Goal: Task Accomplishment & Management: Manage account settings

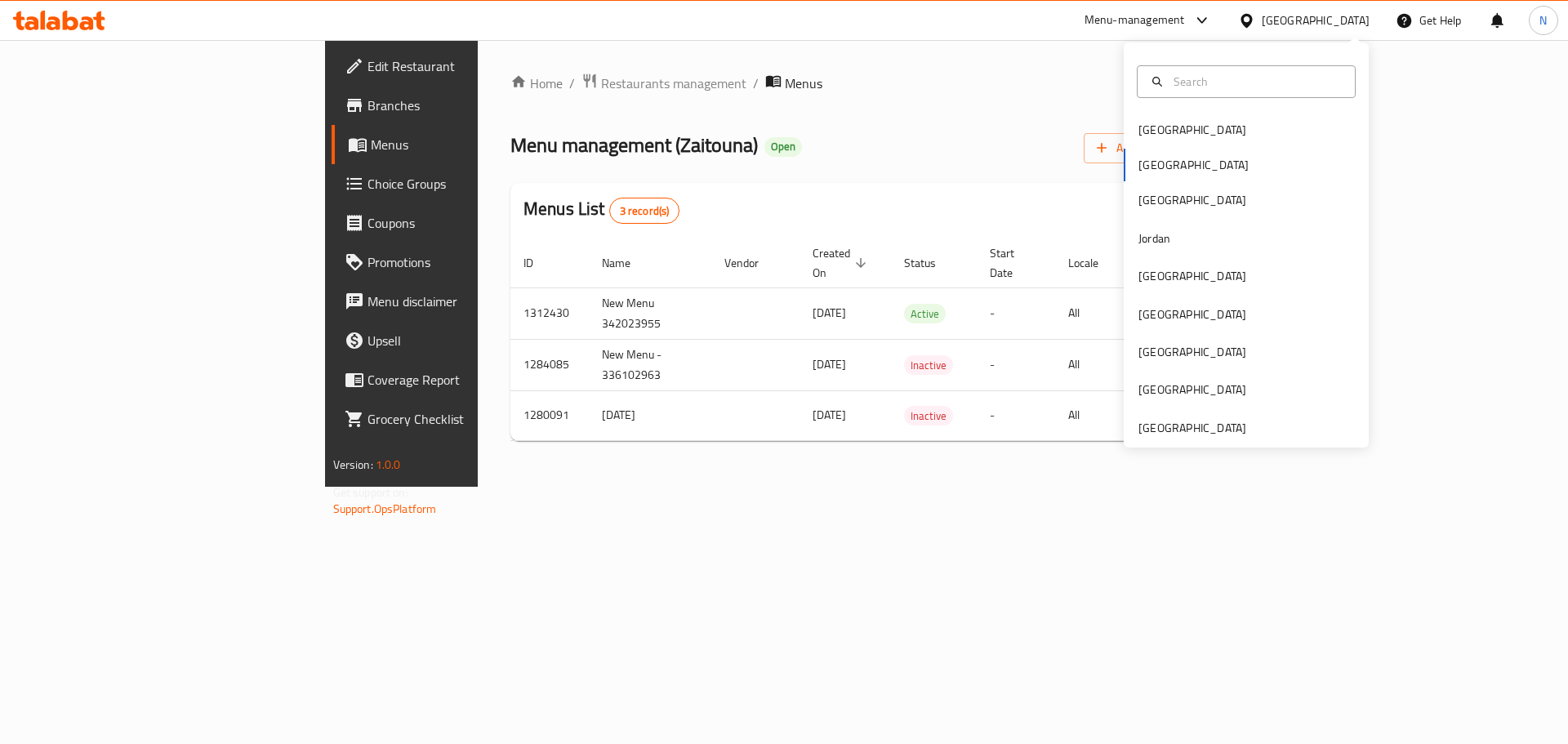
click at [1343, 24] on div "Egypt" at bounding box center [1316, 20] width 108 height 18
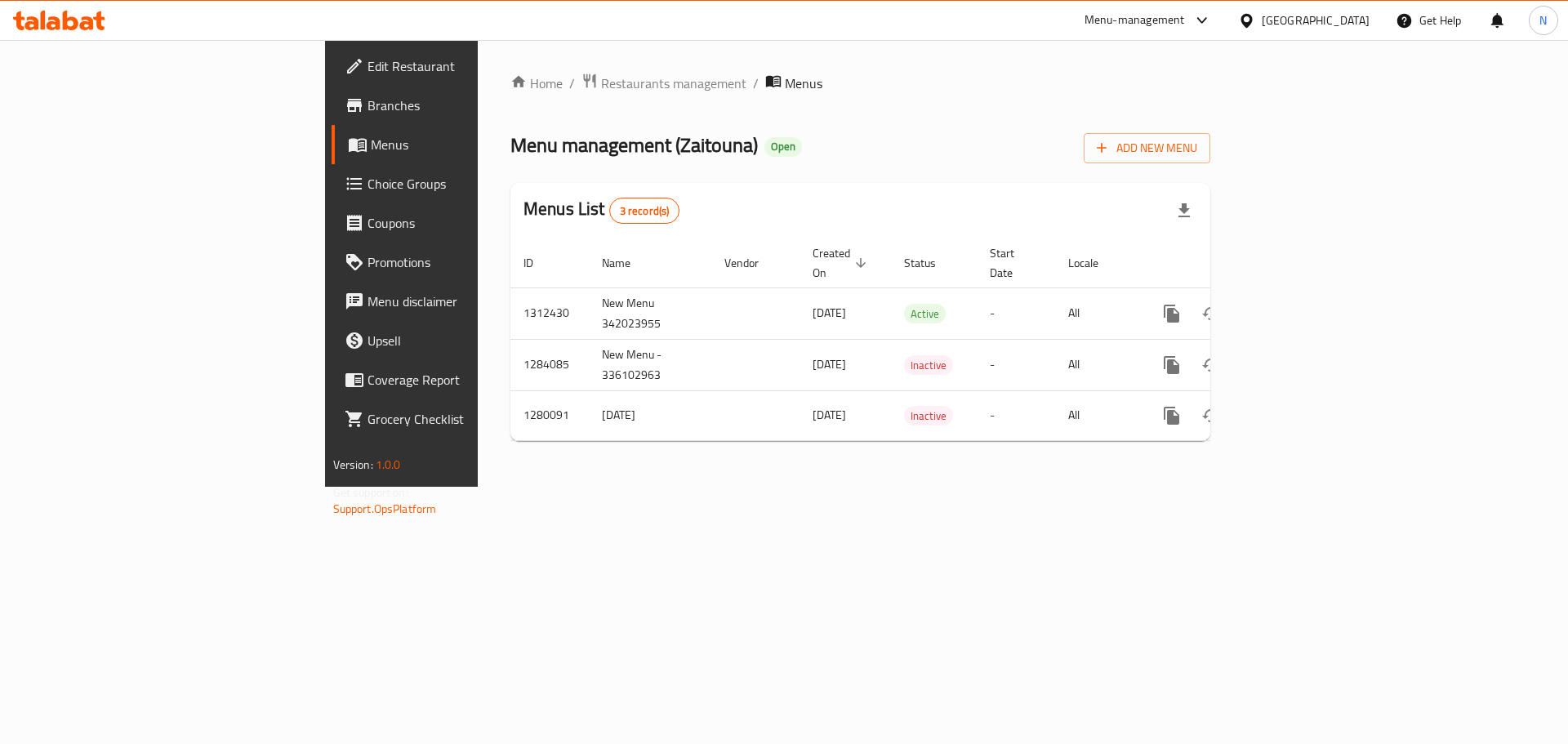
click at [1343, 24] on div "Egypt" at bounding box center [1316, 20] width 108 height 18
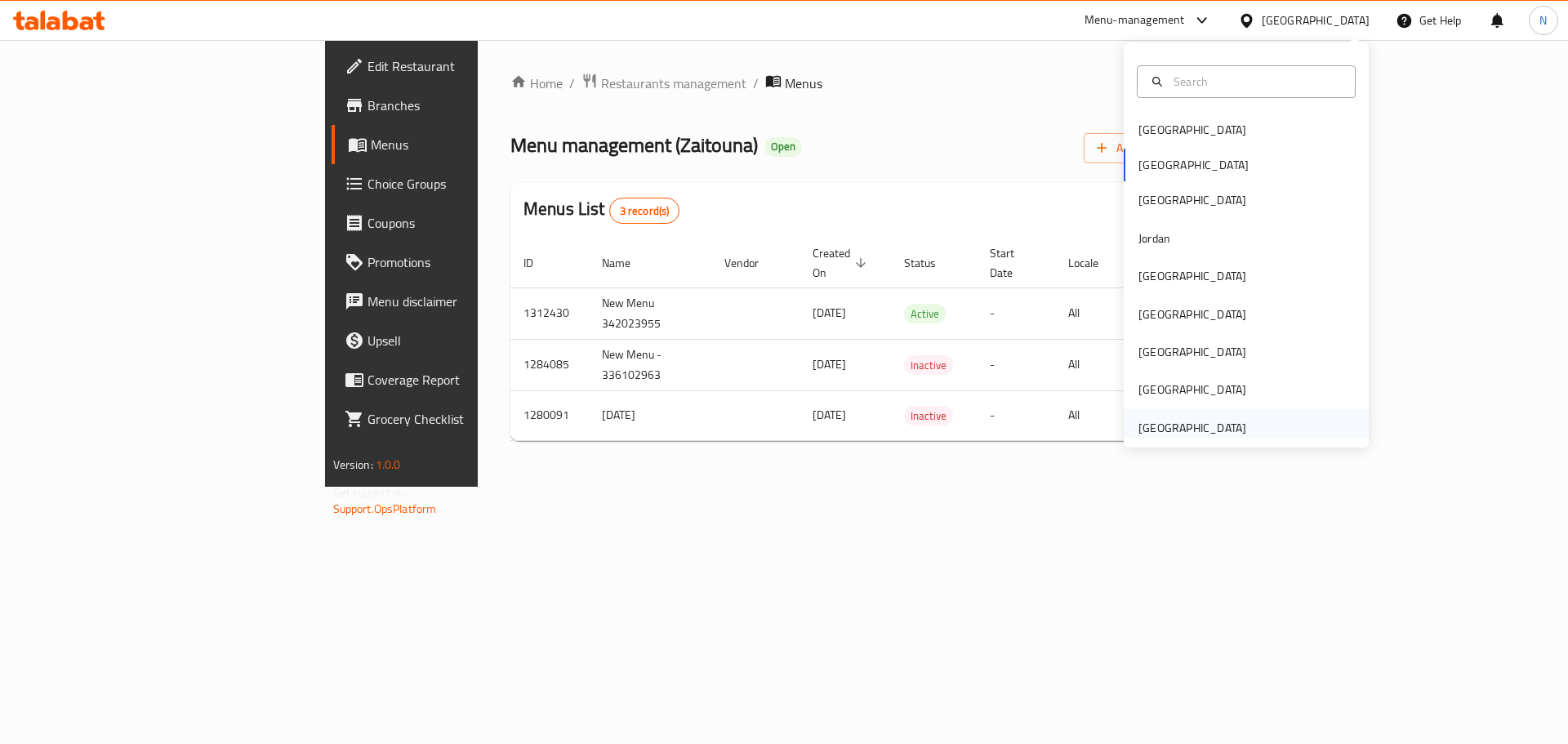
click at [1194, 422] on div "[GEOGRAPHIC_DATA]" at bounding box center [1193, 428] width 108 height 18
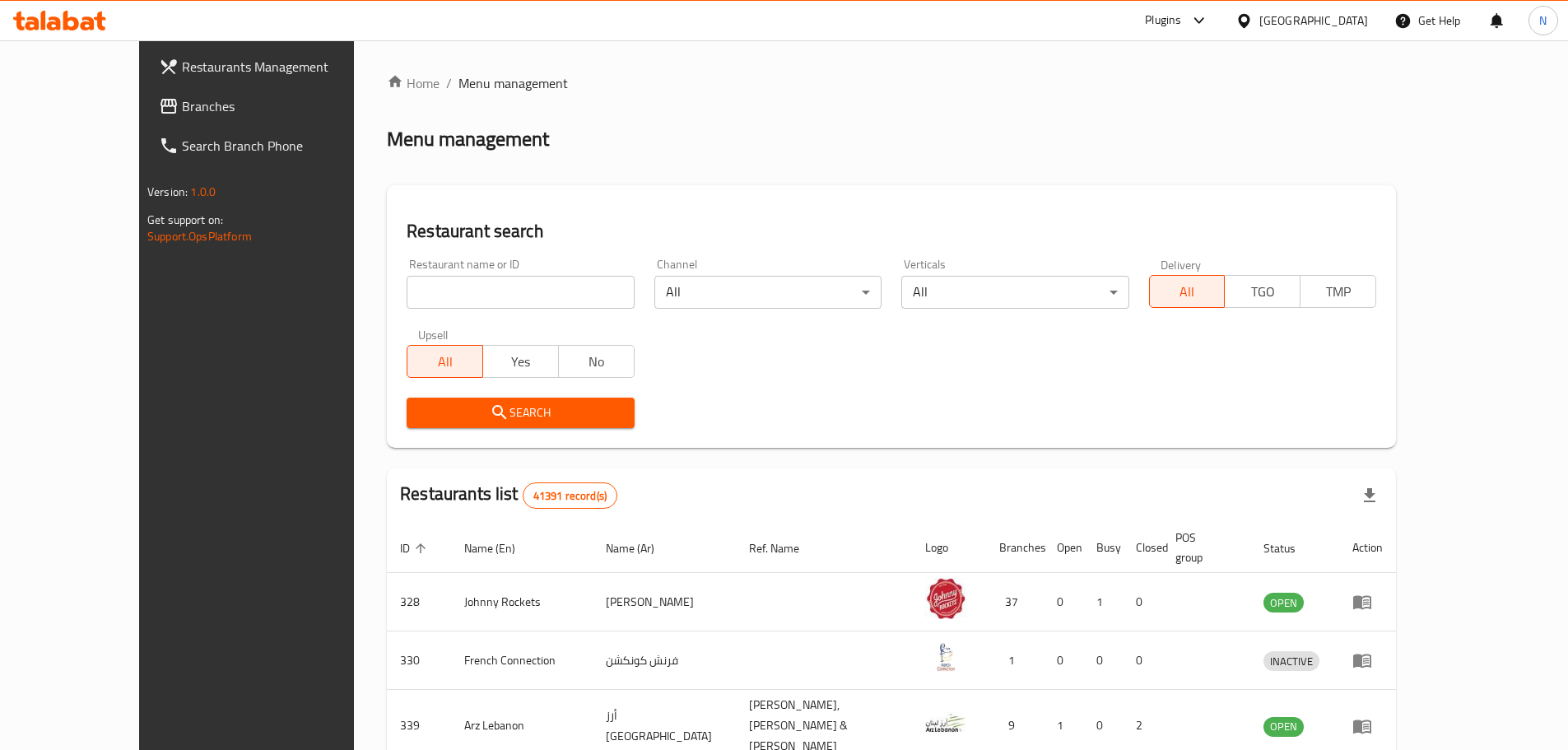
click at [430, 289] on input "search" at bounding box center [520, 292] width 228 height 33
click at [182, 110] on span "Branches" at bounding box center [285, 106] width 206 height 20
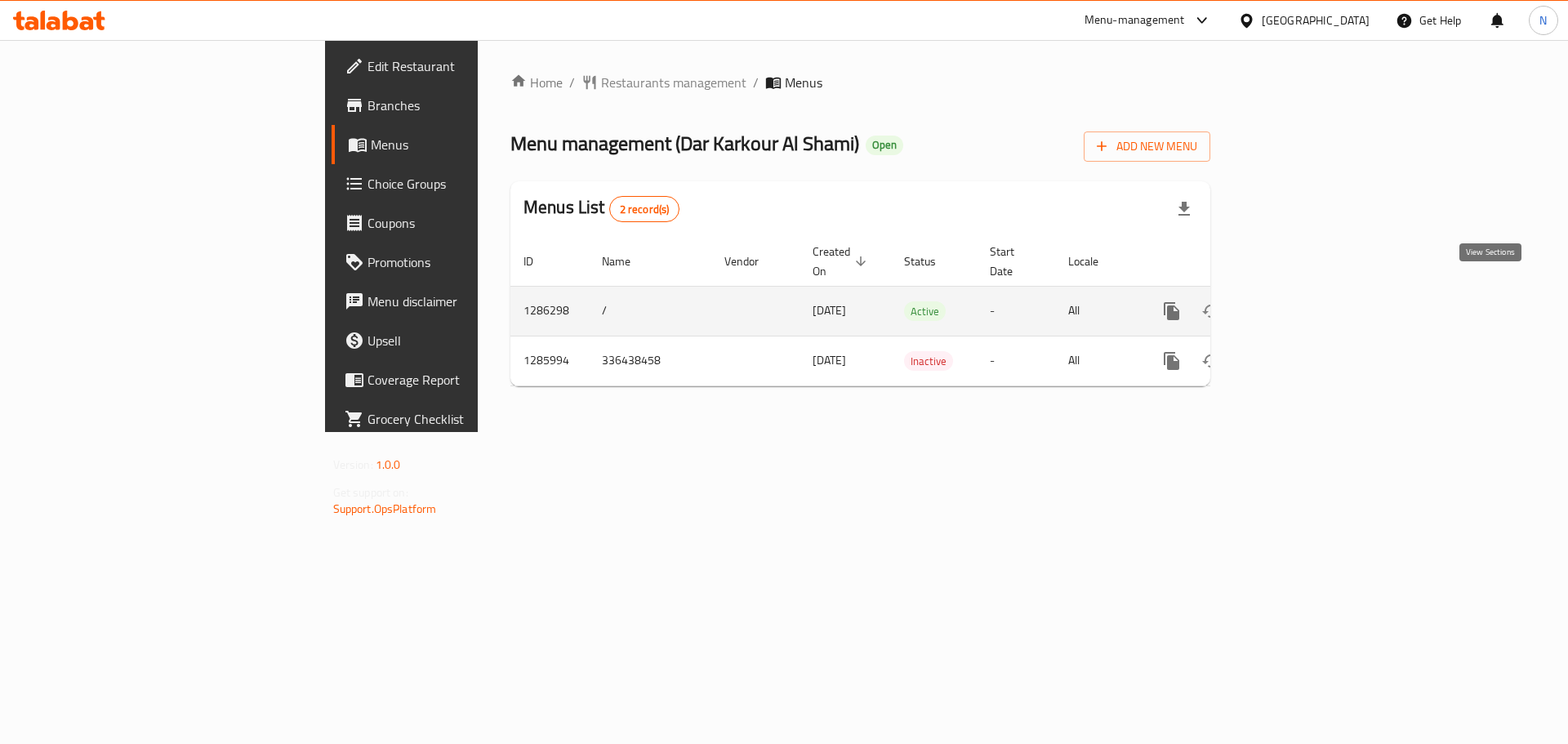
click at [1299, 301] on icon "enhanced table" at bounding box center [1289, 311] width 19 height 19
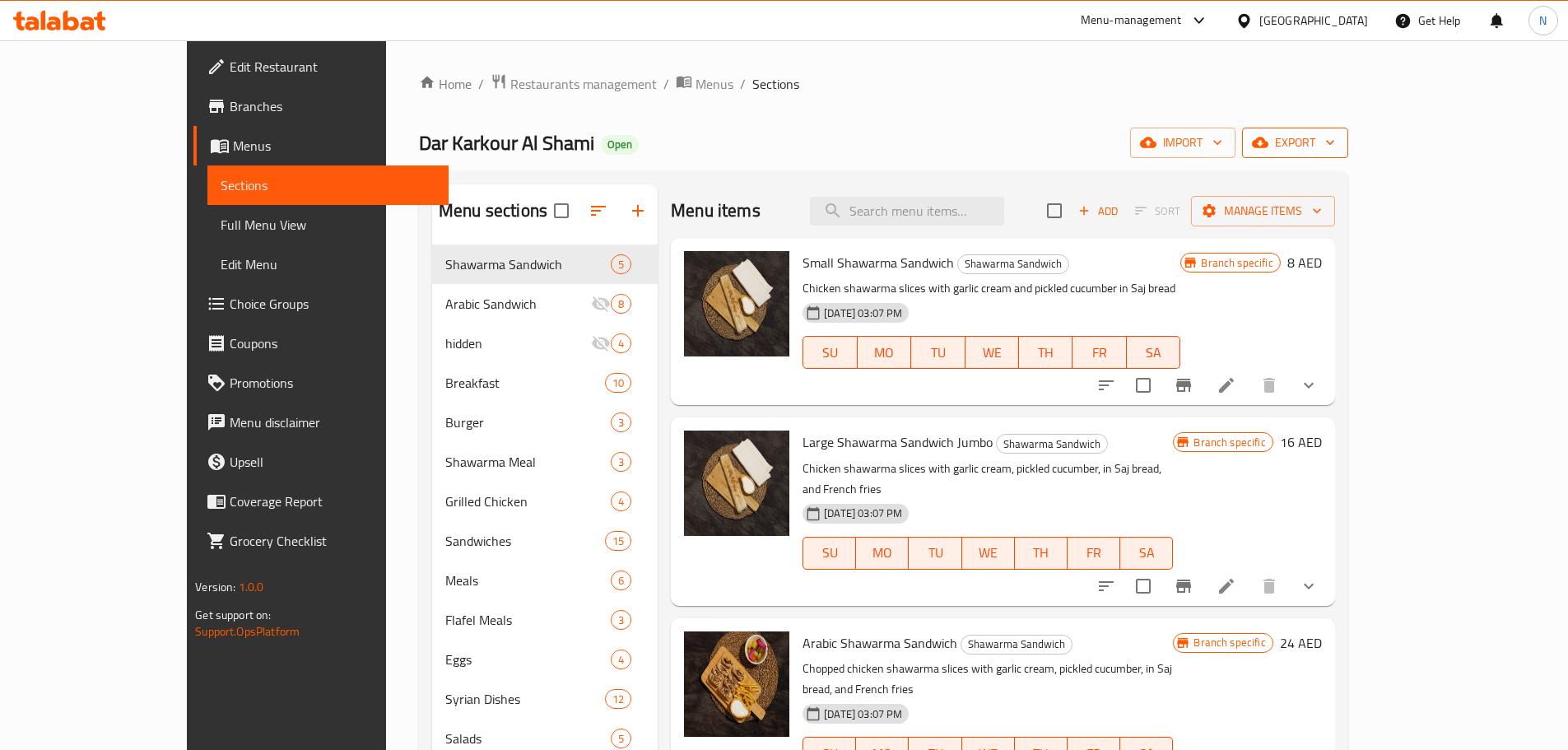
click at [1348, 154] on button "export" at bounding box center [1295, 143] width 106 height 30
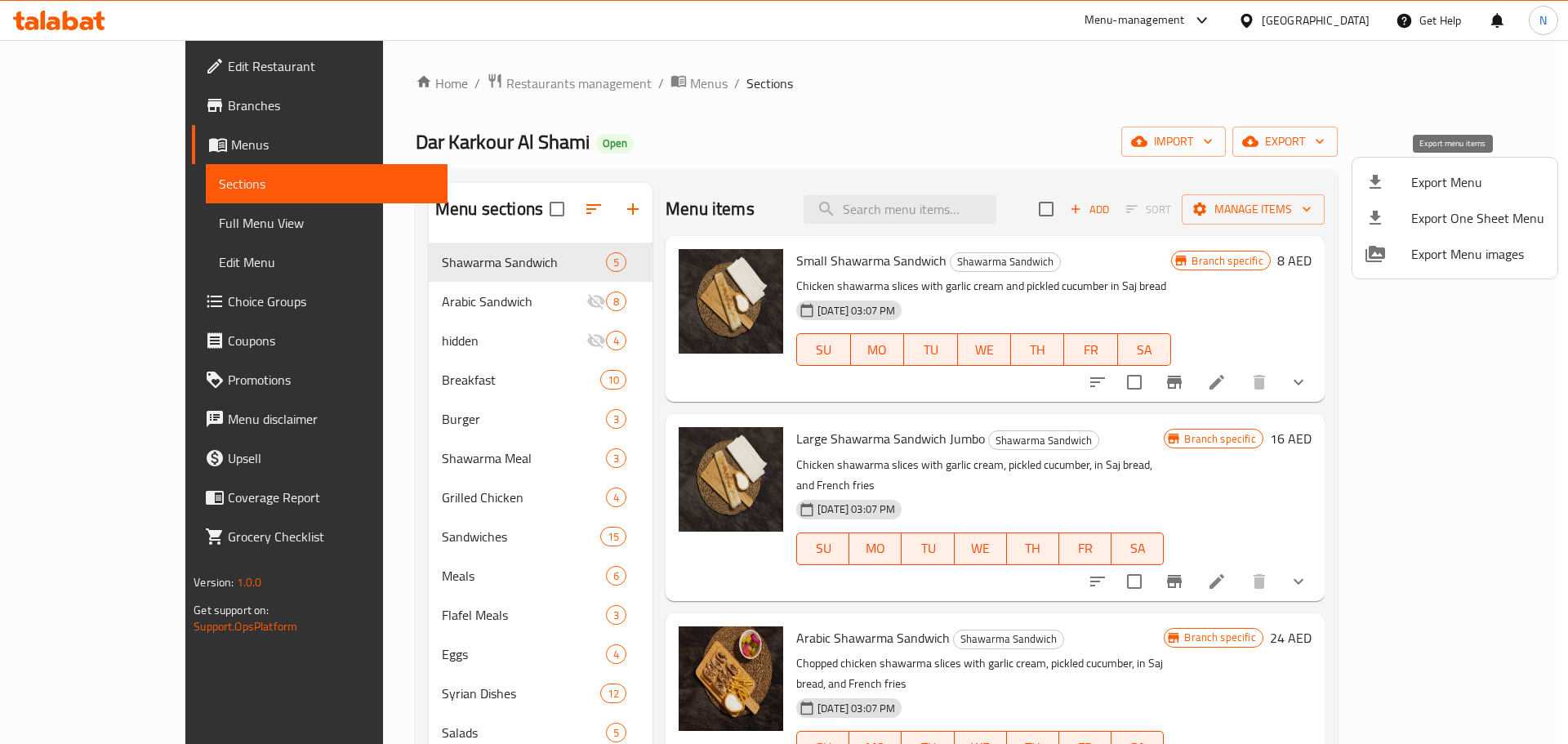
click at [1454, 183] on span "Export Menu" at bounding box center [1478, 182] width 133 height 19
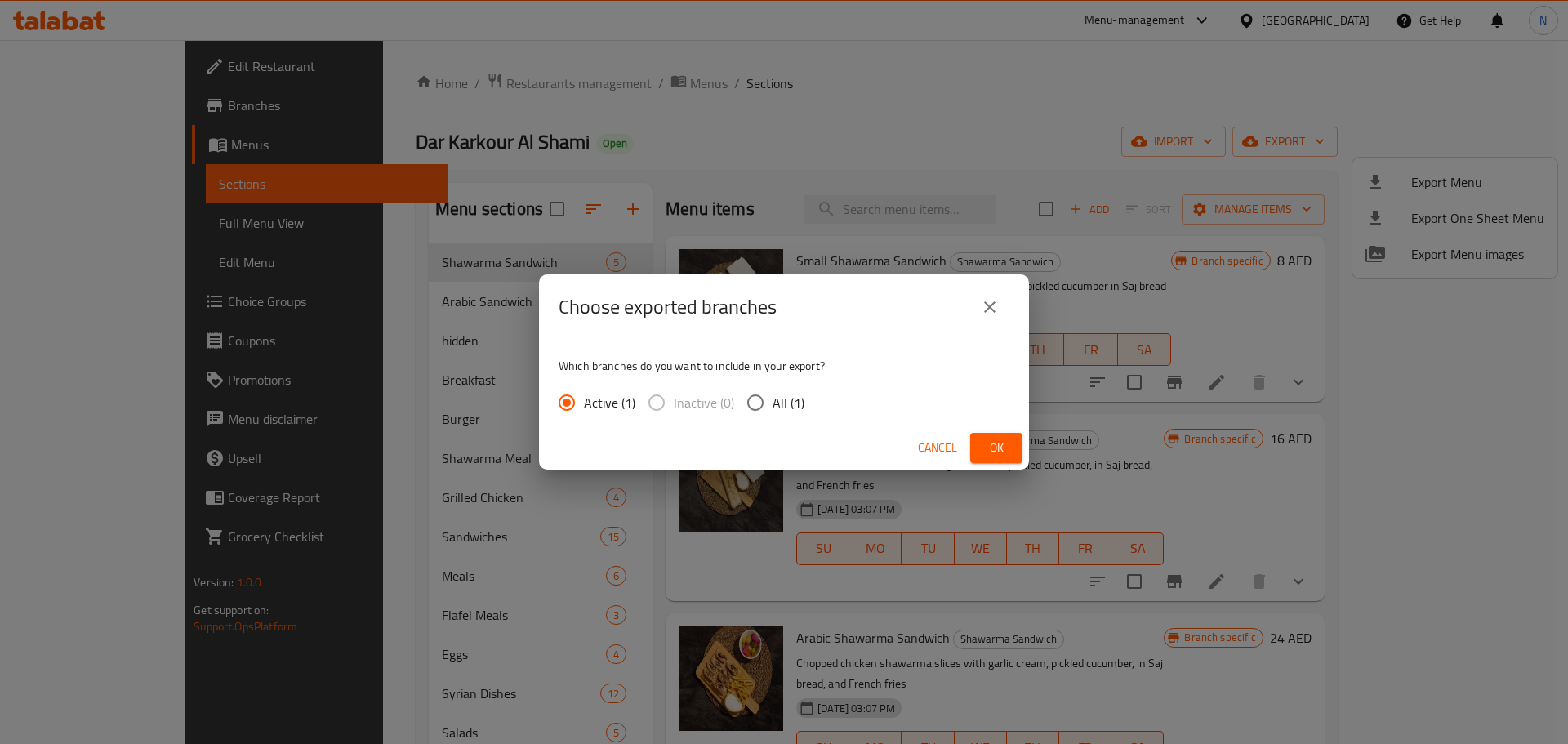
click at [1004, 438] on span "Ok" at bounding box center [996, 447] width 27 height 20
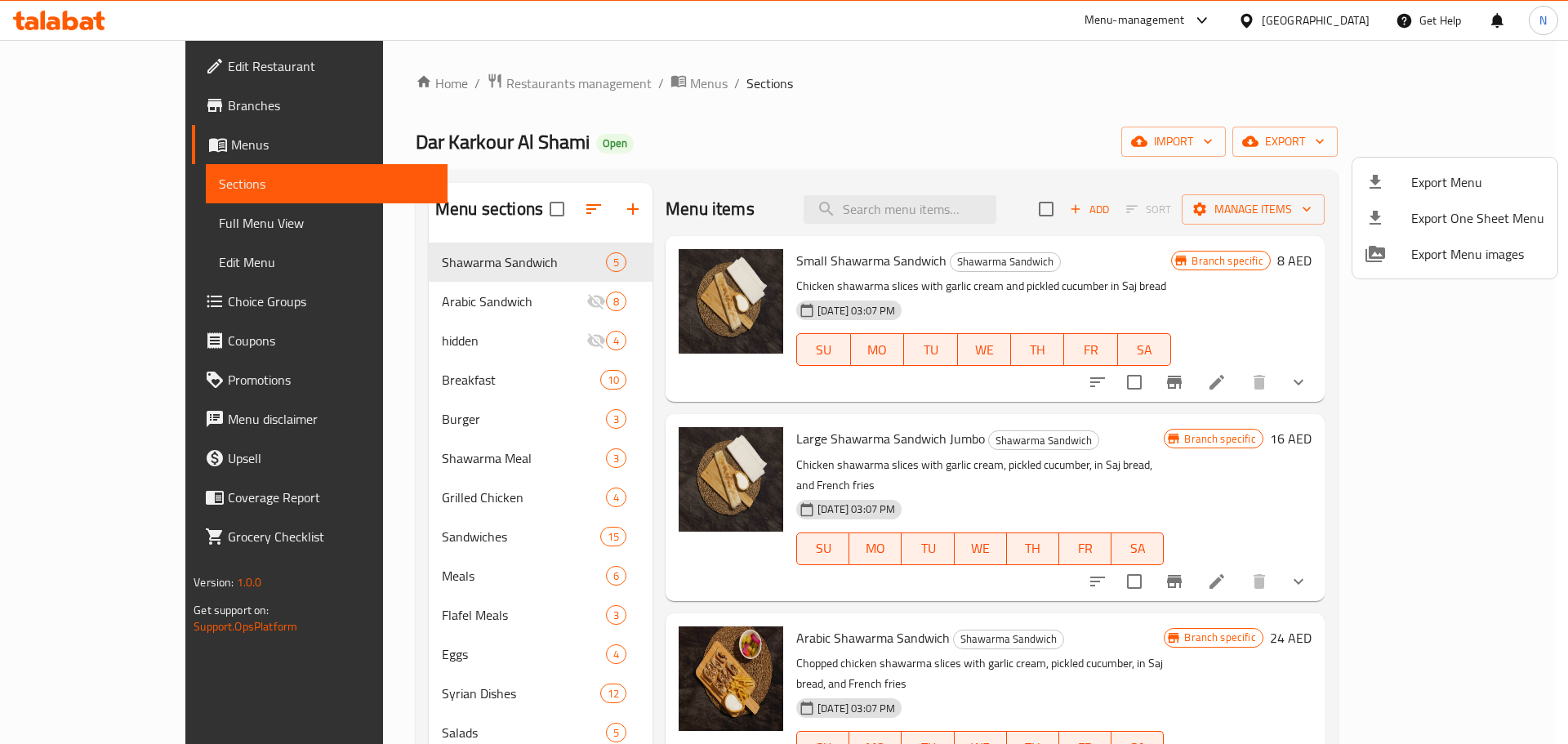
click at [73, 221] on div at bounding box center [784, 372] width 1568 height 744
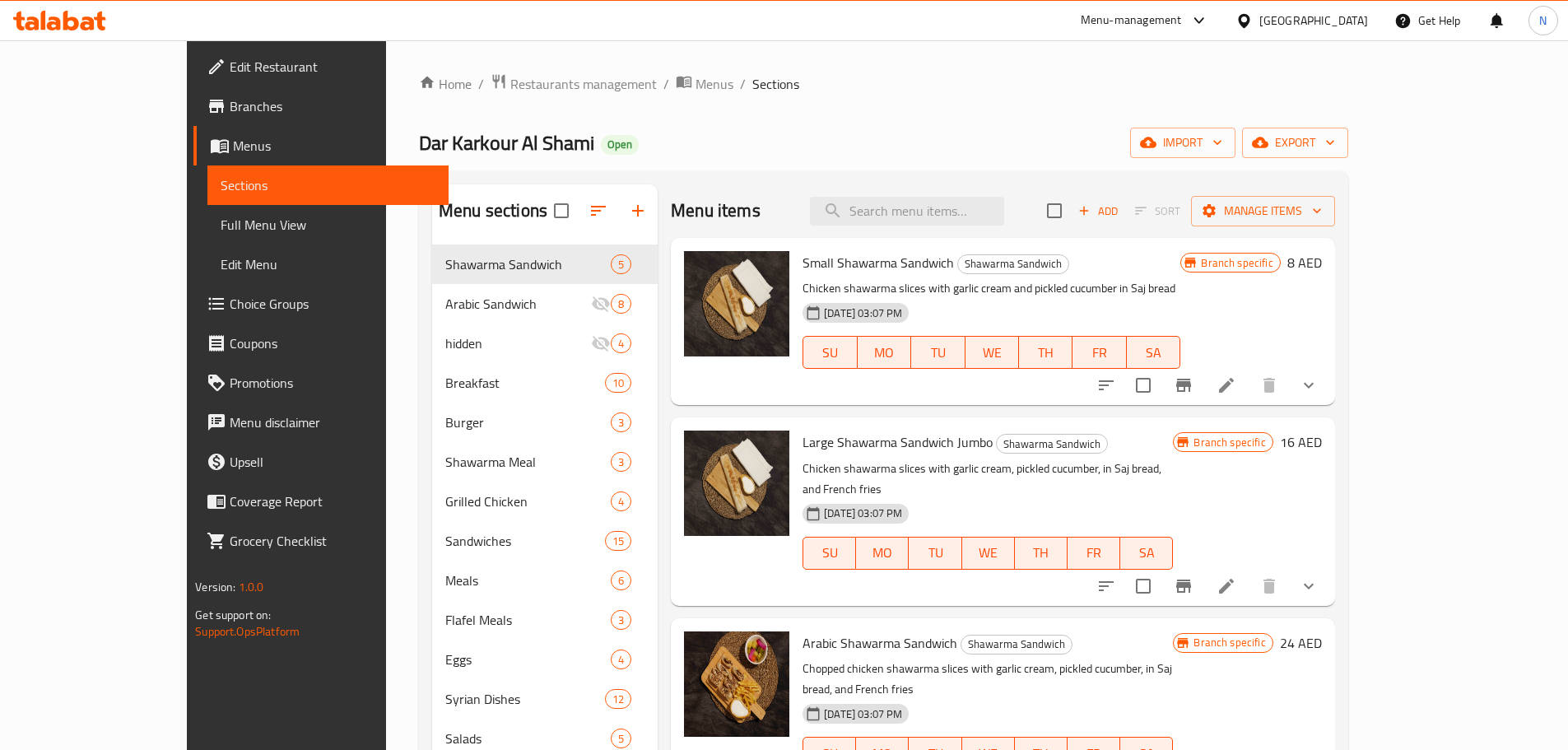
click at [220, 226] on span "Full Menu View" at bounding box center [328, 225] width 215 height 20
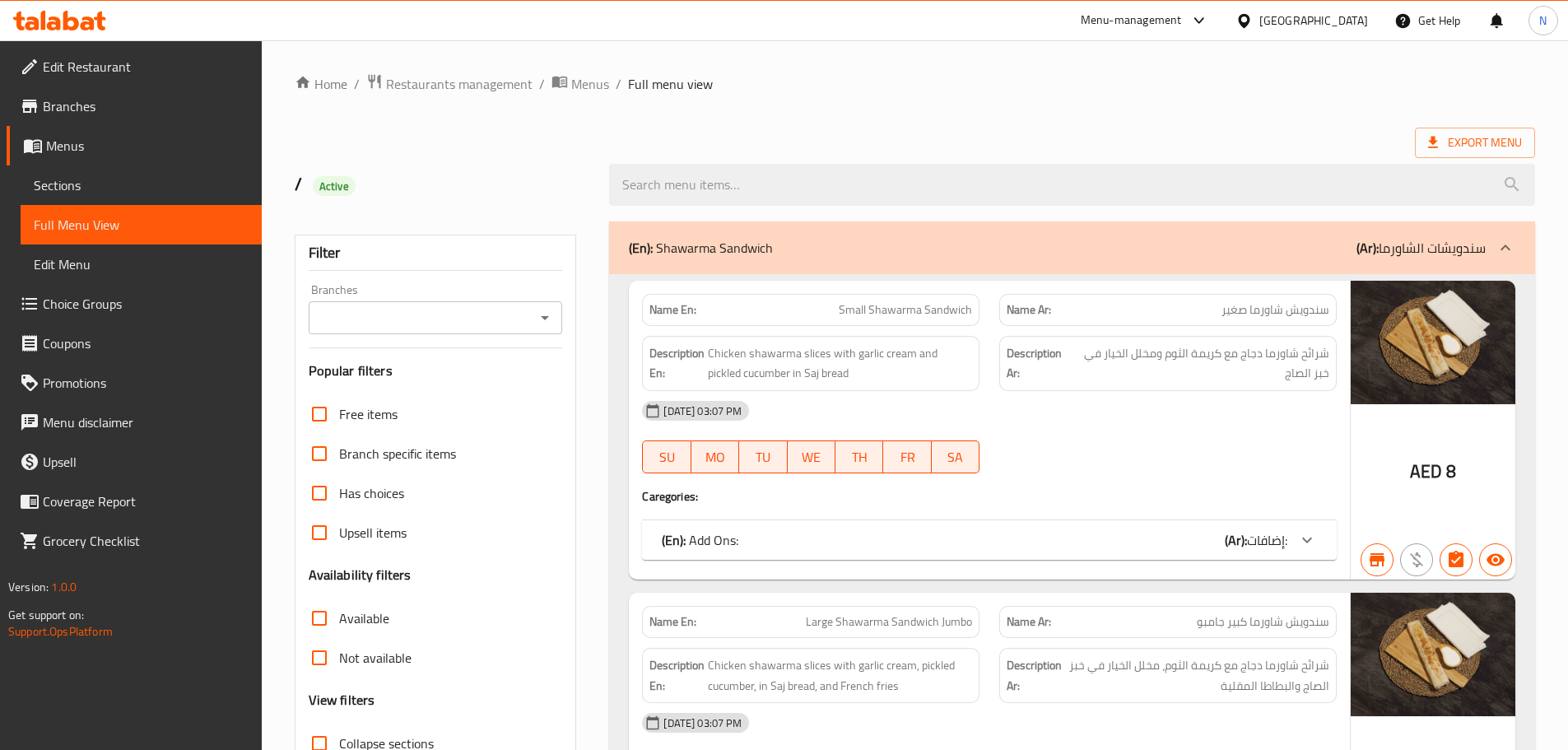
click at [494, 320] on input "Branches" at bounding box center [421, 318] width 217 height 23
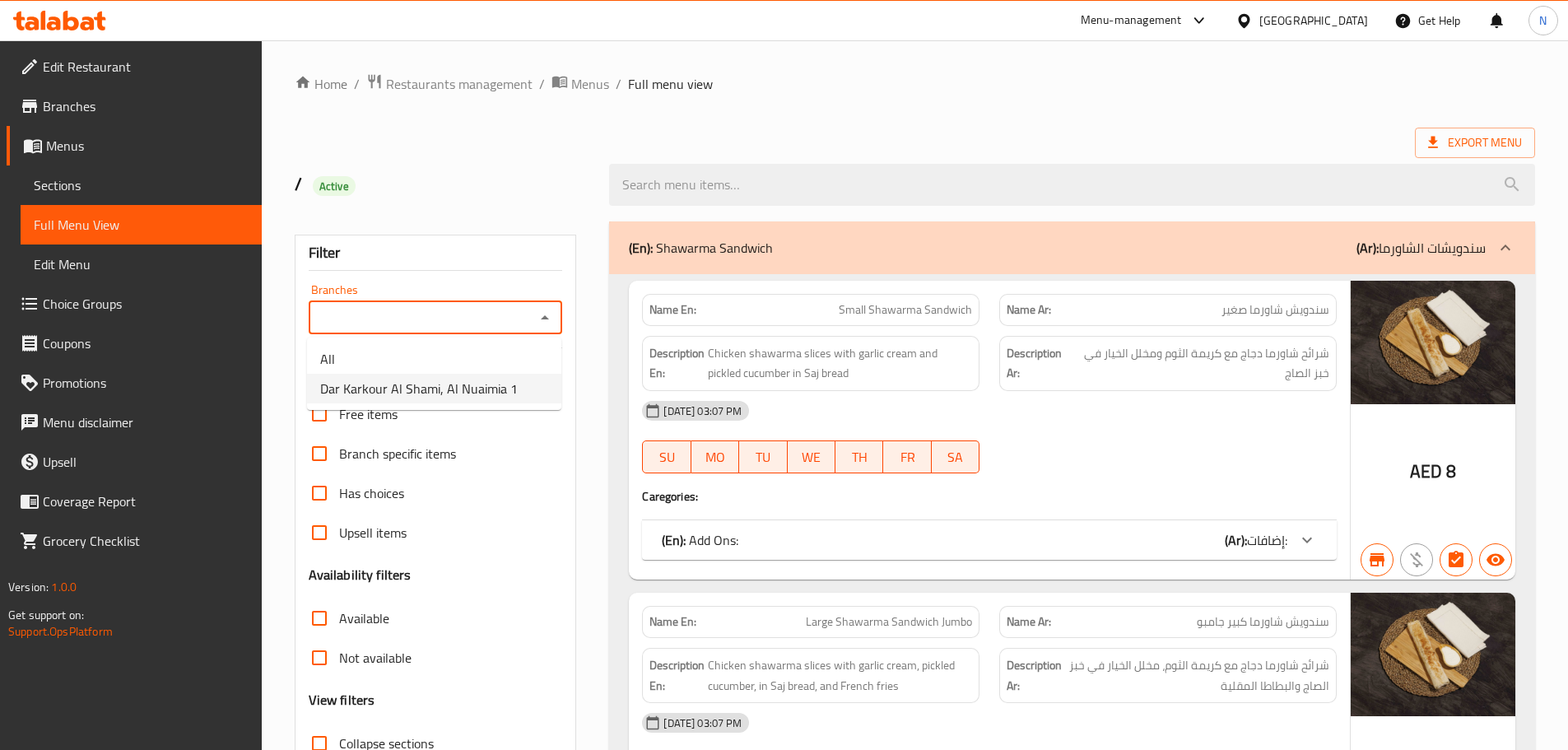
click at [452, 386] on span "Dar Karkour Al Shami, Al Nuaimia 1" at bounding box center [419, 388] width 197 height 20
type input "Dar Karkour Al Shami, Al Nuaimia 1"
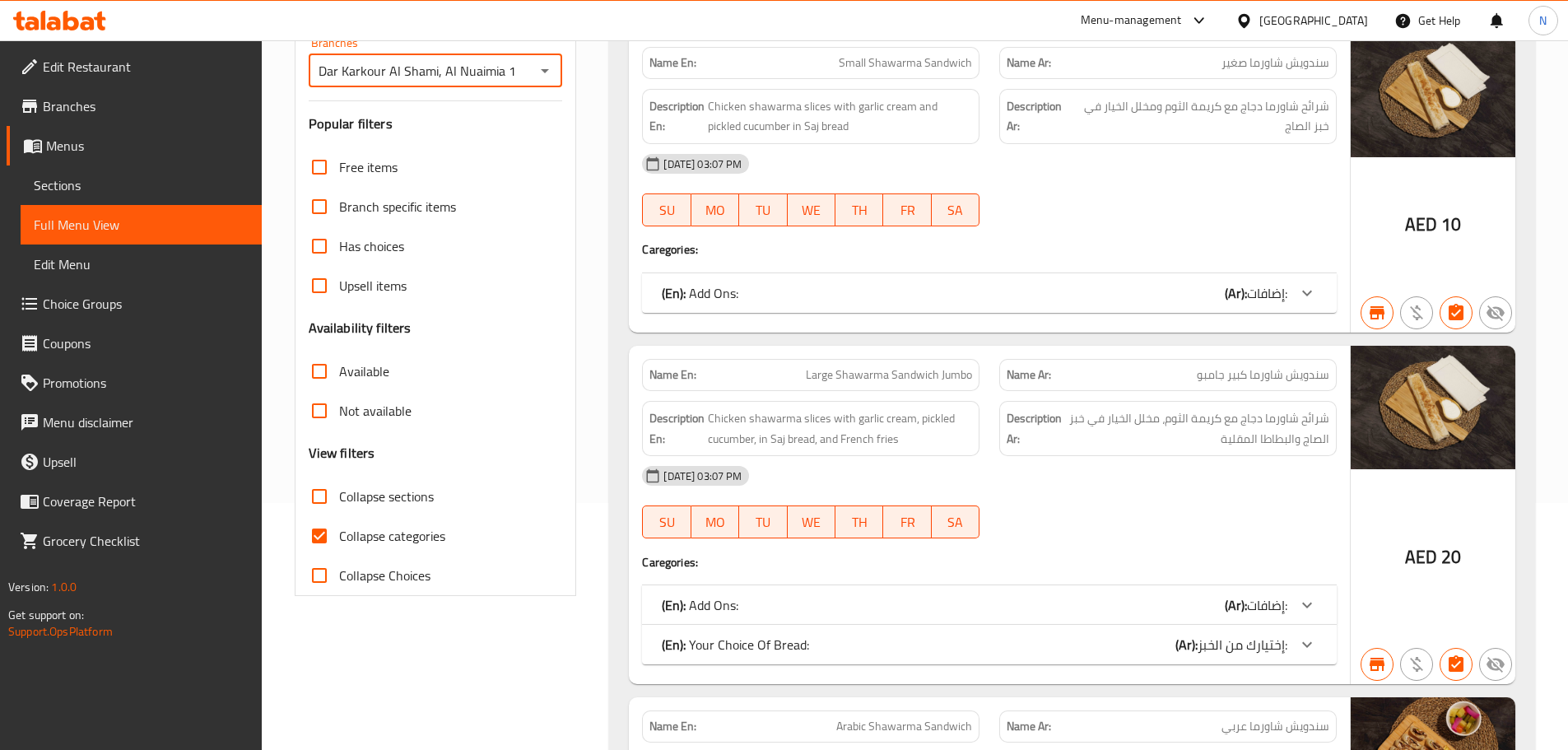
click at [324, 534] on input "Collapse categories" at bounding box center [319, 536] width 39 height 39
checkbox input "false"
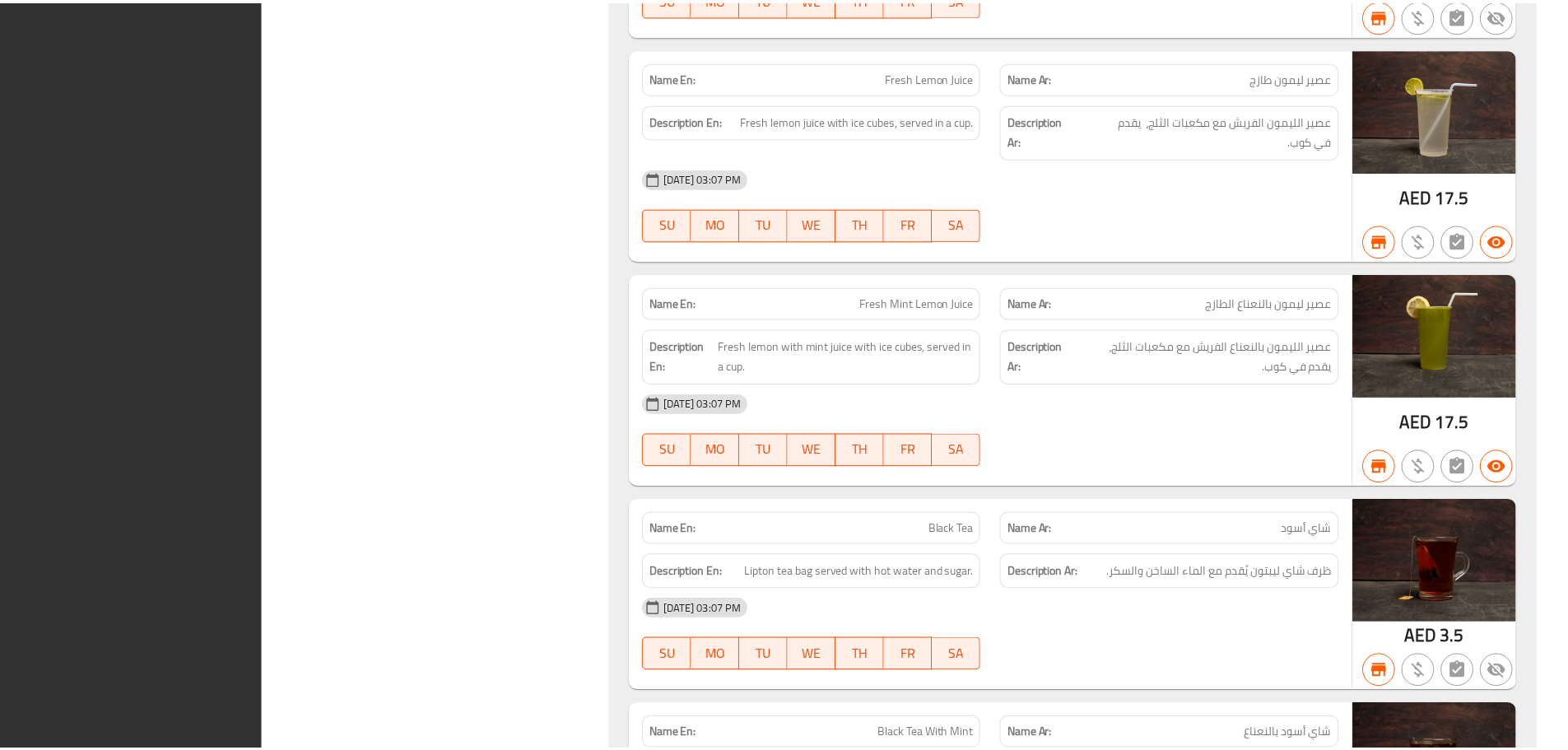
scroll to position [42371, 0]
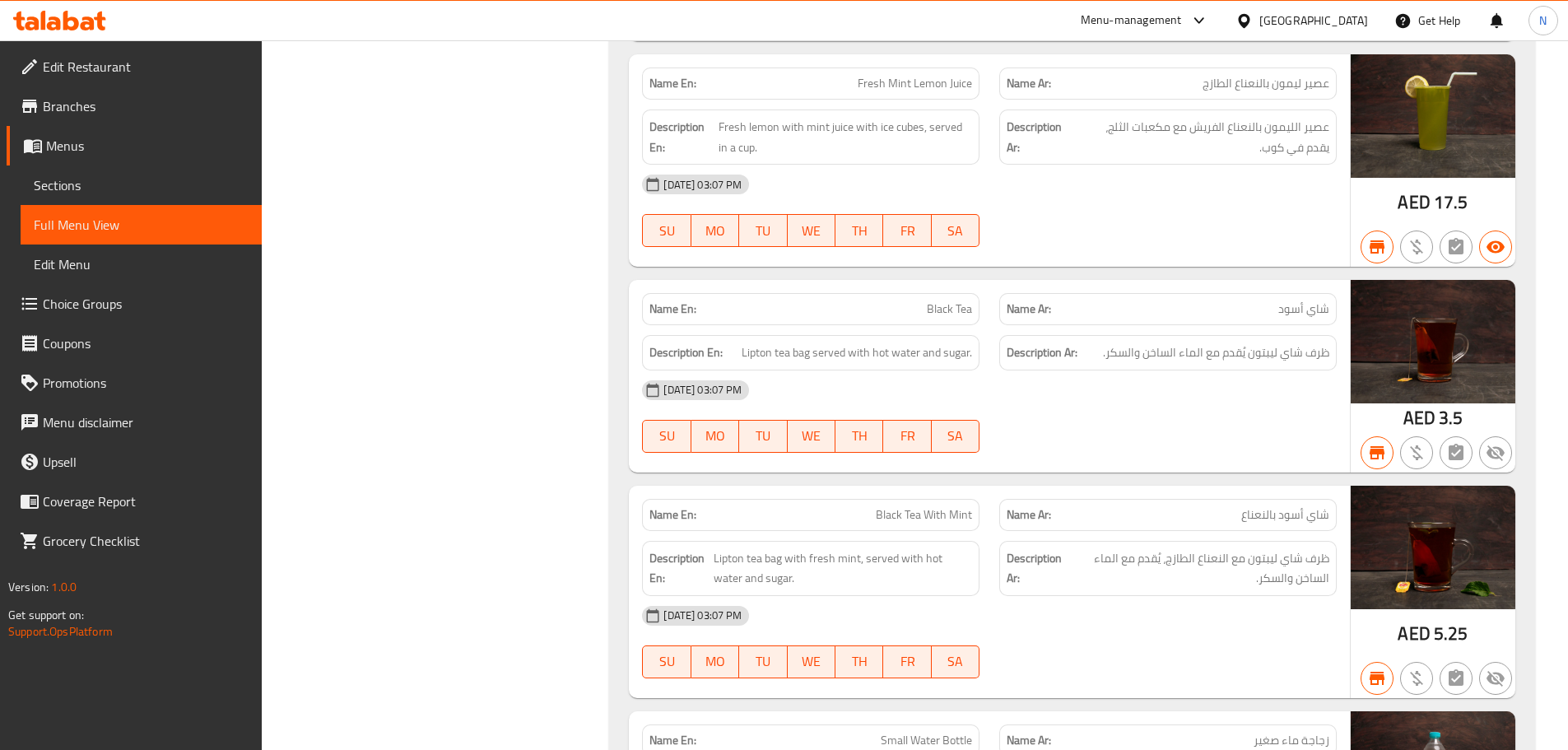
click at [110, 142] on span "Menus" at bounding box center [147, 146] width 203 height 20
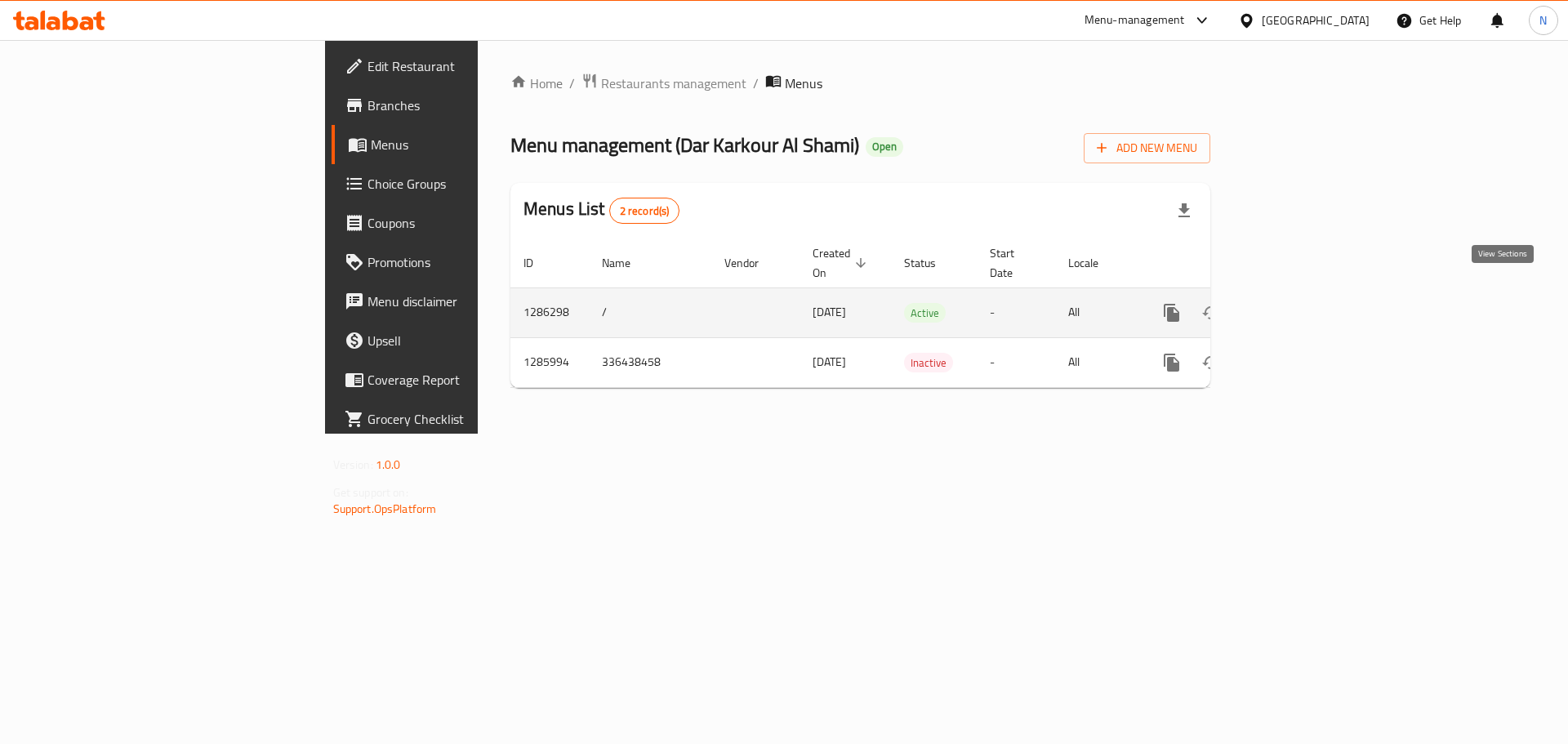
click at [1309, 302] on link "enhanced table" at bounding box center [1289, 313] width 39 height 39
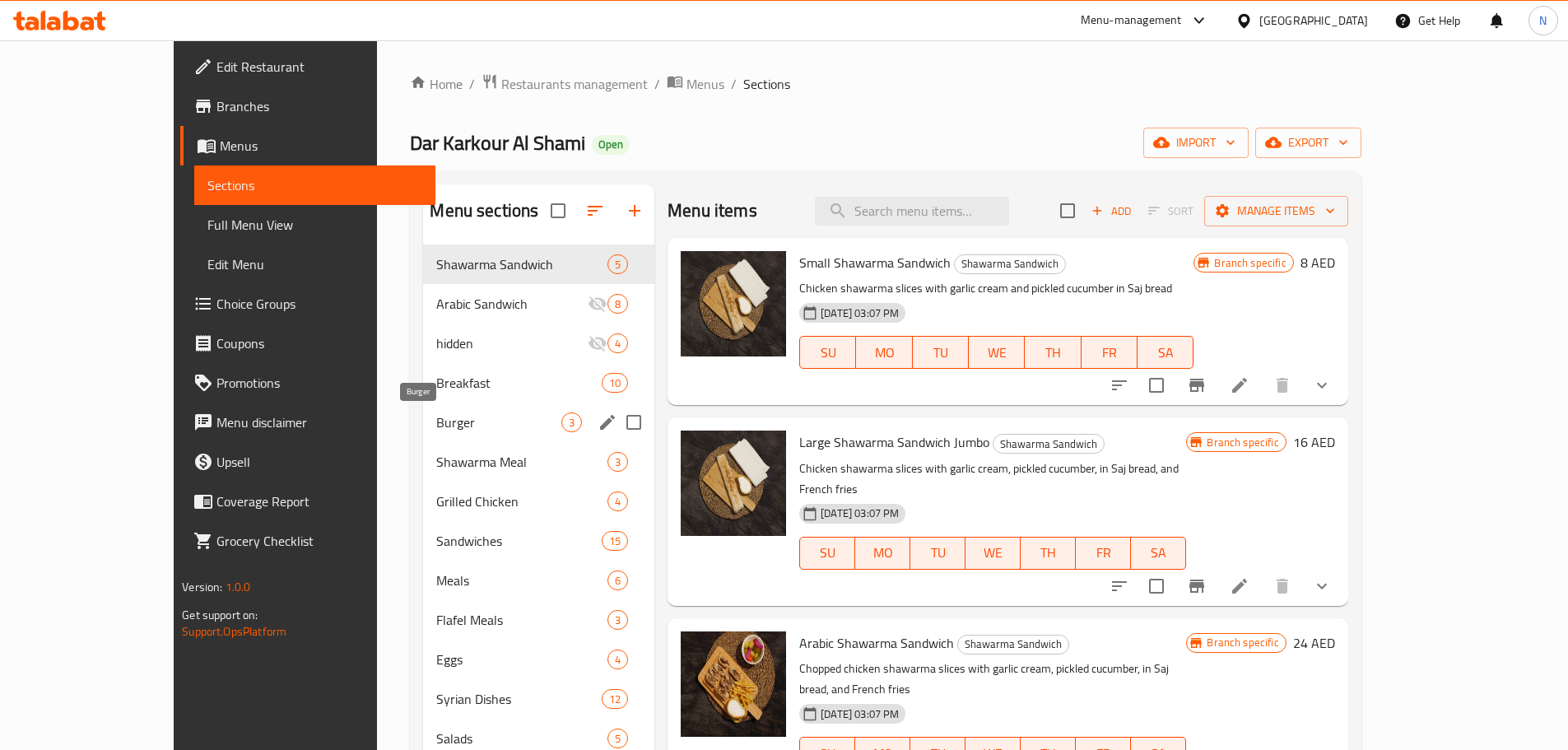
click at [436, 430] on span "Burger" at bounding box center [499, 422] width 125 height 20
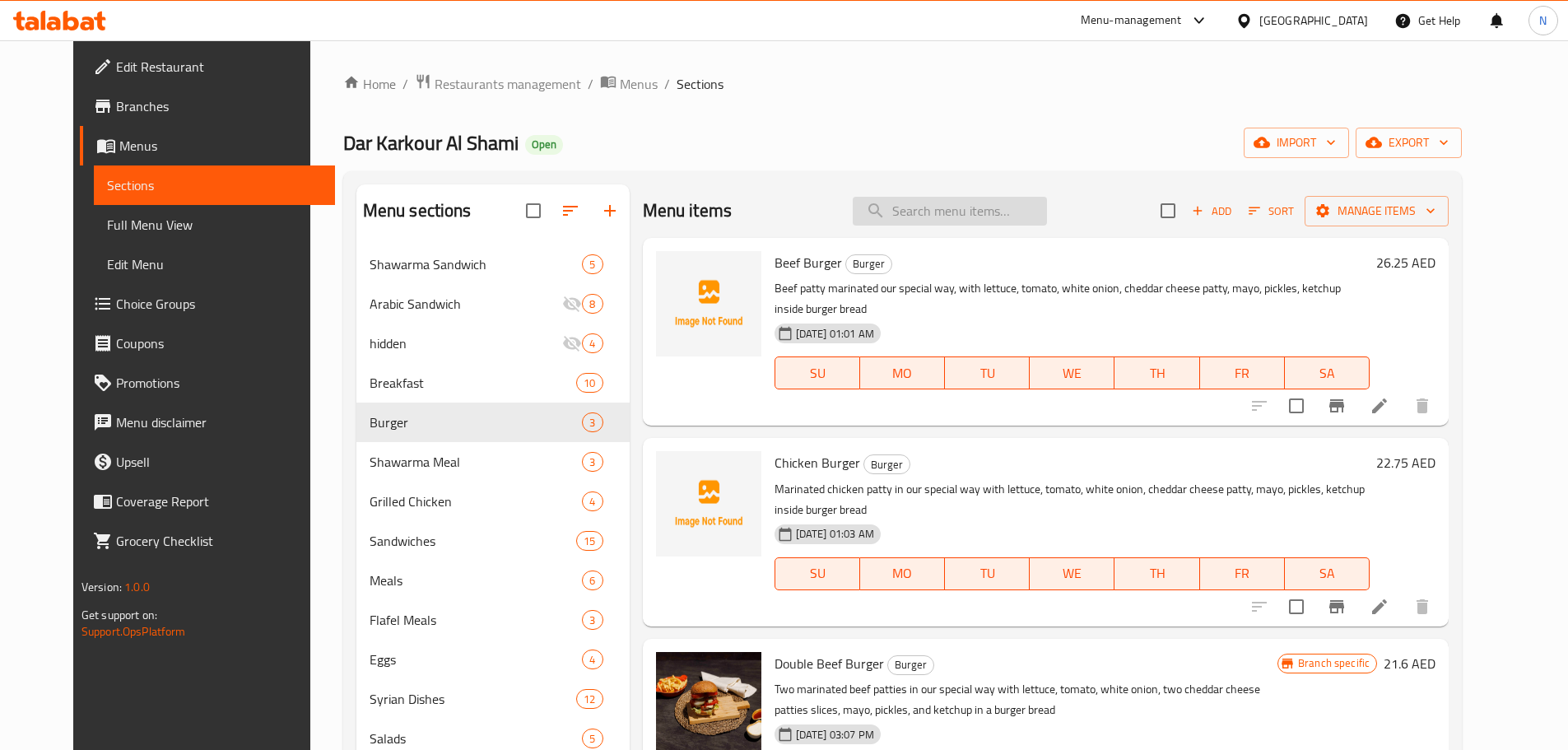
click at [965, 213] on input "search" at bounding box center [950, 211] width 195 height 29
paste input "Double Chicken Burger"
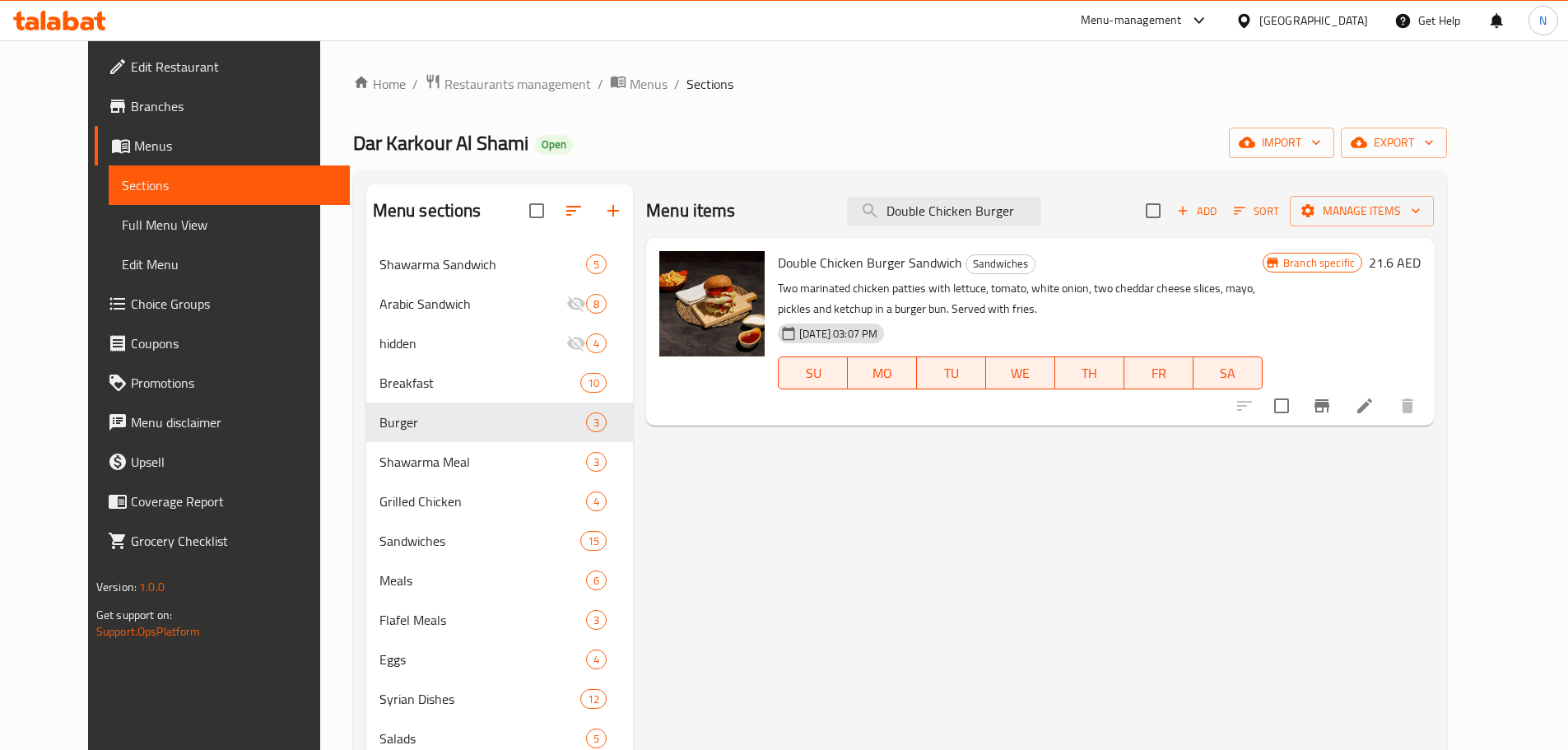
type input "Double Chicken Burger"
click at [1329, 407] on icon "Branch-specific-item" at bounding box center [1322, 405] width 15 height 13
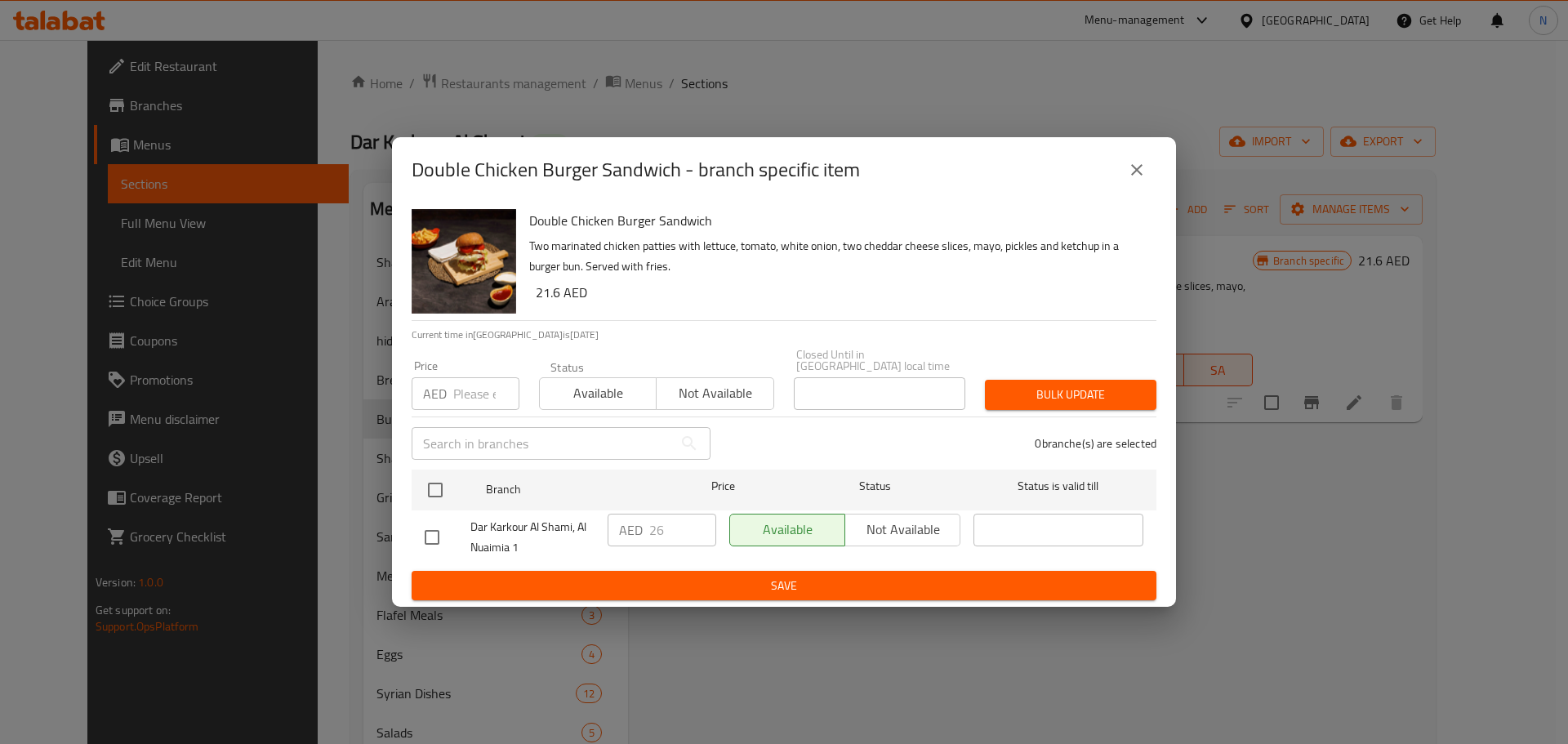
click at [461, 403] on input "number" at bounding box center [486, 393] width 66 height 33
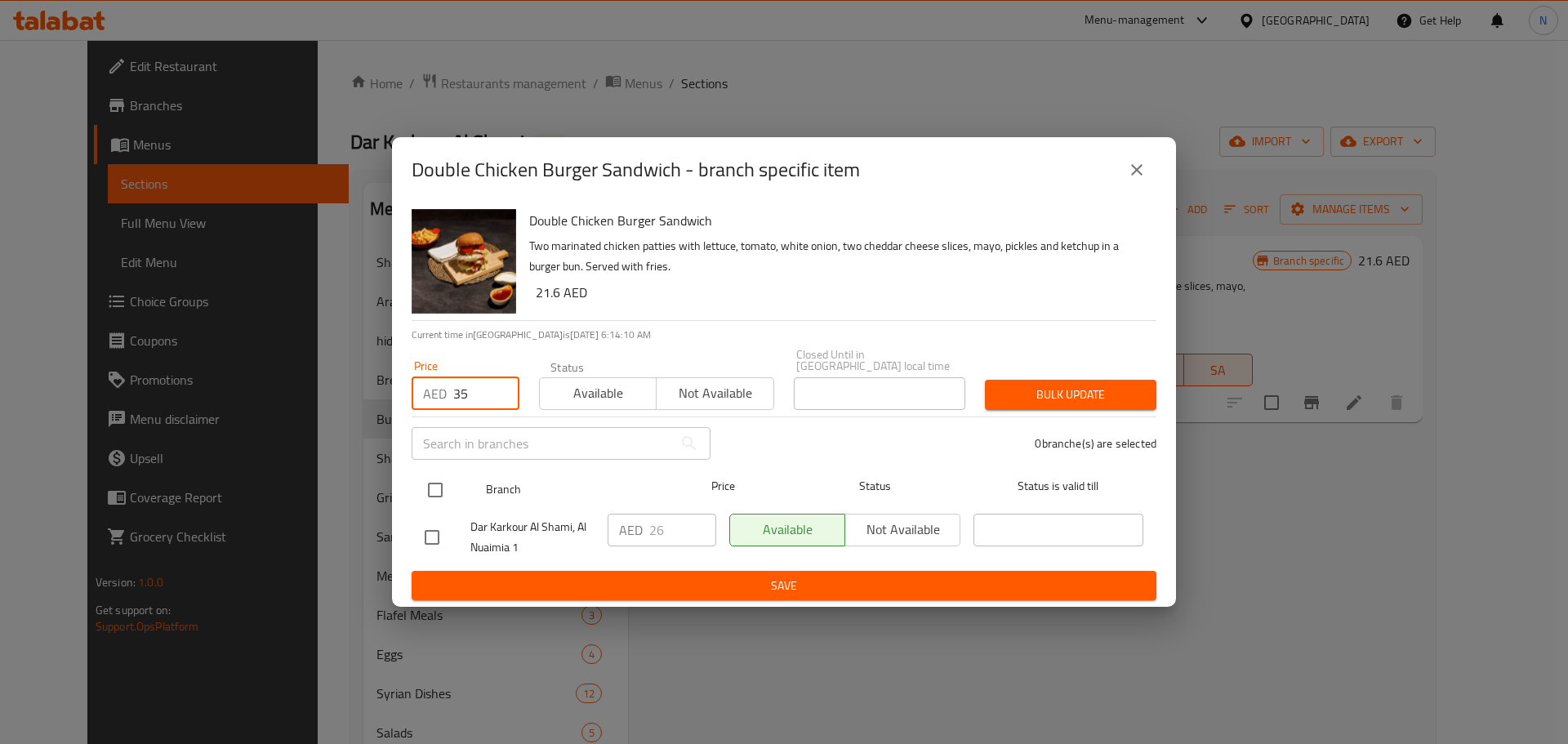
type input "35"
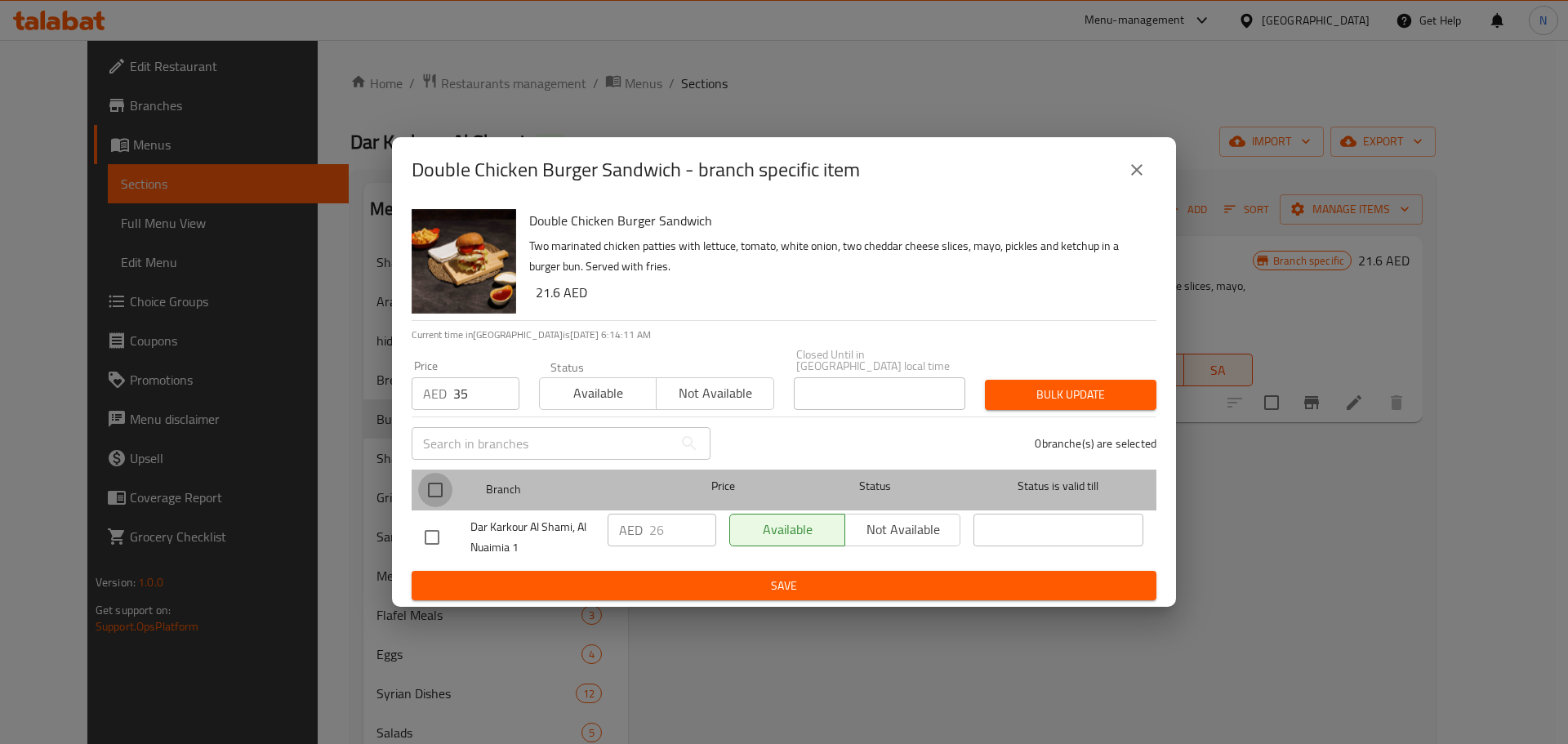
click at [442, 488] on input "checkbox" at bounding box center [435, 490] width 35 height 35
checkbox input "true"
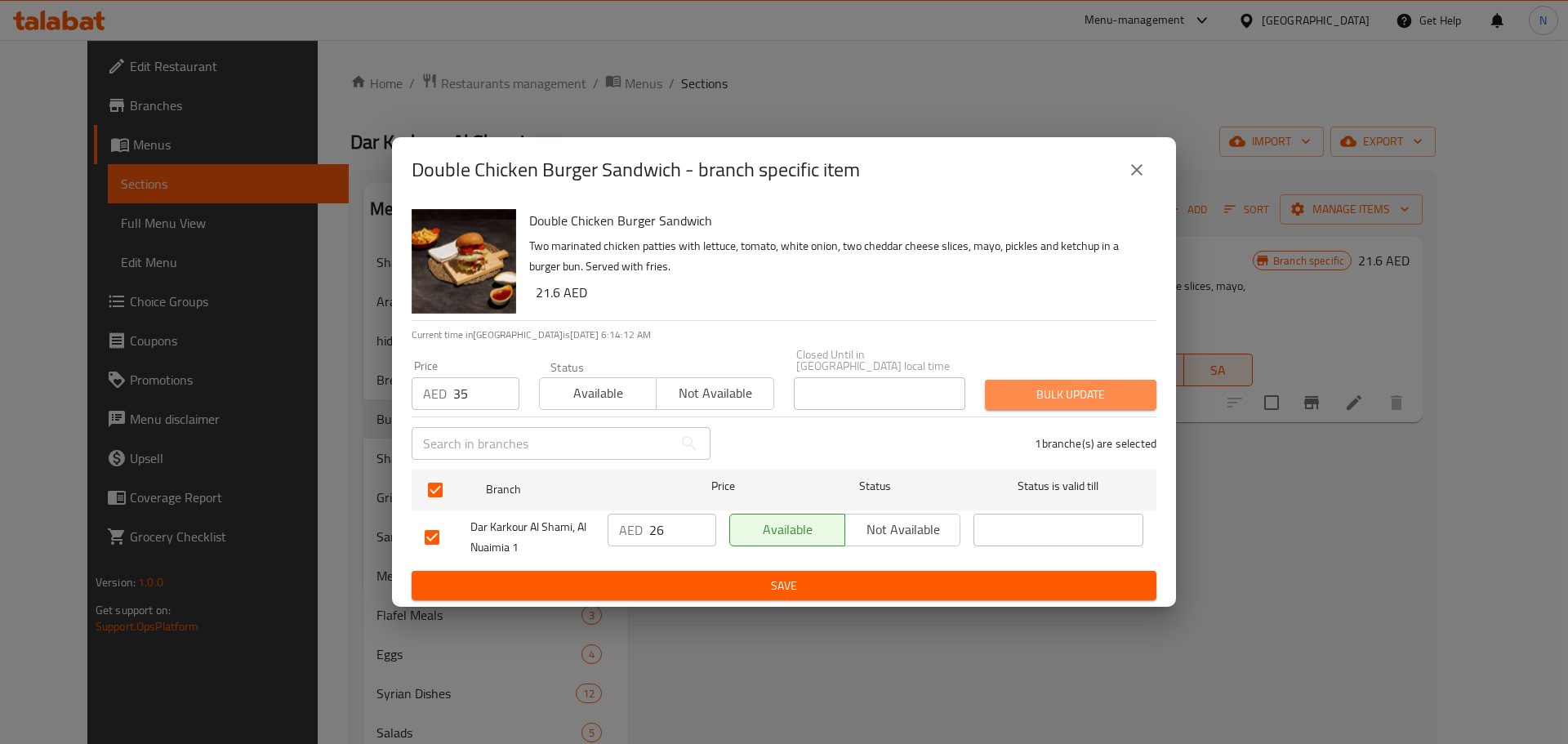
click at [996, 387] on button "Bulk update" at bounding box center [1070, 395] width 172 height 30
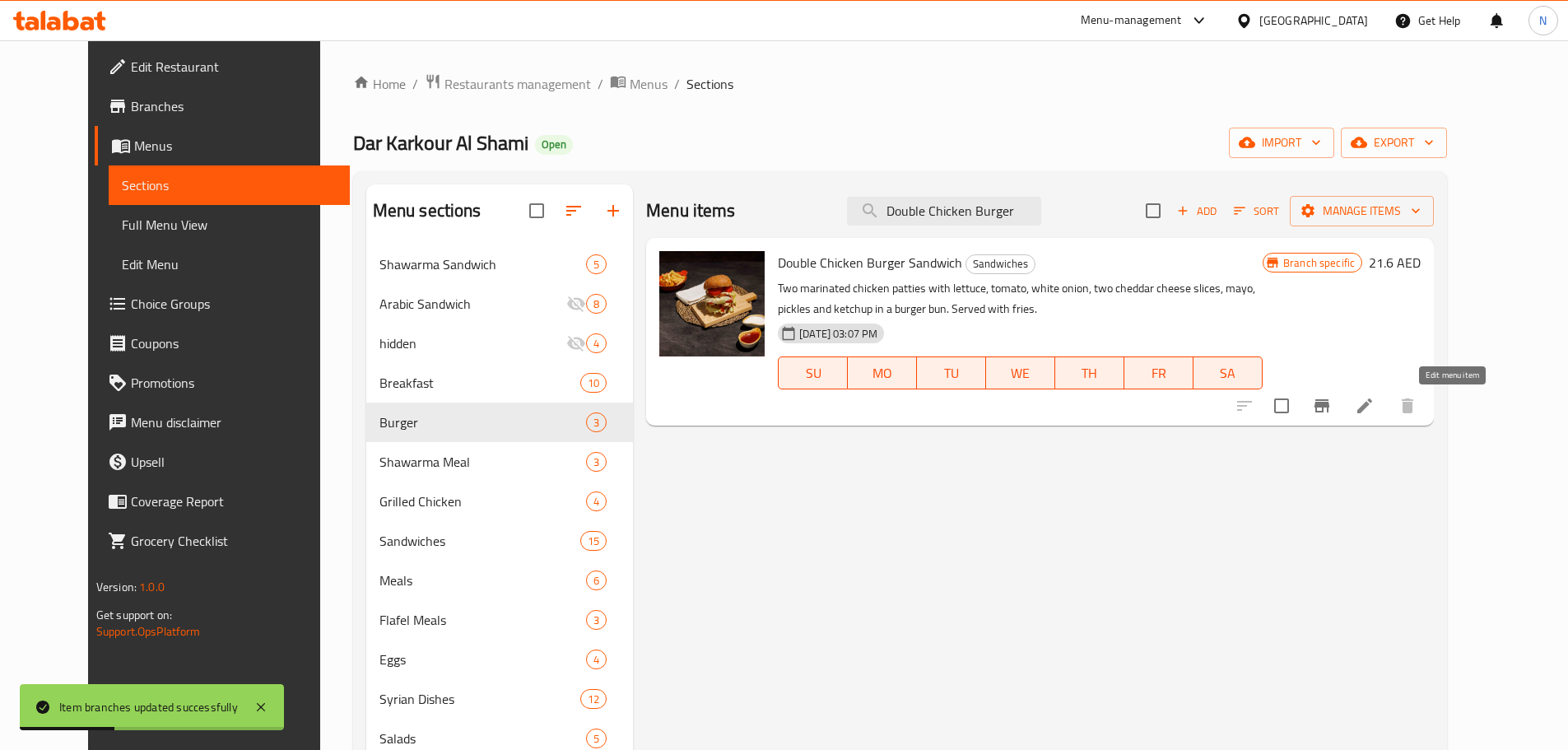
click at [1374, 403] on icon at bounding box center [1365, 406] width 20 height 20
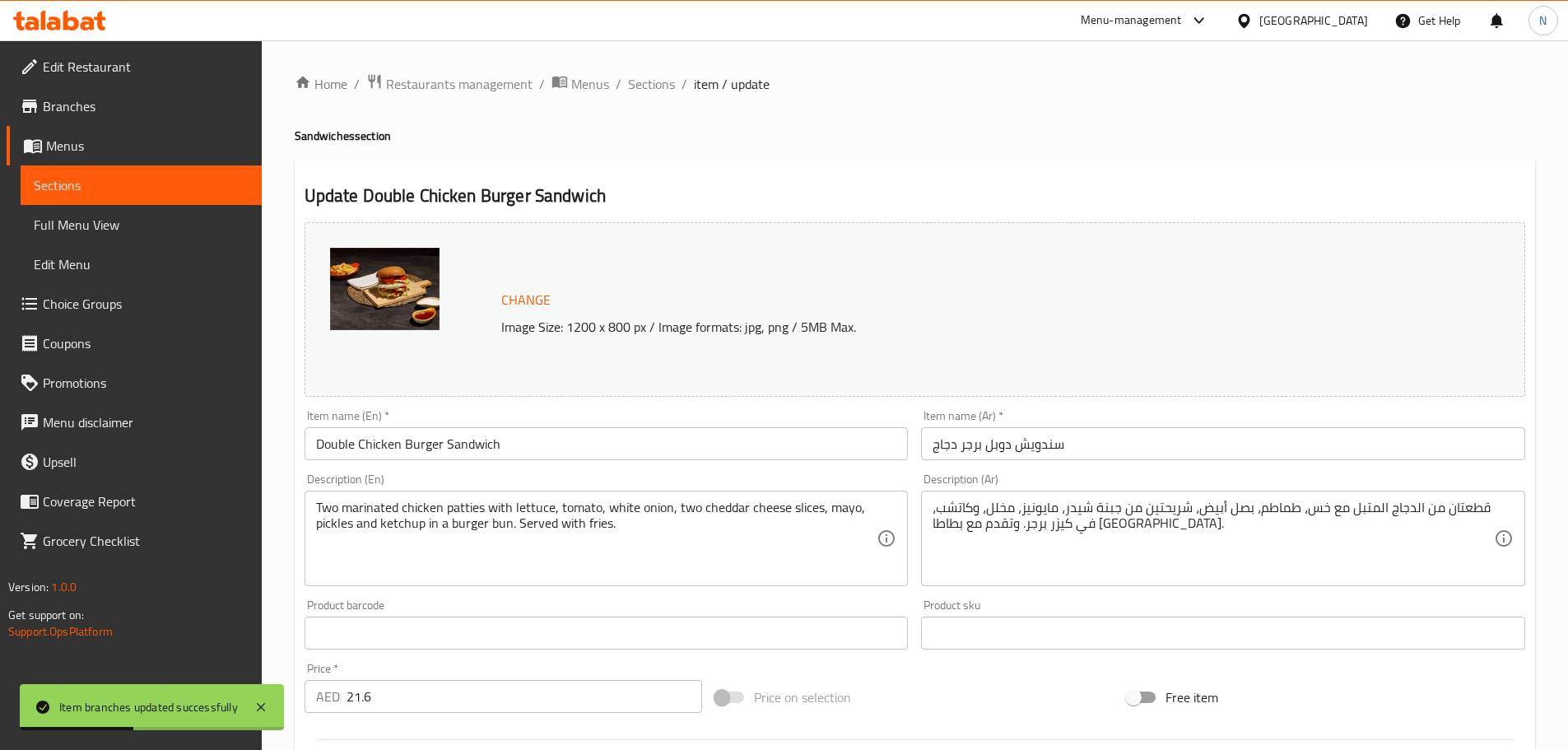
scroll to position [329, 0]
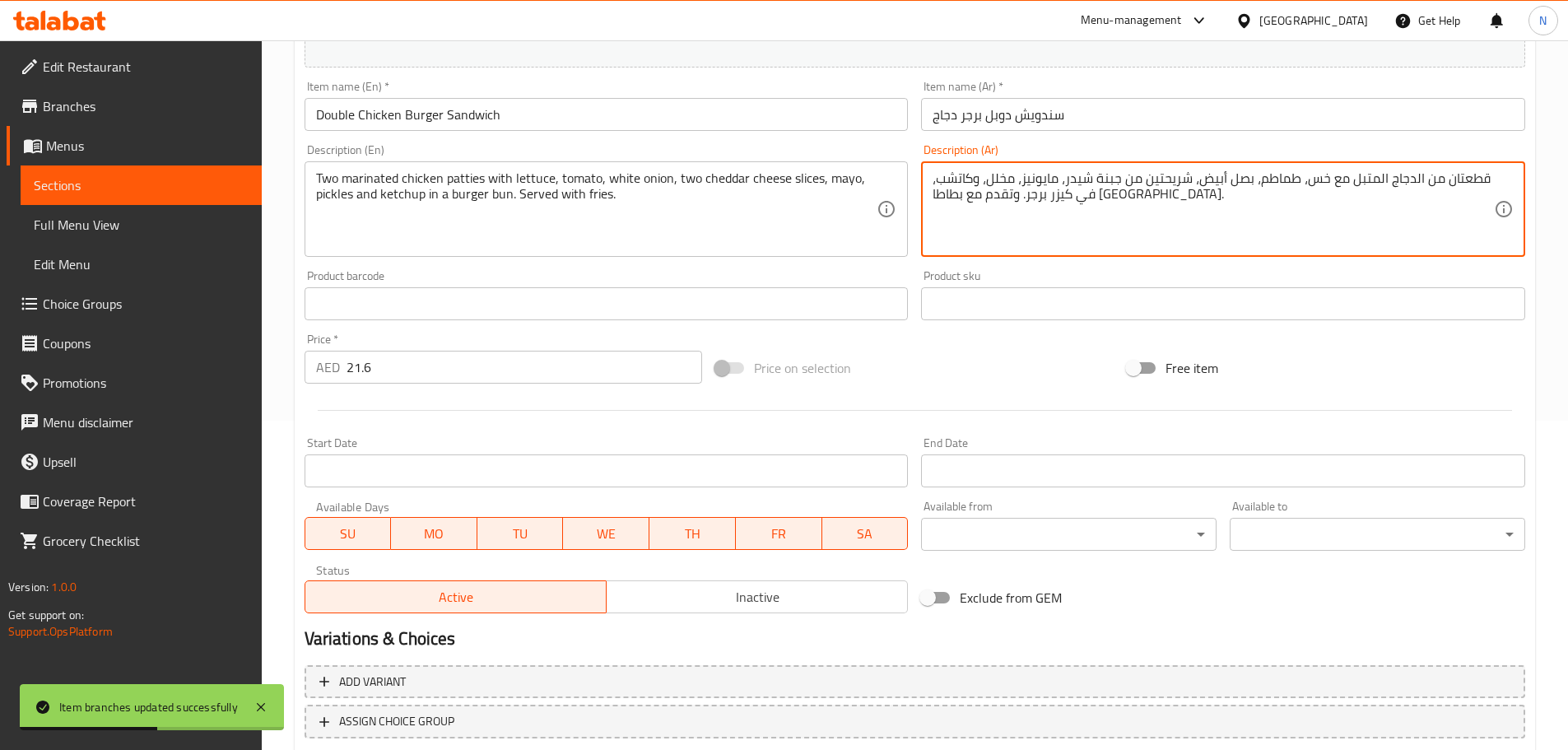
click at [1132, 185] on textarea "قطعتان من الدجاج المتبل مع خس، طماطم، بصل أبيض، شريحتين من جبنة شيدر، مايونيز، …" at bounding box center [1213, 210] width 561 height 79
paste textarea "شريحتين دجاج متبلة بطريقتنا الخاصة مع الخس والطماطم والبصل الأبيض وشريحتين جبنة…"
click at [1262, 219] on textarea "قطعتان من الدجاج المتبل مع خس، طماطم، بصل أبيض، شريحتين من جبنة شيدر، مايونيز، …" at bounding box center [1213, 210] width 561 height 79
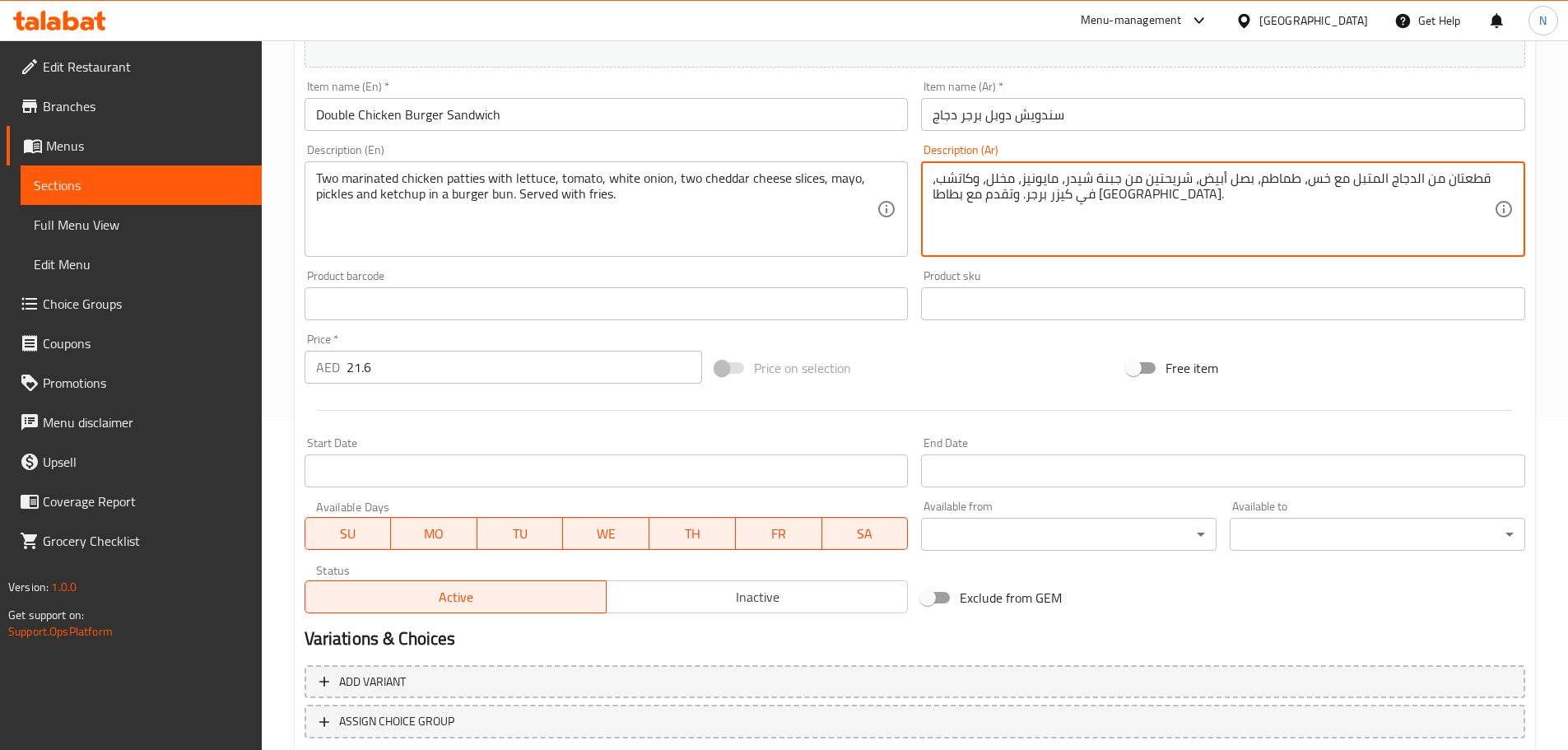
paste textarea "شريحتين دجاج متبلة بطريقتنا الخاصة مع الخس والطماطم والبصل الأبيض وشريحتين جبنة…"
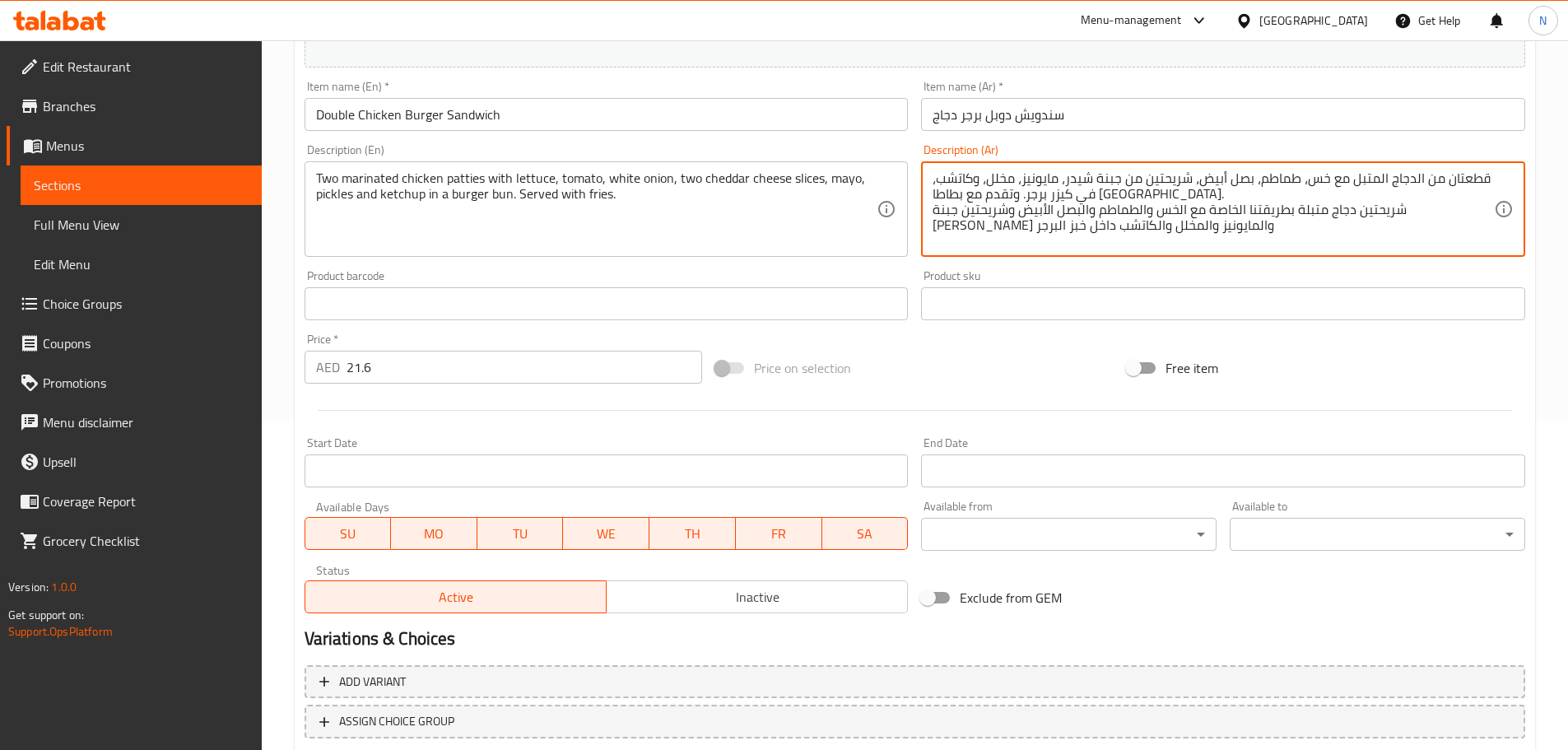
click at [1047, 176] on textarea "قطعتان من الدجاج المتبل مع خس، طماطم، بصل أبيض، شريحتين من جبنة شيدر، مايونيز، …" at bounding box center [1213, 210] width 561 height 79
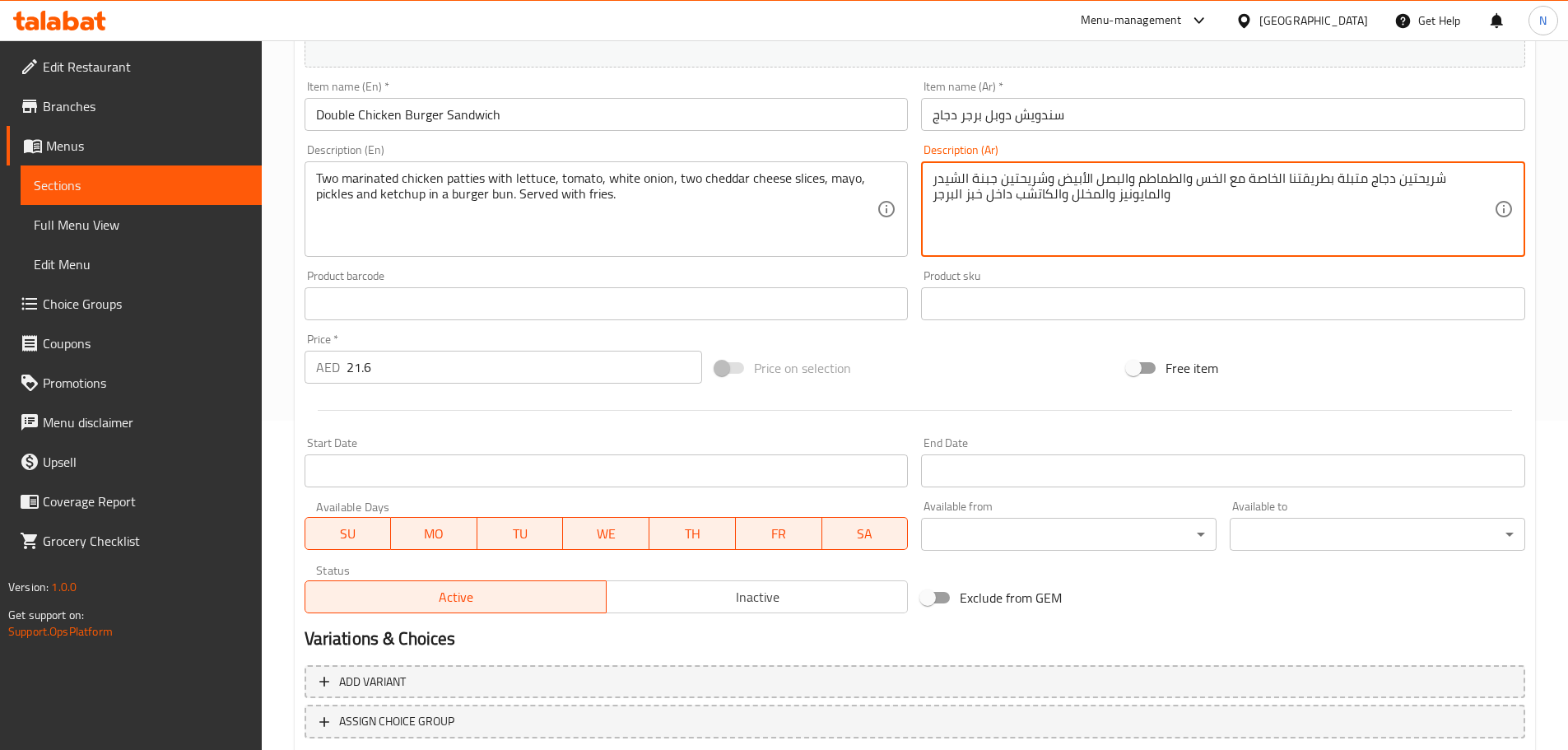
type textarea "شريحتين دجاج متبلة بطريقتنا الخاصة مع الخس والطماطم والبصل الأبيض وشريحتين جبنة…"
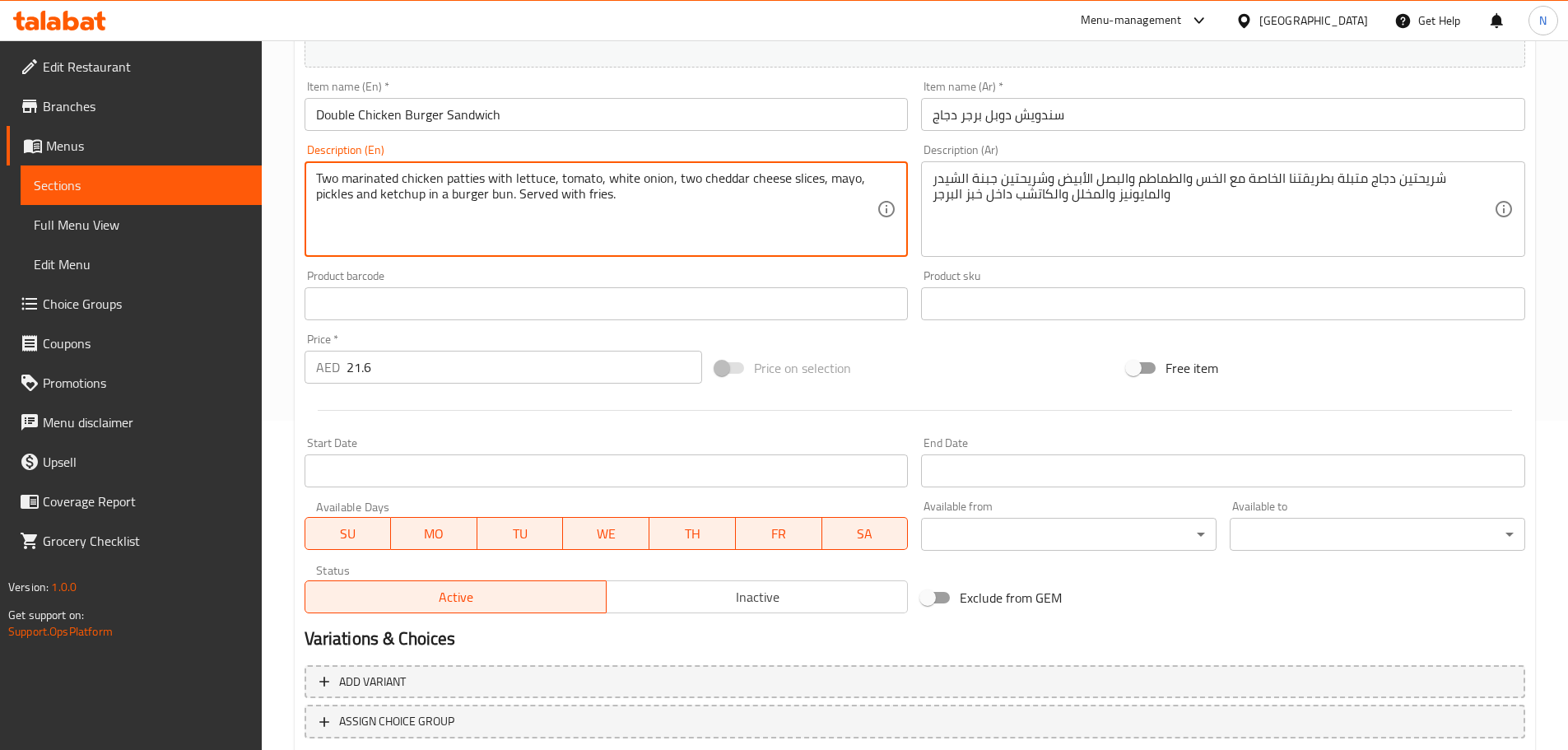
click at [420, 195] on textarea "Two marinated chicken patties with lettuce, tomato, white onion, two cheddar ch…" at bounding box center [596, 210] width 561 height 79
paste textarea "chicken slices marinated in our special way with lettuce, tomatoes, white onion…"
type textarea "Two chicken slices marinated in our special way with lettuce, tomatoes, white o…"
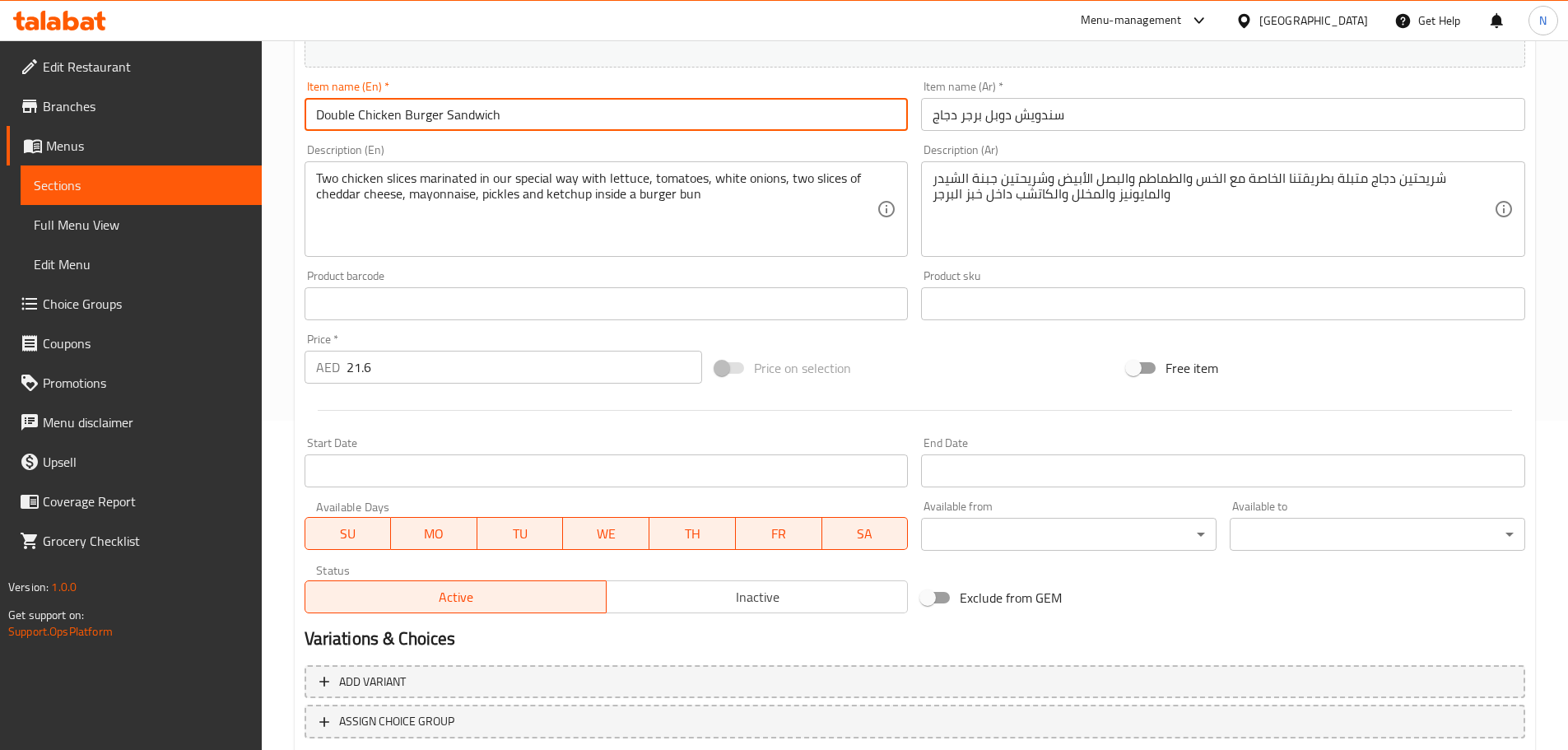
click at [460, 122] on input "Double Chicken Burger Sandwich" at bounding box center [606, 114] width 604 height 33
type input "Double Chicken Burger"
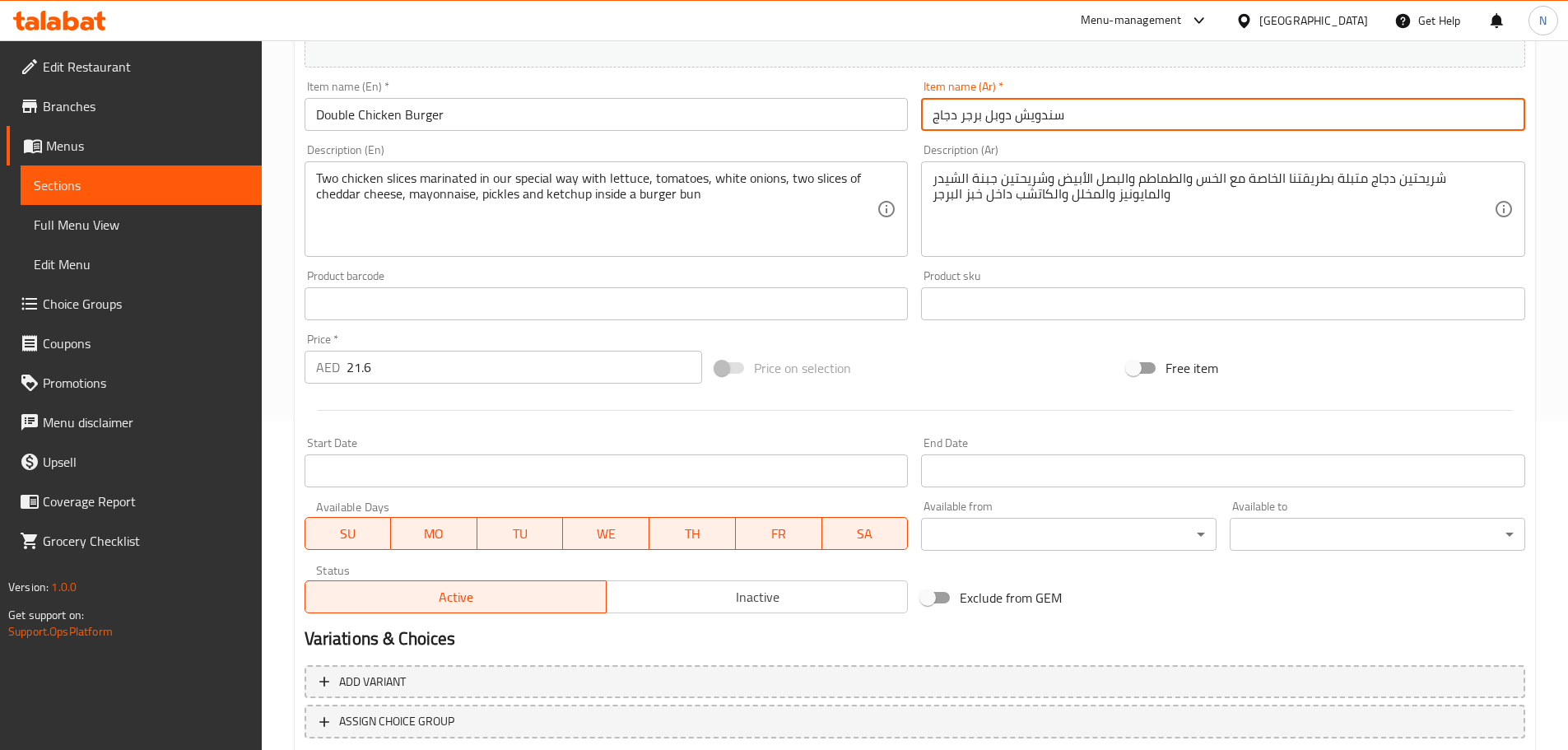
click at [1045, 123] on input "سندويش دوبل برجر دجاج" at bounding box center [1223, 114] width 604 height 33
type input "دوبل برجر دجاج"
click at [908, 350] on div "Price on selection" at bounding box center [914, 368] width 411 height 45
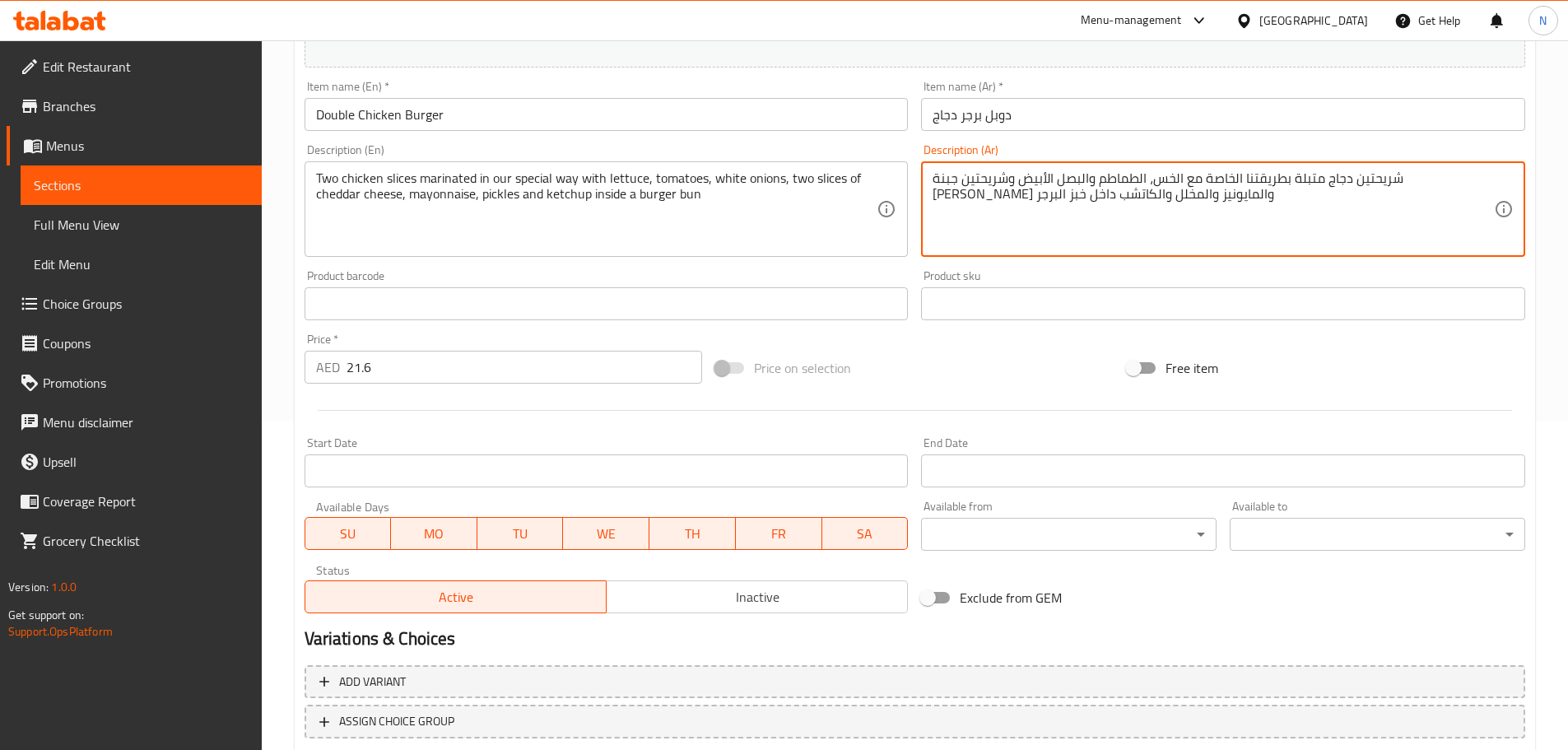
click at [1183, 183] on textarea "شريحتين دجاج متبلة بطريقتنا الخاصة مع الخس، الطماطم والبصل الأبيض وشريحتين جبنة…" at bounding box center [1213, 210] width 561 height 79
click at [1102, 176] on textarea "شريحتين دجاج متبلة بطريقتنا الخاصة مع الخس، الطماطم، البصل الأبيض وشريحتين جبنة…" at bounding box center [1213, 210] width 561 height 79
click at [977, 175] on textarea "شريحتين دجاج متبلة بطريقتنا الخاصة مع الخس، الطماطم، البصل الأبيض، شريحتين جبنة…" at bounding box center [1213, 210] width 561 height 79
click at [1106, 195] on textarea "شريحتين دجاج متبلة بطريقتنا الخاصة مع الخس، الطماطم، البصل الأبيض، شريحتين جبنة…" at bounding box center [1213, 210] width 561 height 79
type textarea "شريحتين دجاج متبلة بطريقتنا الخاصة مع الخس، الطماطم، البصل الأبيض، شريحتين جبنة…"
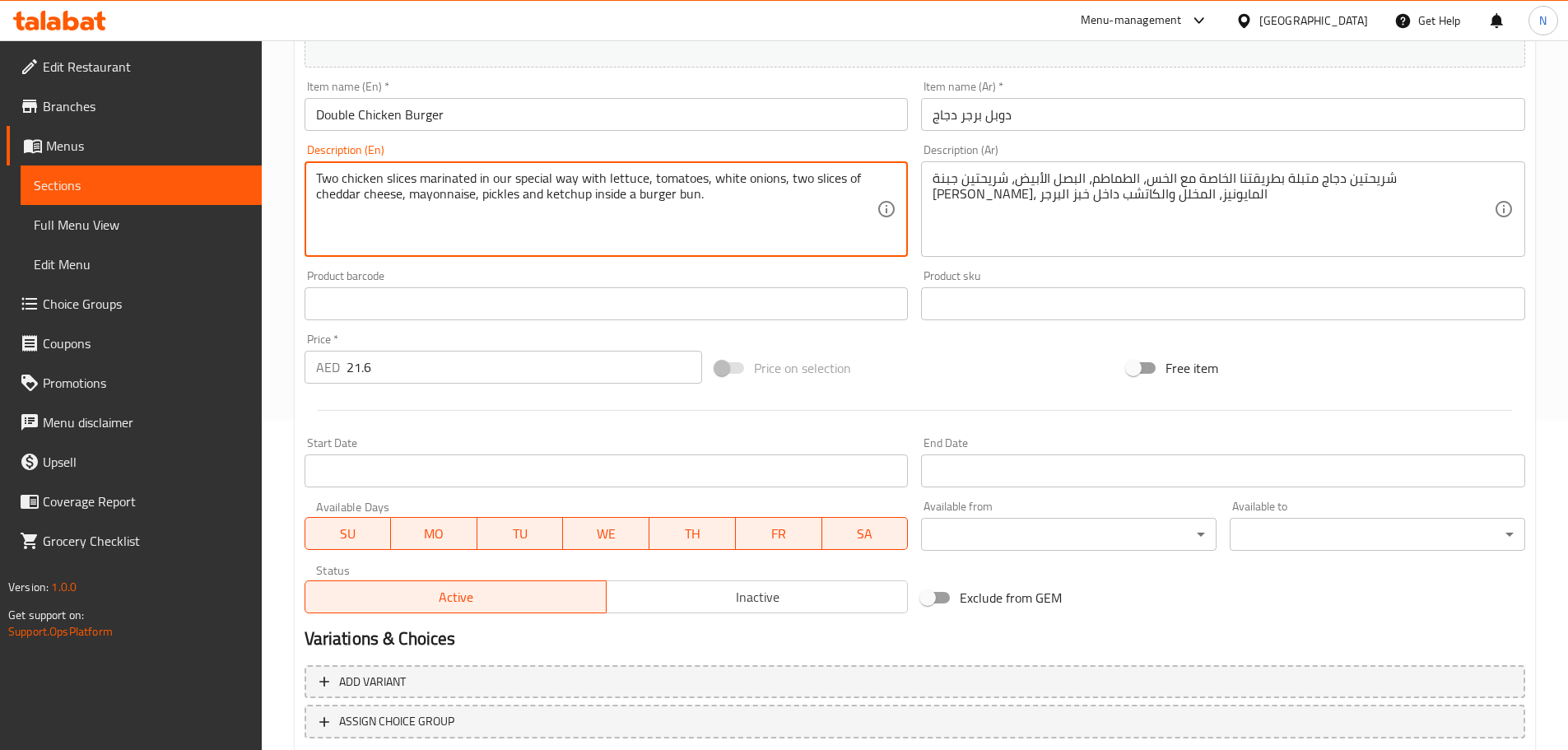
type textarea "Two chicken slices marinated in our special way with lettuce, tomatoes, white o…"
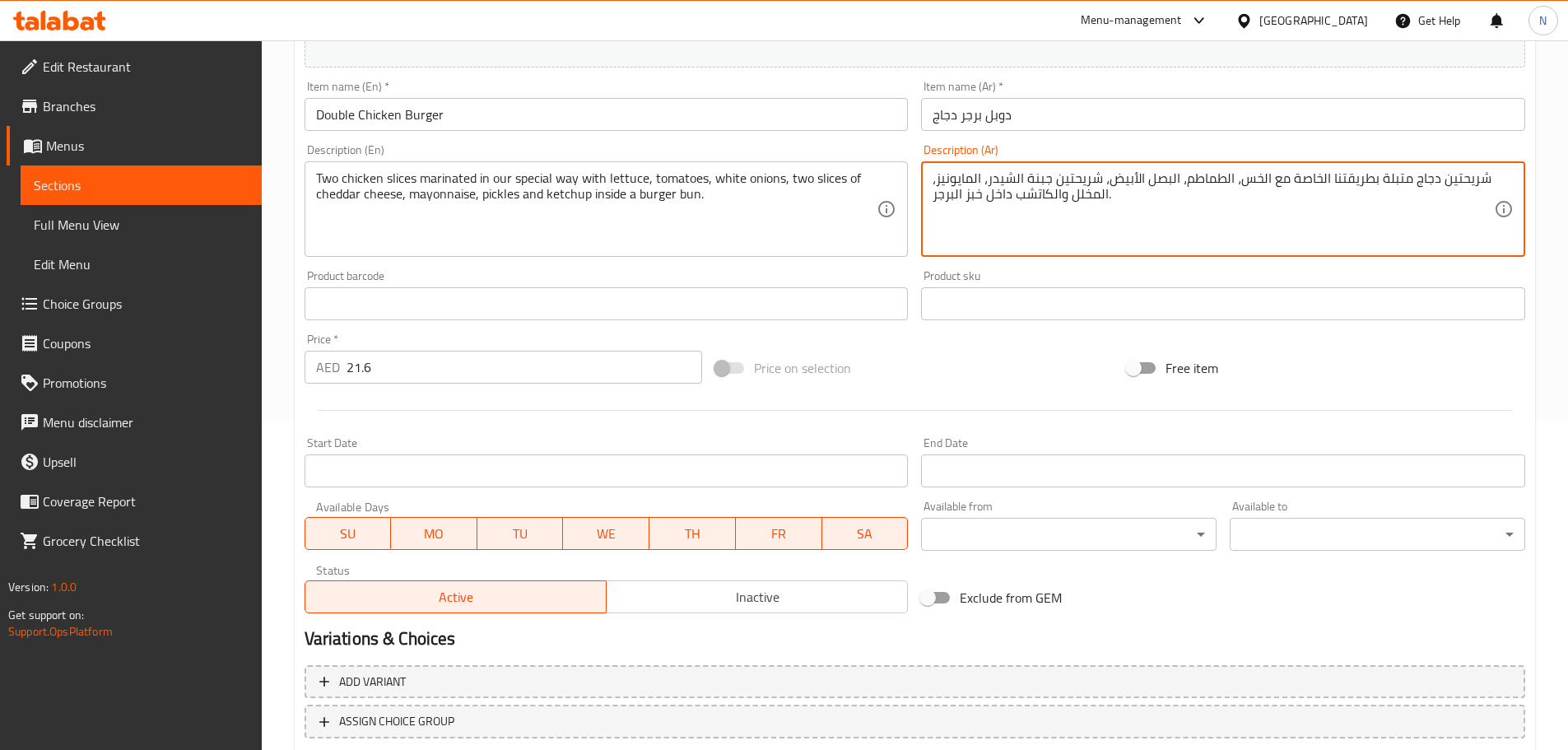
type textarea "شريحتين دجاج متبلة بطريقتنا الخاصة مع الخس، الطماطم، البصل الأبيض، شريحتين جبنة…"
click at [513, 367] on input "21.6" at bounding box center [524, 367] width 356 height 33
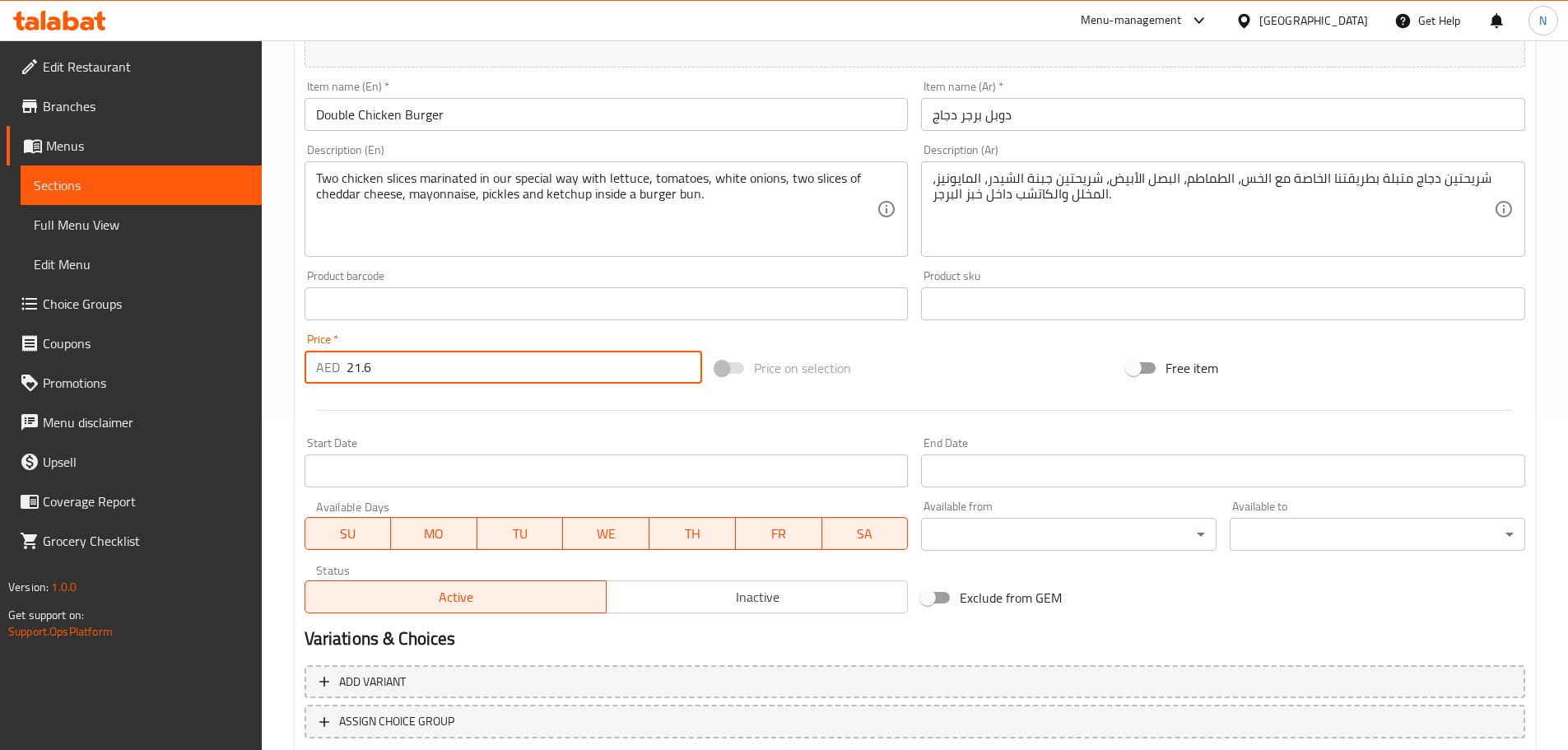
click at [513, 367] on input "21.6" at bounding box center [524, 367] width 356 height 33
type input "35"
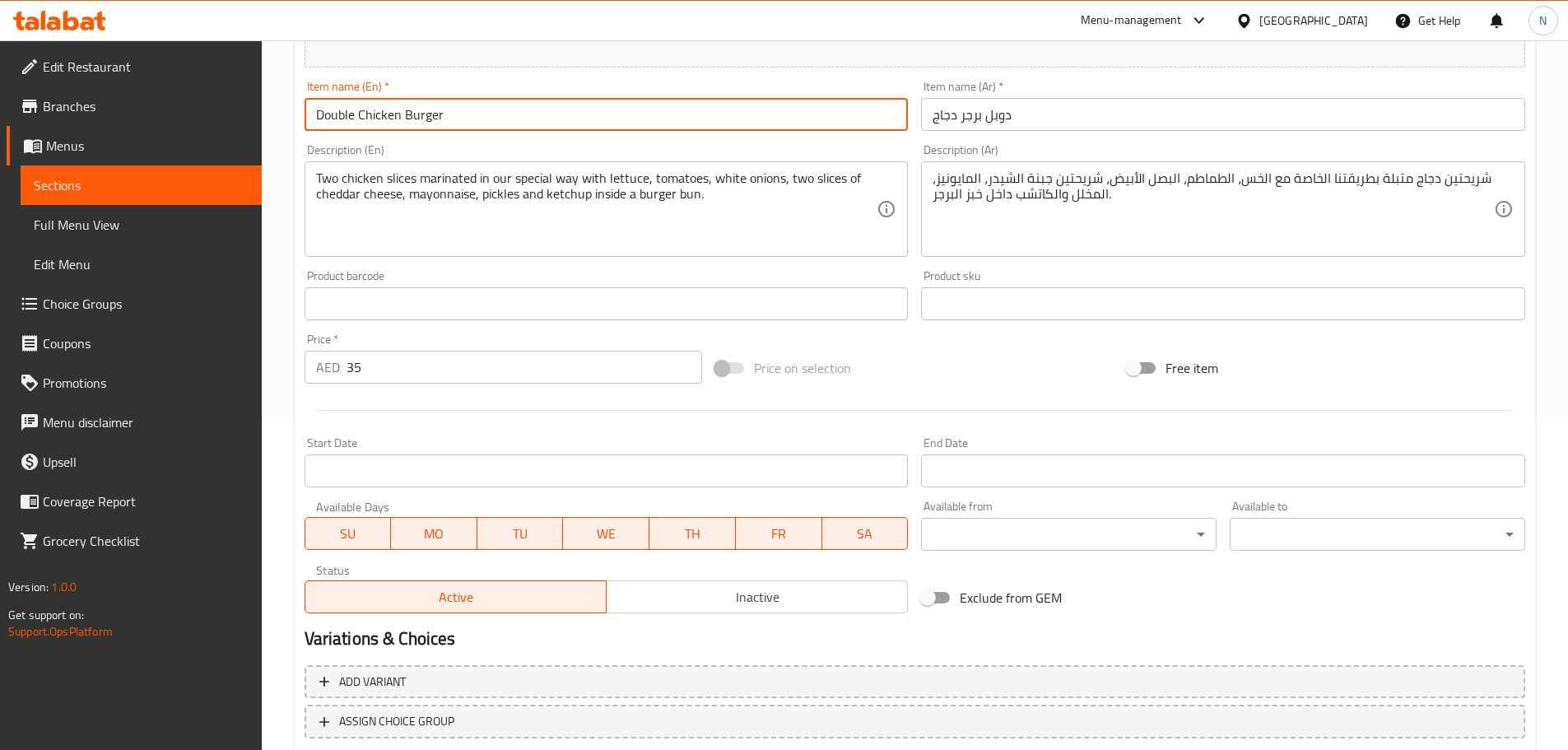
click at [379, 115] on input "Double Chicken Burger" at bounding box center [606, 114] width 604 height 33
click at [923, 390] on div at bounding box center [915, 410] width 1233 height 40
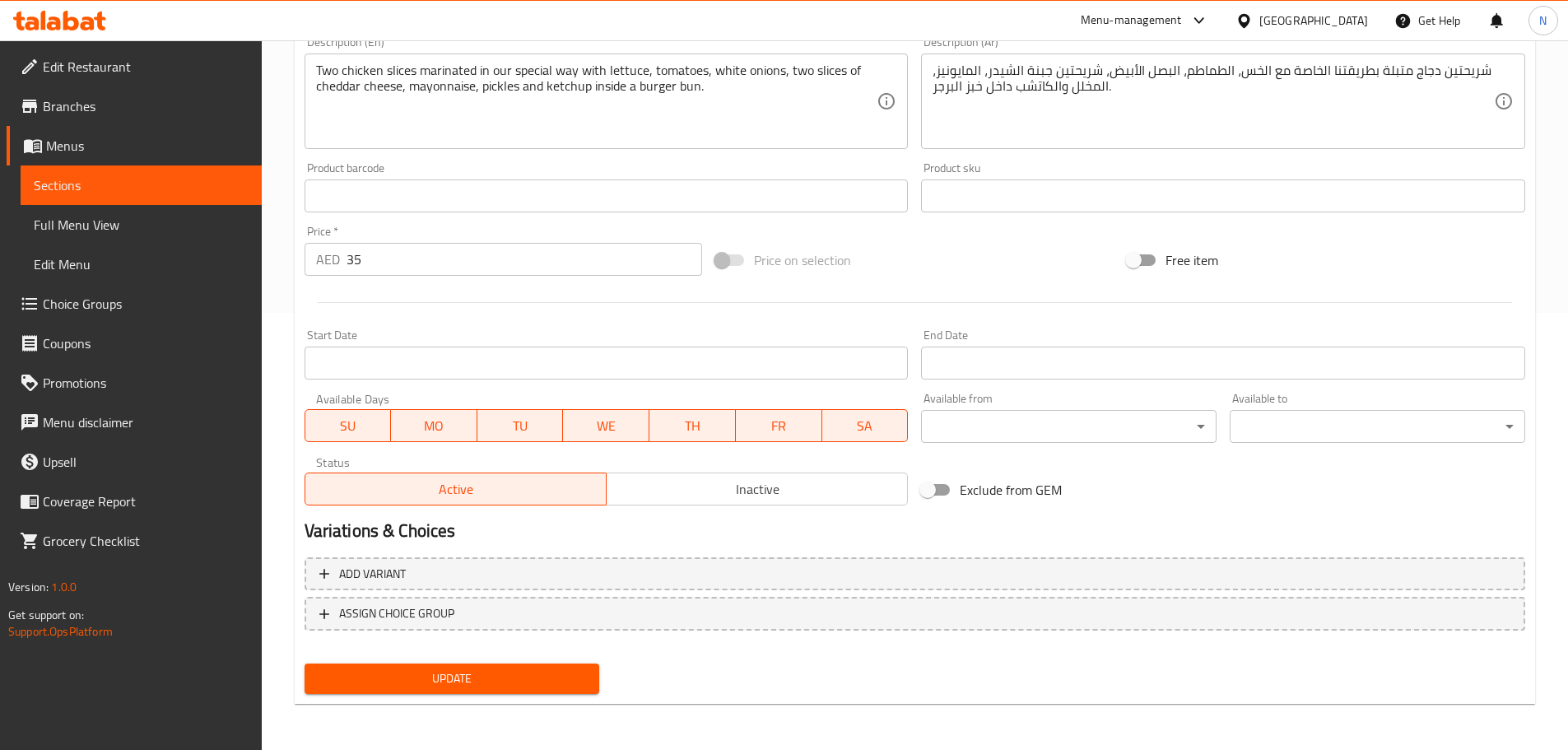
click at [473, 673] on span "Update" at bounding box center [452, 679] width 270 height 21
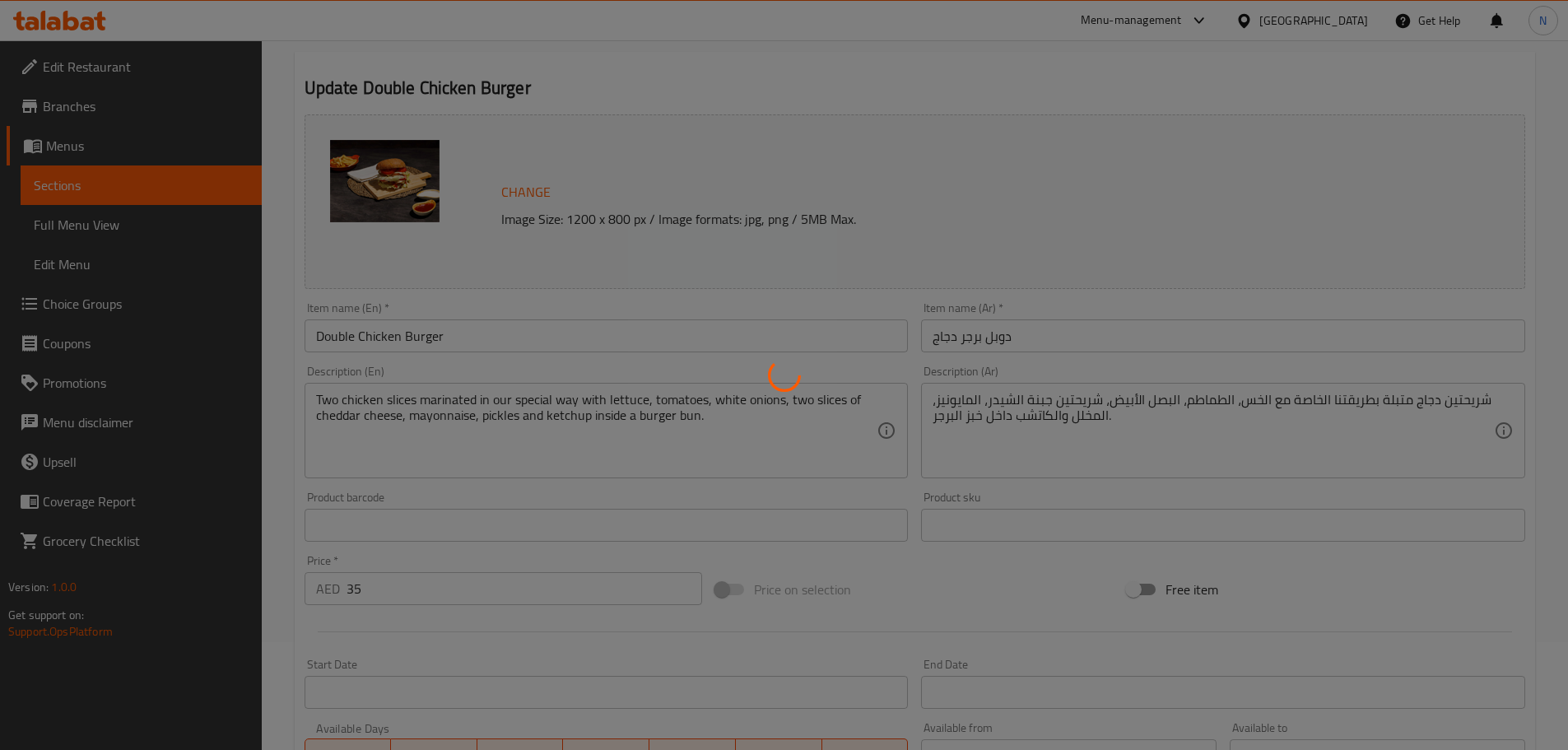
scroll to position [0, 0]
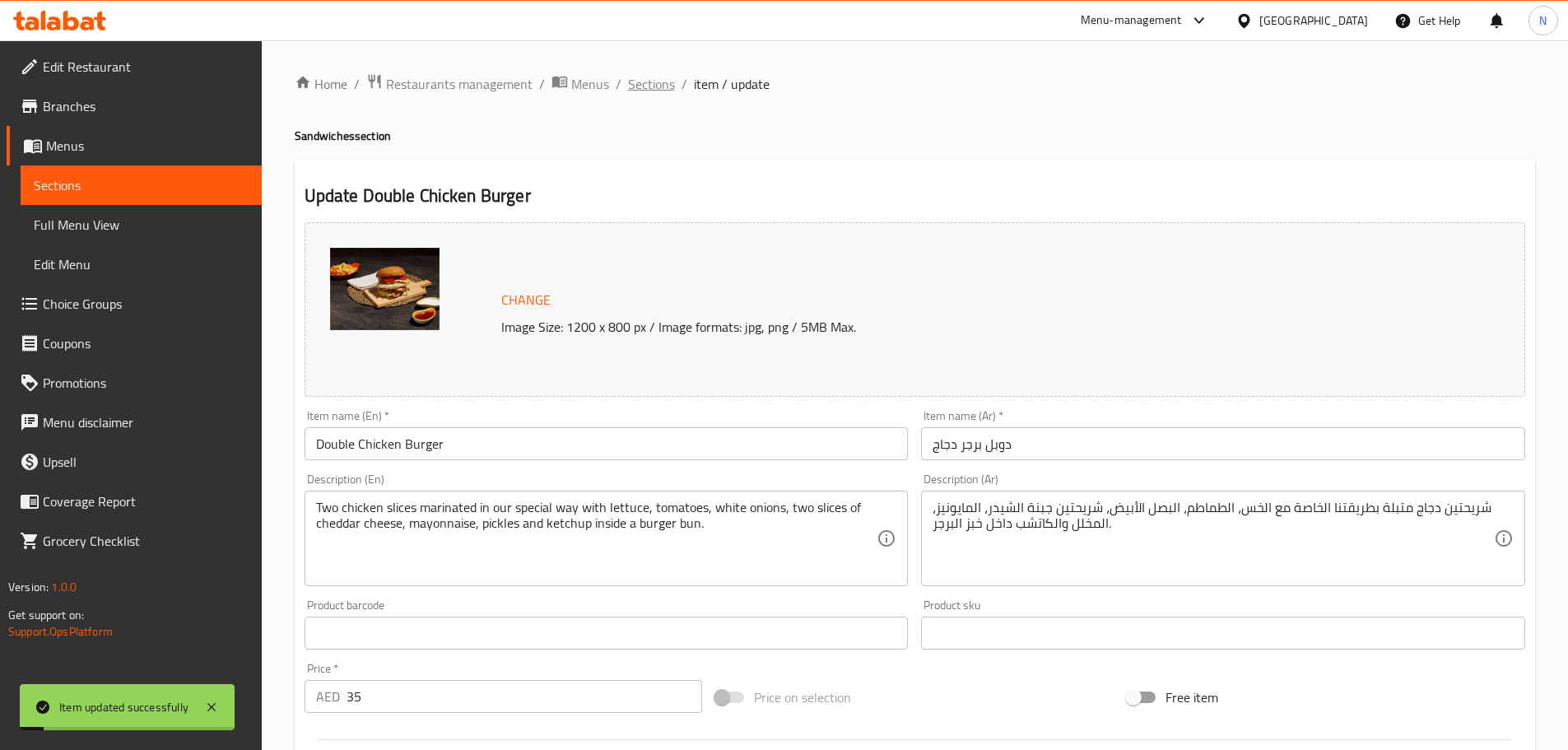
click at [662, 87] on span "Sections" at bounding box center [651, 84] width 47 height 20
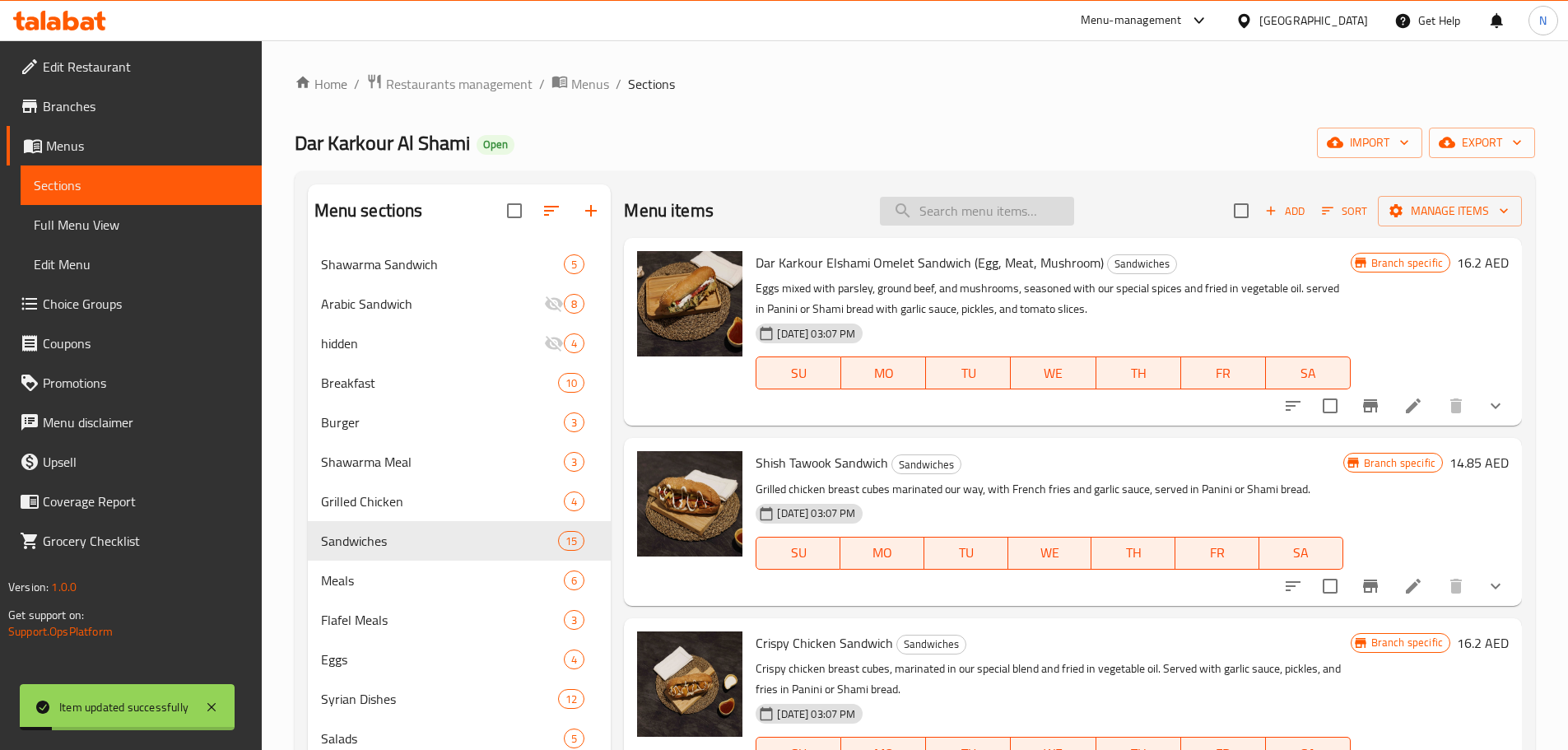
click at [954, 219] on input "search" at bounding box center [977, 211] width 195 height 29
paste input "Double Chicken Burger"
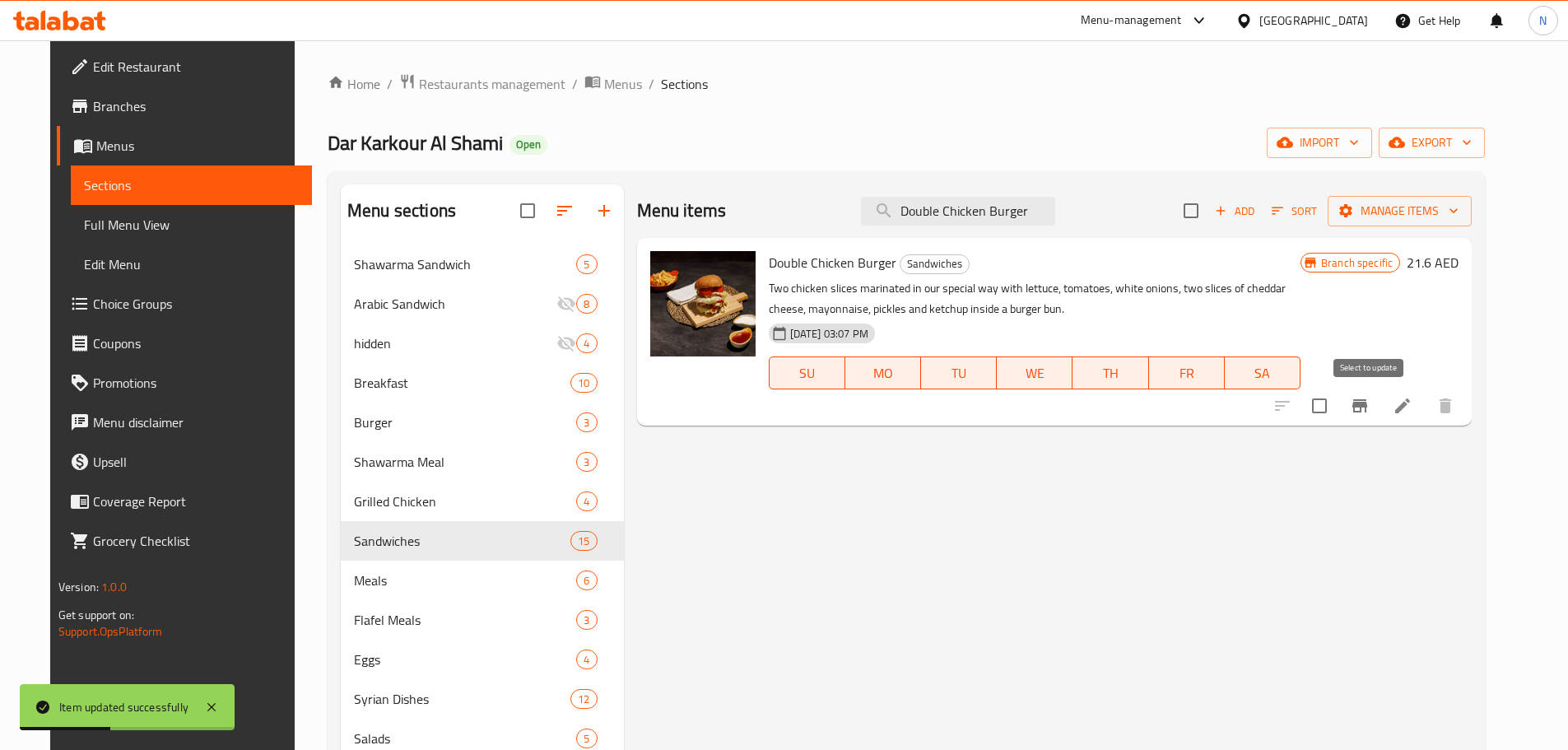
type input "Double Chicken Burger"
click at [1337, 414] on input "checkbox" at bounding box center [1319, 405] width 35 height 35
checkbox input "true"
click at [1458, 206] on span "Manage items" at bounding box center [1399, 211] width 118 height 21
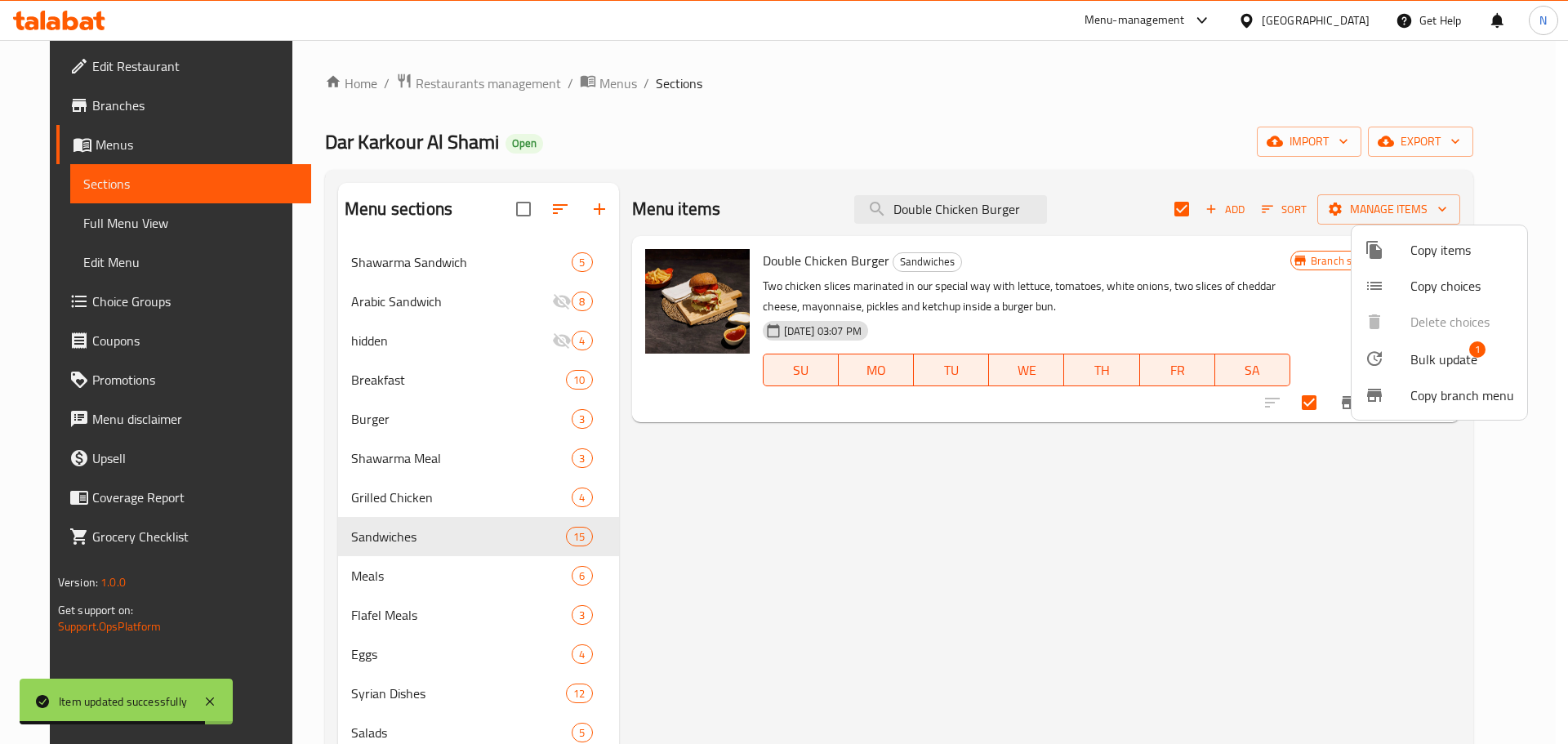
click at [1420, 362] on span "Bulk update" at bounding box center [1444, 360] width 67 height 19
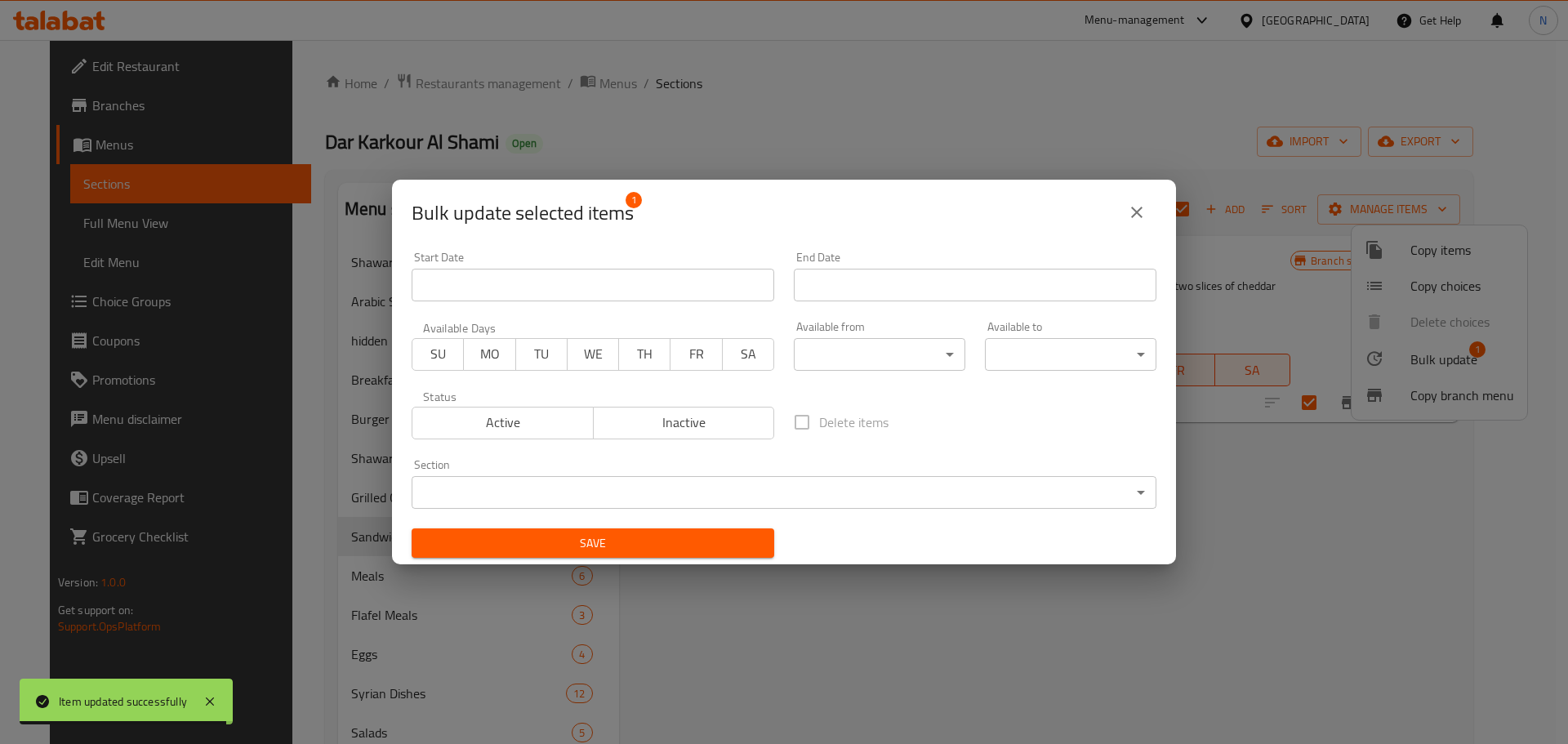
click at [460, 488] on body "Item updated successfully ​ Menu-management United Arab Emirates Get Help N Edi…" at bounding box center [784, 391] width 1568 height 704
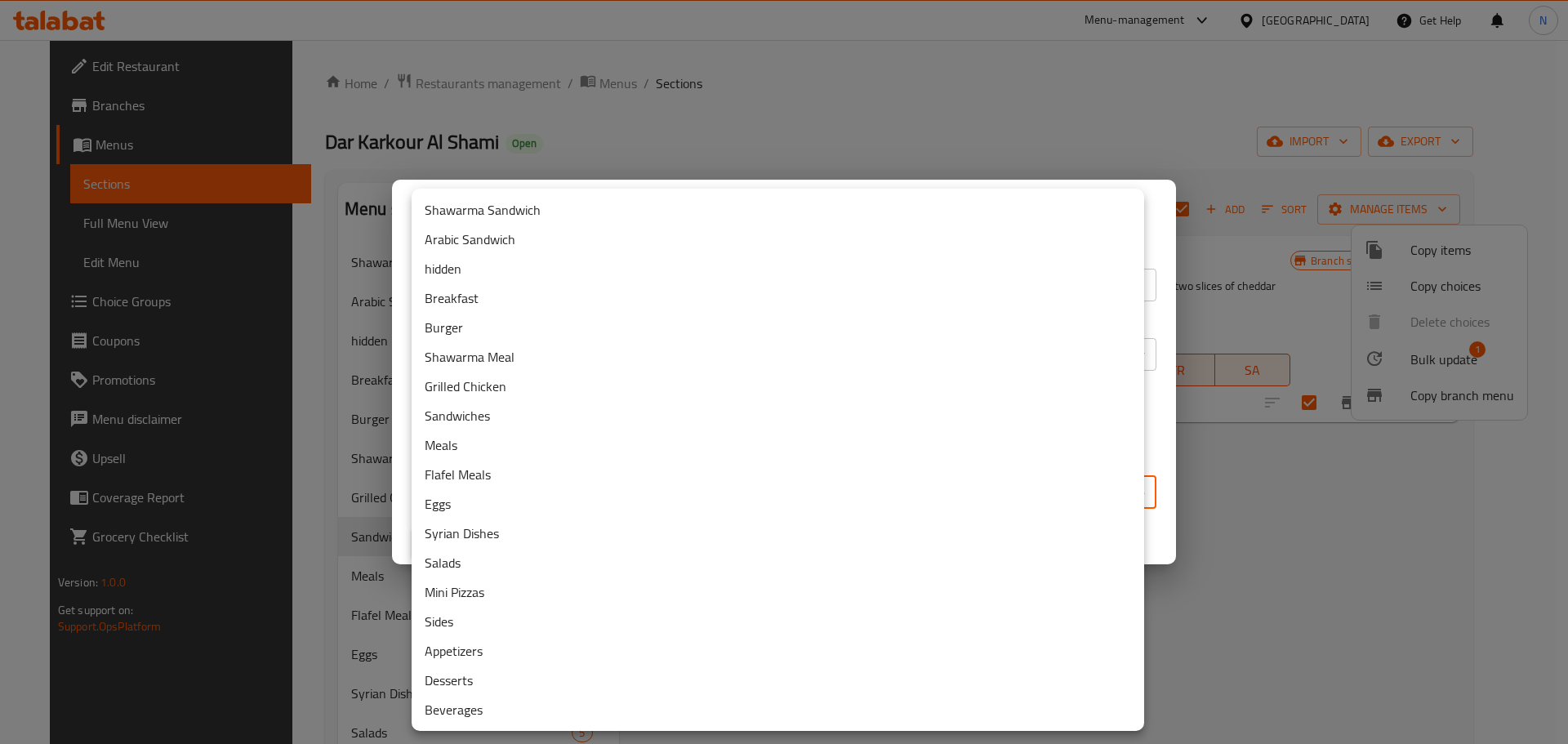
click at [456, 325] on li "Burger" at bounding box center [777, 327] width 732 height 29
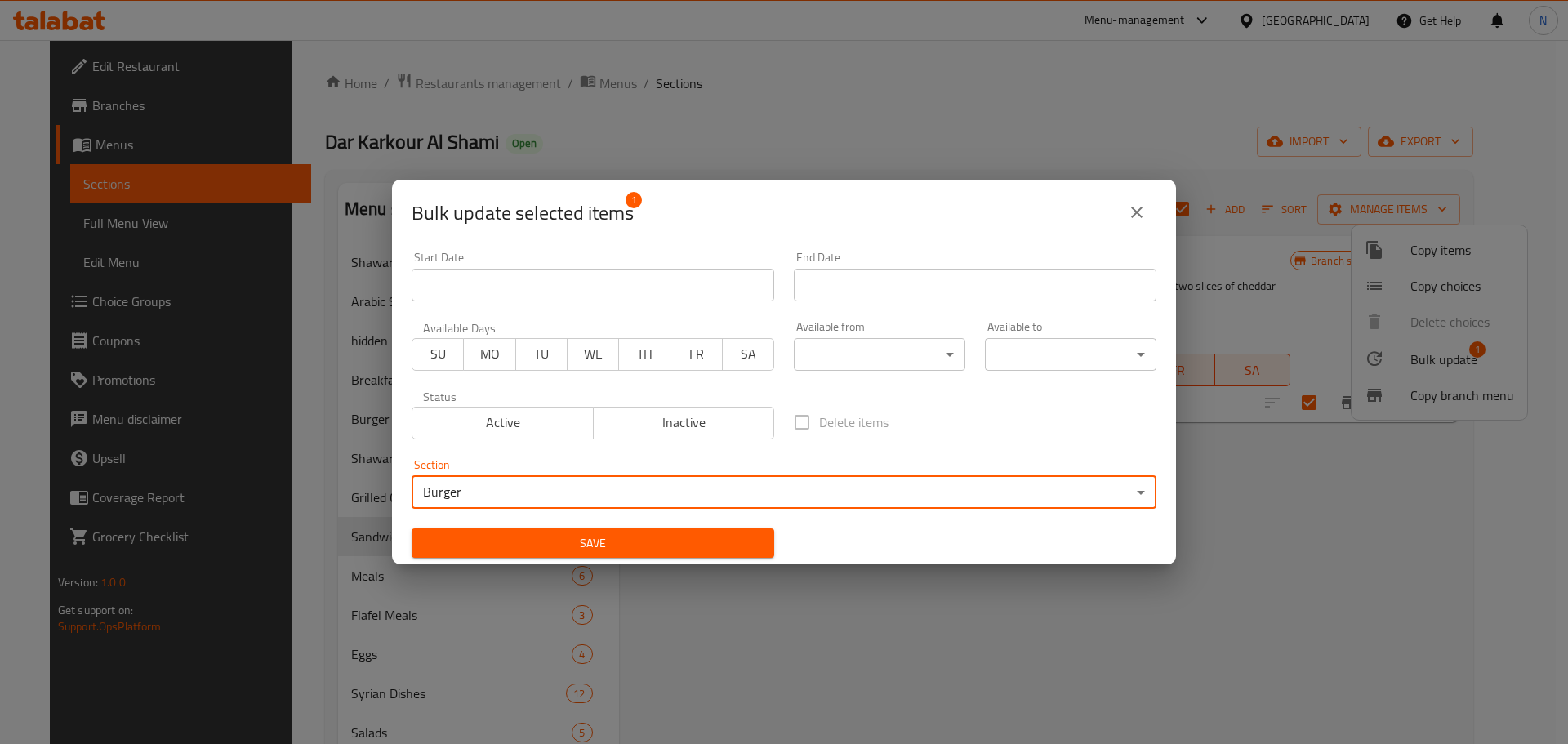
click at [739, 539] on span "Save" at bounding box center [593, 543] width 336 height 20
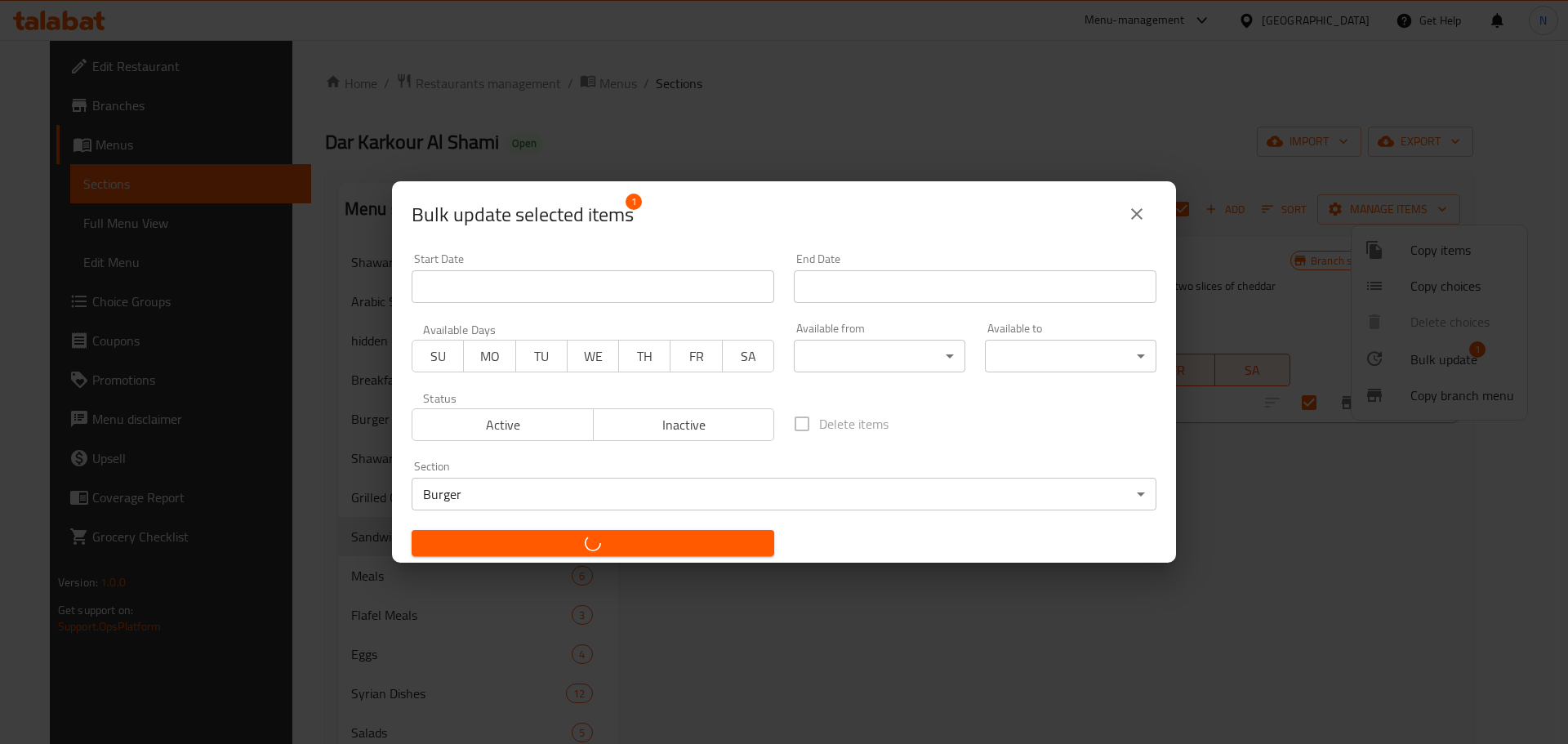
checkbox input "false"
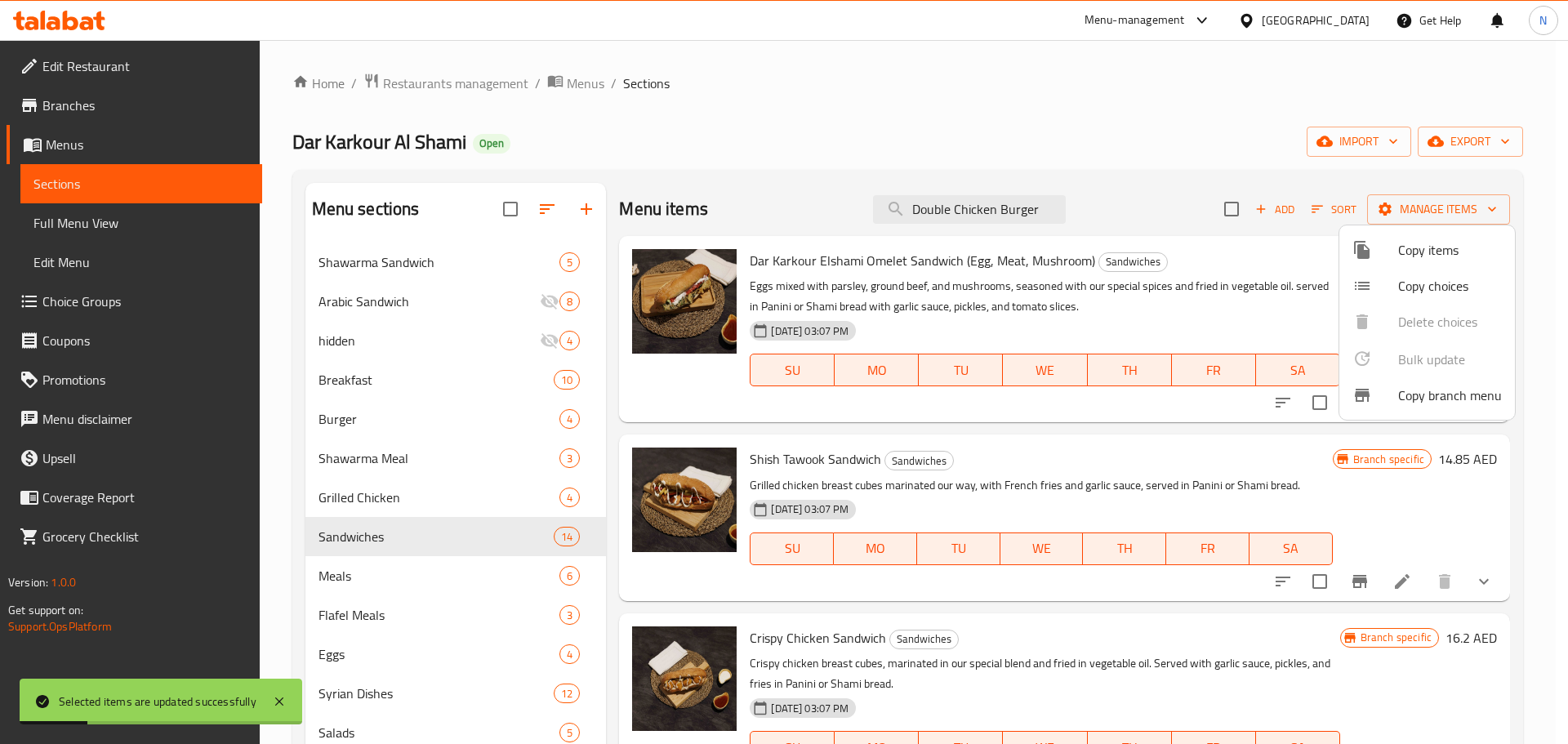
click at [361, 424] on div at bounding box center [784, 372] width 1568 height 744
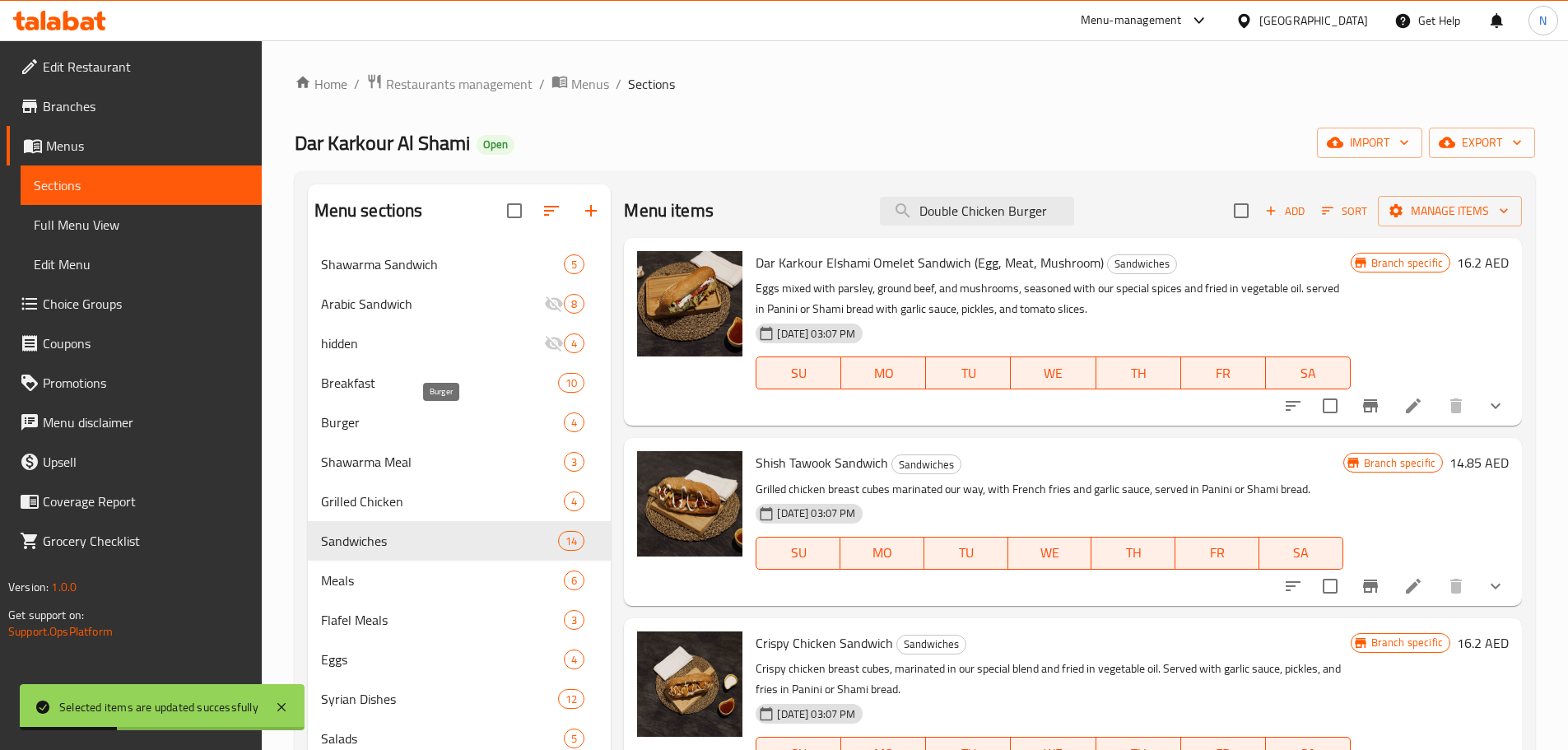
click at [364, 428] on span "Burger" at bounding box center [443, 422] width 244 height 20
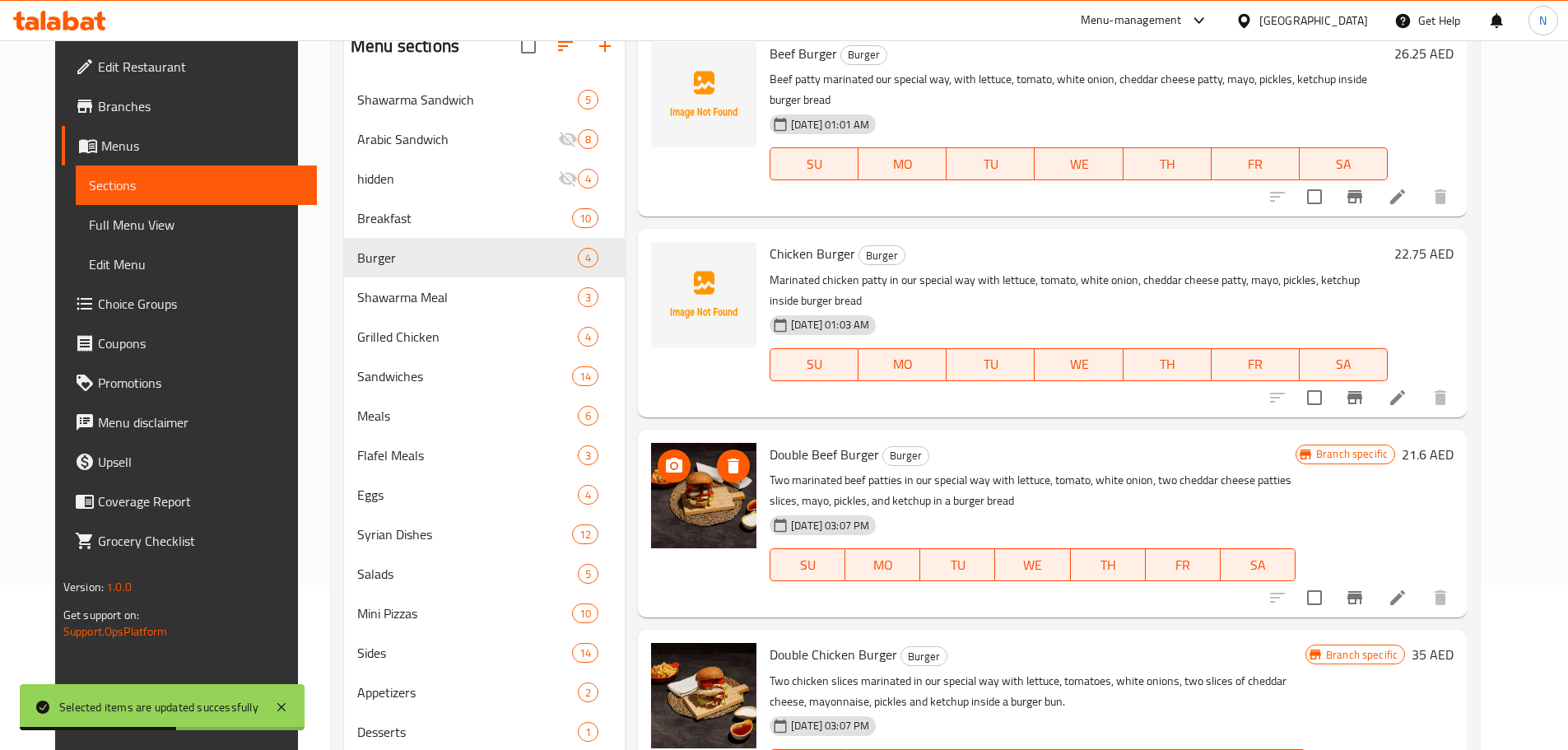
scroll to position [247, 0]
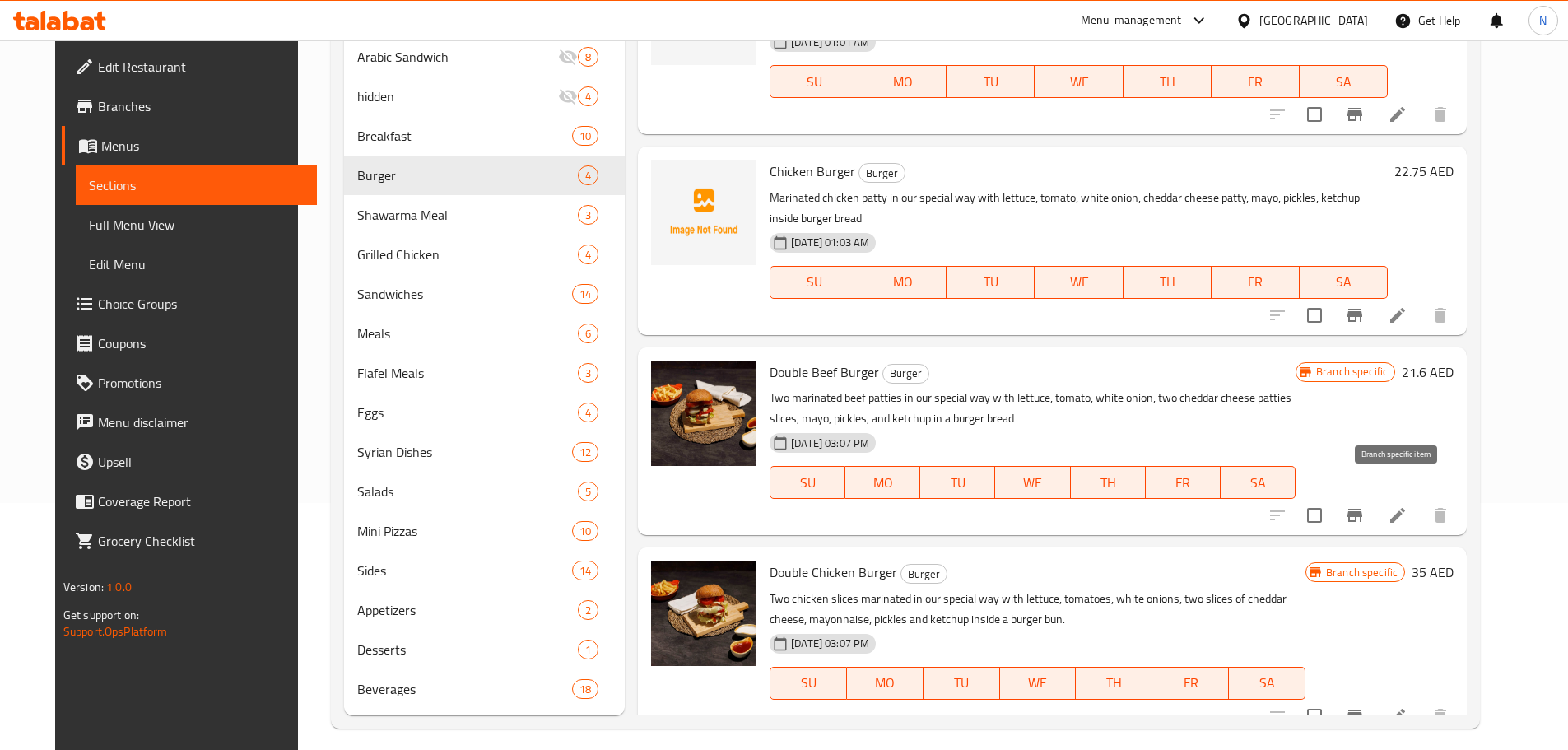
click at [1374, 496] on button "Branch-specific-item" at bounding box center [1355, 515] width 39 height 39
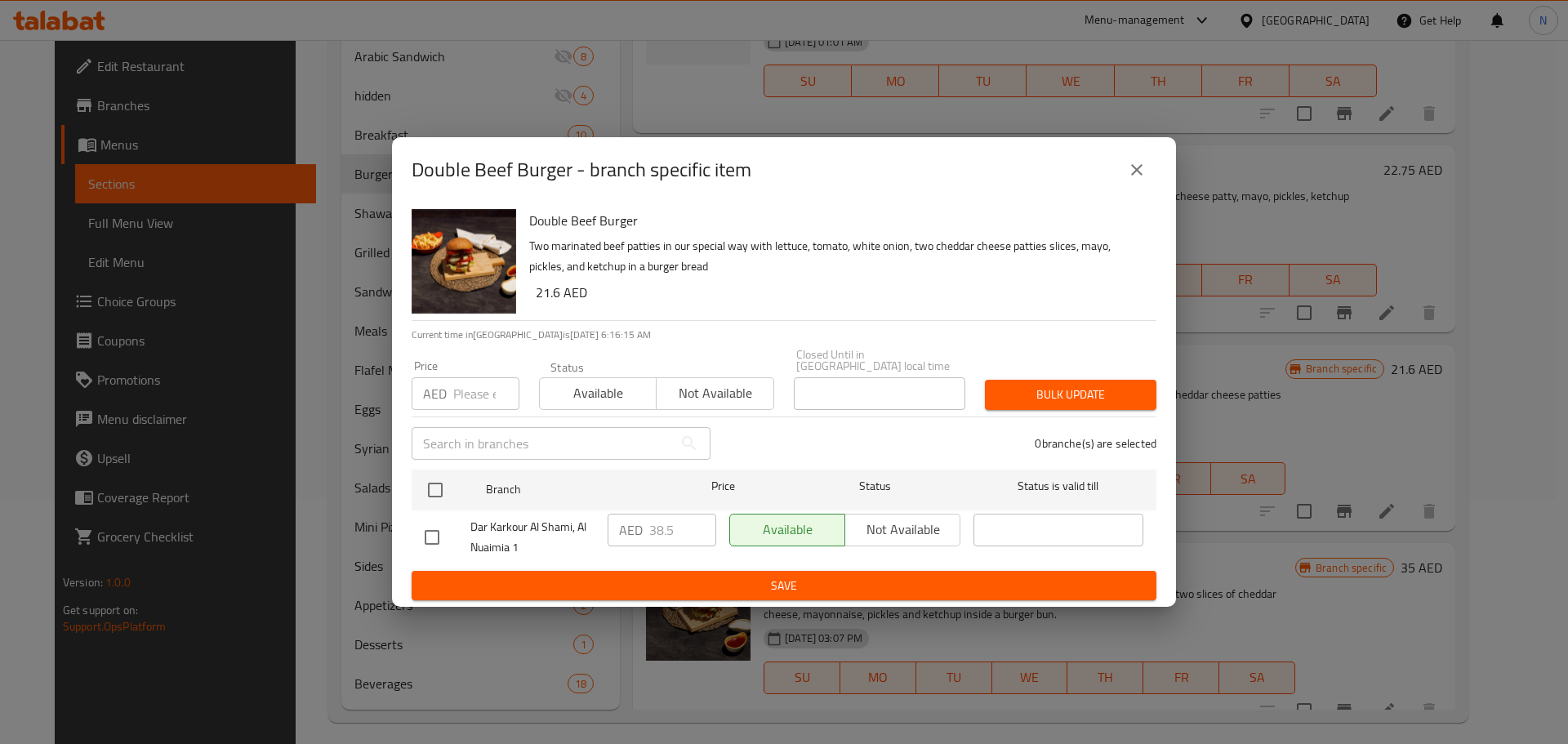
click at [1140, 170] on icon "close" at bounding box center [1137, 170] width 19 height 19
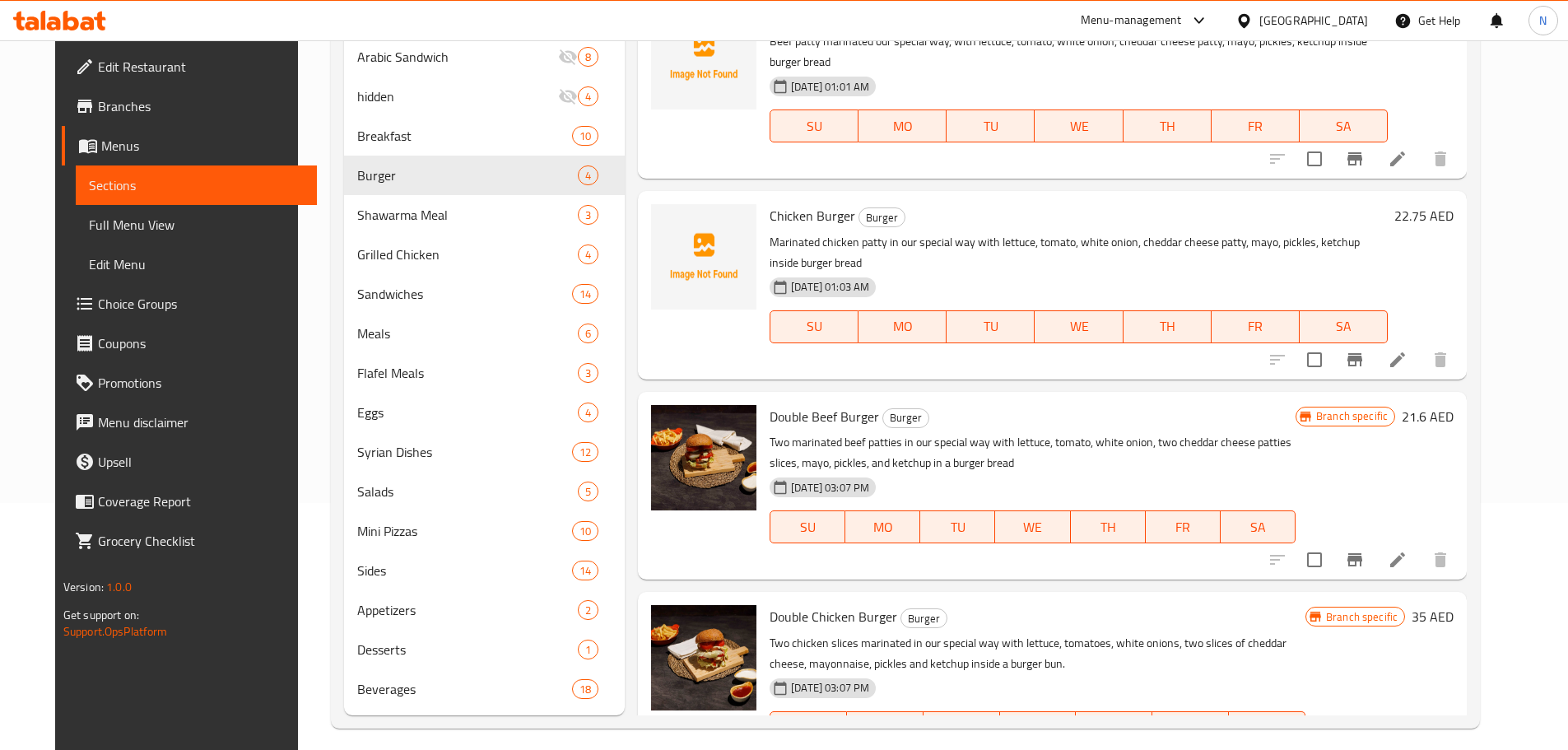
scroll to position [0, 0]
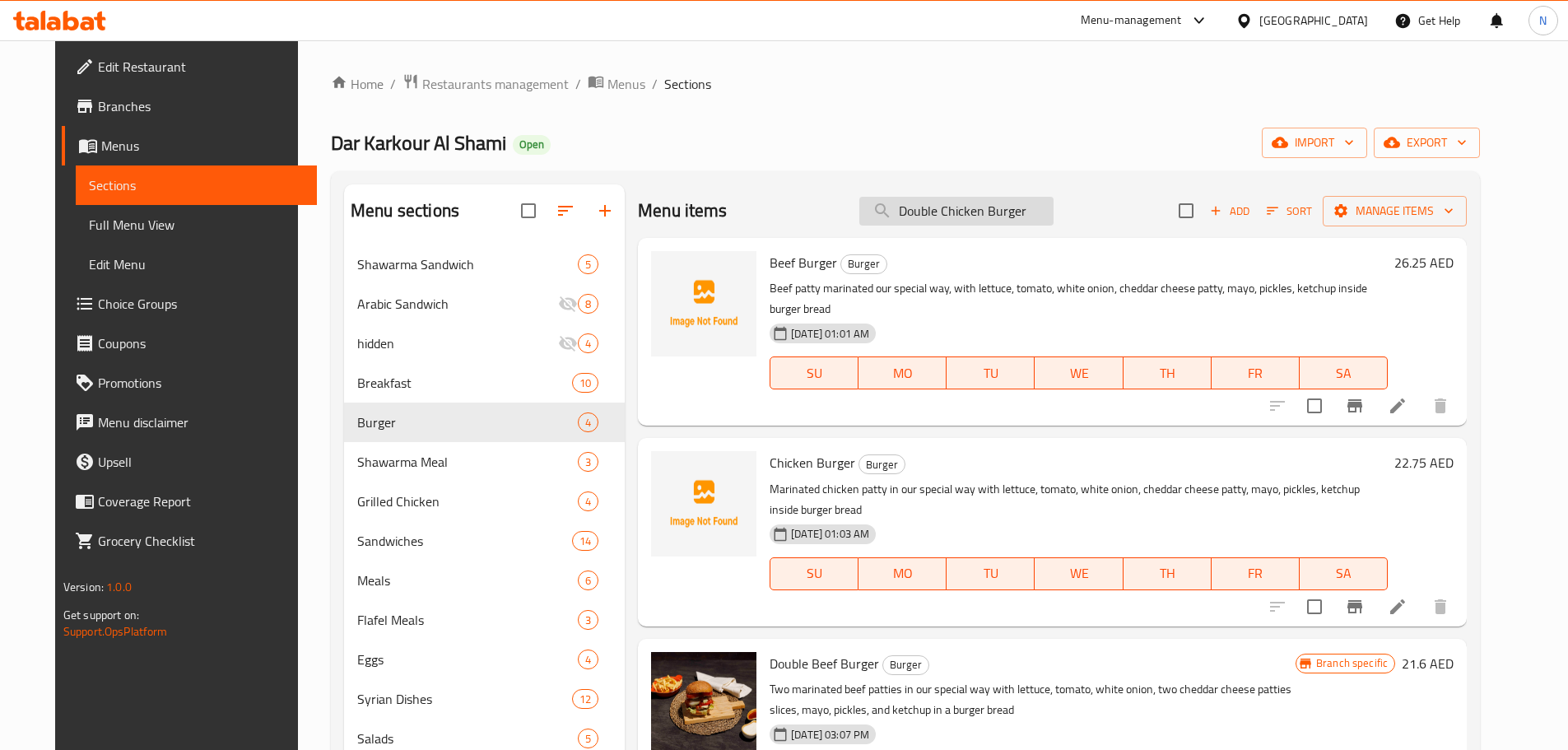
click at [946, 206] on input "Double Chicken Burger" at bounding box center [957, 211] width 195 height 29
paste input "Hummus (Large)"
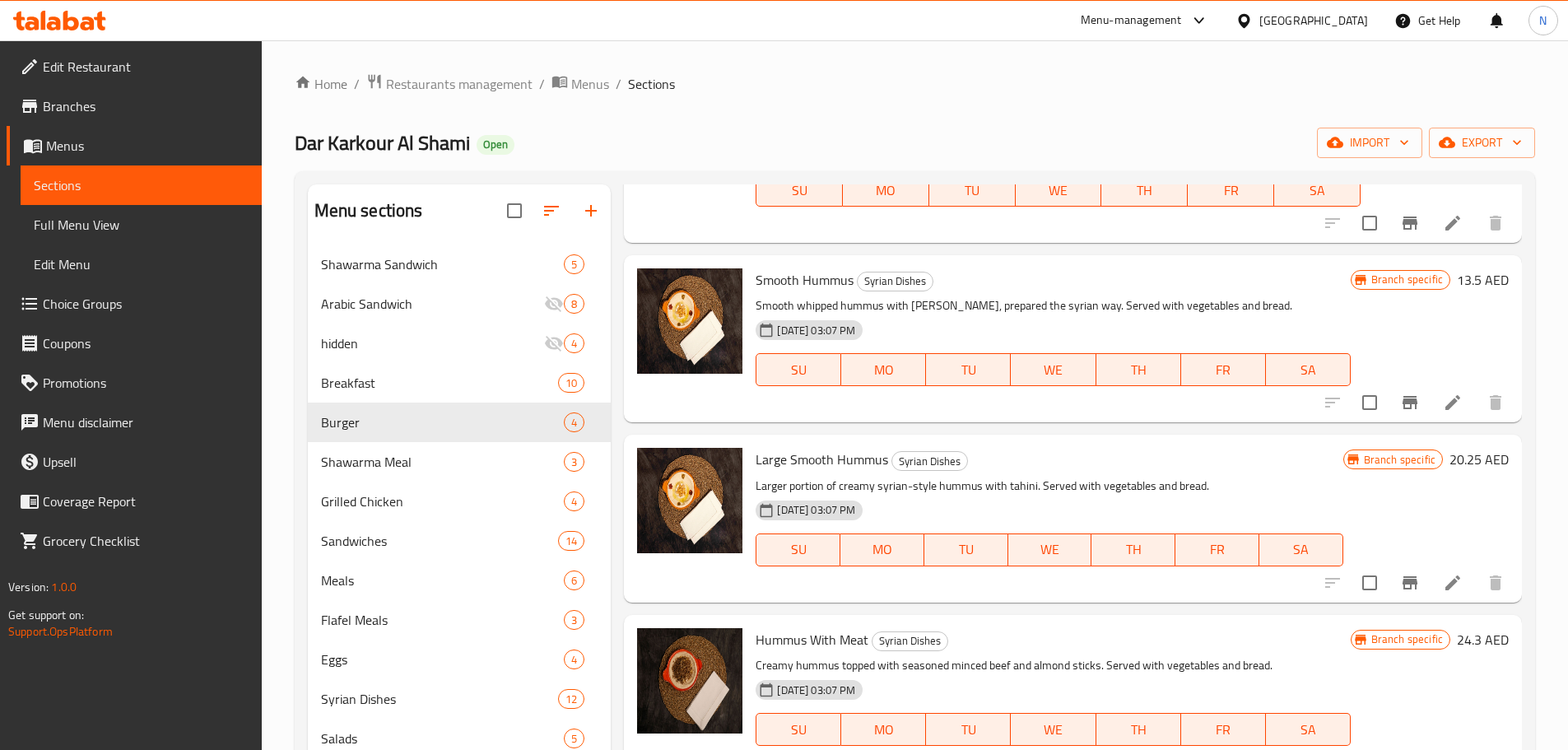
scroll to position [259, 0]
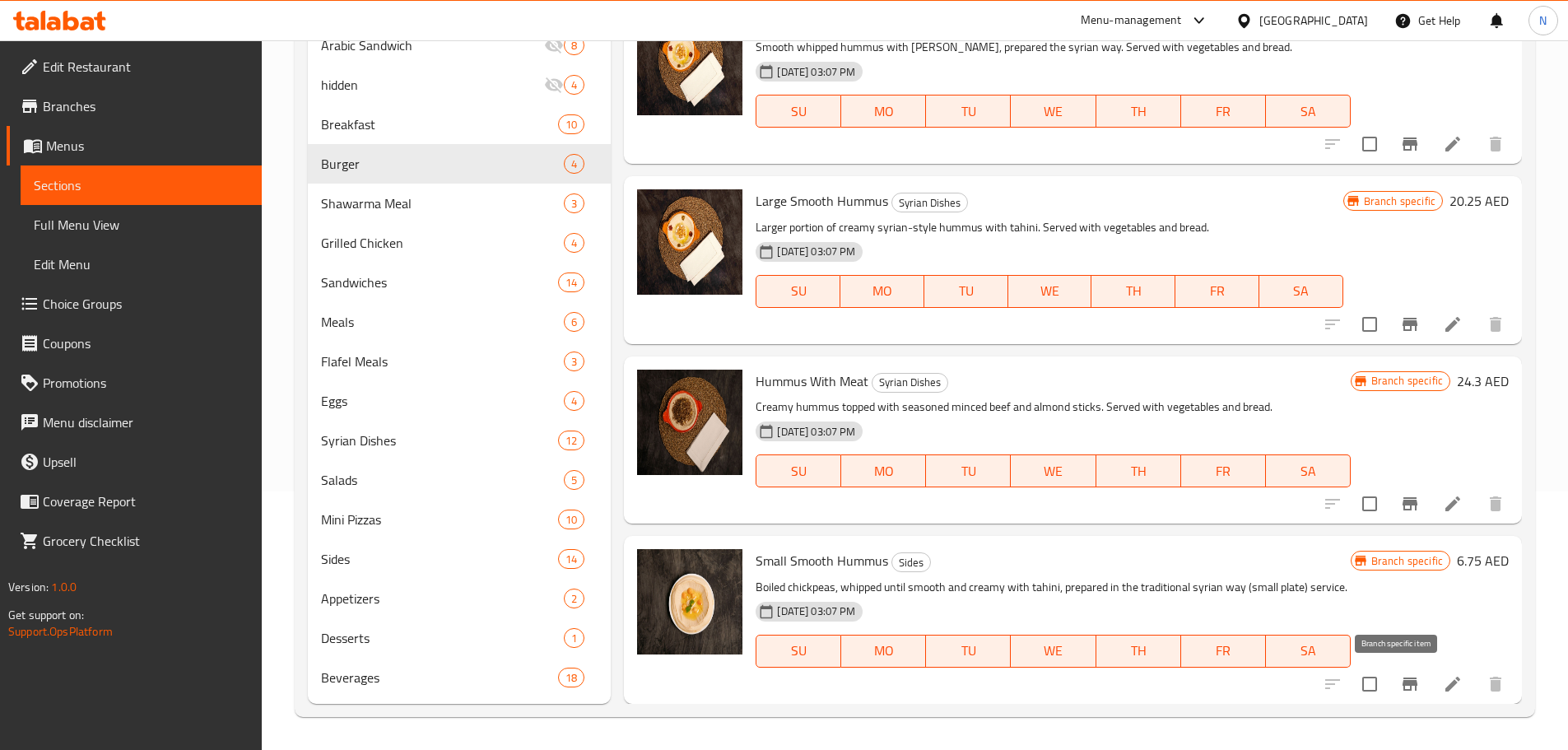
type input "Hummus"
click at [1400, 674] on icon "Branch-specific-item" at bounding box center [1410, 684] width 20 height 20
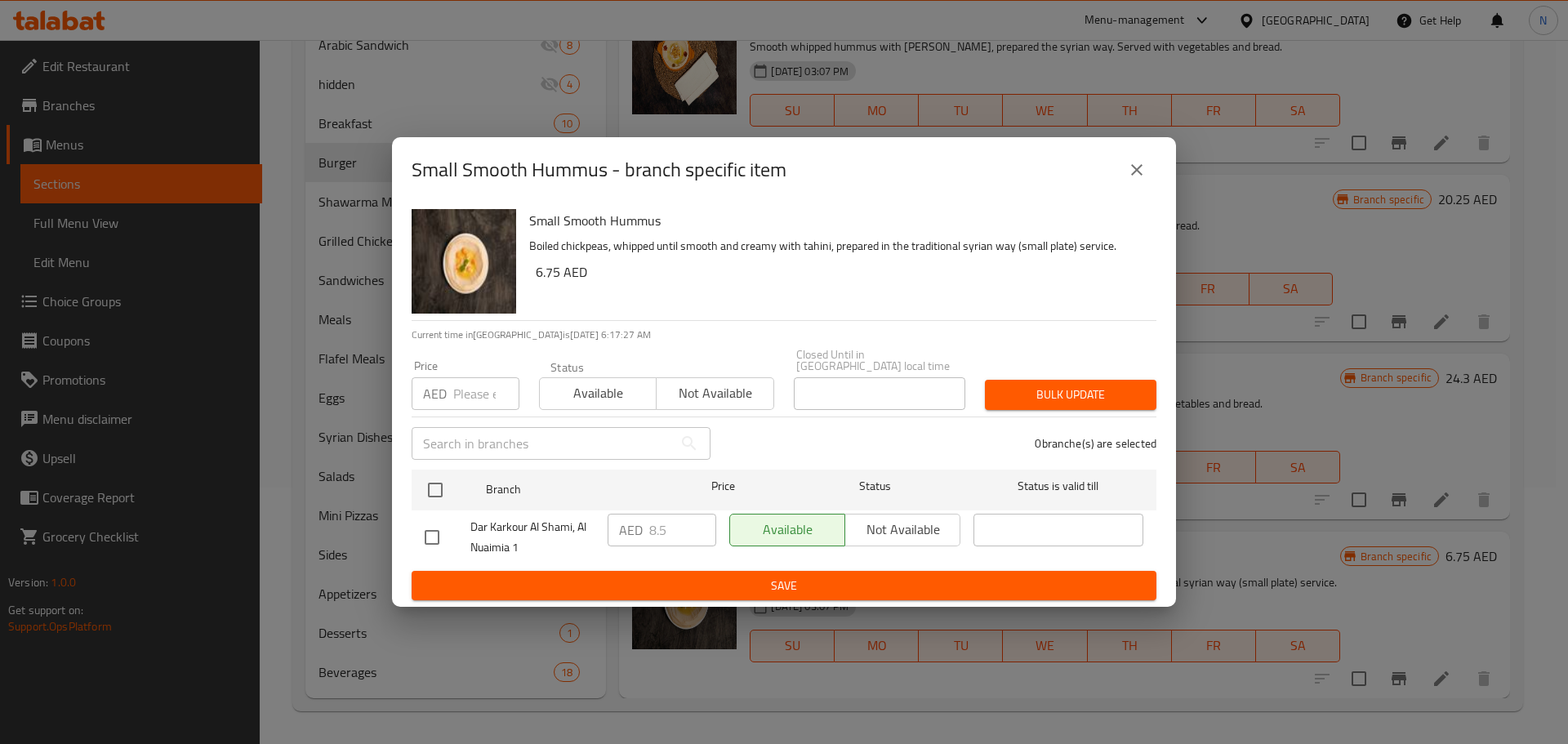
click at [1428, 682] on div "Small Smooth Hummus - branch specific item Small Smooth Hummus Boiled chickpeas…" at bounding box center [784, 372] width 1568 height 744
click at [1423, 675] on div "Small Smooth Hummus - branch specific item Small Smooth Hummus Boiled chickpeas…" at bounding box center [784, 372] width 1568 height 744
click at [1136, 167] on icon "close" at bounding box center [1137, 170] width 19 height 19
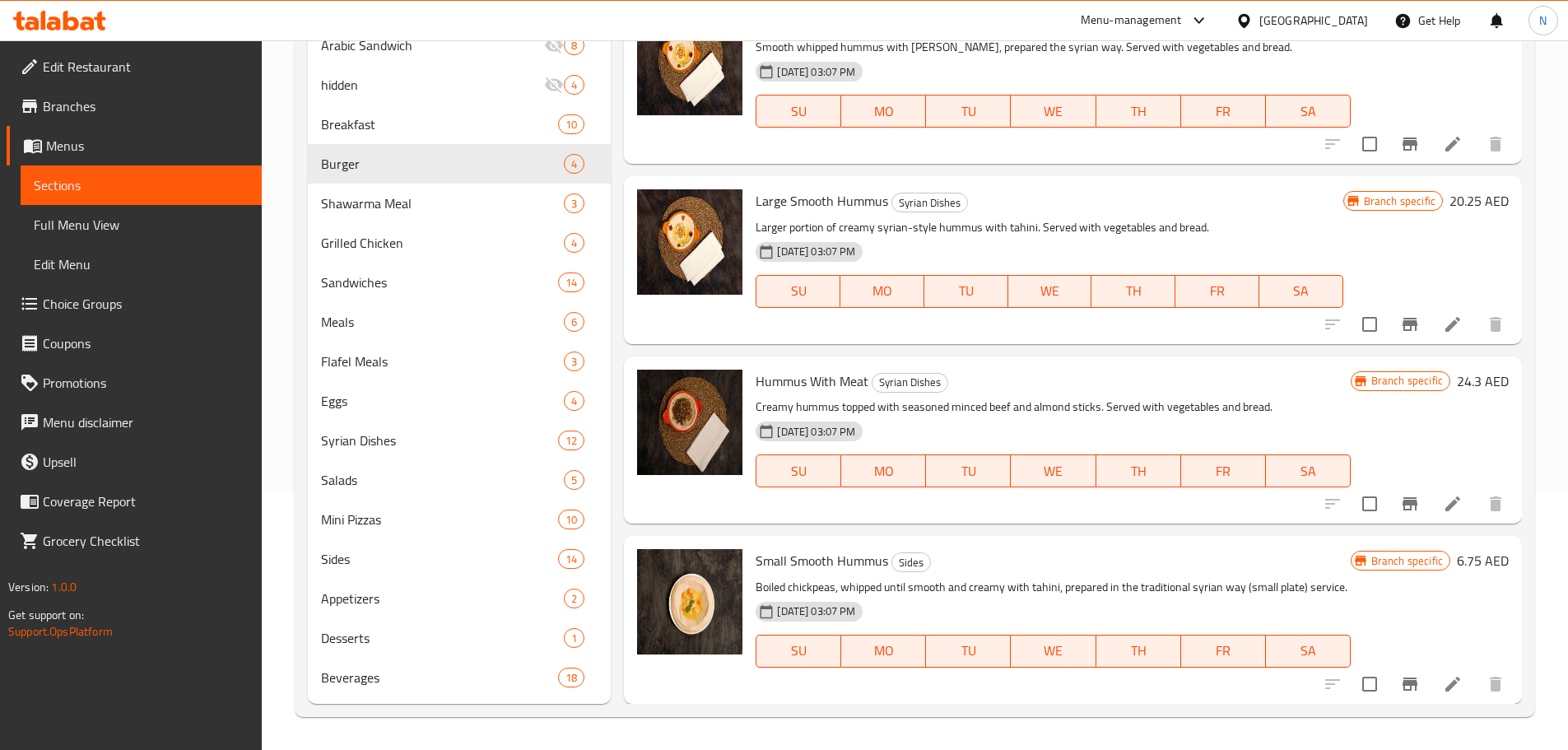
scroll to position [4865, 0]
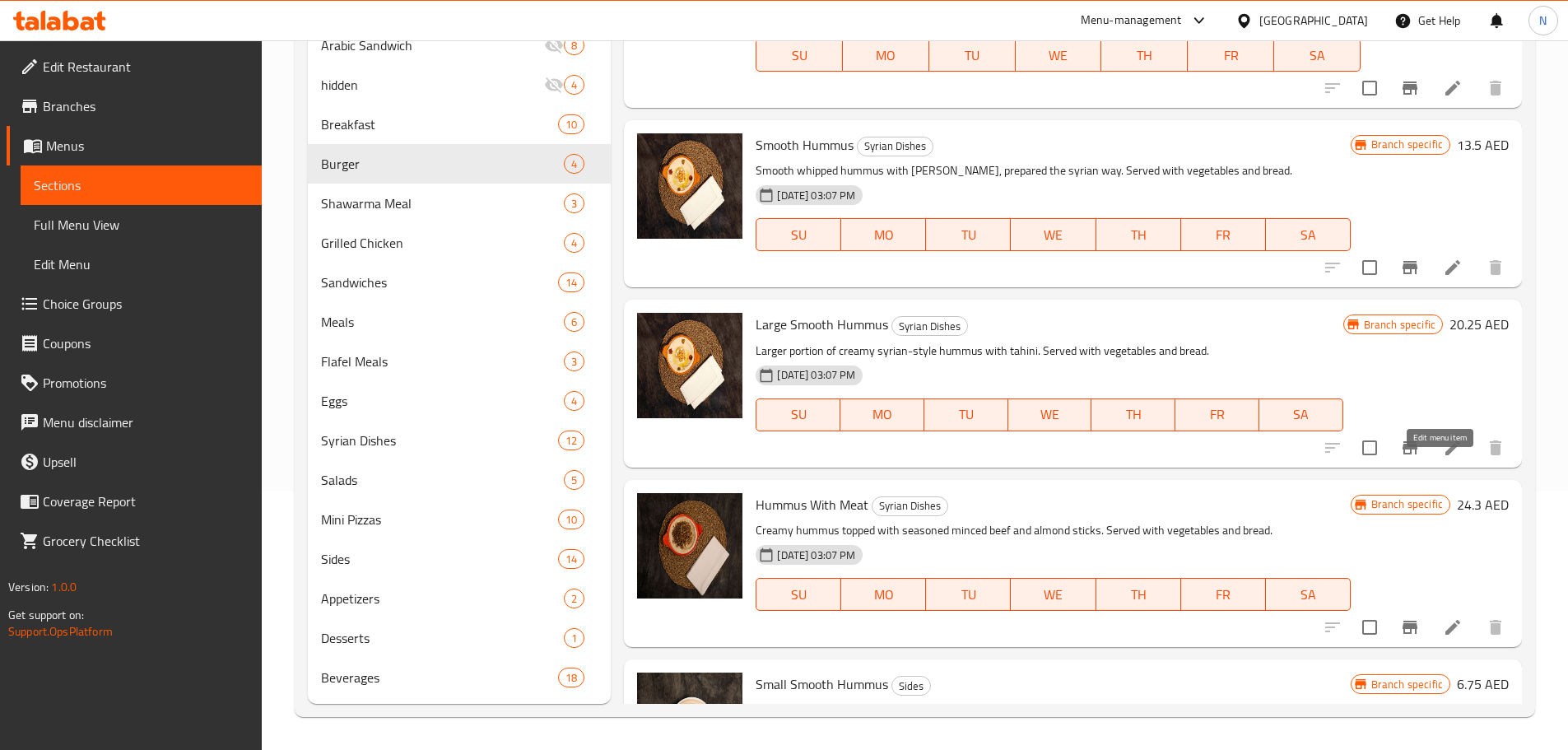
click at [1447, 458] on icon at bounding box center [1453, 448] width 20 height 20
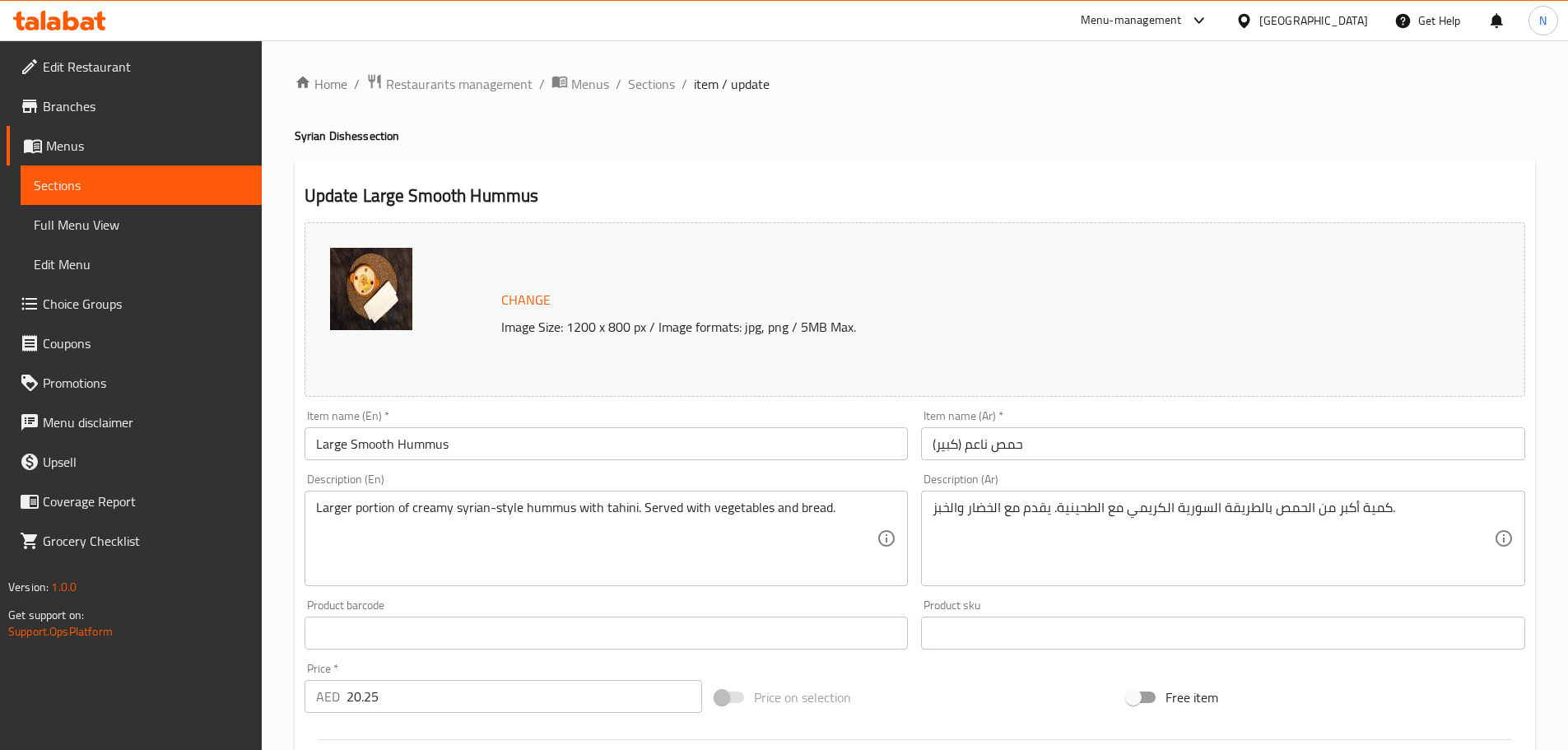
click at [462, 442] on input "Large Smooth Hummus" at bounding box center [606, 444] width 604 height 33
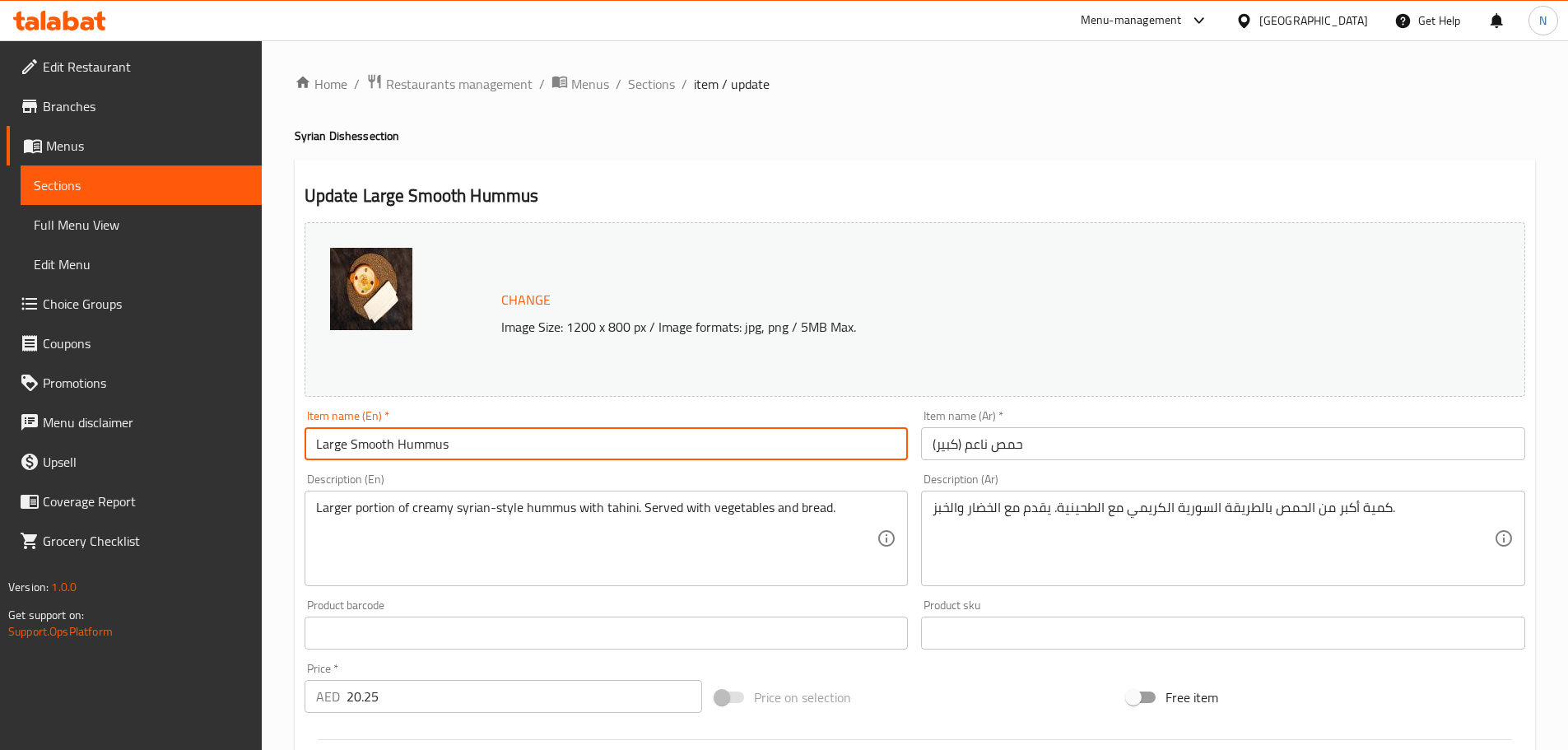
click at [462, 442] on input "Large Smooth Hummus" at bounding box center [606, 444] width 604 height 33
paste input "Hummus (Large)"
type input "Hummus (Large)"
click at [971, 449] on input "حمص ناعم (كبير)" at bounding box center [1223, 444] width 604 height 33
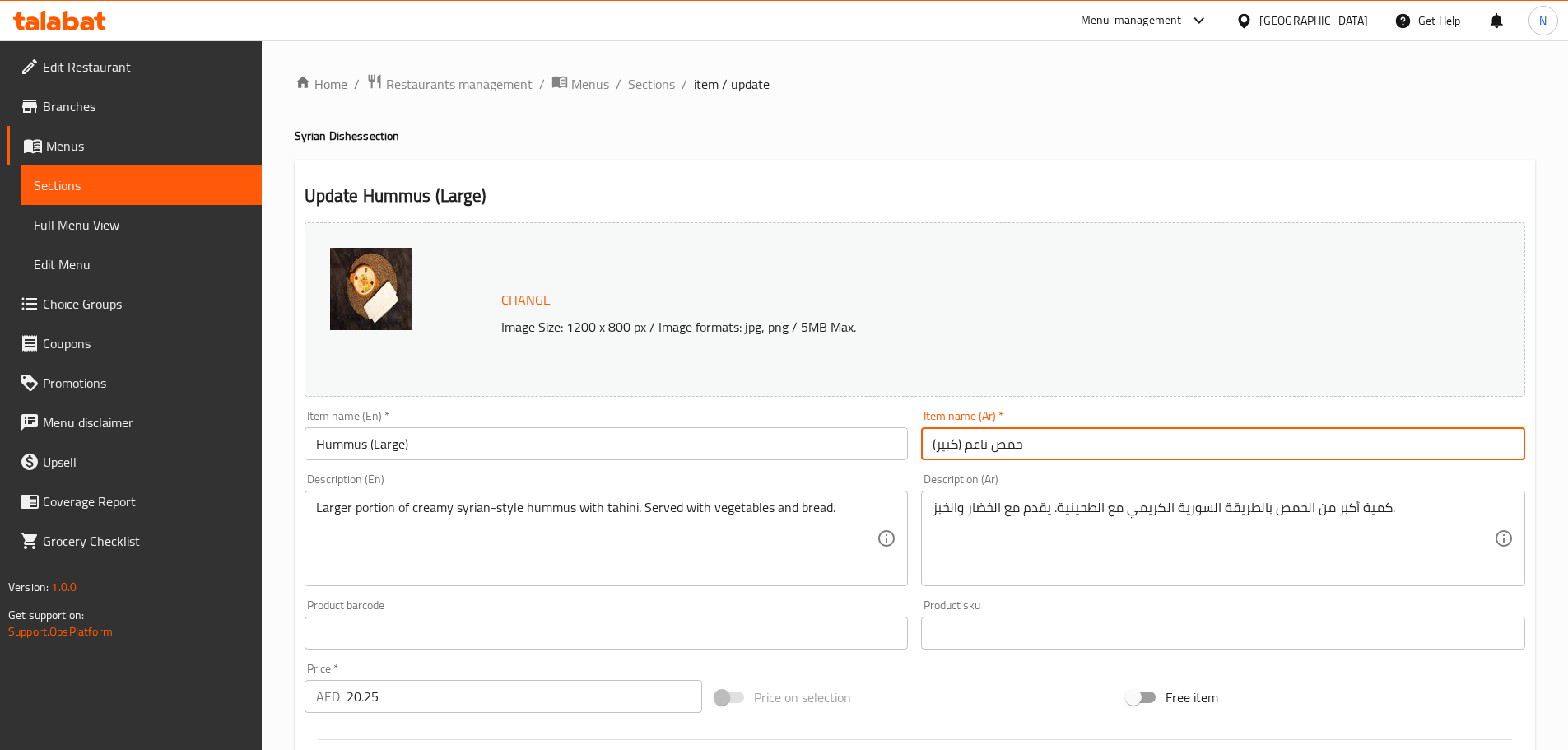
click at [971, 449] on input "حمص ناعم (كبير)" at bounding box center [1223, 444] width 604 height 33
type input "حمص (كبير)"
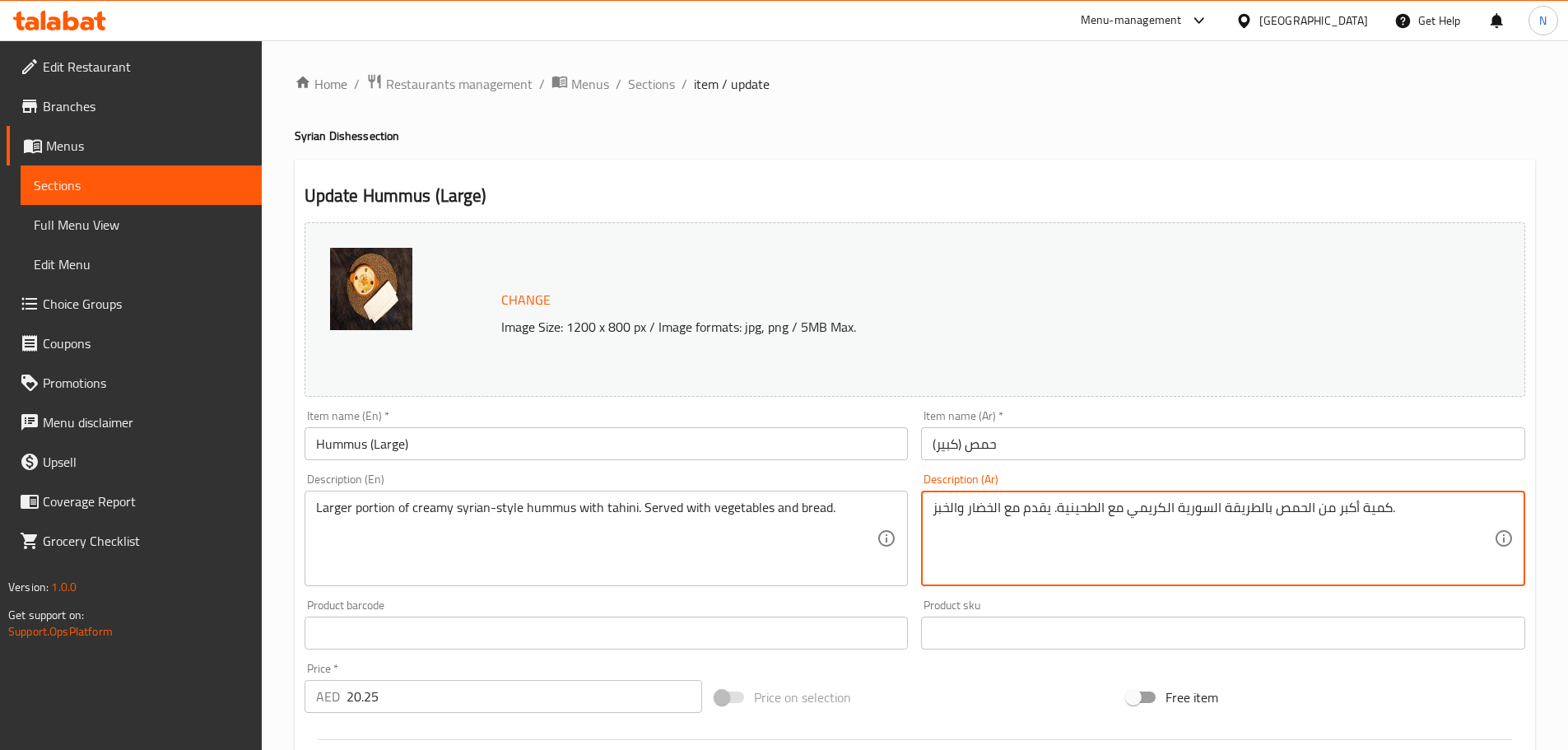
click at [1153, 513] on textarea "كمية أكبر من الحمص بالطريقة السورية الكريمي مع الطحينية. يقدم مع الخضار والخبز." at bounding box center [1213, 539] width 561 height 79
paste textarea "حمص مسلوق ومخفوق ناعم كريمي مع الطحينية بالطريقة الشامية الخاصة يقدم مع الخضار …"
type textarea "حمص مسلوق ومخفوق ناعم كريمي مع الطحينية بالطريقة الشامية الخاصة يقدم مع الخضار …"
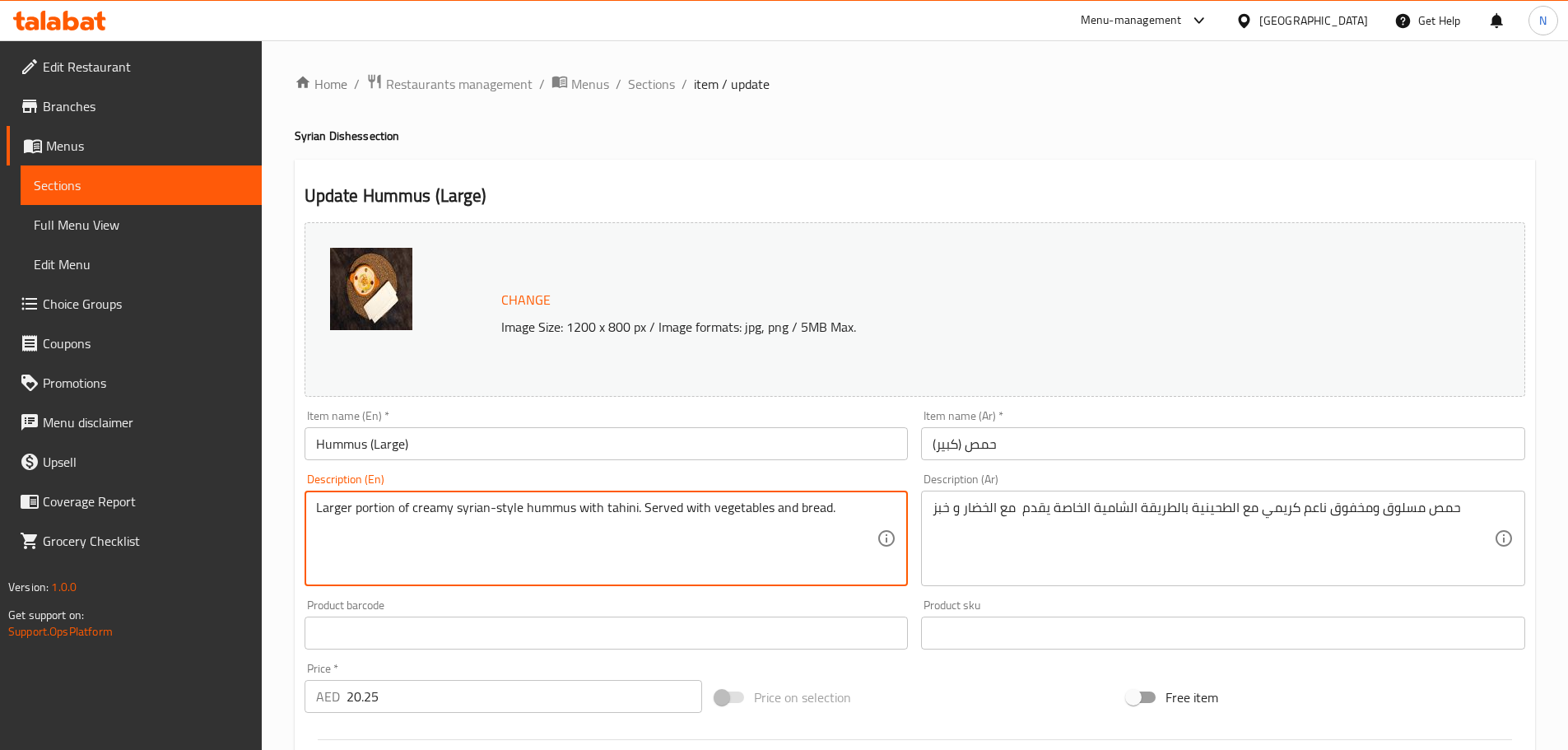
click at [408, 510] on textarea "Larger portion of creamy syrian-style hummus with tahini. Served with vegetable…" at bounding box center [596, 539] width 561 height 79
paste textarea "Boiled and whipped chickpeas, smooth and creamy, with tahini, in the special Le…"
type textarea "Boiled and whipped chickpeas, smooth and creamy, with tahini, in the special Le…"
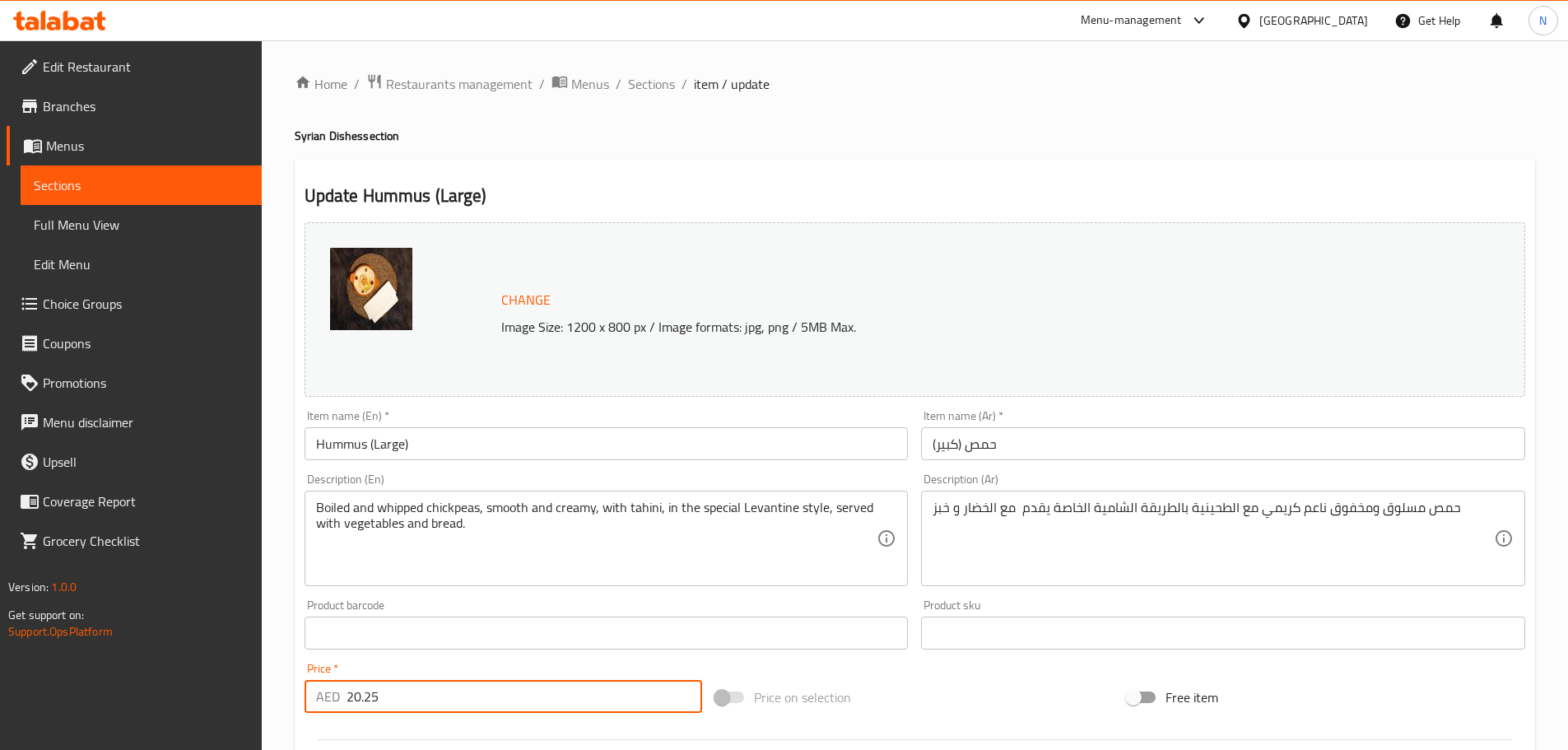
drag, startPoint x: 485, startPoint y: 712, endPoint x: 345, endPoint y: 695, distance: 141.0
click at [346, 695] on input "20.25" at bounding box center [524, 696] width 356 height 33
paste input "6"
type input "26.25"
click at [901, 704] on div "Price on selection" at bounding box center [914, 697] width 411 height 45
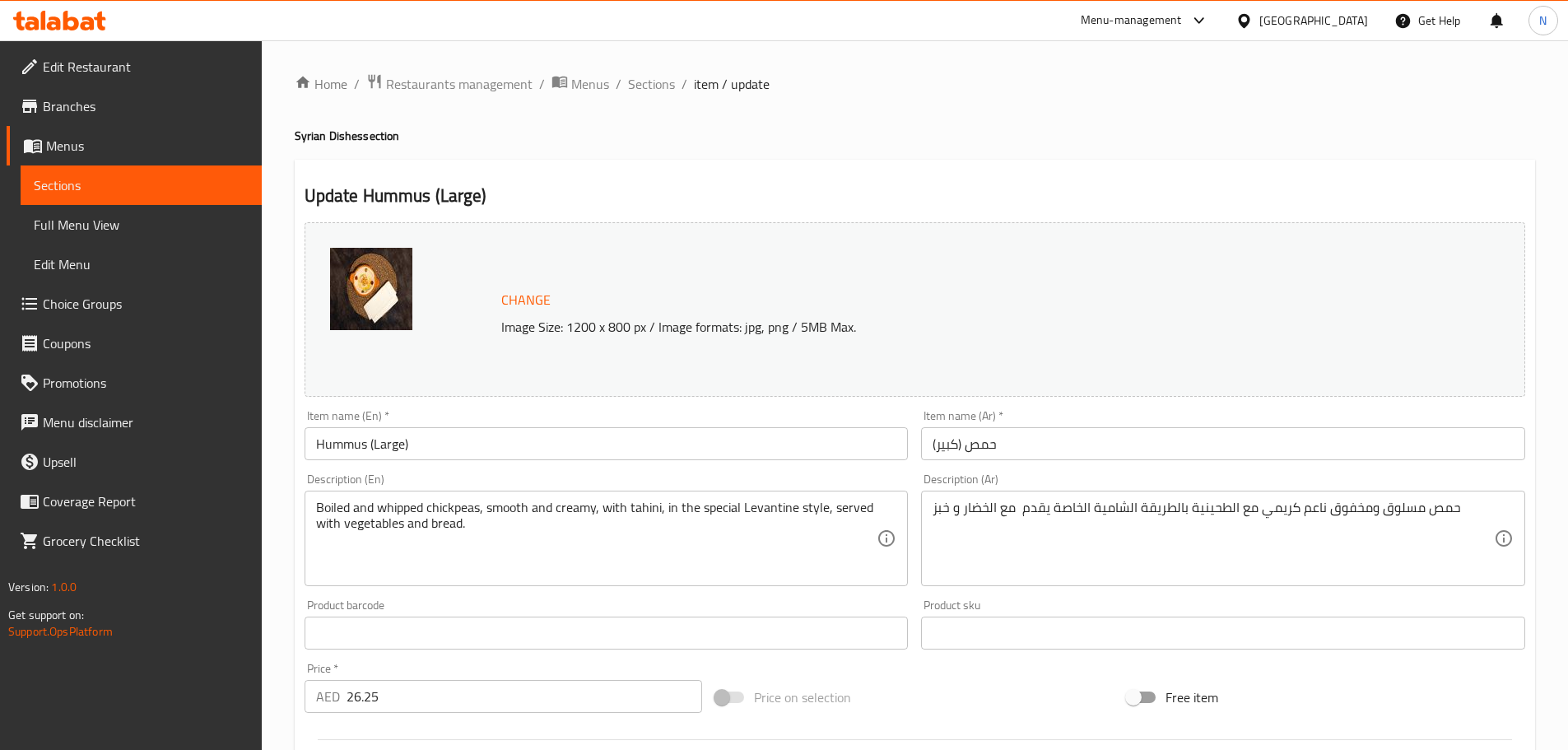
click at [353, 448] on input "Hummus (Large)" at bounding box center [606, 444] width 604 height 33
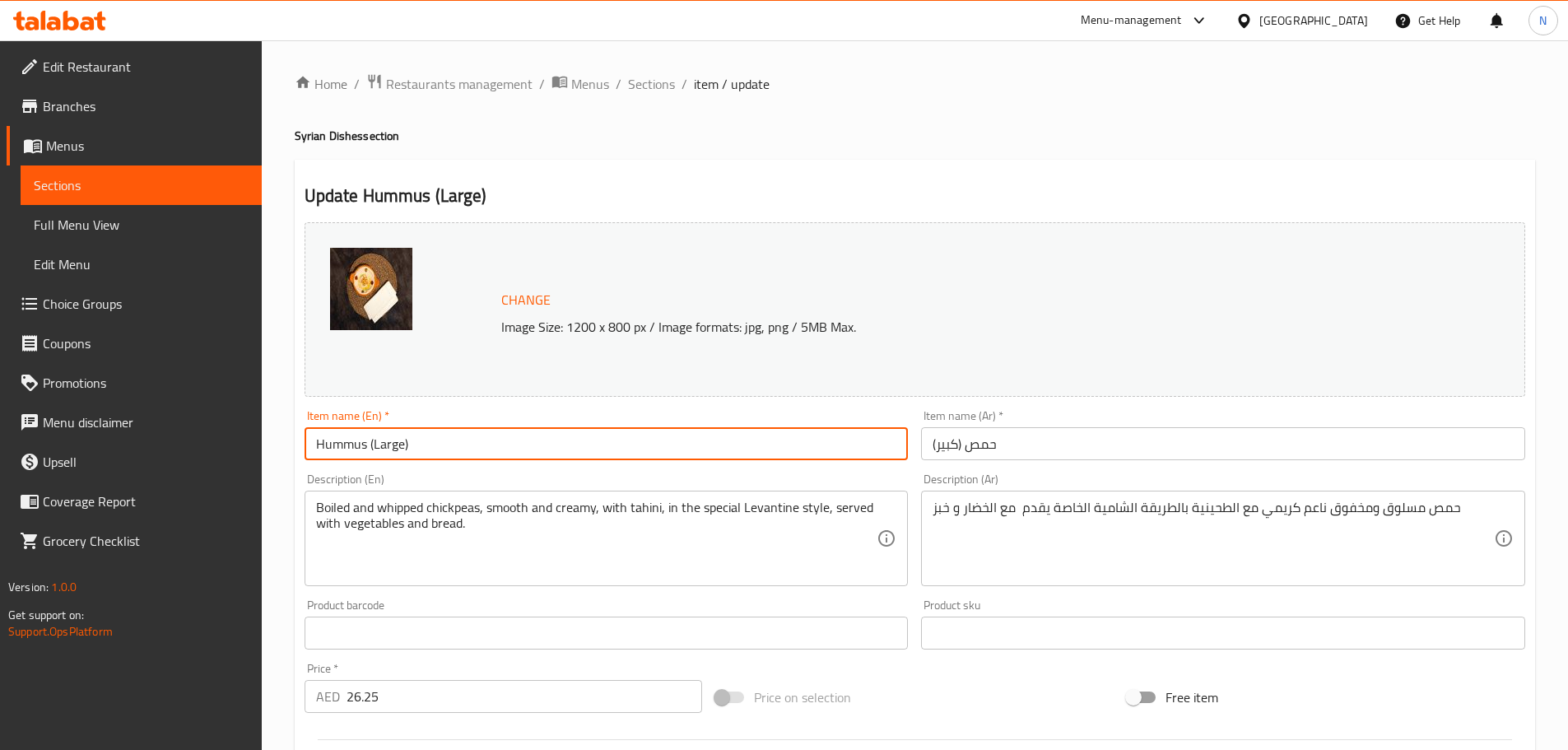
click at [353, 448] on input "Hummus (Large)" at bounding box center [606, 444] width 604 height 33
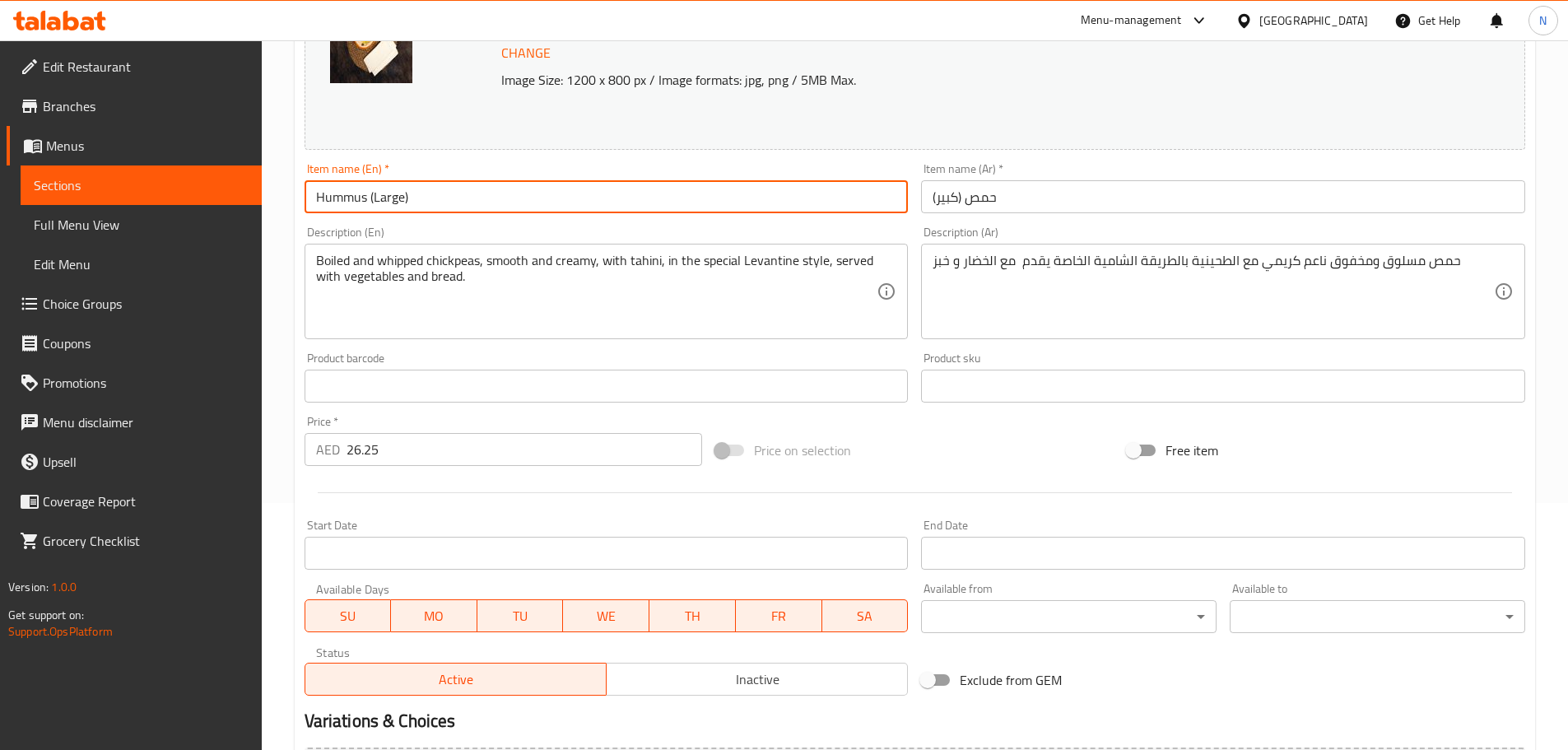
scroll to position [412, 0]
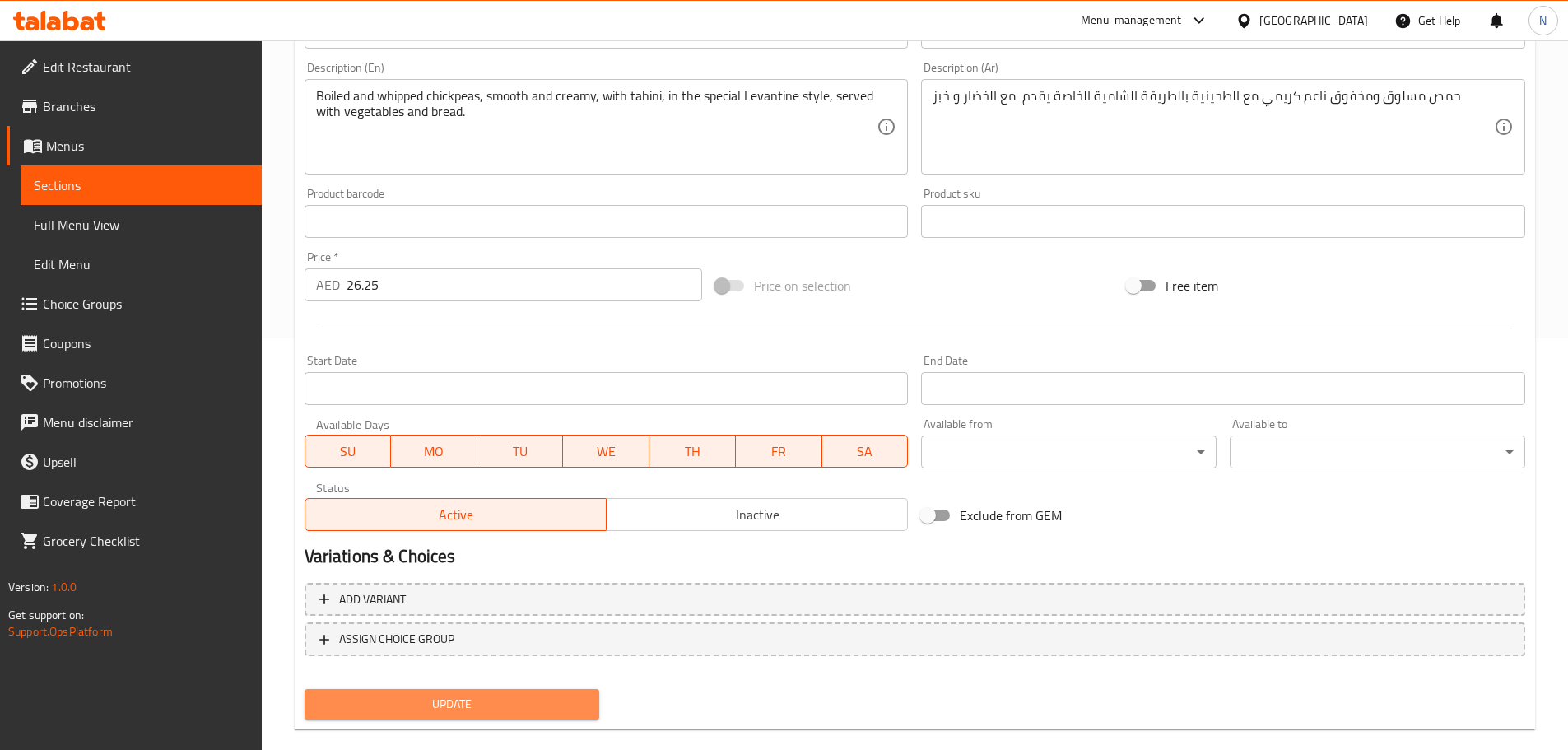
click at [431, 700] on span "Update" at bounding box center [452, 704] width 270 height 21
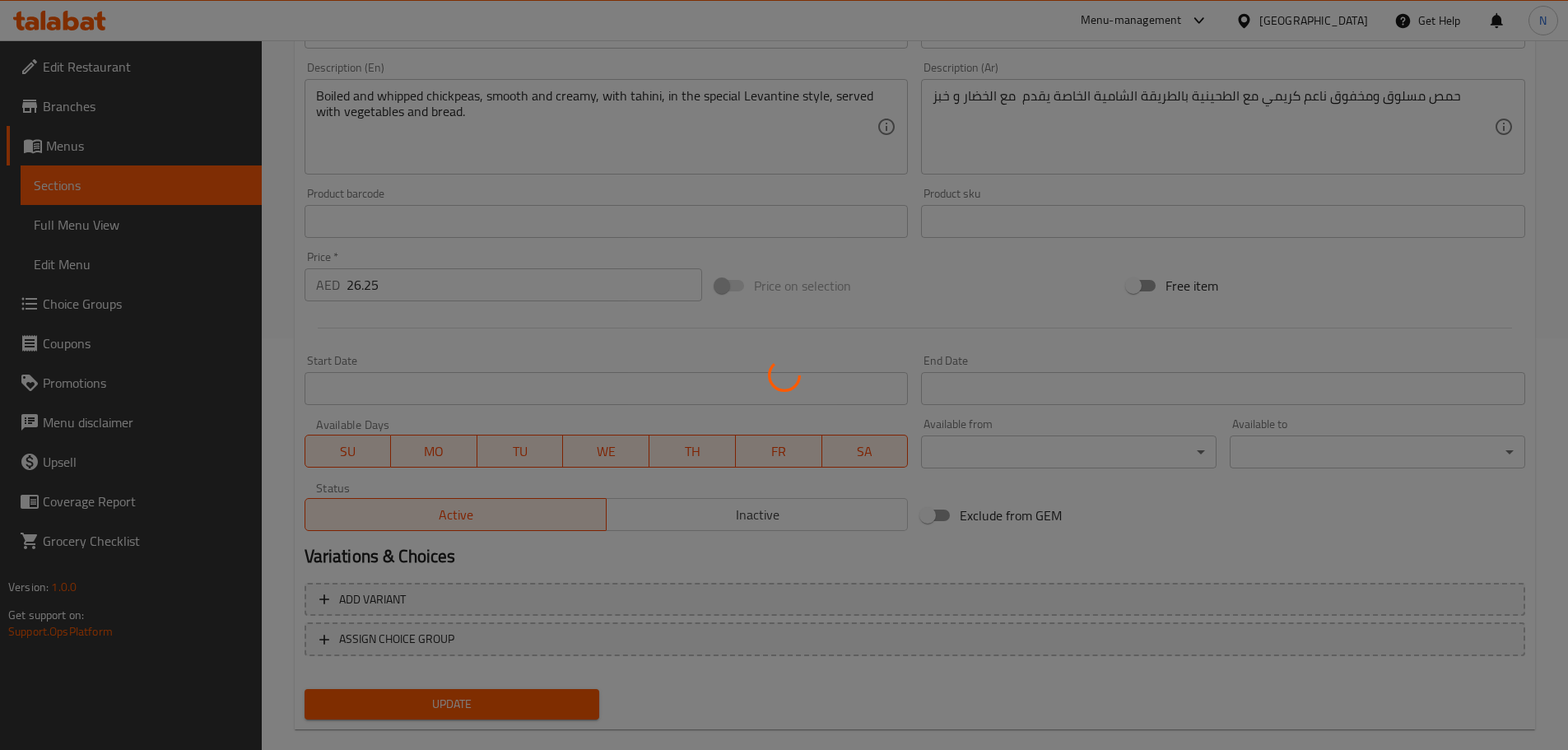
scroll to position [0, 0]
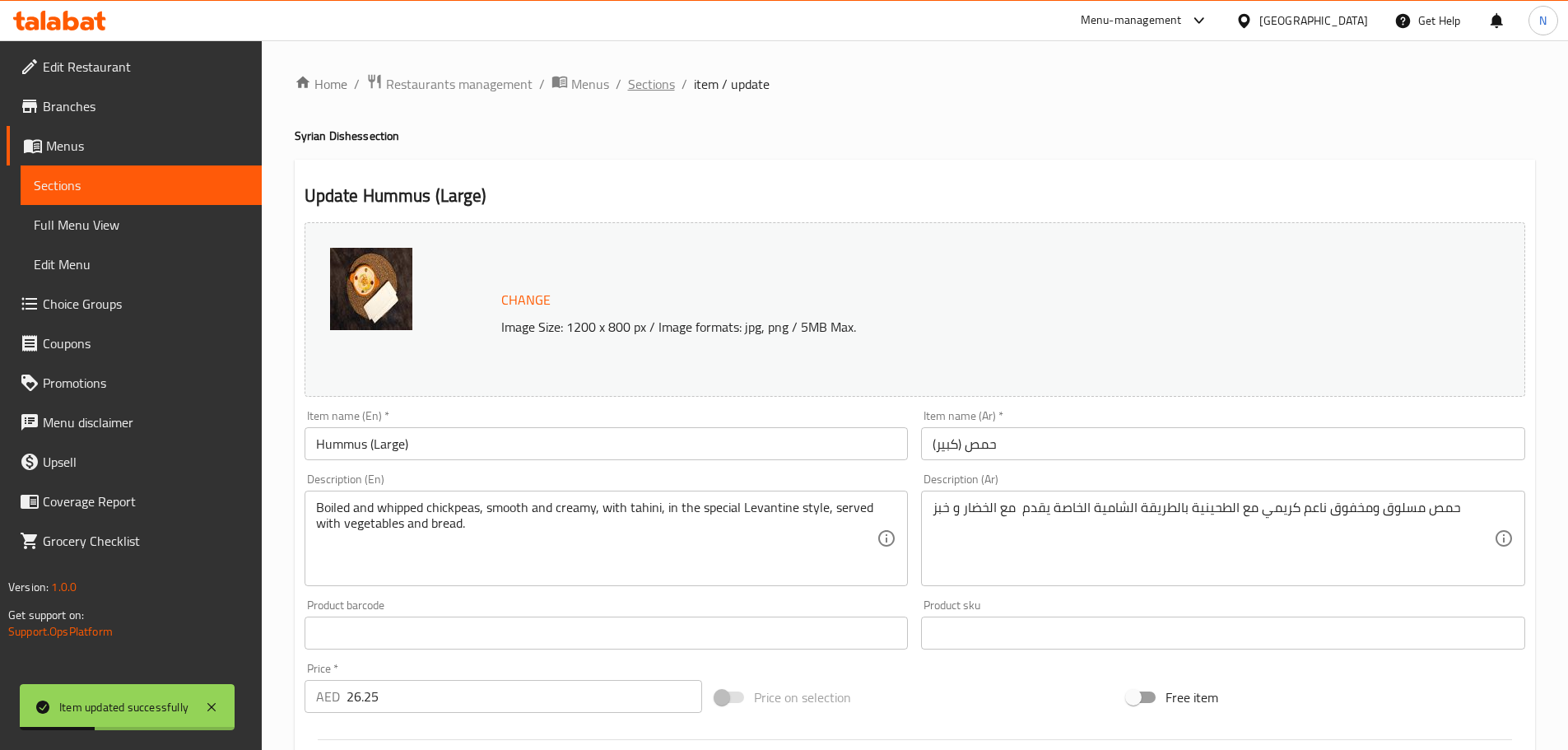
click at [651, 74] on span "Sections" at bounding box center [651, 84] width 47 height 20
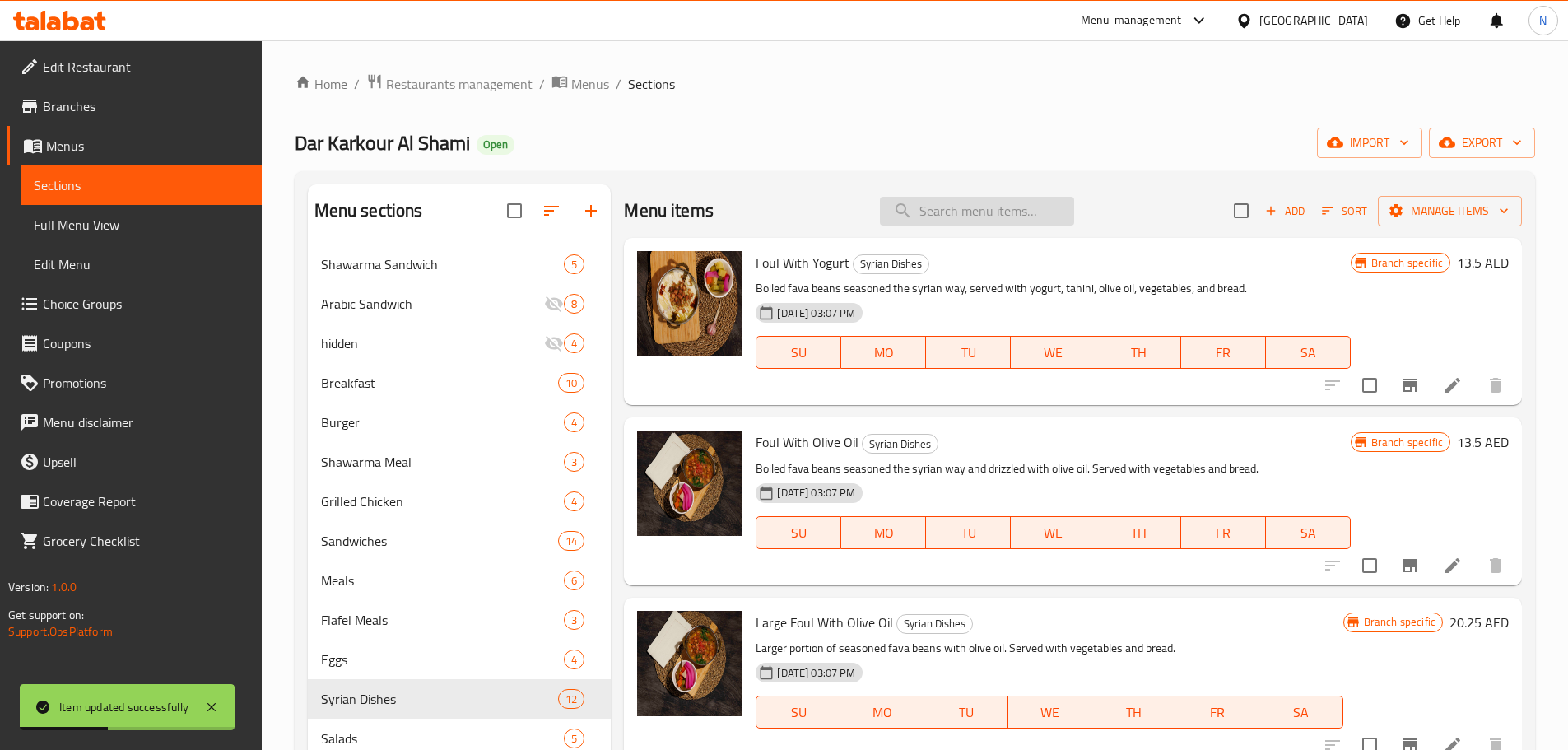
click at [924, 225] on div "Menu items Add Sort Manage items" at bounding box center [1073, 212] width 898 height 54
click at [925, 217] on input "search" at bounding box center [977, 211] width 195 height 29
paste input "Hummus (Large)"
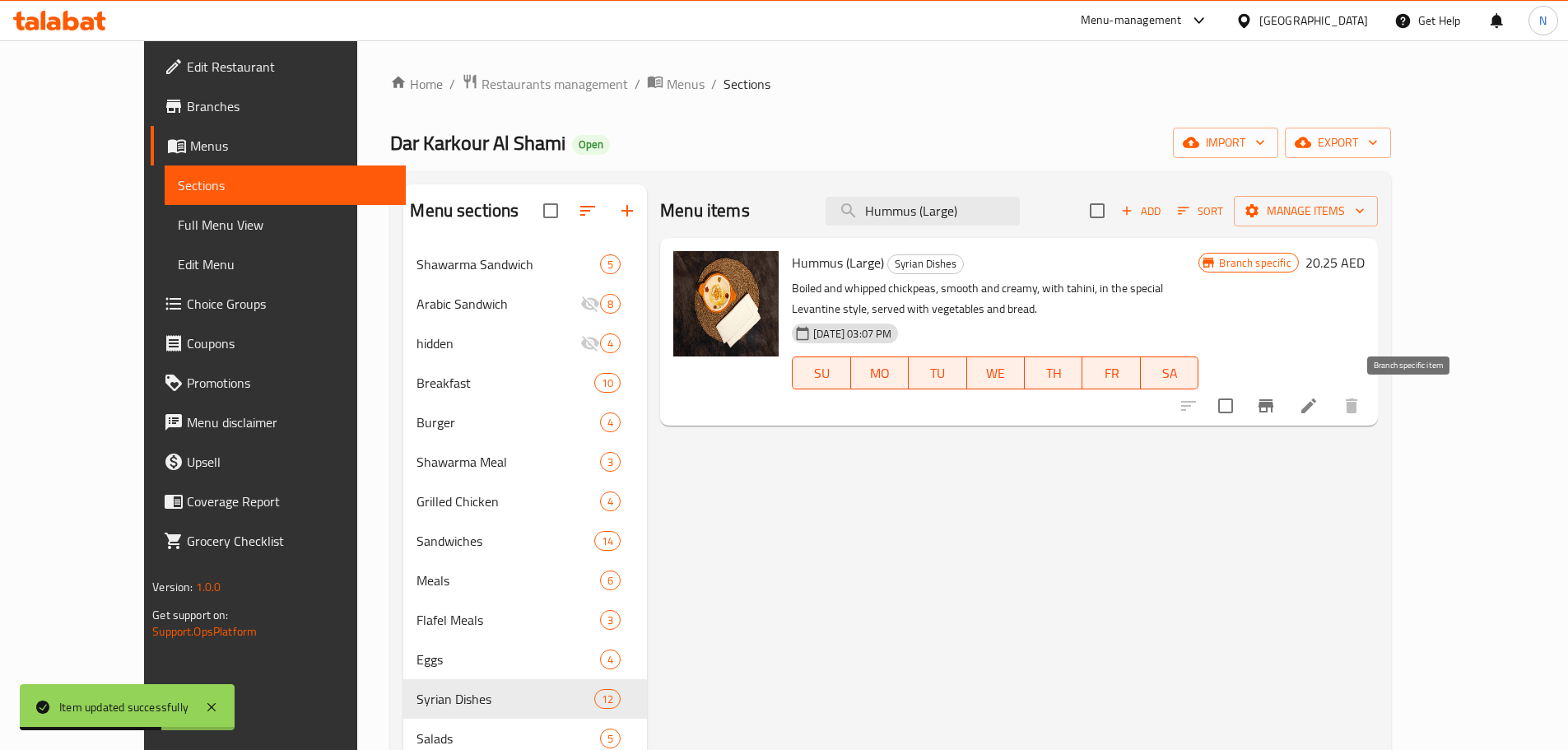
type input "Hummus (Large)"
click at [1273, 407] on icon "Branch-specific-item" at bounding box center [1265, 405] width 15 height 13
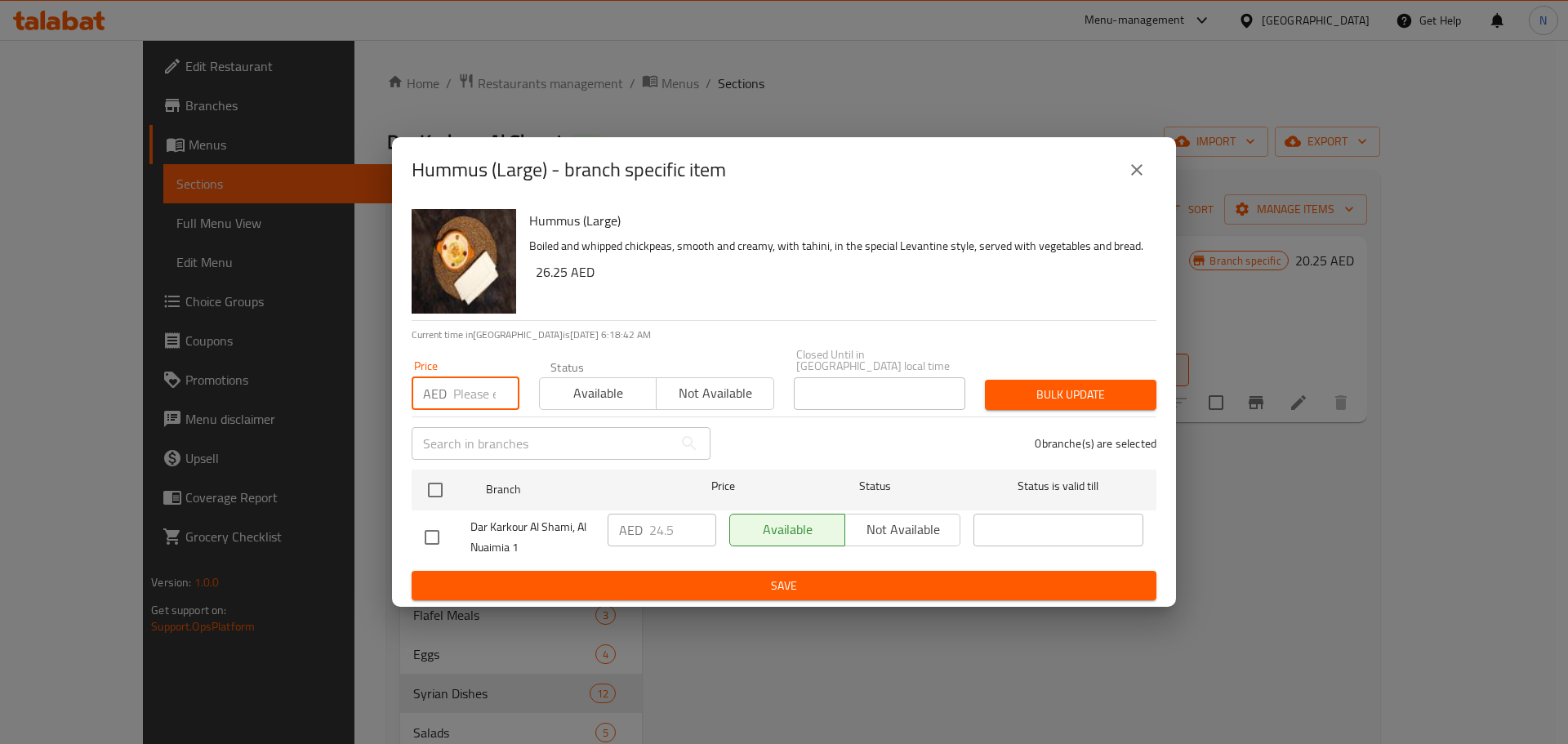
click at [479, 400] on input "number" at bounding box center [486, 393] width 66 height 33
paste input "26.25"
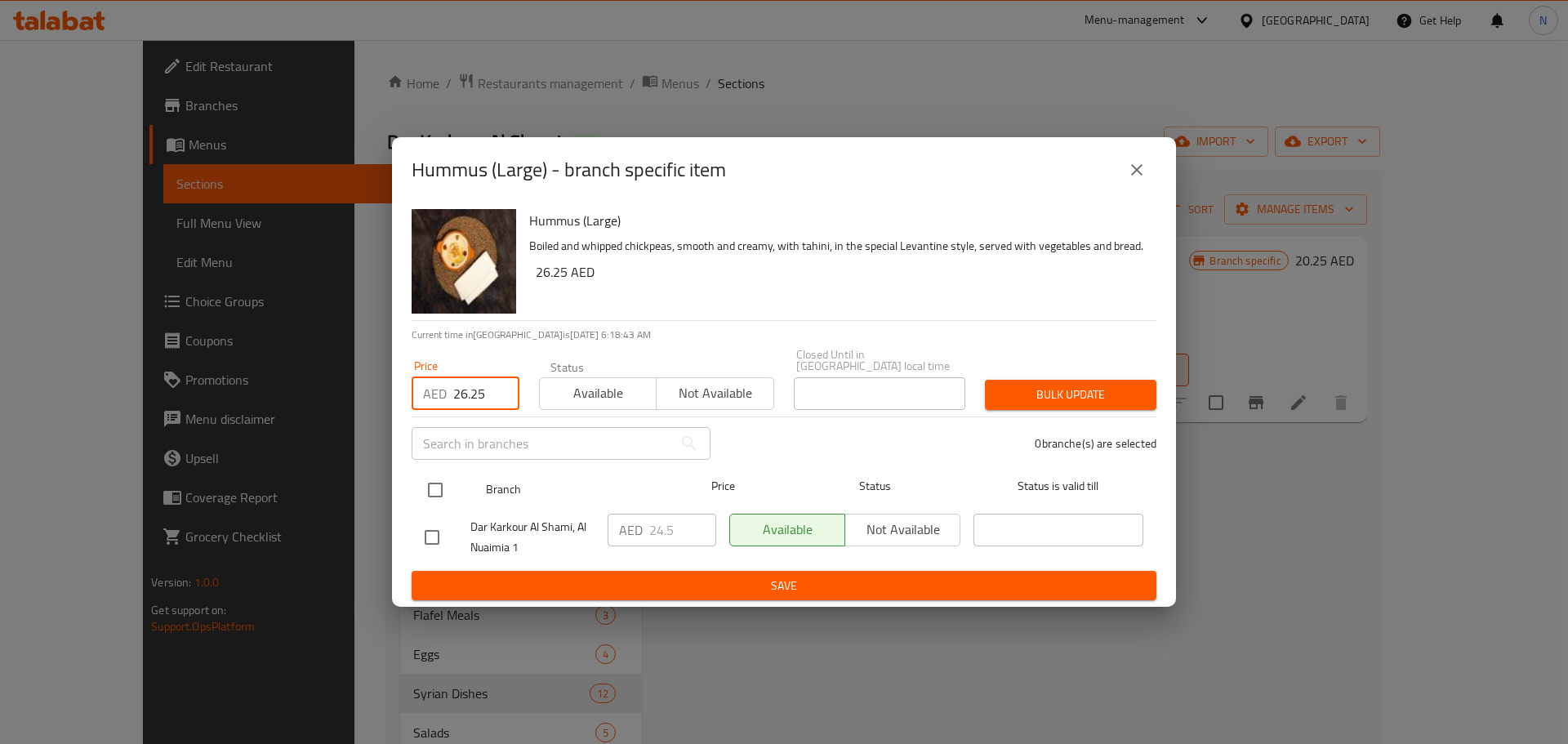
type input "26.25"
click at [436, 495] on input "checkbox" at bounding box center [435, 490] width 35 height 35
checkbox input "true"
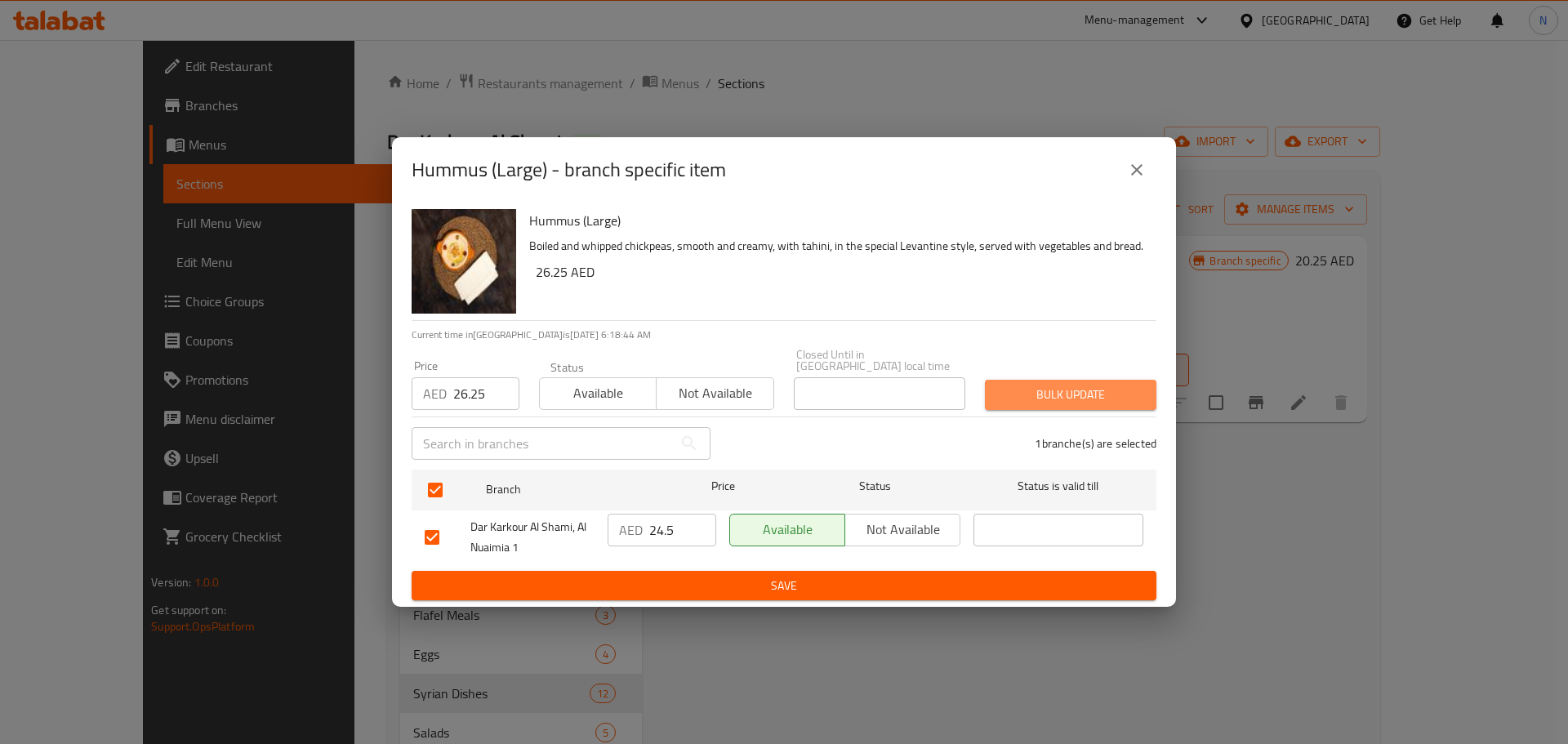
click at [1010, 400] on span "Bulk update" at bounding box center [1070, 394] width 145 height 20
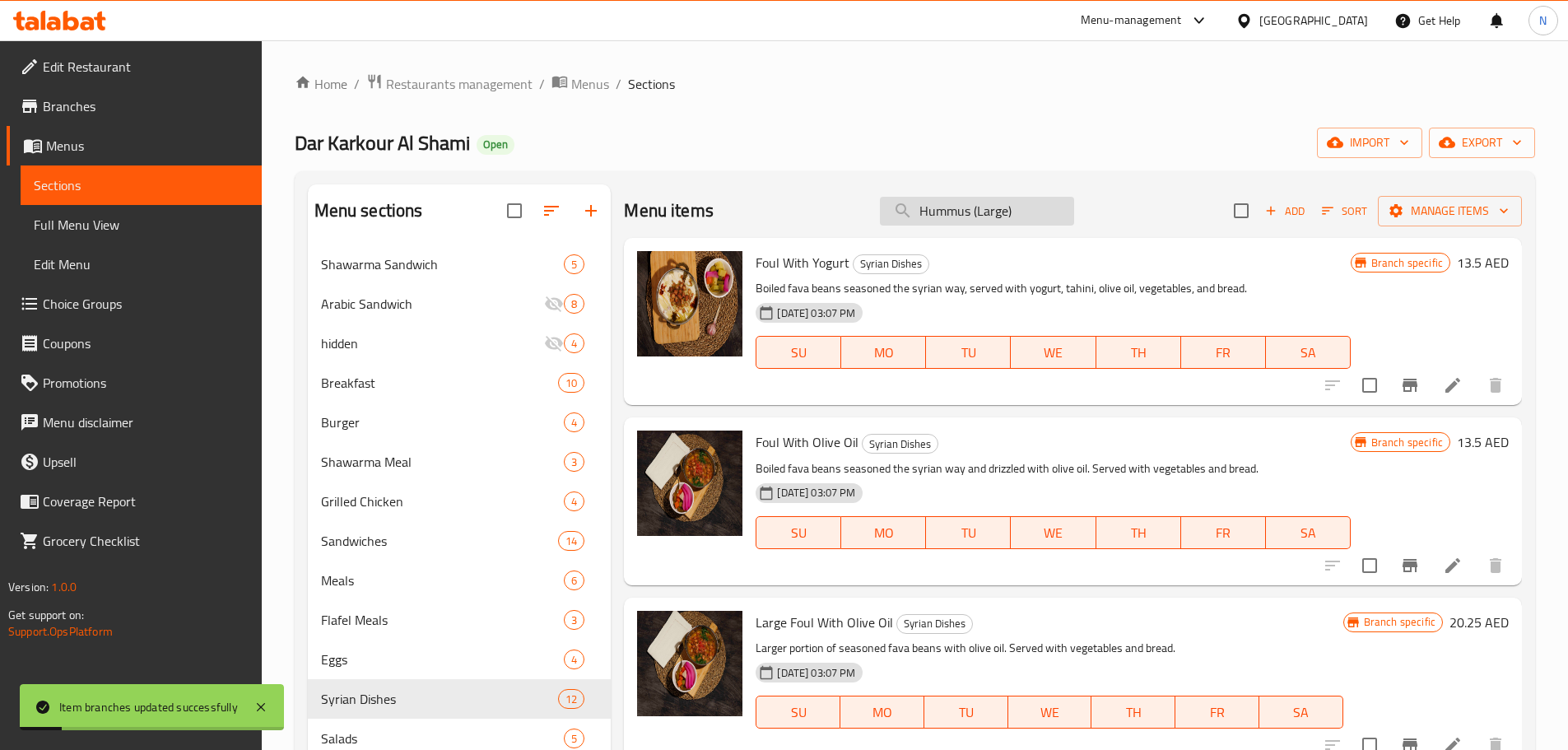
click at [1032, 212] on input "Hummus (Large)" at bounding box center [977, 211] width 195 height 29
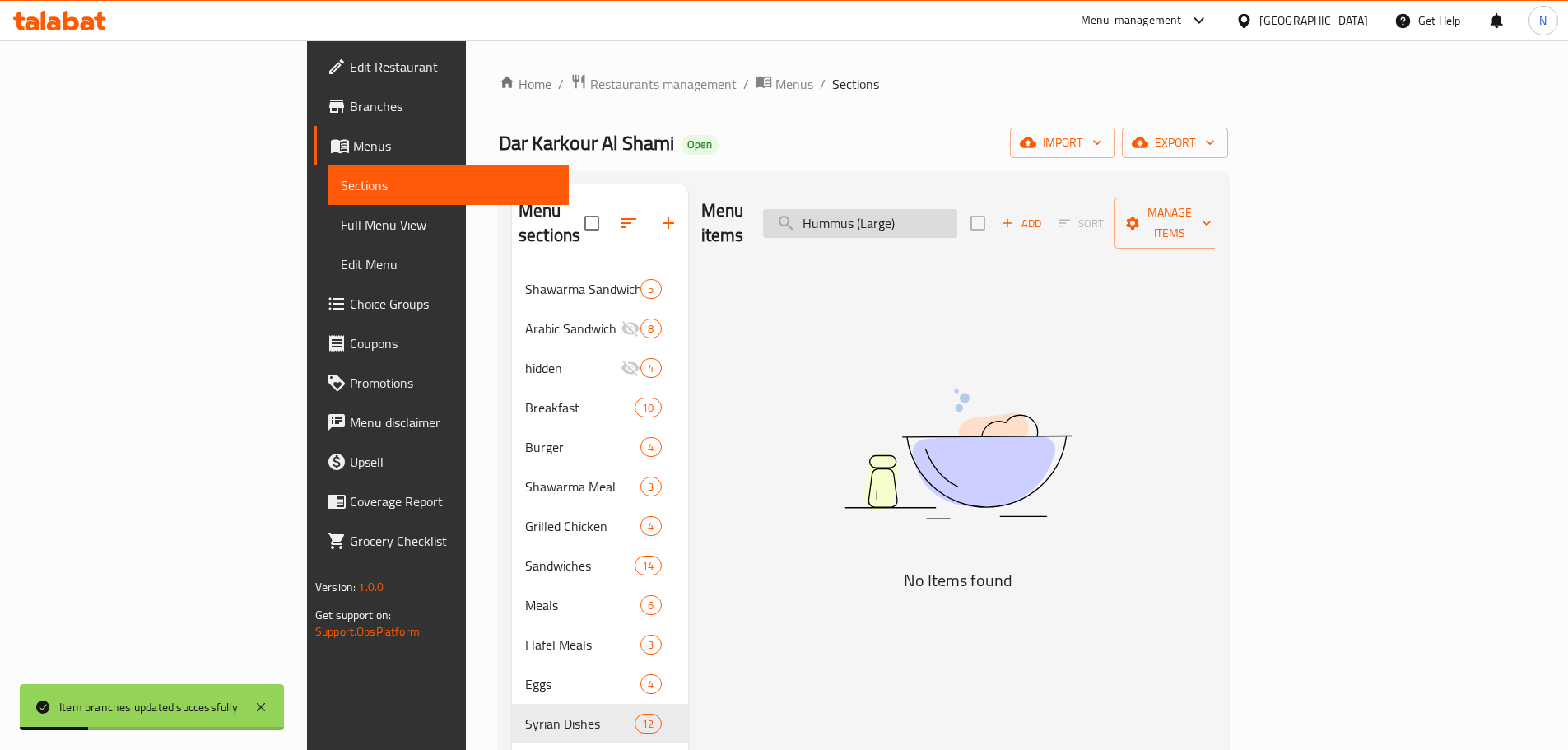
type input "Hummus (Large)"
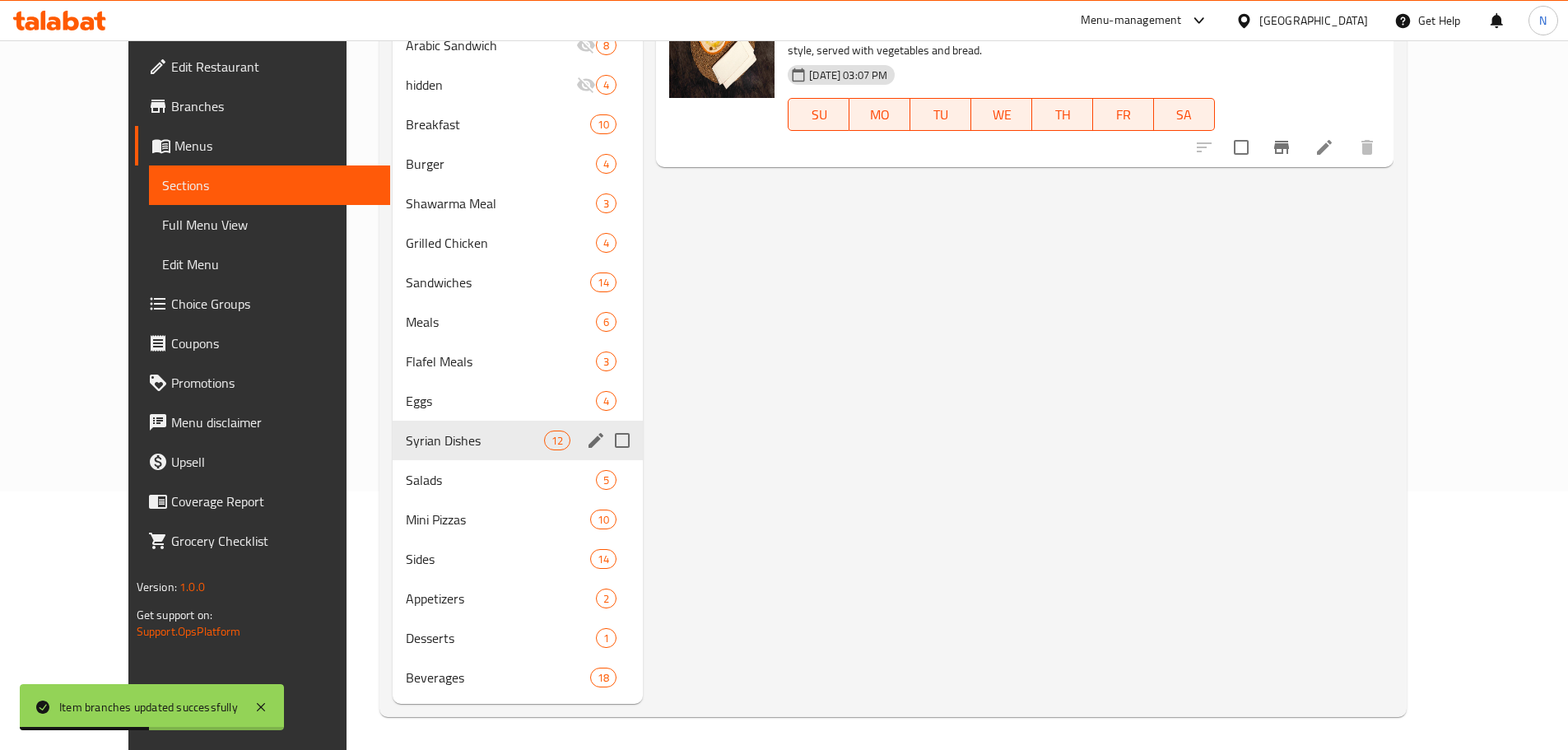
scroll to position [12, 0]
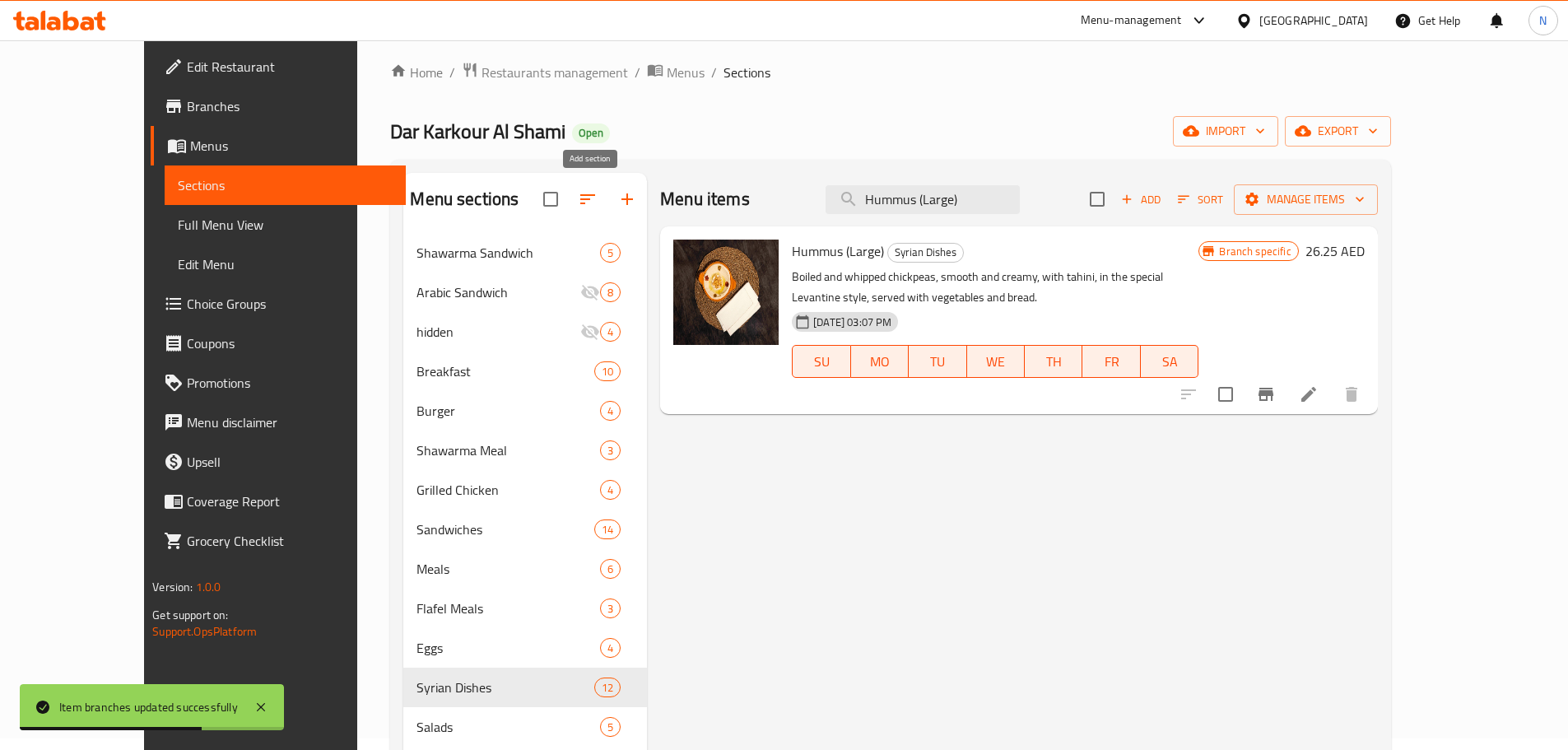
click at [618, 189] on icon "button" at bounding box center [627, 199] width 20 height 20
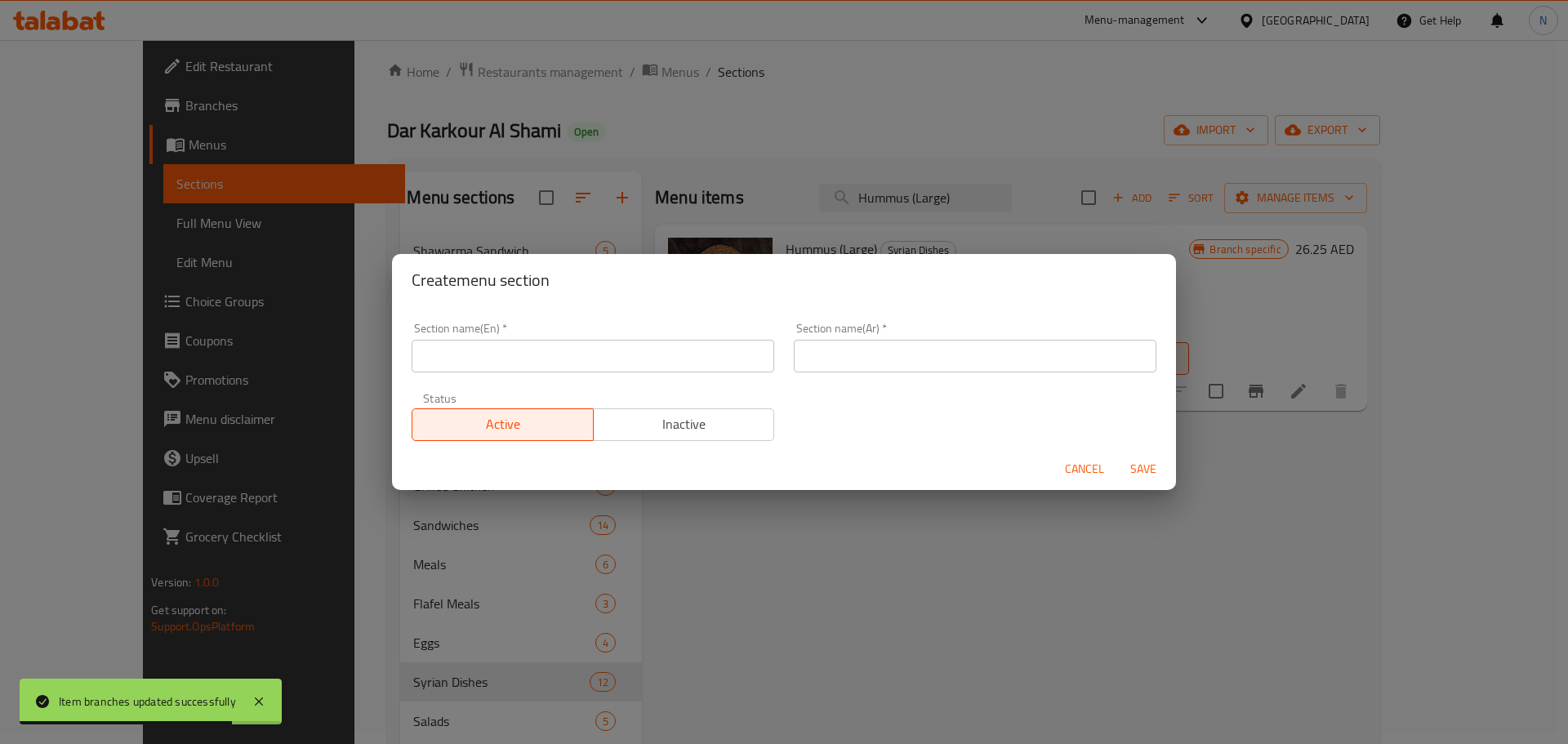
click at [637, 353] on input "text" at bounding box center [592, 356] width 362 height 33
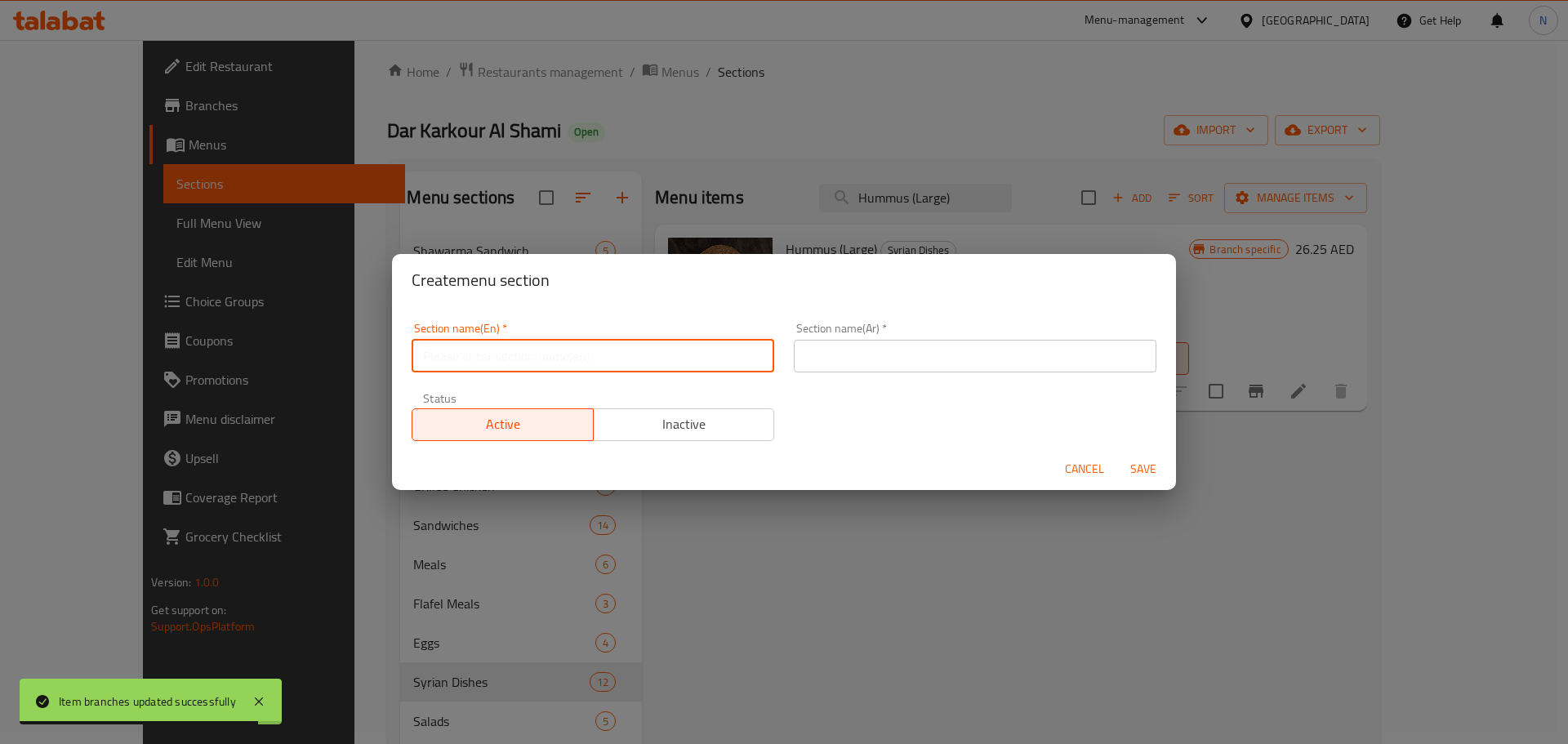
type input "ؤ"
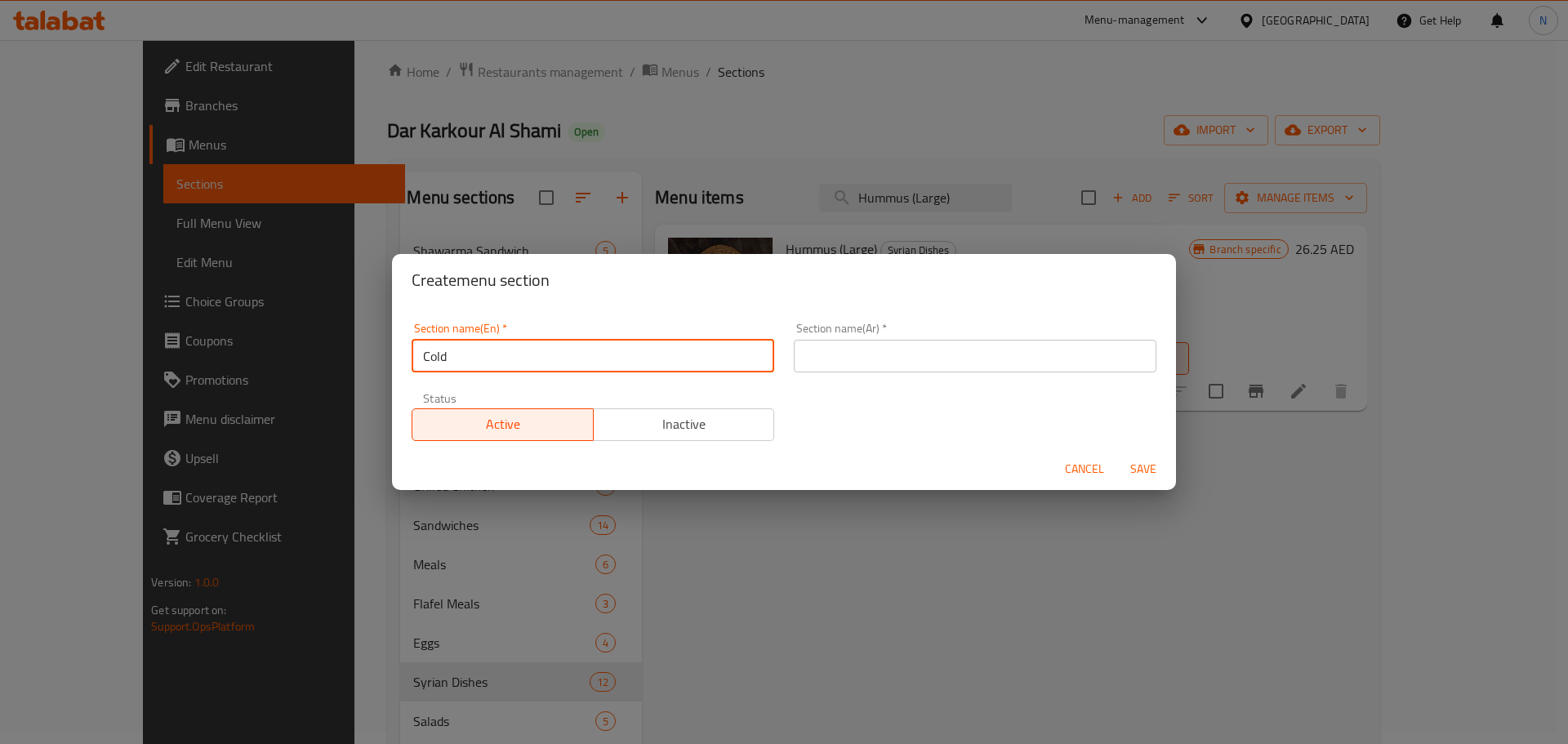
click at [515, 347] on input "Cold" at bounding box center [592, 356] width 362 height 33
paste input "Appetizers"
type input "Cold Appetizers"
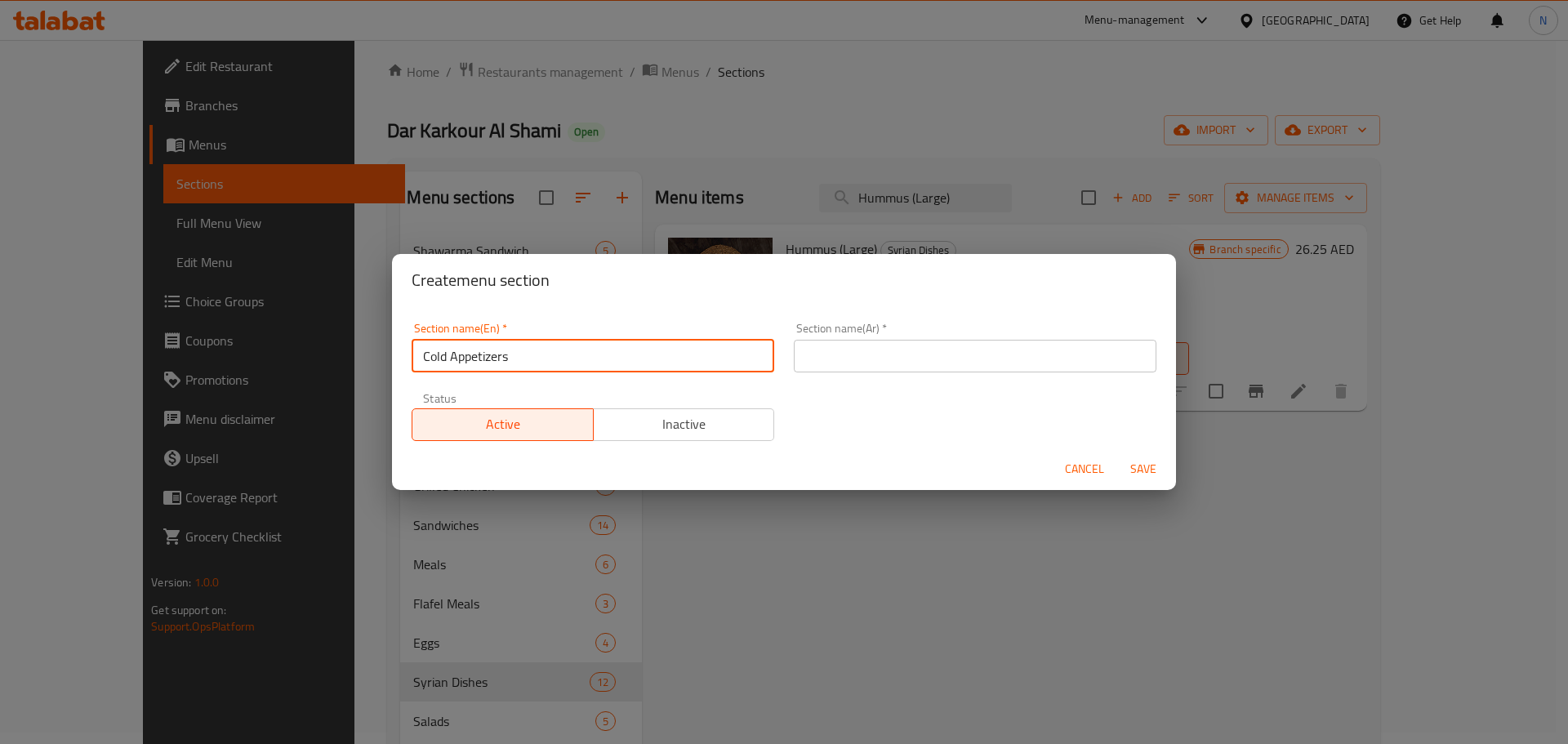
click at [840, 353] on input "text" at bounding box center [974, 356] width 362 height 33
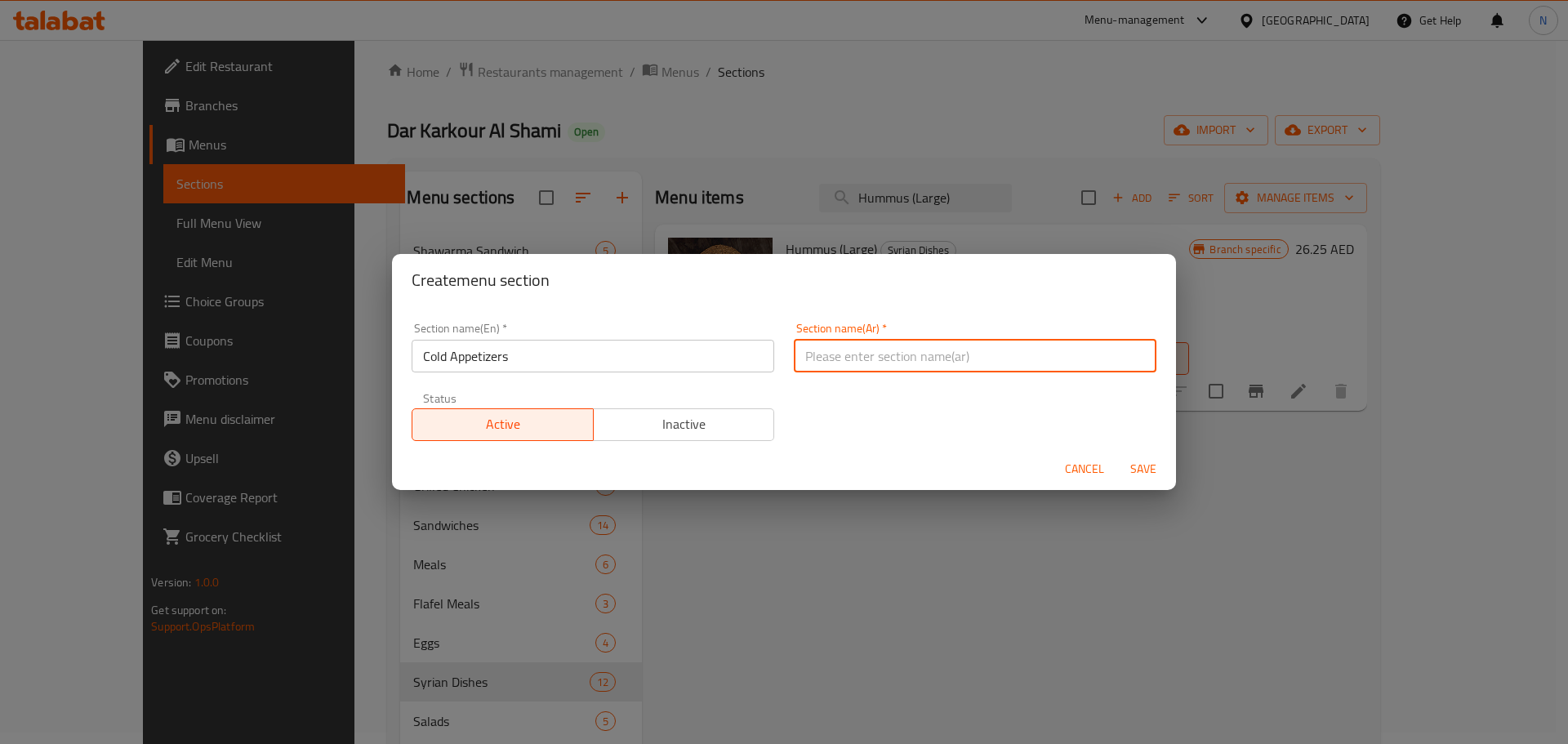
paste input "مقبلات باردة"
type input "مقبلات باردة"
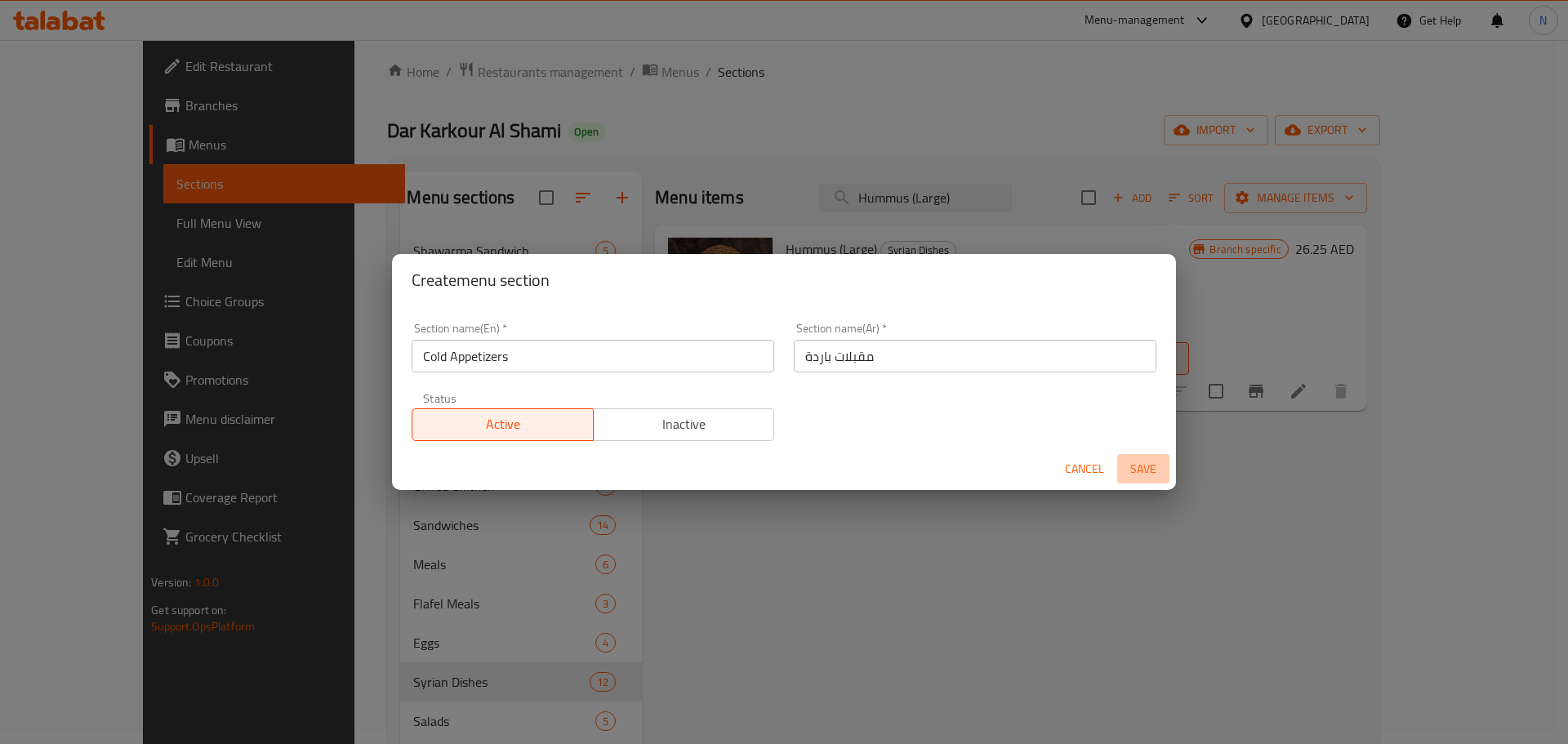
click at [1148, 461] on span "Save" at bounding box center [1143, 469] width 39 height 20
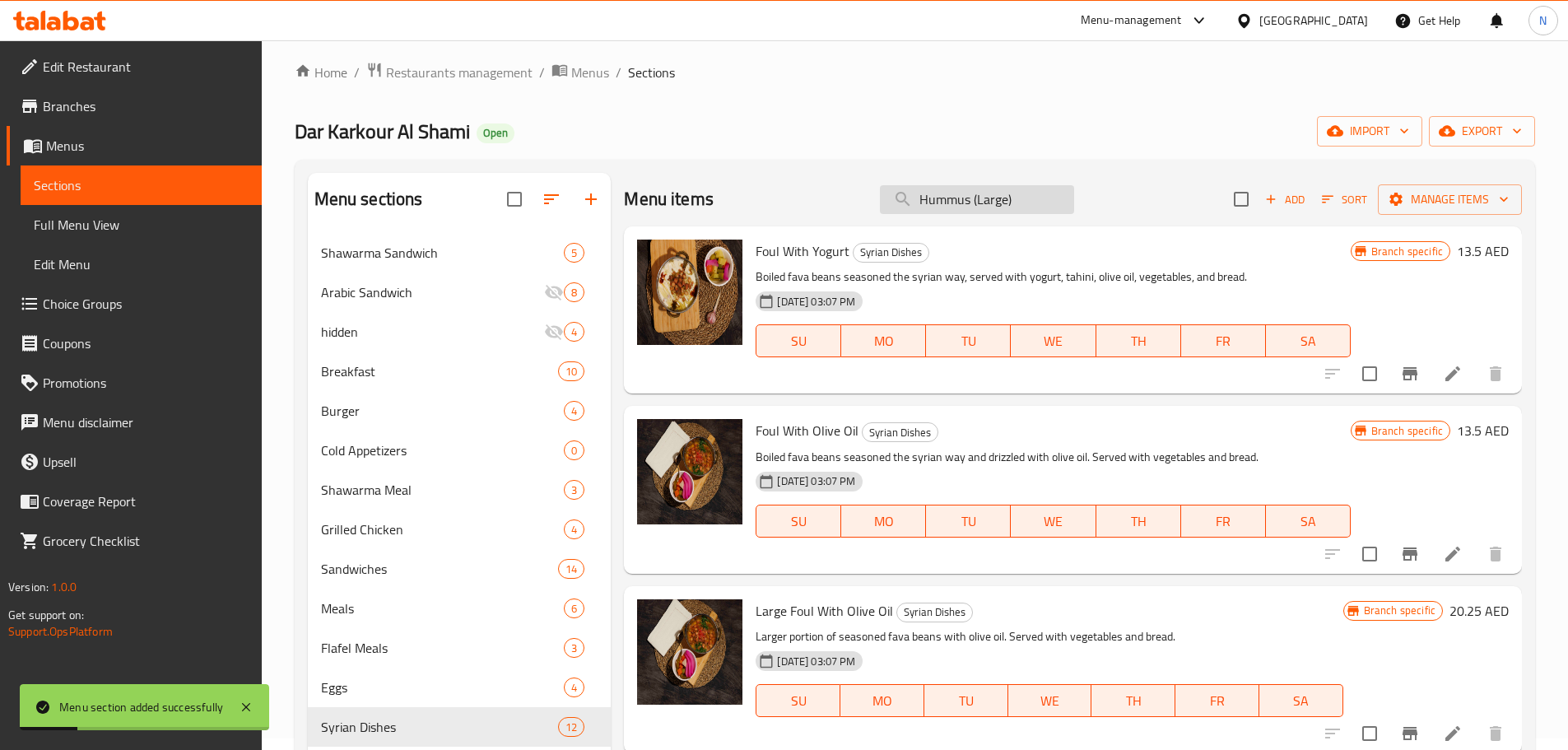
click at [958, 190] on input "Hummus (Large)" at bounding box center [977, 199] width 195 height 29
paste input "search"
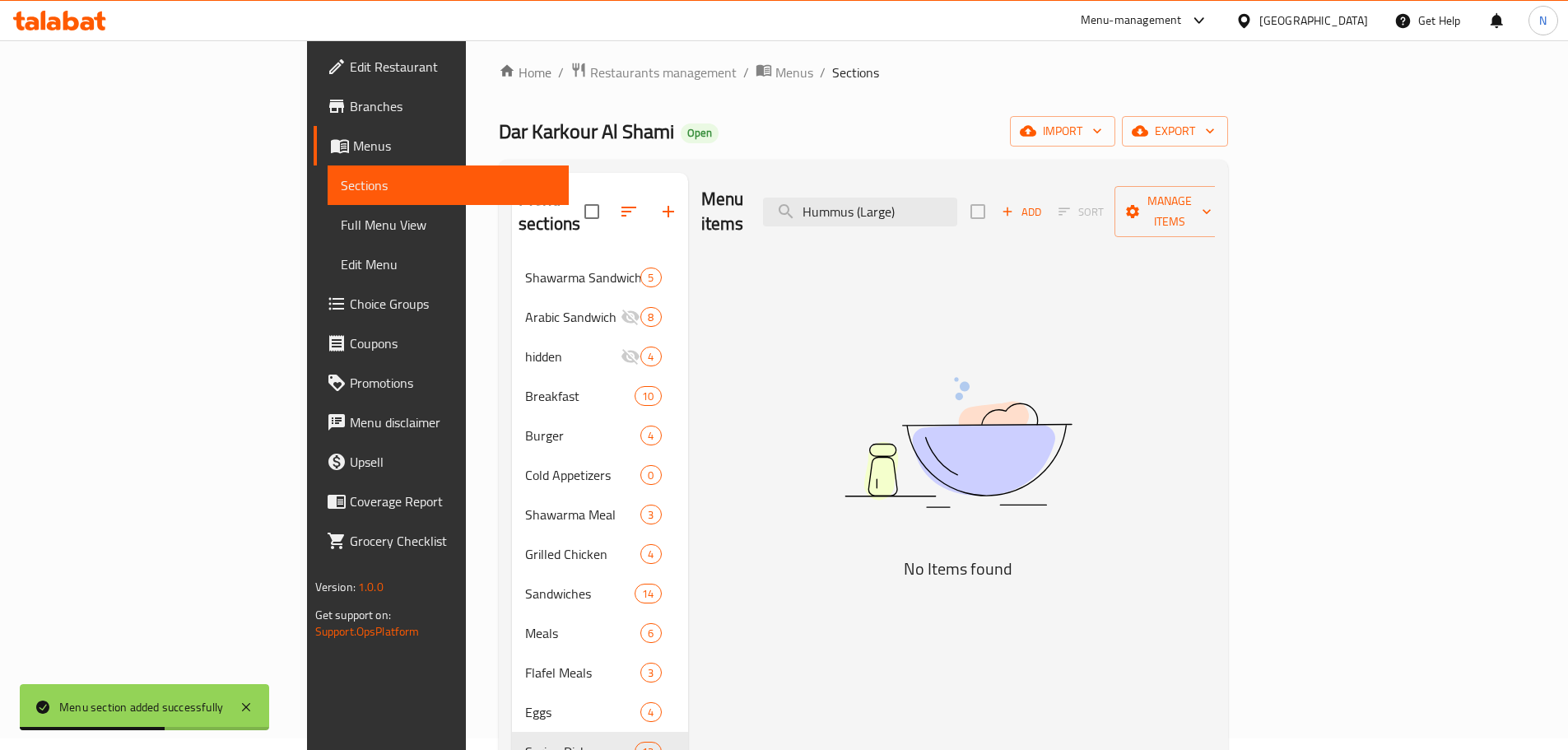
type input "Hummus (Large)"
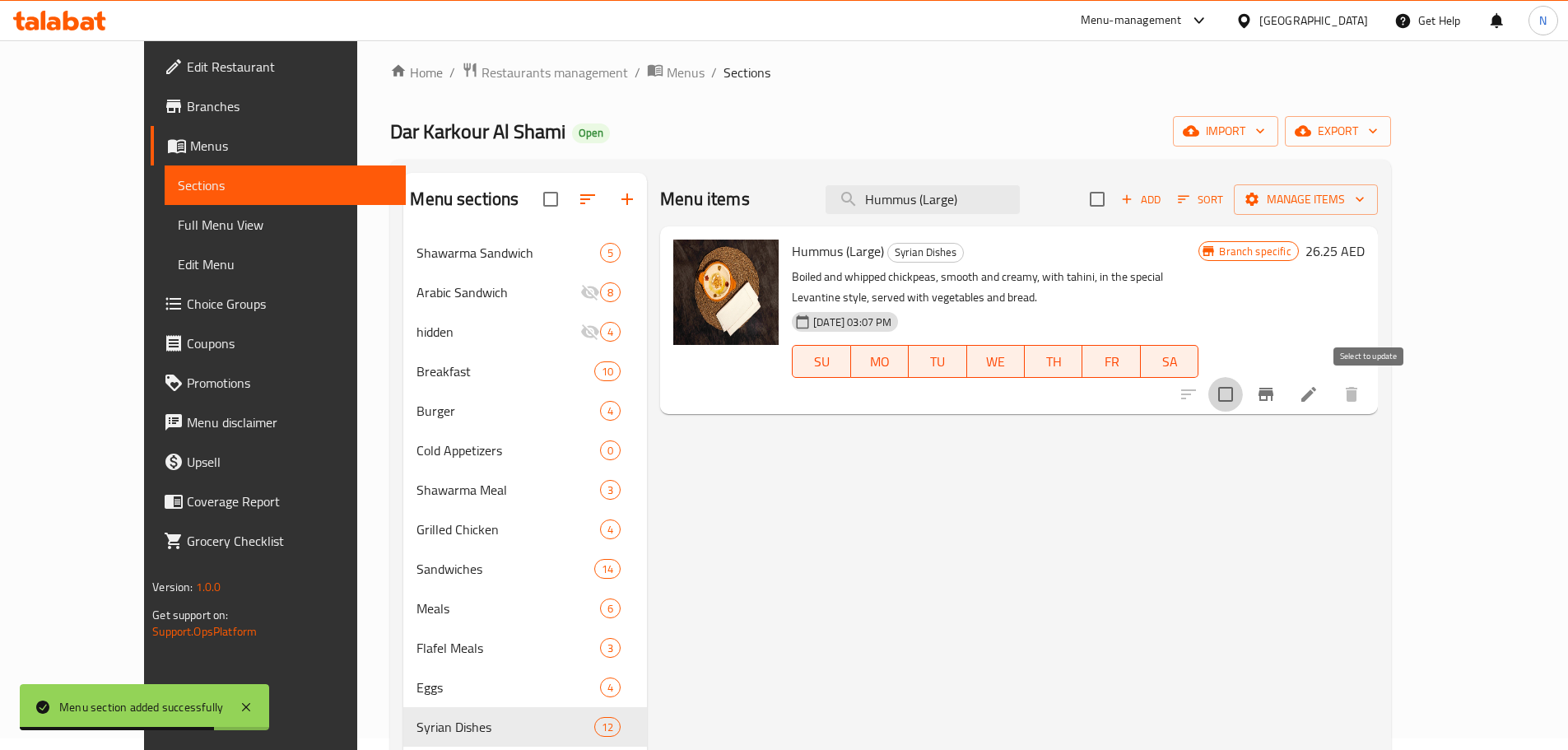
click at [1242, 385] on input "checkbox" at bounding box center [1225, 394] width 35 height 35
checkbox input "true"
click at [1365, 201] on span "Manage items" at bounding box center [1306, 199] width 118 height 21
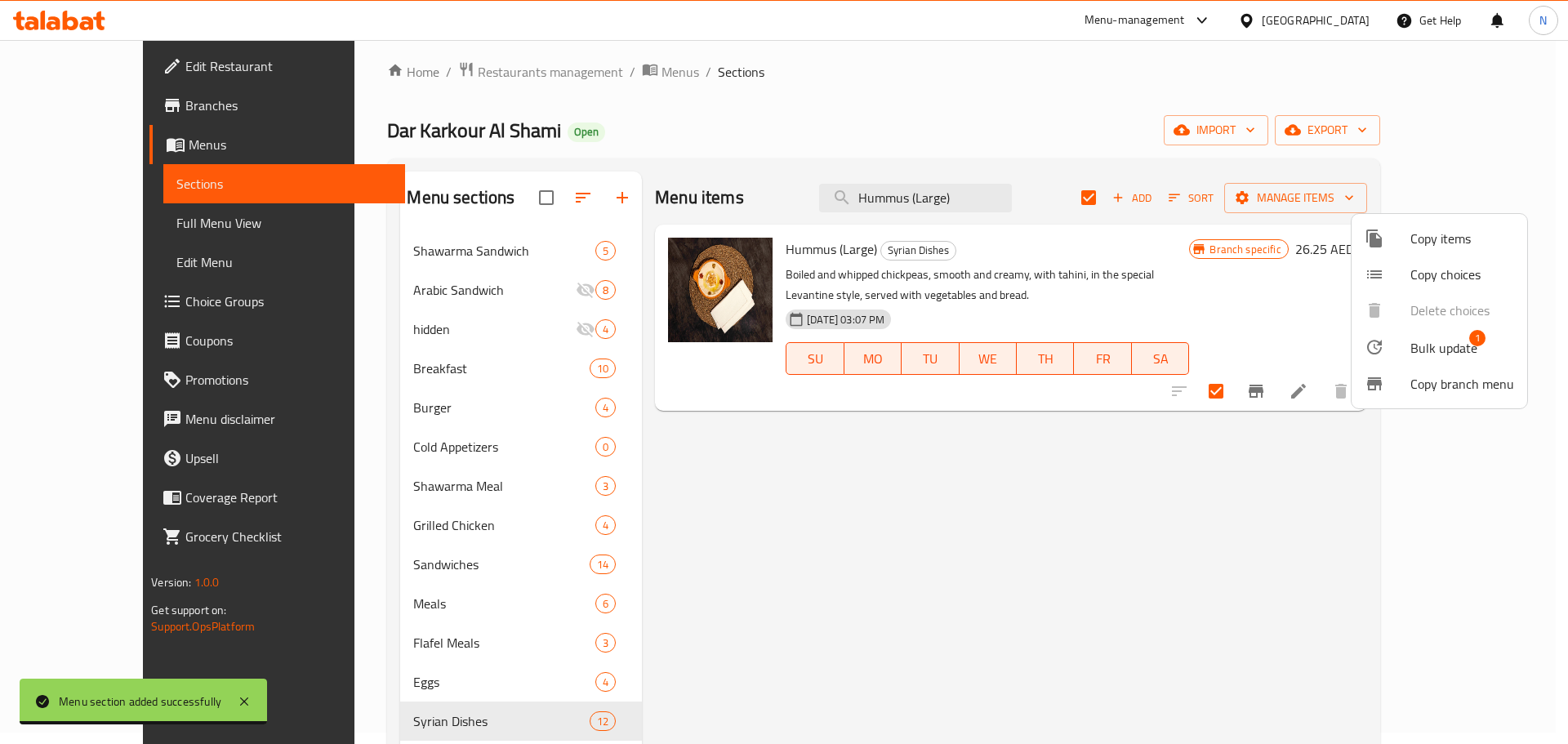
click at [1448, 338] on span "Bulk update" at bounding box center [1444, 348] width 67 height 19
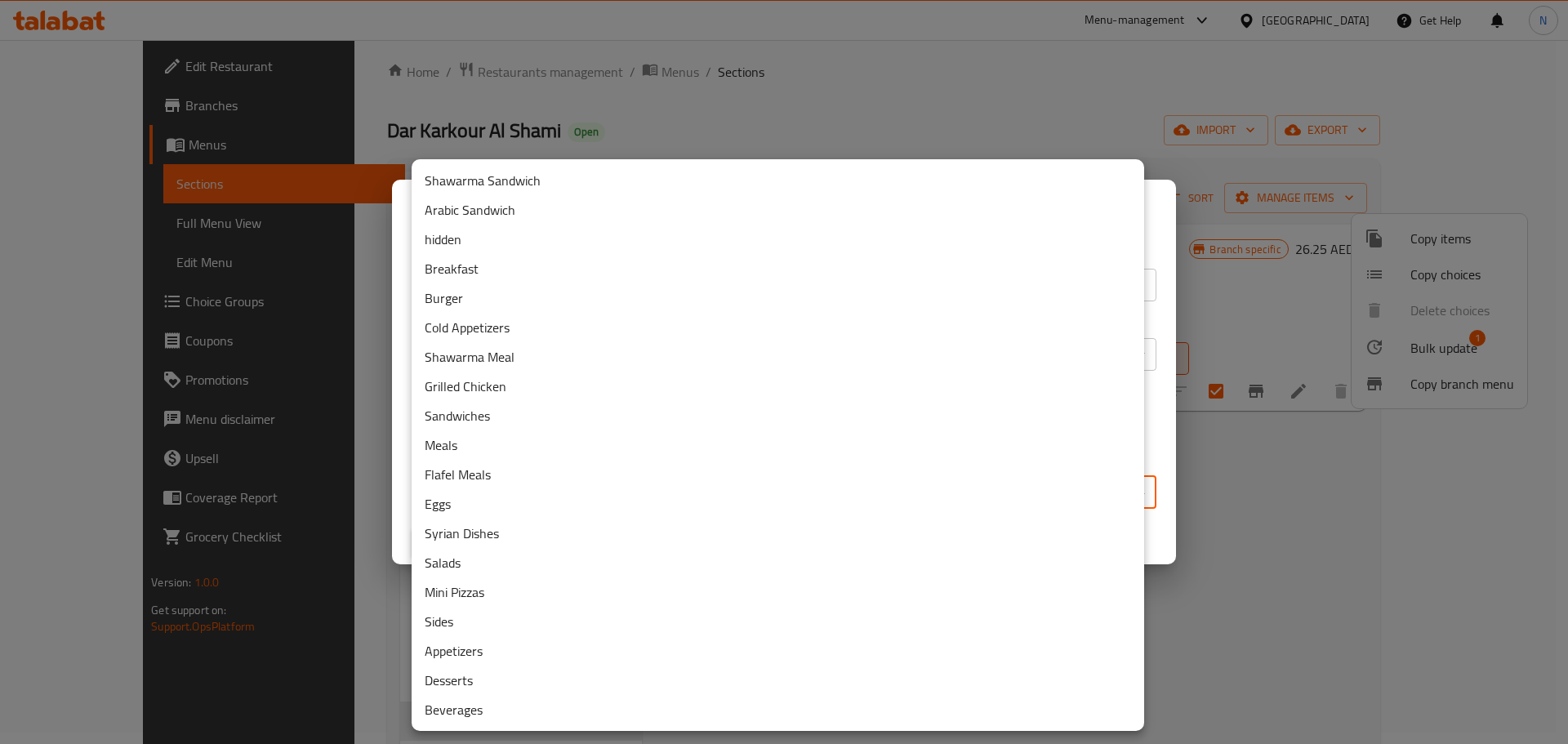
click at [764, 498] on body "​ Menu-management United Arab Emirates Get Help N Edit Restaurant Branches Menu…" at bounding box center [784, 380] width 1568 height 704
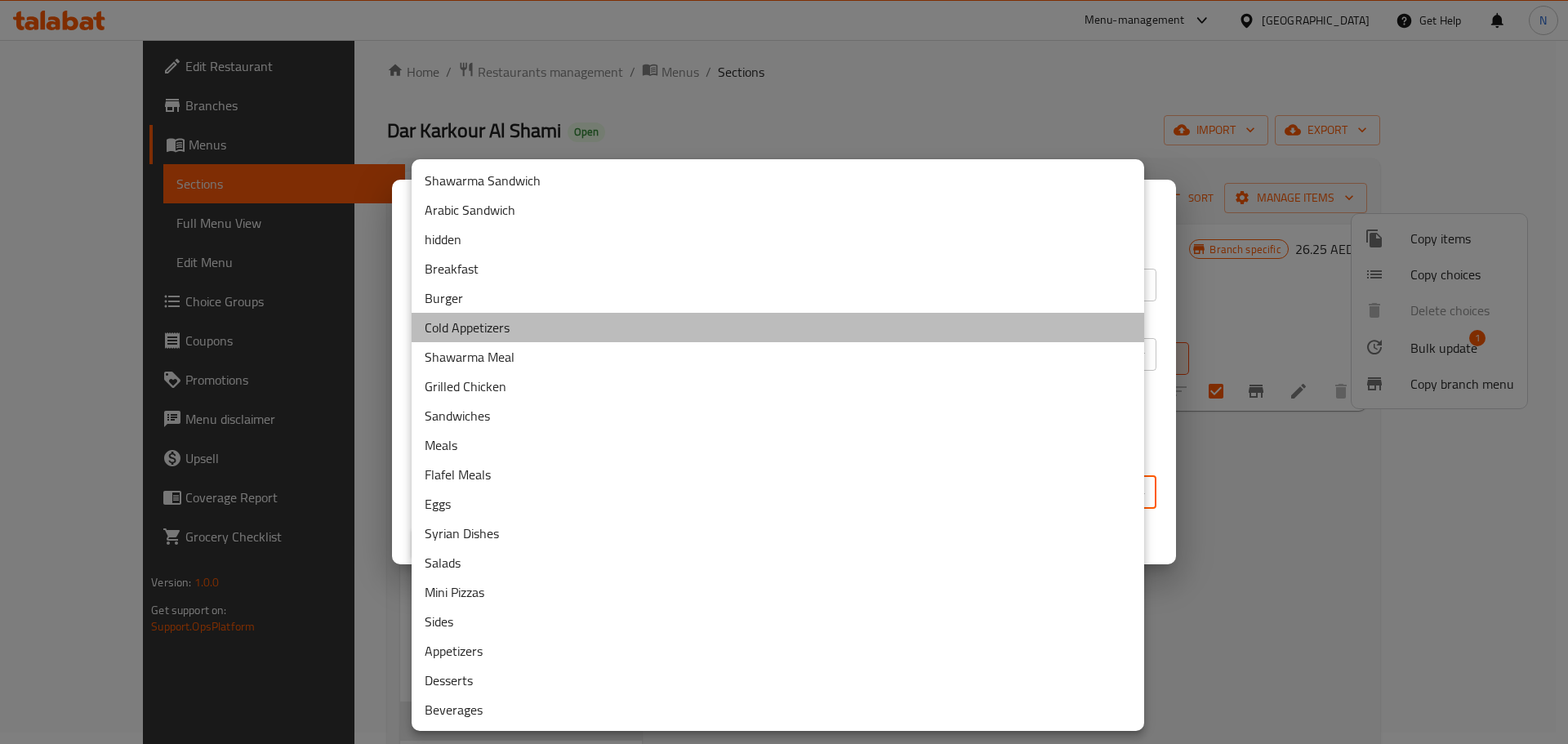
click at [498, 331] on li "Cold Appetizers" at bounding box center [777, 327] width 732 height 29
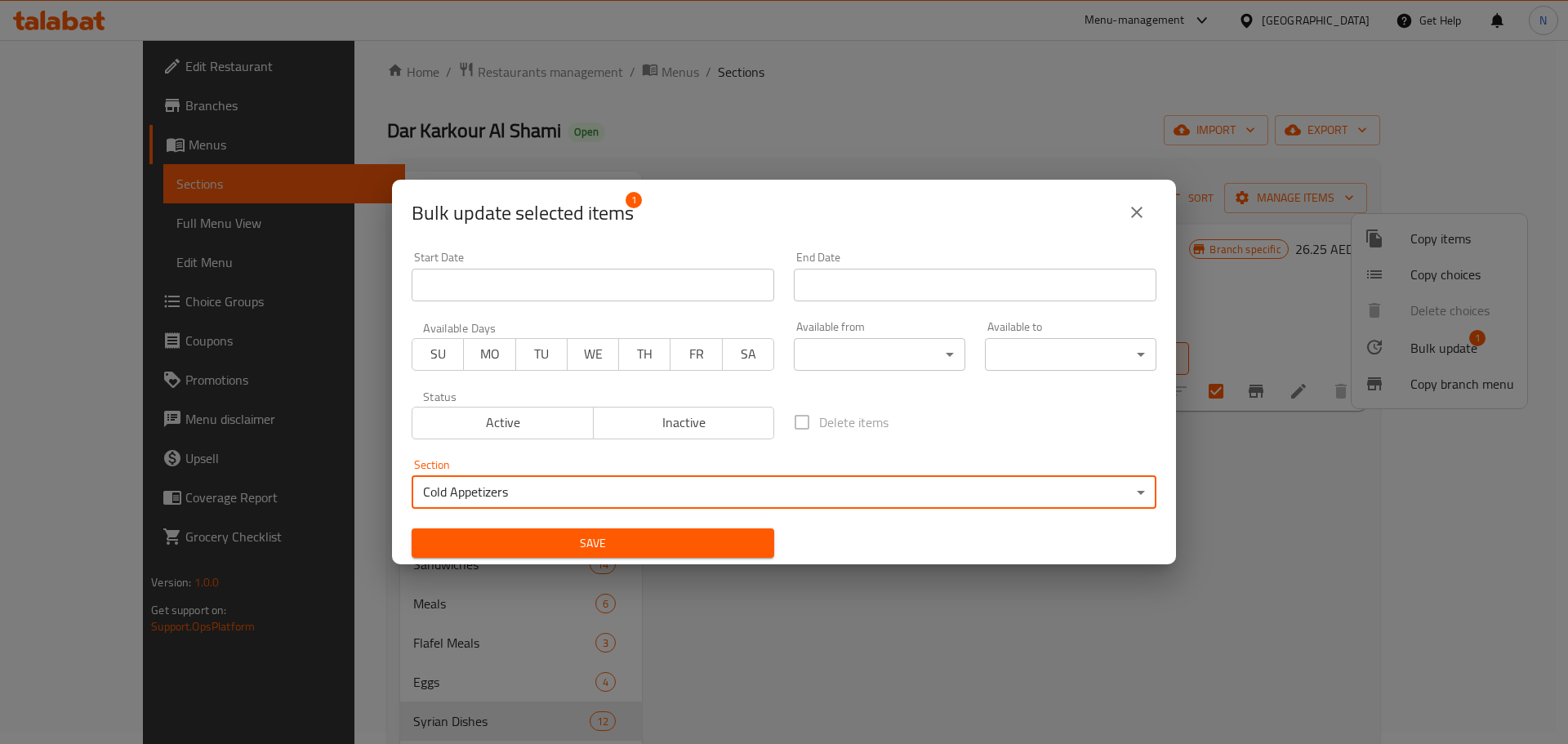
click at [549, 530] on button "Save" at bounding box center [592, 544] width 362 height 30
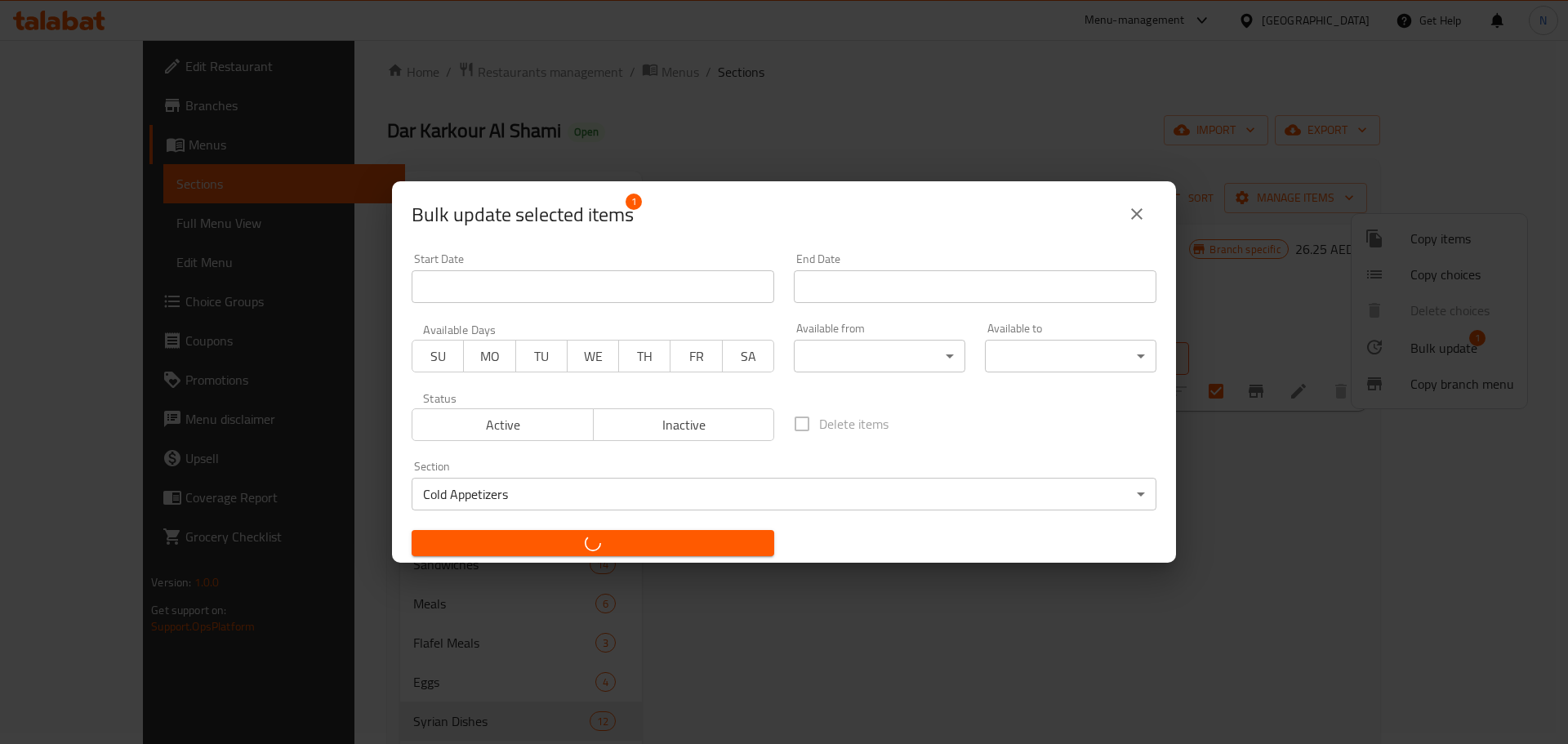
checkbox input "false"
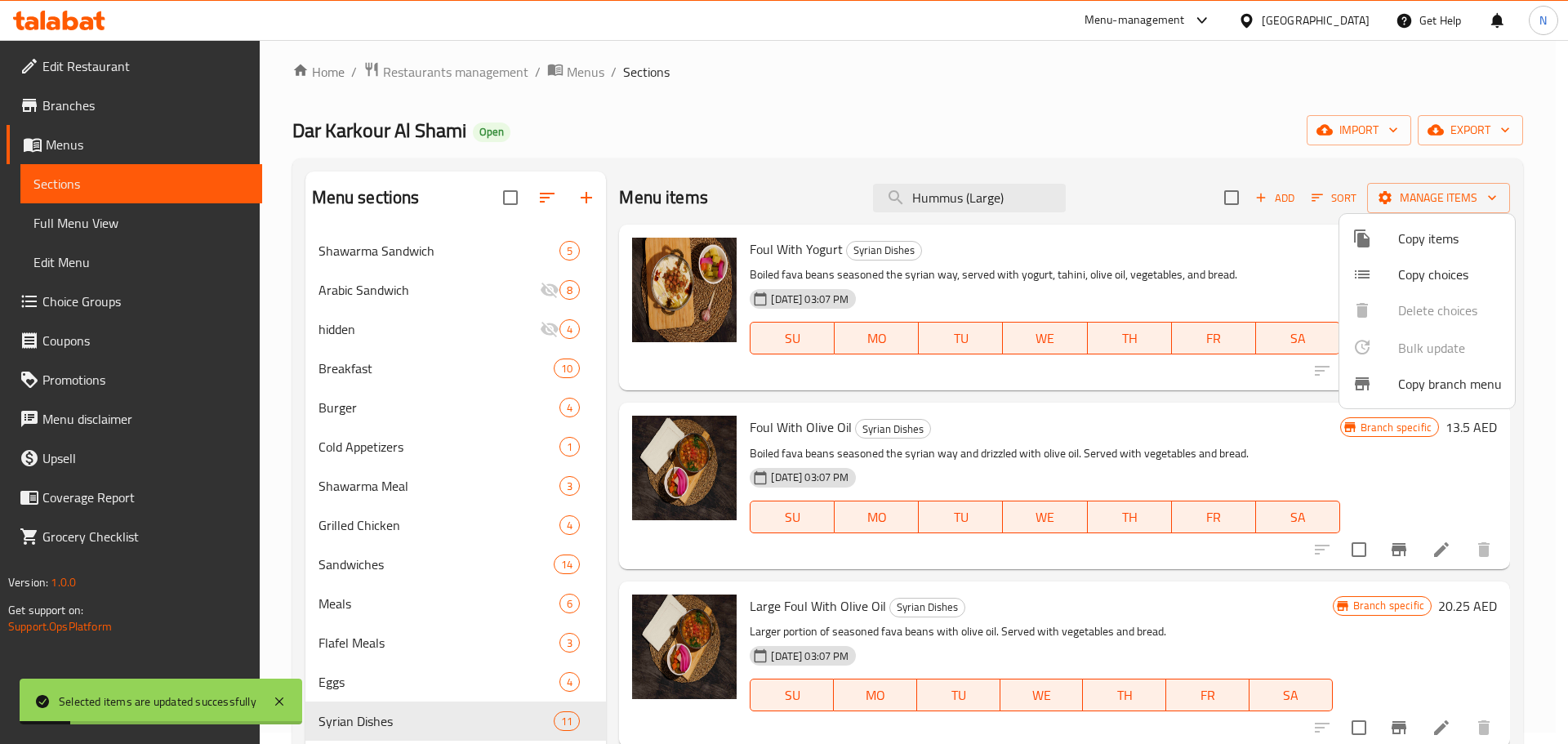
click at [944, 194] on div at bounding box center [784, 372] width 1568 height 744
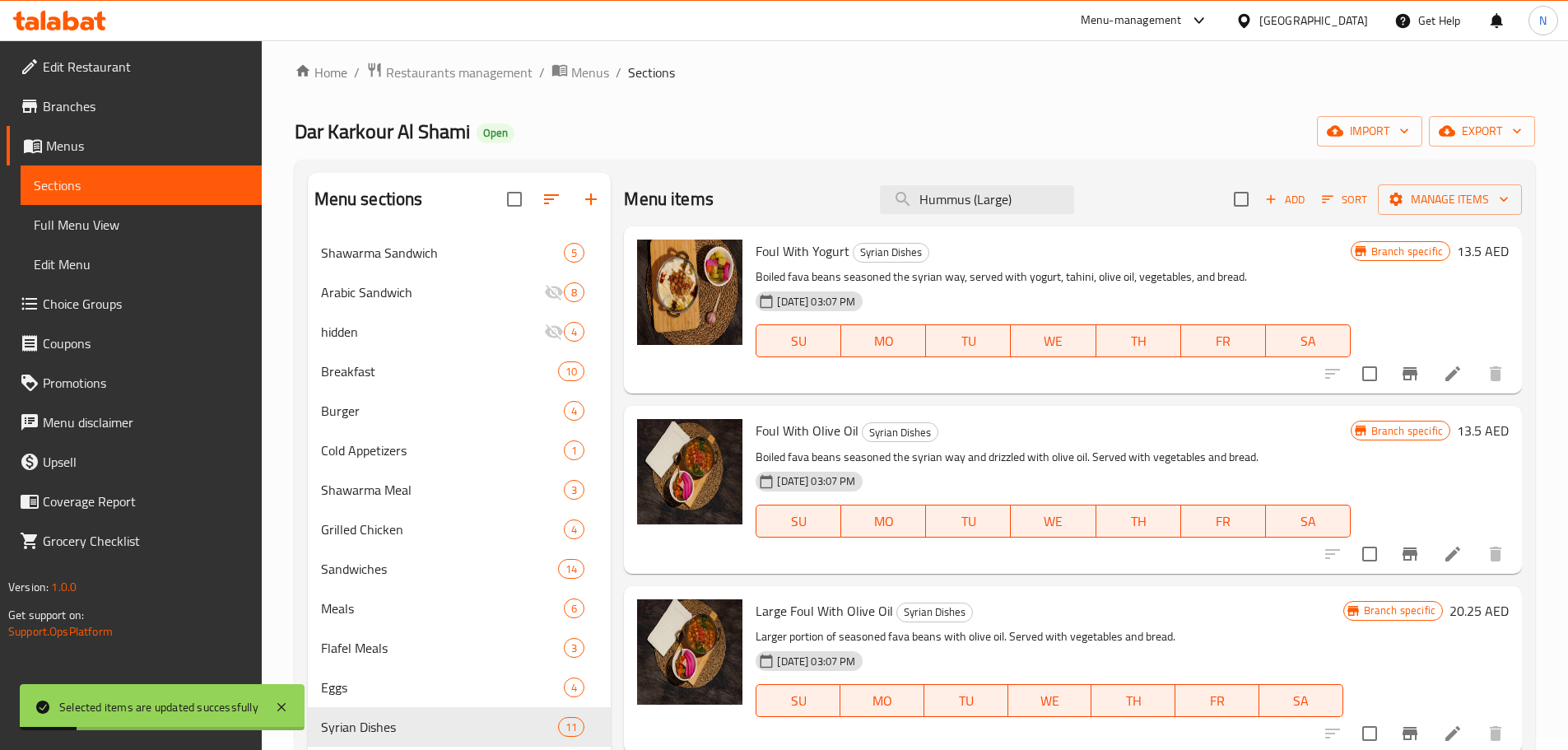
click at [951, 196] on input "Hummus (Large)" at bounding box center [977, 199] width 195 height 29
paste input "Medium"
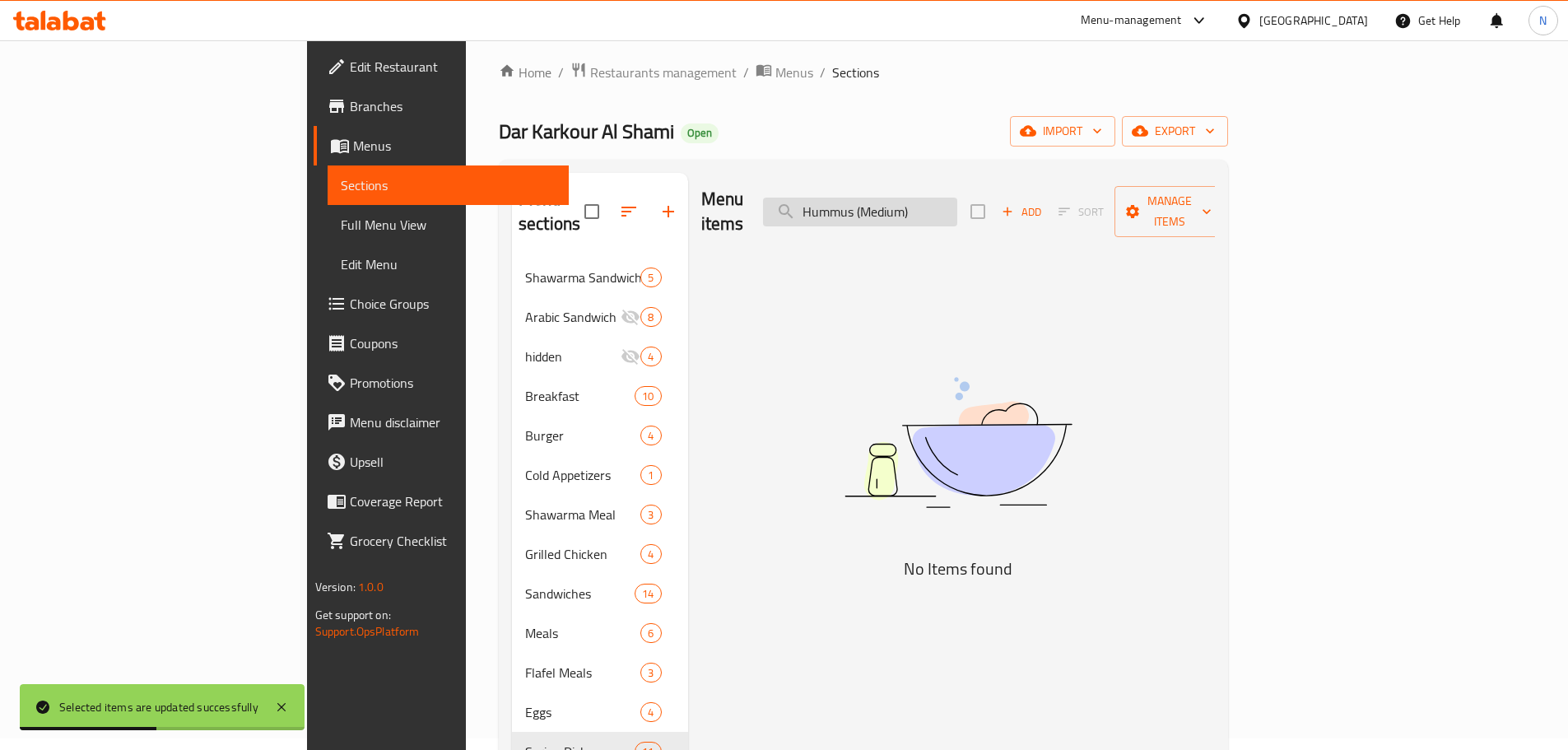
drag, startPoint x: 977, startPoint y: 199, endPoint x: 889, endPoint y: 194, distance: 88.1
click at [889, 197] on input "Hummus (Medium)" at bounding box center [860, 212] width 195 height 29
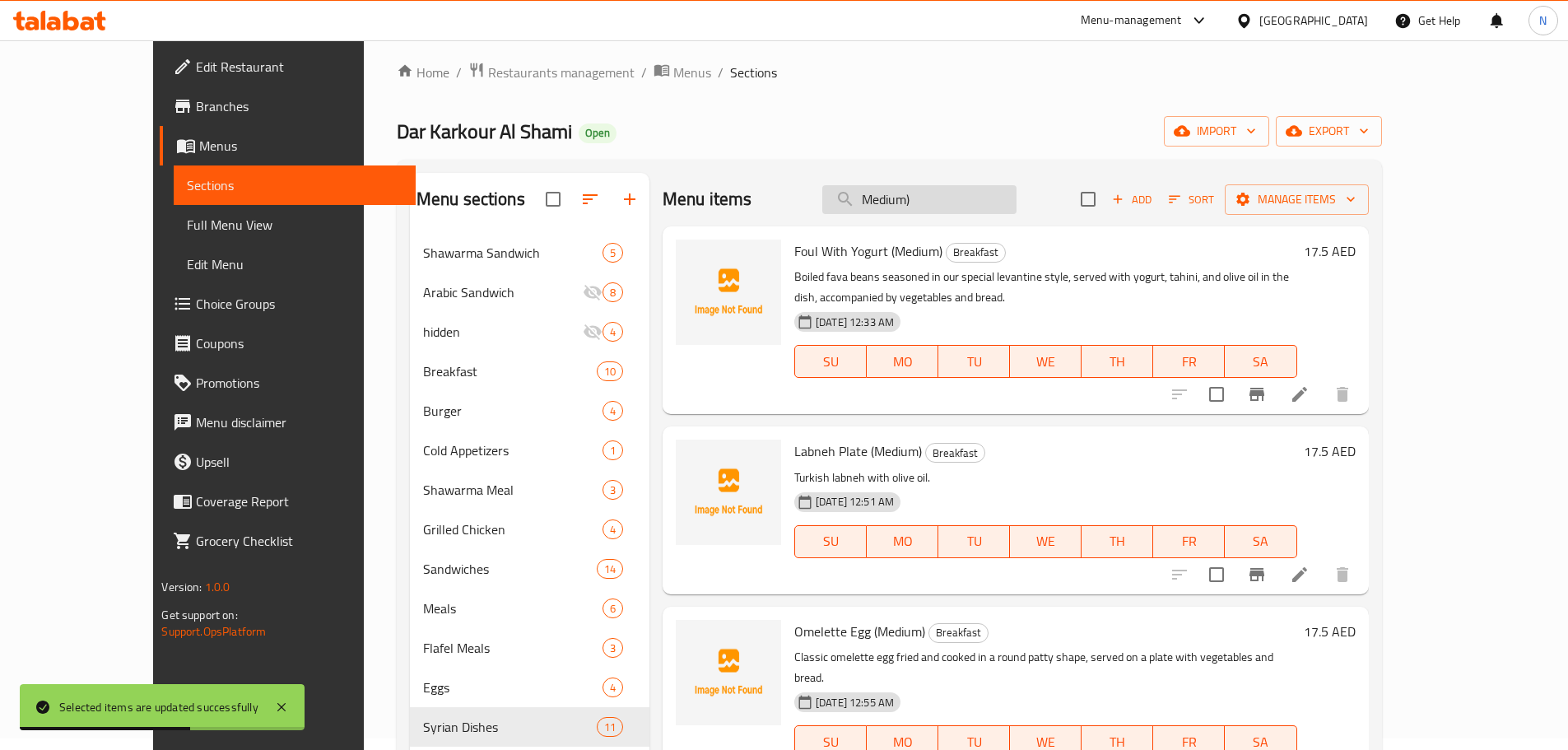
click at [971, 201] on input "Medium)" at bounding box center [919, 199] width 195 height 29
type input "Medium"
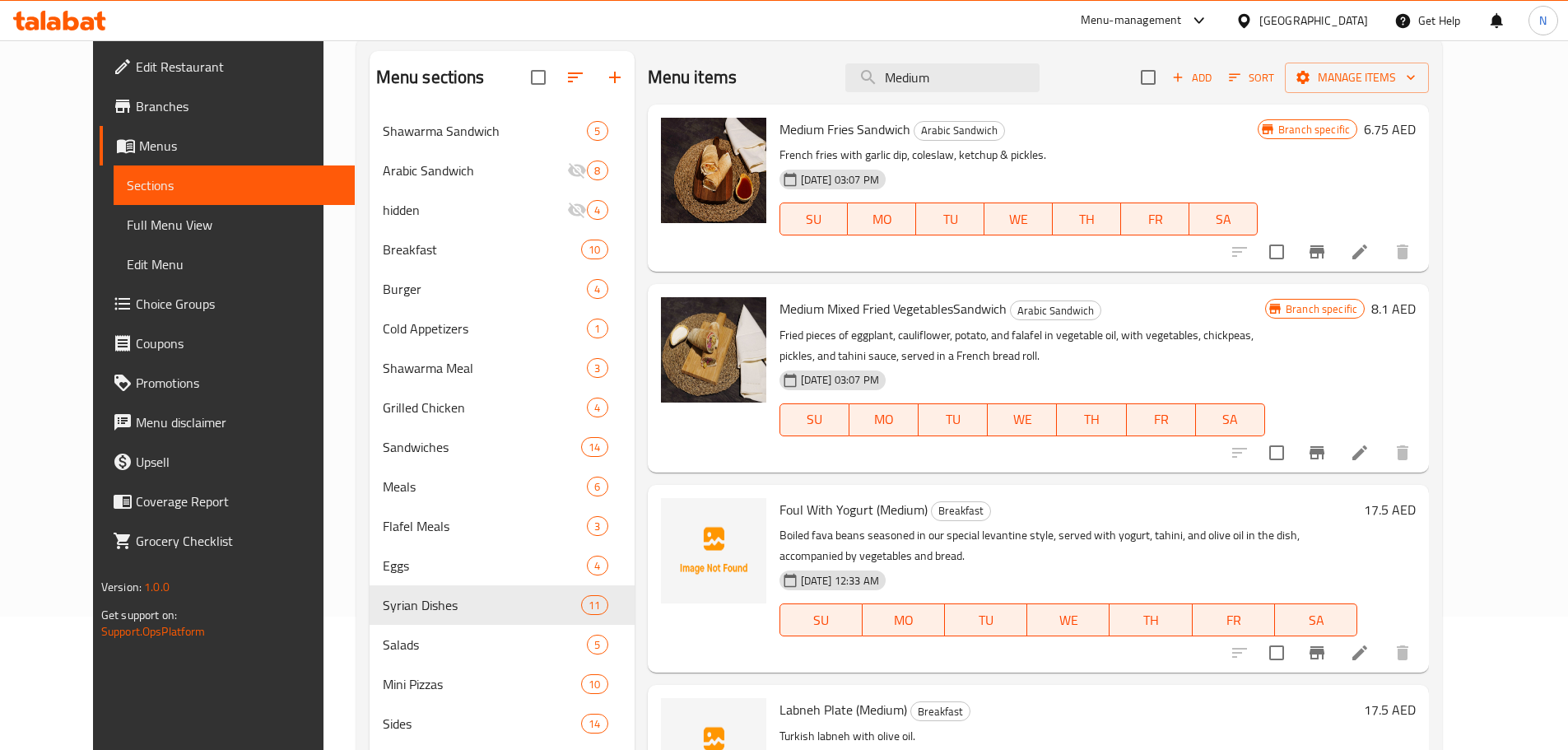
scroll to position [0, 0]
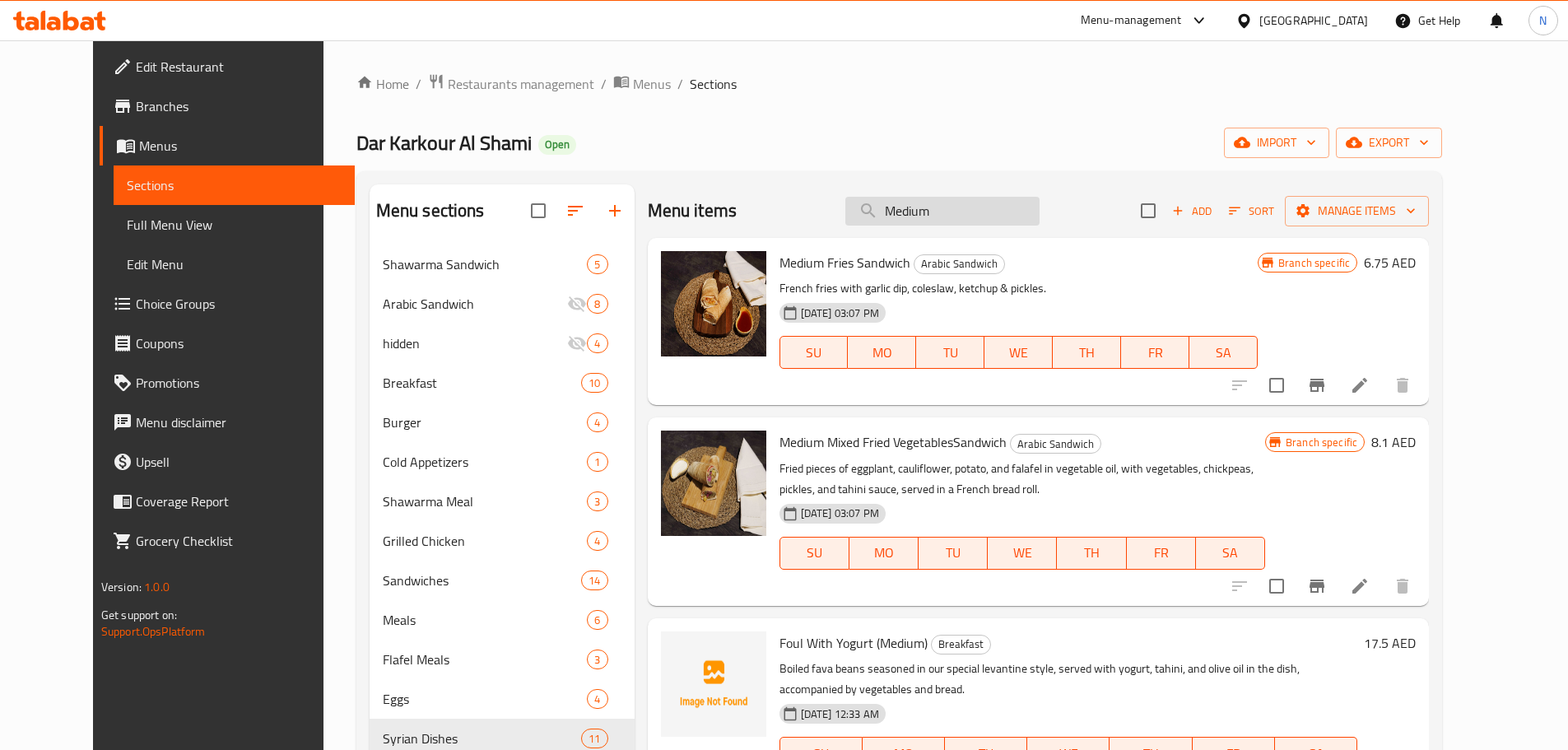
click at [943, 207] on input "Medium" at bounding box center [942, 211] width 195 height 29
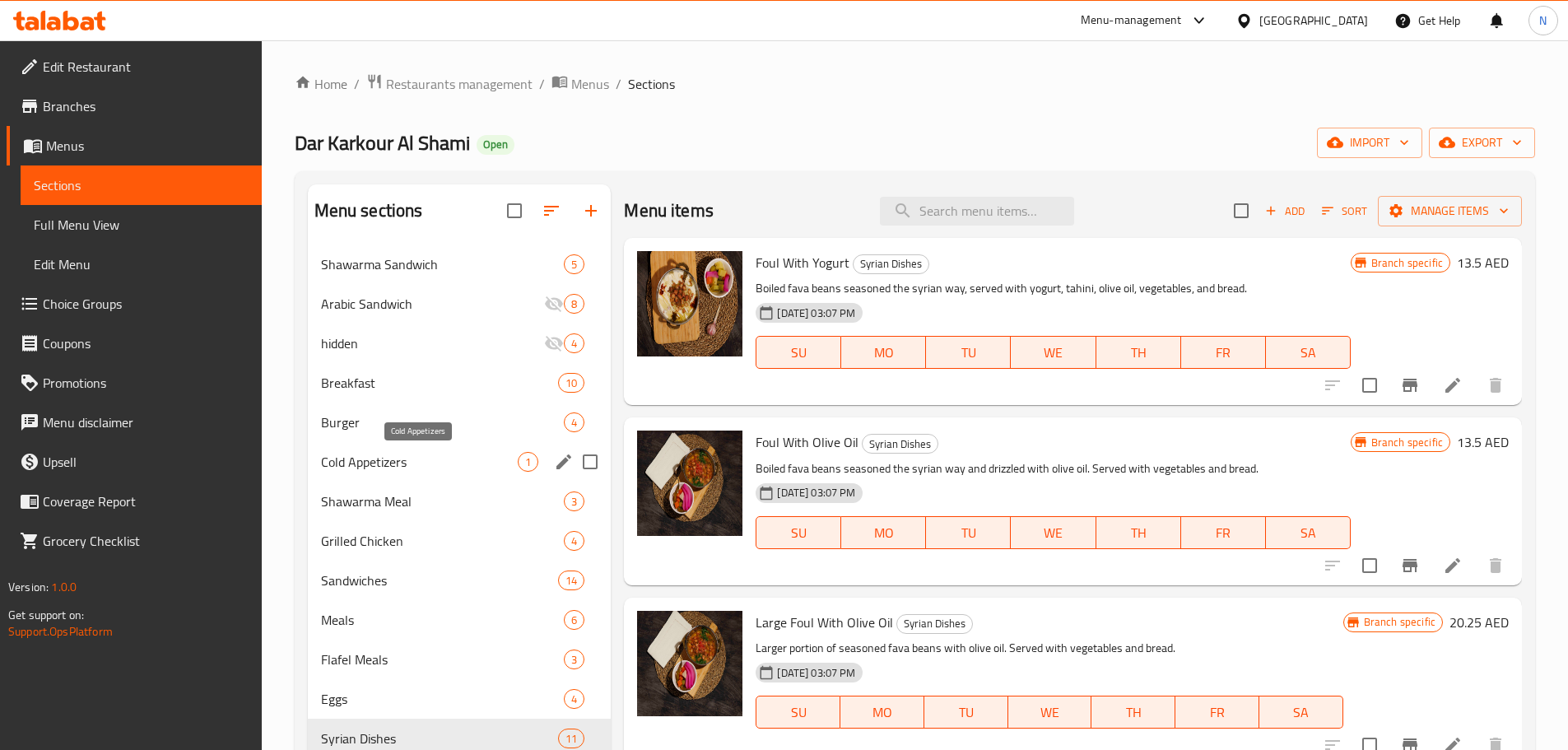
click at [426, 471] on span "Cold Appetizers" at bounding box center [419, 462] width 197 height 20
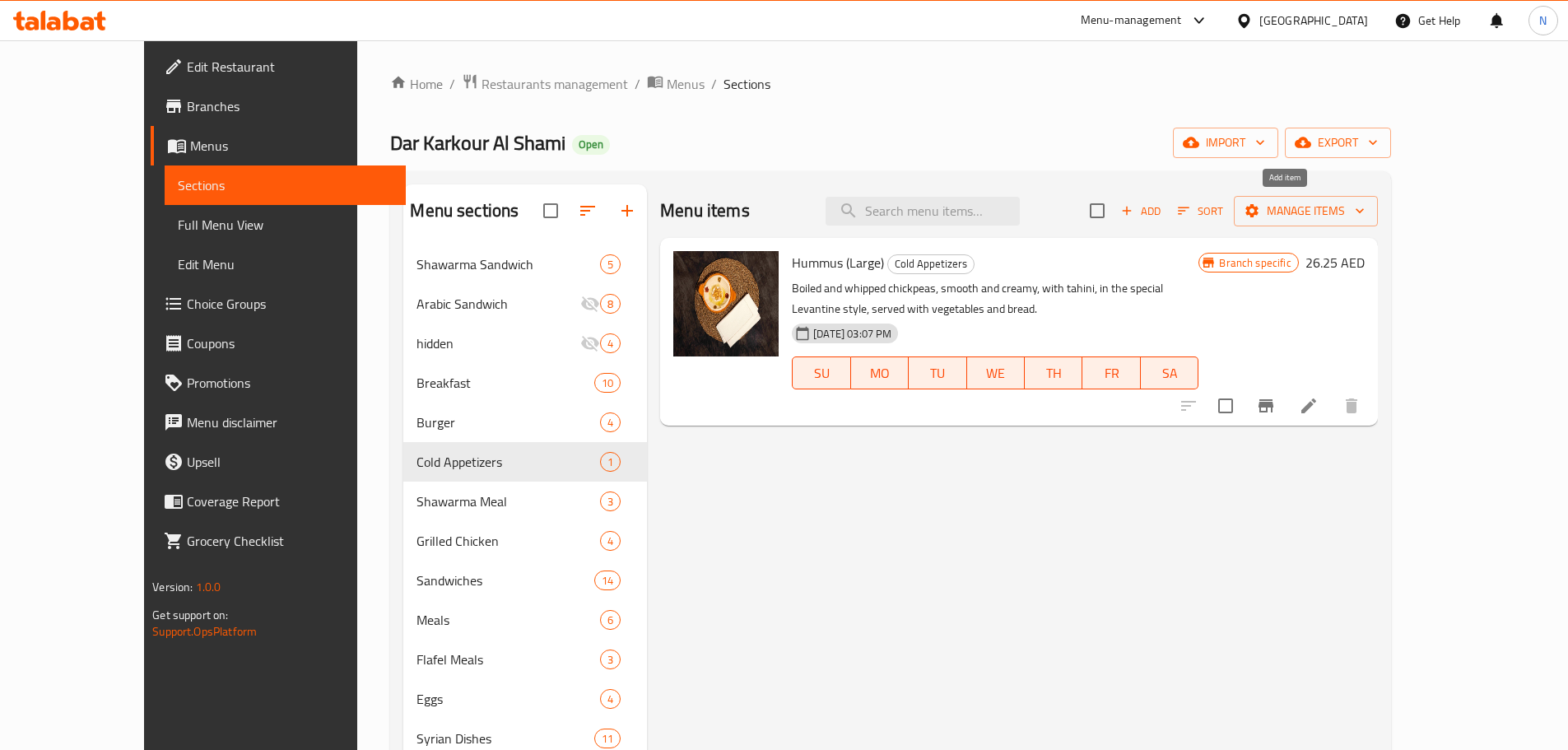
click at [1131, 211] on icon "button" at bounding box center [1126, 211] width 9 height 9
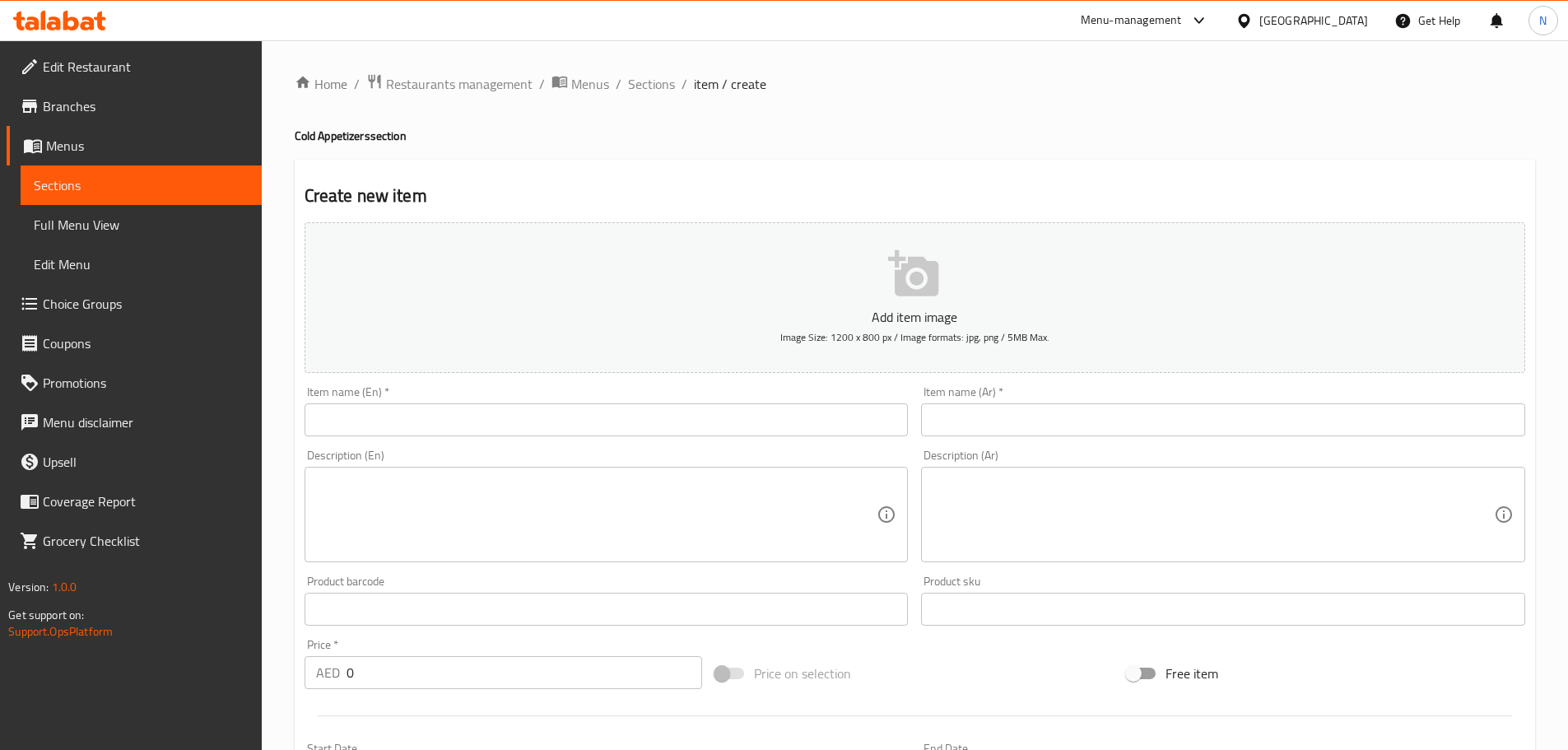
click at [658, 420] on input "text" at bounding box center [606, 420] width 604 height 33
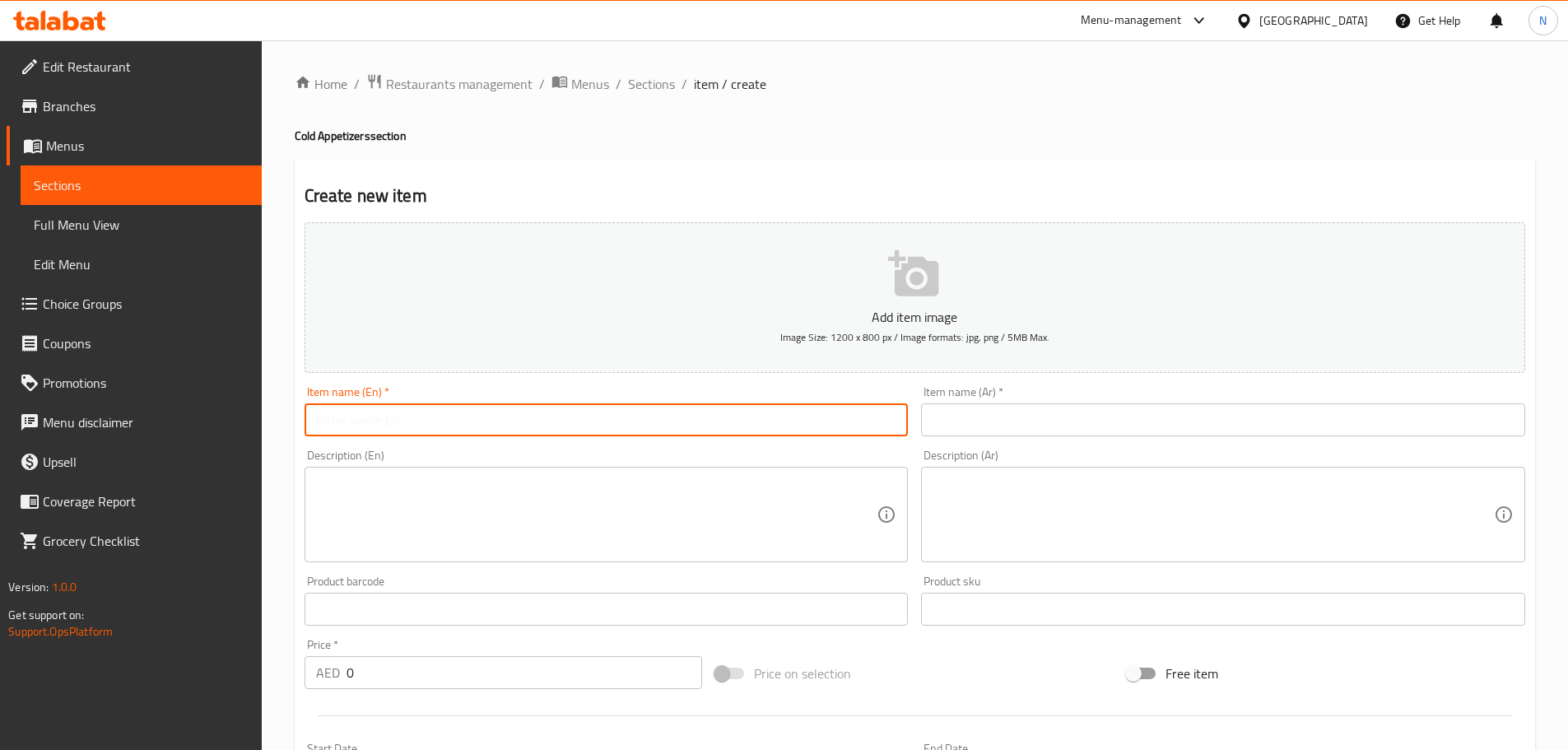
paste input "Hummus (Medium)"
type input "Hummus (Medium)"
click at [1148, 433] on input "text" at bounding box center [1223, 420] width 604 height 33
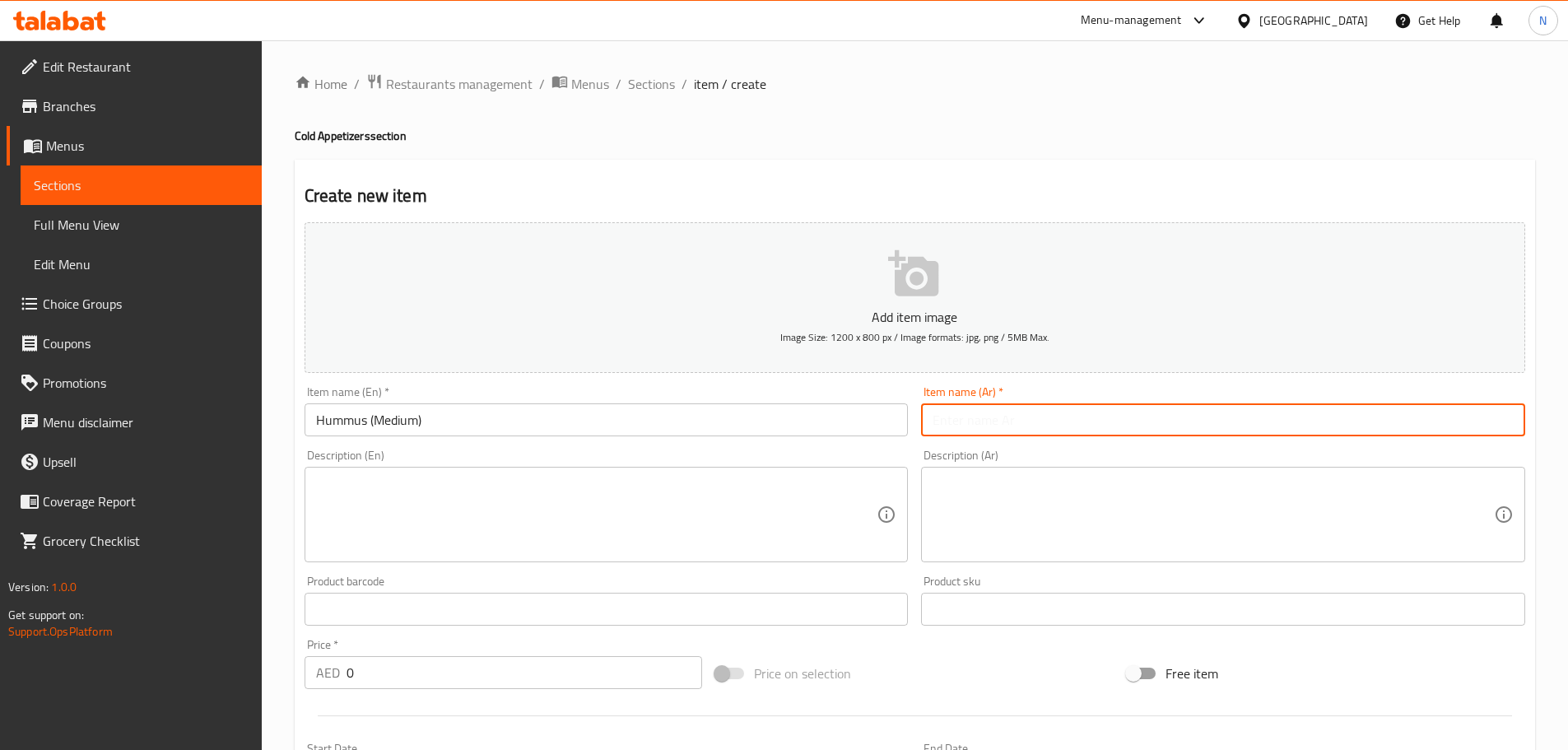
paste input "حمص (وسط)"
type input "حمص (وسط)"
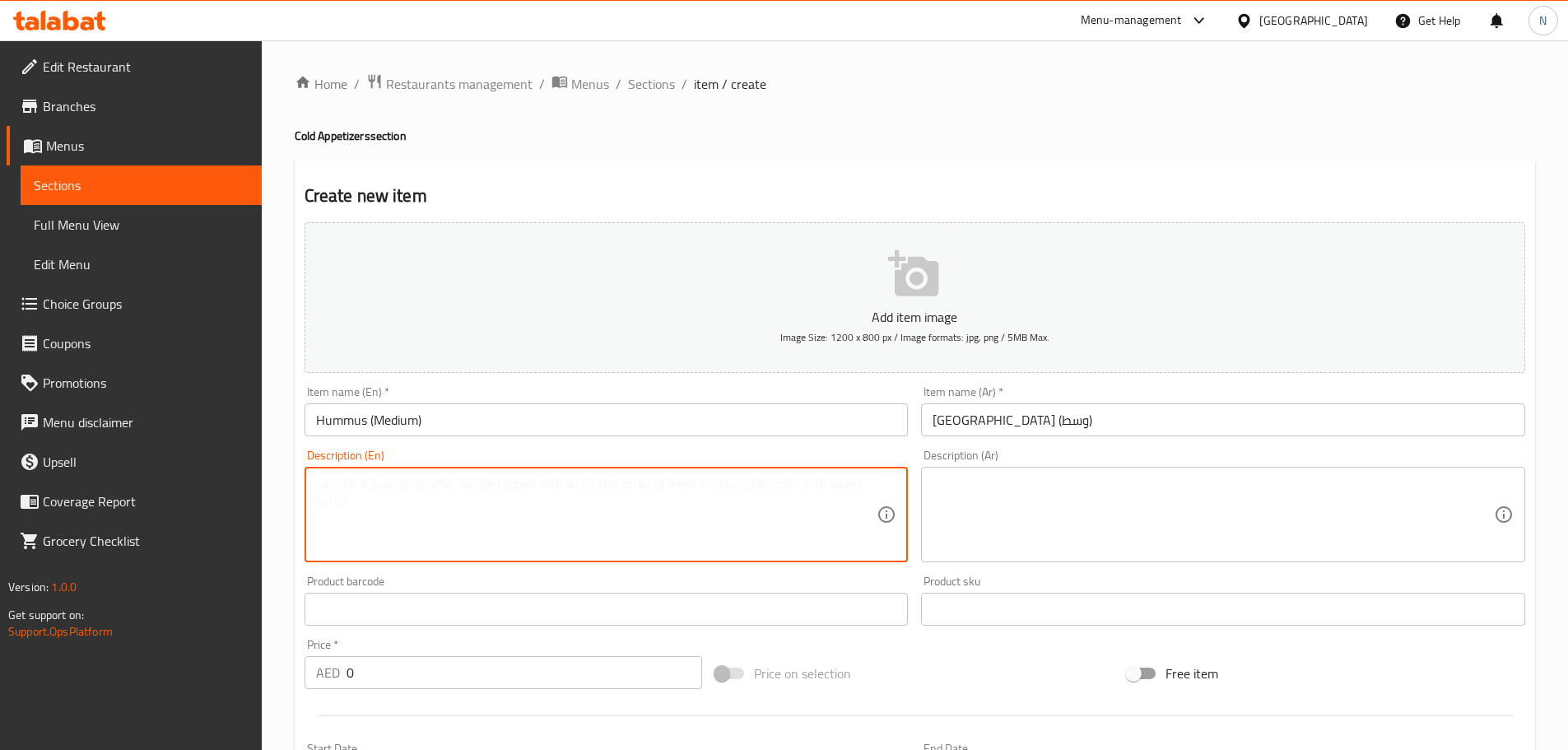
click at [556, 481] on textarea at bounding box center [596, 515] width 561 height 79
paste textarea "حمص مسلوق ومخفوق ناعم كريمي مع الطحينية بالطريقة الشامية الخاصة يقدم مع الخضار …"
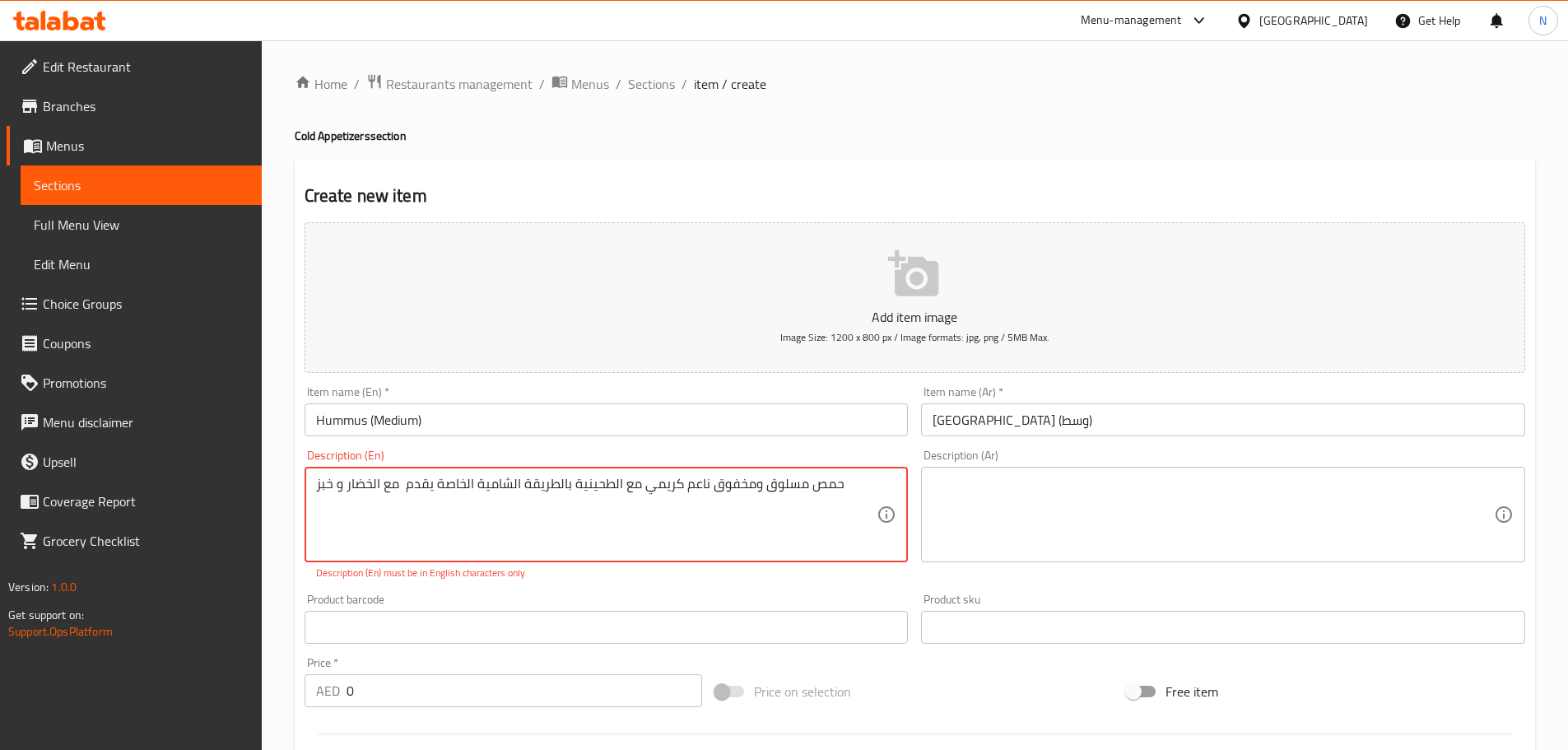
click at [974, 495] on textarea at bounding box center [1213, 515] width 561 height 79
click at [776, 488] on textarea "حمص مسلوق ومخفوق ناعم كريمي مع الطحينية بالطريقة الشامية الخاصة يقدم مع الخضار …" at bounding box center [596, 515] width 561 height 79
paste textarea "Boiled and whipped chickpeas, smooth and creamy, with tahini, in the special Le…"
type textarea "Boiled and whipped chickpeas, smooth and creamy, with tahini, in the special Le…"
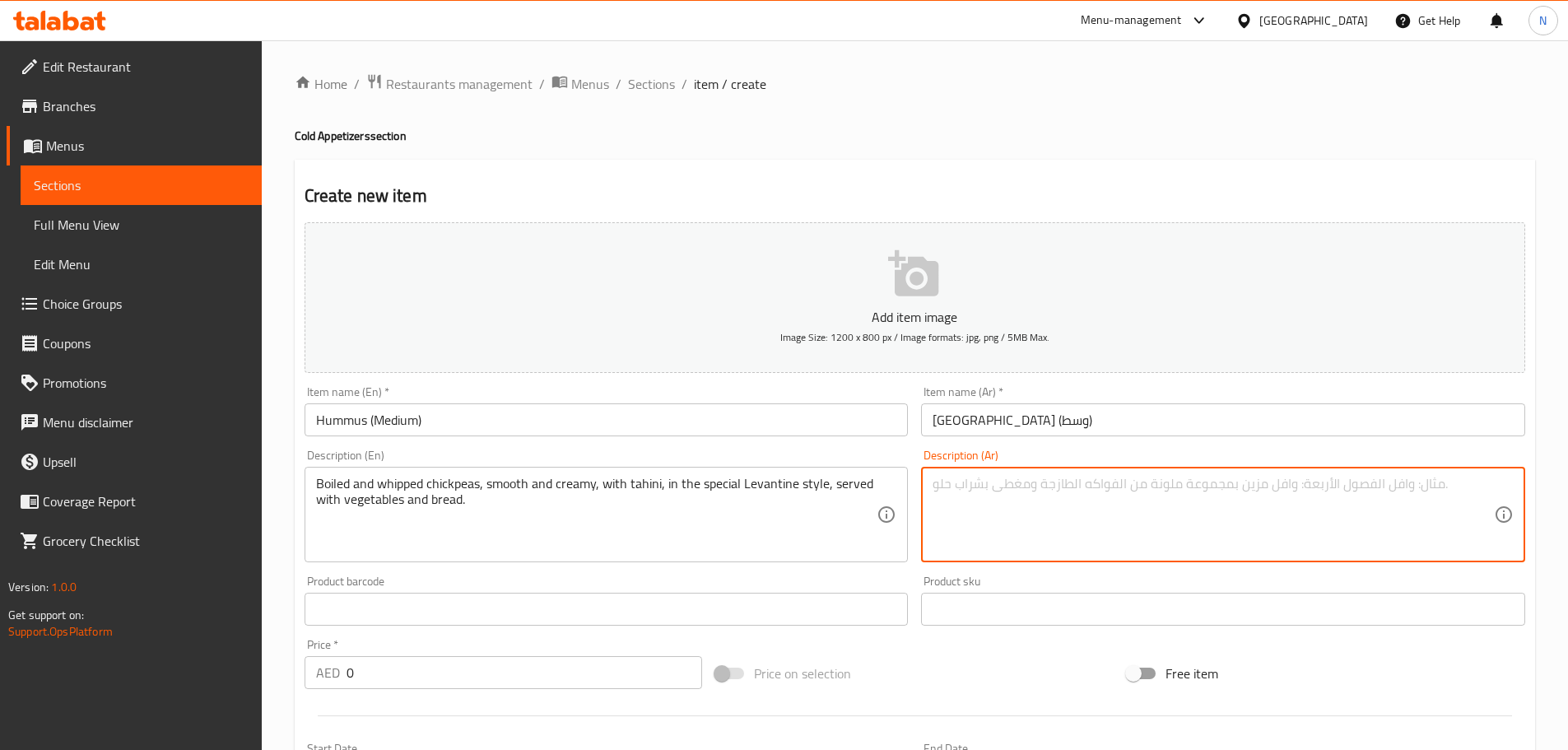
click at [1104, 537] on textarea at bounding box center [1213, 515] width 561 height 79
paste textarea "حمص مسلوق ومخفوق ناعم كريمي مع الطحينية بالطريقة الشامية الخاصة يقدم مع الخضار …"
type textarea "حمص مسلوق ومخفوق ناعم كريمي مع الطحينية بالطريقة الشامية الخاصة يقدم مع الخضار …"
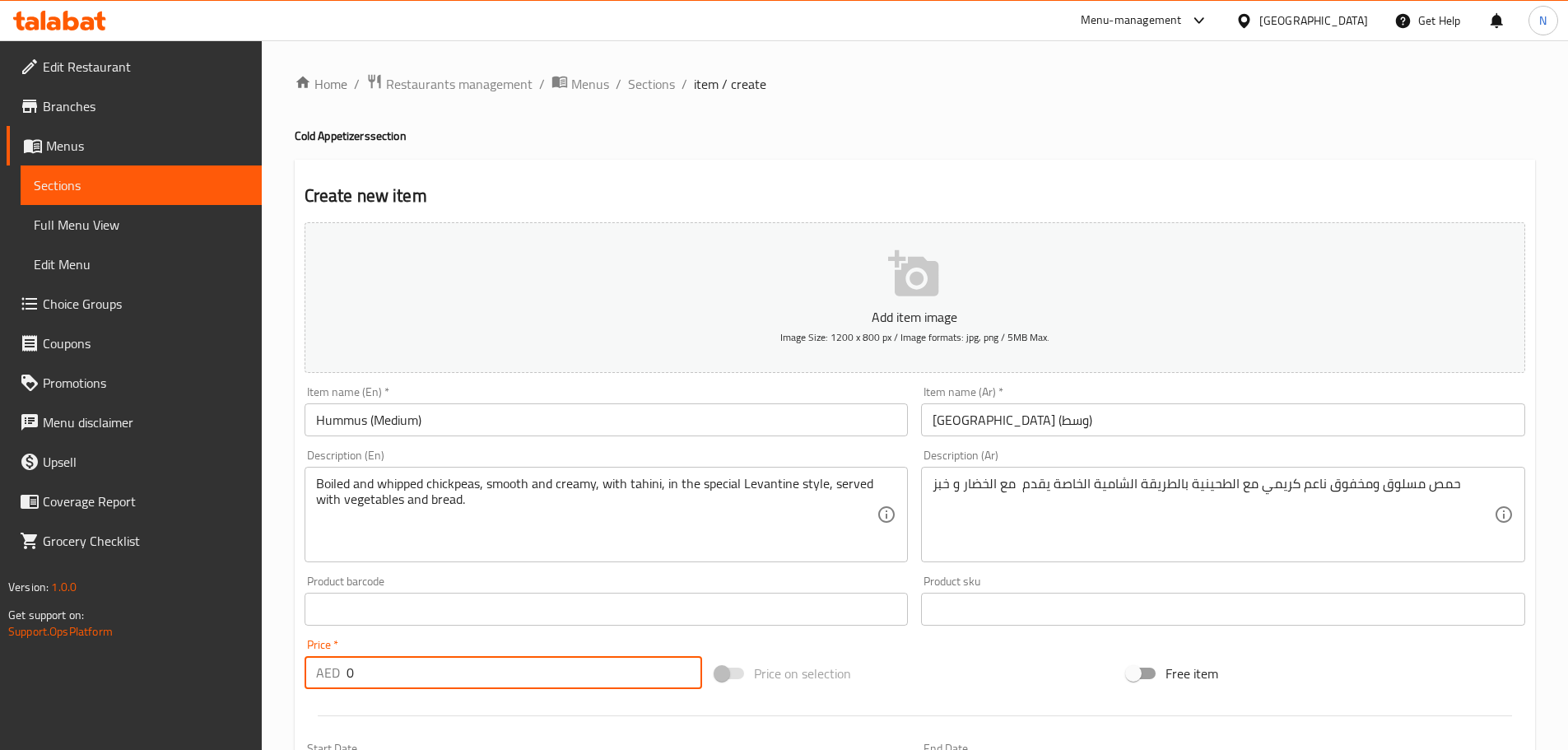
drag, startPoint x: 361, startPoint y: 678, endPoint x: 342, endPoint y: 676, distance: 19.1
click at [342, 676] on div "AED 0 Price *" at bounding box center [503, 672] width 398 height 33
paste input "17.5"
type input "17.5"
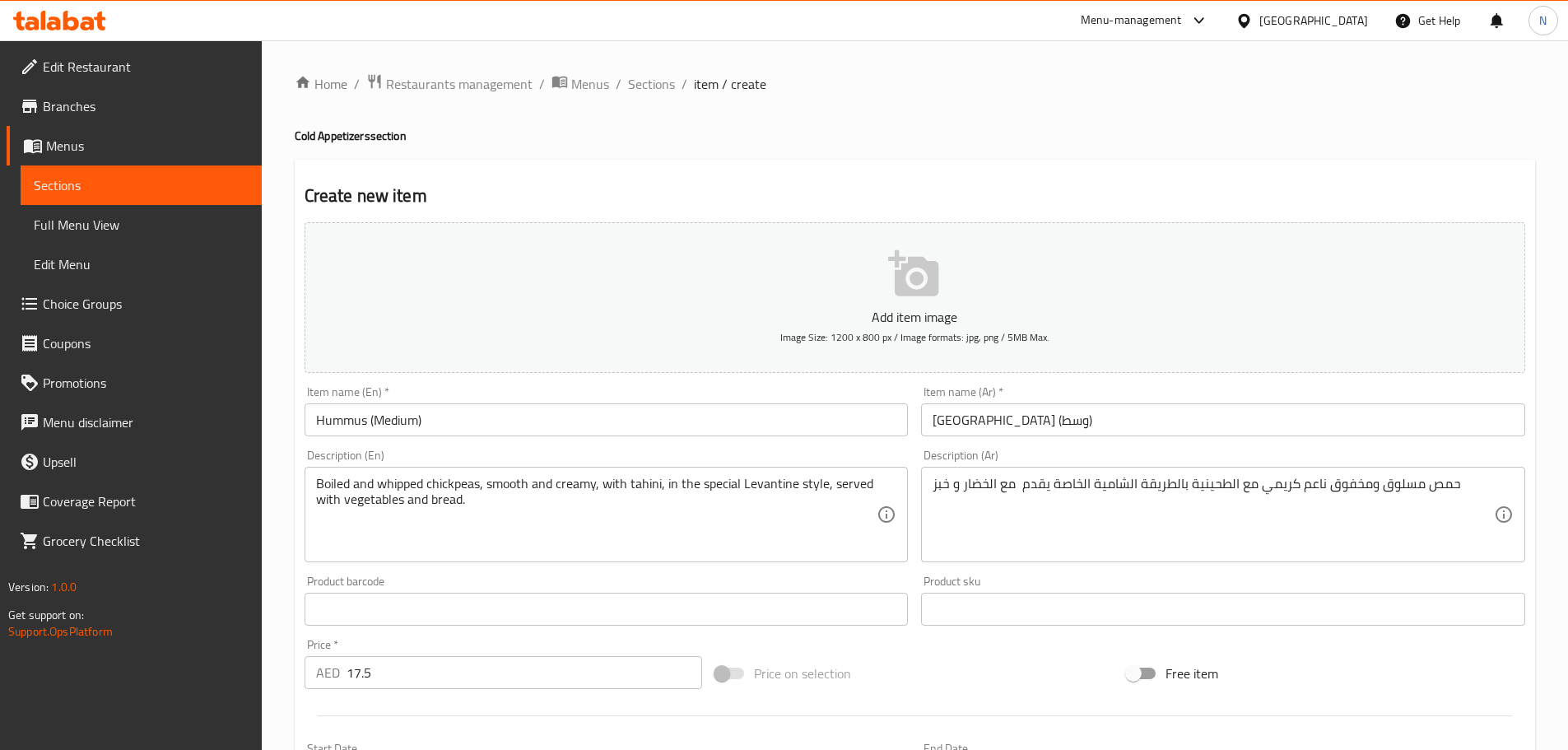
click at [960, 675] on div "Price on selection" at bounding box center [914, 673] width 411 height 45
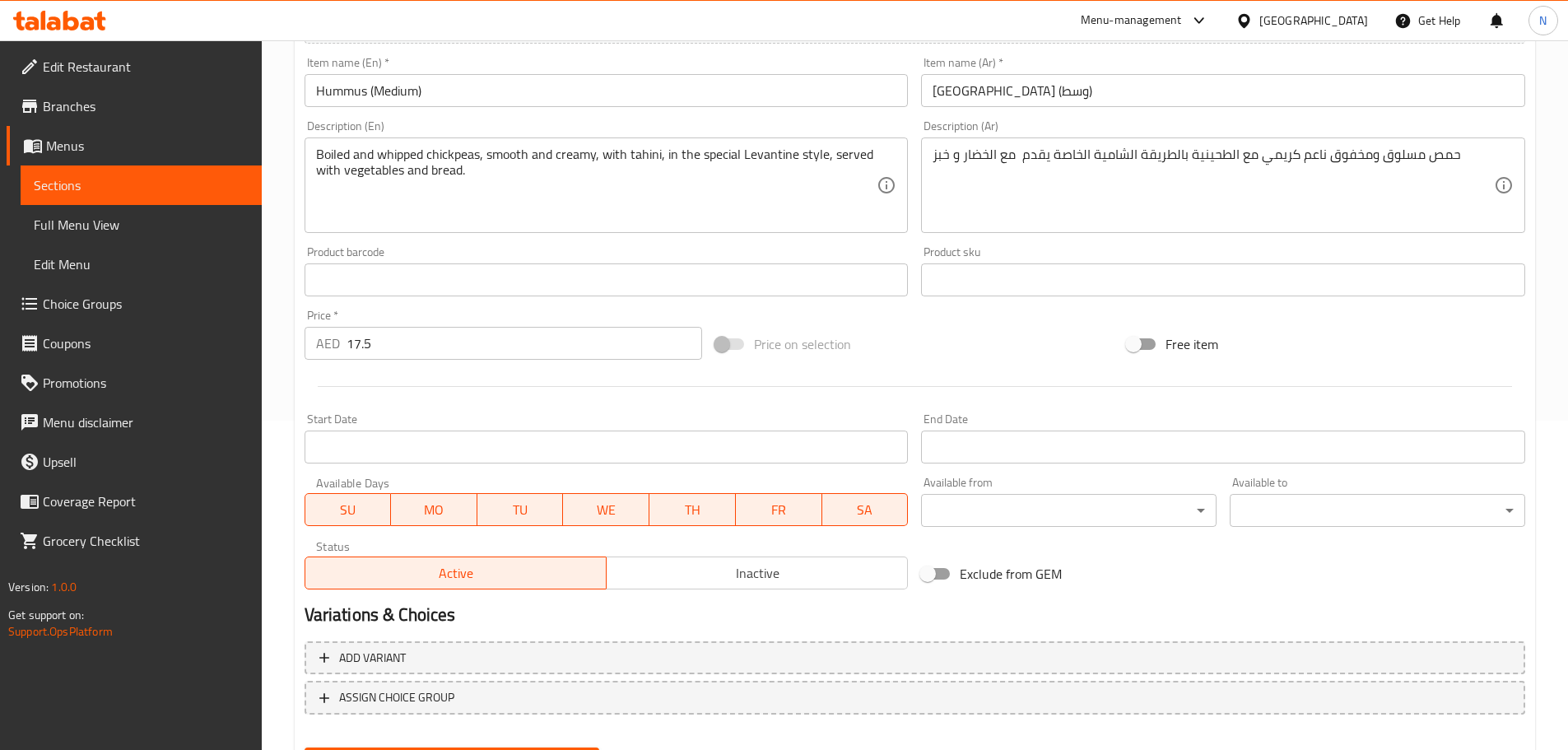
scroll to position [413, 0]
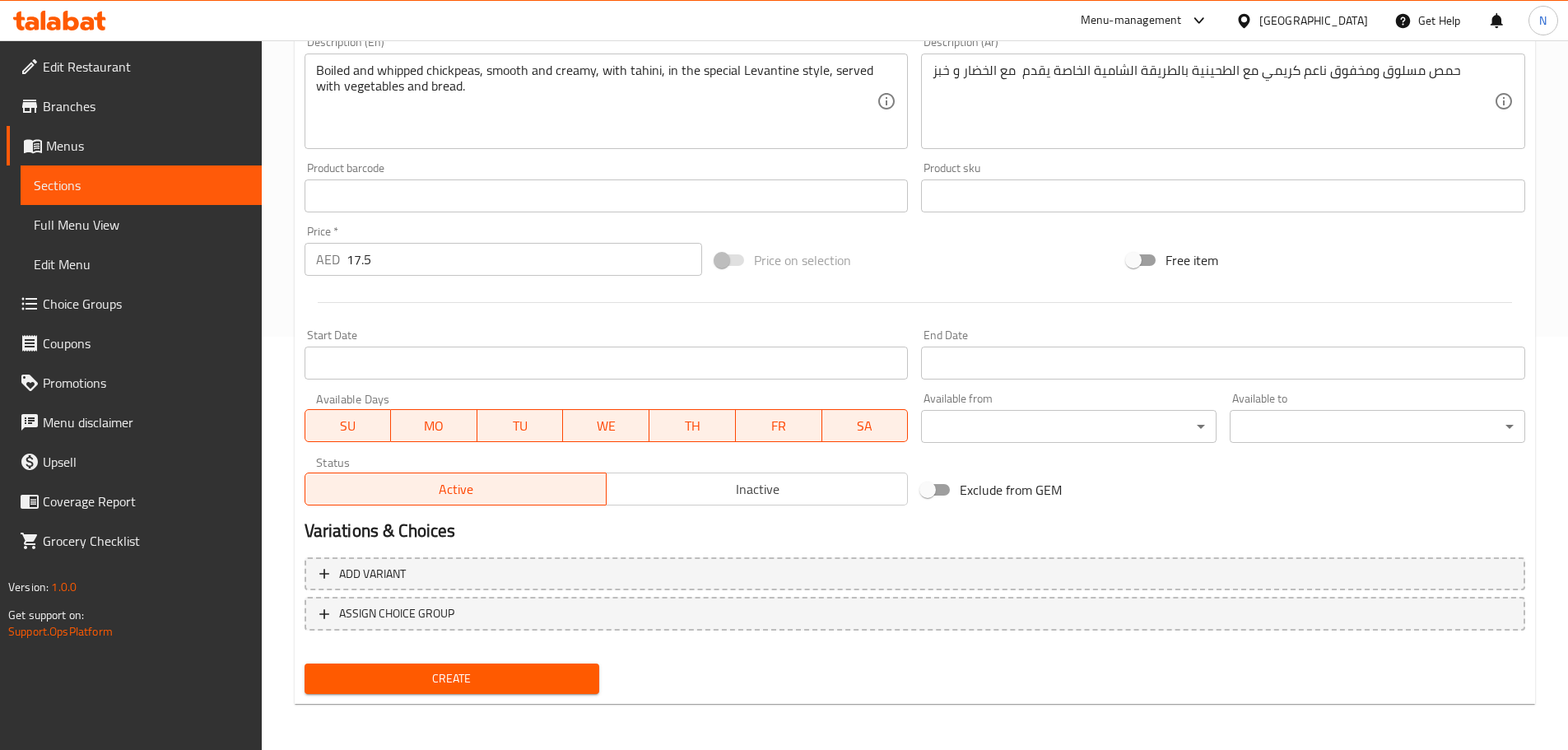
click at [516, 682] on span "Create" at bounding box center [452, 679] width 270 height 21
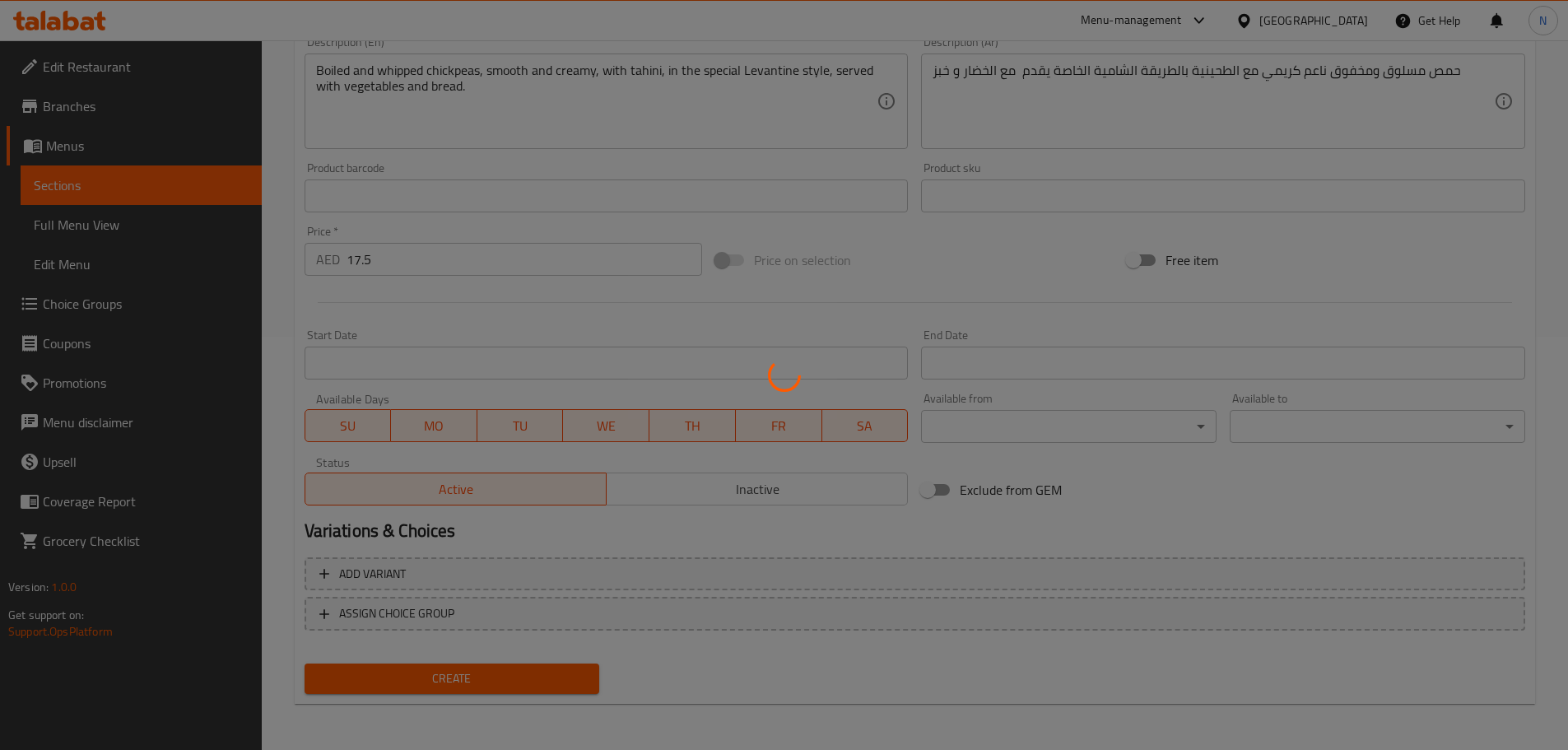
type input "0"
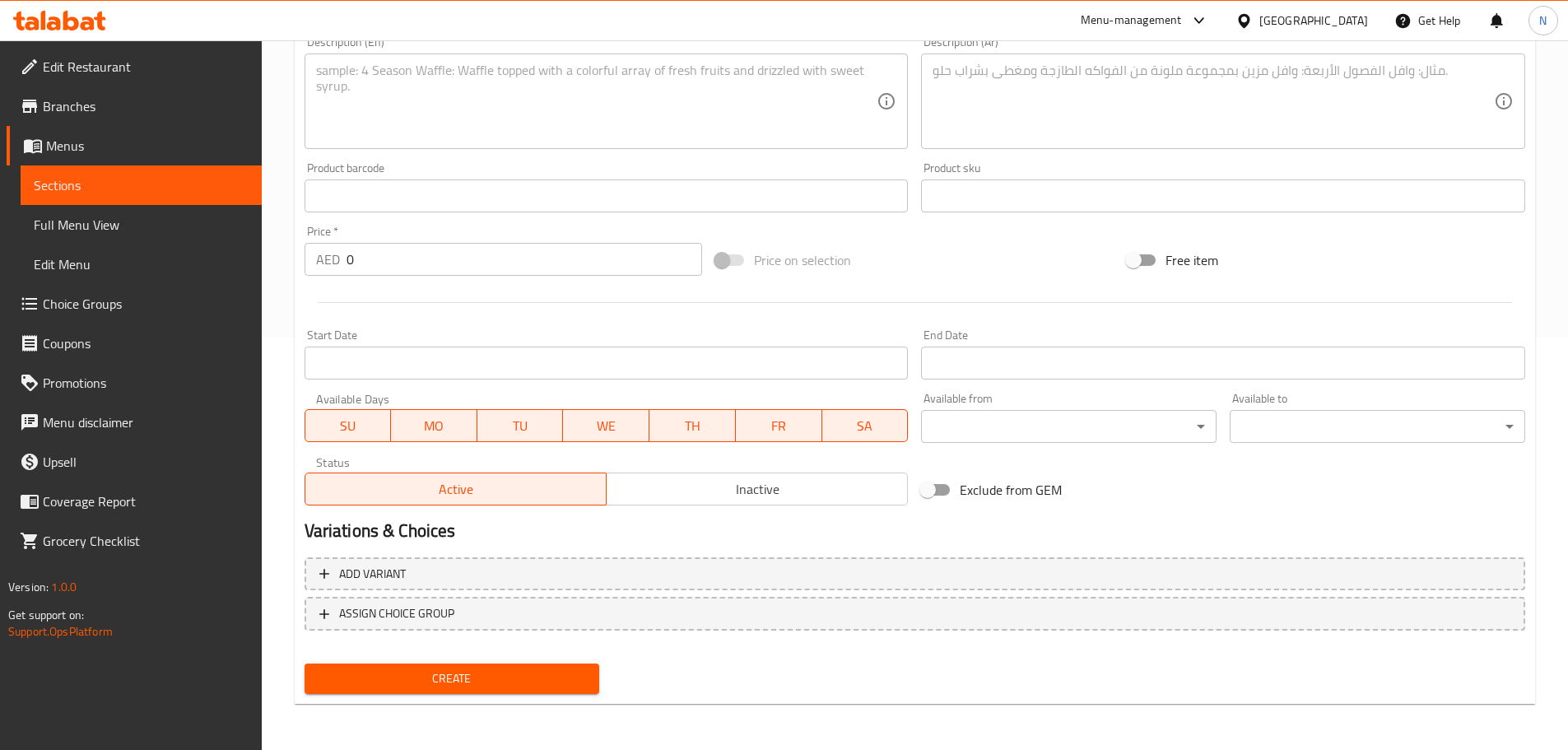
scroll to position [0, 0]
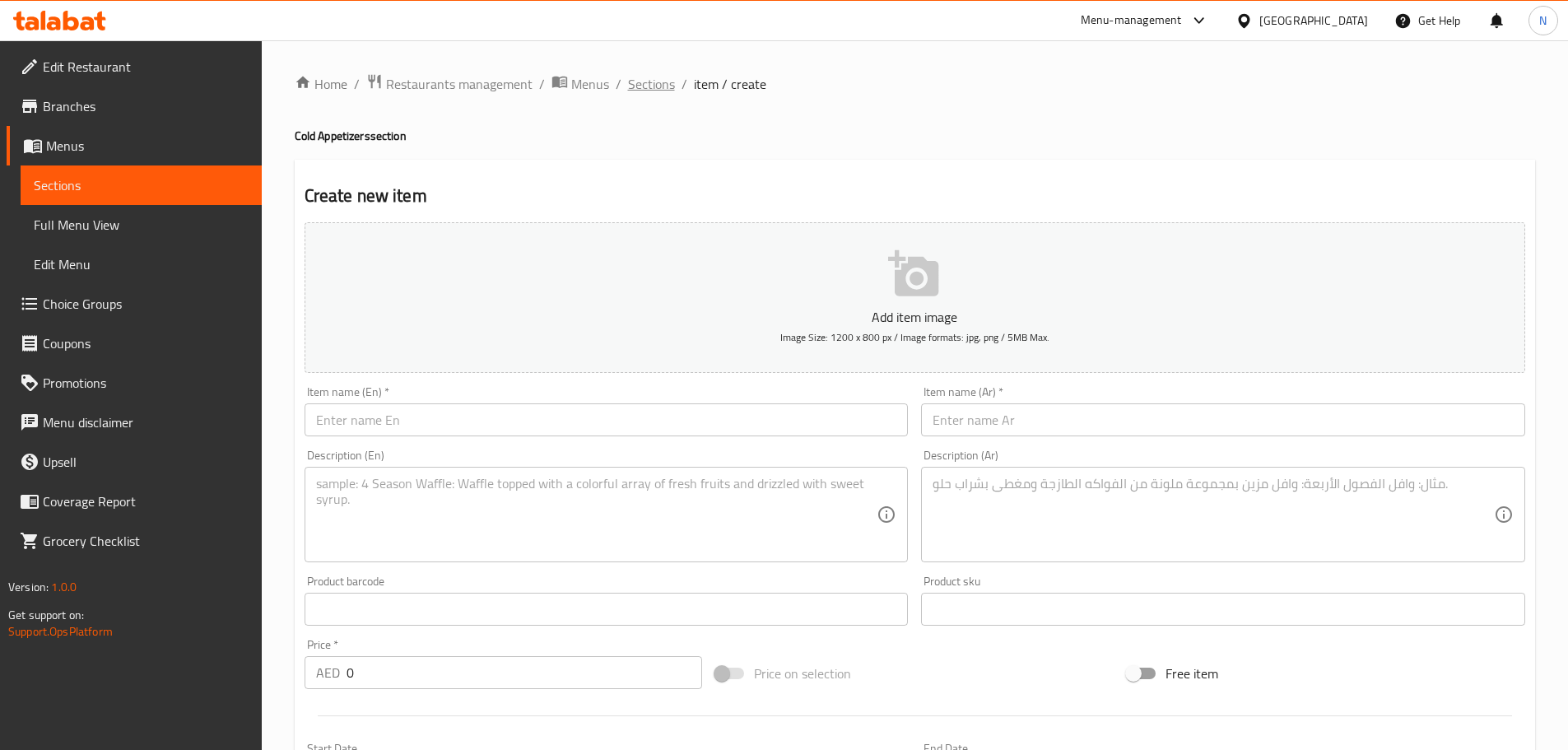
click at [638, 90] on span "Sections" at bounding box center [651, 84] width 47 height 20
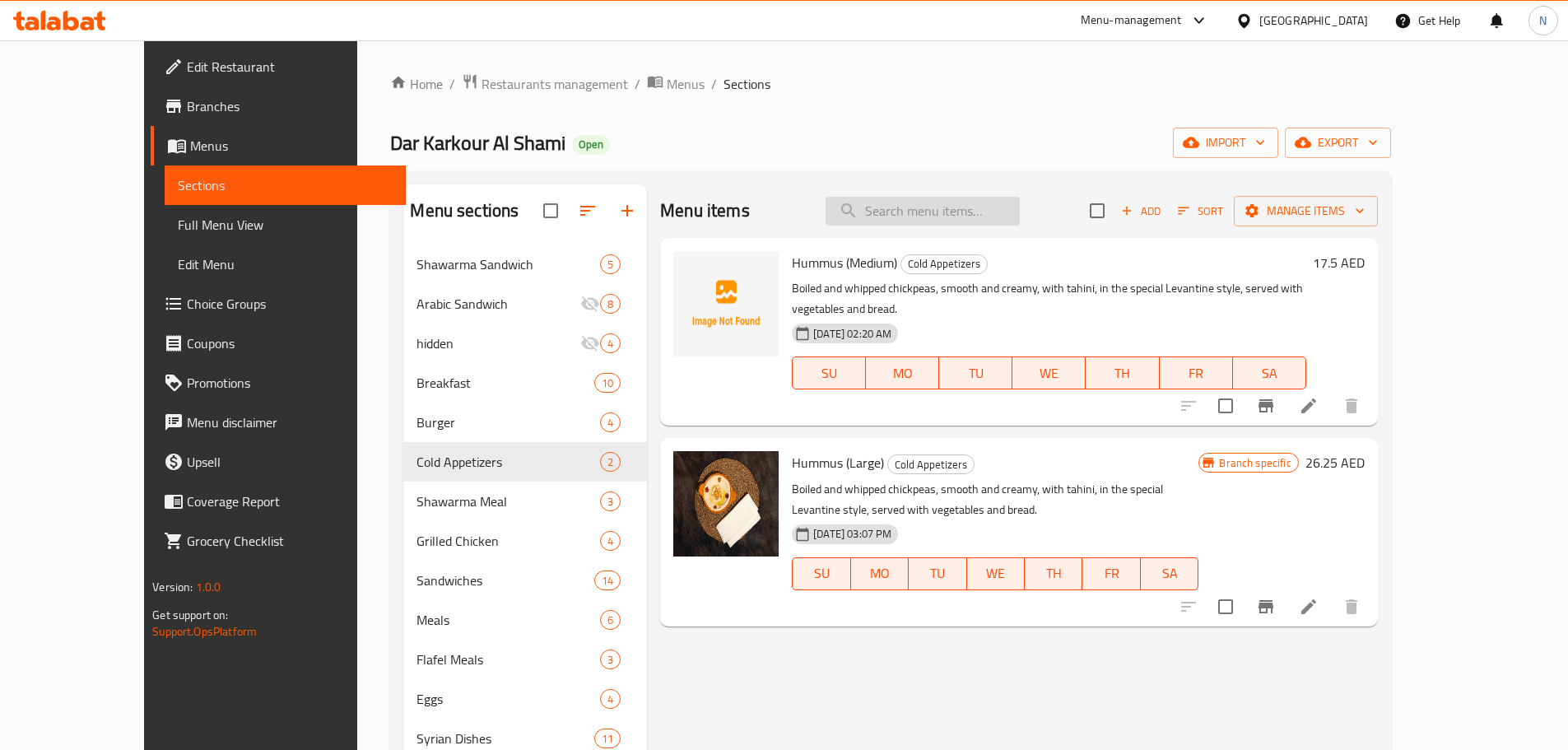
click at [973, 214] on input "search" at bounding box center [923, 211] width 195 height 29
paste input "Moutabal"
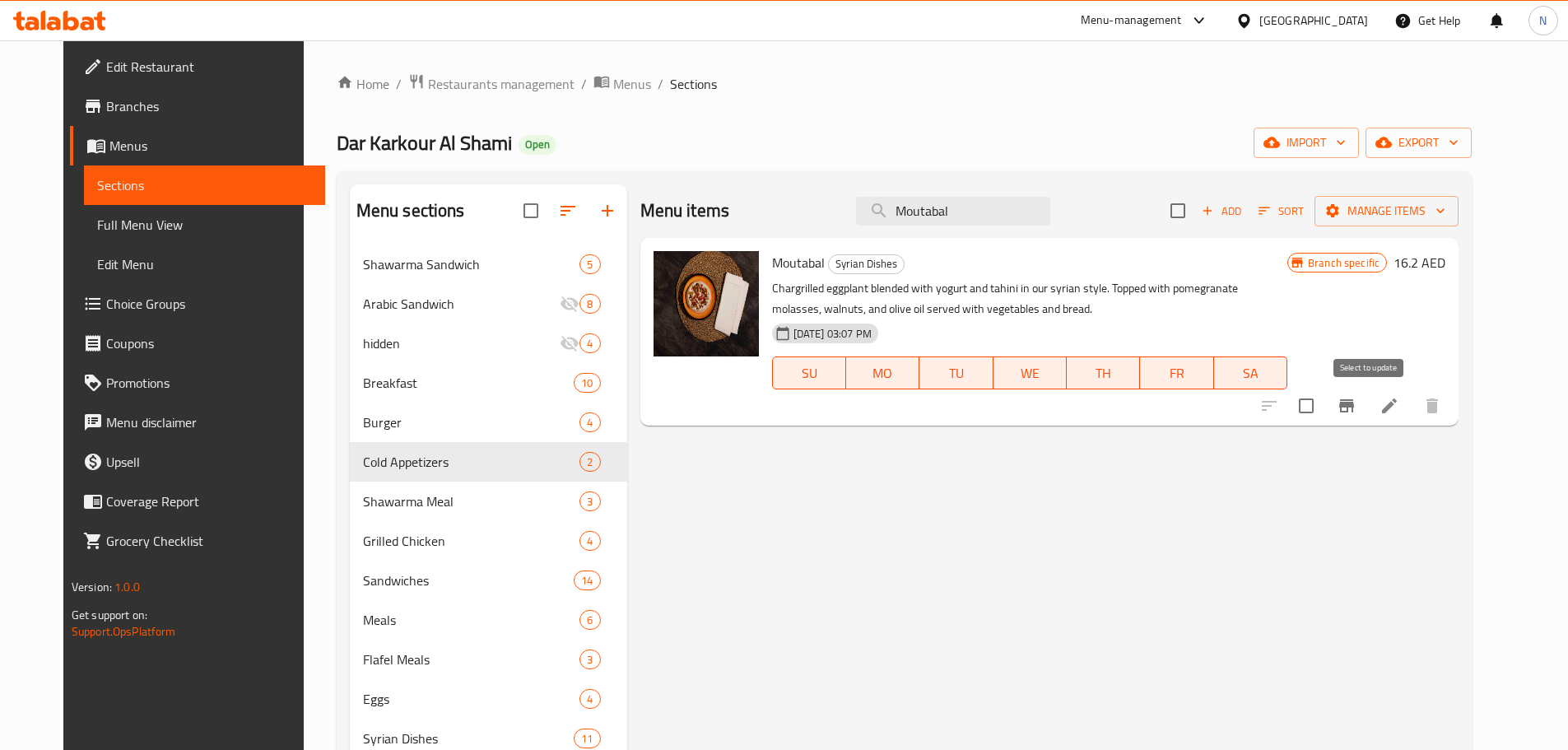
type input "Moutabal"
click at [1323, 405] on input "checkbox" at bounding box center [1306, 405] width 35 height 35
checkbox input "true"
click at [1438, 221] on span "Manage items" at bounding box center [1386, 211] width 118 height 21
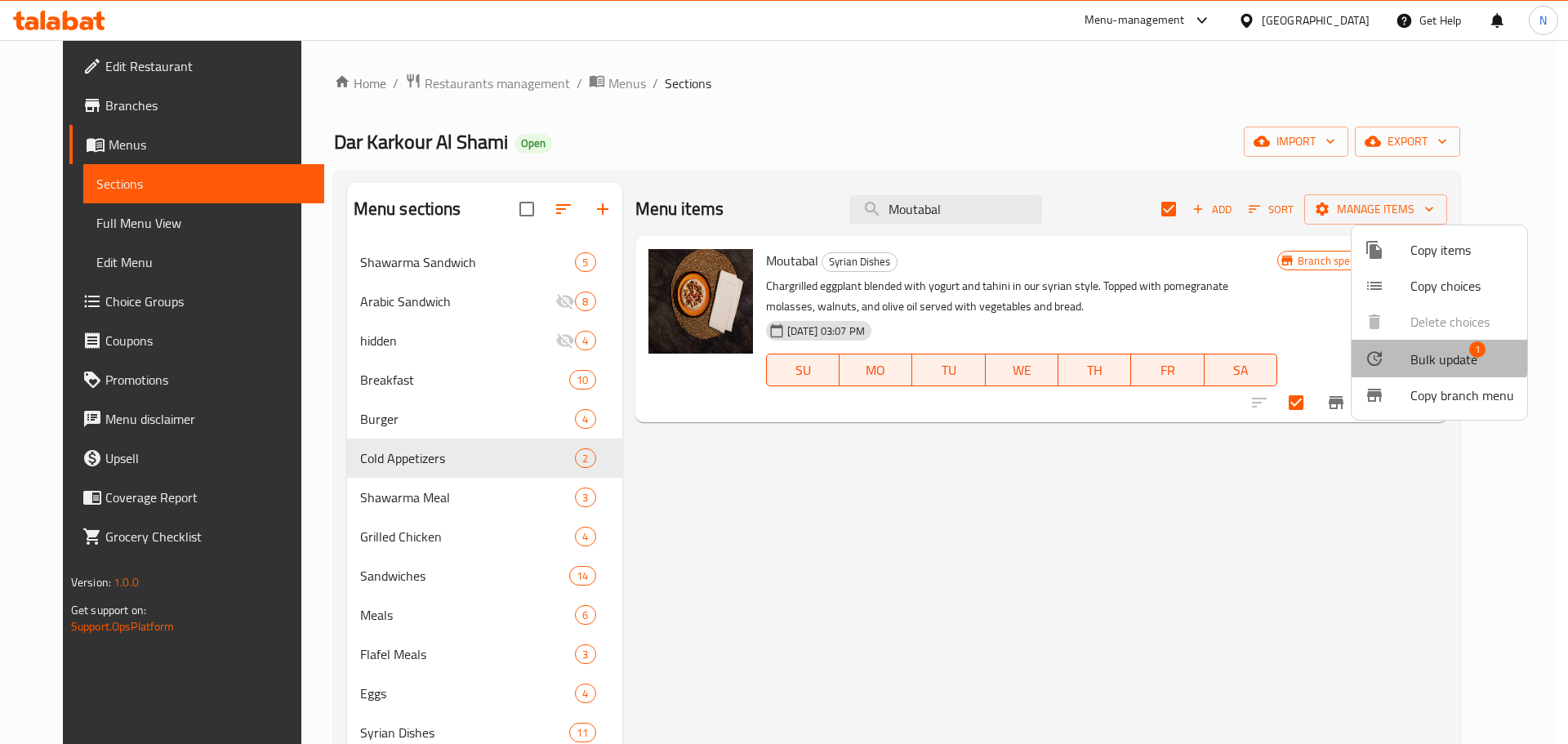
click at [1411, 353] on span "Bulk update" at bounding box center [1444, 360] width 67 height 19
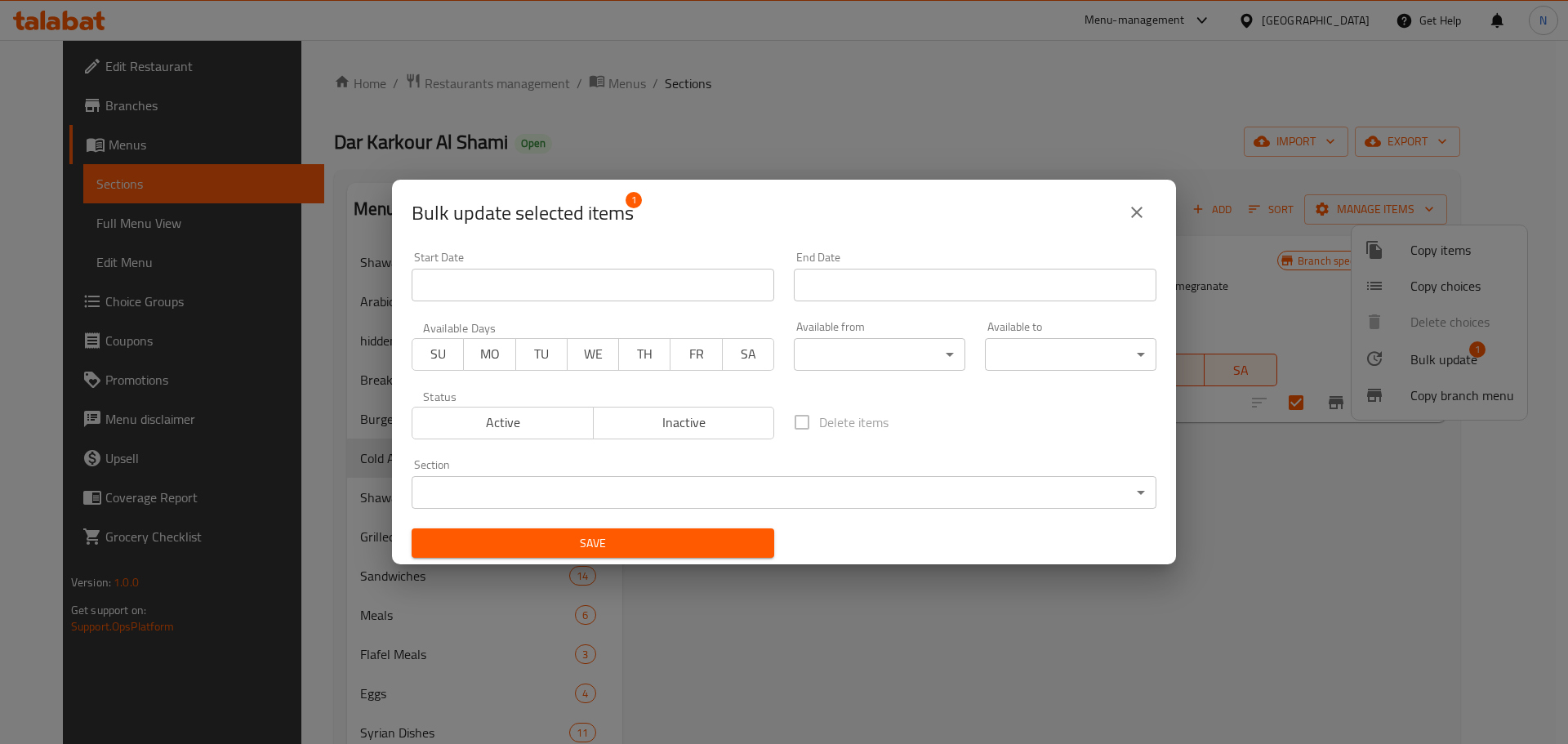
click at [545, 497] on body "​ Menu-management United Arab Emirates Get Help N Edit Restaurant Branches Menu…" at bounding box center [784, 391] width 1568 height 704
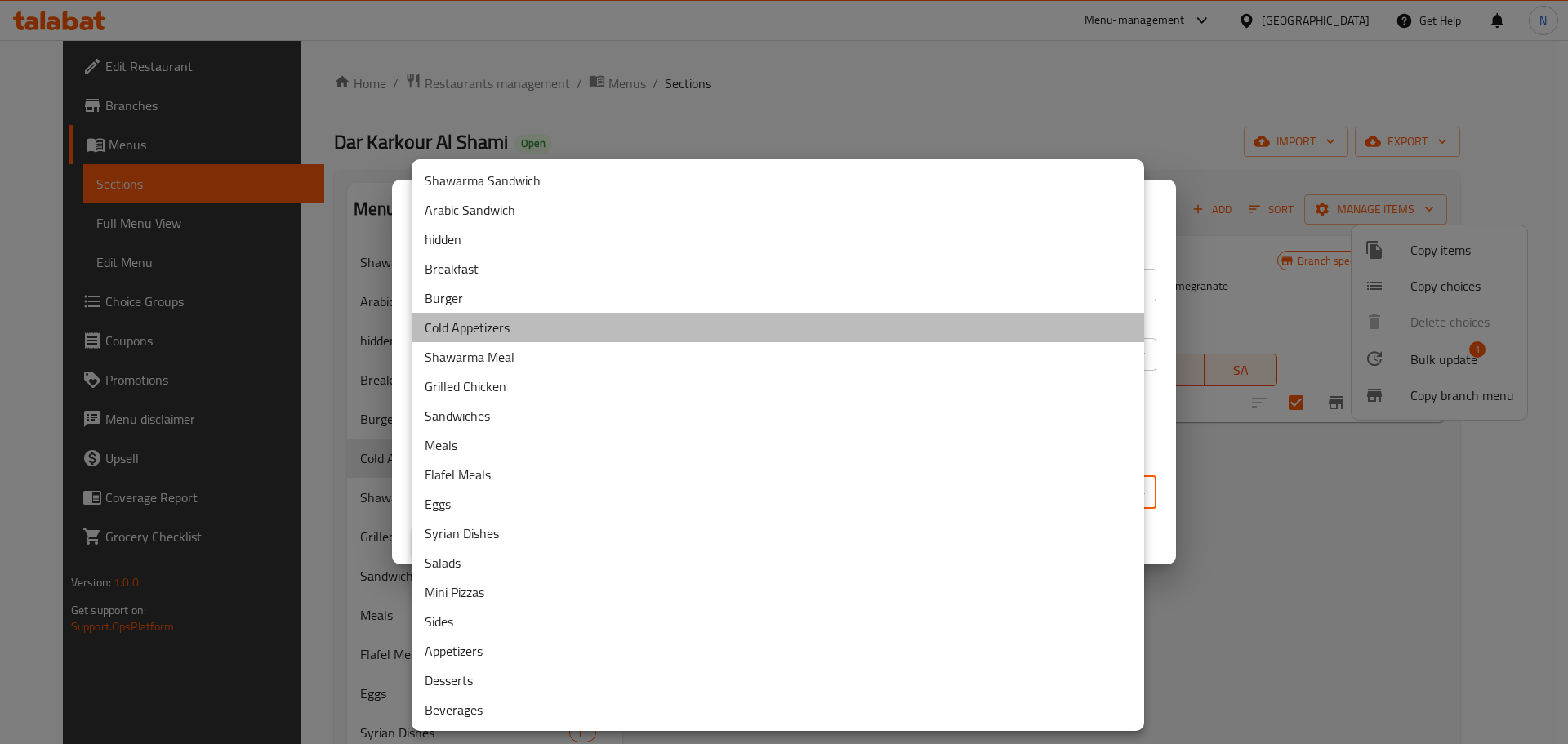
click at [481, 322] on li "Cold Appetizers" at bounding box center [777, 327] width 732 height 29
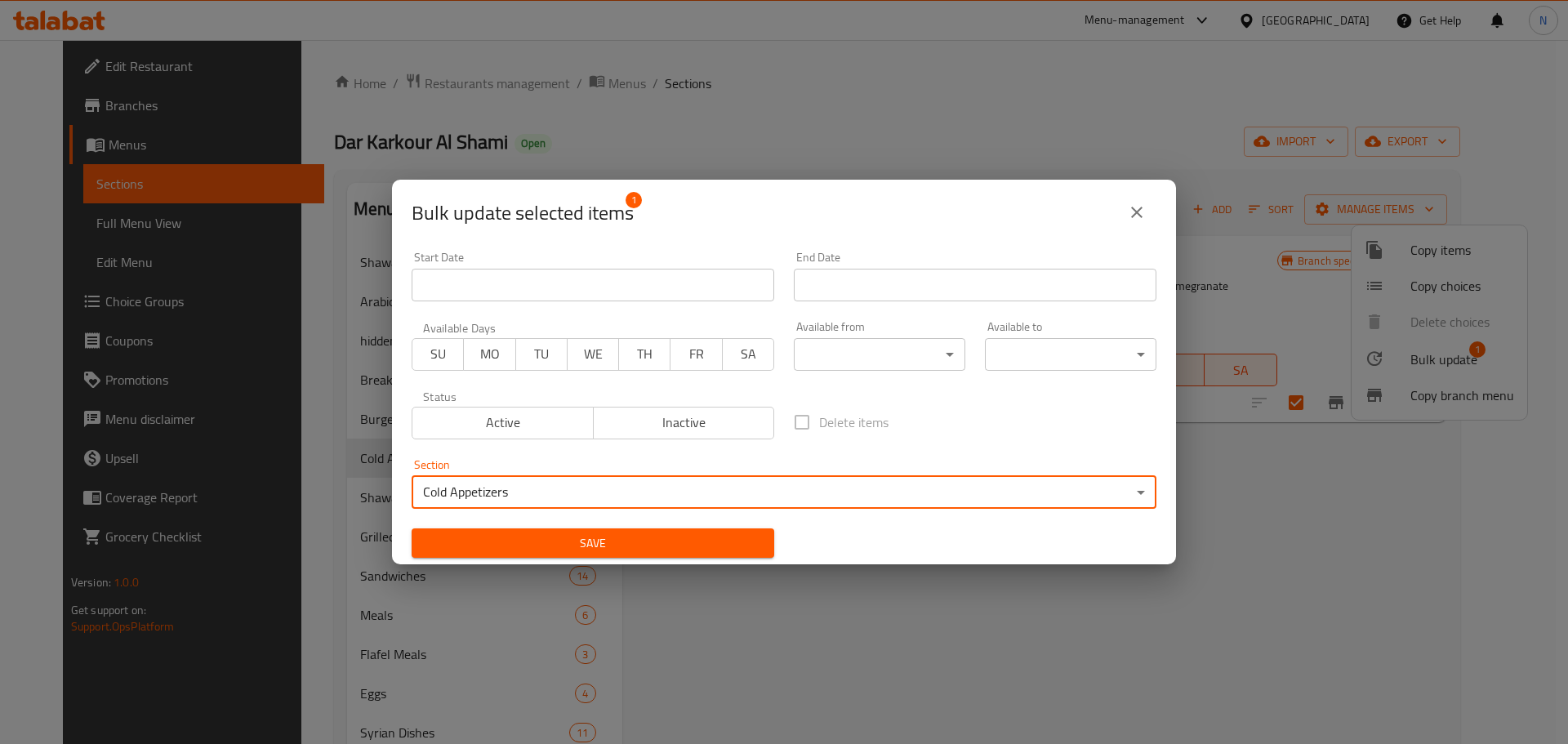
click at [746, 537] on span "Save" at bounding box center [593, 543] width 336 height 20
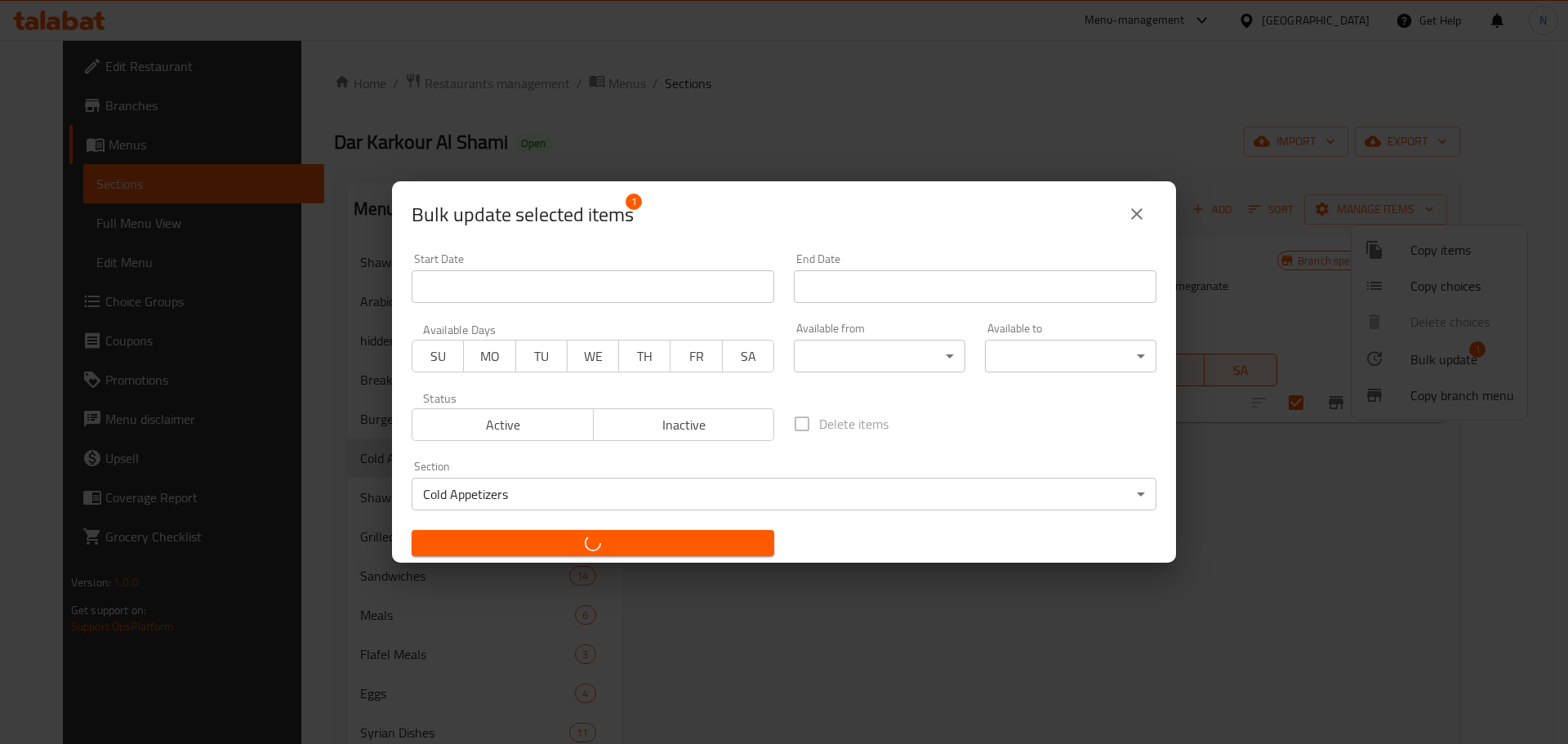
checkbox input "false"
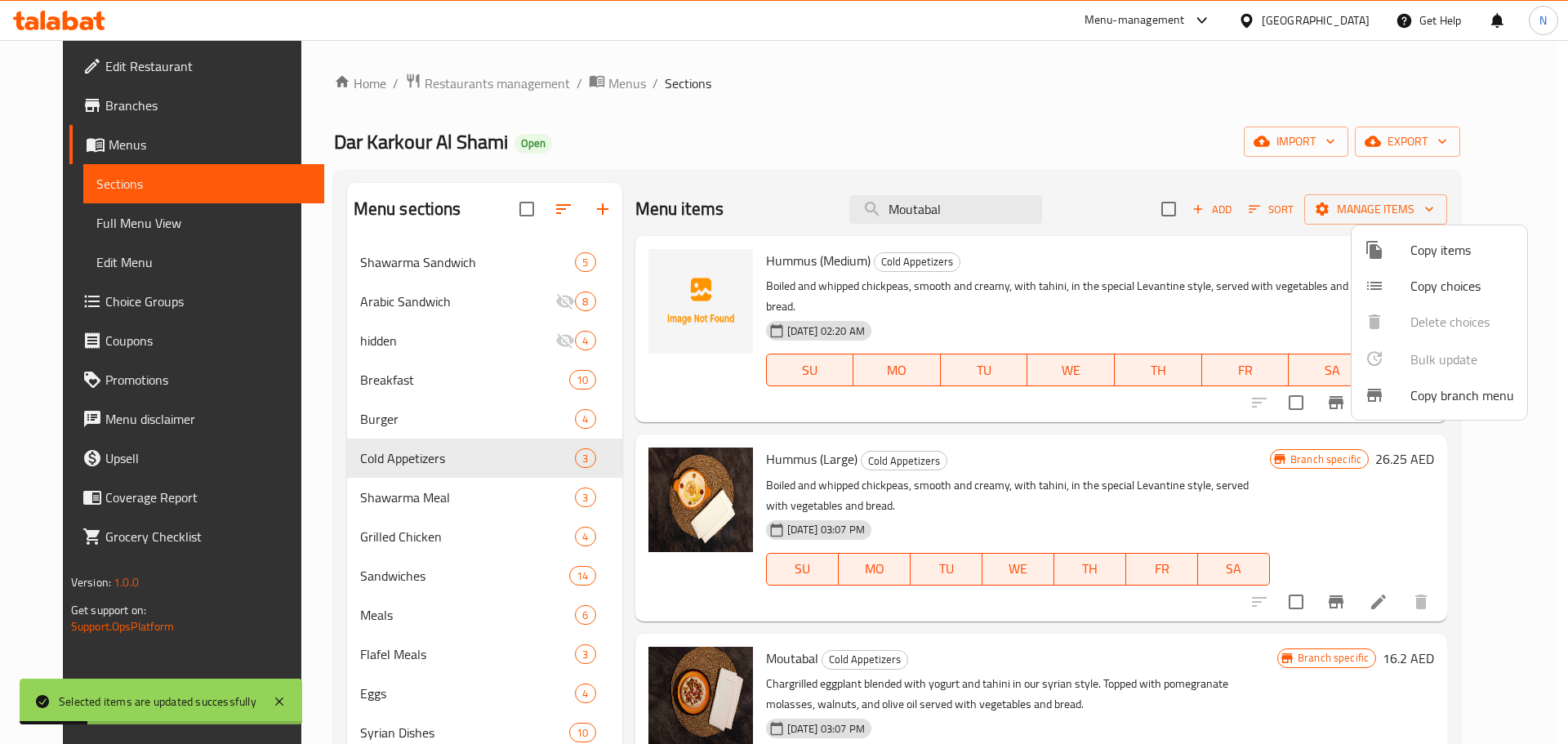
click at [1159, 312] on div at bounding box center [784, 372] width 1568 height 744
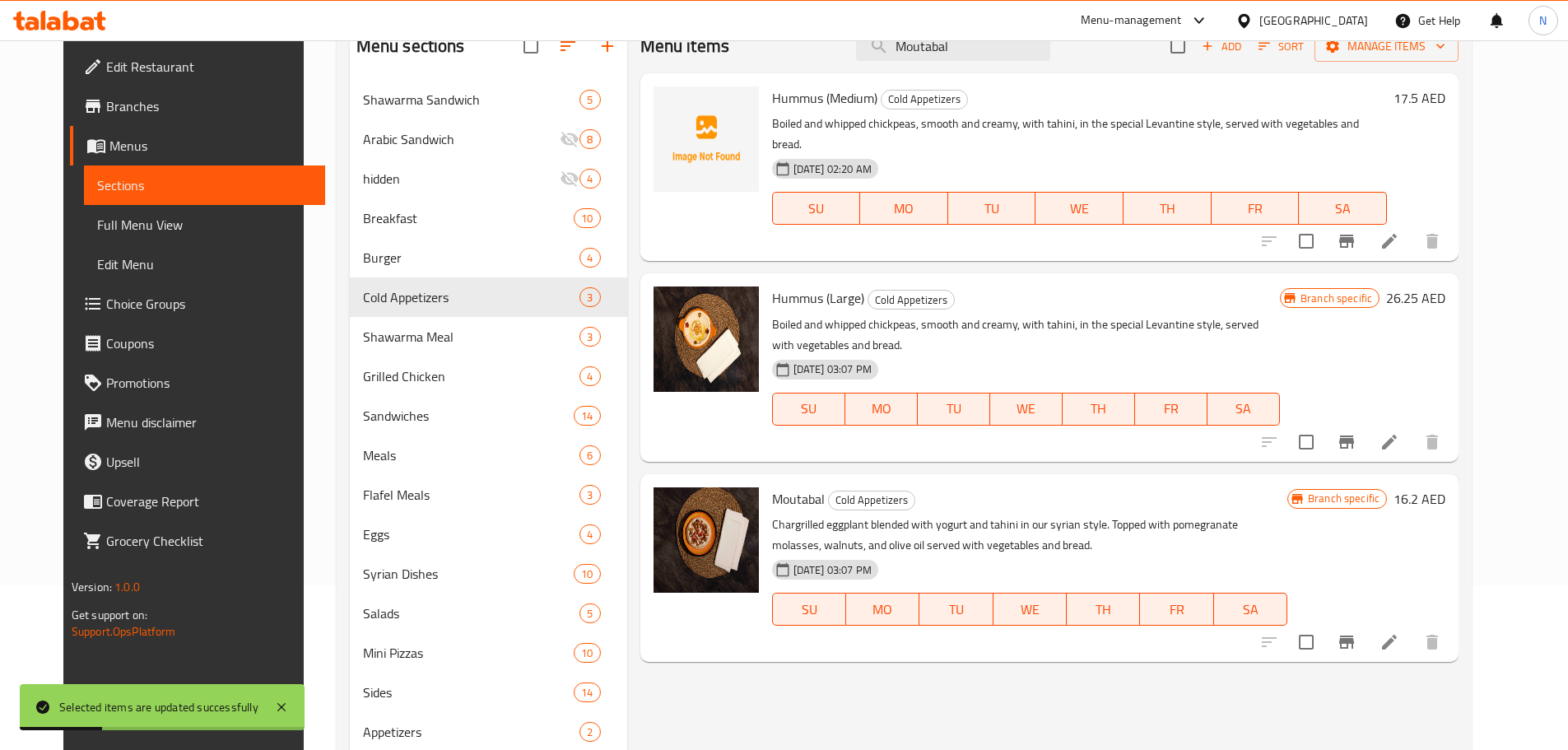
scroll to position [247, 0]
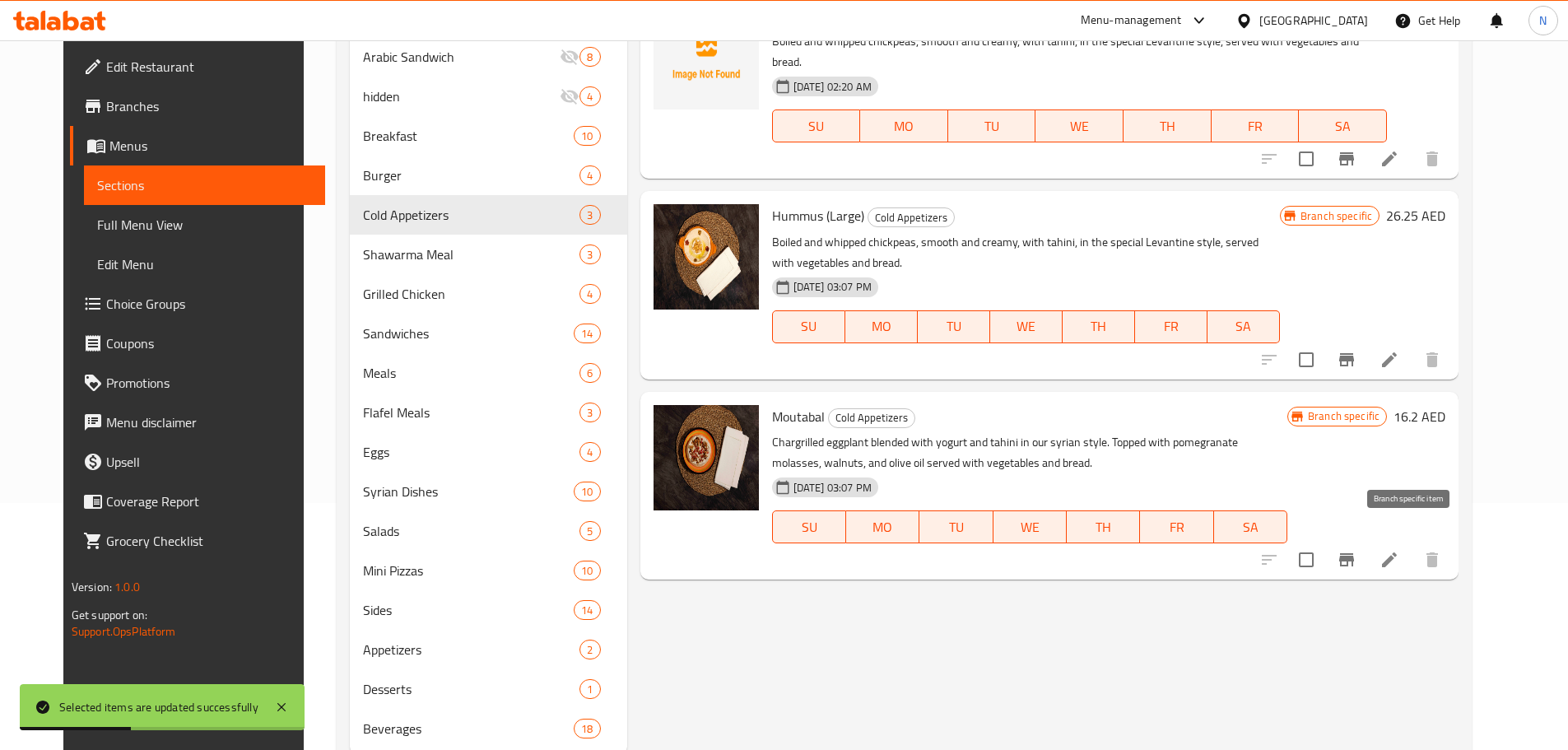
click at [1356, 550] on icon "Branch-specific-item" at bounding box center [1347, 560] width 20 height 20
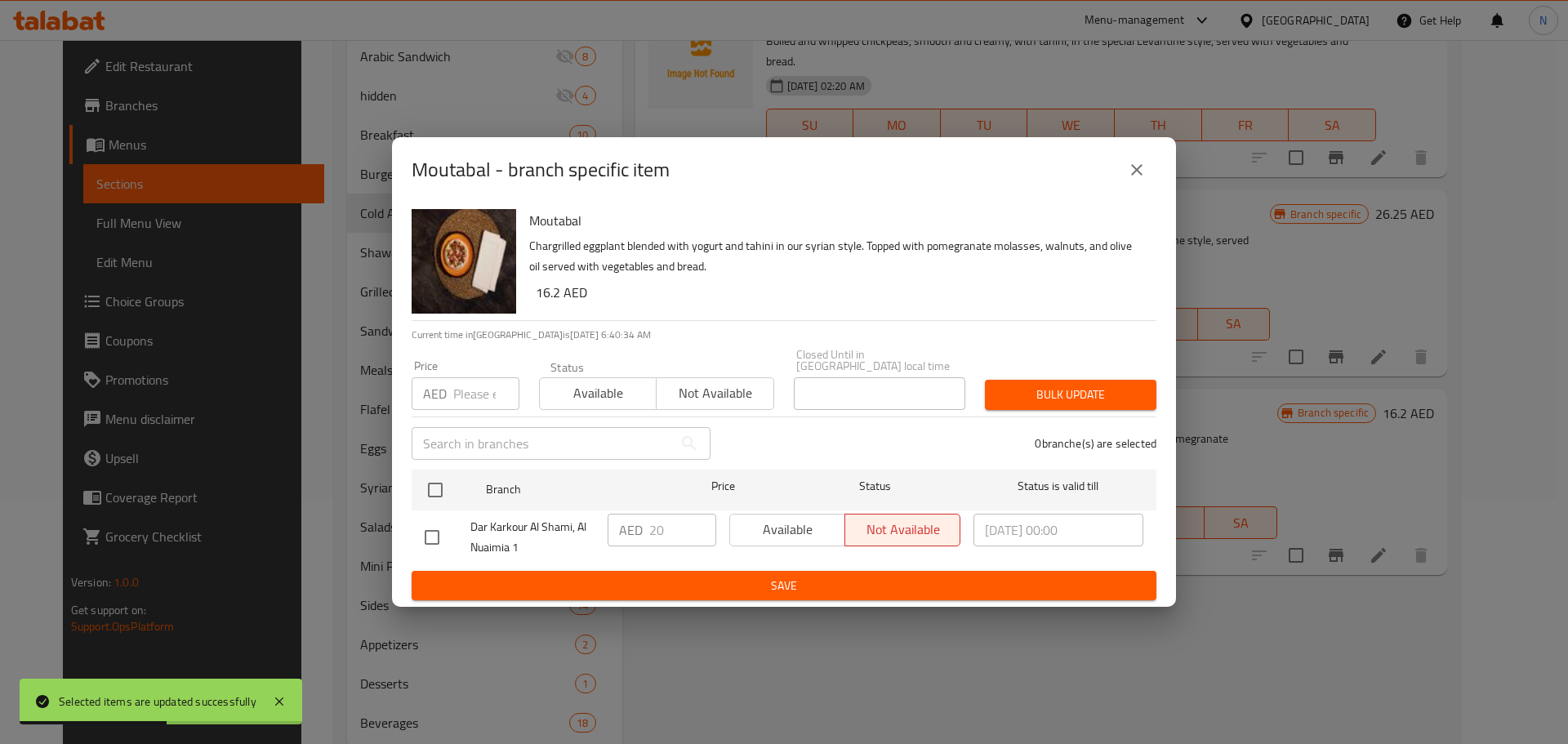
click at [455, 393] on input "number" at bounding box center [486, 393] width 66 height 33
paste input "17.5"
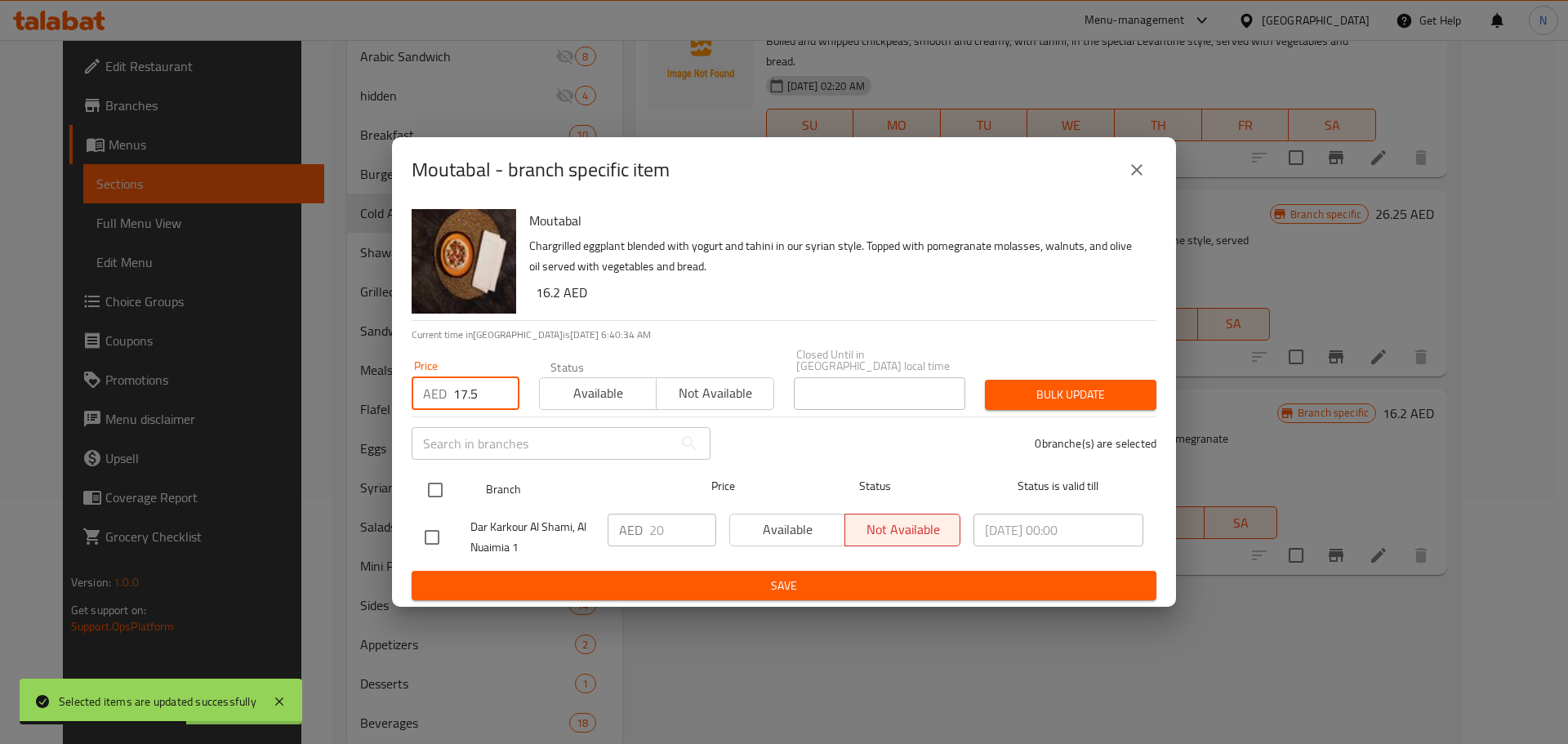
type input "17.5"
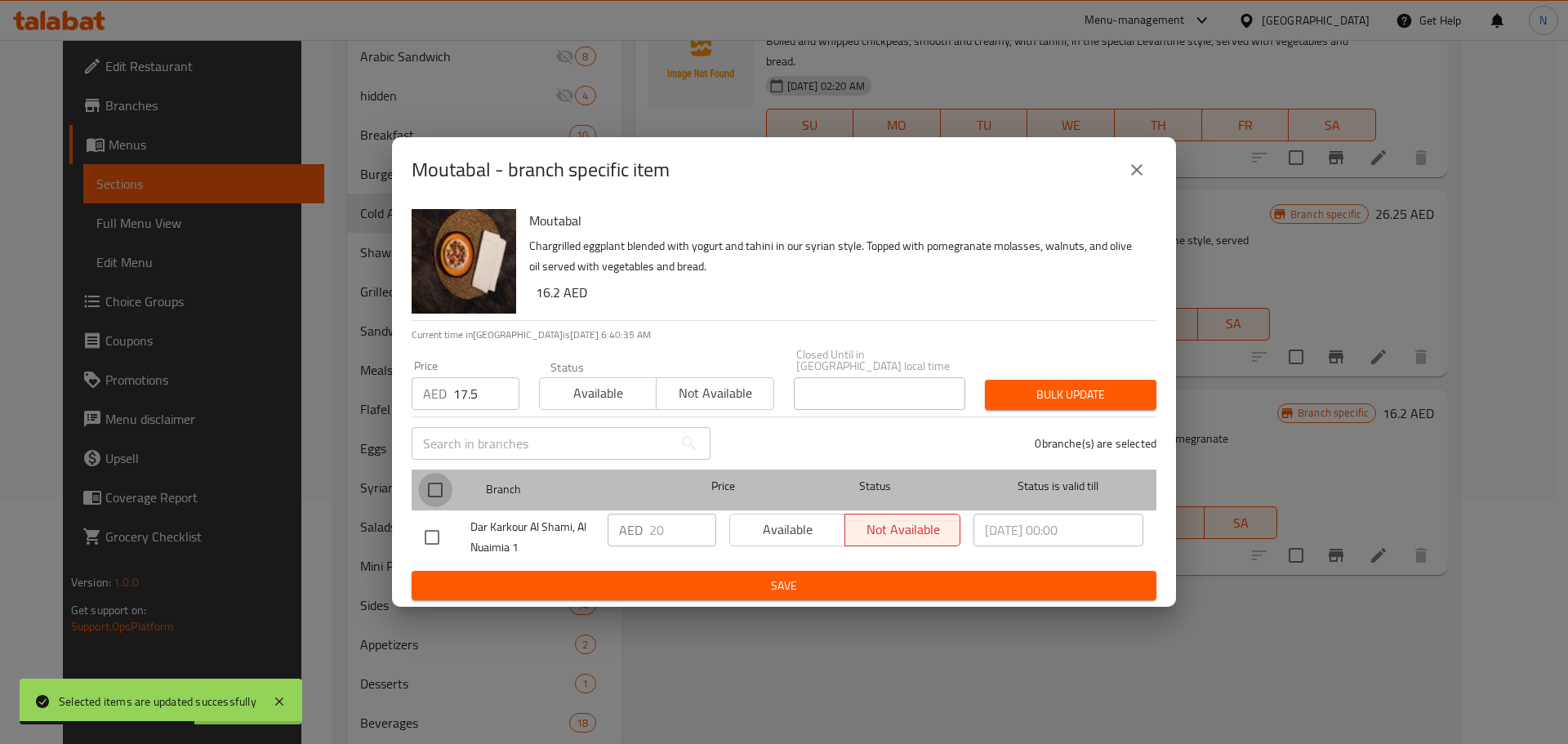
click at [436, 495] on input "checkbox" at bounding box center [435, 490] width 35 height 35
checkbox input "true"
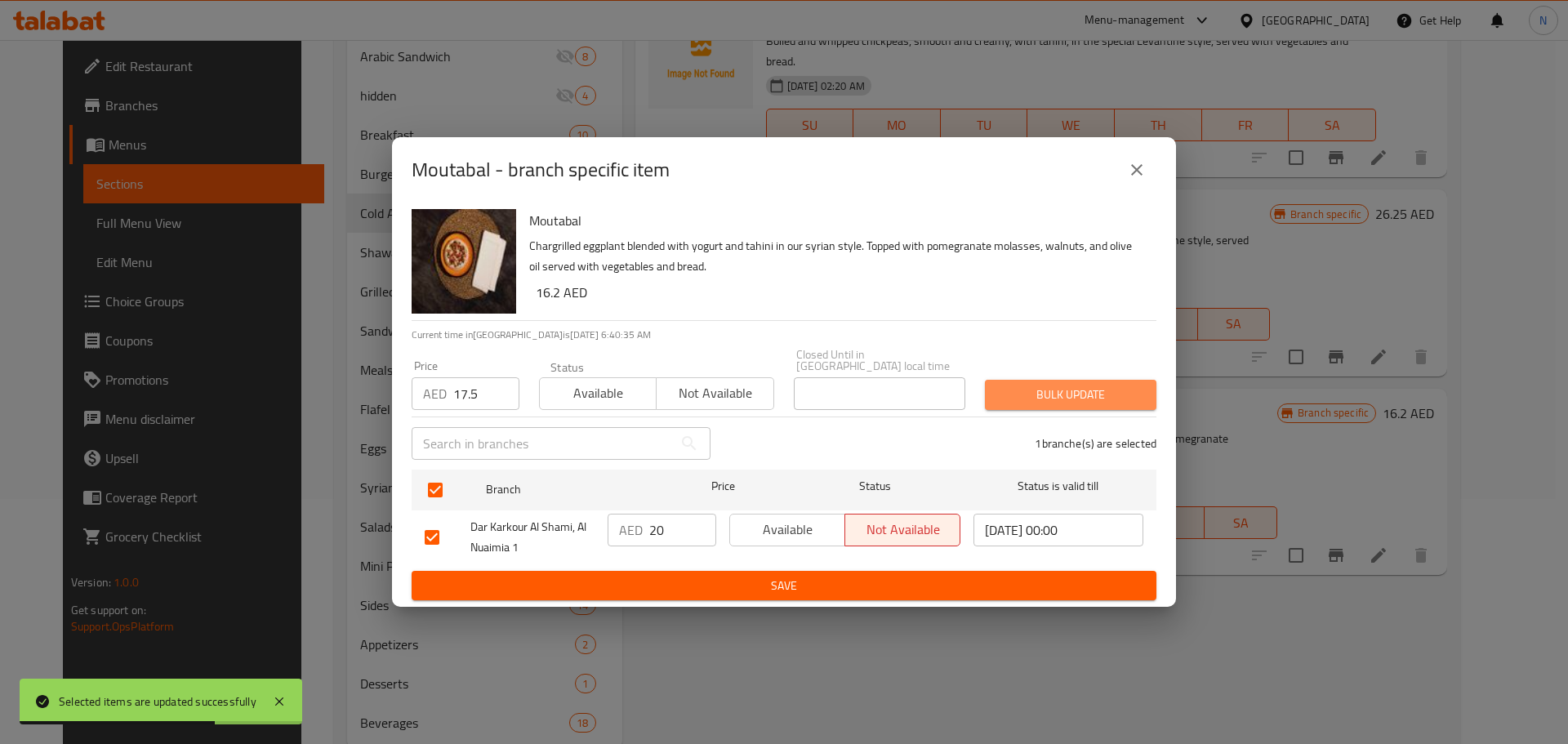
click at [1029, 399] on span "Bulk update" at bounding box center [1070, 394] width 145 height 20
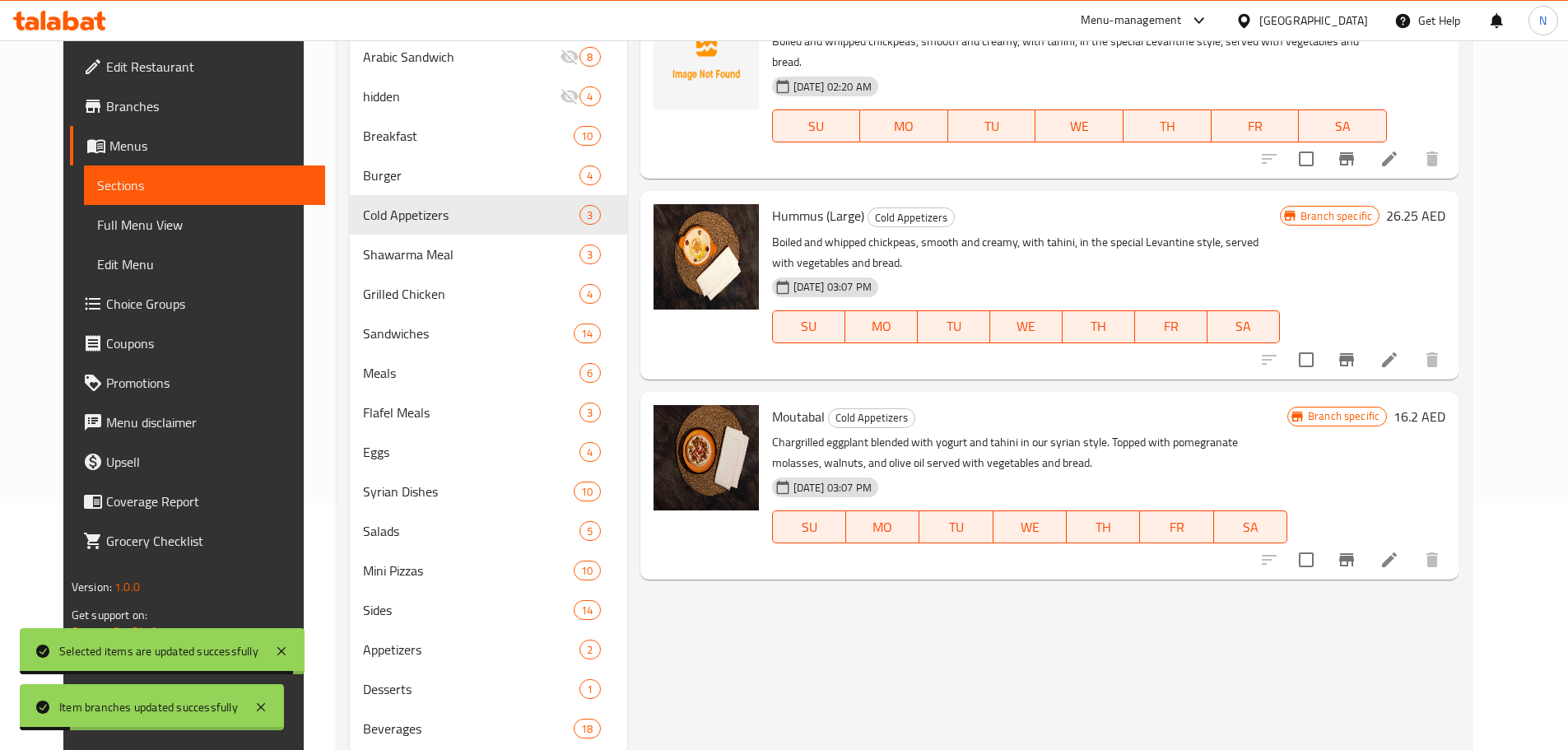
click at [1445, 405] on h6 "16.2 AED" at bounding box center [1419, 417] width 52 height 23
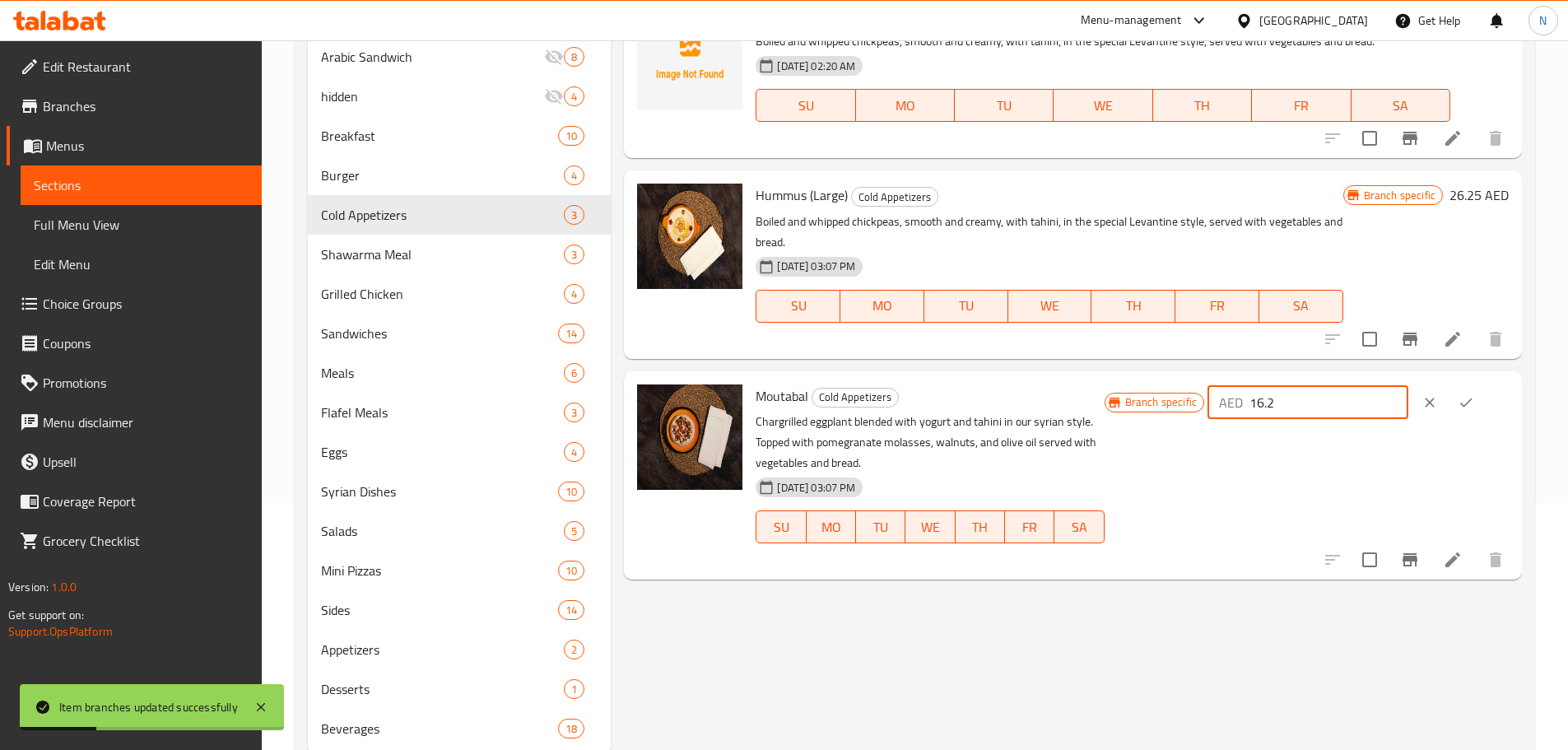
click at [1298, 412] on input "16.2" at bounding box center [1329, 402] width 159 height 33
paste input "7.5"
type input "17.5"
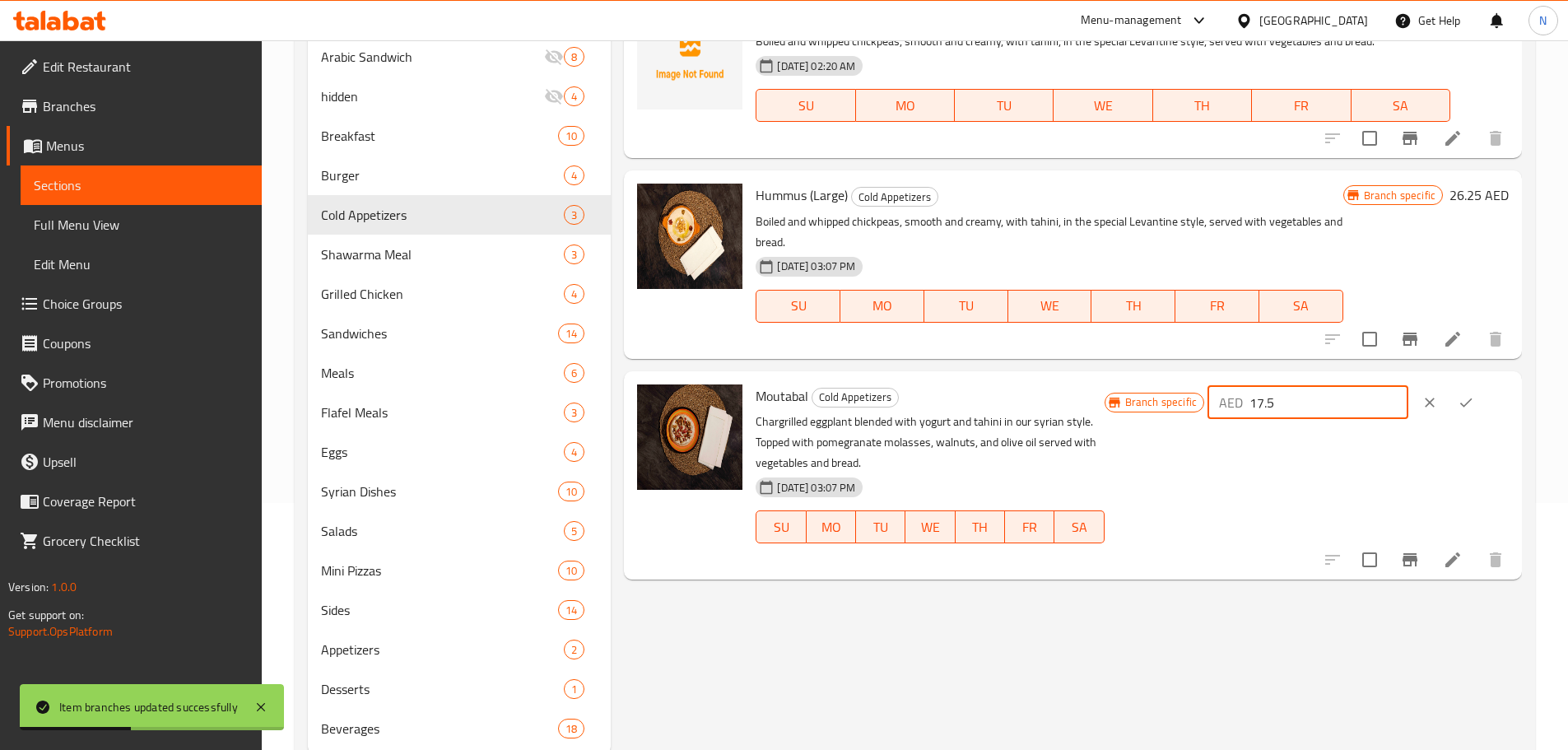
click at [1472, 399] on icon "ok" at bounding box center [1465, 403] width 16 height 16
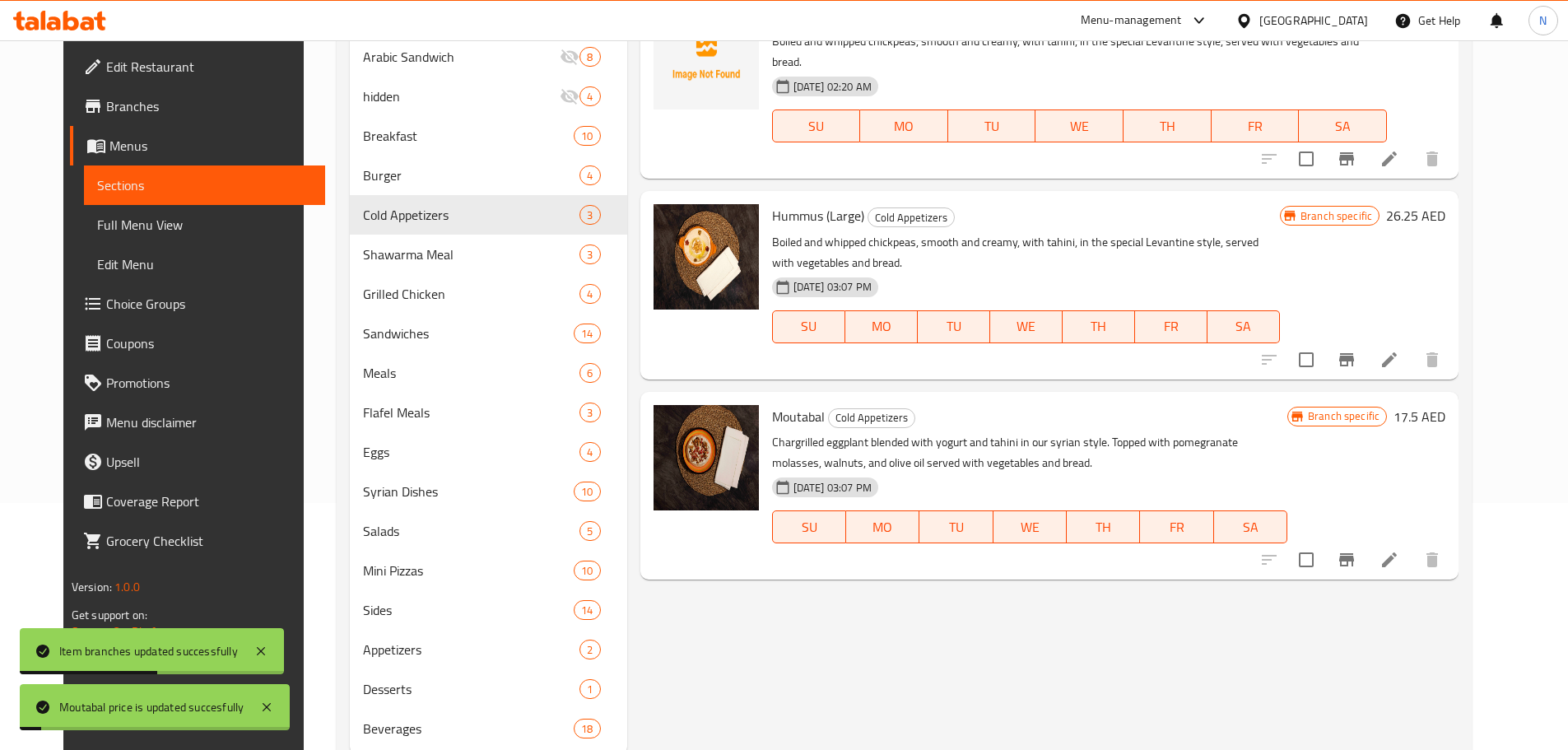
click at [1412, 545] on li at bounding box center [1390, 559] width 46 height 29
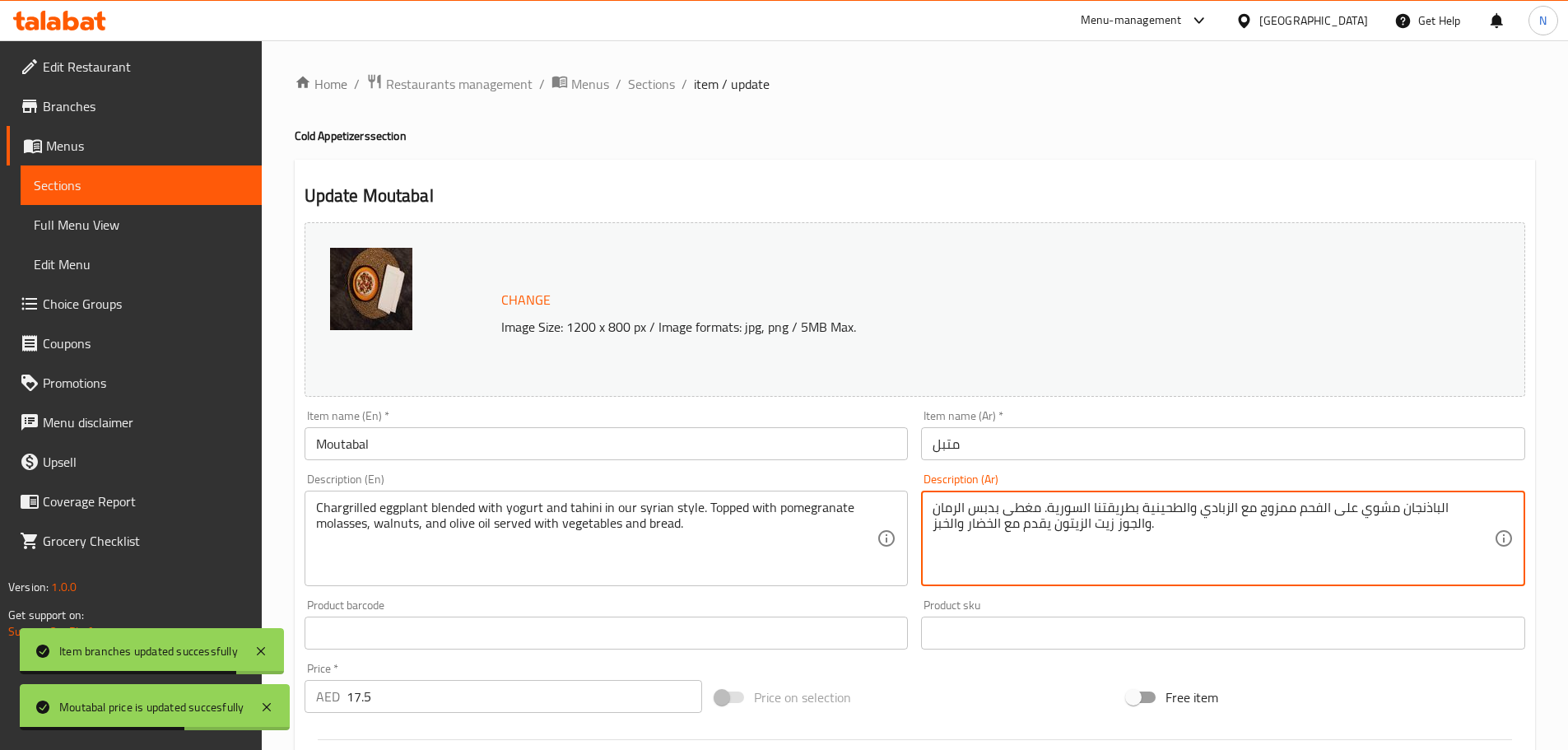
click at [1123, 532] on textarea "الباذنجان مشوي على الفحم ممزوج مع الزبادي والطحينية بطريقتنا السورية. مغطى بدبس…" at bounding box center [1213, 539] width 561 height 79
paste textarea "مشوي الباذنجان مع اللبن والطحينية بطريقتنا الشامية الخاصة في الطبق مع دبس الرما…"
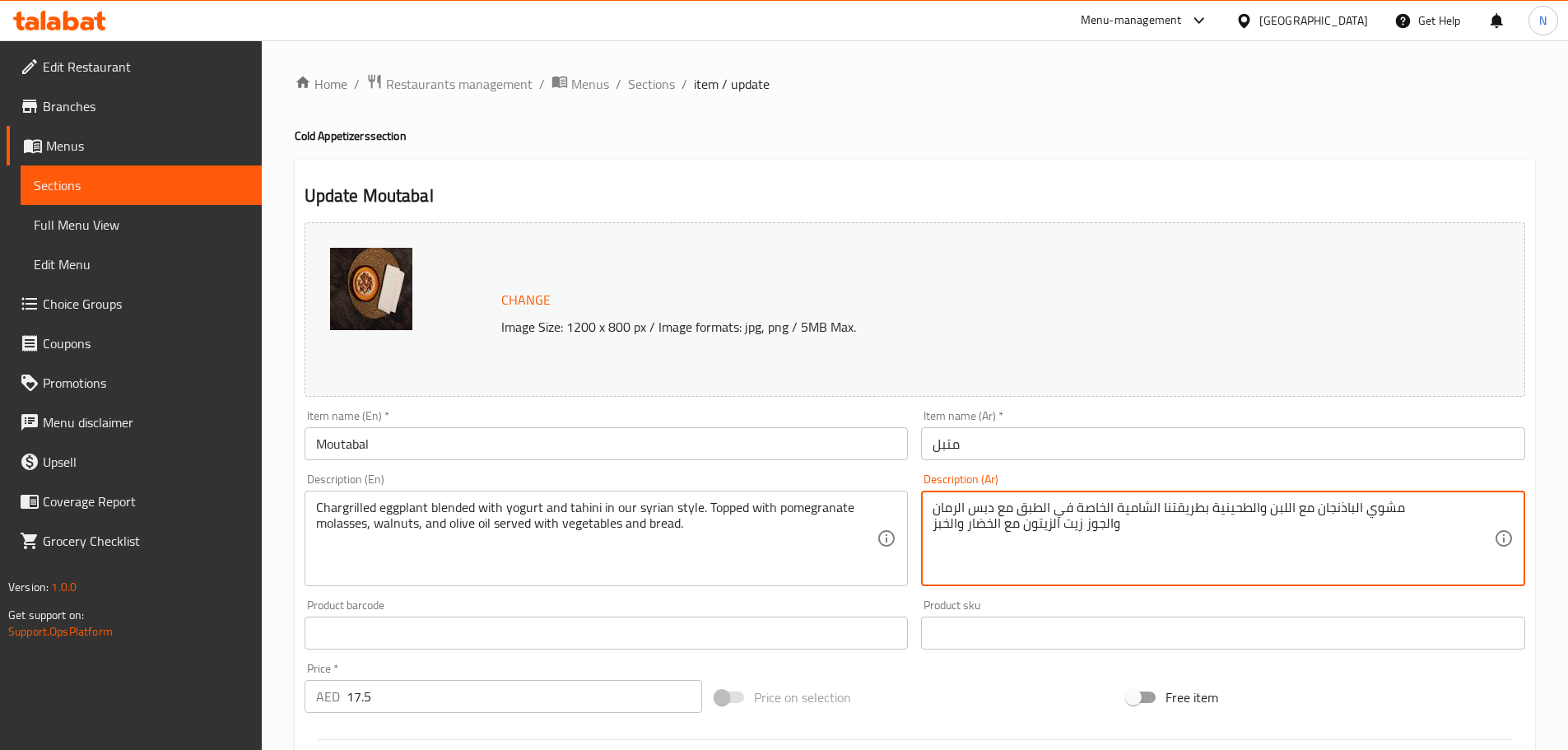
type textarea "مشوي الباذنجان مع اللبن والطحينية بطريقتنا الشامية الخاصة في الطبق مع دبس الرما…"
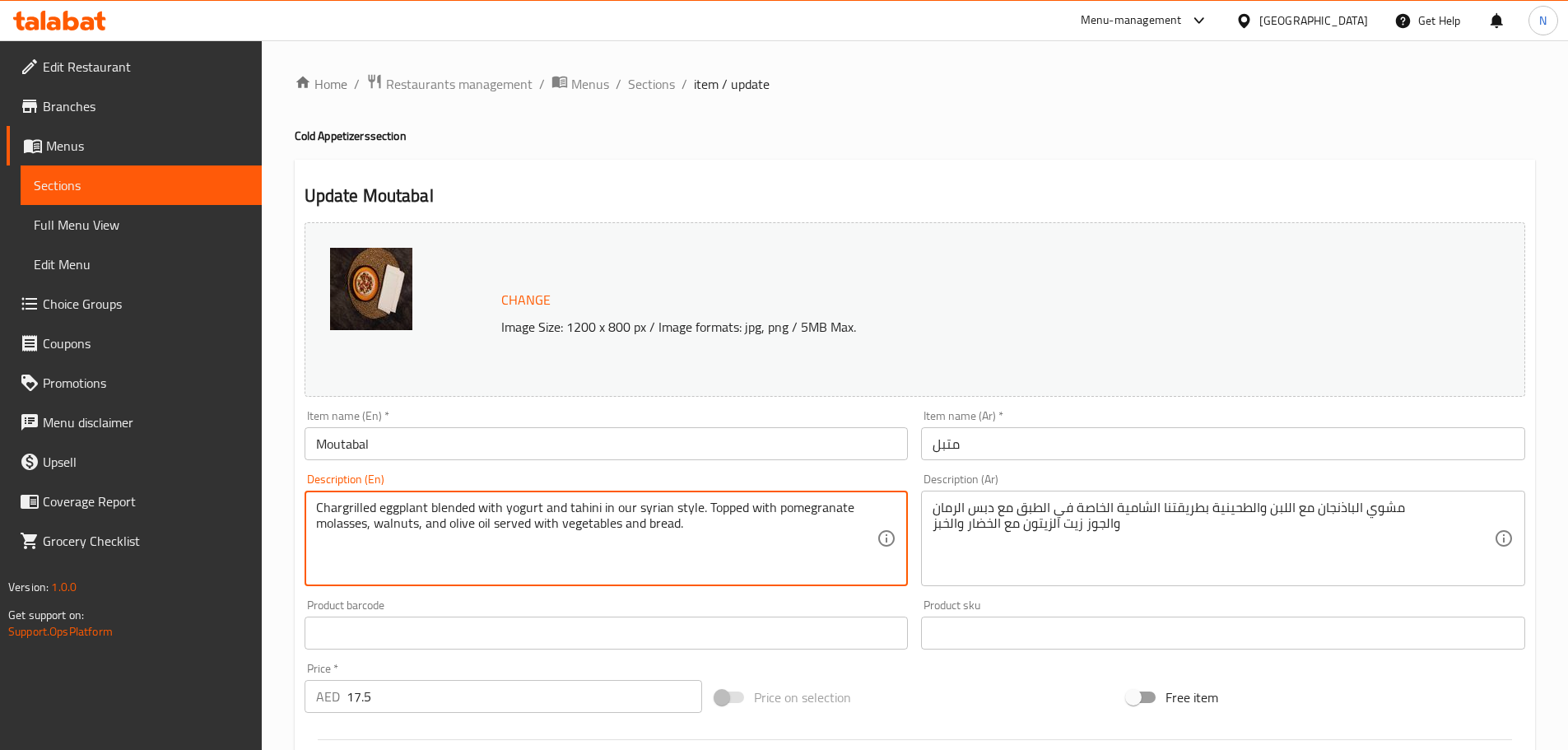
click at [501, 503] on textarea "Chargrilled eggplant blended with yogurt and tahini in our syrian style. Topped…" at bounding box center [596, 539] width 561 height 79
paste textarea "Grilled eggplant with yogurt and tahini in our special Levantine style, served …"
click at [474, 564] on textarea "Grilled eggplant with yogurt and tahini in our special Levantine style, served …" at bounding box center [596, 539] width 561 height 79
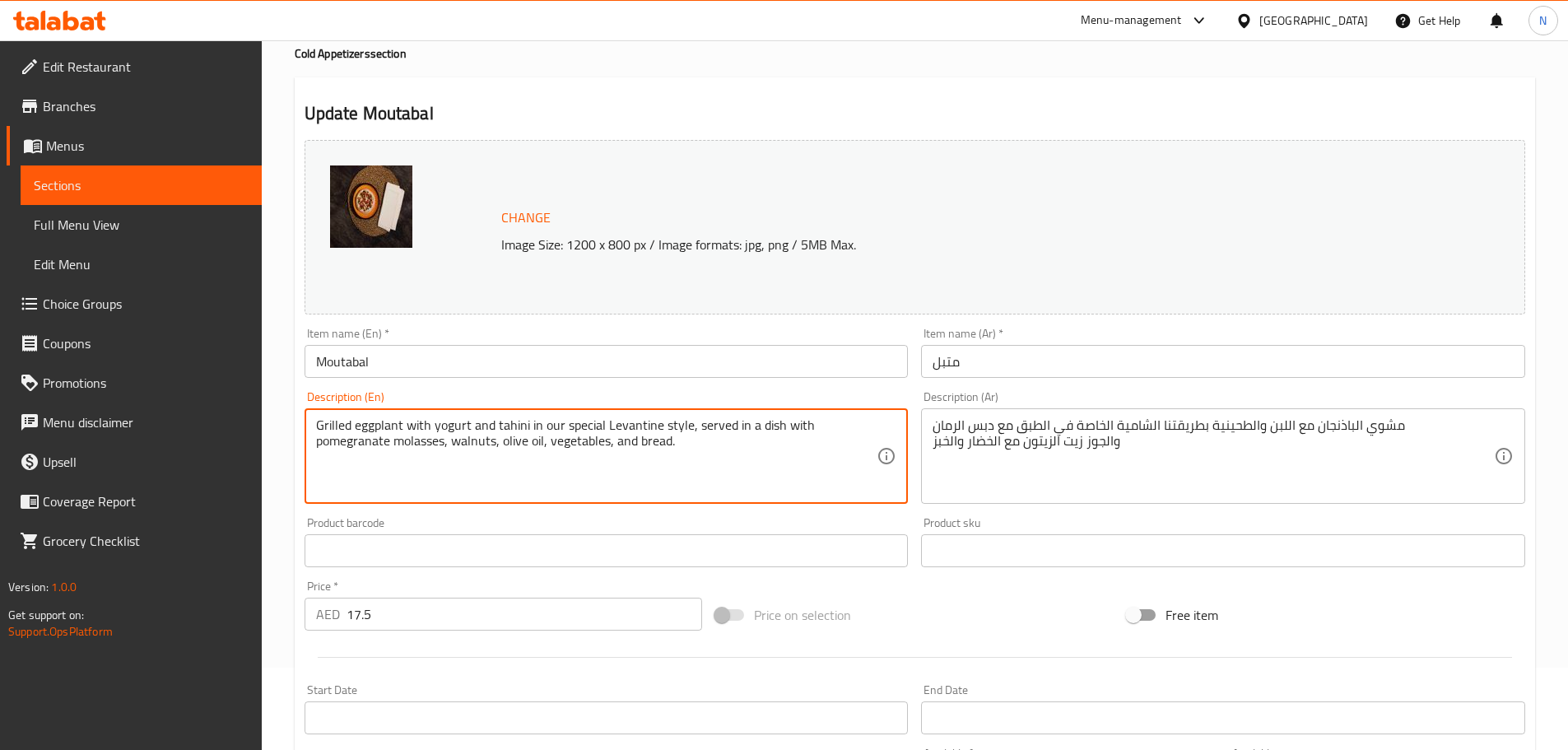
type textarea "Grilled eggplant with yogurt and tahini in our special Levantine style, served …"
click at [934, 674] on div at bounding box center [915, 657] width 1233 height 40
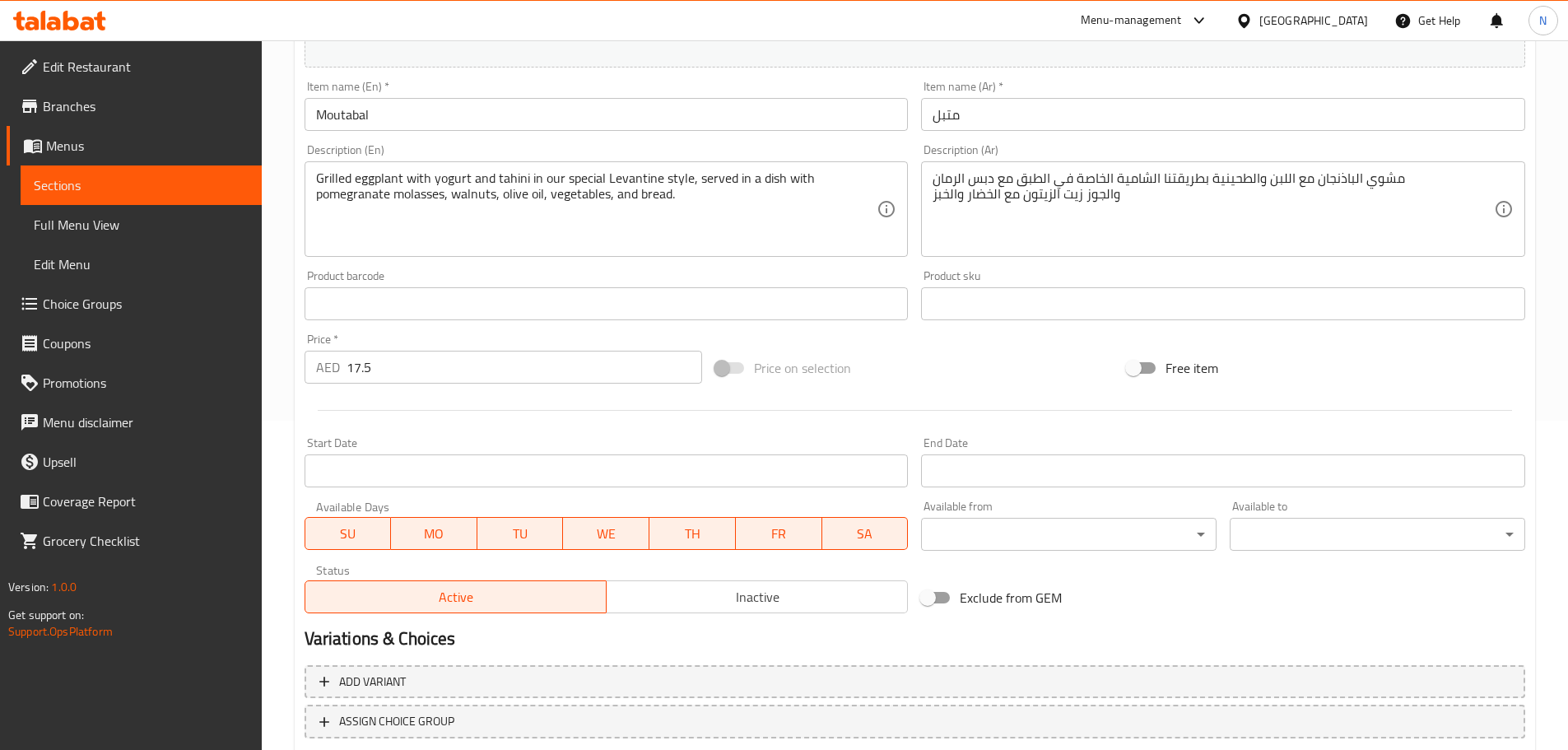
scroll to position [412, 0]
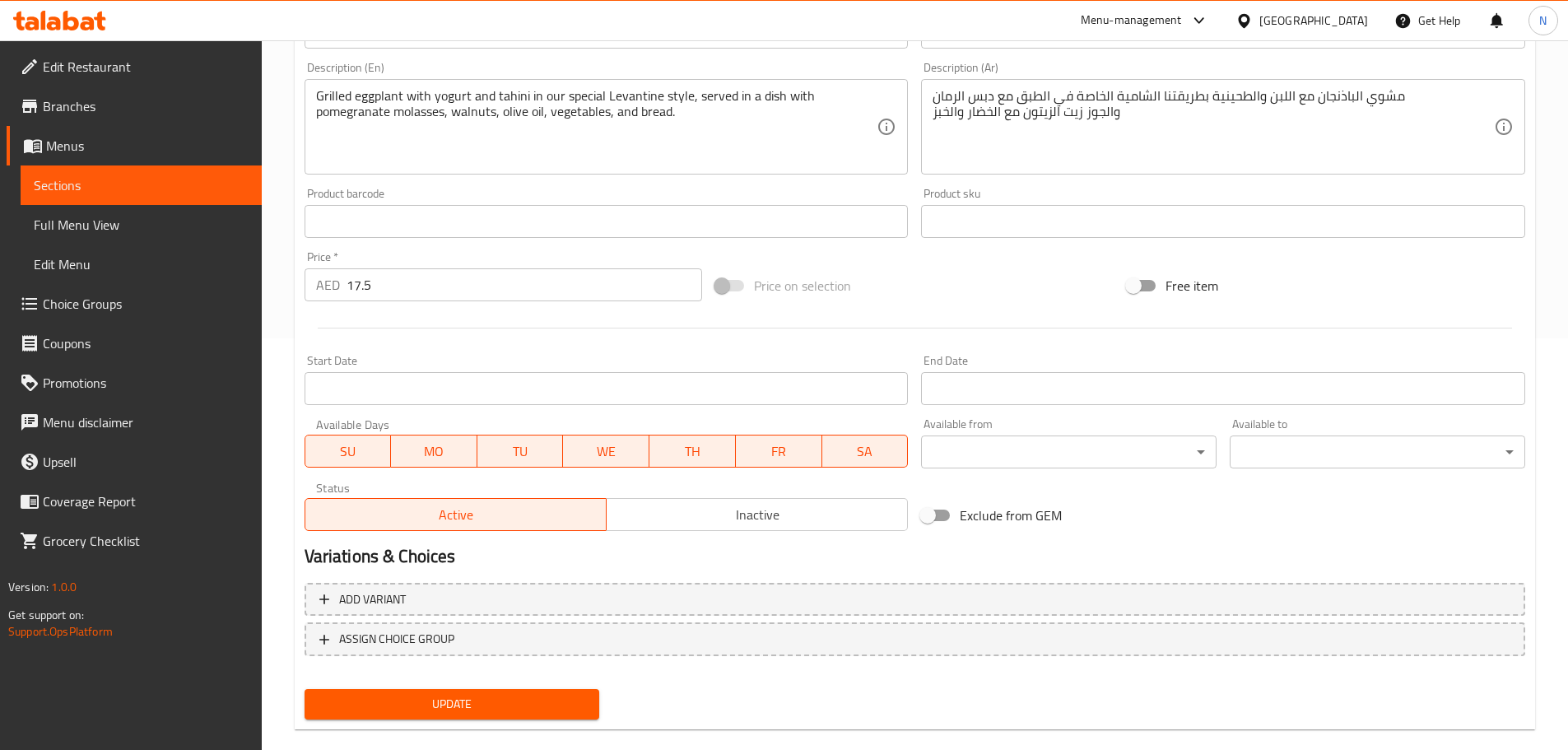
click at [410, 698] on span "Update" at bounding box center [452, 704] width 270 height 21
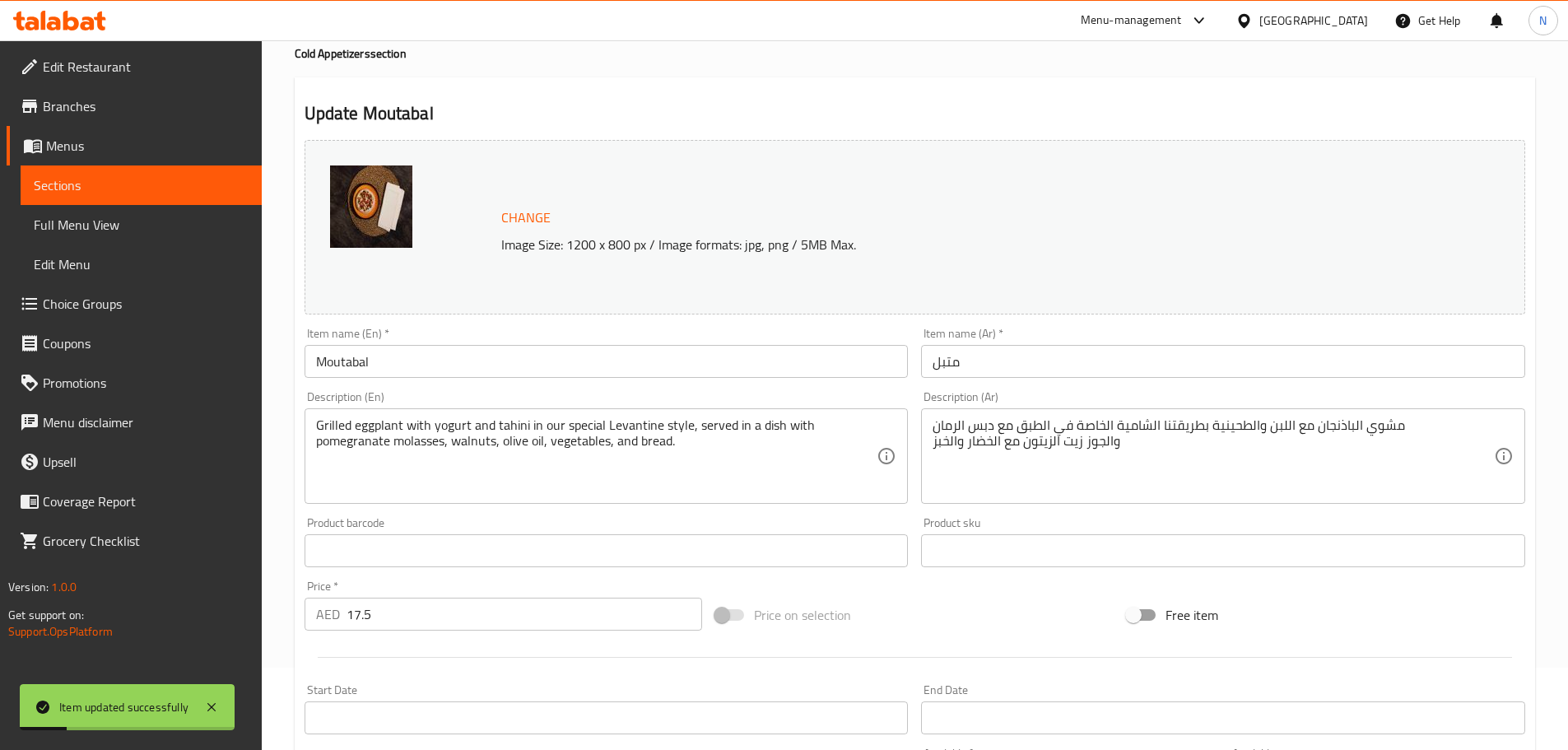
scroll to position [0, 0]
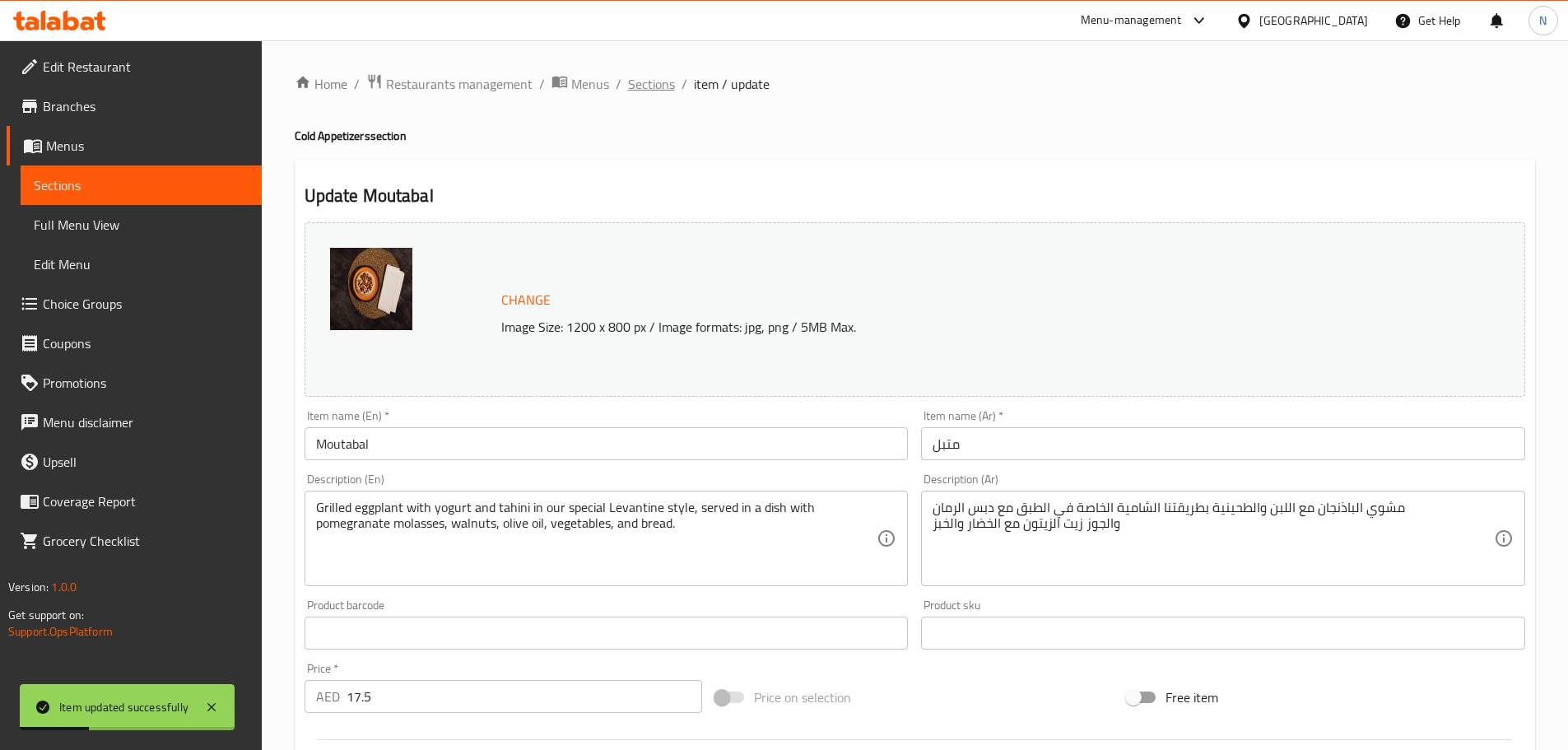
click at [658, 91] on span "Sections" at bounding box center [651, 84] width 47 height 20
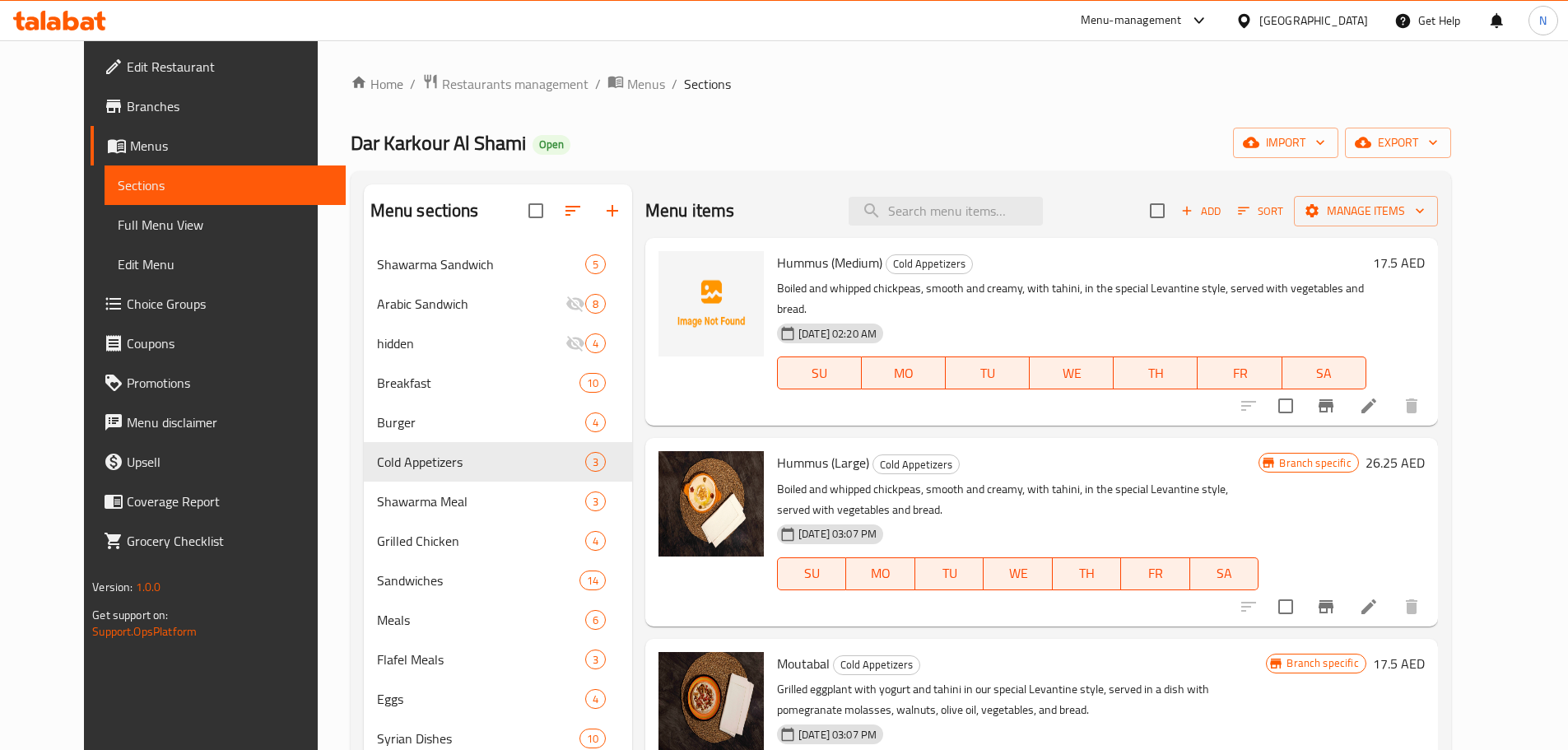
click at [928, 226] on div "Menu items Add Sort Manage items" at bounding box center [1041, 212] width 792 height 54
click at [932, 224] on input "search" at bounding box center [946, 211] width 195 height 29
paste input "Yoghurt Cucumber Salad (Large)"
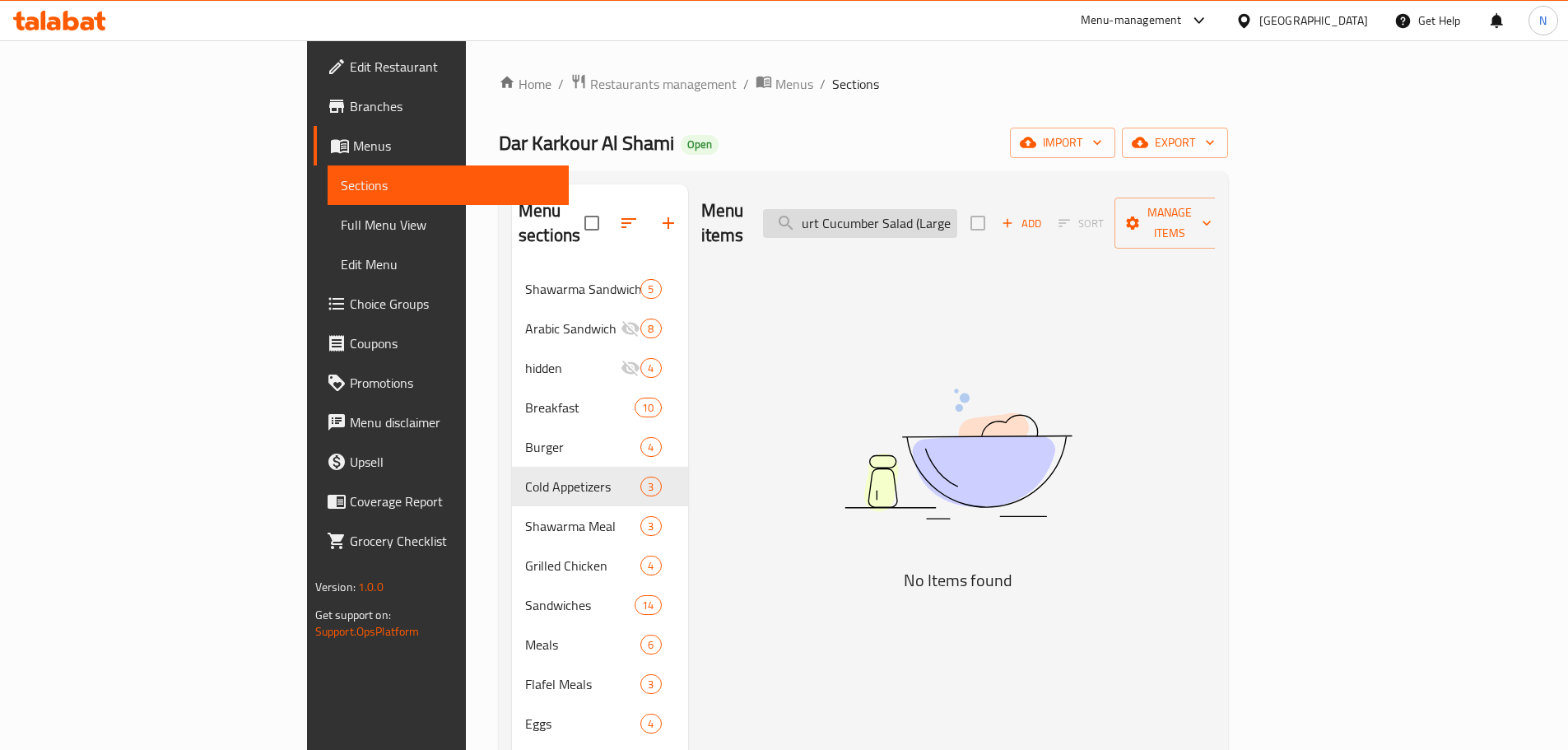
scroll to position [0, 29]
drag, startPoint x: 1029, startPoint y: 212, endPoint x: 1078, endPoint y: 214, distance: 49.0
click at [1078, 214] on div "Menu items Yoghurt Cucumber Salad (Large) Add Sort Manage items" at bounding box center [958, 224] width 514 height 79
drag, startPoint x: 963, startPoint y: 212, endPoint x: 893, endPoint y: 218, distance: 70.3
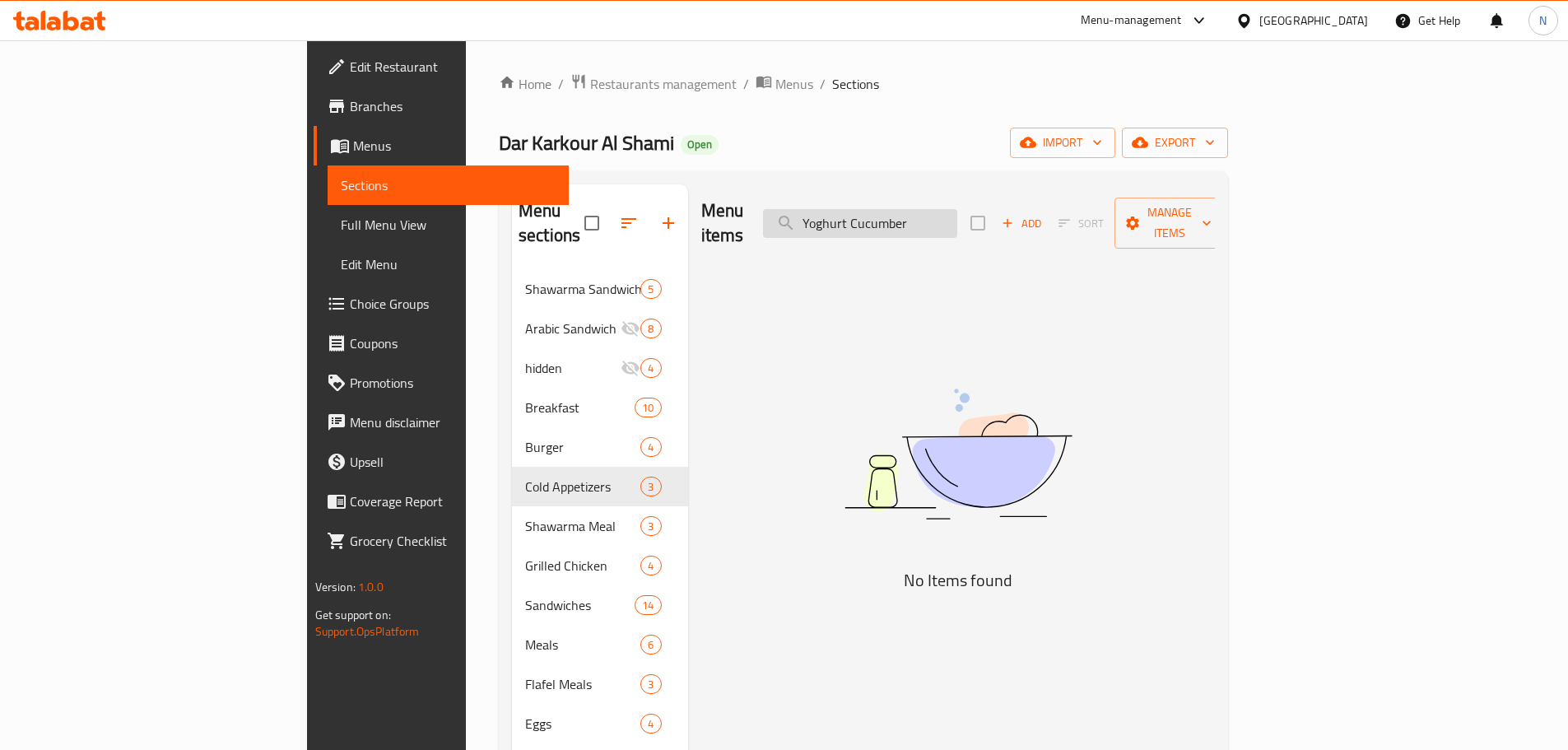
click at [893, 218] on input "Yoghurt Cucumber" at bounding box center [860, 223] width 195 height 29
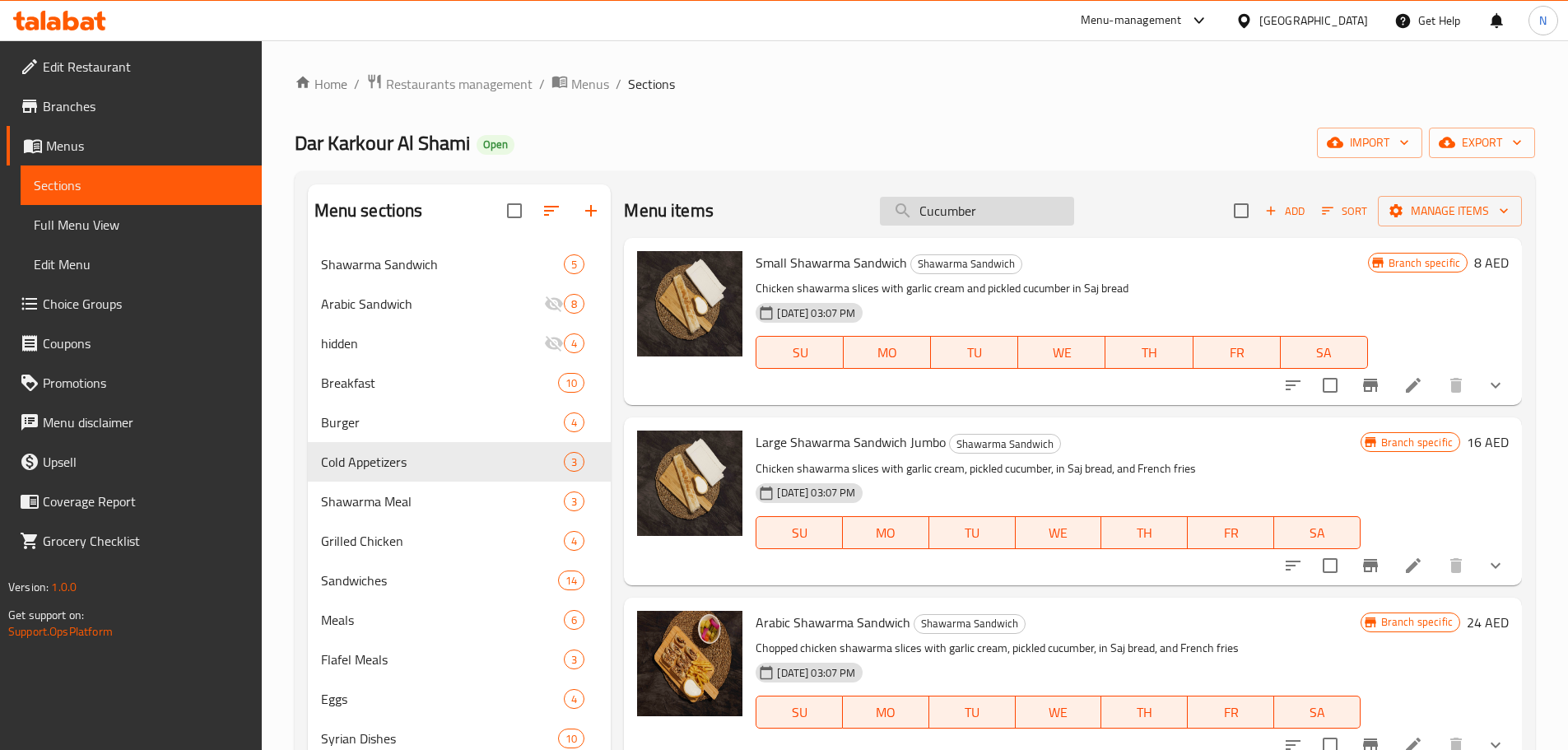
click at [918, 214] on input "Cucumber" at bounding box center [977, 211] width 195 height 29
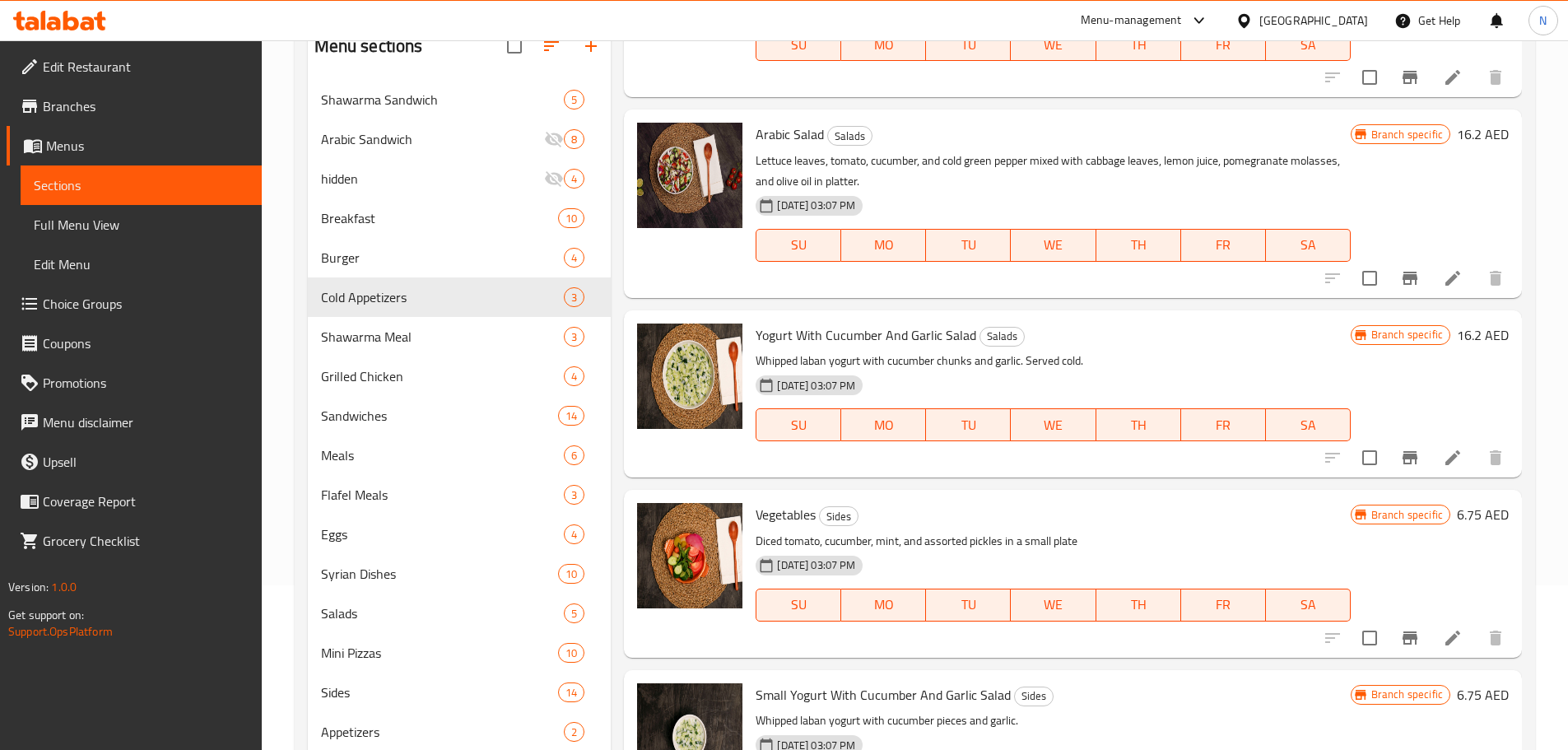
scroll to position [298, 0]
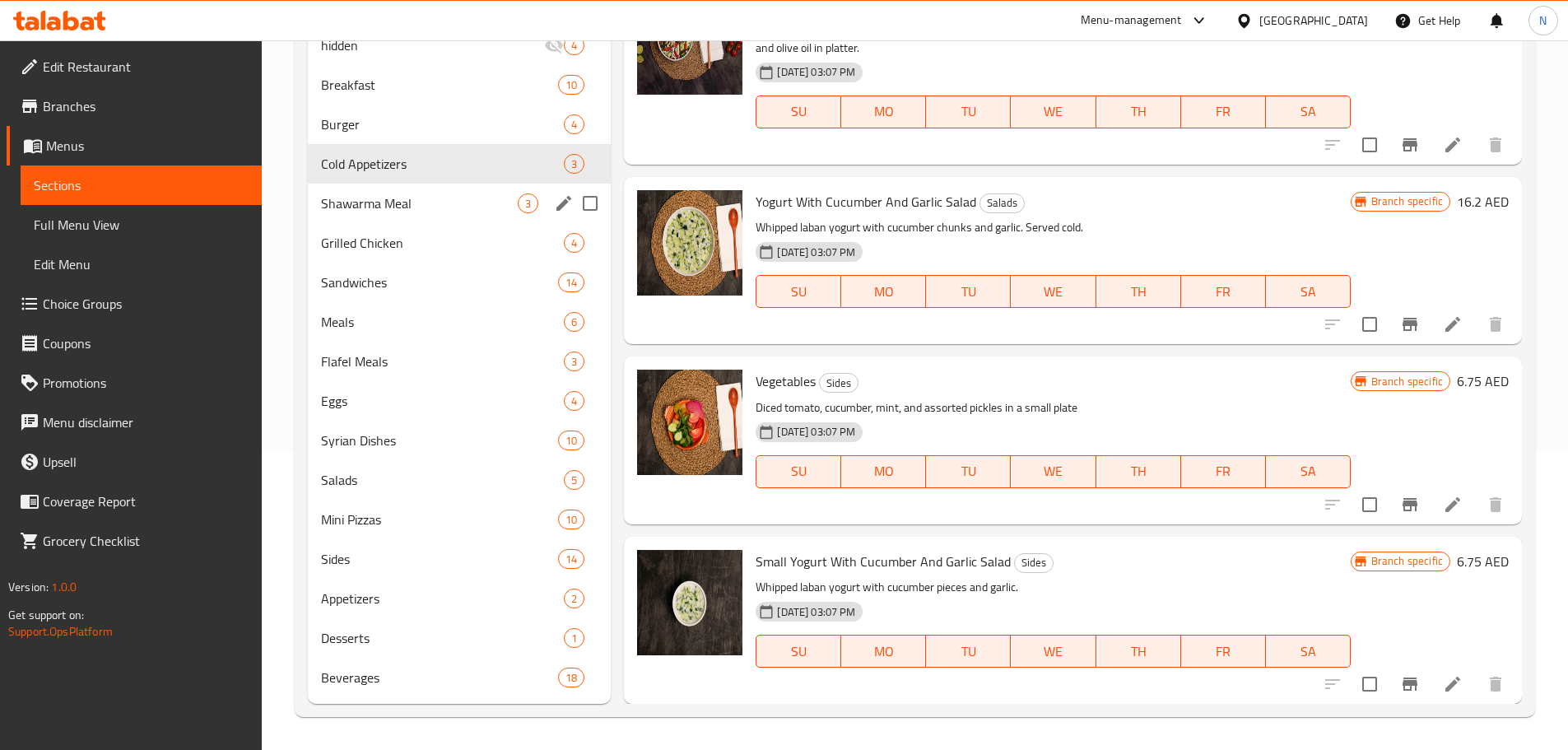
type input "Cucumber"
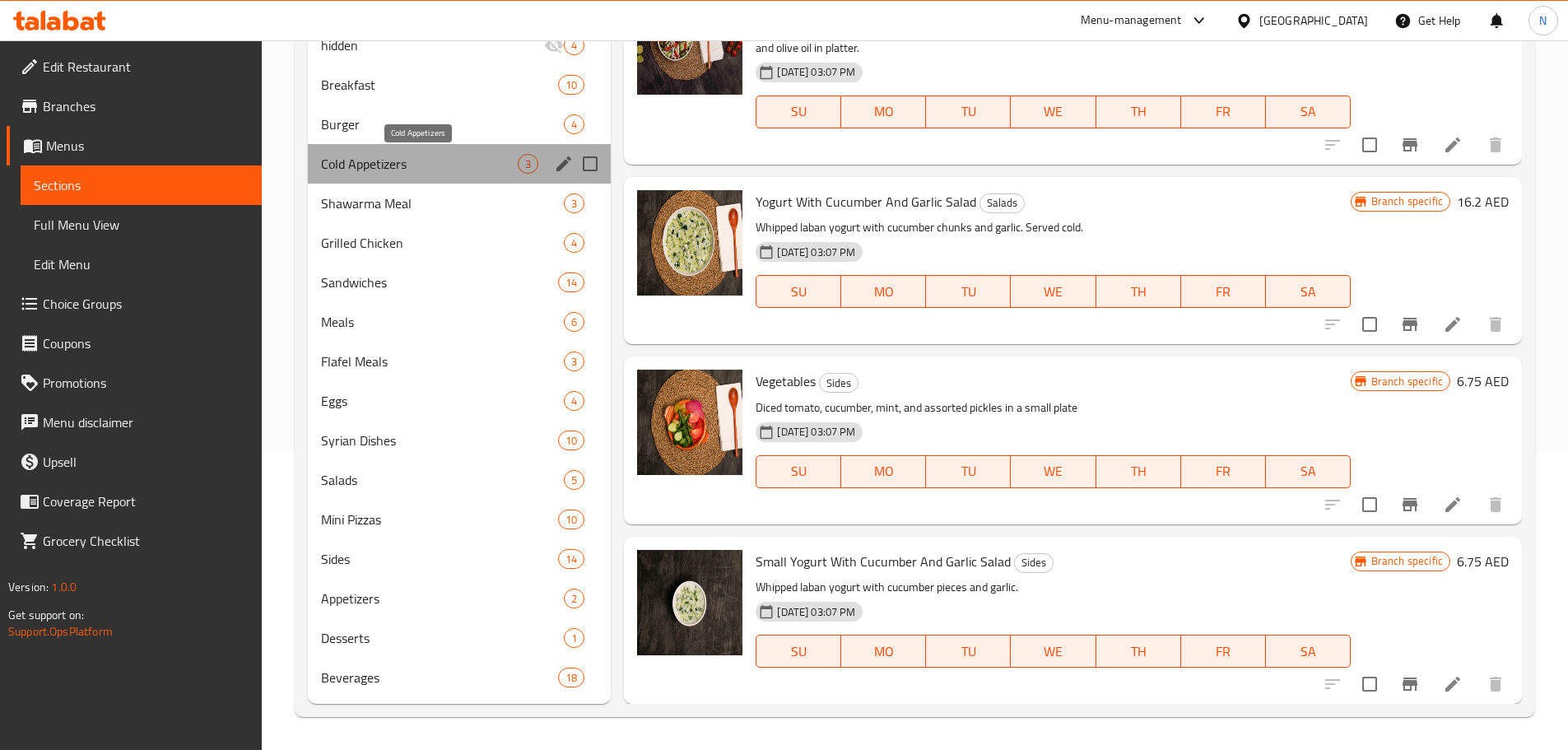
click at [366, 164] on span "Cold Appetizers" at bounding box center [419, 163] width 197 height 20
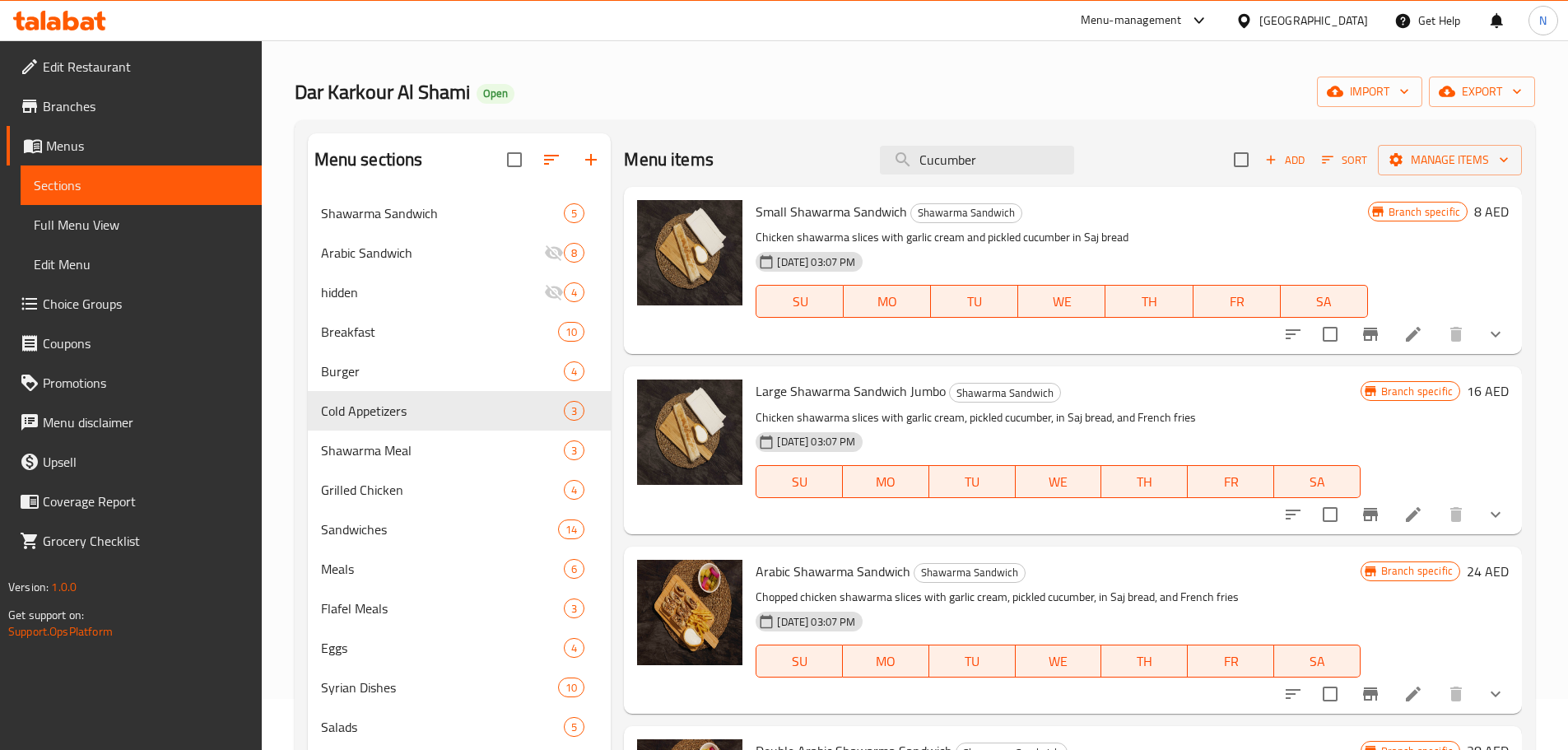
scroll to position [0, 0]
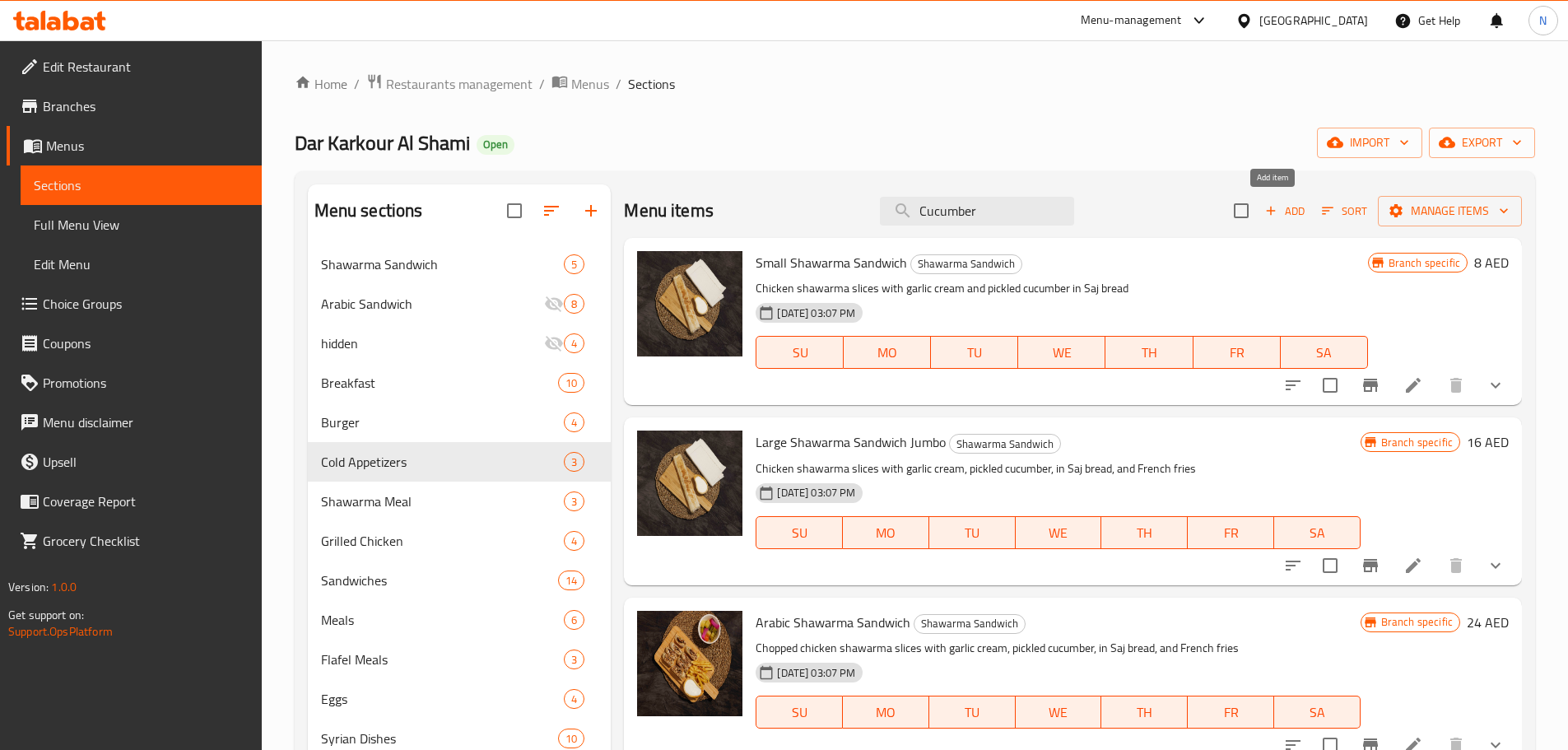
click at [1265, 221] on button "Add" at bounding box center [1284, 211] width 53 height 26
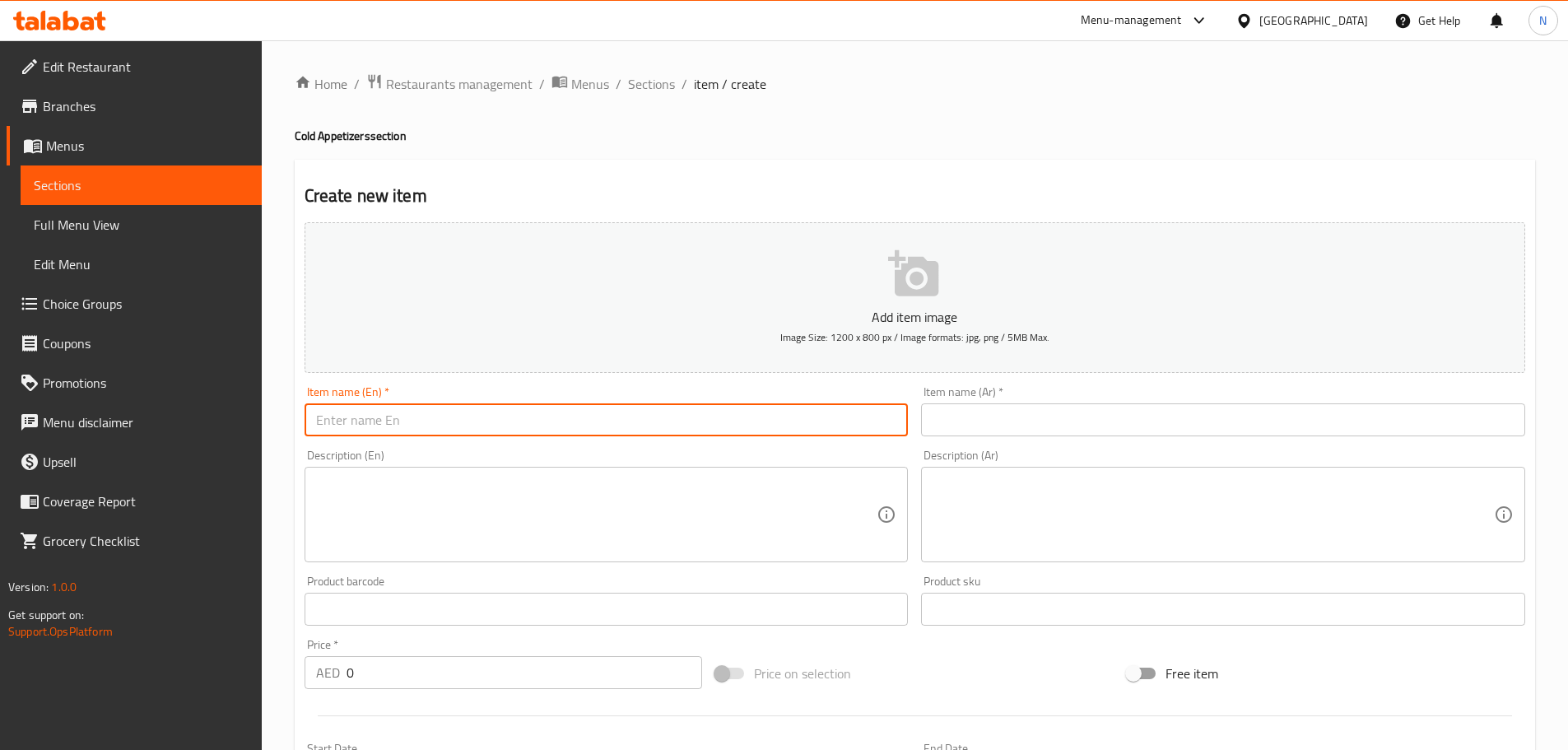
click at [453, 427] on input "text" at bounding box center [606, 420] width 604 height 33
paste input "Yoghurt Cucumber Salad (Large)"
type input "Yoghurt Cucumber Salad (Large)"
click at [990, 418] on input "text" at bounding box center [1223, 420] width 604 height 33
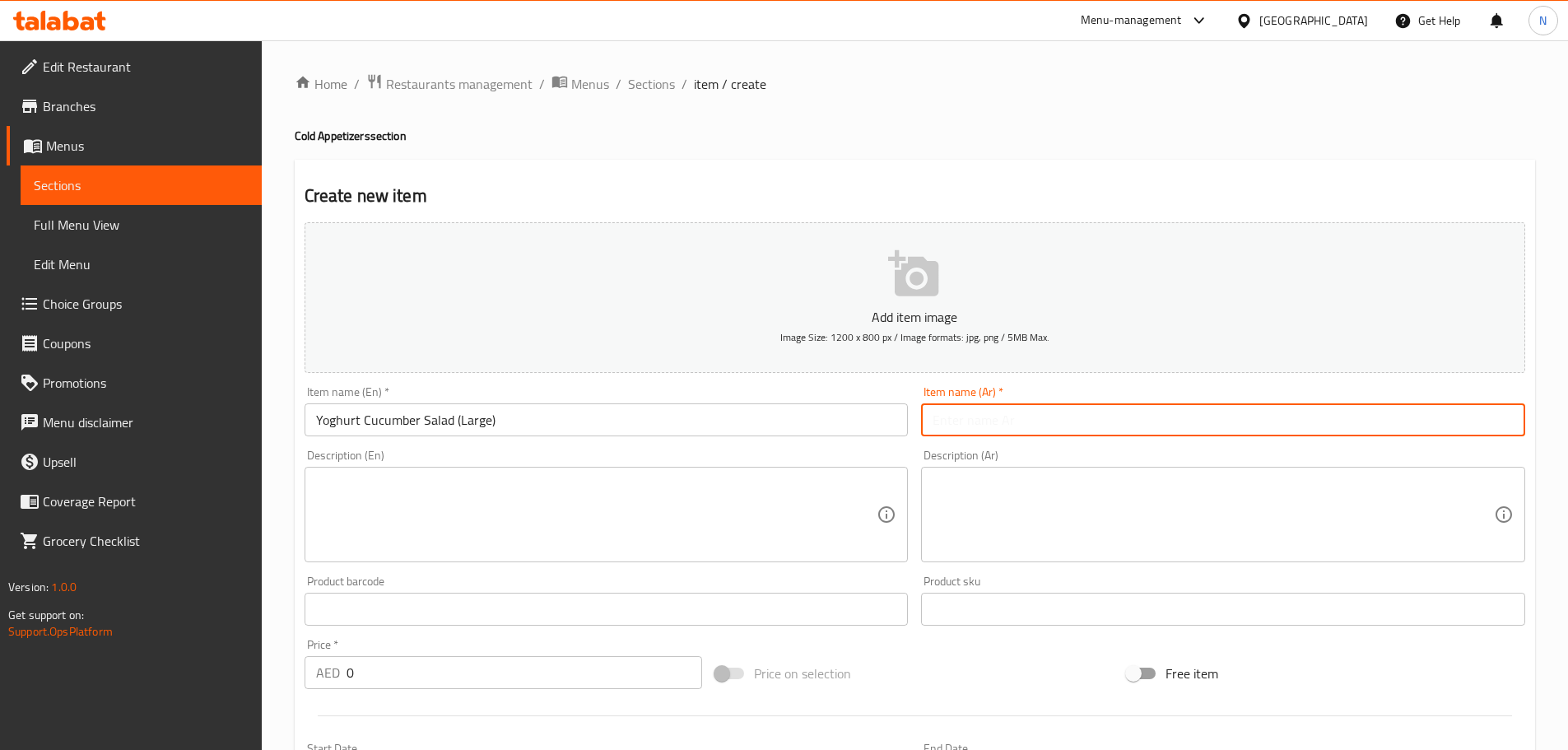
paste input "سلطة الزبادي والخيار (كبيرة)"
click at [1041, 418] on input "سلطة الزبادي والخيار (كبيرة)" at bounding box center [1223, 420] width 604 height 33
click at [996, 421] on input "سلطة زبادي والخيار (كبيرة)" at bounding box center [1223, 420] width 604 height 33
click at [994, 420] on input "سلطة زبادي والخيار (كبيرة)" at bounding box center [1223, 420] width 604 height 33
type input "سلطة زبادي خيار (كبيرة)"
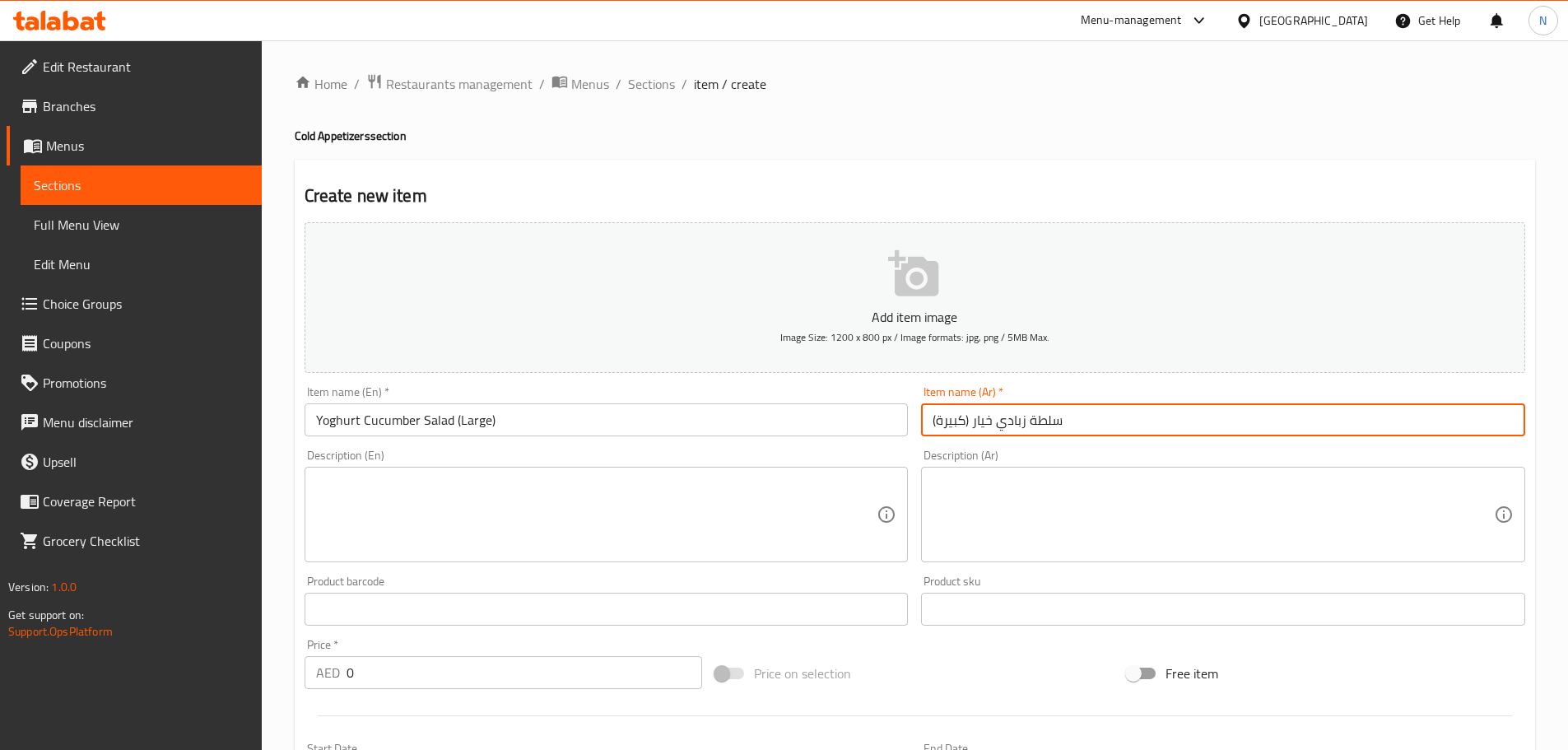
click at [977, 525] on textarea at bounding box center [1213, 515] width 561 height 79
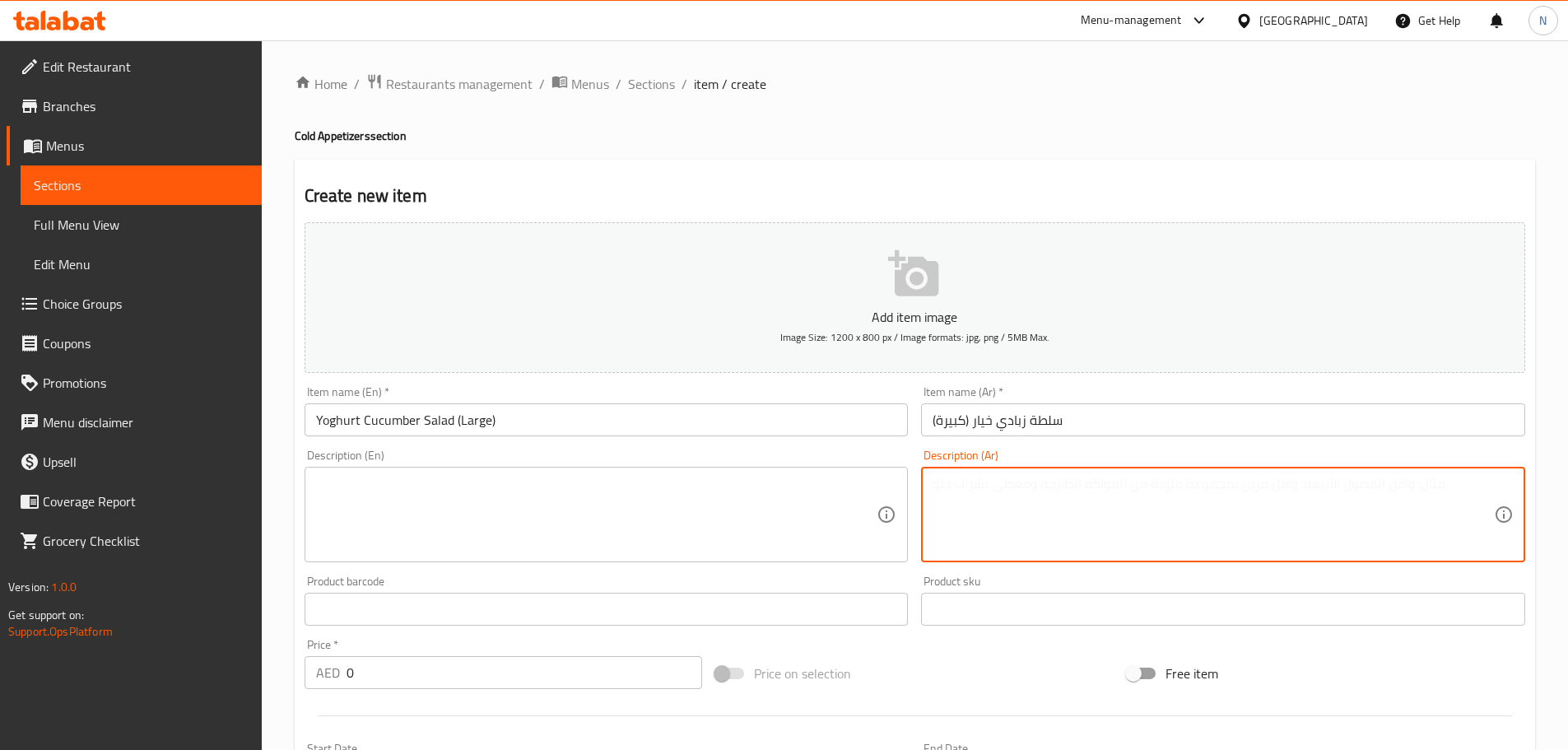
paste textarea "مخفوق لبن زبادي مع قطع الخيار والثوم"
type textarea "مخفوق لبن زبادي مع قطع الخيار والثوم"
click at [583, 508] on textarea at bounding box center [596, 515] width 561 height 79
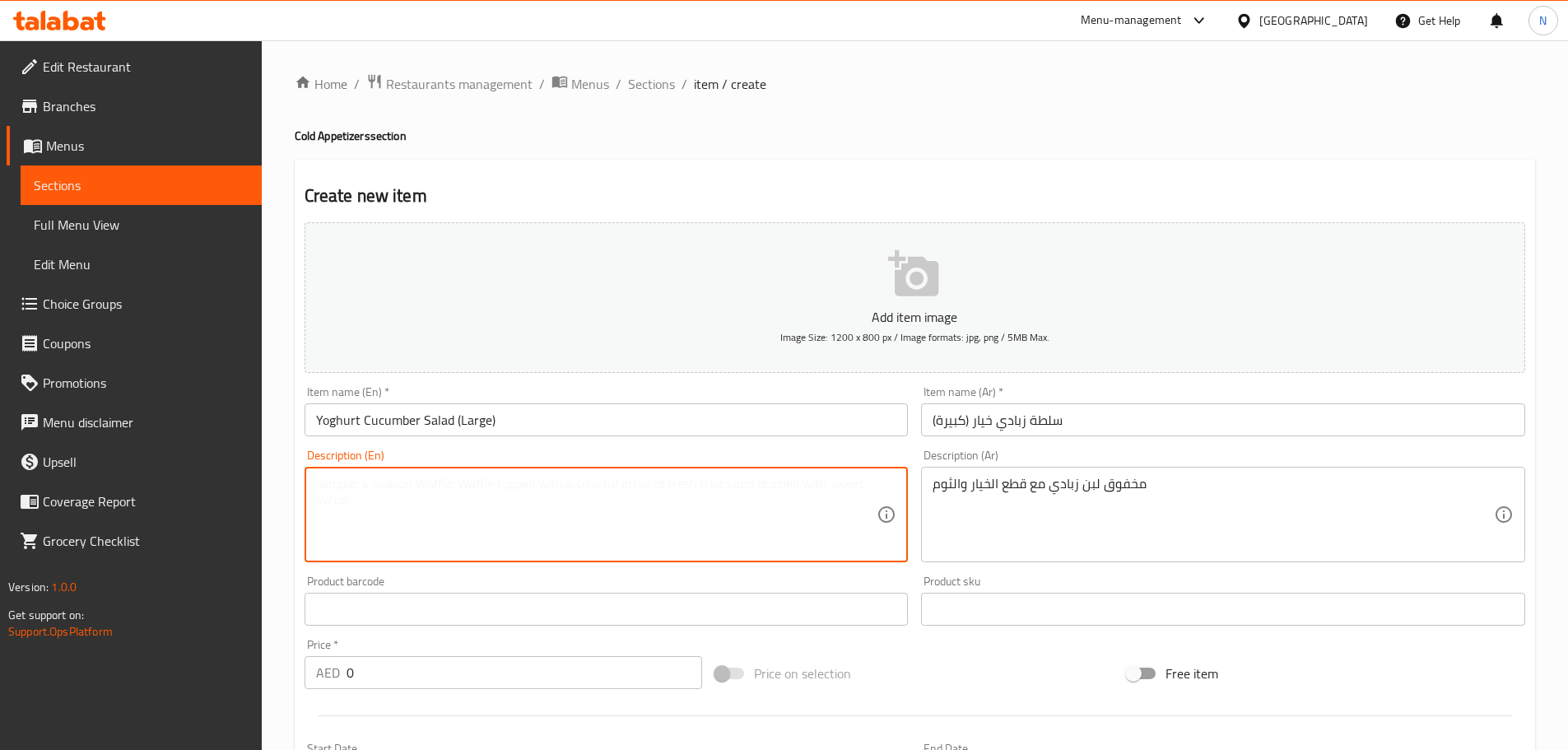
paste textarea "Yogurt smoothie with cucumber and garlic slices"
type textarea "Yogurt smoothie with cucumber and garlic slices"
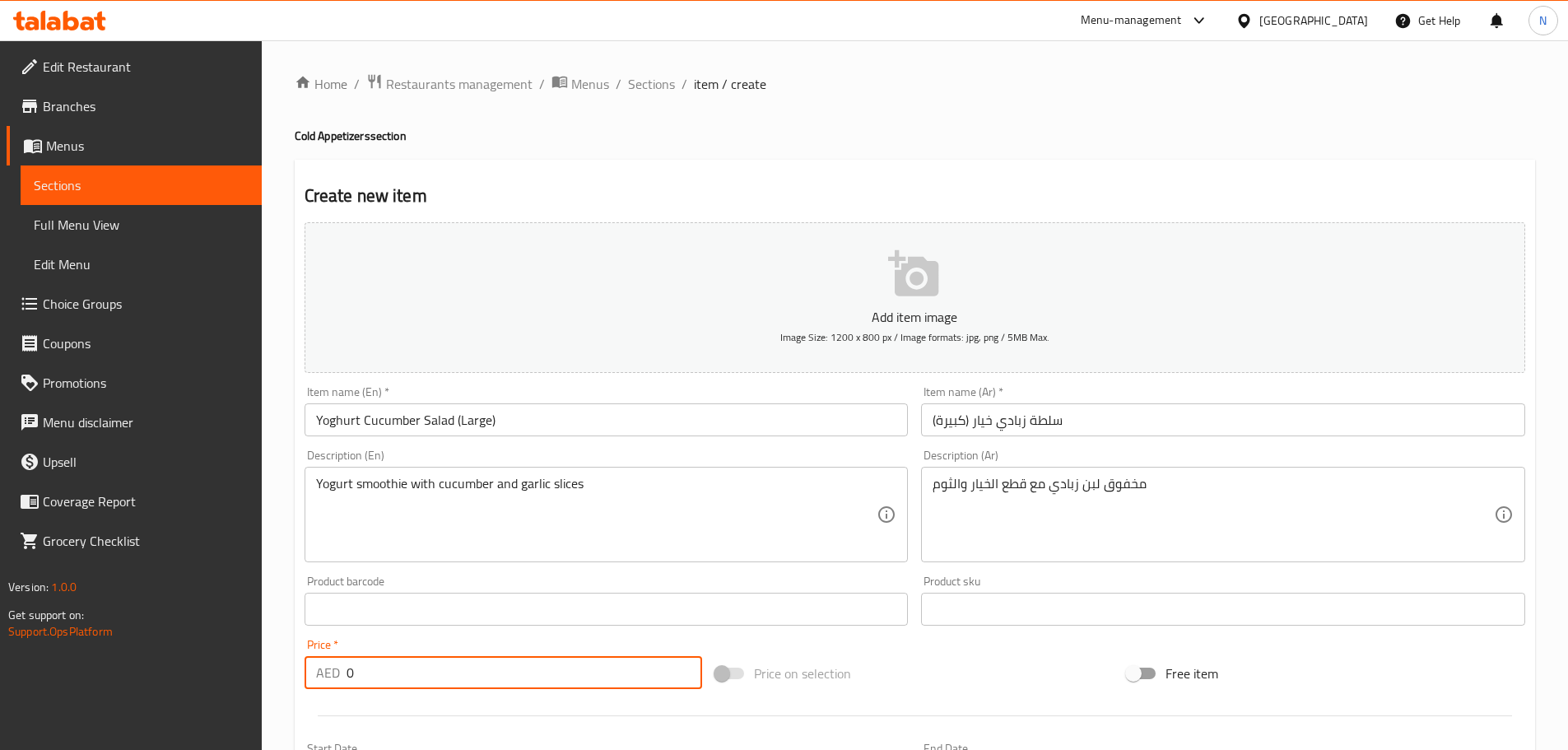
drag, startPoint x: 528, startPoint y: 677, endPoint x: 345, endPoint y: 681, distance: 183.0
click at [346, 681] on input "0" at bounding box center [524, 672] width 356 height 33
paste input "26.25"
type input "26.25"
click at [782, 653] on div "Price on selection" at bounding box center [914, 673] width 411 height 45
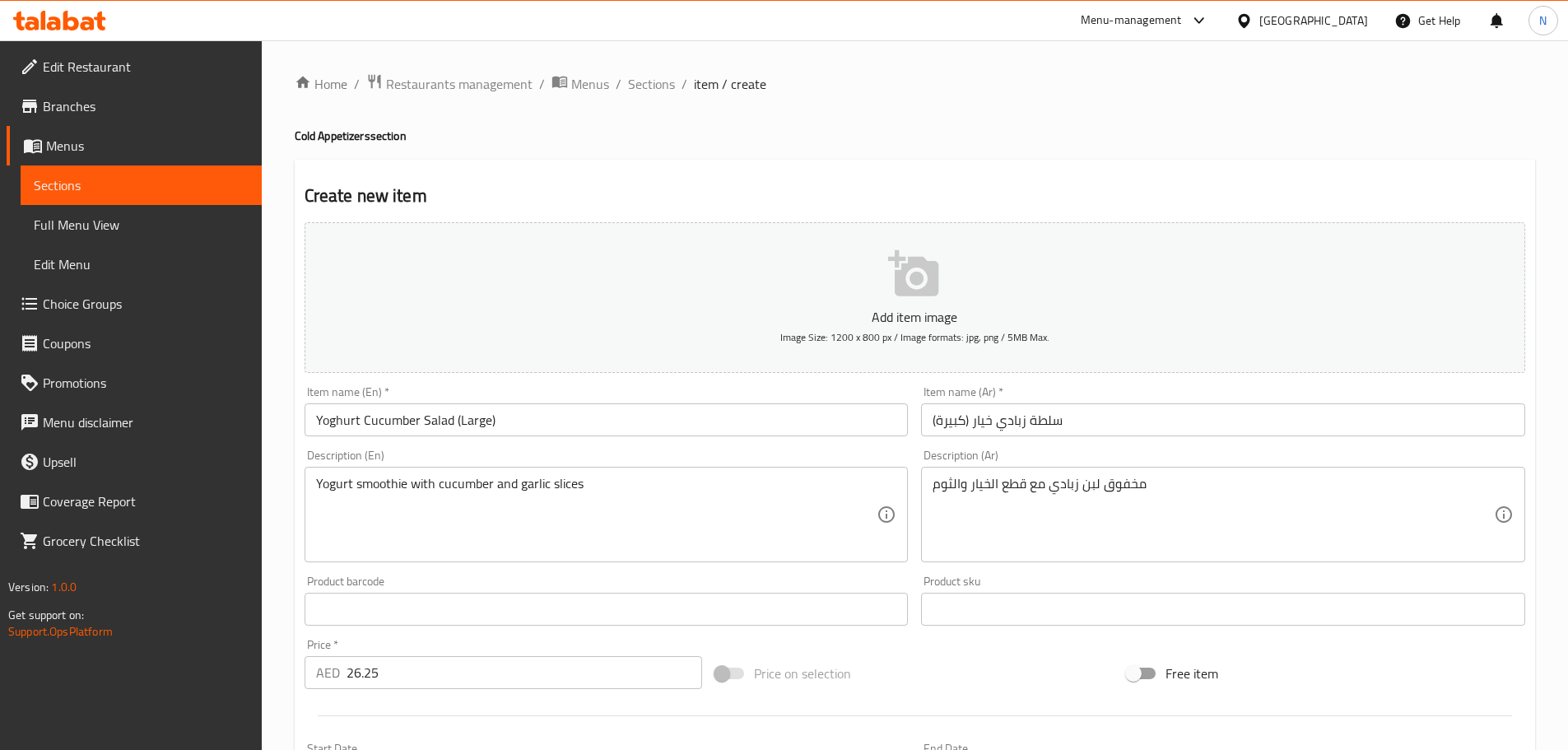
click at [385, 417] on input "Yoghurt Cucumber Salad (Large)" at bounding box center [606, 420] width 604 height 33
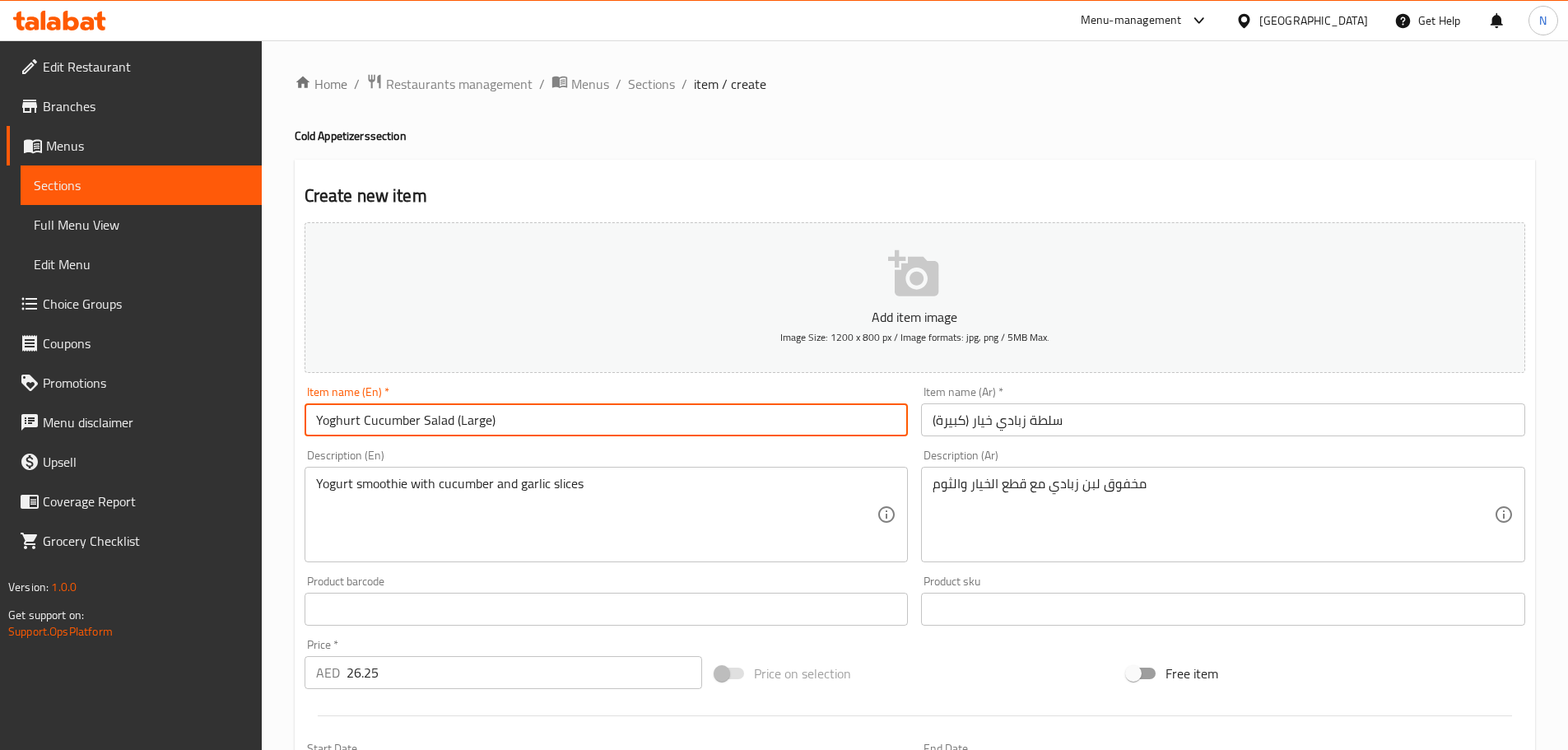
click at [385, 417] on input "Yoghurt Cucumber Salad (Large)" at bounding box center [606, 420] width 604 height 33
click at [460, 472] on div "Yogurt smoothie with cucumber and garlic slices Description (En)" at bounding box center [606, 514] width 604 height 96
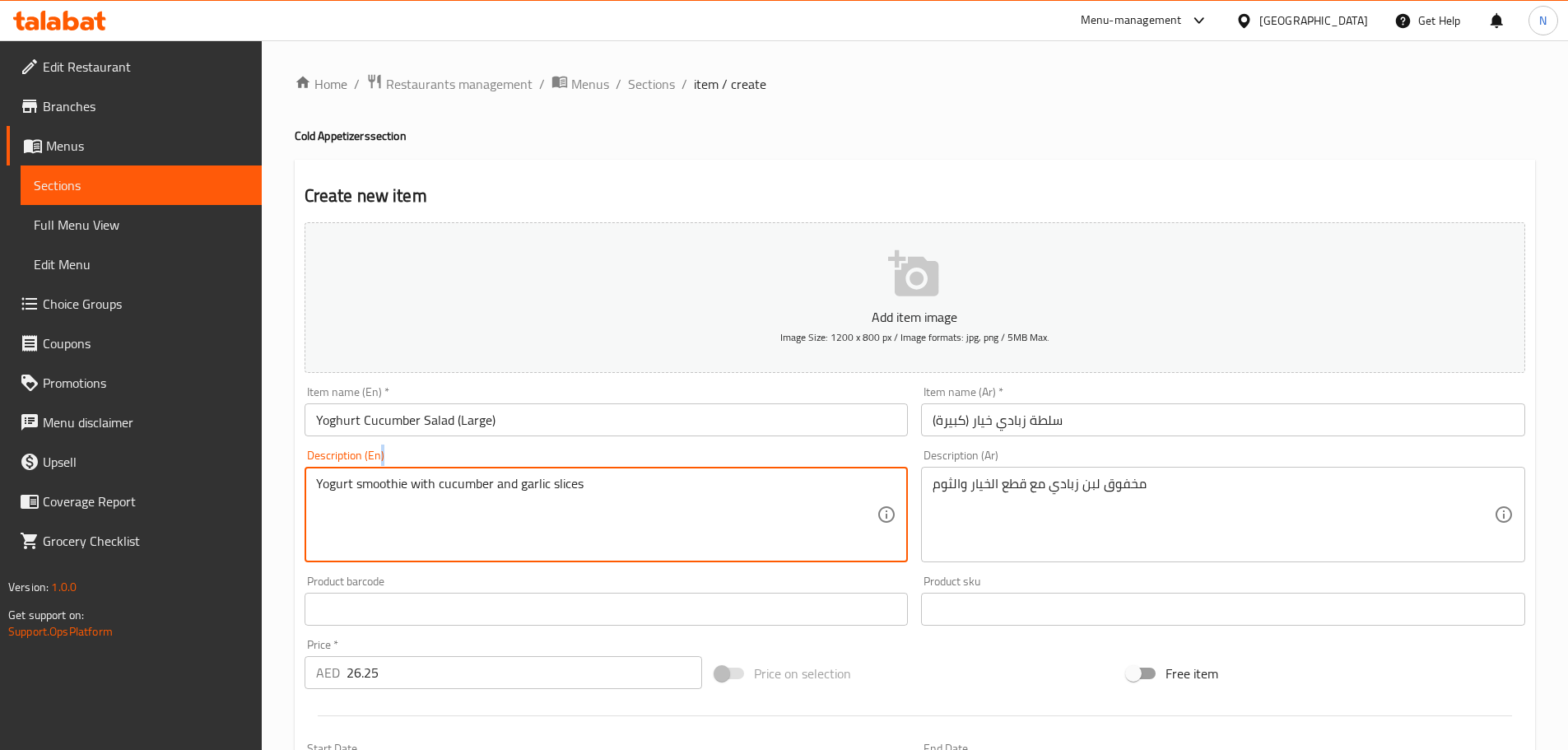
click at [460, 472] on div "Yogurt smoothie with cucumber and garlic slices Description (En)" at bounding box center [606, 514] width 604 height 96
click at [462, 483] on textarea "Yogurt smoothie with cucumber and garlic slices" at bounding box center [596, 515] width 561 height 79
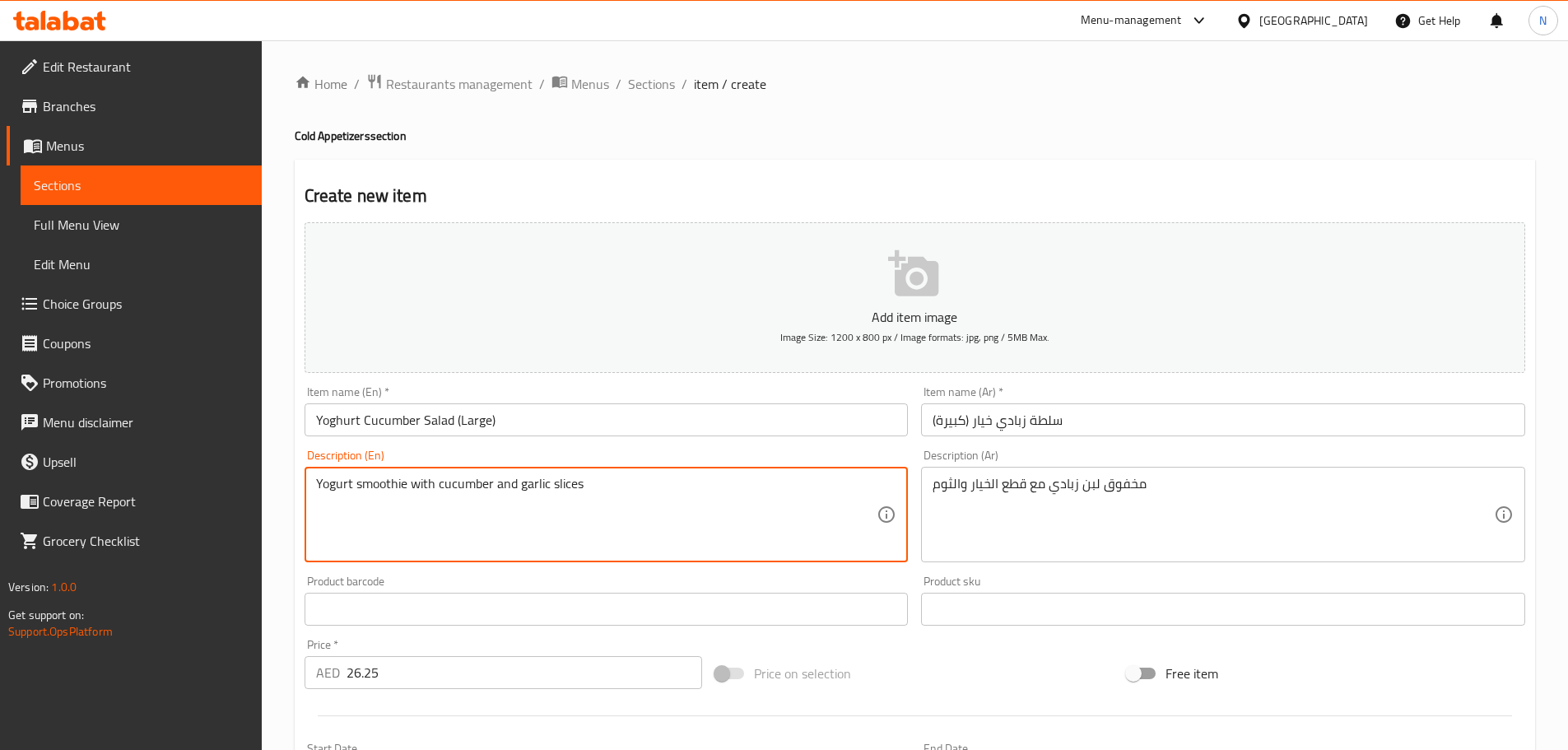
click at [920, 678] on div "Price on selection" at bounding box center [914, 673] width 411 height 45
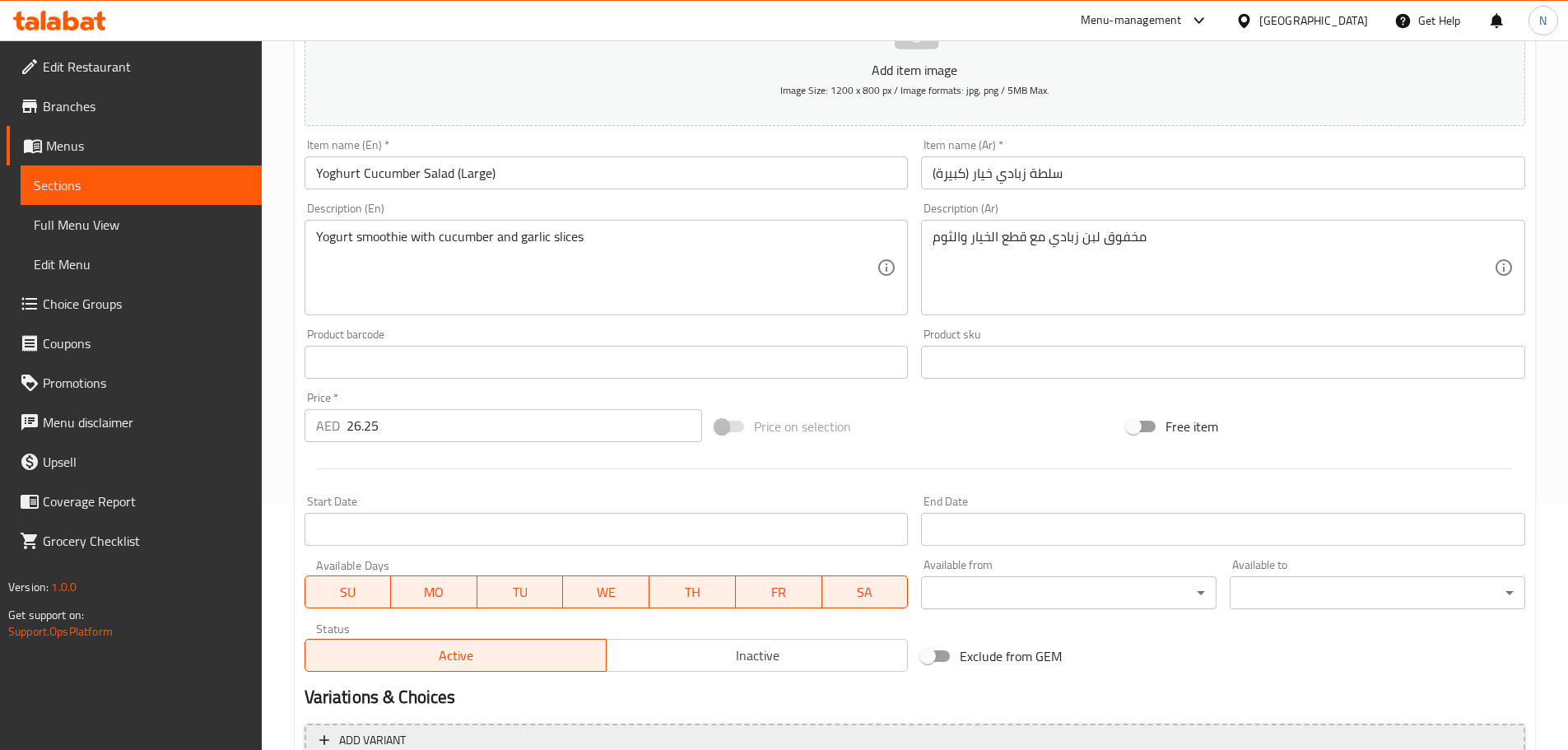
scroll to position [412, 0]
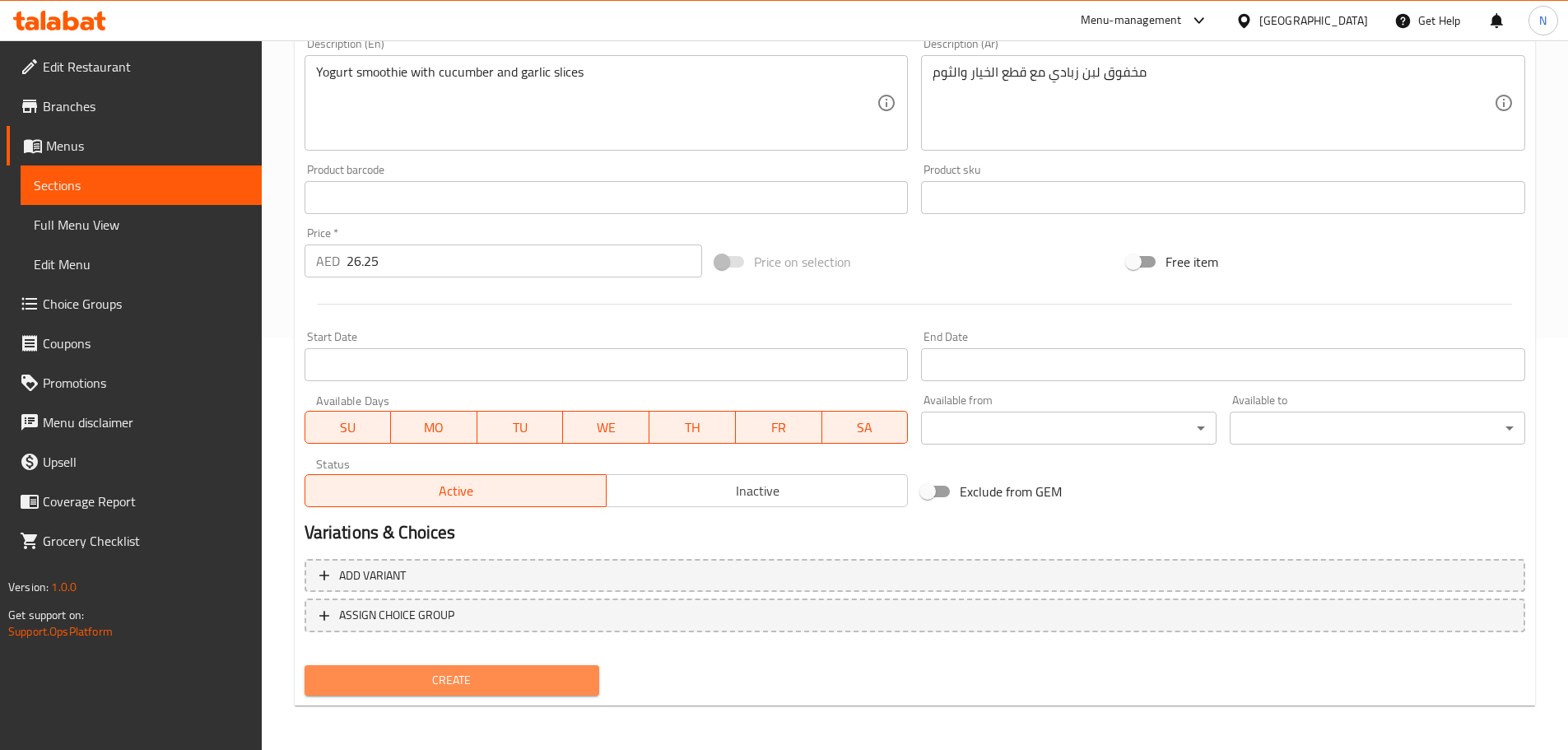
click at [489, 680] on span "Create" at bounding box center [452, 680] width 270 height 21
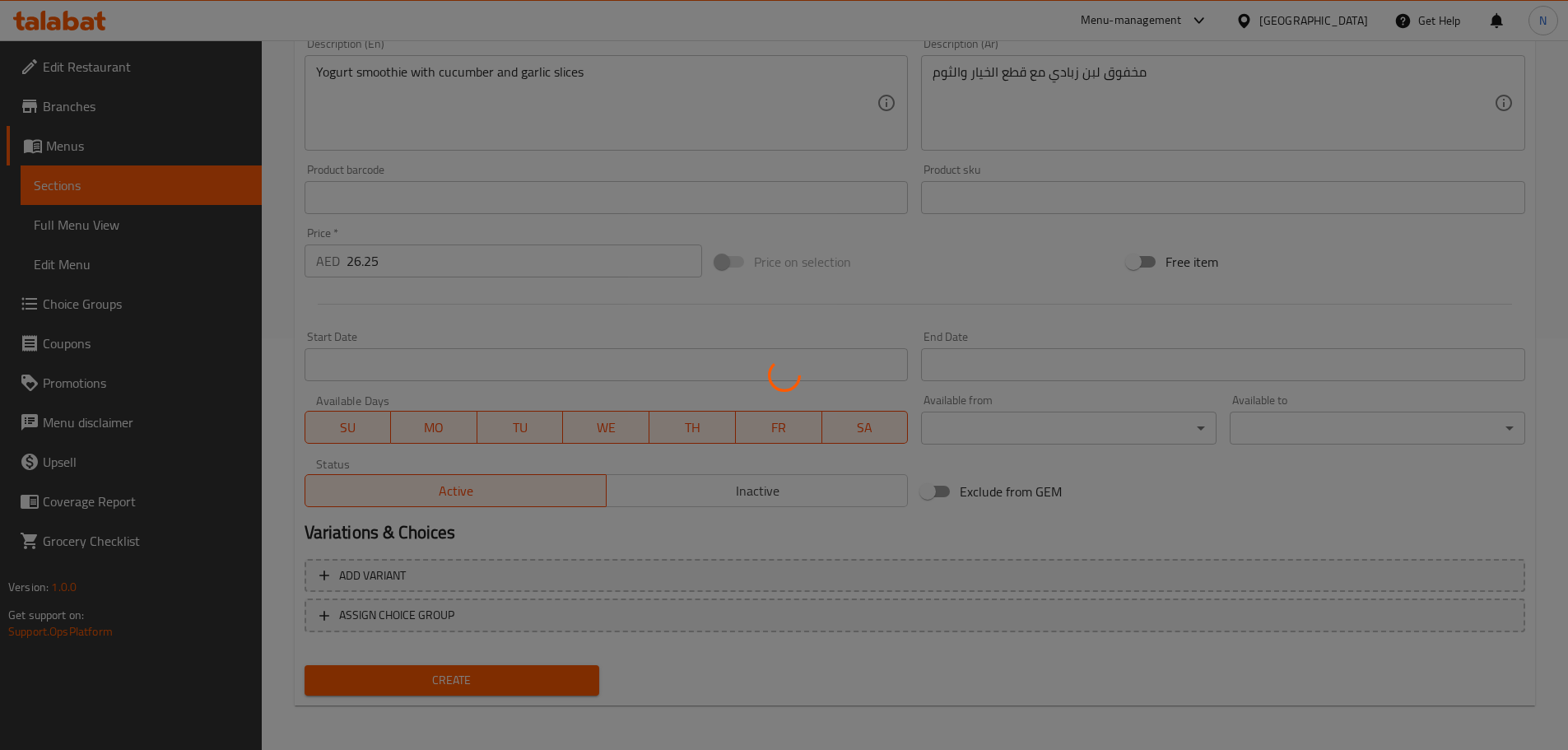
type input "0"
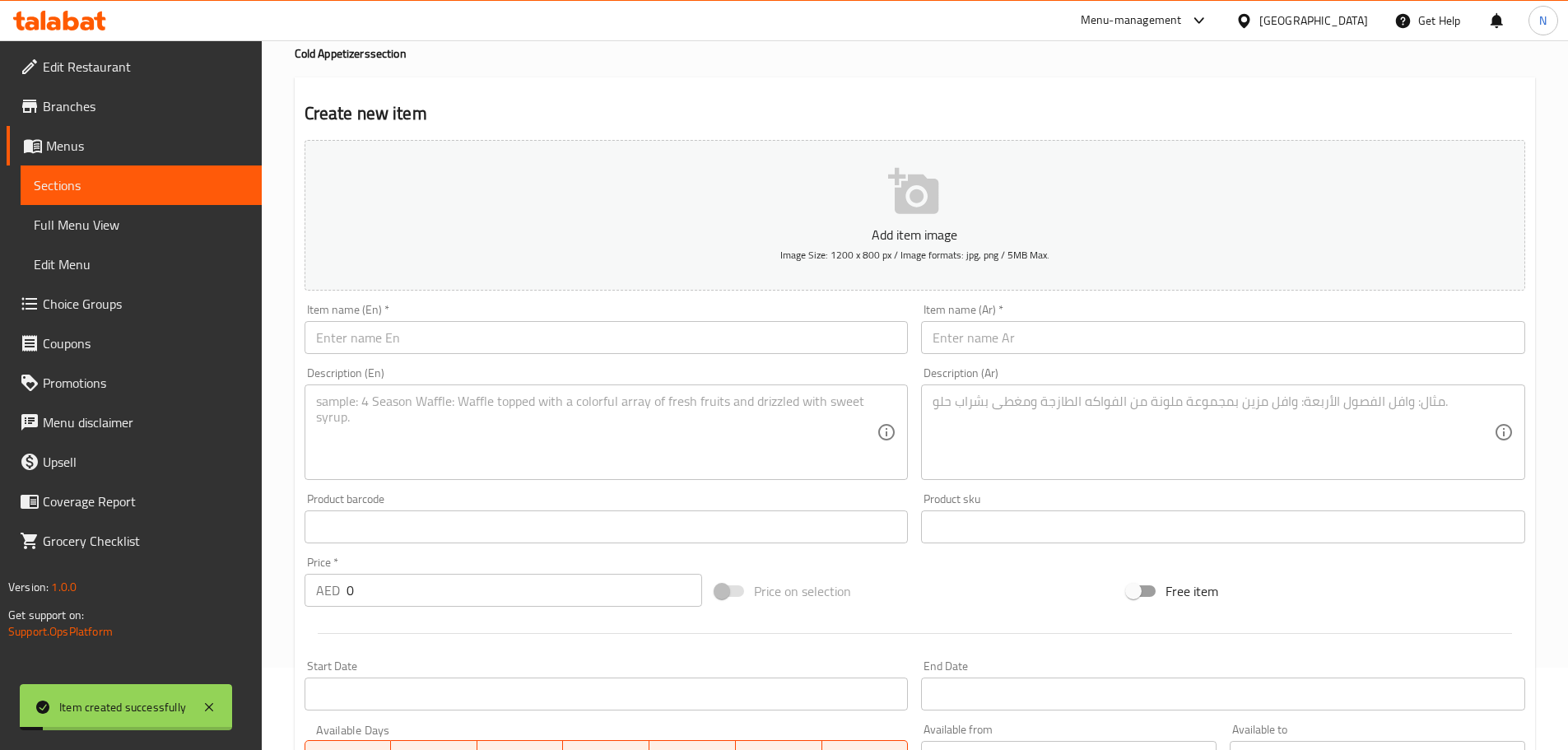
scroll to position [0, 0]
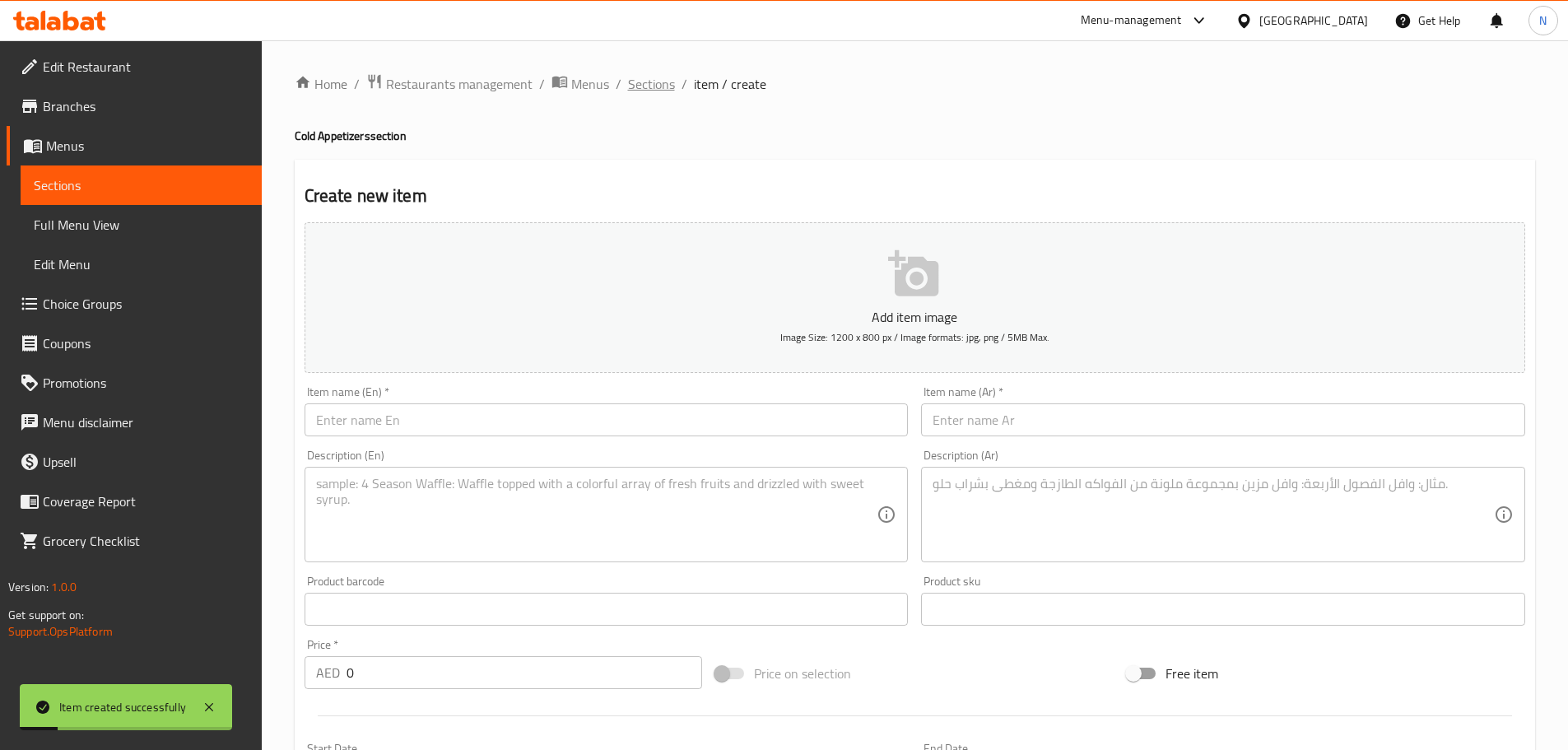
click at [661, 84] on span "Sections" at bounding box center [651, 84] width 47 height 20
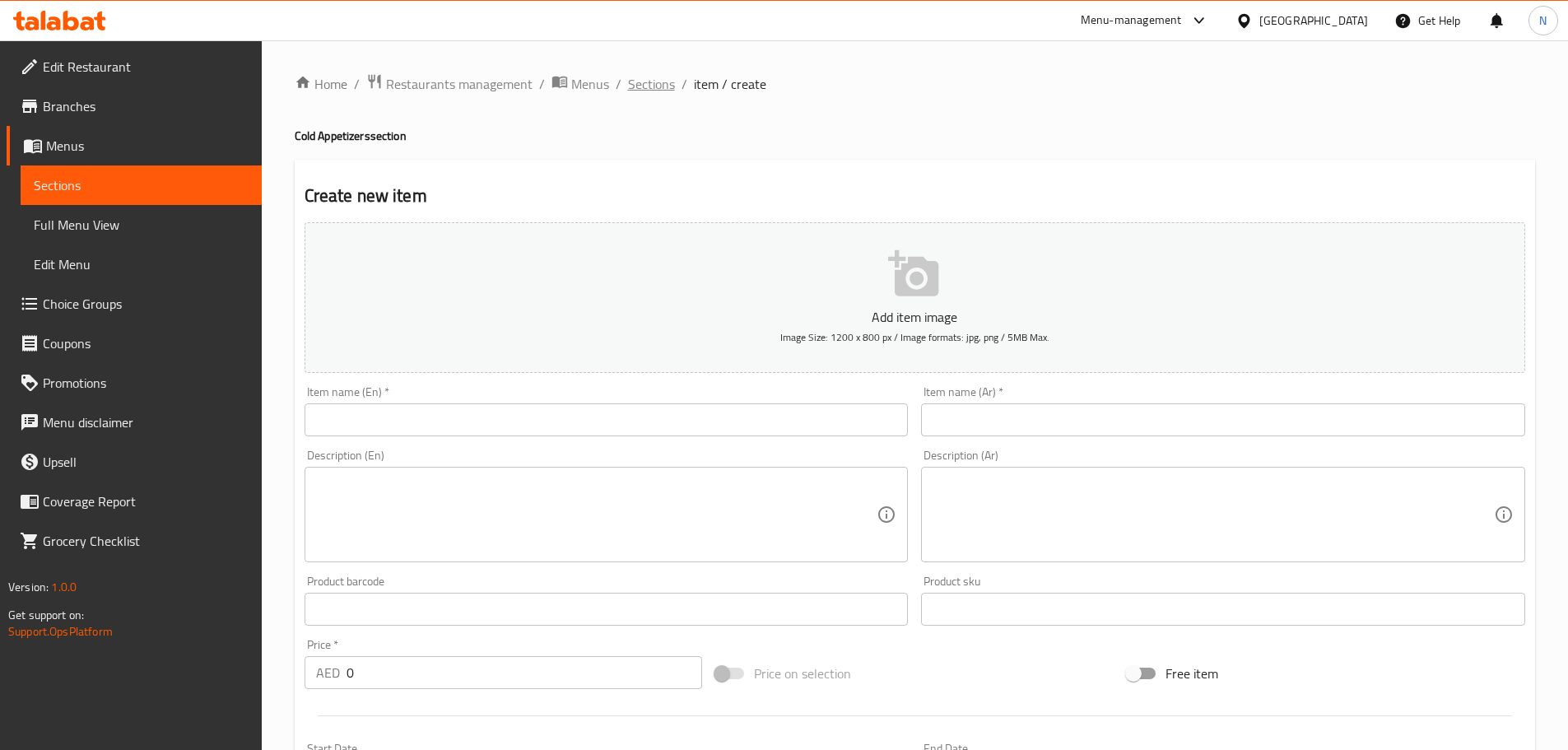
click at [643, 87] on span "Sections" at bounding box center [651, 84] width 47 height 20
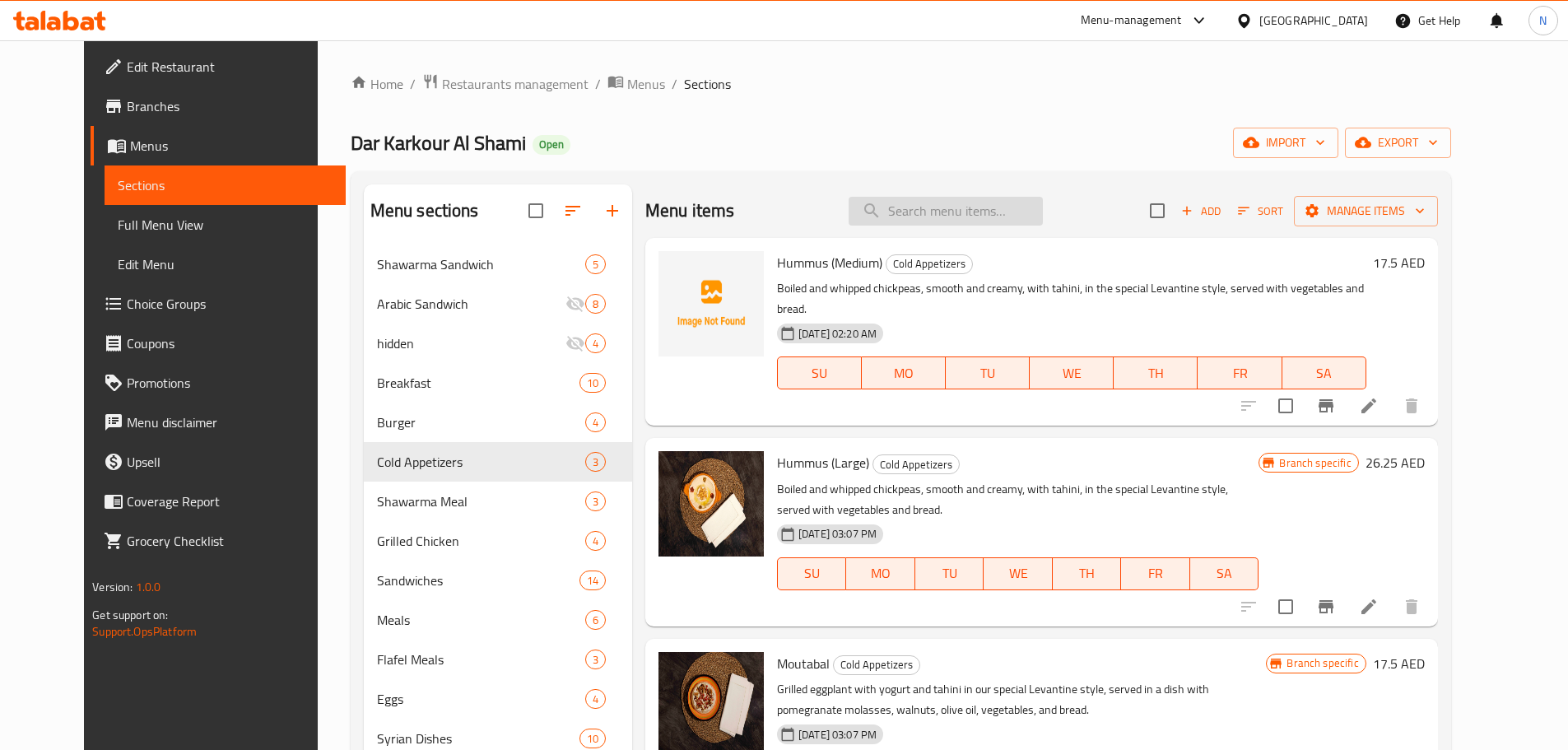
click at [979, 223] on input "search" at bounding box center [946, 211] width 195 height 29
paste input "Cucumber"
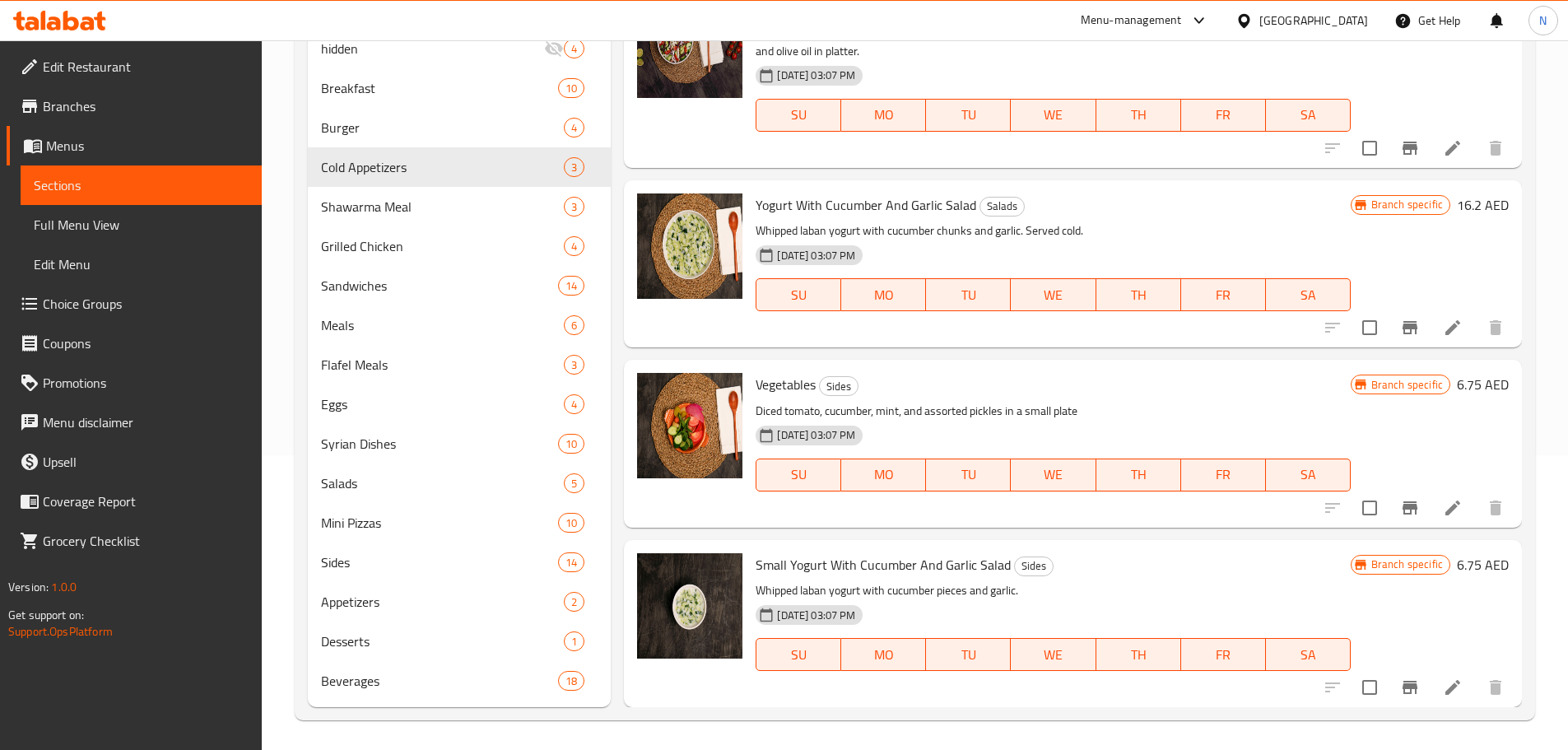
scroll to position [298, 0]
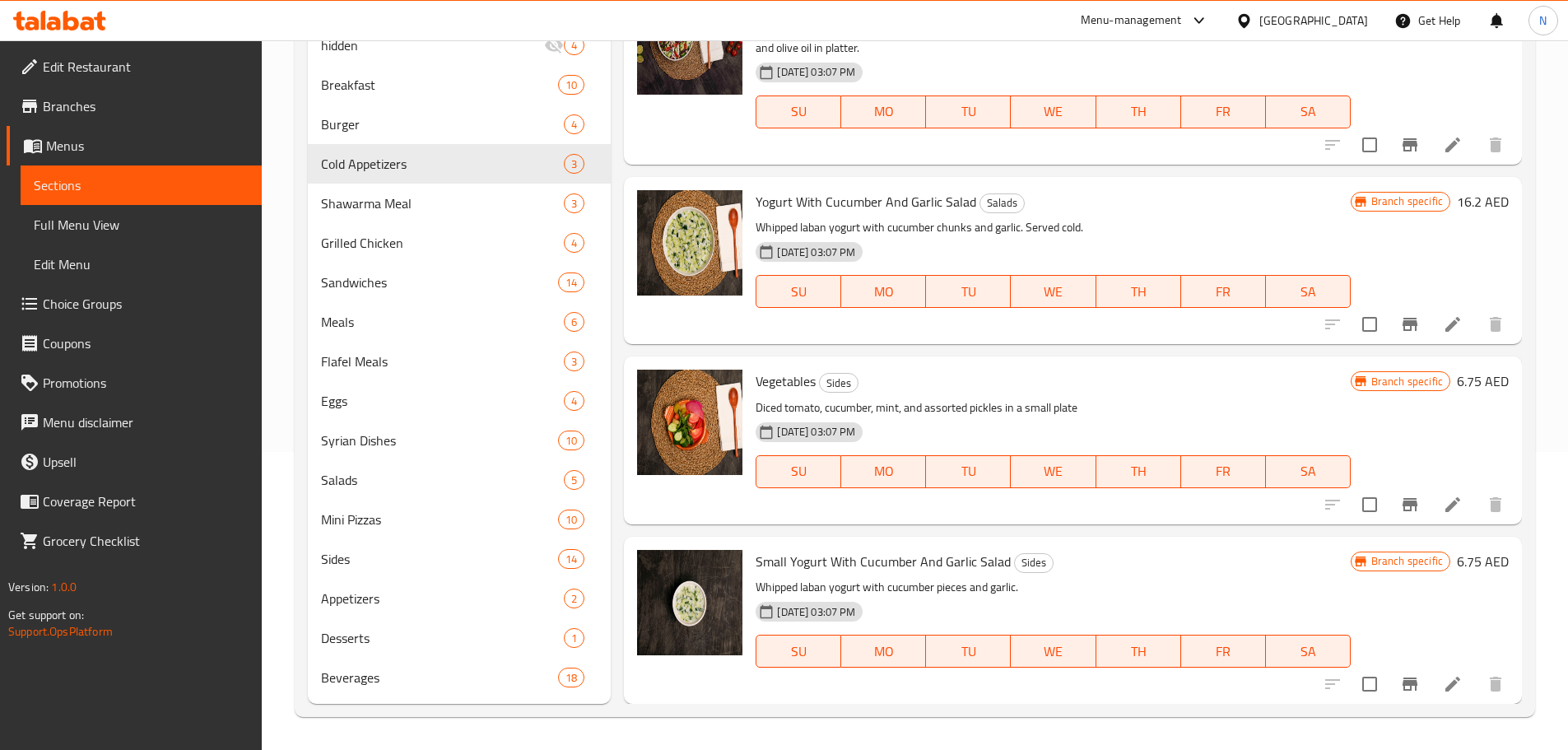
type input "Cucumber"
click at [1402, 330] on icon "Branch-specific-item" at bounding box center [1409, 324] width 15 height 13
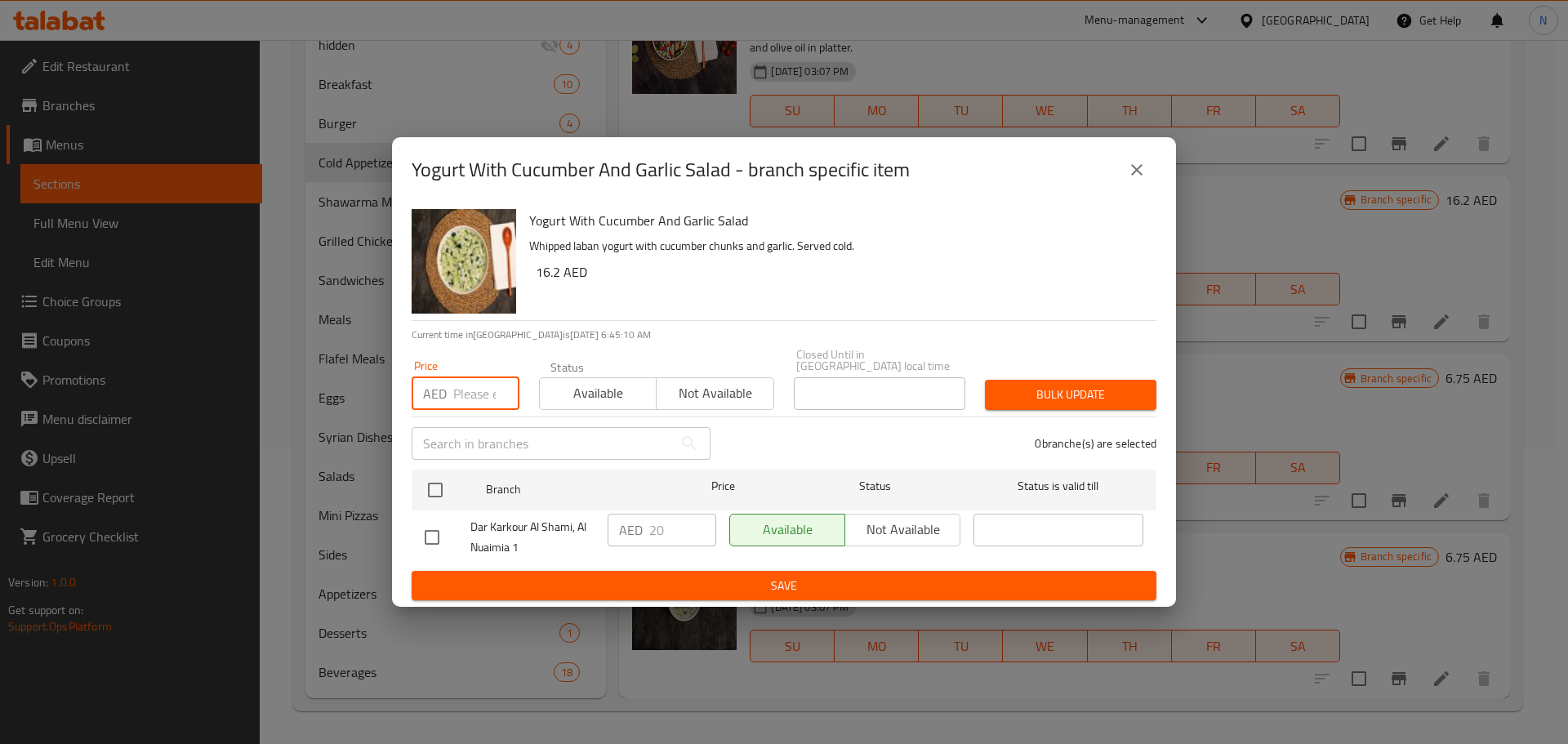
click at [465, 393] on input "number" at bounding box center [486, 393] width 66 height 33
paste input "26.25"
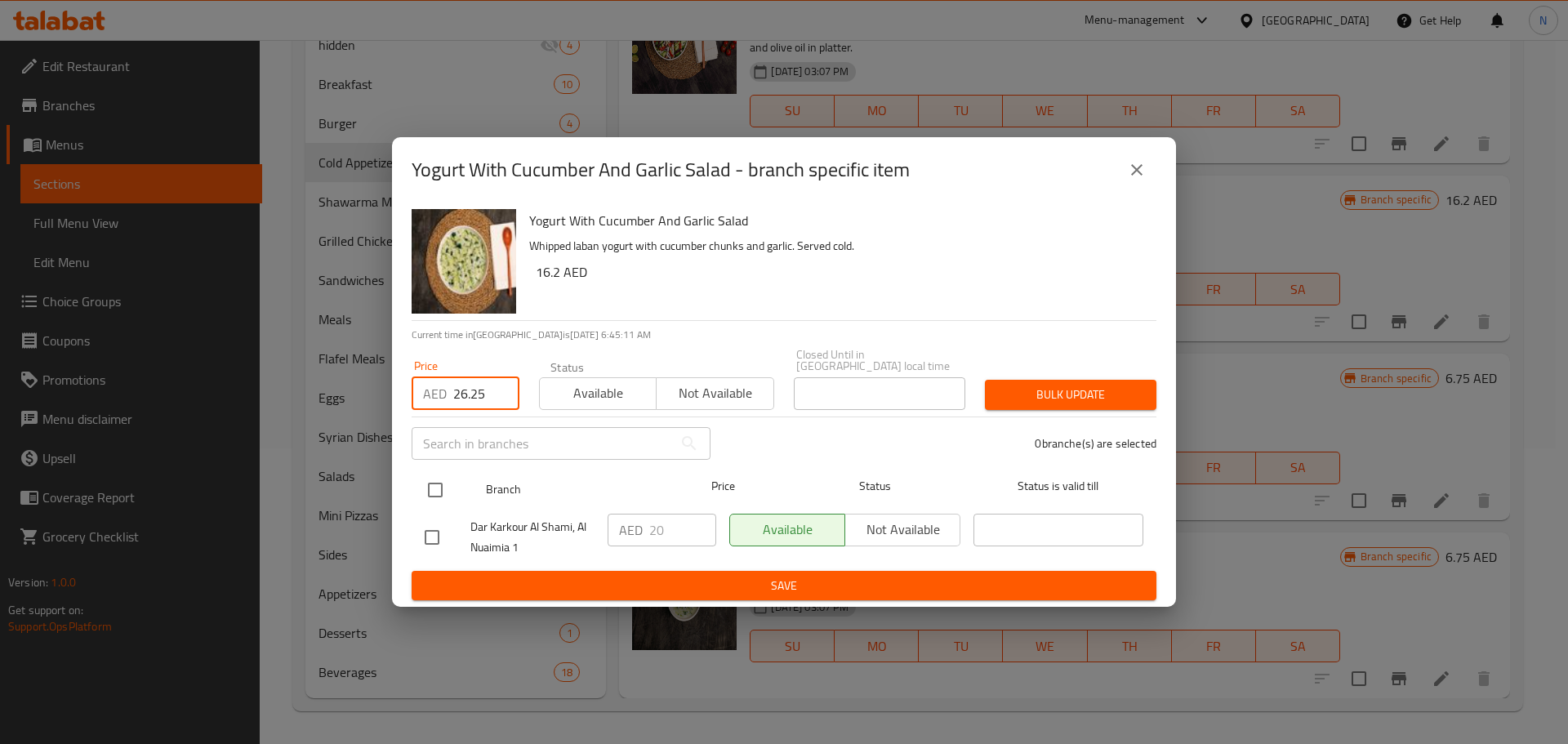
type input "26.25"
click at [435, 499] on input "checkbox" at bounding box center [435, 490] width 35 height 35
checkbox input "true"
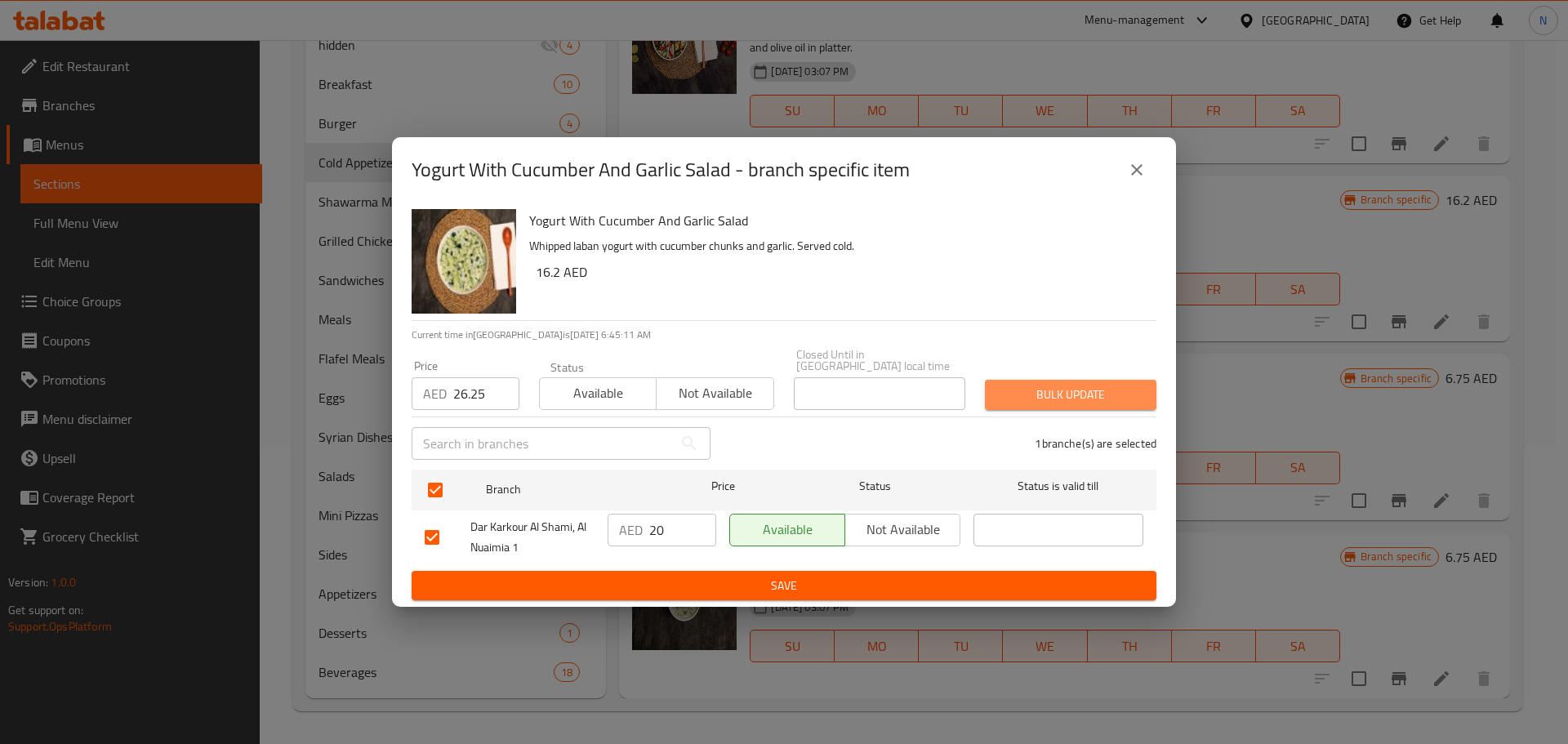
click at [1067, 399] on span "Bulk update" at bounding box center [1070, 394] width 145 height 20
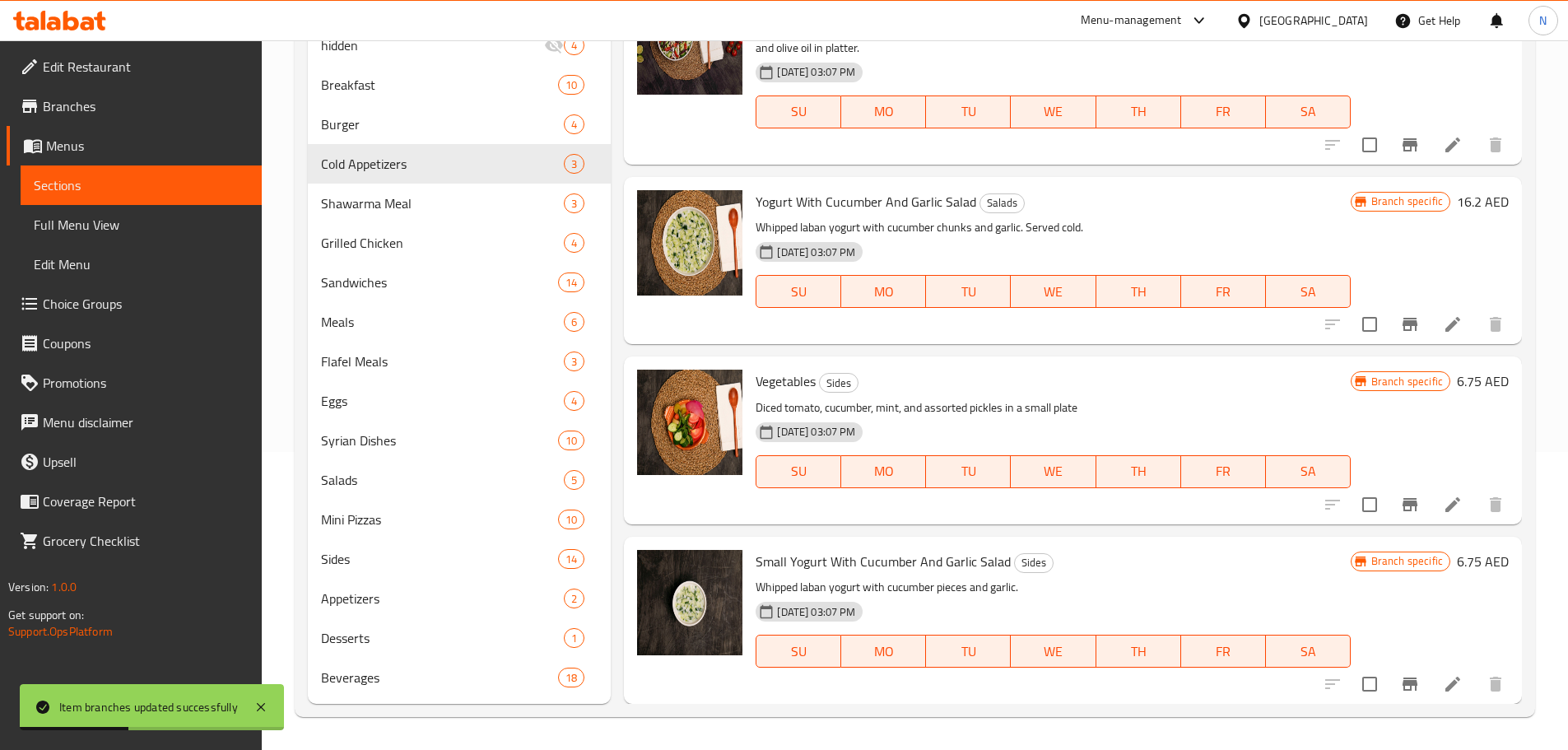
click at [1456, 201] on h6 "16.2 AED" at bounding box center [1482, 202] width 52 height 23
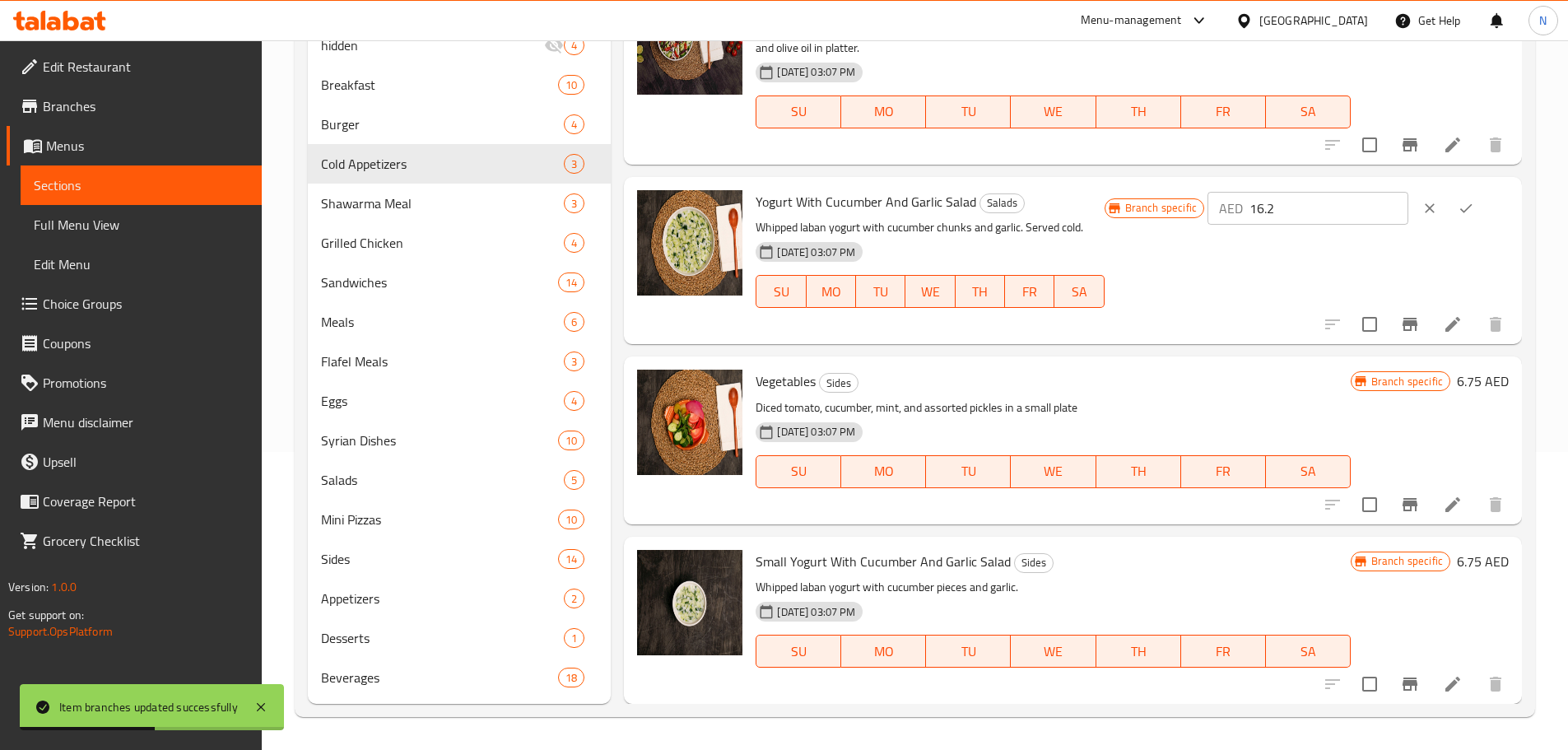
click at [1284, 206] on input "16.2" at bounding box center [1329, 208] width 159 height 33
paste input "26.25"
type input "26.25"
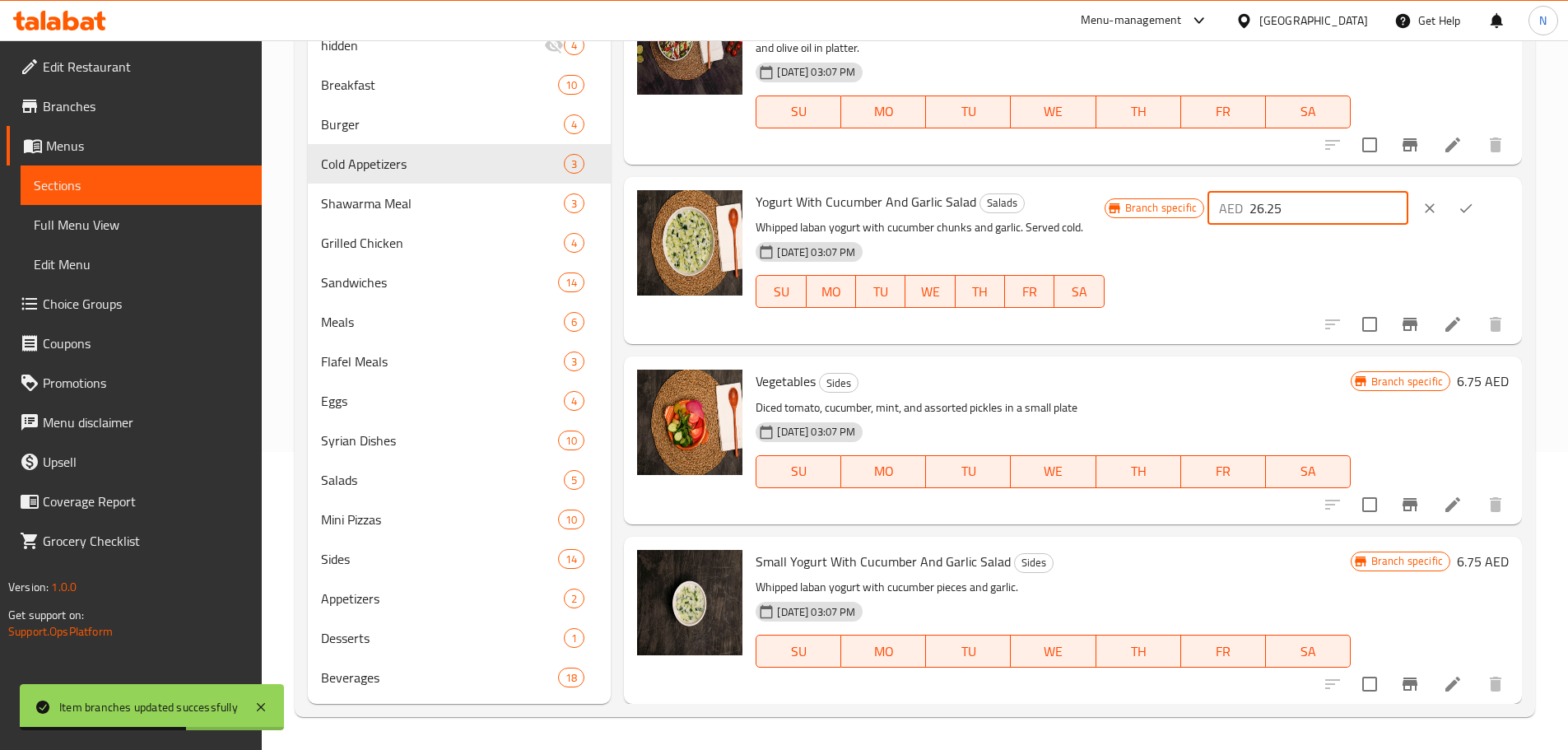
click at [1470, 204] on icon "ok" at bounding box center [1465, 208] width 16 height 16
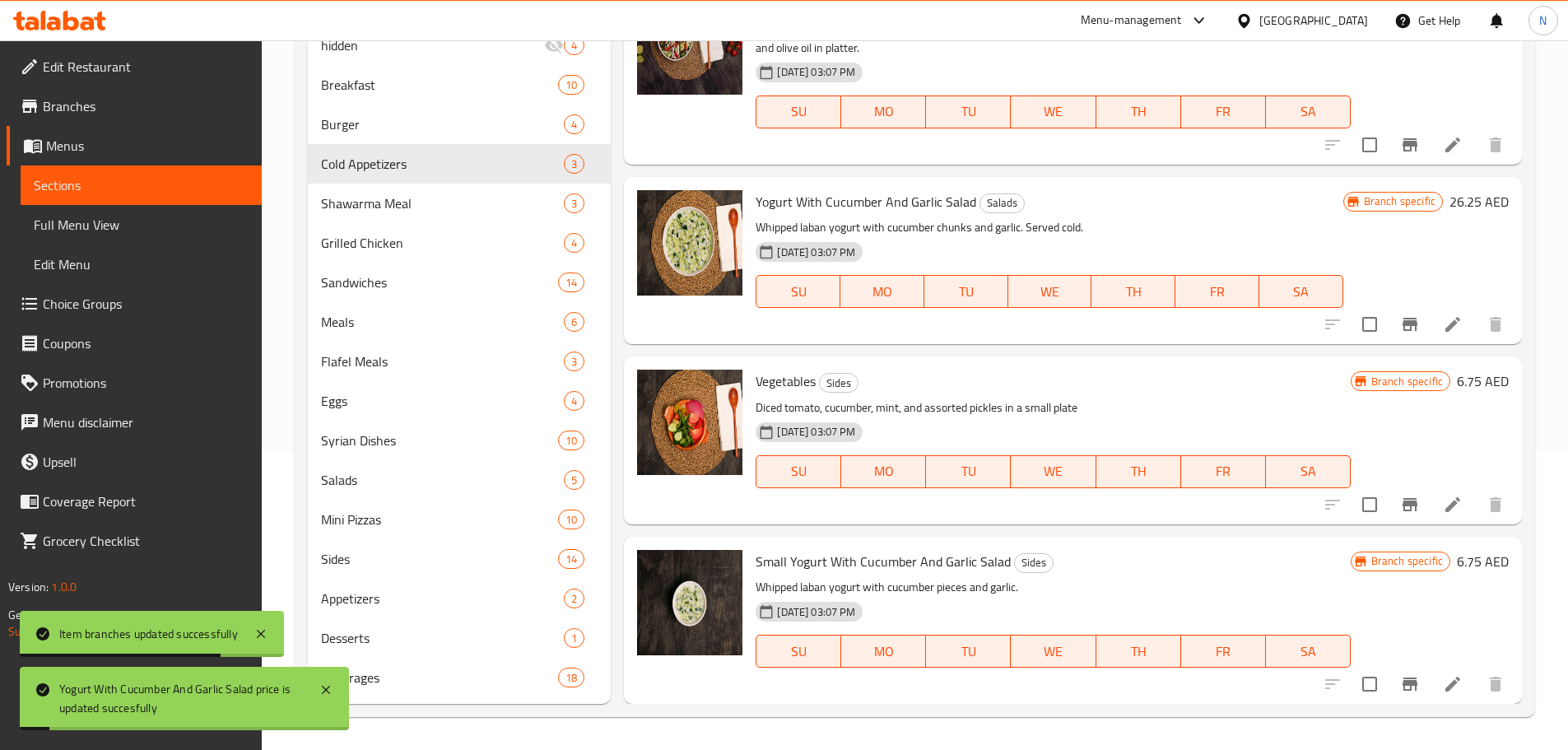
click at [1443, 323] on icon at bounding box center [1453, 324] width 20 height 20
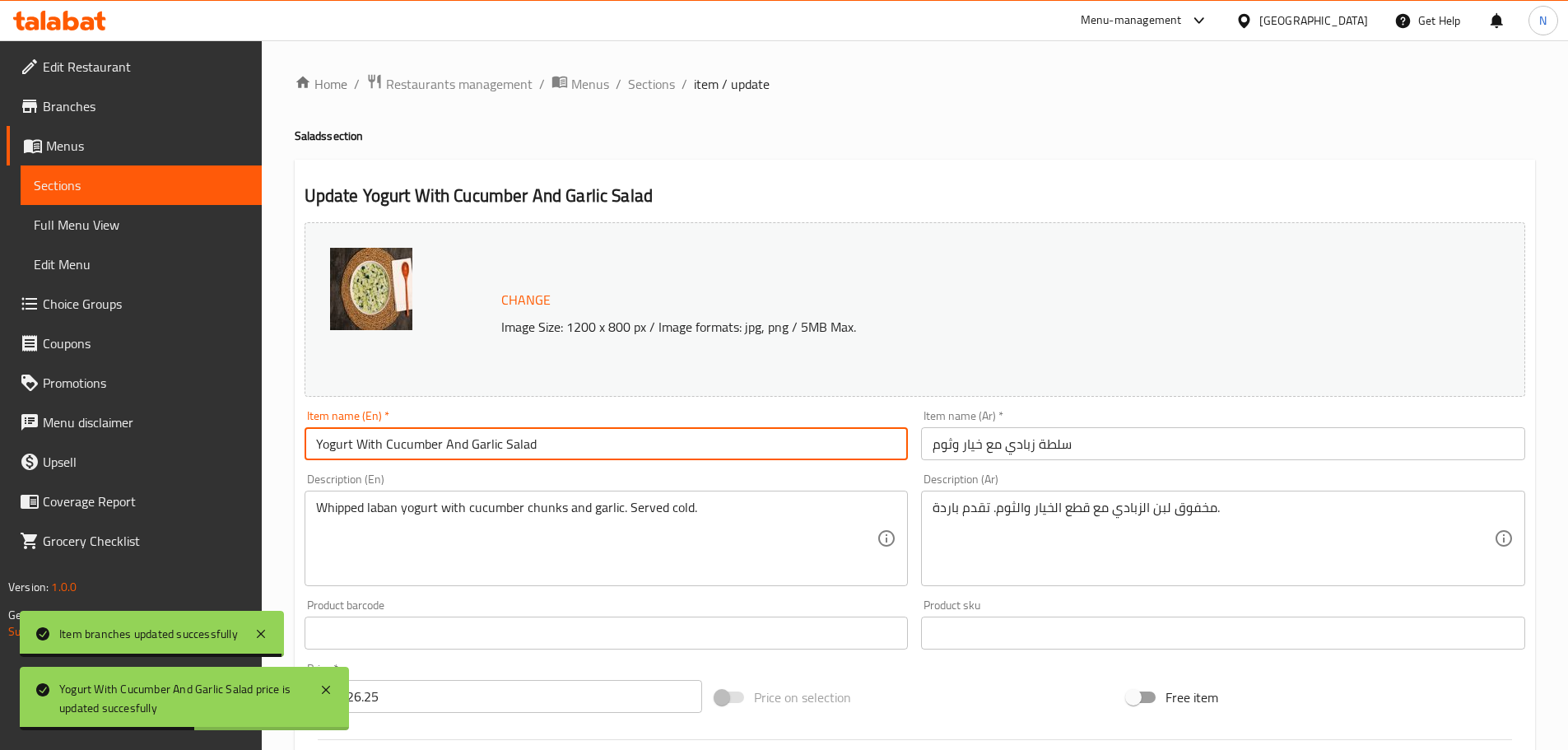
click at [629, 438] on input "Yogurt With Cucumber And Garlic Salad" at bounding box center [606, 444] width 604 height 33
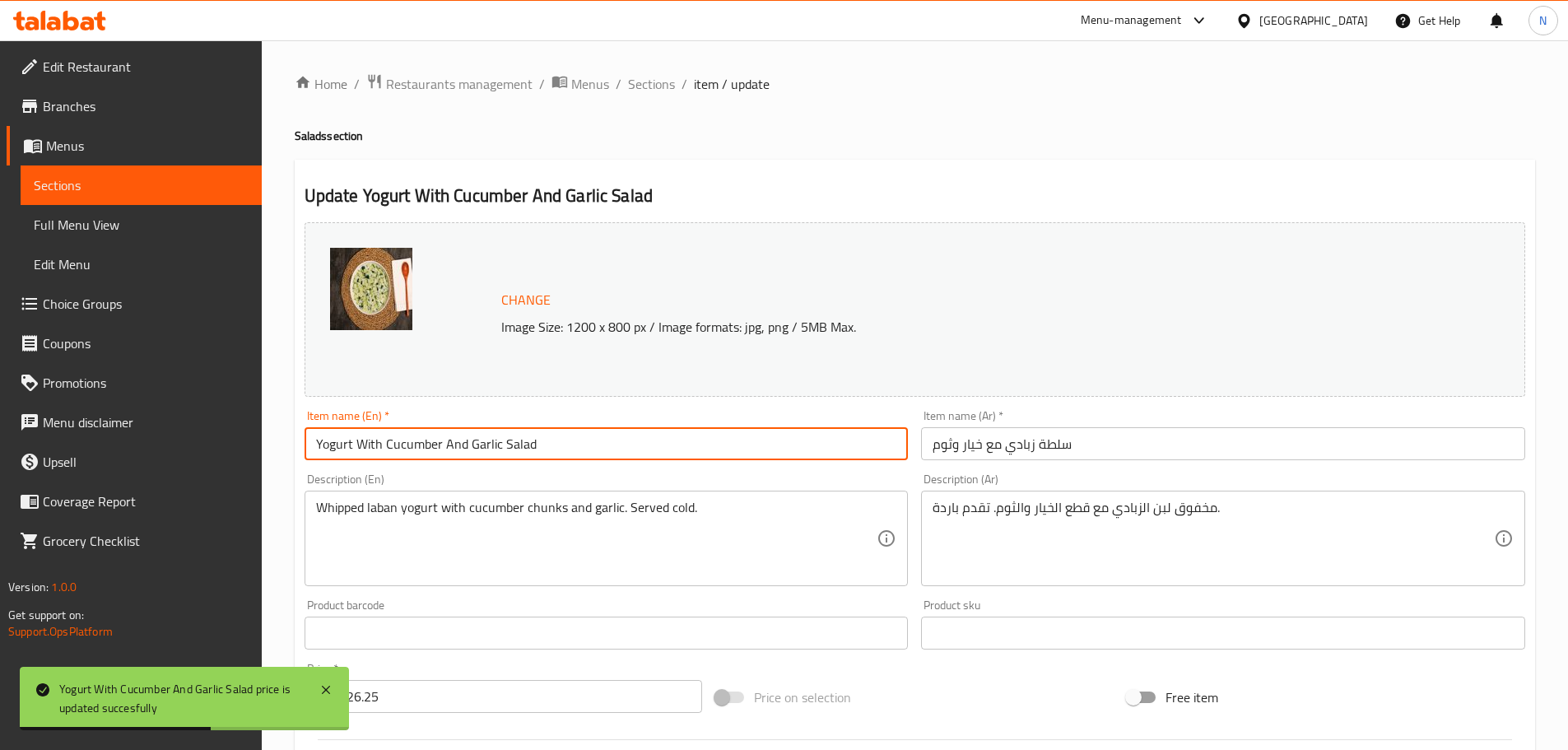
click at [629, 438] on input "Yogurt With Cucumber And Garlic Salad" at bounding box center [606, 444] width 604 height 33
paste input "hurt Cucumber Salad (Large)"
type input "Yoghurt Cucumber Salad (Large)"
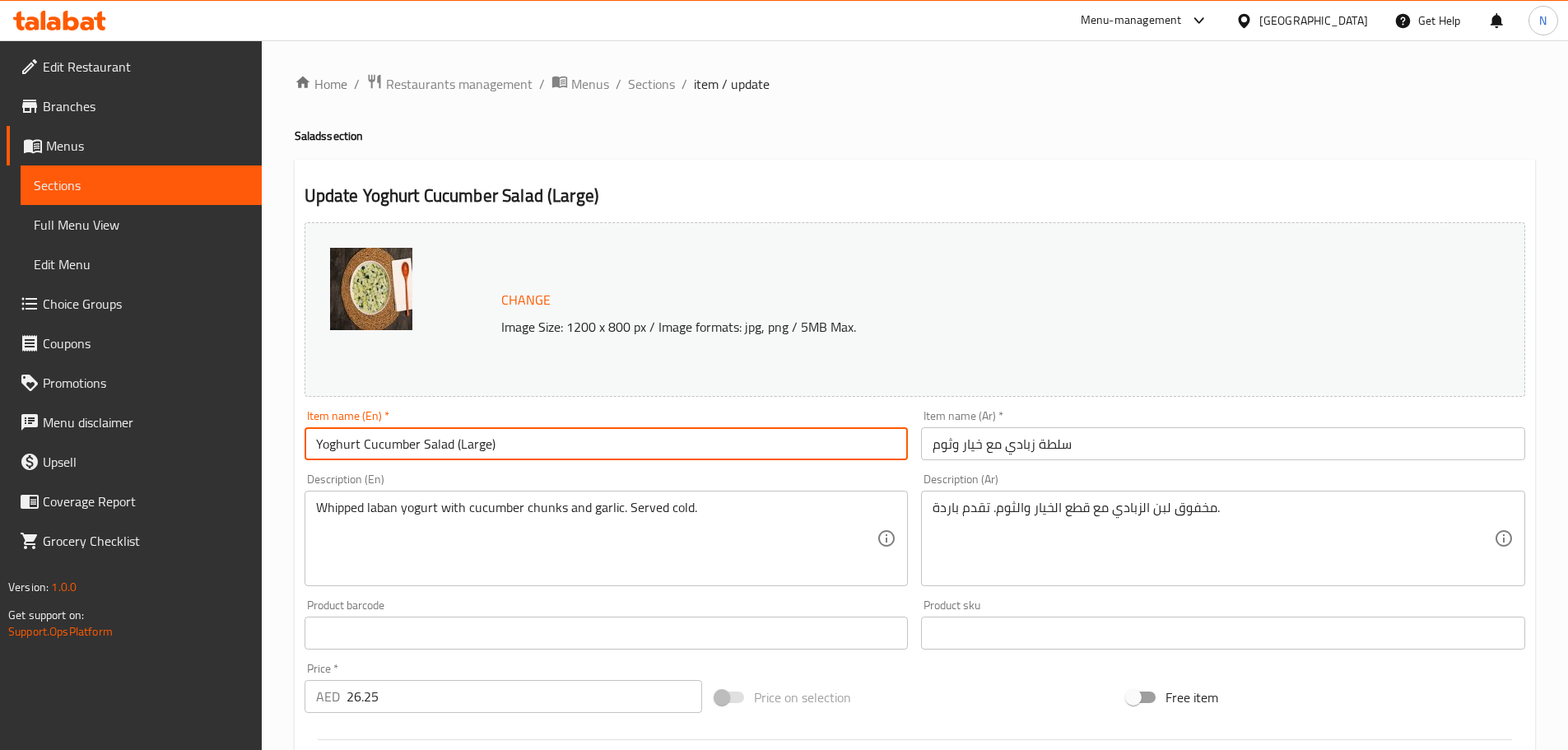
click at [1046, 453] on input "سلطة زبادي مع خيار وثوم" at bounding box center [1223, 444] width 604 height 33
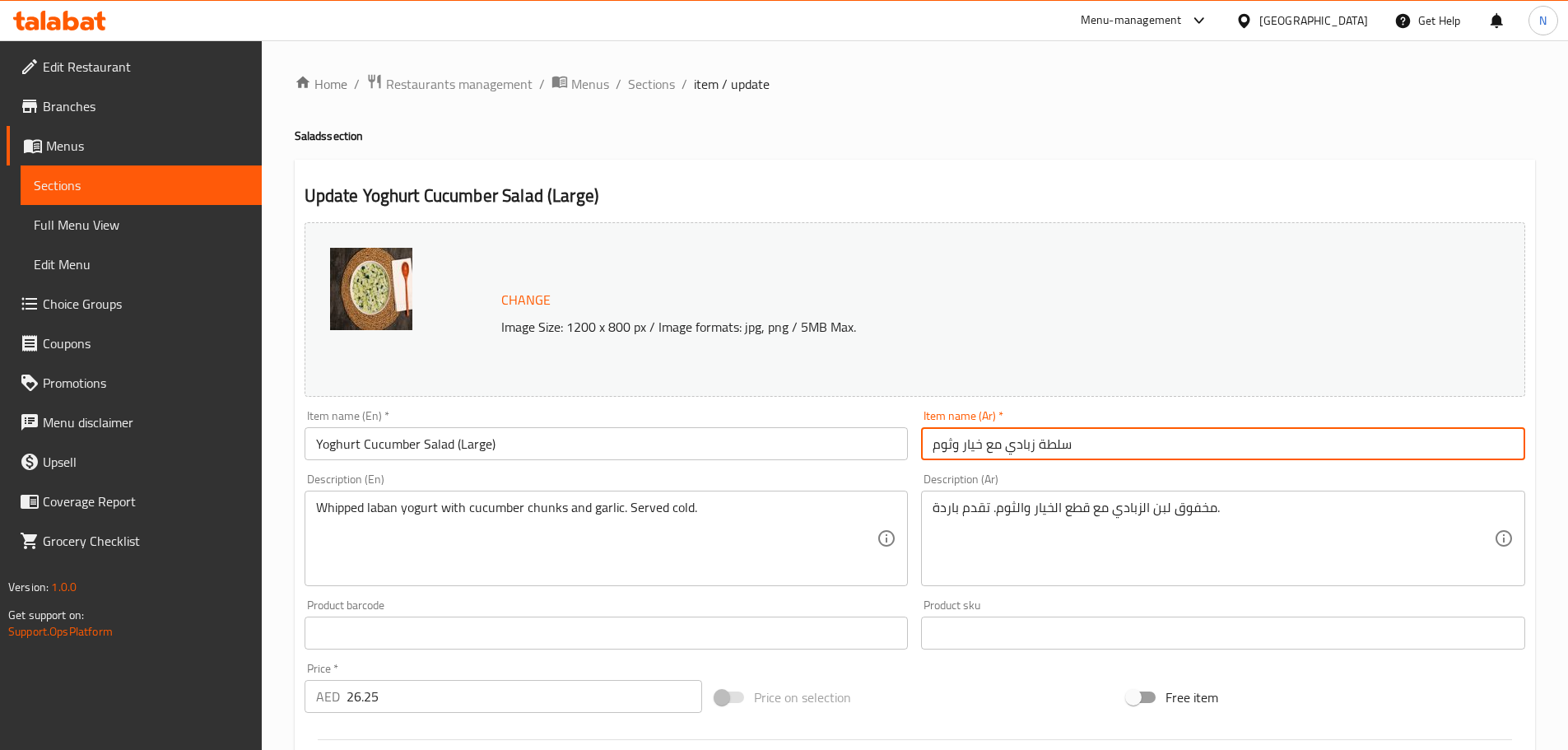
click at [1046, 453] on input "سلطة زبادي مع خيار وثوم" at bounding box center [1223, 444] width 604 height 33
paste input "يار بلبن (كبير)"
type input "سلطة خيار بلبن (كبير)"
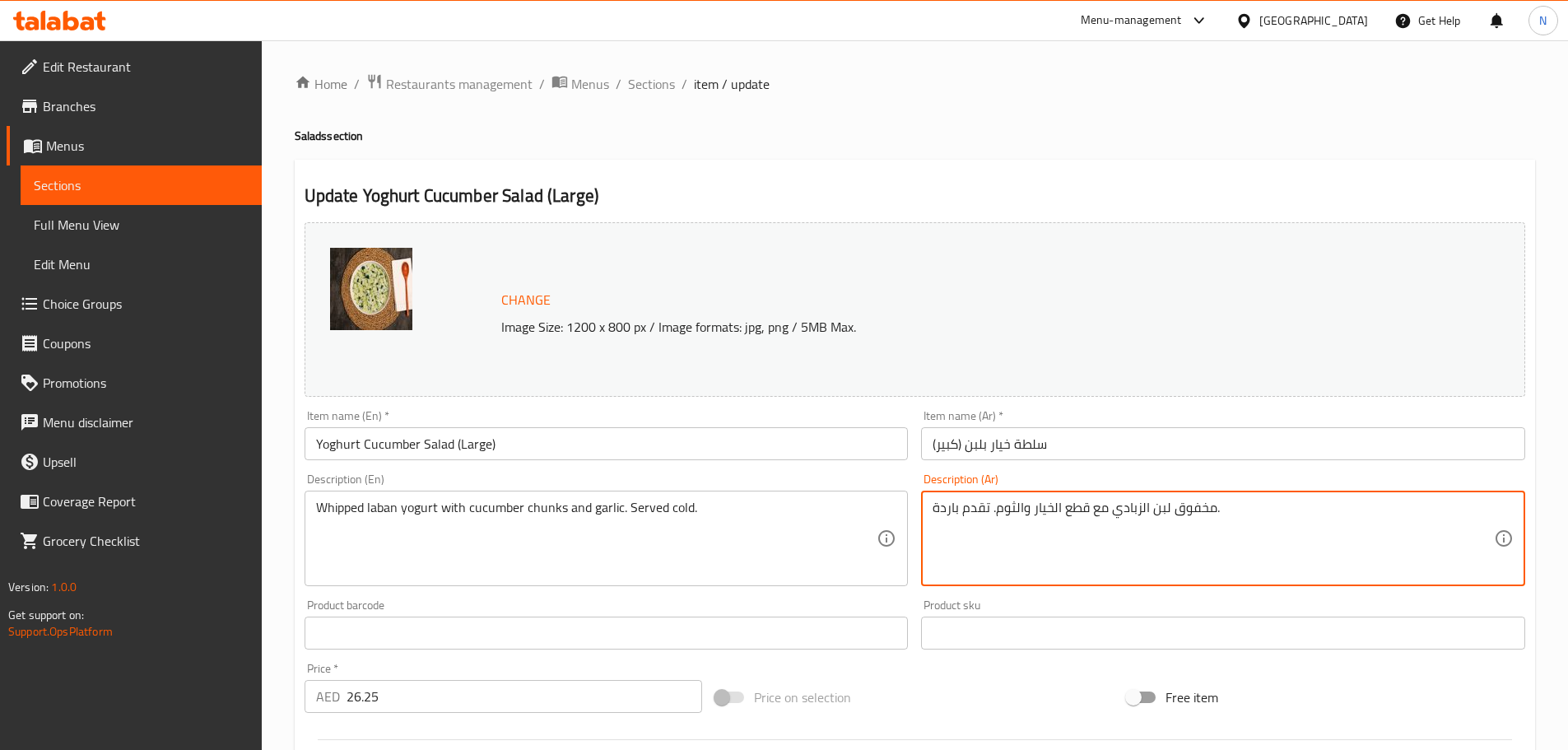
click at [1023, 506] on textarea "مخفوق لبن الزبادي مع قطع الخيار والثوم. تقدم باردة." at bounding box center [1213, 539] width 561 height 79
paste textarea "بادي مع قطع الخيار والثوم"
type textarea "مخفوق لبن زبادي مع قطع الخيار والثوم"
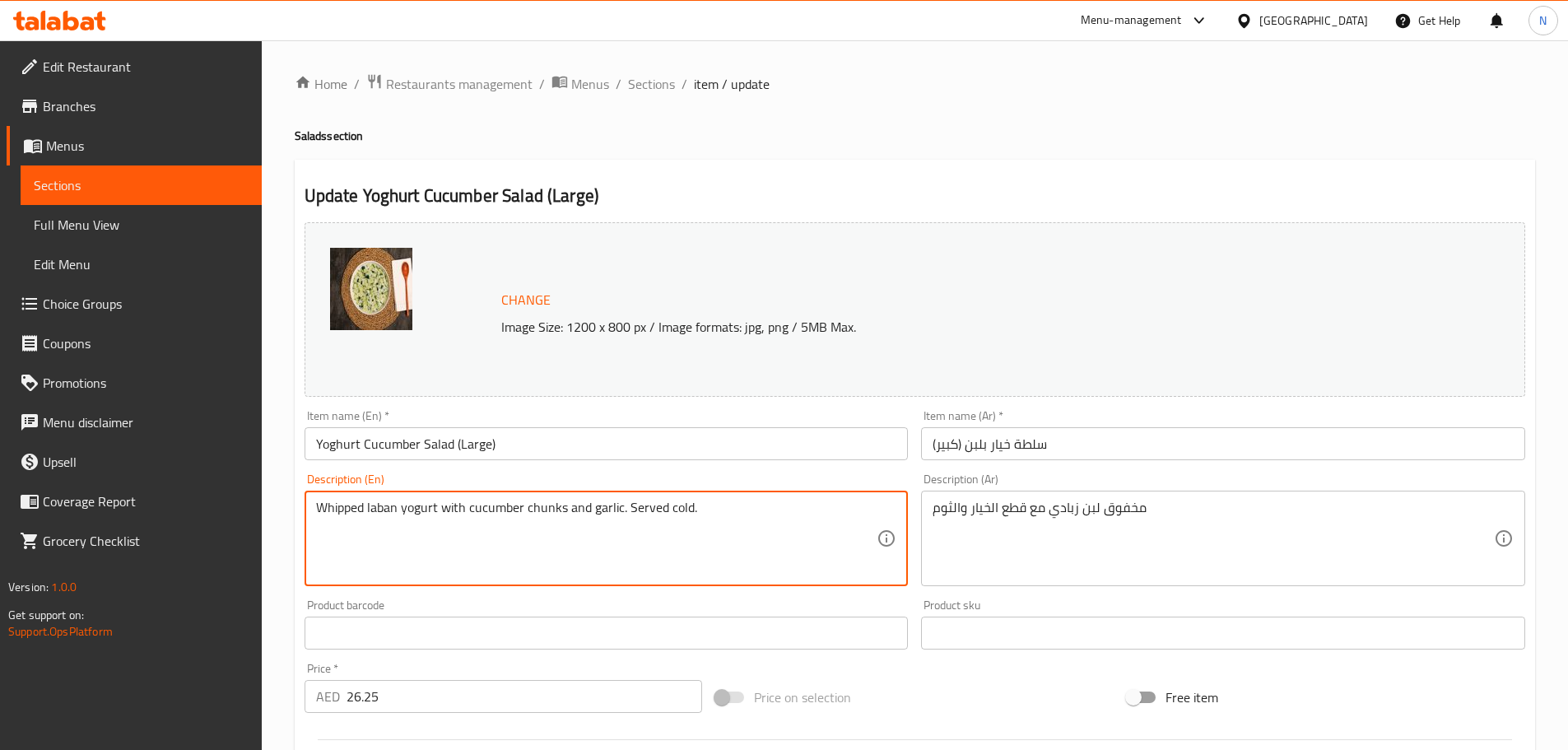
click at [518, 512] on textarea "Whipped laban yogurt with cucumber chunks and garlic. Served cold." at bounding box center [596, 539] width 561 height 79
paste textarea "Yogurt smoothie with cucumber and garlic slices"
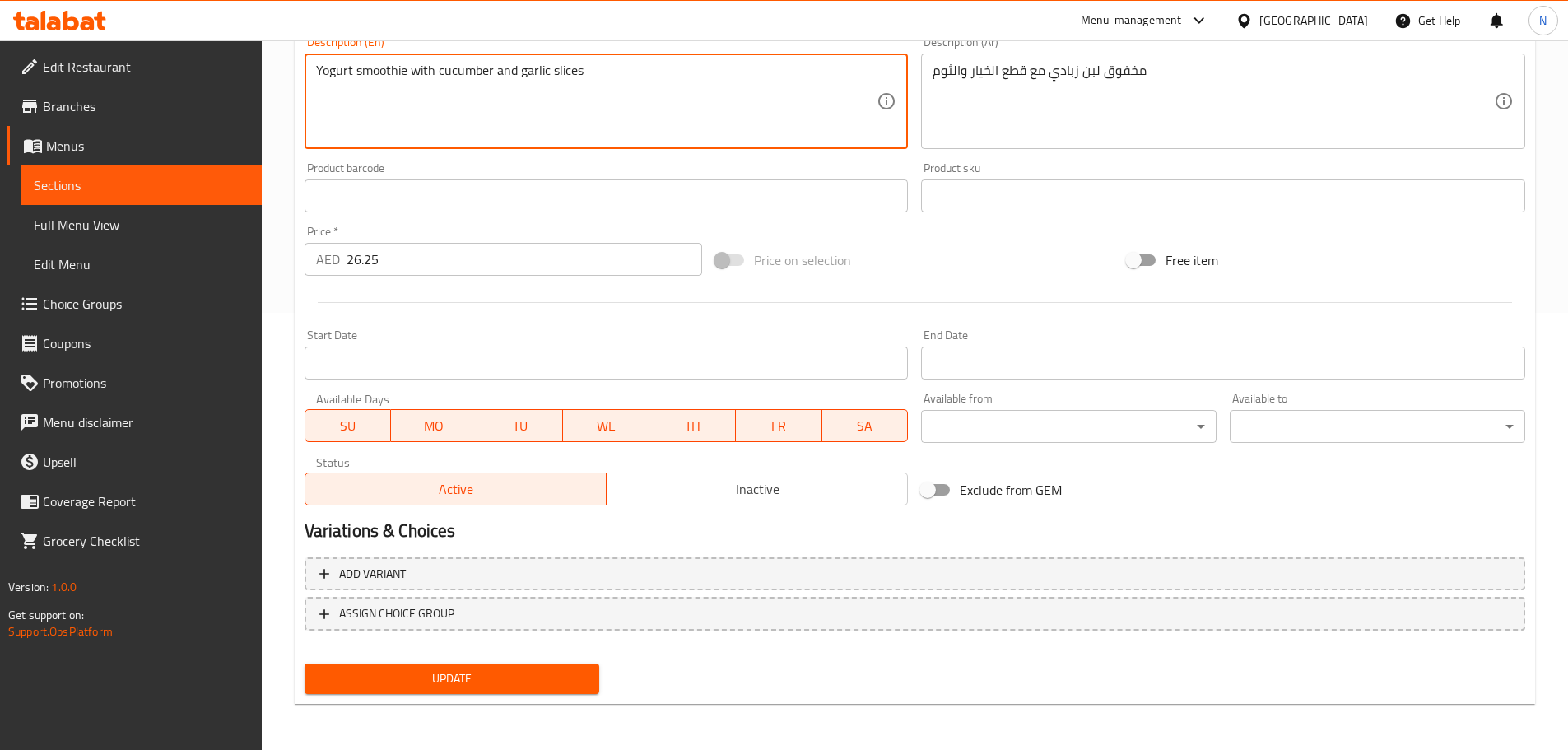
type textarea "Yogurt smoothie with cucumber and garlic slices"
click at [430, 671] on span "Update" at bounding box center [452, 679] width 270 height 21
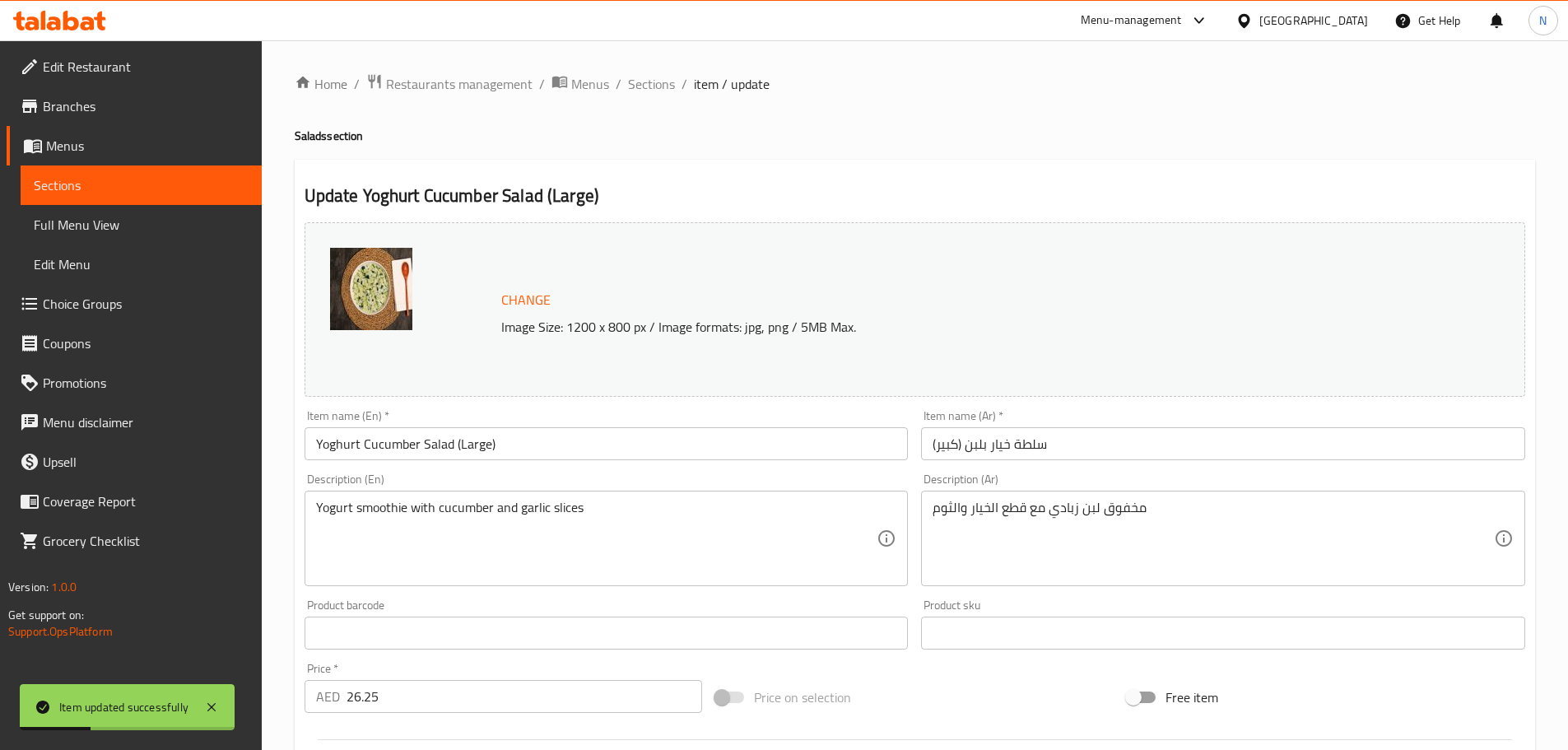
click at [421, 447] on input "Yoghurt Cucumber Salad (Large)" at bounding box center [606, 444] width 604 height 33
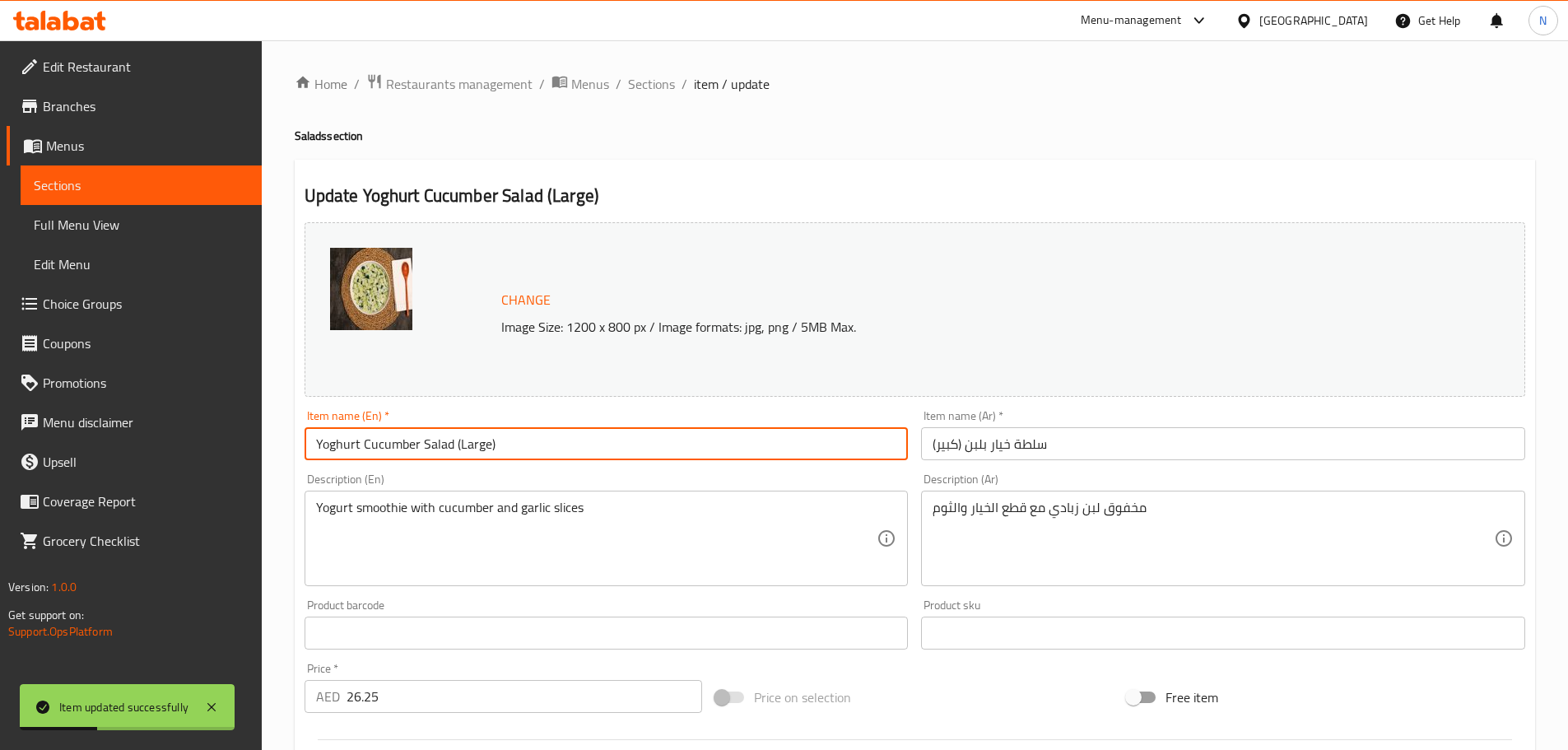
click at [421, 447] on input "Yoghurt Cucumber Salad (Large)" at bounding box center [606, 444] width 604 height 33
click at [656, 91] on span "Sections" at bounding box center [651, 84] width 47 height 20
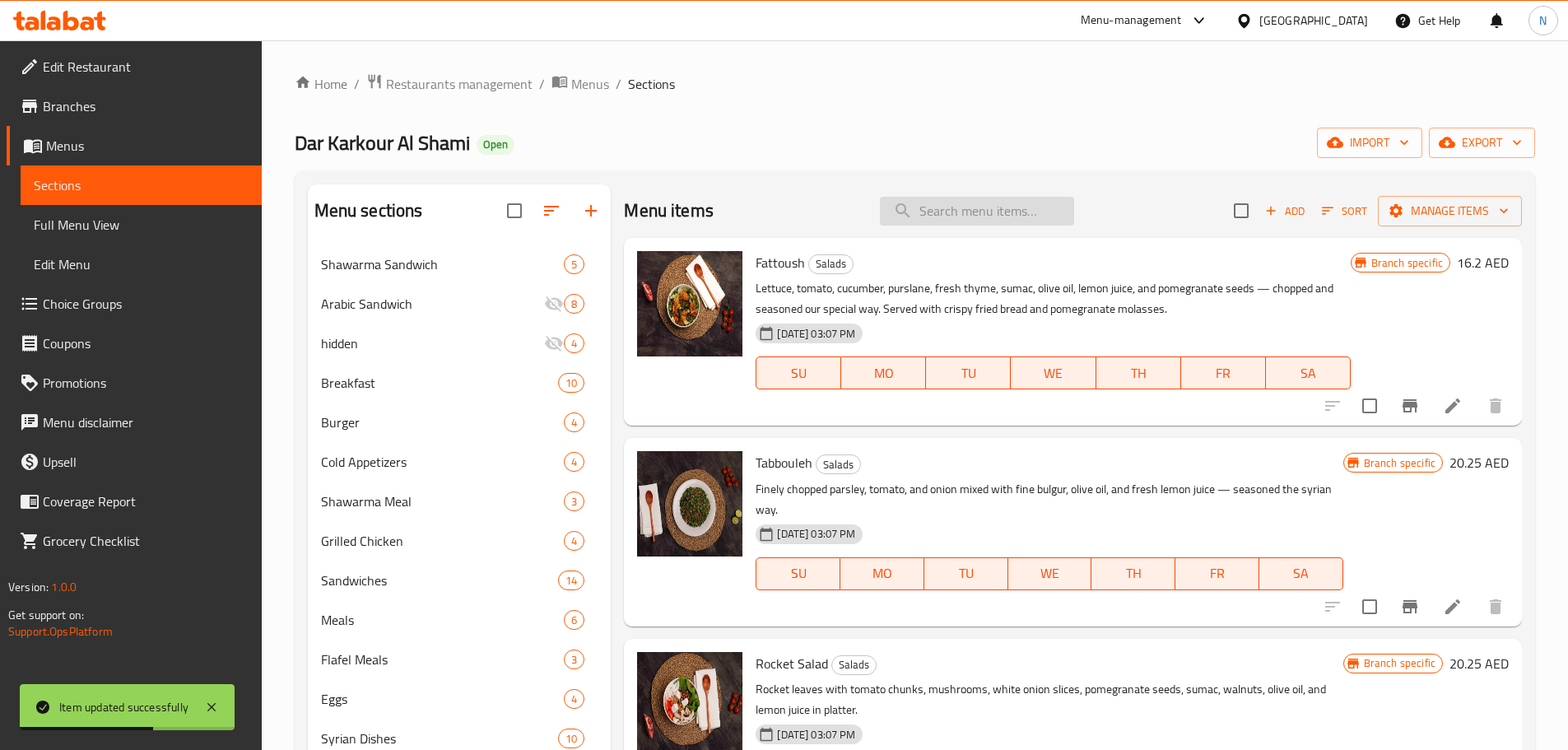
click at [958, 215] on input "search" at bounding box center [977, 211] width 195 height 29
paste input "Yoghurt Cucumber Salad (Large)"
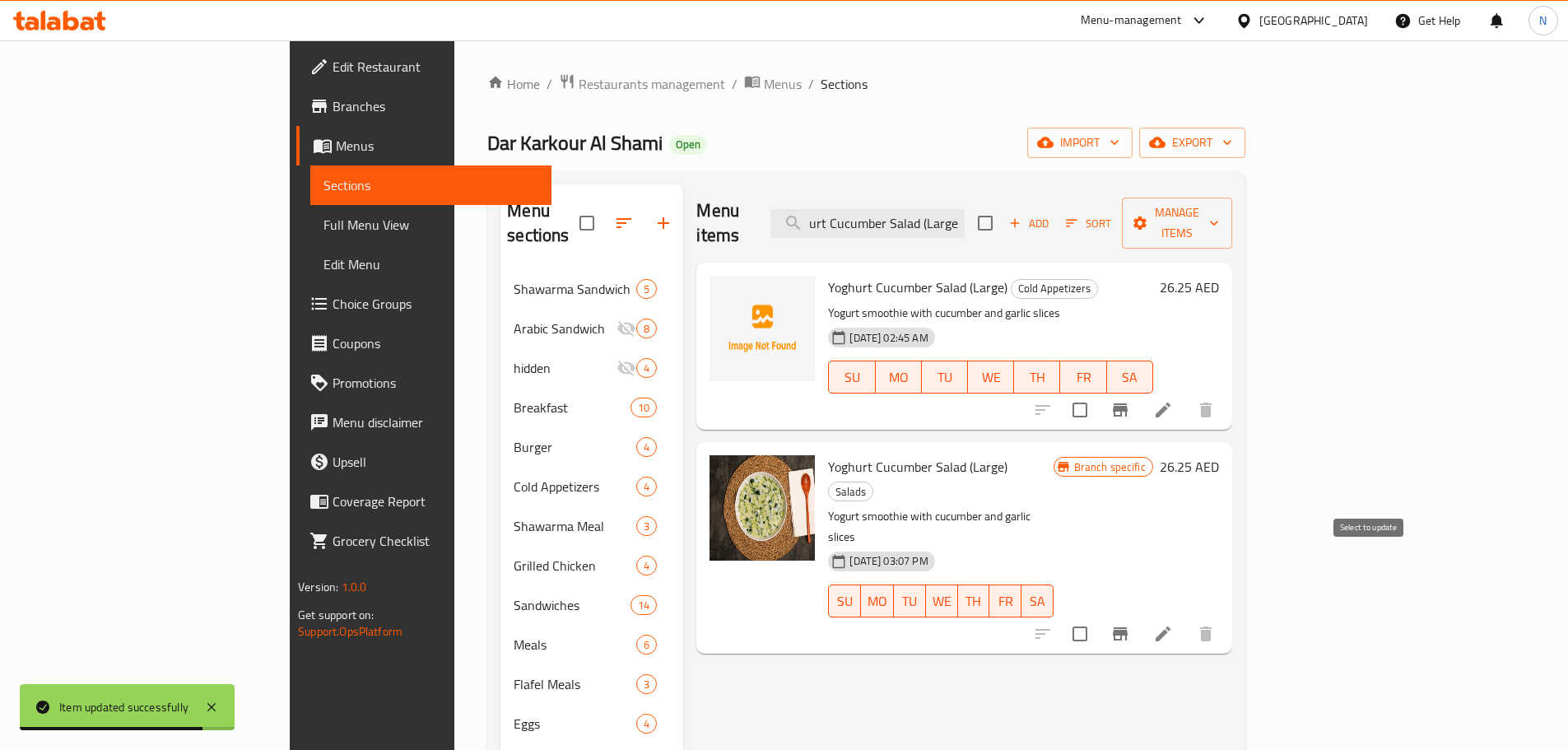
type input "Yoghurt Cucumber Salad (Large)"
click at [1097, 617] on input "checkbox" at bounding box center [1080, 634] width 35 height 35
click at [1232, 225] on button "Manage items" at bounding box center [1177, 222] width 111 height 51
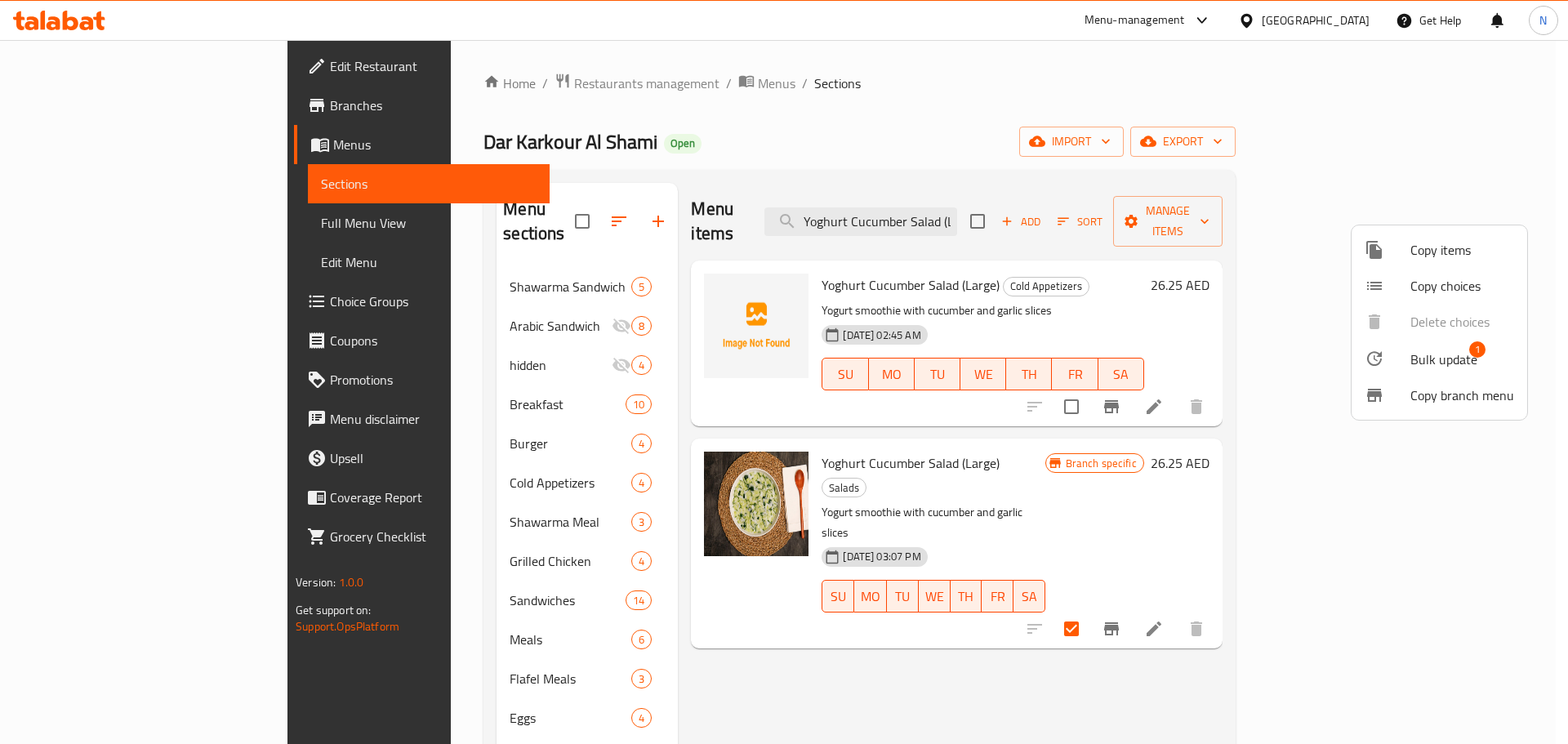
click at [1439, 360] on span "Bulk update" at bounding box center [1444, 360] width 67 height 19
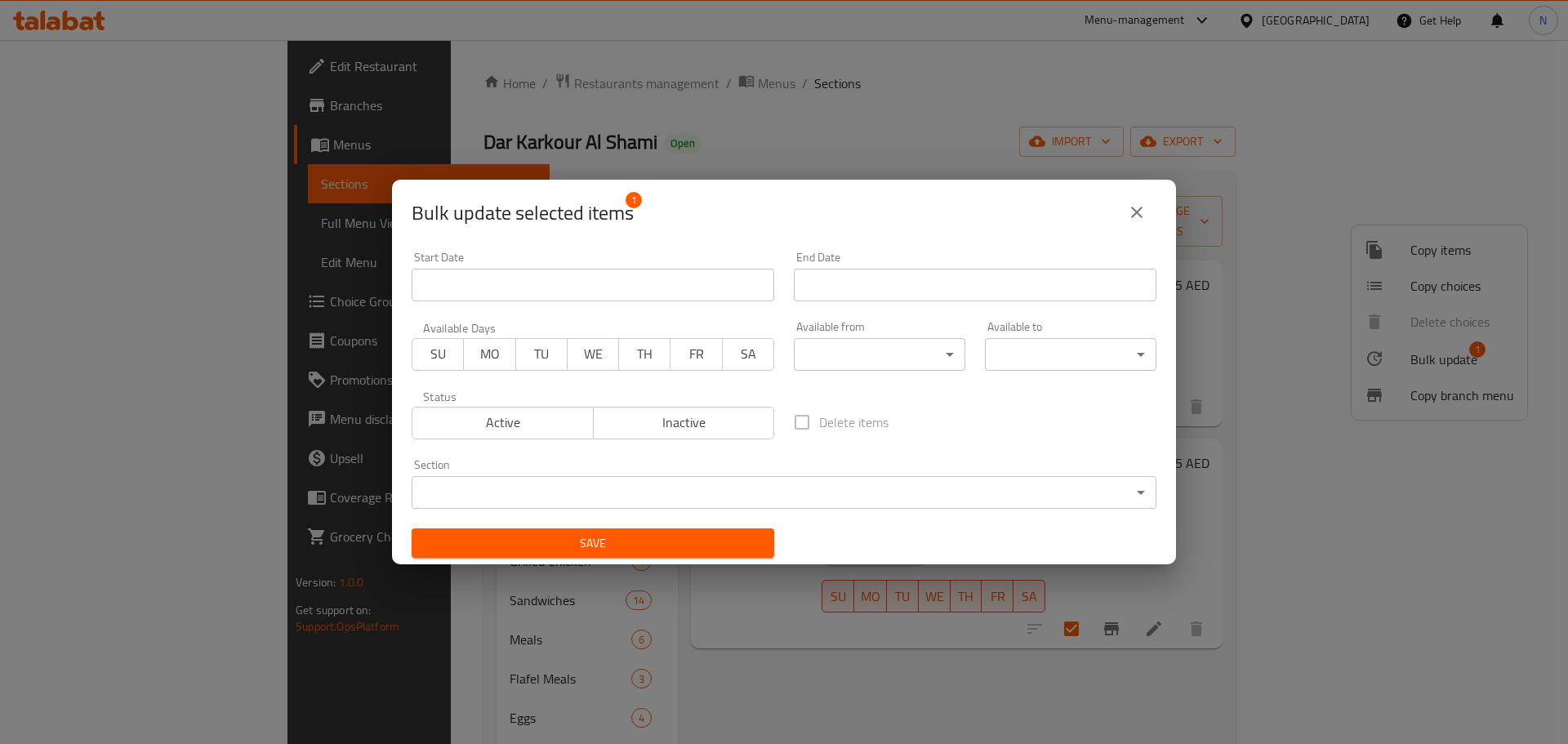
click at [532, 480] on body "​ Menu-management United Arab Emirates Get Help N Edit Restaurant Branches Menu…" at bounding box center [784, 391] width 1568 height 704
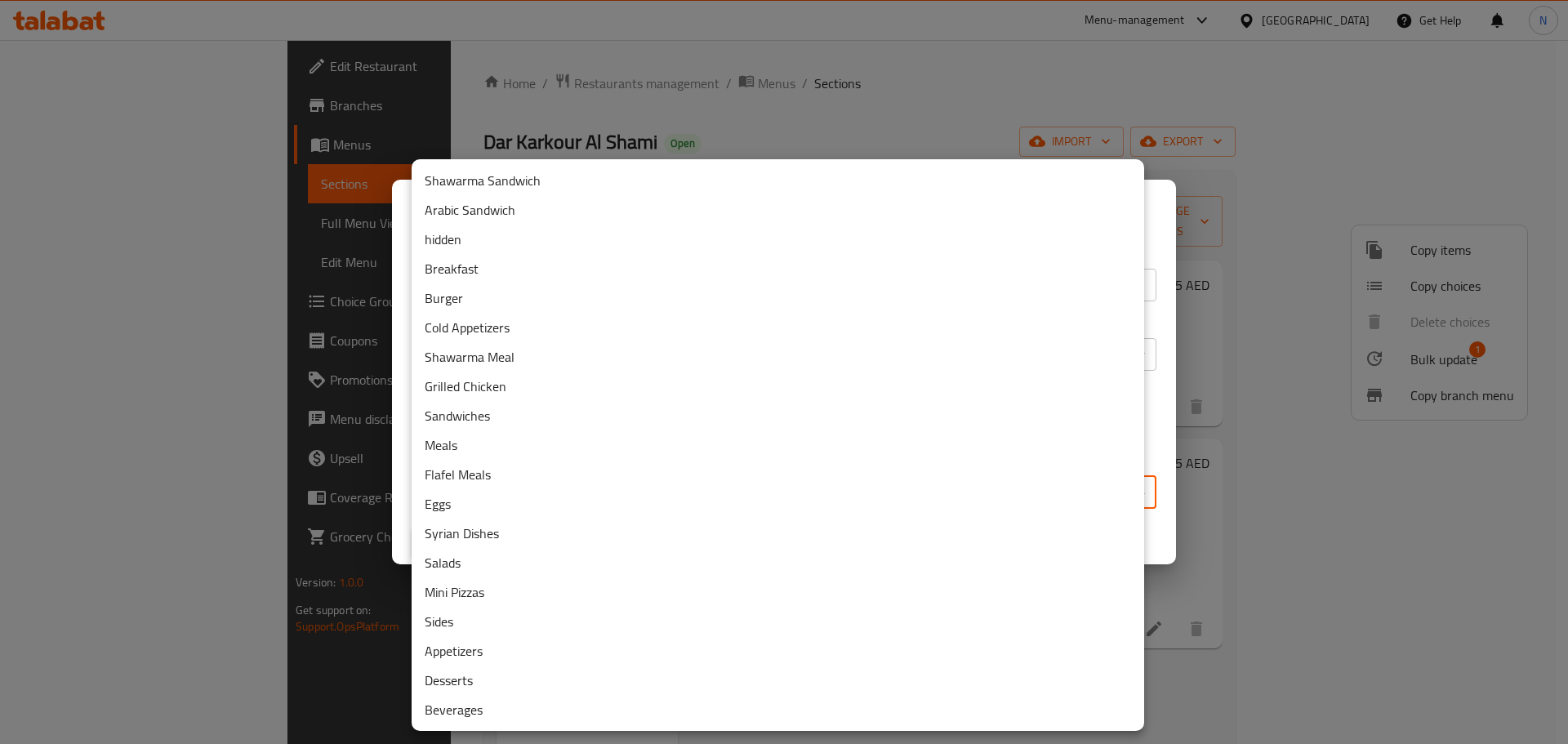
click at [479, 322] on li "Cold Appetizers" at bounding box center [777, 327] width 732 height 29
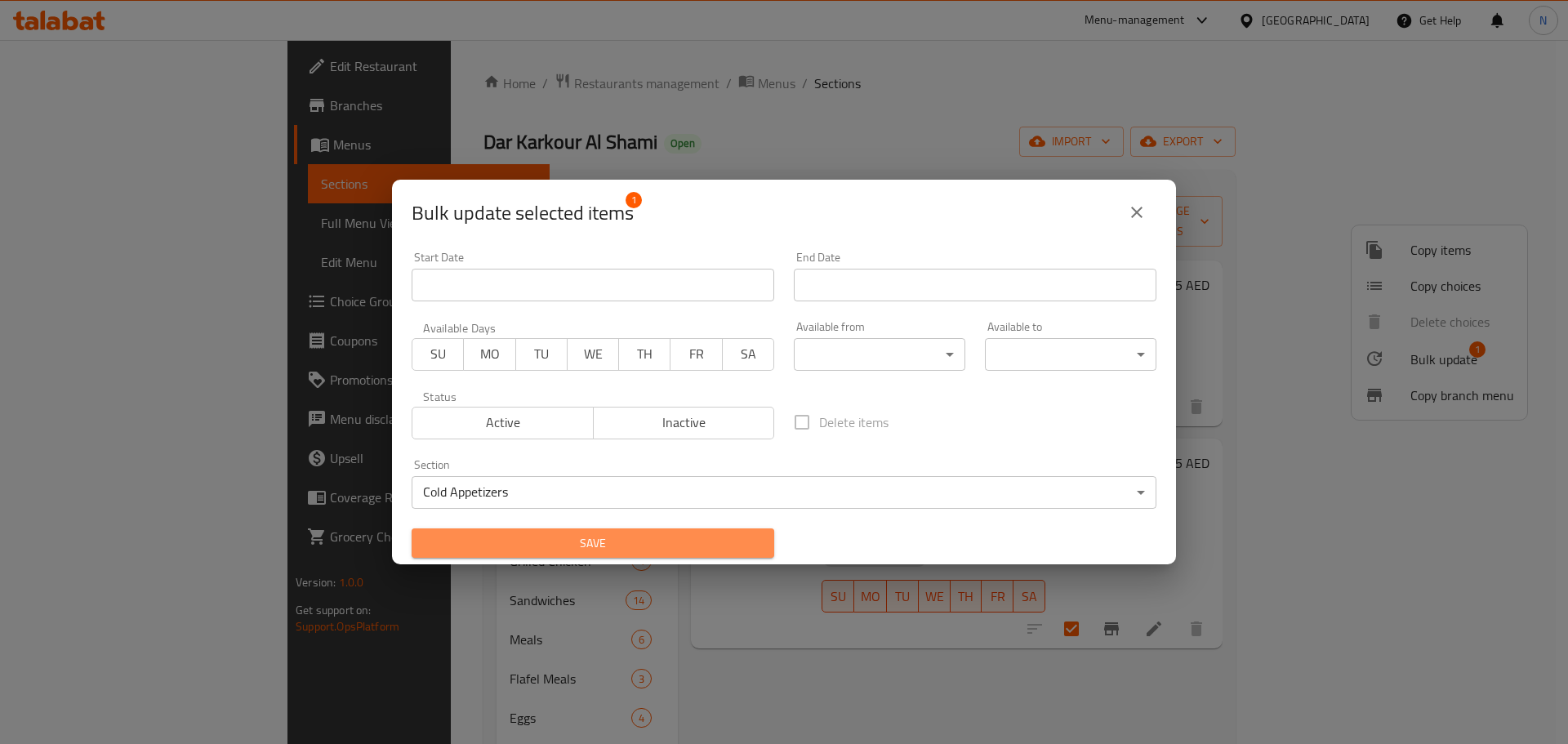
click at [729, 539] on span "Save" at bounding box center [593, 543] width 336 height 20
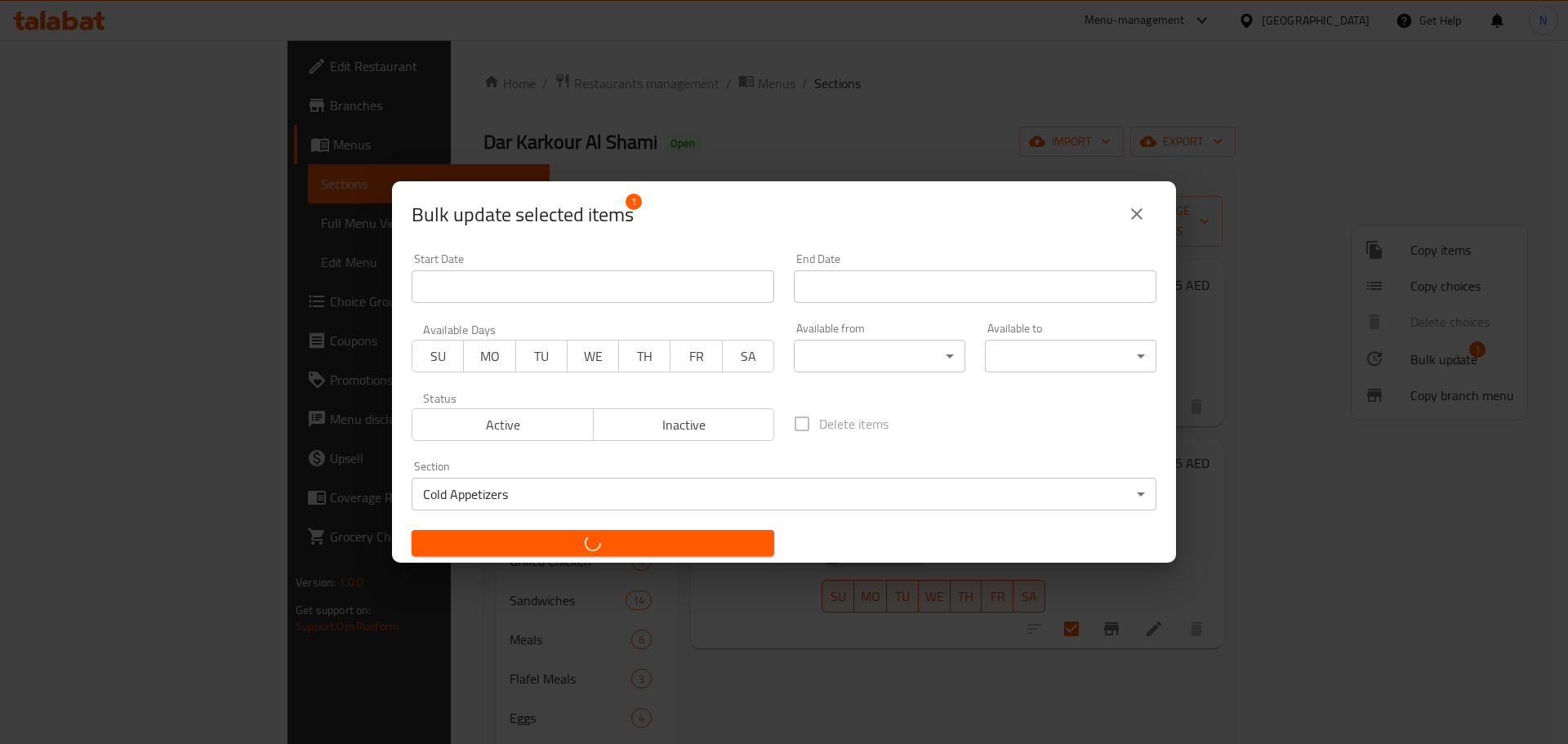
checkbox input "false"
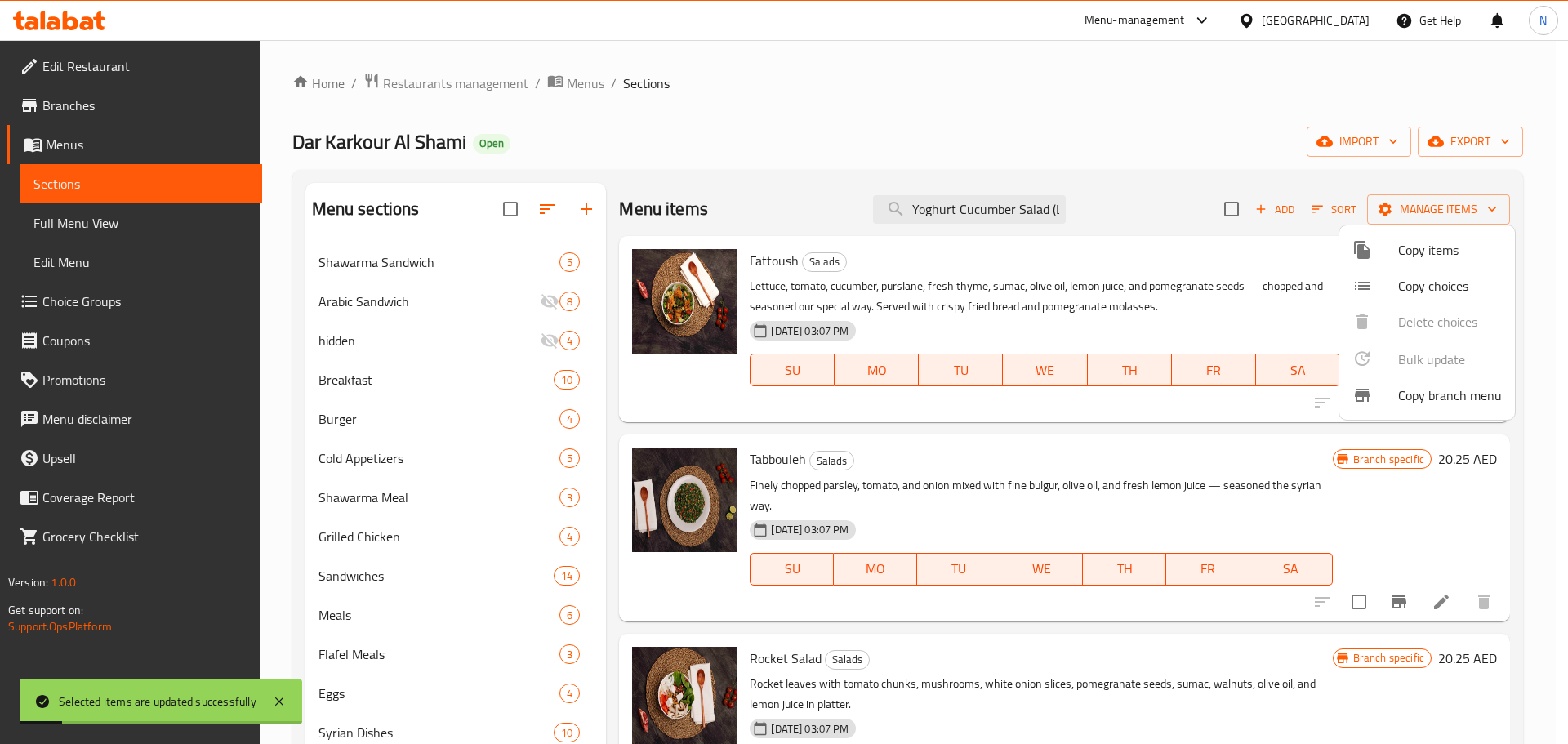
click at [1168, 312] on div at bounding box center [784, 372] width 1568 height 744
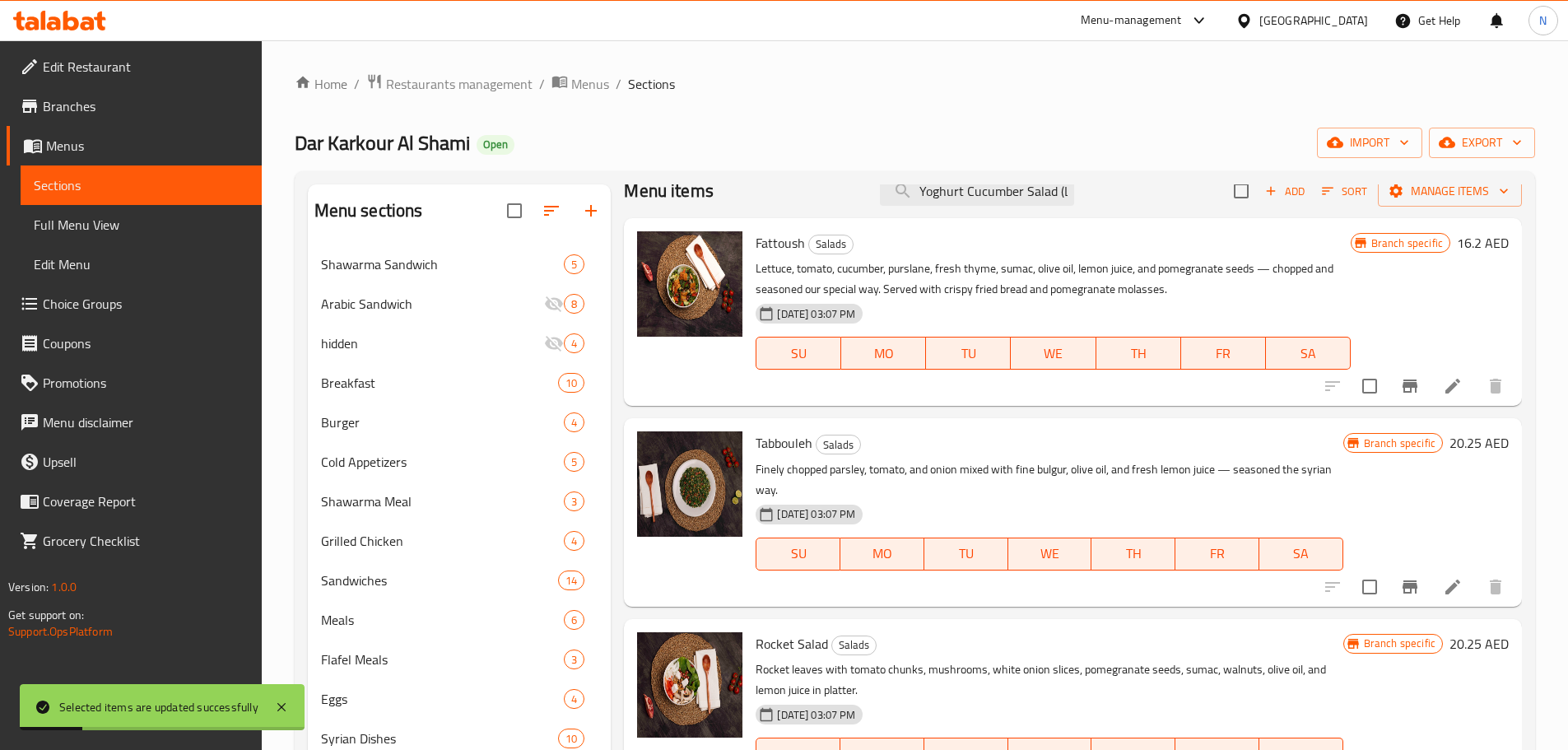
scroll to position [26, 0]
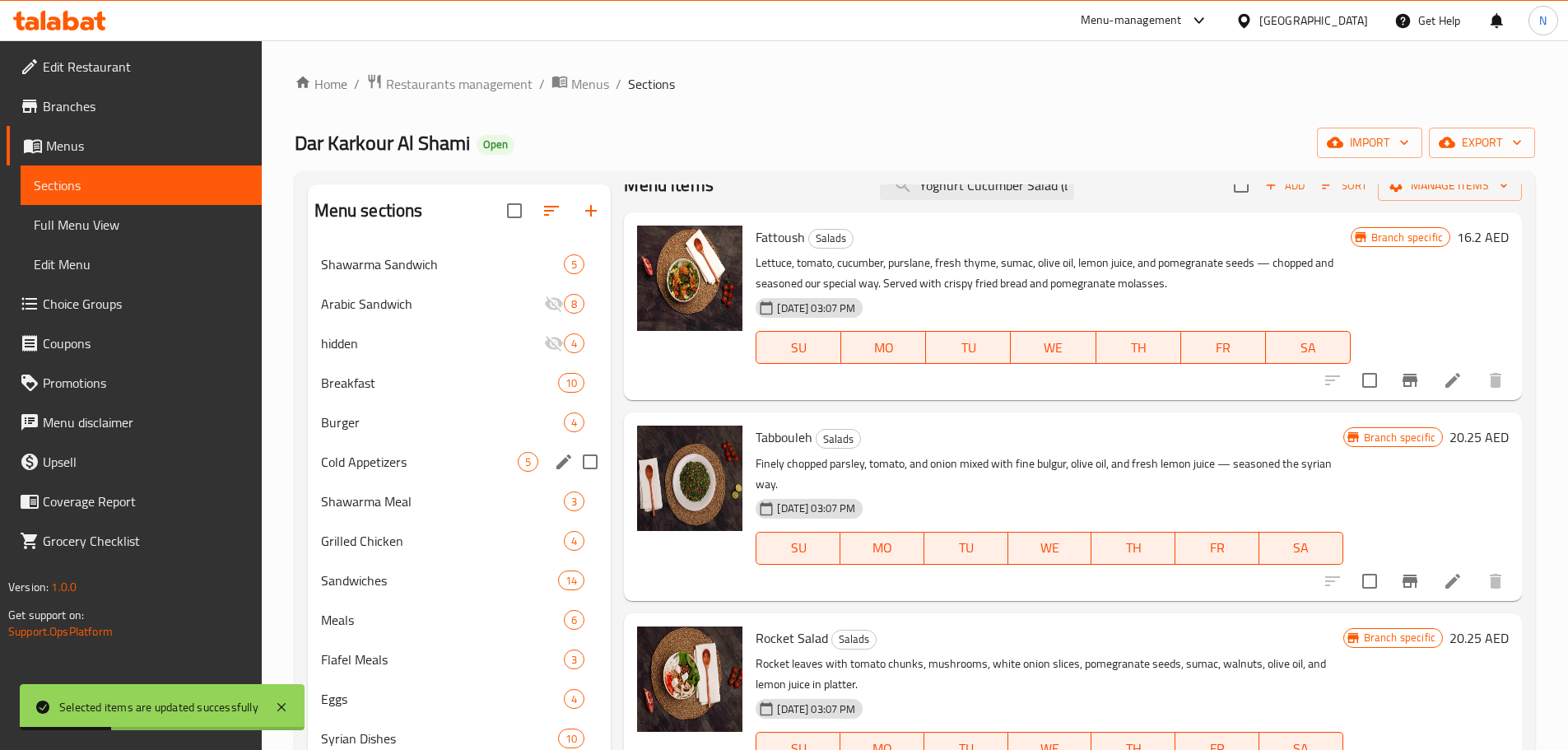
click at [402, 464] on span "Cold Appetizers" at bounding box center [419, 462] width 197 height 20
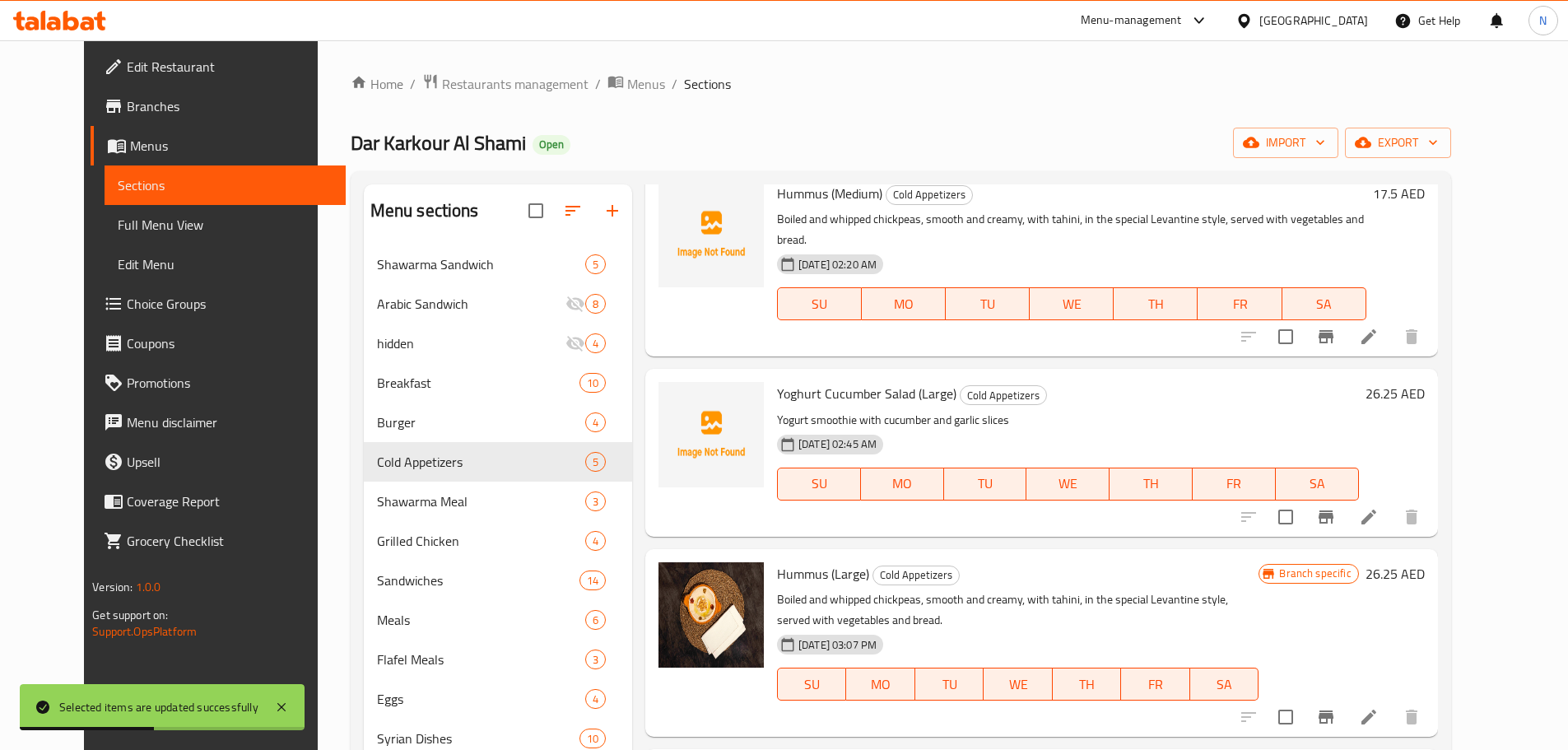
scroll to position [108, 0]
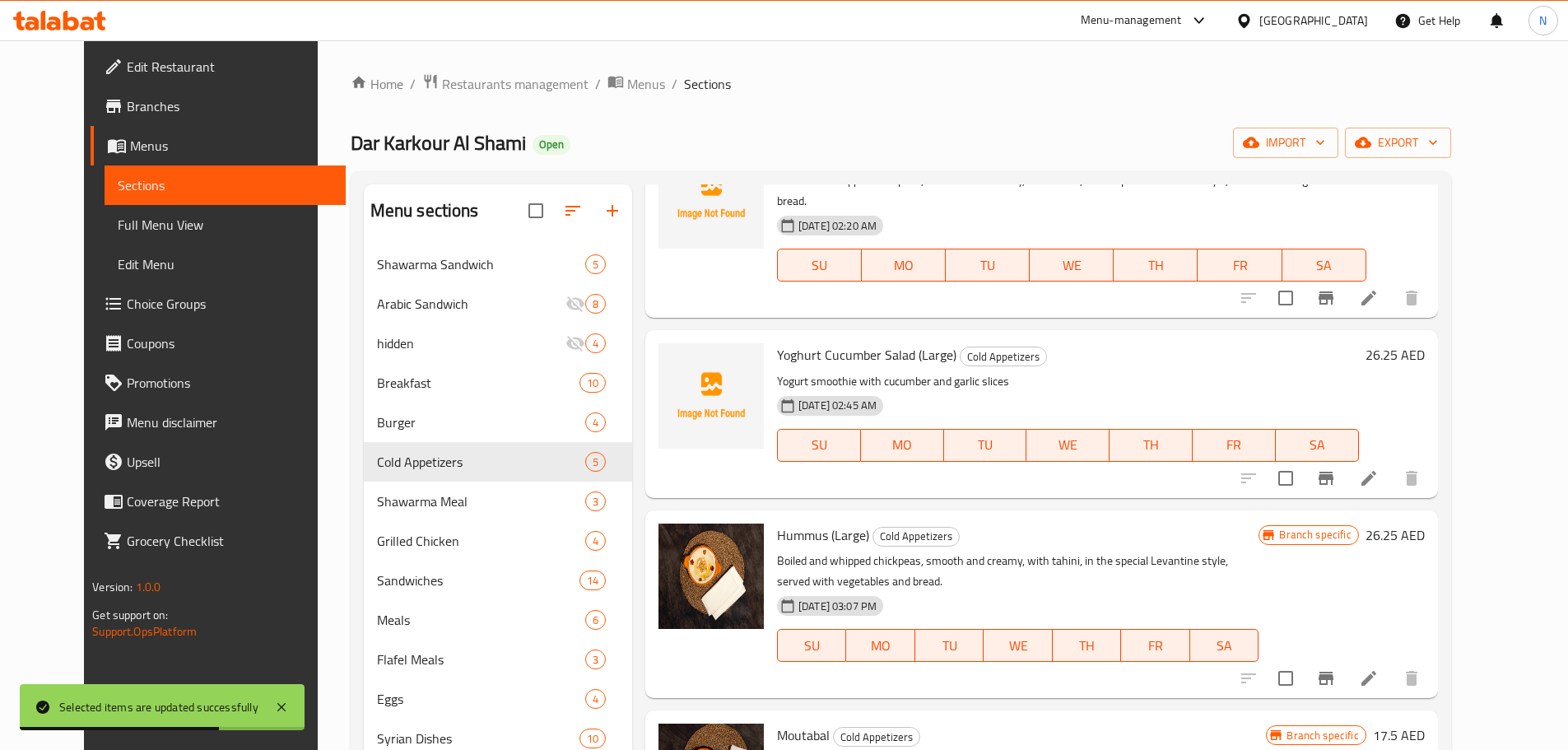
click at [1391, 469] on li at bounding box center [1369, 478] width 46 height 29
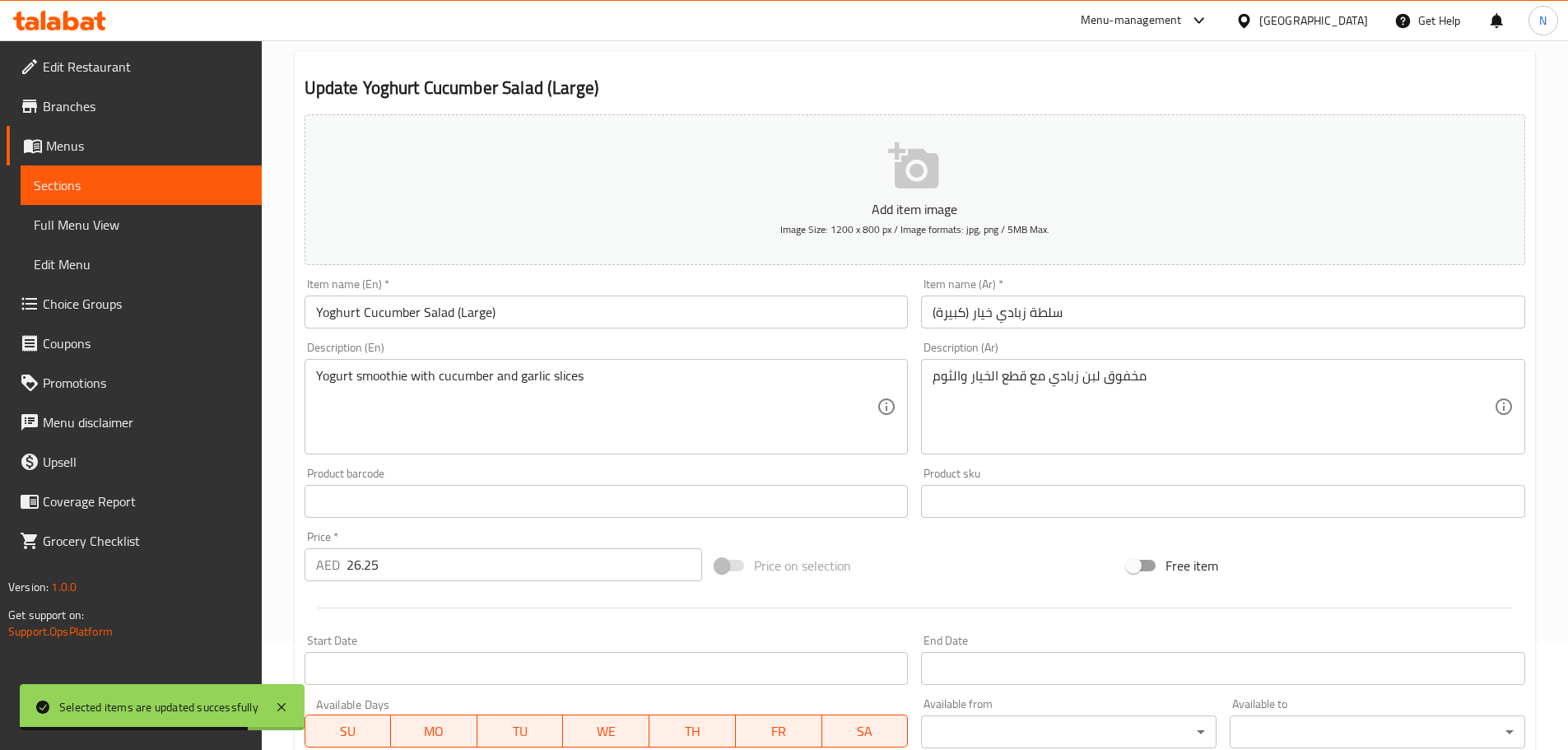
scroll to position [329, 0]
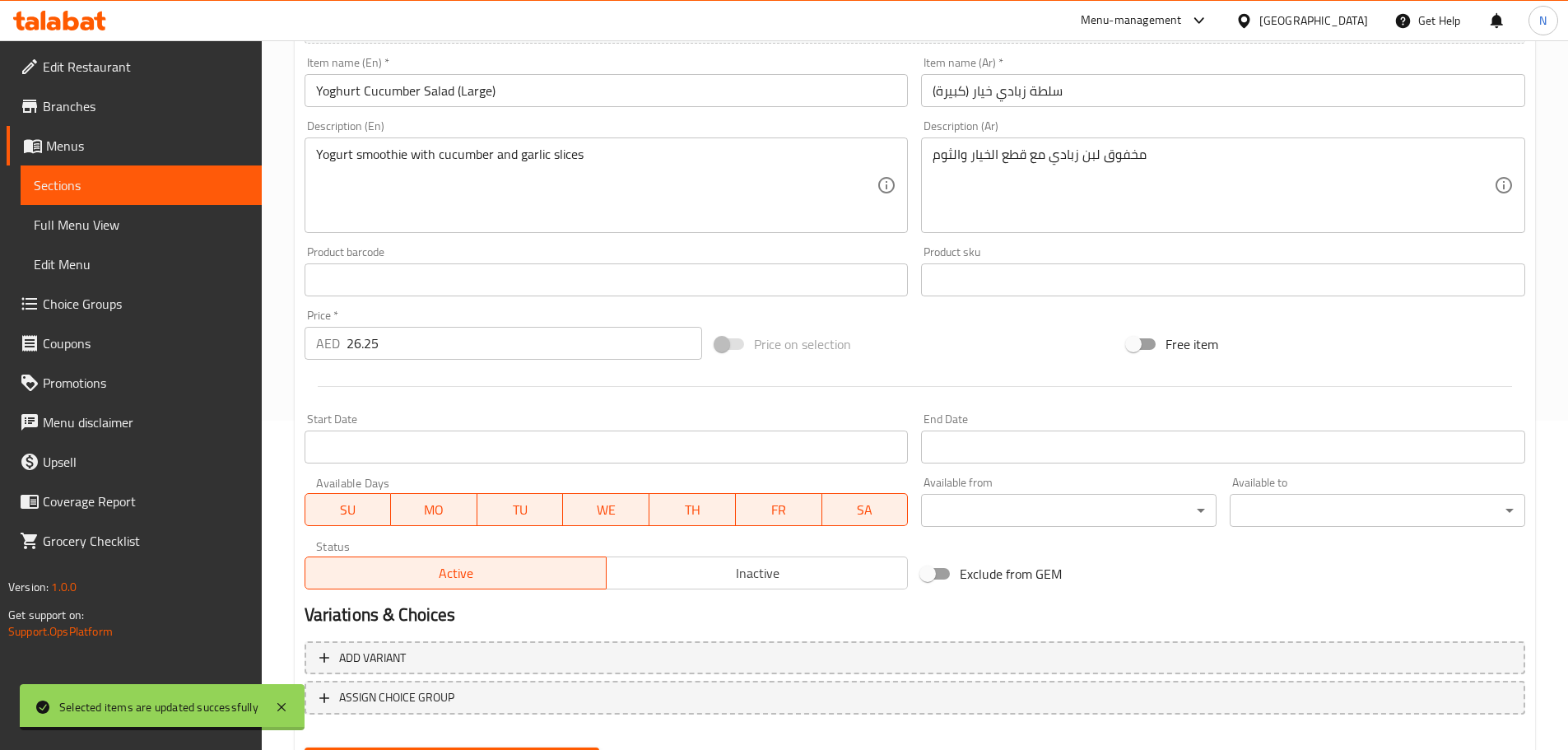
click at [749, 559] on button "Inactive" at bounding box center [757, 572] width 302 height 33
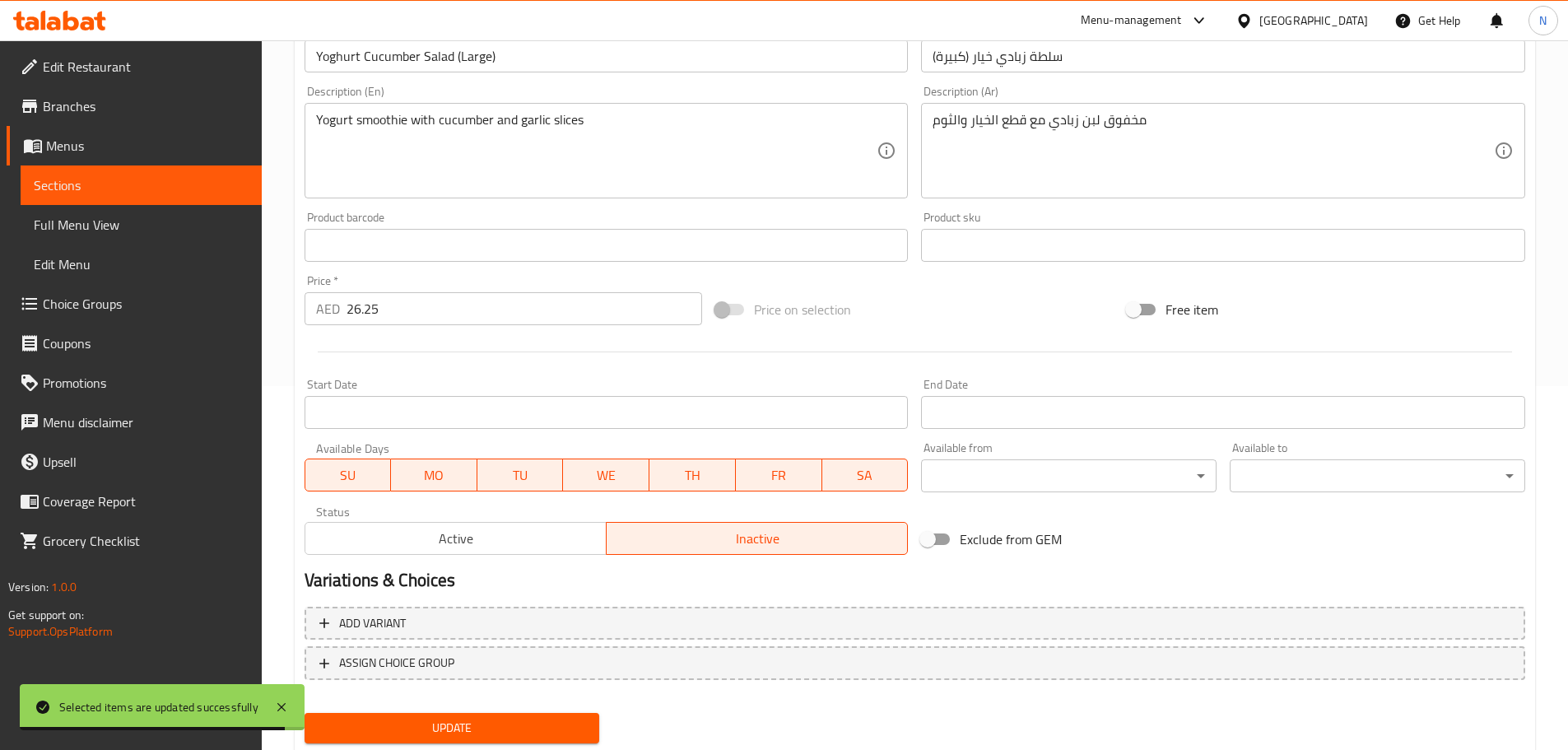
scroll to position [413, 0]
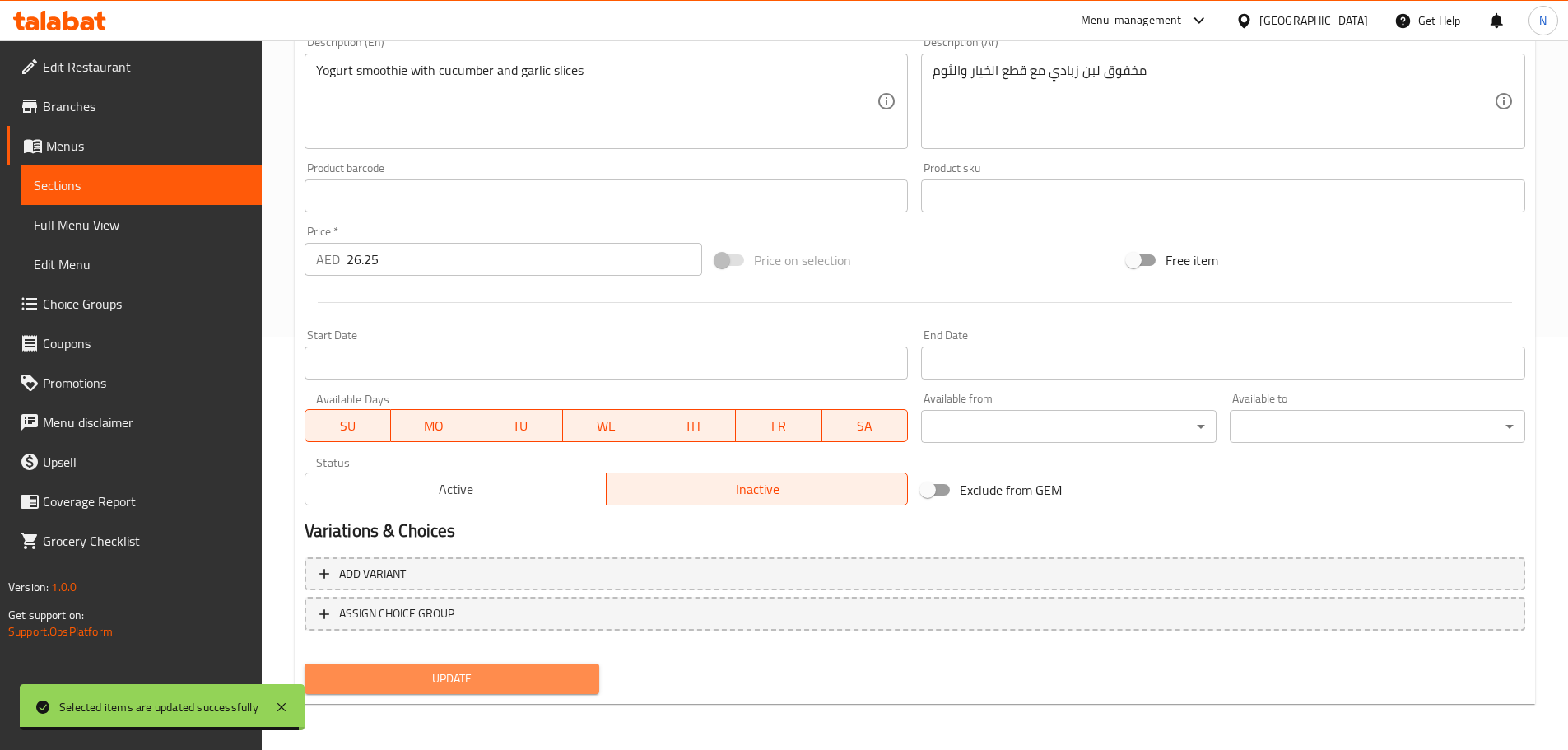
click at [492, 679] on span "Update" at bounding box center [452, 679] width 270 height 21
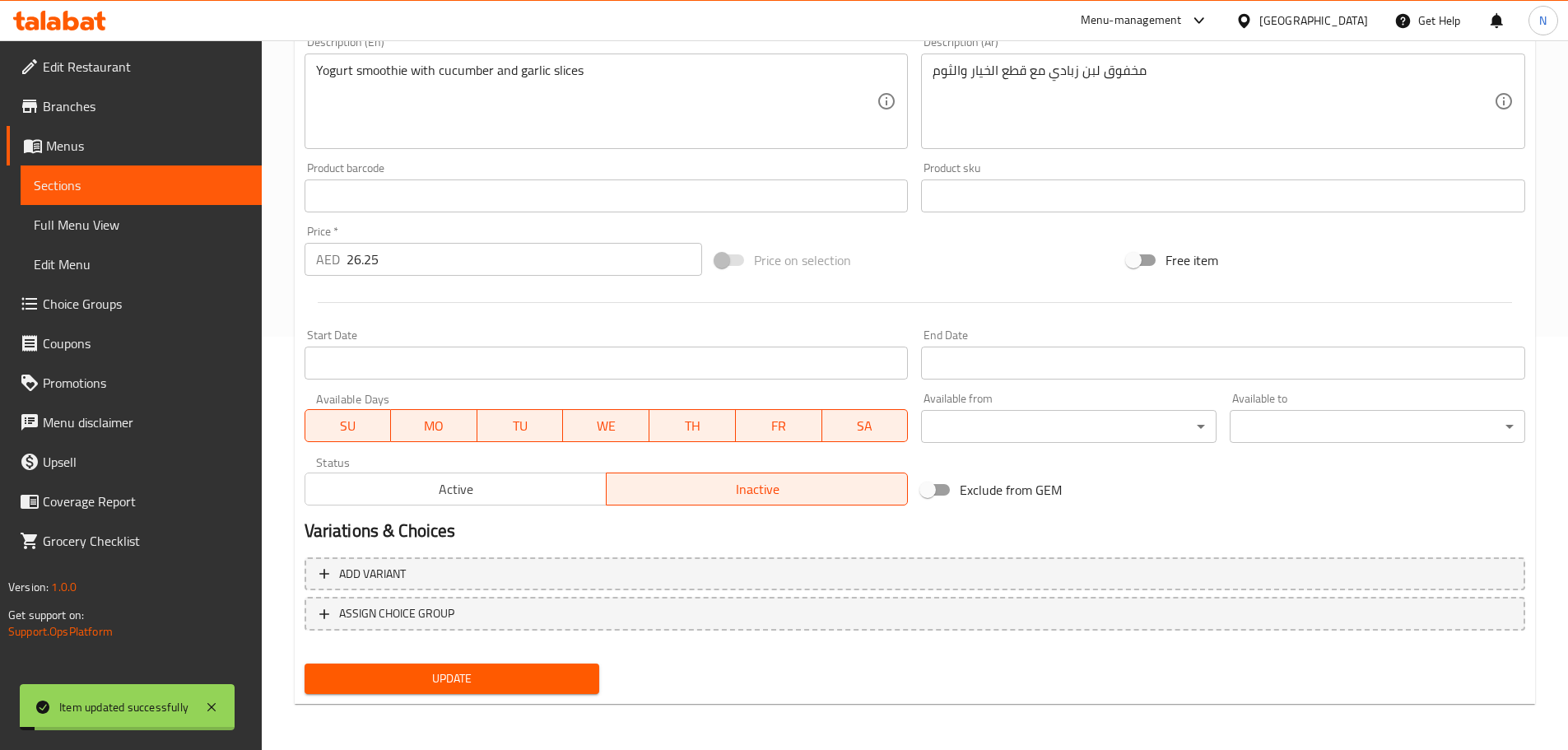
scroll to position [0, 0]
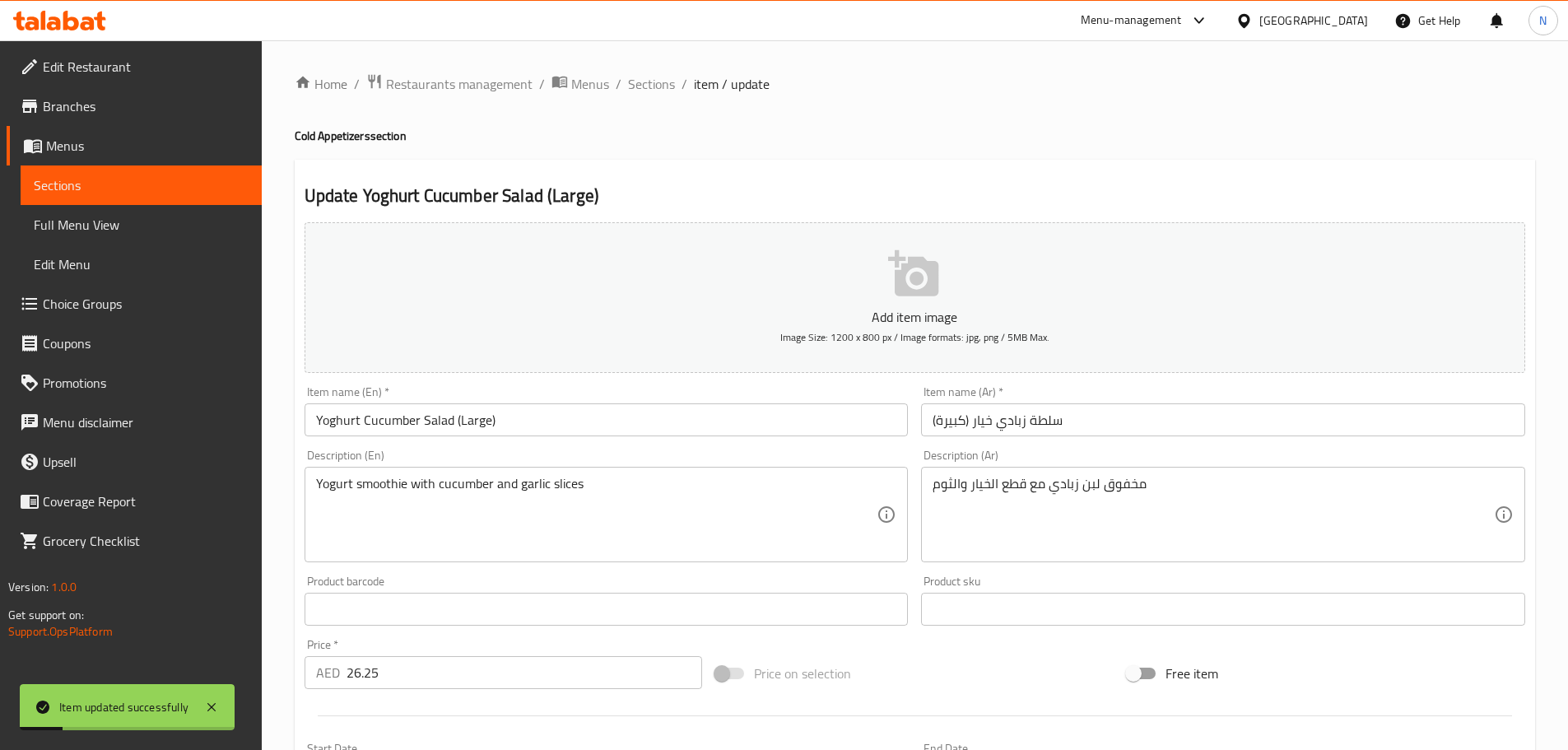
drag, startPoint x: 635, startPoint y: 84, endPoint x: 655, endPoint y: 121, distance: 42.1
click at [635, 84] on span "Sections" at bounding box center [651, 84] width 47 height 20
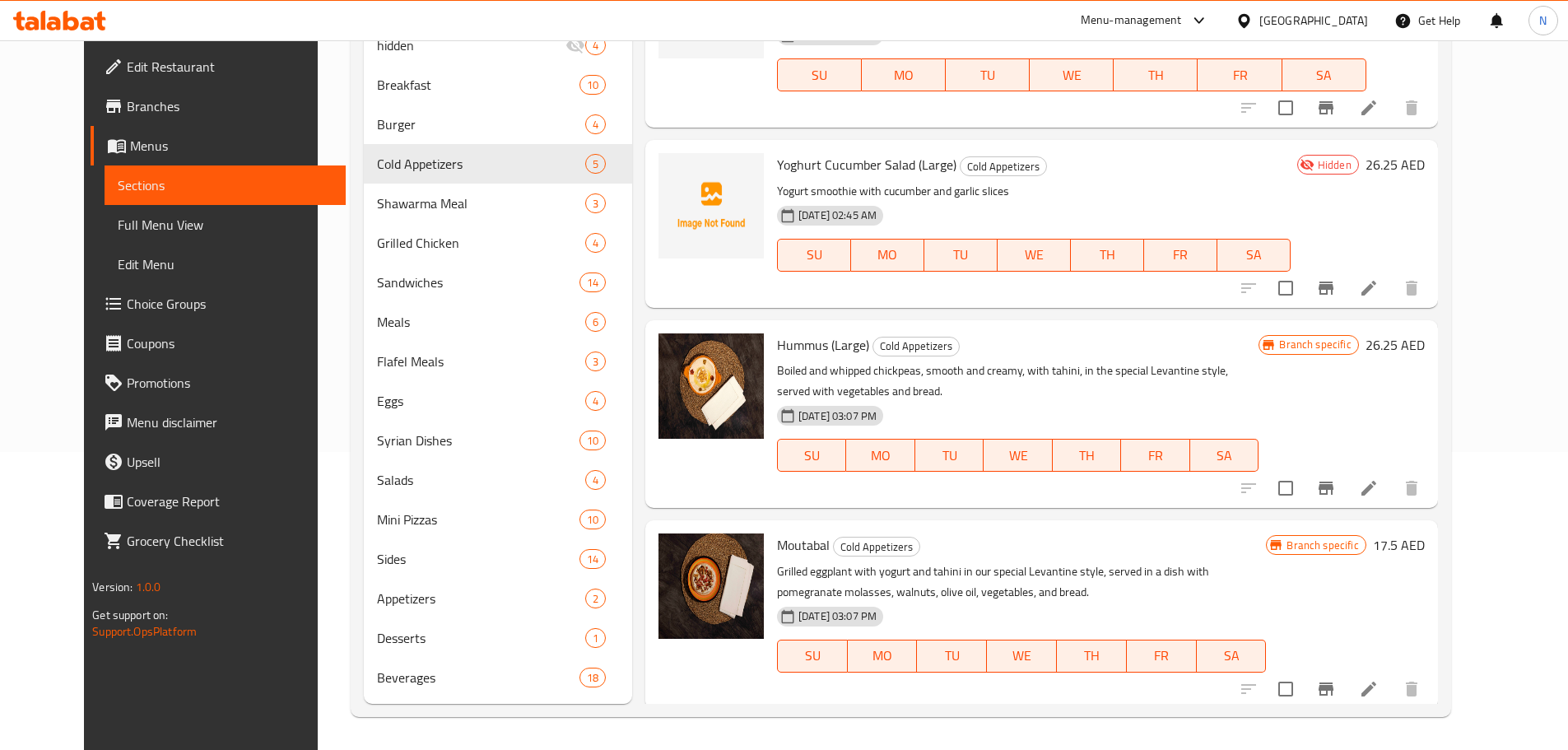
click at [828, 153] on span "Yoghurt Cucumber Salad (Large)" at bounding box center [867, 165] width 179 height 25
copy span "Cucumber"
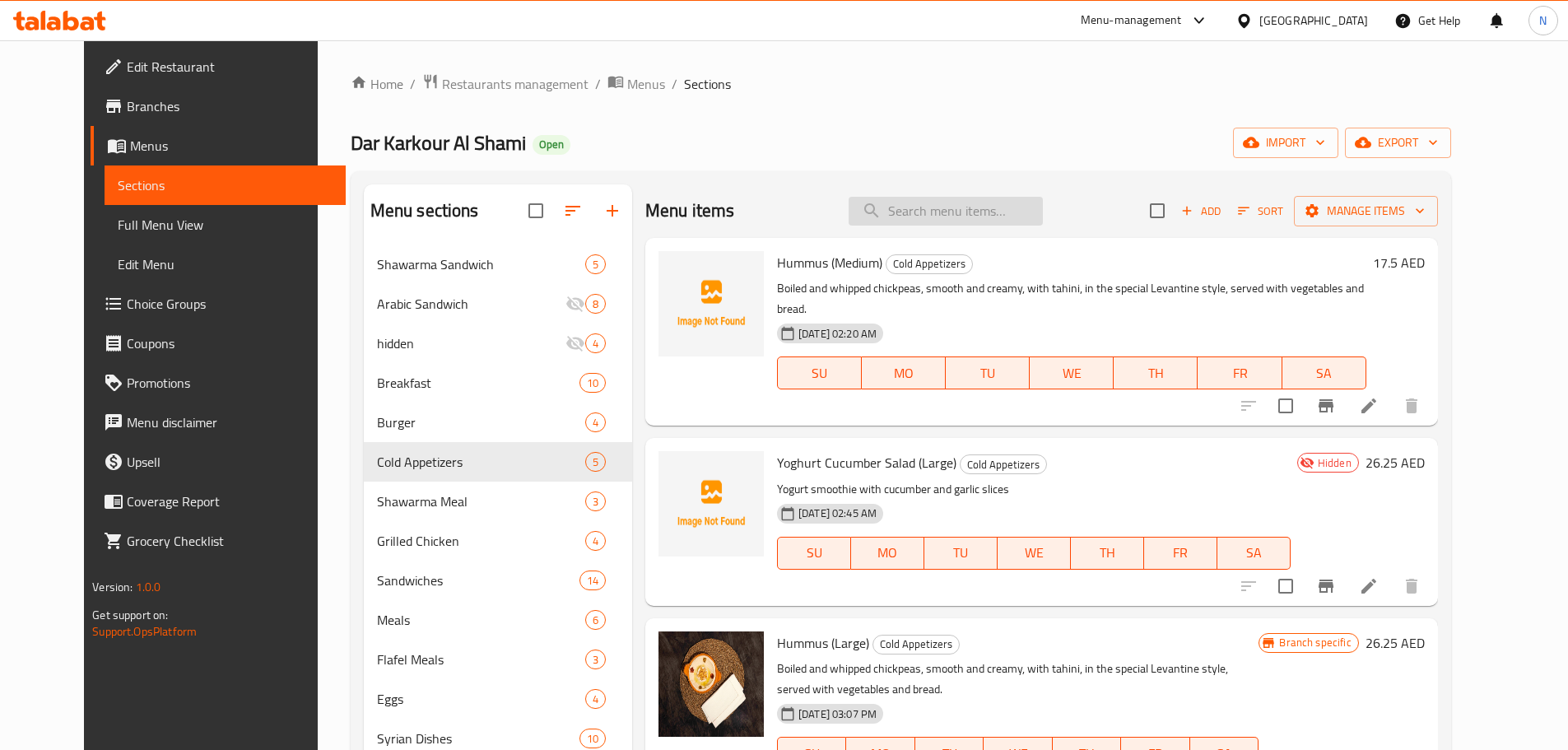
click at [965, 207] on input "search" at bounding box center [946, 211] width 195 height 29
paste input "Cucumber"
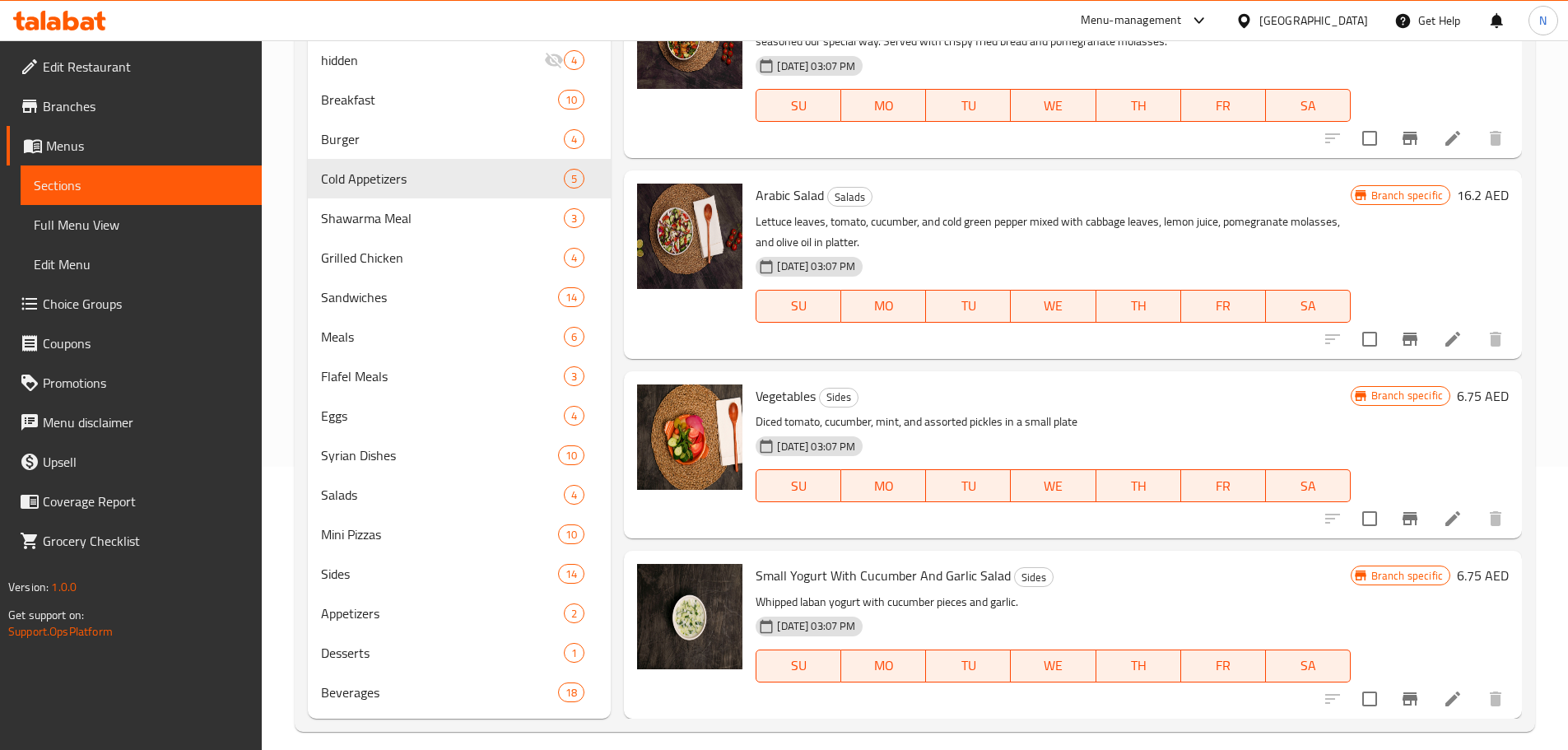
scroll to position [298, 0]
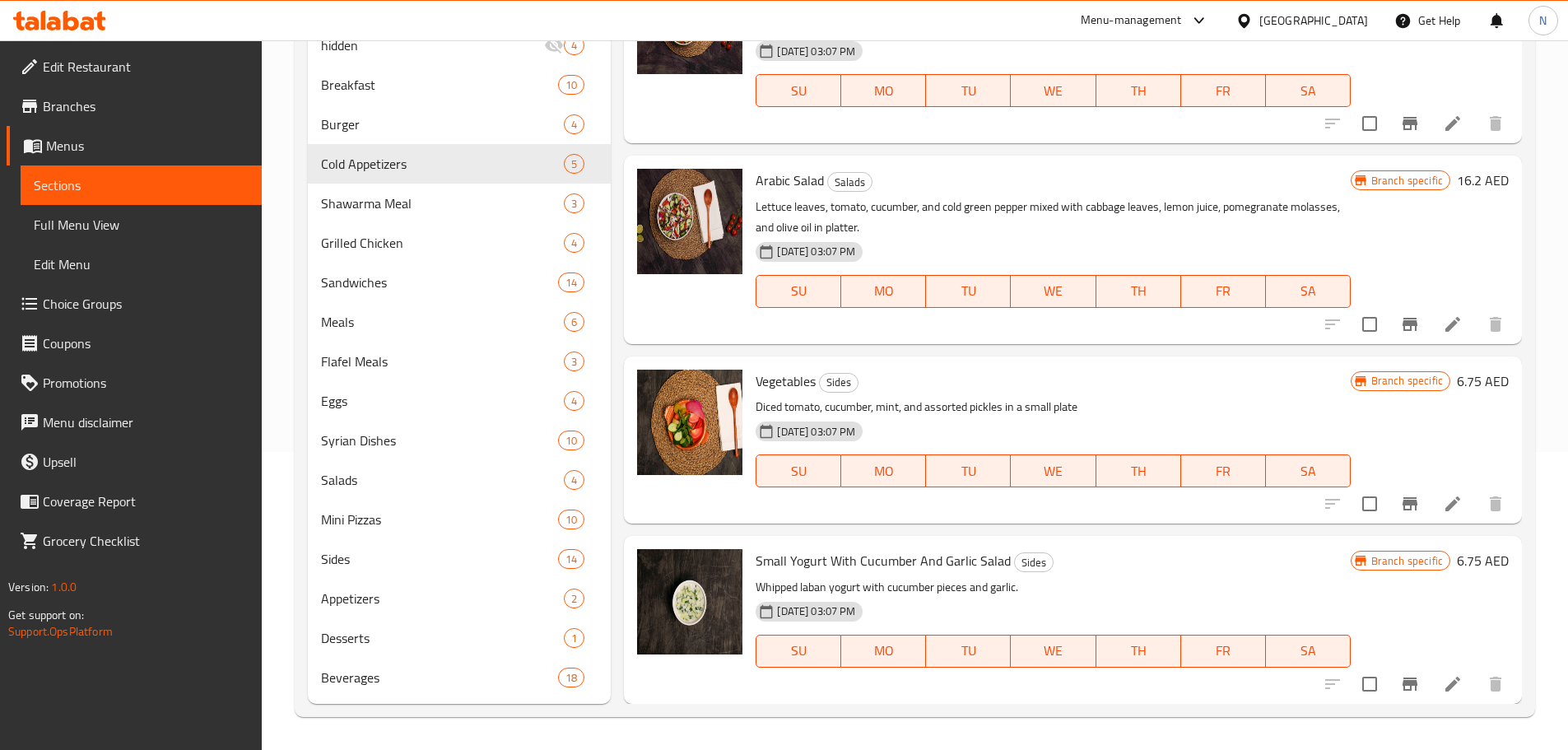
type input "Cucumber"
click at [1400, 688] on icon "Branch-specific-item" at bounding box center [1410, 684] width 20 height 20
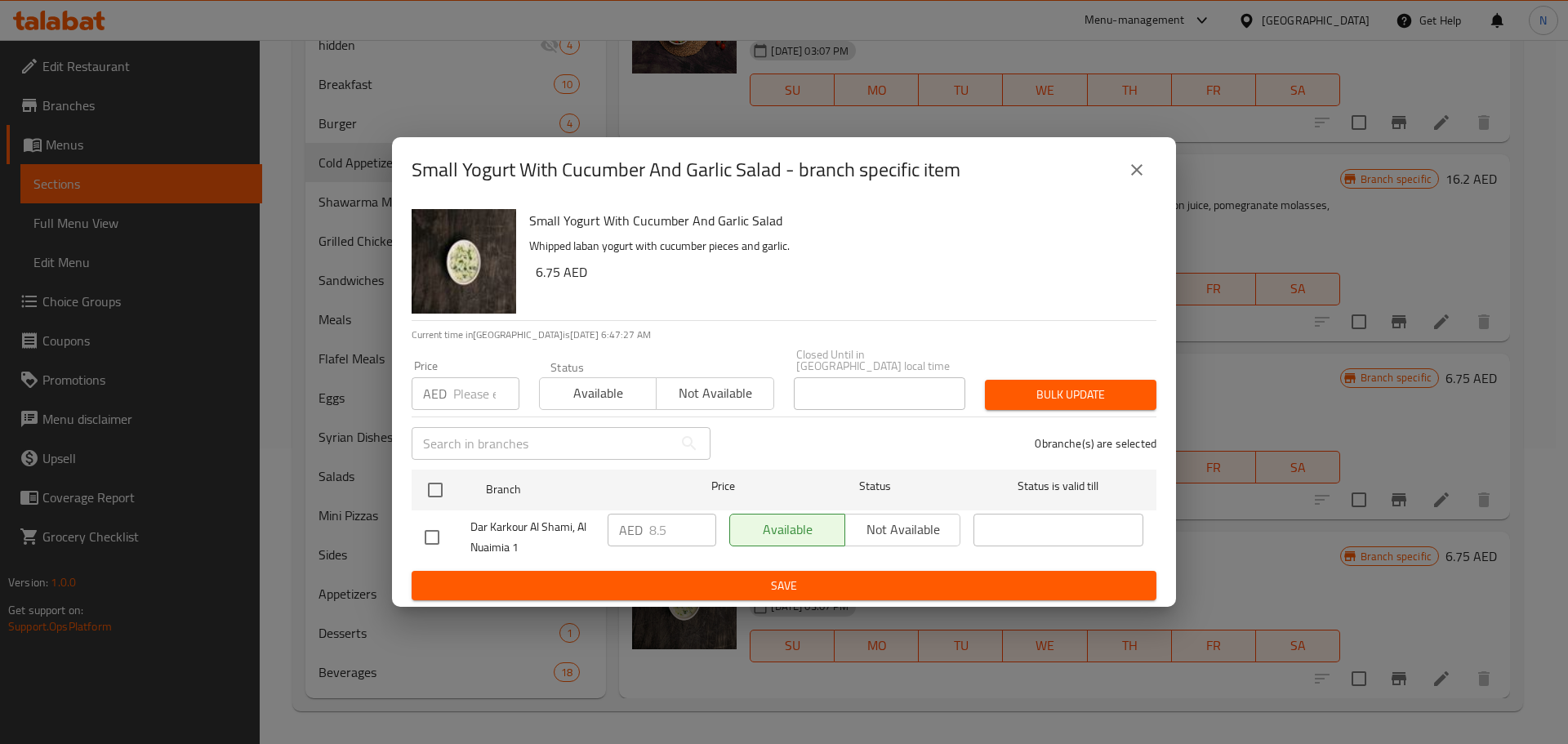
click at [1139, 175] on icon "close" at bounding box center [1137, 170] width 19 height 19
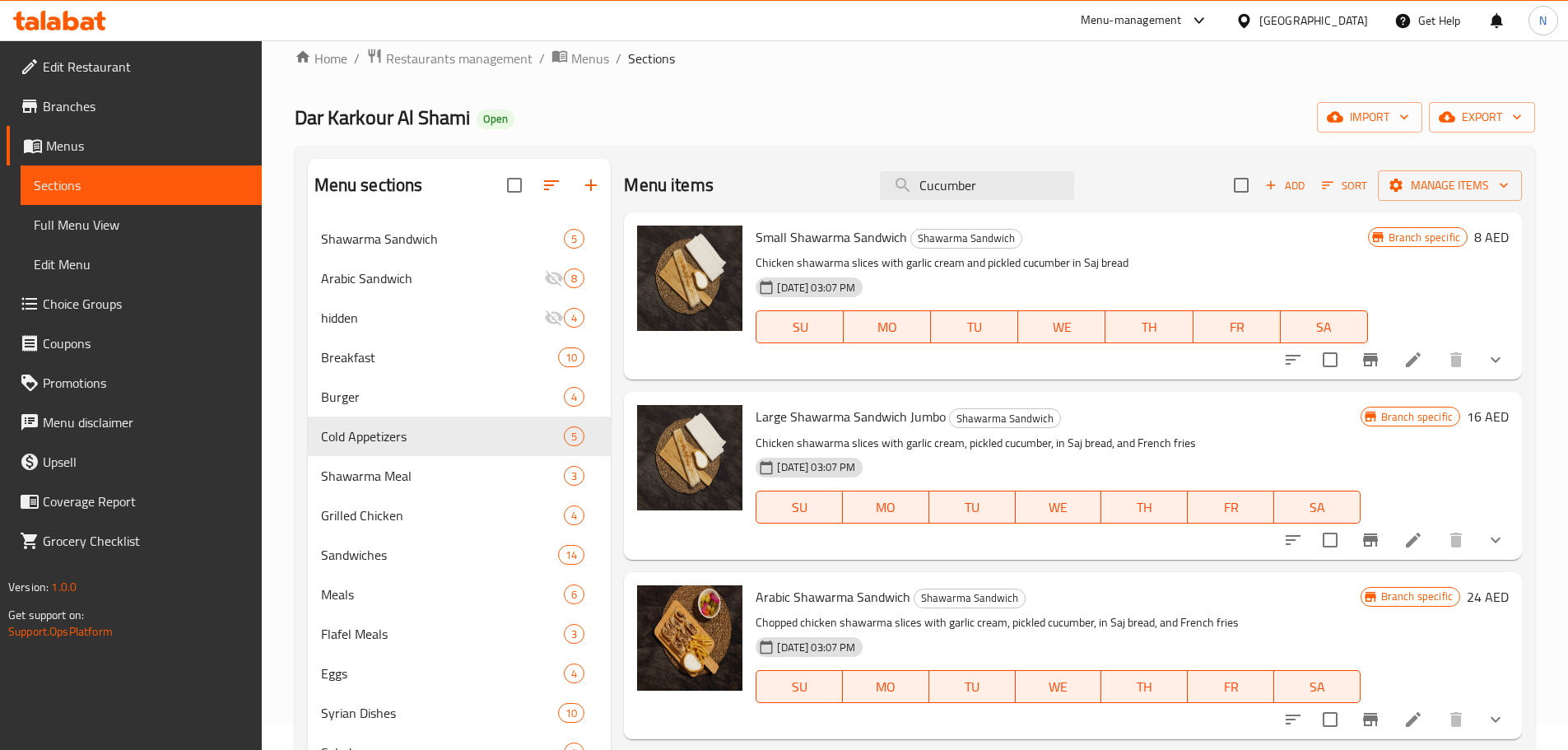
scroll to position [0, 0]
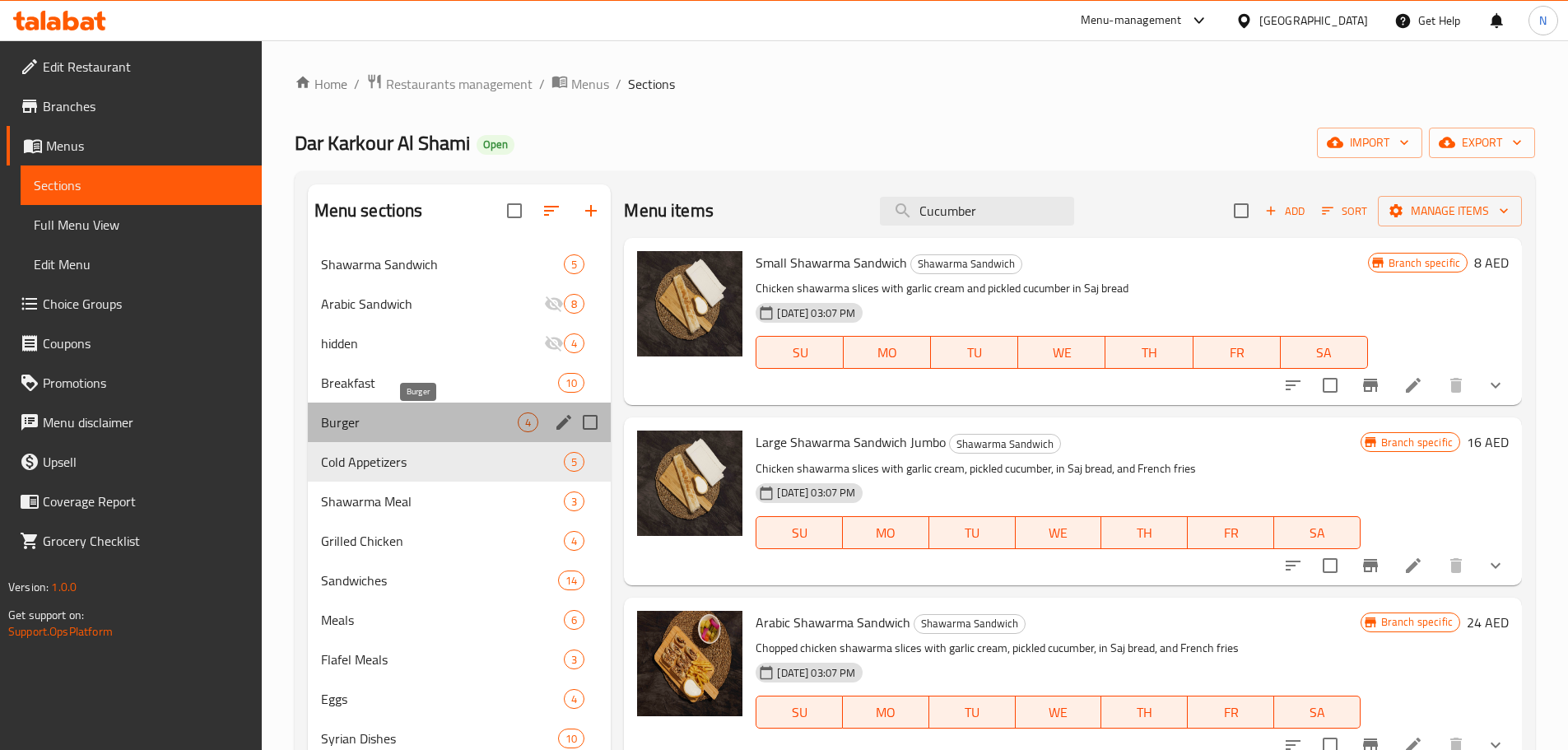
click at [430, 431] on span "Burger" at bounding box center [419, 422] width 197 height 20
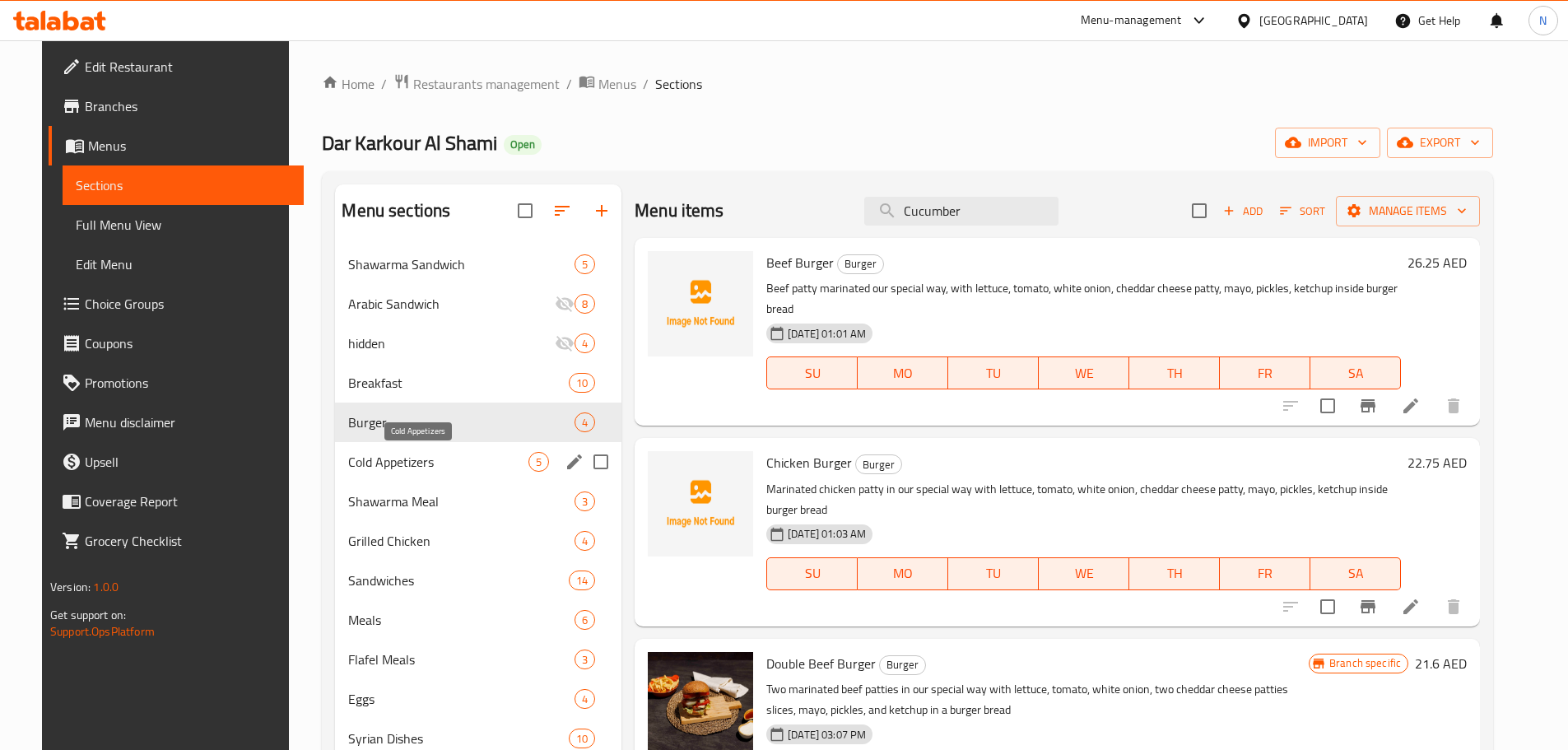
click at [412, 453] on span "Cold Appetizers" at bounding box center [438, 462] width 180 height 20
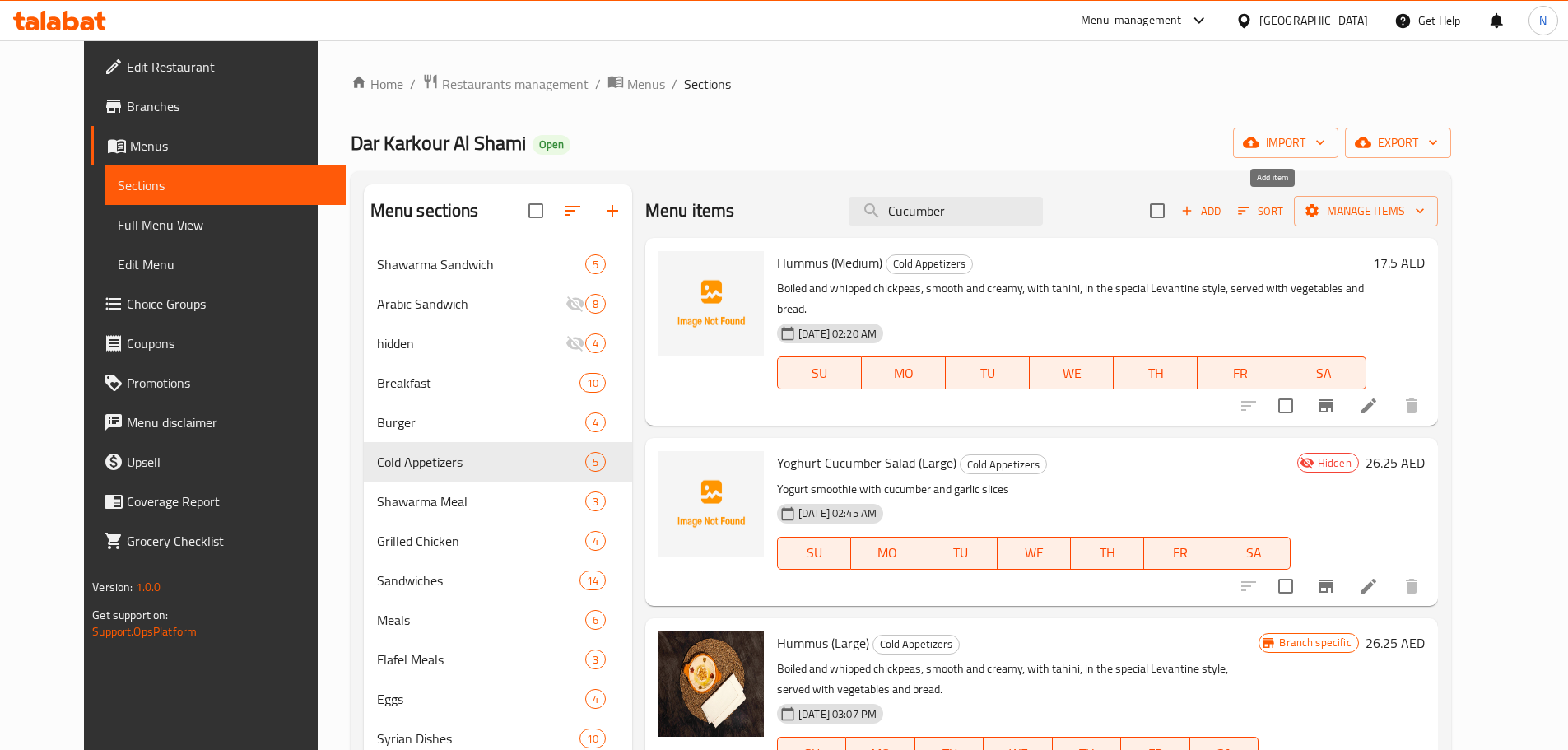
click at [1223, 220] on span "Add" at bounding box center [1201, 211] width 45 height 19
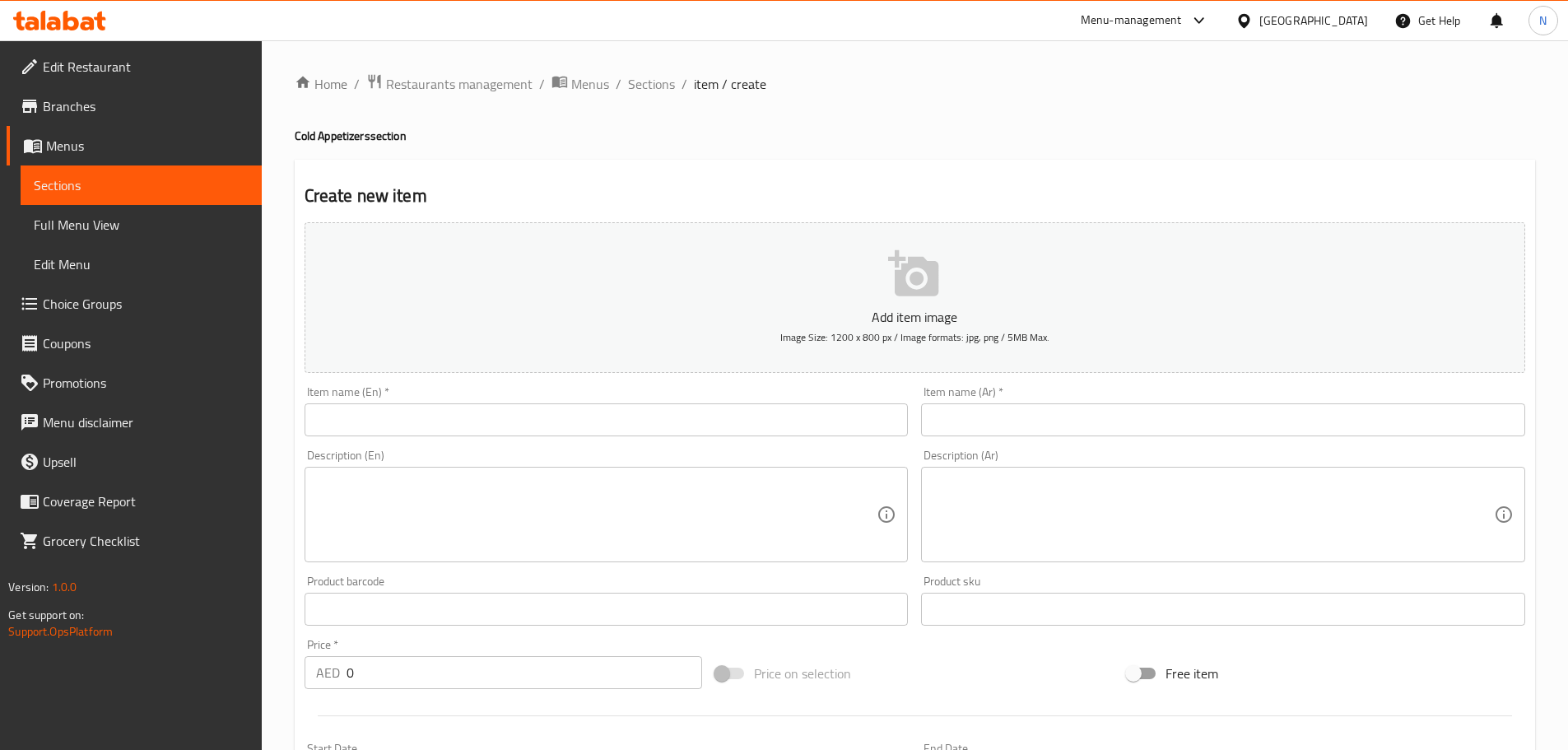
click at [772, 422] on input "text" at bounding box center [606, 420] width 604 height 33
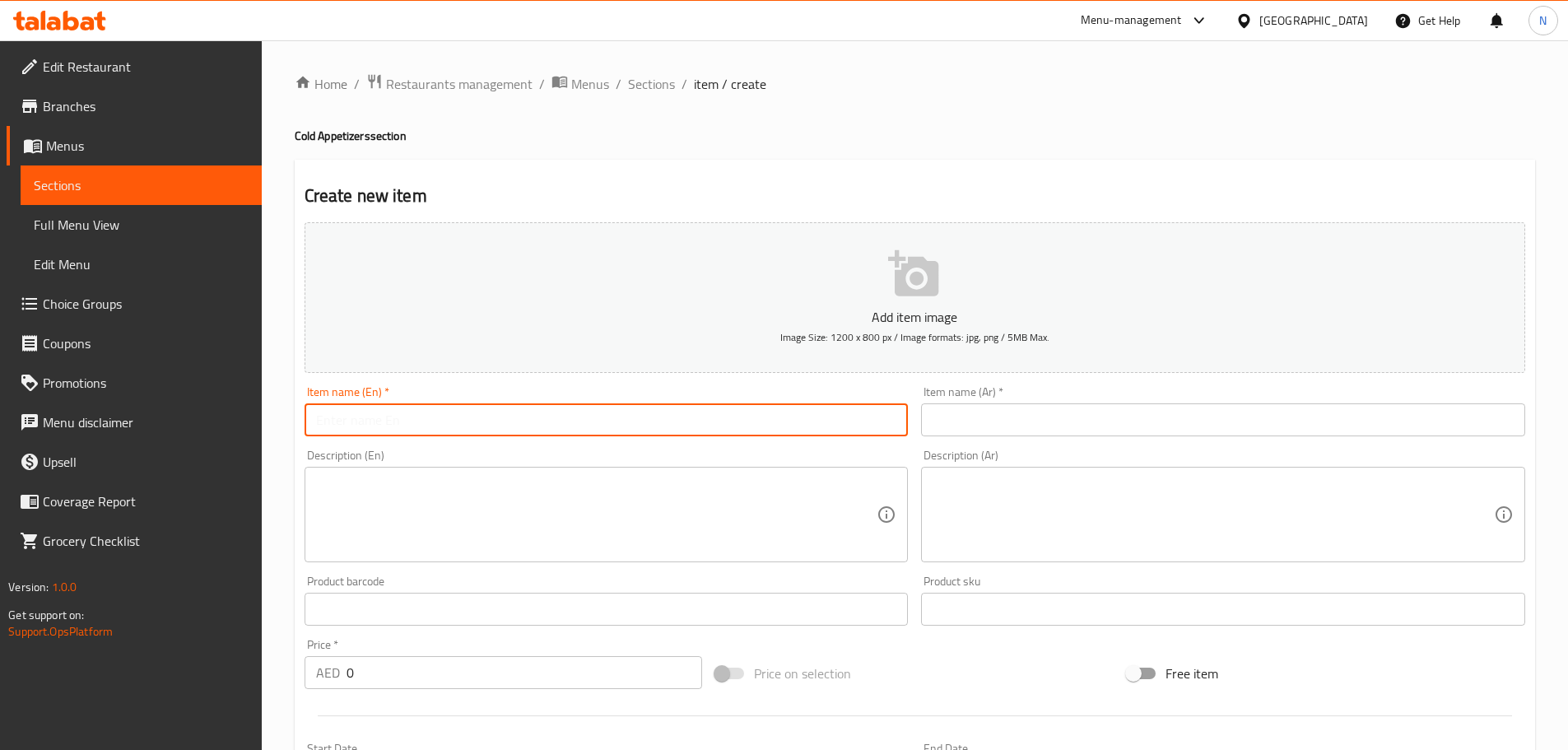
paste input "Yoghurt Cucumber Salad (Medium)"
type input "Yoghurt Cucumber Salad (Medium)"
click at [1138, 425] on input "text" at bounding box center [1223, 420] width 604 height 33
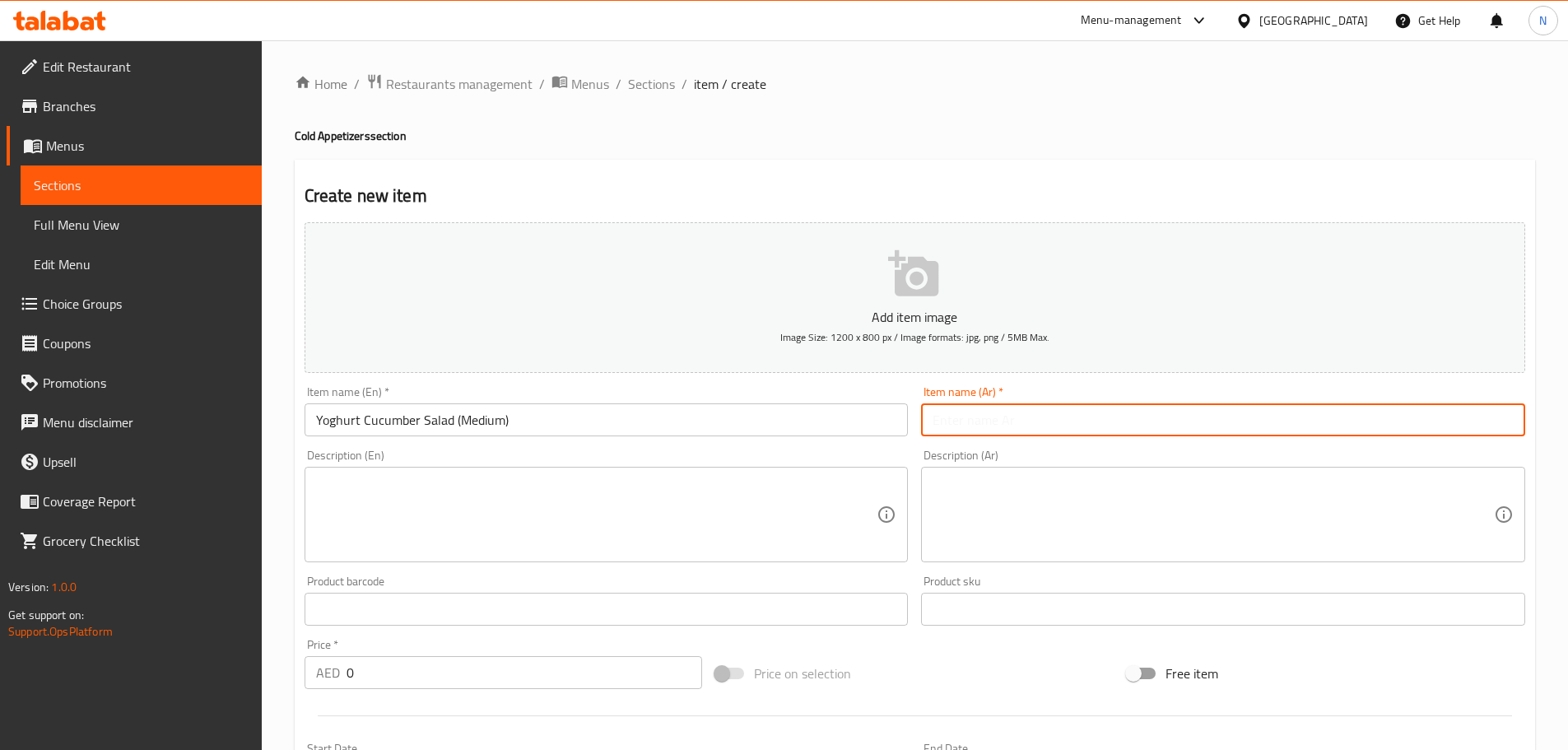
paste input "سلطة خيار بلبن (وسط)"
type input "سلطة خيار بلبن (وسط)"
click at [1010, 496] on textarea at bounding box center [1213, 515] width 561 height 79
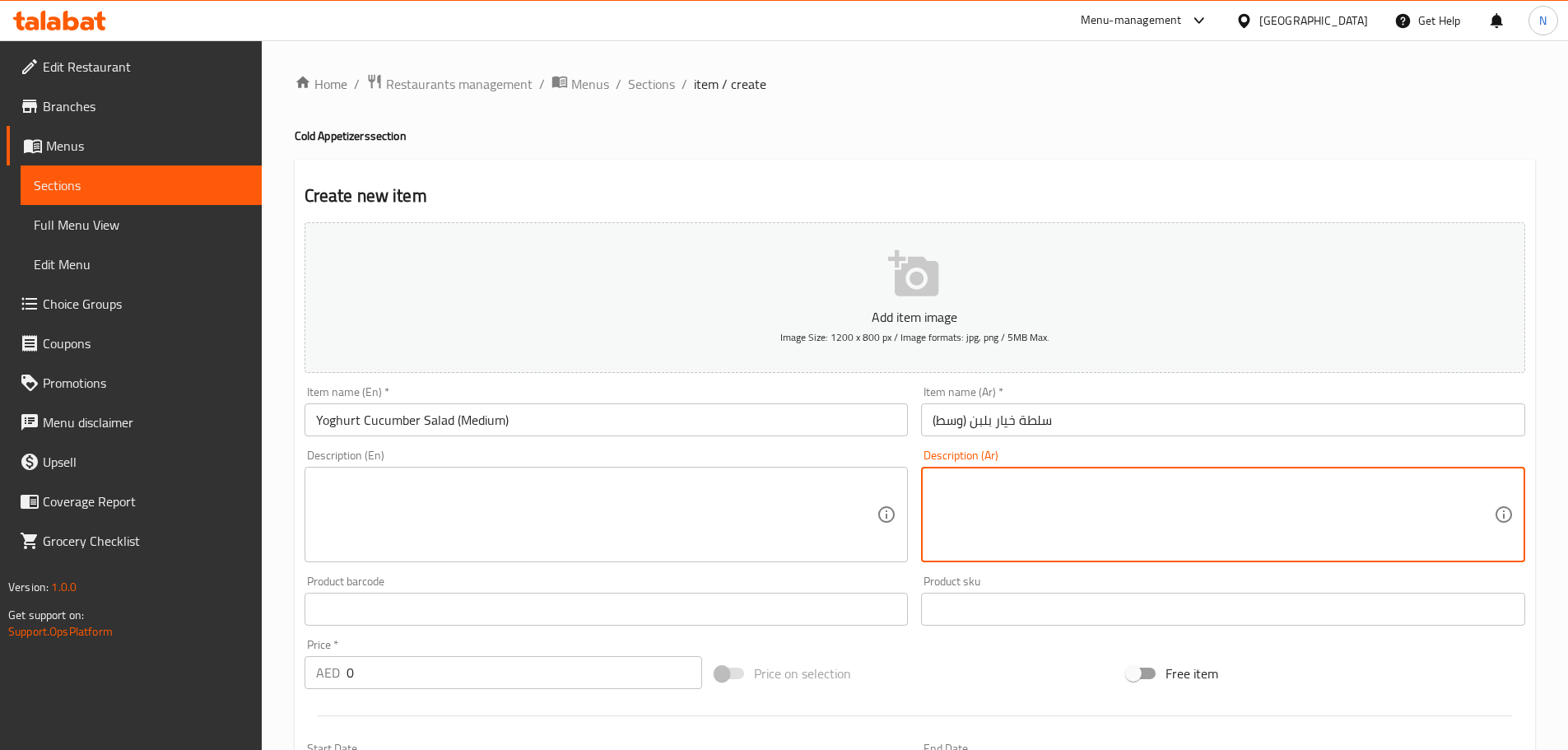
paste textarea "مخفوق لبن زبادي مع قطع الخيار والثوم"
type textarea "مخفوق لبن زبادي مع قطع الخيار والثوم"
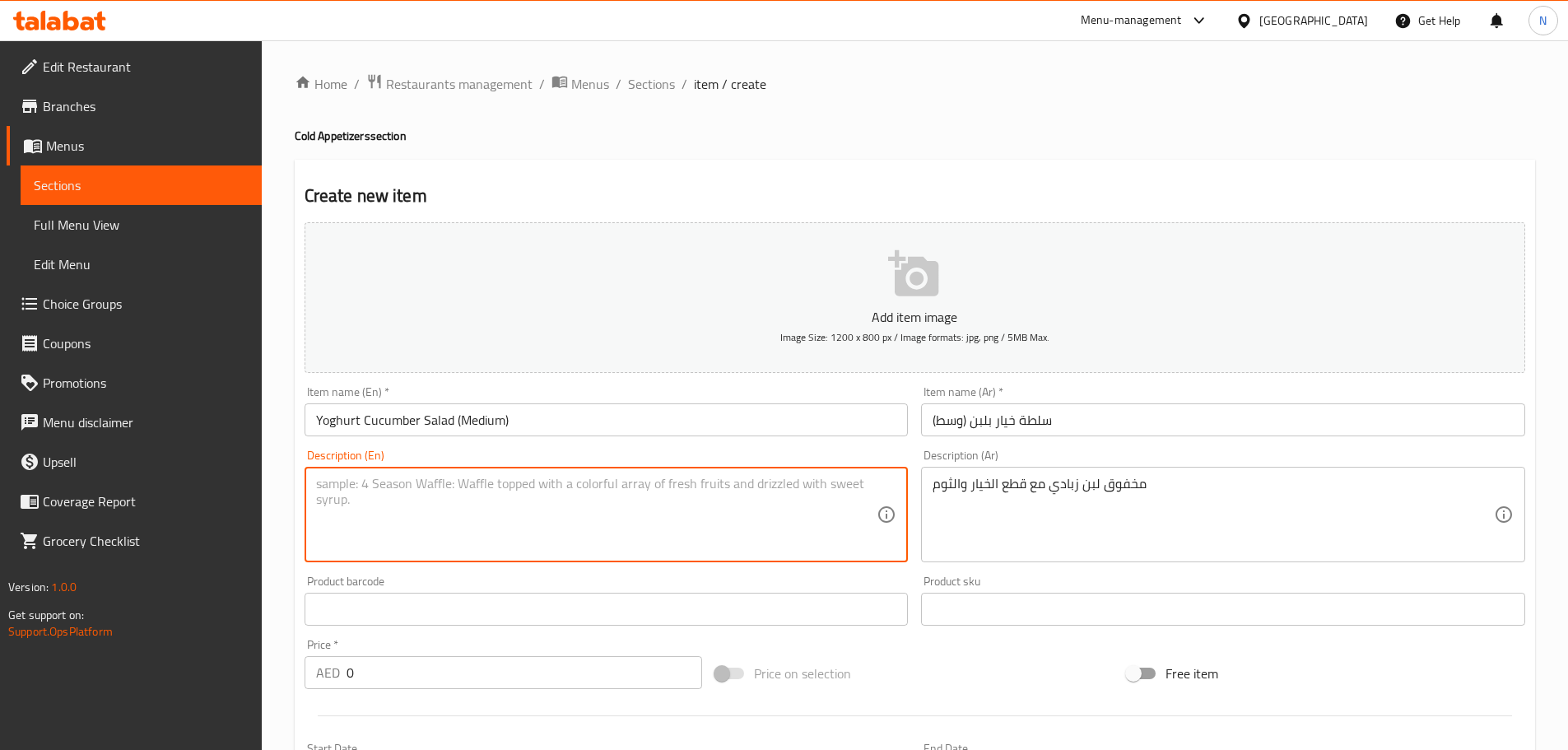
click at [539, 509] on textarea at bounding box center [596, 515] width 561 height 79
paste textarea "Yogurt smoothie with cucumber and garlic slices"
type textarea "Yogurt smoothie with cucumber and garlic slices"
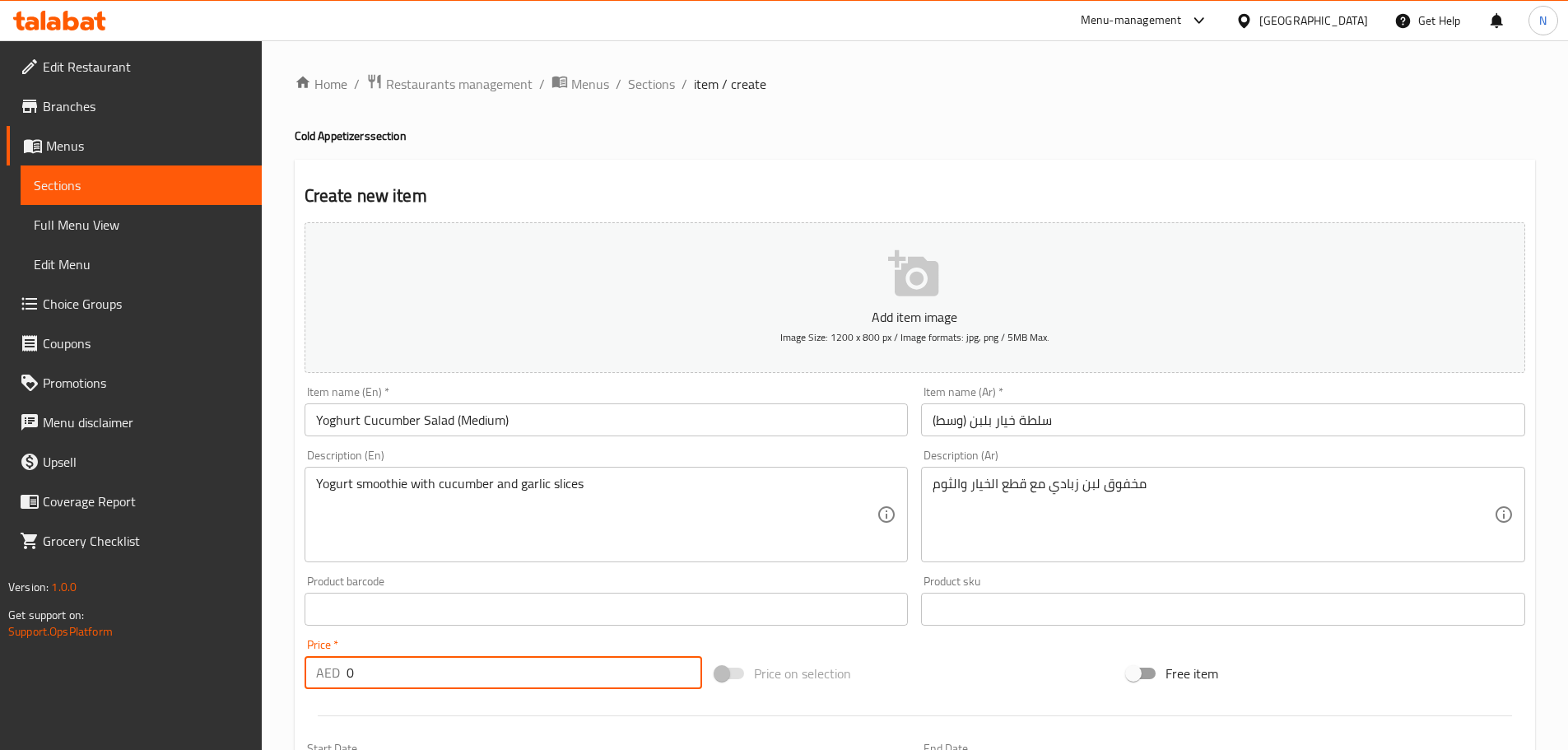
drag, startPoint x: 472, startPoint y: 684, endPoint x: 335, endPoint y: 676, distance: 137.2
click at [335, 676] on div "AED 0 Price *" at bounding box center [503, 672] width 398 height 33
paste input "21"
type input "21"
click at [981, 677] on div "Price on selection" at bounding box center [914, 673] width 411 height 45
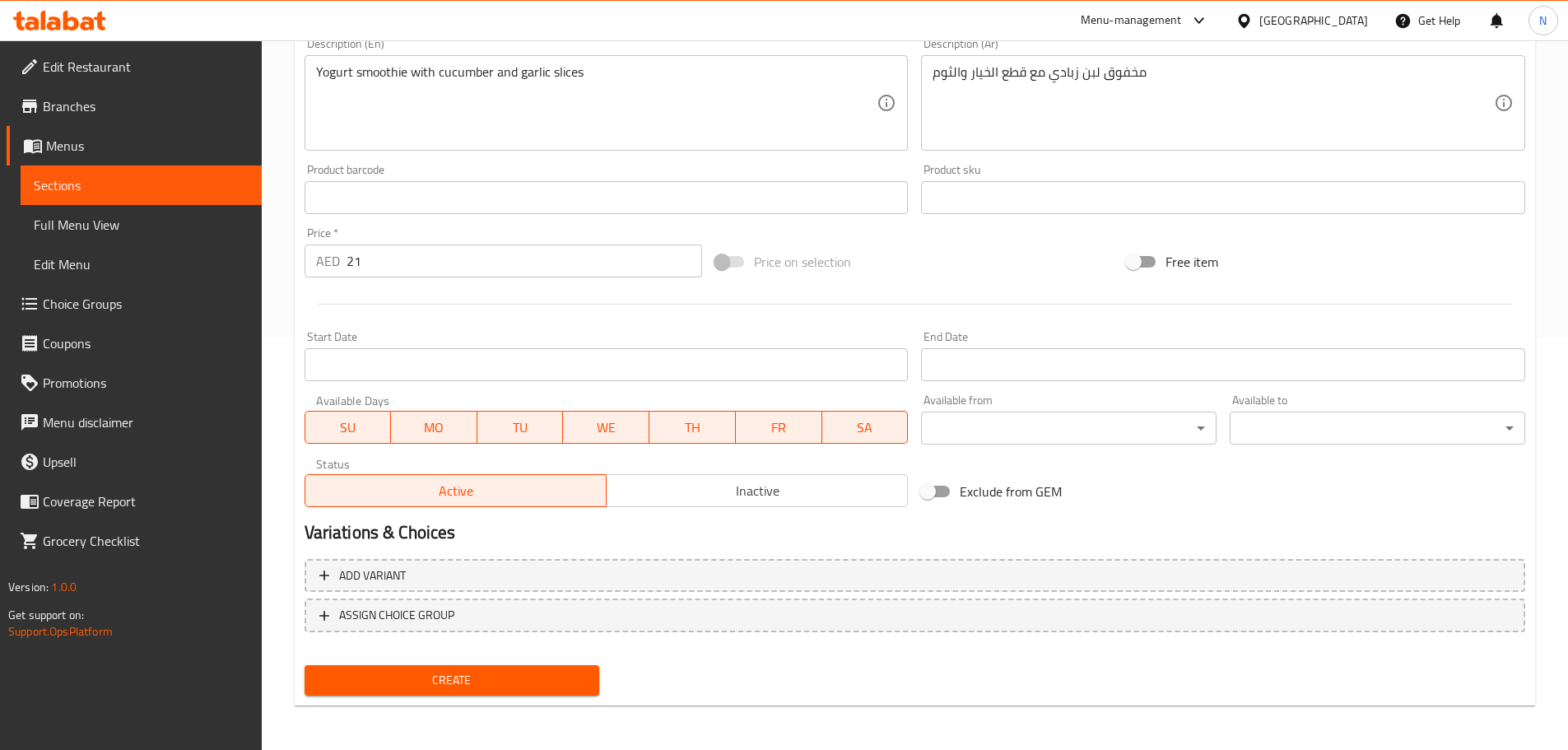
scroll to position [413, 0]
click at [442, 677] on span "Create" at bounding box center [452, 679] width 270 height 21
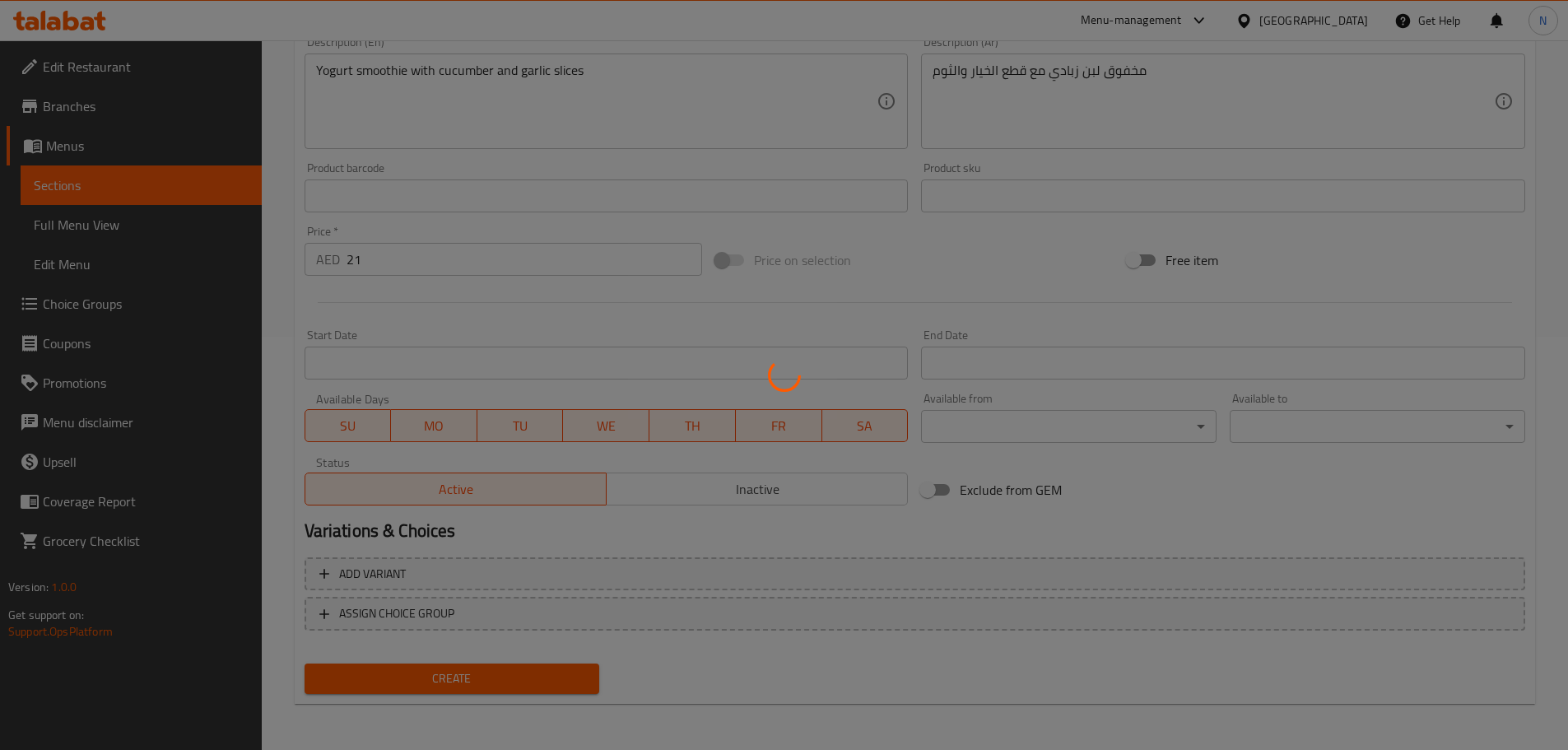
type input "0"
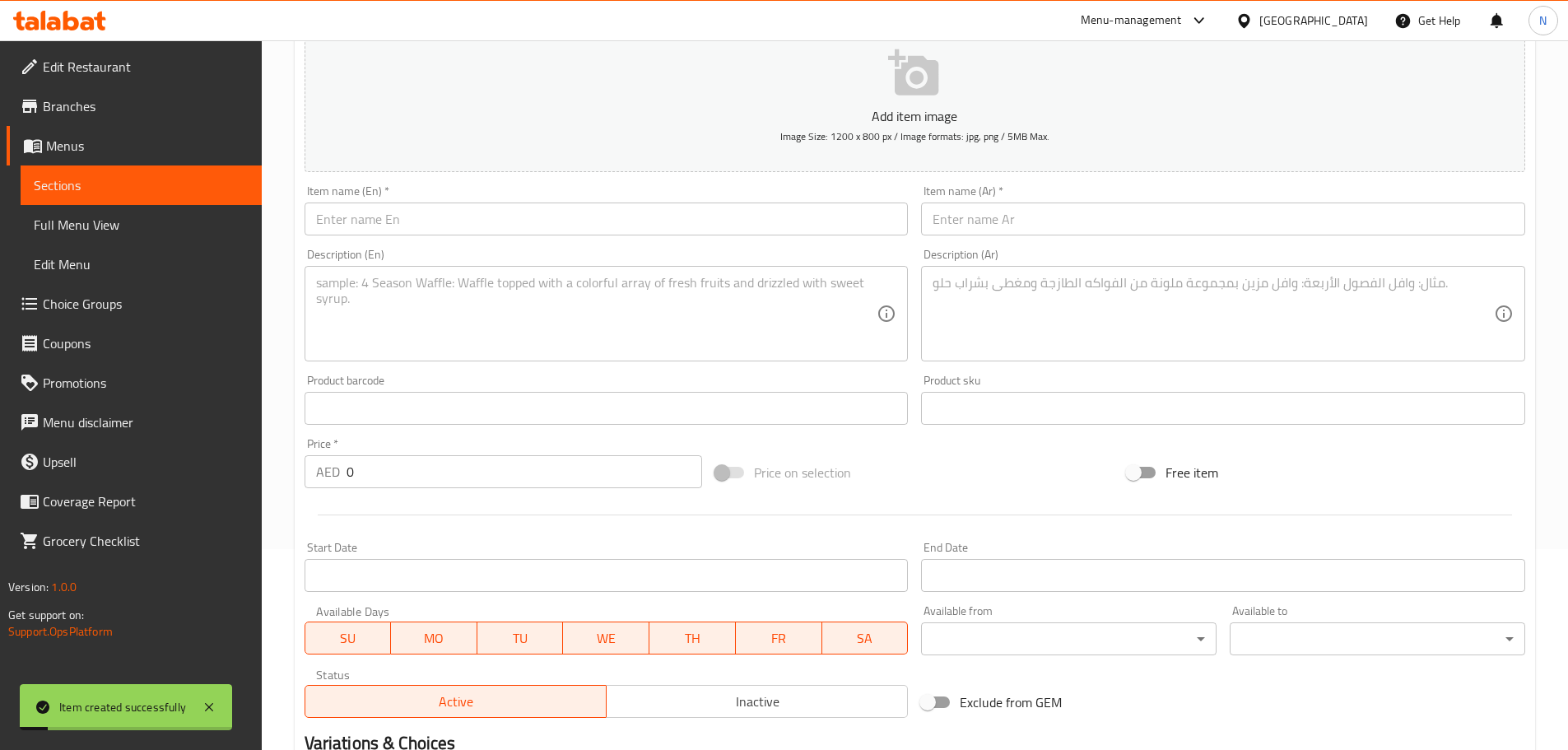
scroll to position [0, 0]
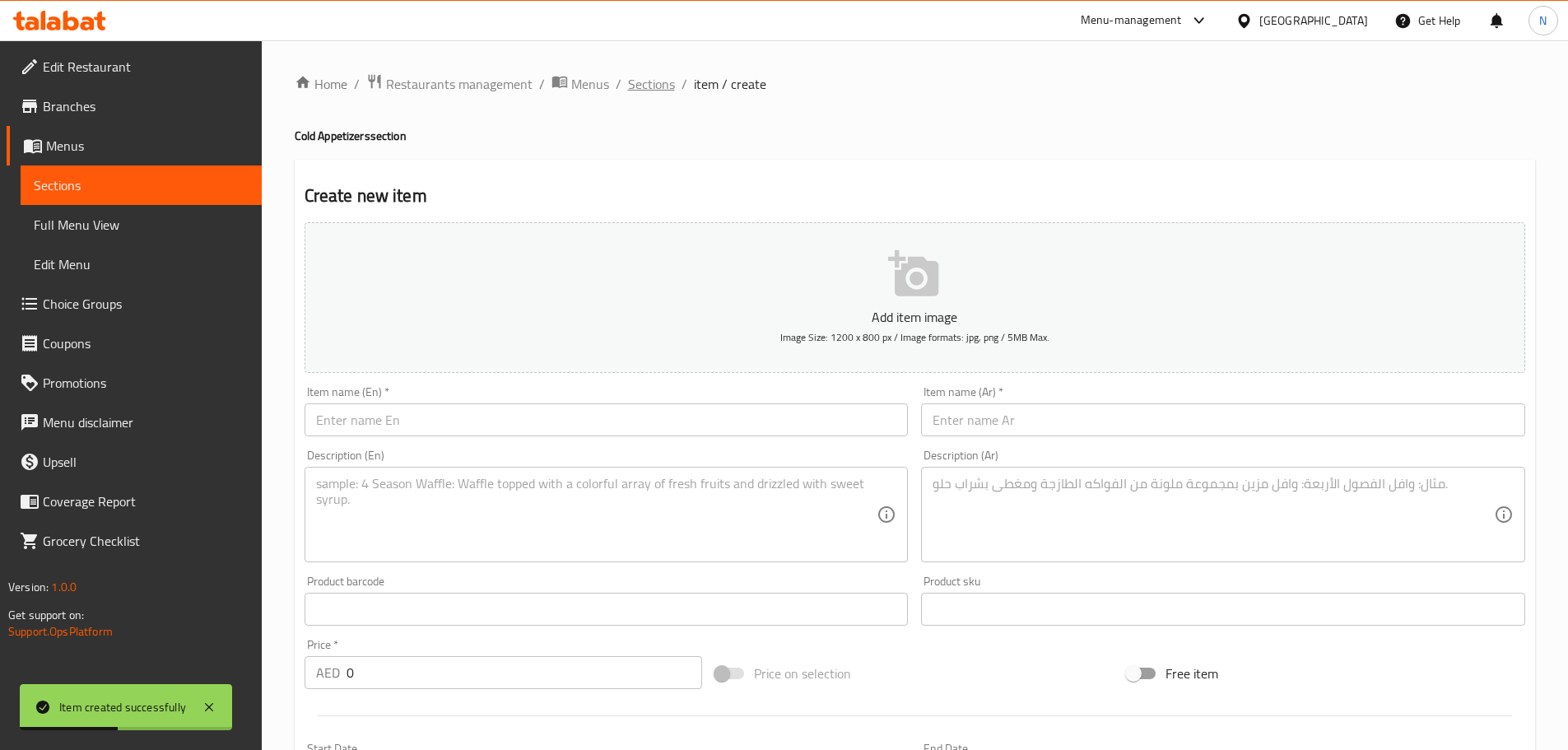
click at [648, 84] on span "Sections" at bounding box center [651, 84] width 47 height 20
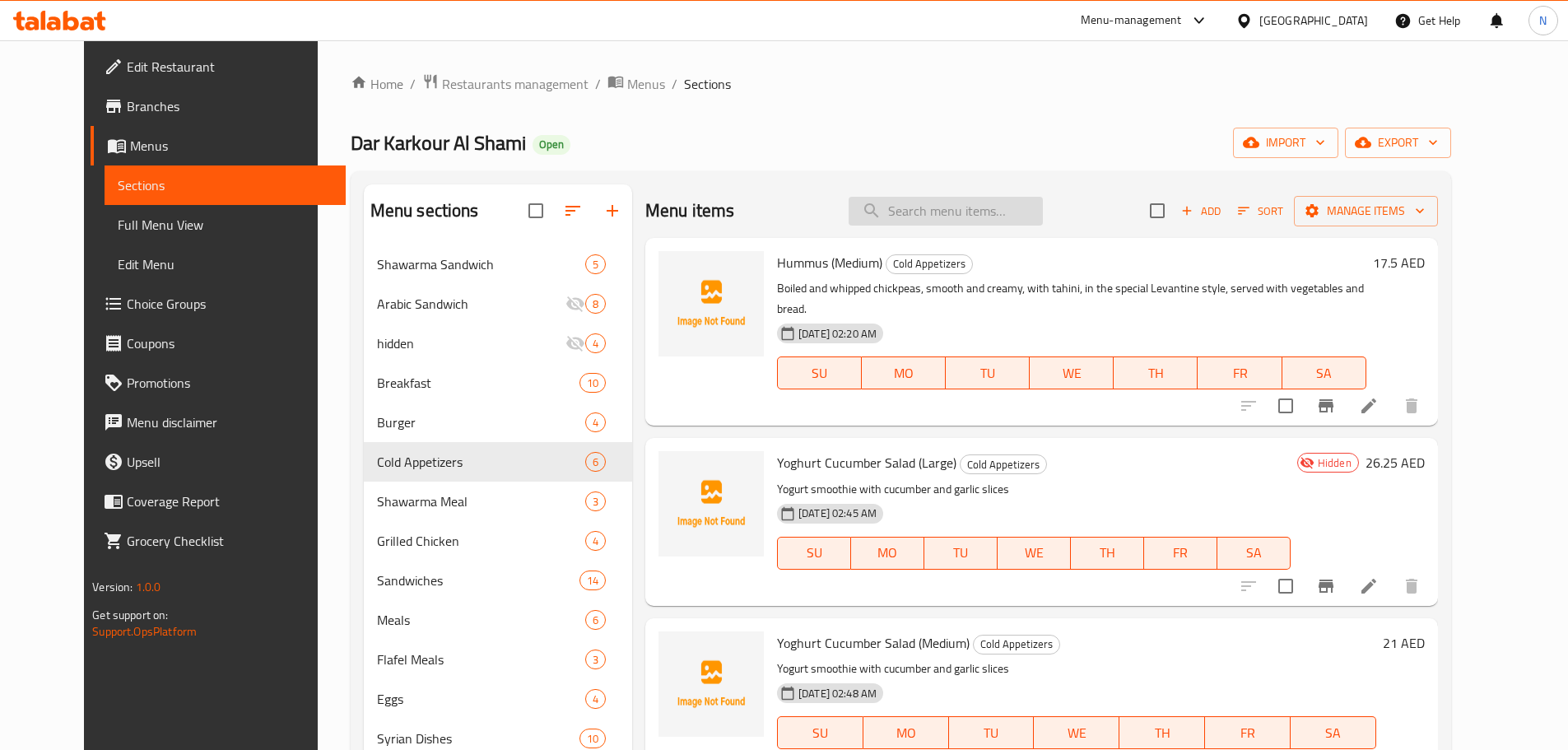
click at [916, 204] on input "search" at bounding box center [946, 211] width 195 height 29
paste input "Broasted (Fried) Chicken – 4 Pieces"
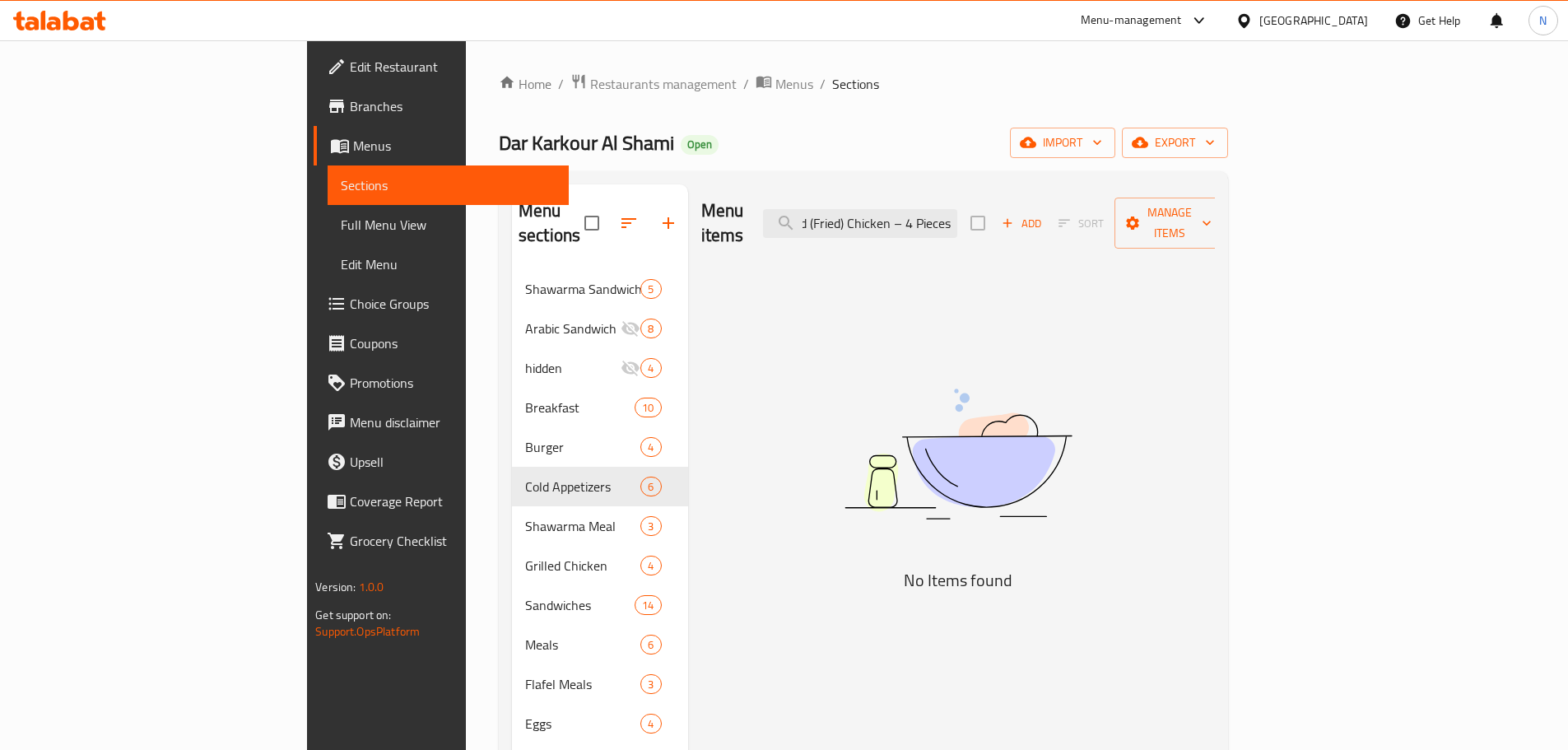
drag, startPoint x: 956, startPoint y: 217, endPoint x: 1096, endPoint y: 234, distance: 141.0
click at [1096, 234] on div "Menu items Broasted (Fried) Chicken – 4 Pieces Add Sort Manage items" at bounding box center [958, 224] width 514 height 79
drag, startPoint x: 1026, startPoint y: 221, endPoint x: 967, endPoint y: 218, distance: 59.1
click at [957, 218] on input "Broasted (Fried" at bounding box center [860, 223] width 195 height 29
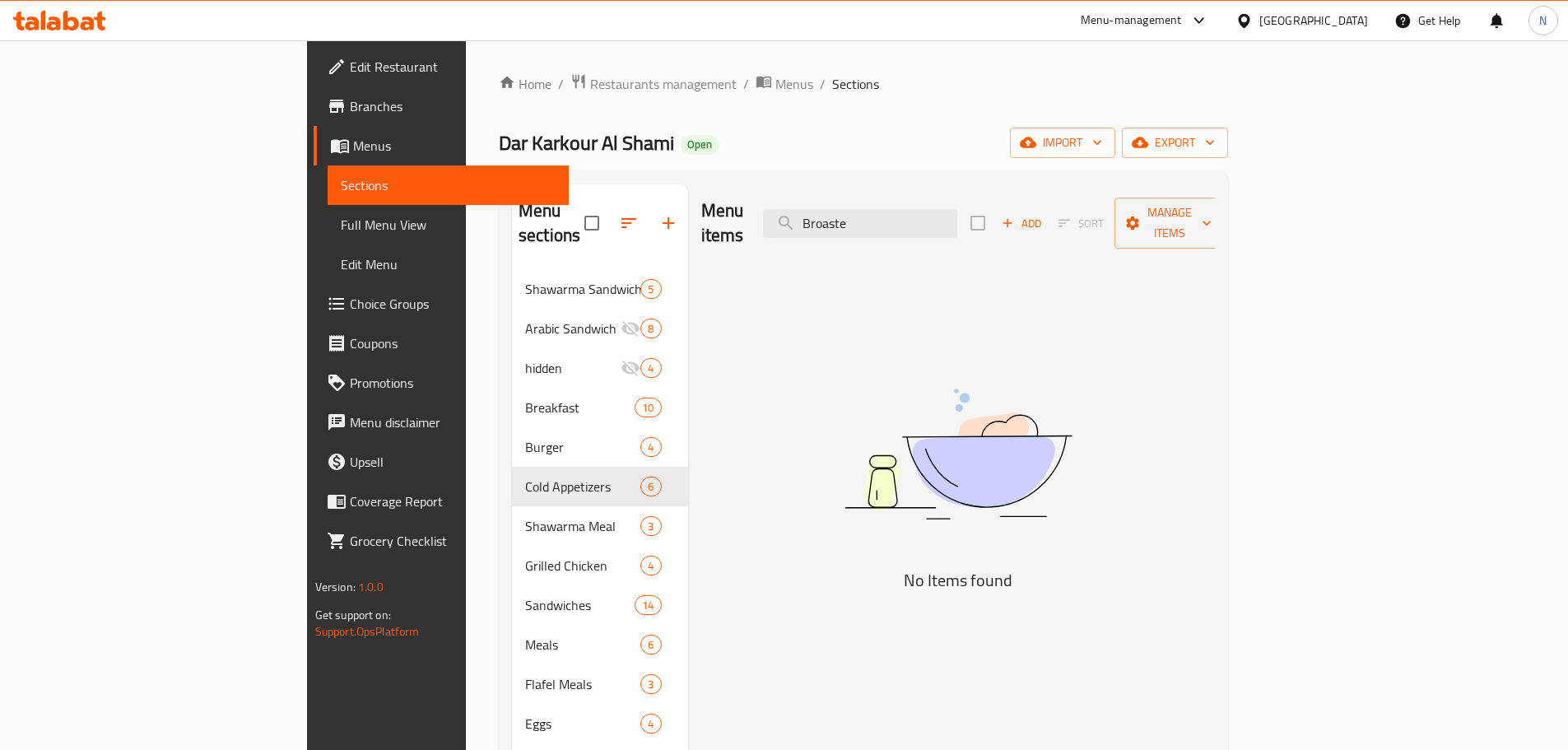
type input "Broast"
click at [952, 217] on input "Broast" at bounding box center [860, 223] width 195 height 29
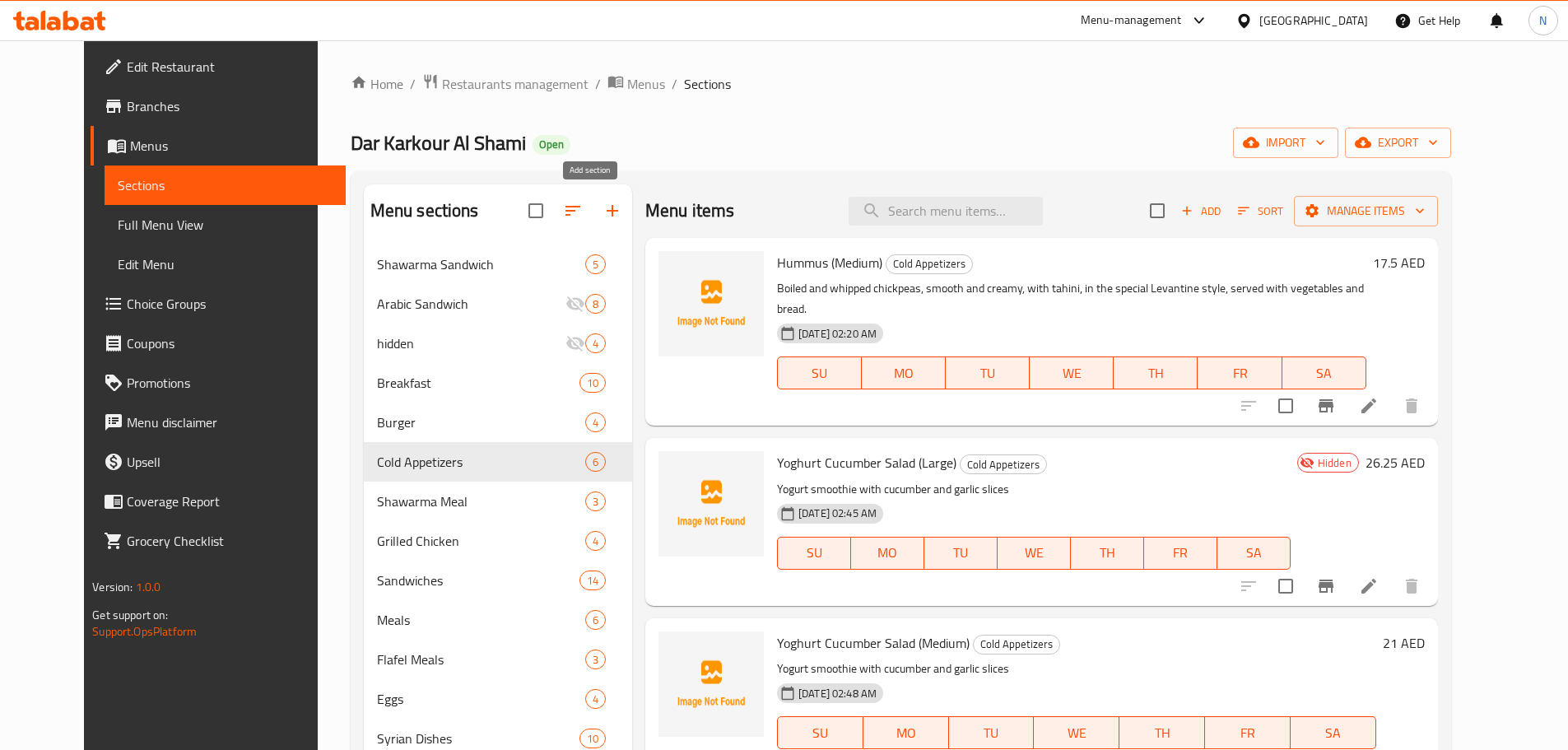
click at [602, 214] on icon "button" at bounding box center [612, 211] width 20 height 20
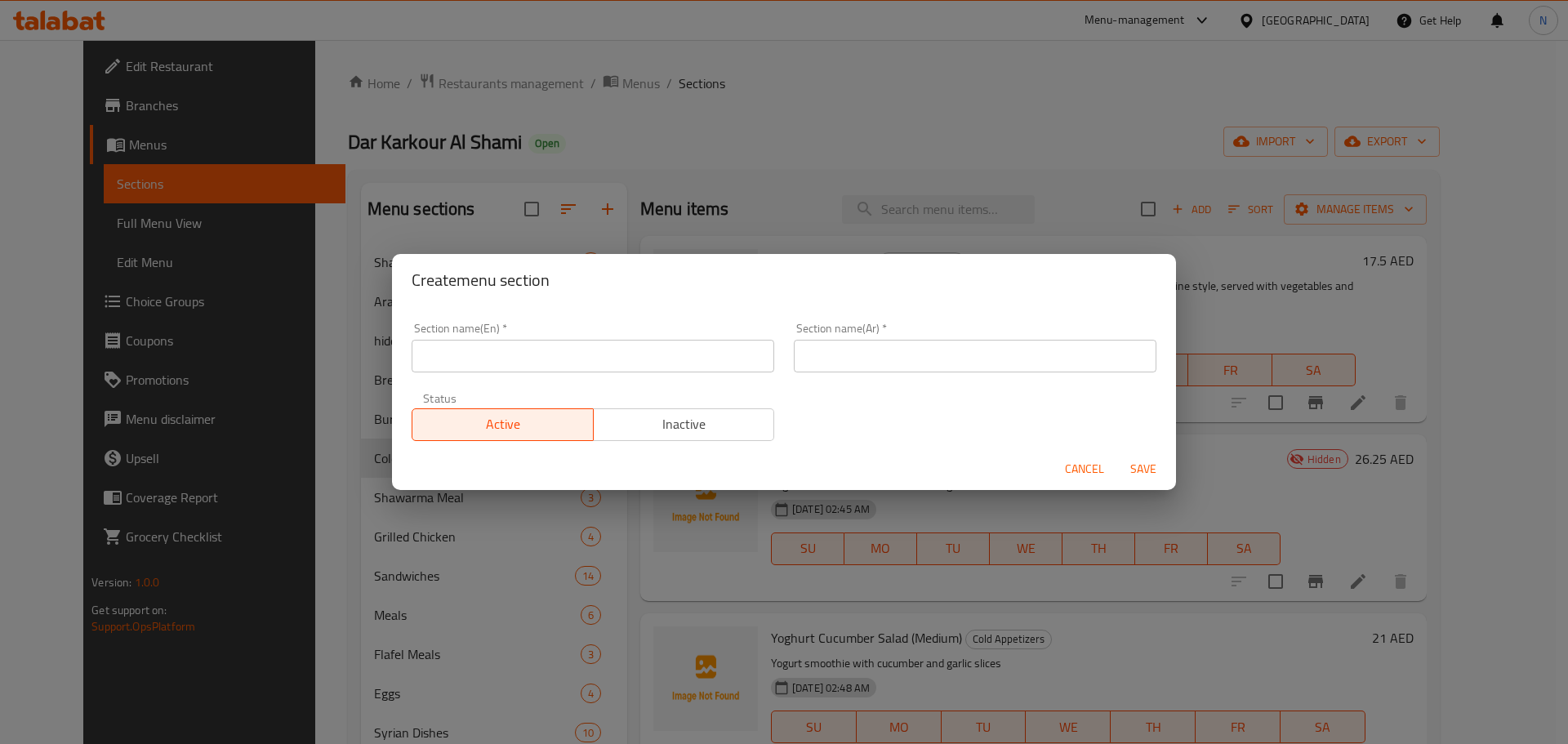
click at [954, 367] on input "text" at bounding box center [974, 356] width 362 height 33
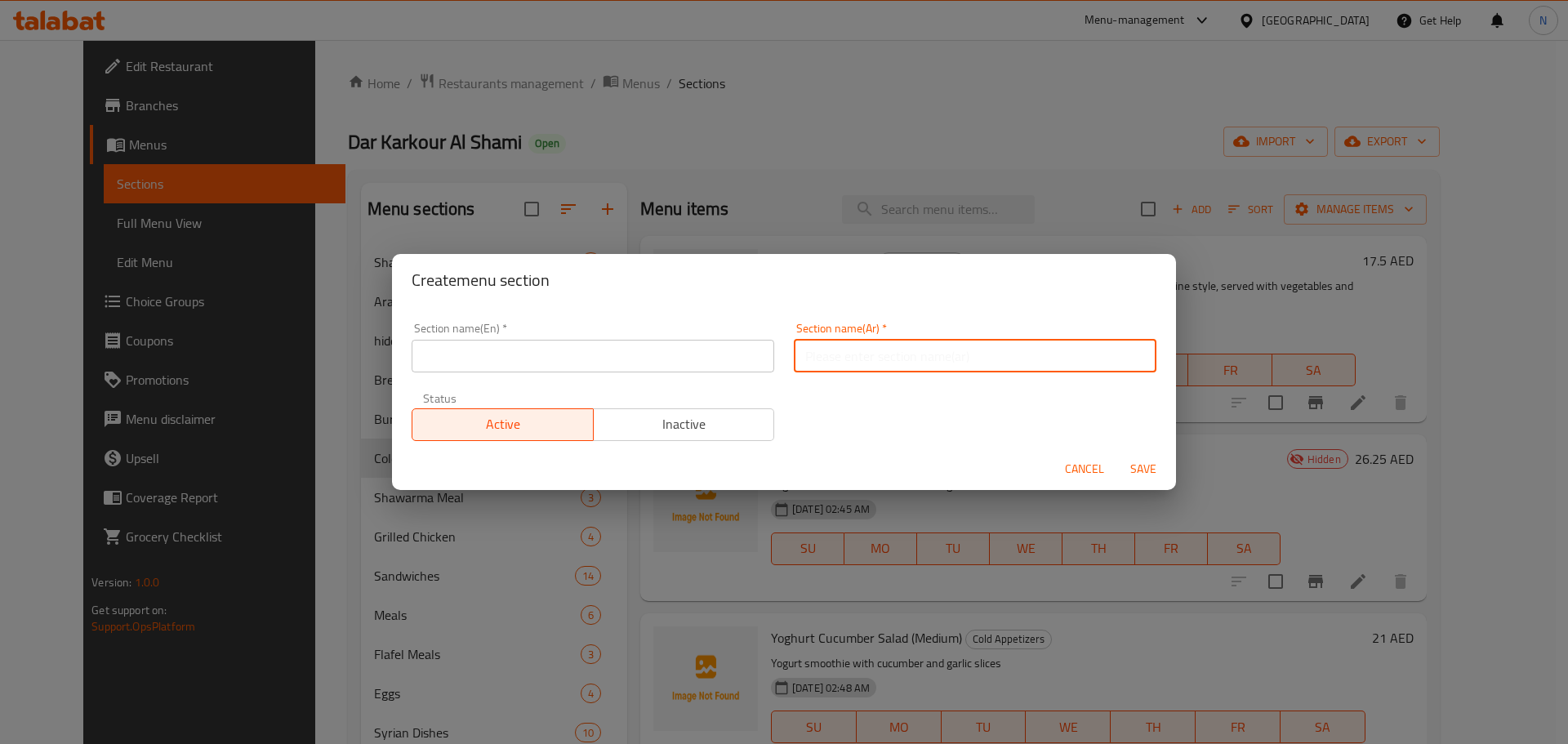
paste input "Crispy"
type input "Crispy"
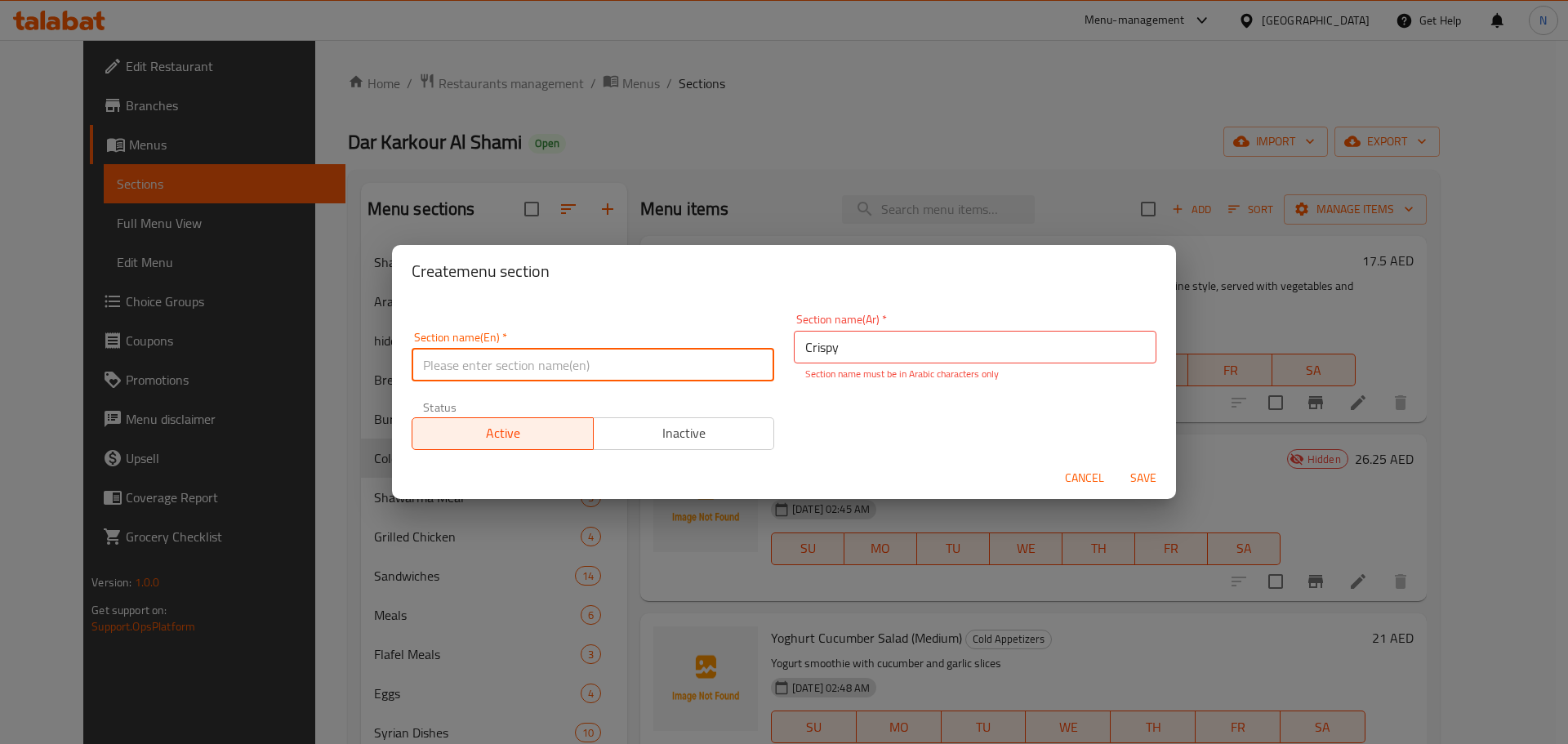
click at [623, 351] on input "text" at bounding box center [592, 365] width 362 height 33
paste input "Crispy"
type input "Crispy"
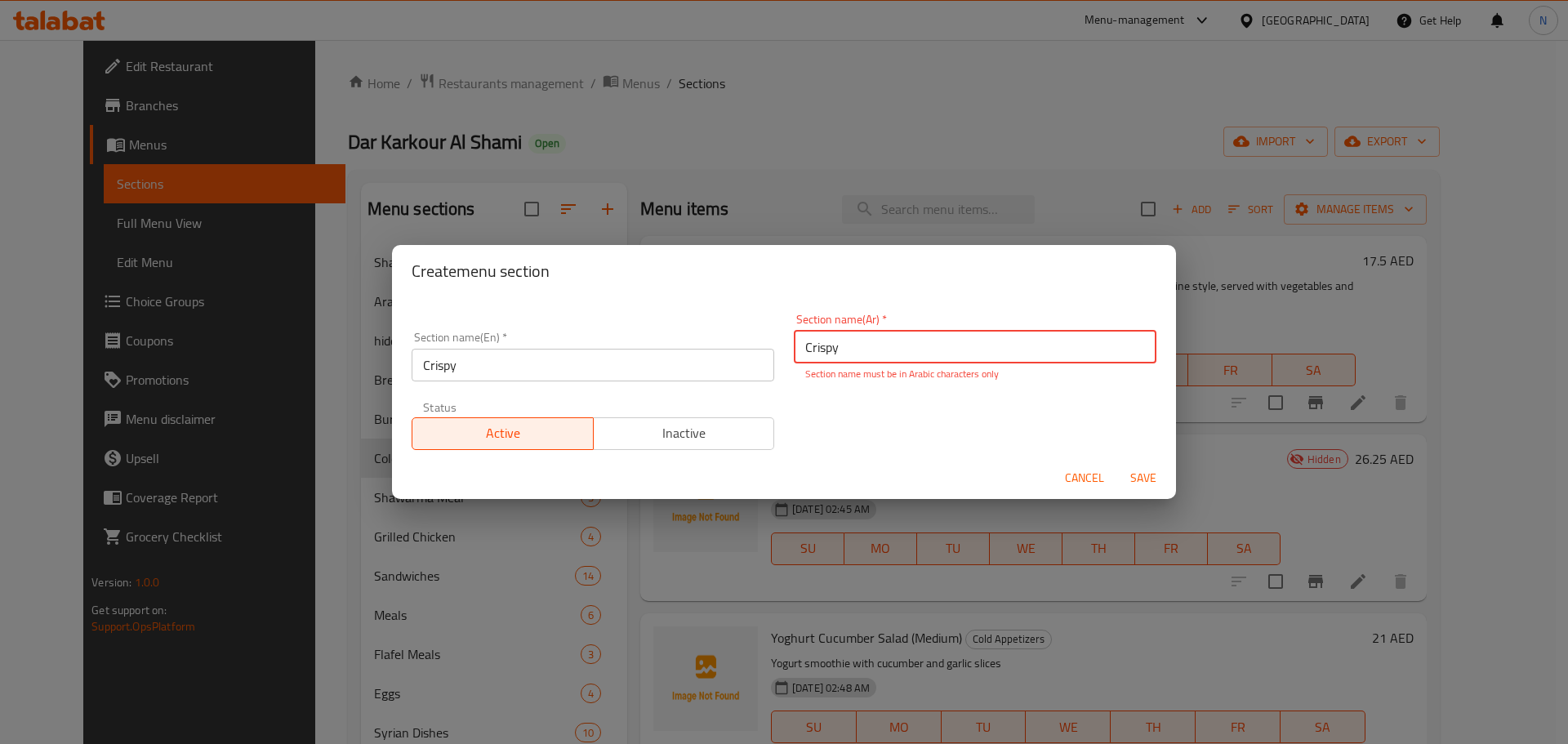
click at [1008, 343] on input "Crispy" at bounding box center [974, 346] width 362 height 33
paste input "كرسبي"
type input "كرسبي"
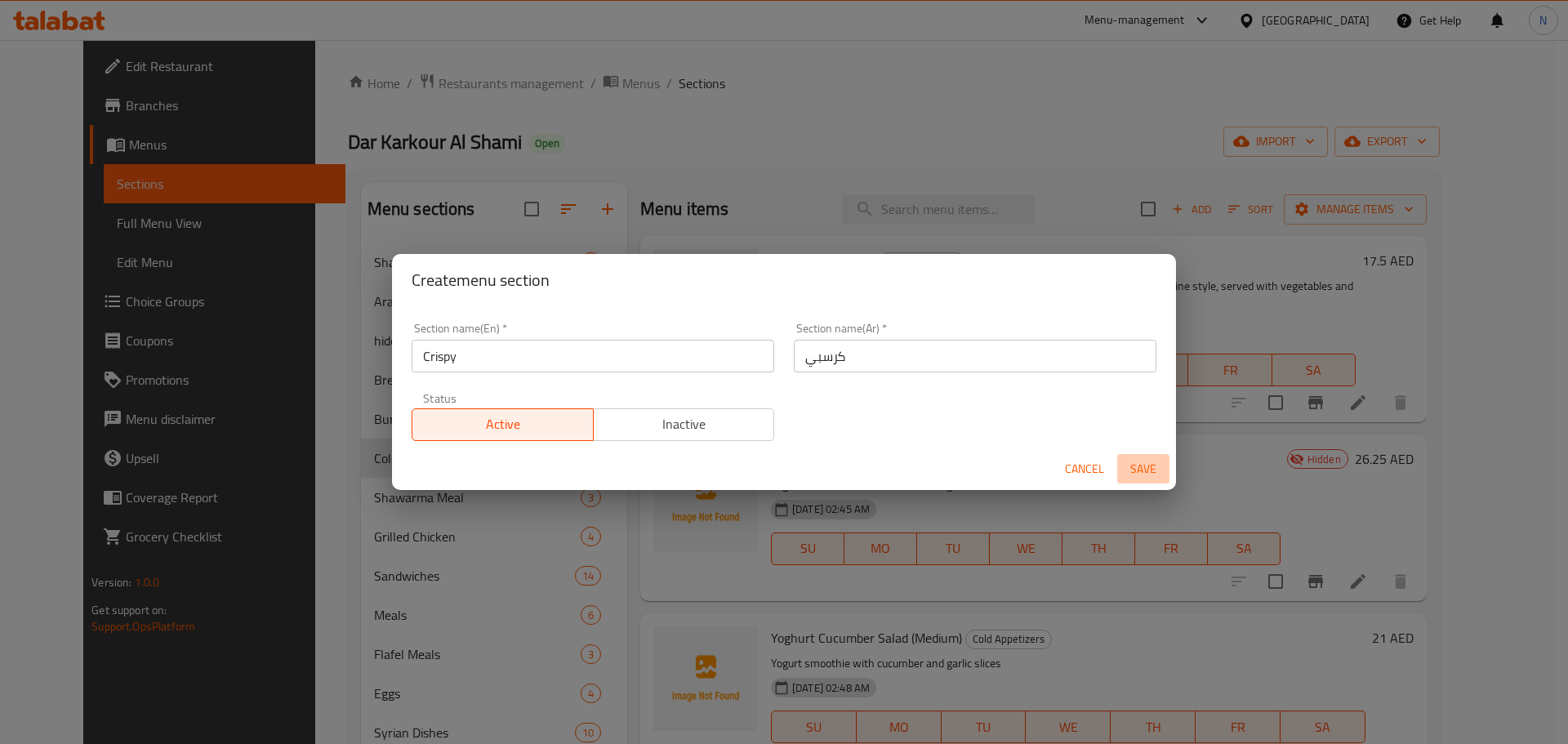
click at [1135, 480] on button "Save" at bounding box center [1143, 469] width 52 height 30
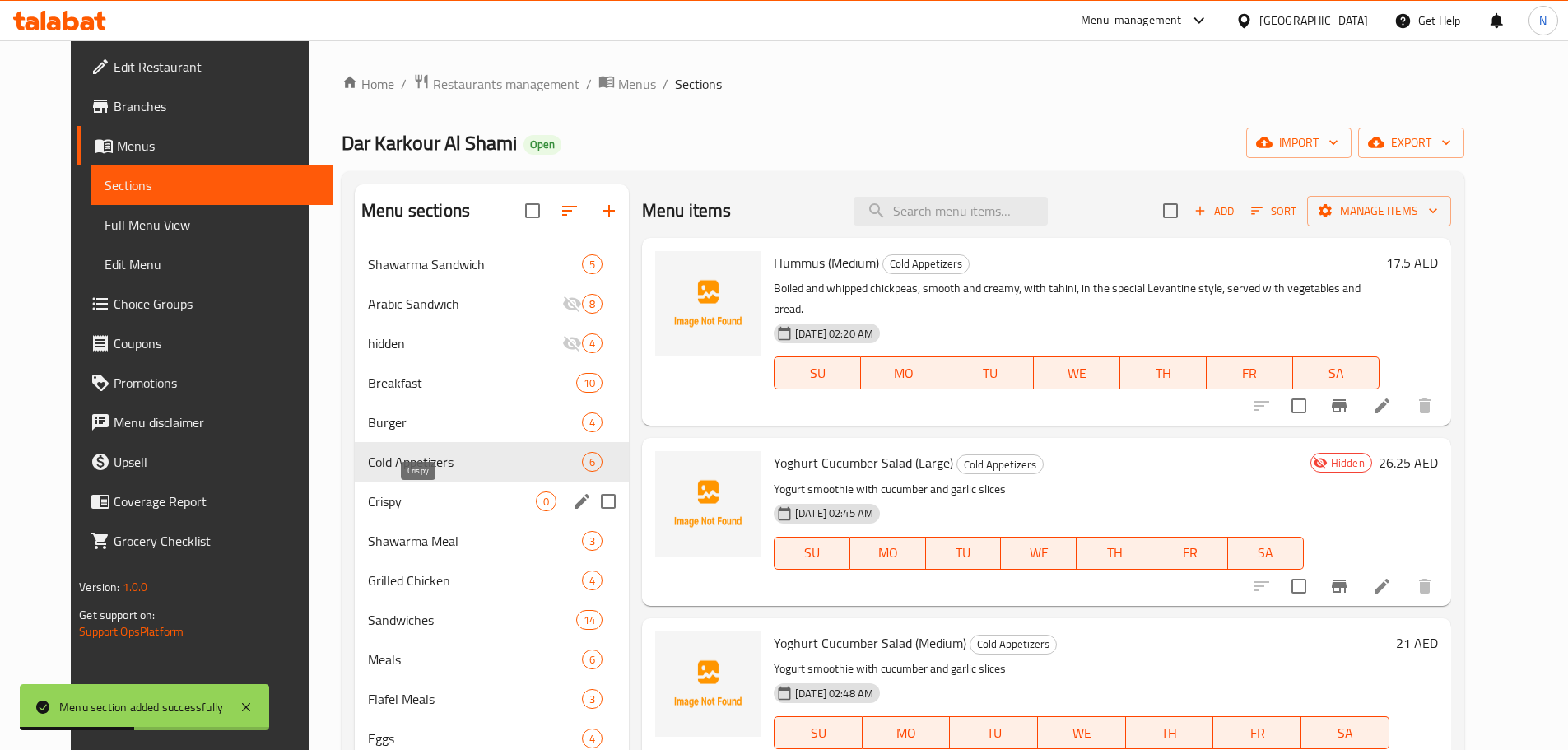
click at [370, 514] on div "Crispy 0" at bounding box center [491, 501] width 274 height 39
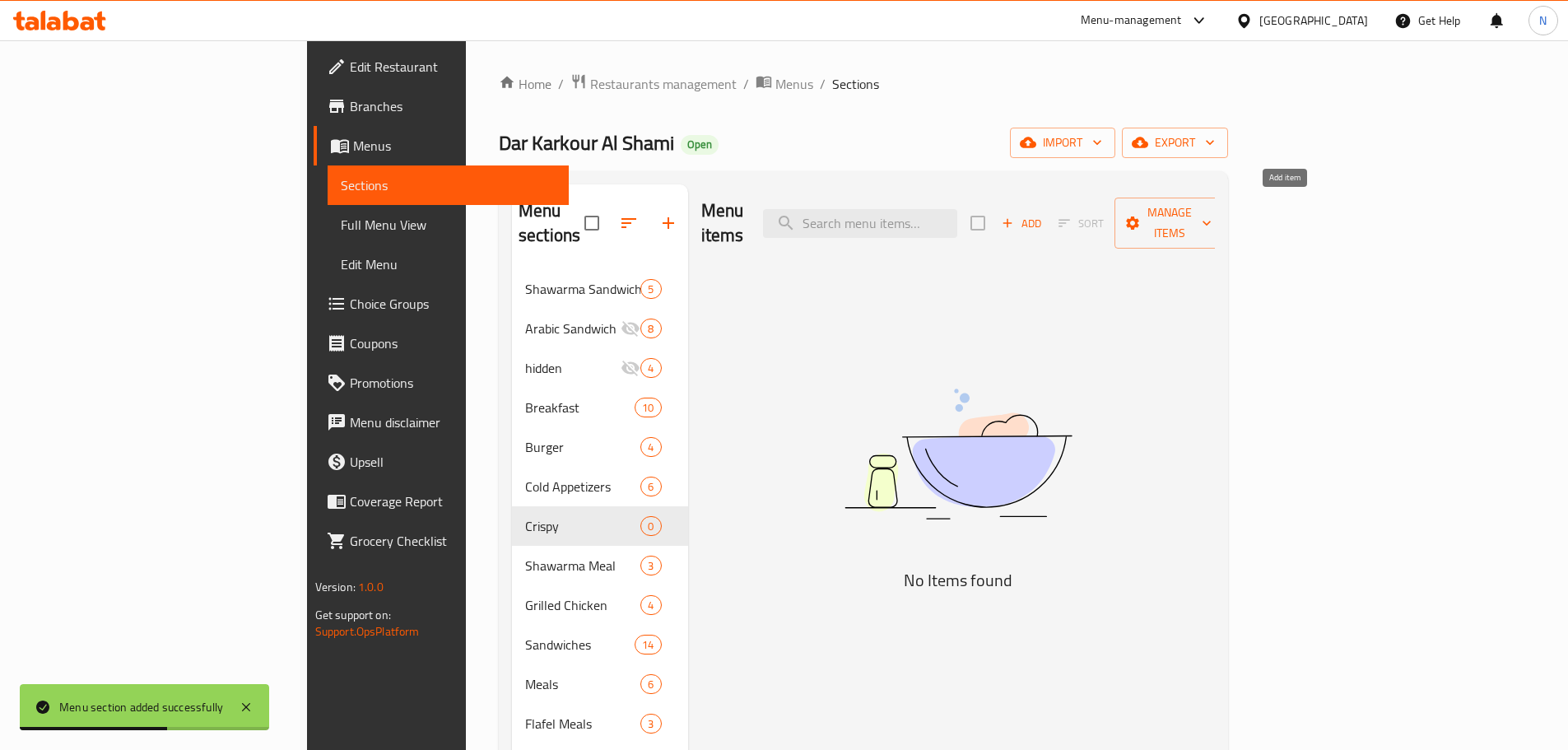
click at [1048, 211] on button "Add" at bounding box center [1021, 223] width 53 height 26
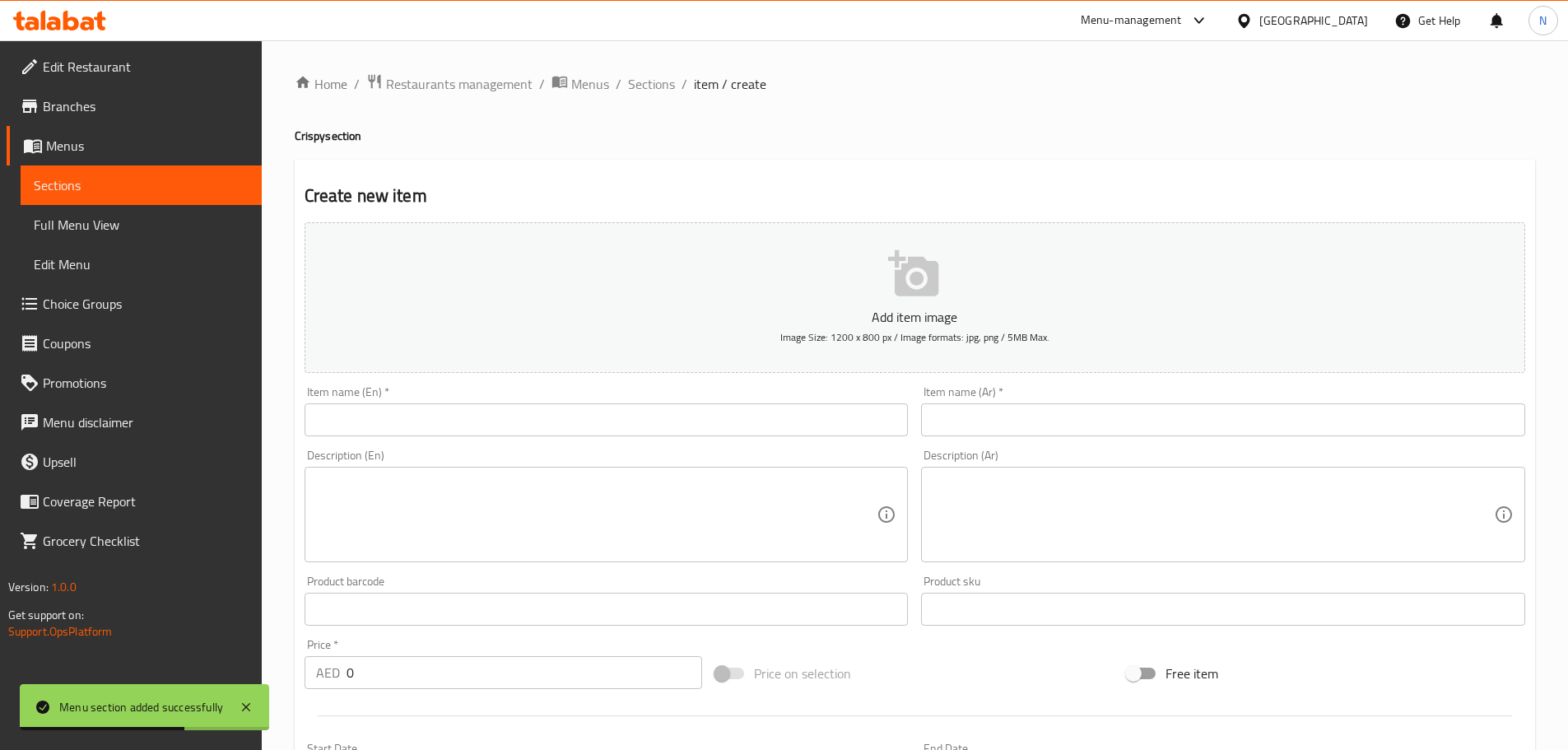
click at [1119, 428] on input "text" at bounding box center [1223, 420] width 604 height 33
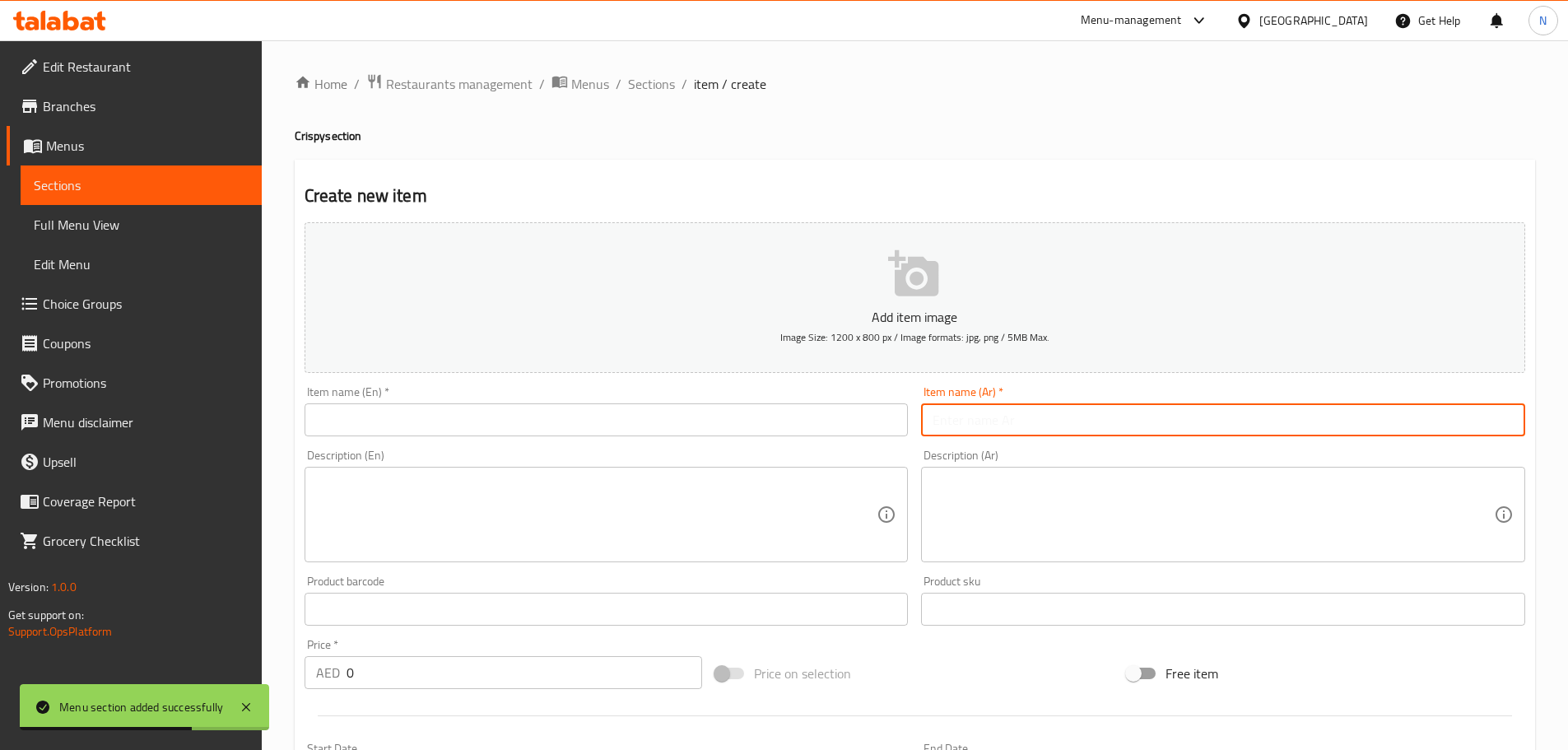
paste input "وجبة دجاج بروستد – 4 قطع"
type input "وجبة دجاج بروستد – 4 قطع"
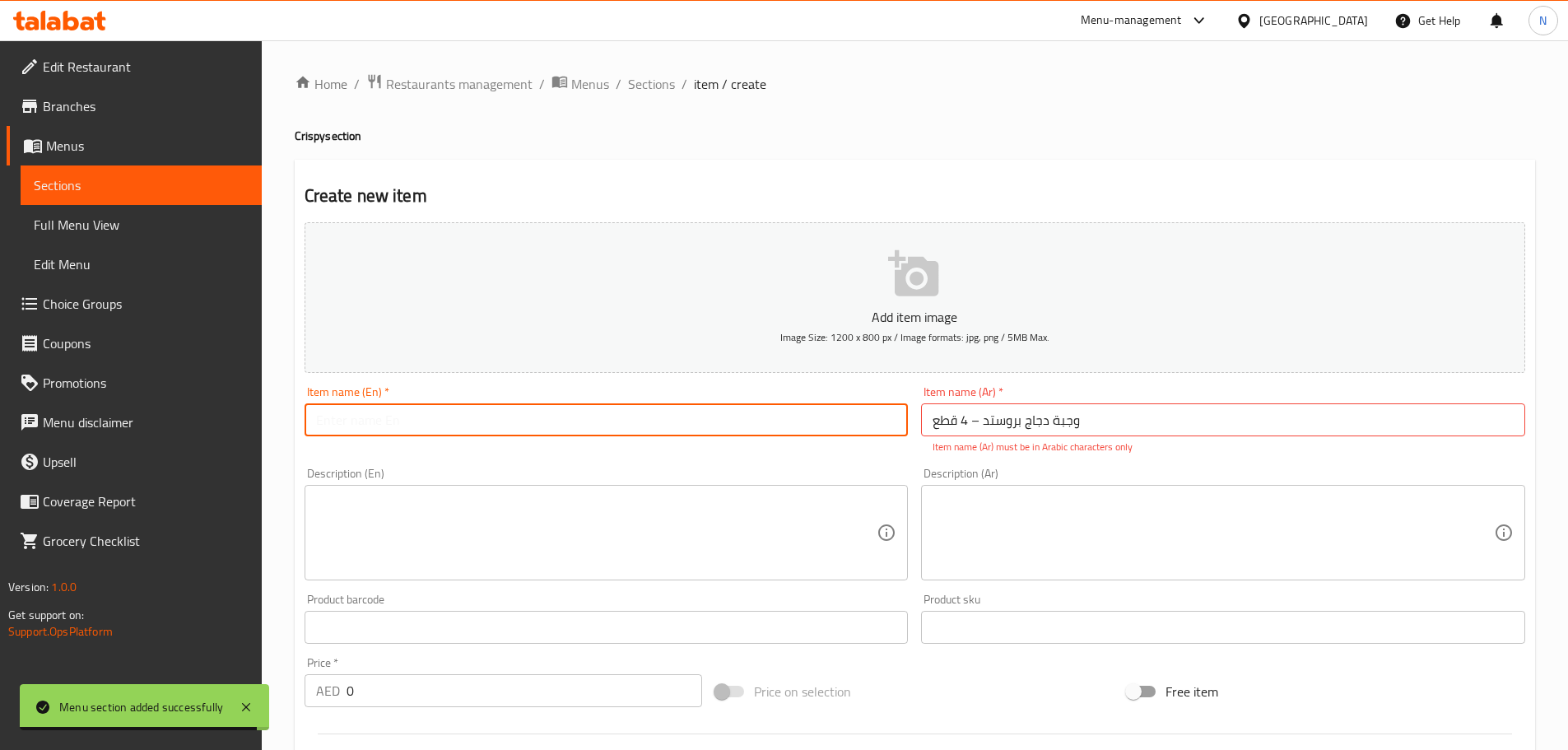
click at [655, 419] on input "text" at bounding box center [606, 420] width 604 height 33
paste input "Broasted (Fried) Chicken – 4 Pieces"
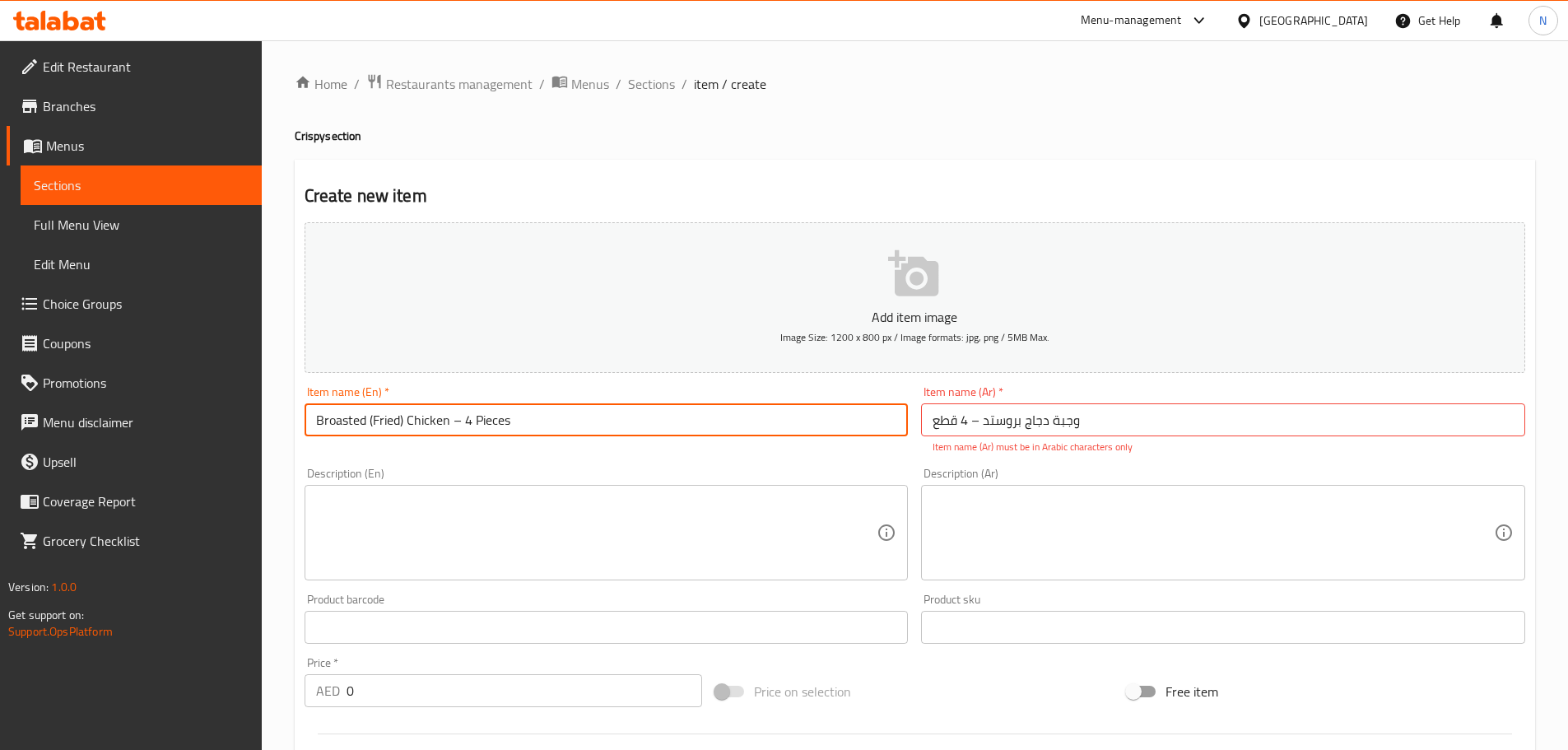
type input "Broasted (Fried) Chicken – 4 Pieces"
click at [1119, 594] on div "Product sku Product sku" at bounding box center [1223, 619] width 604 height 50
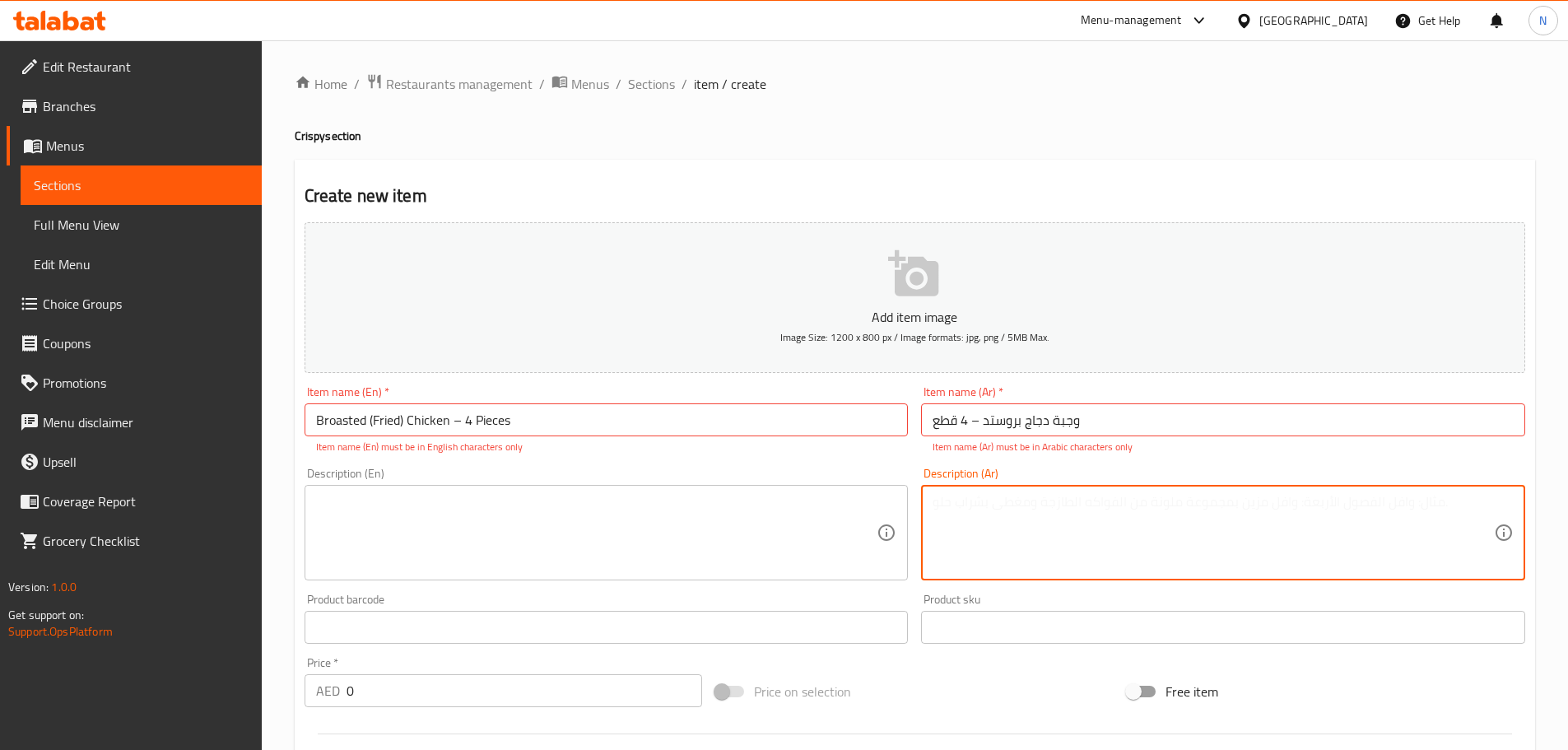
click at [1114, 551] on textarea at bounding box center [1213, 533] width 561 height 79
paste textarea "نصف دجاج مقرمشة مع بطاطا ثوم"
type textarea "نصف دجاج مقرمشة مع بطاطا ثوم"
click at [655, 524] on textarea at bounding box center [596, 533] width 561 height 79
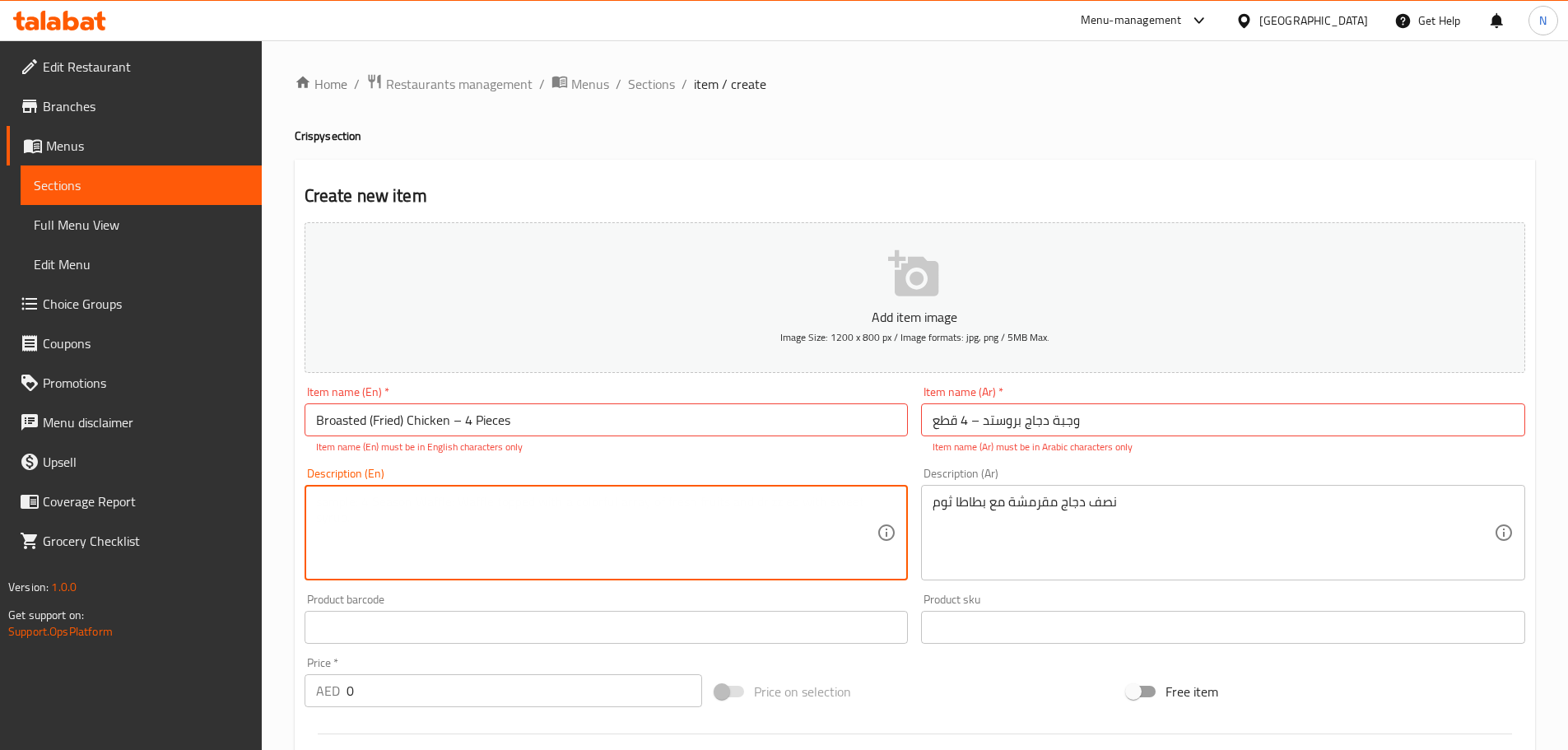
paste textarea "Crispy half chicken with garlic potatoes"
type textarea "Crispy half chicken with garlic potatoes"
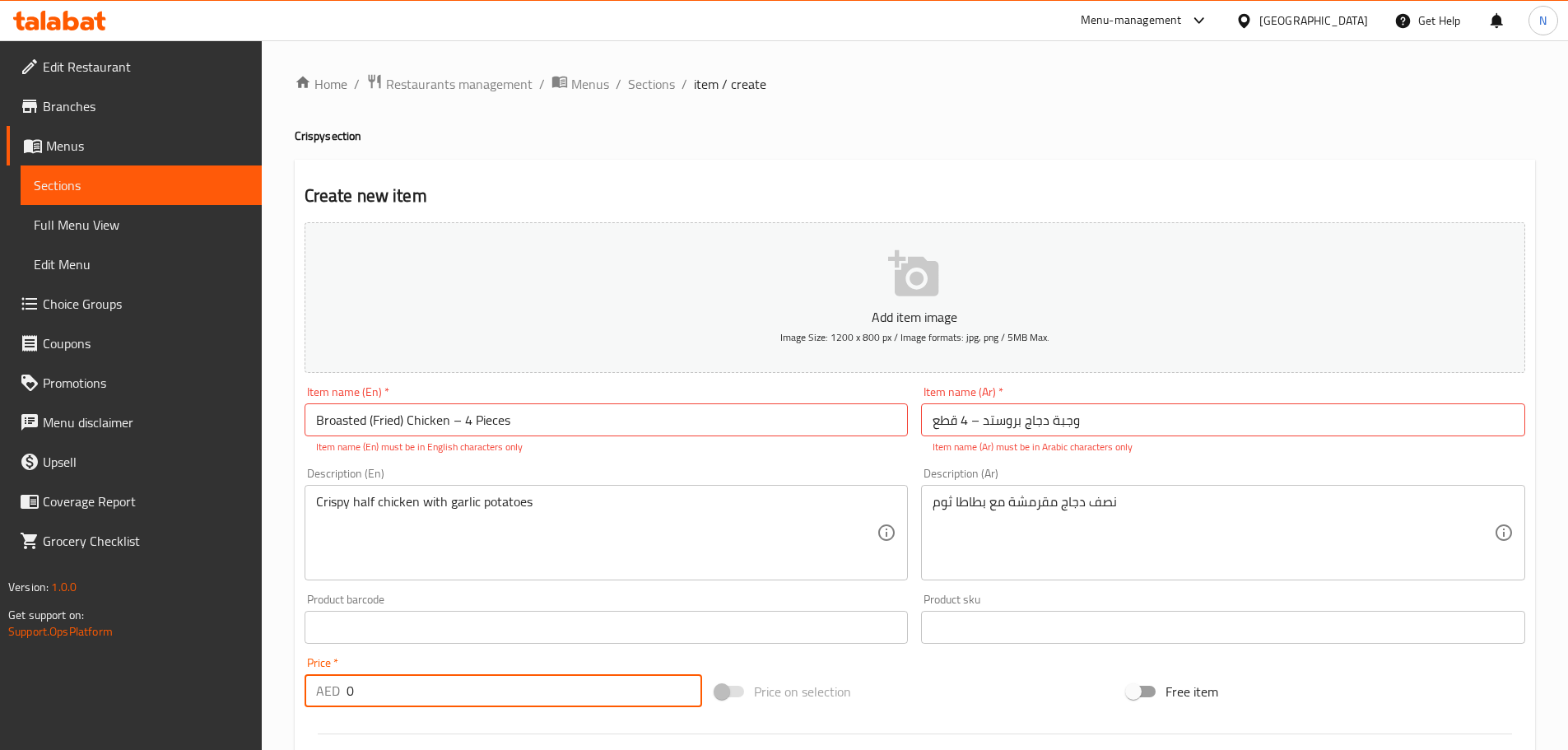
drag, startPoint x: 404, startPoint y: 698, endPoint x: 311, endPoint y: 690, distance: 93.3
click at [311, 690] on div "AED 0 Price *" at bounding box center [503, 690] width 398 height 33
paste input "33.25"
type input "33.25"
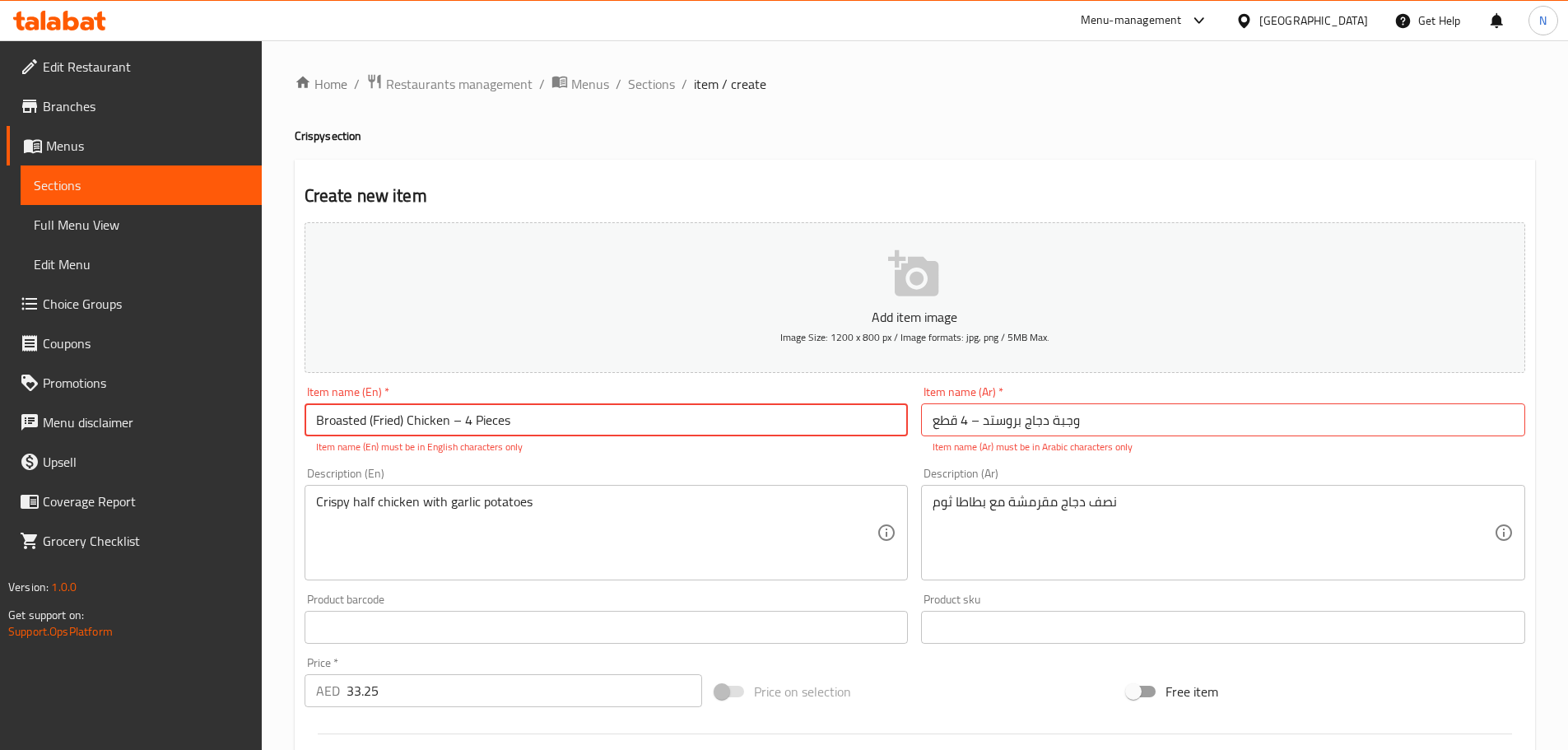
click at [465, 419] on input "Broasted (Fried) Chicken – 4 Pieces" at bounding box center [606, 420] width 604 height 33
type input "Broasted (Fried) Chicken 4 Pieces"
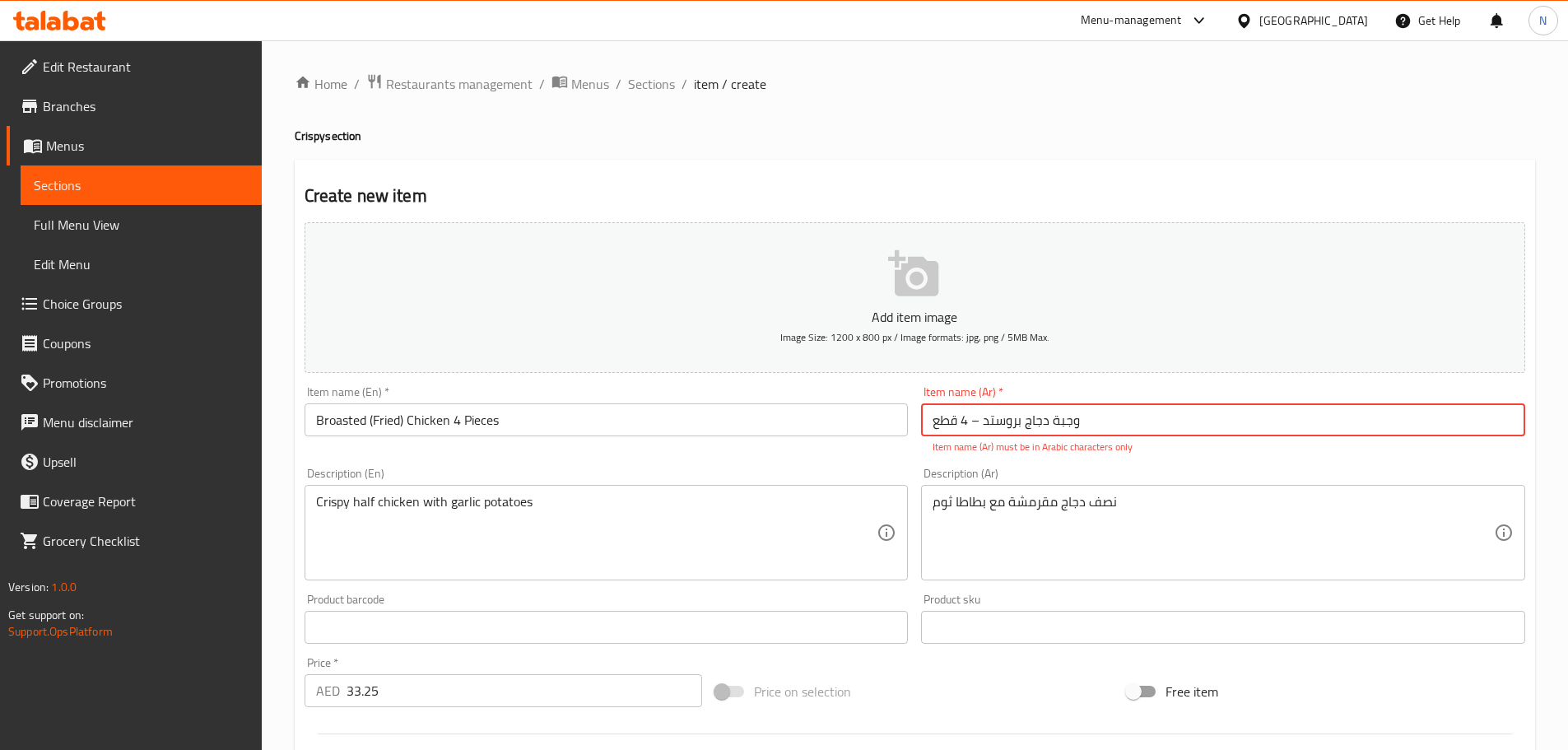
click at [971, 421] on input "وجبة دجاج بروستد – 4 قطع" at bounding box center [1223, 420] width 604 height 33
type input "وجبة دجاج بروستد 4 قطع"
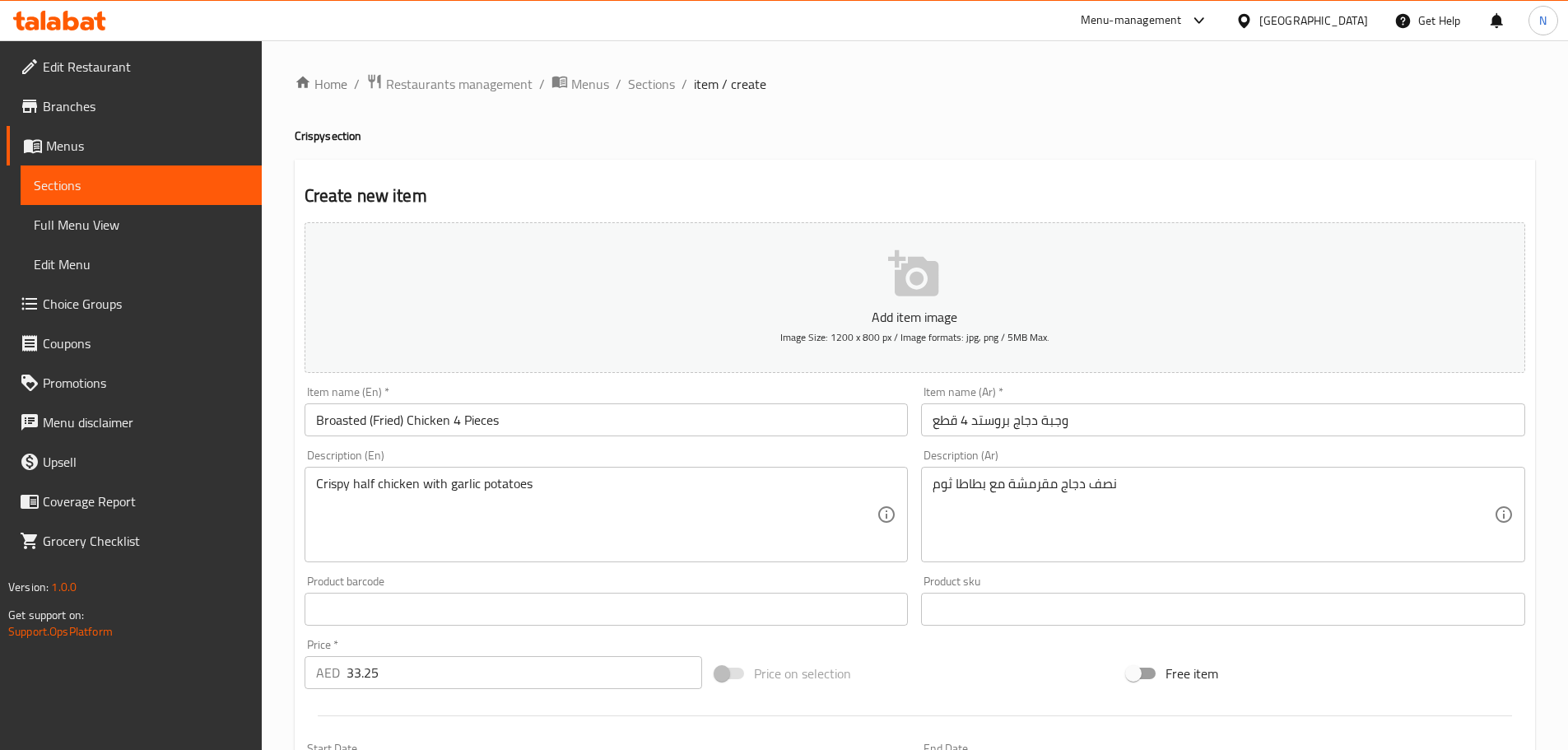
click at [959, 578] on div "Add item image Image Size: 1200 x 800 px / Image formats: jpg, png / 5MB Max. I…" at bounding box center [915, 571] width 1233 height 710
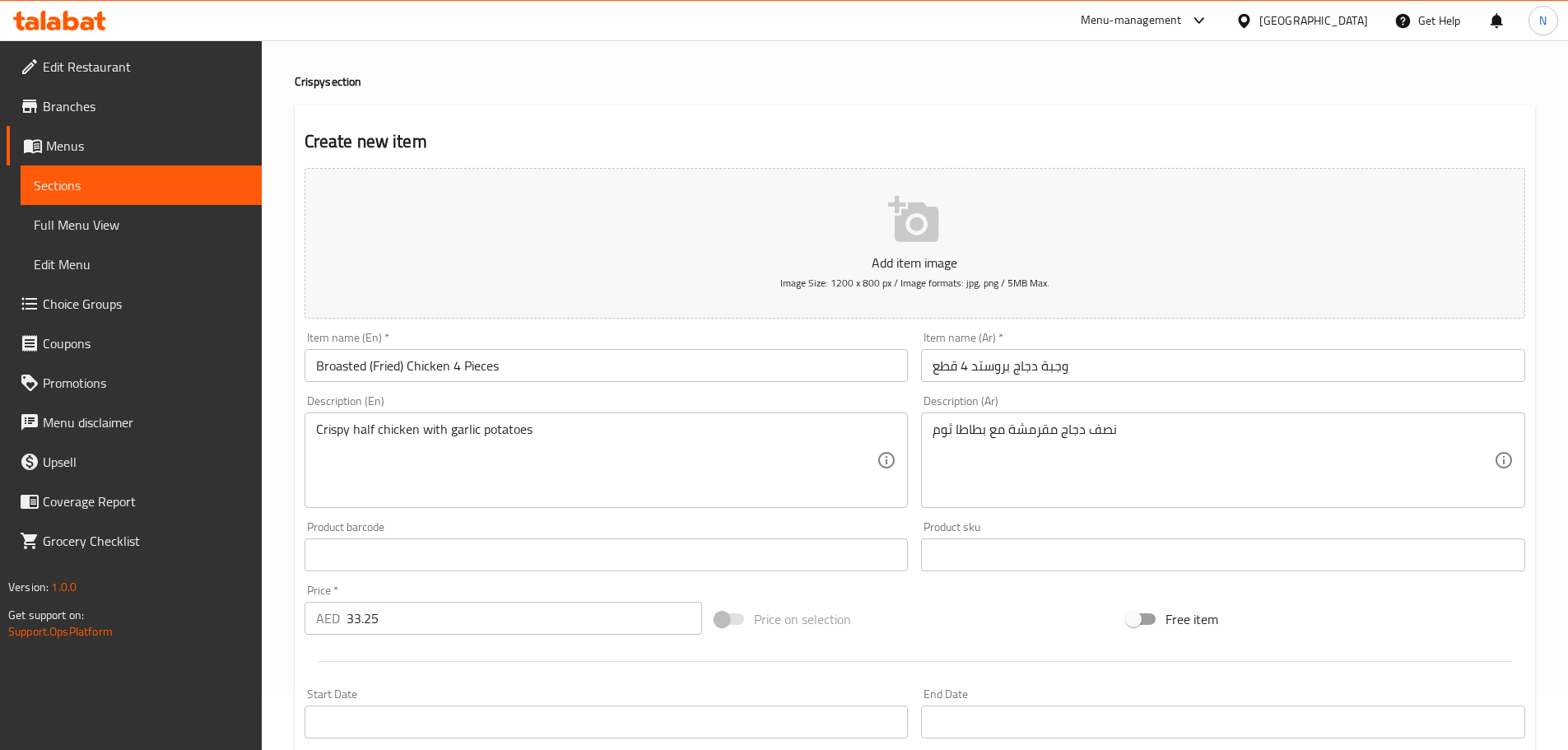
scroll to position [82, 0]
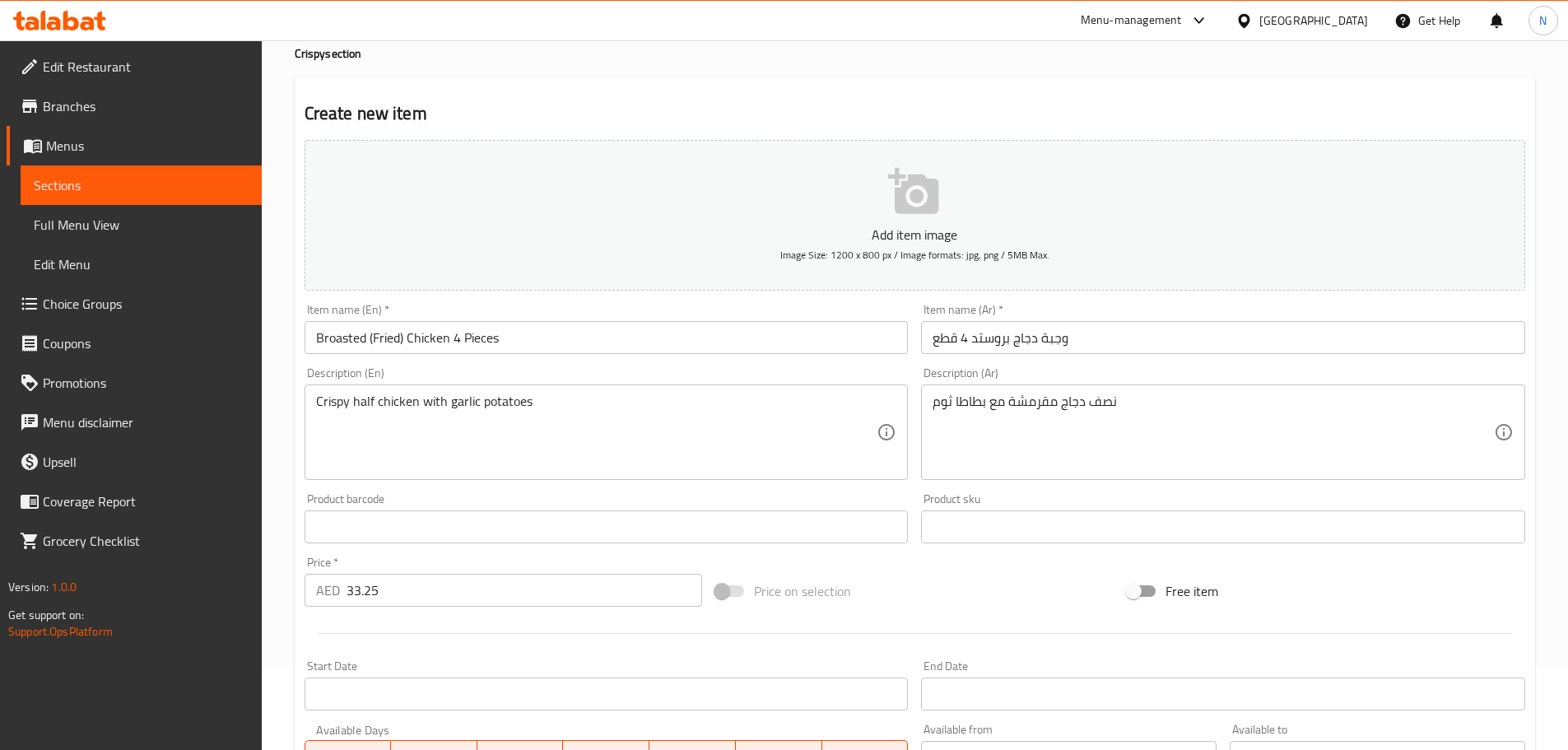
click at [889, 609] on div "Price on selection" at bounding box center [914, 591] width 411 height 45
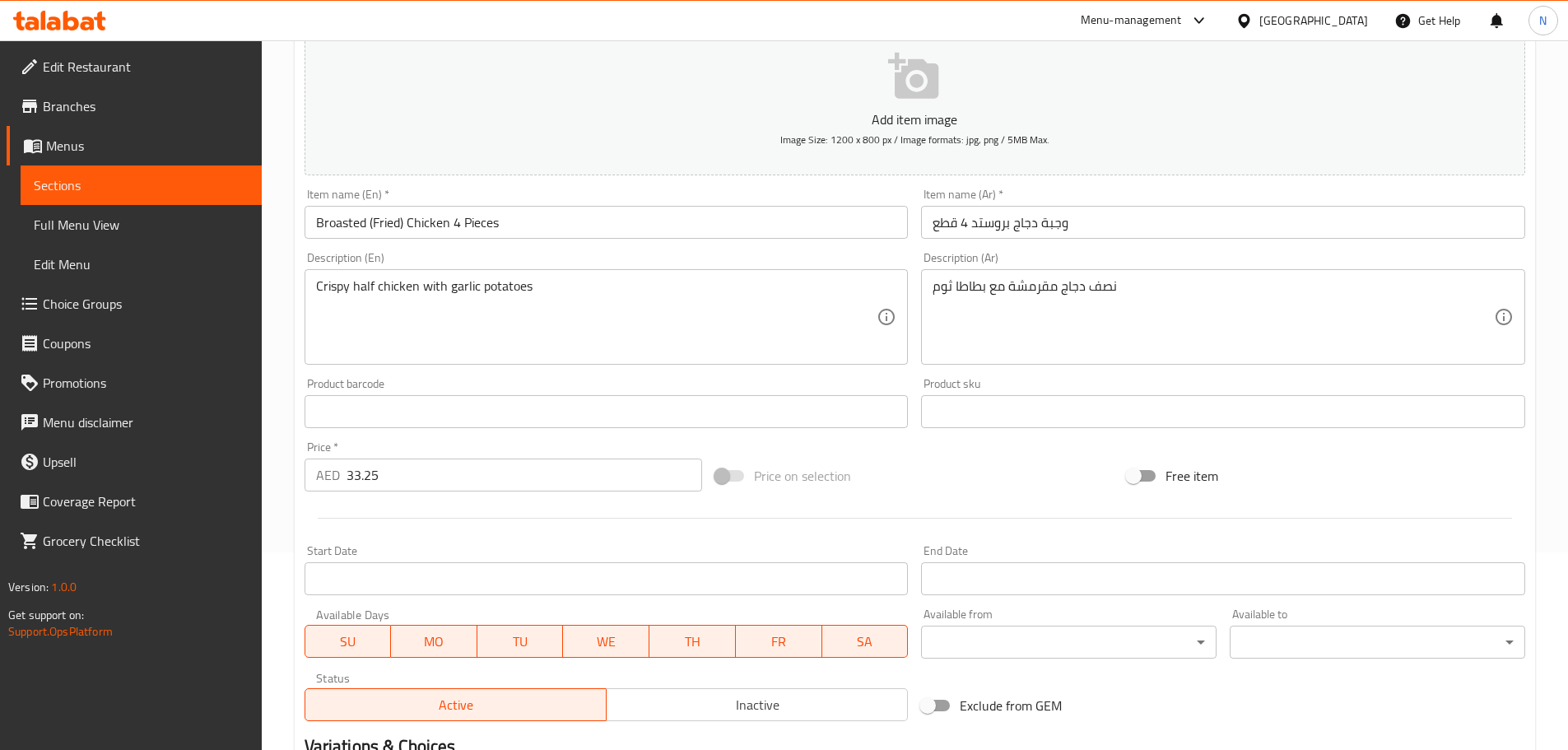
scroll to position [413, 0]
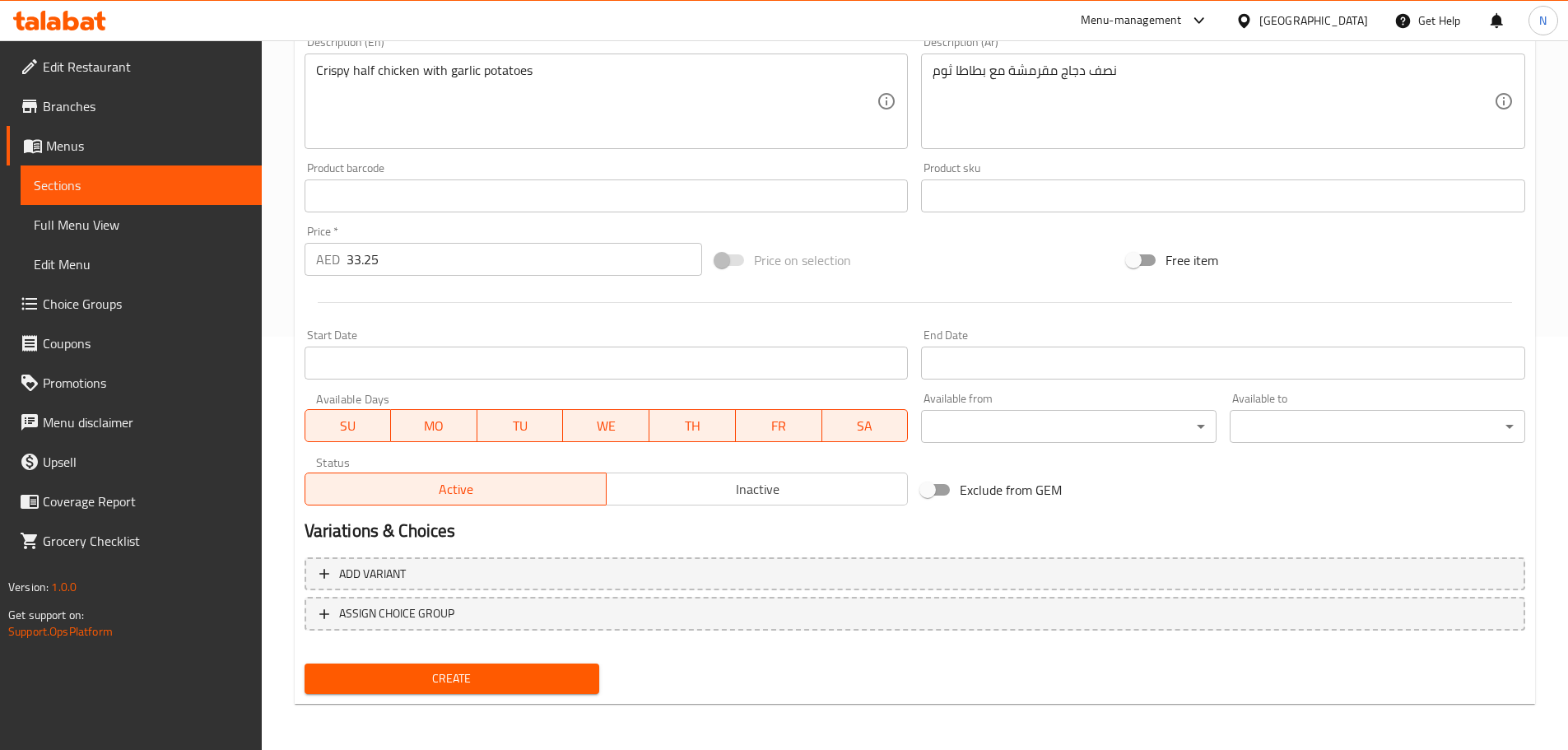
click at [550, 675] on span "Create" at bounding box center [452, 679] width 270 height 21
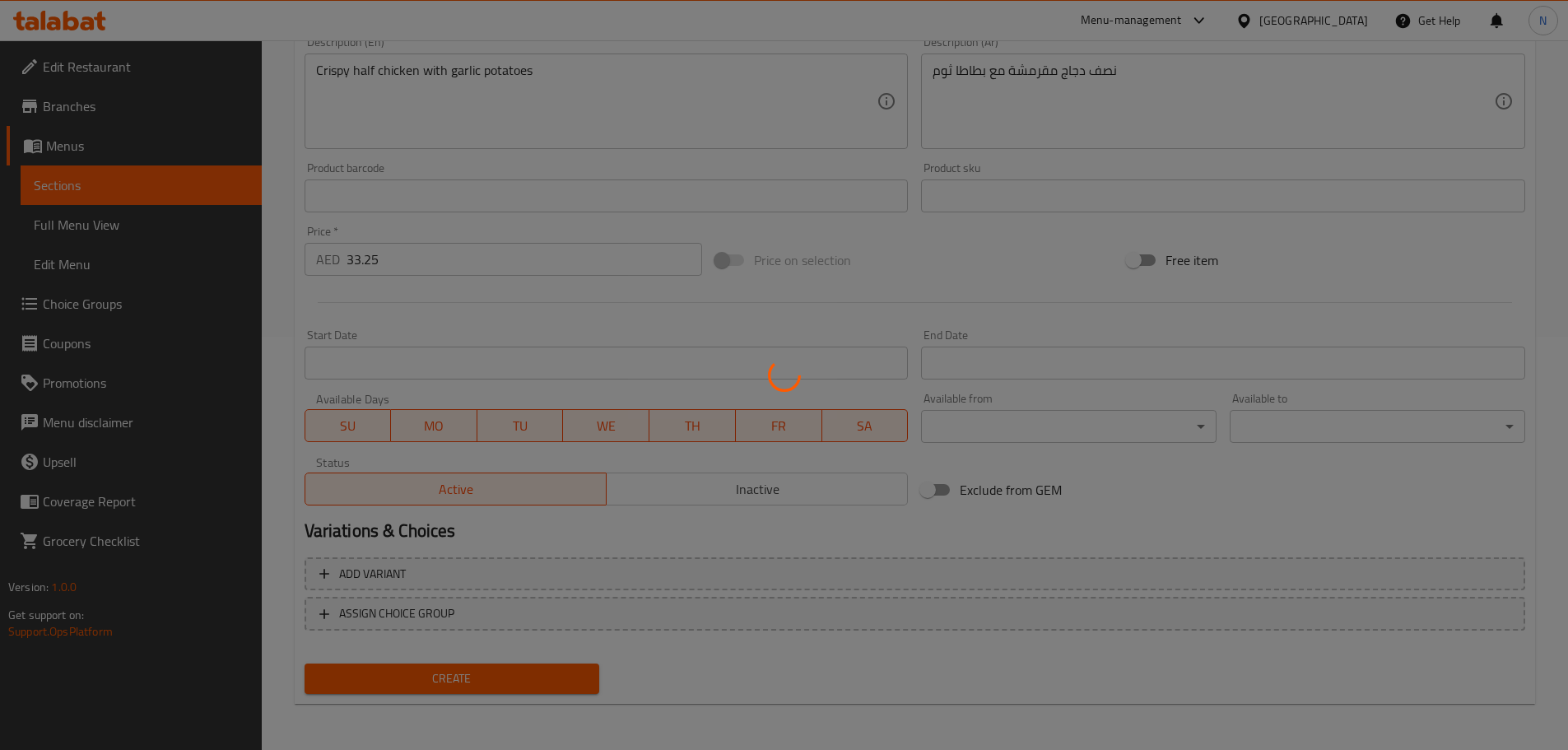
type input "0"
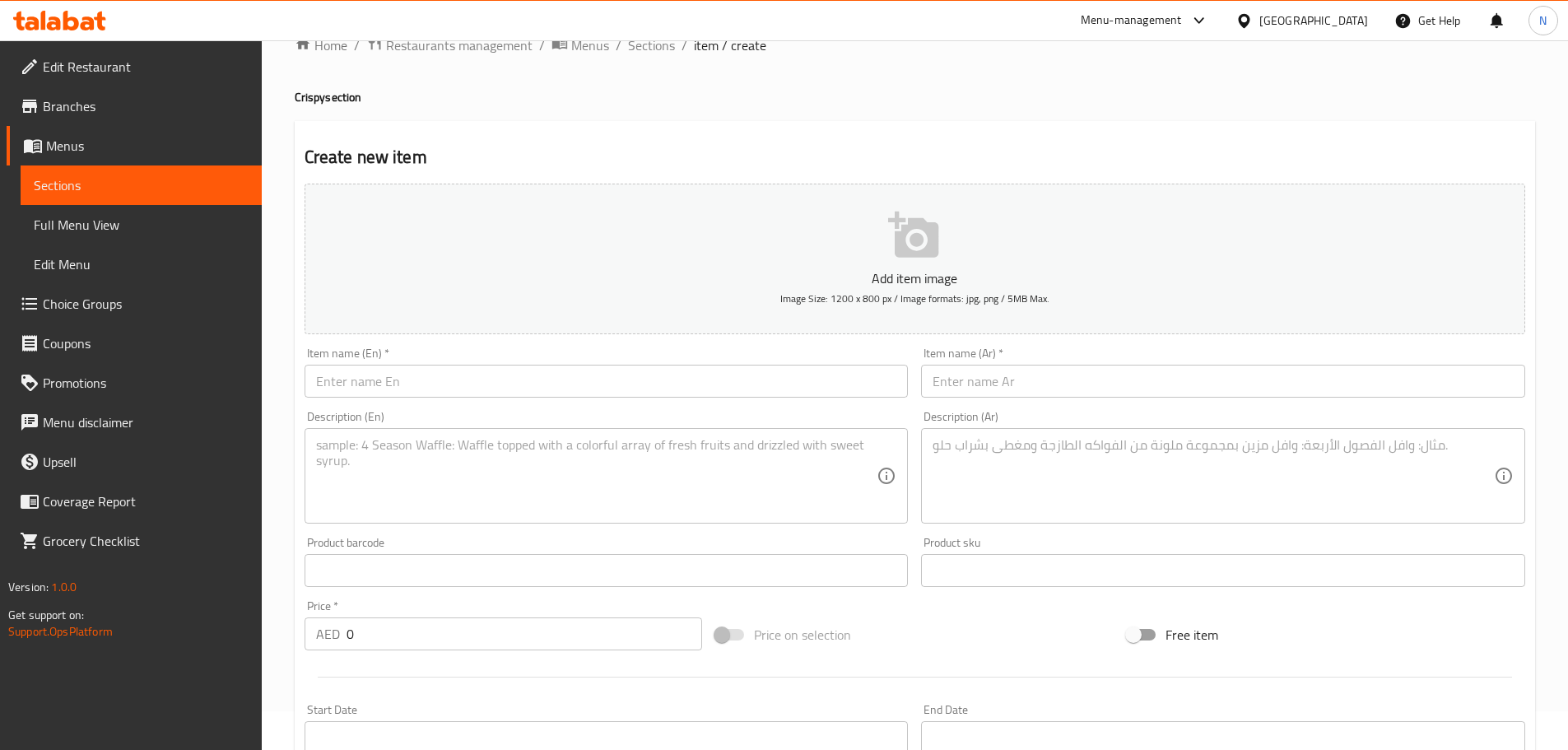
scroll to position [0, 0]
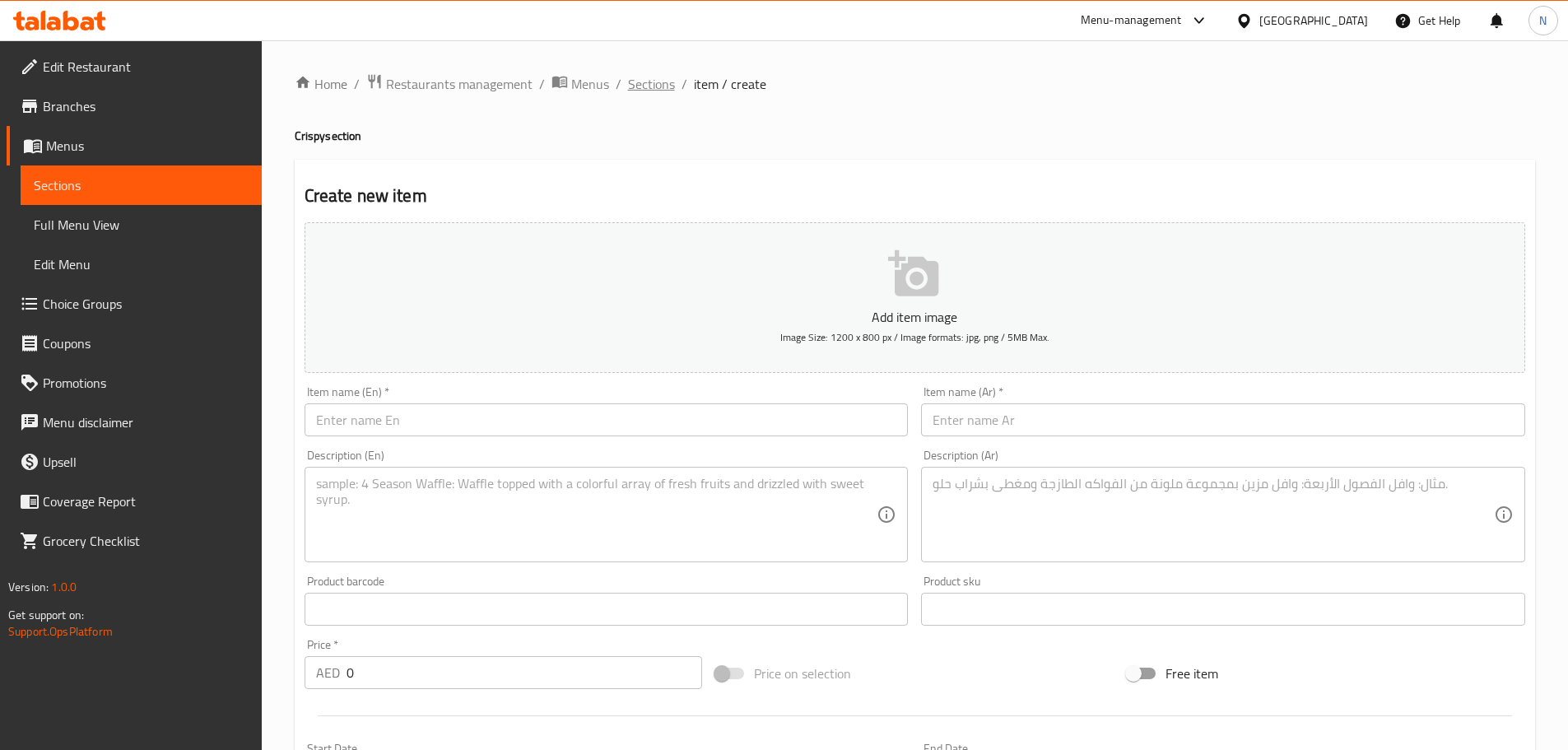
click at [653, 92] on span "Sections" at bounding box center [651, 84] width 47 height 20
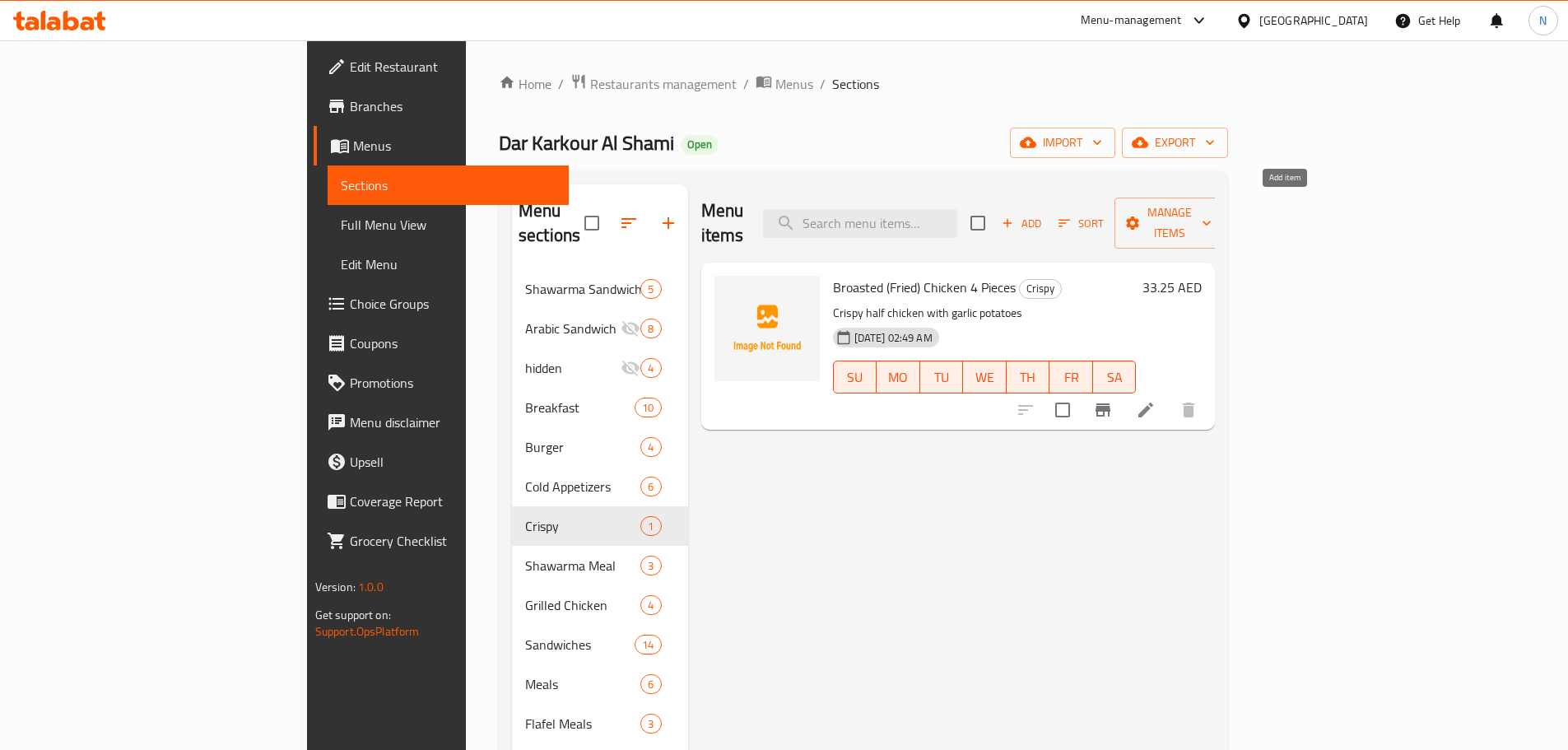
click at [1043, 214] on span "Add" at bounding box center [1022, 223] width 45 height 19
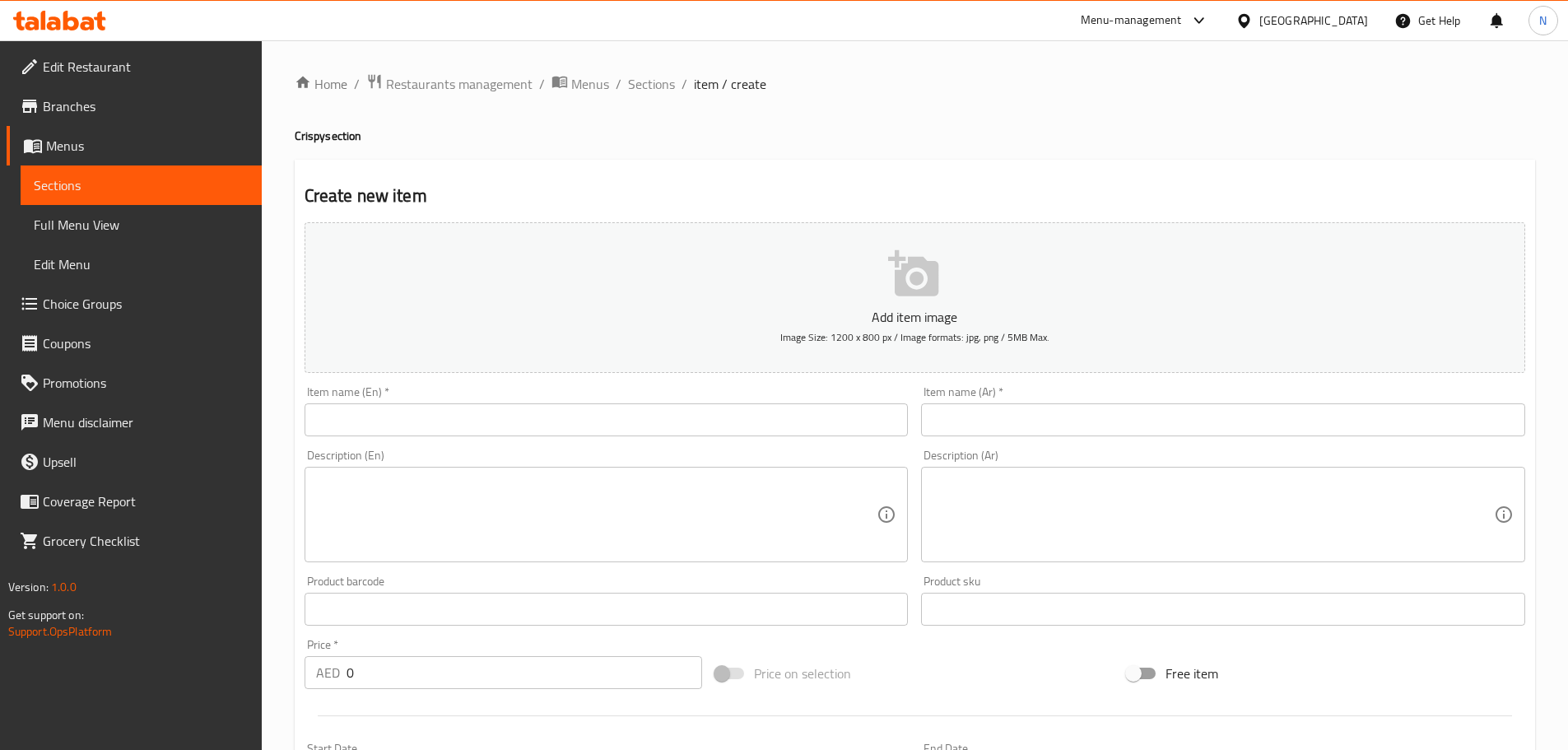
click at [974, 413] on input "text" at bounding box center [1223, 420] width 604 height 33
paste input "وجبة دجاج بروستد – 8 قطع"
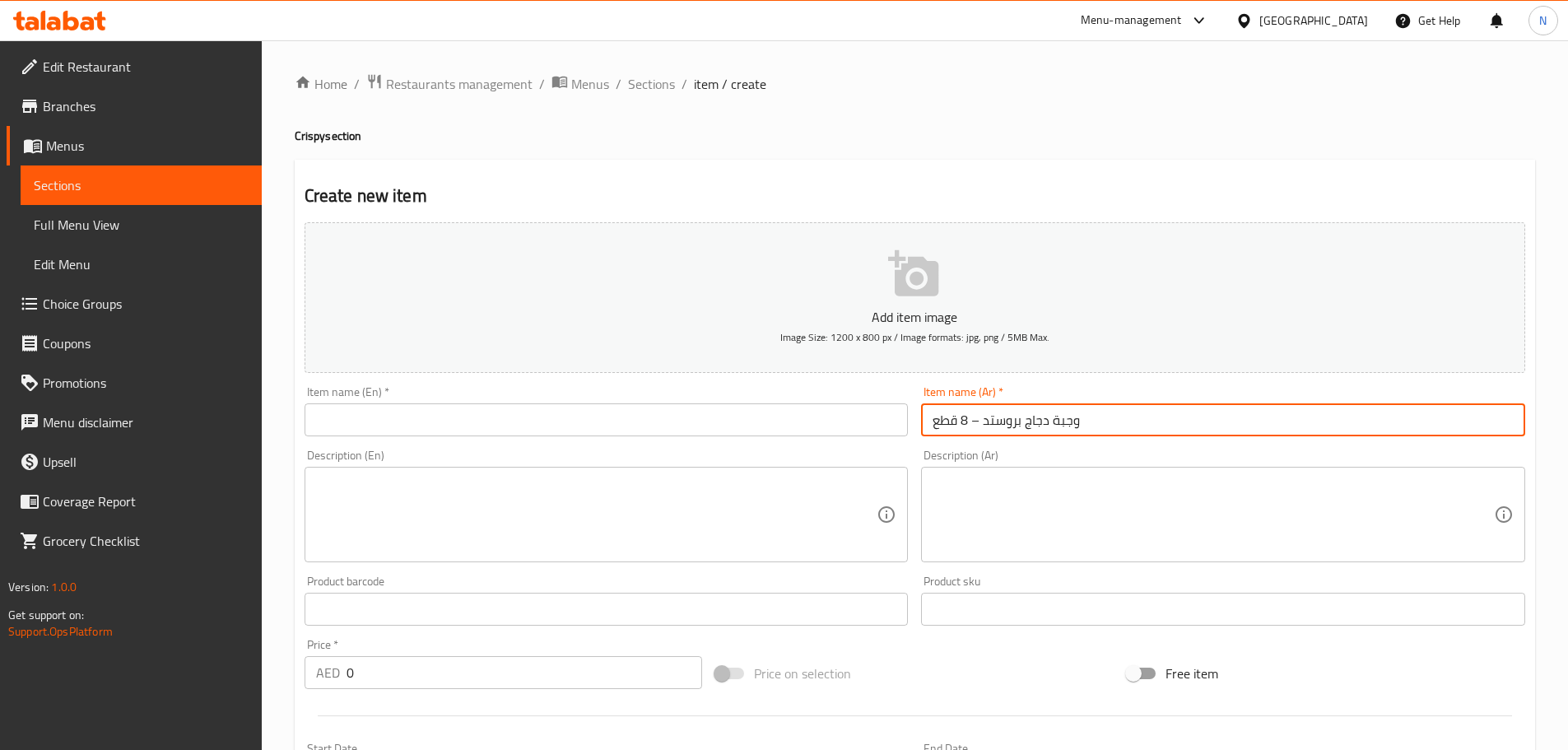
click at [971, 416] on input "وجبة دجاج بروستد – 8 قطع" at bounding box center [1223, 420] width 604 height 33
type input "وجبة دجاج بروستد 8 قطع"
click at [821, 430] on input "text" at bounding box center [606, 420] width 604 height 33
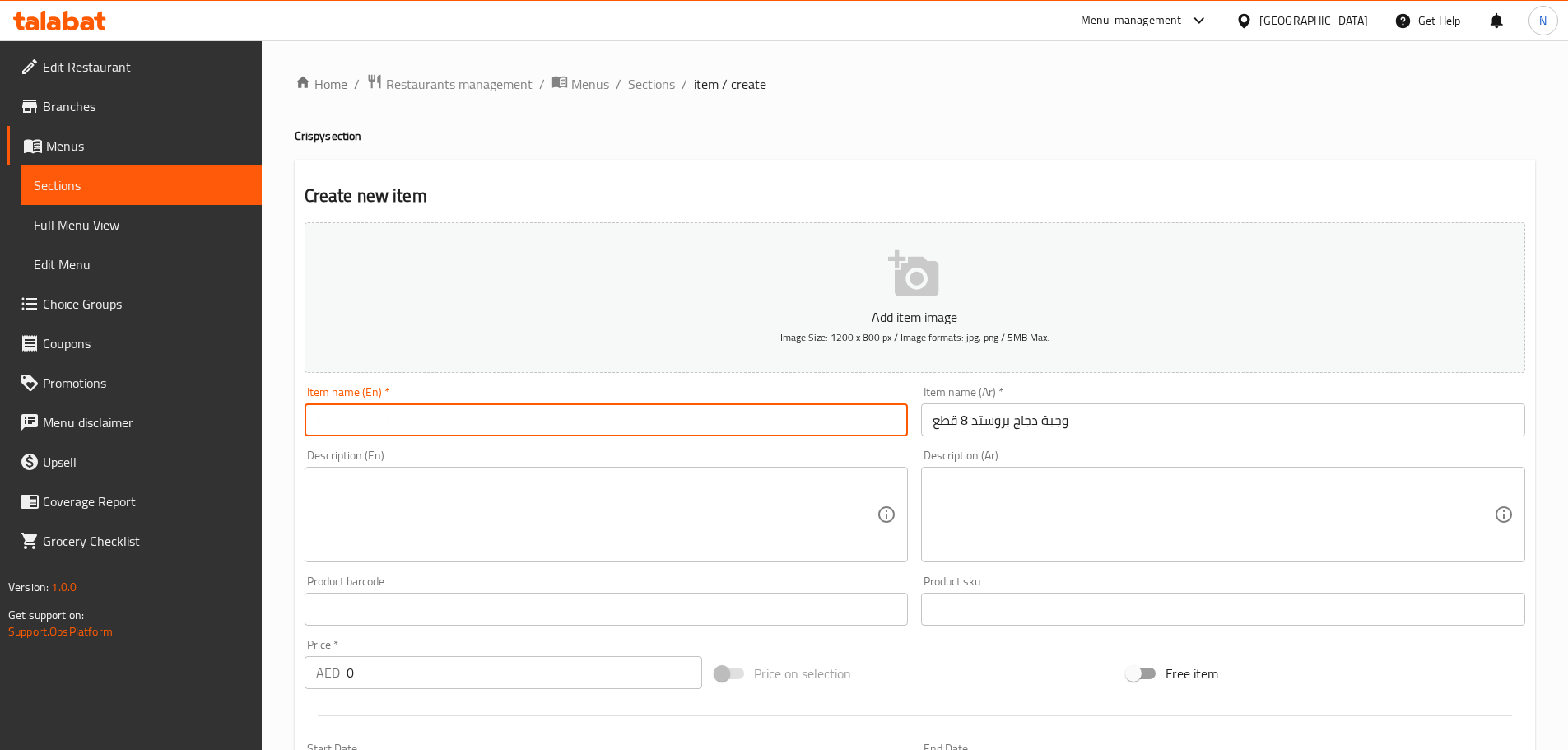
paste input "Broasted (Fried) Chicken – 8 Pieces"
click at [466, 418] on input "Broasted (Fried) Chicken – 8 Pieces" at bounding box center [606, 420] width 604 height 33
type input "Broasted (Fried) Chicken 8 Pieces"
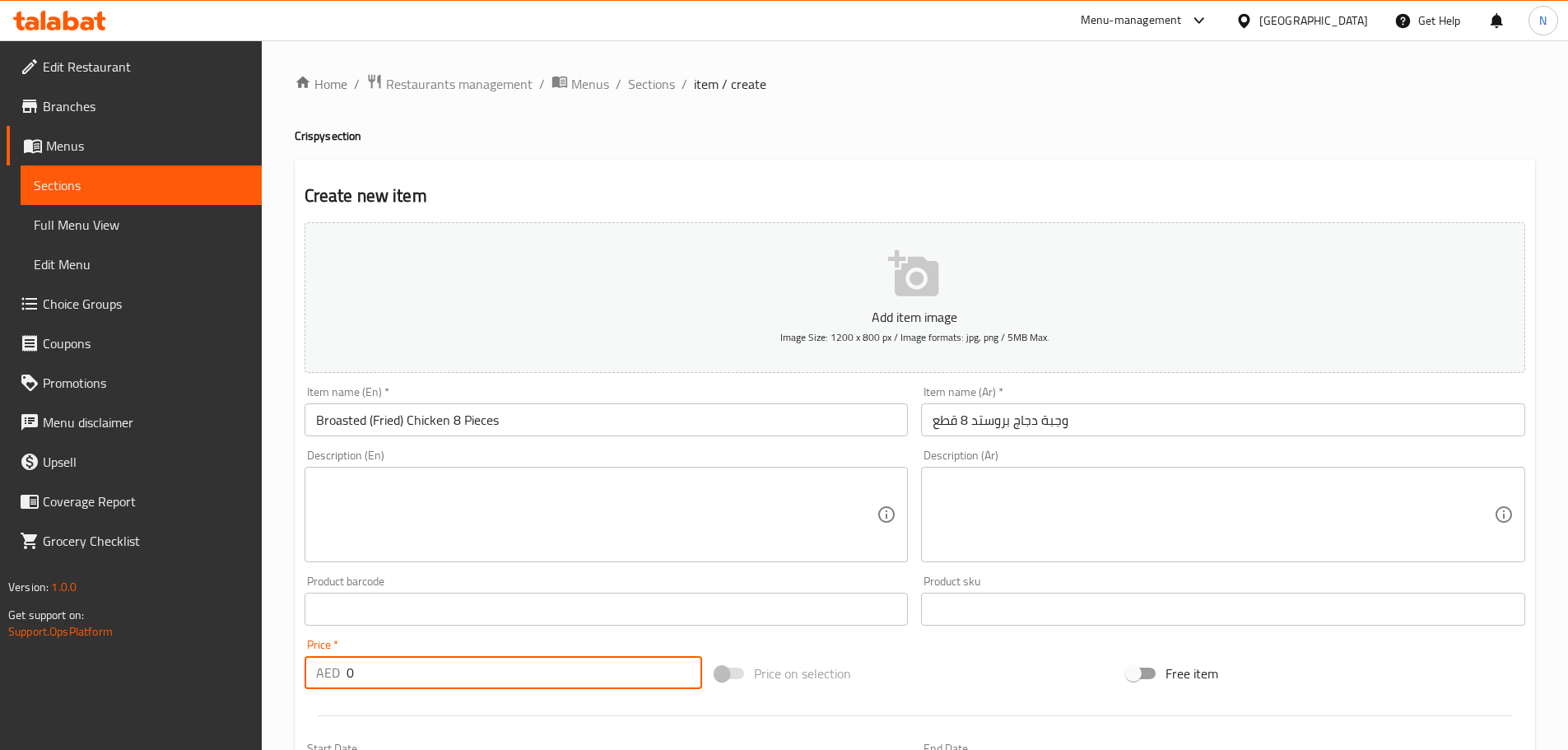
drag, startPoint x: 408, startPoint y: 667, endPoint x: 333, endPoint y: 667, distance: 75.0
click at [333, 667] on div "AED 0 Price *" at bounding box center [503, 672] width 398 height 33
paste input "68.25"
type input "68.25"
click at [1026, 544] on textarea at bounding box center [1213, 515] width 561 height 79
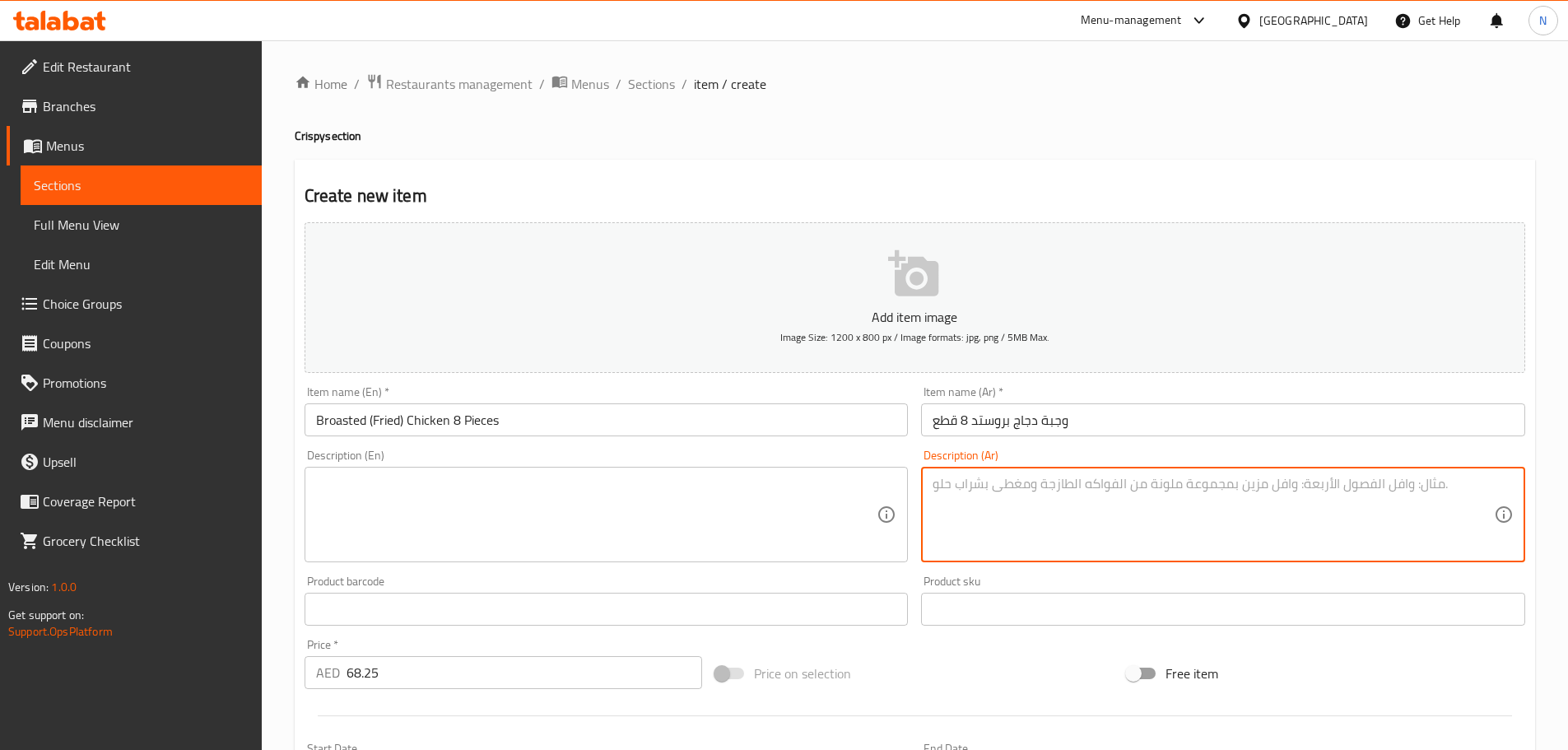
click at [1052, 551] on textarea at bounding box center [1213, 515] width 561 height 79
paste textarea "دجاج كامل مقرمشة مع بطاطا ثوم خبز"
type textarea "دجاج كامل مقرمشة مع بطاطا ثوم خبز"
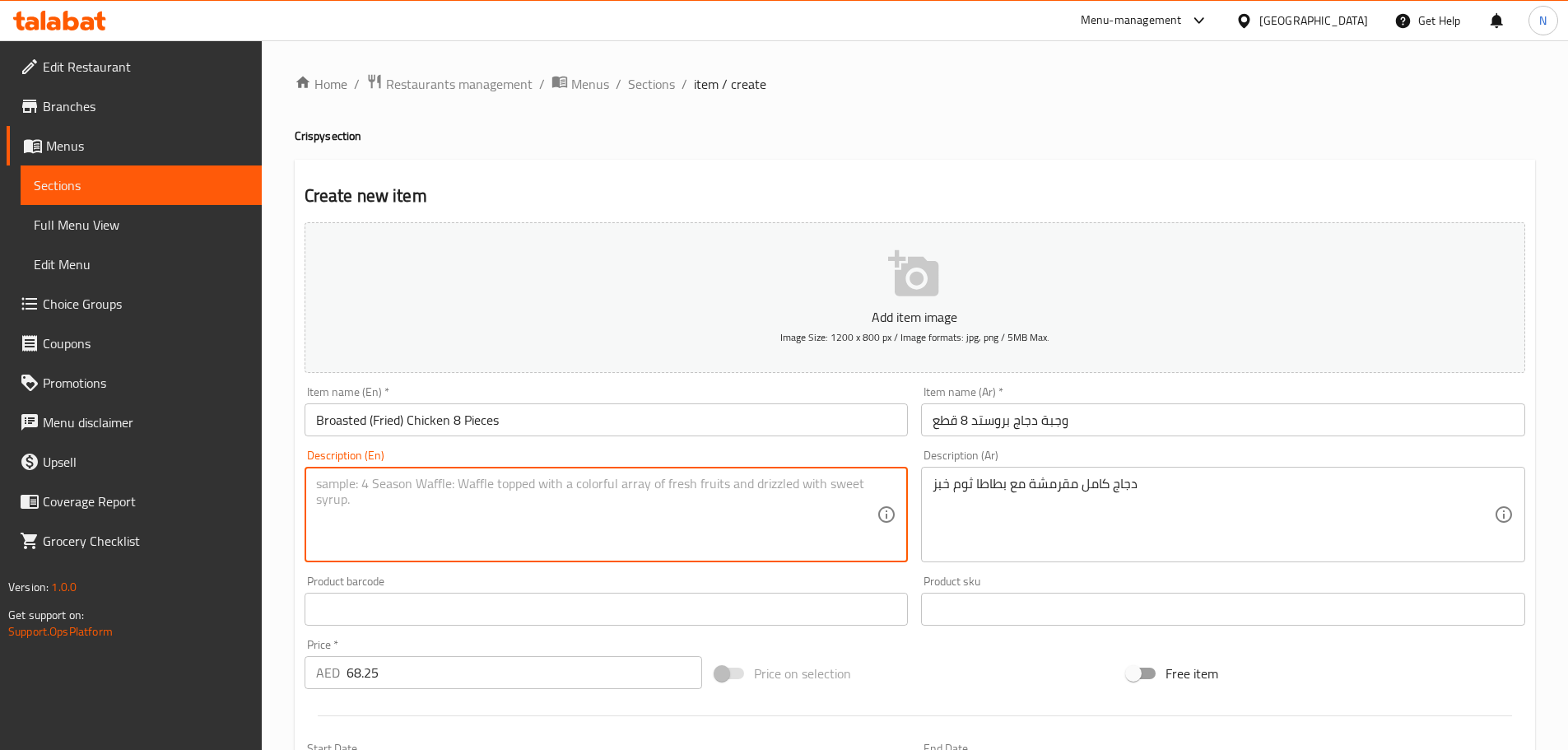
click at [494, 483] on textarea at bounding box center [596, 515] width 561 height 79
paste textarea "Crispy whole chicken with garlic potato bread"
click at [940, 662] on div "Price on selection" at bounding box center [914, 673] width 411 height 45
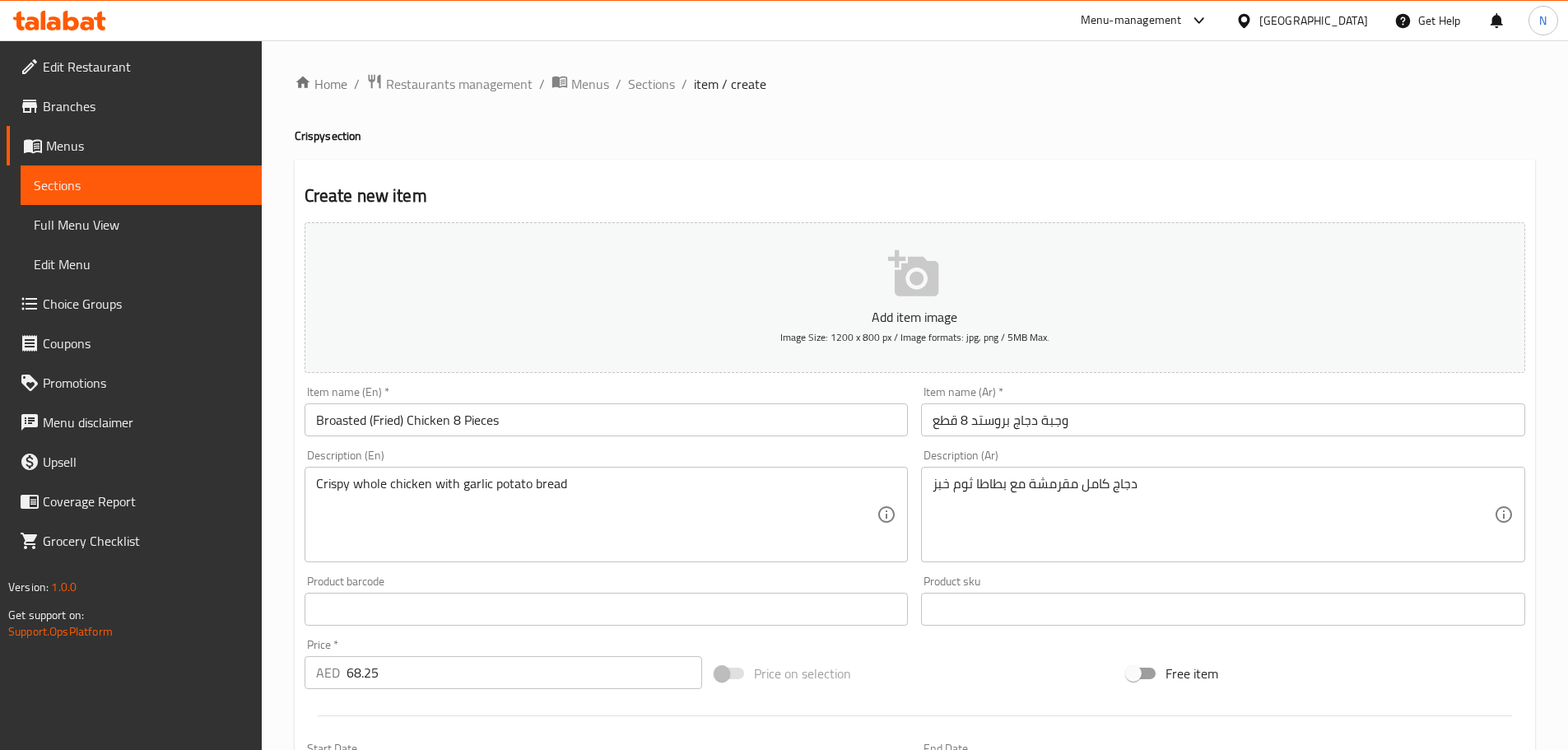
click at [651, 471] on div "Crispy whole chicken with garlic potato bread Description (En)" at bounding box center [606, 514] width 604 height 96
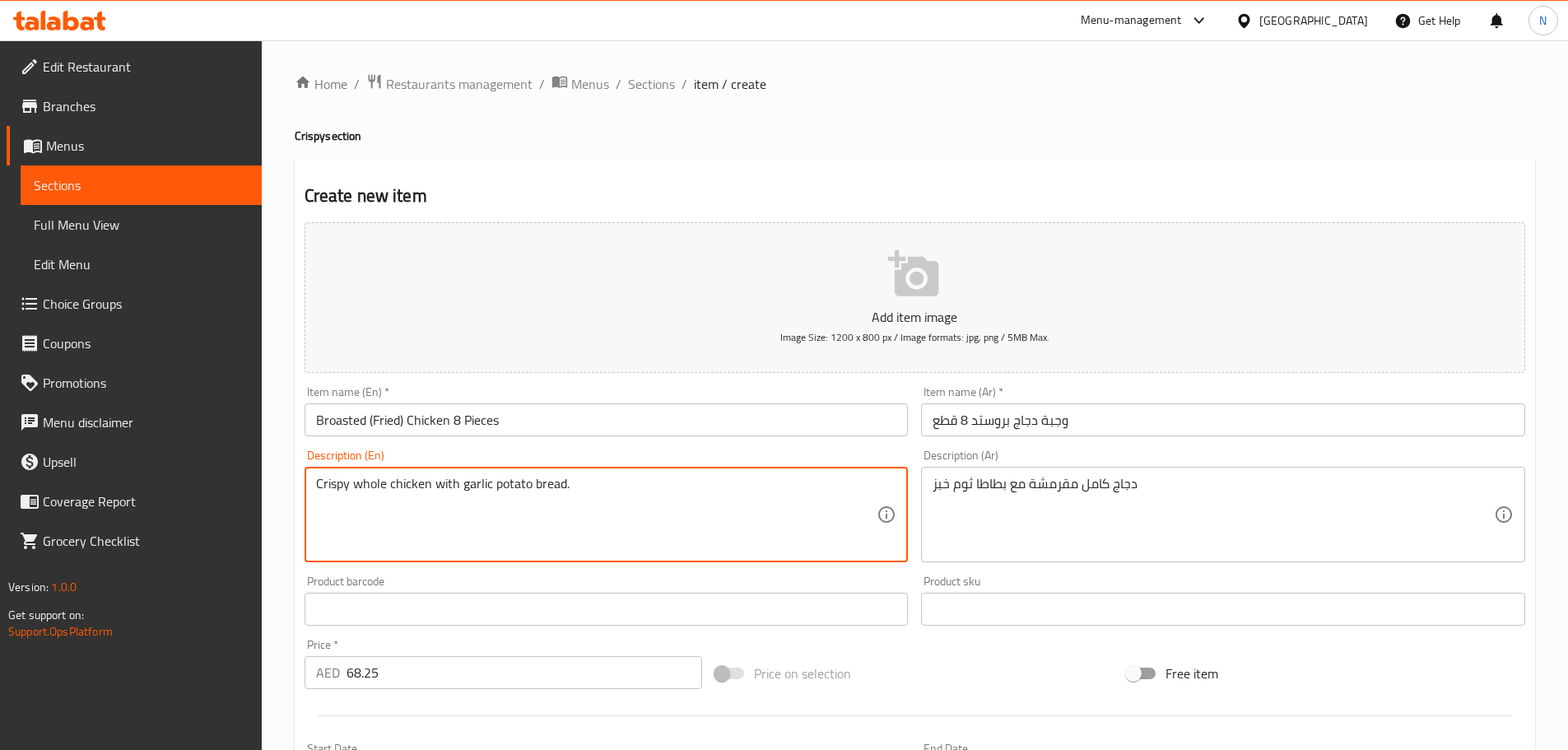
type textarea "Crispy whole chicken with garlic potato bread."
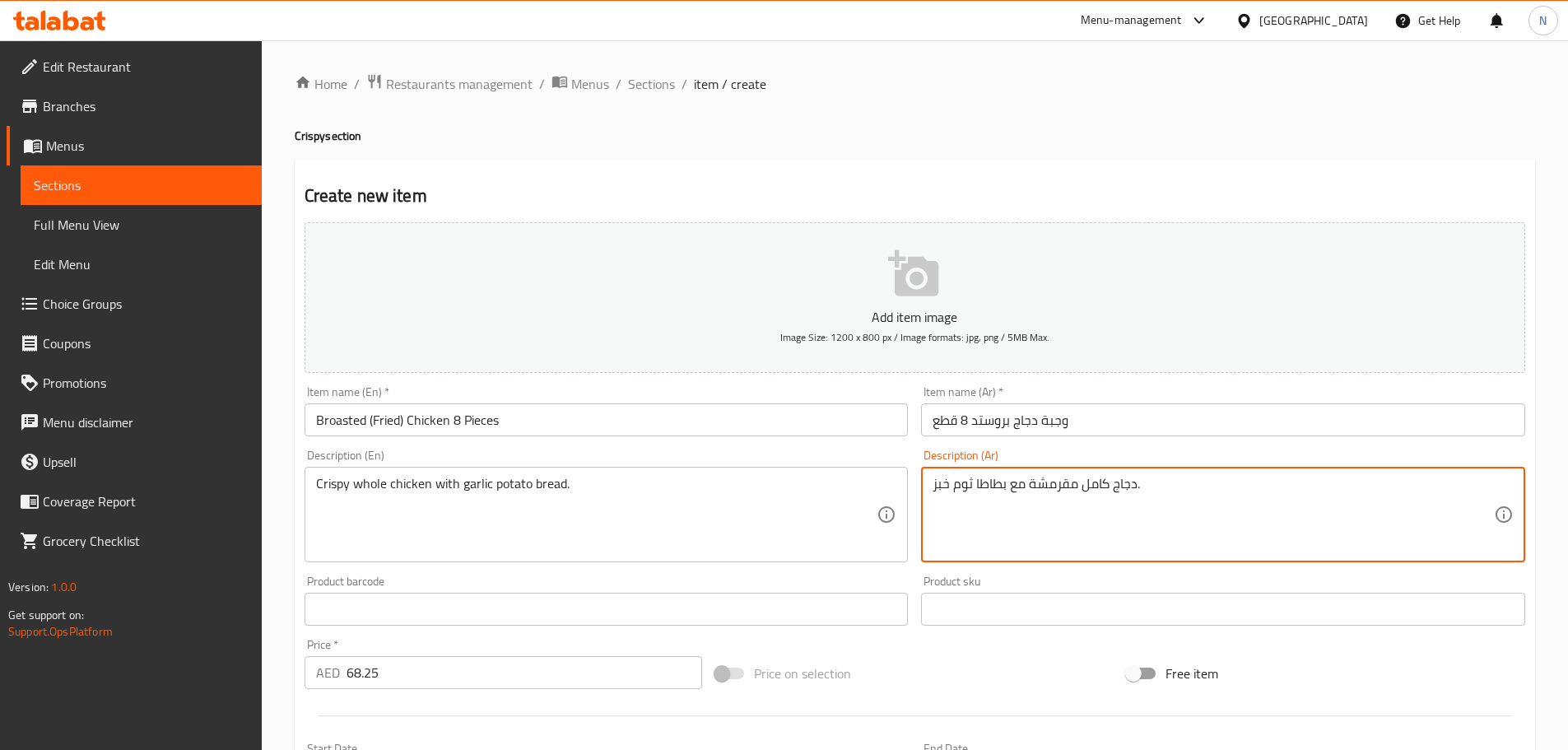
type textarea "دجاج كامل مقرمشة مع بطاطا ثوم خبز."
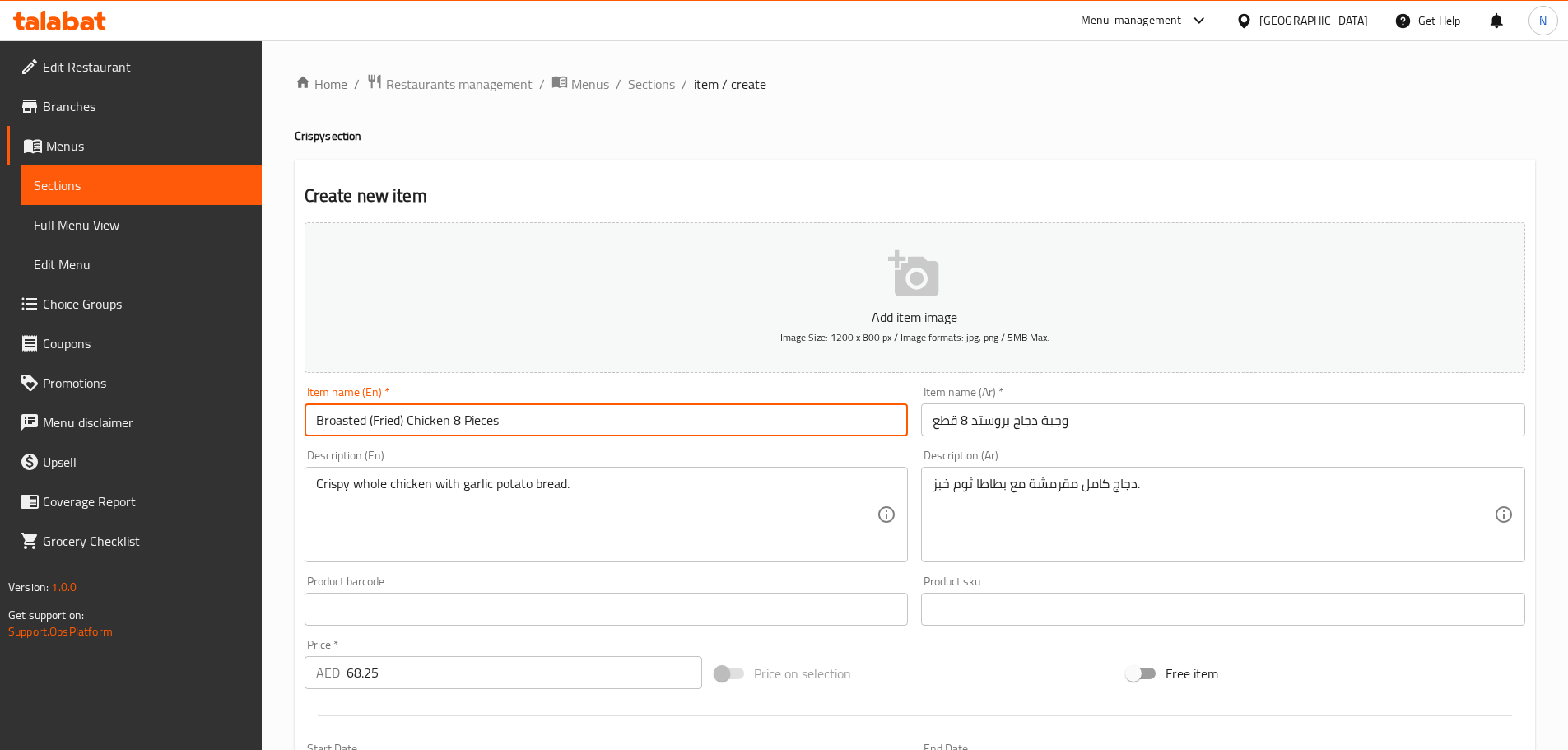
click at [404, 421] on input "Broasted (Fried) Chicken 8 Pieces" at bounding box center [606, 420] width 604 height 33
click at [366, 423] on input "Broasted (Fried Chicken 8 Pieces" at bounding box center [606, 420] width 604 height 33
click at [372, 425] on input "Broasted (Fried Chicken 8 Pieces" at bounding box center [606, 420] width 604 height 33
click at [372, 425] on input "Broasted Fried Chicken 8 Pieces" at bounding box center [606, 420] width 604 height 33
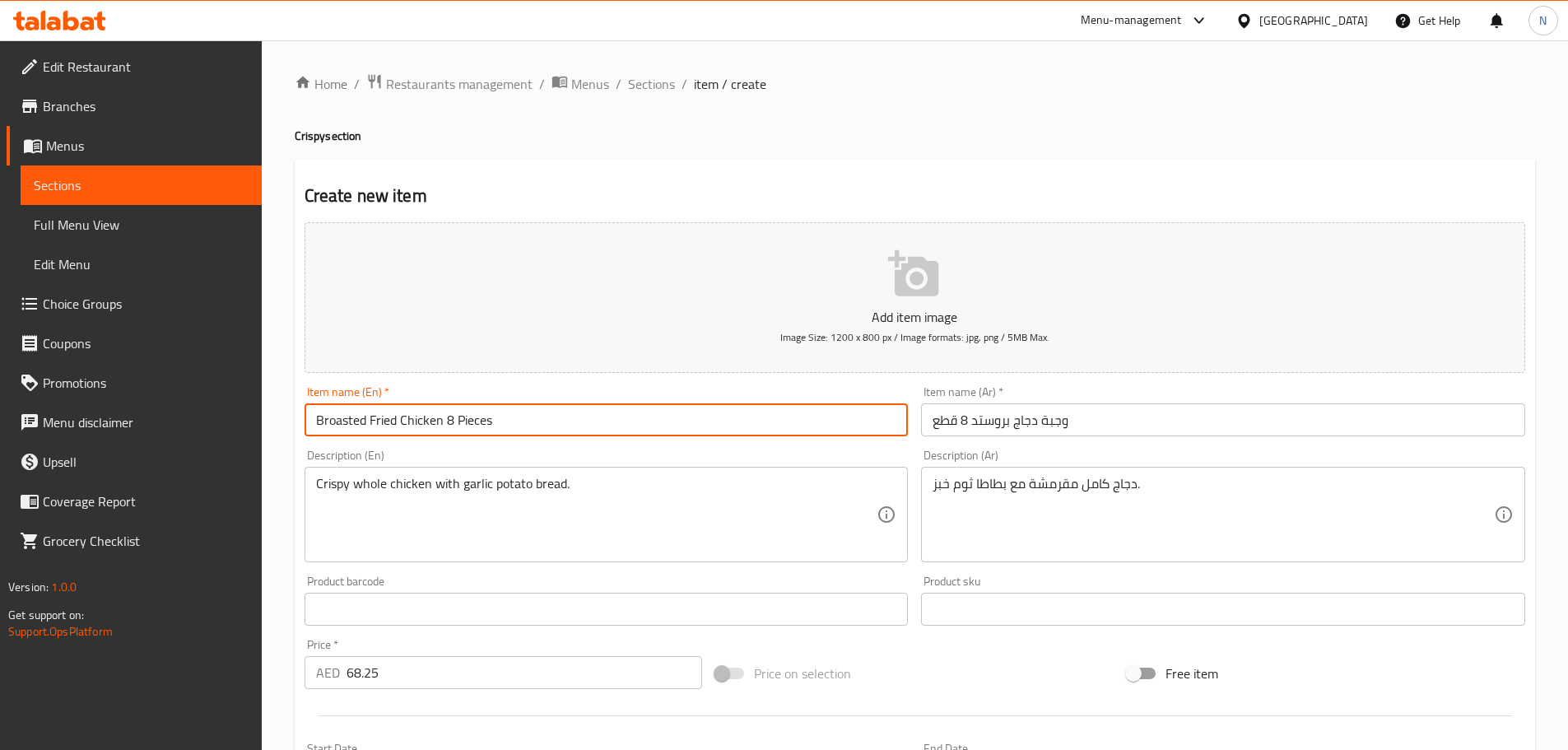
click at [372, 425] on input "Broasted Fried Chicken 8 Pieces" at bounding box center [606, 420] width 604 height 33
type input "Broasted Fried Chicken 8 Pieces"
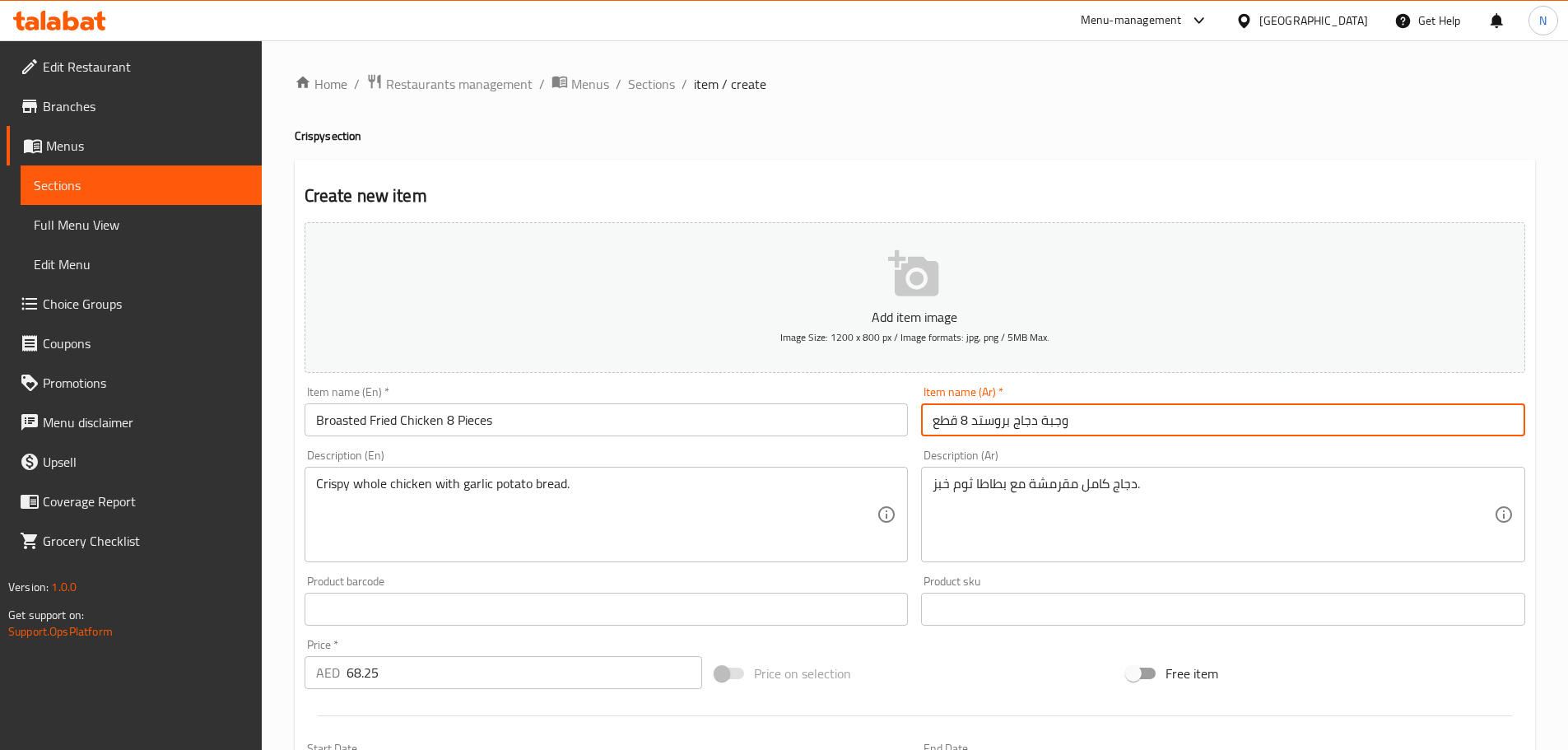
click at [969, 429] on input "وجبة دجاج بروستد 8 قطع" at bounding box center [1223, 420] width 604 height 33
paste input "مقلي"
drag, startPoint x: 1000, startPoint y: 418, endPoint x: 967, endPoint y: 422, distance: 33.2
click at [967, 422] on input "وجبة دجاج بروستد 8مقلي قطع" at bounding box center [1223, 420] width 604 height 33
click at [958, 418] on input "وجبة دجاج بروستد 8 قطع" at bounding box center [1223, 420] width 604 height 33
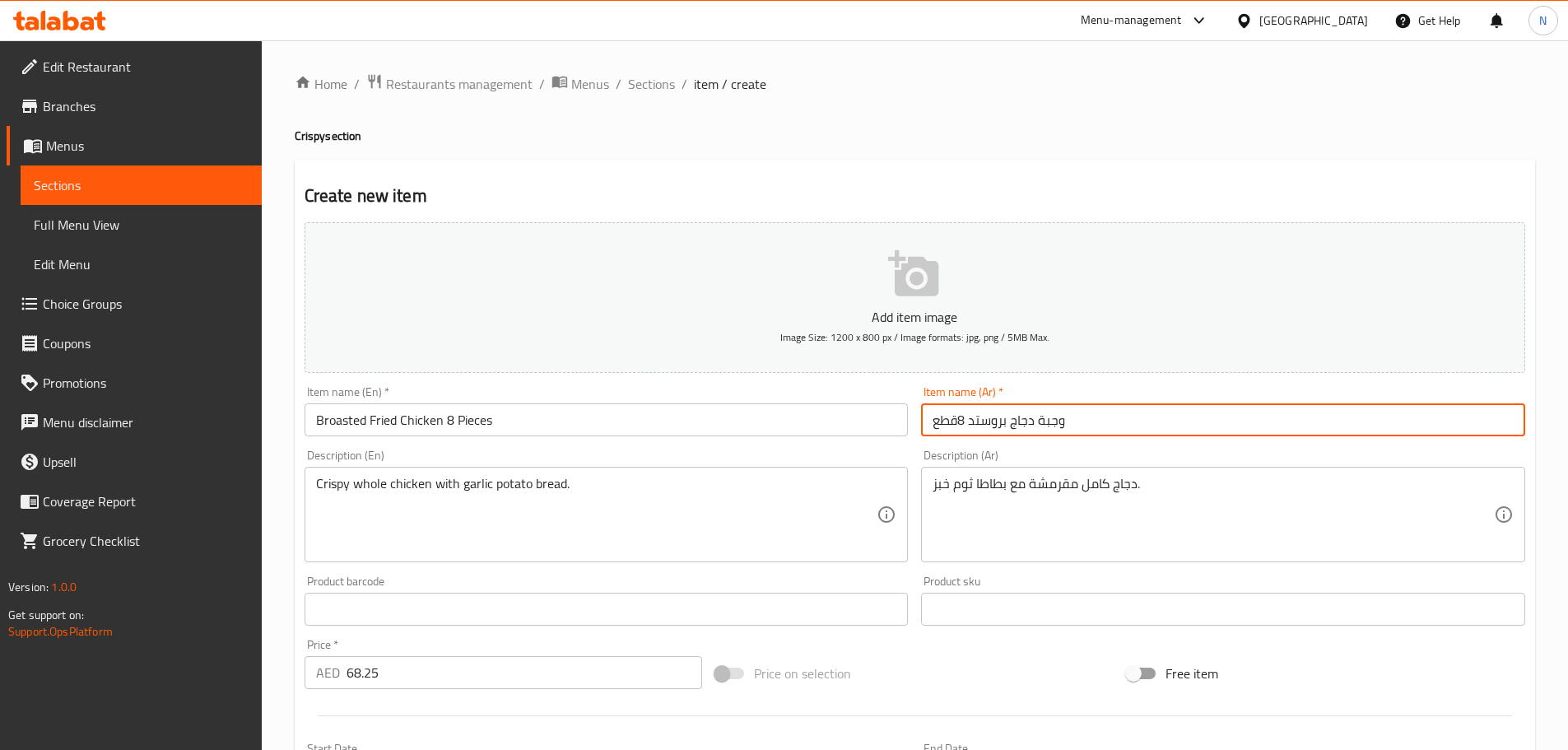
click at [966, 414] on input "وجبة دجاج بروستد 8قطع" at bounding box center [1223, 420] width 604 height 33
paste input "قلي"
type input "وجبة دجاج بروستد مقلي 8قطع"
click at [521, 438] on div "Item name (En)   * Broasted Fried Chicken 8 Pieces Item name (En) *" at bounding box center [607, 411] width 618 height 63
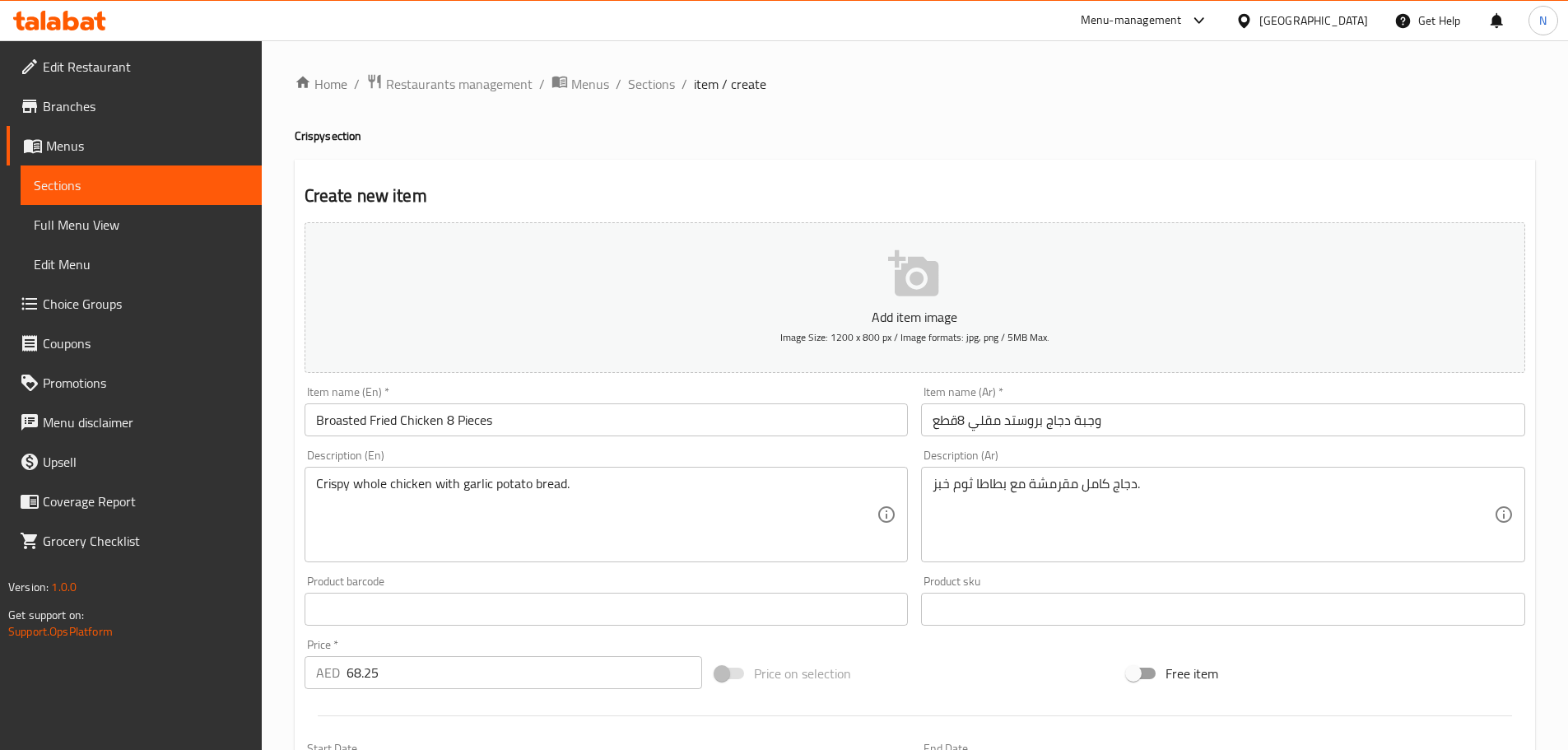
click at [525, 426] on input "Broasted Fried Chicken 8 Pieces" at bounding box center [606, 420] width 604 height 33
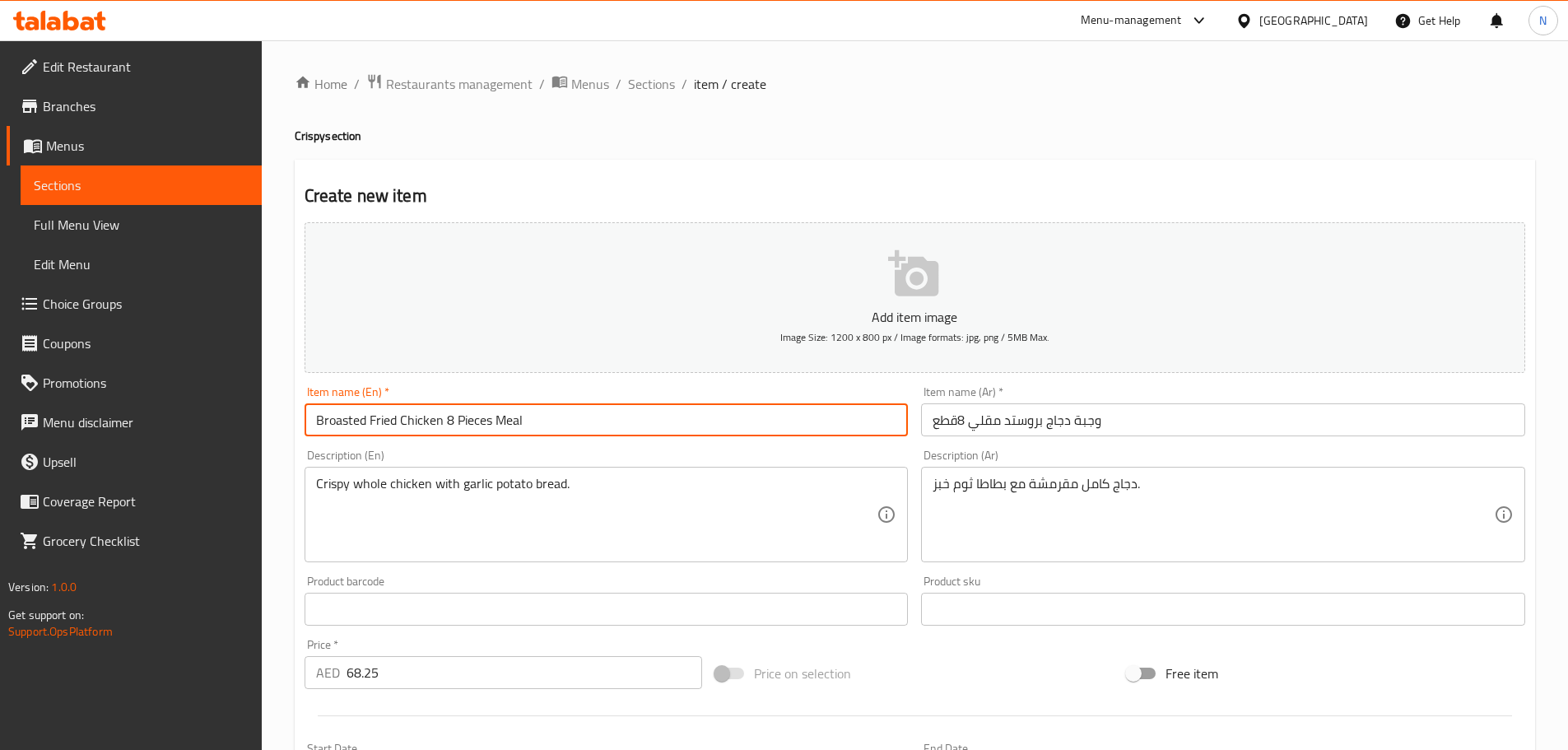
type input "Broasted Fried Chicken 8 Pieces Meal"
click at [915, 662] on div "Price on selection" at bounding box center [914, 673] width 411 height 45
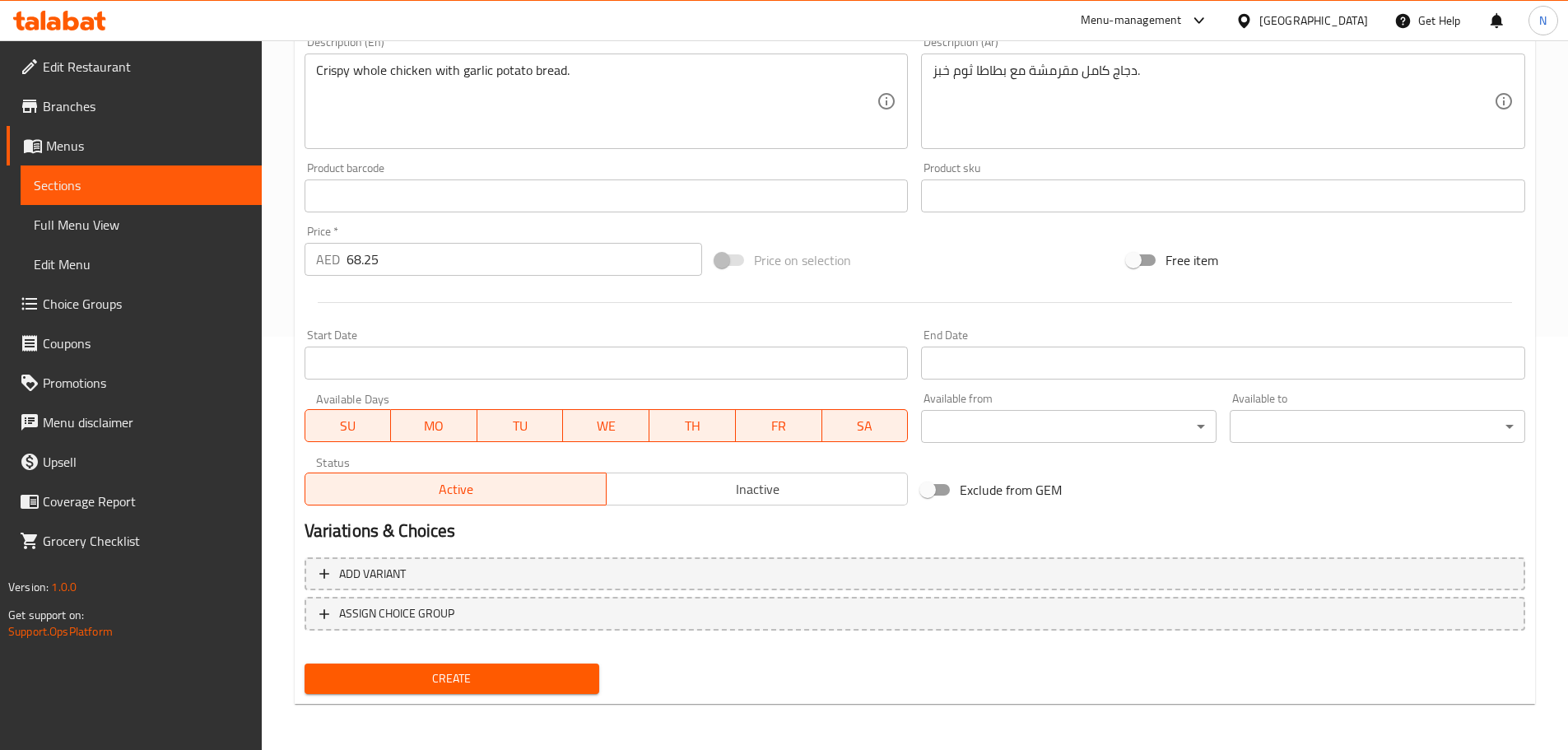
click at [535, 675] on span "Create" at bounding box center [452, 679] width 270 height 21
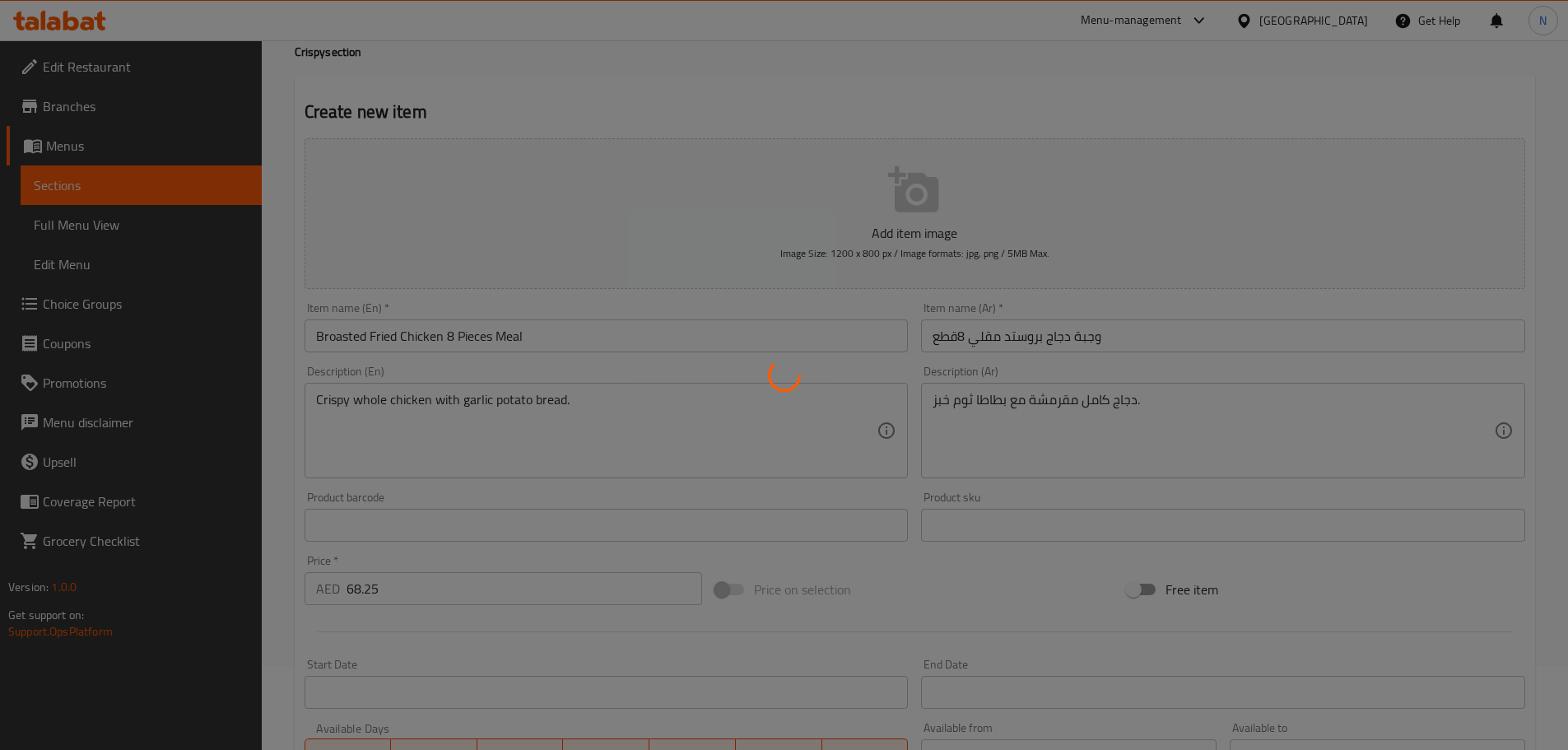
scroll to position [74, 0]
type input "0"
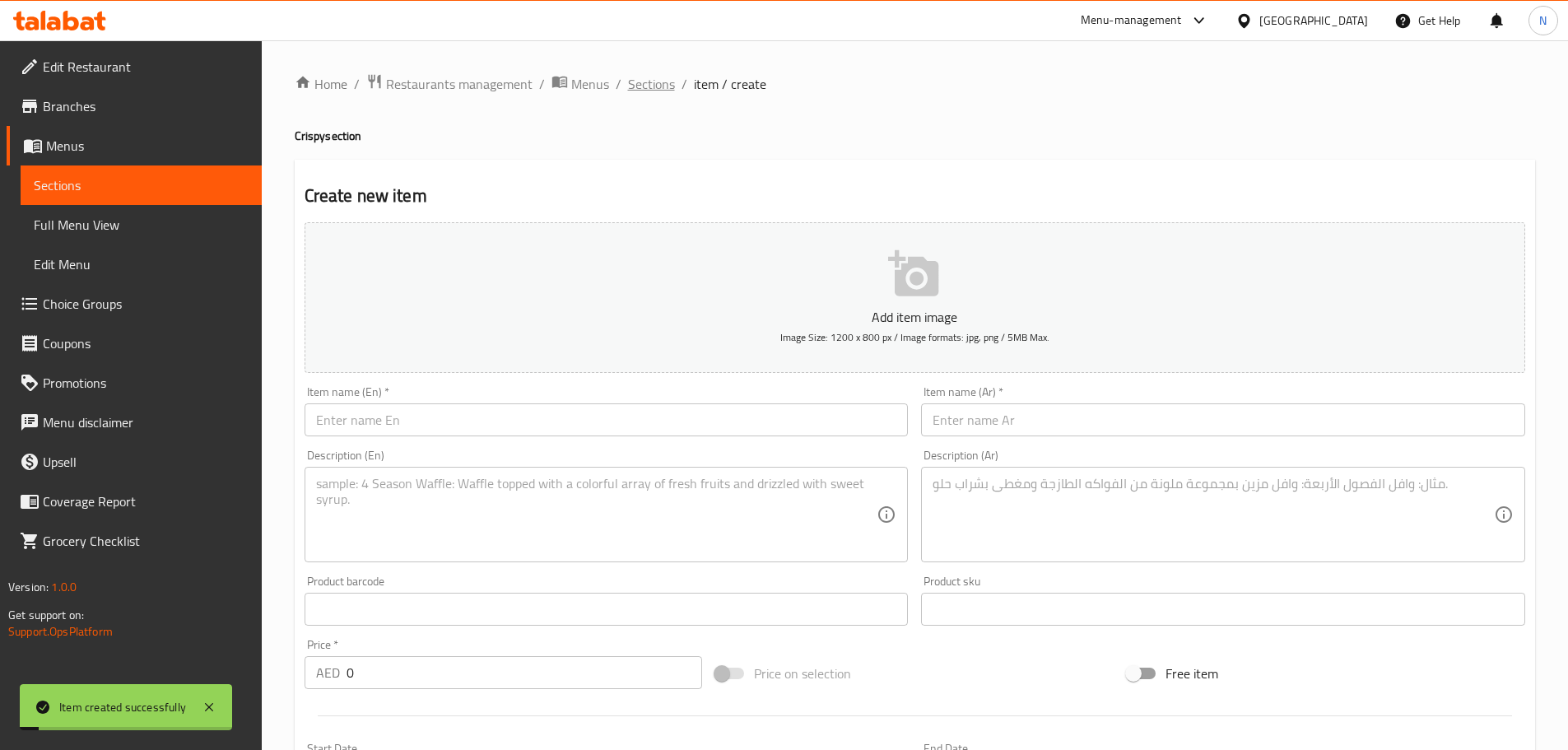
click at [646, 79] on span "Sections" at bounding box center [651, 84] width 47 height 20
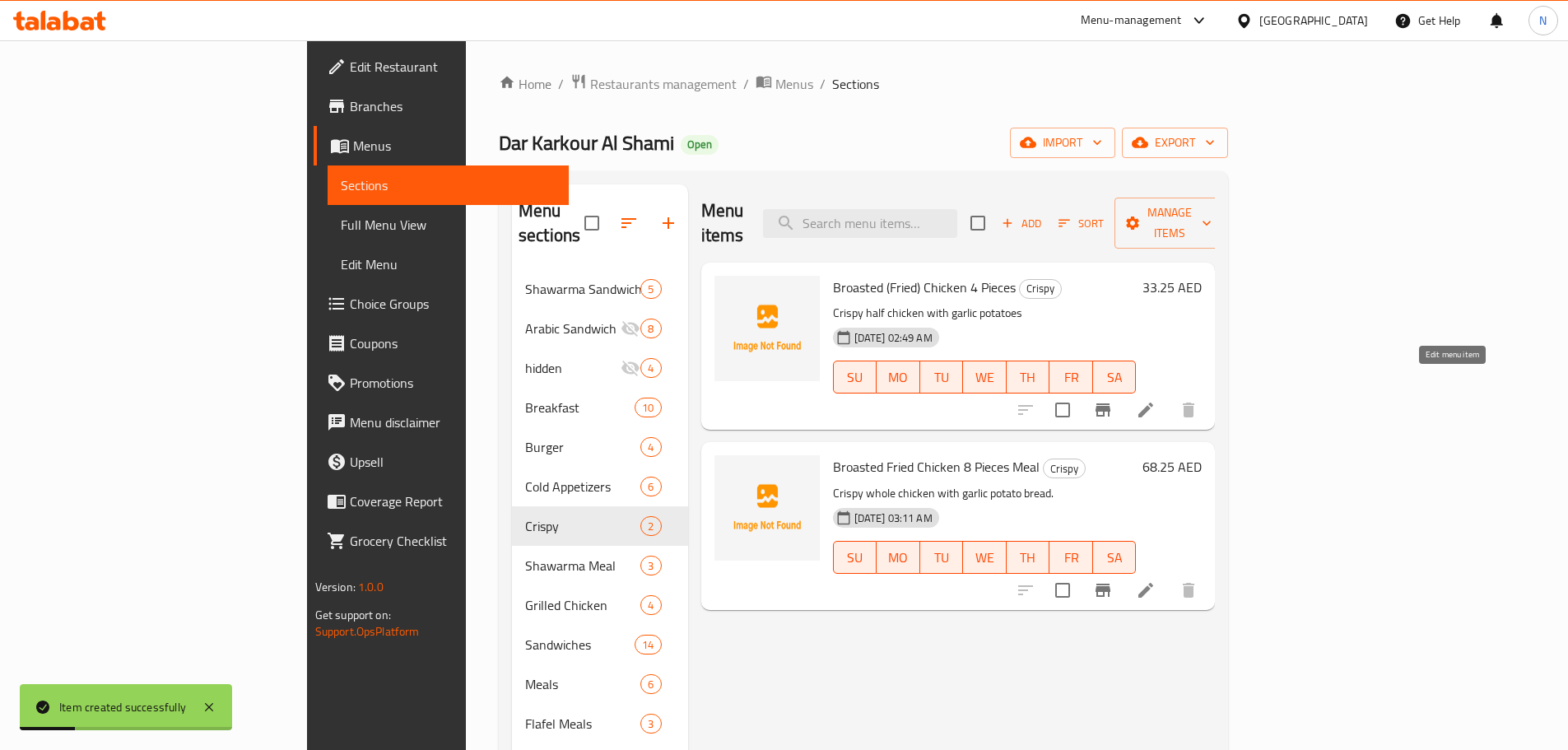
click at [1156, 400] on icon at bounding box center [1146, 410] width 20 height 20
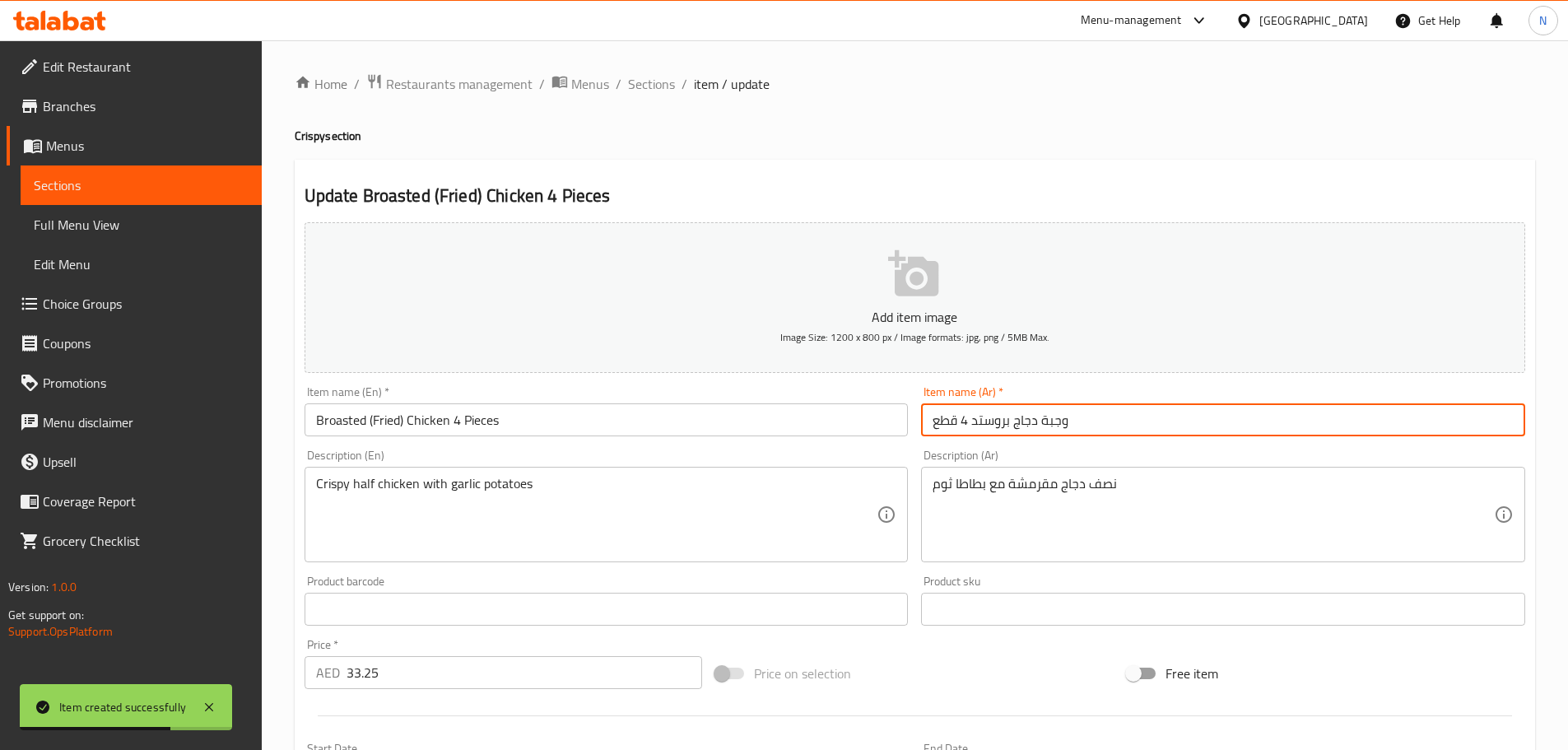
click at [963, 418] on input "وجبة دجاج بروستد 4 قطع" at bounding box center [1223, 420] width 604 height 33
type input "وجبة دجاج بروستد مقلى 4 قطع"
click at [554, 438] on div "Item name (En)   * Broasted (Fried) Chicken 4 Pieces Item name (En) *" at bounding box center [607, 411] width 618 height 63
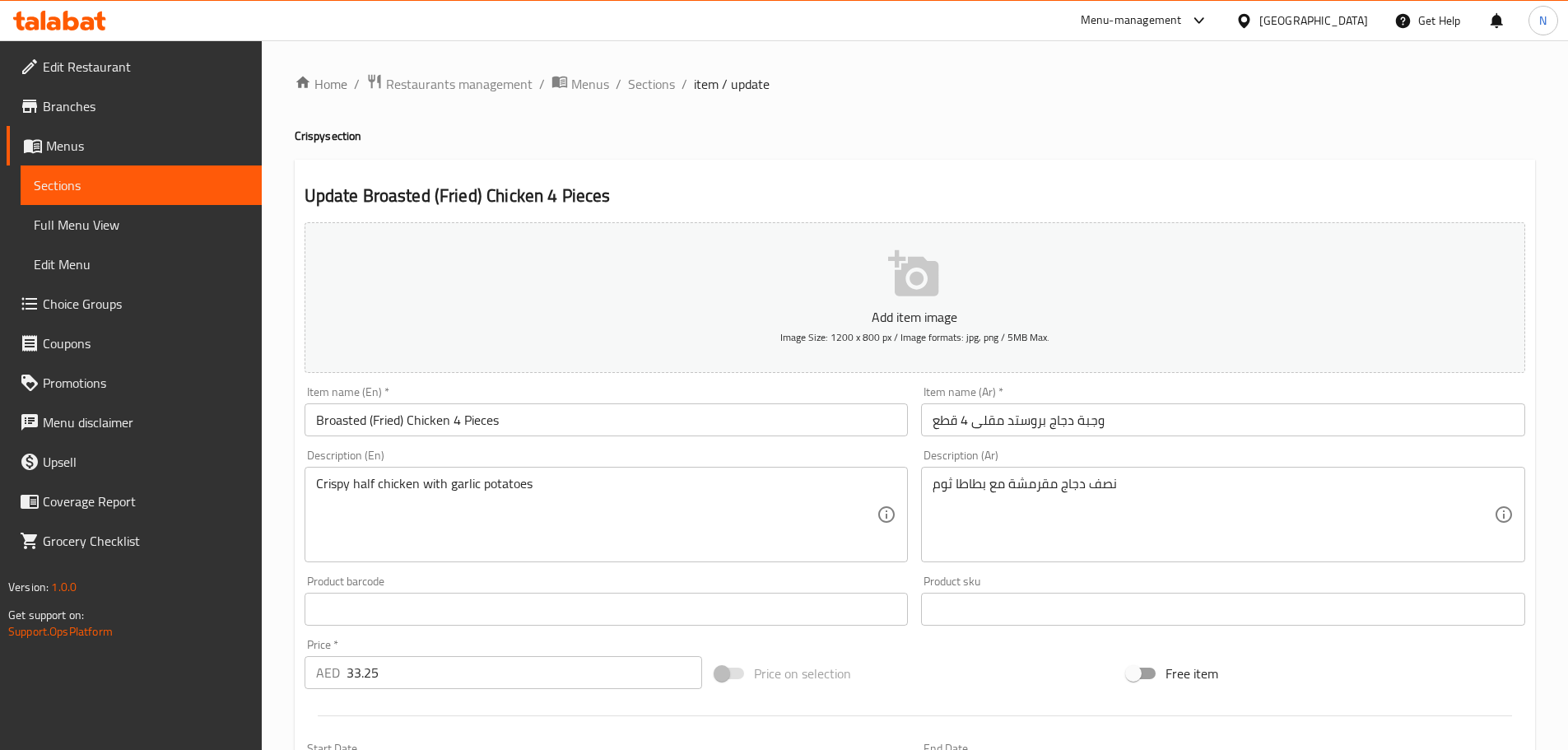
click at [540, 418] on input "Broasted (Fried) Chicken 4 Pieces" at bounding box center [606, 420] width 604 height 33
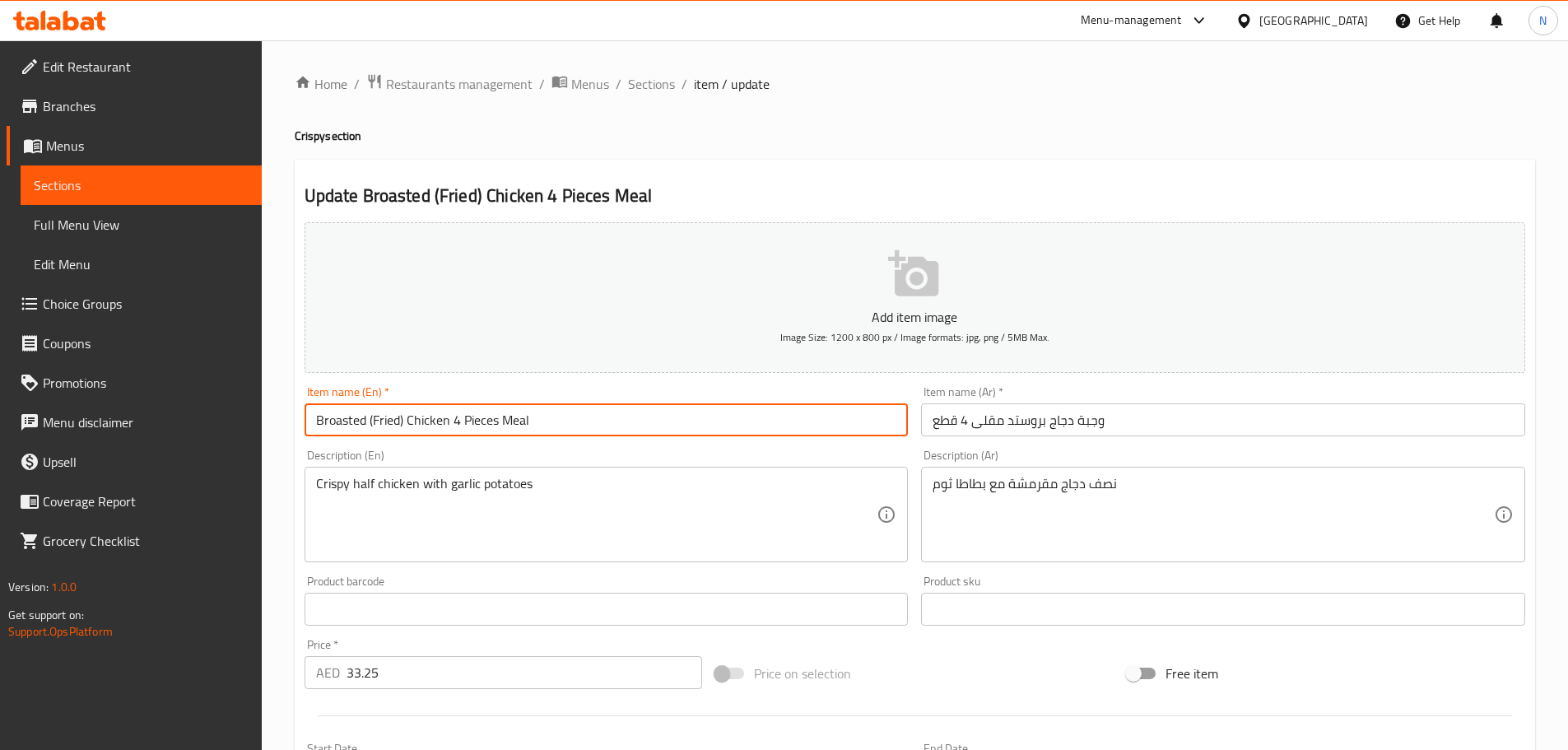
type input "Broasted (Fried) Chicken 4 Pieces Meal"
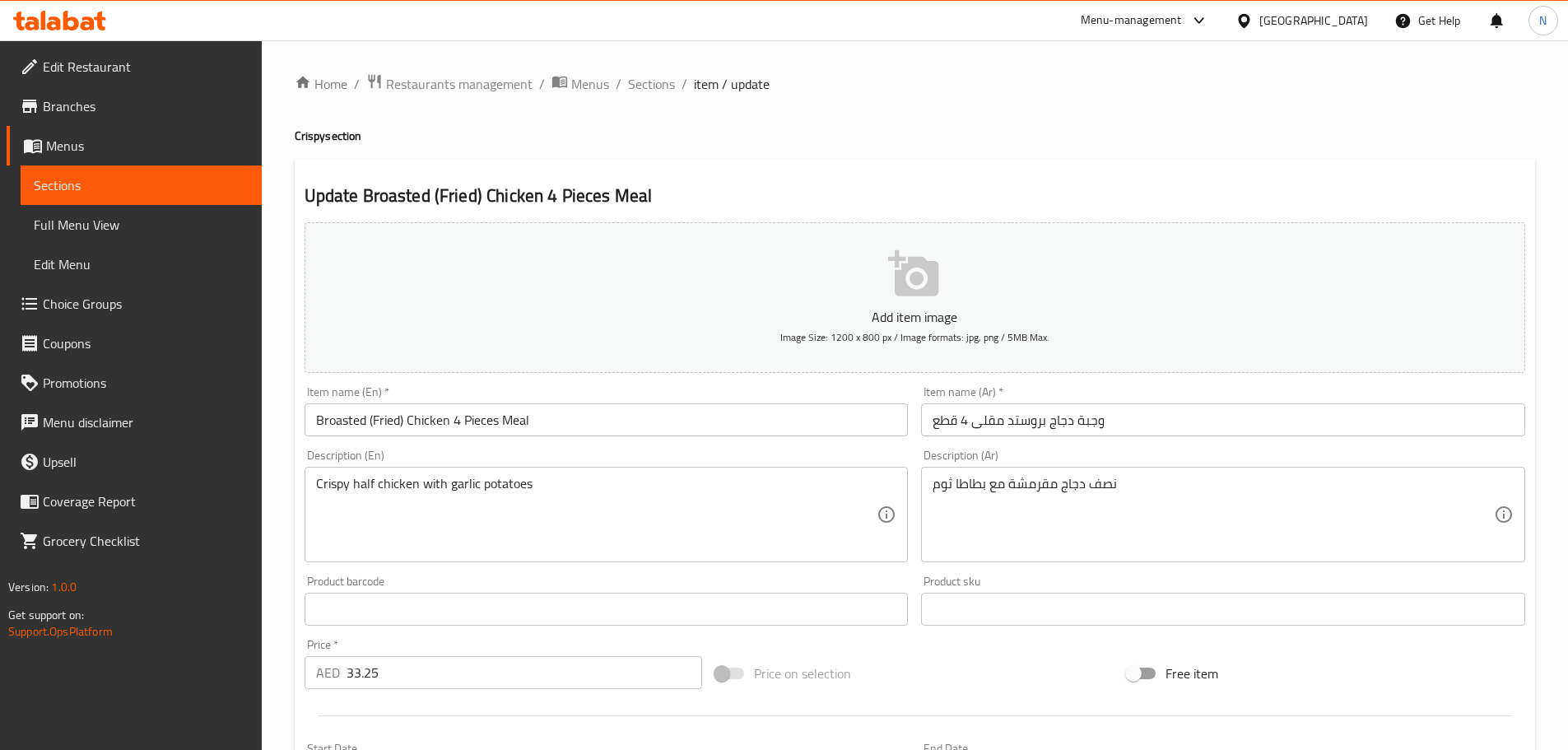
click at [939, 658] on div "Price on selection" at bounding box center [914, 673] width 411 height 45
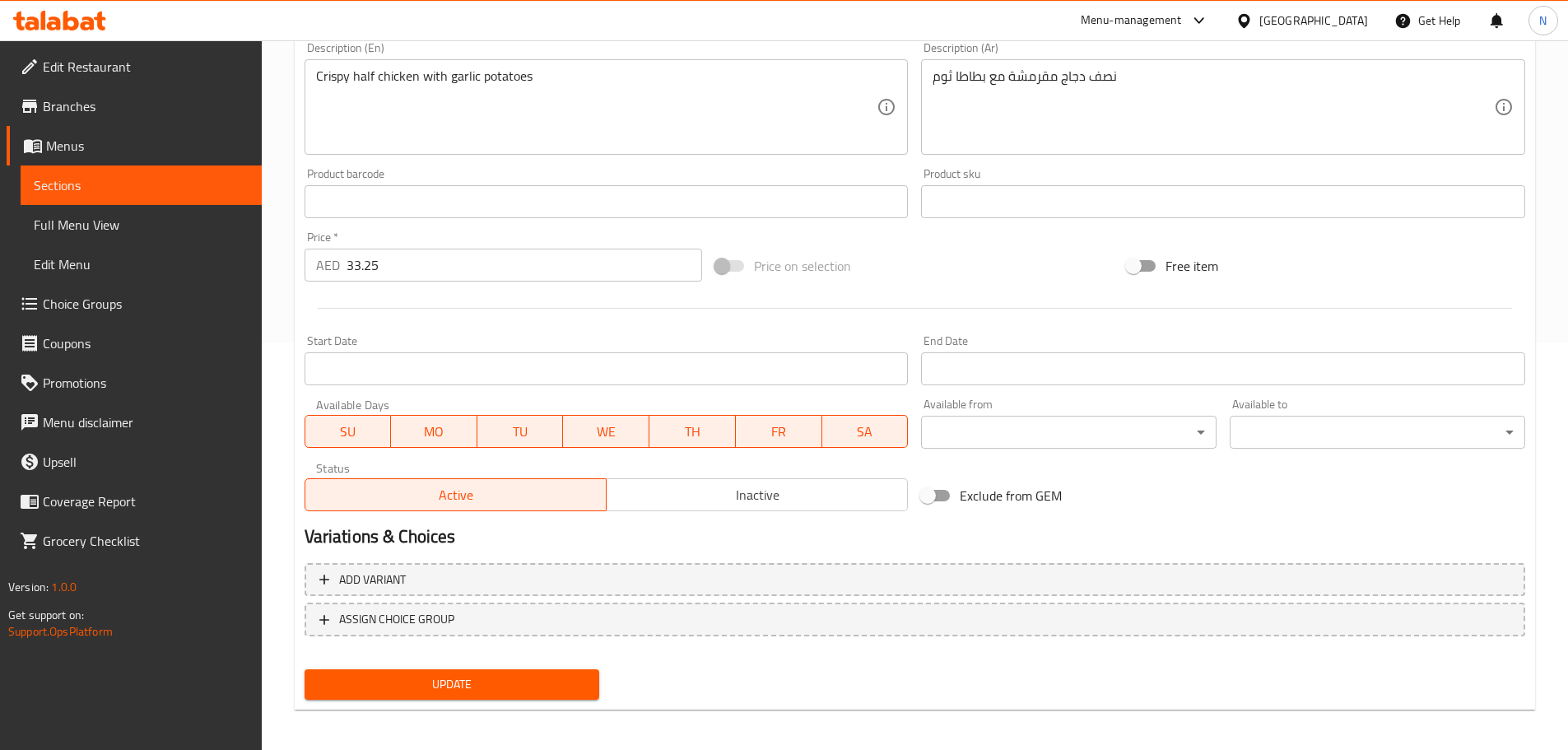
scroll to position [413, 0]
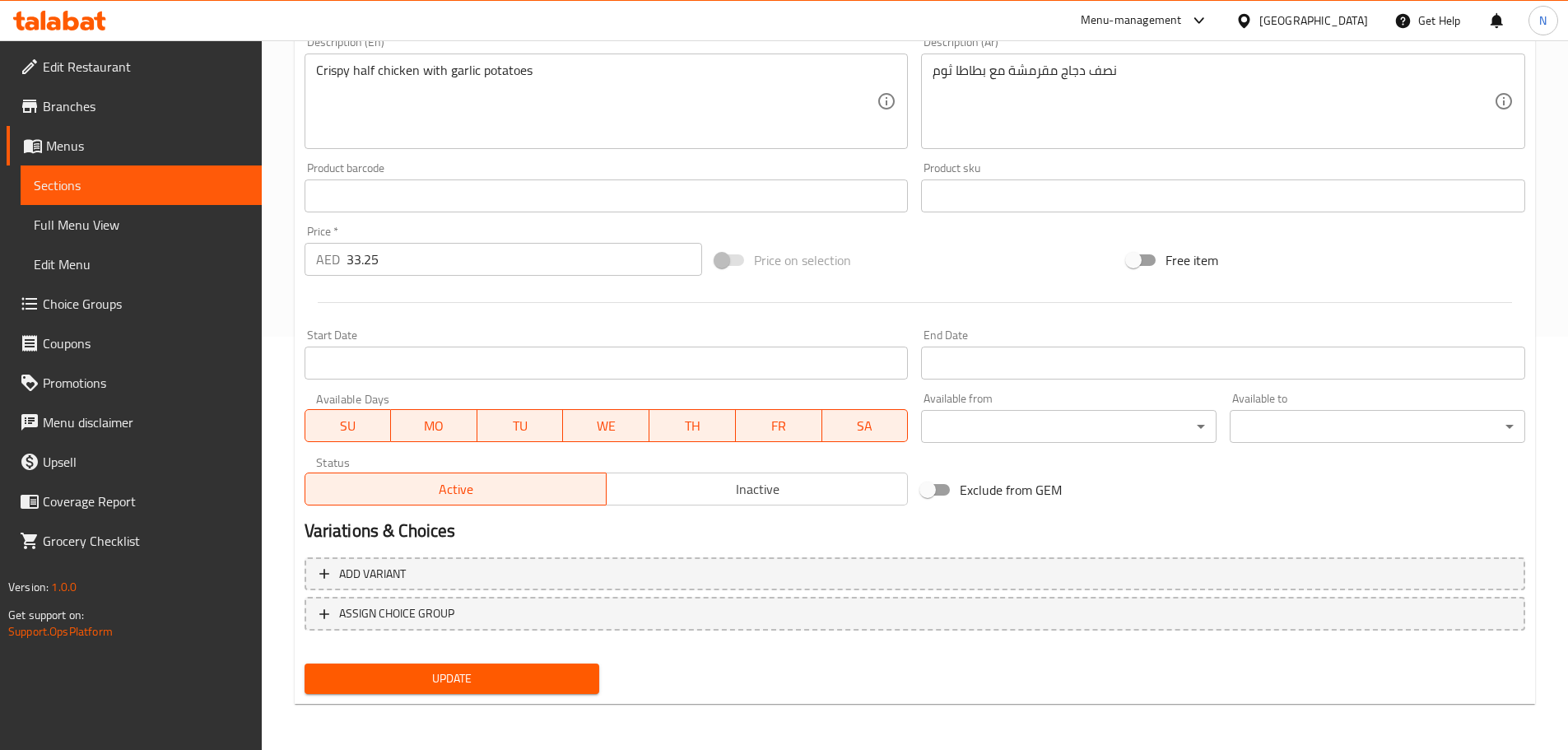
click at [556, 683] on span "Update" at bounding box center [452, 679] width 270 height 21
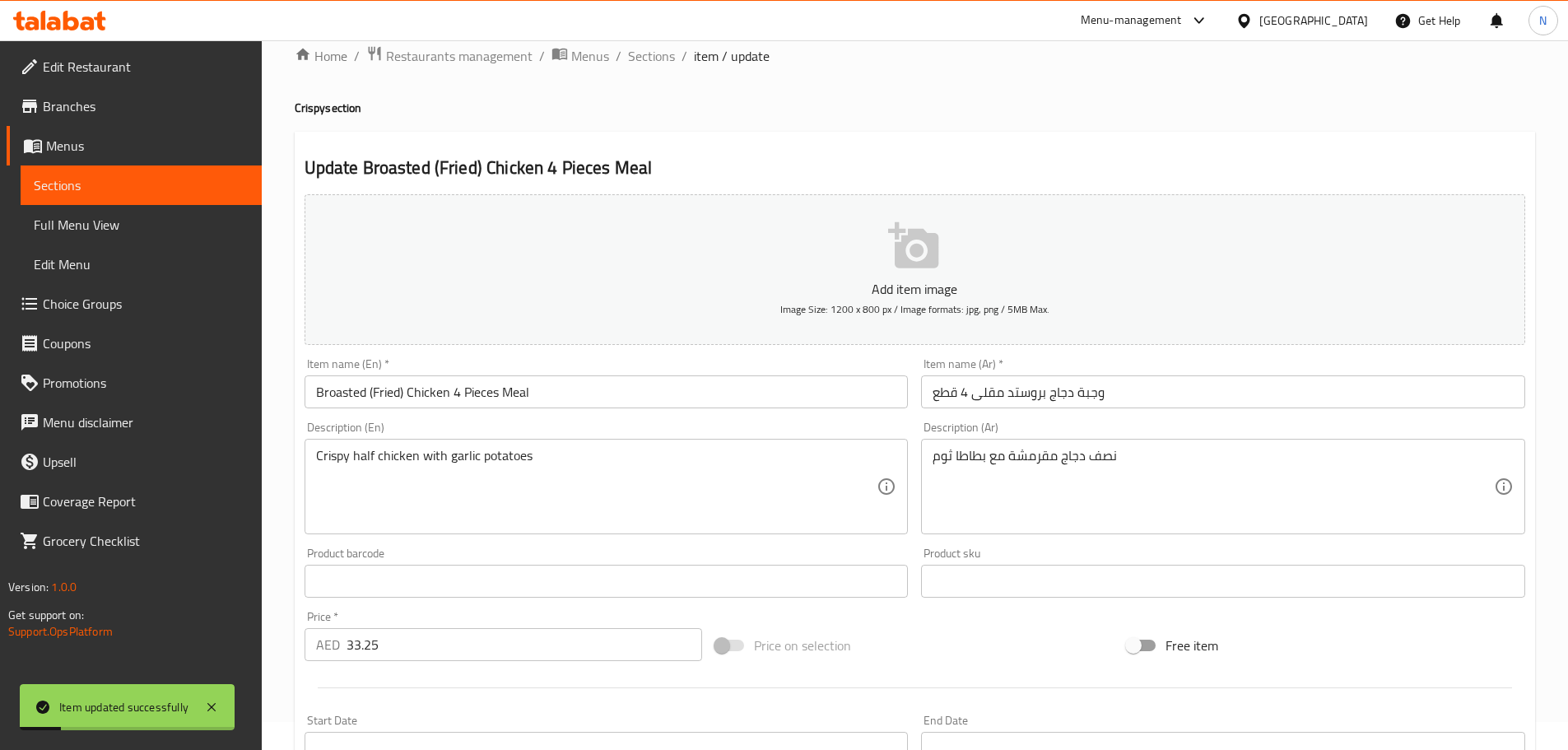
scroll to position [2, 0]
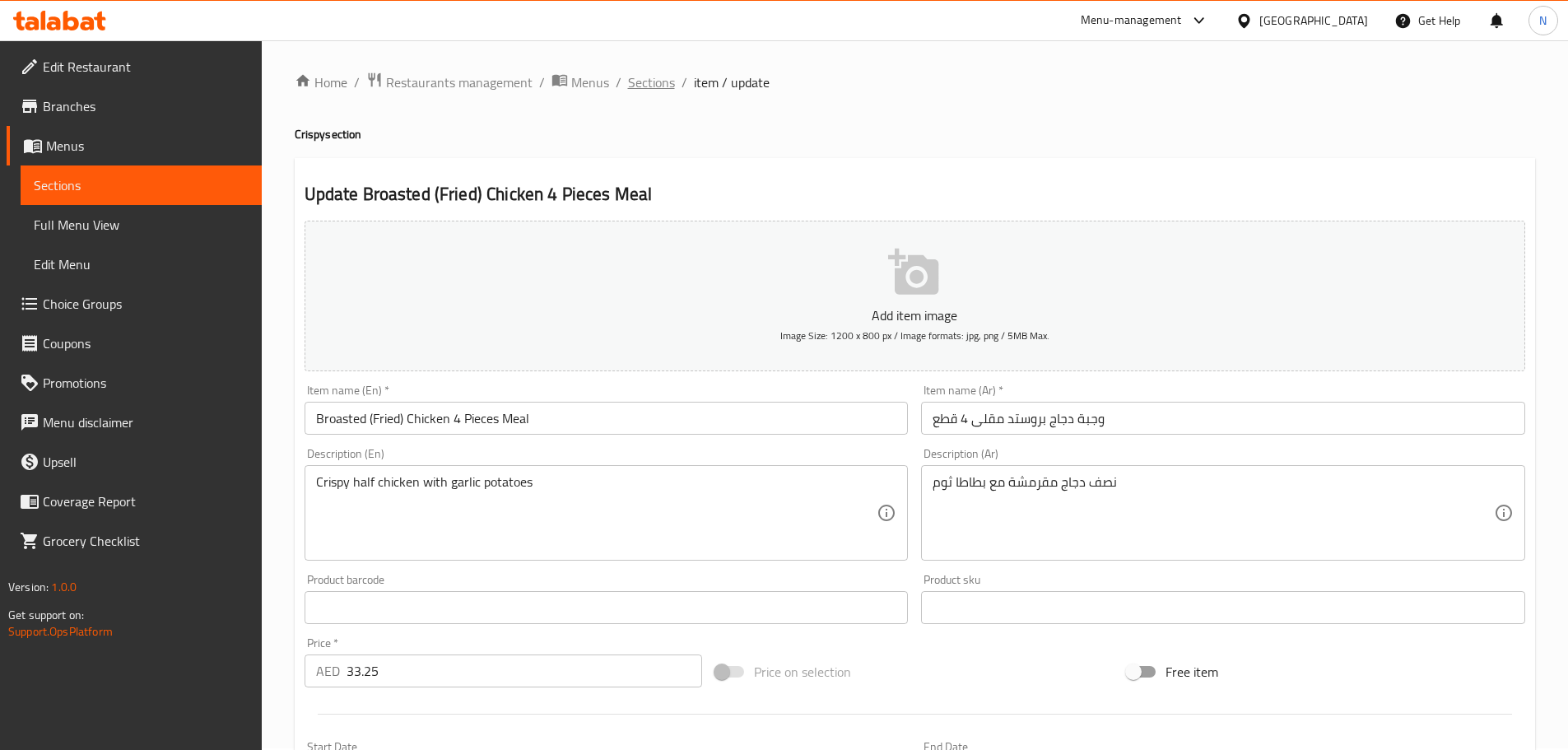
click at [650, 79] on span "Sections" at bounding box center [651, 82] width 47 height 20
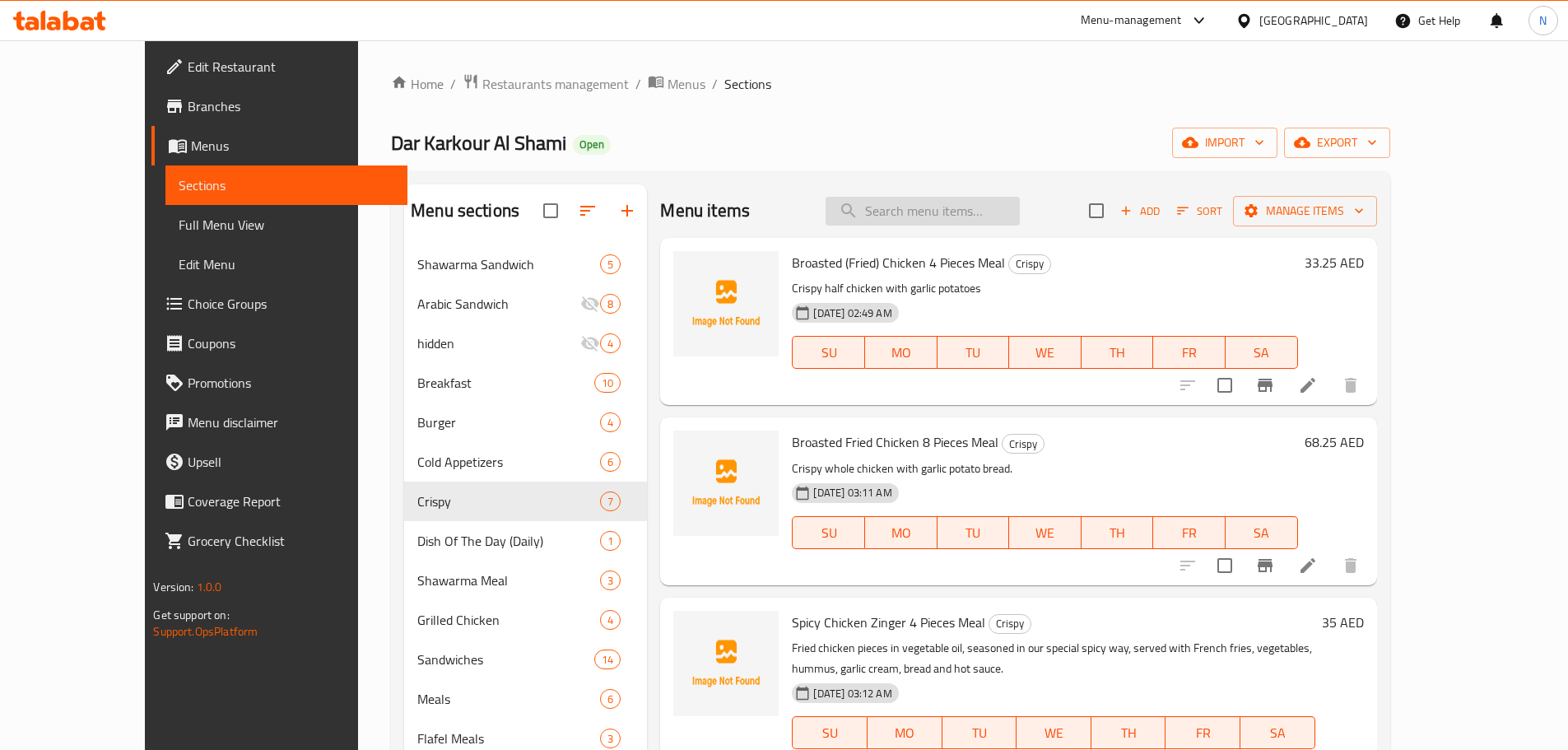
click at [946, 210] on input "search" at bounding box center [923, 211] width 195 height 29
paste input "Syrian Mulukhiyah with Chicken"
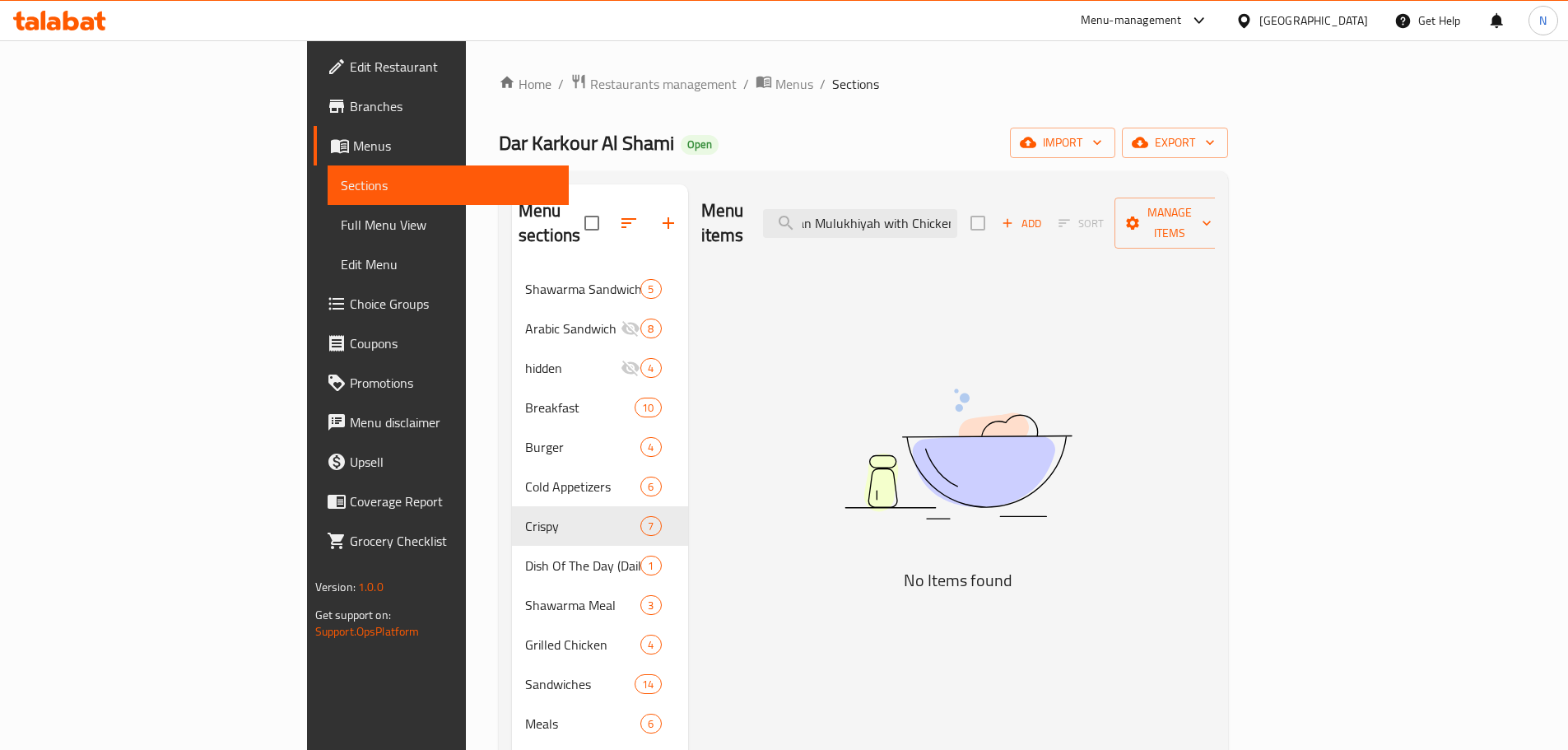
type input "Syrian Mulukhiyah with Chicken"
click at [350, 108] on span "Branches" at bounding box center [452, 106] width 206 height 20
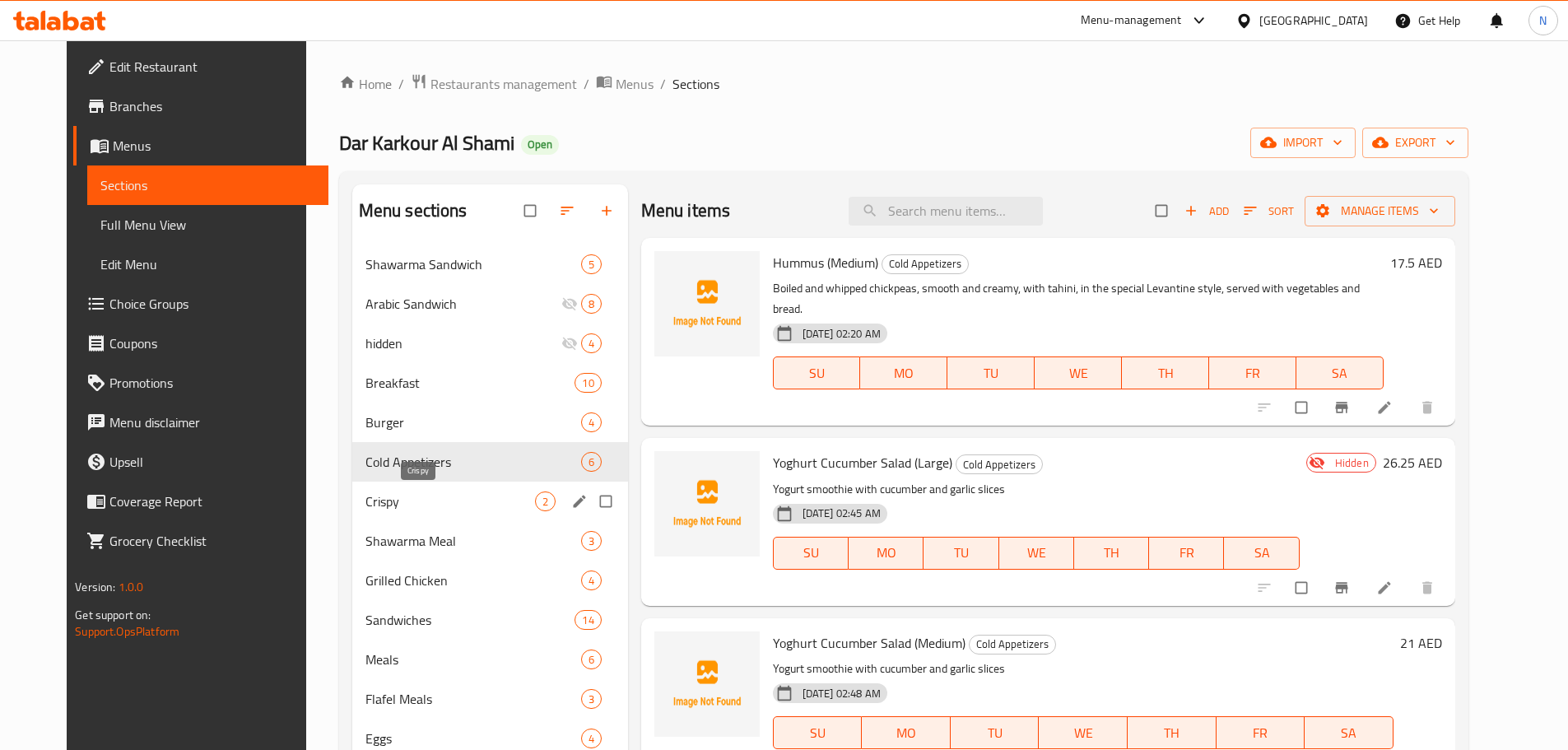
click at [386, 501] on span "Crispy" at bounding box center [450, 502] width 170 height 20
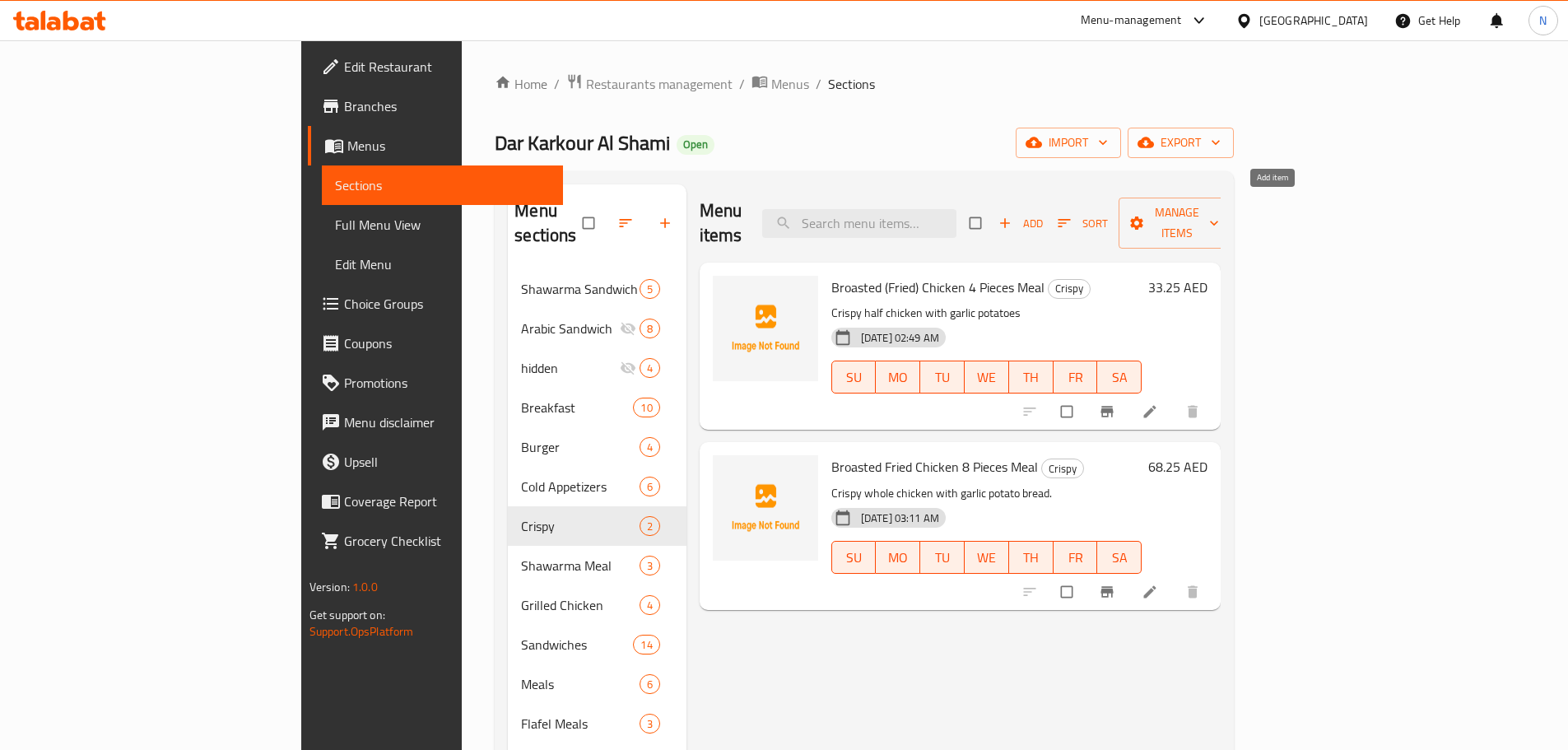
click at [1010, 219] on icon "button" at bounding box center [1004, 223] width 10 height 10
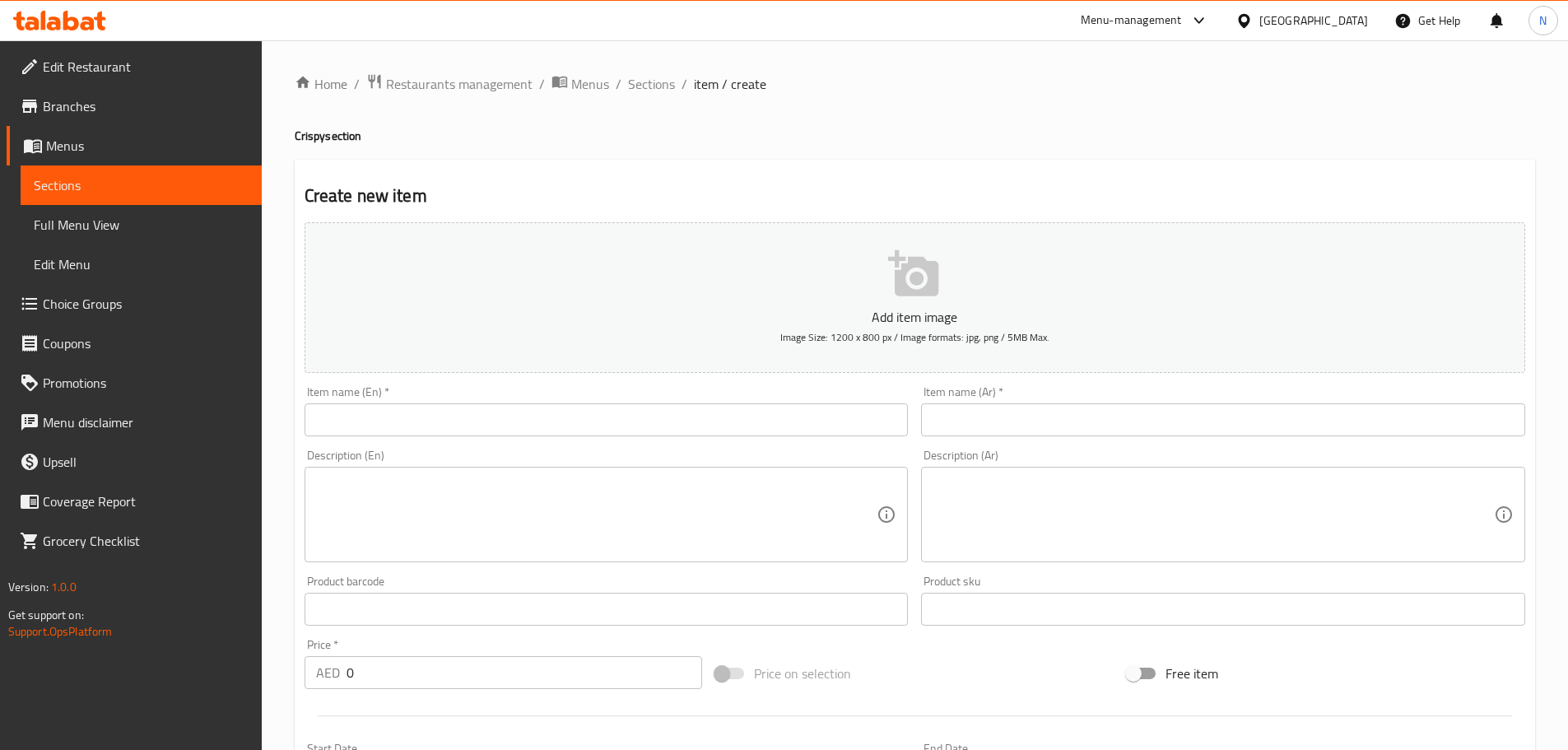
drag, startPoint x: 780, startPoint y: 428, endPoint x: 769, endPoint y: 424, distance: 11.7
click at [780, 428] on input "text" at bounding box center [606, 420] width 604 height 33
paste input "Spicy Chicken Zinger – 4 Pieces"
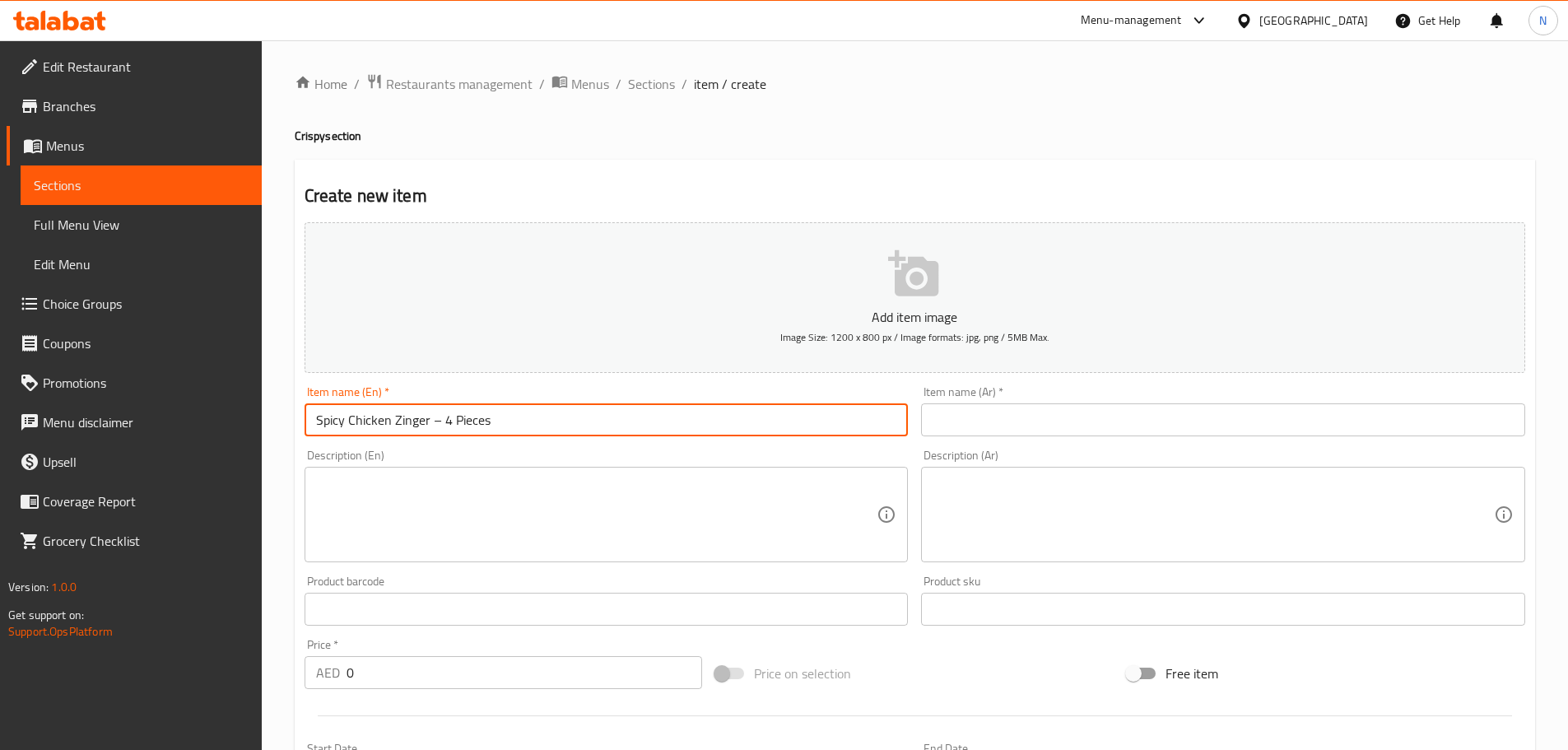
click at [443, 421] on input "Spicy Chicken Zinger – 4 Pieces" at bounding box center [606, 420] width 604 height 33
type input "Spicy Chicken Zinger 4 Pieces"
click at [1131, 434] on input "text" at bounding box center [1223, 420] width 604 height 33
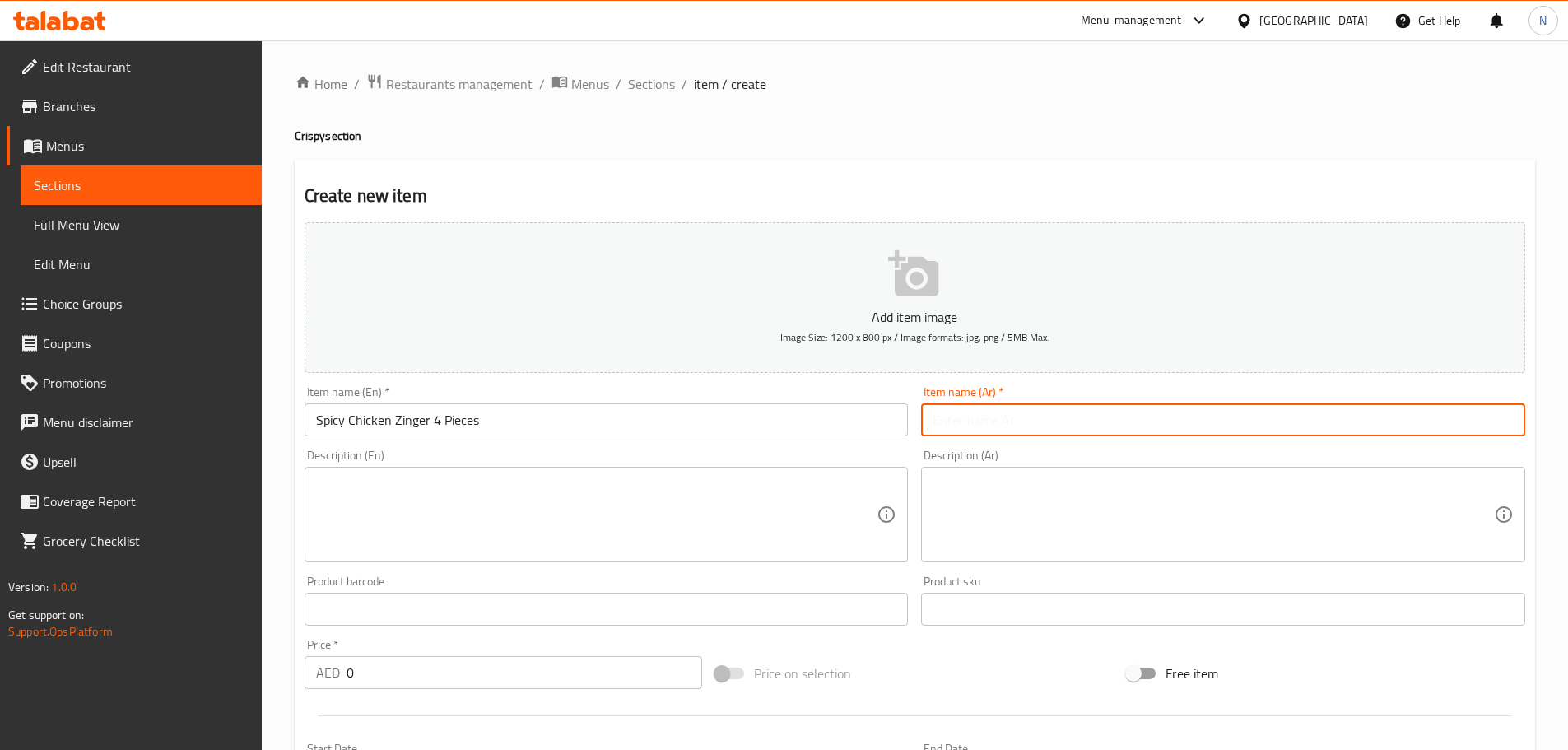
paste input "وجبة زنجر دجاج حار – 4 قطع"
click at [975, 417] on input "وجبة زنجر دجاج حار – 4 قطع" at bounding box center [1223, 420] width 604 height 33
type input "وجبة زنجر دجاج حار 4 قطع"
click at [502, 429] on input "Spicy Chicken Zinger 4 Pieces" at bounding box center [606, 420] width 604 height 33
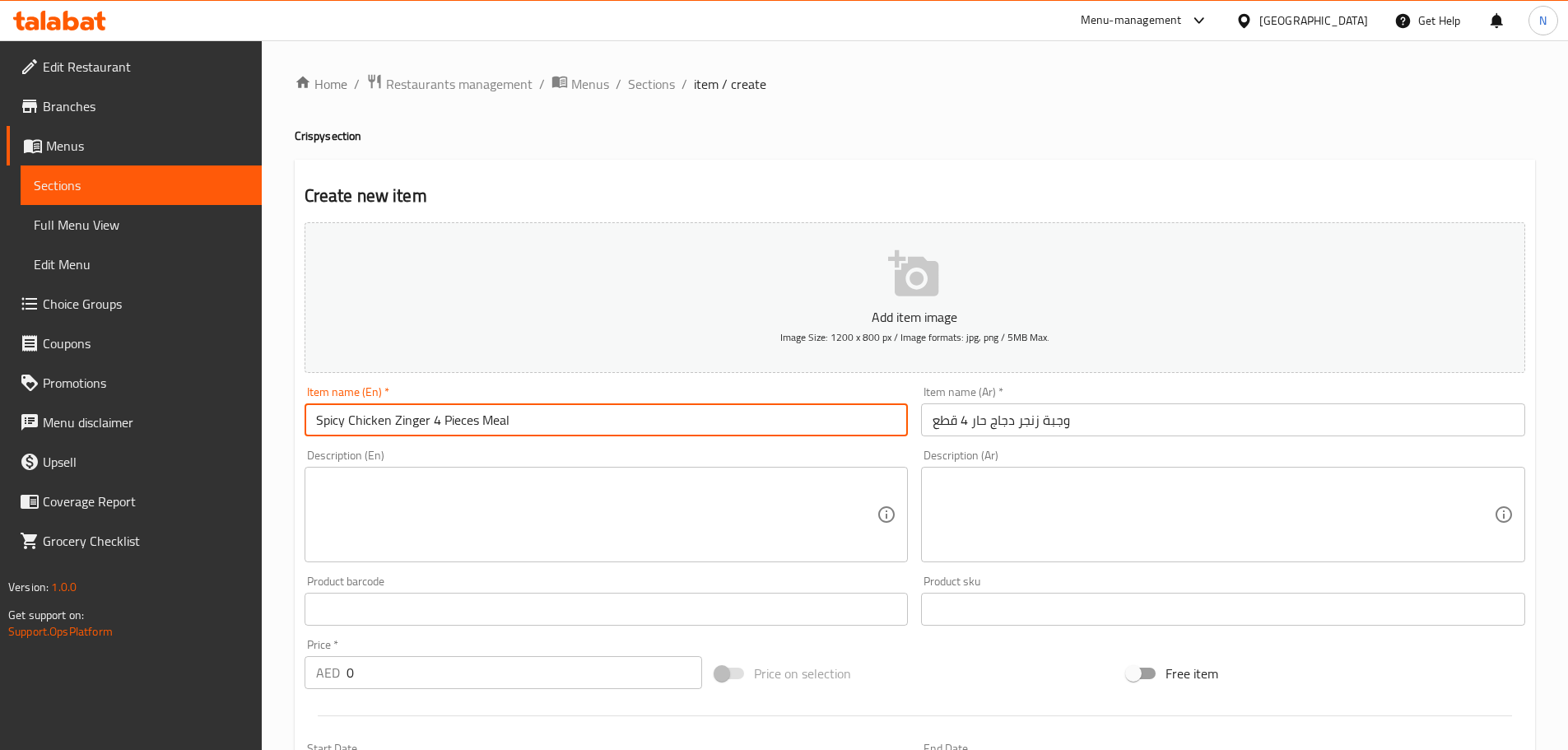
type input "Spicy Chicken Zinger 4 Pieces Meal"
click at [980, 502] on textarea at bounding box center [1213, 515] width 561 height 79
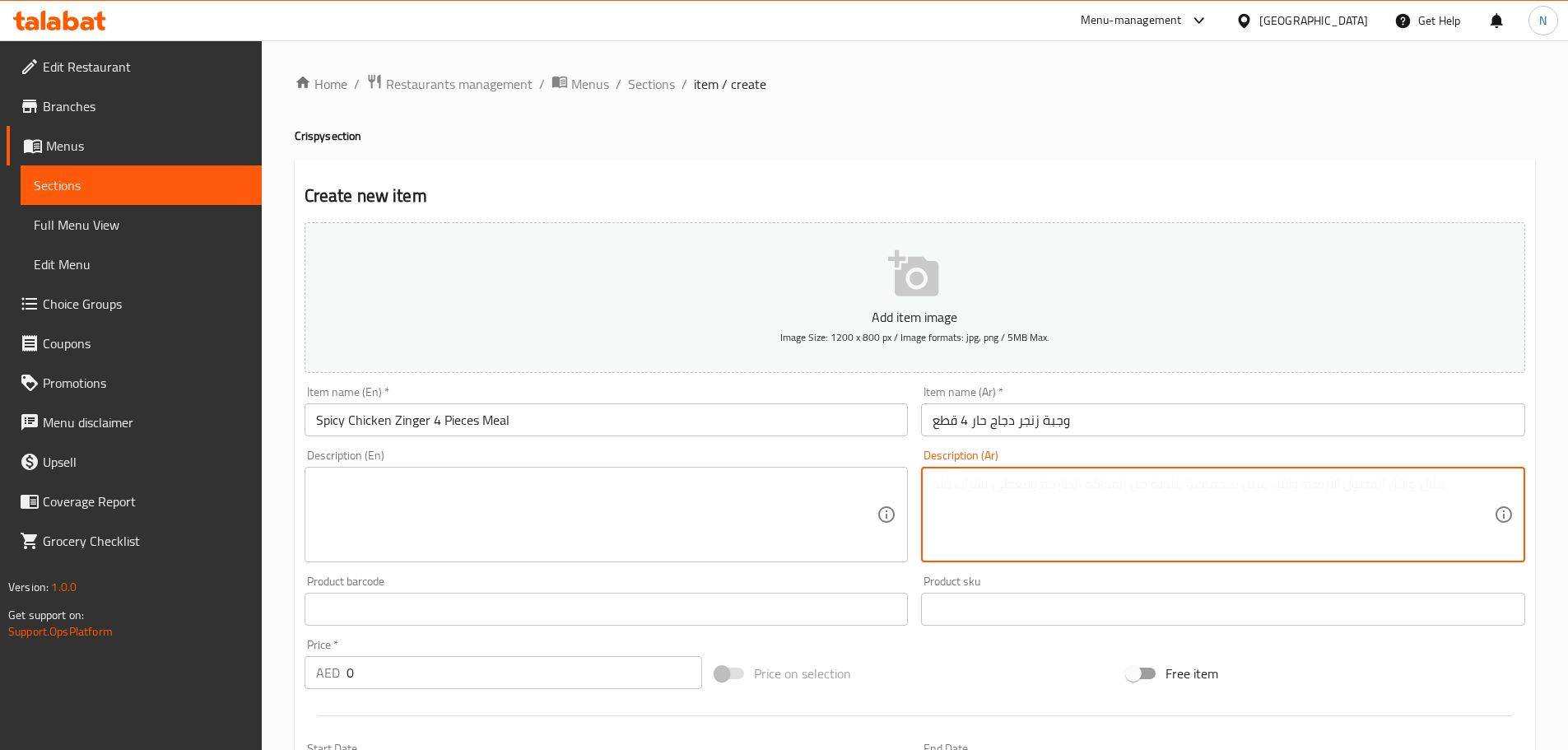
paste textarea "قطع دجاج مقلية بالزيت النباتي متبلة بطريقتنا الخاصة الحارة في الطبق مع البطاطا …"
type textarea "قطع دجاج مقلية بالزيت النباتي متبلة بطريقتنا الخاصة الحارة في الطبق مع البطاطا …"
click at [459, 529] on textarea at bounding box center [596, 515] width 561 height 79
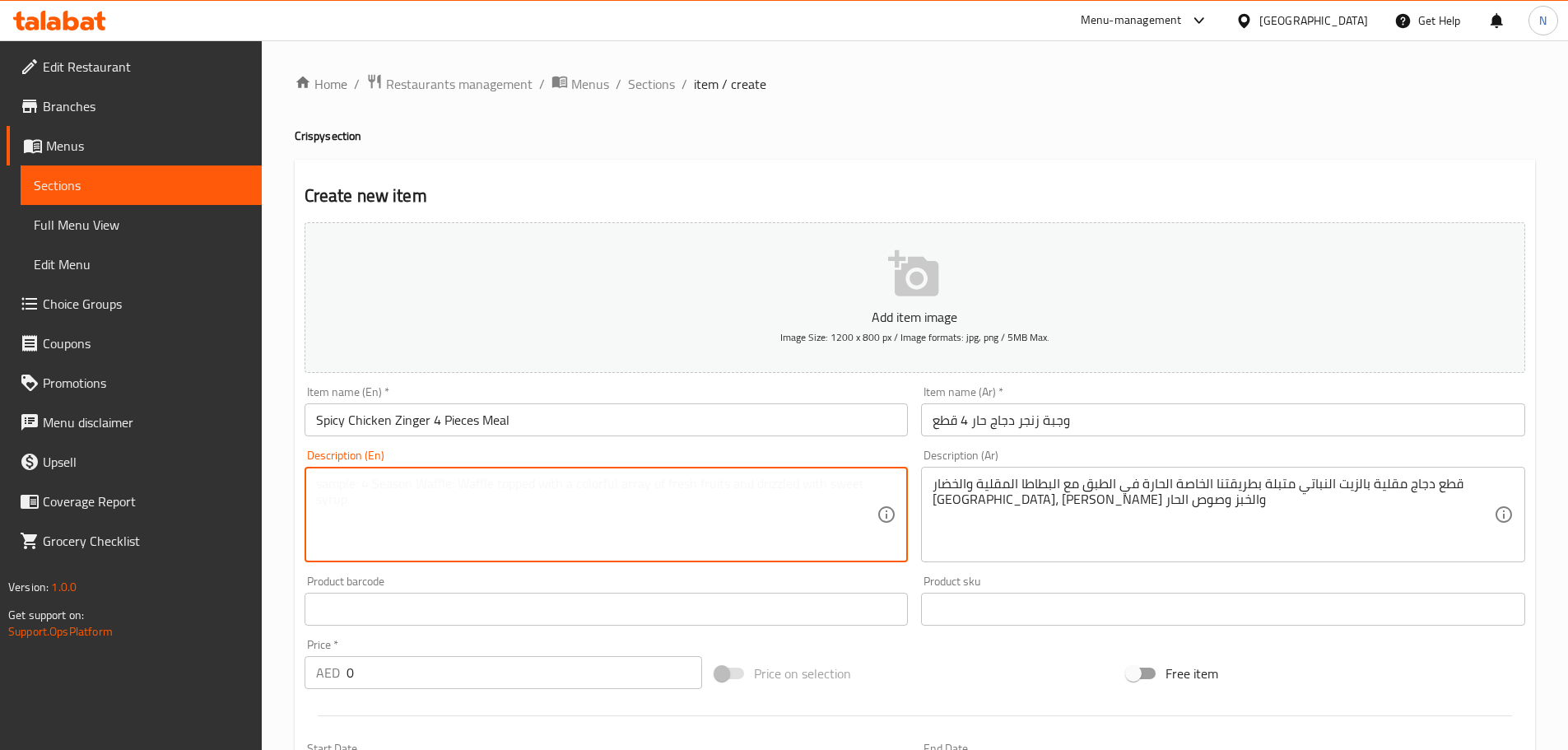
paste textarea "Fried chicken pieces in vegetable oil, seasoned in our special spicy way, serve…"
type textarea "Fried chicken pieces in vegetable oil, seasoned in our special spicy way, serve…"
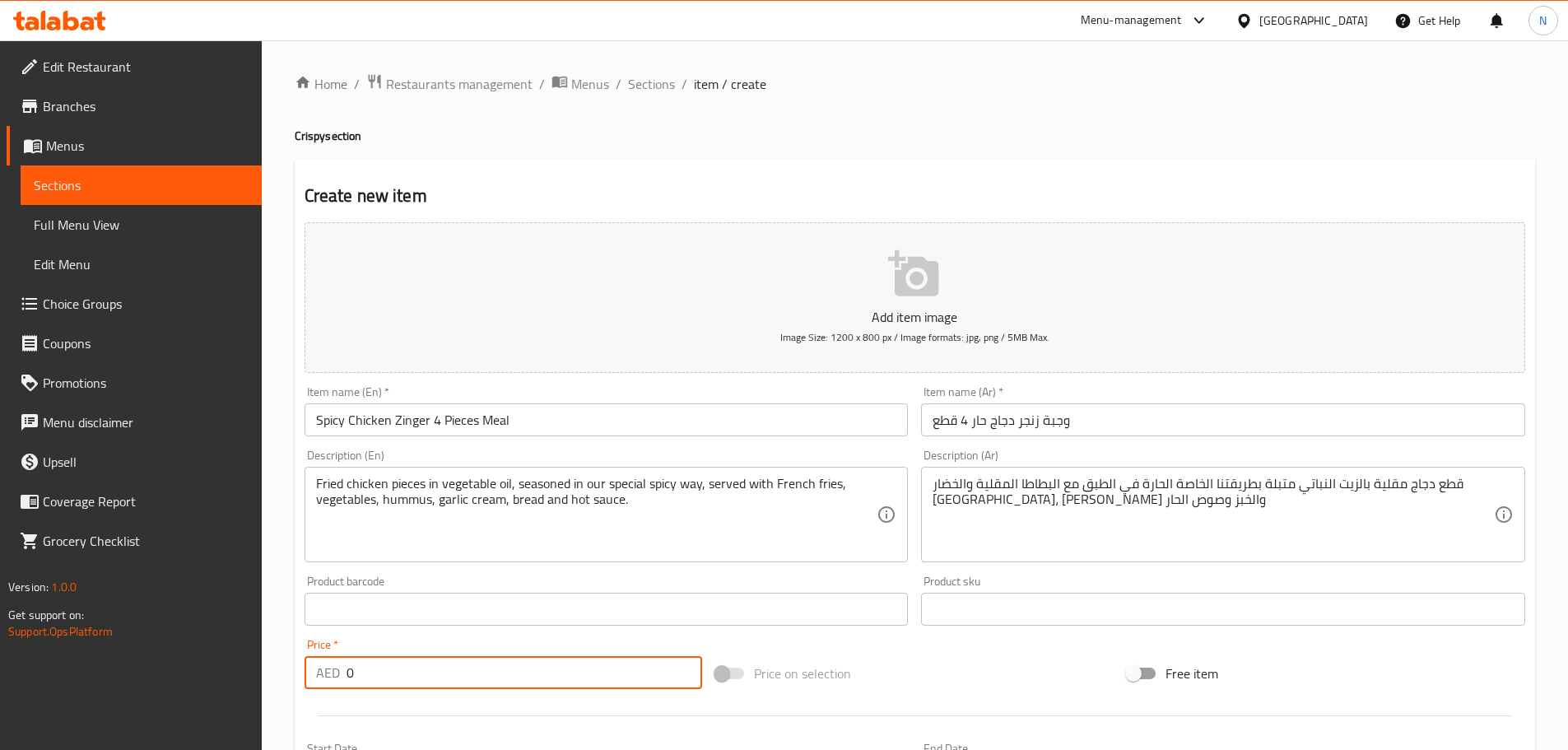
drag, startPoint x: 586, startPoint y: 667, endPoint x: 284, endPoint y: 694, distance: 303.2
click at [284, 694] on div "Home / Restaurants management / Menus / Sections / item / create Crispy section…" at bounding box center [914, 602] width 1306 height 1123
paste input "35"
type input "35"
click at [871, 662] on div "Price on selection" at bounding box center [914, 673] width 411 height 45
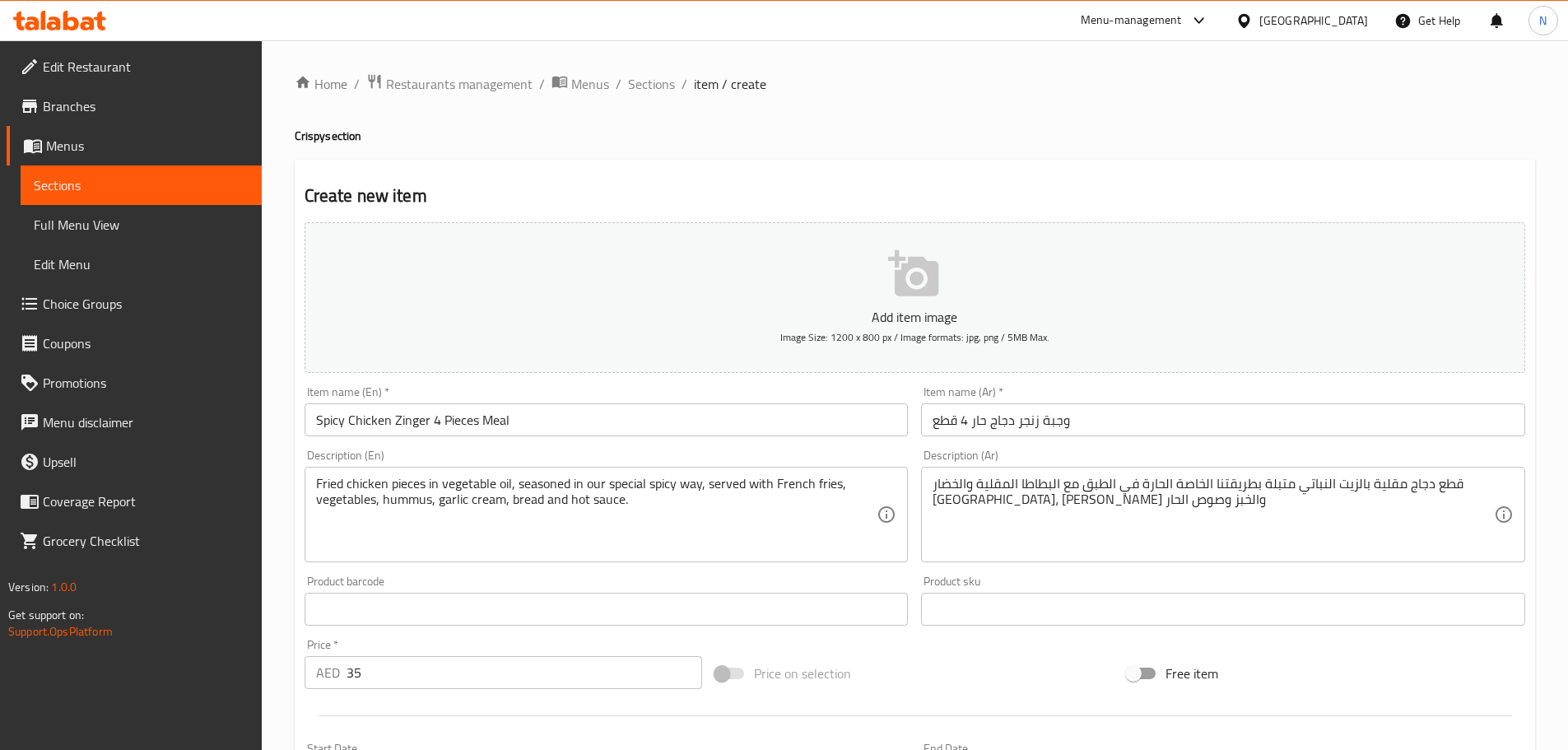
scroll to position [413, 0]
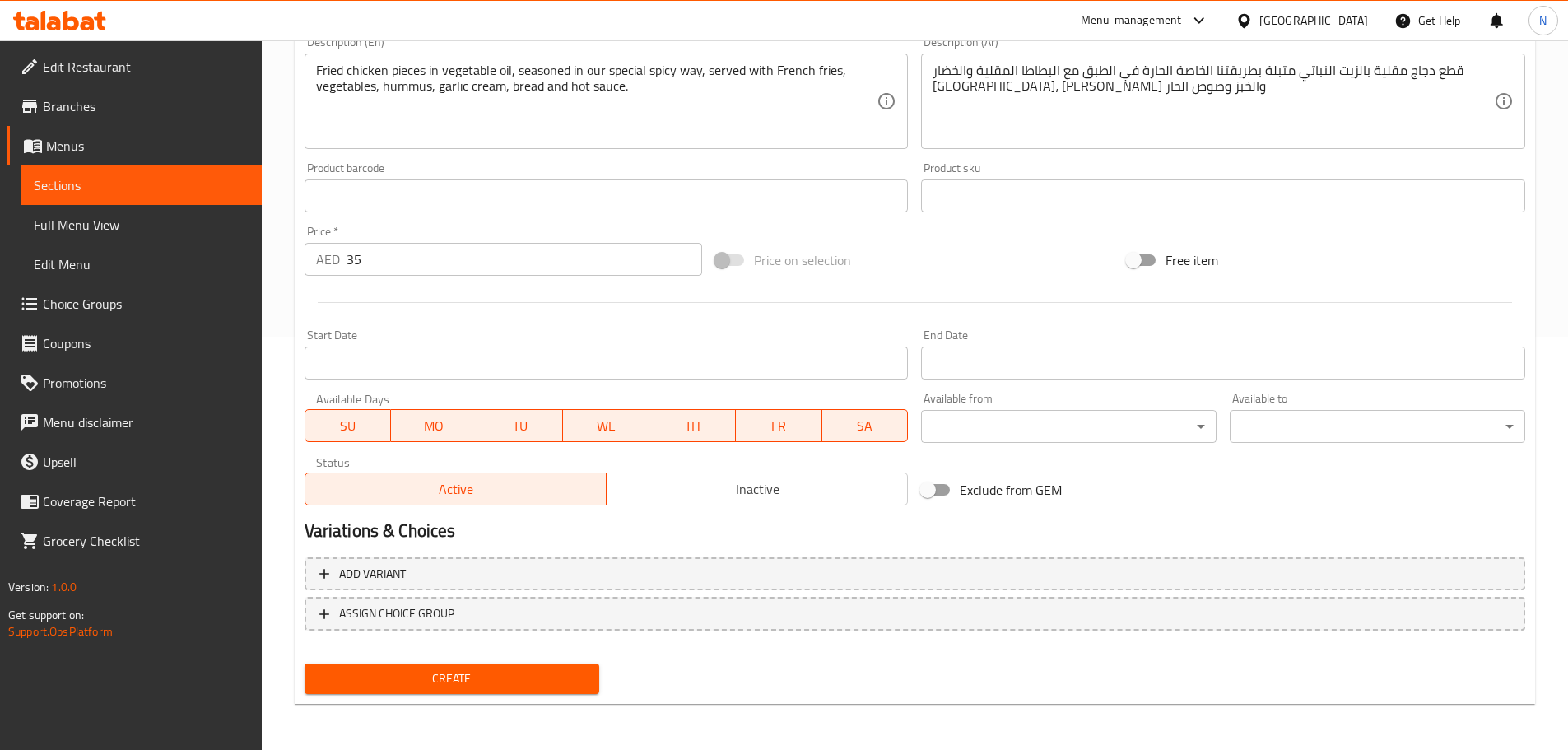
click at [492, 682] on span "Create" at bounding box center [452, 679] width 270 height 21
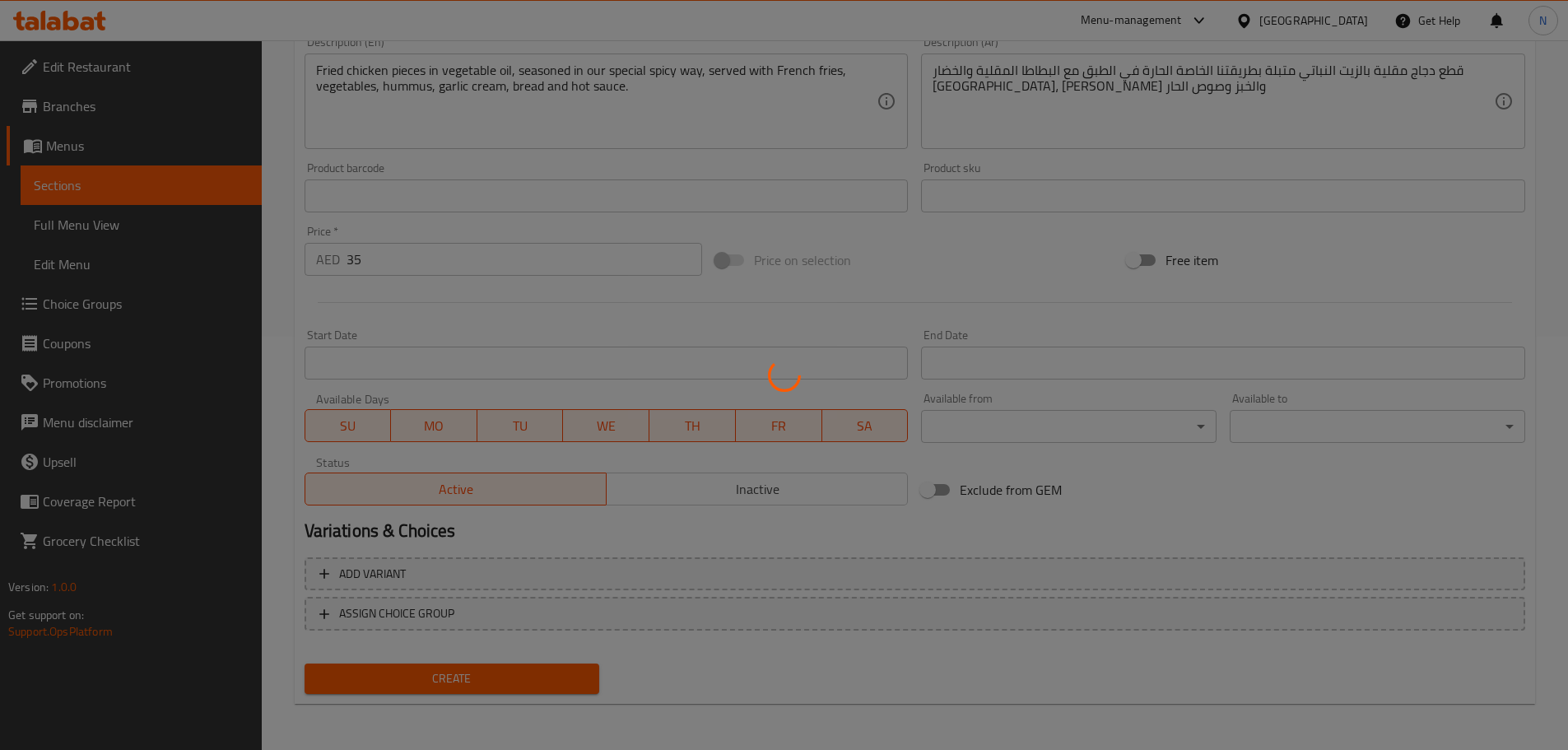
type input "0"
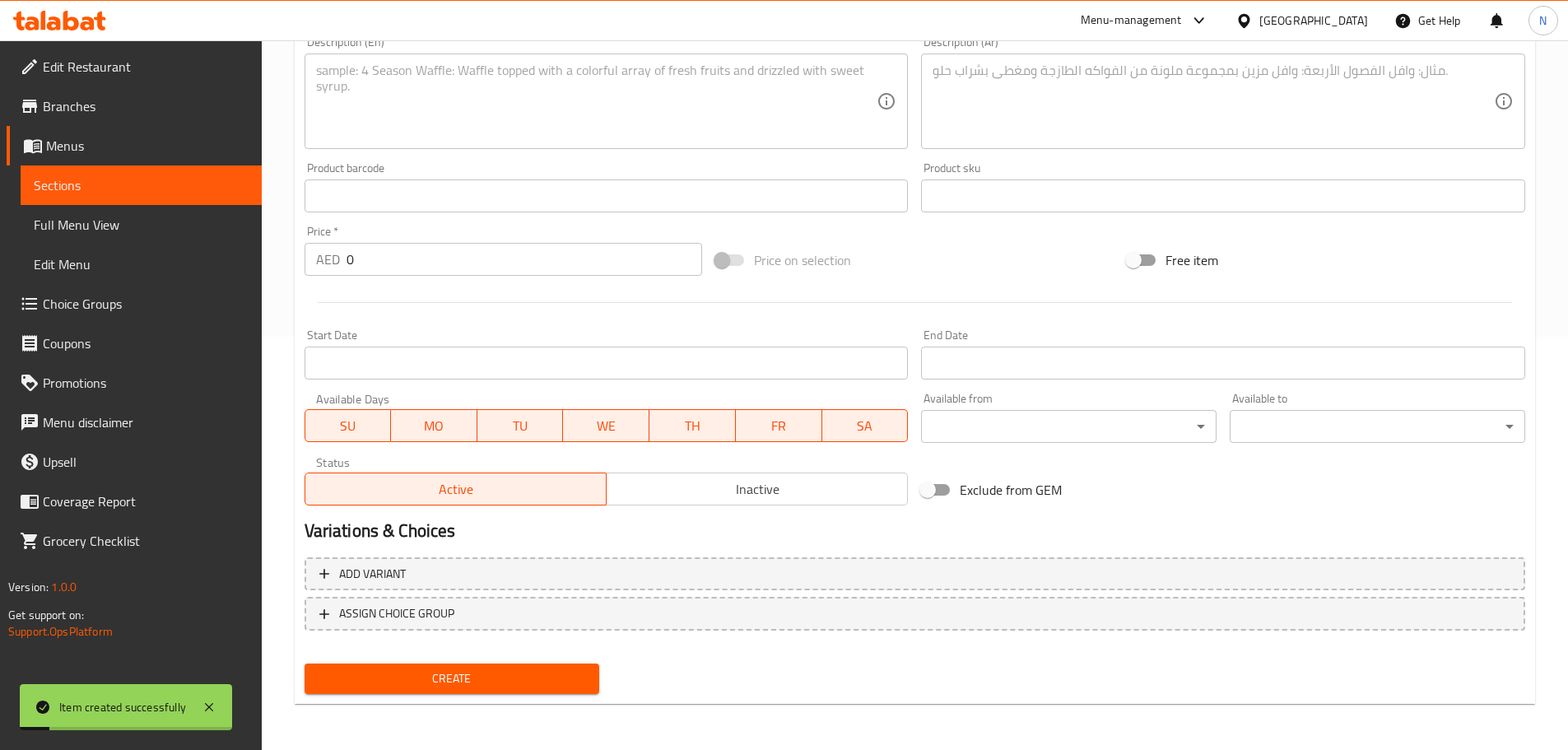
scroll to position [248, 0]
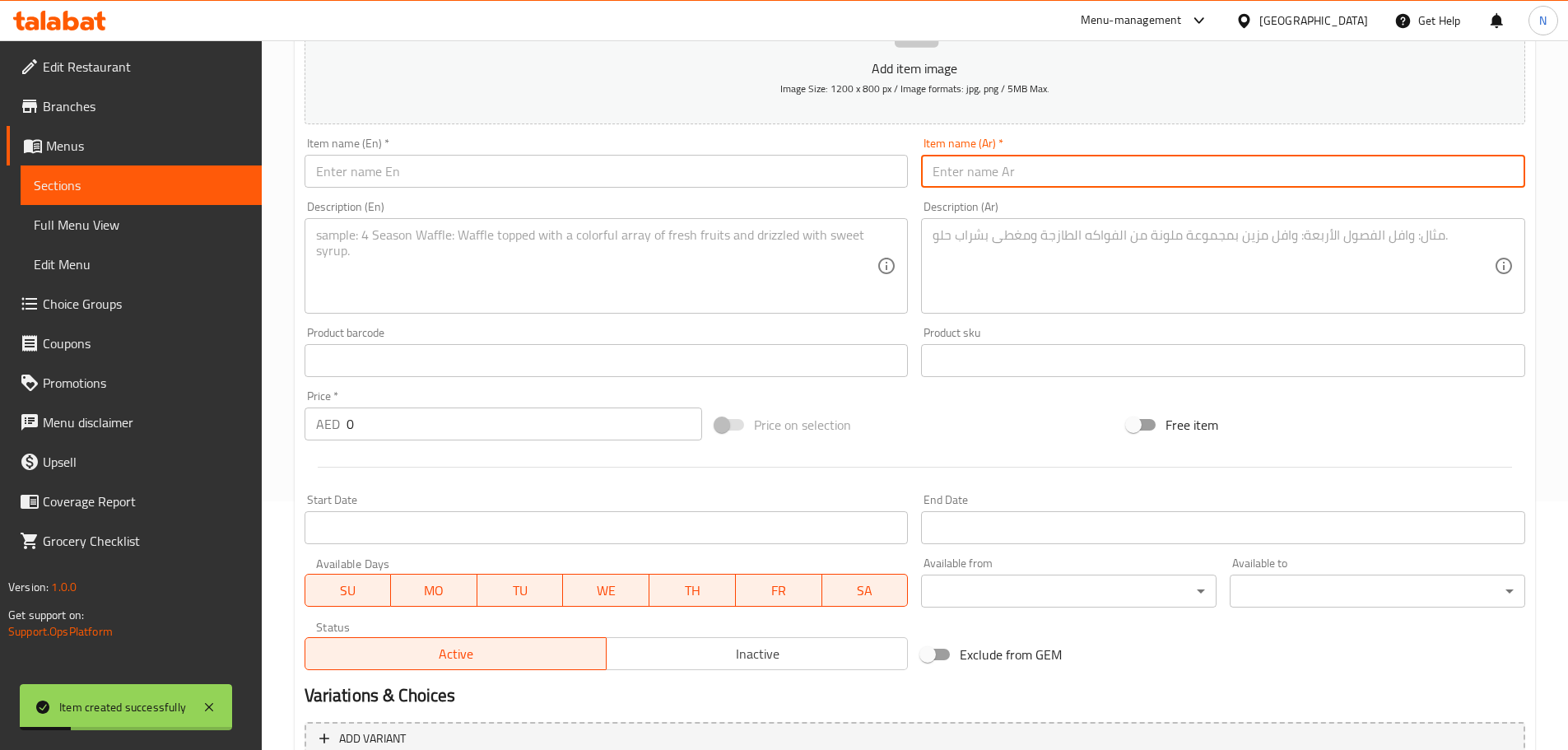
click at [1027, 174] on input "text" at bounding box center [1223, 171] width 604 height 33
paste input "Crispy Chicken – 4 Pieces"
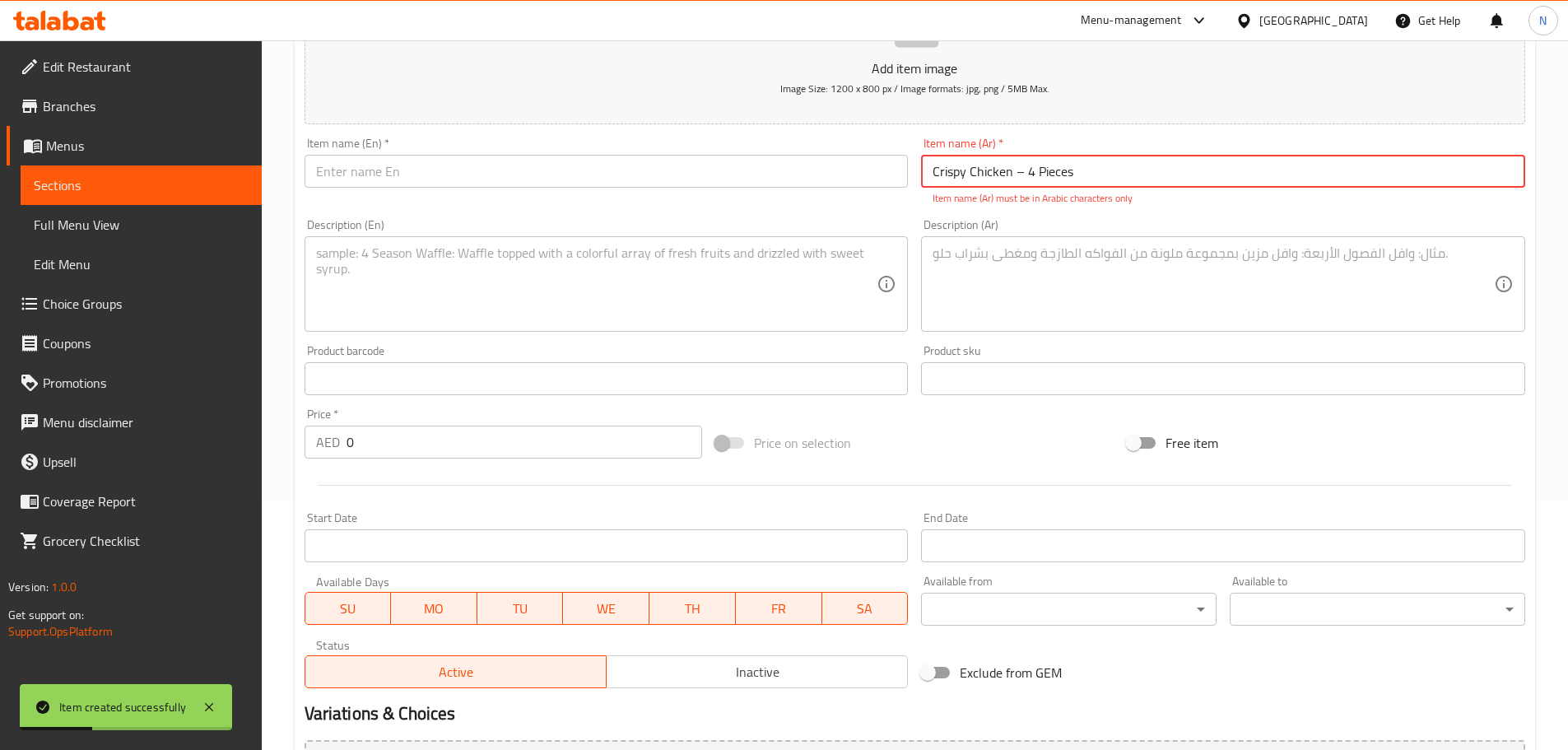
type input "Crispy Chicken – 4 Pieces"
click at [722, 155] on input "text" at bounding box center [606, 171] width 604 height 33
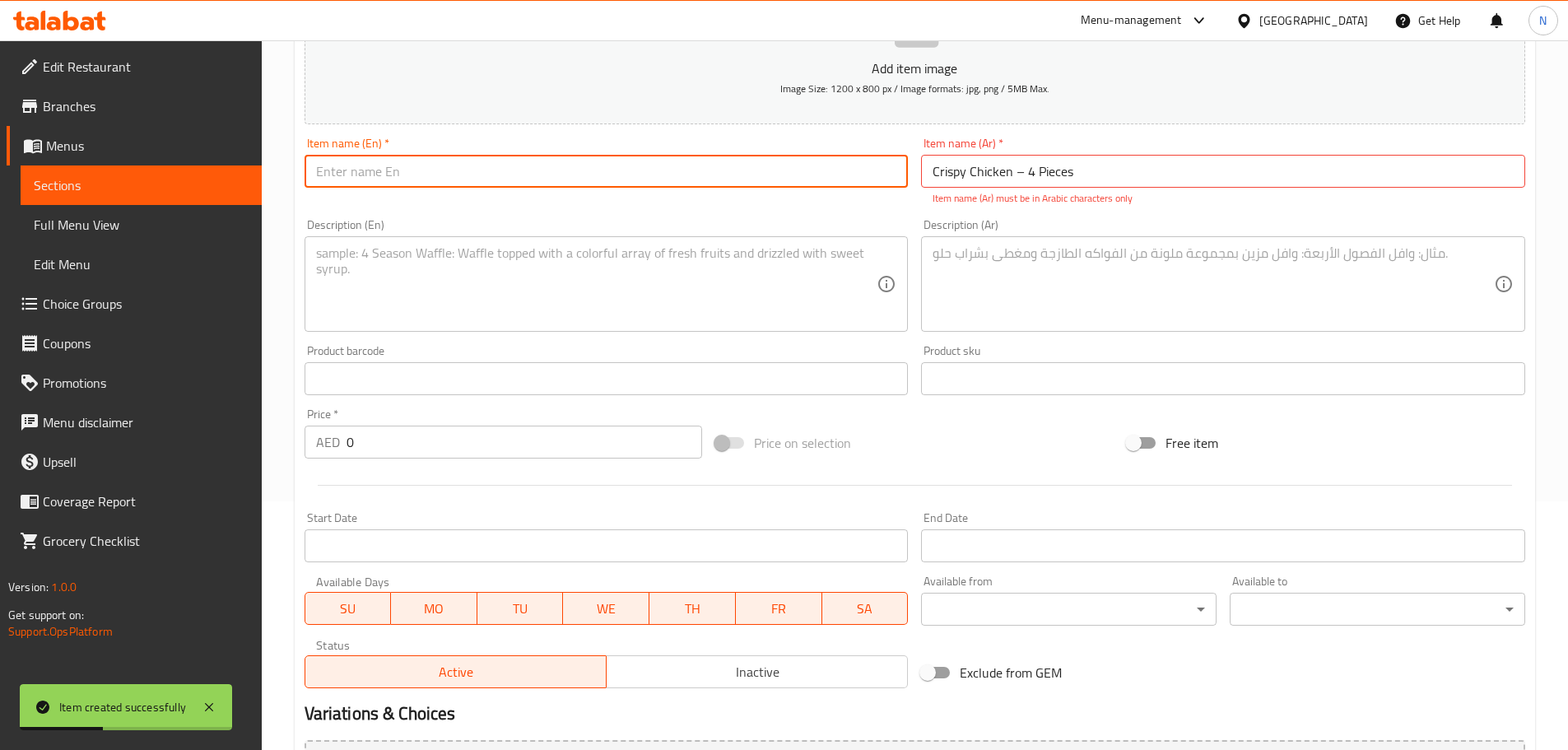
paste input "Crispy Chicken – 4 Pieces"
click at [411, 169] on input "Crispy Chicken – 4 Pieces" at bounding box center [606, 171] width 604 height 33
type input "Crispy Chicken 4 Pieces"
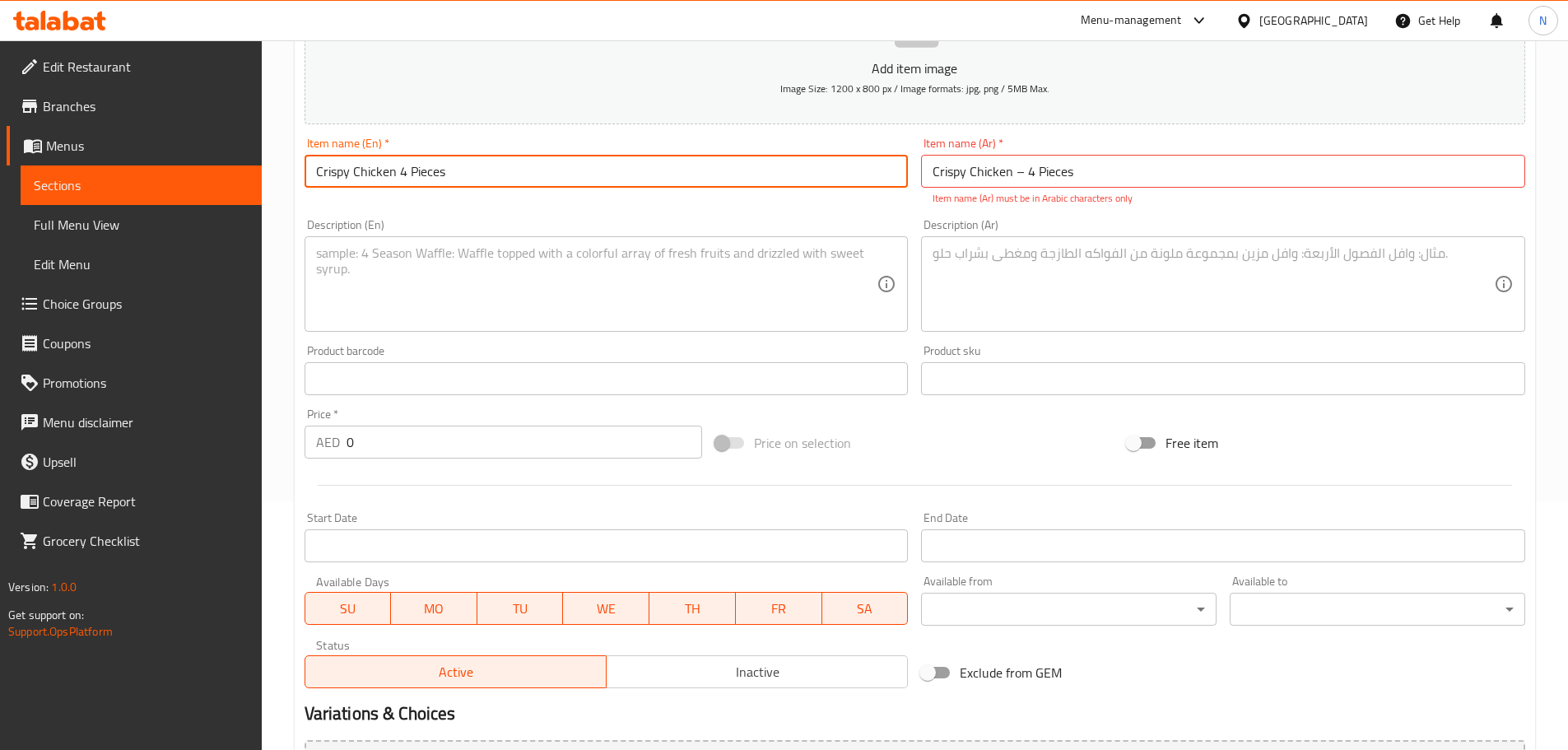
click at [1056, 169] on input "Crispy Chicken – 4 Pieces" at bounding box center [1223, 171] width 604 height 33
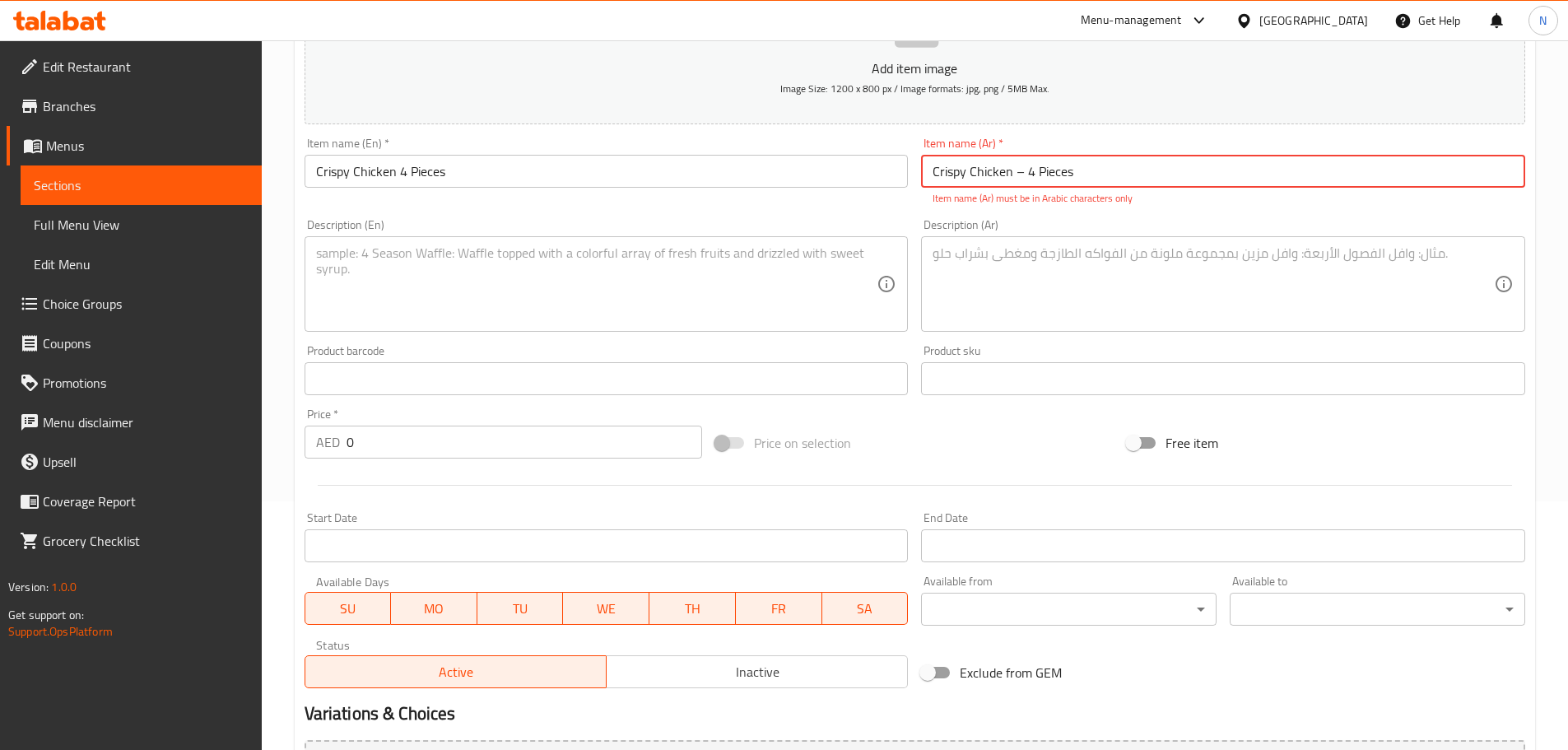
click at [1056, 169] on input "Crispy Chicken – 4 Pieces" at bounding box center [1223, 171] width 604 height 33
paste input "وجبة دجاج كرسبي – 4 قطع"
click at [974, 170] on input "وجبة دجاج كرسبي – 4 قطع" at bounding box center [1223, 171] width 604 height 33
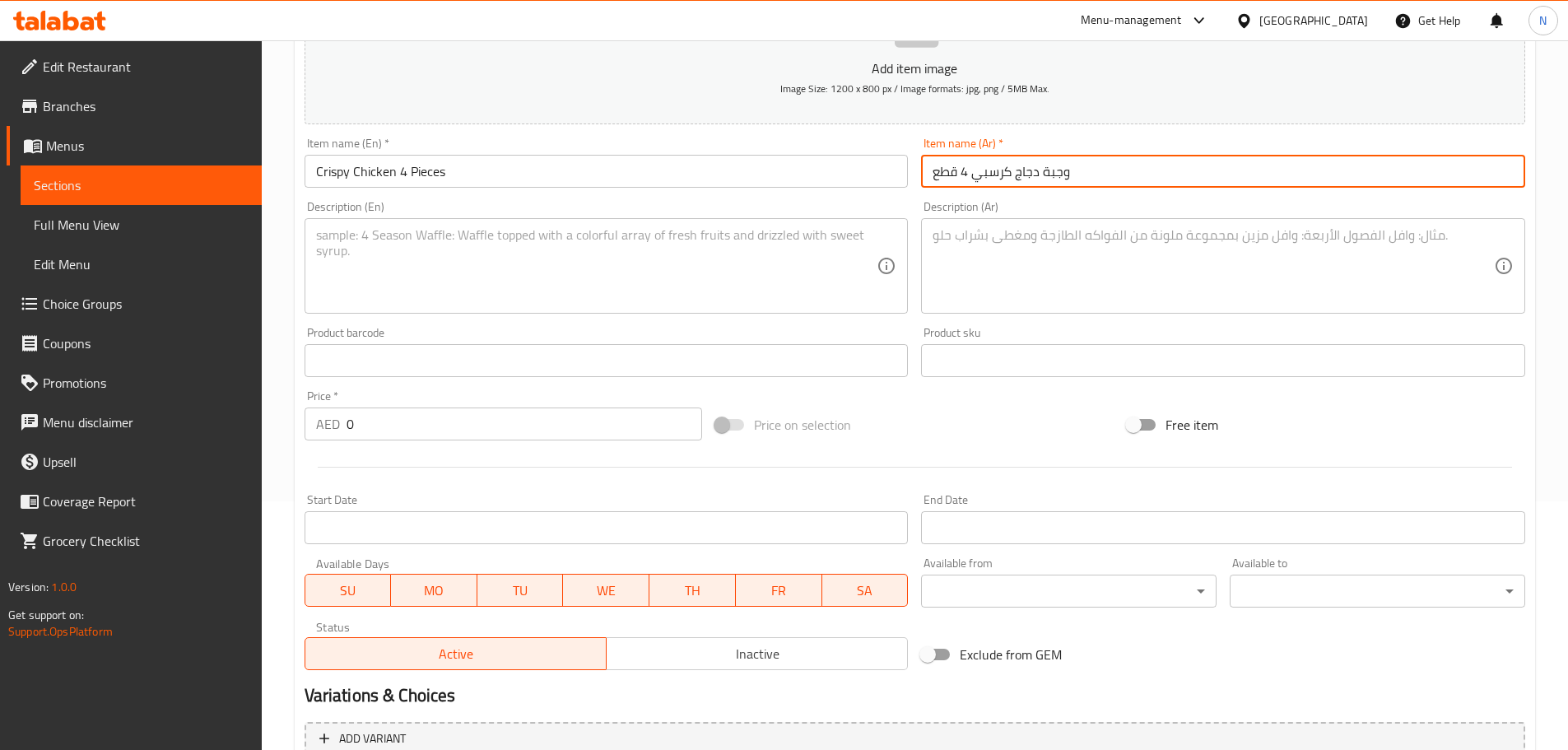
type input "وجبة دجاج كرسبي 4 قطع"
click at [520, 171] on input "Crispy Chicken 4 Pieces" at bounding box center [606, 171] width 604 height 33
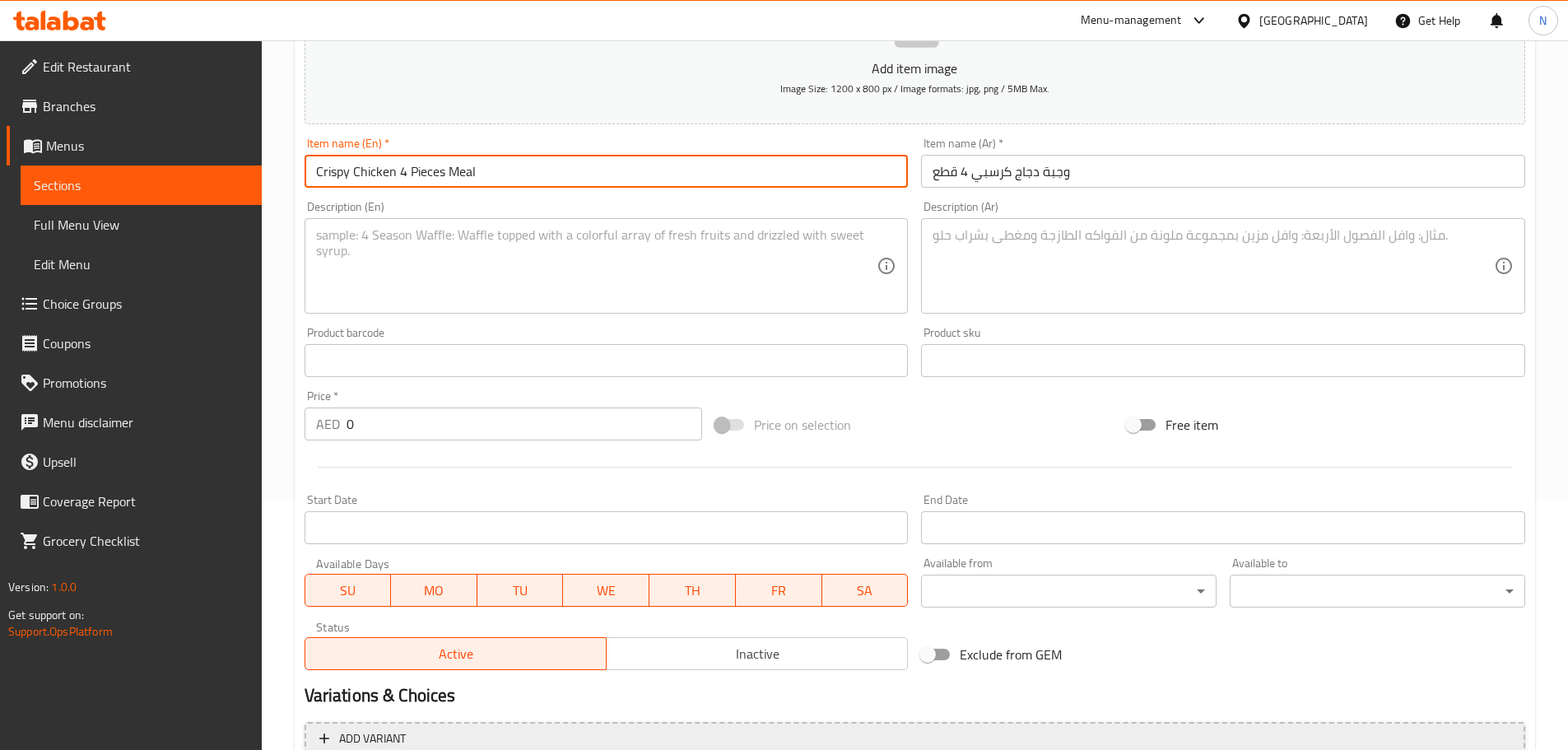
type input "Crispy Chicken 4 Pieces Meal"
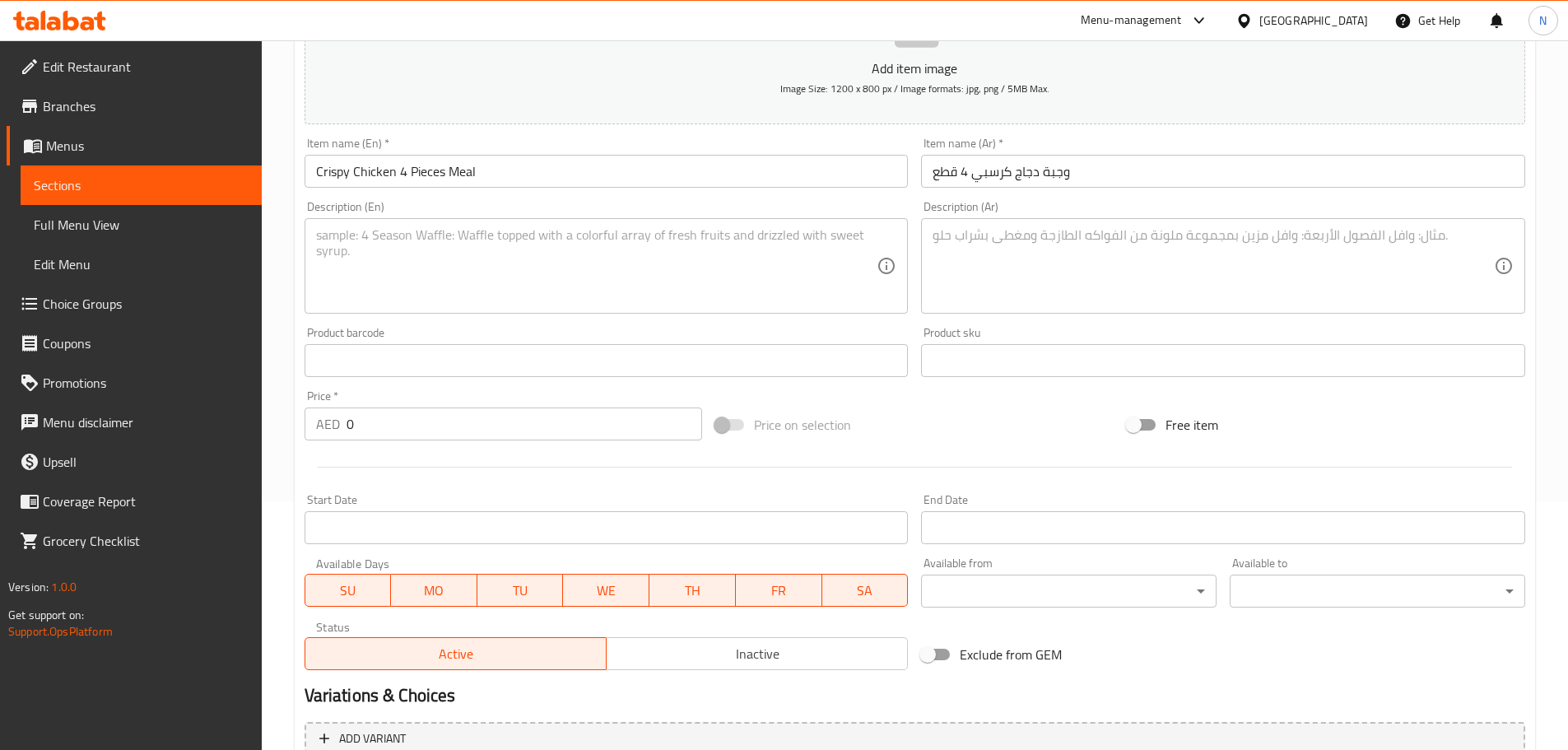
click at [1032, 306] on div "Description (Ar)" at bounding box center [1223, 265] width 604 height 96
paste textarea "قطع دجاج مقلية بالزيت النباتي مقرمشة متبلة بطريقتنا الخاصة في الطبق مع البطاطا …"
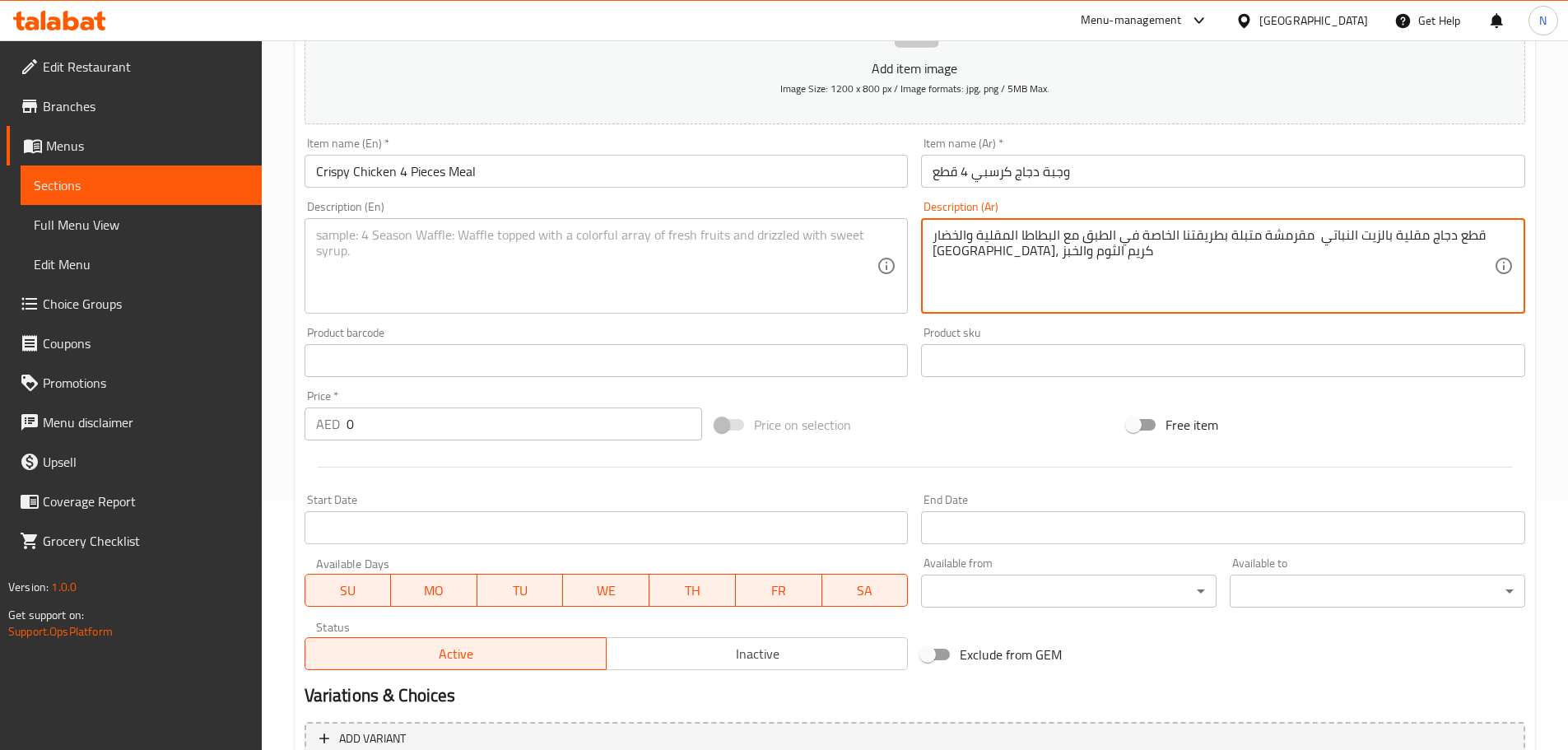
type textarea "قطع دجاج مقلية بالزيت النباتي مقرمشة متبلة بطريقتنا الخاصة في الطبق مع البطاطا …"
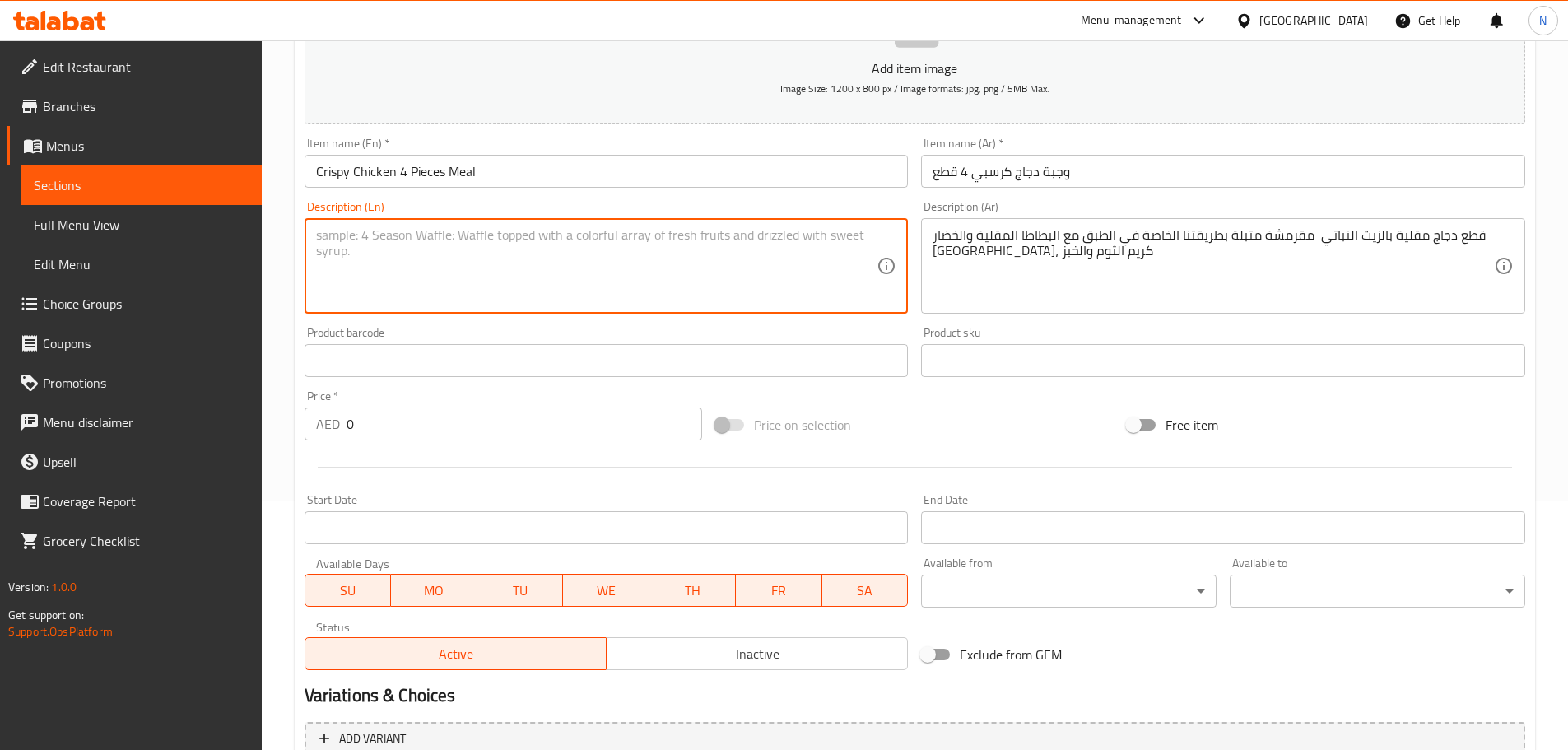
click at [522, 294] on textarea at bounding box center [596, 267] width 561 height 79
paste textarea "Crispy fried chicken pieces marinated in our special way in vegetable oil, serv…"
type textarea "Crispy fried chicken pieces marinated in our special way in vegetable oil, serv…"
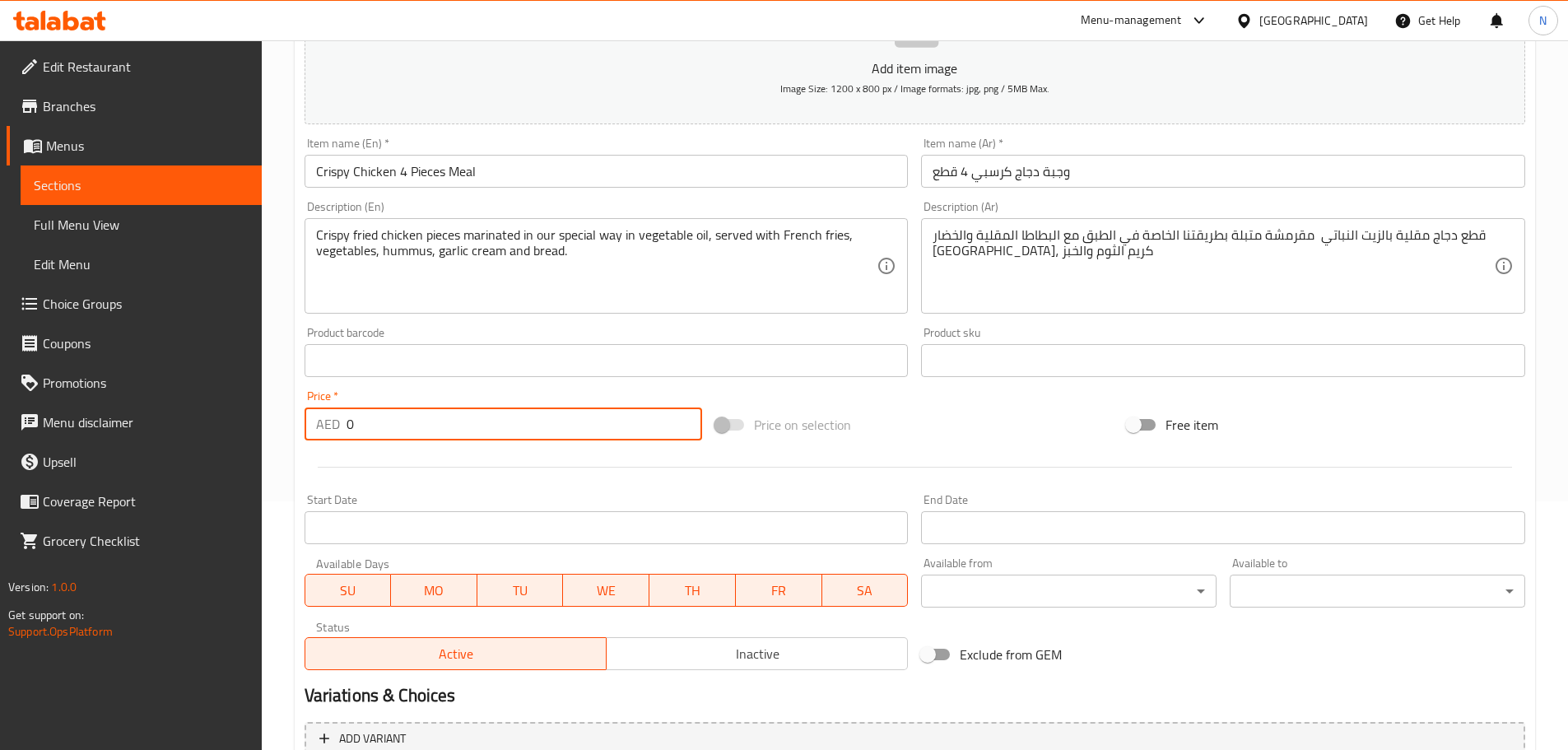
drag, startPoint x: 369, startPoint y: 427, endPoint x: 343, endPoint y: 426, distance: 26.0
click at [343, 426] on div "AED 0 Price *" at bounding box center [503, 423] width 398 height 33
paste input "35"
type input "35"
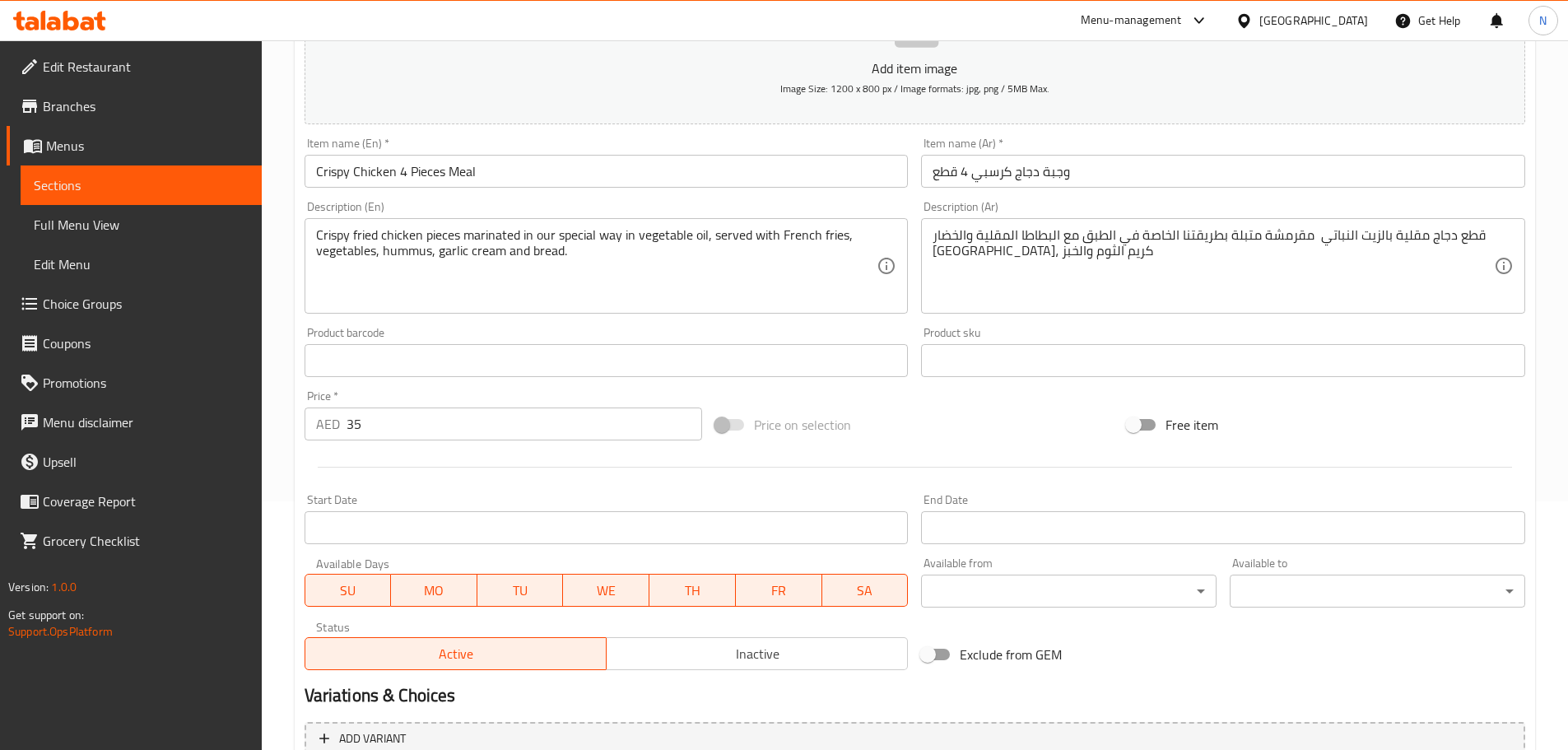
click at [884, 427] on div "Price on selection" at bounding box center [914, 425] width 411 height 45
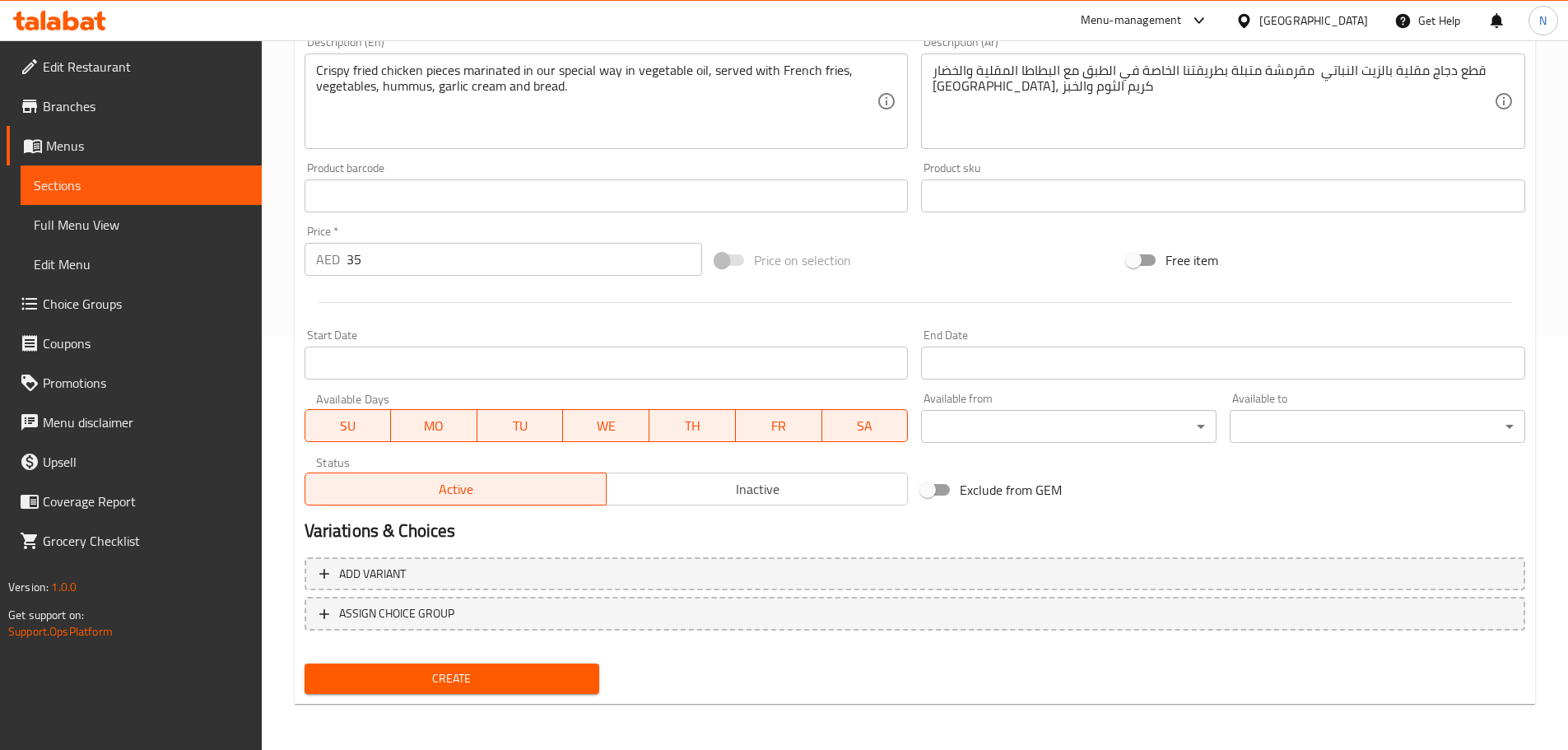
click at [494, 676] on span "Create" at bounding box center [452, 679] width 270 height 21
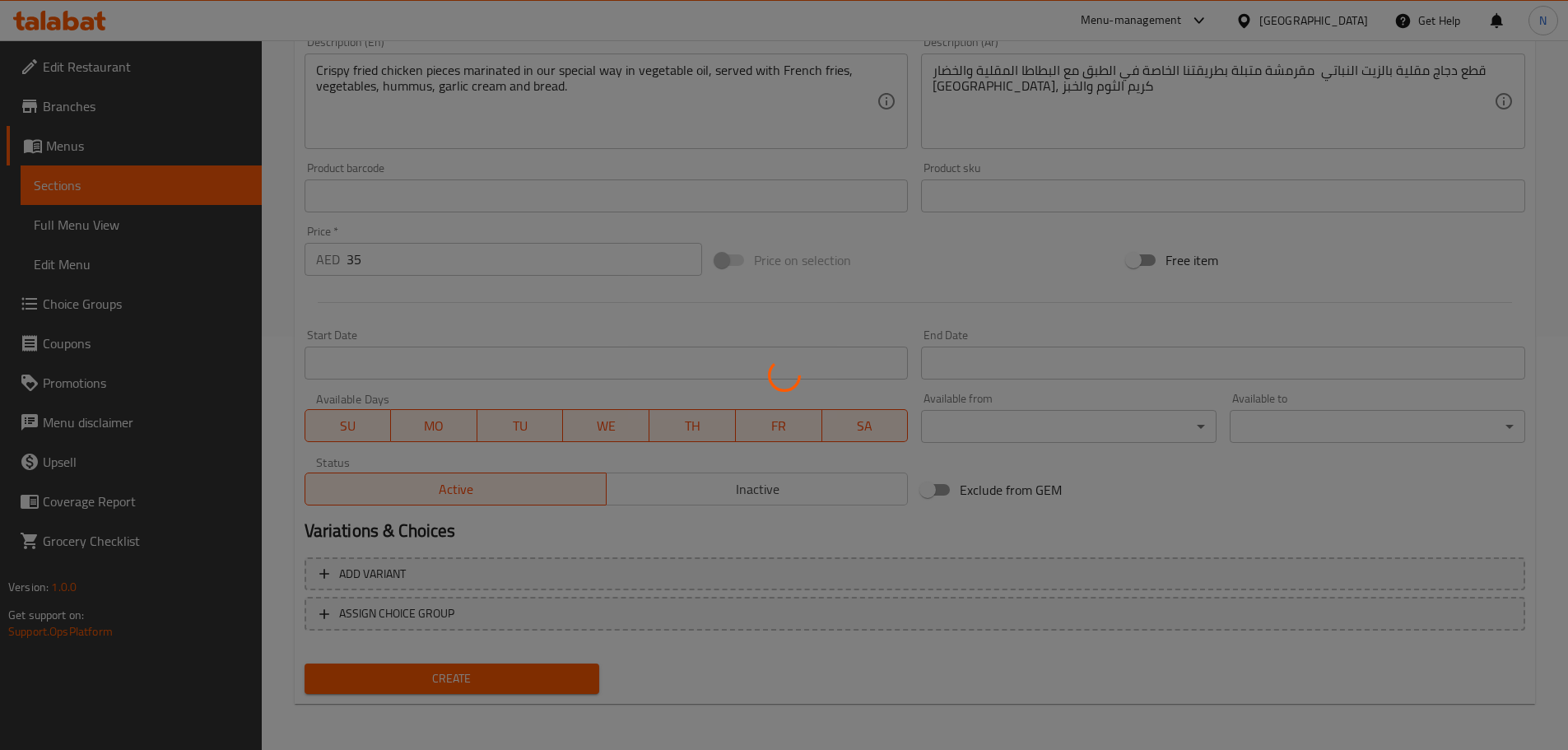
type input "0"
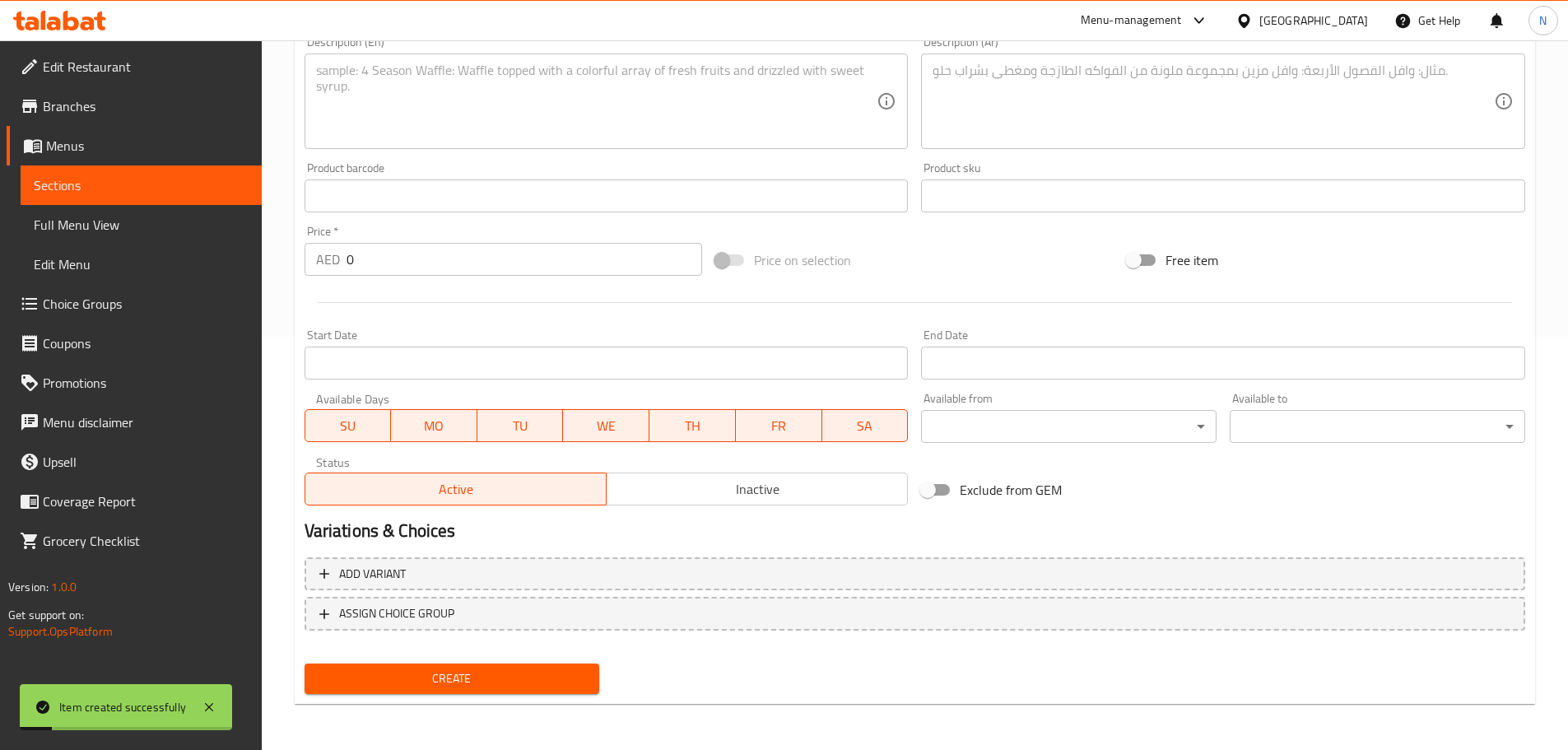
scroll to position [248, 0]
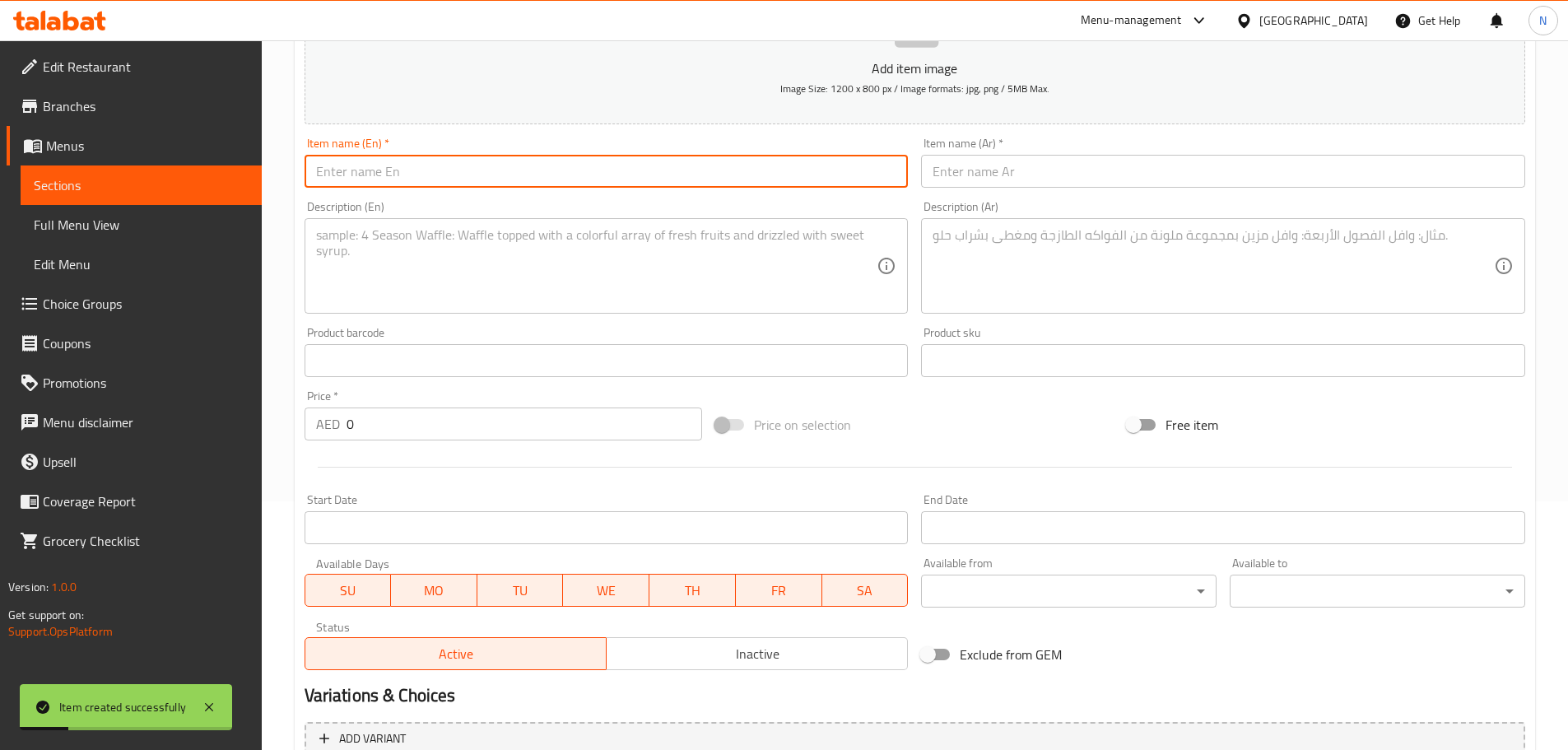
click at [655, 177] on input "text" at bounding box center [606, 171] width 604 height 33
paste input "BBQ Crispy Chicken Bites"
type input "BBQ Crispy Chicken Bites"
click at [1009, 175] on input "text" at bounding box center [1223, 171] width 604 height 33
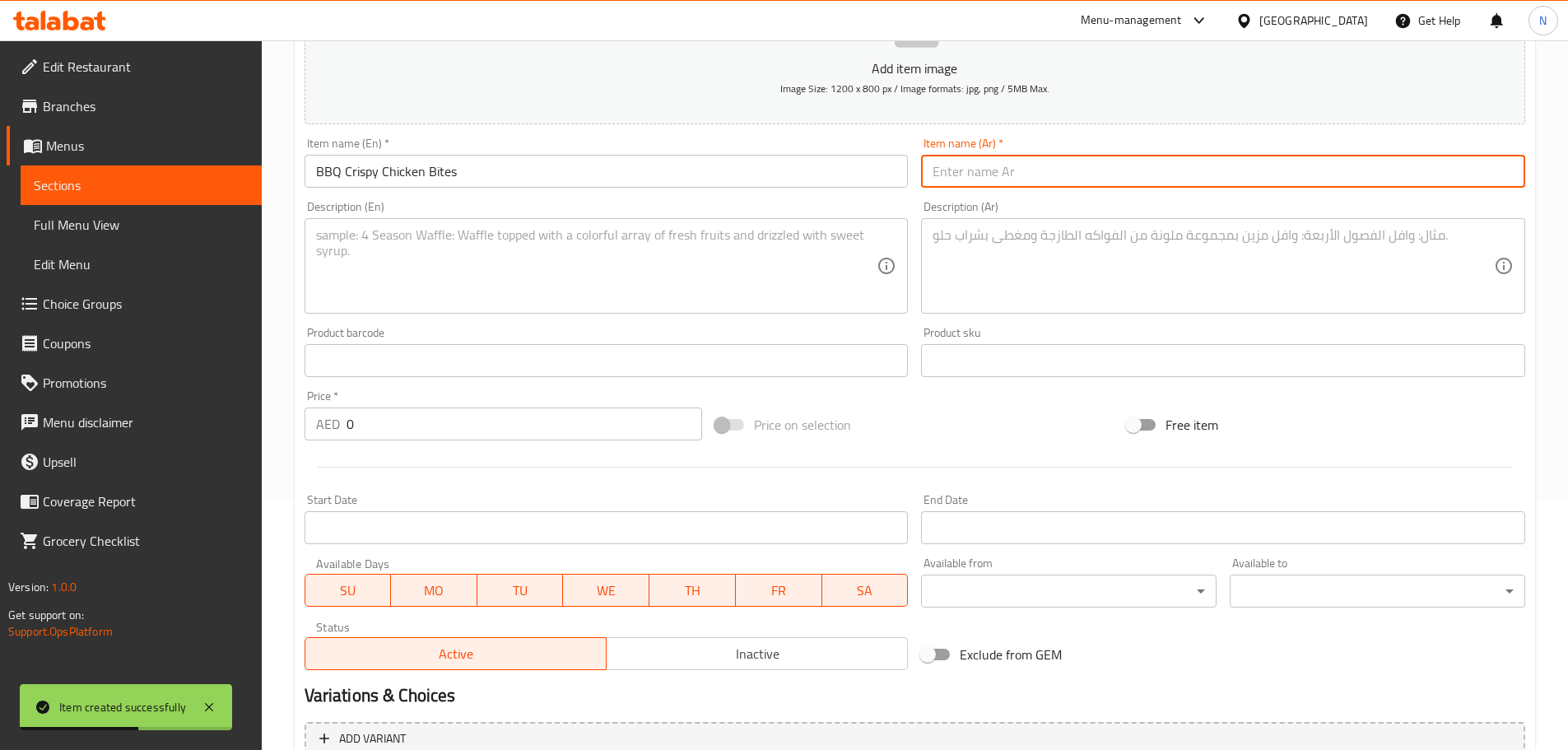
paste input "مقرمشات دجاج بربكيو"
click at [366, 173] on input "BBQ Crispy Chicken Bites" at bounding box center [606, 171] width 604 height 33
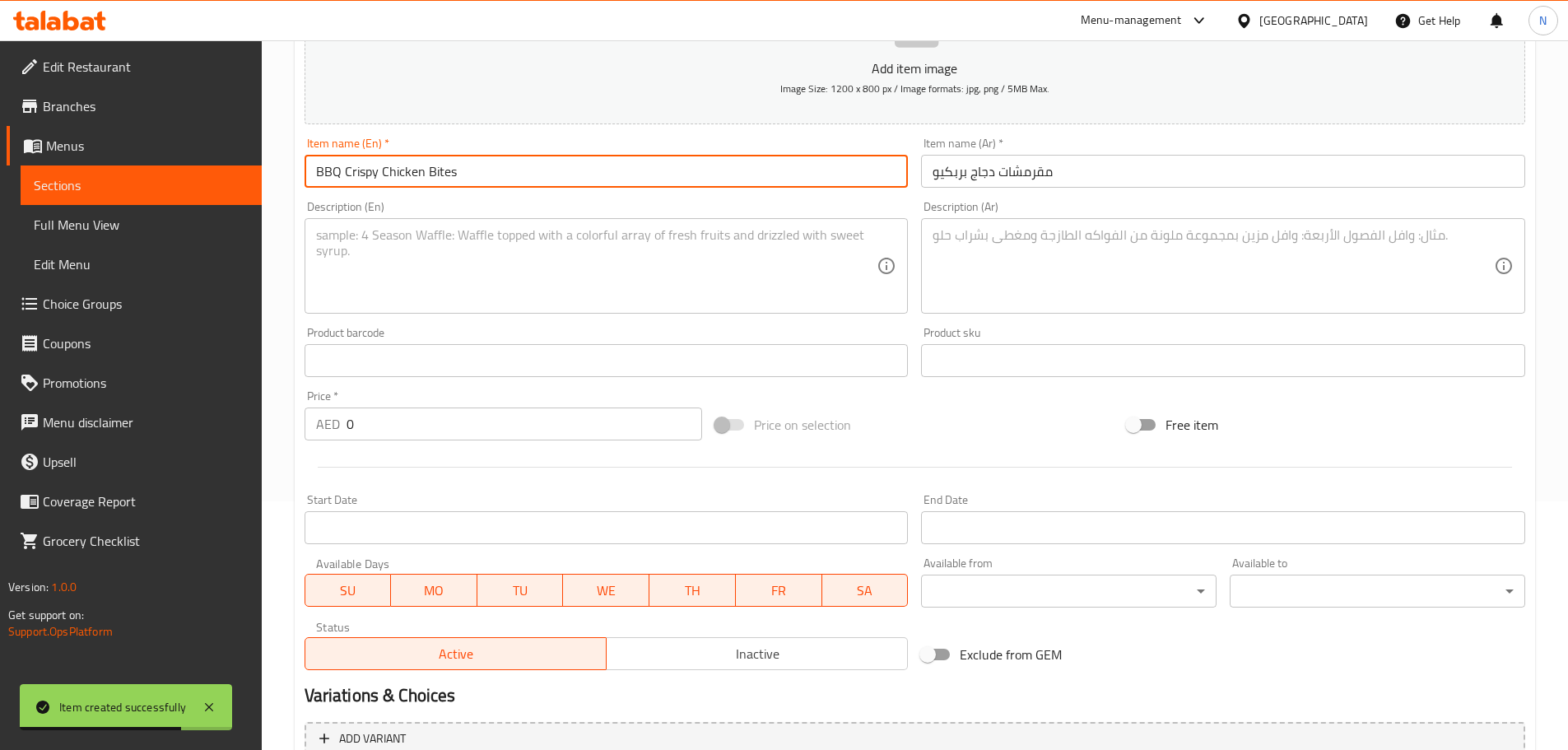
click at [366, 173] on input "BBQ Crispy Chicken Bites" at bounding box center [606, 171] width 604 height 33
click at [997, 179] on input "مقرمشات دجاج بربكيو" at bounding box center [1223, 171] width 604 height 33
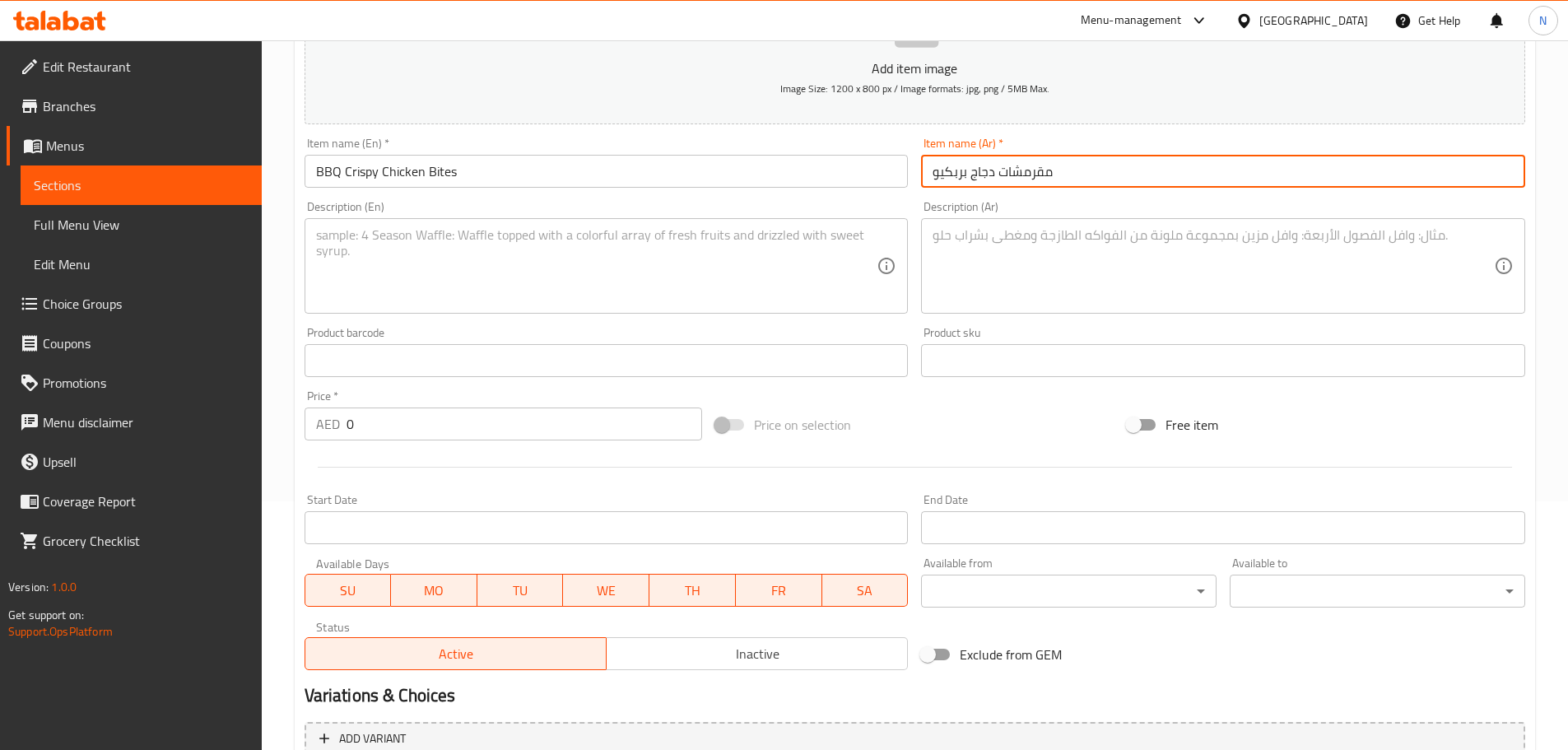
click at [997, 179] on input "مقرمشات دجاج بربكيو" at bounding box center [1223, 171] width 604 height 33
paste input "طع دجاج مقرمشة مشوية على الفحم"
type input "قطع دجاج مقرمشة مشوية على الفحم"
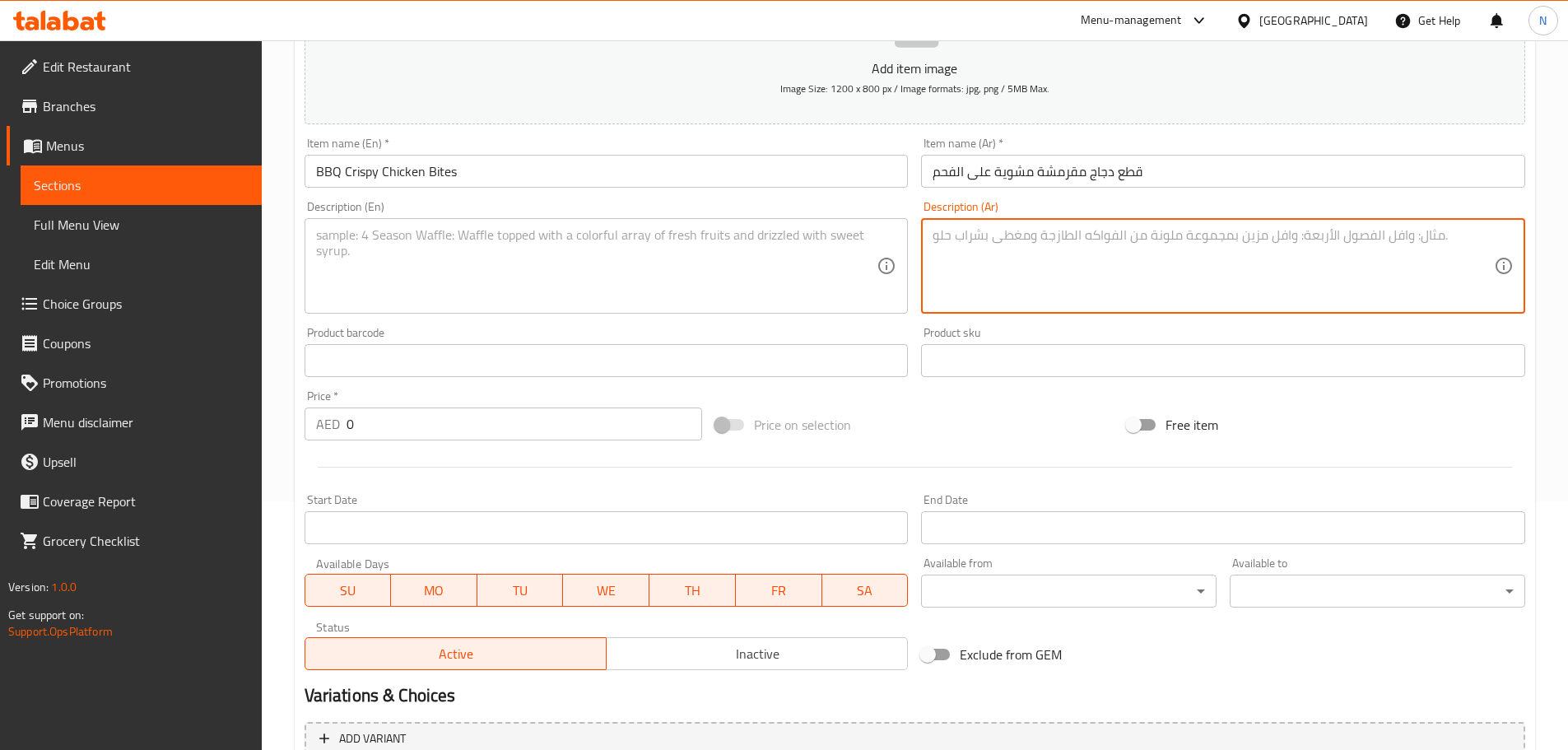
click at [1018, 282] on textarea at bounding box center [1213, 267] width 561 height 79
paste textarea "مقرمشات دجاج بربكيو"
click at [955, 238] on textarea "مقرمشات دجاج بربكيو" at bounding box center [1213, 267] width 561 height 79
type textarea "مقرمشات دجاج بربكيو"
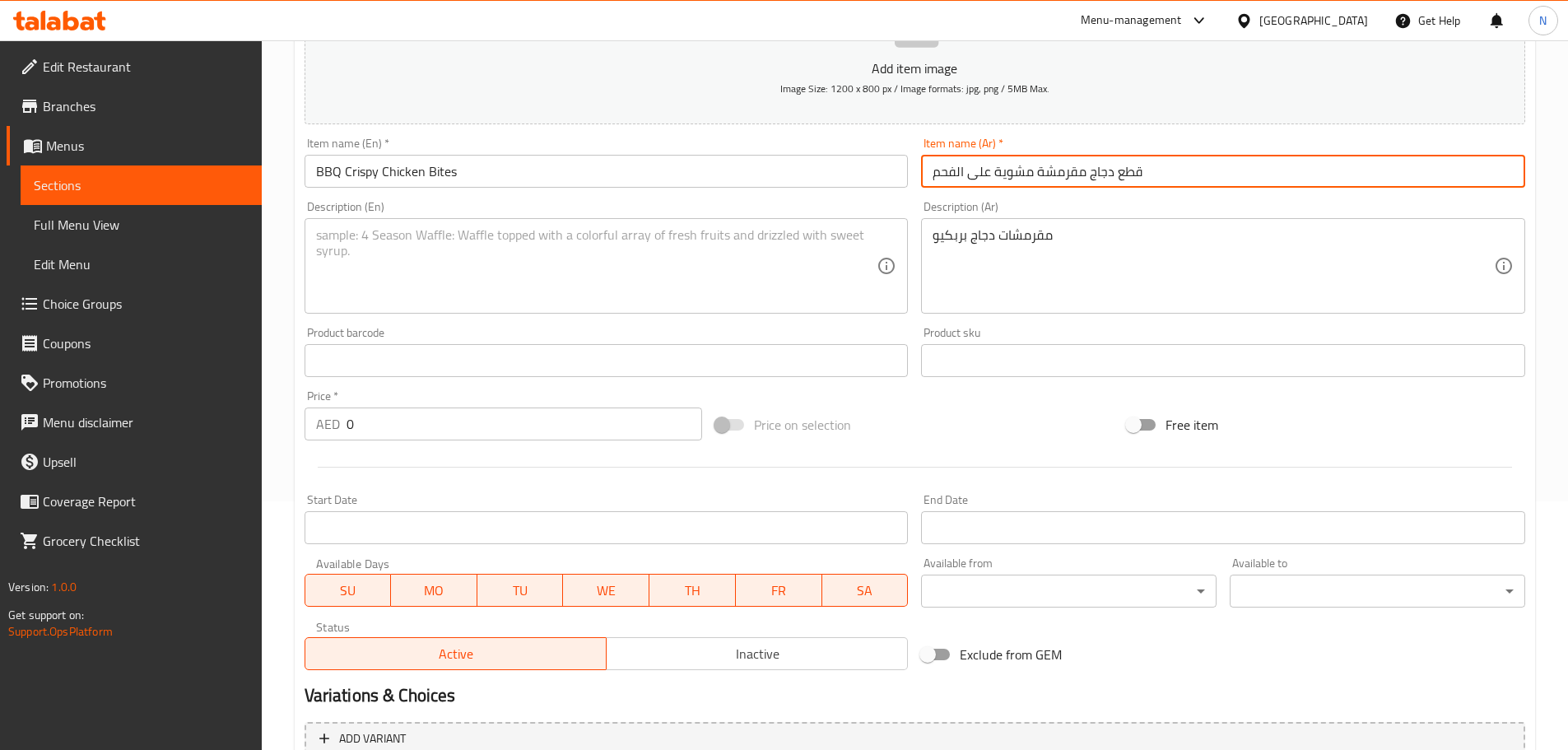
click at [1134, 175] on input "قطع دجاج مقرمشة مشوية على الفحم" at bounding box center [1223, 171] width 604 height 33
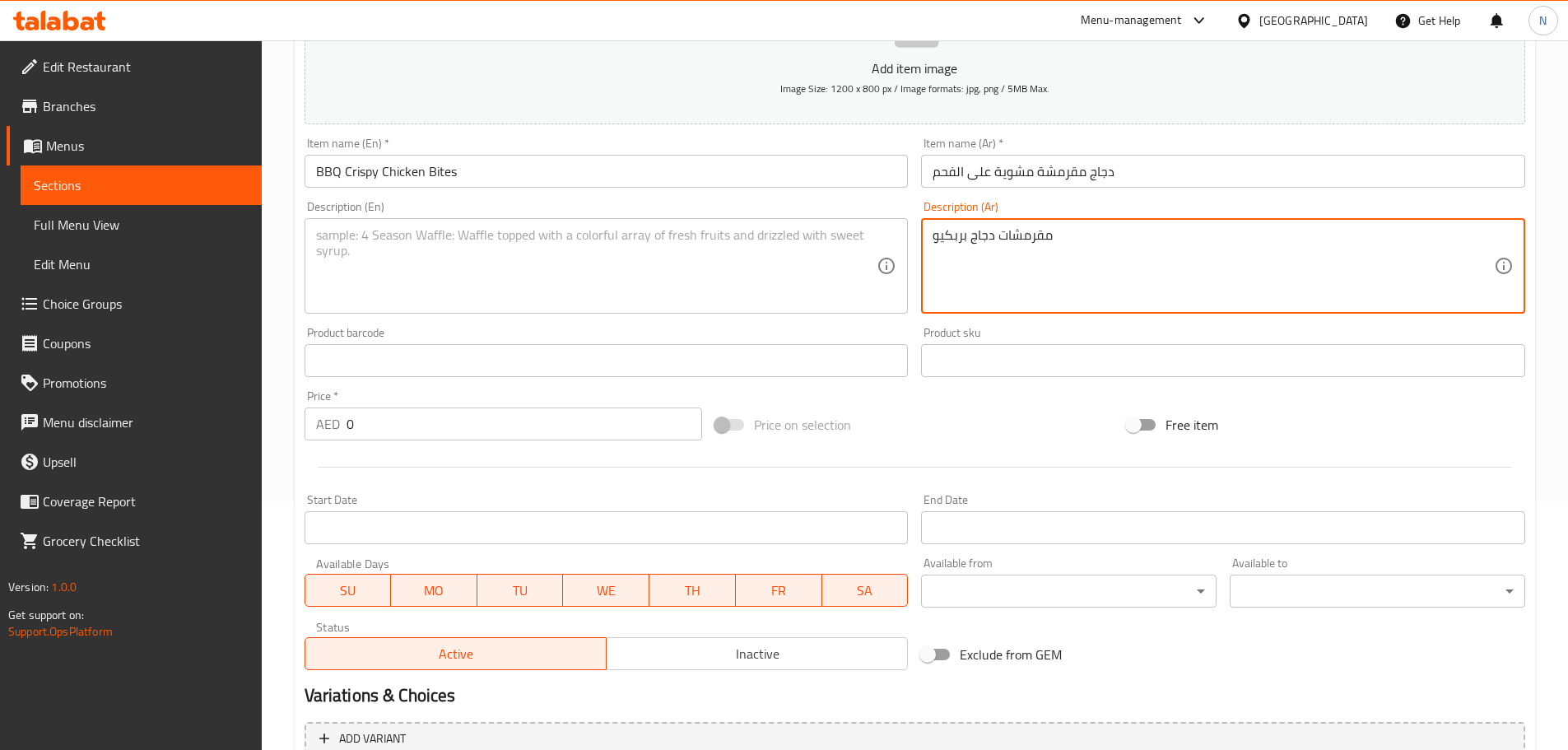
click at [950, 230] on textarea "مقرمشات دجاج بربكيو" at bounding box center [1213, 267] width 561 height 79
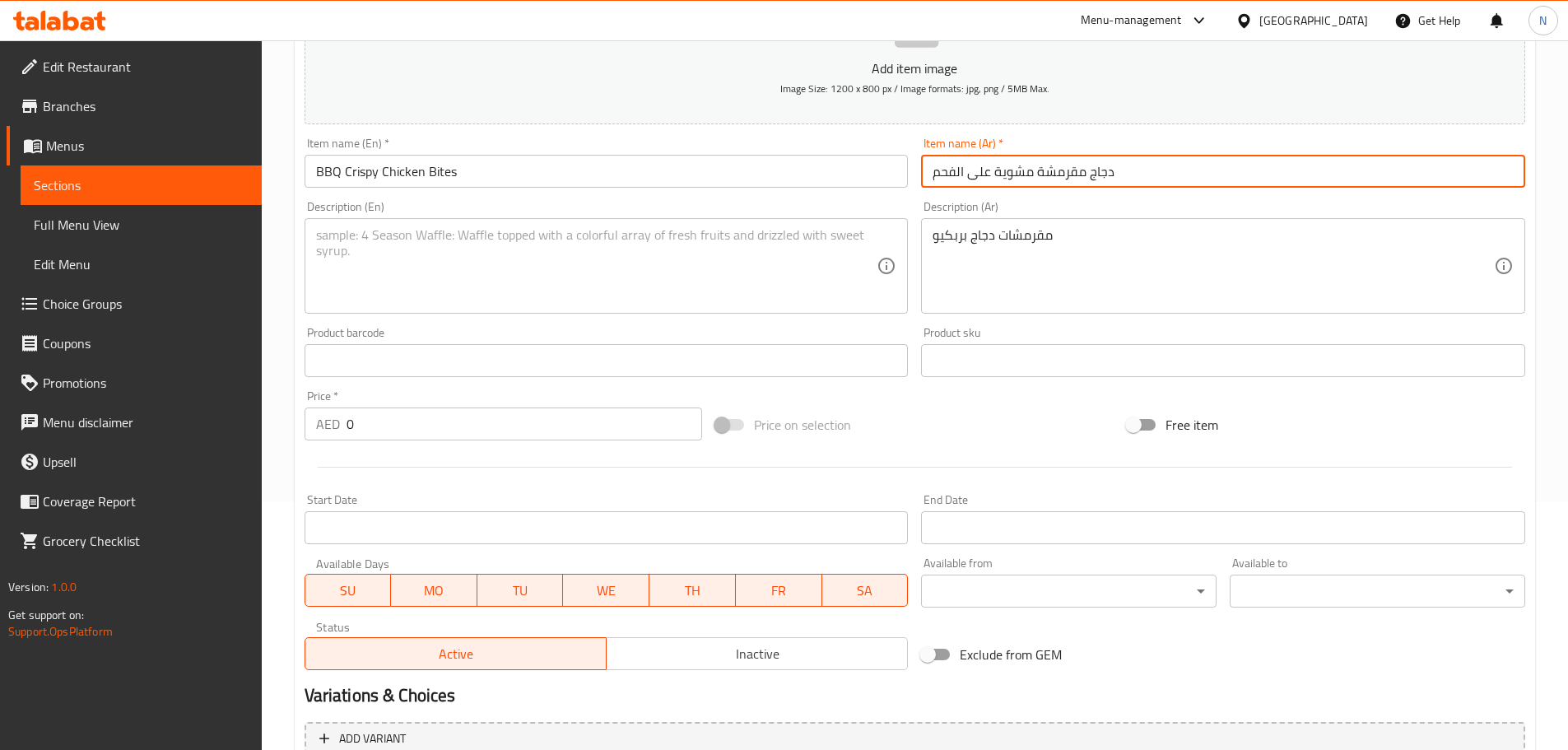
click at [1000, 176] on input "دجاج مقرمشة مشوية على الفحم" at bounding box center [1223, 171] width 604 height 33
paste input "بربكيو"
click at [983, 175] on input "دجاج مقرمشة بربكيو على الفحم" at bounding box center [1223, 171] width 604 height 33
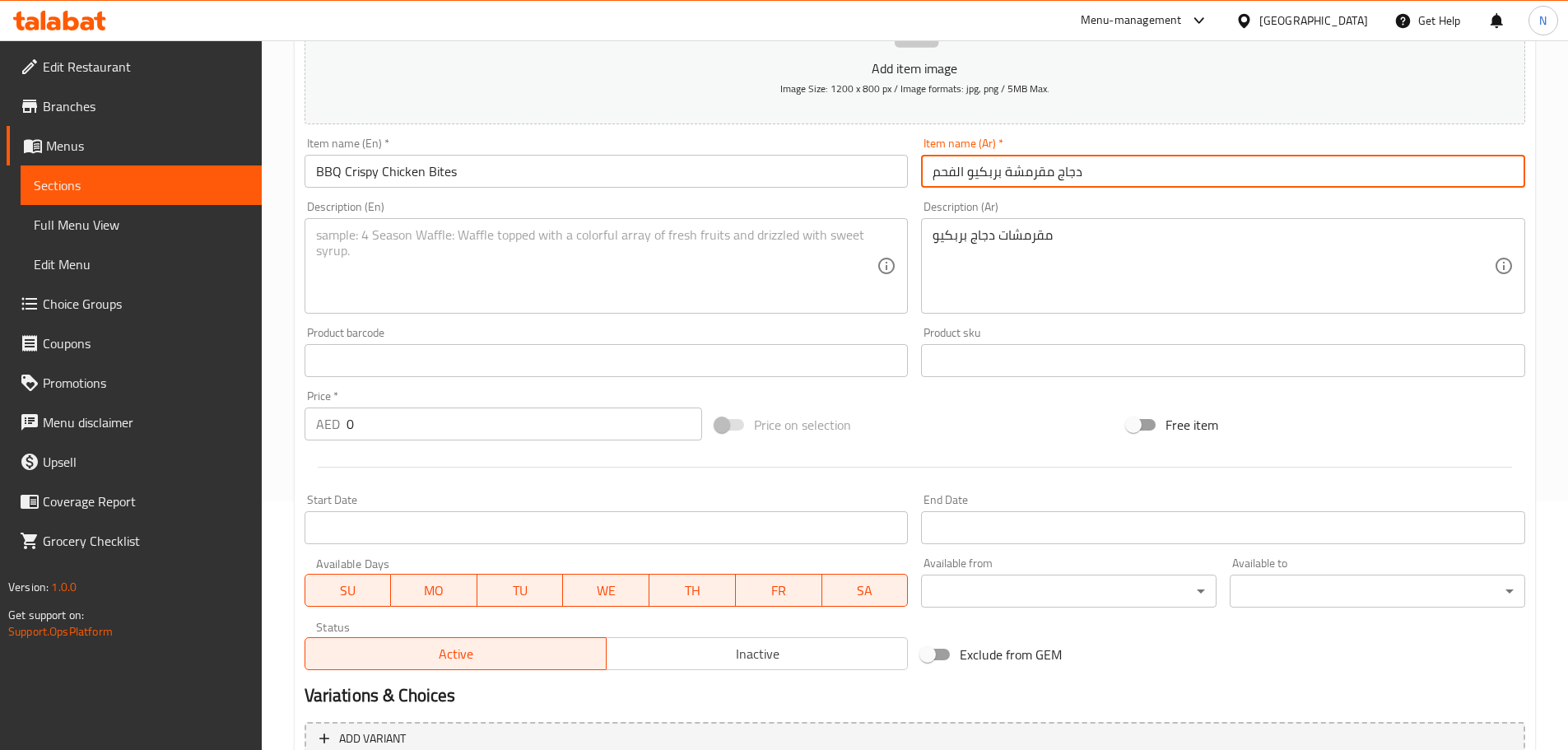
click at [941, 177] on input "دجاج مقرمشة بربكيو الفحم" at bounding box center [1223, 171] width 604 height 33
click at [1108, 171] on input "دجاج مقرمشة بربكيو" at bounding box center [1223, 171] width 604 height 33
type input "دجاج مقرمشة بربكيو بايتس"
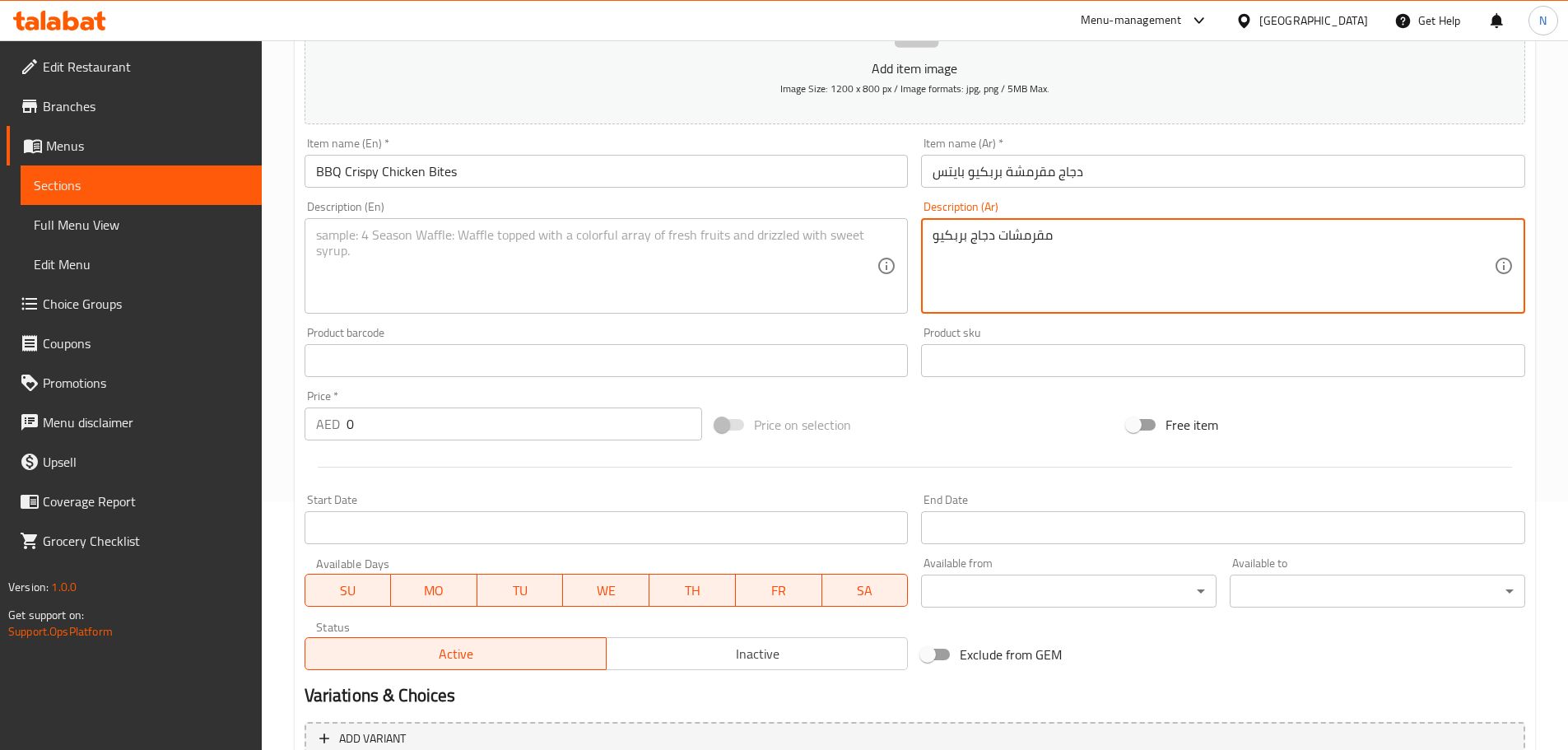
click at [1038, 238] on textarea "مقرمشات دجاج بربكيو" at bounding box center [1213, 267] width 561 height 79
click at [1083, 257] on textarea at bounding box center [1213, 267] width 561 height 79
paste textarea "8قطع دجاج صدر مقرمشة مع صوص البربيكيو مع بطاطا"
type textarea "8قطع دجاج صدر مقرمشة مع صوص البربيكيو مع بطاطا"
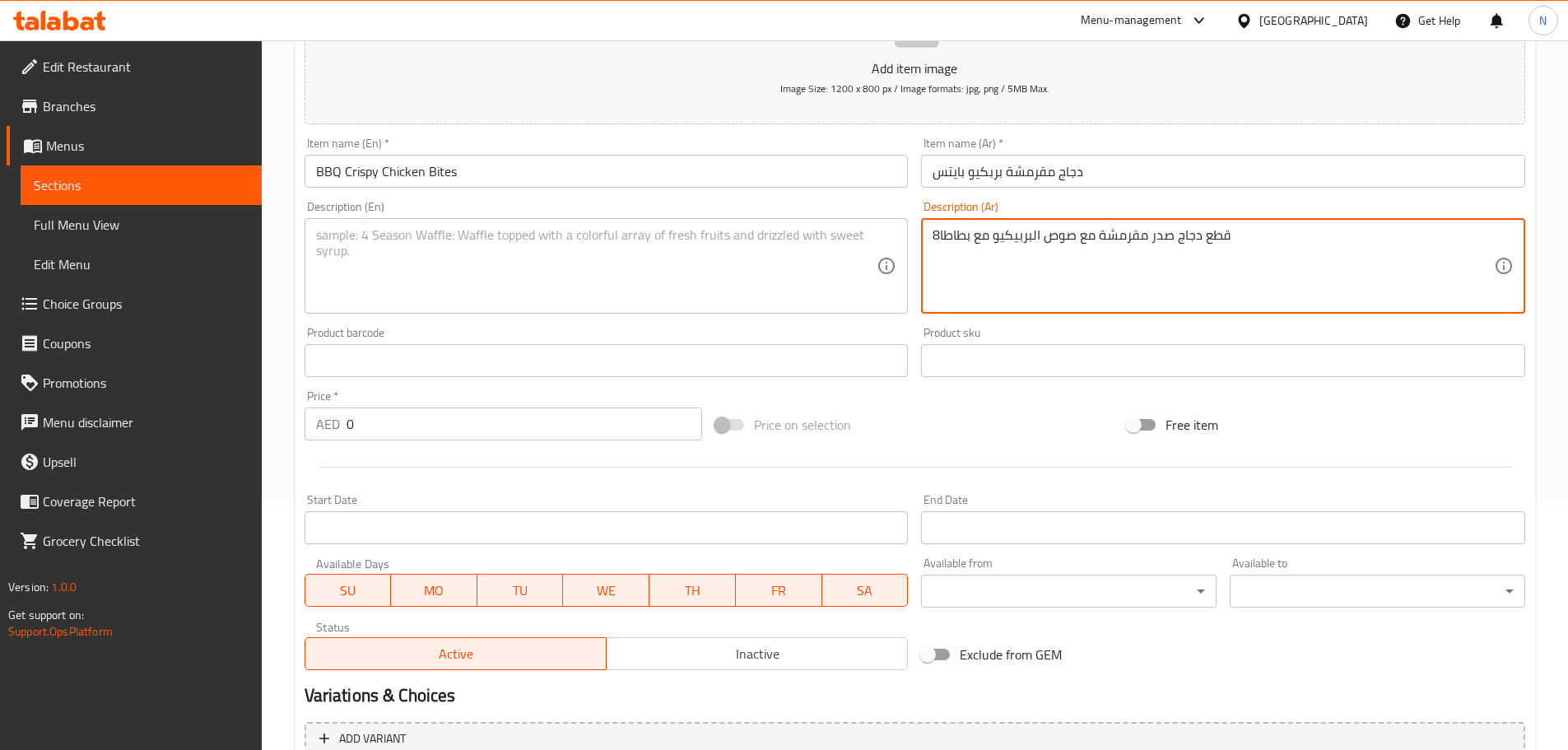
click at [585, 280] on textarea at bounding box center [596, 267] width 561 height 79
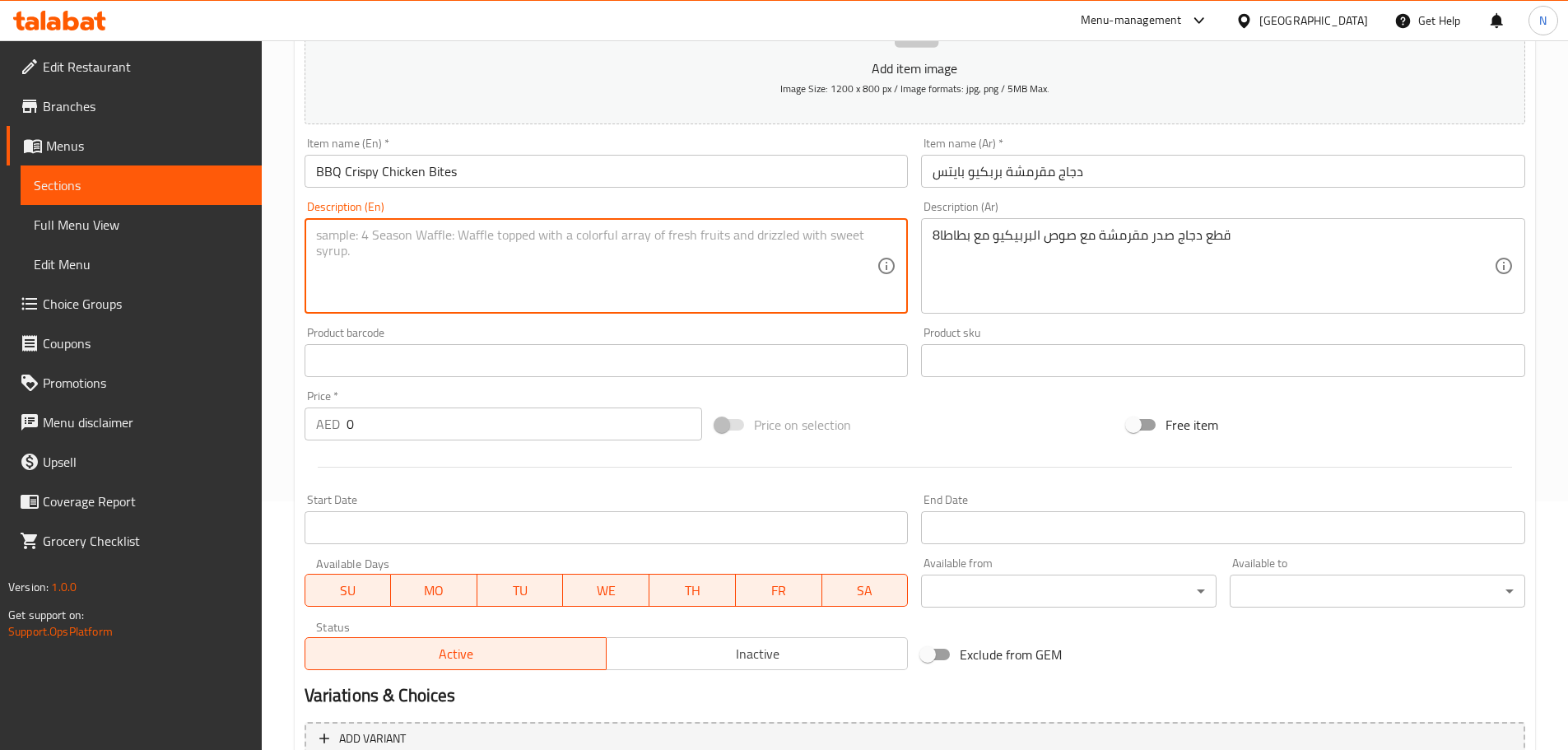
paste textarea "8 crispy chicken breast pieces with barbecue sauce and fries"
click at [343, 234] on textarea "8 crispy chicken breast pieces with barbecue sauce and fries" at bounding box center [596, 267] width 561 height 79
type textarea "8 Crispy chicken breast pieces with barbecue sauce and fries"
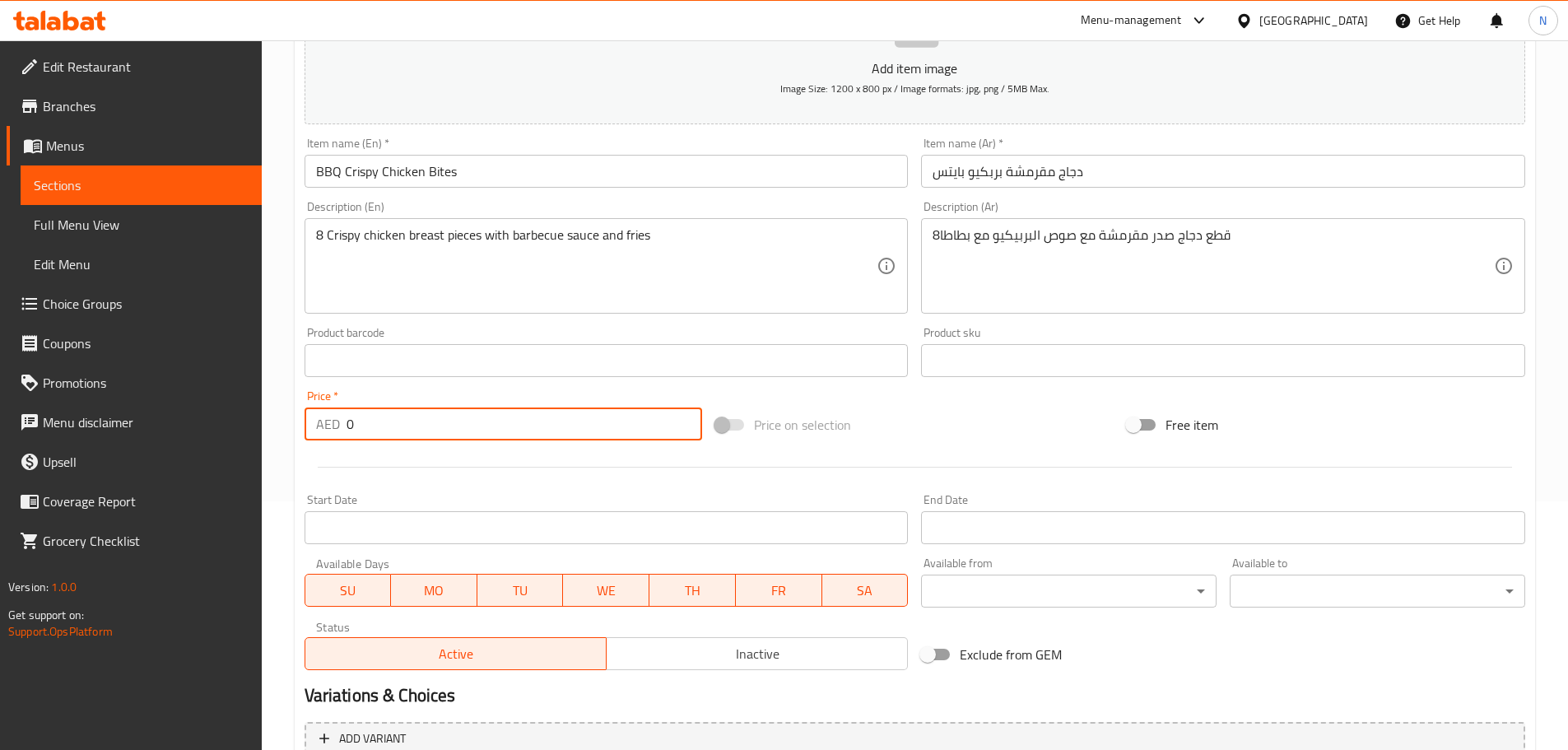
drag, startPoint x: 386, startPoint y: 426, endPoint x: 328, endPoint y: 435, distance: 58.7
click at [328, 435] on div "AED 0 Price *" at bounding box center [503, 423] width 398 height 33
paste input "35"
type input "35"
click at [975, 408] on div "Price on selection" at bounding box center [914, 425] width 411 height 45
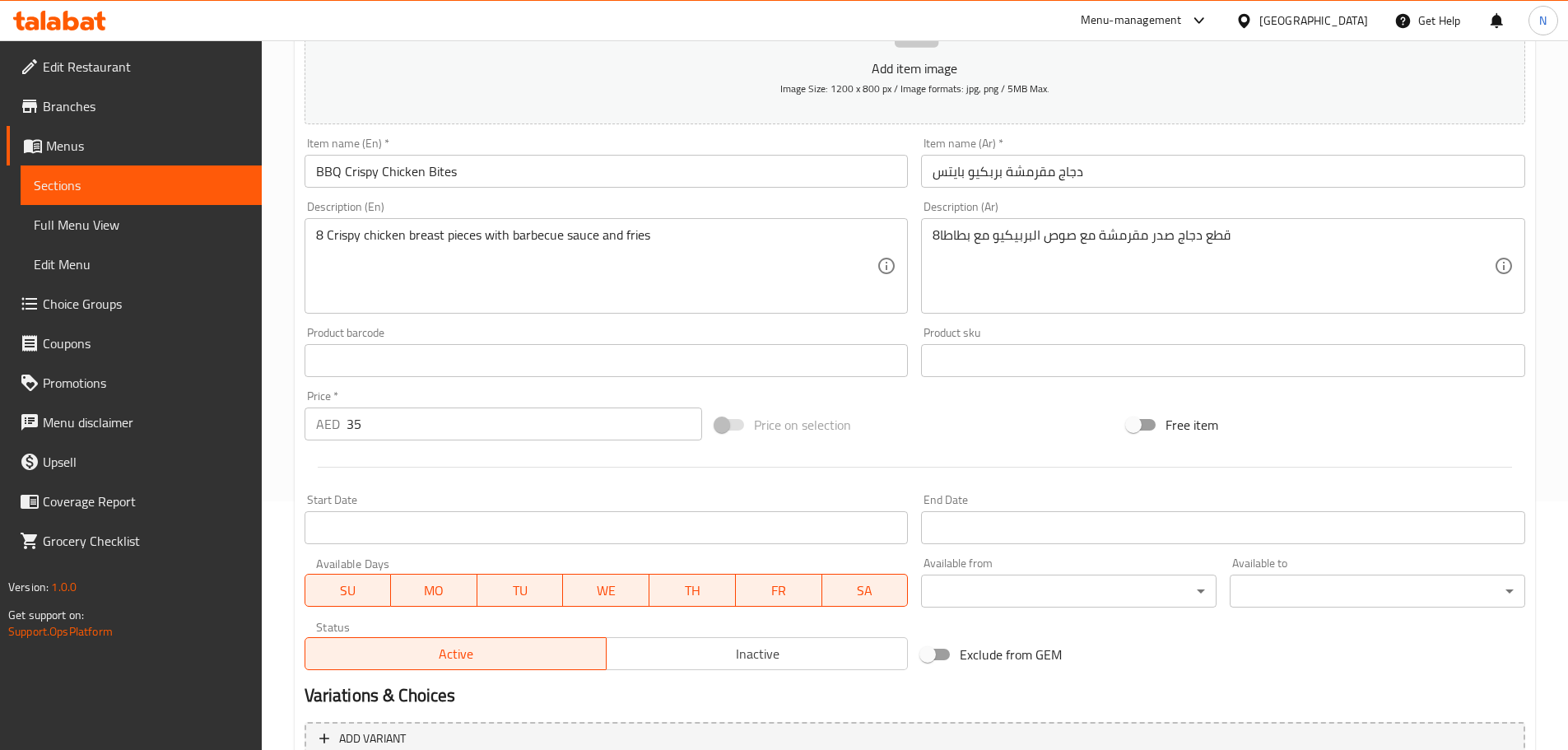
scroll to position [413, 0]
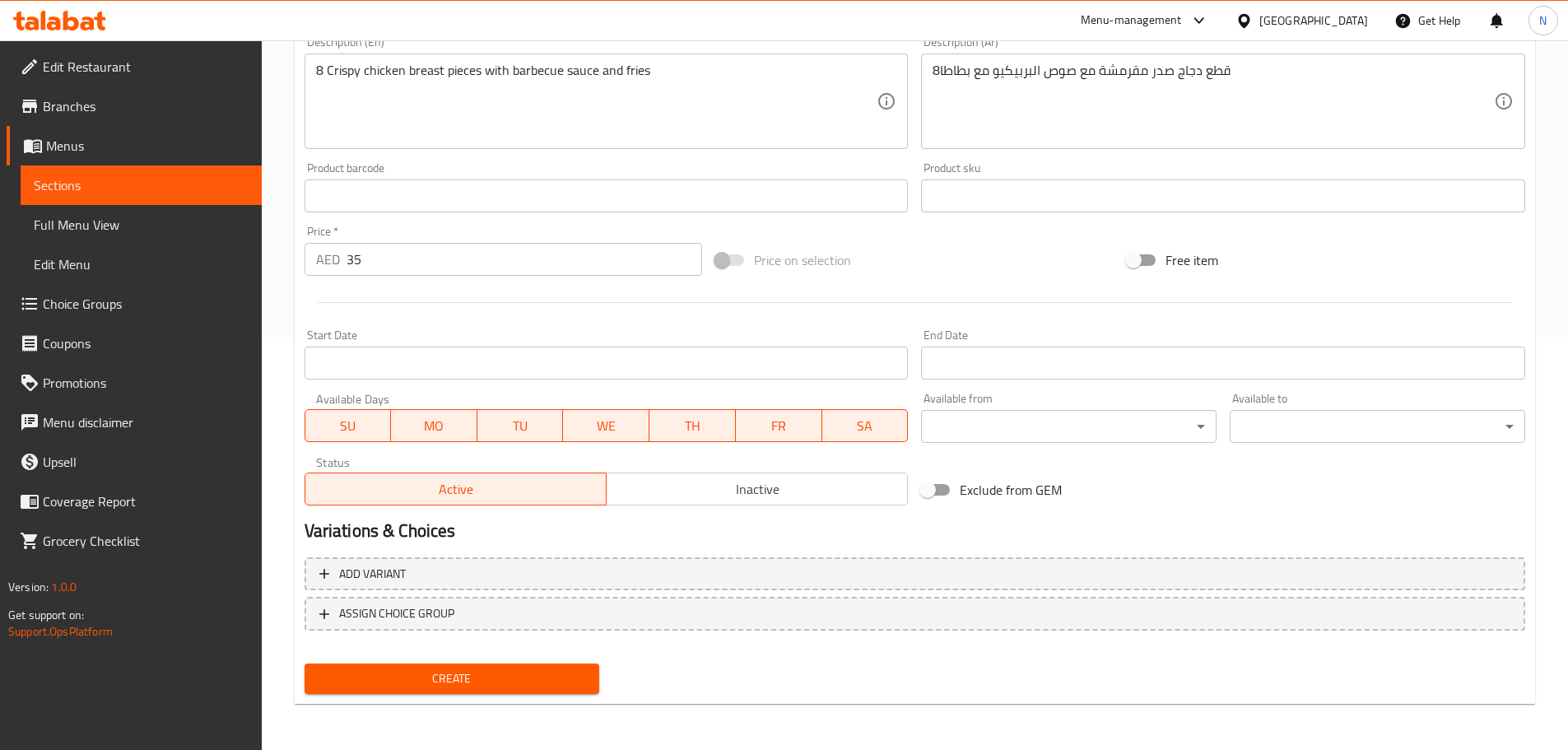
click at [438, 683] on span "Create" at bounding box center [452, 679] width 270 height 21
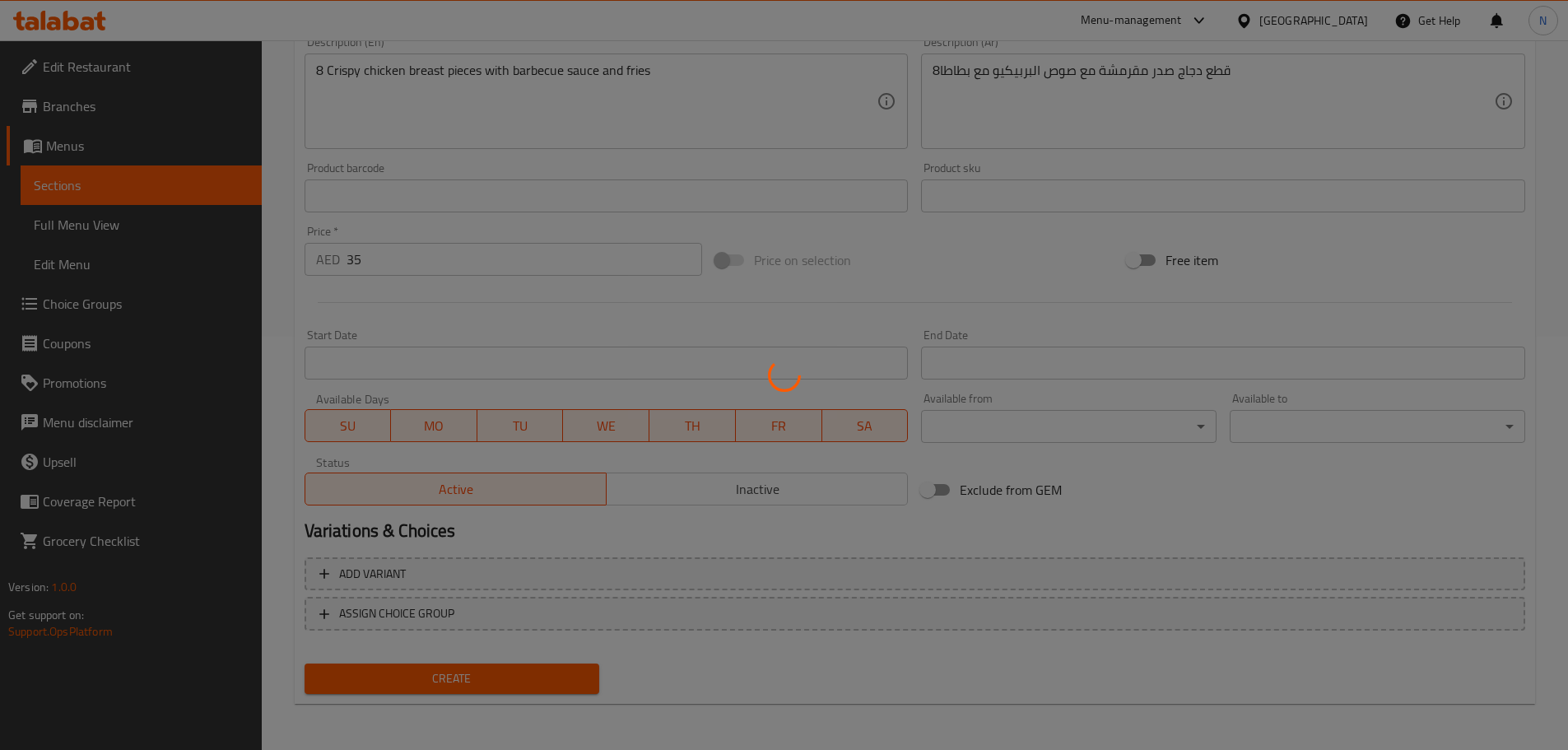
type input "0"
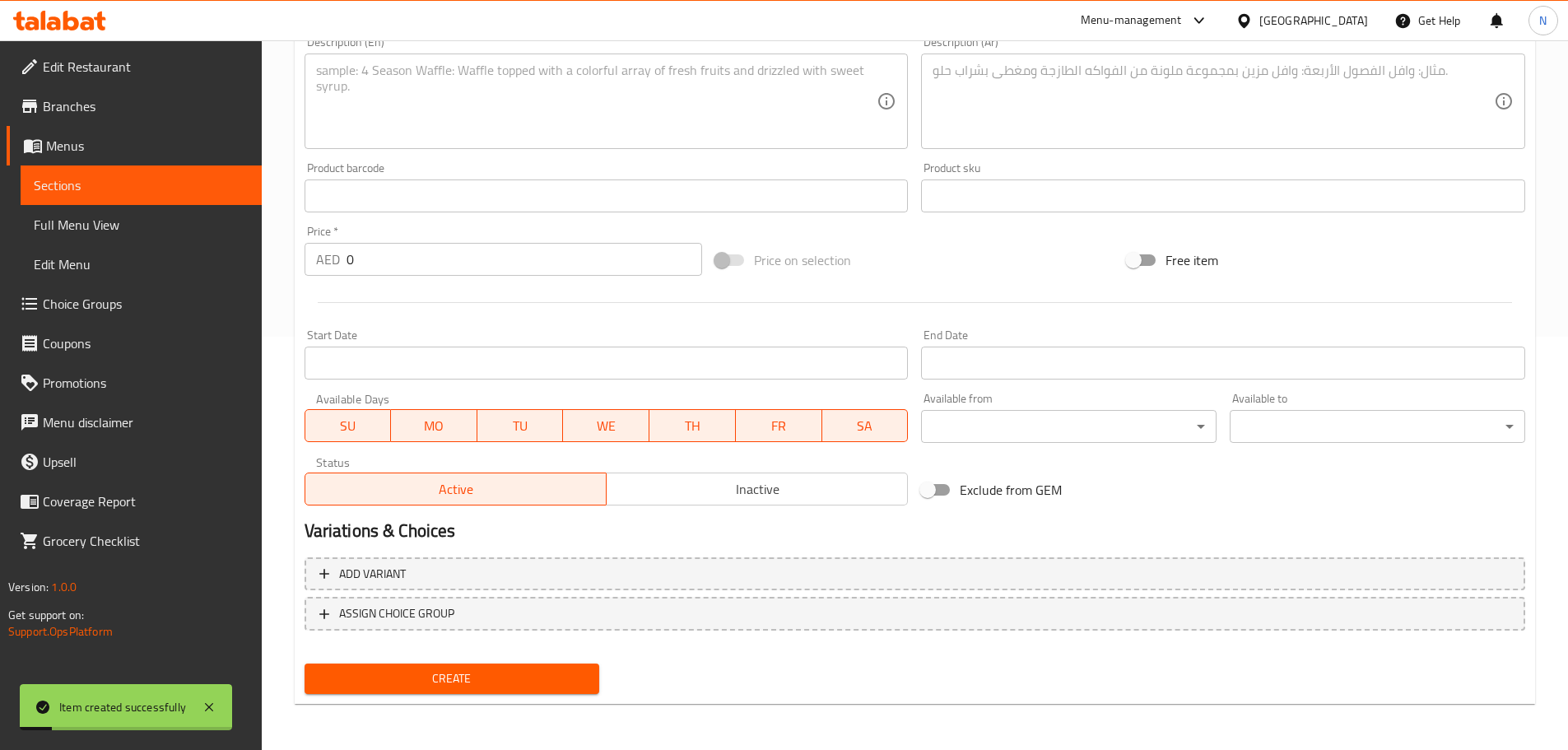
scroll to position [248, 0]
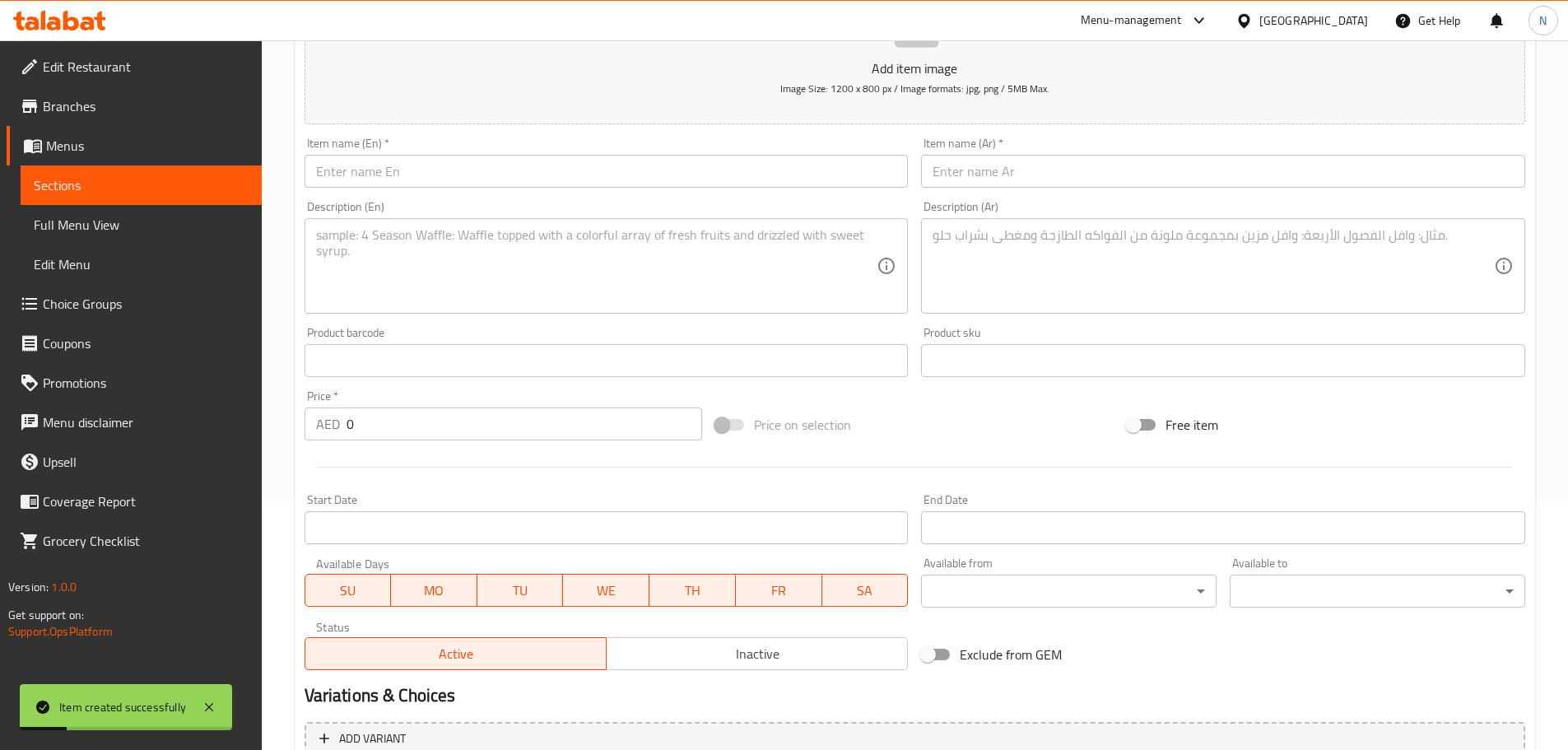
click at [502, 176] on input "text" at bounding box center [606, 171] width 604 height 33
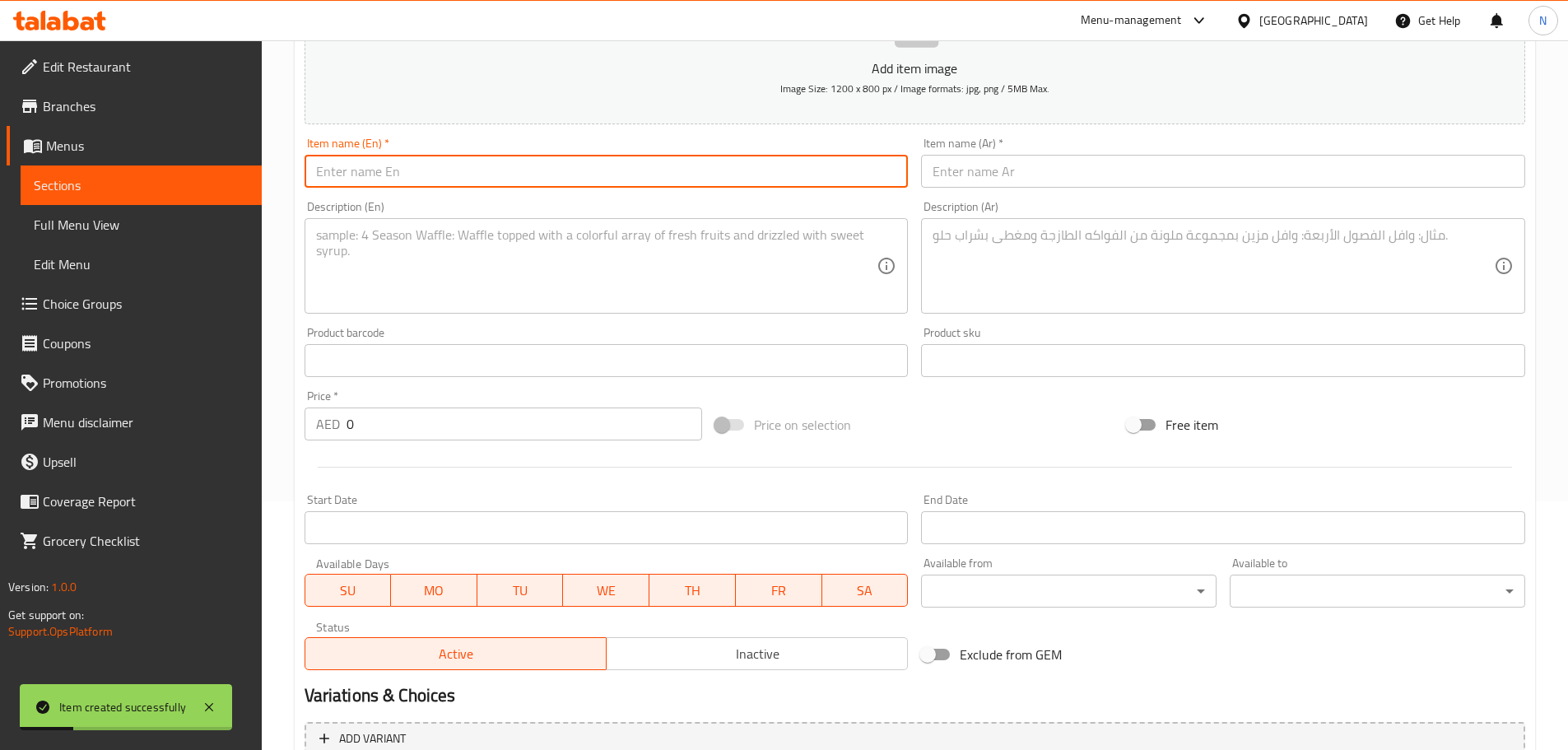
paste input "Classic Crispy Chicken Bites"
type input "Classic Crispy Chicken Bites"
click at [1073, 173] on input "text" at bounding box center [1223, 171] width 604 height 33
paste input "مقرمشات دجاج كلاسيكية"
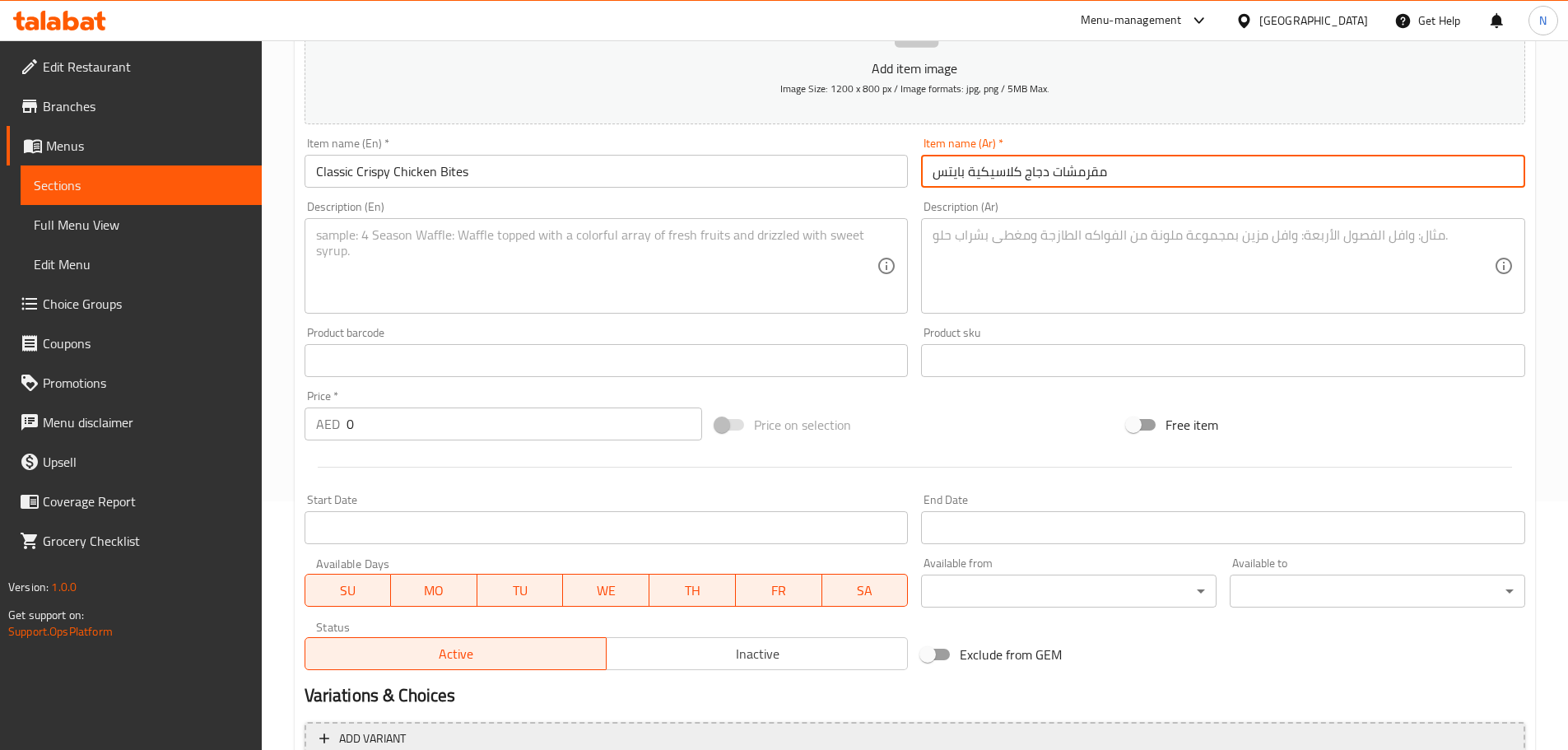
type input "مقرمشات دجاج كلاسيكية بايتس"
click at [1003, 287] on textarea at bounding box center [1213, 267] width 561 height 79
paste textarea "8قطع دجاج صدر مقرمشة"
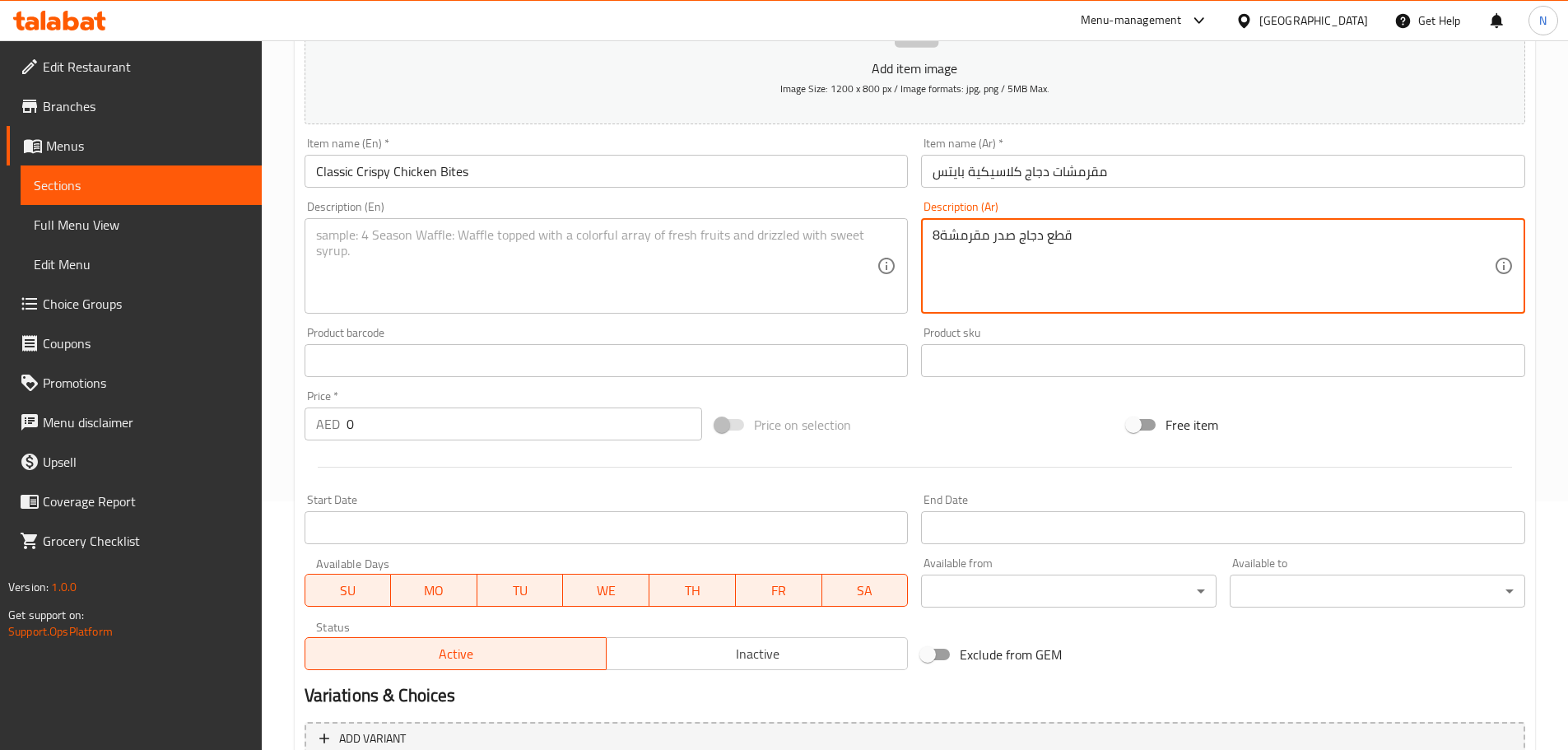
click at [938, 228] on textarea "8قطع دجاج صدر مقرمشة" at bounding box center [1213, 267] width 561 height 79
click at [967, 247] on textarea "8 قطع دجاج صدر مقرمشة" at bounding box center [1213, 267] width 561 height 79
click at [975, 239] on textarea "8 قطع دجاج صدر مقرمشة" at bounding box center [1213, 267] width 561 height 79
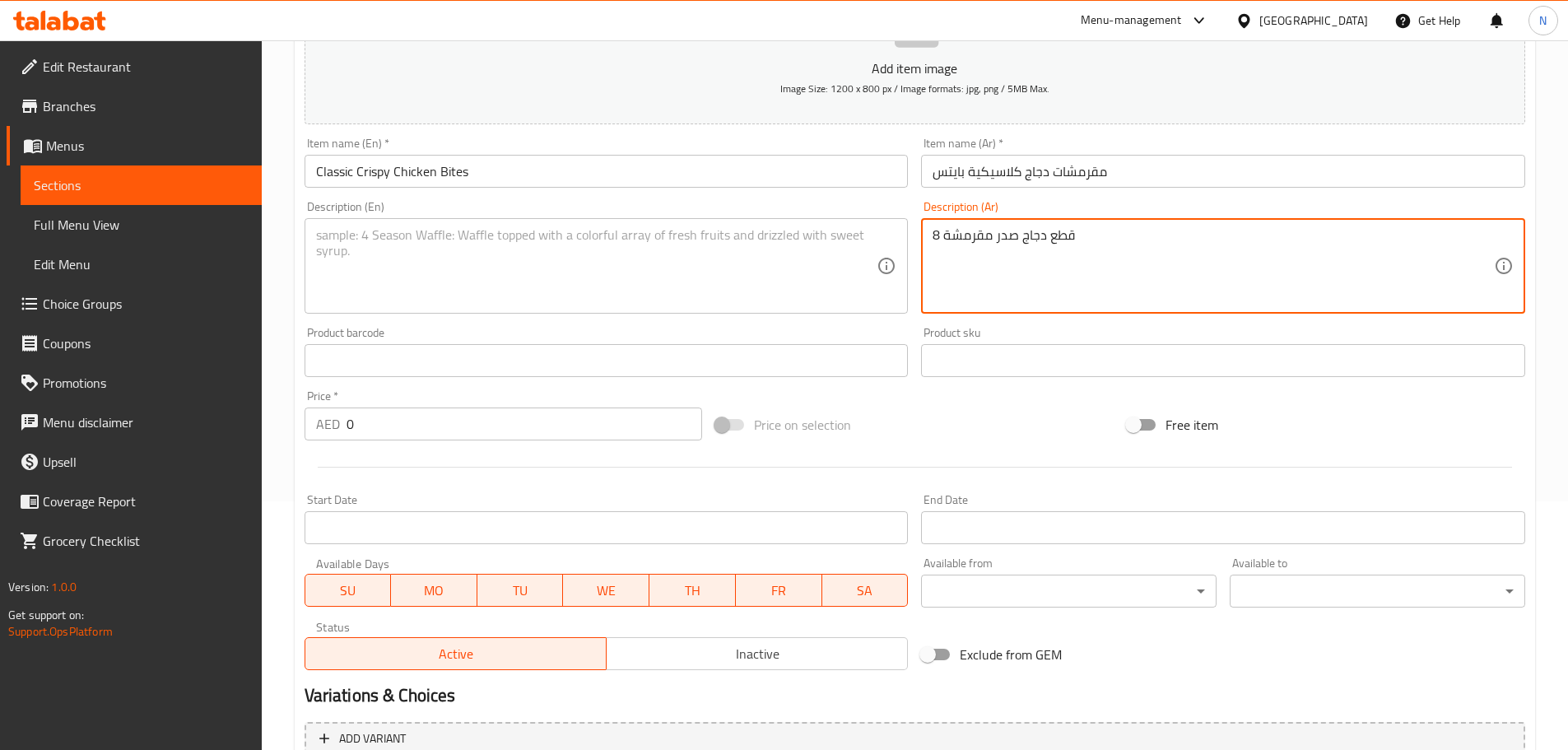
click at [975, 239] on textarea "8 قطع دجاج صدر مقرمشة" at bounding box center [1213, 267] width 561 height 79
type textarea "8 قطع دجاج صدر مقرمشة"
click at [668, 288] on textarea at bounding box center [596, 267] width 561 height 79
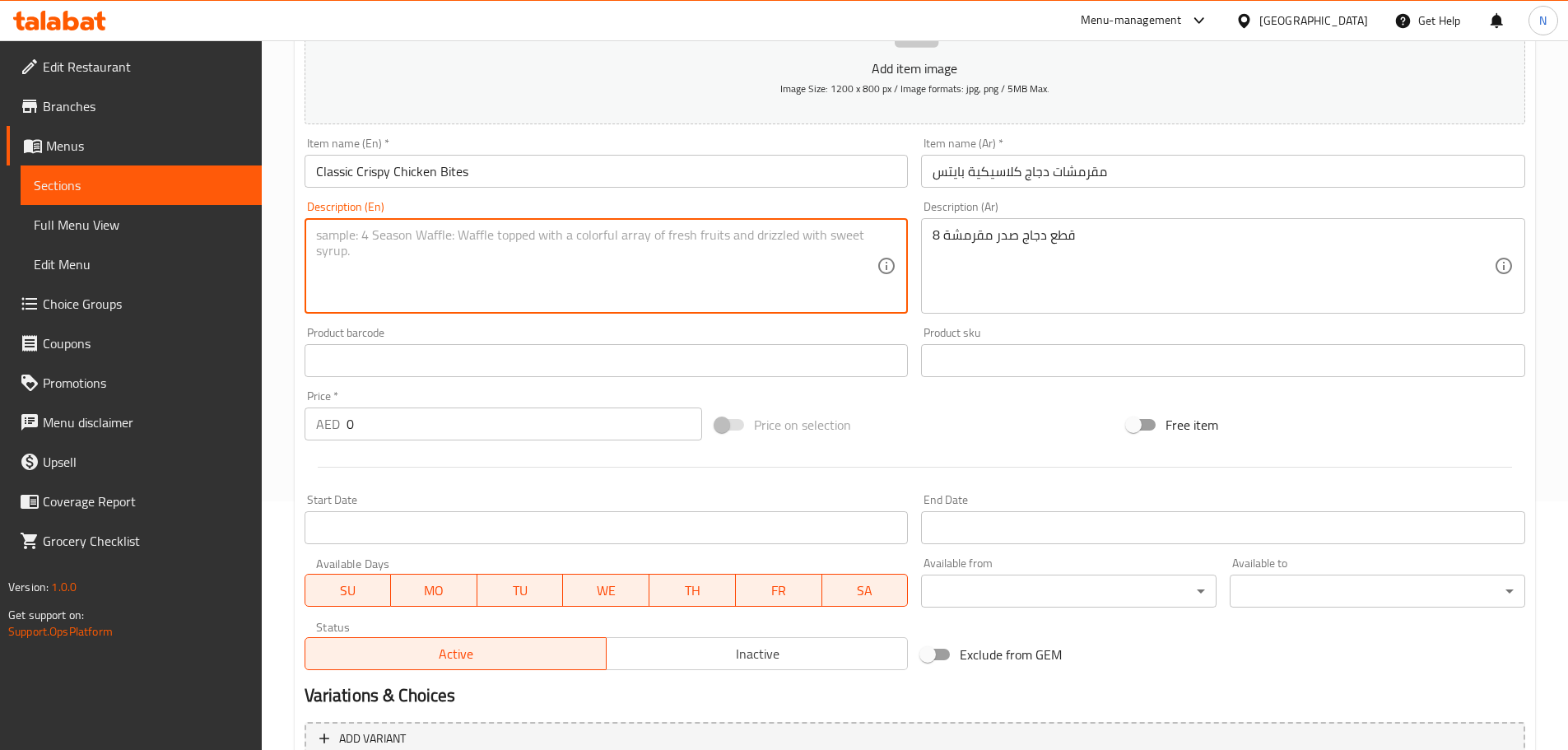
paste textarea "8 crispy chicken breast pieces"
click at [351, 238] on textarea "8 crispy chicken breast pieces" at bounding box center [596, 267] width 561 height 79
type textarea "8 Crispy chicken breast pieces"
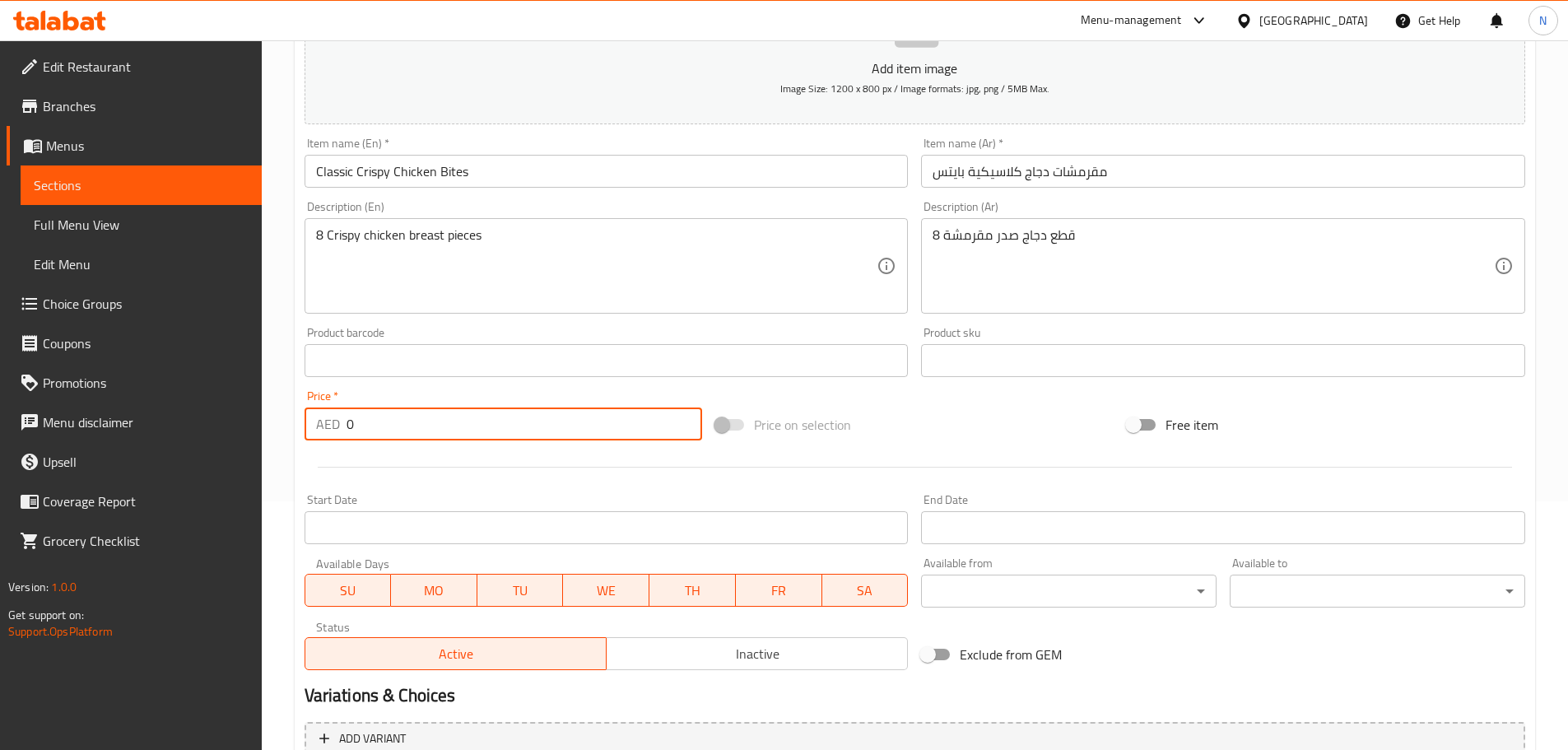
drag, startPoint x: 385, startPoint y: 412, endPoint x: 344, endPoint y: 423, distance: 42.4
click at [344, 423] on div "AED 0 Price *" at bounding box center [503, 423] width 398 height 33
paste input "26.25"
type input "26.25"
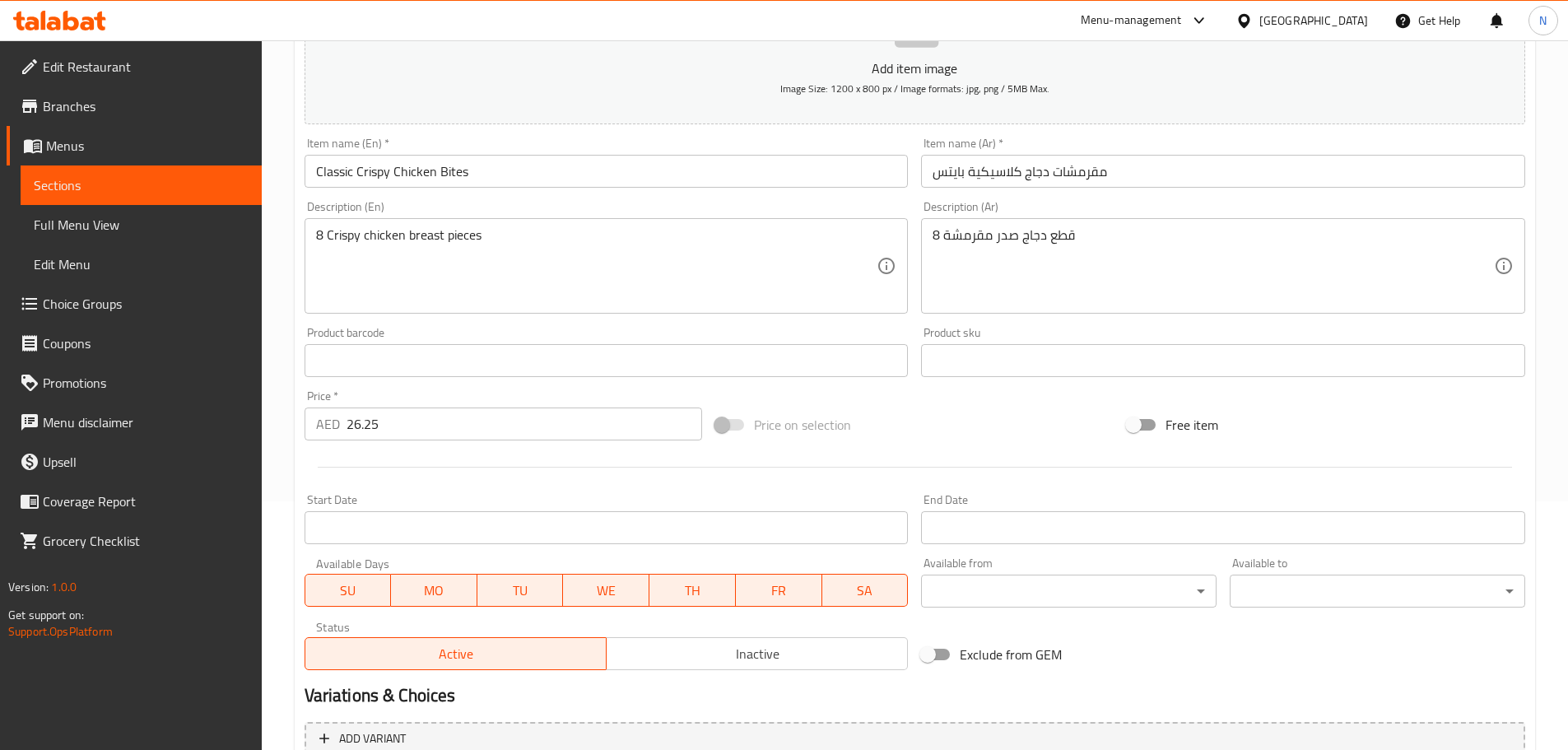
click at [1015, 415] on div "Price on selection" at bounding box center [914, 425] width 411 height 45
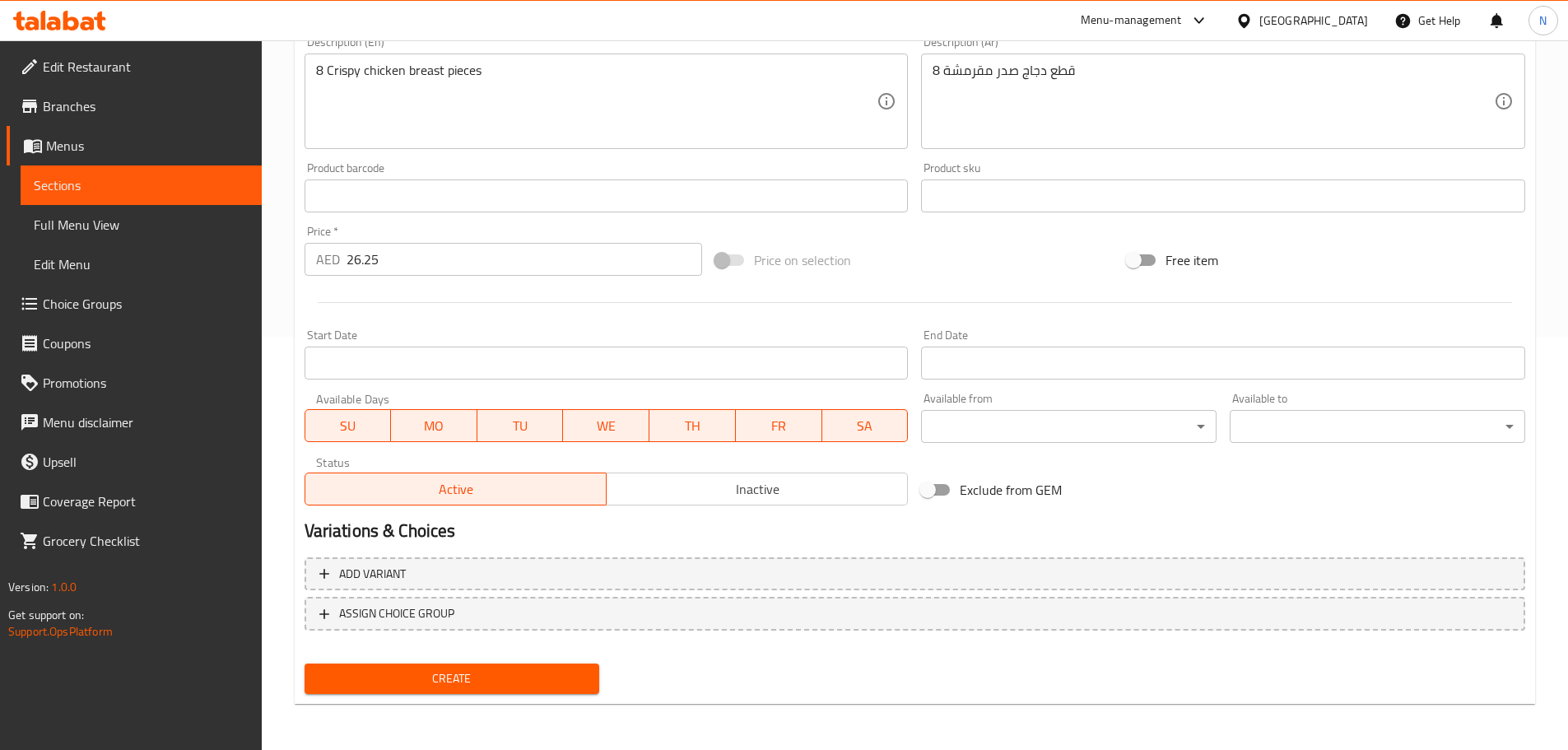
click at [431, 666] on button "Create" at bounding box center [452, 679] width 295 height 30
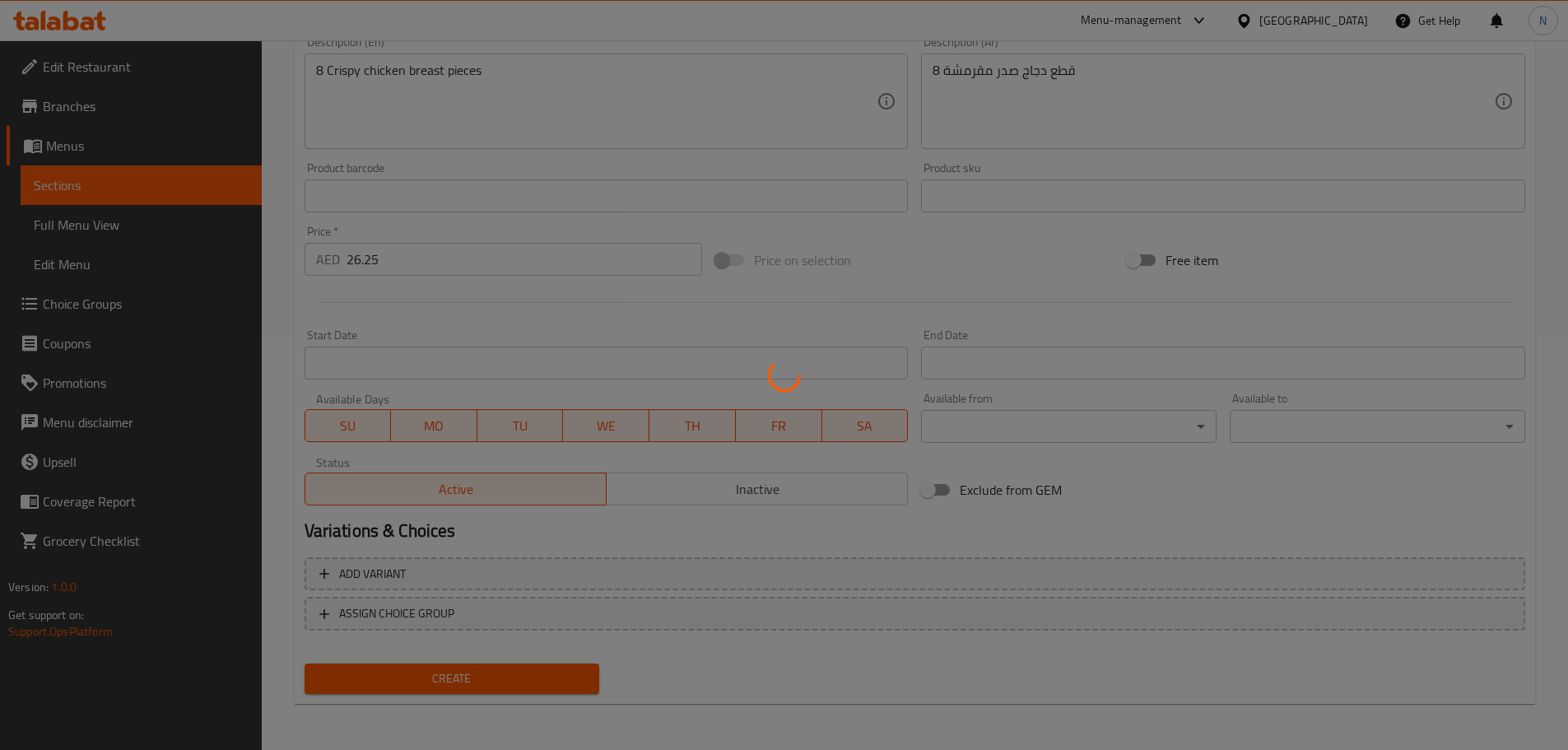
type input "0"
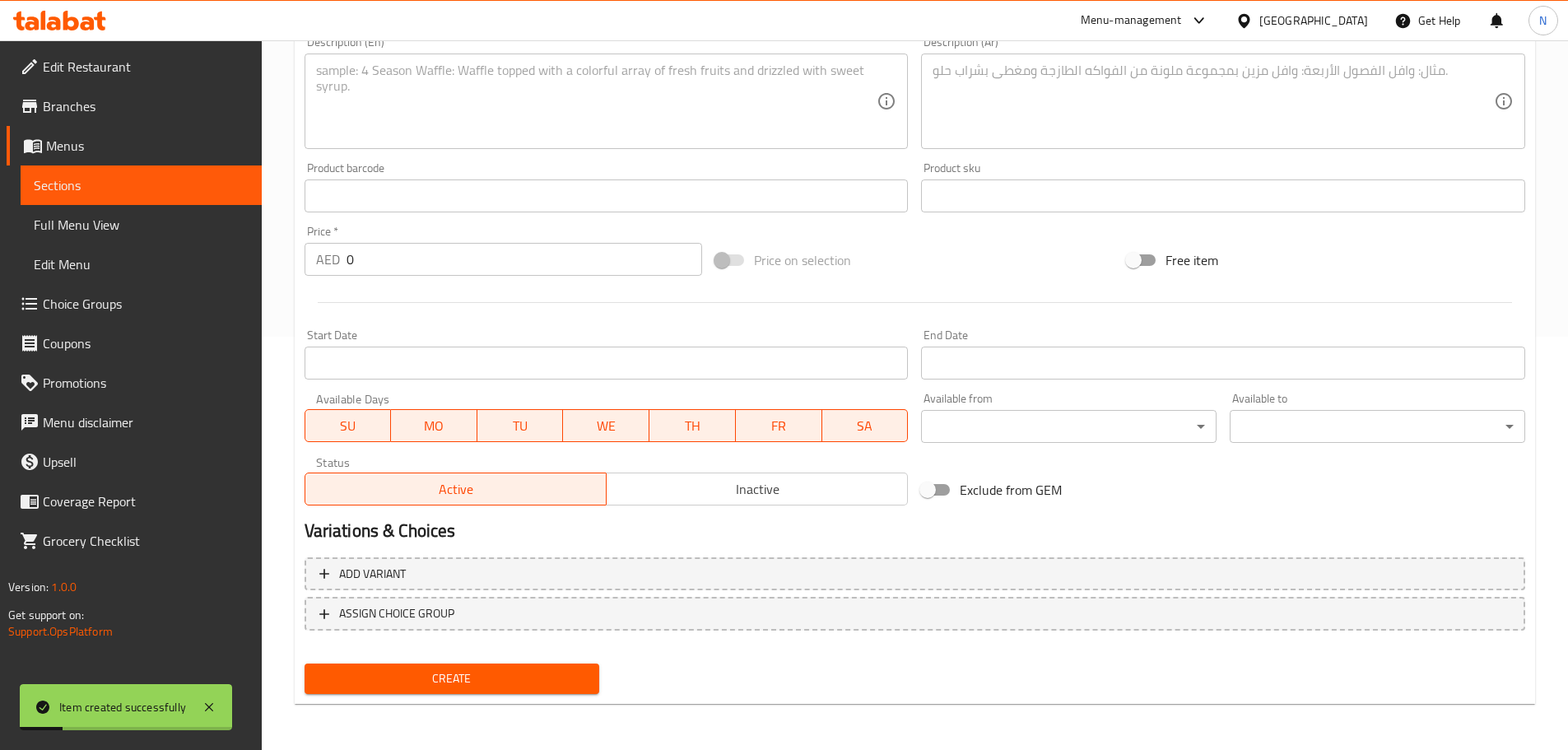
scroll to position [248, 0]
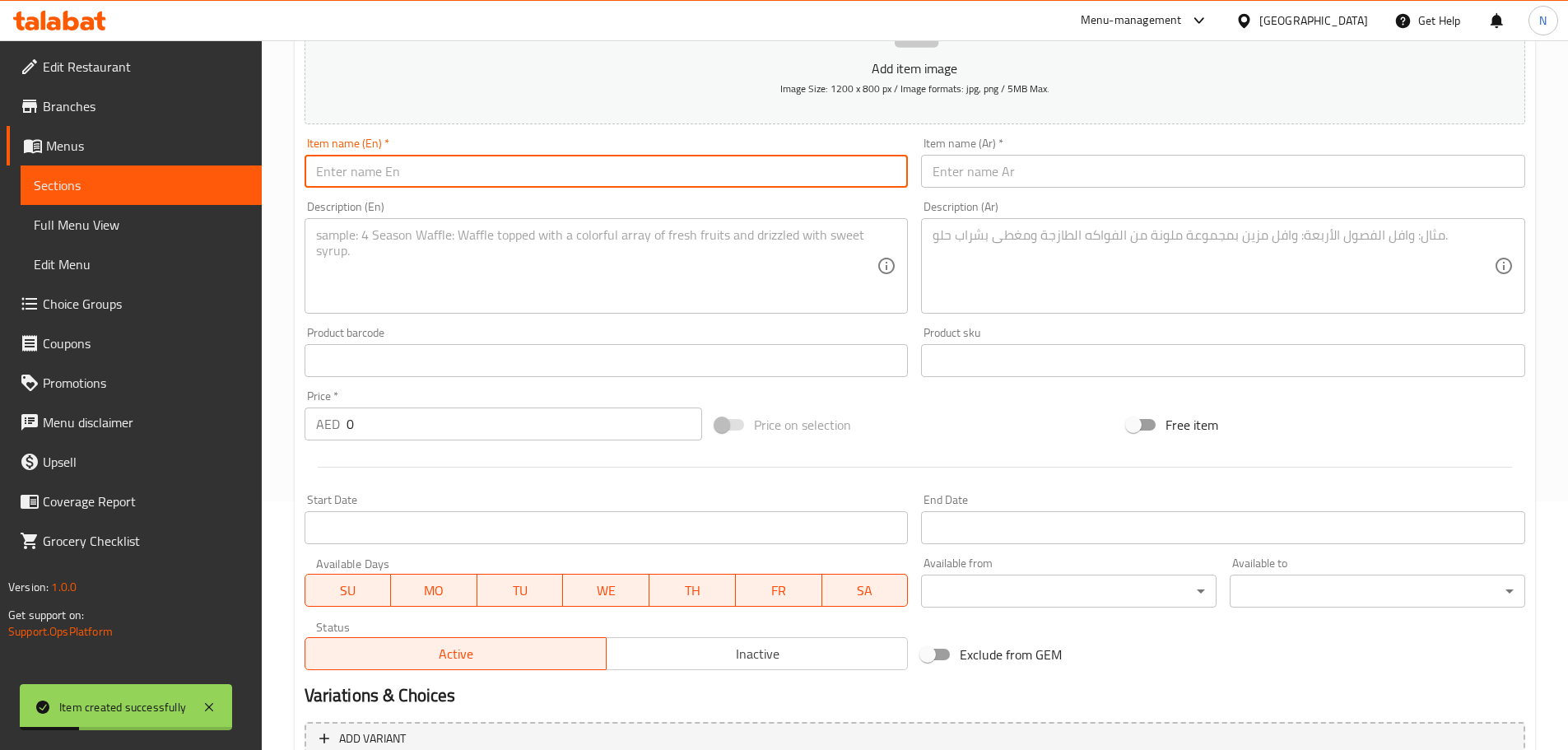
click at [538, 186] on input "text" at bounding box center [606, 171] width 604 height 33
paste input "Dynamite Crispy Chicken Bites"
type input "Dynamite Crispy Chicken Bites"
click at [1058, 180] on input "text" at bounding box center [1223, 171] width 604 height 33
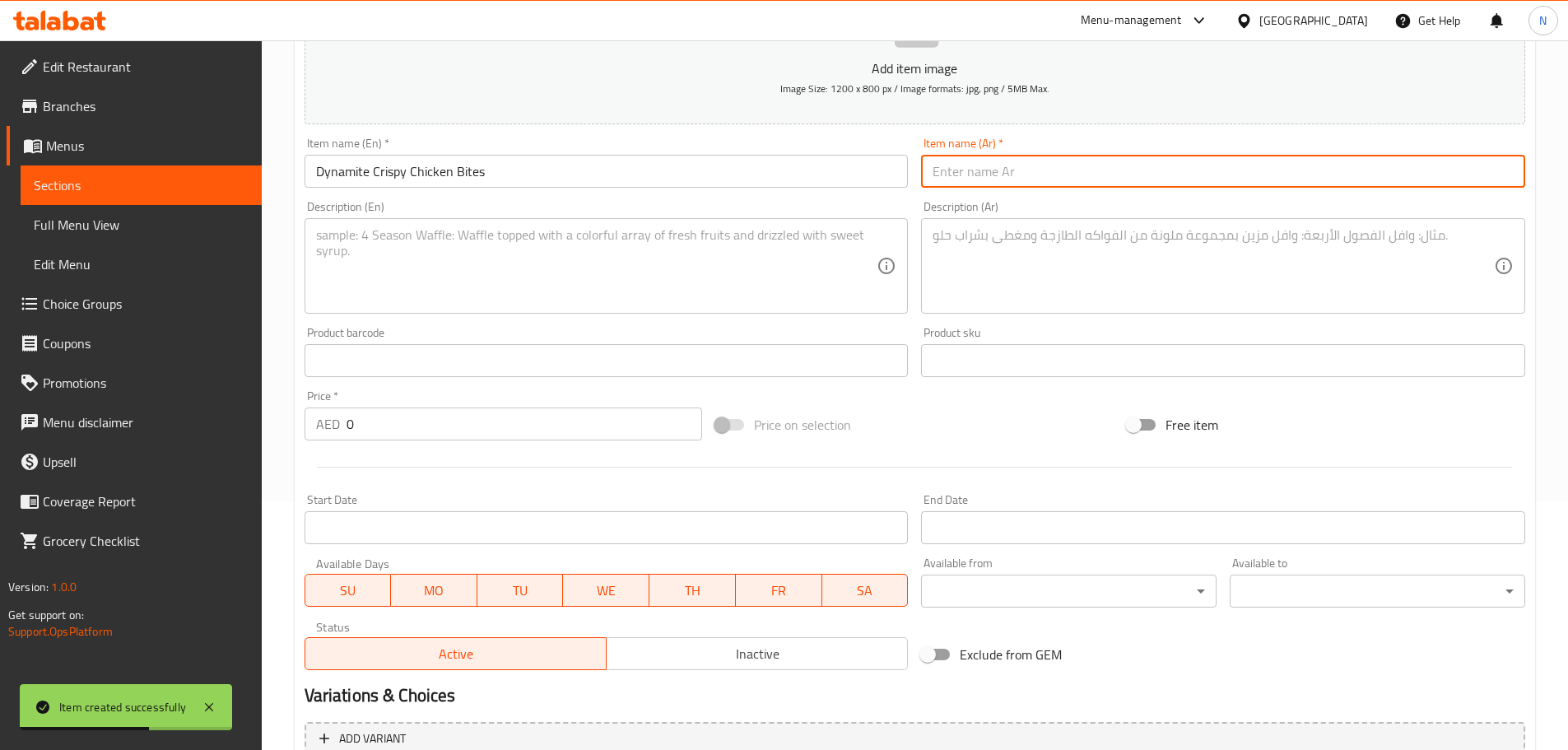
paste input "مقرمشات دجاج دايناميت"
type input "مقرمشات دجاج دايناميت"
click at [1052, 271] on textarea at bounding box center [1213, 267] width 561 height 79
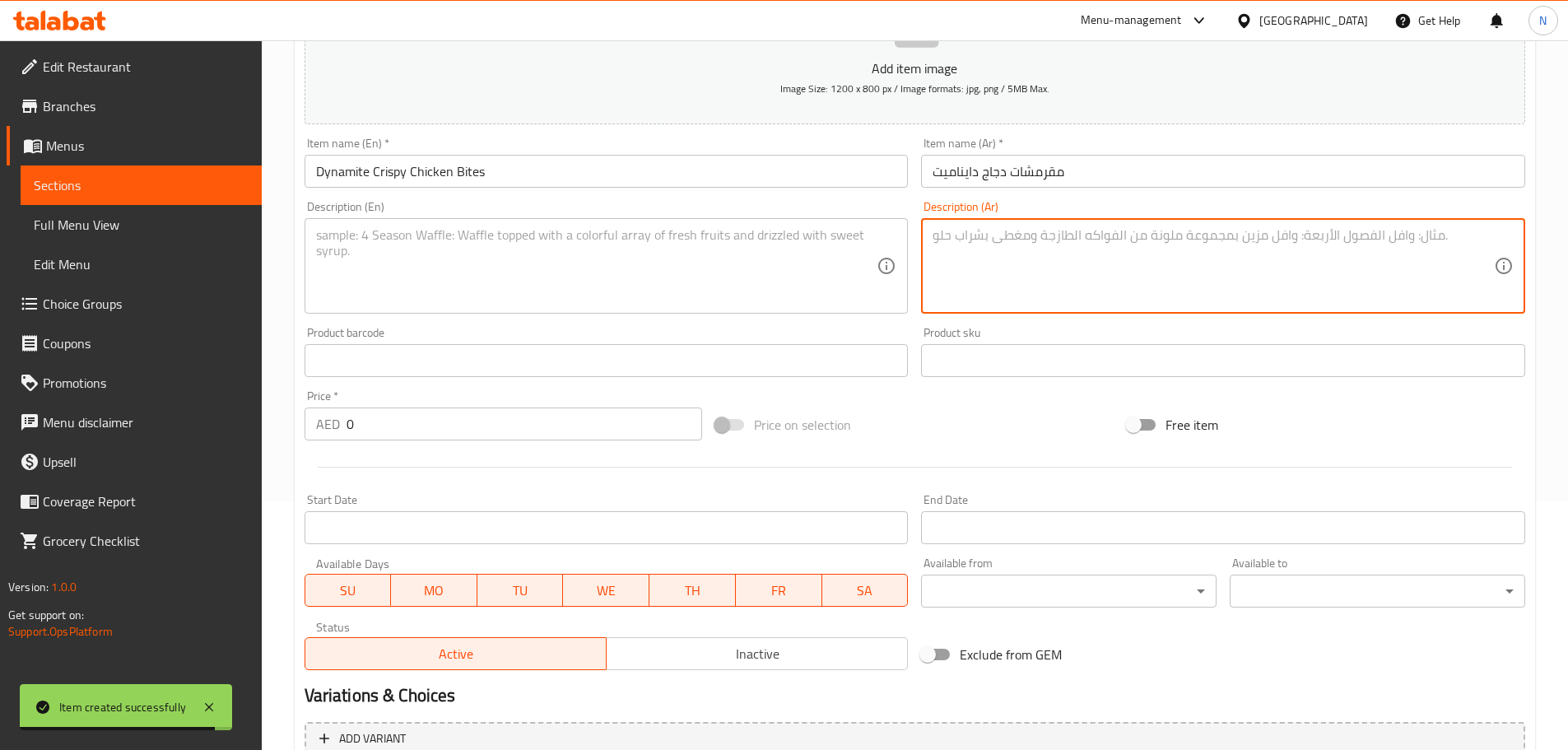
paste textarea "8قطع دجاج مقرمش مع هوت صوص يقدم مع بطاطا"
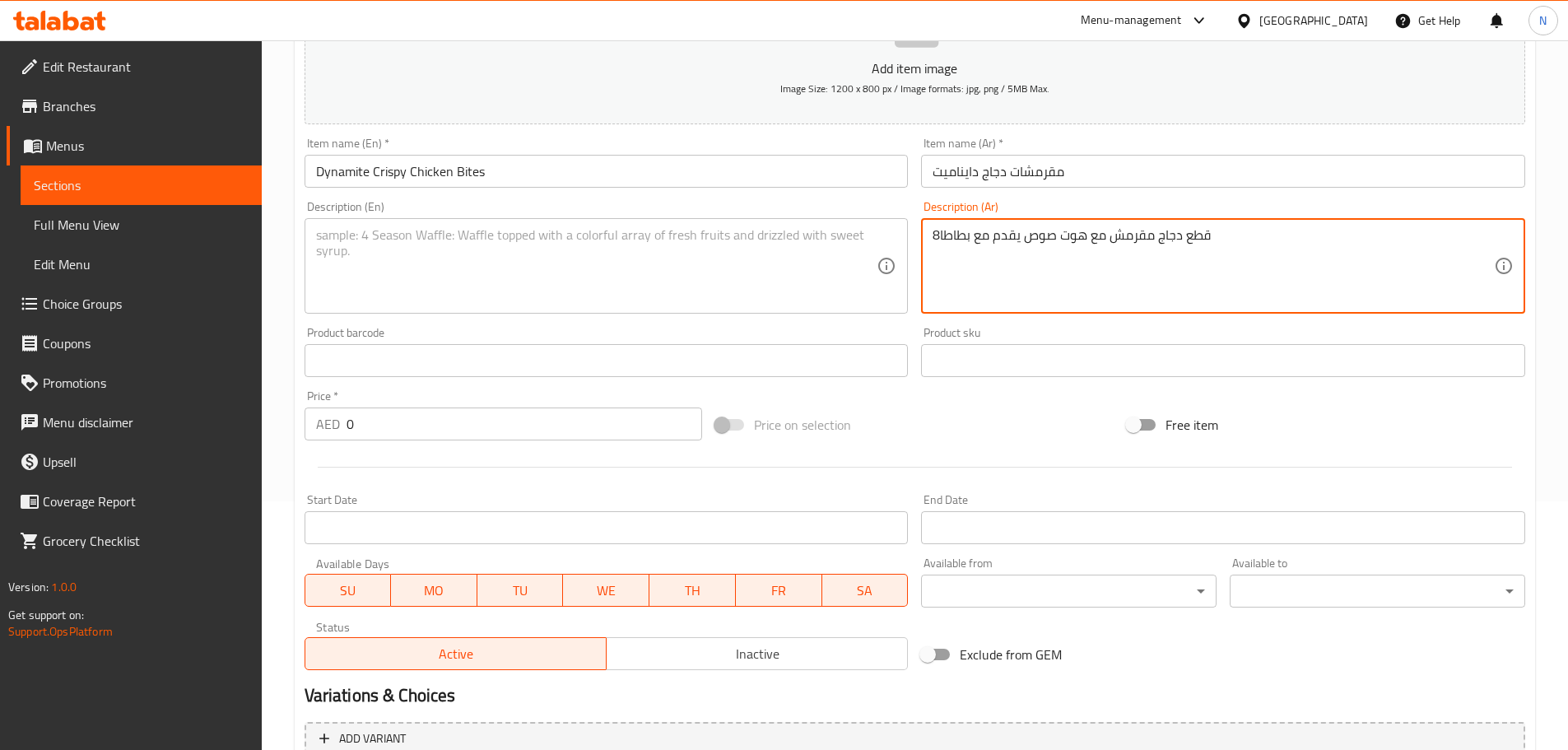
click at [941, 237] on textarea "8قطع دجاج مقرمش مع هوت صوص يقدم مع بطاطا" at bounding box center [1213, 267] width 561 height 79
click at [953, 251] on textarea "8 قطع دجاج مقرمش مع هوت صوص يقدم مع بطاطا" at bounding box center [1213, 267] width 561 height 79
click at [953, 231] on textarea "8 قطع دجاج مقرمش مع هوت صوص يقدم مع بطاطا" at bounding box center [1213, 267] width 561 height 79
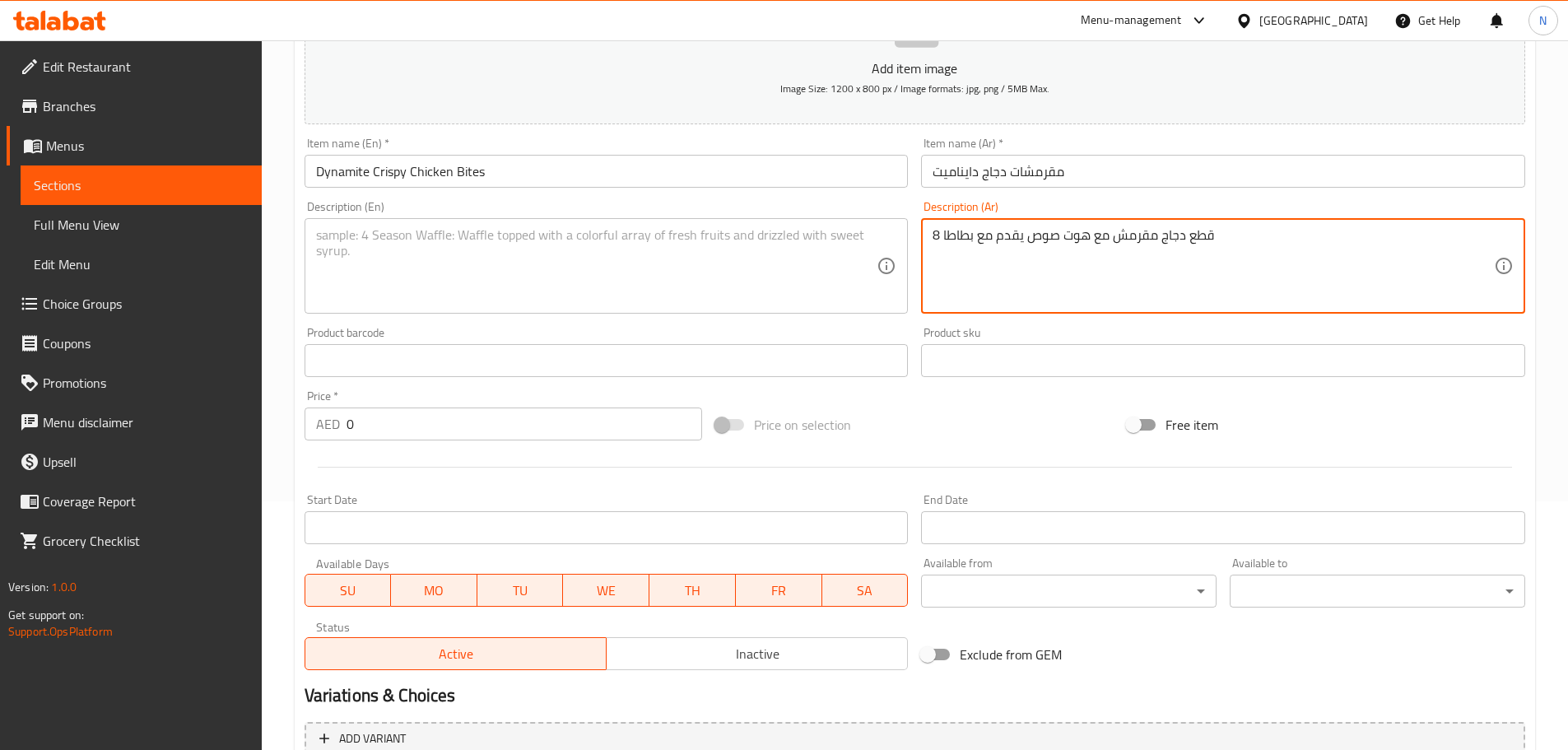
type textarea "8 قطع دجاج مقرمش مع هوت صوص يقدم مع بطاطا"
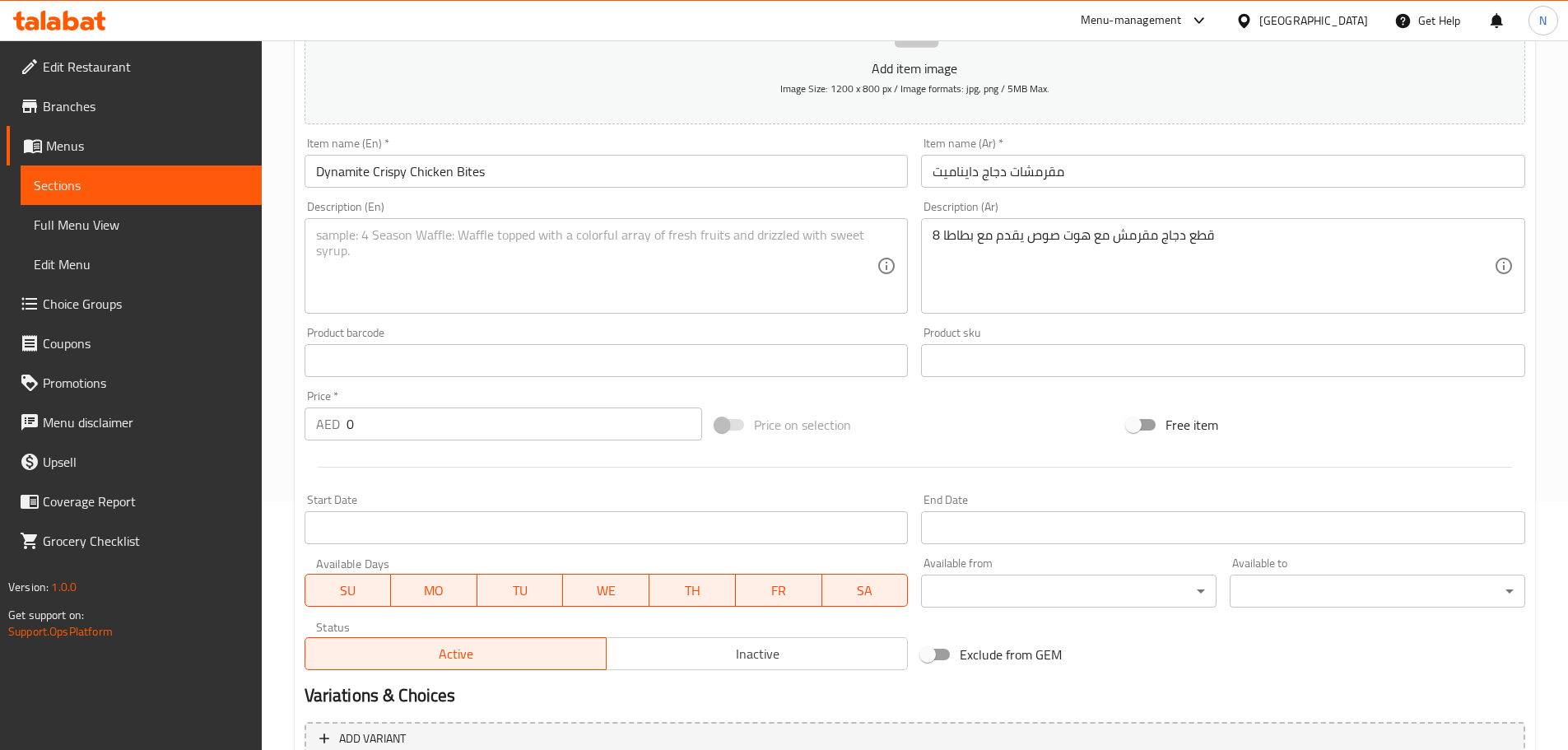
click at [478, 226] on div "Description (En)" at bounding box center [606, 265] width 604 height 96
paste textarea "8 pieces of crispy chicken with hot sauce served with fries"
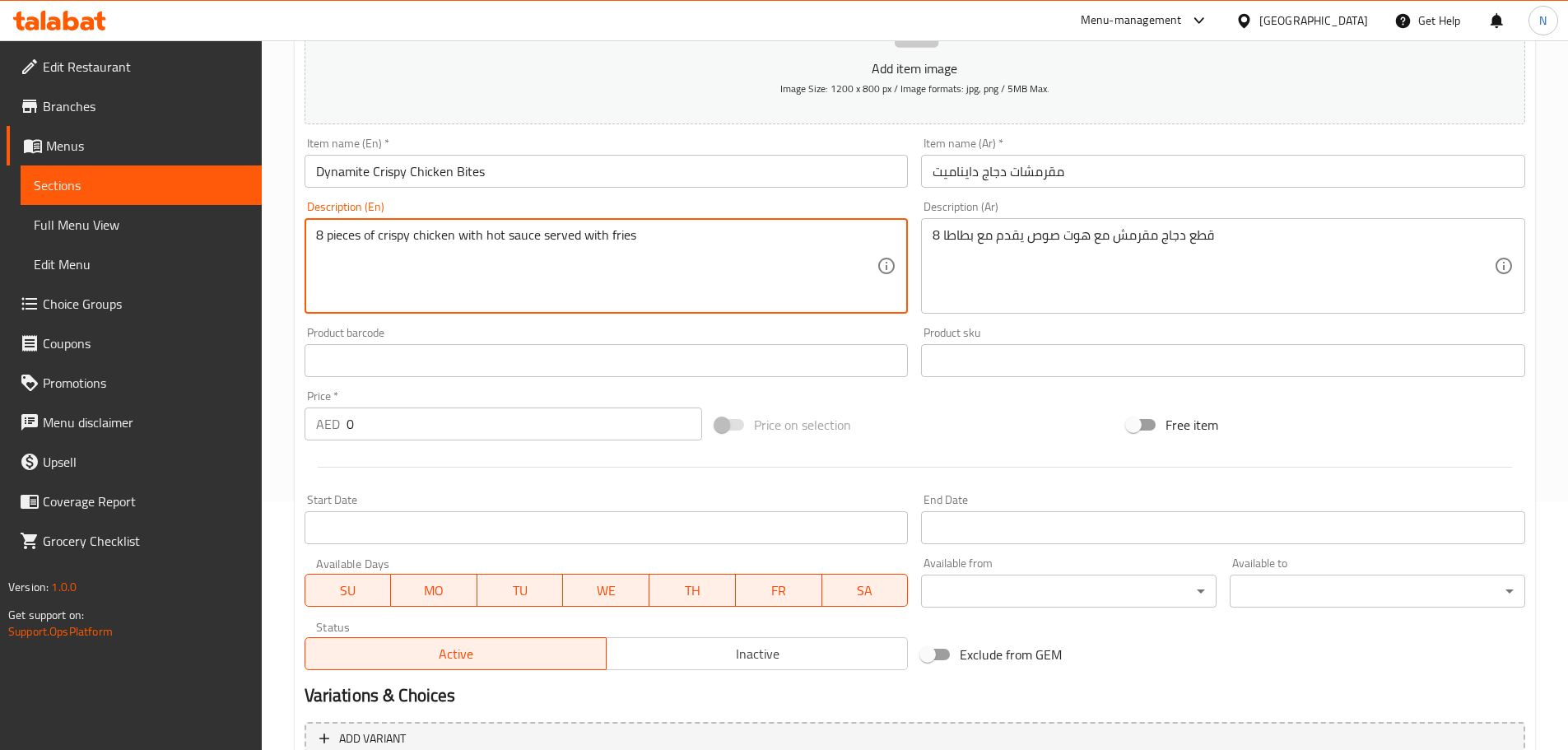
click at [346, 238] on textarea "8 pieces of crispy chicken with hot sauce served with fries" at bounding box center [596, 267] width 561 height 79
type textarea "8 Pieces of crispy chicken with hot sauce served with fries"
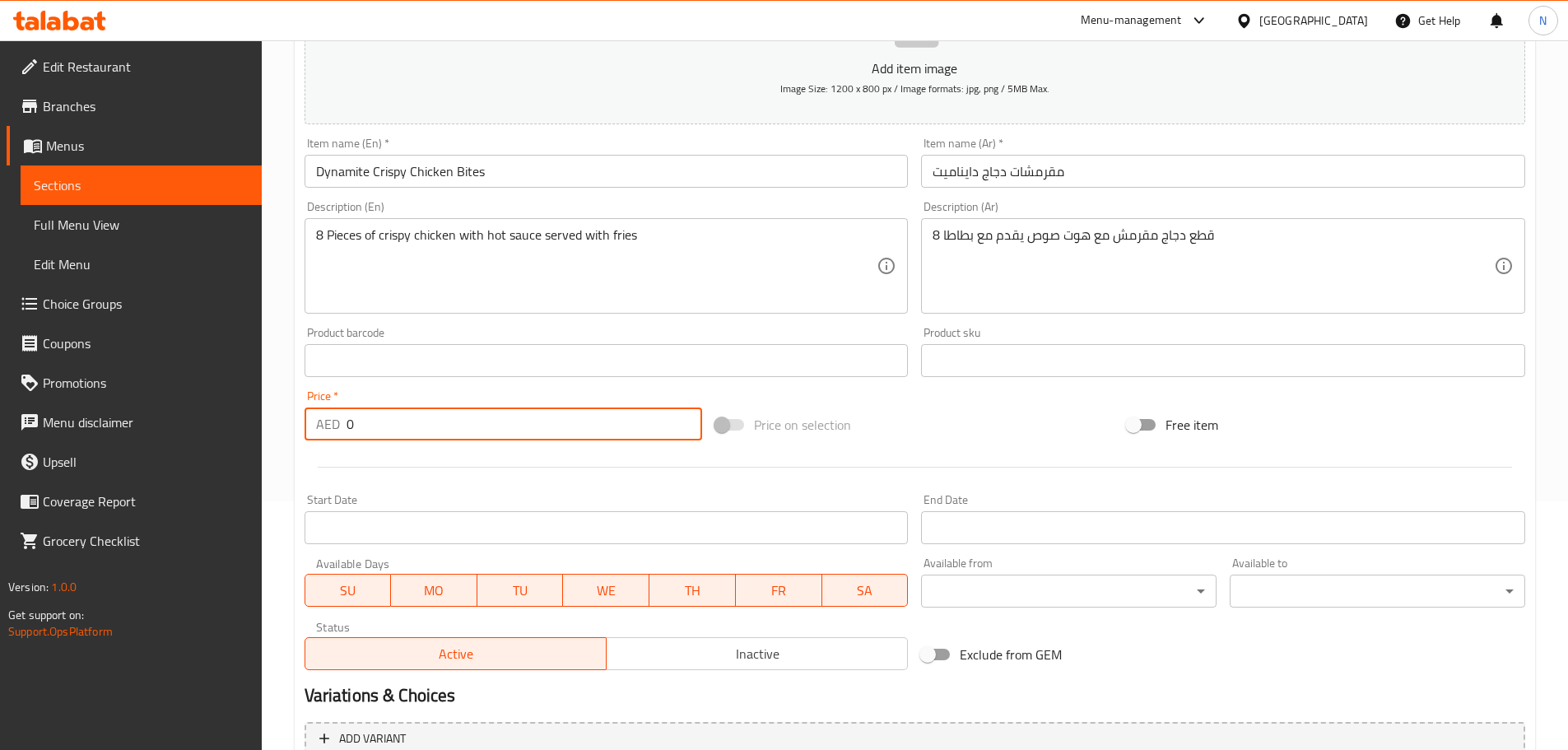
drag, startPoint x: 354, startPoint y: 428, endPoint x: 338, endPoint y: 426, distance: 16.1
click at [338, 426] on div "AED 0 Price *" at bounding box center [503, 423] width 398 height 33
paste input "43.75"
type input "43.75"
click at [907, 443] on div "Price on selection" at bounding box center [914, 425] width 411 height 45
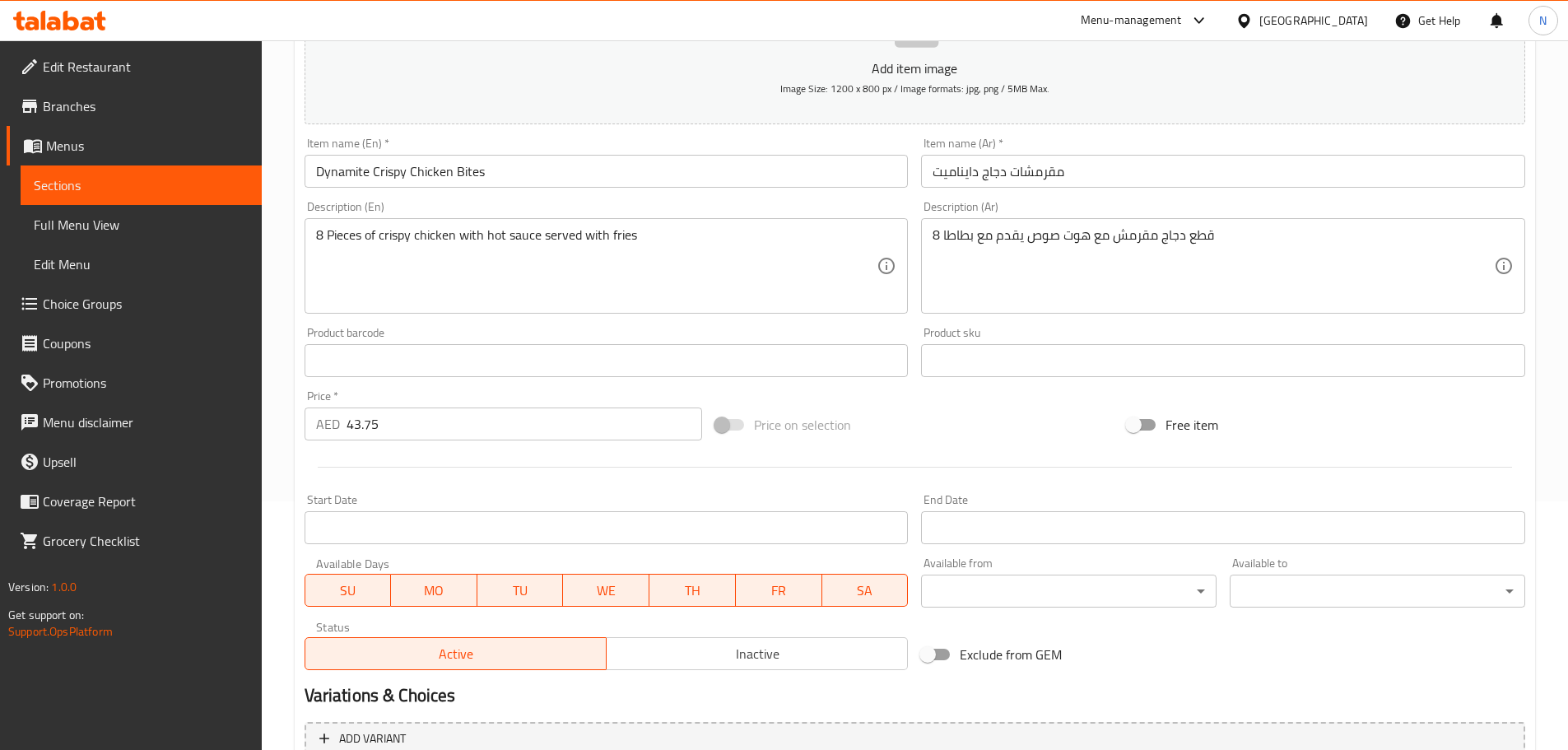
click at [1089, 178] on input "مقرمشات دجاج دايناميت" at bounding box center [1223, 171] width 604 height 33
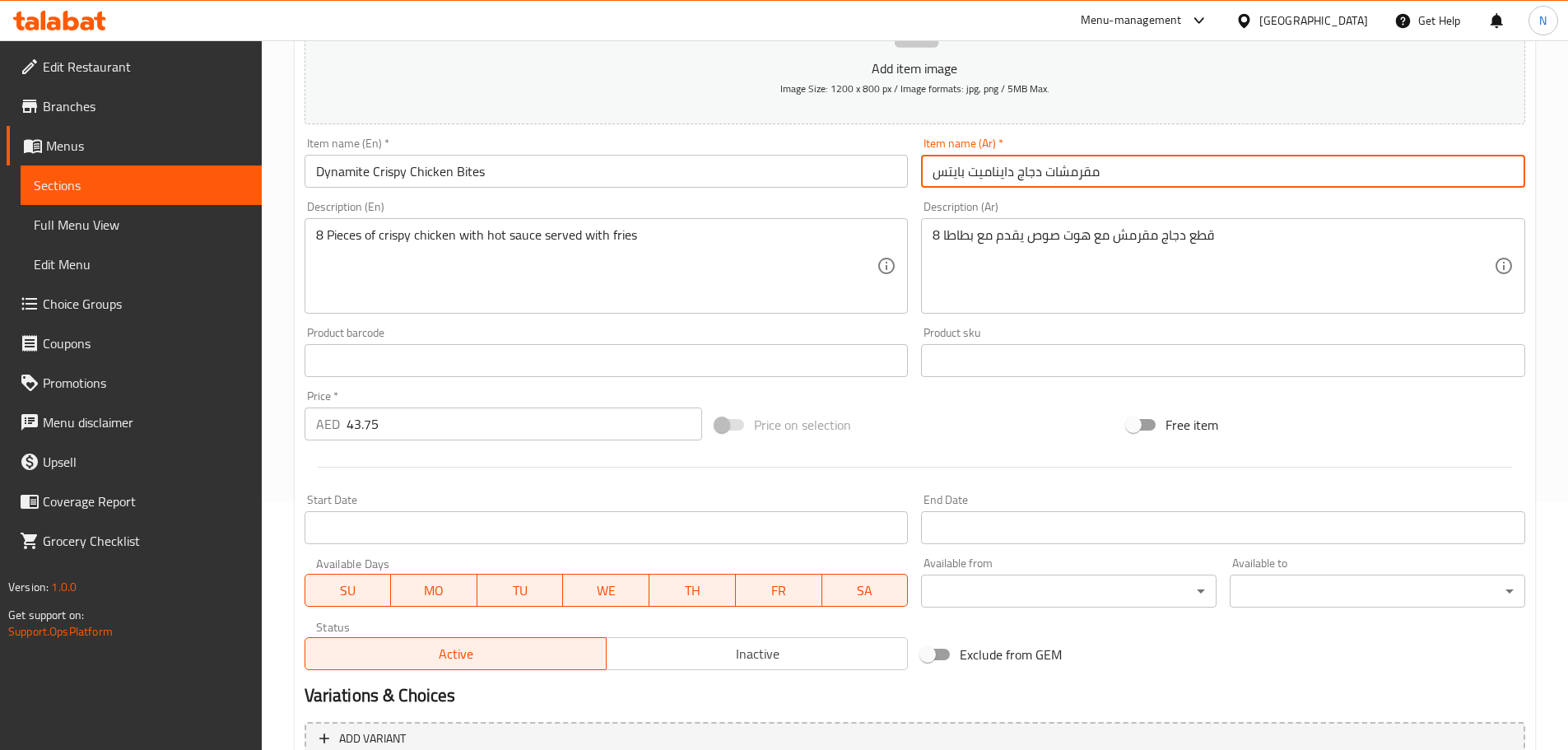
type input "مقرمشات دجاج دايناميت بايتس"
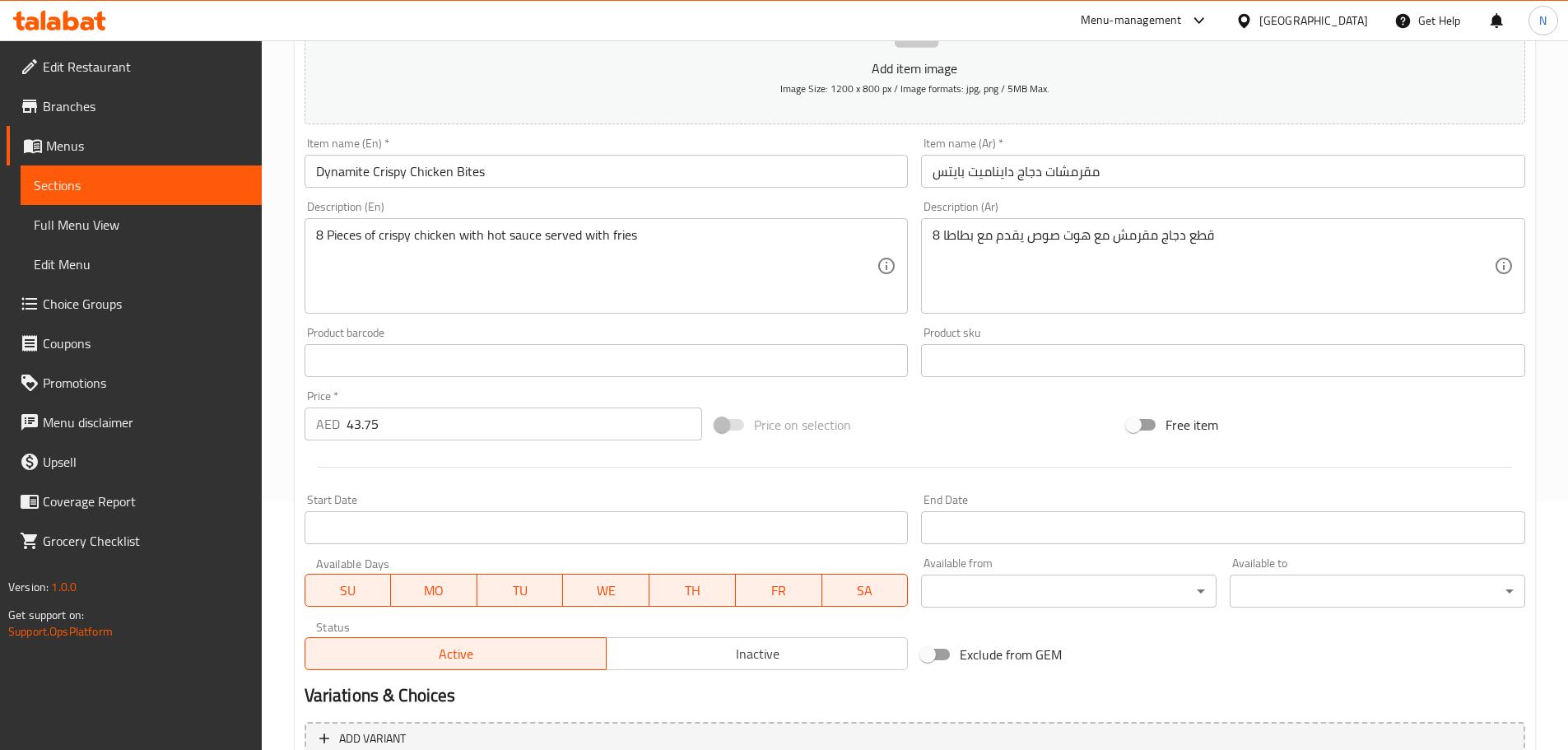
click at [1040, 417] on div "Price on selection" at bounding box center [914, 425] width 411 height 45
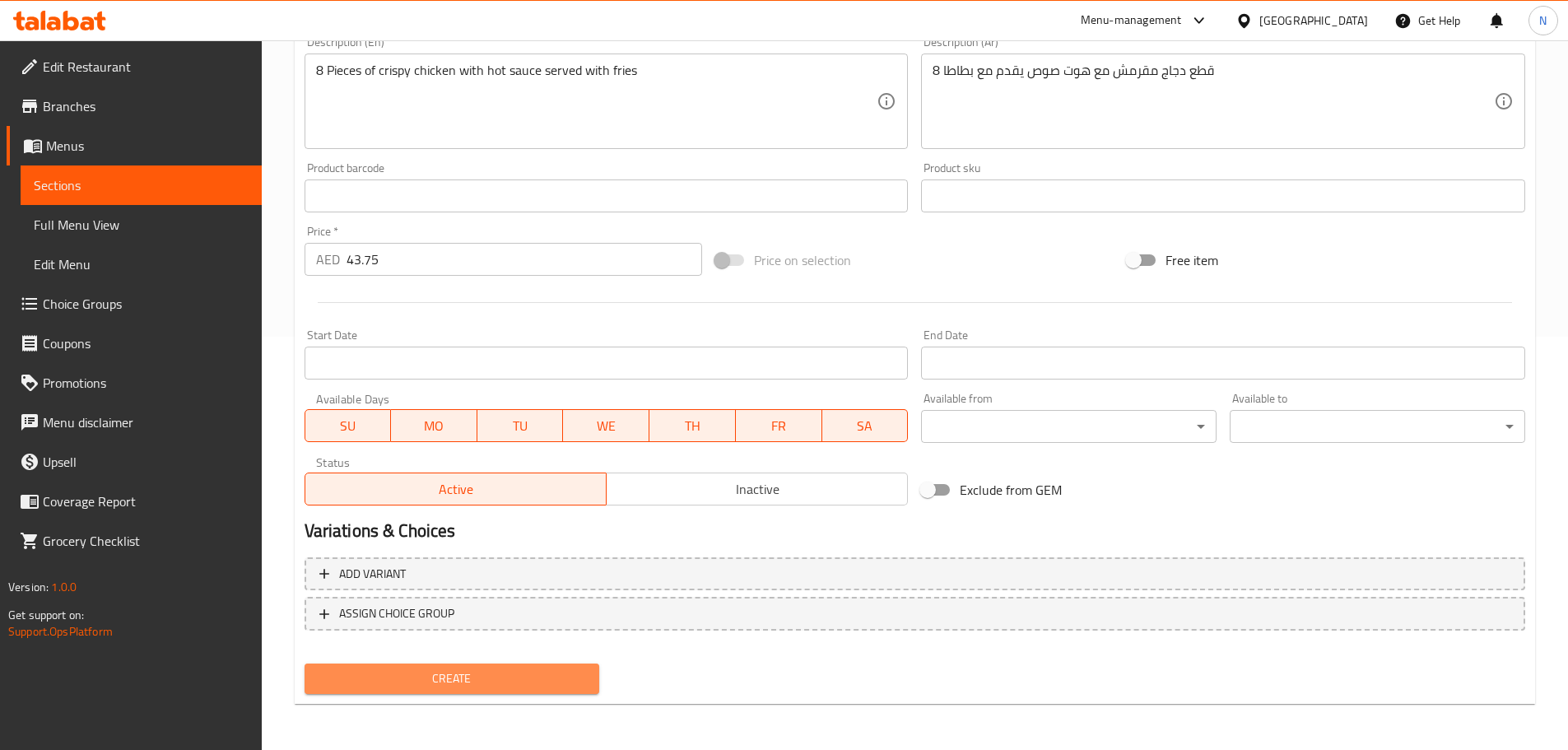
click at [485, 666] on button "Create" at bounding box center [452, 679] width 295 height 30
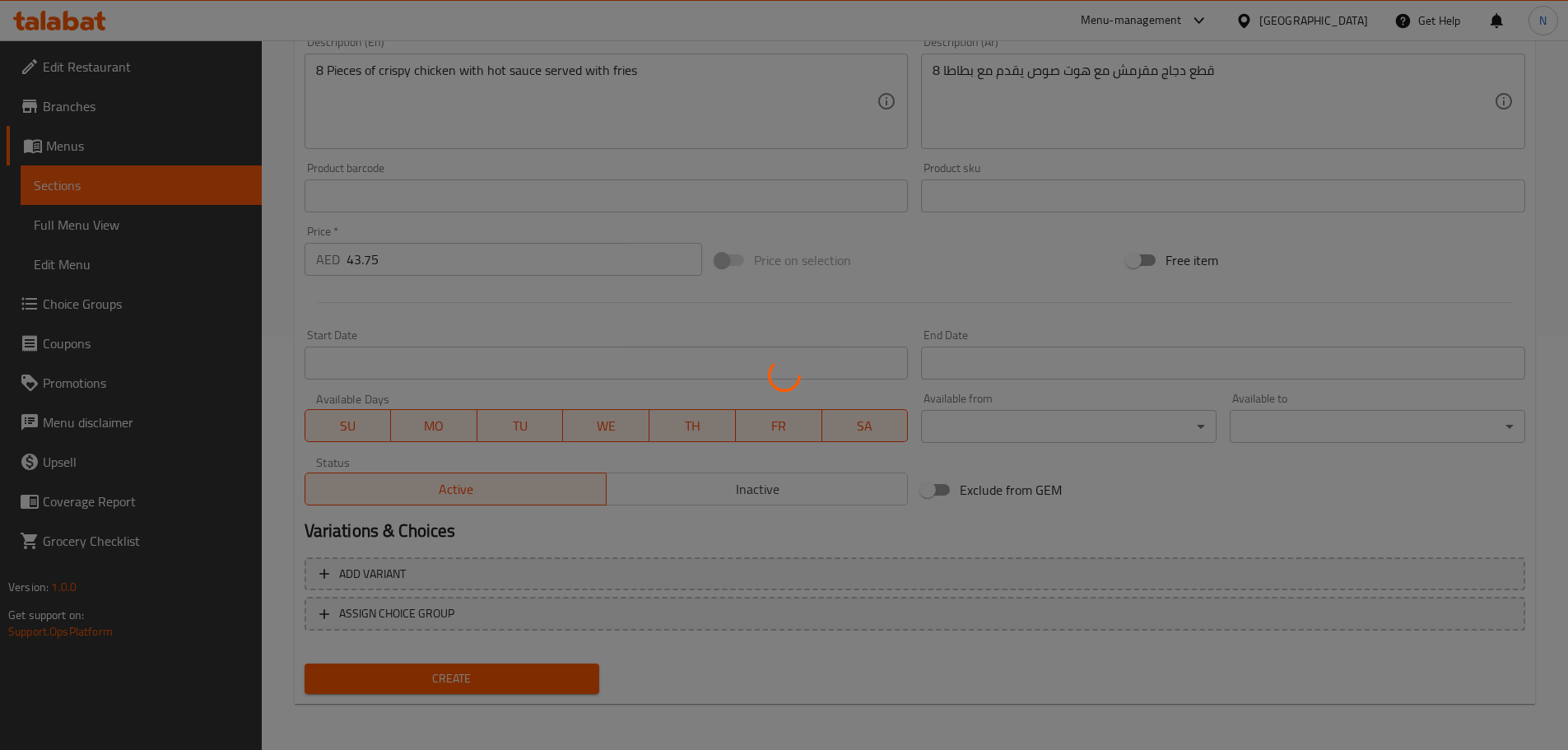
type input "0"
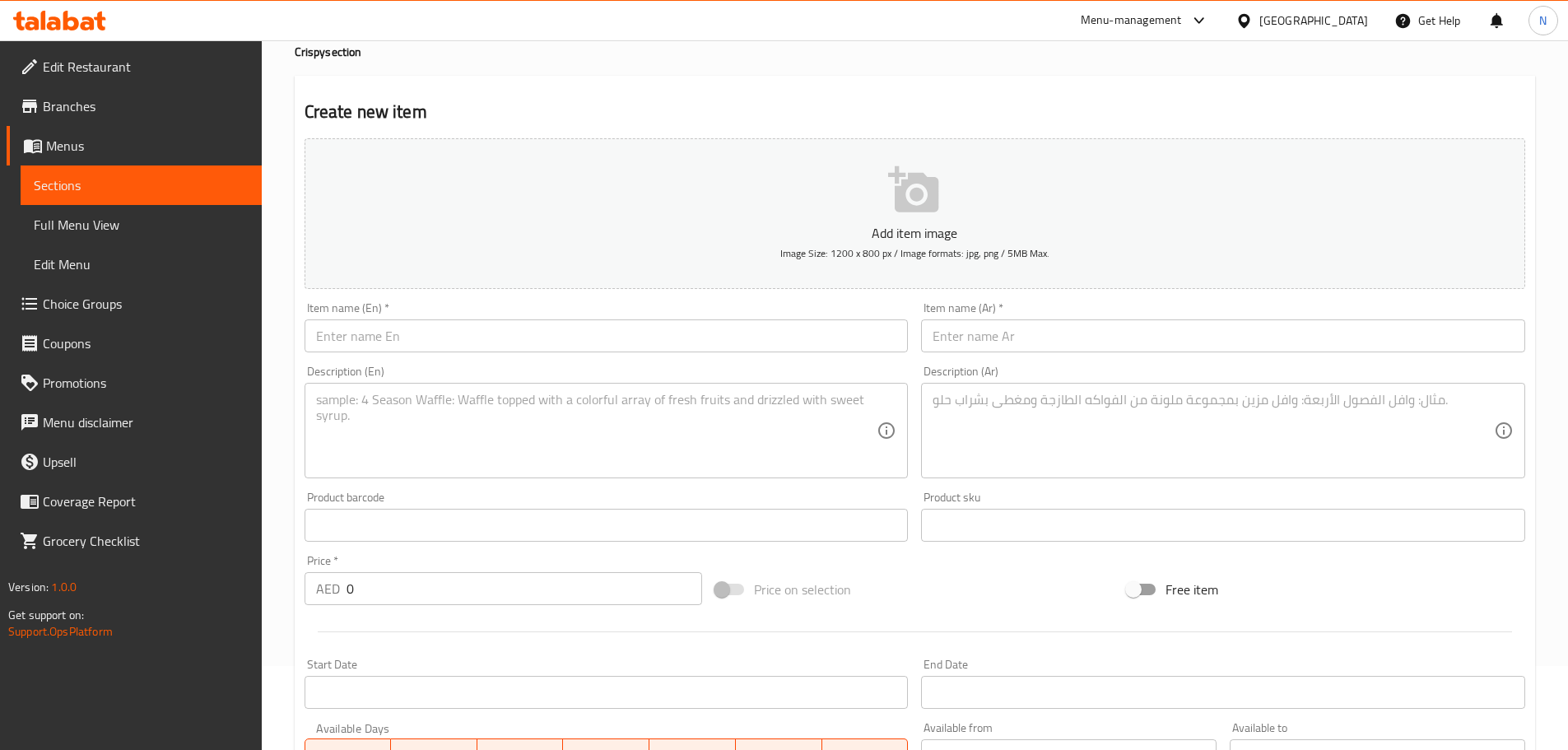
scroll to position [0, 0]
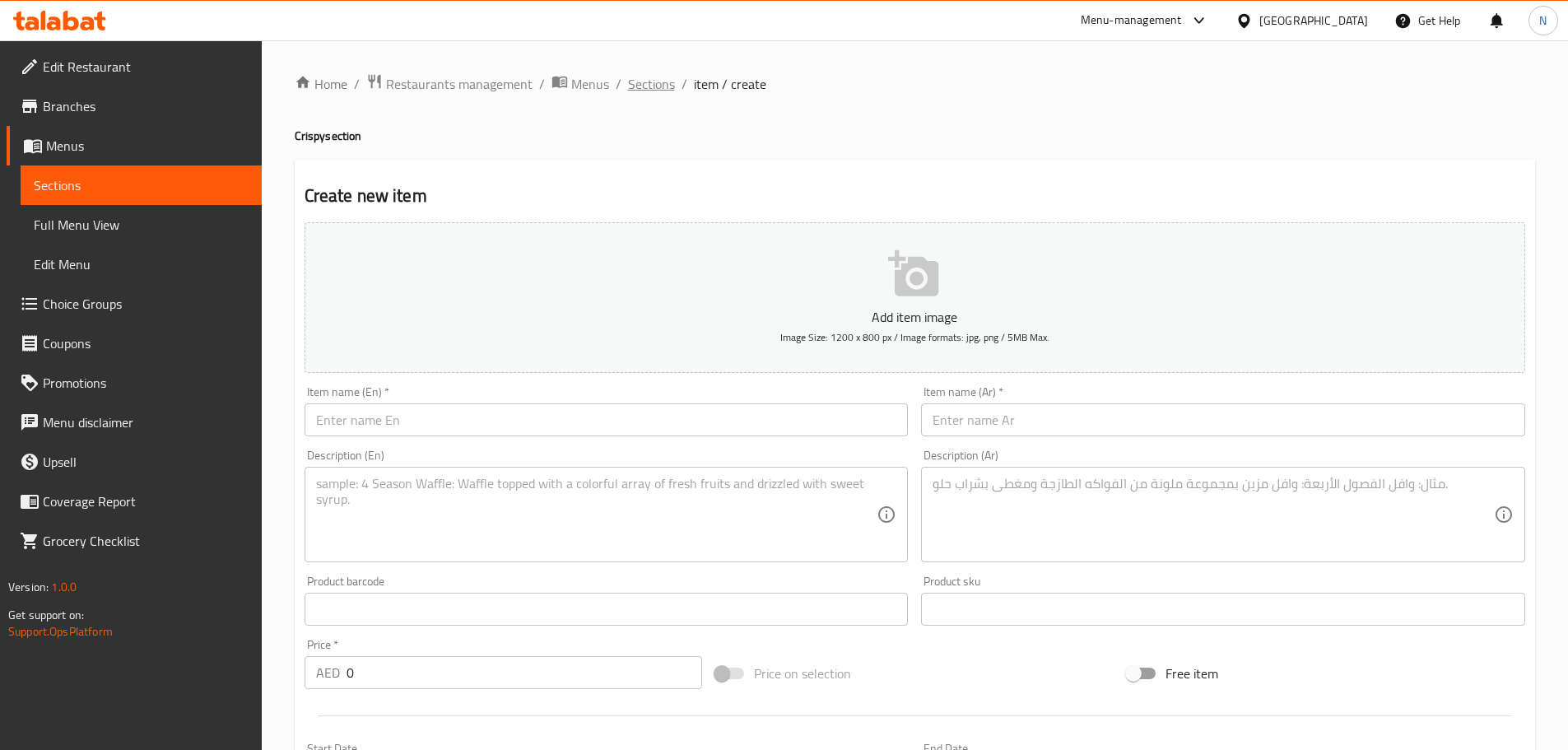
click at [651, 83] on span "Sections" at bounding box center [651, 84] width 47 height 20
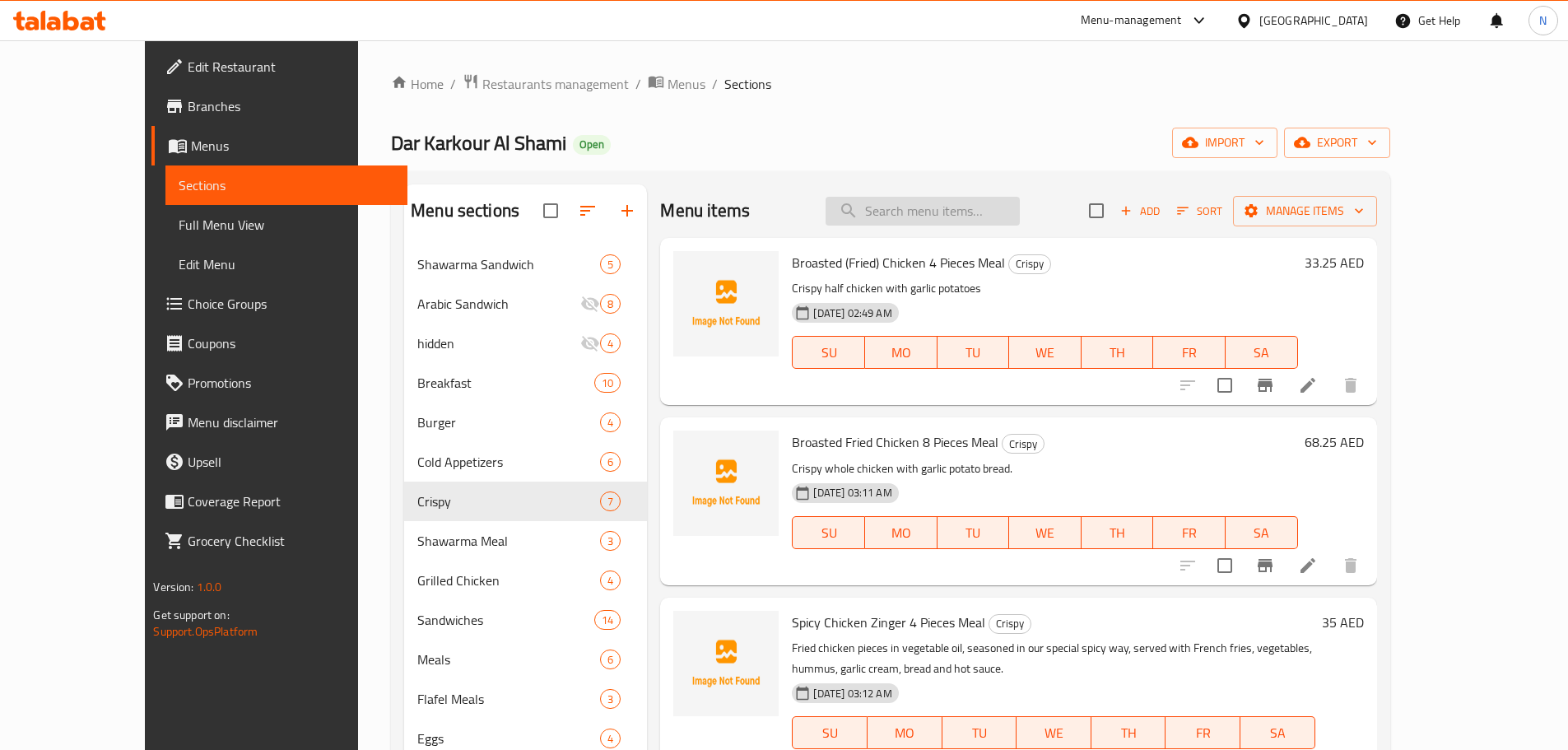
click at [917, 196] on input "search" at bounding box center [923, 211] width 195 height 29
paste input "ارز بحليب"
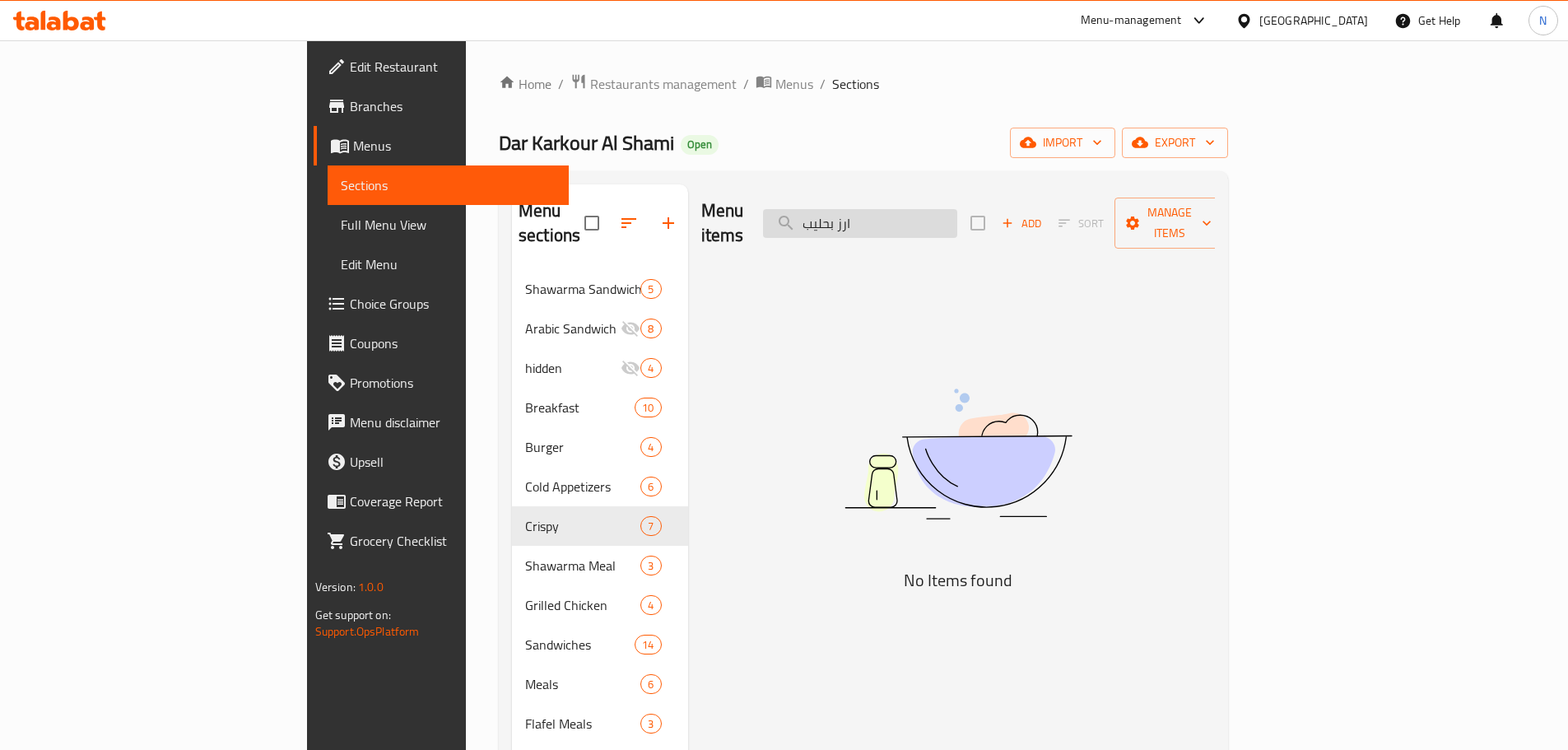
click at [933, 213] on input "ارز بحليب" at bounding box center [860, 223] width 195 height 29
type input "ارز"
click at [933, 213] on input "ارز" at bounding box center [860, 223] width 195 height 29
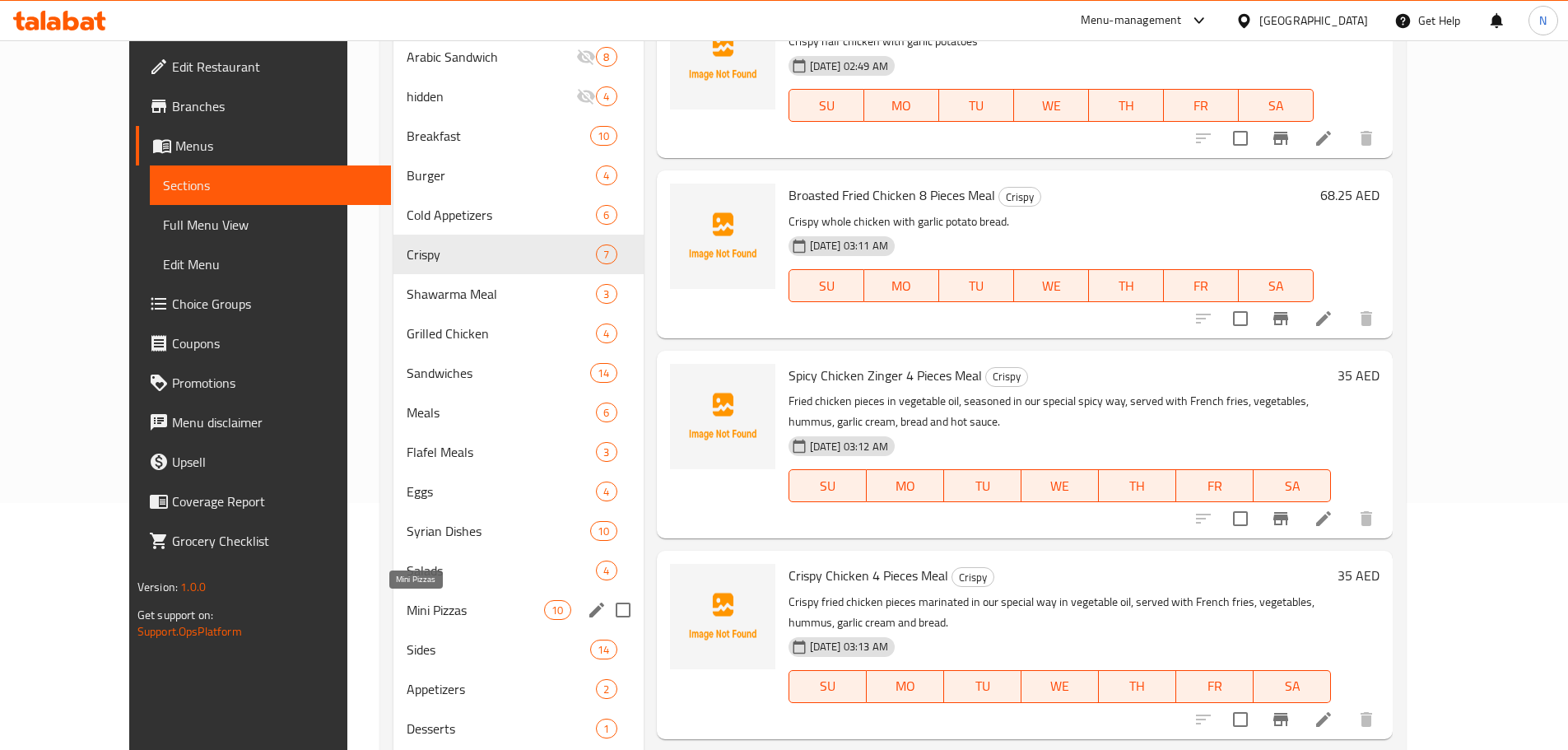
scroll to position [329, 0]
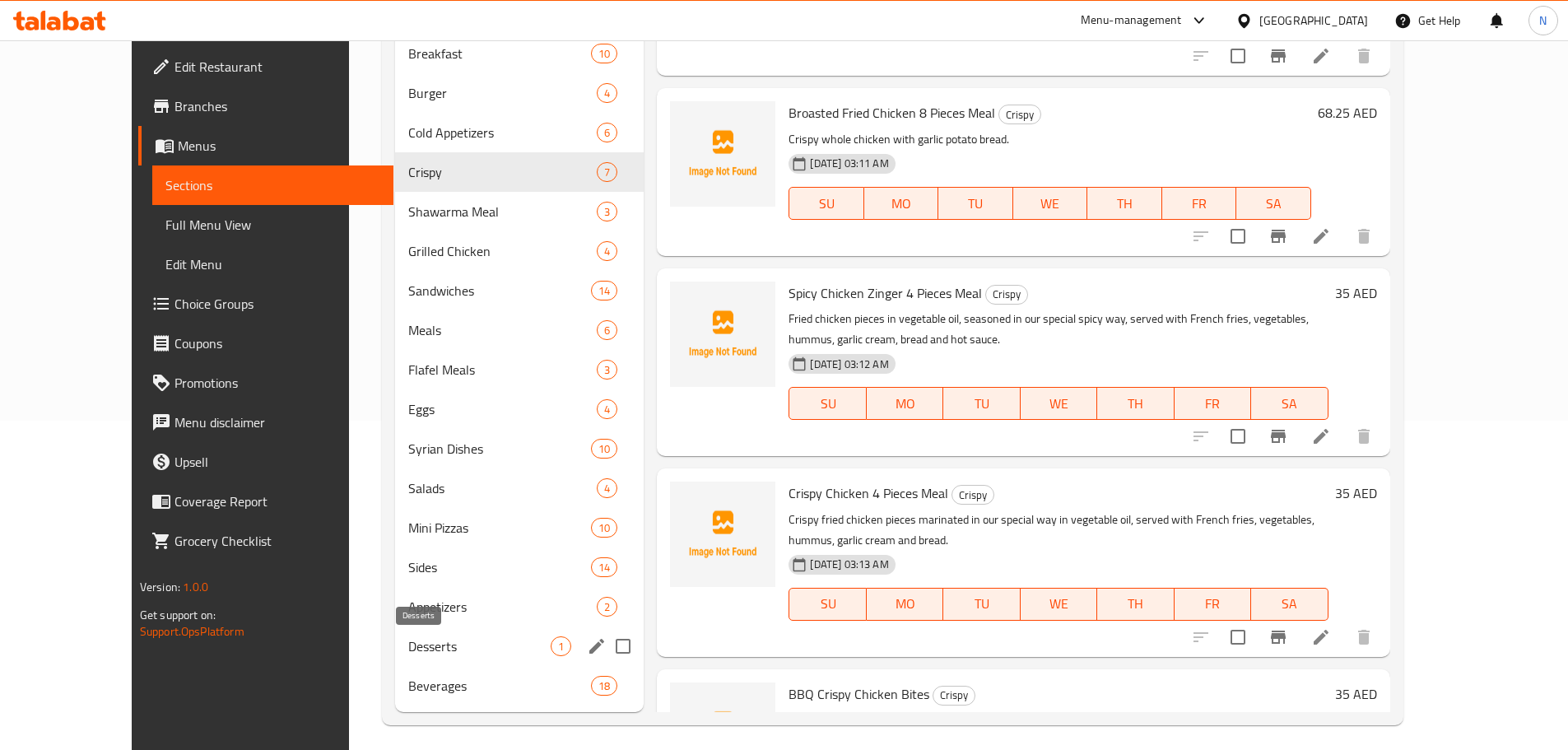
drag, startPoint x: 407, startPoint y: 650, endPoint x: 419, endPoint y: 654, distance: 12.6
click at [408, 650] on span "Desserts" at bounding box center [479, 646] width 143 height 20
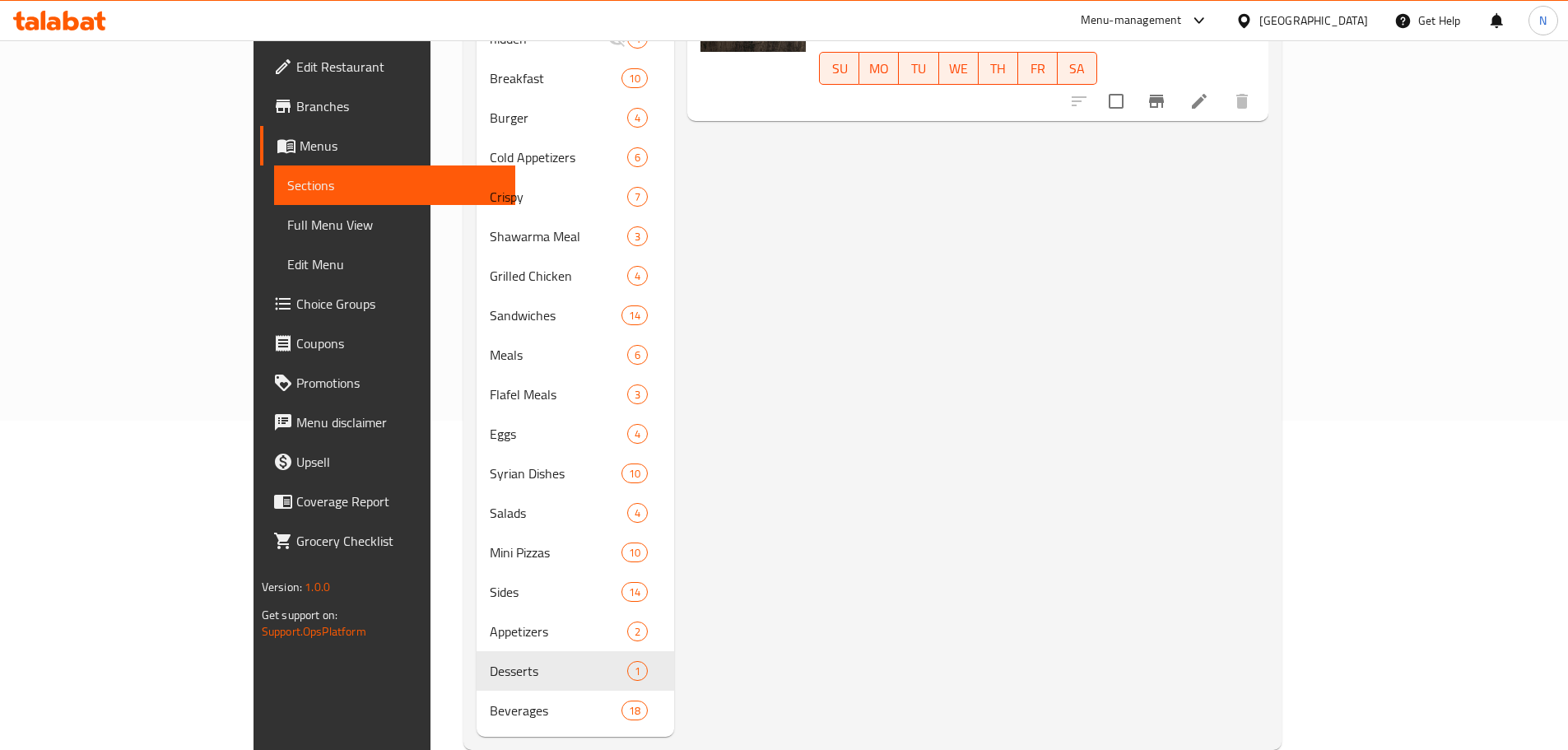
scroll to position [82, 0]
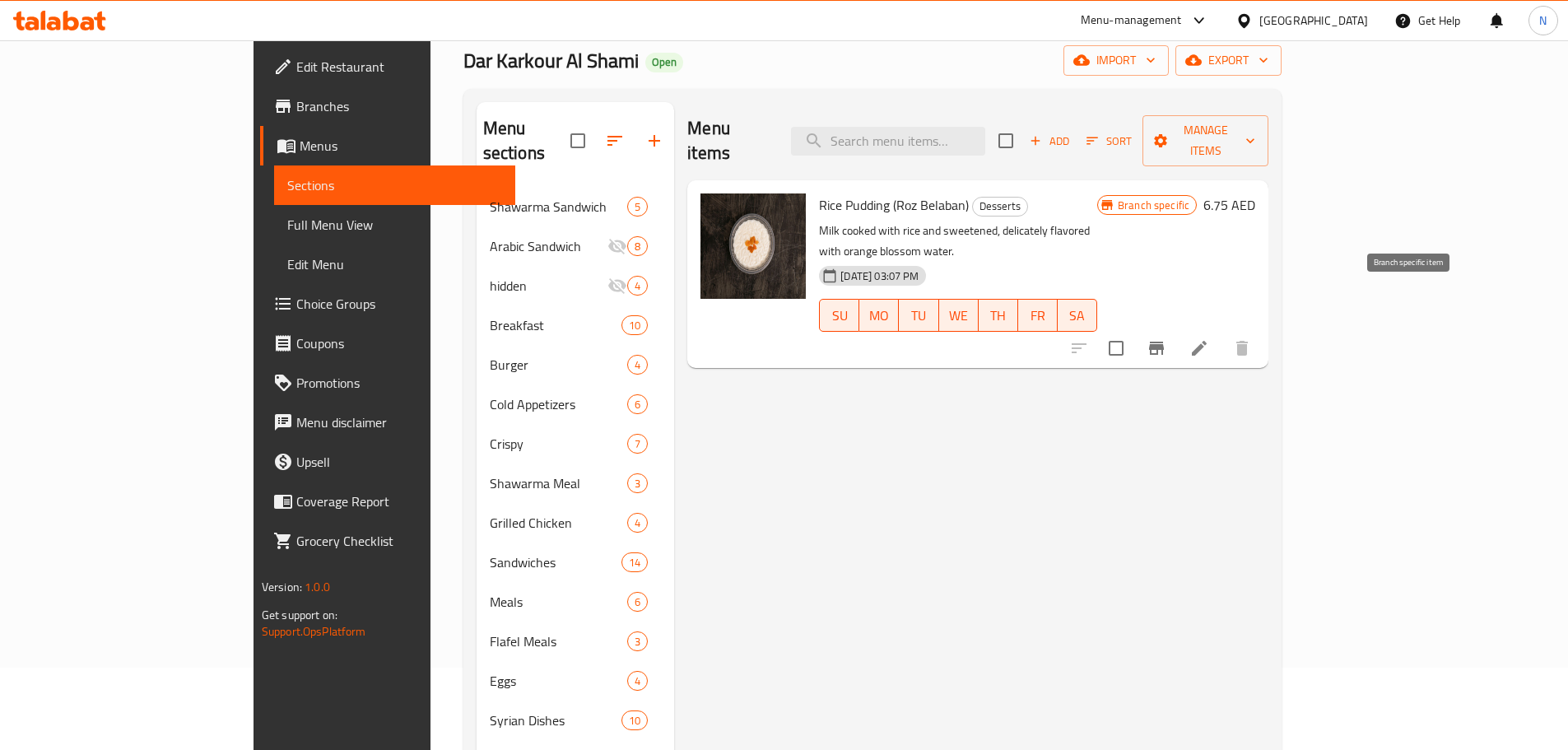
click at [1166, 338] on icon "Branch-specific-item" at bounding box center [1157, 348] width 20 height 20
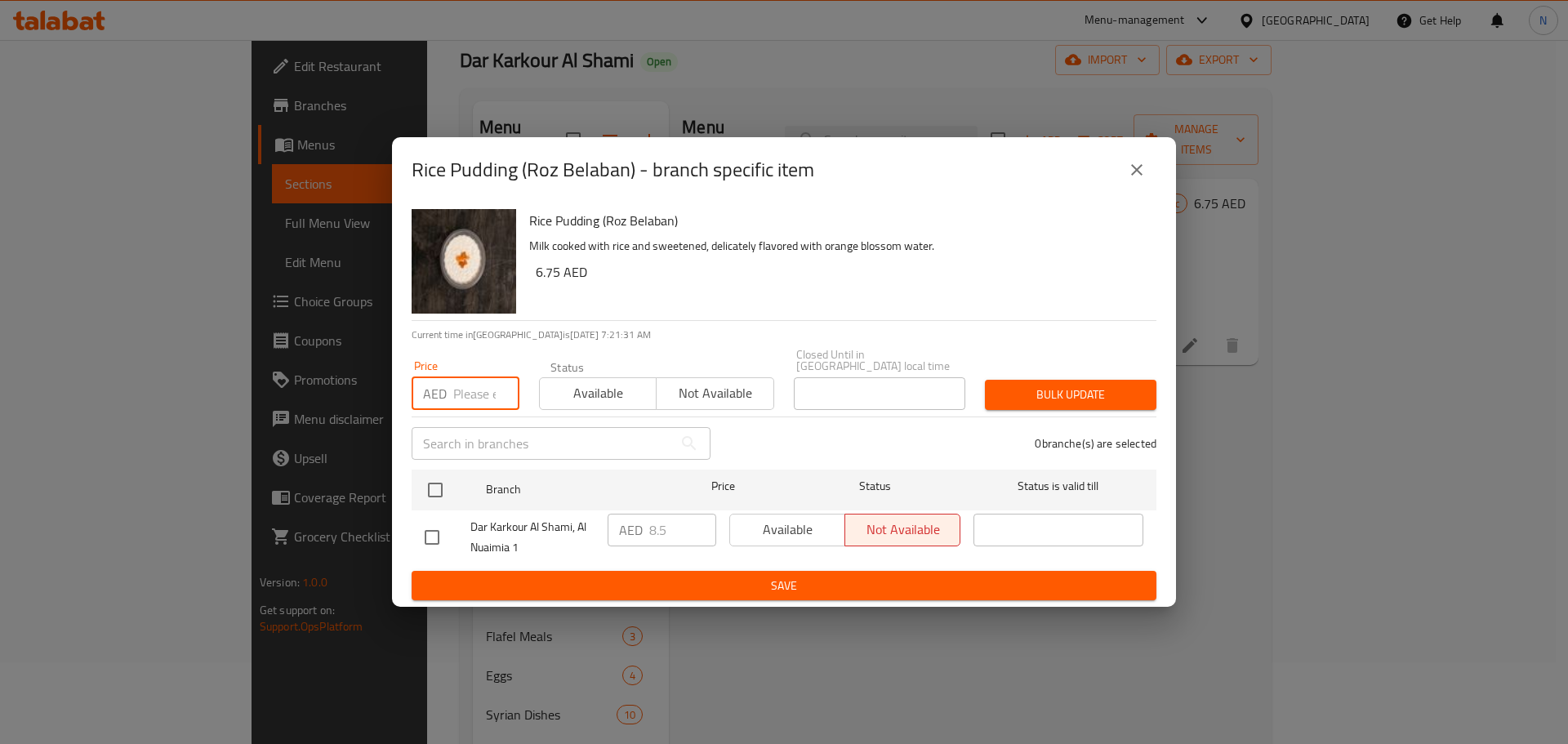
click at [460, 397] on input "number" at bounding box center [486, 393] width 66 height 33
paste input "8.75"
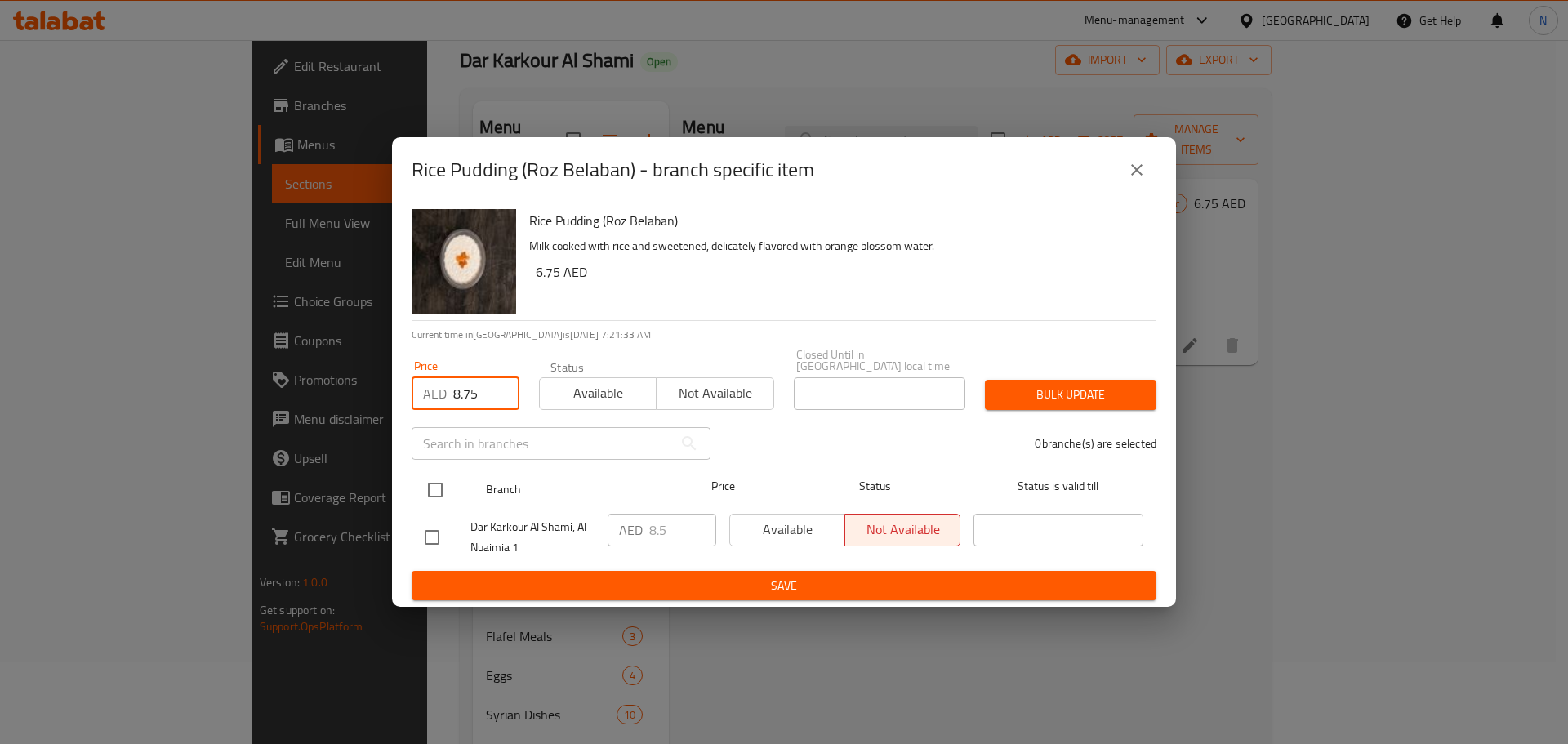
type input "8.75"
click at [428, 484] on input "checkbox" at bounding box center [435, 490] width 35 height 35
checkbox input "true"
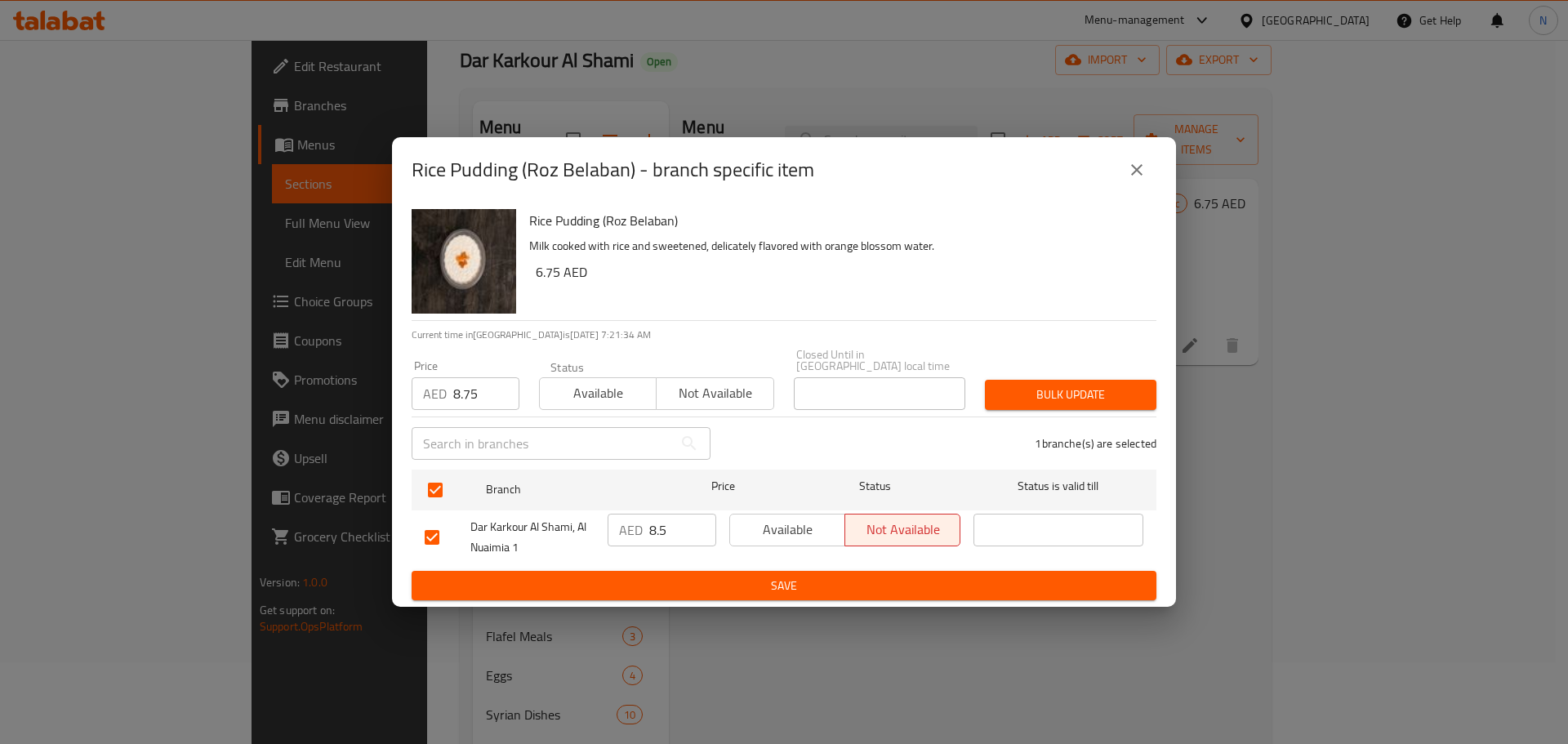
click at [1031, 392] on span "Bulk update" at bounding box center [1070, 394] width 145 height 20
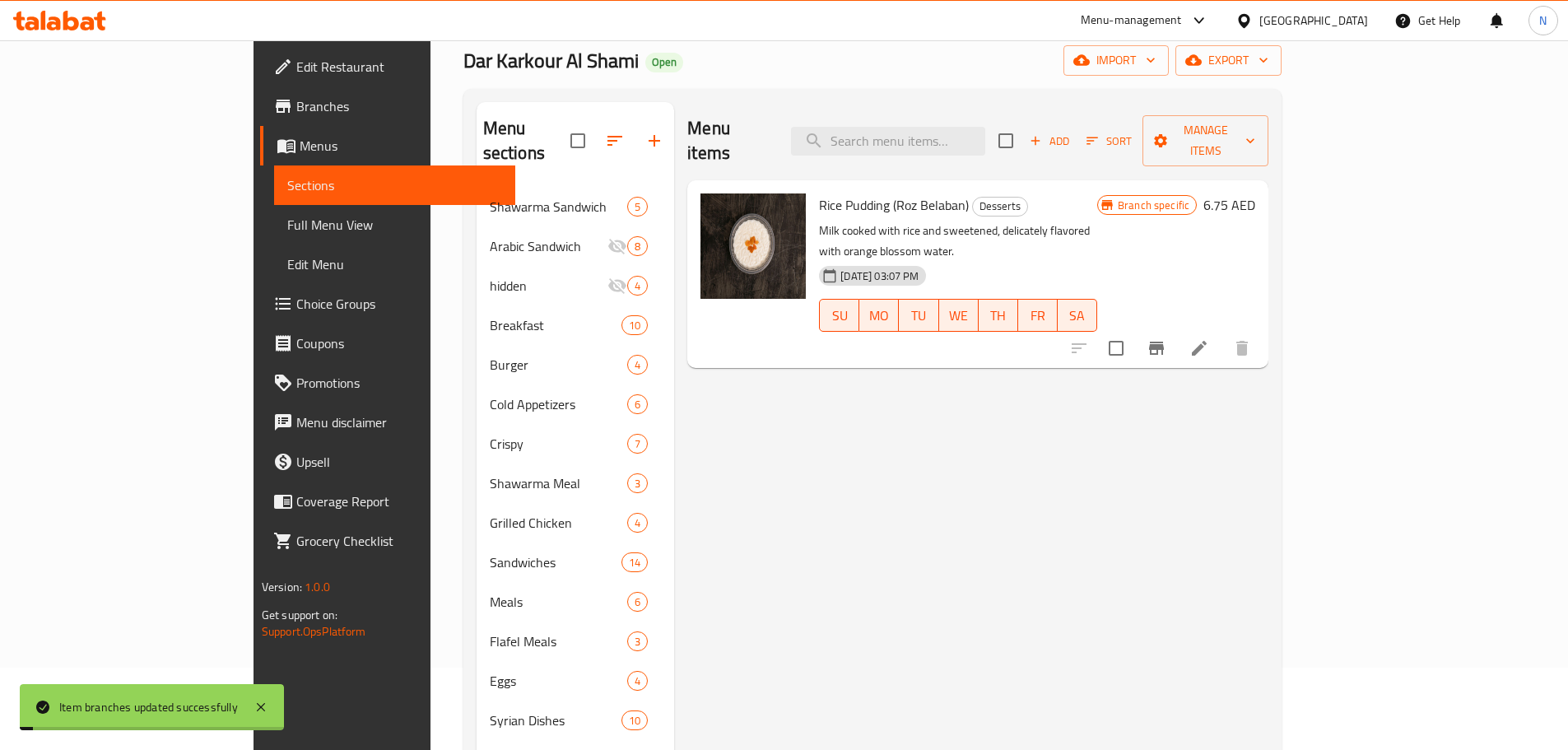
click at [1209, 338] on icon at bounding box center [1199, 348] width 20 height 20
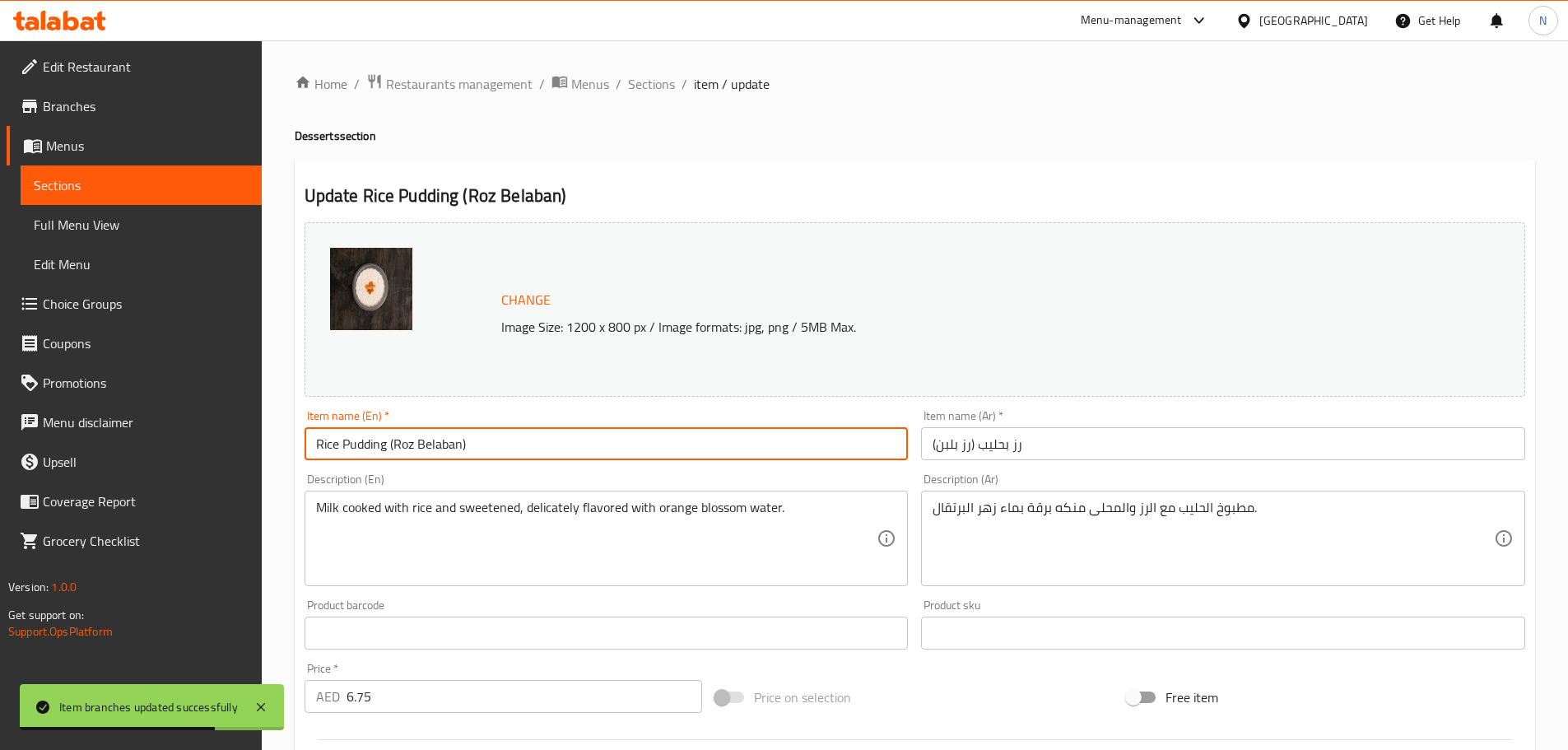
click at [474, 446] on input "Rice Pudding (Roz Belaban)" at bounding box center [606, 444] width 604 height 33
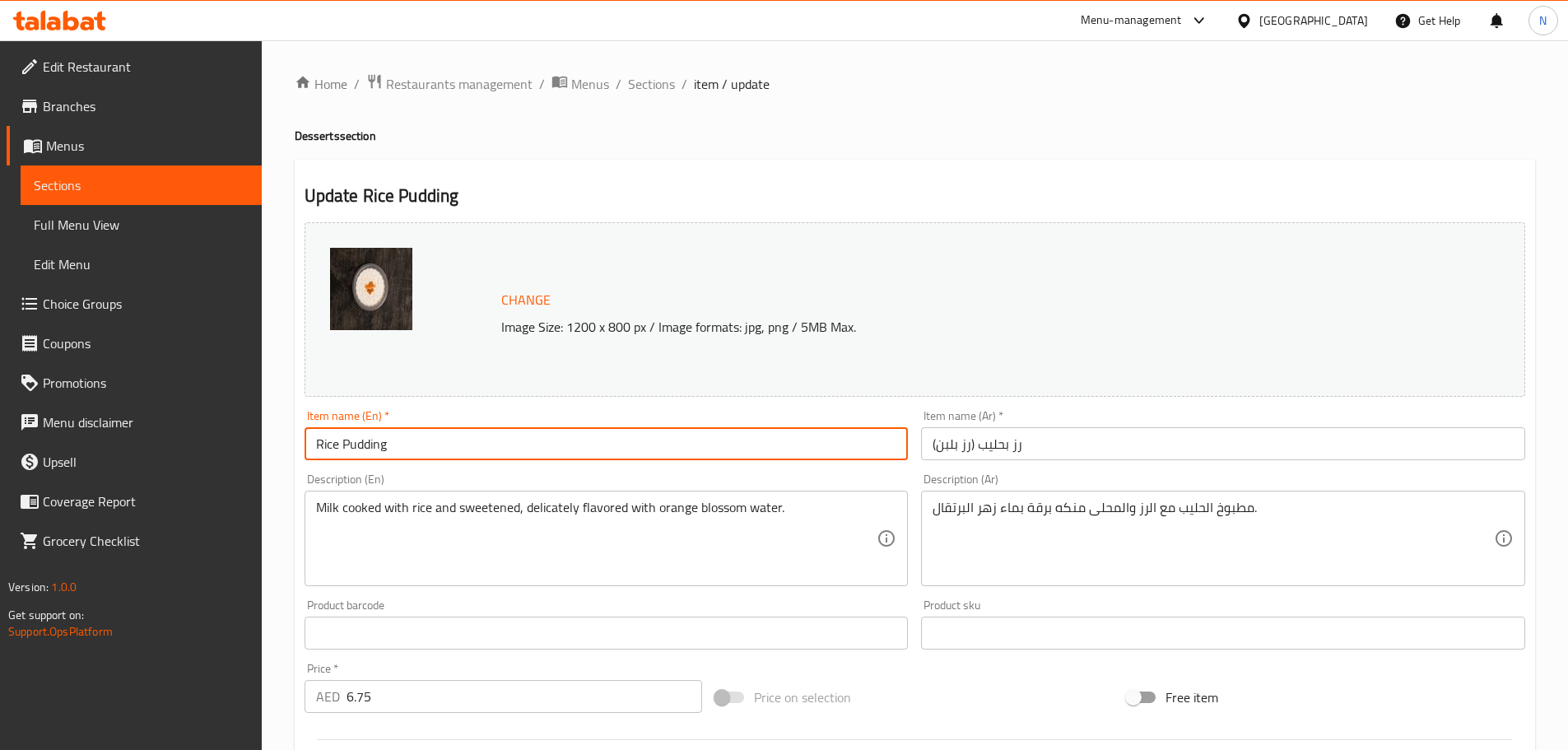
type input "Rice Pudding"
click at [1037, 451] on input "رز بحليب (رز بلبن)" at bounding box center [1223, 444] width 604 height 33
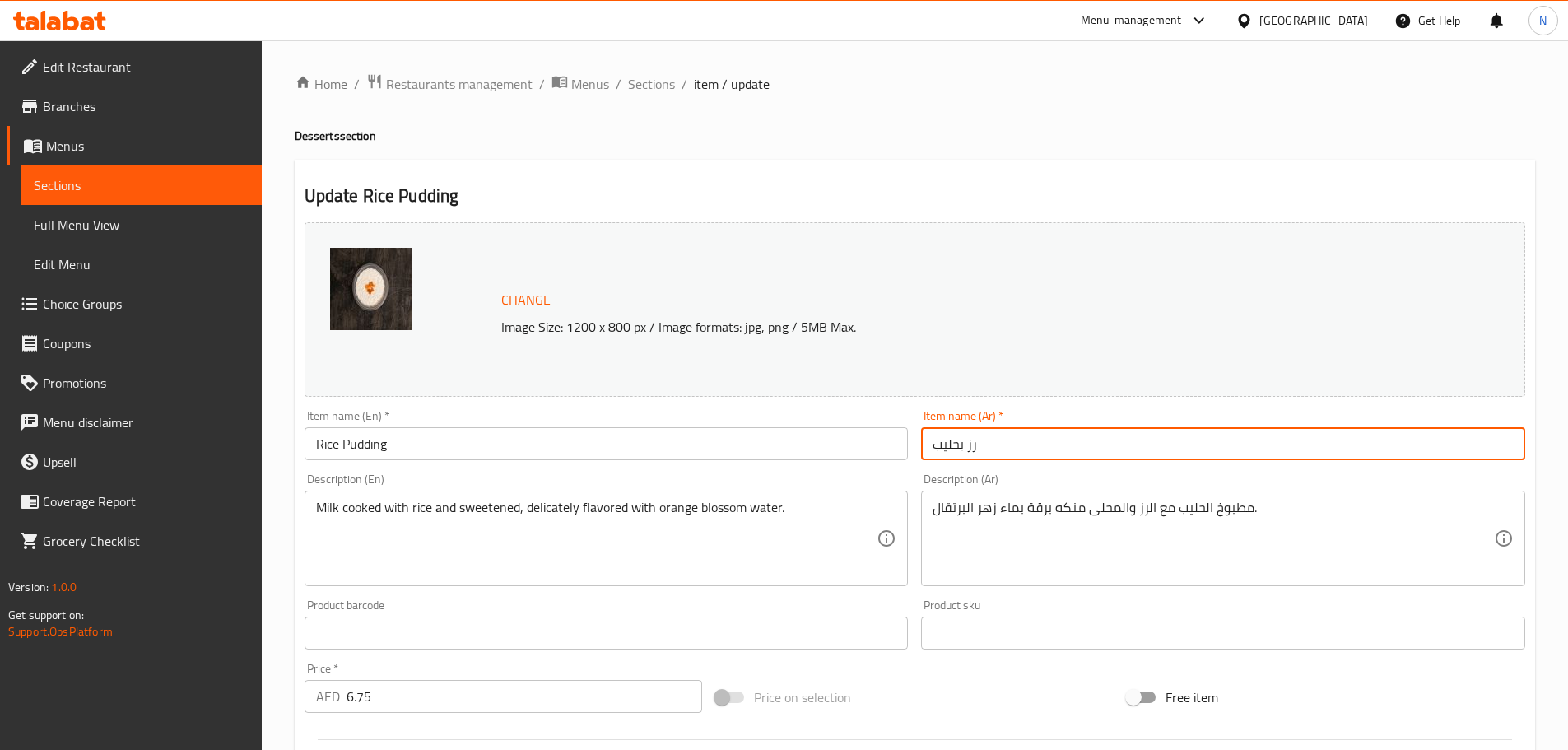
type input "رز بحليب"
click at [1220, 506] on textarea "مطبوخ الحليب مع الرز والمحلى منكه برقة بماء زهر البرتقال." at bounding box center [1213, 539] width 561 height 79
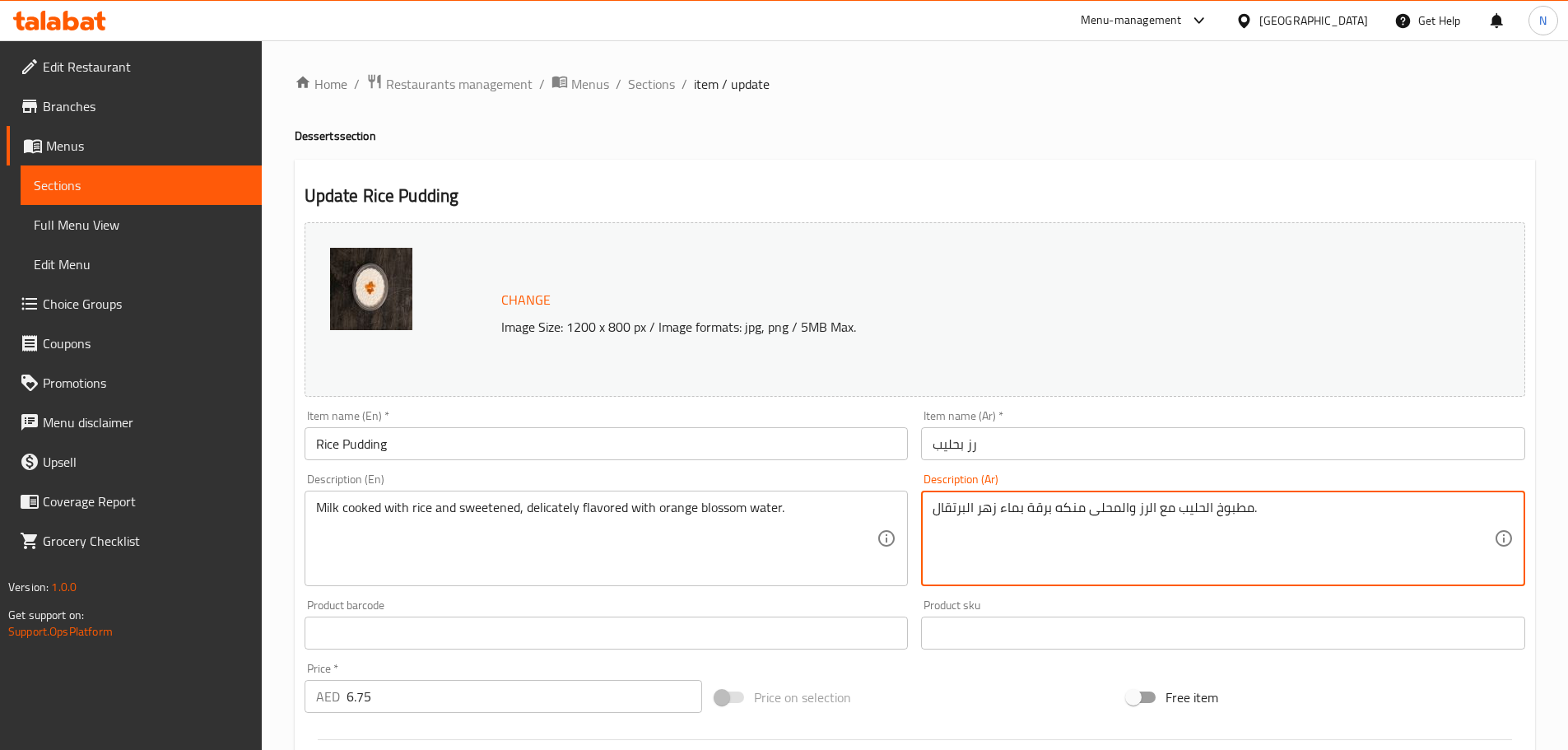
click at [1220, 506] on textarea "مطبوخ الحليب مع الرز والمحلى منكه برقة بماء زهر البرتقال." at bounding box center [1213, 539] width 561 height 79
paste textarea "ارز مع حليب مطبوخ مع المطيبات"
type textarea "ارز مع حليب مطبوخ مع المطيبات"
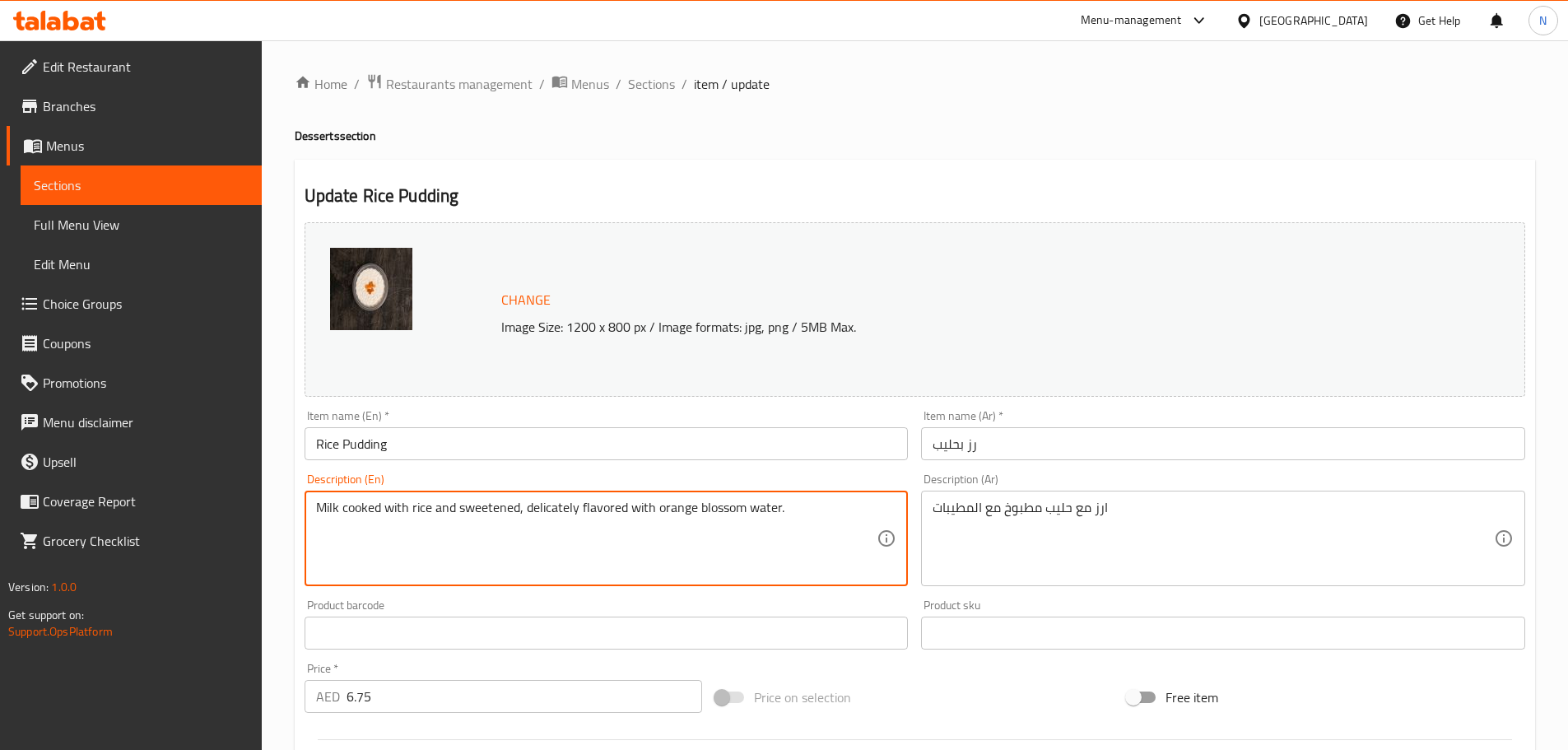
click at [460, 515] on textarea "Milk cooked with rice and sweetened, delicately flavored with orange blossom wa…" at bounding box center [596, 539] width 561 height 79
paste textarea "Rice with milk cooked with spices"
type textarea "Rice with milk cooked with spices"
click at [1050, 683] on div "Price on selection" at bounding box center [914, 697] width 411 height 45
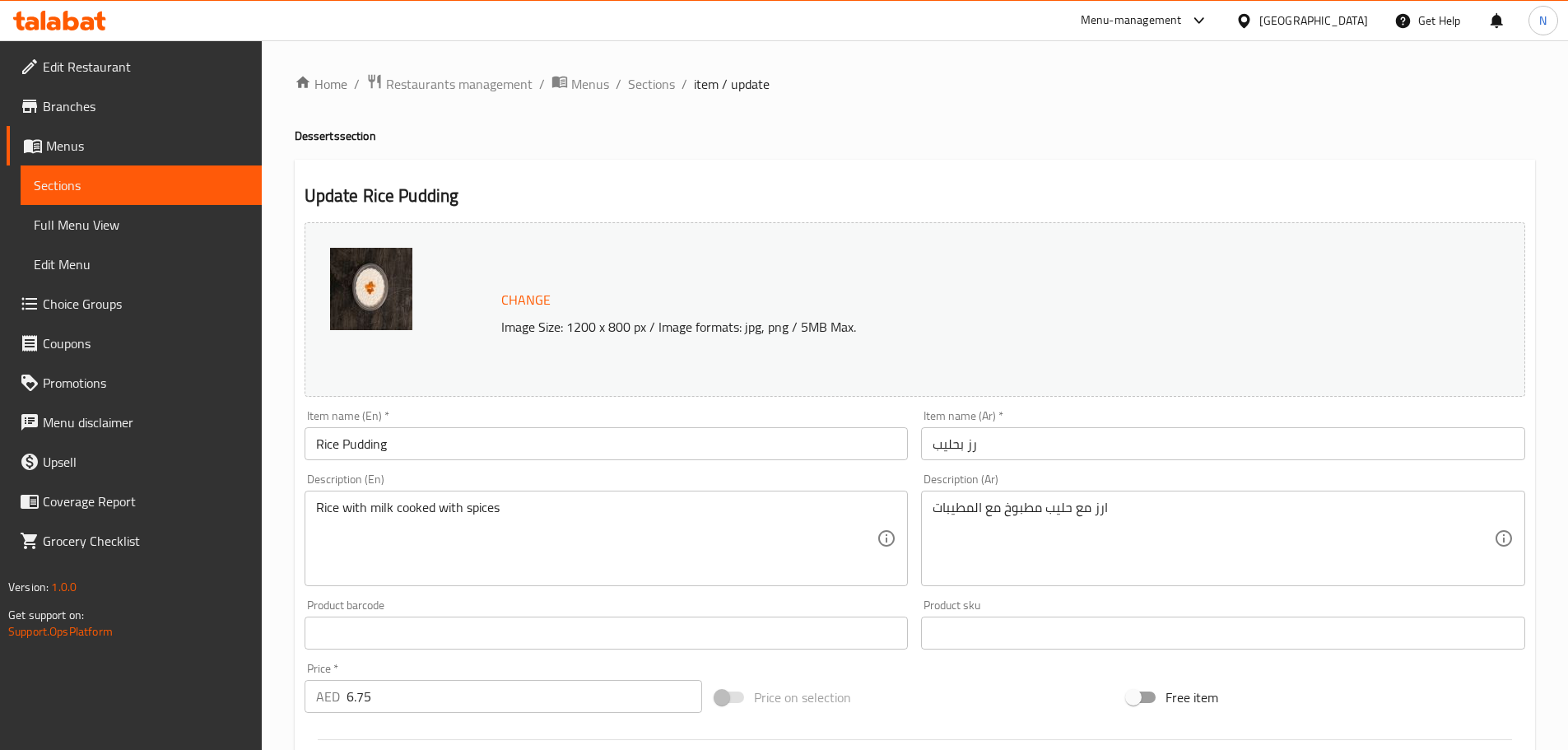
scroll to position [164, 0]
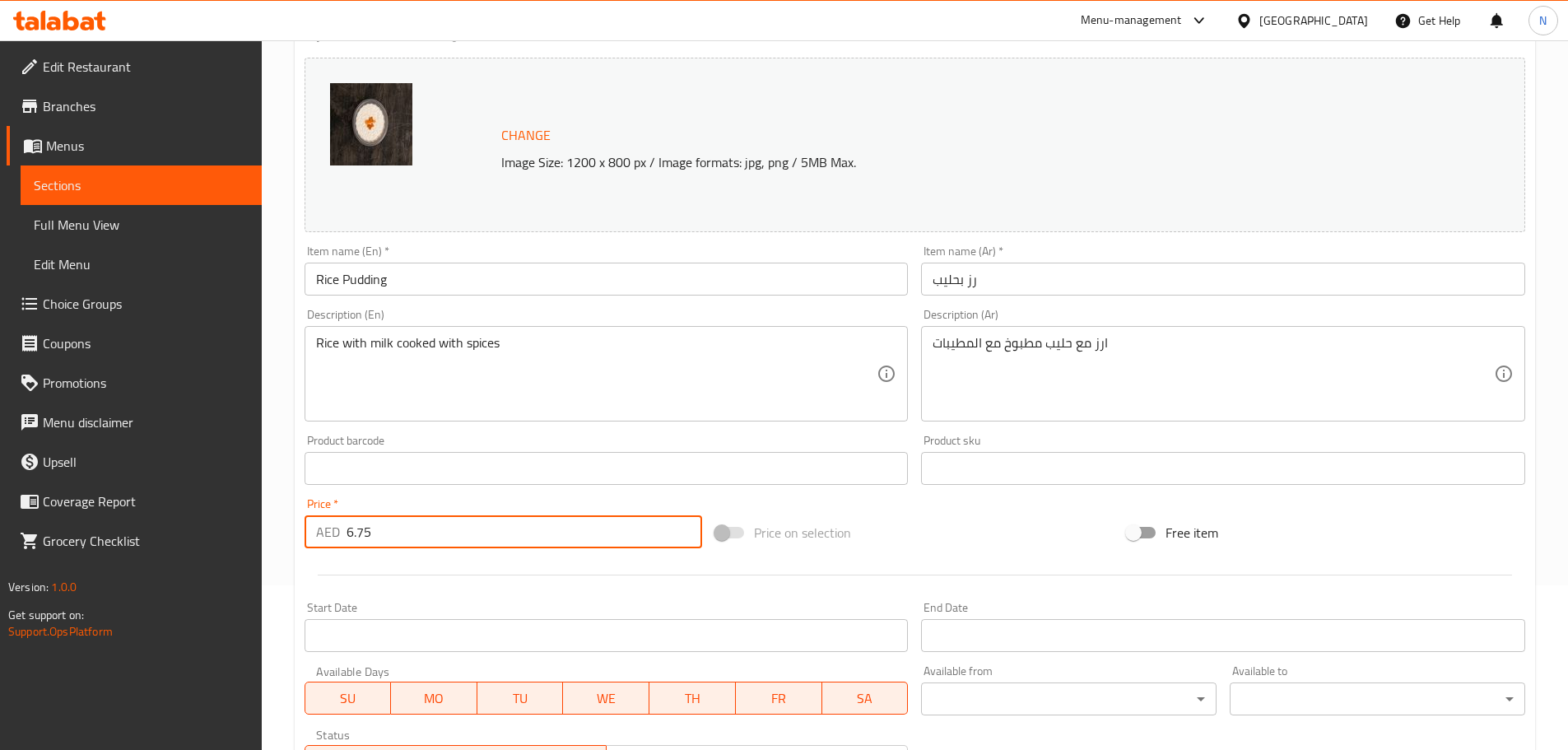
drag, startPoint x: 398, startPoint y: 528, endPoint x: 343, endPoint y: 543, distance: 57.0
click at [343, 543] on div "AED 6.75 Price *" at bounding box center [503, 531] width 398 height 33
paste input "8"
type input "8.75"
click at [945, 498] on div "Change Image Size: 1200 x 800 px / Image formats: jpg, png / 5MB Max. Item name…" at bounding box center [915, 418] width 1233 height 734
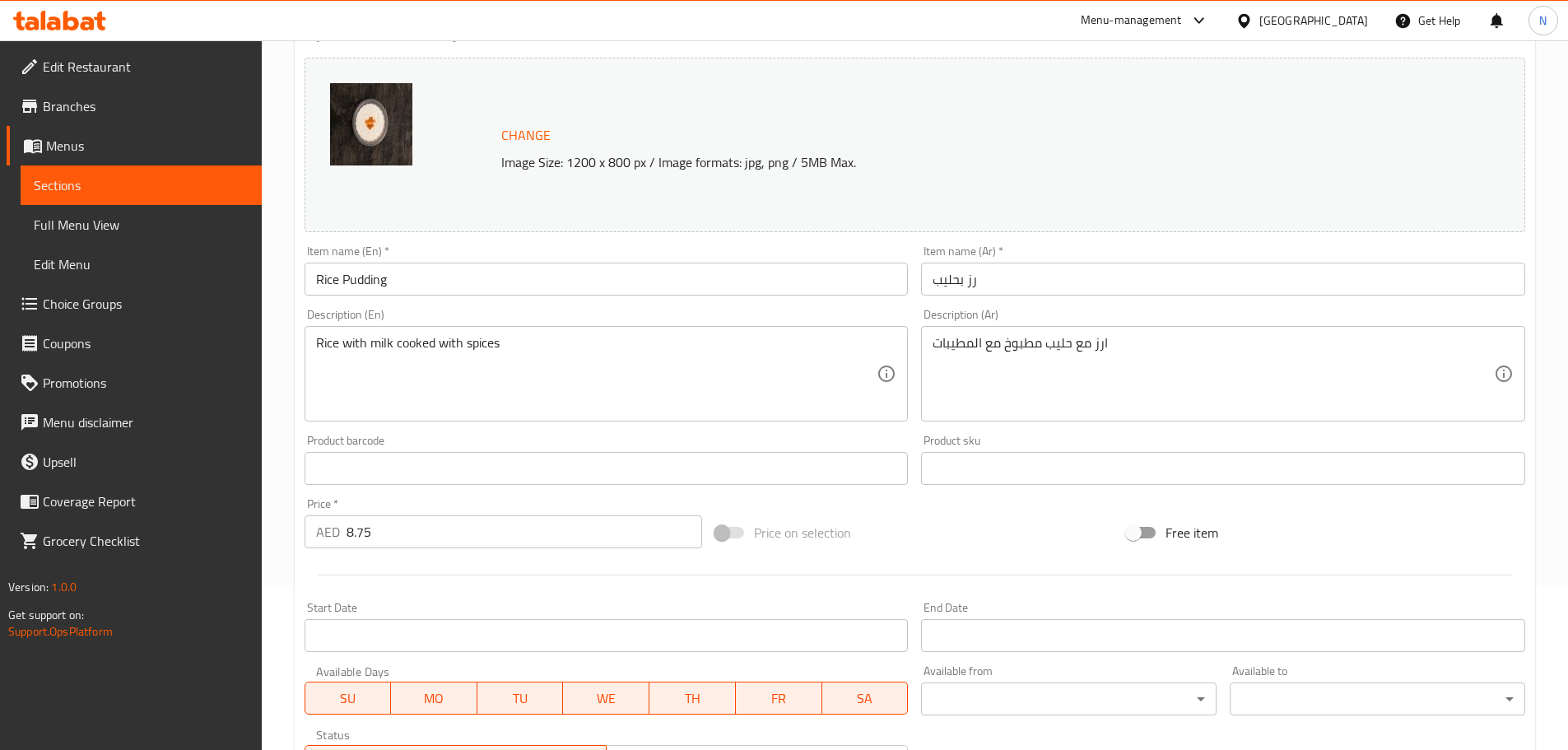
scroll to position [438, 0]
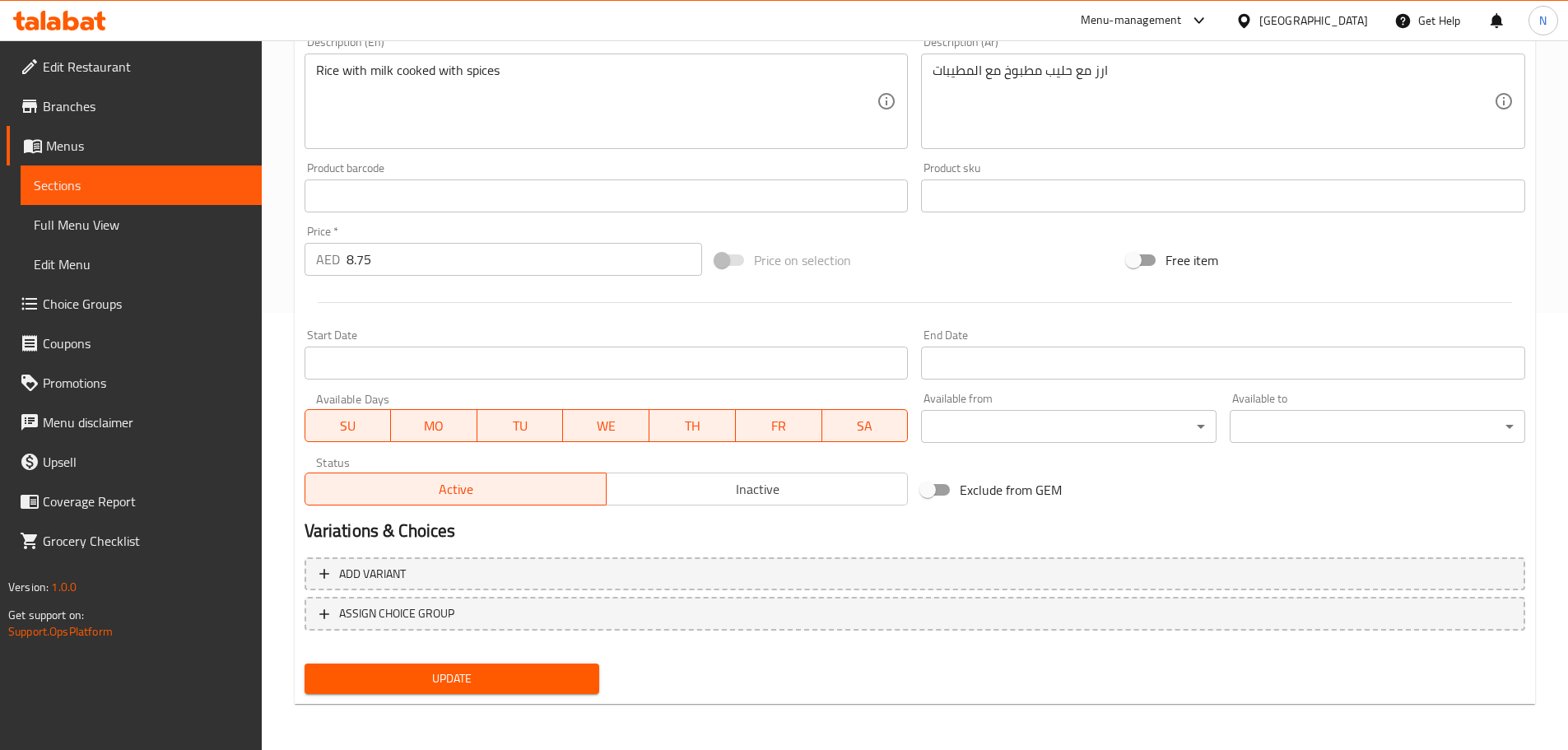
click at [521, 685] on span "Update" at bounding box center [452, 679] width 270 height 21
click at [502, 682] on span "Update" at bounding box center [452, 679] width 270 height 21
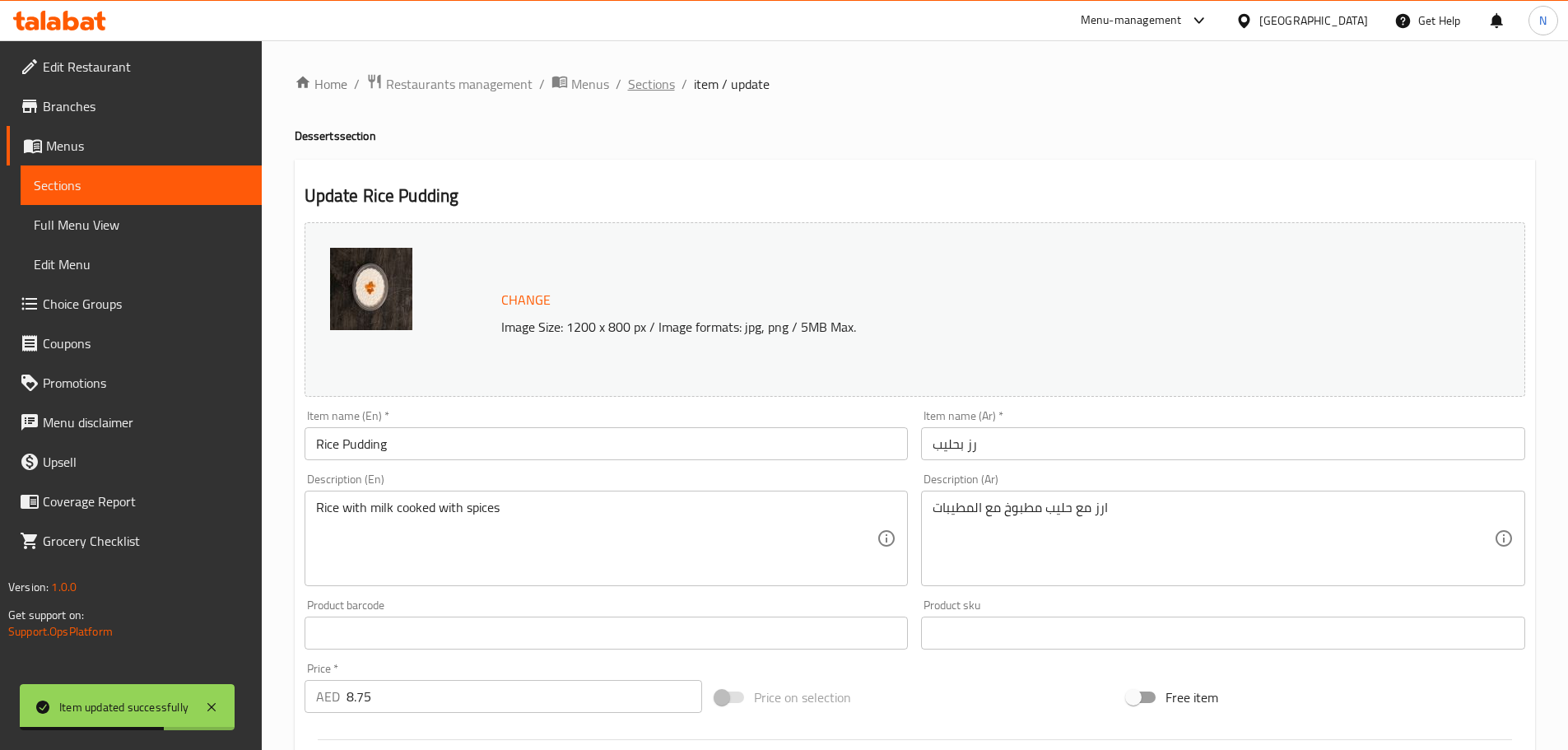
click at [654, 79] on span "Sections" at bounding box center [651, 84] width 47 height 20
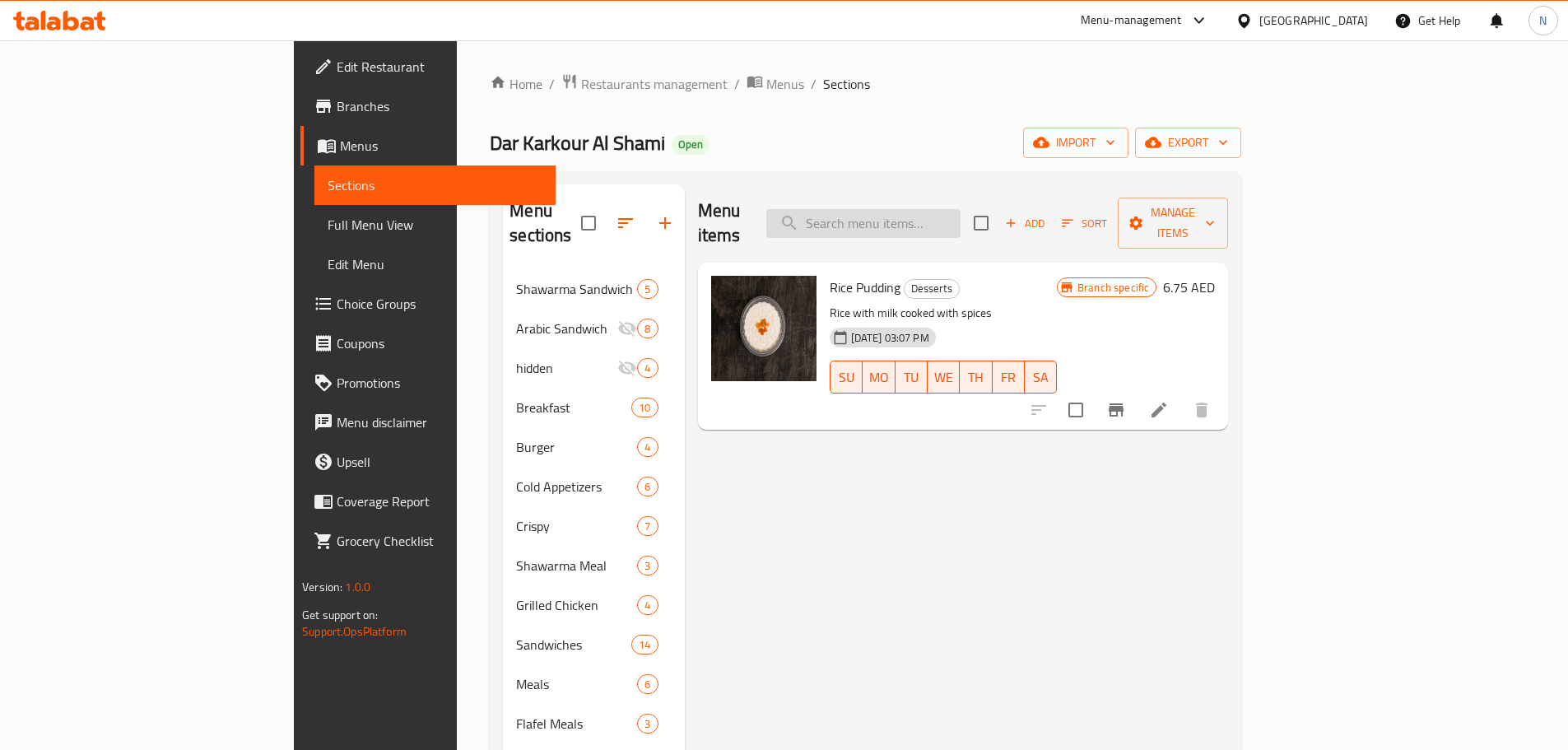
click at [942, 209] on input "search" at bounding box center [864, 223] width 195 height 29
paste input "بريانى دجاج"
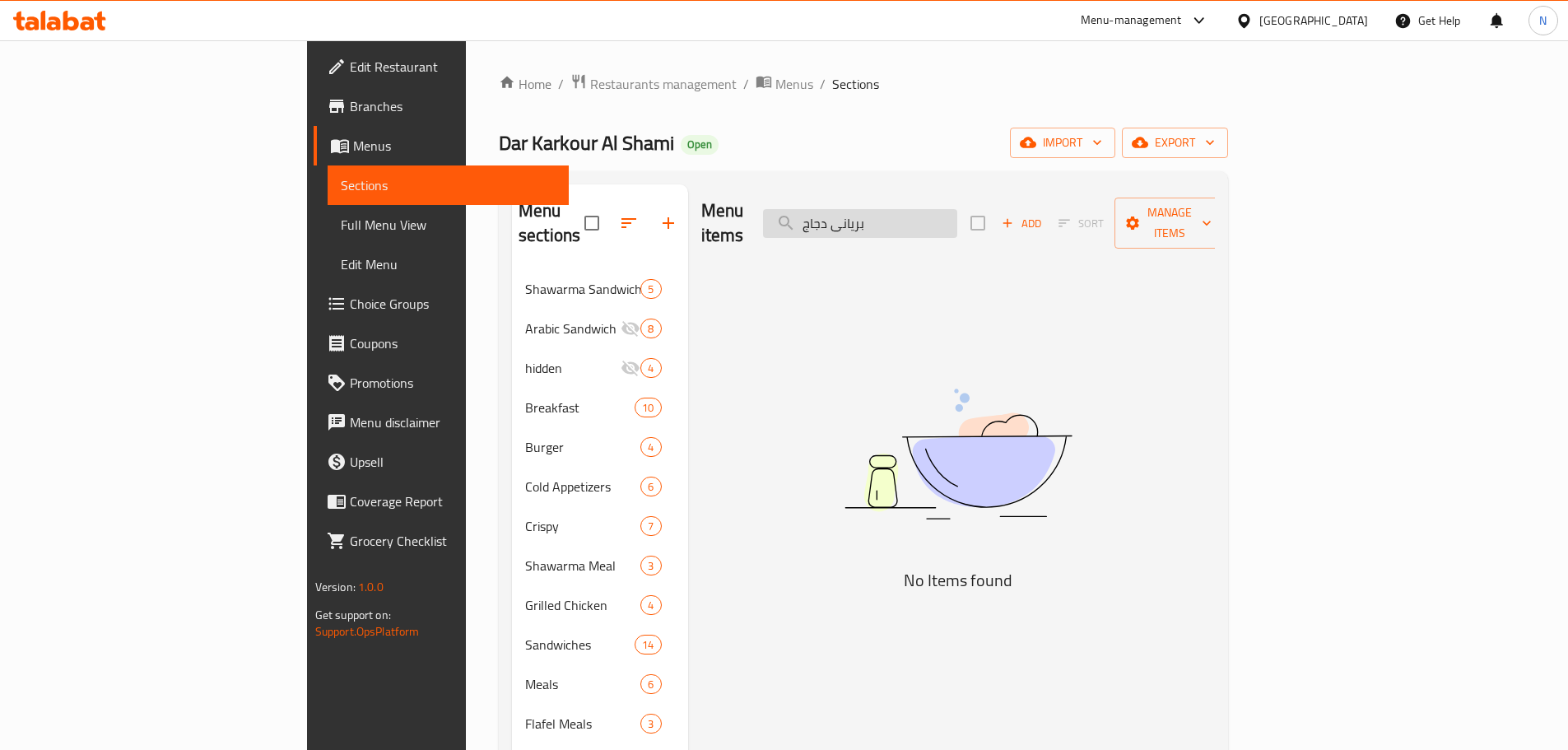
click at [926, 213] on input "بريانى دجاج" at bounding box center [860, 223] width 195 height 29
click at [926, 223] on input "بريانى" at bounding box center [860, 223] width 195 height 29
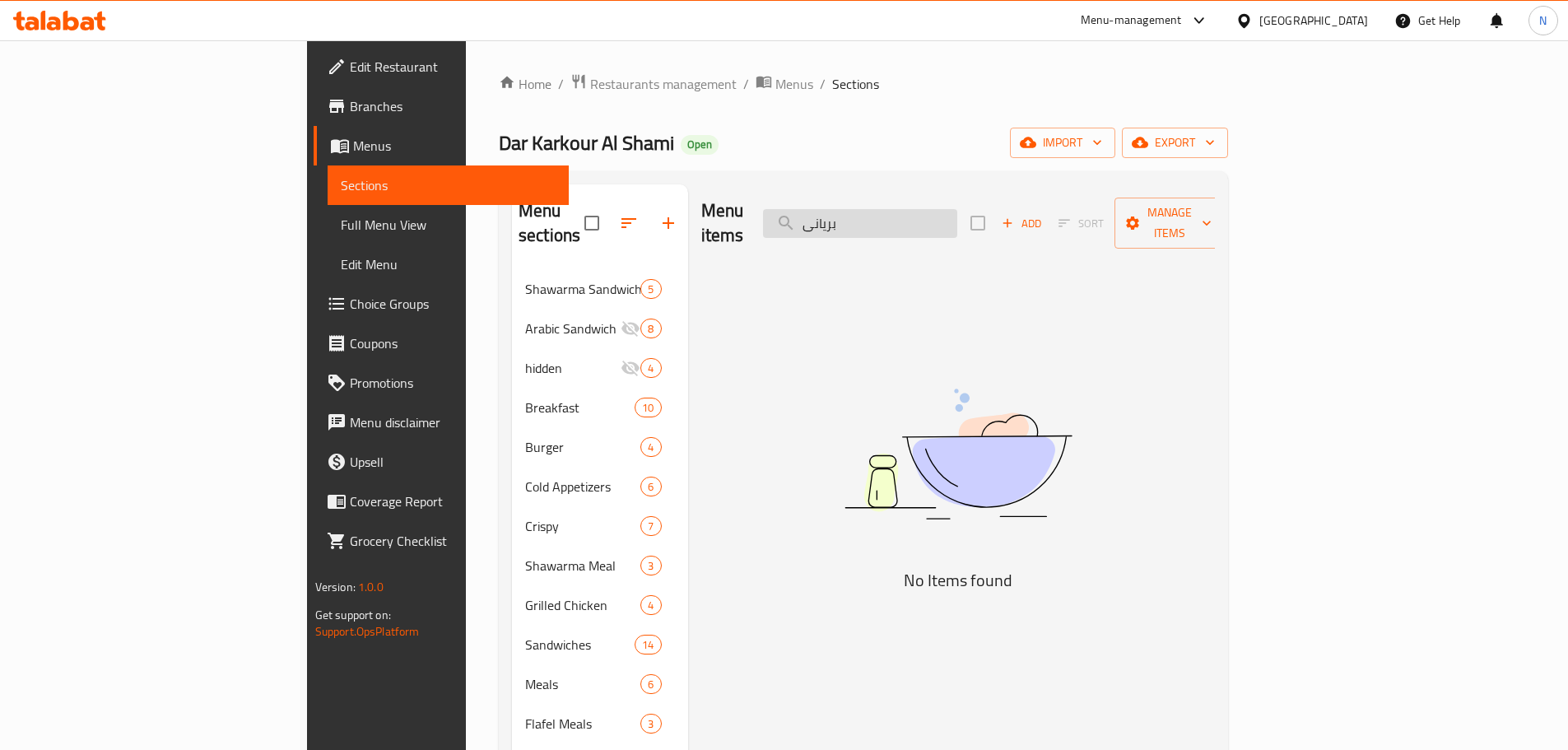
paste input "Chicken Biryani"
click at [925, 210] on input "Chicken Biryani" at bounding box center [860, 223] width 195 height 29
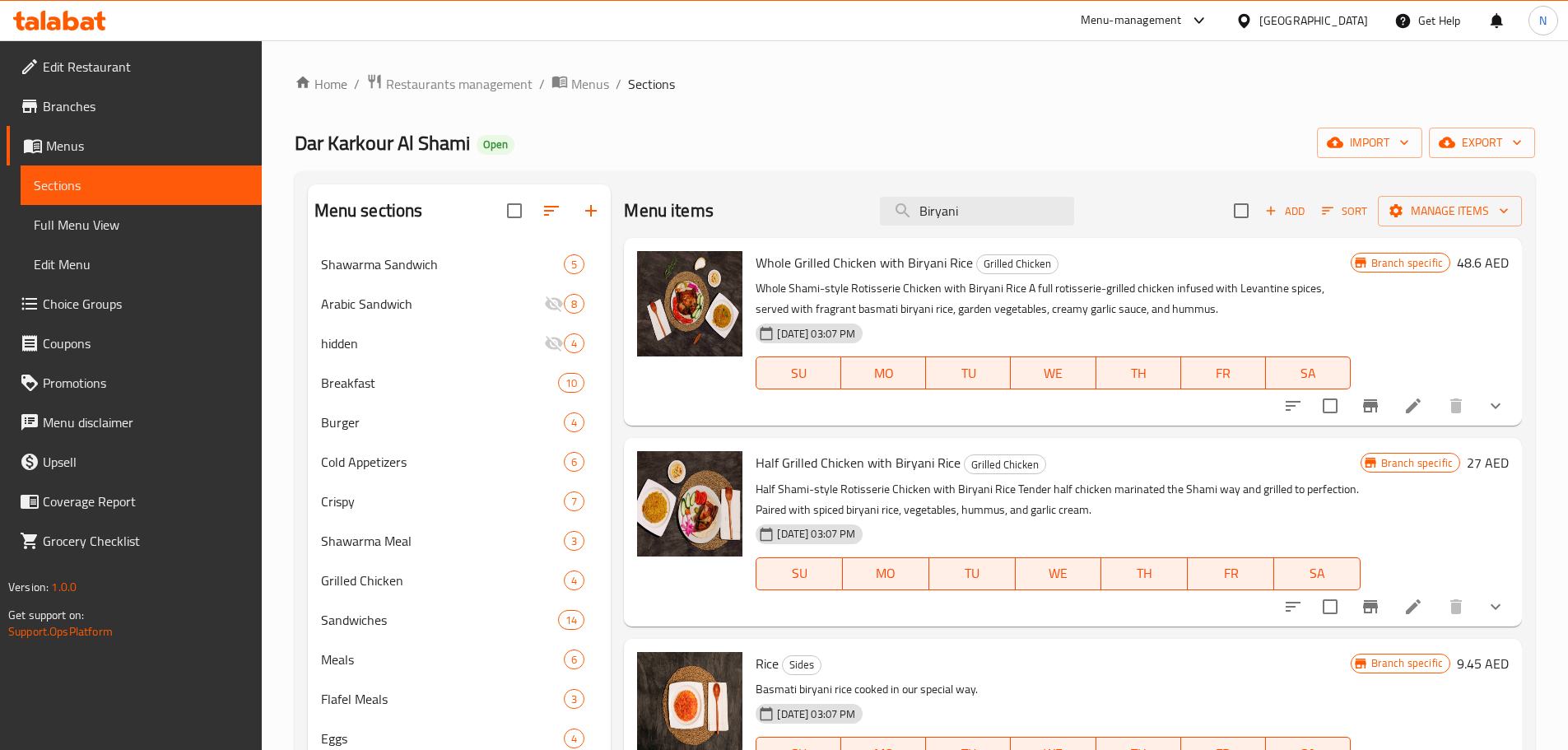
scroll to position [164, 0]
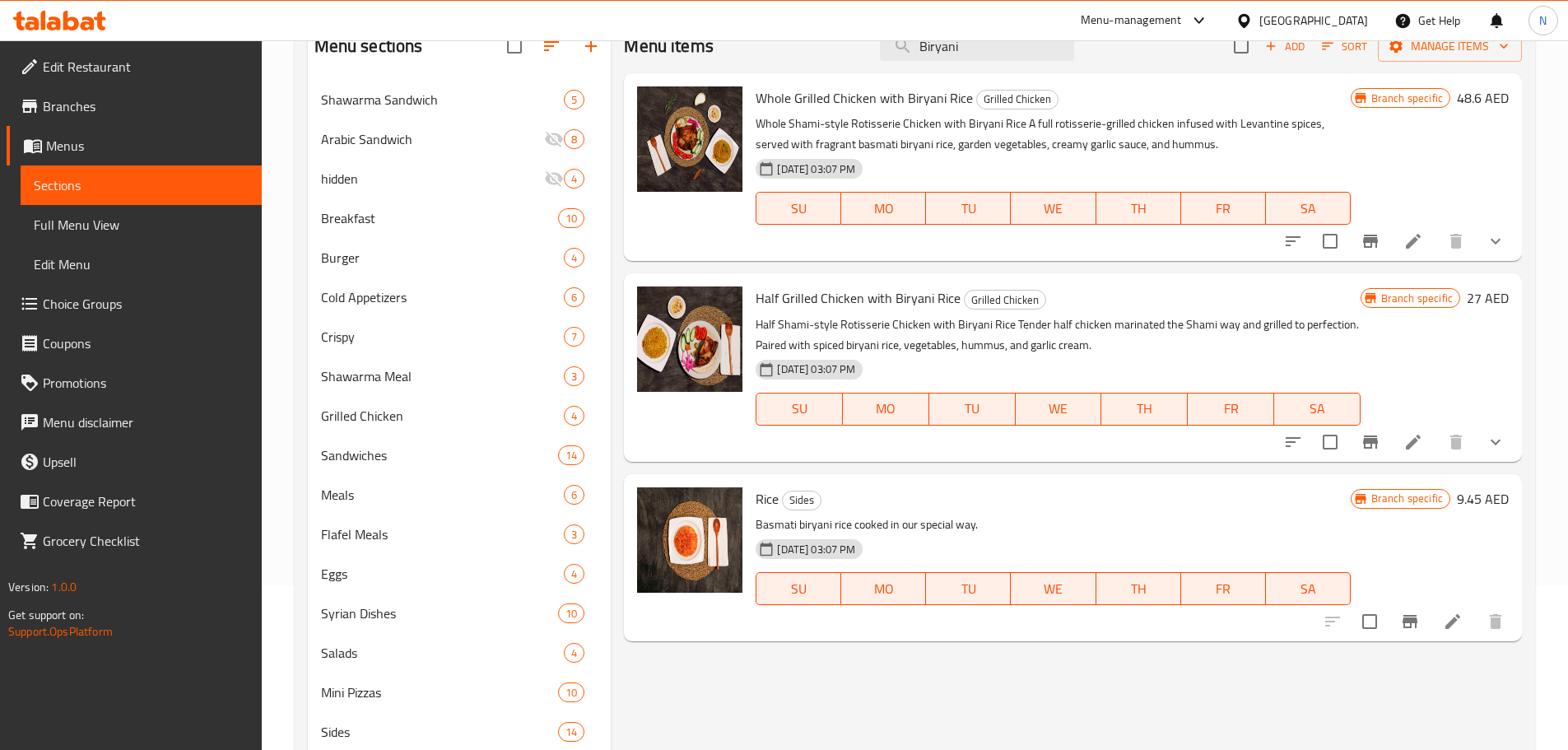
type input "Biryani"
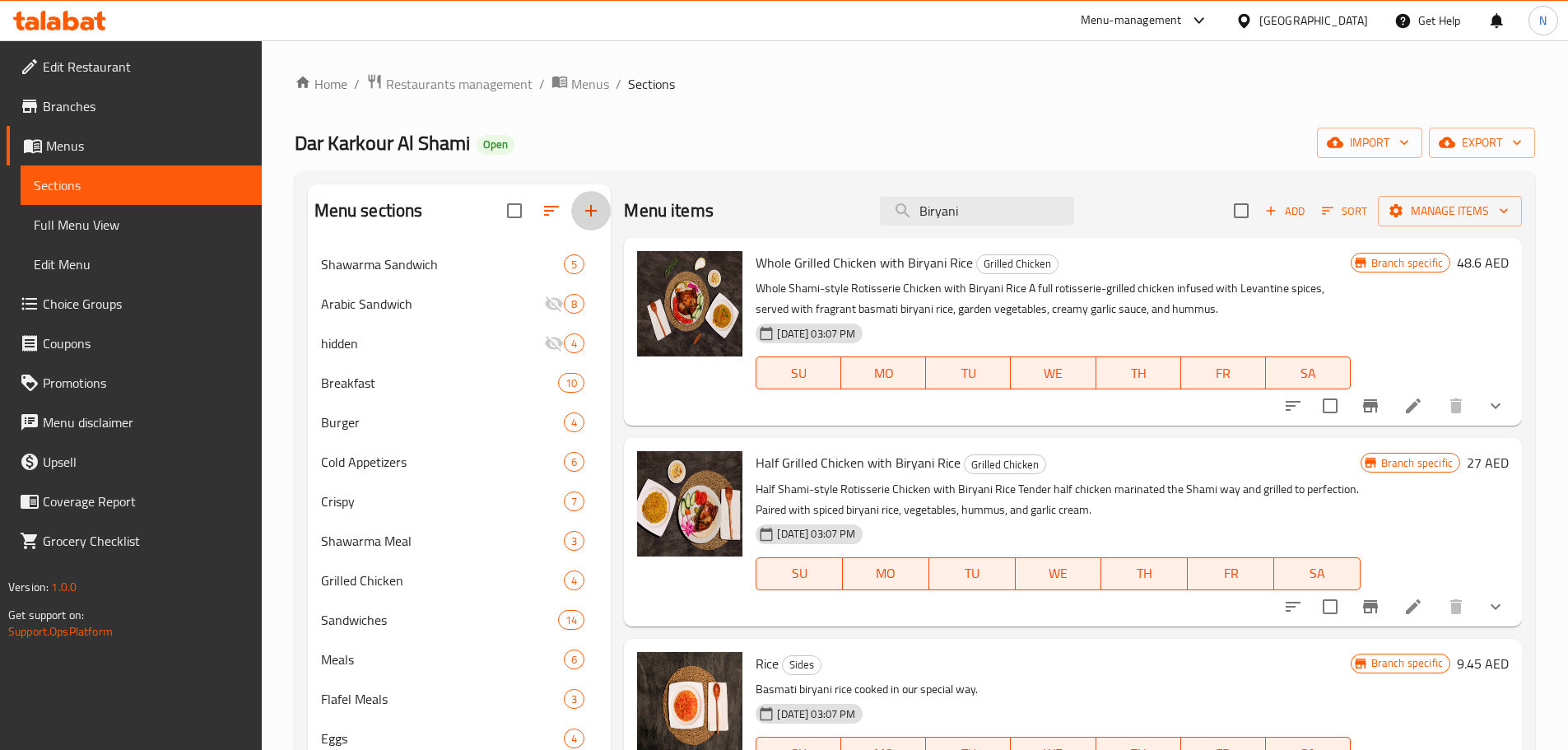
click at [594, 217] on icon "button" at bounding box center [591, 211] width 20 height 20
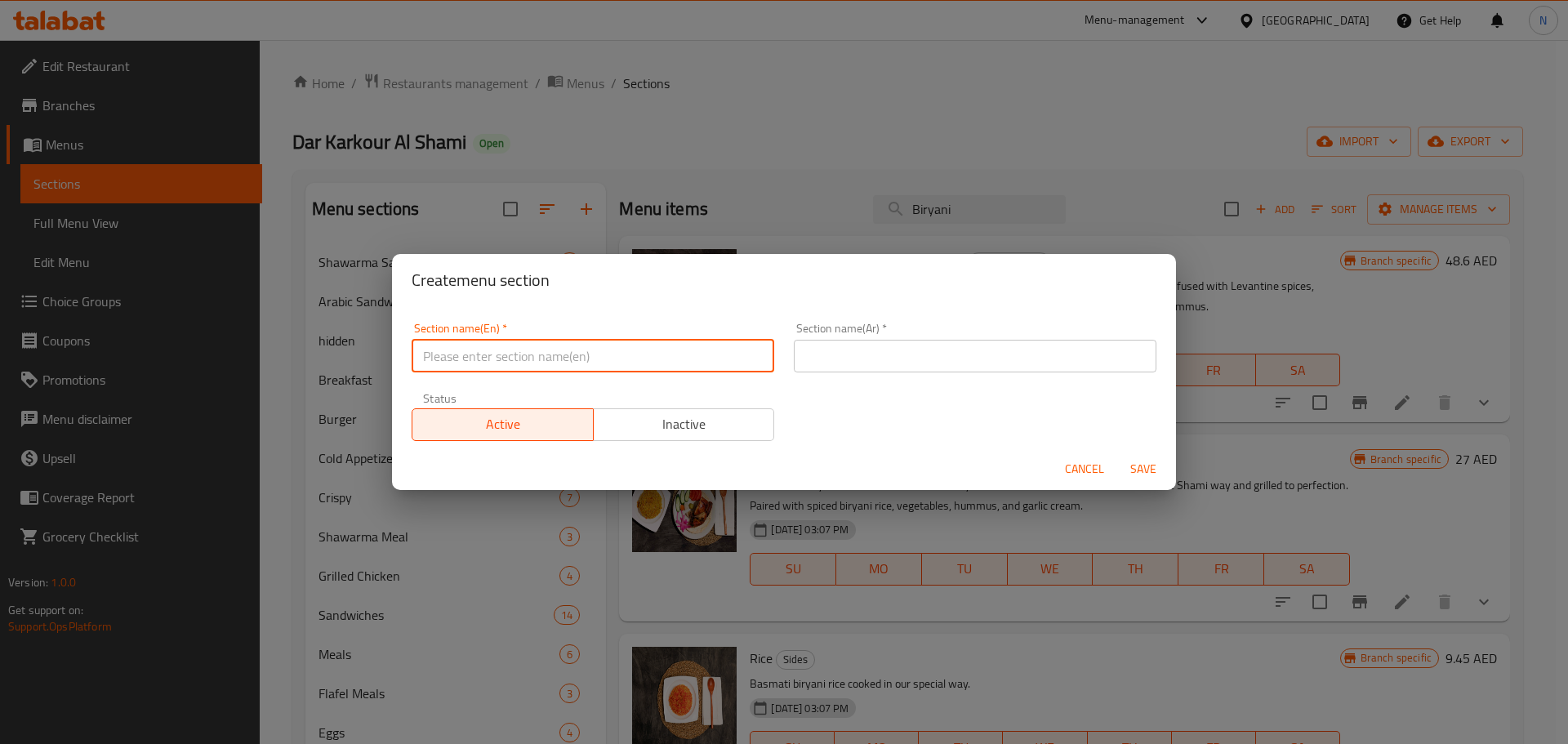
click at [497, 362] on input "text" at bounding box center [592, 356] width 362 height 33
paste input "Dish of the Day (daily)"
type input "Dish of the Day (daily)"
click at [871, 337] on div "Section name(Ar)   * Section name(Ar) *" at bounding box center [974, 347] width 362 height 50
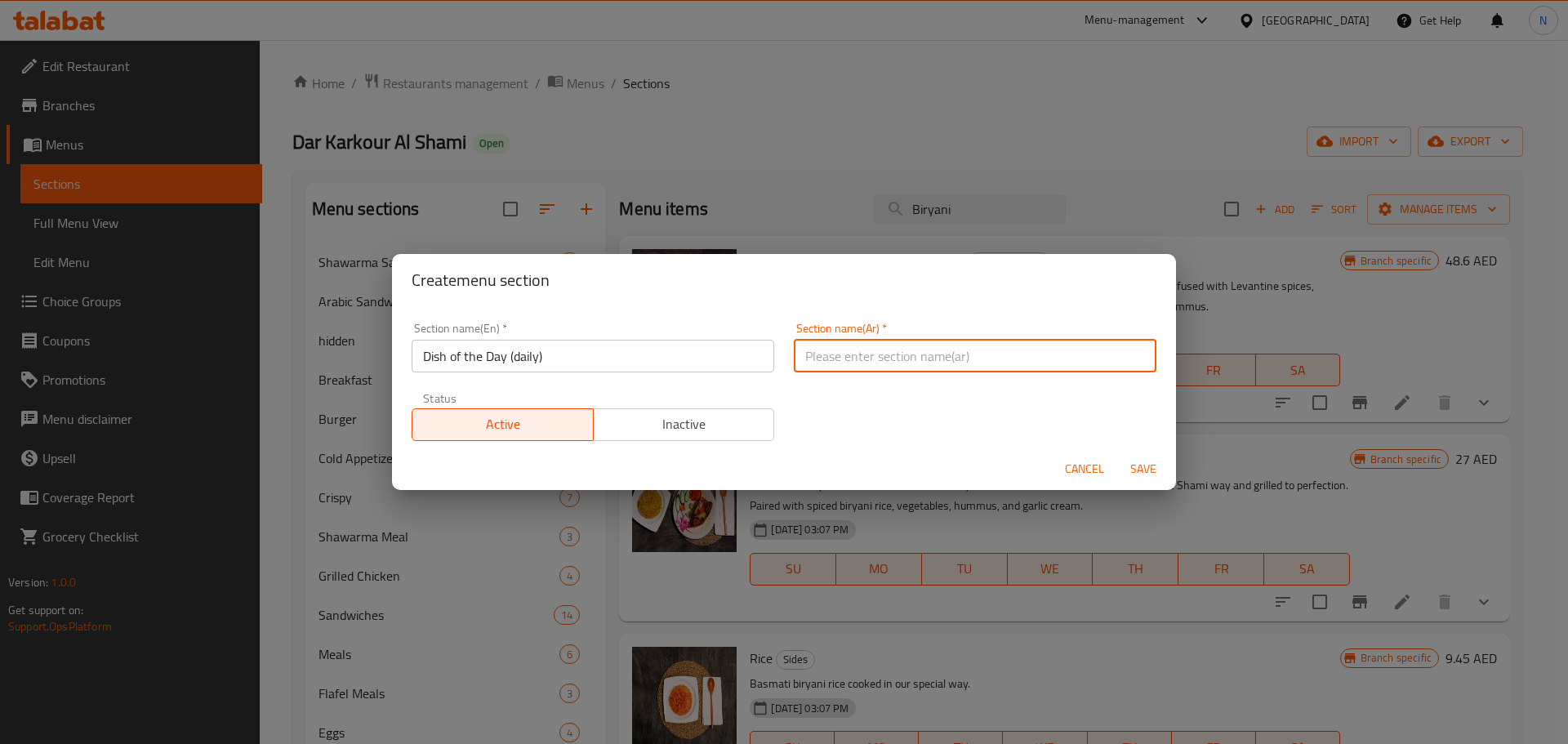
click at [866, 369] on input "text" at bounding box center [974, 356] width 362 height 33
paste input "طبق اليوم (يومياً)"
type input "طبق اليوم (يومياً)"
click at [530, 356] on input "Dish of the Day (daily)" at bounding box center [592, 356] width 362 height 33
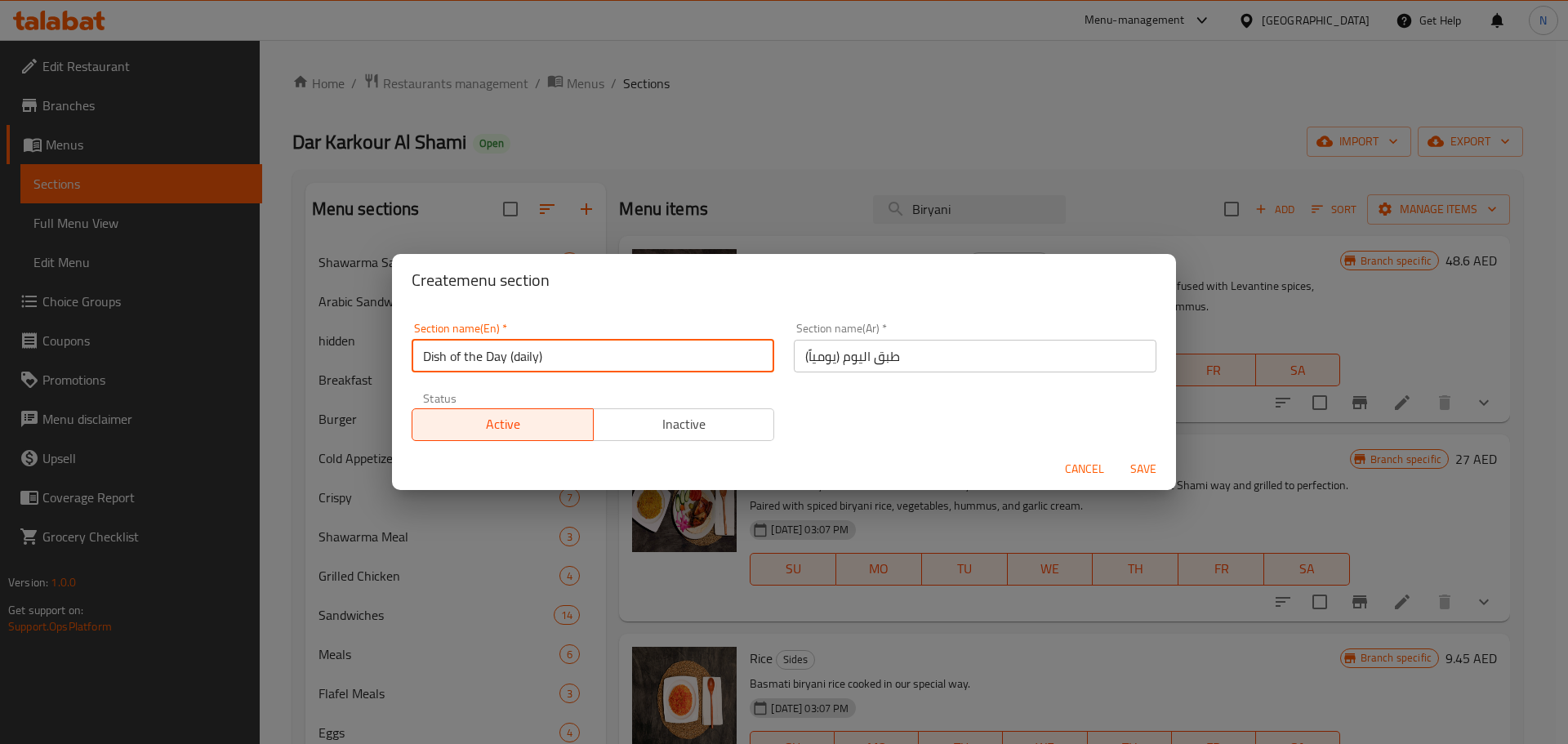
click at [530, 356] on input "Dish of the Day (daily)" at bounding box center [592, 356] width 362 height 33
click at [475, 362] on input "Dish of the Day (Daily)" at bounding box center [592, 356] width 362 height 33
click at [456, 360] on input "Dish of The Day (Daily)" at bounding box center [592, 356] width 362 height 33
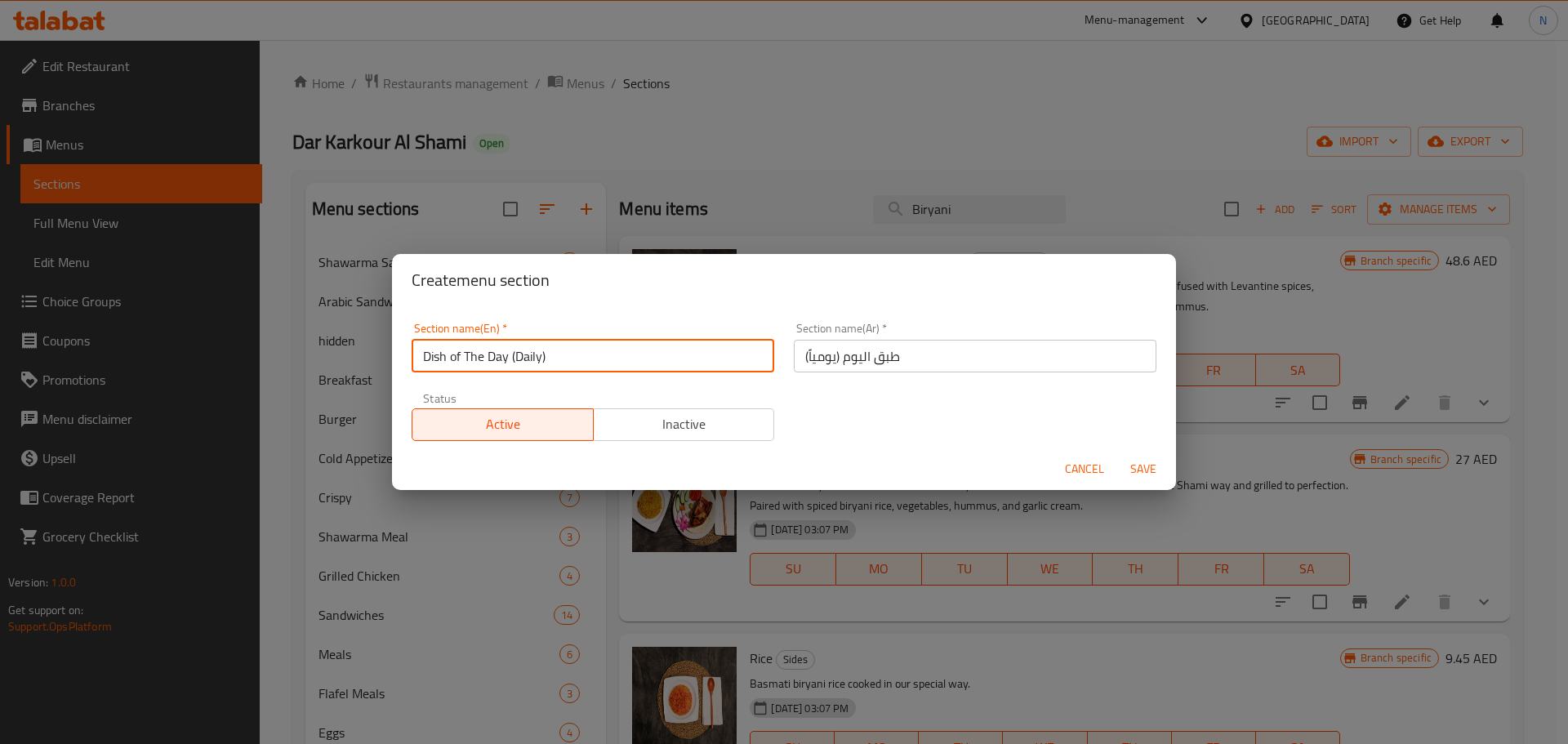
type input "Dish Of The Day (Daily)"
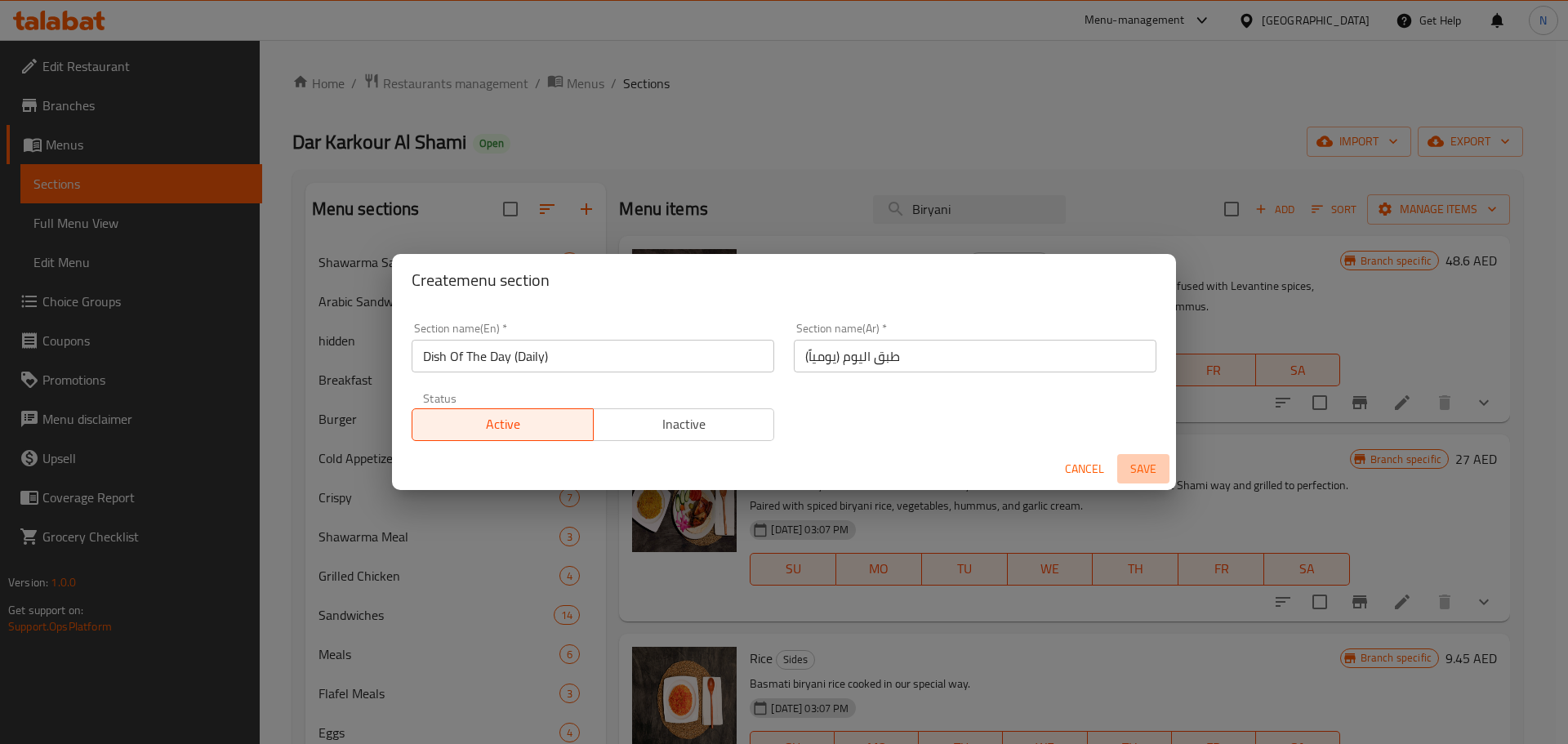
click at [1143, 466] on span "Save" at bounding box center [1143, 469] width 39 height 20
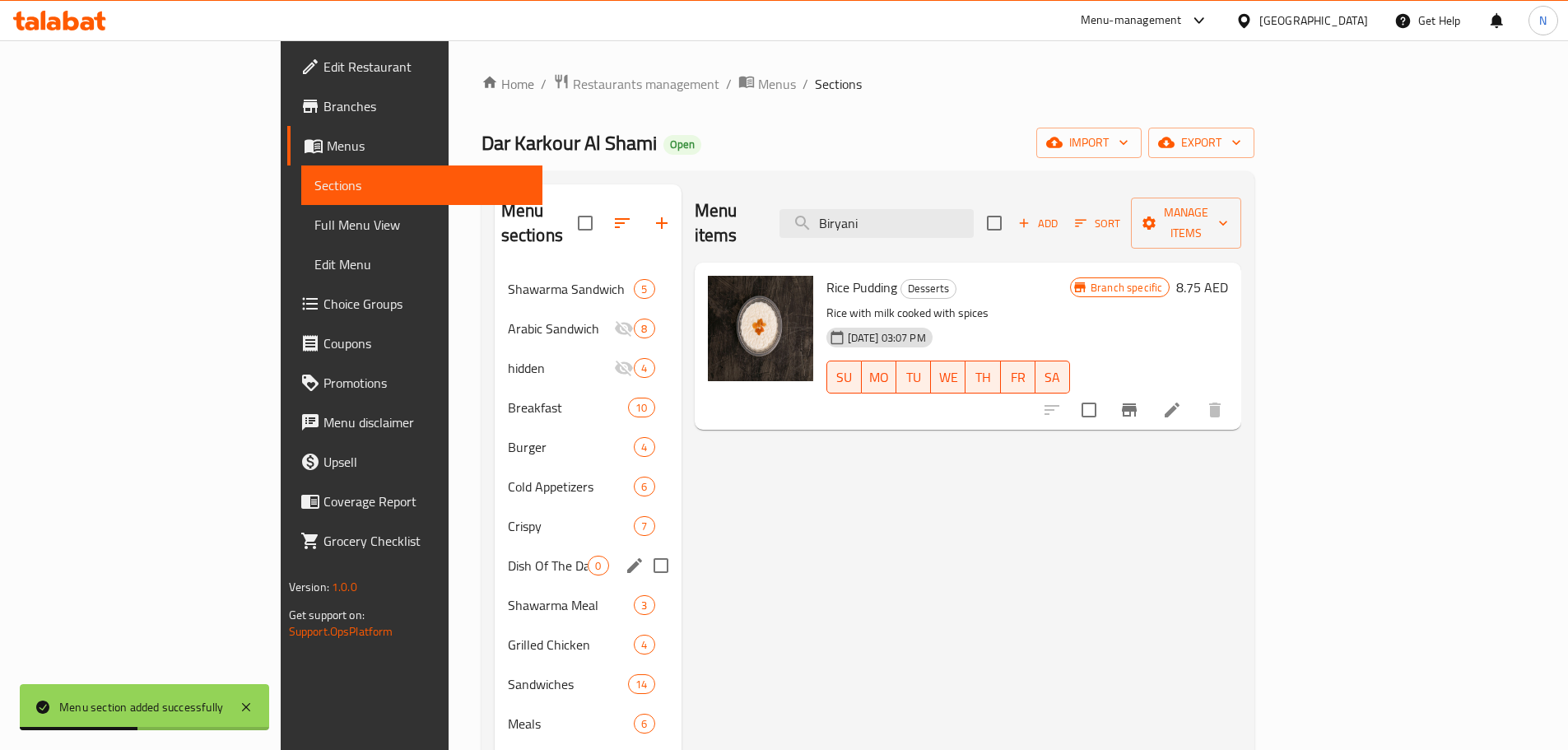
click at [494, 552] on div "Dish Of The Day (Daily) 0" at bounding box center [587, 565] width 187 height 39
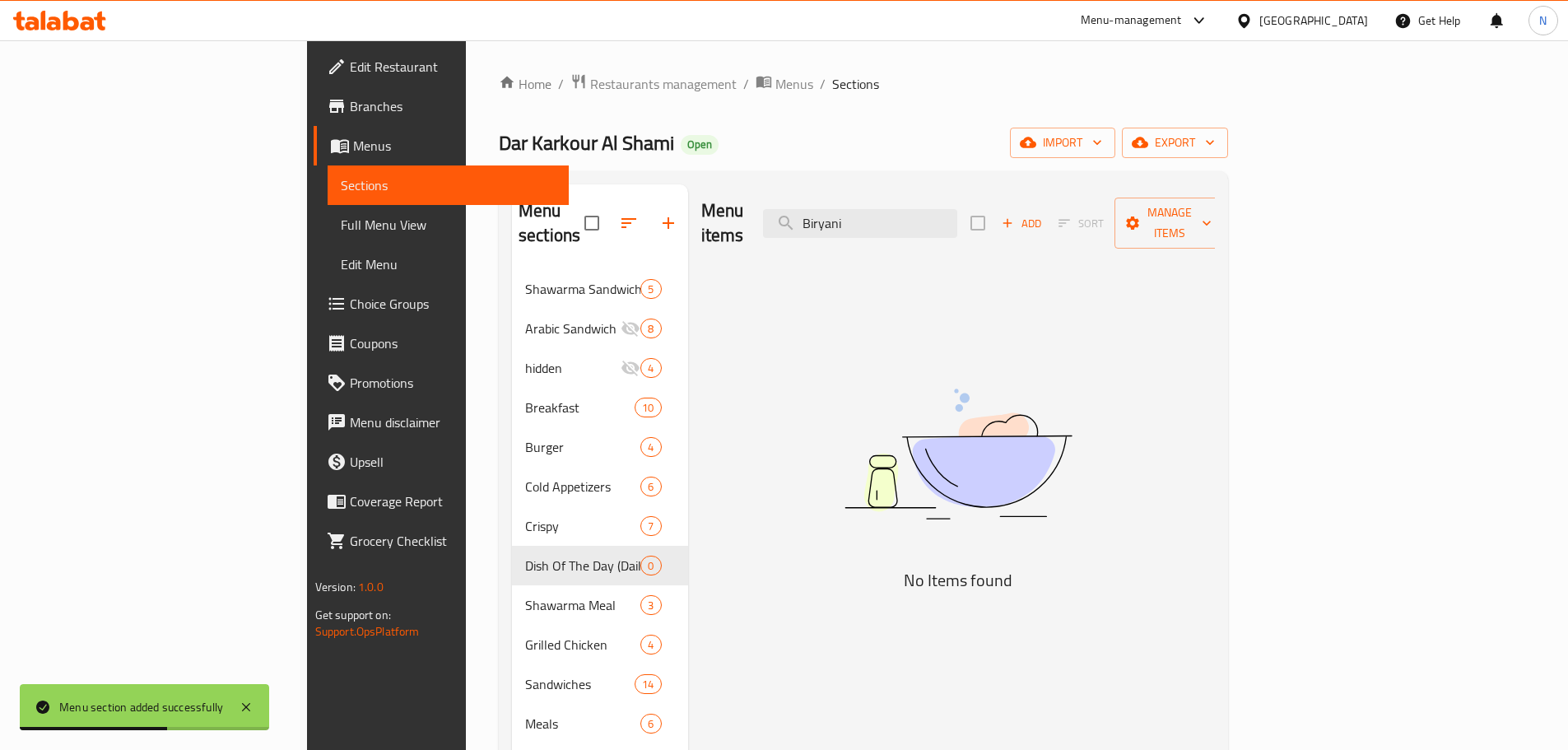
click at [1015, 216] on icon "button" at bounding box center [1007, 223] width 15 height 15
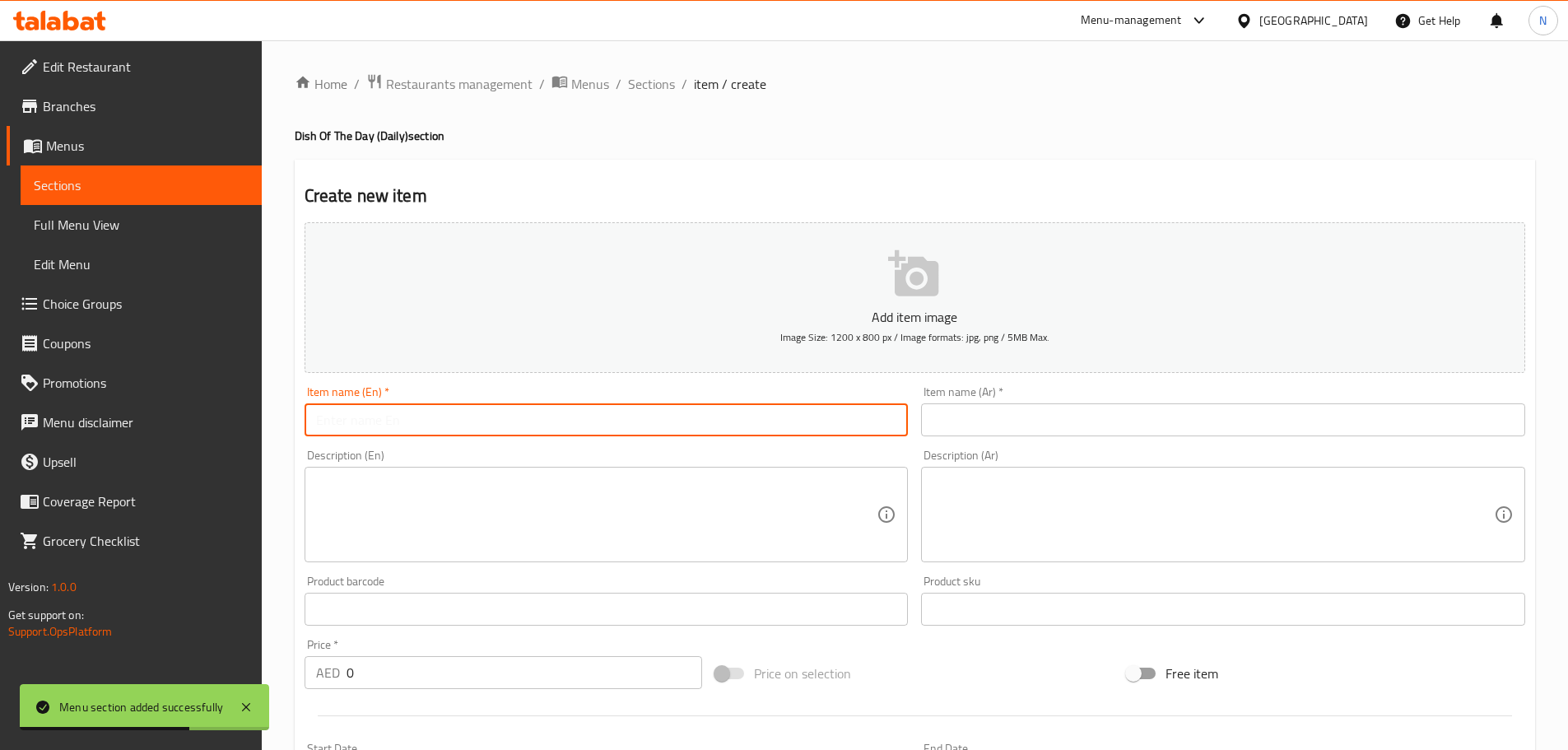
click at [799, 420] on input "text" at bounding box center [606, 420] width 604 height 33
paste input "Chicken Biryani"
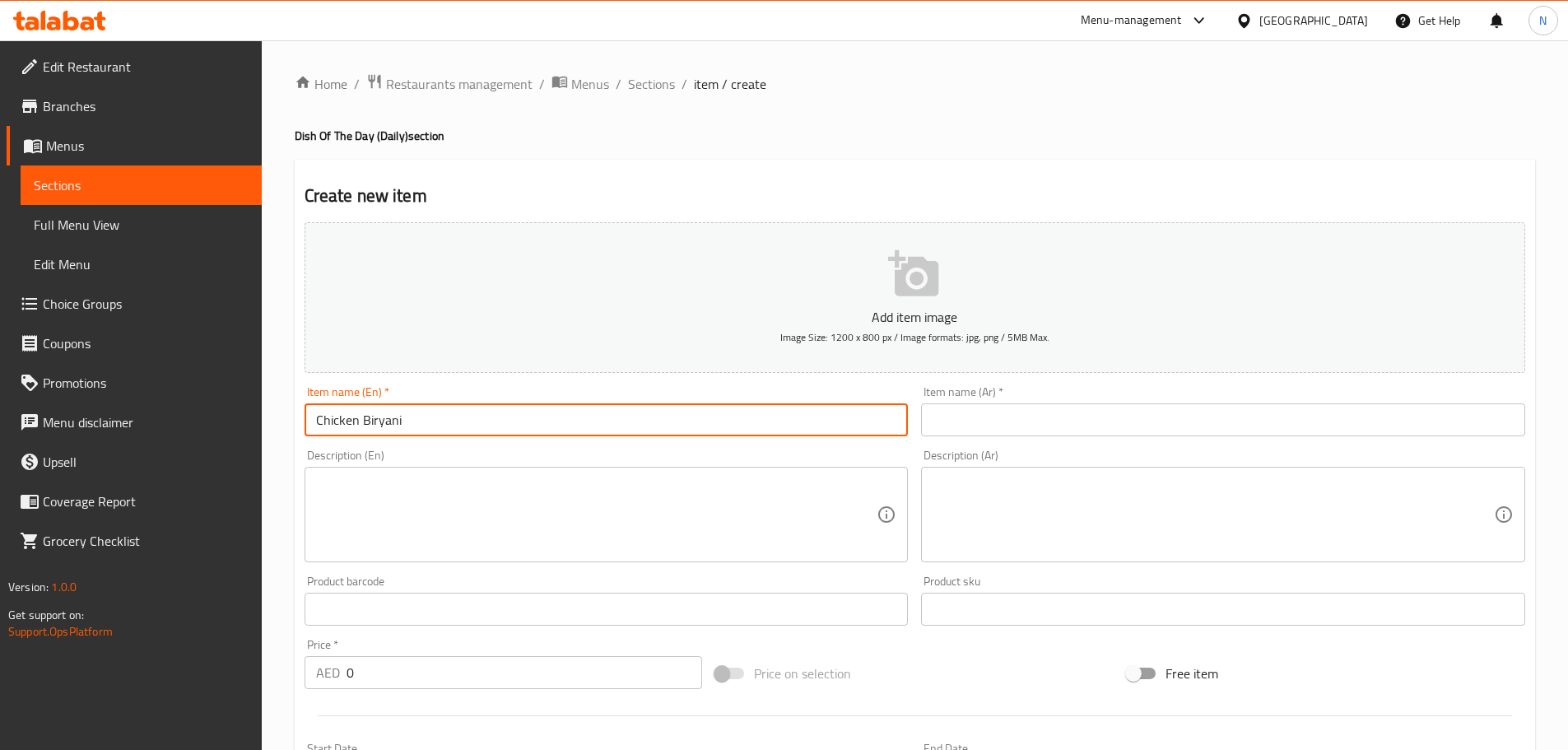
type input "Chicken Biryani"
click at [1119, 438] on div "Item name (Ar)   * Item name (Ar) *" at bounding box center [1224, 411] width 618 height 63
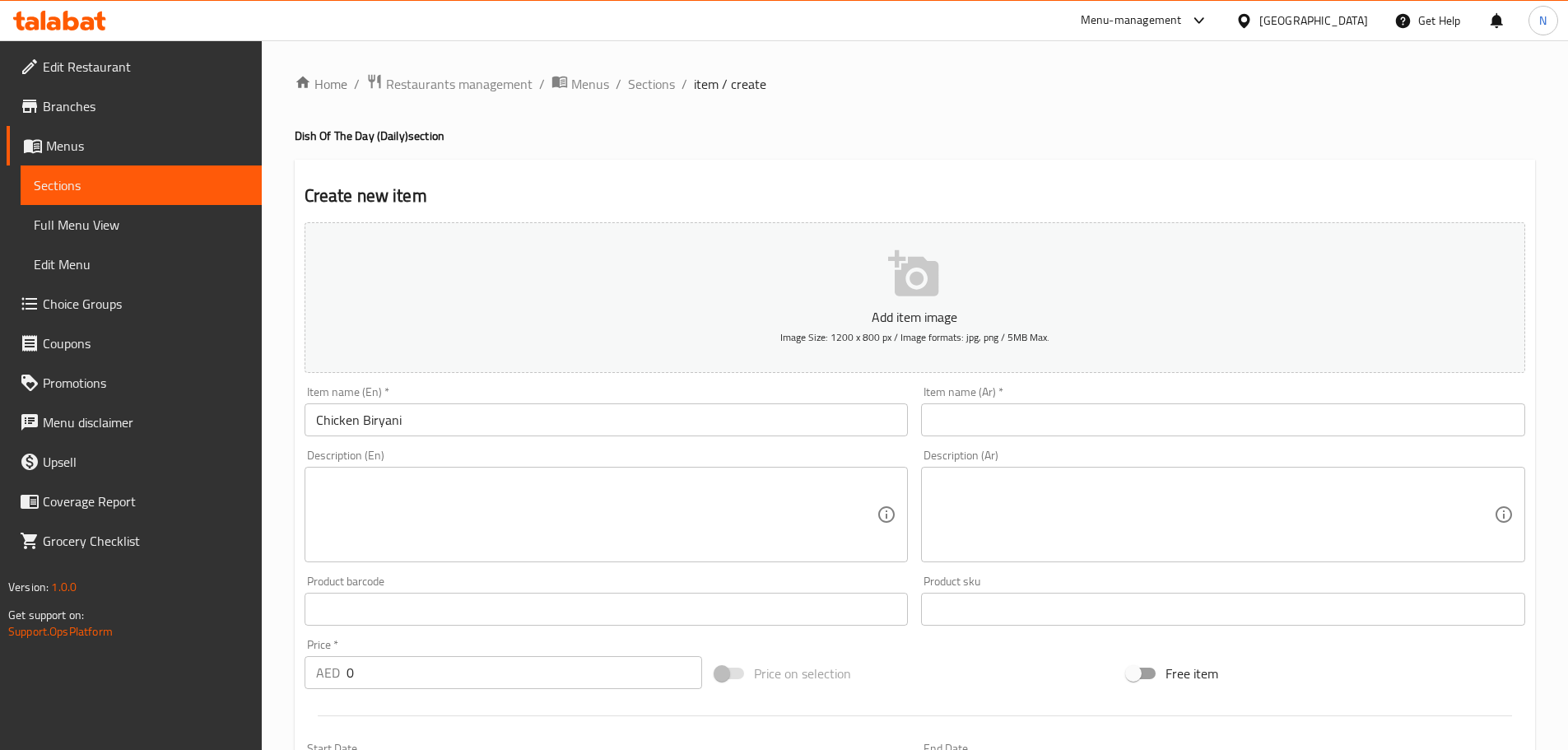
click at [1116, 431] on input "text" at bounding box center [1223, 420] width 604 height 33
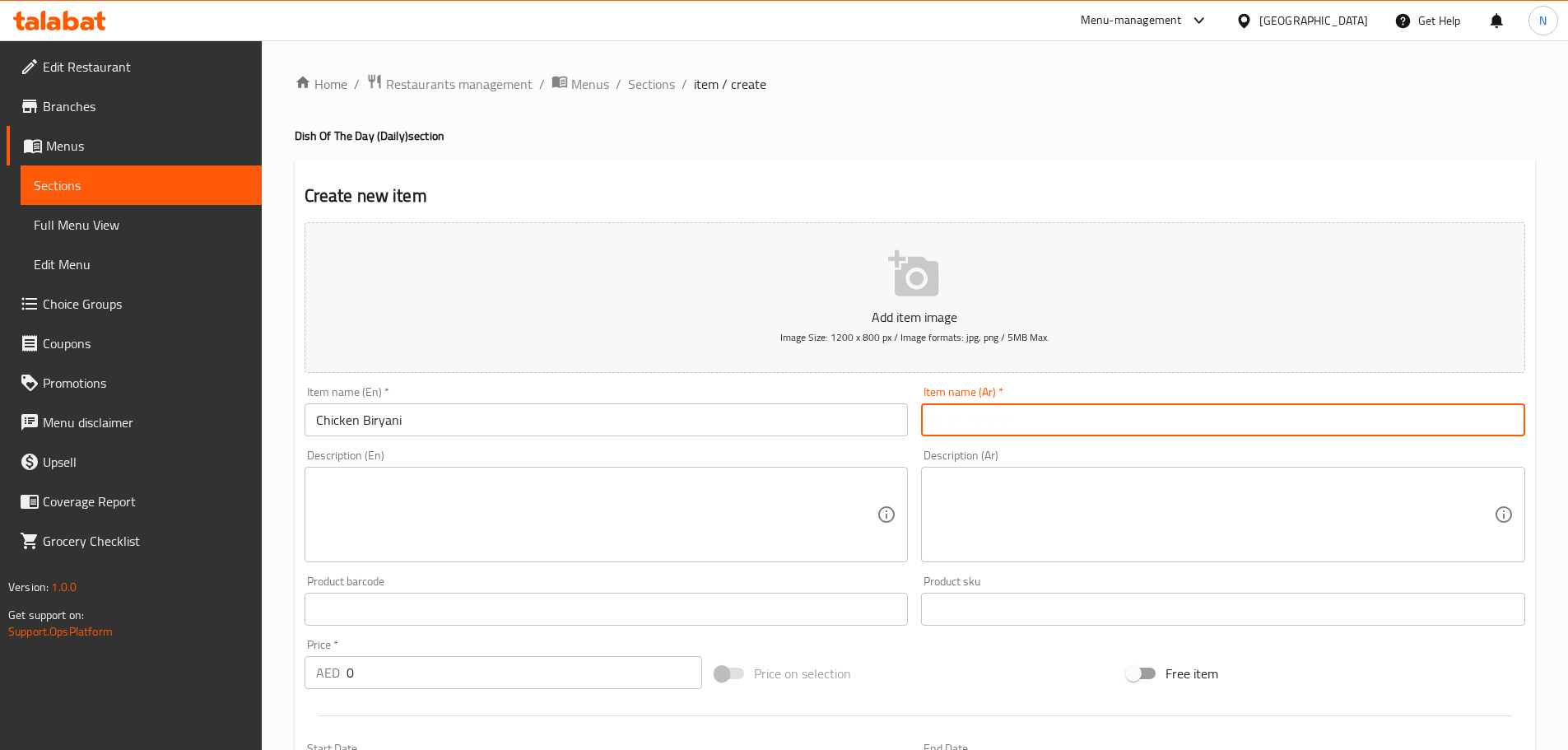
paste input "بريانى دجاج"
type input "بريانى دجاج"
click at [1048, 550] on textarea at bounding box center [1213, 515] width 561 height 79
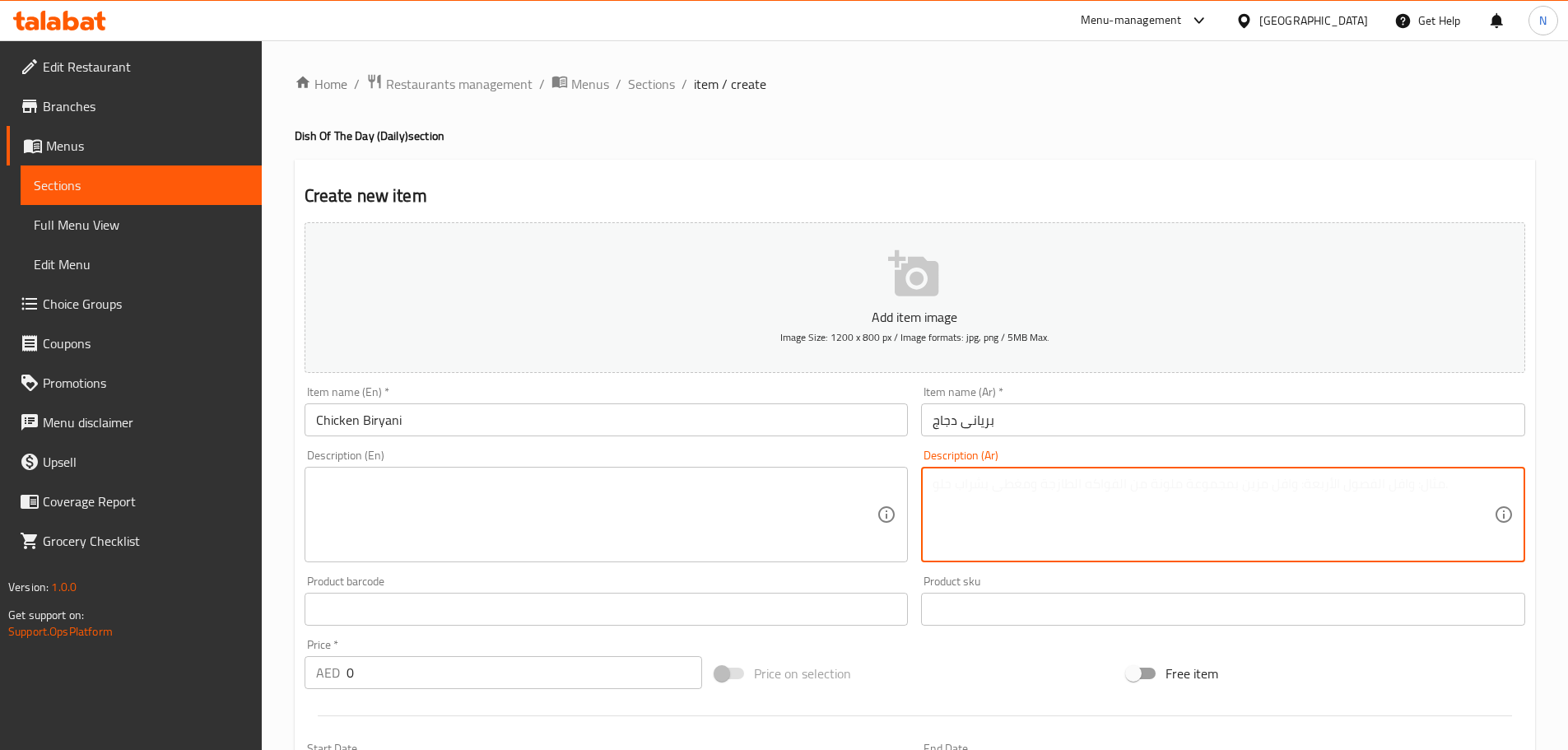
paste textarea "ارز بريانى مع نصف دجاج مع صوص مع شوربة"
type textarea "ارز بريانى مع نصف دجاج مع صوص مع شوربة"
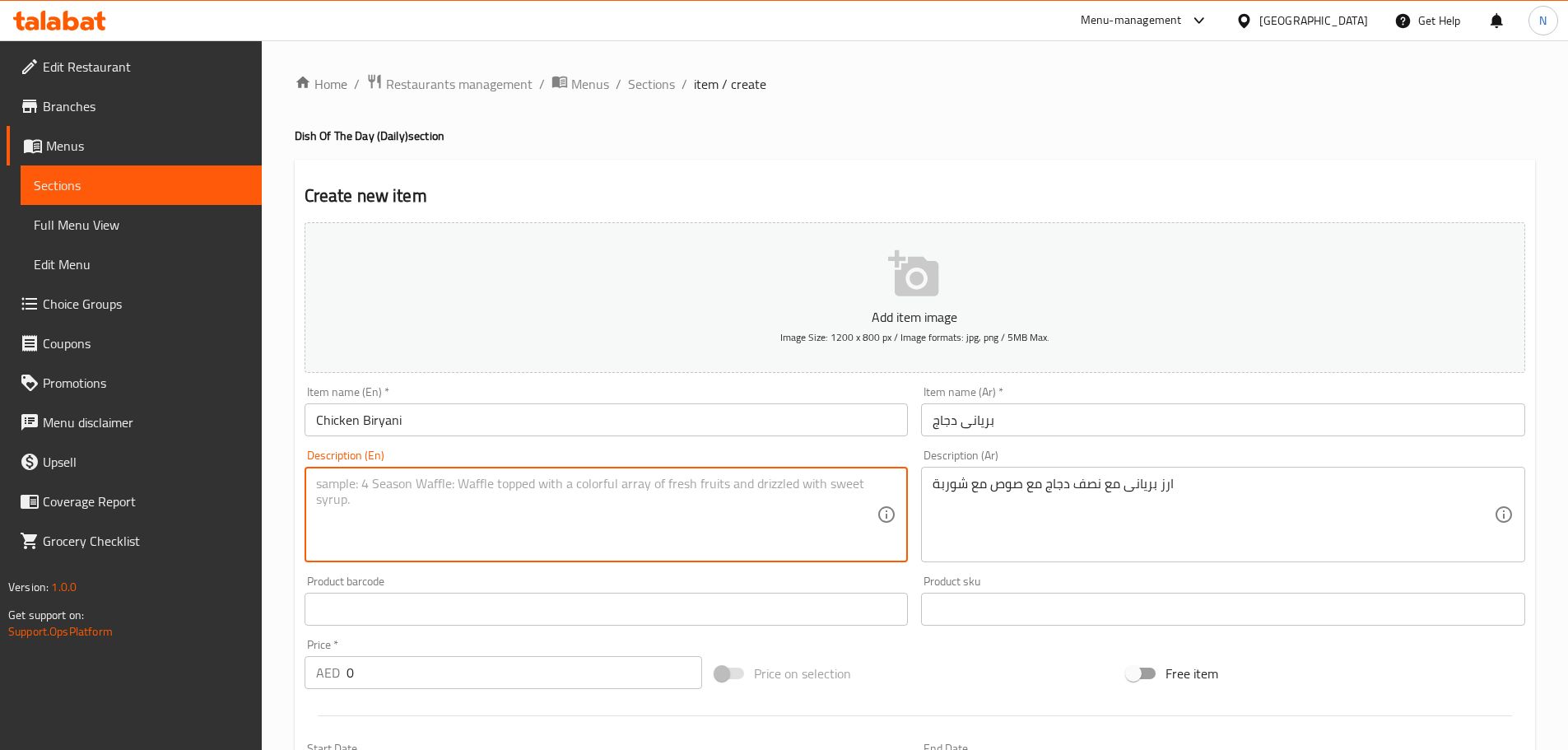
click at [500, 543] on textarea at bounding box center [596, 515] width 561 height 79
paste textarea "Biryani rice with half chicken with sauce and soup"
type textarea "Biryani rice with half chicken with sauce and soup"
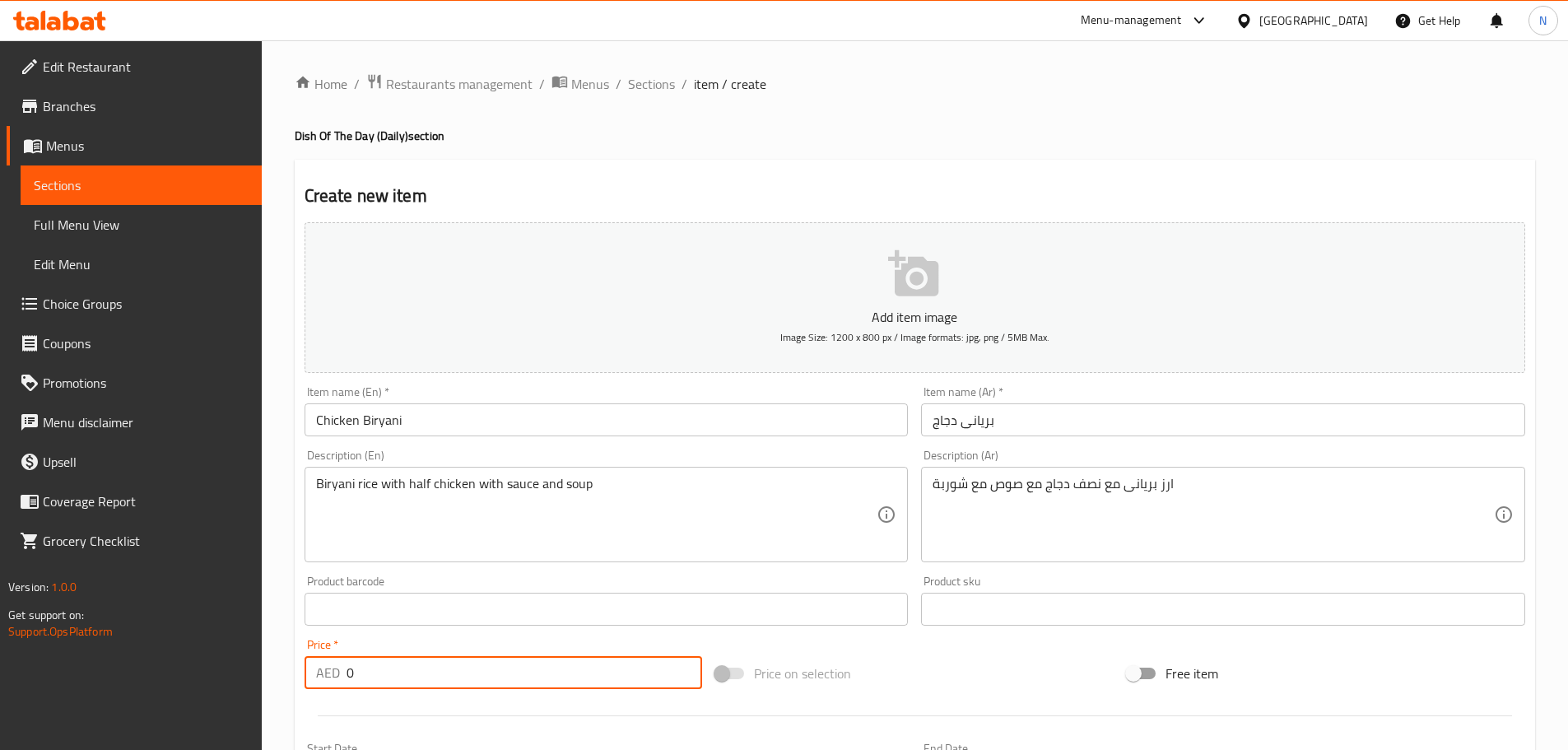
drag, startPoint x: 366, startPoint y: 667, endPoint x: 353, endPoint y: 675, distance: 15.3
click at [353, 675] on input "0" at bounding box center [524, 672] width 356 height 33
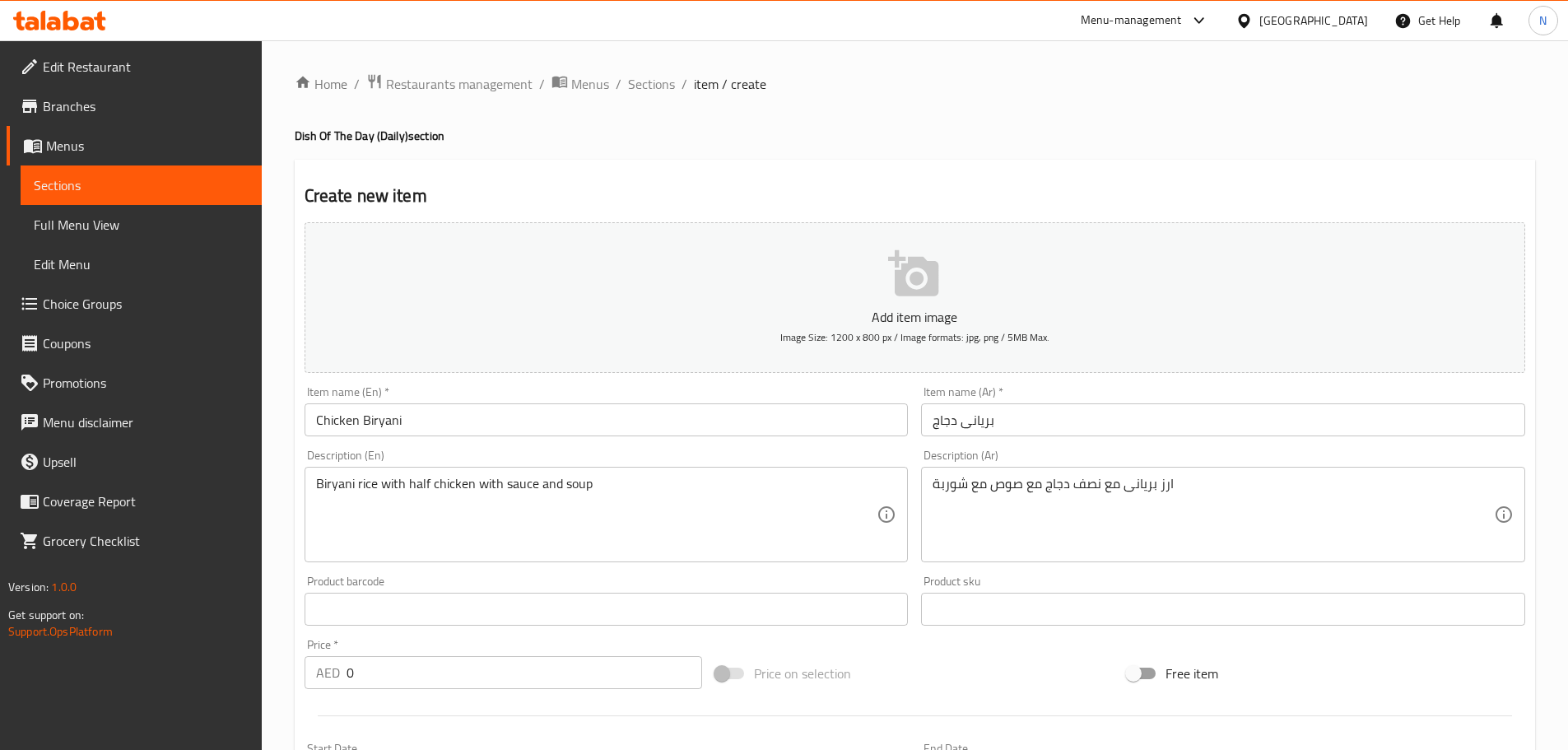
drag, startPoint x: 336, startPoint y: 679, endPoint x: 347, endPoint y: 674, distance: 12.1
click at [346, 674] on div "AED 0 Price *" at bounding box center [503, 672] width 398 height 33
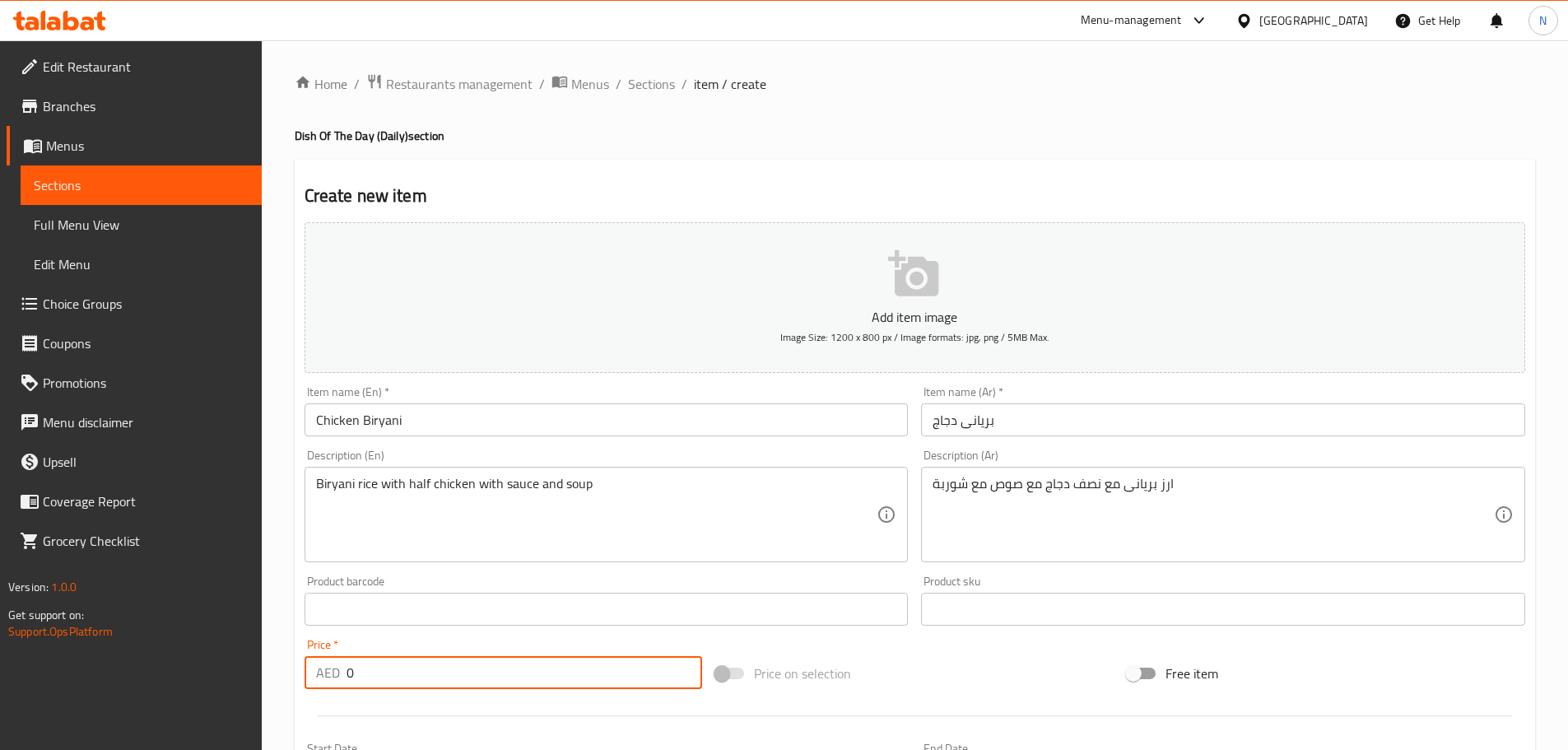
drag, startPoint x: 349, startPoint y: 674, endPoint x: 339, endPoint y: 674, distance: 10.0
click at [339, 674] on div "AED 0 Price *" at bounding box center [503, 672] width 398 height 33
drag, startPoint x: 354, startPoint y: 672, endPoint x: 341, endPoint y: 672, distance: 13.0
click at [341, 672] on div "AED 0 Price *" at bounding box center [503, 672] width 398 height 33
paste input "43.75"
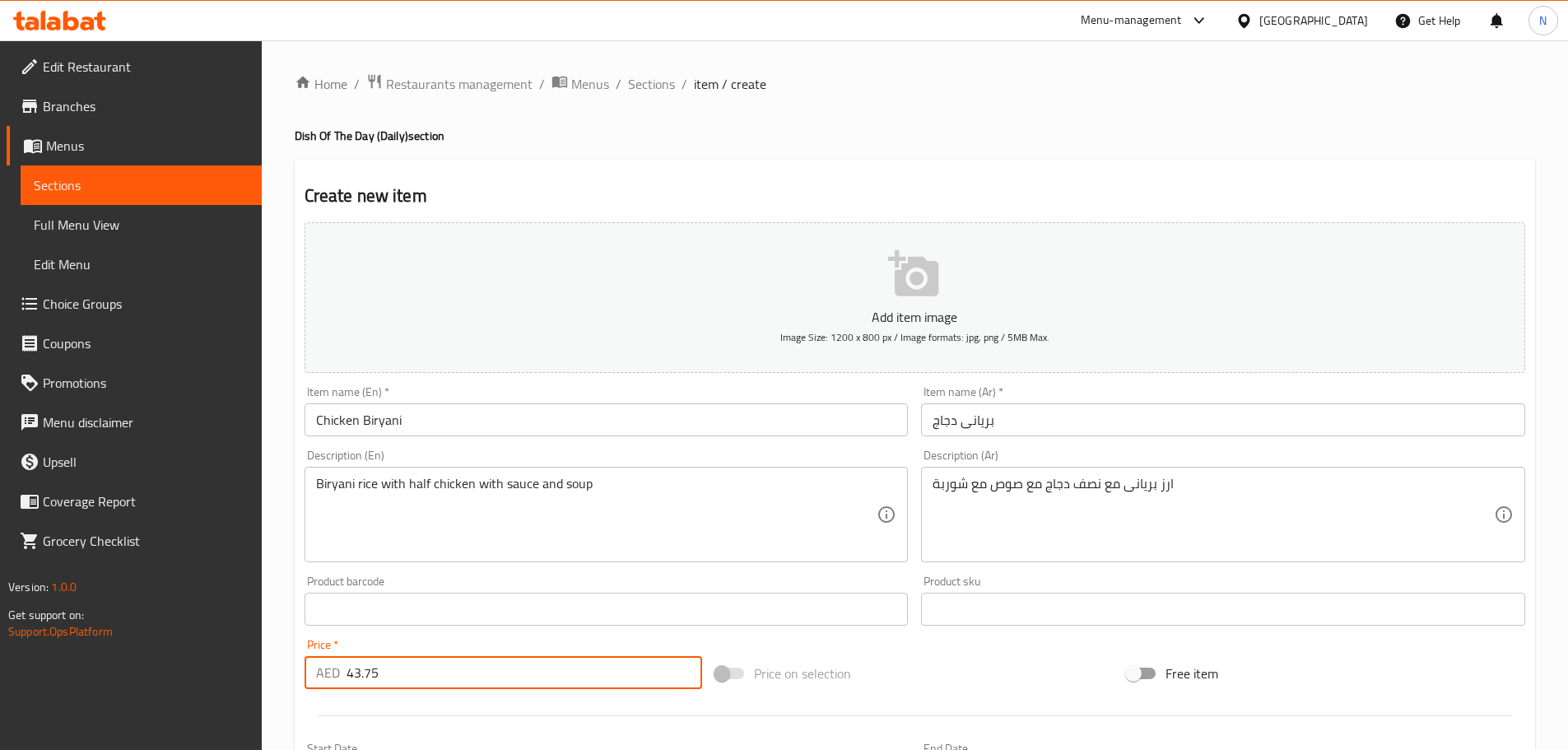
type input "43.75"
click at [942, 669] on div "Price on selection" at bounding box center [914, 673] width 411 height 45
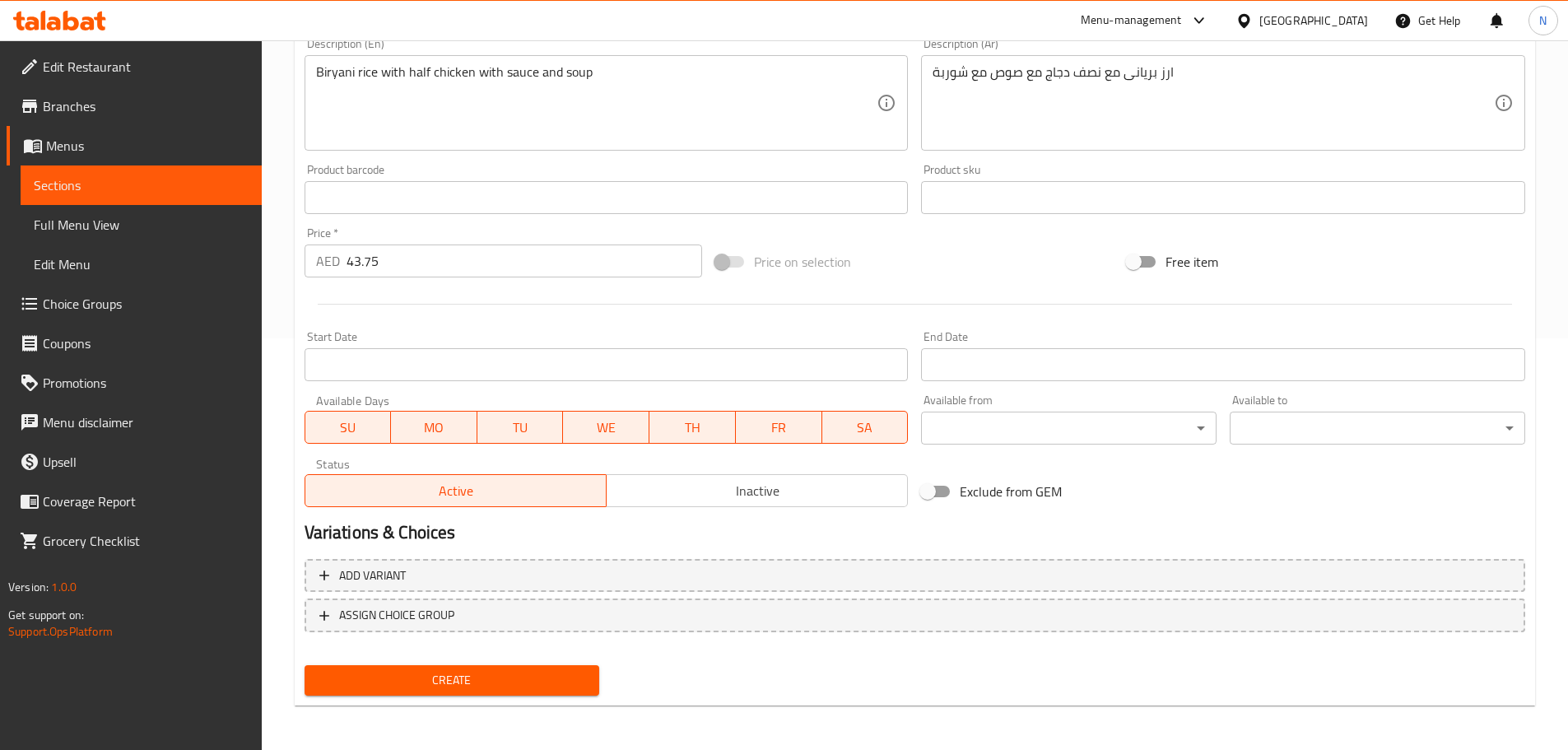
scroll to position [413, 0]
drag, startPoint x: 406, startPoint y: 675, endPoint x: 386, endPoint y: 639, distance: 41.2
click at [407, 677] on span "Create" at bounding box center [452, 679] width 270 height 21
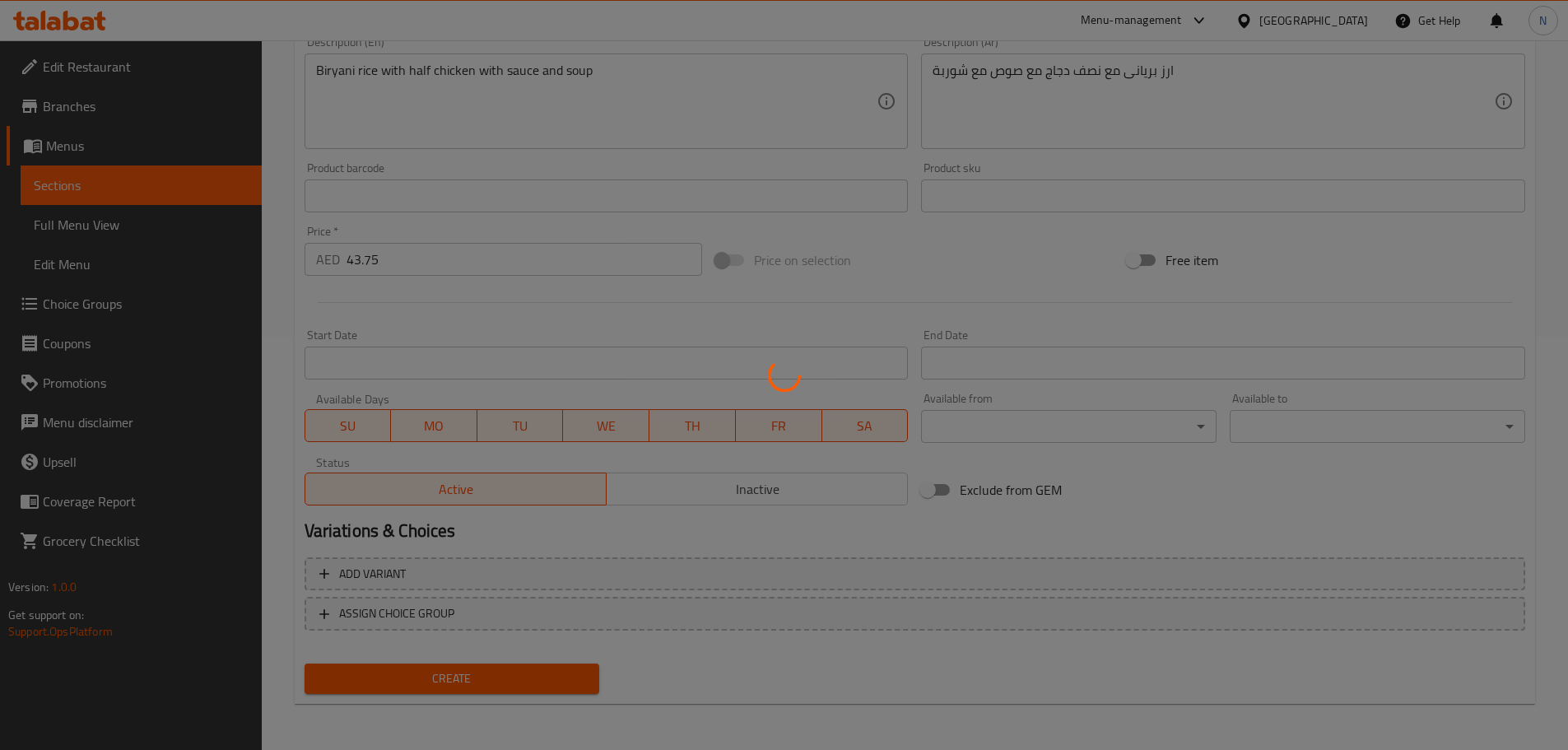
type input "0"
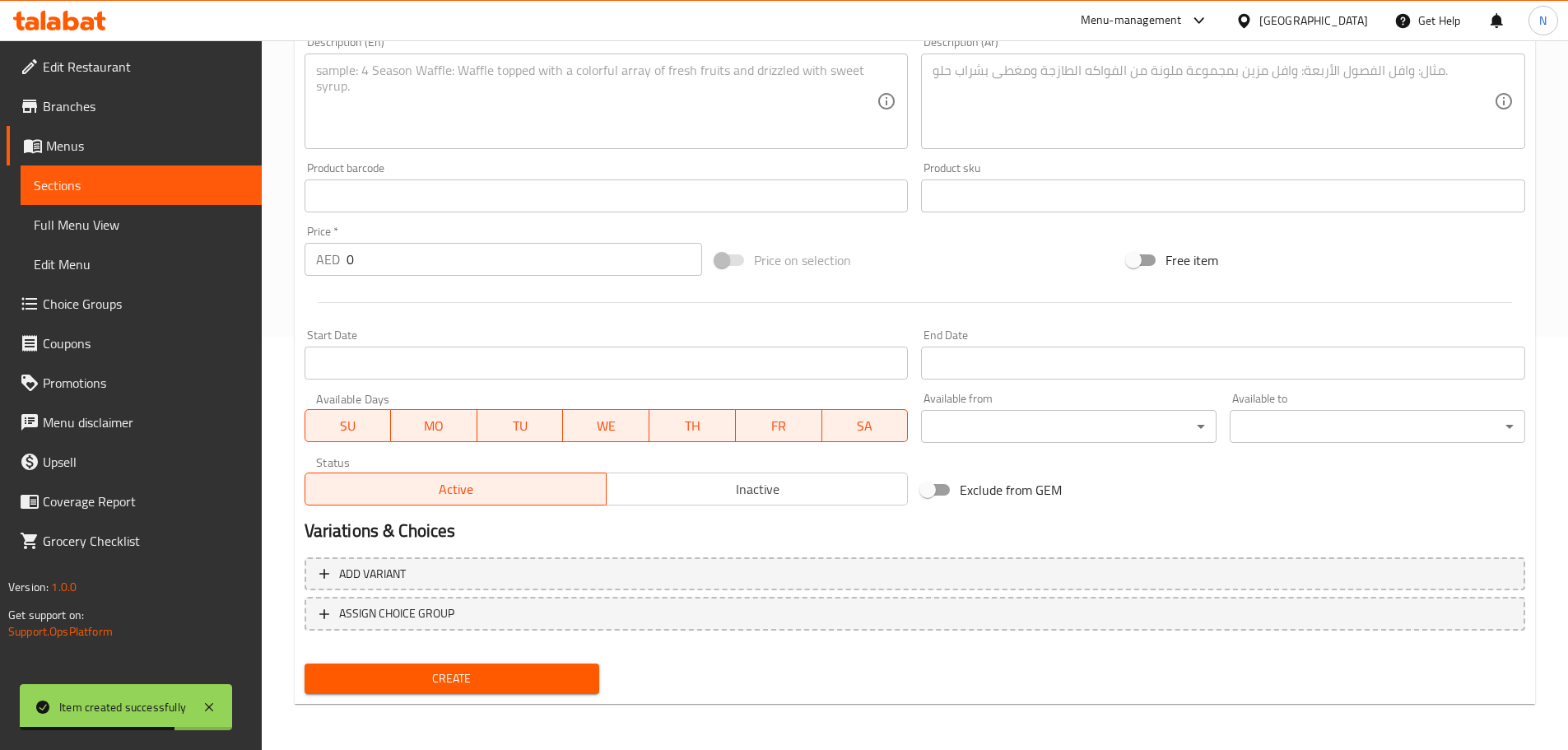
scroll to position [166, 0]
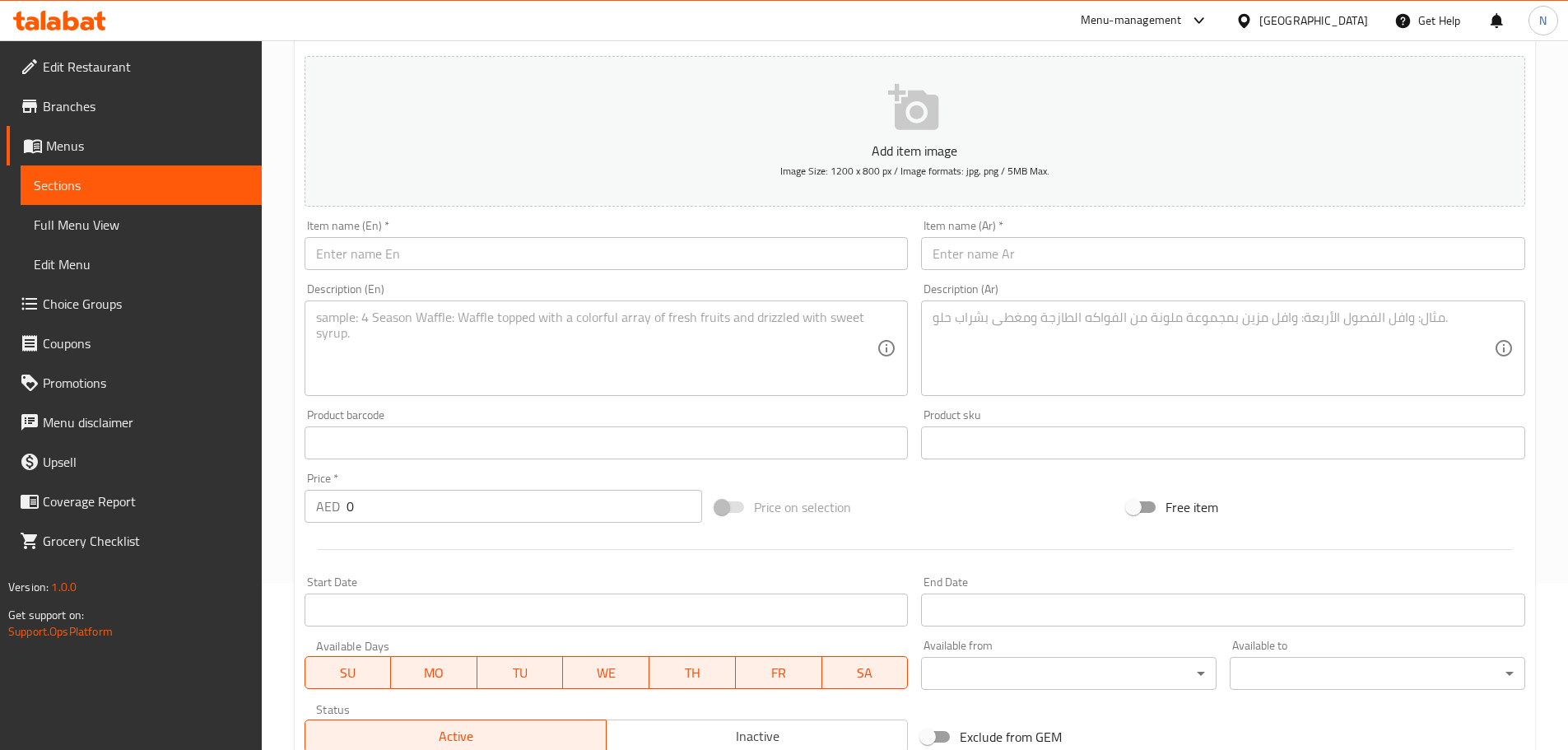
click at [1008, 253] on input "text" at bounding box center [1223, 254] width 604 height 33
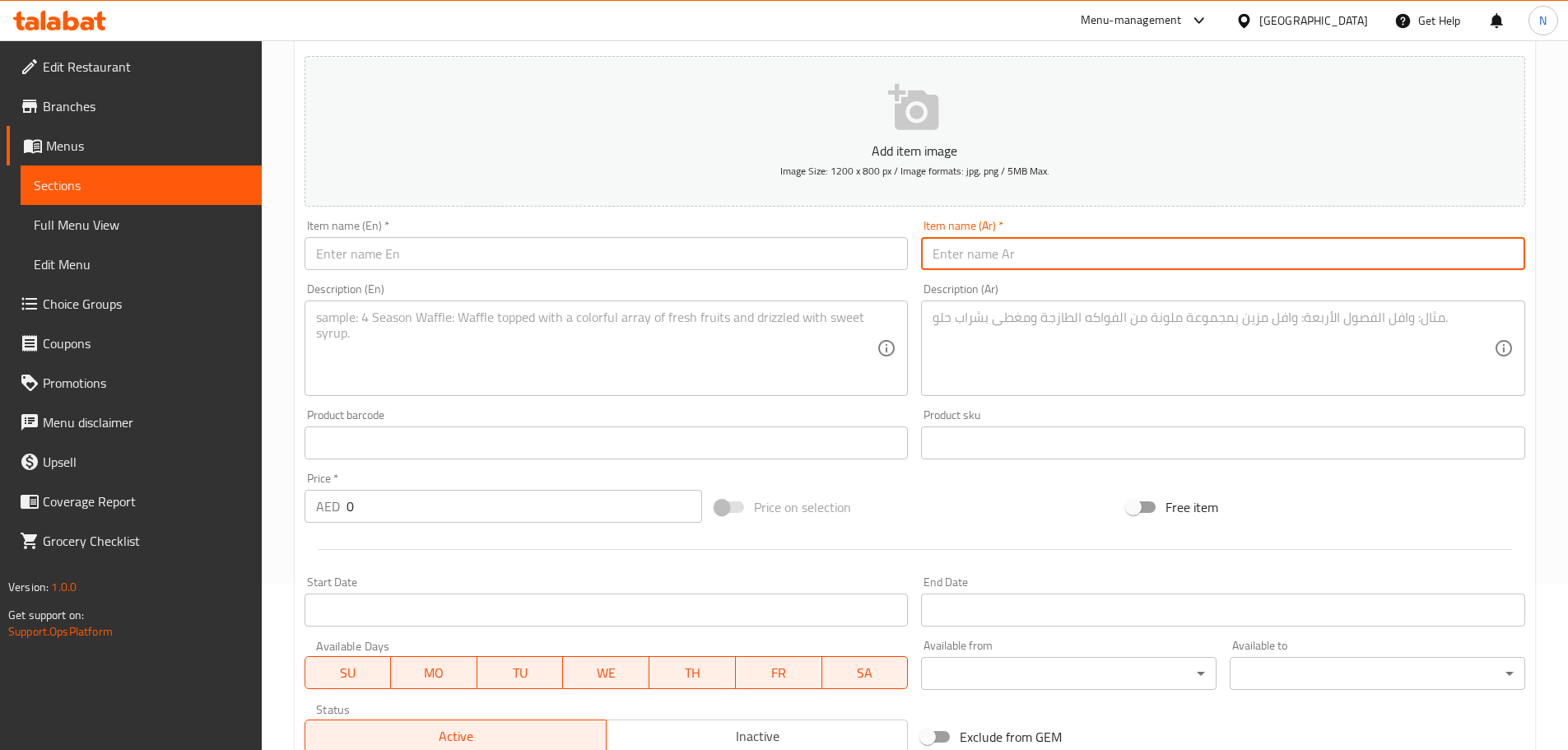
click at [799, 256] on input "text" at bounding box center [606, 254] width 604 height 33
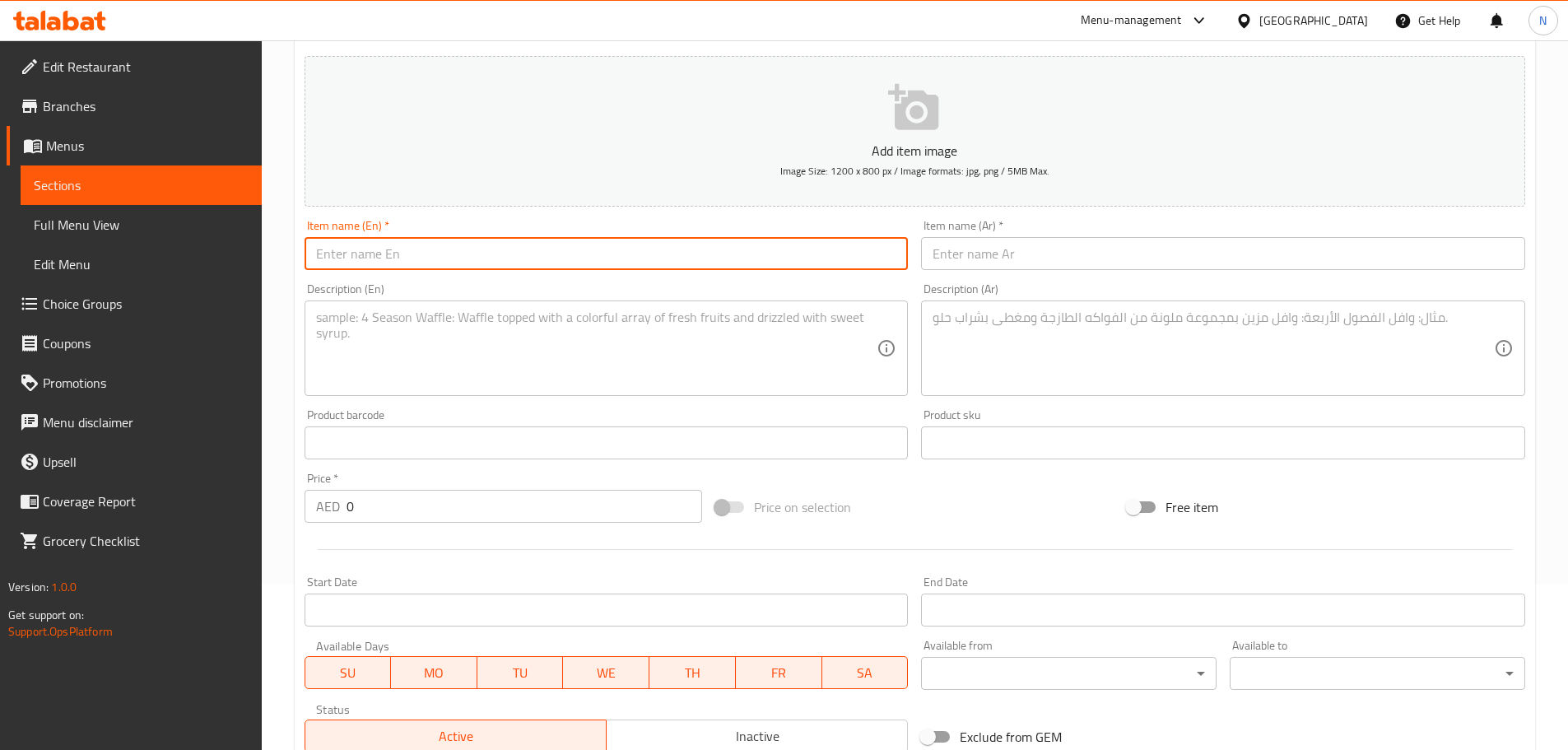
paste input "Syrian Mulukhiyah with Chicken"
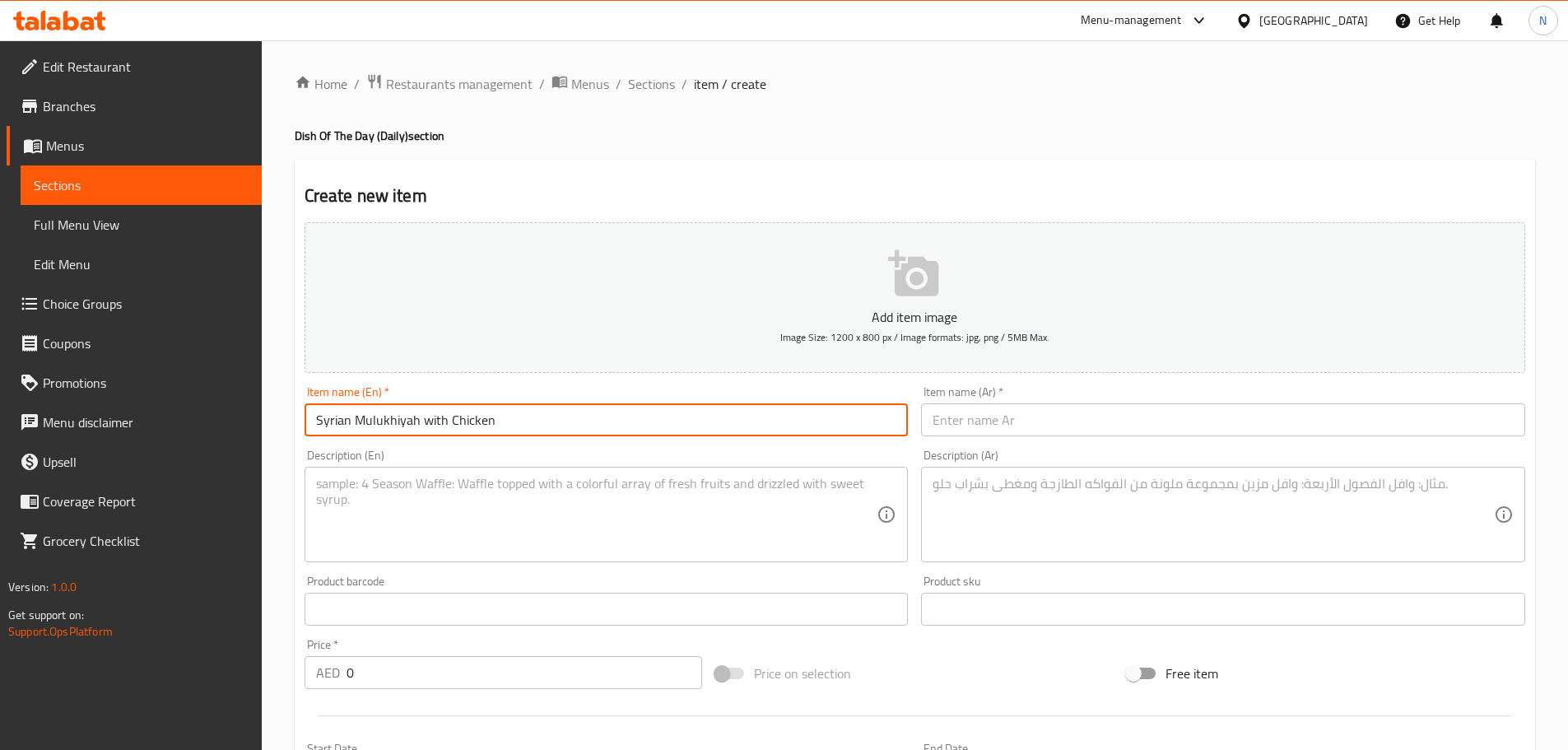
click at [415, 415] on input "Syrian Mulukhiyah with Chicken" at bounding box center [606, 420] width 604 height 33
click at [437, 421] on input "Syrian Mulukhiyah with Chicken" at bounding box center [606, 420] width 604 height 33
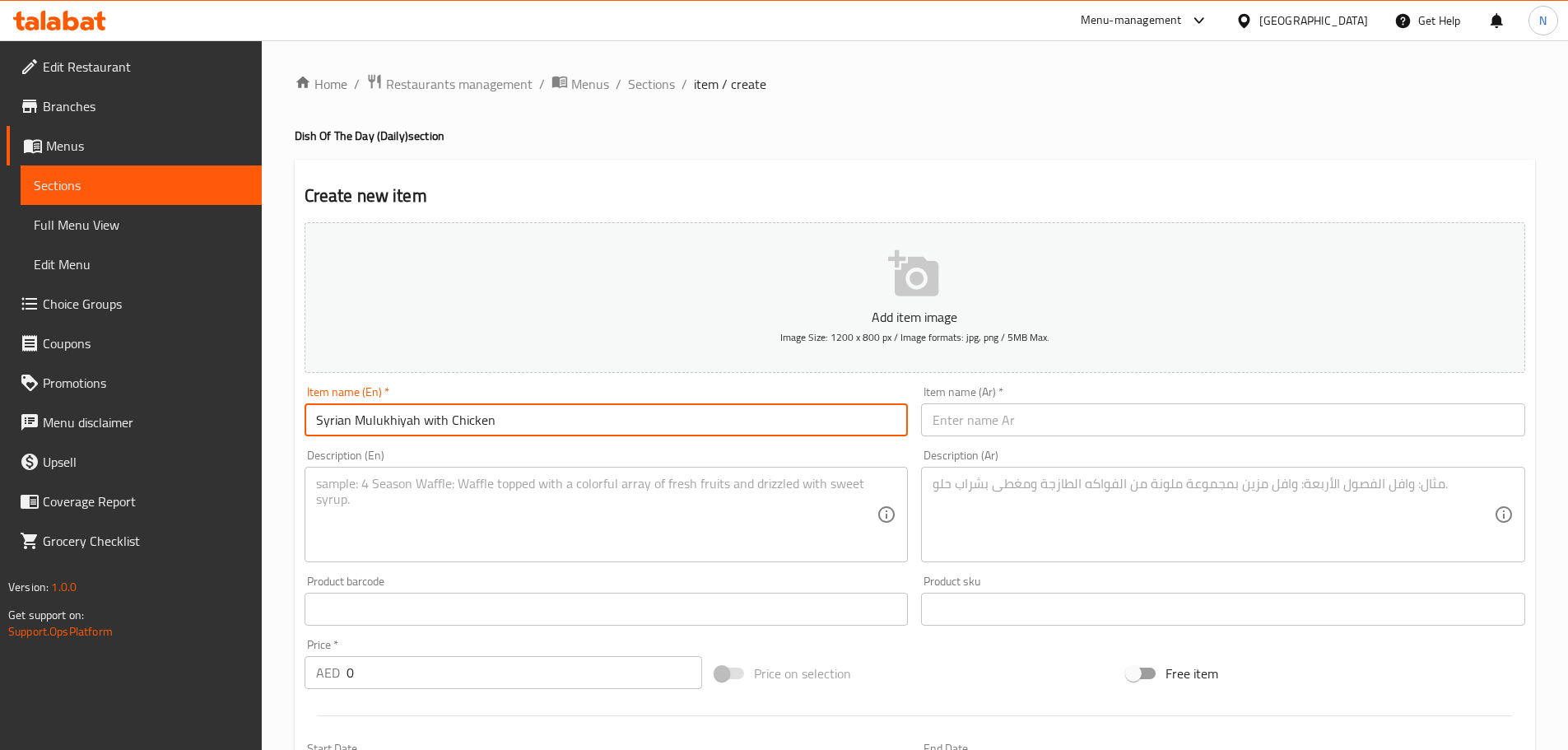
type input "Syrian Mulukhiyah With Chicken"
click at [1087, 426] on input "text" at bounding box center [1223, 420] width 604 height 33
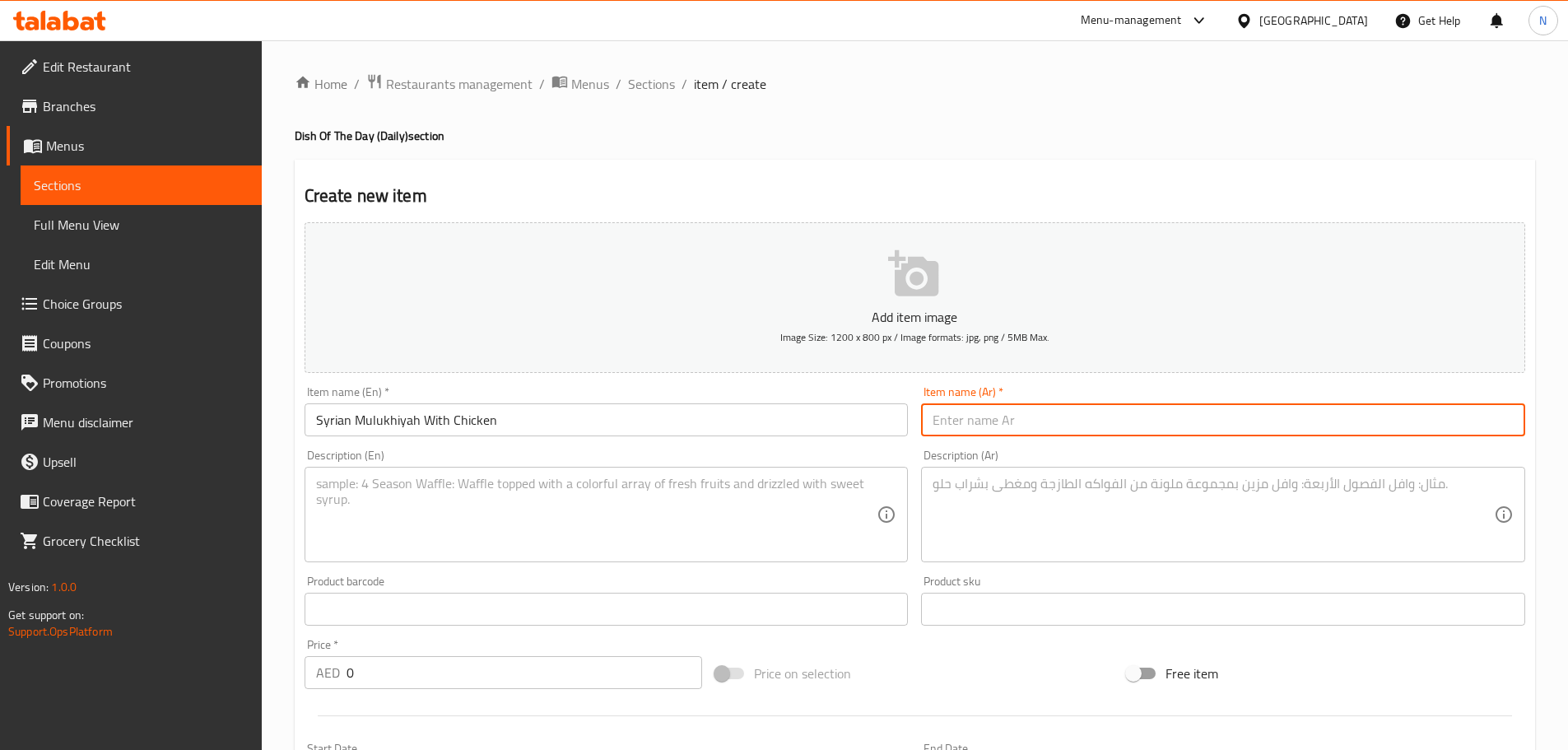
paste input "ملوخية سورية دجاج"
type input "ملوخية سورية دجاج"
click at [596, 538] on textarea at bounding box center [596, 515] width 561 height 79
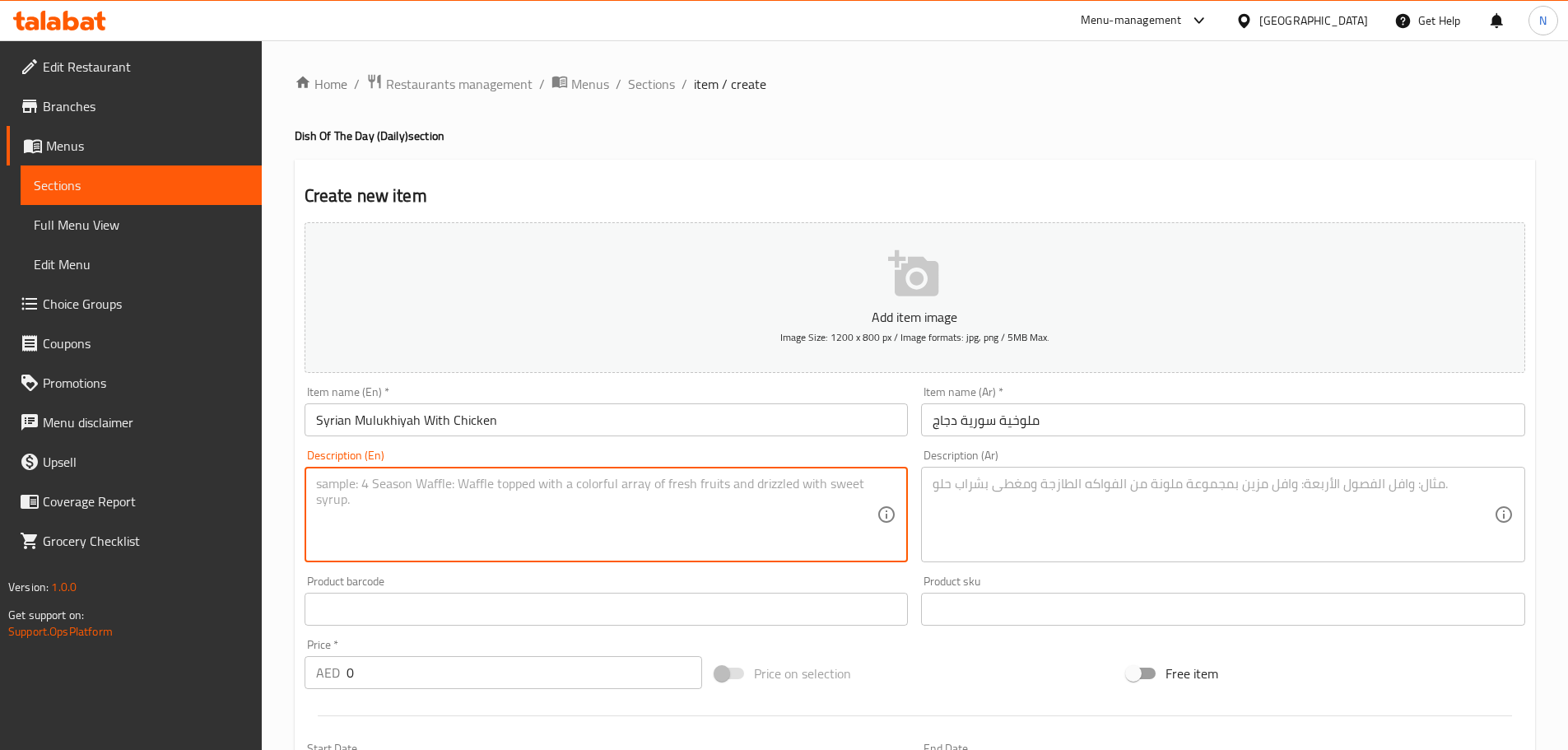
paste textarea "ملووخية نناشفة مع دجاج مع ارز بشعرية"
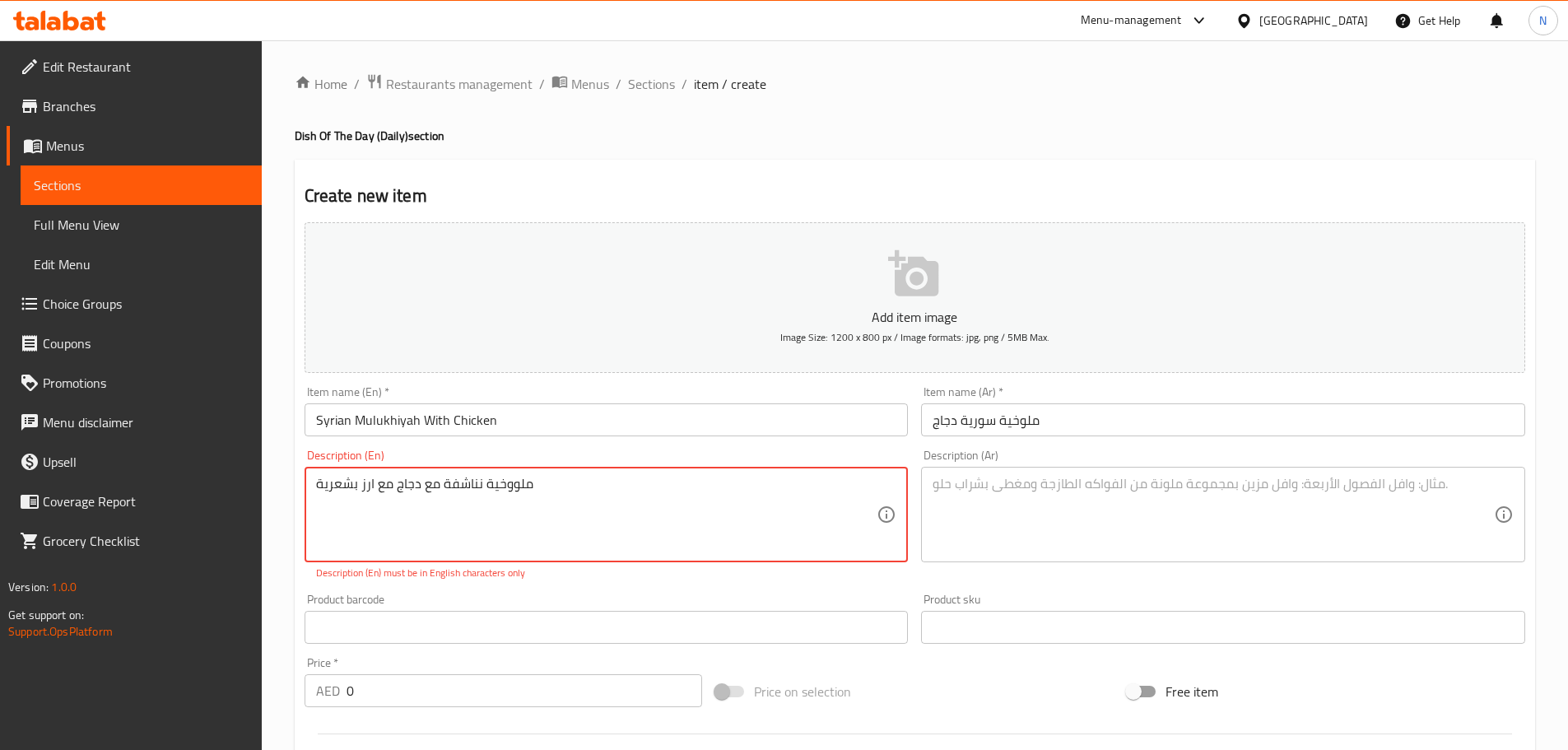
type textarea "ملووخية نناشفة مع دجاج مع ارز بشعرية"
click at [1000, 472] on div "Description (Ar)" at bounding box center [1223, 514] width 604 height 96
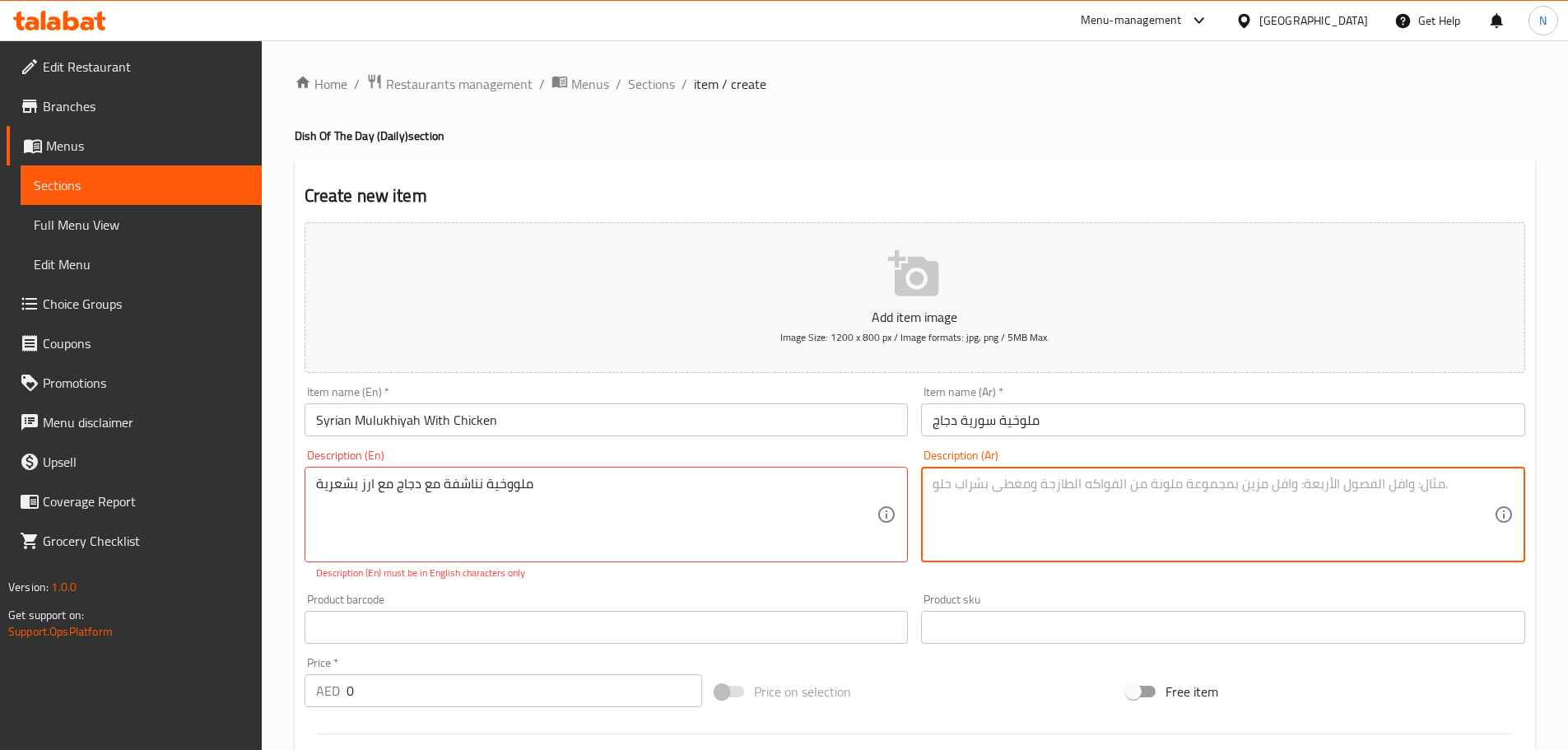
paste textarea "ملووخية نناشفة مع دجاج مع ارز بشعرية"
type textarea "ملووخية نناشفة مع دجاج مع ارز بشعرية"
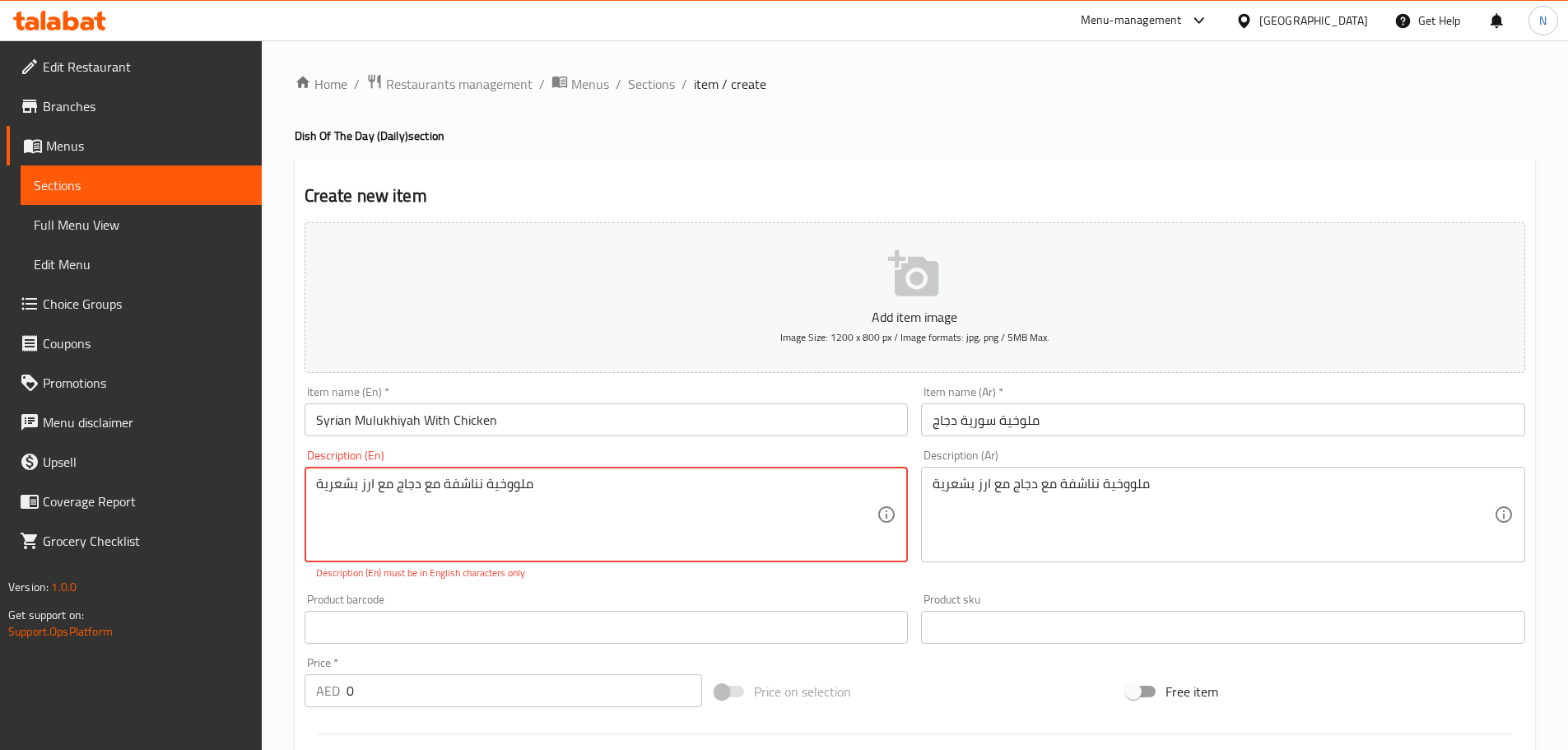
click at [626, 492] on textarea "ملووخية نناشفة مع دجاج مع ارز بشعرية" at bounding box center [596, 515] width 561 height 79
click at [609, 482] on textarea "ملووخية نناشفة مع دجاج مع ارز بشعرية" at bounding box center [596, 515] width 561 height 79
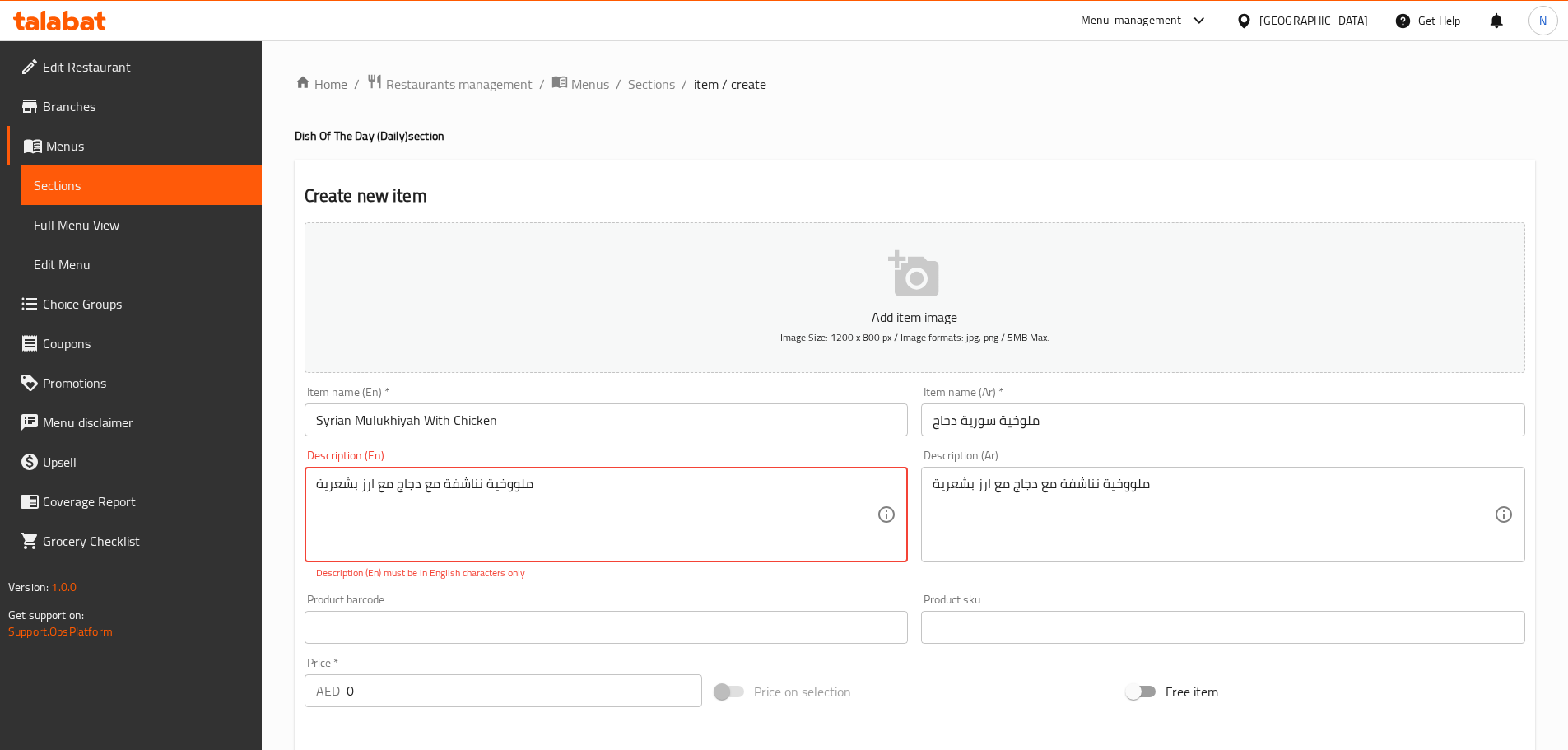
paste textarea "Dried Molokhia with chicken and vermicelli rice"
type textarea "Dried Molokhia with chicken and vermicelli rice"
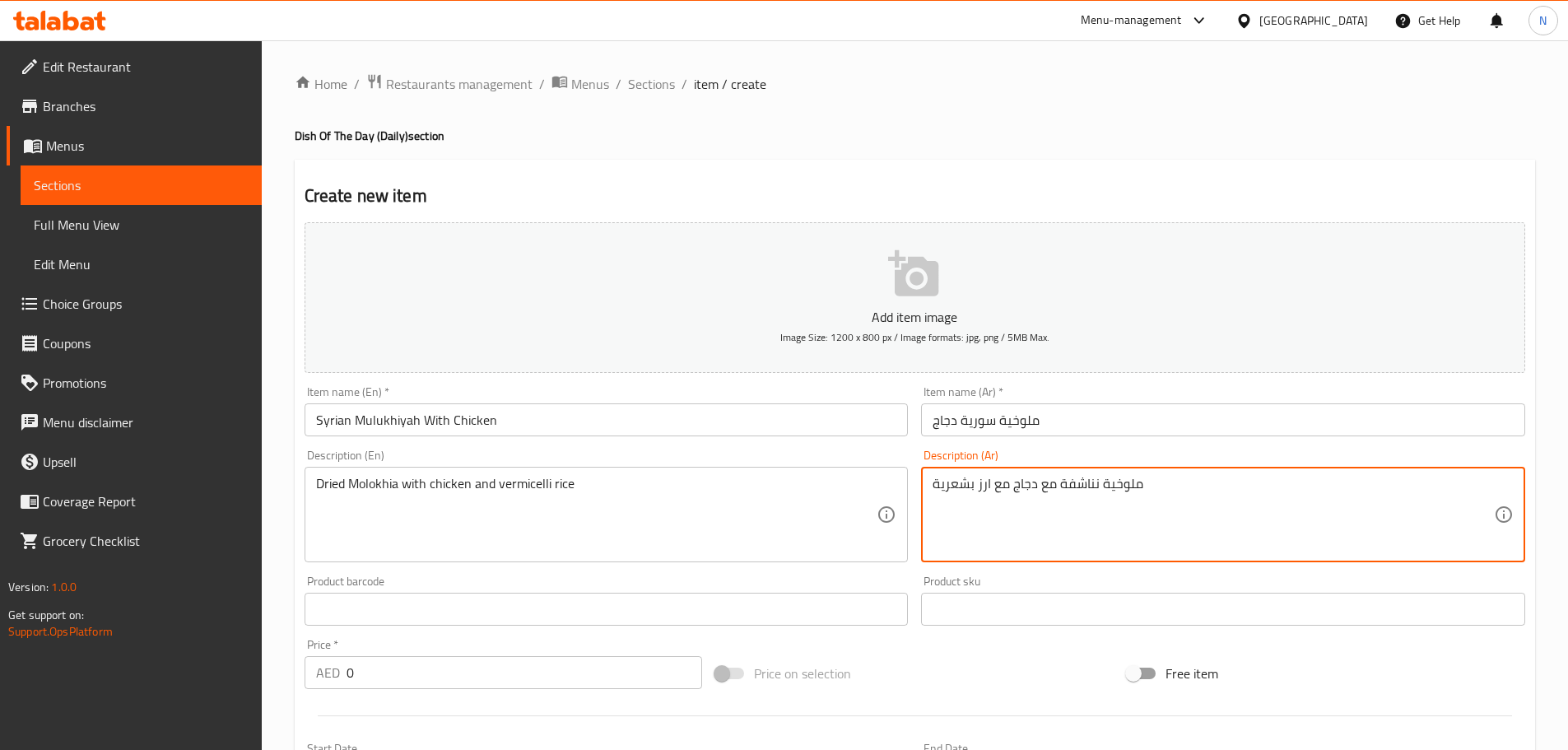
type textarea "ملوخية نناشفة مع دجاج مع ارز بشعرية"
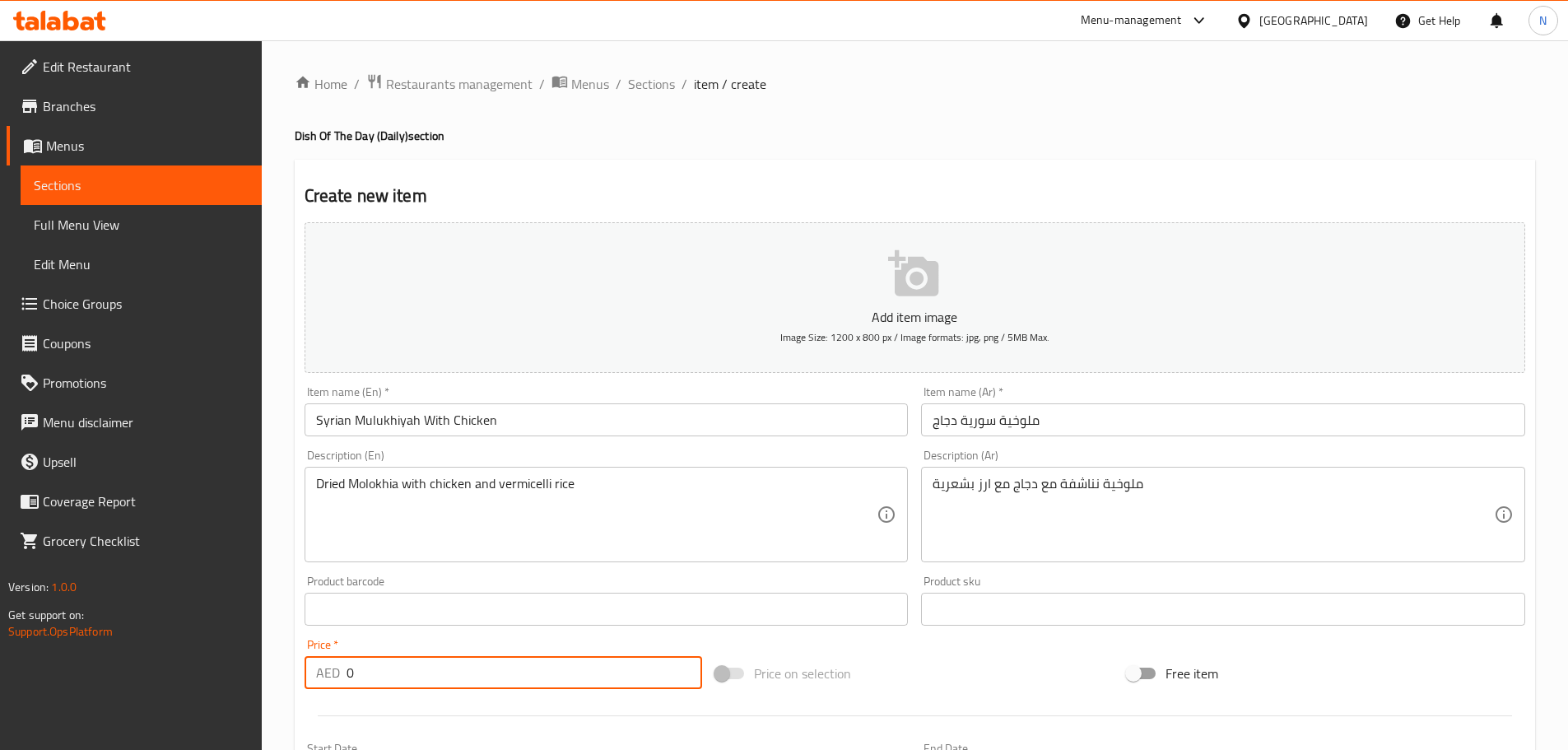
drag, startPoint x: 364, startPoint y: 664, endPoint x: 344, endPoint y: 671, distance: 21.2
click at [344, 671] on div "AED 0 Price *" at bounding box center [503, 672] width 398 height 33
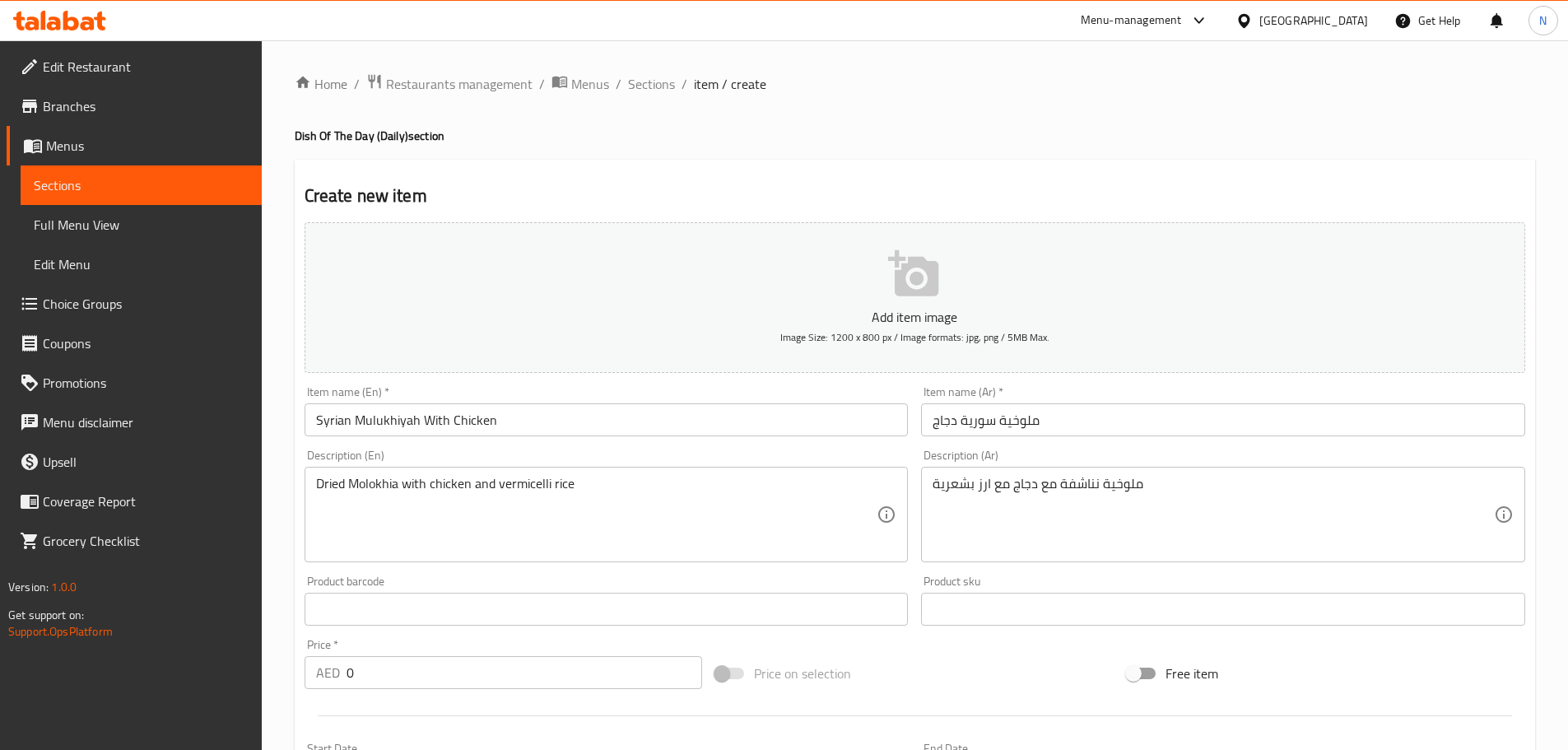
click at [332, 662] on p "AED" at bounding box center [328, 672] width 24 height 20
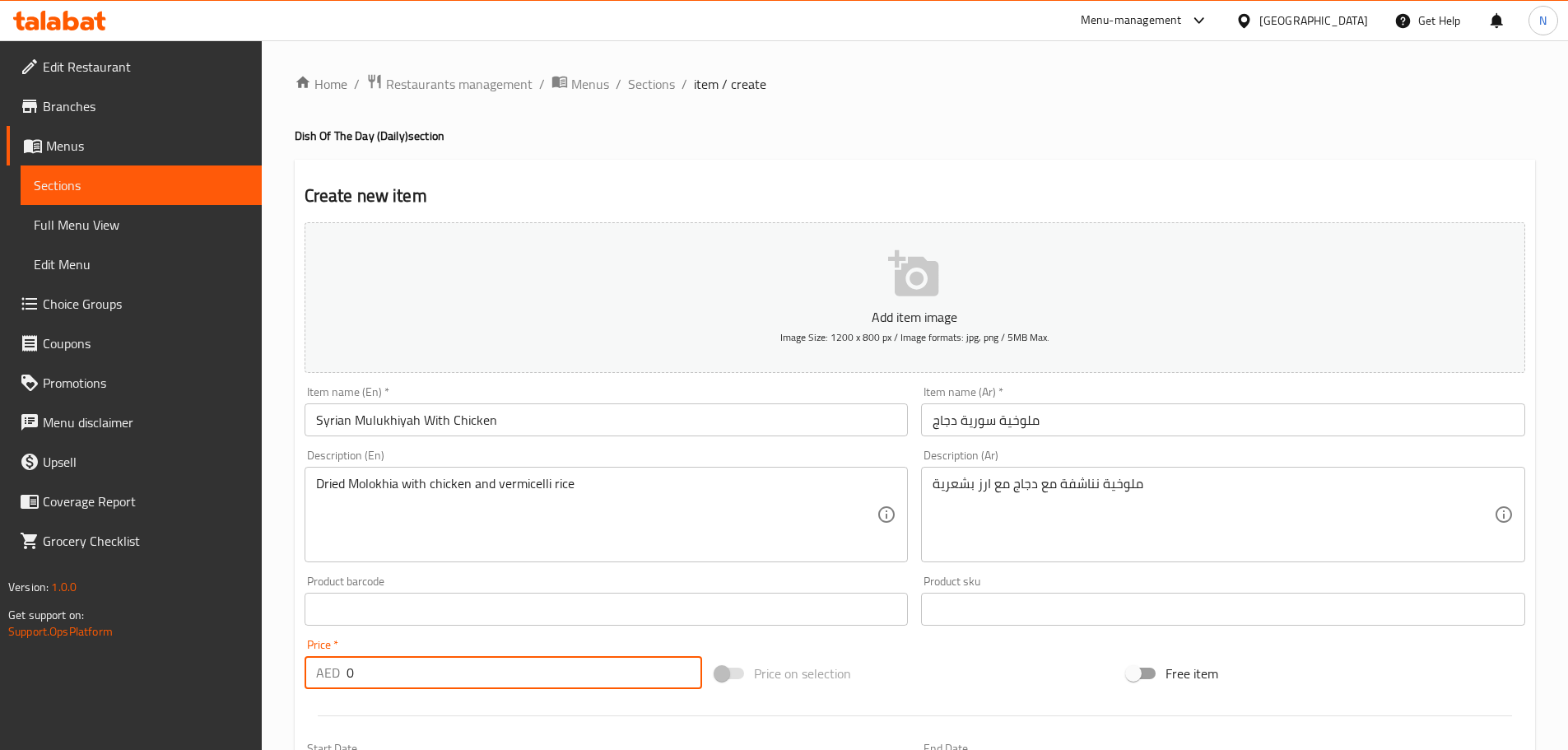
click at [349, 666] on input "0" at bounding box center [524, 672] width 356 height 33
drag, startPoint x: 354, startPoint y: 680, endPoint x: 344, endPoint y: 682, distance: 10.2
click at [344, 682] on div "AED 0 Price *" at bounding box center [503, 672] width 398 height 33
paste input "61.25"
type input "61.25"
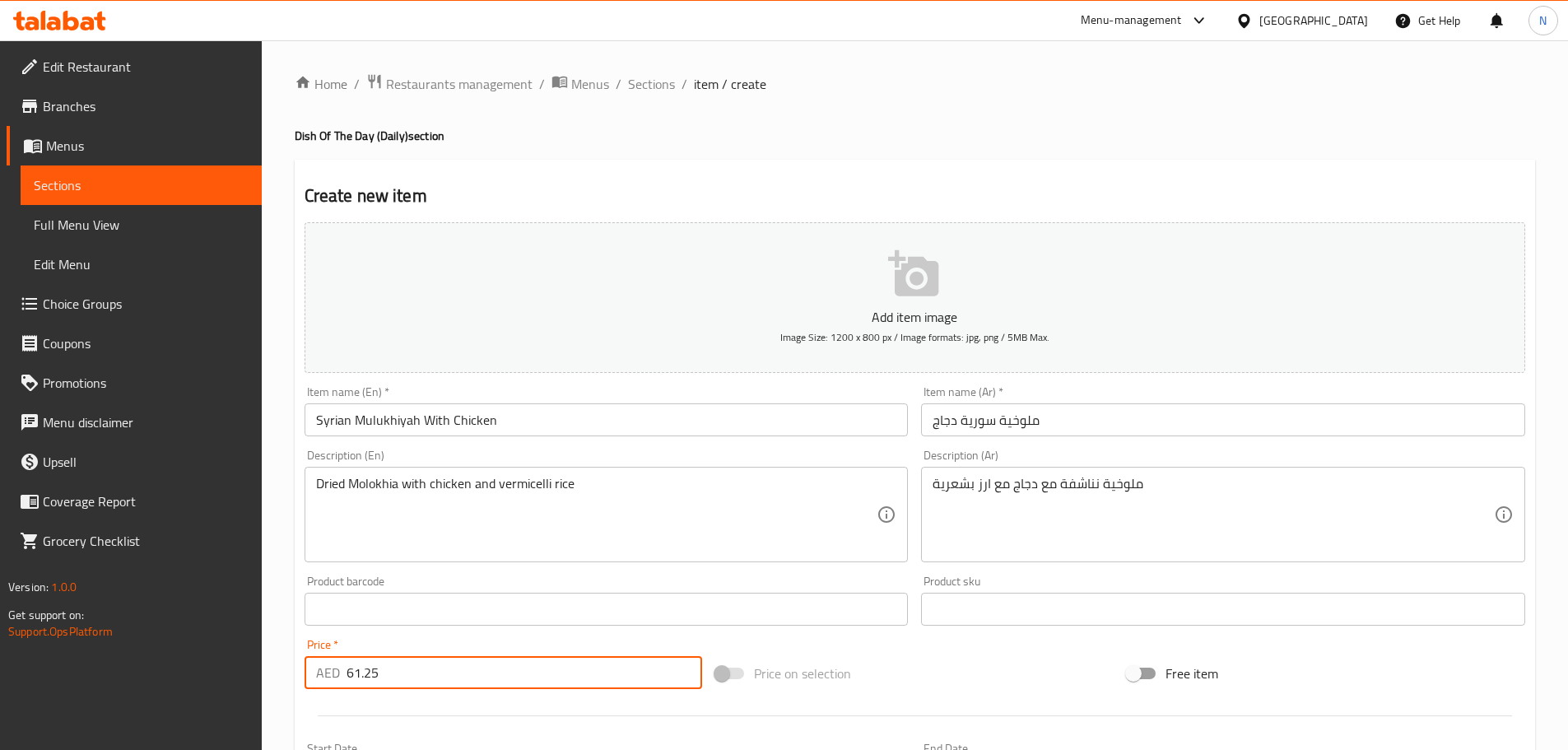
click at [989, 665] on div "Price on selection" at bounding box center [914, 673] width 411 height 45
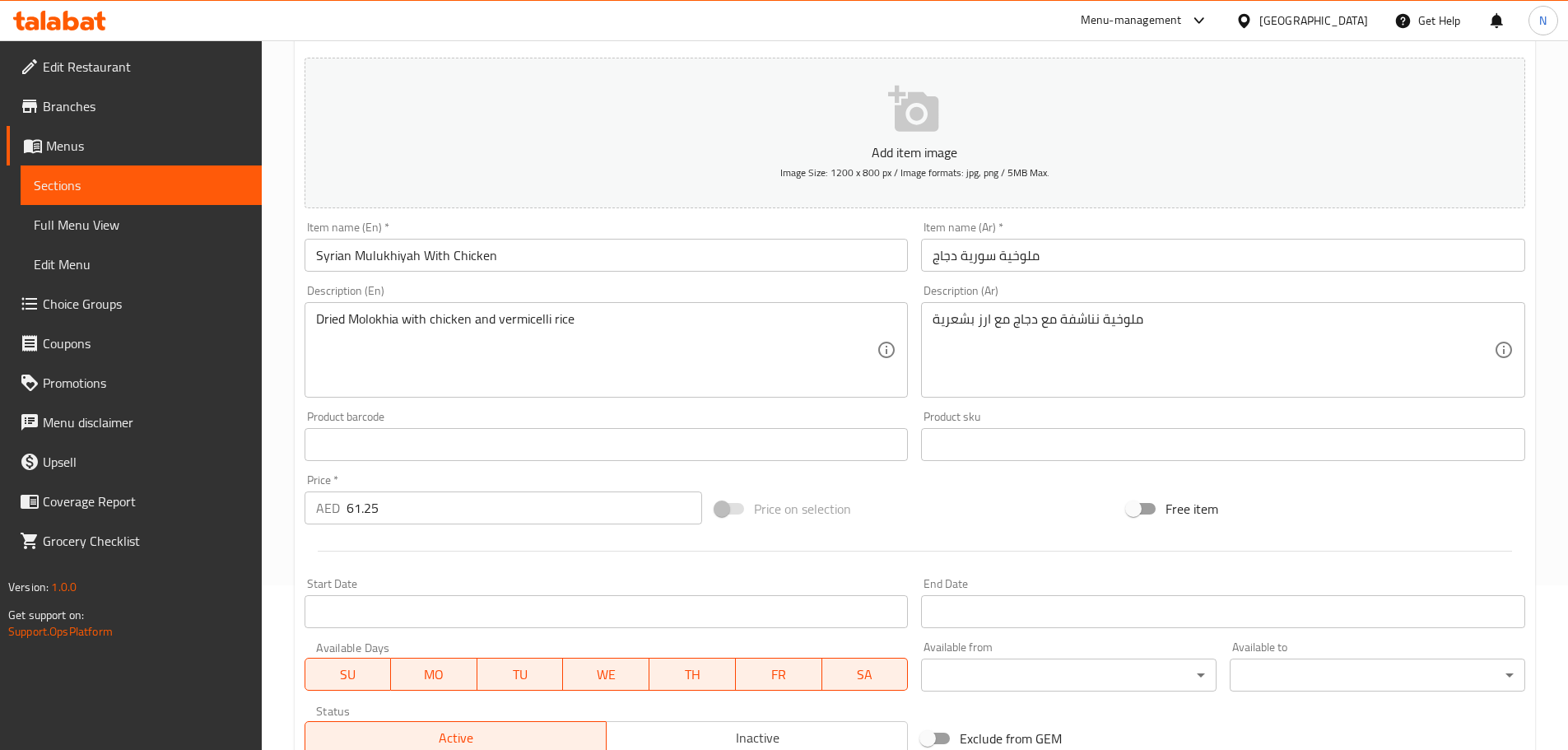
scroll to position [413, 0]
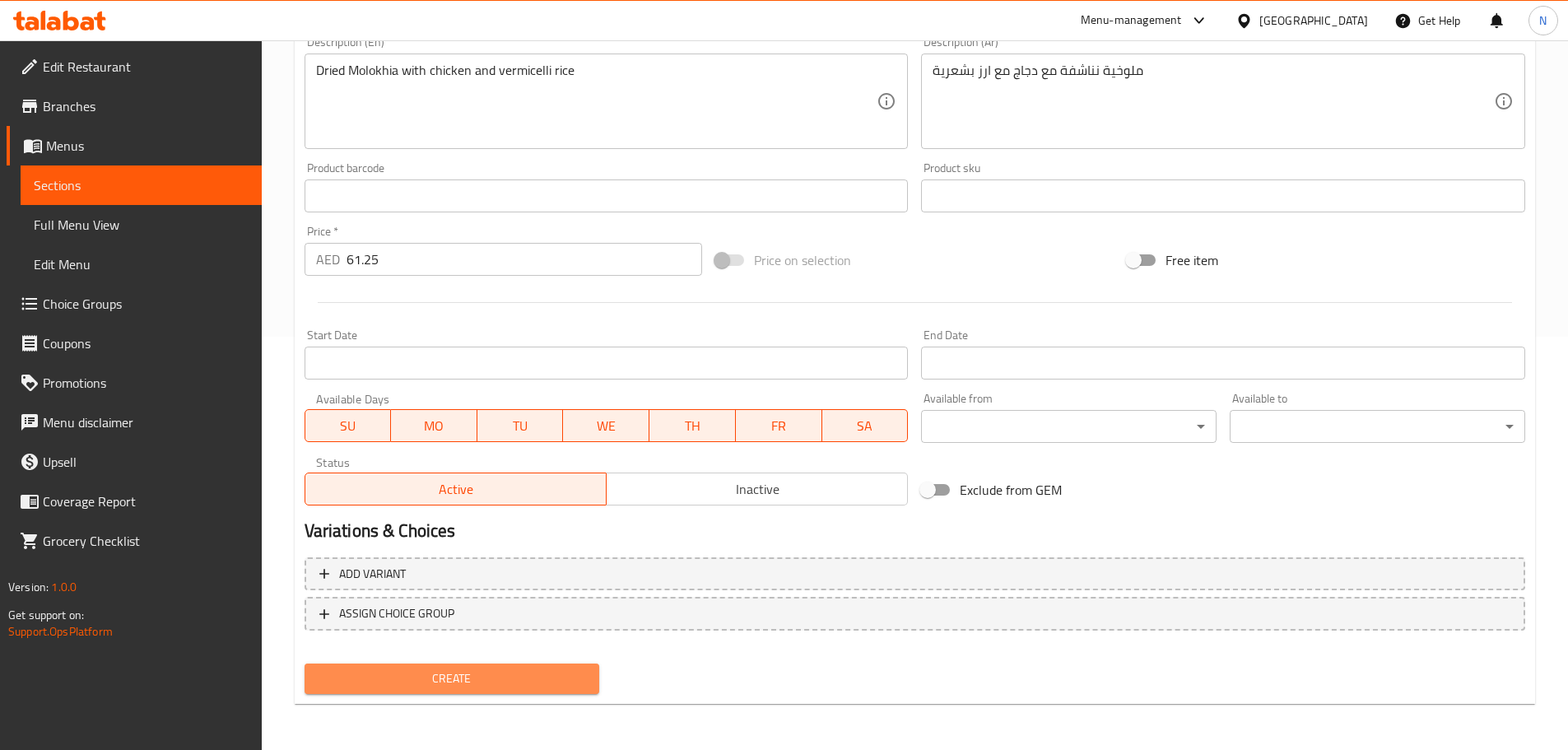
click at [516, 674] on span "Create" at bounding box center [452, 679] width 270 height 21
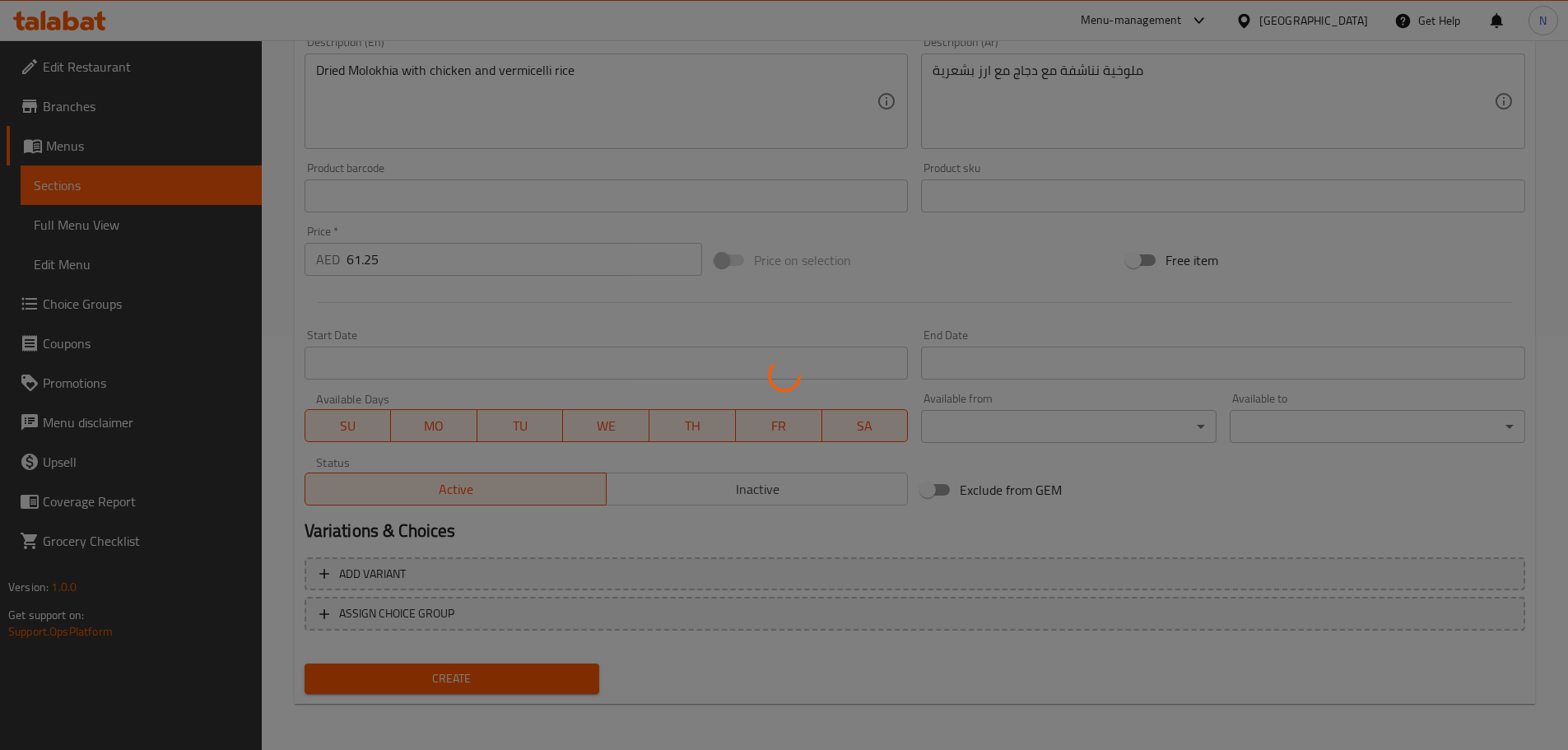
type input "0"
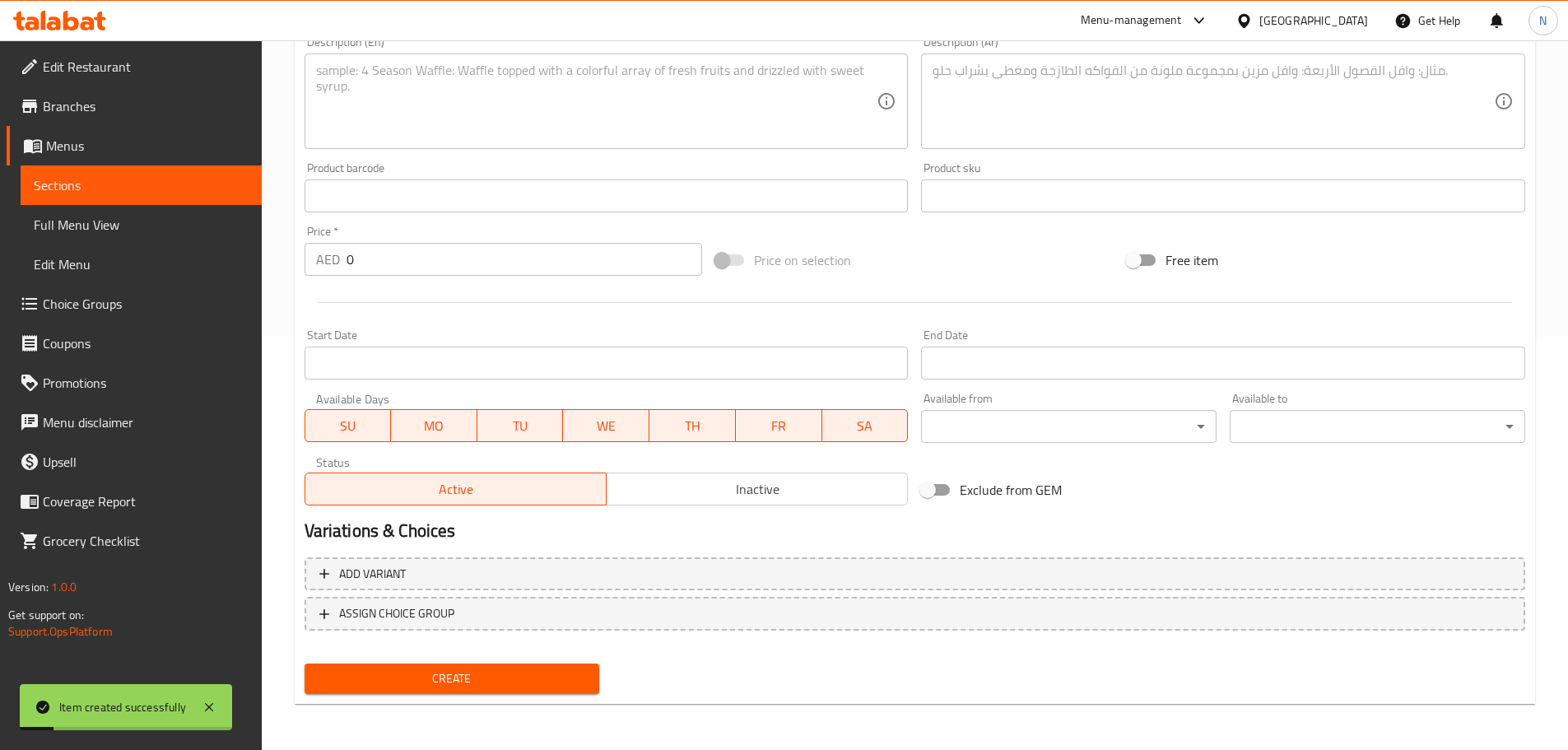
scroll to position [0, 0]
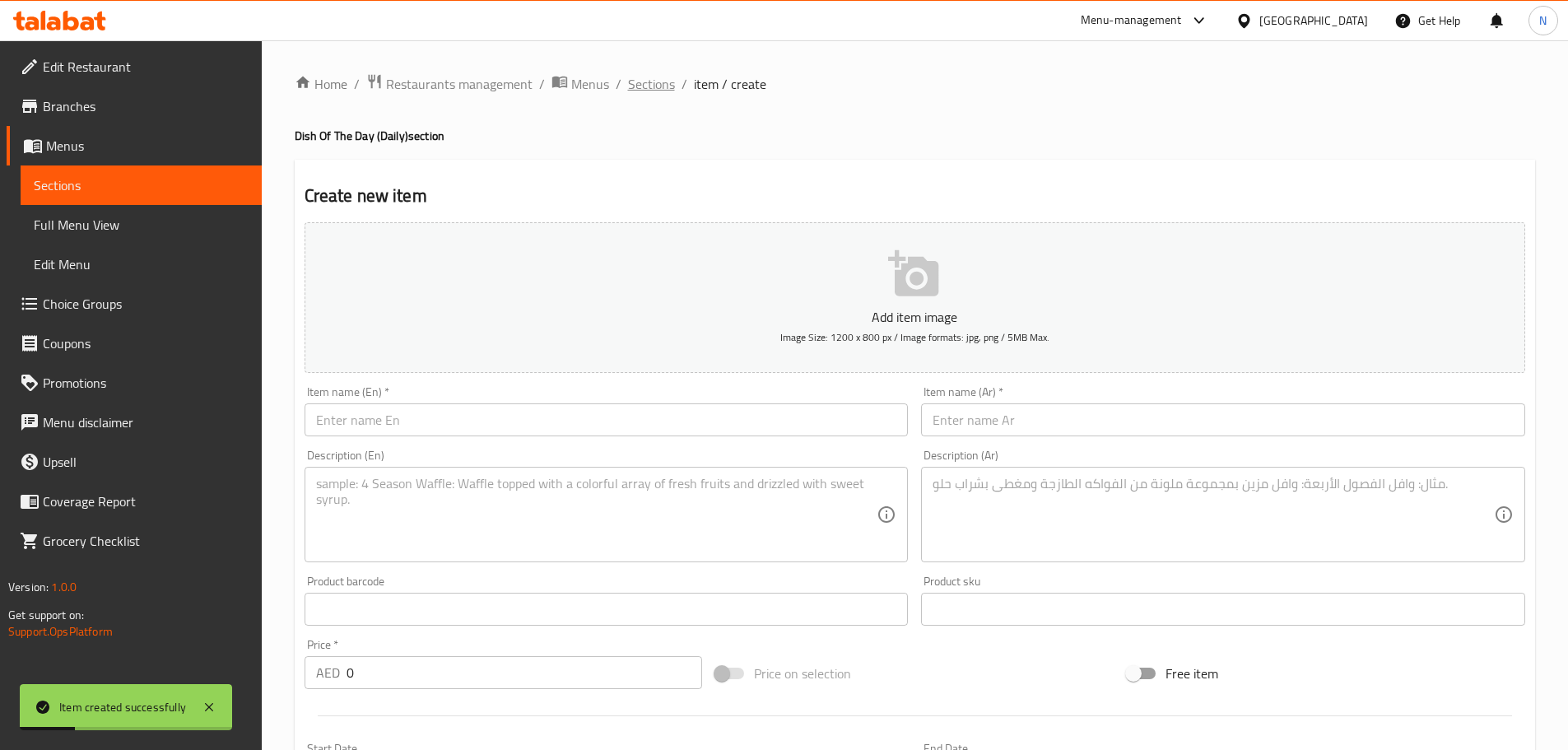
click at [660, 90] on span "Sections" at bounding box center [651, 84] width 47 height 20
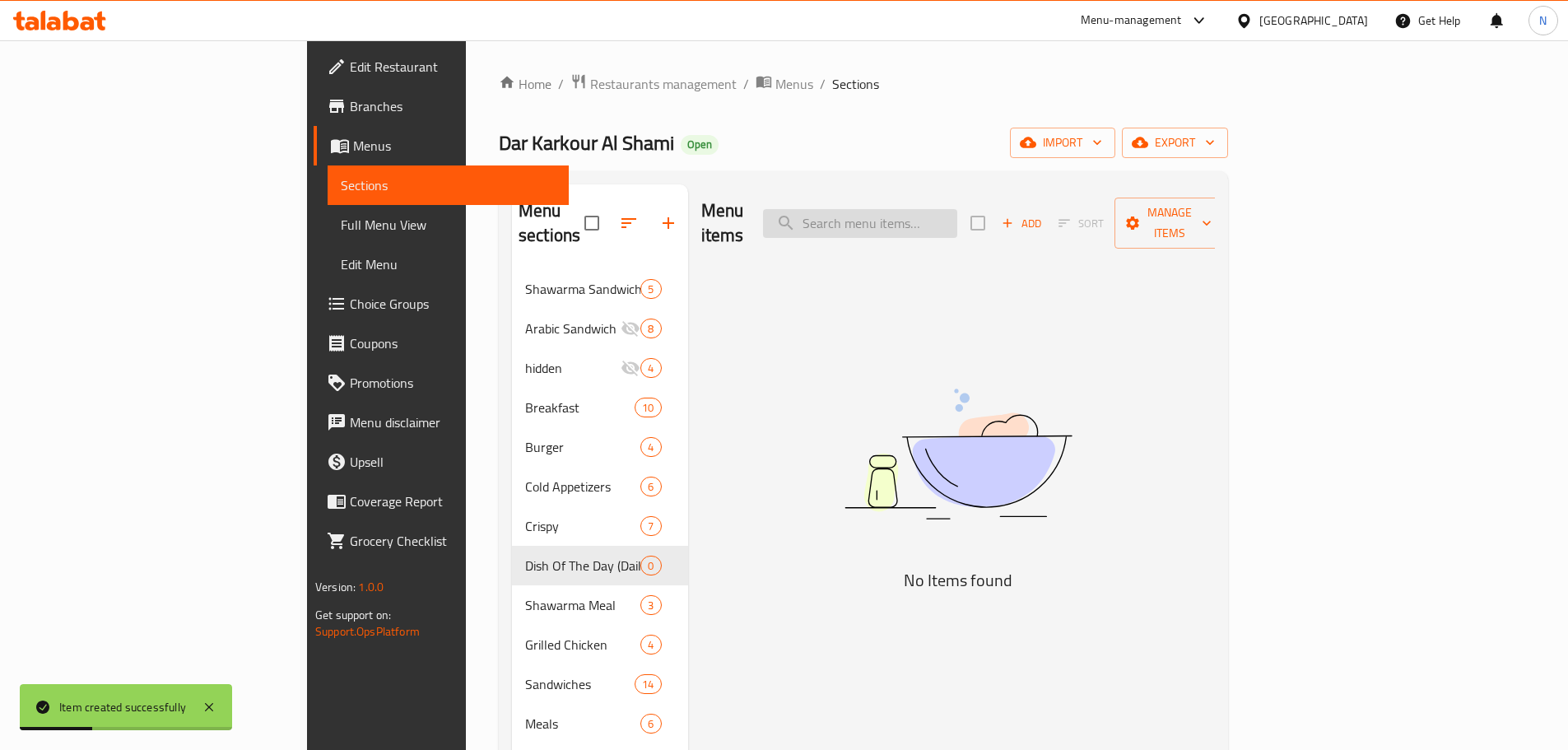
click at [957, 209] on input "search" at bounding box center [860, 223] width 195 height 29
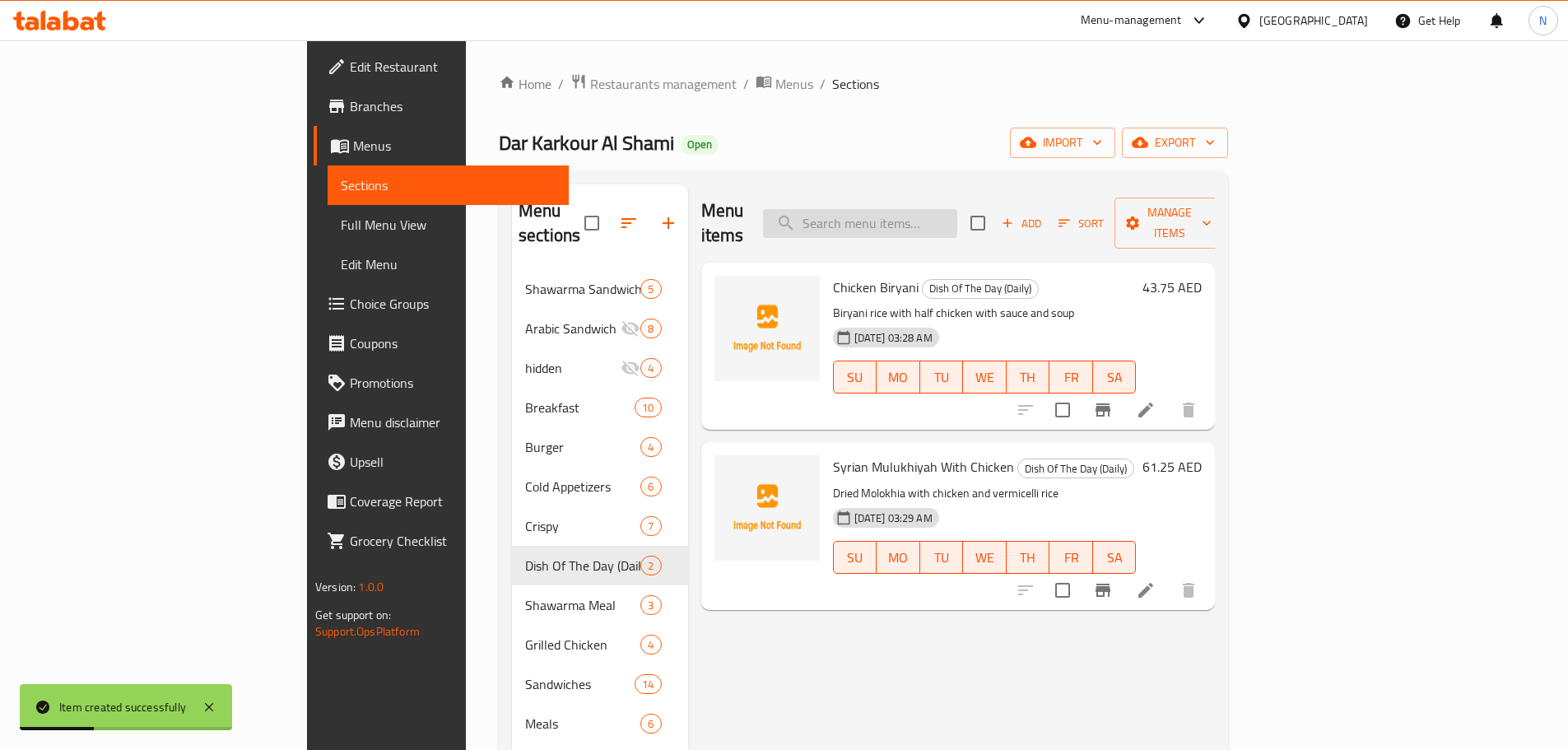
paste input "منسف اردنى"
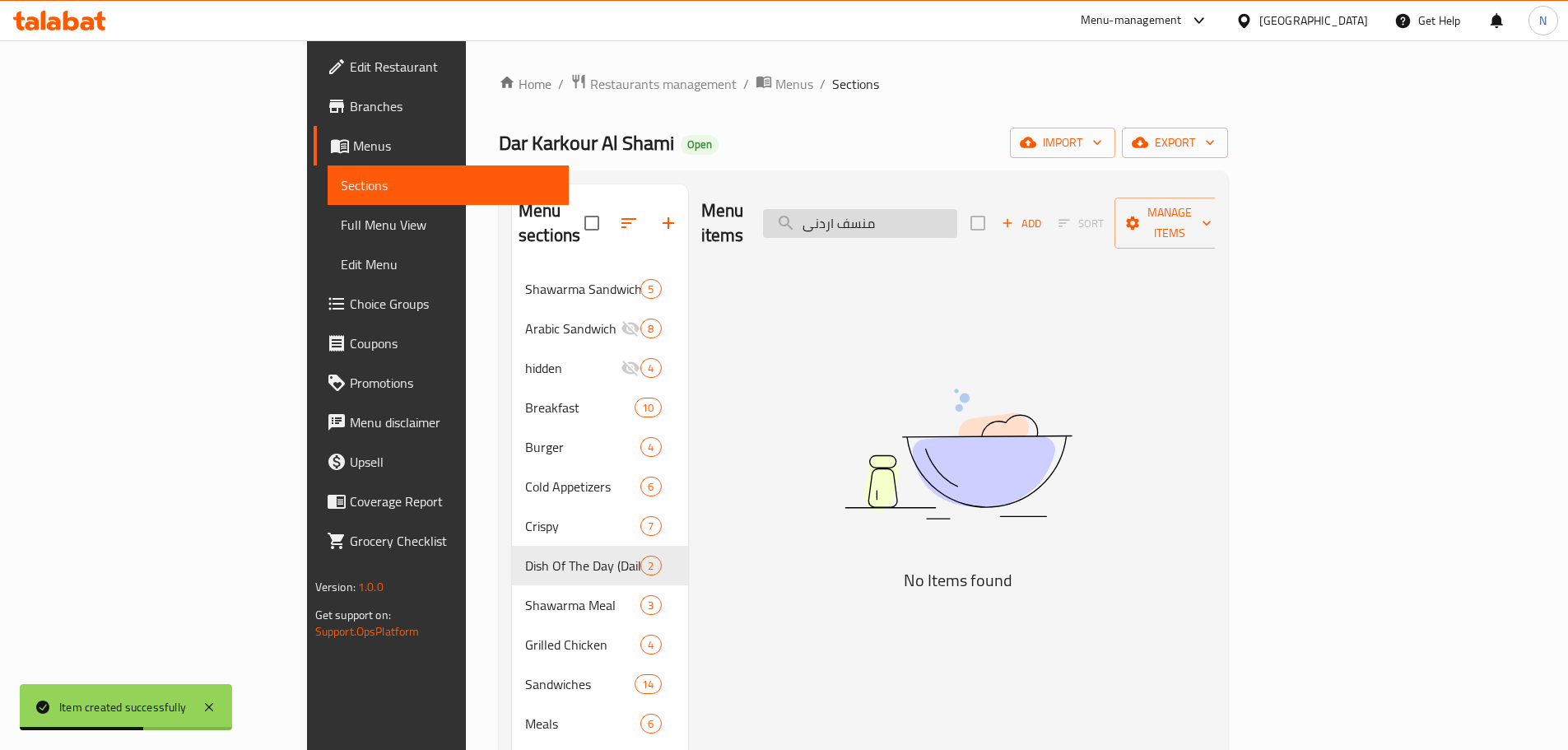
click at [942, 212] on input "منسف اردنى" at bounding box center [860, 223] width 195 height 29
type input "منسف"
click at [936, 216] on input "منسف" at bounding box center [860, 223] width 195 height 29
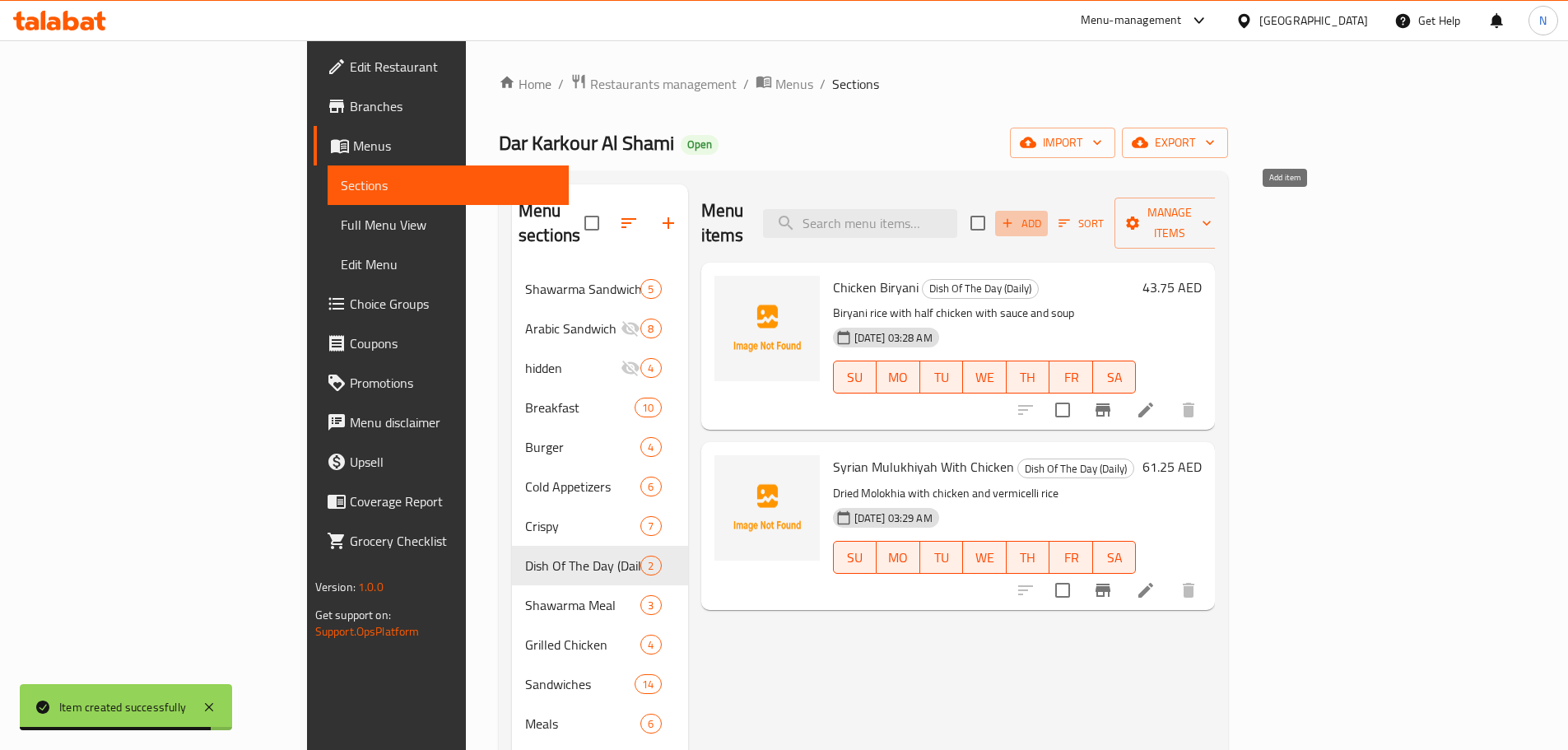
click at [1043, 219] on span "Add" at bounding box center [1022, 223] width 45 height 19
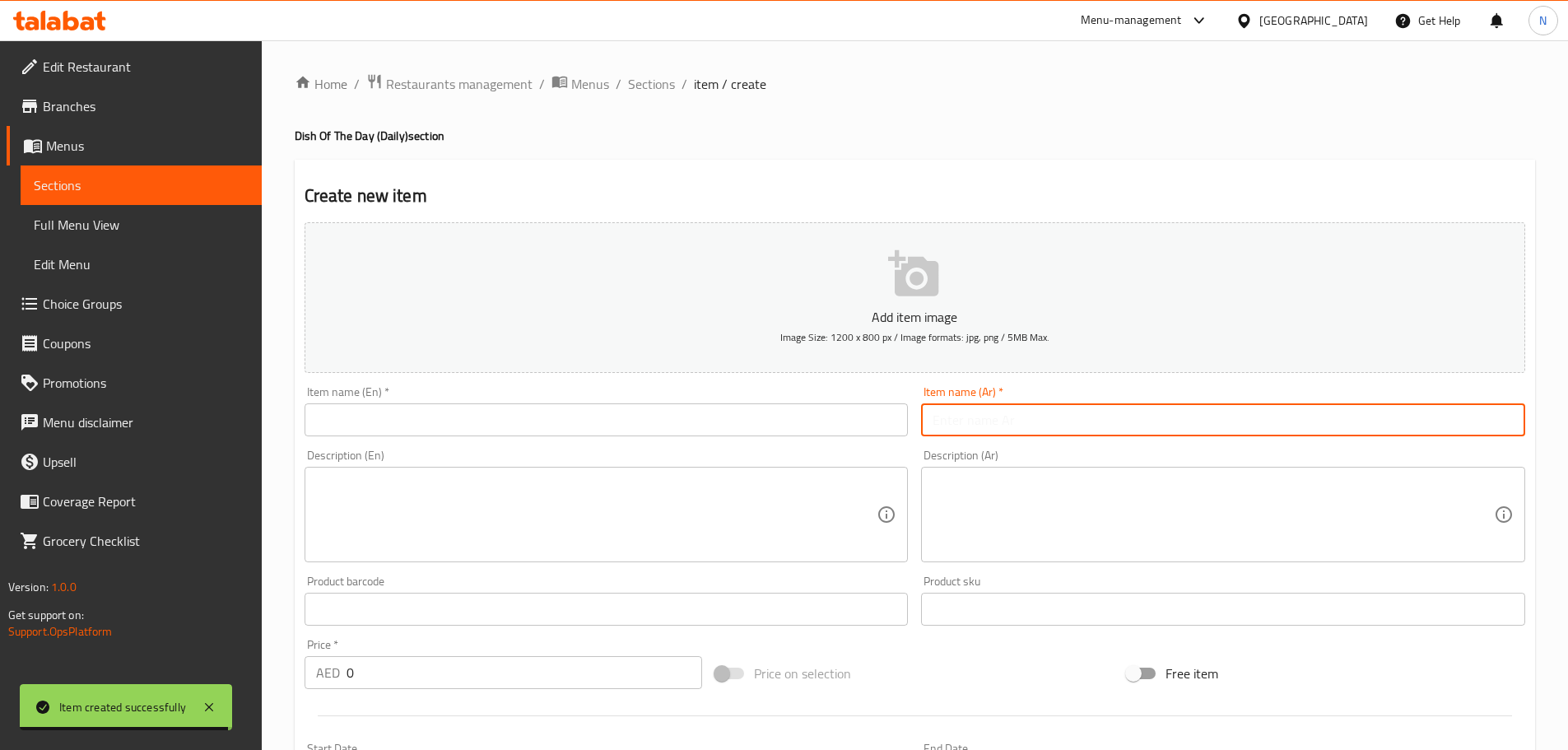
click at [1091, 429] on input "text" at bounding box center [1223, 420] width 604 height 33
paste input "منسف اردنى"
type input "منسف اردنى"
click at [643, 422] on input "text" at bounding box center [606, 420] width 604 height 33
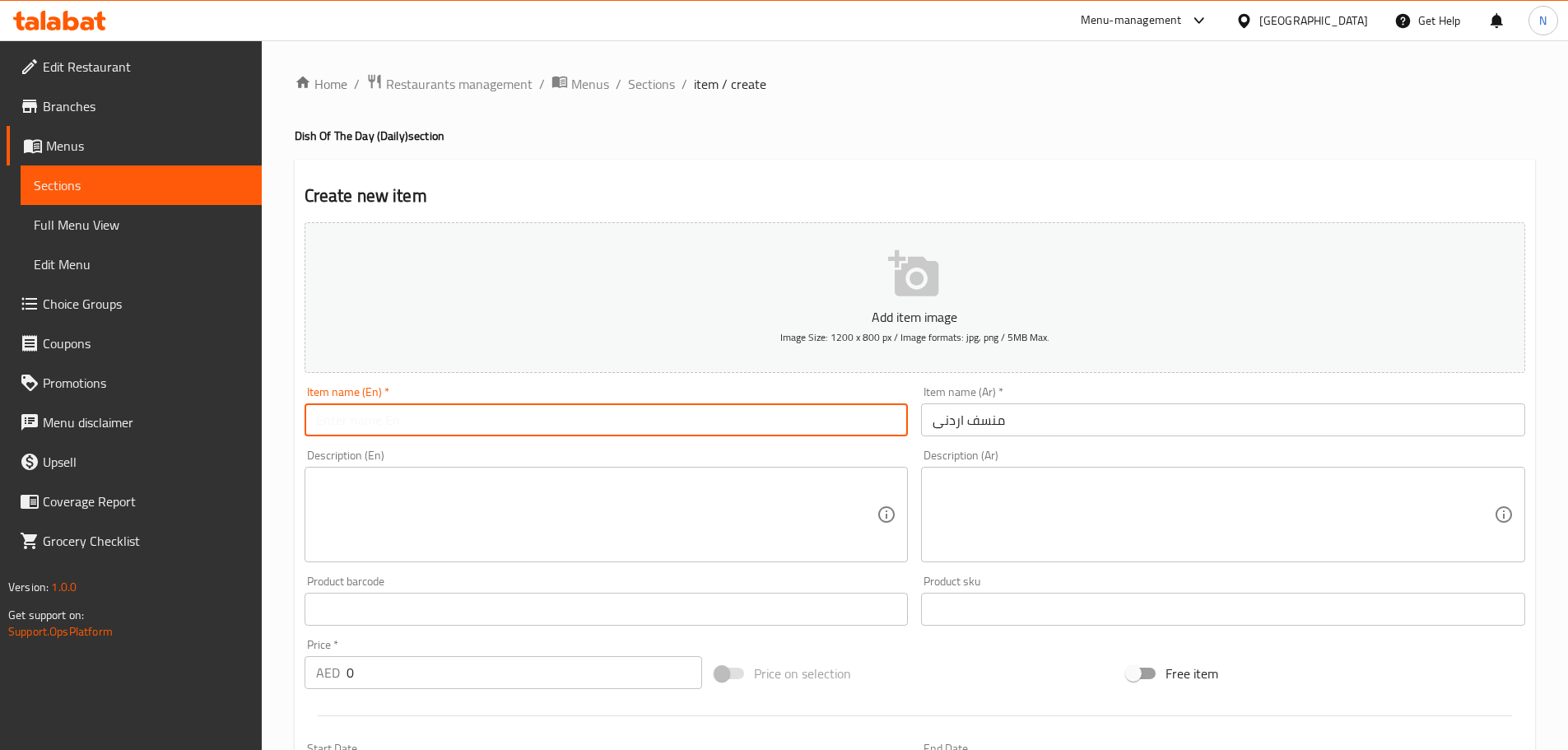
paste input "Jordanian Mansaf"
type input "Jordanian Mansaf"
click at [1041, 585] on div "Product sku Product sku" at bounding box center [1223, 601] width 604 height 50
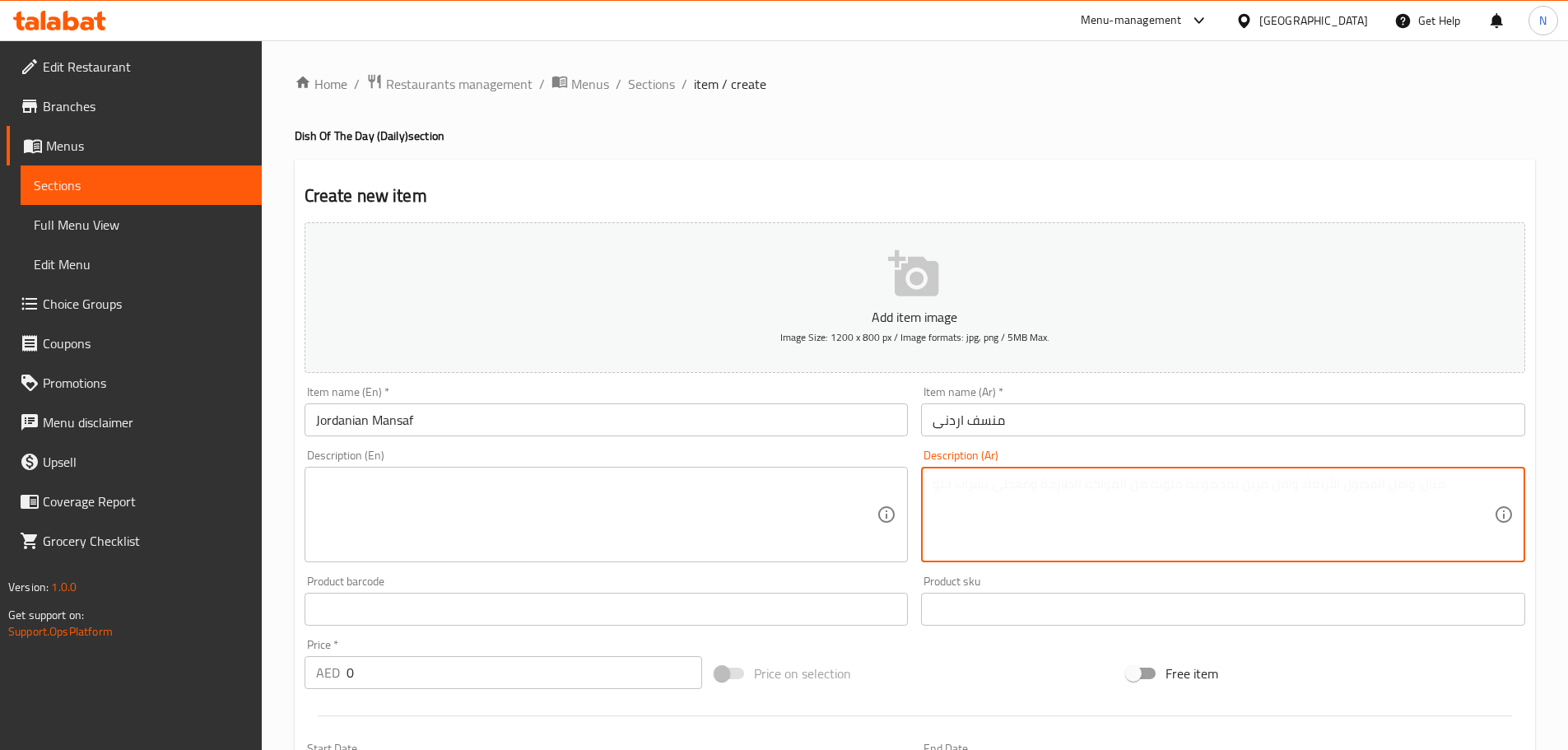
click at [1038, 533] on textarea at bounding box center [1213, 515] width 561 height 79
paste textarea "ارز منسف مع لحم مع جميد مع سرفيس خضار مع شوربة"
type textarea "ارز منسف مع لحم مع جميد مع سرفيس خضار مع شوربة"
click at [476, 521] on textarea at bounding box center [596, 515] width 561 height 79
paste textarea "Mansaf rice with meat, jameed, vegetables, and soup"
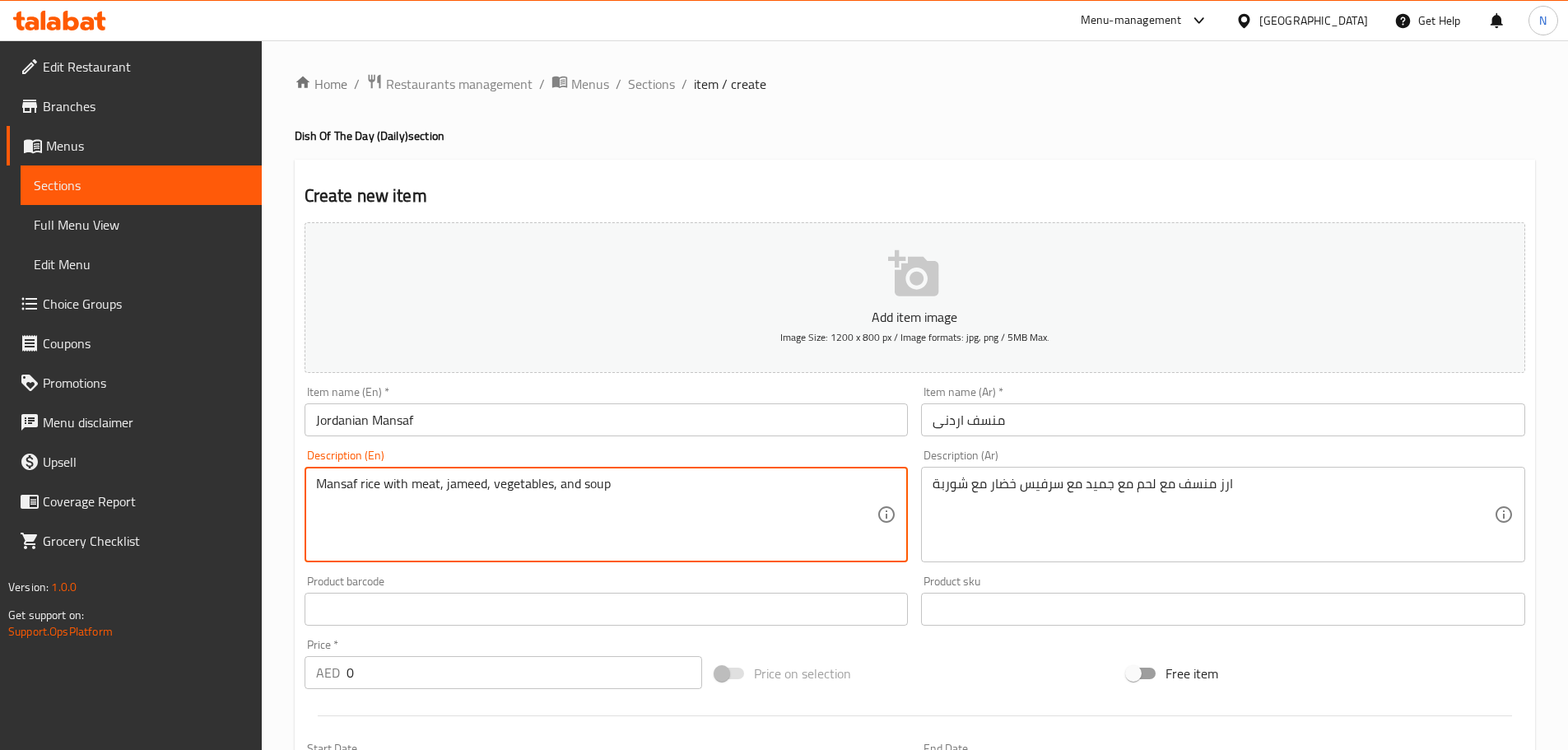
type textarea "Mansaf rice with meat, jameed, vegetables, and soup"
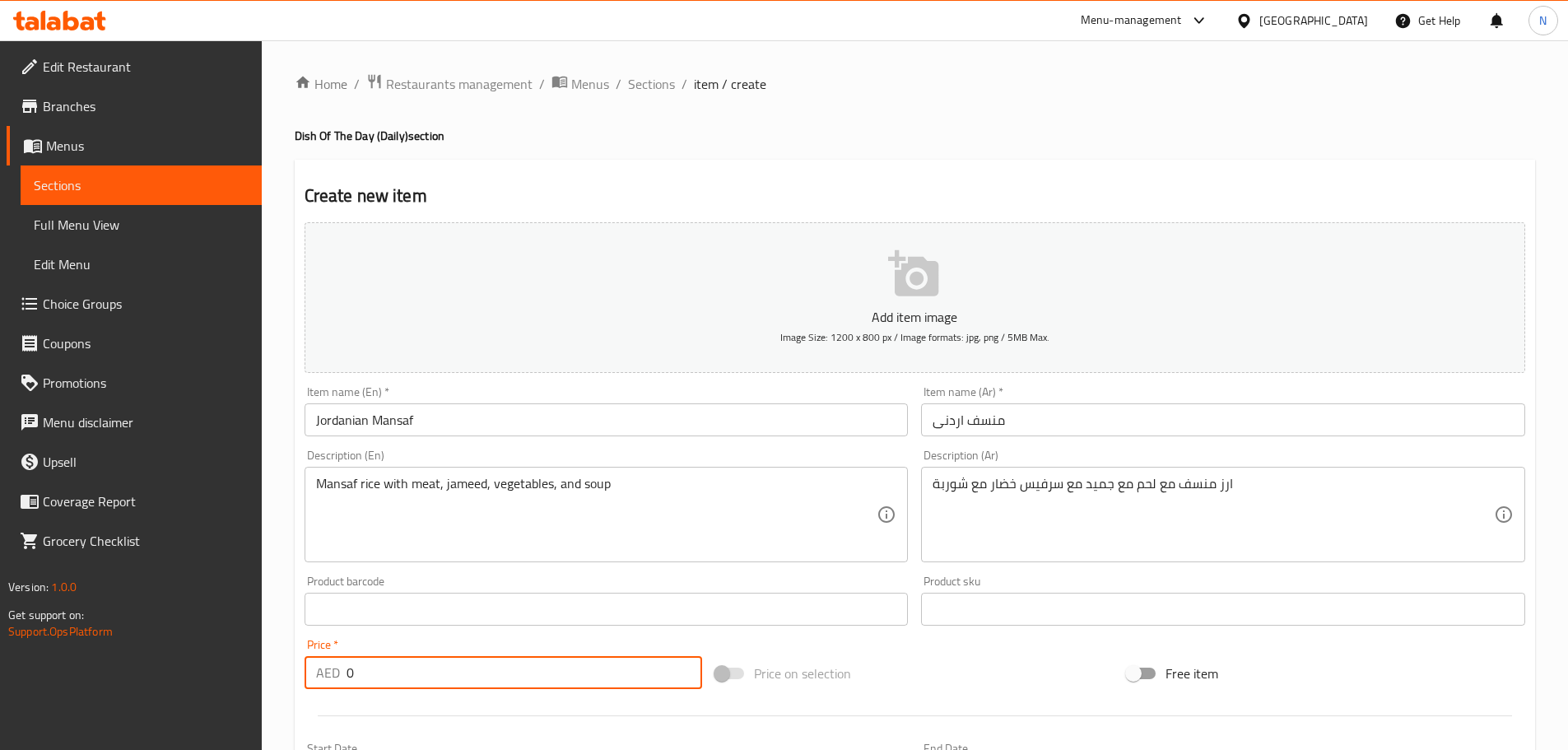
drag, startPoint x: 501, startPoint y: 686, endPoint x: 334, endPoint y: 672, distance: 167.6
click at [334, 672] on div "AED 0 Price *" at bounding box center [503, 672] width 398 height 33
paste input "7"
type input "70"
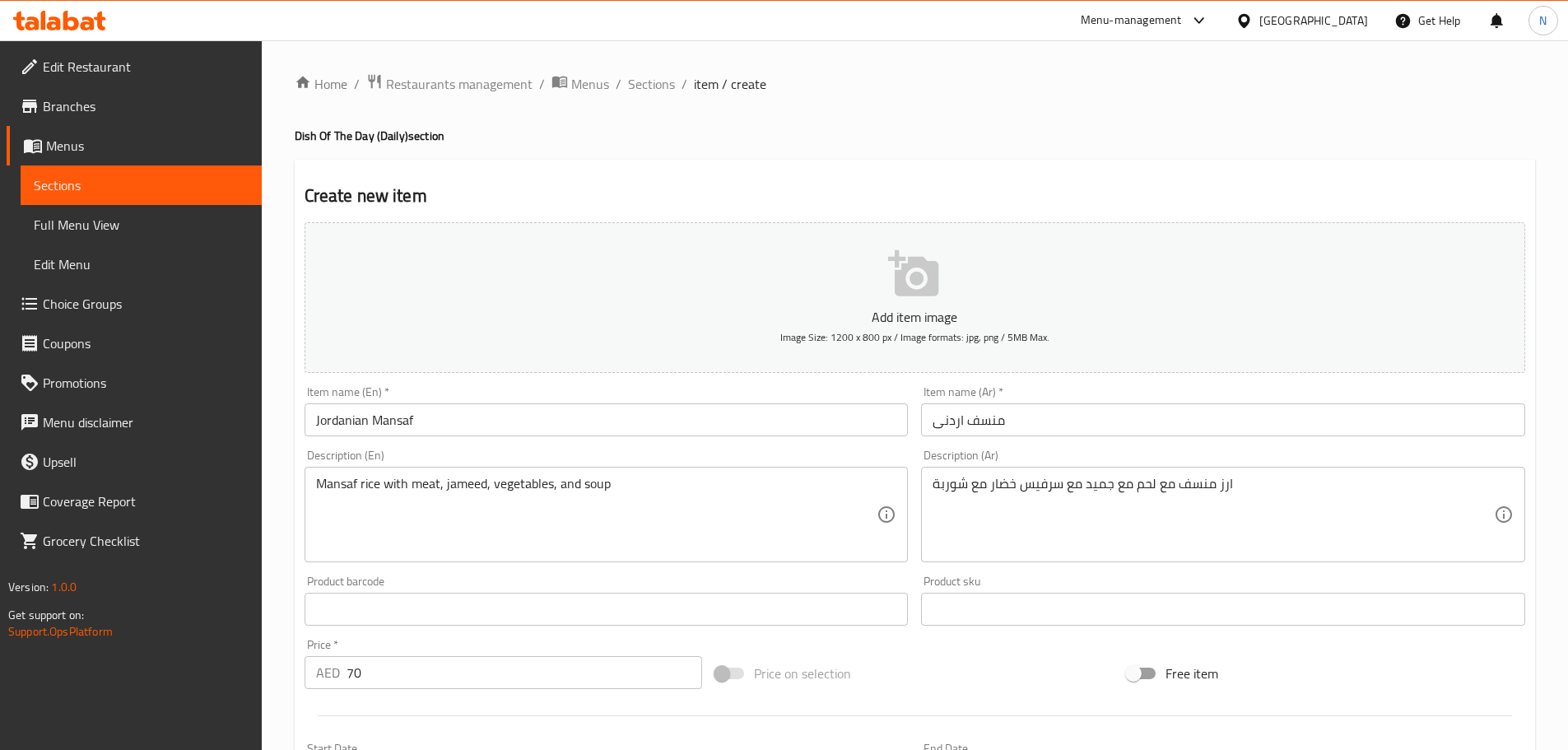
click at [903, 671] on div "Price on selection" at bounding box center [914, 673] width 411 height 45
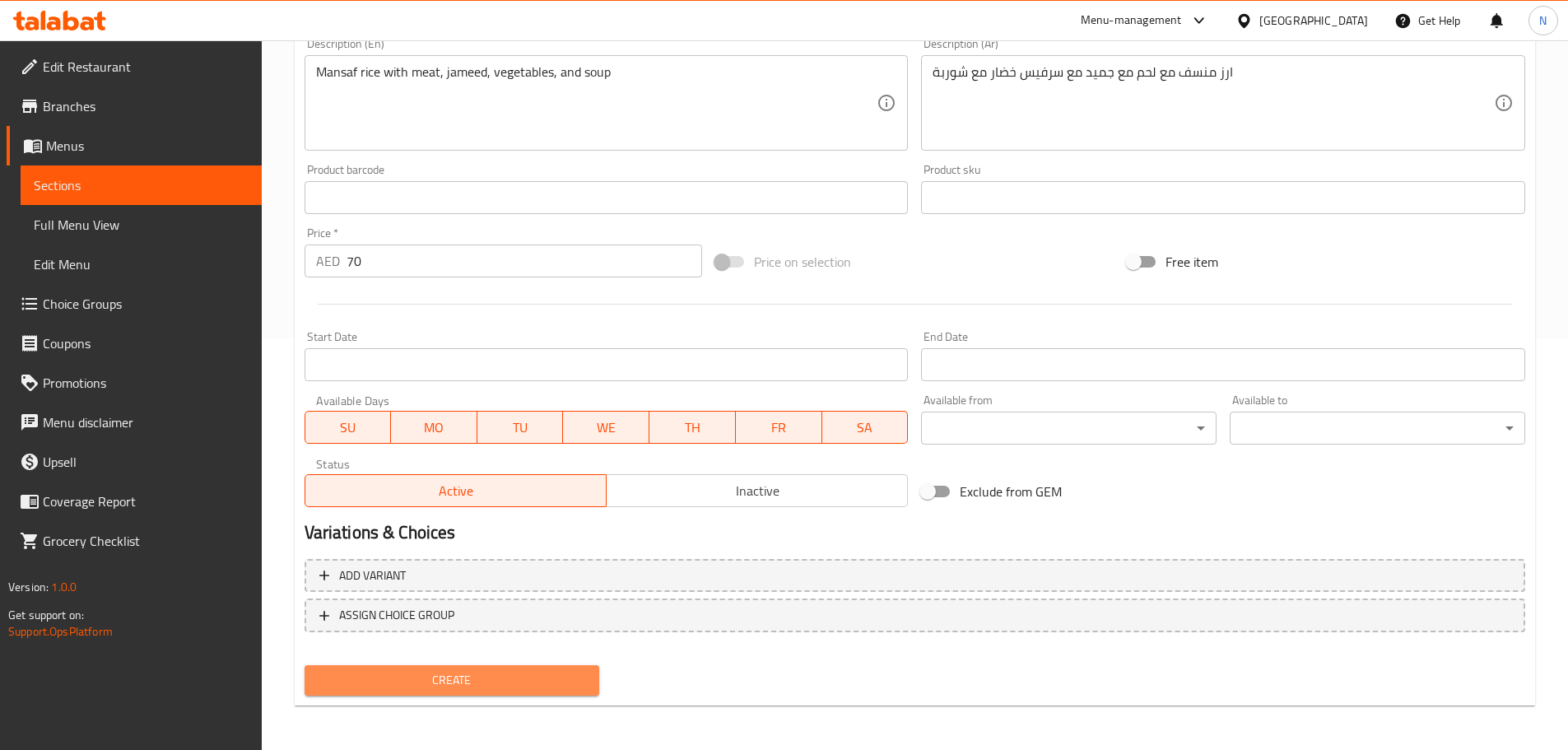
click at [460, 678] on span "Create" at bounding box center [452, 680] width 270 height 21
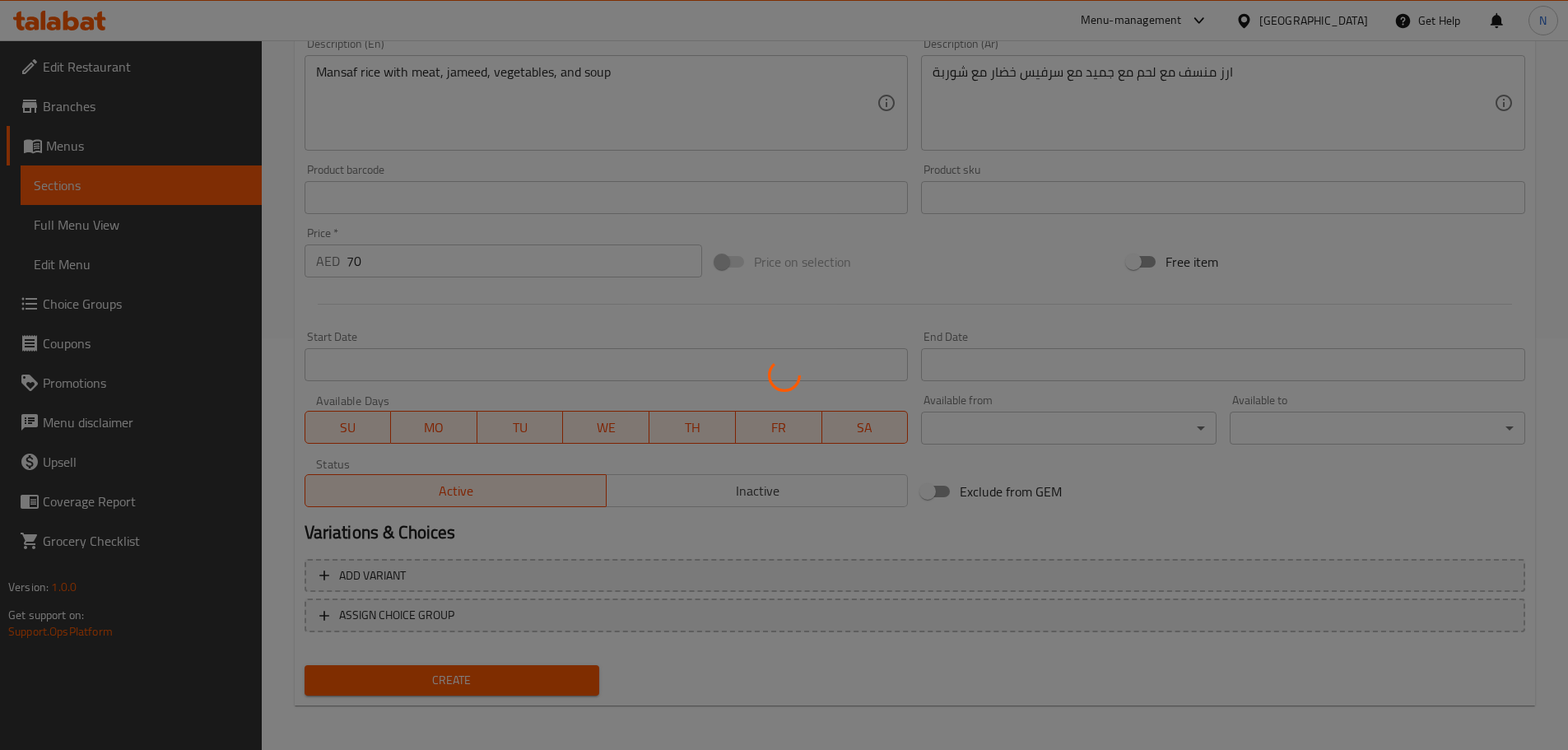
type input "0"
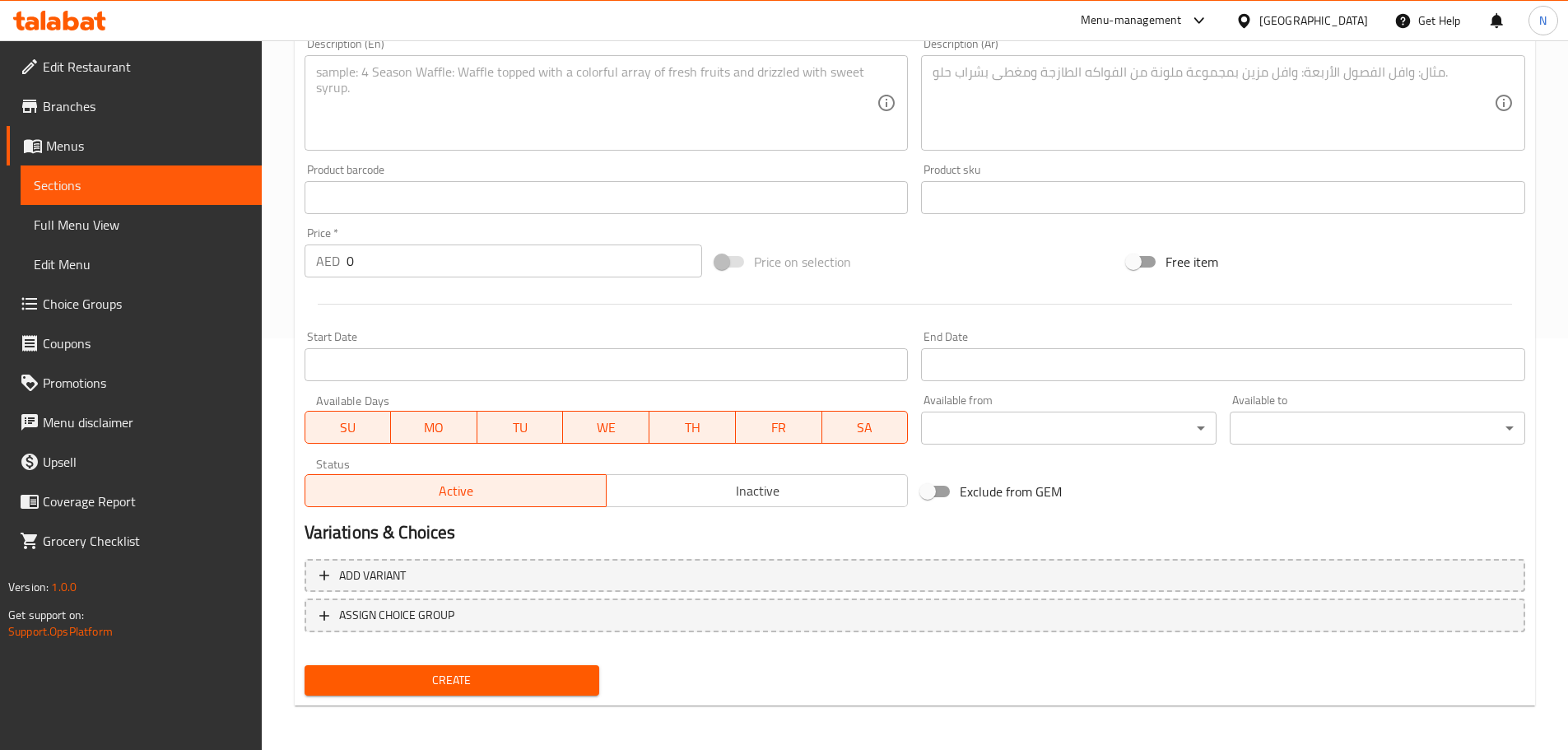
scroll to position [247, 0]
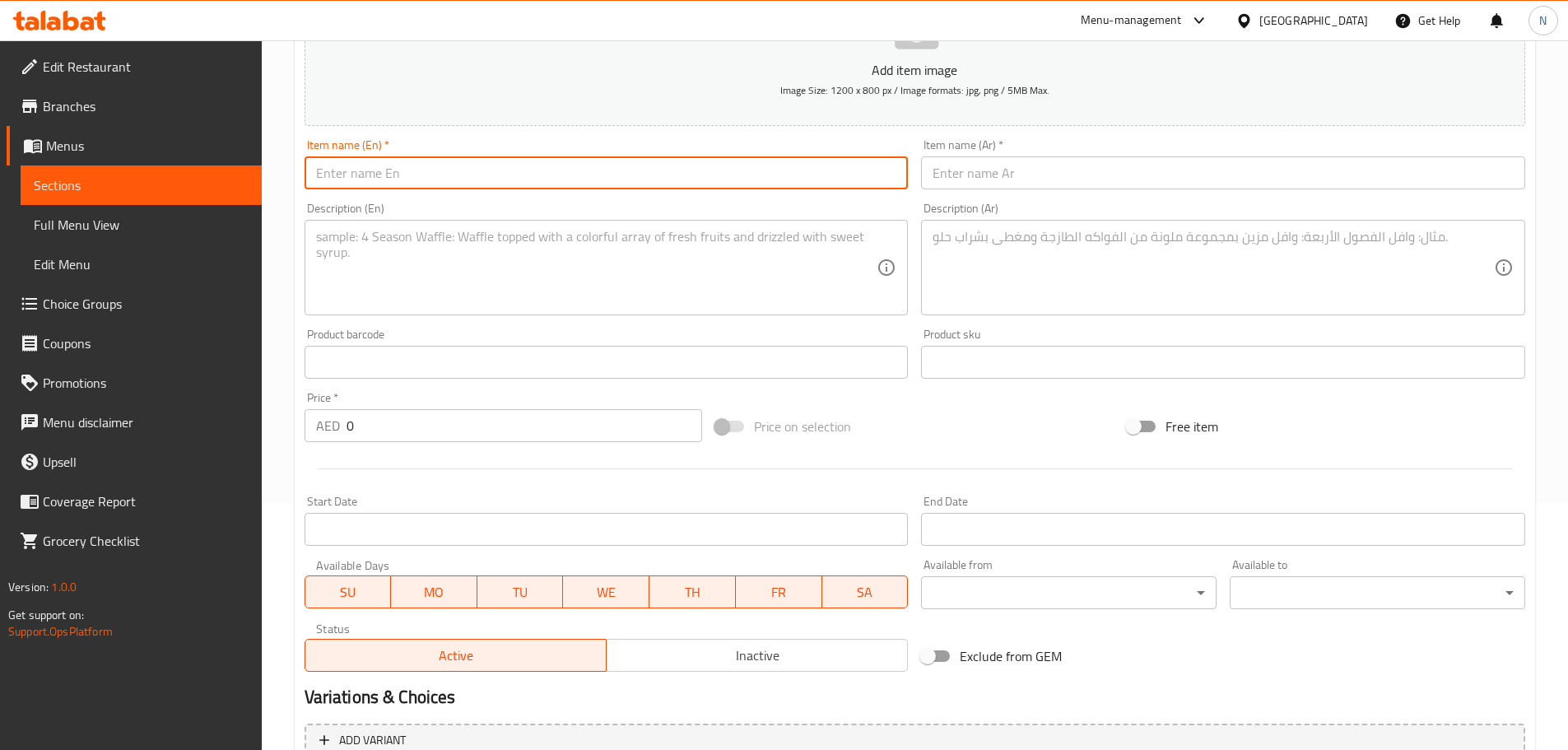
click at [492, 161] on input "text" at bounding box center [606, 172] width 604 height 33
paste input "Beans and Meat Stew with Rice"
type input "Beans and Meat Stew with Rice"
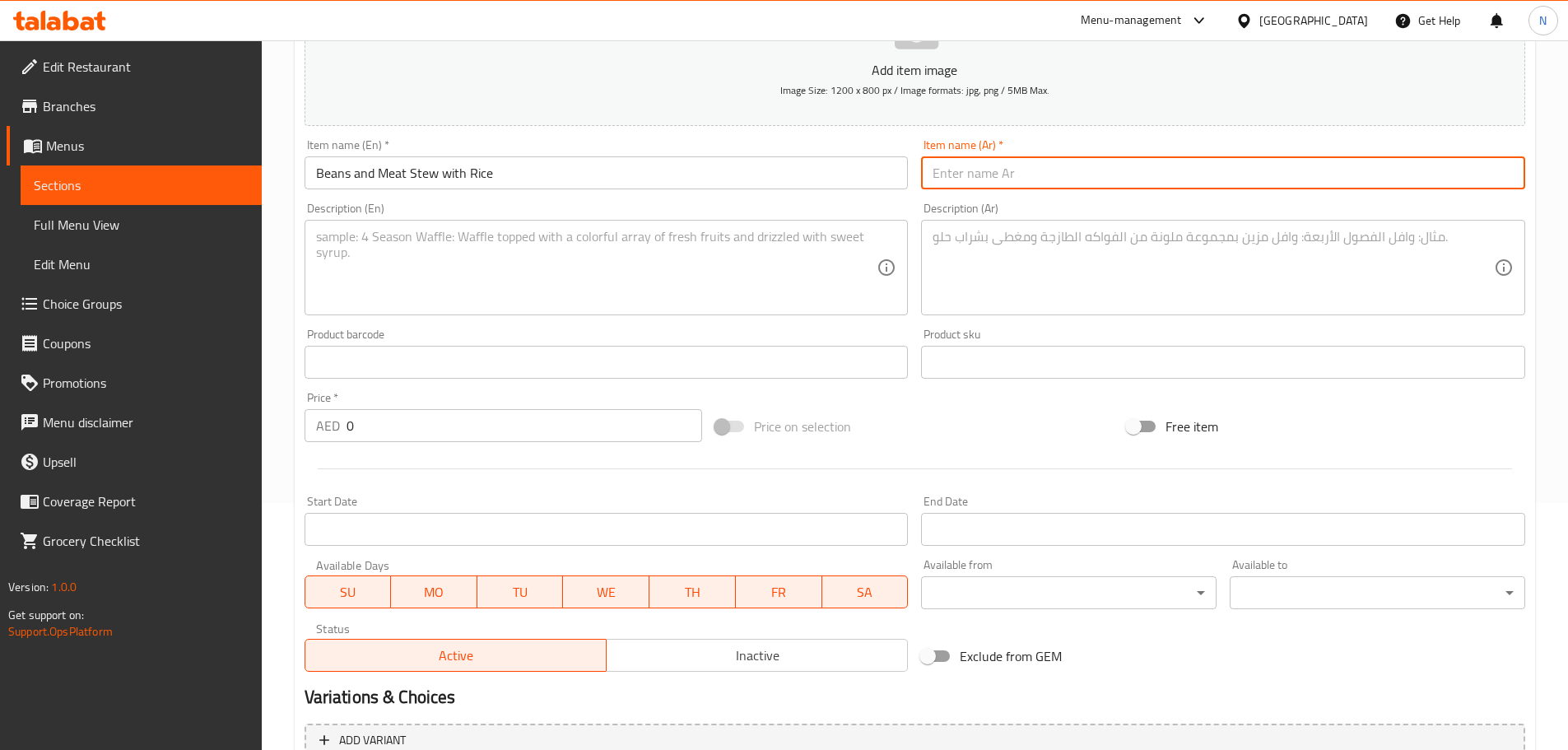
click at [954, 188] on input "text" at bounding box center [1223, 172] width 604 height 33
paste input "يخنه فاصوليا لحم مع ارز"
type input "يخنه فاصوليا لحم مع ارز"
click at [435, 172] on input "Beans and Meat Stew with Rice" at bounding box center [606, 172] width 604 height 33
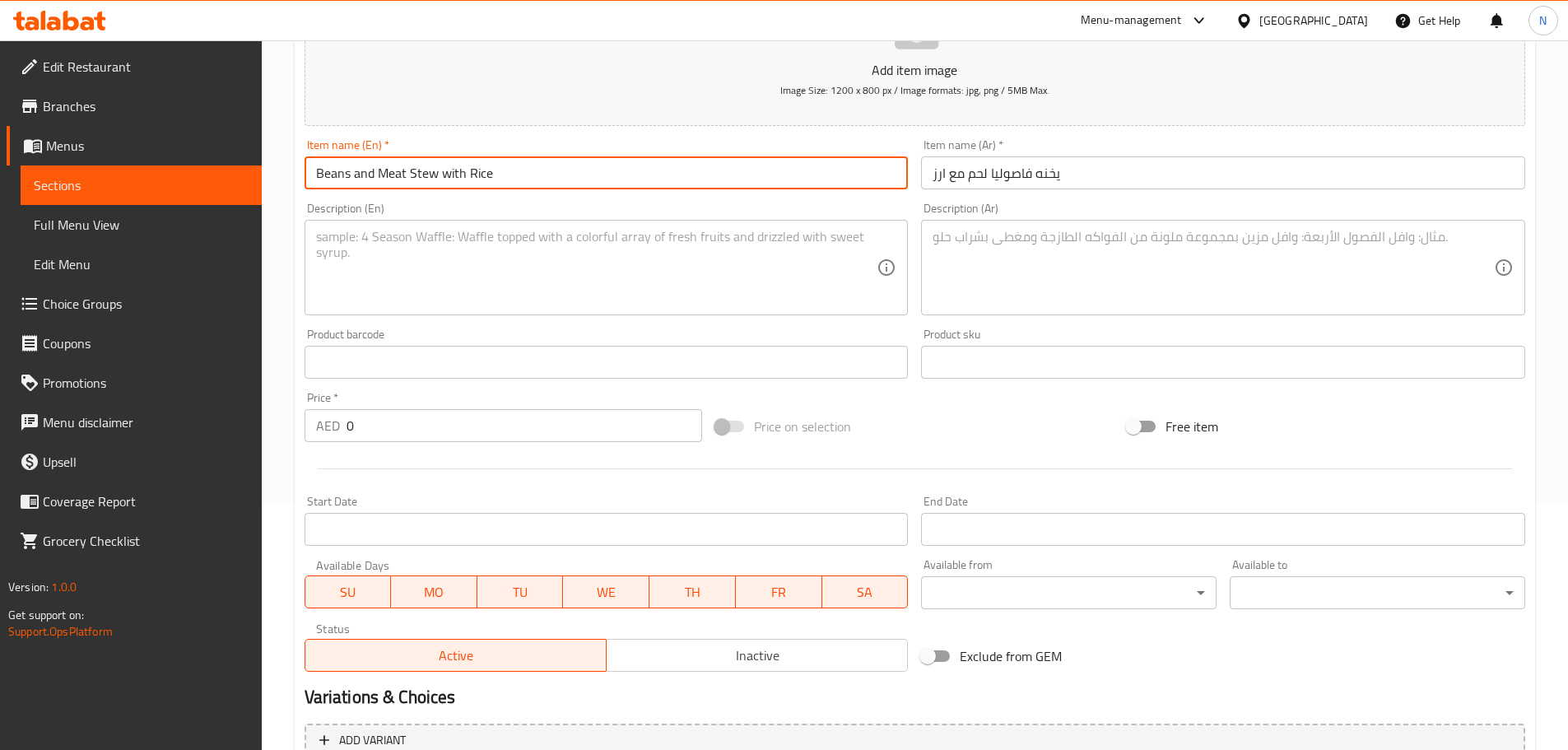
click at [435, 172] on input "Beans and Meat Stew with Rice" at bounding box center [606, 172] width 604 height 33
drag, startPoint x: 435, startPoint y: 171, endPoint x: 418, endPoint y: 175, distance: 17.5
click at [418, 176] on input "Beans and Meat Stew with Rice" at bounding box center [606, 172] width 604 height 33
click at [449, 172] on input "Beans and Meat Stew with Rice" at bounding box center [606, 172] width 604 height 33
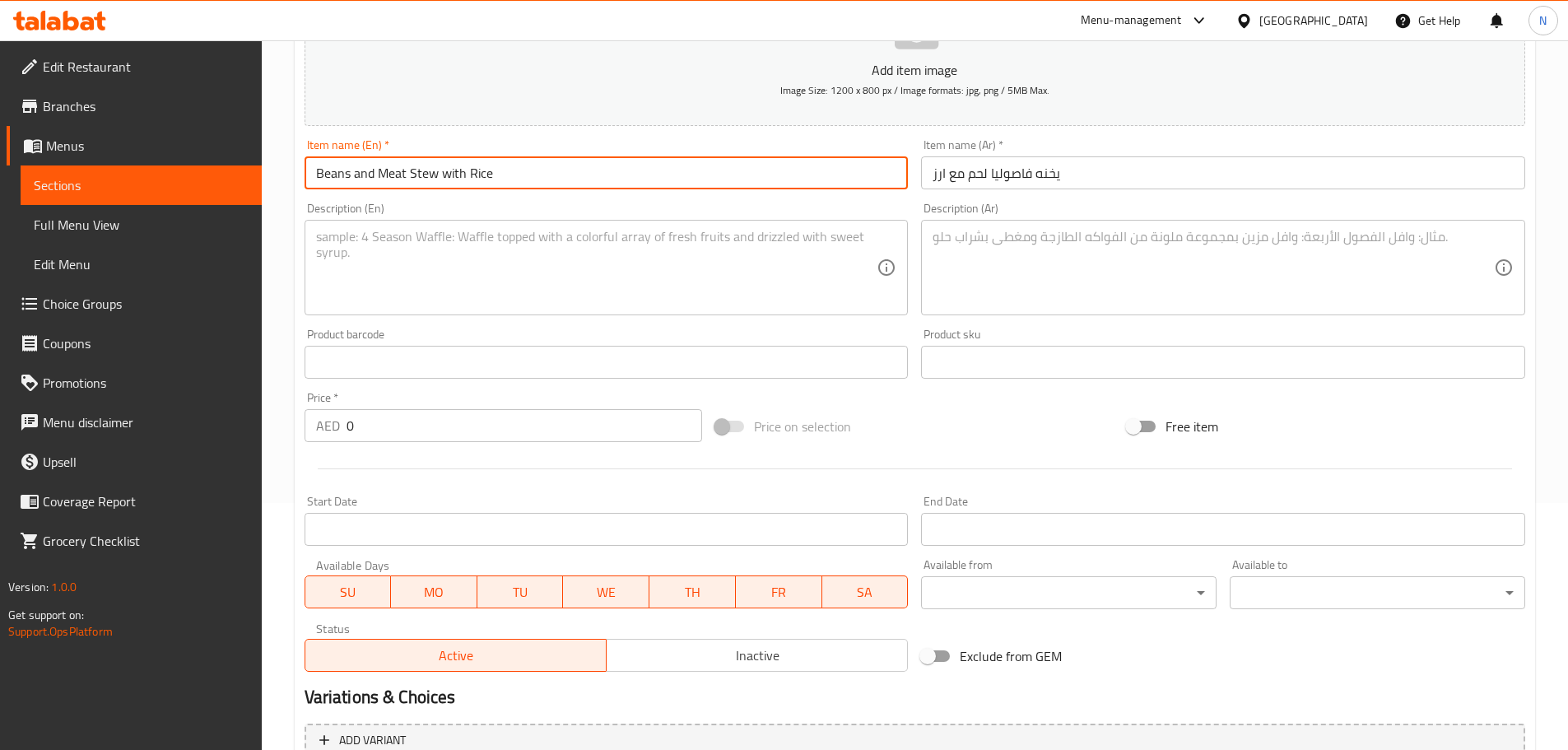
click at [449, 172] on input "Beans and Meat Stew with Rice" at bounding box center [606, 172] width 604 height 33
click at [365, 170] on input "Beans and Meat Stew With Rice" at bounding box center [606, 172] width 604 height 33
type input "Beans And Meat Stew With Rice"
click at [989, 253] on textarea at bounding box center [1213, 268] width 561 height 79
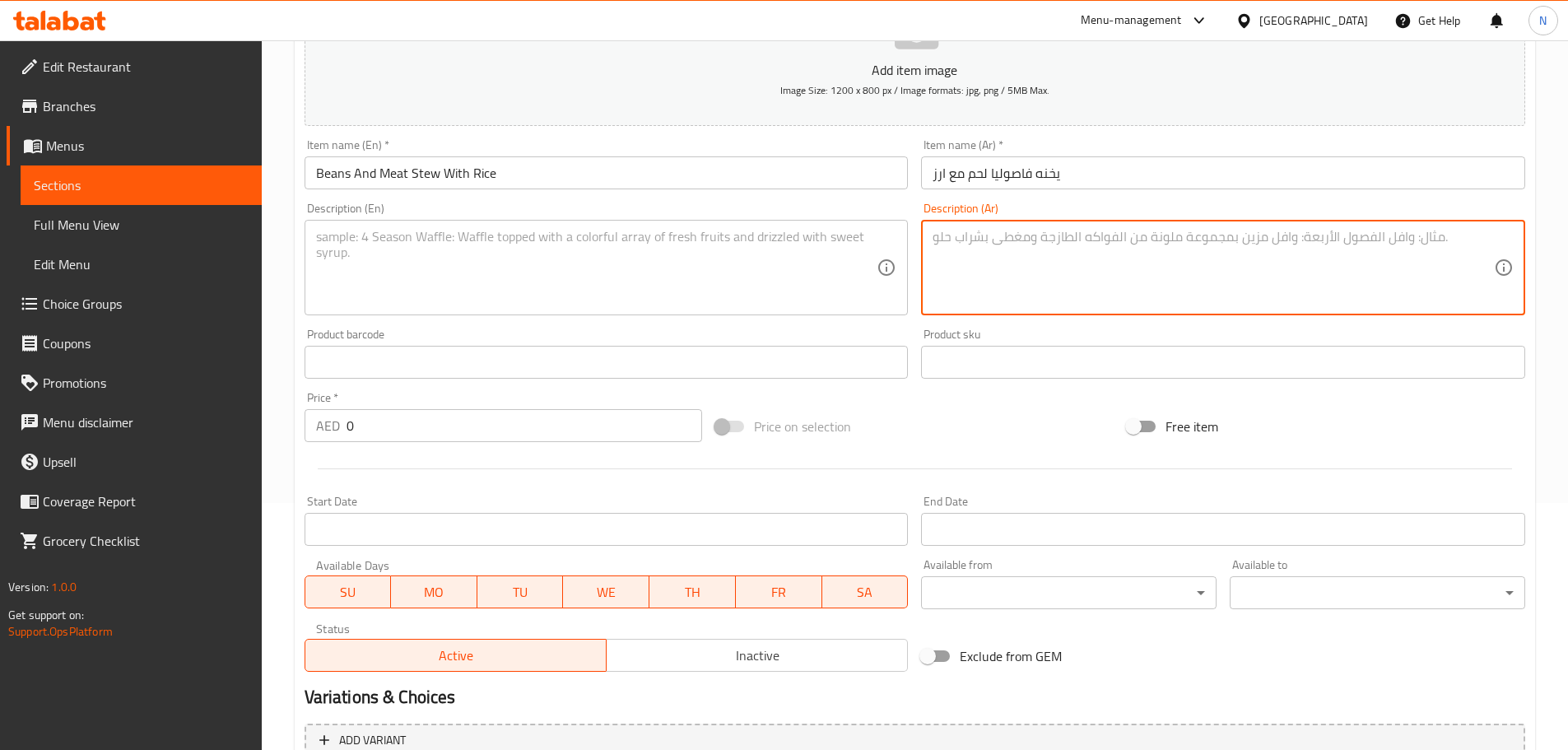
paste textarea "فاصووليا بيضاء مع صوص الاحمر مع لحم مع رز بشعرية"
type textarea "فاصووليا بيضاء مع صوص الاحمر مع لحم مع رز بشعرية"
click at [558, 278] on textarea at bounding box center [596, 268] width 561 height 79
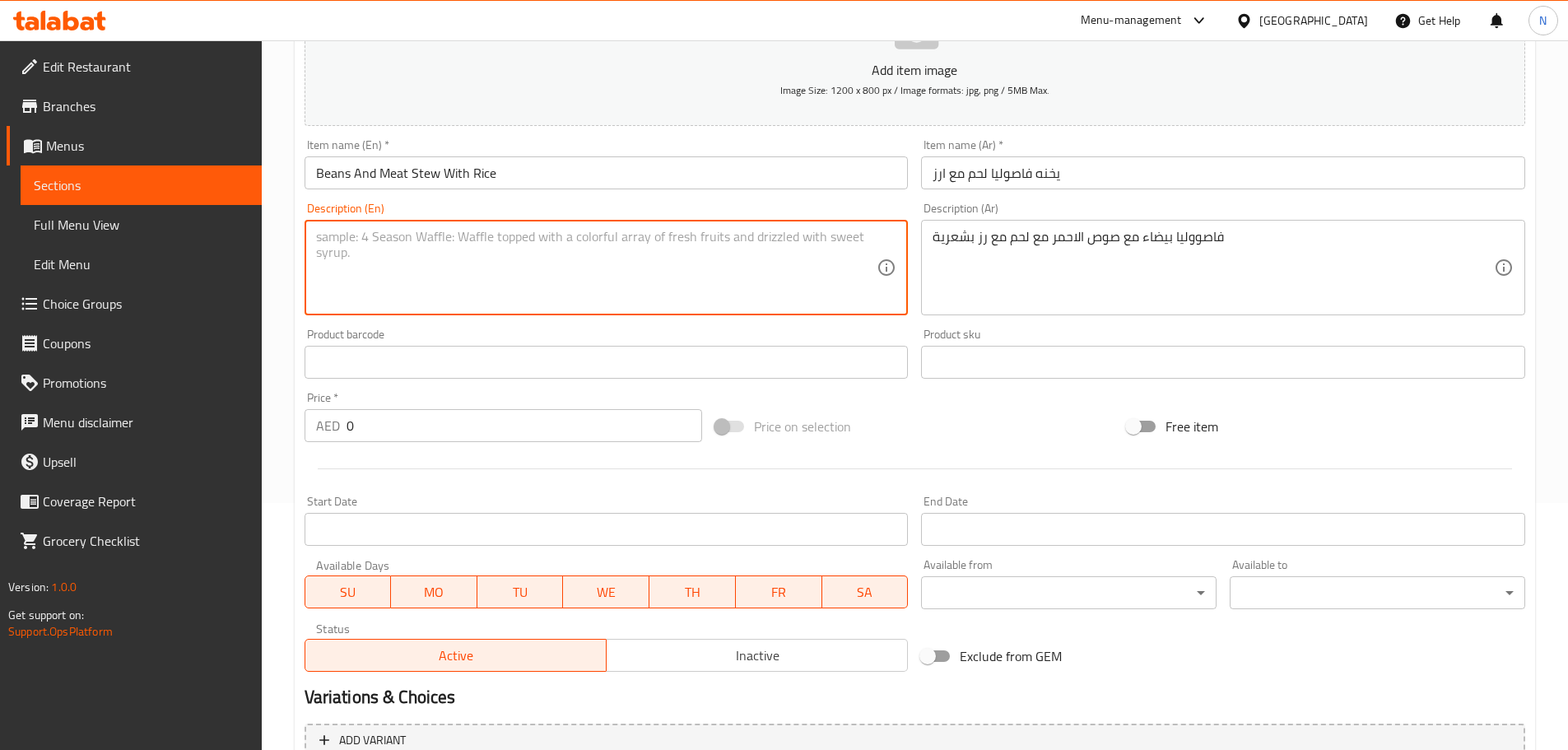
paste textarea "White beans with red sauce, meat, and vermicelli rice"
type textarea "White beans with red sauce, meat, and vermicelli rice"
click at [418, 171] on input "Beans And Meat Stew With Rice" at bounding box center [606, 172] width 604 height 33
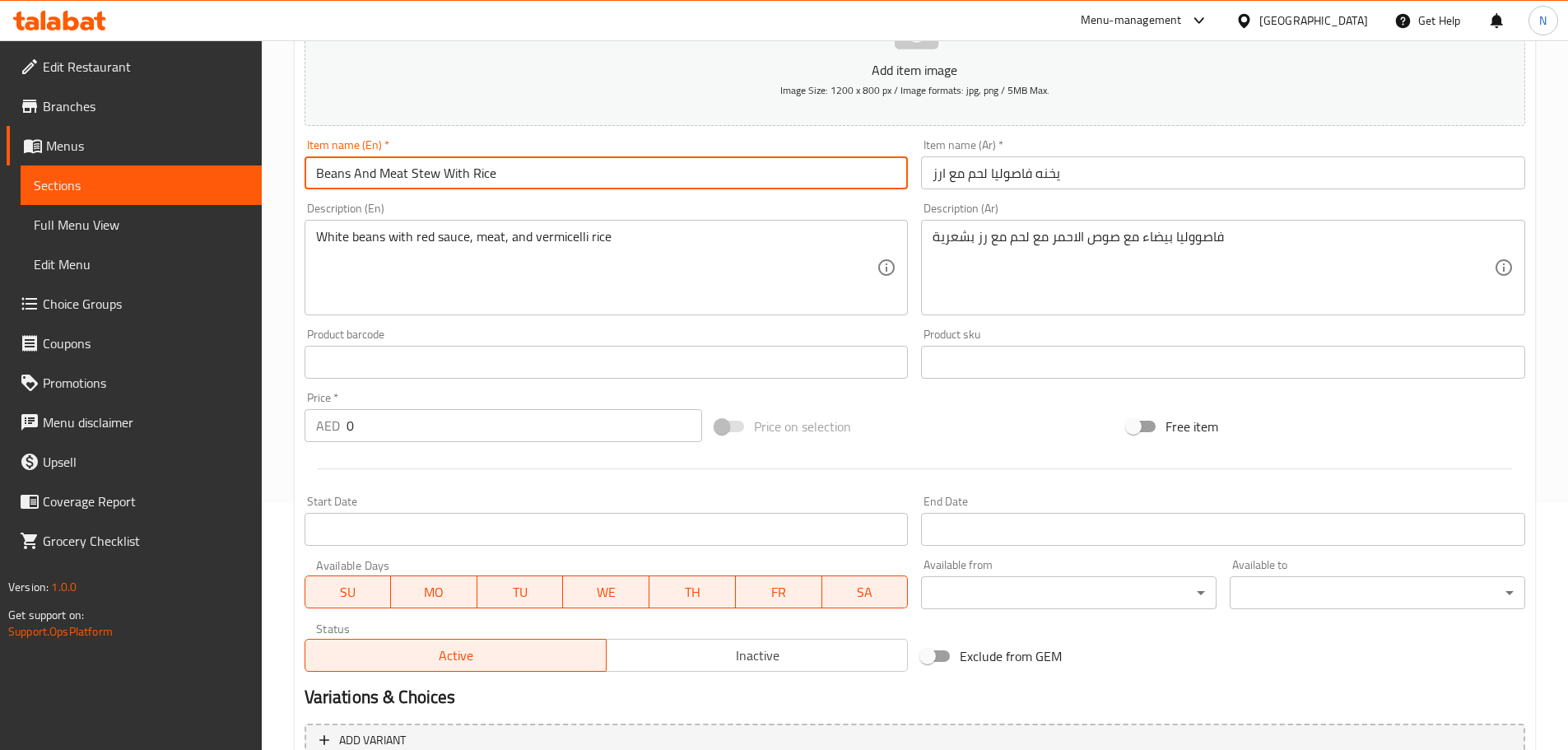
click at [418, 171] on input "Beans And Meat Stew With Rice" at bounding box center [606, 172] width 604 height 33
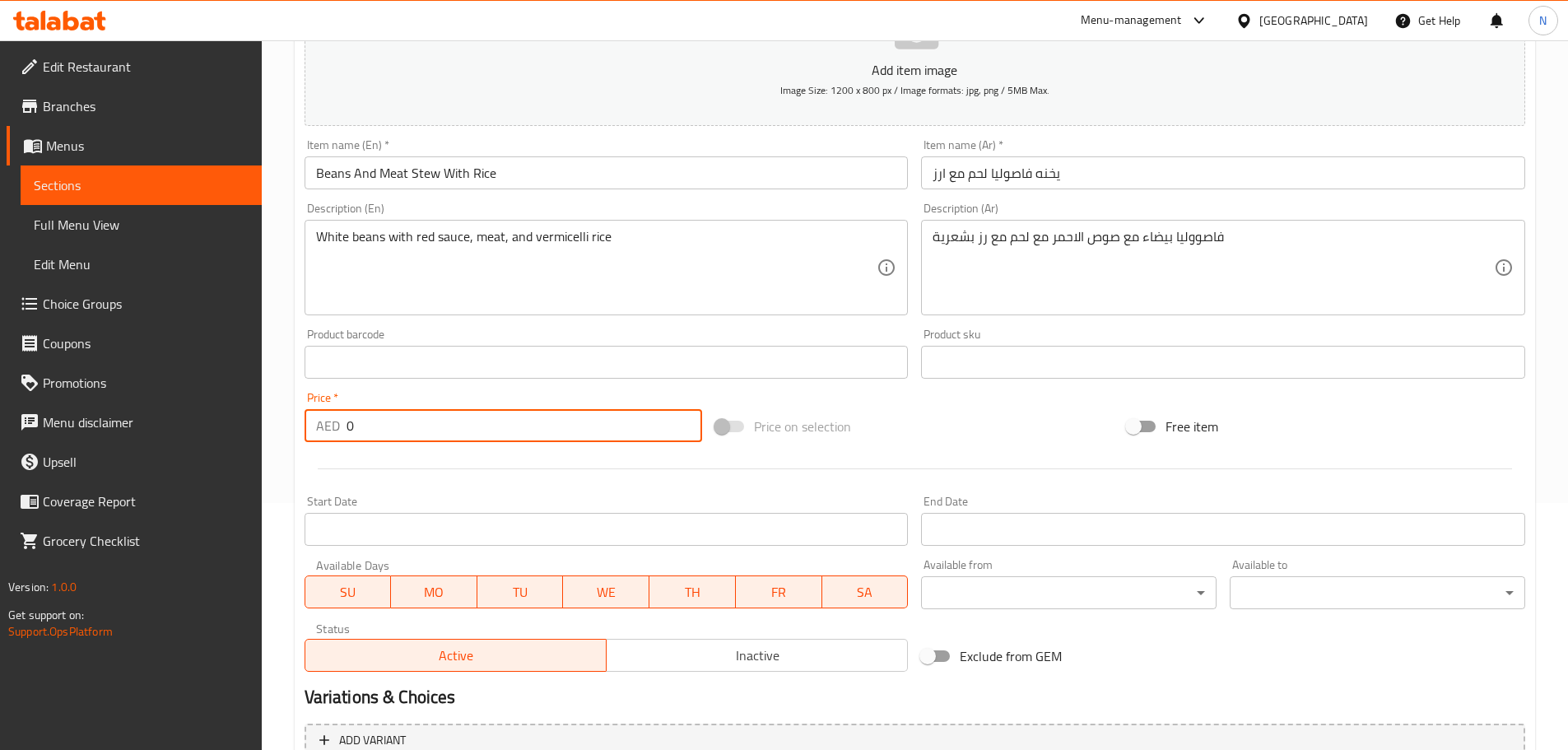
drag, startPoint x: 432, startPoint y: 429, endPoint x: 342, endPoint y: 422, distance: 90.3
click at [342, 422] on div "AED 0 Price *" at bounding box center [503, 425] width 398 height 33
paste input "52.5"
type input "52.5"
click at [862, 412] on div "Price on selection" at bounding box center [914, 427] width 411 height 45
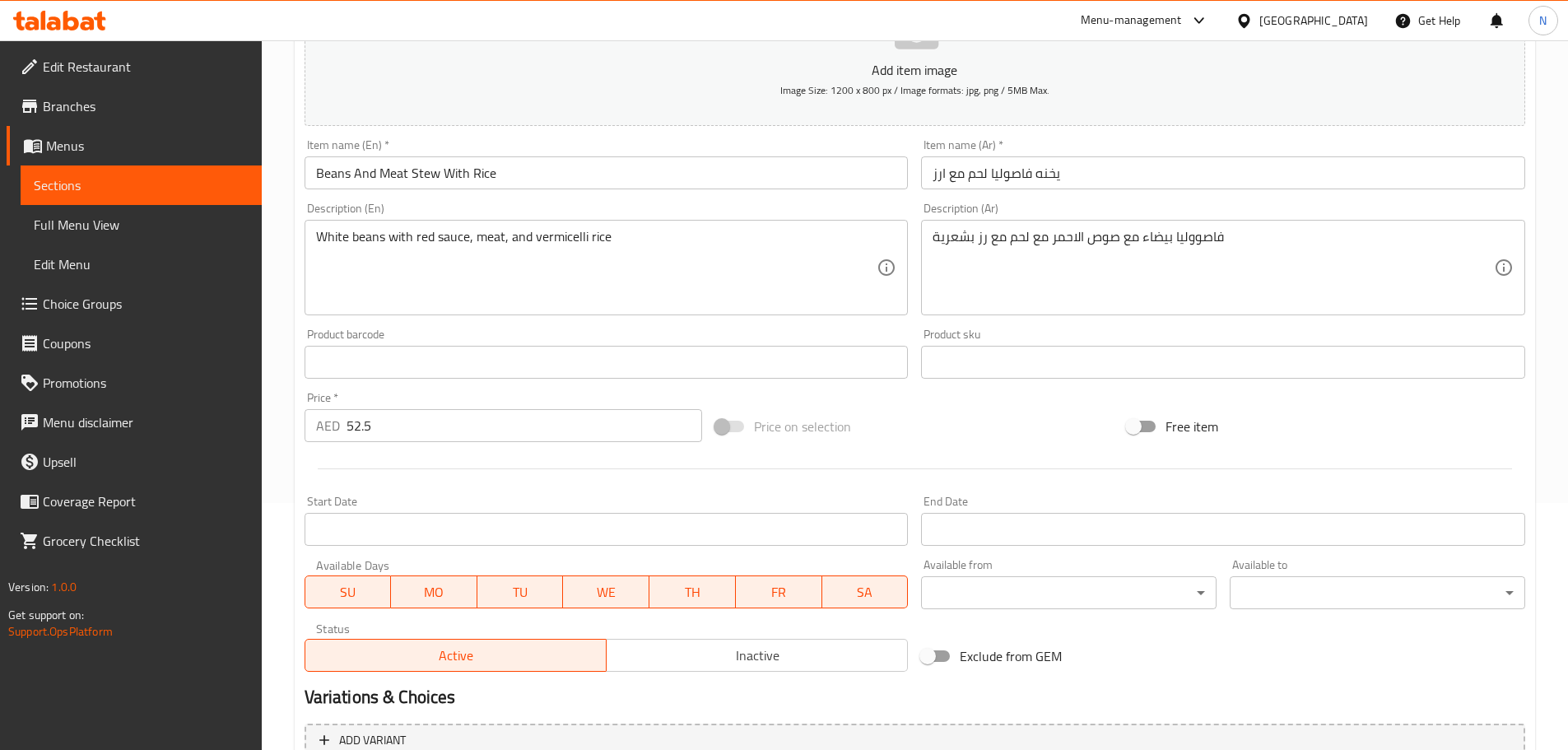
scroll to position [413, 0]
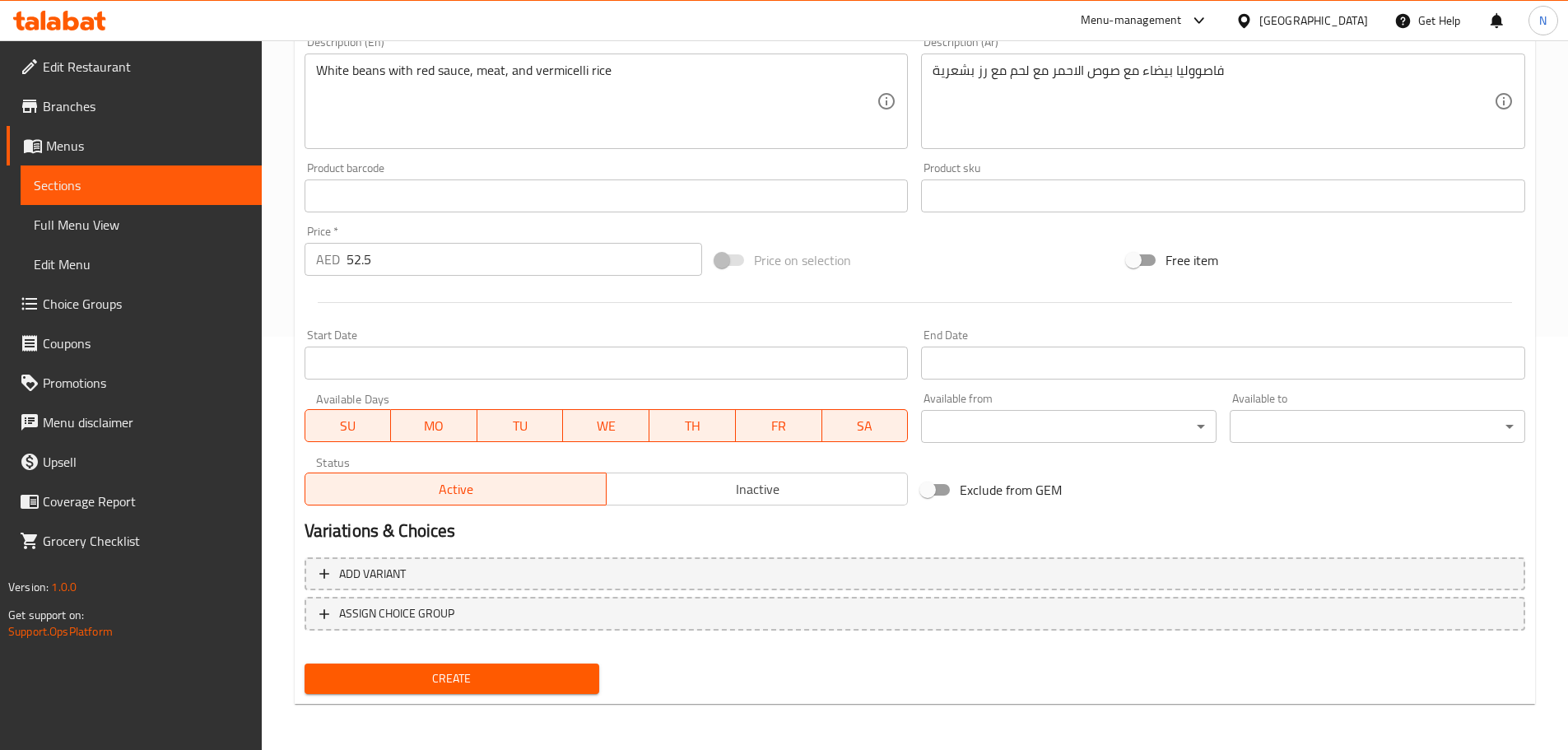
click at [506, 679] on span "Create" at bounding box center [452, 679] width 270 height 21
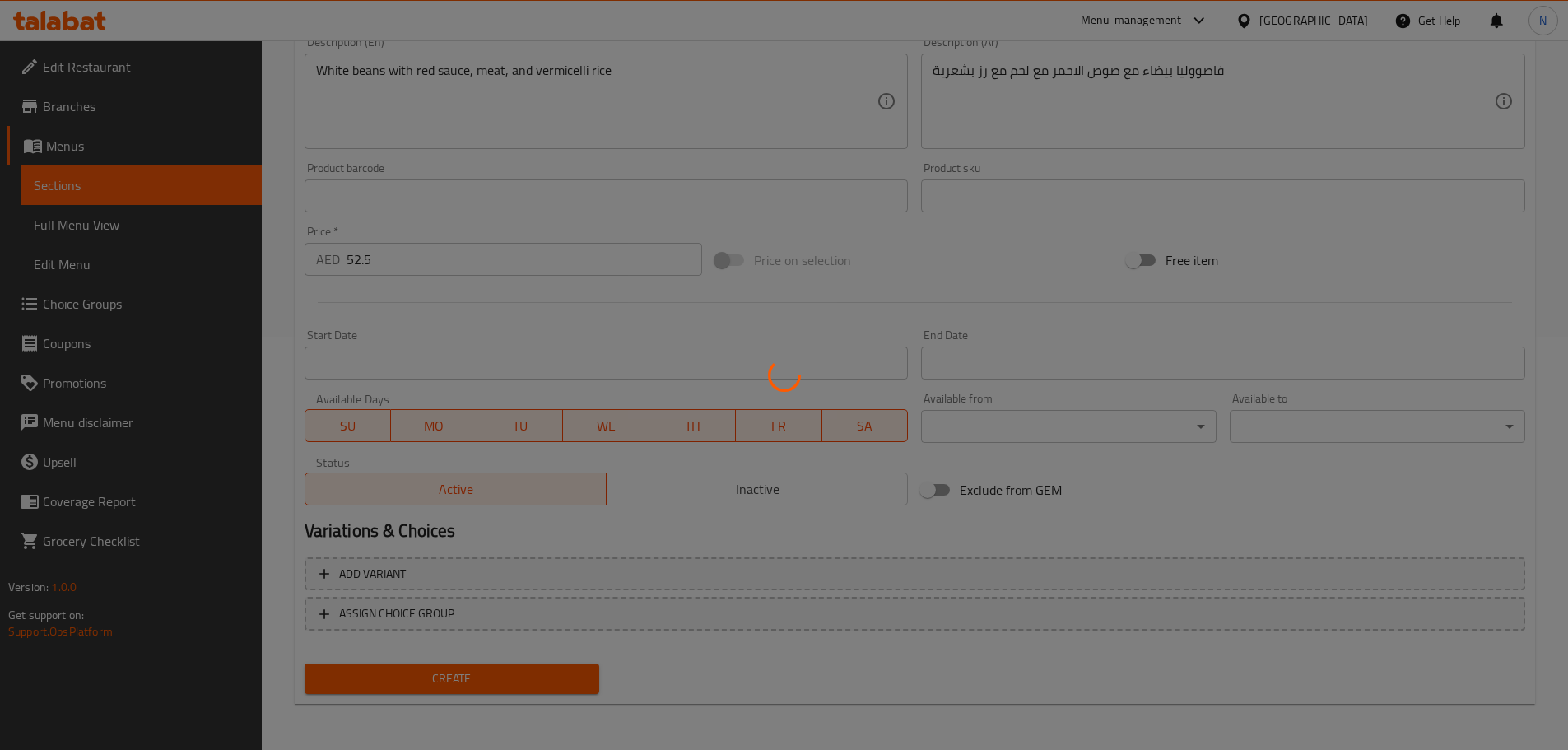
type input "0"
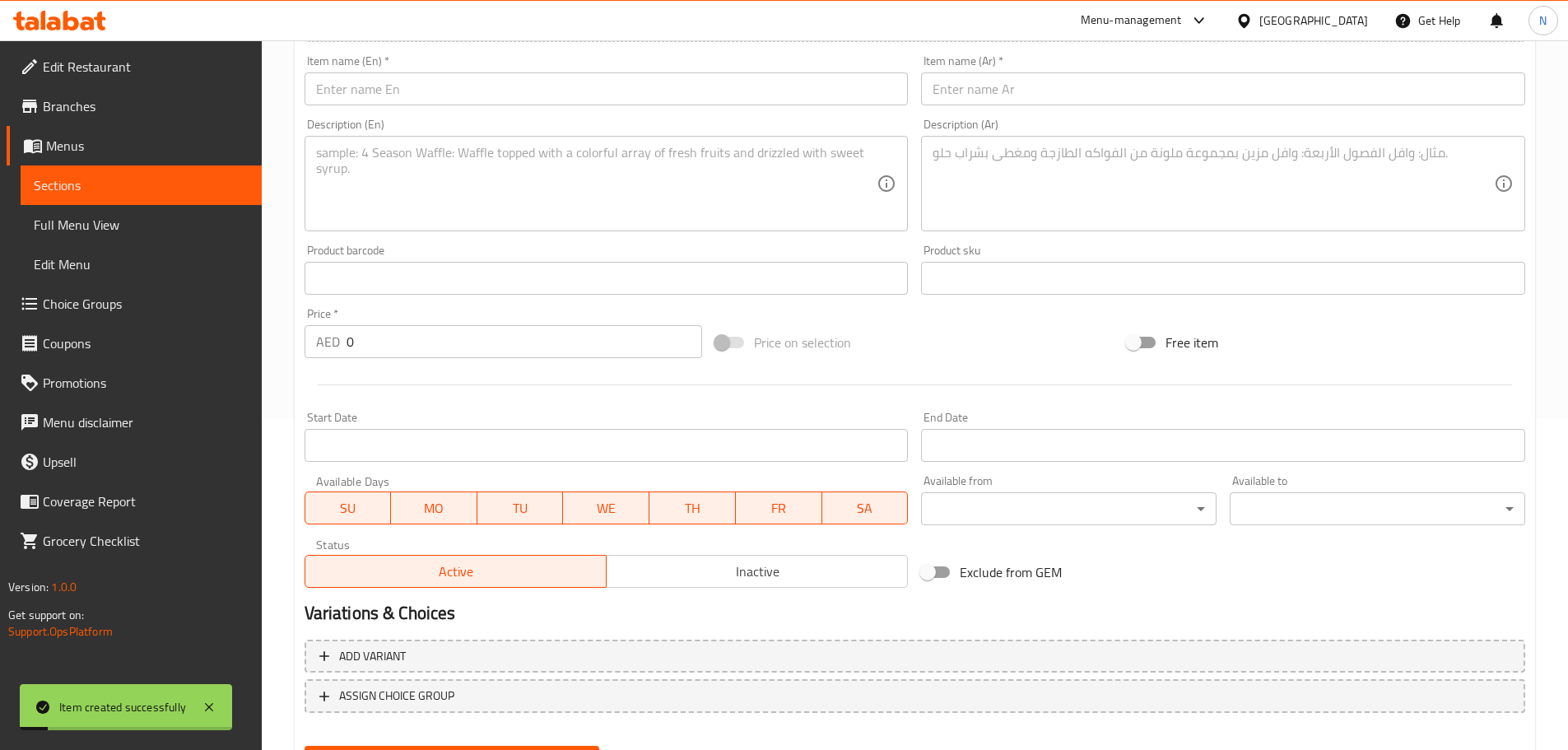
scroll to position [248, 0]
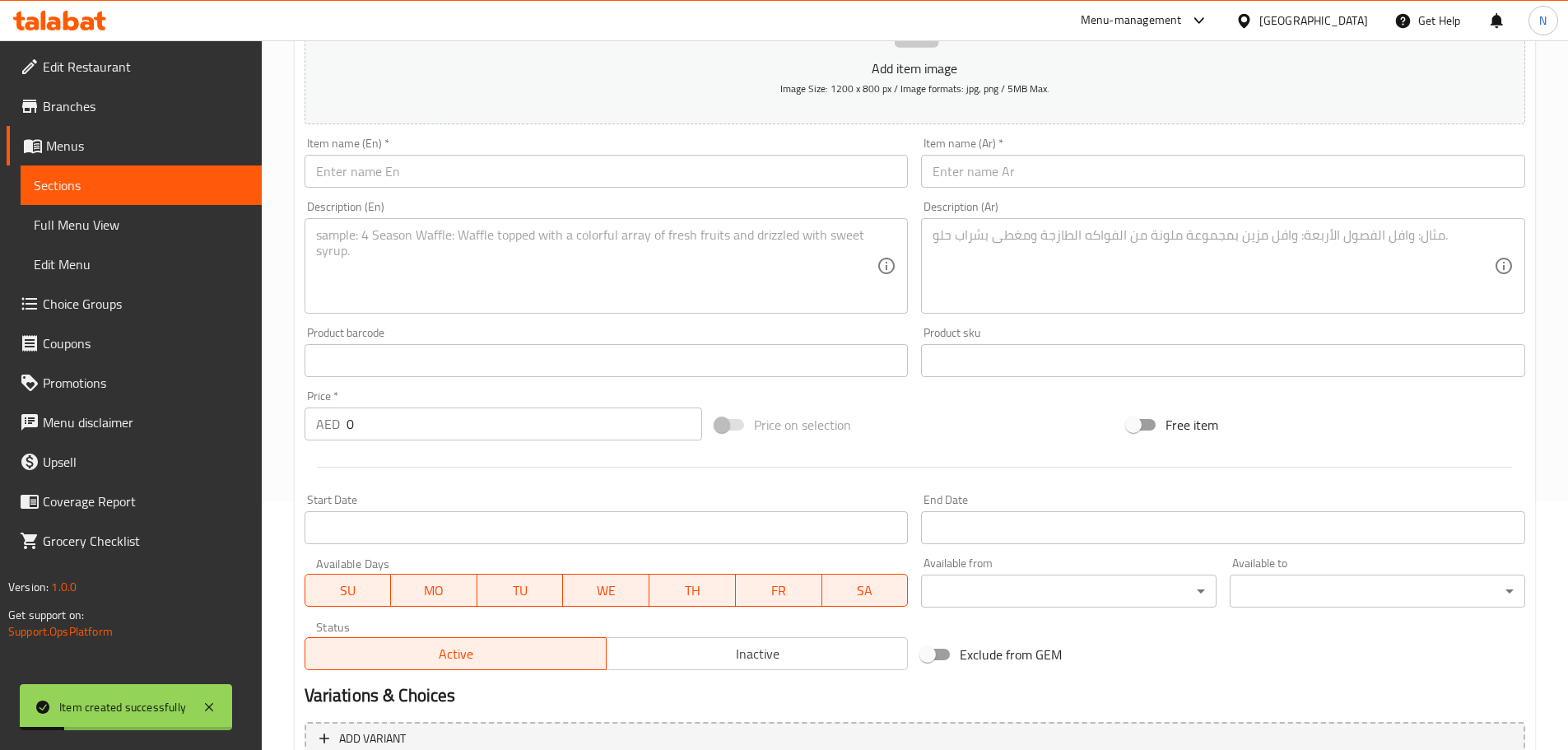
click at [612, 170] on input "text" at bounding box center [606, 171] width 604 height 33
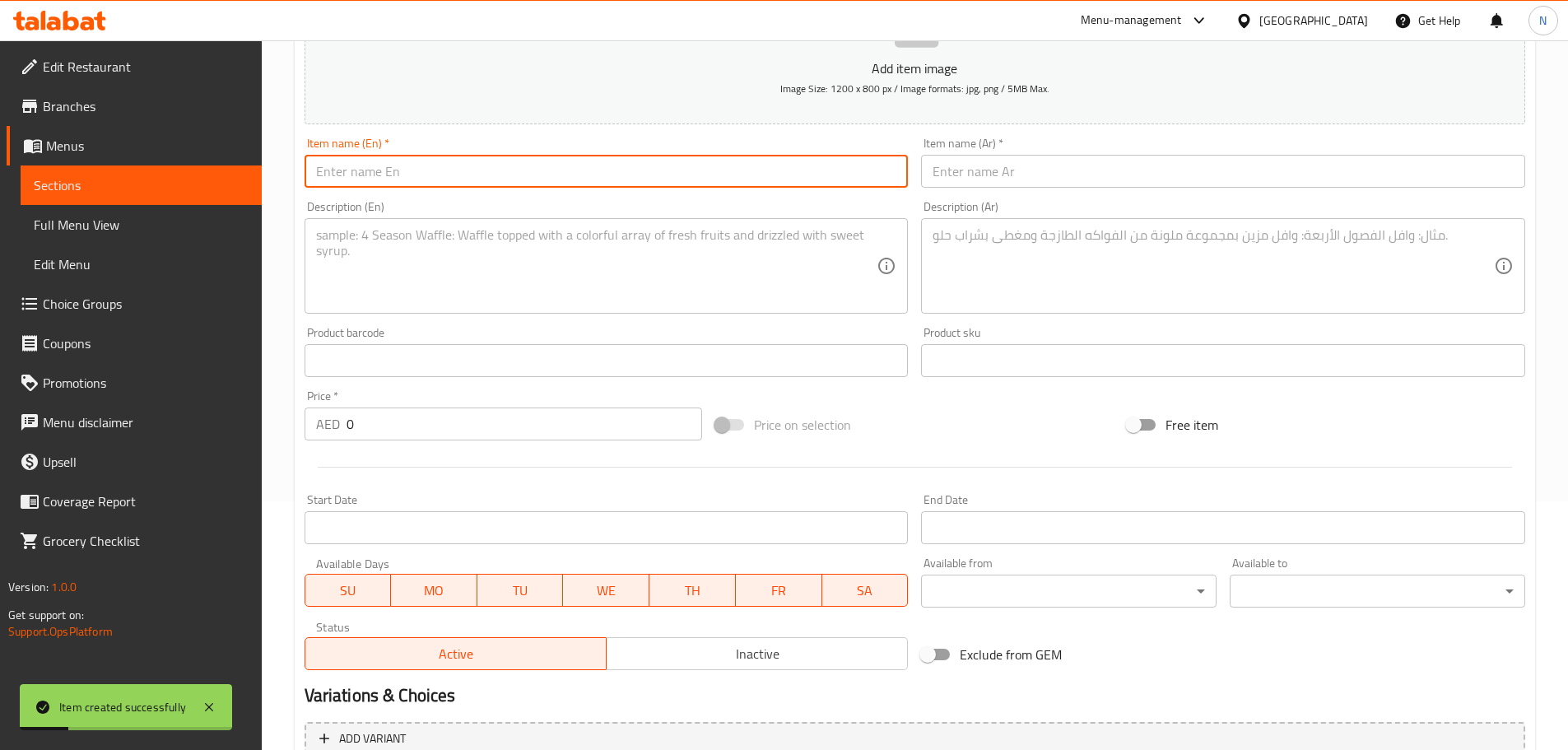
paste input "Egyptian Mulukhiyah With Chicken"
type input "Egyptian Mulukhiyah With Chicken"
click at [1030, 184] on input "text" at bounding box center [1223, 171] width 604 height 33
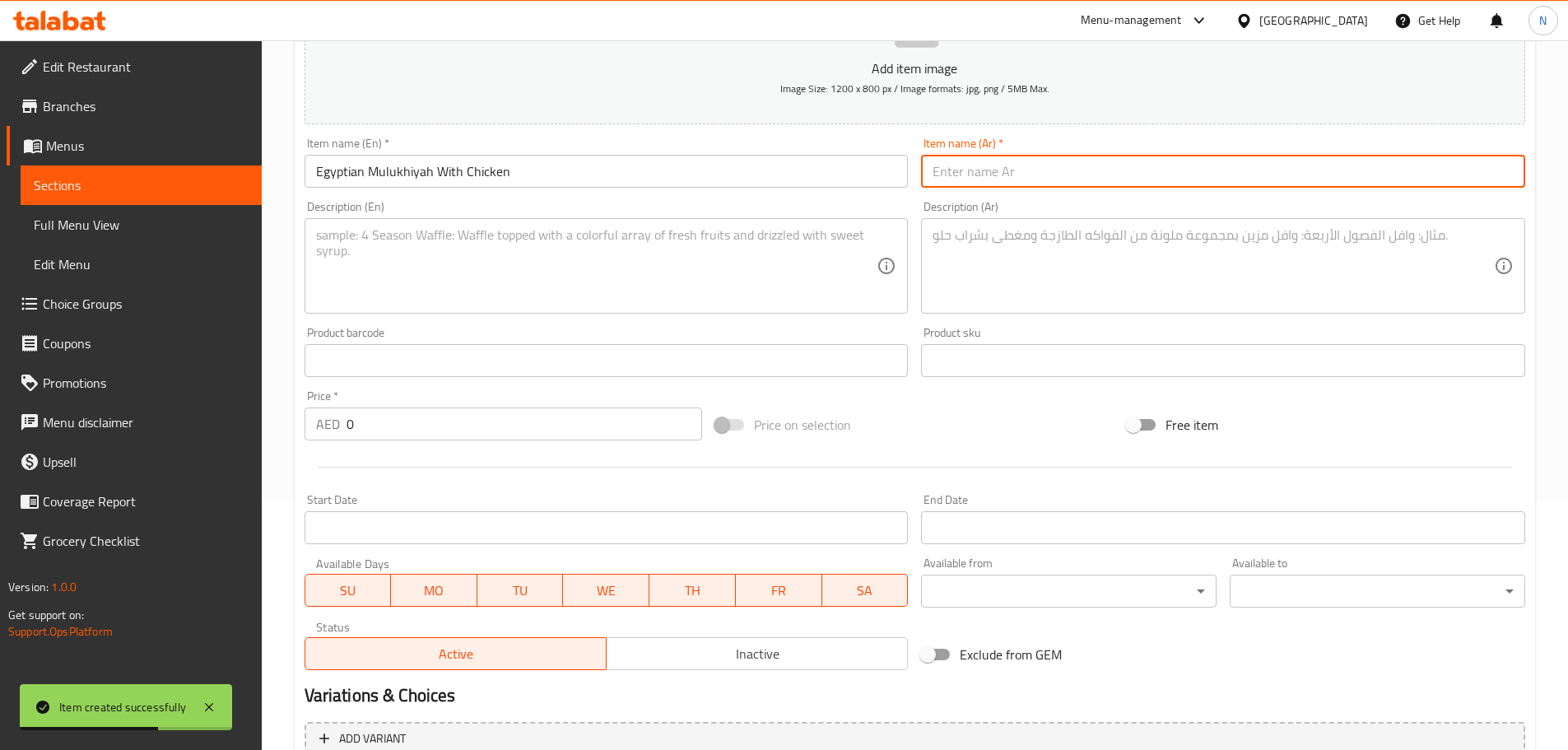
paste input "ملوخية مصرية دجاج"
type input "ملوخية مصرية دجاج"
click at [1003, 226] on div "Description (Ar)" at bounding box center [1223, 265] width 604 height 96
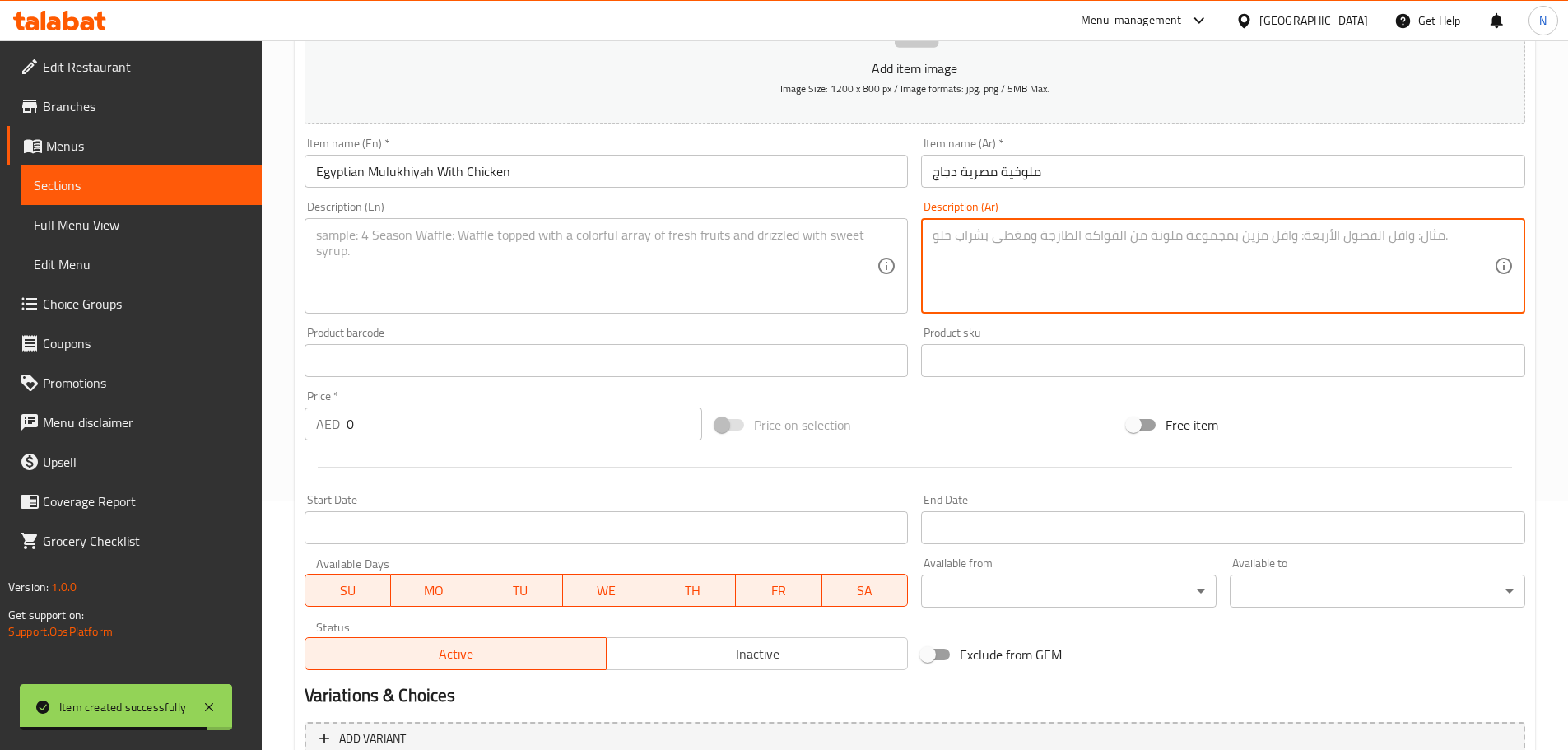
paste textarea "يخنة الملوخية الناعمة المصرية مع الدجاج مع رز بشعيرية"
type textarea "يخنة الملوخية الناعمة المصرية مع الدجاج مع رز بشعيرية"
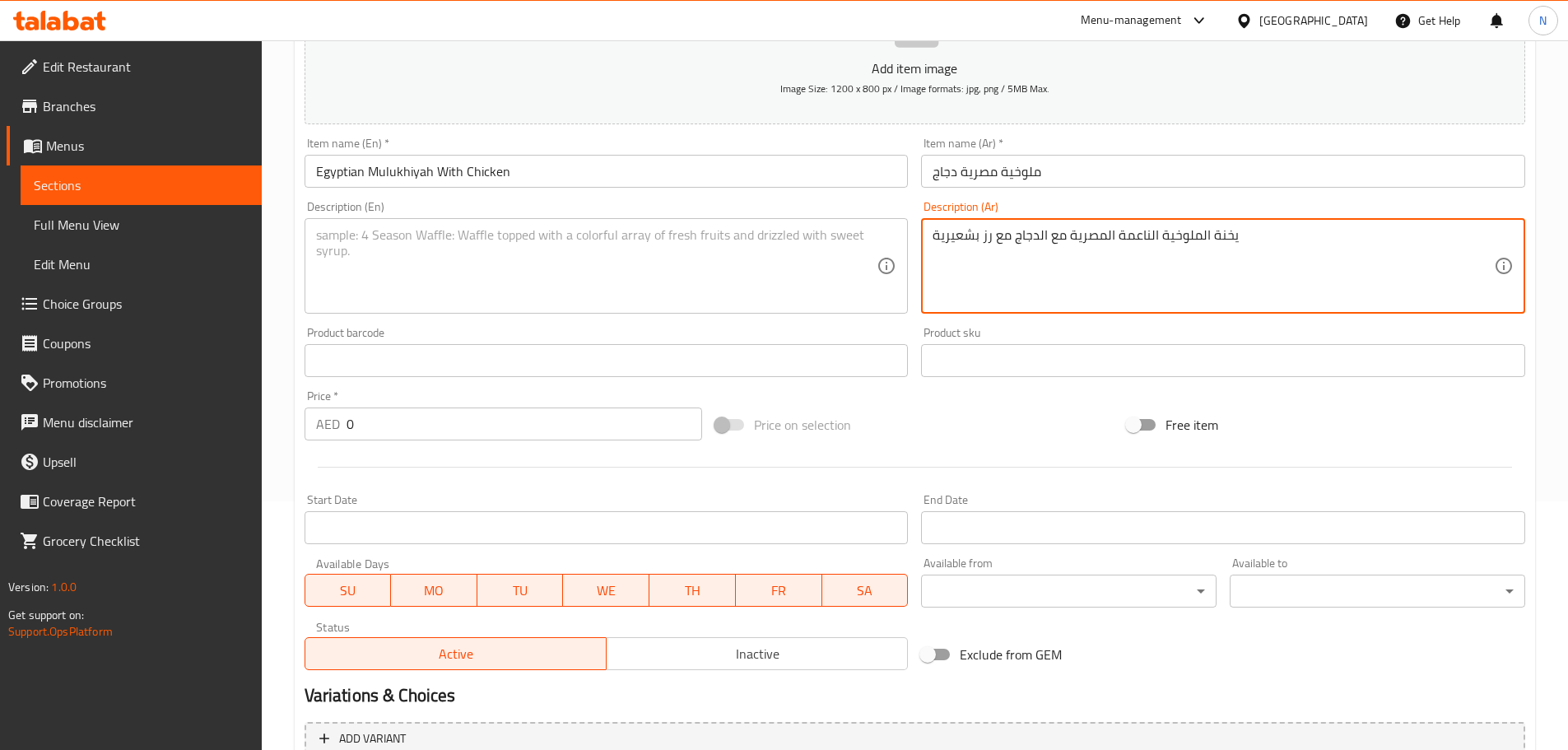
click at [612, 304] on textarea at bounding box center [596, 267] width 561 height 79
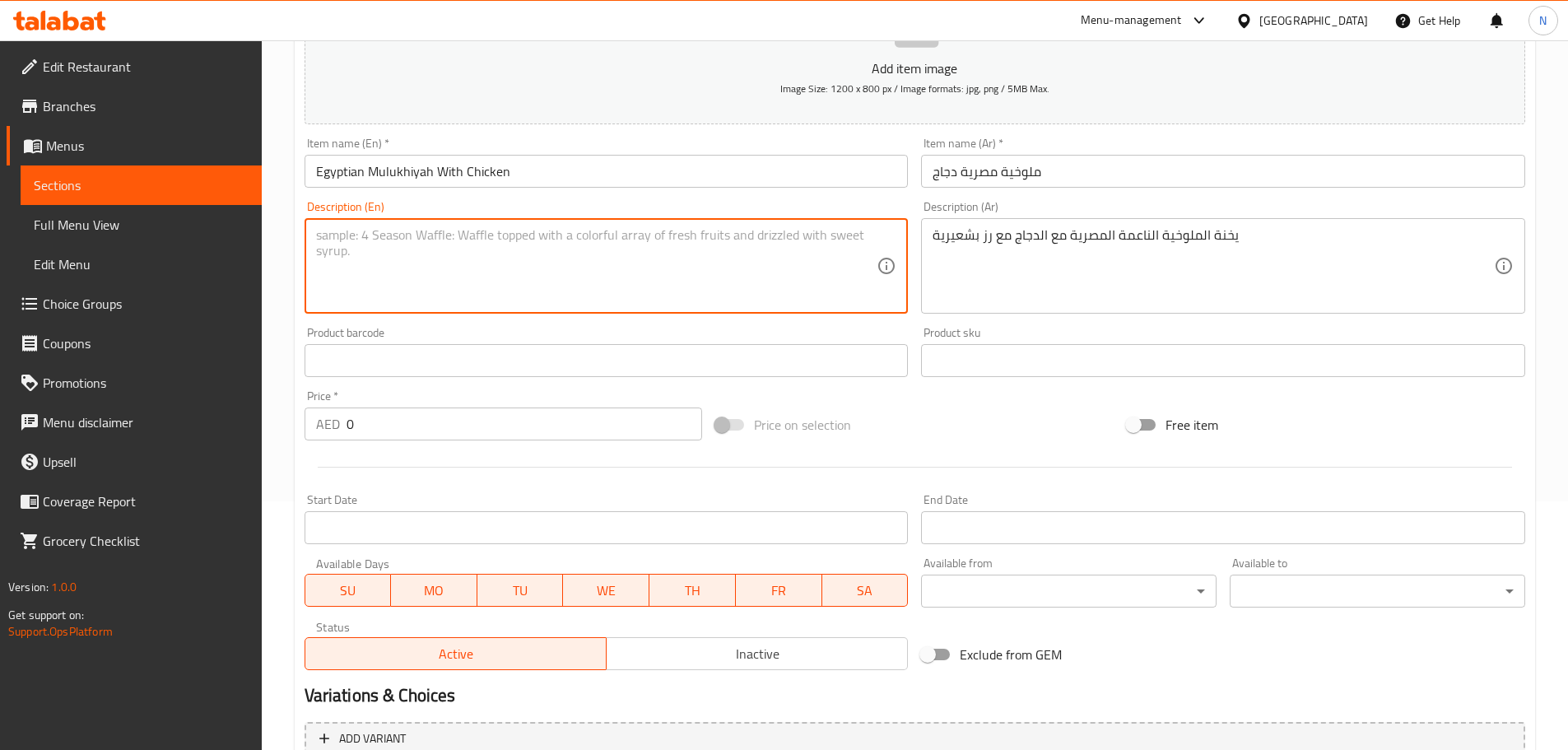
paste textarea "Egyptian soft molokhia stew with chicken and vermicelli rice"
type textarea "Egyptian soft molokhia stew with chicken and vermicelli rice"
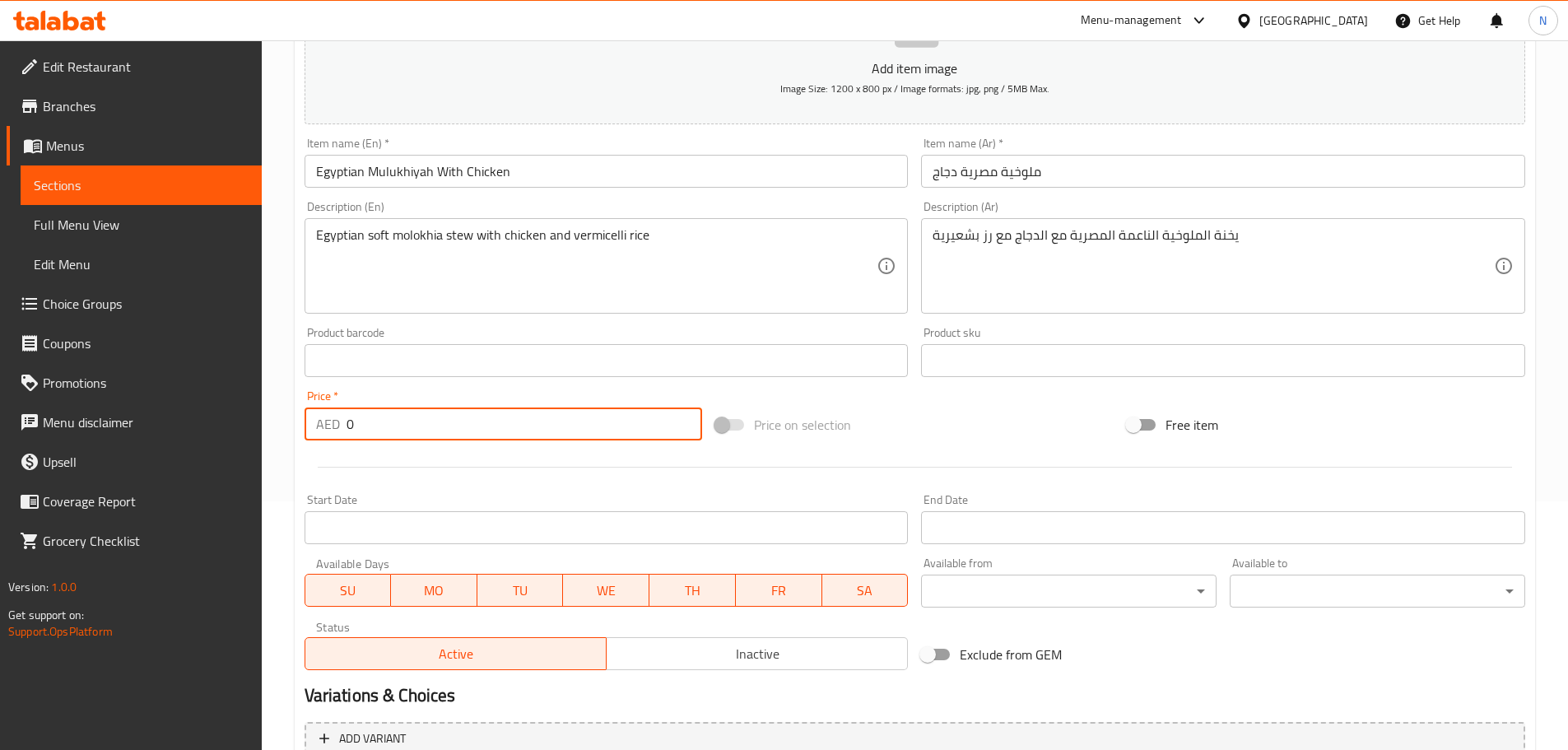
drag, startPoint x: 423, startPoint y: 421, endPoint x: 304, endPoint y: 438, distance: 120.2
click at [304, 438] on div "AED 0 Price *" at bounding box center [503, 423] width 398 height 33
paste input "61.25"
type input "61.25"
click at [902, 429] on div "Price on selection" at bounding box center [914, 425] width 411 height 45
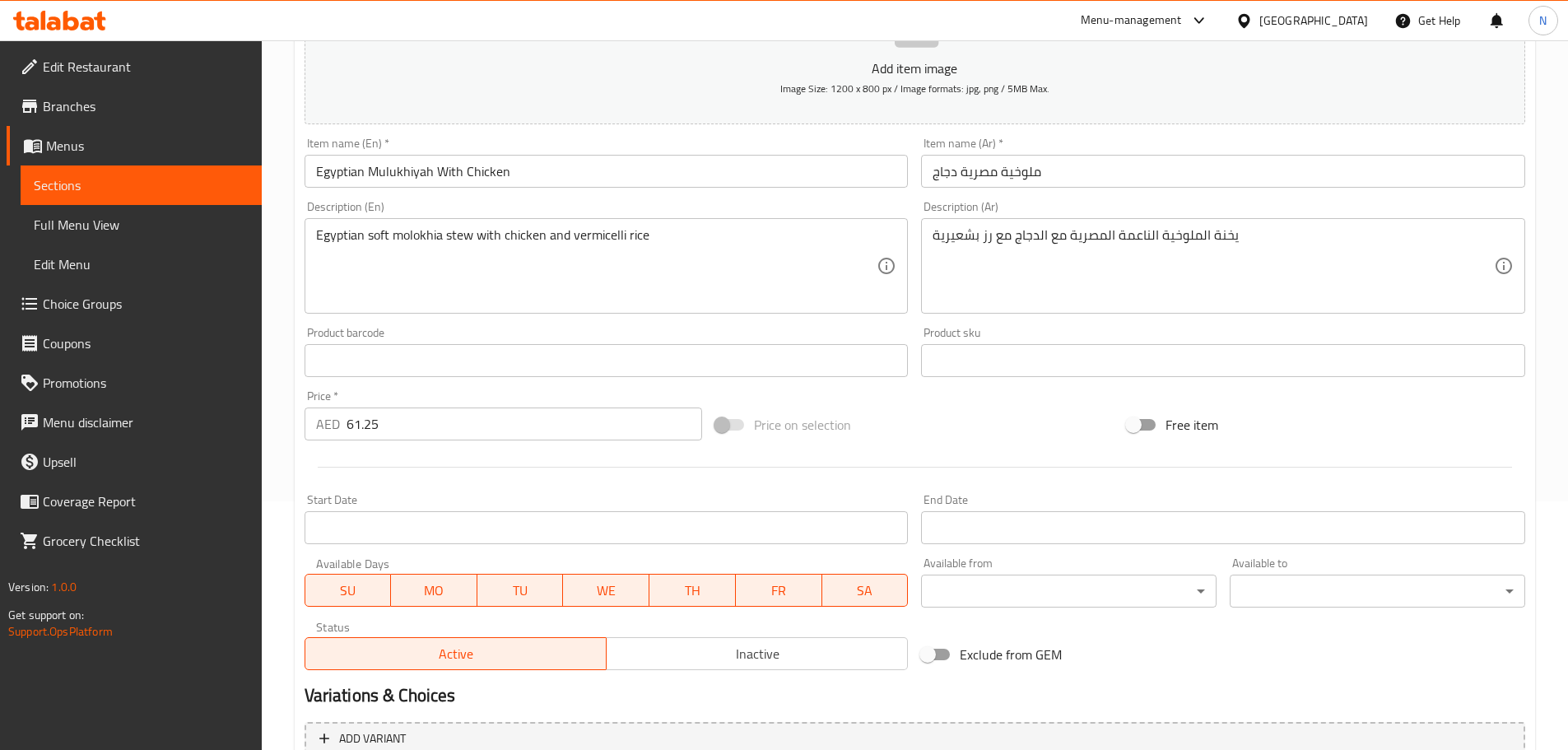
scroll to position [413, 0]
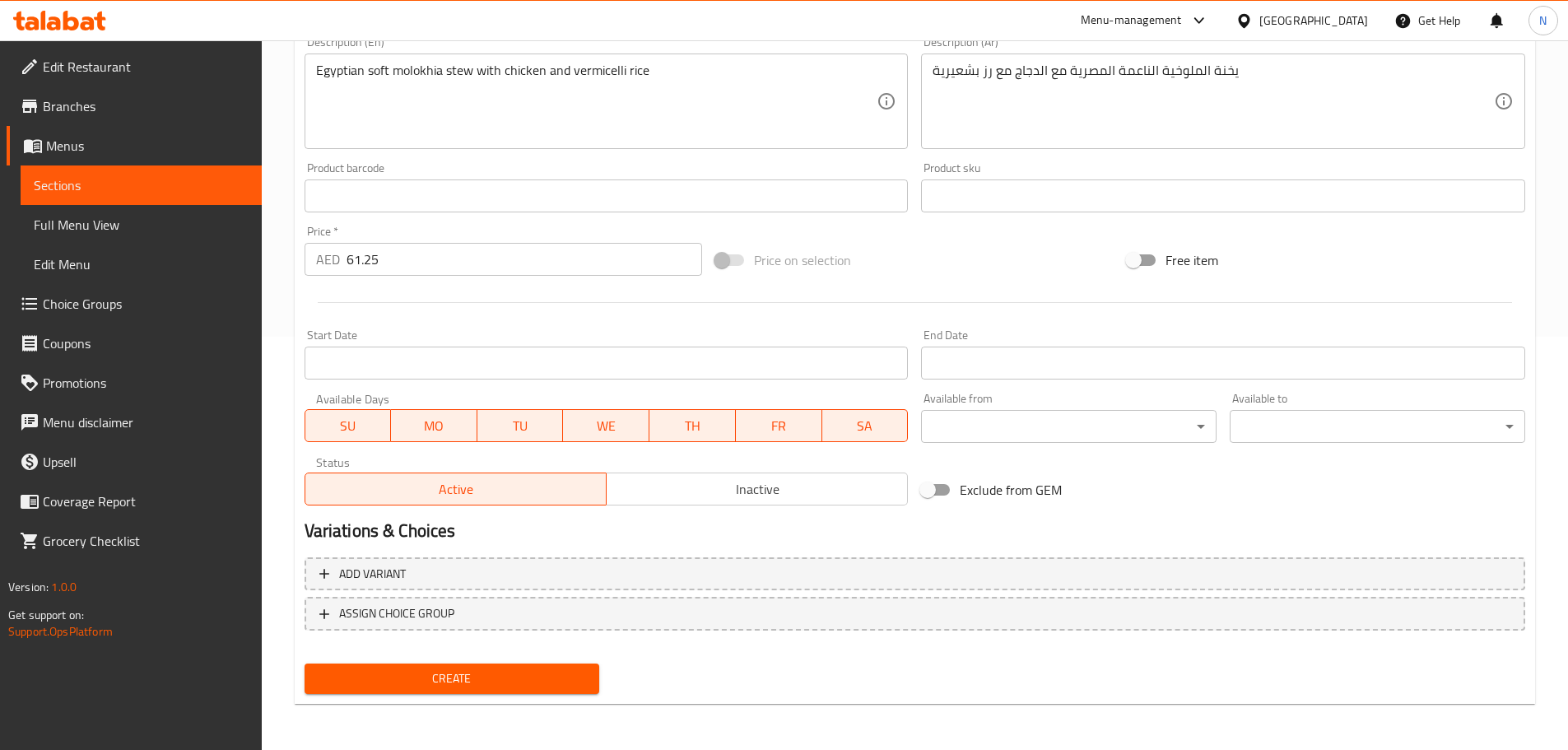
click at [553, 673] on span "Create" at bounding box center [452, 679] width 270 height 21
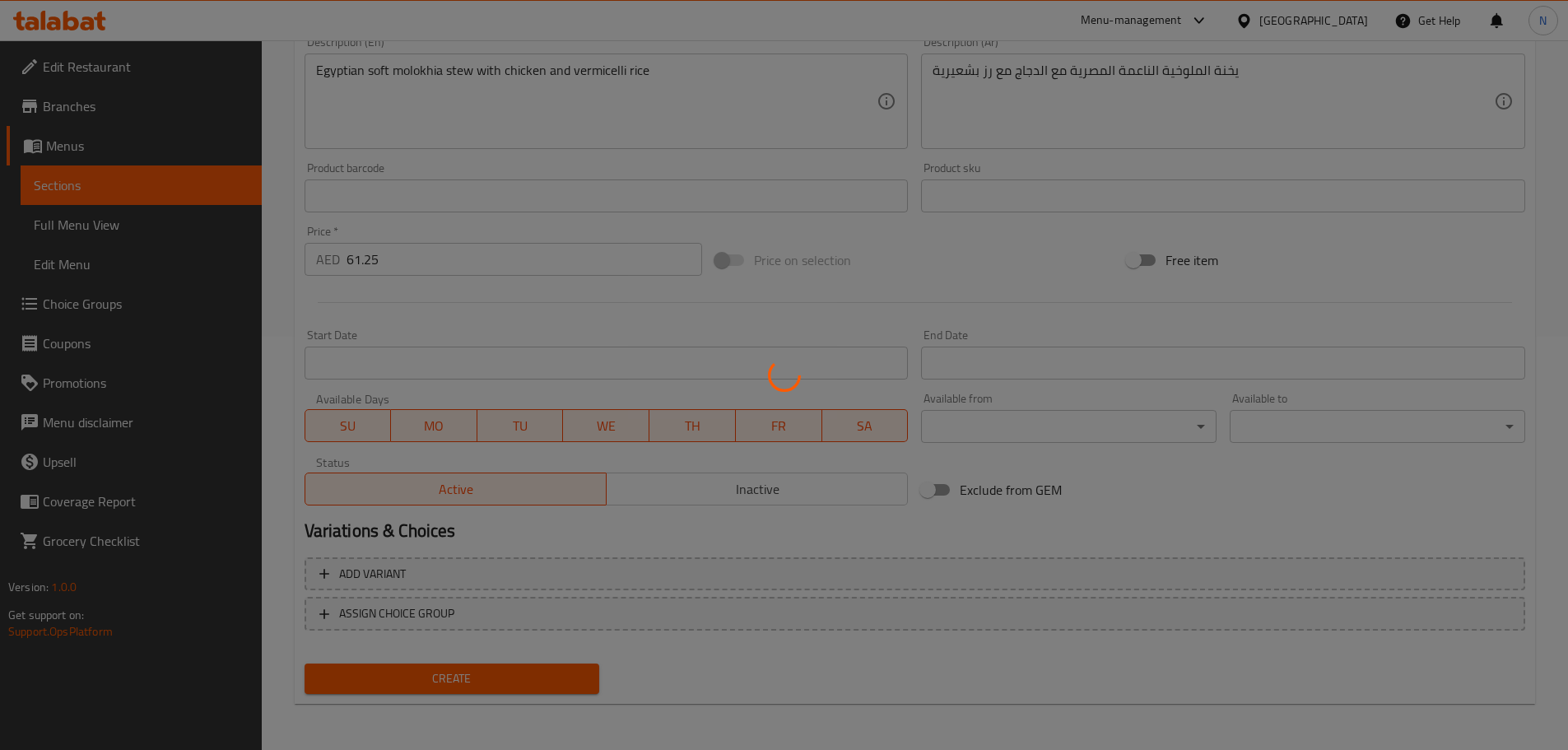
type input "0"
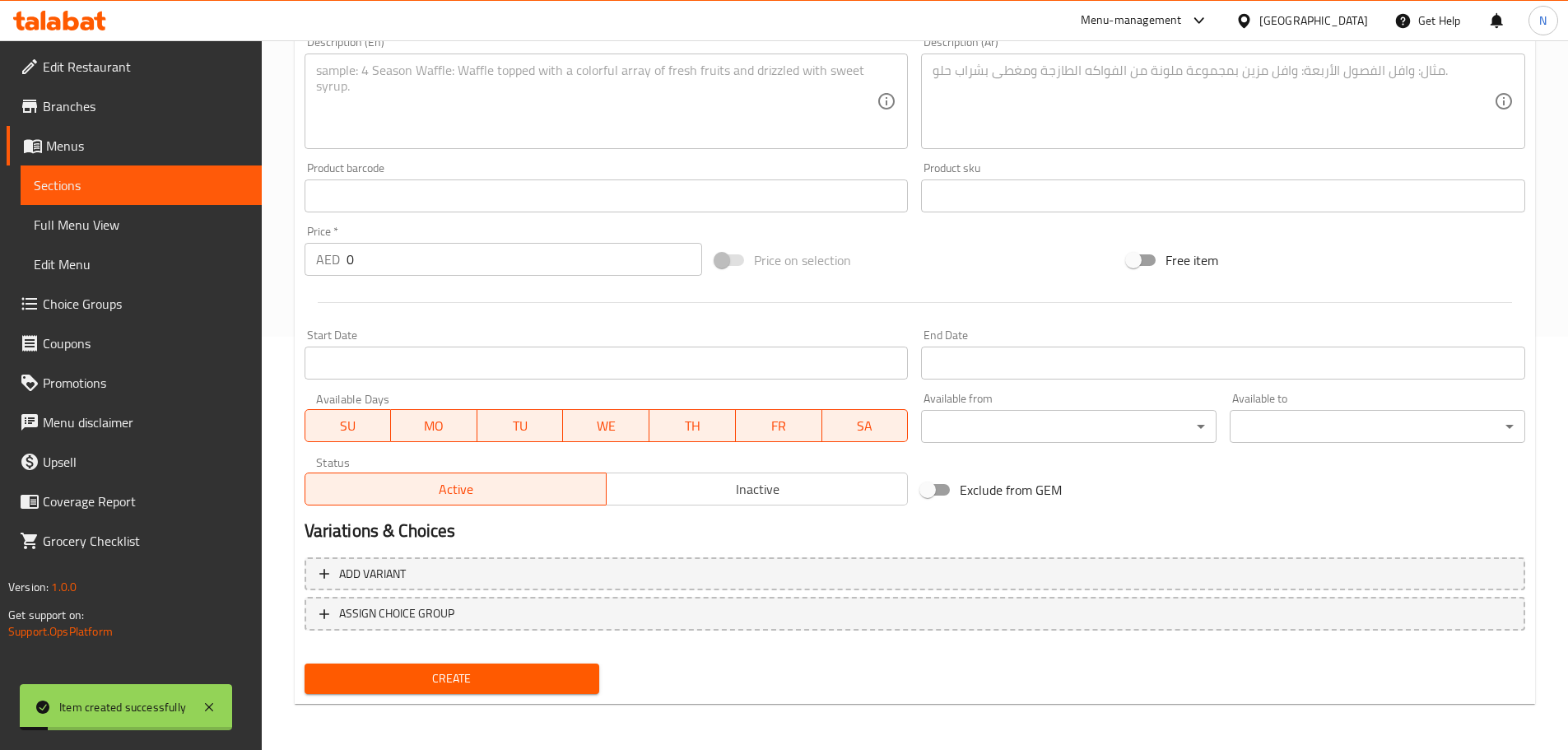
scroll to position [0, 0]
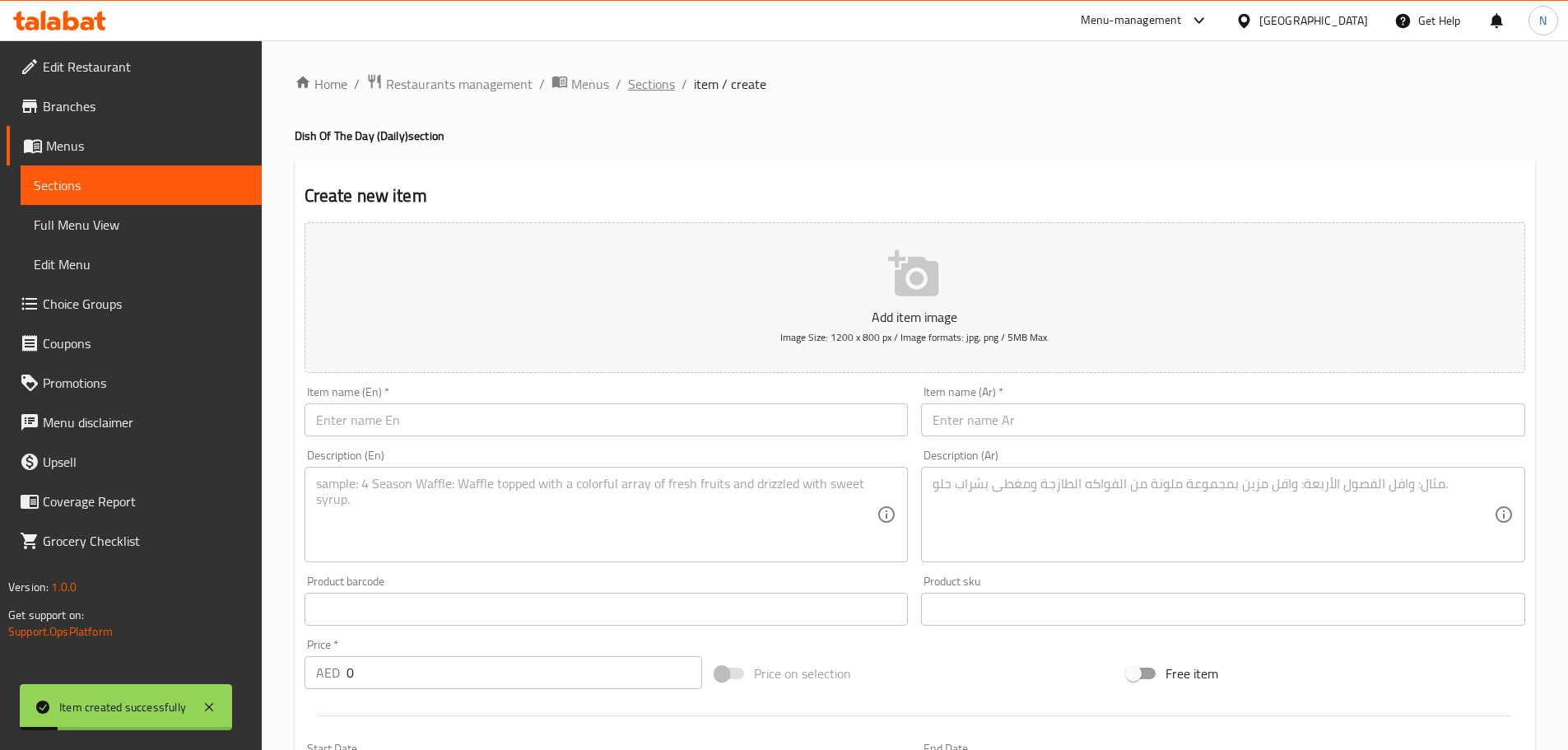
click at [639, 87] on span "Sections" at bounding box center [651, 84] width 47 height 20
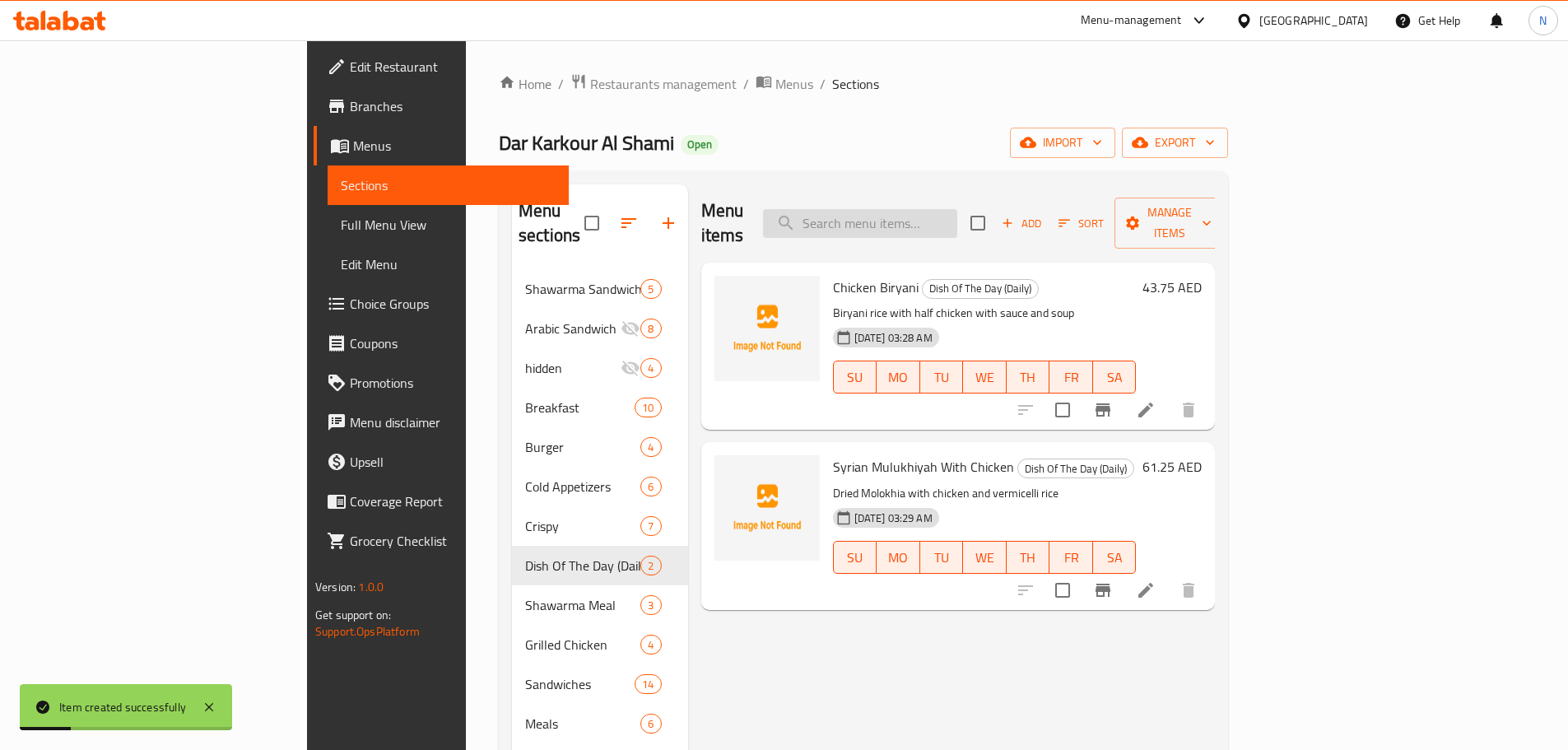
click at [933, 212] on input "search" at bounding box center [860, 223] width 195 height 29
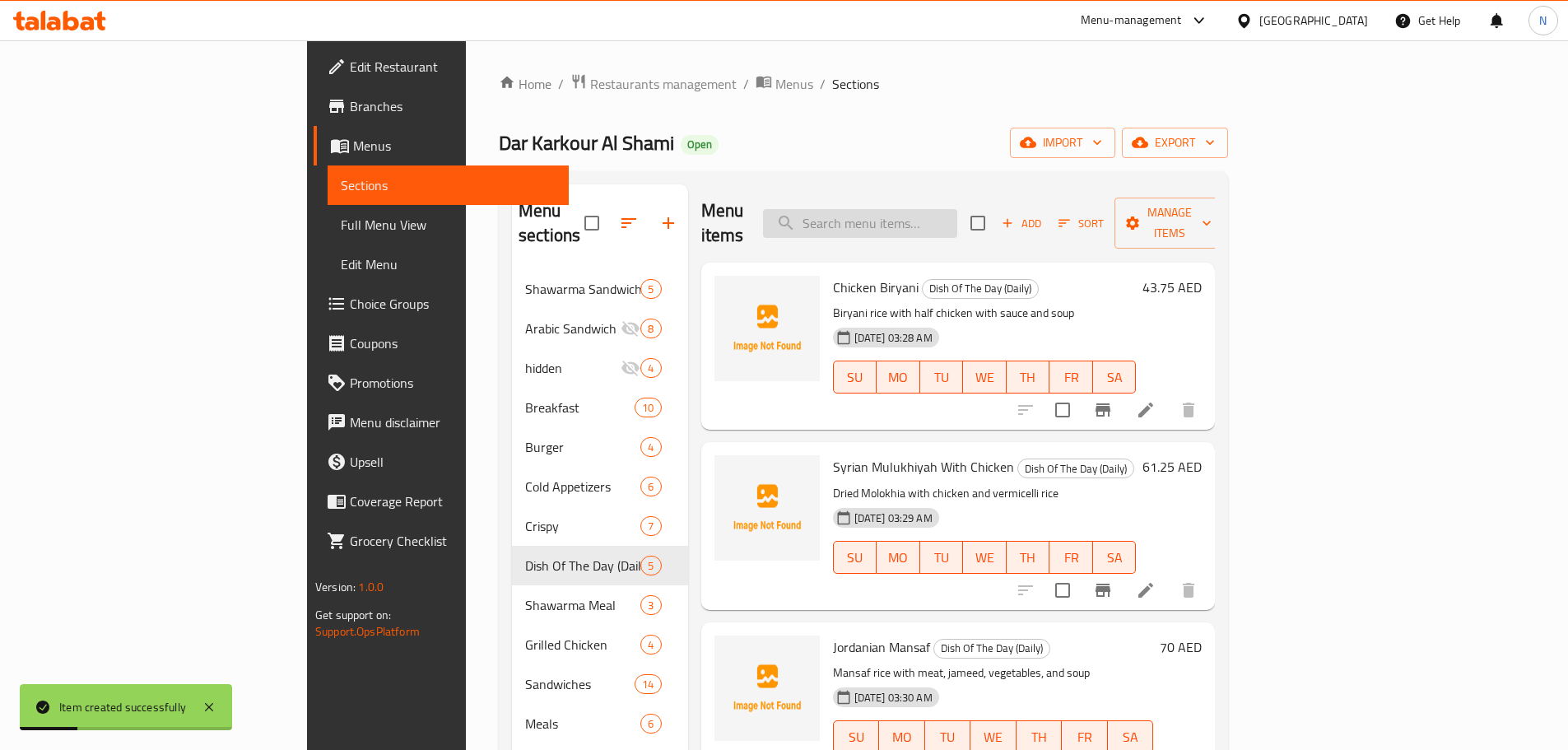
paste input "Stuffed Lamb"
type input "Stuffed Lamb"
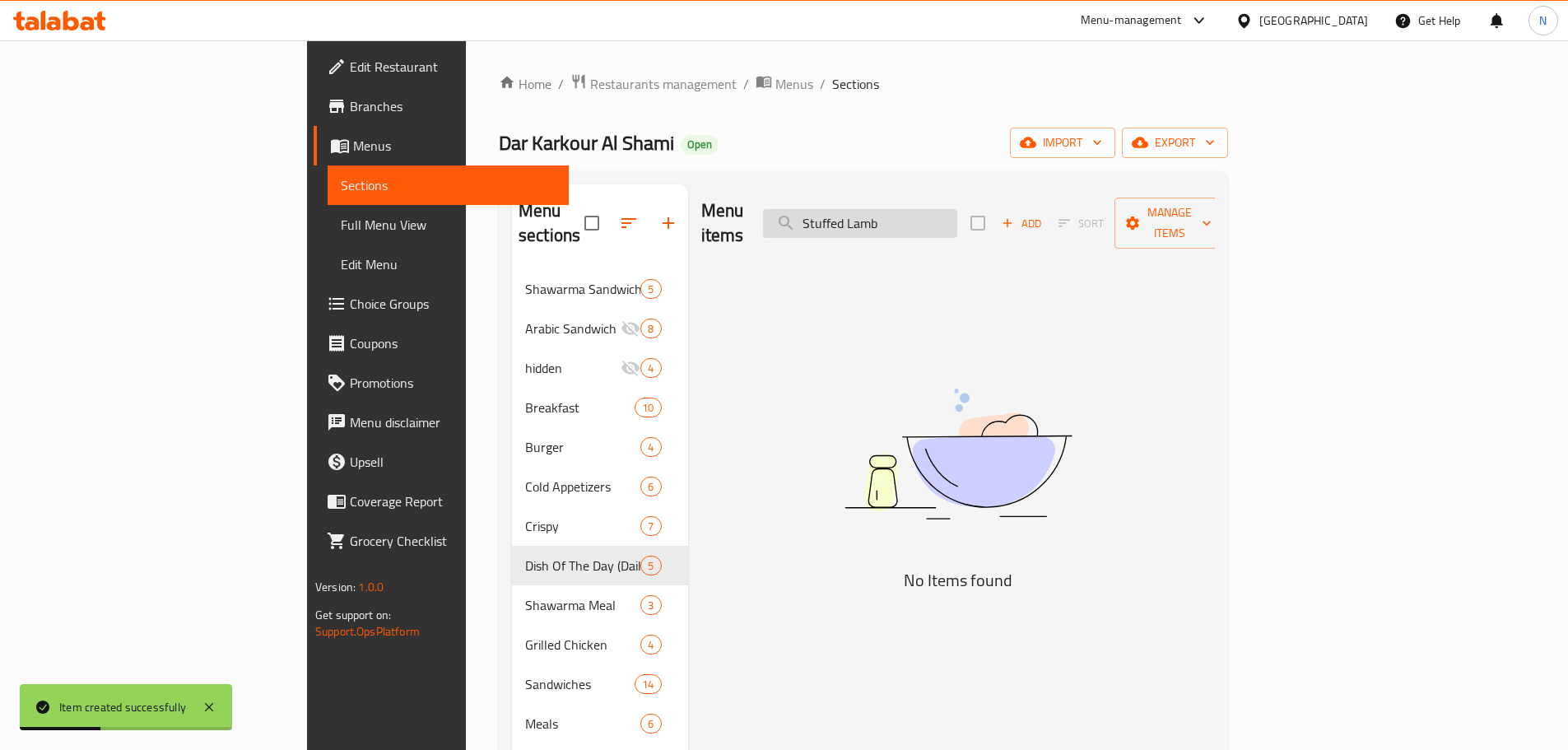
click at [957, 212] on input "Stuffed Lamb" at bounding box center [860, 223] width 195 height 29
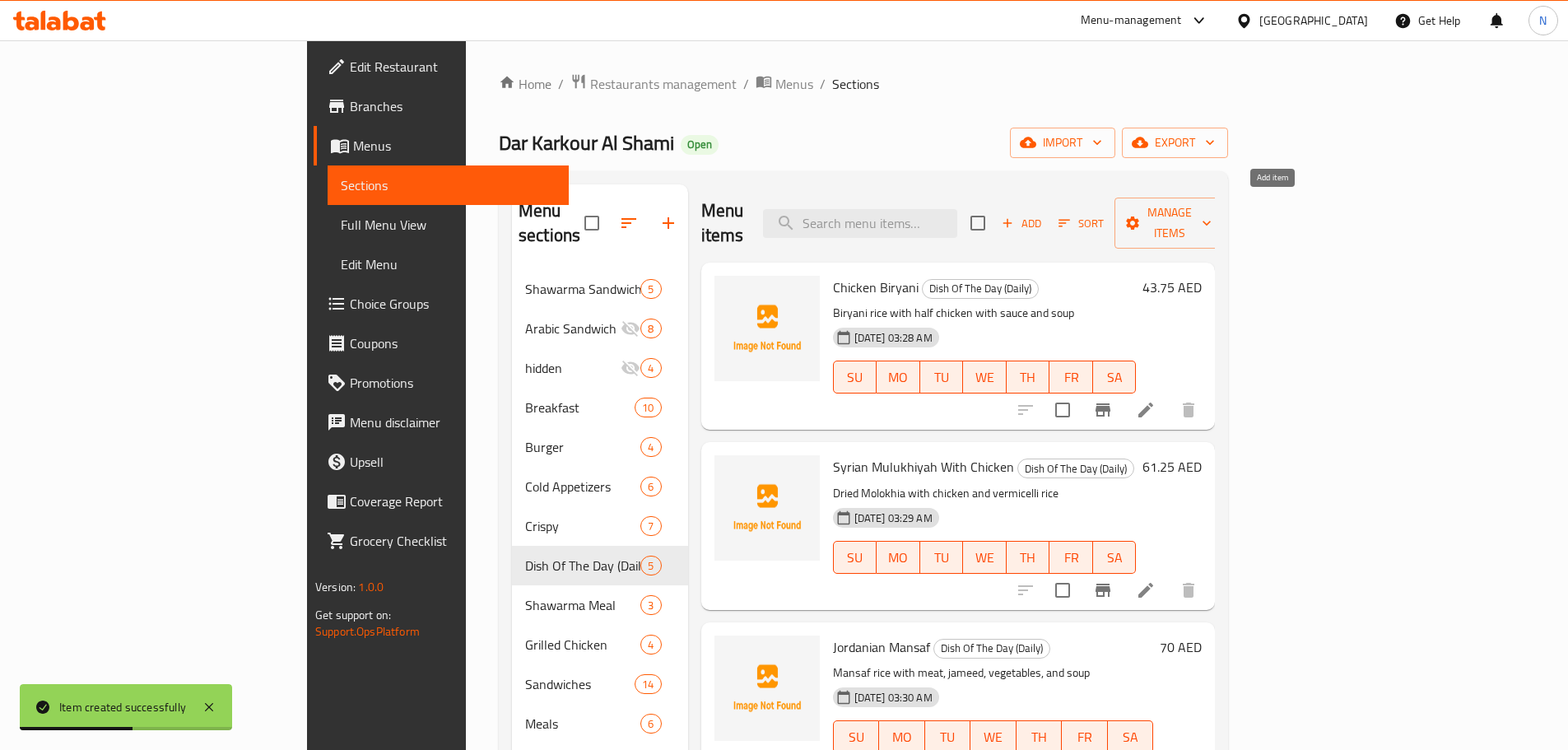
click at [1015, 216] on icon "button" at bounding box center [1007, 223] width 15 height 15
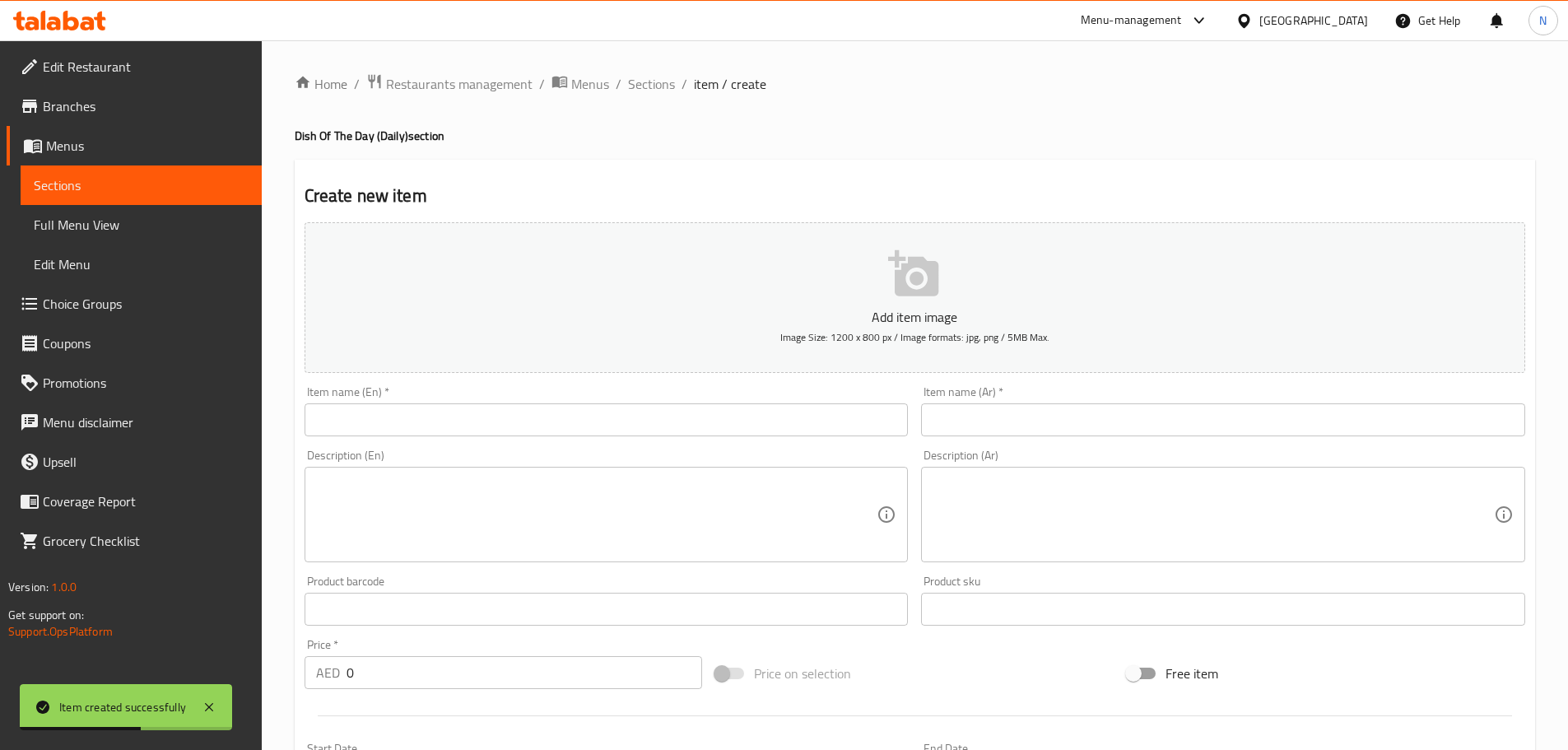
click at [666, 437] on input "text" at bounding box center [606, 420] width 604 height 33
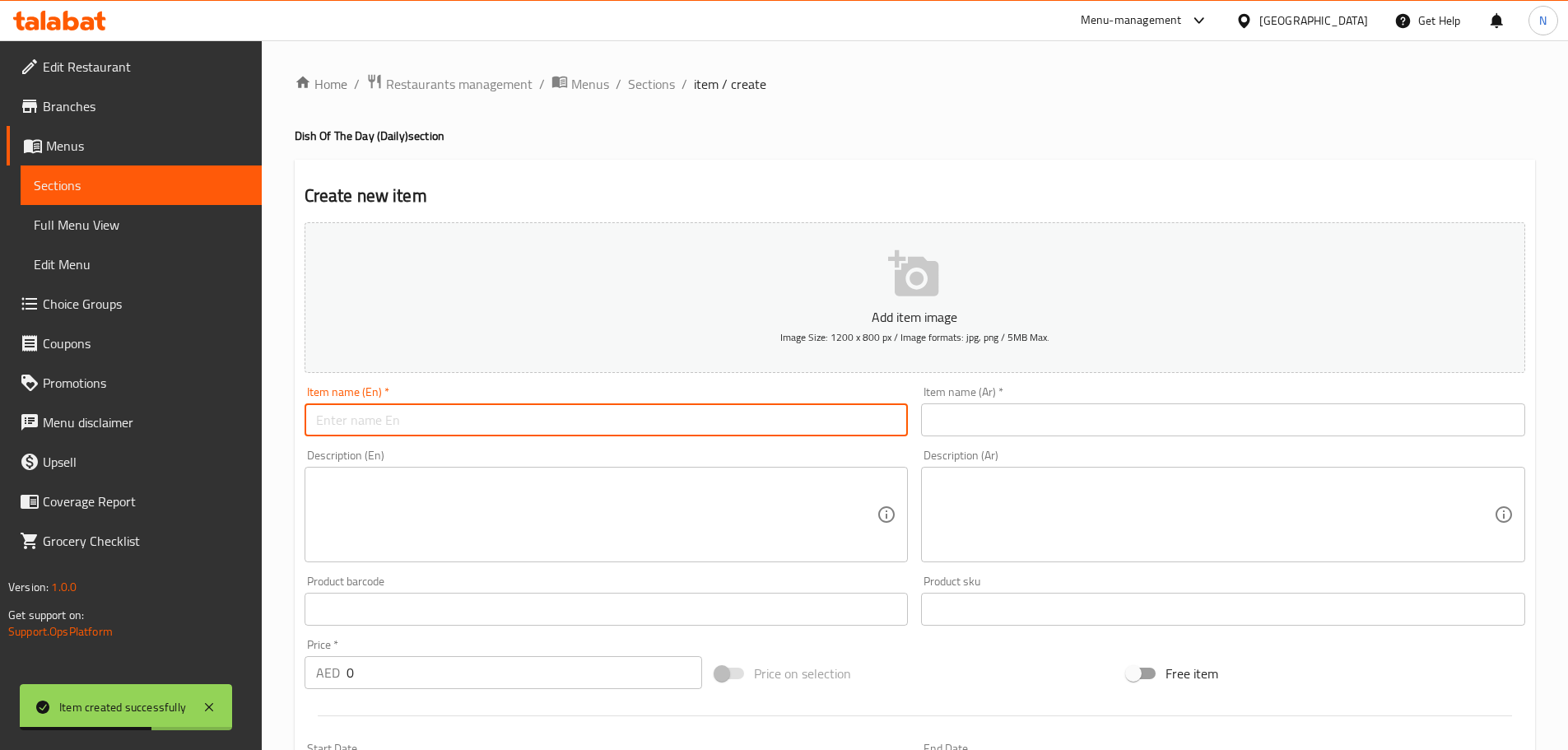
paste input "Stuffed Lamb"
type input "Stuffed Lamb"
click at [959, 408] on input "text" at bounding box center [1223, 420] width 604 height 33
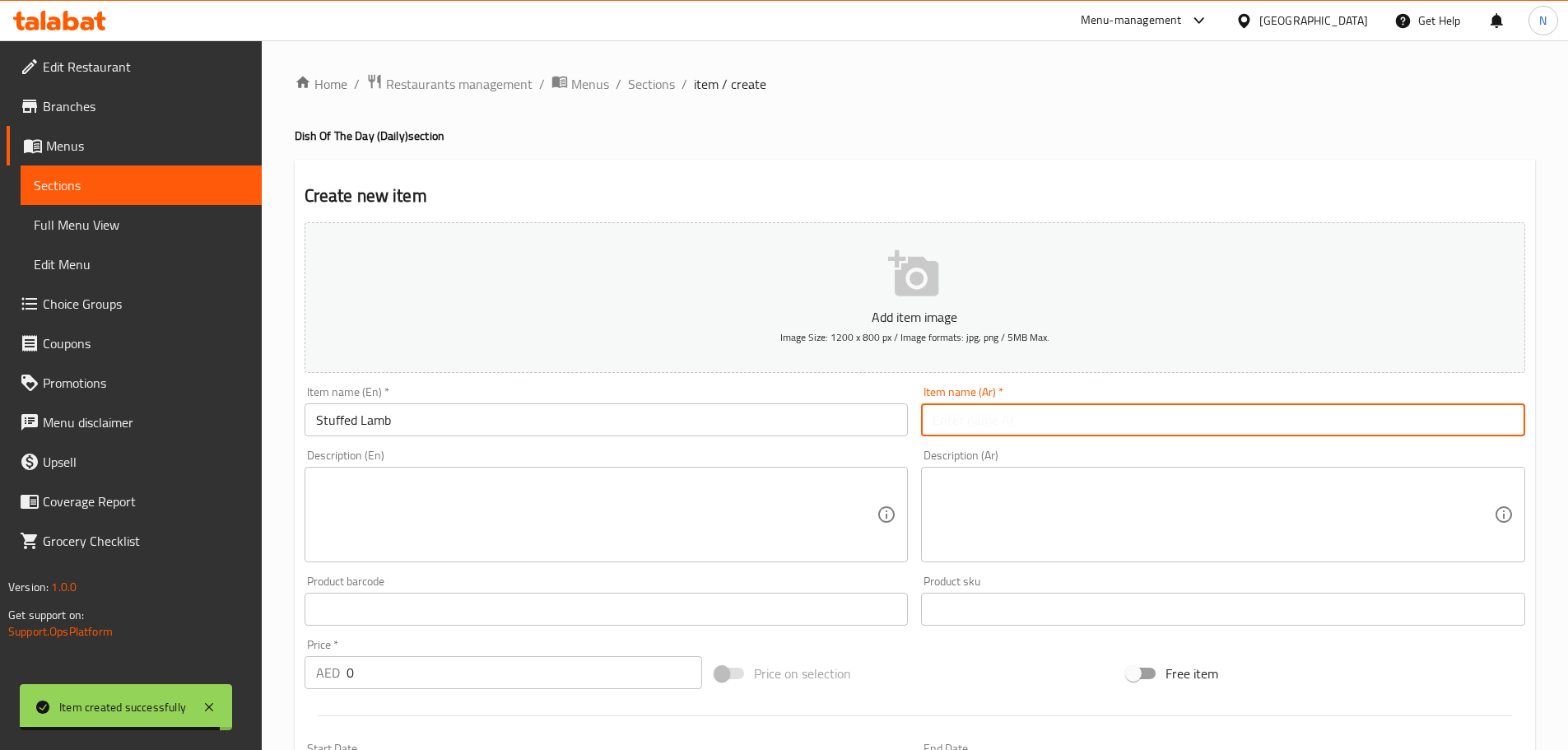
paste input "خروف محشى لبناني"
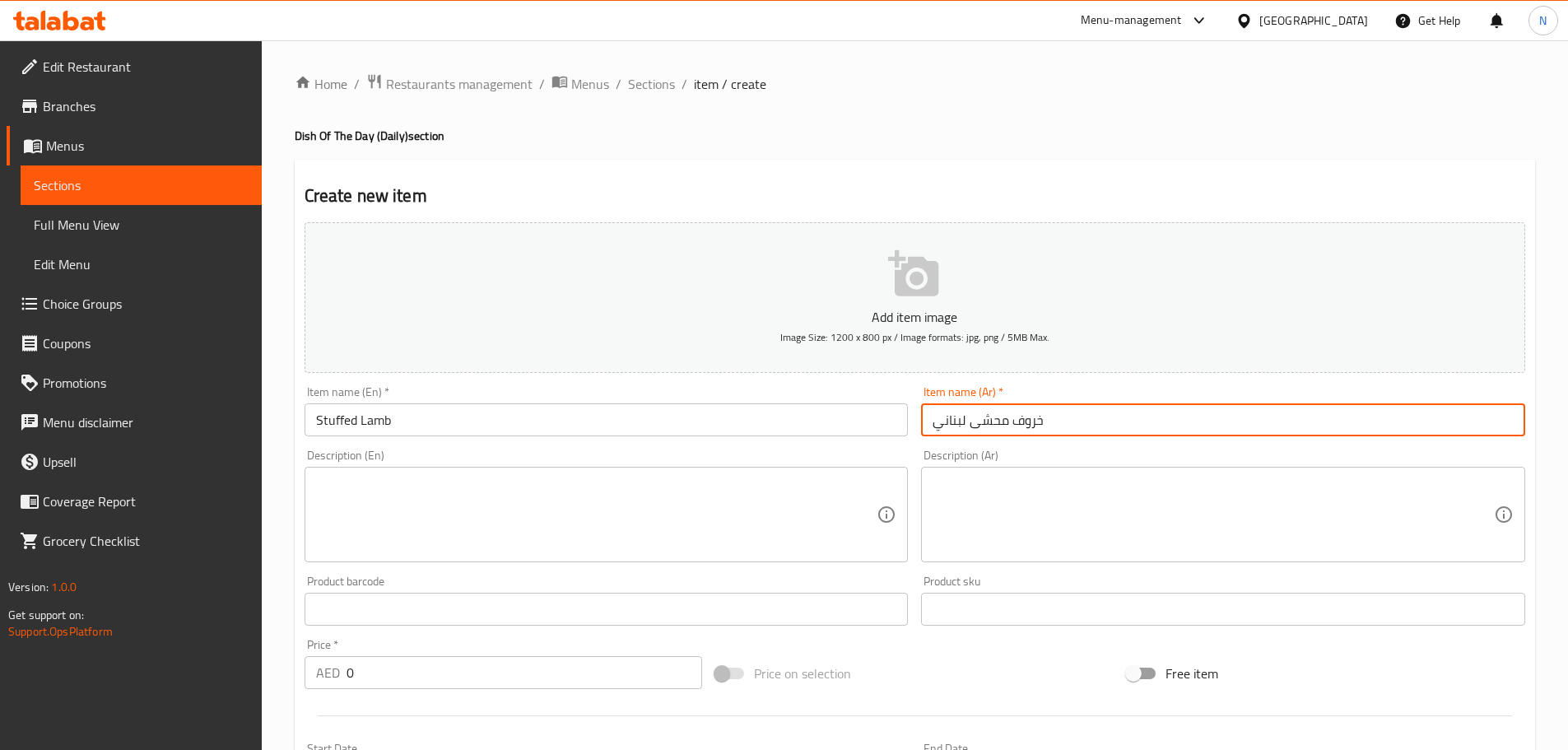
type input "خروف محشى لبناني"
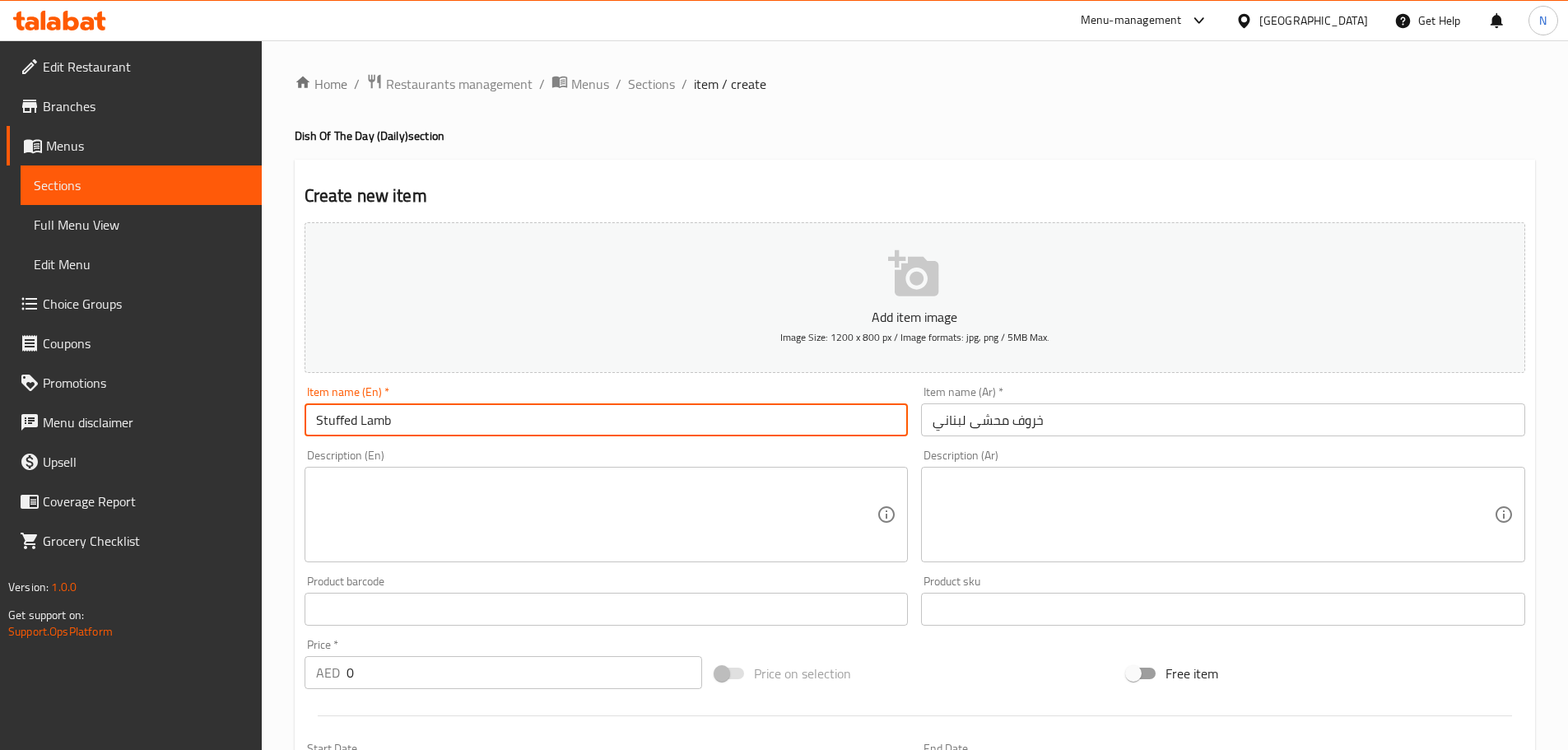
click at [469, 409] on input "Stuffed Lamb" at bounding box center [606, 420] width 604 height 33
click at [467, 411] on input "Stuffed Lamb" at bounding box center [606, 420] width 604 height 33
paste input "ebanese stuffed l"
click at [469, 428] on input "Stuffed Lebanese stuffed lamb" at bounding box center [606, 420] width 604 height 33
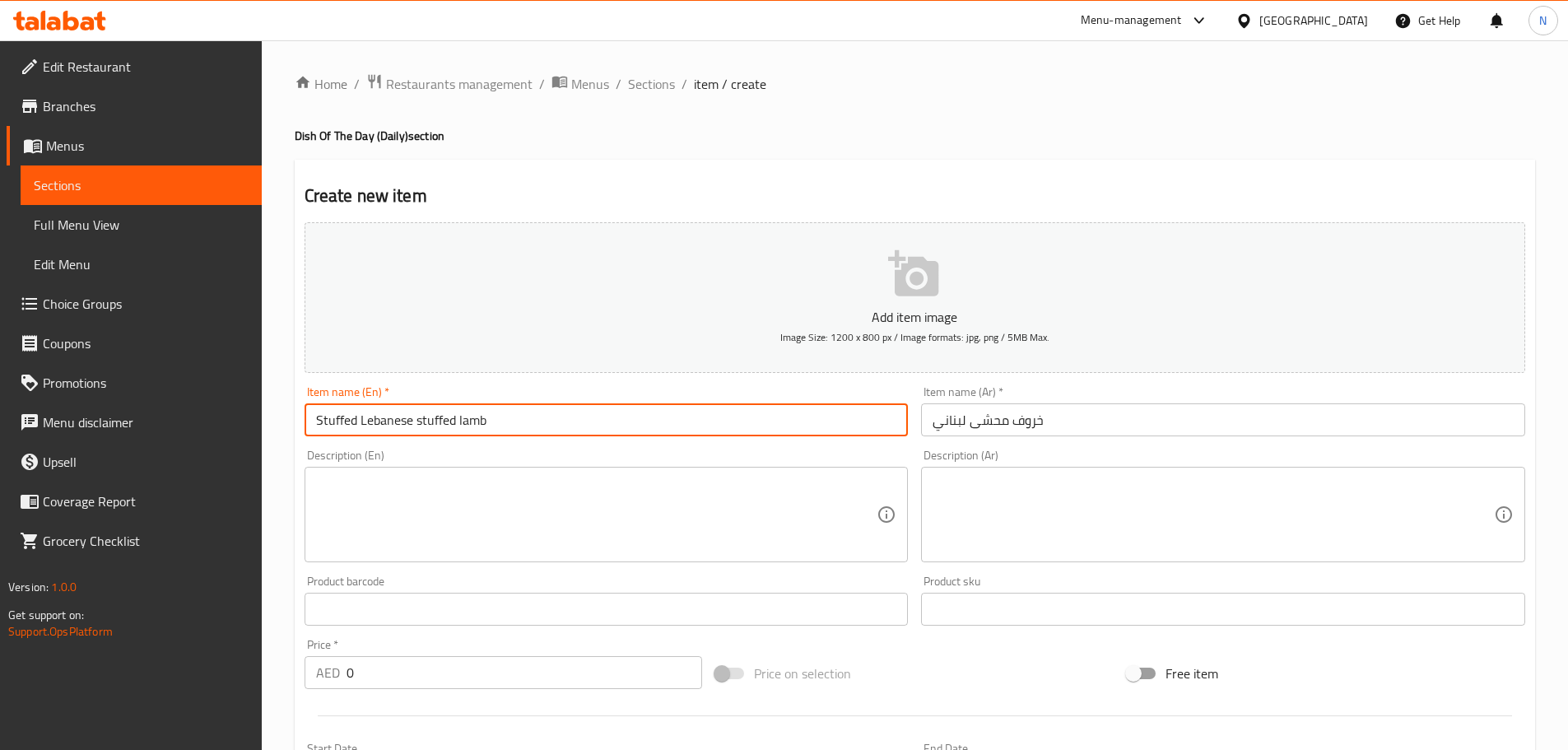
click at [469, 428] on input "Stuffed Lebanese stuffed lamb" at bounding box center [606, 420] width 604 height 33
paste input "text"
click at [412, 421] on input "Lebanese stuffed lamb" at bounding box center [606, 420] width 604 height 33
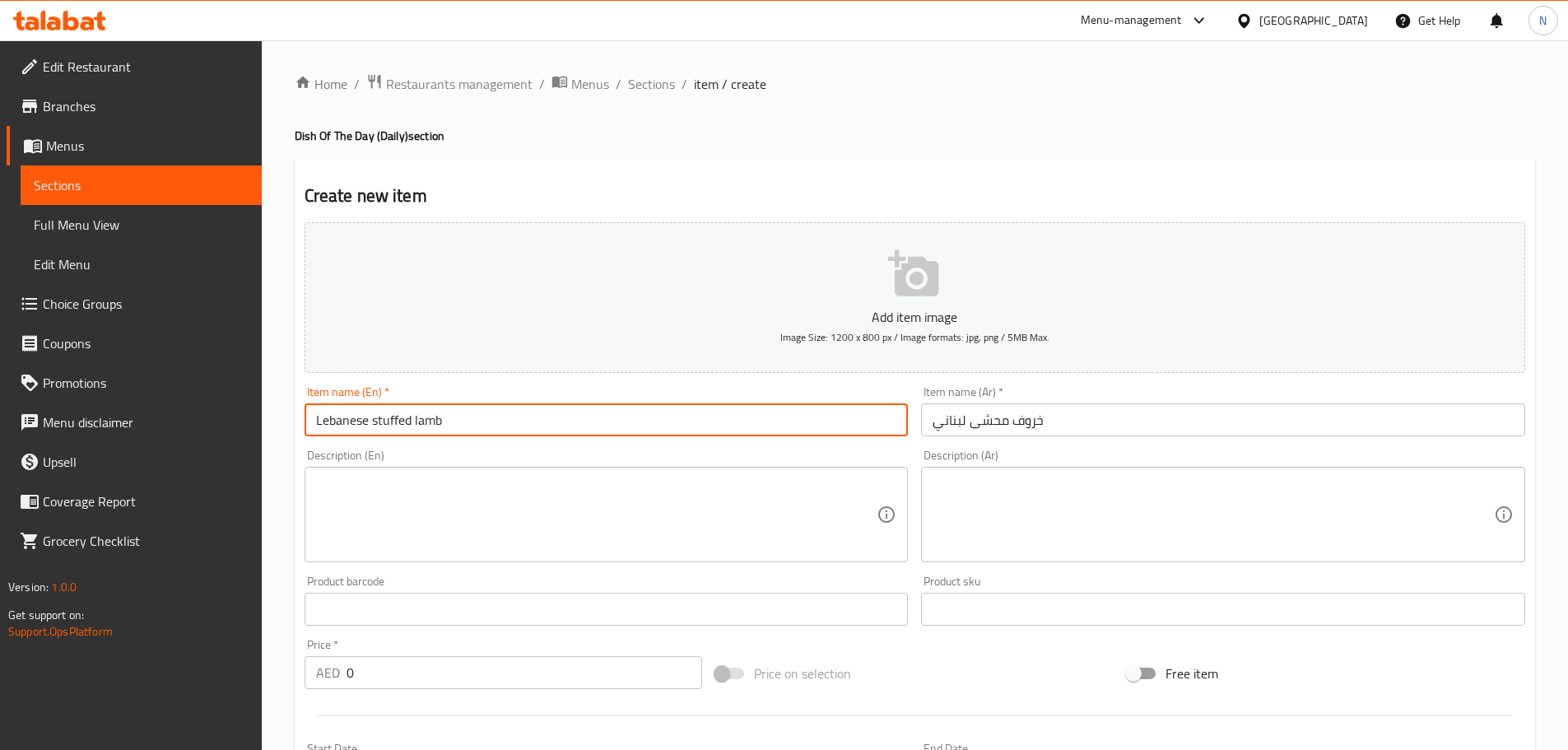
click at [412, 421] on input "Lebanese stuffed lamb" at bounding box center [606, 420] width 604 height 33
type input "Lebanese Stuffed Lamb"
click at [1041, 479] on textarea at bounding box center [1213, 515] width 561 height 79
paste textarea "ارز مع لحمة مطبوخ ناعم مع موزات لحم"
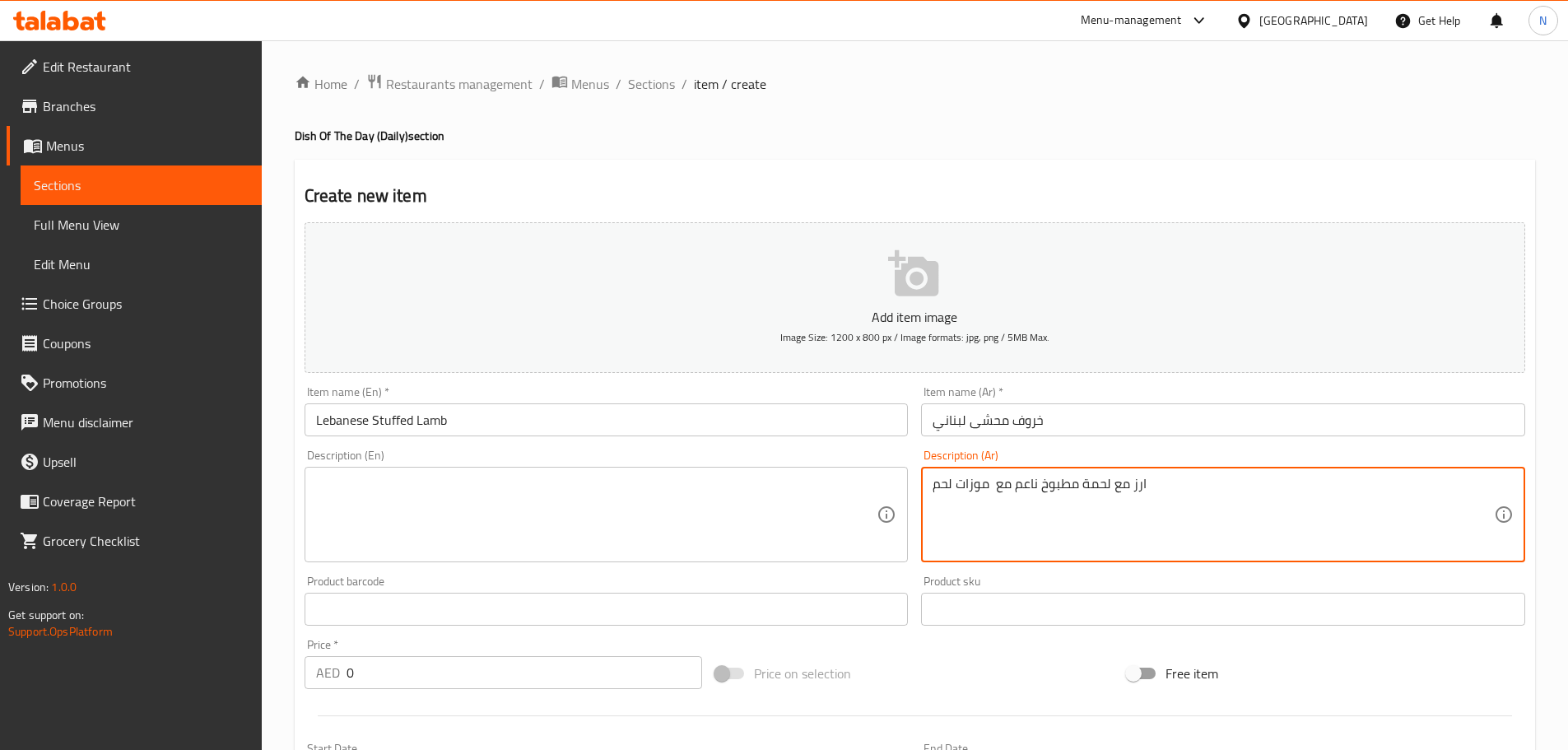
type textarea "ارز مع لحمة مطبوخ ناعم مع موزات لحم"
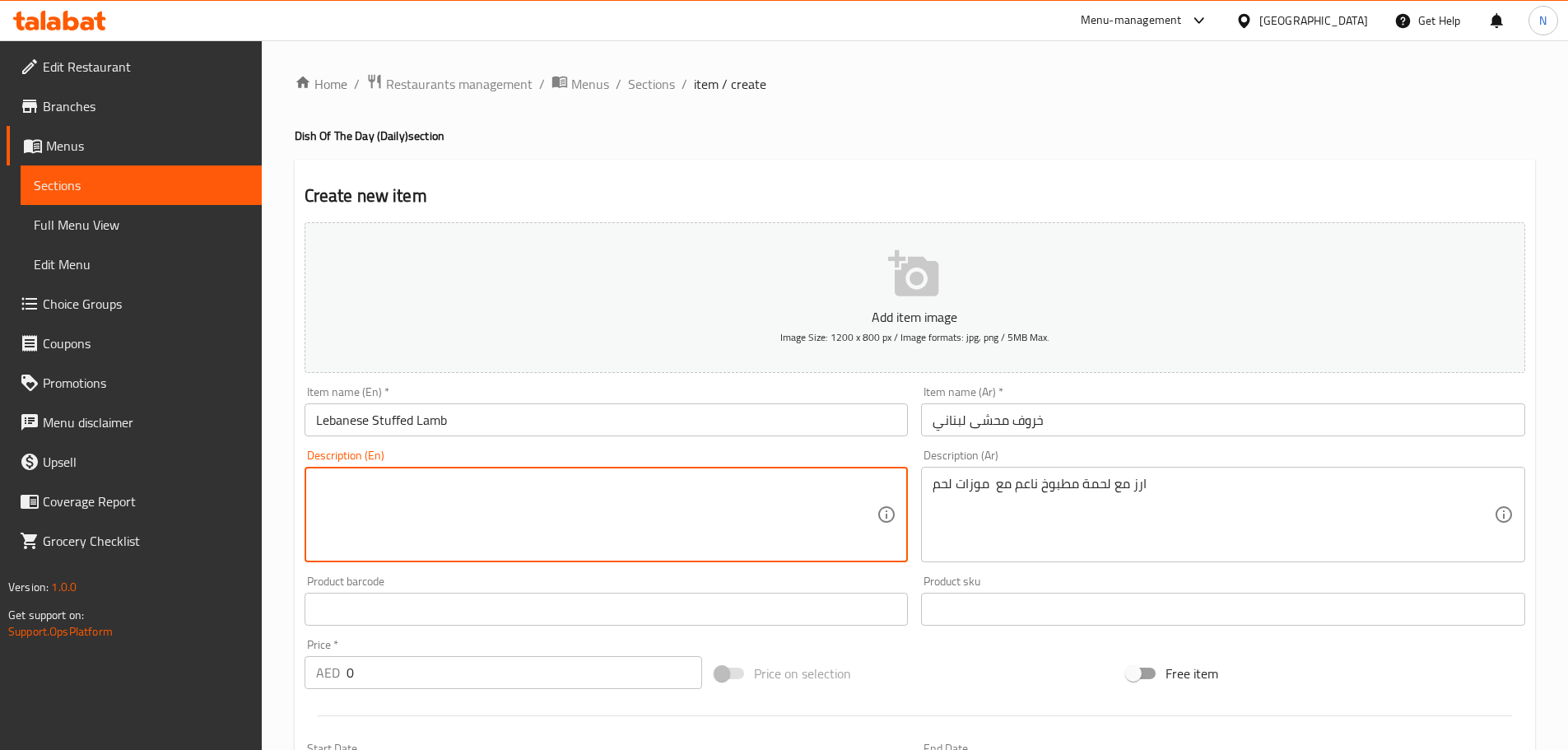
click at [502, 511] on textarea at bounding box center [596, 515] width 561 height 79
paste textarea "Rice with soft cooked meat with meat plantains"
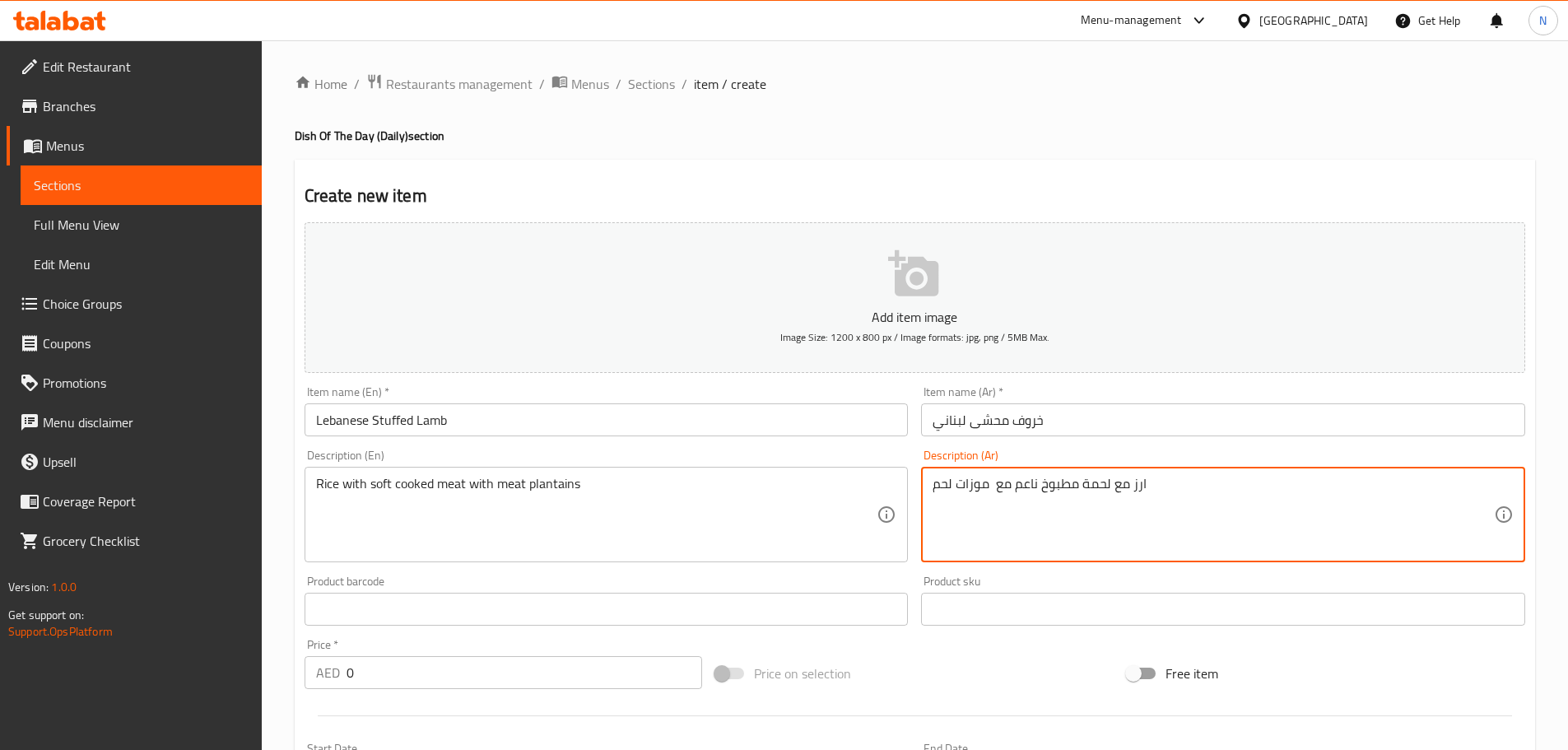
drag, startPoint x: 968, startPoint y: 488, endPoint x: 986, endPoint y: 488, distance: 18.0
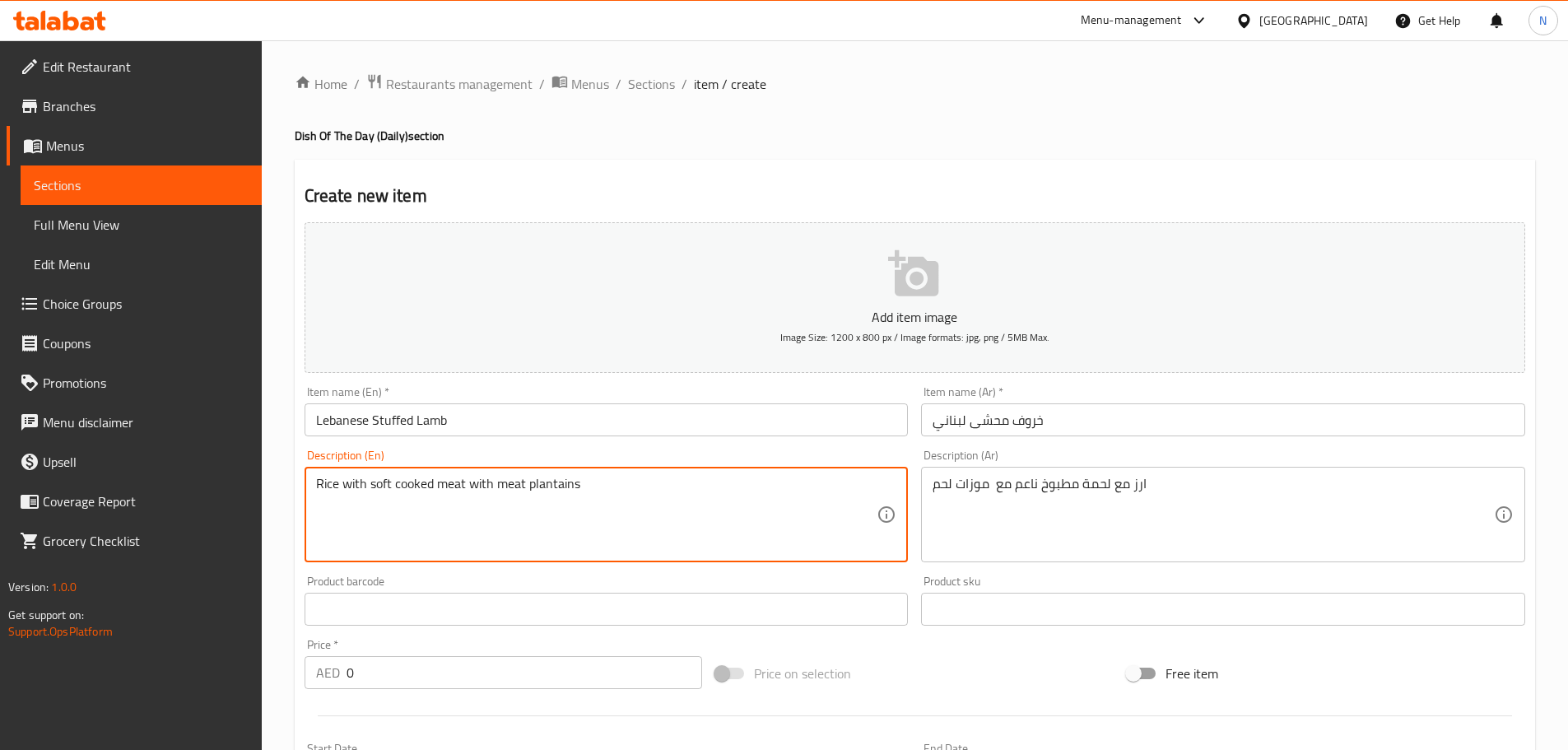
click at [539, 482] on textarea "Rice with soft cooked meat with meat plantains" at bounding box center [596, 515] width 561 height 79
paste textarea "Shank"
click at [544, 476] on textarea "Rice with soft cooked meat with meat Shank" at bounding box center [596, 515] width 561 height 79
type textarea "Rice with soft cooked meat with meat Shank"
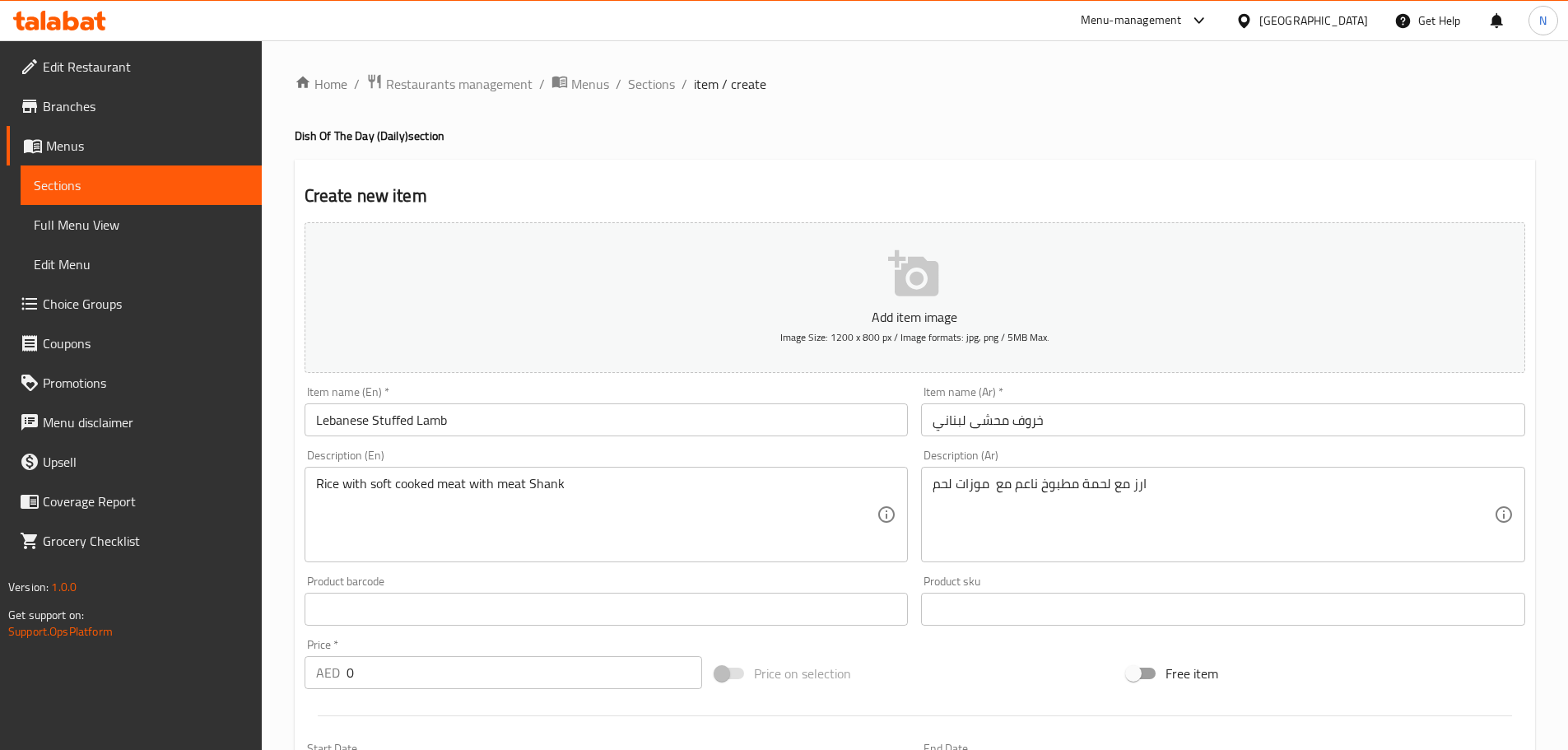
drag, startPoint x: 539, startPoint y: 652, endPoint x: 368, endPoint y: 688, distance: 174.7
click at [368, 688] on div "Price   * AED 0 Price *" at bounding box center [503, 664] width 398 height 50
click at [371, 689] on input "0" at bounding box center [524, 672] width 356 height 33
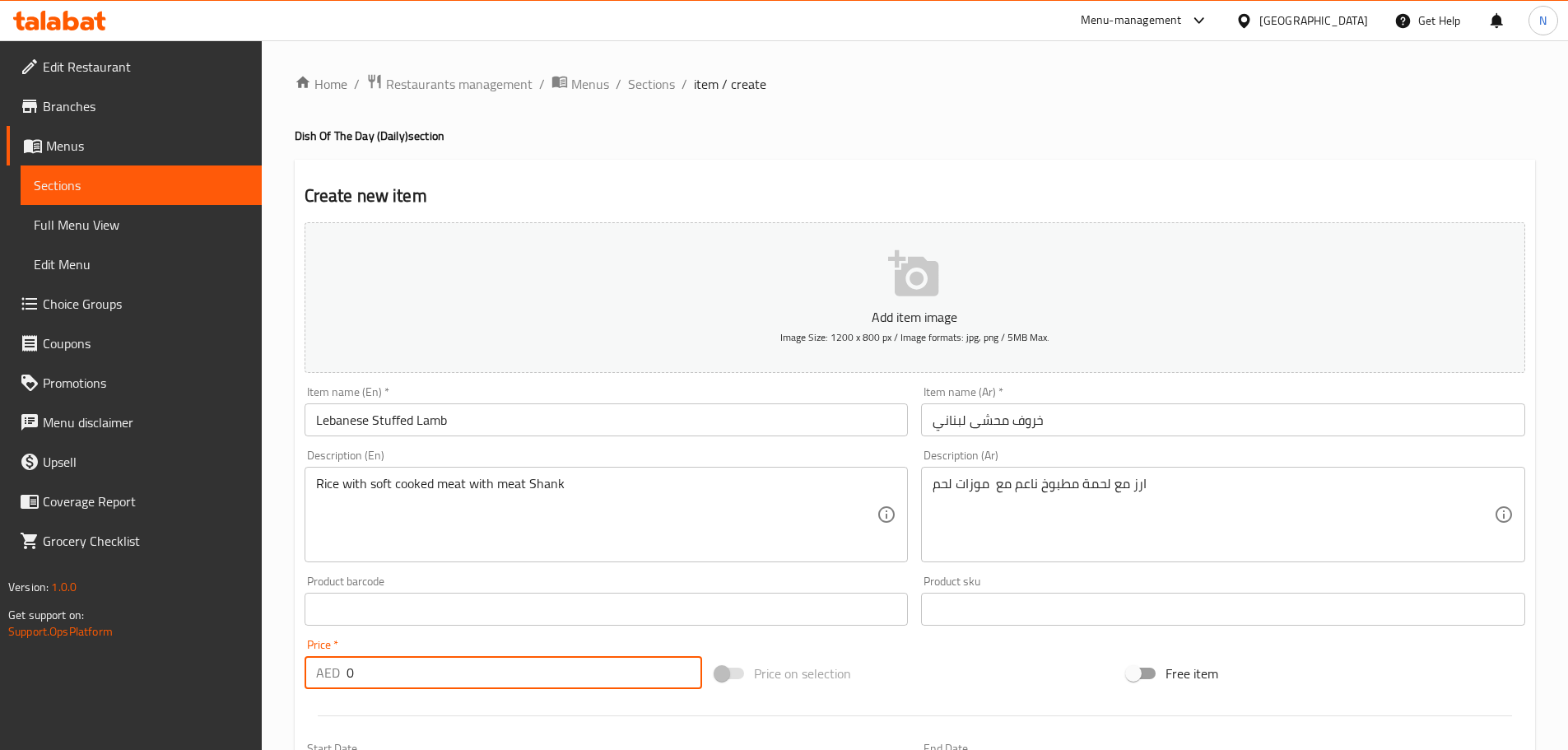
drag, startPoint x: 377, startPoint y: 675, endPoint x: 337, endPoint y: 671, distance: 40.2
click at [337, 671] on div "AED 0 Price *" at bounding box center [503, 672] width 398 height 33
paste input "7"
type input "70"
click at [873, 675] on div "Price on selection" at bounding box center [914, 673] width 411 height 45
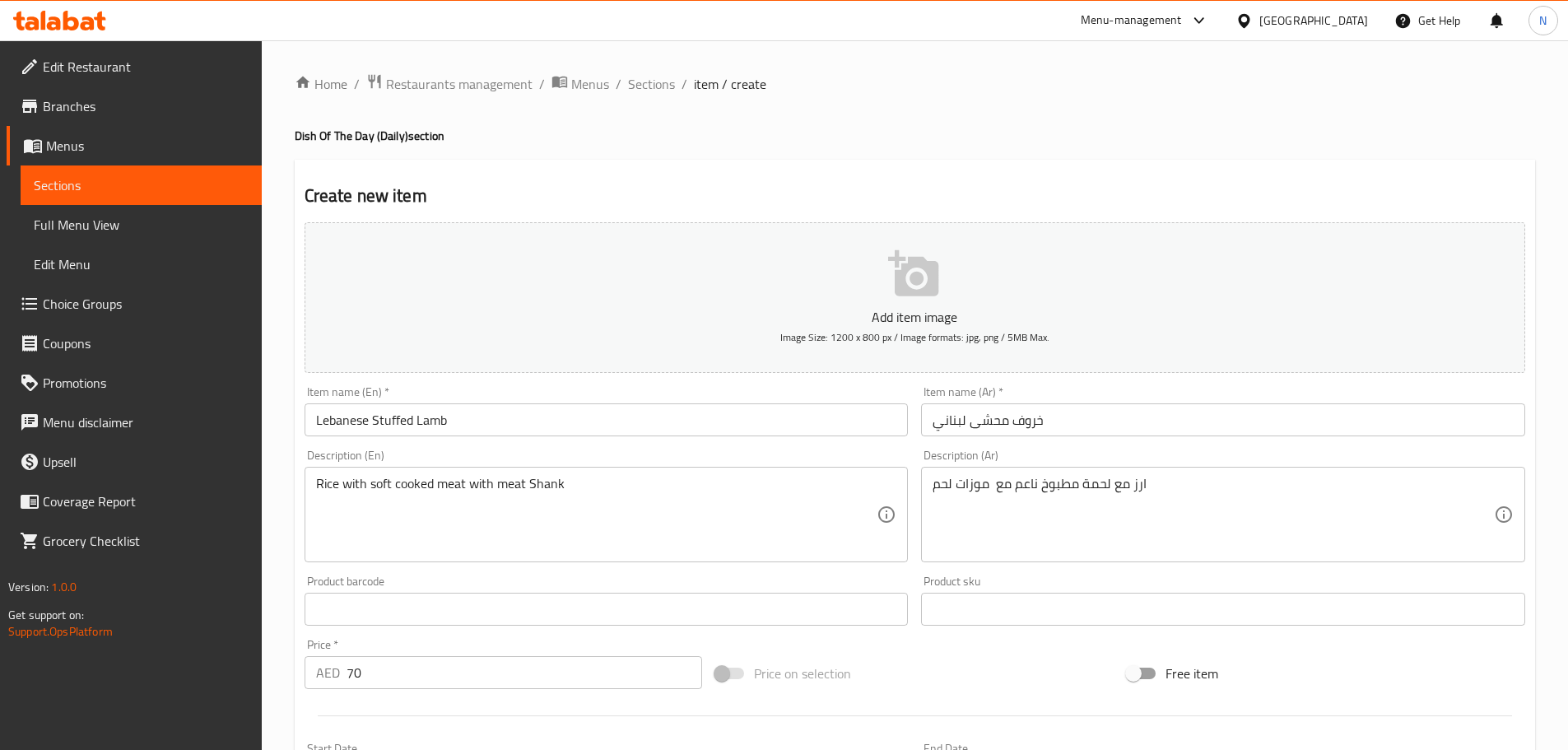
scroll to position [413, 0]
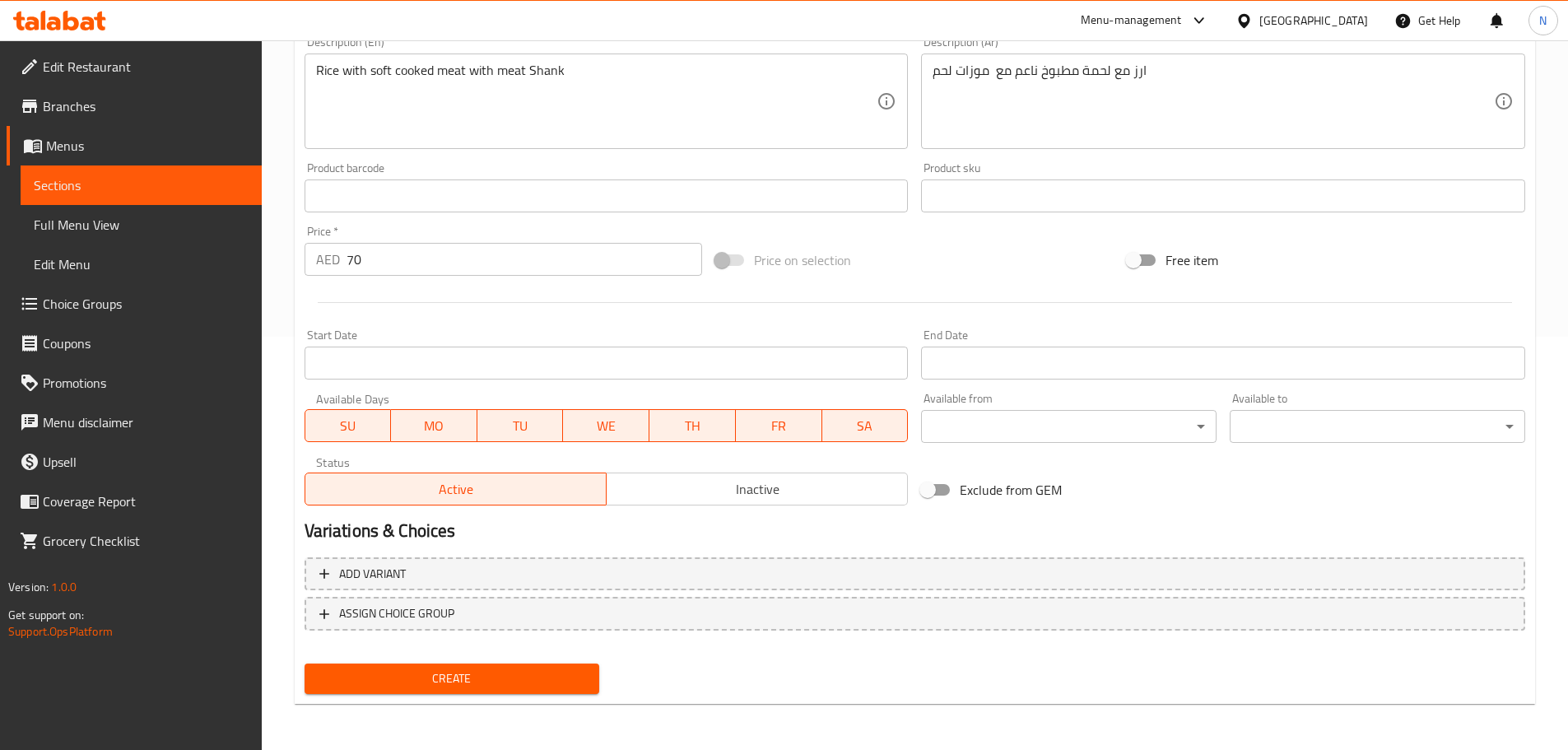
click at [486, 681] on span "Create" at bounding box center [452, 679] width 270 height 21
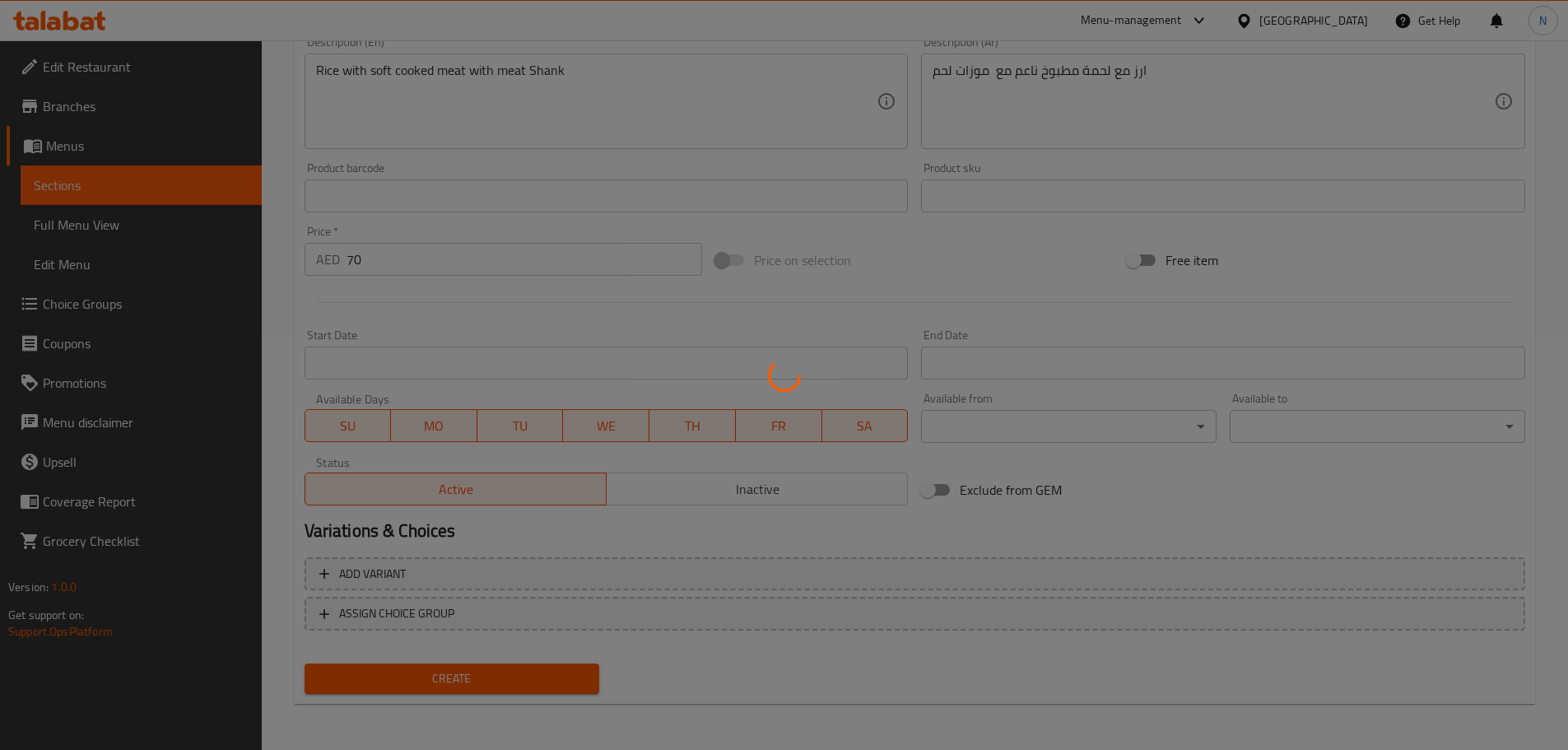
type input "0"
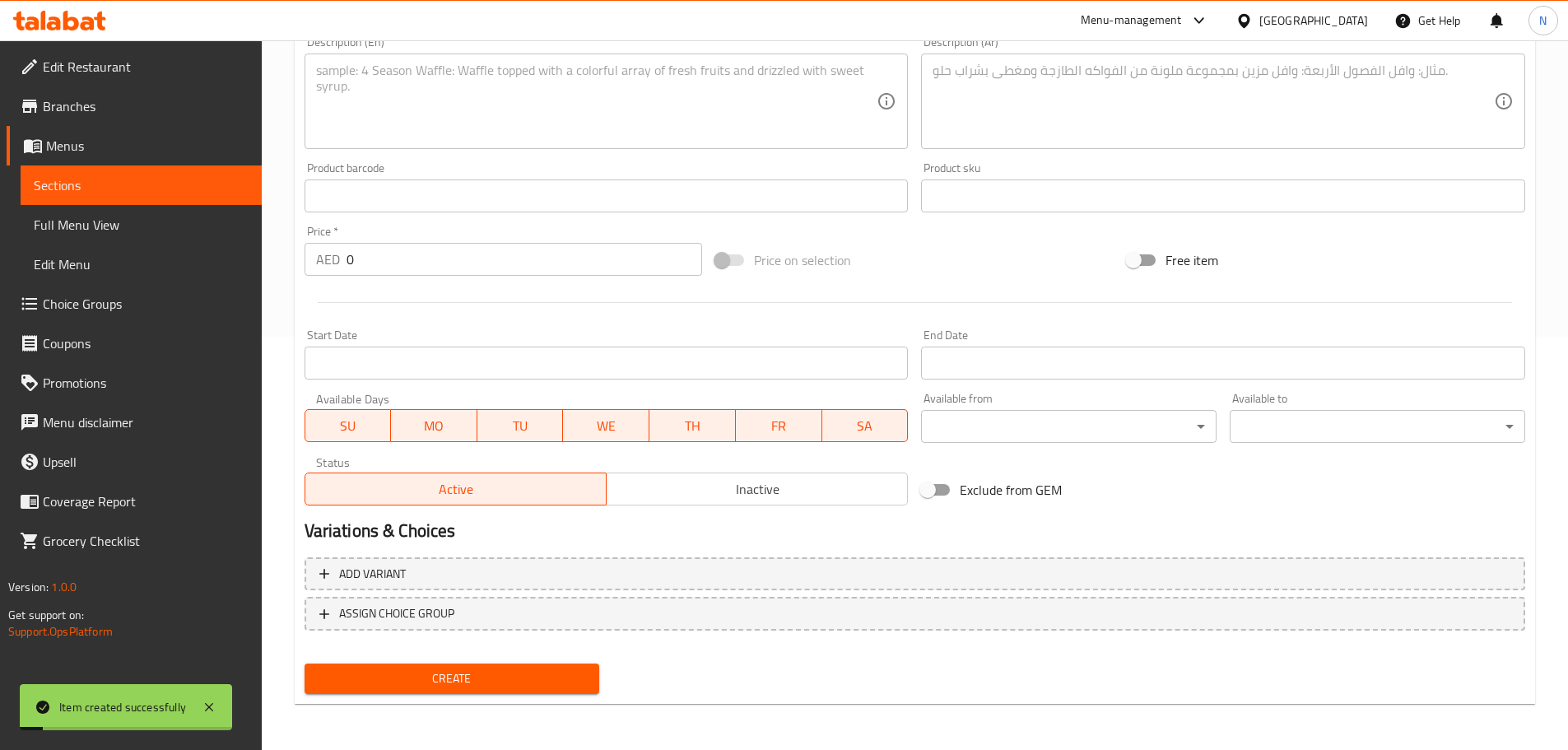
scroll to position [166, 0]
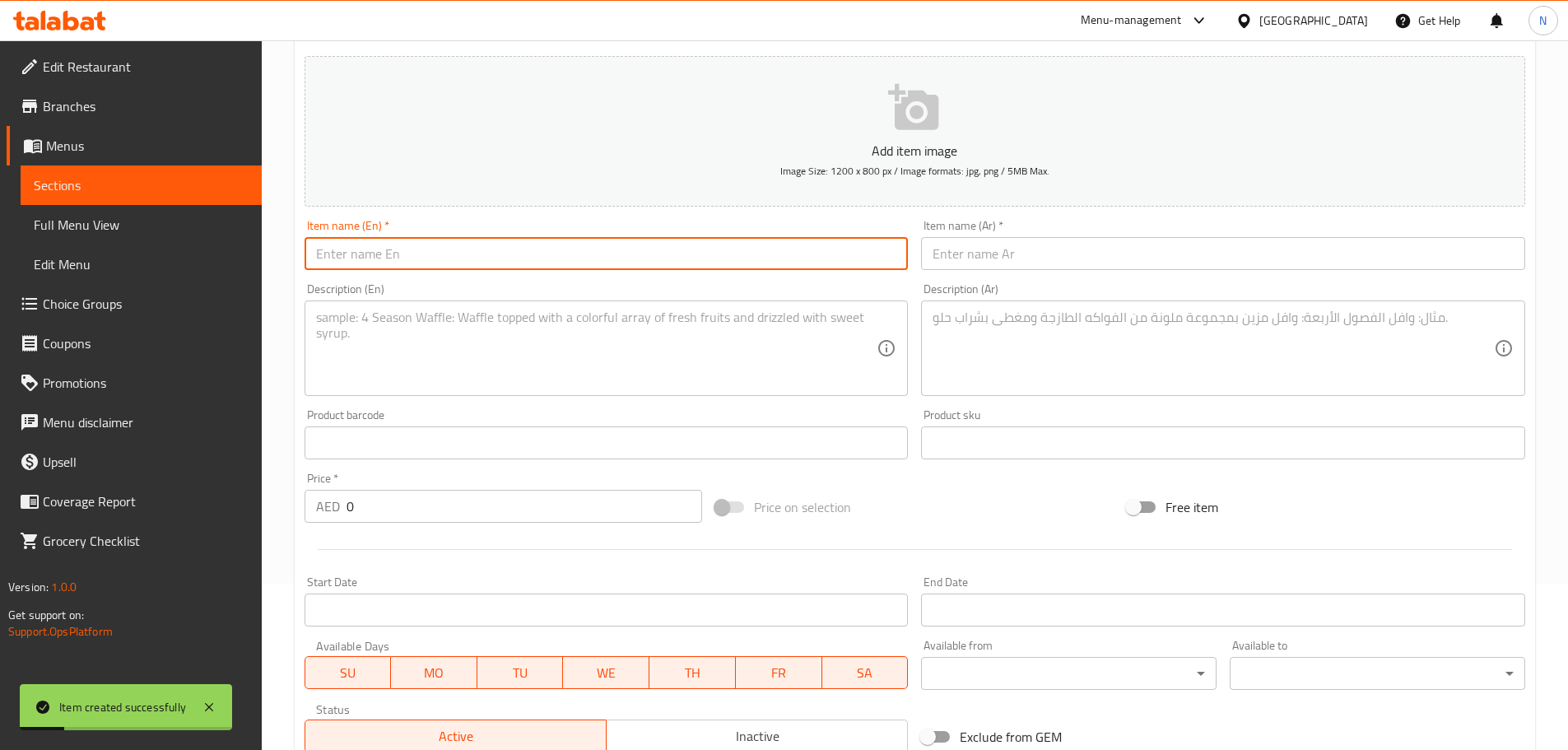
click at [603, 244] on input "text" at bounding box center [606, 254] width 604 height 33
paste input "Chicken Kabsa"
type input "Chicken Kabsa"
click at [1031, 255] on input "text" at bounding box center [1223, 254] width 604 height 33
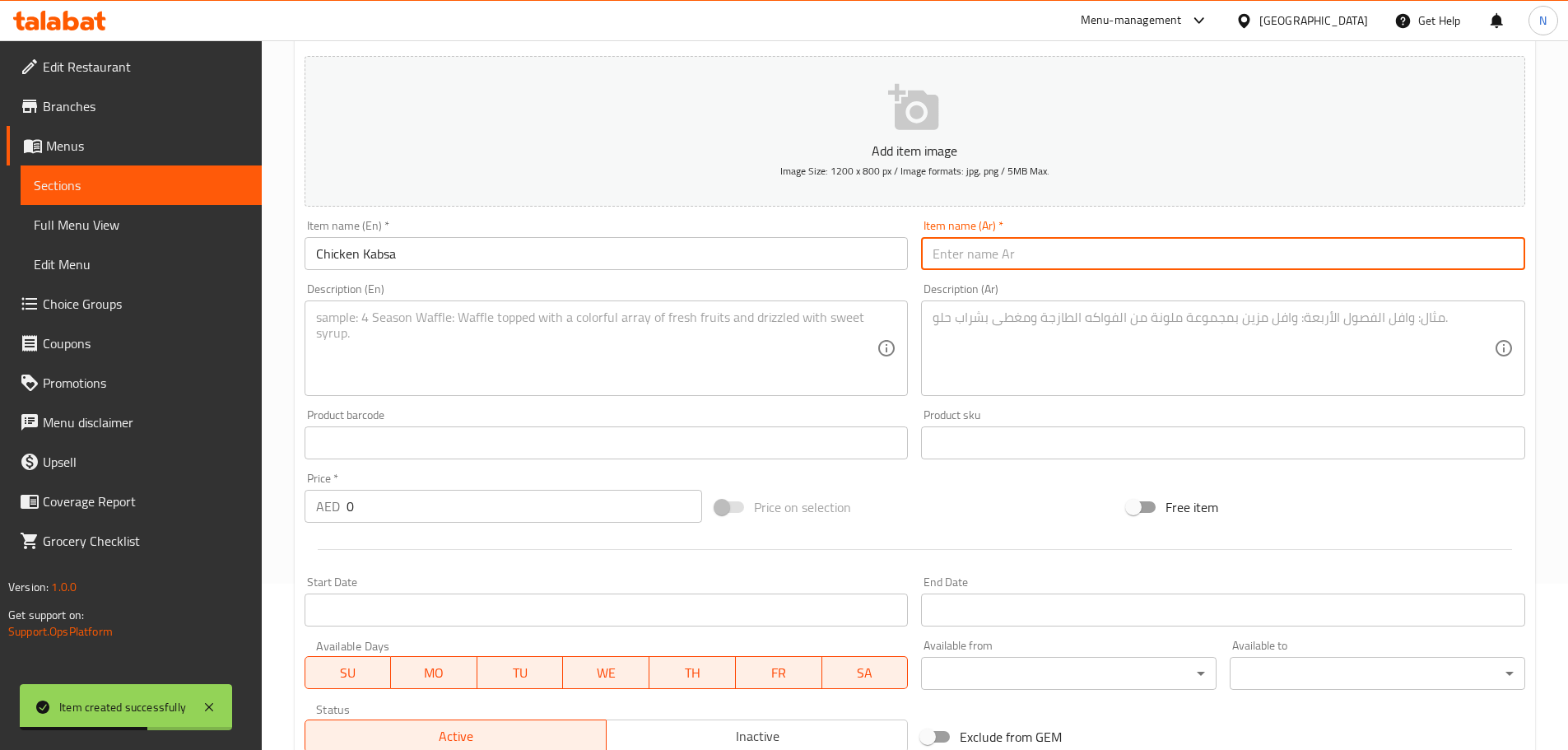
paste input "كبسة دجاج"
type input "كبسة دجاج"
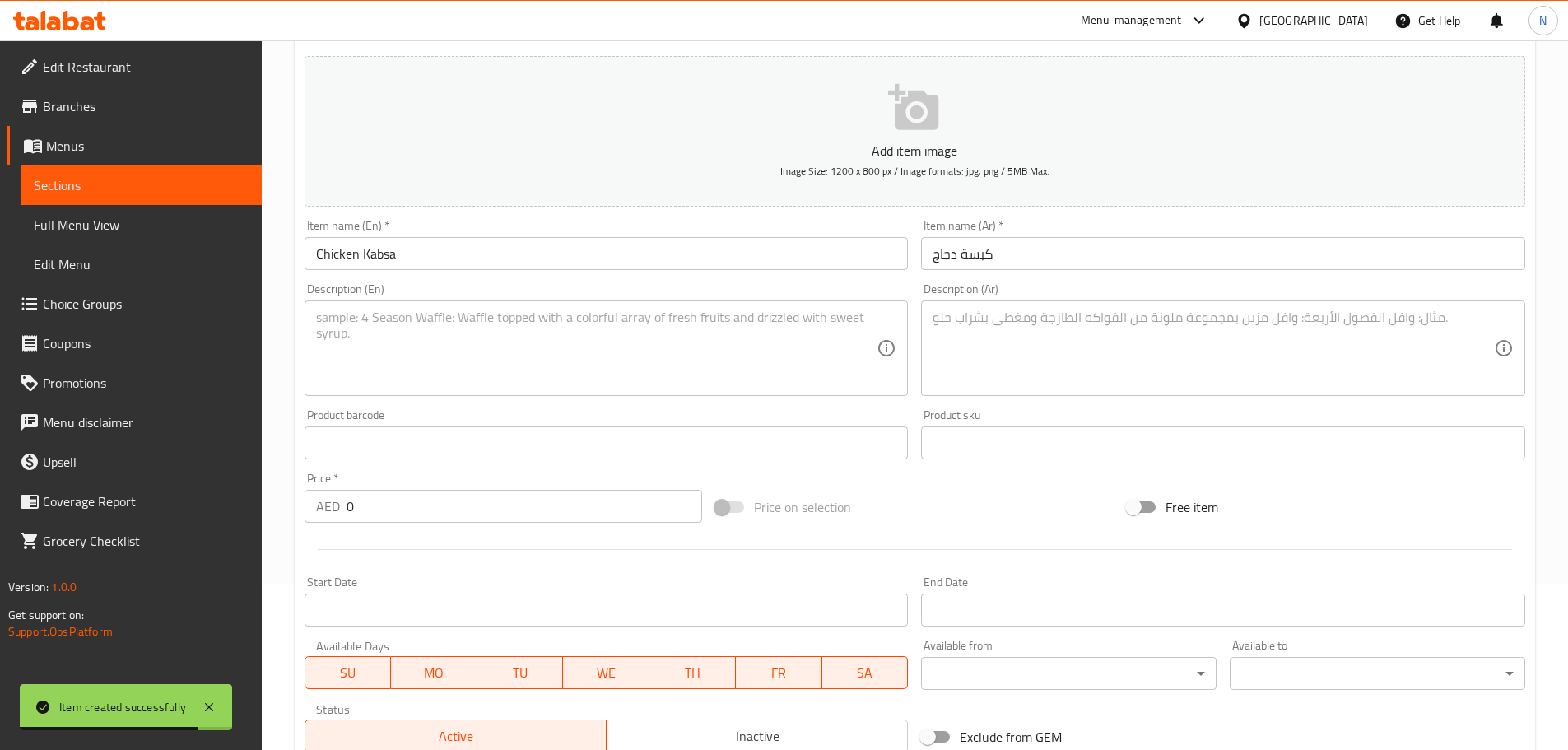
drag, startPoint x: 466, startPoint y: 525, endPoint x: 446, endPoint y: 520, distance: 20.6
click at [452, 521] on div "Price   * AED 0 Price *" at bounding box center [503, 497] width 411 height 63
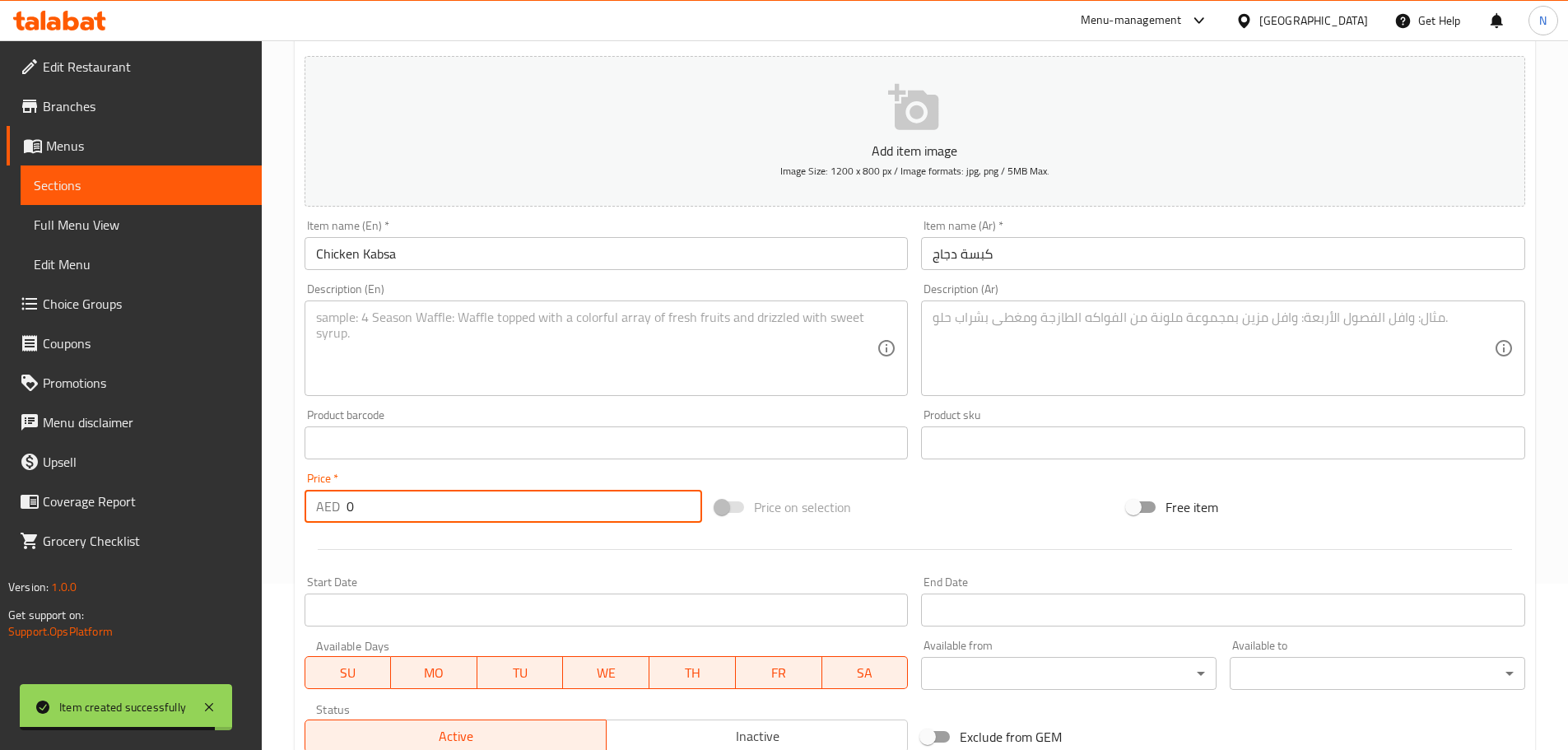
drag, startPoint x: 413, startPoint y: 510, endPoint x: 322, endPoint y: 512, distance: 91.0
click at [322, 512] on div "AED 0 Price *" at bounding box center [503, 506] width 398 height 33
paste input "43.75"
type input "43.75"
click at [1082, 351] on textarea at bounding box center [1213, 349] width 561 height 79
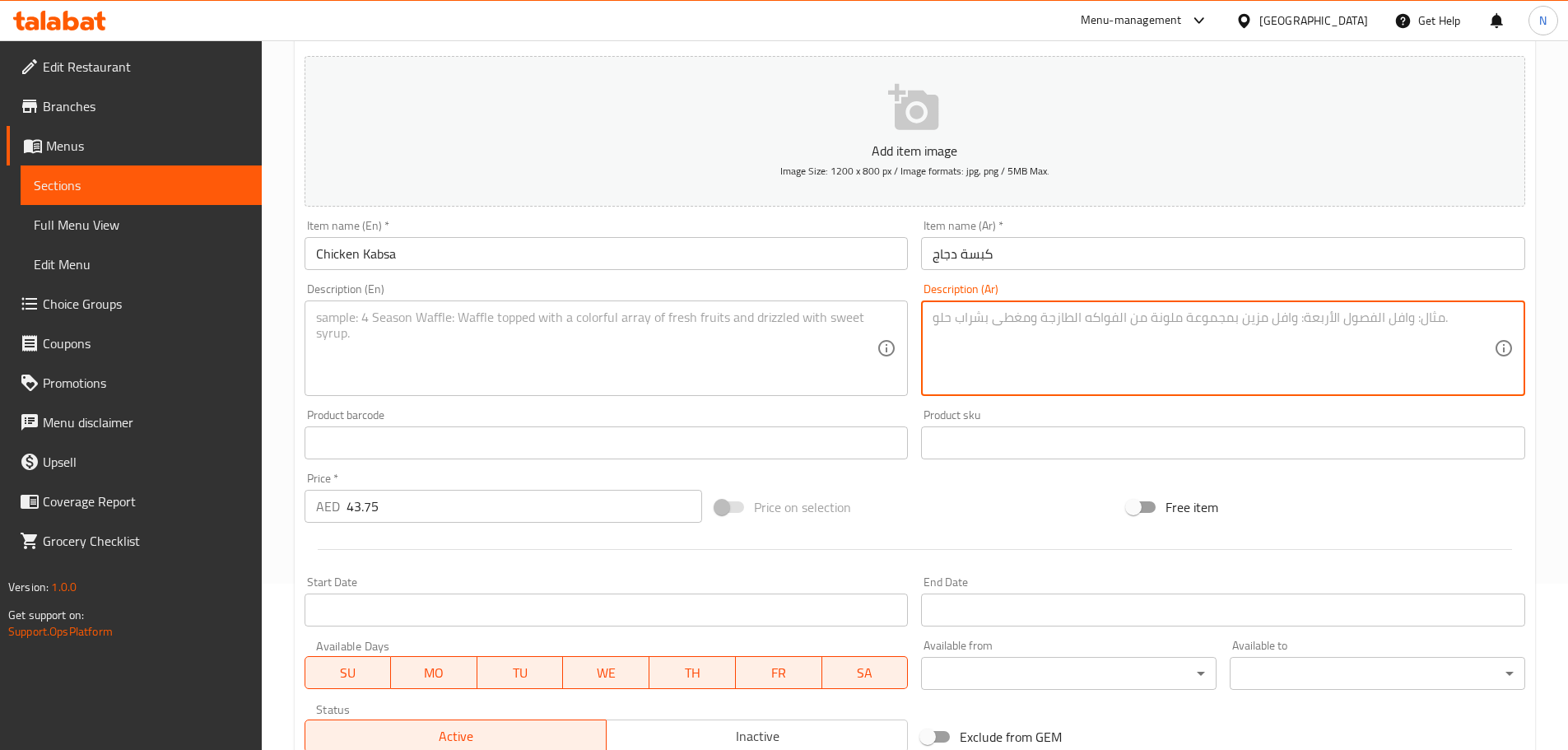
paste textarea "ارز كبسة مع فلفل الوان مع نصف دجاج مع صوص مع شوربة"
type textarea "ارز كبسة مع فلفل الوان مع نصف دجاج مع صوص مع شوربة"
click at [481, 326] on textarea at bounding box center [596, 349] width 561 height 79
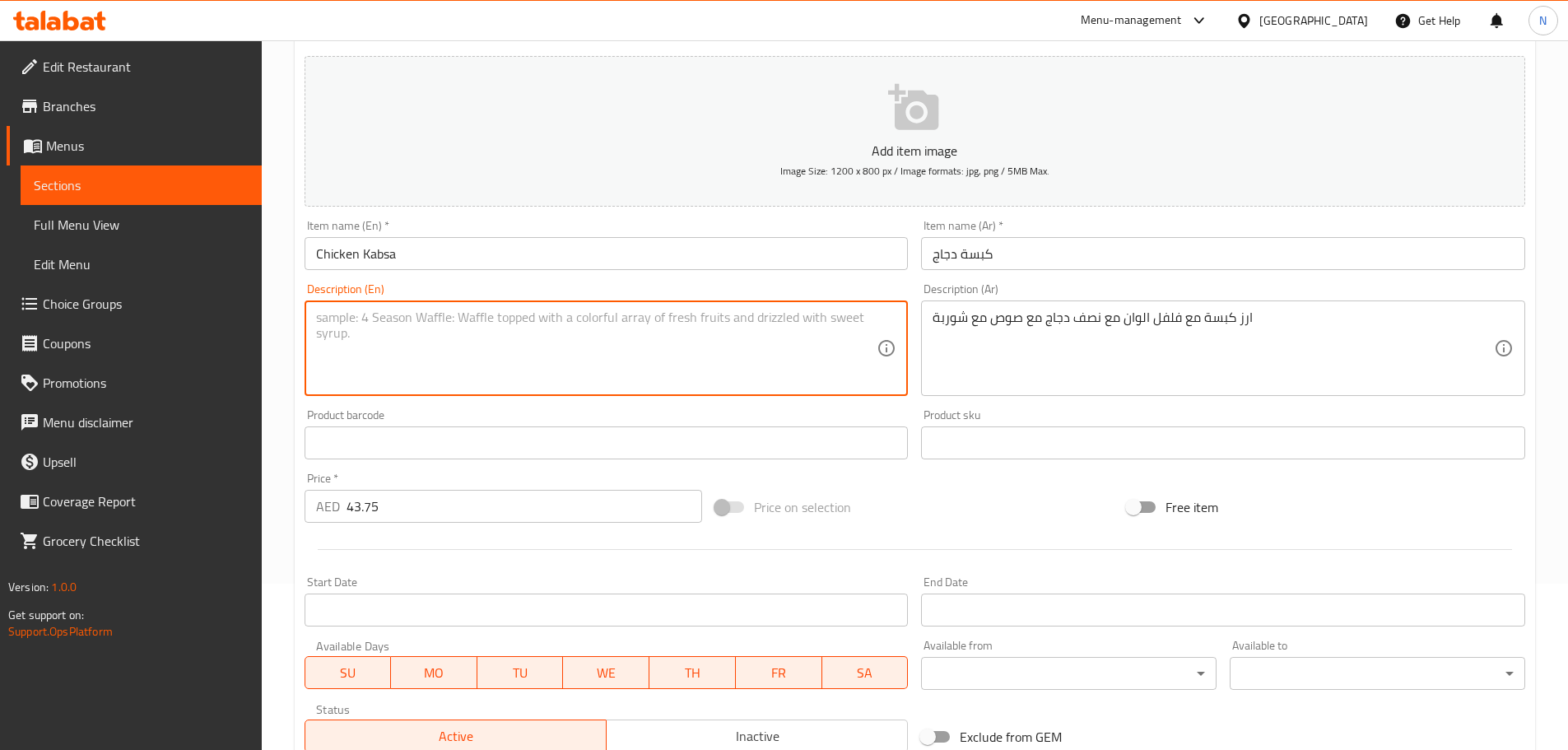
paste textarea "Kabsa rice with colored peppers, half chicken, sauce, and soup"
type textarea "Kabsa rice with colored peppers, half chicken, sauce, and soup"
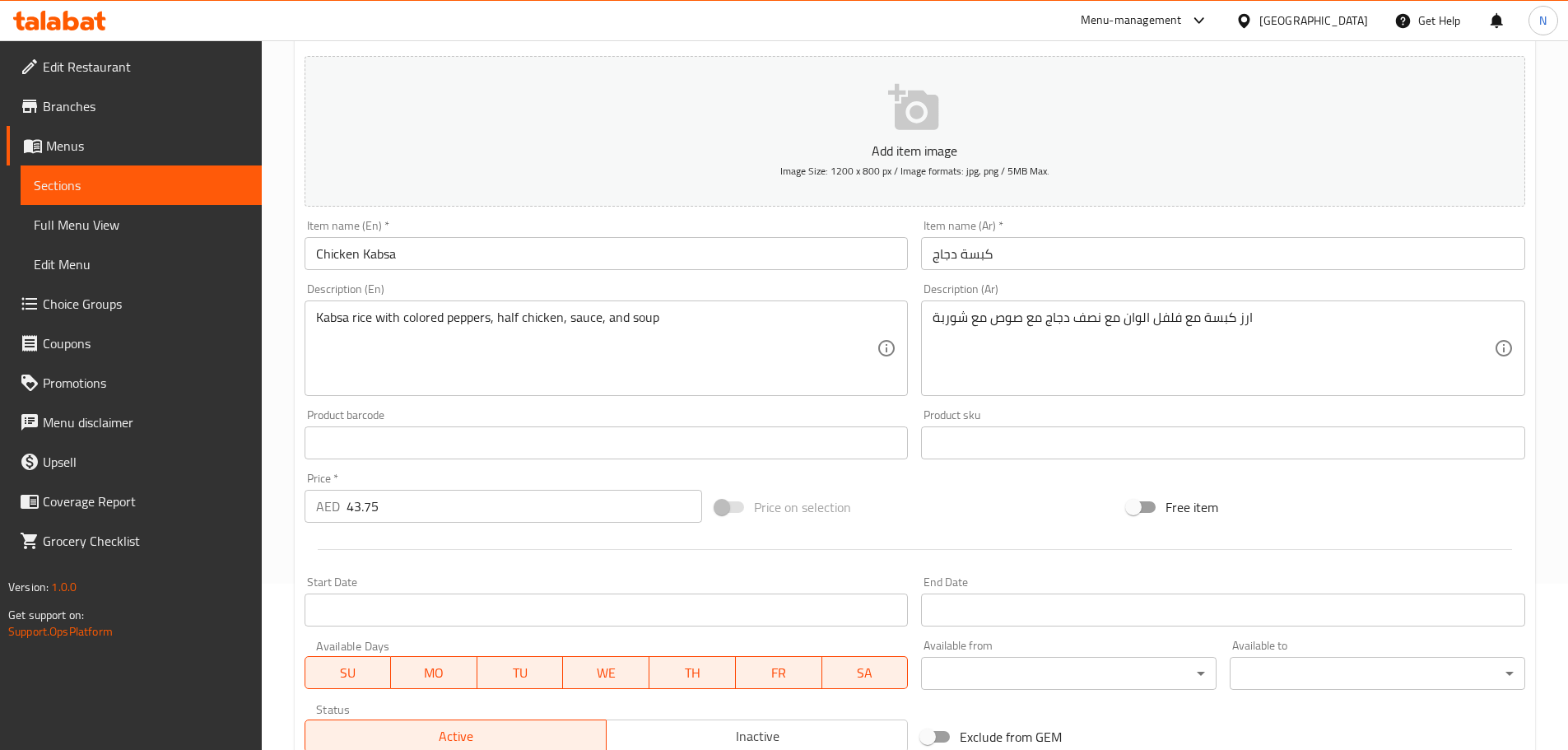
click at [950, 509] on div "Price on selection" at bounding box center [914, 507] width 411 height 45
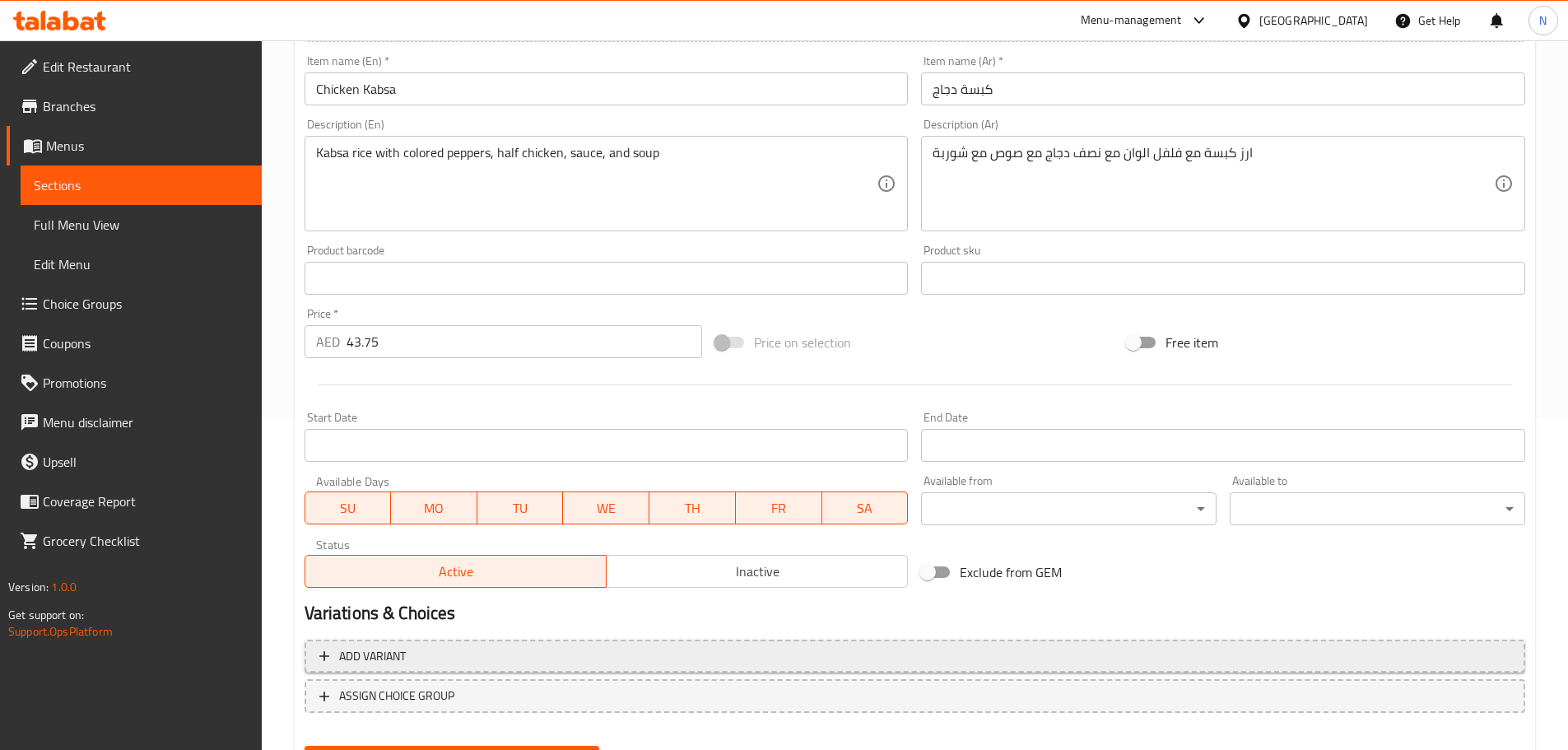
scroll to position [413, 0]
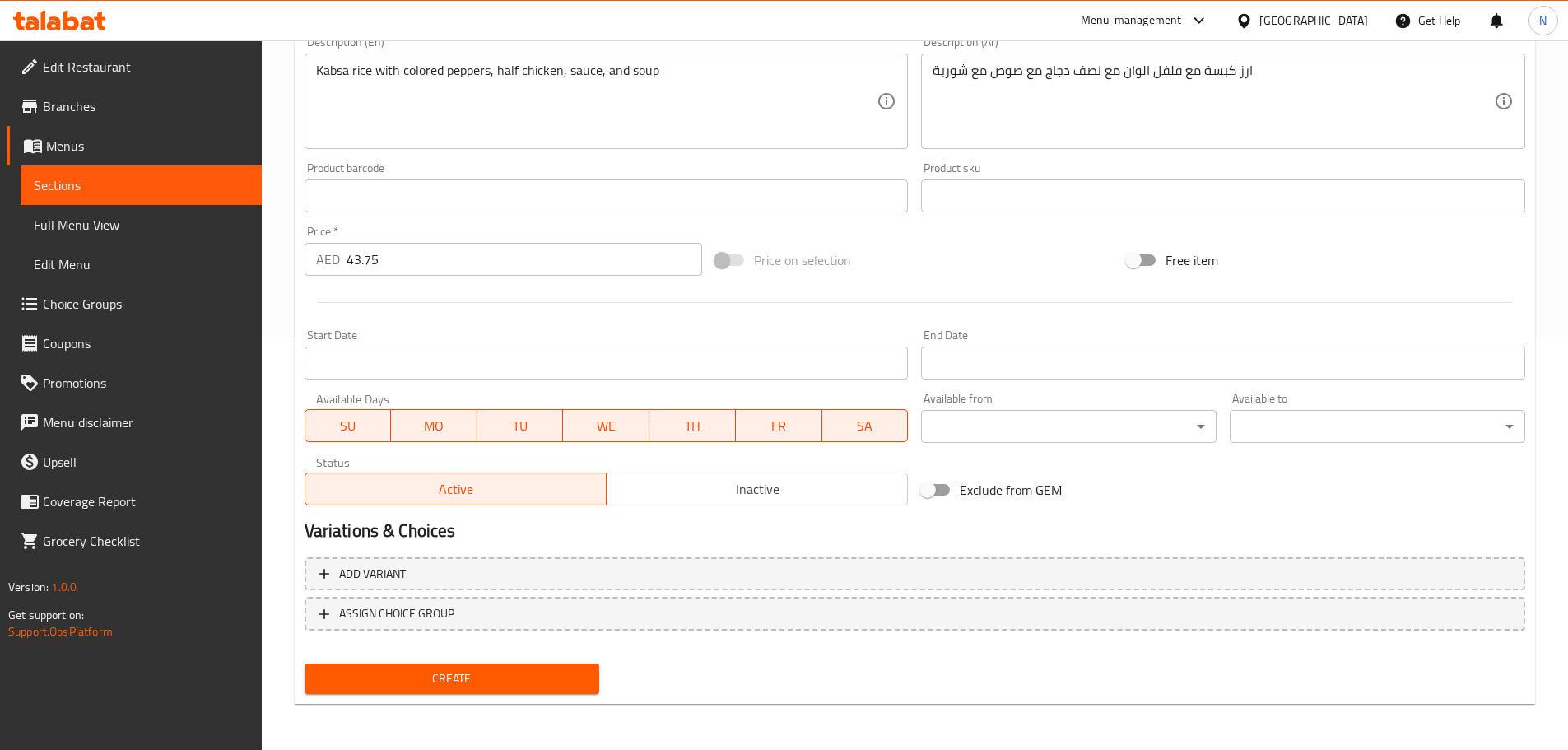
click at [517, 670] on span "Create" at bounding box center [452, 679] width 270 height 21
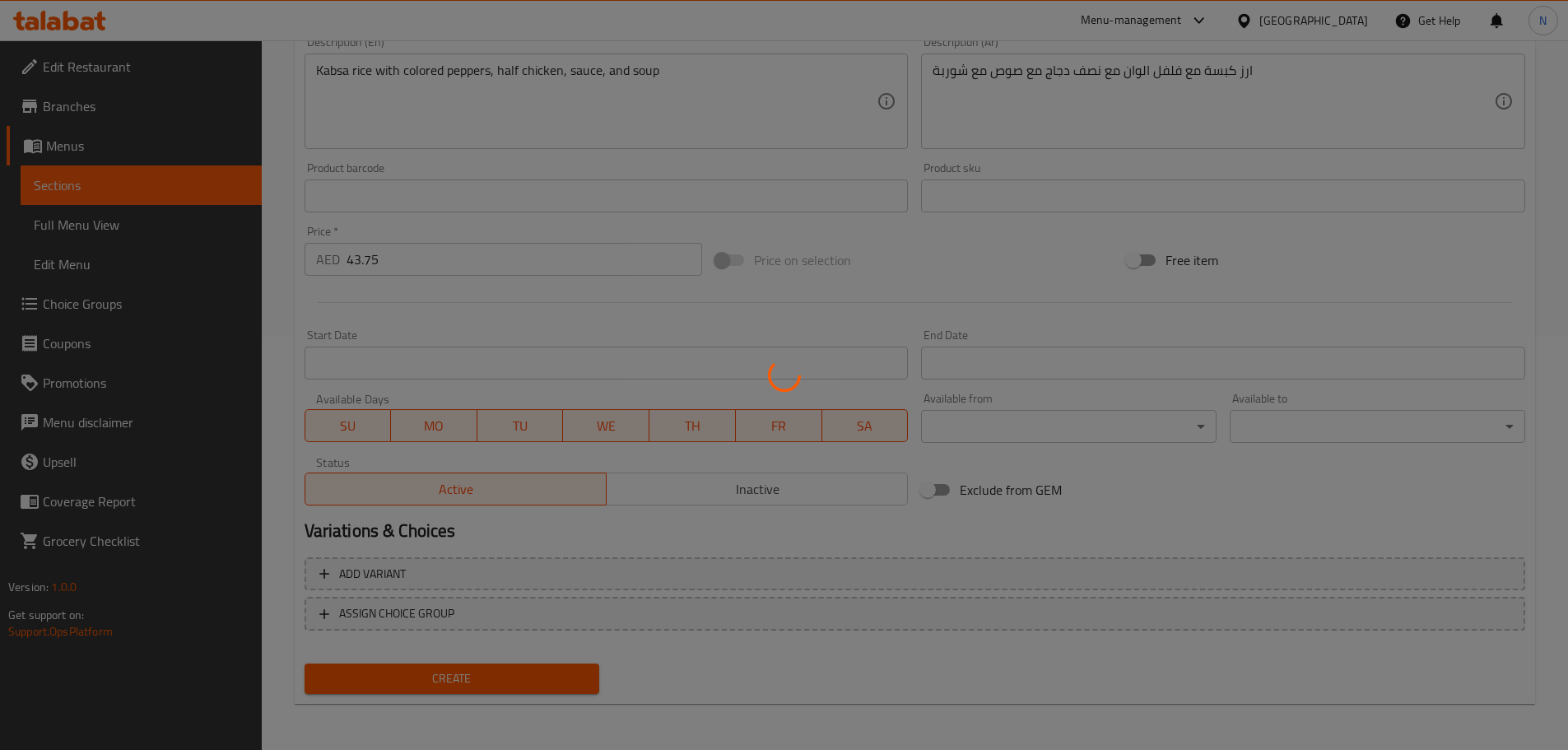
type input "0"
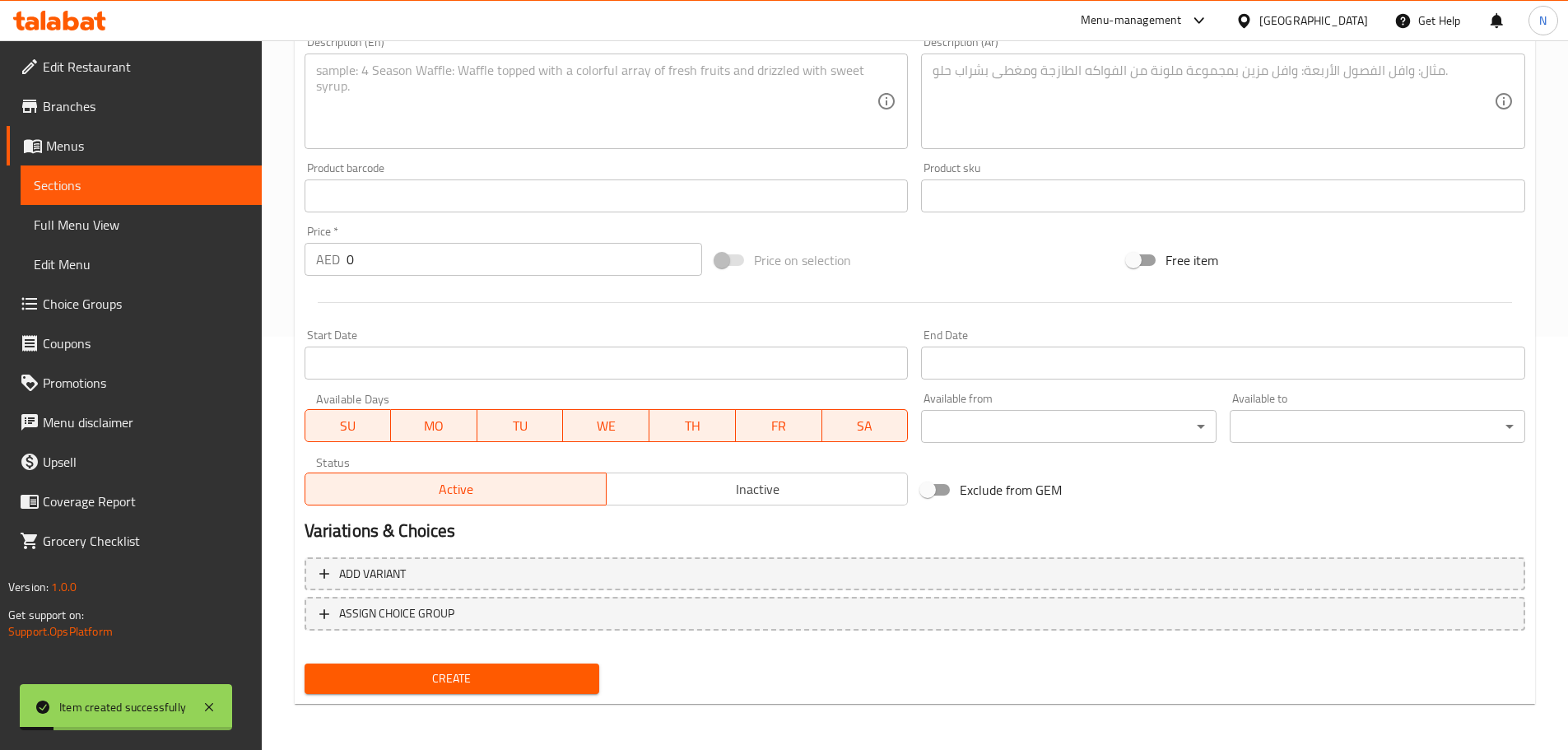
scroll to position [248, 0]
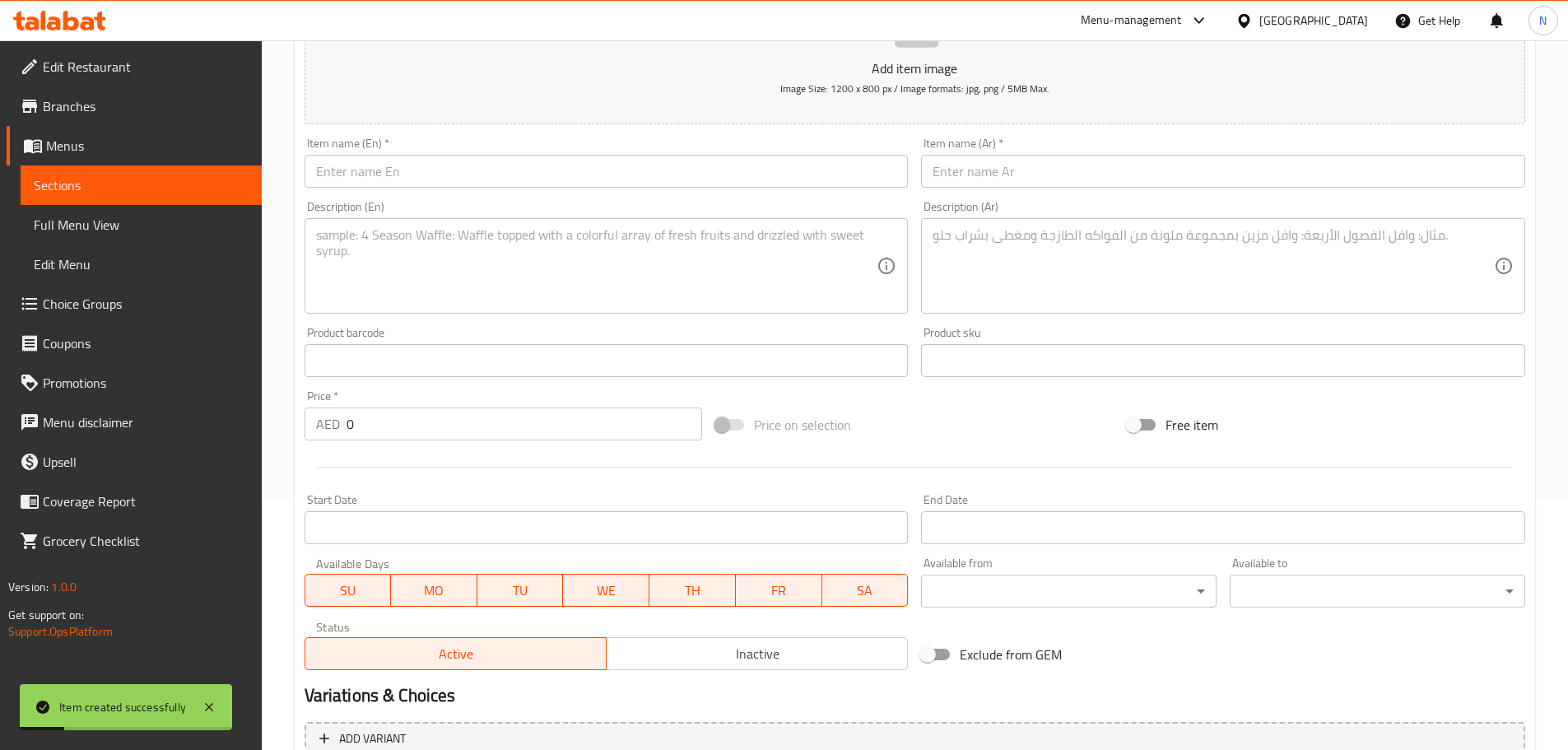
click at [610, 184] on input "text" at bounding box center [606, 171] width 604 height 33
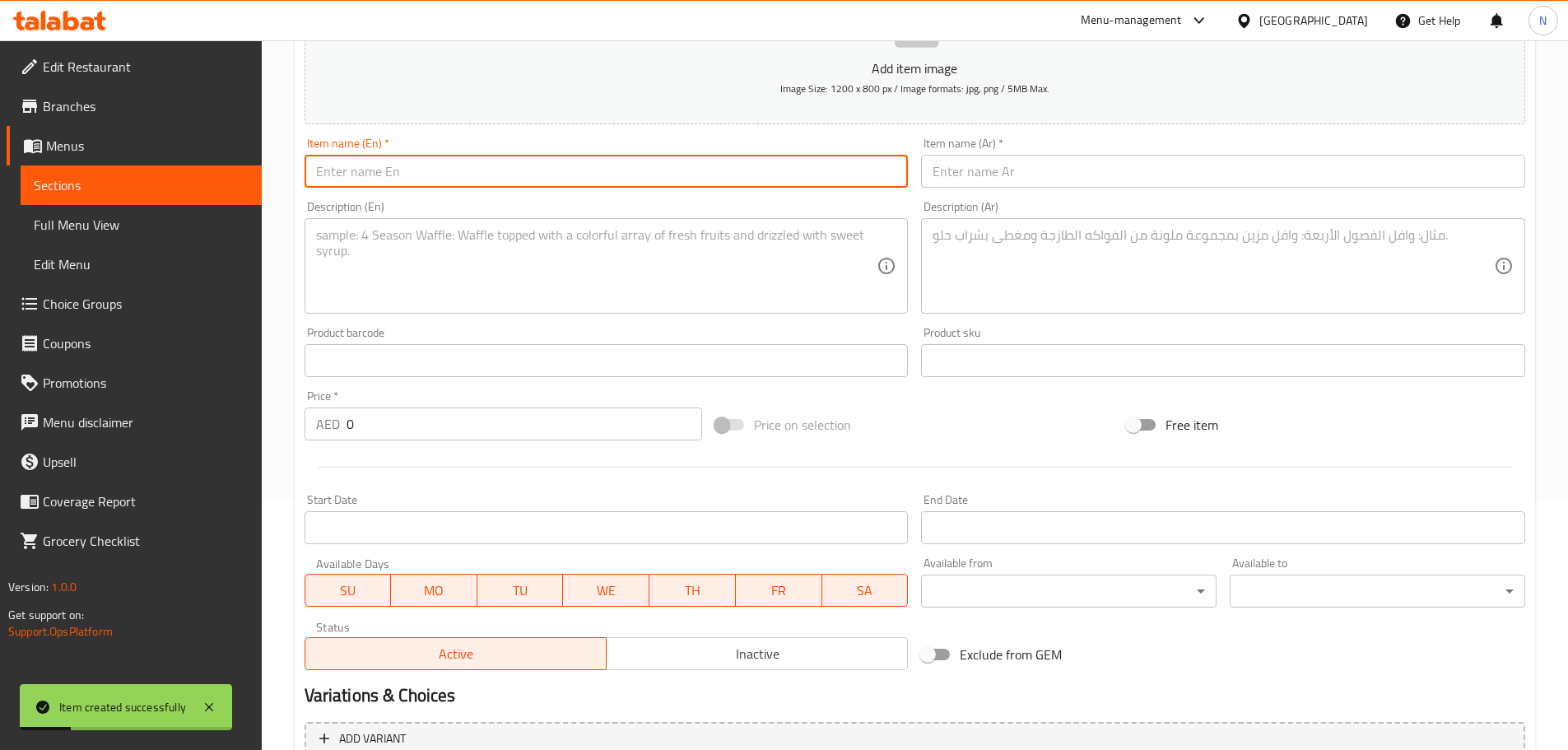
paste input "Chicken Maqluba"
type input "Chicken Maqluba"
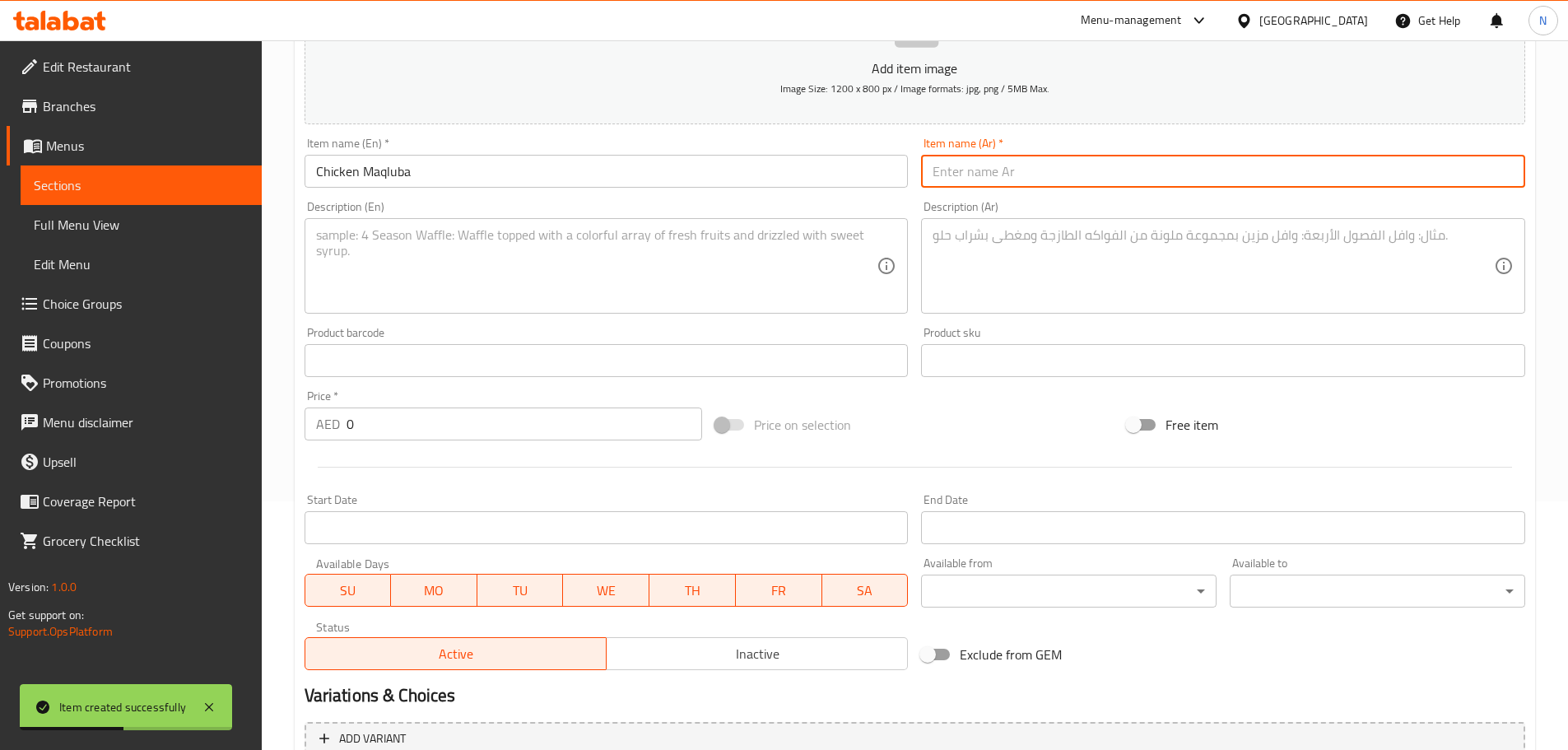
click at [1055, 169] on input "text" at bounding box center [1223, 171] width 604 height 33
paste input "مقلوبة دجاج"
type input "مقلوبة دجاج"
click at [967, 272] on textarea at bounding box center [1213, 267] width 561 height 79
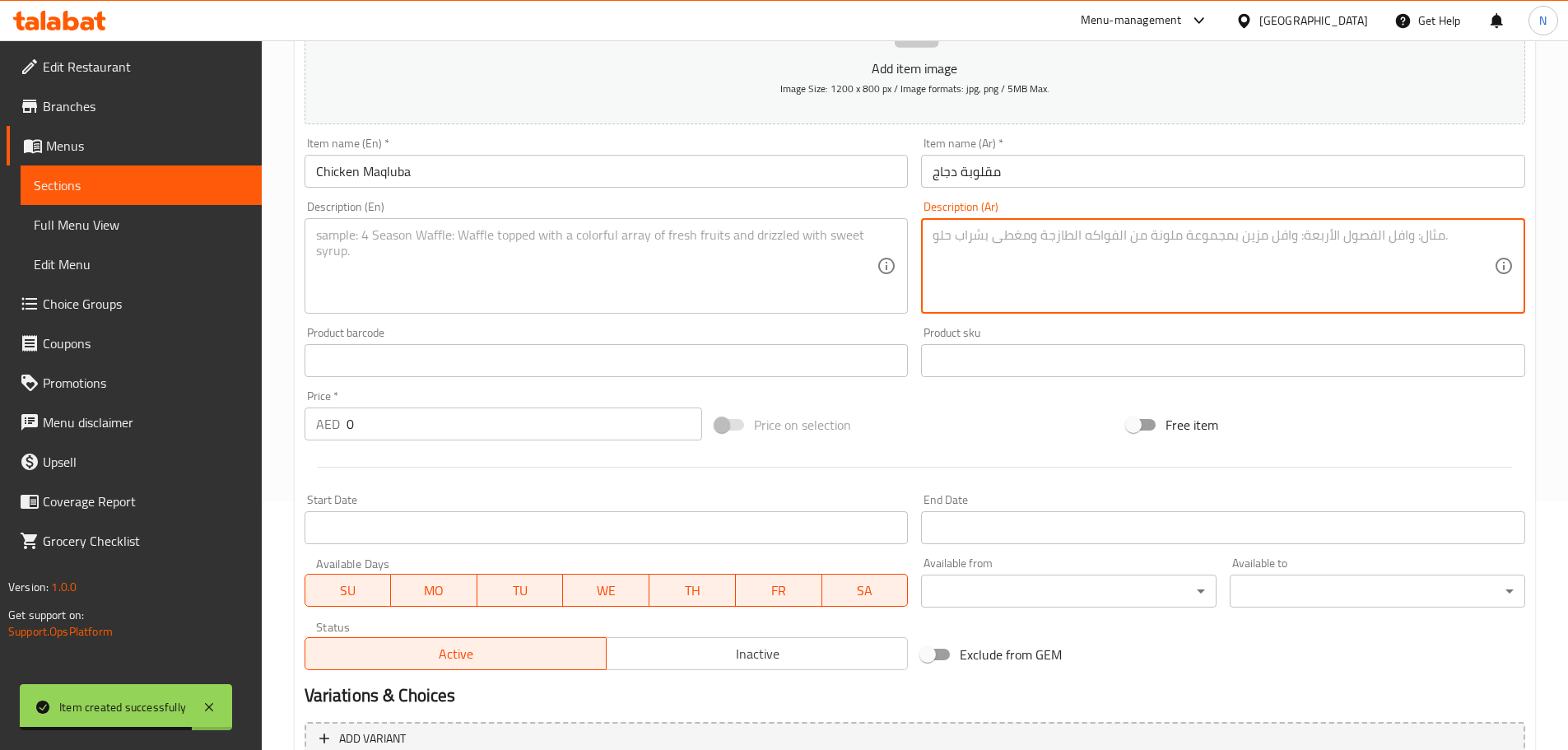
paste textarea "ارز قلوبة مع بتنجان مع زهرة مع ونصف دجاج مع صوص مع شوربة"
type textarea "ارز قلوبة مع بتنجان مع زهرة مع ونصف دجاج مع صوص مع شوربة"
click at [608, 309] on div "Description (En)" at bounding box center [606, 265] width 604 height 96
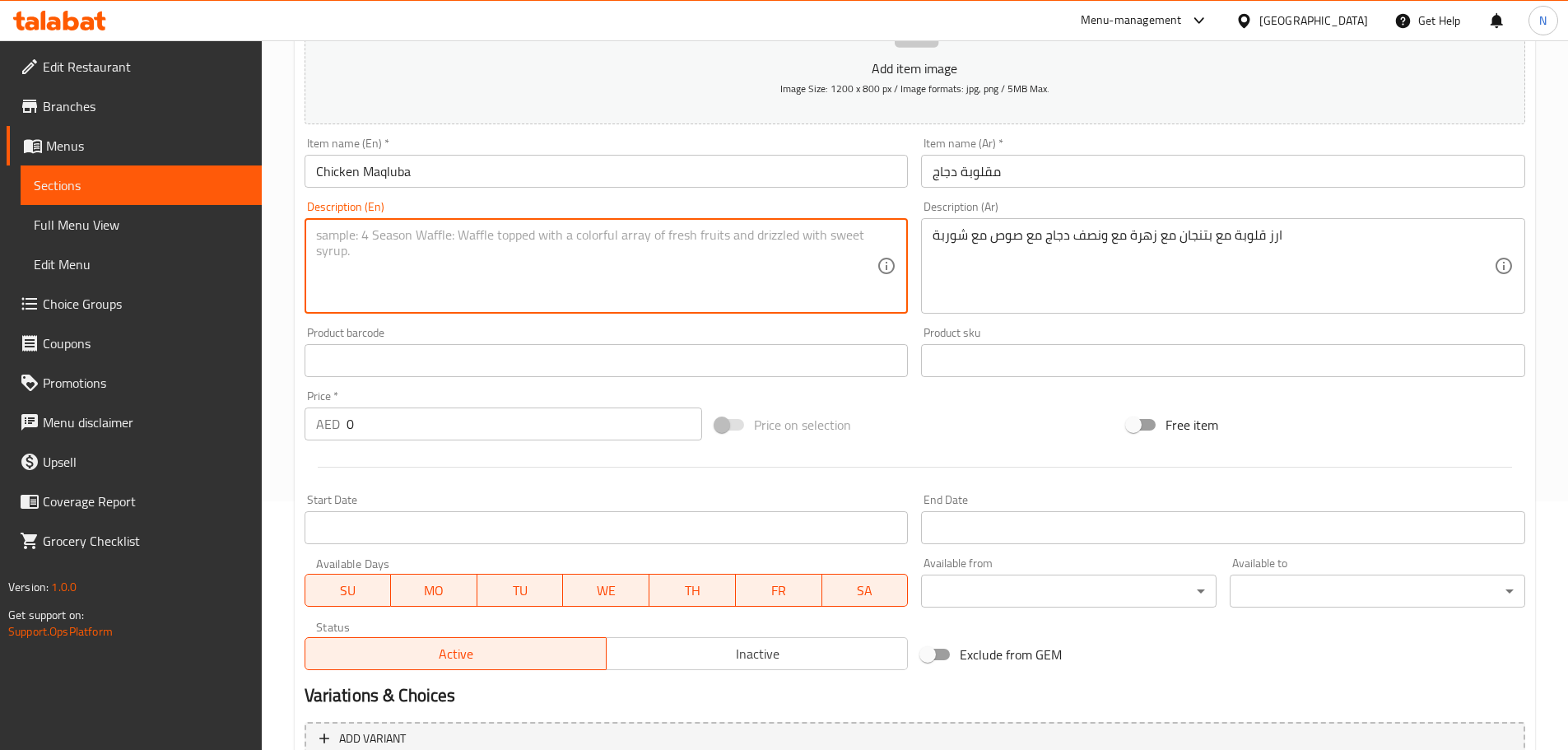
paste textarea "Maqluba rice with eggplant with cauliflower with half chicken with sauce with s…"
type textarea "Maqluba rice with eggplant with cauliflower with half chicken with sauce with s…"
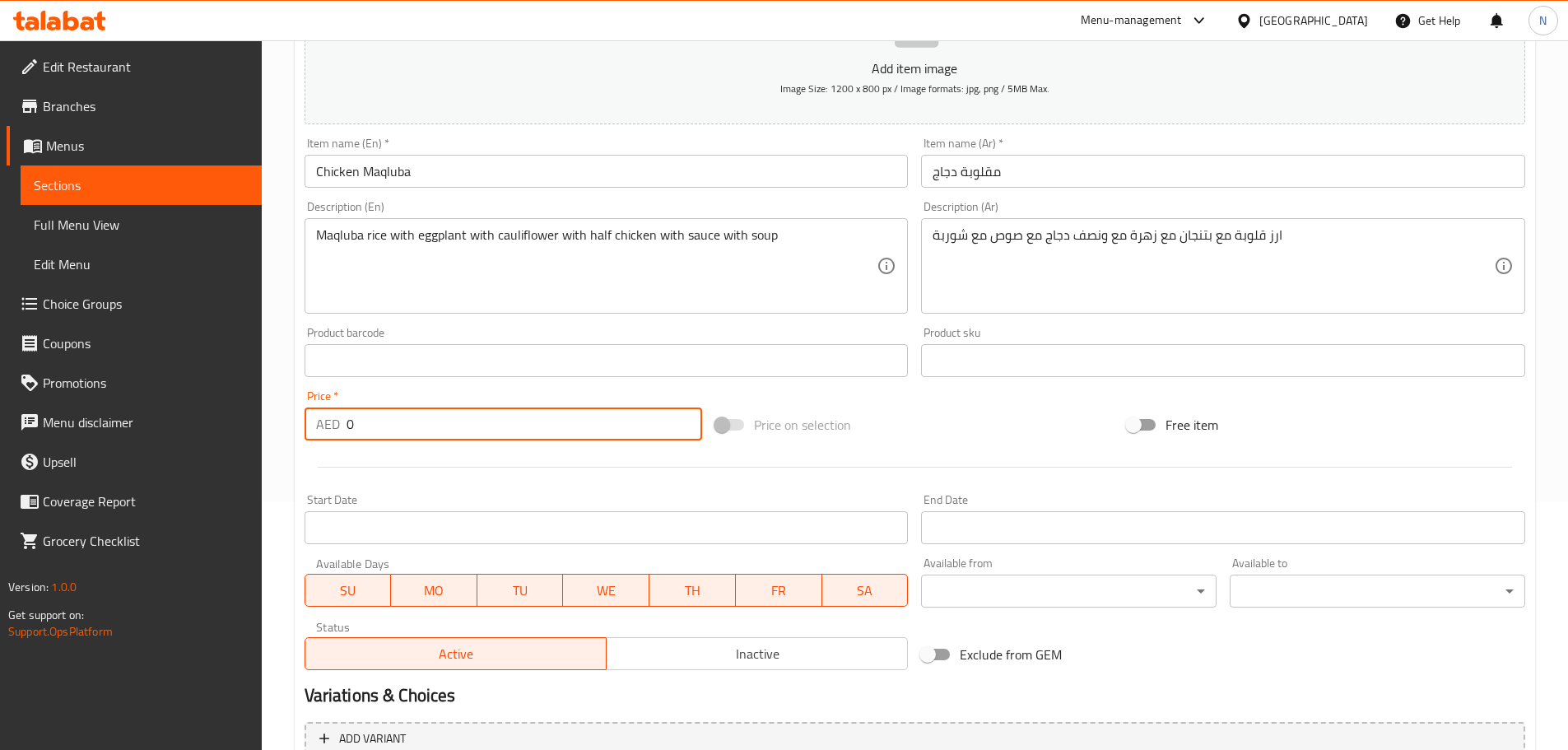
drag, startPoint x: 477, startPoint y: 424, endPoint x: 315, endPoint y: 459, distance: 165.7
click at [315, 459] on div "Add item image Image Size: 1200 x 800 px / Image formats: jpg, png / 5MB Max. I…" at bounding box center [915, 321] width 1233 height 710
paste input "43.75"
type input "43.75"
click at [1022, 397] on div "Add item image Image Size: 1200 x 800 px / Image formats: jpg, png / 5MB Max. I…" at bounding box center [915, 321] width 1233 height 710
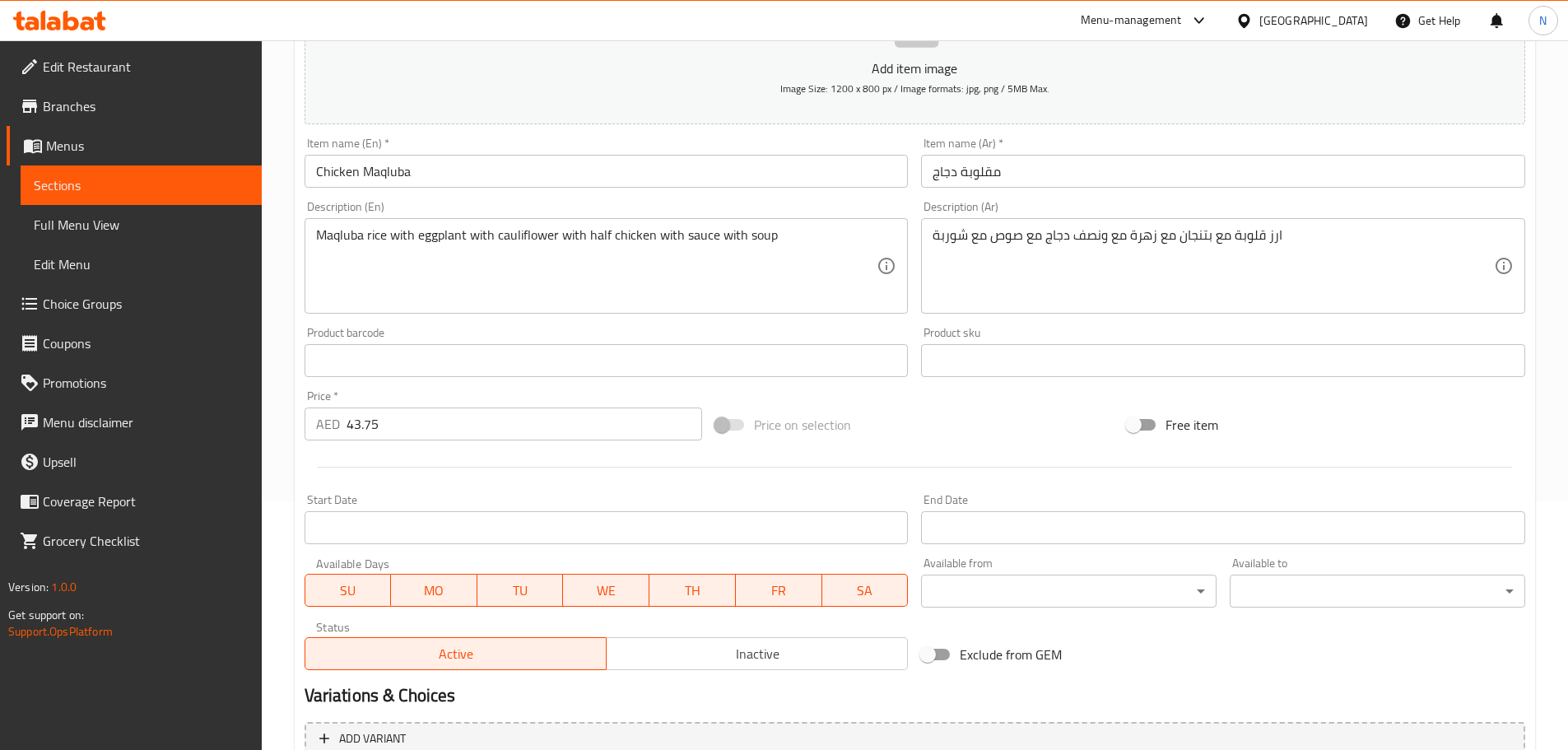
scroll to position [413, 0]
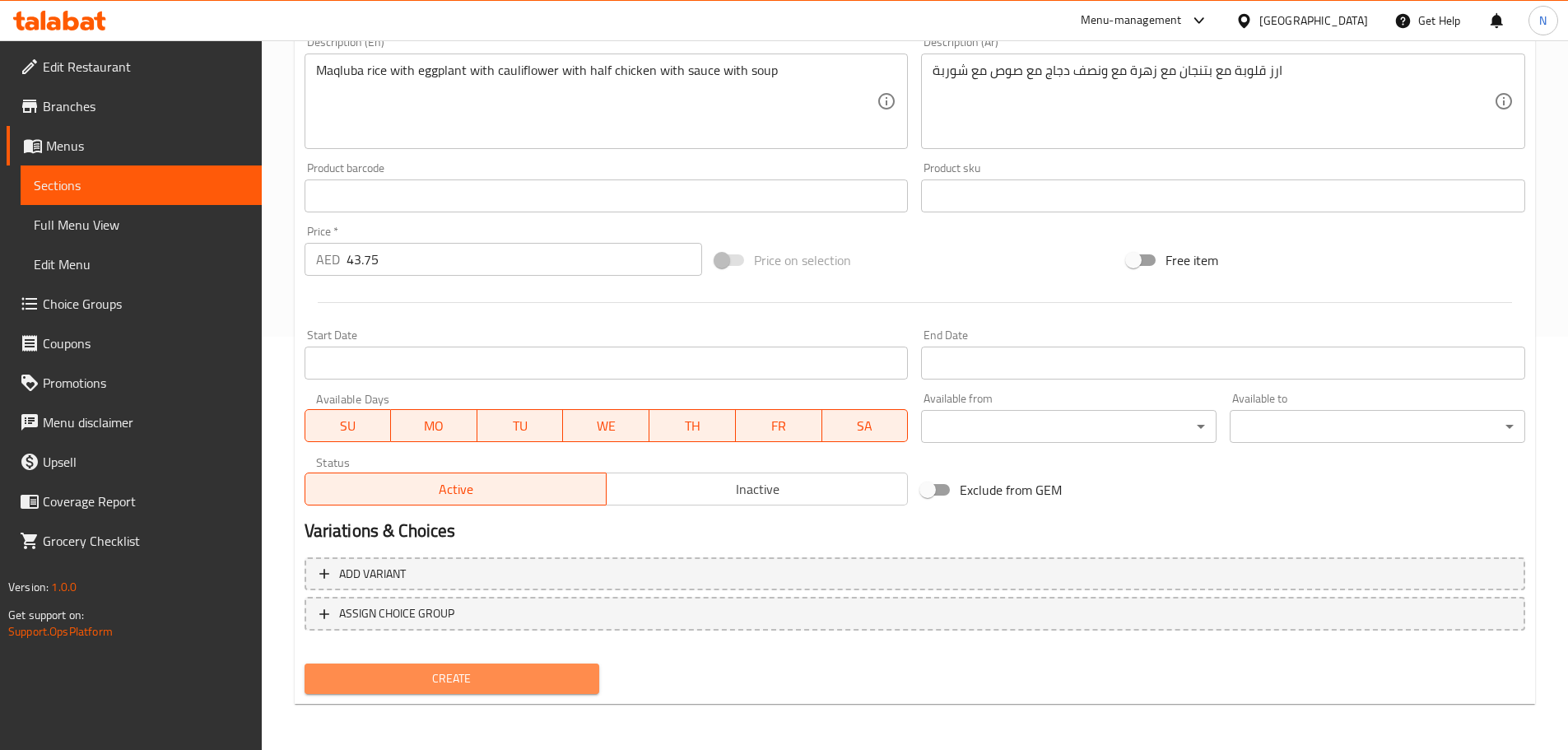
click at [548, 682] on span "Create" at bounding box center [452, 679] width 270 height 21
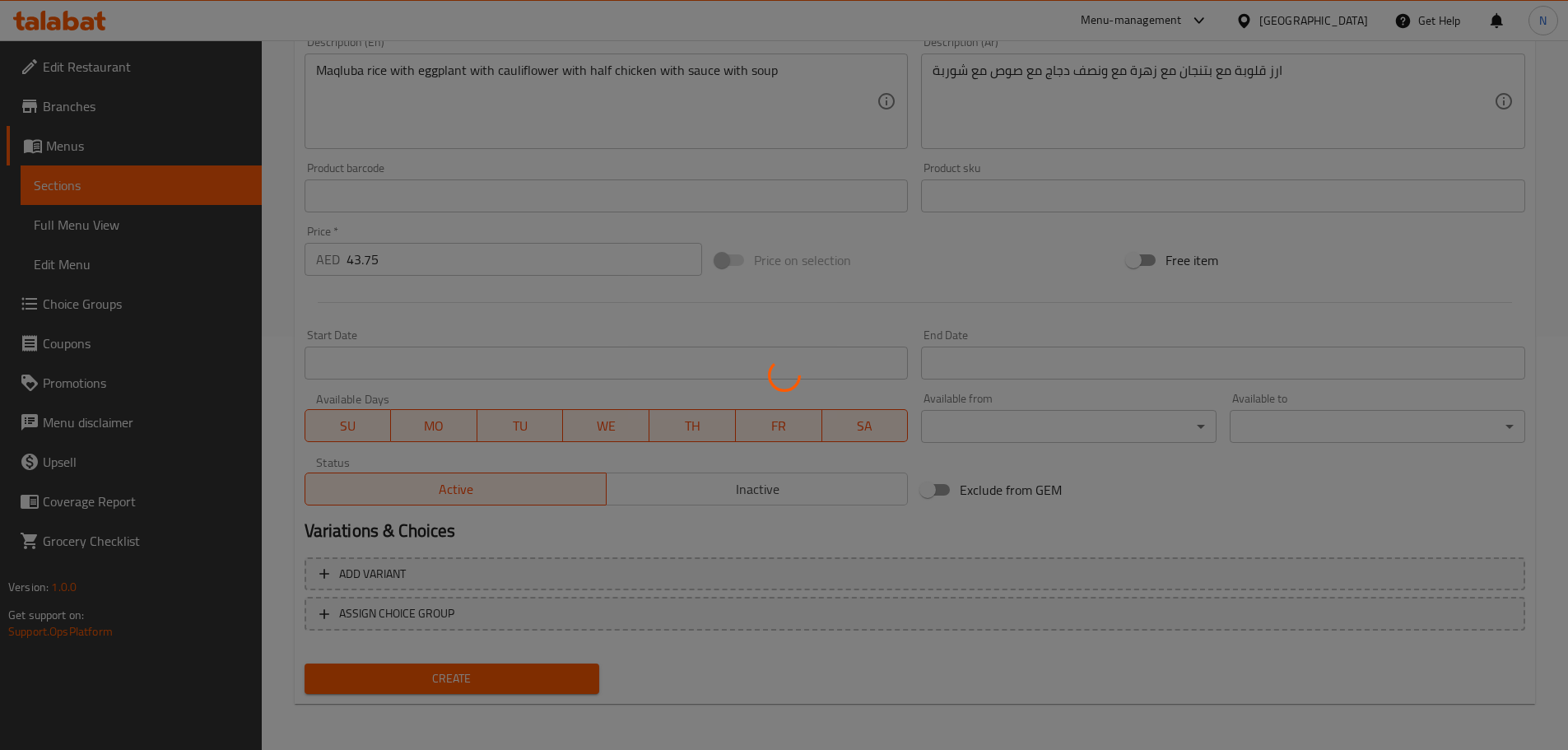
type input "0"
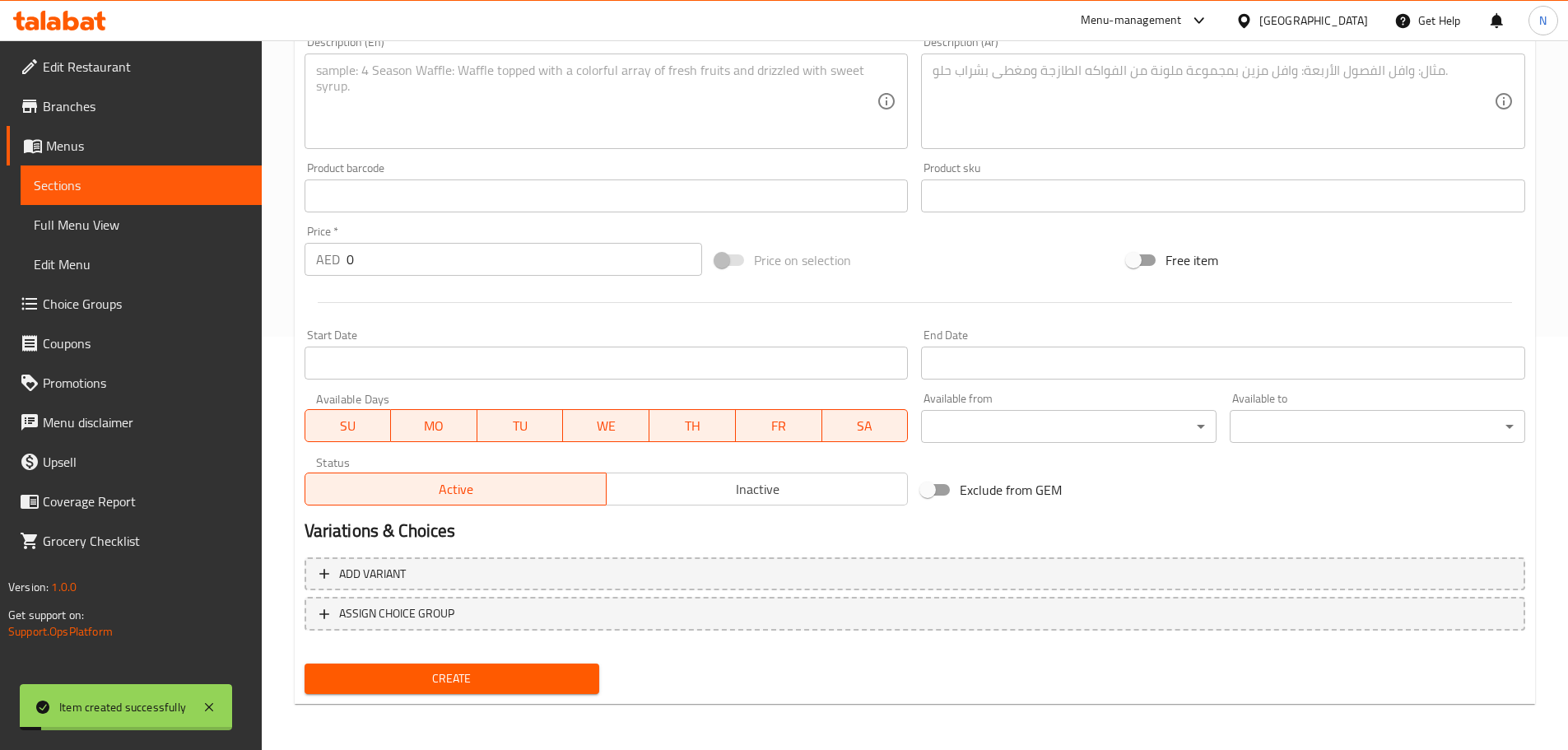
scroll to position [248, 0]
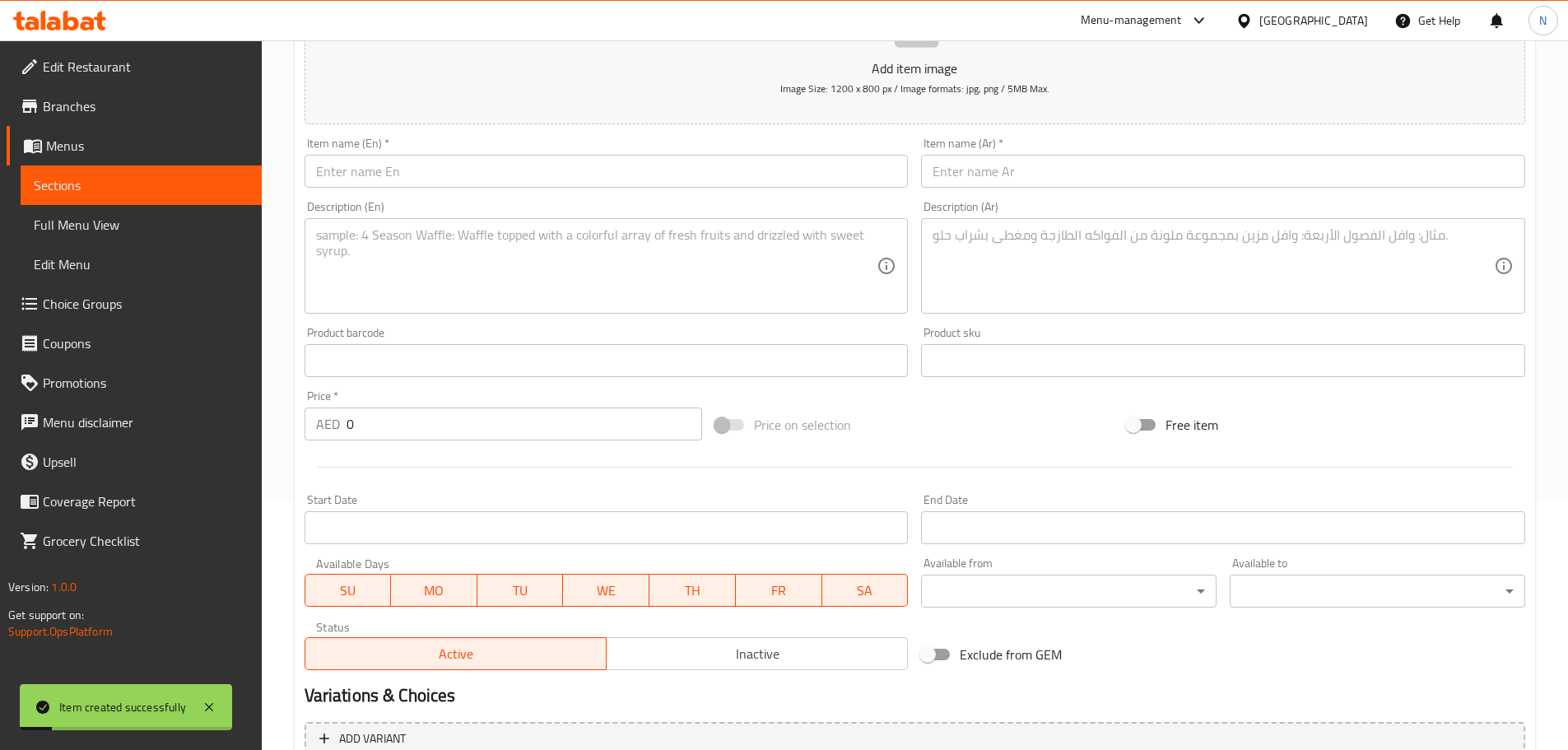
click at [543, 178] on input "text" at bounding box center [606, 171] width 604 height 33
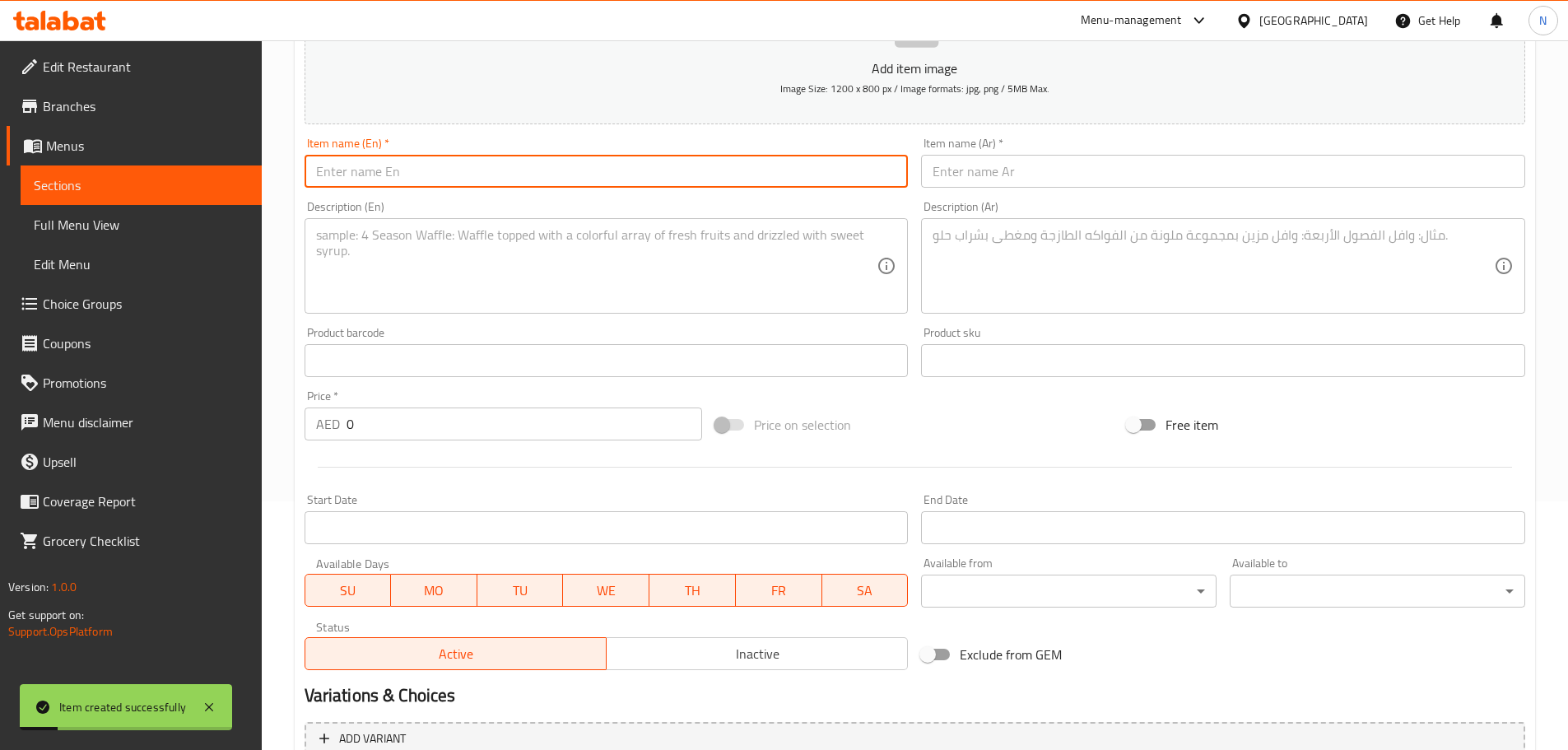
paste input "Mansaf Halabi"
type input "Mansaf Halabi"
click at [990, 172] on input "text" at bounding box center [1223, 171] width 604 height 33
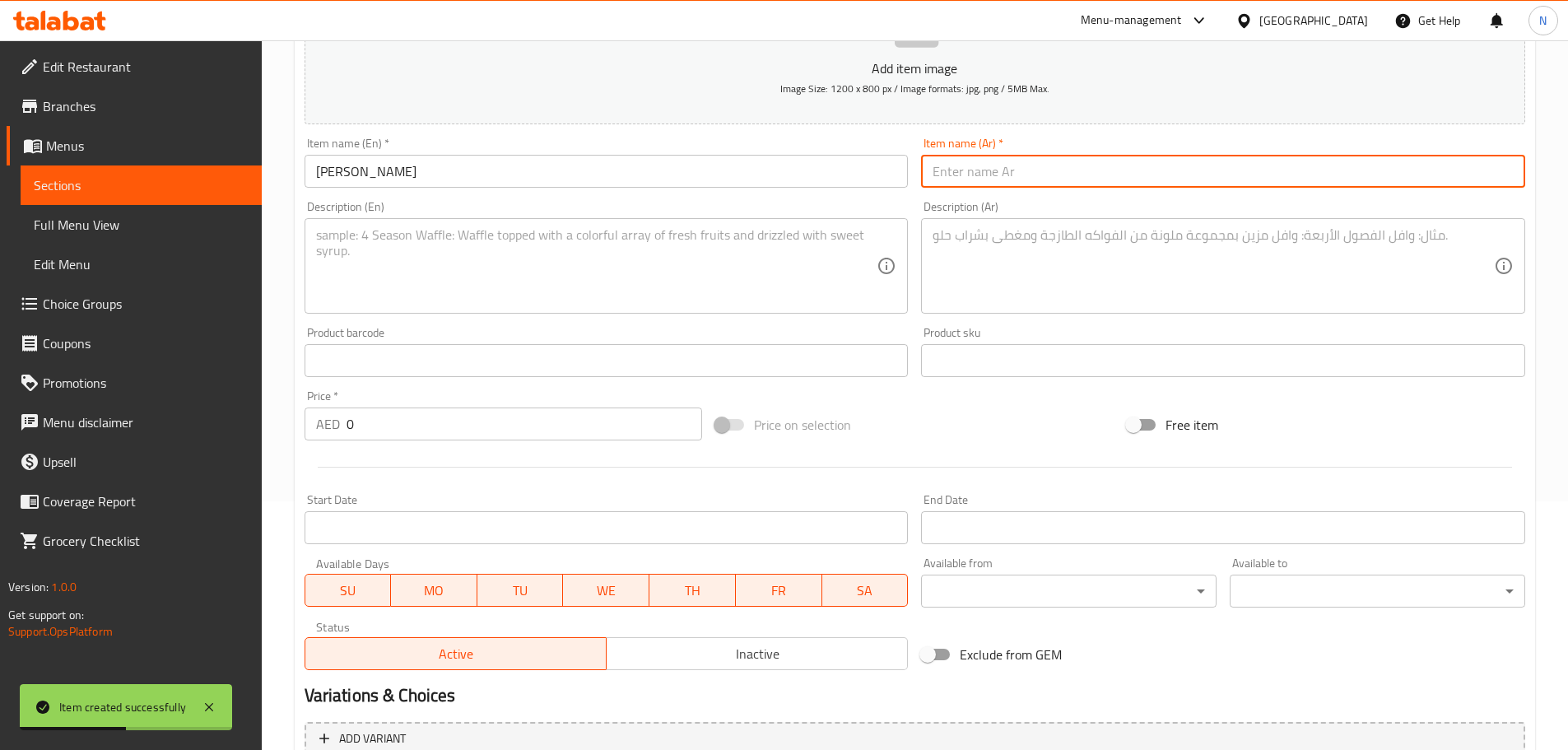
paste input "منسف حلبي"
type input "منسف حلبي"
click at [1000, 236] on textarea at bounding box center [1213, 267] width 561 height 79
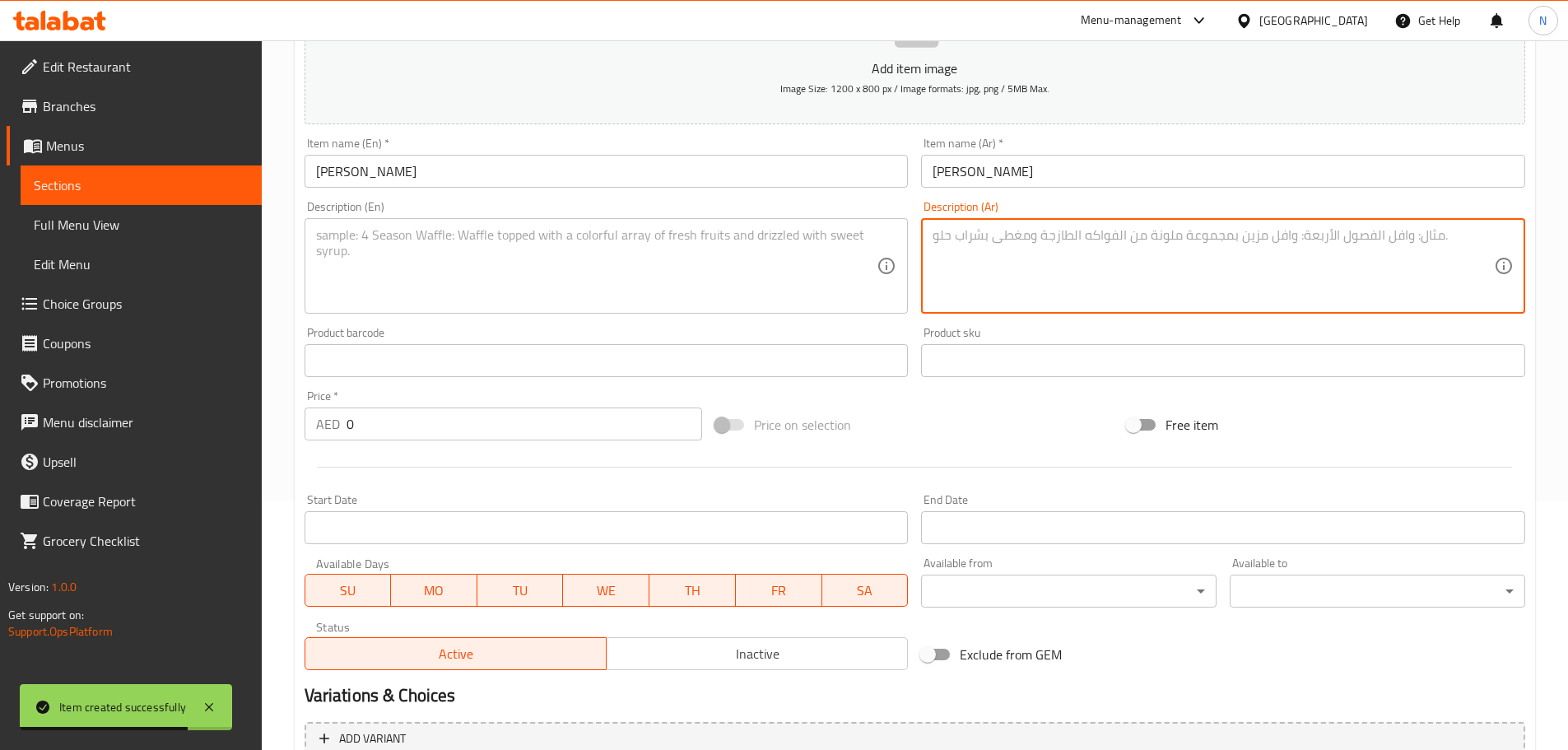
paste textarea "فريكة سورية مطبوخة رز ابيض بسمتي حبات البزيلا مع الحم المفروم الناعم مع شرائح ا…"
type textarea "فريكة سورية مطبوخة رز ابيض بسمتي حبات البزيلا مع الحم المفروم الناعم مع شرائح ا…"
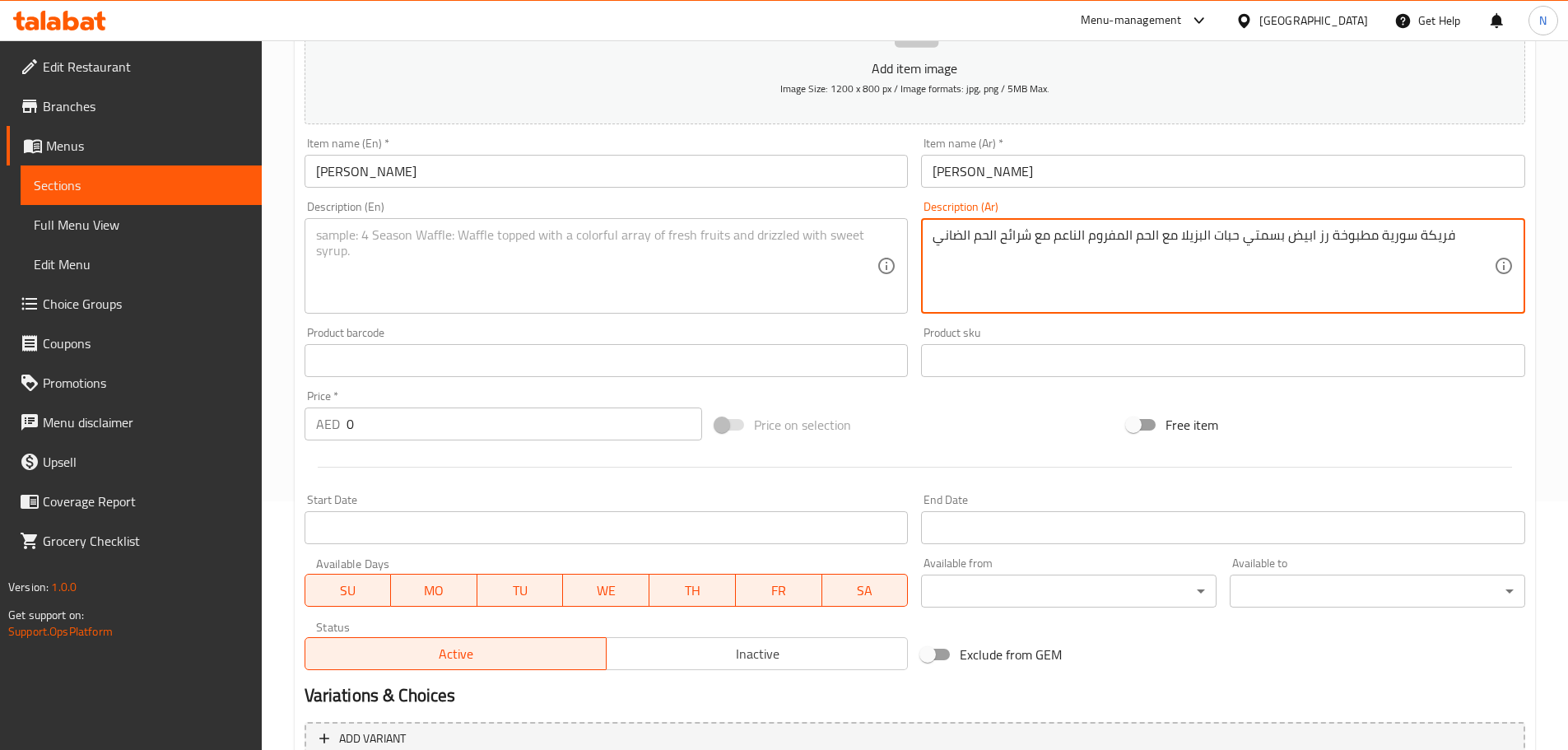
click at [693, 278] on textarea at bounding box center [596, 267] width 561 height 79
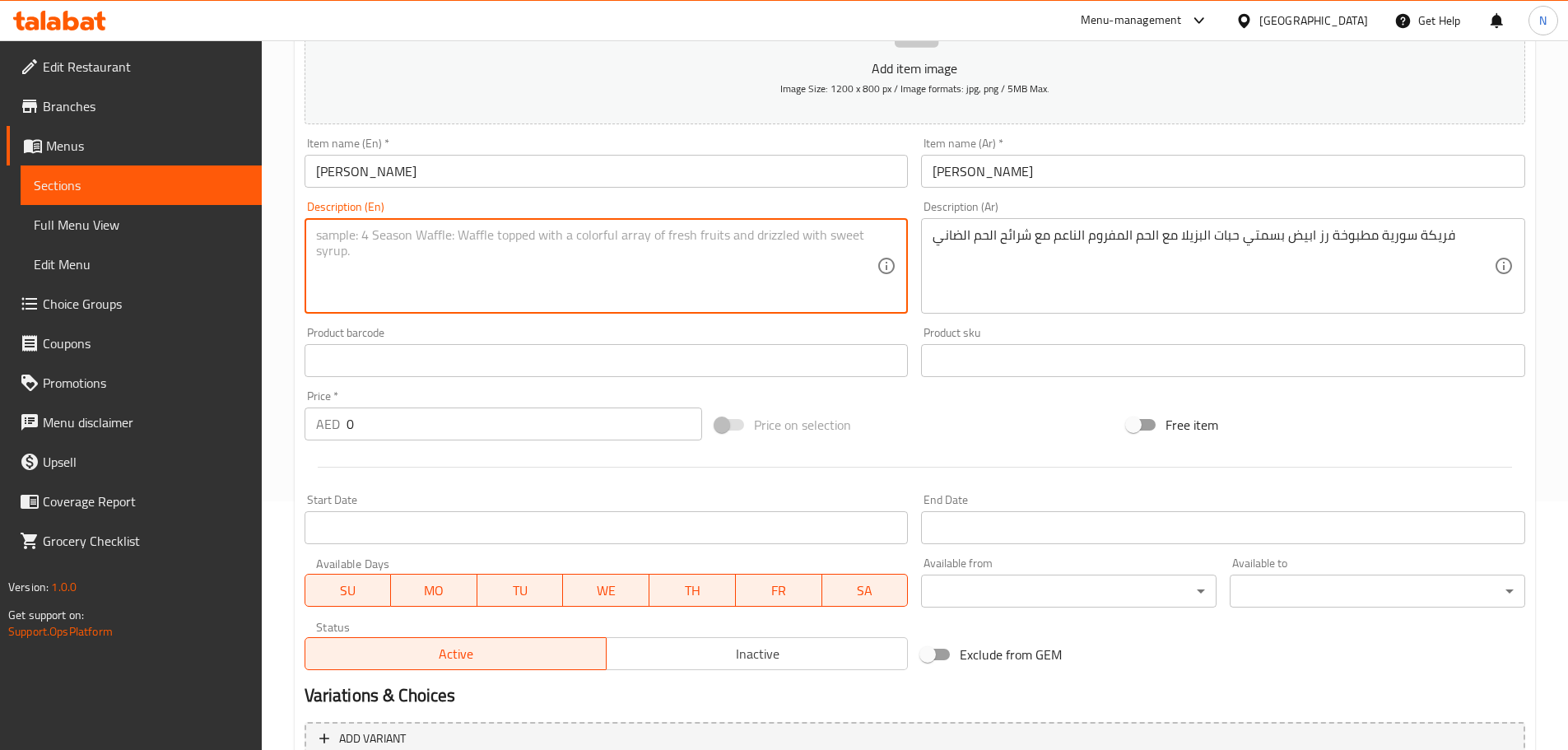
paste textarea "Syrian Farik cooked with white basmati rice, peas, finely minced meat, and slic…"
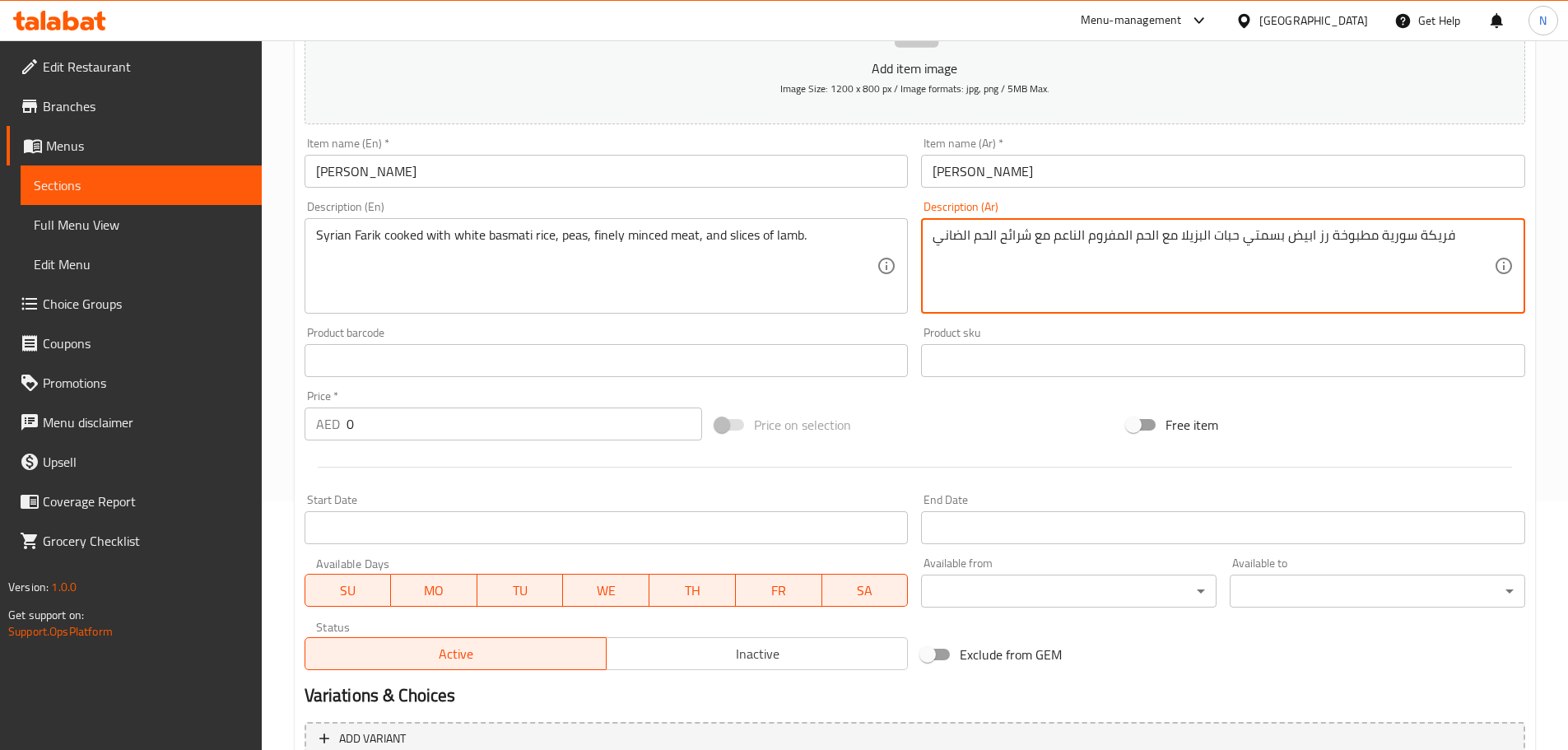
click at [1443, 238] on textarea "فريكة سورية مطبوخة رز ابيض بسمتي حبات البزيلا مع الحم المفروم الناعم مع شرائح ا…" at bounding box center [1213, 267] width 561 height 79
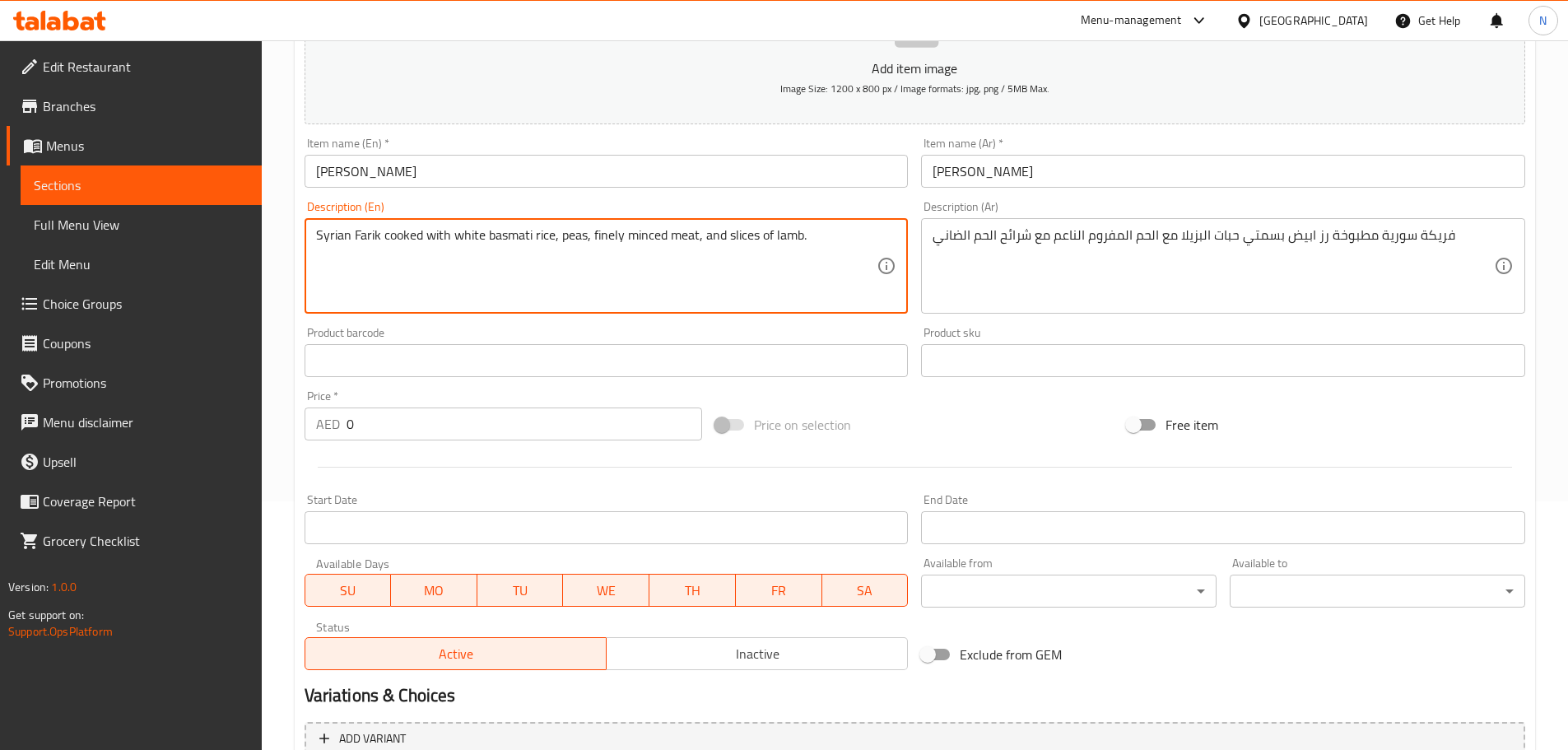
click at [369, 238] on textarea "Syrian Farik cooked with white basmati rice, peas, finely minced meat, and slic…" at bounding box center [596, 267] width 561 height 79
paste textarea "reekeh"
click at [363, 236] on textarea "Syrian Freekeh cooked with white basmati rice, peas, finely minced meat, and sl…" at bounding box center [596, 267] width 561 height 79
click at [502, 281] on textarea "Syrian freekeh cooked with white basmati rice, peas, finely minced meat, and sl…" at bounding box center [596, 267] width 561 height 79
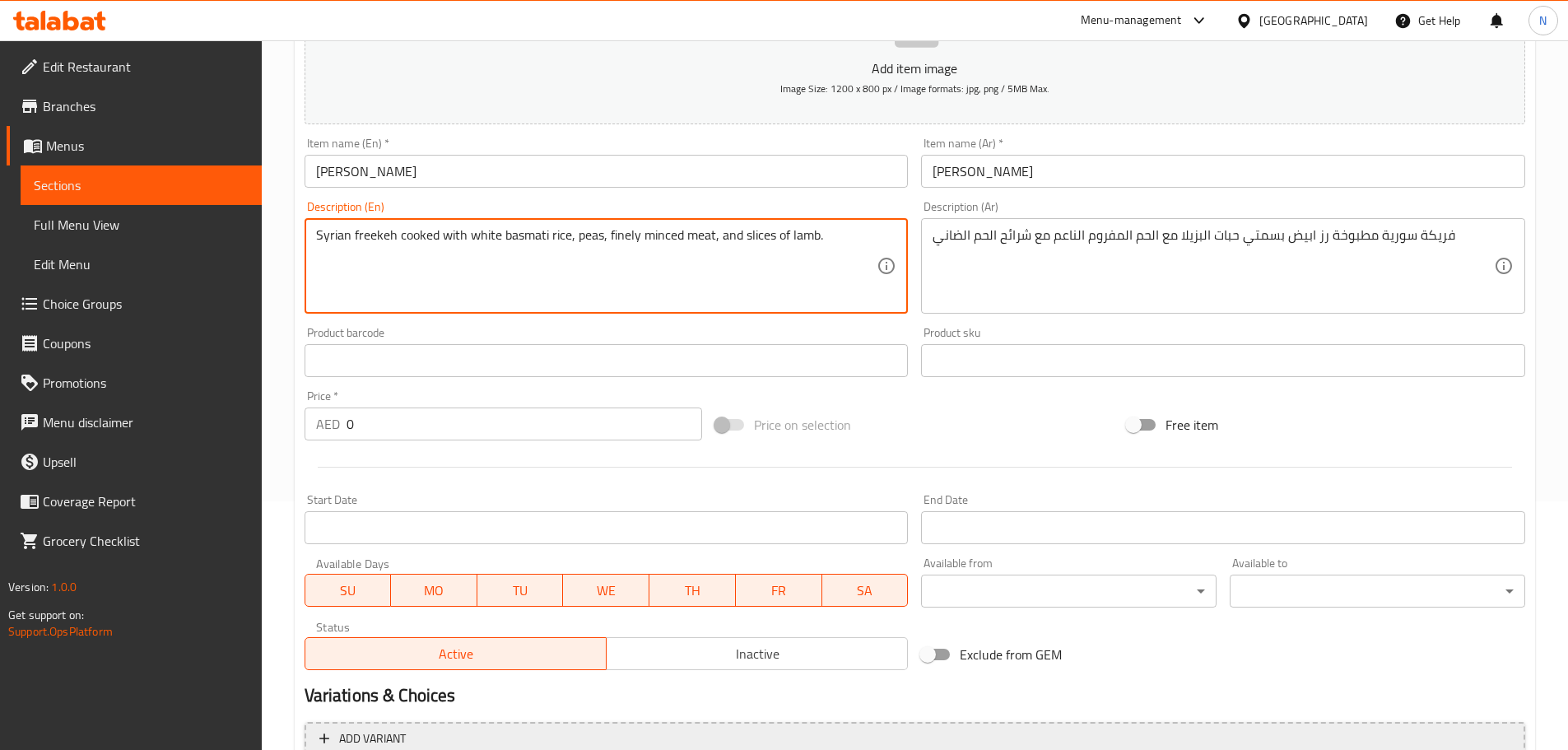
type textarea "Syrian freekeh cooked with white basmati rice, peas, finely minced meat, and sl…"
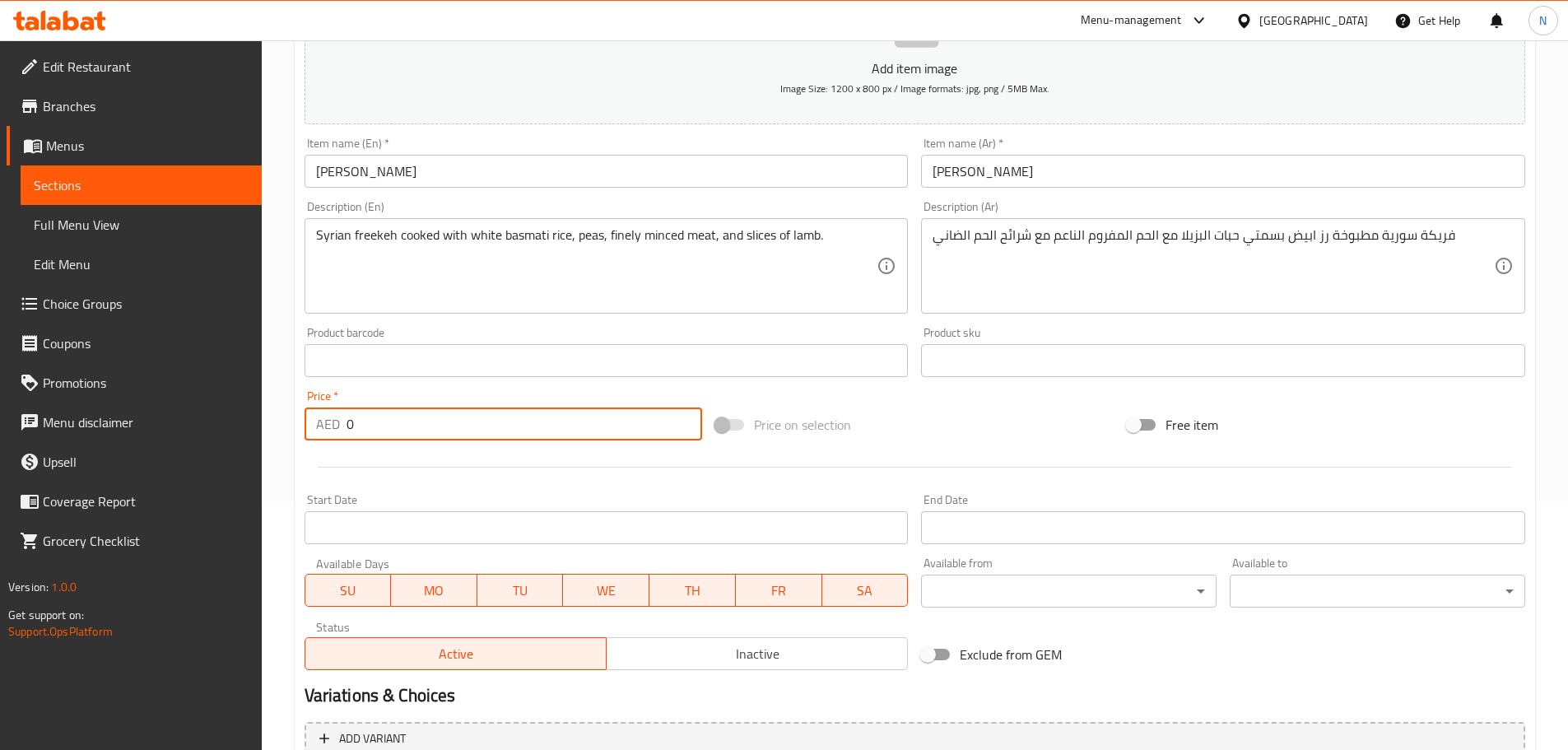
drag, startPoint x: 321, startPoint y: 423, endPoint x: 302, endPoint y: 426, distance: 19.2
click at [302, 426] on div "Price   * AED 0 Price *" at bounding box center [503, 415] width 411 height 63
paste input "7"
type input "70"
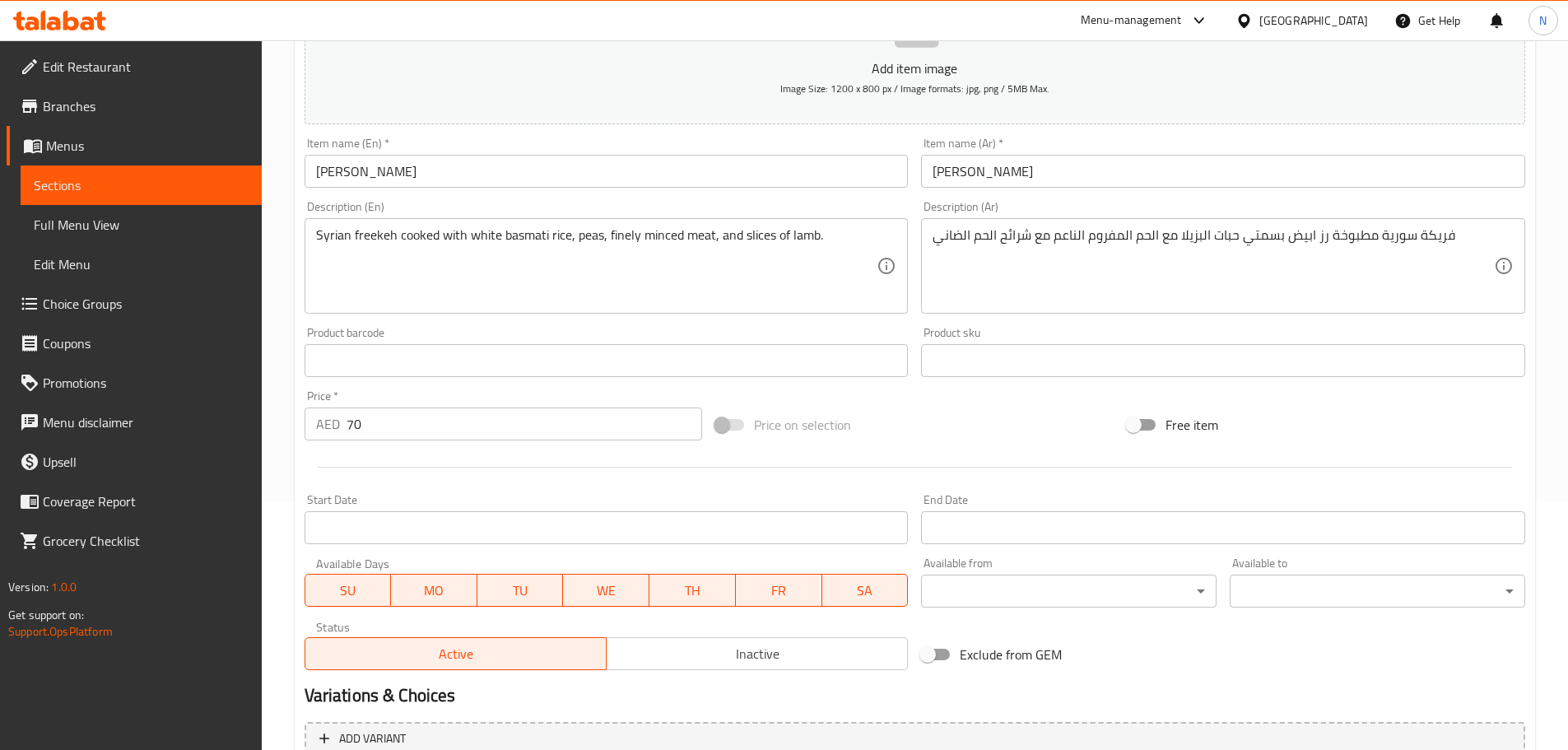
click at [917, 446] on div "Price on selection" at bounding box center [914, 425] width 411 height 45
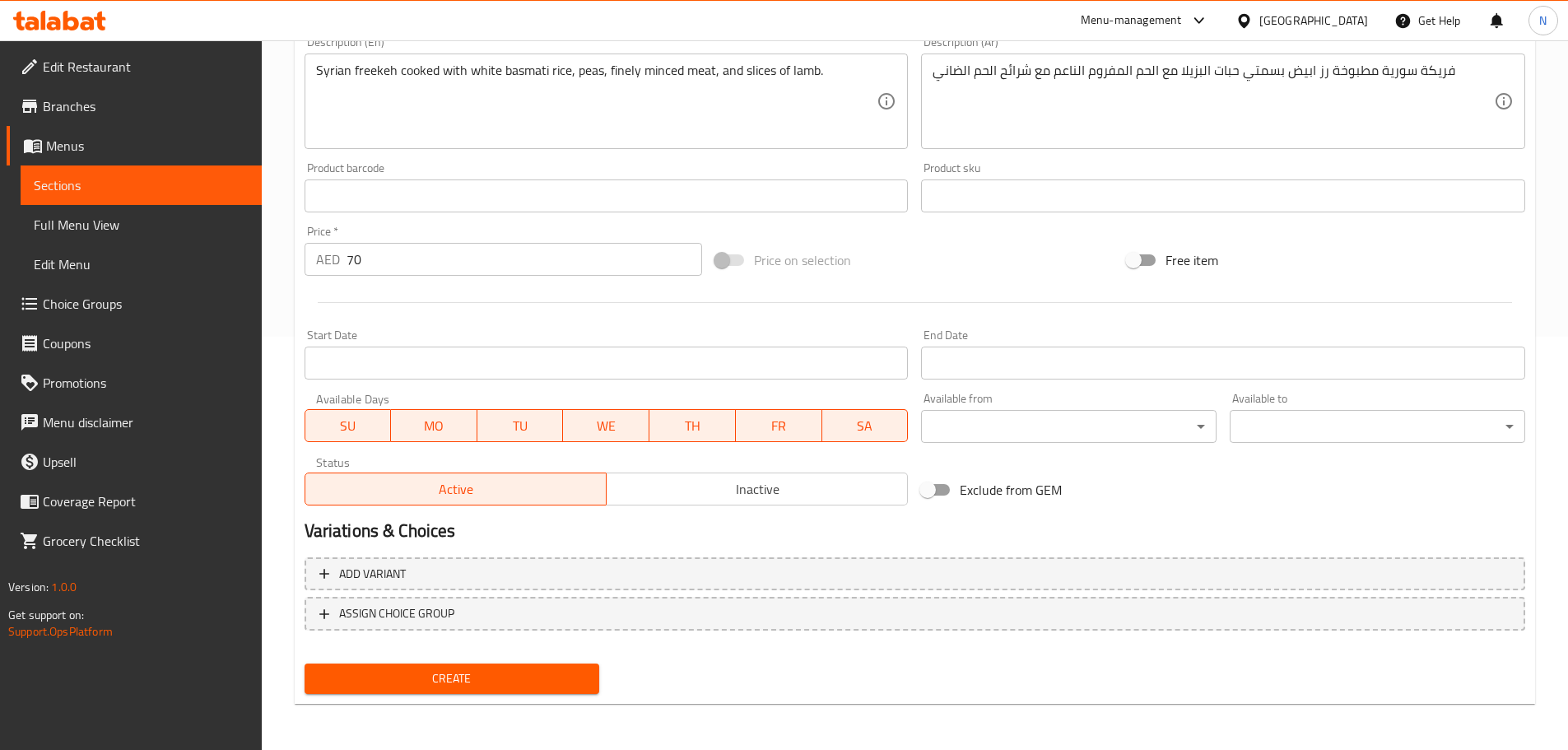
drag, startPoint x: 566, startPoint y: 671, endPoint x: 573, endPoint y: 679, distance: 10.6
click at [565, 672] on span "Create" at bounding box center [452, 679] width 270 height 21
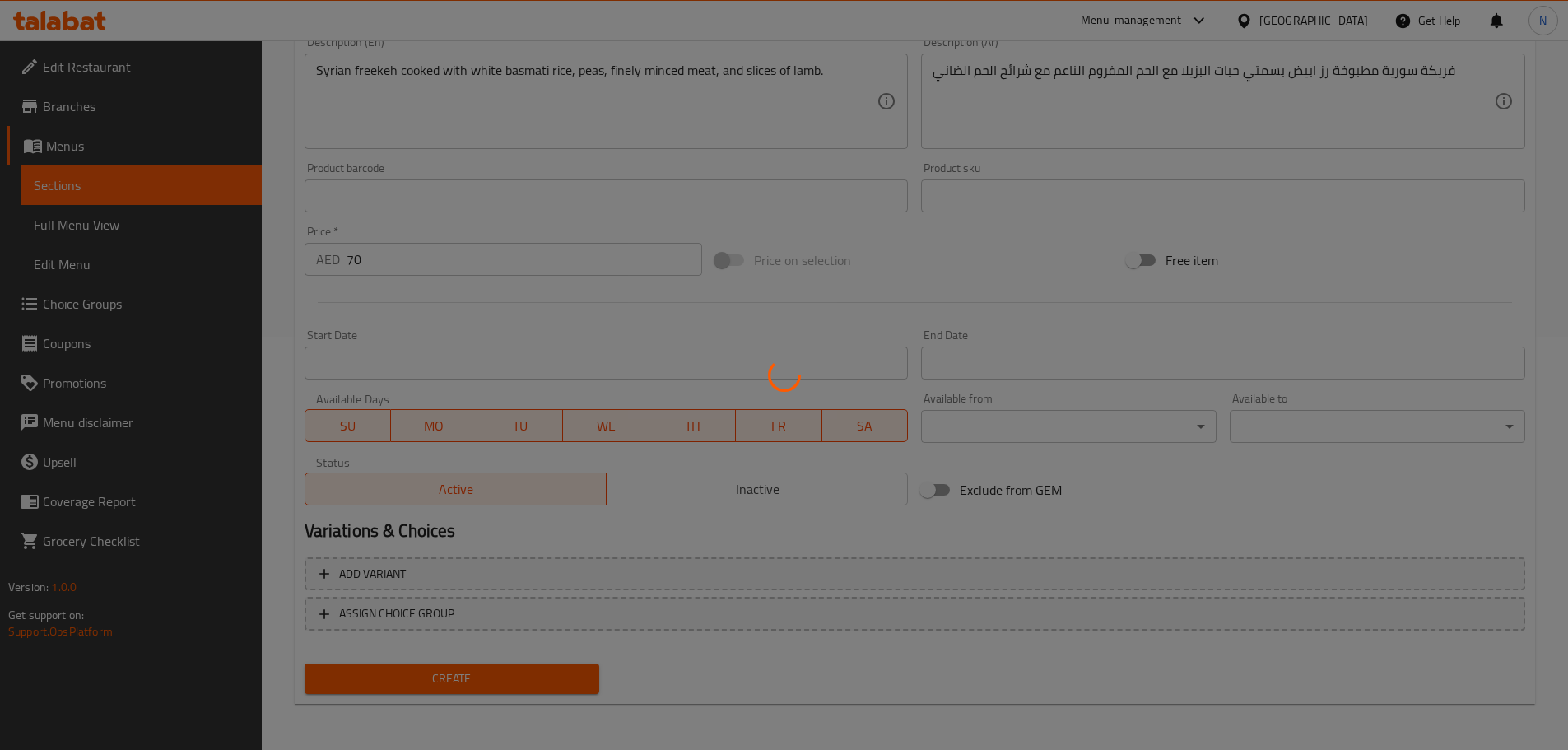
type input "0"
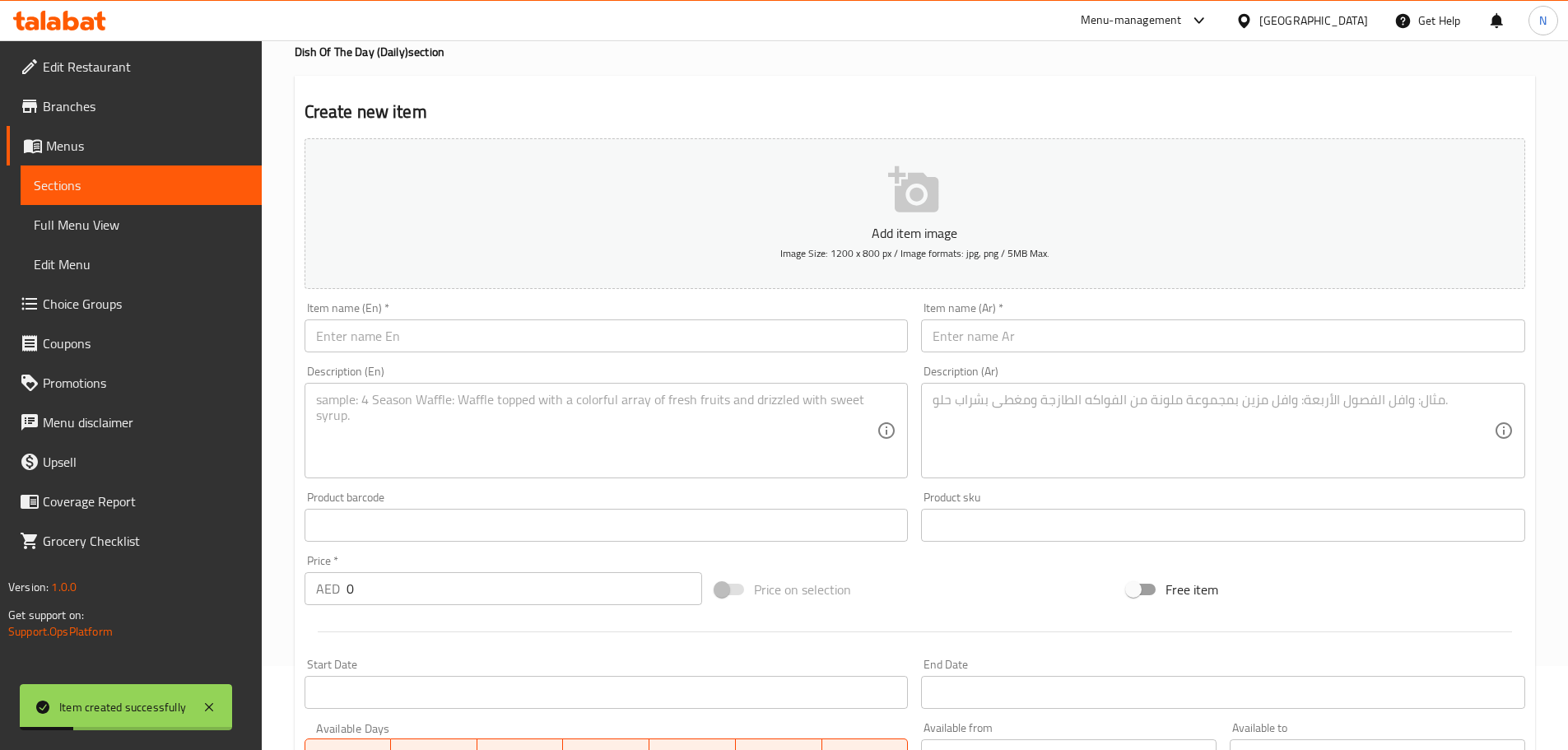
scroll to position [0, 0]
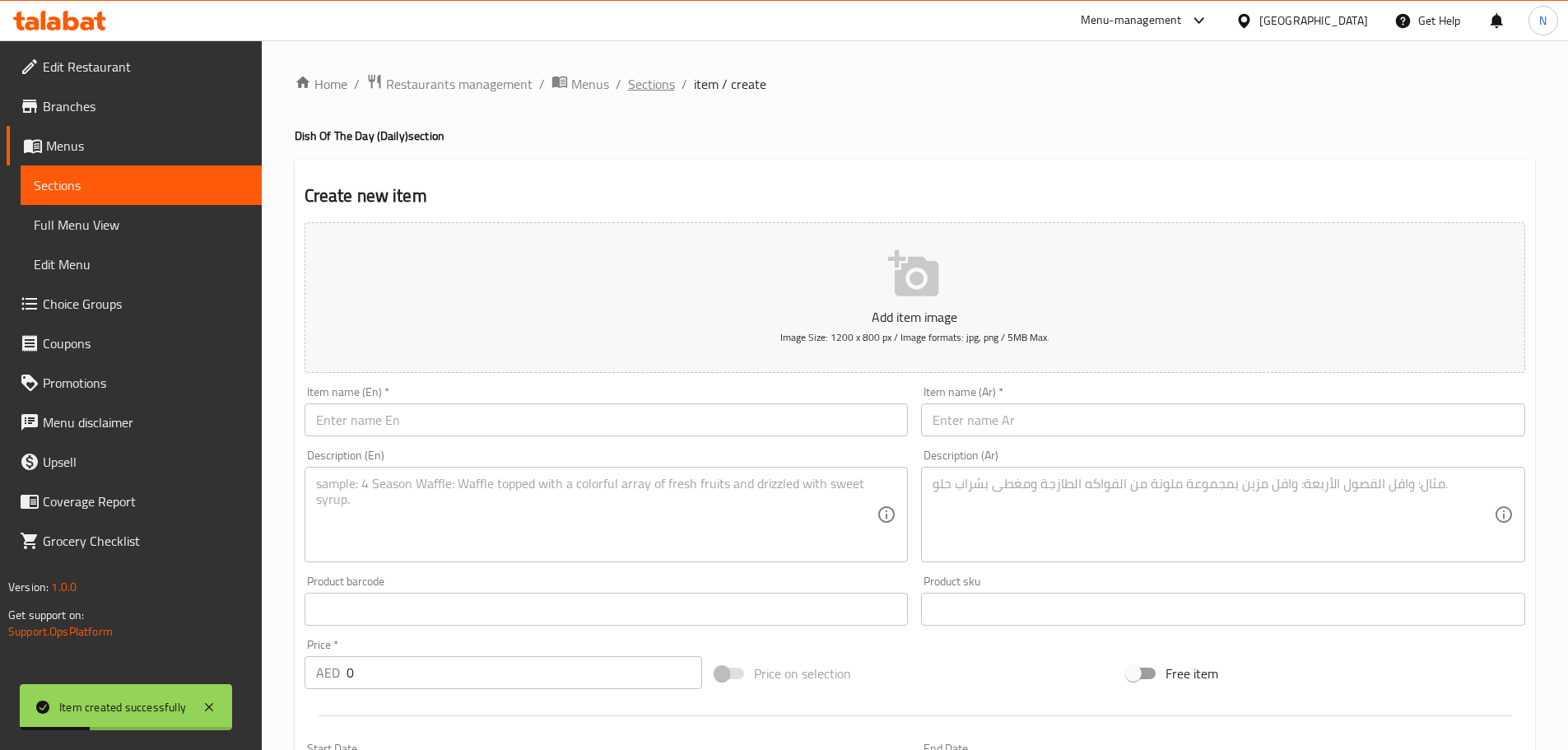
click at [657, 74] on span "Sections" at bounding box center [651, 84] width 47 height 20
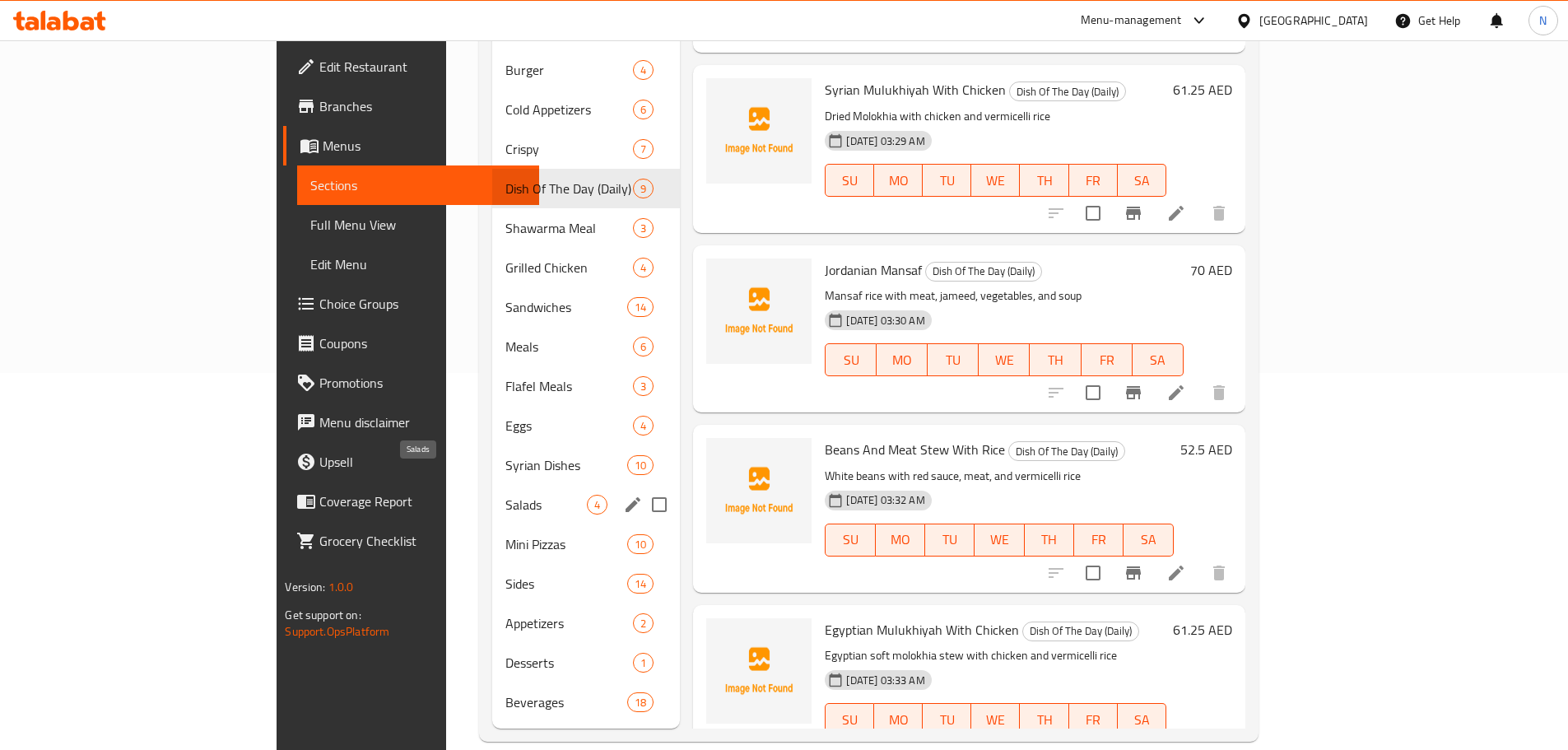
scroll to position [130, 0]
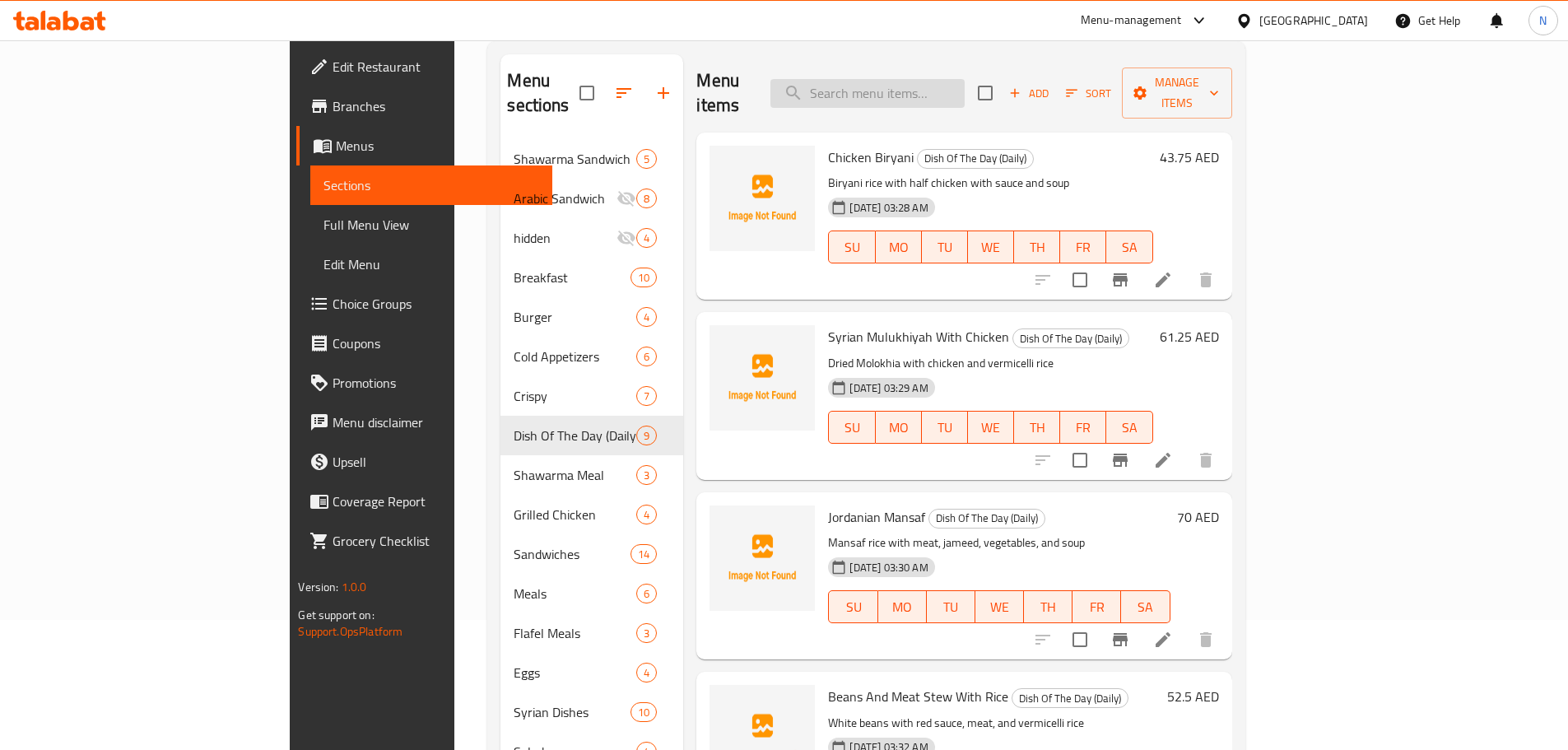
click at [910, 88] on input "search" at bounding box center [867, 94] width 195 height 29
paste input "فتة دار كركور"
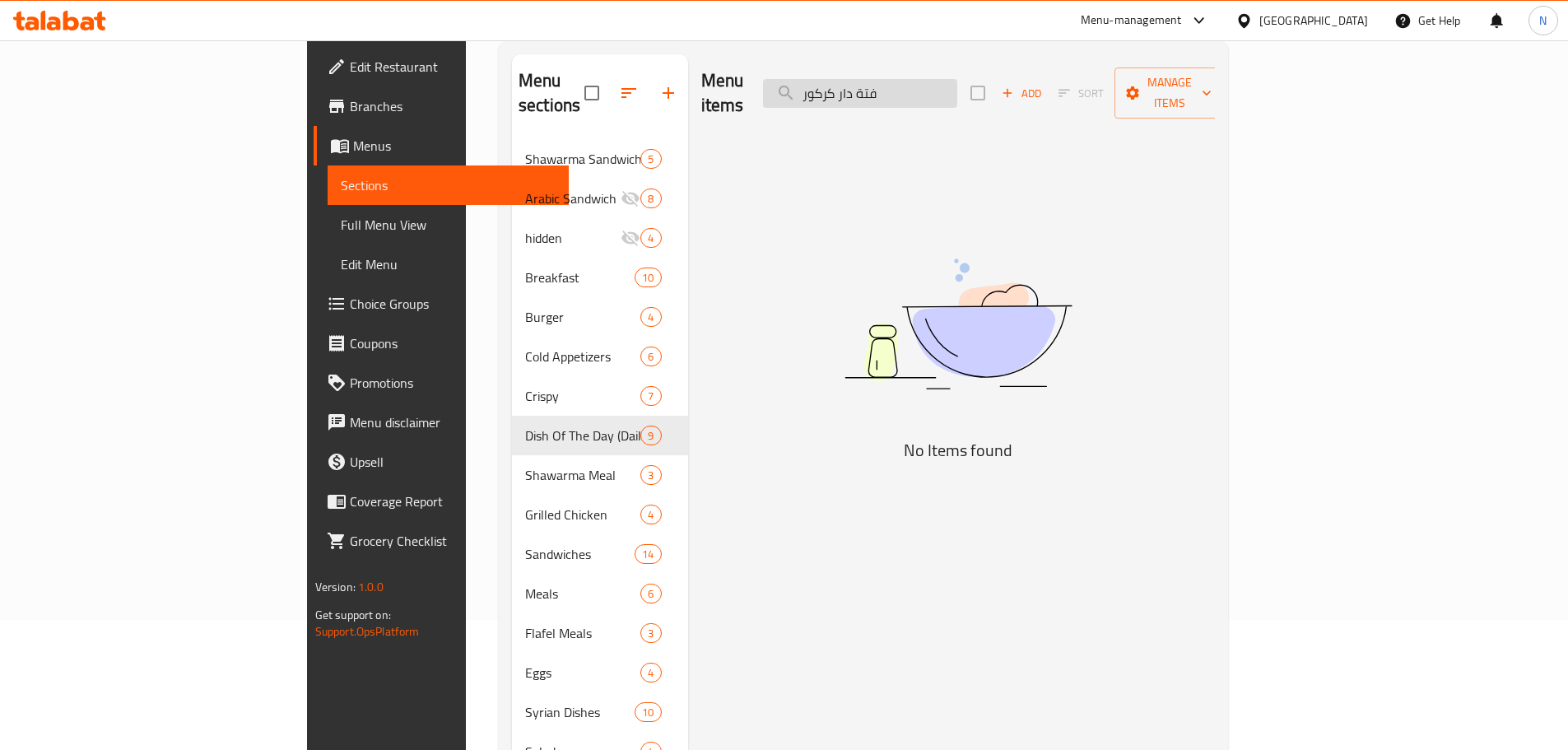
drag, startPoint x: 970, startPoint y: 82, endPoint x: 883, endPoint y: 81, distance: 87.0
click at [883, 81] on input "فتة دار كركور" at bounding box center [860, 94] width 195 height 29
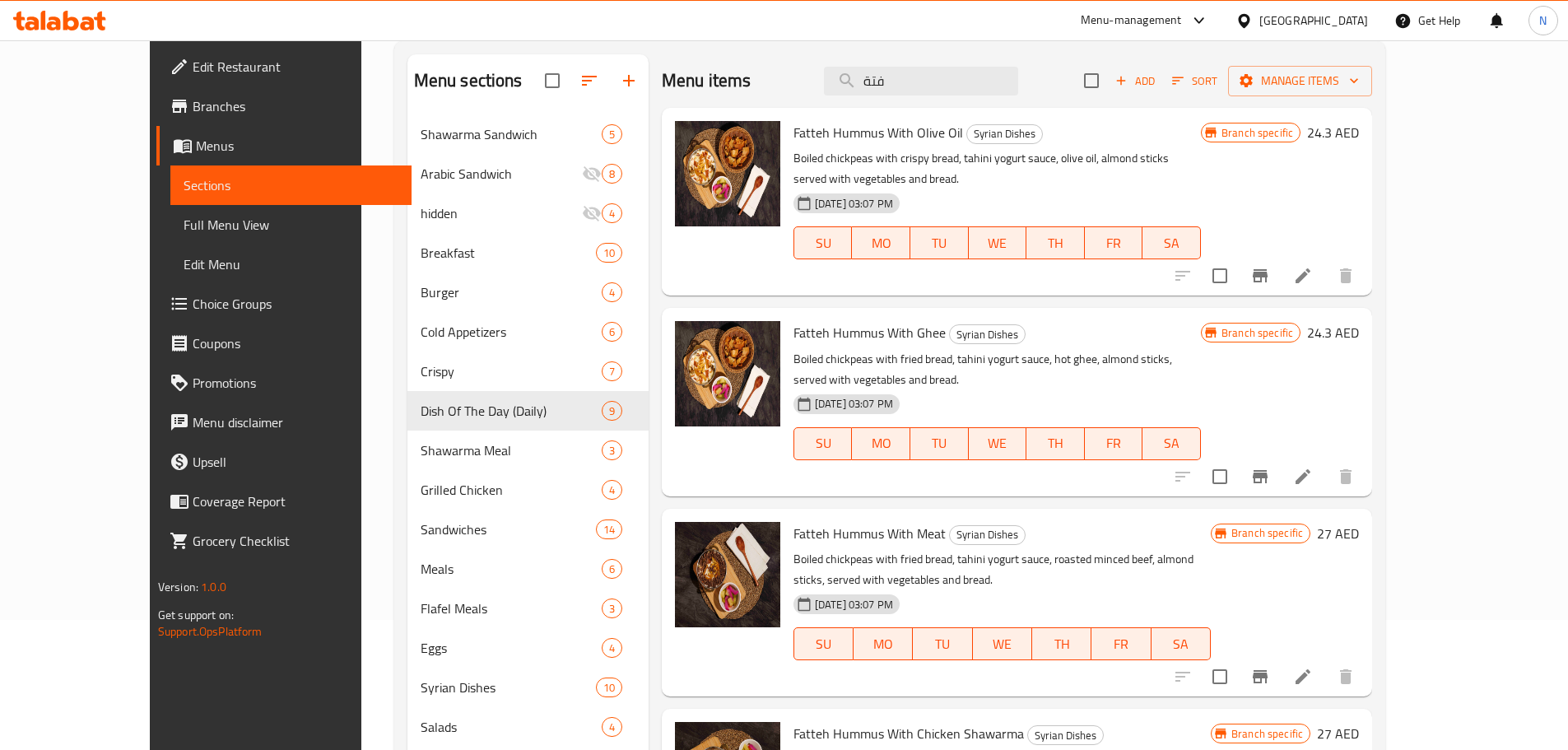
type input "فتة"
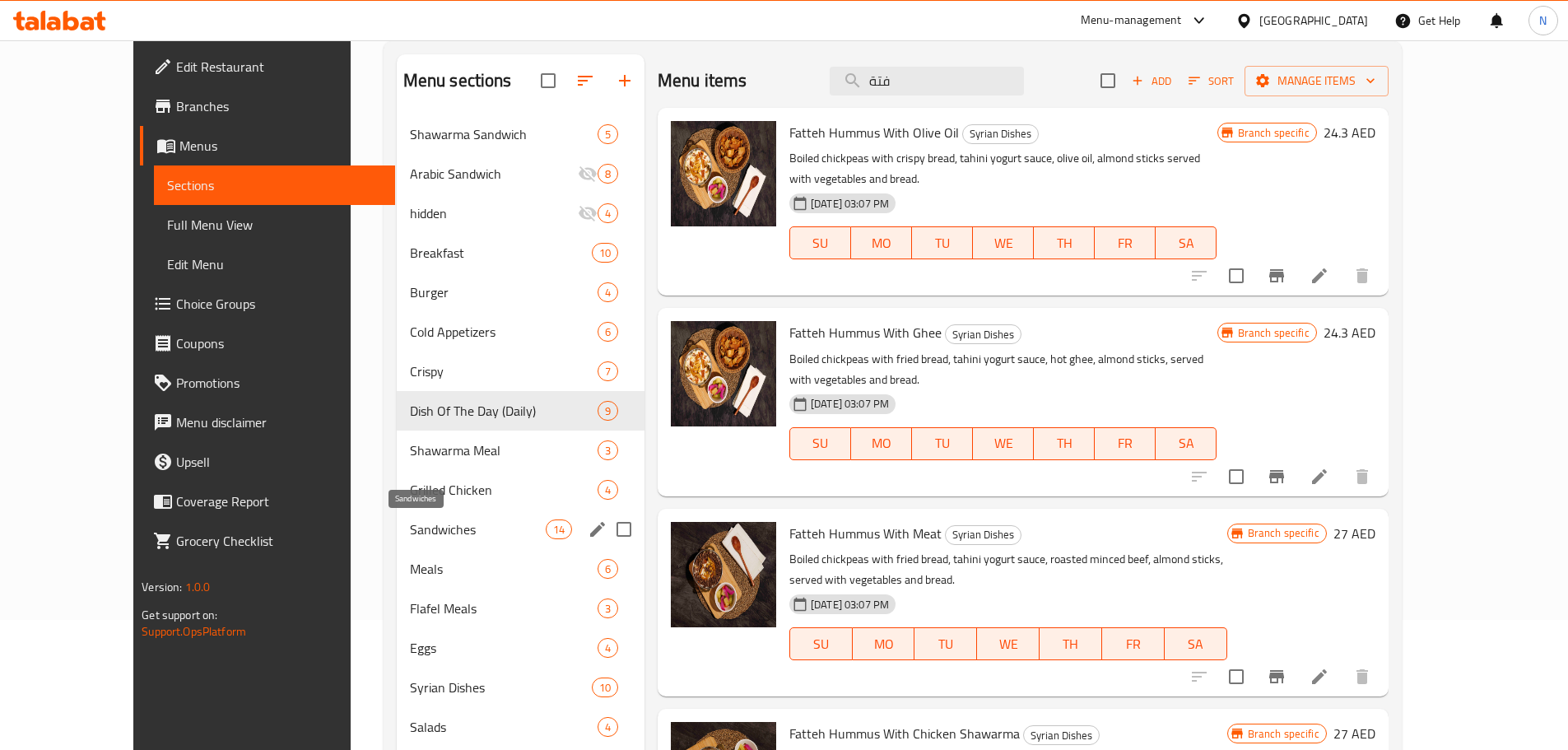
scroll to position [212, 0]
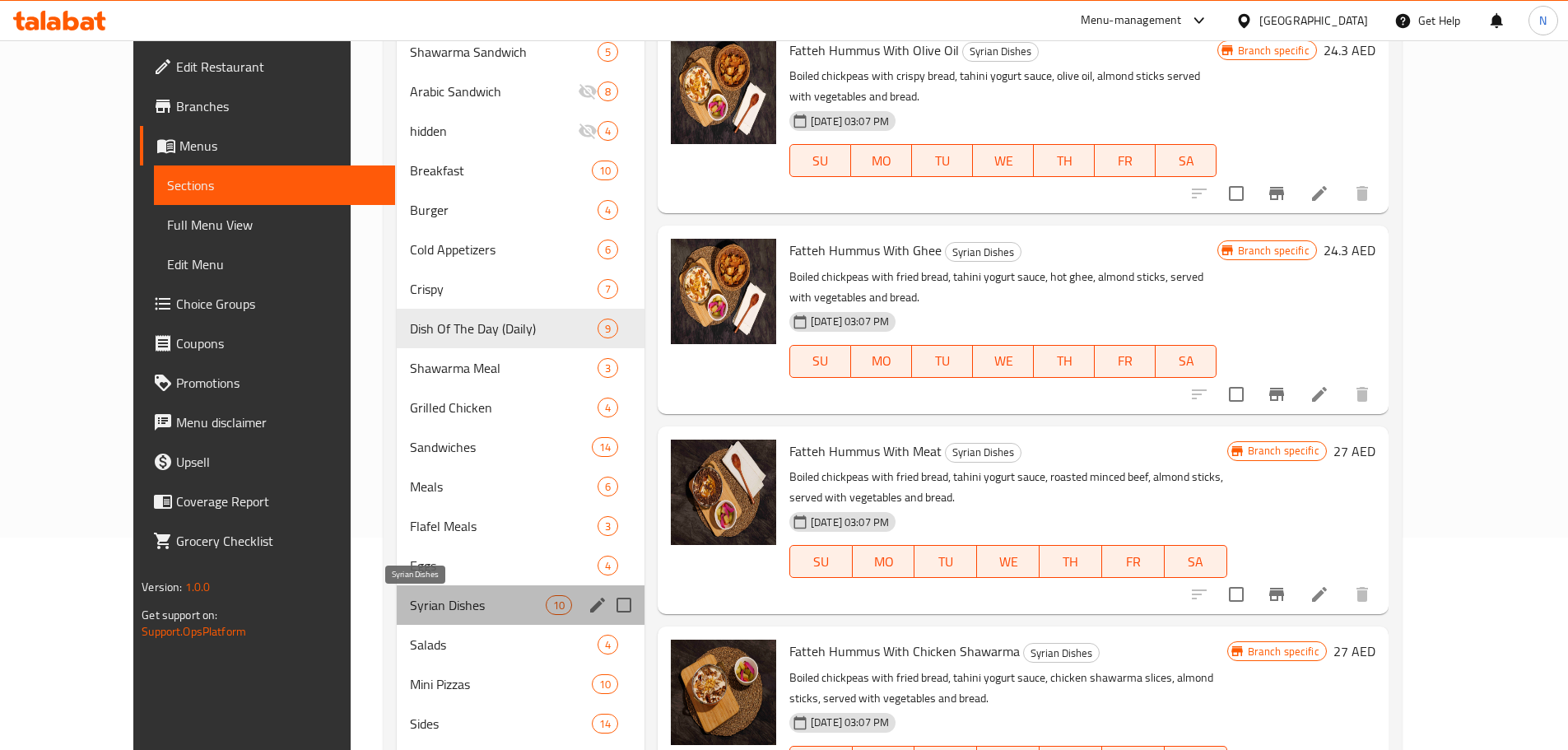
click at [410, 614] on span "Syrian Dishes" at bounding box center [477, 605] width 136 height 20
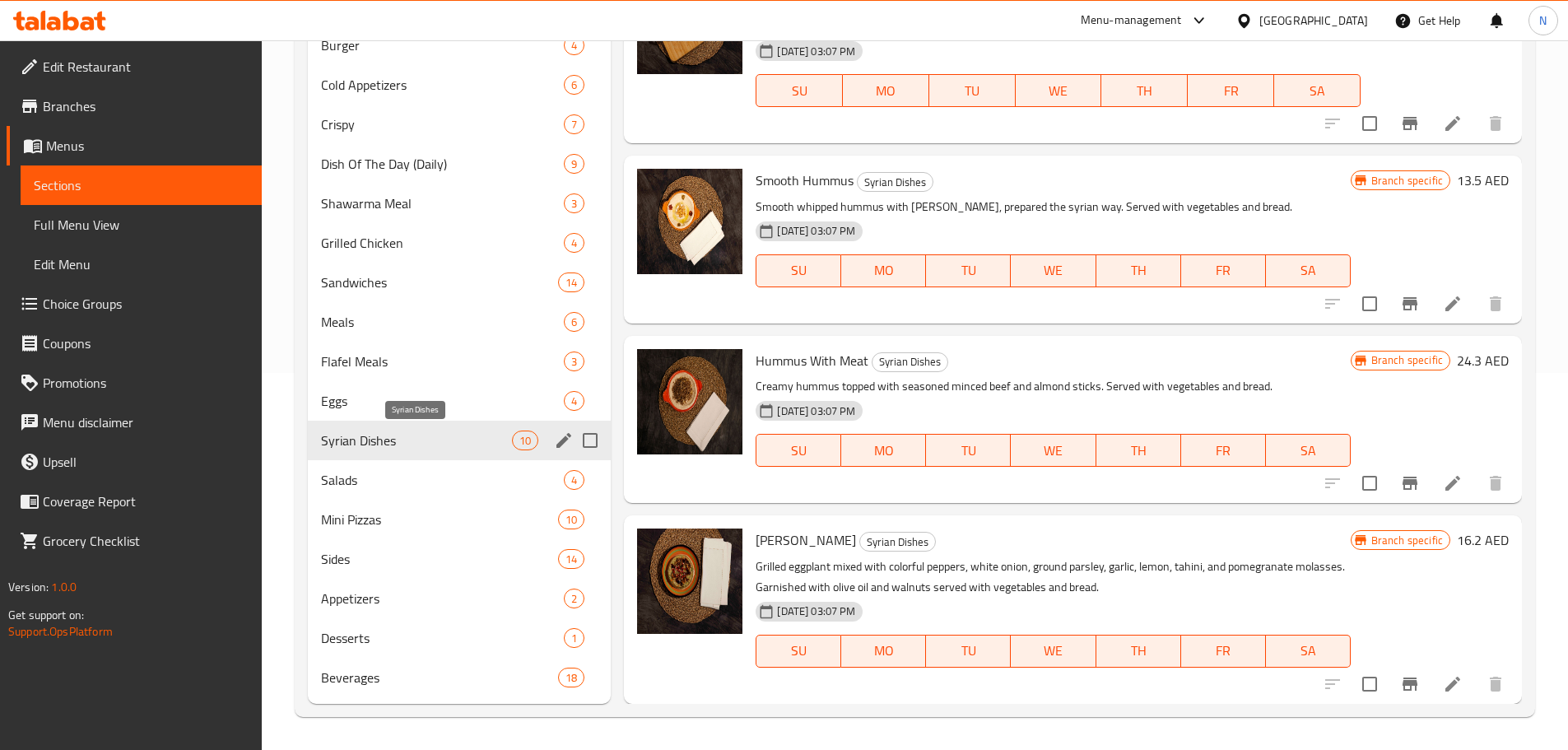
scroll to position [47, 0]
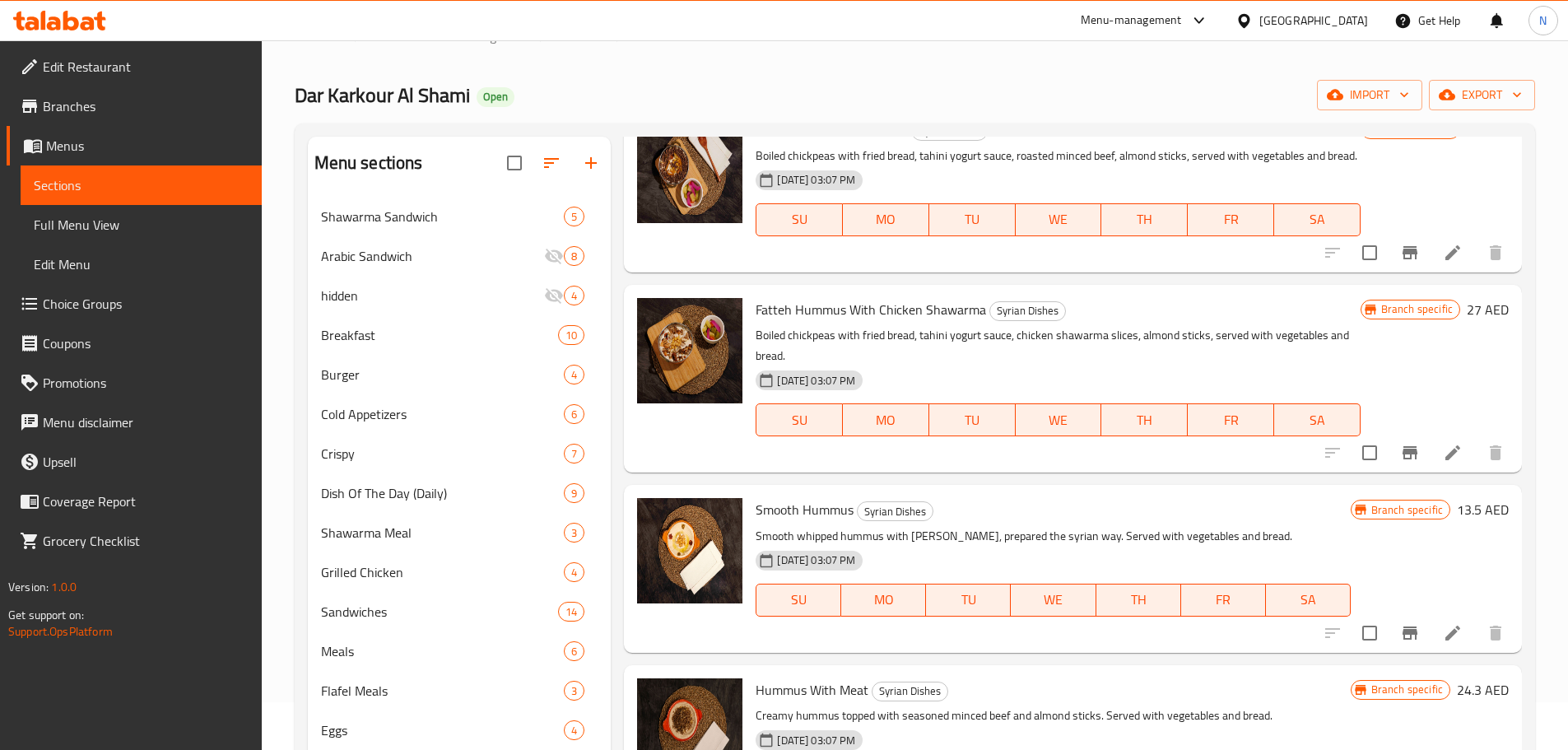
click at [597, 176] on button "button" at bounding box center [591, 162] width 39 height 39
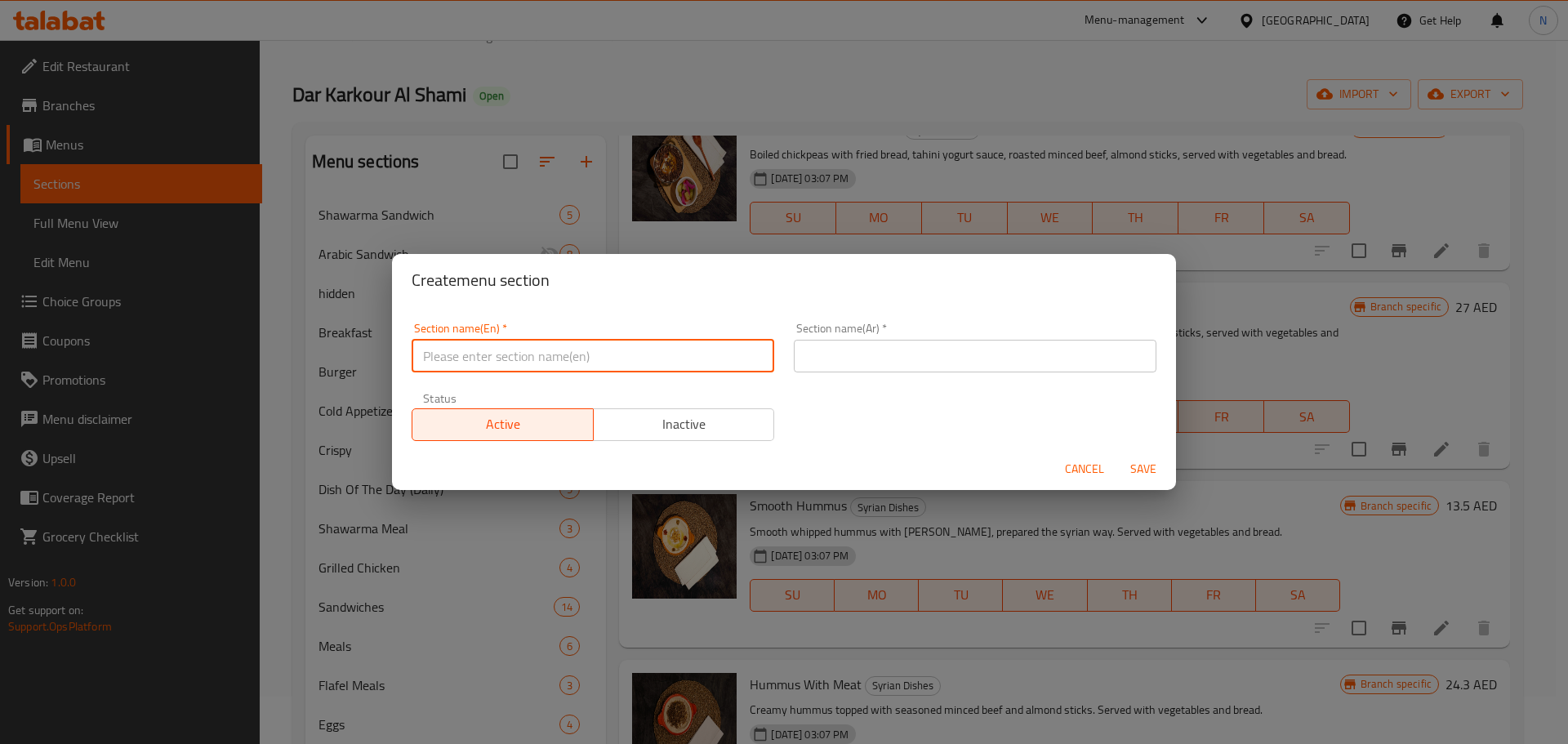
click at [674, 352] on input "text" at bounding box center [592, 356] width 362 height 33
paste input "Fatteh"
type input "Fatteh"
click at [784, 366] on div "Section name(Ar)   * Section name(Ar) *" at bounding box center [975, 347] width 382 height 69
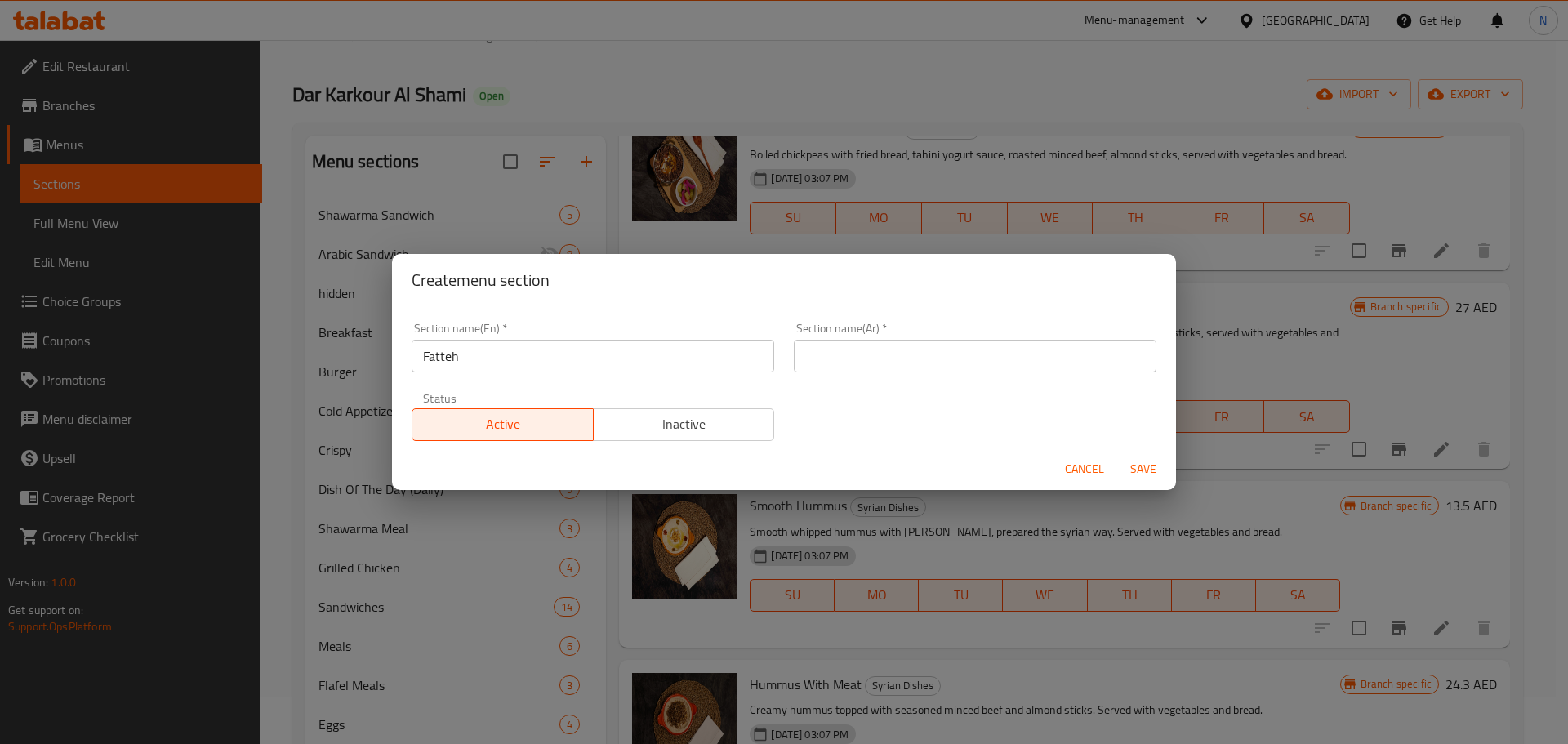
click at [813, 362] on input "text" at bounding box center [974, 356] width 362 height 33
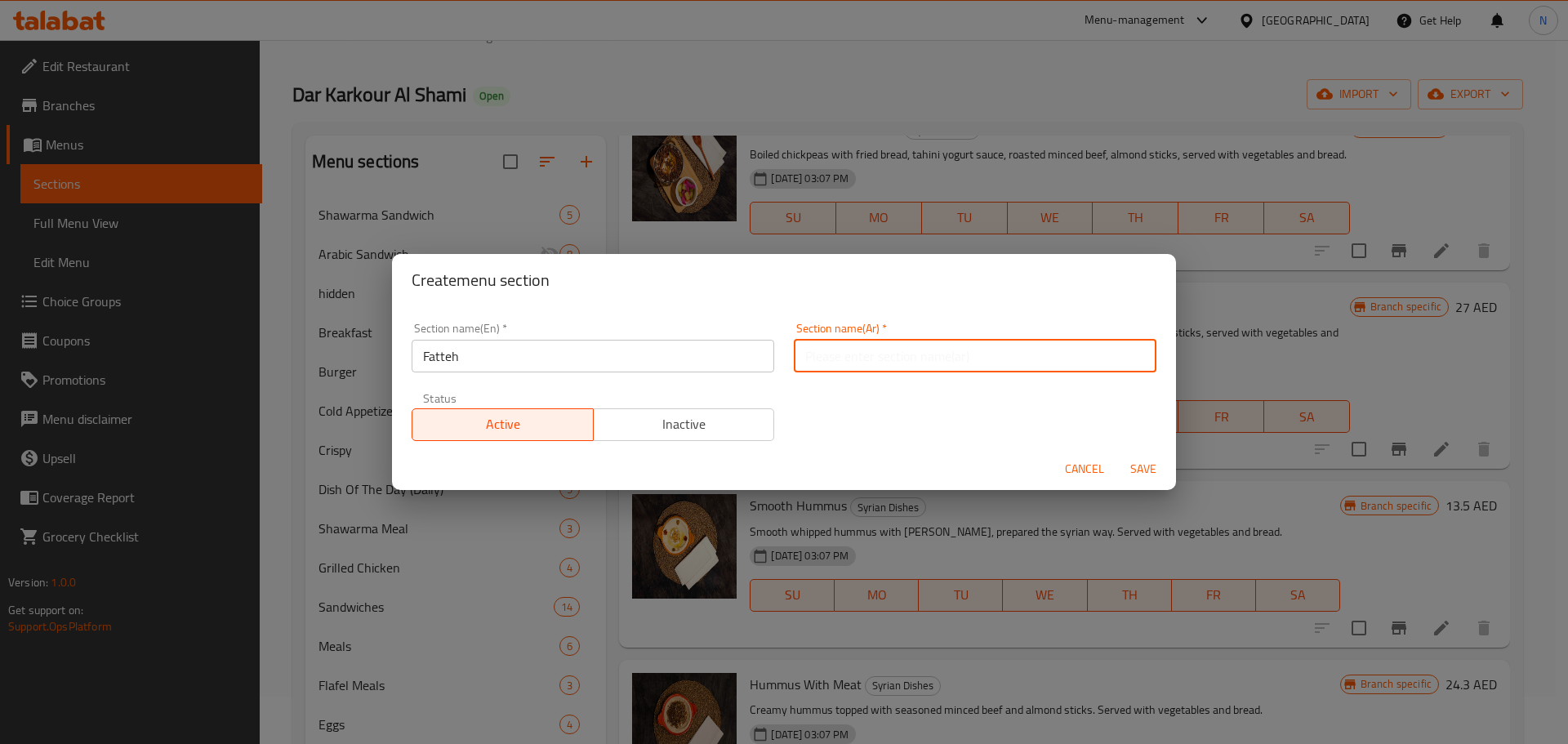
paste input "فتات"
type input "فتات"
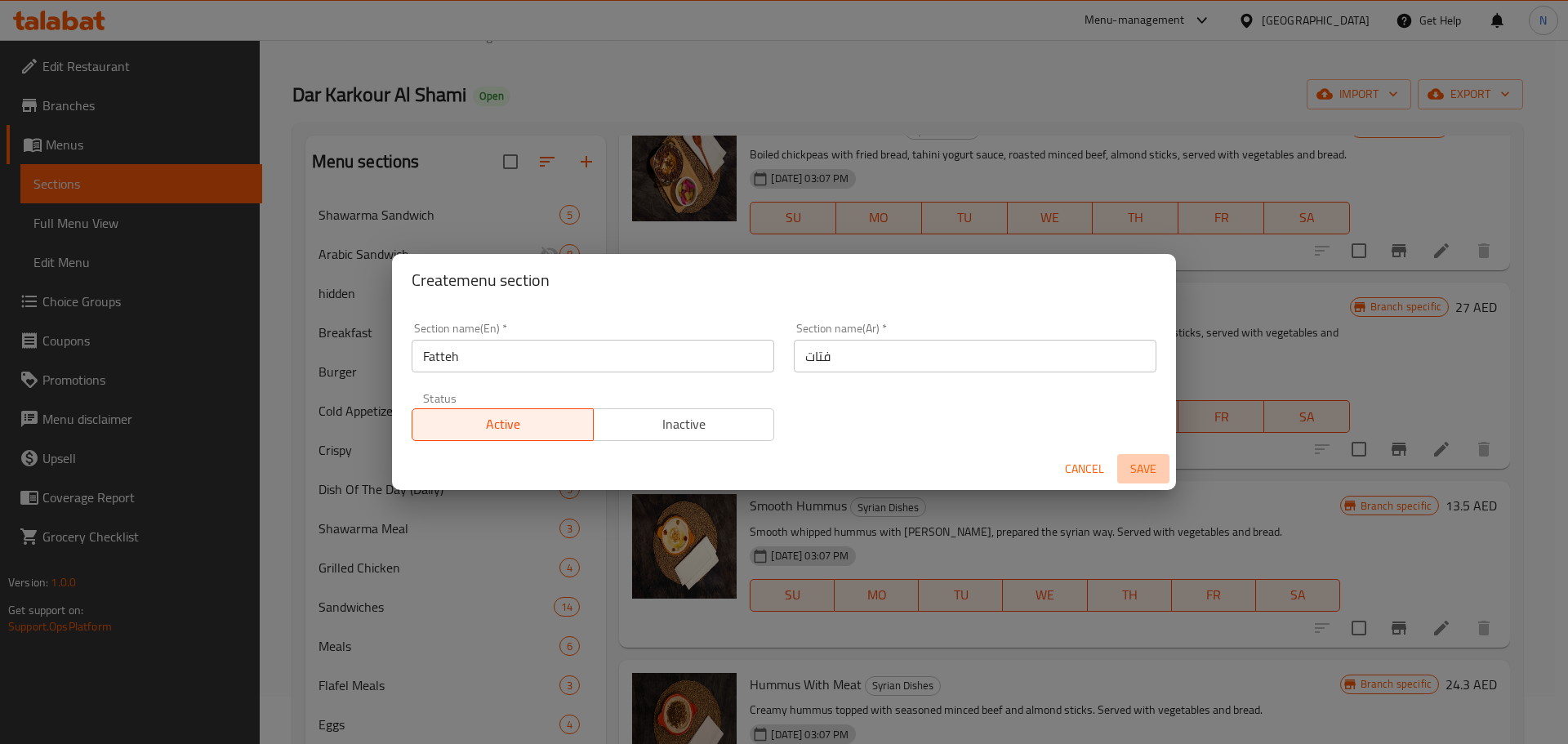
click at [1144, 466] on span "Save" at bounding box center [1143, 469] width 39 height 20
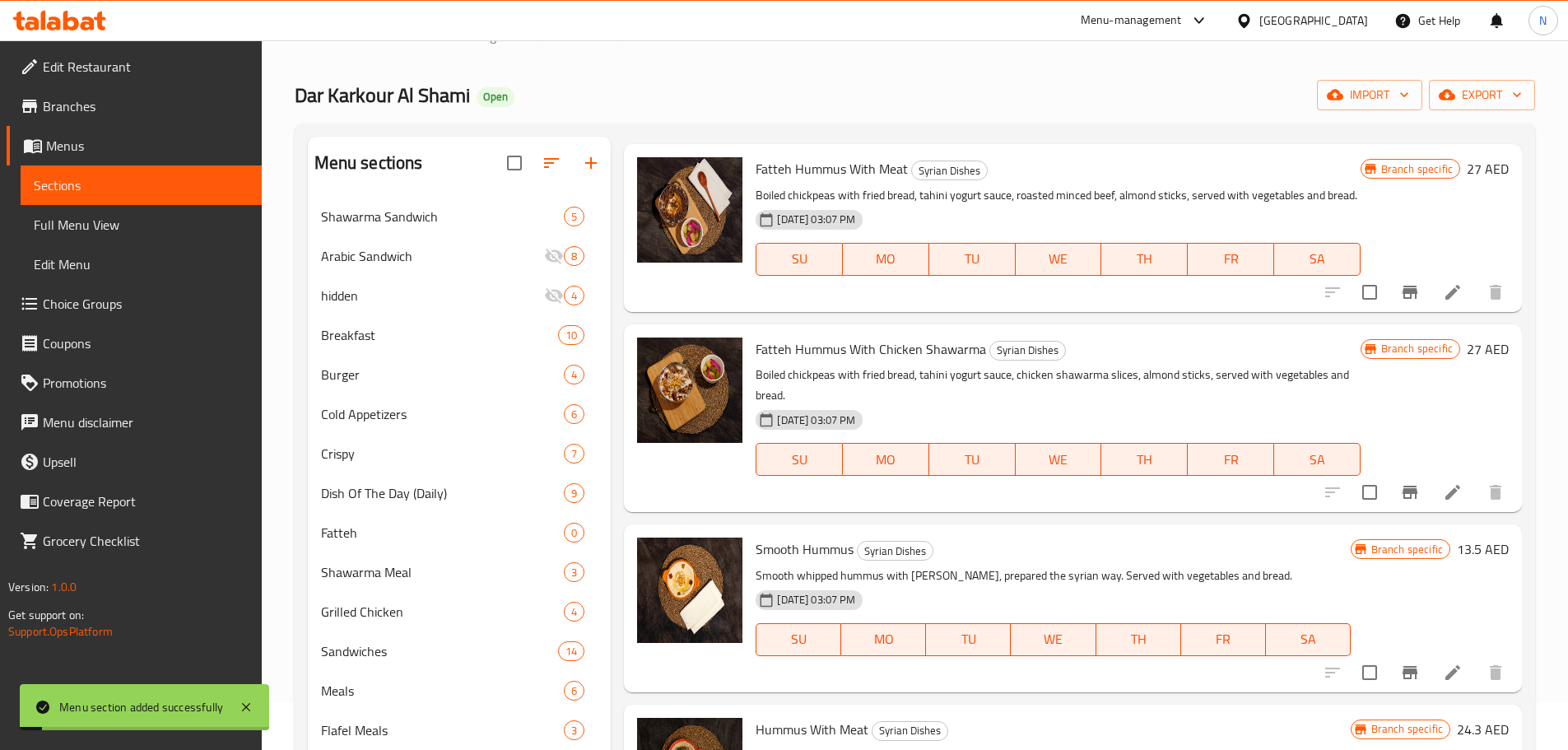
scroll to position [966, 0]
click at [381, 532] on span "Fatteh" at bounding box center [419, 533] width 197 height 20
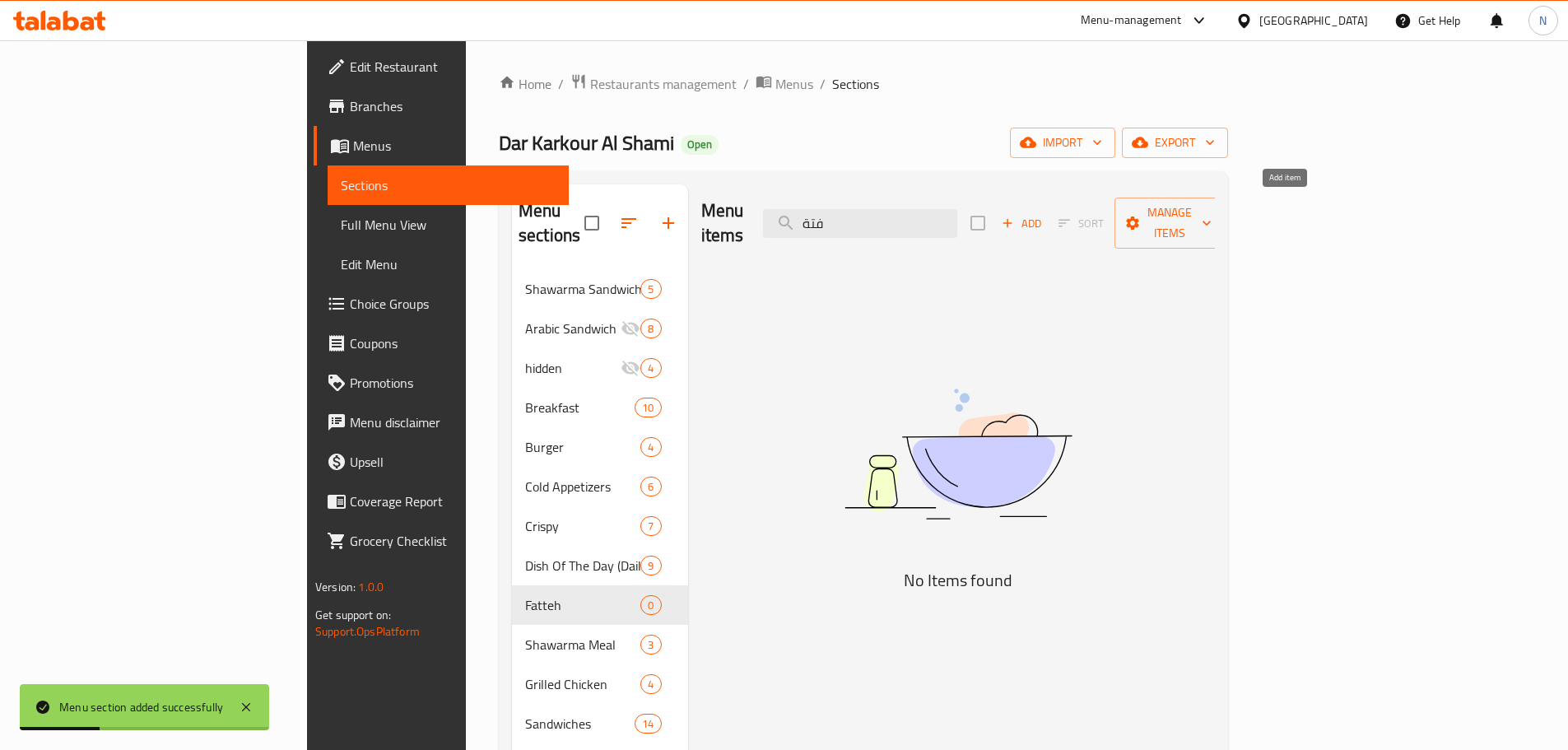
click at [1224, 197] on div "Add Sort Manage items" at bounding box center [1097, 222] width 254 height 51
click at [1043, 214] on span "Add" at bounding box center [1022, 223] width 45 height 19
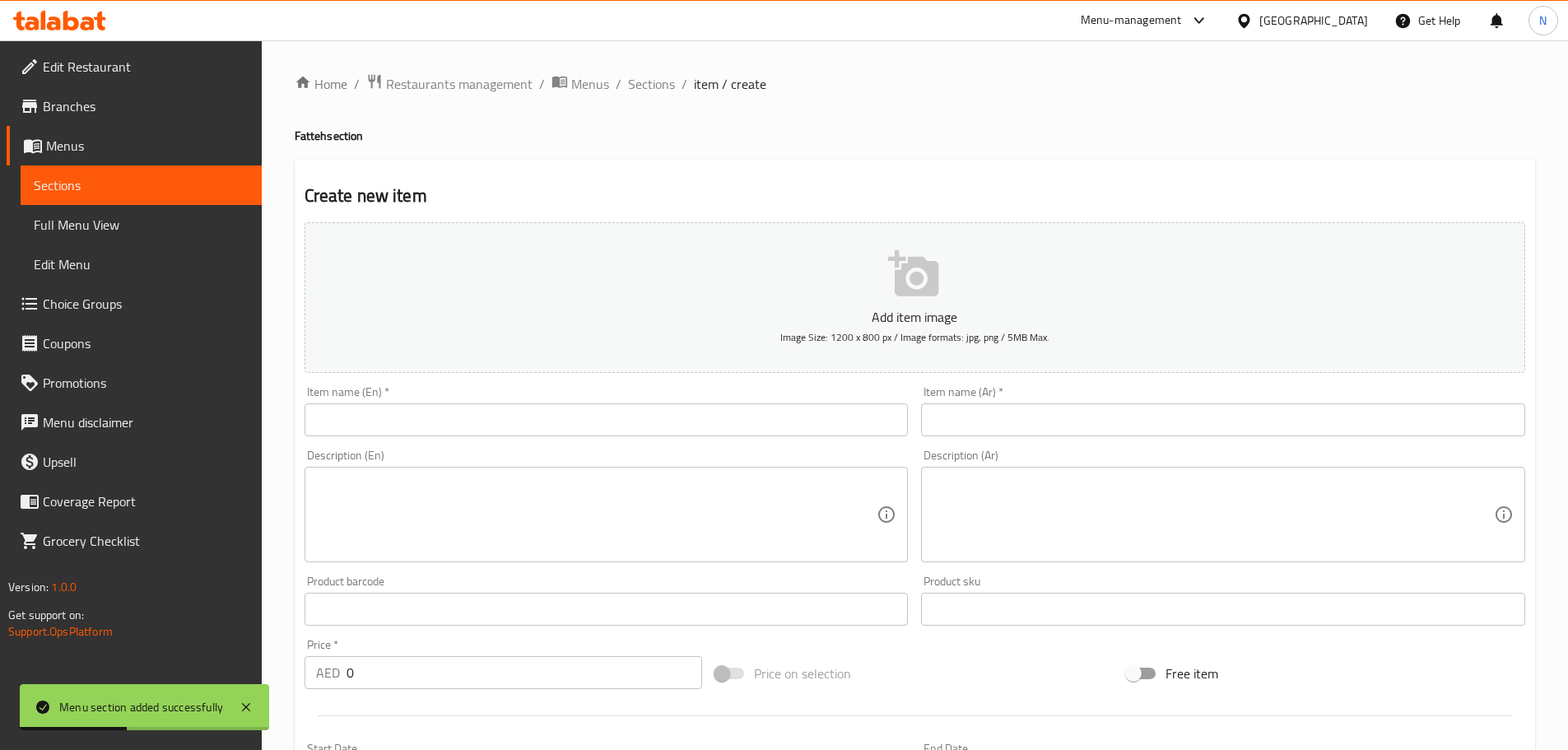
click at [1219, 422] on input "text" at bounding box center [1223, 420] width 604 height 33
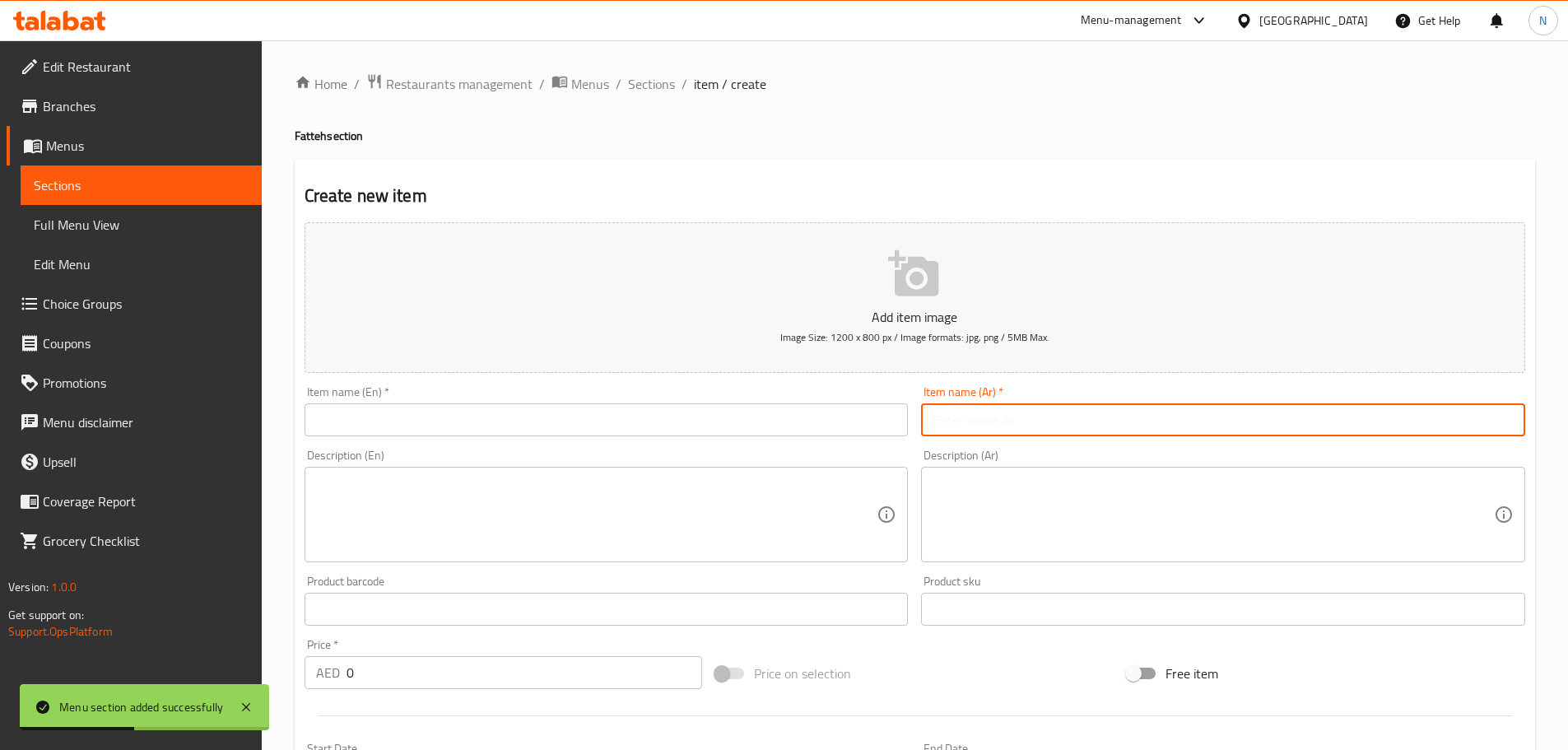
paste input "فتة دار كركور"
type input "فتة دار كركور"
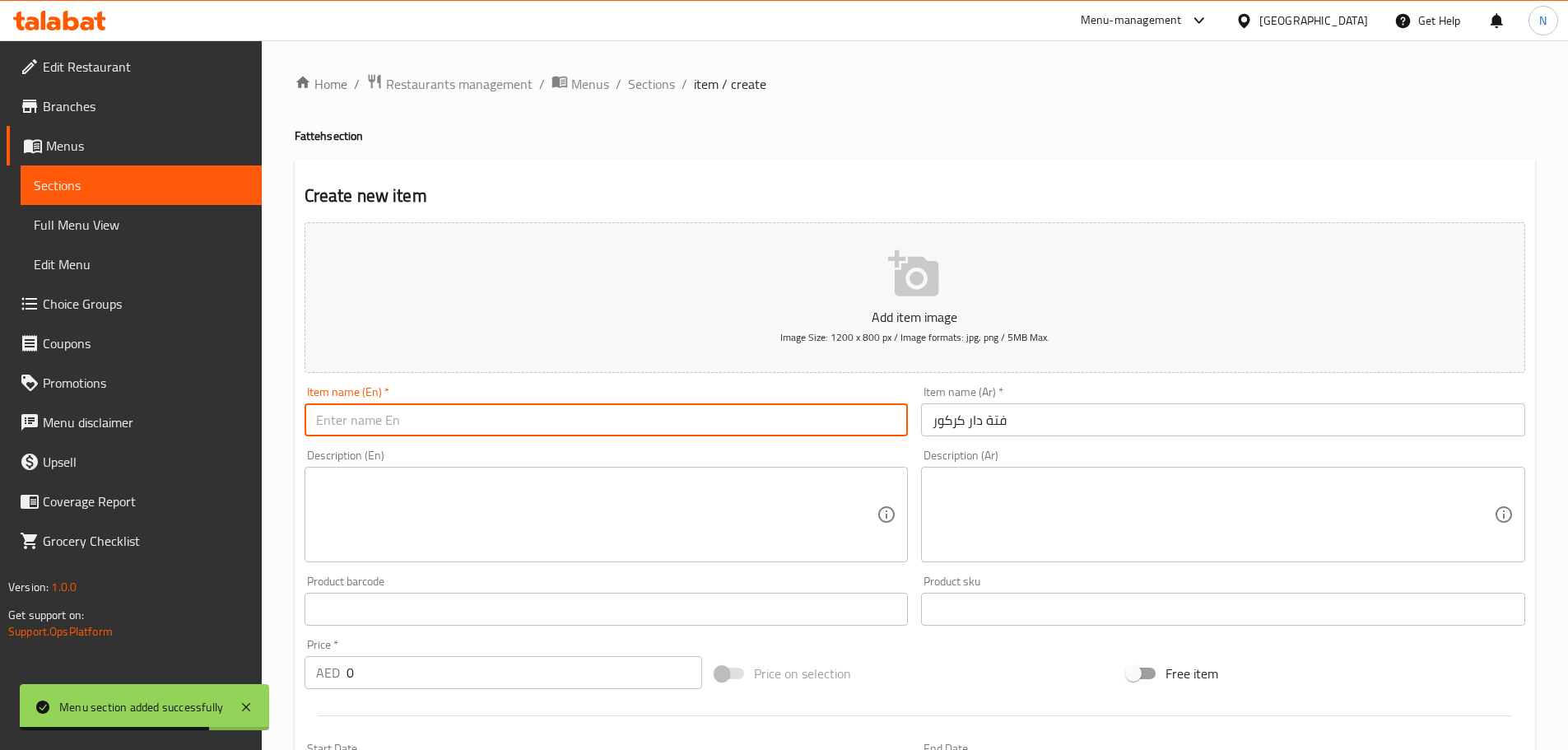
click at [440, 421] on input "text" at bounding box center [606, 420] width 604 height 33
paste input "Fatta Dar Karkour"
type input "Fatta Dar Karkour"
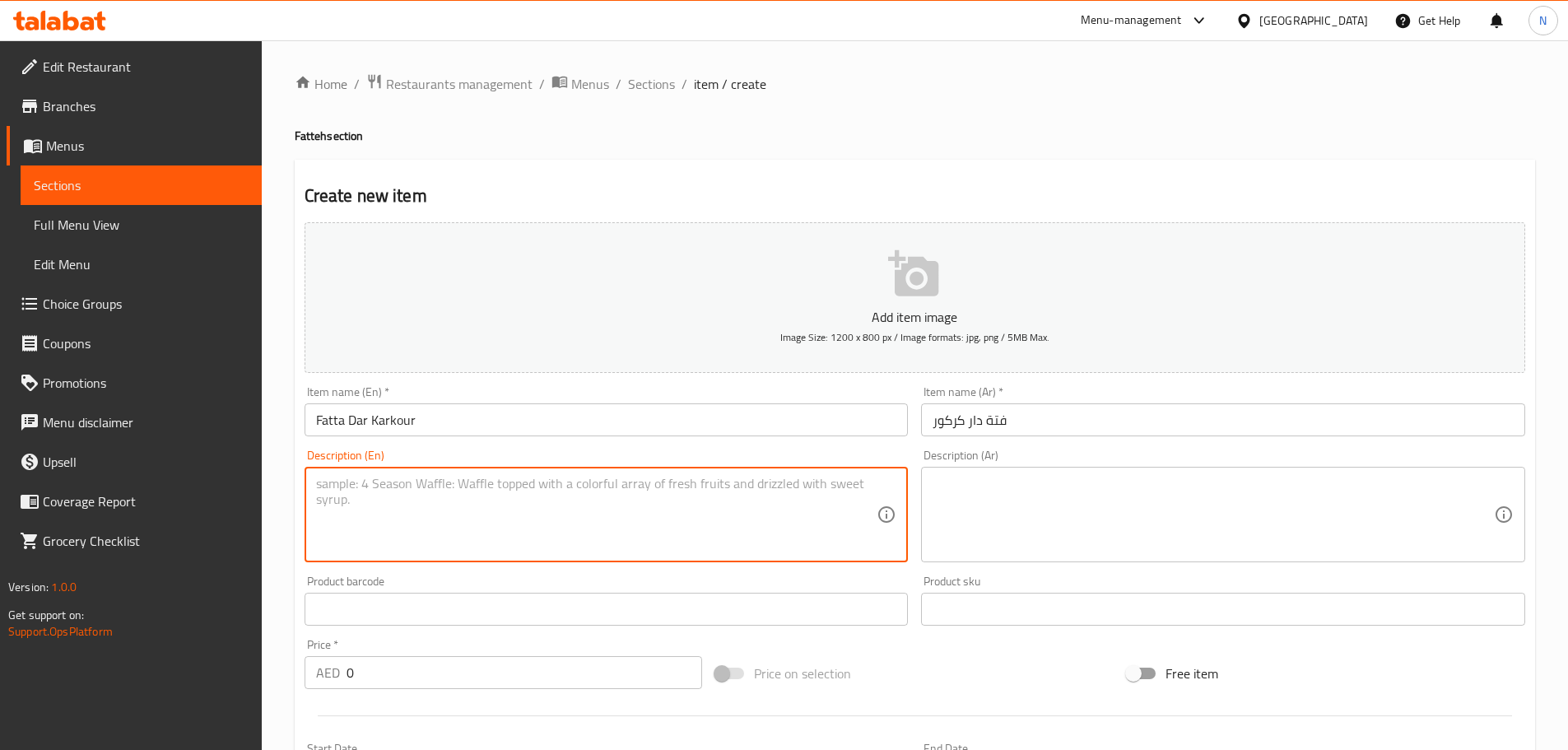
click at [679, 481] on textarea at bounding box center [596, 515] width 561 height 79
paste textarea "Dar Karkour Fatteh"
type textarea "Dar Karkour Fatteh"
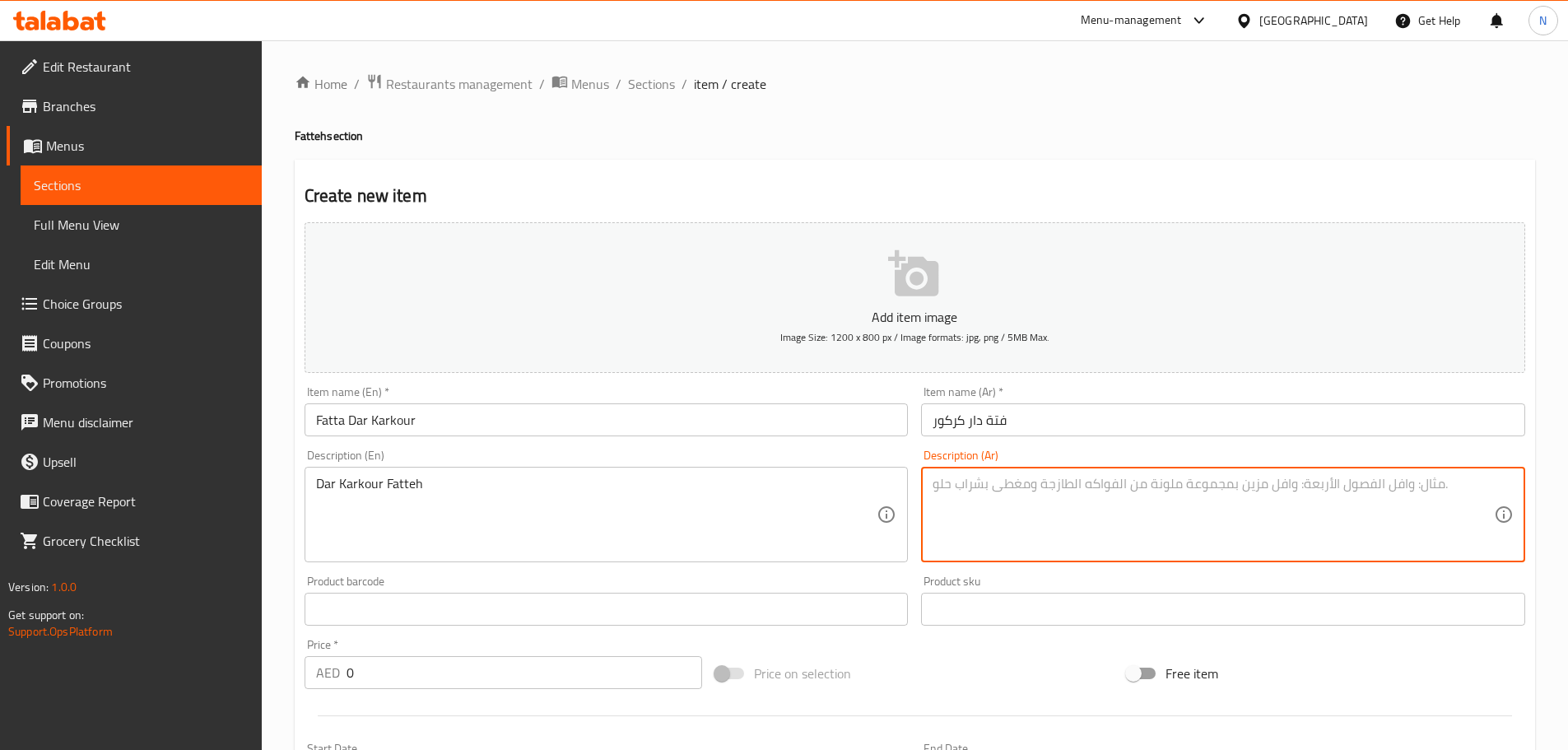
click at [1050, 530] on textarea at bounding box center [1213, 515] width 561 height 79
paste textarea "شرائح شاورما مع ارز بسمتي مع توم مع خبز صاج"
type textarea "شرائح شاورما مع ارز بسمتي مع توم مع خبز صاج"
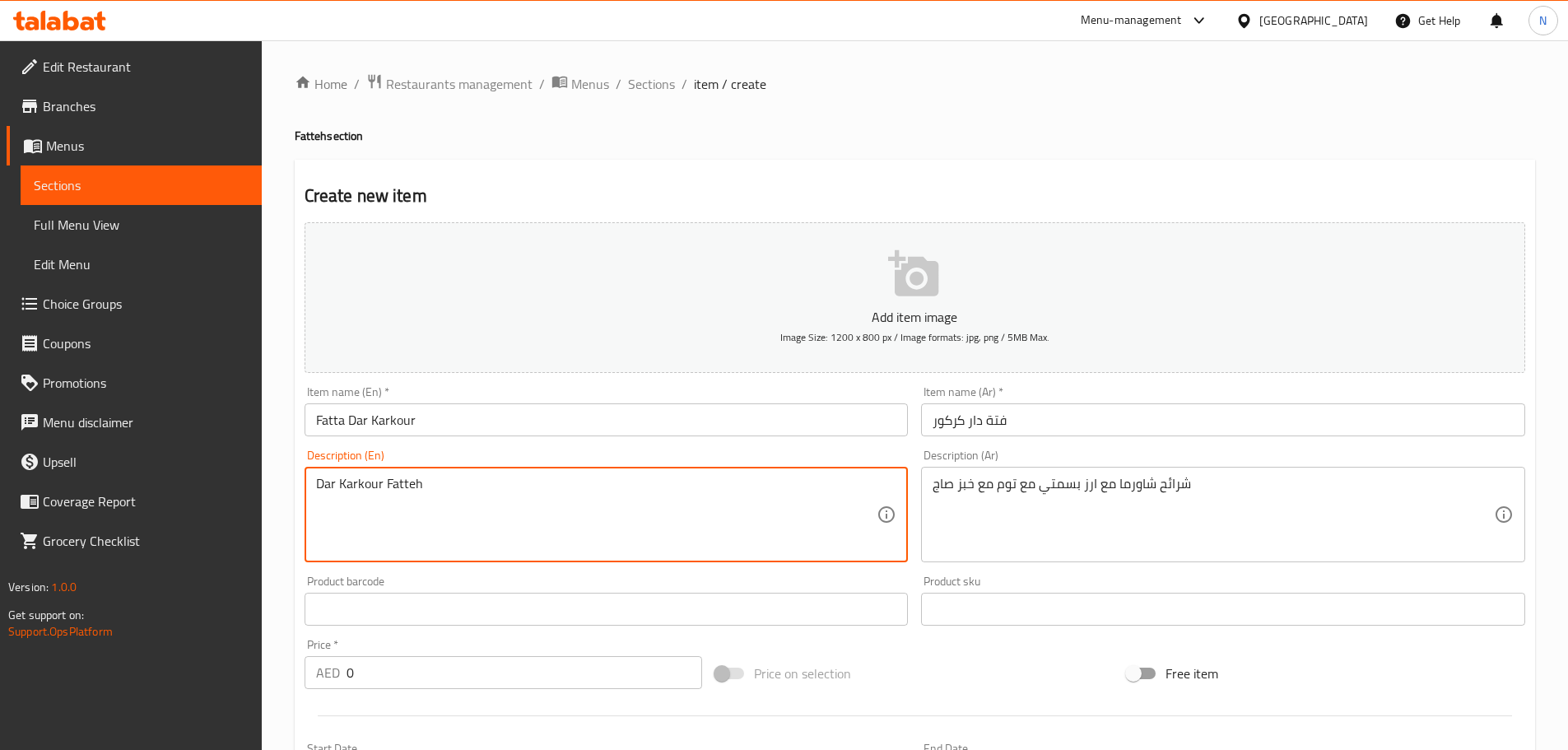
click at [498, 495] on textarea "Dar Karkour Fatteh" at bounding box center [596, 515] width 561 height 79
paste textarea "Shawarma slices with basmati rice, garlic, and saj bread"
type textarea "Shawarma slices with basmati rice, garlic, and saj bread"
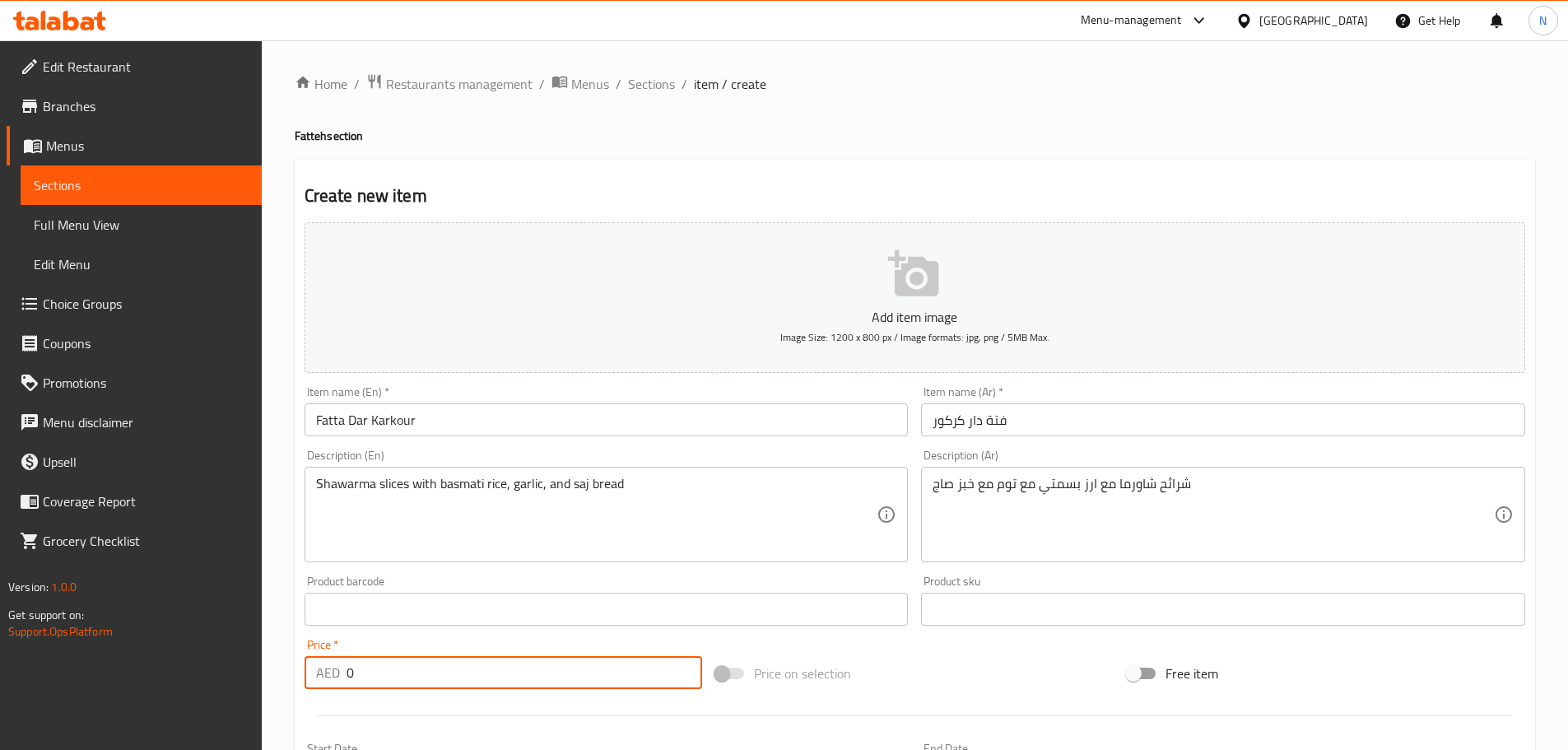
drag, startPoint x: 361, startPoint y: 680, endPoint x: 328, endPoint y: 683, distance: 33.1
click at [328, 683] on div "AED 0 Price *" at bounding box center [503, 672] width 398 height 33
paste input "43.75"
type input "43.75"
click at [981, 652] on div "Price on selection" at bounding box center [914, 673] width 411 height 45
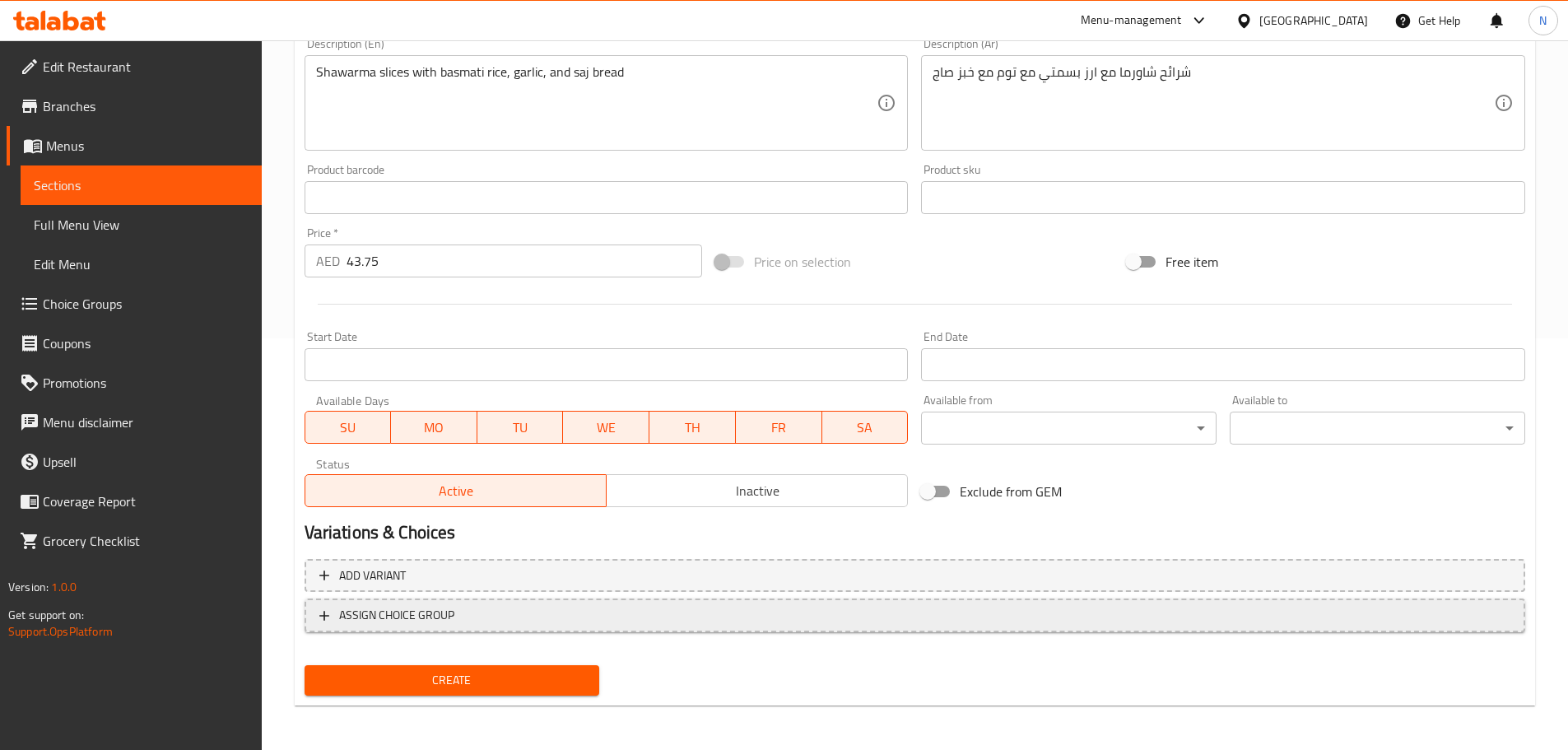
scroll to position [413, 0]
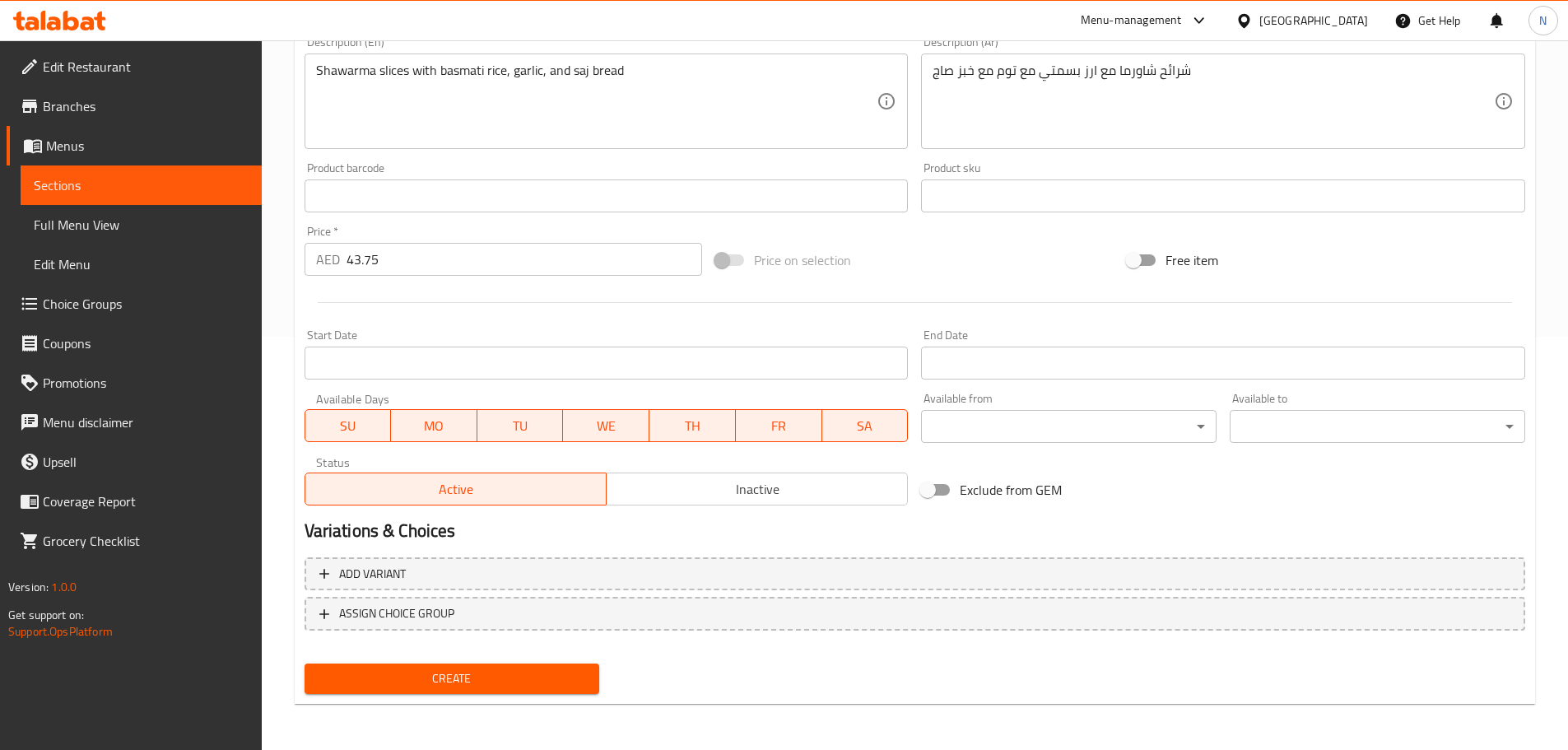
click at [519, 669] on span "Create" at bounding box center [452, 679] width 270 height 21
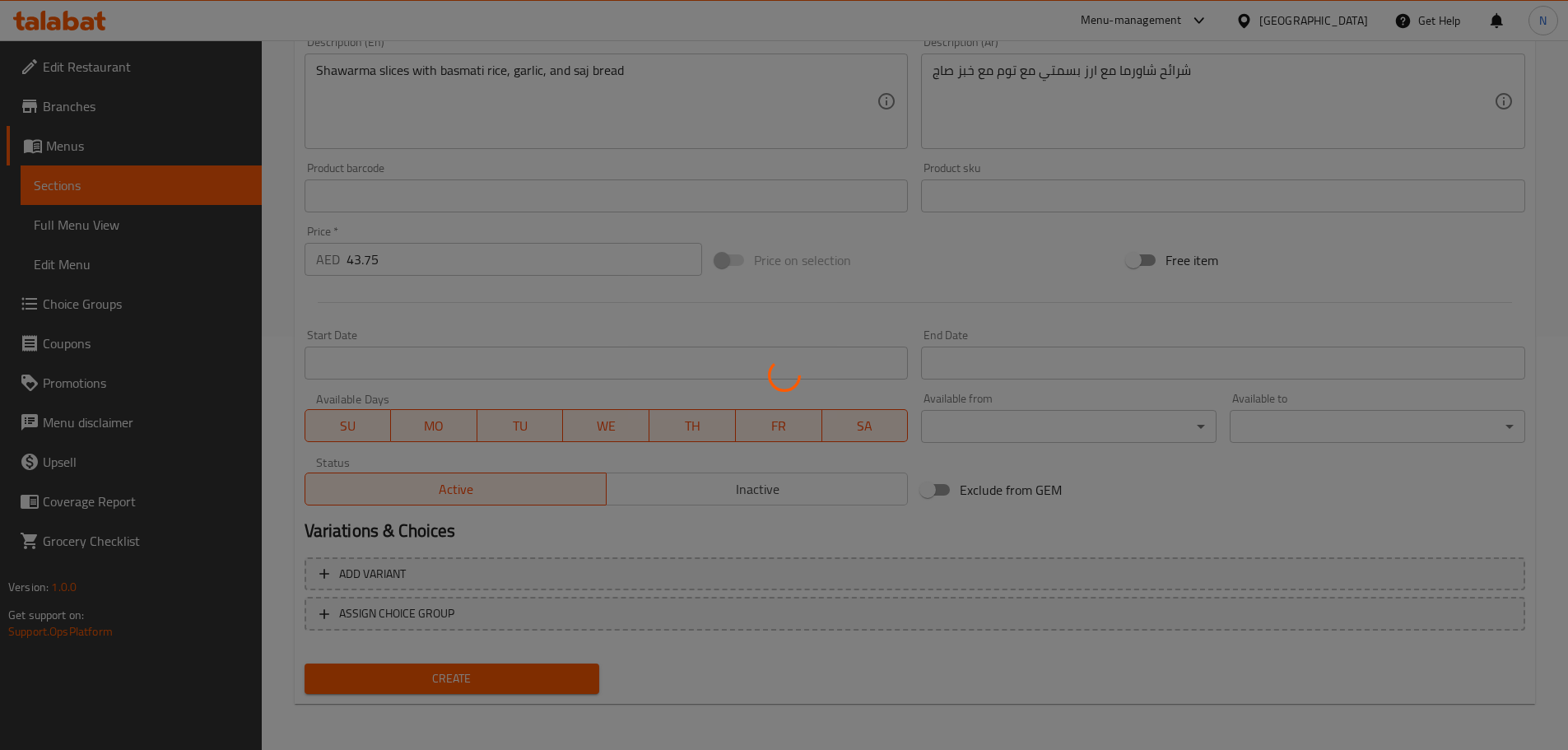
type input "0"
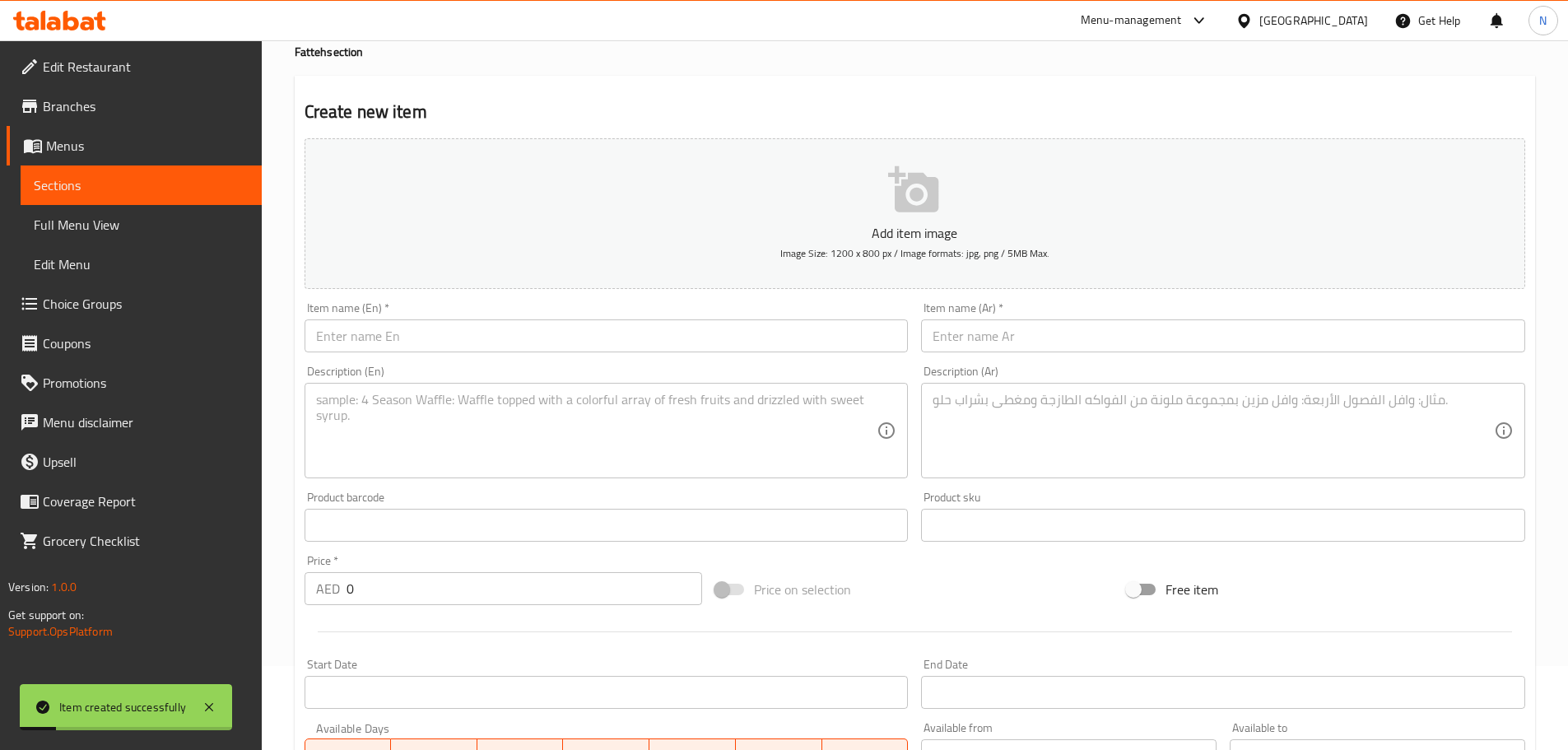
scroll to position [0, 0]
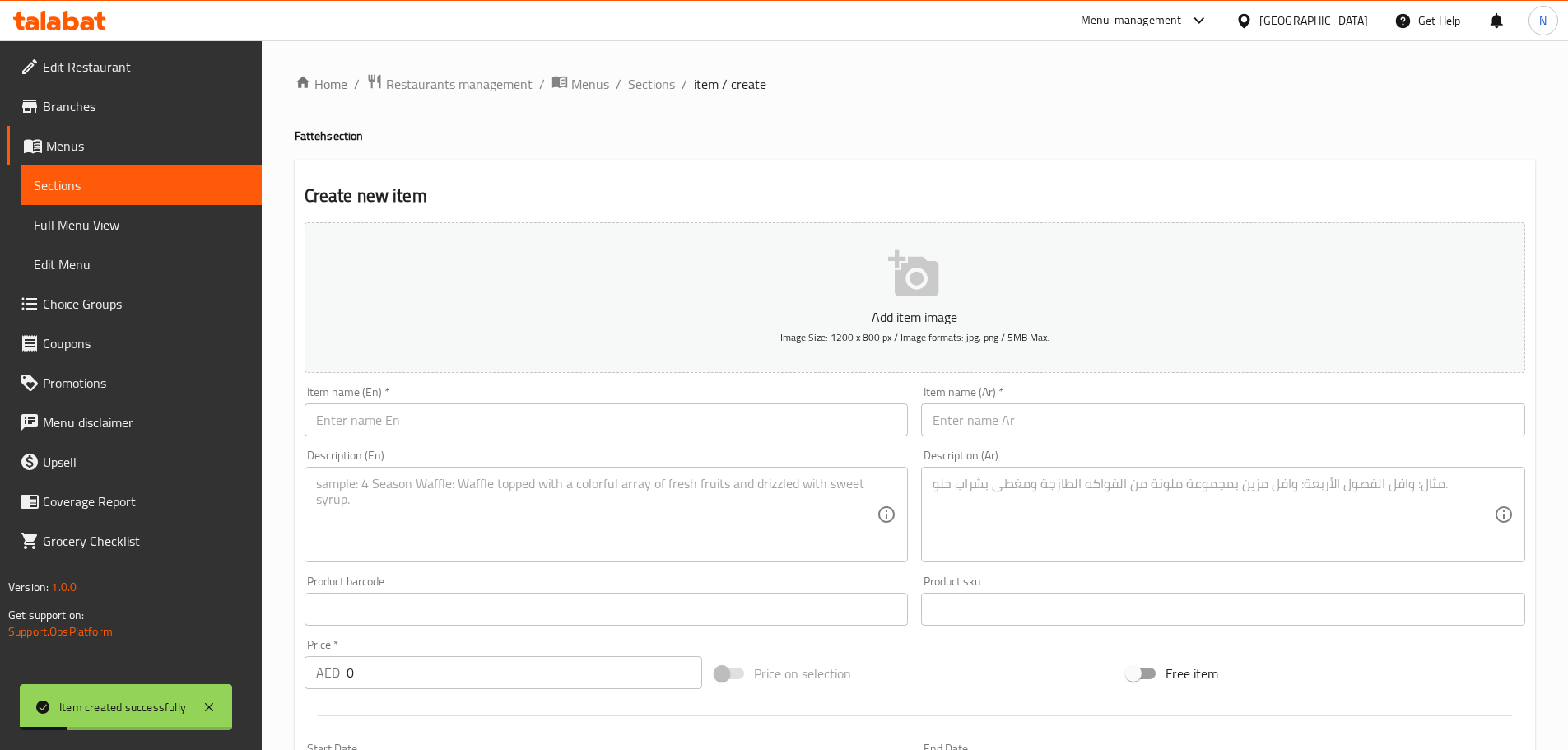
drag, startPoint x: 645, startPoint y: 88, endPoint x: 661, endPoint y: 106, distance: 24.1
click at [645, 88] on span "Sections" at bounding box center [651, 84] width 47 height 20
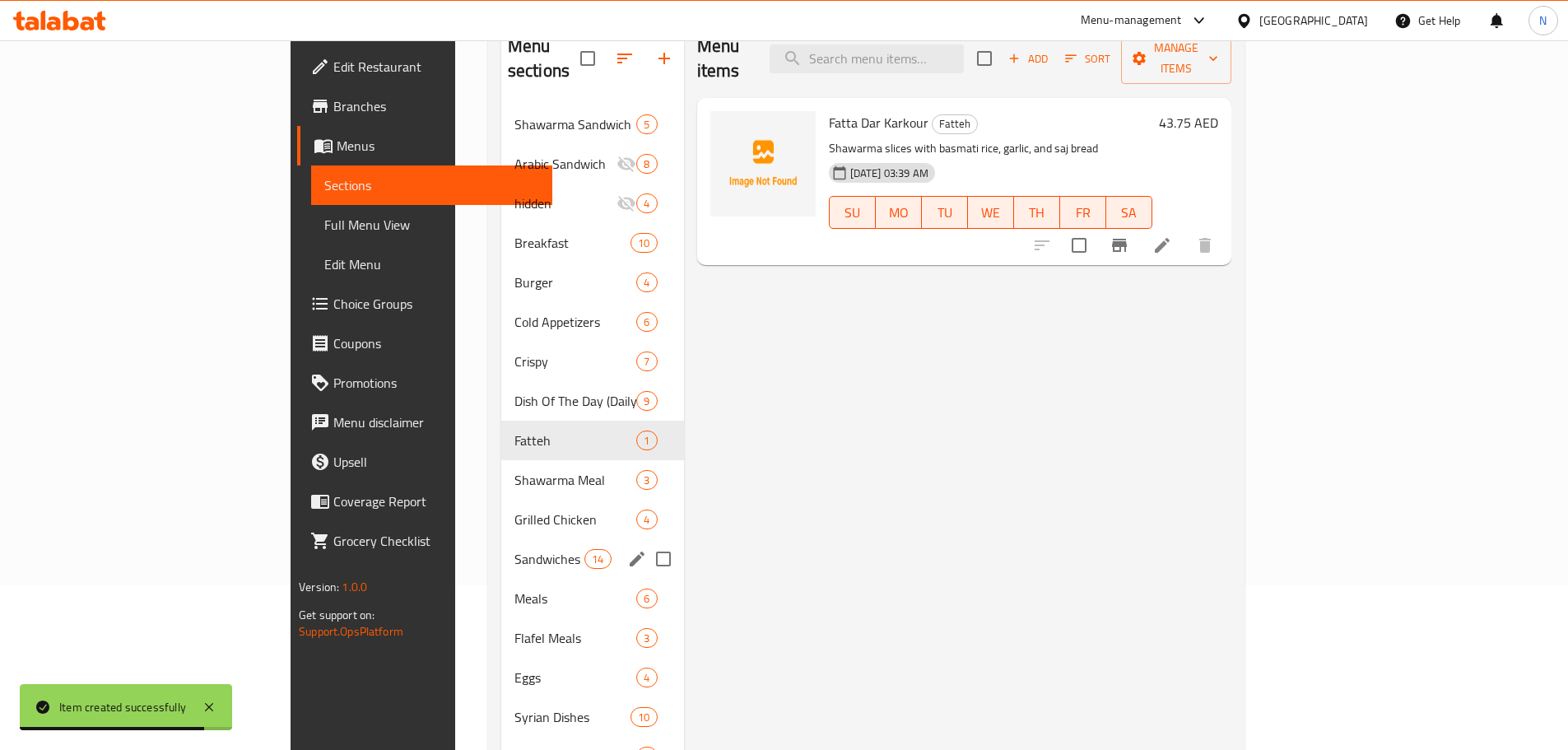
scroll to position [247, 0]
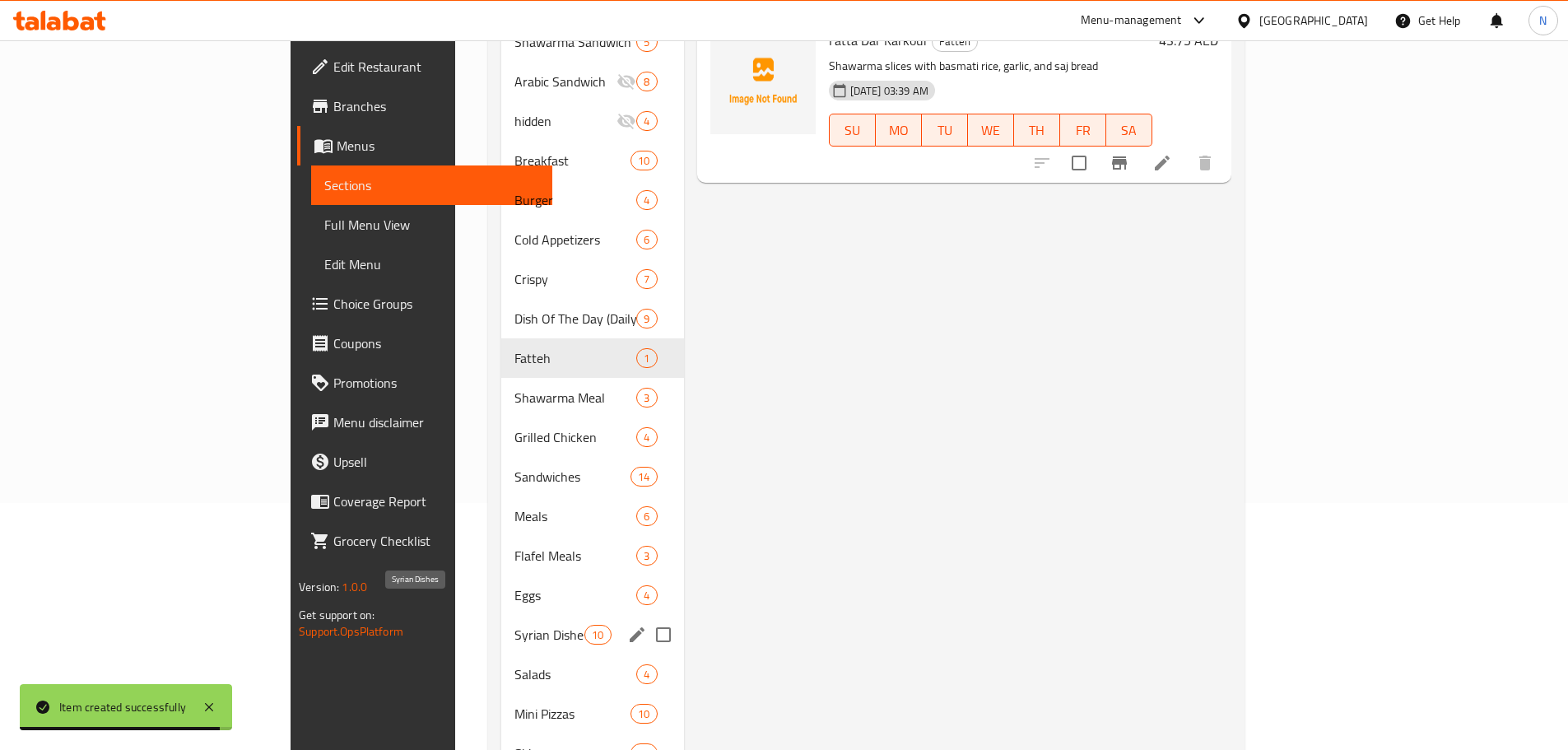
click at [514, 625] on span "Syrian Dishes" at bounding box center [549, 635] width 70 height 20
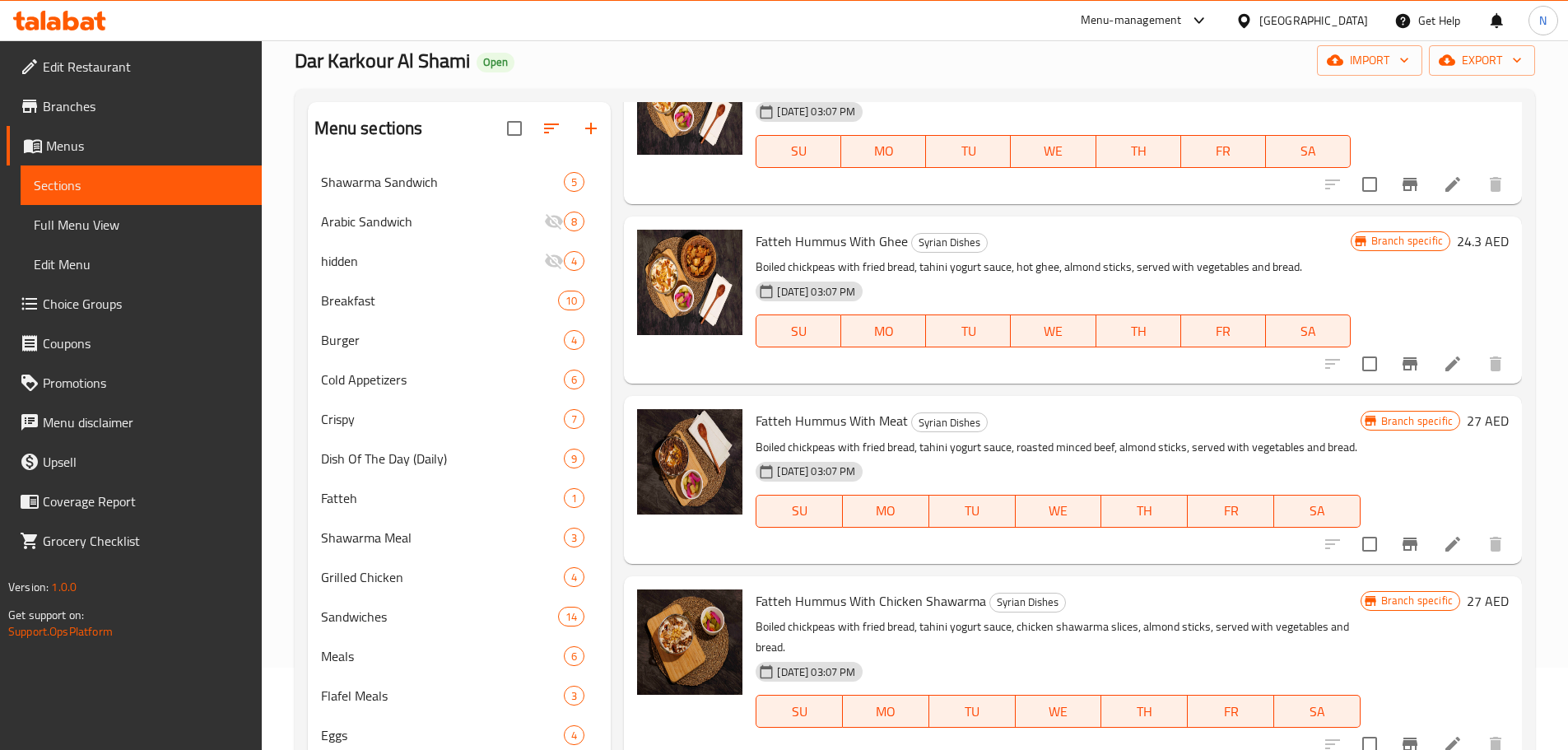
scroll to position [741, 0]
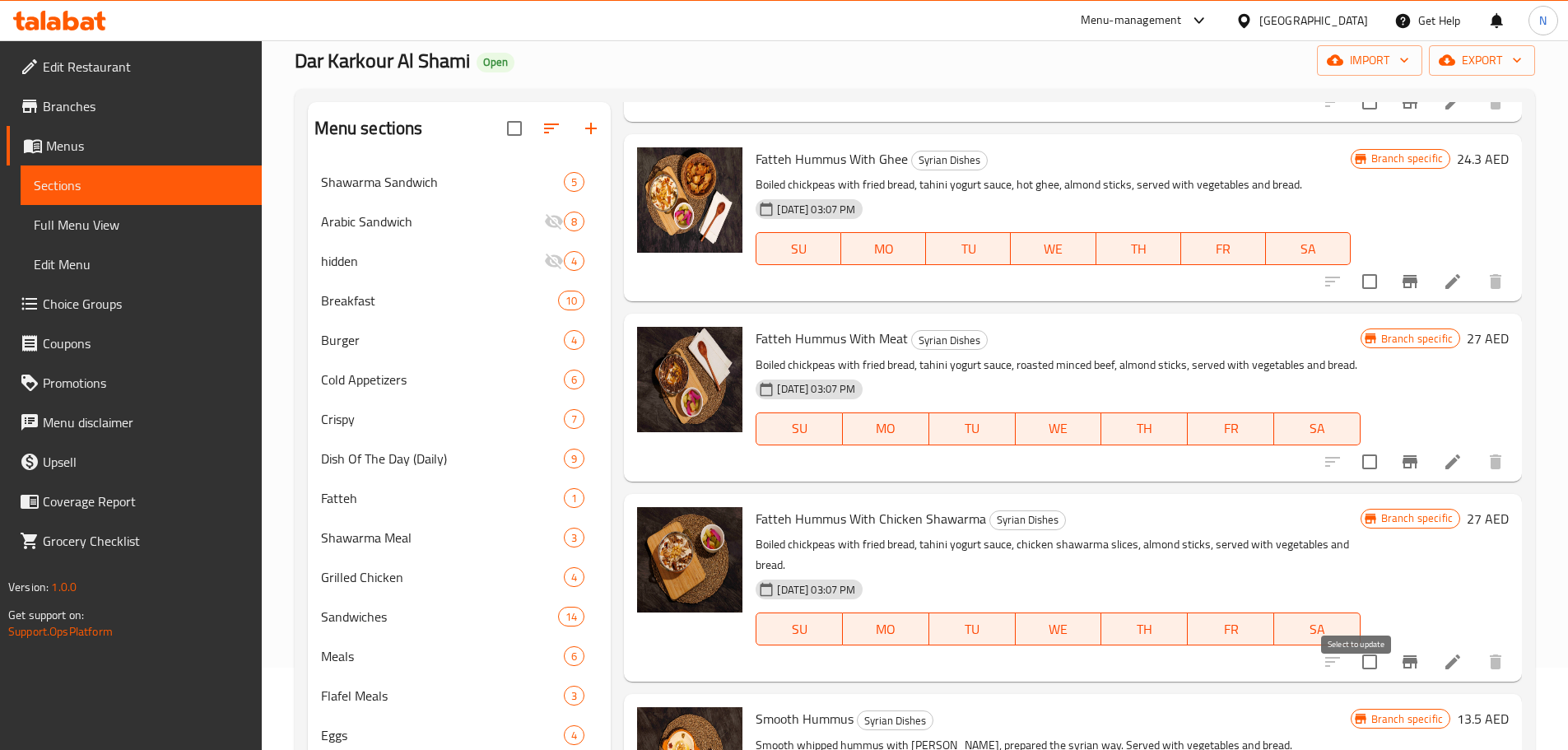
click at [1361, 678] on input "checkbox" at bounding box center [1369, 662] width 35 height 35
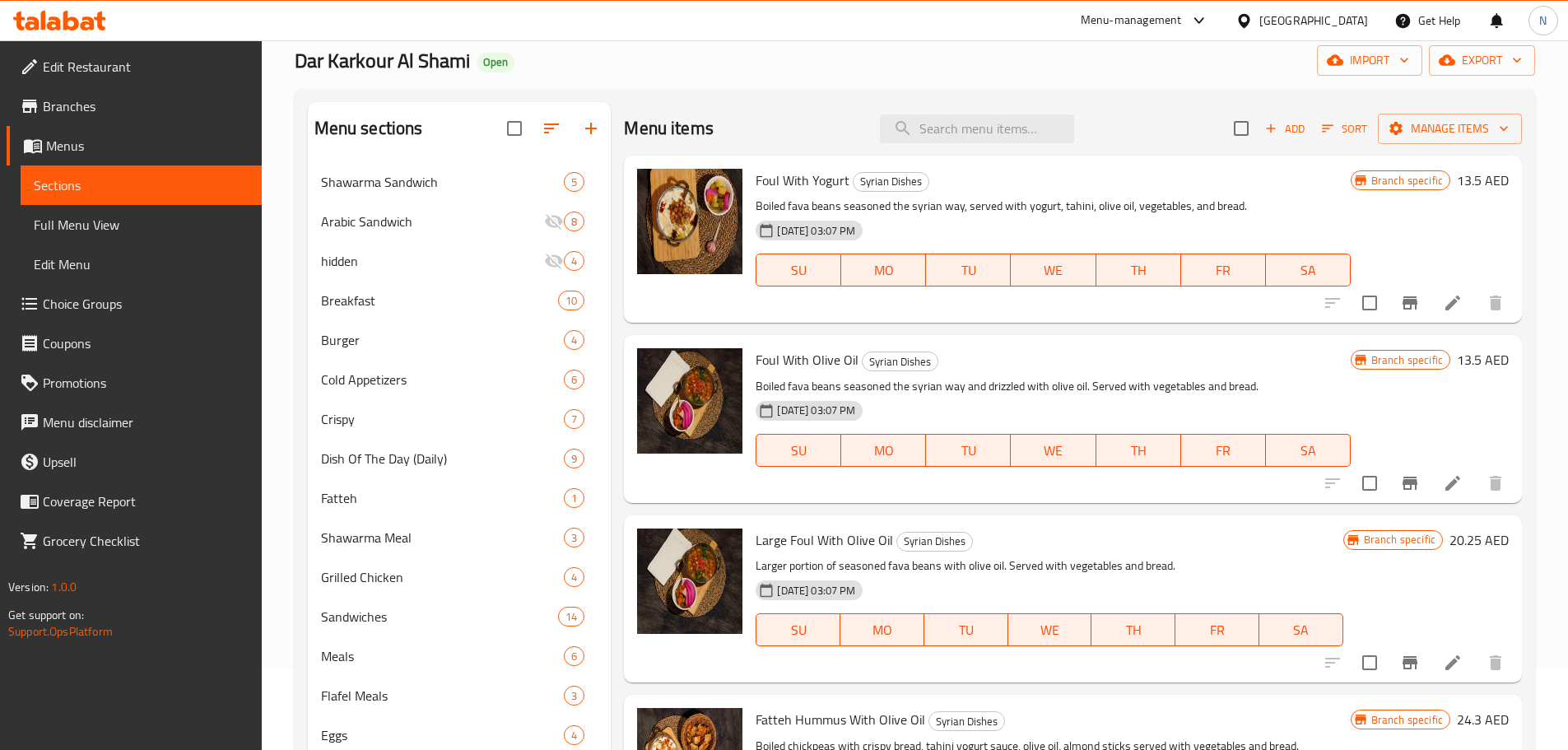
scroll to position [0, 0]
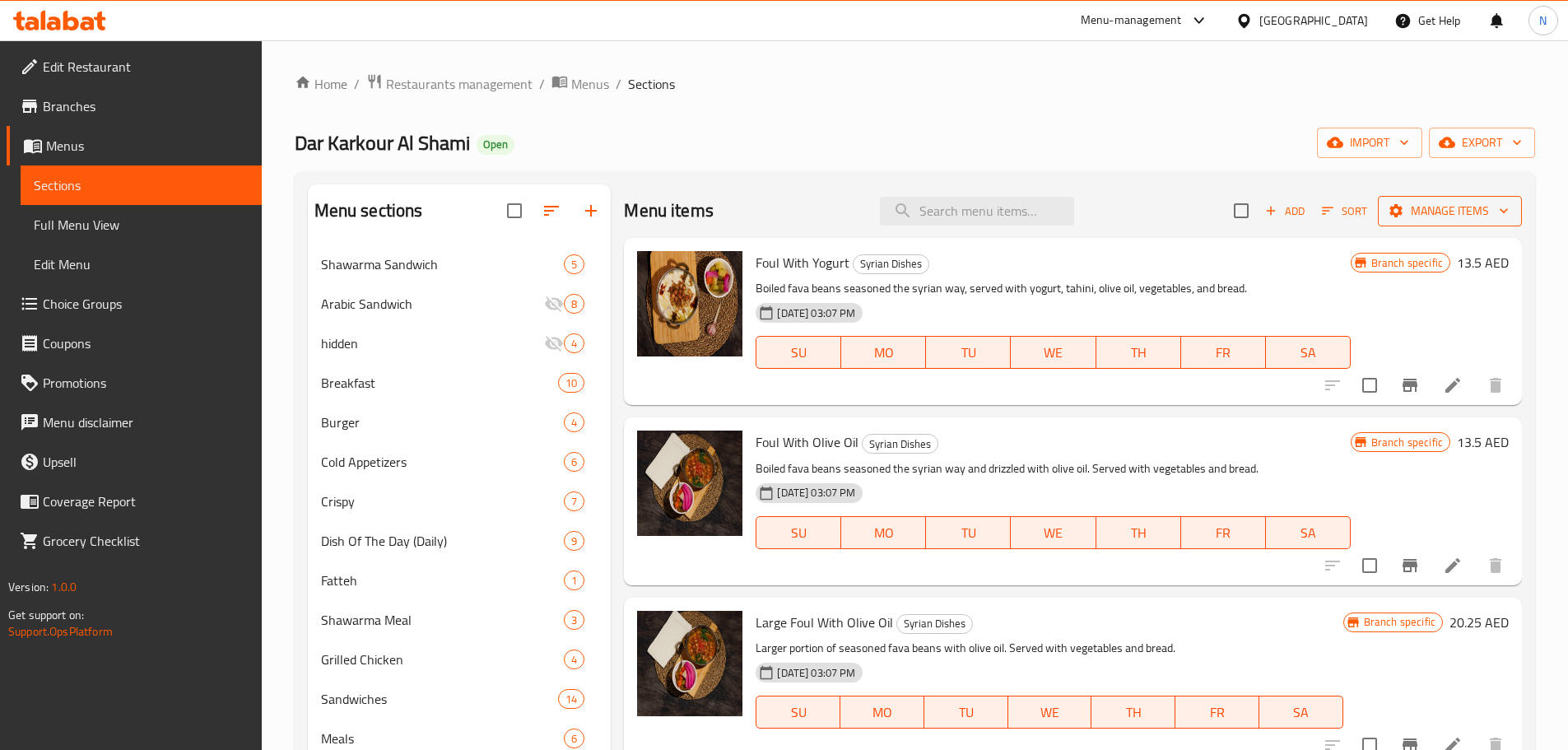
click at [1415, 204] on span "Manage items" at bounding box center [1449, 211] width 118 height 21
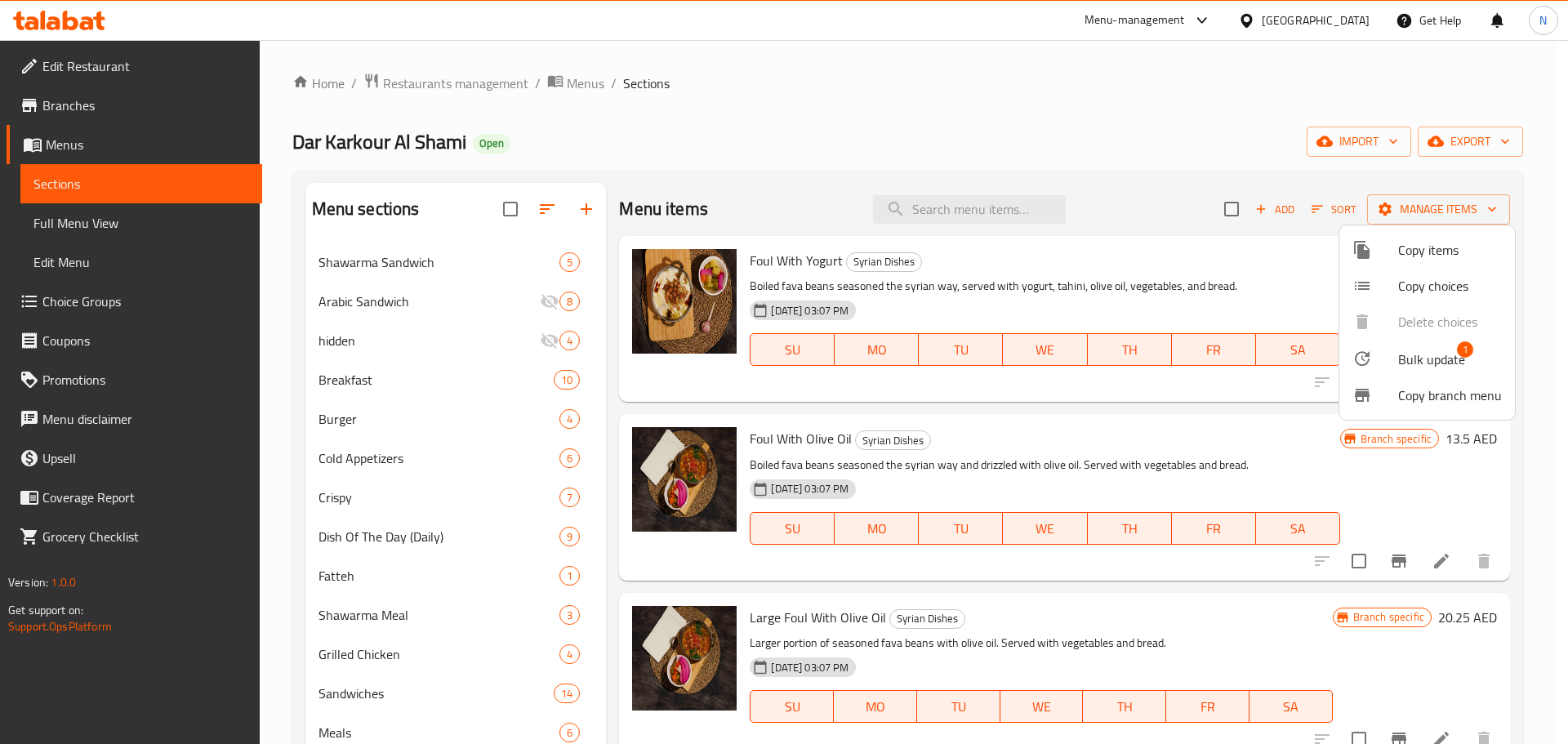
click at [1379, 352] on div at bounding box center [1375, 359] width 46 height 19
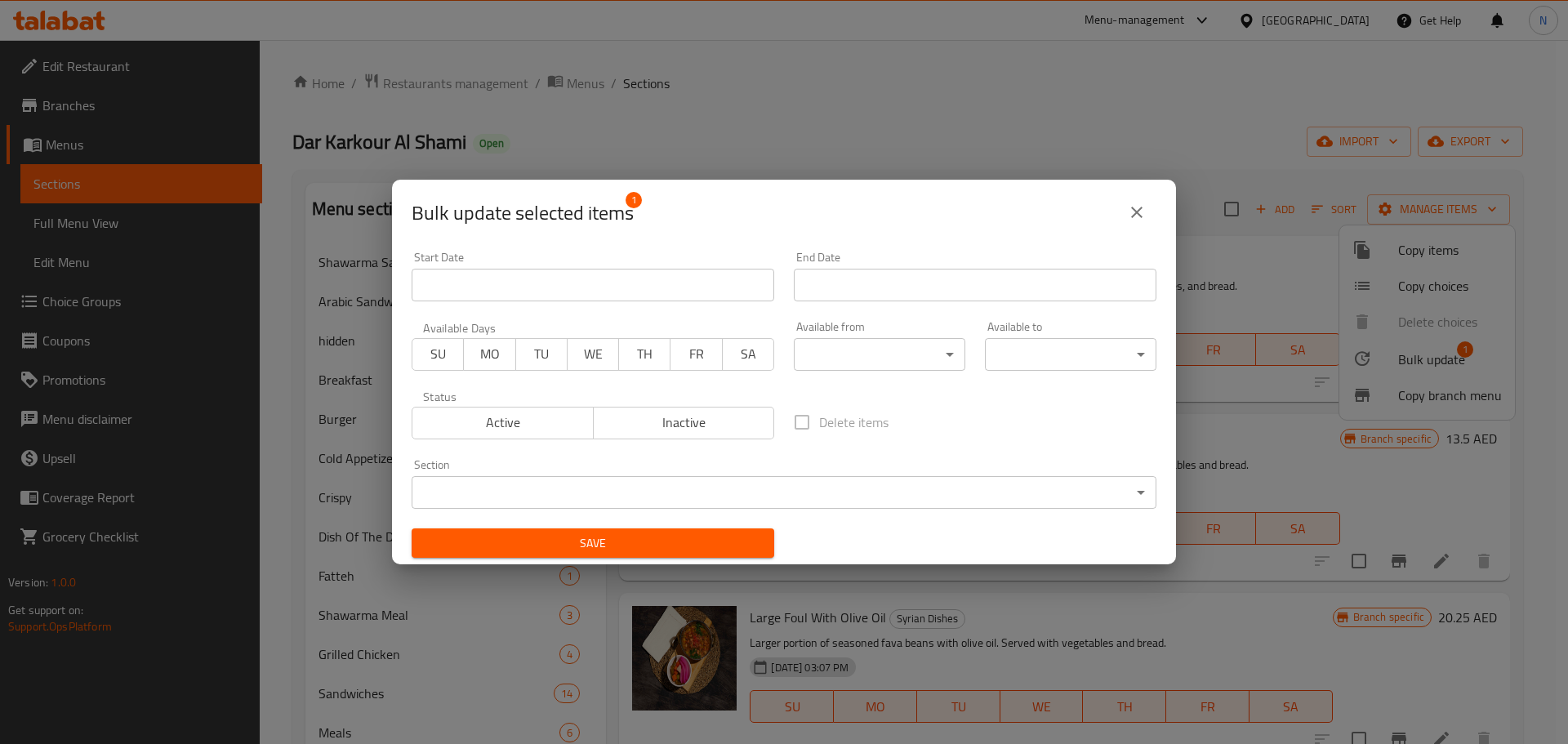
click at [672, 477] on body "​ Menu-management United Arab Emirates Get Help N Edit Restaurant Branches Menu…" at bounding box center [784, 391] width 1568 height 704
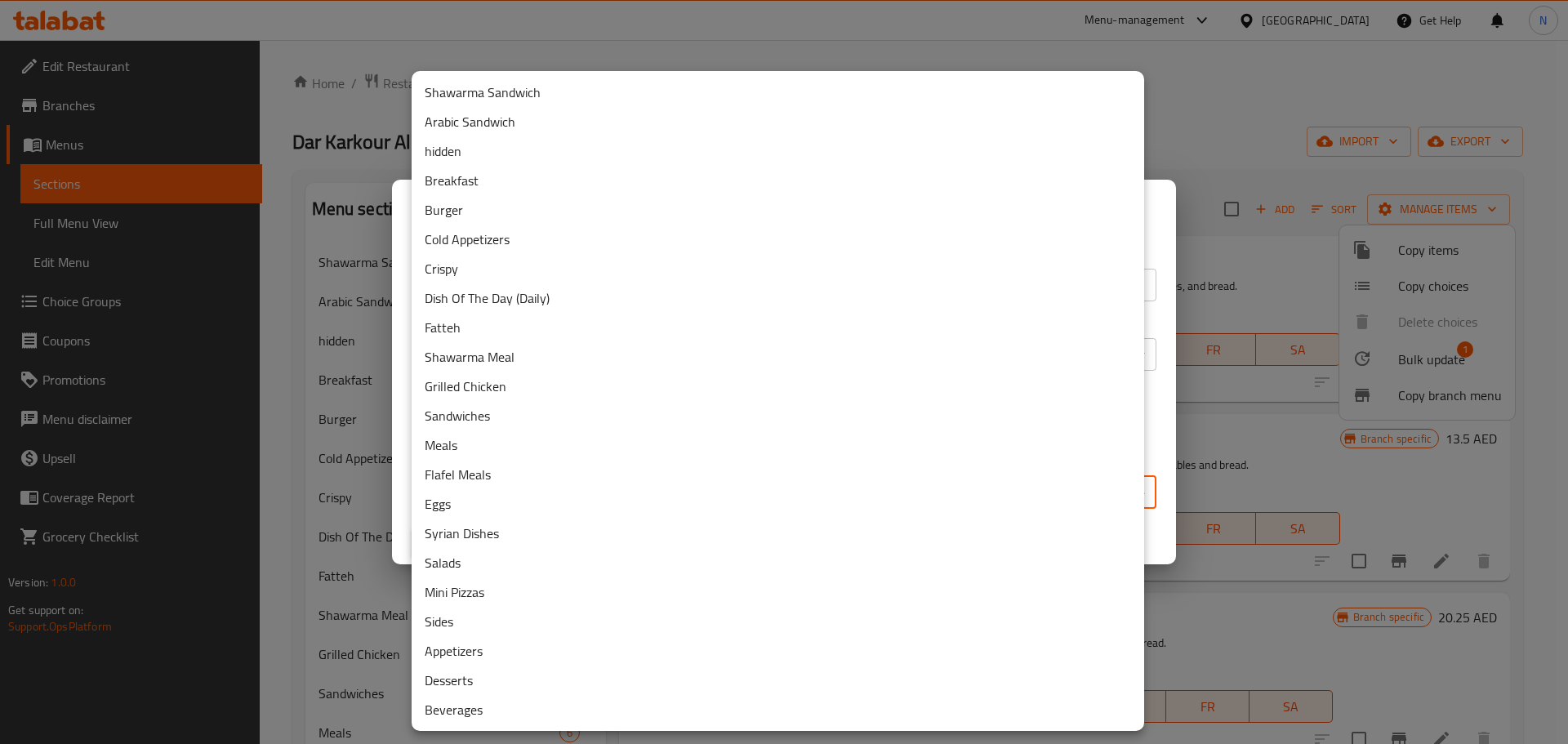
click at [467, 329] on li "Fatteh" at bounding box center [777, 327] width 732 height 29
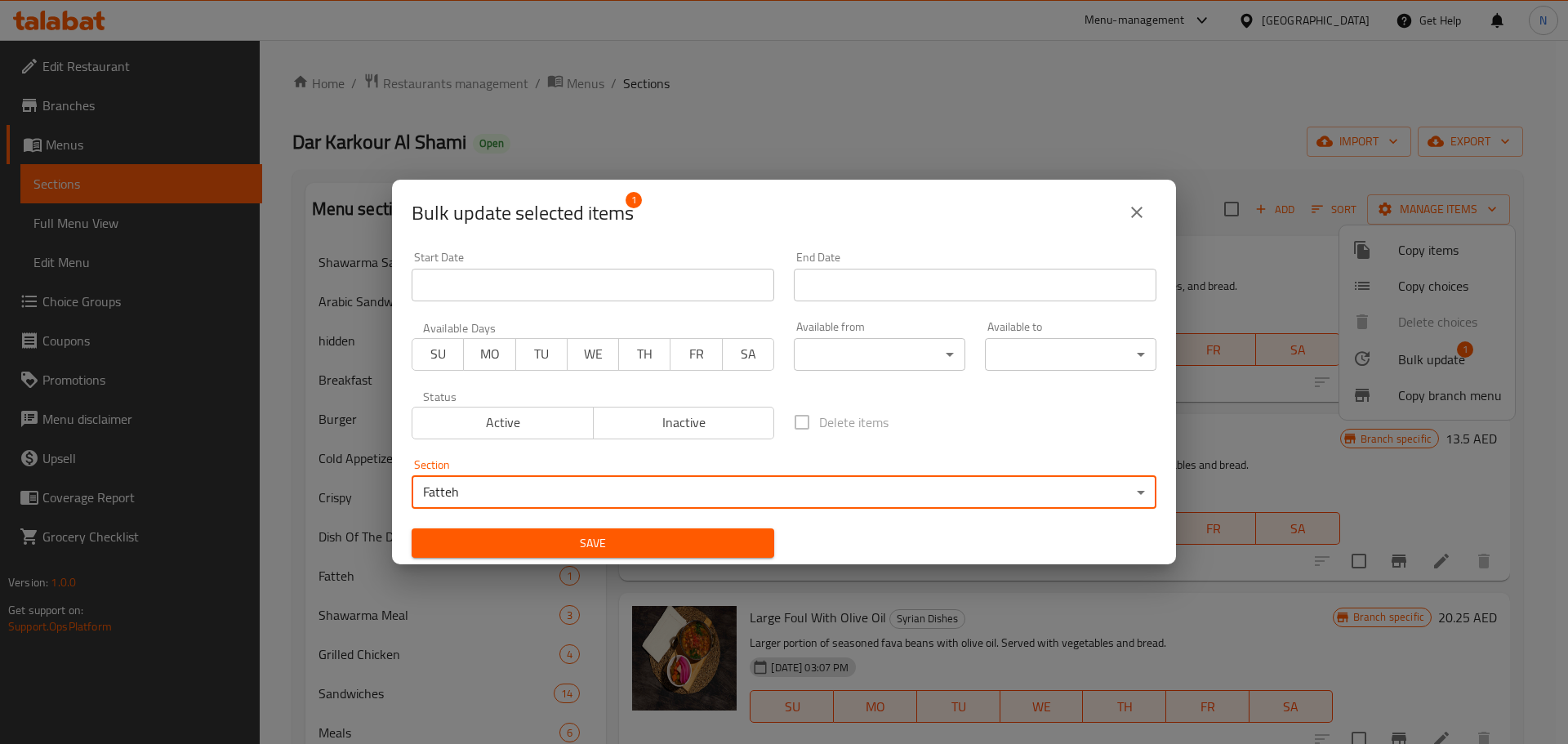
click at [732, 536] on span "Save" at bounding box center [593, 543] width 336 height 20
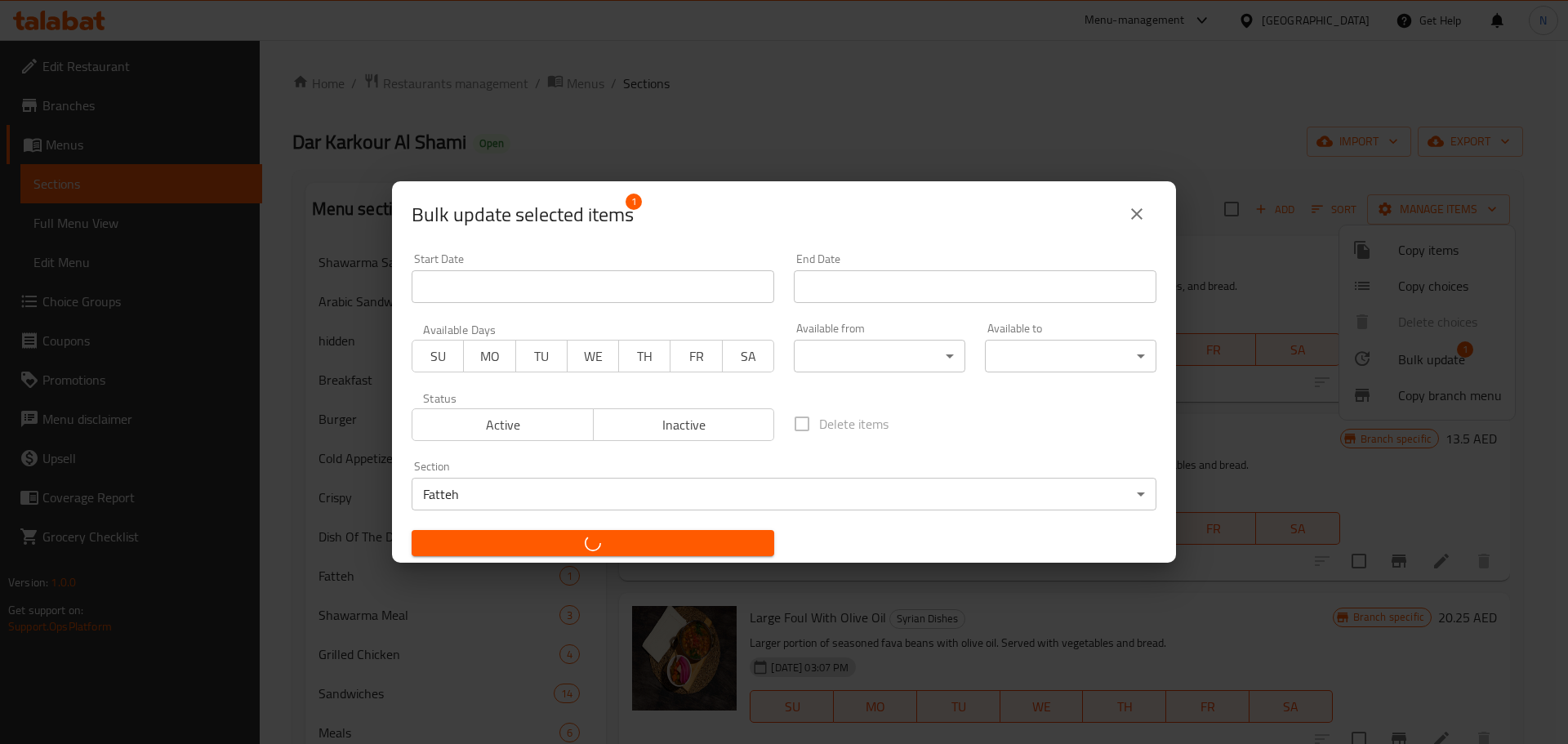
checkbox input "false"
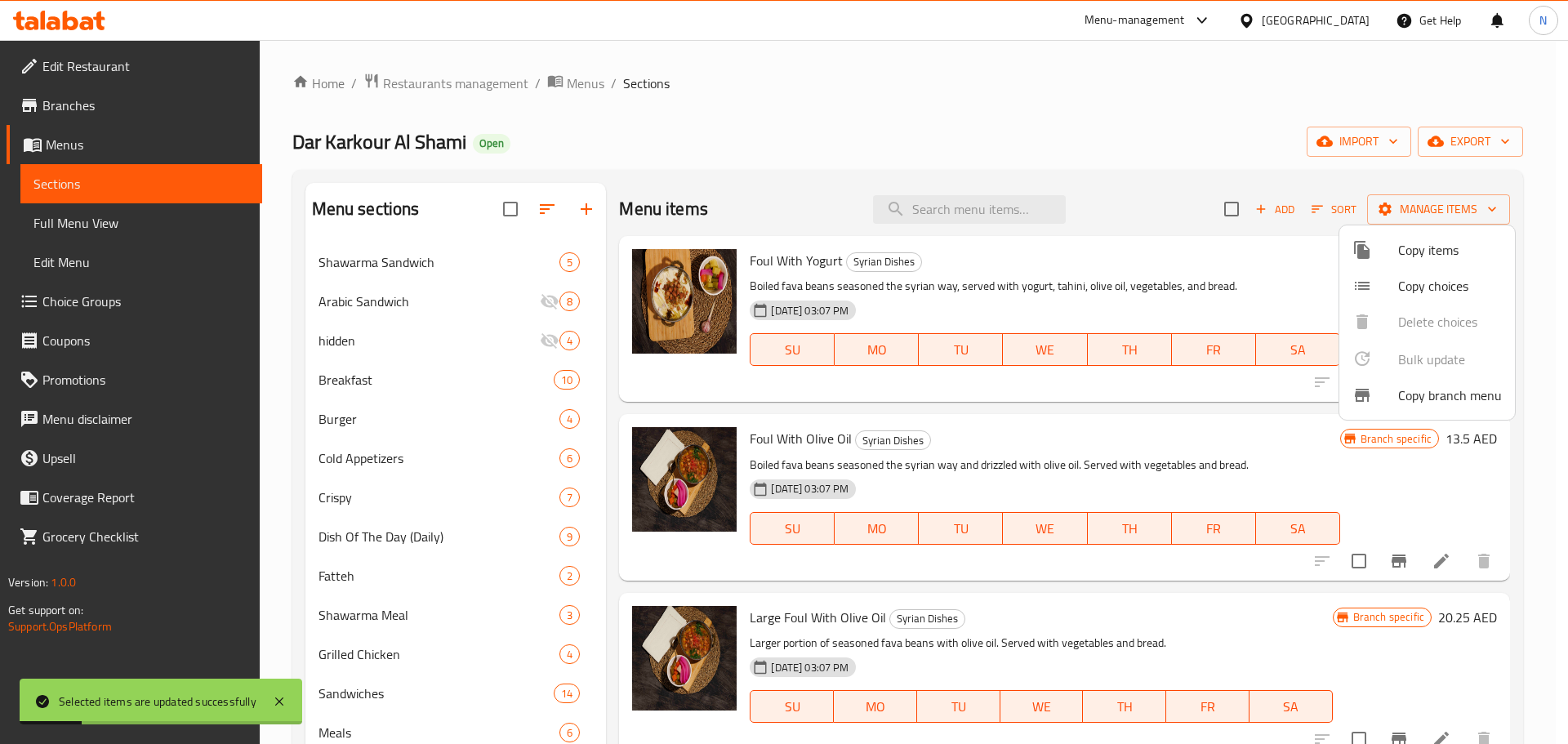
click at [379, 571] on div at bounding box center [784, 372] width 1568 height 744
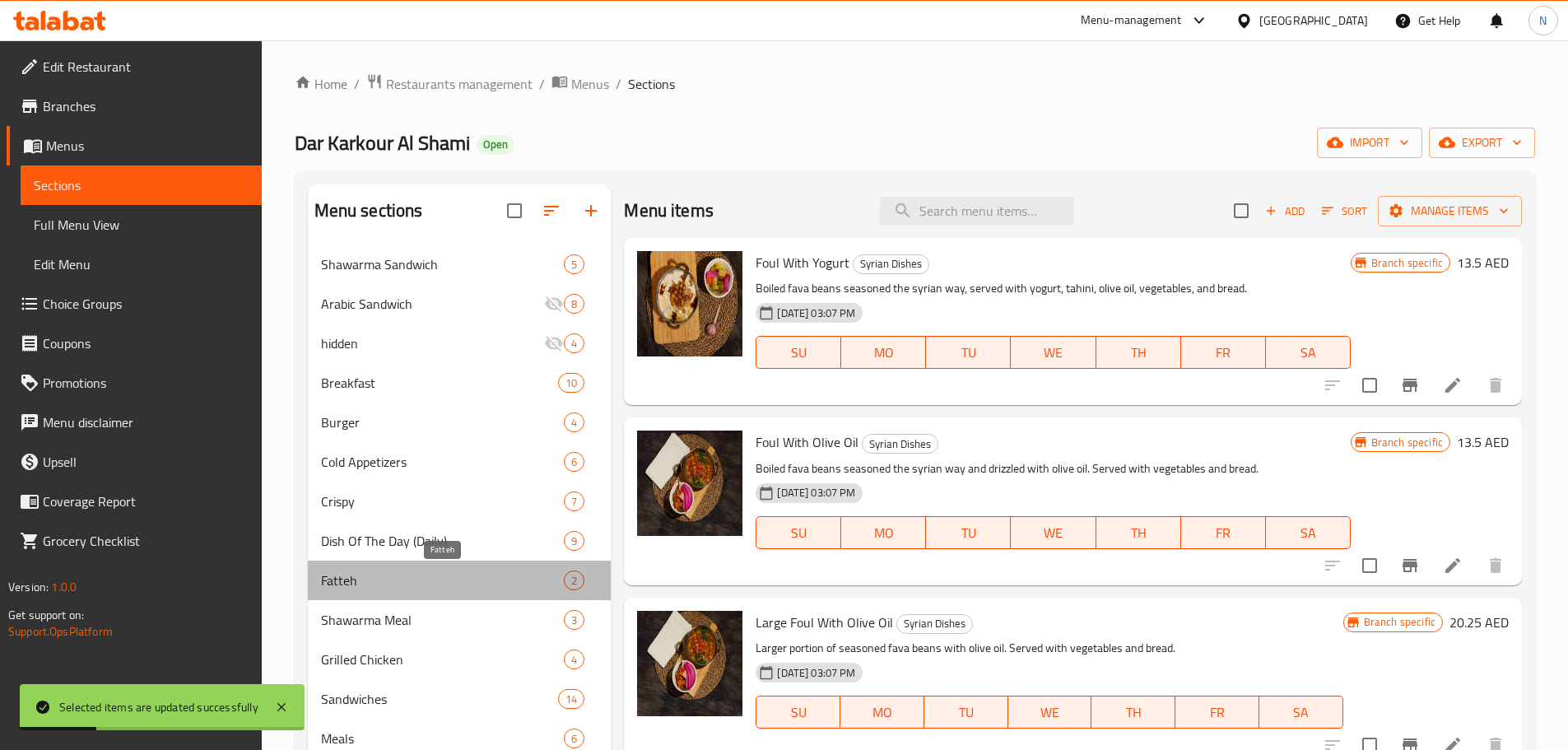
click at [380, 577] on span "Fatteh" at bounding box center [443, 580] width 244 height 20
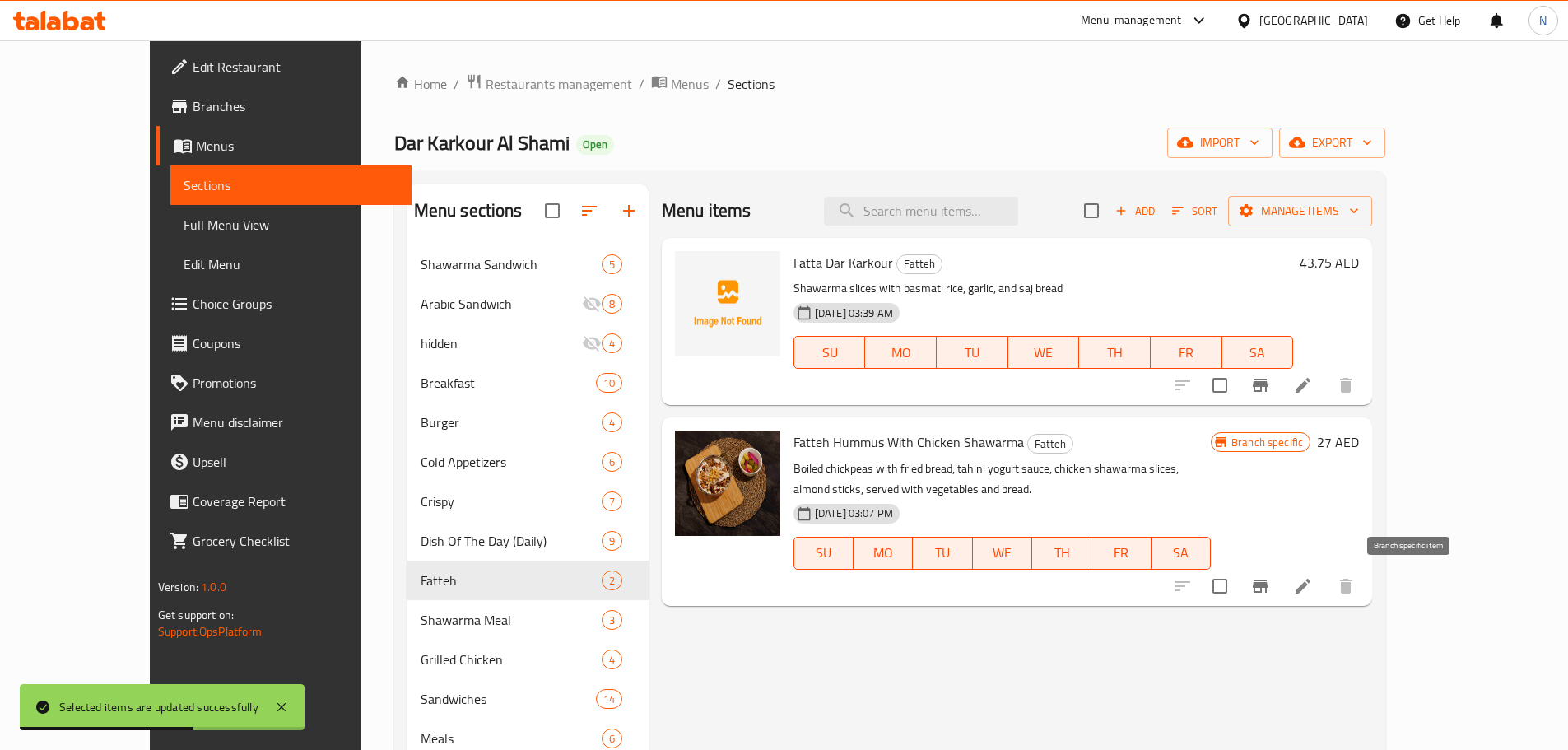
click at [1280, 588] on button "Branch-specific-item" at bounding box center [1260, 586] width 39 height 39
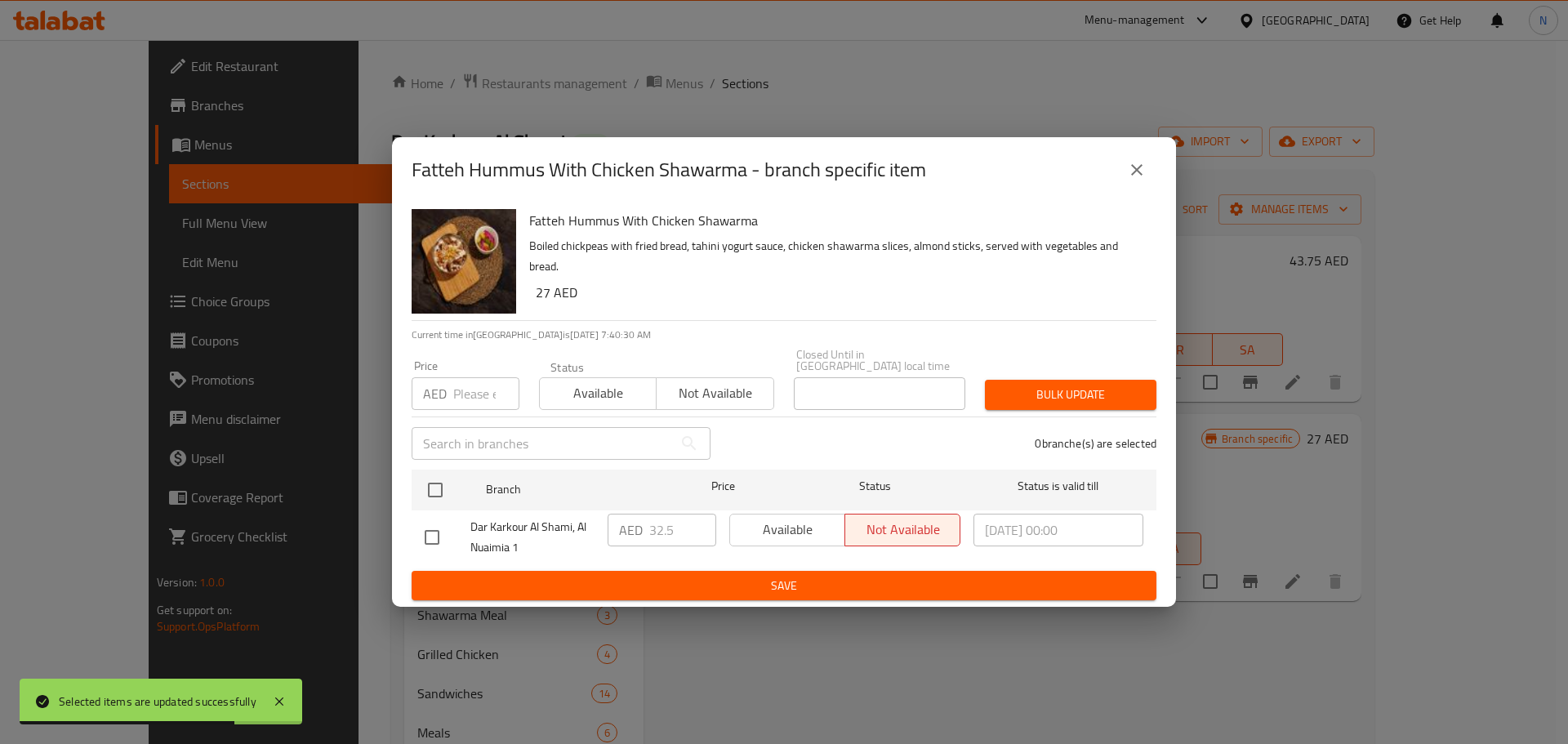
click at [470, 398] on input "number" at bounding box center [486, 393] width 66 height 33
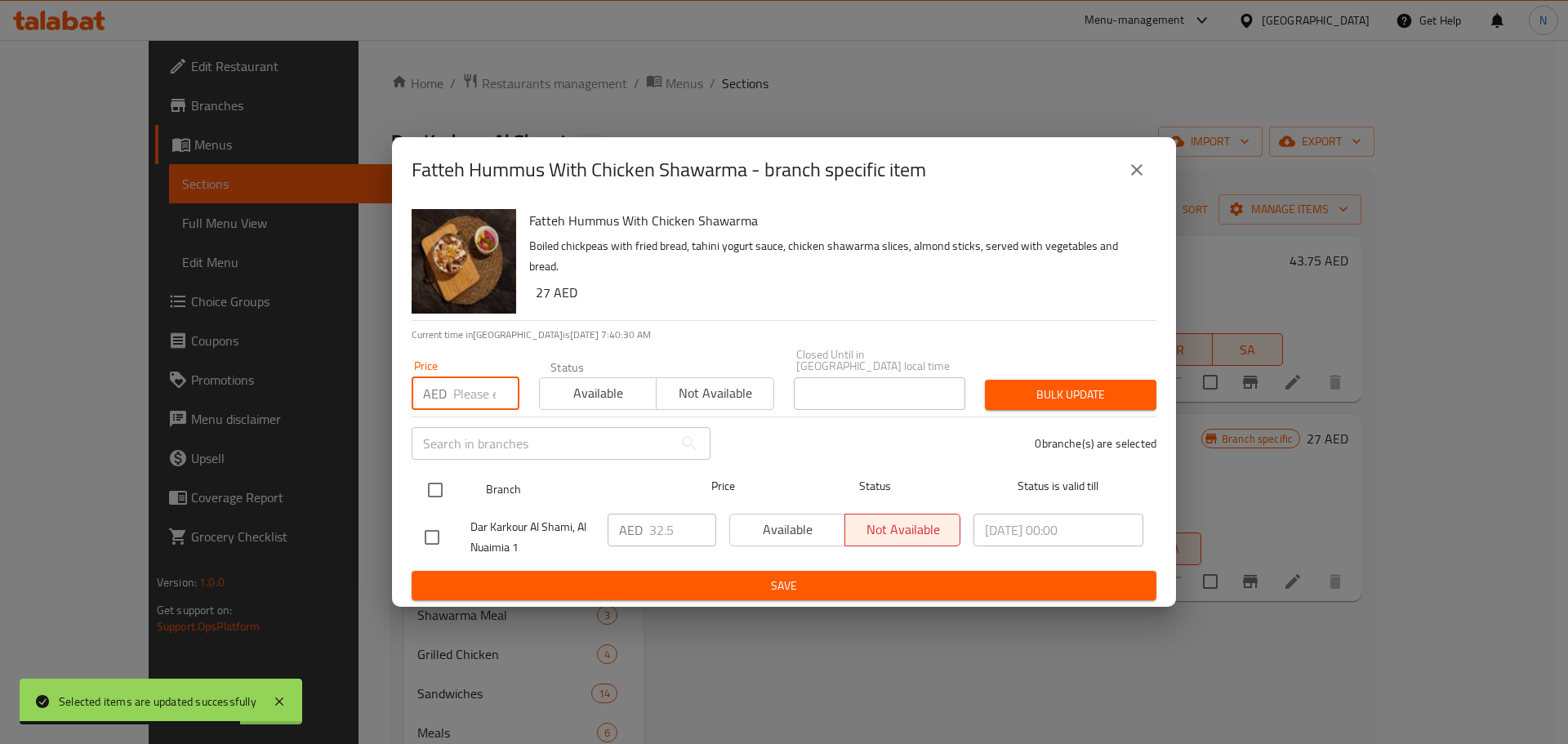
paste input "33.25"
type input "33.25"
click at [441, 484] on input "checkbox" at bounding box center [435, 490] width 35 height 35
checkbox input "true"
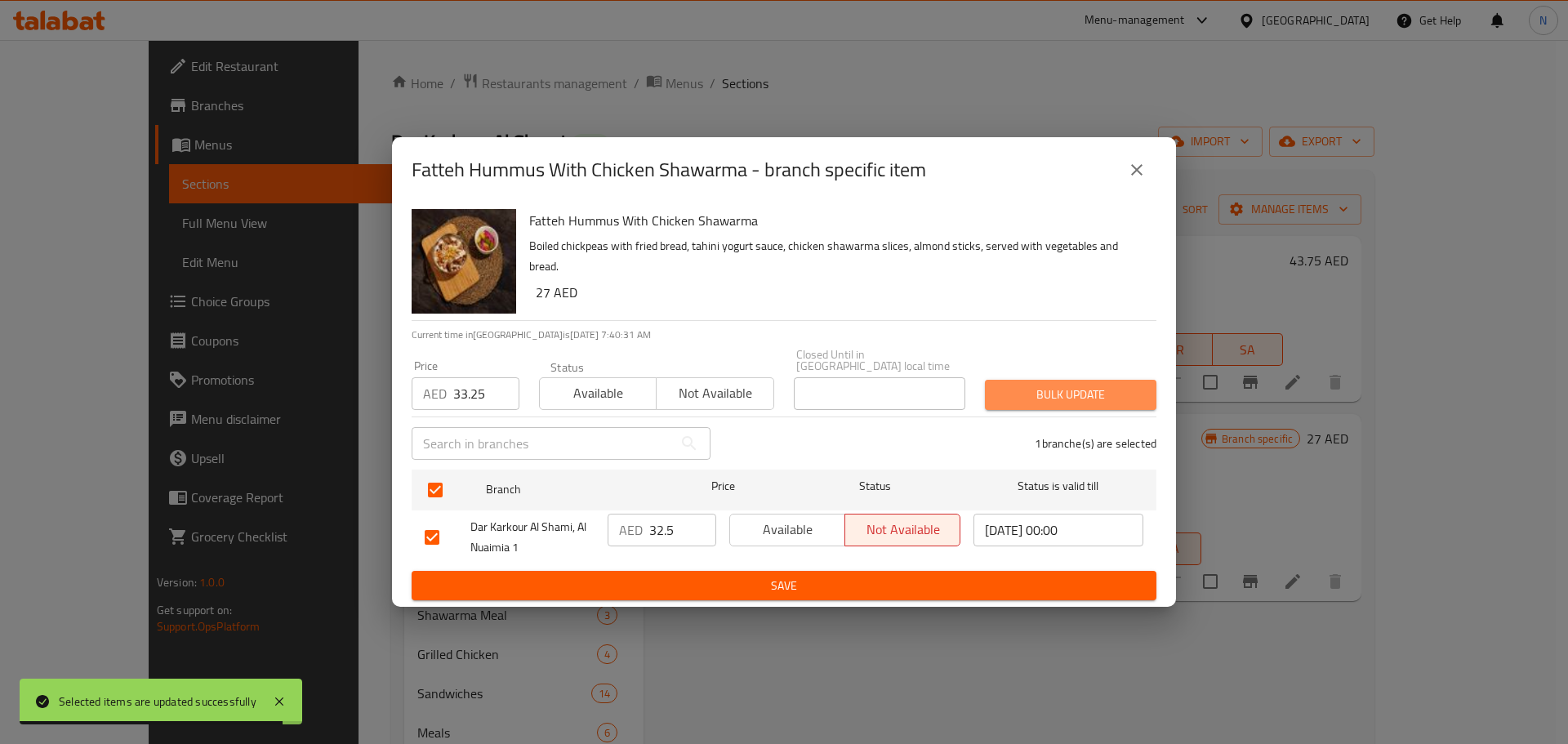
click at [996, 399] on button "Bulk update" at bounding box center [1070, 395] width 172 height 30
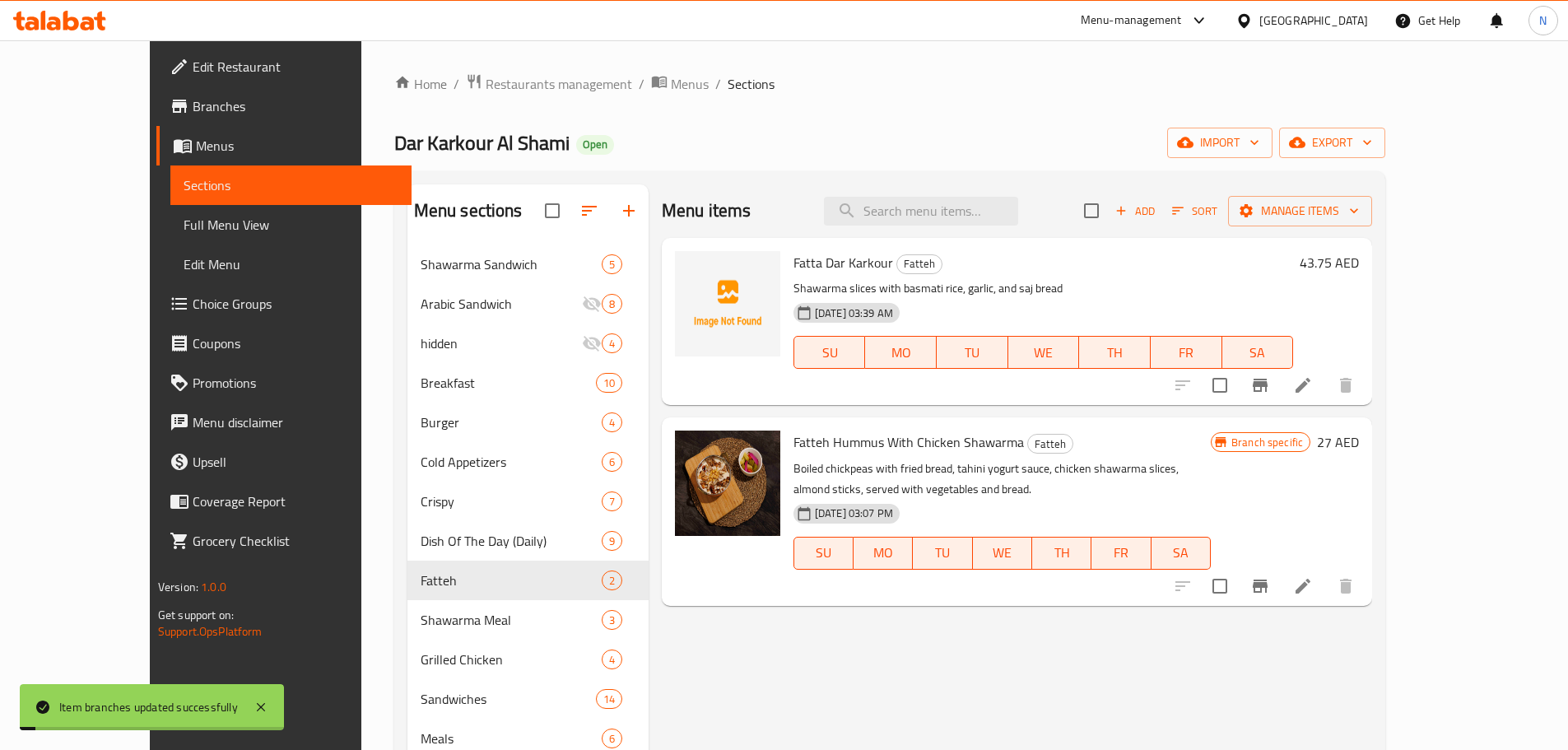
click at [1359, 444] on h6 "27 AED" at bounding box center [1337, 442] width 42 height 23
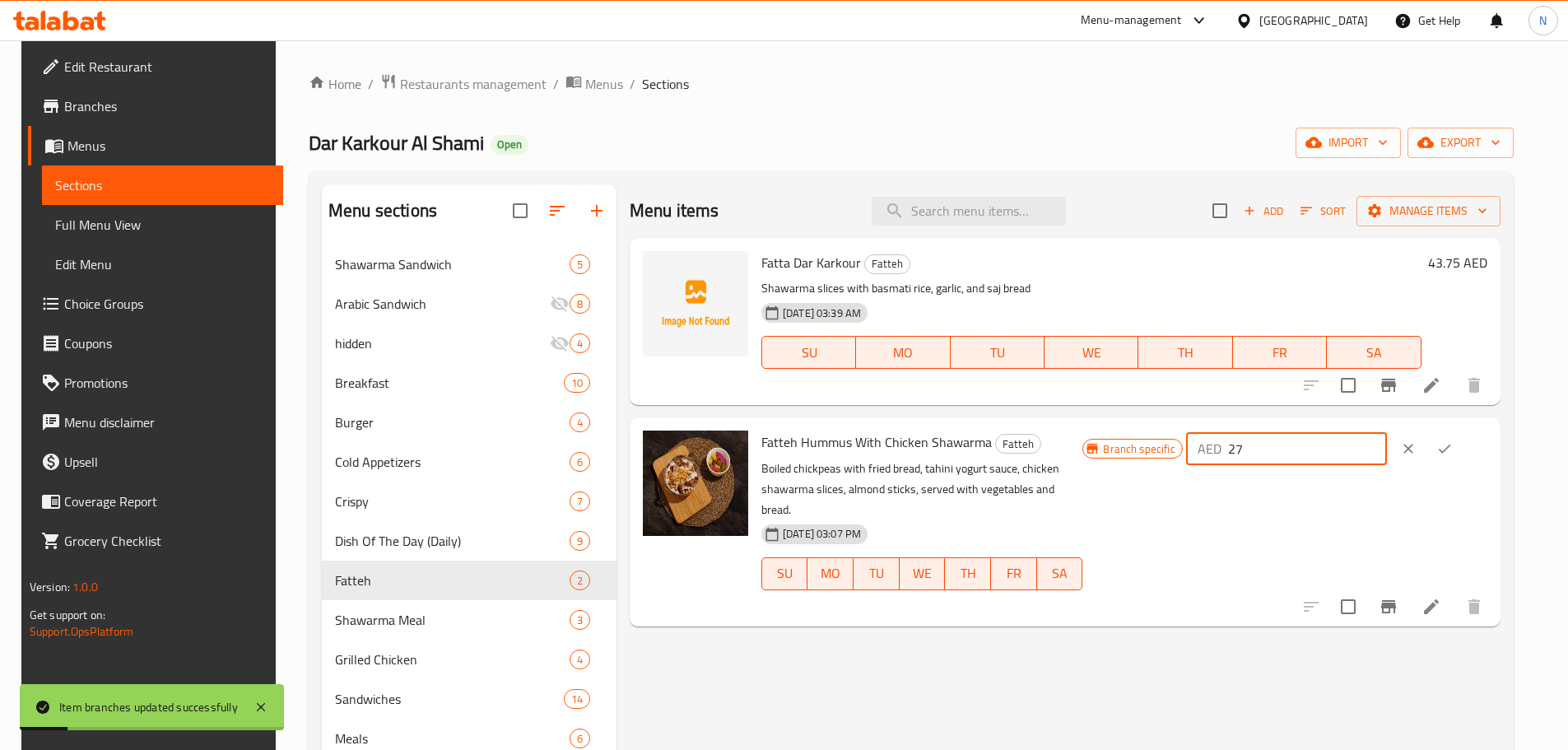
drag, startPoint x: 1335, startPoint y: 450, endPoint x: 1249, endPoint y: 455, distance: 86.1
click at [1249, 455] on div "AED 27 ​" at bounding box center [1286, 448] width 201 height 33
paste
type input "33.25"
click at [1453, 453] on icon "ok" at bounding box center [1444, 448] width 16 height 16
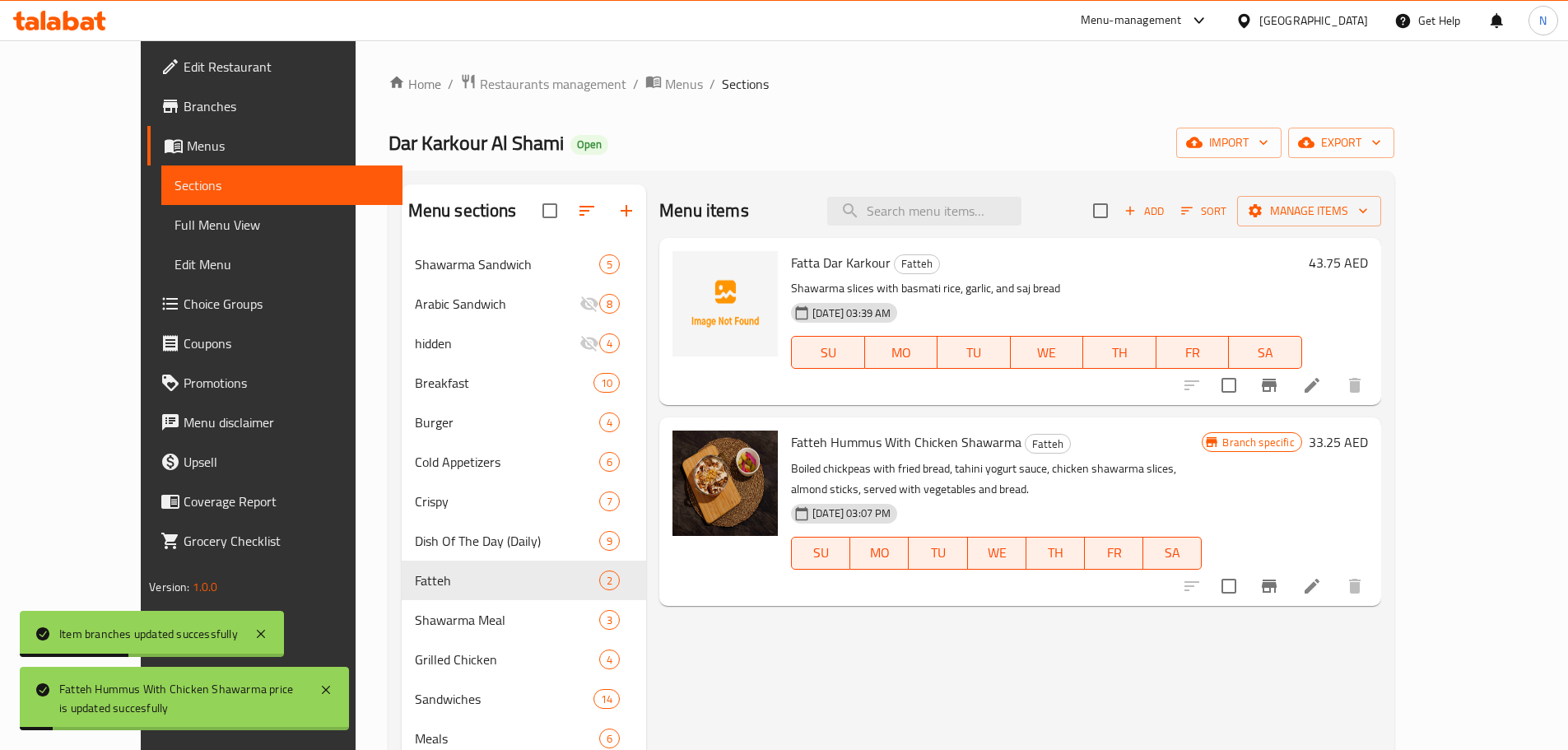
click at [1322, 578] on icon at bounding box center [1312, 587] width 20 height 20
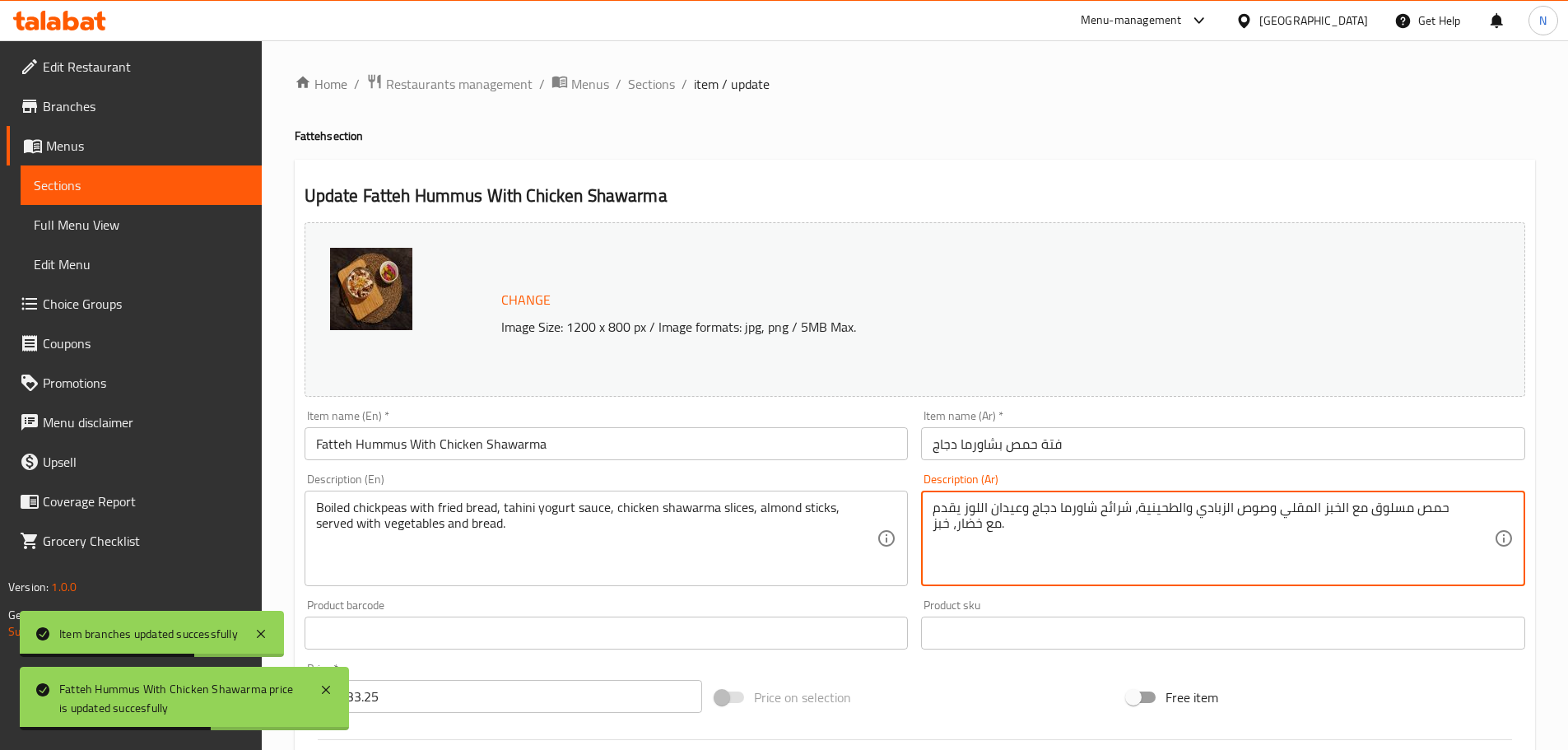
click at [1066, 517] on textarea "حمص مسلوق مع الخبز المقلي وصوص الزبادي والطحينية، شرائح شاورما دجاج وعيدان اللو…" at bounding box center [1213, 539] width 561 height 79
type textarea "حمص حب خبز محمص و الطحينية مع طشت السمنة وشراح شاورما الدجاج"
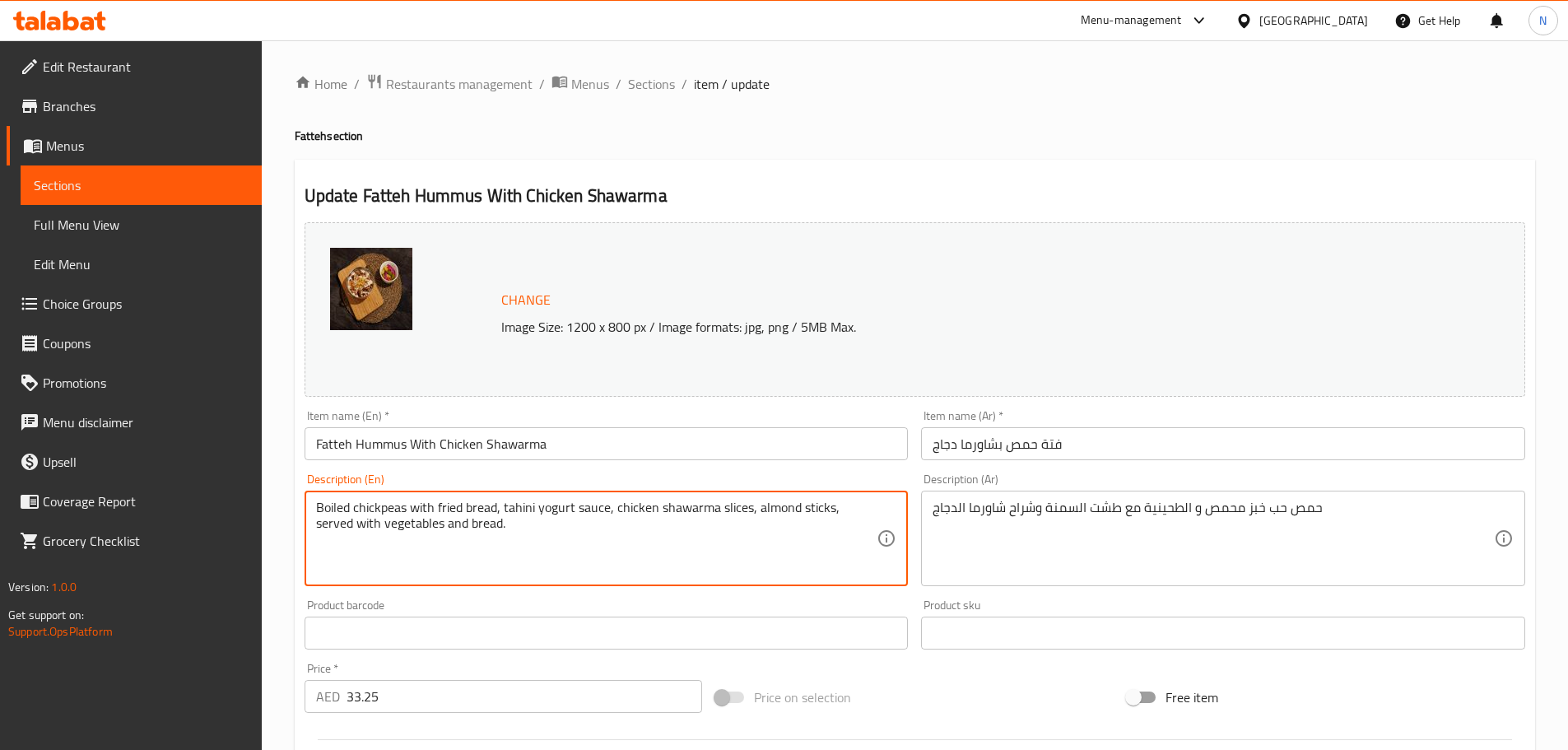
click at [770, 522] on textarea "Boiled chickpeas with fried bread, tahini yogurt sauce, chicken shawarma slices…" at bounding box center [596, 539] width 561 height 79
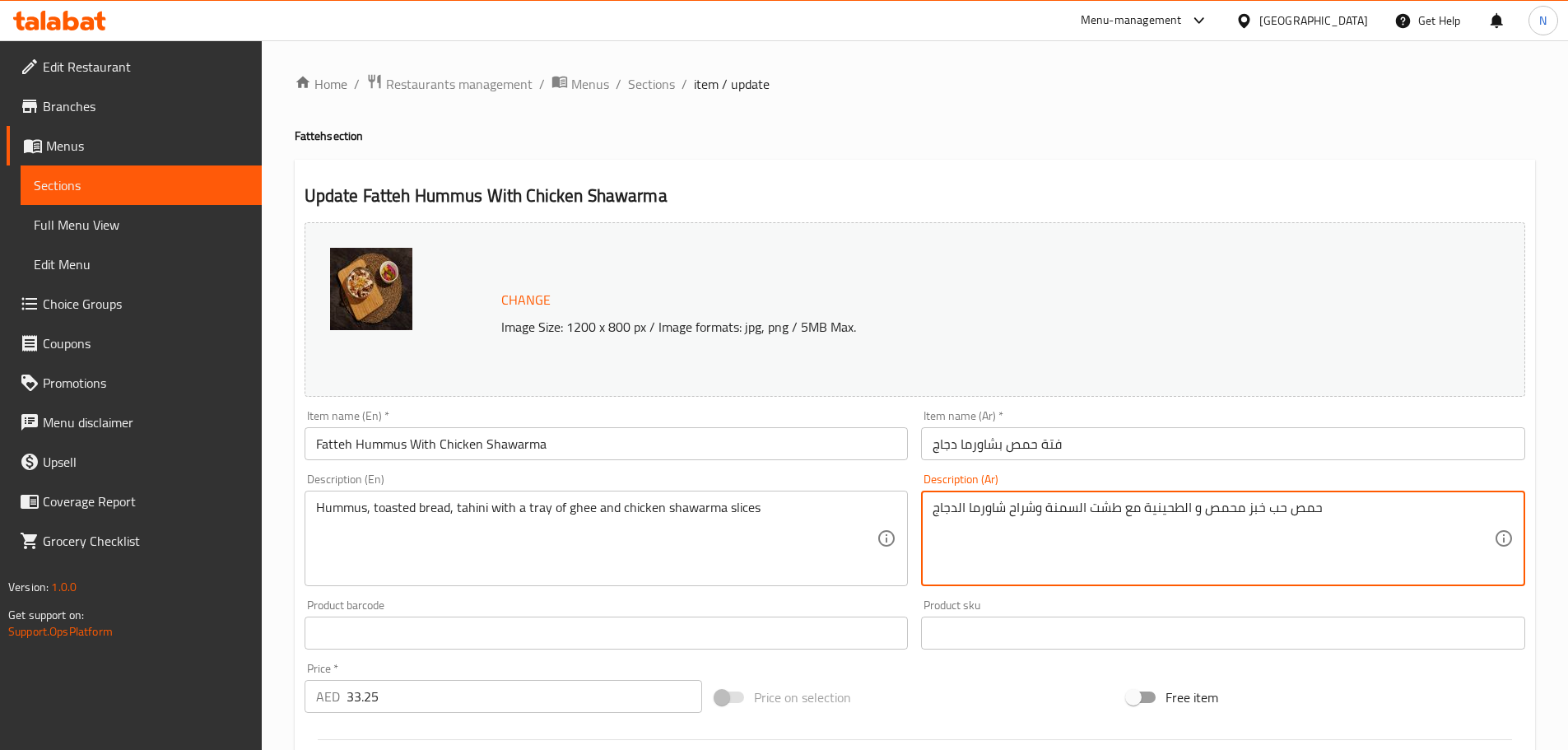
drag, startPoint x: 1265, startPoint y: 517, endPoint x: 1320, endPoint y: 513, distance: 55.1
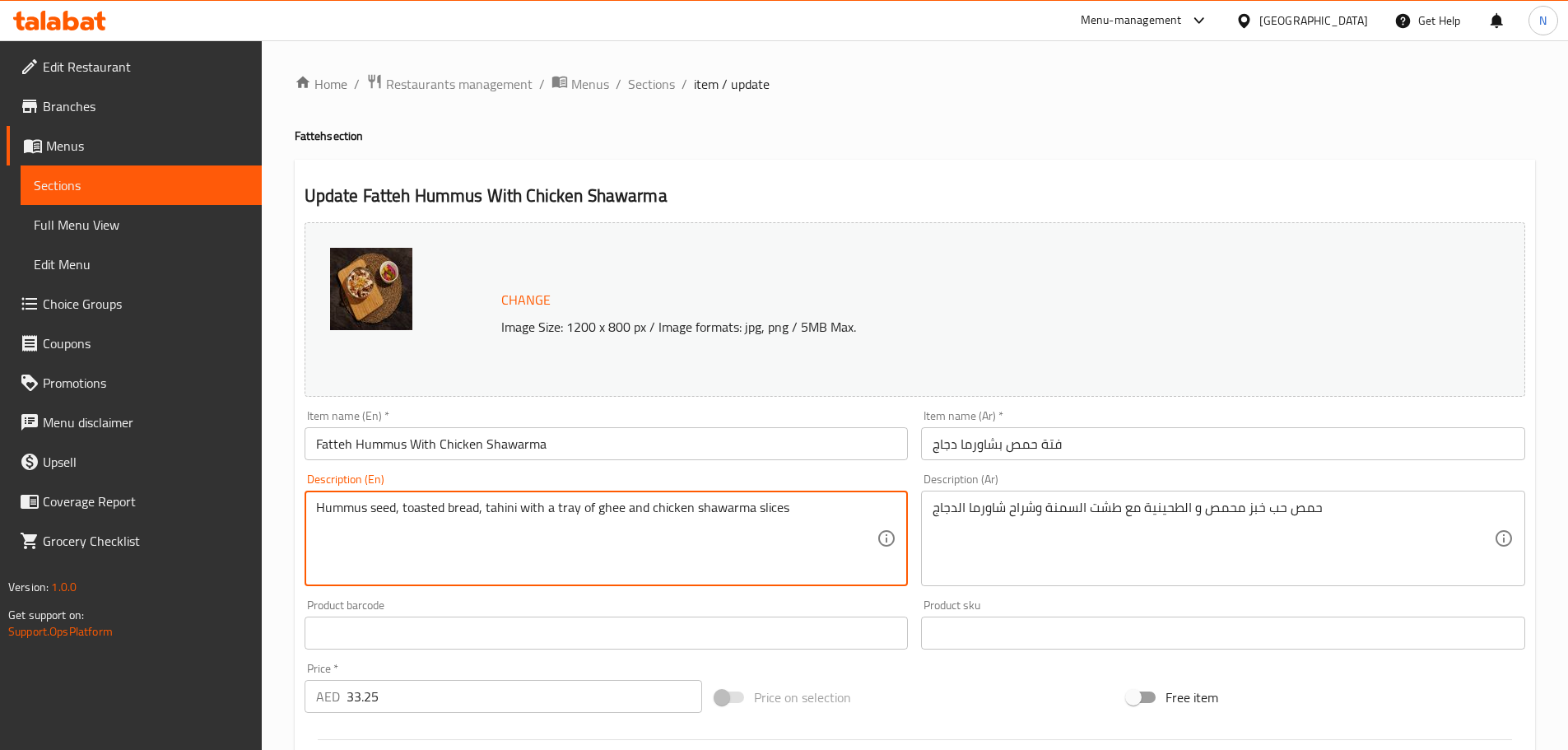
click at [396, 513] on textarea "Hummus seed, toasted bread, tahini with a tray of ghee and chicken shawarma sli…" at bounding box center [596, 539] width 561 height 79
click at [399, 513] on textarea "Hummus seed, toasted bread, tahini with a tray of ghee and chicken shawarma sli…" at bounding box center [596, 539] width 561 height 79
click at [396, 512] on textarea "Hummus seed, toasted bread, tahini with a tray of ghee and chicken shawarma sli…" at bounding box center [596, 539] width 561 height 79
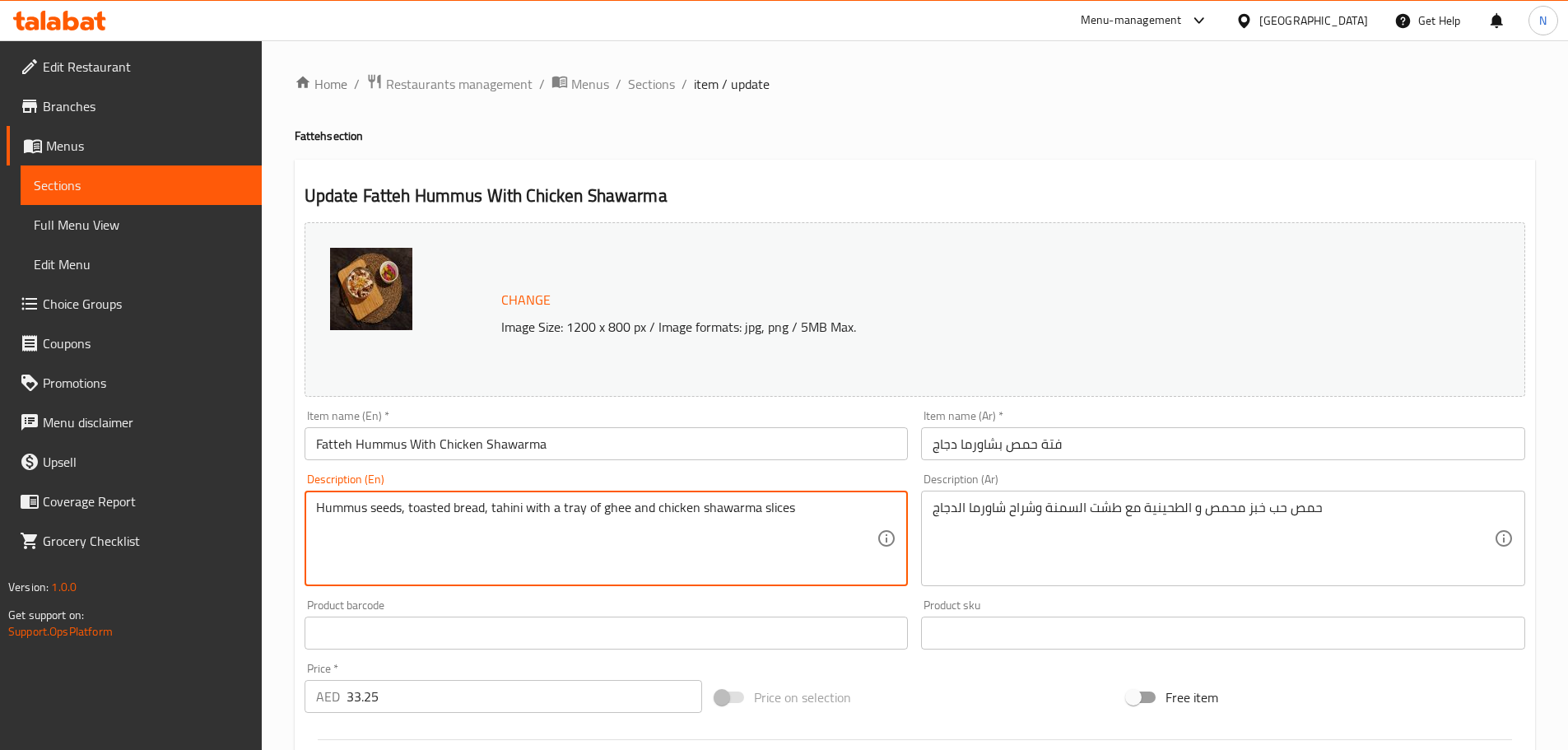
type textarea "Hummus seeds, toasted bread, tahini with a tray of ghee and chicken shawarma sl…"
click at [1003, 682] on div "Price on selection" at bounding box center [914, 697] width 411 height 45
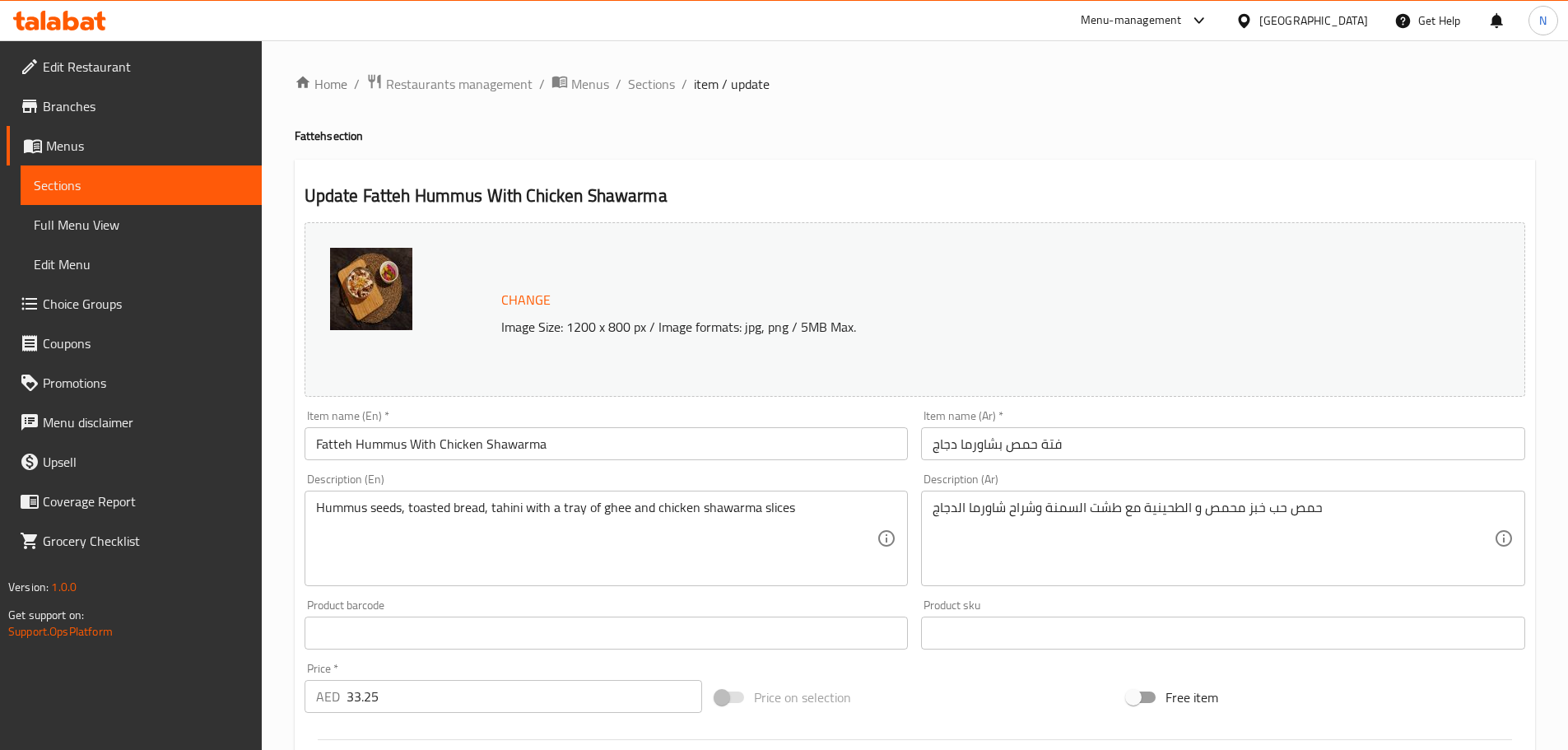
scroll to position [438, 0]
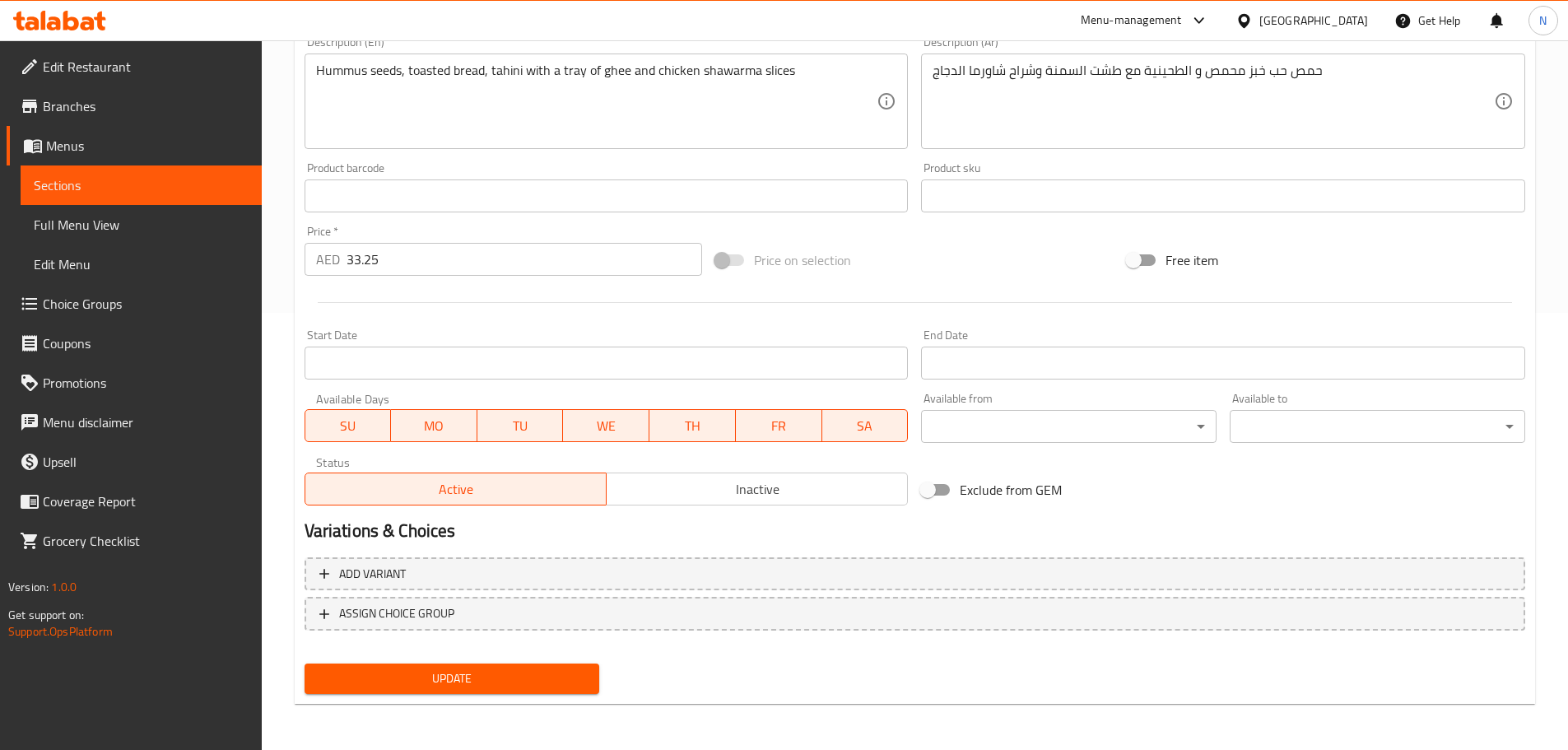
click at [546, 685] on span "Update" at bounding box center [452, 679] width 270 height 21
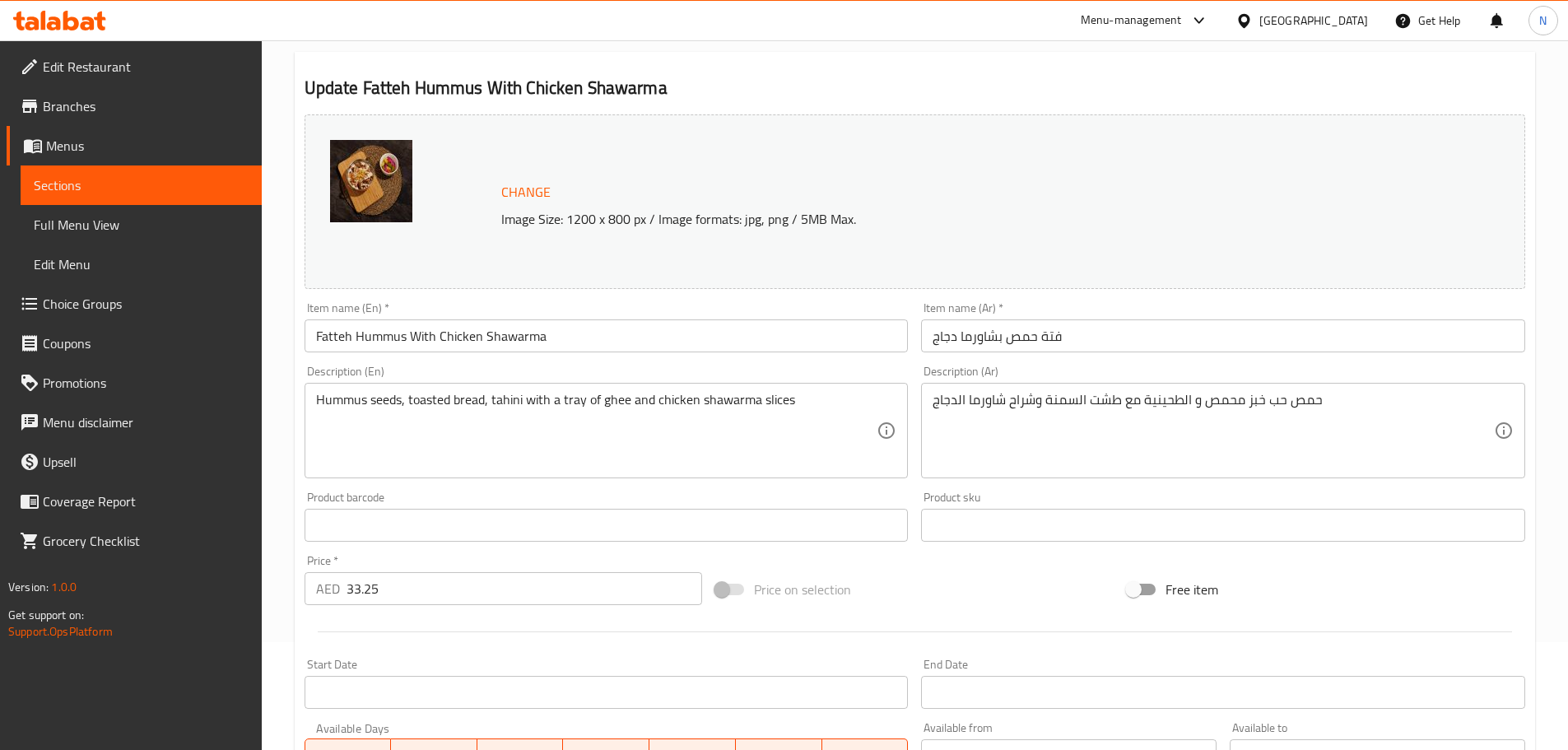
scroll to position [0, 0]
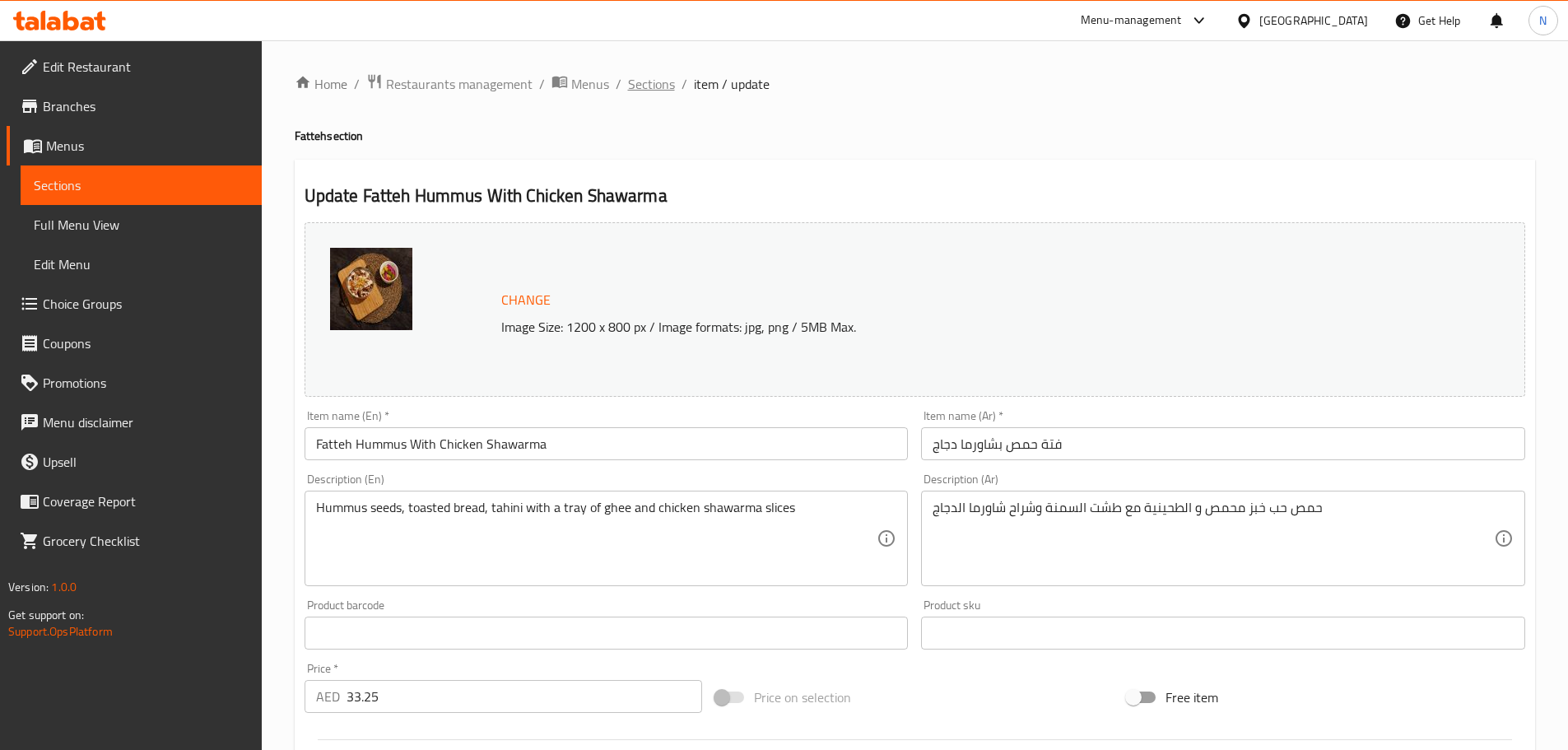
click at [672, 80] on span "Sections" at bounding box center [651, 84] width 47 height 20
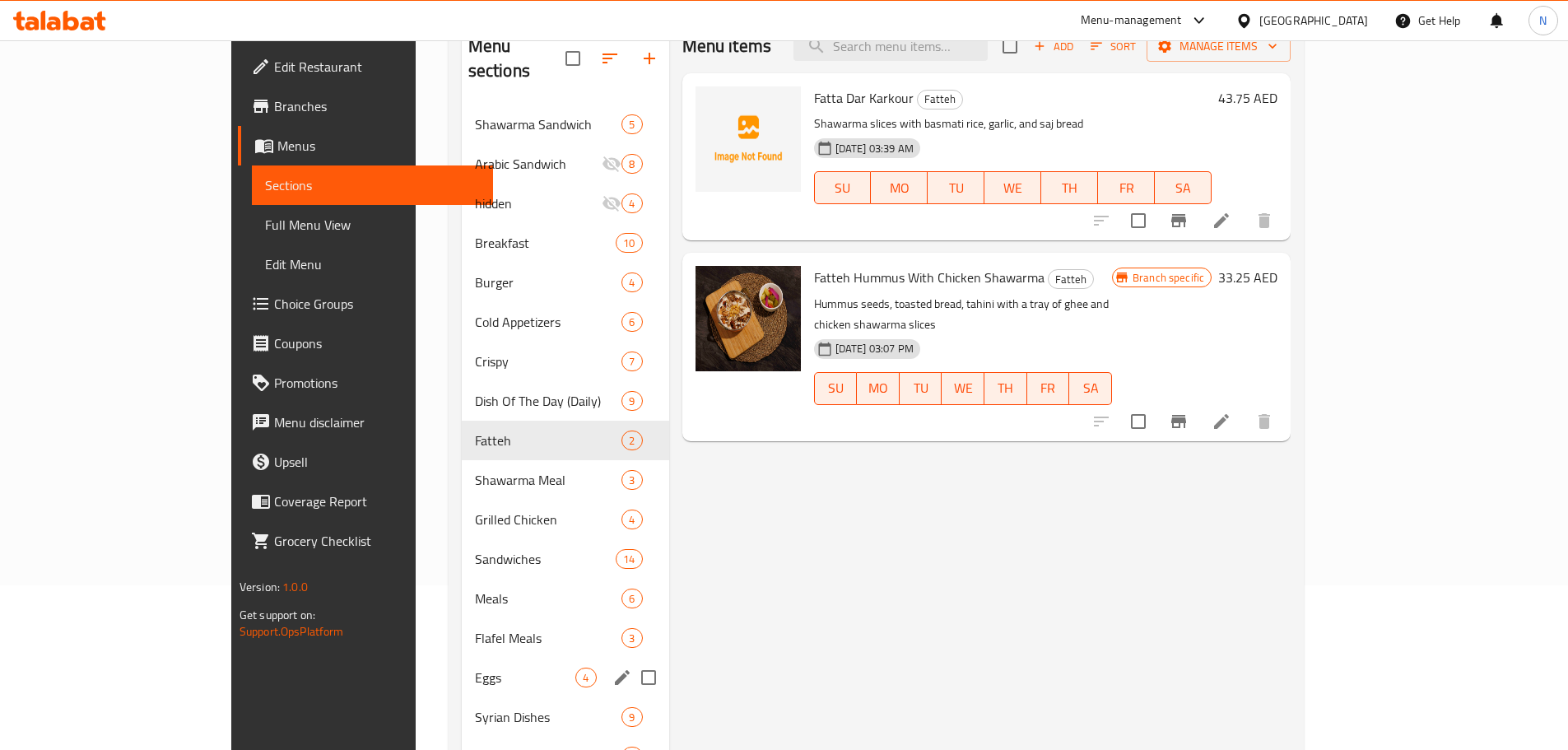
scroll to position [247, 0]
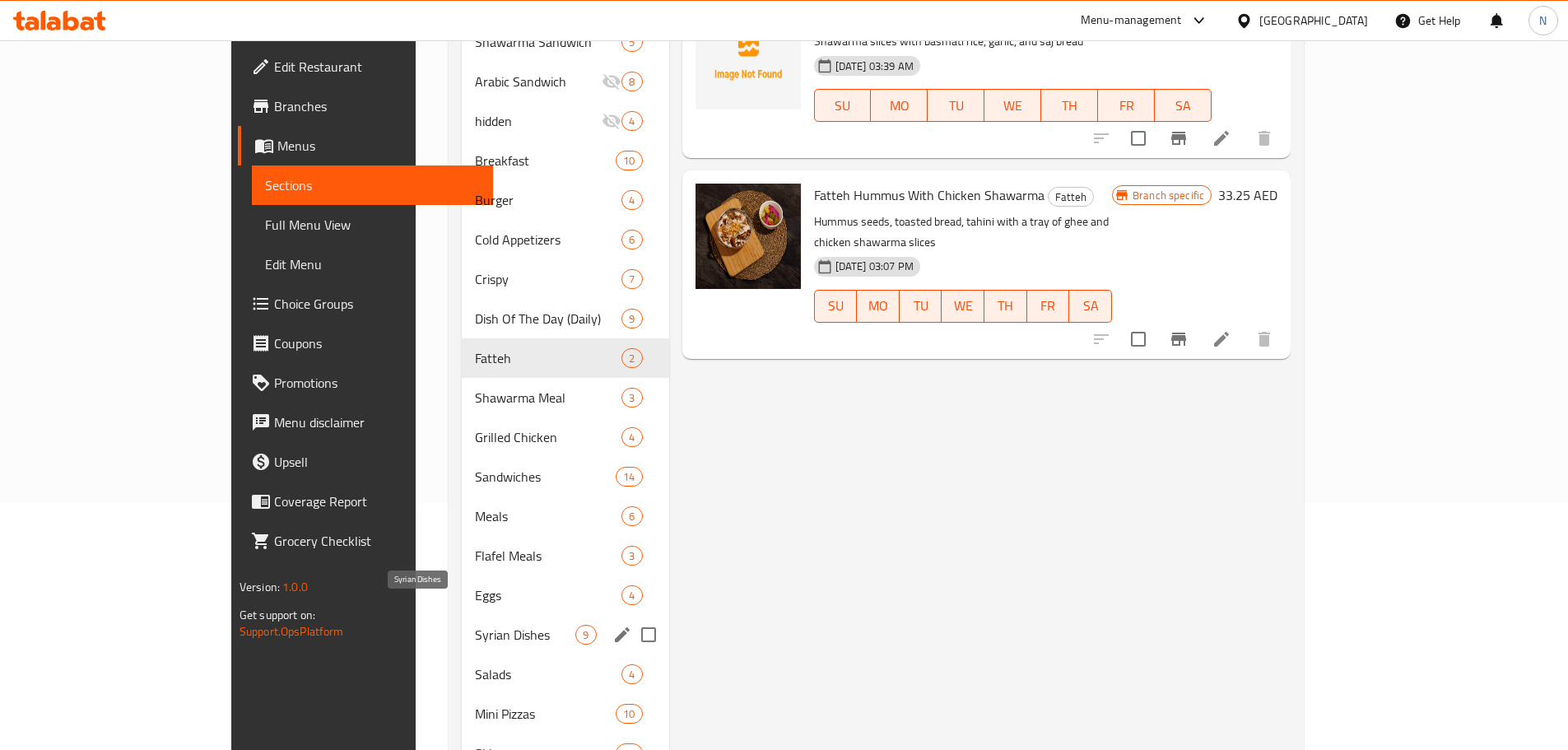
click at [475, 625] on span "Syrian Dishes" at bounding box center [525, 635] width 101 height 20
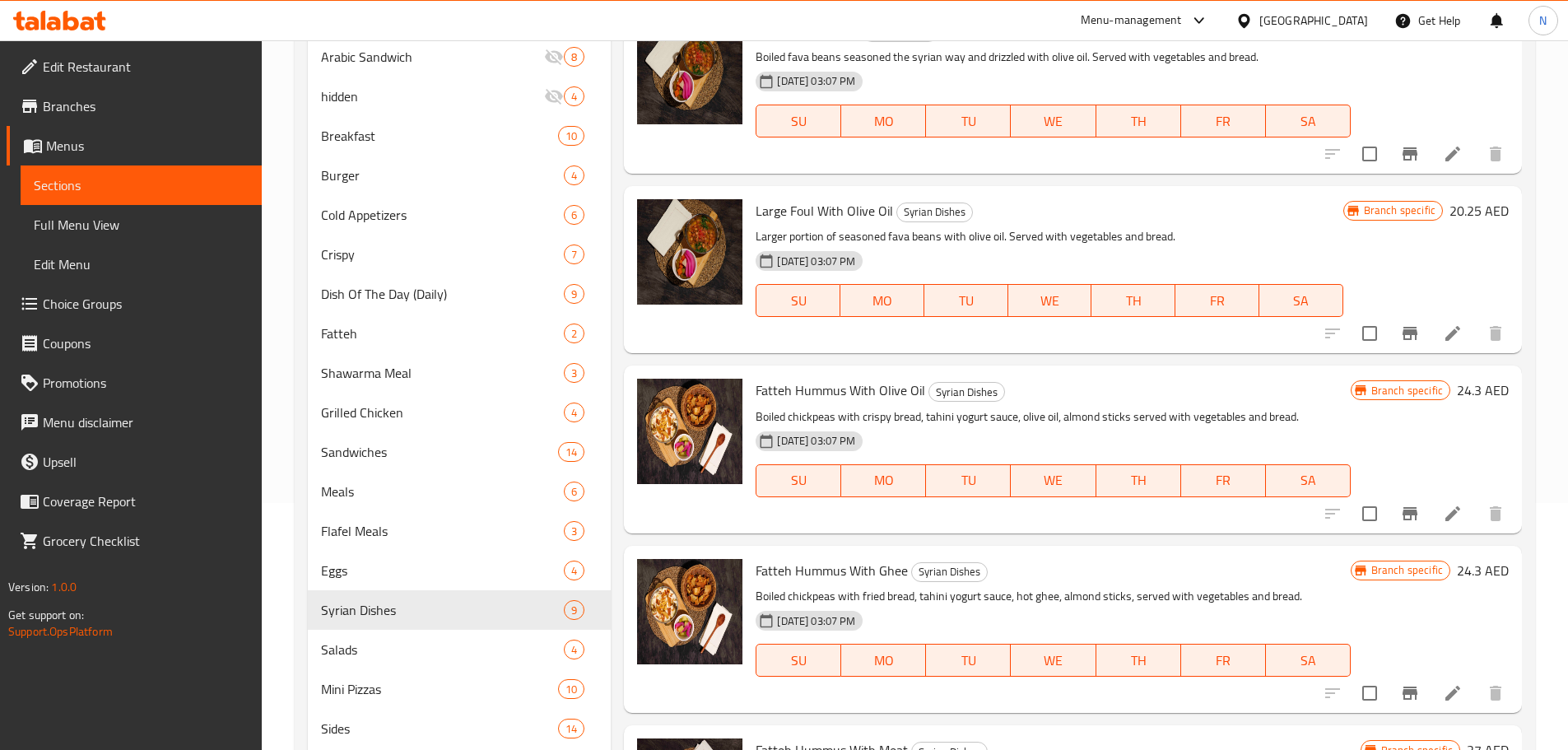
scroll to position [247, 0]
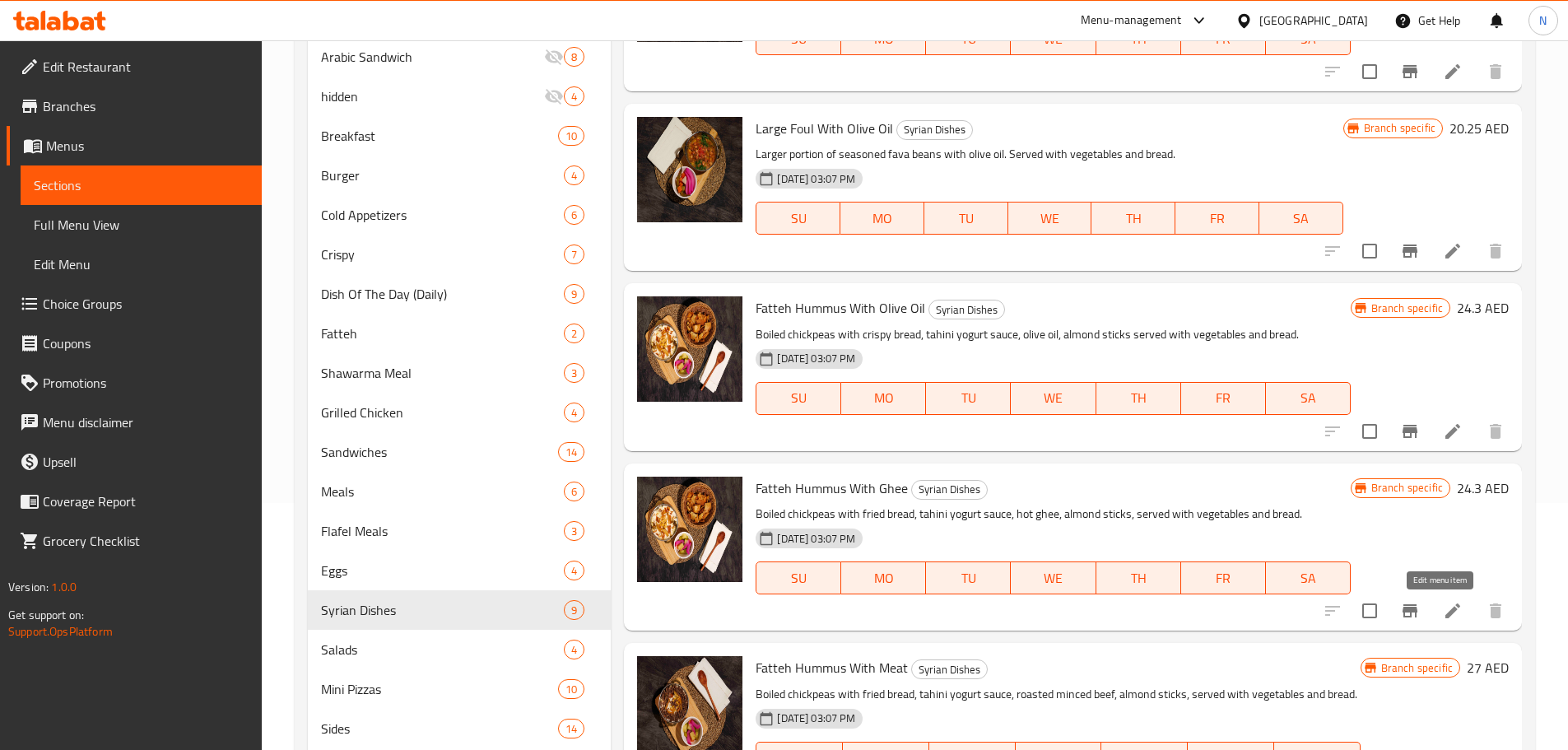
click at [1443, 618] on icon at bounding box center [1453, 611] width 20 height 20
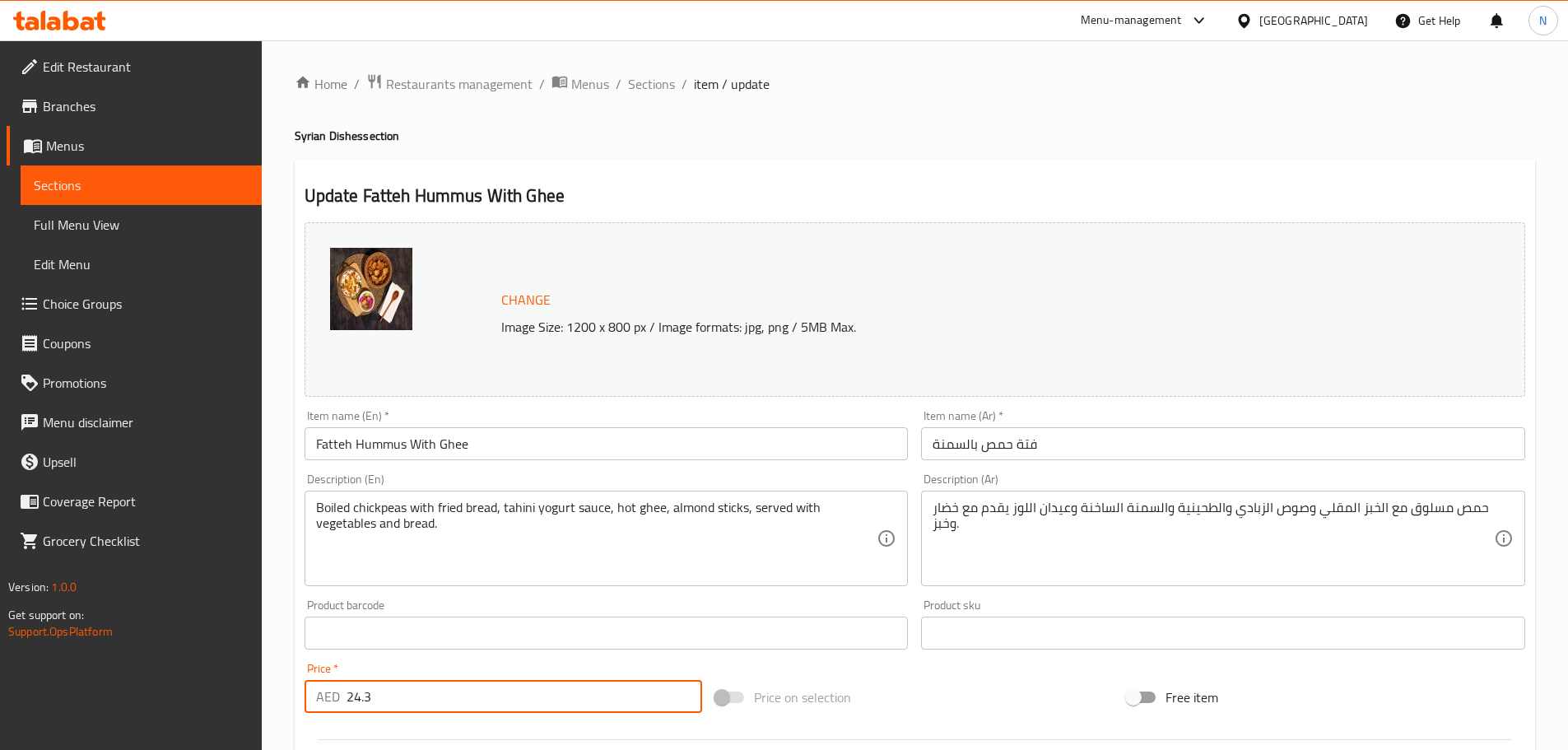
drag, startPoint x: 419, startPoint y: 683, endPoint x: 322, endPoint y: 696, distance: 97.9
click at [322, 696] on div "AED 24.3 Price *" at bounding box center [503, 696] width 398 height 33
type input "35"
click at [888, 695] on div "Price on selection" at bounding box center [914, 697] width 411 height 45
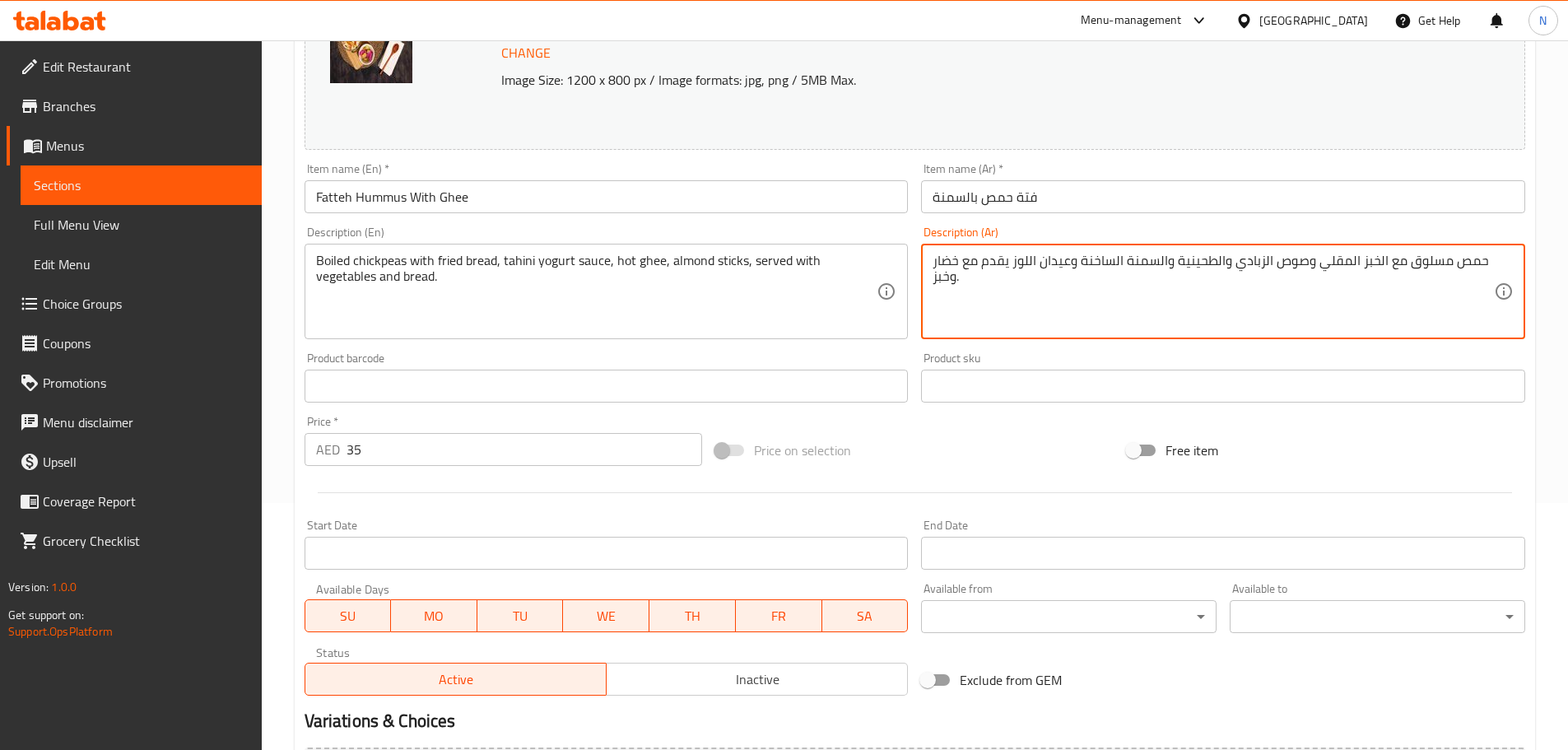
click at [1152, 268] on textarea "حمص مسلوق مع الخبز المقلي وصوص الزبادي والطحينية والسمنة الساخنة وعيدان اللوز ي…" at bounding box center [1213, 292] width 561 height 79
type textarea "حمص مسلوق متبل بالطريقة الشامية مع الخبز المقلي وصوص اللبن والطحينية مع السمنة …"
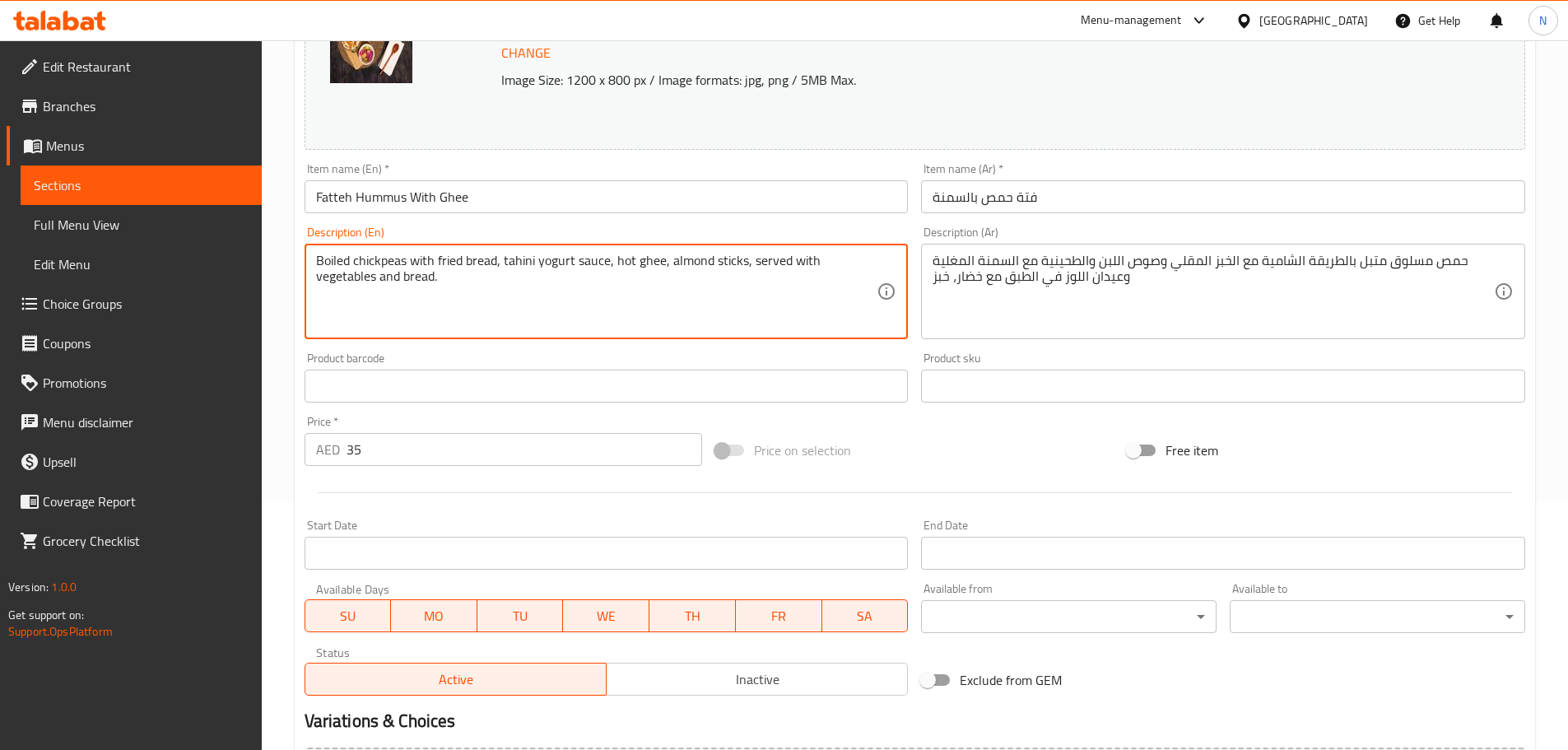
click at [426, 254] on textarea "Boiled chickpeas with fried bread, tahini yogurt sauce, hot ghee, almond sticks…" at bounding box center [596, 292] width 561 height 79
type textarea "Boiled chickpeas seasoned in the Levantine way with fried bread, yogurt and tah…"
click at [942, 469] on div "Price on selection" at bounding box center [914, 451] width 411 height 45
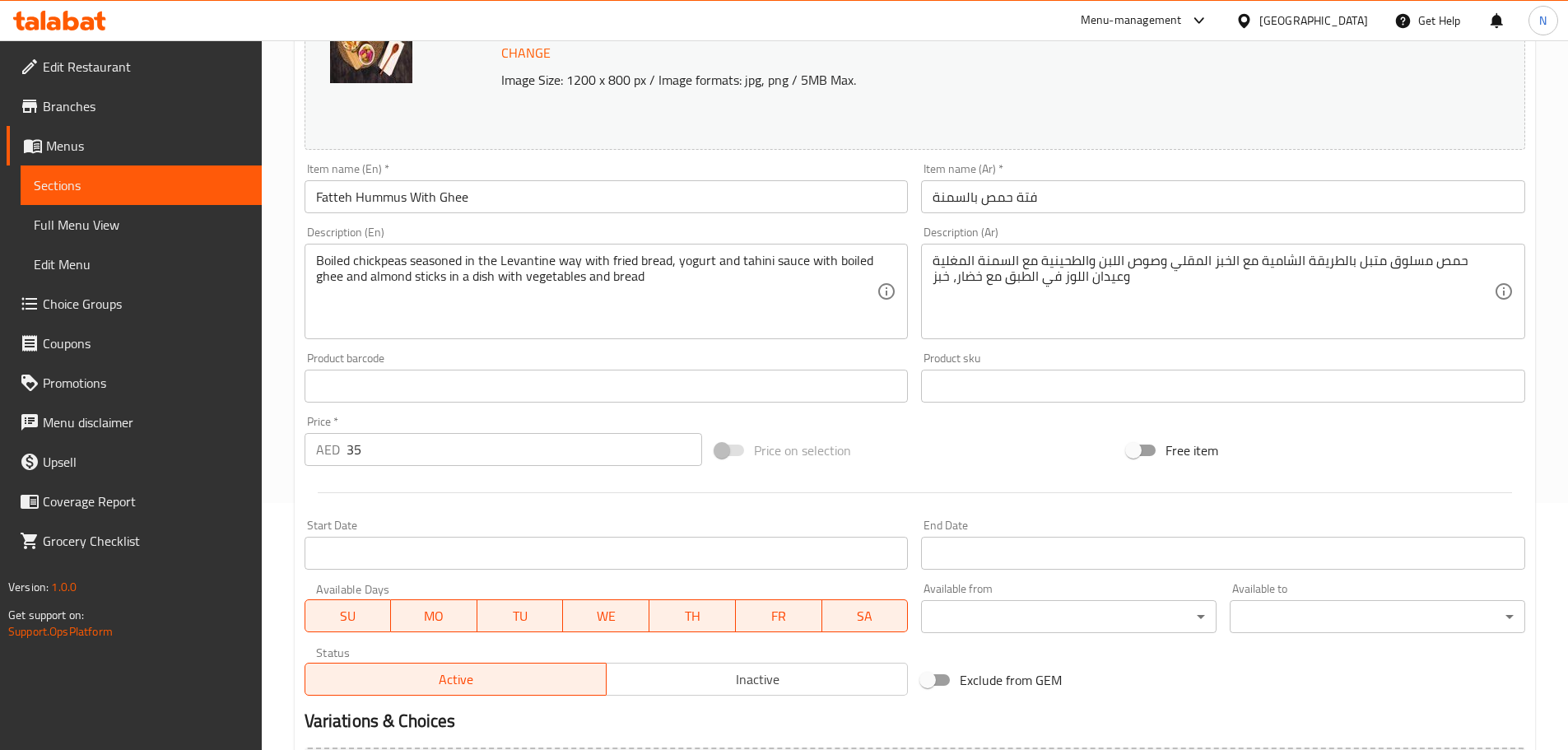
scroll to position [438, 0]
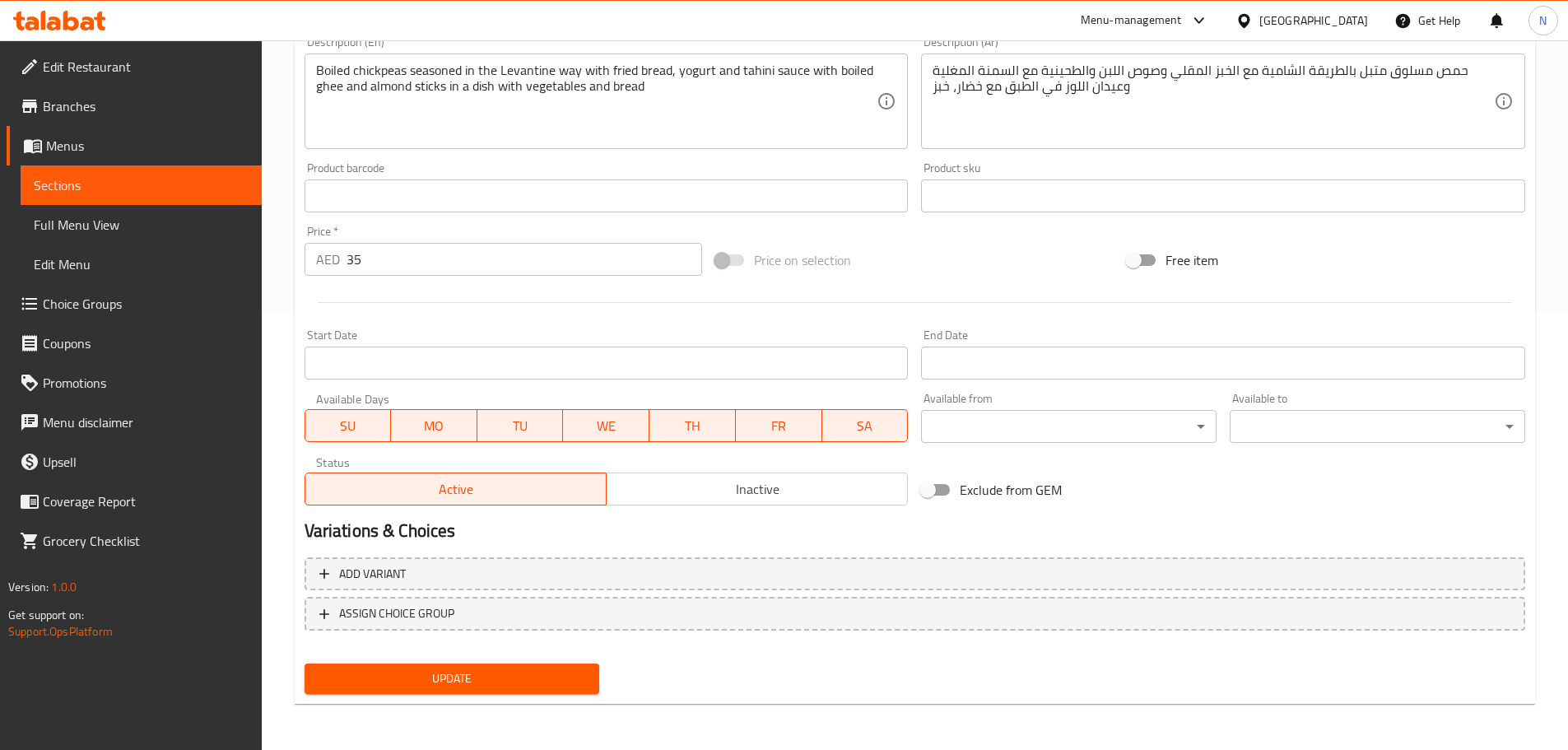
click at [515, 675] on span "Update" at bounding box center [452, 679] width 270 height 21
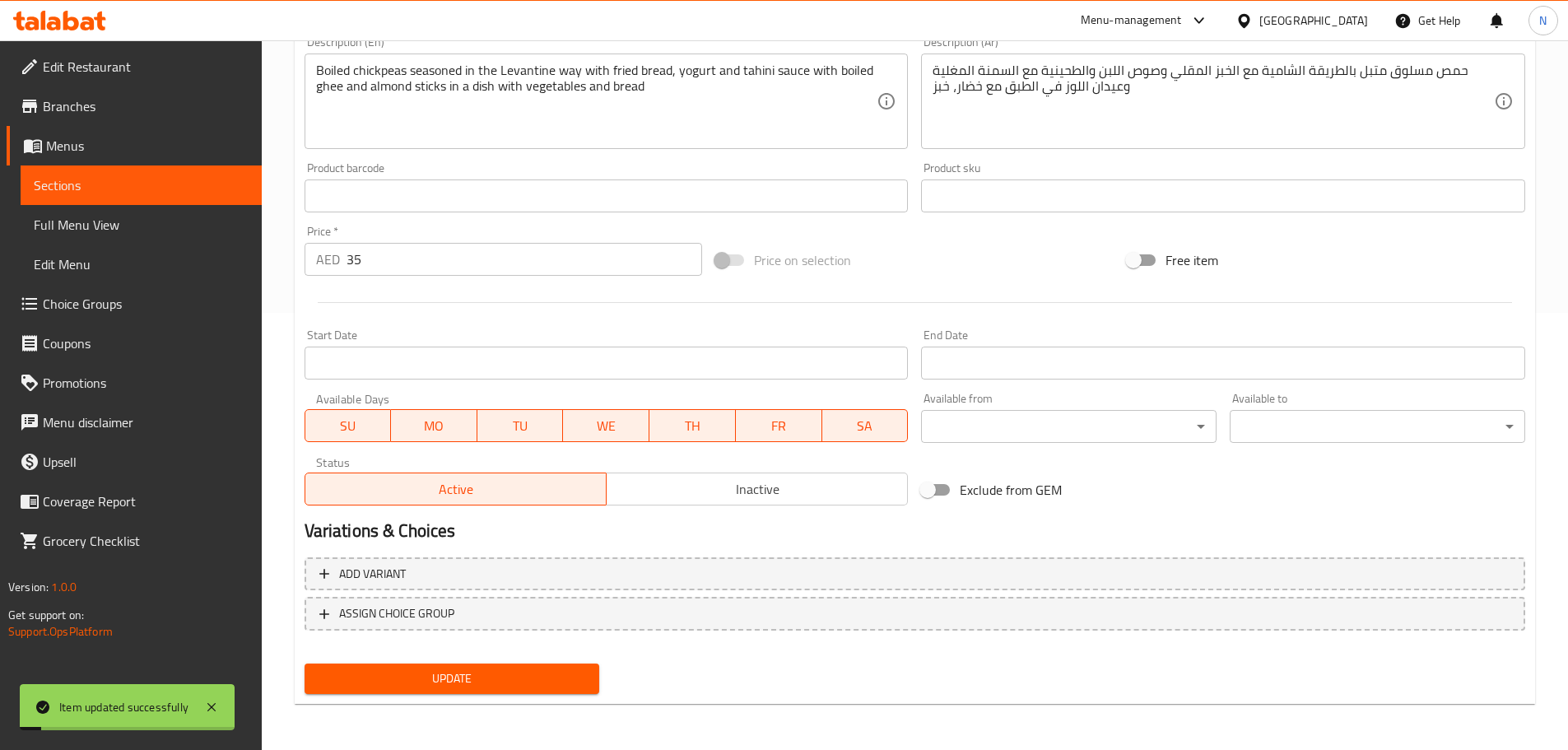
scroll to position [0, 0]
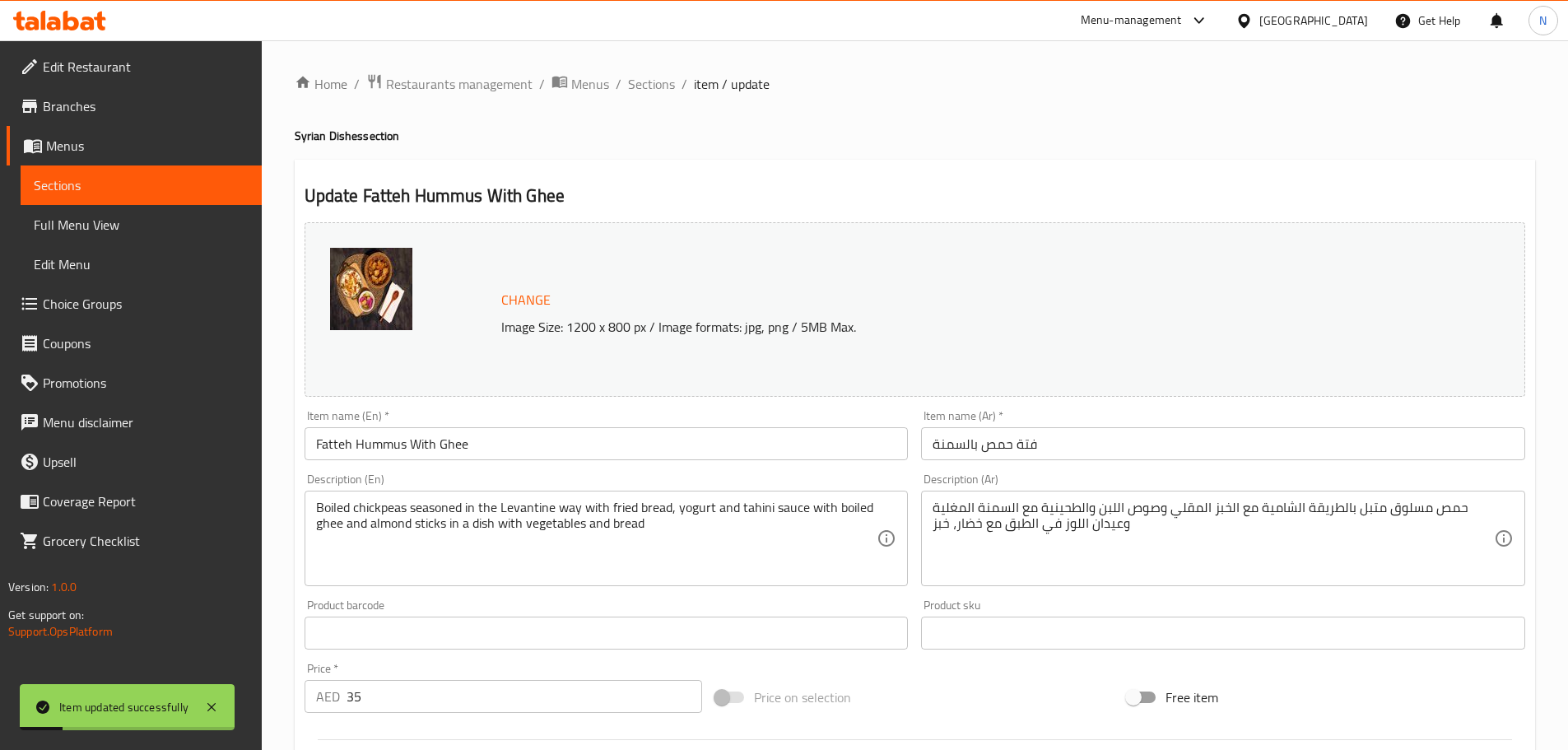
click at [673, 83] on ol "Home / Restaurants management / Menus / Sections / item / update" at bounding box center [915, 84] width 1240 height 21
click at [654, 90] on span "Sections" at bounding box center [651, 84] width 47 height 20
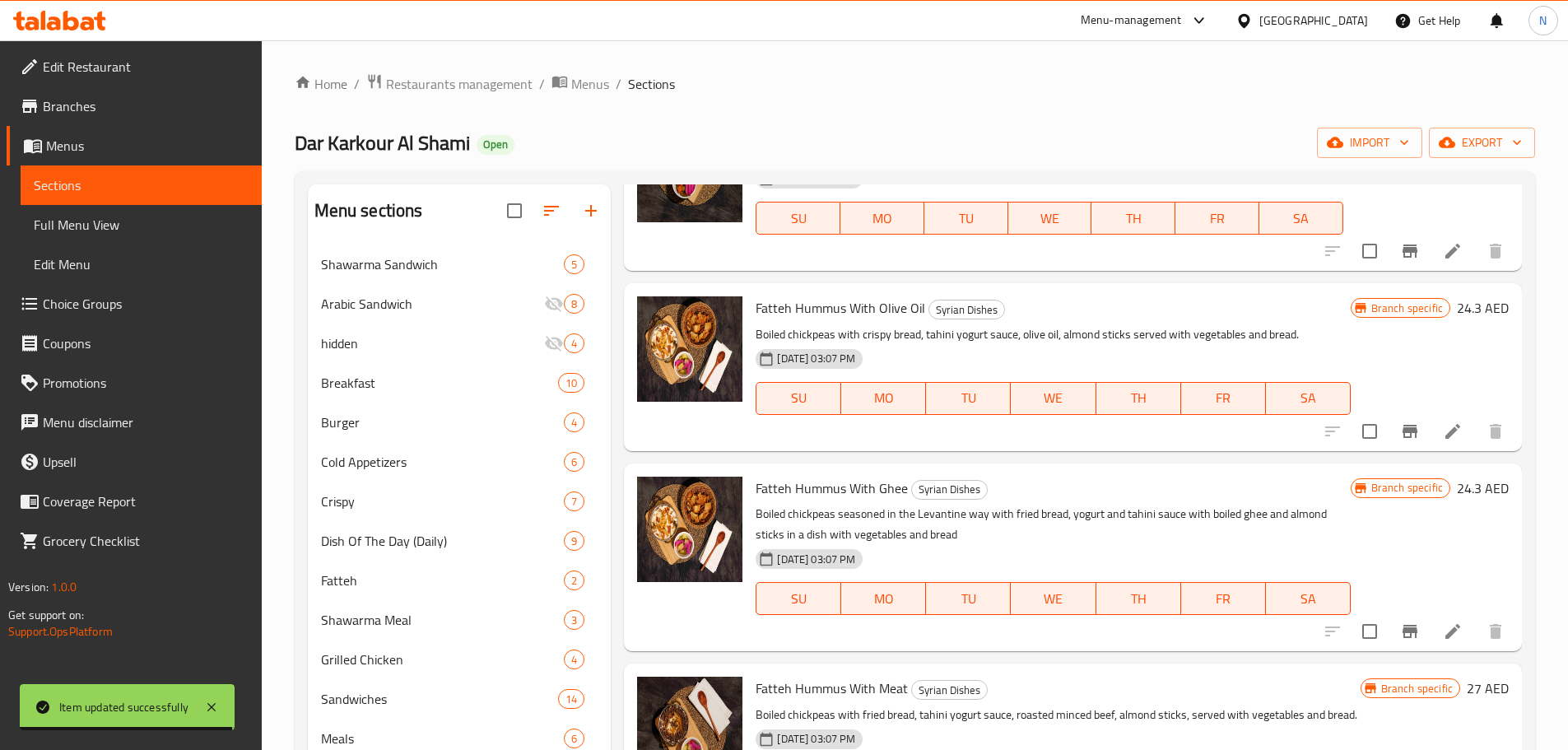
scroll to position [577, 0]
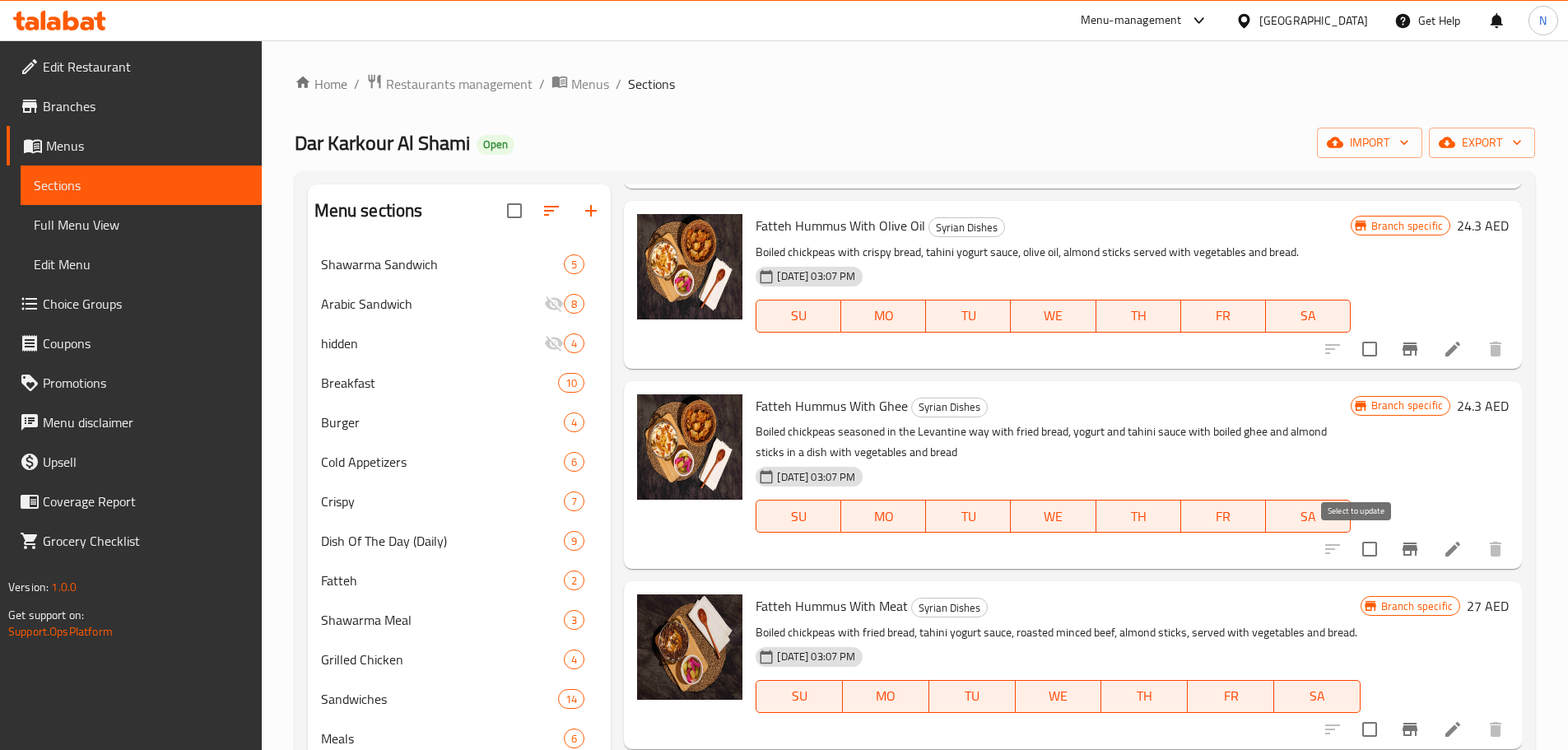
click at [1353, 548] on input "checkbox" at bounding box center [1369, 549] width 35 height 35
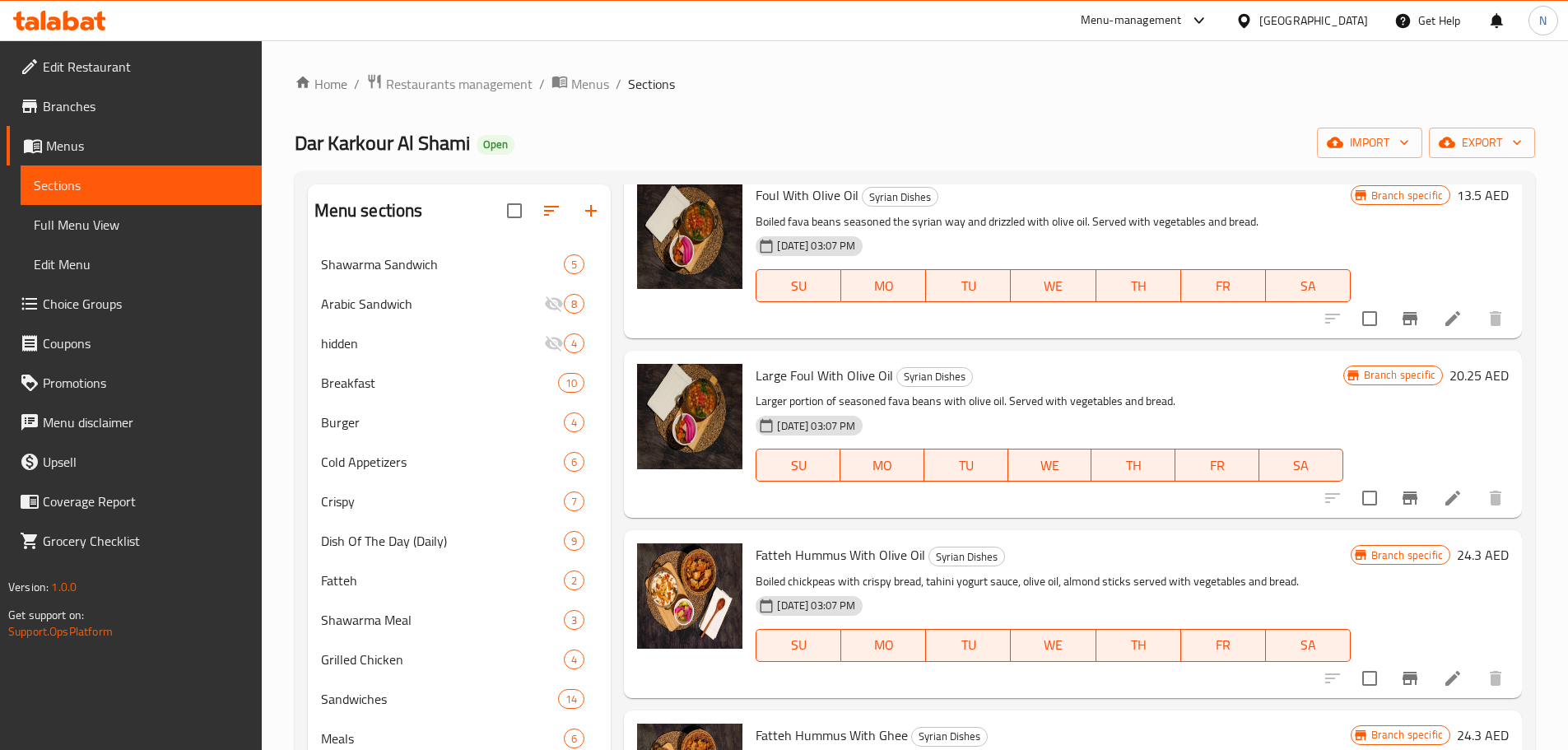
scroll to position [0, 0]
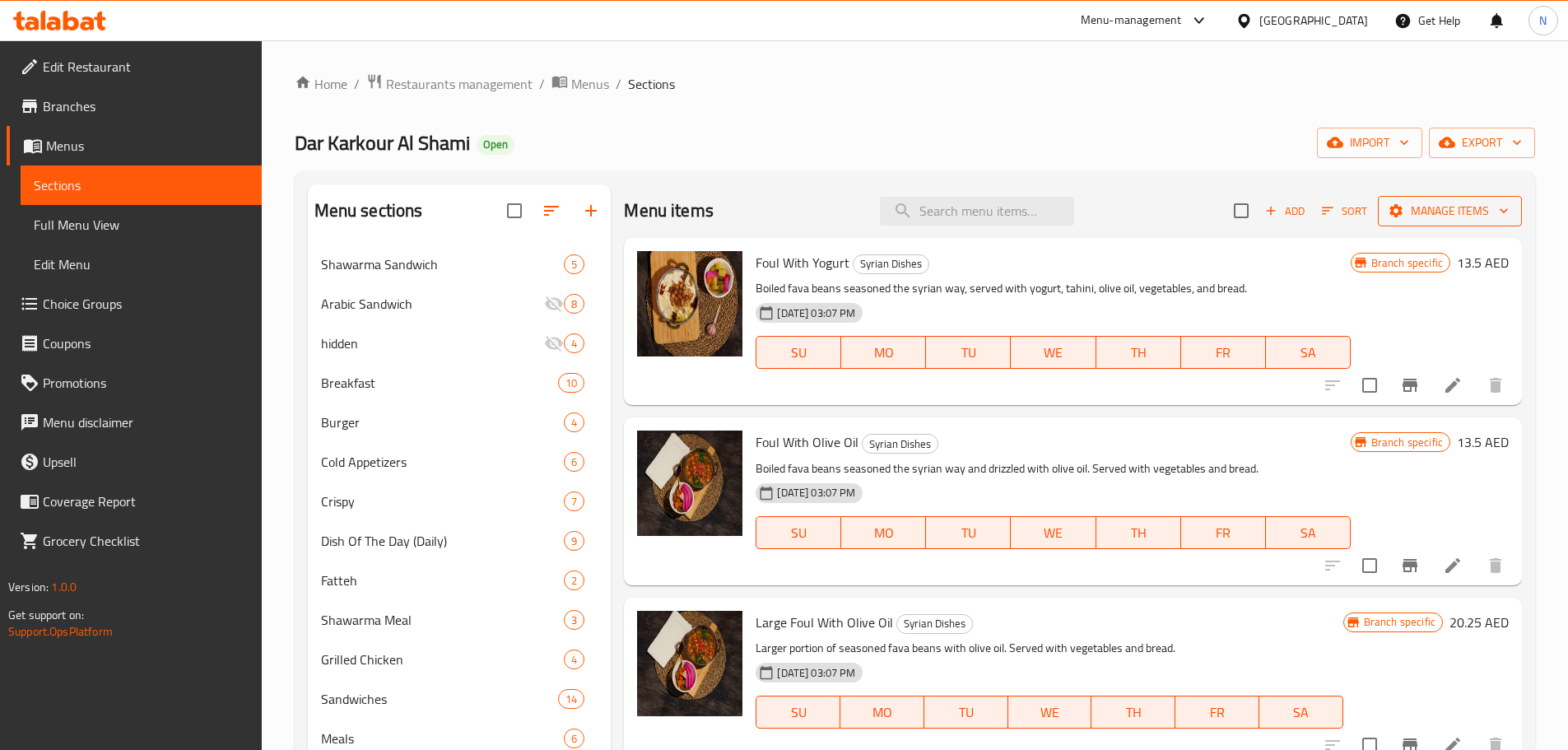
click at [1456, 212] on span "Manage items" at bounding box center [1449, 211] width 118 height 21
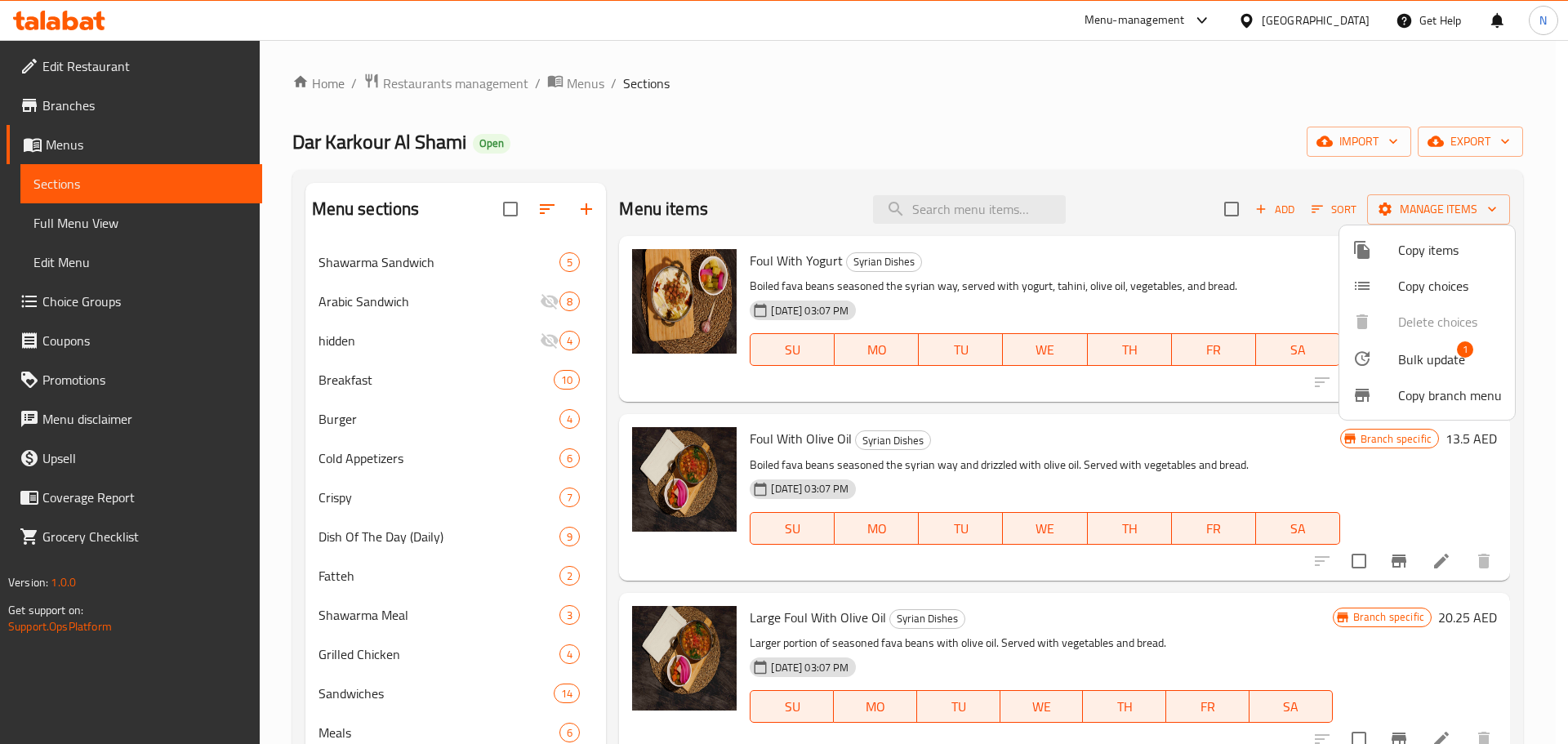
click at [1407, 353] on span "Bulk update" at bounding box center [1432, 360] width 67 height 19
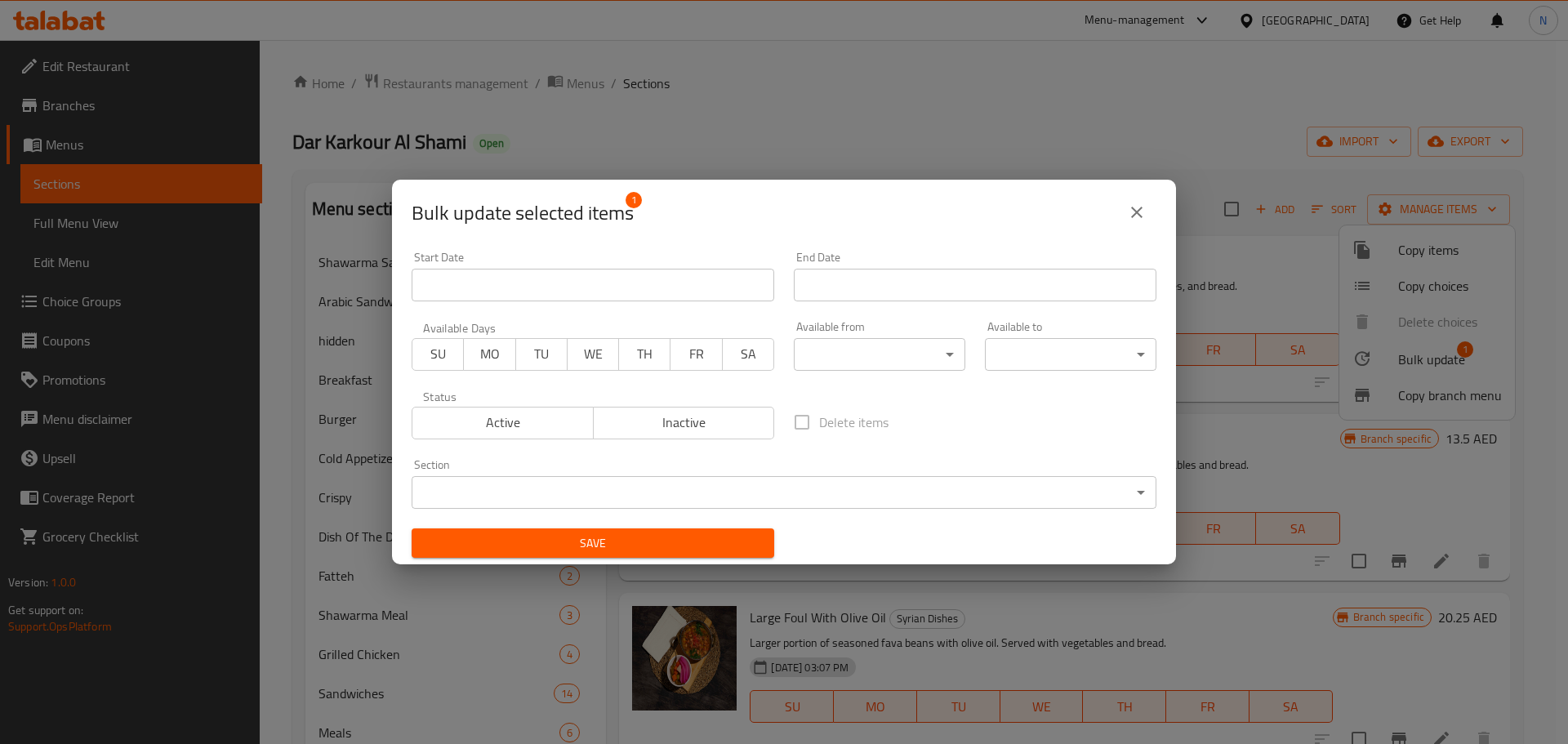
click at [782, 499] on body "​ Menu-management United Arab Emirates Get Help N Edit Restaurant Branches Menu…" at bounding box center [784, 391] width 1568 height 704
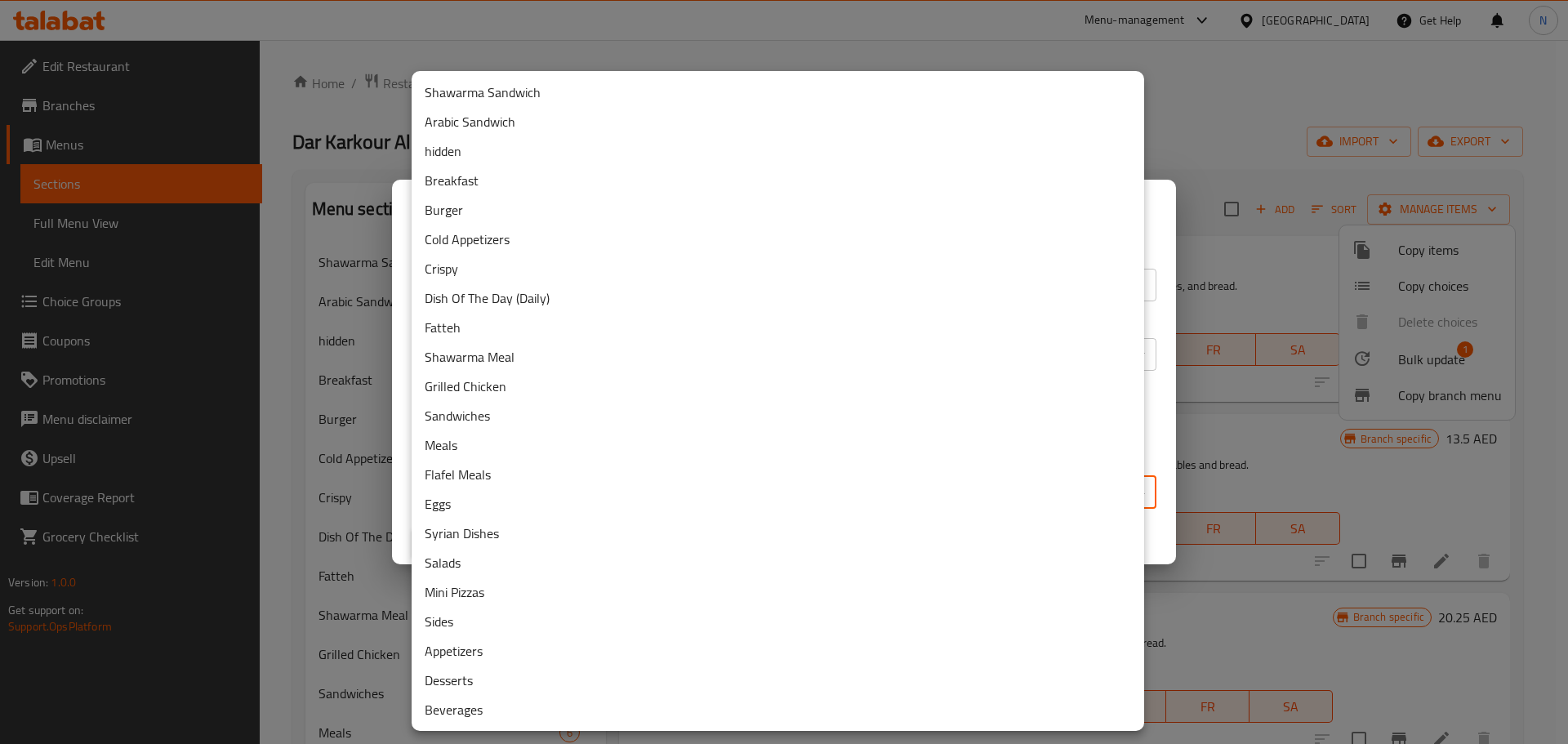
click at [482, 327] on li "Fatteh" at bounding box center [777, 327] width 732 height 29
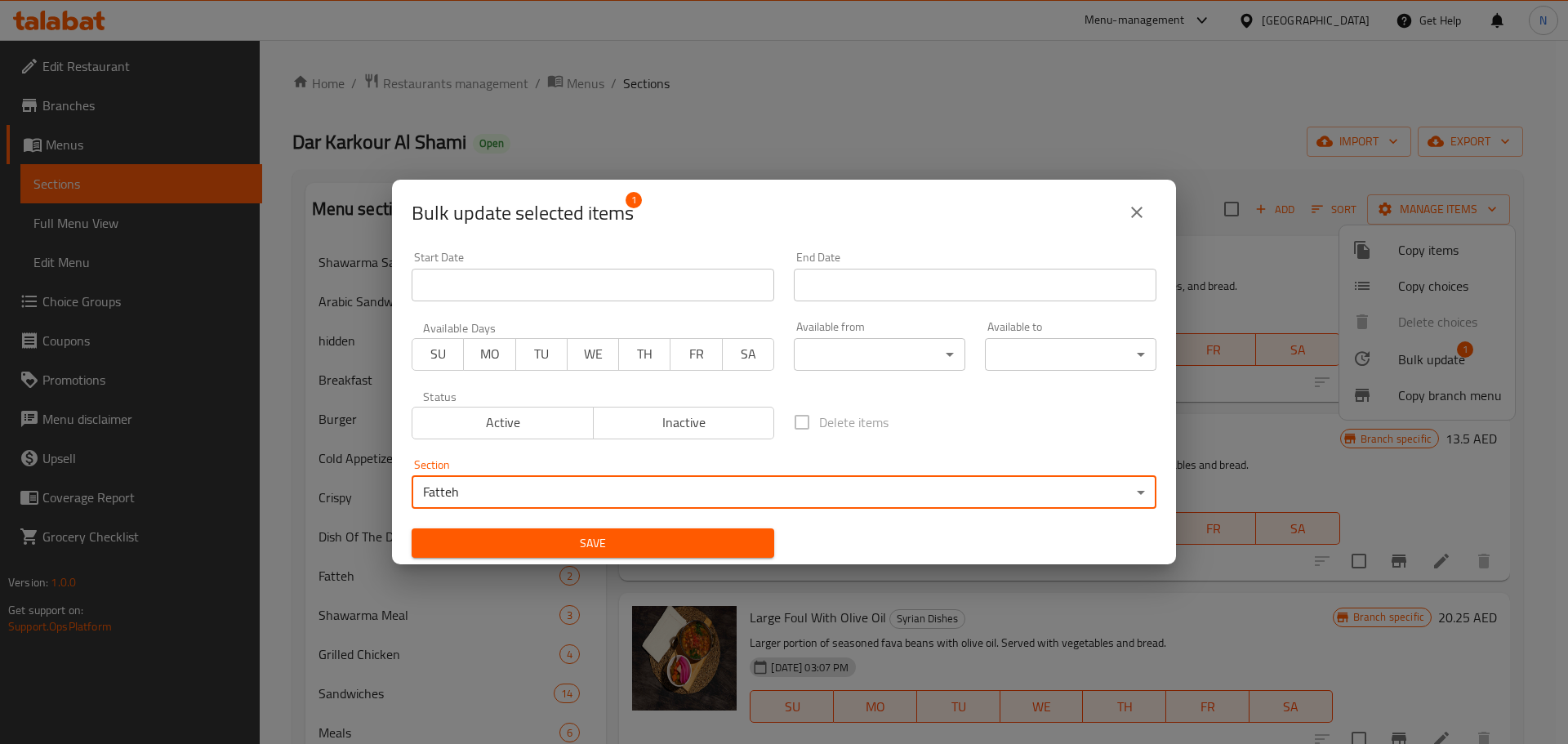
click at [719, 542] on span "Save" at bounding box center [593, 543] width 336 height 20
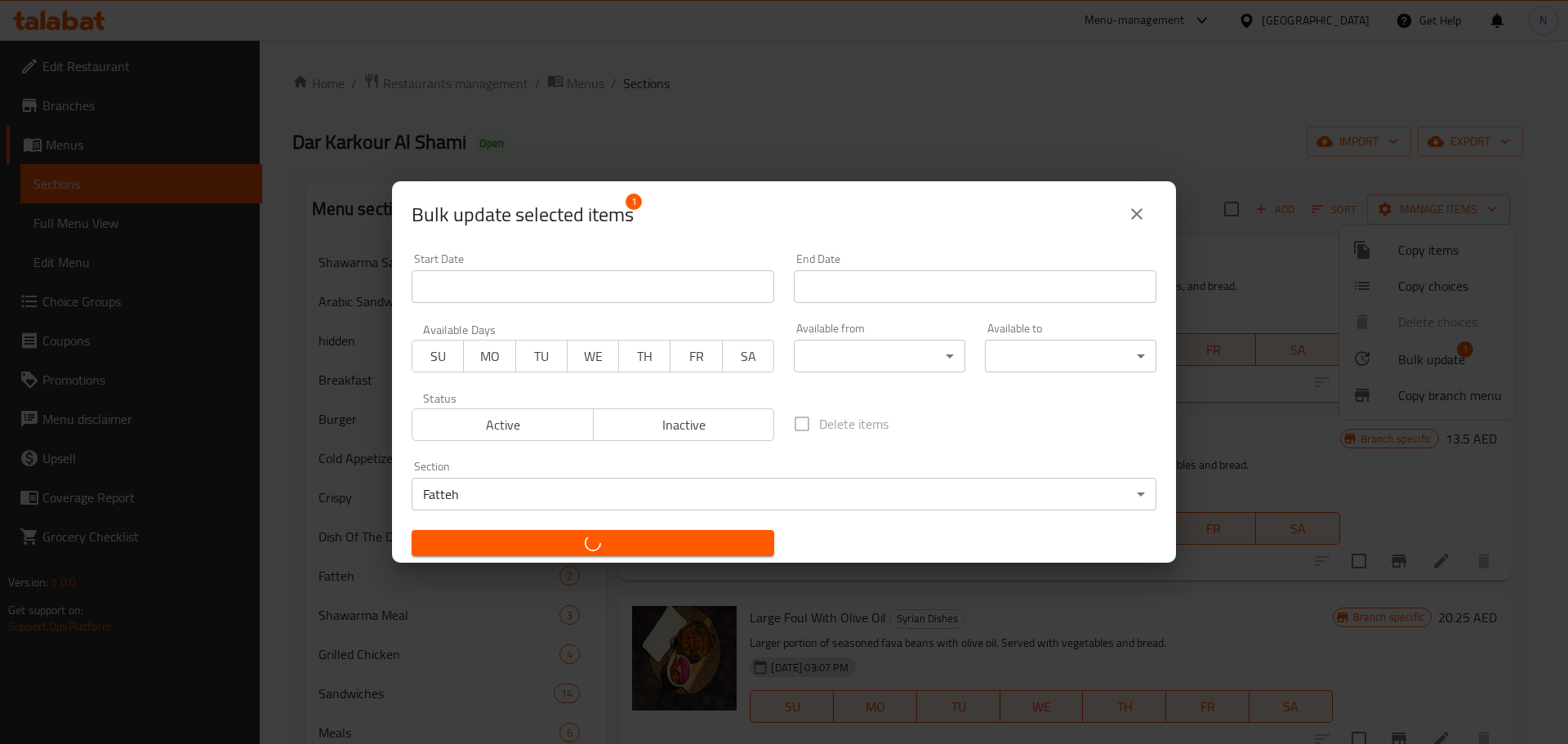
checkbox input "false"
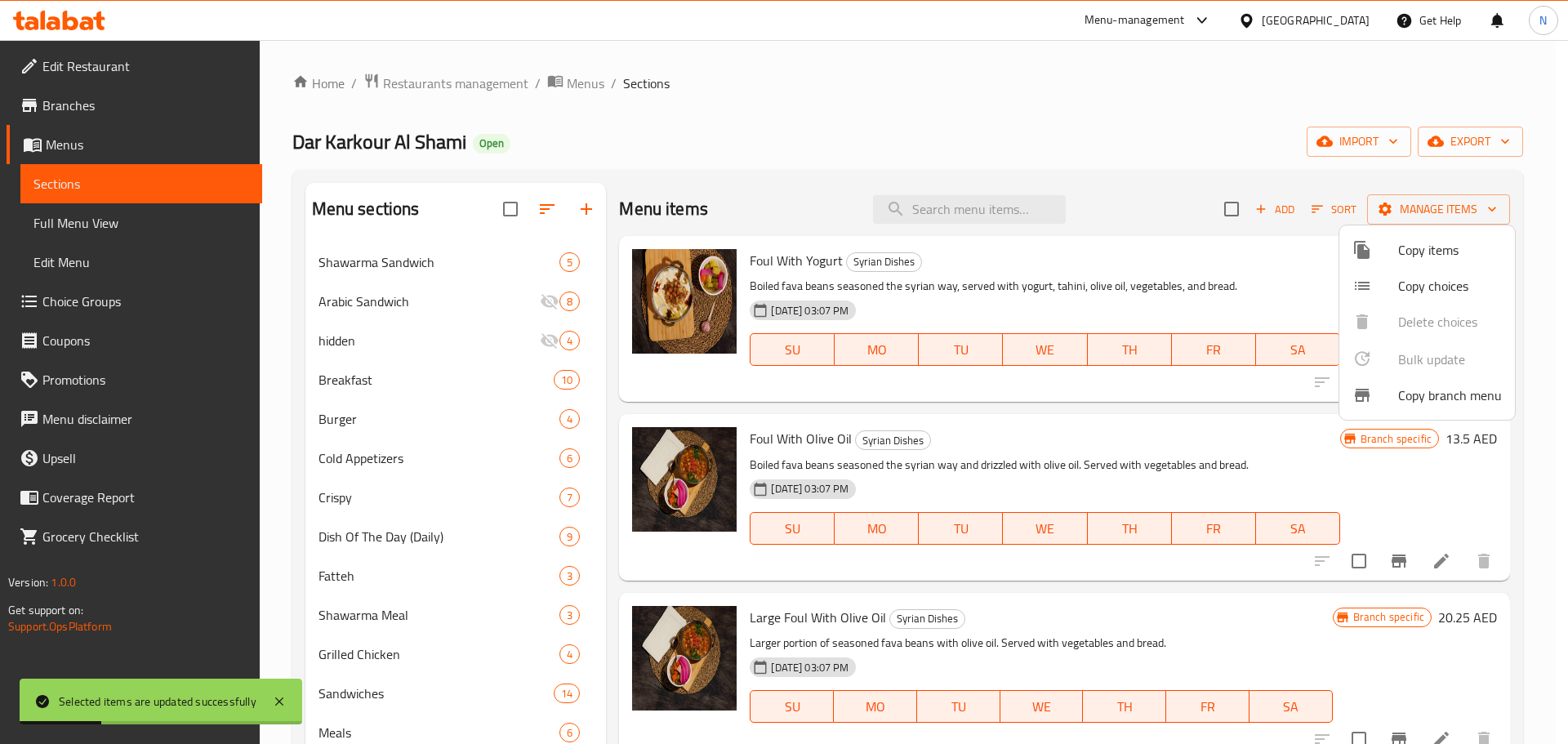
click at [1045, 71] on div at bounding box center [784, 372] width 1568 height 744
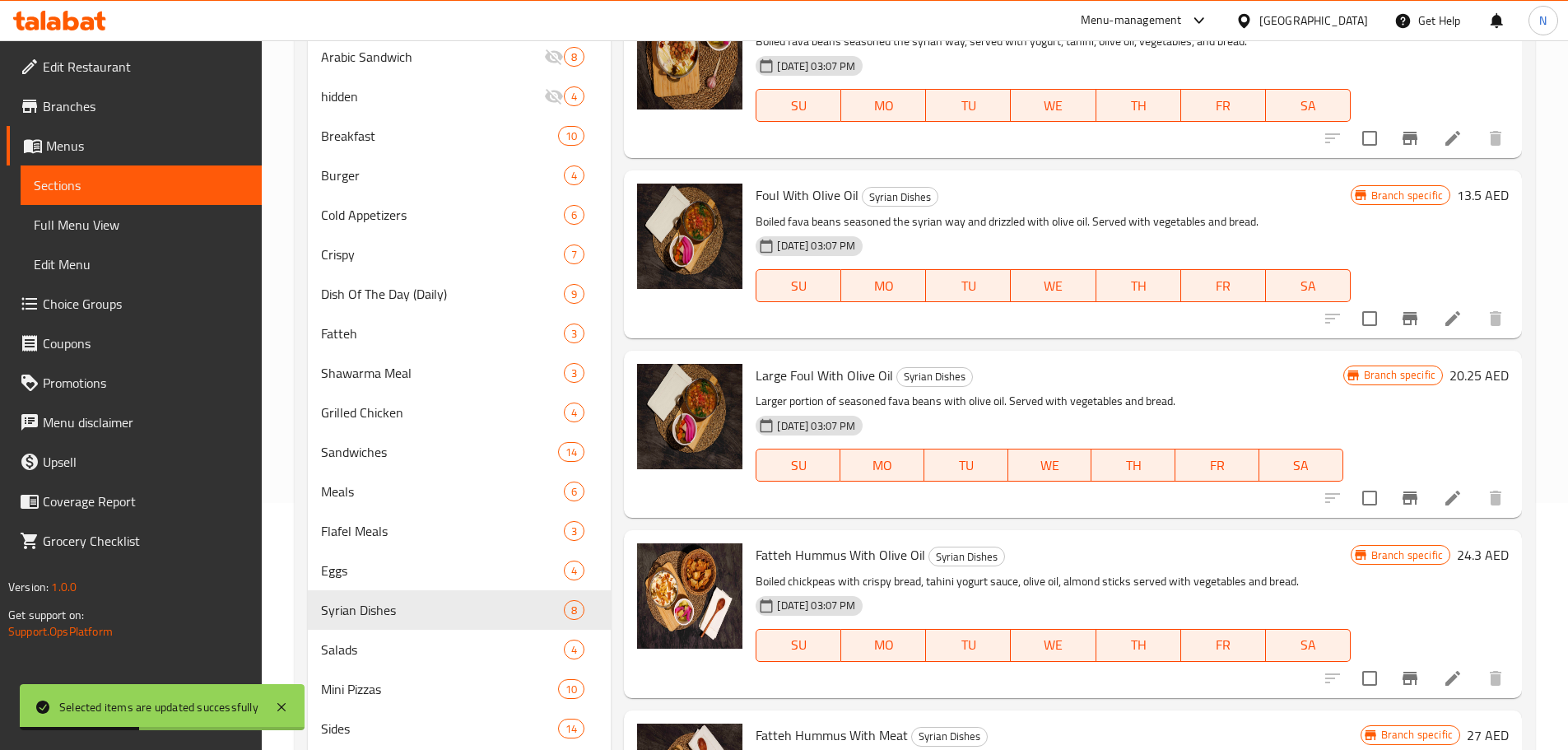
scroll to position [164, 0]
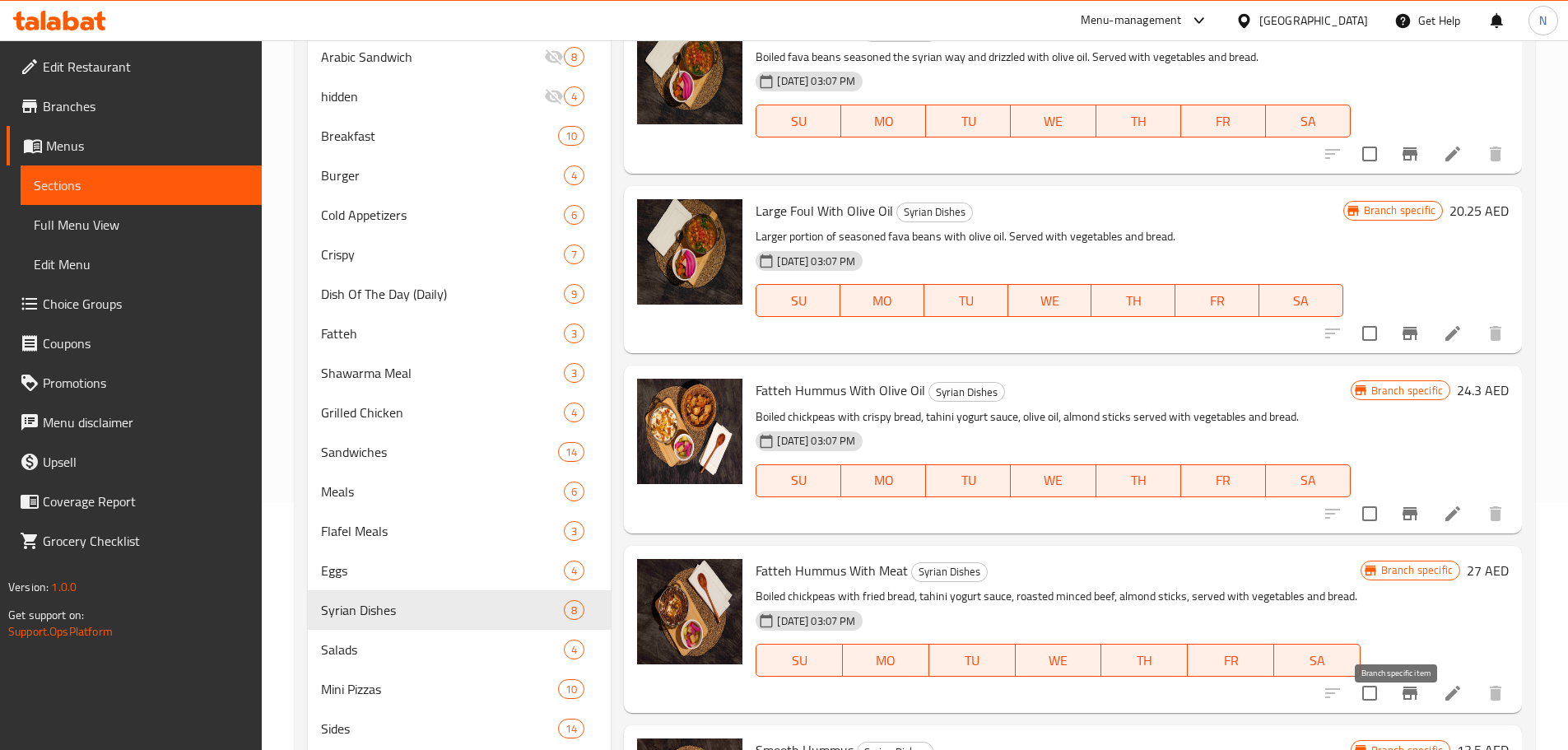
click at [1405, 704] on icon "Branch-specific-item" at bounding box center [1410, 693] width 20 height 20
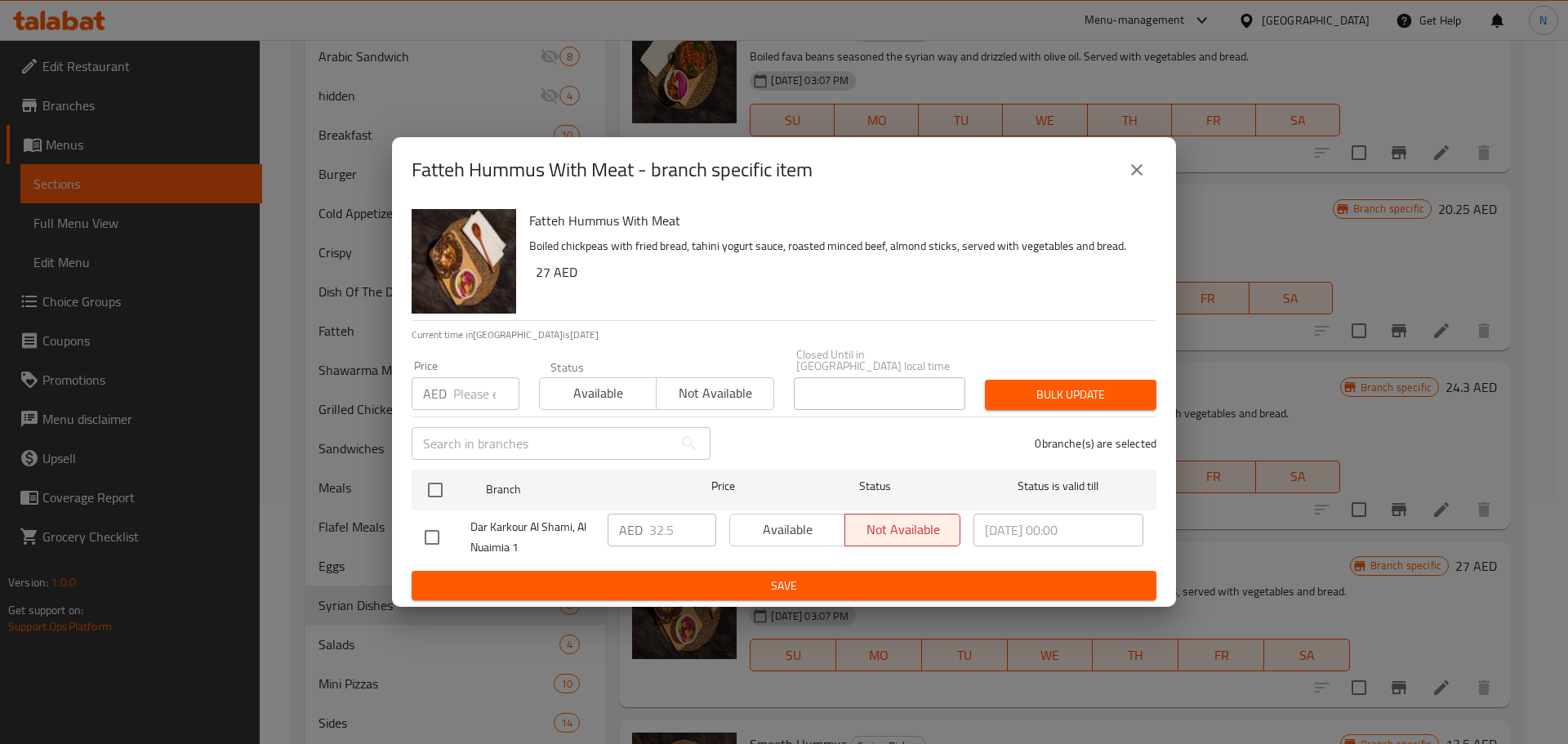
click at [494, 398] on input "number" at bounding box center [486, 393] width 66 height 33
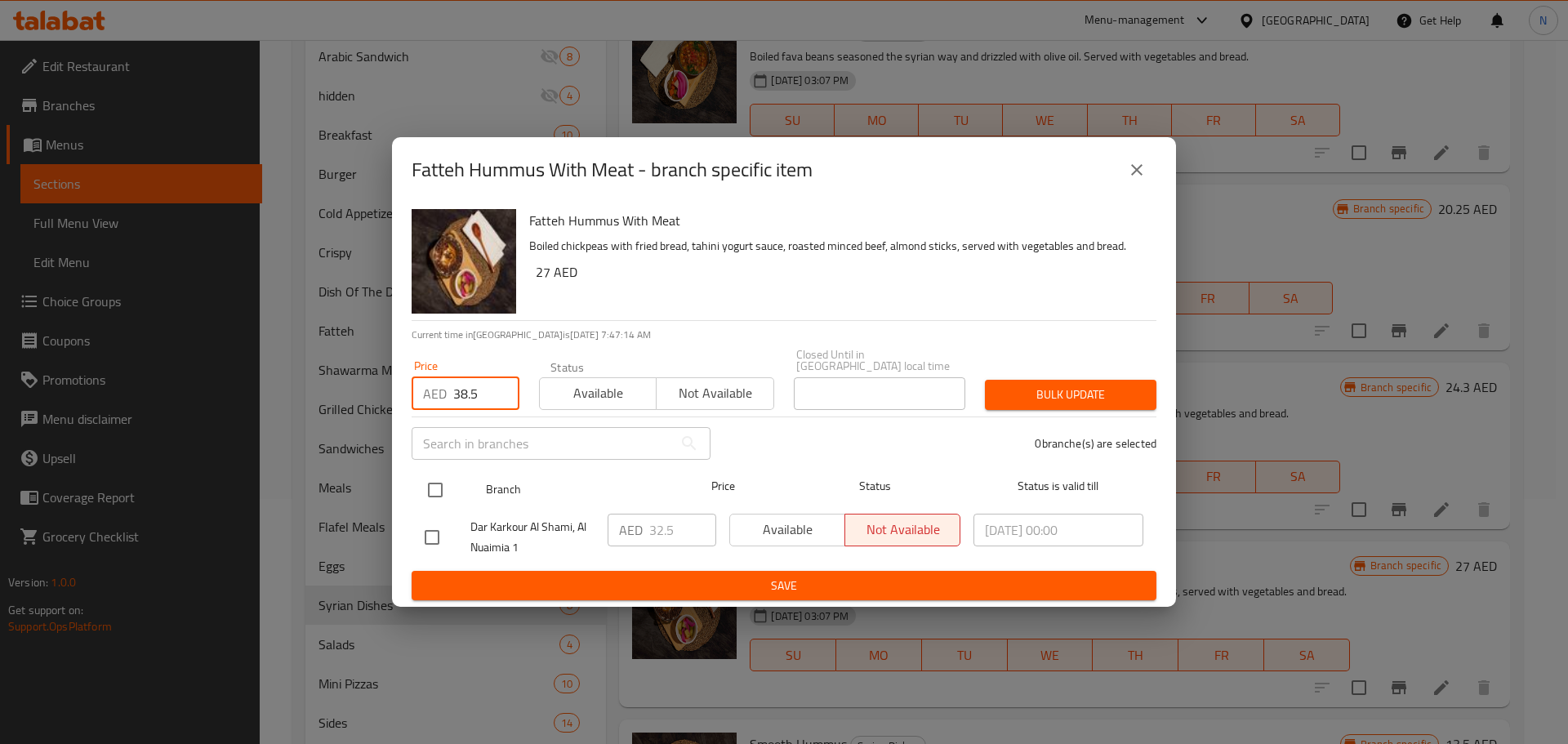
type input "38.5"
click at [436, 492] on input "checkbox" at bounding box center [435, 490] width 35 height 35
checkbox input "true"
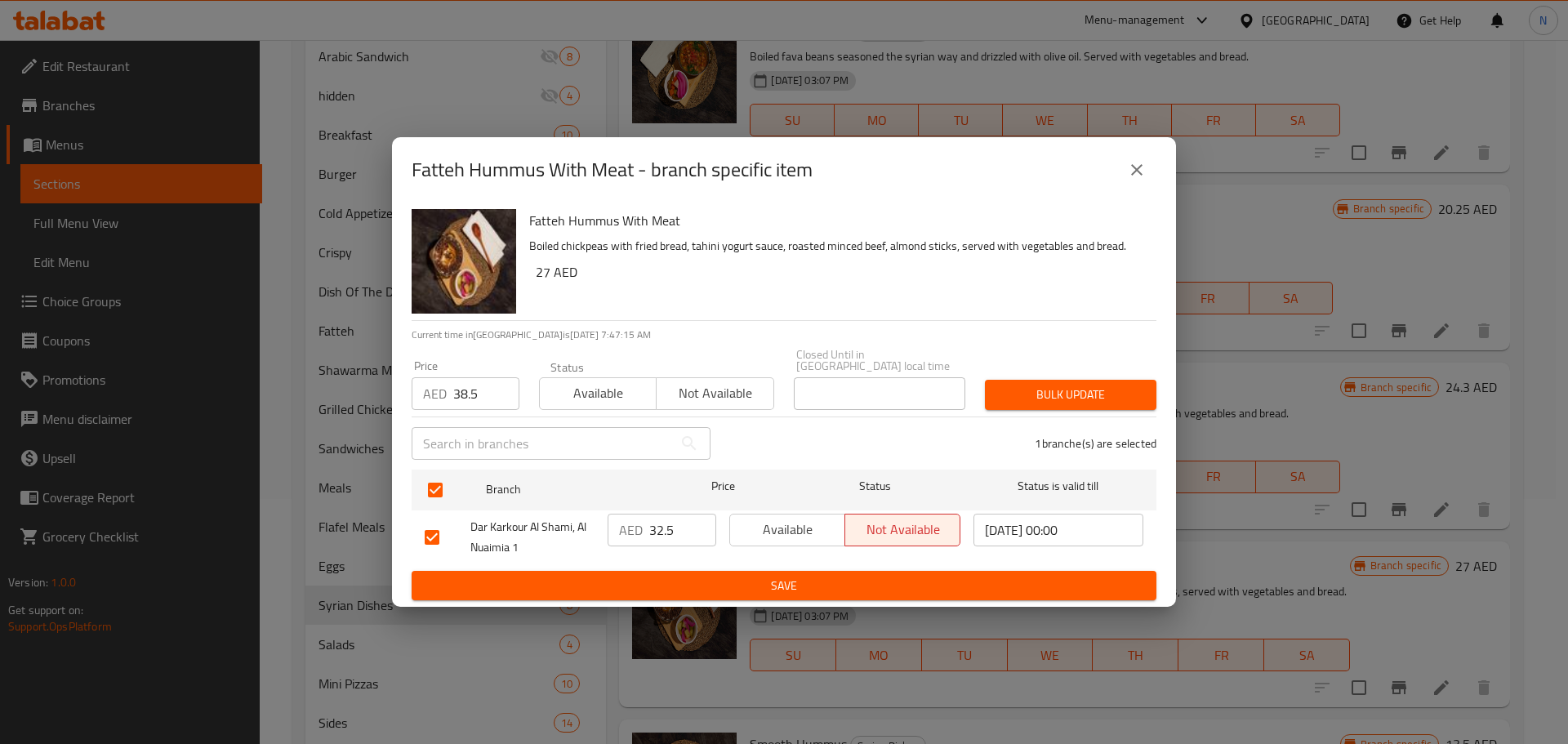
click at [1053, 385] on span "Bulk update" at bounding box center [1070, 394] width 145 height 20
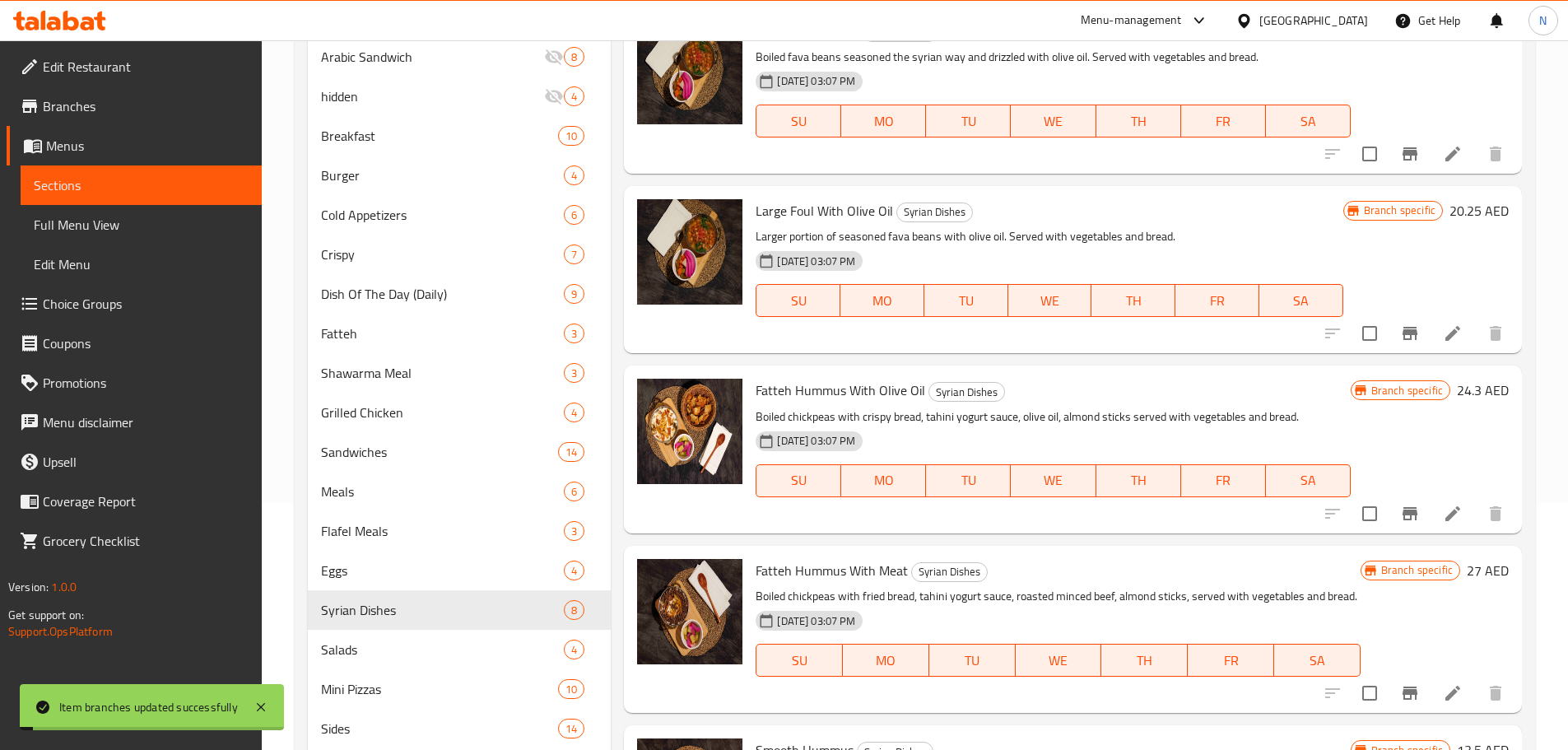
click at [1466, 571] on h6 "27 AED" at bounding box center [1487, 571] width 42 height 23
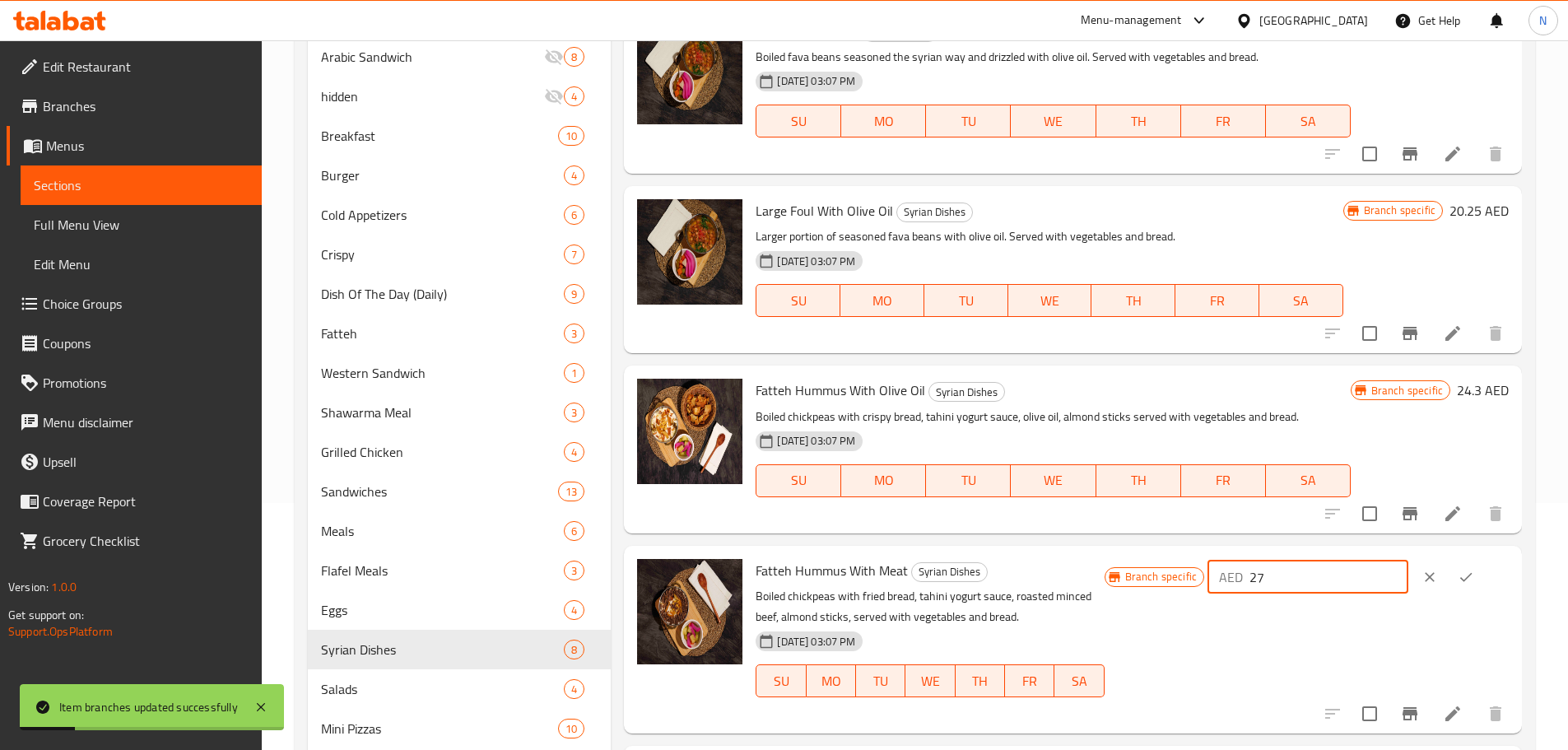
drag, startPoint x: 1323, startPoint y: 579, endPoint x: 1265, endPoint y: 578, distance: 58.0
click at [1265, 578] on div "AED 27 ​" at bounding box center [1307, 577] width 201 height 33
type input "38.5"
click at [1473, 577] on icon "ok" at bounding box center [1465, 577] width 16 height 16
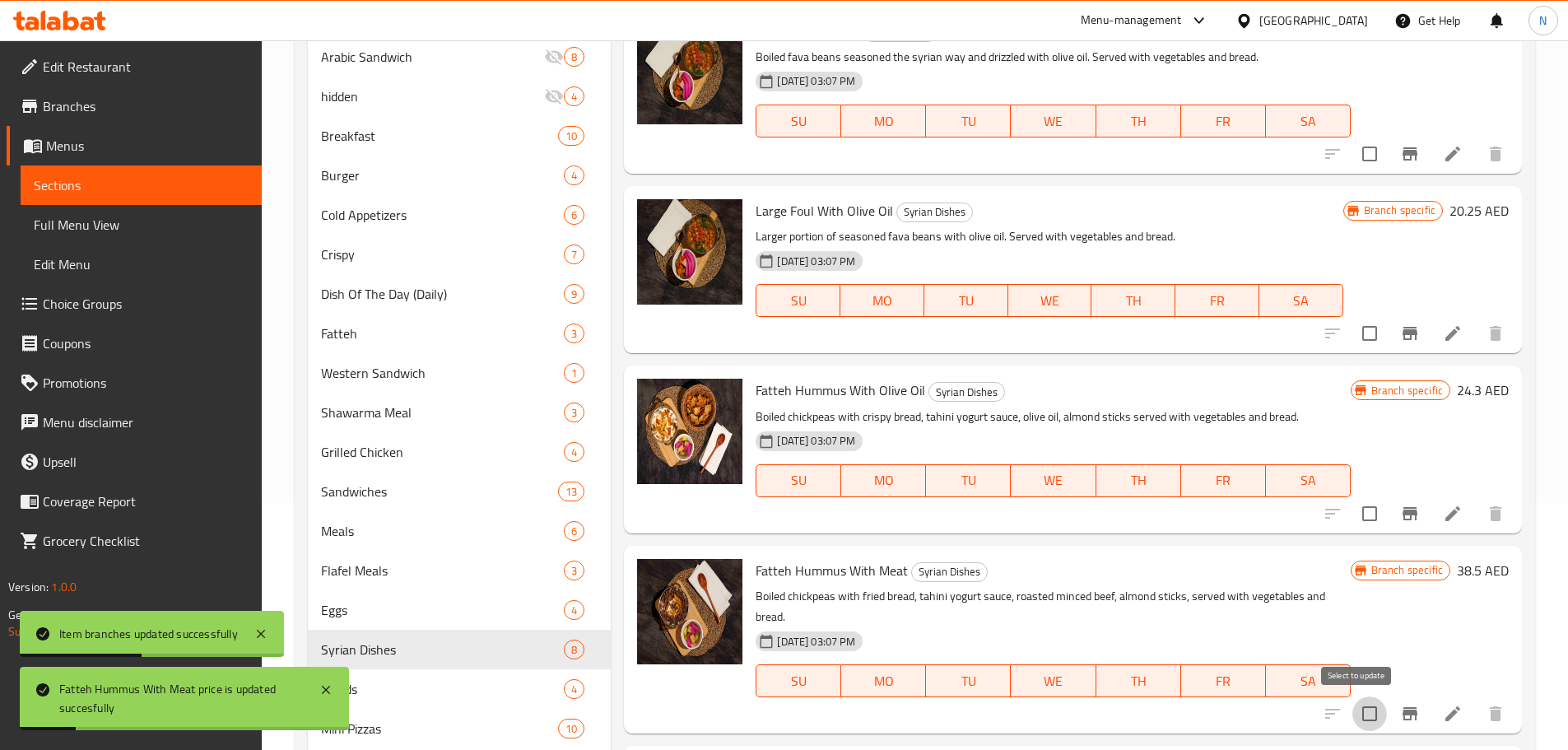
click at [1365, 716] on input "checkbox" at bounding box center [1369, 713] width 35 height 35
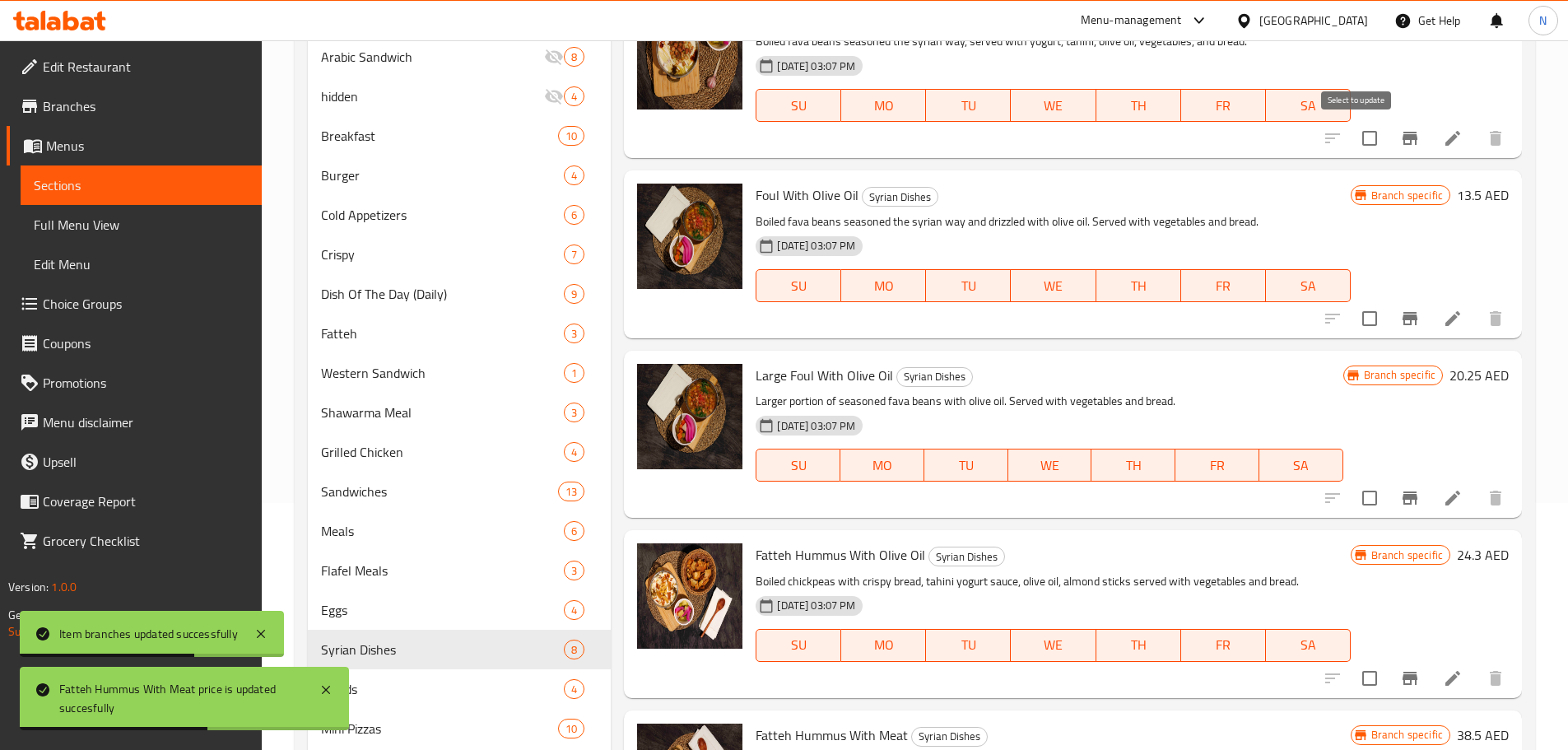
scroll to position [0, 0]
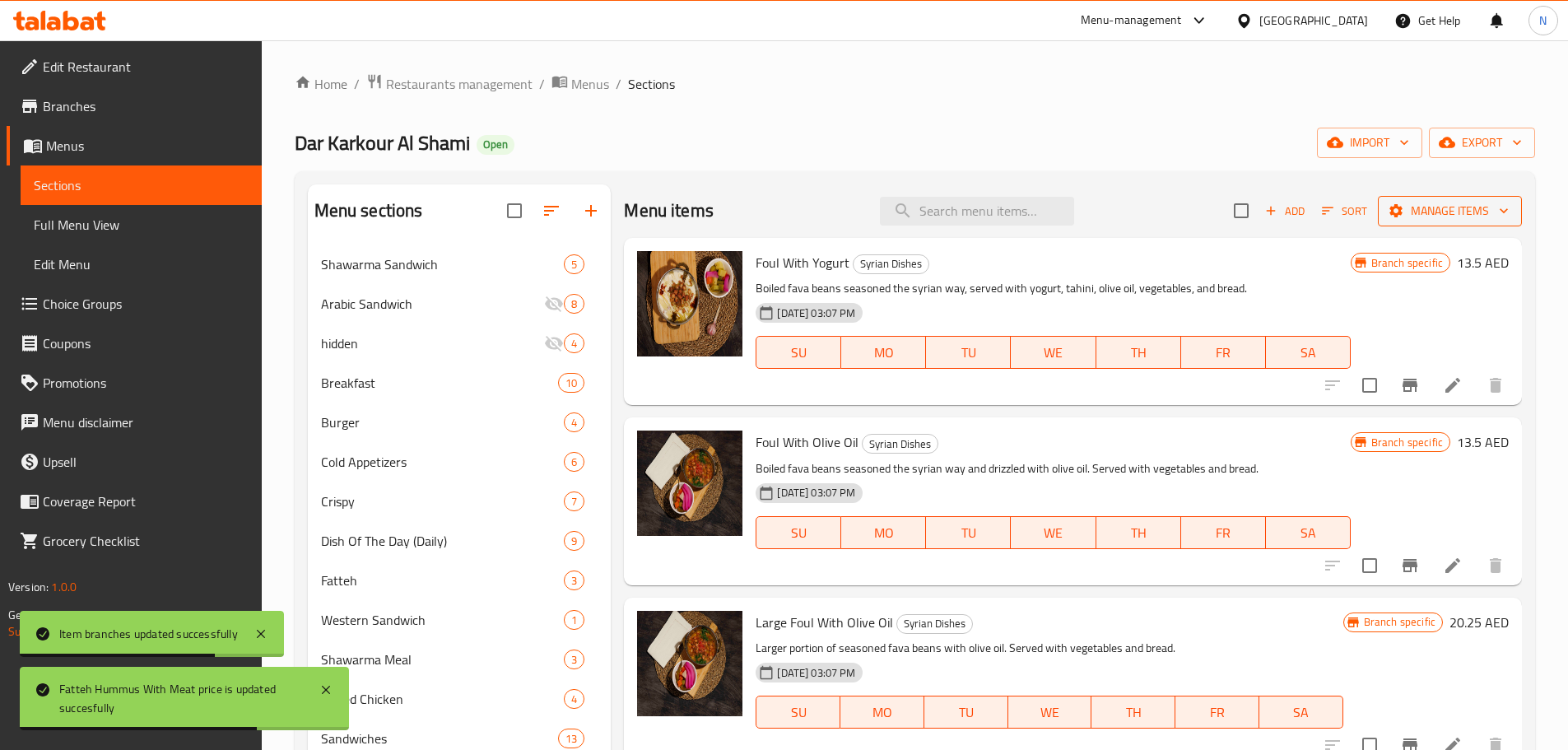
click at [1400, 218] on span "Manage items" at bounding box center [1449, 211] width 118 height 21
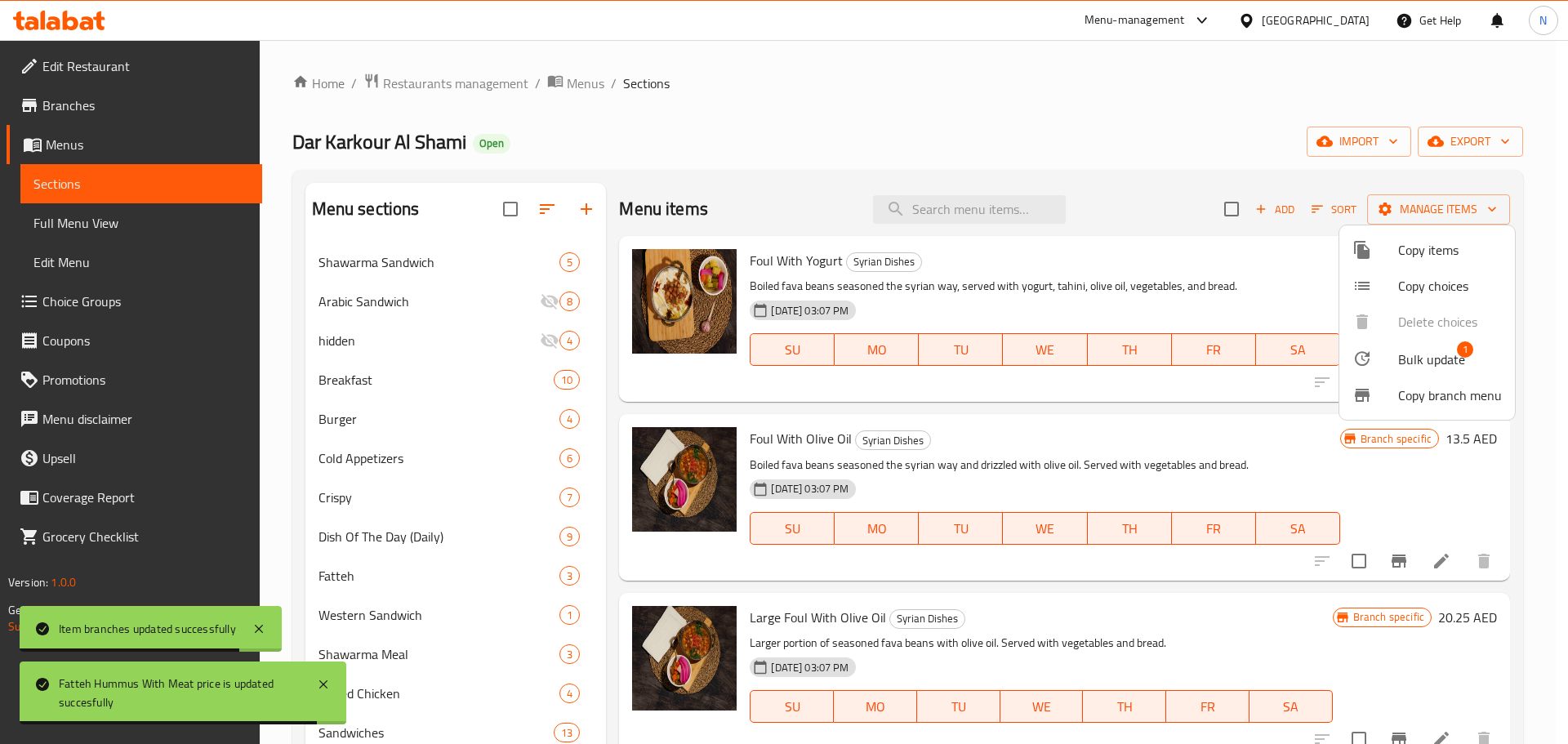
click at [1402, 362] on span "Bulk update" at bounding box center [1432, 360] width 67 height 19
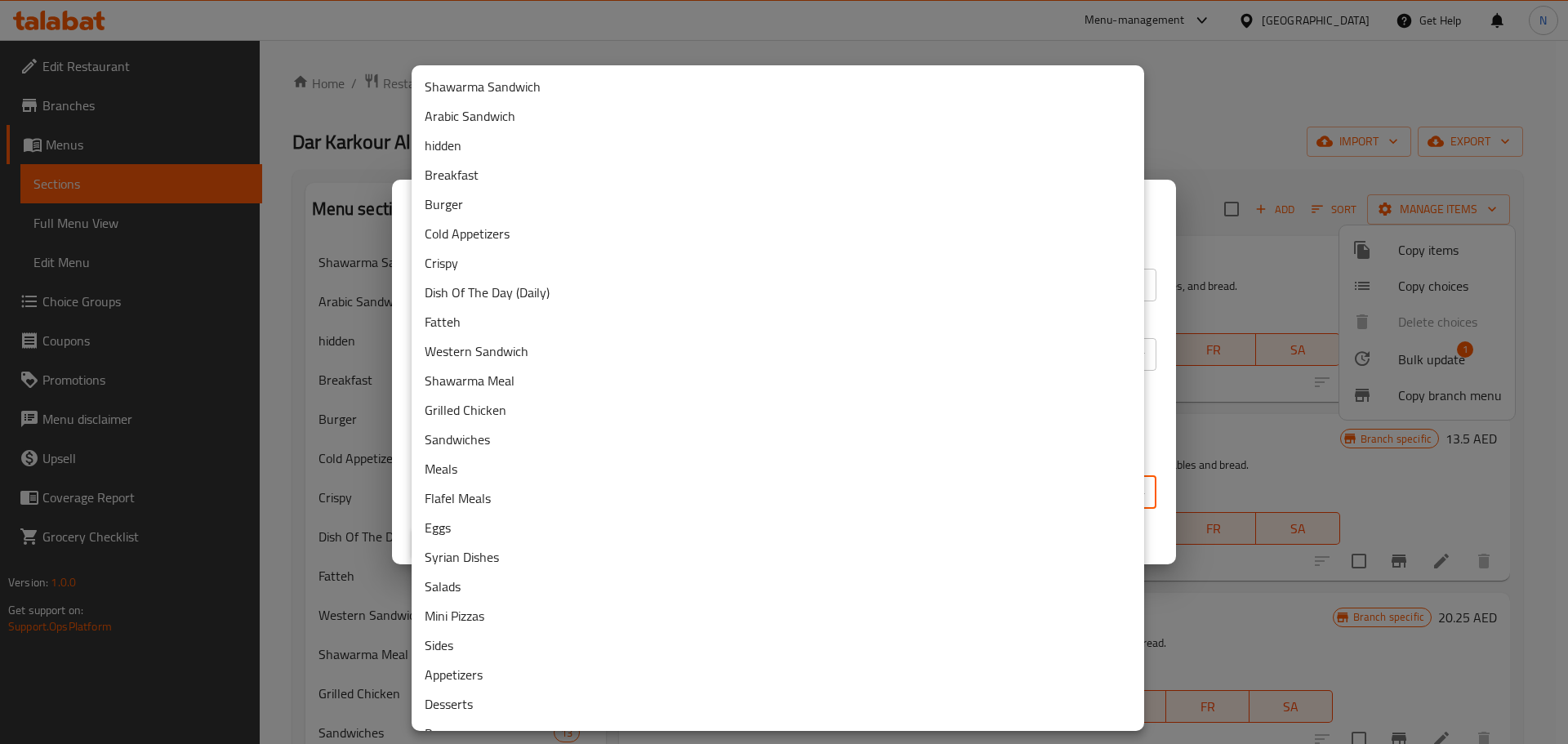
click at [676, 493] on body "​ Menu-management United Arab Emirates Get Help N Edit Restaurant Branches Menu…" at bounding box center [784, 391] width 1568 height 704
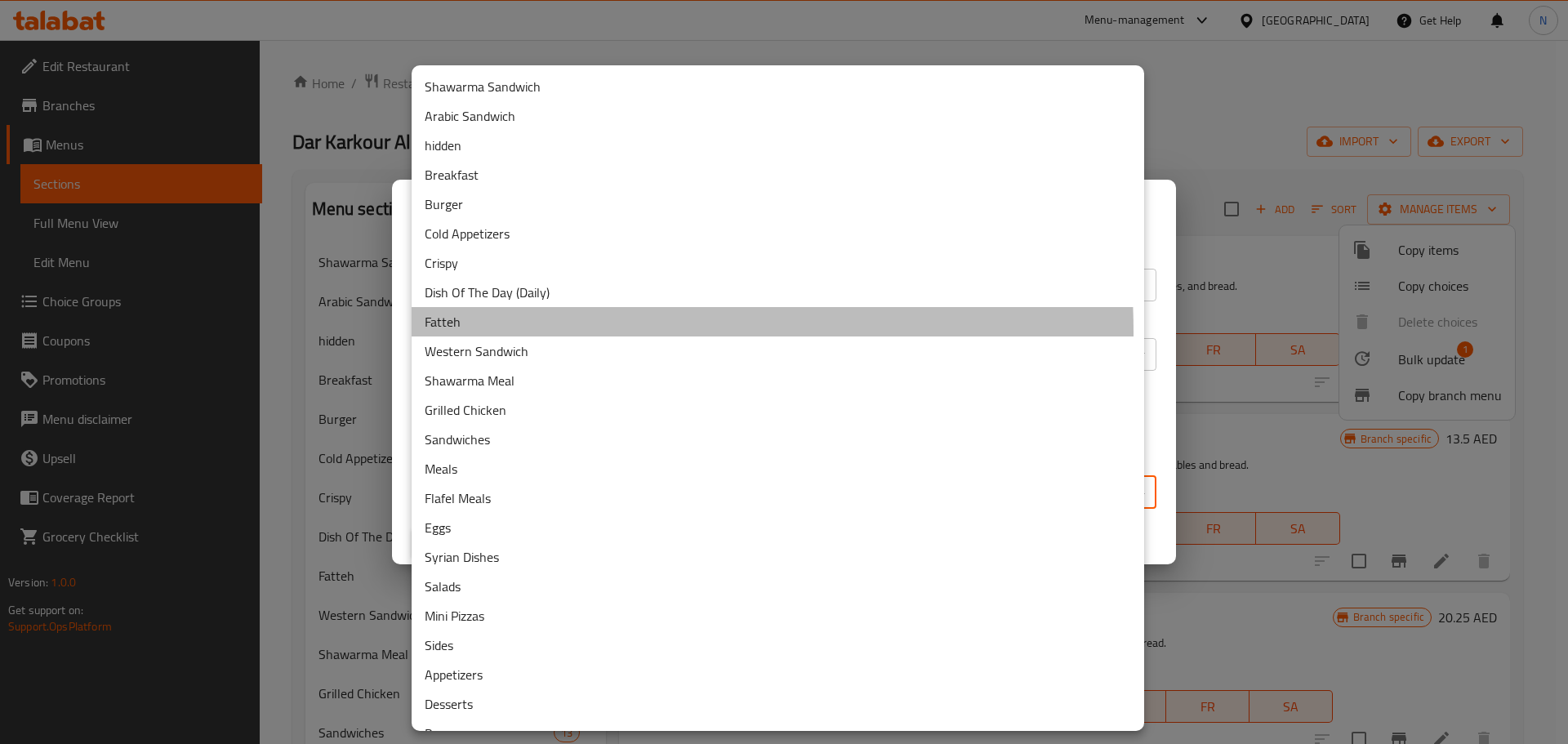
click at [475, 332] on li "Fatteh" at bounding box center [777, 322] width 732 height 29
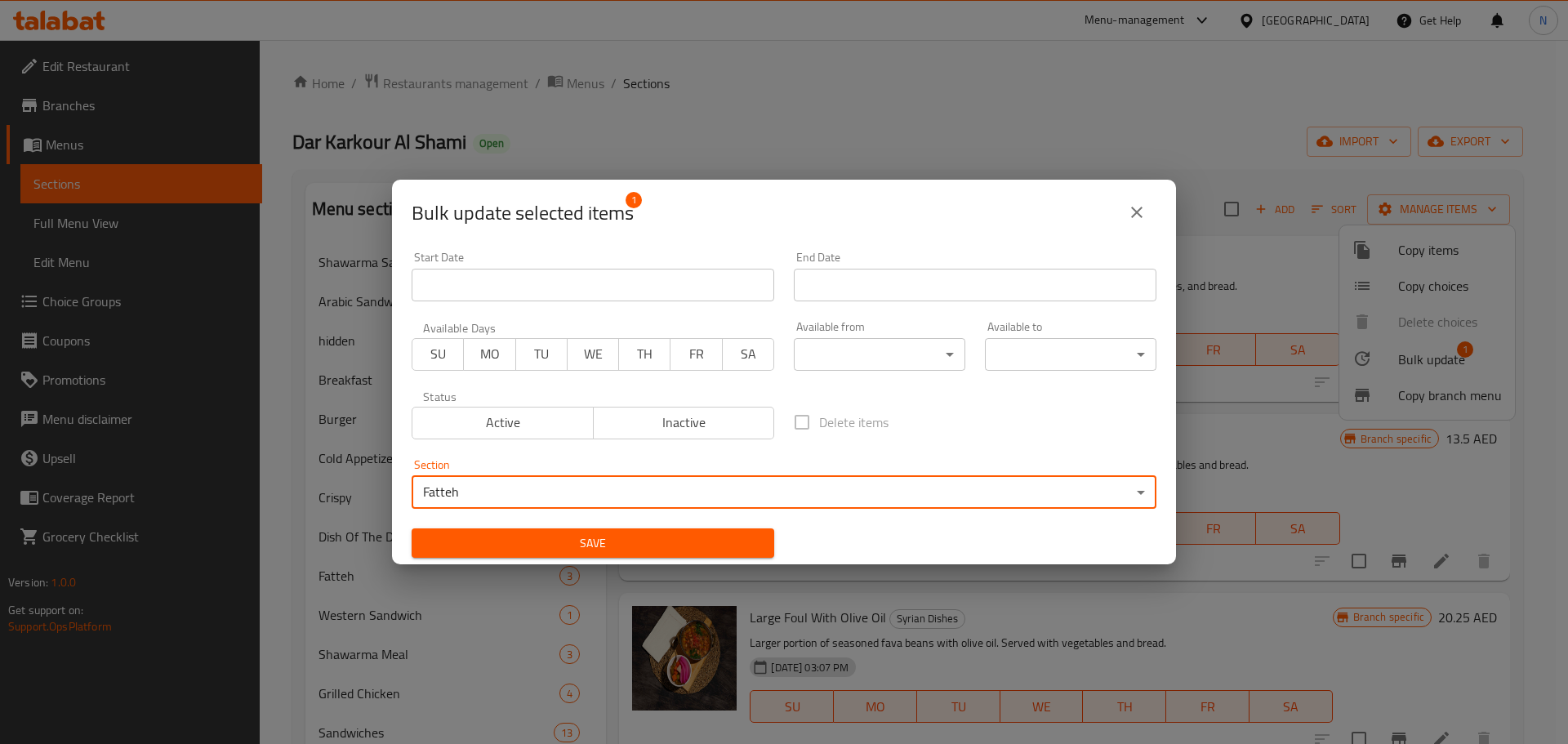
click at [644, 543] on span "Save" at bounding box center [593, 543] width 336 height 20
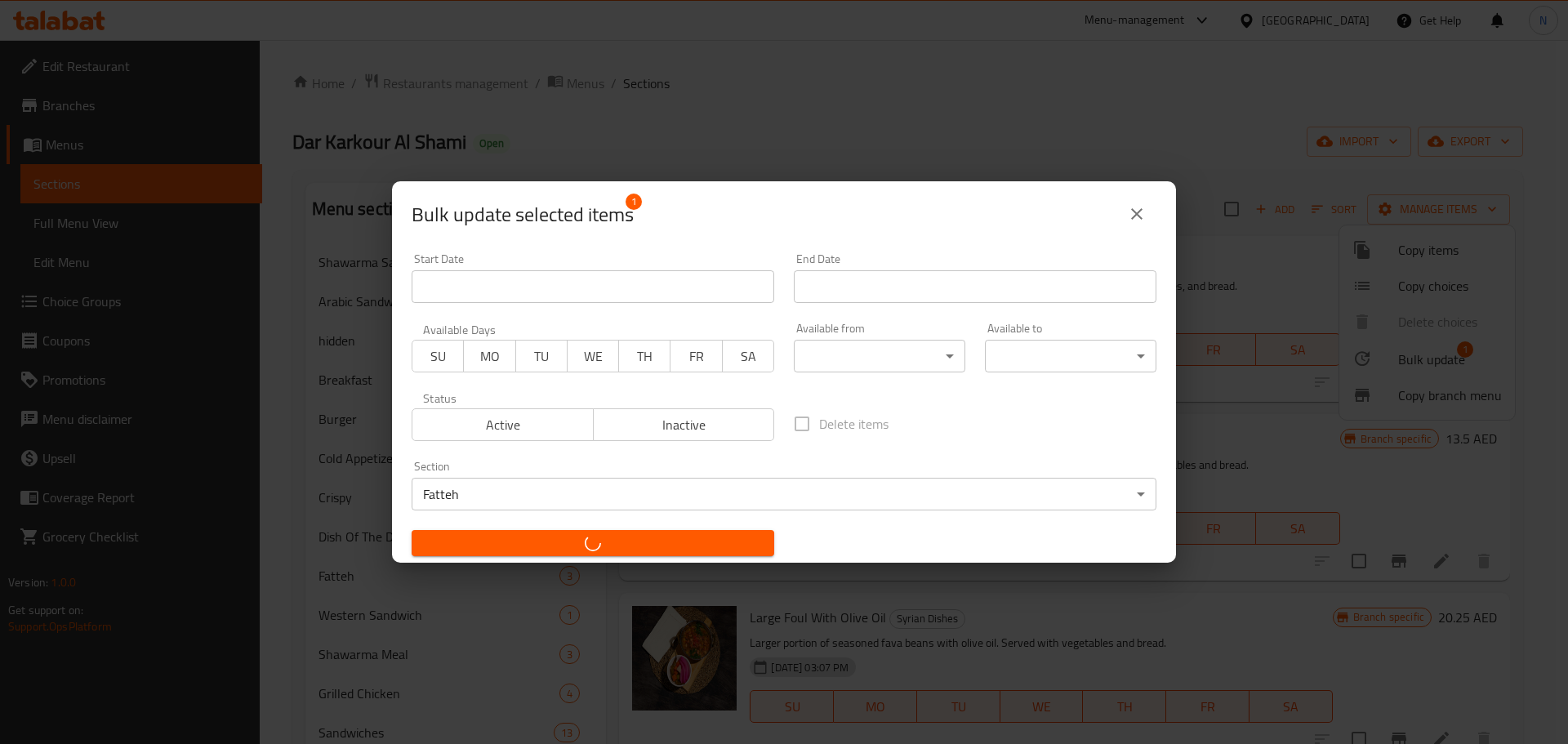
checkbox input "false"
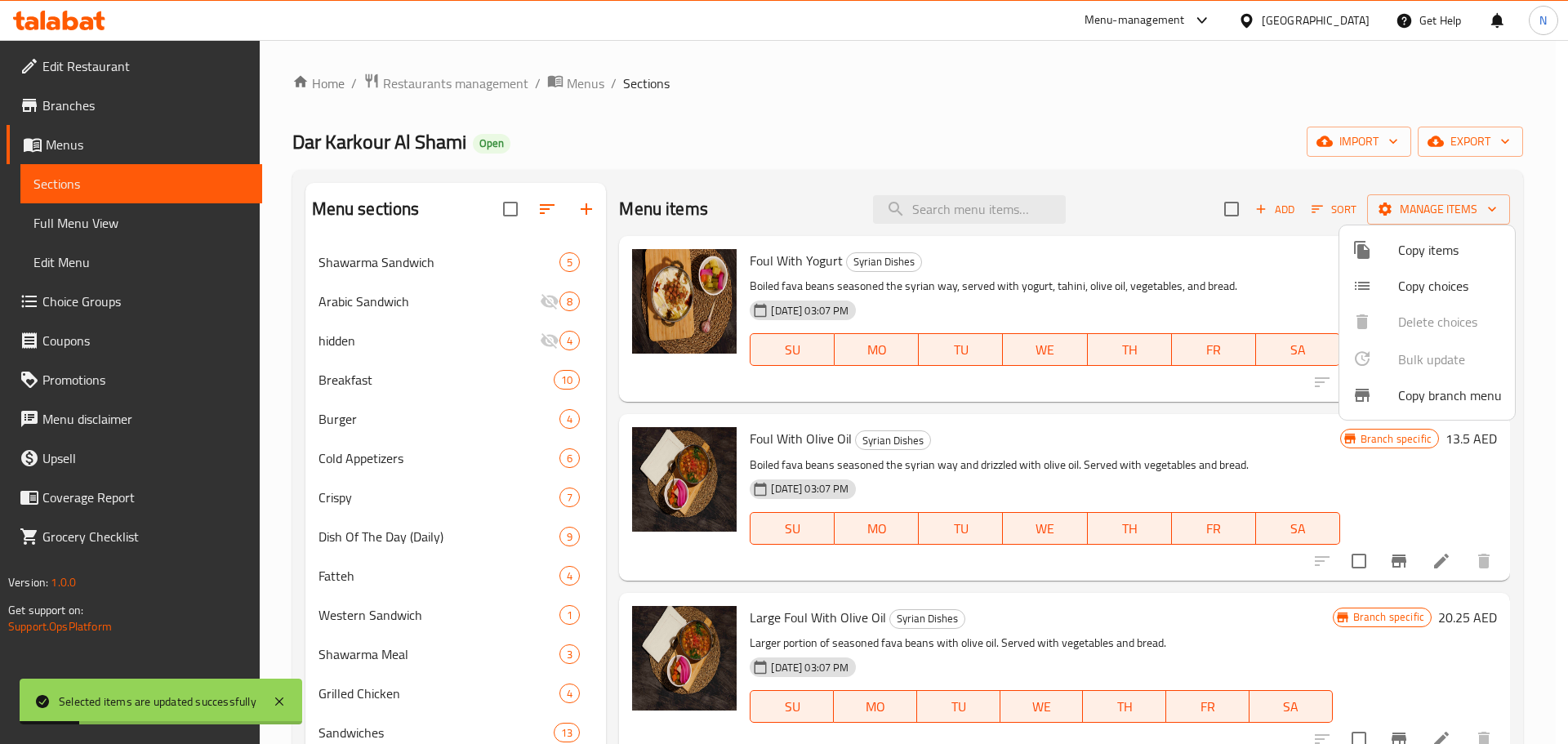
click at [1555, 277] on div at bounding box center [784, 372] width 1568 height 744
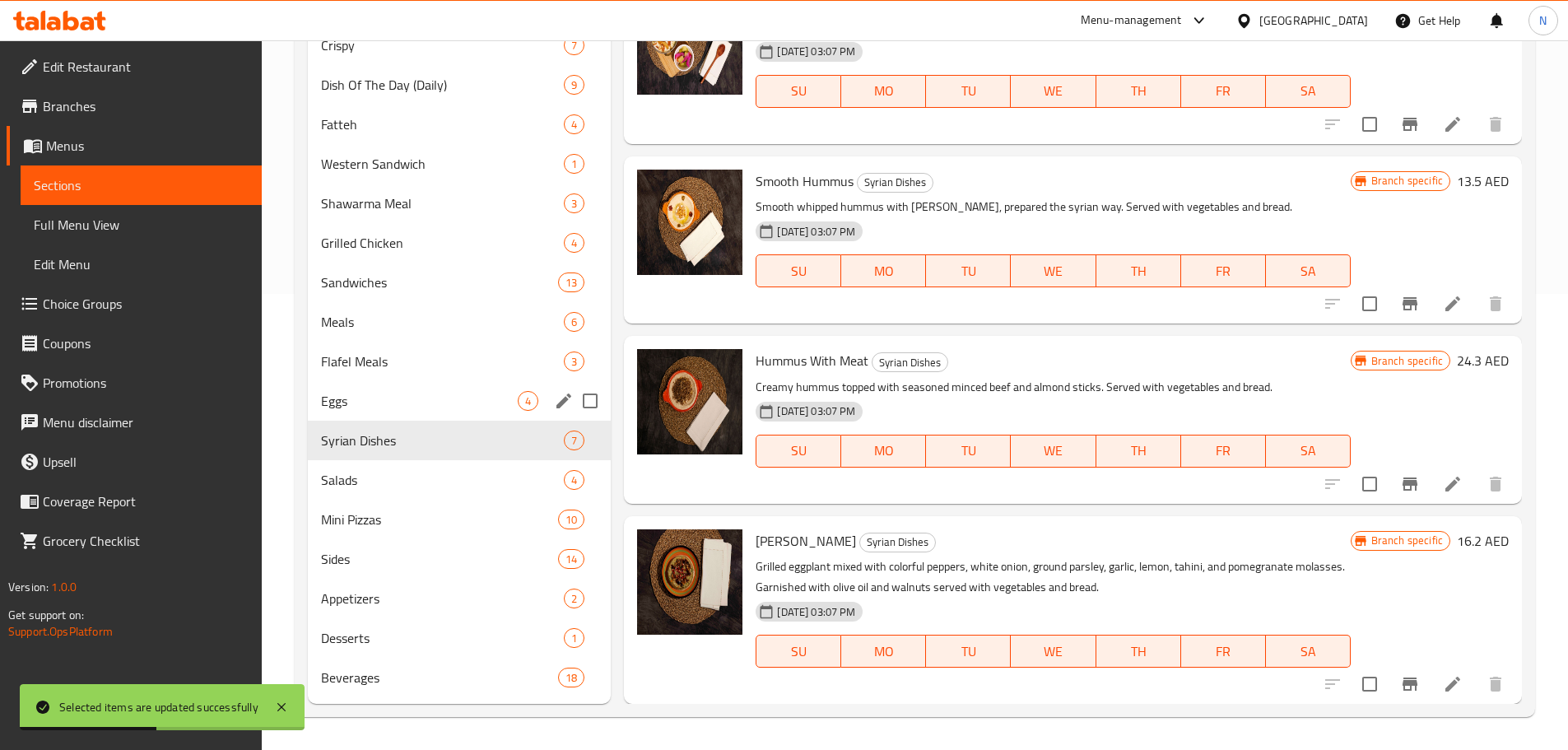
scroll to position [291, 0]
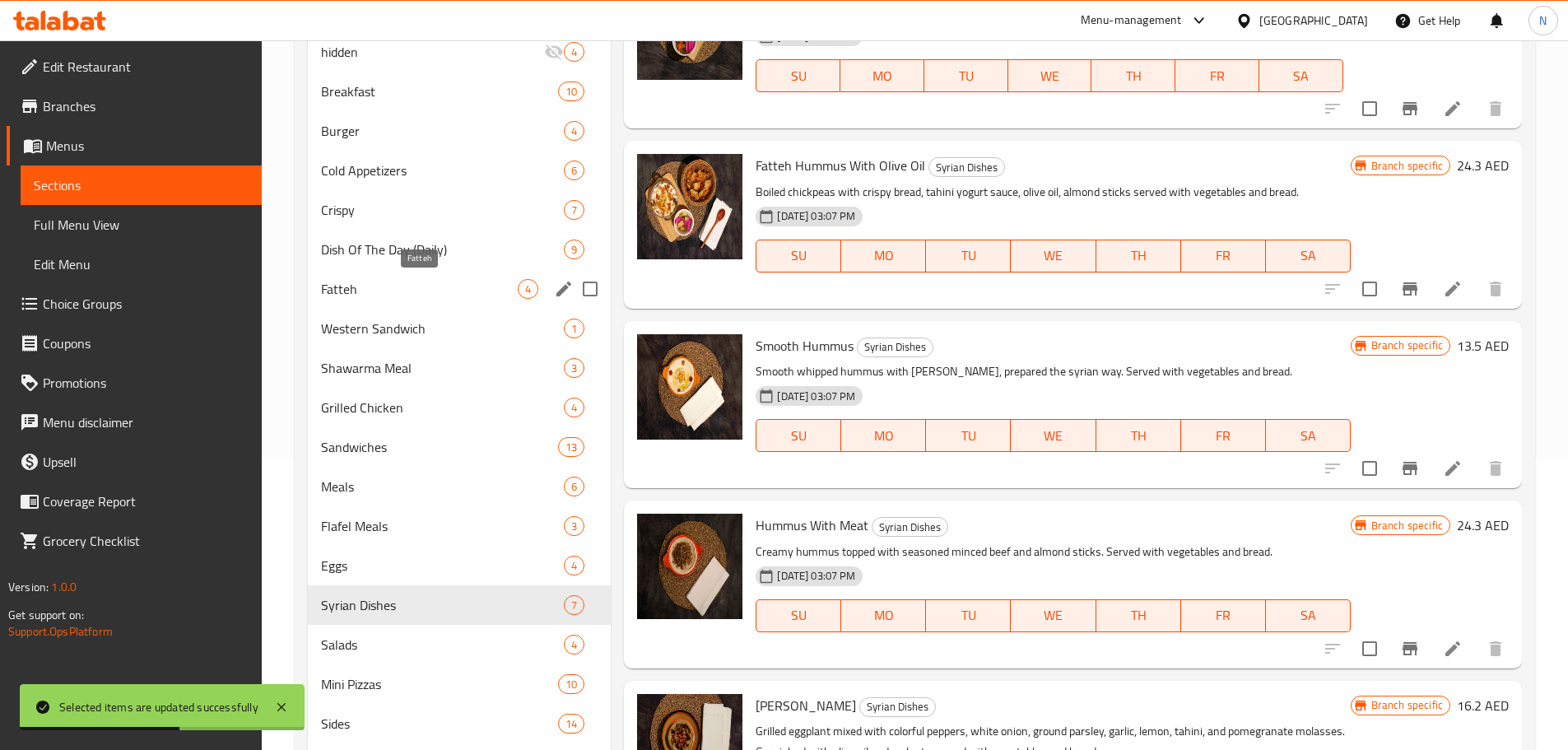
click at [370, 293] on span "Fatteh" at bounding box center [419, 289] width 197 height 20
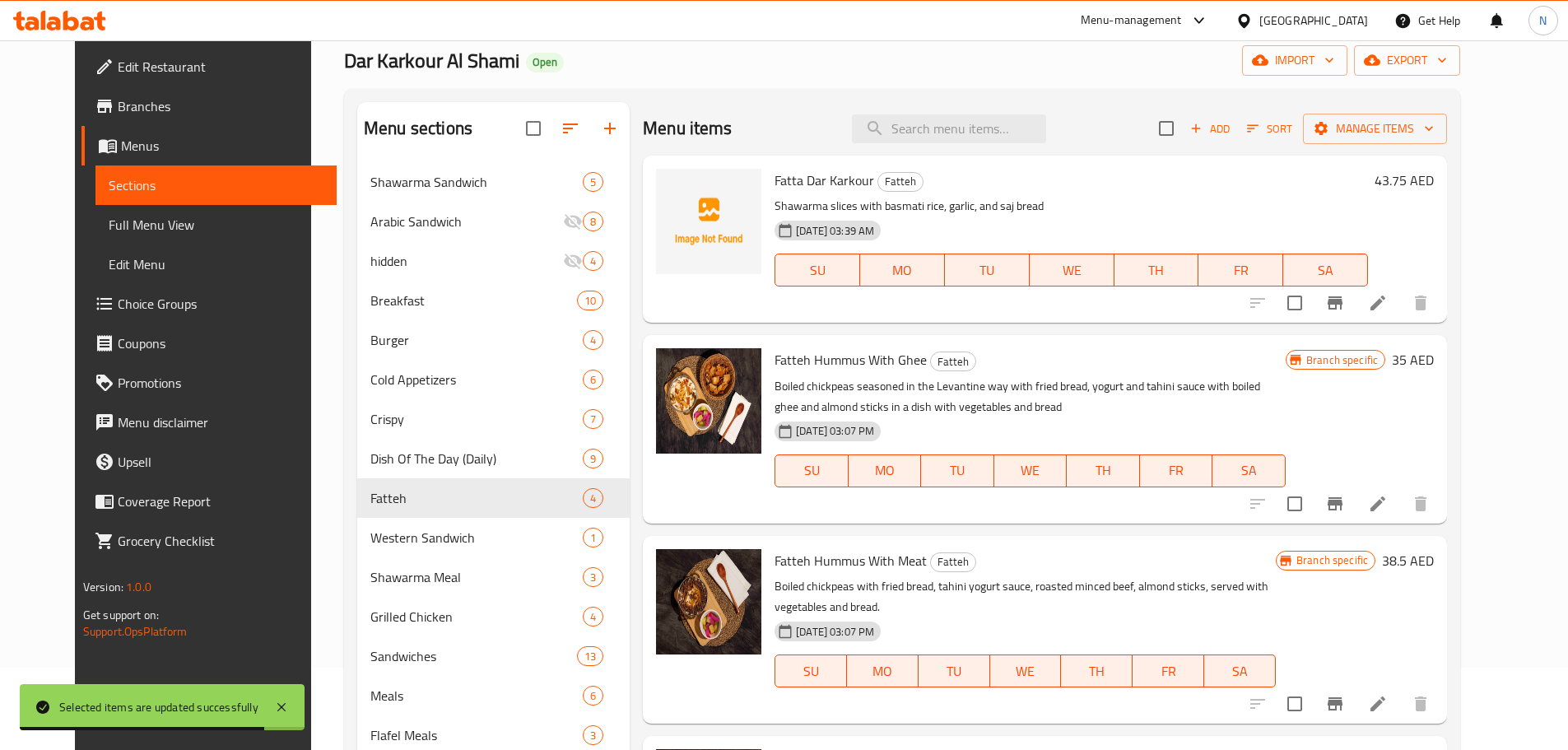
scroll to position [164, 0]
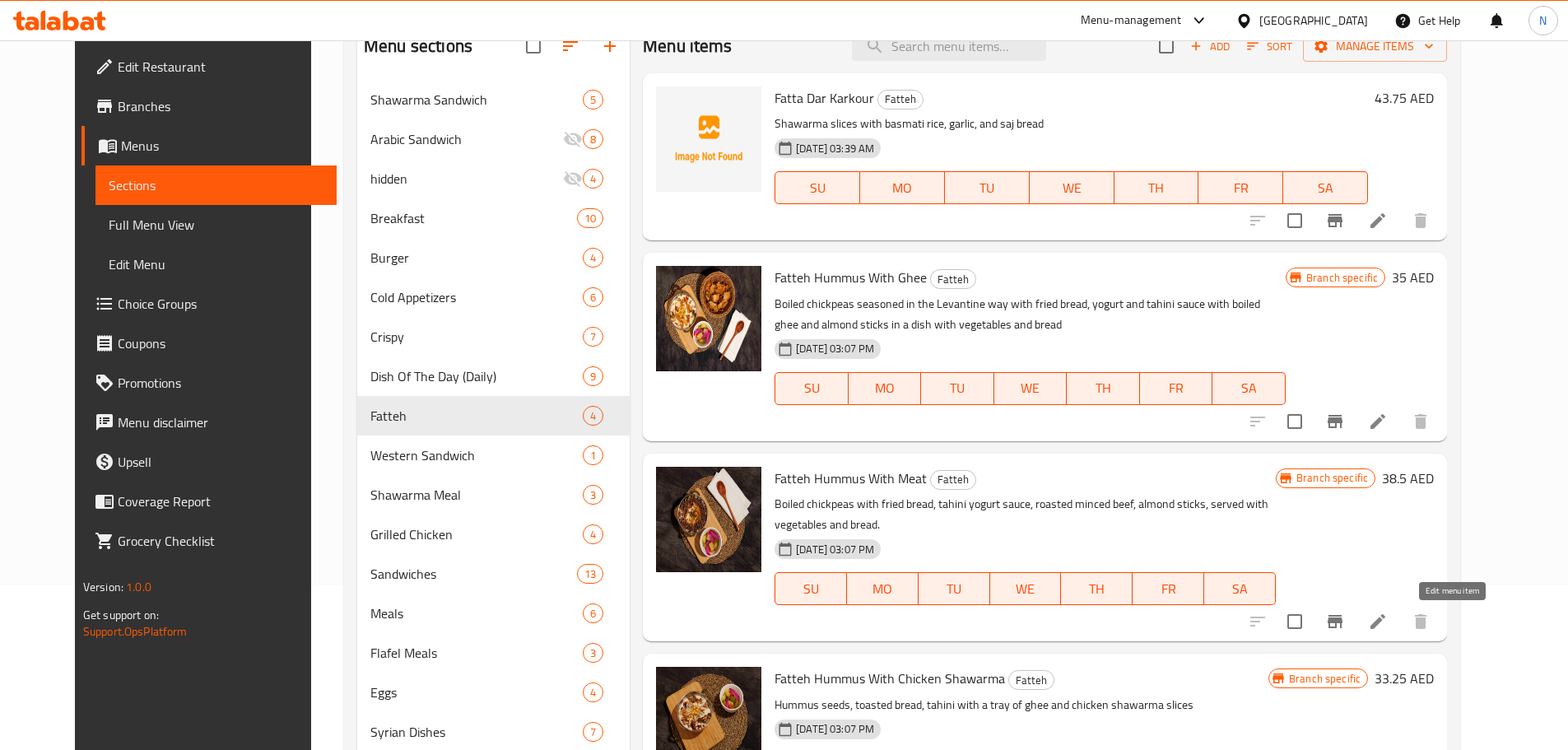
click at [1388, 621] on icon at bounding box center [1378, 621] width 20 height 20
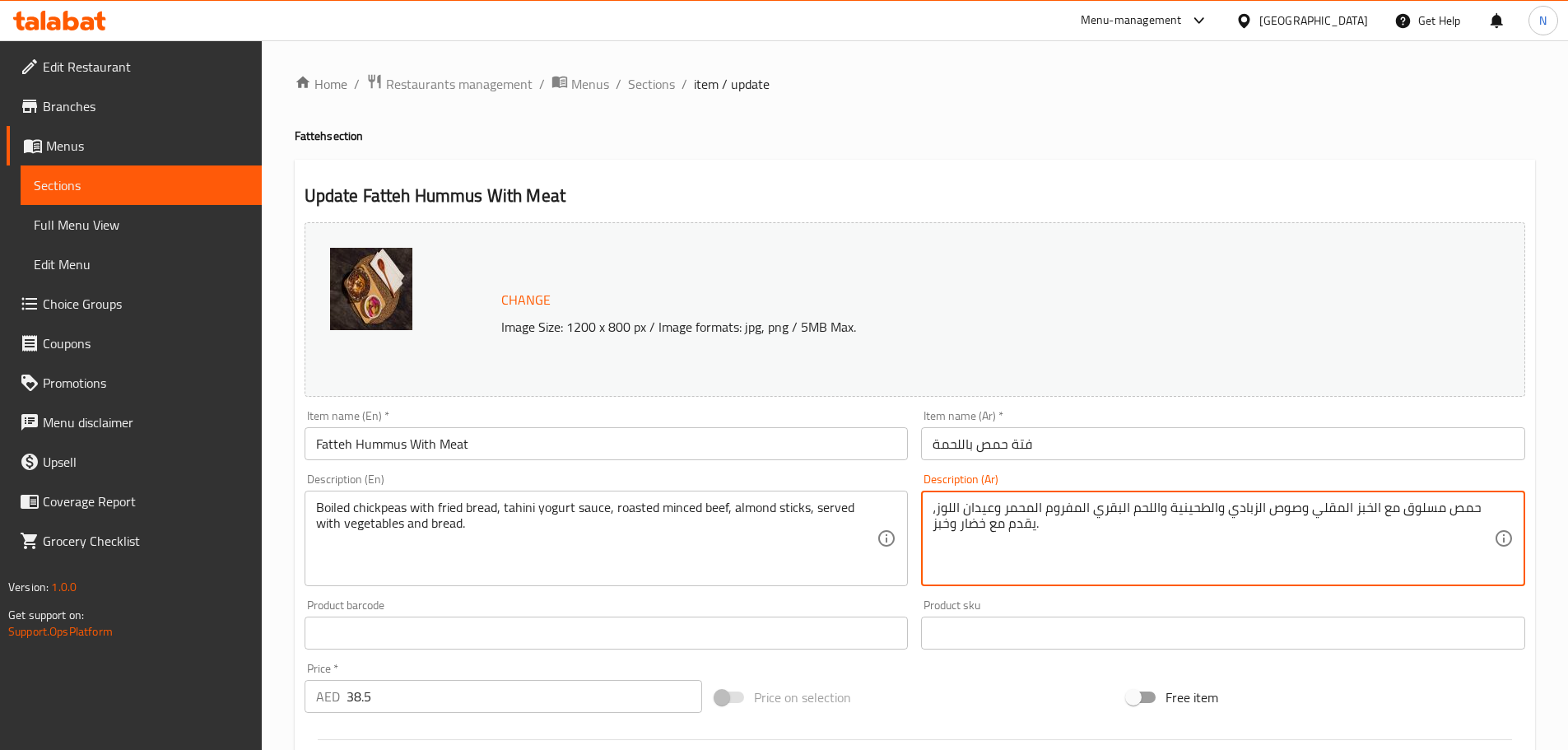
click at [992, 523] on textarea "حمص مسلوق مع الخبز المقلي وصوص الزبادي والطحينية واللحم البقري المفروم المحمر و…" at bounding box center [1213, 539] width 561 height 79
click at [395, 494] on div "Boiled chickpeas with fried bread, tahini yogurt sauce, roasted minced beef, al…" at bounding box center [606, 538] width 604 height 96
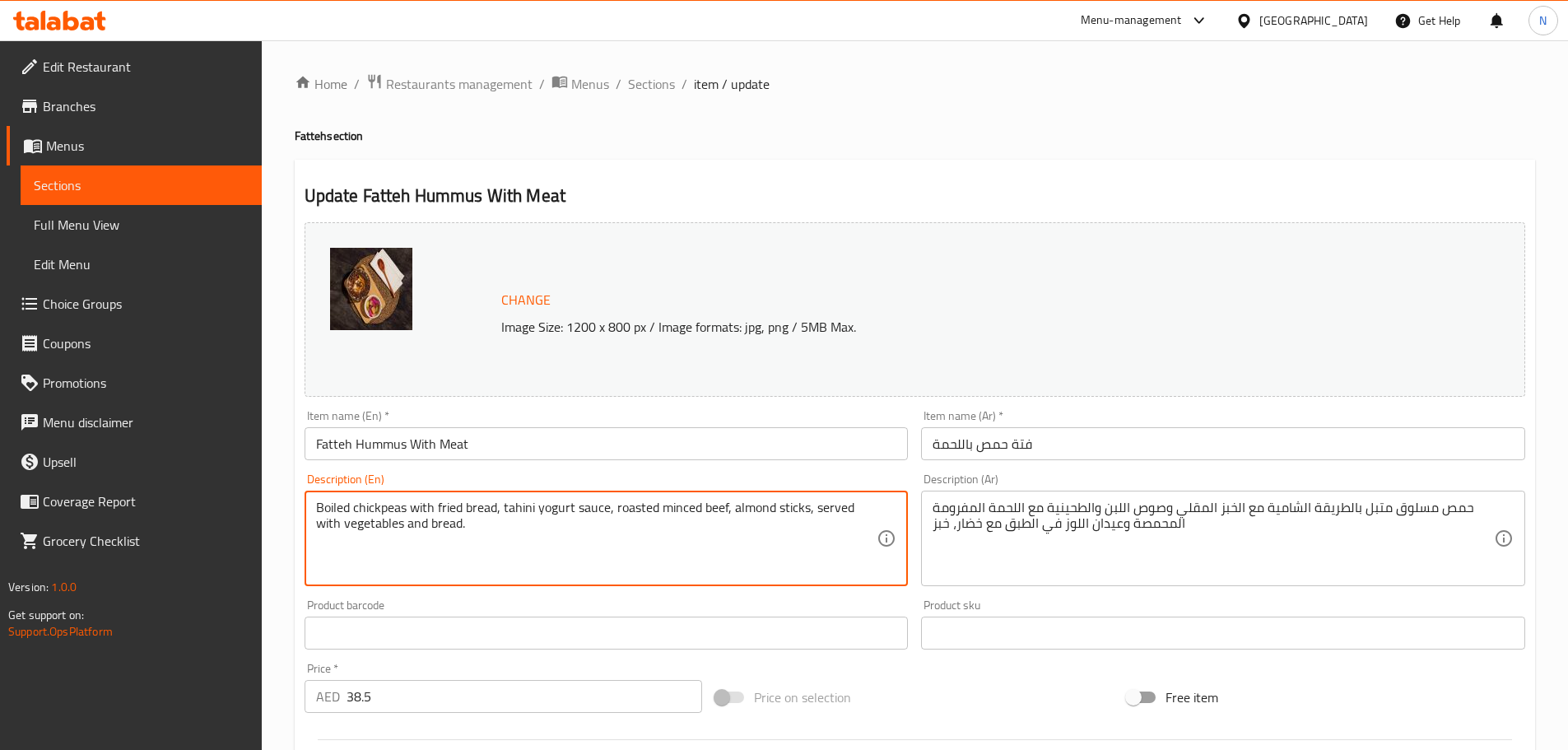
click at [390, 506] on textarea "Boiled chickpeas with fried bread, tahini yogurt sauce, roasted minced beef, al…" at bounding box center [596, 539] width 561 height 79
click at [925, 695] on div "Price on selection" at bounding box center [914, 697] width 411 height 45
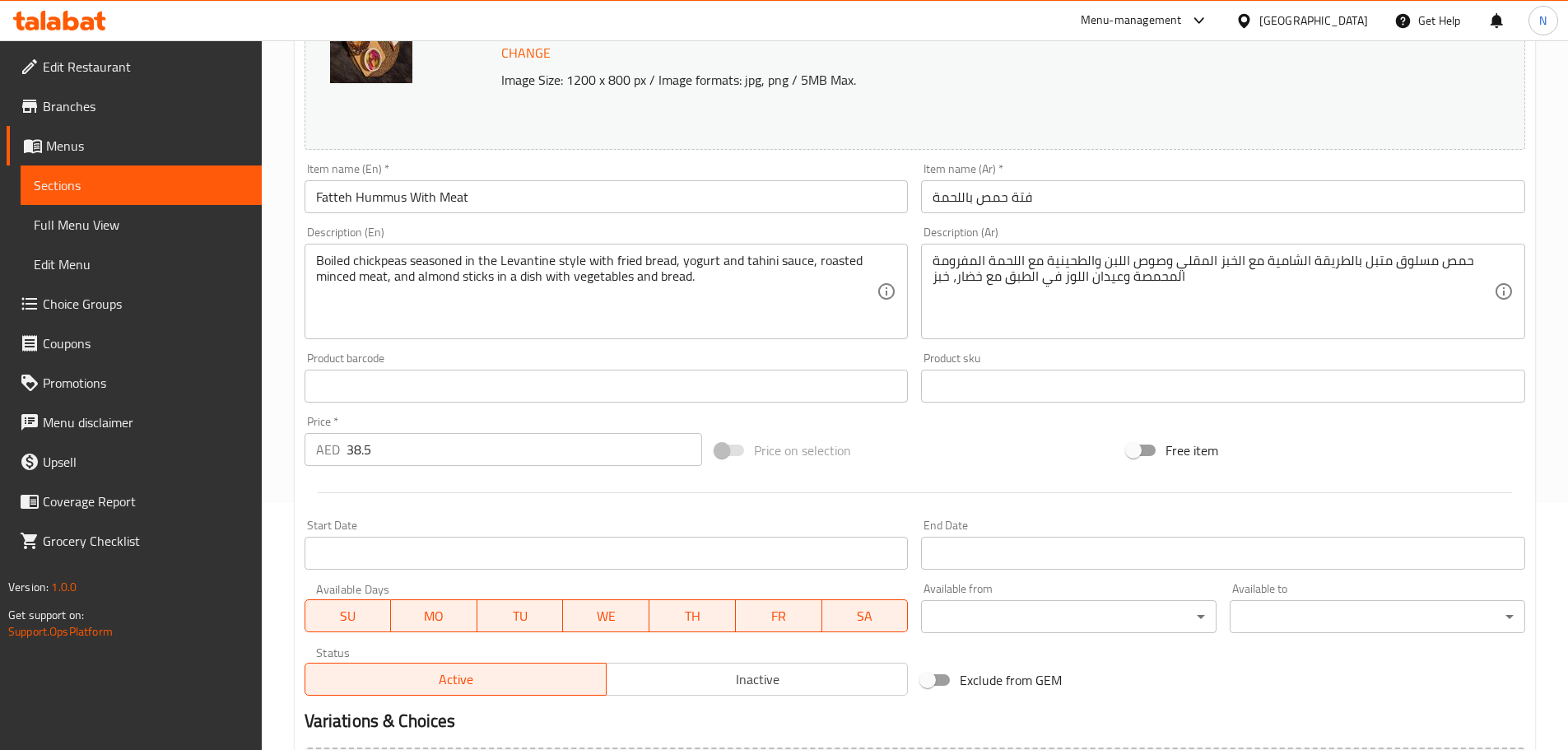
scroll to position [438, 0]
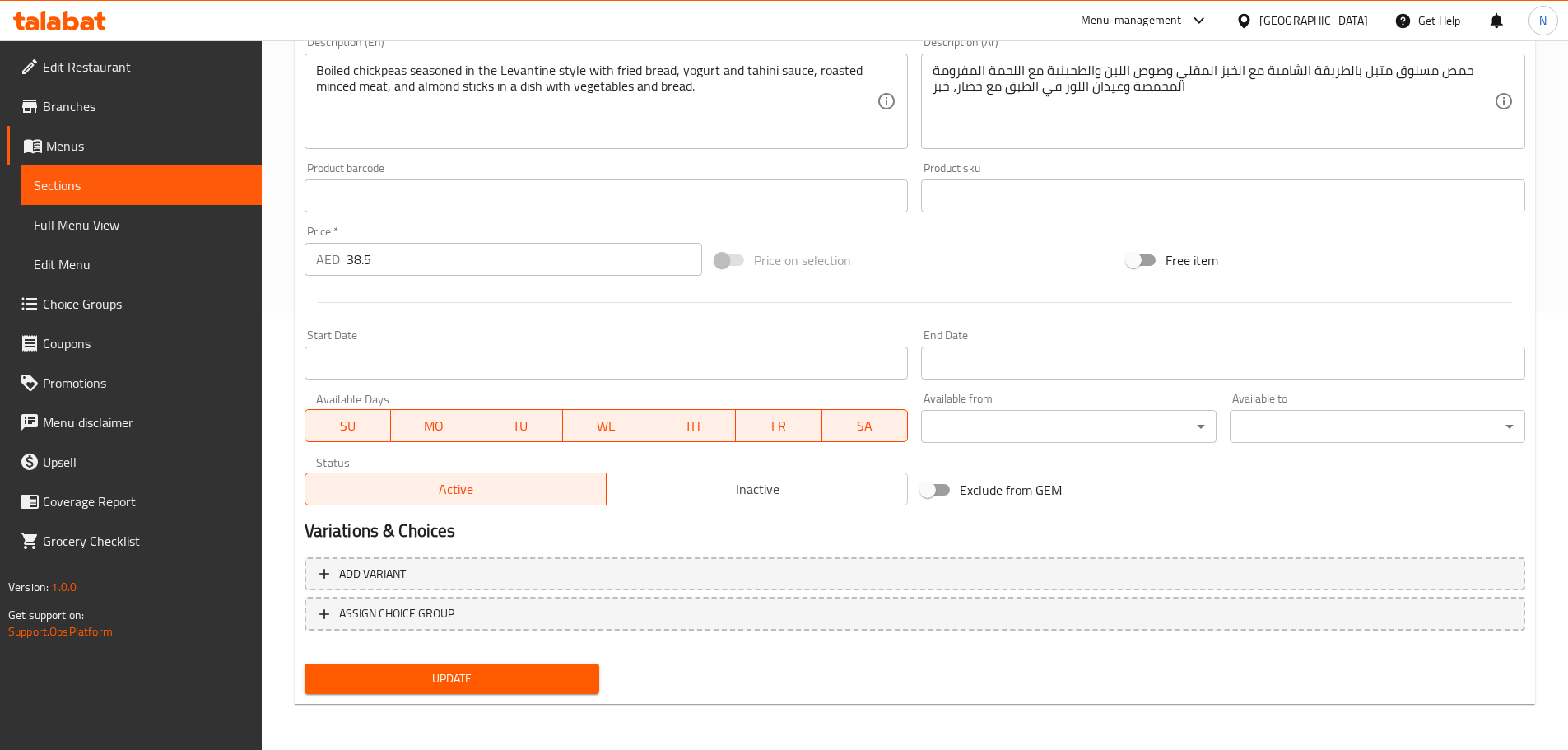
click at [567, 671] on span "Update" at bounding box center [452, 679] width 270 height 21
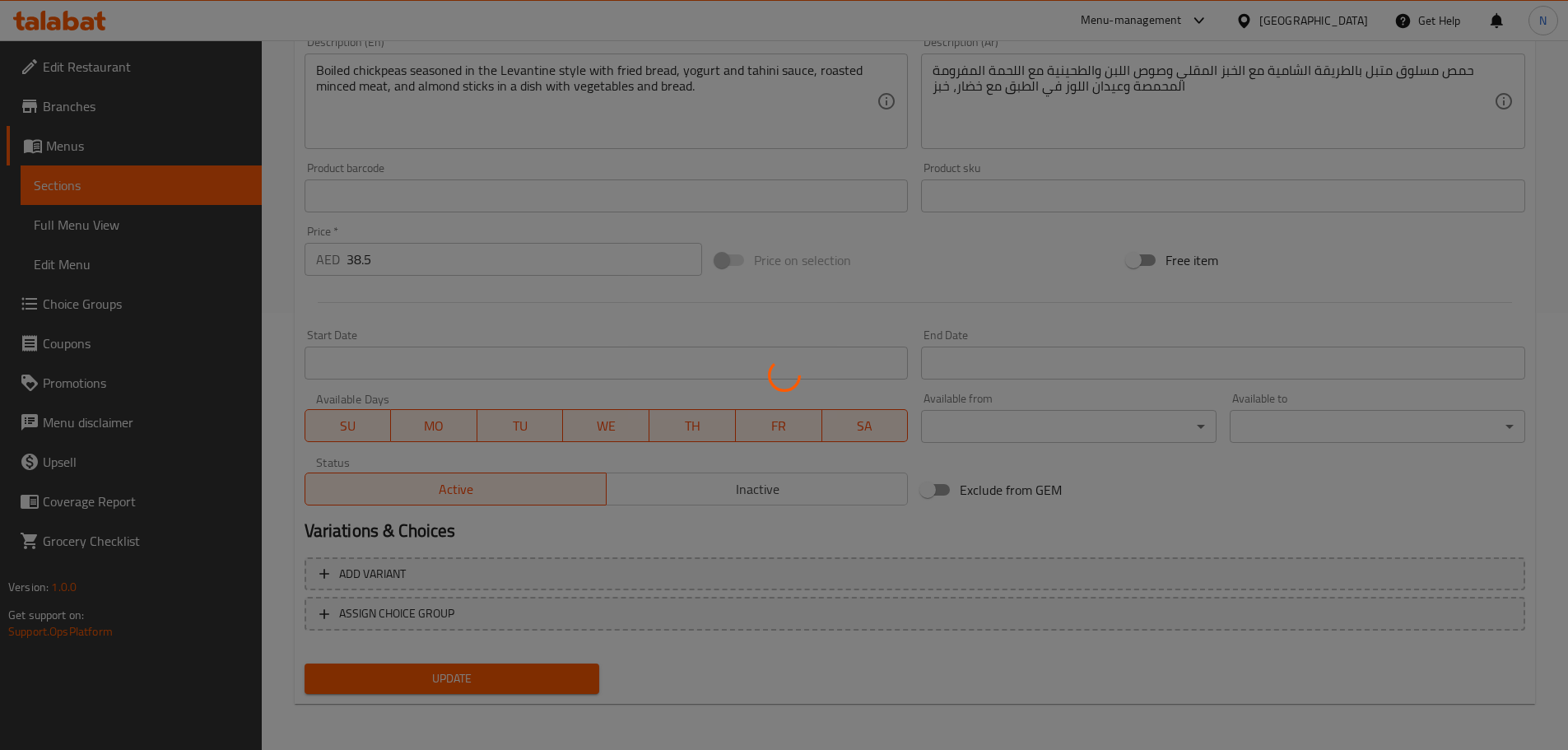
scroll to position [26, 0]
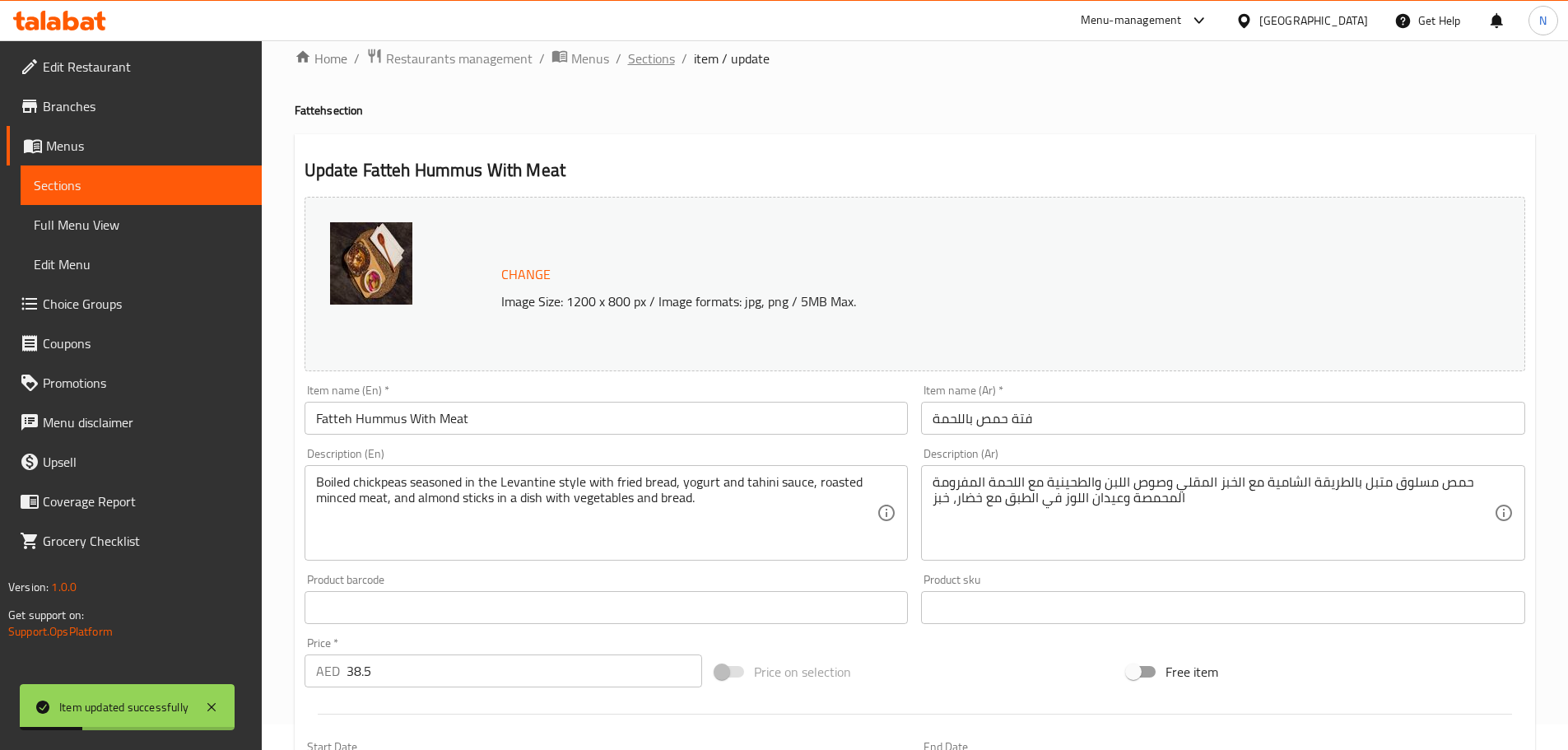
click at [651, 62] on span "Sections" at bounding box center [651, 58] width 47 height 20
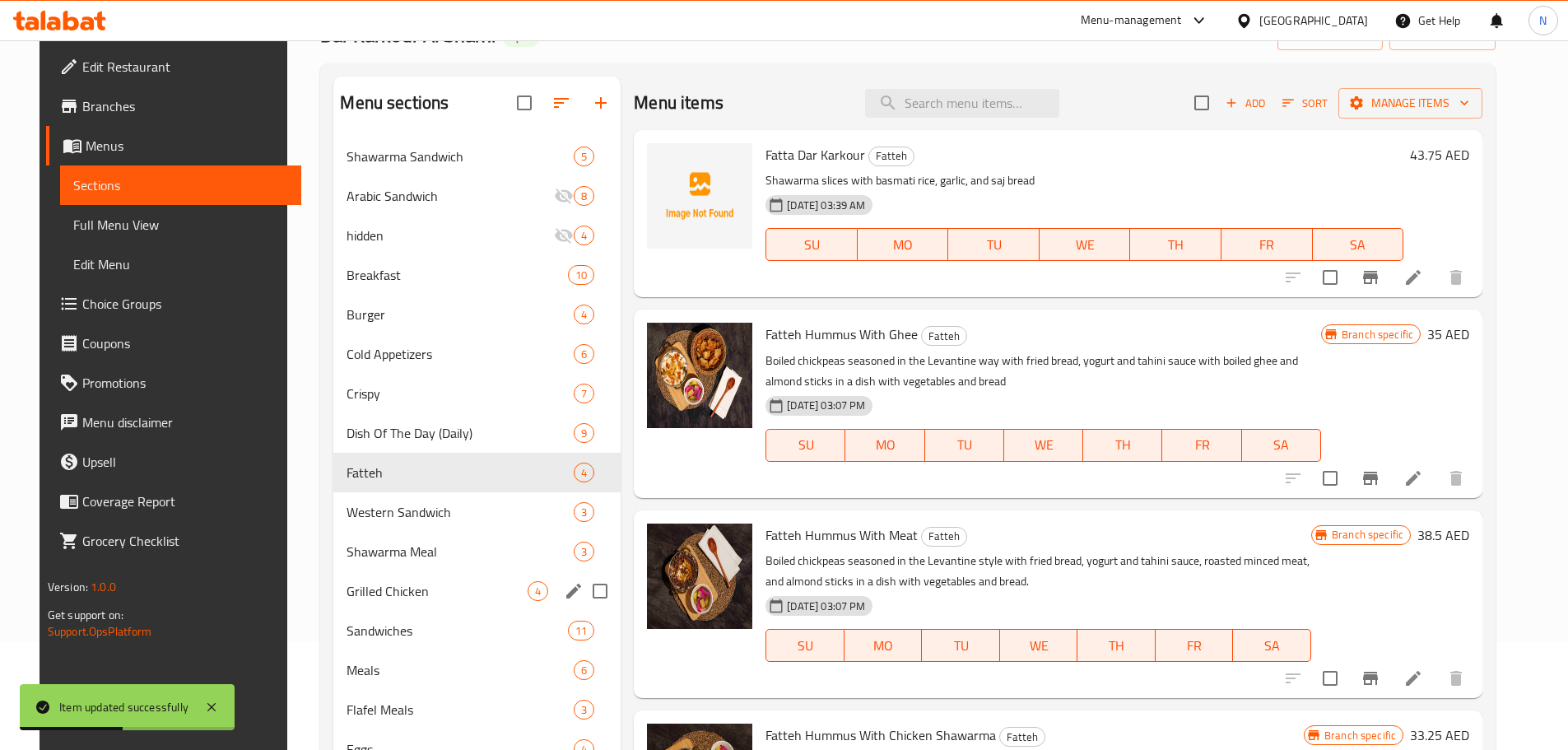
scroll to position [272, 0]
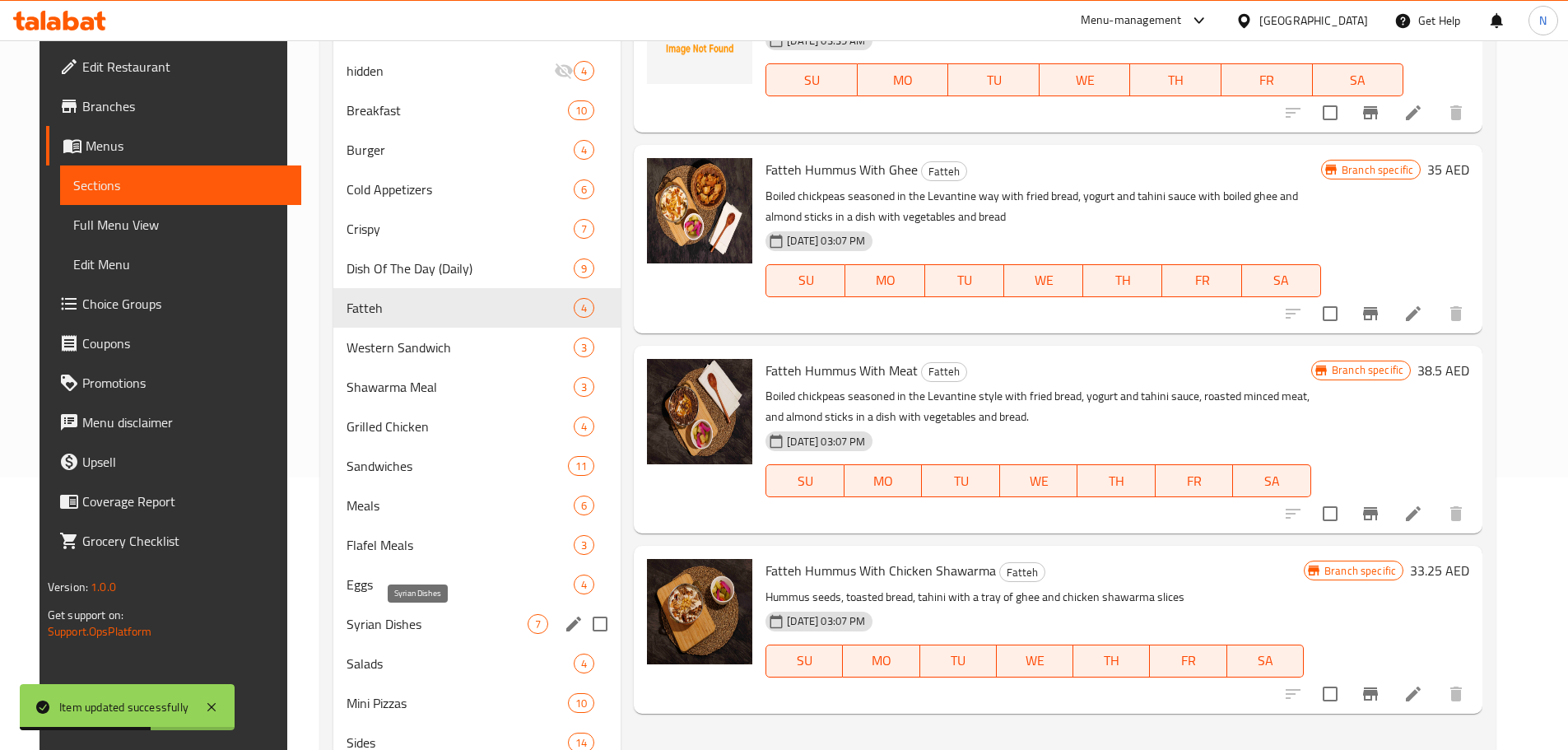
click at [382, 625] on span "Syrian Dishes" at bounding box center [436, 624] width 181 height 20
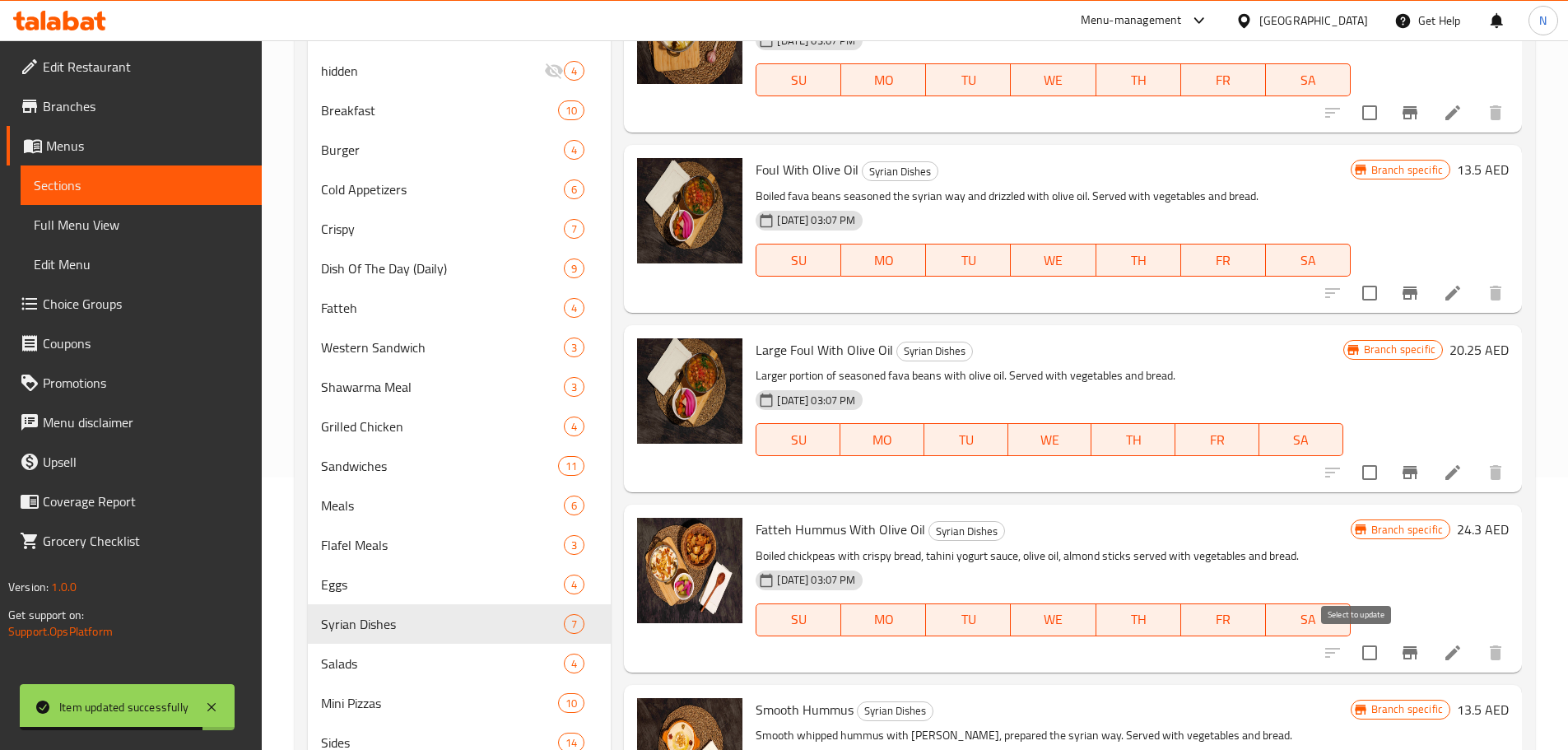
click at [1352, 660] on input "checkbox" at bounding box center [1369, 653] width 35 height 35
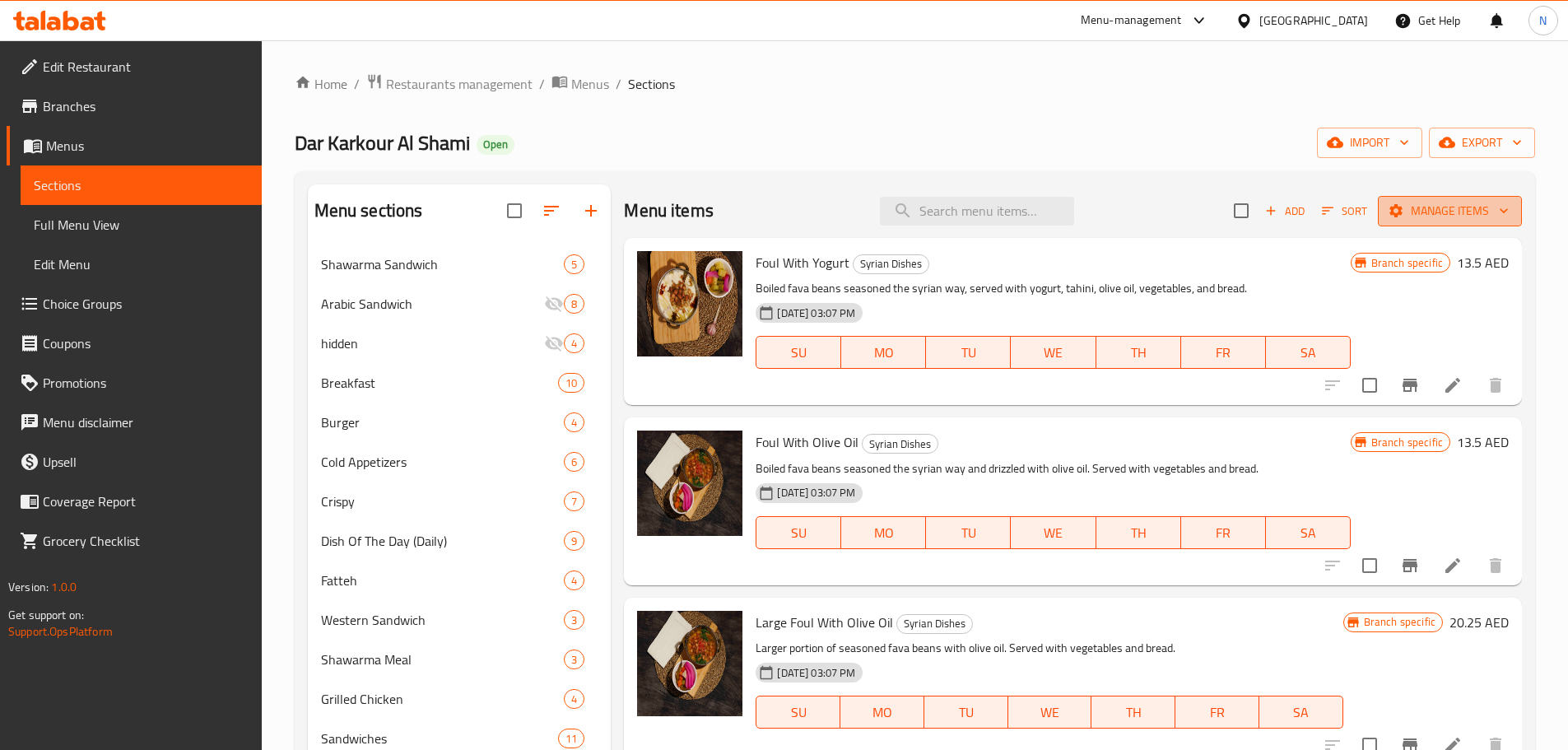
click at [1434, 211] on span "Manage items" at bounding box center [1449, 211] width 118 height 21
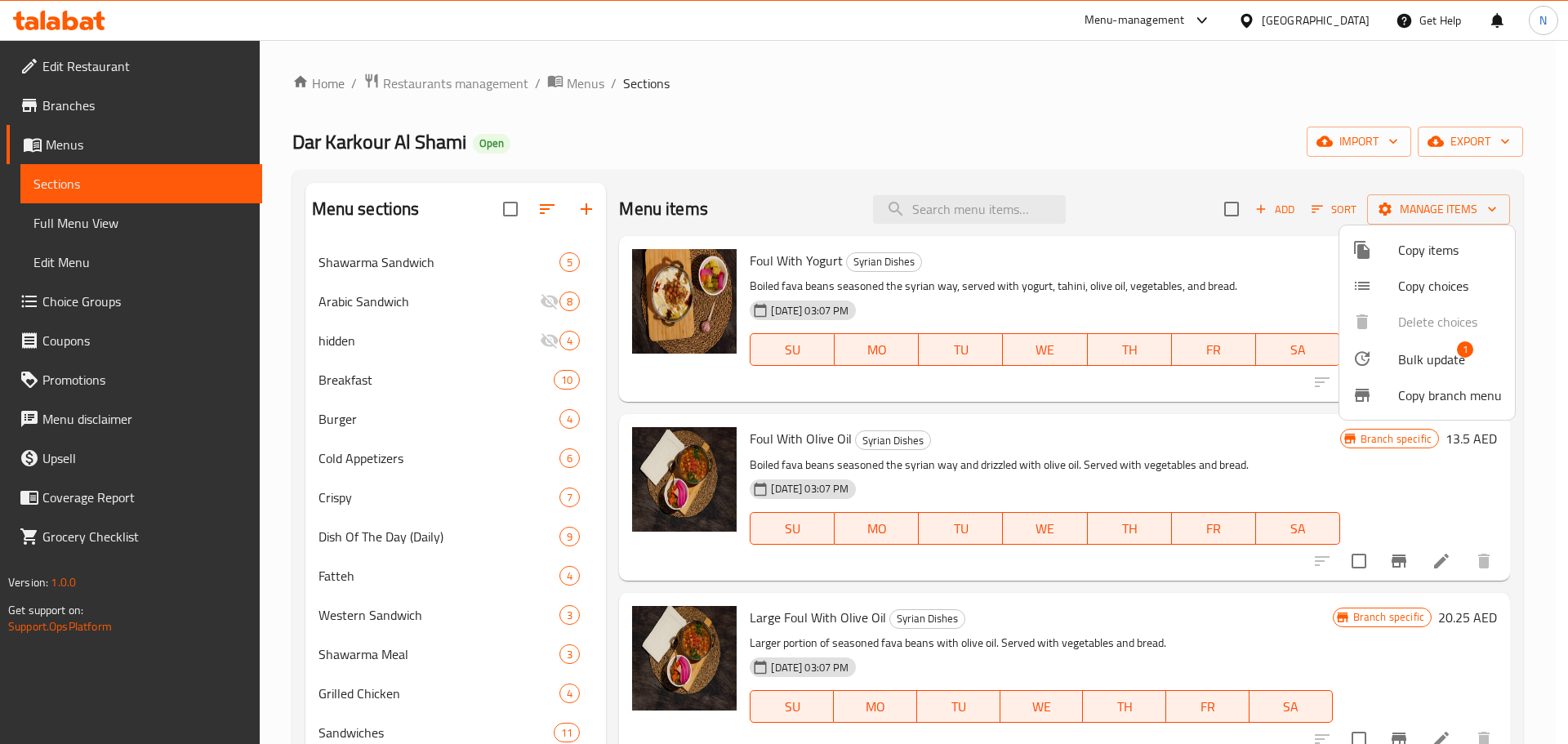
click at [1398, 352] on span "Bulk update" at bounding box center [1432, 360] width 67 height 19
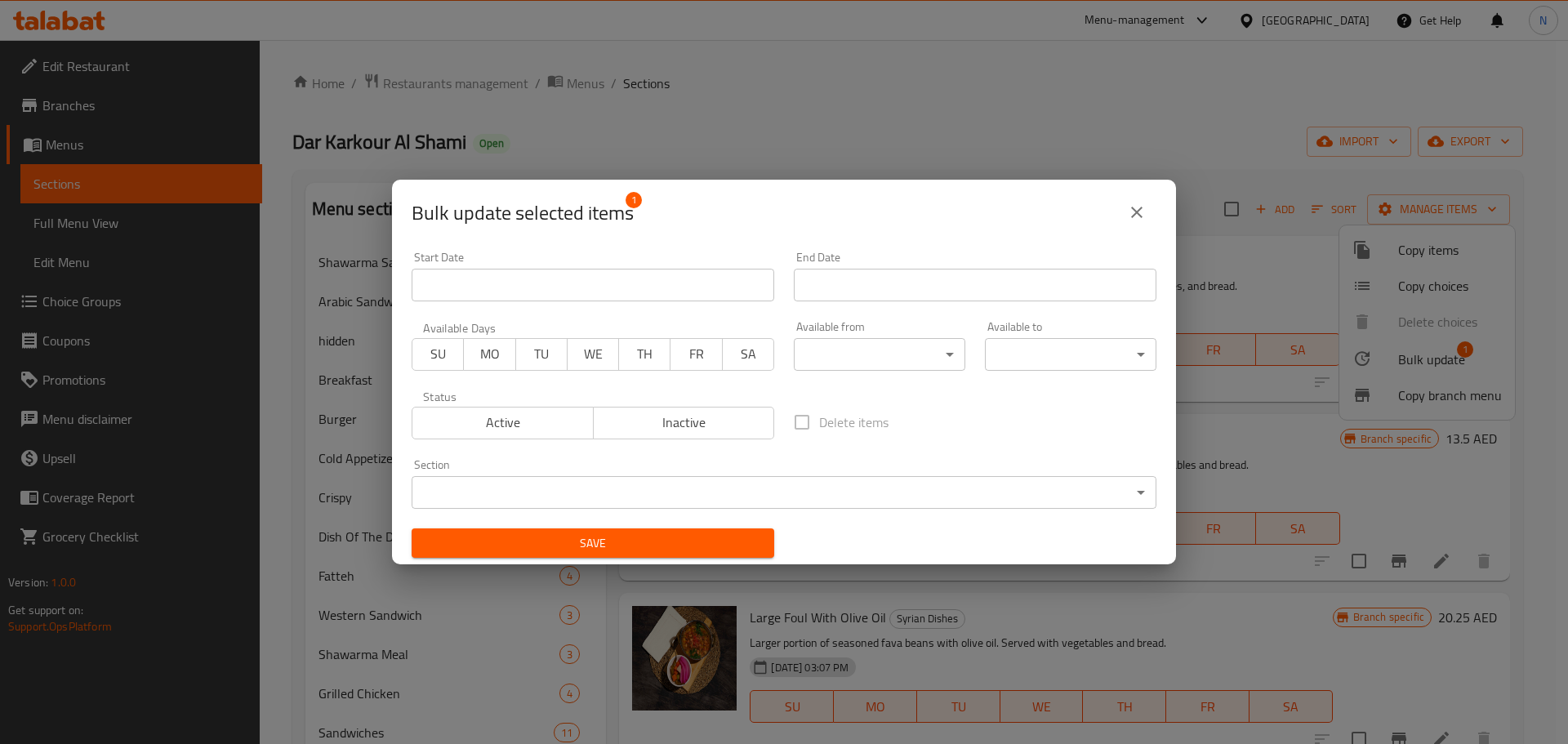
click at [744, 492] on body "​ Menu-management United Arab Emirates Get Help N Edit Restaurant Branches Menu…" at bounding box center [784, 391] width 1568 height 704
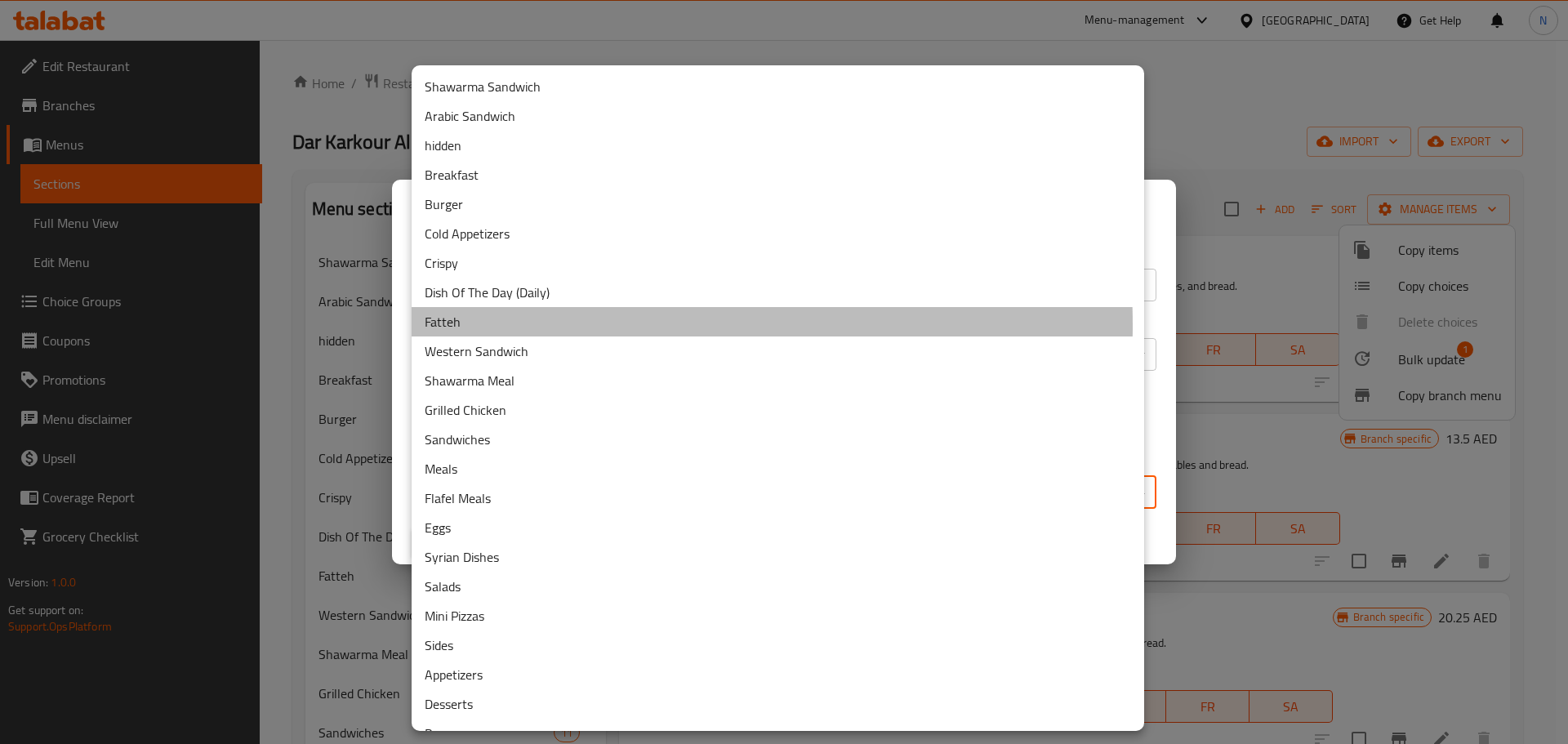
click at [488, 325] on li "Fatteh" at bounding box center [777, 322] width 732 height 29
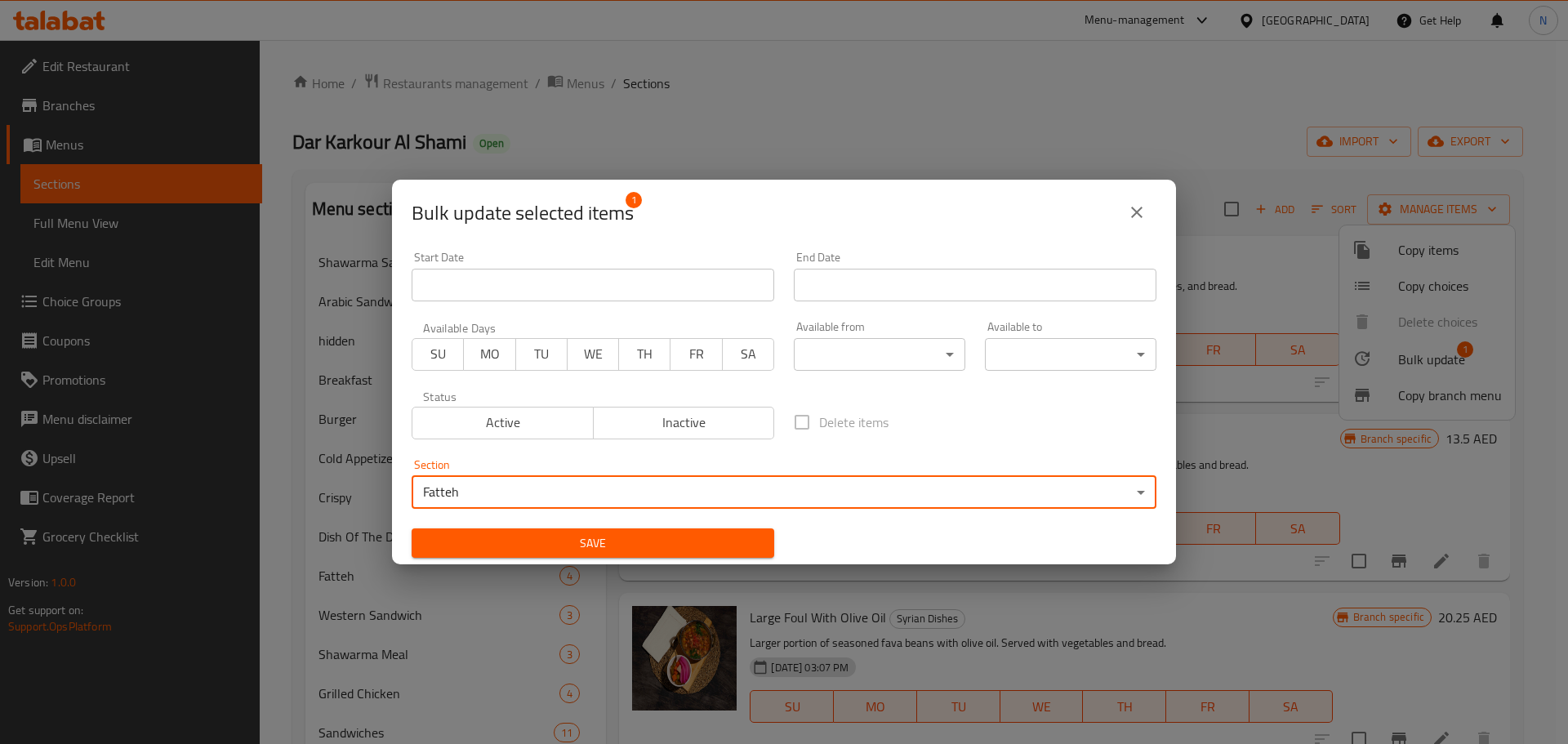
click at [750, 533] on span "Save" at bounding box center [593, 543] width 336 height 20
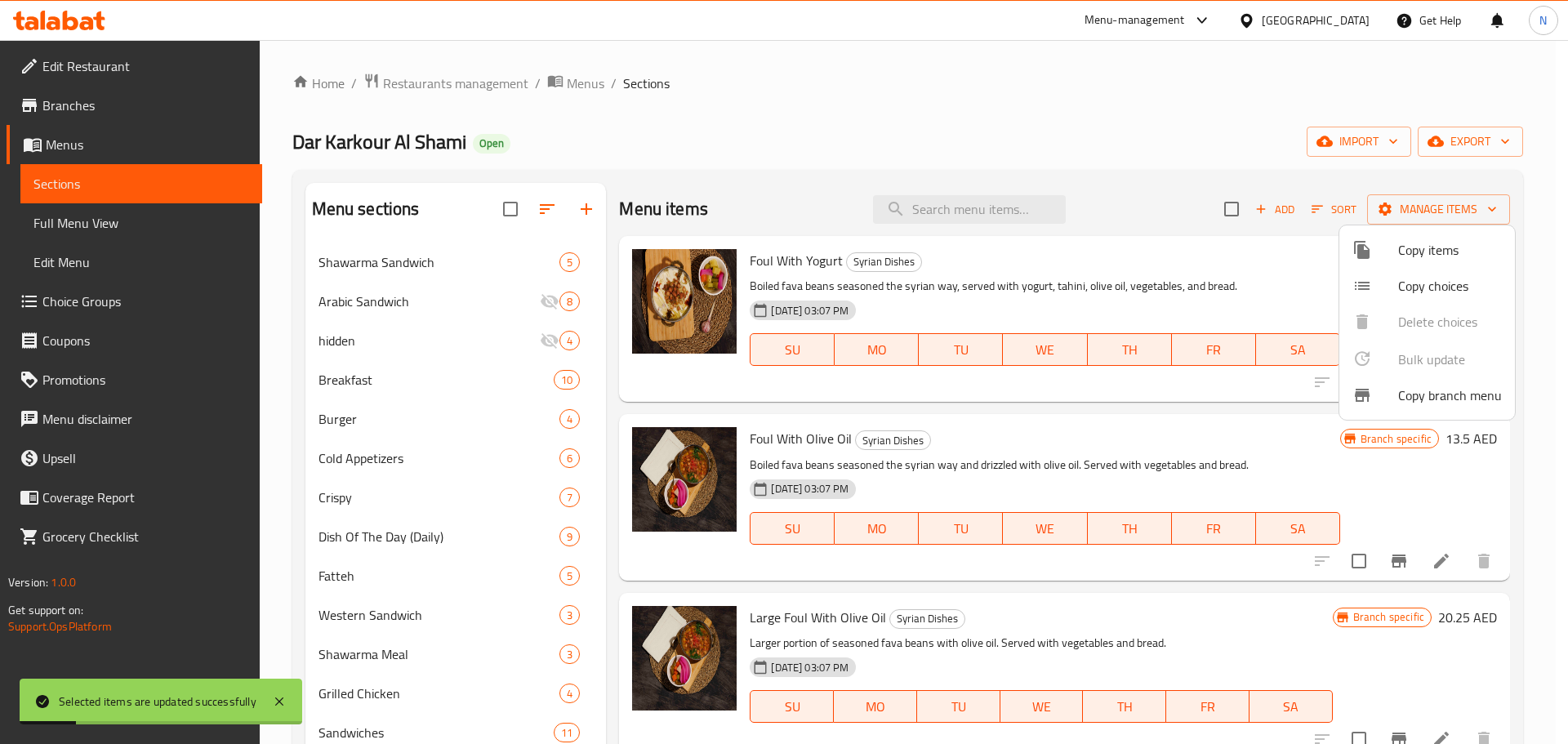
click at [747, 137] on div at bounding box center [784, 372] width 1568 height 744
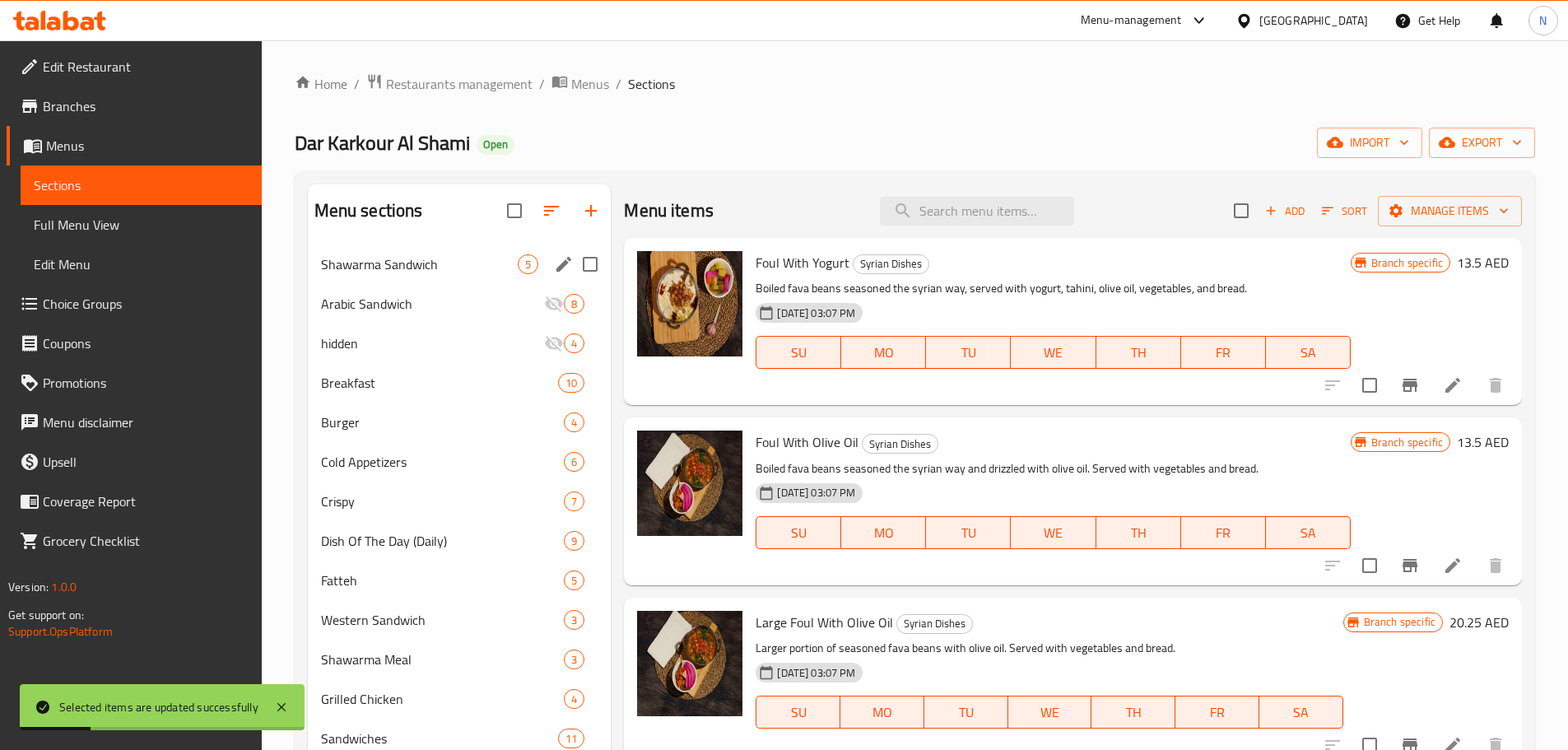
scroll to position [247, 0]
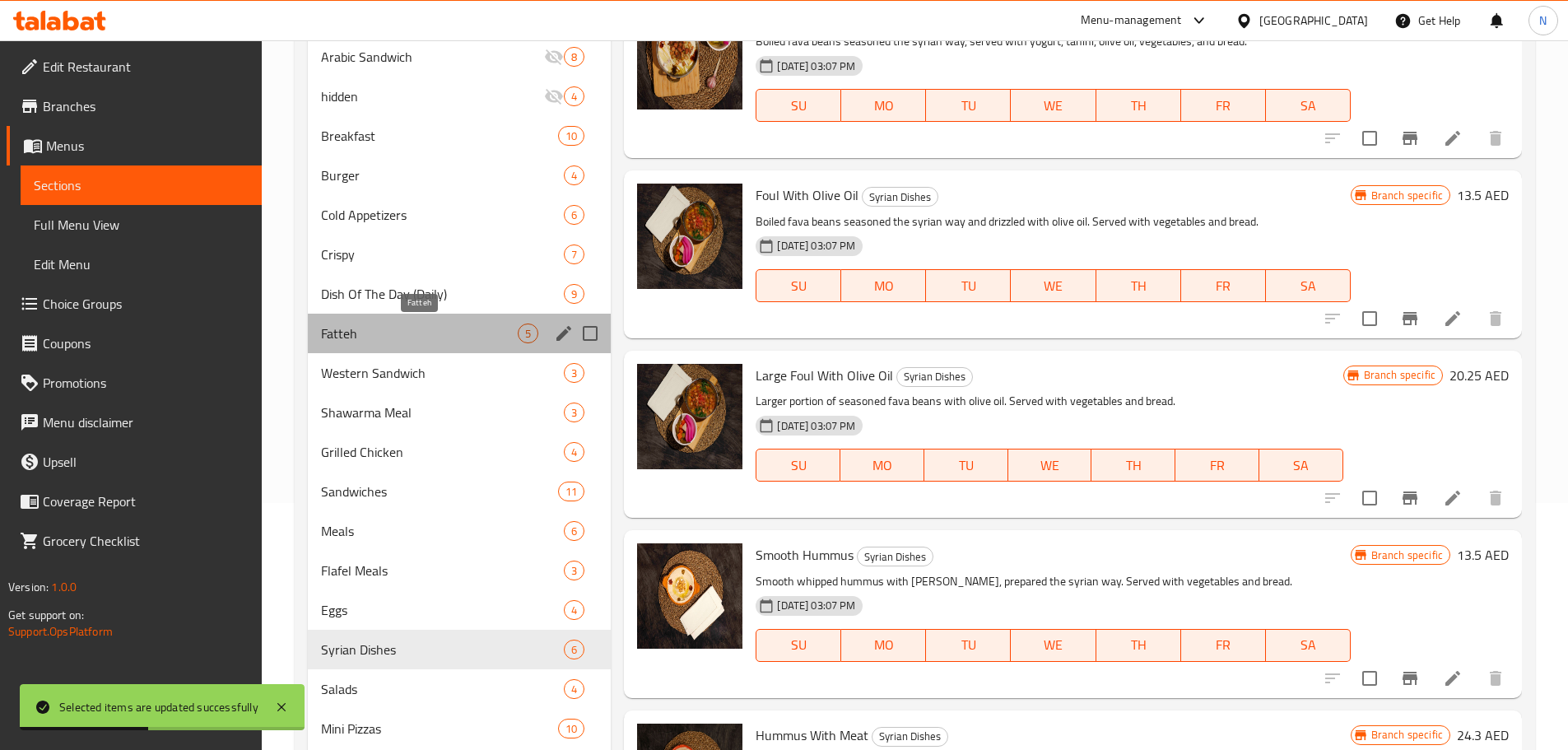
click at [383, 325] on span "Fatteh" at bounding box center [419, 333] width 197 height 20
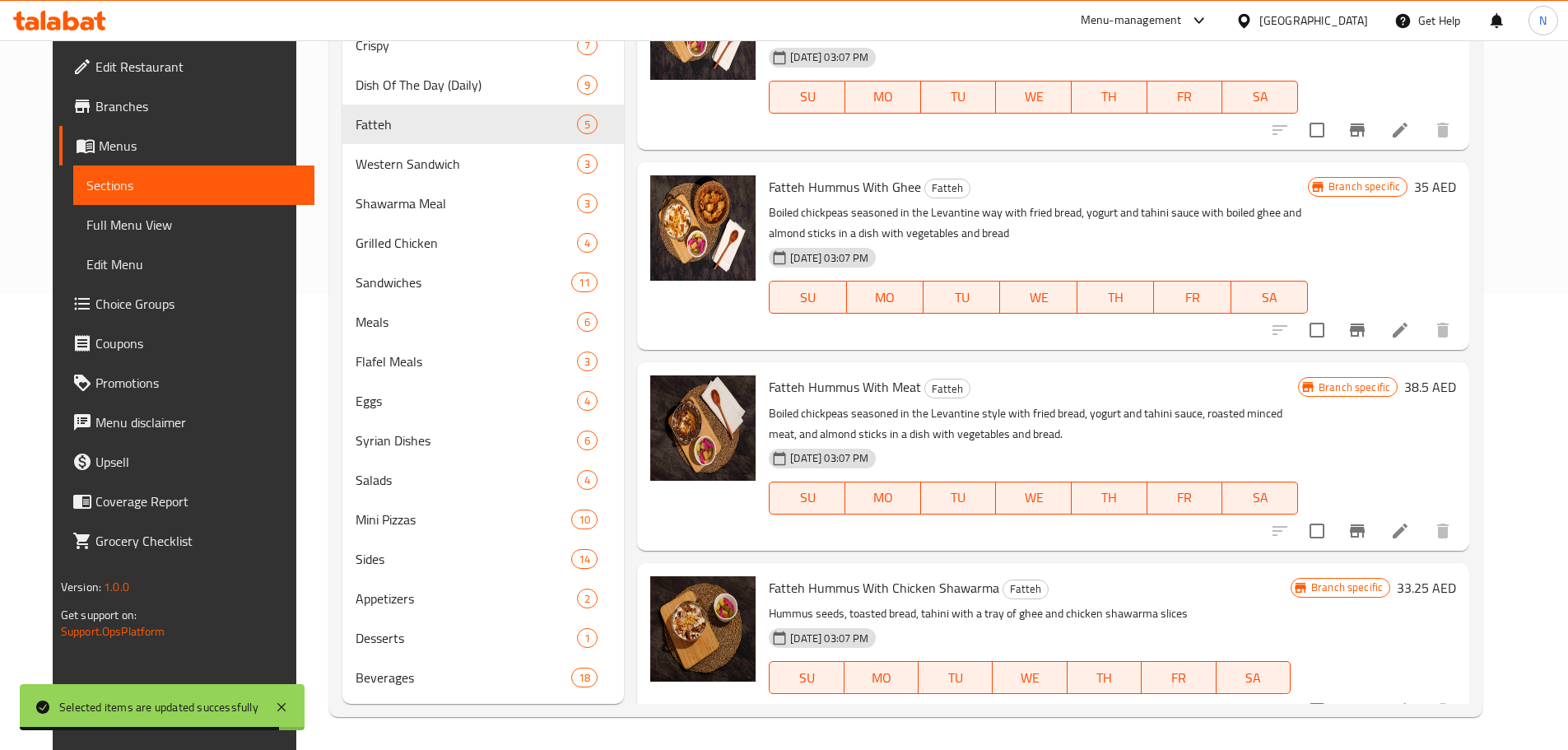
scroll to position [127, 0]
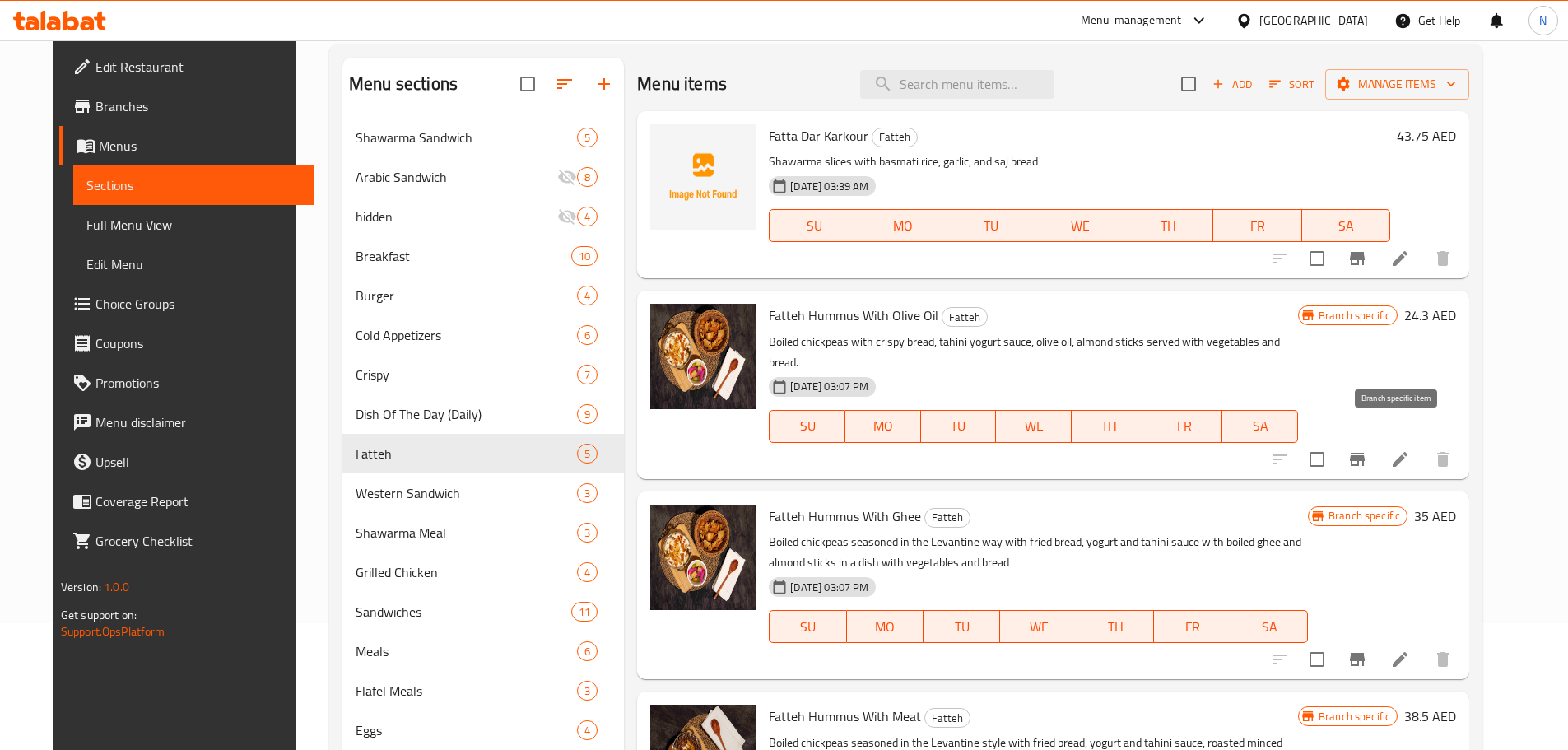
click at [1365, 453] on icon "Branch-specific-item" at bounding box center [1356, 459] width 15 height 13
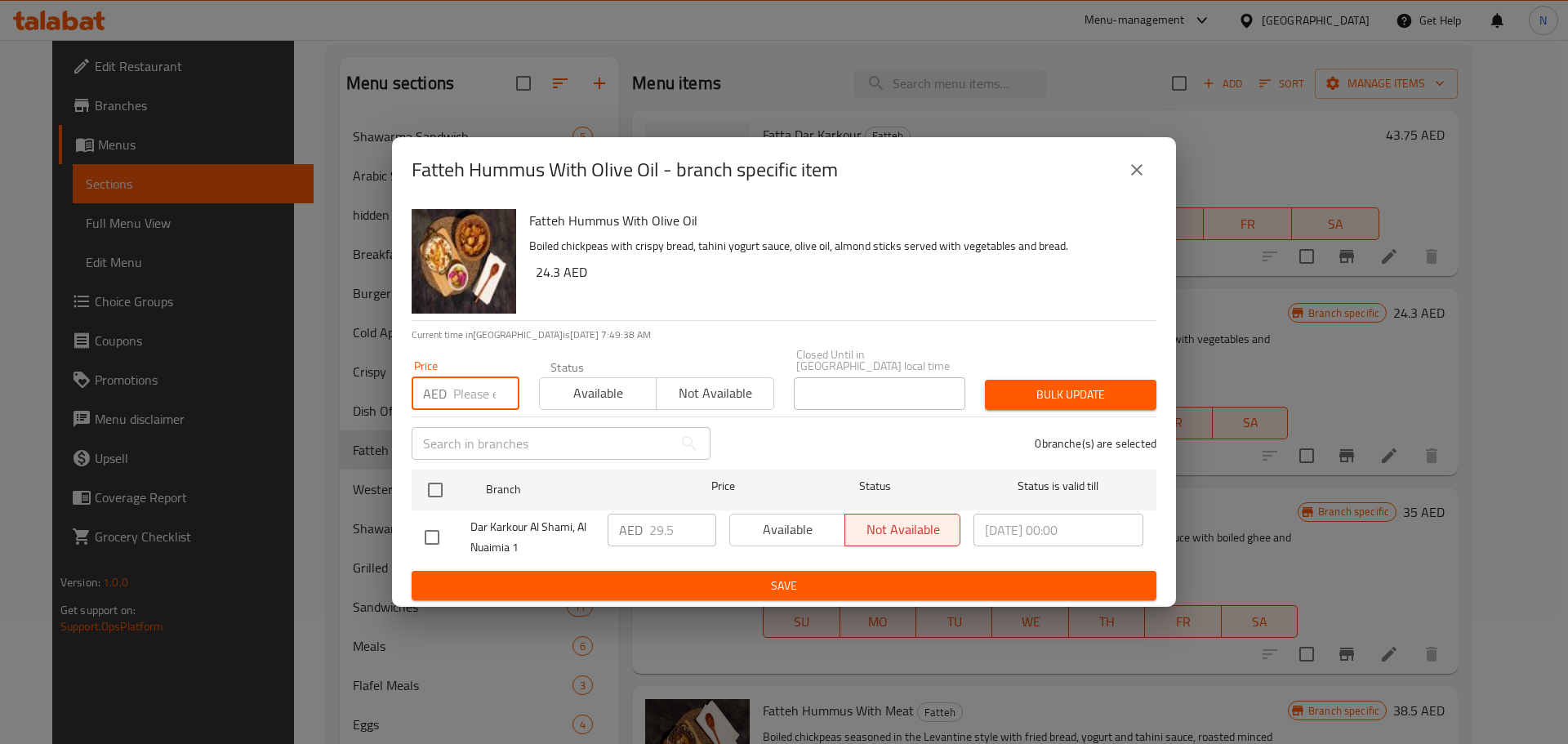
click at [490, 397] on input "number" at bounding box center [486, 393] width 66 height 33
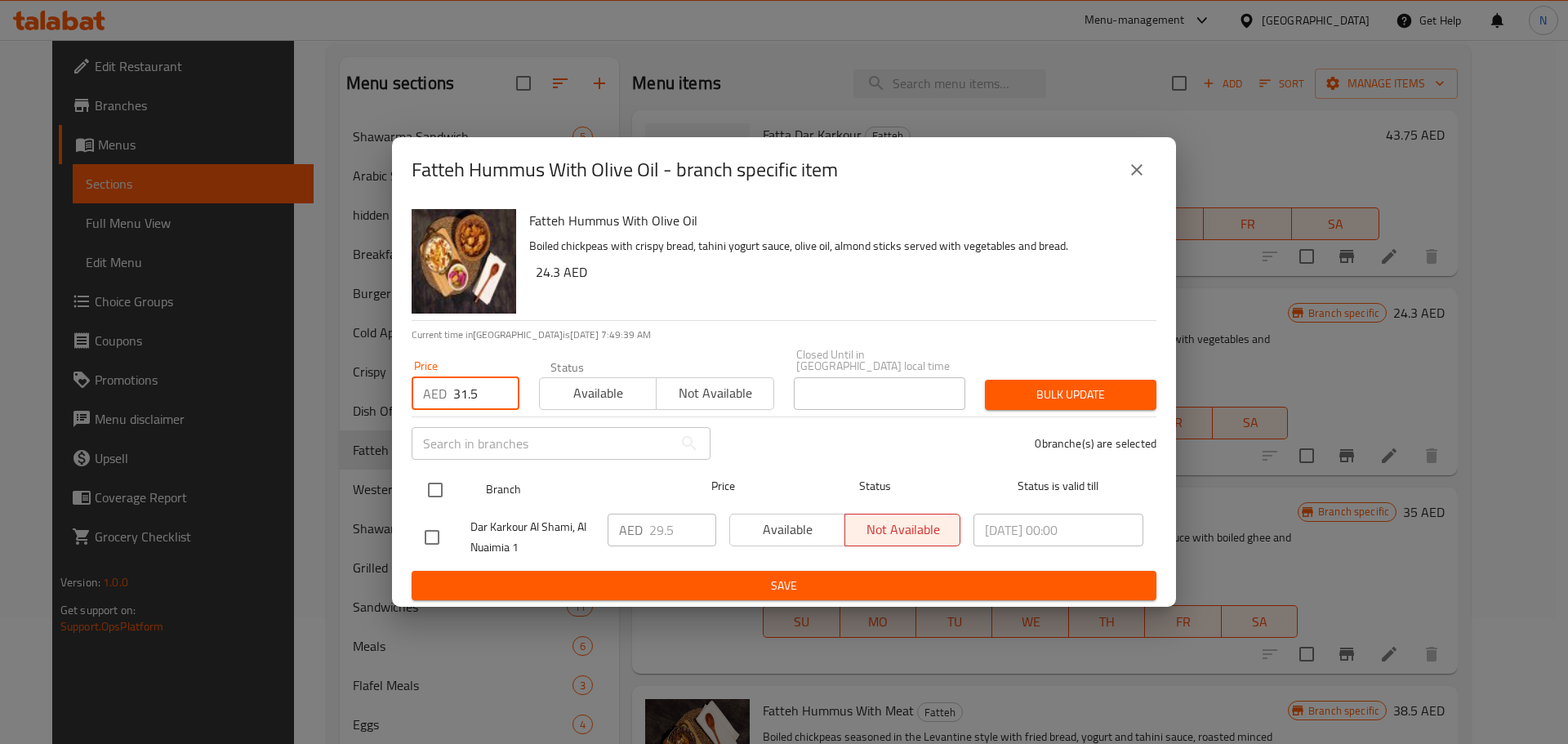
click at [436, 479] on input "checkbox" at bounding box center [435, 490] width 35 height 35
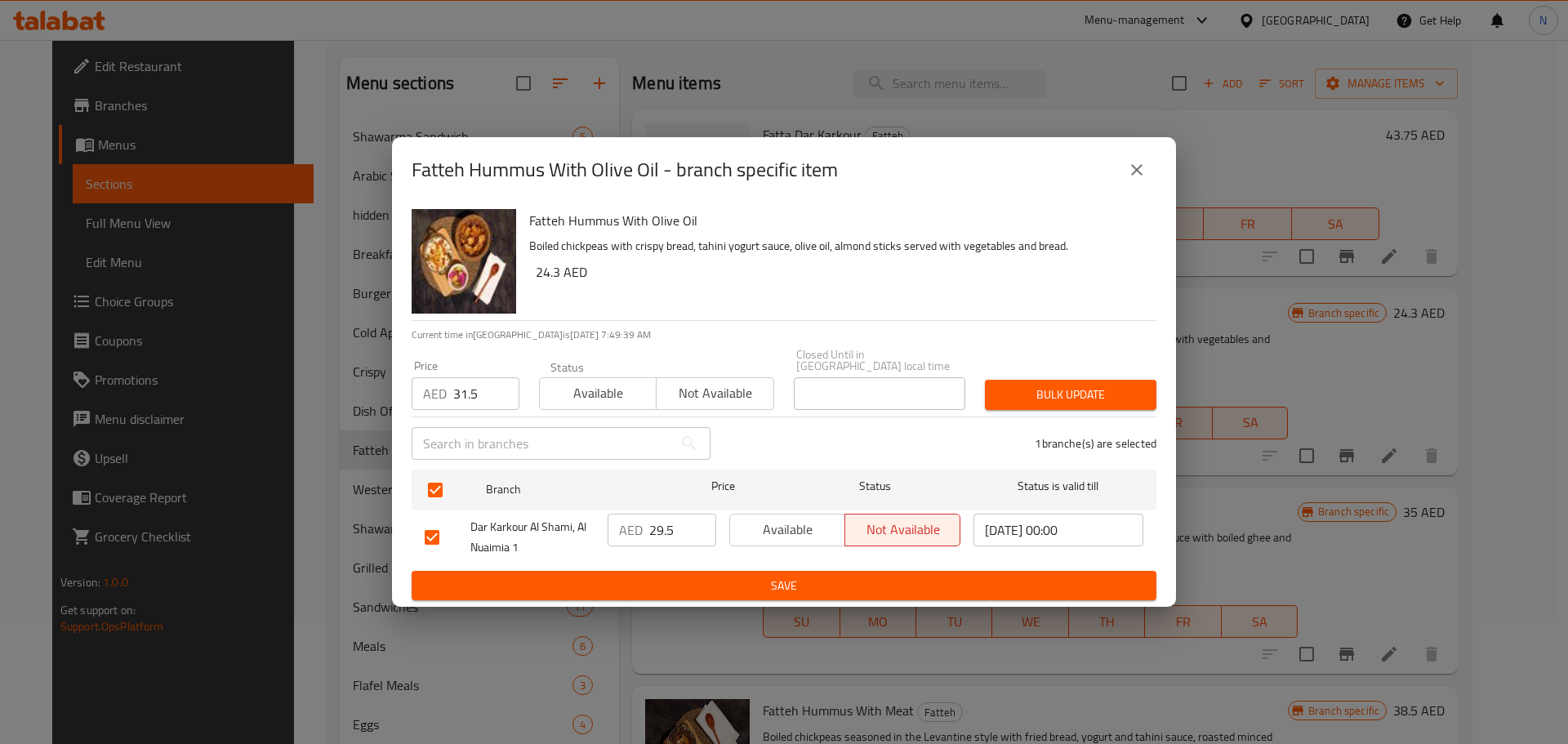
click at [1096, 400] on span "Bulk update" at bounding box center [1070, 394] width 145 height 20
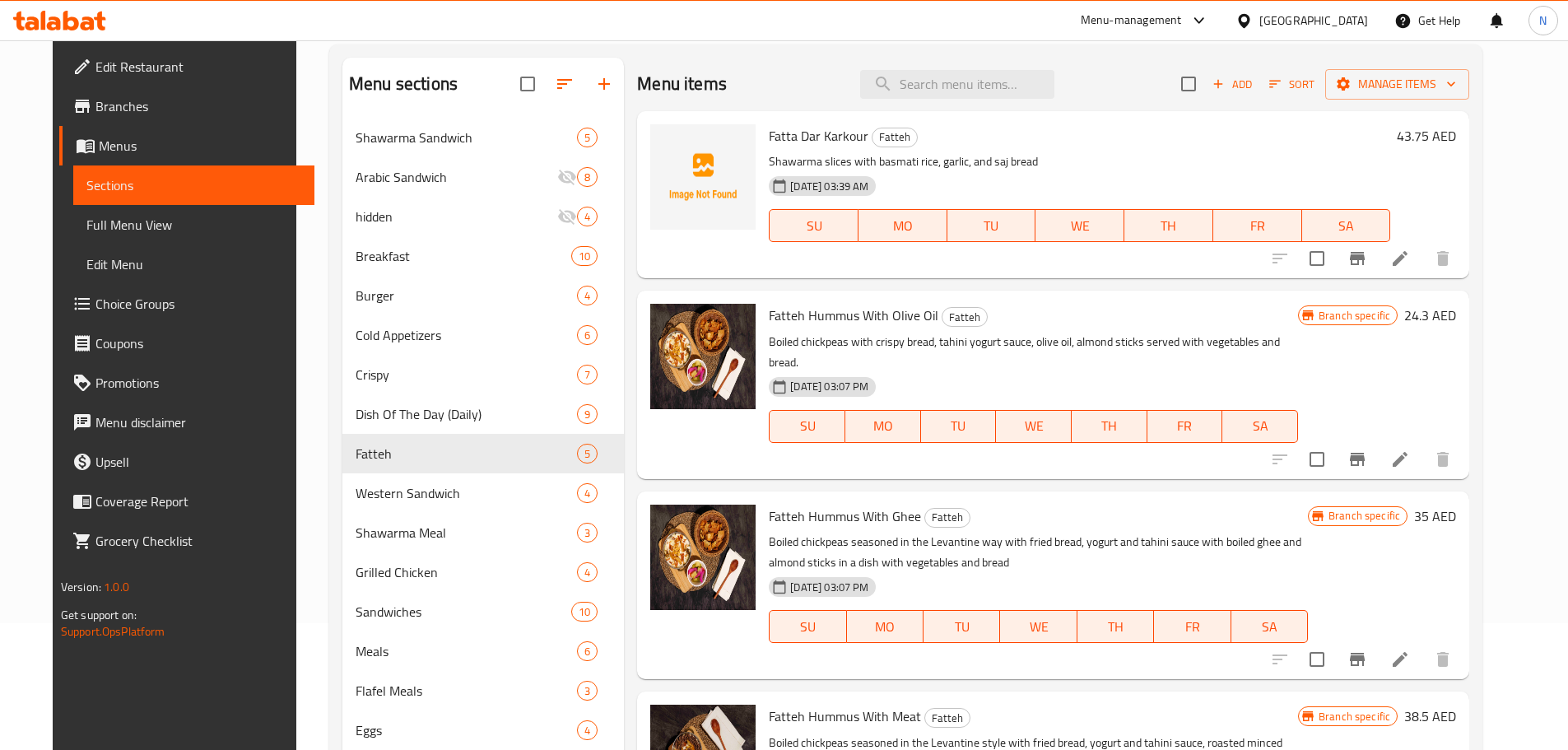
click at [1455, 312] on h6 "24.3 AED" at bounding box center [1430, 315] width 52 height 23
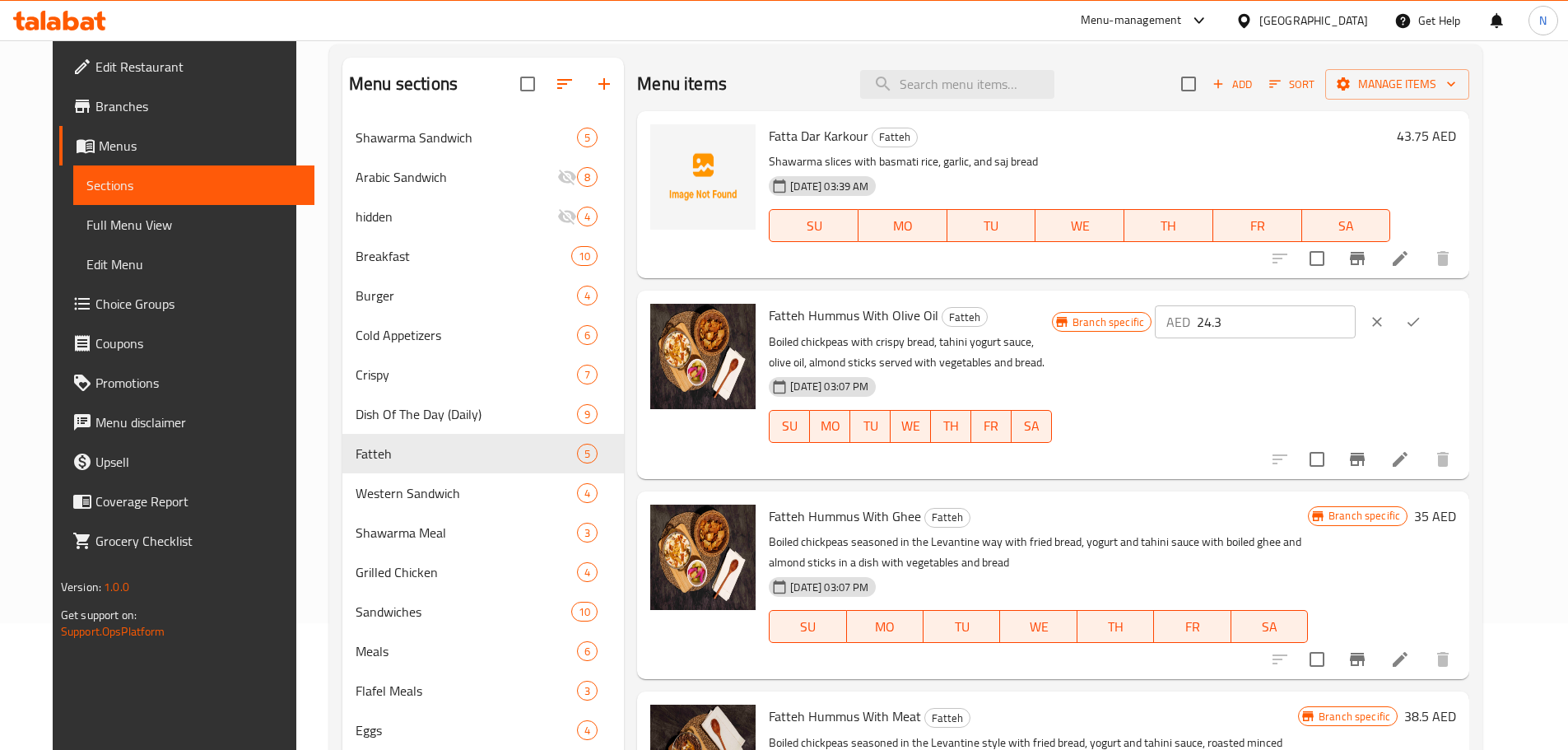
click at [1288, 322] on input "24.3" at bounding box center [1276, 321] width 159 height 33
click at [1312, 316] on input "24.3" at bounding box center [1276, 321] width 159 height 33
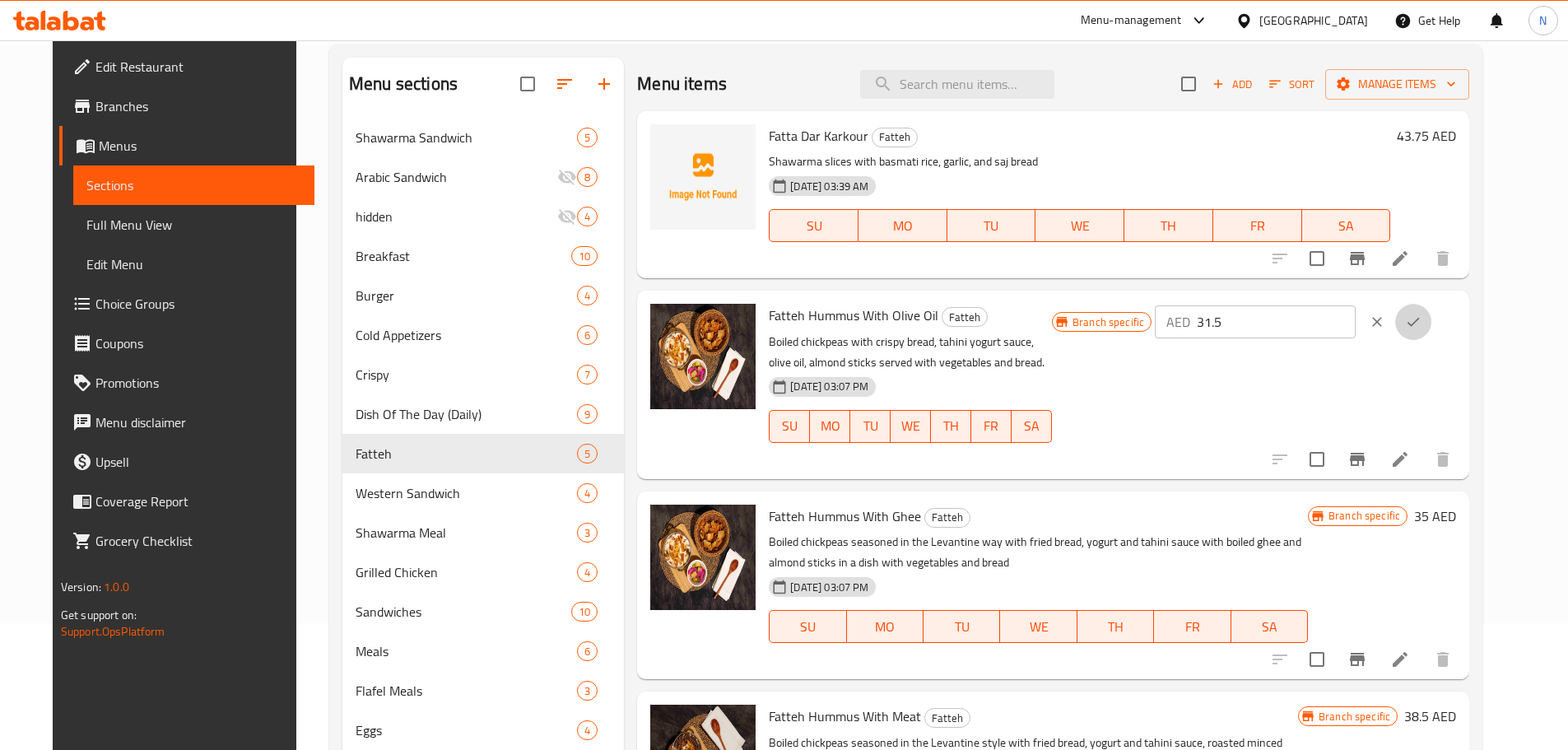
click at [1422, 318] on icon "ok" at bounding box center [1413, 321] width 16 height 16
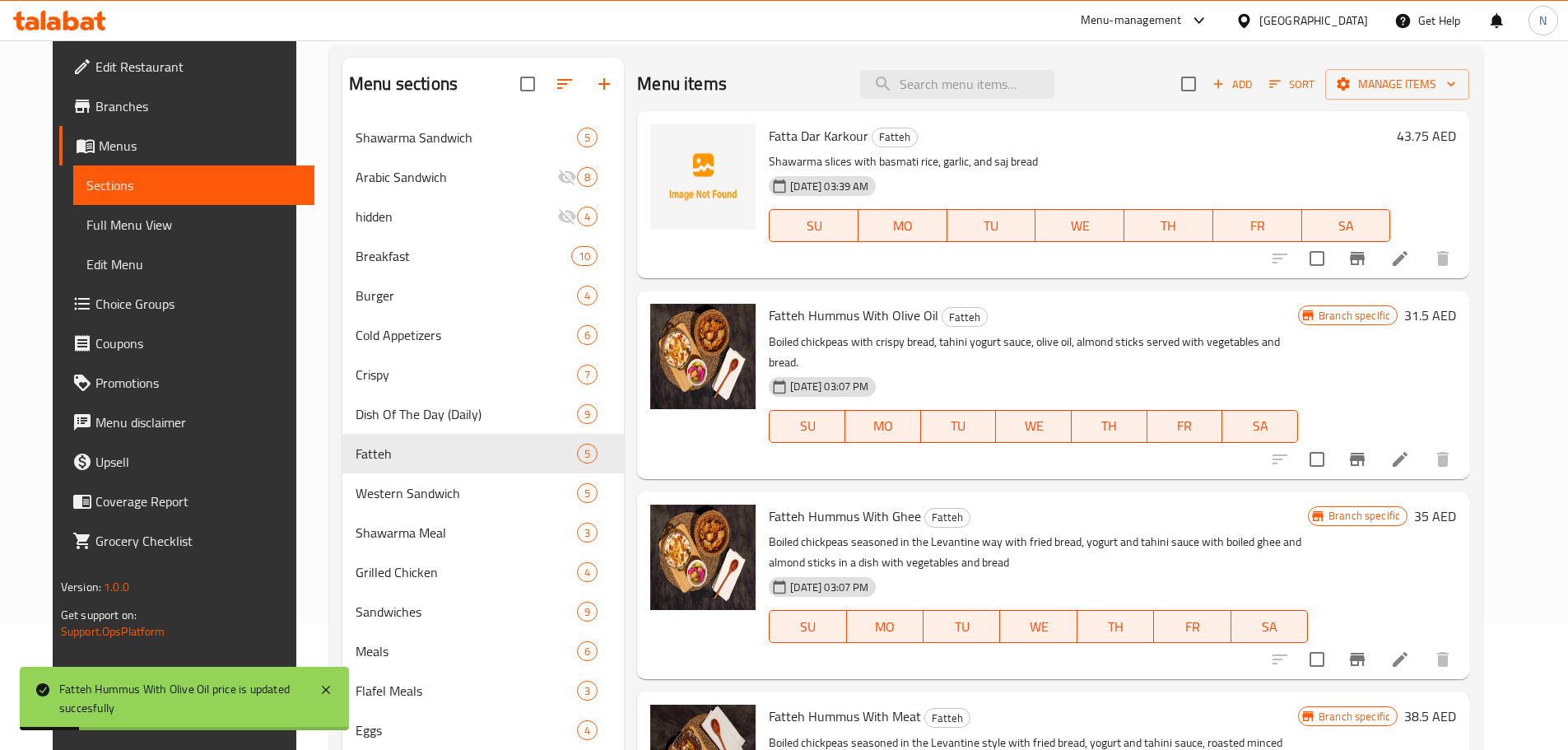
click at [1410, 450] on icon at bounding box center [1400, 460] width 20 height 20
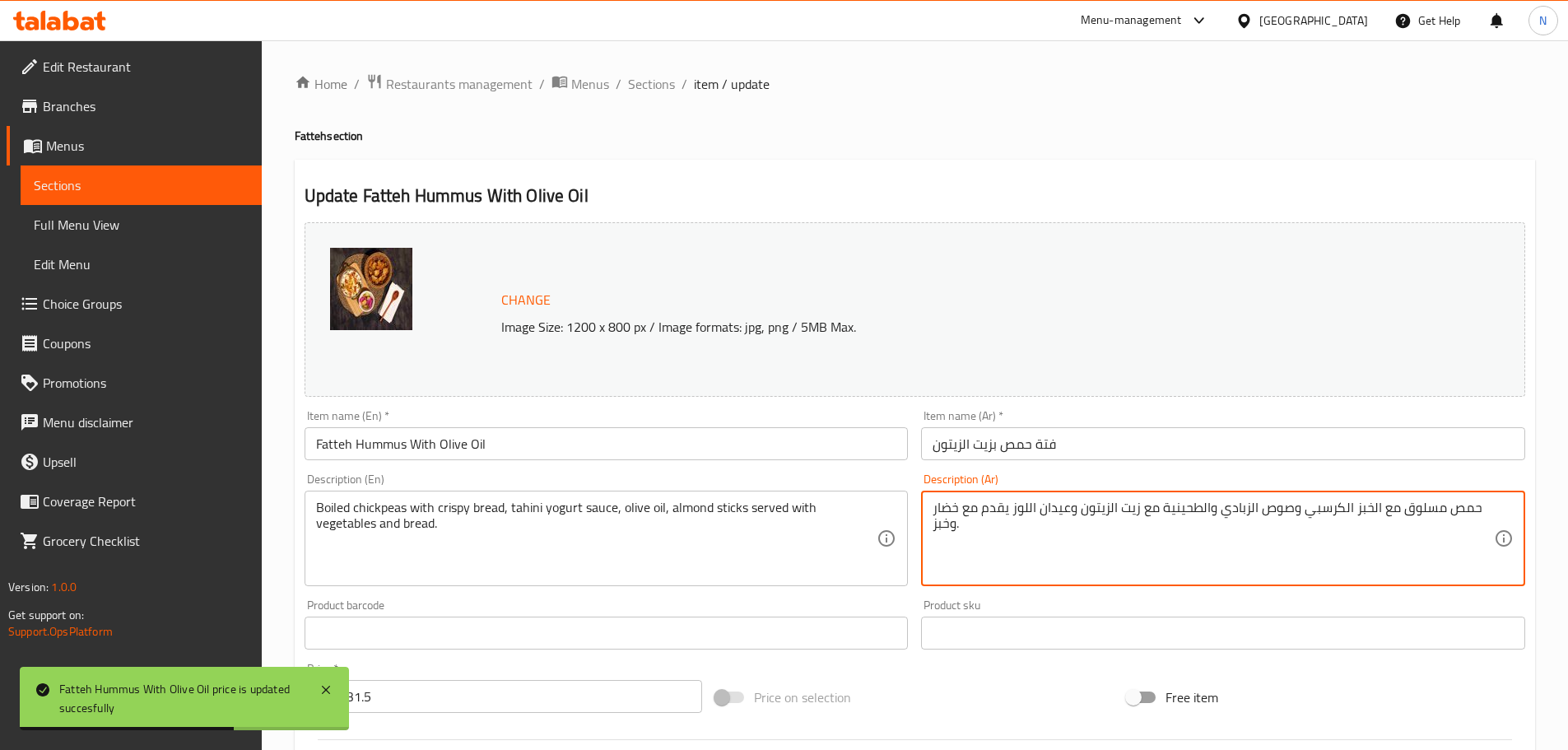
click at [1090, 513] on textarea "حمص مسلوق مع الخبز الكرسبي وصوص الزبادي والطحينية مع زيت الزيتون وعيدان اللوز ي…" at bounding box center [1213, 539] width 561 height 79
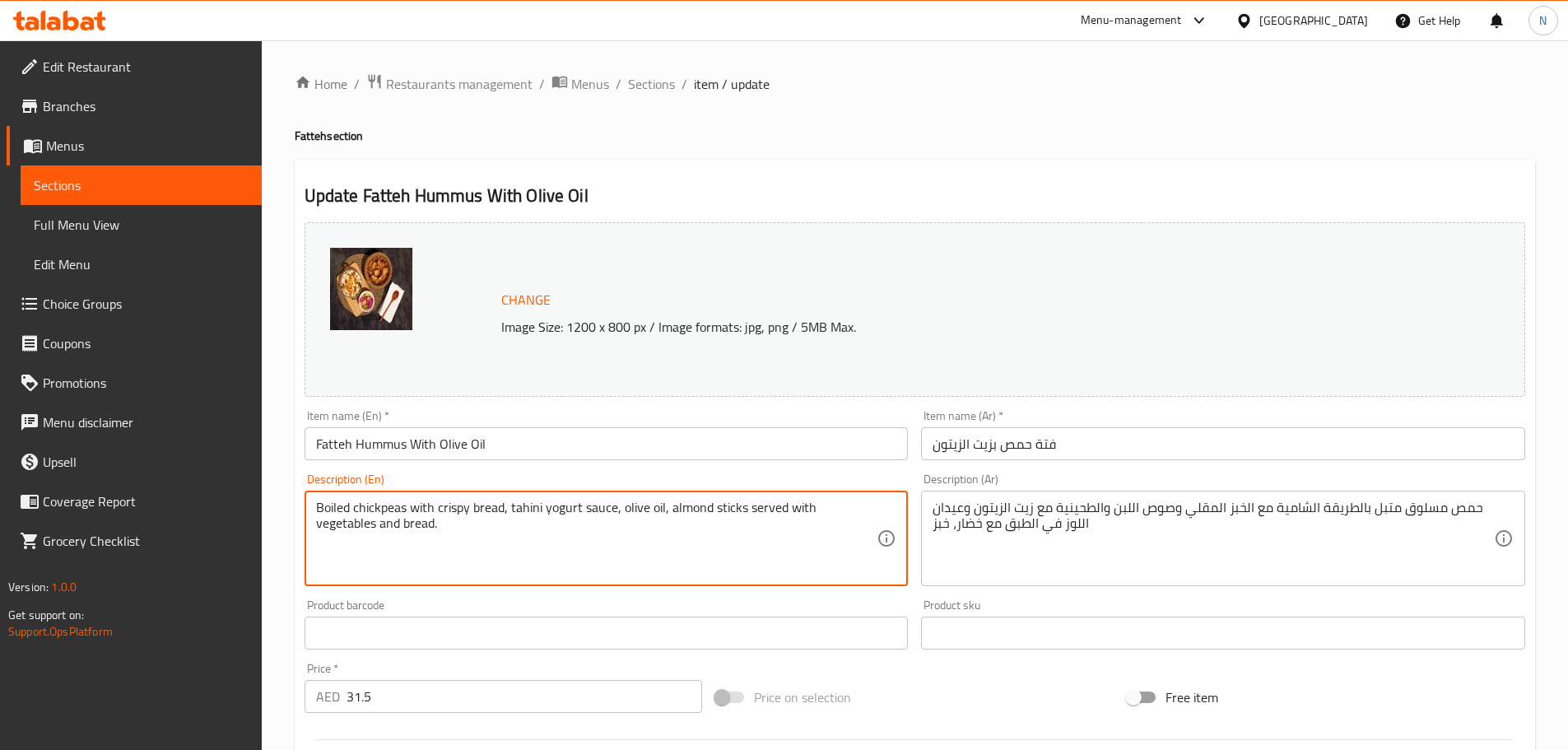
click at [460, 504] on textarea "Boiled chickpeas with crispy bread, tahini yogurt sauce, olive oil, almond stic…" at bounding box center [596, 539] width 561 height 79
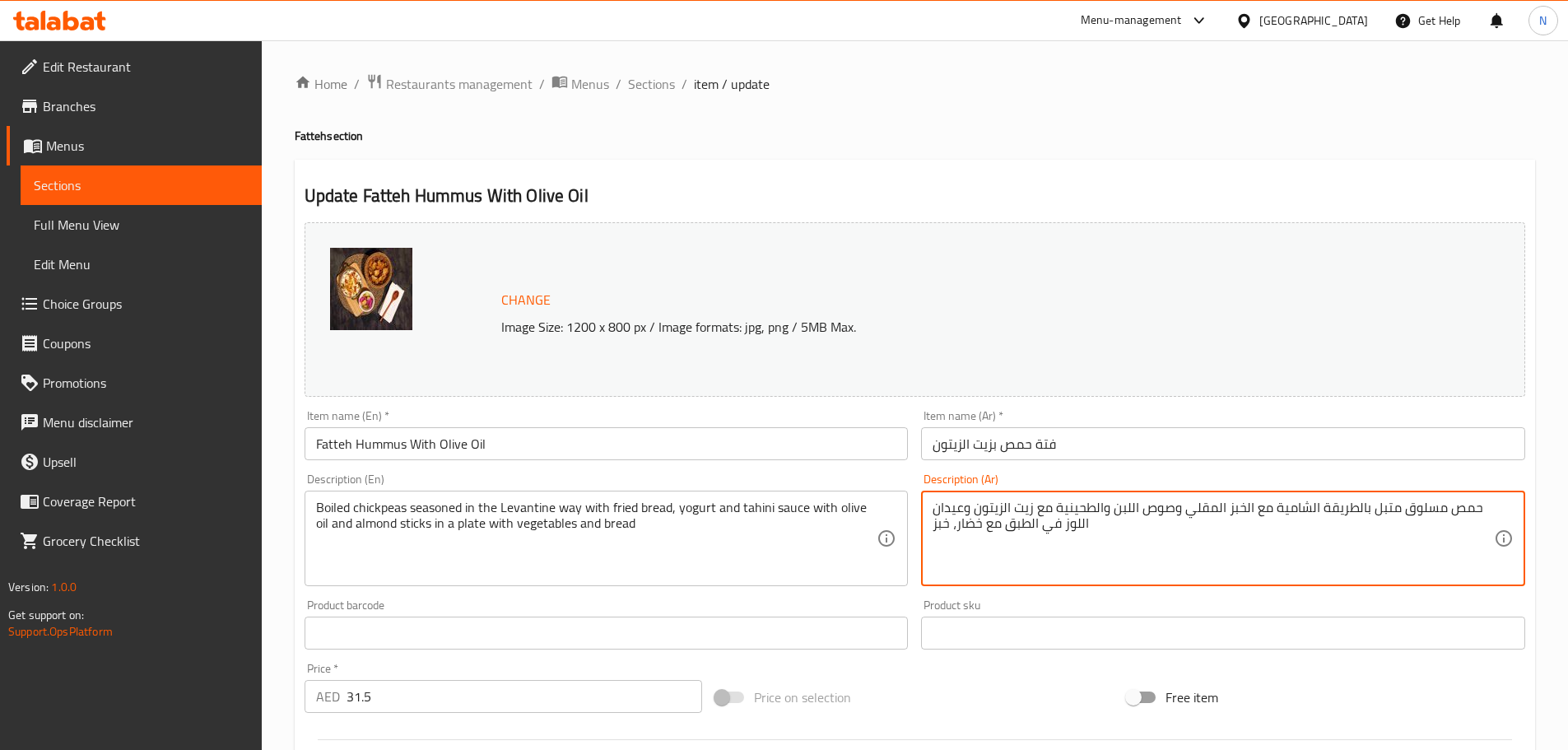
drag, startPoint x: 966, startPoint y: 504, endPoint x: 933, endPoint y: 508, distance: 33.2
click at [933, 508] on textarea "حمص مسلوق متبل بالطريقة الشامية مع الخبز المقلي وصوص اللبن والطحينية مع زيت الز…" at bounding box center [1213, 539] width 561 height 79
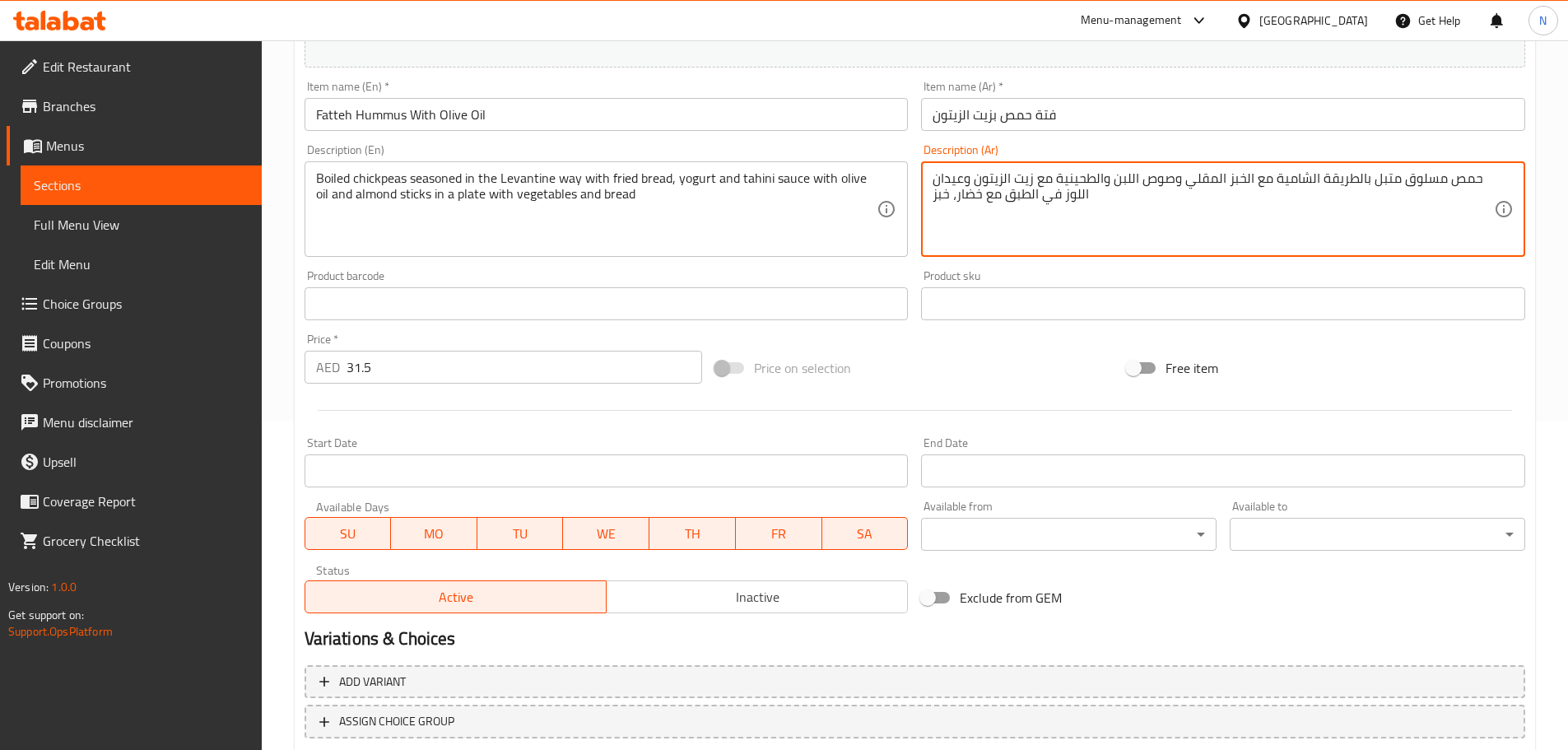
scroll to position [438, 0]
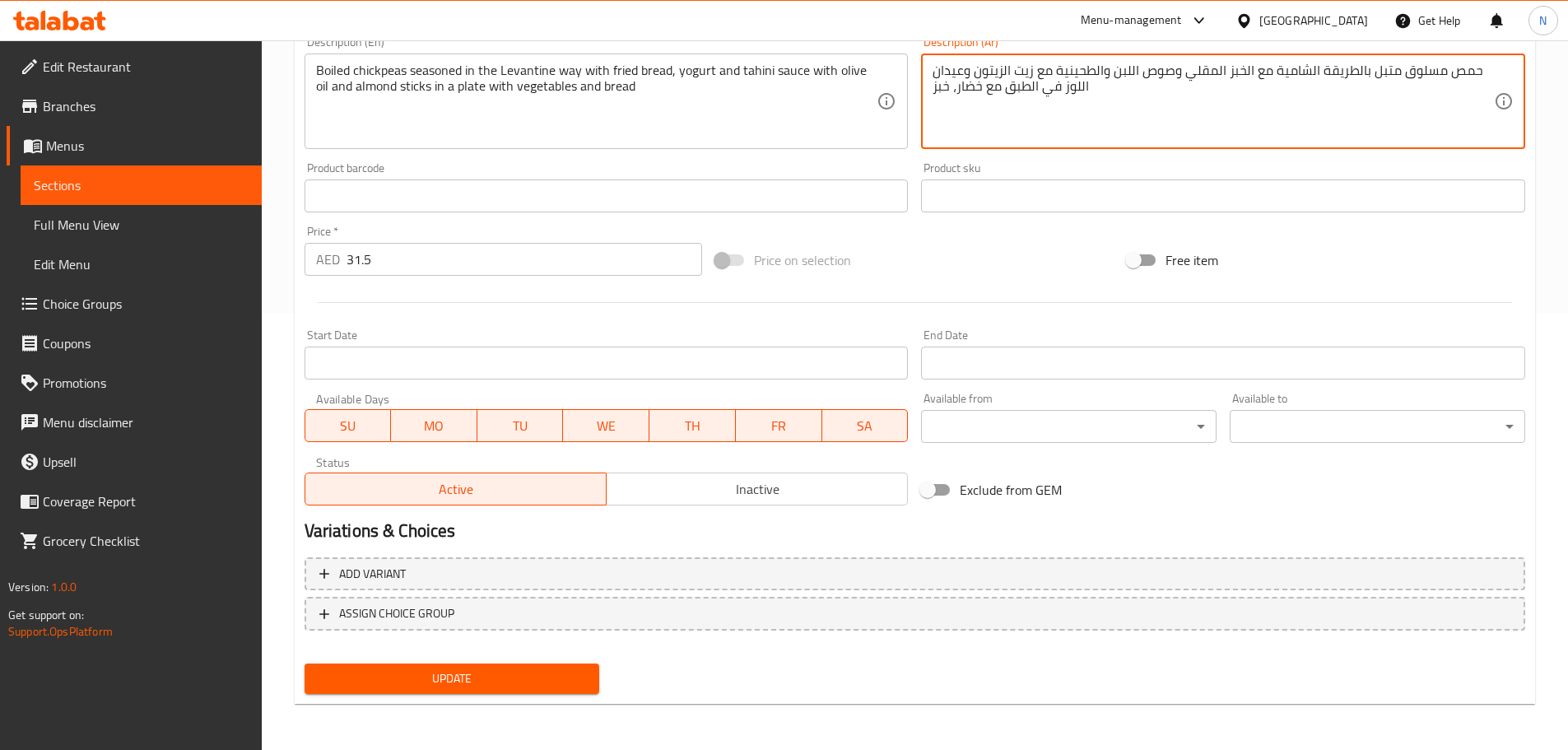
click at [481, 686] on span "Update" at bounding box center [452, 679] width 270 height 21
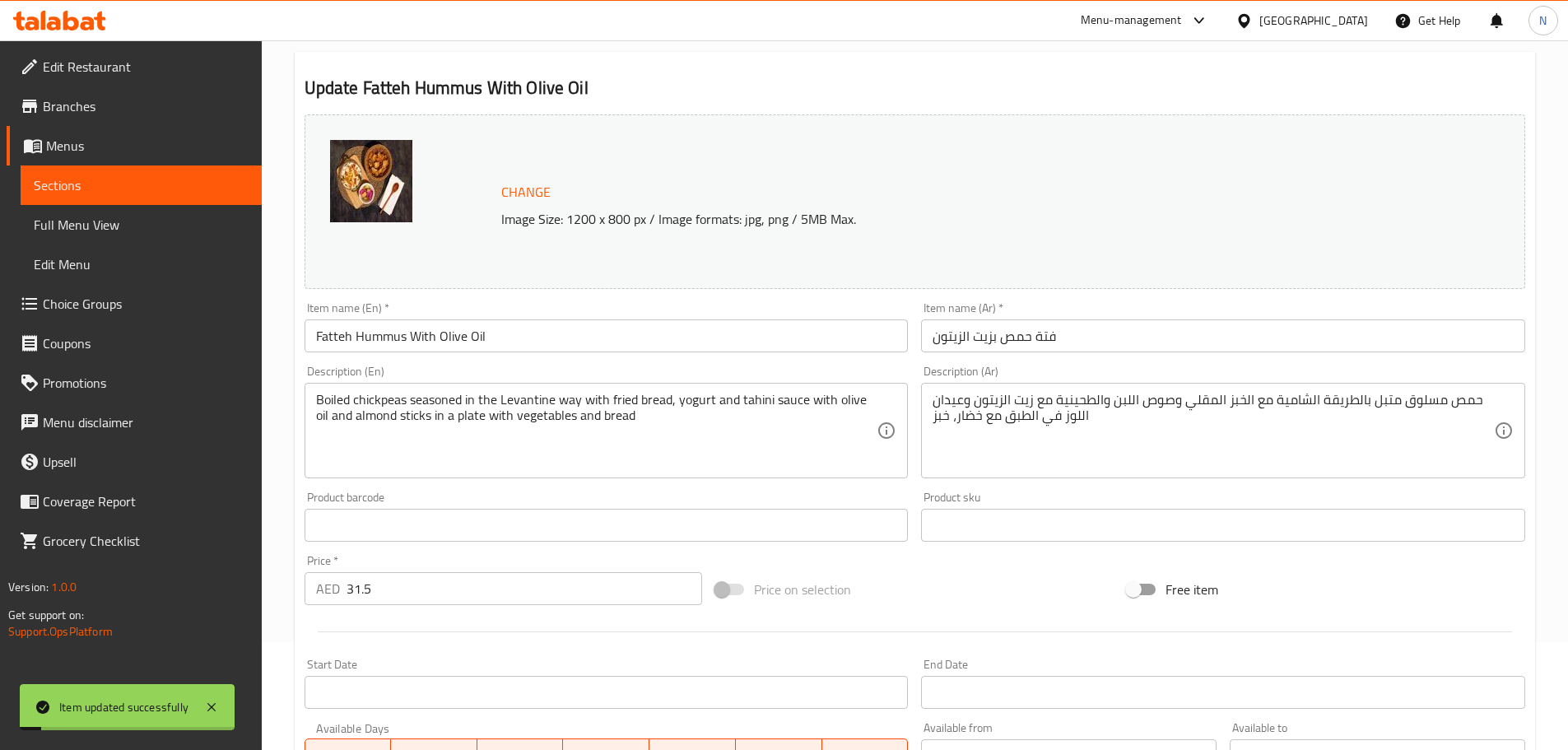
scroll to position [0, 0]
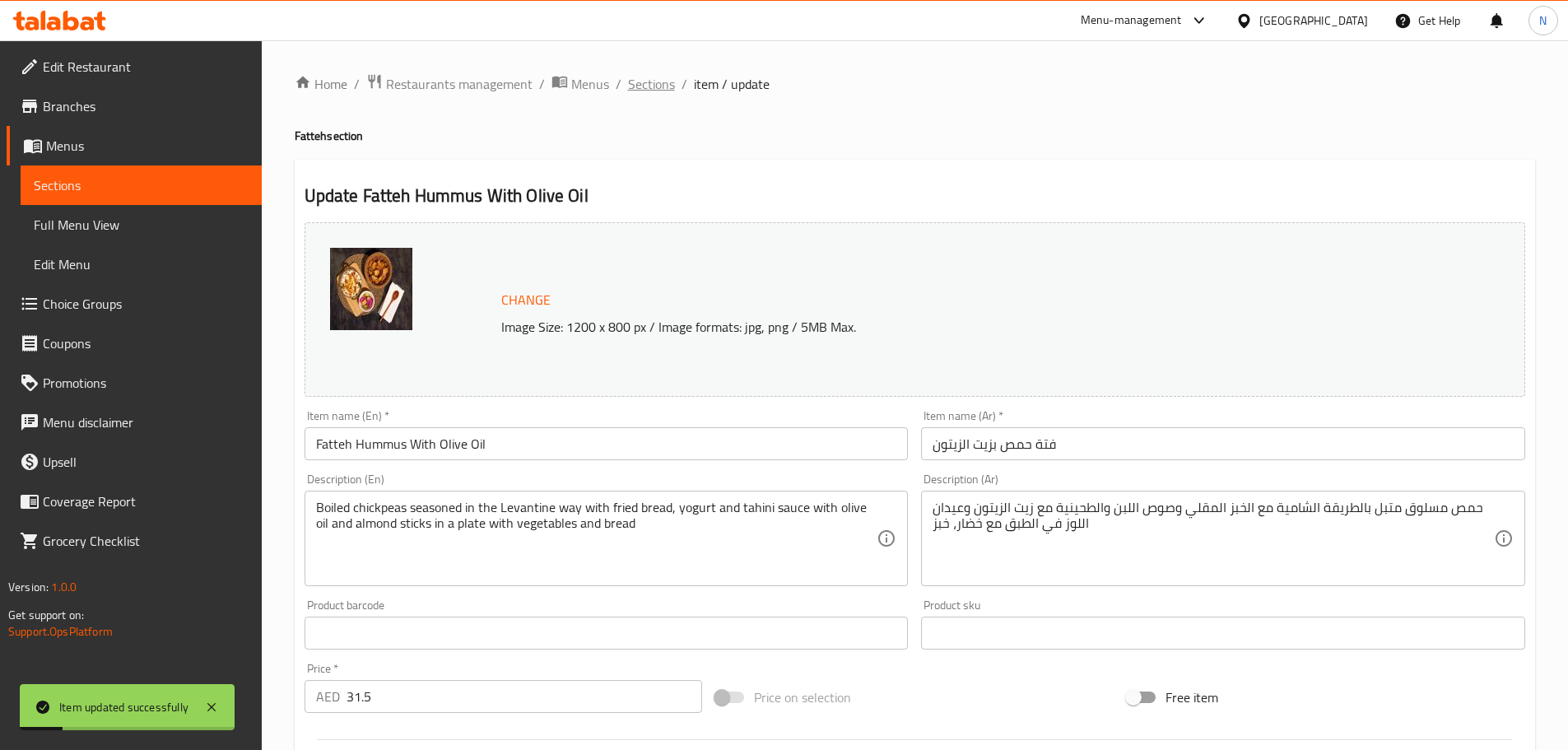
click at [634, 81] on span "Sections" at bounding box center [651, 84] width 47 height 20
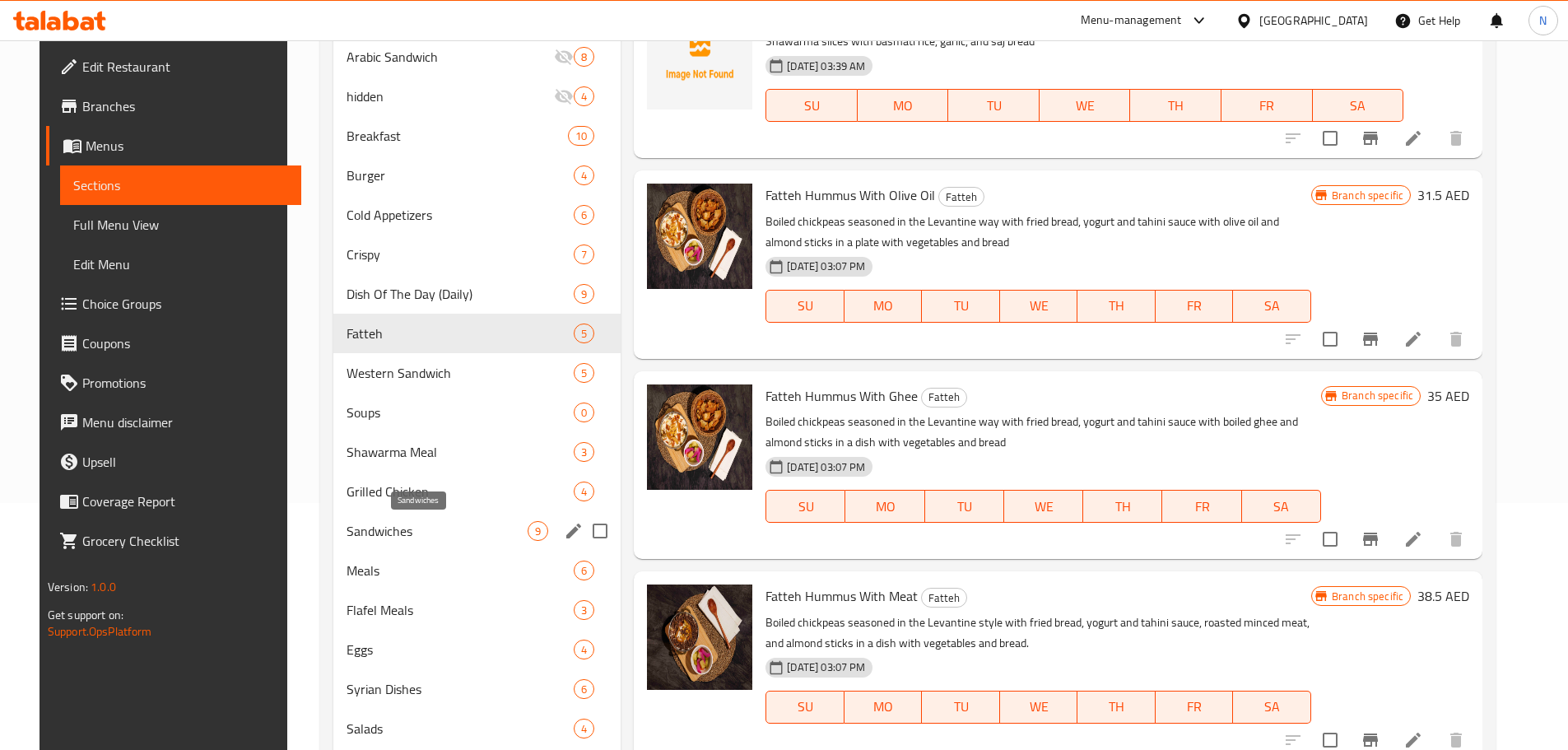
scroll to position [412, 0]
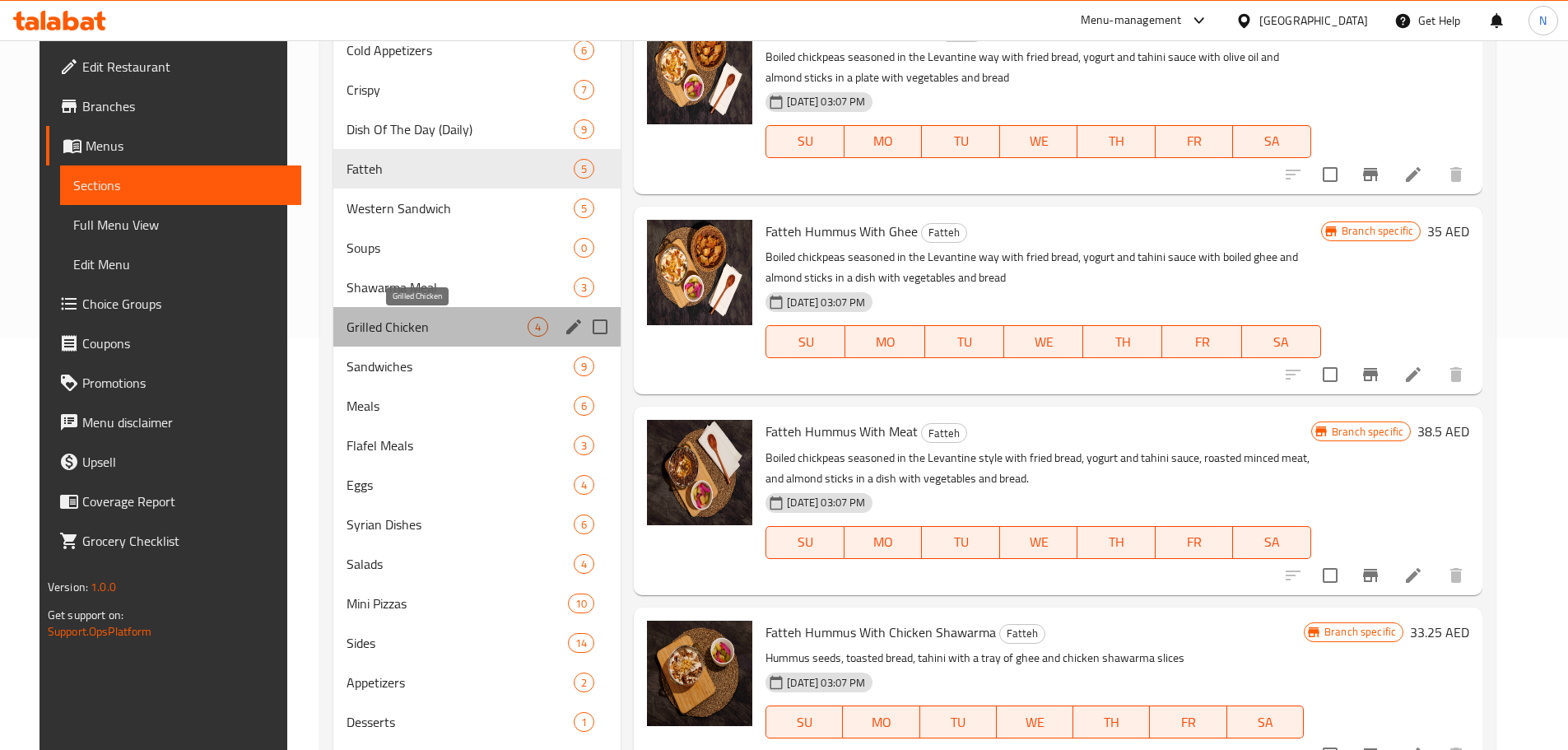
click at [408, 333] on span "Grilled Chicken" at bounding box center [436, 327] width 181 height 20
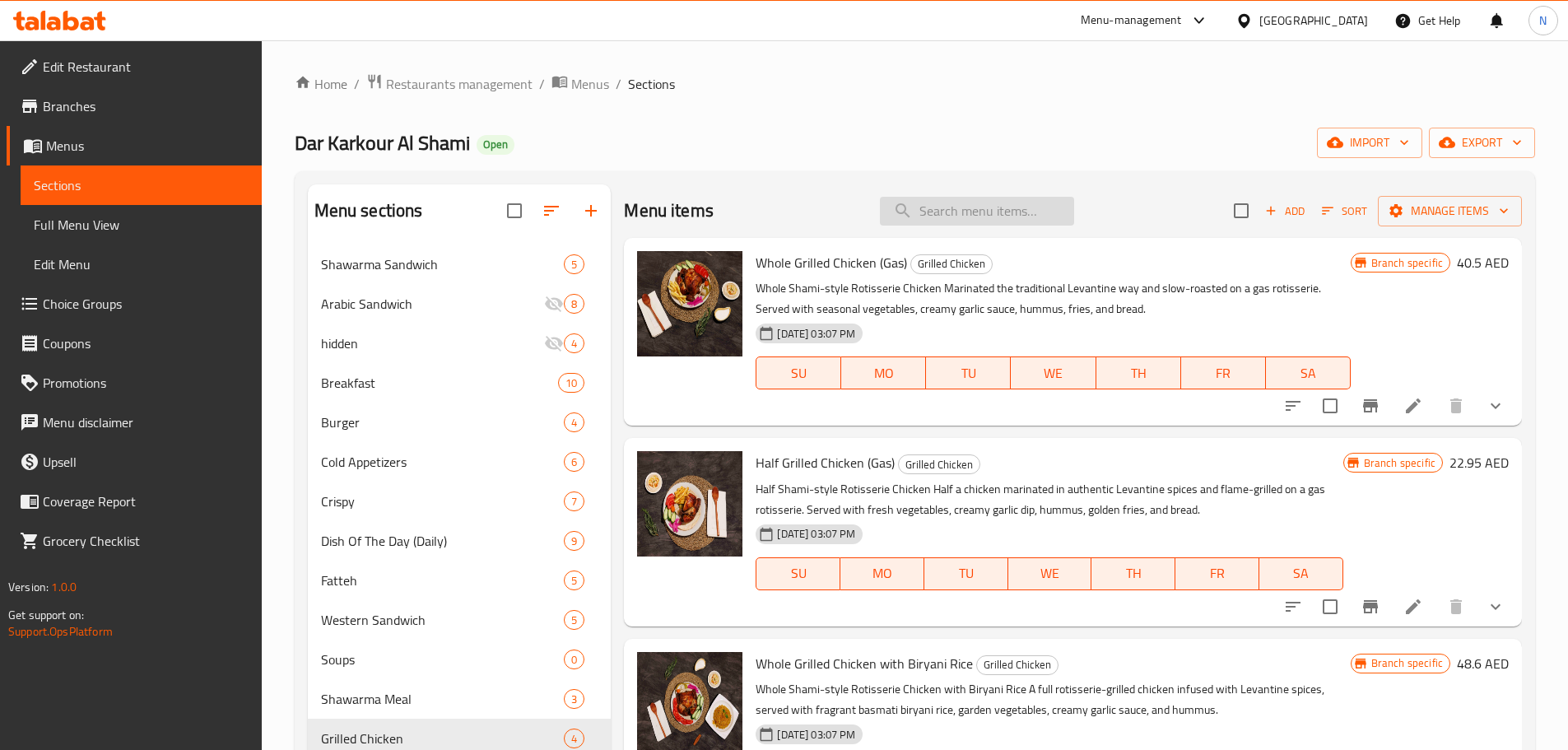
click at [913, 207] on input "search" at bounding box center [977, 211] width 195 height 29
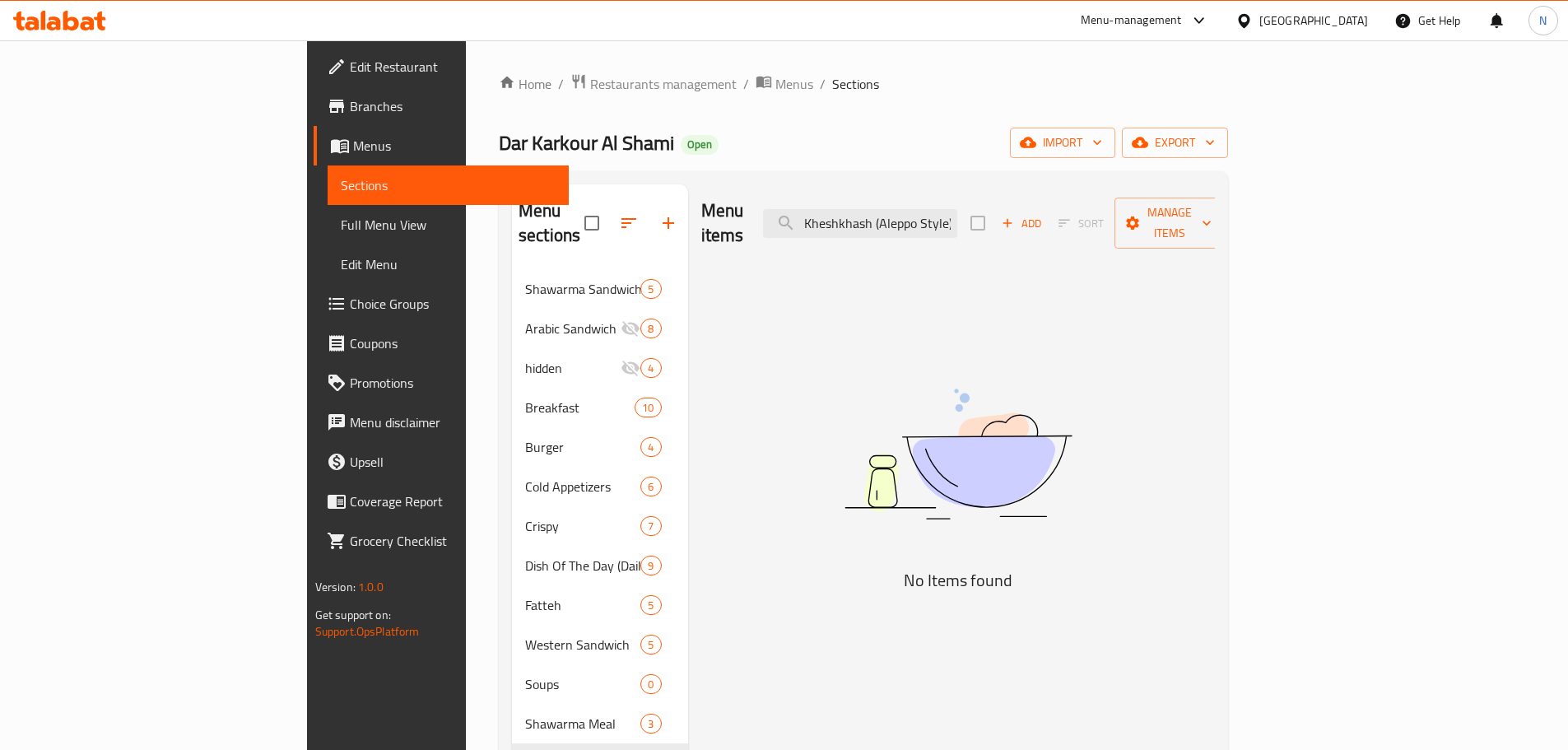
scroll to position [0, 37]
drag, startPoint x: 987, startPoint y: 207, endPoint x: 1142, endPoint y: 183, distance: 156.8
click at [1142, 183] on div "Menu sections Shawarma Sandwich 5 Arabic Sandwich 8 hidden 4 Breakfast 10 Burge…" at bounding box center [863, 704] width 729 height 1066
drag, startPoint x: 958, startPoint y: 209, endPoint x: 915, endPoint y: 210, distance: 43.0
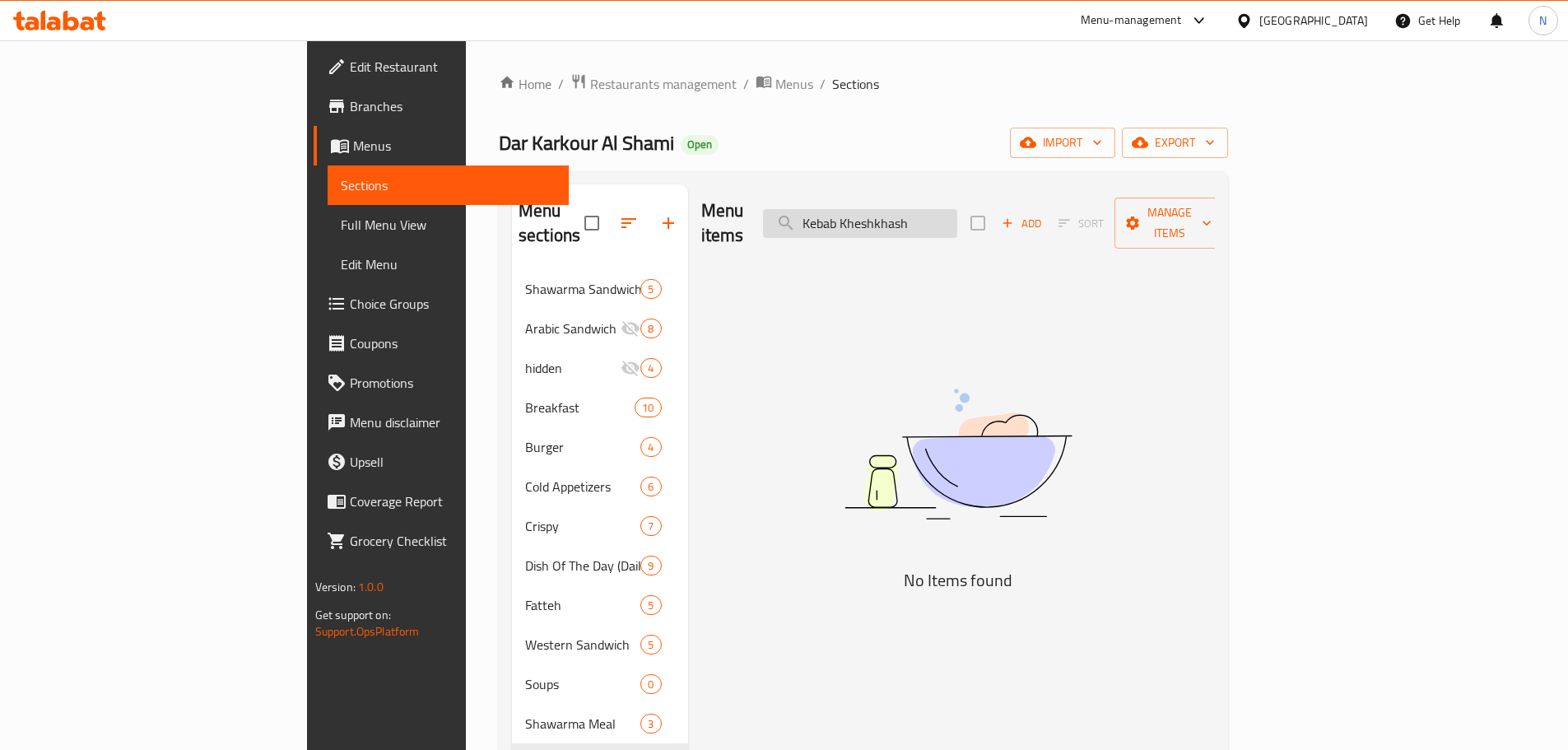
click at [915, 210] on input "Kebab Kheshkhash" at bounding box center [860, 223] width 195 height 29
click at [659, 213] on icon "button" at bounding box center [668, 223] width 20 height 20
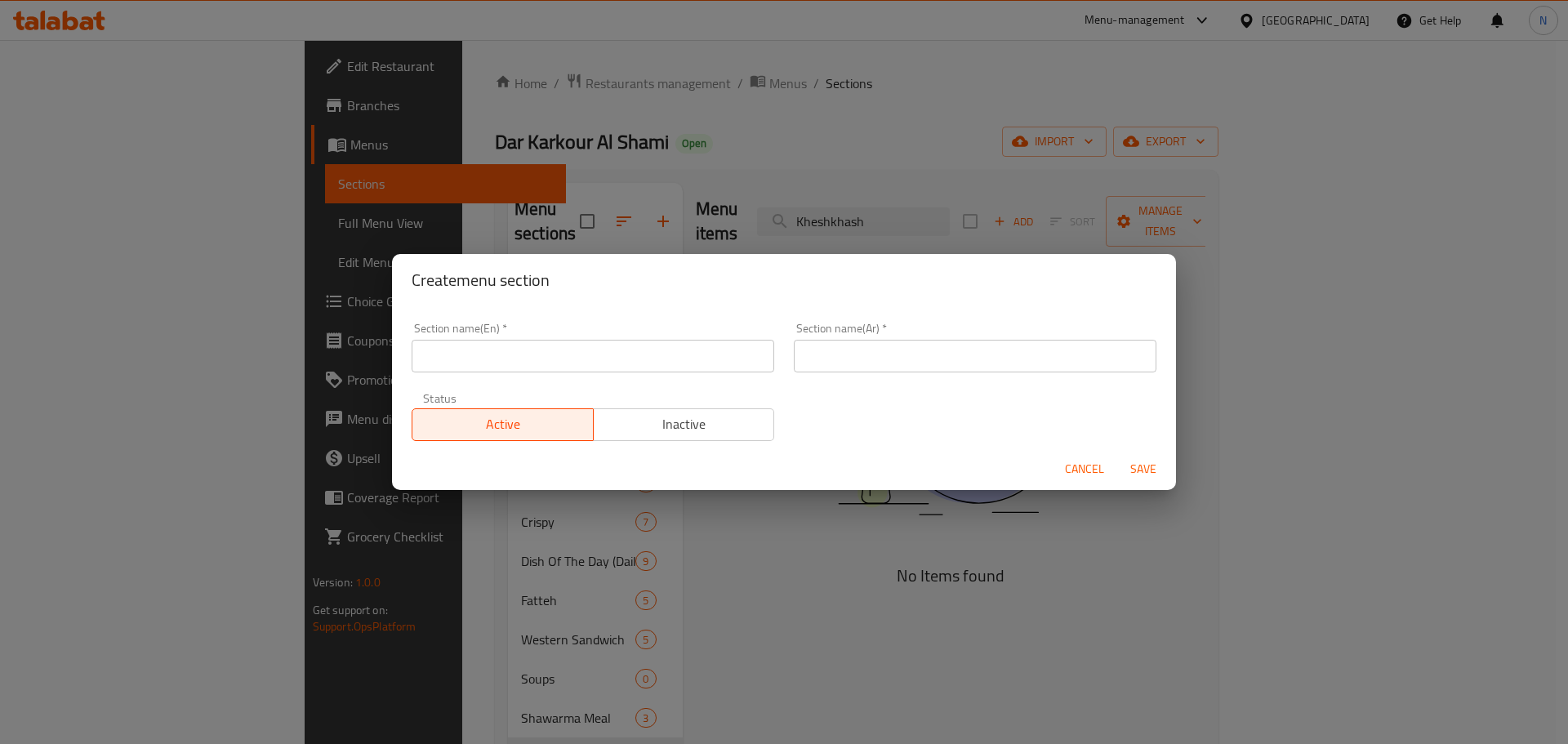
click at [684, 362] on input "text" at bounding box center [592, 356] width 362 height 33
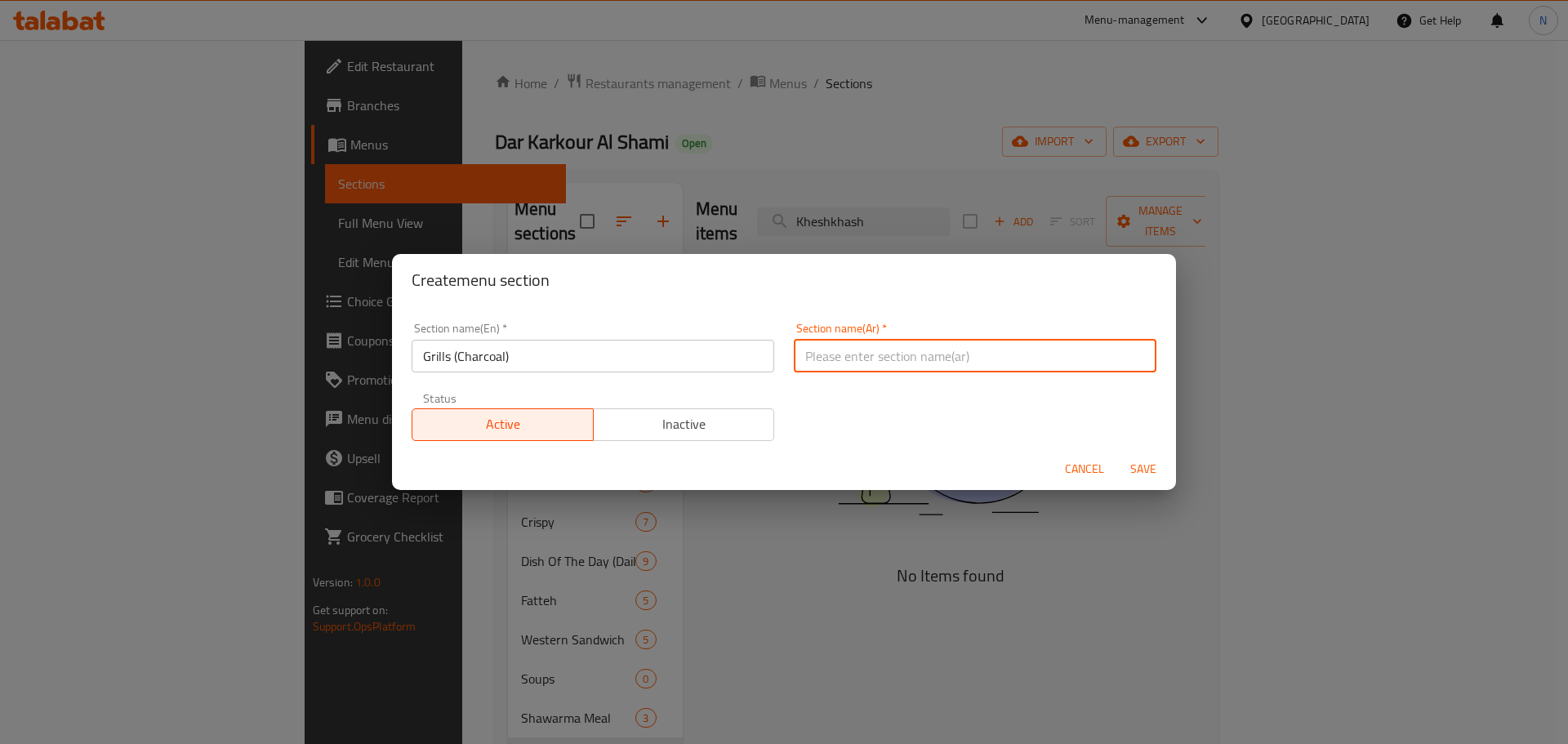
click at [857, 352] on input "text" at bounding box center [974, 356] width 362 height 33
drag, startPoint x: 1138, startPoint y: 467, endPoint x: 1147, endPoint y: 483, distance: 18.4
click at [1137, 466] on span "Save" at bounding box center [1143, 469] width 39 height 20
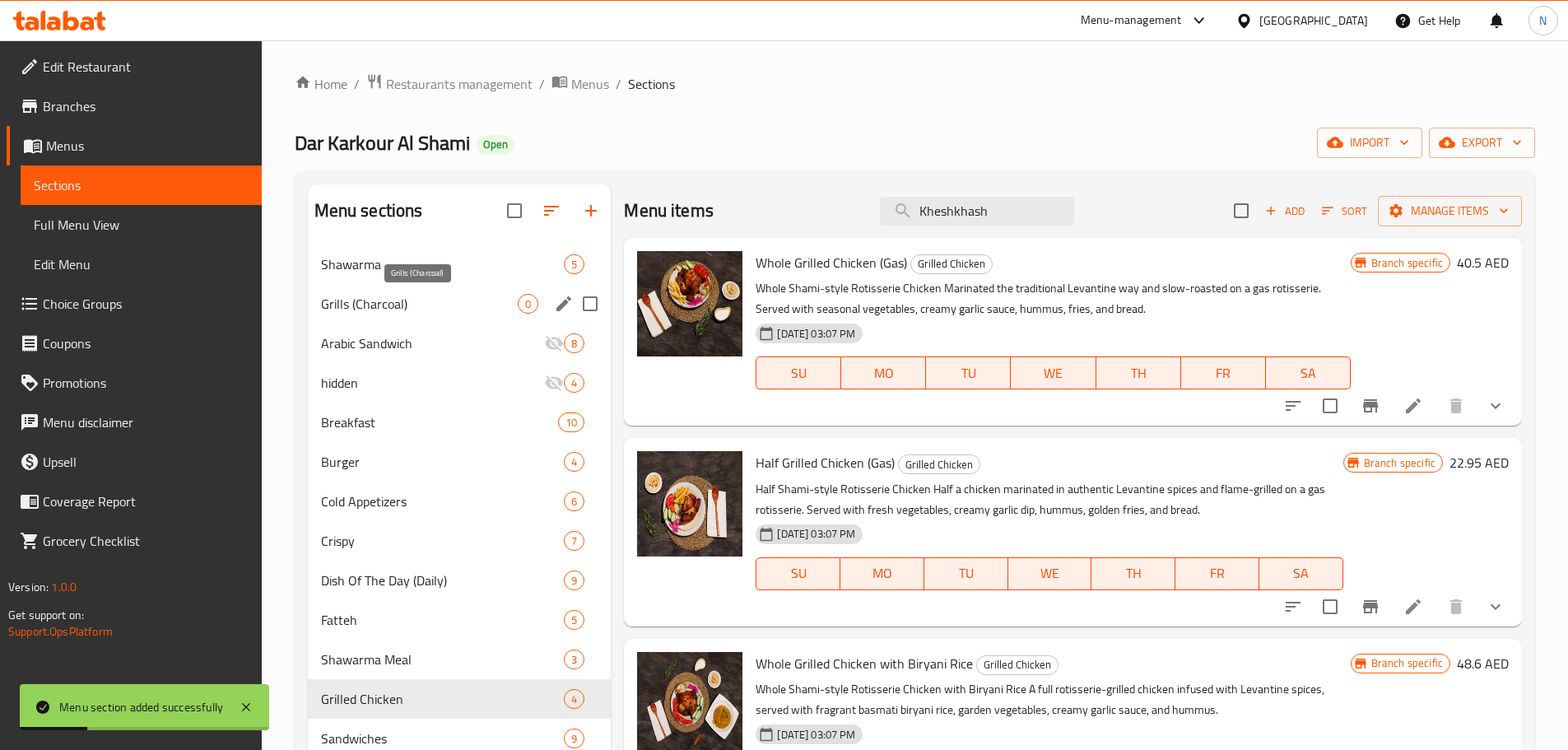
click at [436, 305] on span "Grills (Charcoal)" at bounding box center [419, 304] width 197 height 20
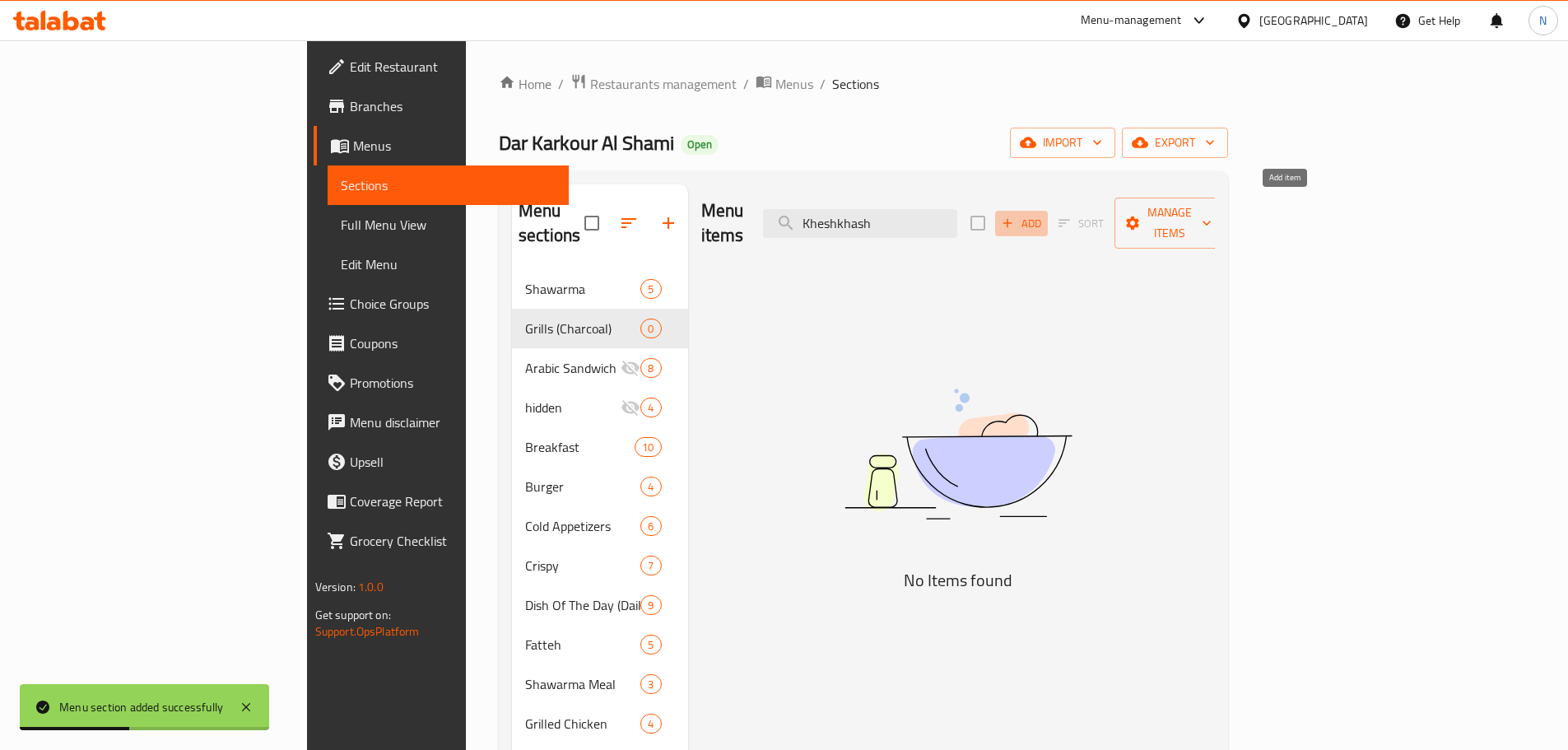
click at [1043, 214] on span "Add" at bounding box center [1022, 223] width 45 height 19
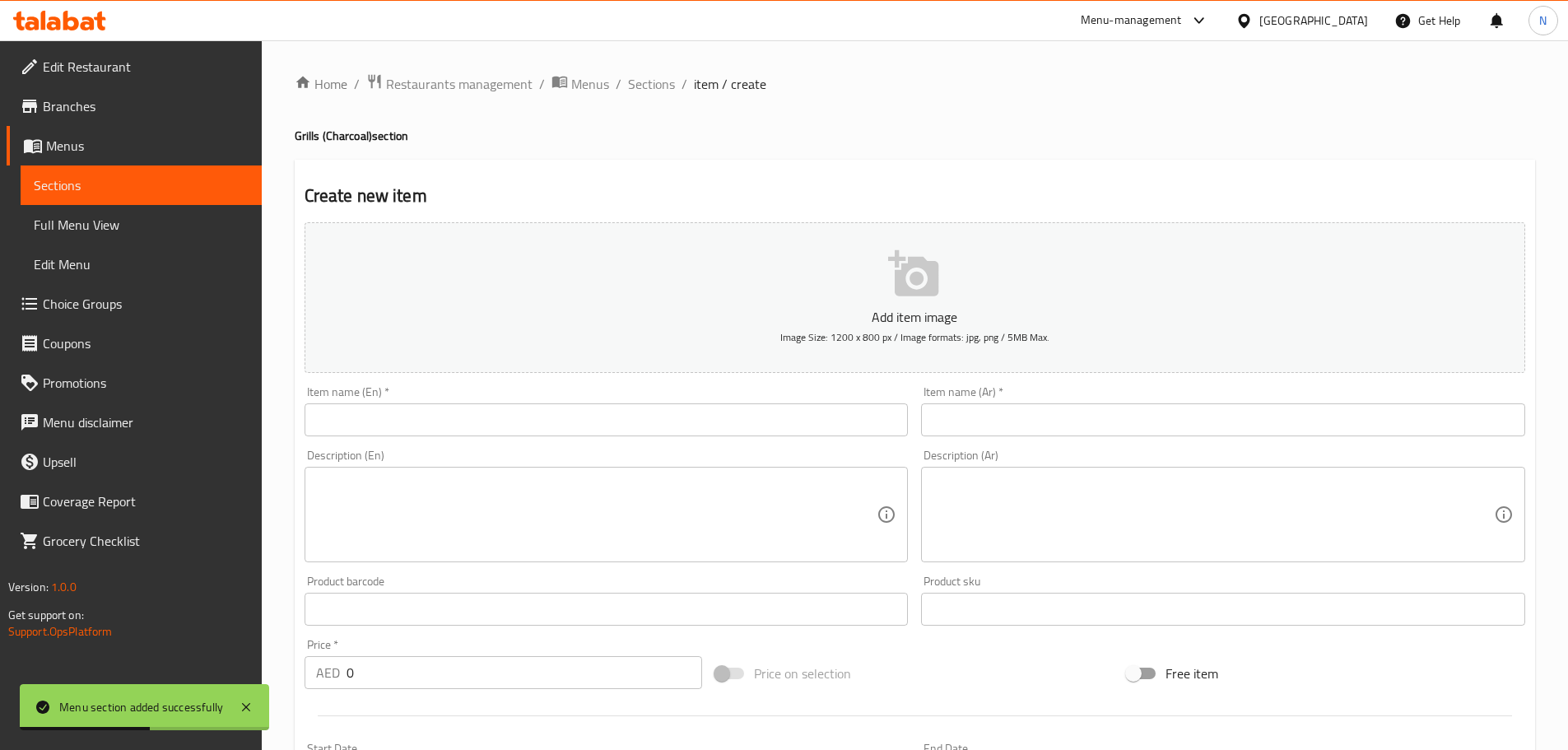
click at [1110, 420] on input "text" at bounding box center [1223, 420] width 604 height 33
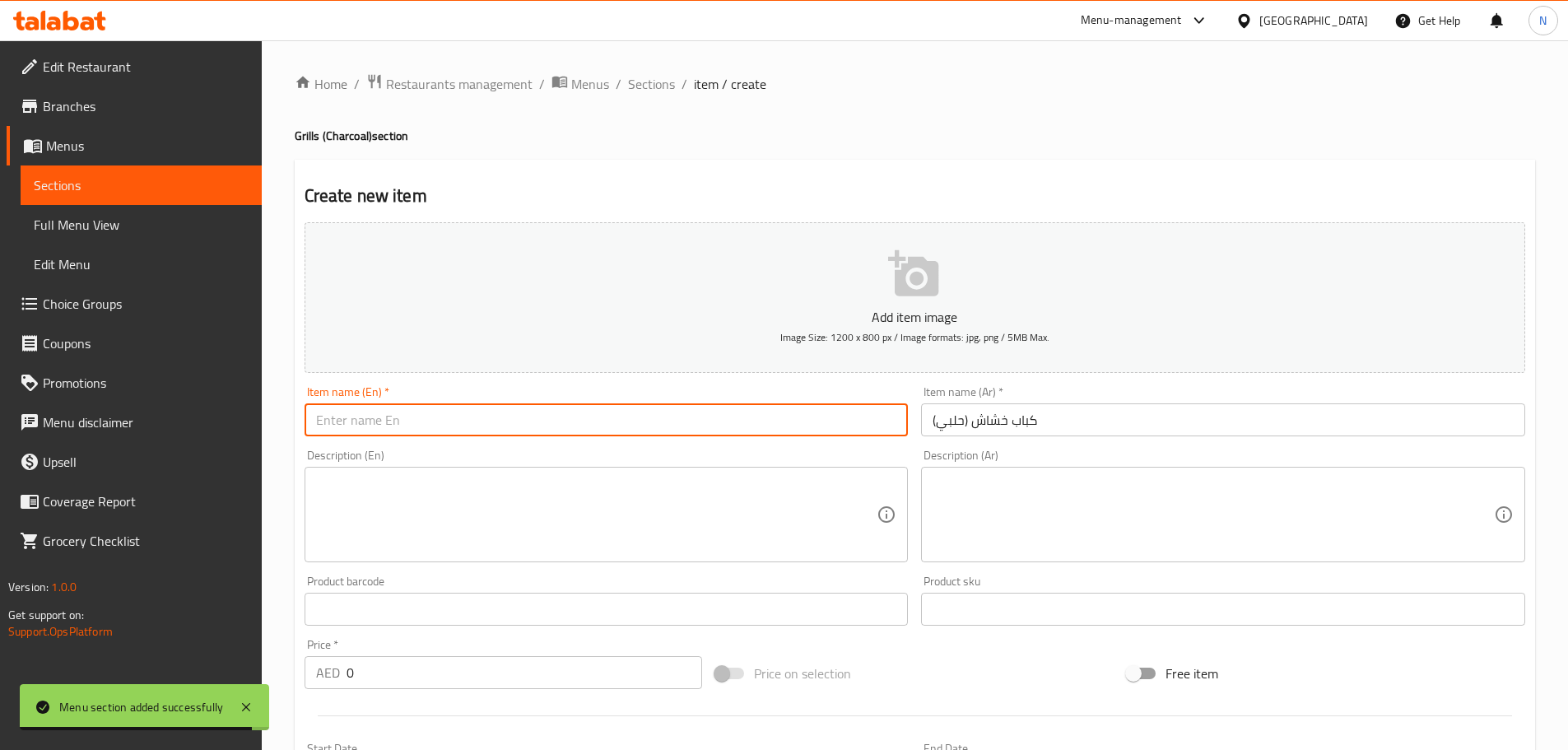
click at [557, 426] on input "text" at bounding box center [606, 420] width 604 height 33
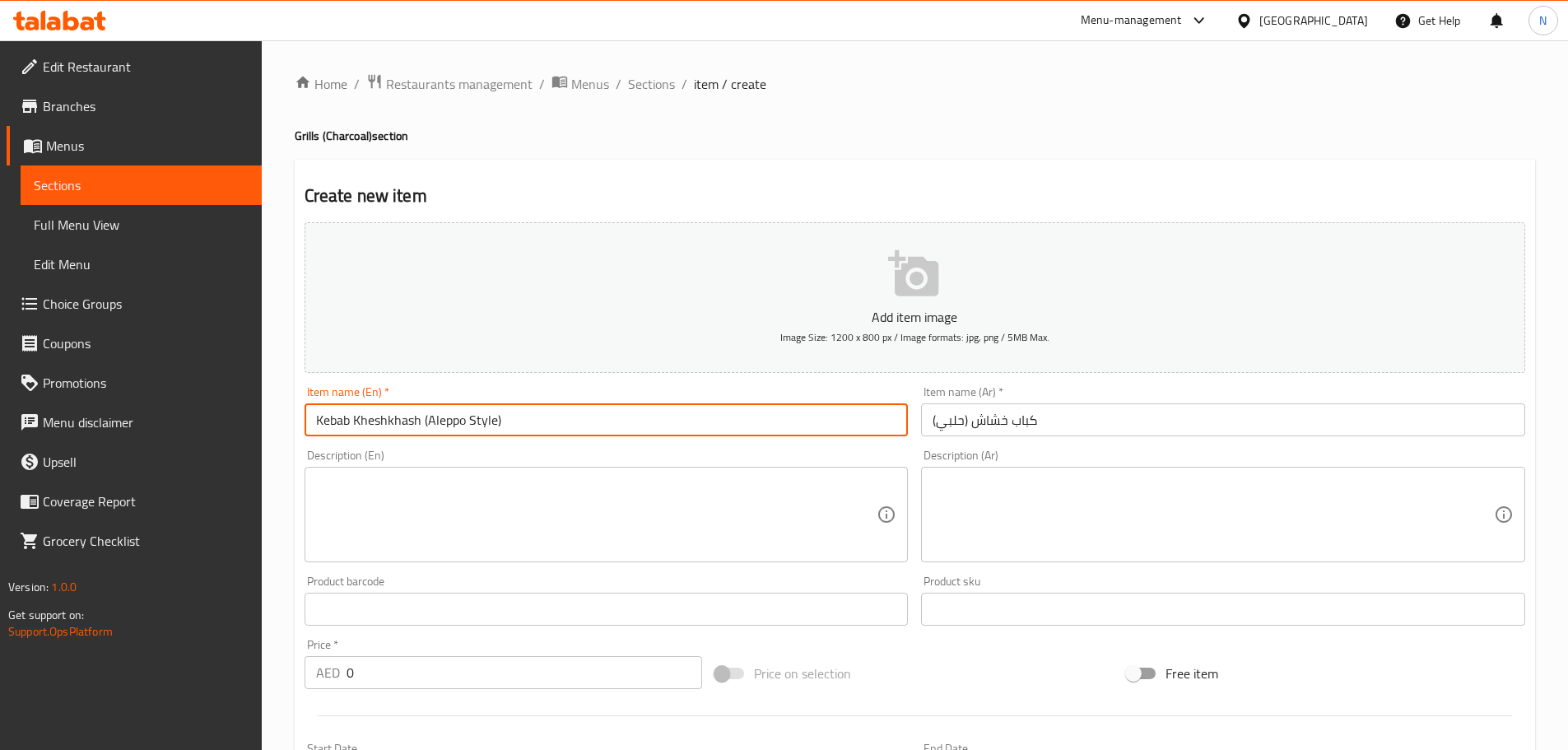
click at [407, 412] on input "Kebab Kheshkhash (Aleppo Style)" at bounding box center [606, 420] width 604 height 33
click at [962, 426] on input "كباب خشاش (حلبي)" at bounding box center [1223, 420] width 604 height 33
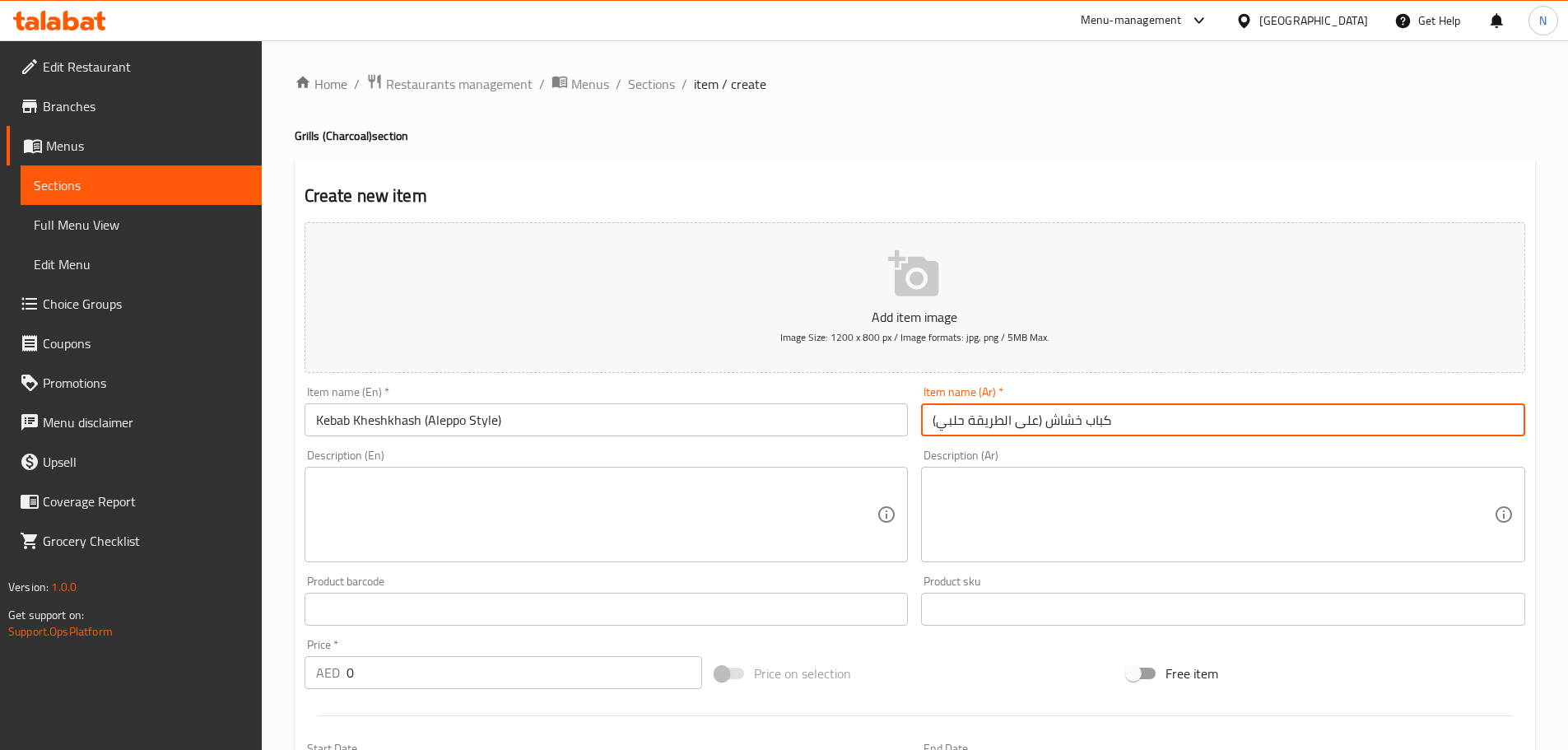
click at [1010, 524] on textarea at bounding box center [1213, 515] width 561 height 79
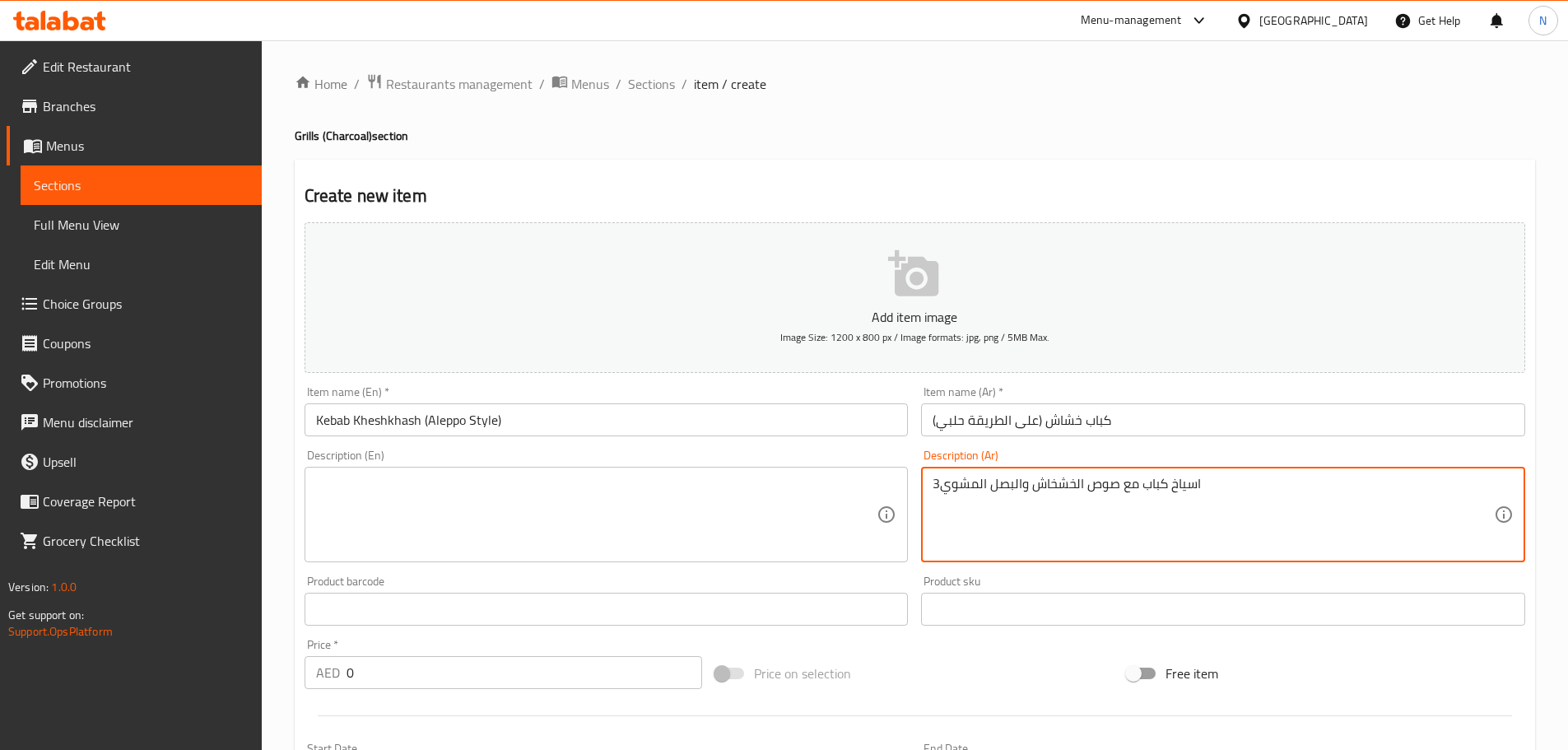
click at [940, 482] on textarea "3اسياخ كباب مع صوص الخشخاش والبصل المشوي" at bounding box center [1213, 515] width 561 height 79
click at [965, 492] on textarea "3 اسياخ كباب مع صوص الخشخاش والبصل المشوي" at bounding box center [1213, 515] width 561 height 79
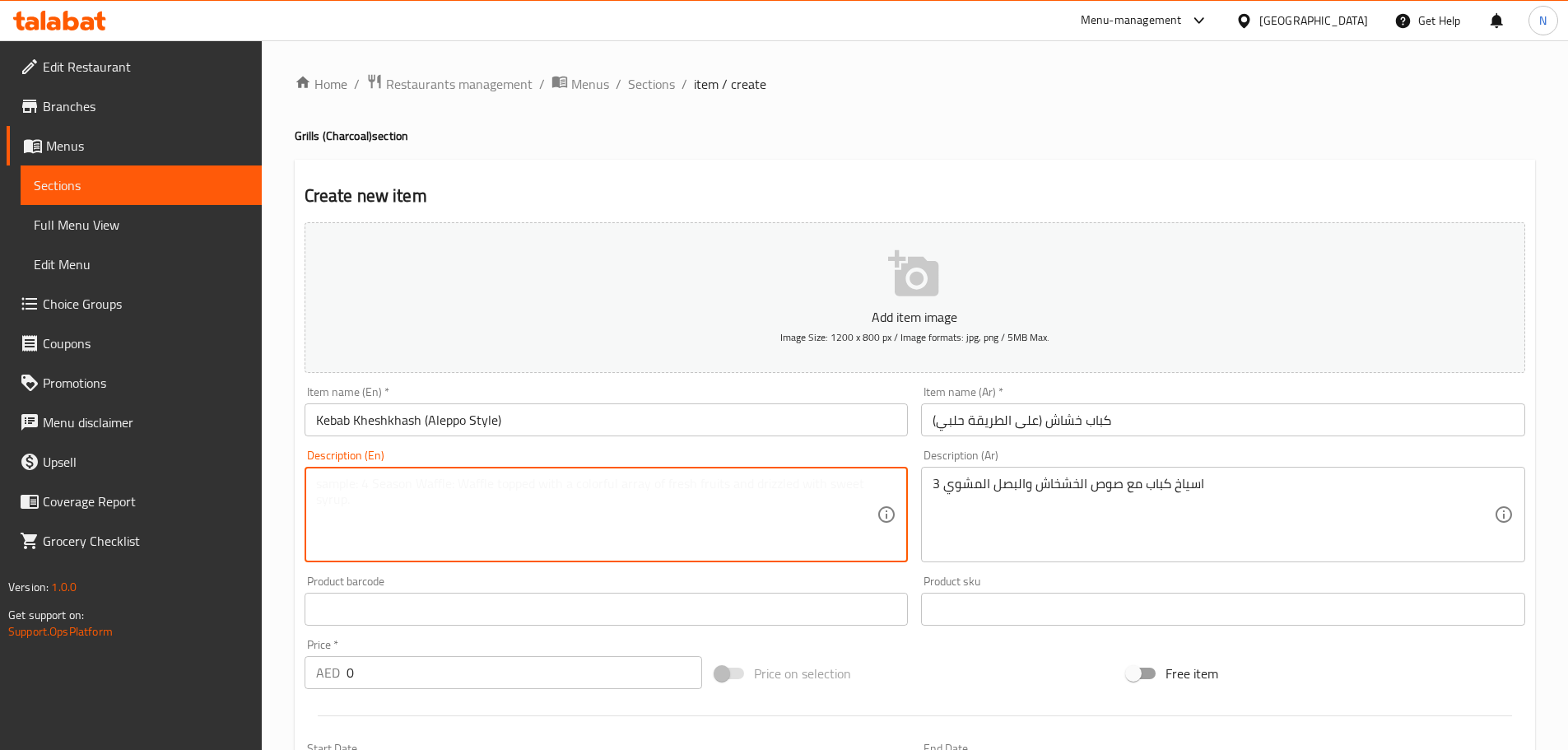
click at [445, 492] on textarea at bounding box center [596, 515] width 561 height 79
click at [344, 481] on textarea "3 kebab skewers with poppy seed sauce and grilled onions" at bounding box center [596, 515] width 561 height 79
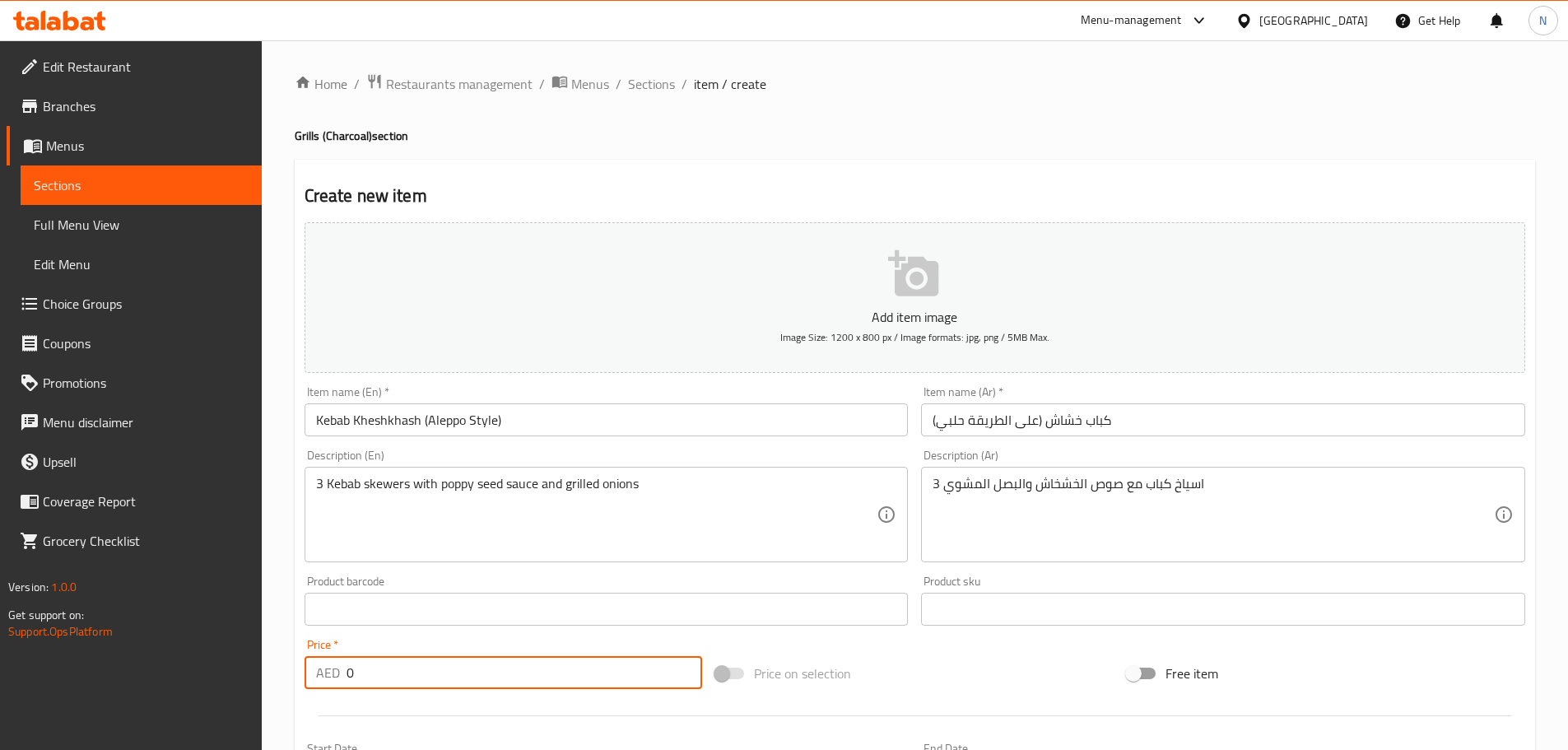
drag, startPoint x: 364, startPoint y: 680, endPoint x: 340, endPoint y: 675, distance: 24.5
click at [340, 675] on div "AED 0 Price *" at bounding box center [503, 672] width 398 height 33
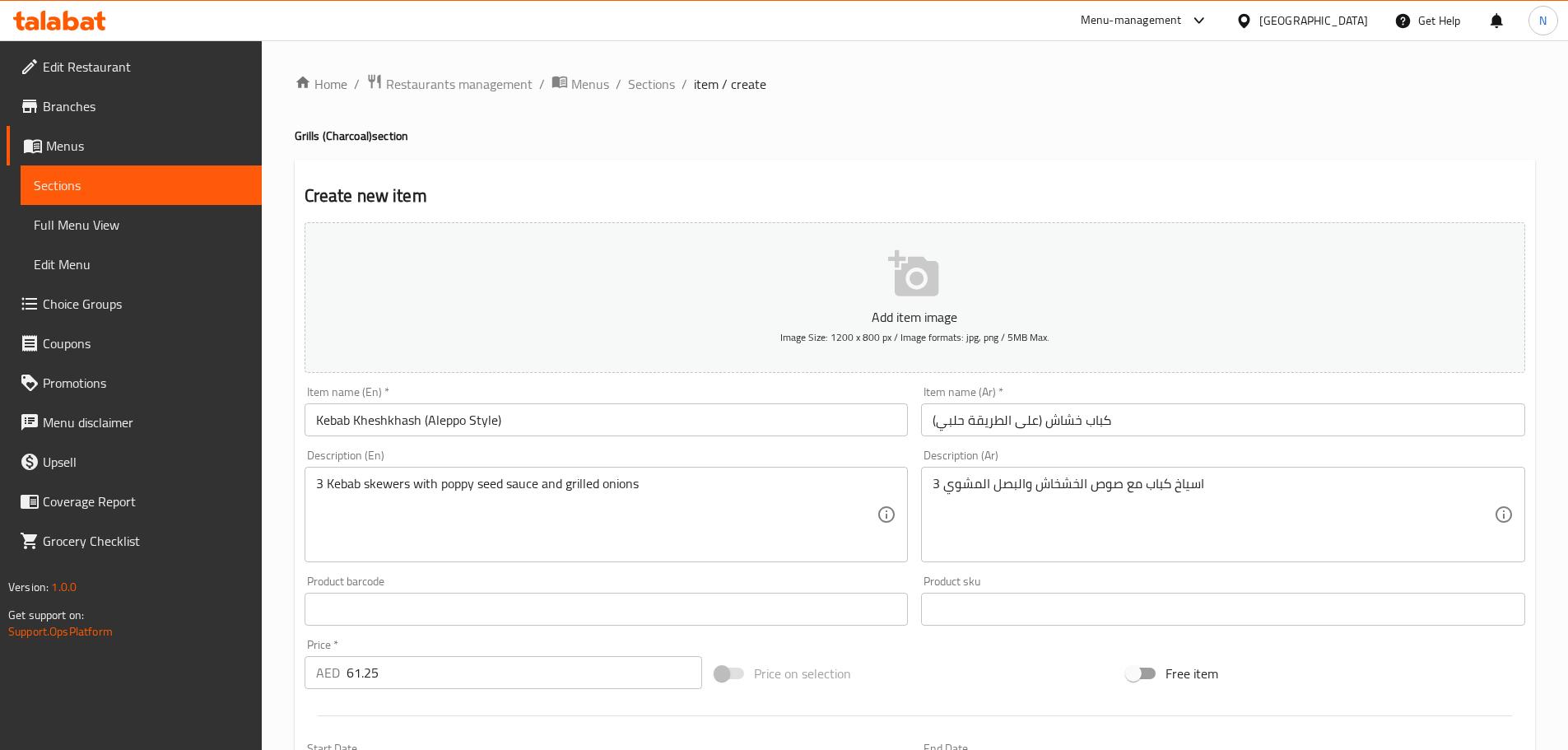
click at [1000, 663] on div "Price on selection" at bounding box center [914, 673] width 411 height 45
click at [376, 420] on input "Kebab Kheshkhash (Aleppo Style)" at bounding box center [606, 420] width 604 height 33
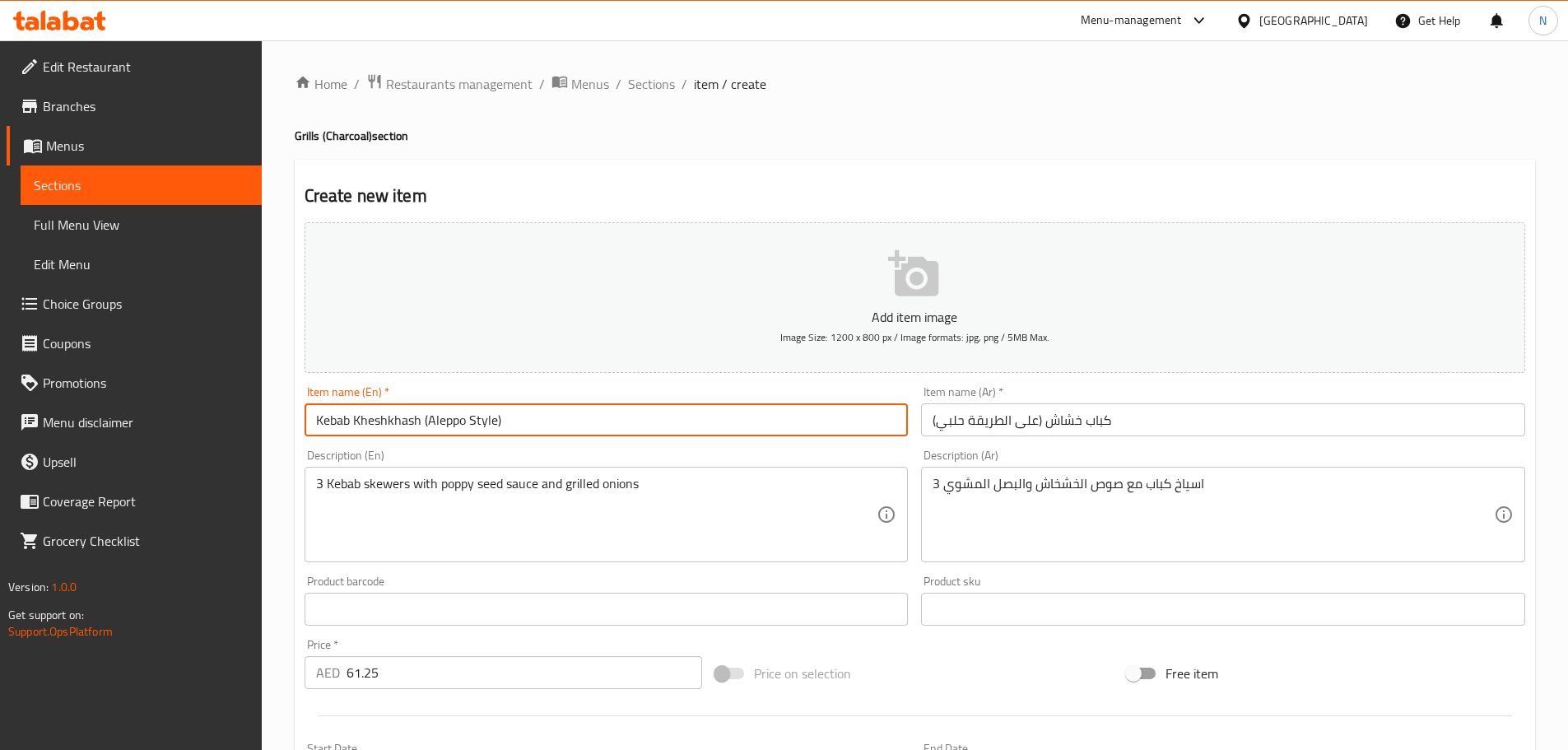
click at [376, 420] on input "Kebab Kheshkhash (Aleppo Style)" at bounding box center [606, 420] width 604 height 33
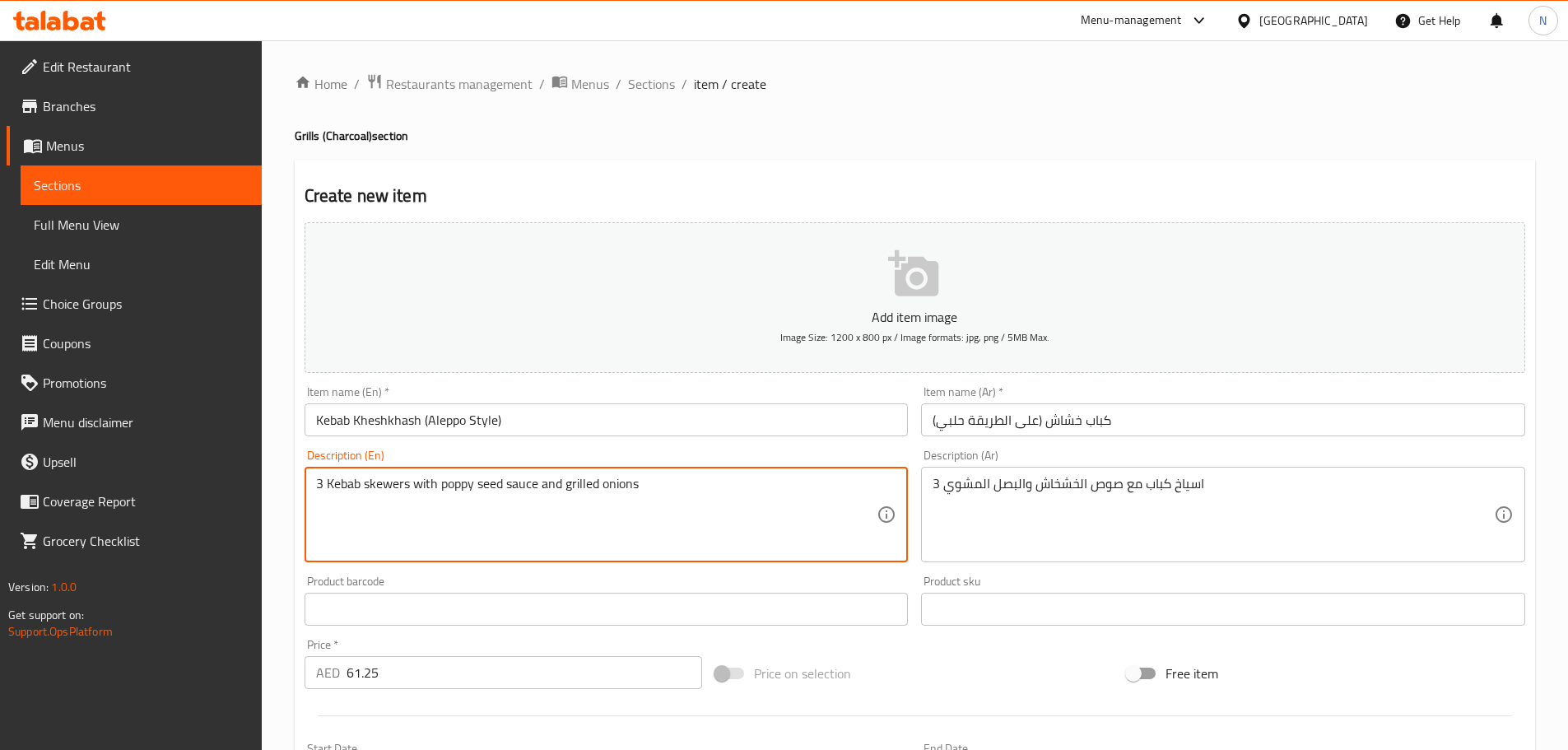
drag, startPoint x: 502, startPoint y: 487, endPoint x: 440, endPoint y: 488, distance: 62.0
click at [950, 663] on div "Price on selection" at bounding box center [914, 673] width 411 height 45
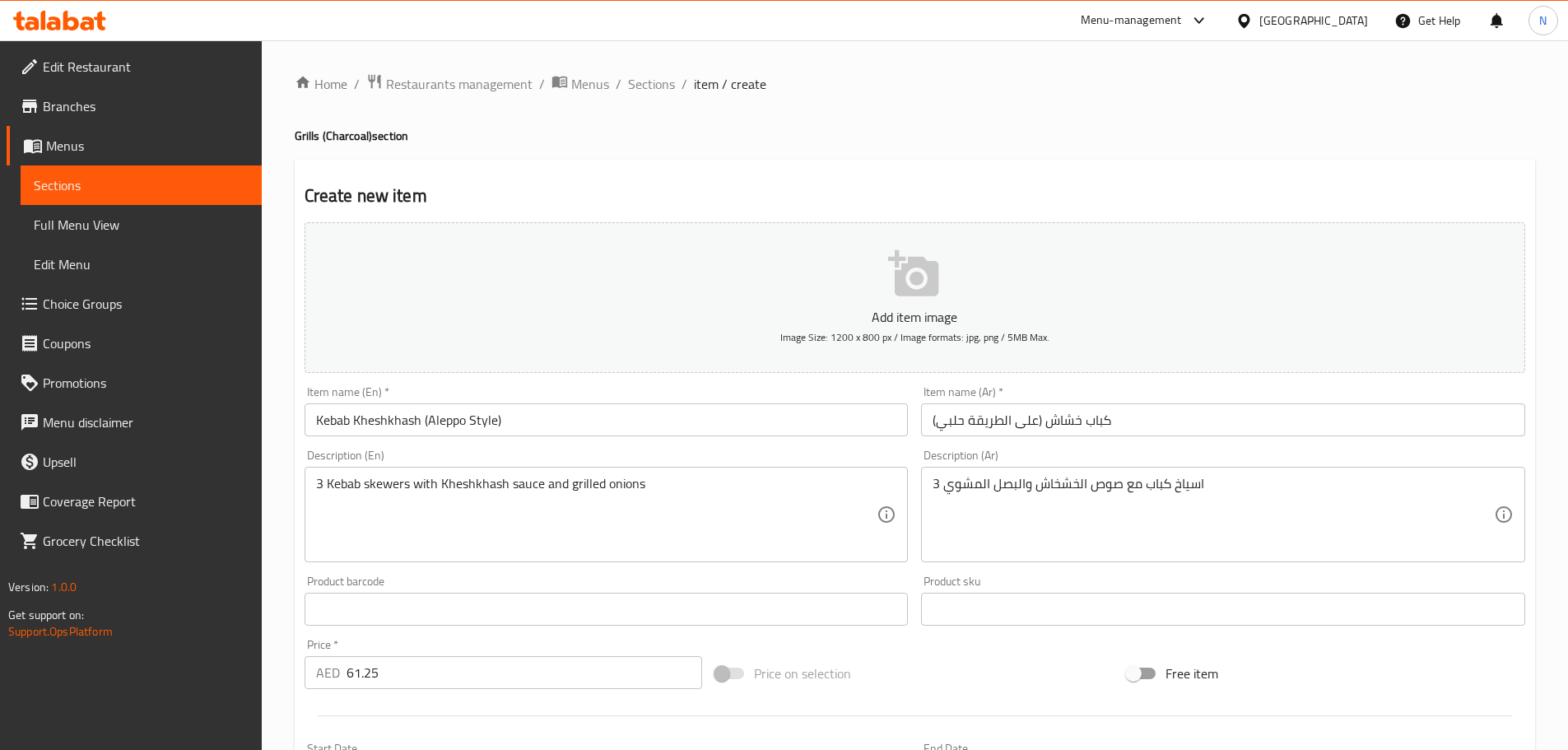
scroll to position [413, 0]
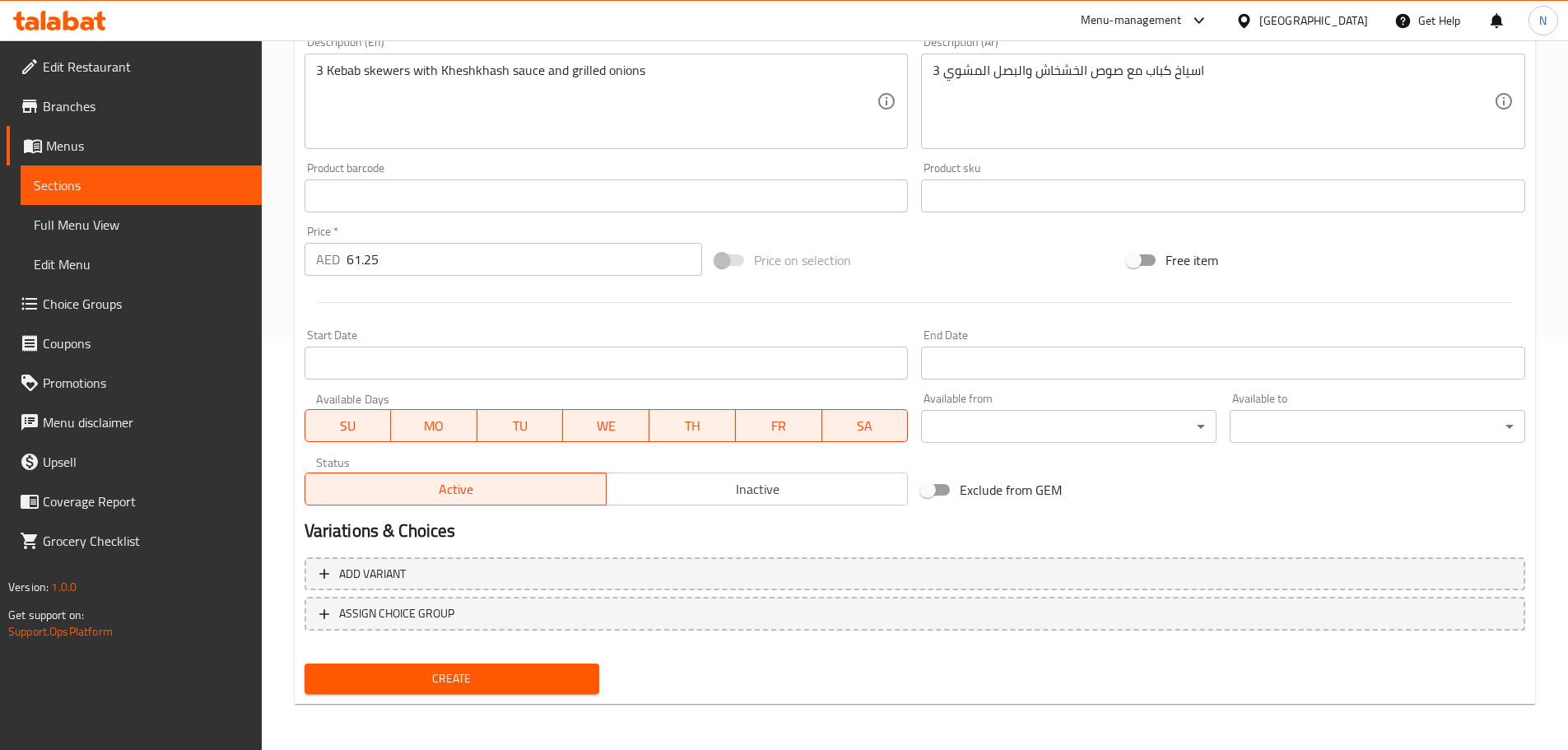
click at [552, 663] on button "Create" at bounding box center [452, 679] width 295 height 30
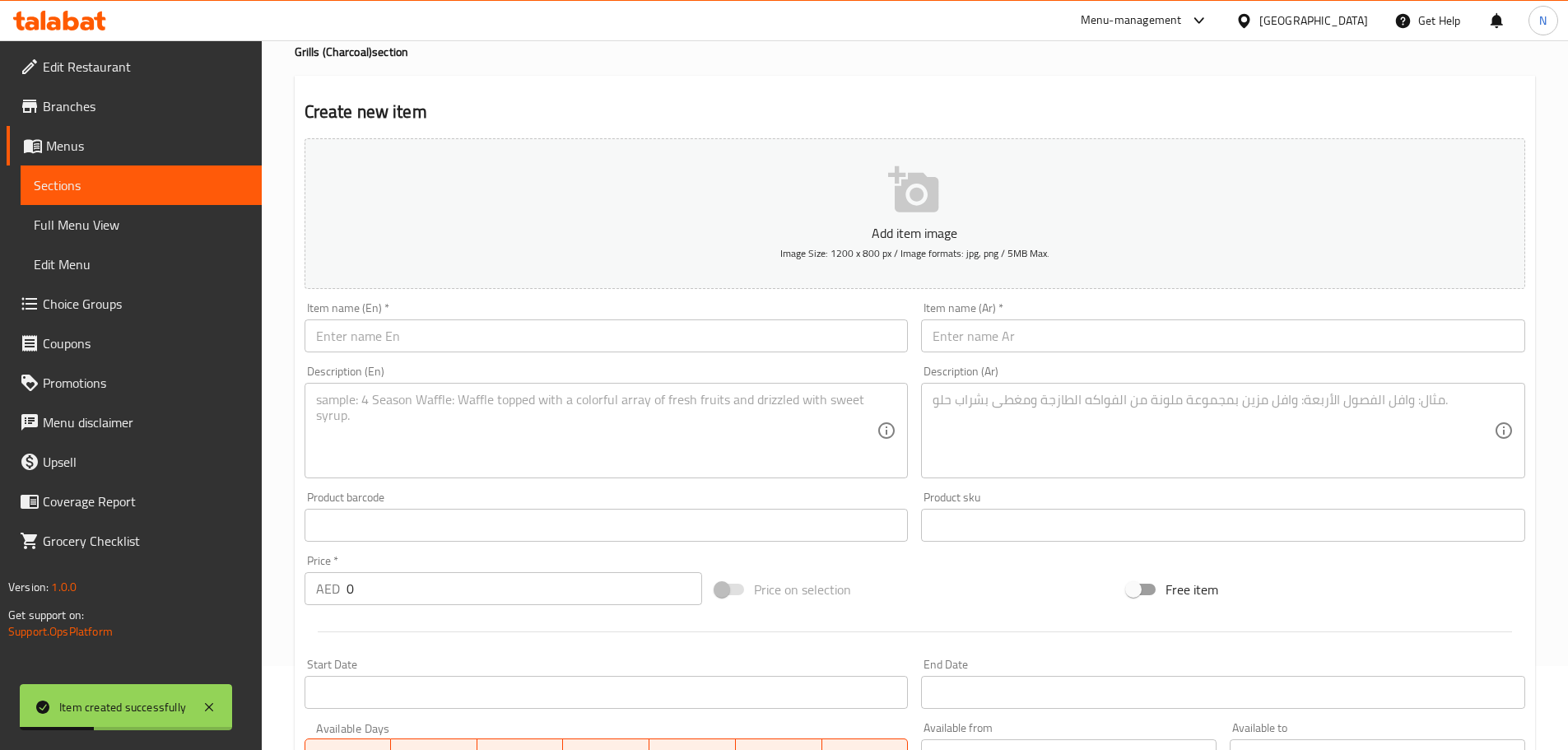
scroll to position [0, 0]
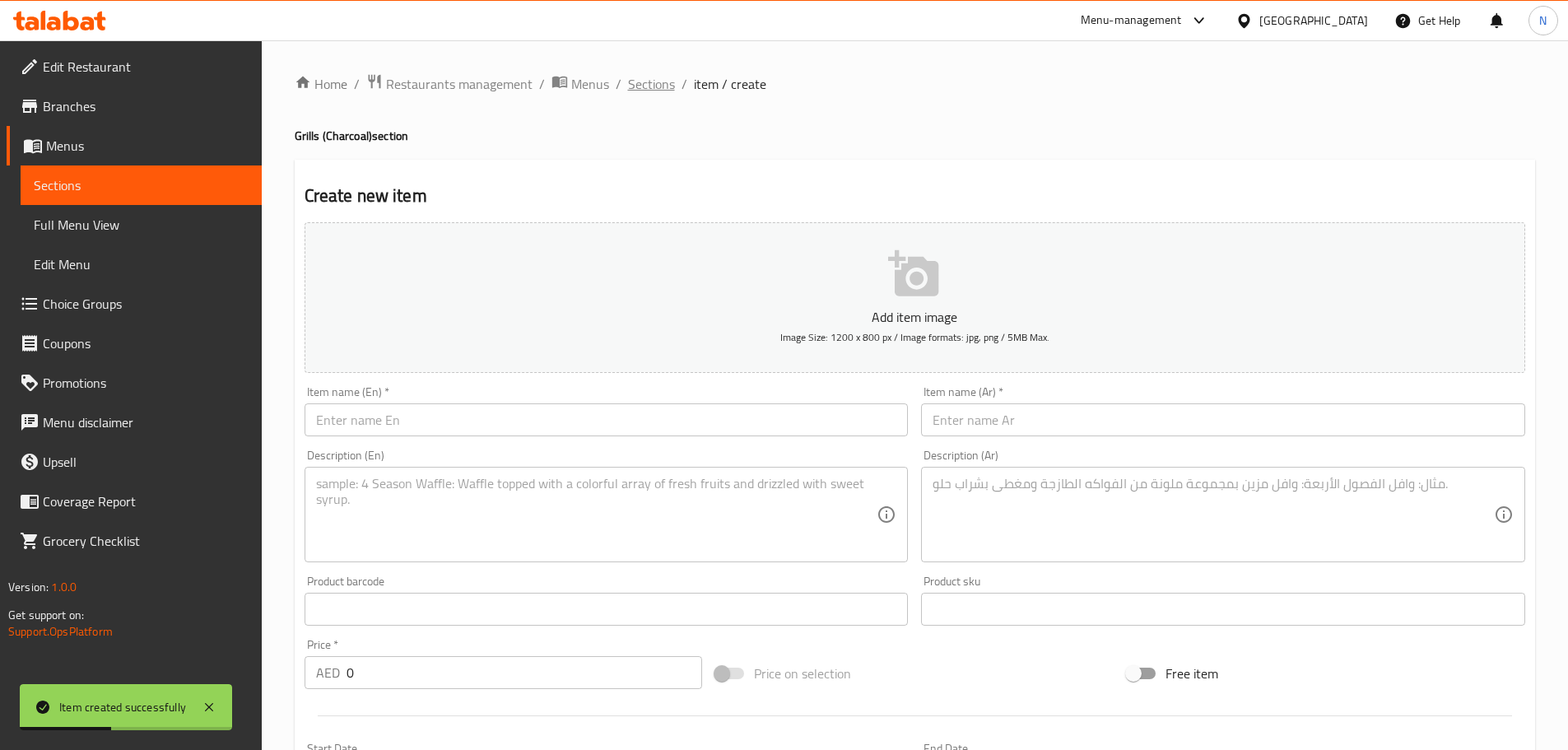
click at [659, 83] on span "Sections" at bounding box center [651, 84] width 47 height 20
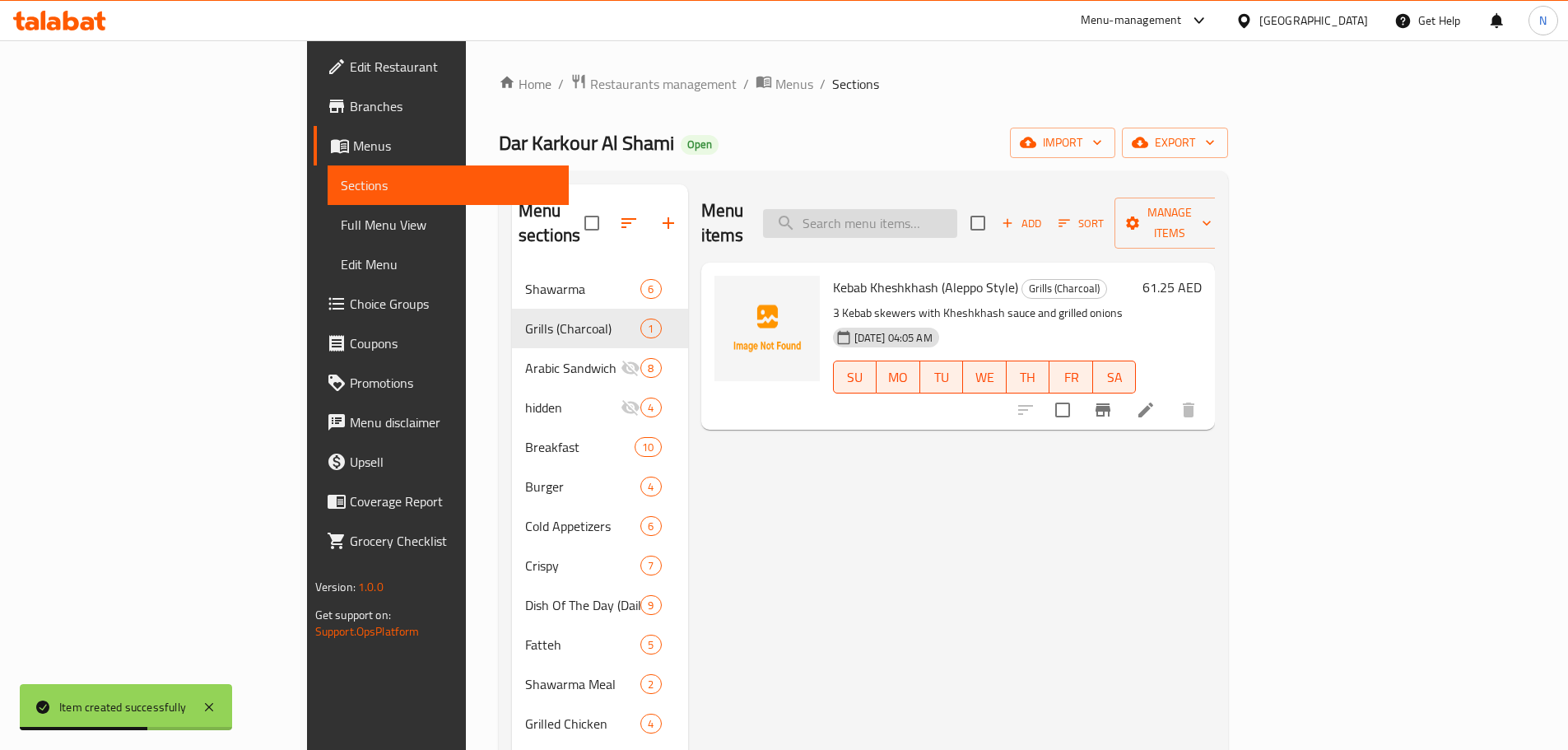
click at [928, 209] on input "search" at bounding box center [860, 223] width 195 height 29
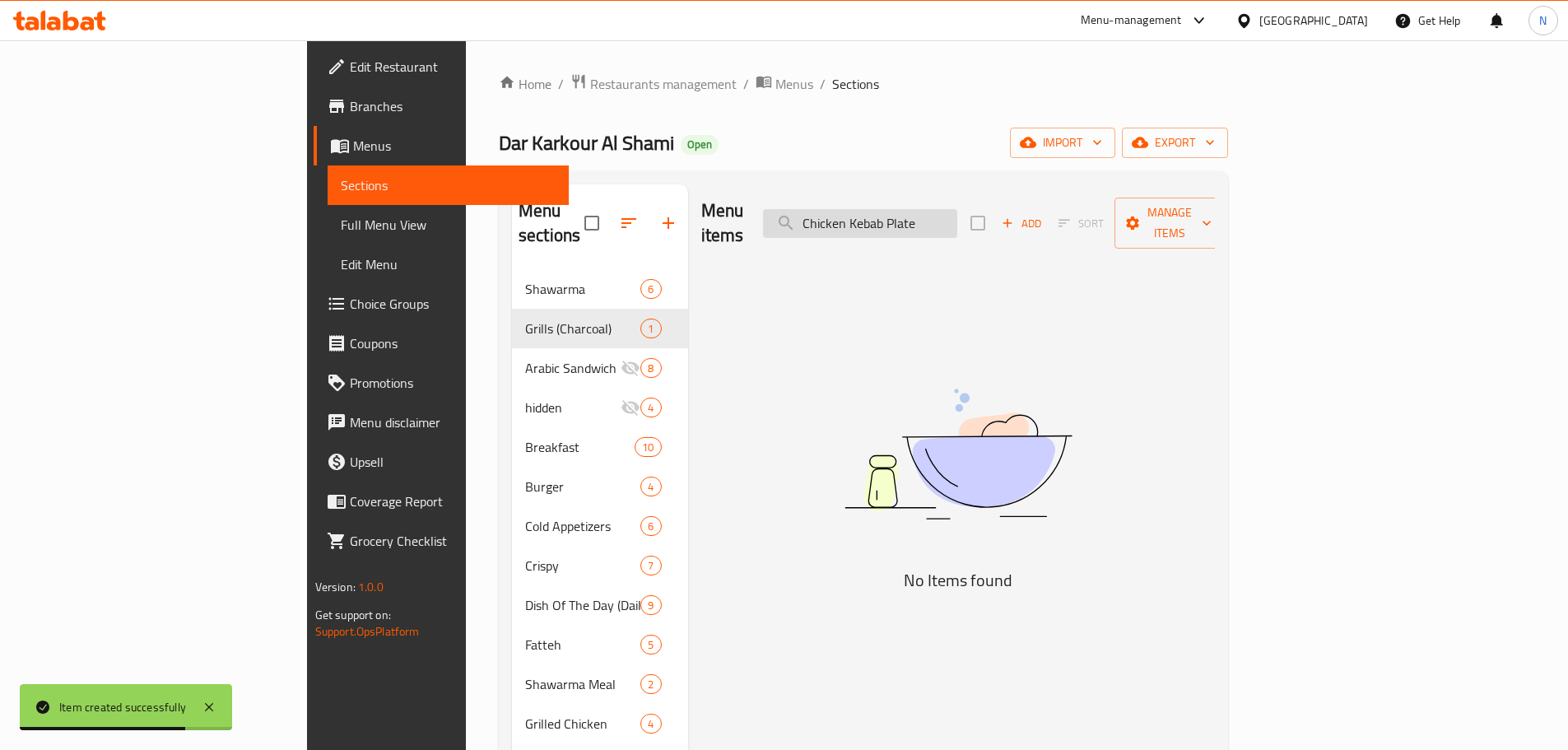
click at [957, 210] on input "Chicken Kebab Plate" at bounding box center [860, 223] width 195 height 29
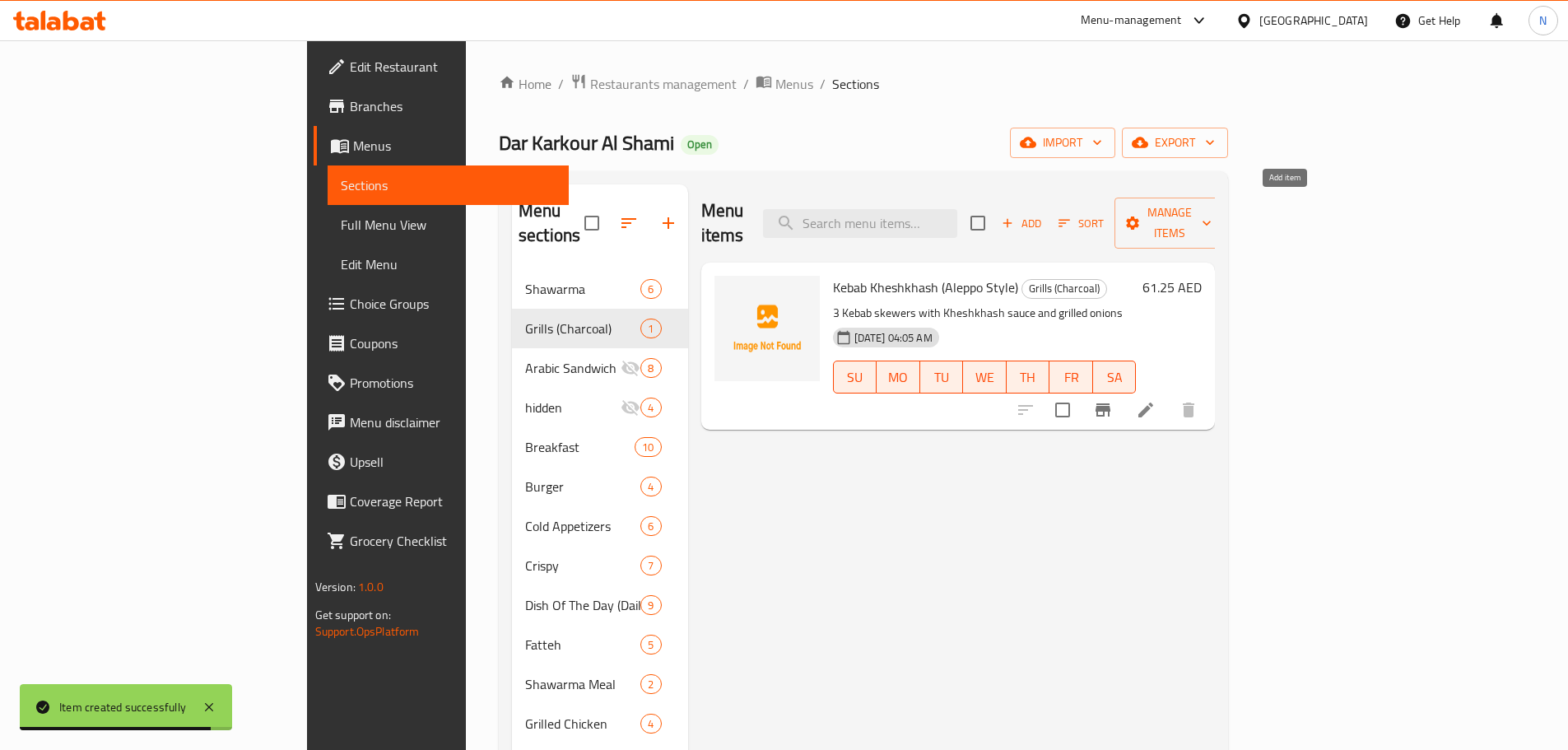
click at [1043, 214] on span "Add" at bounding box center [1022, 223] width 45 height 19
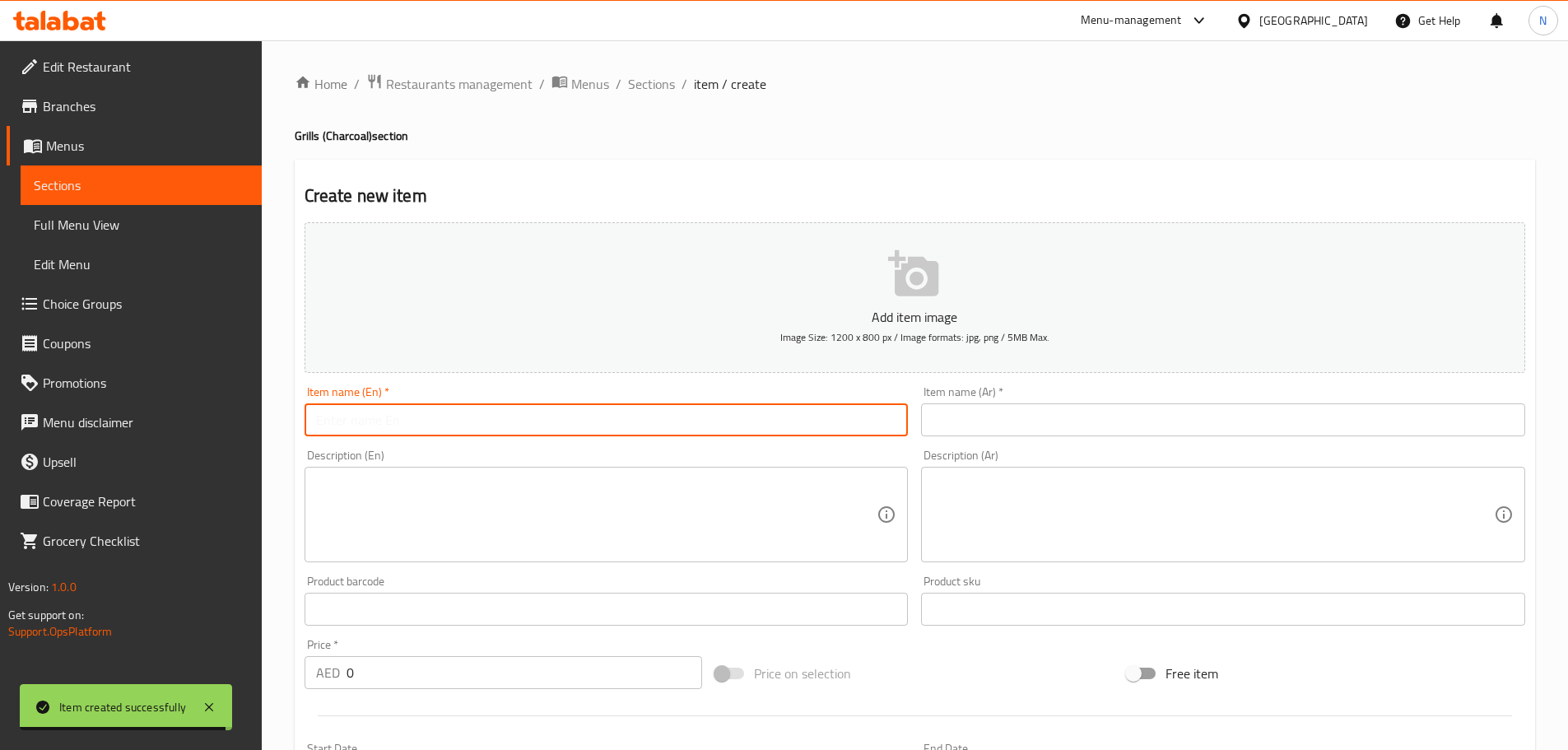
click at [826, 421] on input "text" at bounding box center [606, 420] width 604 height 33
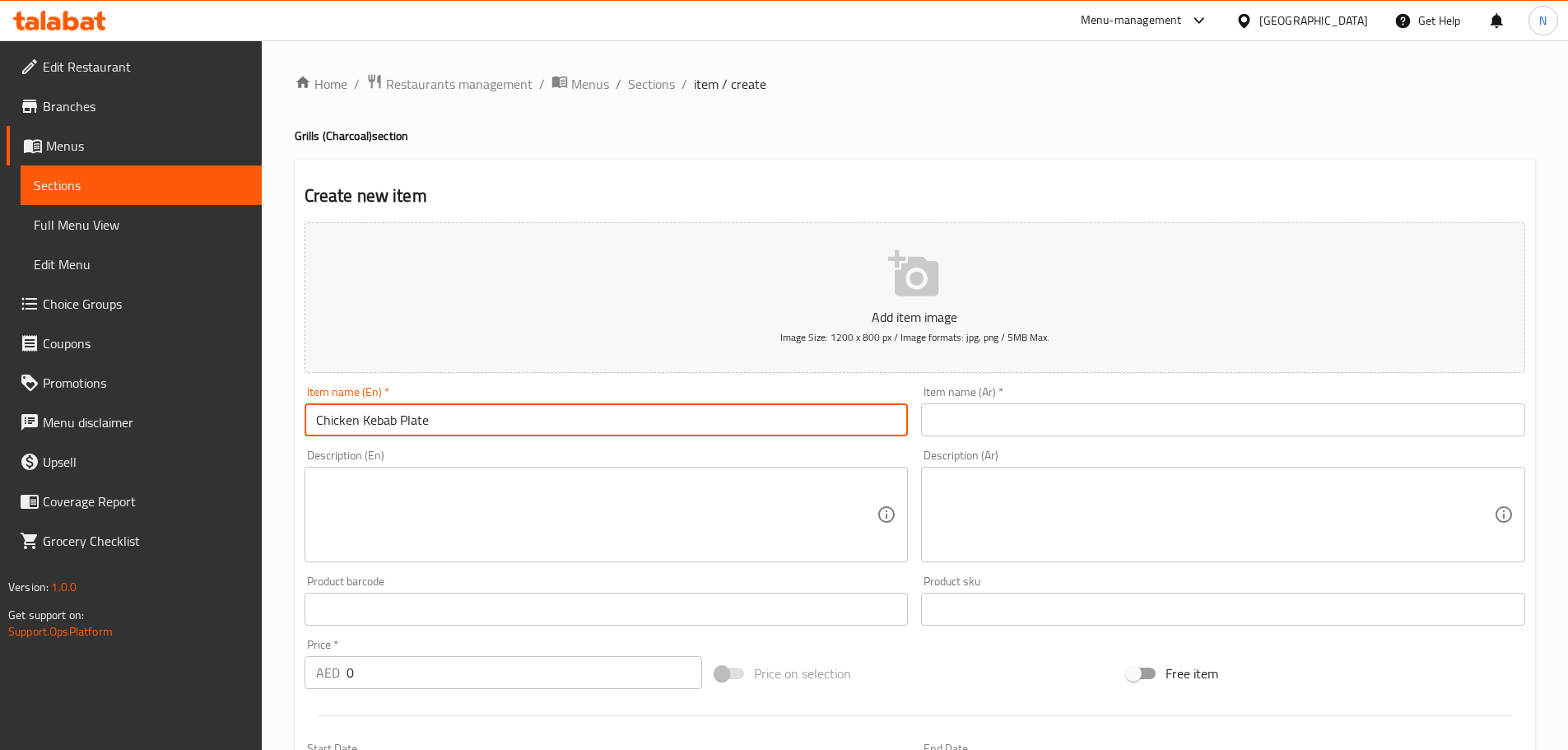
click at [1094, 429] on input "text" at bounding box center [1223, 420] width 604 height 33
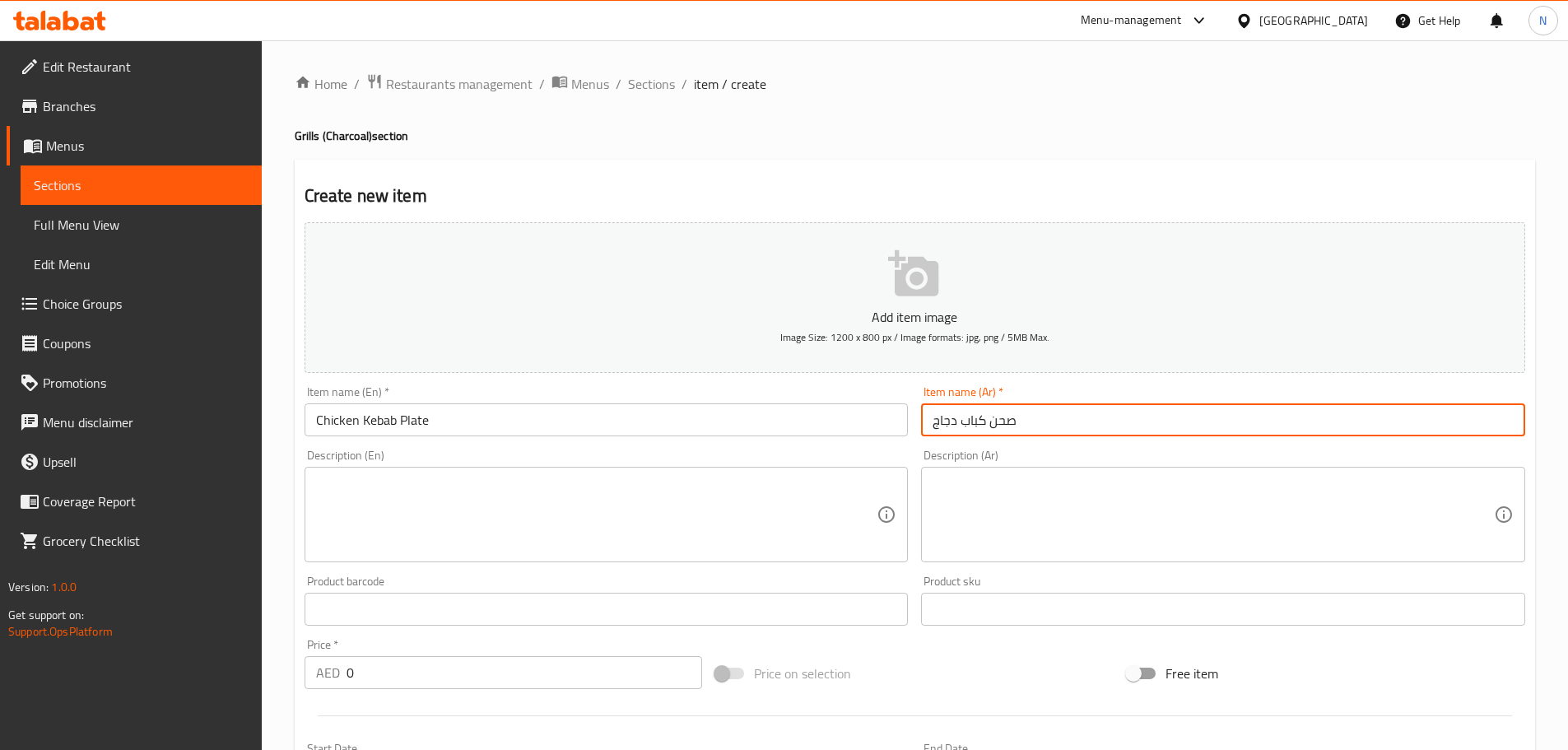
click at [993, 522] on textarea at bounding box center [1213, 515] width 561 height 79
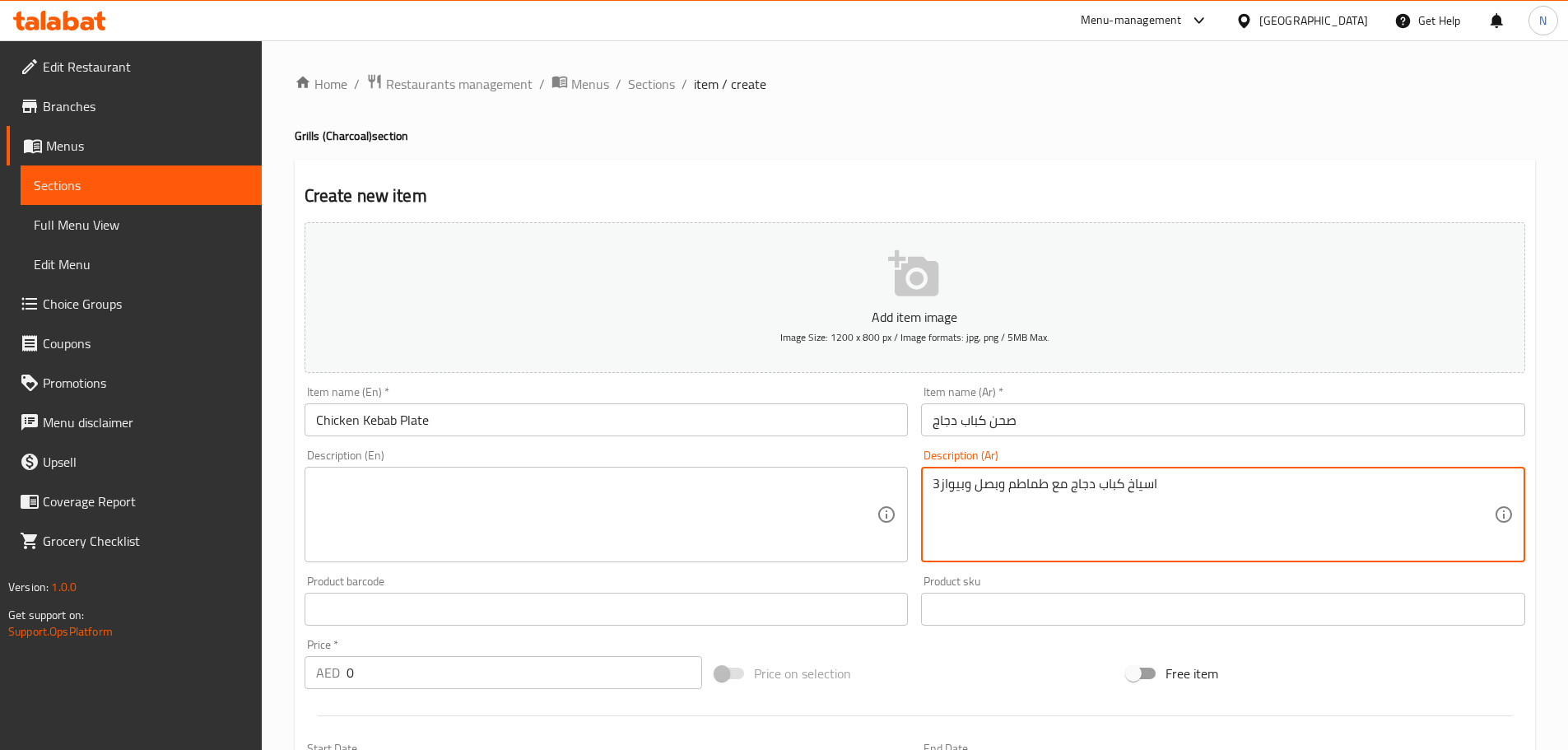
click at [942, 479] on textarea "3اسياخ كباب دجاج مع طماطم وبصل وبيواز" at bounding box center [1213, 515] width 561 height 79
click at [956, 489] on textarea "3 اسياخ كباب دجاج مع طماطم وبصل وبيواز" at bounding box center [1213, 515] width 561 height 79
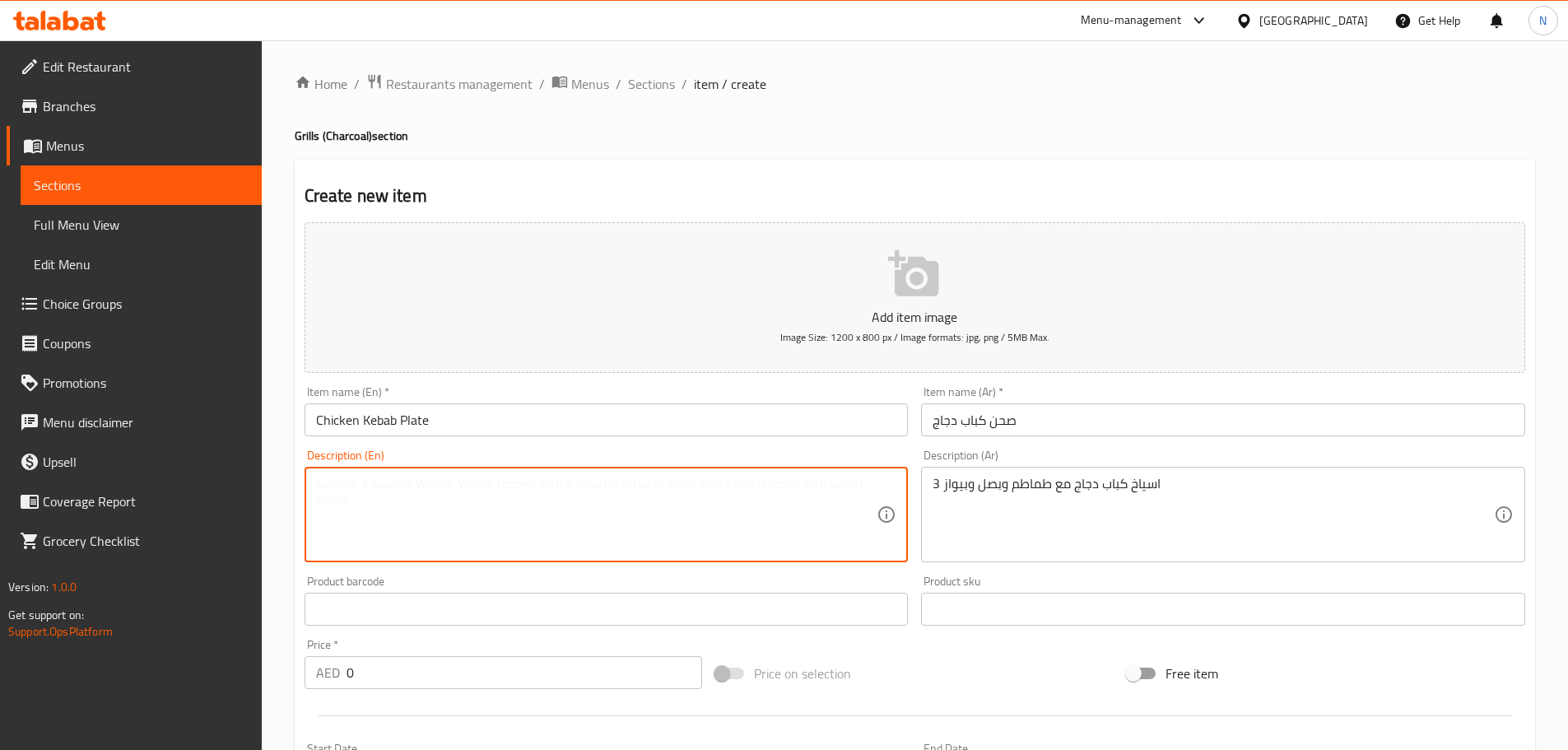
click at [539, 489] on textarea at bounding box center [596, 515] width 561 height 79
click at [354, 488] on textarea "3 chicken kebab skewers with tomatoes, onions and piwaz" at bounding box center [596, 515] width 561 height 79
click at [724, 546] on textarea "3 Chicken kebab skewers with tomatoes, onions and piwaz" at bounding box center [596, 515] width 561 height 79
drag, startPoint x: 518, startPoint y: 648, endPoint x: 472, endPoint y: 671, distance: 51.4
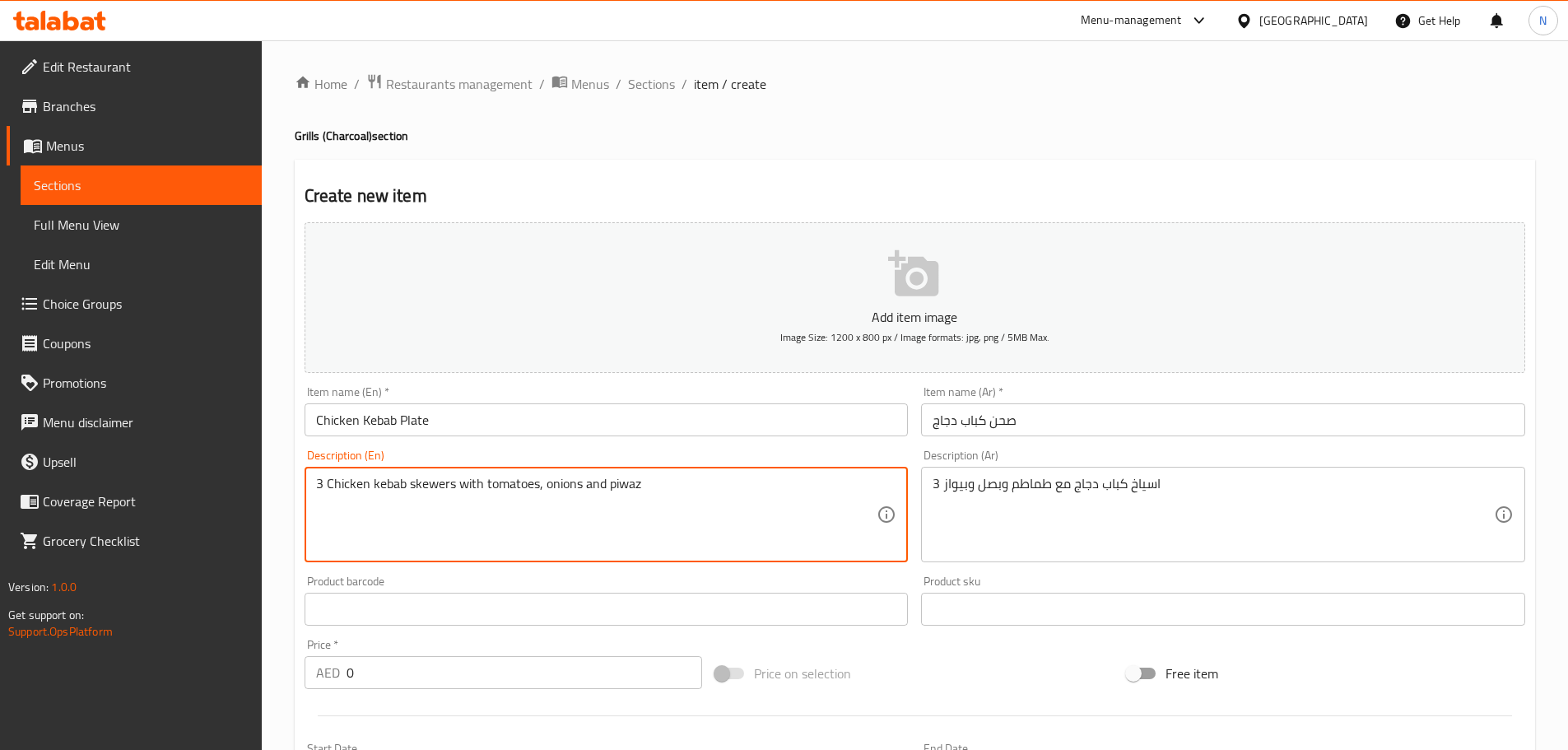
click at [484, 664] on div "Price   * AED 0 Price *" at bounding box center [503, 664] width 398 height 50
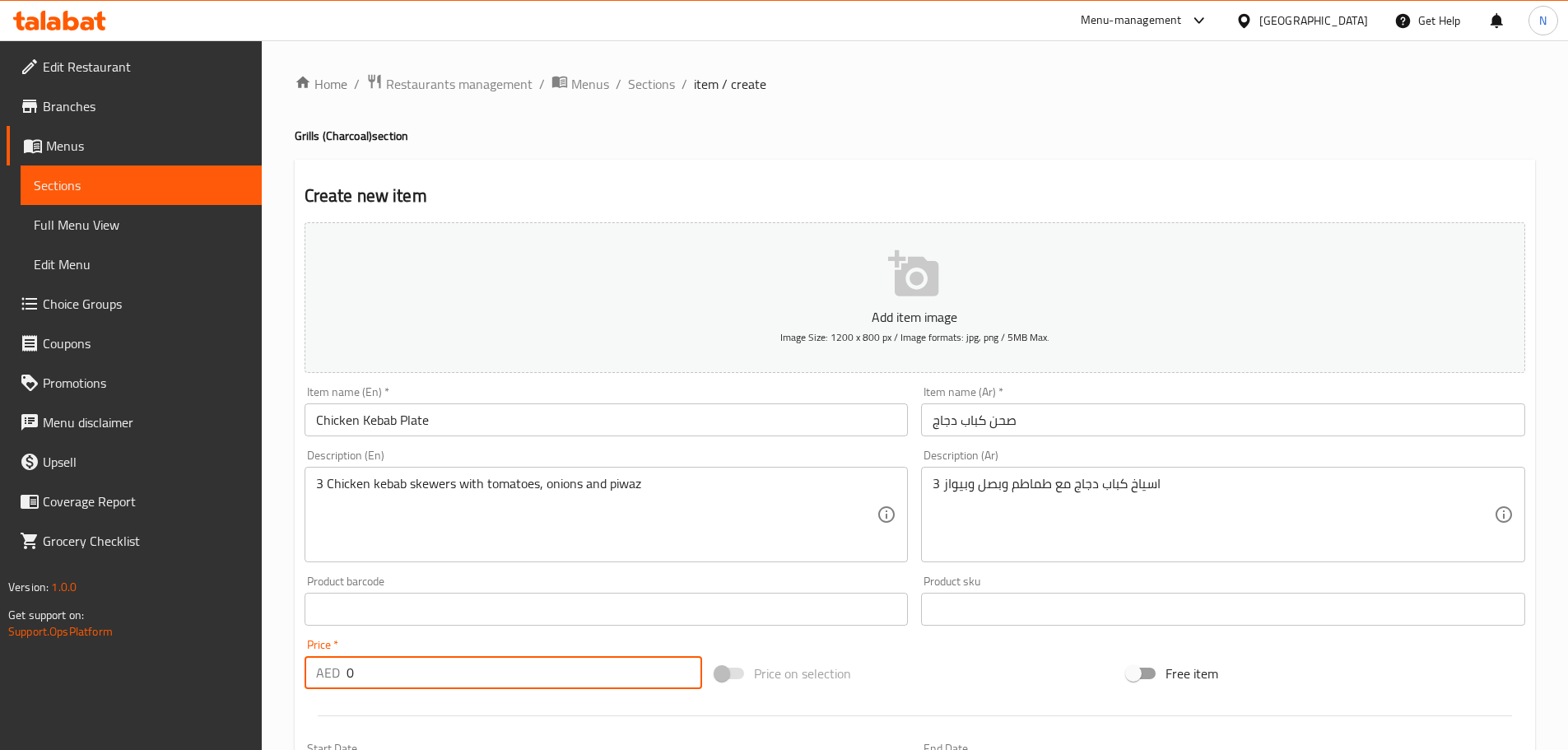
drag, startPoint x: 470, startPoint y: 672, endPoint x: 344, endPoint y: 680, distance: 126.3
click at [344, 680] on div "AED 0 Price *" at bounding box center [503, 672] width 398 height 33
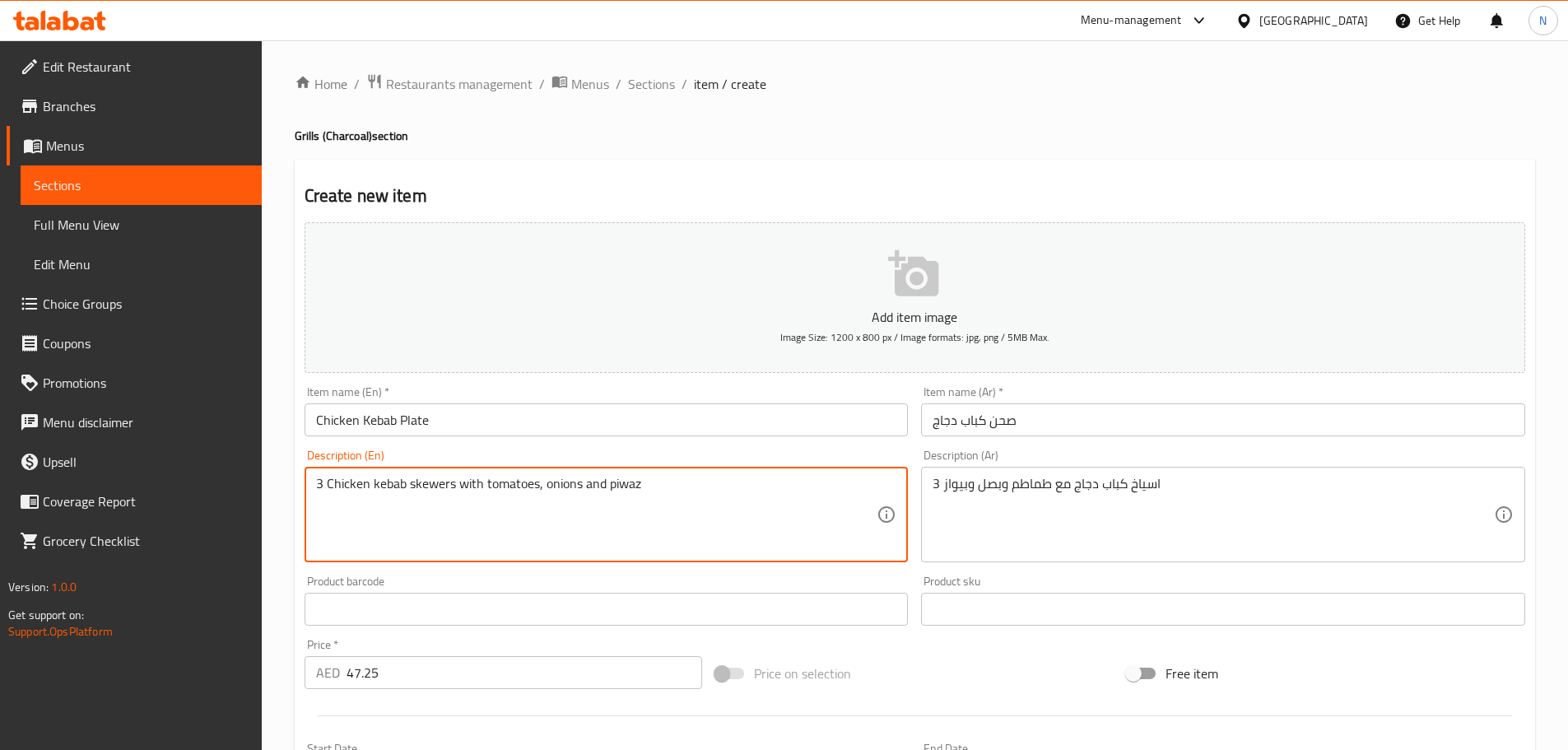
click at [611, 488] on textarea "3 Chicken kebab skewers with tomatoes, onions and piwaz" at bounding box center [596, 515] width 561 height 79
click at [867, 659] on div "Price on selection" at bounding box center [914, 673] width 411 height 45
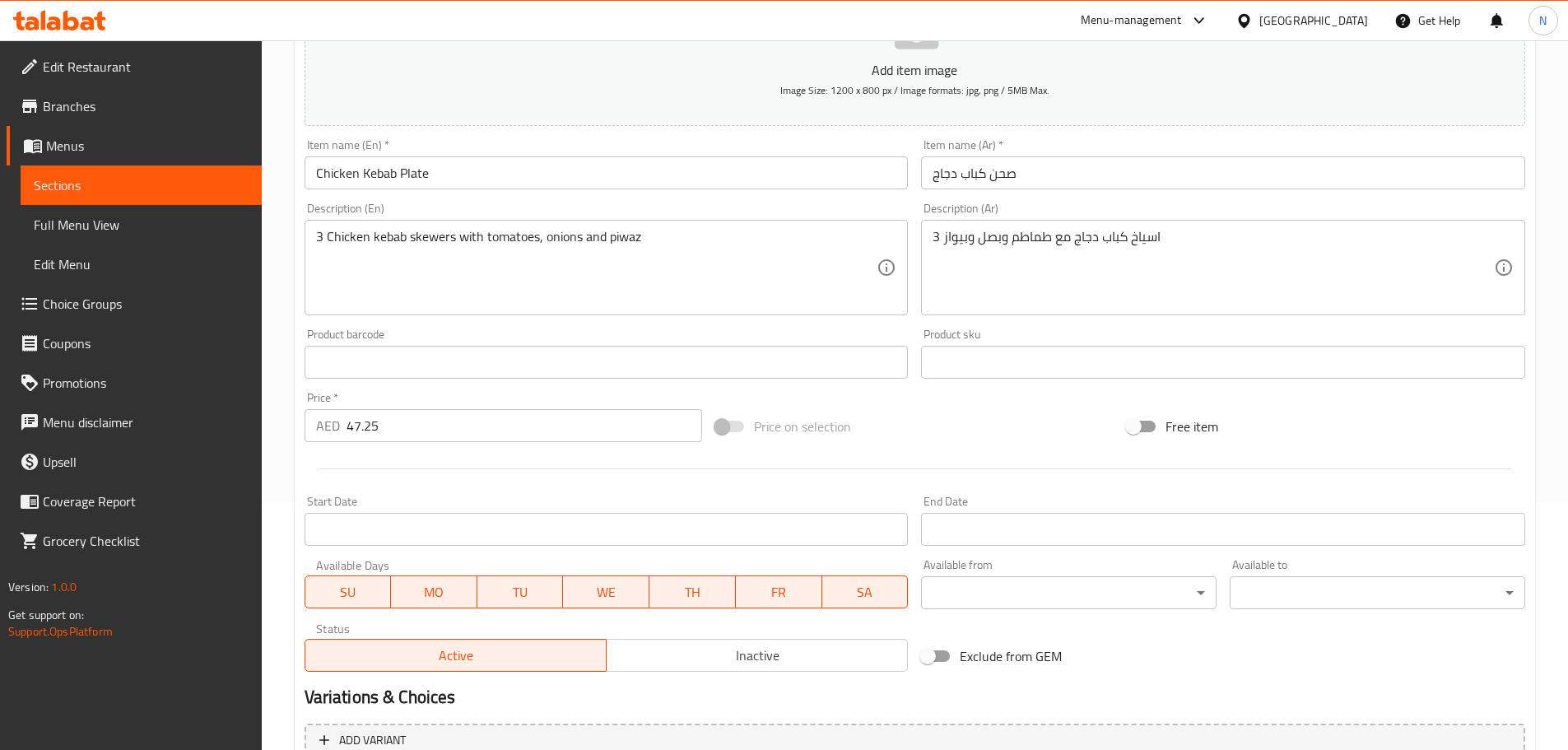
scroll to position [413, 0]
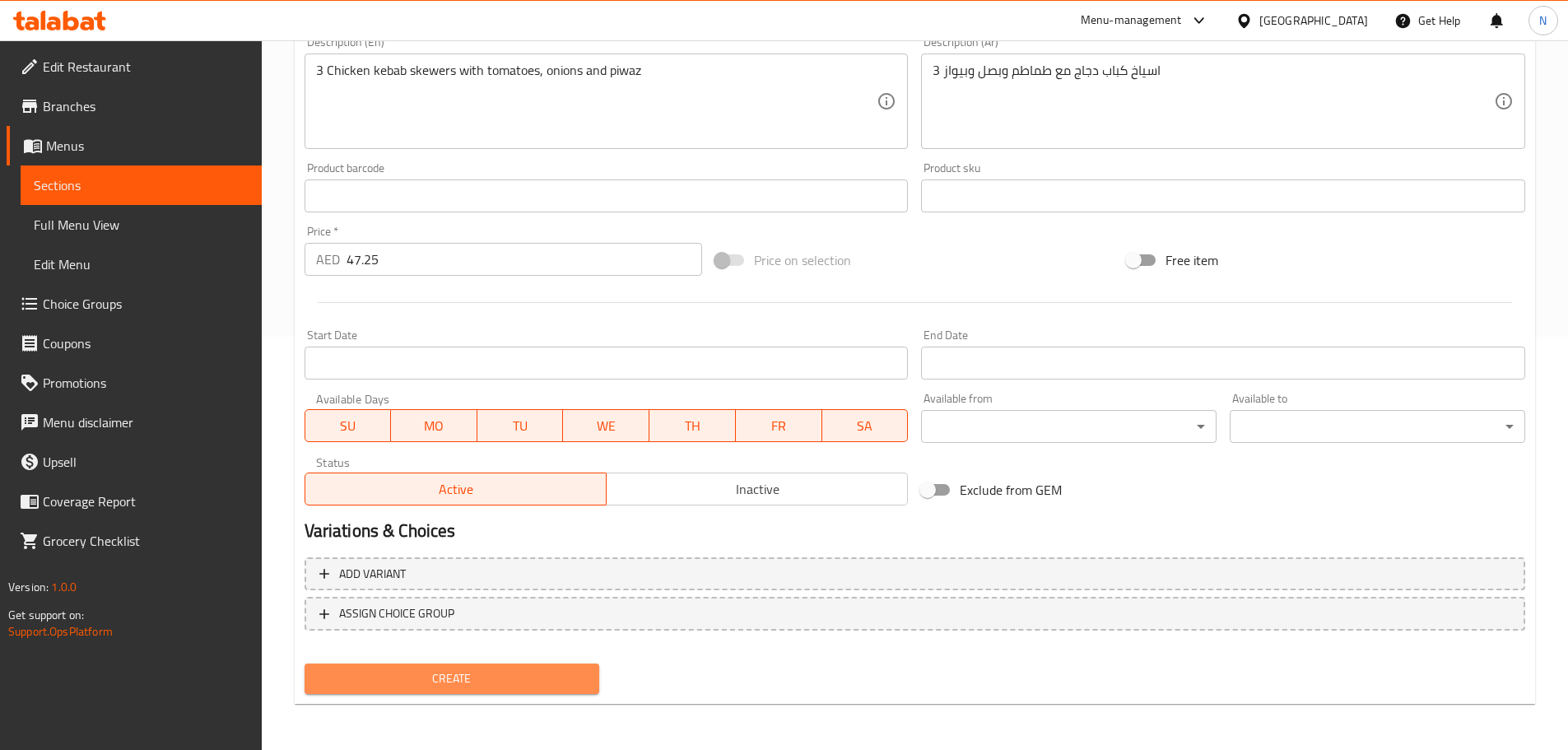
click at [446, 679] on span "Create" at bounding box center [452, 679] width 270 height 21
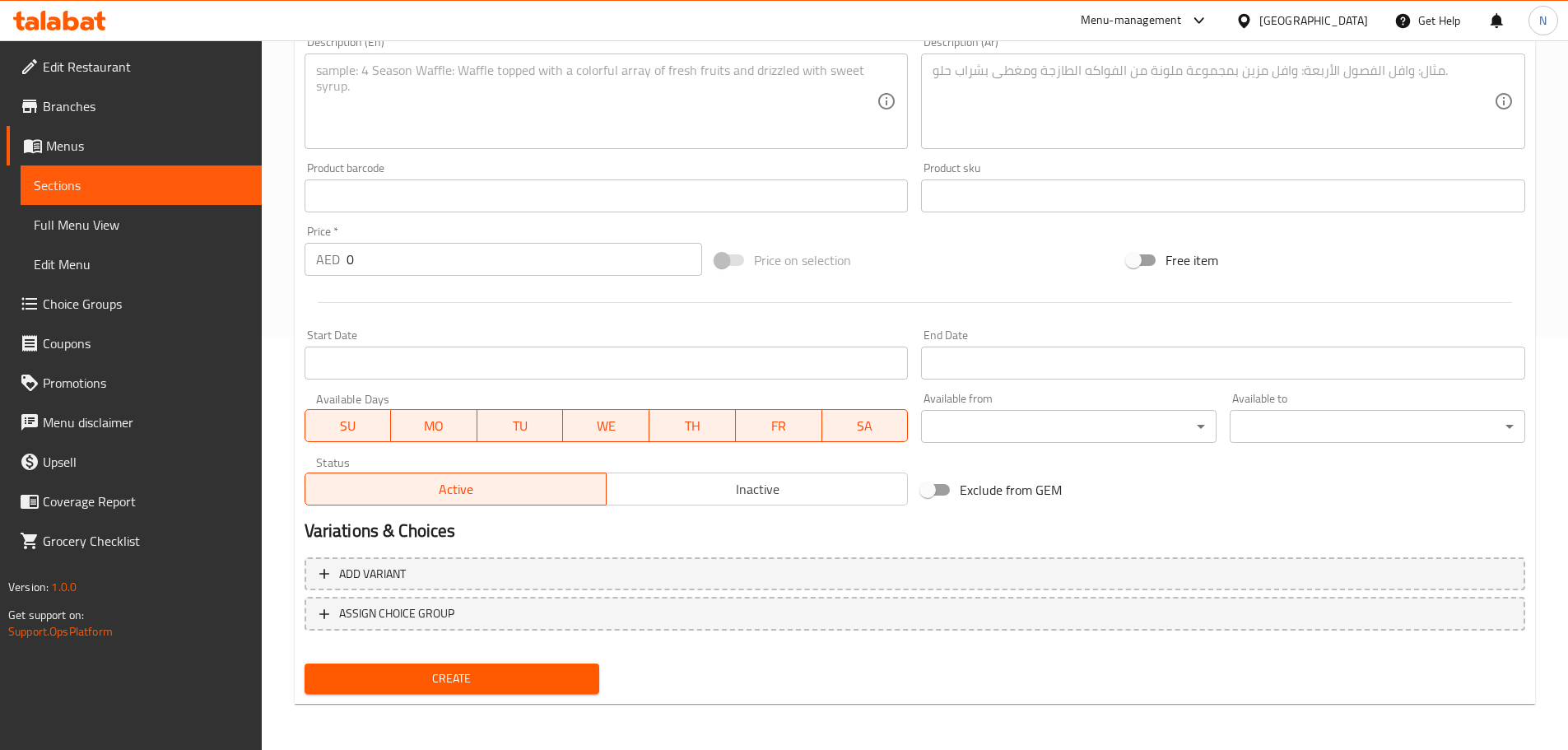
scroll to position [84, 0]
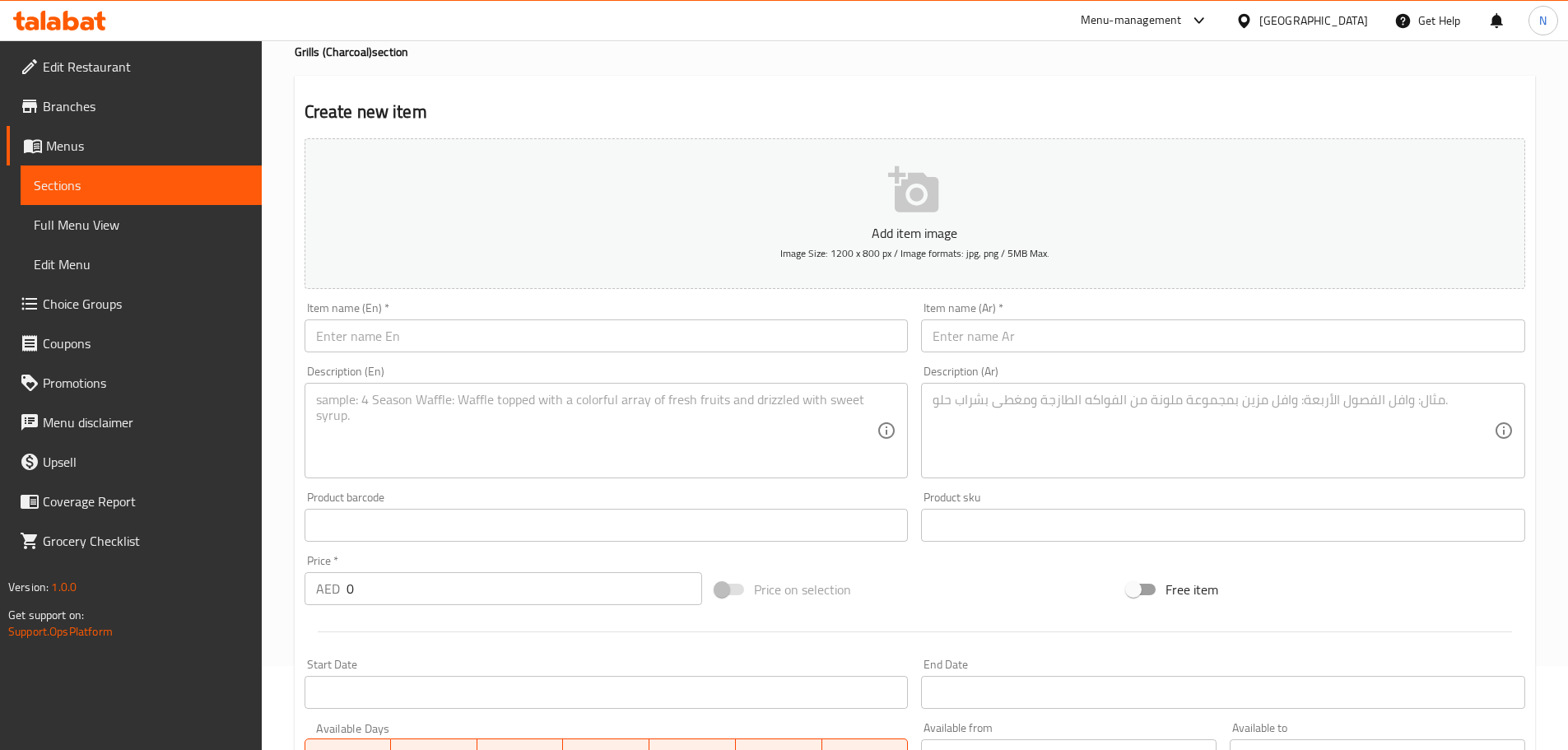
click at [1048, 354] on div "Item name (Ar)   * Item name (Ar) *" at bounding box center [1224, 327] width 618 height 63
click at [1048, 342] on input "text" at bounding box center [1223, 336] width 604 height 33
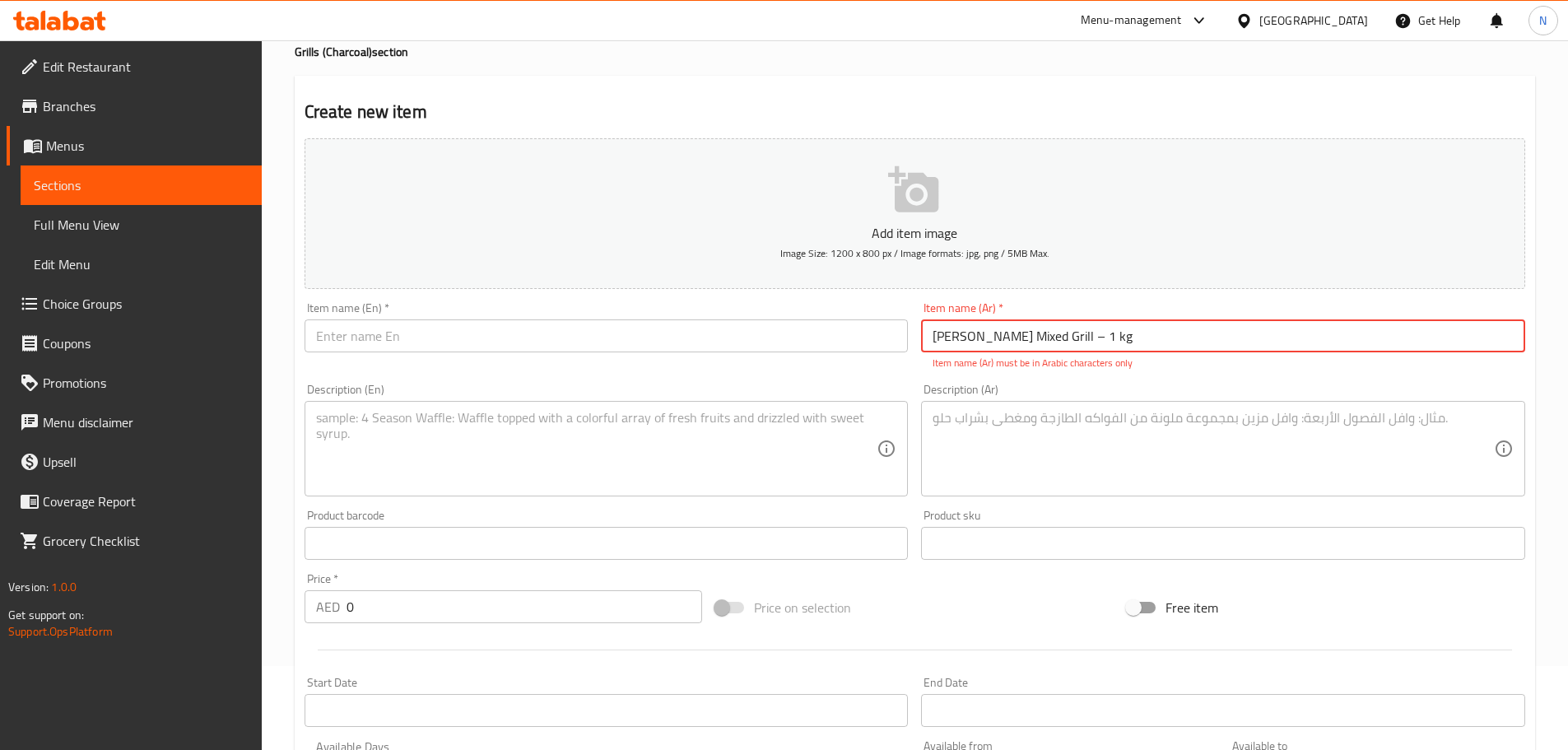
click at [870, 337] on input "text" at bounding box center [606, 336] width 604 height 33
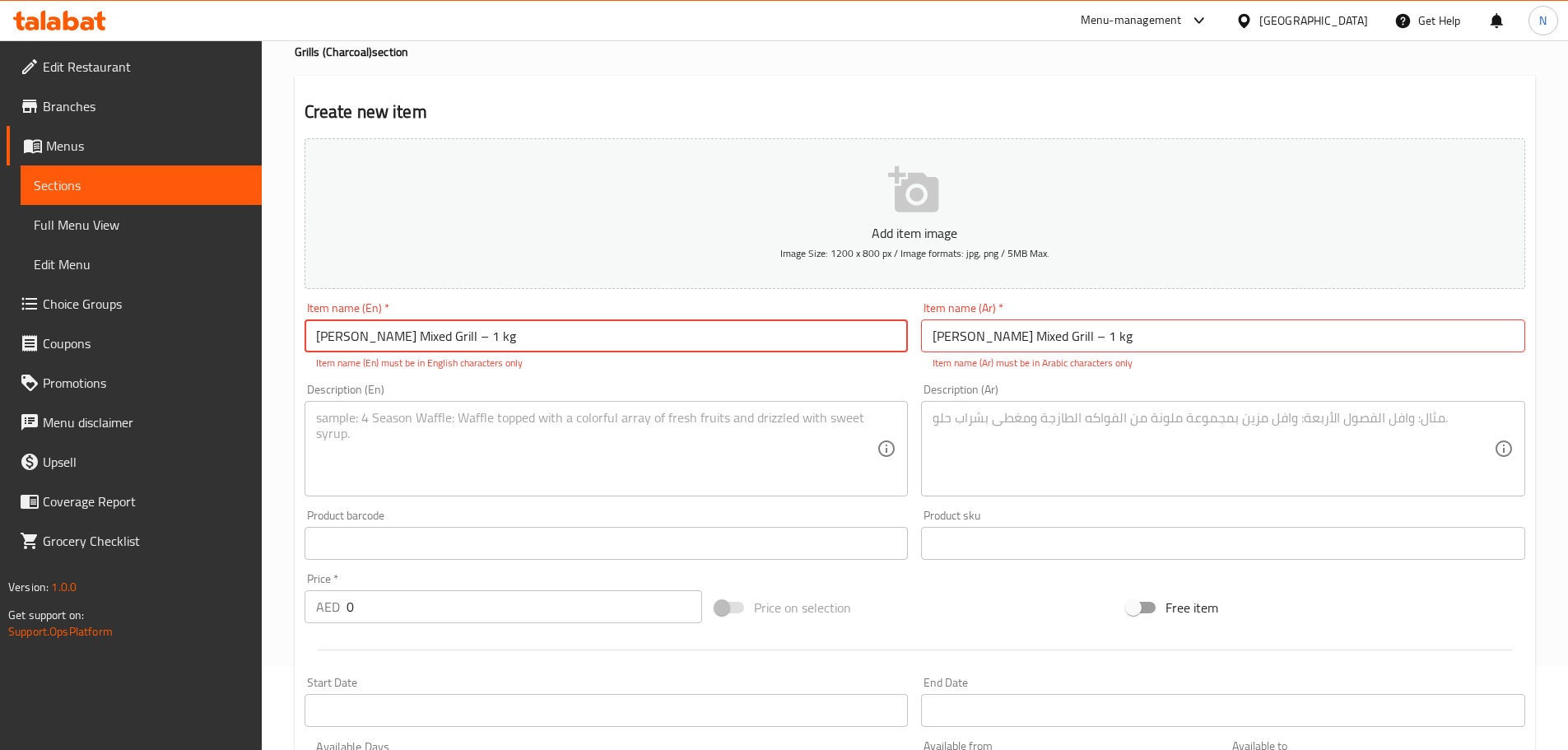
click at [459, 336] on input "Dar Karkour Mixed Grill – 1 kg" at bounding box center [606, 336] width 604 height 33
click at [1022, 328] on input "Dar Karkour Mixed Grill – 1 kg" at bounding box center [1223, 336] width 604 height 33
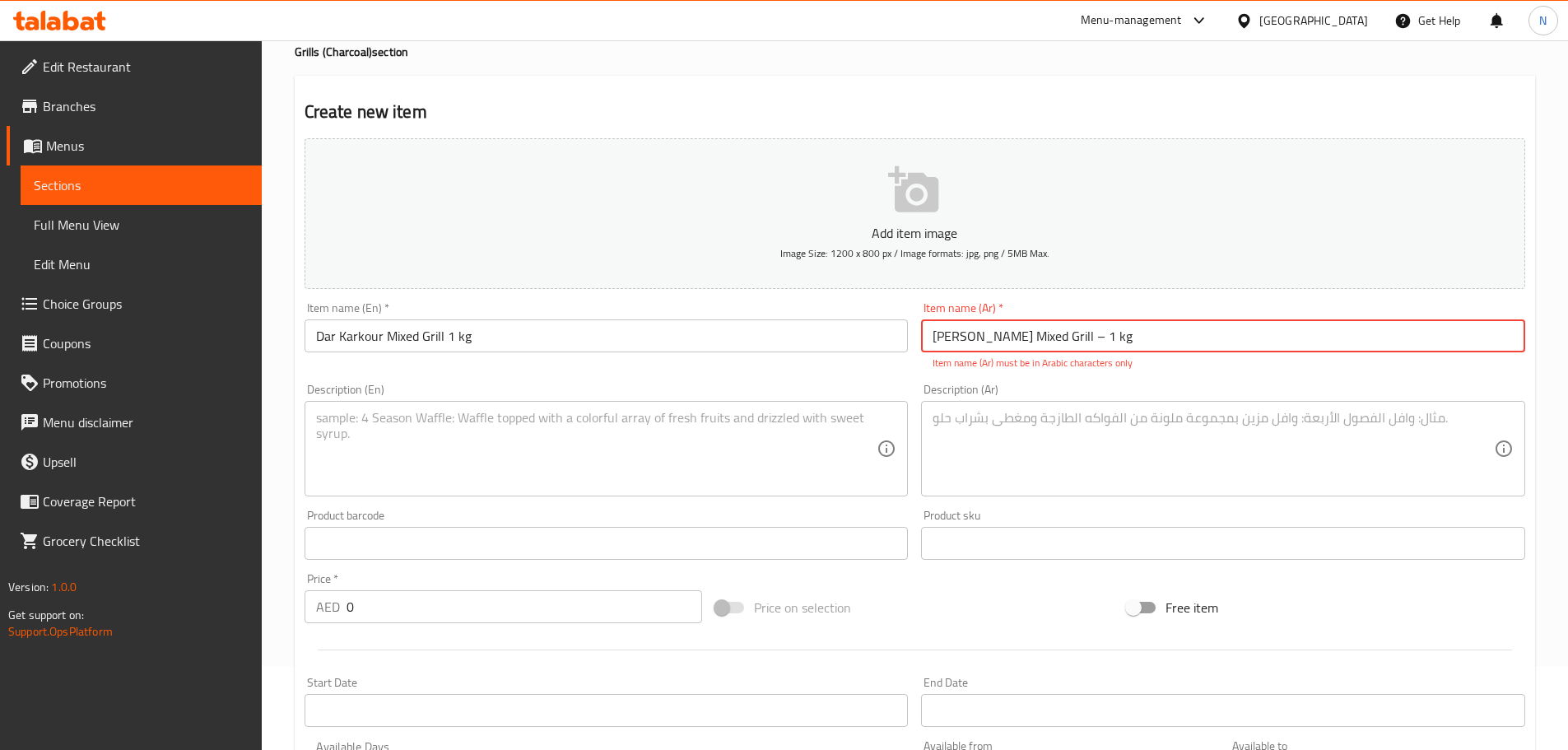
click at [1022, 328] on input "Dar Karkour Mixed Grill – 1 kg" at bounding box center [1223, 336] width 604 height 33
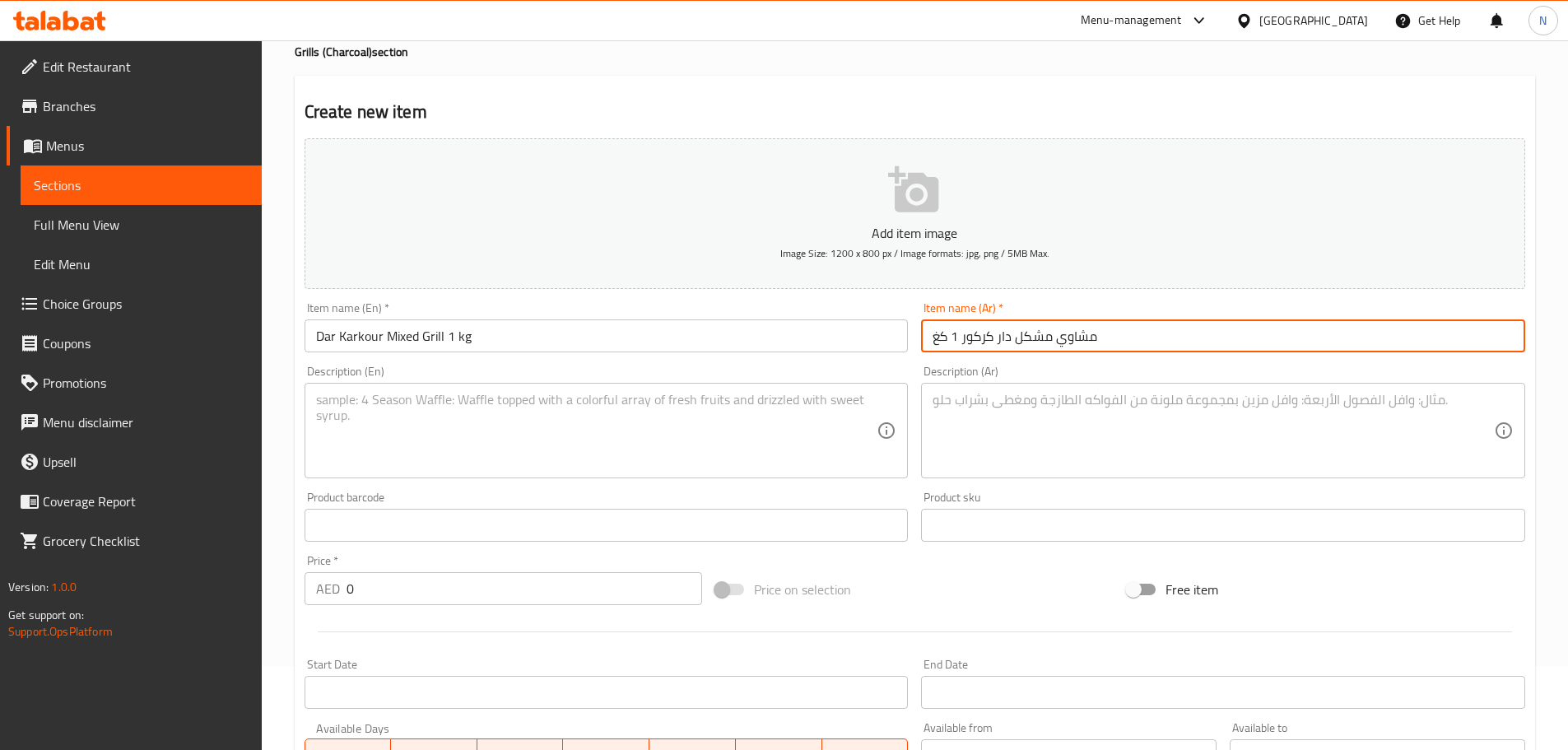
click at [989, 421] on textarea at bounding box center [1213, 431] width 561 height 79
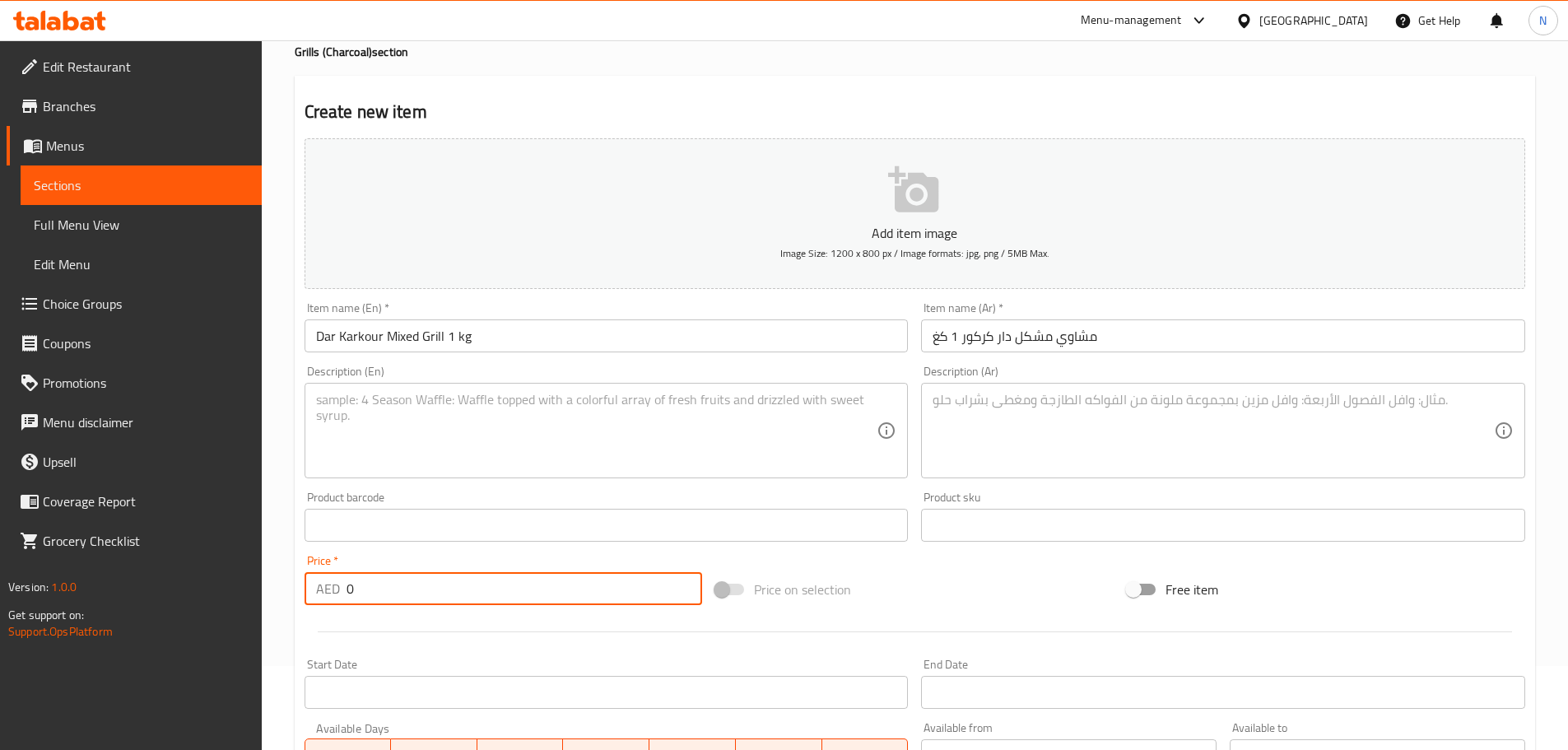
drag, startPoint x: 414, startPoint y: 598, endPoint x: 303, endPoint y: 597, distance: 111.0
click at [303, 597] on div "Price   * AED 0 Price *" at bounding box center [503, 579] width 411 height 63
click at [1005, 446] on textarea at bounding box center [1213, 431] width 561 height 79
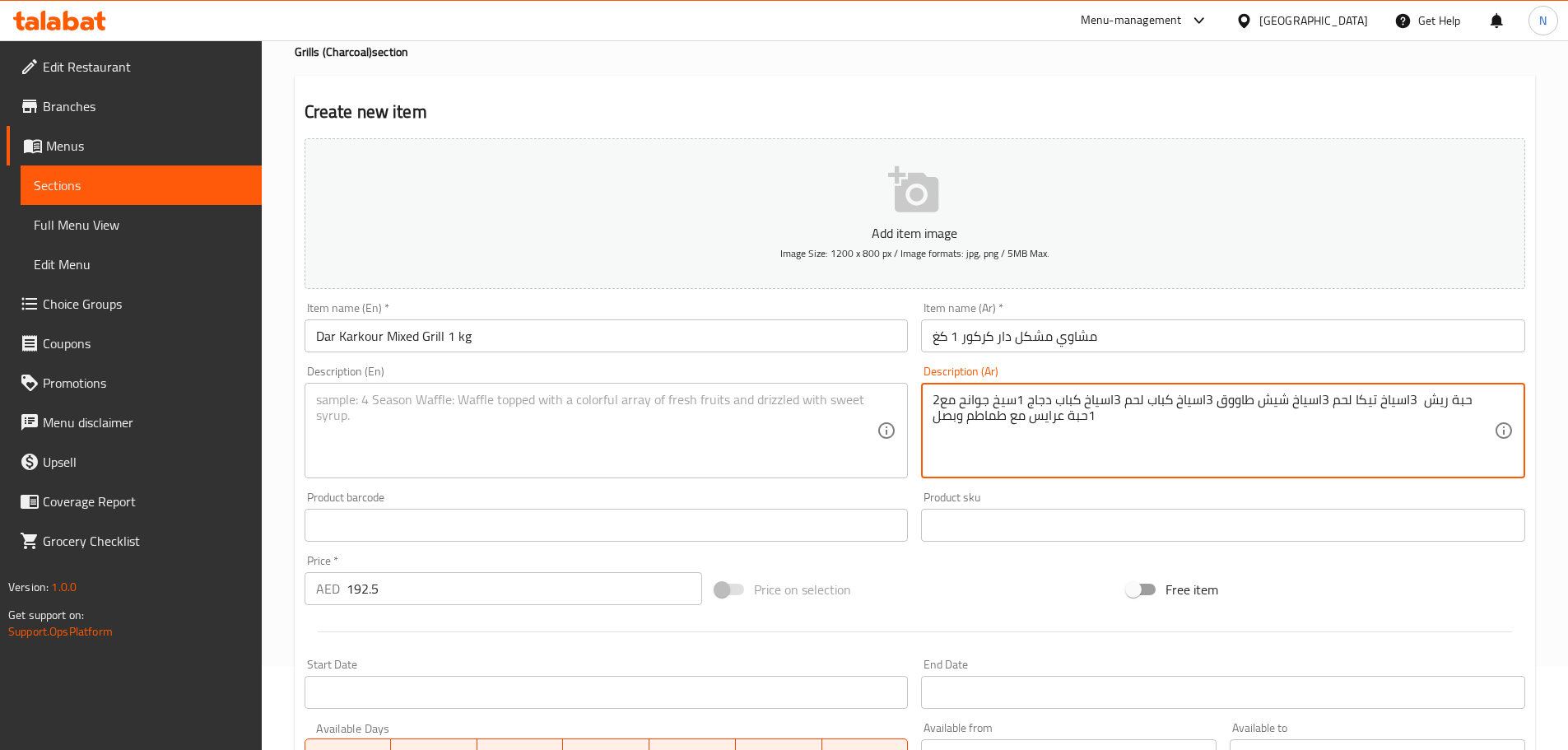
click at [470, 442] on textarea at bounding box center [596, 431] width 561 height 79
click at [1421, 400] on textarea "2حبة ريش 3اسياخ تيكا لحم 3اسياخ شيش طاووق 3اسياخ كباب لحم 3اسياخ كباب دجاج 1سيخ…" at bounding box center [1213, 431] width 561 height 79
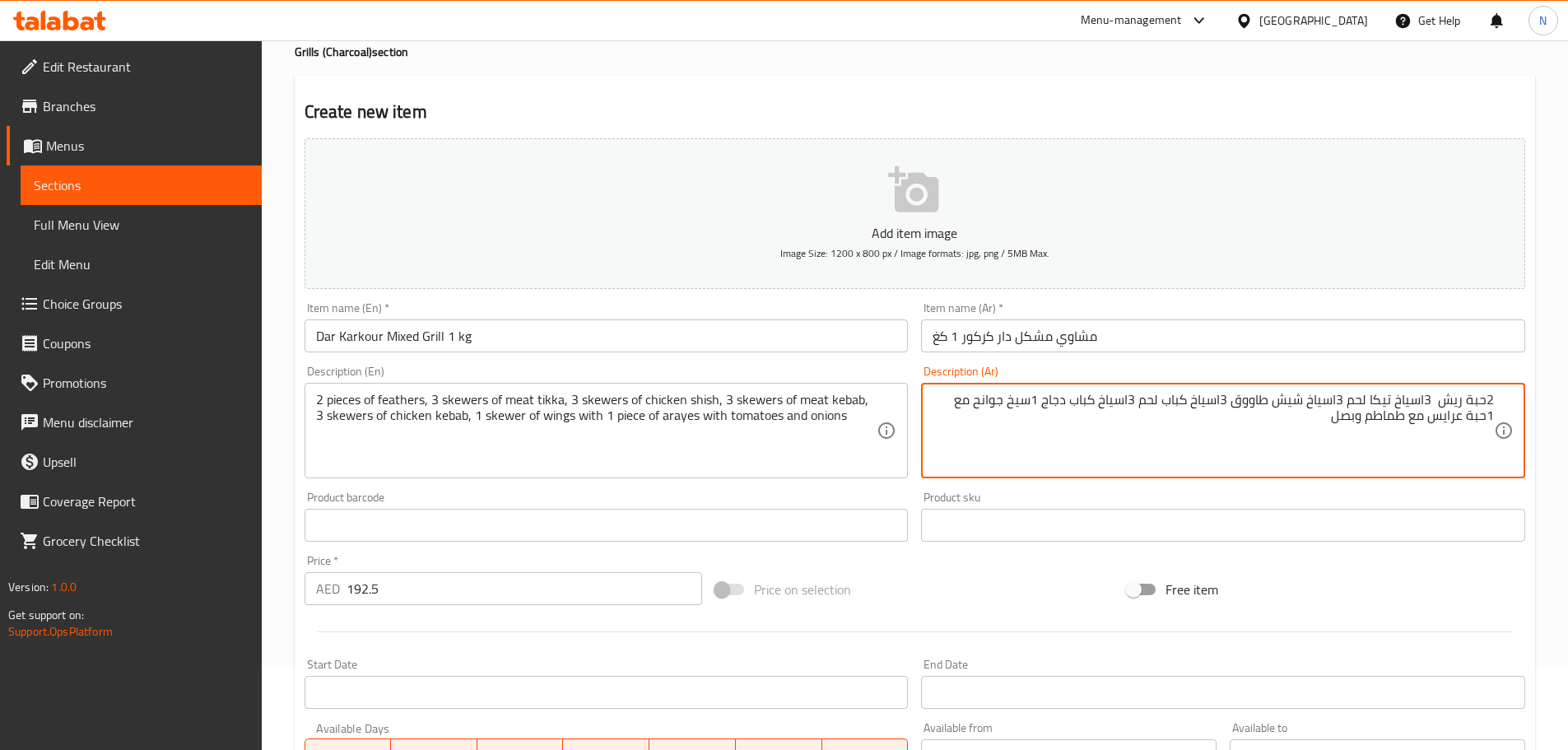
click at [1432, 401] on textarea "2حبة ريش 3اسياخ تيكا لحم 3اسياخ شيش طاووق 3اسياخ كباب لحم 3اسياخ كباب دجاج 1سيخ…" at bounding box center [1213, 431] width 561 height 79
click at [1436, 424] on textarea "2حبة ريش 3اسياخ تيكا لحم 3اسياخ شيش طاووق 3اسياخ كباب لحم 3اسياخ كباب دجاج 1سيخ…" at bounding box center [1213, 431] width 561 height 79
click at [1437, 396] on textarea "2حبة ريش 3اسياخ تيكا لحم 3اسياخ شيش طاووق 3اسياخ كباب لحم 3اسياخ كباب دجاج 1سيخ…" at bounding box center [1213, 431] width 561 height 79
click at [1486, 401] on textarea "2حبة ريش 3اسياخ تيكا لحم 3اسياخ شيش طاووق 3اسياخ كباب لحم 3اسياخ كباب دجاج 1سيخ…" at bounding box center [1213, 431] width 561 height 79
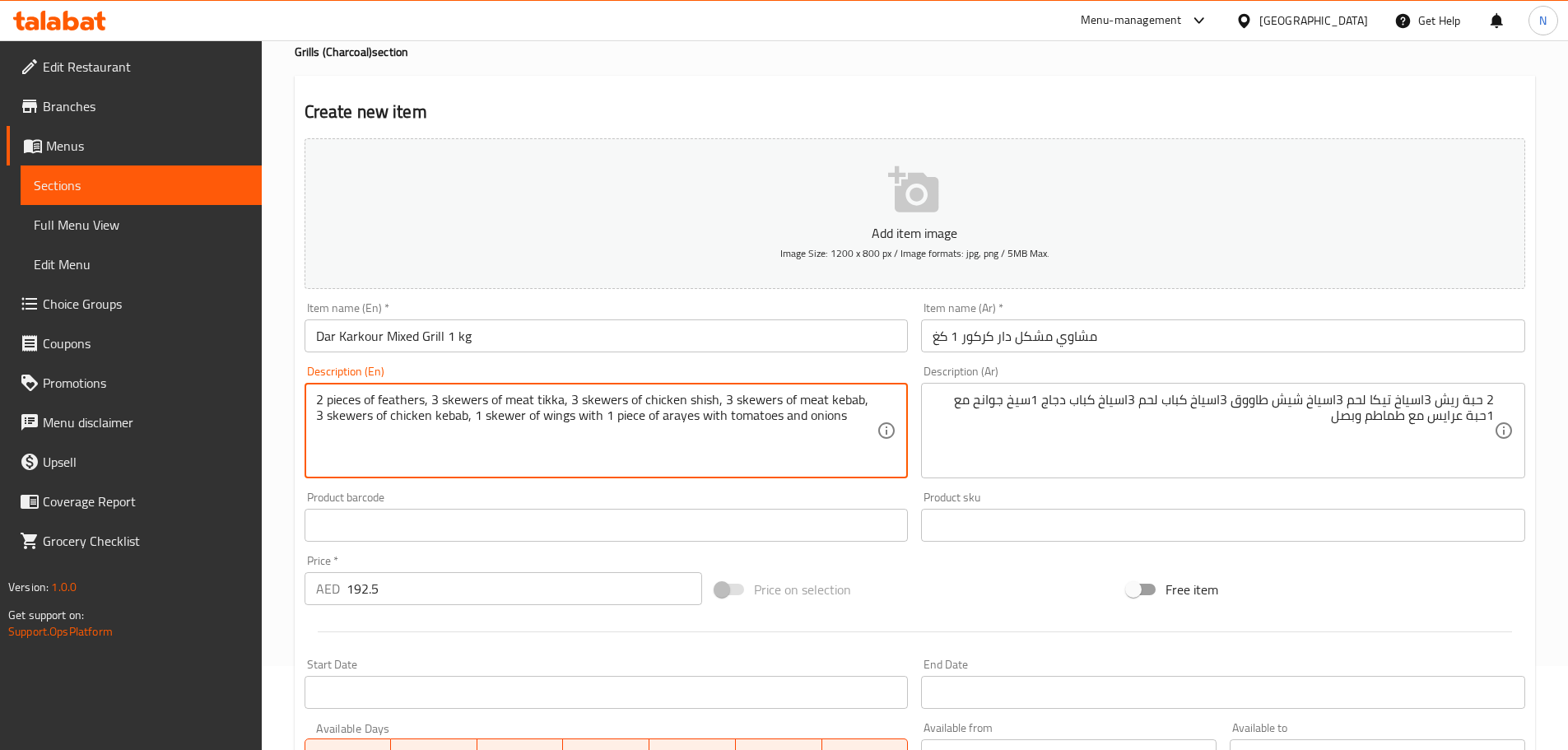
click at [353, 403] on textarea "2 pieces of feathers, 3 skewers of meat tikka, 3 skewers of chicken shish, 3 sk…" at bounding box center [596, 431] width 561 height 79
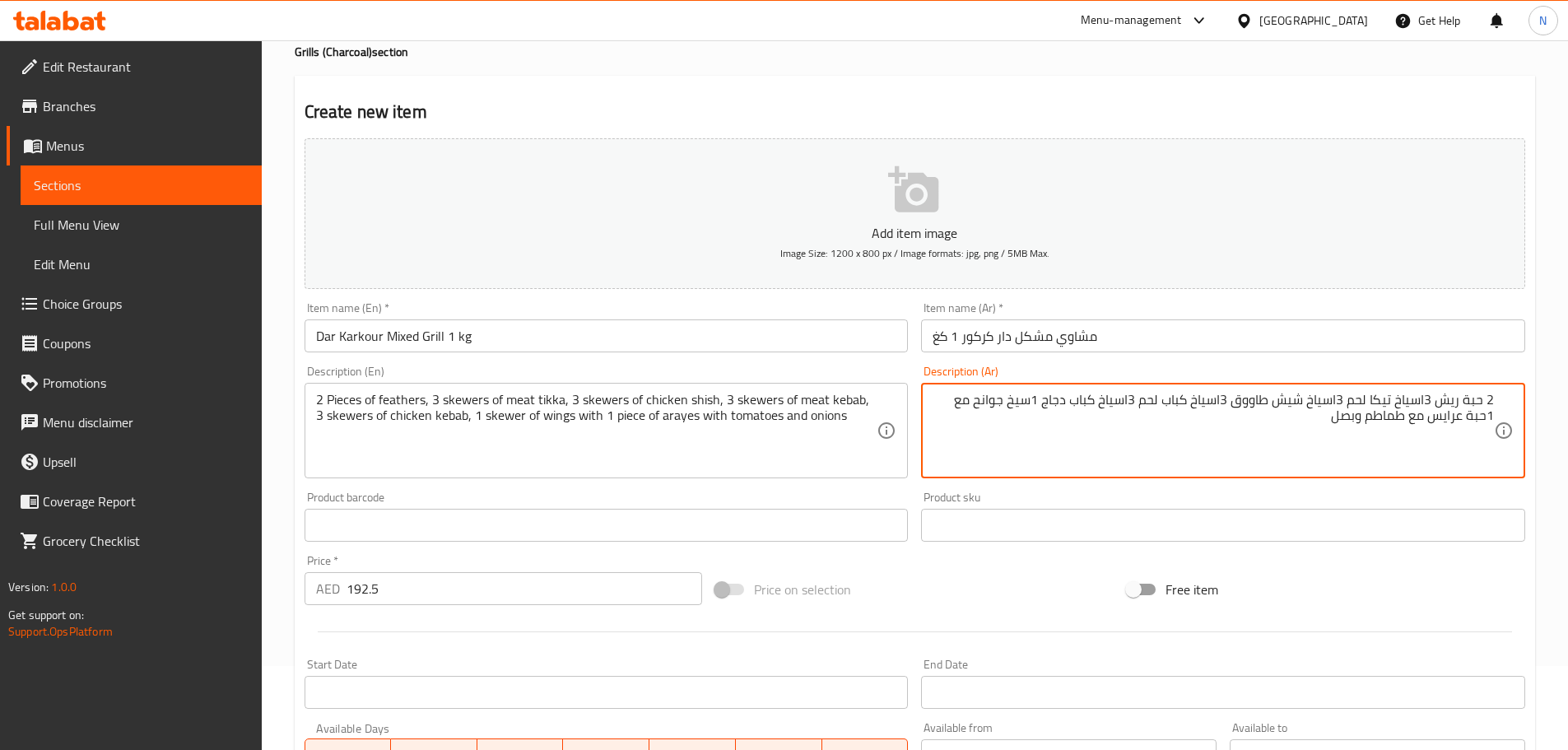
click at [1441, 405] on textarea "2 حبة ريش 3اسياخ تيكا لحم 3اسياخ شيش طاووق 3اسياخ كباب لحم 3اسياخ كباب دجاج 1سي…" at bounding box center [1213, 431] width 561 height 79
click at [1444, 403] on textarea "2 حبة ريش 3اسياخ تيكا لحم 3اسياخ شيش طاووق 3اسياخ كباب لحم 3اسياخ كباب دجاج 1سي…" at bounding box center [1213, 431] width 561 height 79
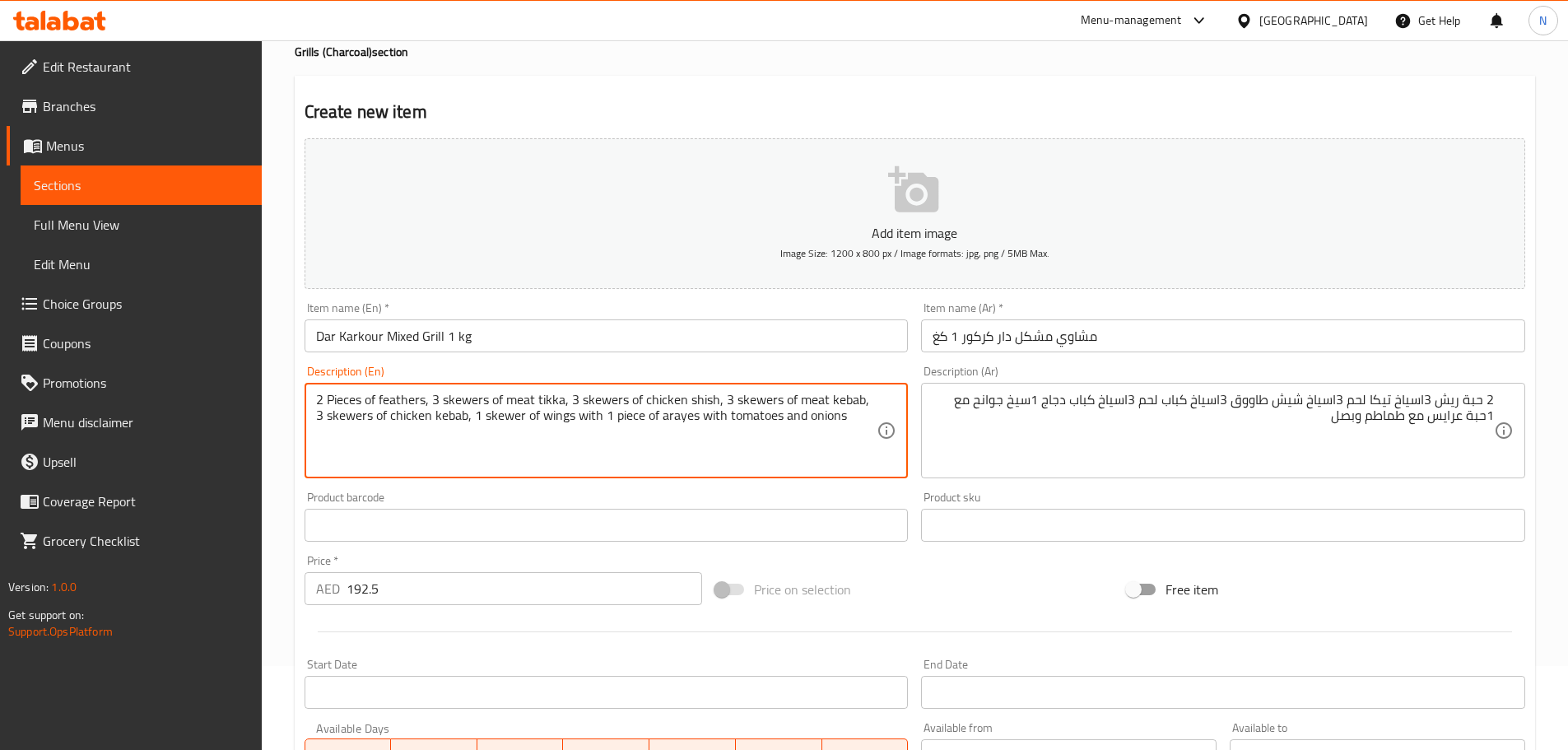
click at [406, 404] on textarea "2 Pieces of feathers, 3 skewers of meat tikka, 3 skewers of chicken shish, 3 sk…" at bounding box center [596, 431] width 561 height 79
click at [383, 399] on textarea "2 Pieces of Ribs, 3 skewers of meat tikka, 3 skewers of chicken shish, 3 skewer…" at bounding box center [596, 431] width 561 height 79
click at [499, 387] on div "2 Pieces of ribs, 3 skewers of meat tikka, 3 skewers of chicken shish, 3 skewer…" at bounding box center [606, 430] width 604 height 96
click at [941, 591] on div "Price on selection" at bounding box center [914, 589] width 411 height 45
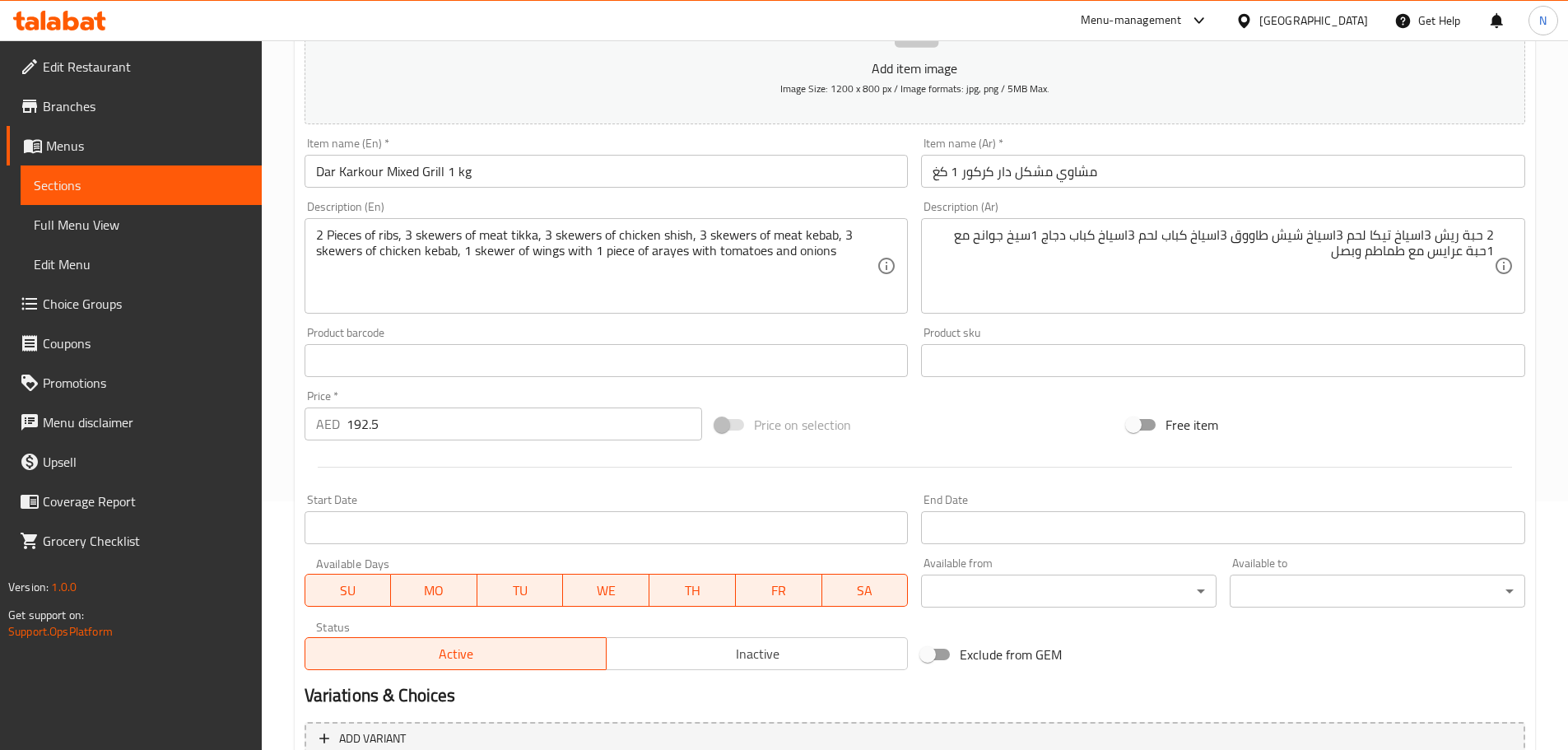
scroll to position [413, 0]
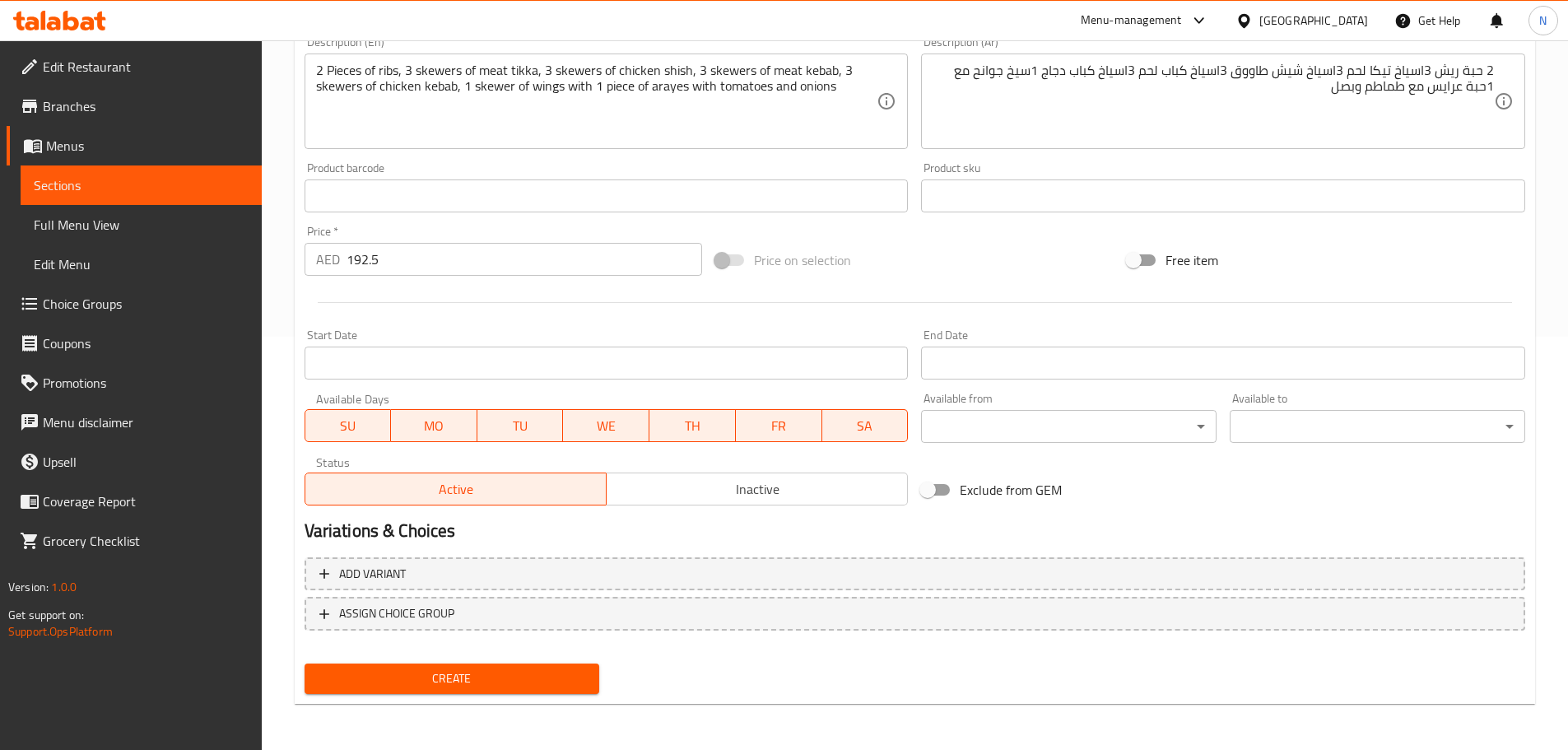
click at [529, 670] on span "Create" at bounding box center [452, 679] width 270 height 21
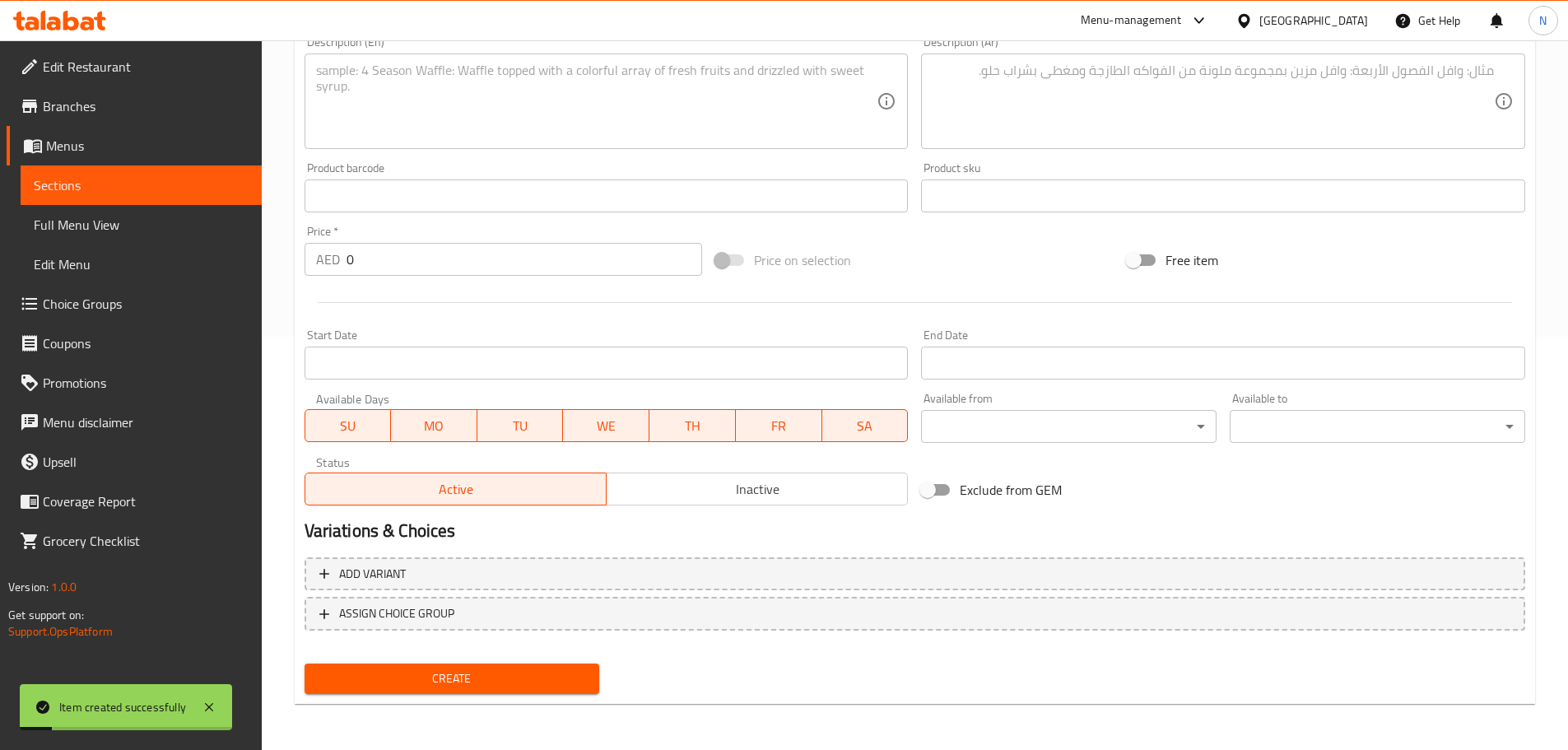
scroll to position [84, 0]
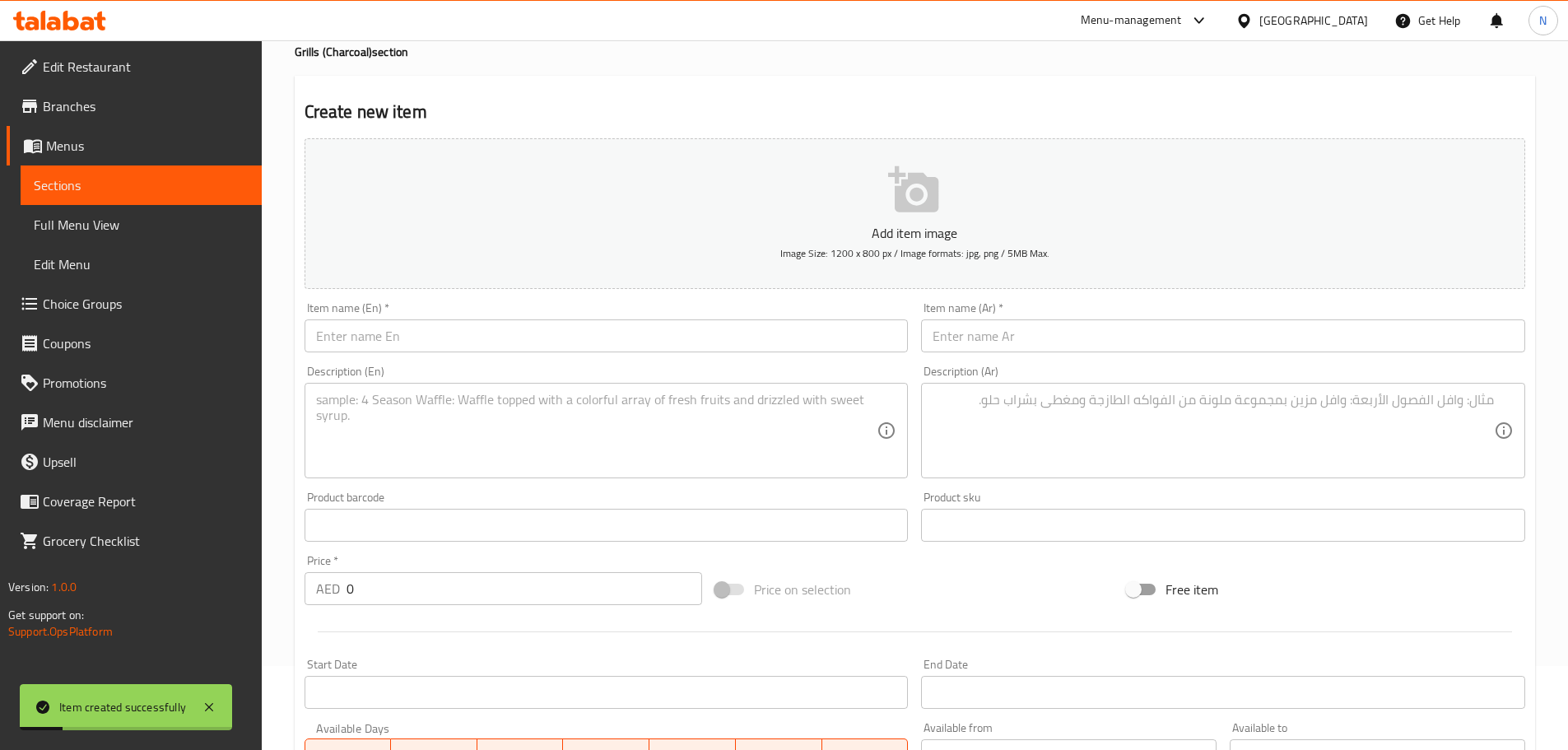
click at [509, 335] on input "text" at bounding box center [606, 336] width 604 height 33
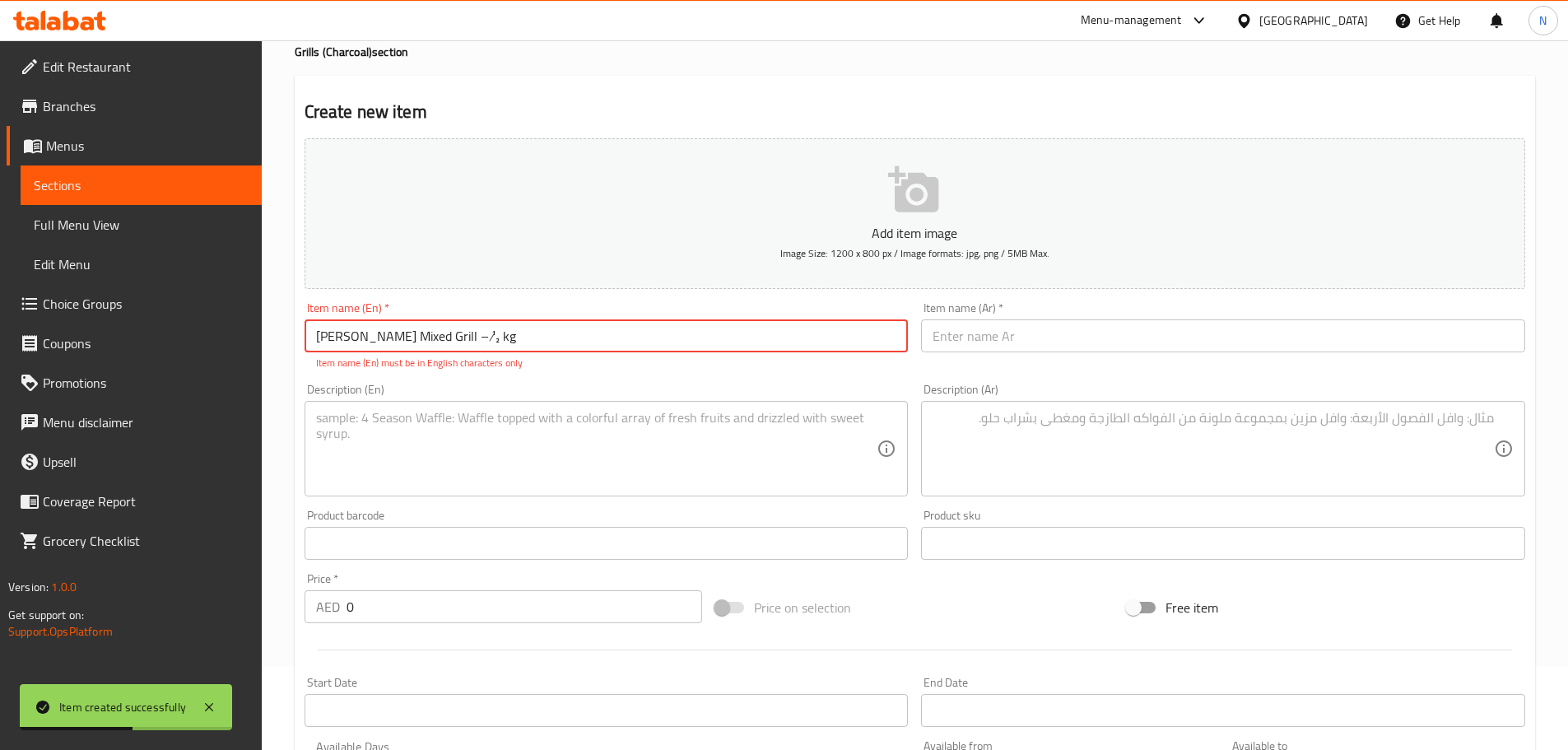
drag, startPoint x: 463, startPoint y: 338, endPoint x: 444, endPoint y: 344, distance: 19.9
click at [444, 344] on input "Dar Karkour Mixed Grill – ½ kg" at bounding box center [606, 336] width 604 height 33
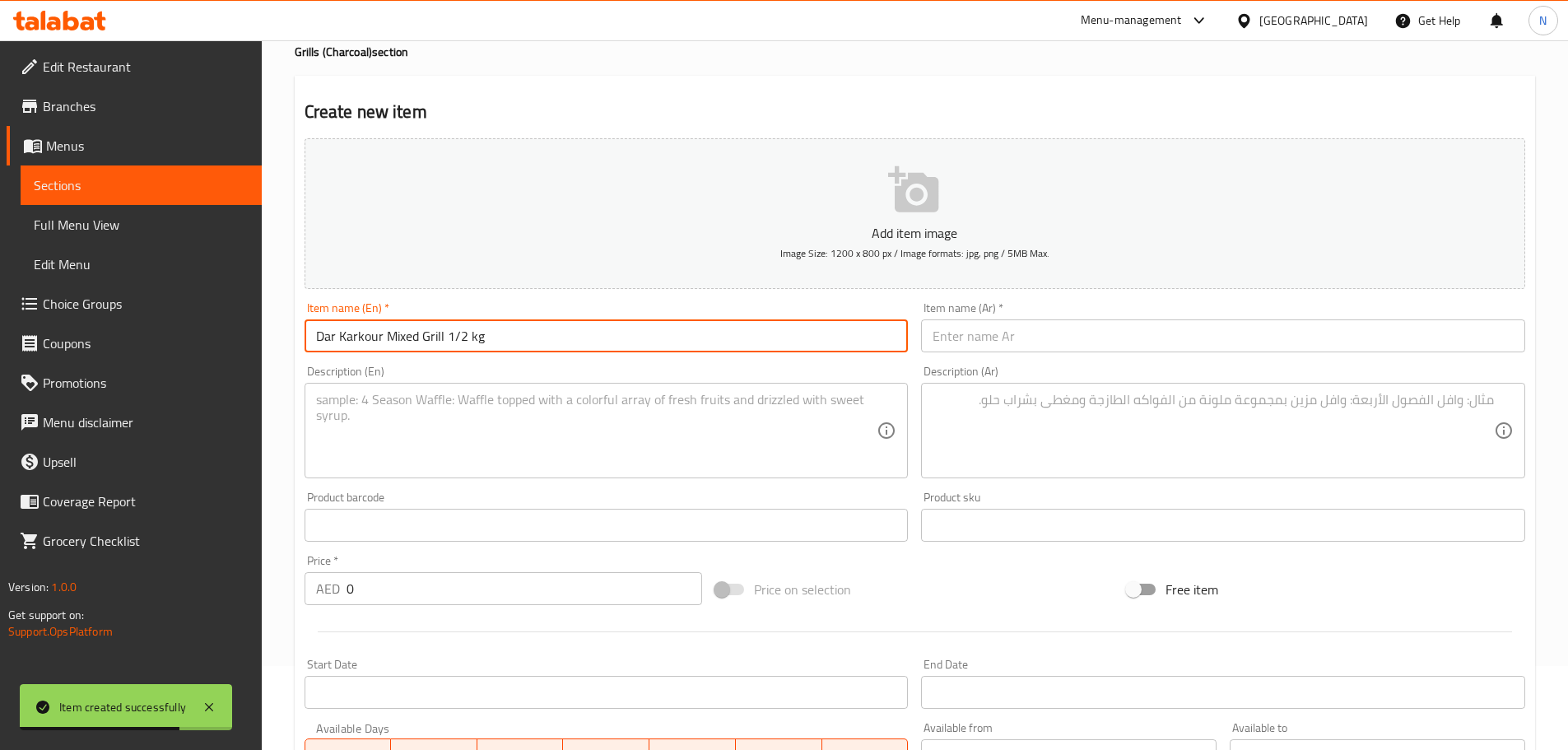
click at [437, 339] on input "Dar Karkour Mixed Grill 1/2 kg" at bounding box center [606, 336] width 604 height 33
click at [1051, 333] on input "text" at bounding box center [1223, 336] width 604 height 33
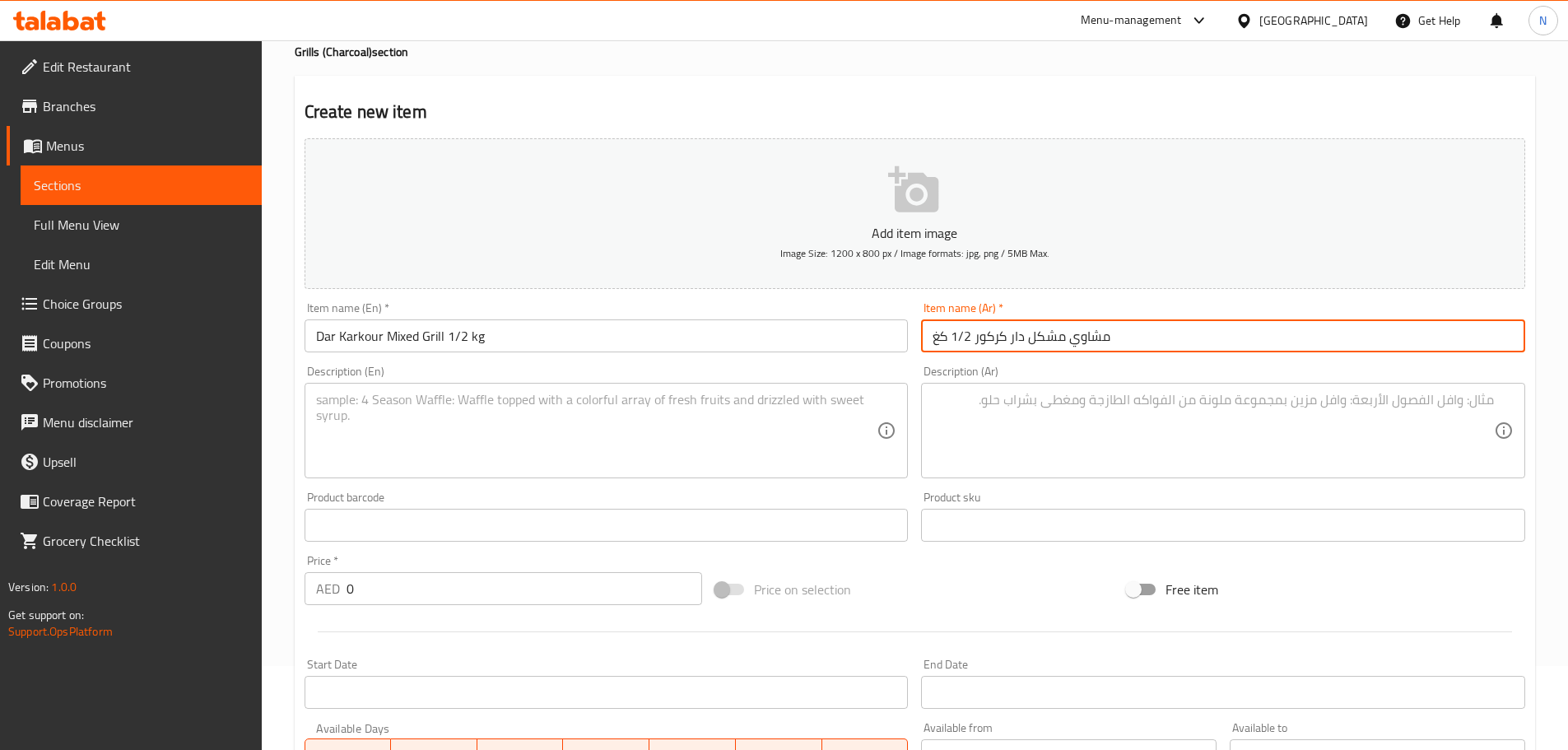
click at [1103, 415] on textarea at bounding box center [1213, 431] width 561 height 79
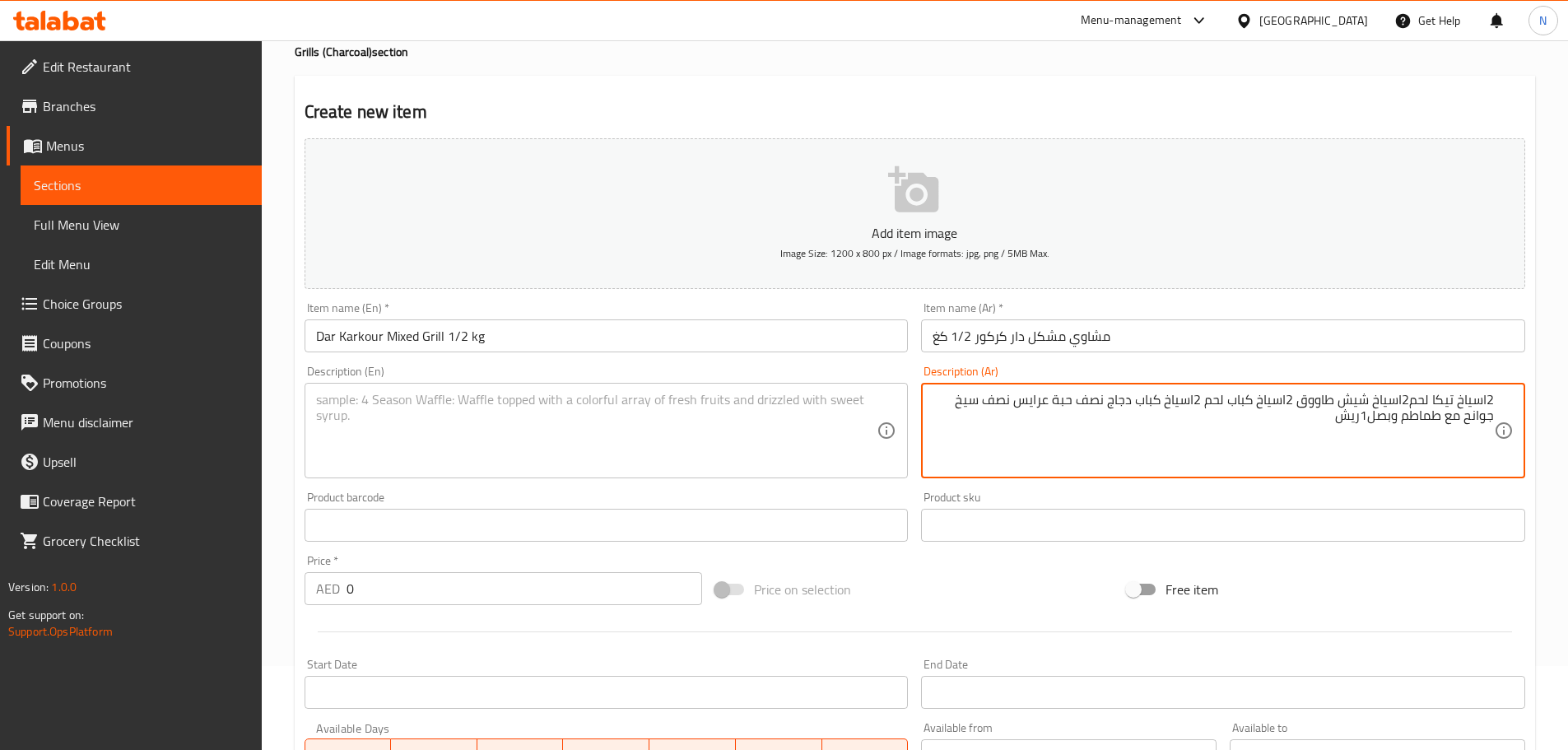
click at [1486, 397] on textarea "2اسياخ تيكا لحم2اسياخ شيش طاووق 2اسياخ كباب لحم 2اسياخ كباب دجاج نصف حبة عرايس …" at bounding box center [1213, 431] width 561 height 79
click at [1404, 403] on textarea "2 اسياخ تيكا لحم2اسياخ شيش طاووق 2اسياخ كباب لحم 2اسياخ كباب دجاج نصف حبة عرايس…" at bounding box center [1213, 431] width 561 height 79
click at [1128, 398] on textarea "2 اسياخ تيكا لحم 2اسياخ شيش طاووق 2اسياخ كباب لحم 2اسياخ كباب دجاج نصف حبة عراي…" at bounding box center [1213, 431] width 561 height 79
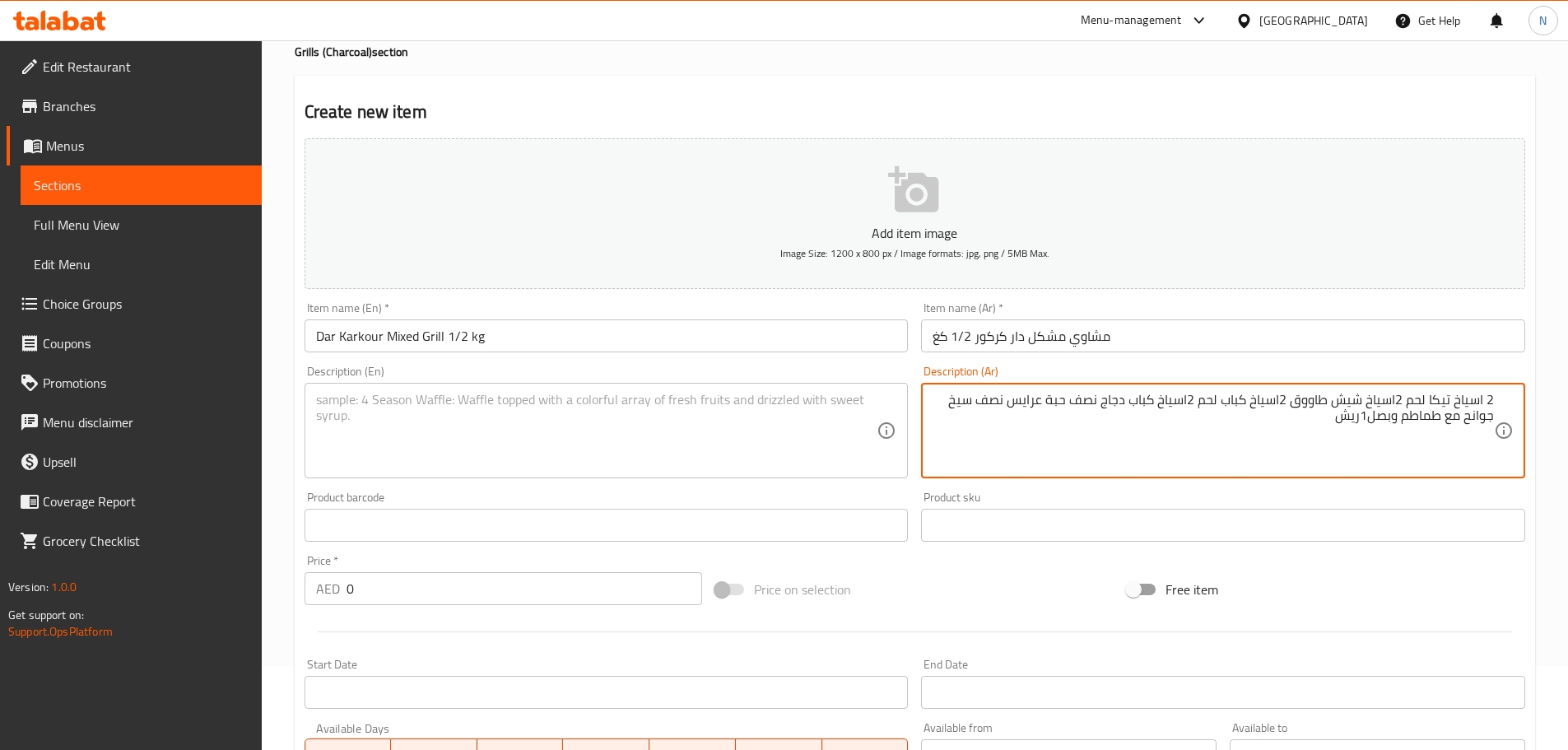
click at [463, 444] on textarea at bounding box center [596, 431] width 561 height 79
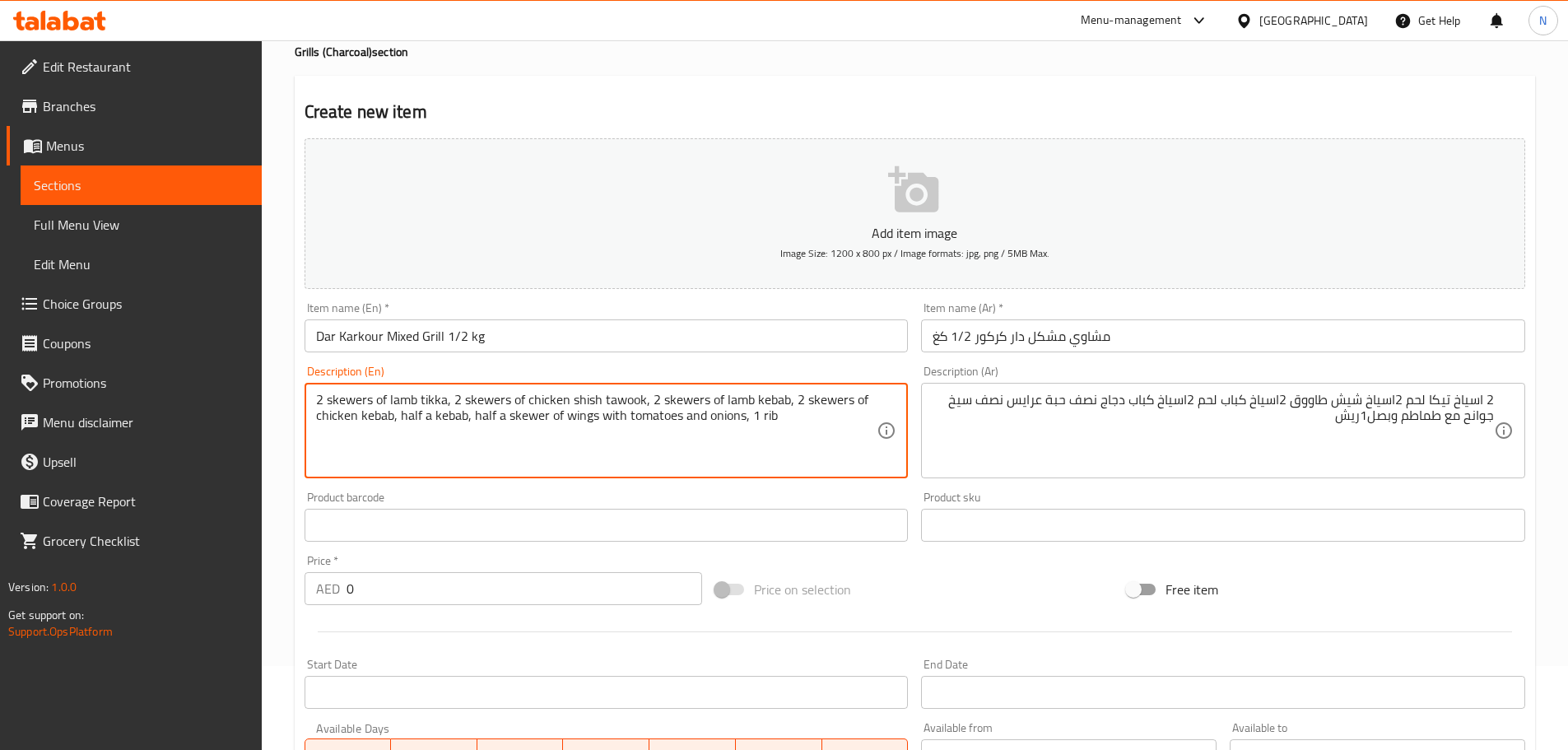
click at [353, 404] on textarea "2 skewers of lamb tikka, 2 skewers of chicken shish tawook, 2 skewers of lamb k…" at bounding box center [596, 431] width 561 height 79
click at [499, 429] on textarea "2 Skewers of lamb tikka, 2 skewers of chicken shish tawook, 2 skewers of lamb k…" at bounding box center [596, 431] width 561 height 79
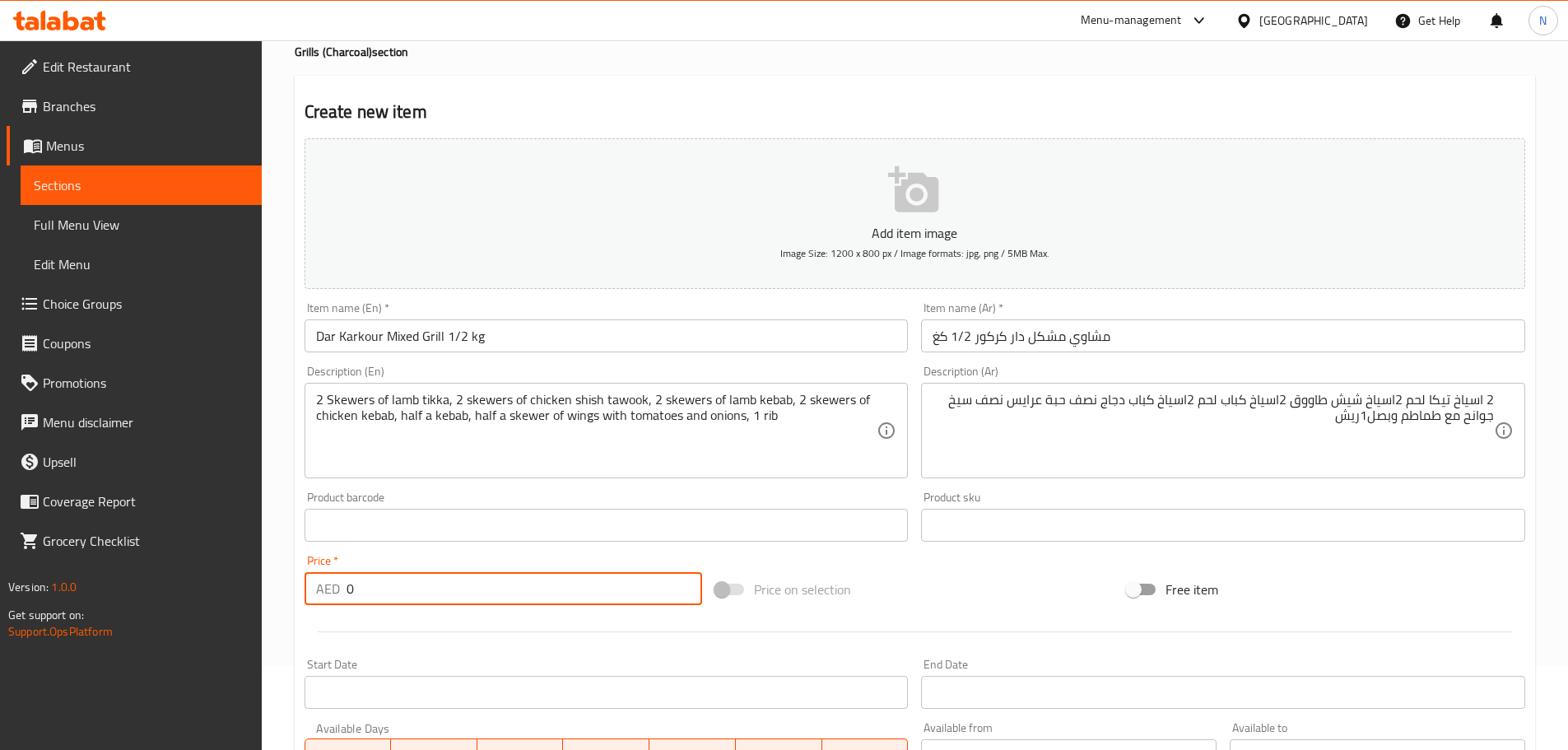
drag, startPoint x: 477, startPoint y: 591, endPoint x: 334, endPoint y: 599, distance: 143.2
click at [334, 599] on div "AED 0 Price *" at bounding box center [503, 588] width 398 height 33
click at [927, 604] on div "Price on selection" at bounding box center [914, 589] width 411 height 45
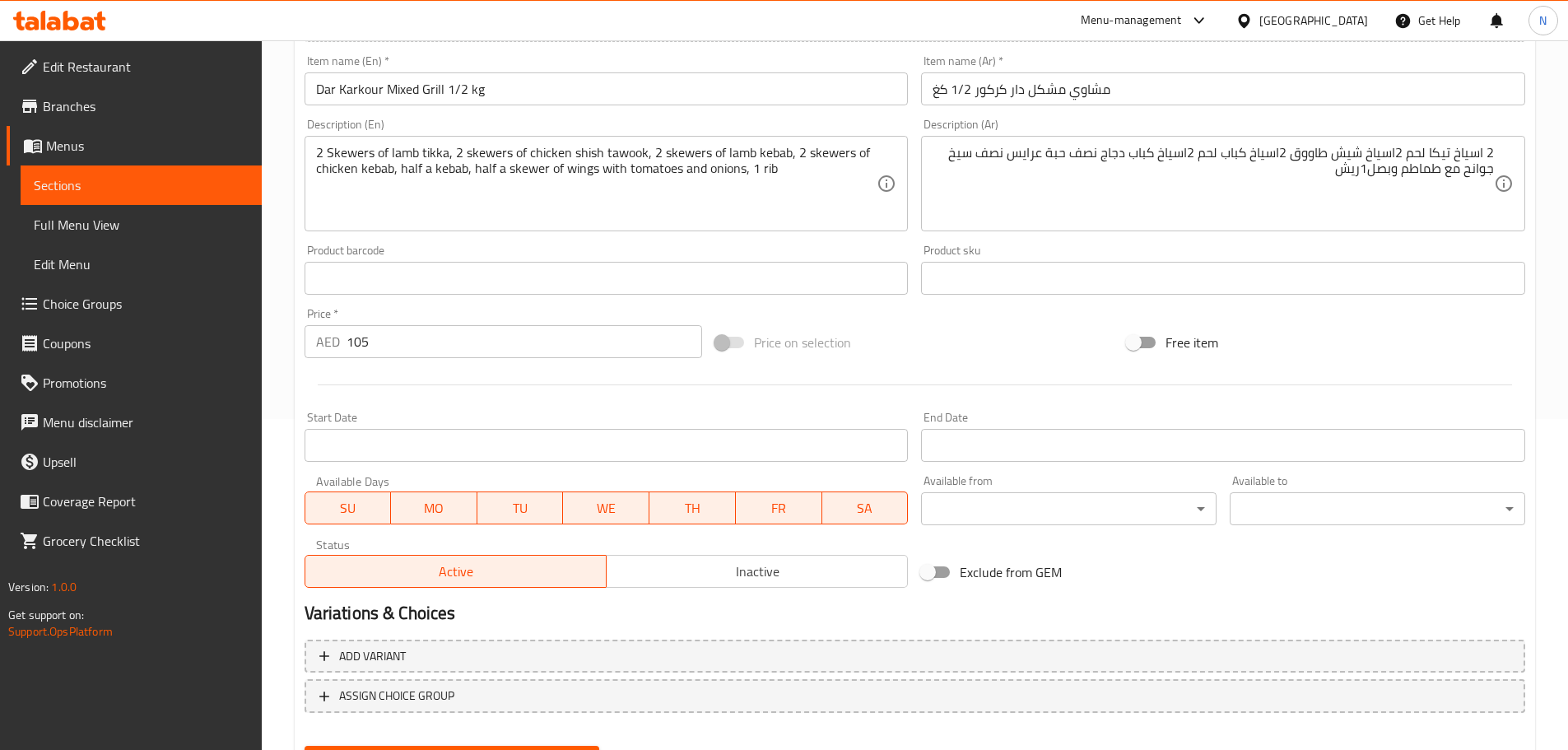
scroll to position [413, 0]
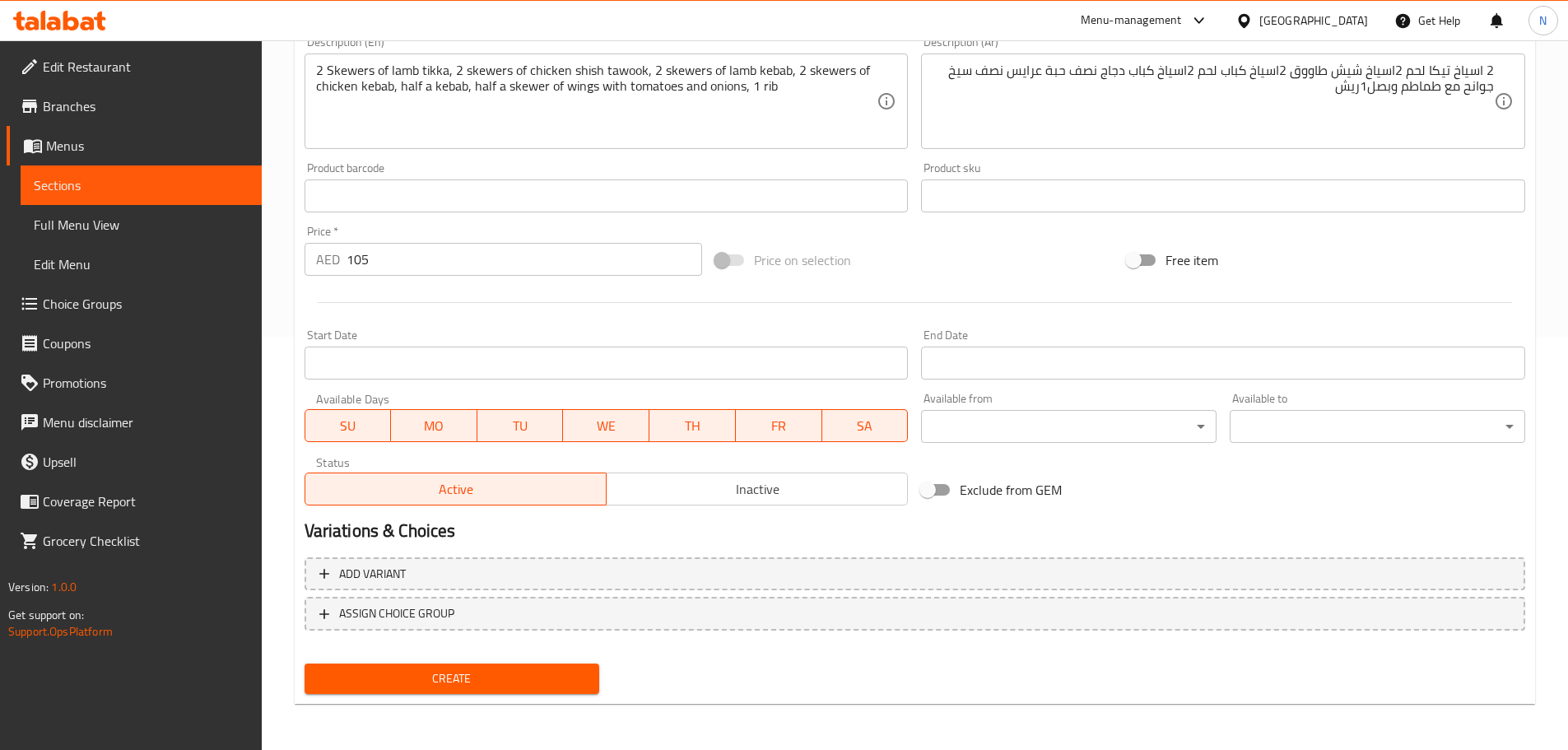
click at [502, 678] on span "Create" at bounding box center [452, 679] width 270 height 21
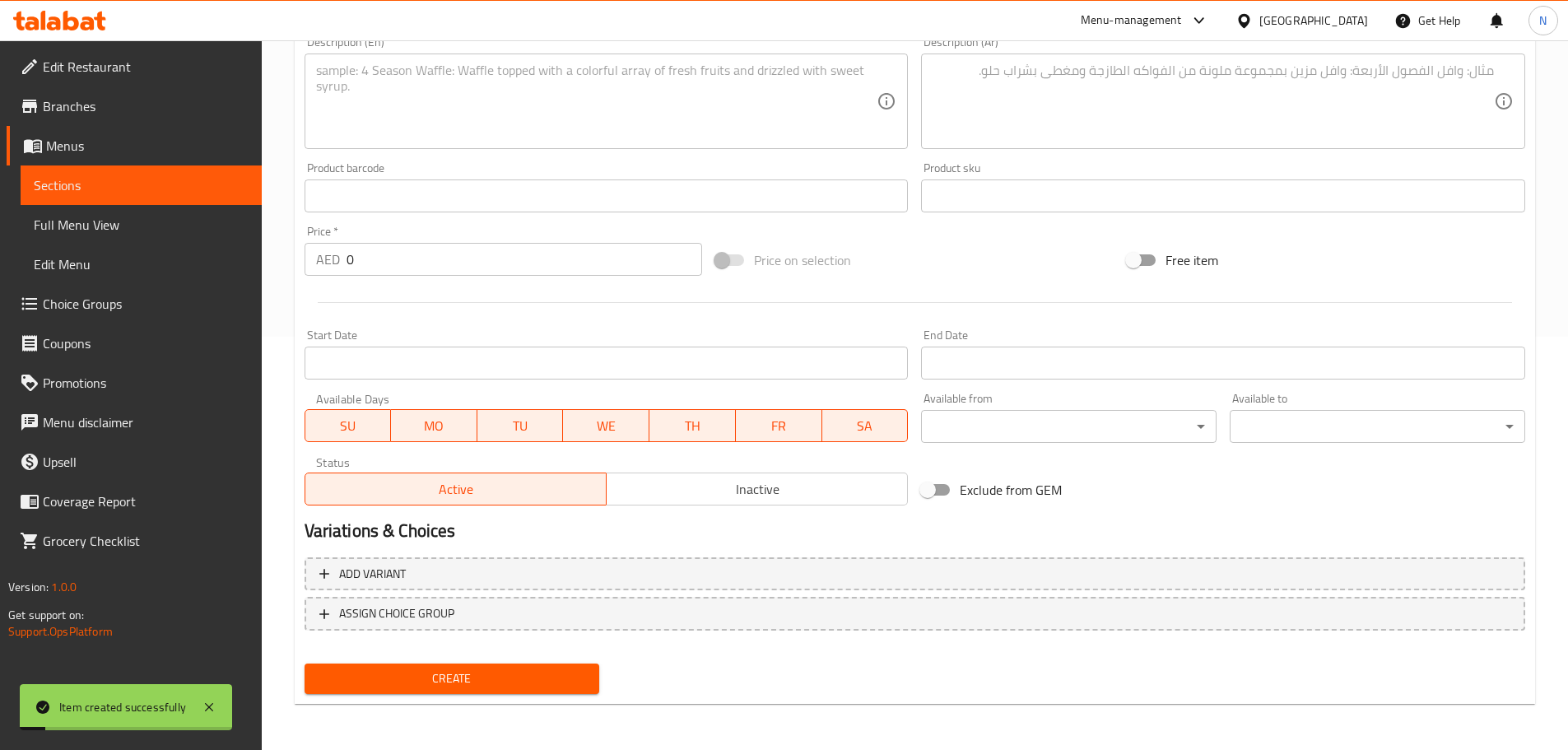
scroll to position [166, 0]
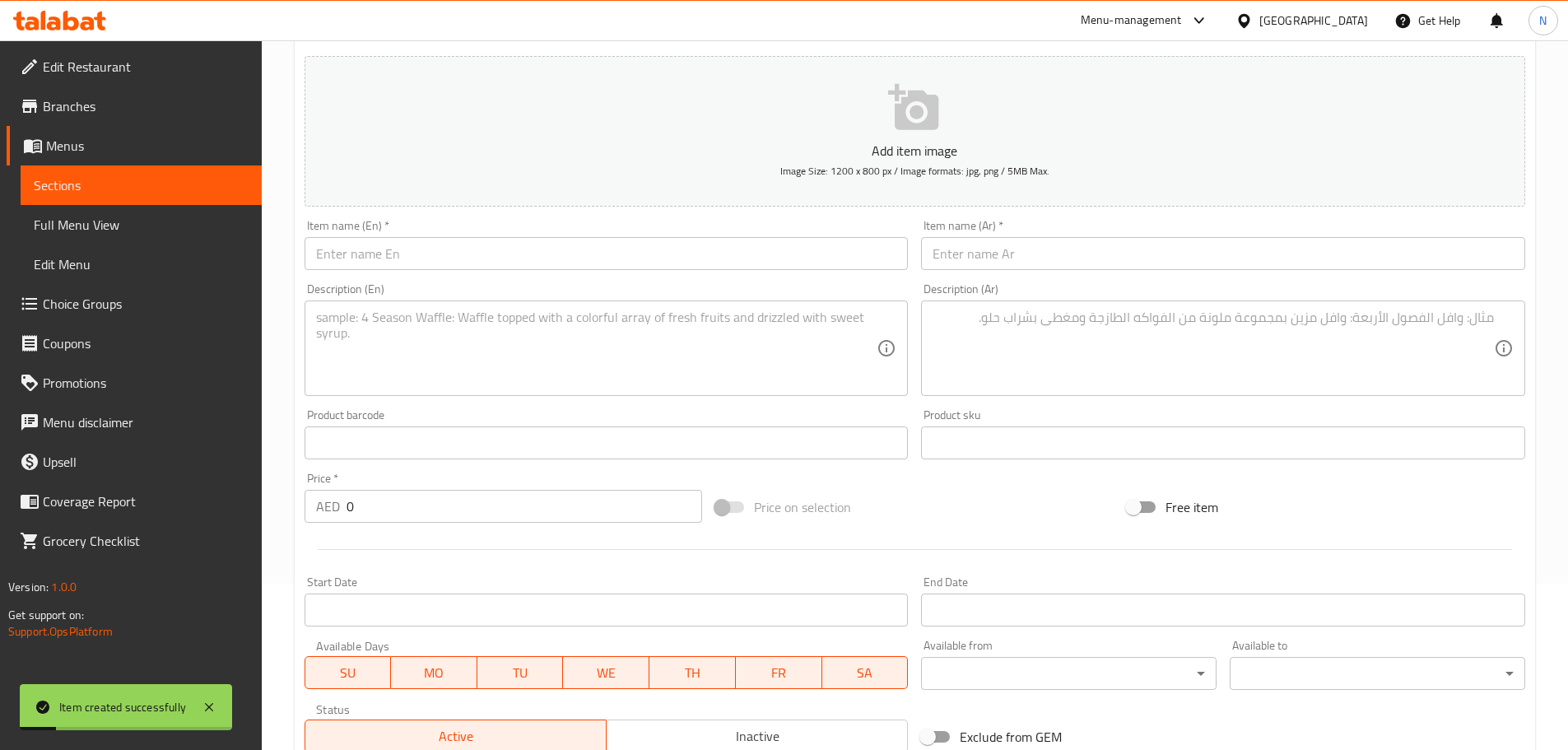
click at [537, 252] on input "text" at bounding box center [606, 254] width 604 height 33
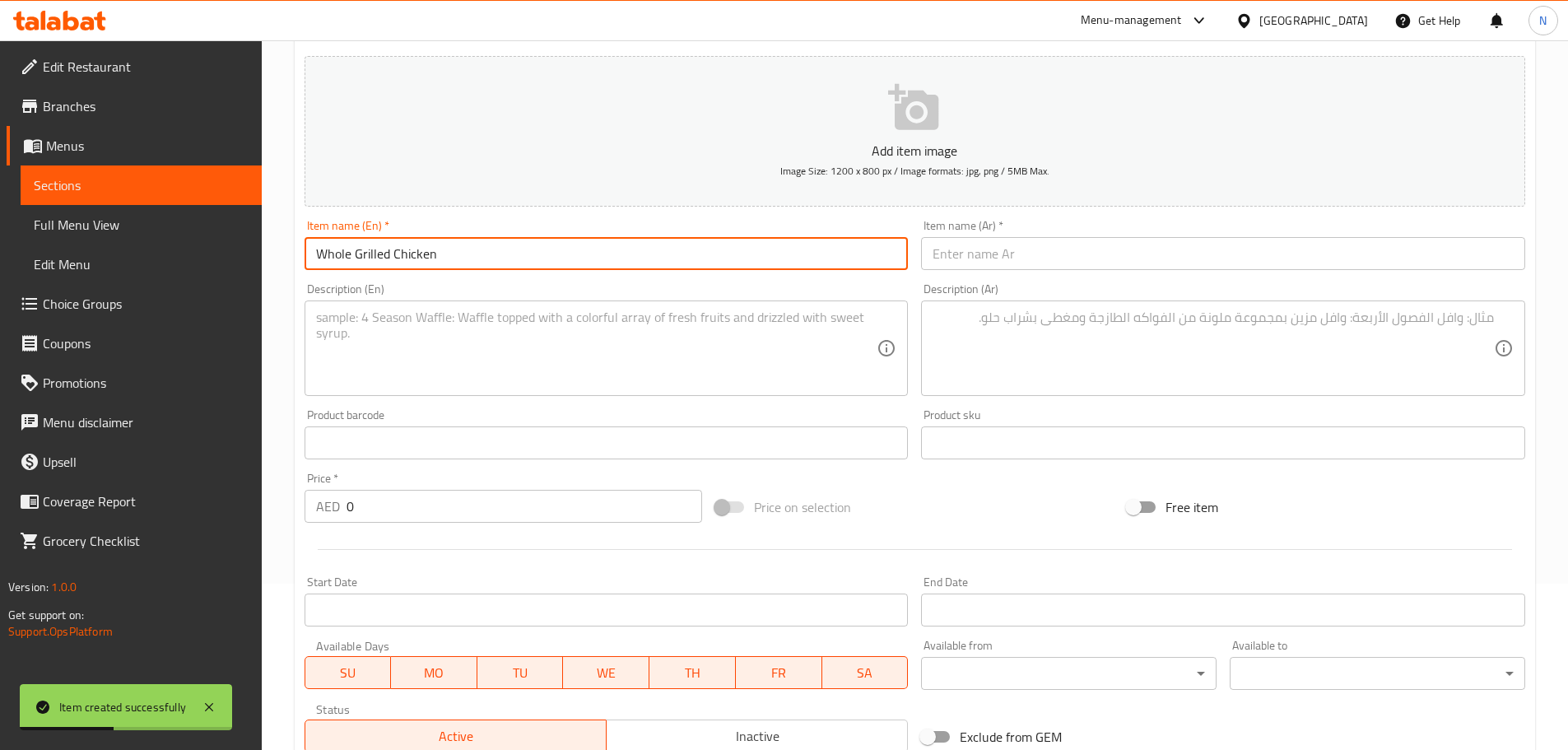
click at [991, 246] on input "text" at bounding box center [1223, 254] width 604 height 33
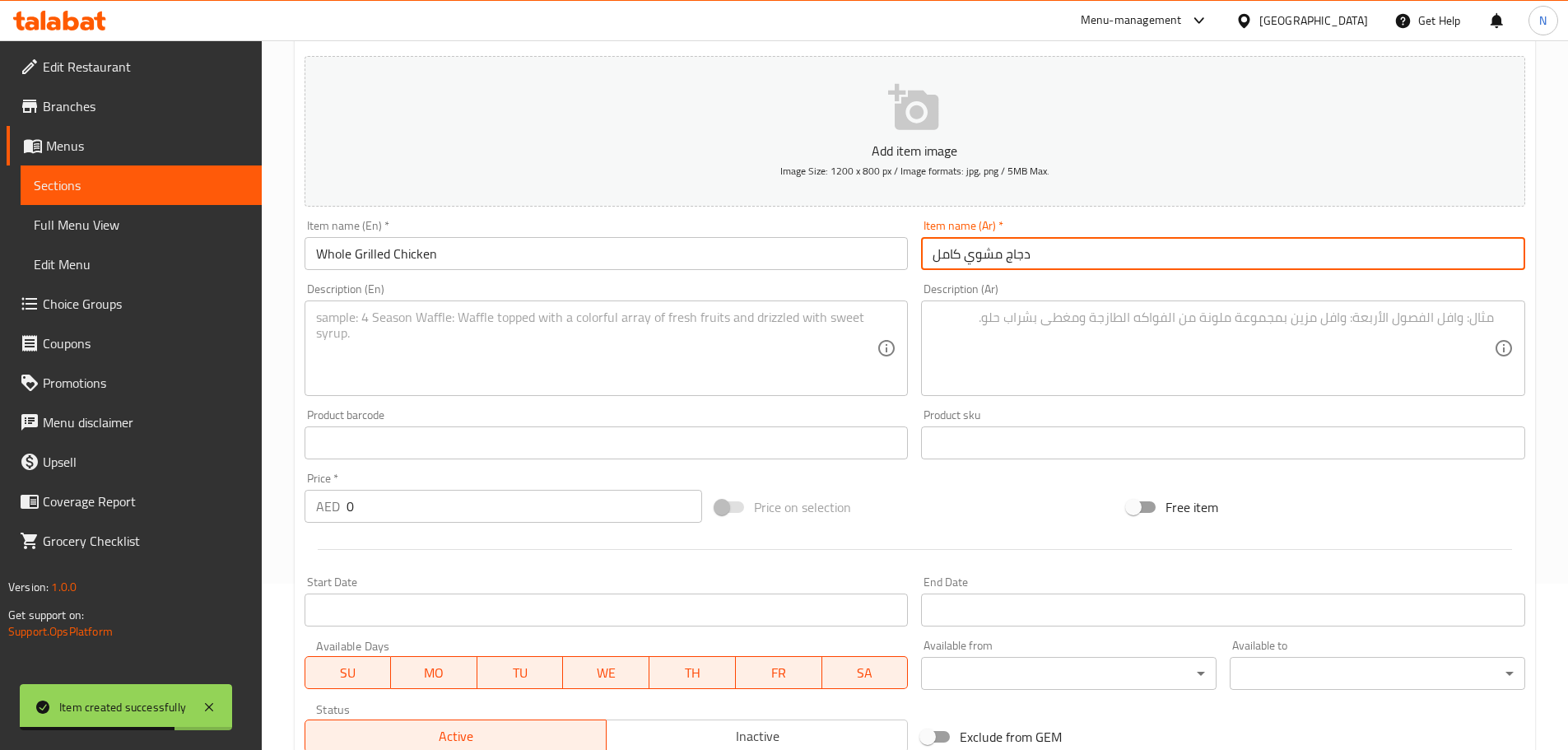
click at [968, 337] on textarea at bounding box center [1213, 349] width 561 height 79
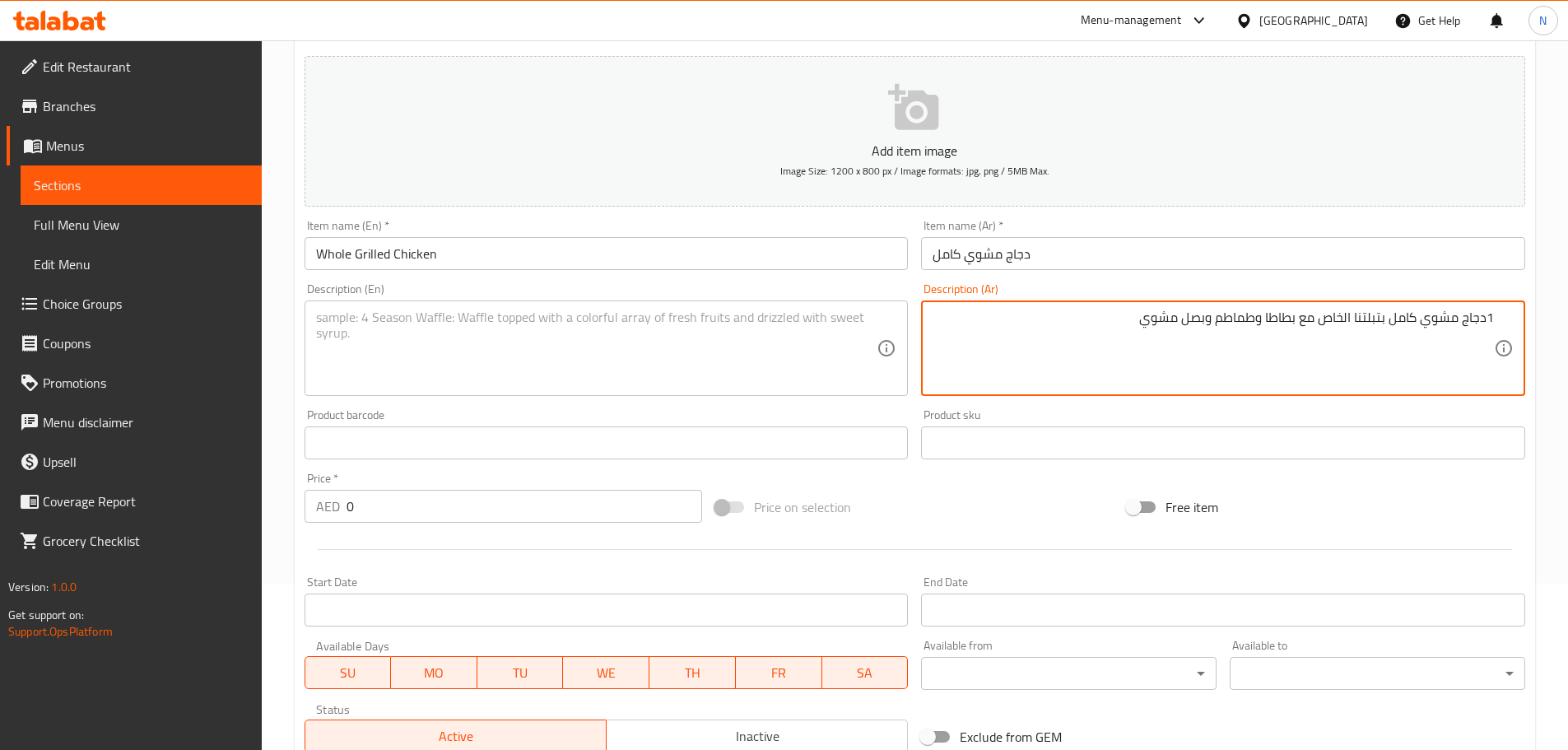
click at [1486, 317] on textarea "1دجاج مشوي كامل بتبلتنا الخاص مع بطاطا وطماطم وبصل مشوي" at bounding box center [1213, 349] width 561 height 79
click at [1417, 321] on textarea "1 دجاج مشوي كامل بتبلتنا الخاص مع بطاطا وطماطم وبصل مشوي" at bounding box center [1213, 349] width 561 height 79
click at [501, 372] on textarea at bounding box center [596, 349] width 561 height 79
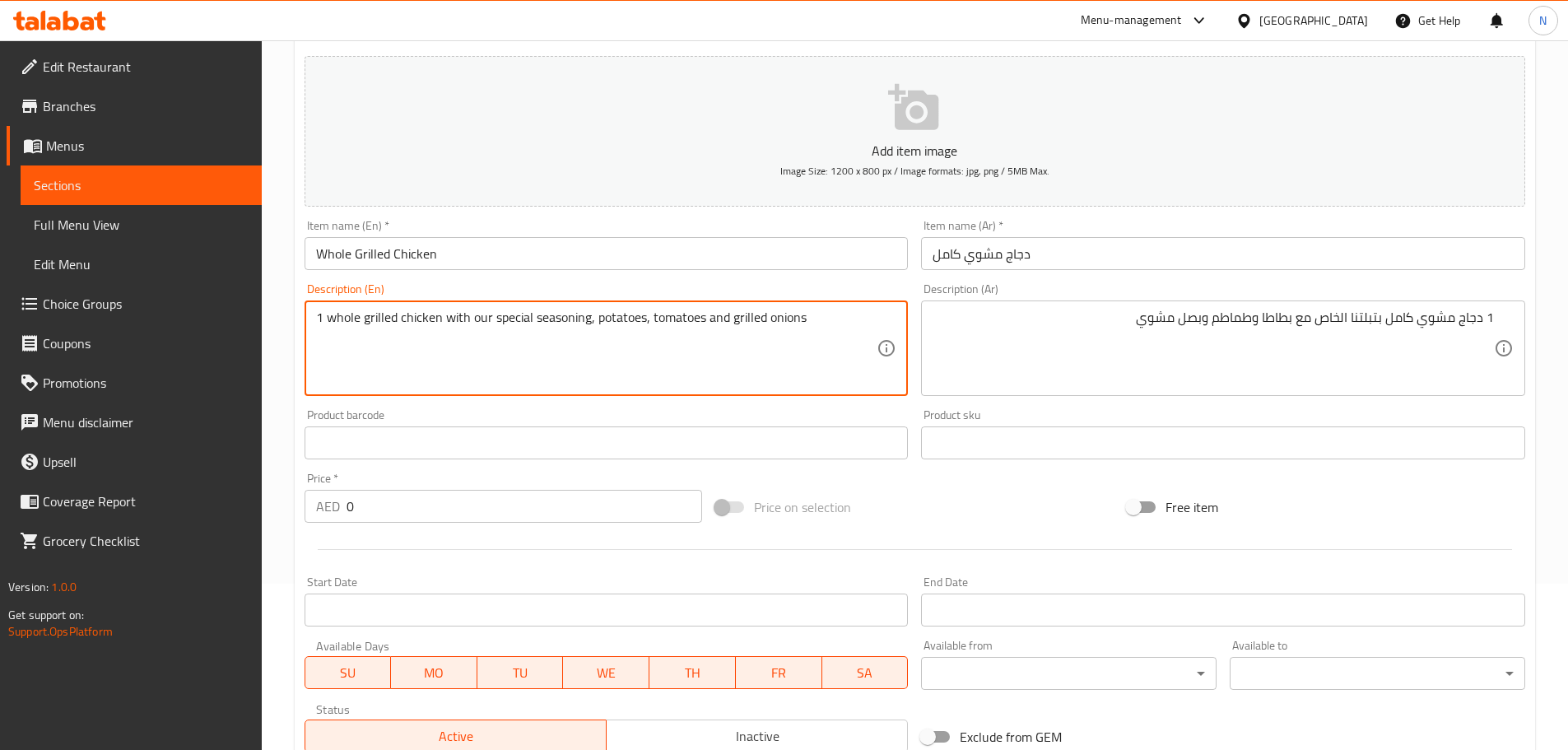
click at [335, 312] on textarea "1 whole grilled chicken with our special seasoning, potatoes, tomatoes and gril…" at bounding box center [596, 349] width 561 height 79
click at [552, 376] on textarea "1 Whole grilled chicken with our special seasoning, potatoes, tomatoes and gril…" at bounding box center [596, 349] width 561 height 79
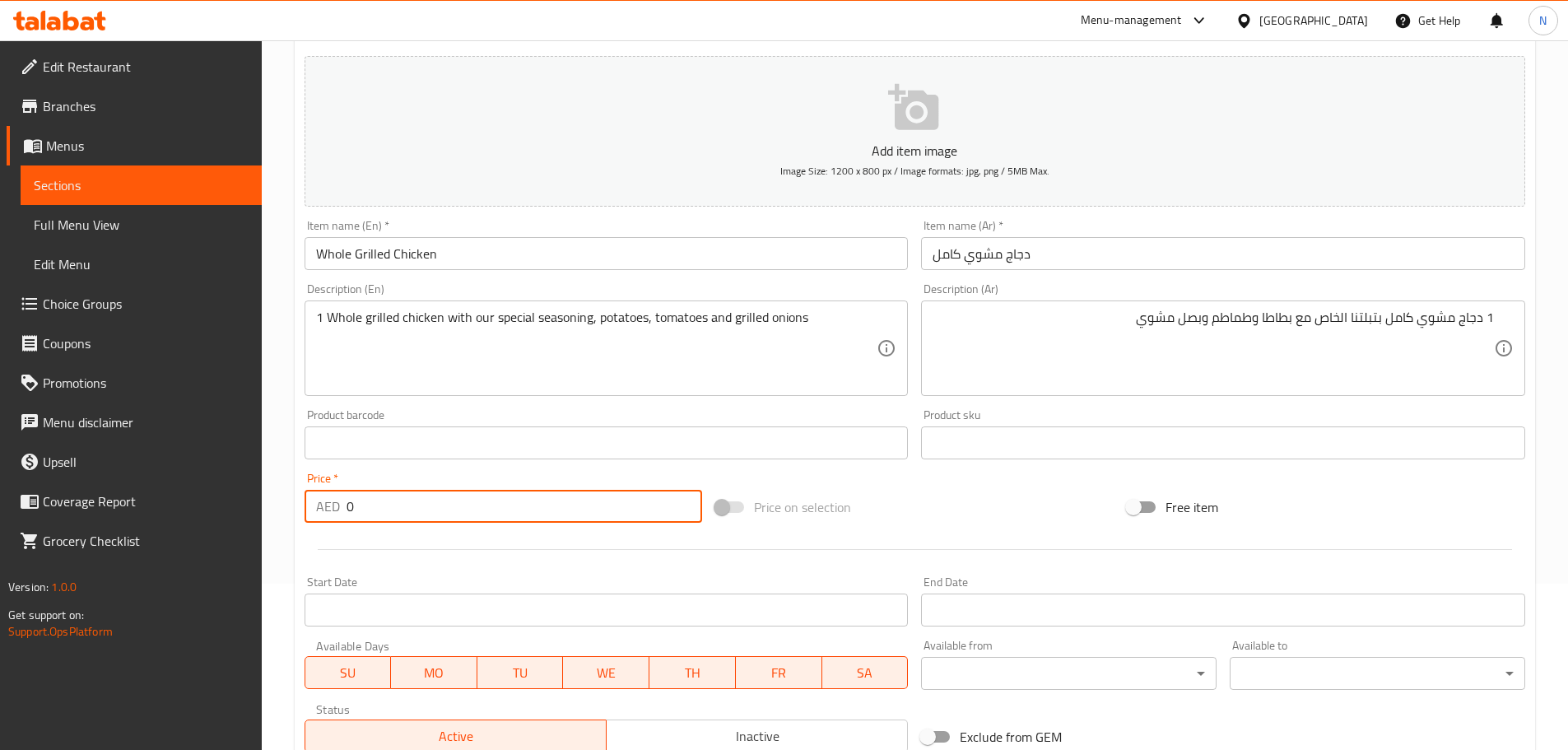
drag, startPoint x: 385, startPoint y: 509, endPoint x: 340, endPoint y: 514, distance: 45.3
click at [340, 514] on div "AED 0 Price *" at bounding box center [503, 506] width 398 height 33
click at [915, 520] on div "Price on selection" at bounding box center [914, 507] width 411 height 45
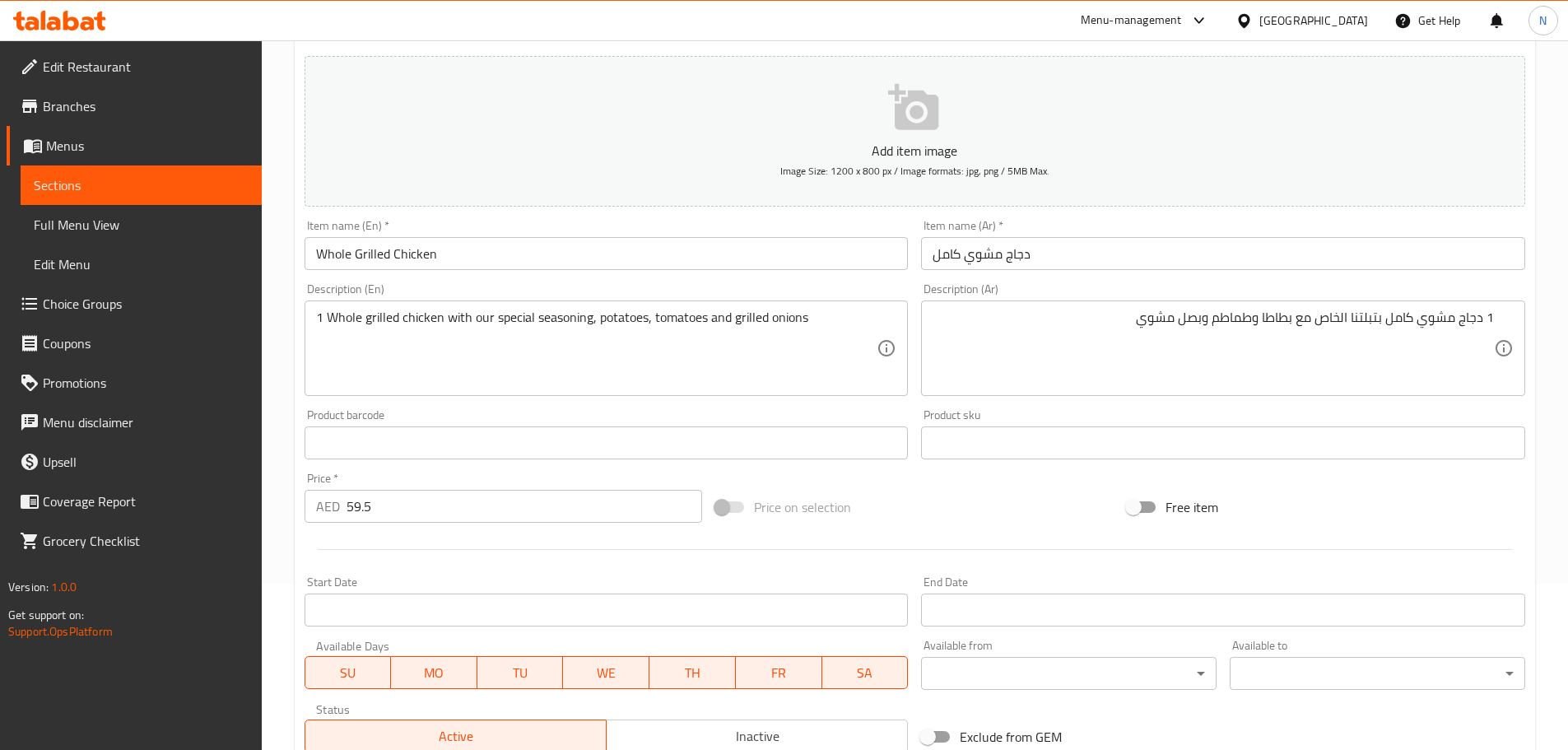
click at [860, 506] on div "Price on selection" at bounding box center [914, 507] width 411 height 45
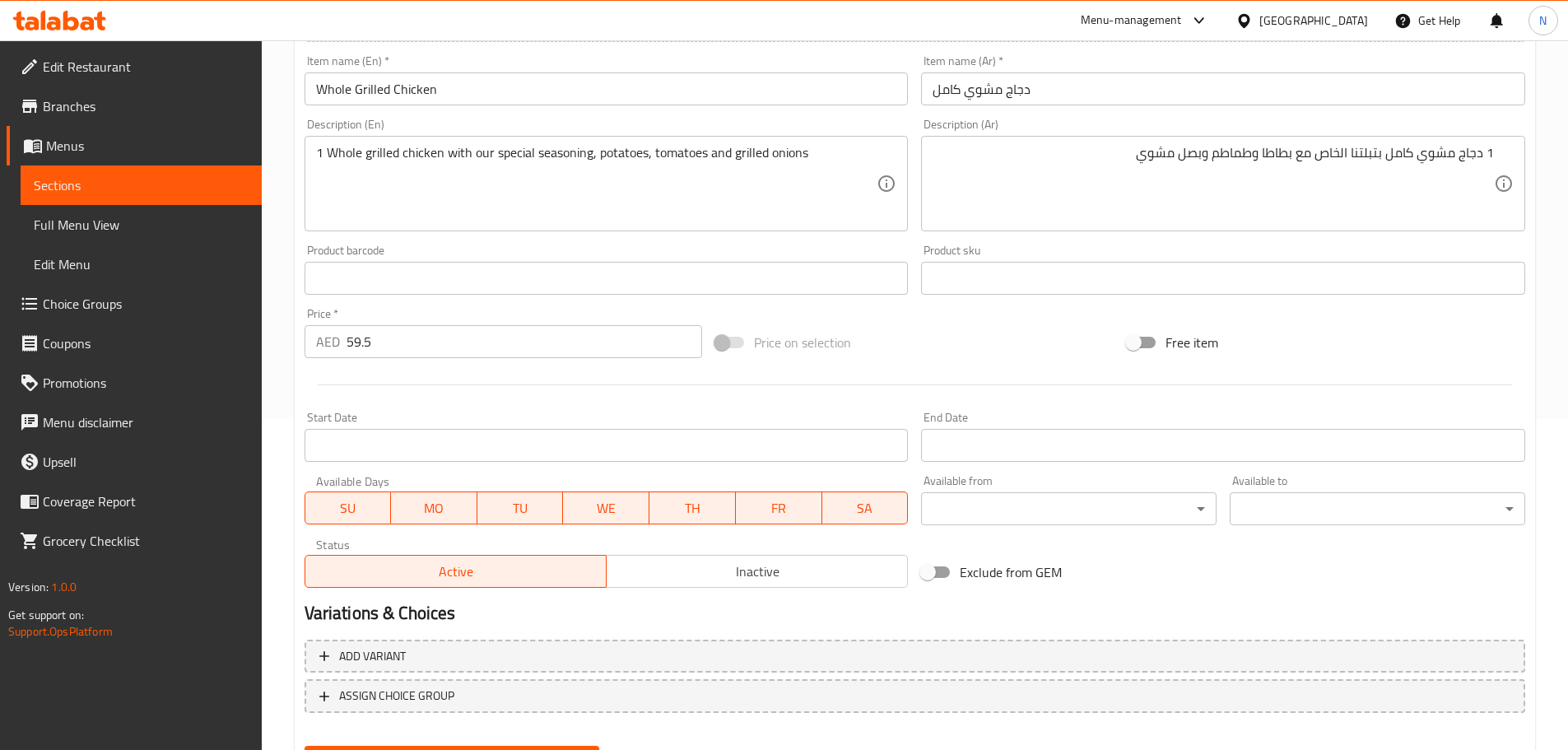
scroll to position [413, 0]
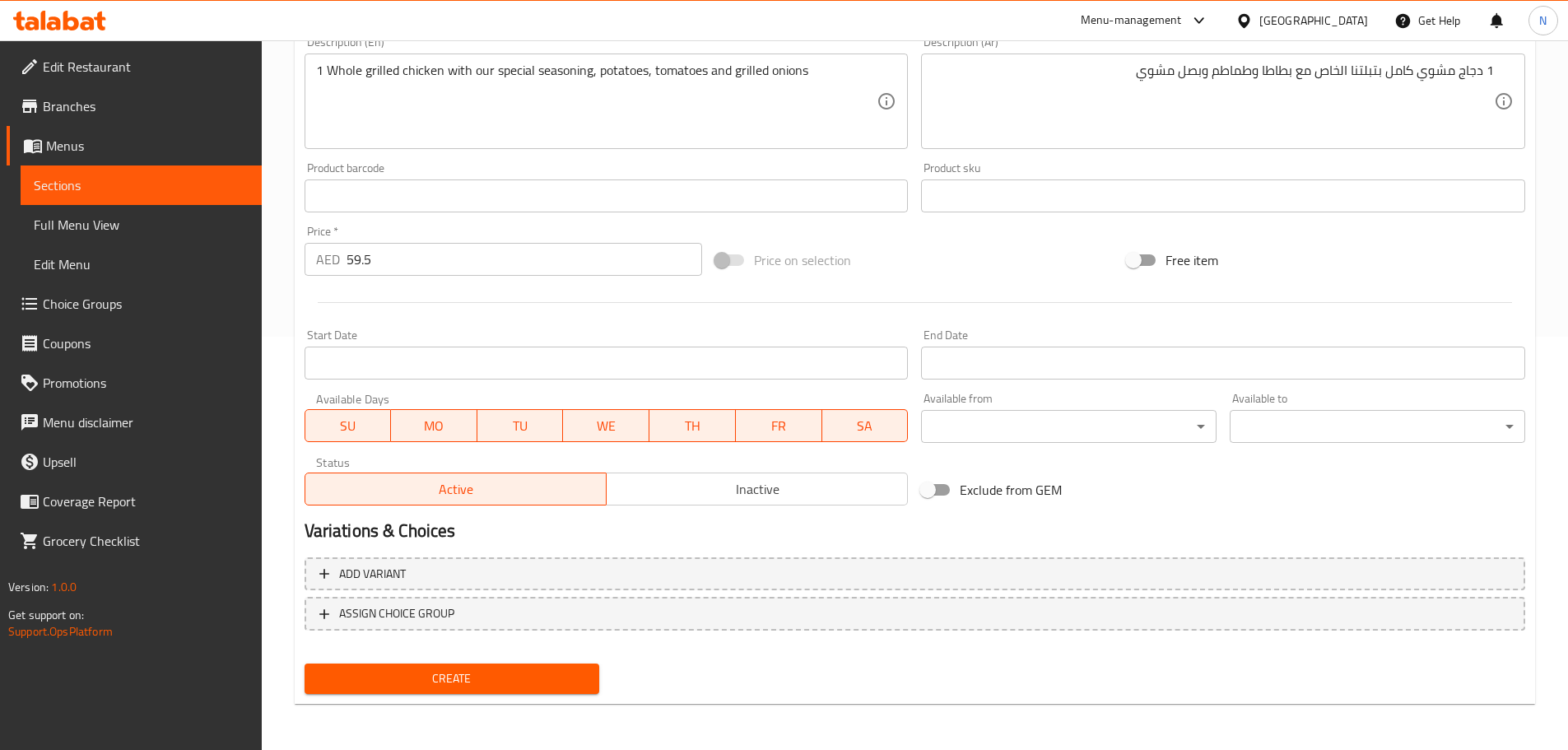
click at [491, 687] on span "Create" at bounding box center [452, 679] width 270 height 21
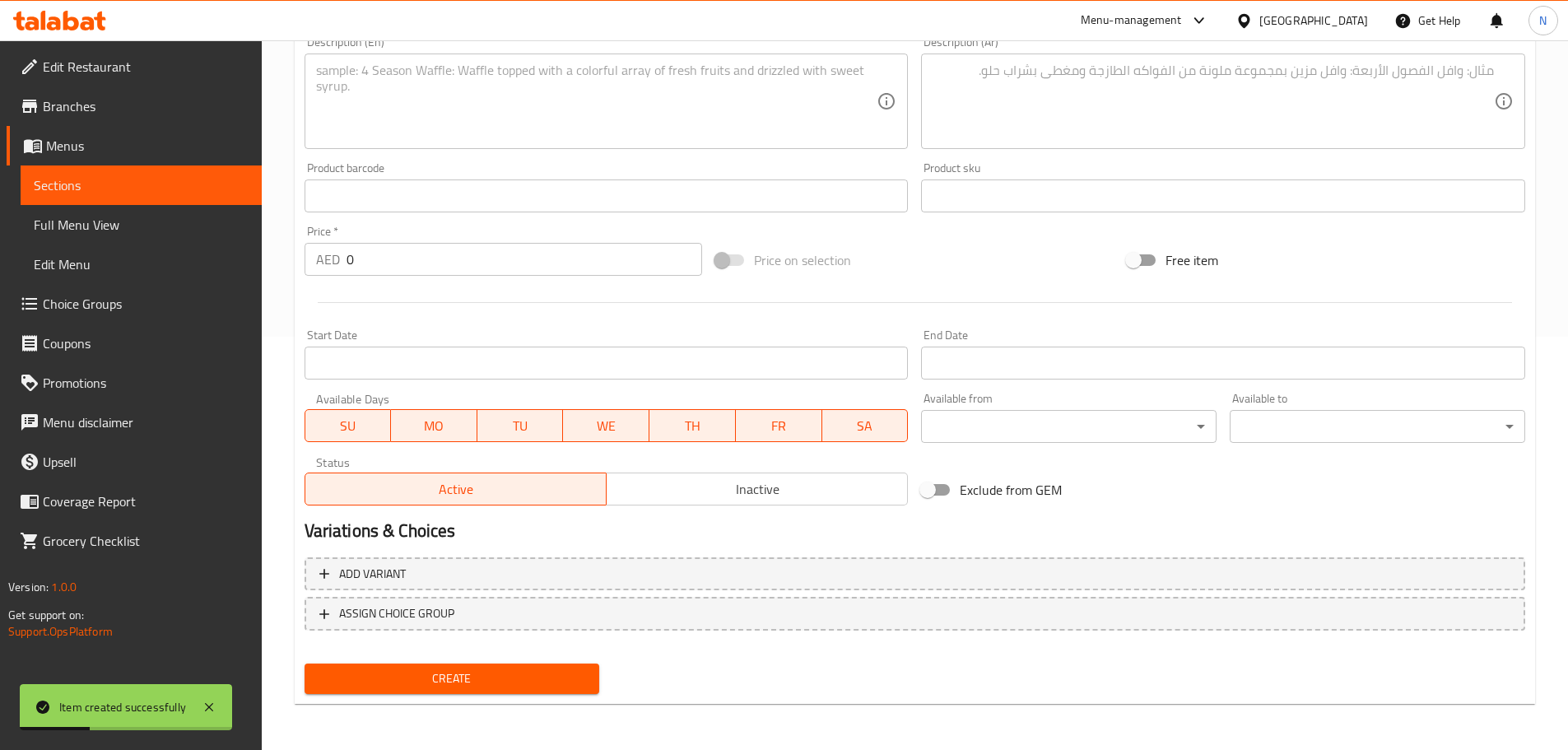
scroll to position [84, 0]
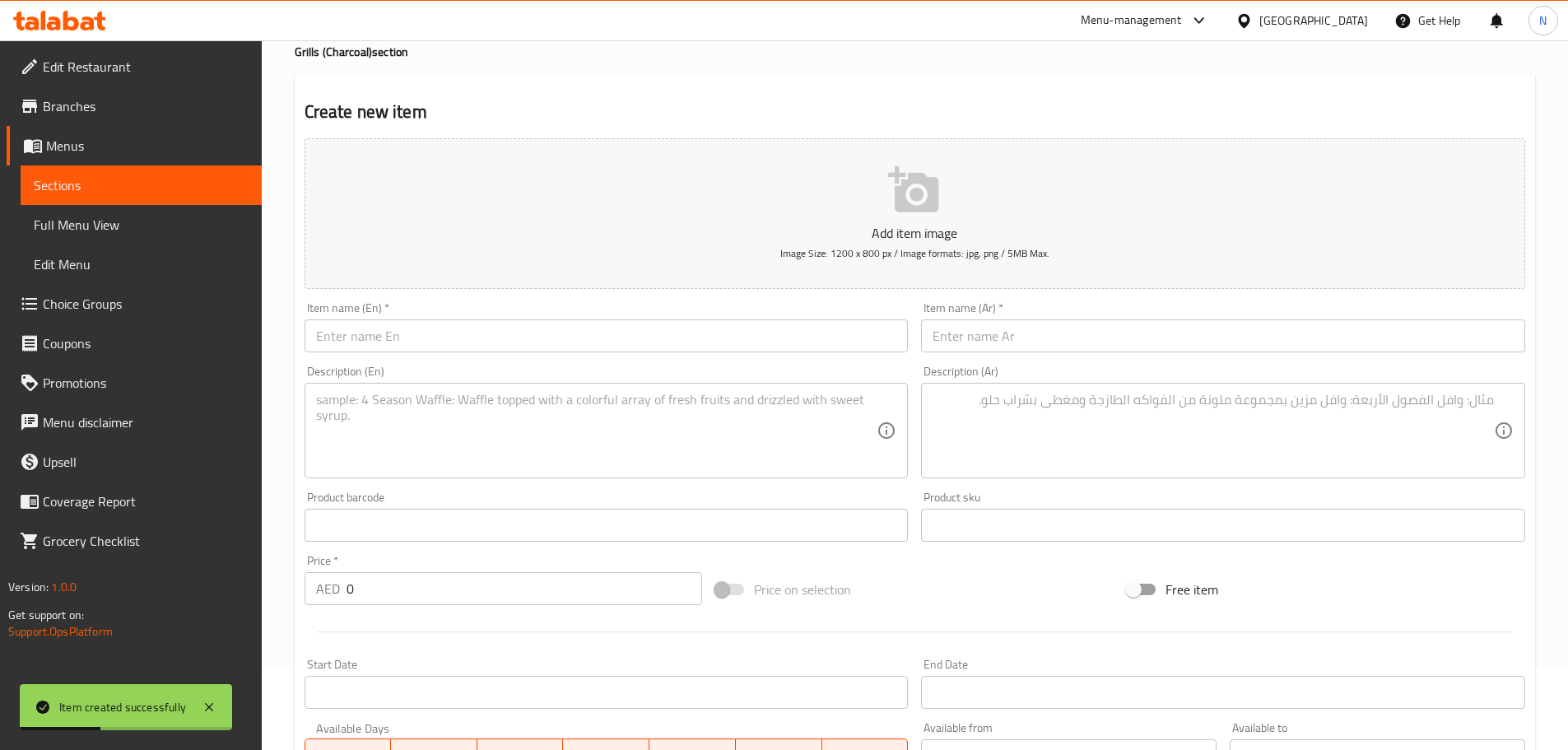
click at [492, 346] on input "text" at bounding box center [606, 336] width 604 height 33
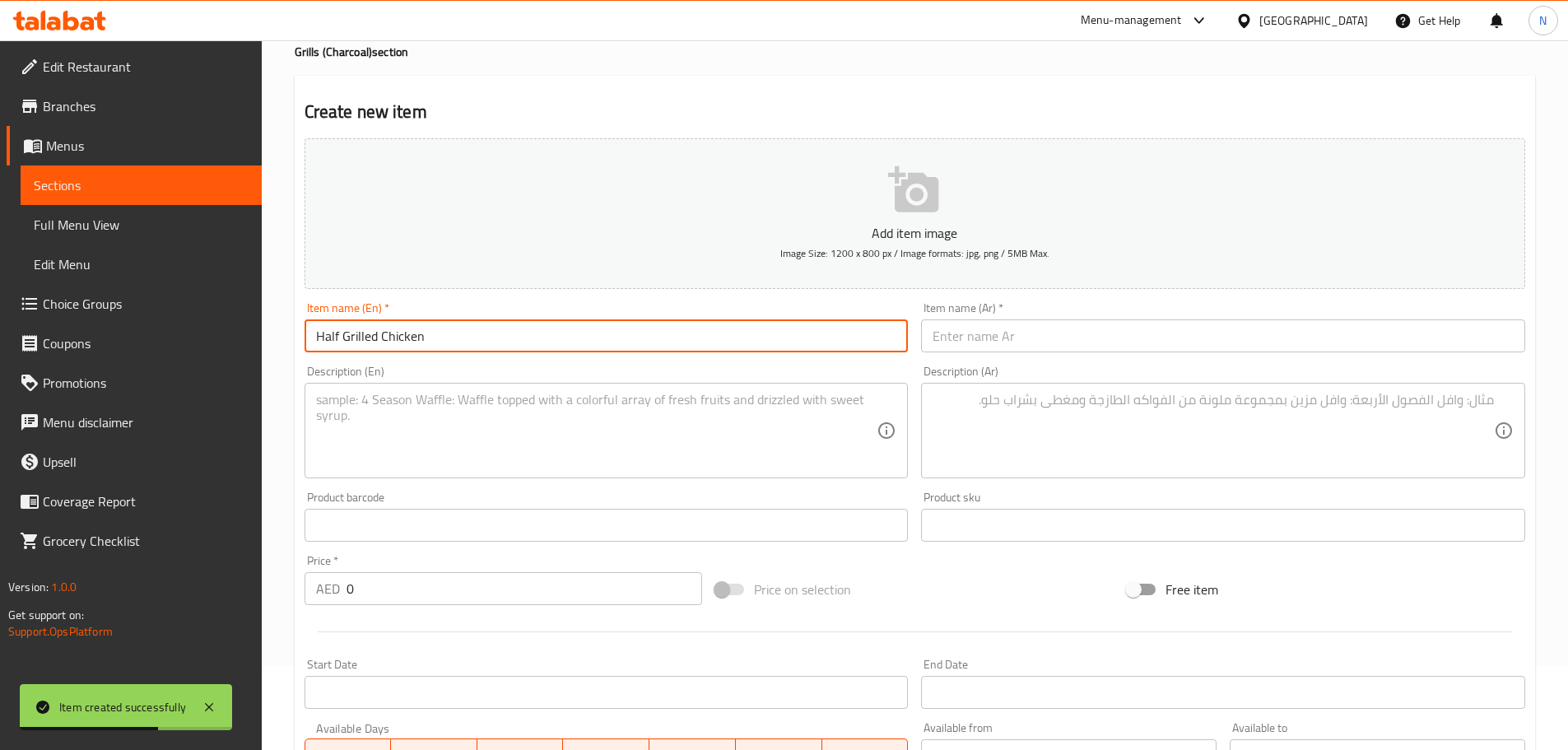
click at [1009, 342] on input "text" at bounding box center [1223, 336] width 604 height 33
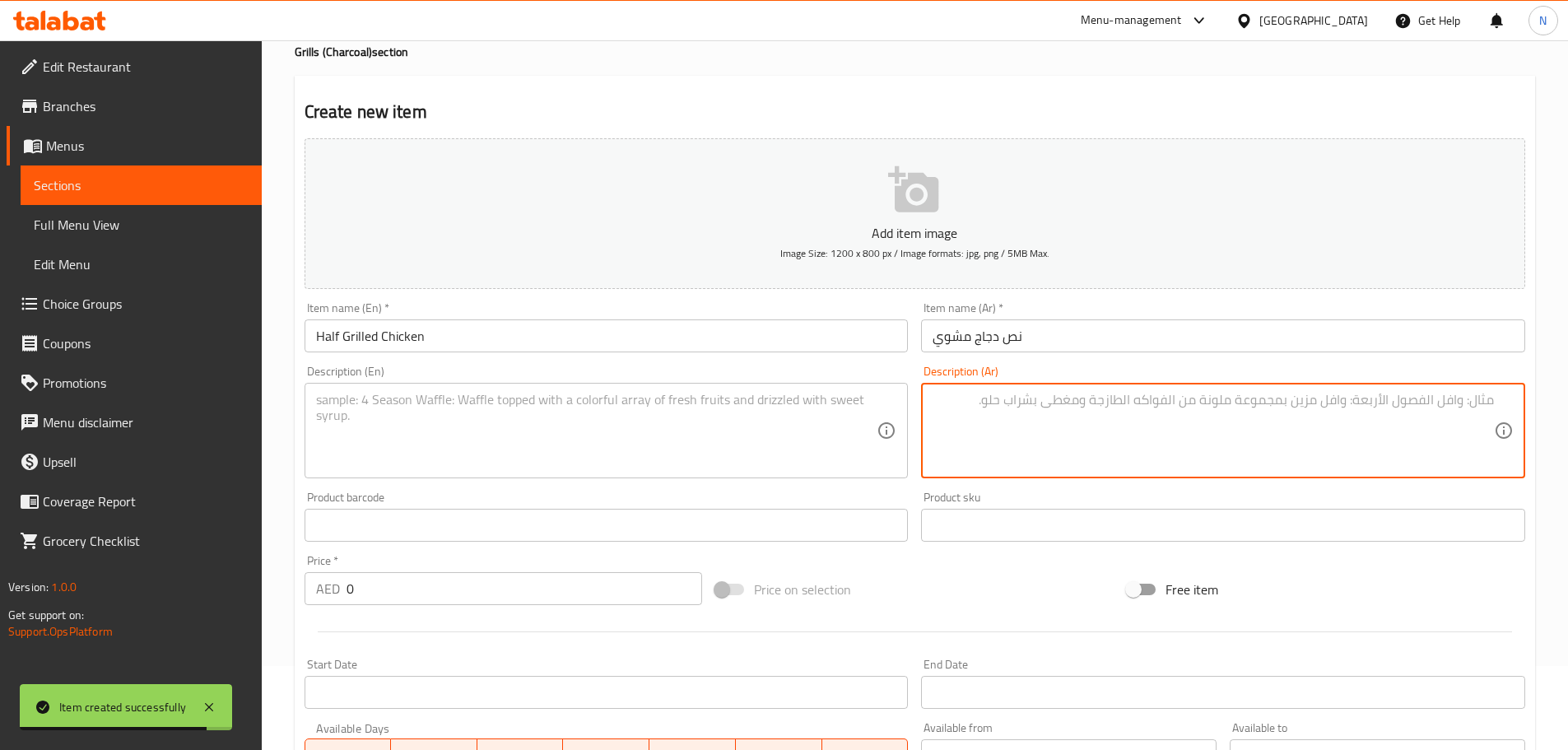
click at [983, 439] on textarea at bounding box center [1213, 431] width 561 height 79
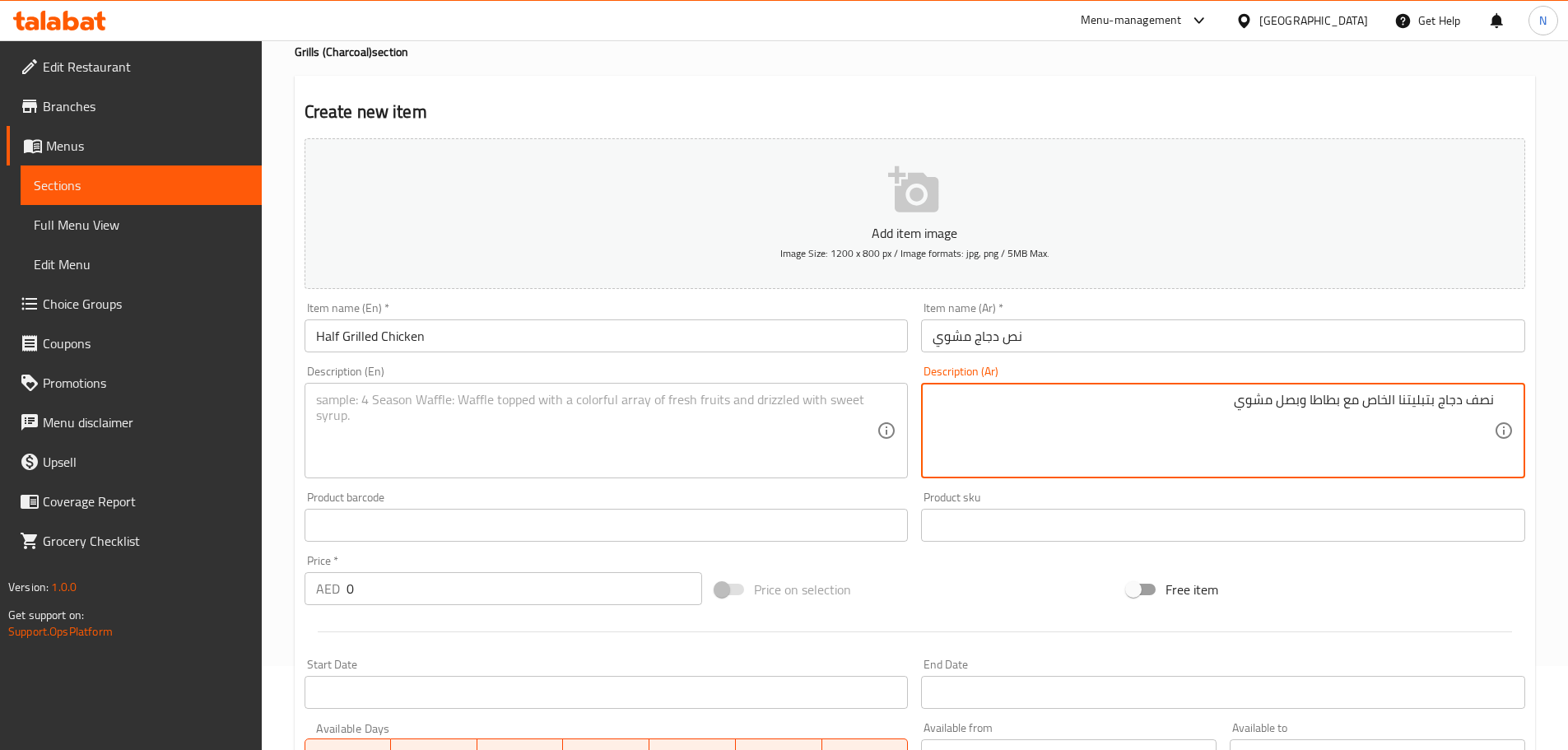
click at [563, 444] on textarea at bounding box center [596, 431] width 561 height 79
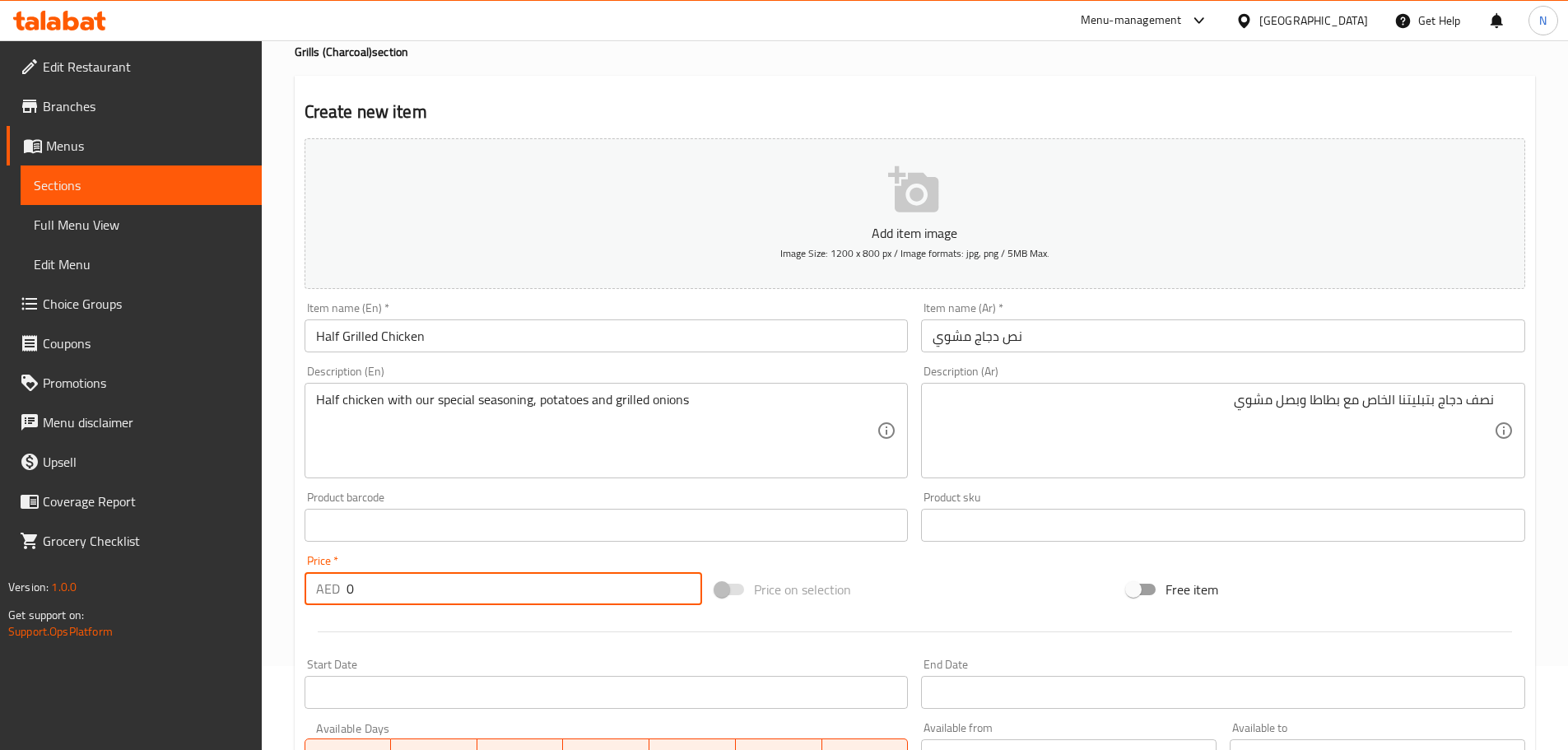
drag, startPoint x: 352, startPoint y: 591, endPoint x: 320, endPoint y: 591, distance: 32.0
click at [320, 591] on div "AED 0 Price *" at bounding box center [503, 588] width 398 height 33
click at [936, 588] on div "Price on selection" at bounding box center [914, 589] width 411 height 45
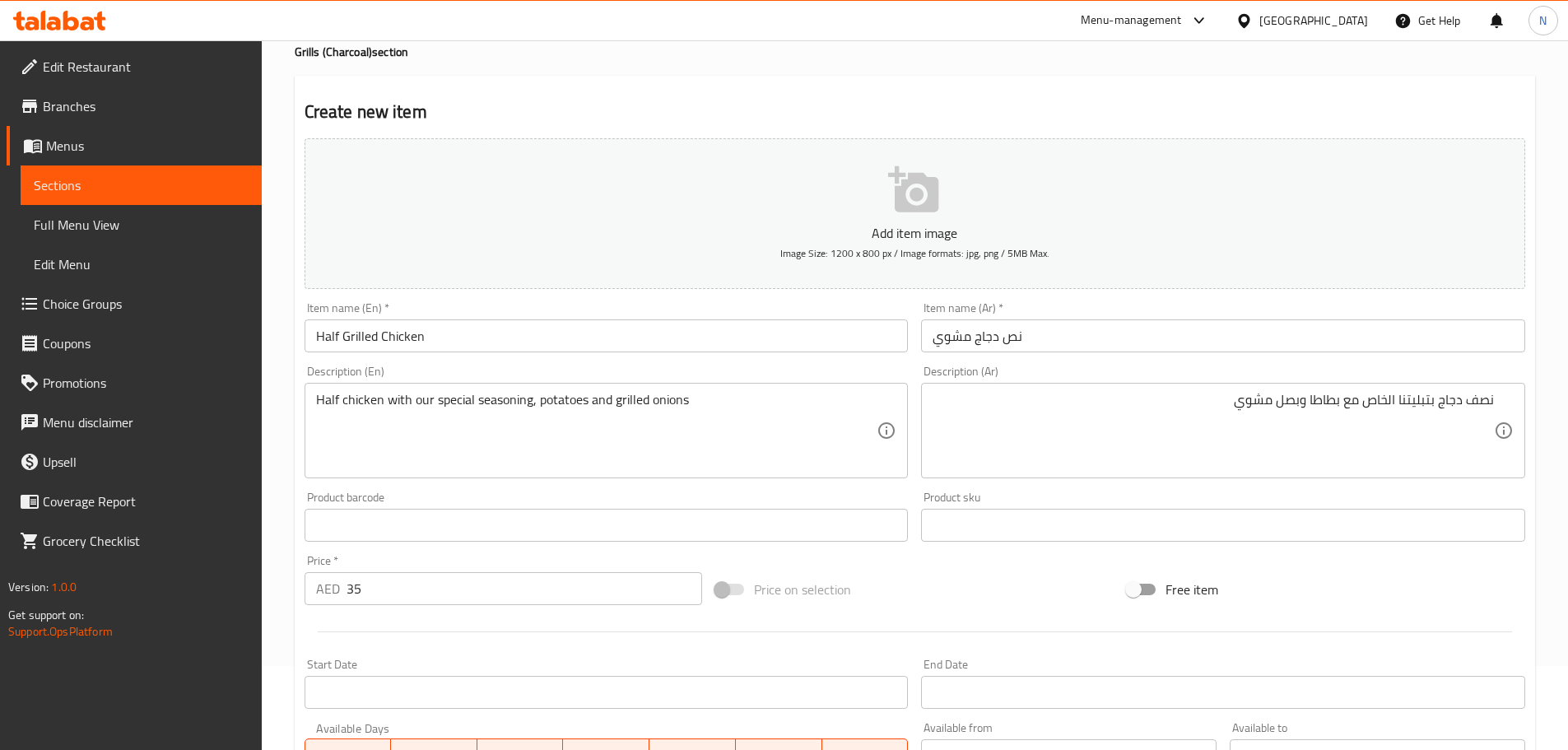
click at [928, 590] on div "Price on selection" at bounding box center [914, 589] width 411 height 45
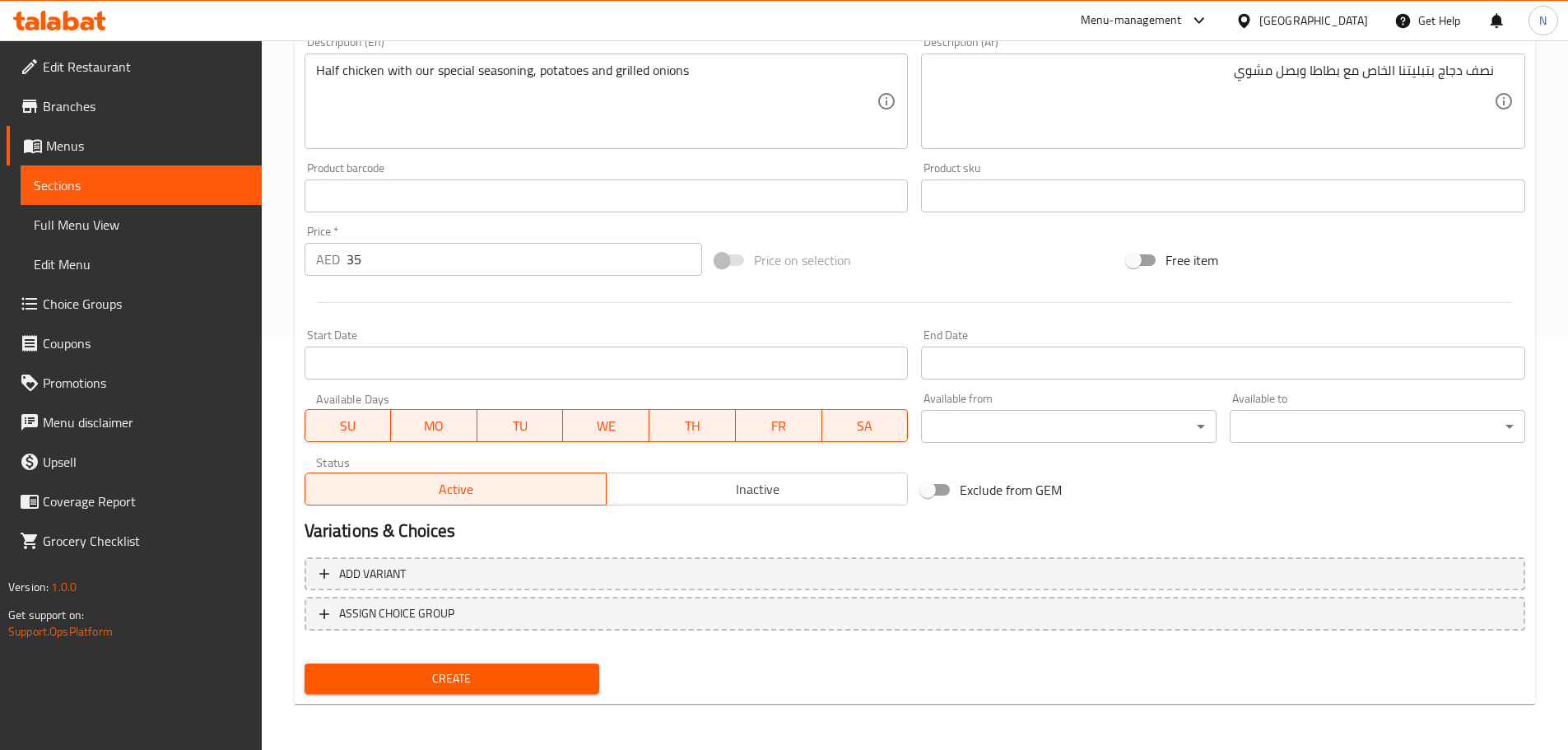
click at [543, 670] on span "Create" at bounding box center [452, 679] width 270 height 21
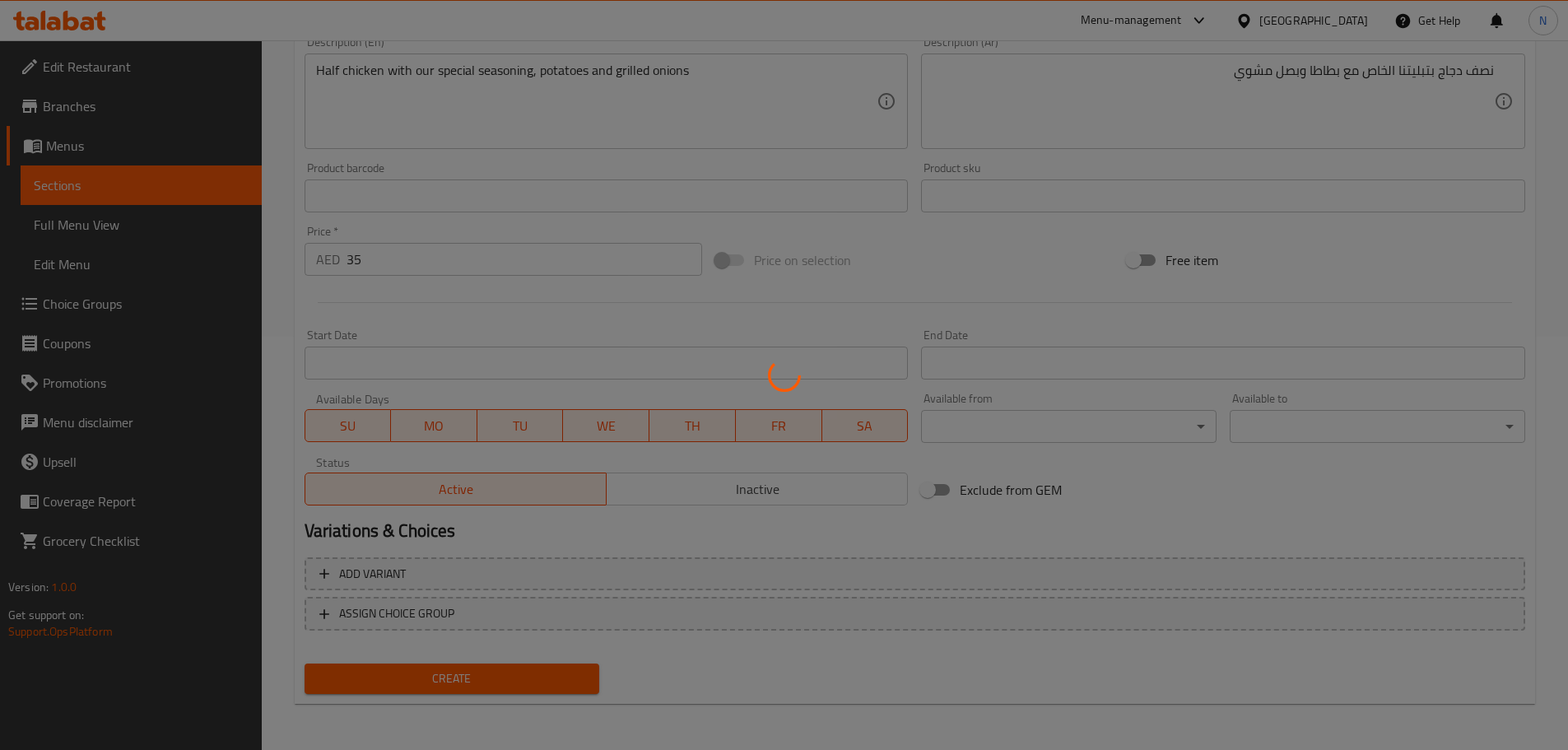
scroll to position [166, 0]
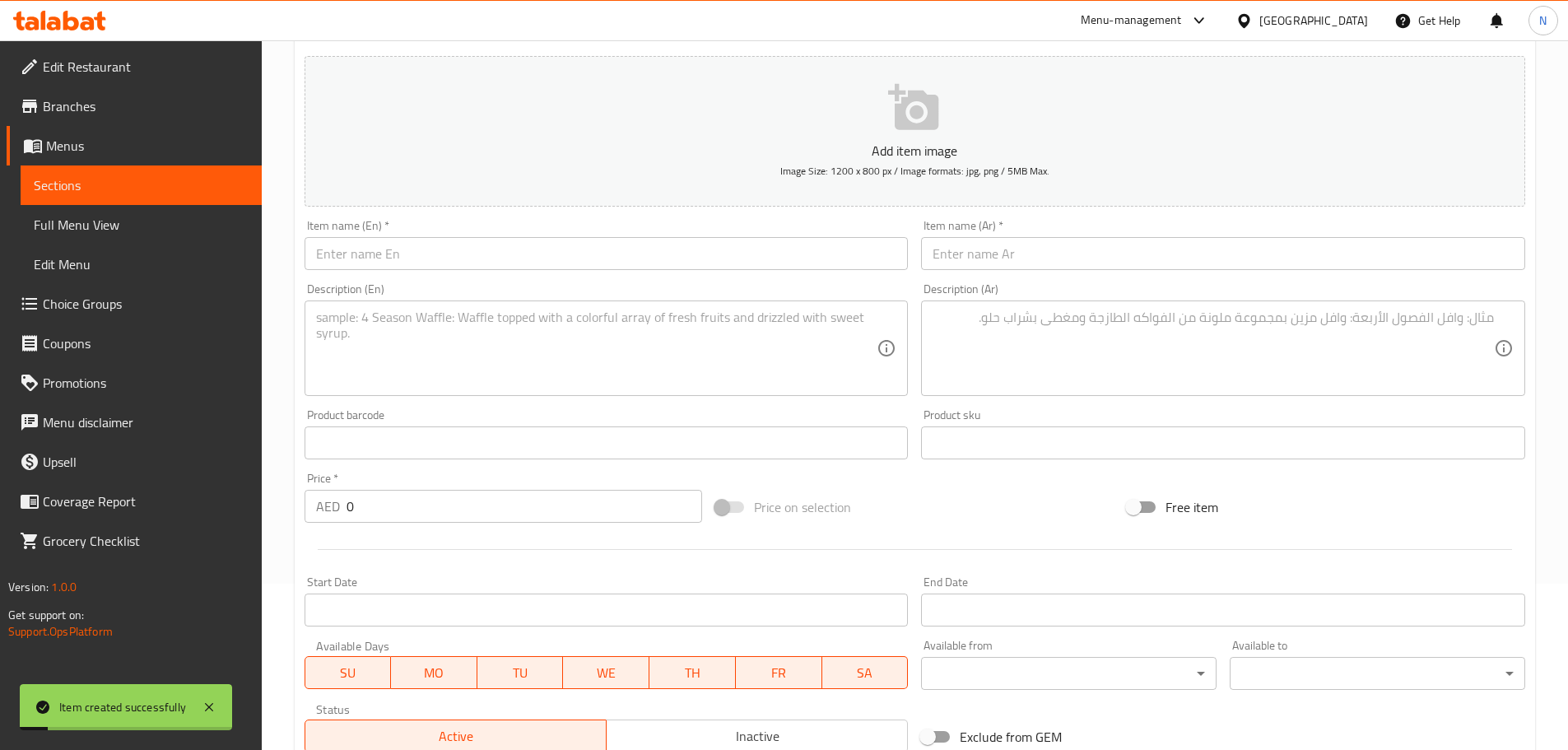
click at [585, 268] on input "text" at bounding box center [606, 254] width 604 height 33
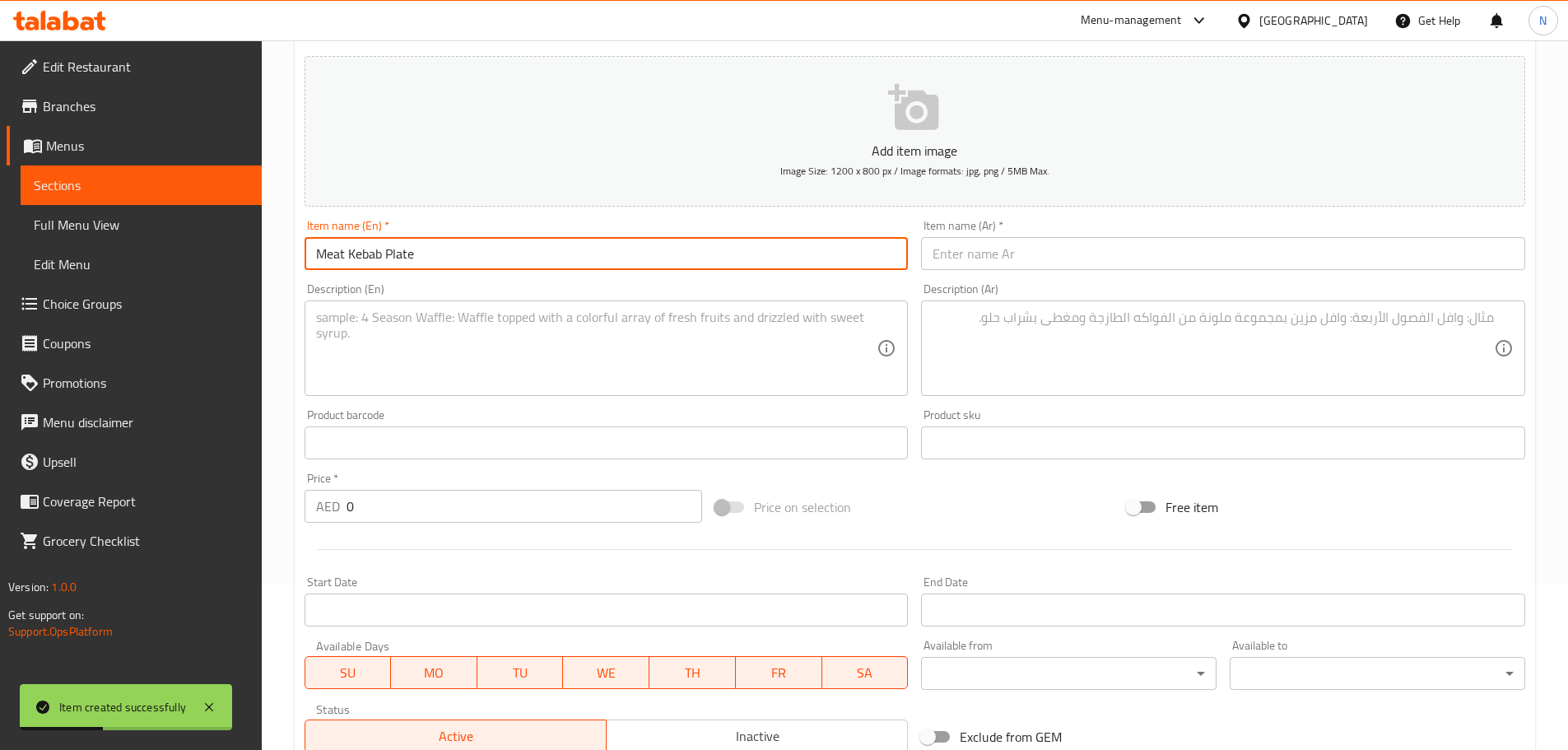
click at [1028, 257] on input "text" at bounding box center [1223, 254] width 604 height 33
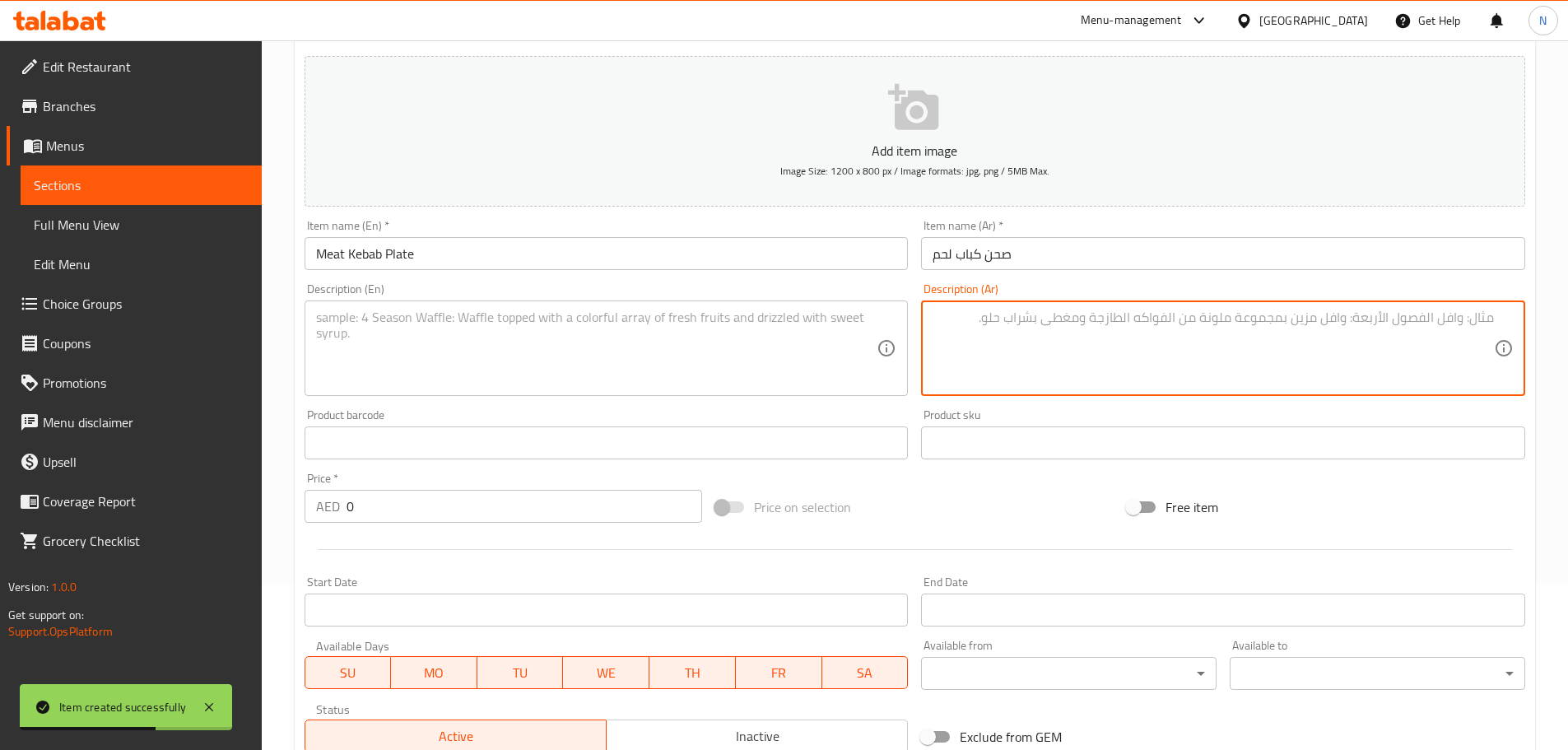
click at [1039, 369] on textarea at bounding box center [1213, 349] width 561 height 79
click at [1452, 318] on textarea "3اسياخ لحم مع طماطم وبصل بيواز" at bounding box center [1213, 349] width 561 height 79
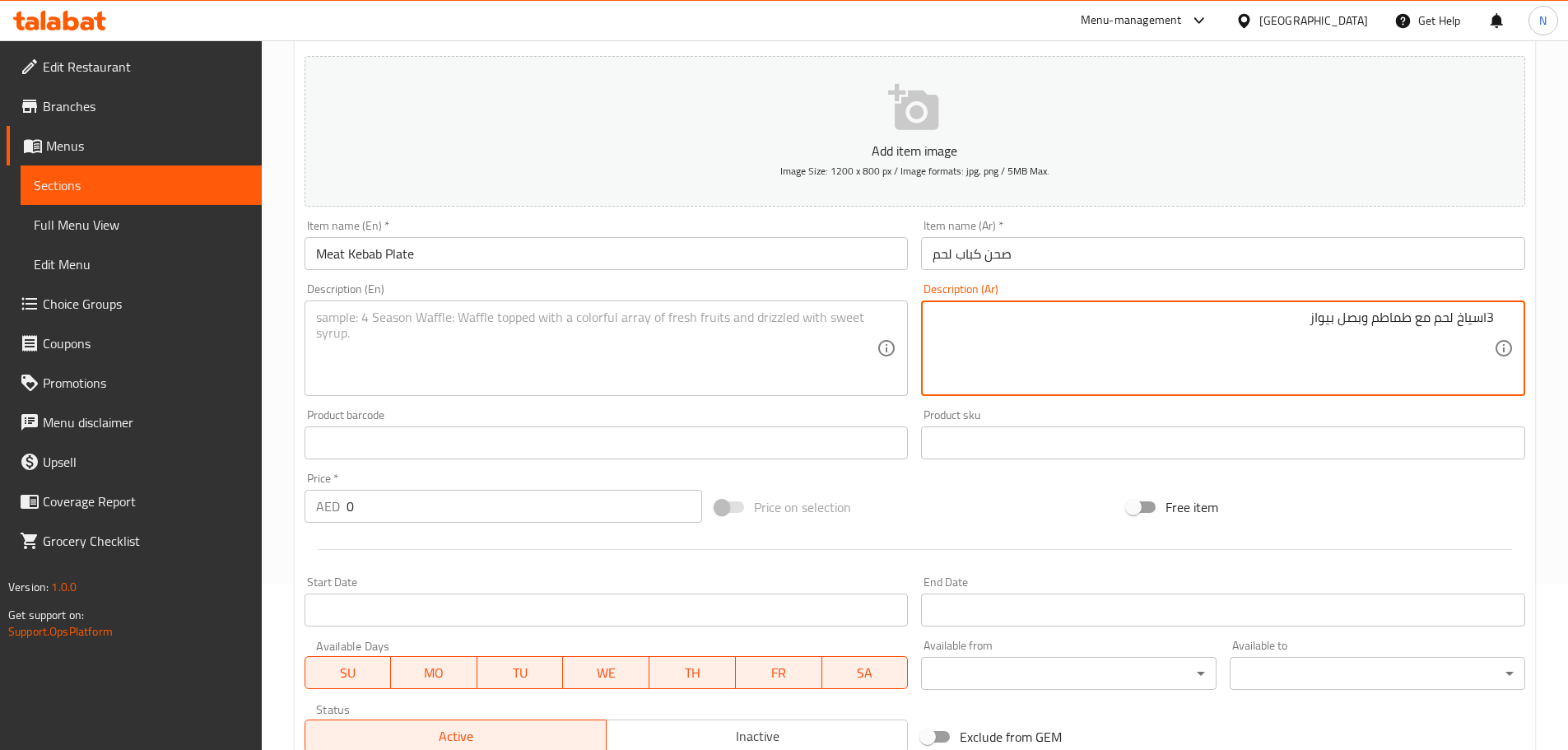
click at [688, 367] on textarea at bounding box center [596, 349] width 561 height 79
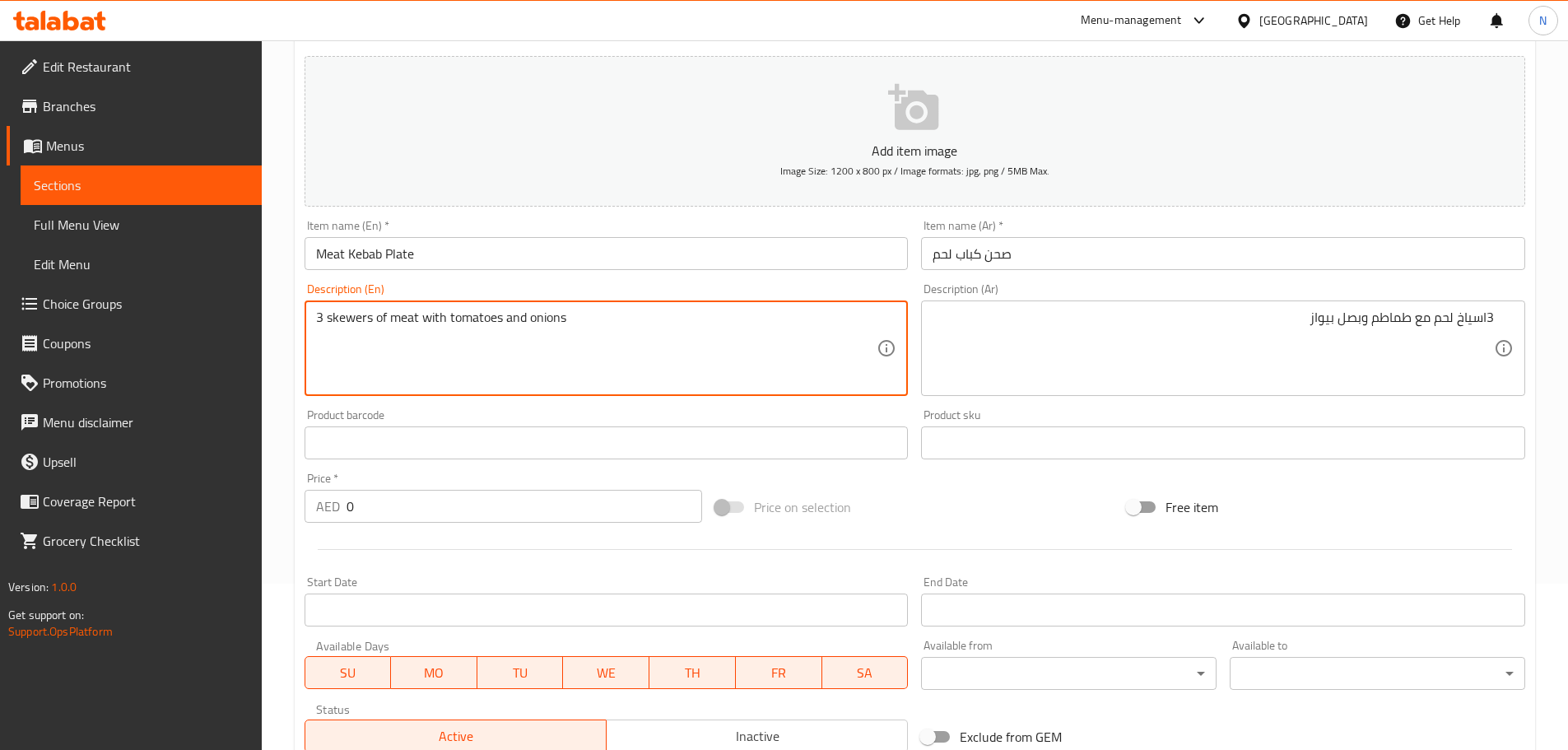
click at [349, 317] on textarea "3 skewers of meat with tomatoes and onions" at bounding box center [596, 349] width 561 height 79
click at [528, 361] on textarea "3 Skewers of meat with tomatoes and onions" at bounding box center [596, 349] width 561 height 79
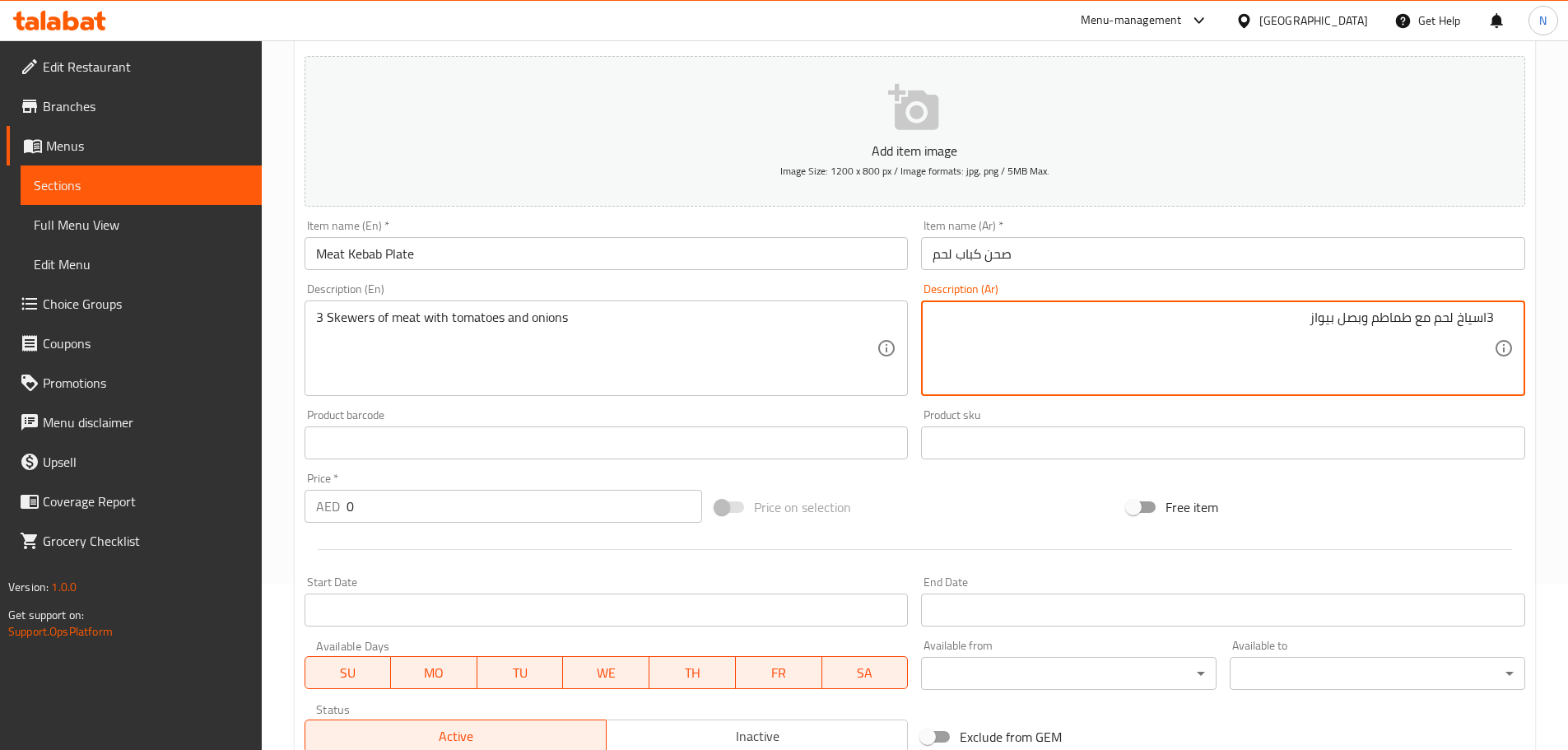
drag, startPoint x: 1307, startPoint y: 315, endPoint x: 1360, endPoint y: 320, distance: 53.2
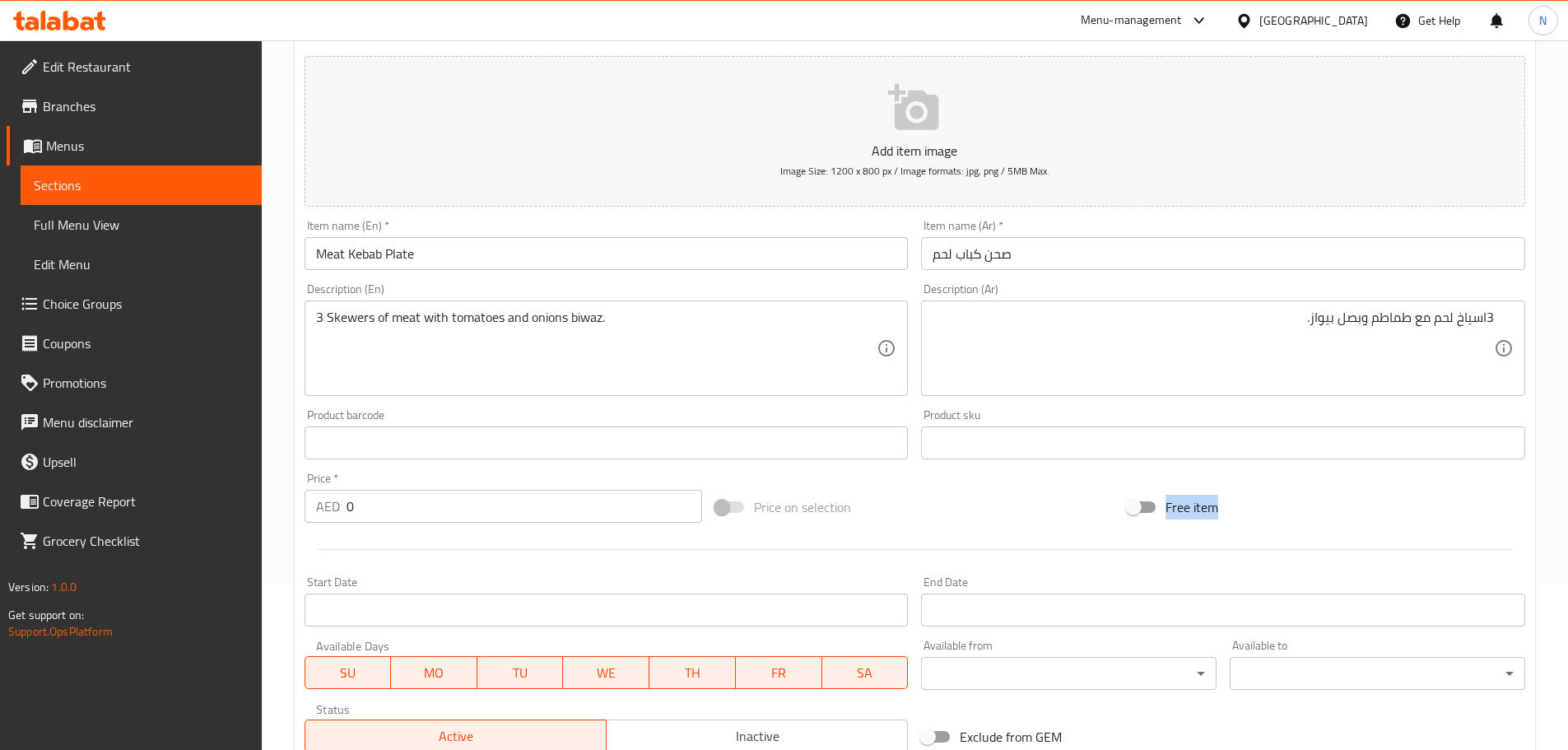
click at [999, 529] on div "Add item image Image Size: 1200 x 800 px / Image formats: jpg, png / 5MB Max. I…" at bounding box center [915, 404] width 1233 height 710
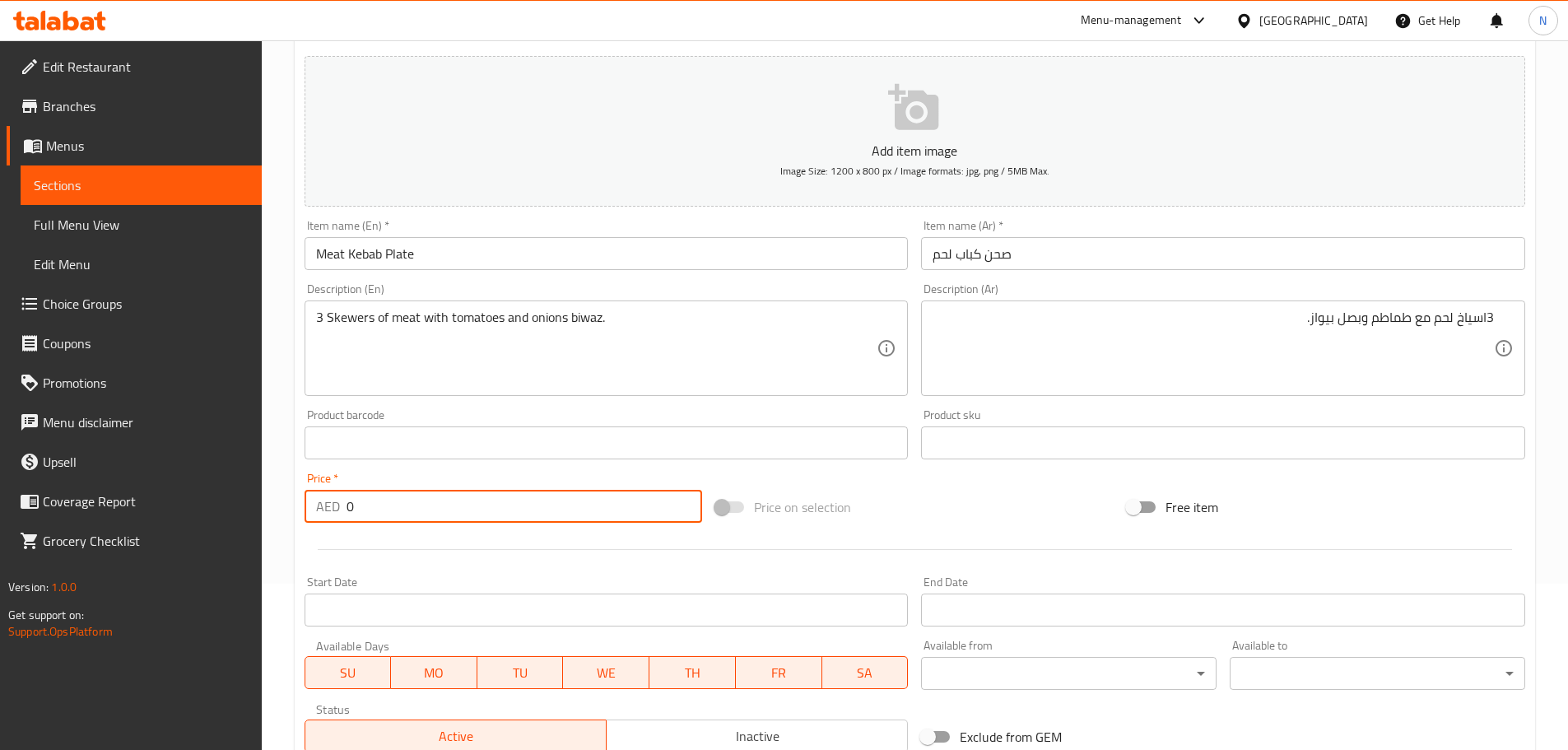
drag, startPoint x: 437, startPoint y: 516, endPoint x: 336, endPoint y: 515, distance: 101.0
click at [336, 515] on div "AED 0 Price *" at bounding box center [503, 506] width 398 height 33
click at [922, 488] on div "Price on selection" at bounding box center [914, 507] width 411 height 45
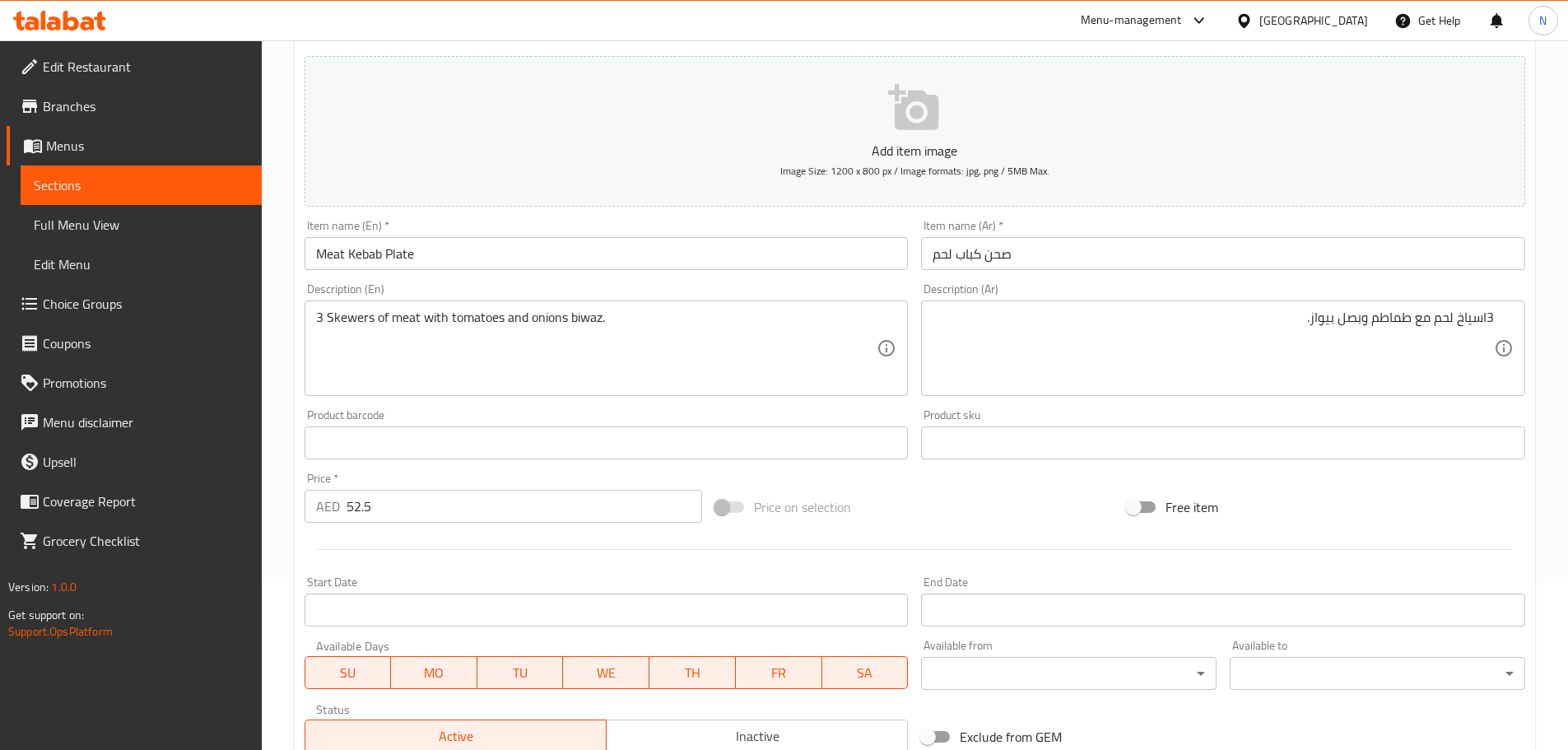
click at [964, 518] on div "Price on selection" at bounding box center [914, 507] width 411 height 45
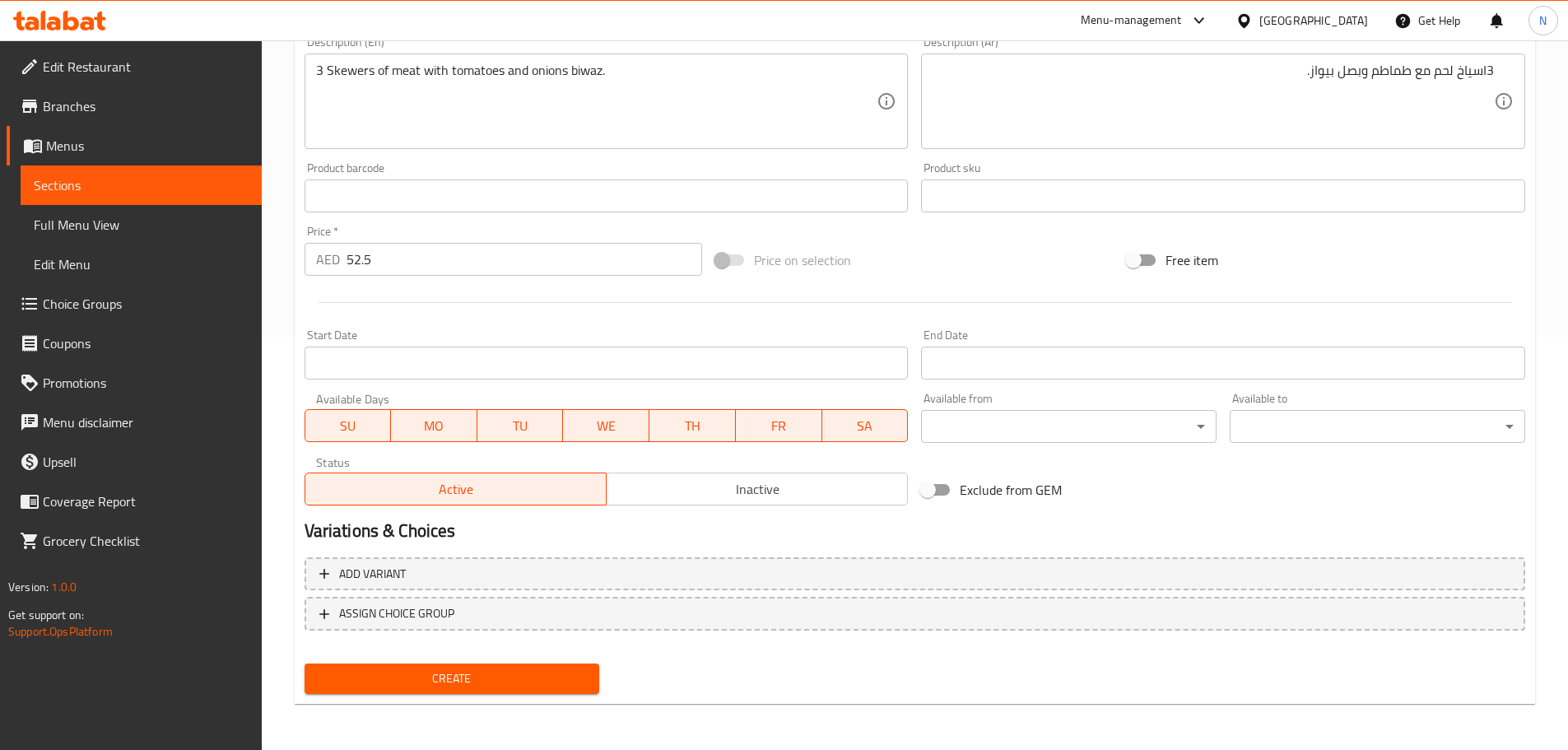
click at [481, 678] on span "Create" at bounding box center [452, 679] width 270 height 21
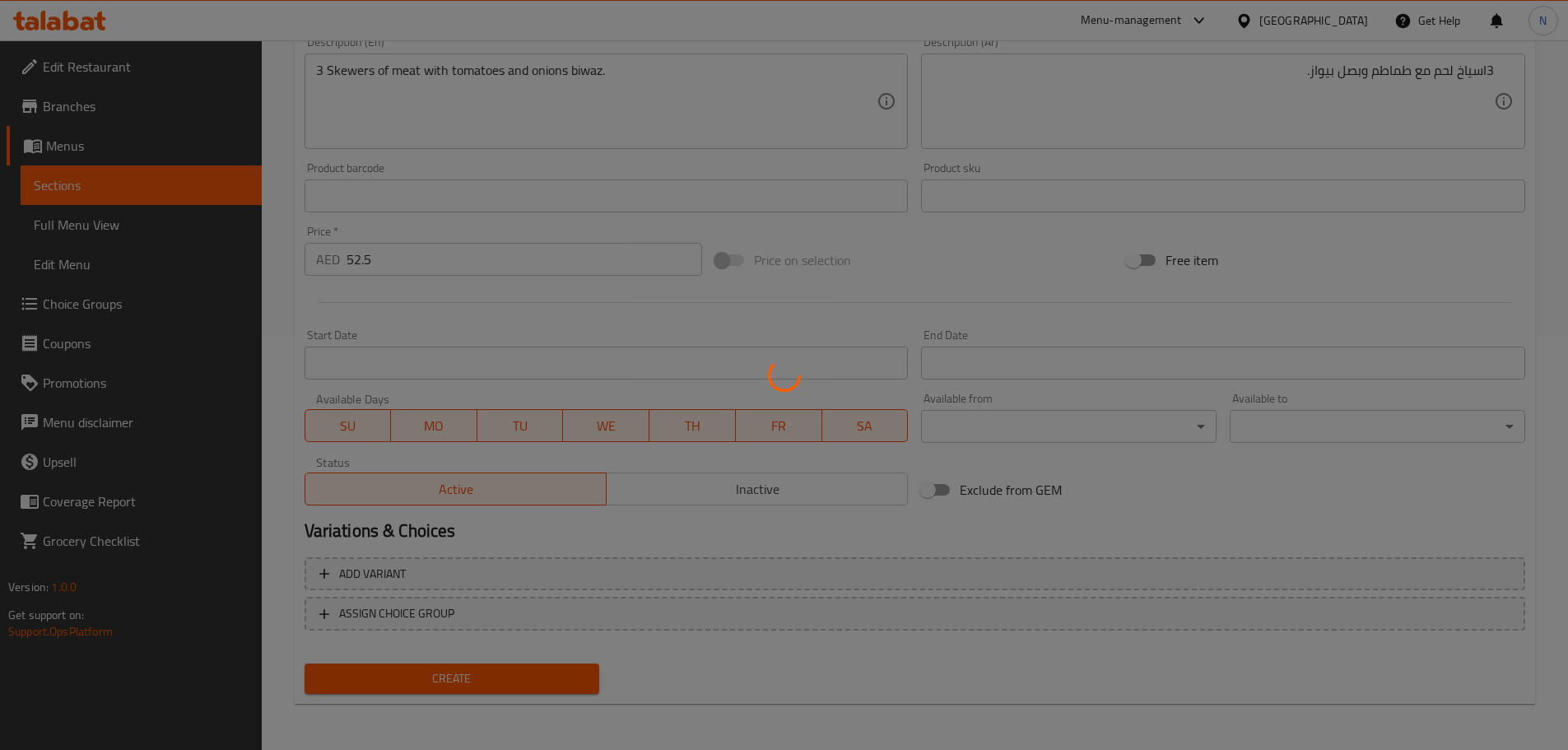
scroll to position [248, 0]
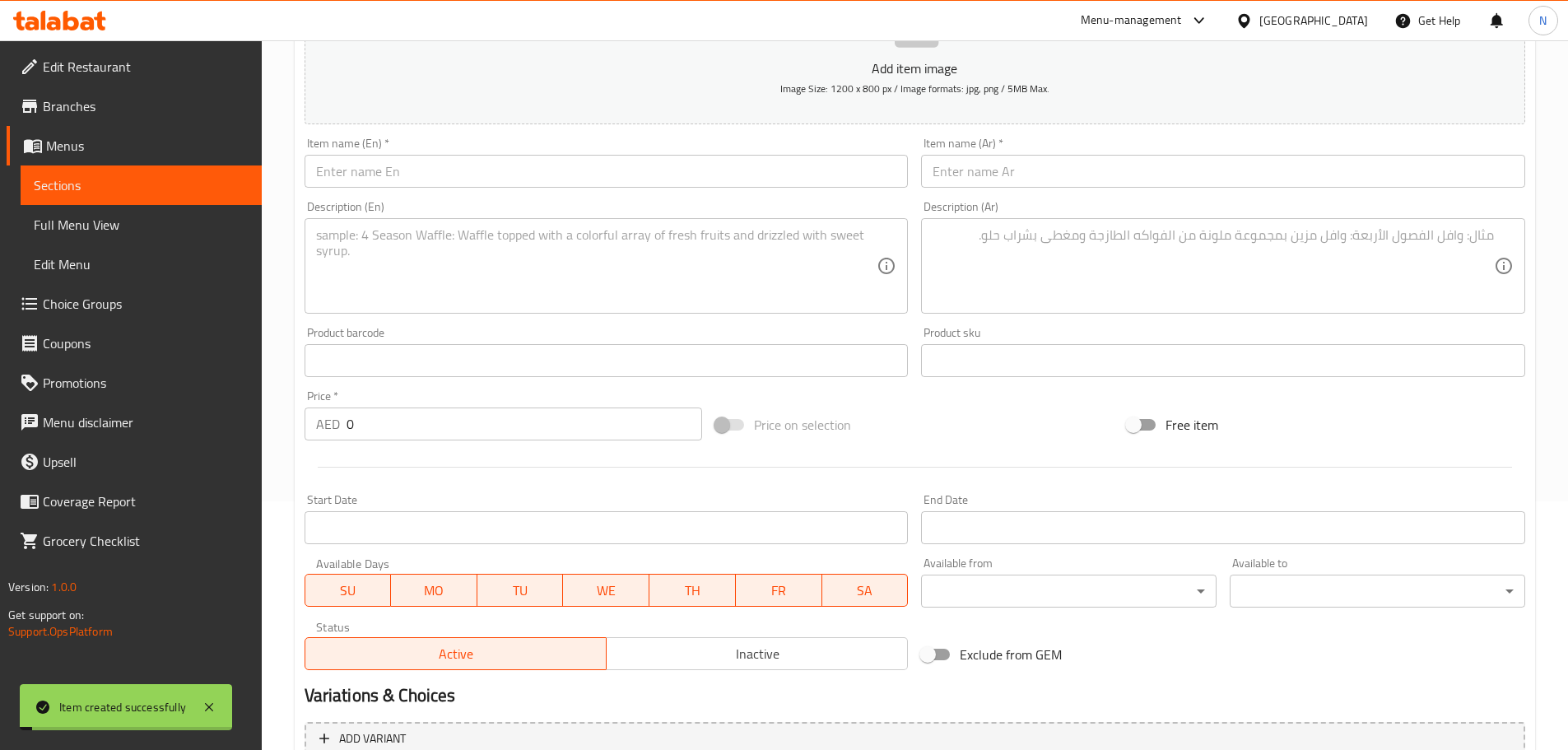
click at [594, 180] on input "text" at bounding box center [606, 171] width 604 height 33
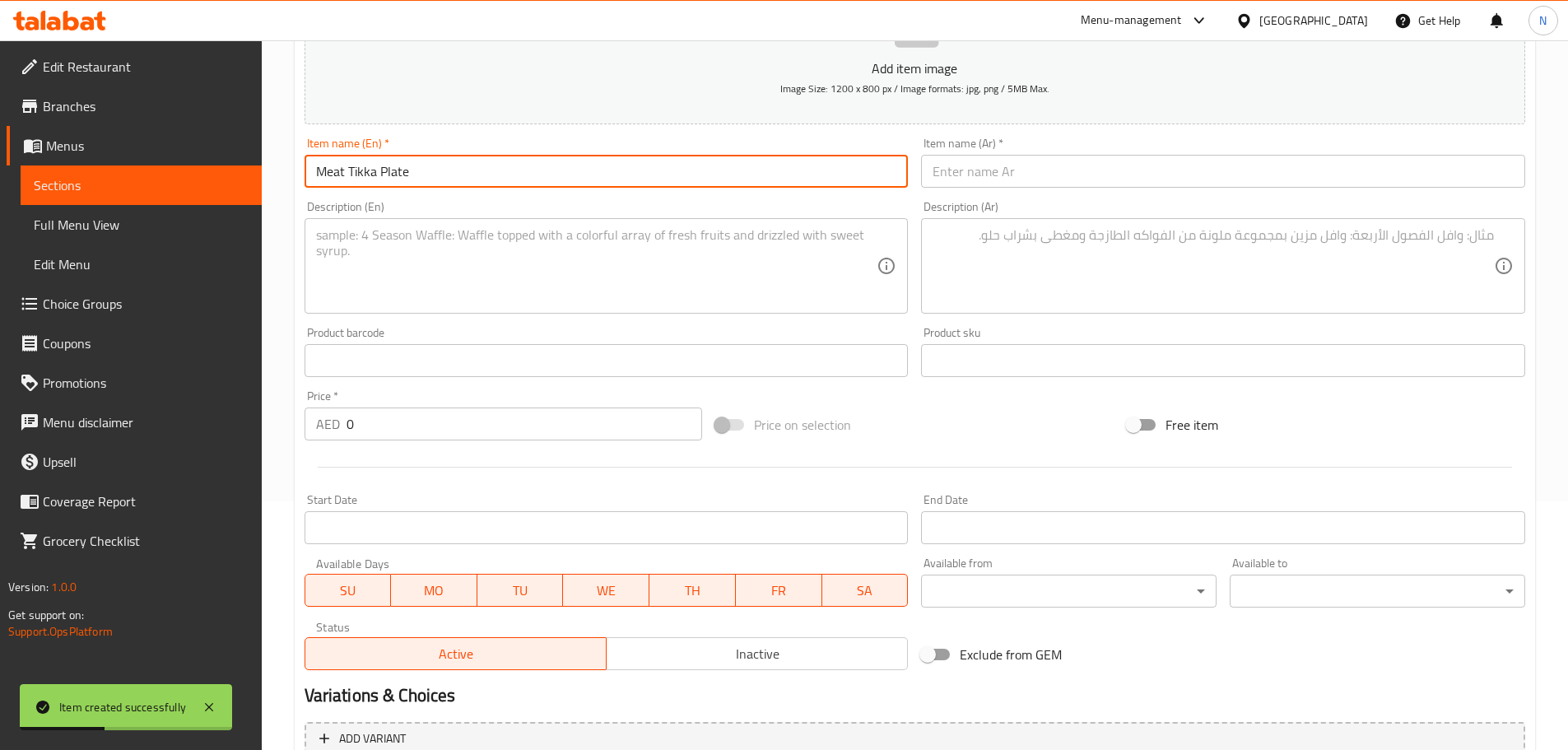
click at [1013, 173] on input "text" at bounding box center [1223, 171] width 604 height 33
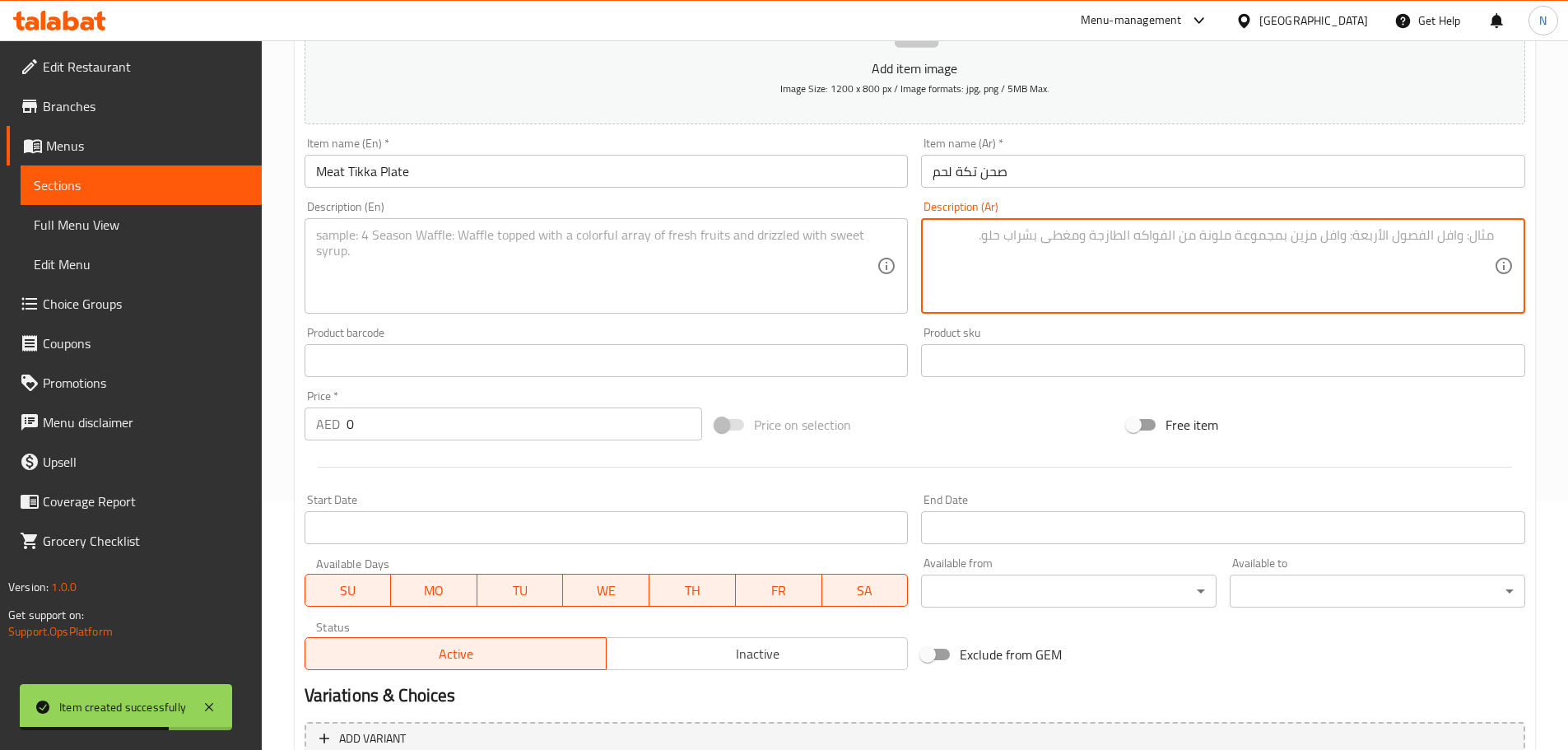
click at [1108, 289] on textarea at bounding box center [1213, 267] width 561 height 79
click at [1405, 239] on textarea "3اسياخ تيكا لحم ع طماطم وبصل وبيواز" at bounding box center [1213, 267] width 561 height 79
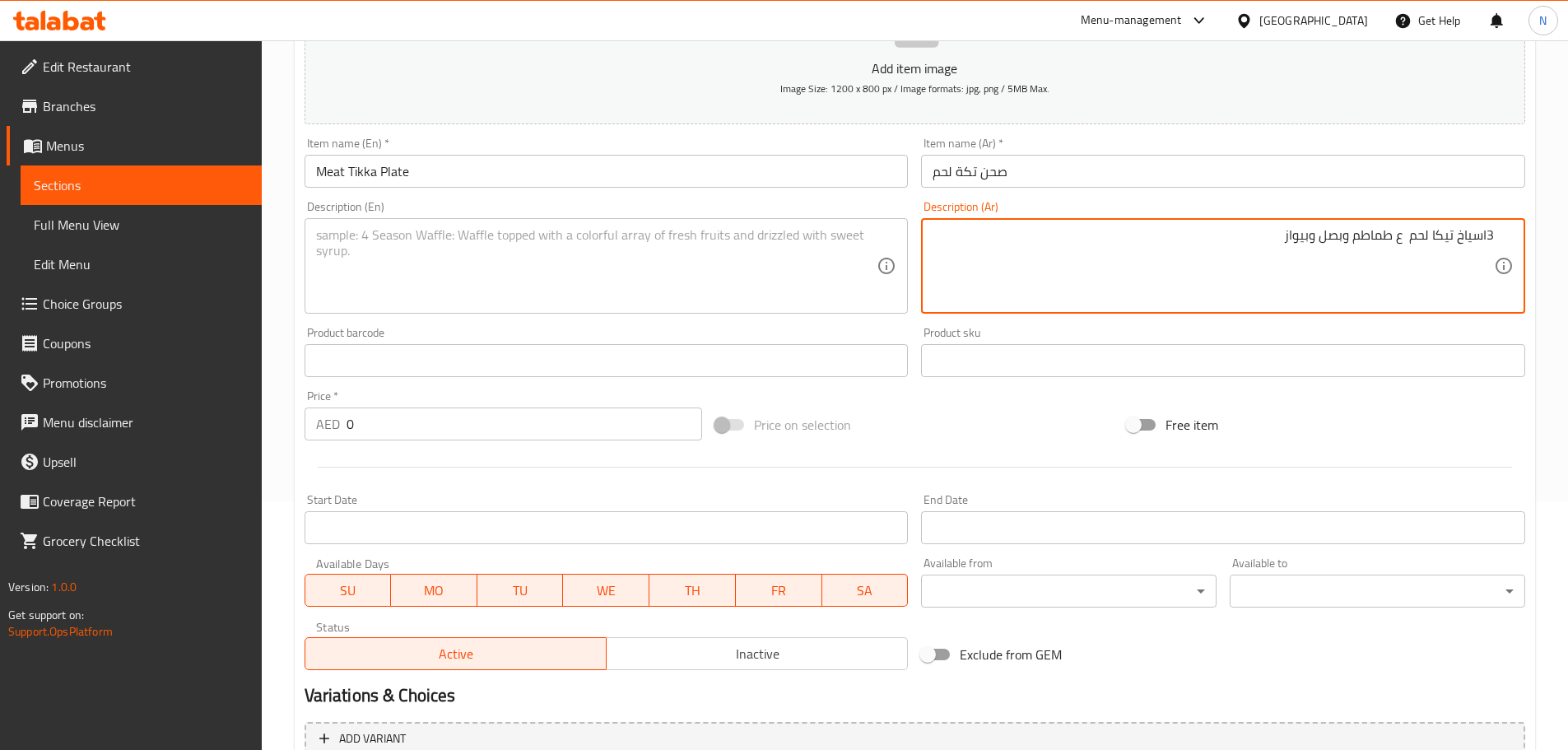
click at [1398, 240] on textarea "3اسياخ تيكا لحم ع طماطم وبصل وبيواز" at bounding box center [1213, 267] width 561 height 79
click at [1264, 238] on textarea "3اسياخ تيكا لحم على طماطم وبصل وبيواز" at bounding box center [1213, 267] width 561 height 79
click at [1274, 238] on textarea "3اسياخ تيكا لحم على طماطم وبصل وبيواز" at bounding box center [1213, 267] width 561 height 79
click at [1273, 238] on textarea "3اسياخ تيكا لحم على طماطم وبصل وبيواز" at bounding box center [1213, 267] width 561 height 79
click at [1486, 240] on textarea "3اسياخ تيكا لحم على طماطم وبصل وبيواز." at bounding box center [1213, 267] width 561 height 79
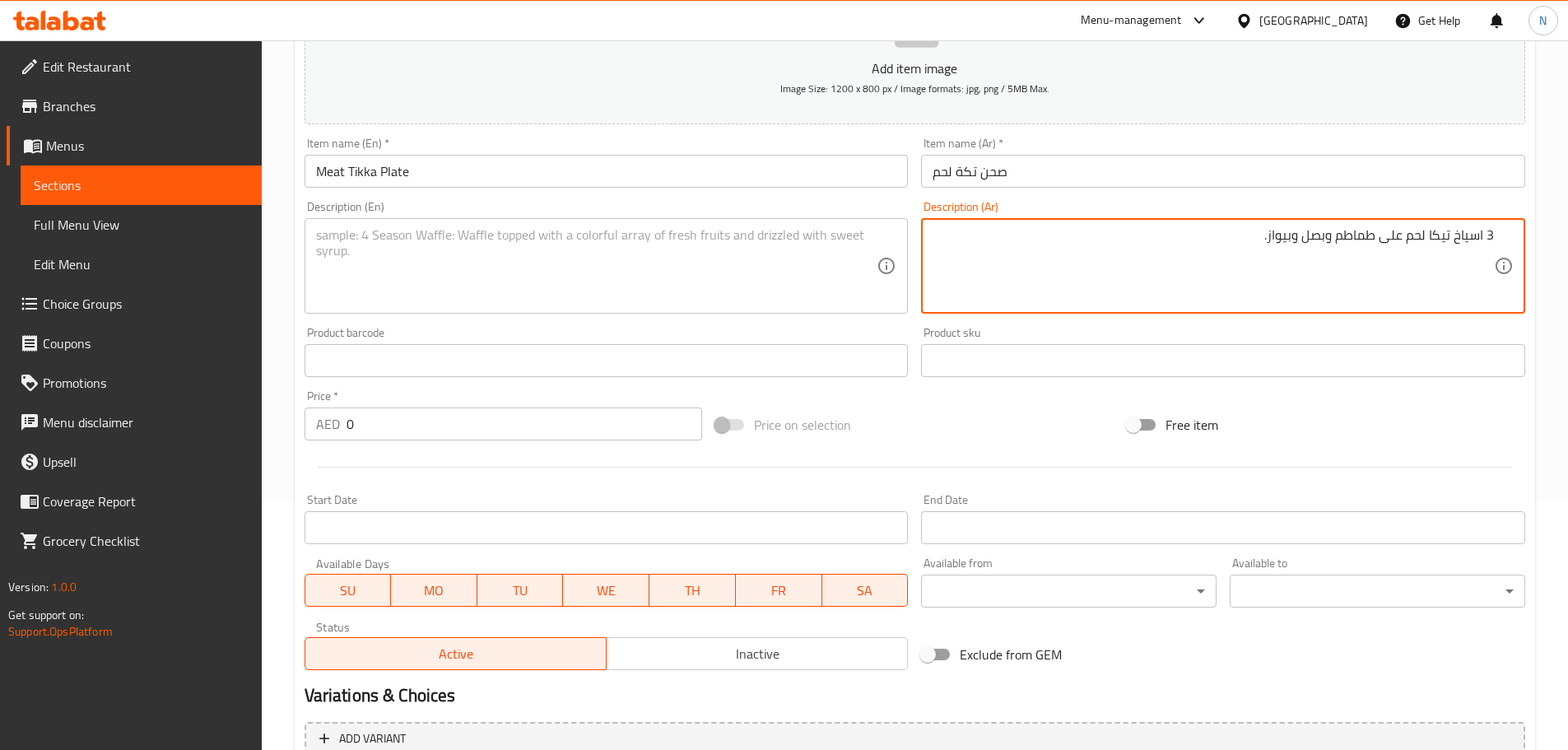
click at [1435, 235] on textarea "3 اسياخ تيكا لحم على طماطم وبصل وبيواز." at bounding box center [1213, 267] width 561 height 79
click at [624, 259] on textarea at bounding box center [596, 267] width 561 height 79
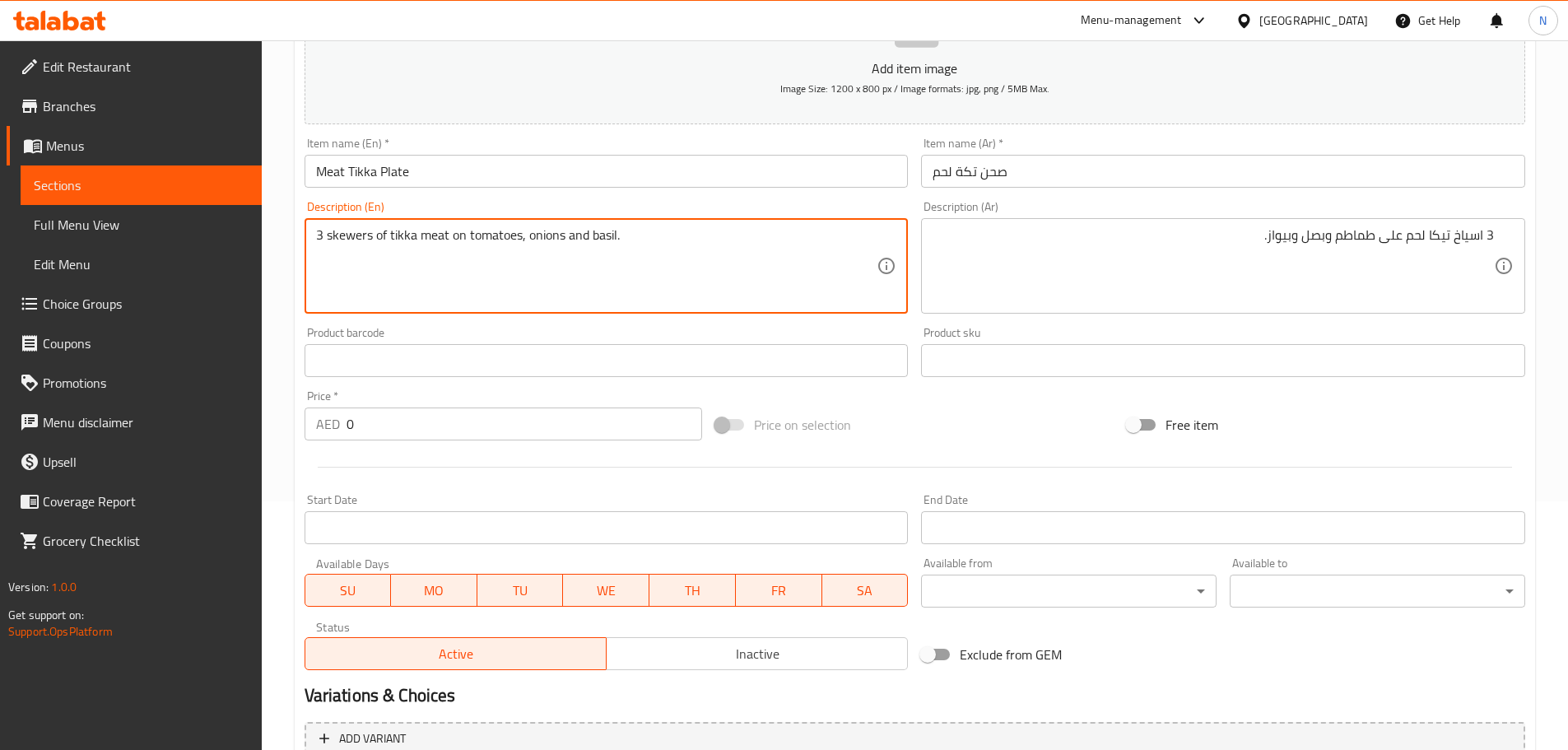
click at [335, 237] on textarea "3 skewers of tikka meat on tomatoes, onions and basil." at bounding box center [596, 267] width 561 height 79
click at [495, 295] on textarea "3 Skewers of tikka meat on tomatoes, onions and basil." at bounding box center [596, 267] width 561 height 79
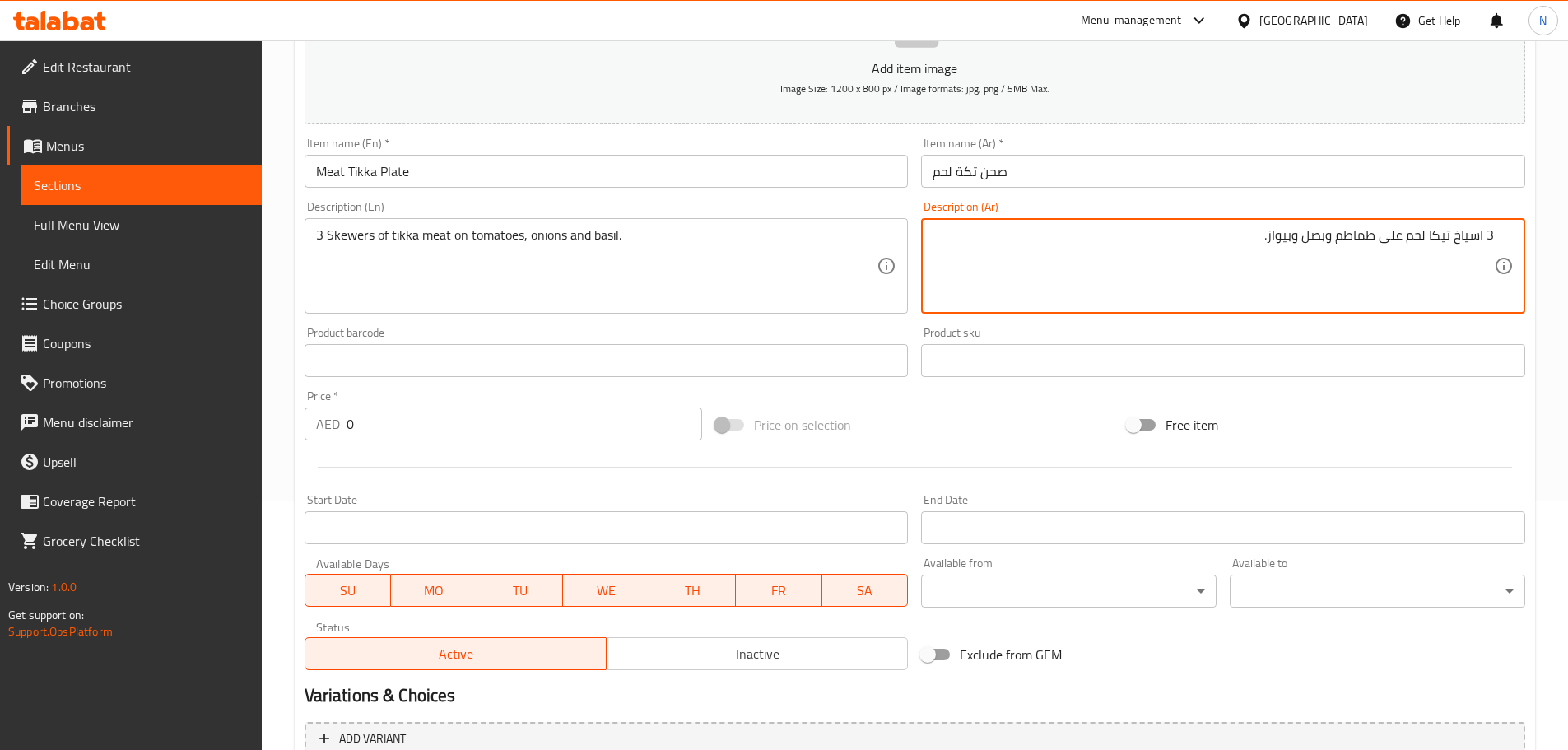
drag, startPoint x: 1294, startPoint y: 242, endPoint x: 1270, endPoint y: 244, distance: 24.1
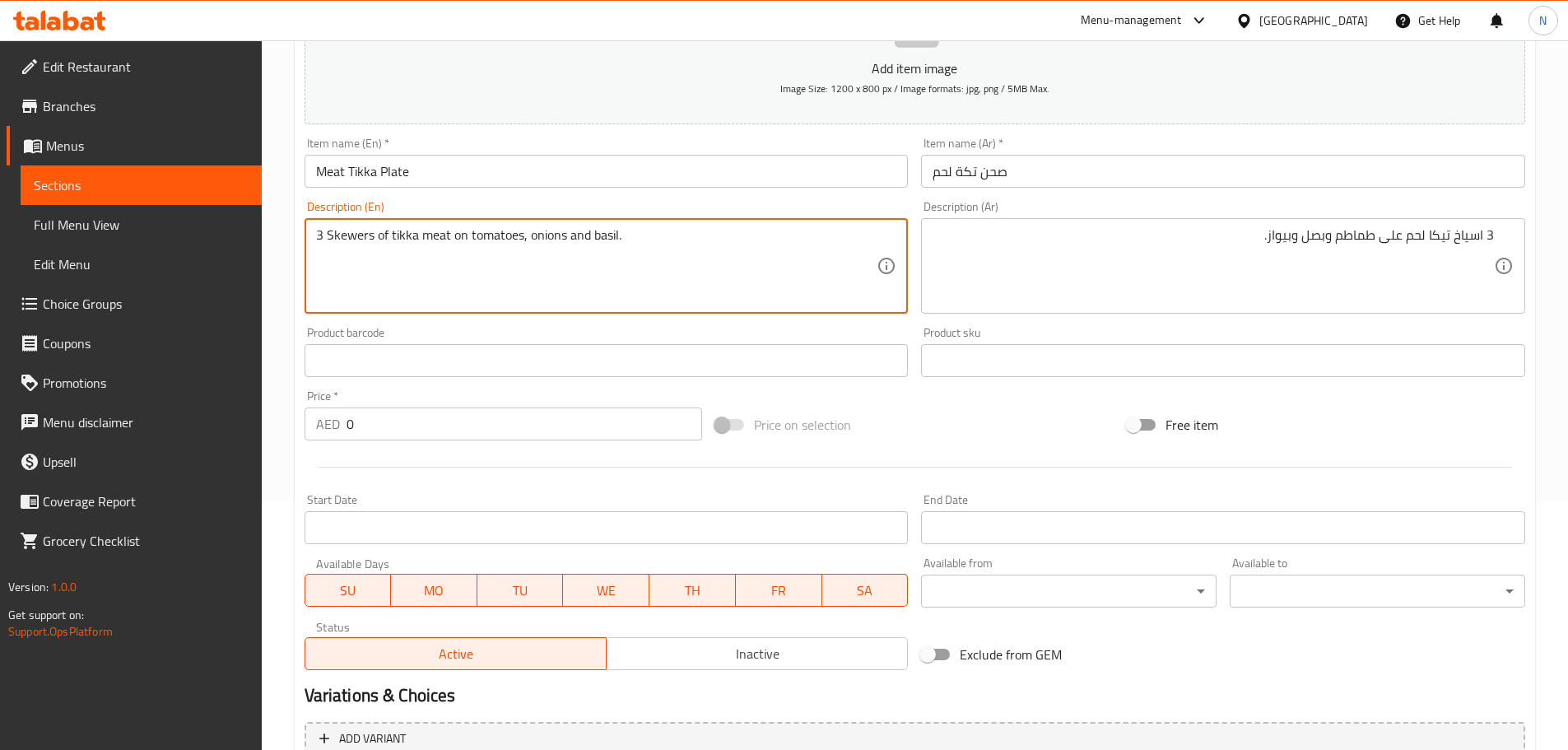
click at [597, 235] on textarea "3 Skewers of tikka meat on tomatoes, onions and basil." at bounding box center [596, 267] width 561 height 79
click at [943, 419] on div "Price on selection" at bounding box center [914, 425] width 411 height 45
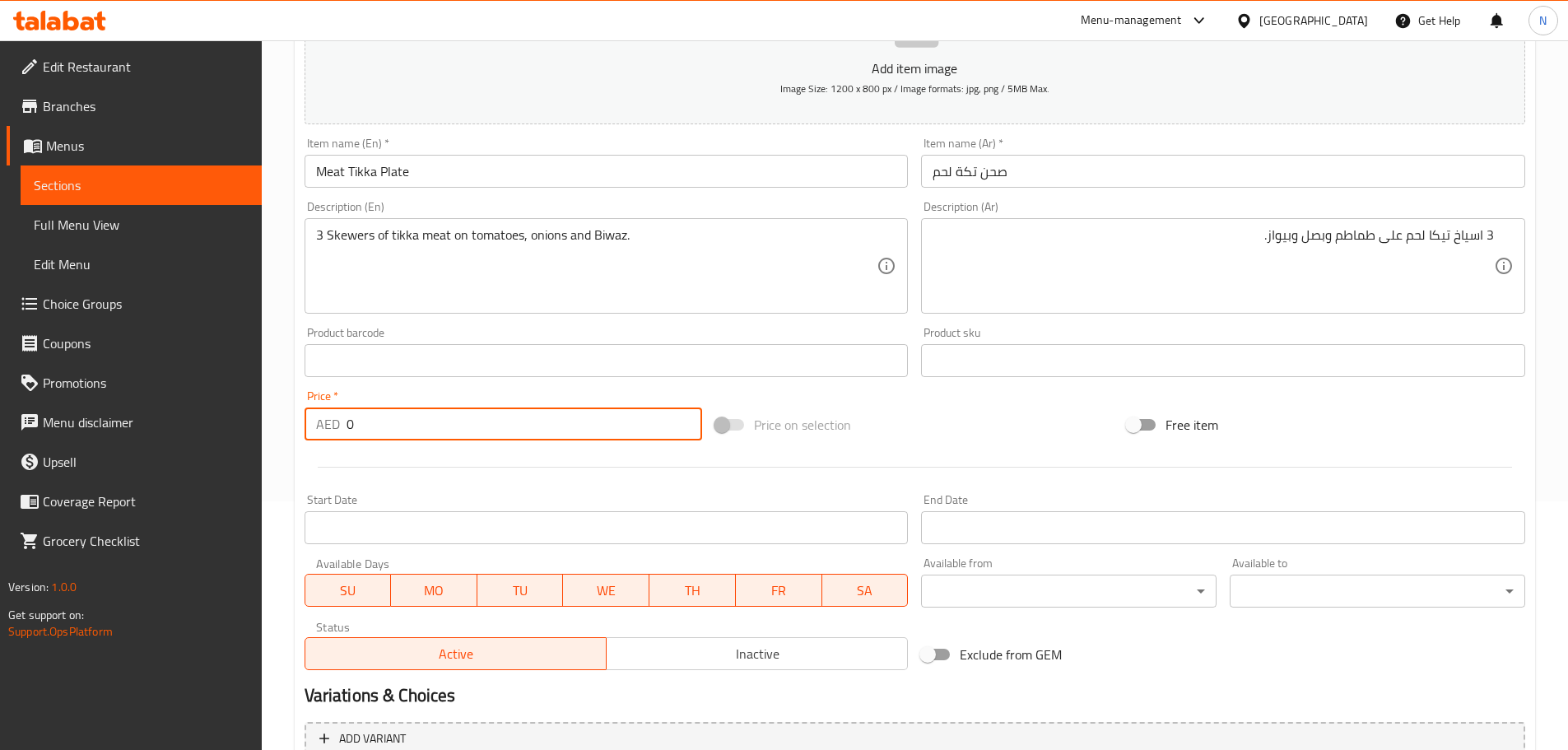
drag, startPoint x: 399, startPoint y: 415, endPoint x: 342, endPoint y: 429, distance: 58.7
click at [342, 429] on div "AED 0 Price *" at bounding box center [503, 423] width 398 height 33
click at [1025, 406] on div "Price on selection" at bounding box center [914, 425] width 411 height 45
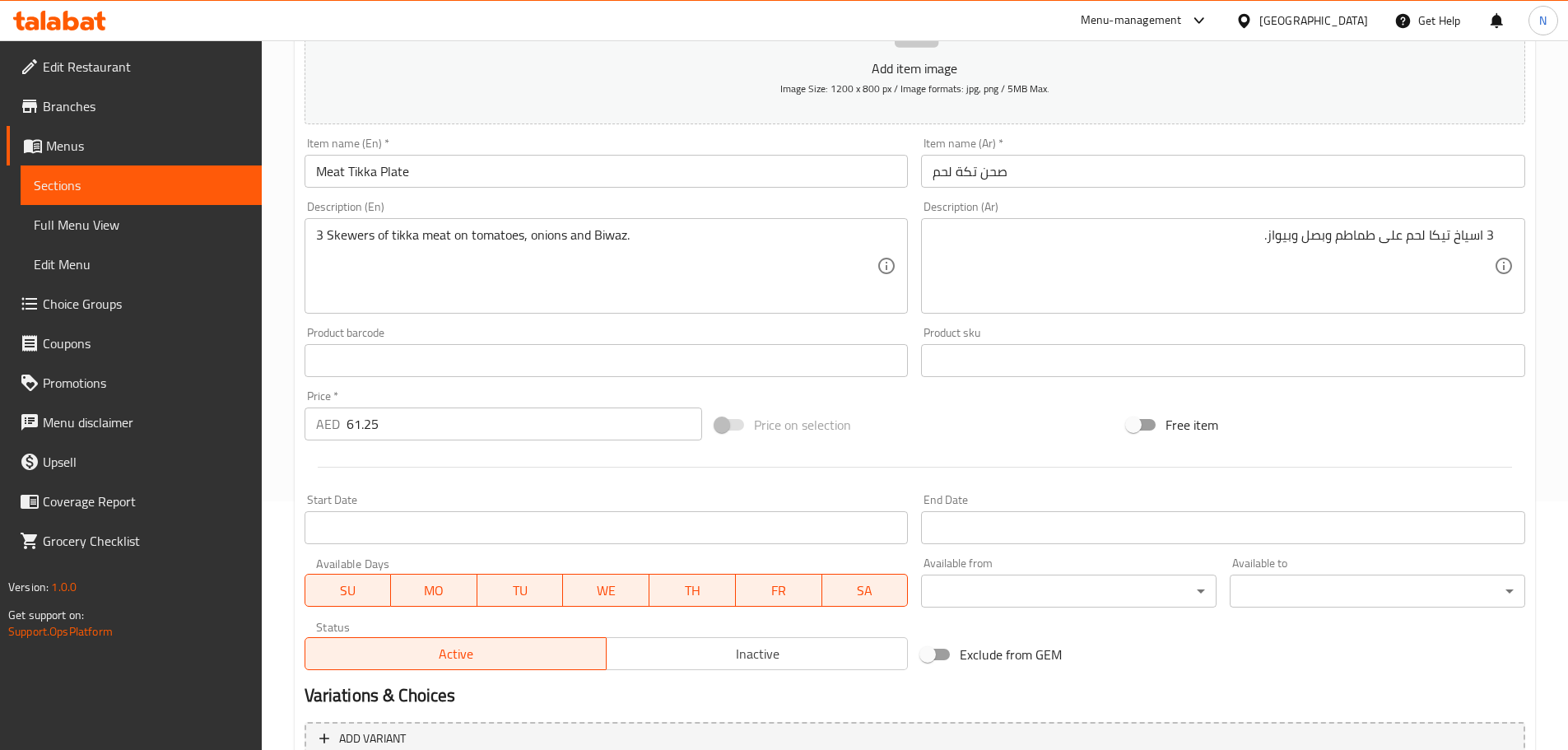
scroll to position [413, 0]
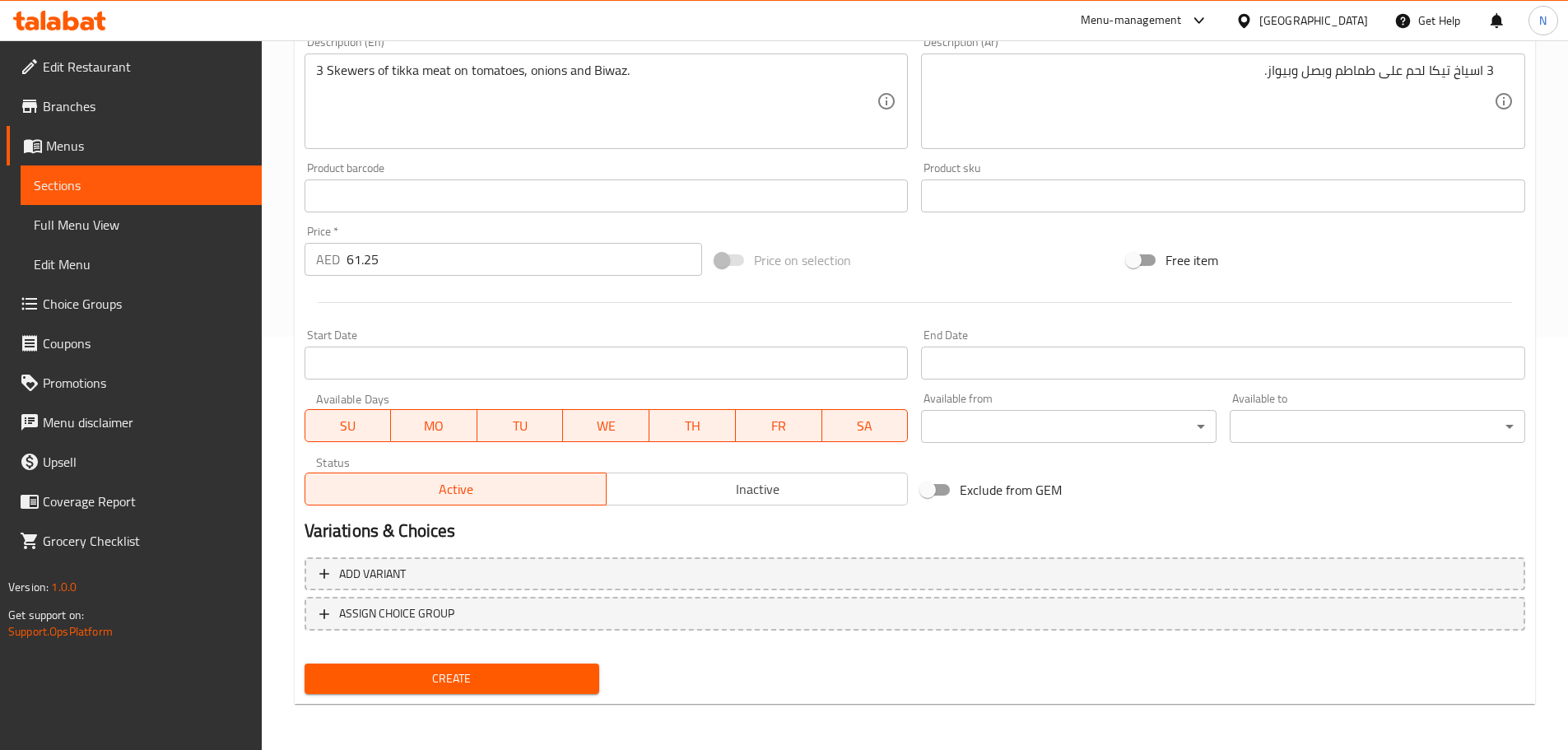
click at [513, 680] on span "Create" at bounding box center [452, 679] width 270 height 21
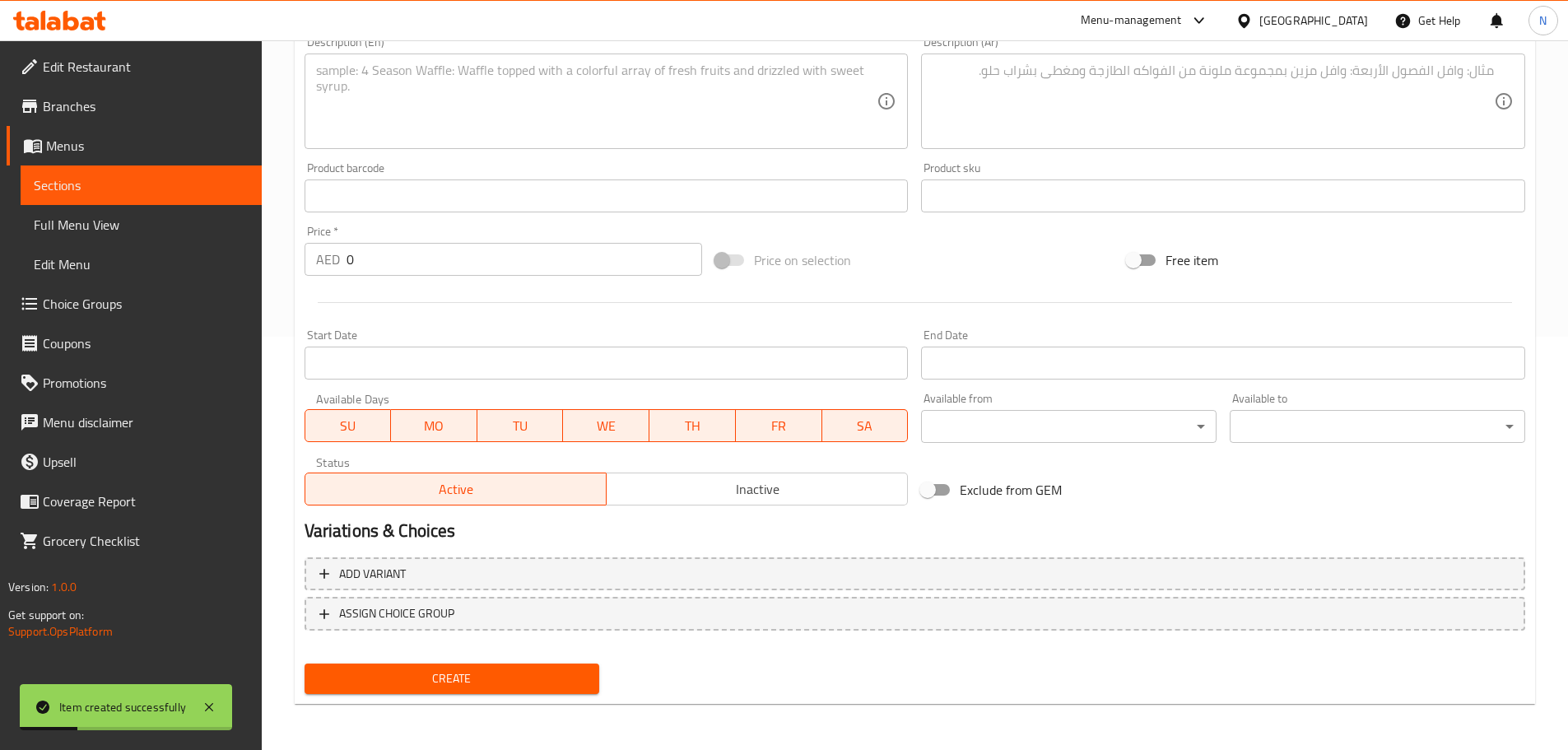
scroll to position [166, 0]
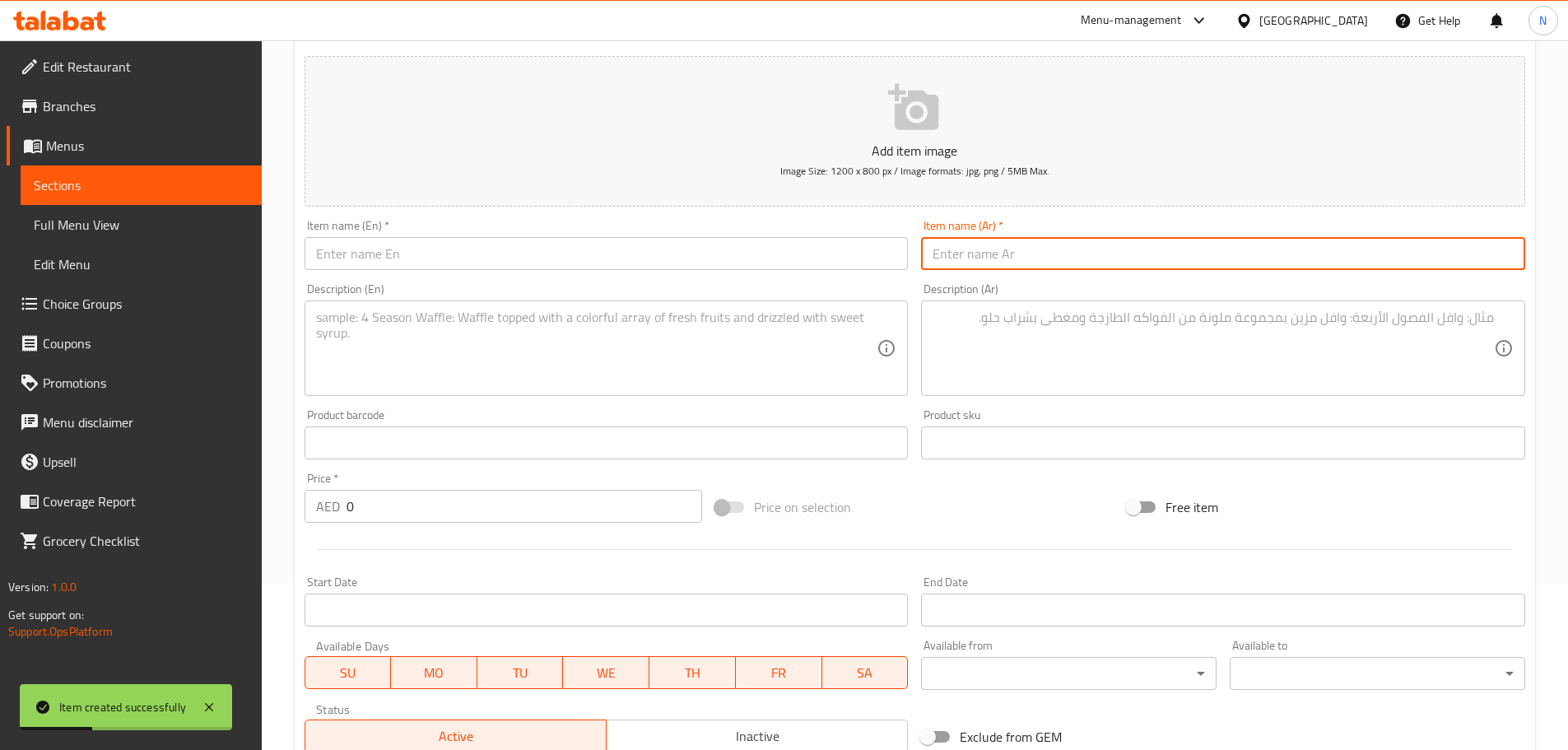
click at [1030, 249] on input "text" at bounding box center [1223, 254] width 604 height 33
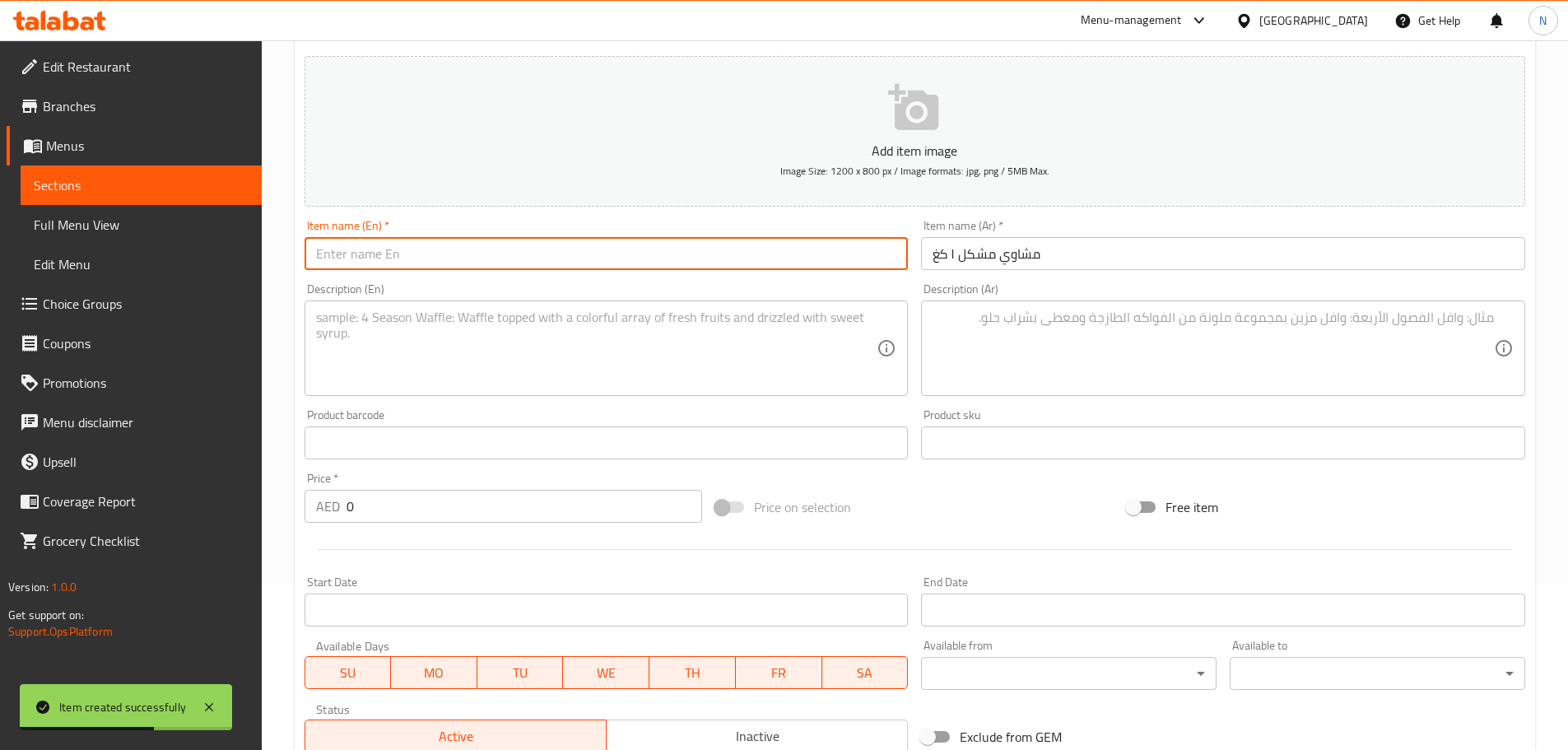
click at [644, 259] on input "text" at bounding box center [606, 254] width 604 height 33
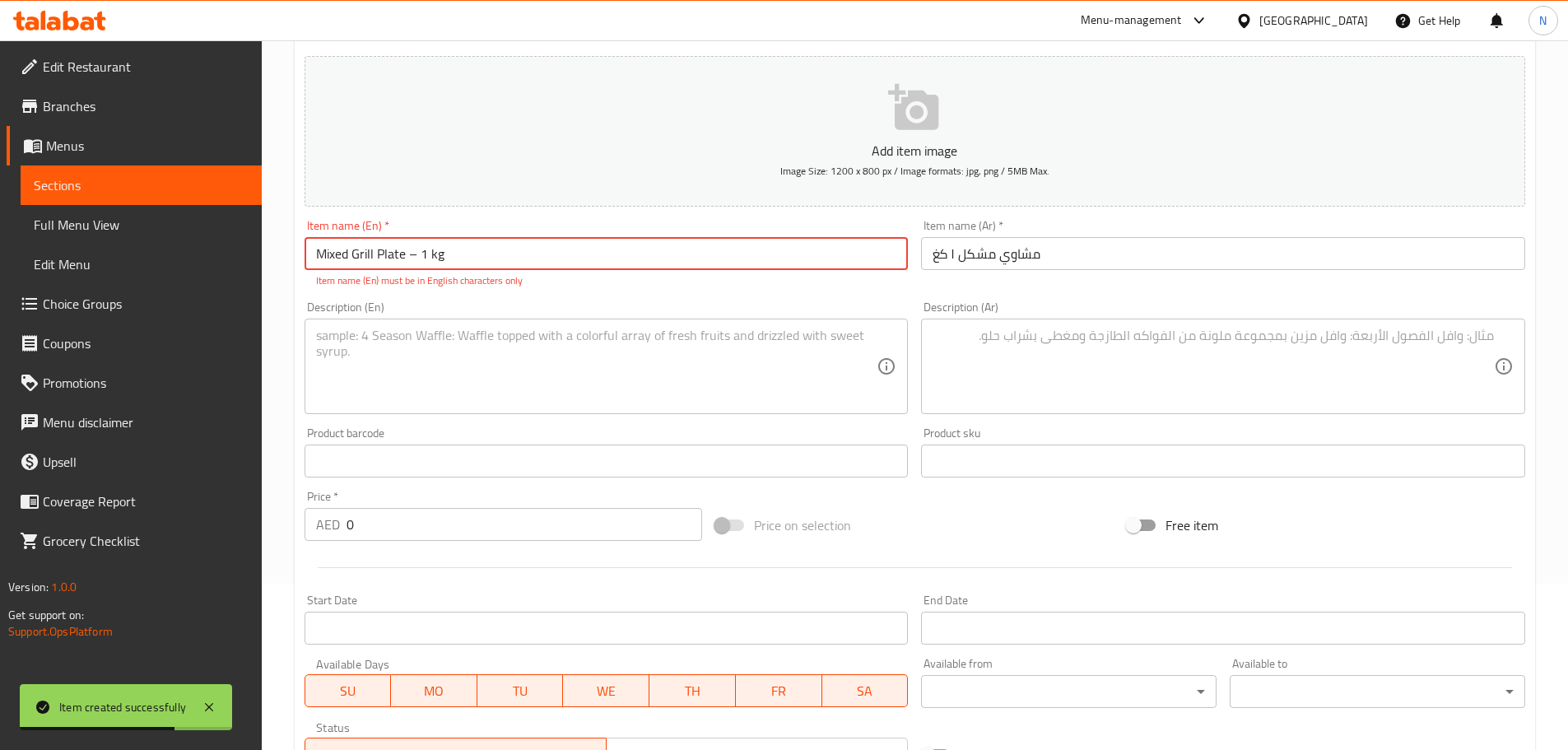
click at [420, 252] on input "Mixed Grill Plate – 1 kg" at bounding box center [606, 254] width 604 height 33
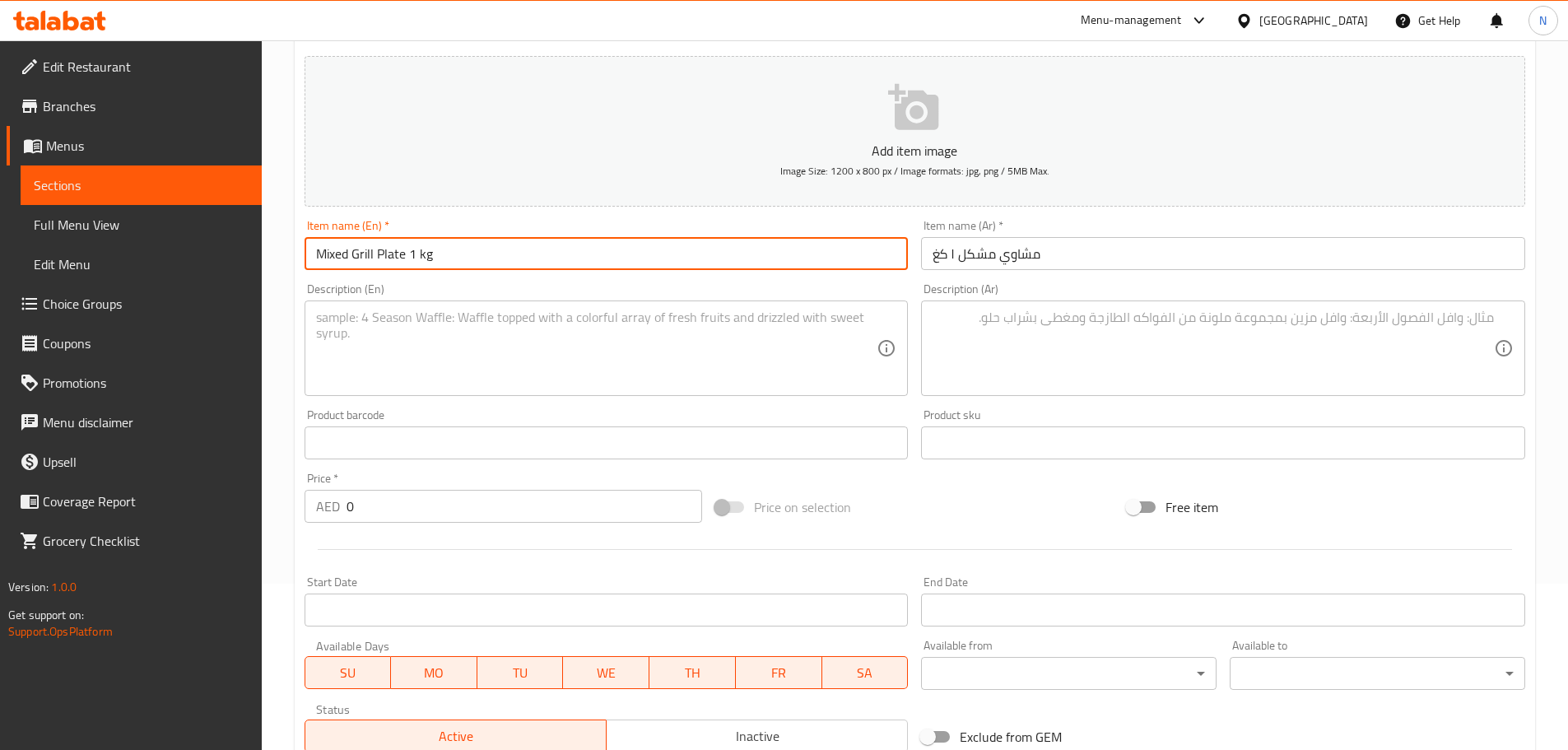
click at [992, 328] on textarea at bounding box center [1213, 349] width 561 height 79
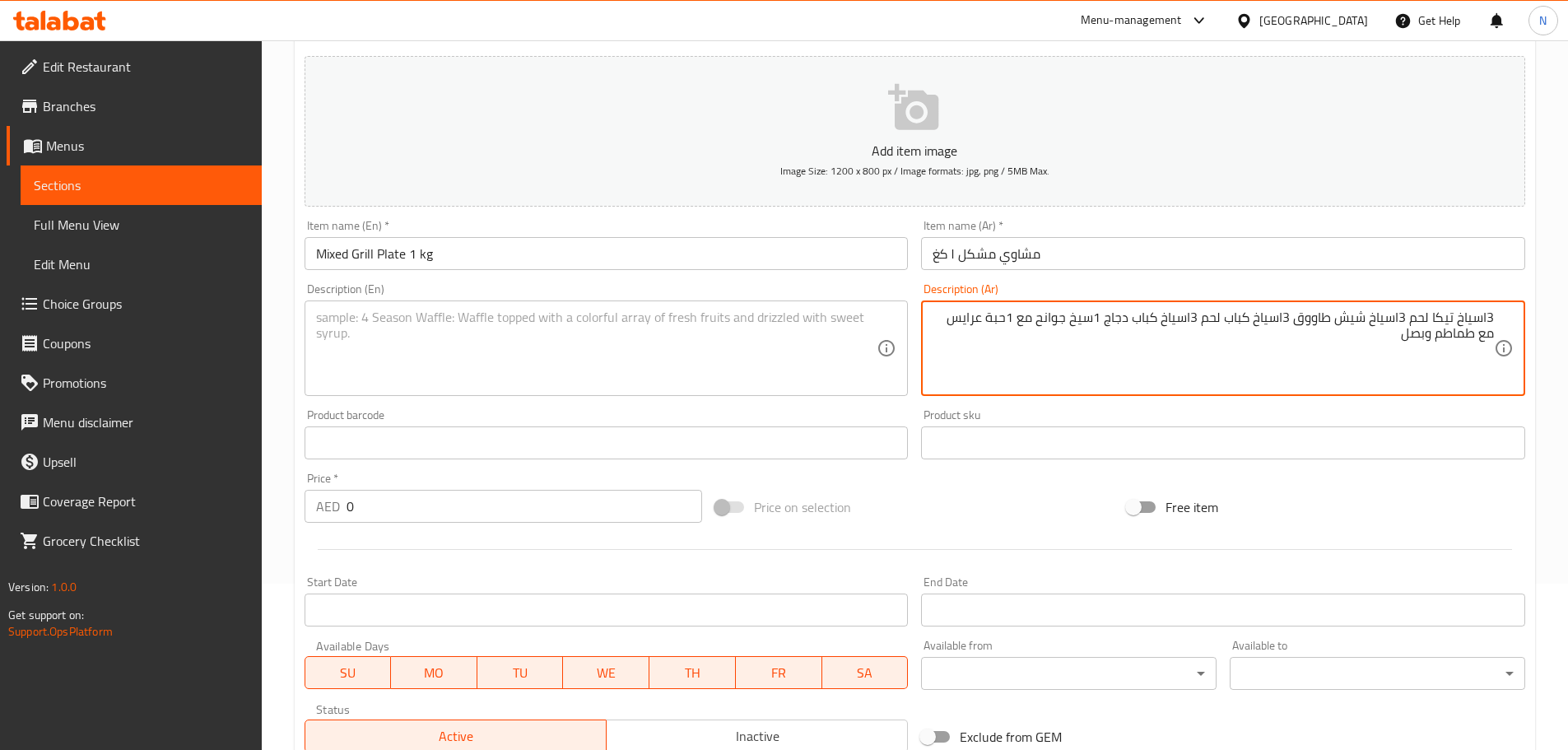
click at [1486, 314] on textarea "3اسياخ تيكا لحم 3اسياخ شيش طاووق 3اسياخ كباب لحم 3اسياخ كباب دجاج 1سيخ جوانح مع…" at bounding box center [1213, 349] width 561 height 79
click at [1398, 320] on textarea "3 اسياخ تيكا لحم 3اسياخ شيش طاووق 3اسياخ كباب لحم 3اسياخ كباب دجاج 1سيخ جوانح م…" at bounding box center [1213, 349] width 561 height 79
click at [1279, 317] on textarea "3 اسياخ تيكا لحم 3 اسياخ شيش طاووق 3اسياخ كباب لحم 3اسياخ كباب دجاج 1سيخ جوانح …" at bounding box center [1213, 349] width 561 height 79
click at [1183, 318] on textarea "3 اسياخ تيكا لحم 3 اسياخ شيش طاووق 3 اسياخ كباب لحم 3اسياخ كباب دجاج 1سيخ جوانح…" at bounding box center [1213, 349] width 561 height 79
click at [1087, 318] on textarea "3 اسياخ تيكا لحم 3 اسياخ شيش طاووق 3 اسياخ كباب لحم 3 اسياخ كباب دجاج 1سيخ جوان…" at bounding box center [1213, 349] width 561 height 79
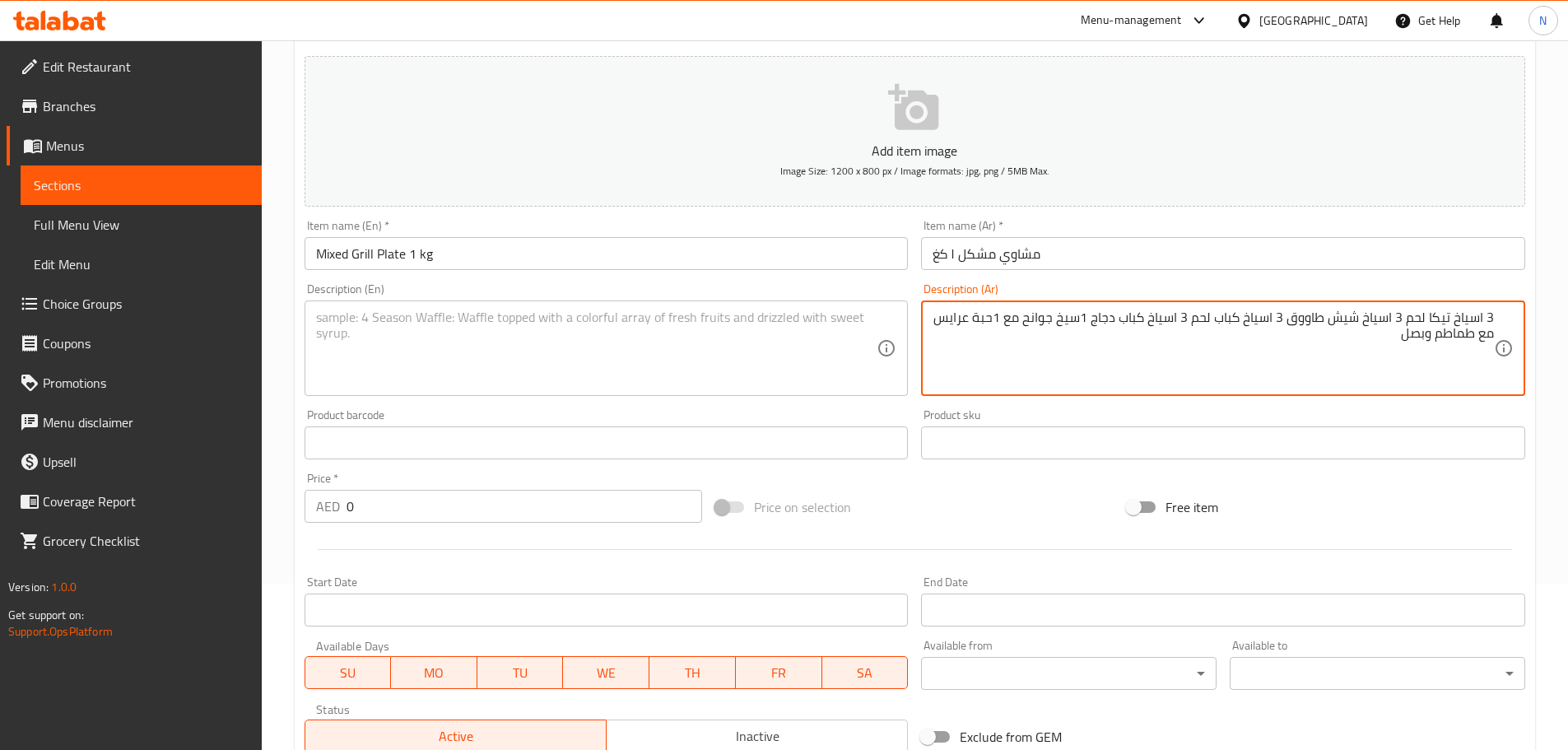
click at [1085, 319] on textarea "3 اسياخ تيكا لحم 3 اسياخ شيش طاووق 3 اسياخ كباب لحم 3 اسياخ كباب دجاج 1سيخ جوان…" at bounding box center [1213, 349] width 561 height 79
click at [1083, 321] on textarea "3 اسياخ تيكا لحم 3 اسياخ شيش طاووق 3 اسياخ كباب لحم 3 اسياخ كباب دجاج 1سيخ جوان…" at bounding box center [1213, 349] width 561 height 79
click at [1402, 333] on textarea "3 اسياخ تيكا لحم 3 اسياخ شيش طاووق 3 اسياخ كباب لحم 3 اسياخ كباب دجاج 1 سيخ جوا…" at bounding box center [1213, 349] width 561 height 79
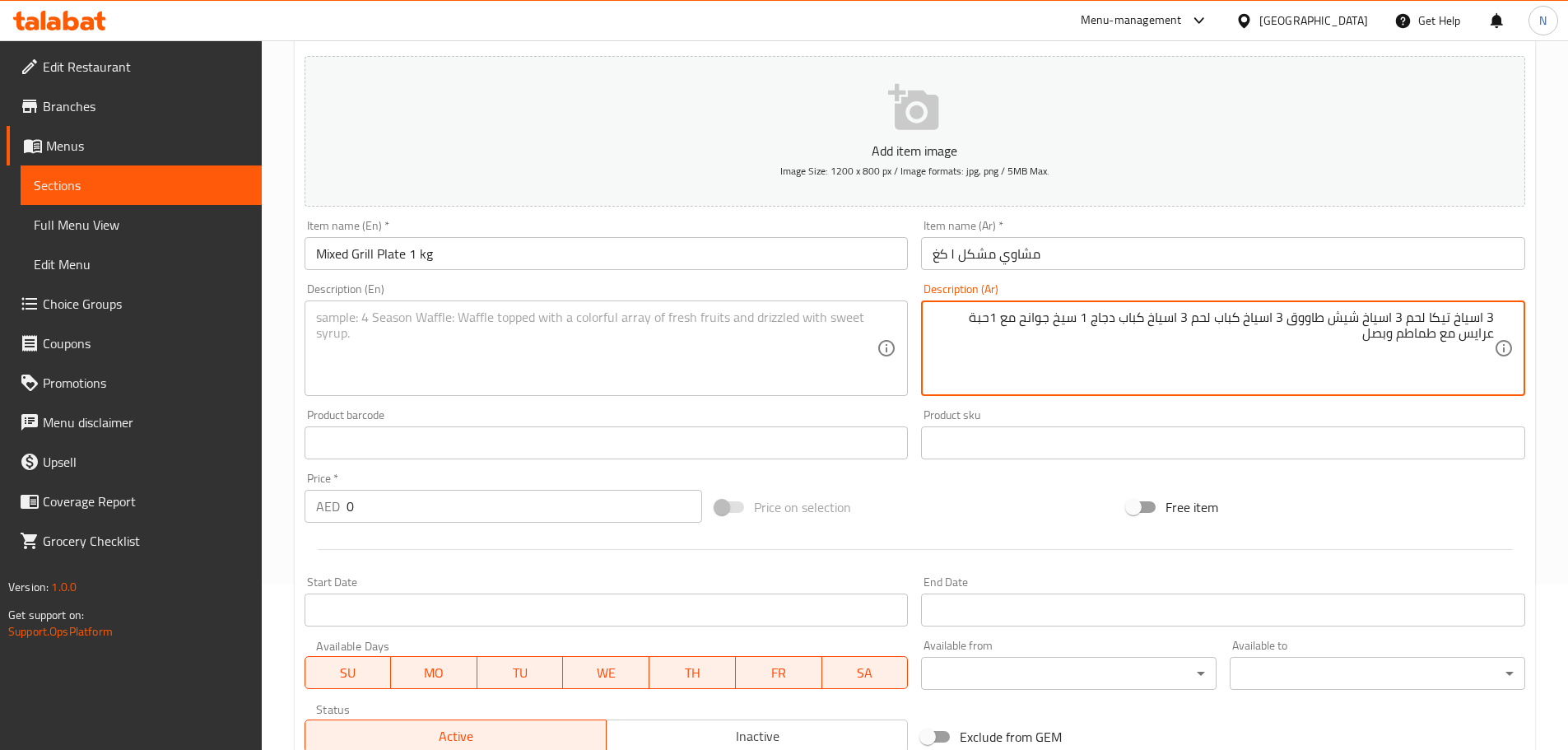
click at [555, 368] on textarea at bounding box center [596, 349] width 561 height 79
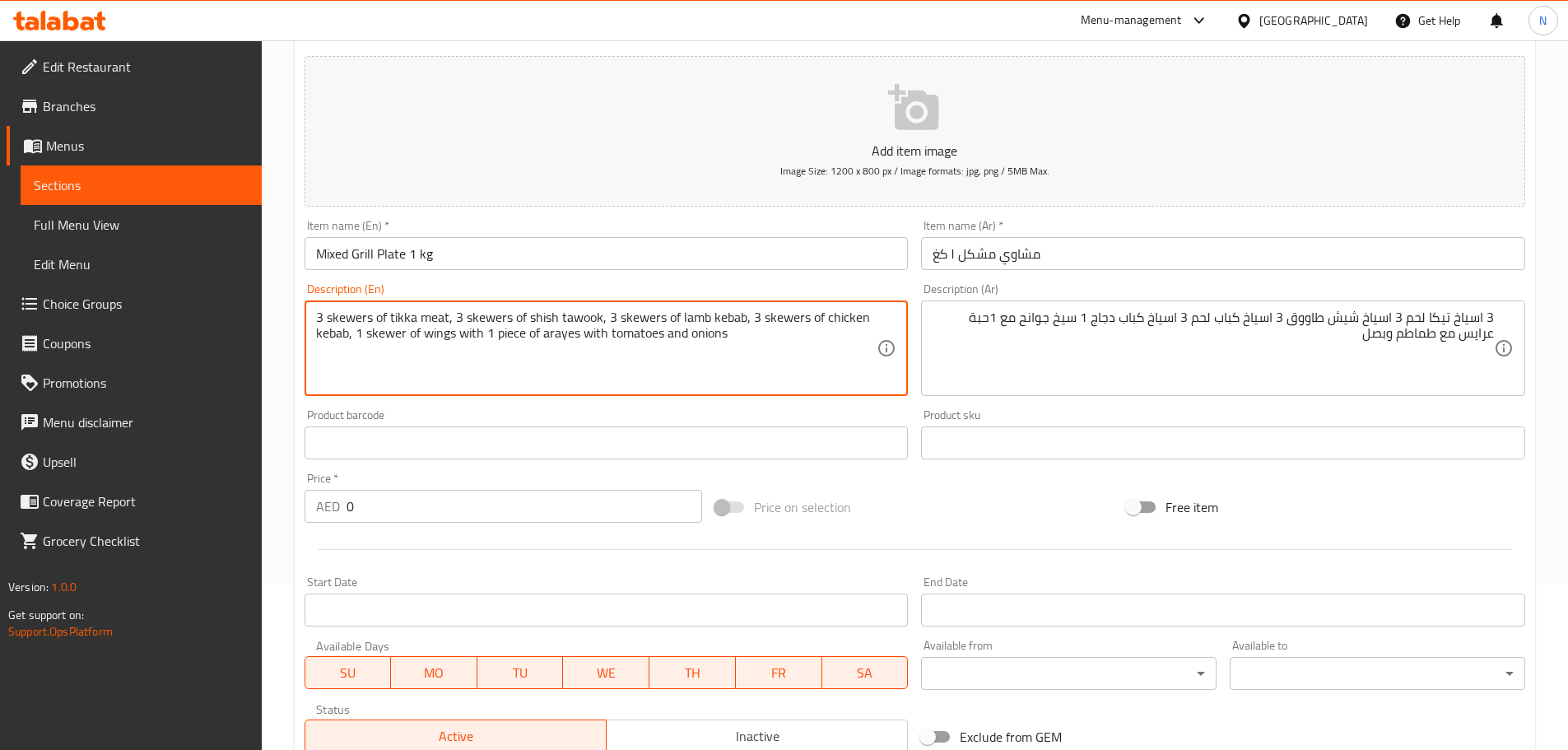
click at [342, 321] on textarea "3 skewers of tikka meat, 3 skewers of shish tawook, 3 skewers of lamb kebab, 3 …" at bounding box center [596, 349] width 561 height 79
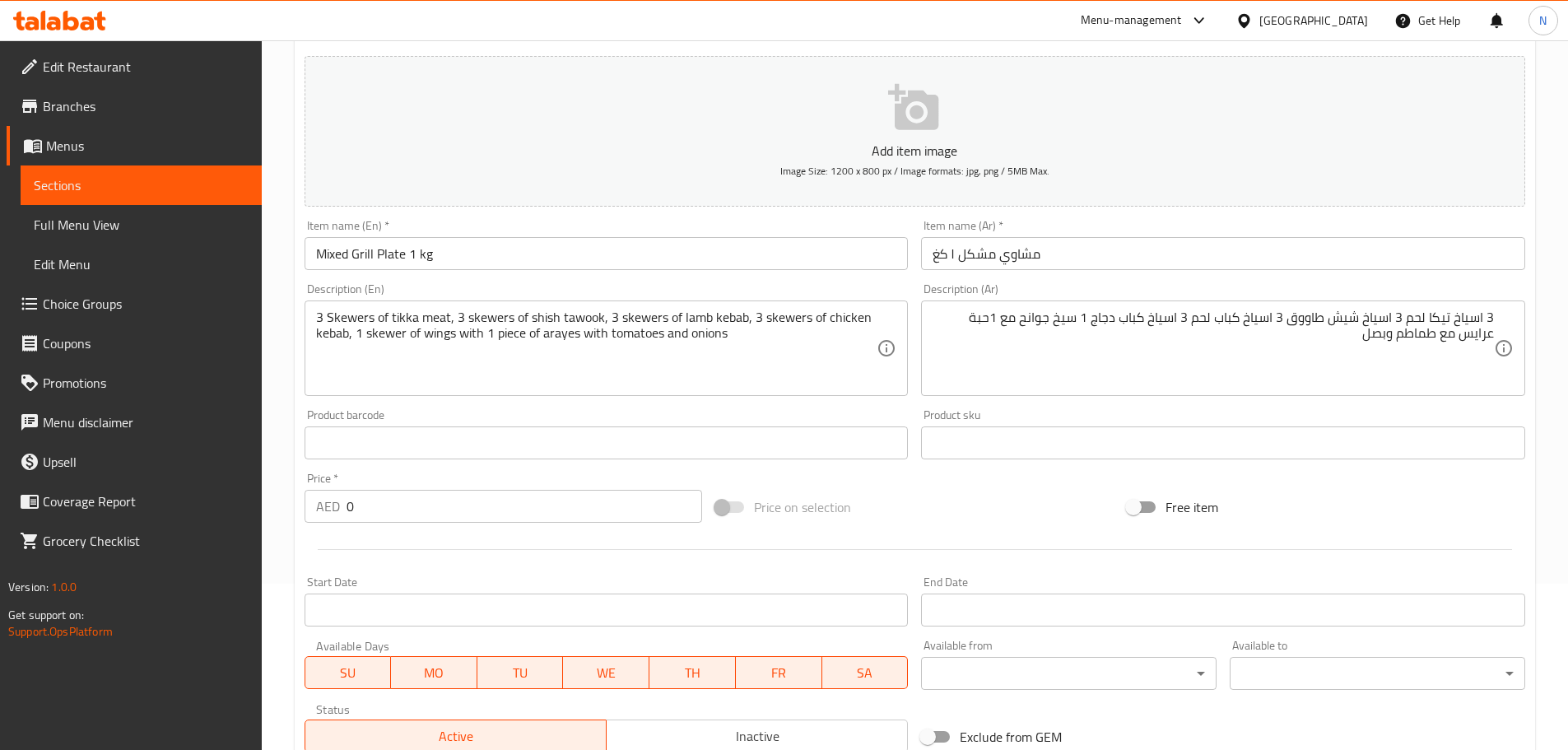
click at [910, 519] on div "Price on selection" at bounding box center [914, 507] width 411 height 45
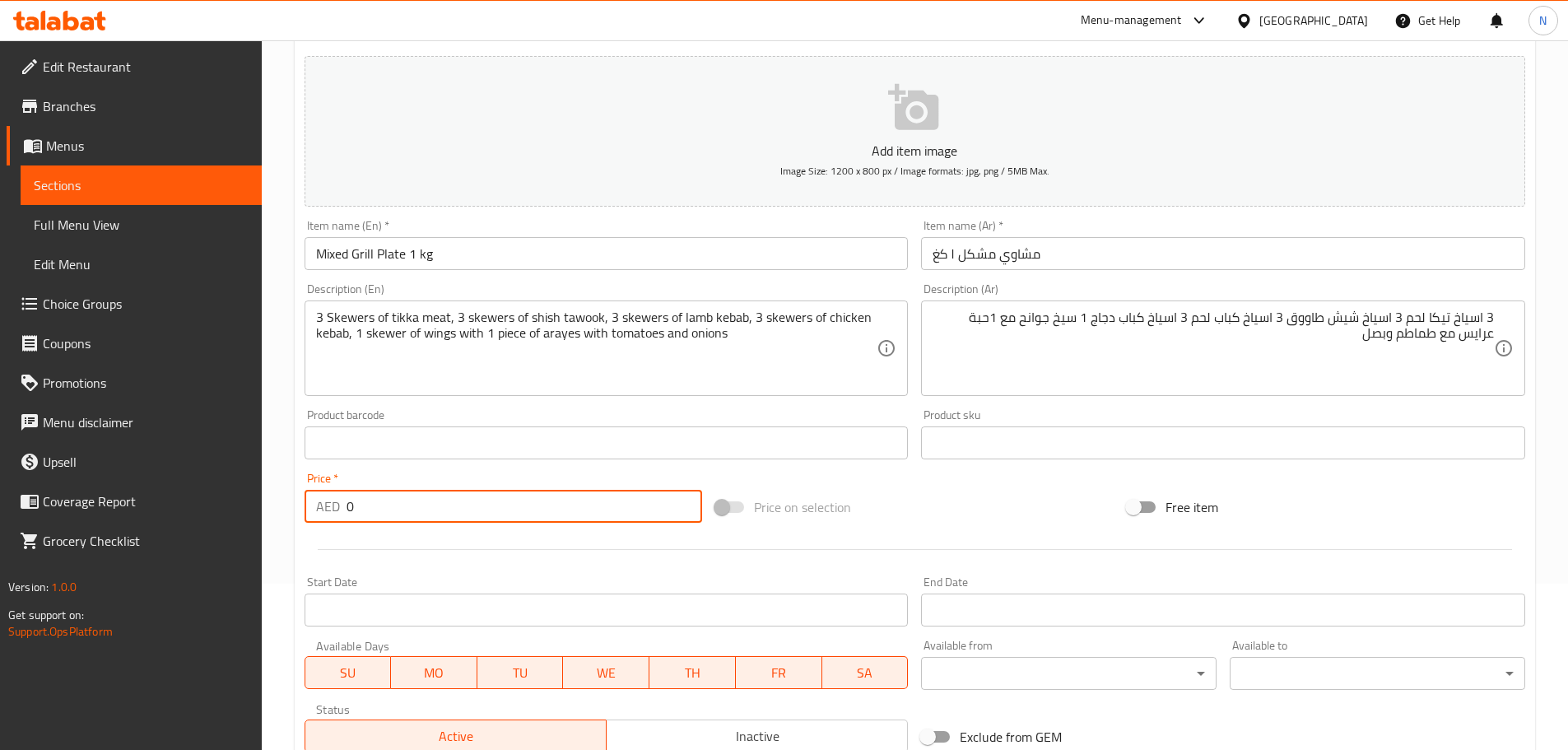
drag, startPoint x: 376, startPoint y: 515, endPoint x: 336, endPoint y: 513, distance: 40.0
click at [336, 513] on div "AED 0 Price *" at bounding box center [503, 506] width 398 height 33
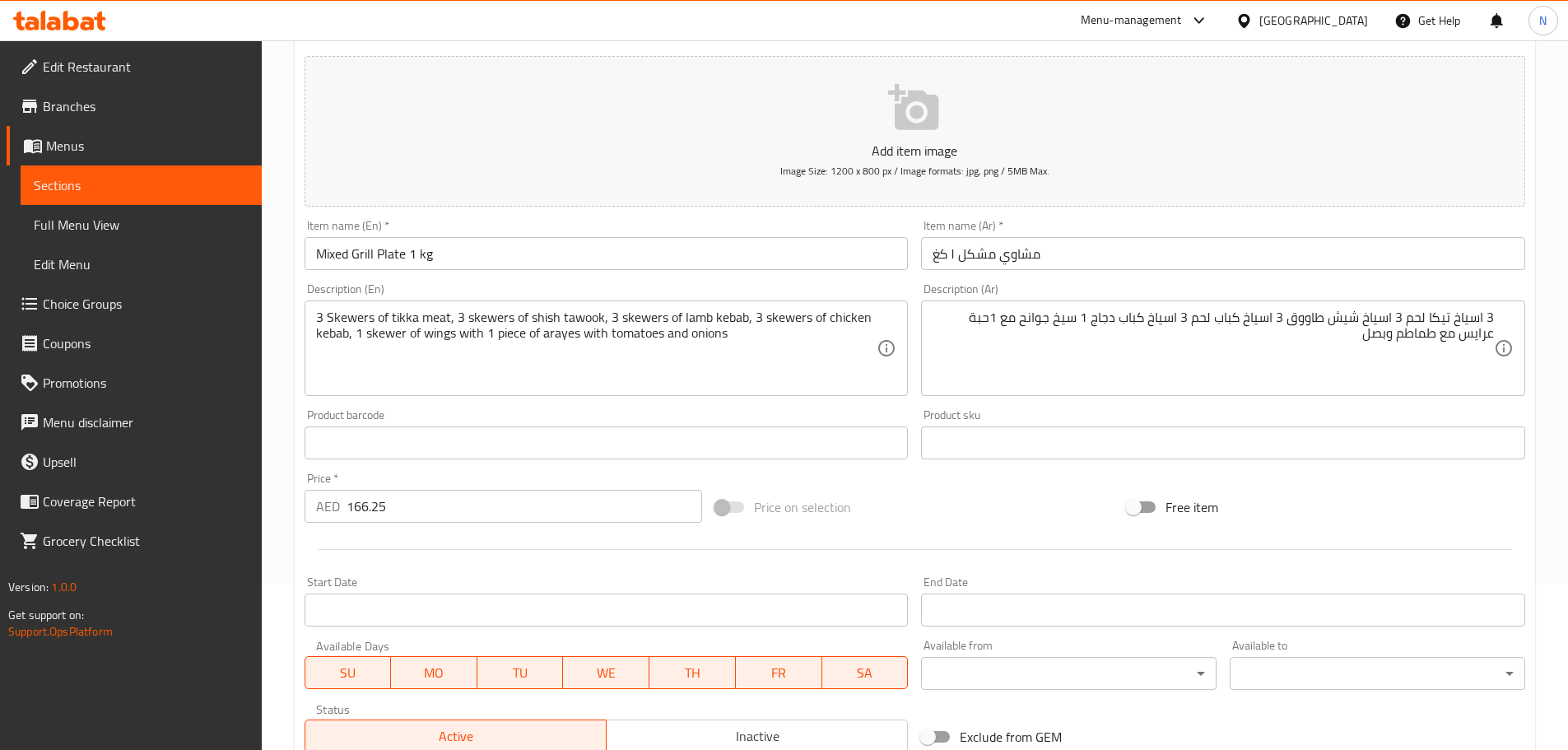
click at [882, 501] on div "Price on selection" at bounding box center [914, 507] width 411 height 45
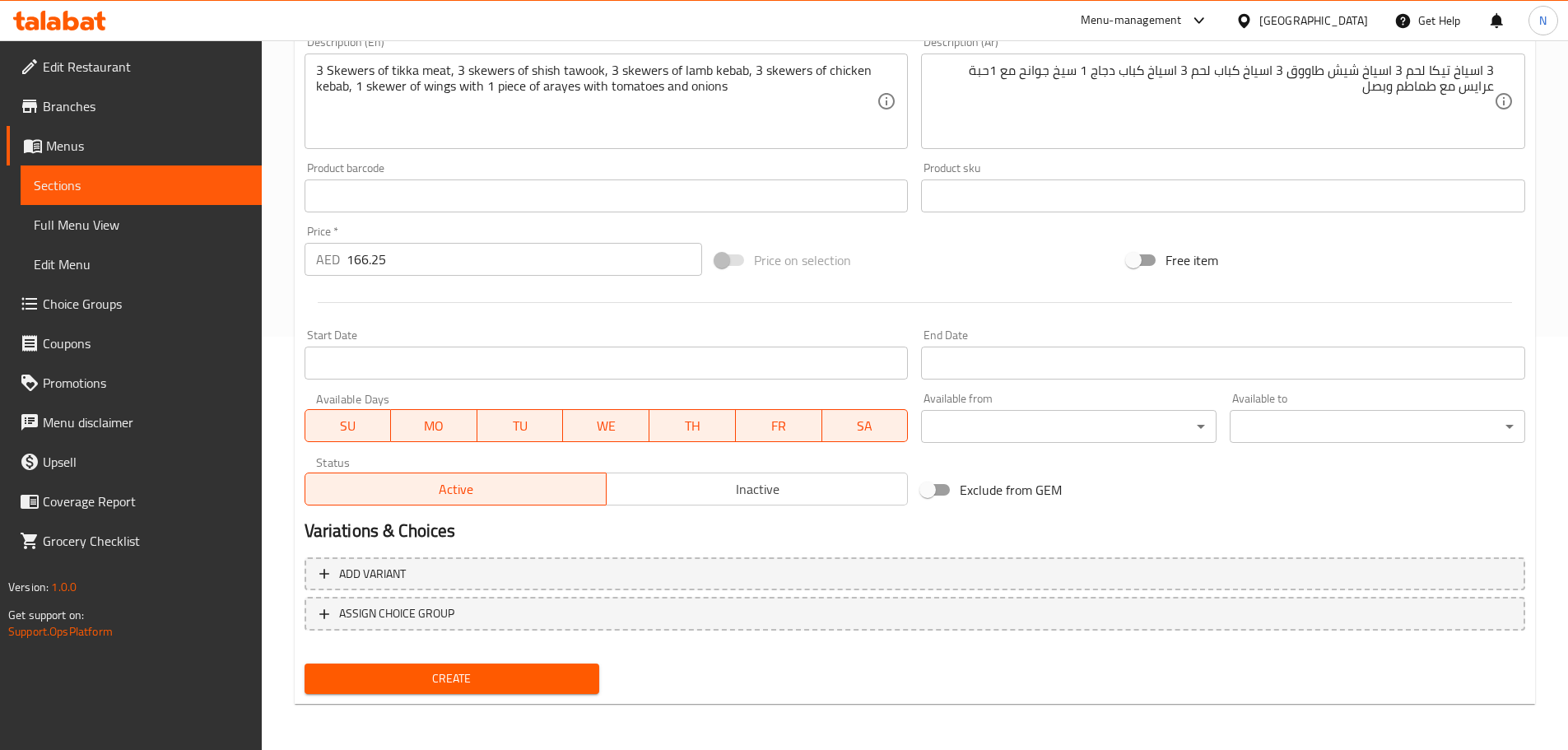
click at [574, 664] on button "Create" at bounding box center [452, 679] width 295 height 30
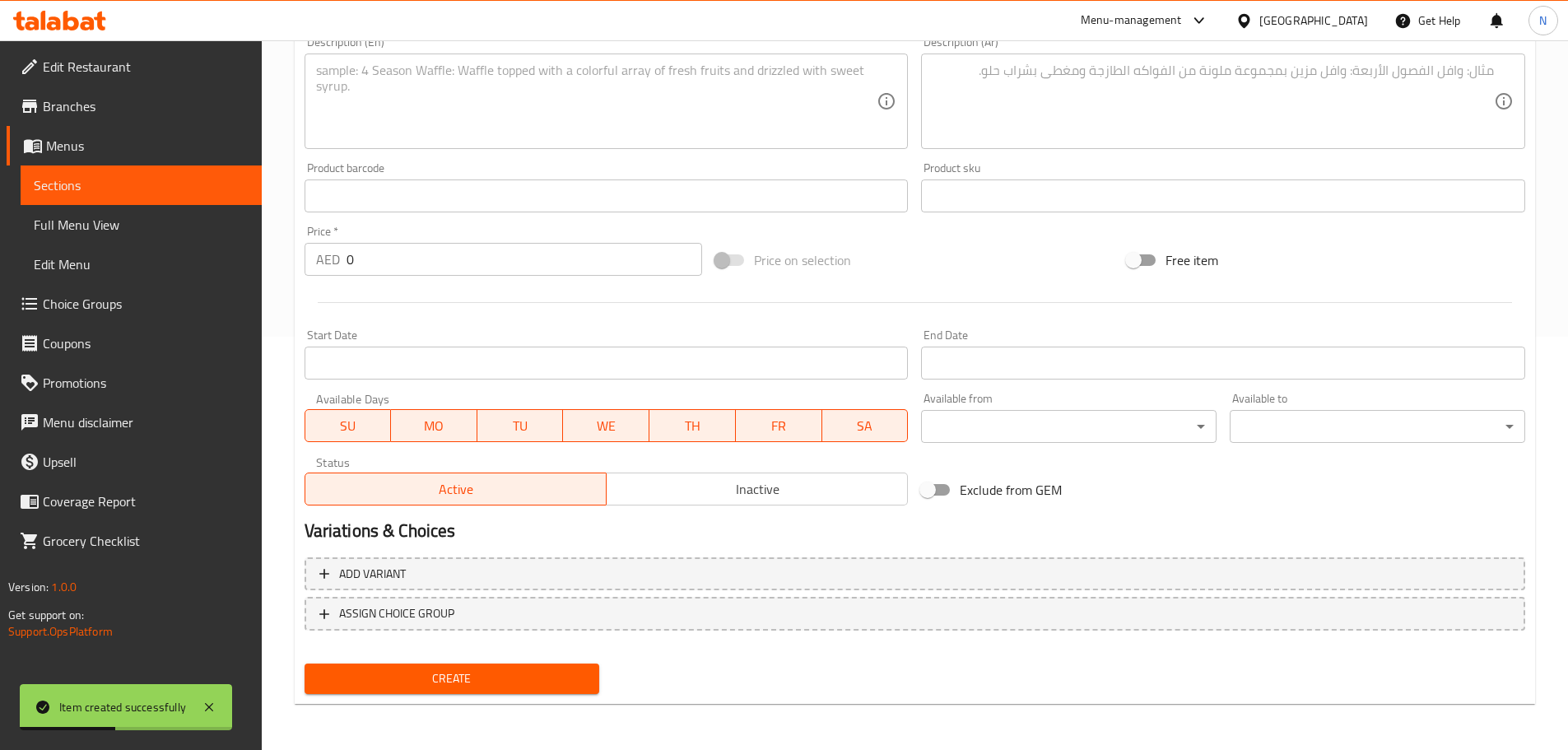
scroll to position [84, 0]
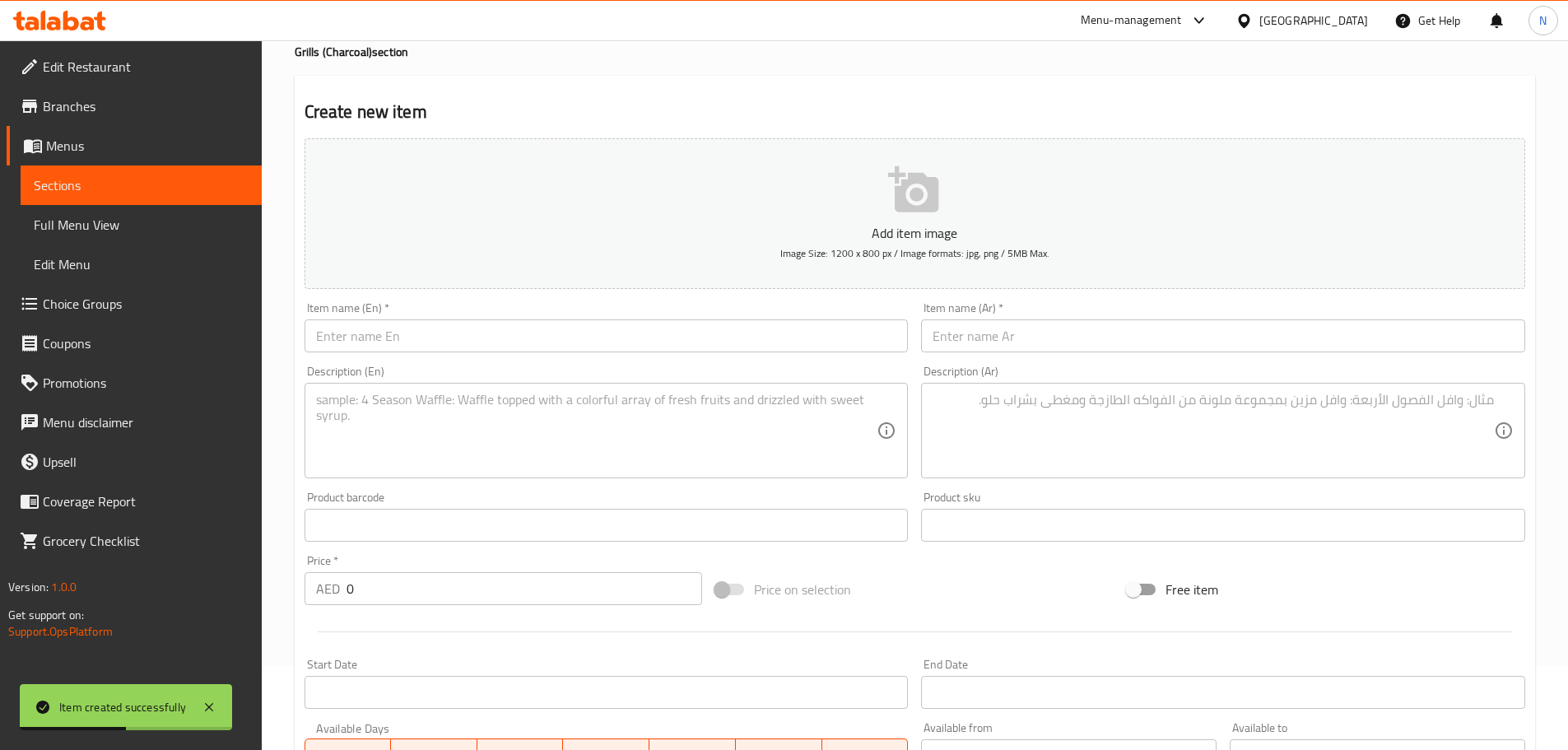
click at [1010, 333] on input "text" at bounding box center [1223, 336] width 604 height 33
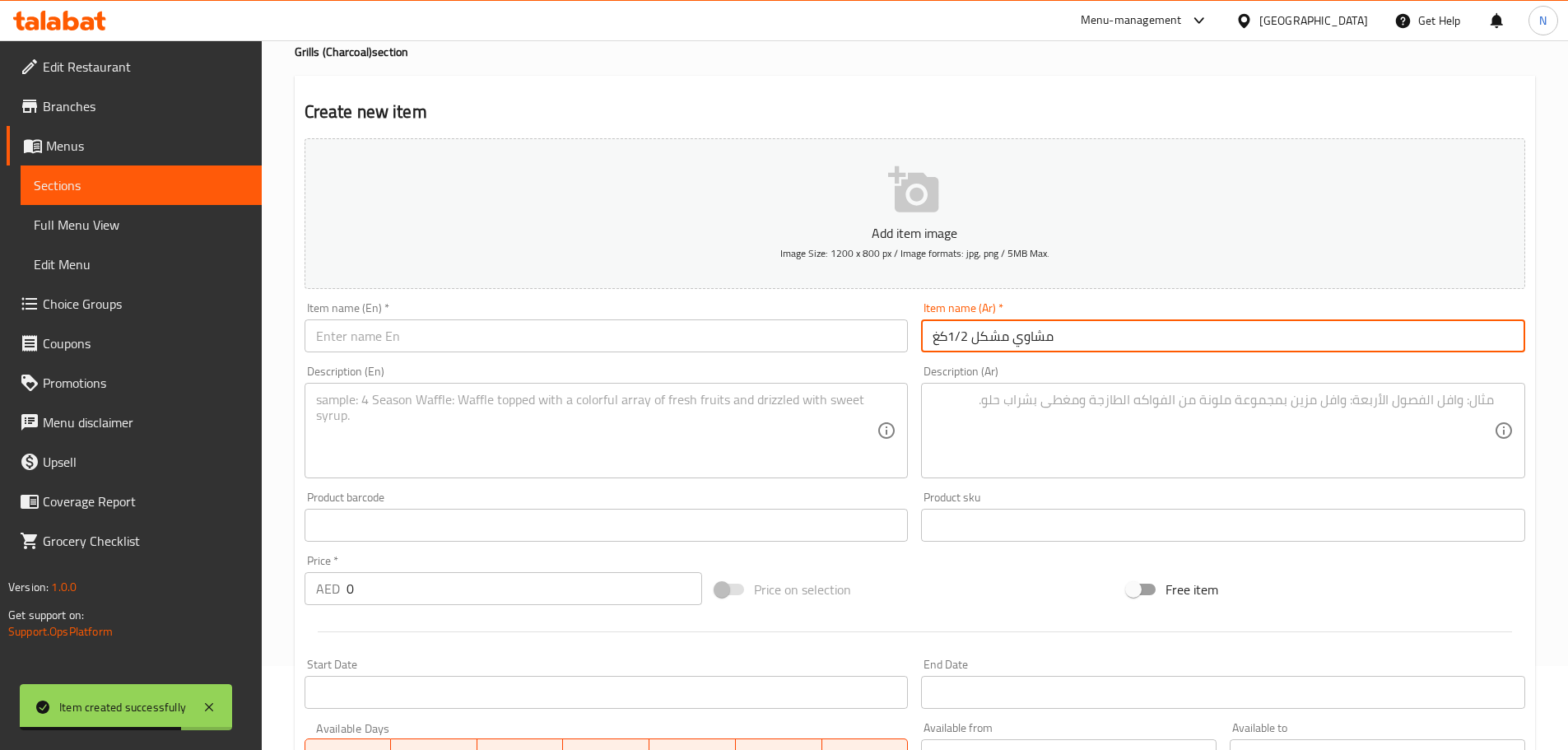
click at [728, 351] on input "text" at bounding box center [606, 336] width 604 height 33
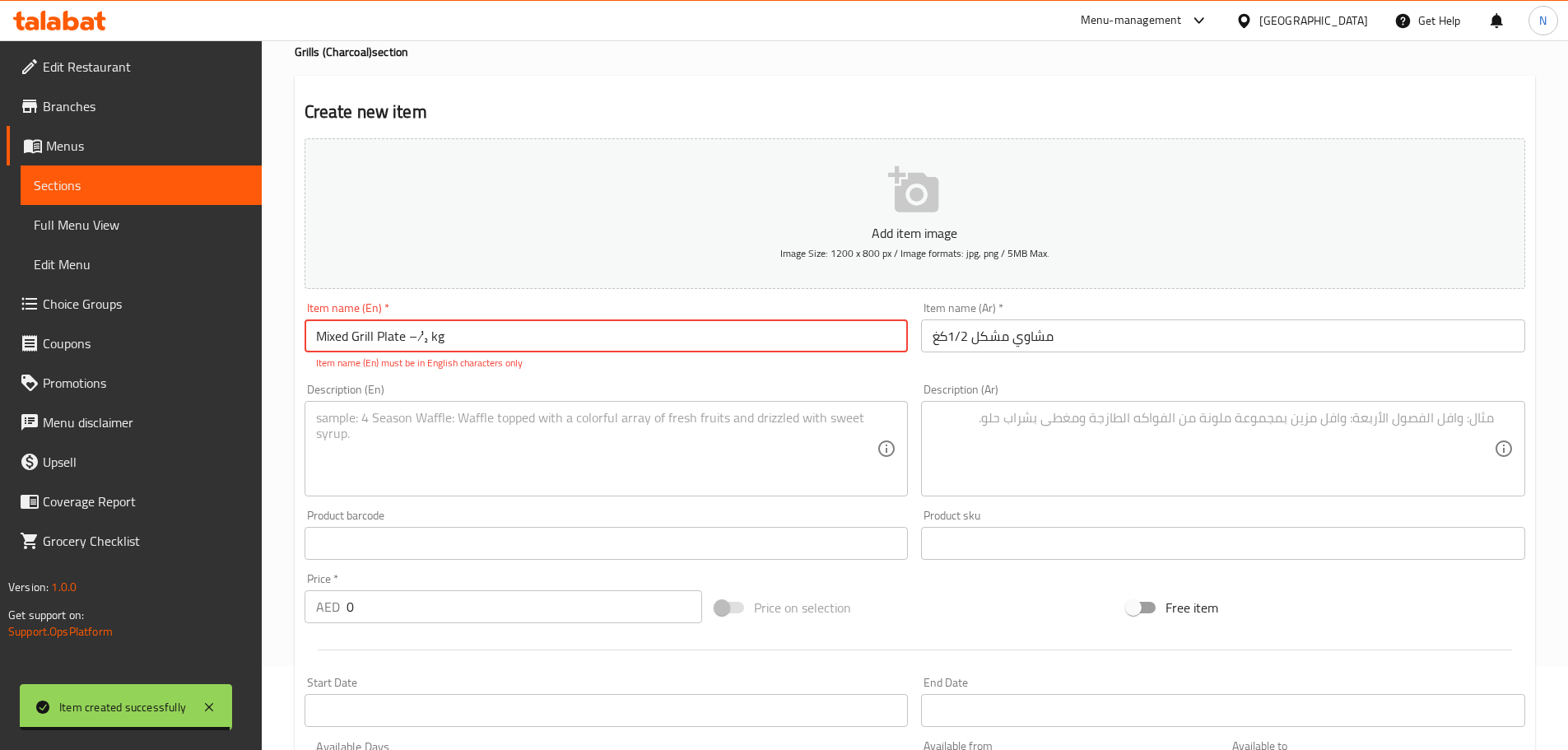
drag, startPoint x: 426, startPoint y: 340, endPoint x: 406, endPoint y: 339, distance: 20.0
click at [406, 339] on input "Mixed Grill Plate – ½ kg" at bounding box center [606, 336] width 604 height 33
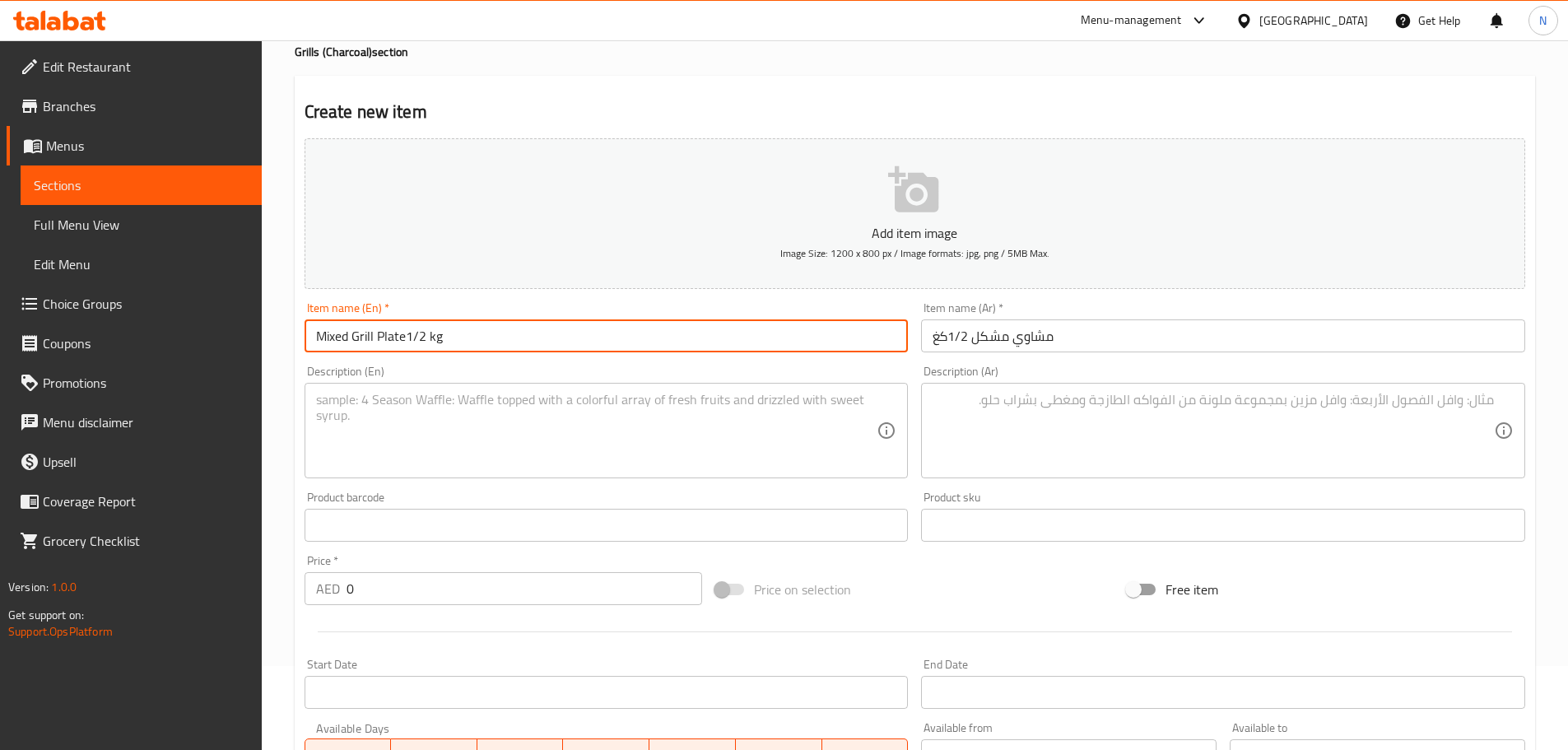
click at [408, 339] on input "Mixed Grill Plate1/2 kg" at bounding box center [606, 336] width 604 height 33
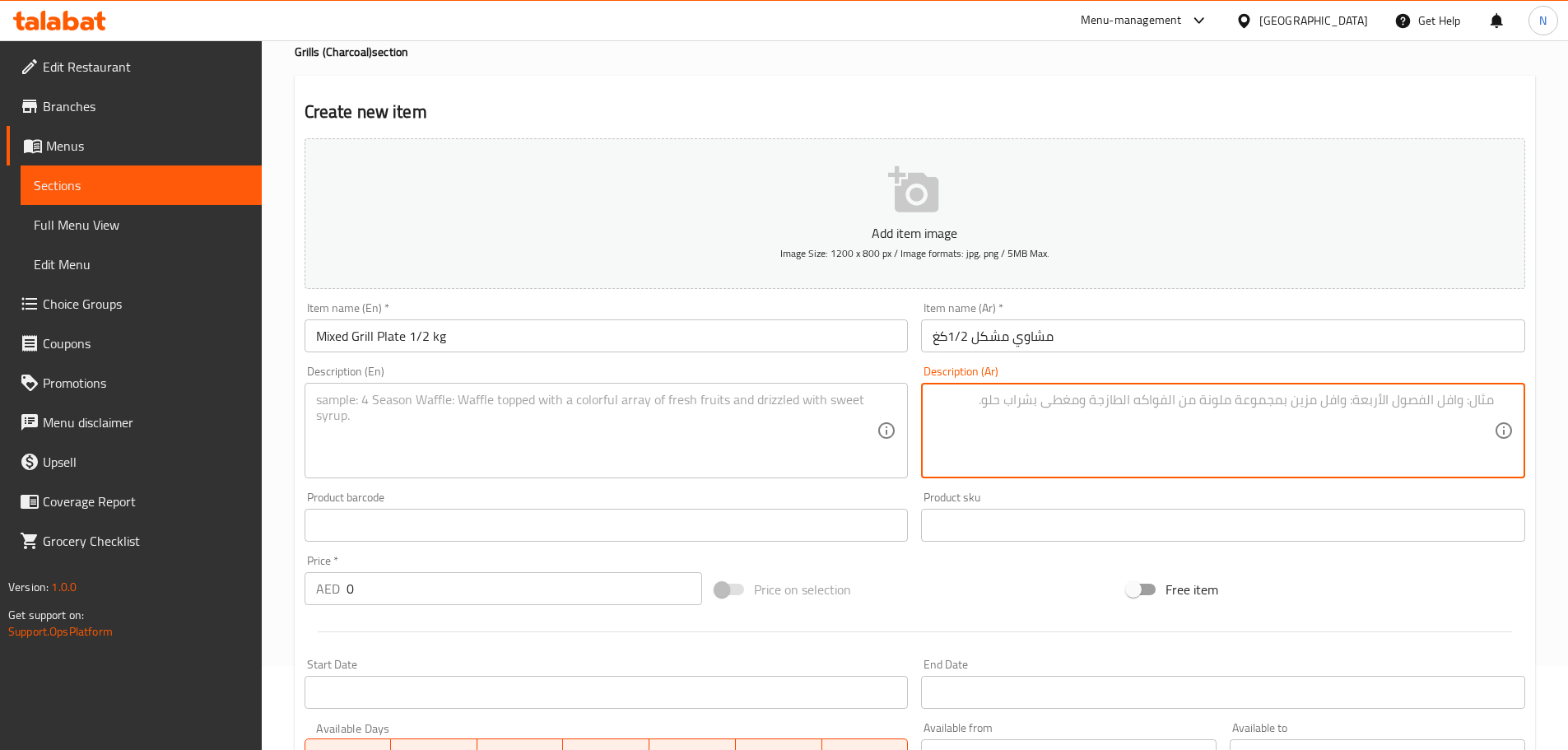
click at [1096, 421] on textarea at bounding box center [1213, 431] width 561 height 79
click at [1486, 397] on textarea "2اسياخ تيكا لحم 2اسياخ شيش طاووق 2اسياخ كباب لحم 2اسياخ كباب دجاج نصف حبة عرايس…" at bounding box center [1213, 431] width 561 height 79
click at [1397, 398] on textarea "2 اسياخ تيكا لحم 2اسياخ شيش طاووق 2اسياخ كباب لحم 2اسياخ كباب دجاج نصف حبة عراي…" at bounding box center [1213, 431] width 561 height 79
click at [1277, 400] on textarea "2 اسياخ تيكا لحم 2 اسياخ شيش طاووق 2اسياخ كباب لحم 2اسياخ كباب دجاج نصف حبة عرا…" at bounding box center [1213, 431] width 561 height 79
click at [1183, 400] on textarea "2 اسياخ تيكا لحم 2 اسياخ شيش طاووق 2 اسياخ كباب لحم 2اسياخ كباب دجاج نصف حبة عر…" at bounding box center [1213, 431] width 561 height 79
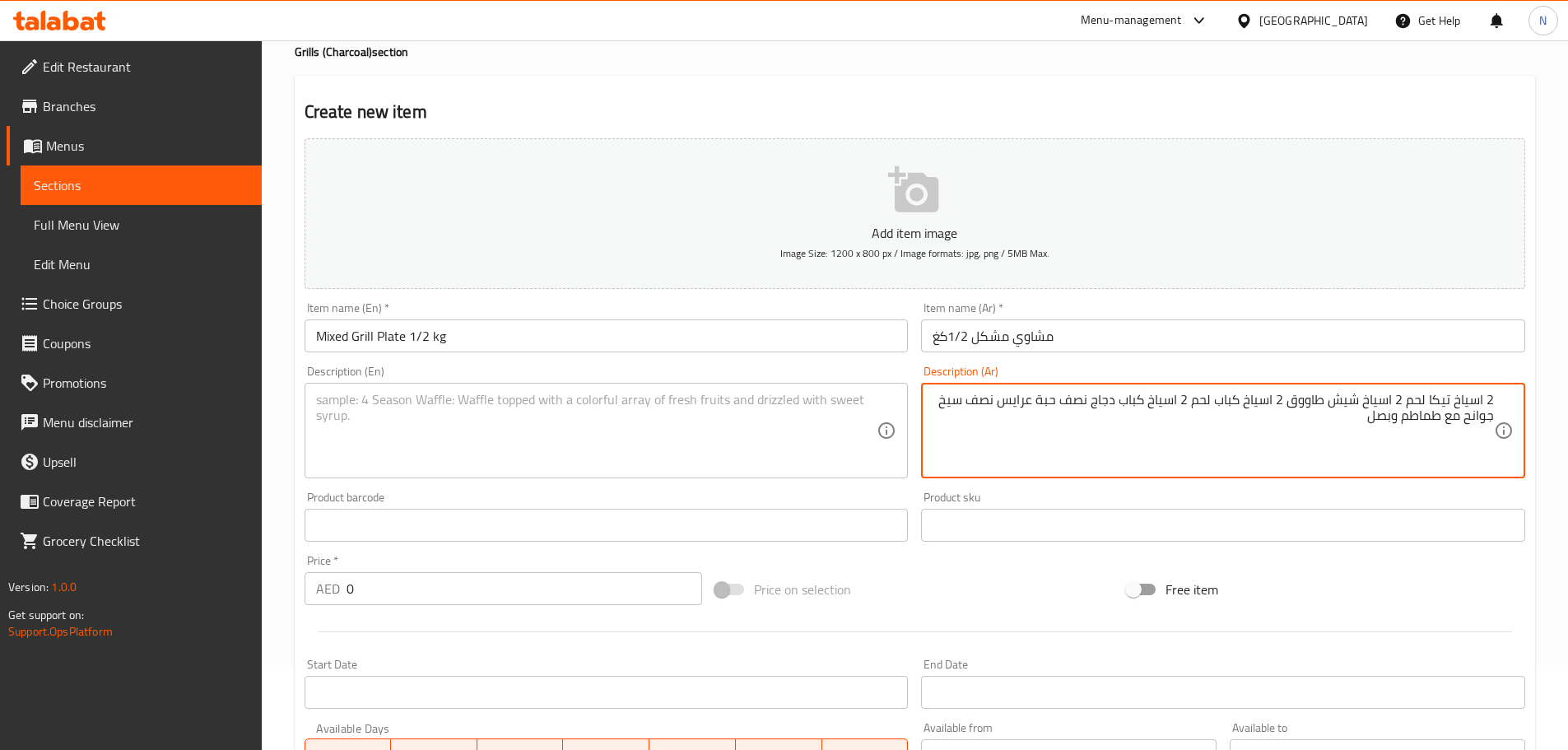
click at [1348, 405] on textarea "2 اسياخ تيكا لحم 2 اسياخ شيش طاووق 2 اسياخ كباب لحم 2 اسياخ كباب دجاج نصف حبة ع…" at bounding box center [1213, 431] width 561 height 79
click at [628, 429] on textarea at bounding box center [596, 431] width 561 height 79
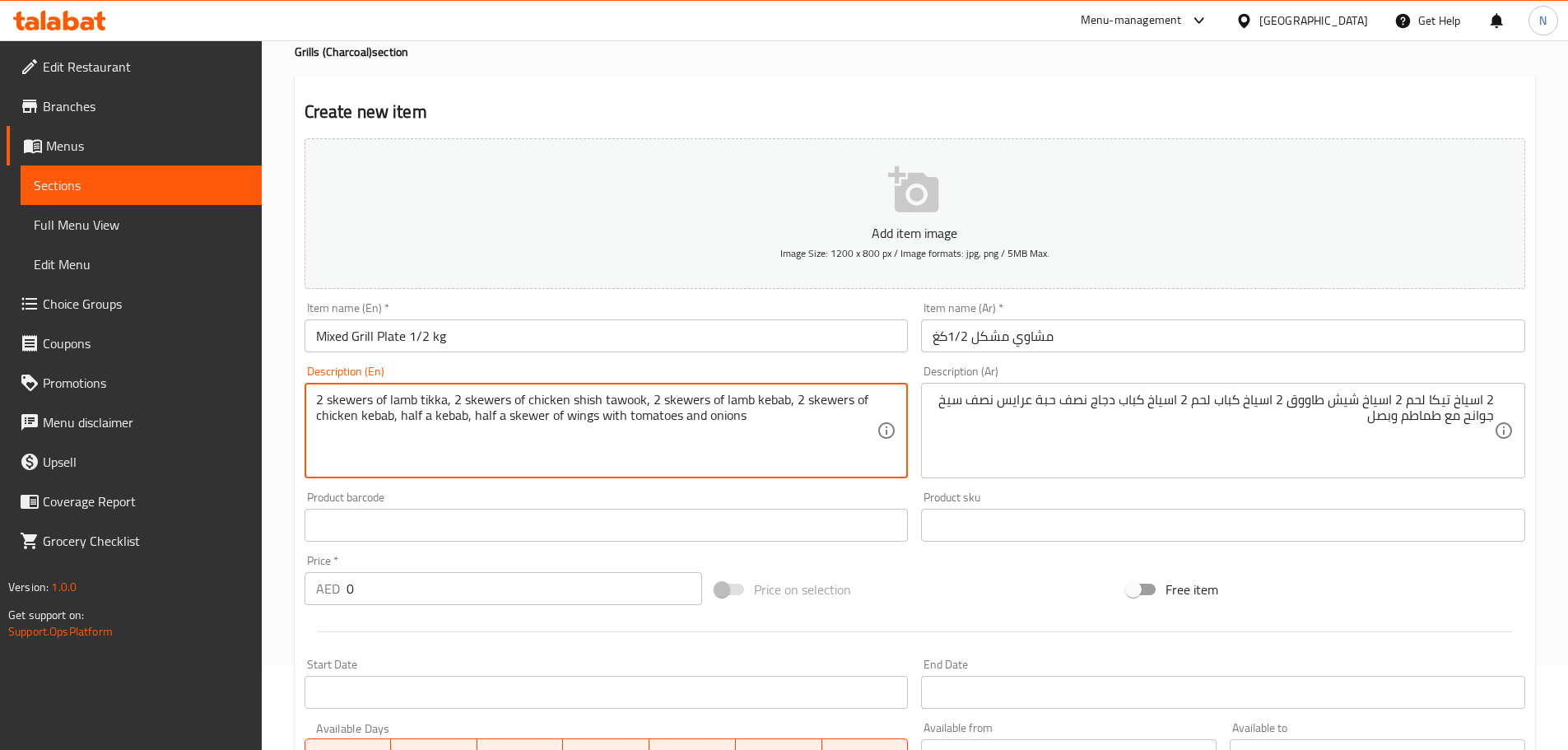
click at [355, 396] on textarea "2 skewers of lamb tikka, 2 skewers of chicken shish tawook, 2 skewers of lamb k…" at bounding box center [596, 431] width 561 height 79
click at [475, 427] on textarea "2 Skewers of lamb tikka, 2 skewers of chicken shish tawook, 2 skewers of lamb k…" at bounding box center [596, 431] width 561 height 79
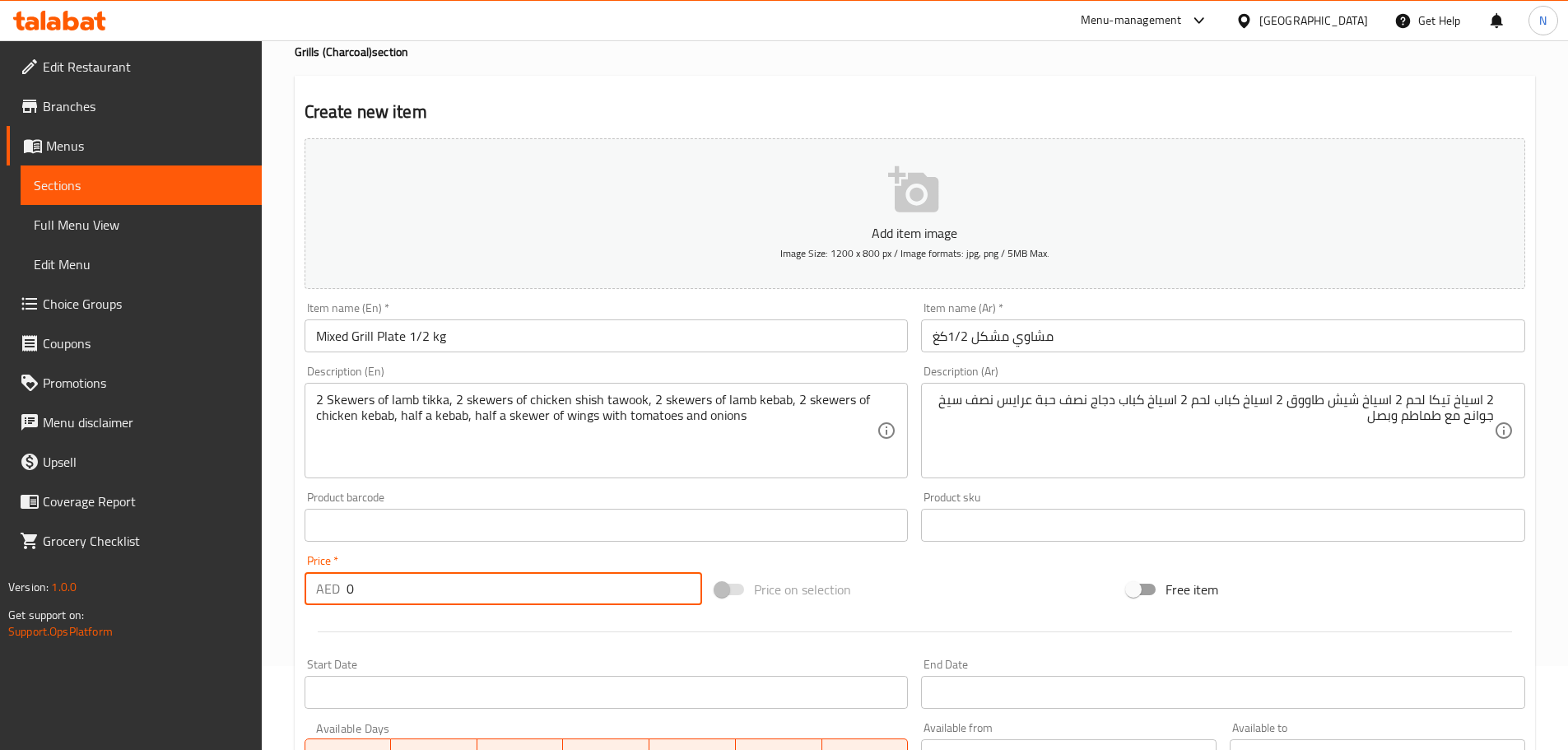
drag, startPoint x: 373, startPoint y: 595, endPoint x: 326, endPoint y: 595, distance: 47.0
click at [326, 595] on div "AED 0 Price *" at bounding box center [503, 588] width 398 height 33
click at [1055, 589] on div "Price on selection" at bounding box center [914, 589] width 411 height 45
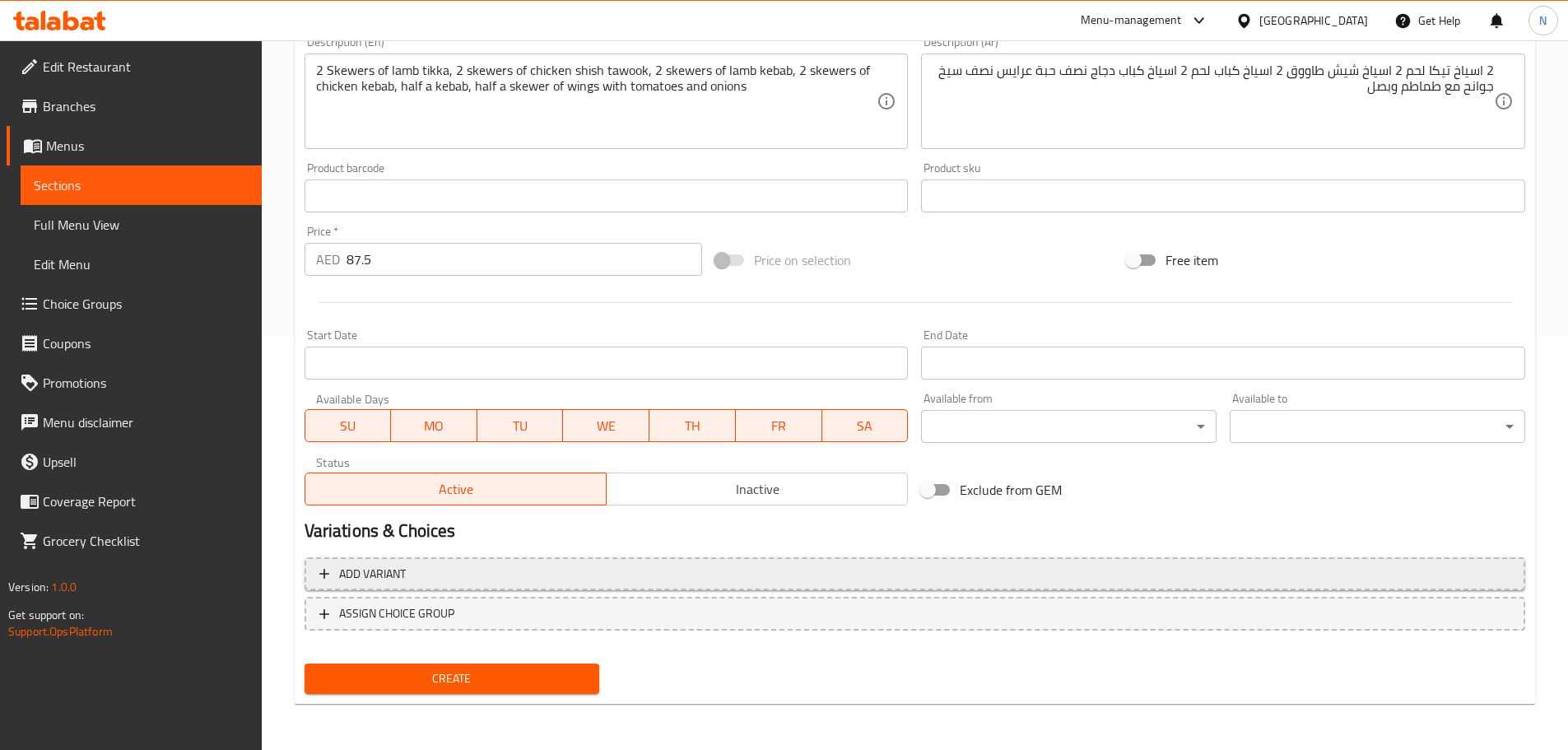
scroll to position [331, 0]
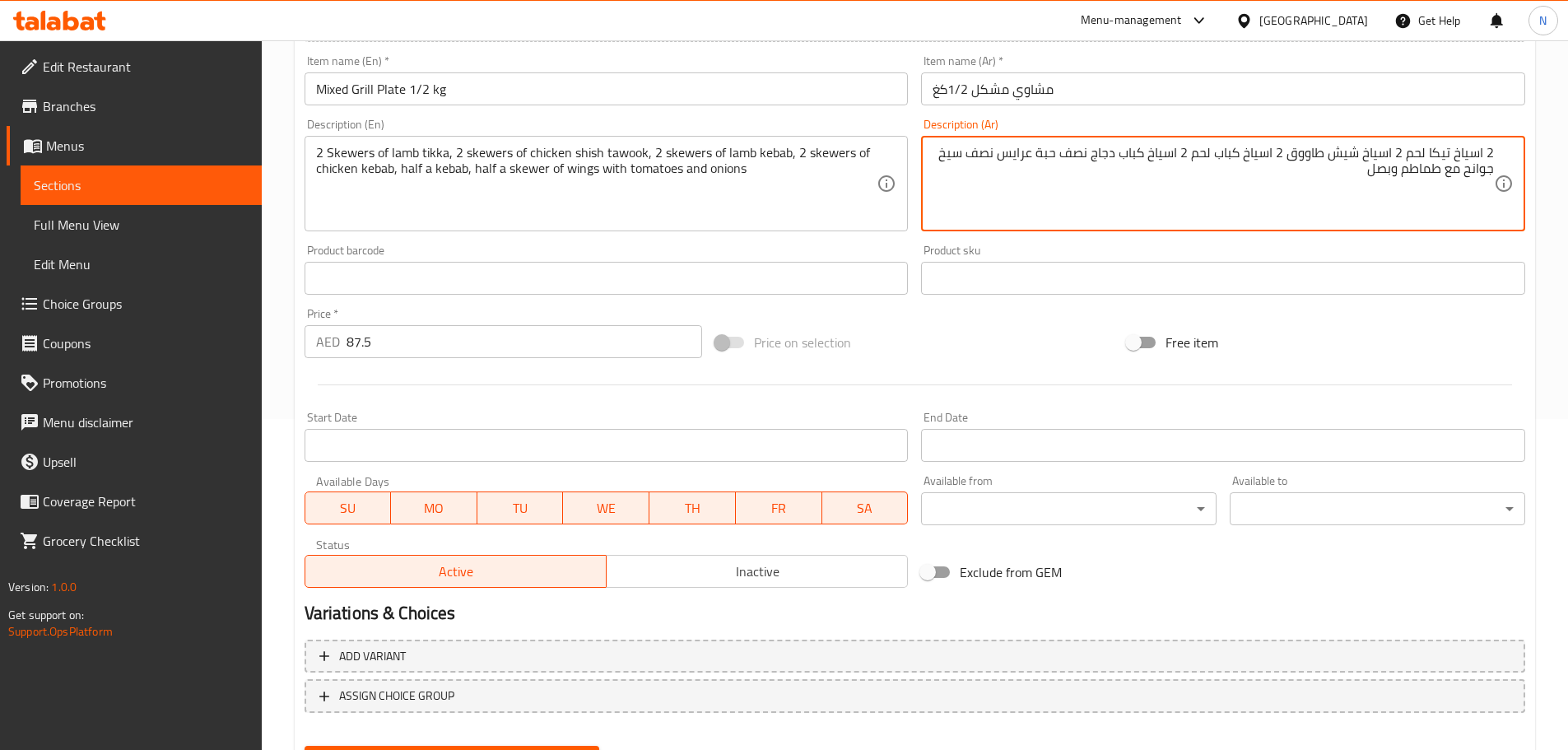
click at [1141, 157] on textarea "2 اسياخ تيكا لحم 2 اسياخ شيش طاووق 2 اسياخ كباب لحم 2 اسياخ كباب دجاج نصف حبة ع…" at bounding box center [1213, 184] width 561 height 79
click at [1166, 163] on textarea "2 اسياخ تيكا لحم 2 اسياخ شيش طاووق 2 اسياخ كباب لحم 2 اسياخ كباب دجاج نصف حبة ع…" at bounding box center [1213, 184] width 561 height 79
drag, startPoint x: 1059, startPoint y: 157, endPoint x: 1003, endPoint y: 162, distance: 56.2
click at [1003, 162] on textarea "2 اسياخ تيكا لحم 2 اسياخ شيش طاووق 2 اسياخ كباب لحم 2 اسياخ كباب دجاج نصف حبة ع…" at bounding box center [1213, 184] width 561 height 79
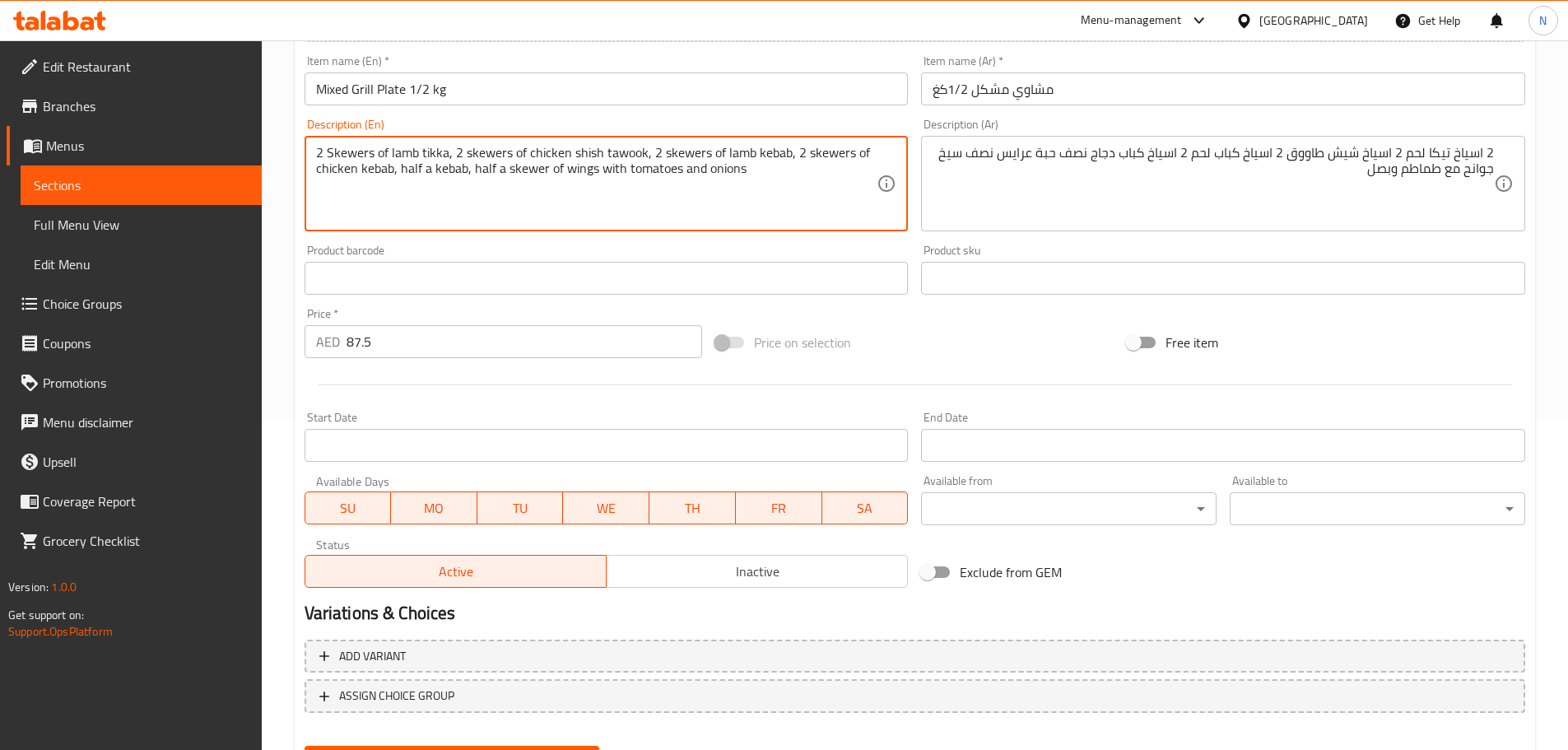
click at [448, 172] on textarea "2 Skewers of lamb tikka, 2 skewers of chicken shish tawook, 2 skewers of lamb k…" at bounding box center [596, 184] width 561 height 79
click at [439, 172] on textarea "2 Skewers of lamb tikka, 2 skewers of chicken shish tawook, 2 skewers of lamb k…" at bounding box center [596, 184] width 561 height 79
drag, startPoint x: 432, startPoint y: 172, endPoint x: 420, endPoint y: 171, distance: 12.0
click at [420, 171] on textarea "2 Skewers of lamb tikka, 2 skewers of chicken shish tawook, 2 skewers of lamb k…" at bounding box center [596, 184] width 561 height 79
click at [459, 171] on textarea "2 Skewers of lamb tikka, 2 skewers of chicken shish tawook, 2 skewers of lamb k…" at bounding box center [596, 184] width 561 height 79
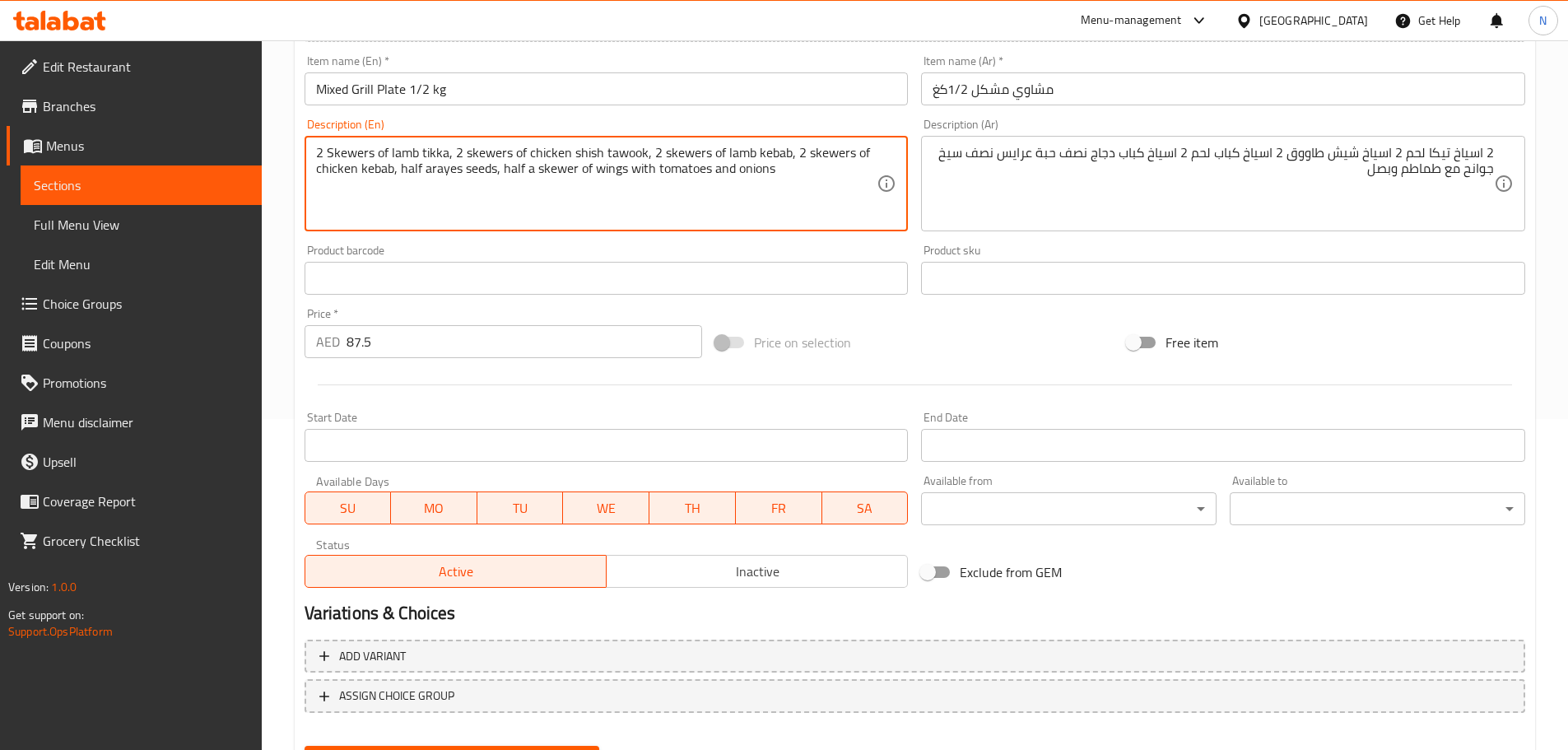
click at [1007, 333] on div "Price on selection" at bounding box center [914, 343] width 411 height 45
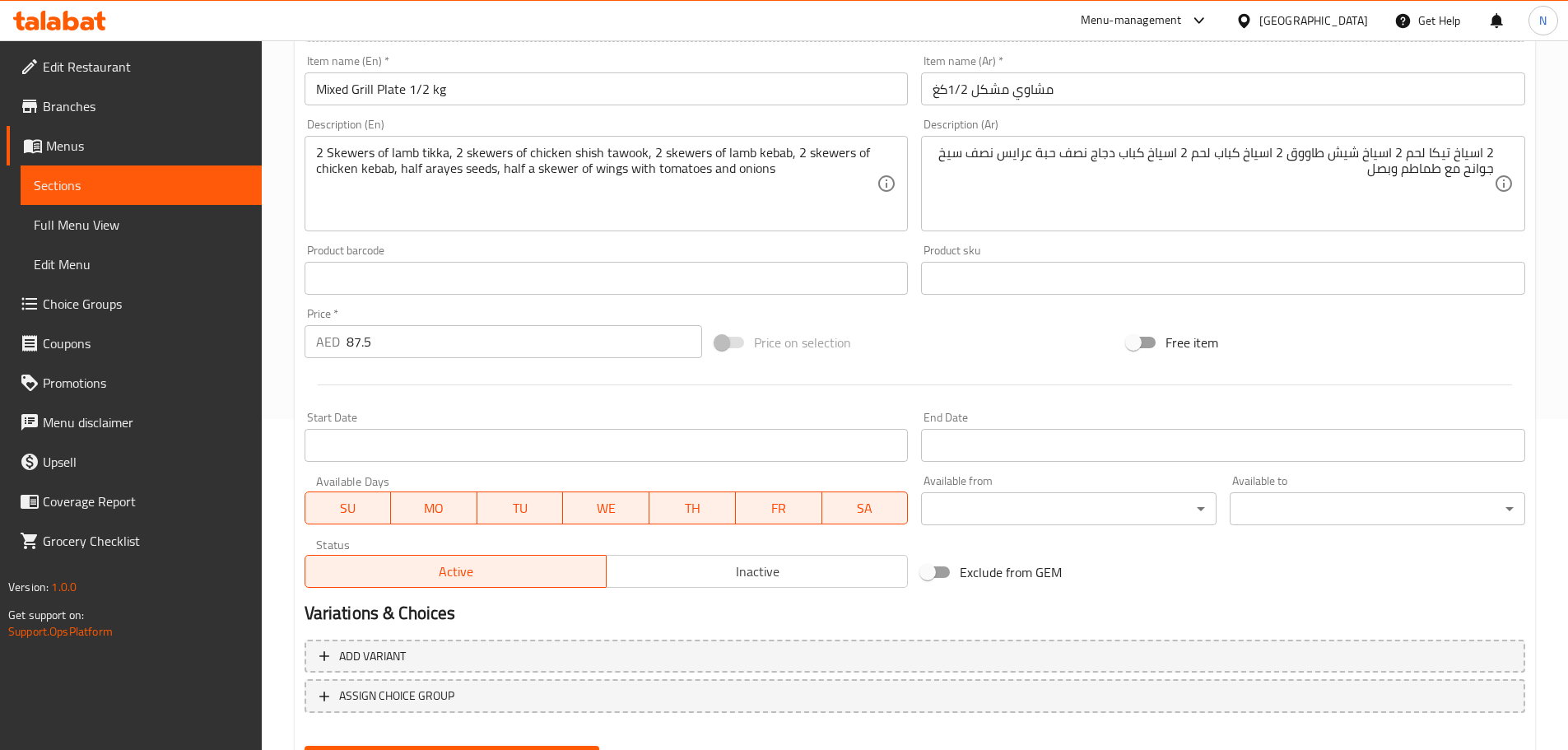
scroll to position [413, 0]
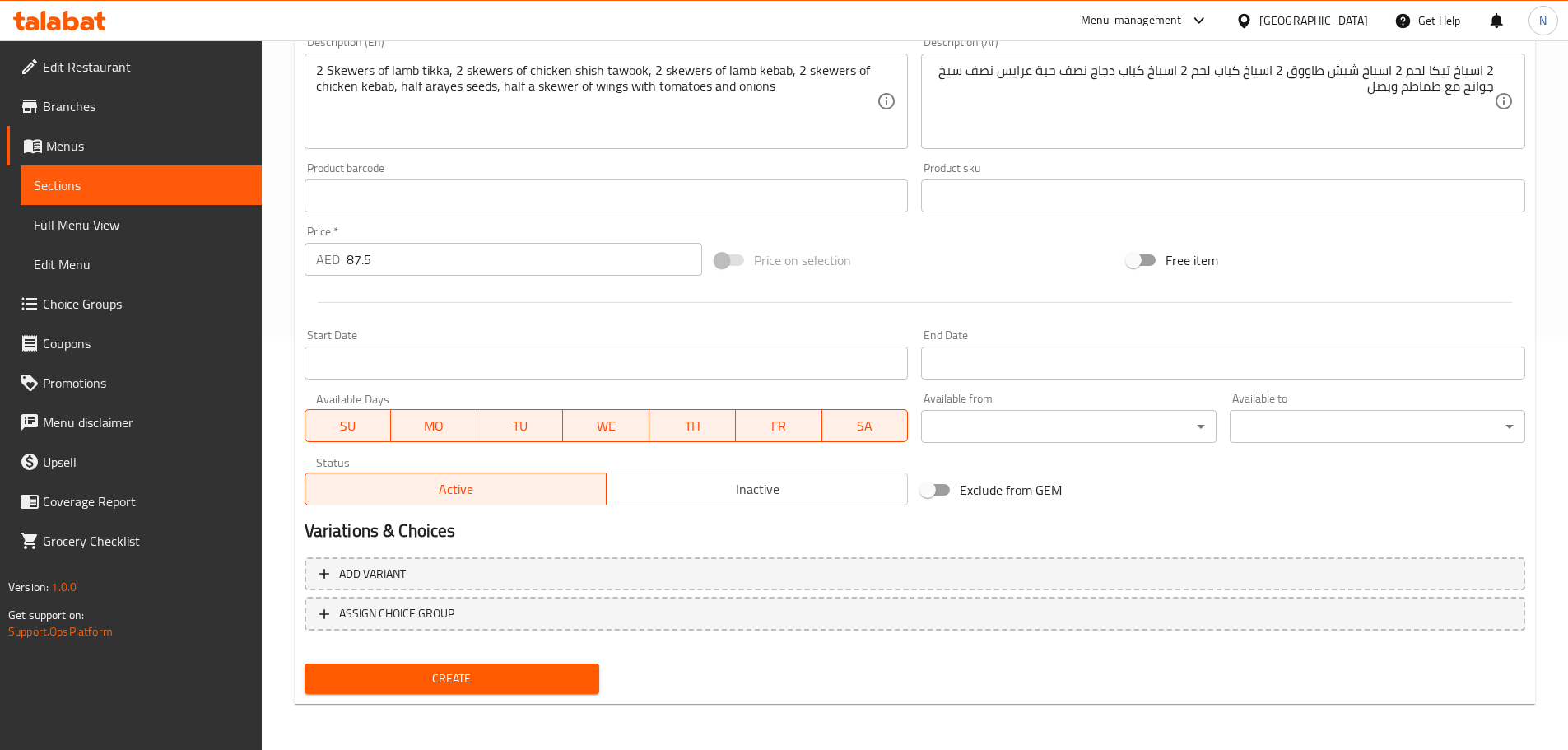
click at [426, 683] on span "Create" at bounding box center [452, 679] width 270 height 21
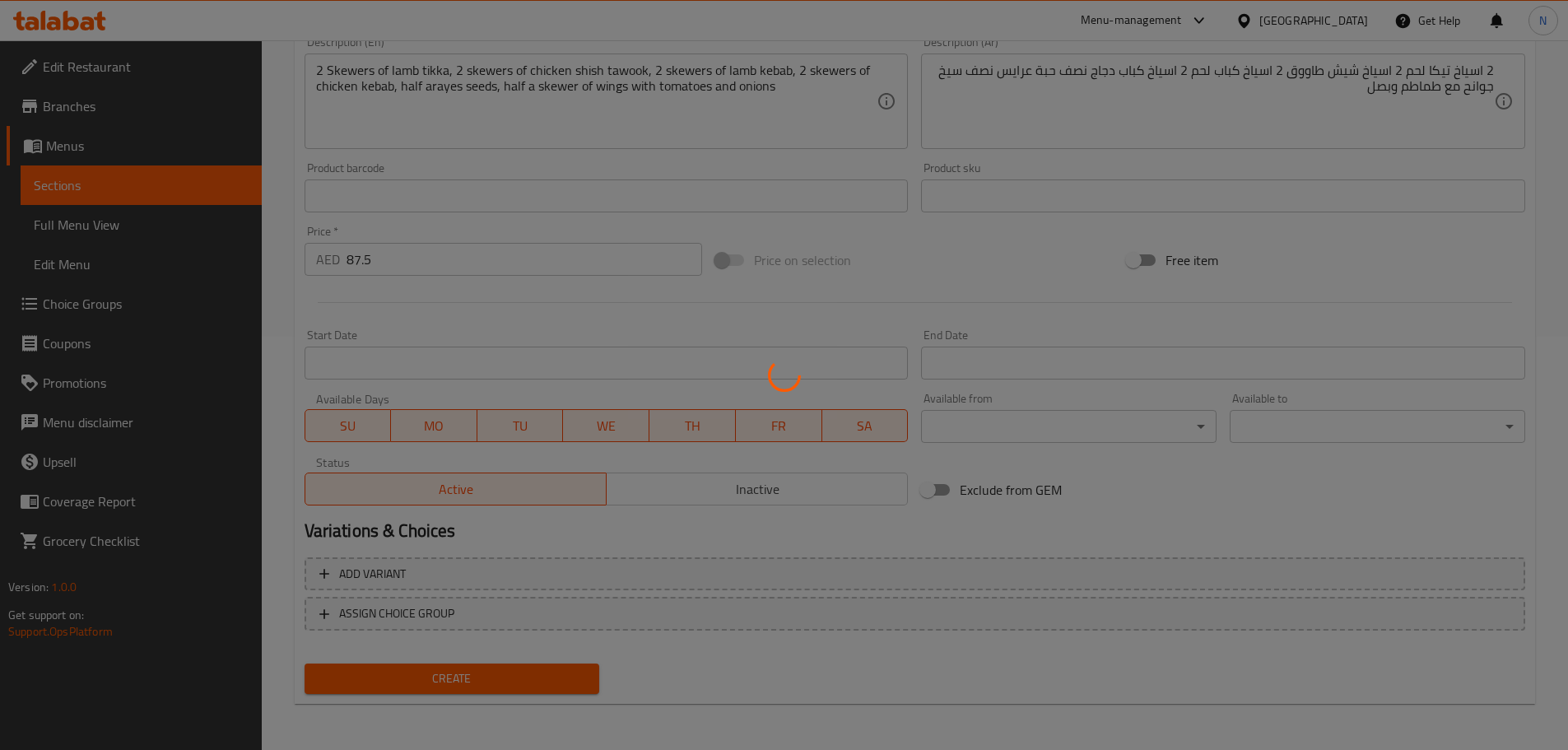
scroll to position [248, 0]
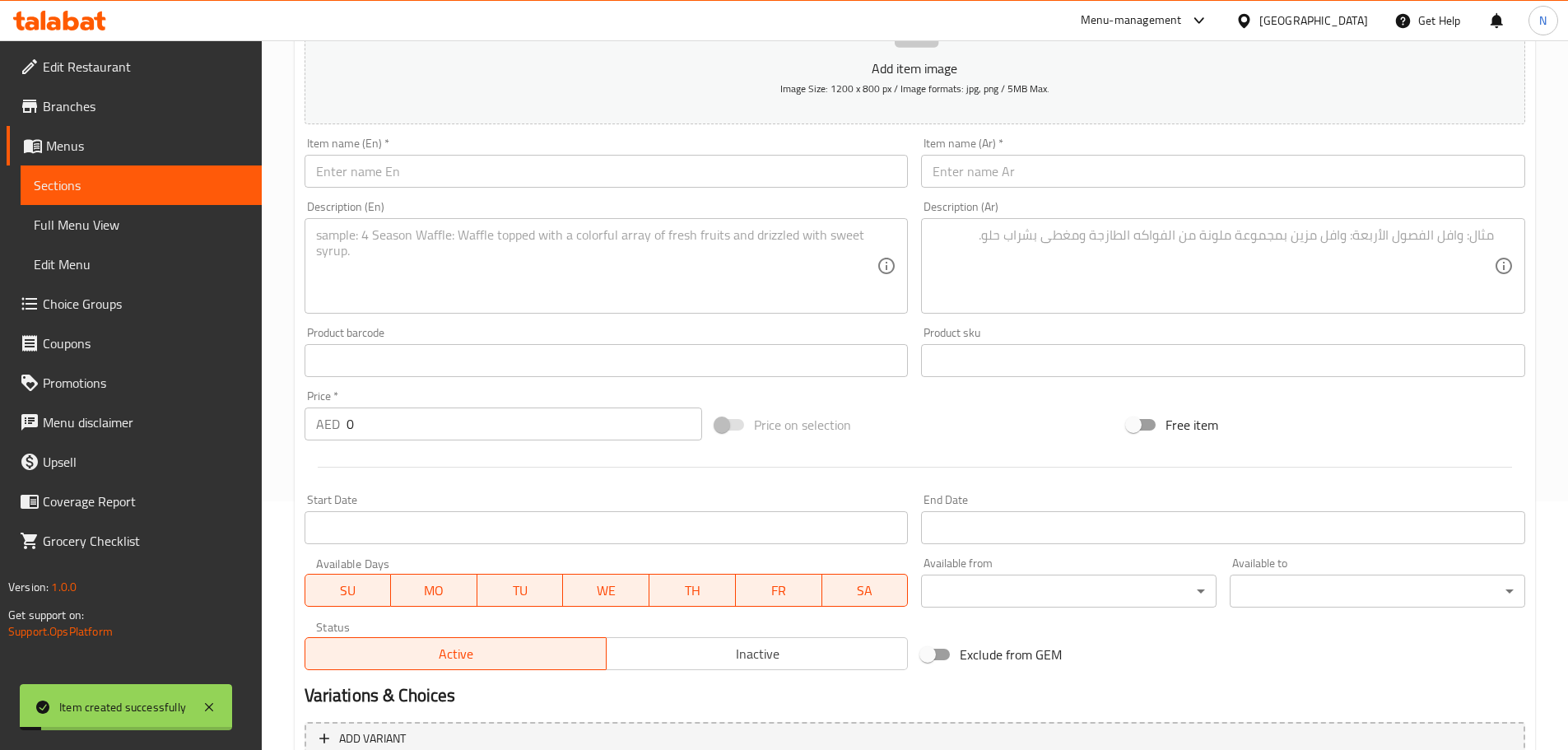
click at [530, 170] on input "text" at bounding box center [606, 171] width 604 height 33
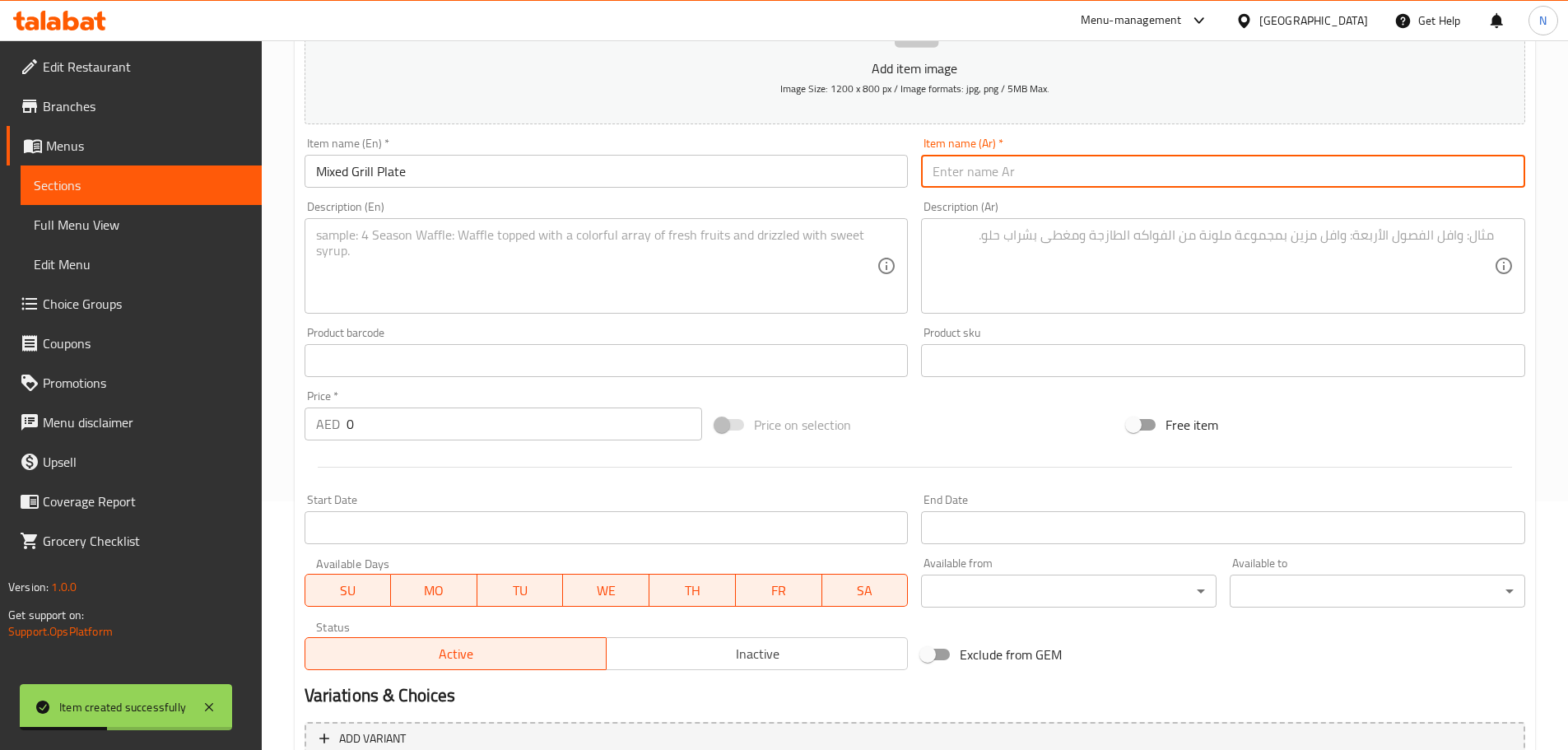
click at [1118, 168] on input "text" at bounding box center [1223, 171] width 604 height 33
click at [993, 288] on textarea at bounding box center [1213, 267] width 561 height 79
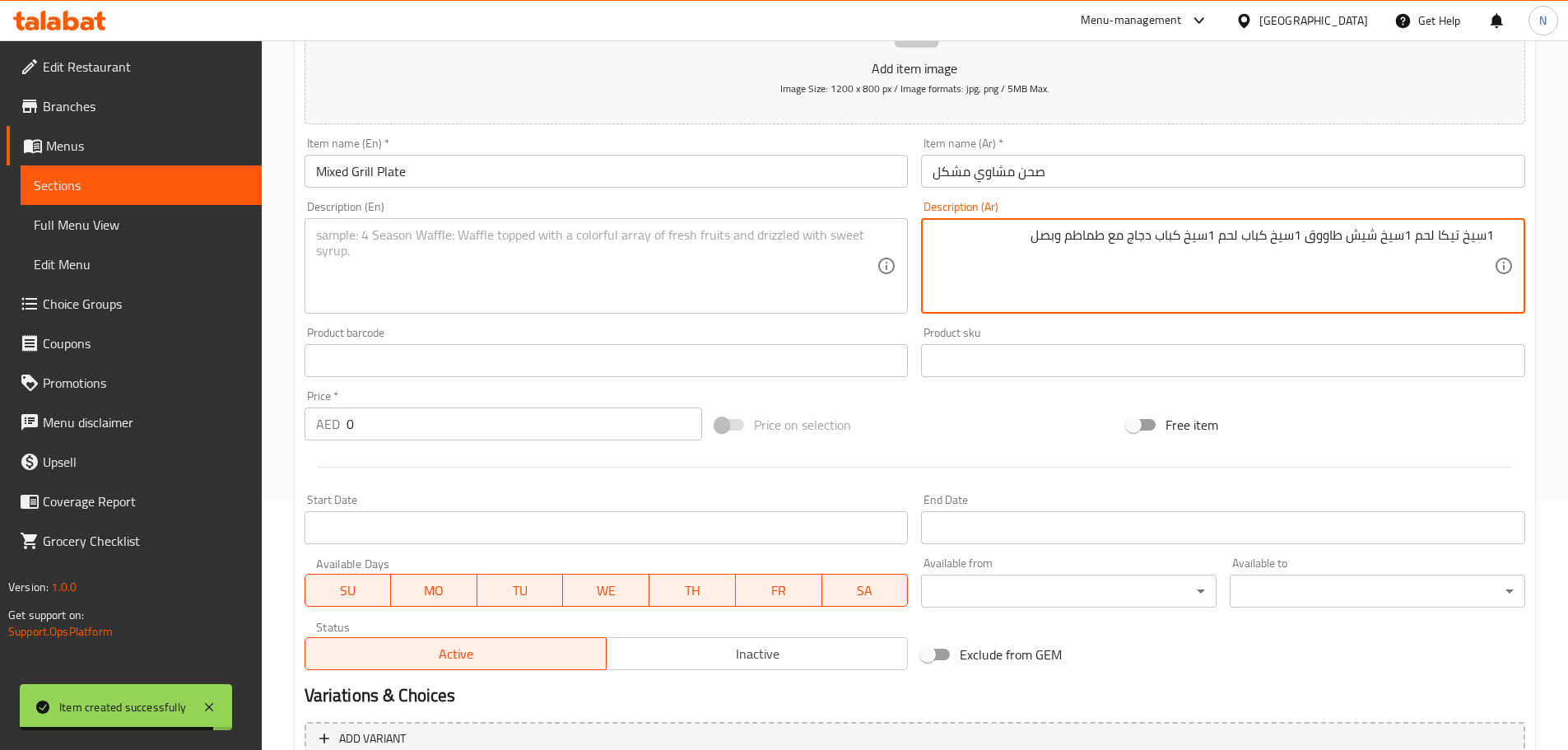
click at [1486, 238] on textarea "1سيخ تيكا لحم 1سيخ شيش طاووق 1سيخ كباب لحم 1سيخ كباب دجاج مع طماطم وبصل" at bounding box center [1213, 267] width 561 height 79
click at [1406, 235] on textarea "1 سيخ تيكا لحم 1سيخ شيش طاووق 1سيخ كباب لحم 1سيخ كباب دجاج مع طماطم وبصل" at bounding box center [1213, 267] width 561 height 79
click at [1290, 239] on textarea "1 سيخ تيكا لحم 1 سيخ شيش طاووق 1سيخ كباب لحم 1سيخ كباب دجاج مع طماطم وبصل" at bounding box center [1213, 267] width 561 height 79
click at [1203, 233] on textarea "1 سيخ تيكا لحم 1 سيخ شيش طاووق 1 سيخ كباب لحم 1سيخ كباب دجاج مع طماطم وبصل" at bounding box center [1213, 267] width 561 height 79
click at [1203, 233] on textarea "1 سيخ تيكا لحم 1 سيخ شيش طاووق 1 سيخ كباب لحم 1 سيخ كباب دجاج مع طماطم وبصل" at bounding box center [1213, 267] width 561 height 79
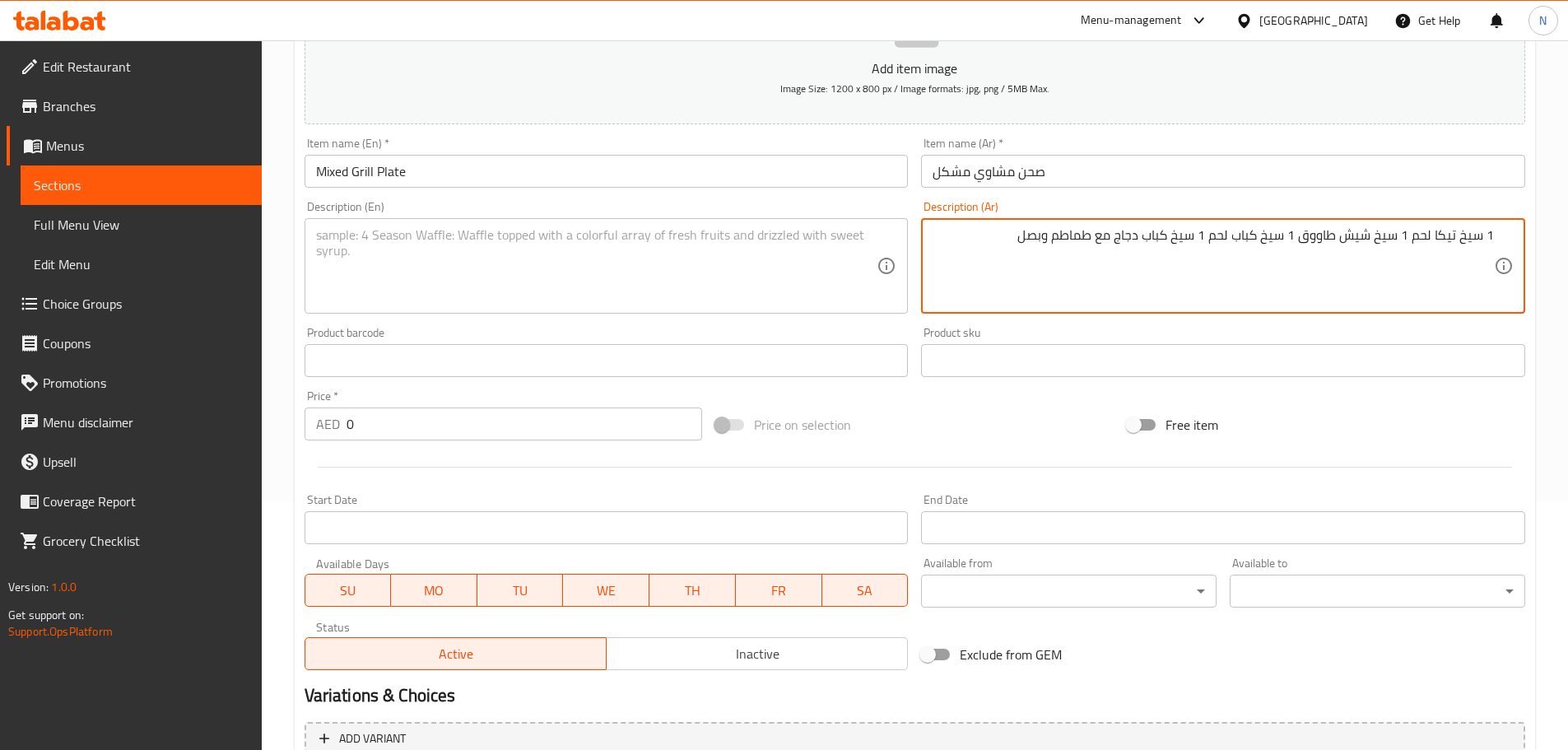
click at [1203, 233] on textarea "1 سيخ تيكا لحم 1 سيخ شيش طاووق 1 سيخ كباب لحم 1 سيخ كباب دجاج مع طماطم وبصل" at bounding box center [1213, 267] width 561 height 79
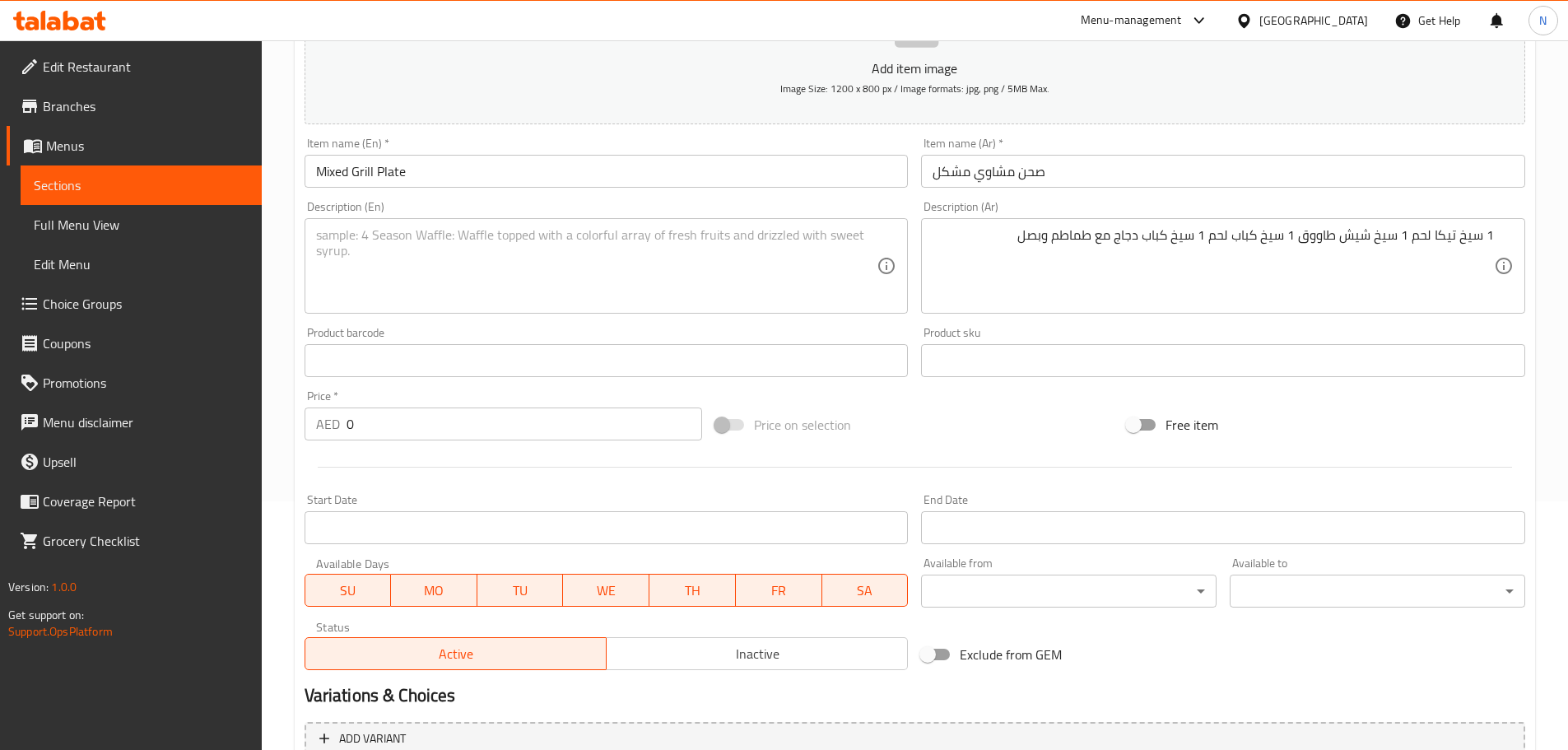
click at [424, 219] on div "Description (En)" at bounding box center [606, 265] width 604 height 96
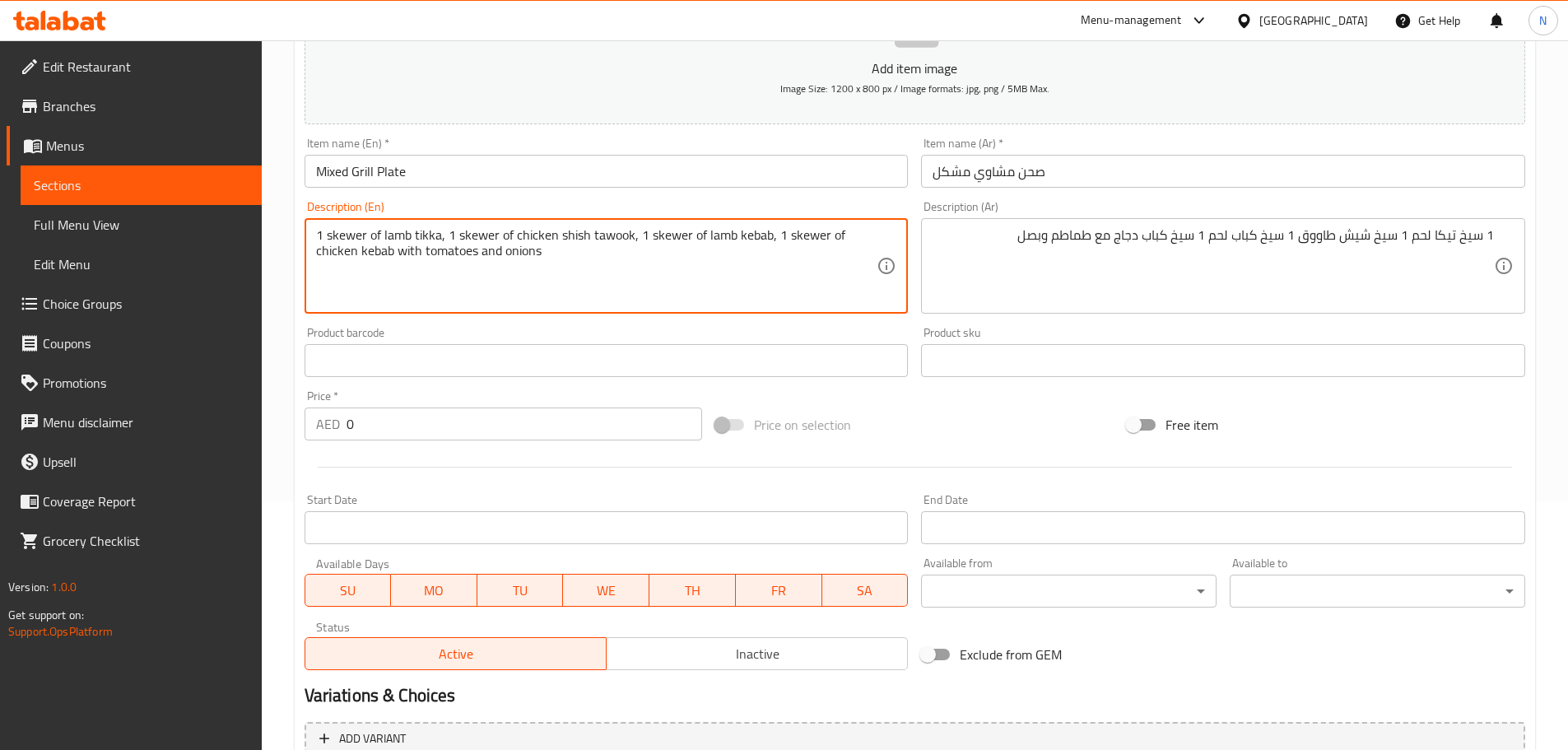
click at [361, 237] on textarea "1 skewer of lamb tikka, 1 skewer of chicken shish tawook, 1 skewer of lamb keba…" at bounding box center [596, 267] width 561 height 79
click at [445, 280] on textarea "1 Skewer of lamb tikka, 1 skewer of chicken shish tawook, 1 skewer of lamb keba…" at bounding box center [596, 267] width 561 height 79
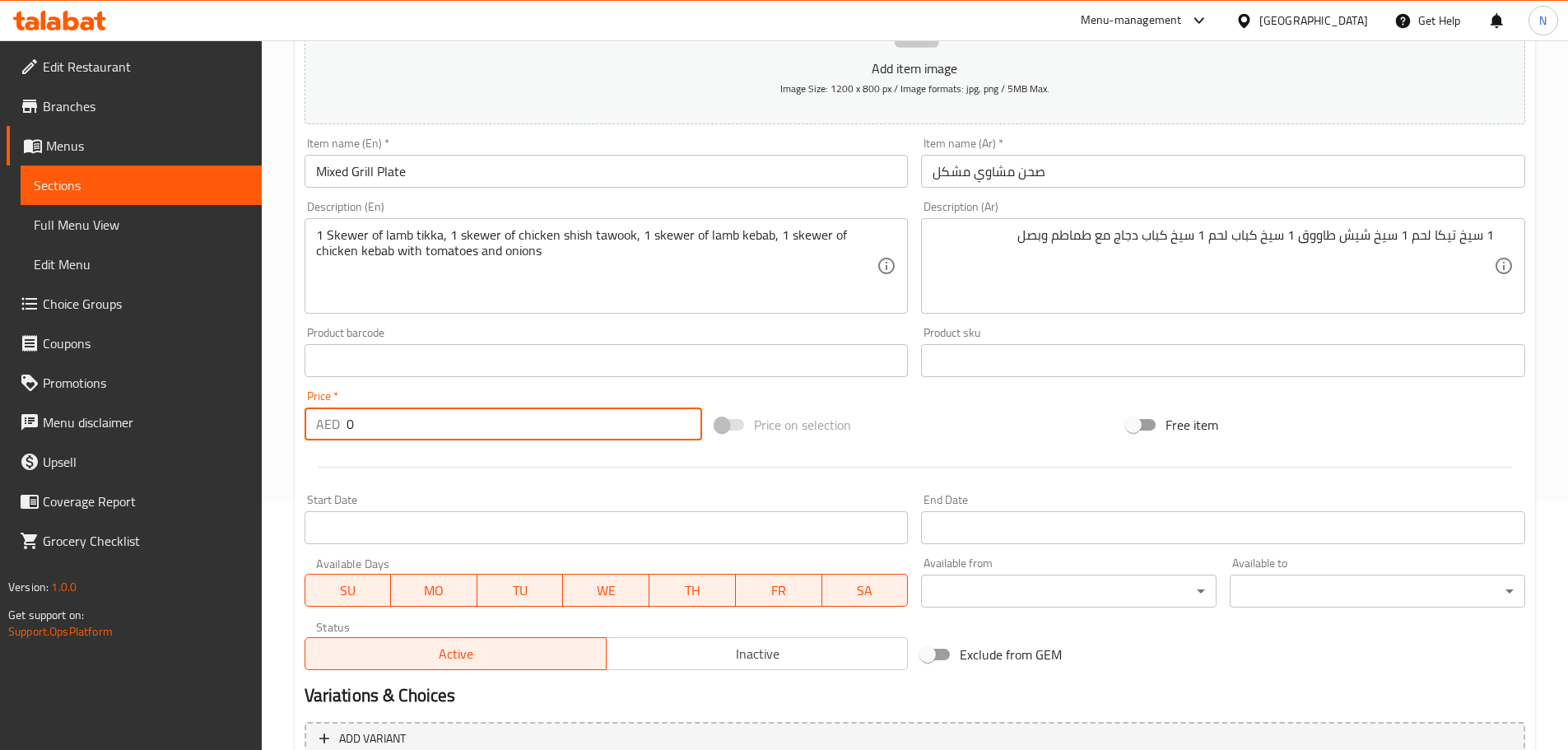
drag, startPoint x: 351, startPoint y: 421, endPoint x: 339, endPoint y: 425, distance: 12.6
click at [339, 425] on div "AED 0 Price *" at bounding box center [503, 423] width 398 height 33
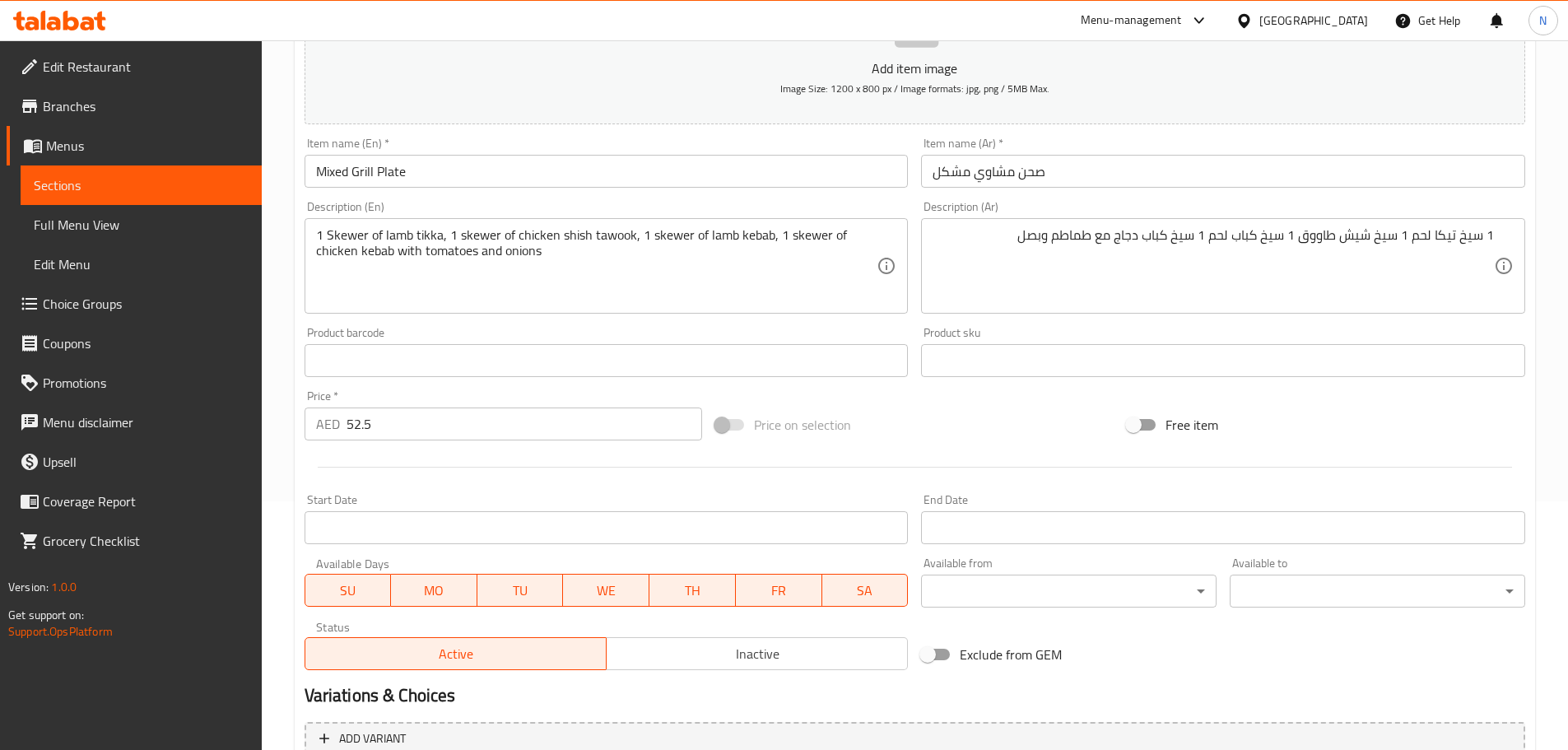
click at [913, 416] on div "Price on selection" at bounding box center [914, 425] width 411 height 45
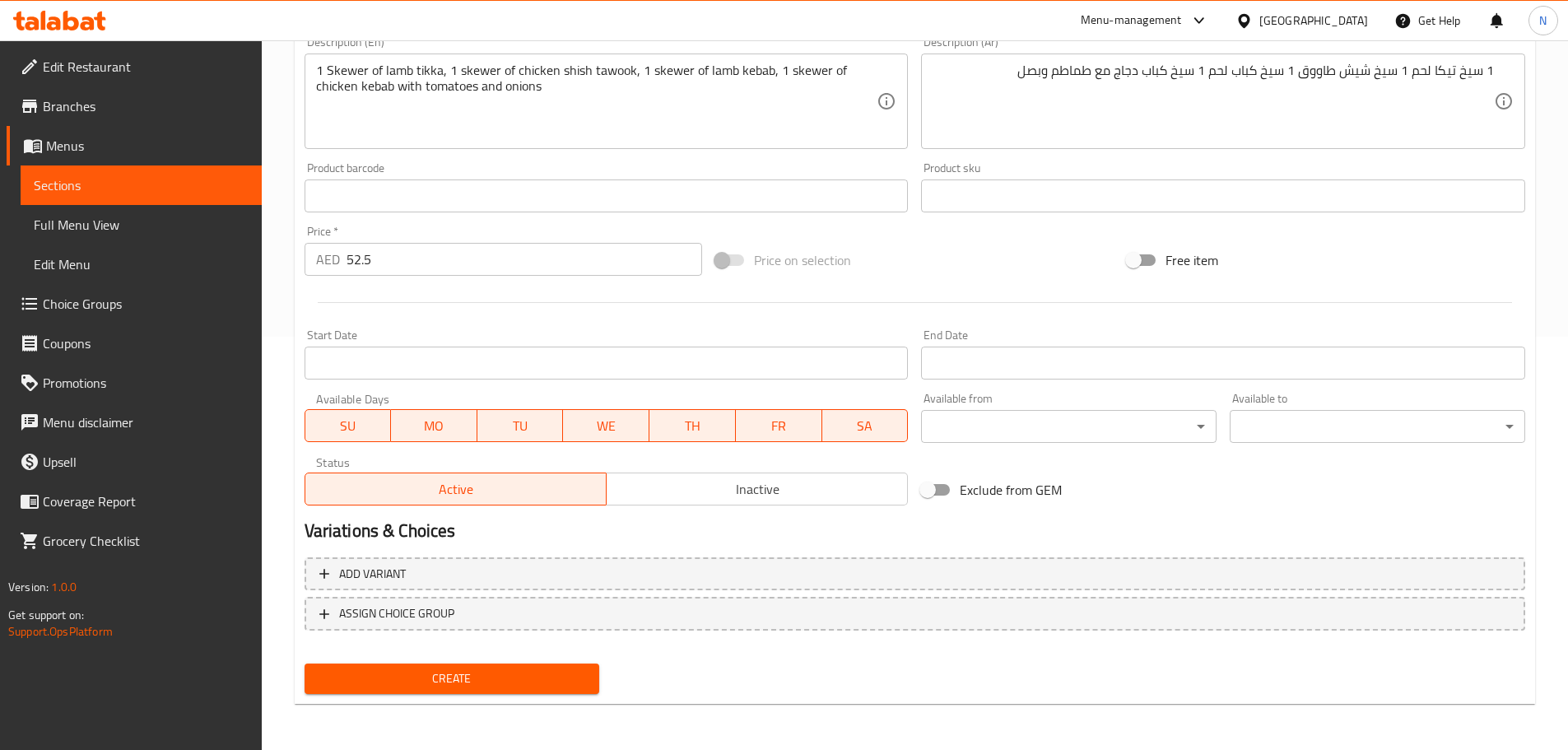
click at [567, 675] on span "Create" at bounding box center [452, 679] width 270 height 21
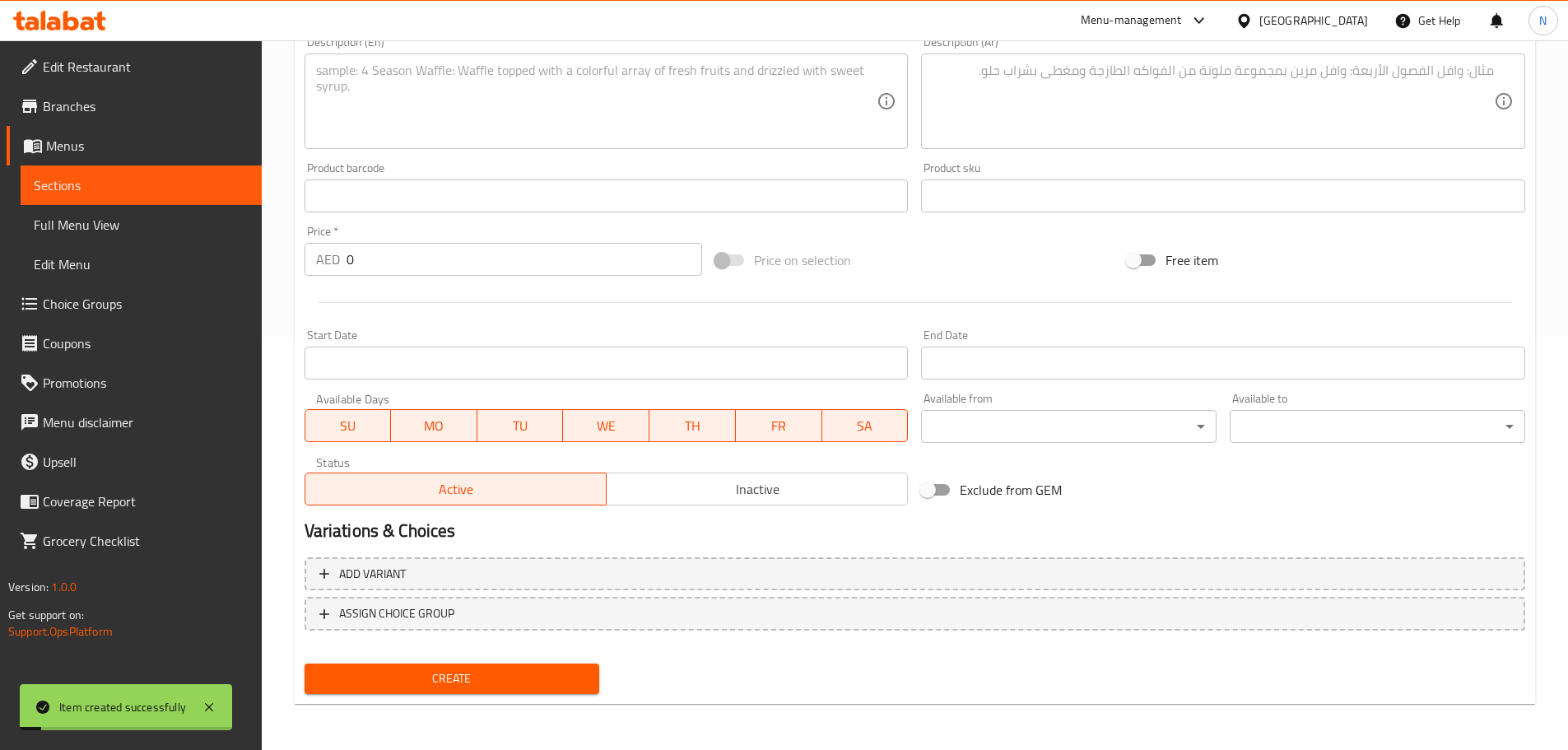
scroll to position [2, 0]
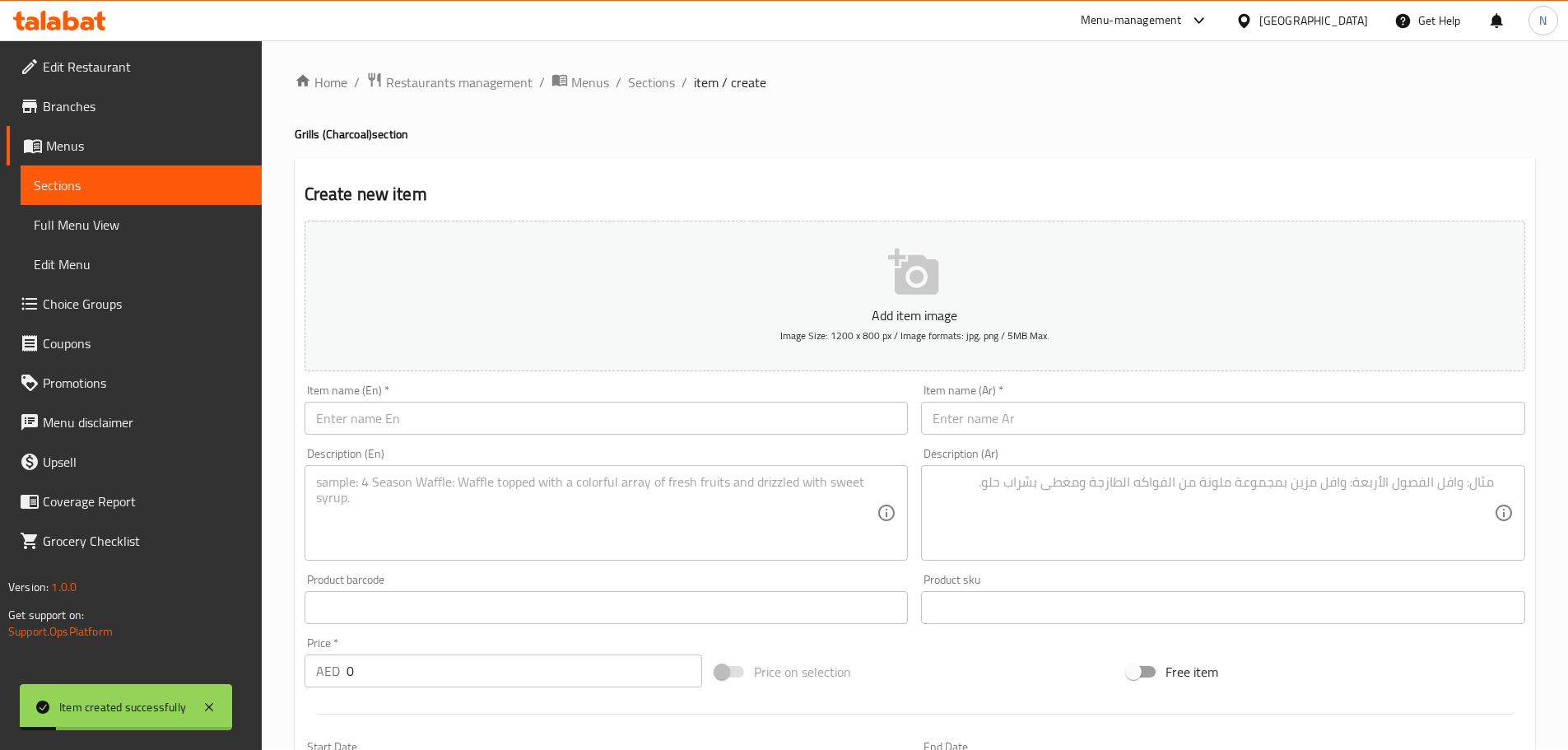
click at [852, 418] on input "text" at bounding box center [606, 418] width 604 height 33
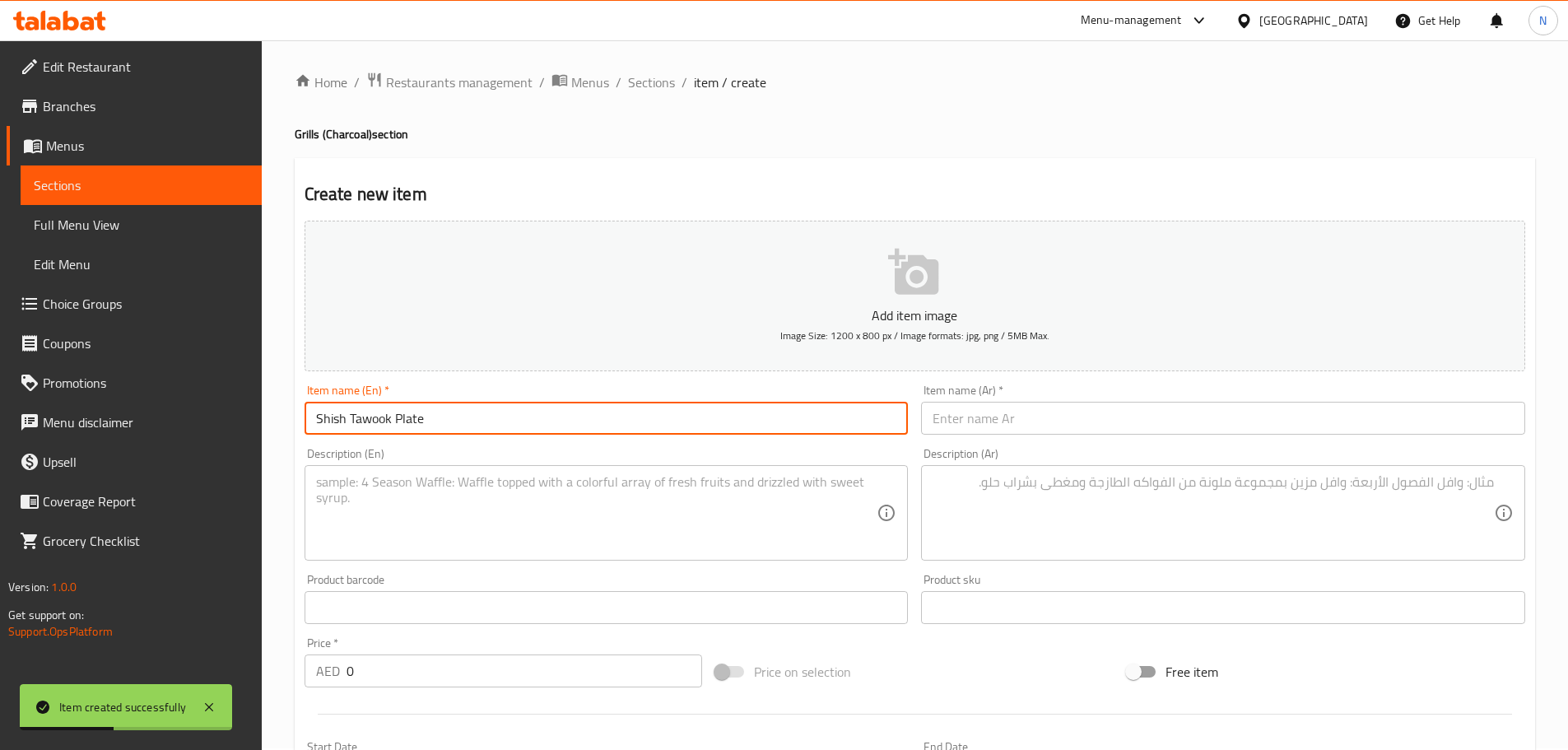
click at [1049, 423] on input "text" at bounding box center [1223, 418] width 604 height 33
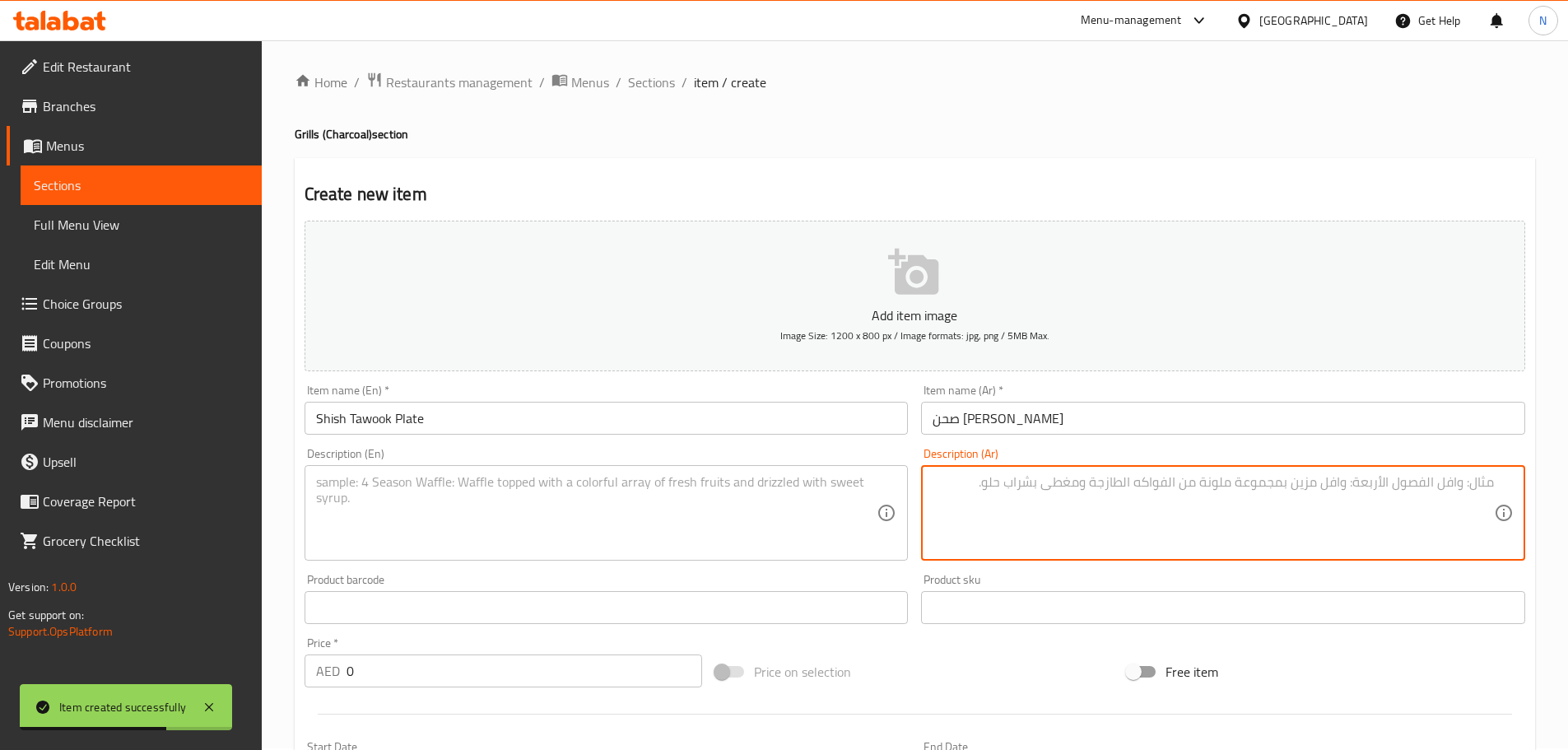
click at [1027, 498] on textarea at bounding box center [1213, 513] width 561 height 79
click at [1486, 479] on textarea "3اسياخ شييش طاووق مع طماطم وبصل وبيواز" at bounding box center [1213, 513] width 561 height 79
click at [1372, 484] on textarea "3 اسياخ شييش طاووق مع طماطم وبصل وبيواز" at bounding box center [1213, 513] width 561 height 79
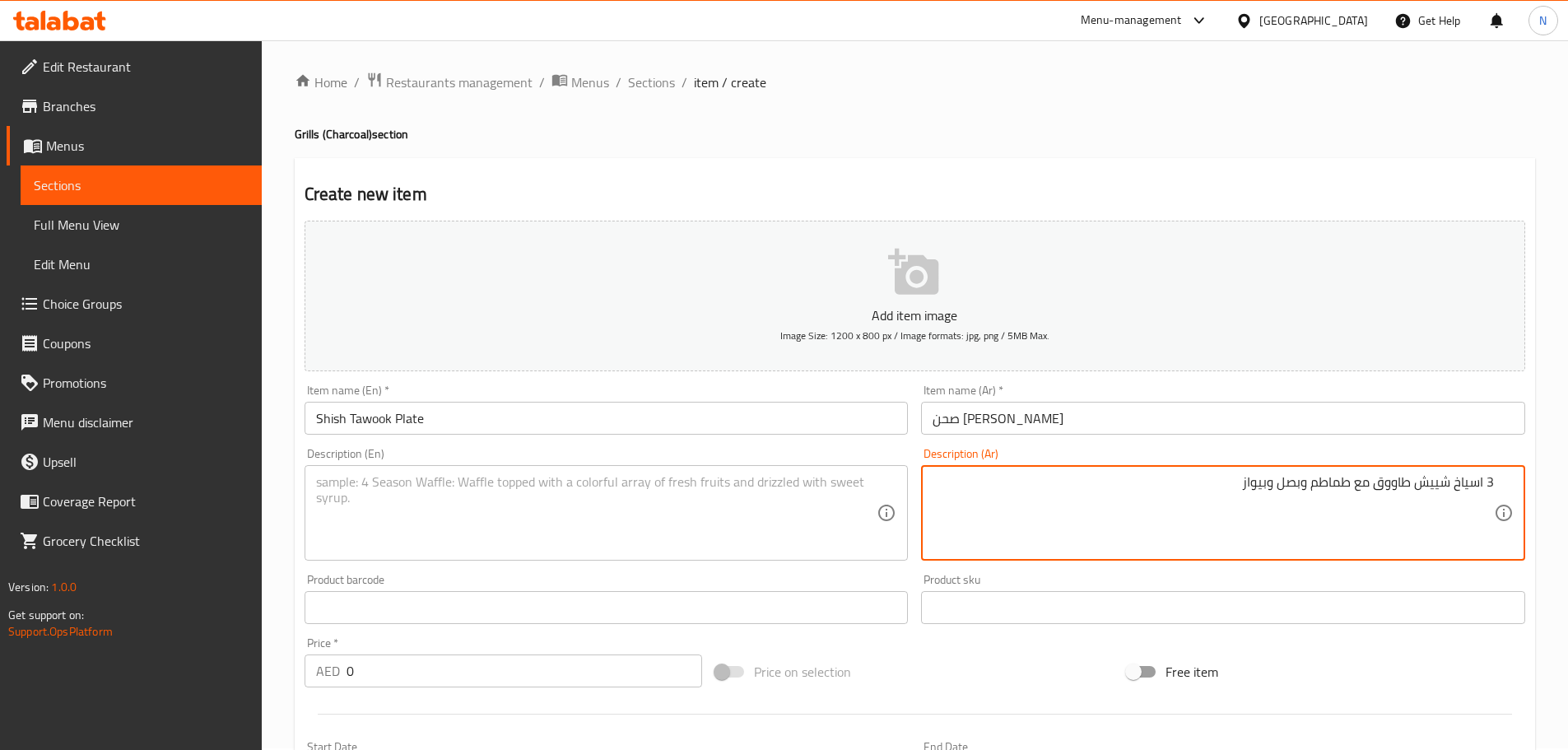
click at [1372, 484] on textarea "3 اسياخ شييش طاووق مع طماطم وبصل وبيواز" at bounding box center [1213, 513] width 561 height 79
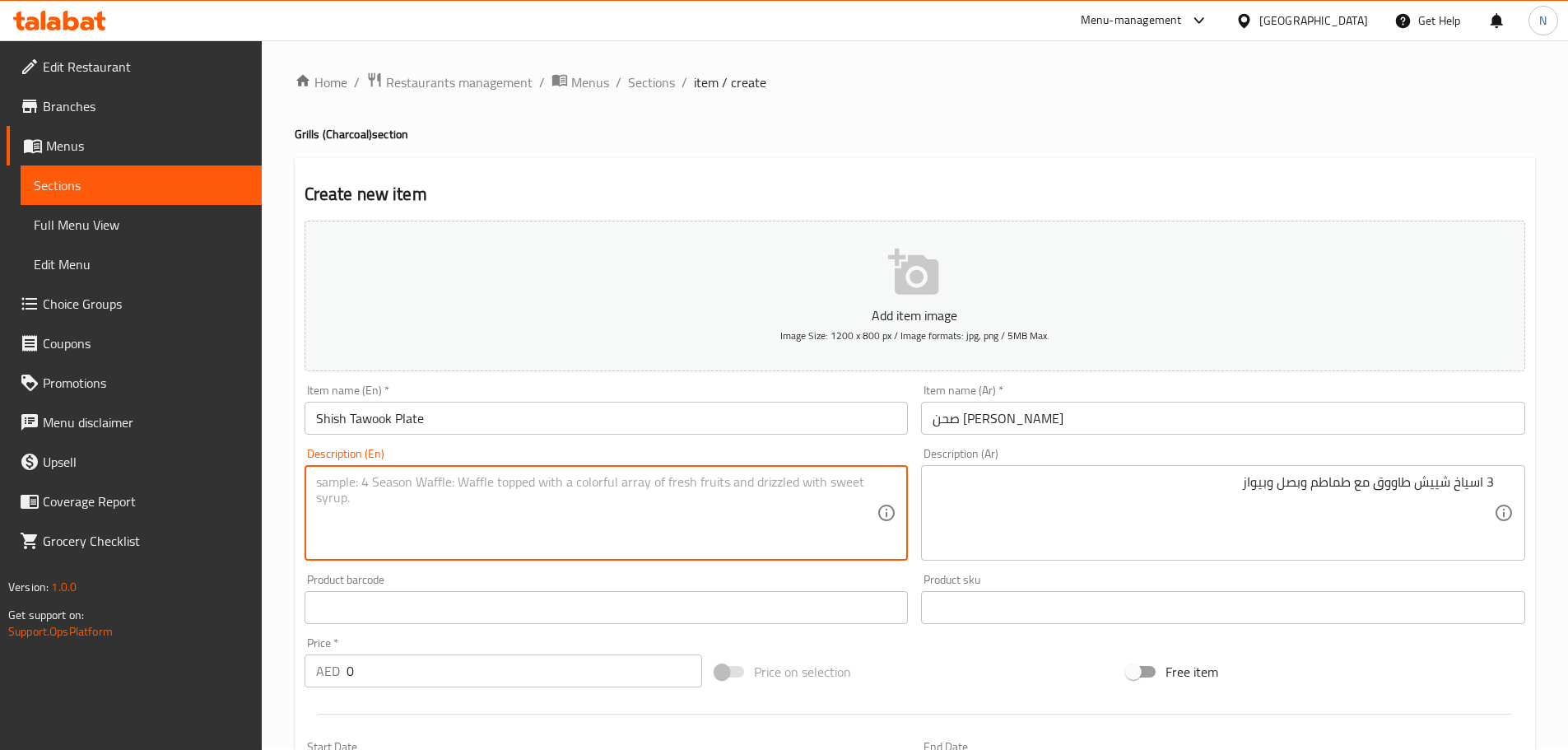
click at [491, 487] on textarea at bounding box center [596, 513] width 561 height 79
click at [354, 488] on textarea "3 skewers of chicken shawarma with tomatoes, onions and thyme" at bounding box center [596, 513] width 561 height 79
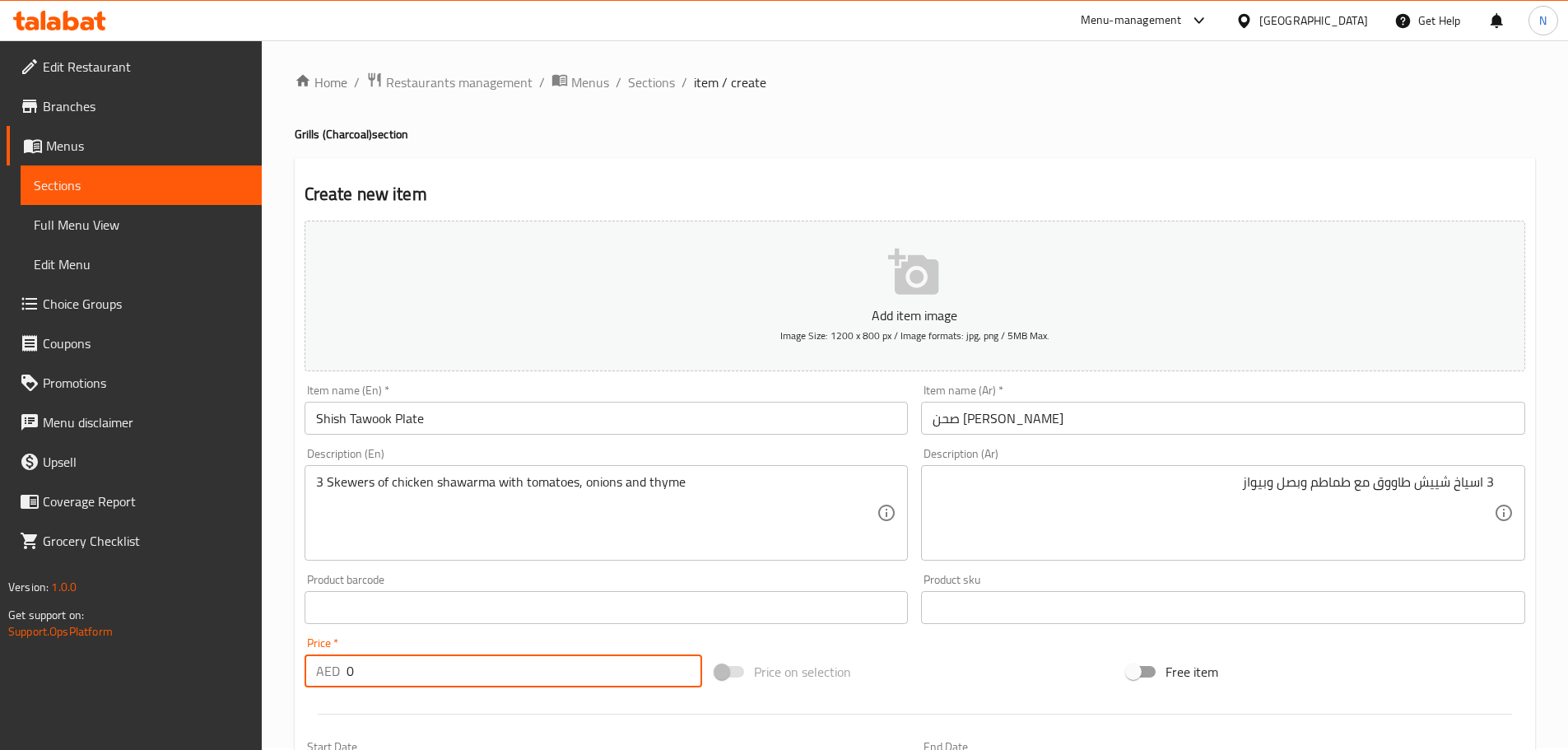
drag, startPoint x: 461, startPoint y: 666, endPoint x: 345, endPoint y: 681, distance: 117.0
click at [346, 681] on input "0" at bounding box center [524, 671] width 356 height 33
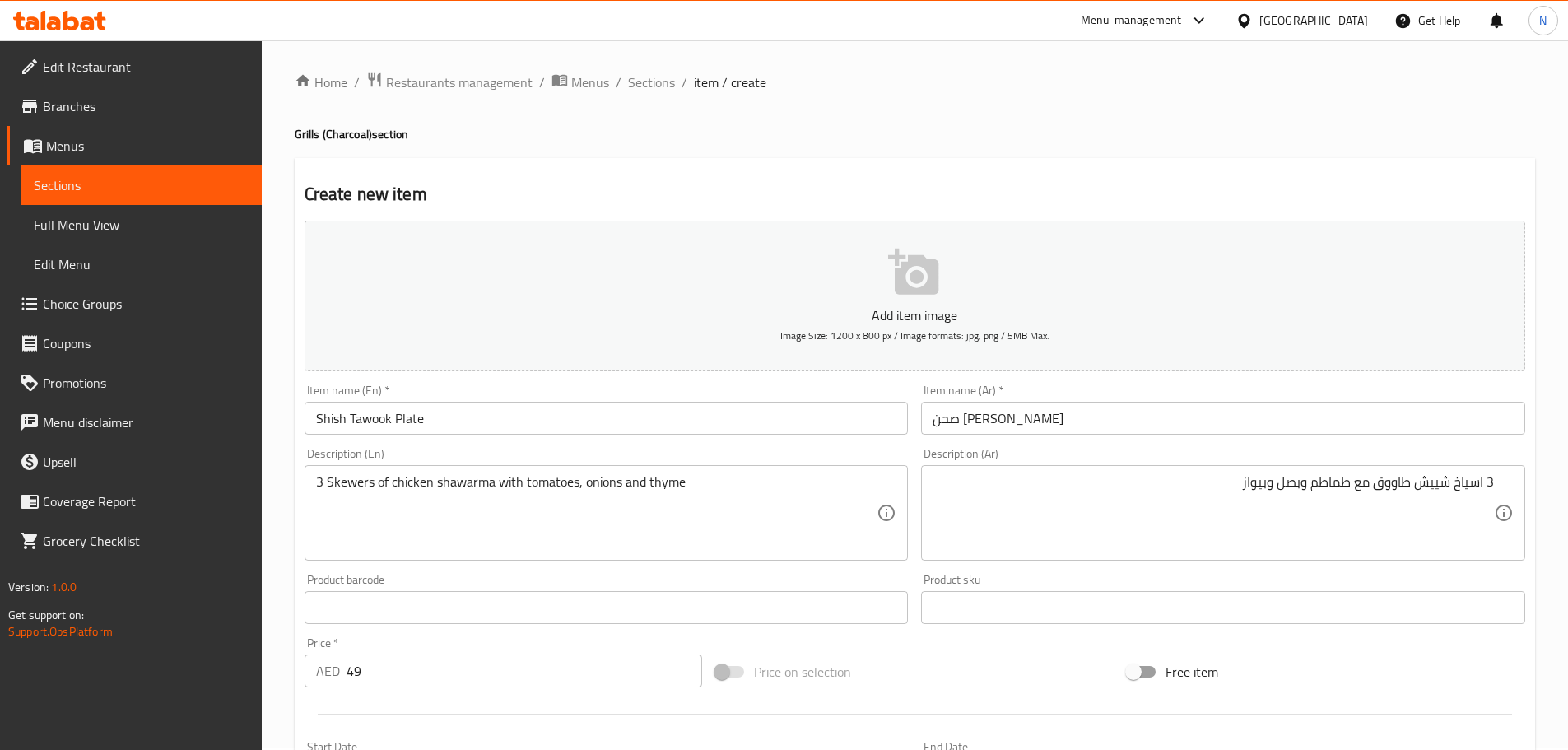
click at [996, 679] on div "Price on selection" at bounding box center [914, 672] width 411 height 45
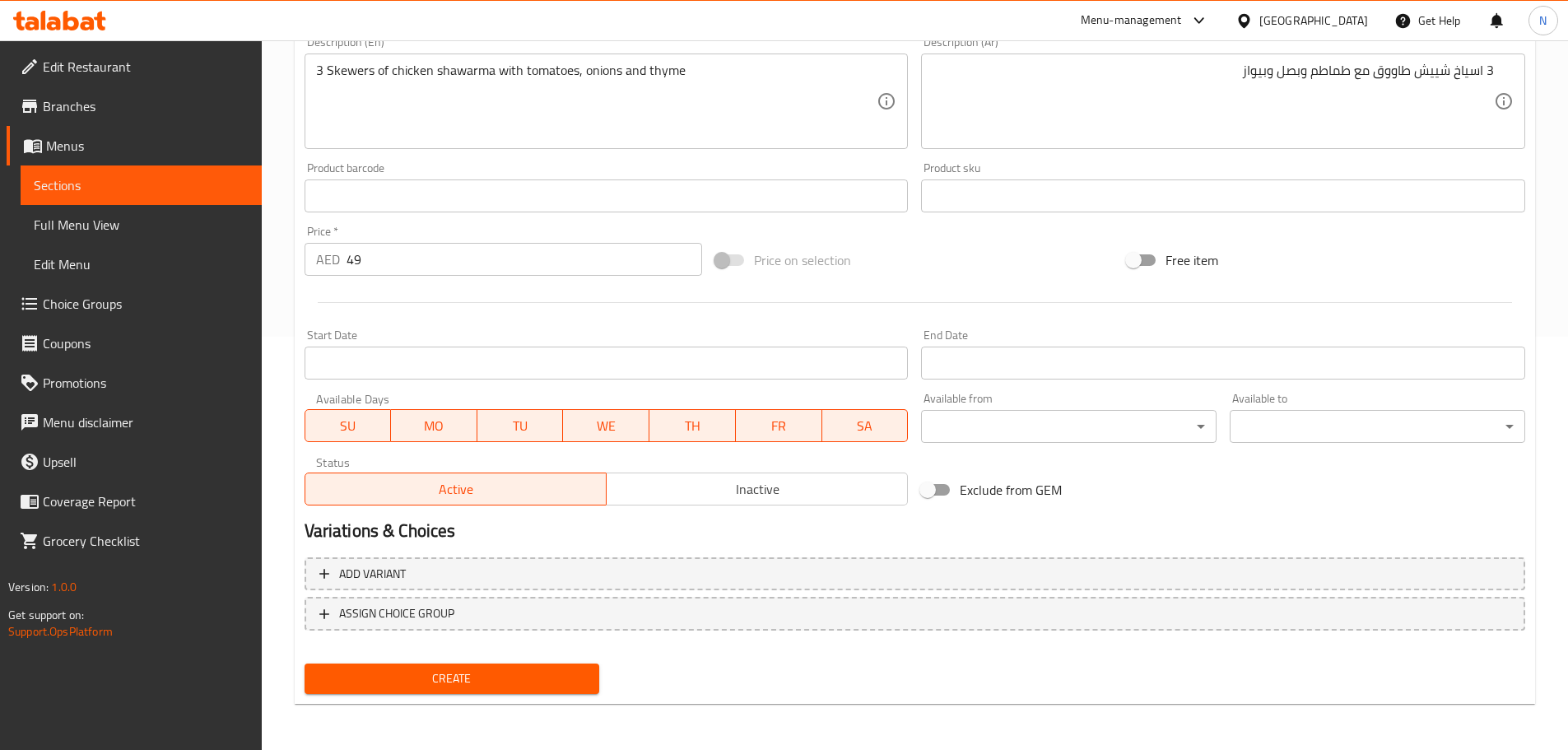
scroll to position [248, 0]
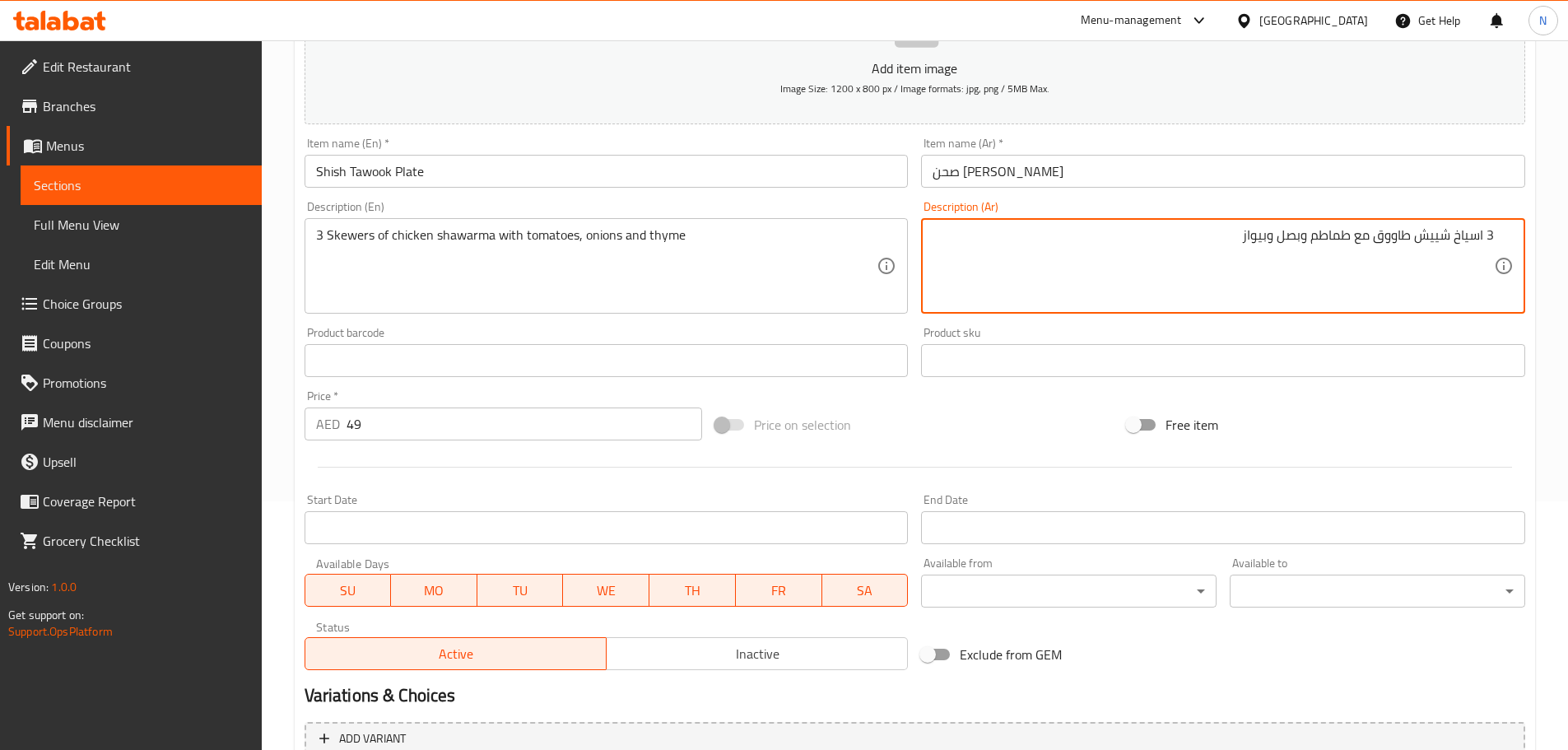
click at [1265, 233] on textarea "3 اسياخ شييش طاووق مع طماطم وبصل وبيواز" at bounding box center [1213, 267] width 561 height 79
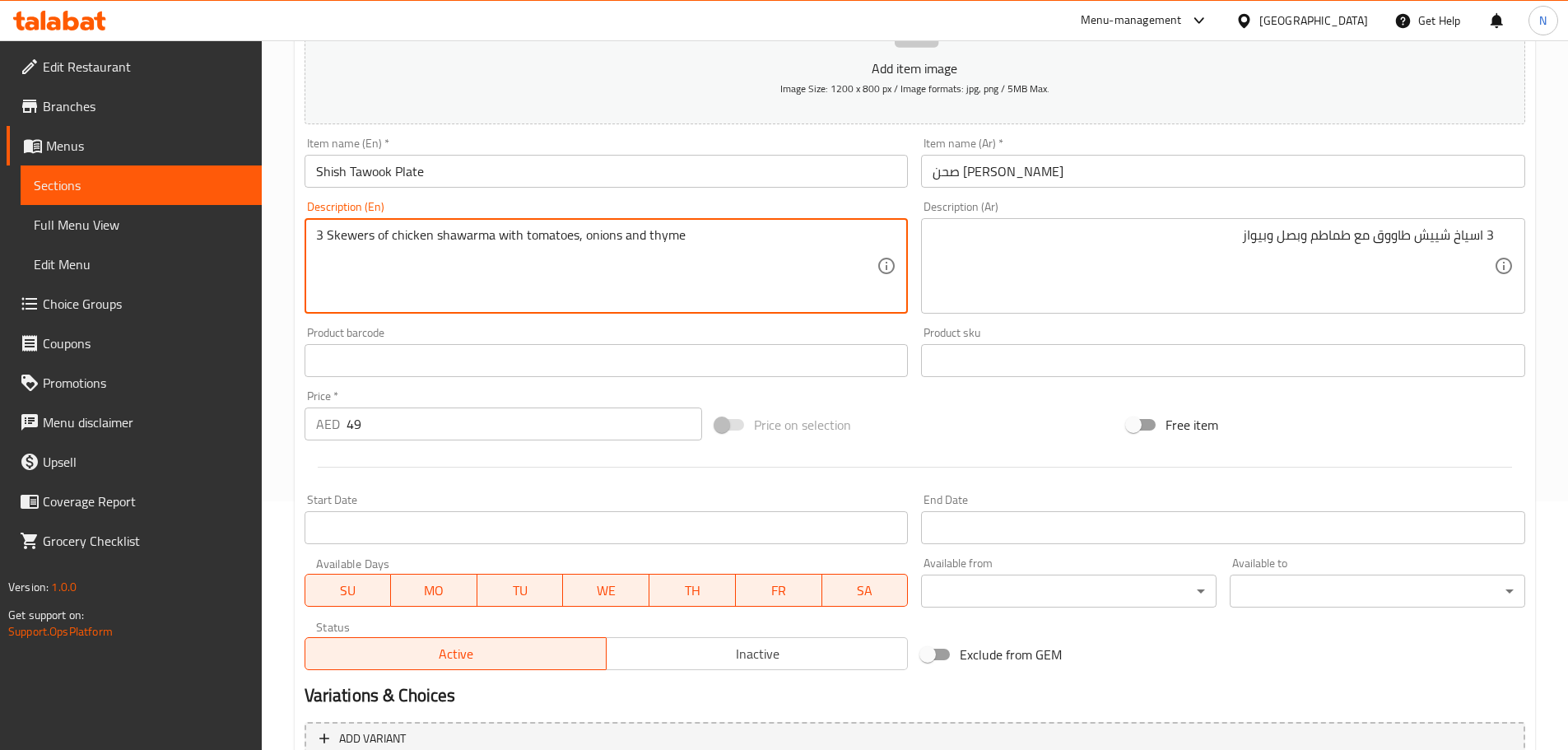
click at [662, 246] on textarea "3 Skewers of chicken shawarma with tomatoes, onions and thyme" at bounding box center [596, 267] width 561 height 79
click at [652, 238] on textarea "3 Skewers of chicken shawarma with tomatoes, onions and Bewaz" at bounding box center [596, 267] width 561 height 79
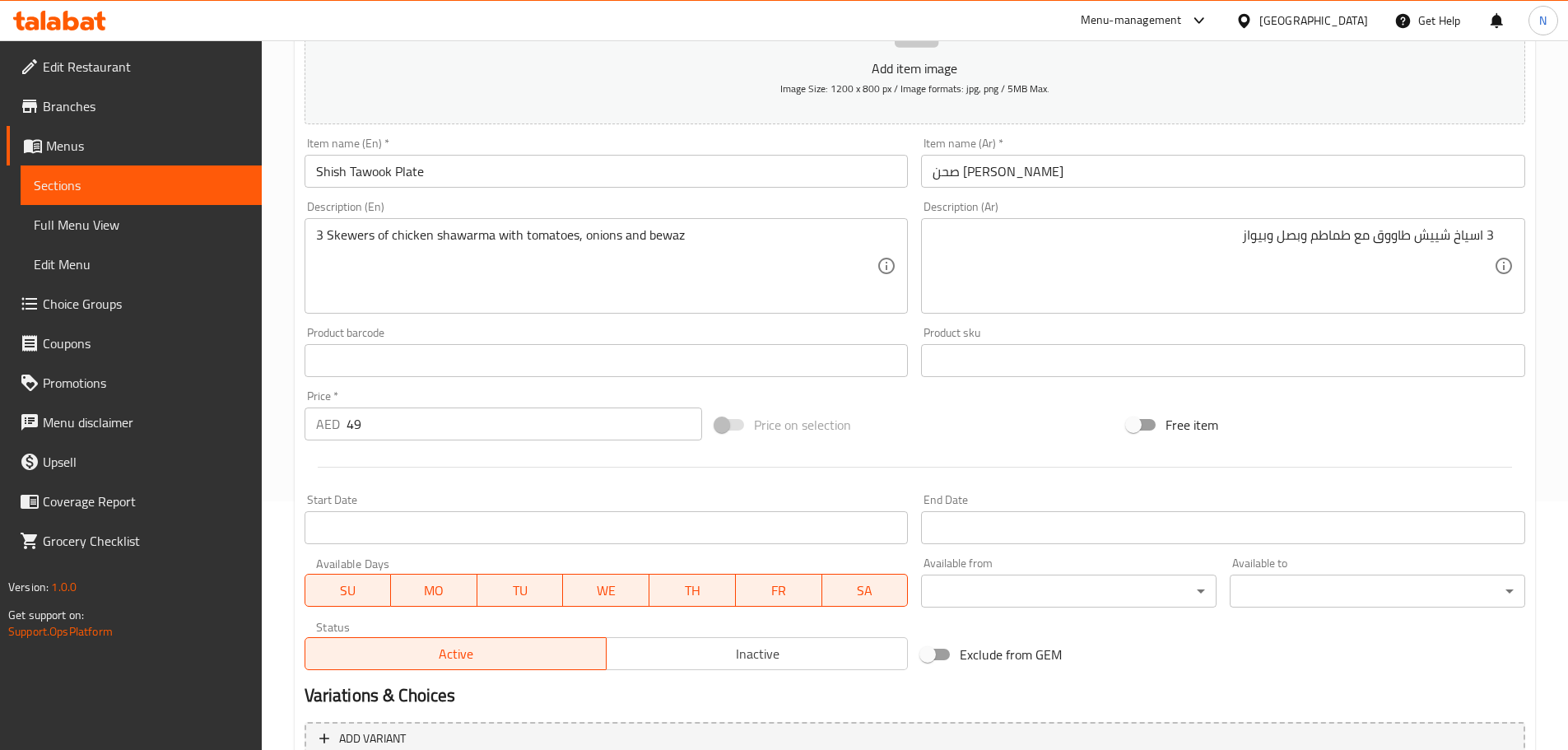
click at [868, 413] on div "Price on selection" at bounding box center [914, 425] width 411 height 45
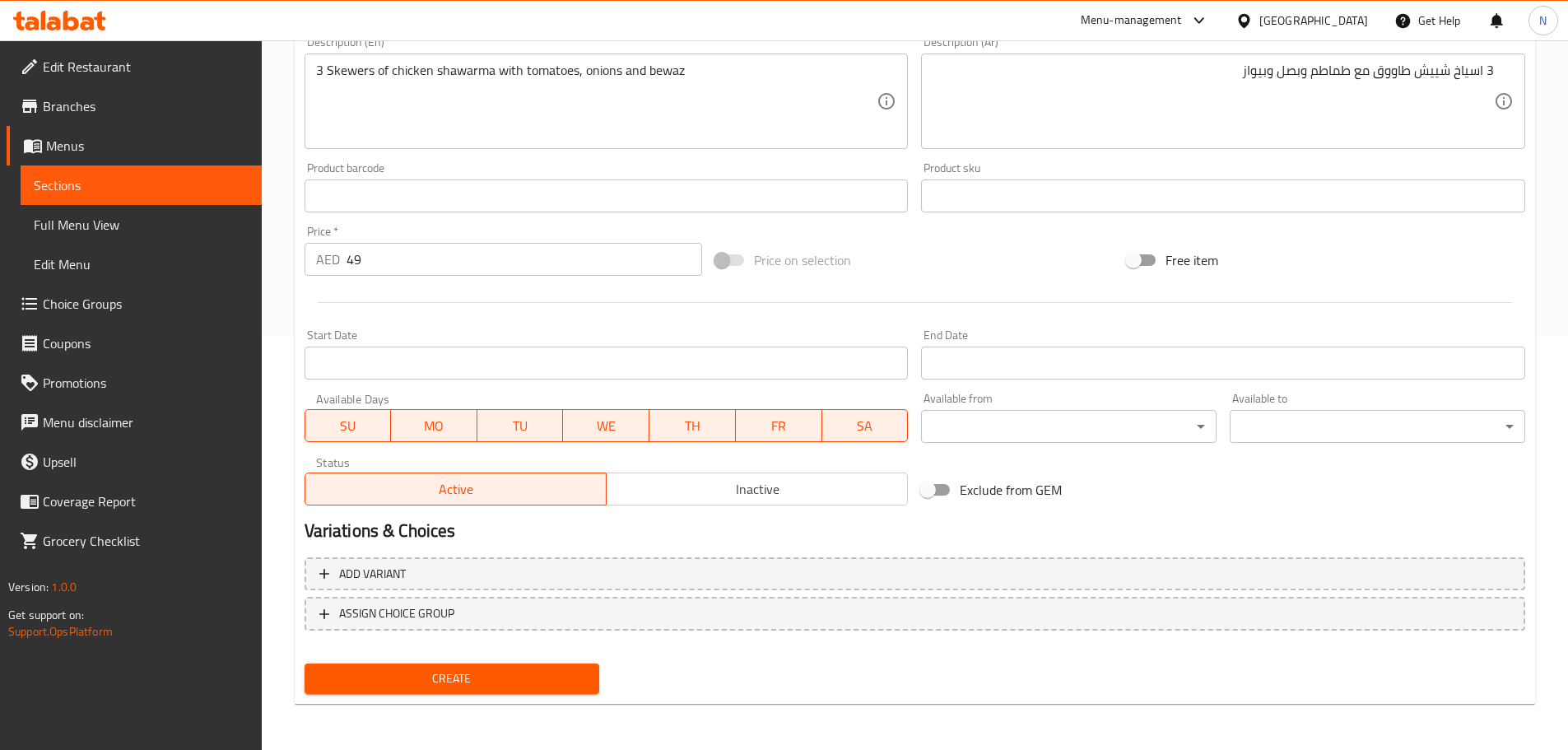
click at [527, 679] on span "Create" at bounding box center [452, 679] width 270 height 21
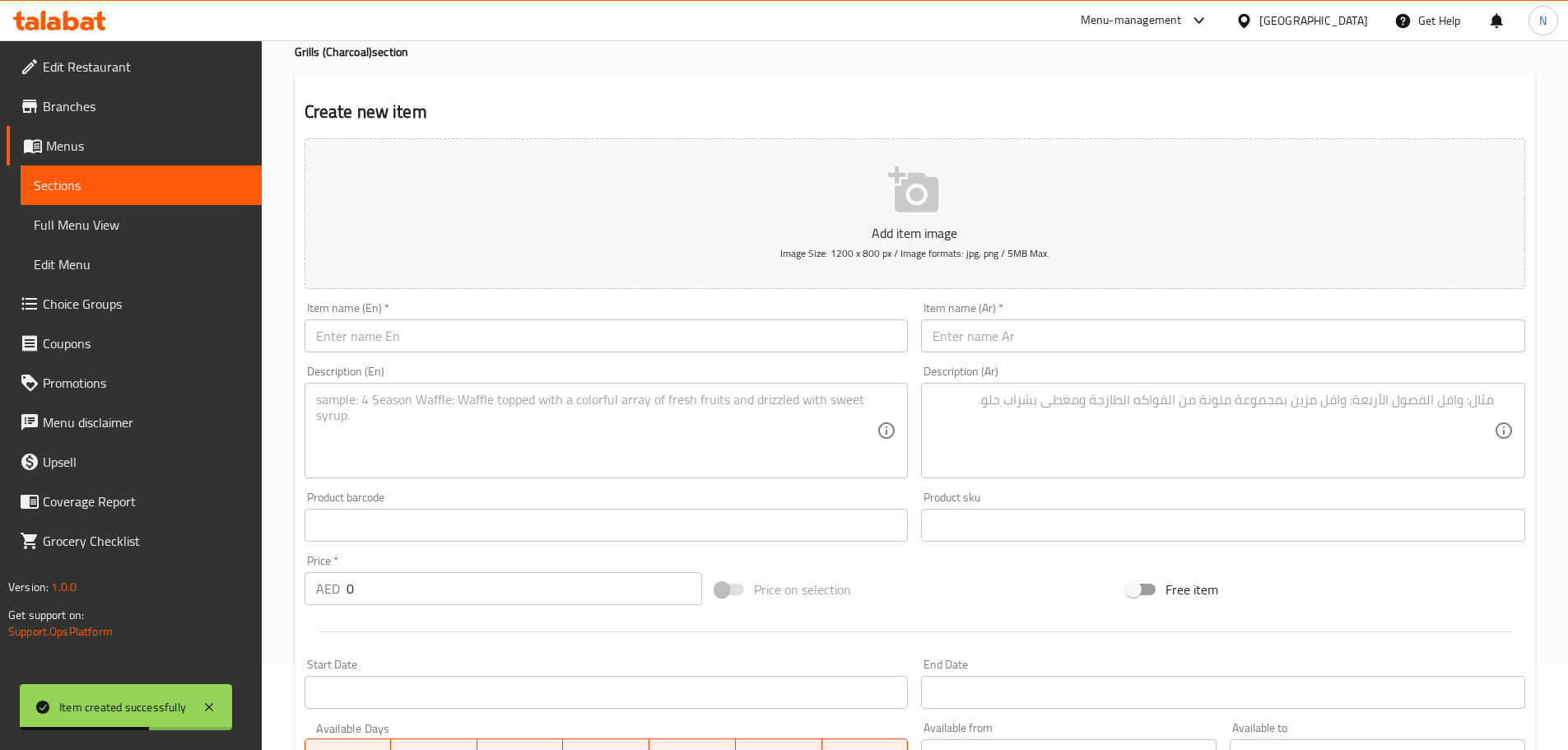
scroll to position [0, 0]
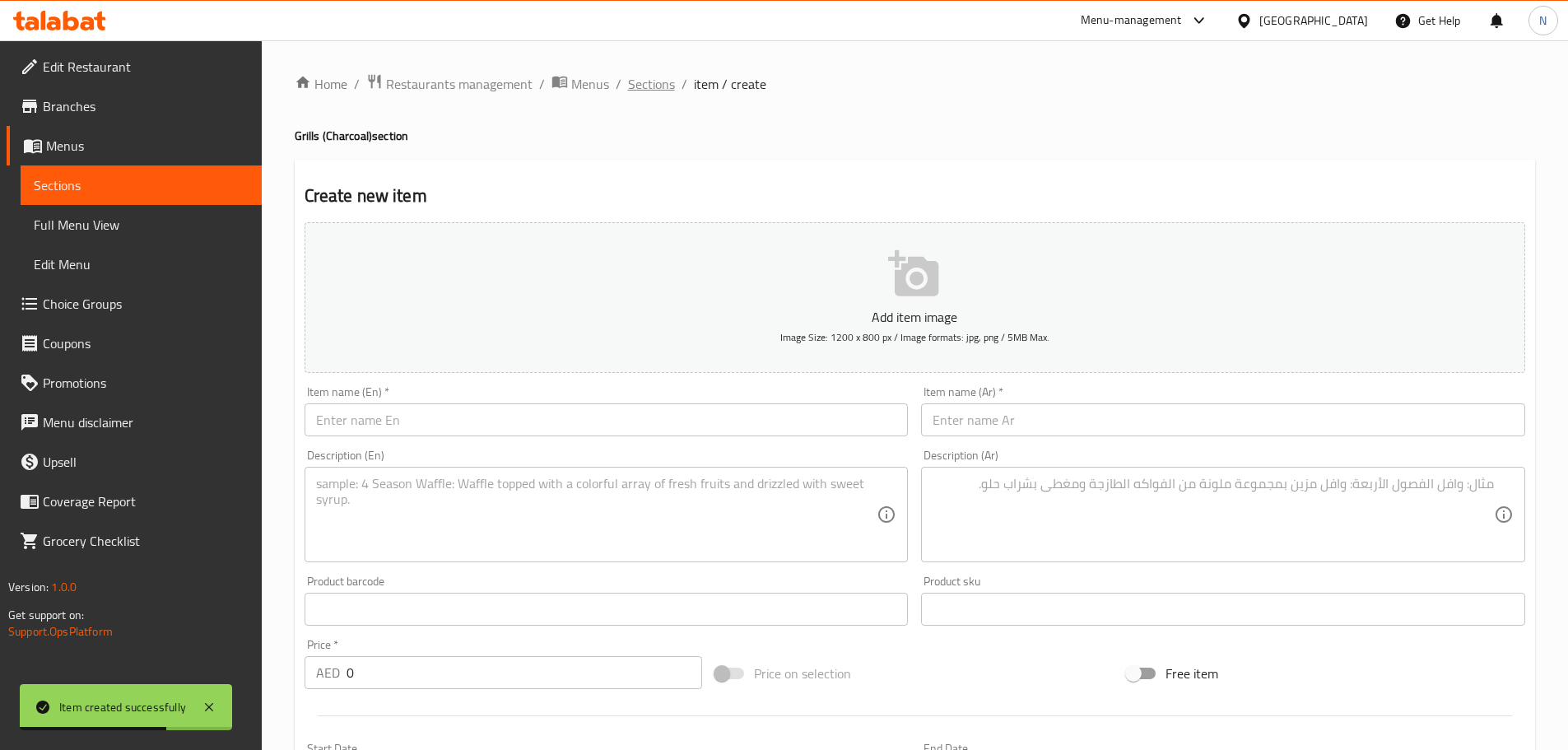
click at [657, 82] on span "Sections" at bounding box center [651, 84] width 47 height 20
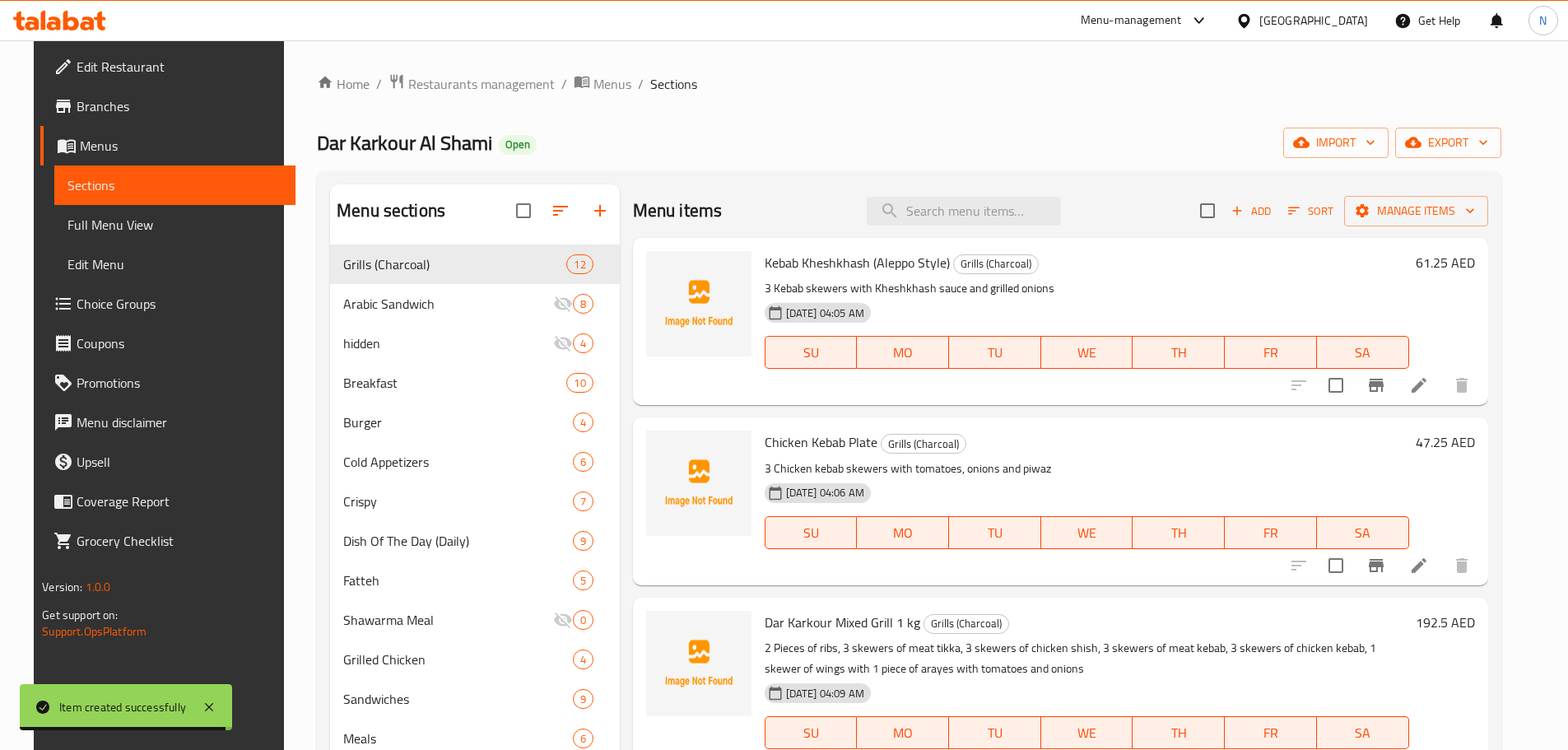
click at [599, 215] on icon "button" at bounding box center [600, 211] width 20 height 20
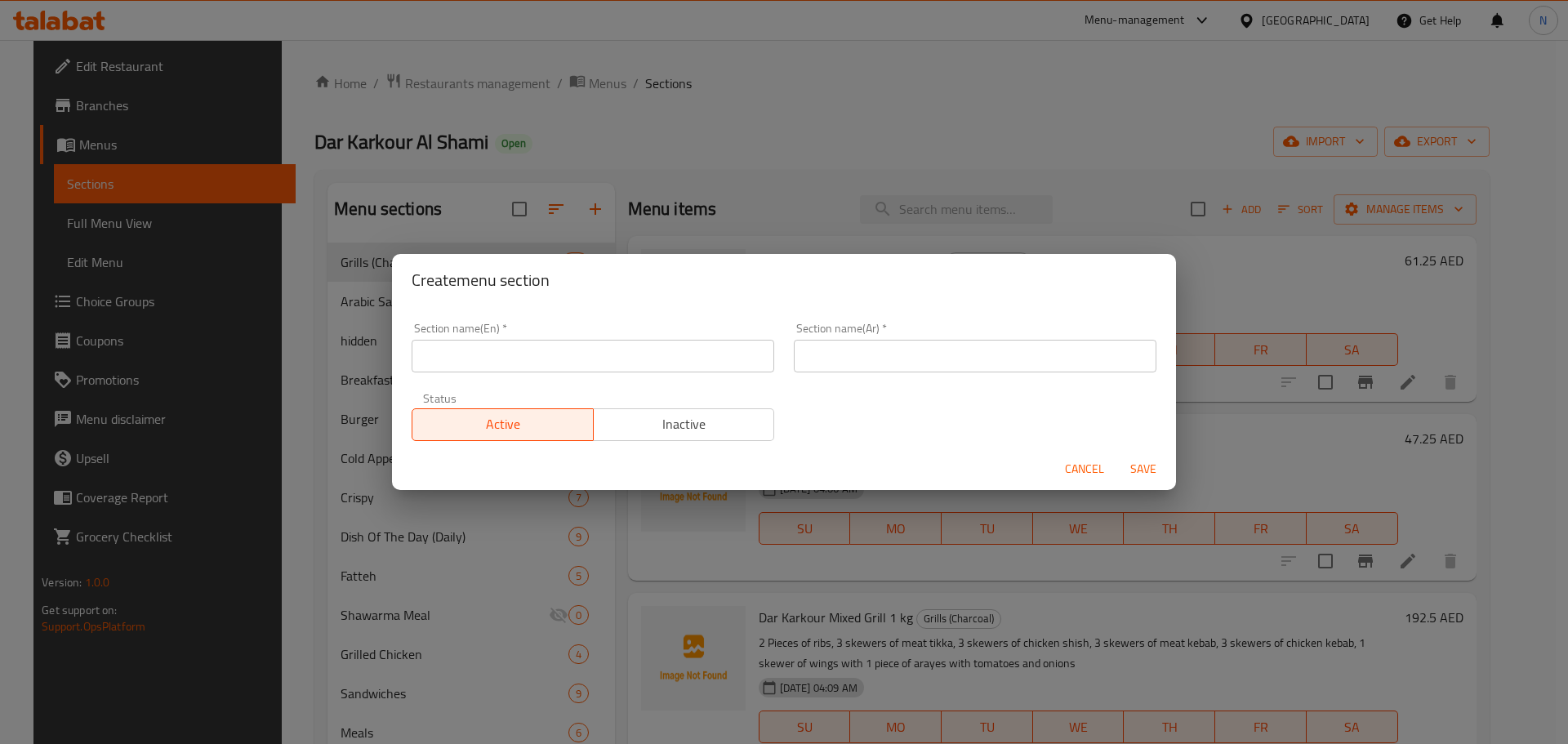
click at [600, 367] on input "text" at bounding box center [592, 356] width 362 height 33
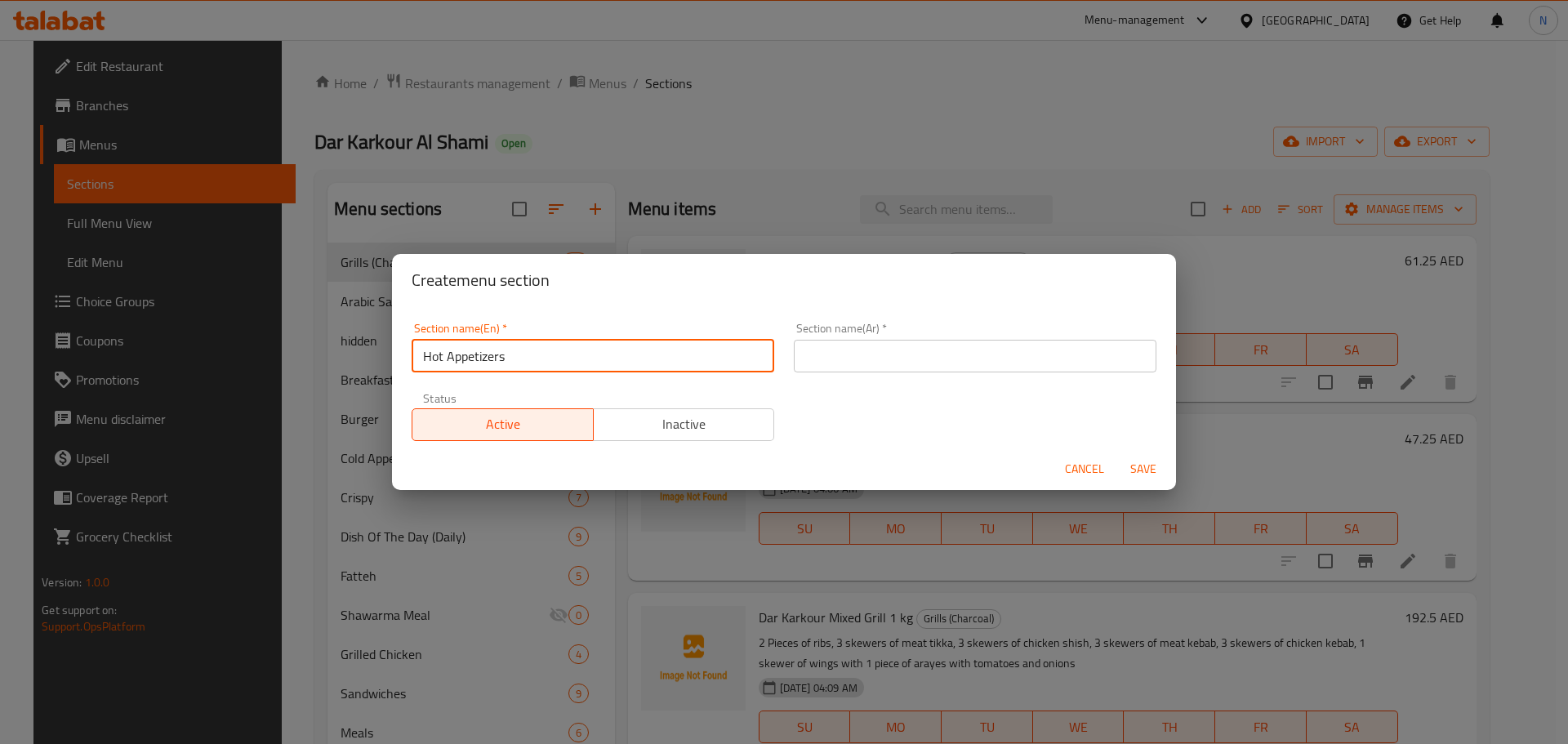
click at [860, 365] on input "text" at bounding box center [974, 356] width 362 height 33
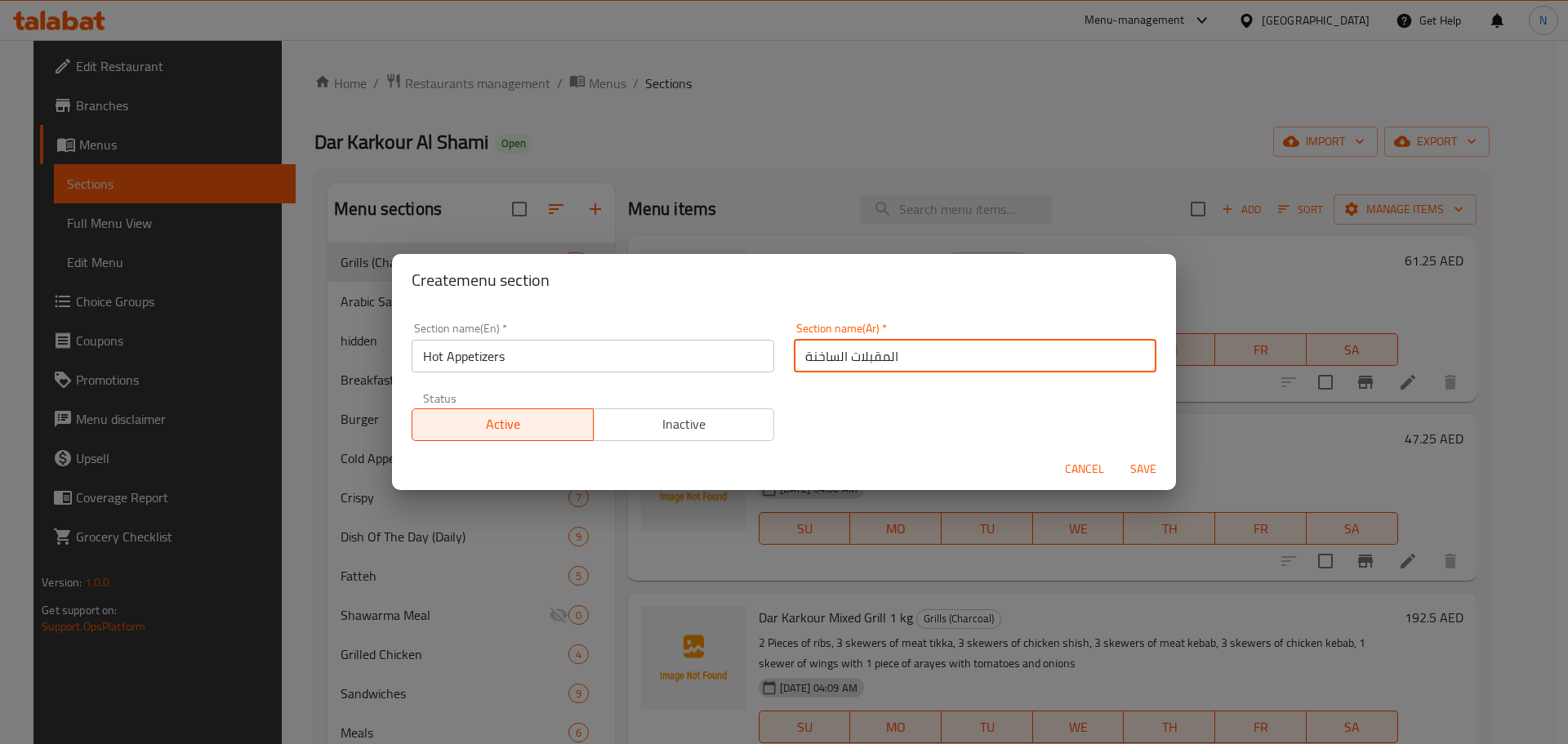
click at [1134, 464] on span "Save" at bounding box center [1143, 469] width 39 height 20
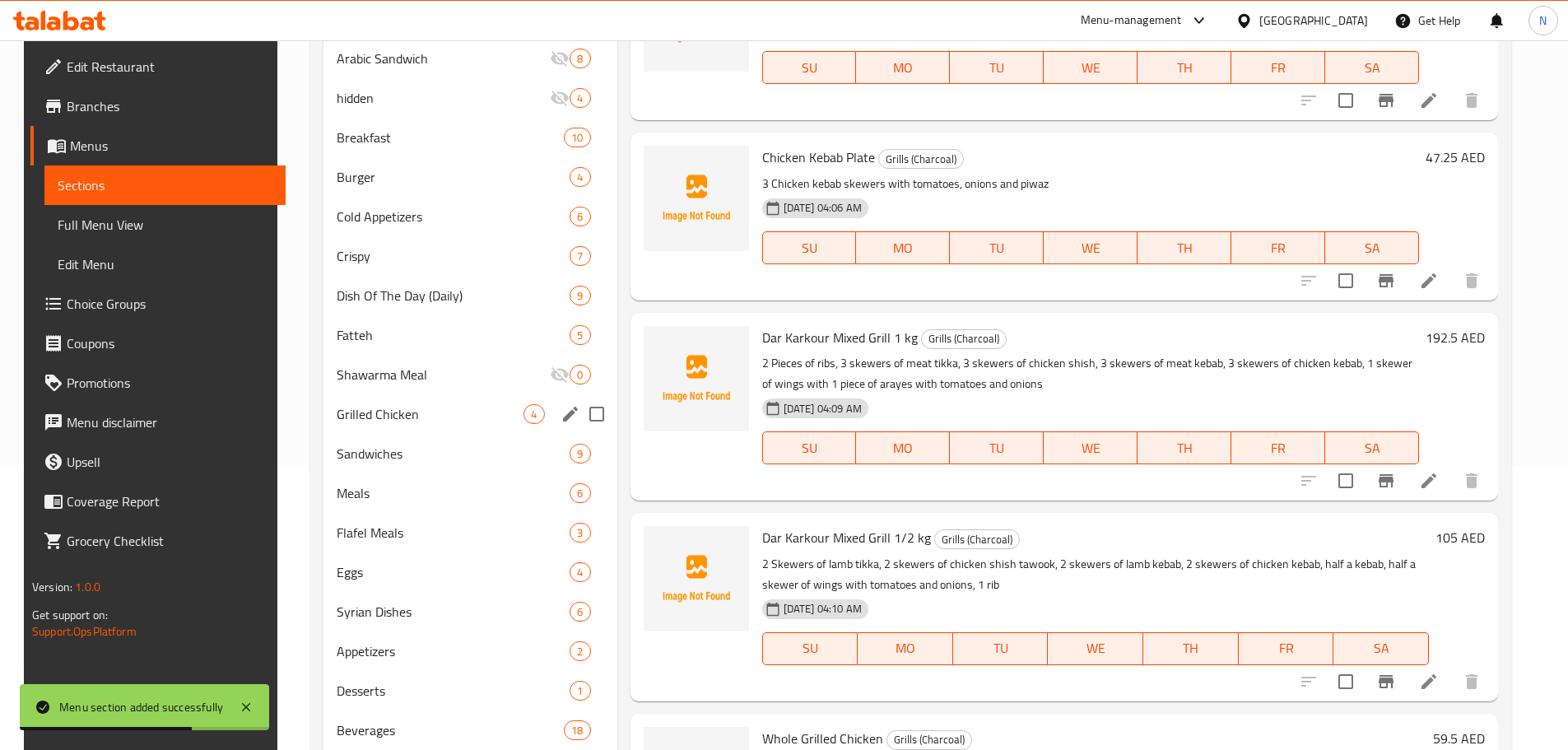
scroll to position [121, 0]
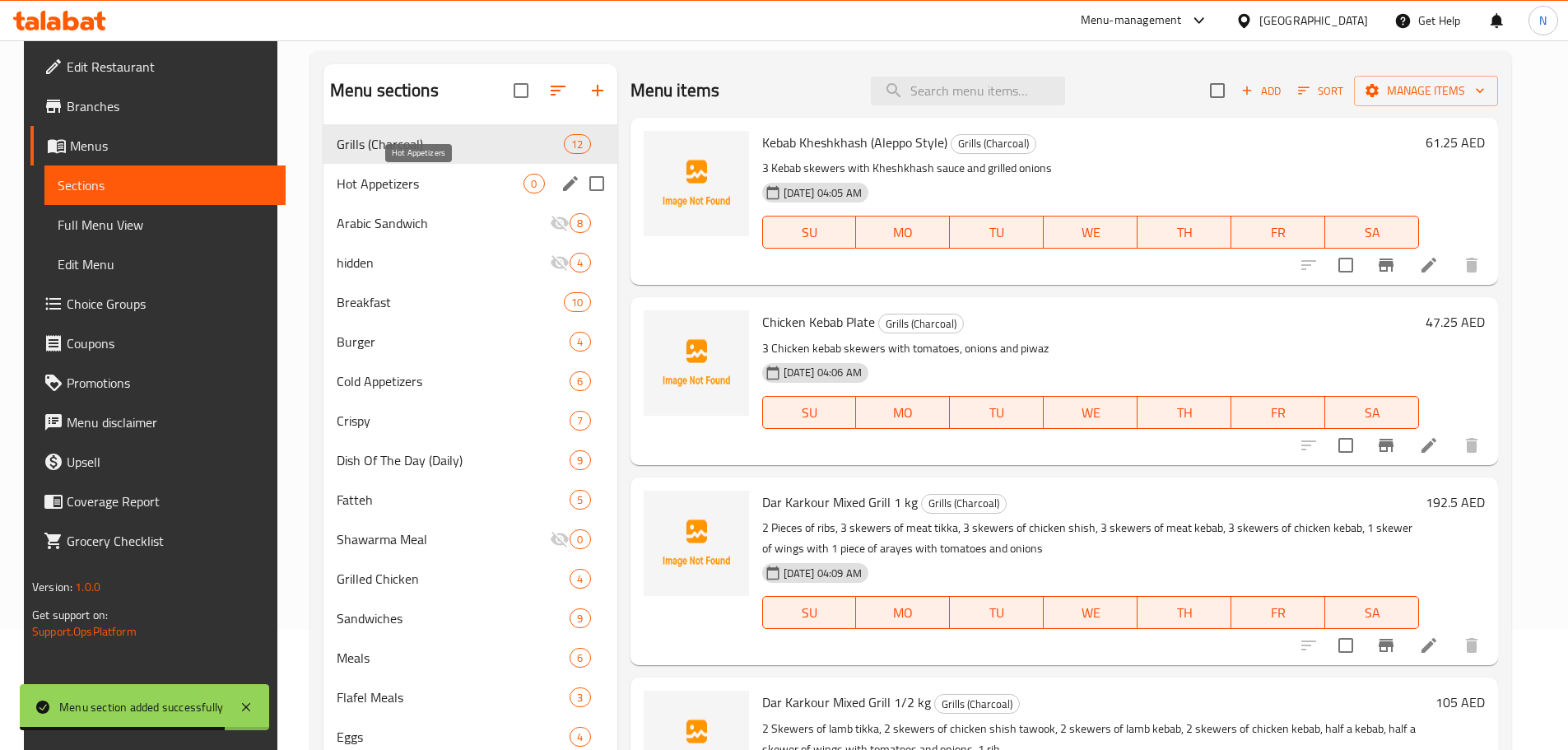
click at [472, 177] on span "Hot Appetizers" at bounding box center [430, 184] width 187 height 20
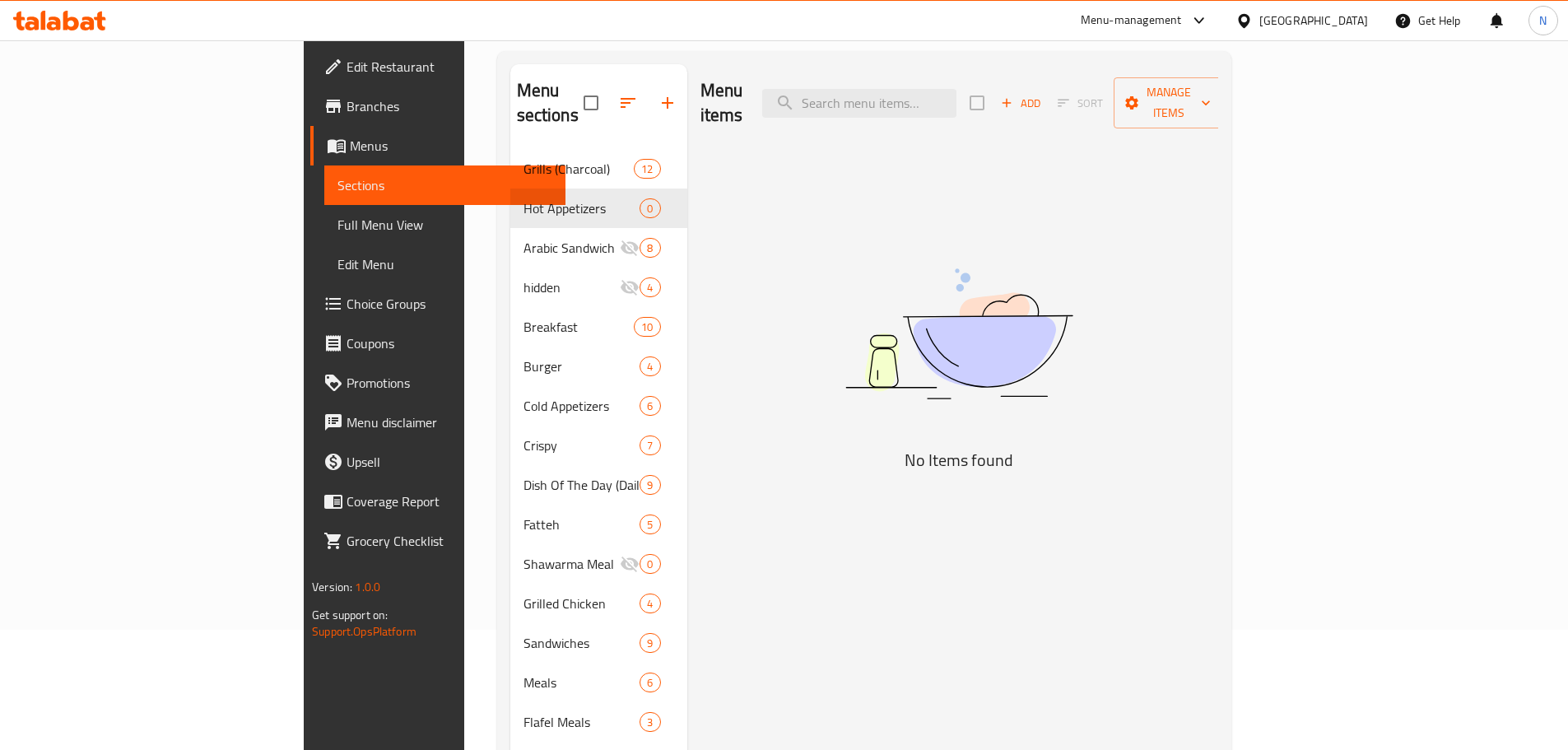
scroll to position [38, 0]
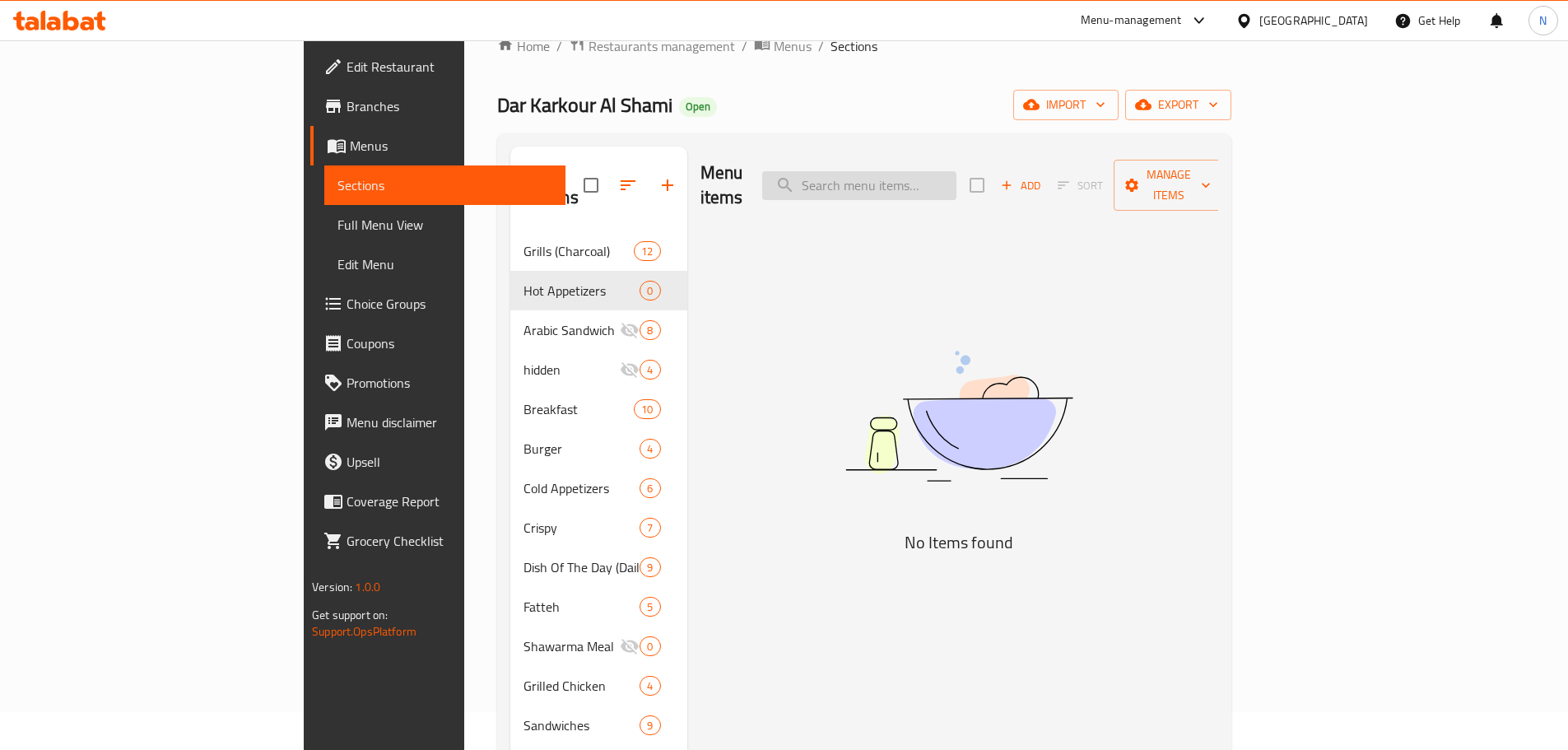
click at [953, 171] on input "search" at bounding box center [859, 186] width 195 height 29
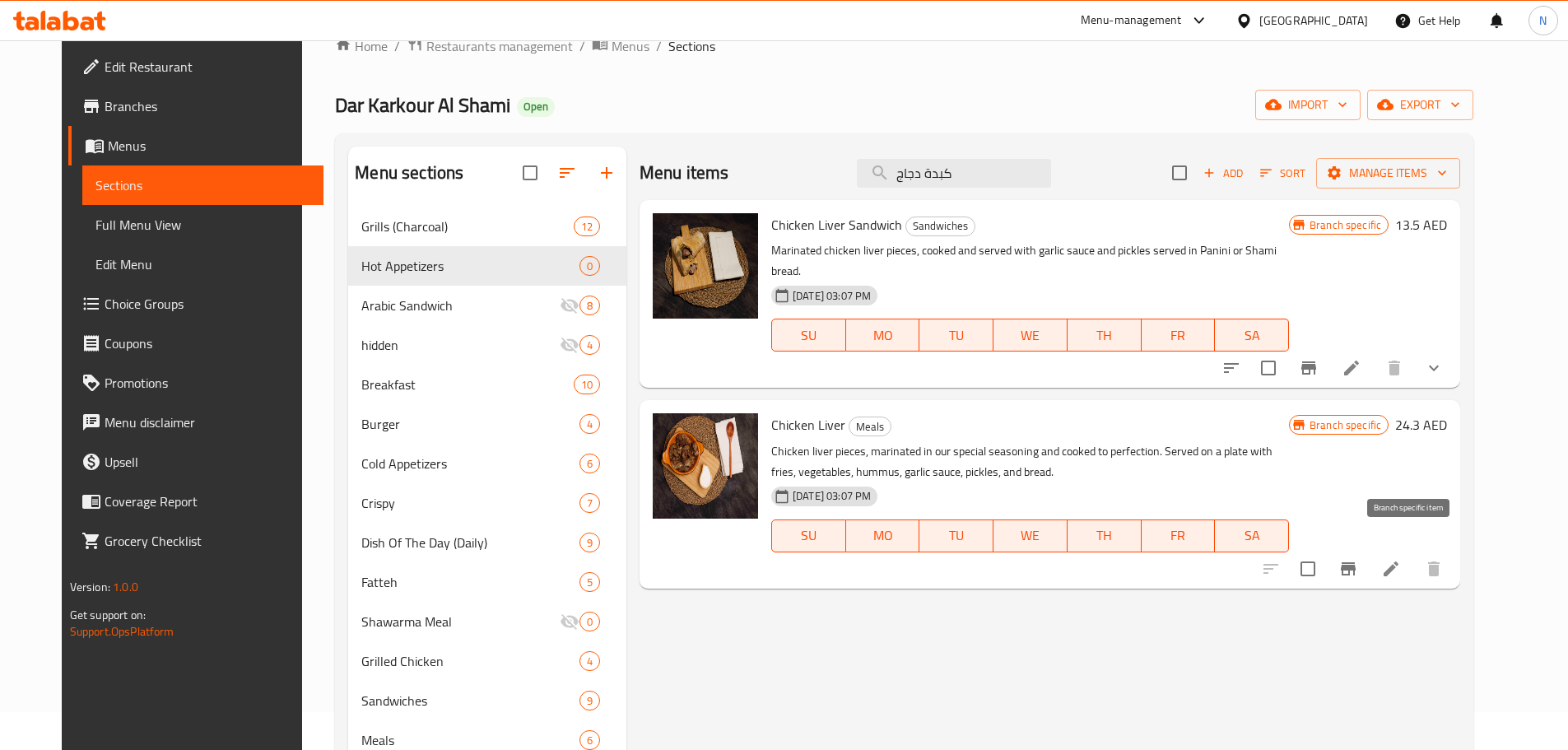
click at [1358, 559] on icon "Branch-specific-item" at bounding box center [1348, 569] width 20 height 20
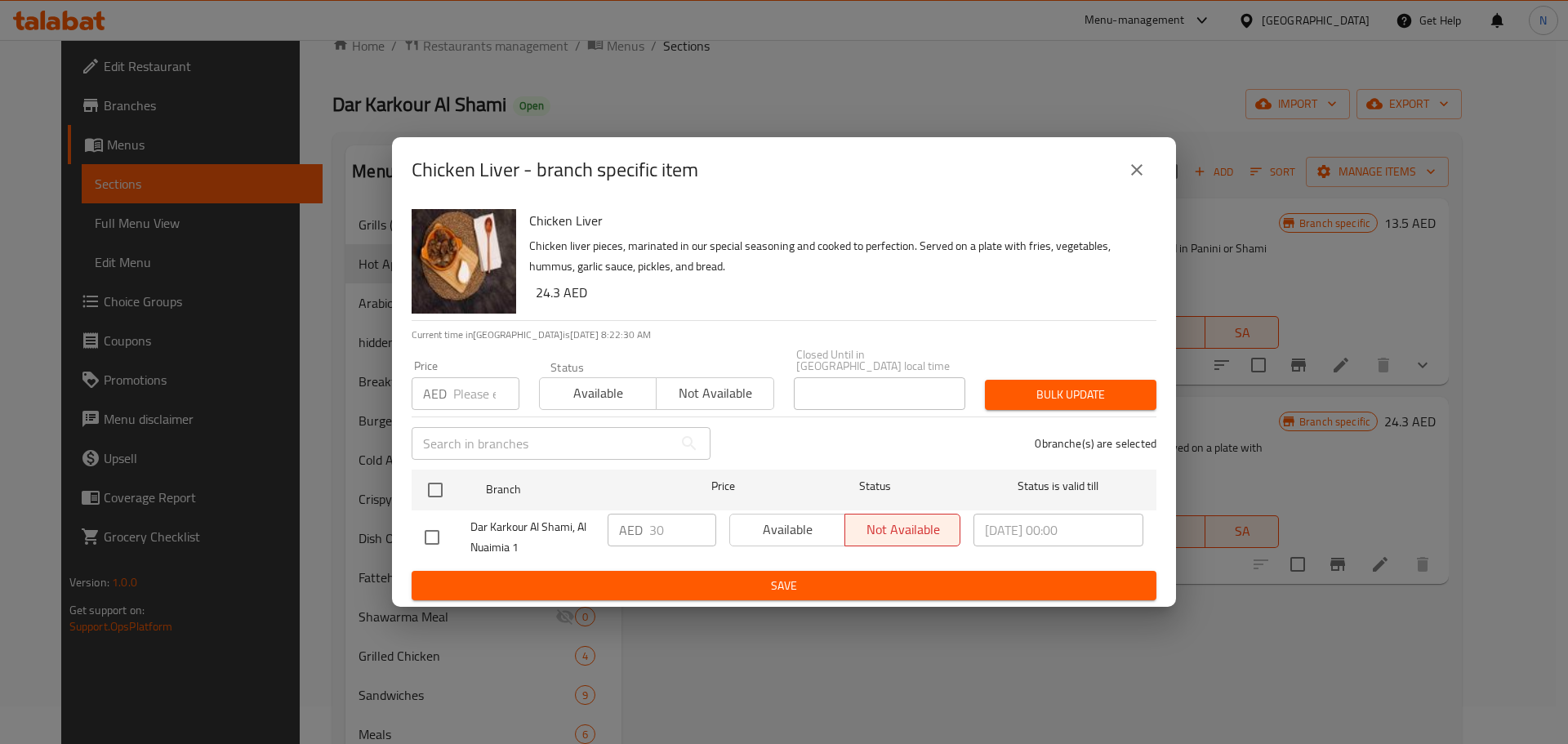
click at [466, 379] on input "number" at bounding box center [486, 393] width 66 height 33
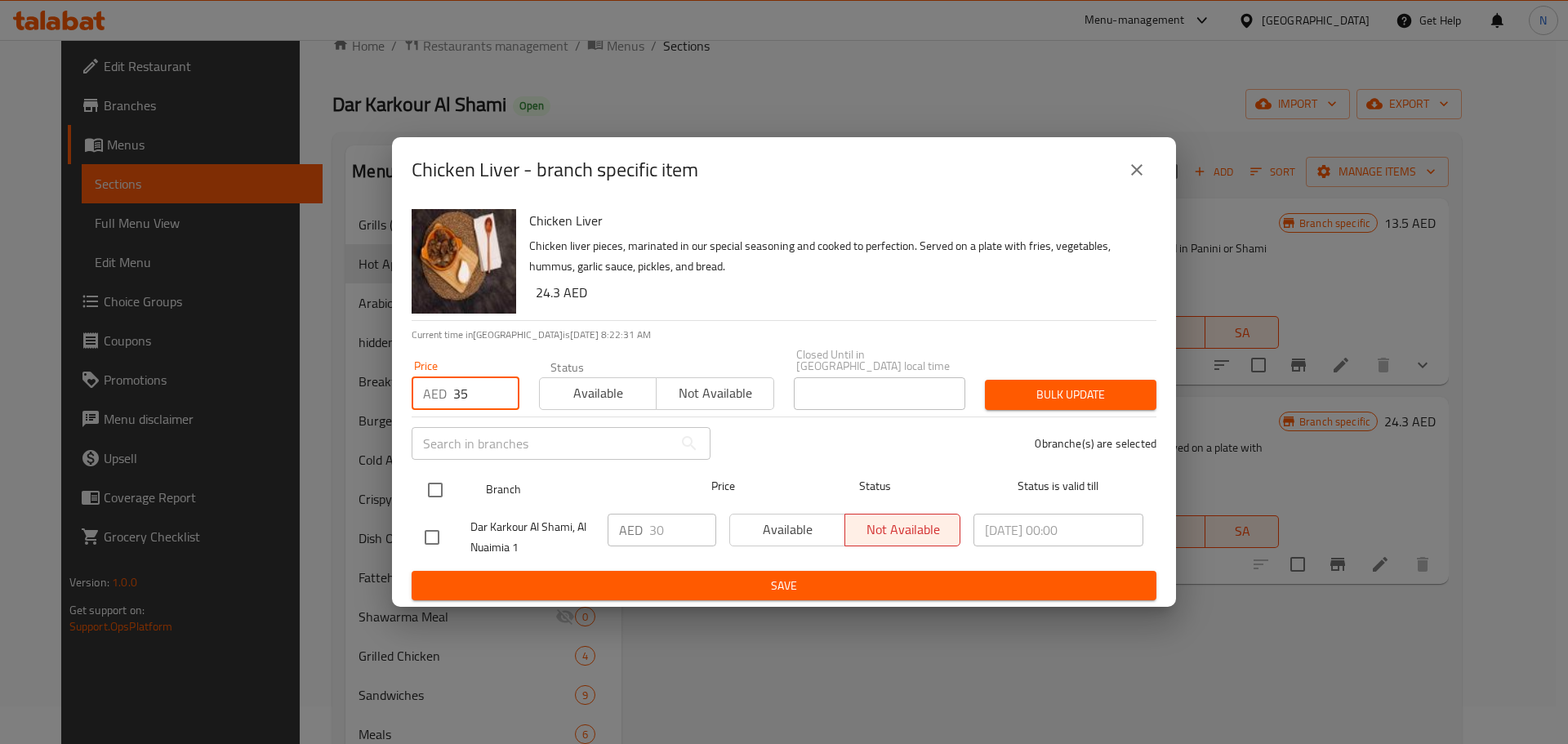
click at [438, 490] on input "checkbox" at bounding box center [435, 490] width 35 height 35
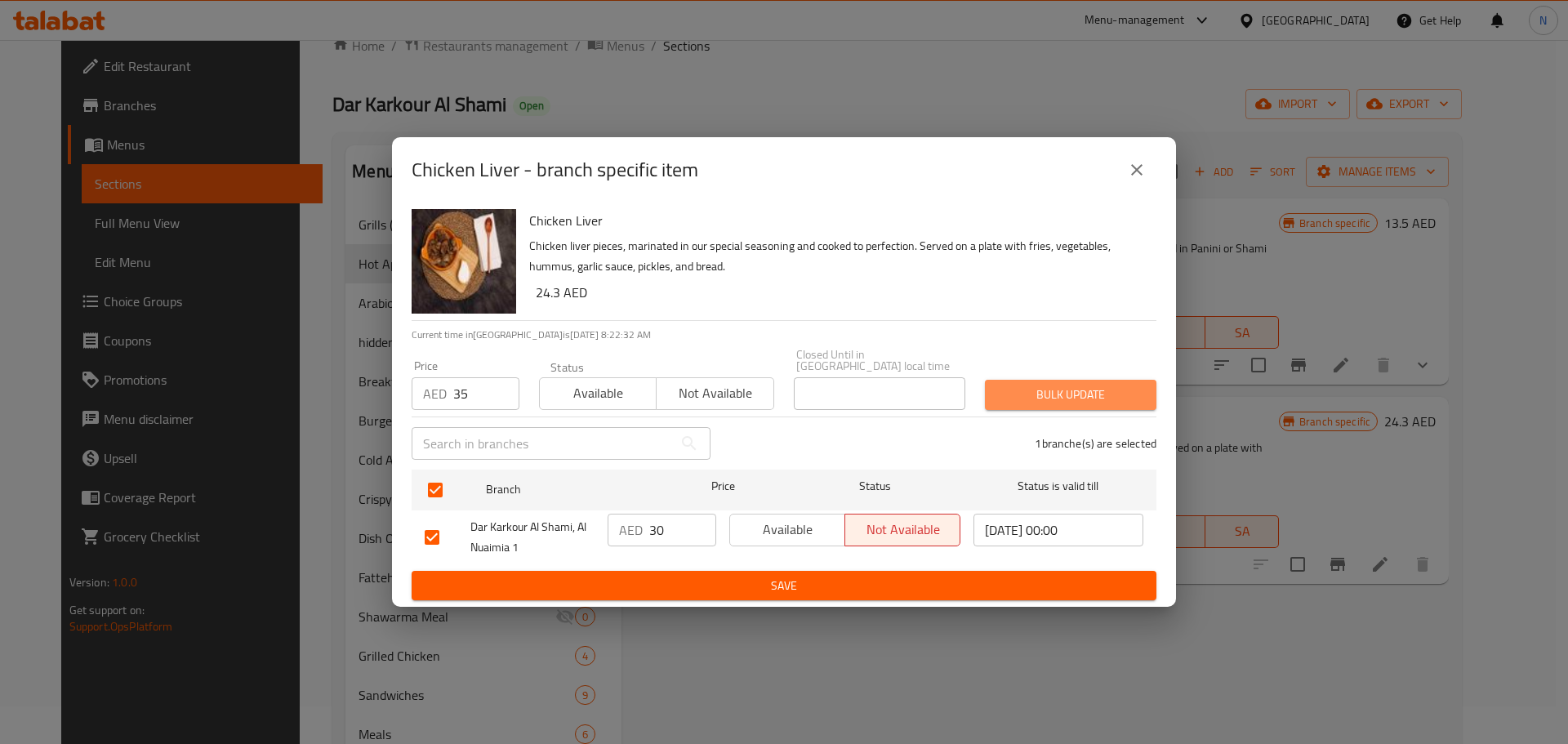
click at [1010, 403] on span "Bulk update" at bounding box center [1070, 394] width 145 height 20
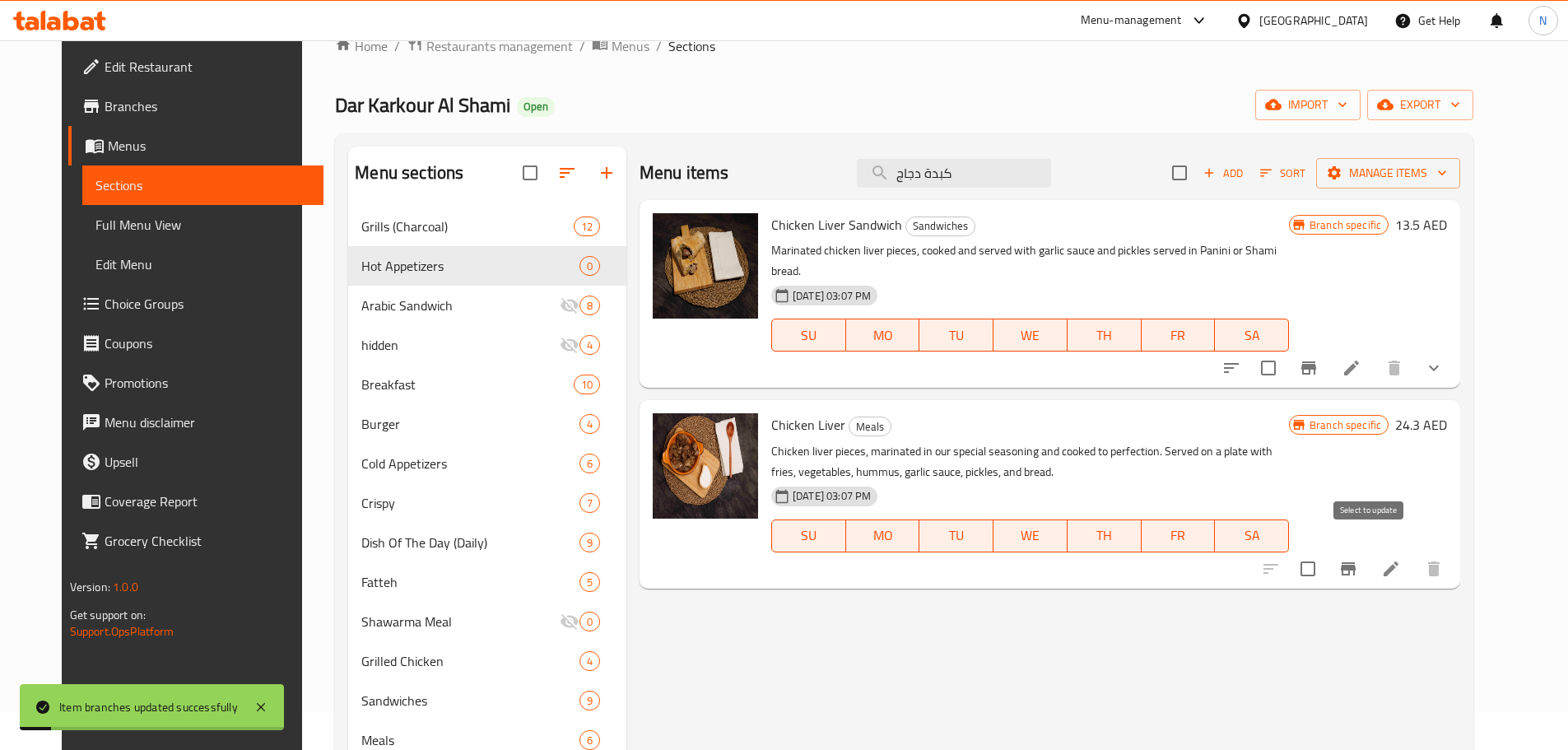
click at [1325, 552] on input "checkbox" at bounding box center [1307, 569] width 35 height 35
click at [1409, 182] on span "Manage items" at bounding box center [1388, 173] width 118 height 21
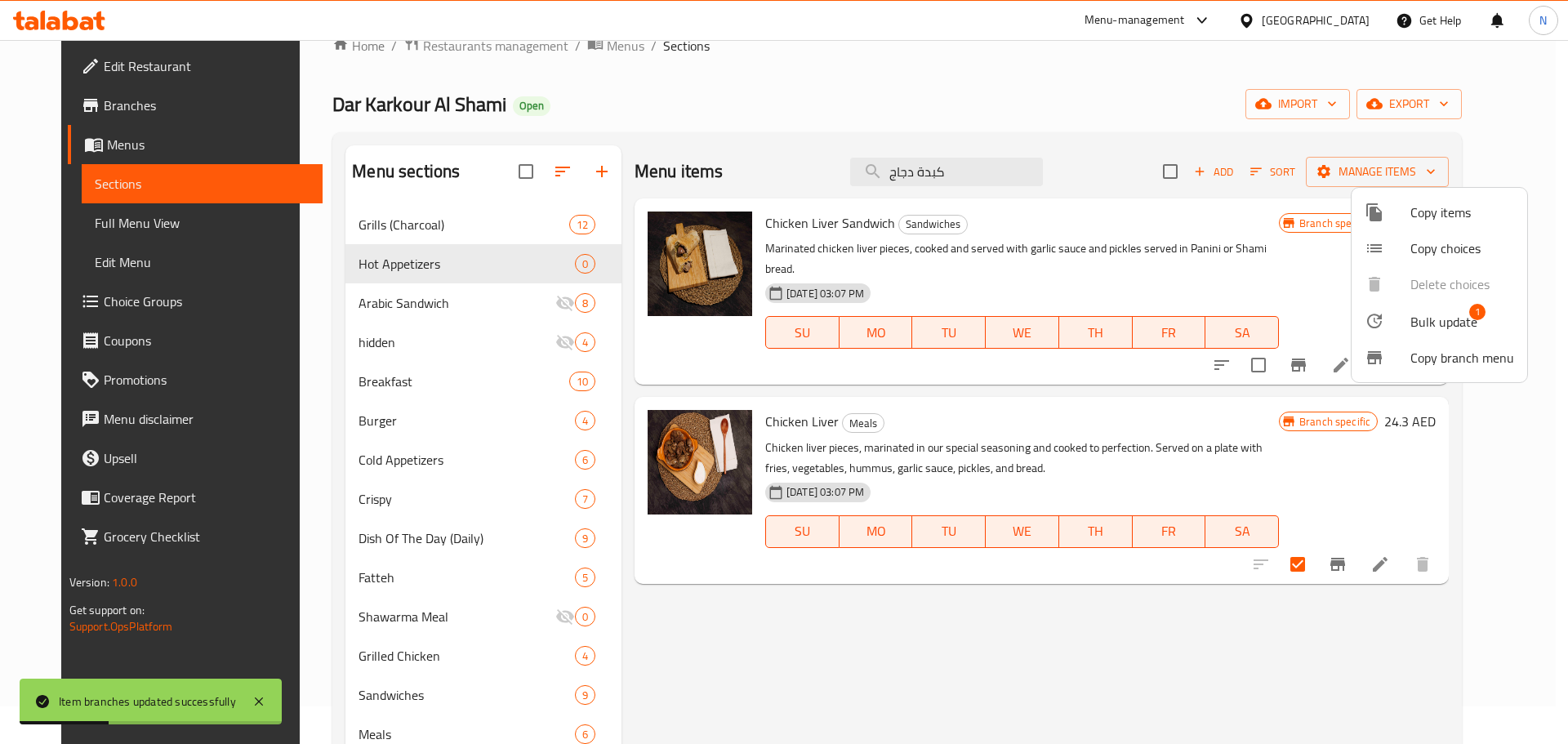
click at [1425, 316] on span "Bulk update" at bounding box center [1444, 322] width 67 height 19
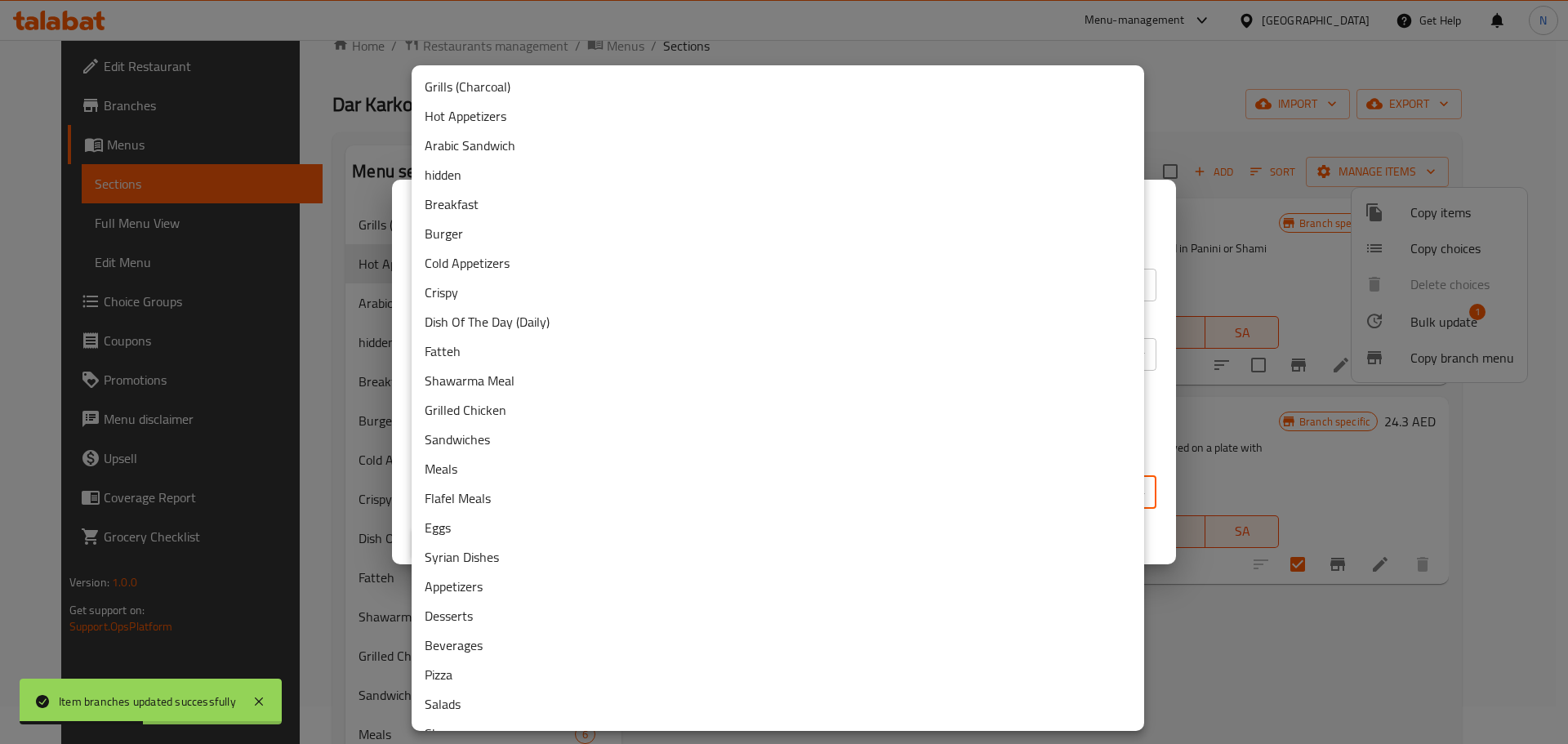
click at [702, 482] on body "Item branches updated successfully ​ Menu-management United Arab Emirates Get H…" at bounding box center [784, 354] width 1568 height 704
click at [526, 113] on li "Hot Appetizers" at bounding box center [777, 115] width 732 height 29
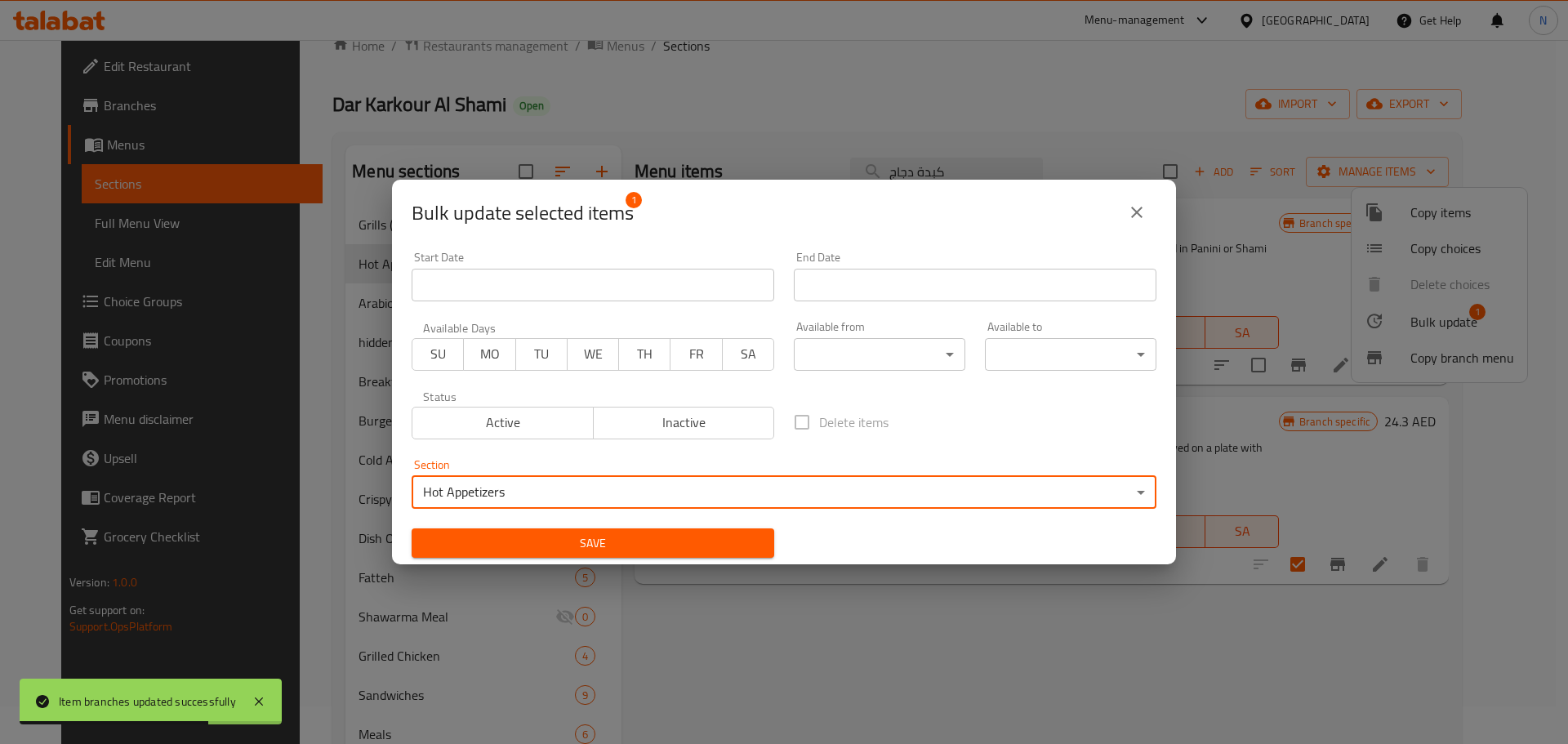
click at [729, 542] on span "Save" at bounding box center [593, 543] width 336 height 20
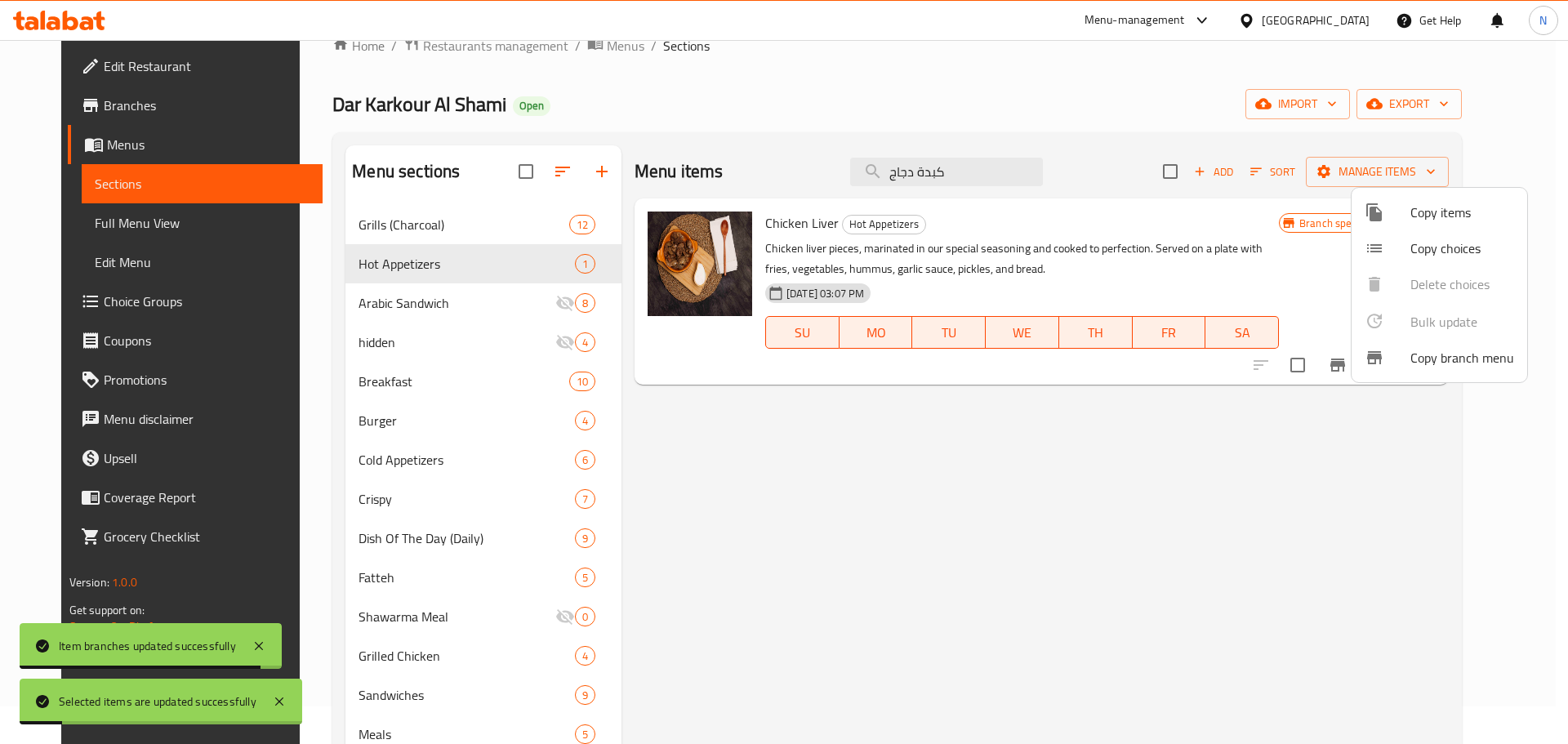
click at [421, 265] on div at bounding box center [784, 372] width 1568 height 744
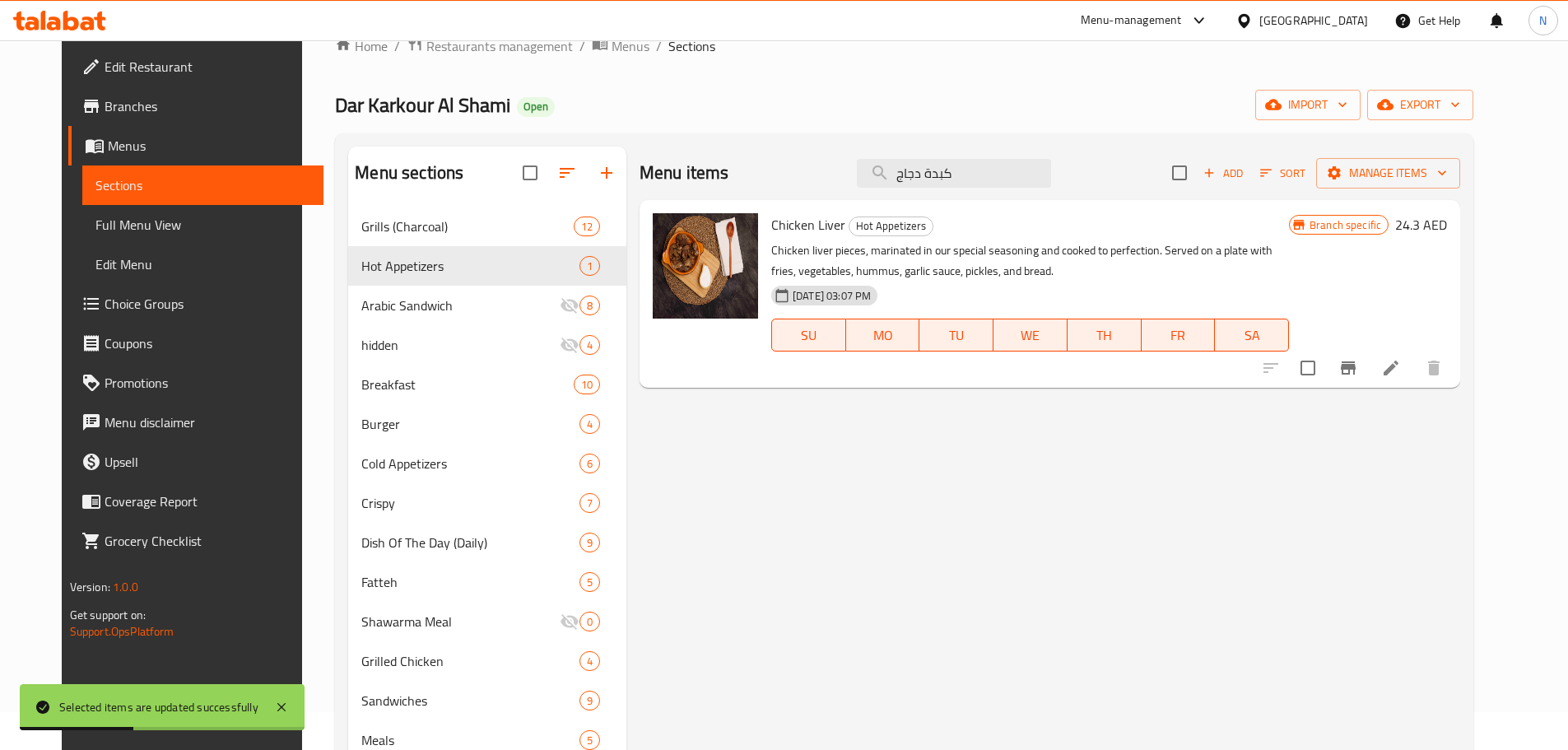
click at [1447, 225] on h6 "24.3 AED" at bounding box center [1421, 225] width 52 height 23
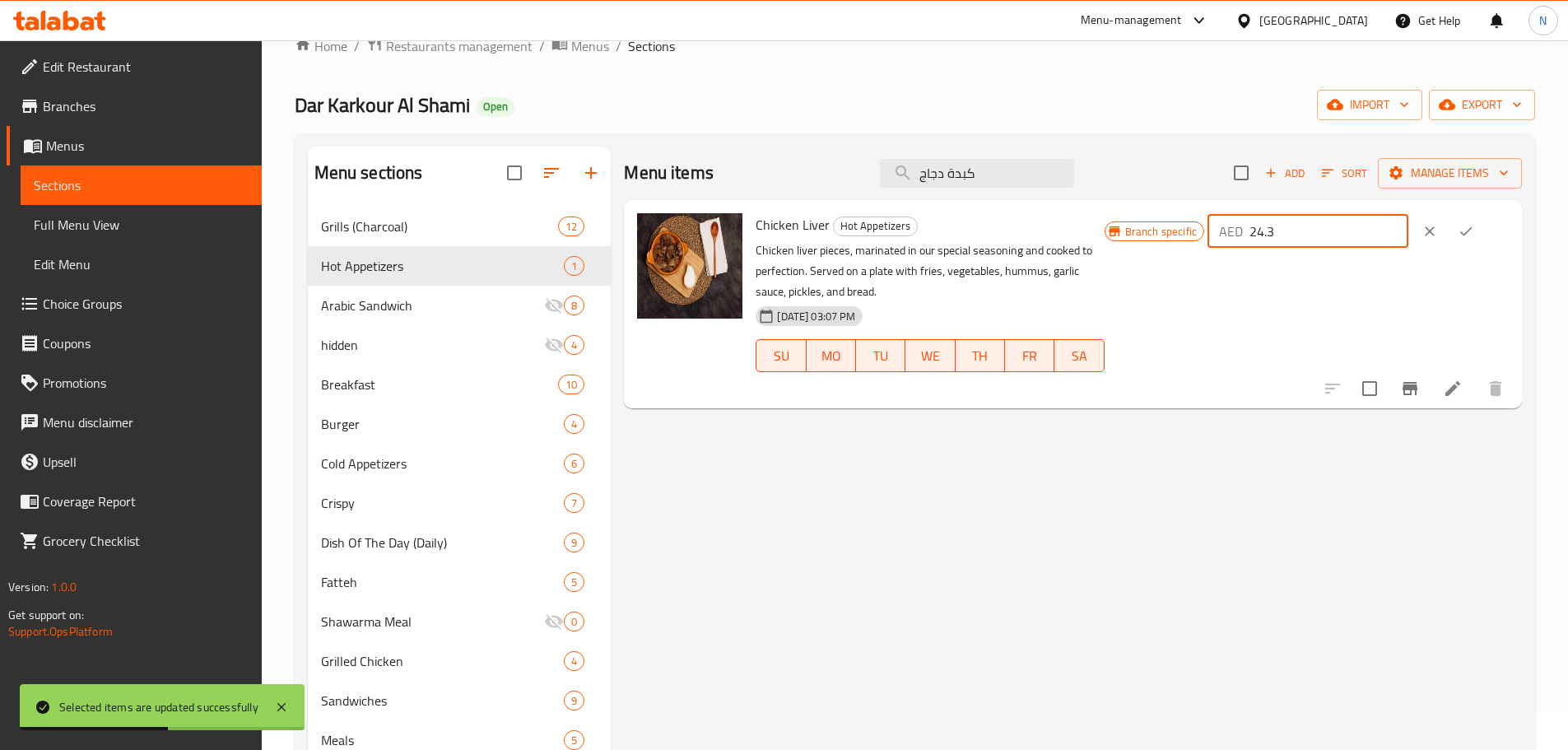
click at [1318, 231] on input "24.3" at bounding box center [1329, 231] width 159 height 33
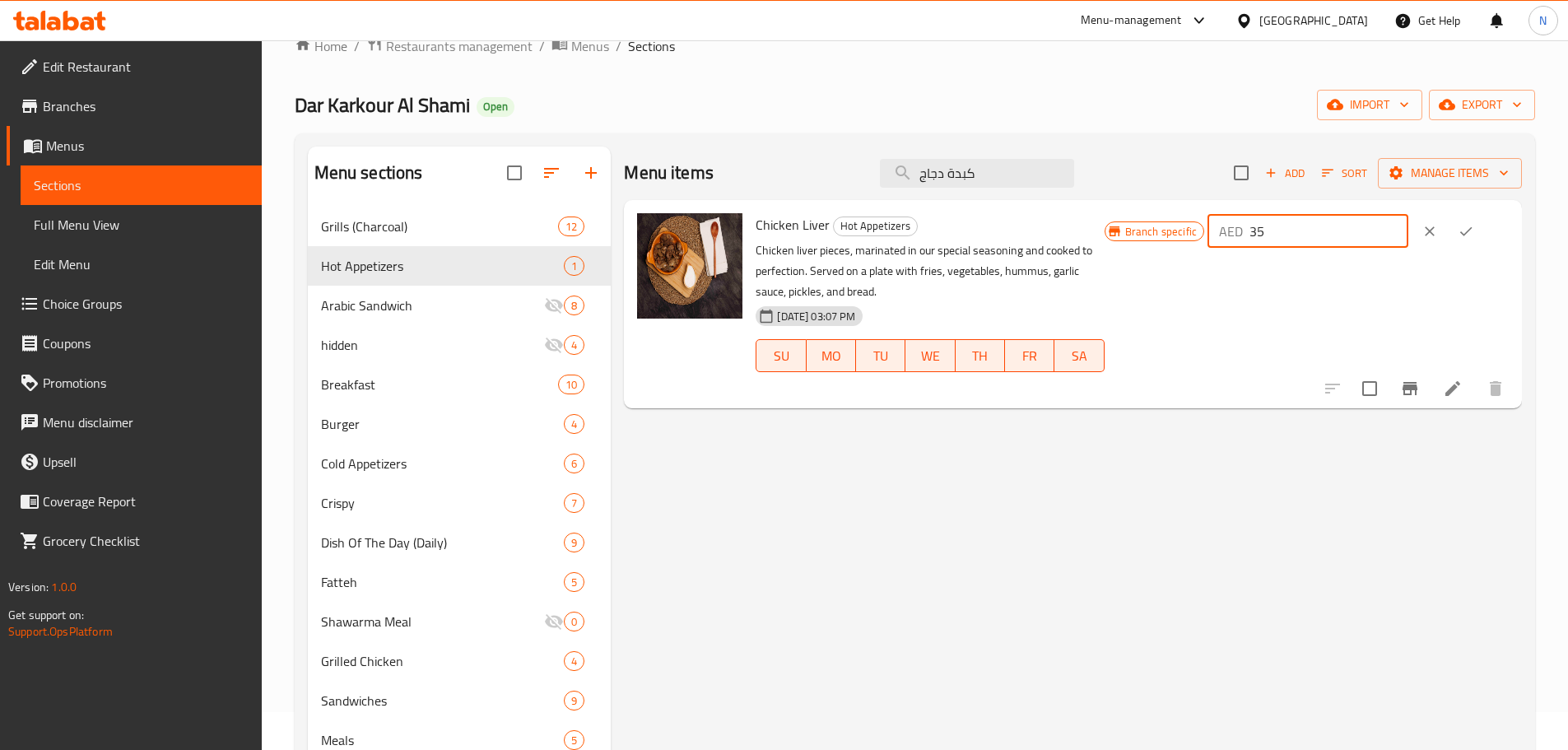
click at [1484, 230] on button "ok" at bounding box center [1465, 231] width 37 height 37
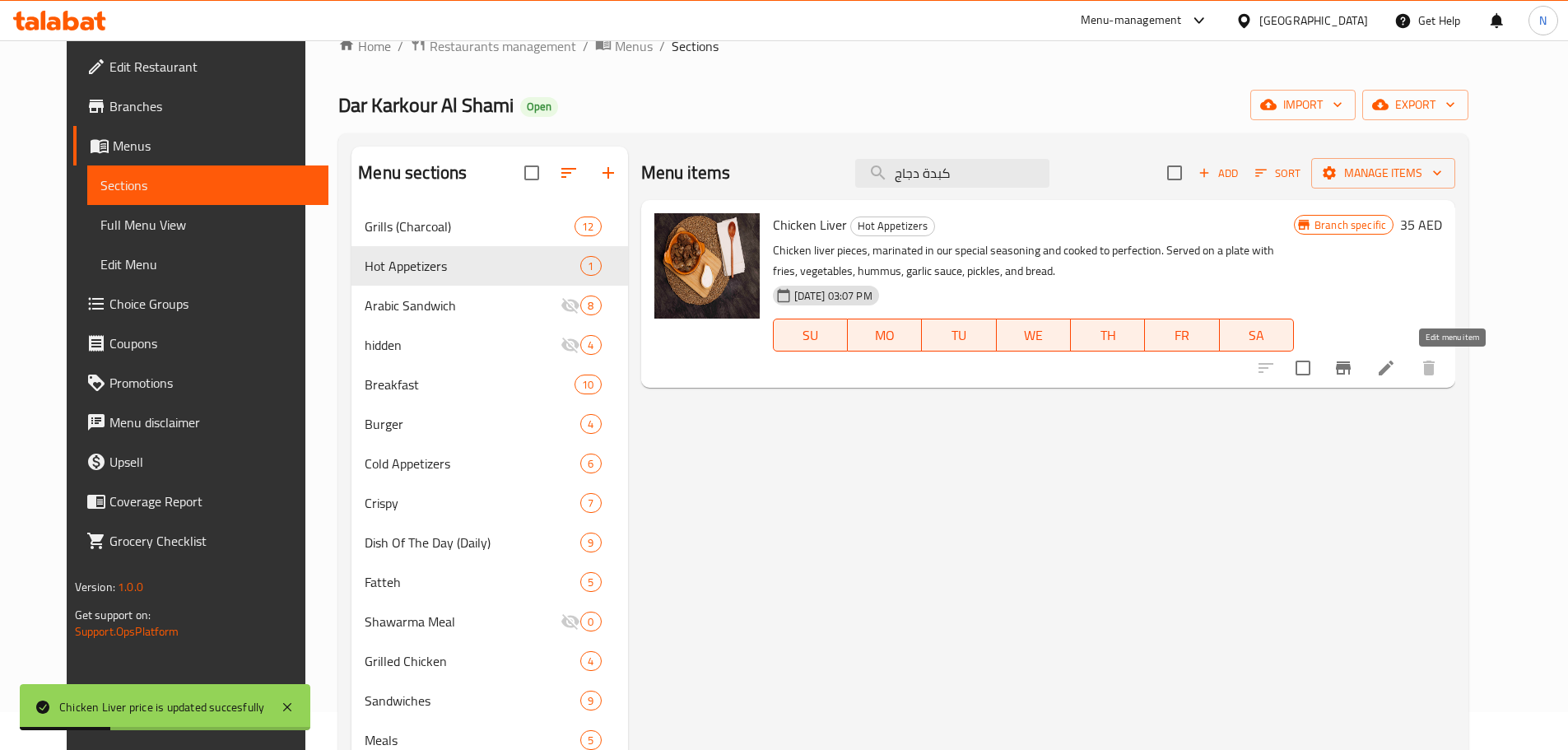
click at [1393, 367] on icon at bounding box center [1386, 368] width 15 height 15
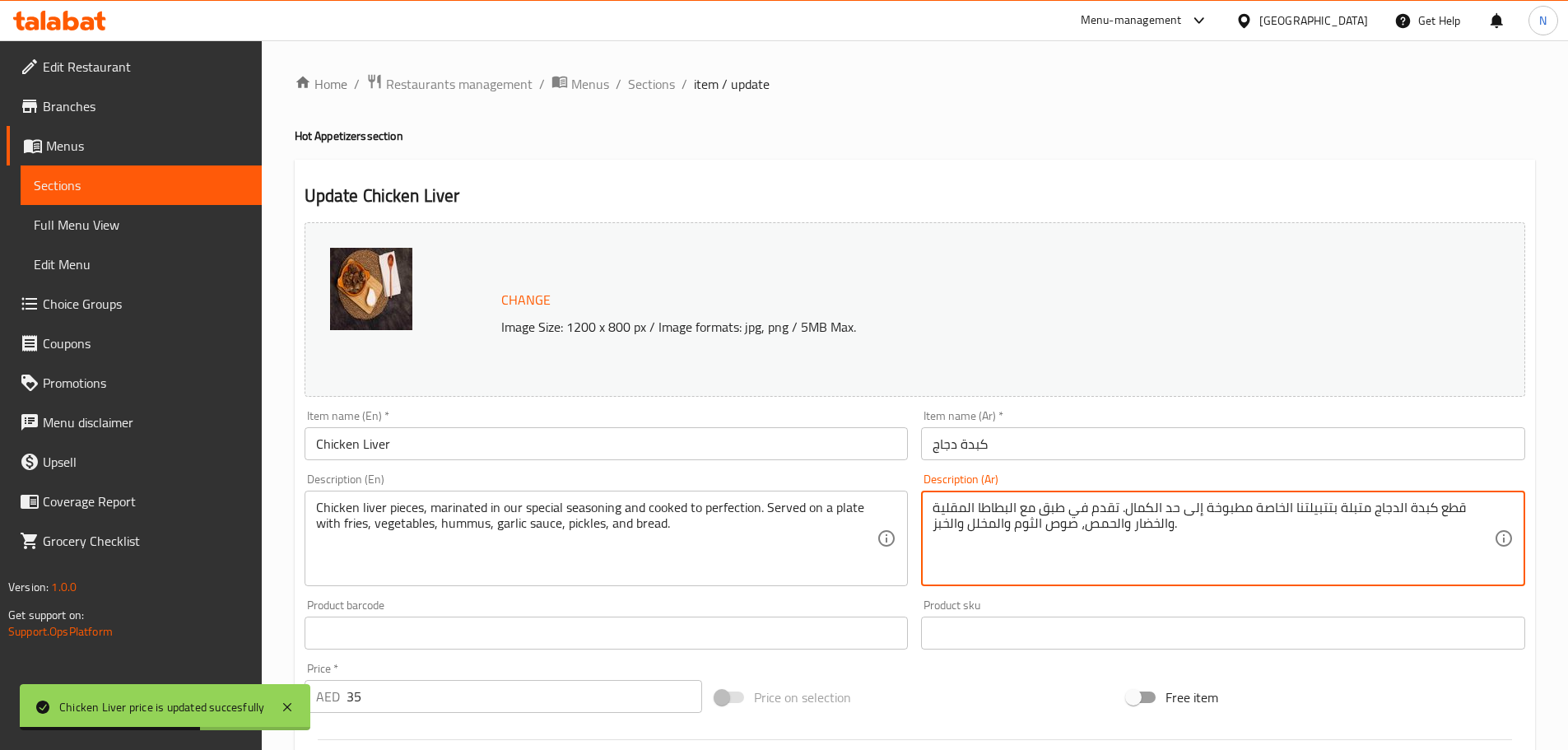
click at [1006, 519] on textarea "قطع كبدة الدجاج متبلة بتتبيلتنا الخاصة مطبوخة إلى حد الكمال. تقدم في طبق مع الب…" at bounding box center [1213, 539] width 561 height 79
click at [1007, 518] on textarea "قطع كبدة الدجاج متبلة بتتبيلتنا الخاصة مطبوخة إلى حد الكمال. تقدم في طبق مع الب…" at bounding box center [1213, 539] width 561 height 79
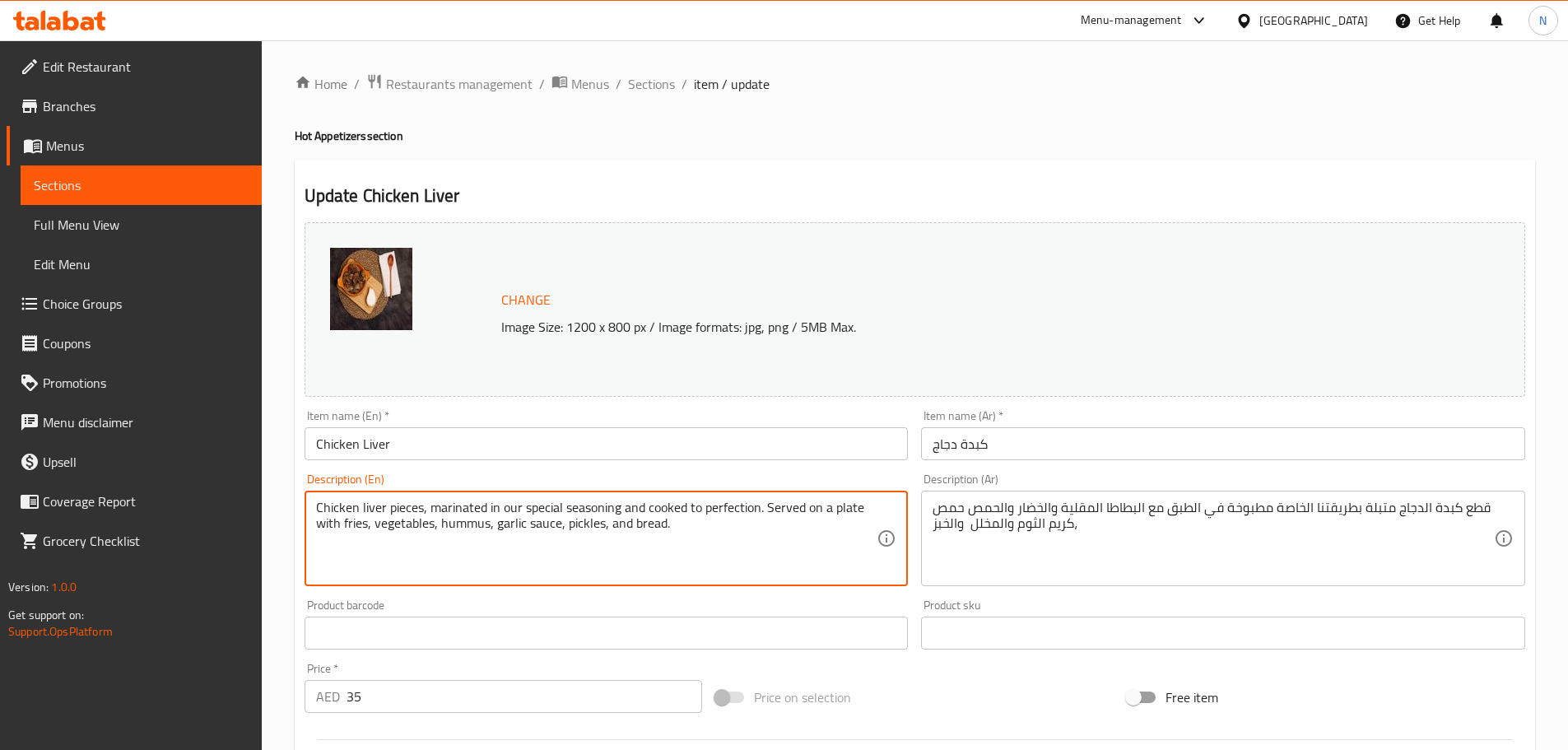
click at [539, 505] on textarea "Chicken liver pieces, marinated in our special seasoning and cooked to perfecti…" at bounding box center [596, 539] width 561 height 79
click at [990, 697] on div "Price on selection" at bounding box center [914, 697] width 411 height 45
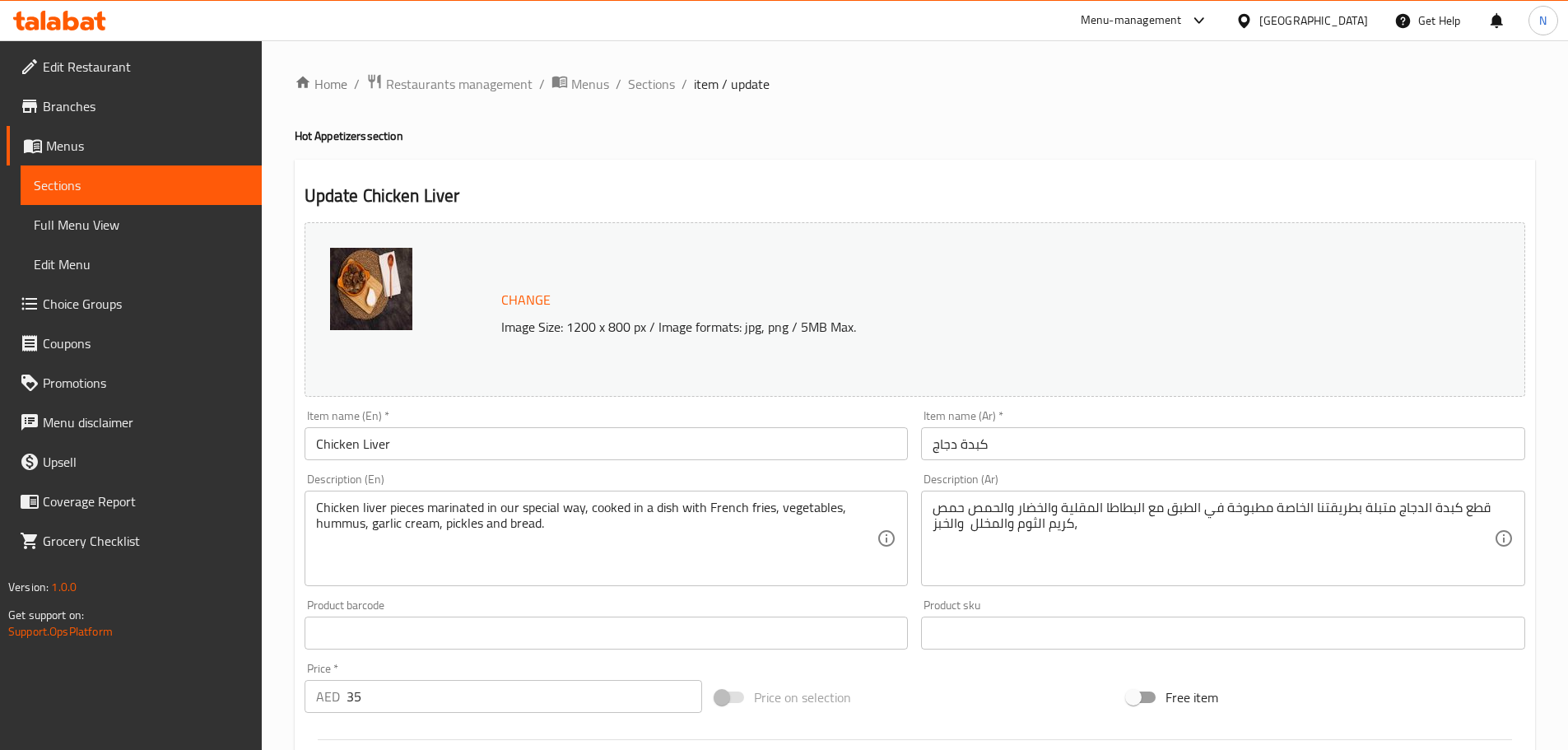
scroll to position [438, 0]
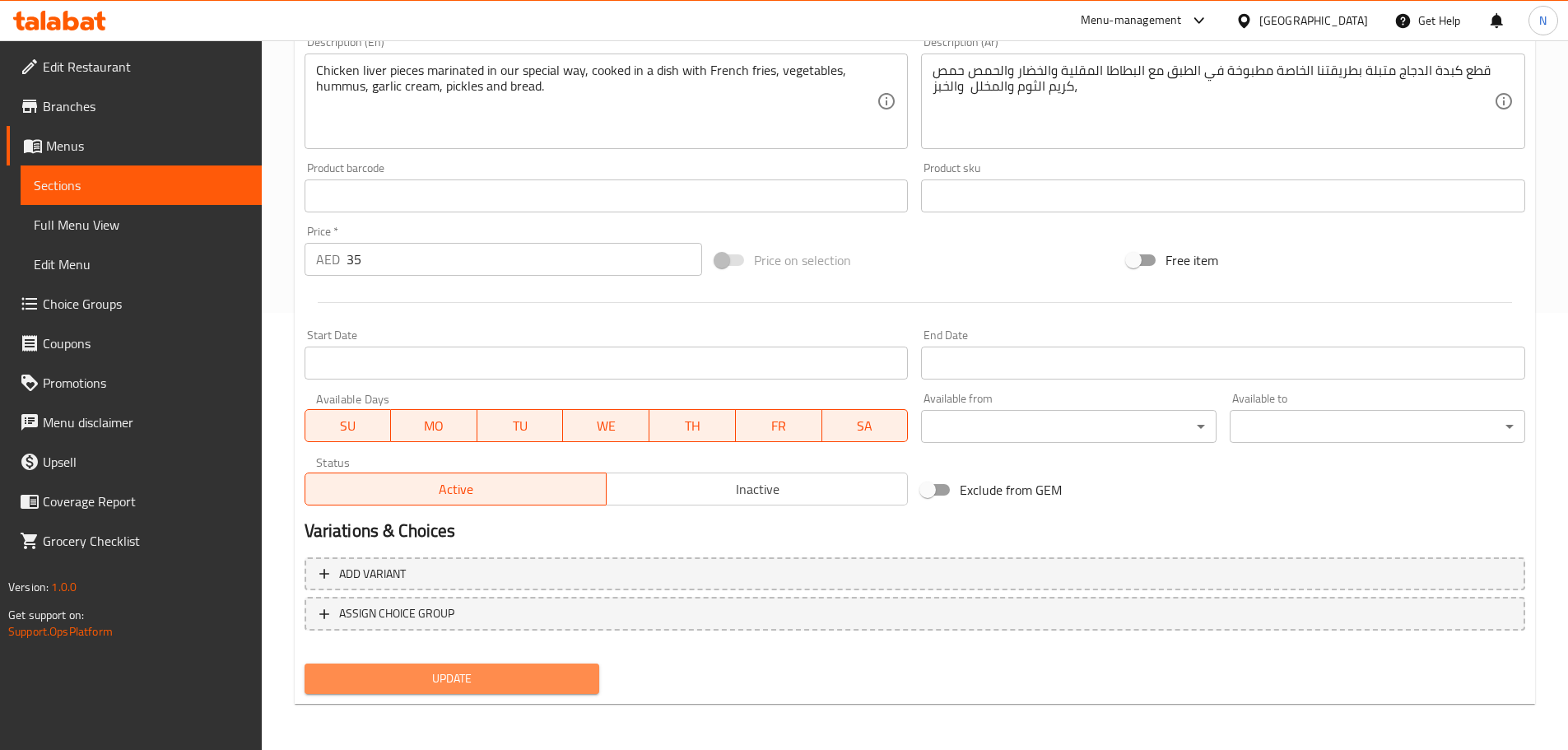
click at [462, 679] on span "Update" at bounding box center [452, 679] width 270 height 21
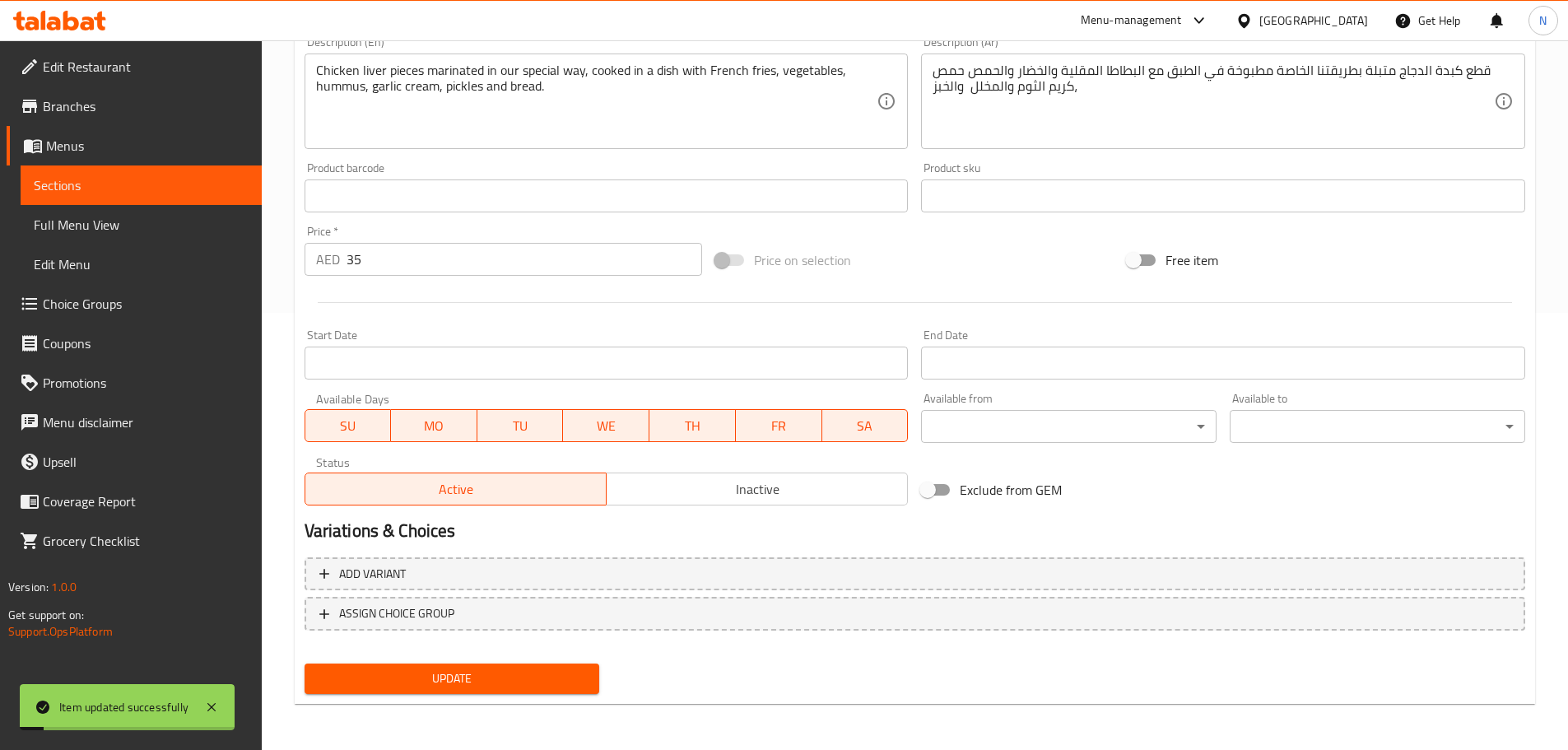
scroll to position [0, 0]
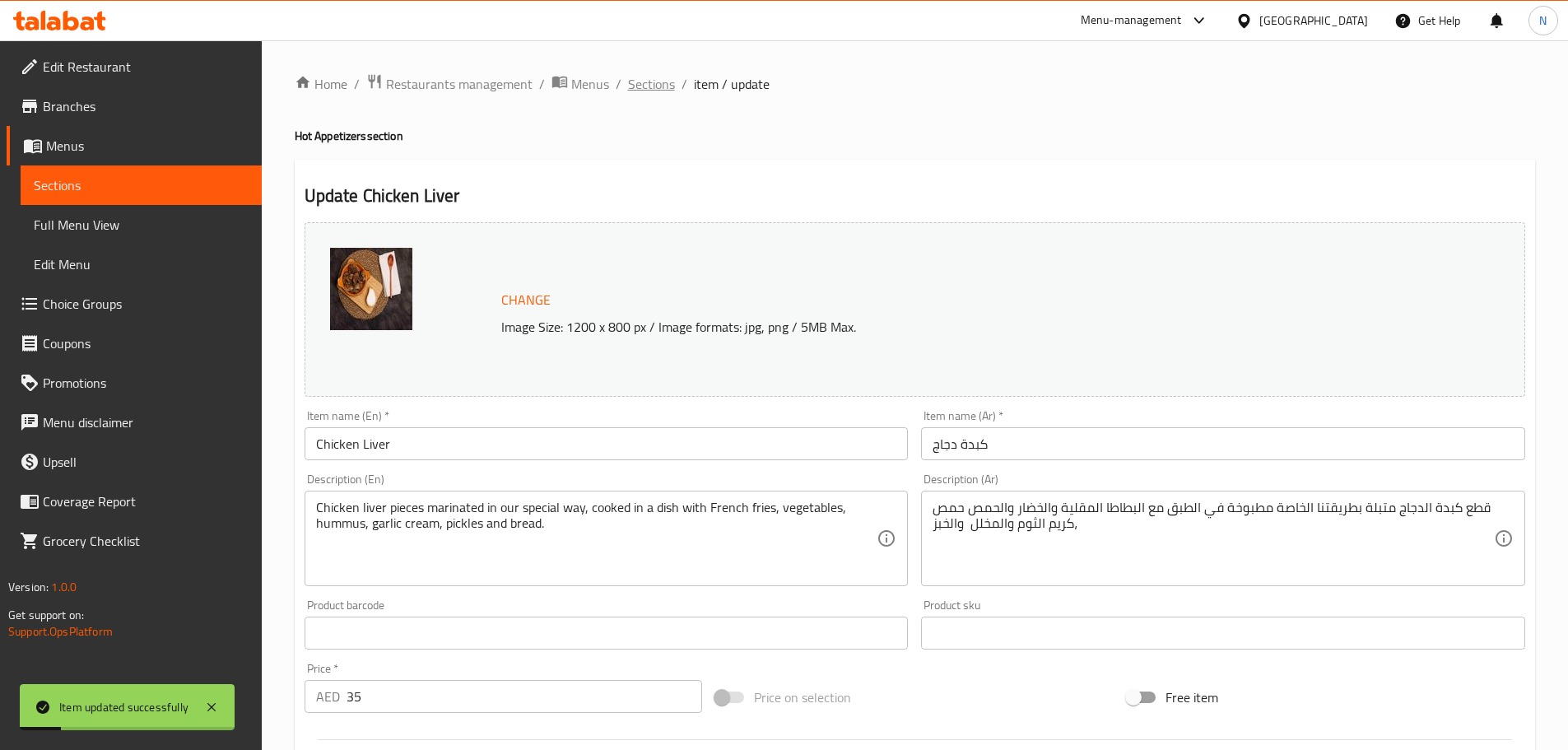
click at [660, 82] on span "Sections" at bounding box center [651, 84] width 47 height 20
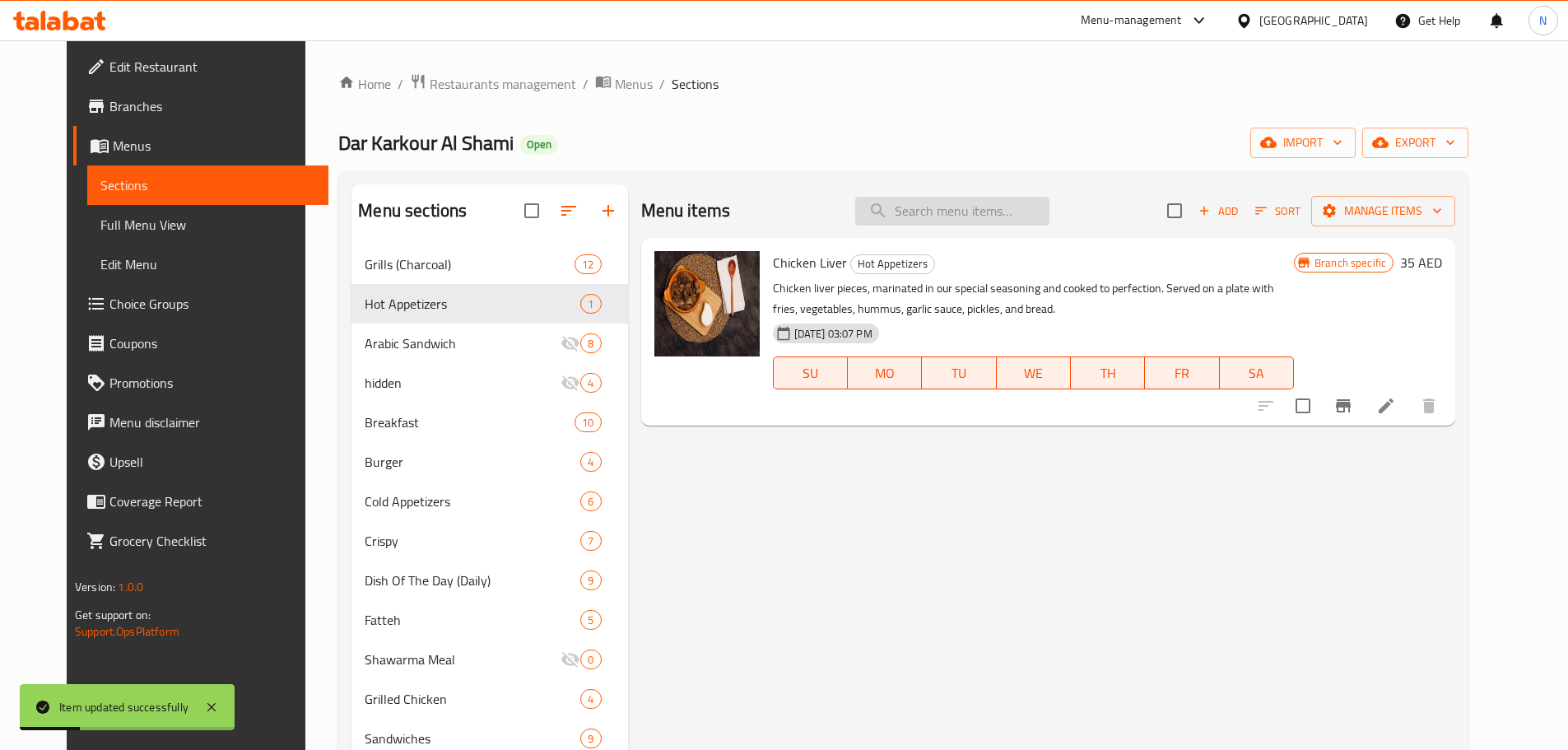
click at [965, 217] on input "search" at bounding box center [952, 211] width 195 height 29
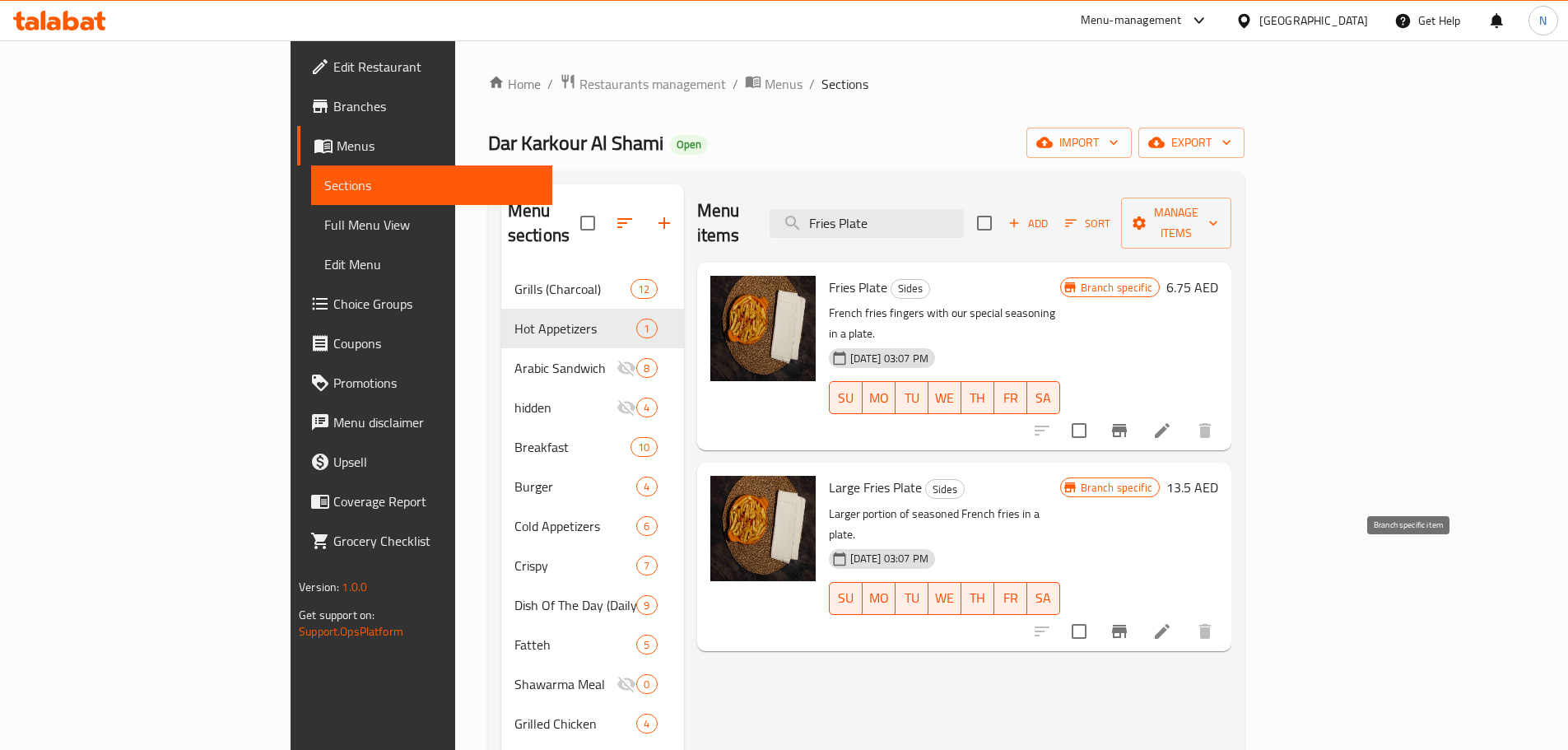
click at [1126, 625] on icon "Branch-specific-item" at bounding box center [1119, 631] width 15 height 13
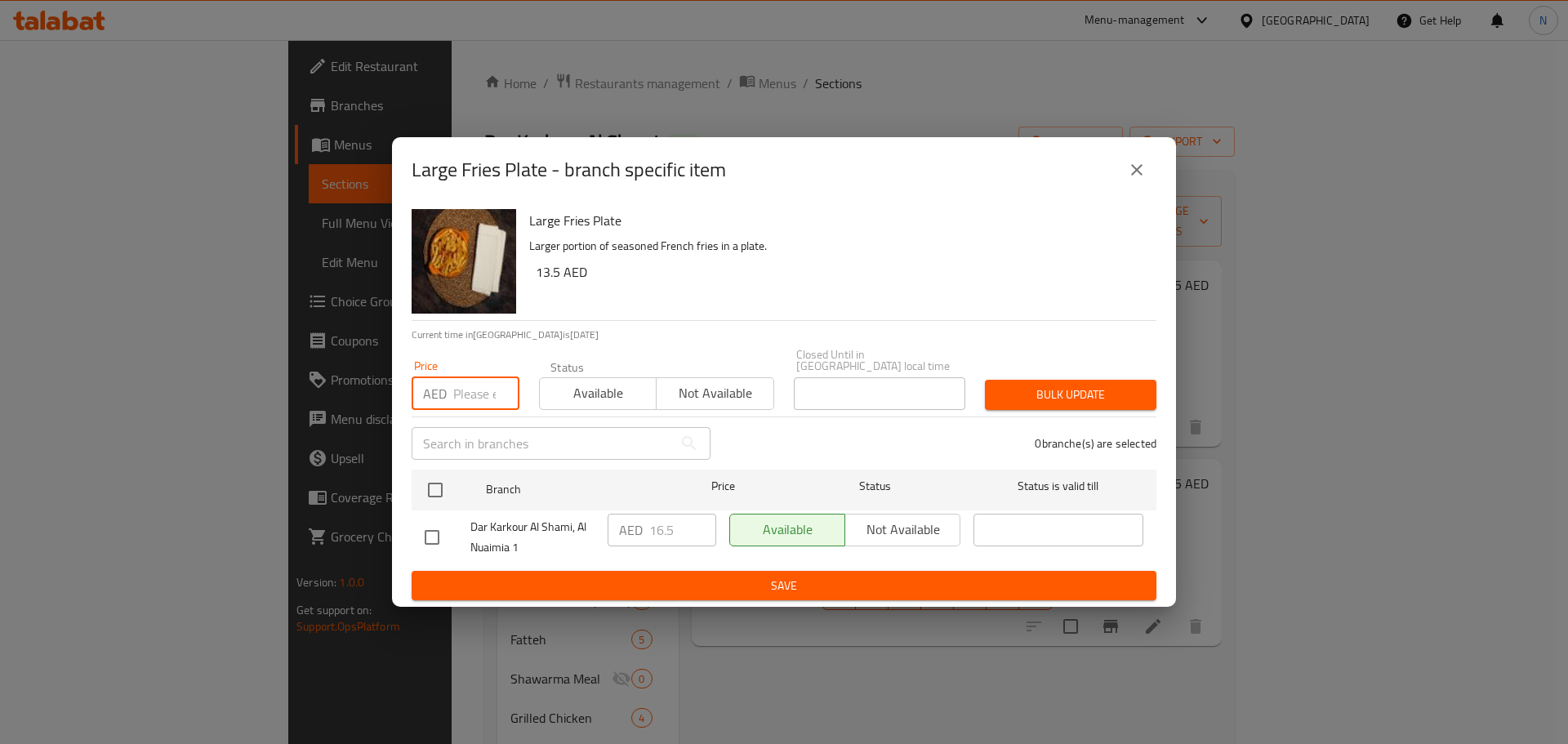
click at [482, 399] on input "number" at bounding box center [486, 393] width 66 height 33
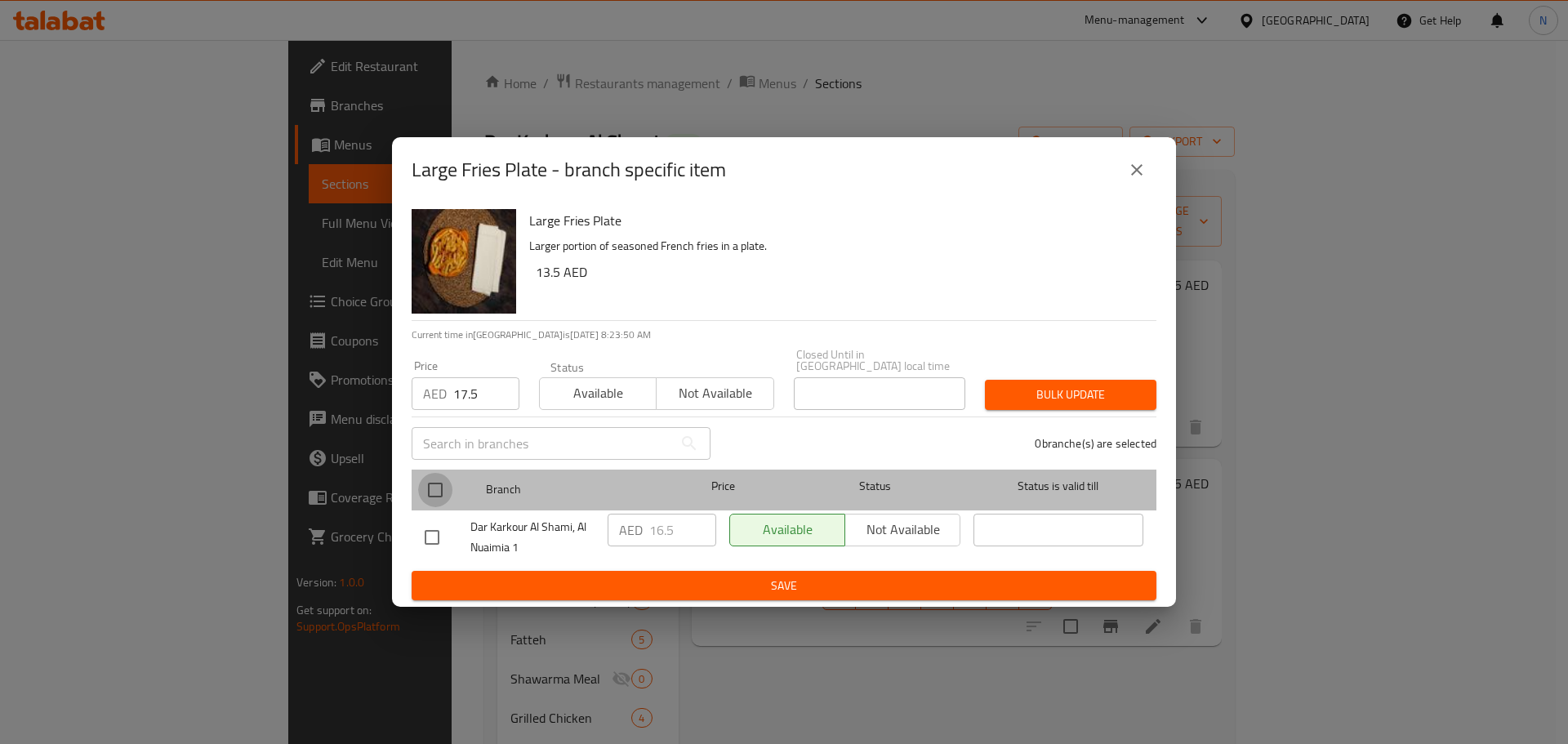
click at [437, 490] on input "checkbox" at bounding box center [435, 490] width 35 height 35
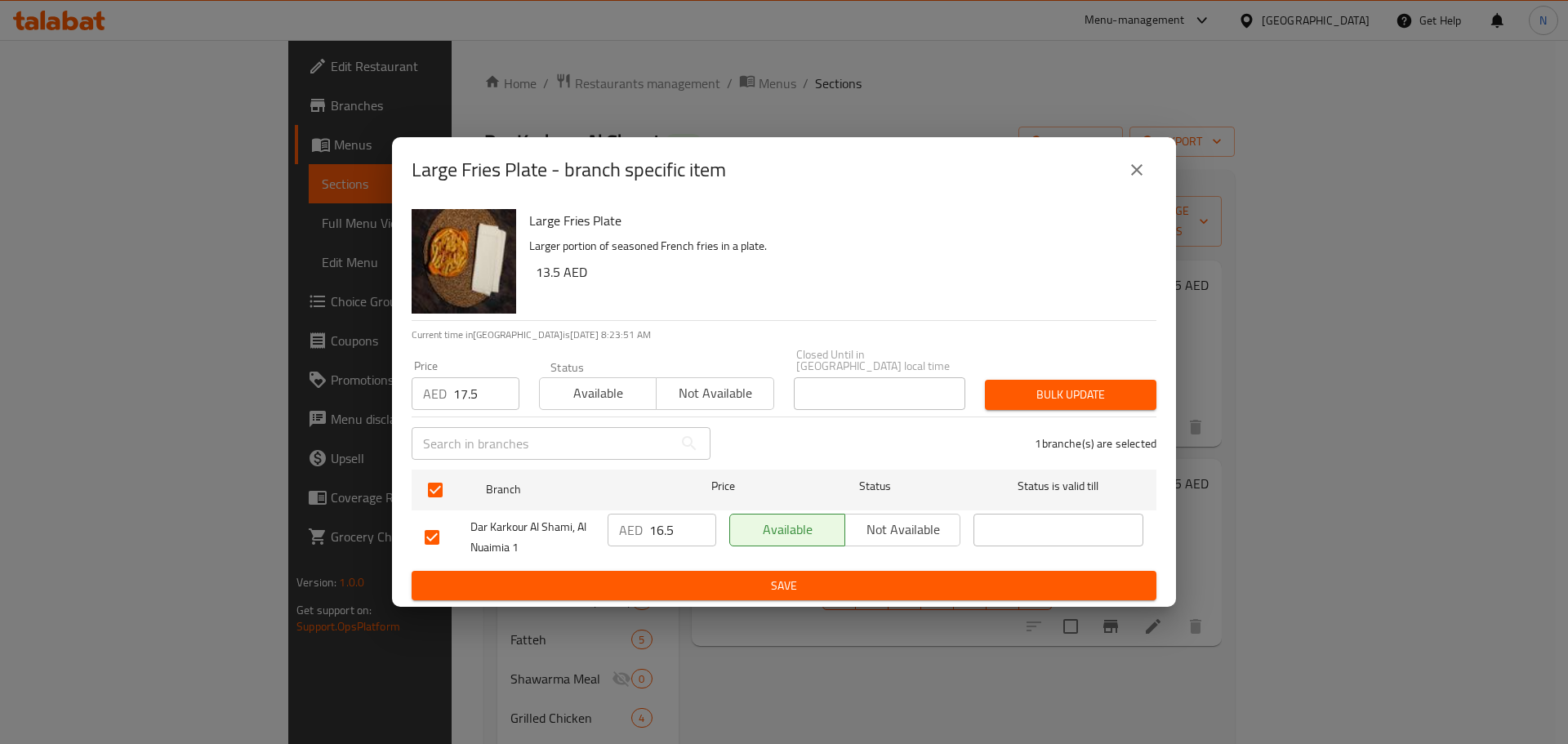
click at [1042, 402] on span "Bulk update" at bounding box center [1070, 394] width 145 height 20
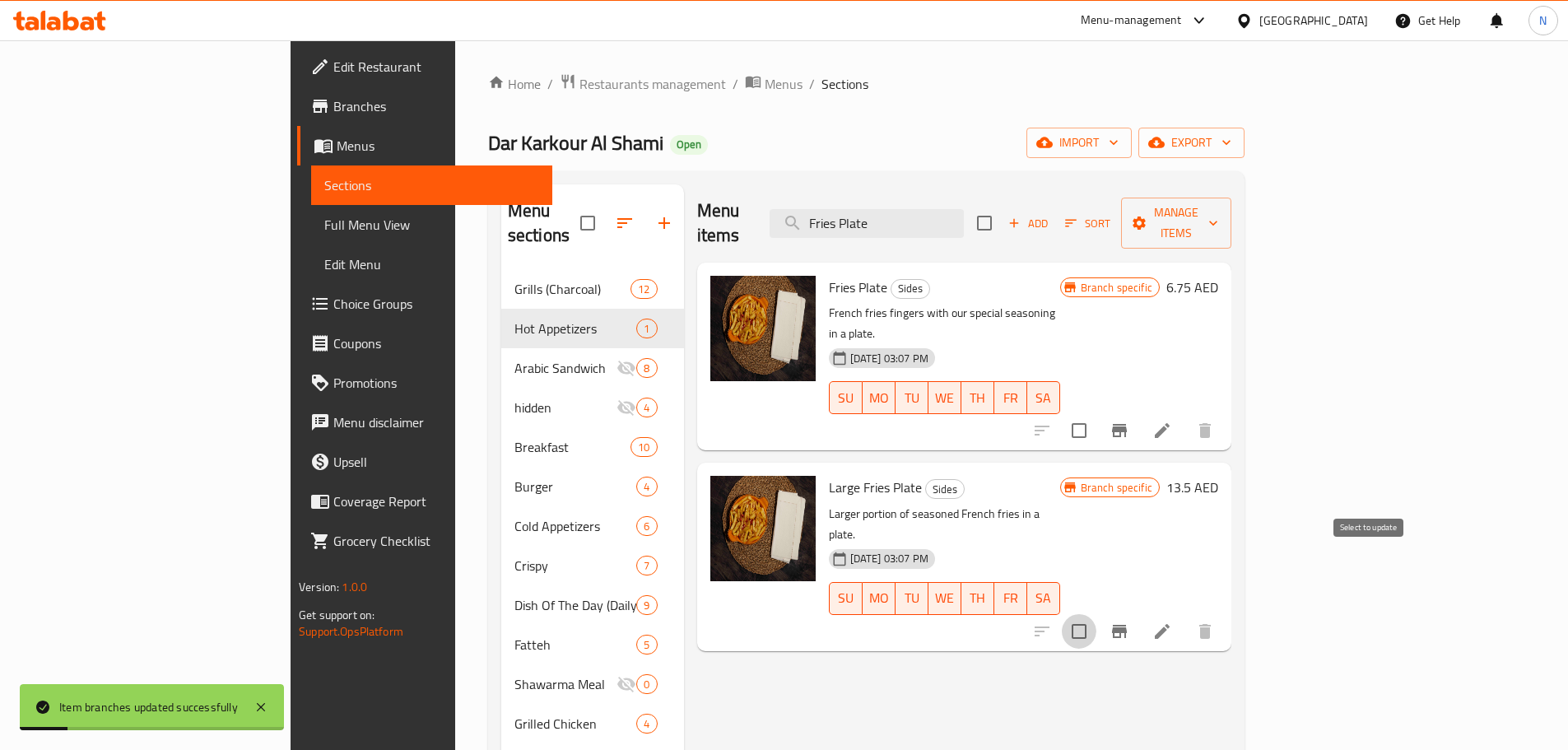
click at [1096, 614] on input "checkbox" at bounding box center [1079, 631] width 35 height 35
click at [1218, 213] on span "Manage items" at bounding box center [1176, 223] width 84 height 41
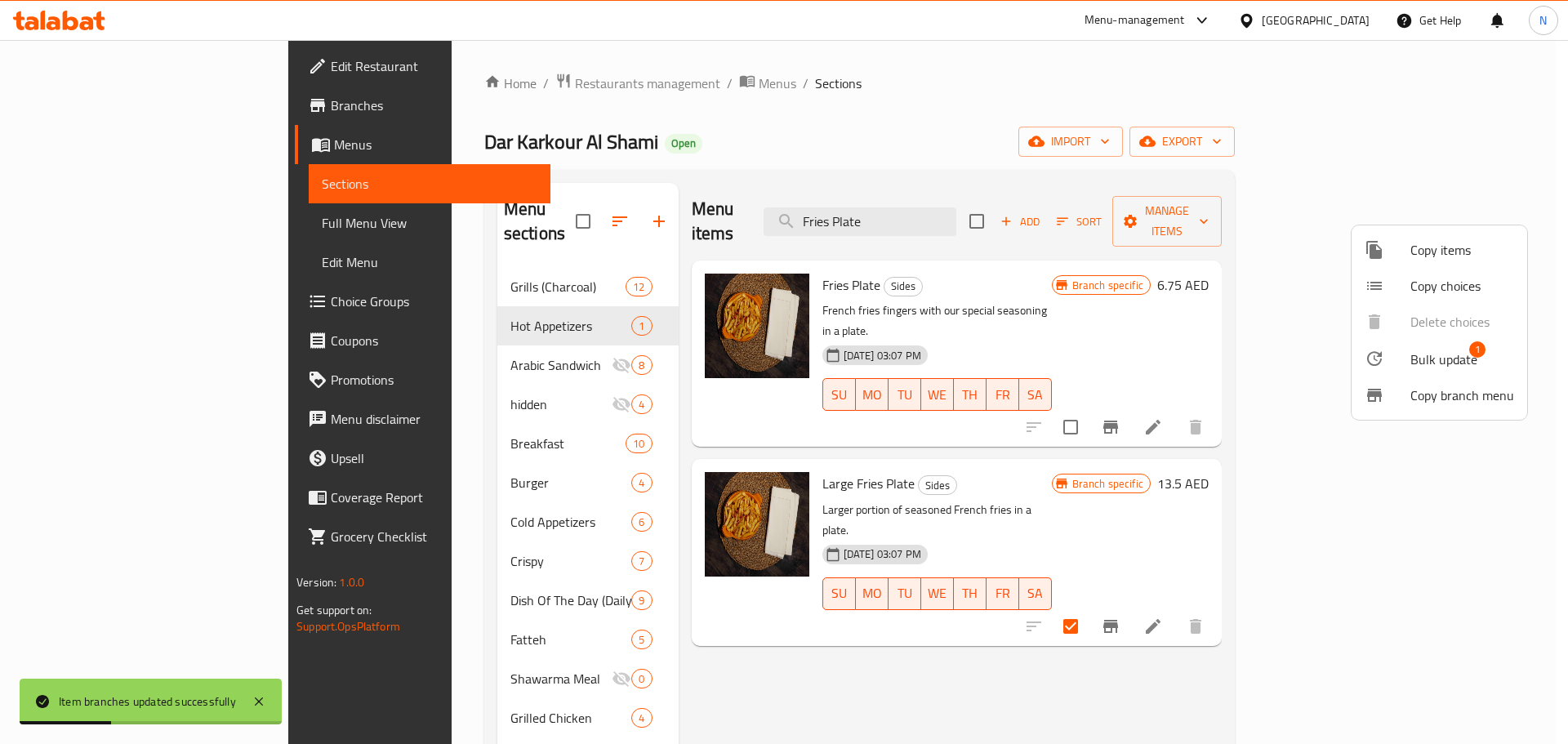
click at [1429, 352] on span "Bulk update" at bounding box center [1444, 360] width 67 height 19
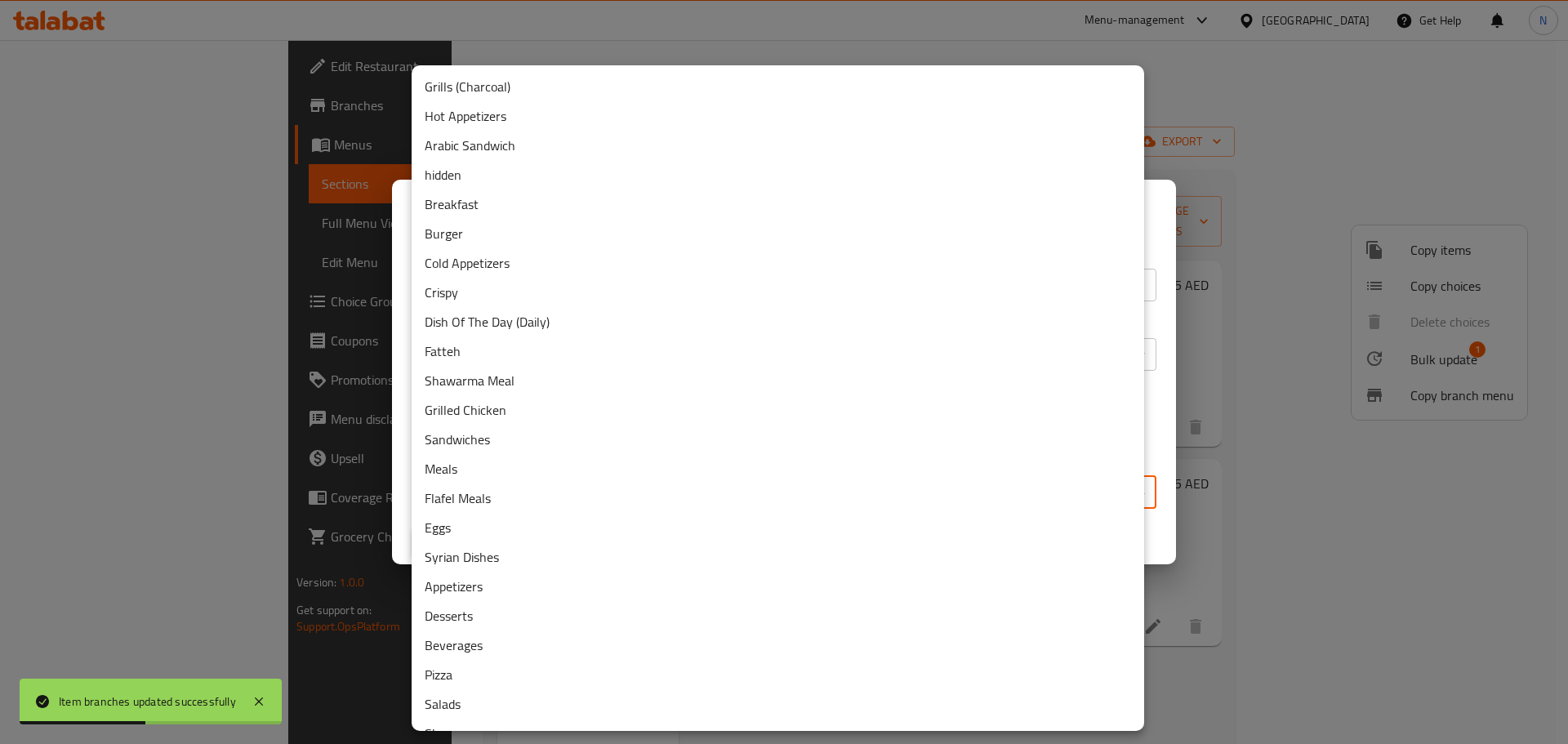
click at [487, 494] on body "Item branches updated successfully ​ Menu-management United Arab Emirates Get H…" at bounding box center [784, 391] width 1568 height 704
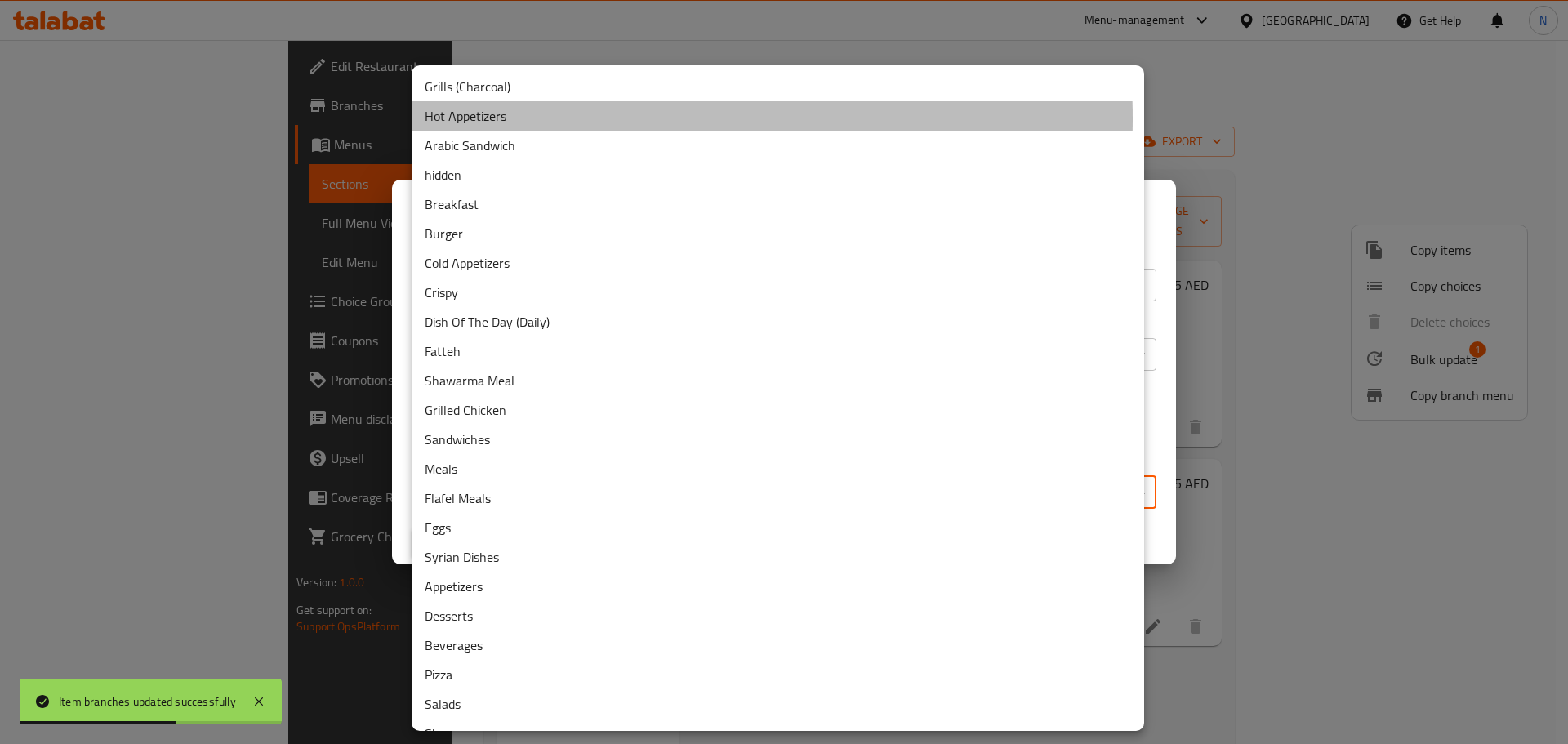
click at [575, 119] on li "Hot Appetizers" at bounding box center [777, 115] width 732 height 29
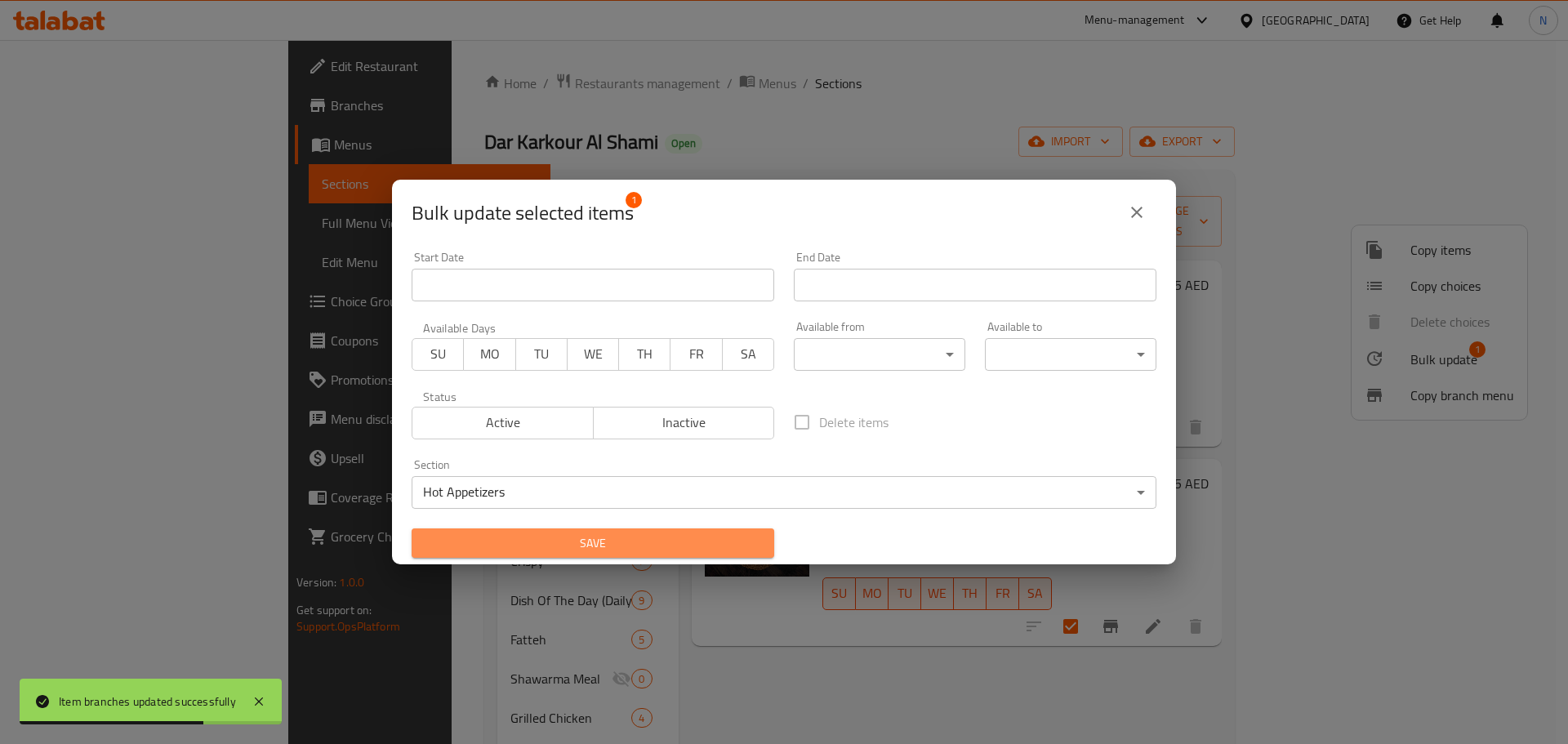
click at [687, 550] on span "Save" at bounding box center [593, 543] width 336 height 20
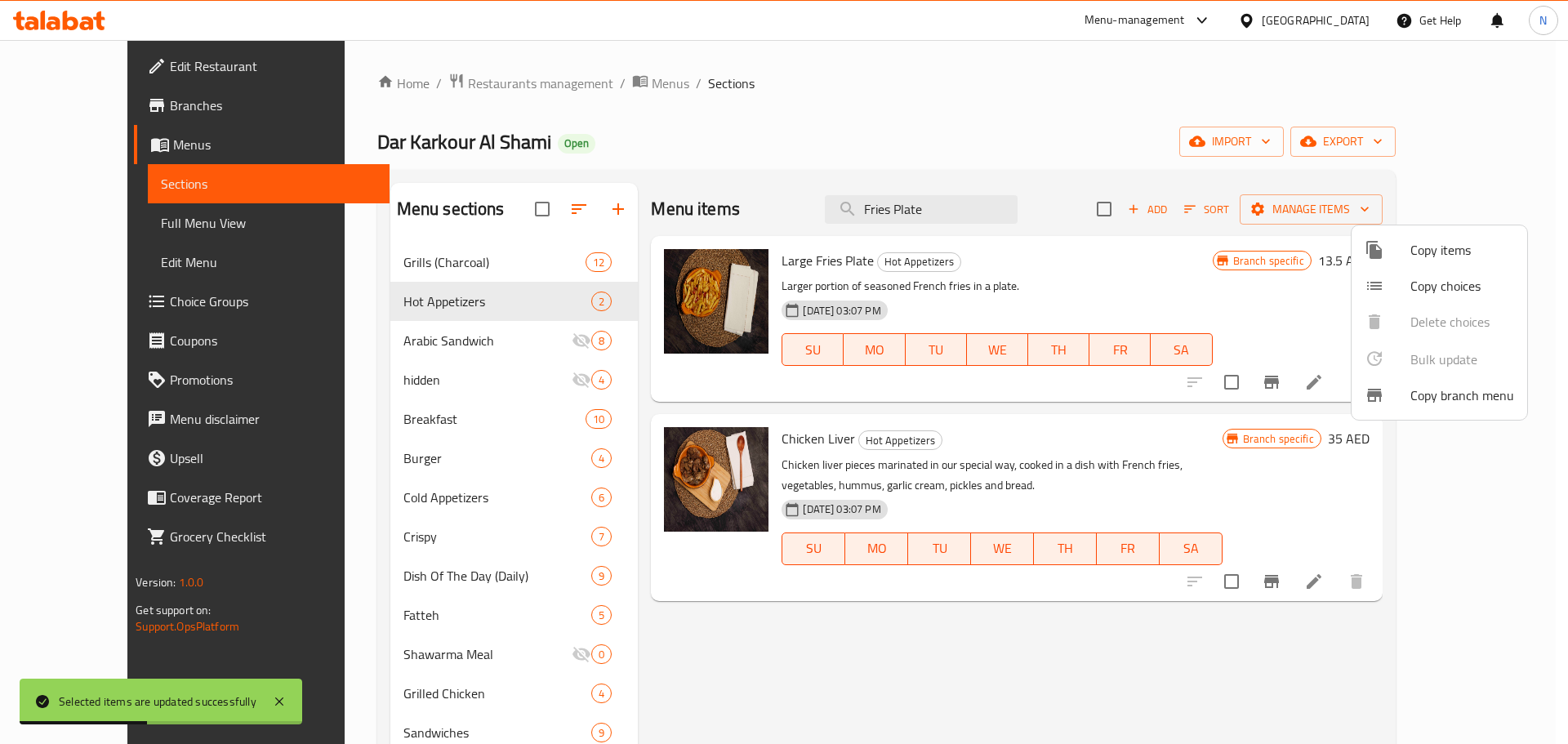
click at [1146, 280] on div at bounding box center [784, 372] width 1568 height 744
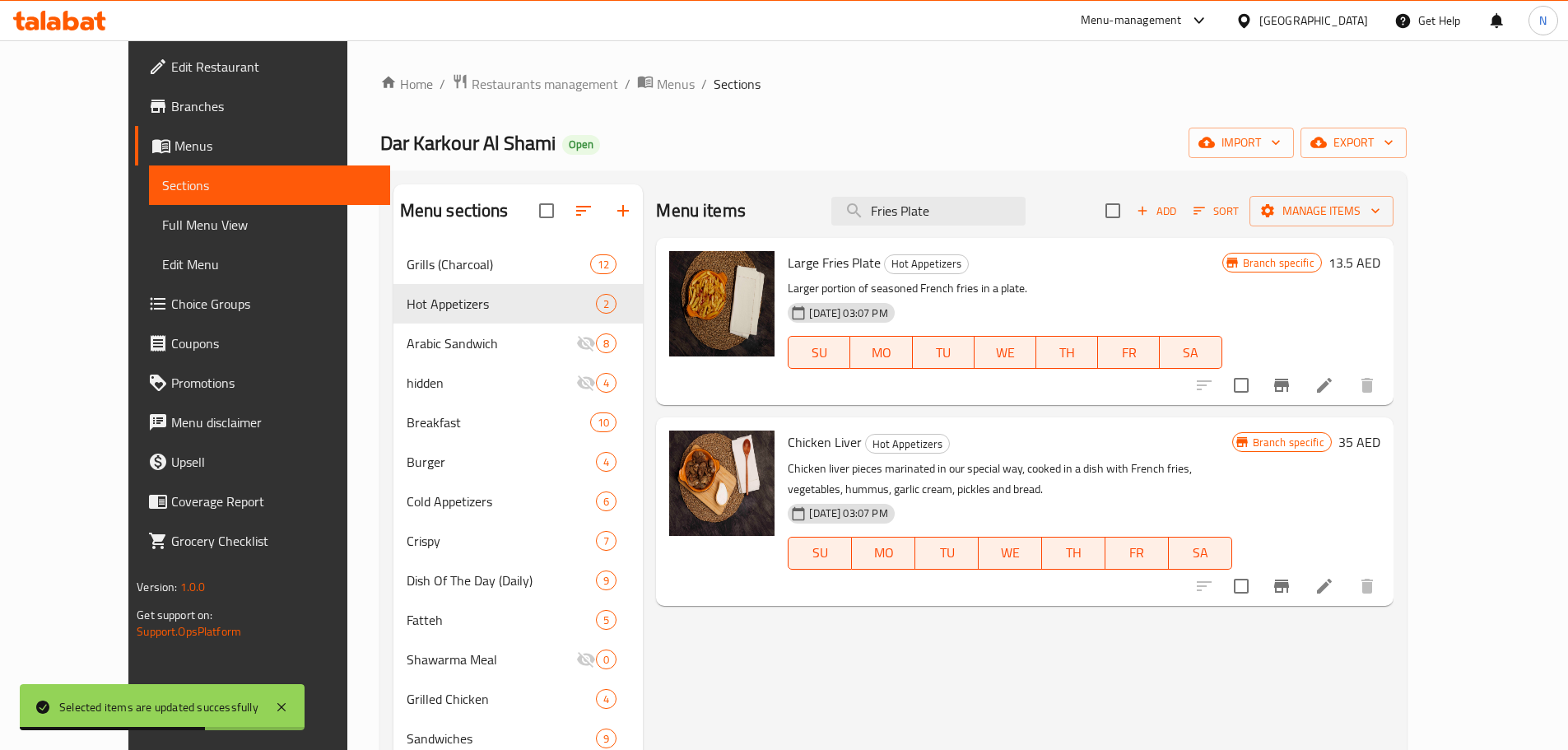
click at [1380, 268] on h6 "13.5 AED" at bounding box center [1354, 262] width 52 height 23
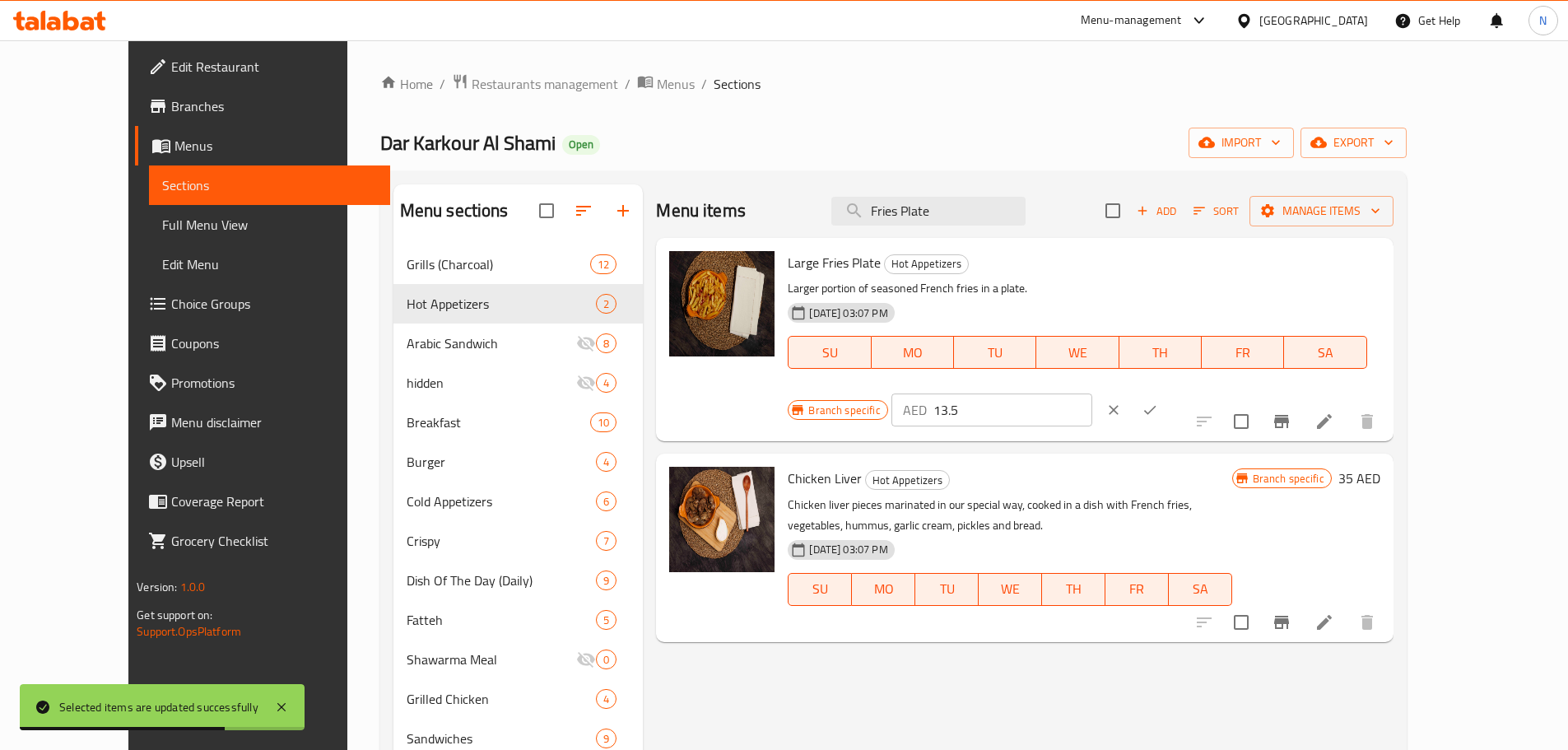
click at [1092, 394] on input "13.5" at bounding box center [1013, 410] width 159 height 33
click at [1157, 402] on icon "ok" at bounding box center [1149, 410] width 16 height 16
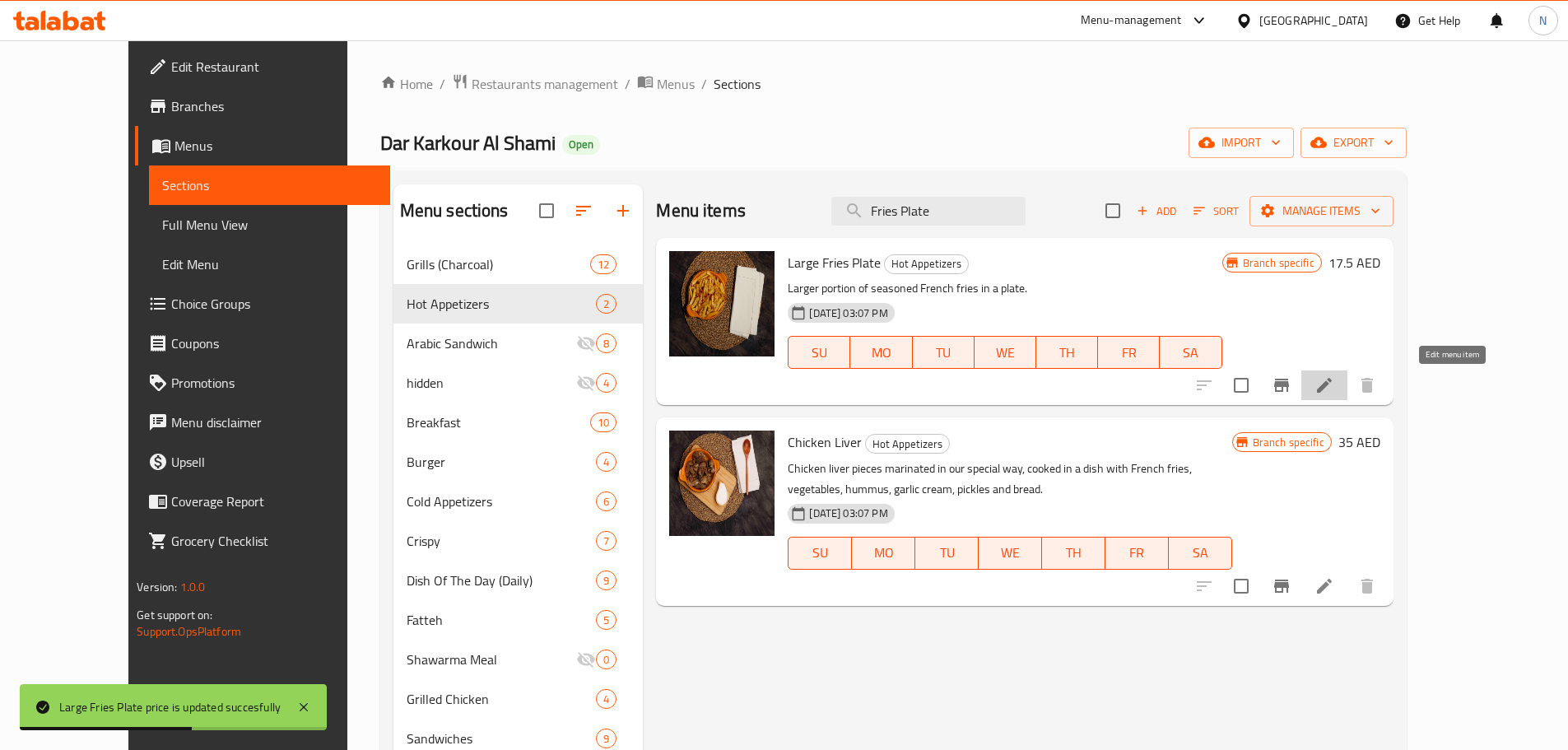
click at [1334, 379] on icon at bounding box center [1324, 386] width 20 height 20
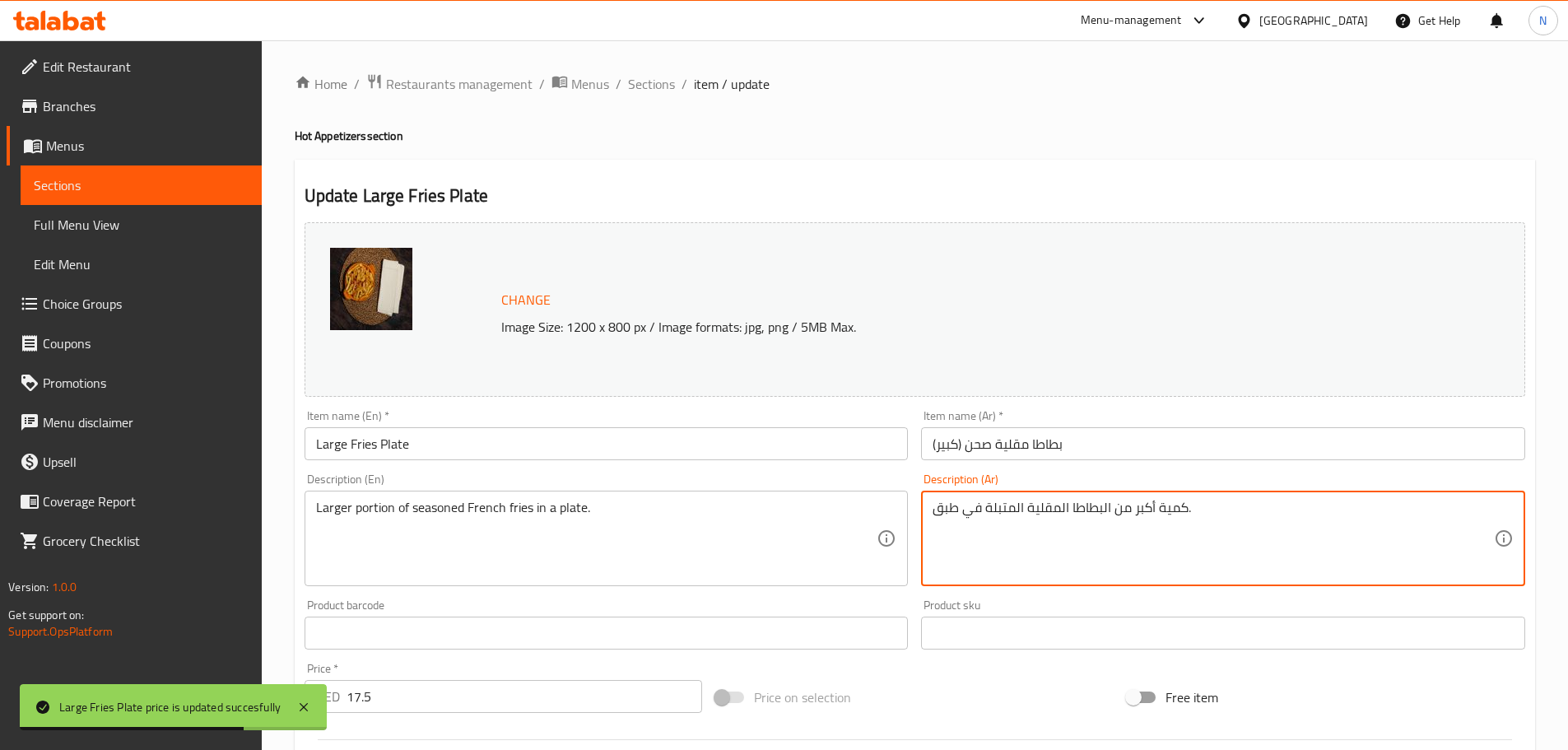
click at [1055, 501] on textarea "كمية أكبر من البطاطا المقلية المتبلة في طبق." at bounding box center [1213, 539] width 561 height 79
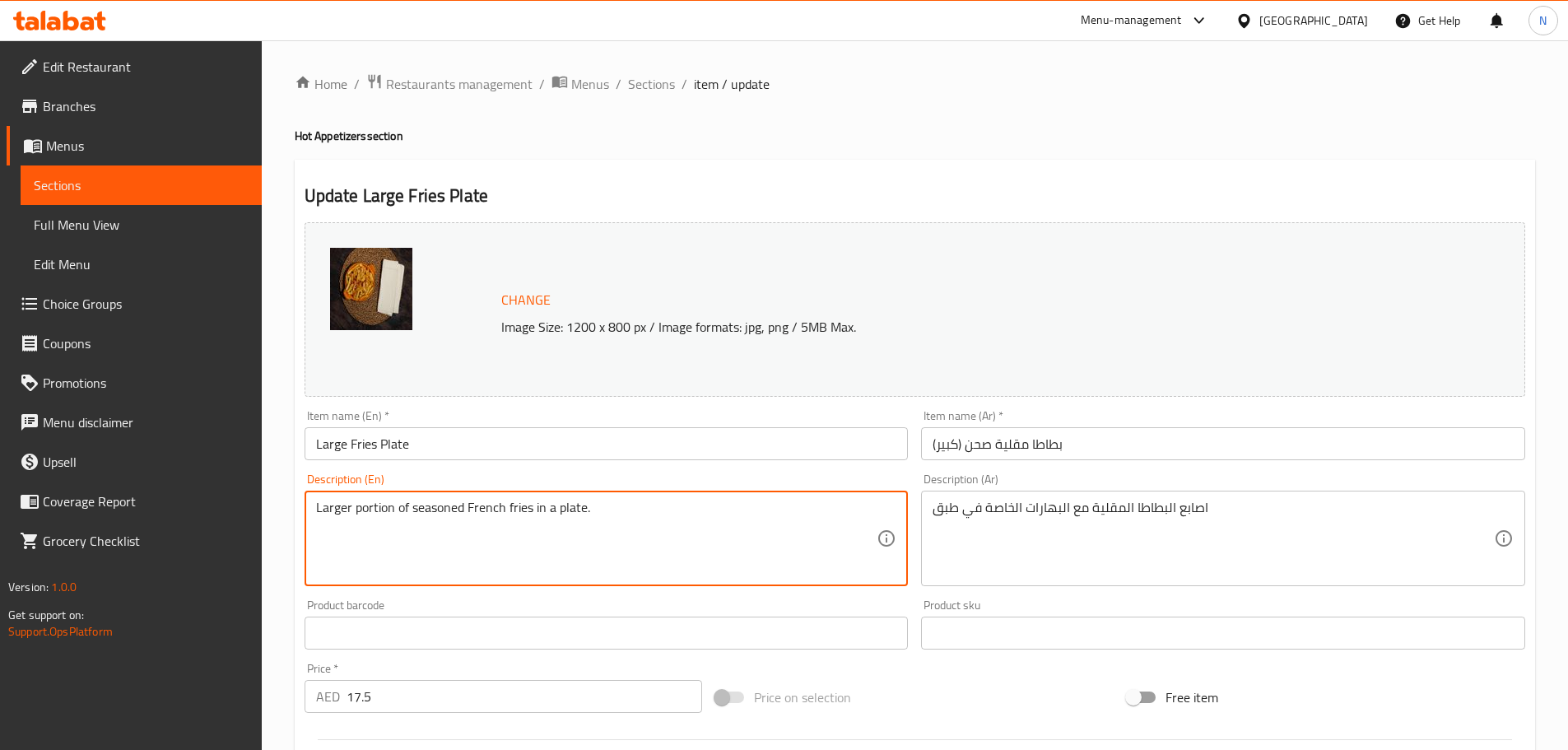
click at [478, 520] on textarea "Larger portion of seasoned French fries in a plate." at bounding box center [596, 539] width 561 height 79
click at [834, 657] on div "Change Image Size: 1200 x 800 px / Image formats: jpg, png / 5MB Max. Item name…" at bounding box center [915, 583] width 1233 height 734
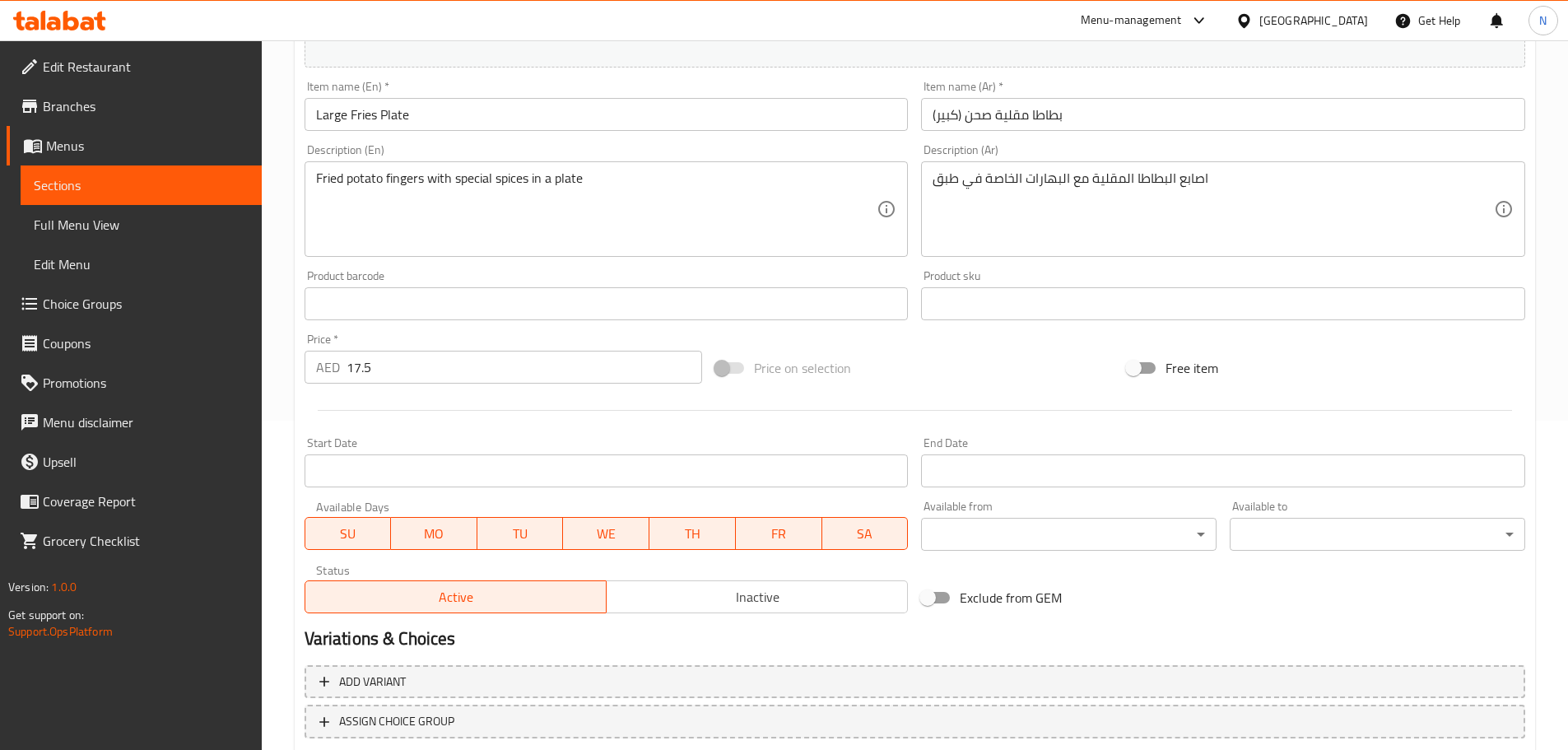
scroll to position [438, 0]
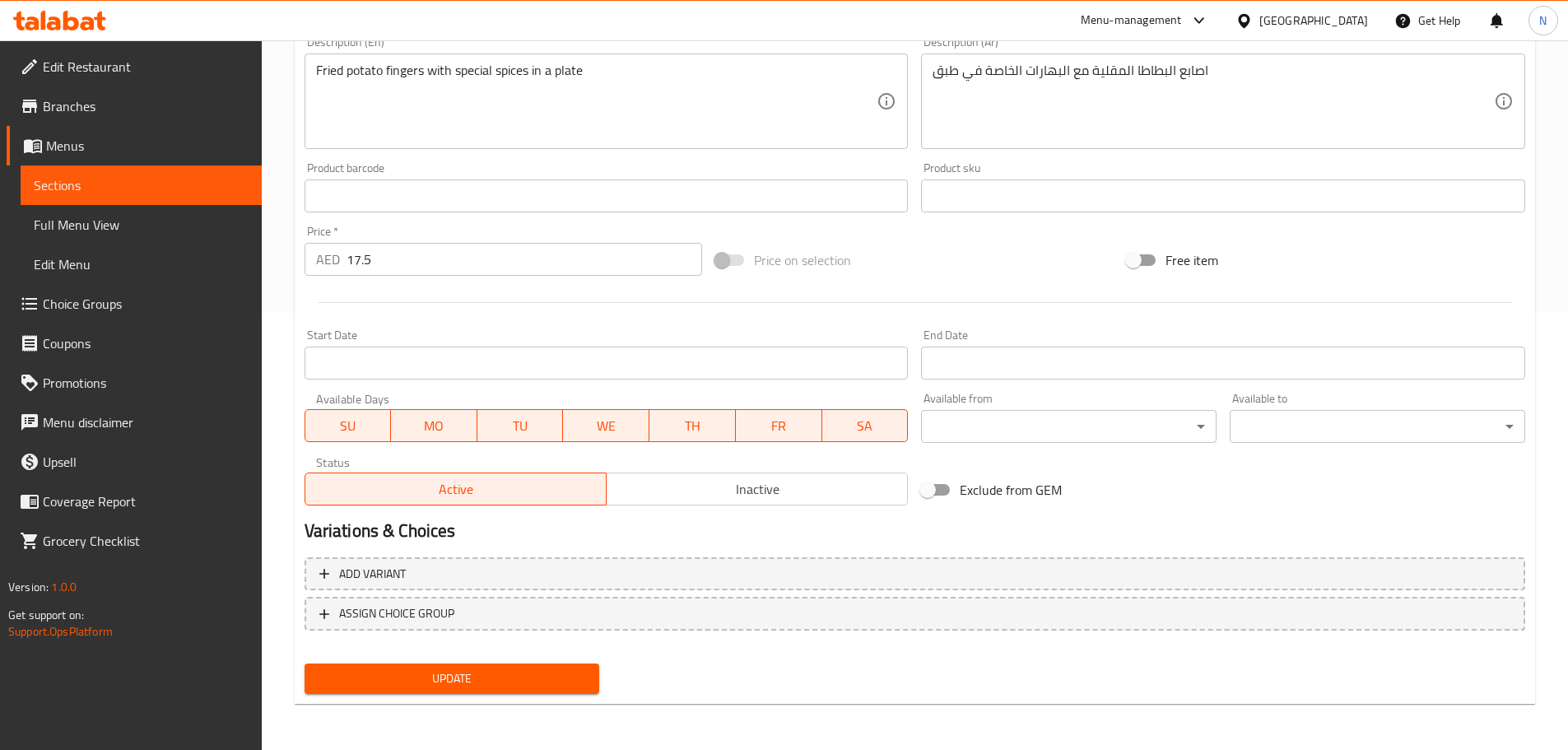
click at [514, 674] on span "Update" at bounding box center [452, 679] width 270 height 21
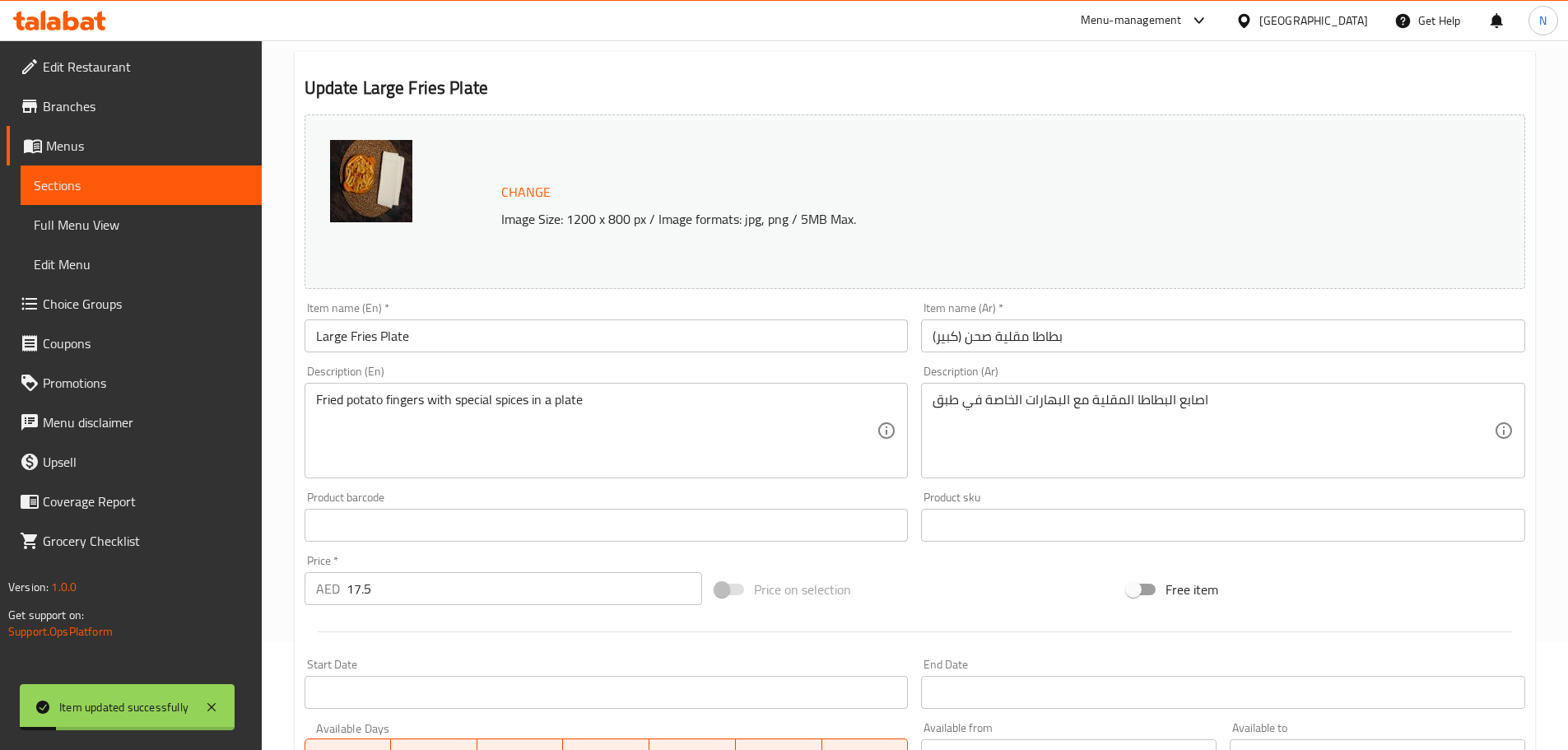
scroll to position [0, 0]
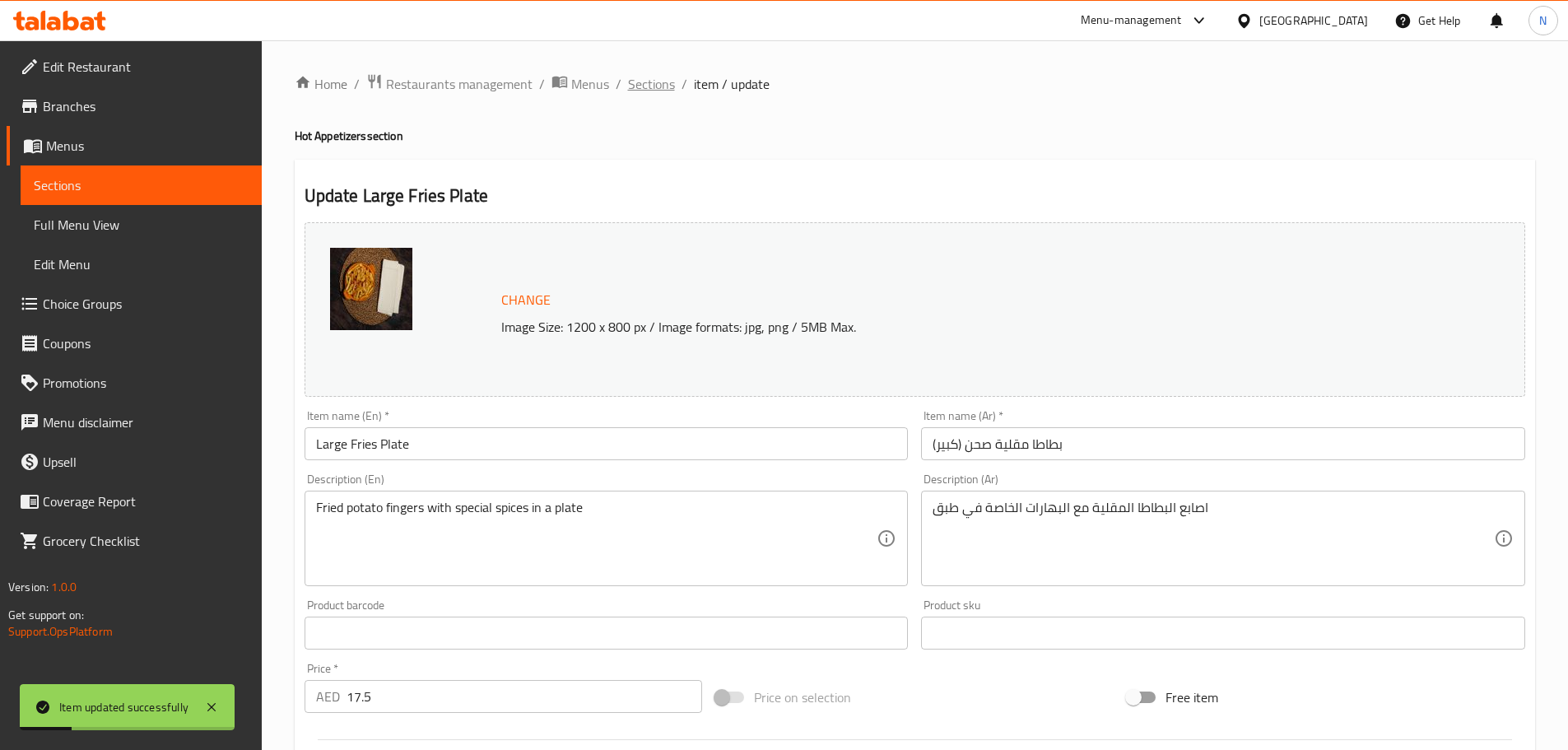
click at [643, 79] on span "Sections" at bounding box center [651, 84] width 47 height 20
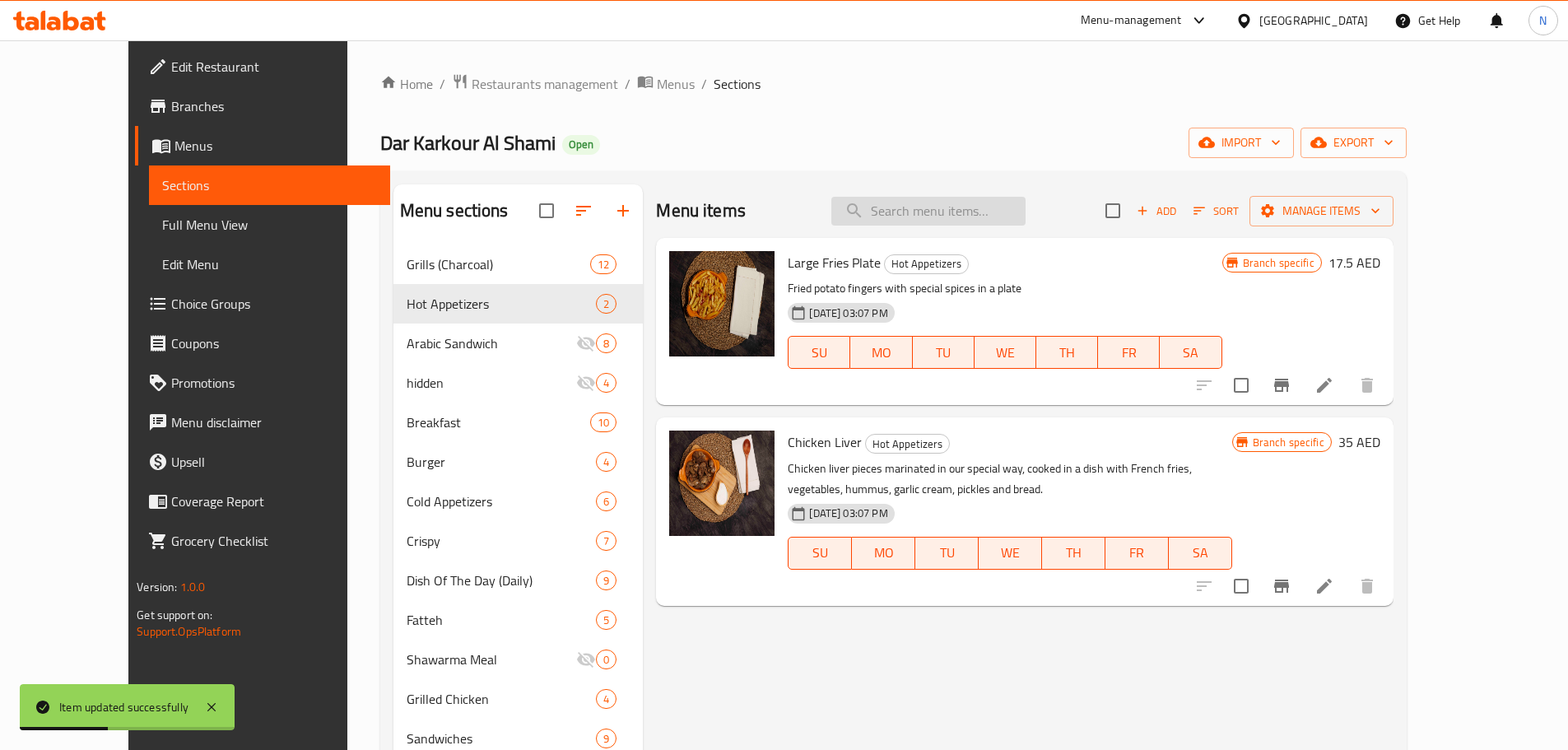
click at [940, 214] on input "search" at bounding box center [928, 211] width 195 height 29
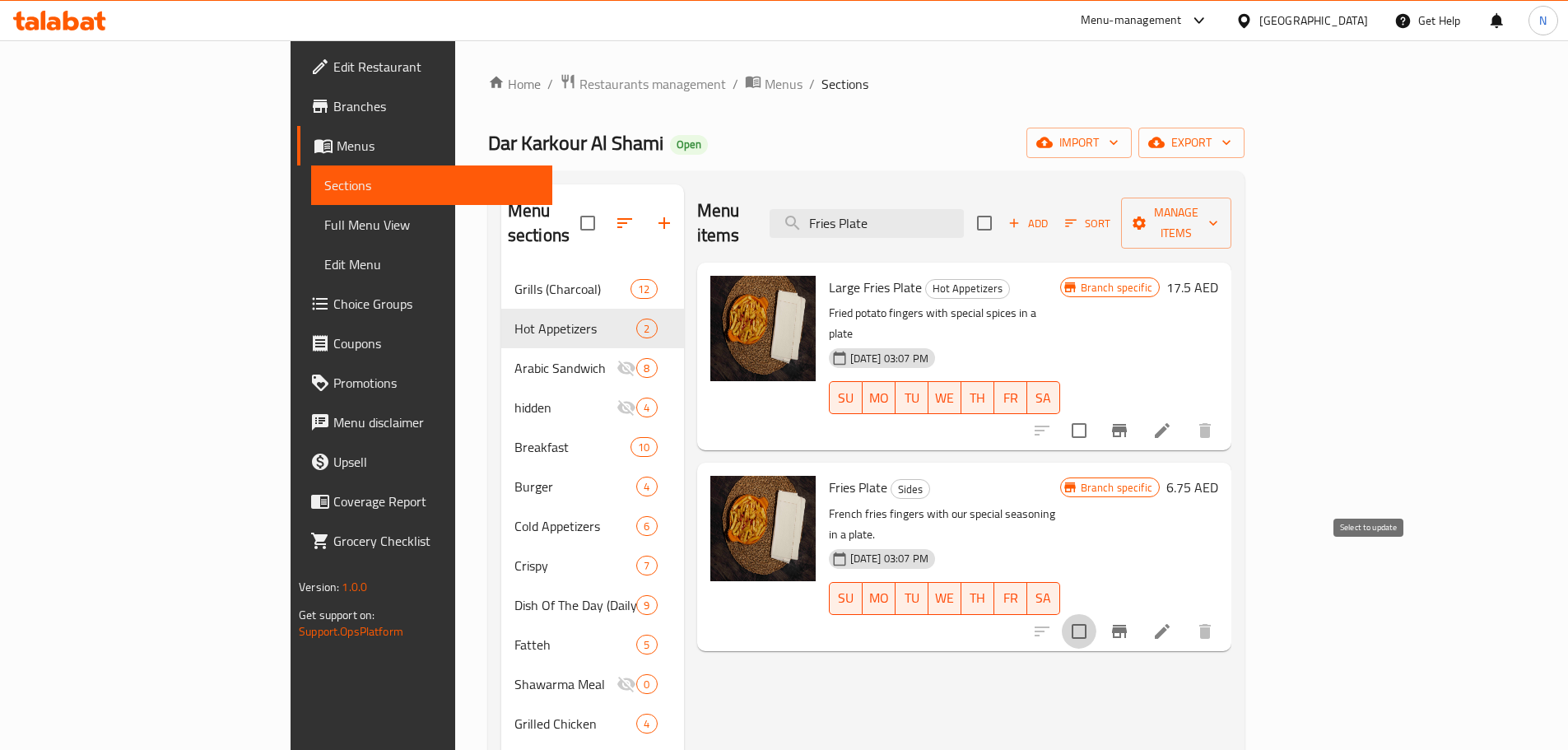
click at [1096, 614] on input "checkbox" at bounding box center [1079, 631] width 35 height 35
click at [1218, 206] on span "Manage items" at bounding box center [1176, 223] width 84 height 41
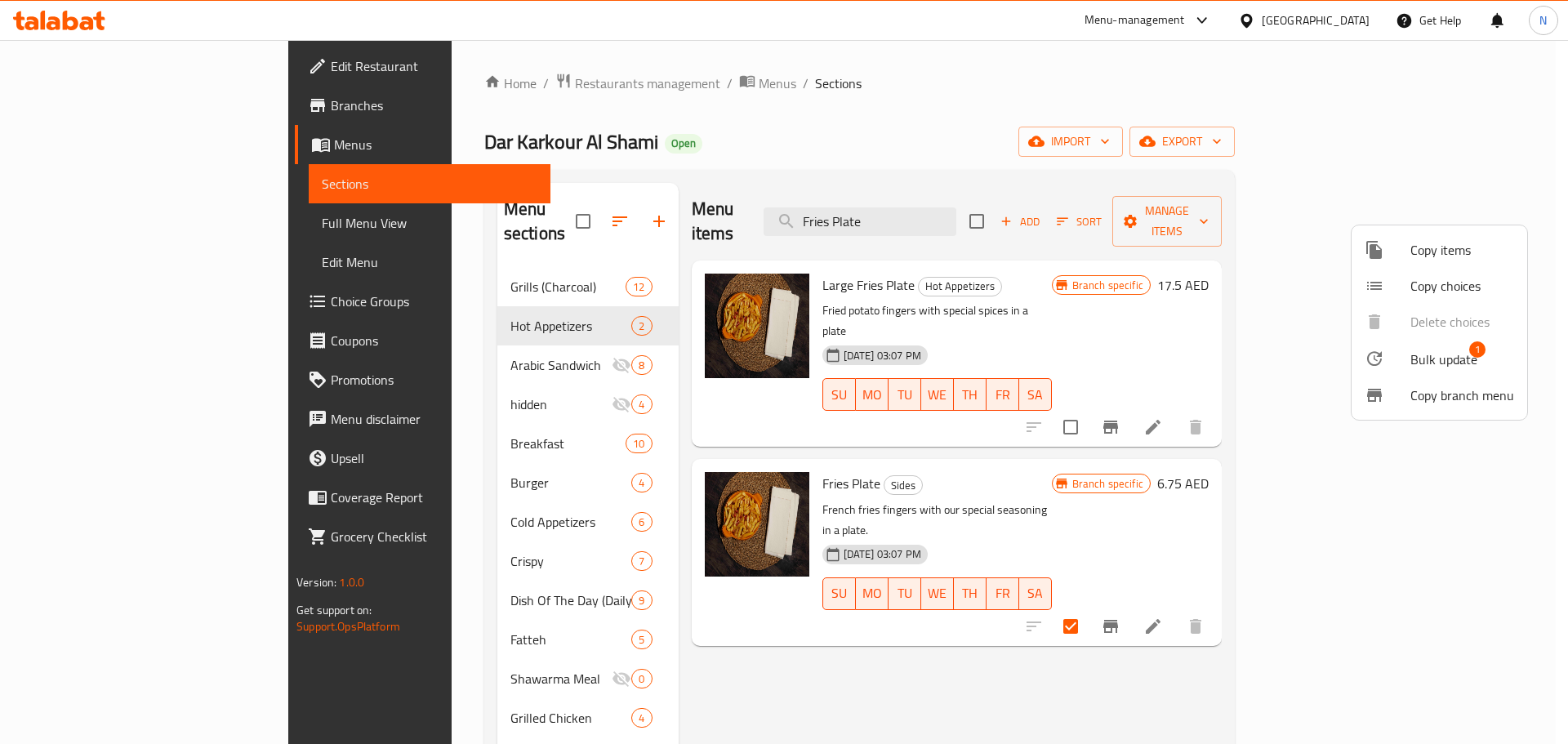
click at [1413, 361] on span "Bulk update" at bounding box center [1444, 360] width 67 height 19
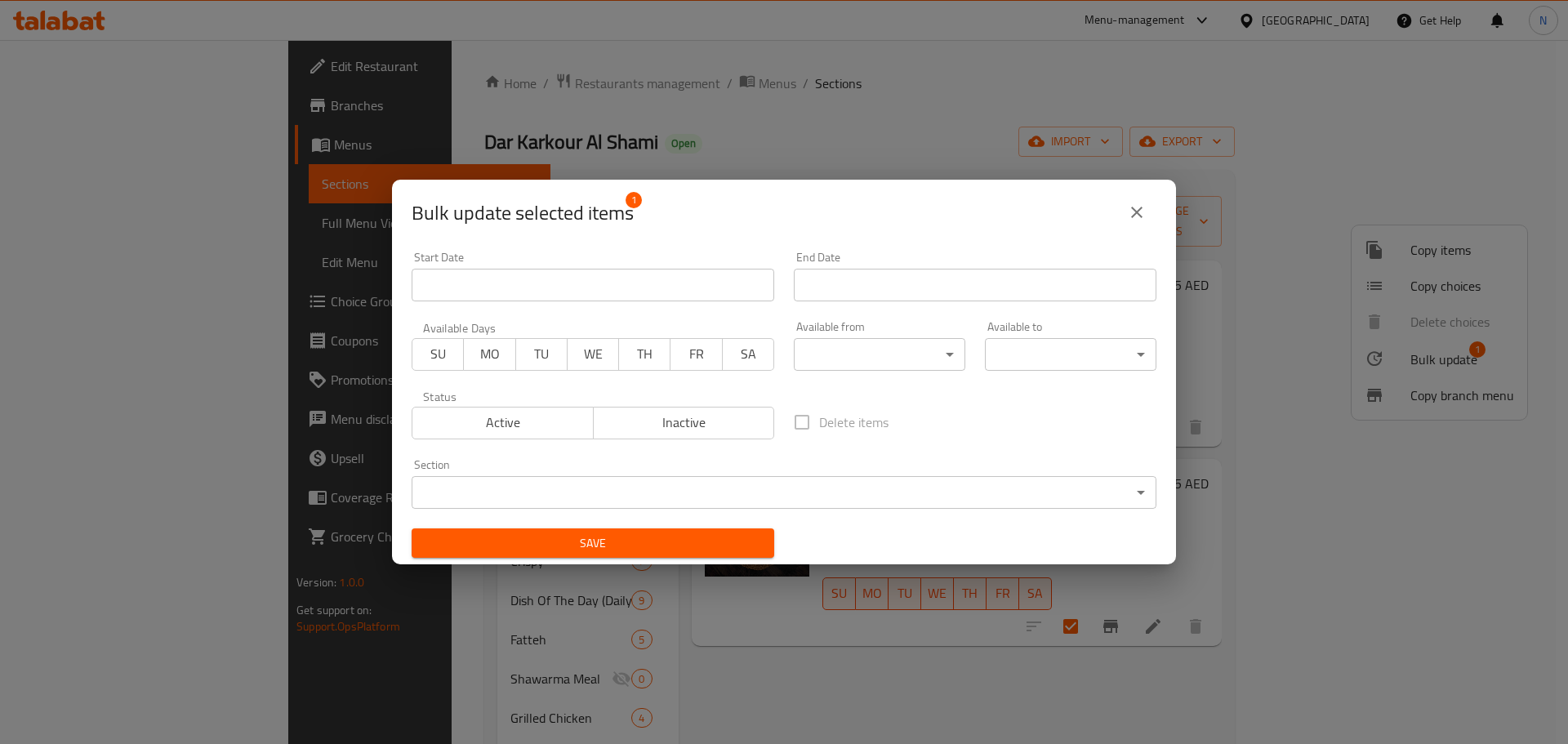
click at [639, 487] on body "​ Menu-management United Arab Emirates Get Help N Edit Restaurant Branches Menu…" at bounding box center [784, 391] width 1568 height 704
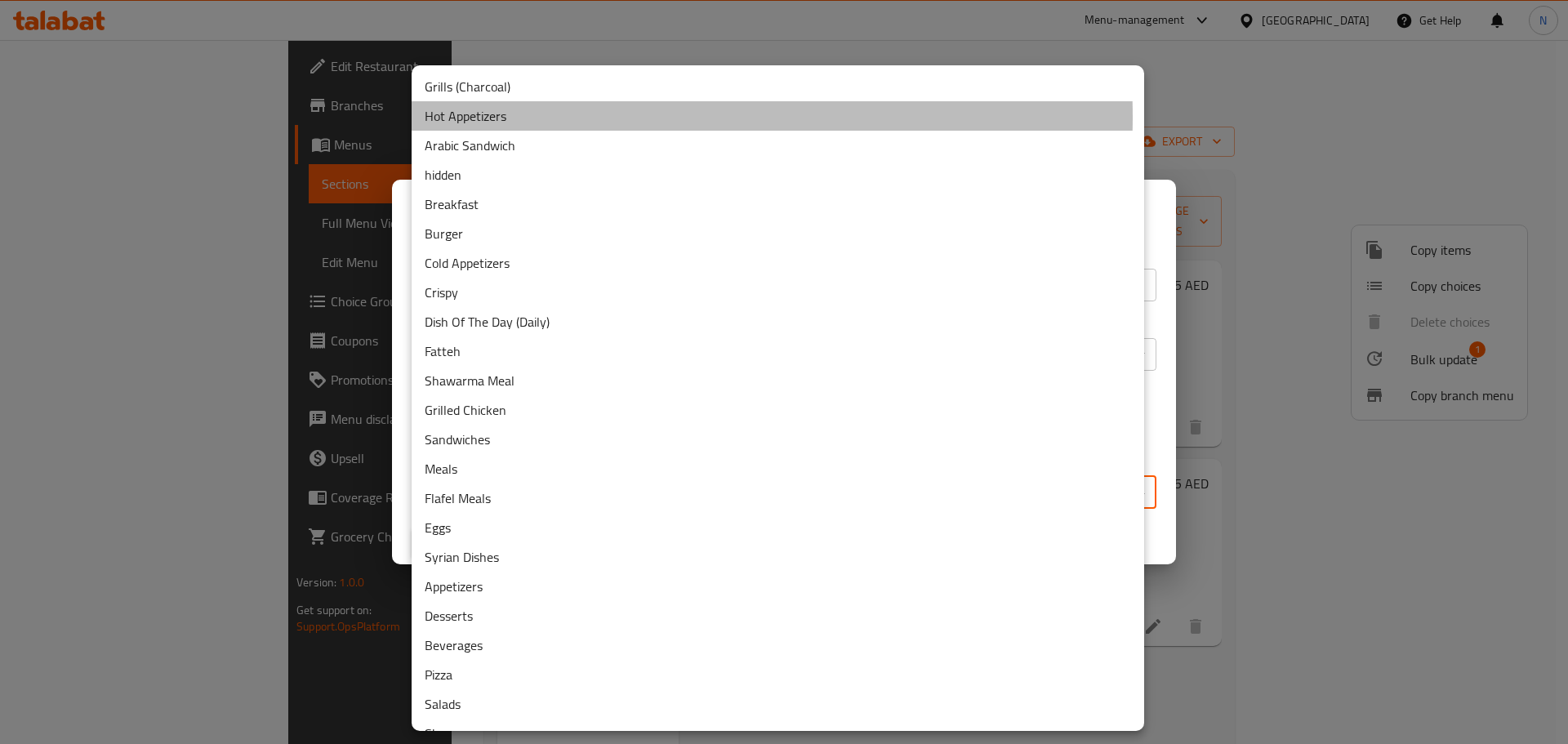
click at [569, 117] on li "Hot Appetizers" at bounding box center [777, 115] width 732 height 29
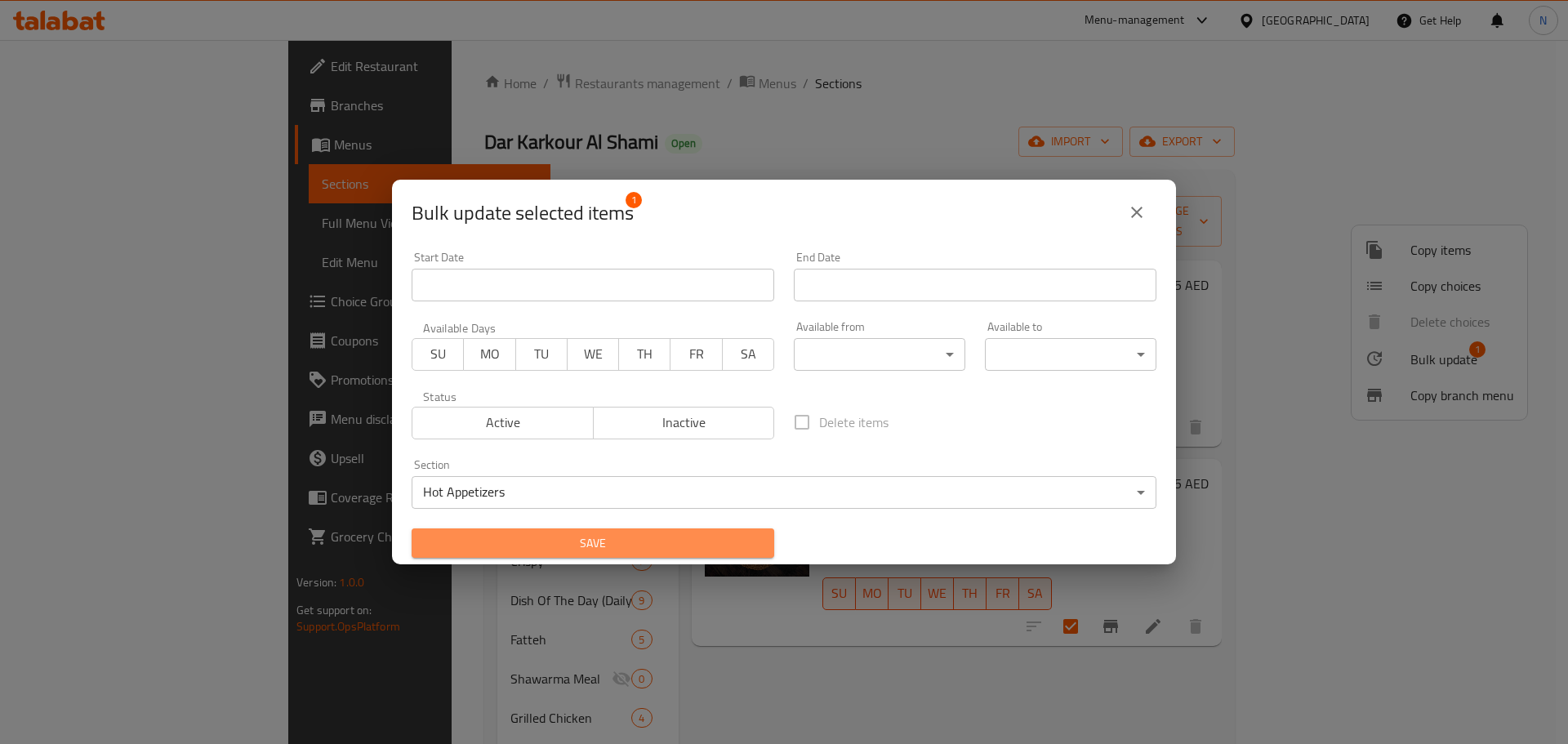
click at [650, 545] on span "Save" at bounding box center [593, 543] width 336 height 20
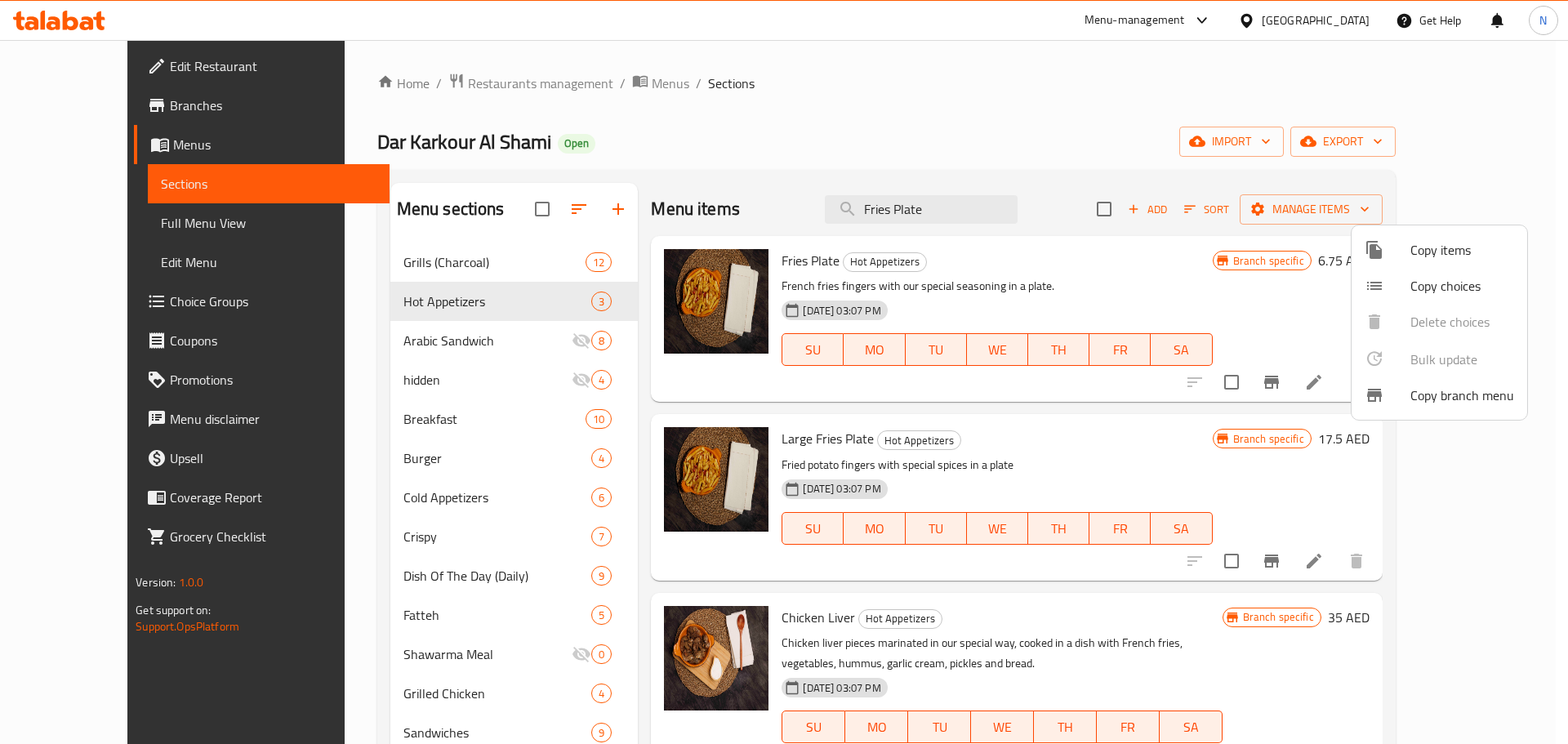
click at [1139, 275] on div at bounding box center [784, 372] width 1568 height 744
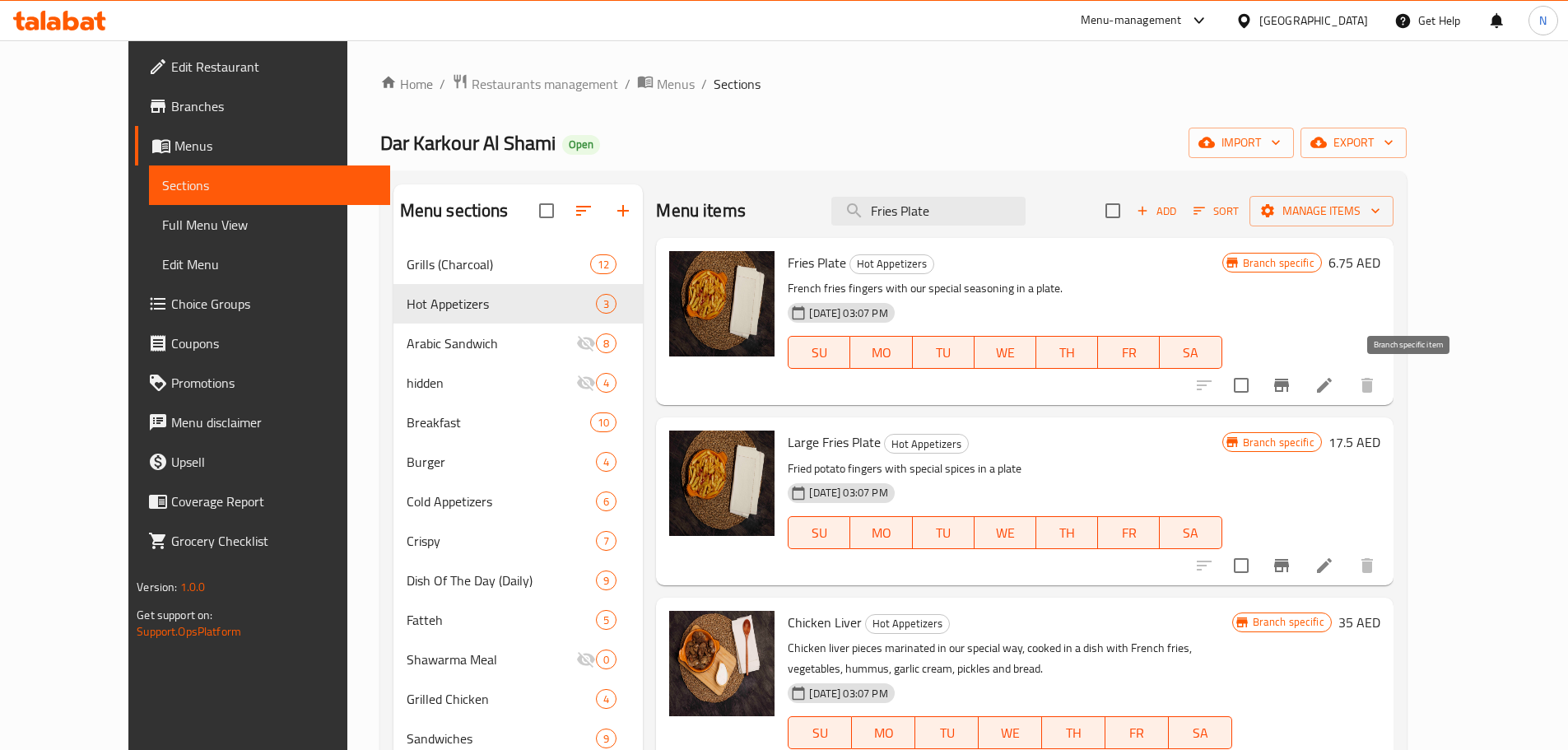
click at [1289, 388] on icon "Branch-specific-item" at bounding box center [1282, 385] width 15 height 13
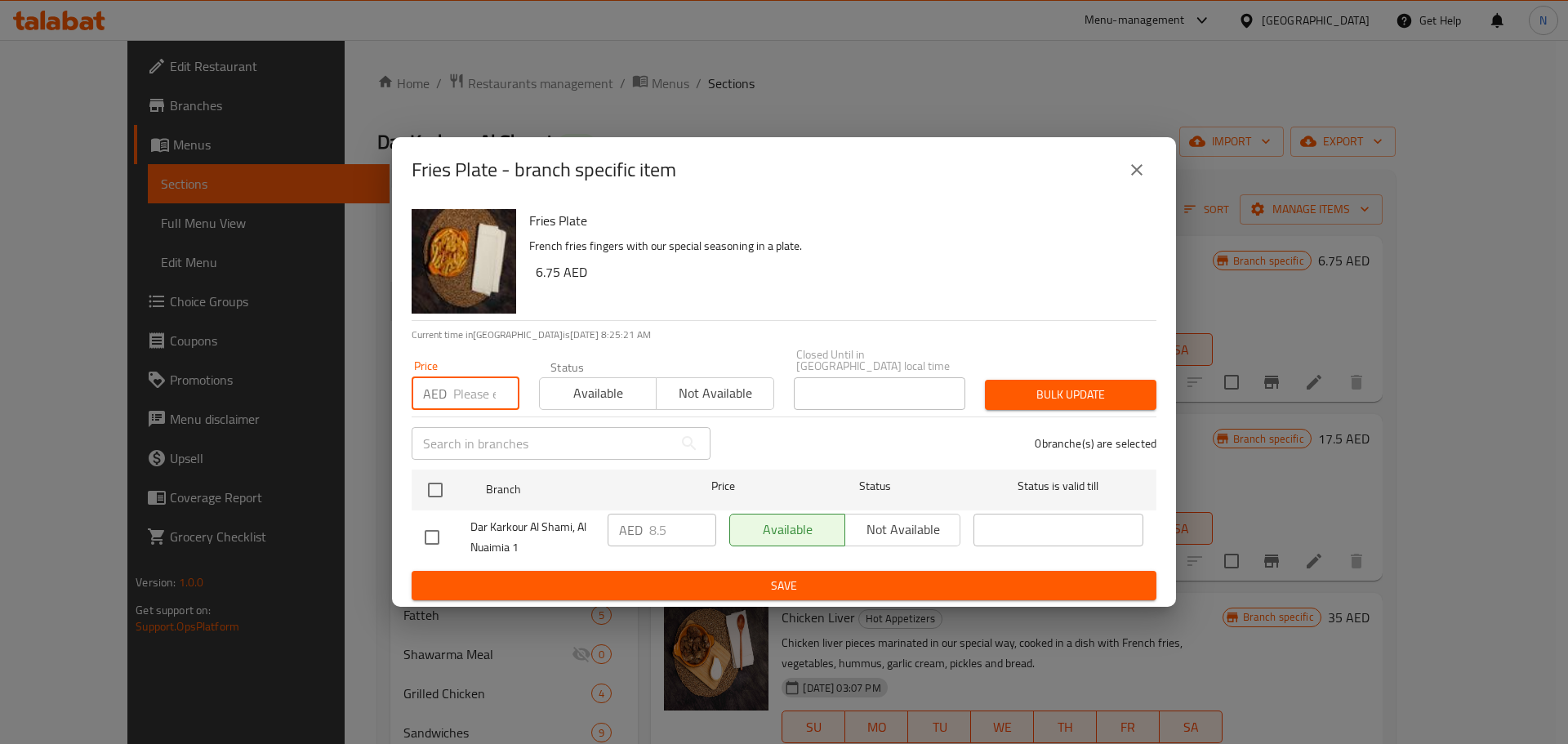
click at [480, 389] on input "number" at bounding box center [486, 393] width 66 height 33
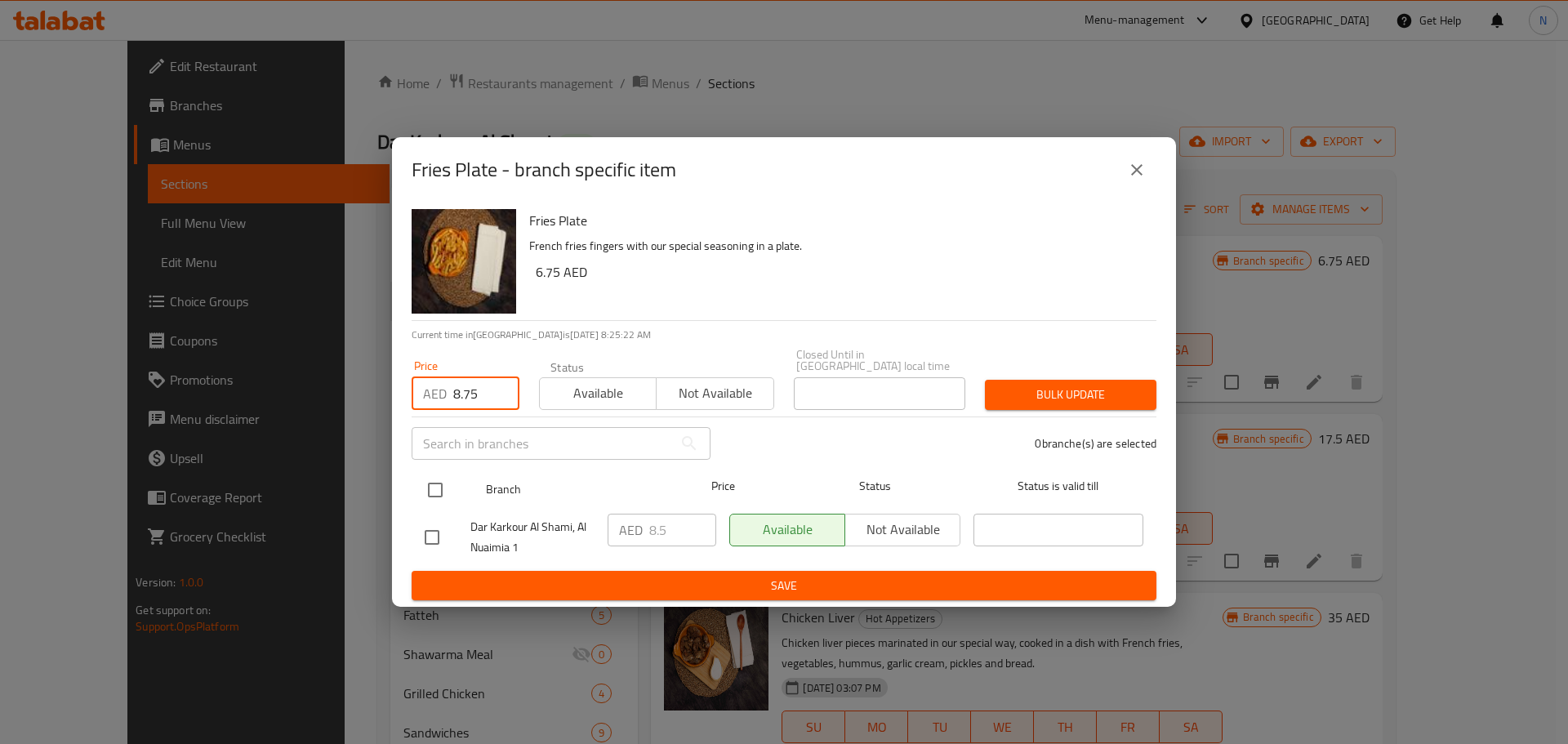
click at [440, 491] on input "checkbox" at bounding box center [435, 490] width 35 height 35
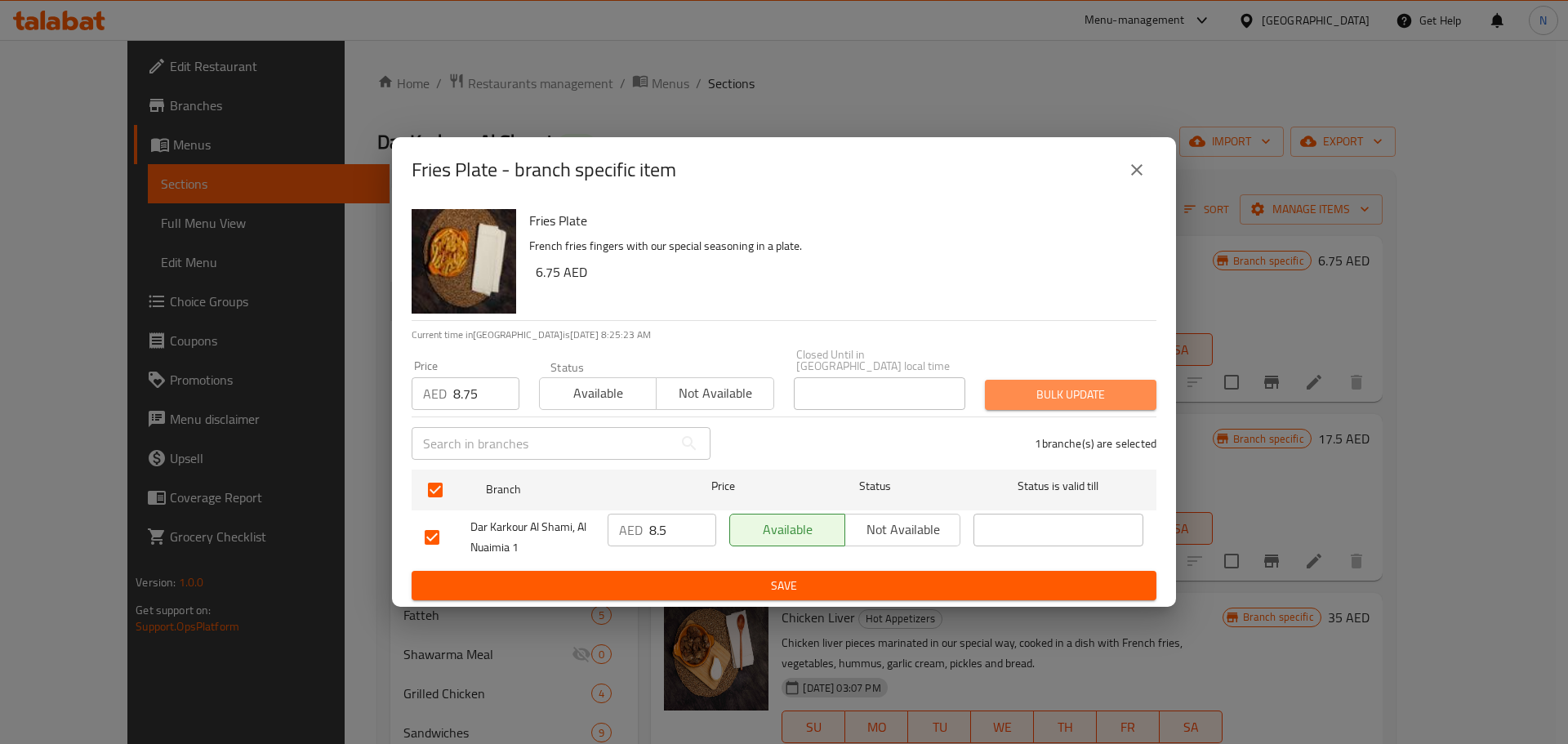
click at [1031, 399] on span "Bulk update" at bounding box center [1070, 394] width 145 height 20
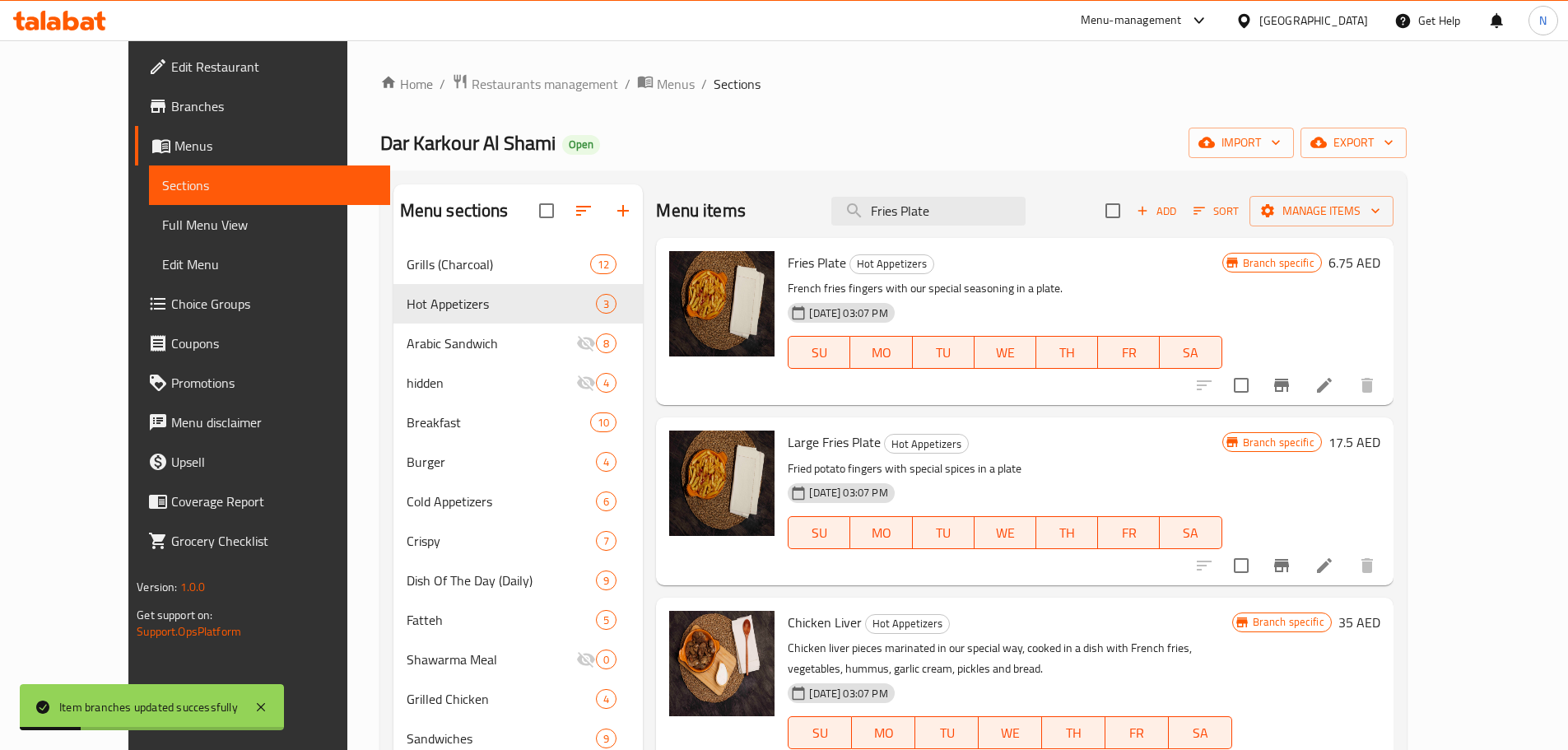
click at [1380, 267] on h6 "6.75 AED" at bounding box center [1354, 262] width 52 height 23
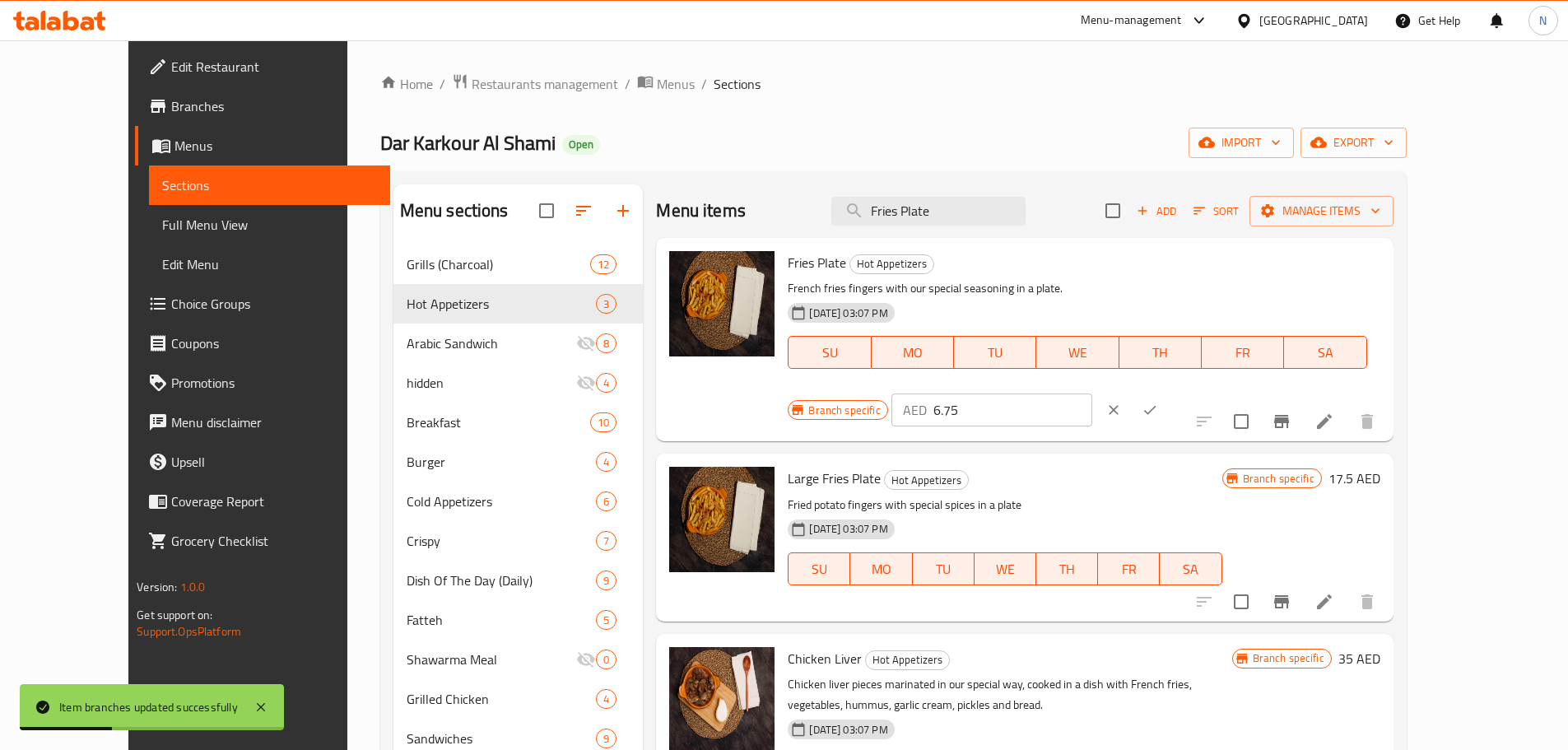
click at [1092, 394] on input "6.75" at bounding box center [1013, 410] width 159 height 33
click at [1157, 402] on icon "ok" at bounding box center [1149, 410] width 16 height 16
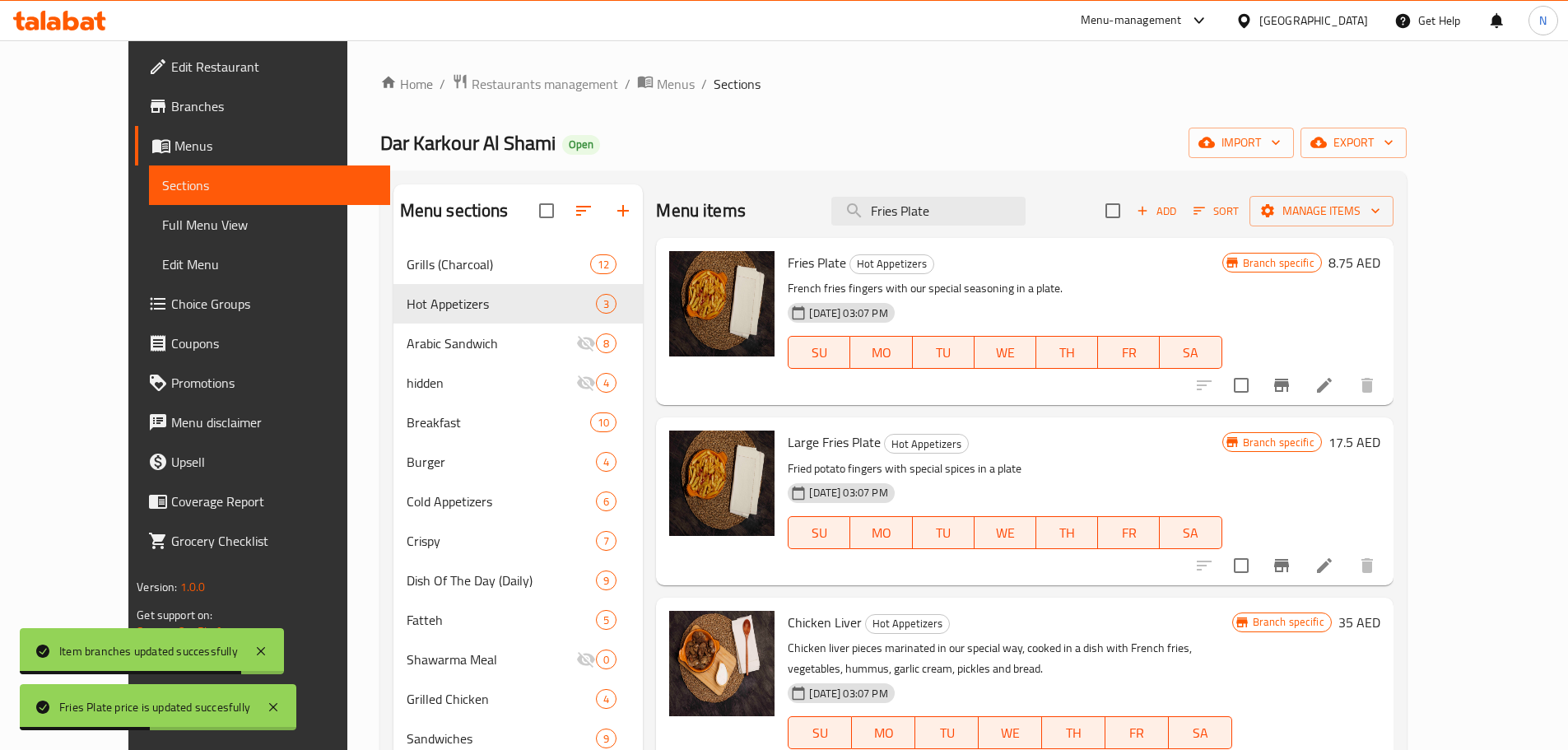
click at [1334, 379] on icon at bounding box center [1324, 386] width 20 height 20
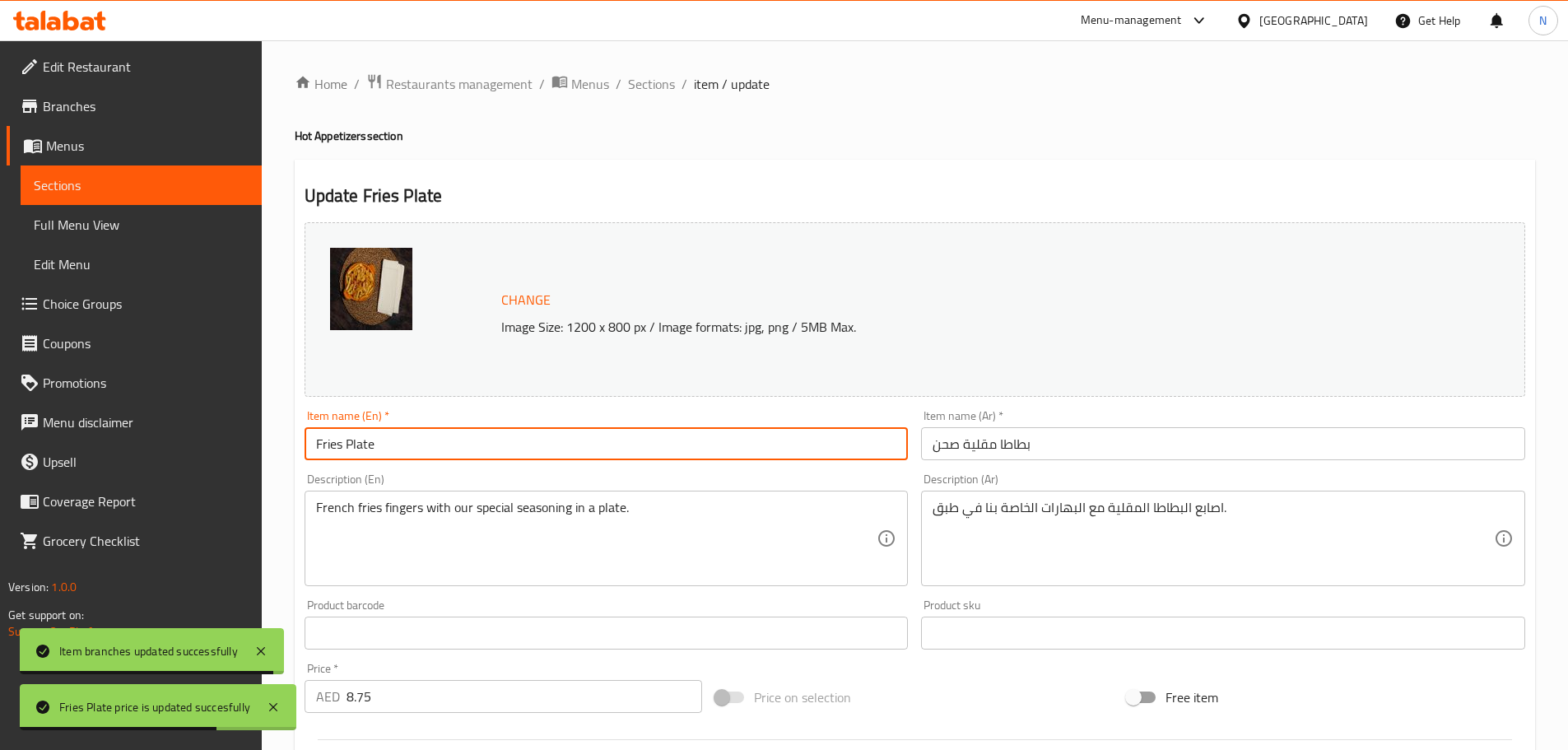
click at [396, 441] on input "Fries Plate" at bounding box center [606, 444] width 604 height 33
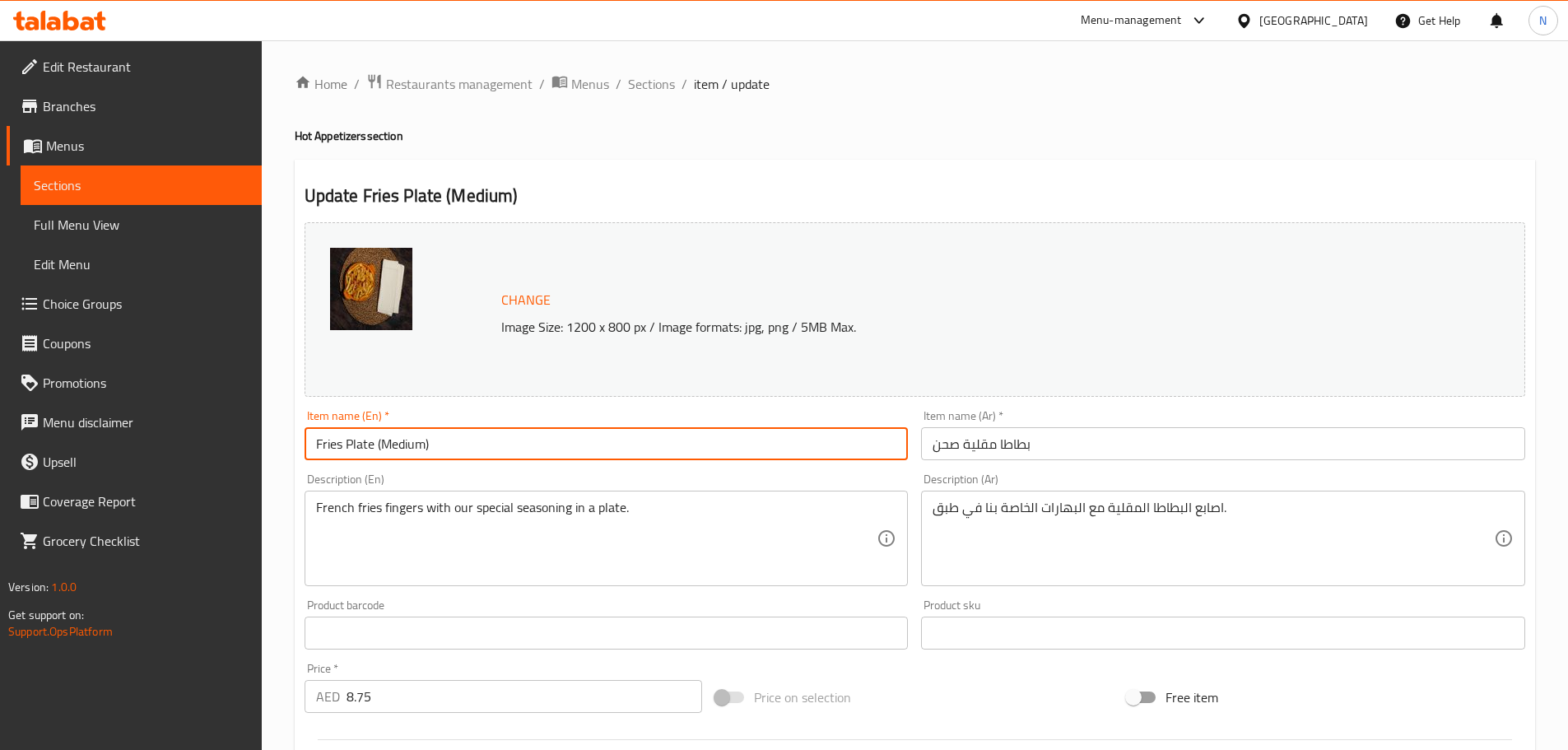
click at [1002, 454] on input "بطاطا مقلية صحن" at bounding box center [1223, 444] width 604 height 33
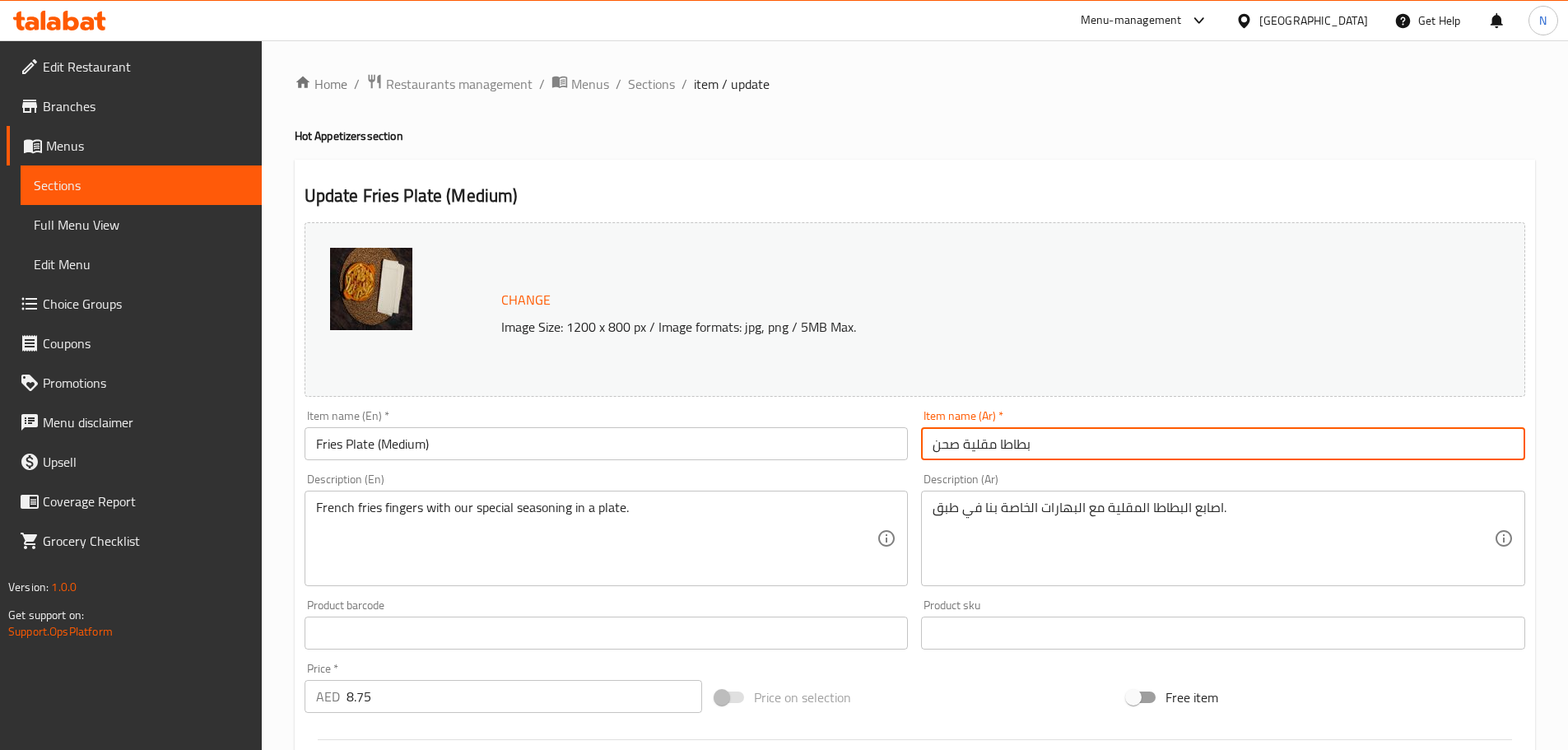
click at [1002, 454] on input "بطاطا مقلية صحن" at bounding box center [1223, 444] width 604 height 33
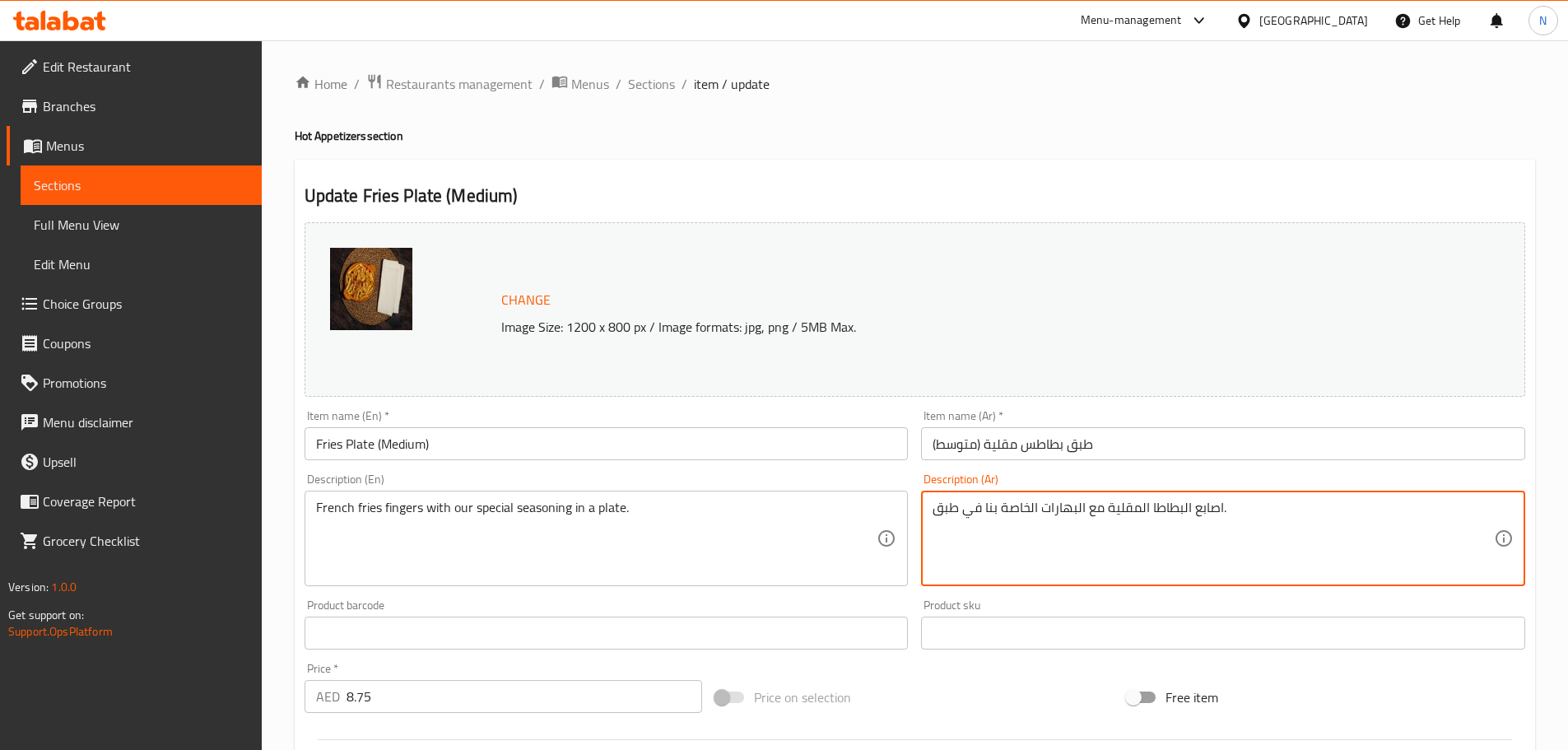
click at [1094, 516] on textarea "اصابع البطاطا المقلية مع البهارات الخاصة بنا في طبق." at bounding box center [1213, 539] width 561 height 79
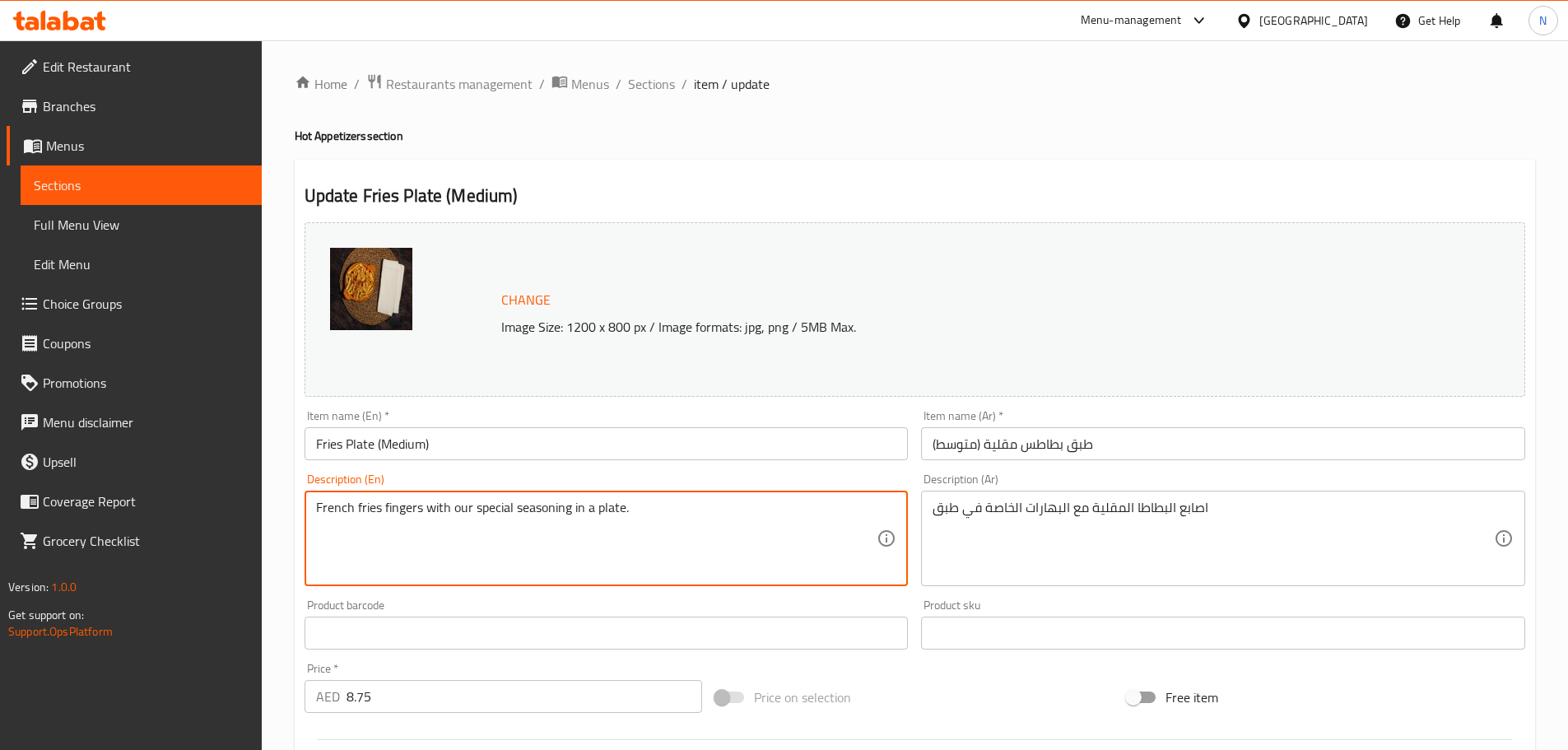
click at [417, 509] on textarea "French fries fingers with our special seasoning in a plate." at bounding box center [596, 539] width 561 height 79
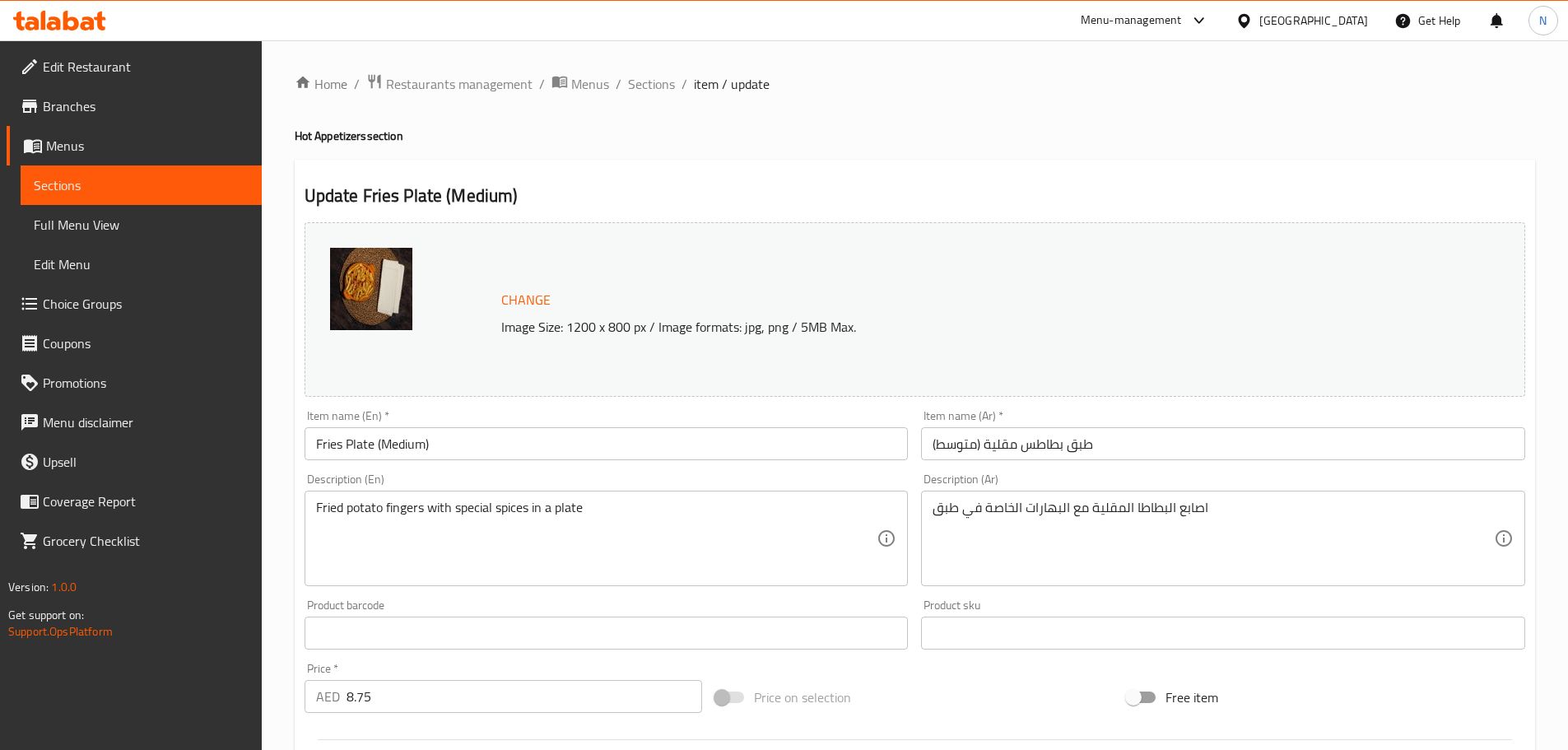
click at [922, 676] on div "Price on selection" at bounding box center [914, 697] width 411 height 45
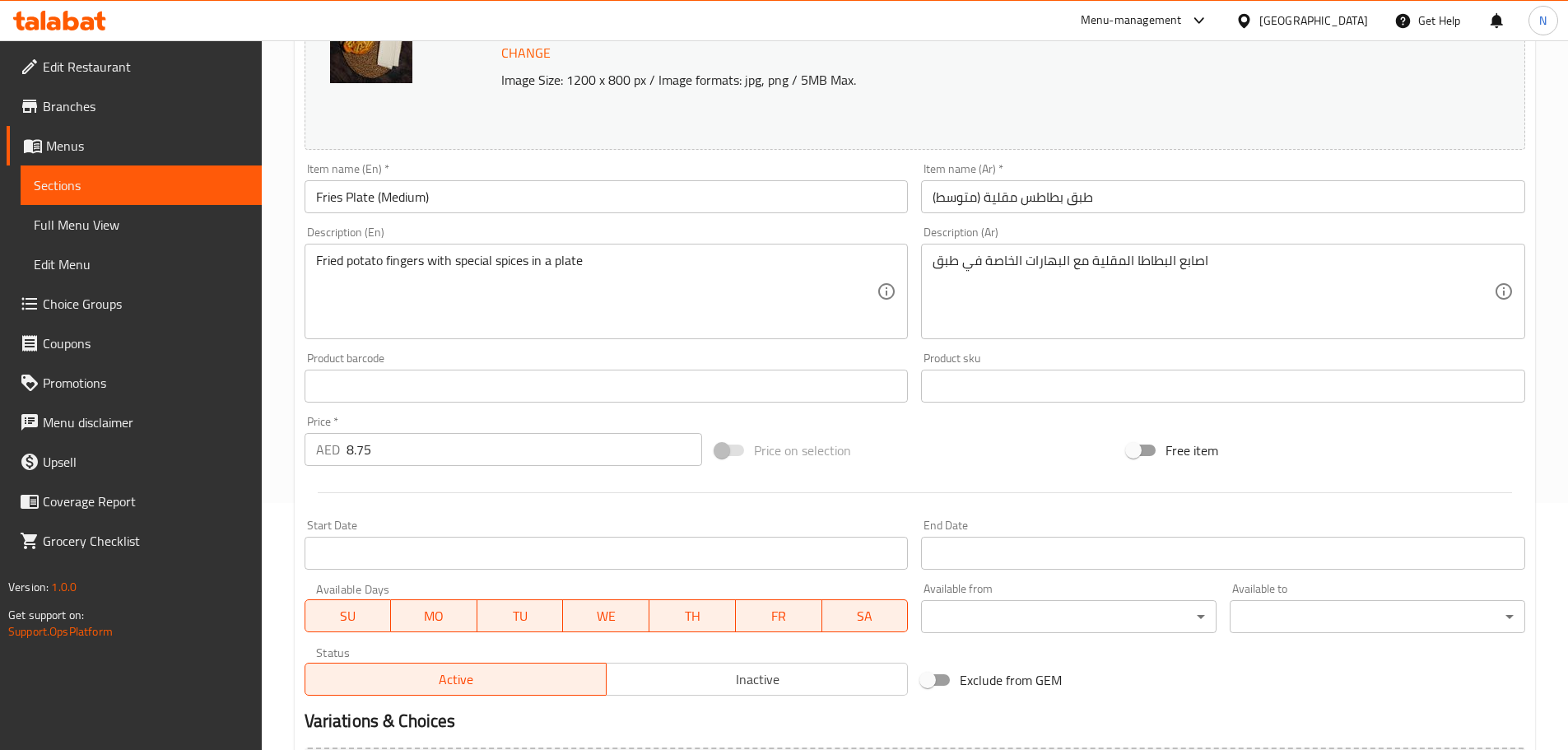
scroll to position [438, 0]
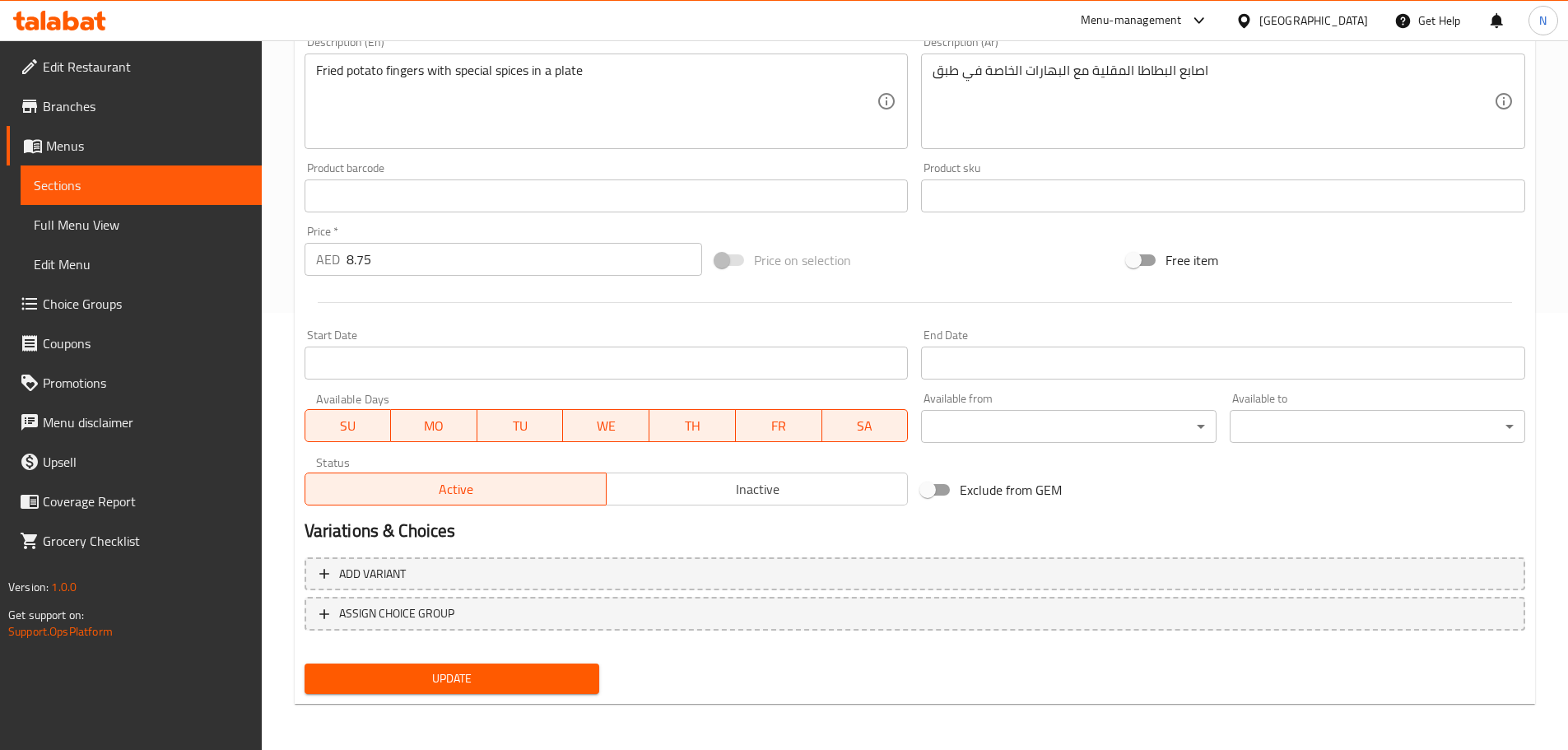
click at [492, 680] on span "Update" at bounding box center [452, 679] width 270 height 21
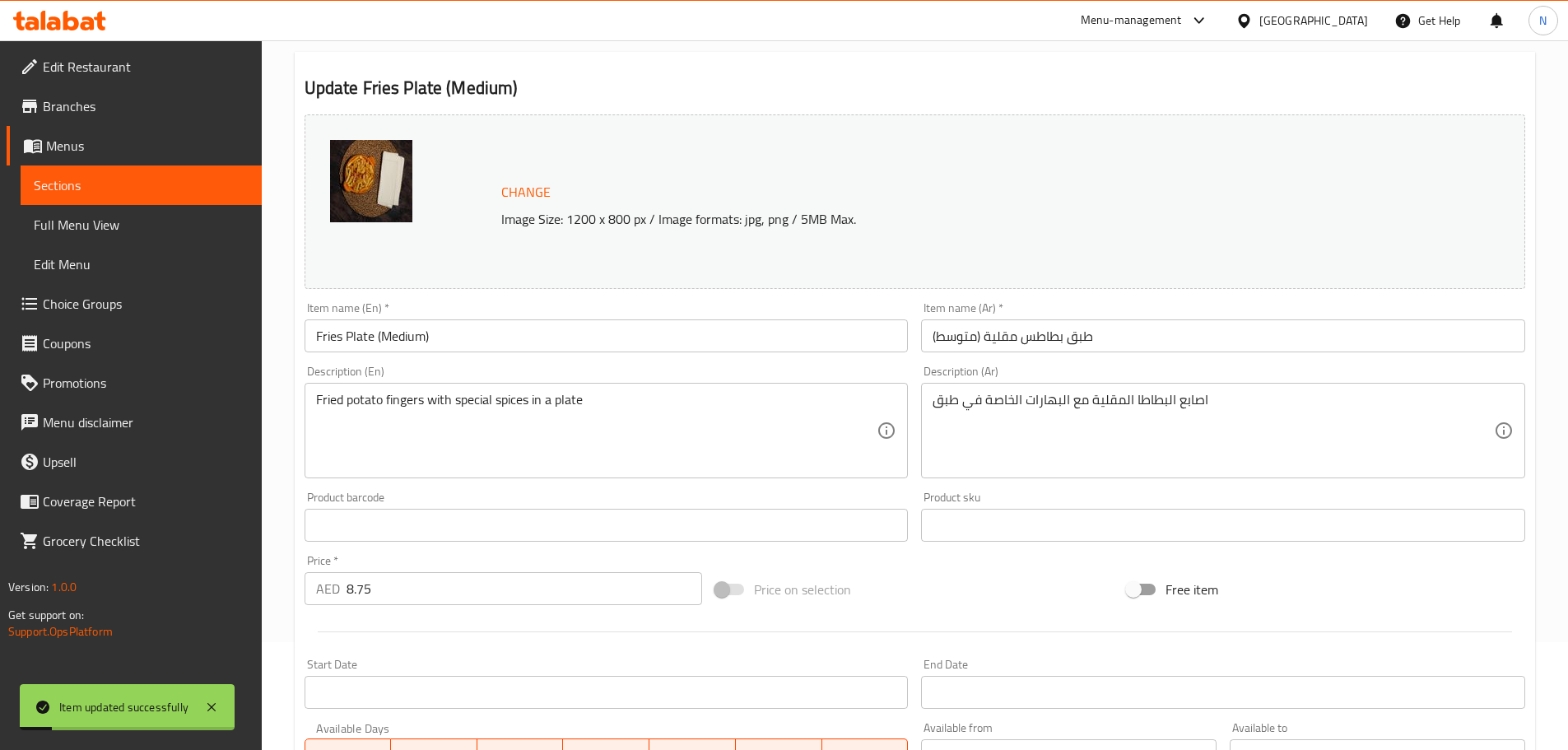
scroll to position [0, 0]
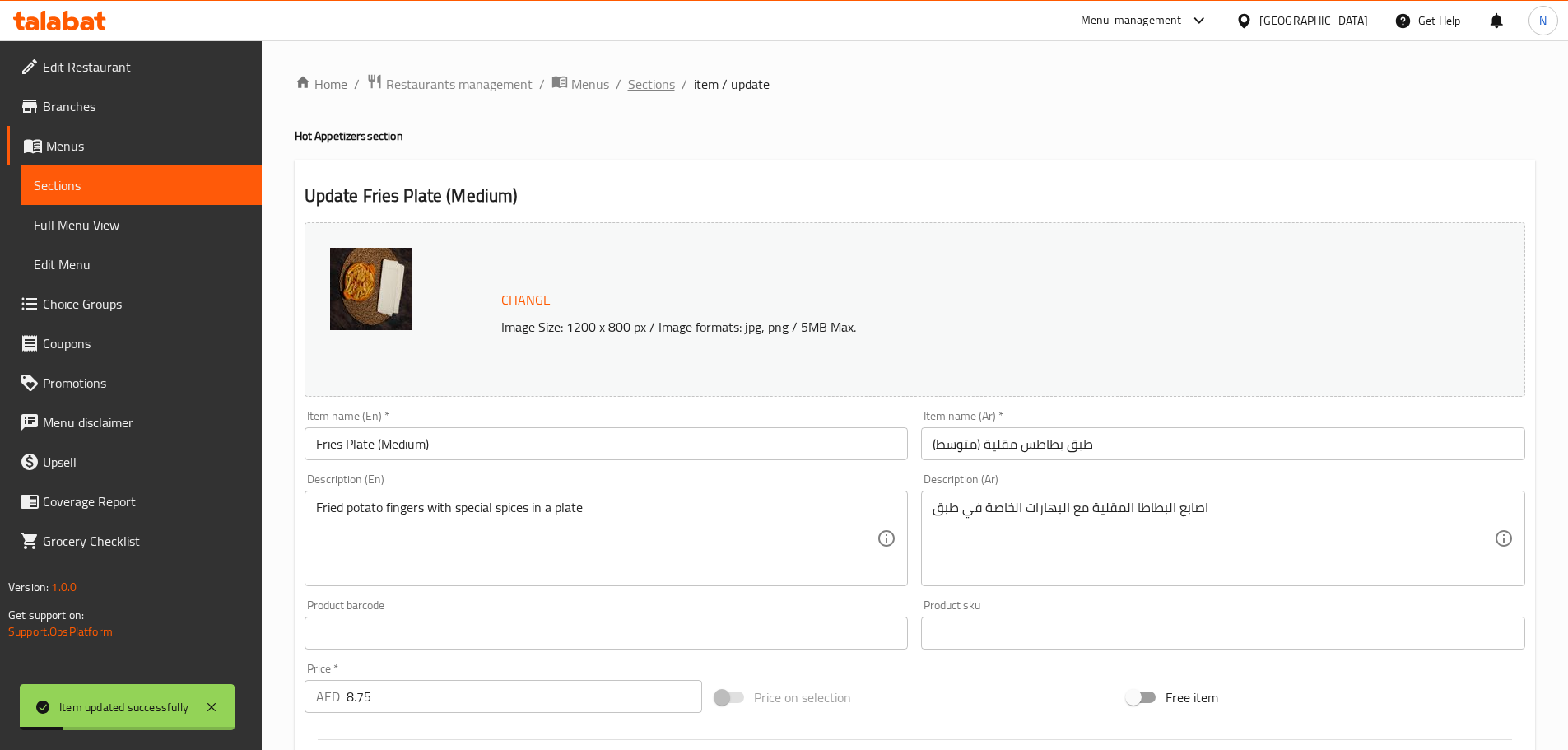
click at [665, 91] on span "Sections" at bounding box center [651, 84] width 47 height 20
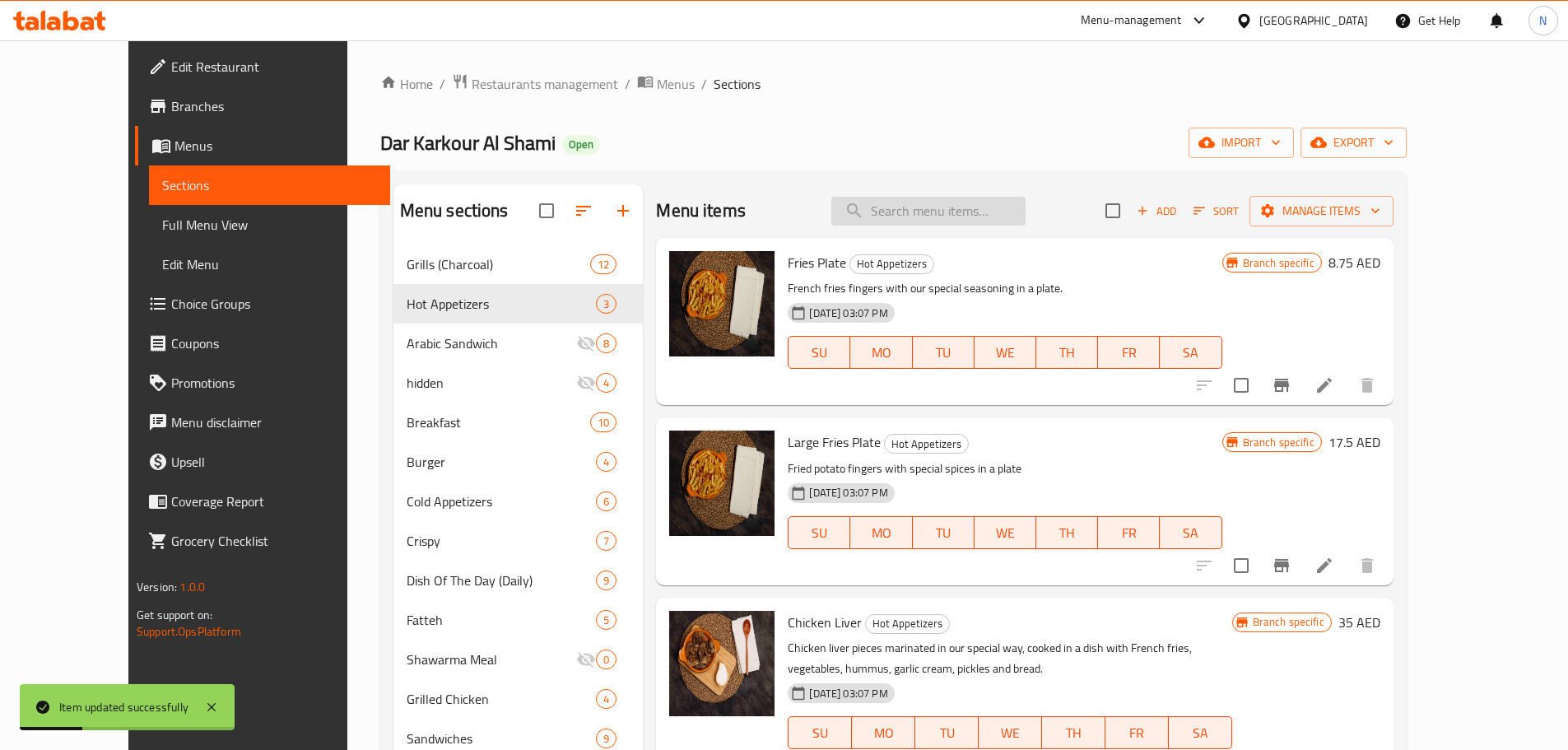
click at [978, 221] on input "search" at bounding box center [928, 211] width 195 height 29
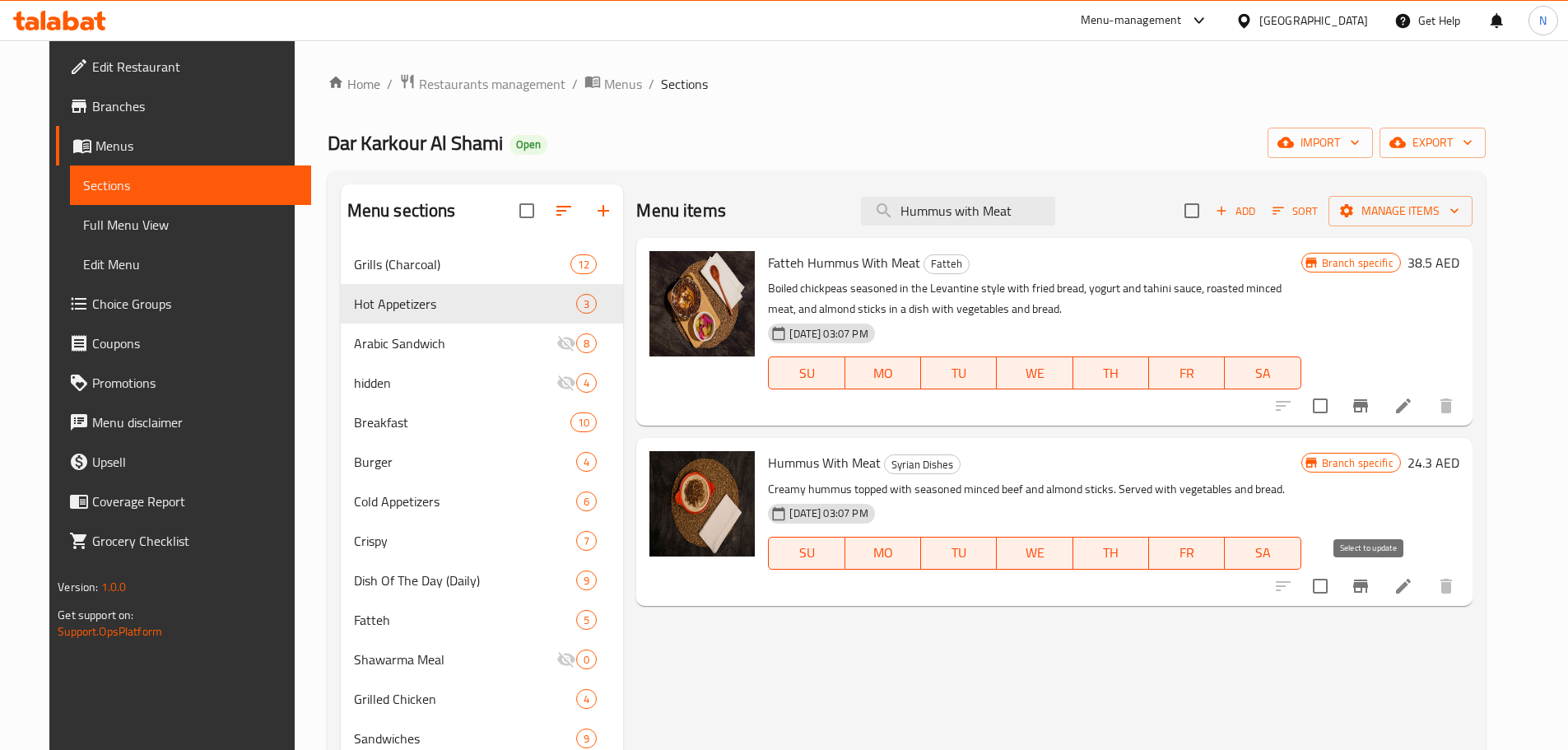
click at [1338, 584] on input "checkbox" at bounding box center [1320, 586] width 35 height 35
click at [1430, 211] on span "Manage items" at bounding box center [1400, 211] width 118 height 21
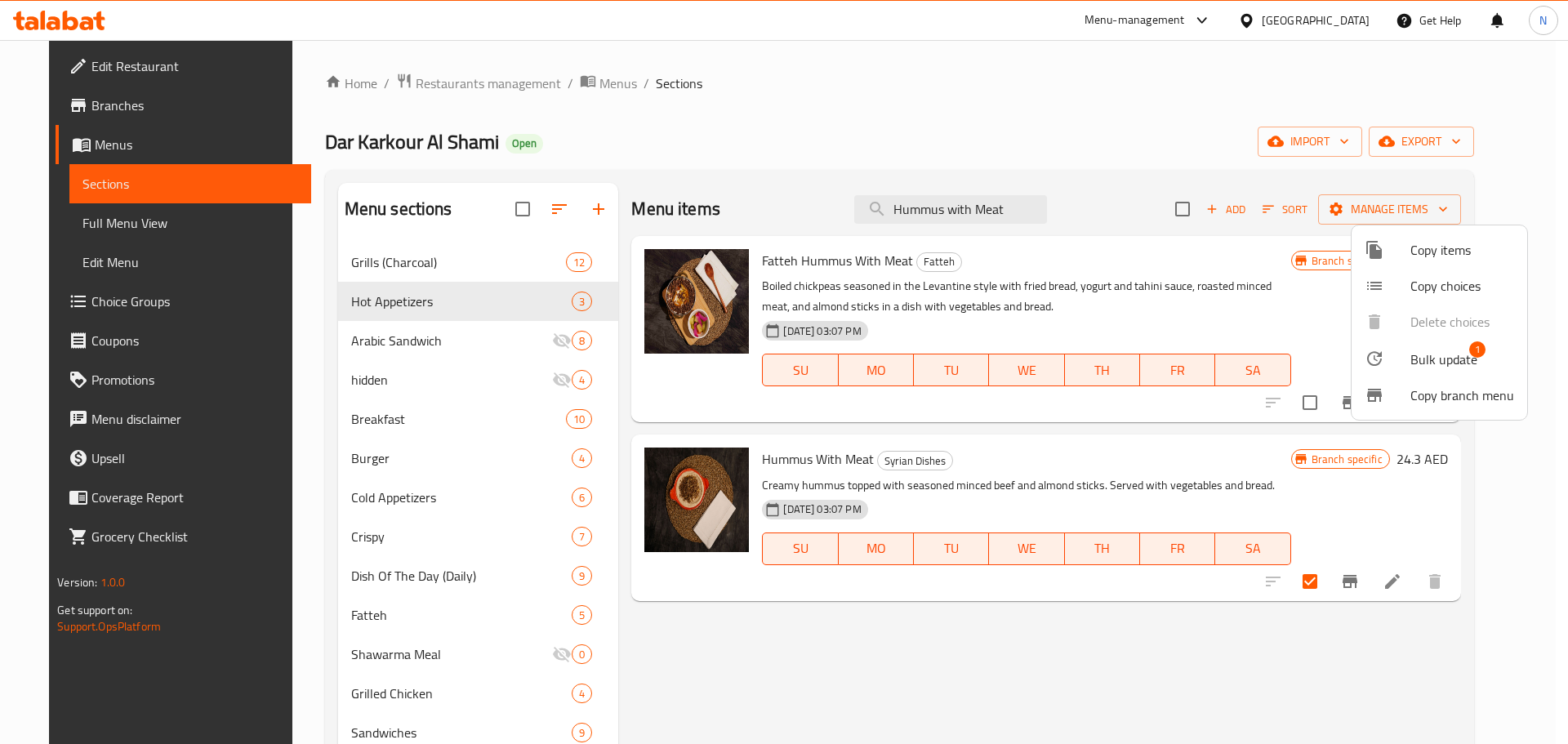
click at [1425, 345] on li "Bulk update 1" at bounding box center [1439, 359] width 175 height 37
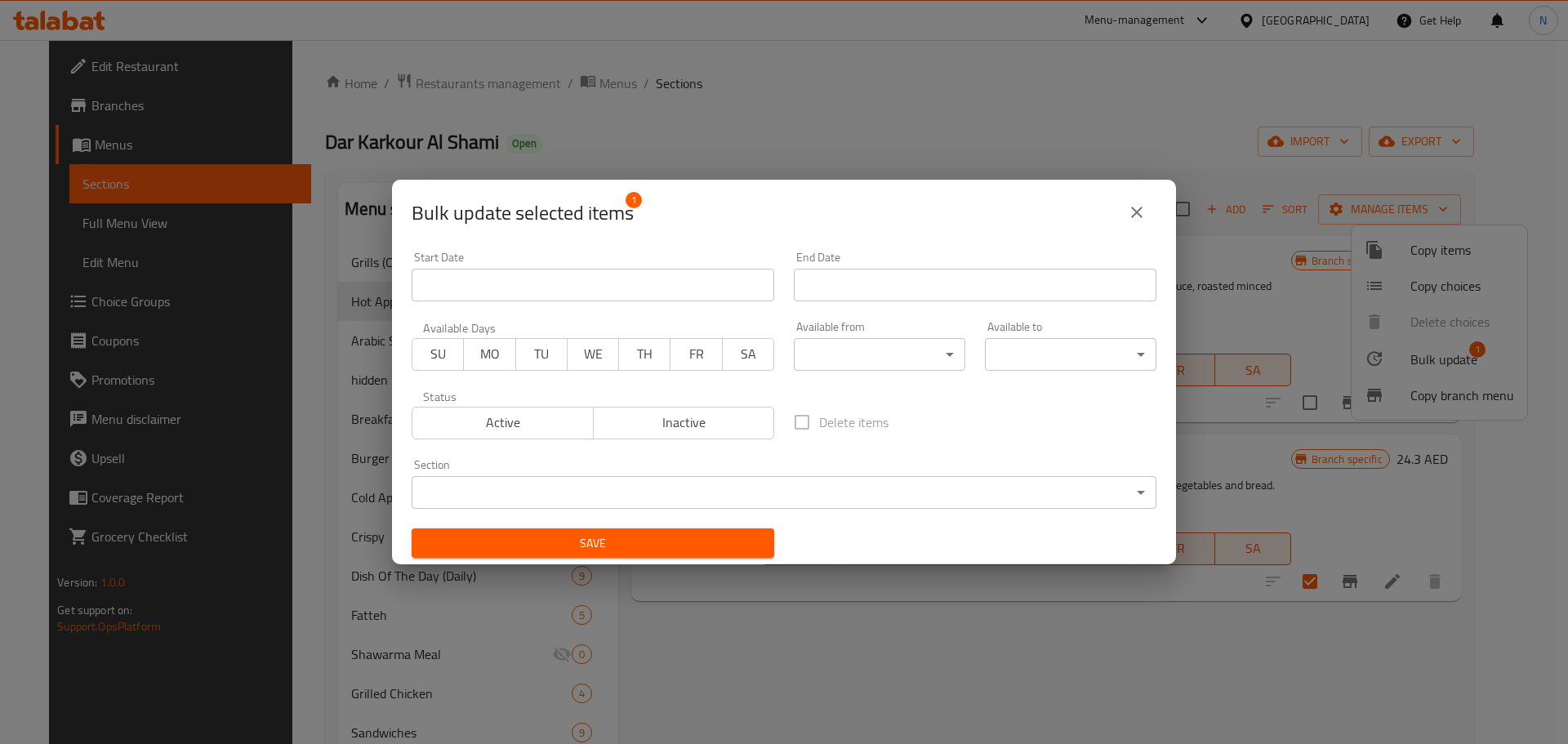
click at [676, 477] on body "​ Menu-management United Arab Emirates Get Help N Edit Restaurant Branches Menu…" at bounding box center [784, 391] width 1568 height 704
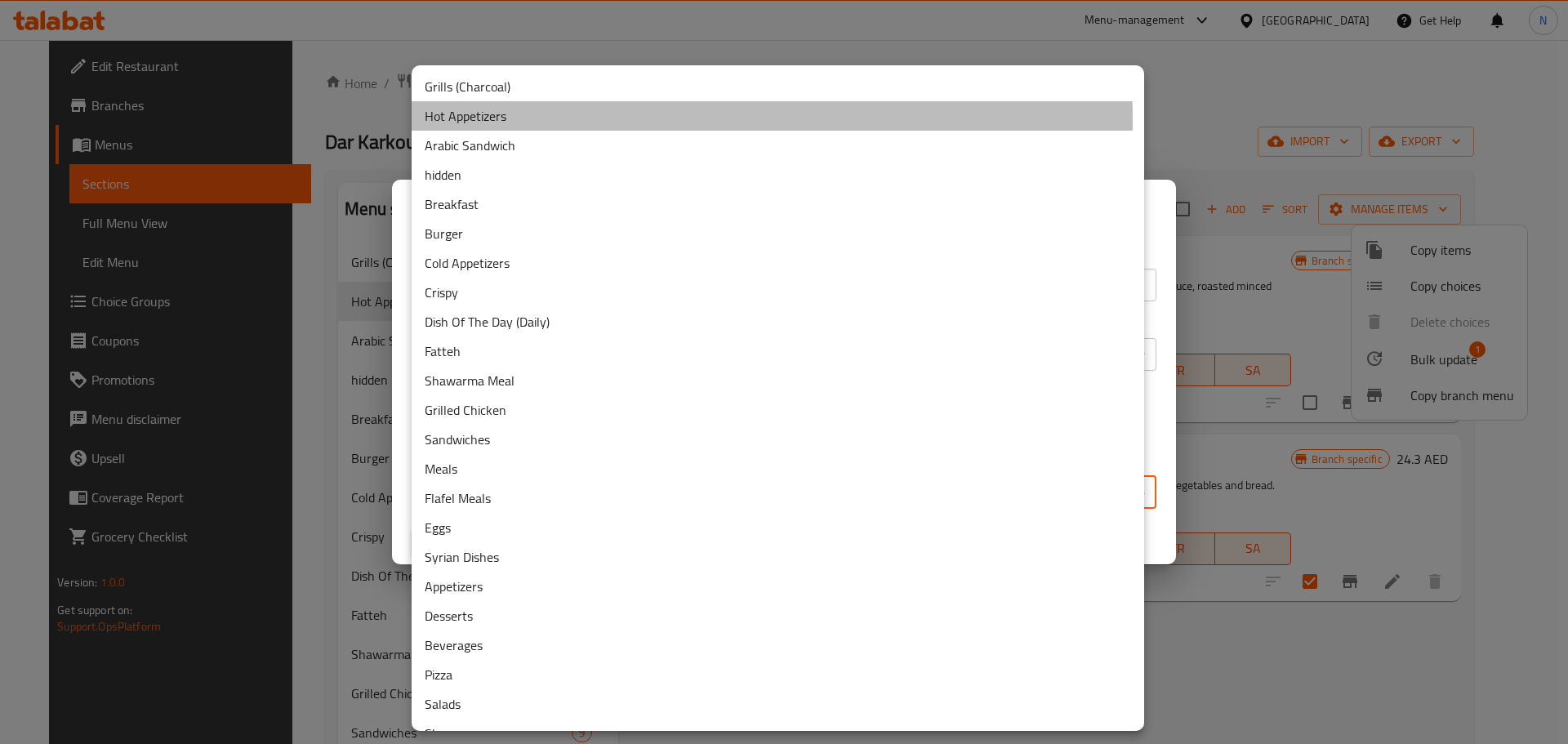
click at [506, 120] on li "Hot Appetizers" at bounding box center [777, 115] width 732 height 29
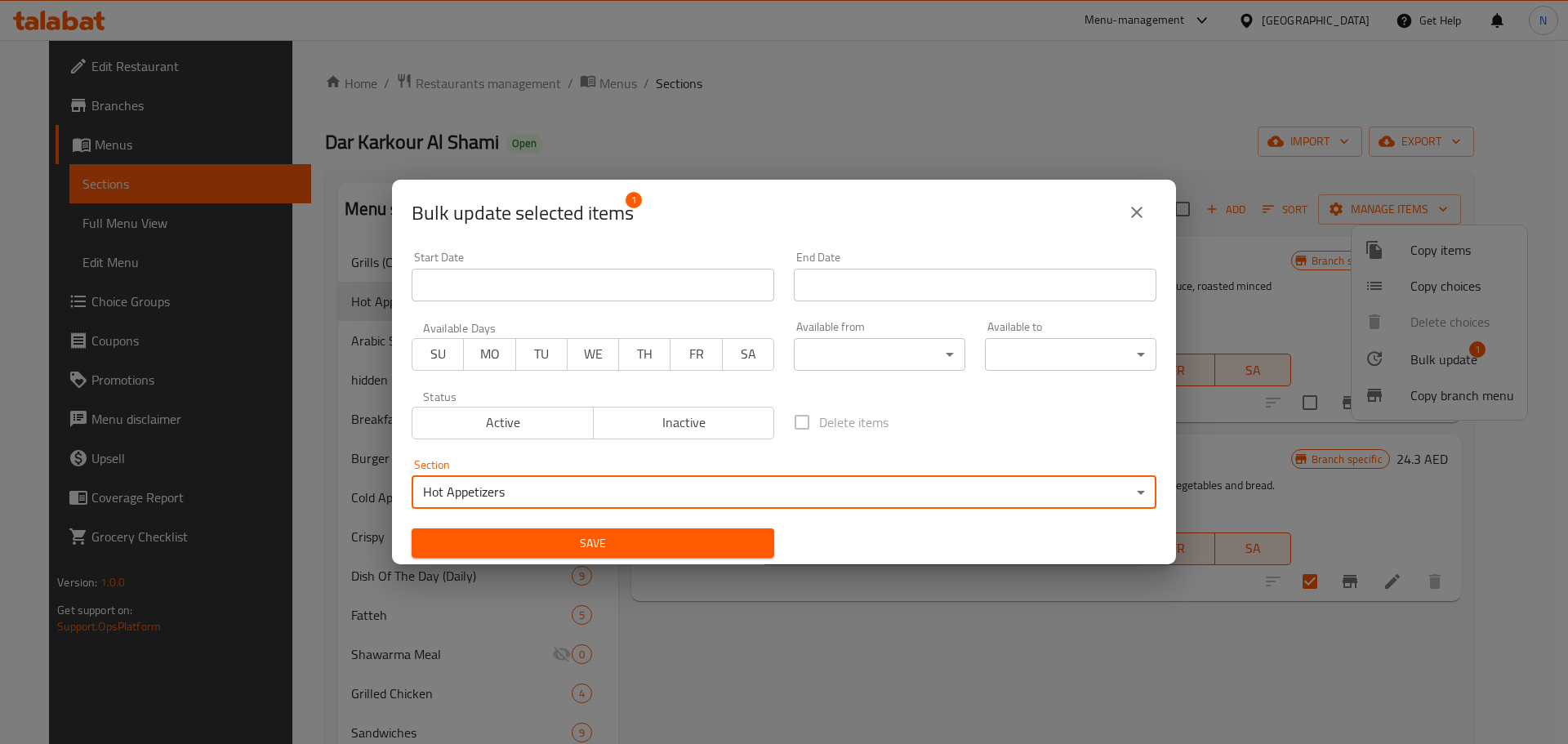
click at [644, 546] on span "Save" at bounding box center [593, 543] width 336 height 20
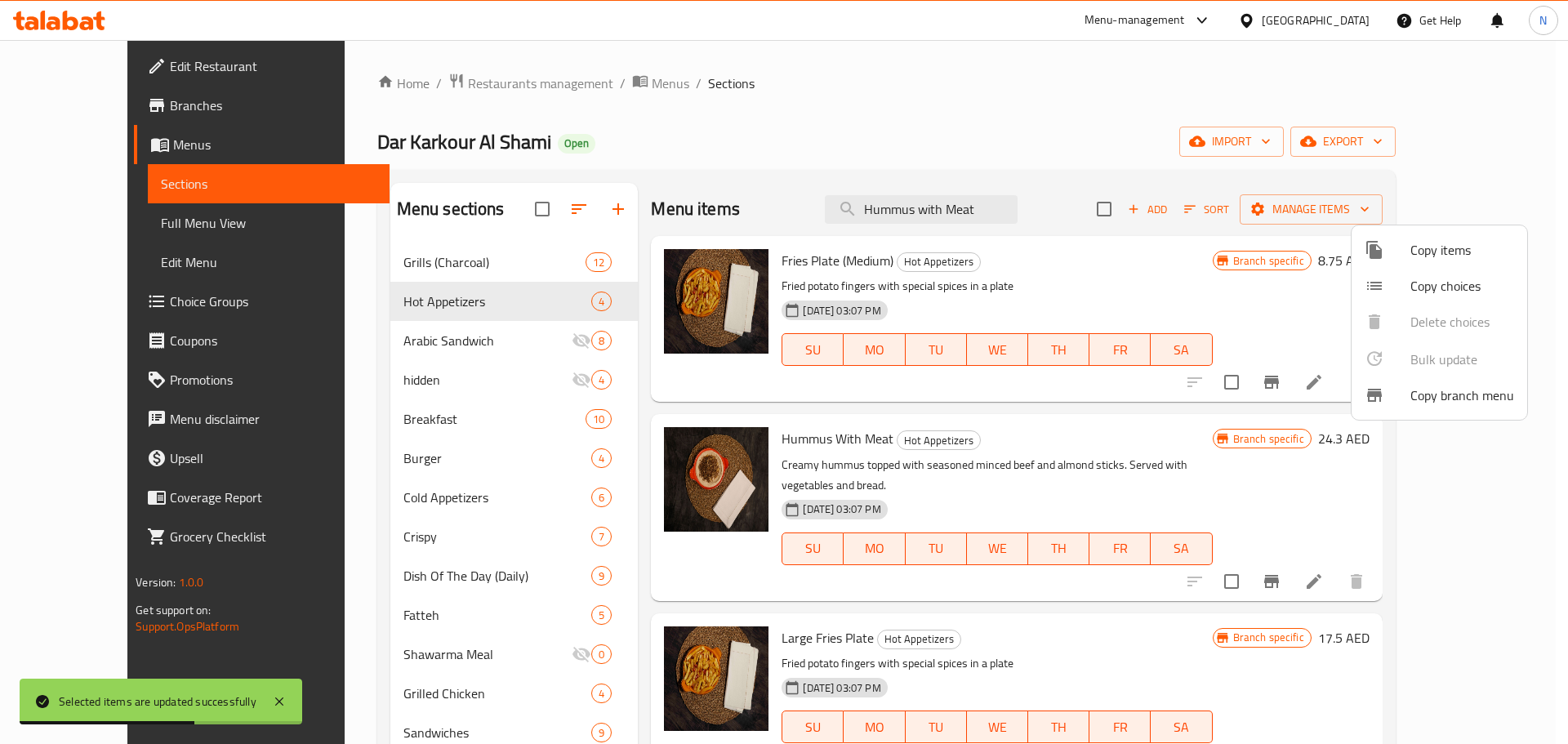
click at [436, 303] on div at bounding box center [784, 372] width 1568 height 744
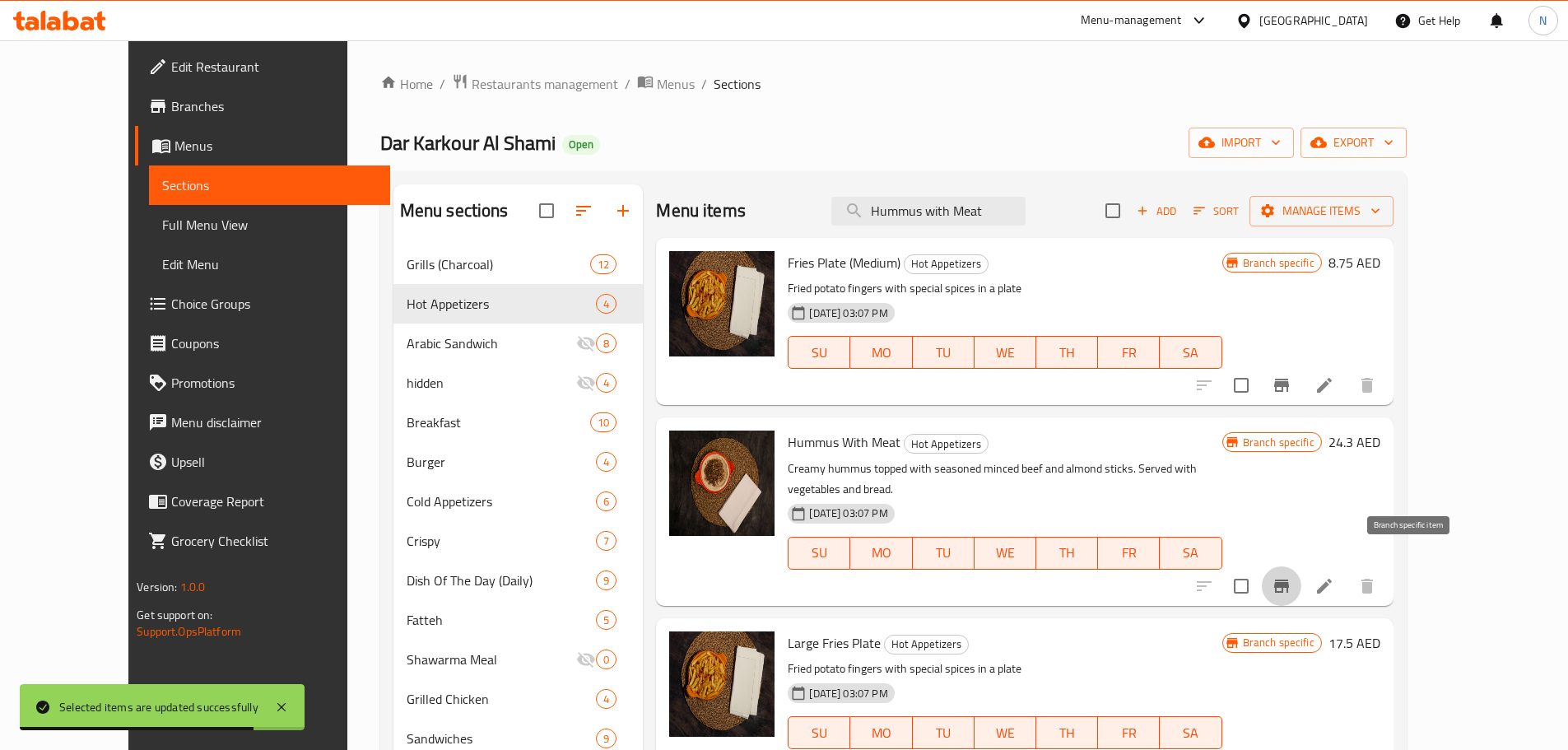
click at [1289, 579] on icon "Branch-specific-item" at bounding box center [1282, 586] width 15 height 13
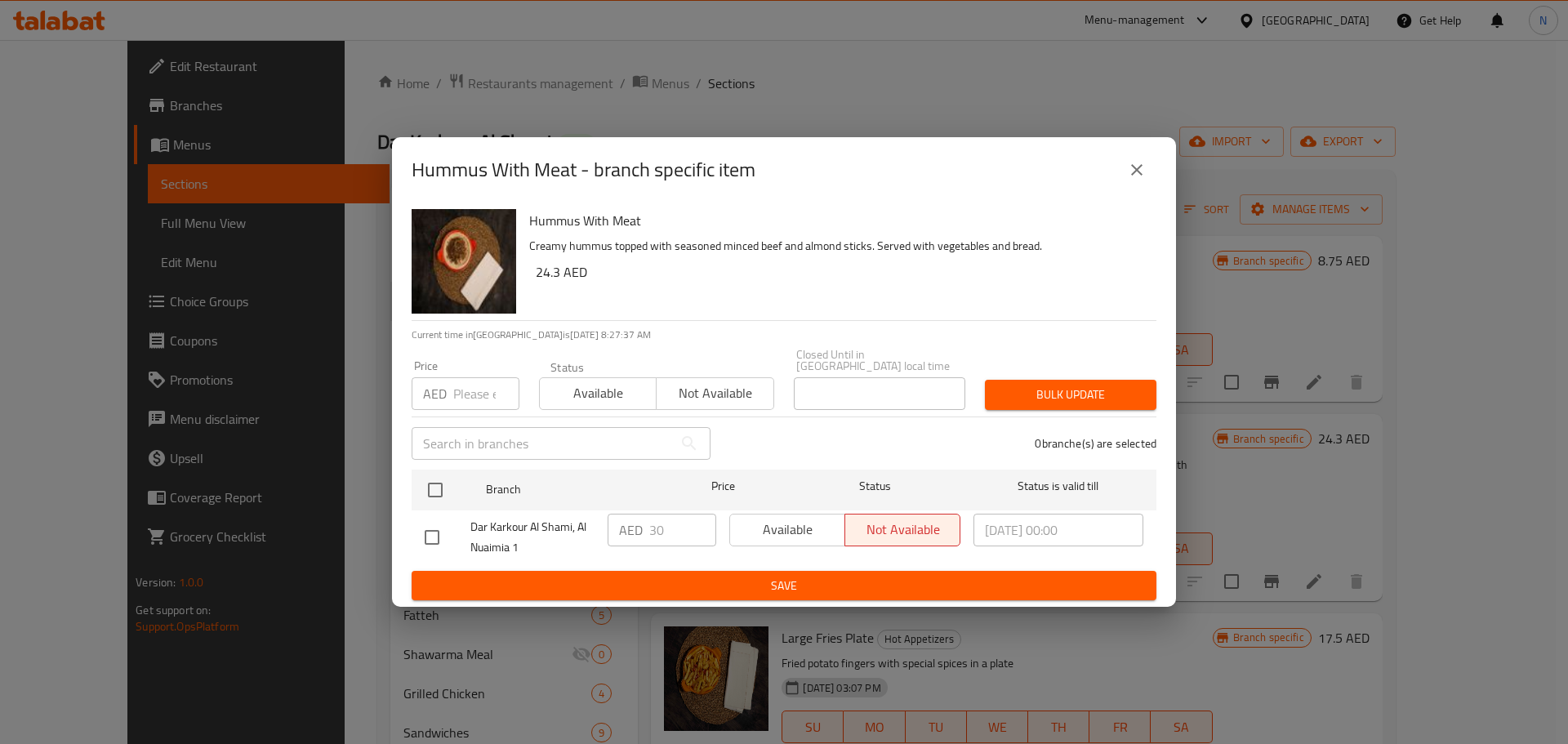
click at [484, 398] on input "number" at bounding box center [486, 393] width 66 height 33
click at [471, 390] on input "number" at bounding box center [486, 393] width 66 height 33
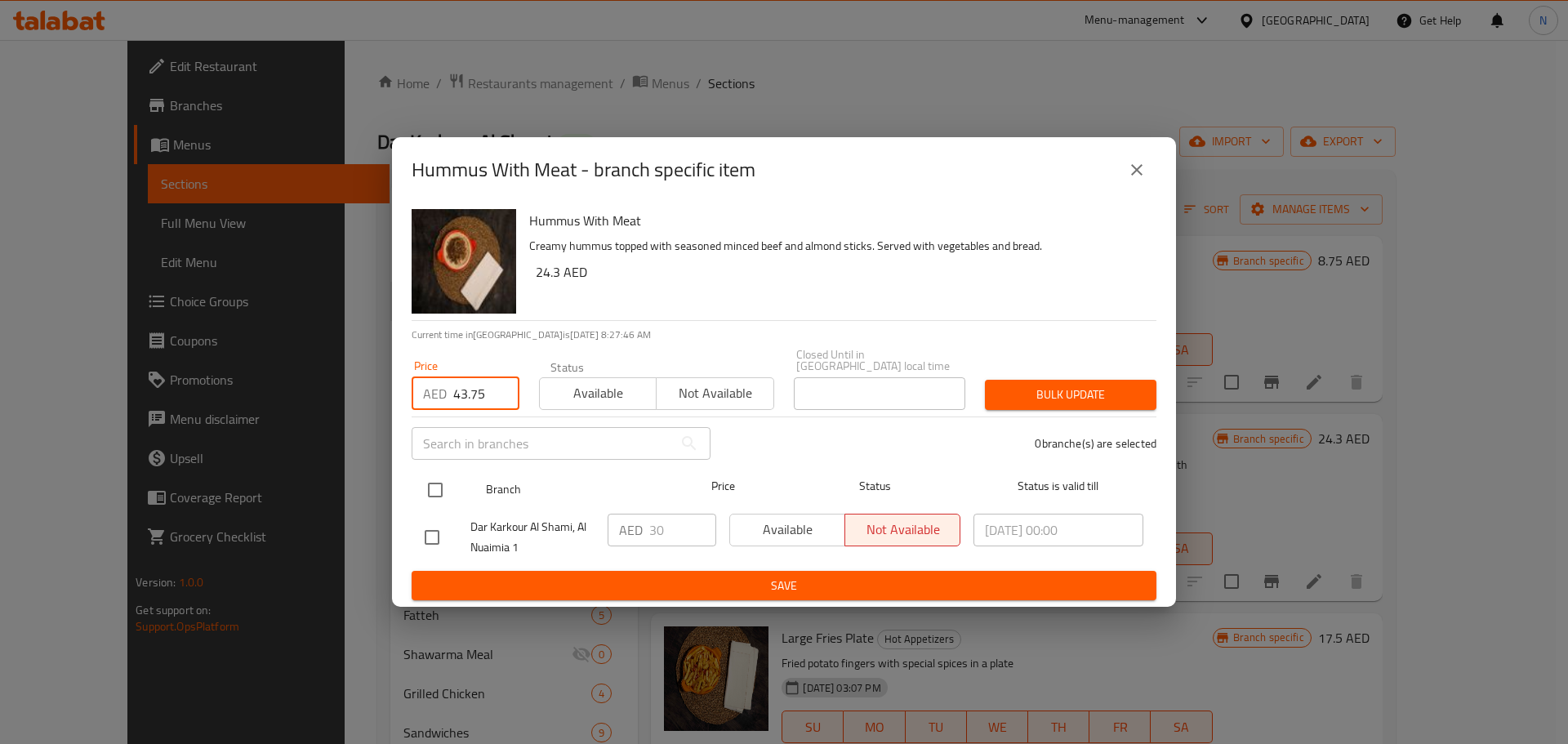
click at [427, 489] on input "checkbox" at bounding box center [435, 490] width 35 height 35
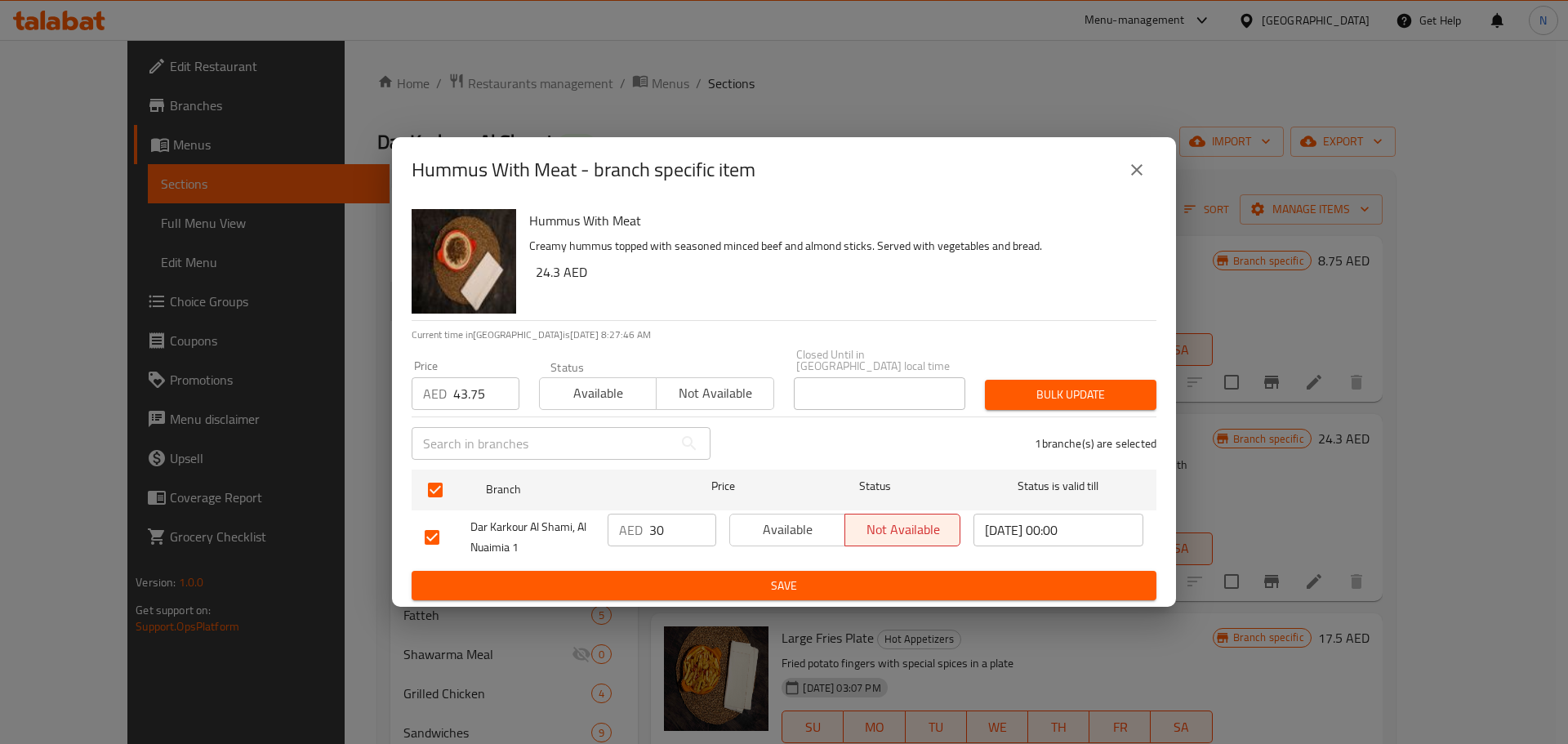
click at [1002, 382] on button "Bulk update" at bounding box center [1070, 395] width 172 height 30
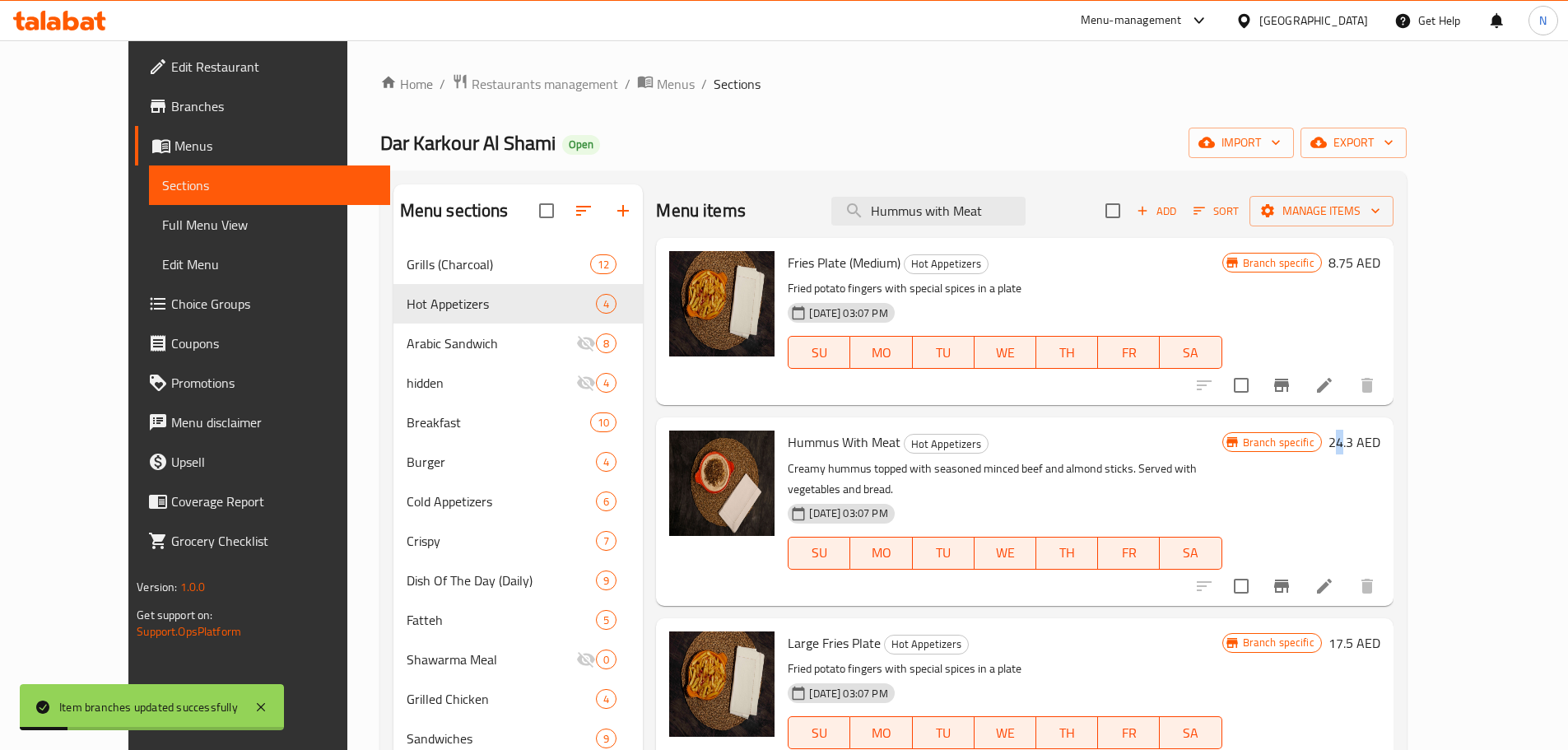
click at [1380, 442] on h6 "24.3 AED" at bounding box center [1354, 442] width 52 height 23
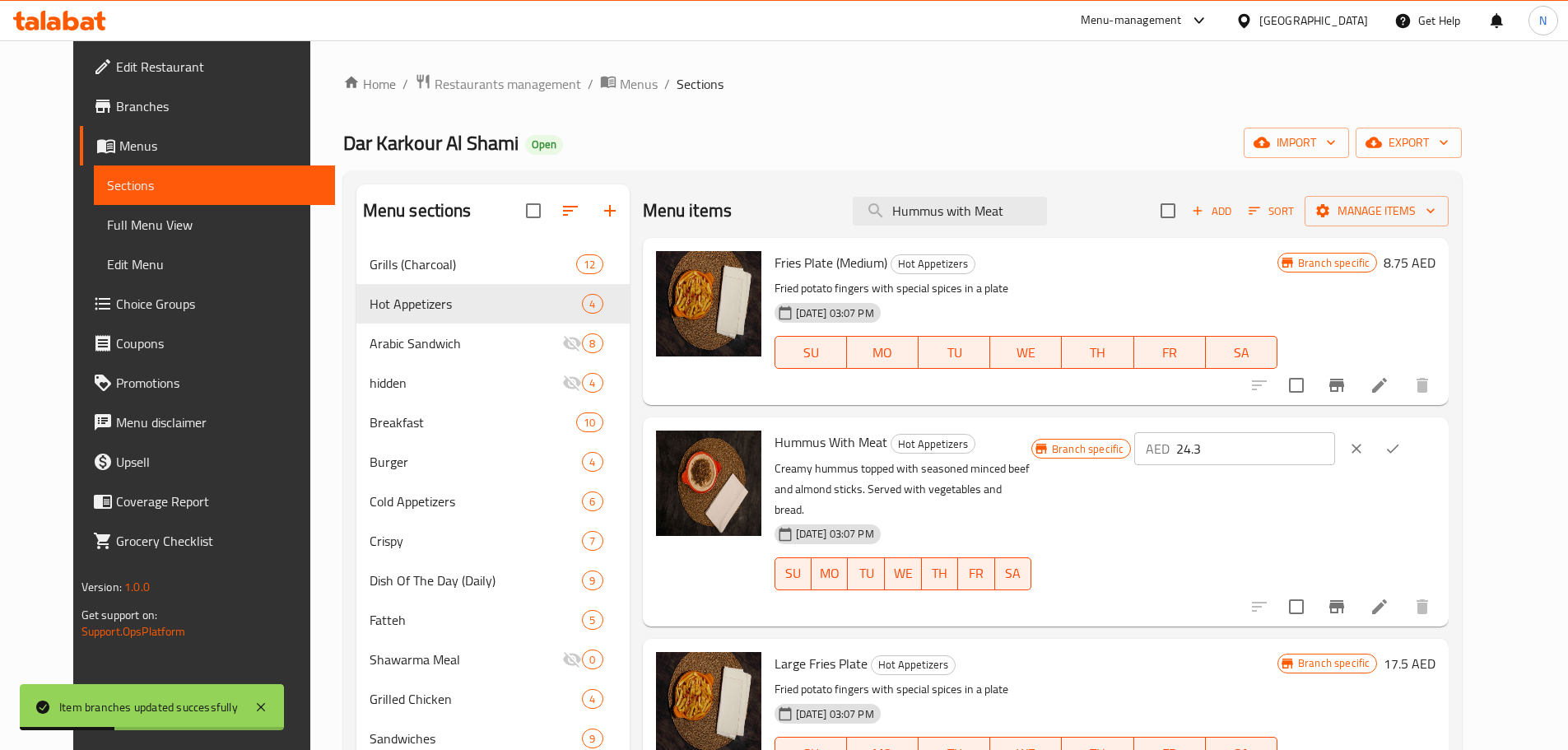
click at [1298, 453] on input "24.3" at bounding box center [1256, 448] width 159 height 33
drag, startPoint x: 1476, startPoint y: 446, endPoint x: 1486, endPoint y: 449, distance: 10.4
click at [1401, 445] on icon "ok" at bounding box center [1392, 448] width 16 height 16
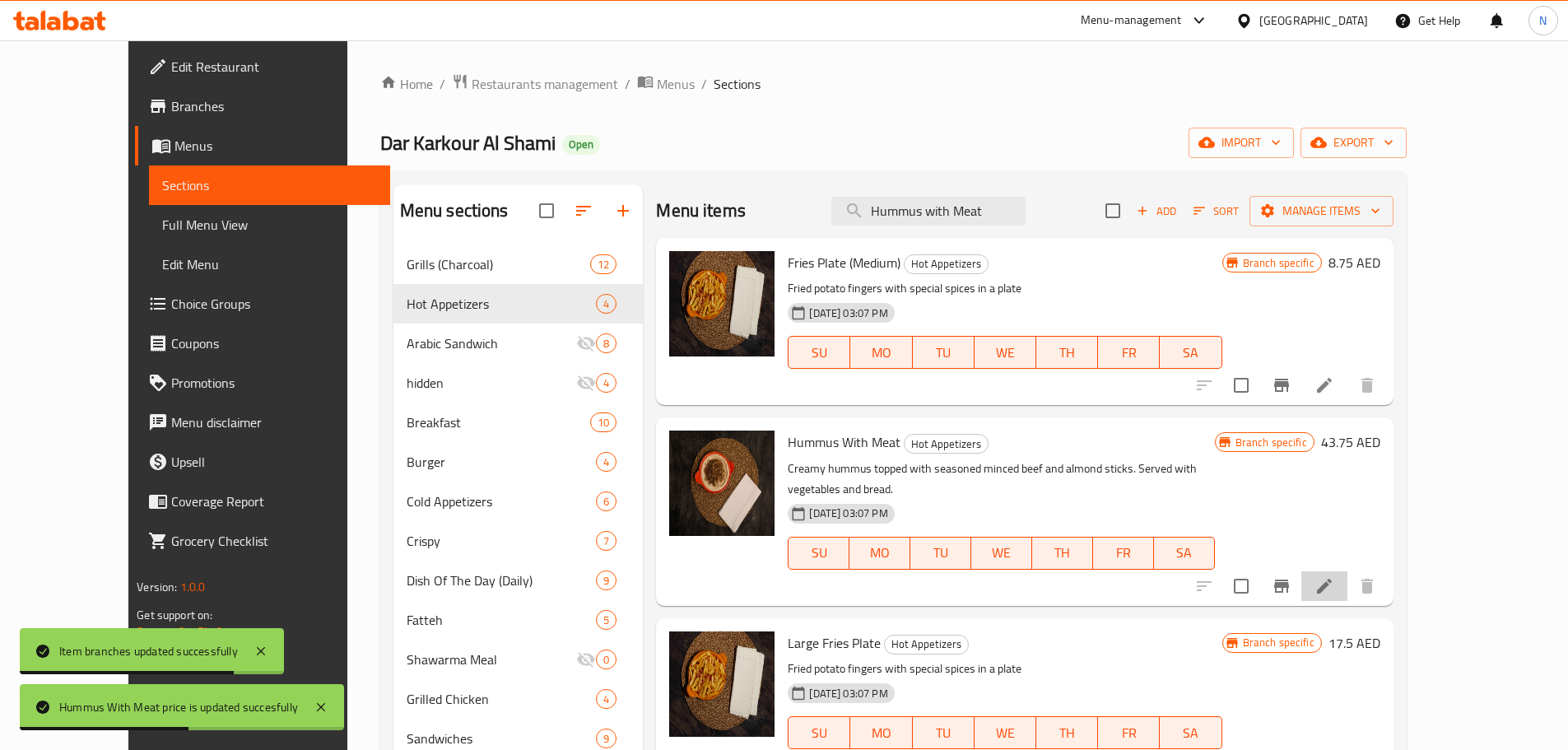
click at [1348, 571] on li at bounding box center [1324, 586] width 46 height 29
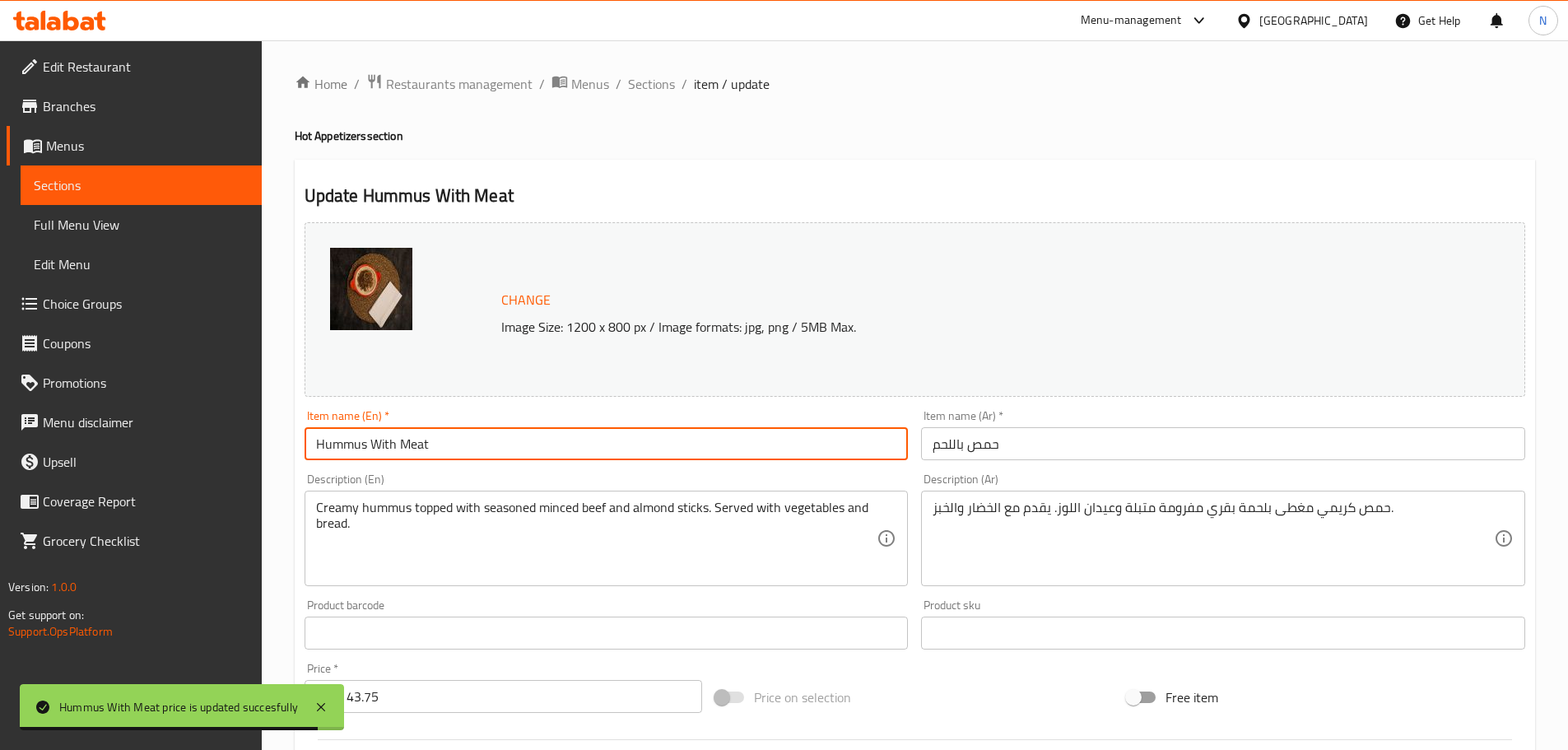
click at [724, 429] on input "Hummus With Meat" at bounding box center [606, 444] width 604 height 33
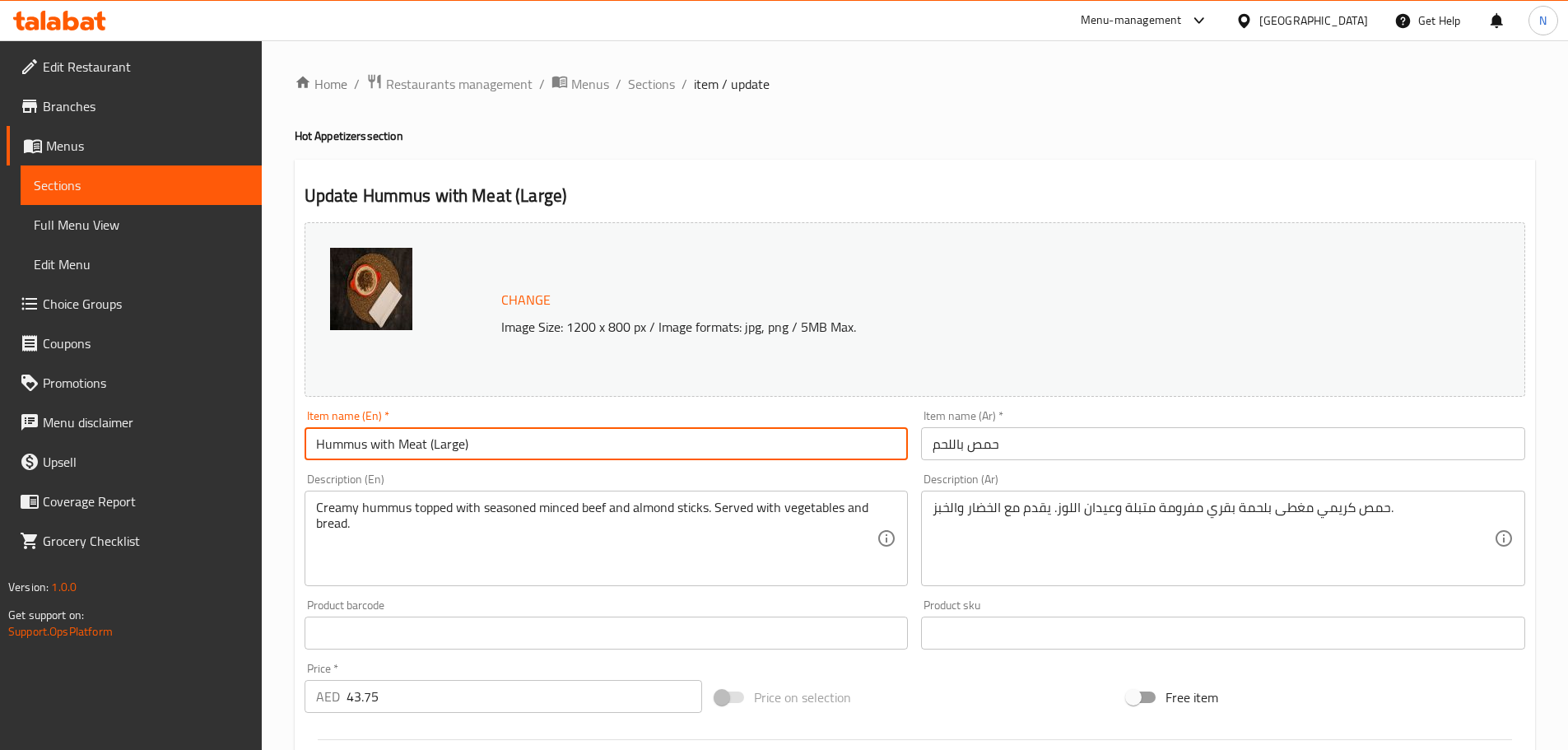
click at [959, 436] on input "حمص باللحم" at bounding box center [1223, 444] width 604 height 33
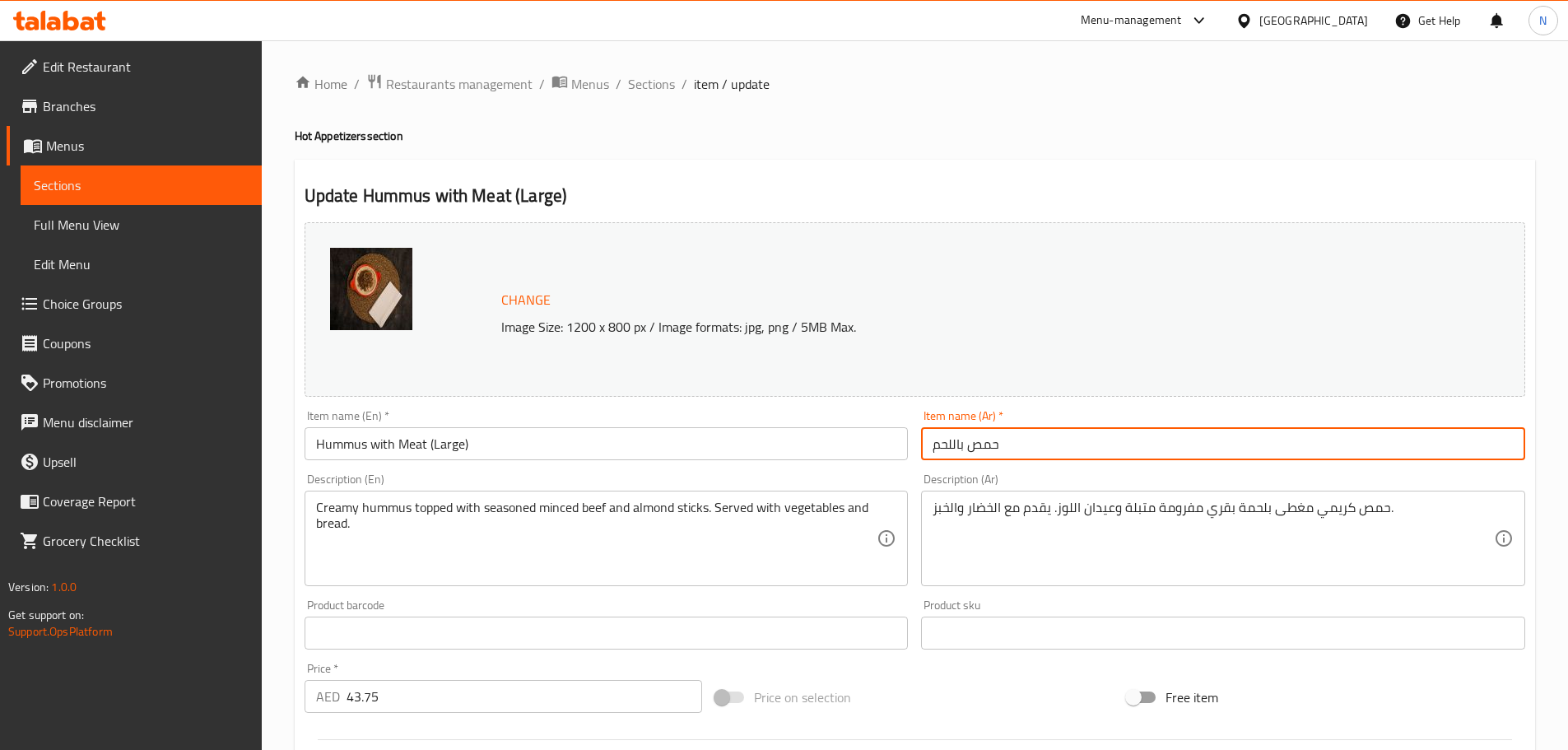
click at [959, 436] on input "حمص باللحم" at bounding box center [1223, 444] width 604 height 33
click at [959, 435] on input "حمص باللحم" at bounding box center [1223, 444] width 604 height 33
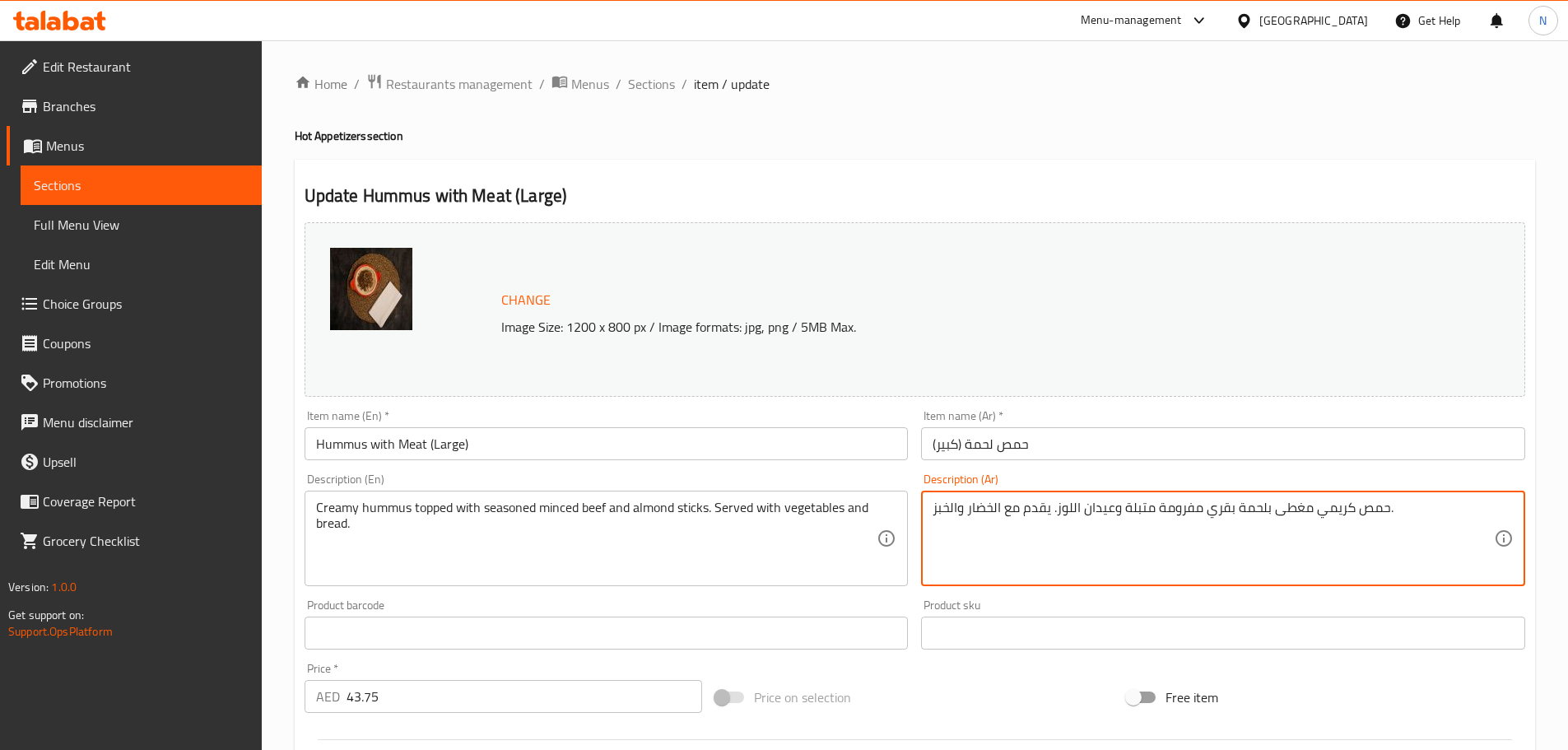
click at [1050, 509] on textarea "حمص كريمي مغطى بلحمة بقري مفرومة متبلة وعيدان اللوز. يقدم مع الخضار والخبز." at bounding box center [1213, 539] width 561 height 79
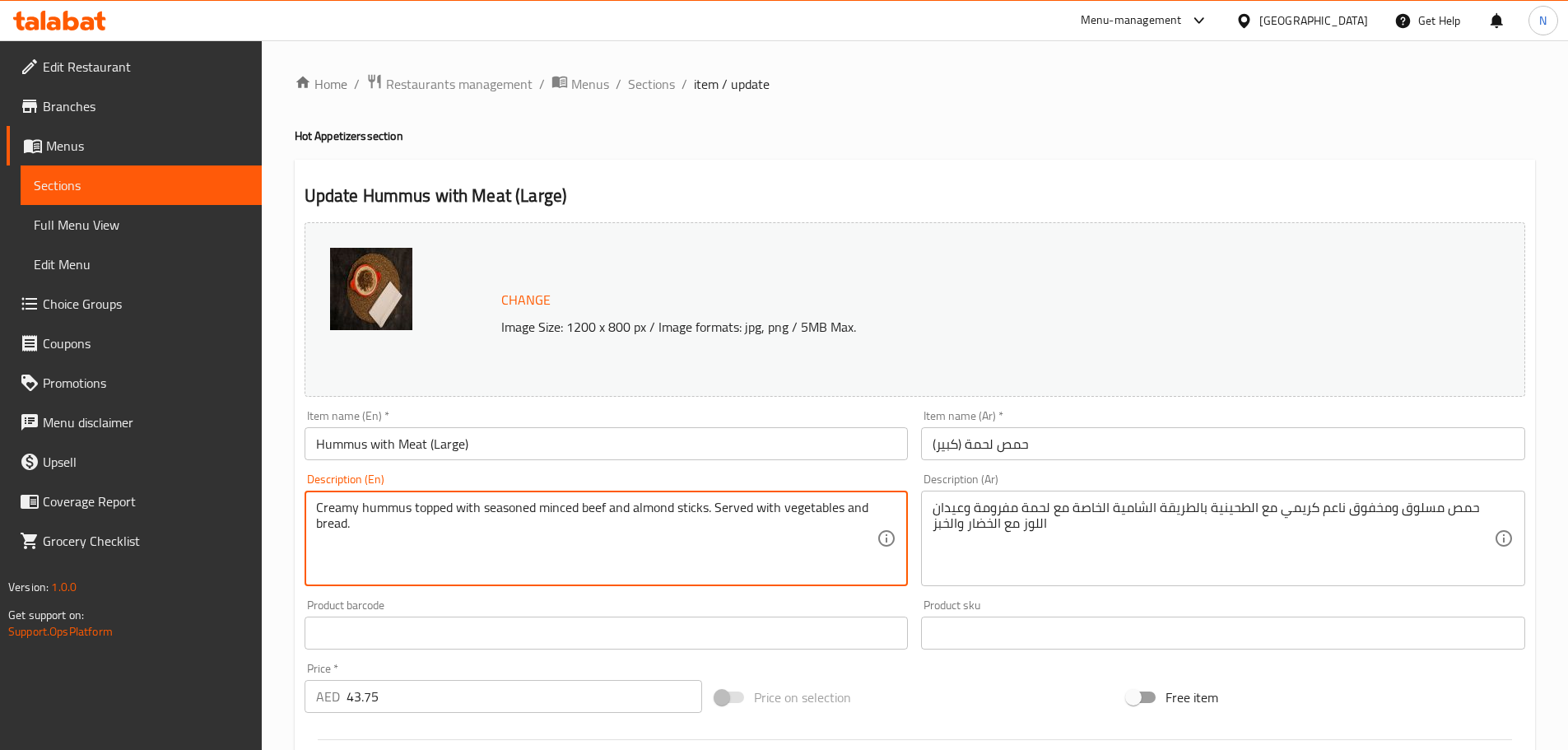
click at [538, 508] on textarea "Creamy hummus topped with seasoned minced beef and almond sticks. Served with v…" at bounding box center [596, 539] width 561 height 79
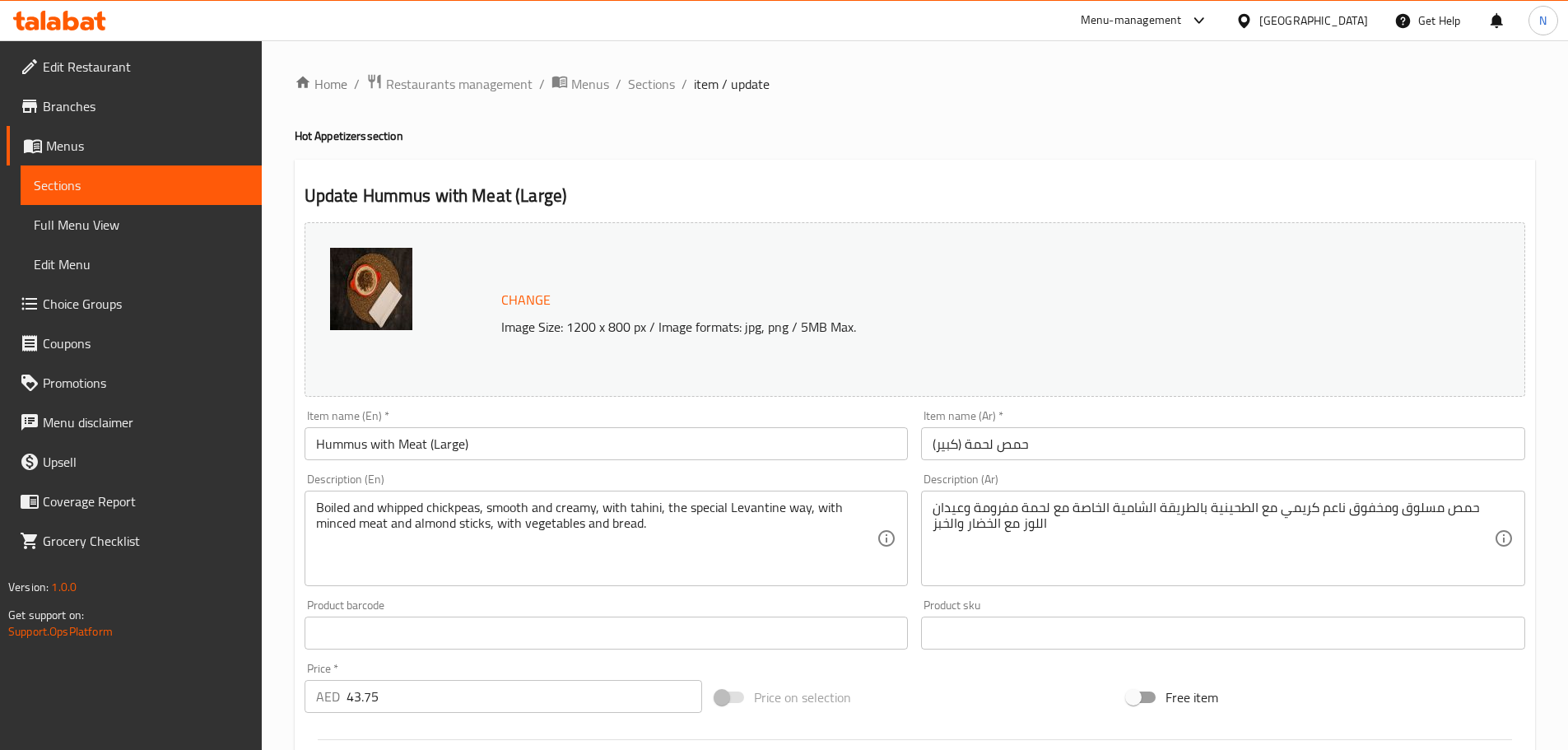
click at [950, 693] on div "Price on selection" at bounding box center [914, 697] width 411 height 45
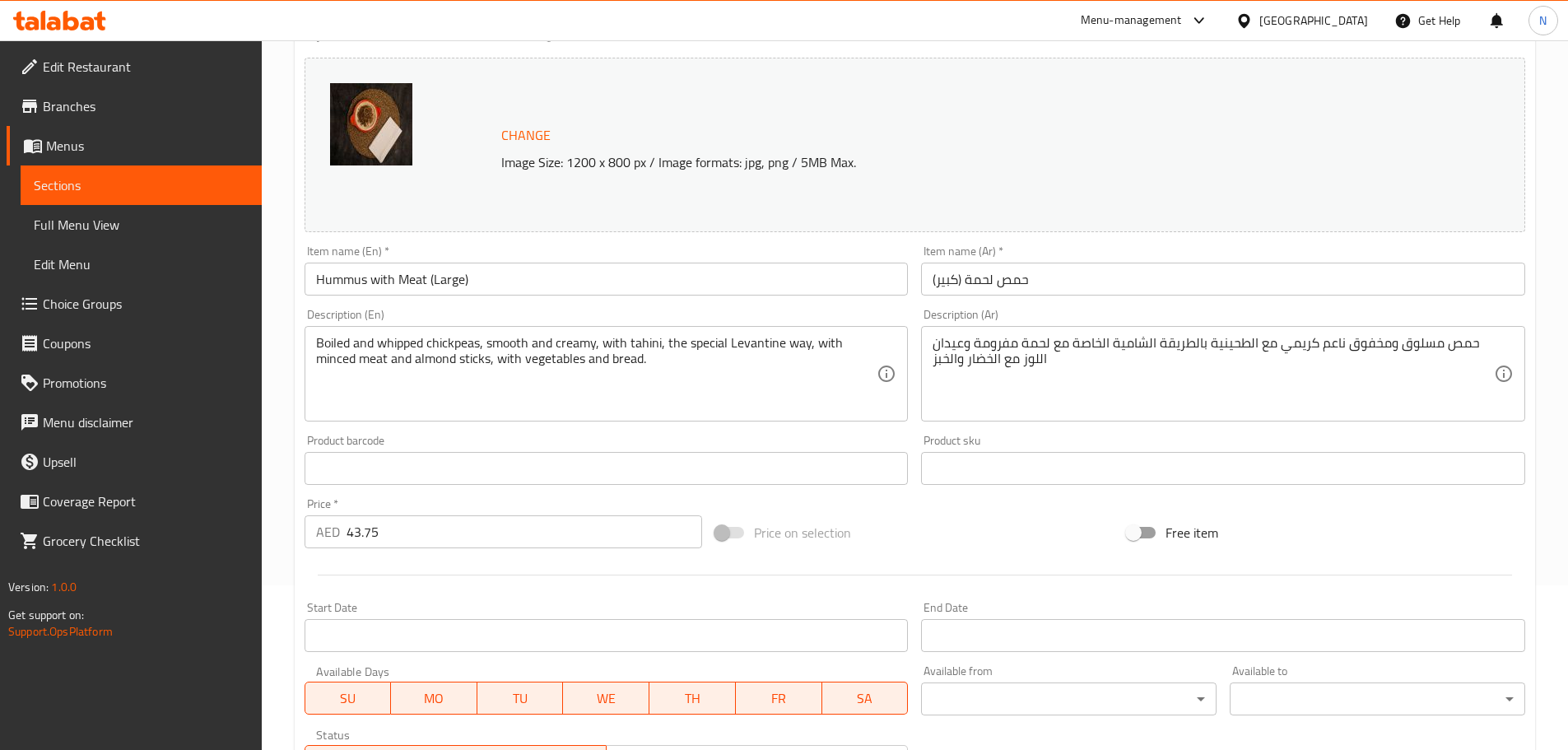
scroll to position [438, 0]
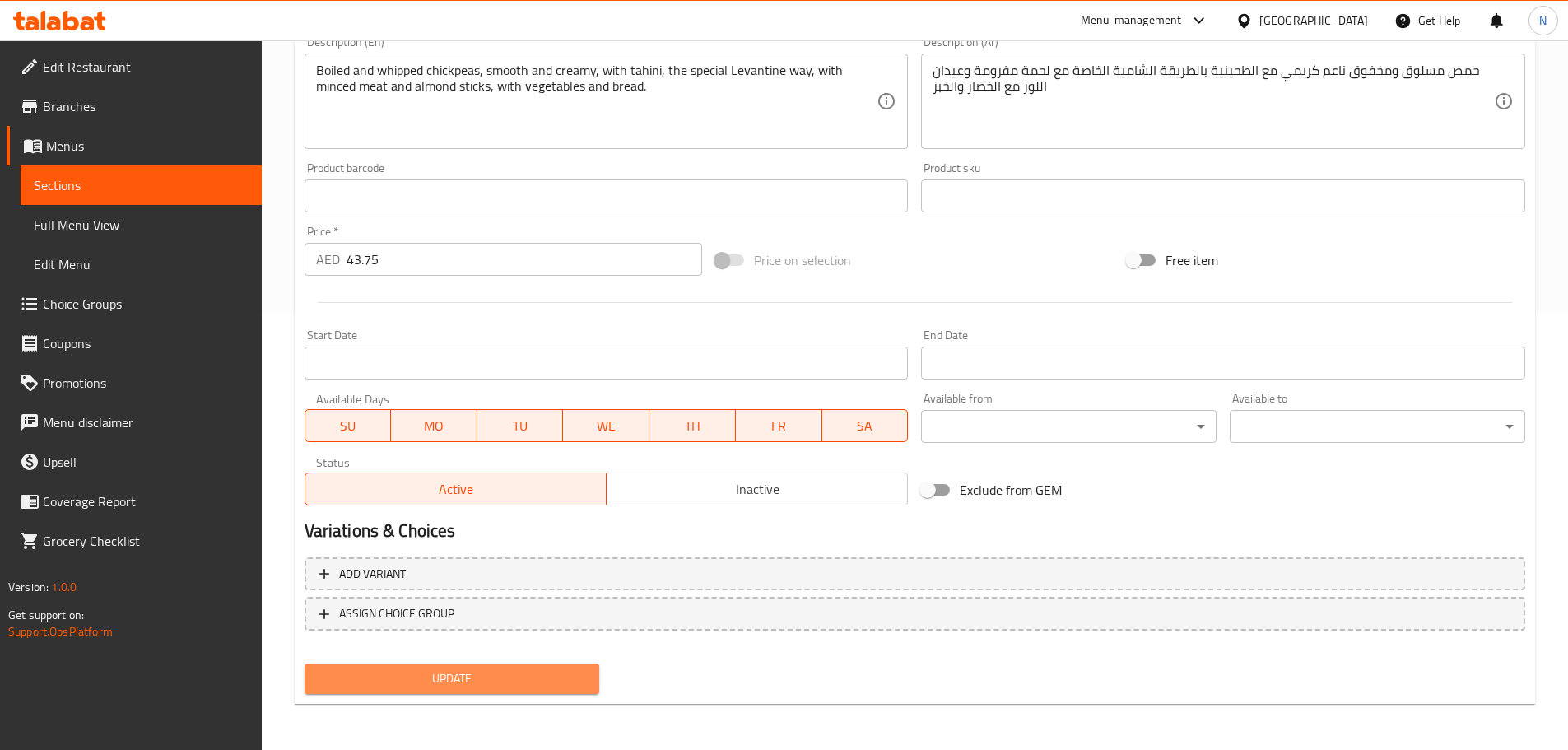
click at [548, 673] on span "Update" at bounding box center [452, 679] width 270 height 21
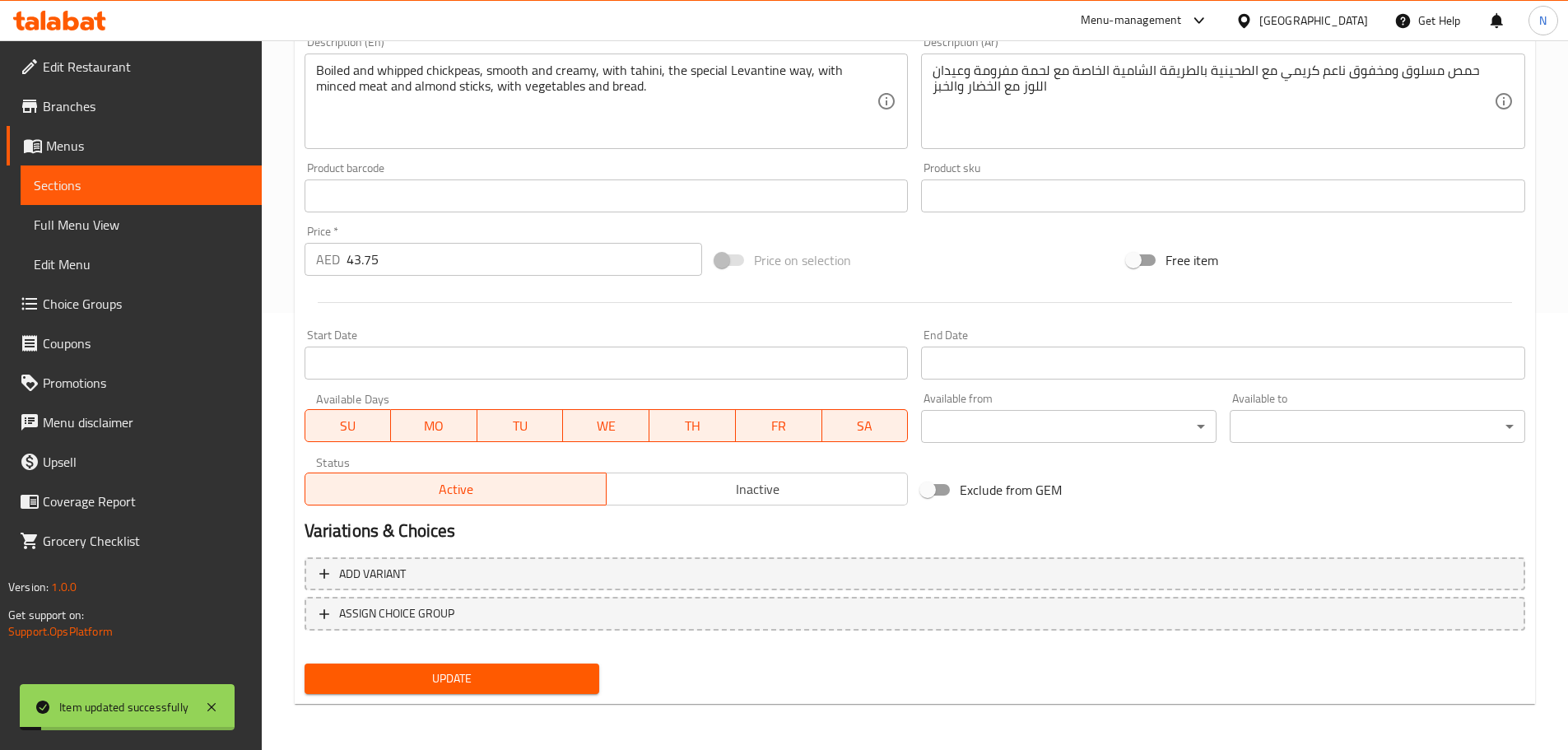
scroll to position [0, 0]
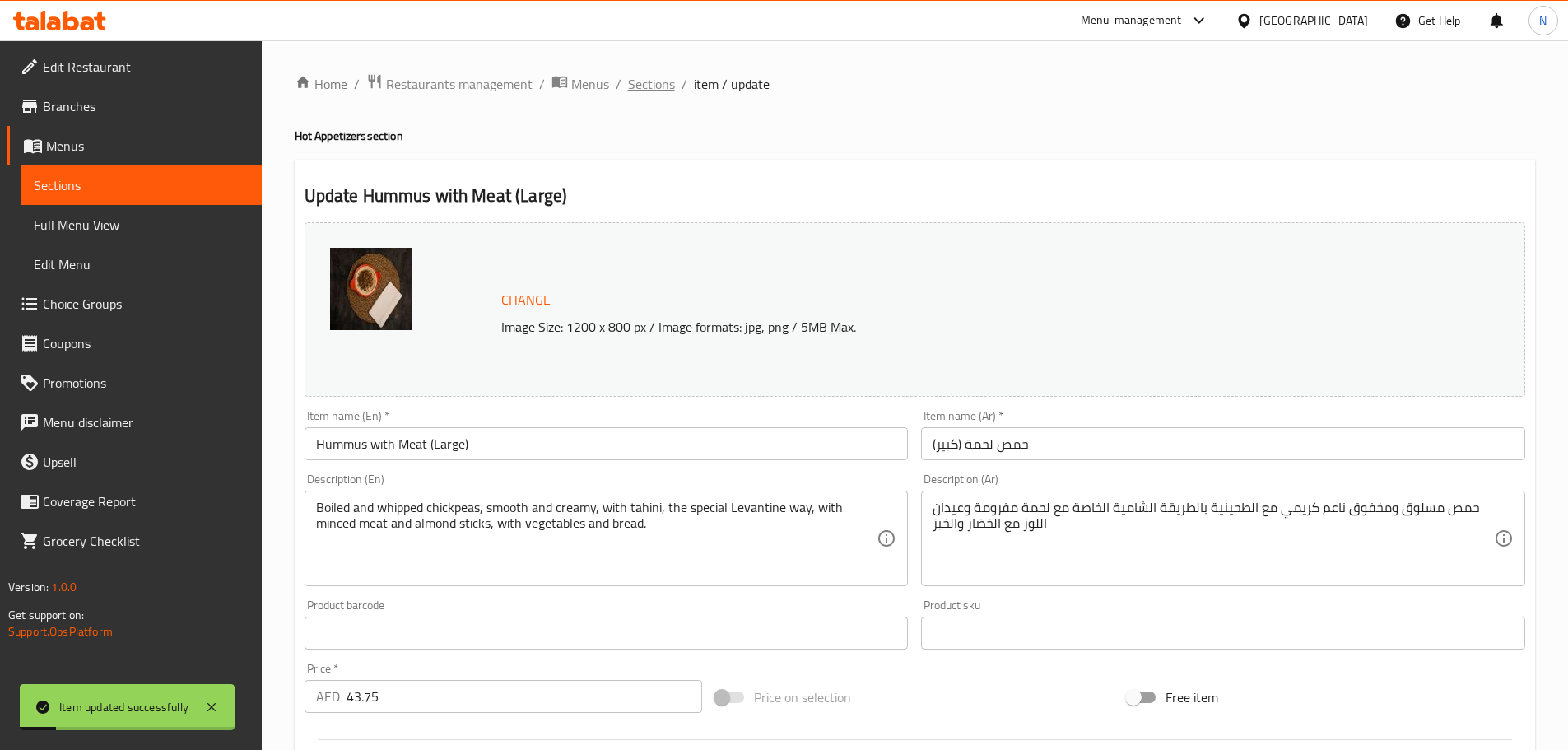
click at [645, 94] on span "Sections" at bounding box center [651, 84] width 47 height 20
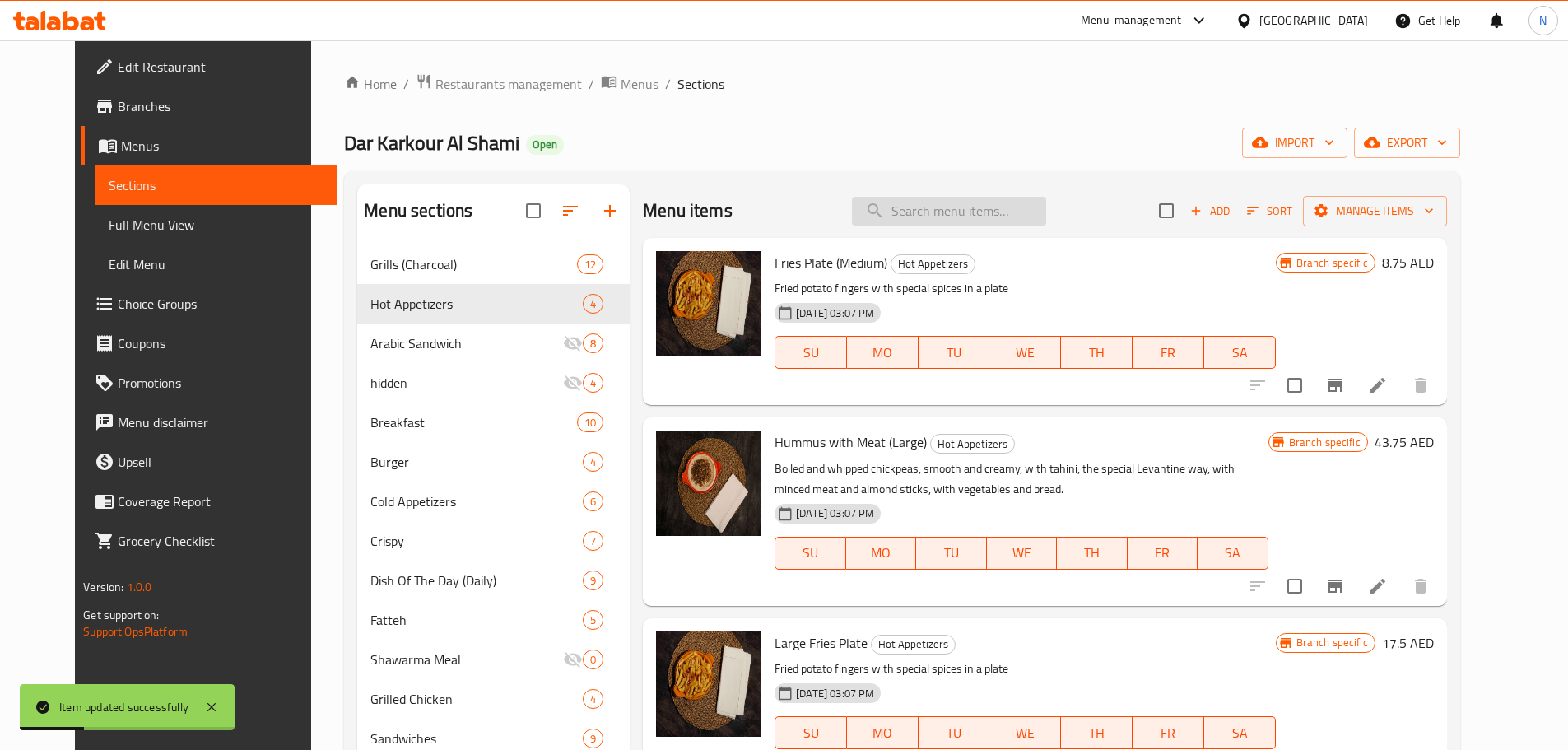
click at [913, 199] on input "search" at bounding box center [949, 211] width 195 height 29
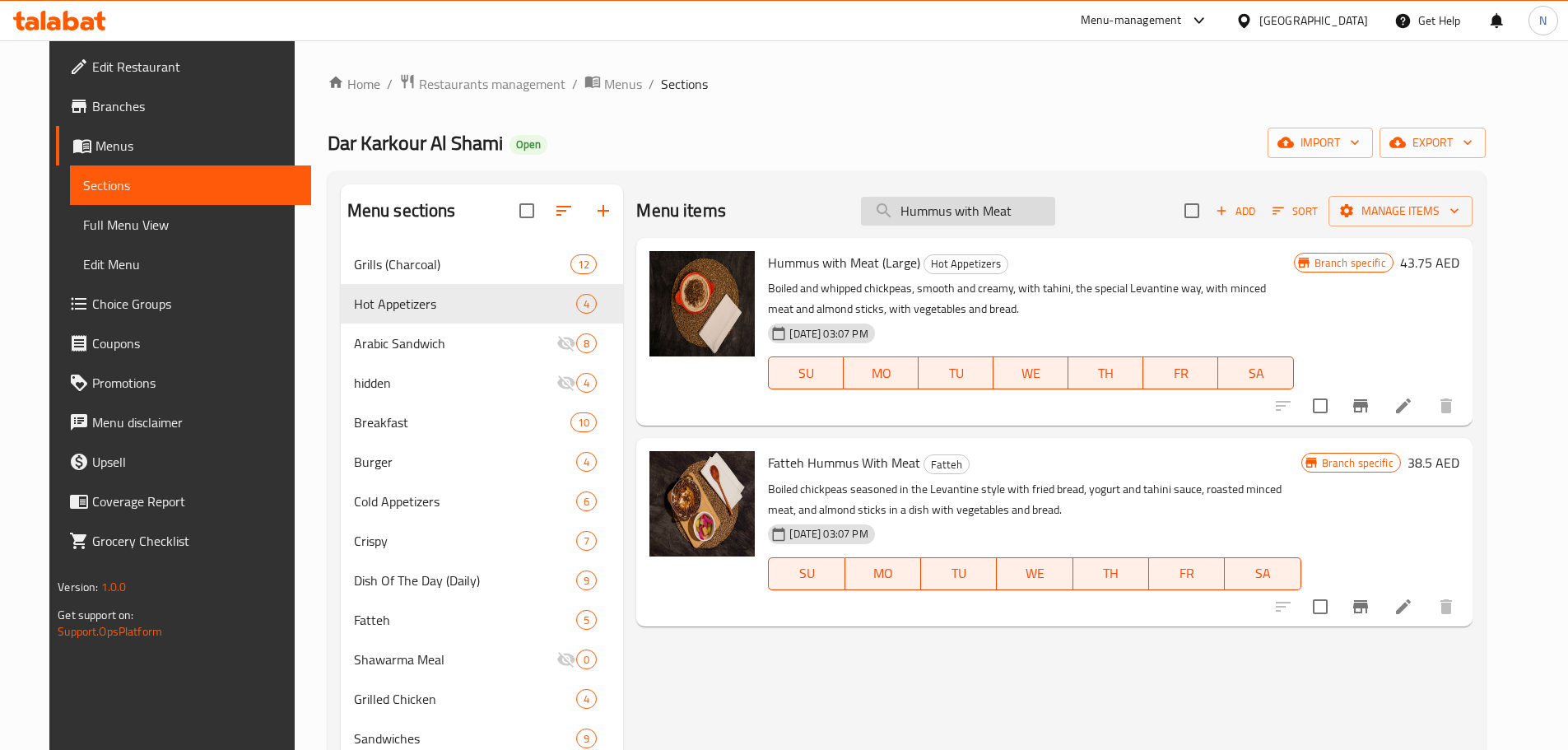
click at [1025, 210] on input "Hummus with Meat" at bounding box center [958, 211] width 195 height 29
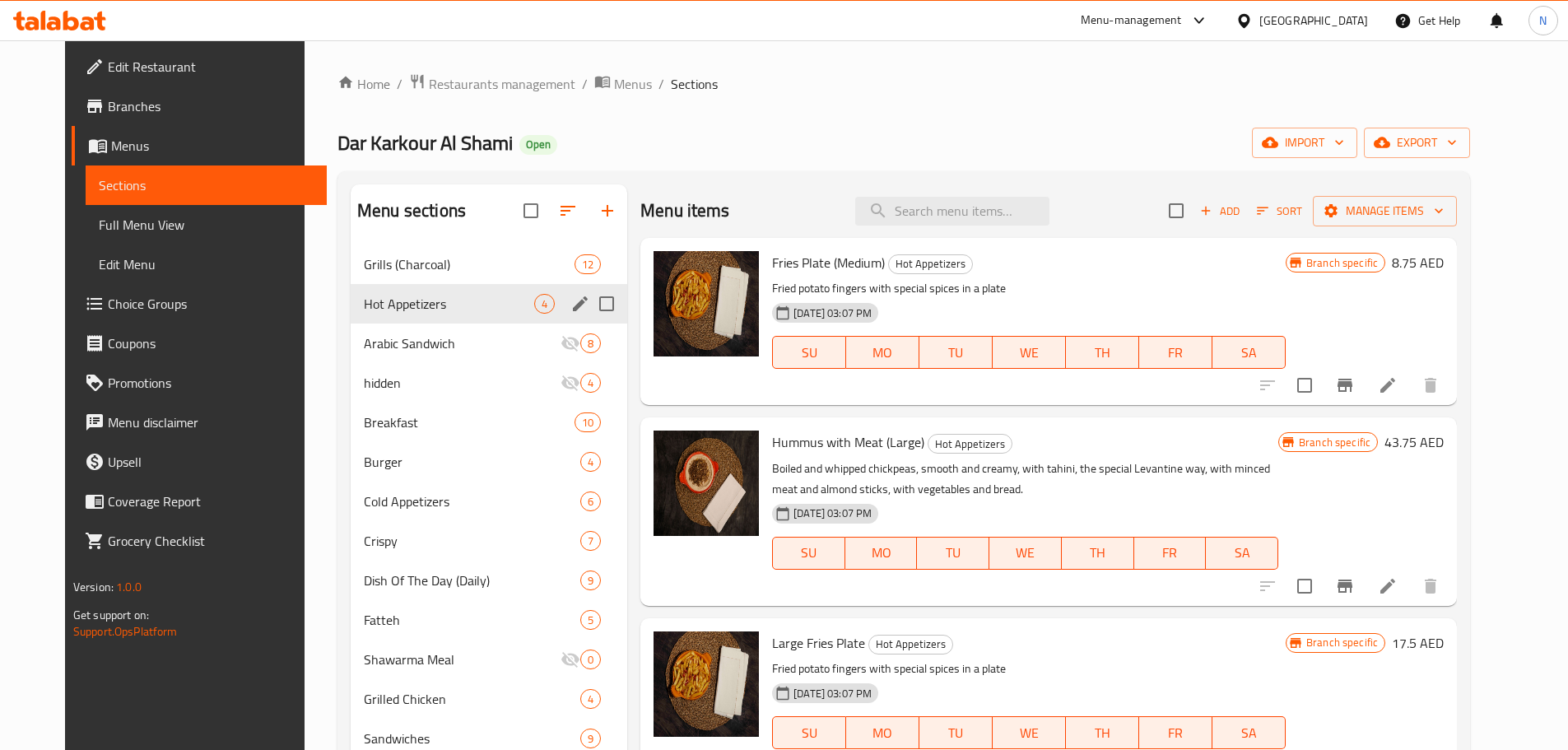
click at [410, 313] on div "Hot Appetizers 4" at bounding box center [489, 304] width 277 height 39
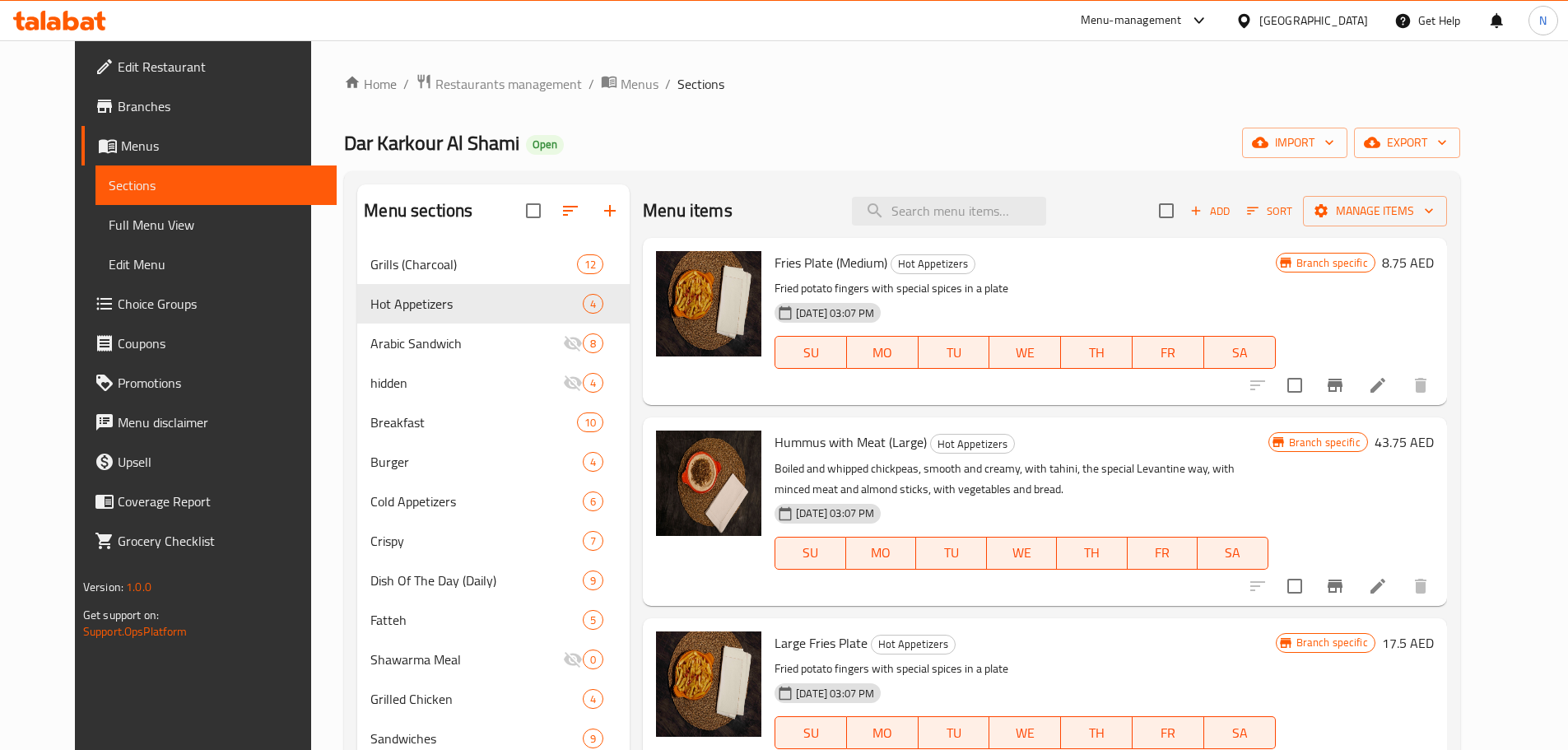
click at [1232, 212] on span "Add" at bounding box center [1210, 211] width 45 height 19
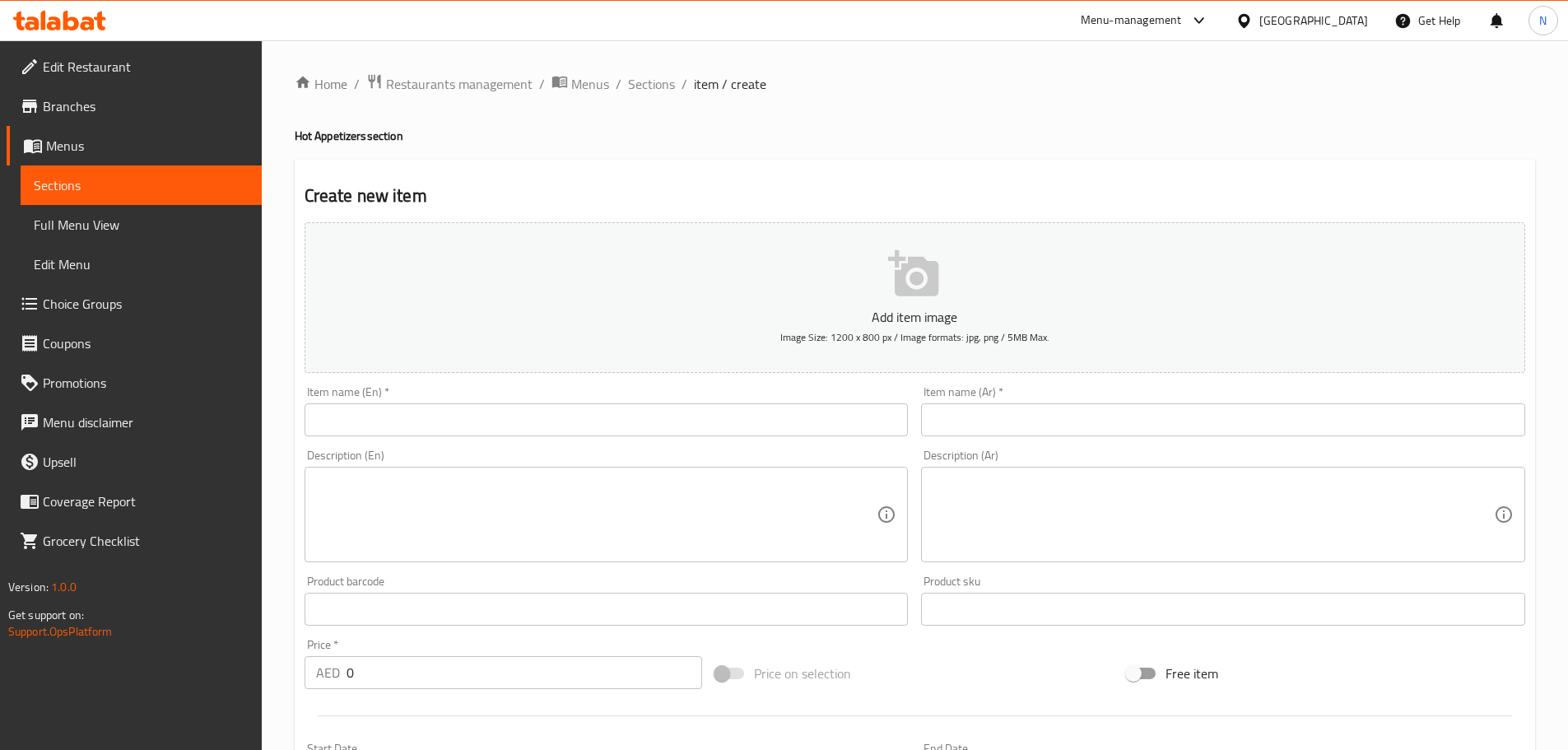
click at [786, 426] on input "text" at bounding box center [606, 420] width 604 height 33
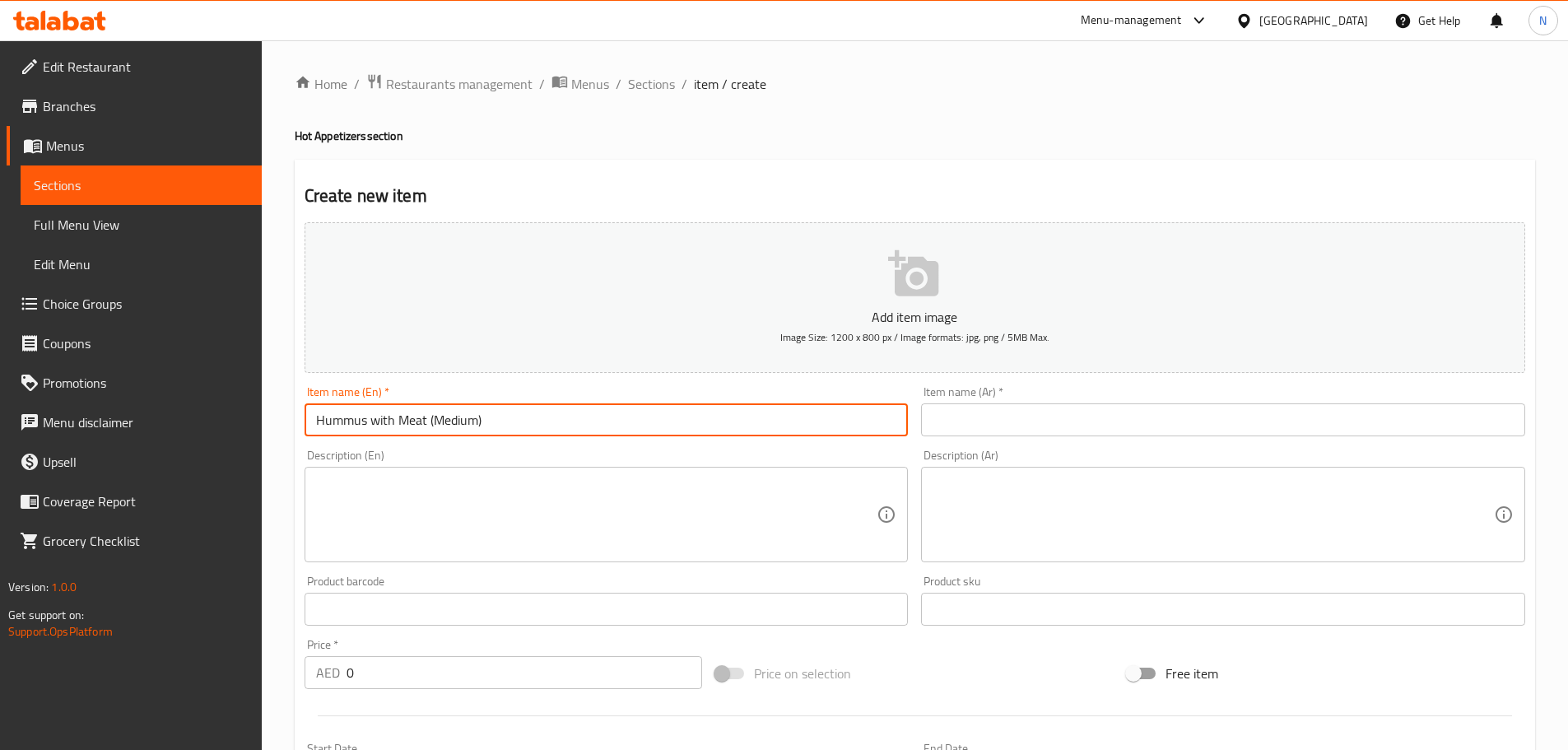
click at [988, 411] on input "text" at bounding box center [1223, 420] width 604 height 33
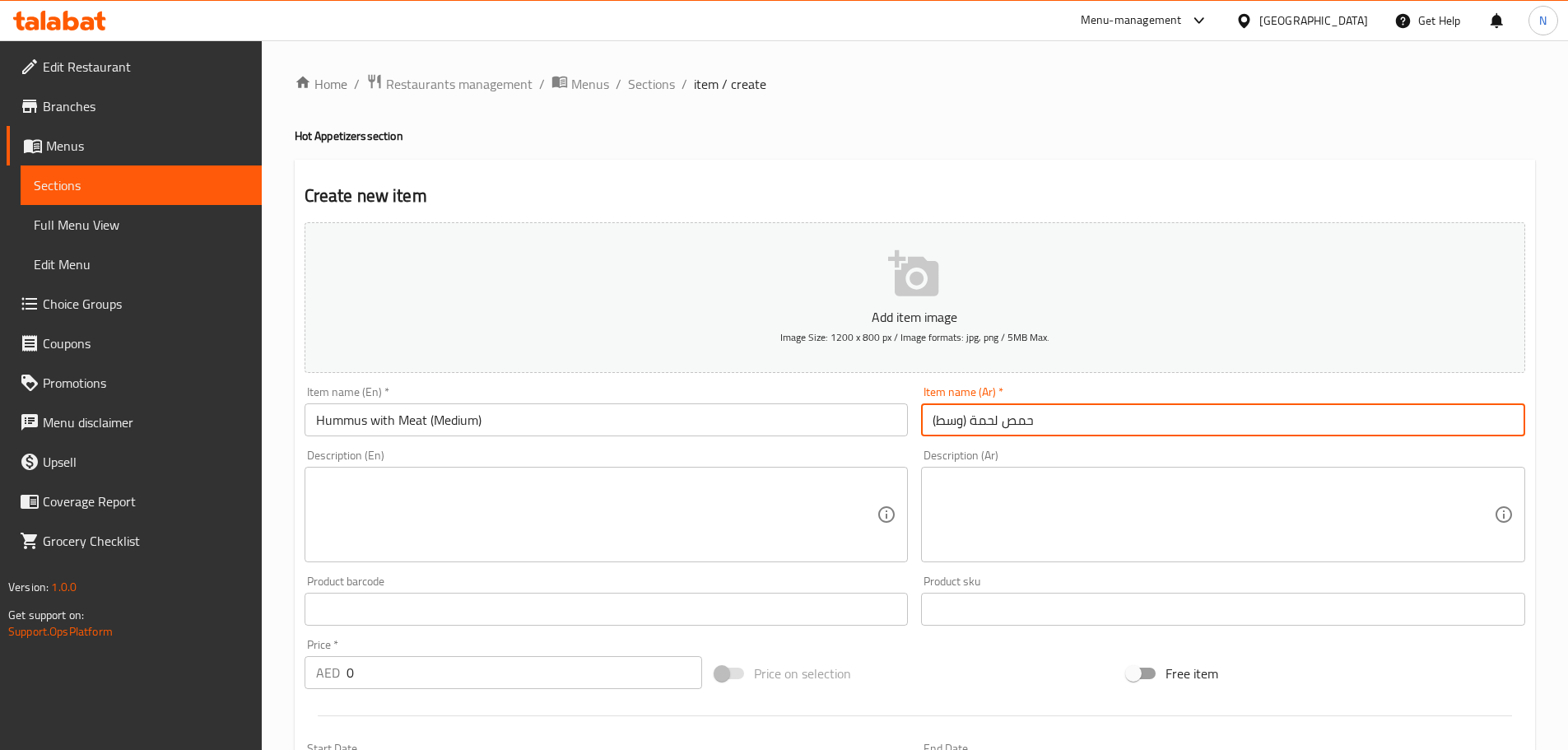
click at [983, 518] on textarea at bounding box center [1213, 515] width 561 height 79
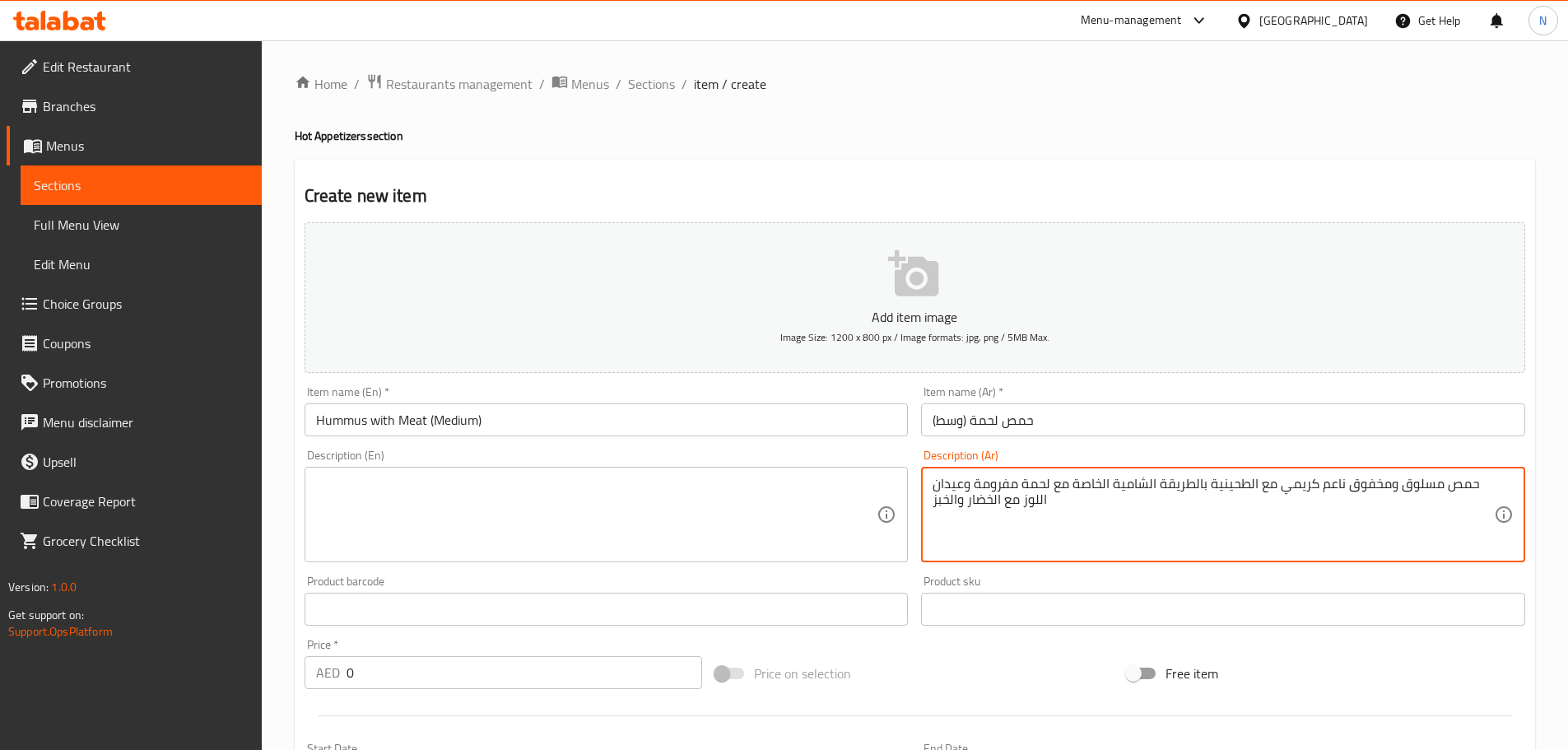
click at [498, 483] on textarea at bounding box center [596, 515] width 561 height 79
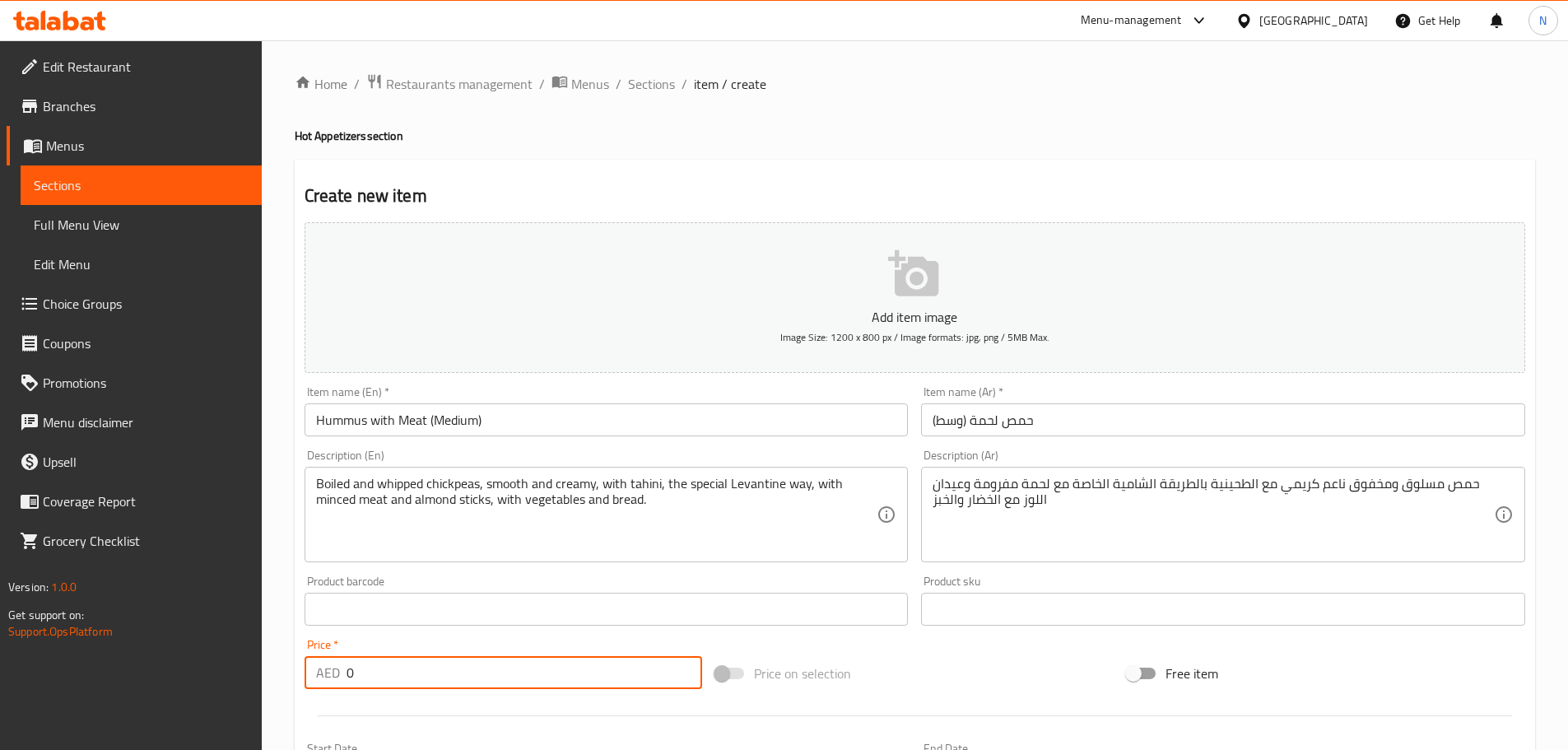
drag, startPoint x: 344, startPoint y: 684, endPoint x: 335, endPoint y: 685, distance: 9.1
click at [335, 685] on div "AED 0 Price *" at bounding box center [503, 672] width 398 height 33
click at [956, 648] on div "Add item image Image Size: 1200 x 800 px / Image formats: jpg, png / 5MB Max. I…" at bounding box center [915, 571] width 1233 height 710
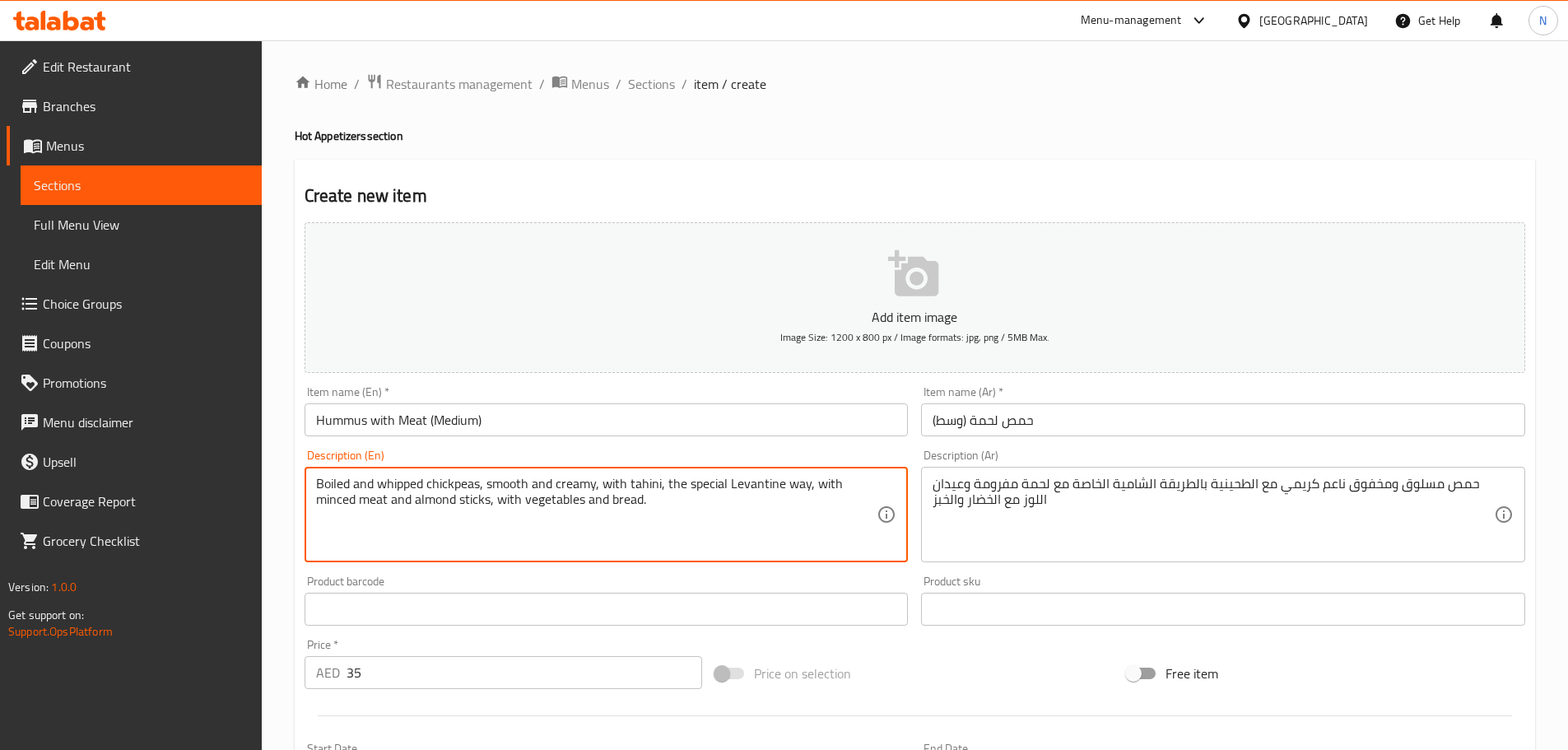
click at [776, 483] on textarea "Boiled and whipped chickpeas, smooth and creamy, with tahini, the special Levan…" at bounding box center [596, 515] width 561 height 79
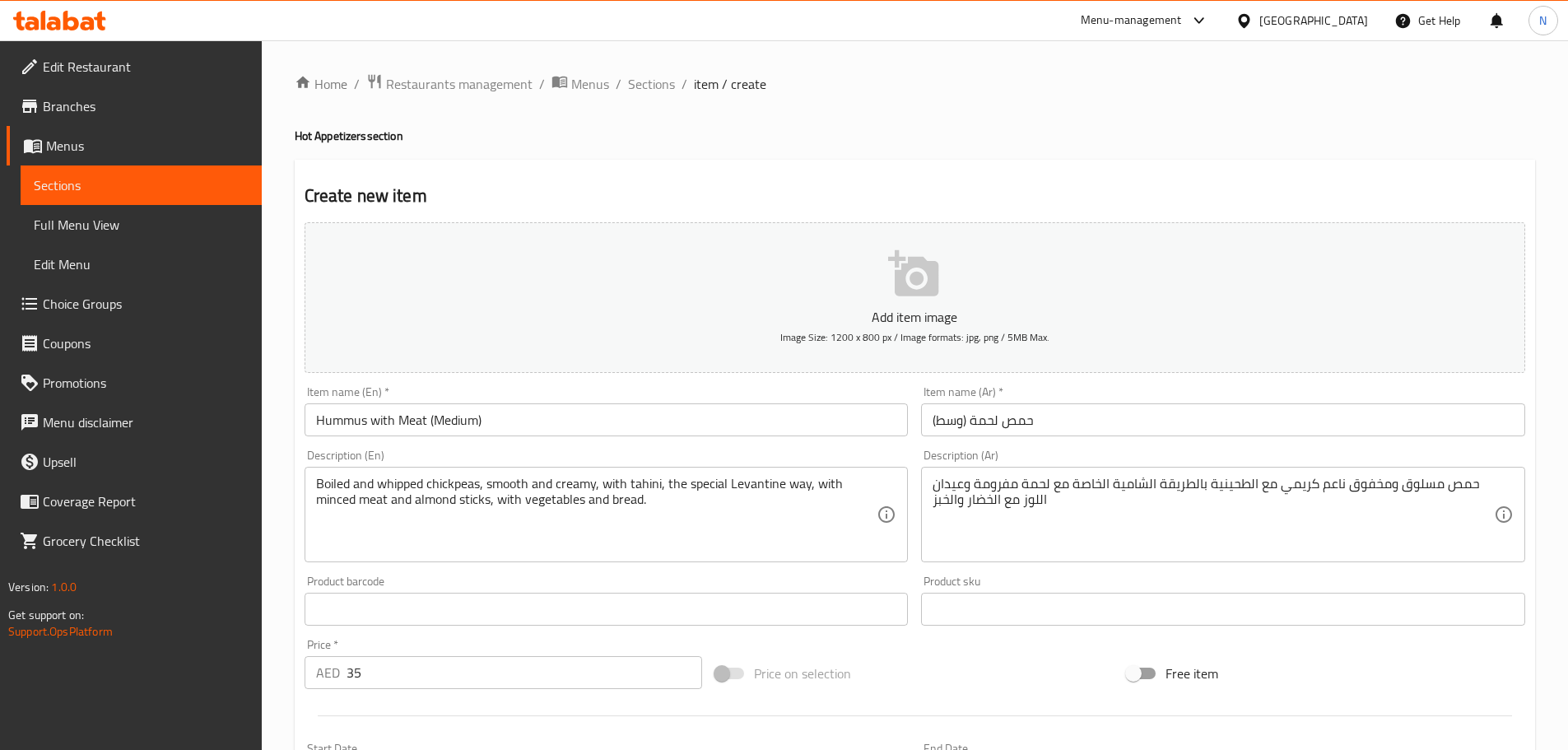
click at [890, 662] on div "Price on selection" at bounding box center [914, 673] width 411 height 45
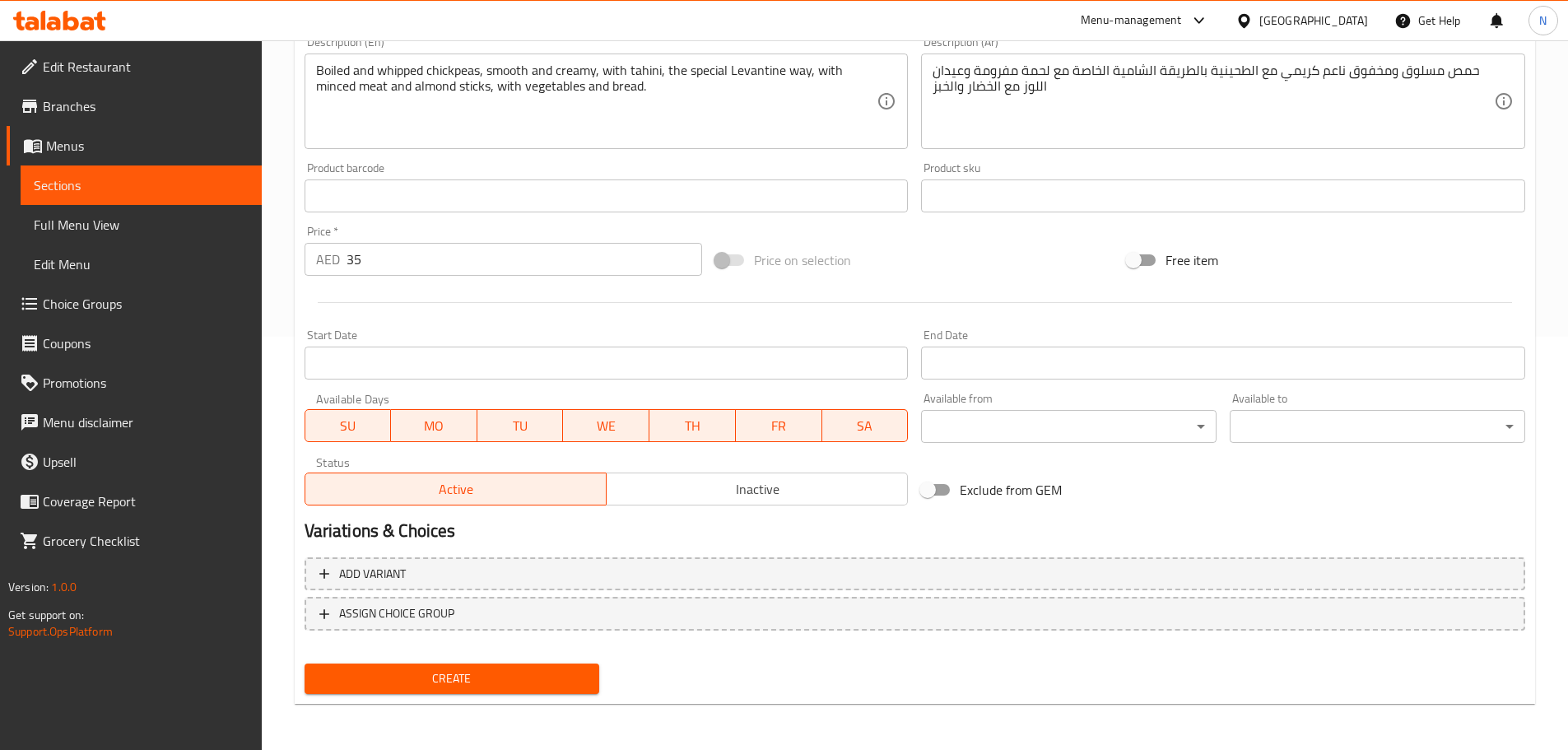
click at [525, 697] on div "Create" at bounding box center [452, 679] width 309 height 44
drag, startPoint x: 524, startPoint y: 683, endPoint x: 539, endPoint y: 688, distance: 15.8
click at [524, 682] on span "Create" at bounding box center [452, 679] width 270 height 21
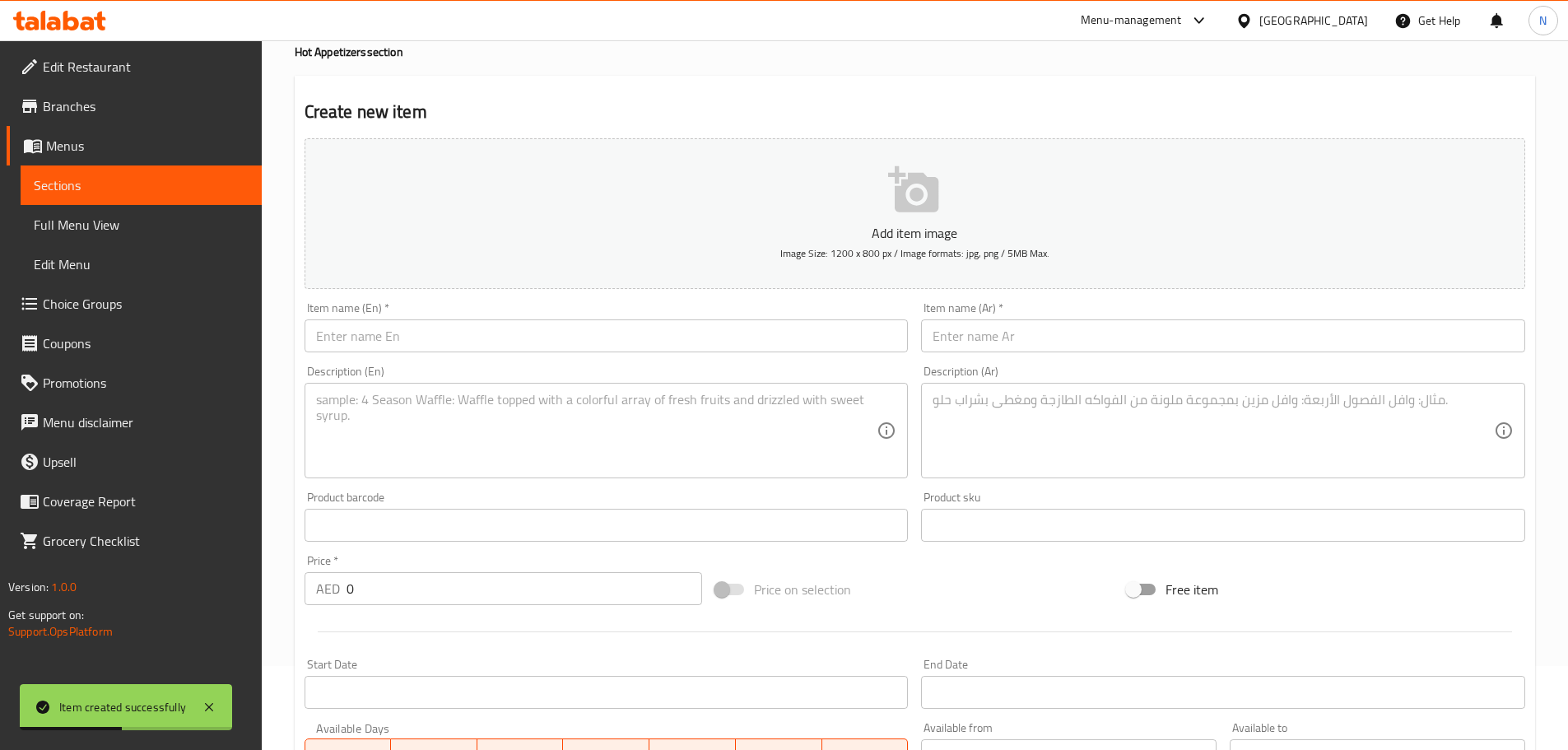
scroll to position [0, 0]
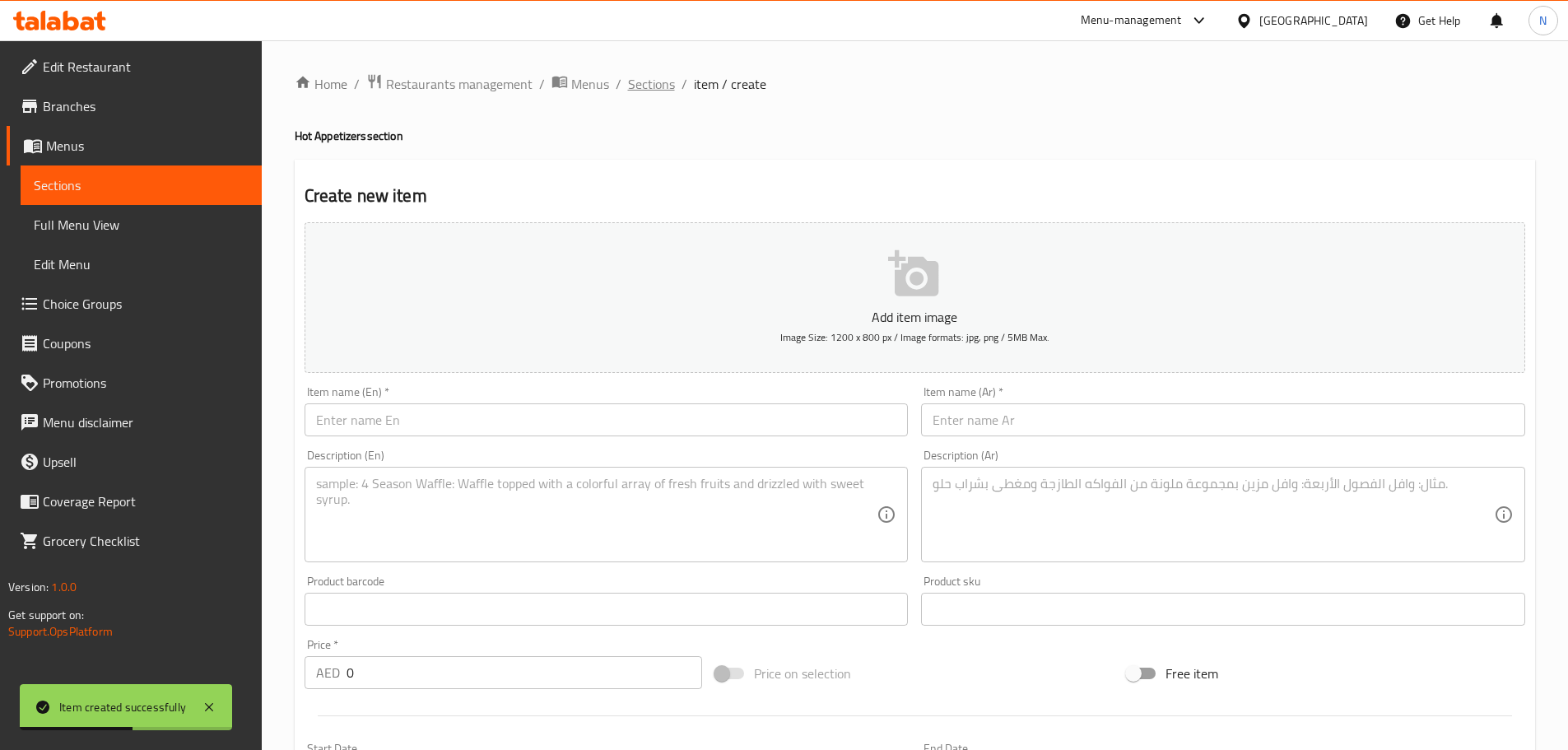
click at [651, 94] on span "Sections" at bounding box center [651, 84] width 47 height 20
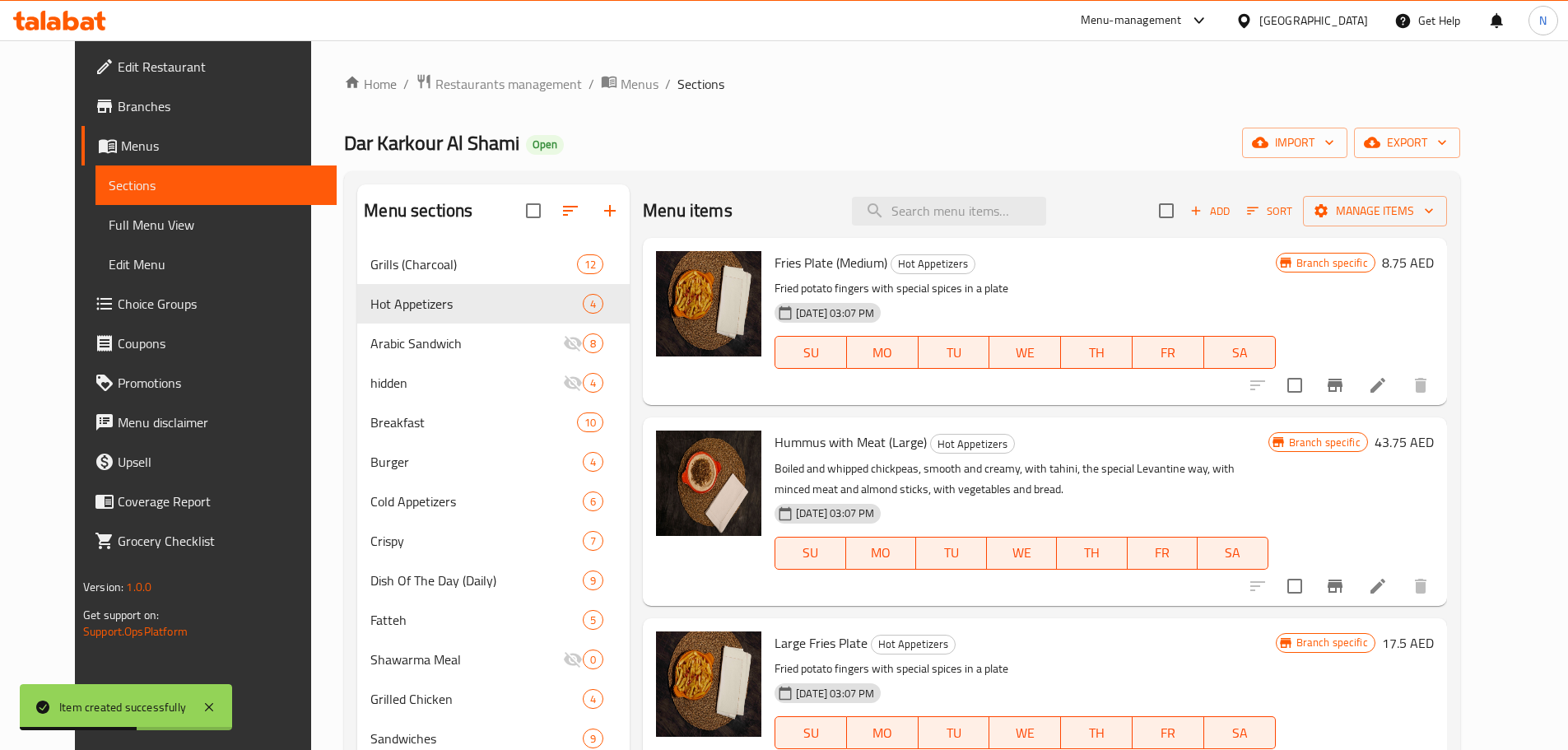
click at [677, 90] on span "Sections" at bounding box center [701, 84] width 47 height 20
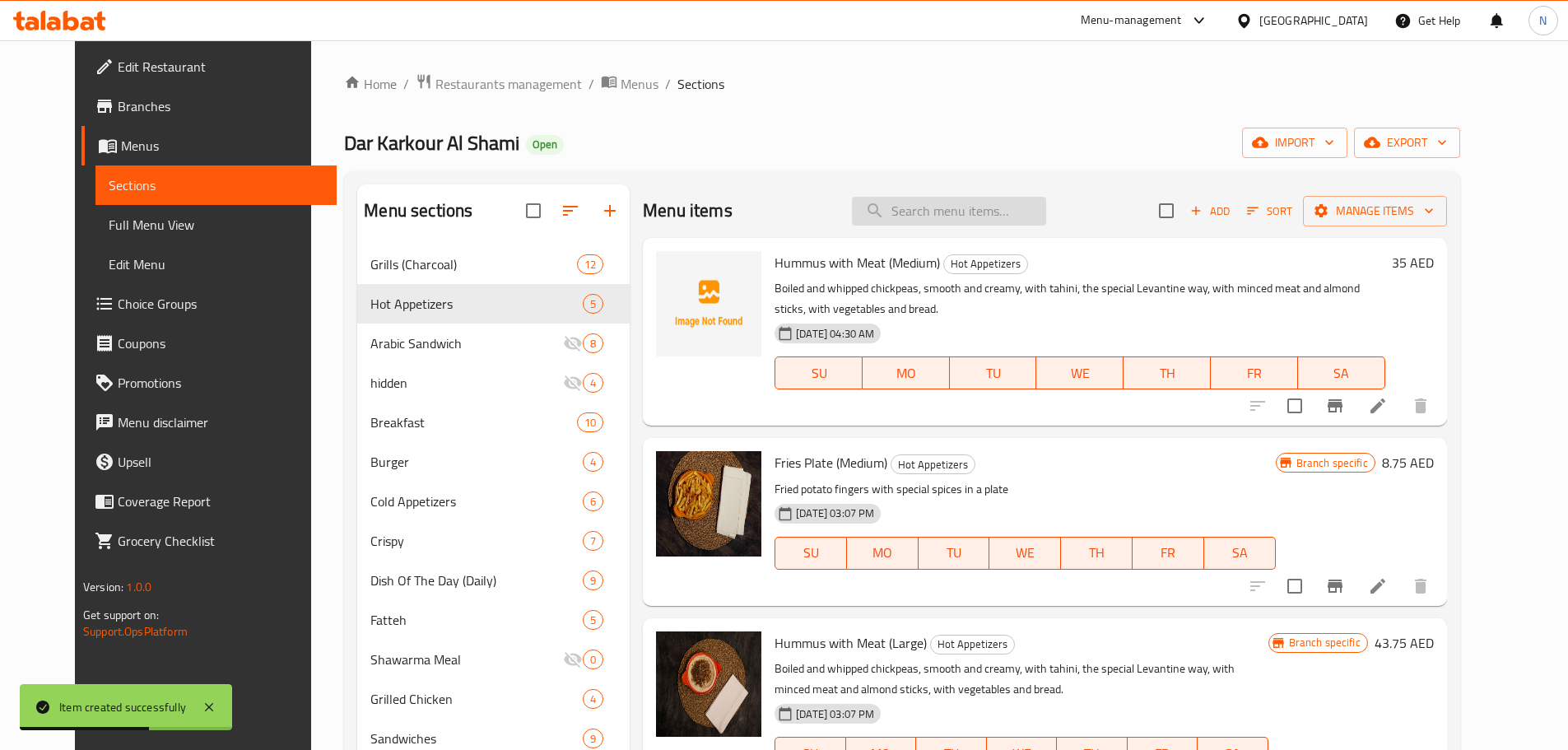
click at [1032, 223] on input "search" at bounding box center [949, 211] width 195 height 29
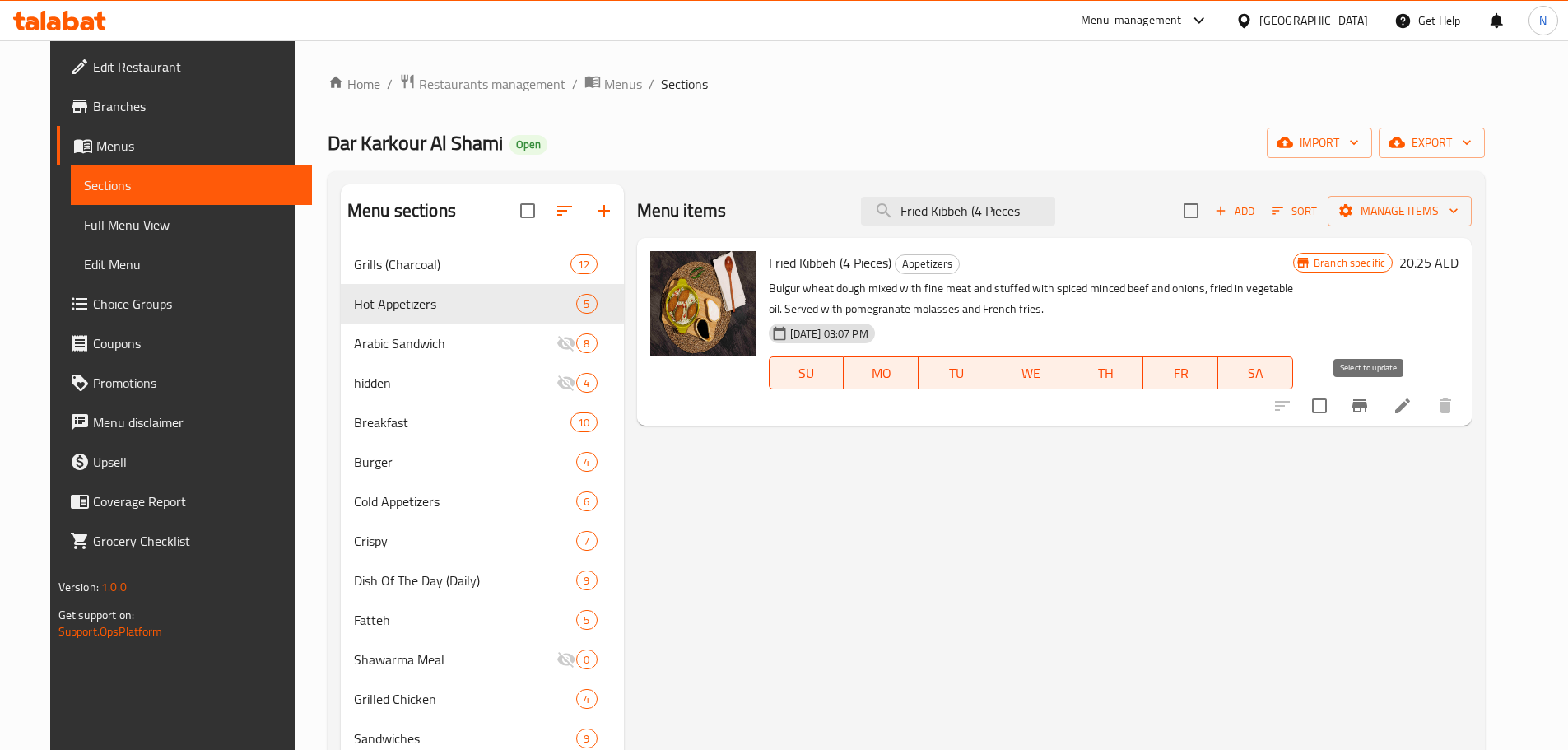
click at [1337, 408] on input "checkbox" at bounding box center [1319, 405] width 35 height 35
click at [1417, 216] on span "Manage items" at bounding box center [1399, 211] width 118 height 21
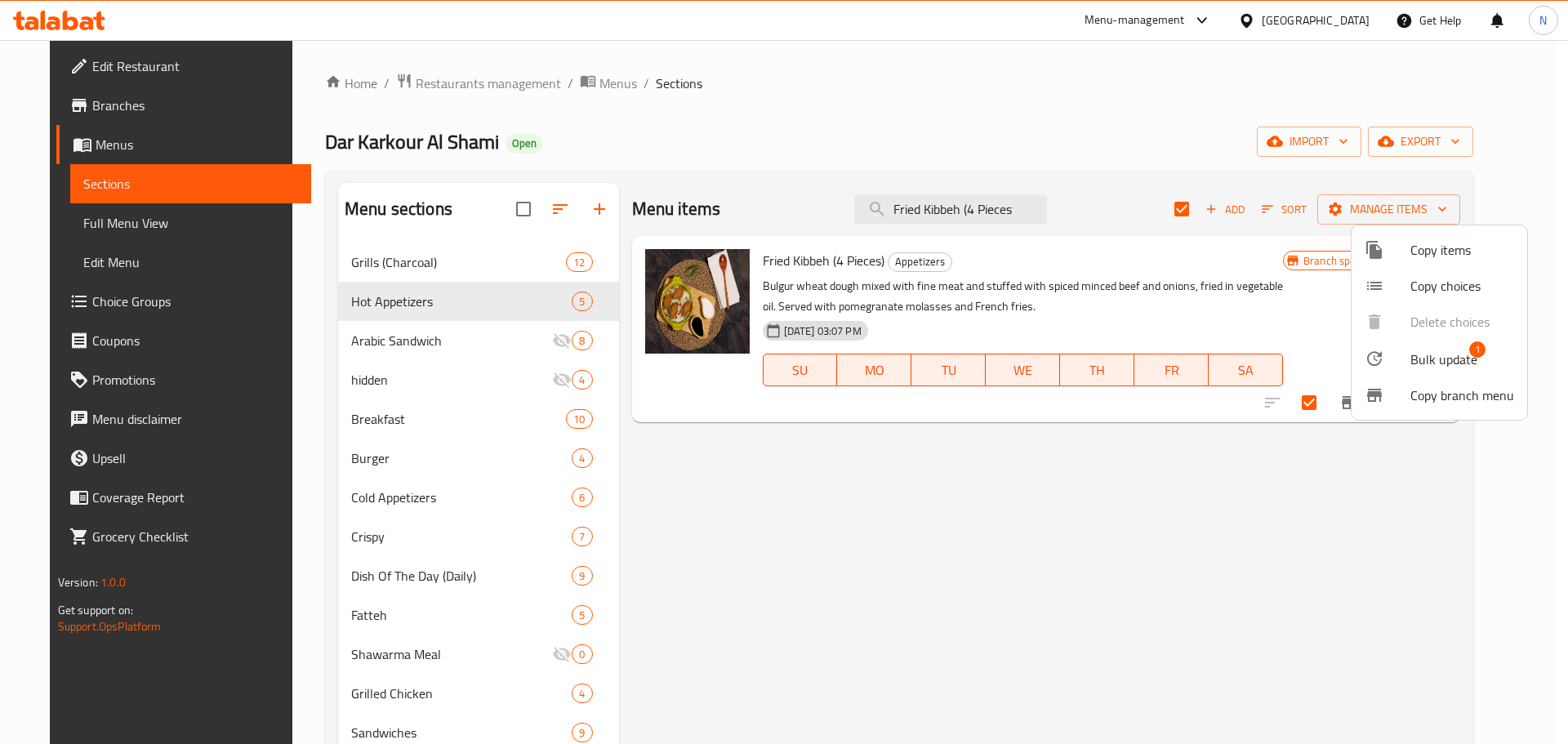
click at [1422, 355] on span "Bulk update" at bounding box center [1444, 360] width 67 height 19
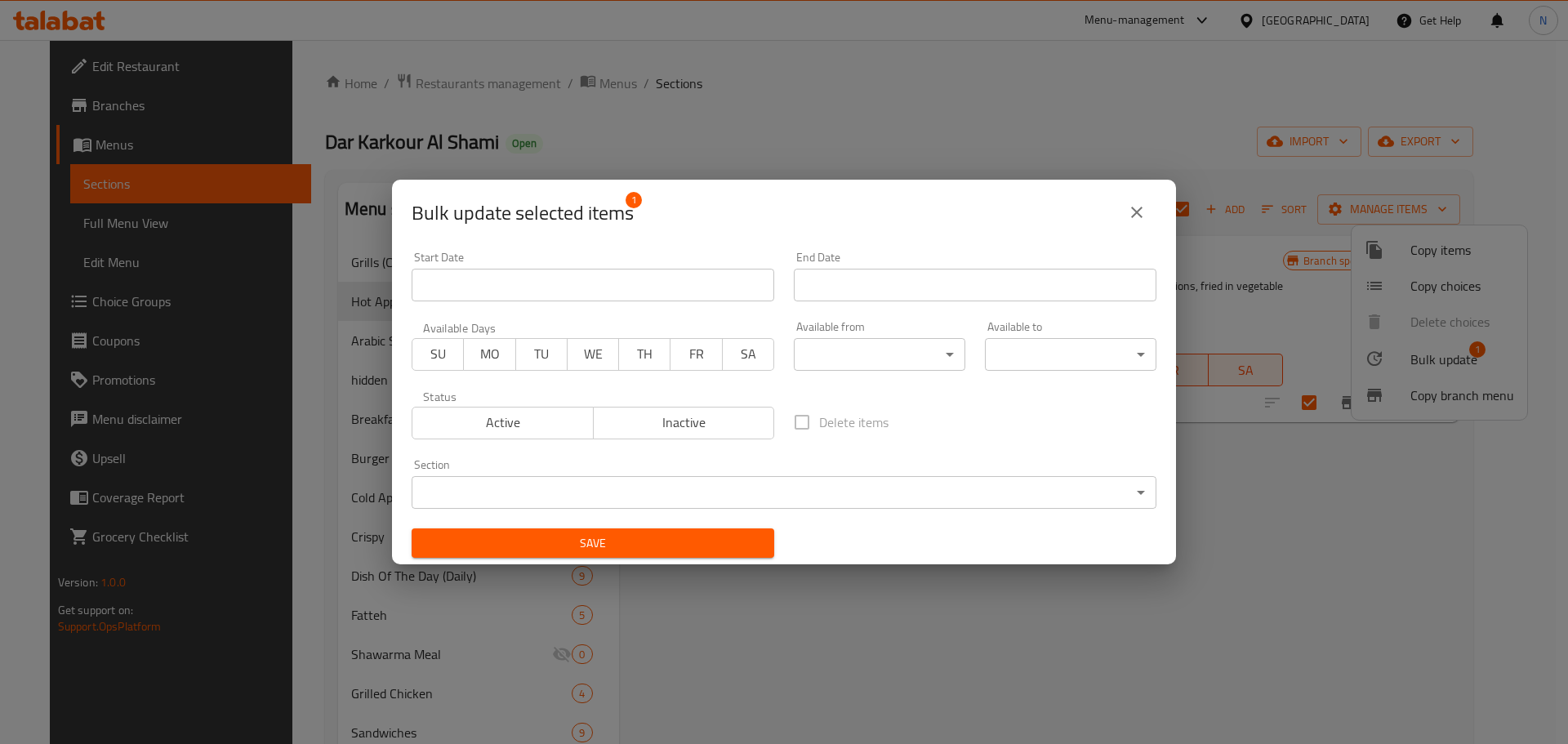
click at [648, 485] on body "​ Menu-management United Arab Emirates Get Help N Edit Restaurant Branches Menu…" at bounding box center [784, 391] width 1568 height 704
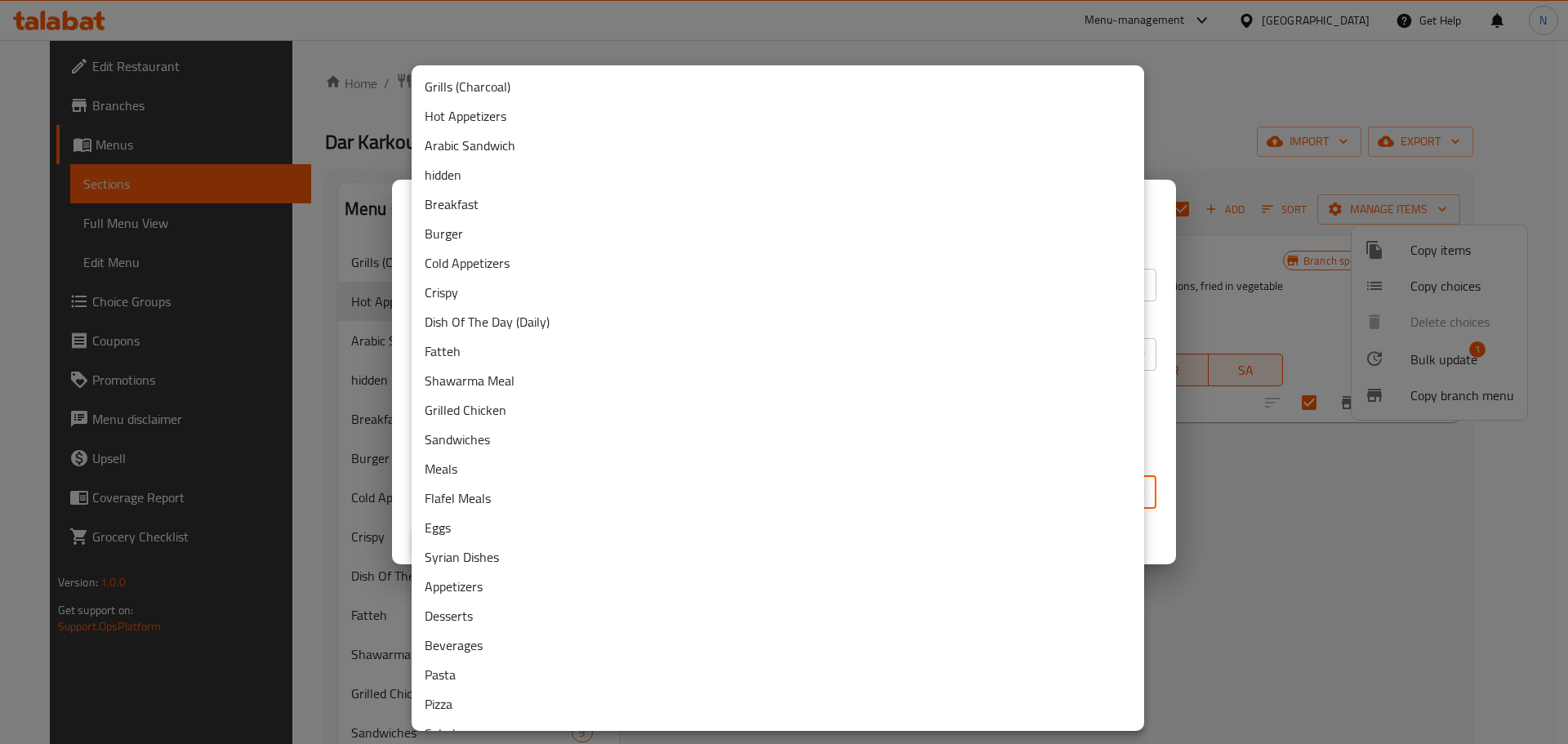
click at [484, 120] on li "Hot Appetizers" at bounding box center [777, 115] width 732 height 29
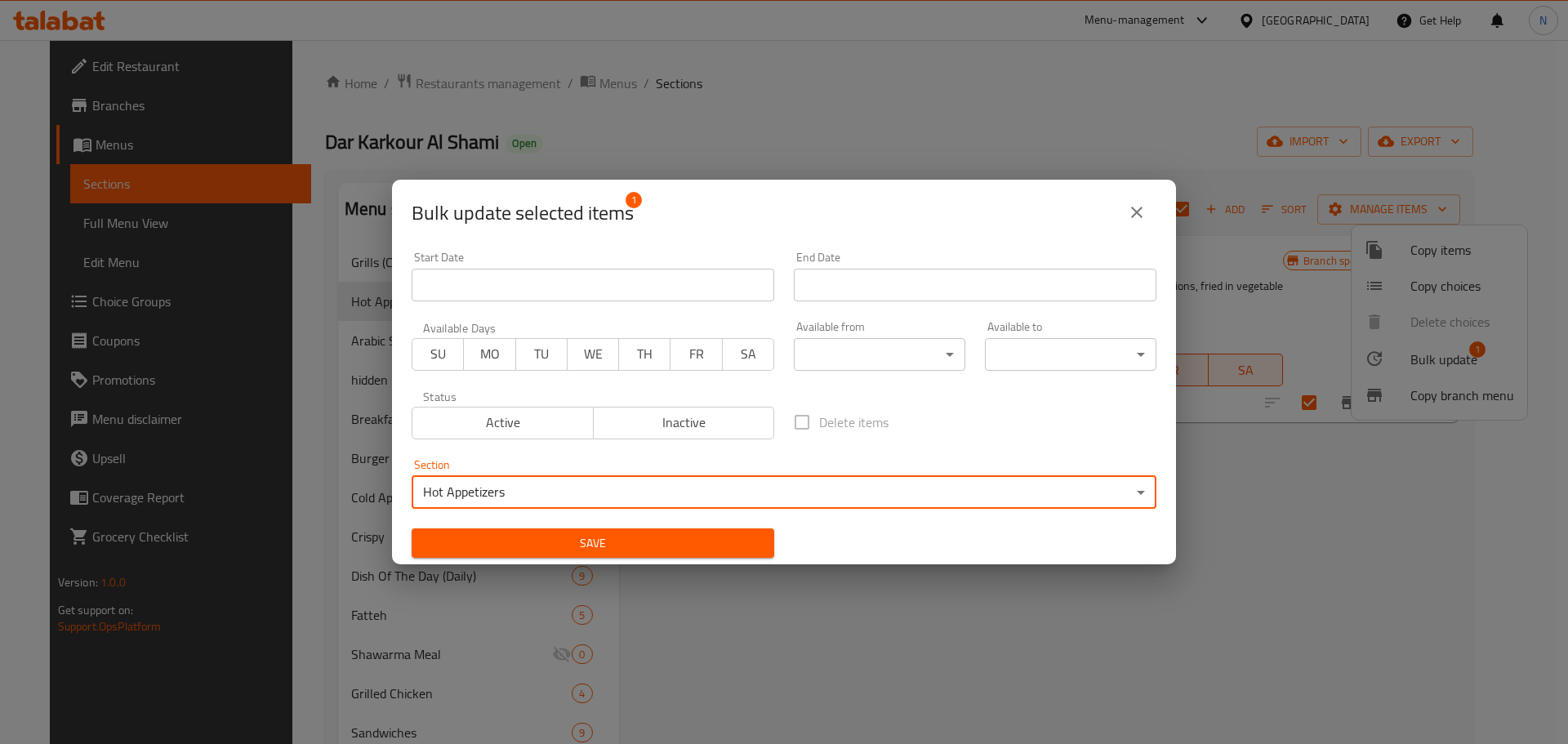
click at [729, 541] on span "Save" at bounding box center [593, 543] width 336 height 20
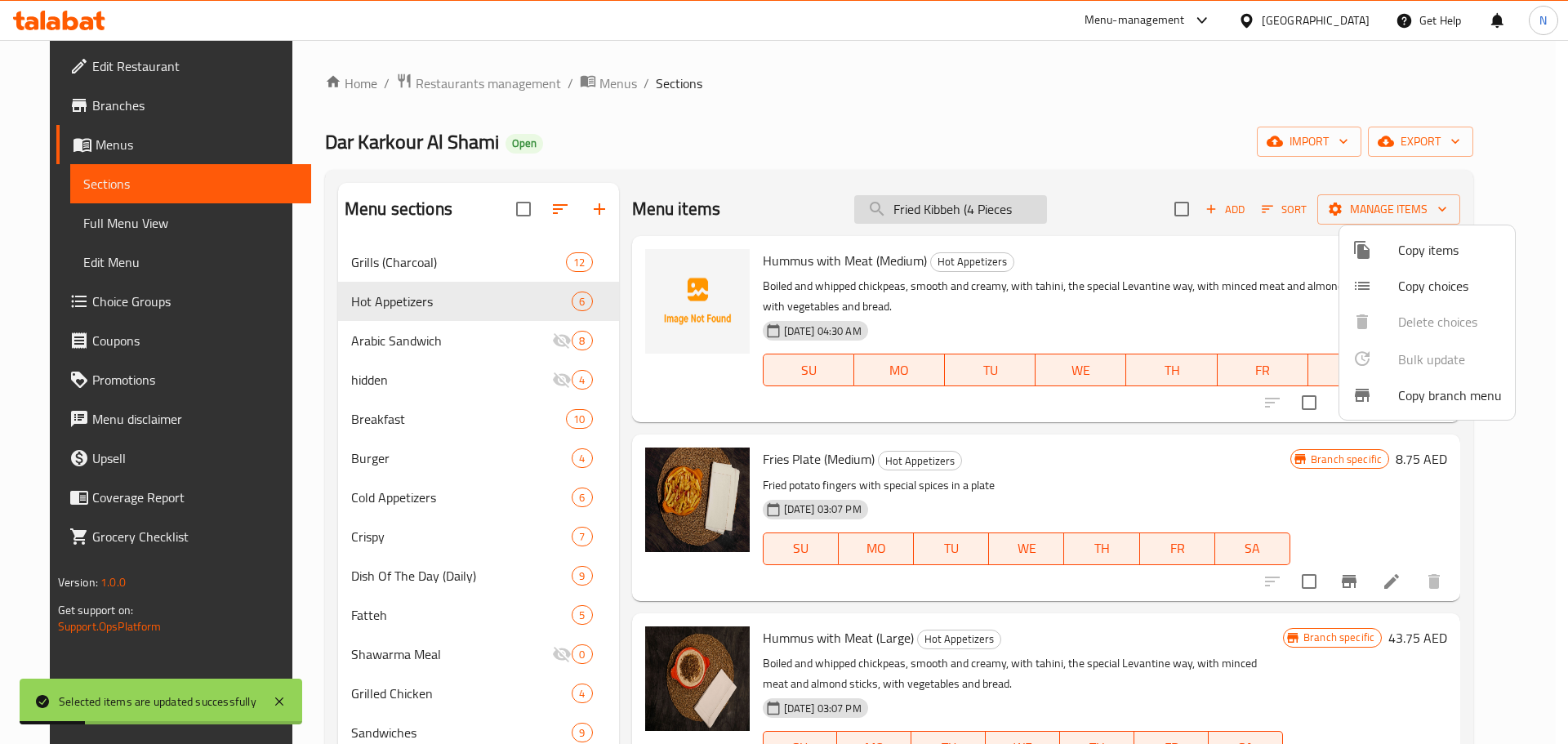
click at [1027, 205] on div at bounding box center [784, 372] width 1568 height 744
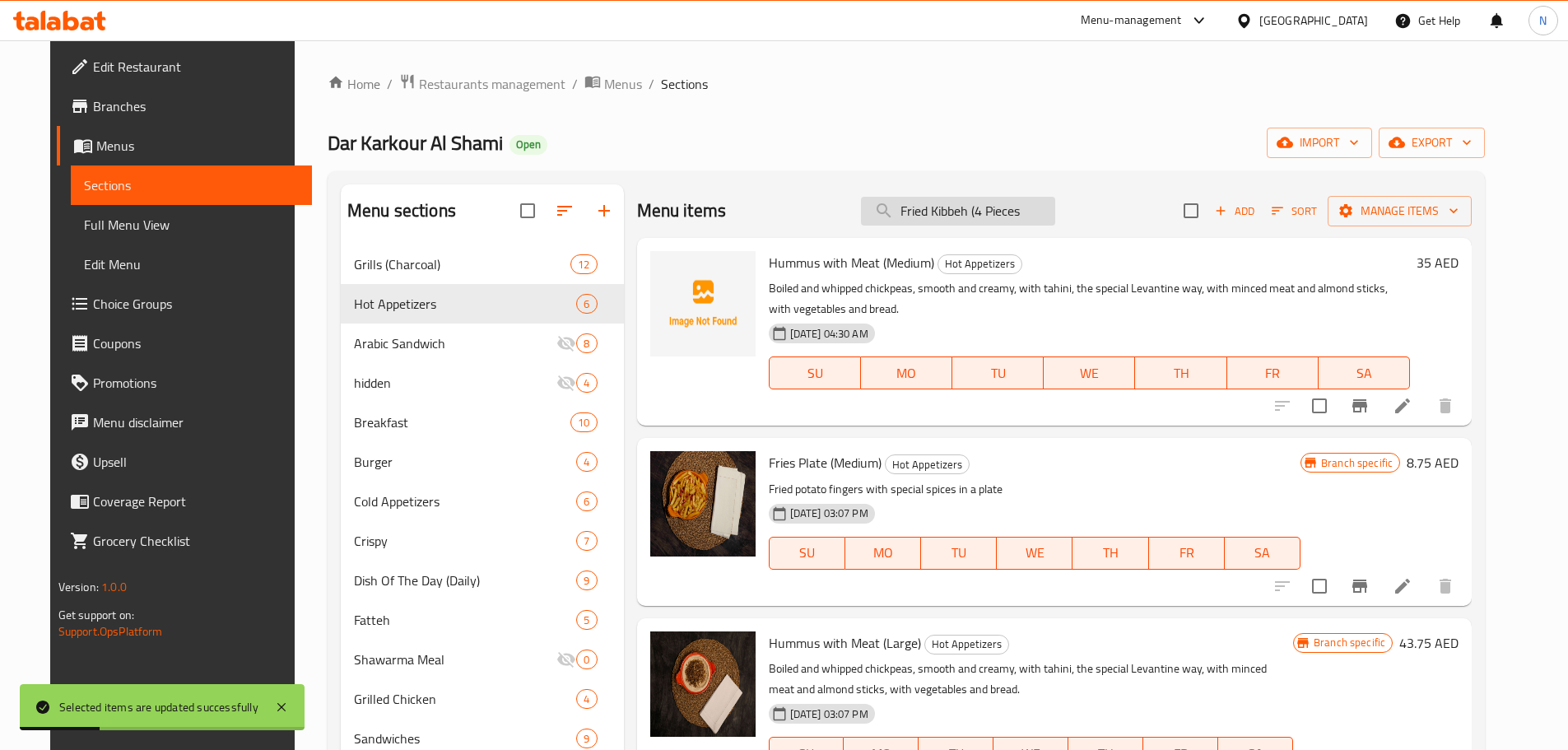
click at [1327, 196] on button "Manage items" at bounding box center [1398, 211] width 144 height 30
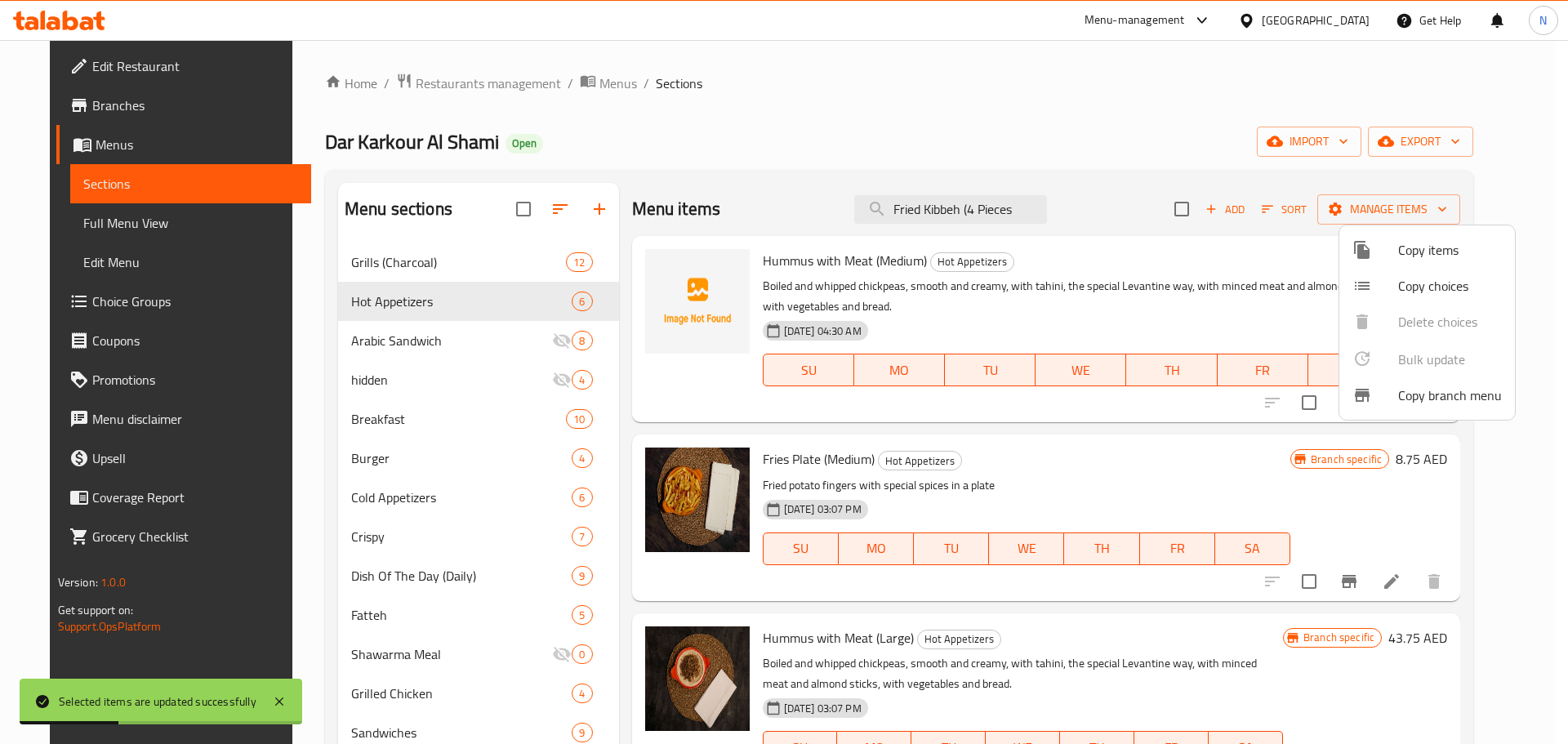
click at [1026, 209] on div at bounding box center [784, 372] width 1568 height 744
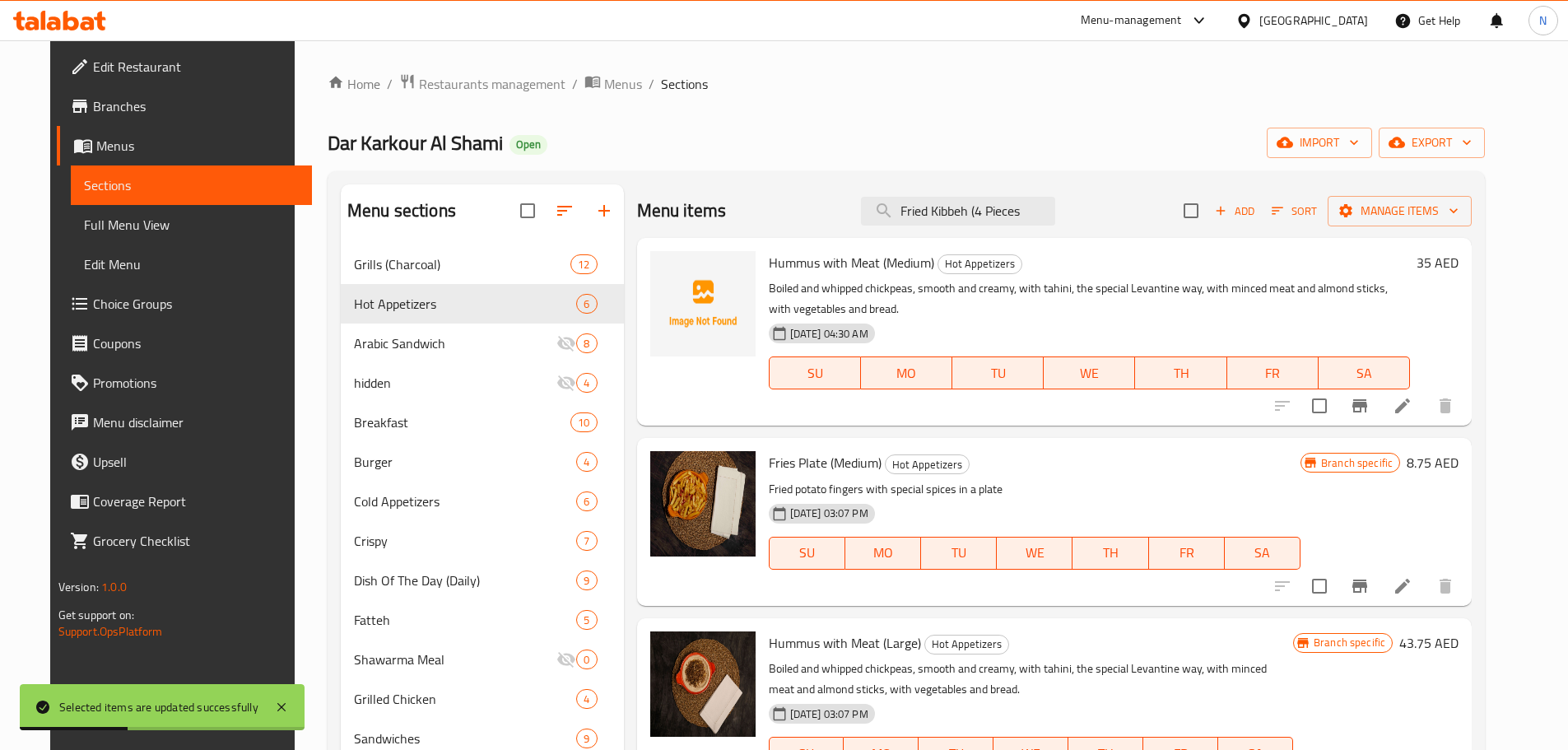
click at [1034, 211] on input "Fried Kibbeh (4 Pieces" at bounding box center [958, 211] width 195 height 29
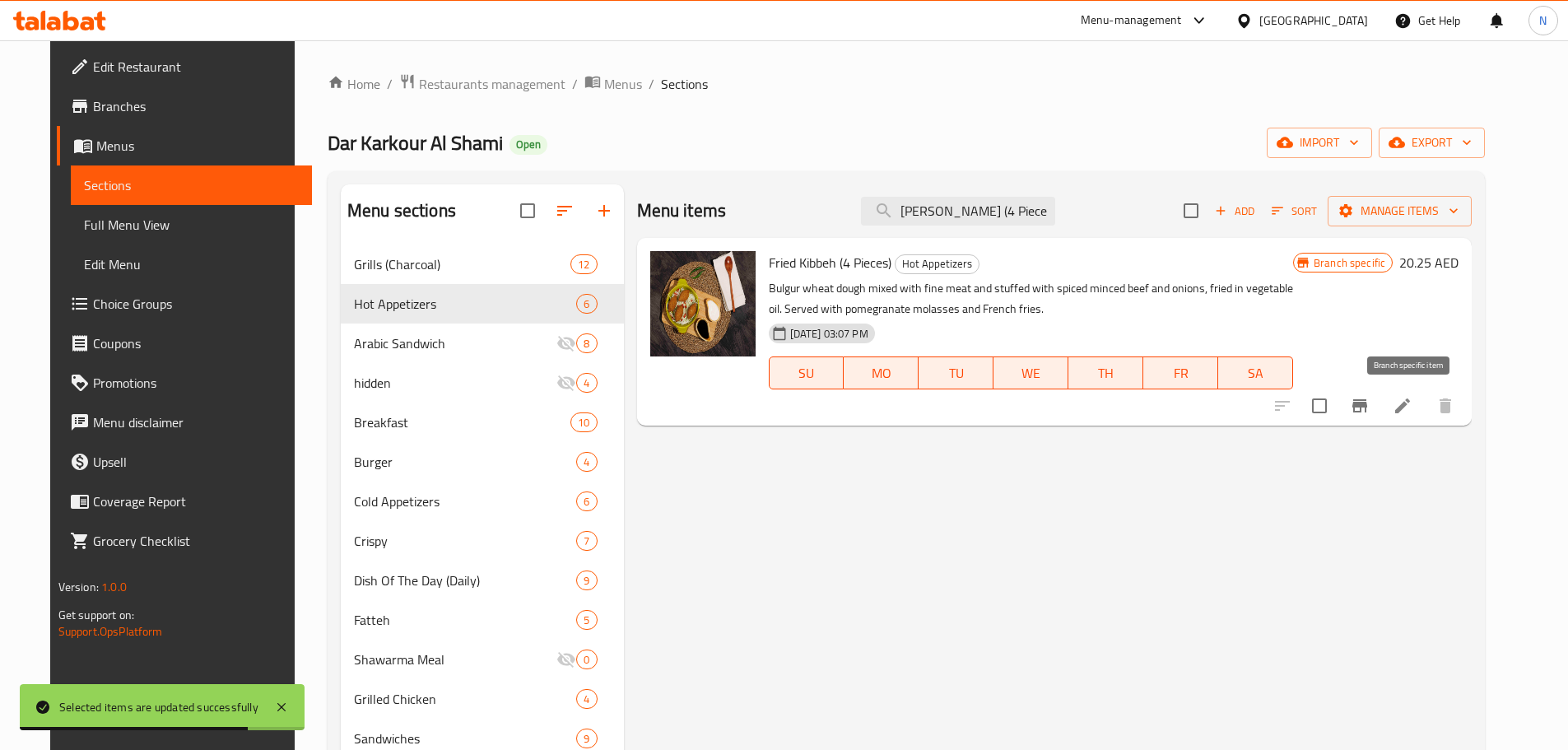
click at [1367, 407] on icon "Branch-specific-item" at bounding box center [1359, 405] width 15 height 13
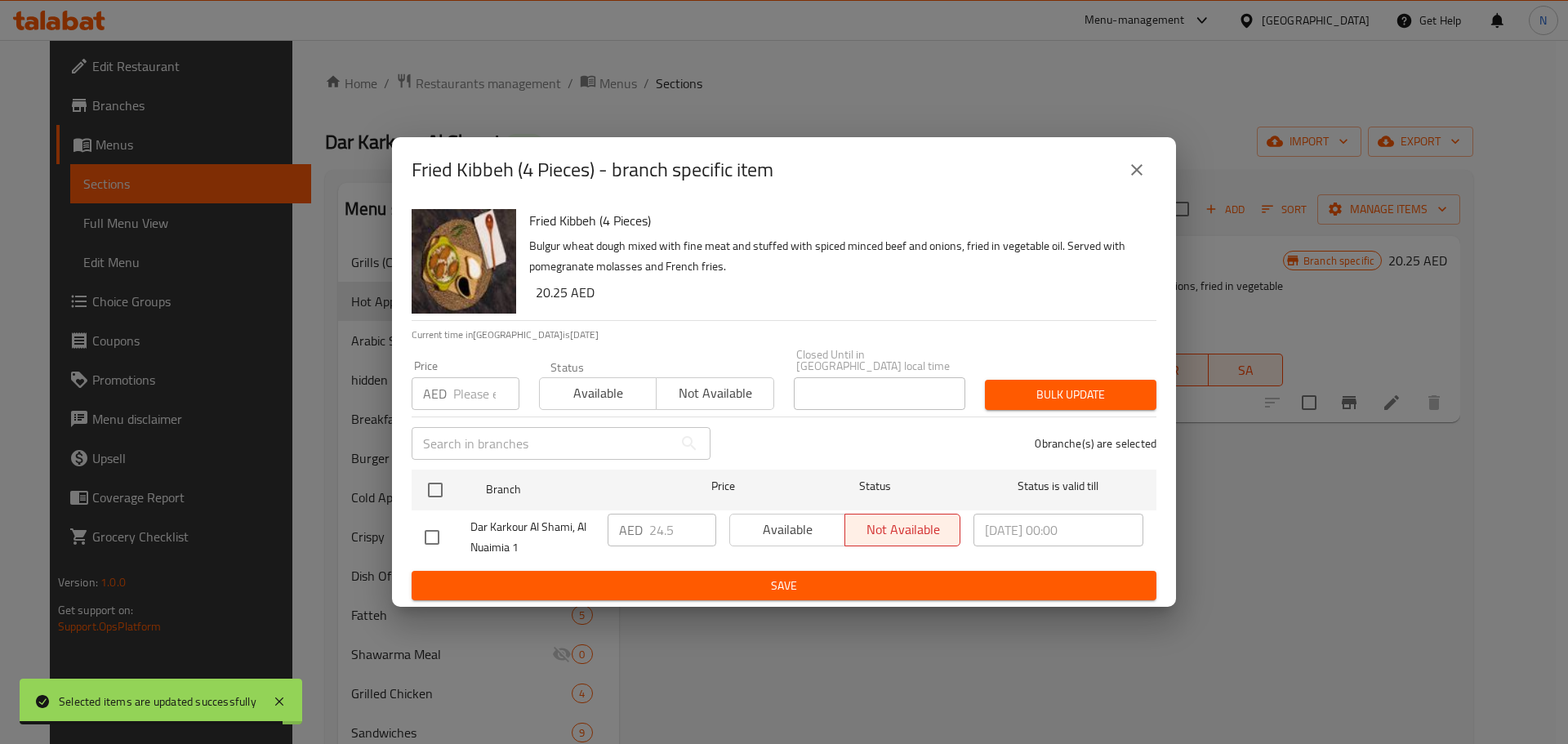
click at [475, 401] on input "number" at bounding box center [486, 393] width 66 height 33
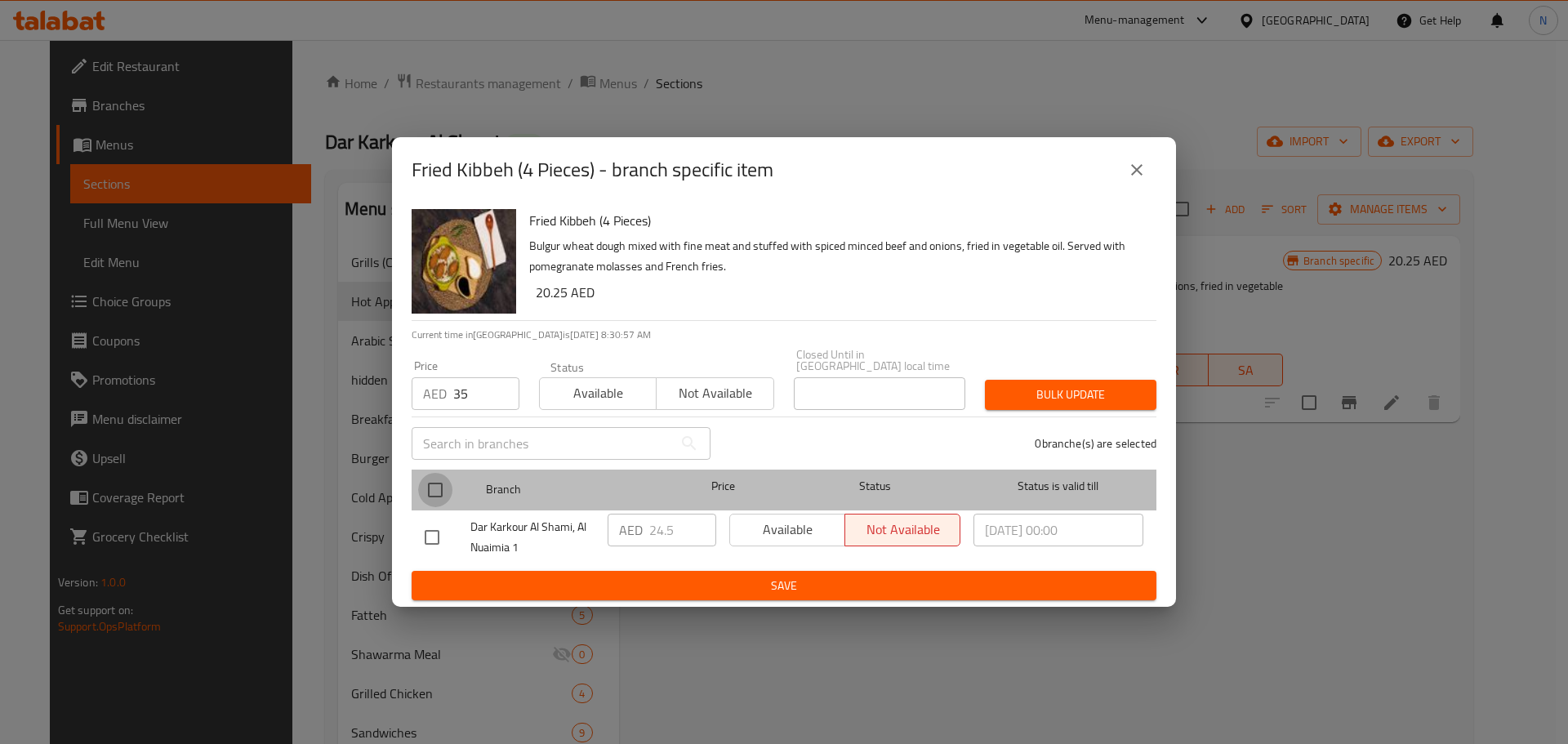
click at [436, 494] on input "checkbox" at bounding box center [435, 490] width 35 height 35
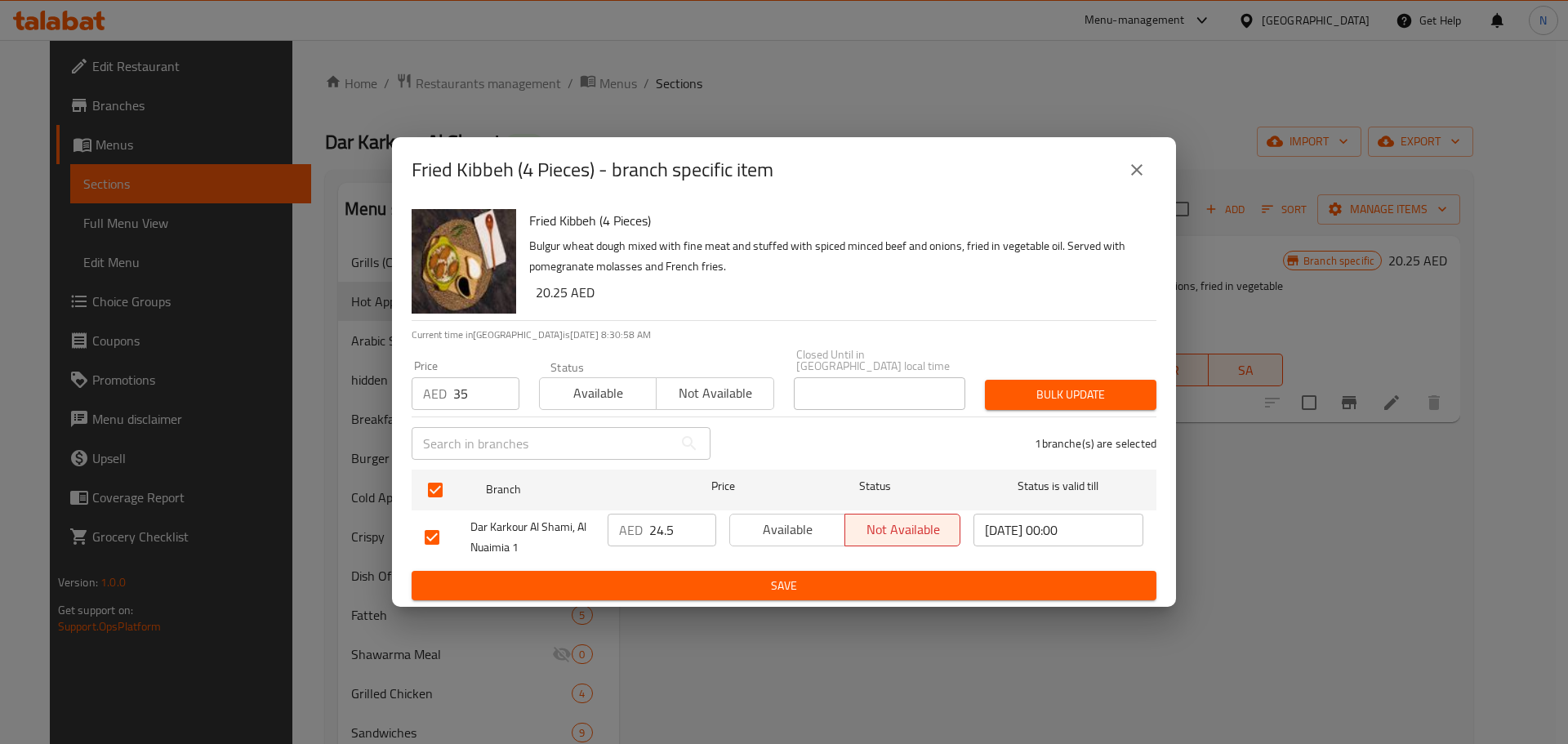
click at [1071, 398] on span "Bulk update" at bounding box center [1070, 394] width 145 height 20
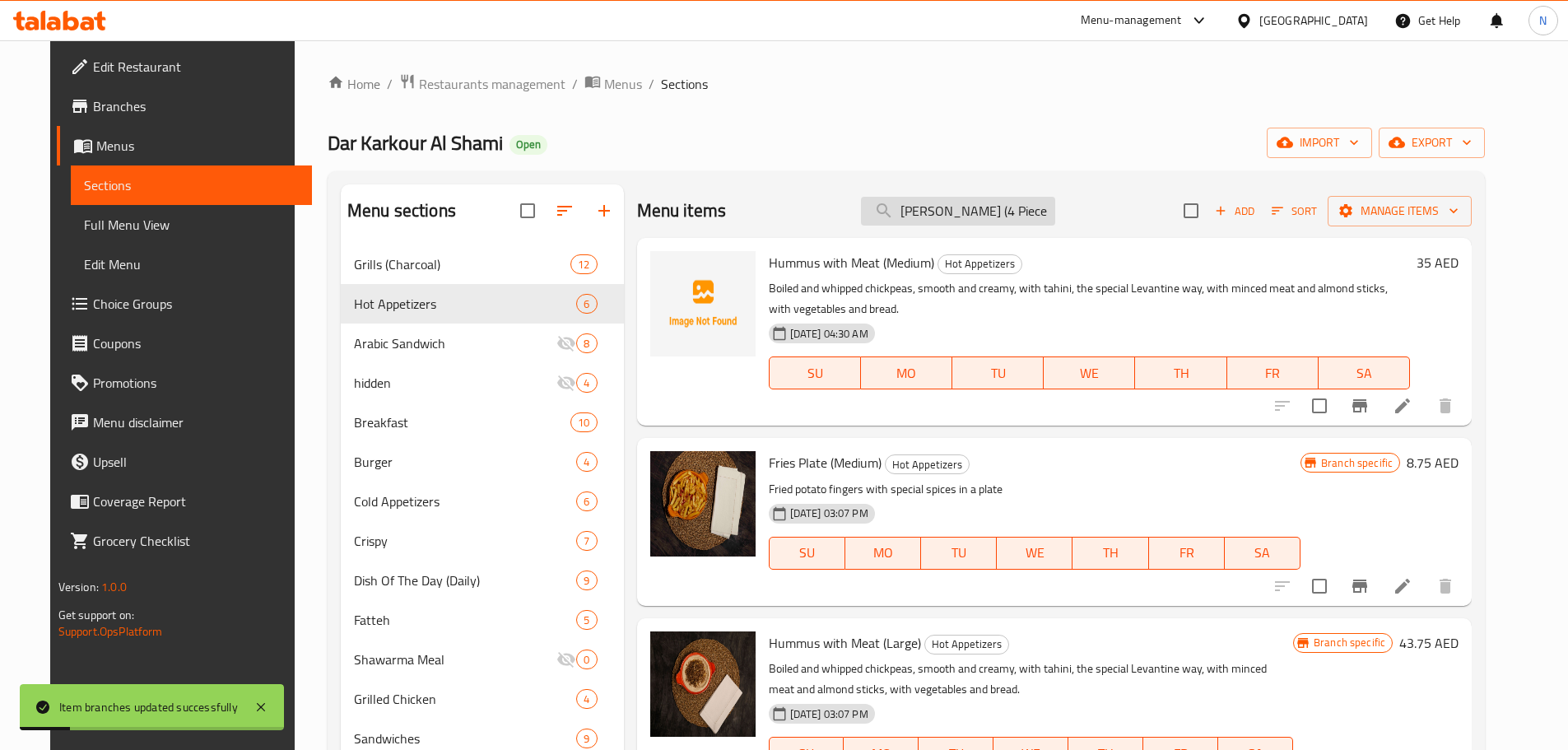
click at [1043, 217] on input "Fried Kibbeh (4 Piece" at bounding box center [958, 211] width 195 height 29
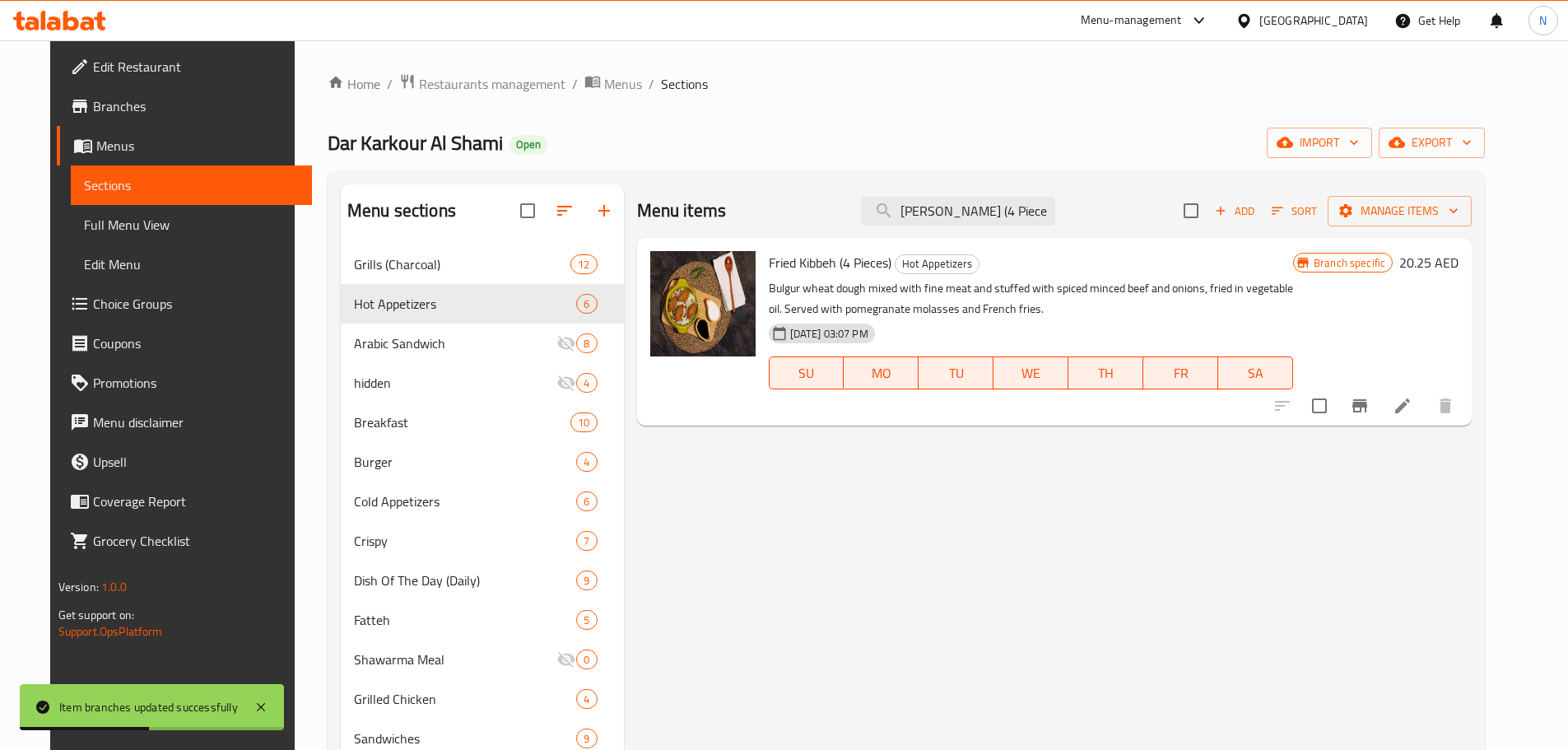
click at [1456, 252] on h6 "20.25 AED" at bounding box center [1429, 262] width 59 height 23
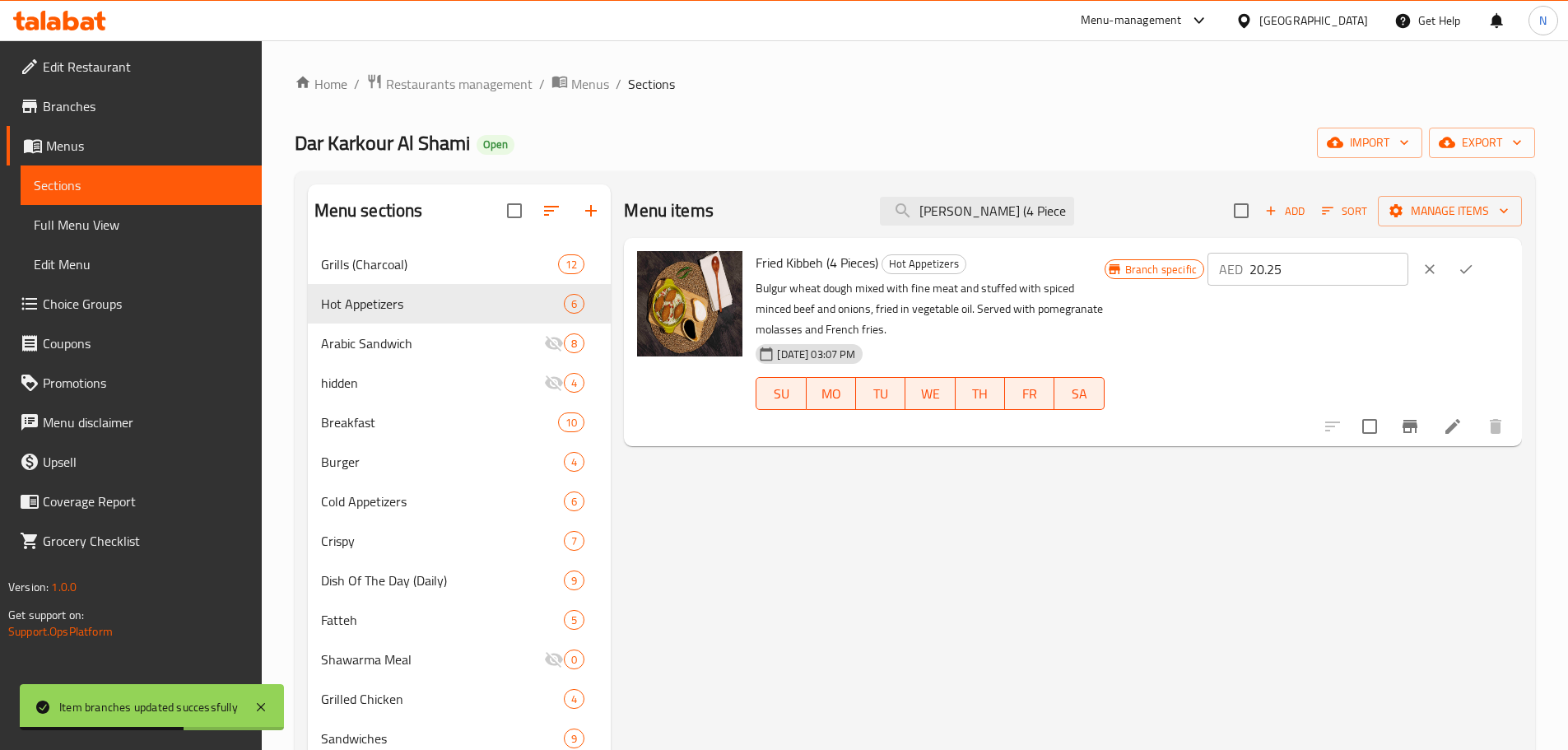
click at [1295, 276] on input "20.25" at bounding box center [1329, 269] width 159 height 33
click at [1467, 270] on button "ok" at bounding box center [1465, 269] width 37 height 37
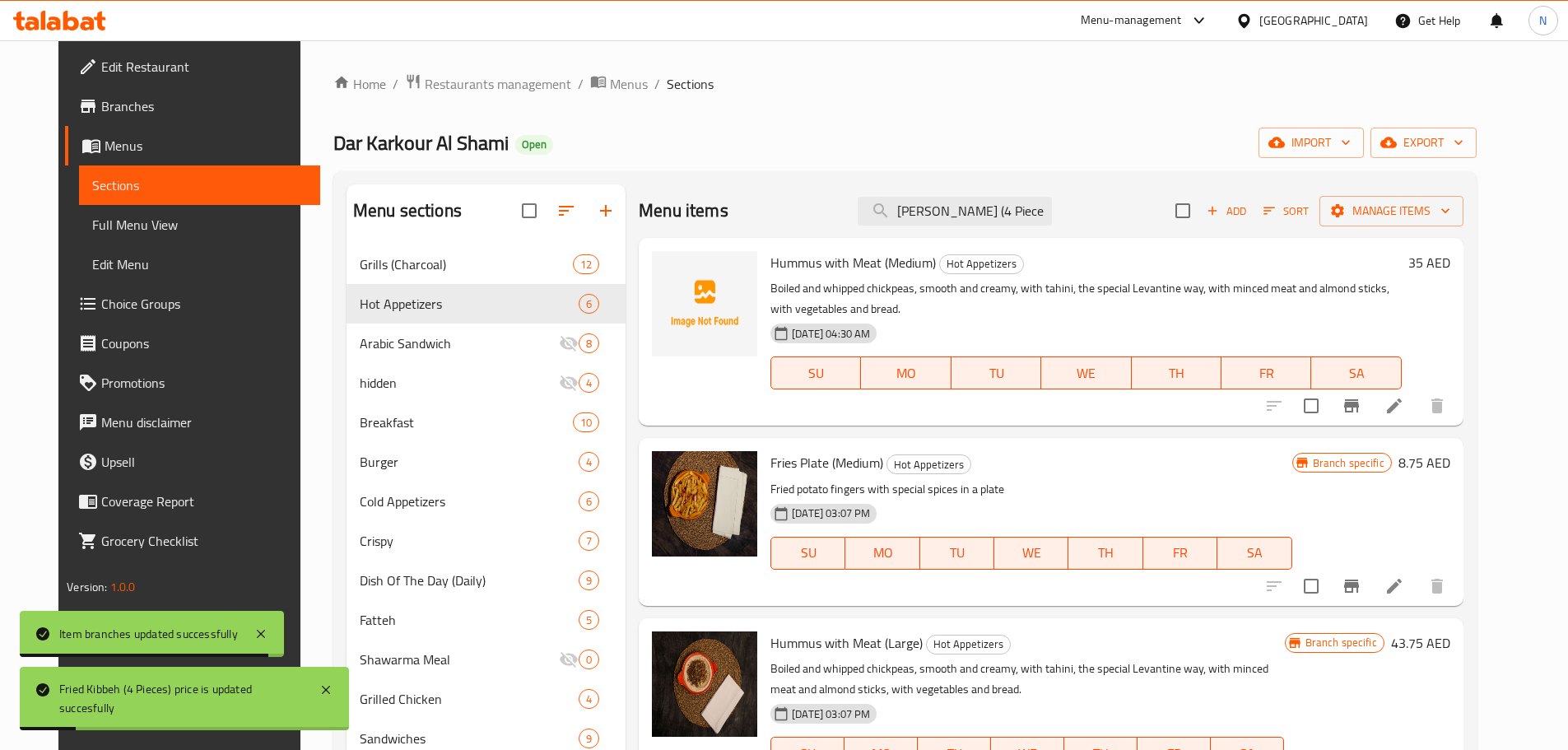
click at [1417, 407] on li at bounding box center [1394, 405] width 46 height 29
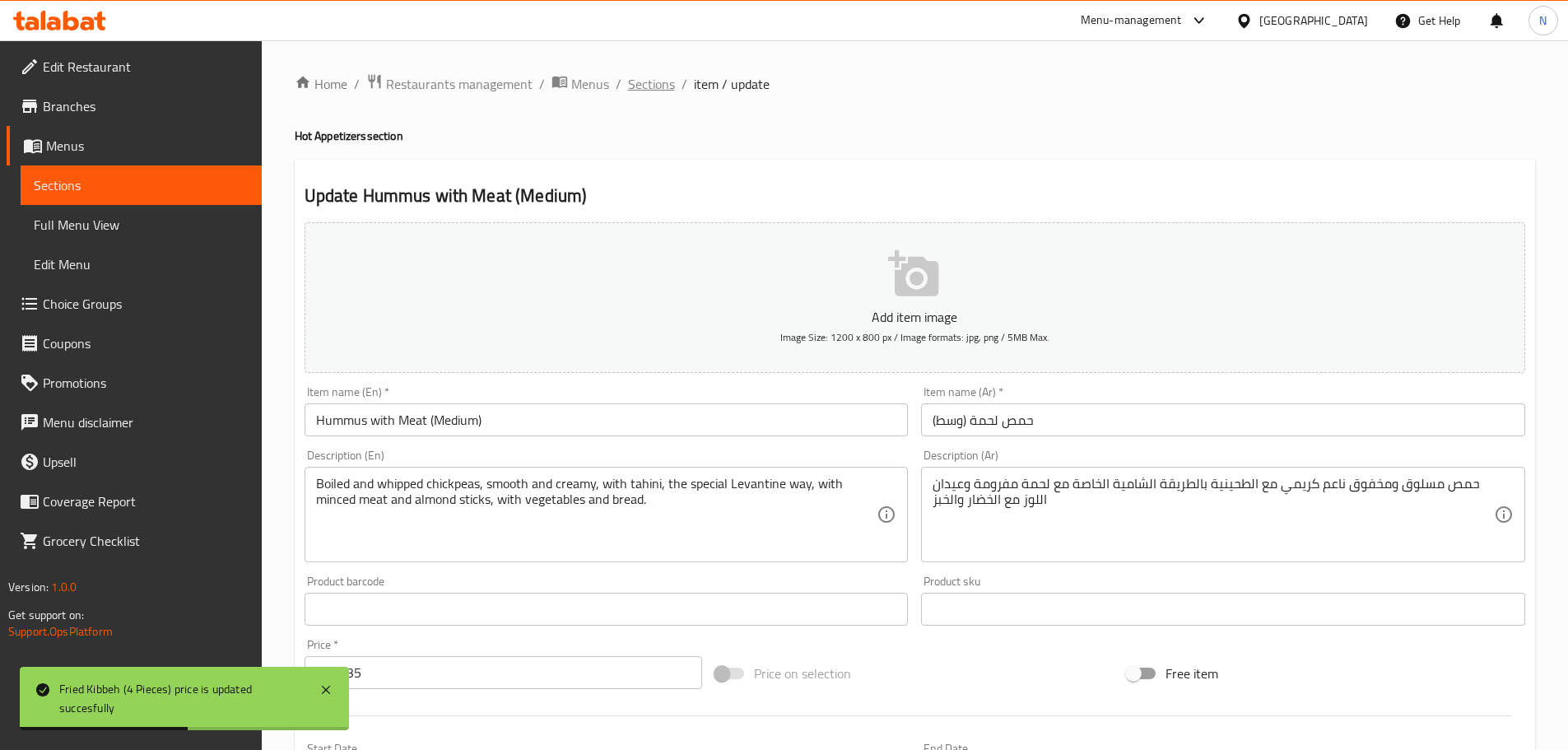
click at [651, 78] on span "Sections" at bounding box center [651, 84] width 47 height 20
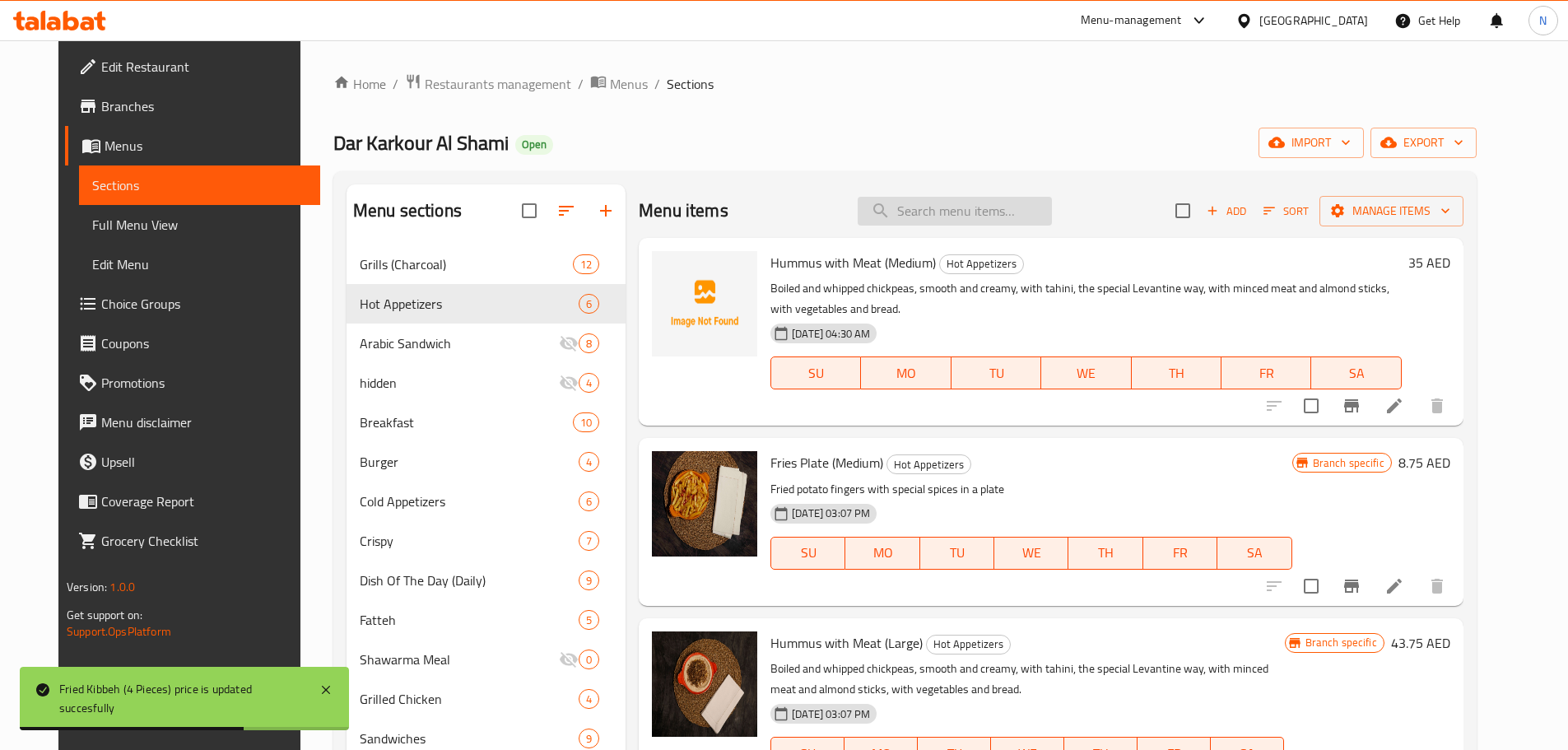
click at [967, 204] on input "search" at bounding box center [955, 211] width 195 height 29
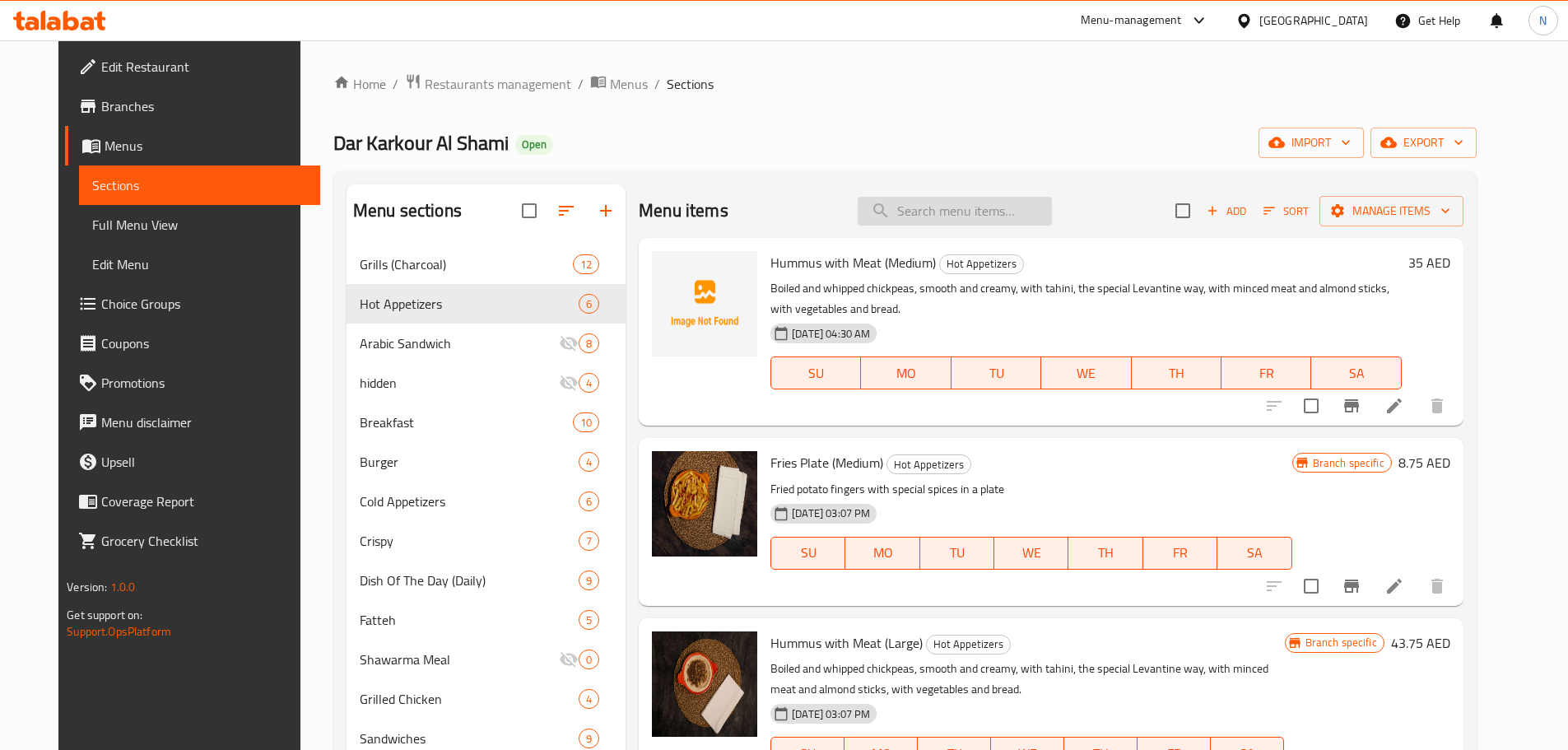
click at [954, 201] on input "search" at bounding box center [955, 211] width 195 height 29
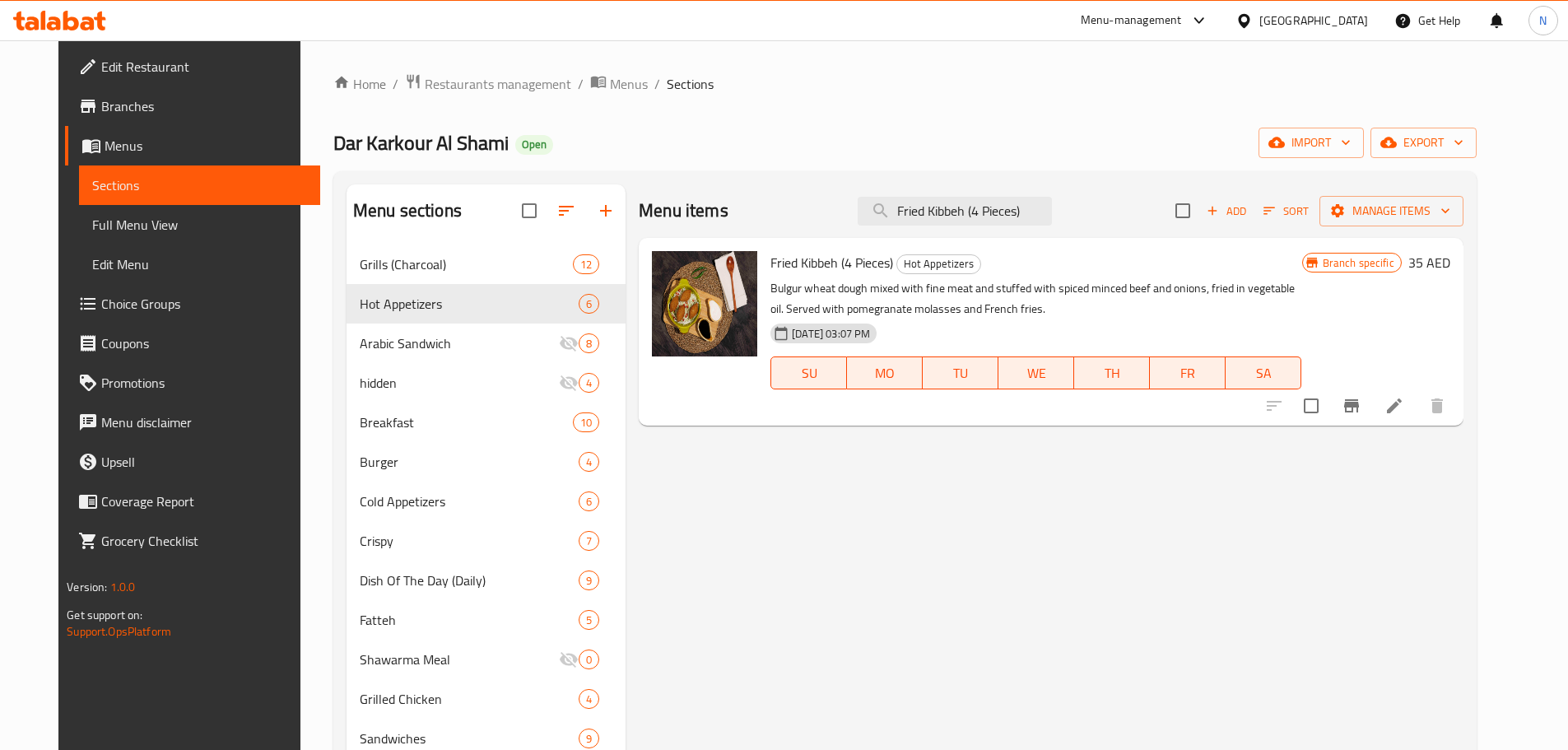
click at [1417, 394] on li at bounding box center [1394, 405] width 46 height 29
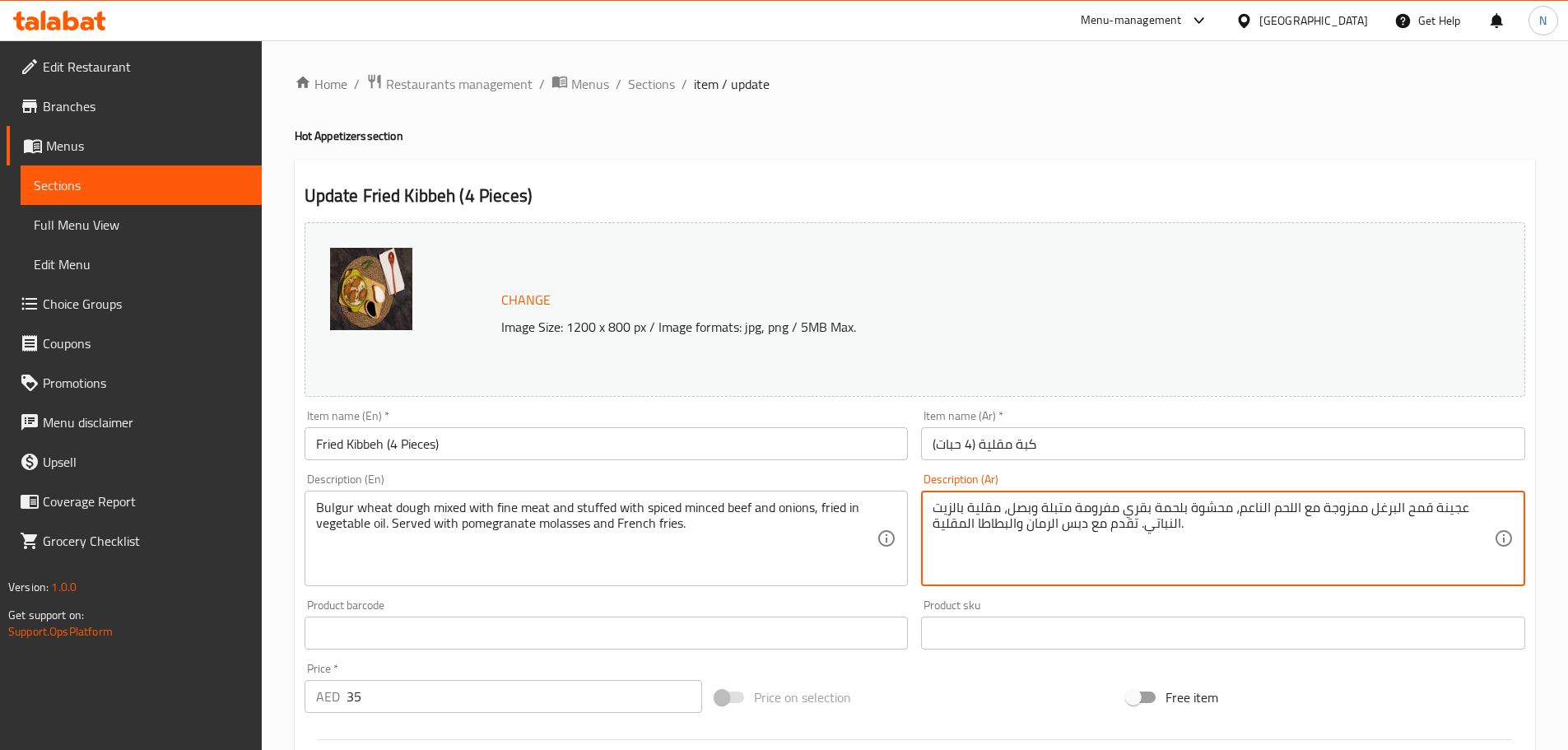
click at [1130, 522] on textarea "عجينة قمح البرغل ممزوجة مع اللحم الناعم، محشوة بلحمة بقري مفرومة متبلة وبصل، مق…" at bounding box center [1213, 539] width 561 height 79
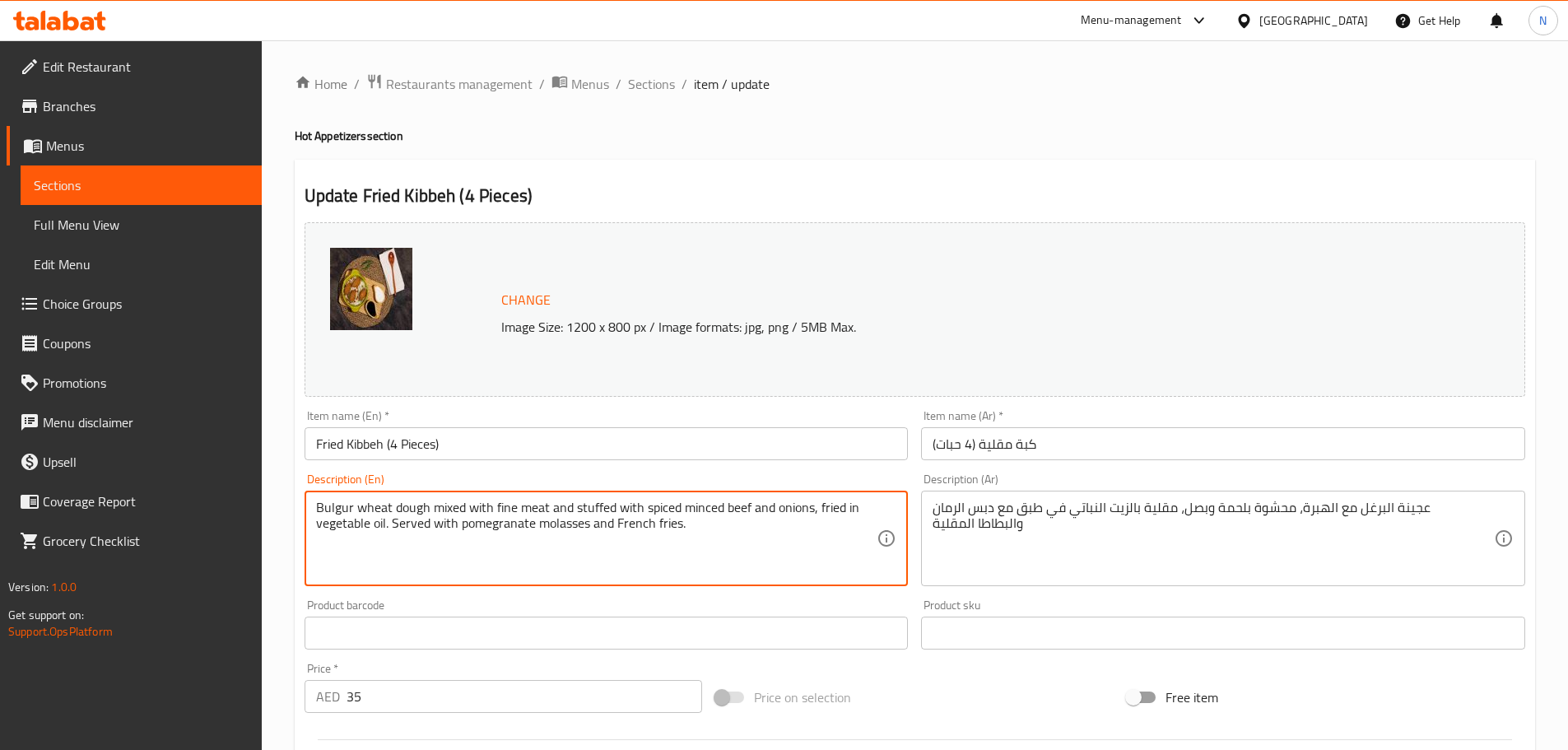
click at [689, 517] on textarea "Bulgur wheat dough mixed with fine meat and stuffed with spiced minced beef and…" at bounding box center [596, 539] width 561 height 79
click at [990, 680] on div "Price on selection" at bounding box center [914, 697] width 411 height 45
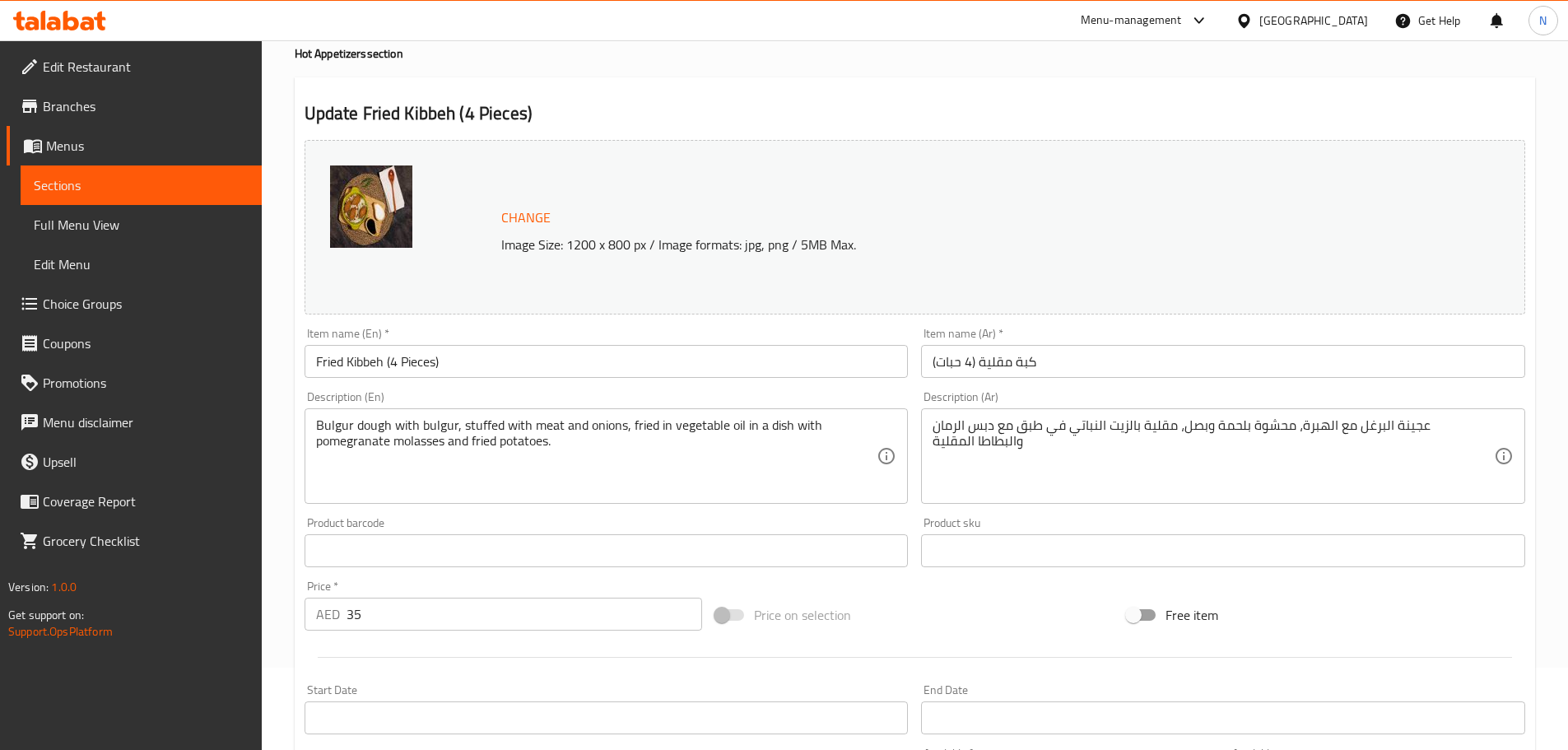
scroll to position [438, 0]
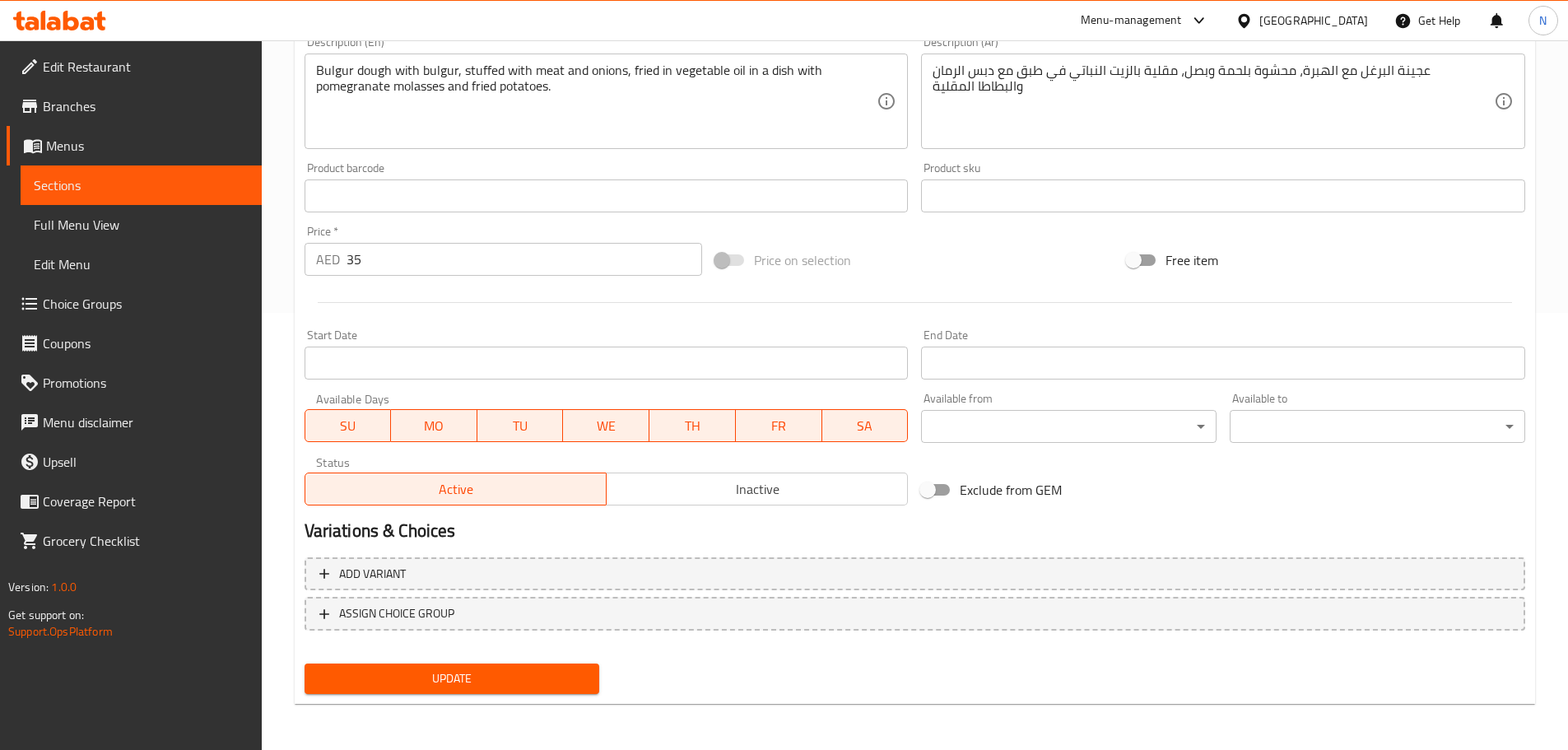
click at [522, 682] on span "Update" at bounding box center [452, 679] width 270 height 21
click at [451, 688] on span "Update" at bounding box center [452, 679] width 270 height 21
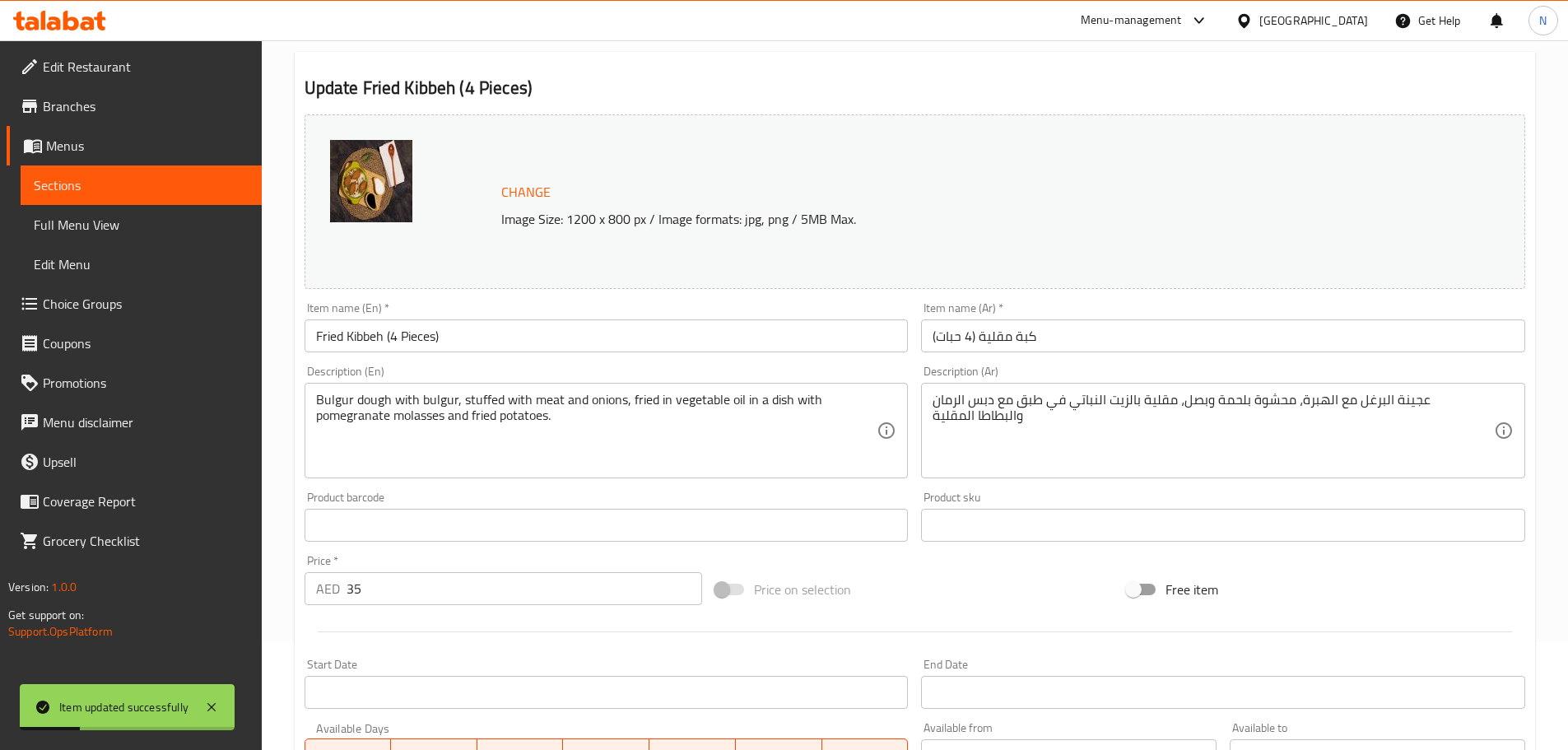
scroll to position [0, 0]
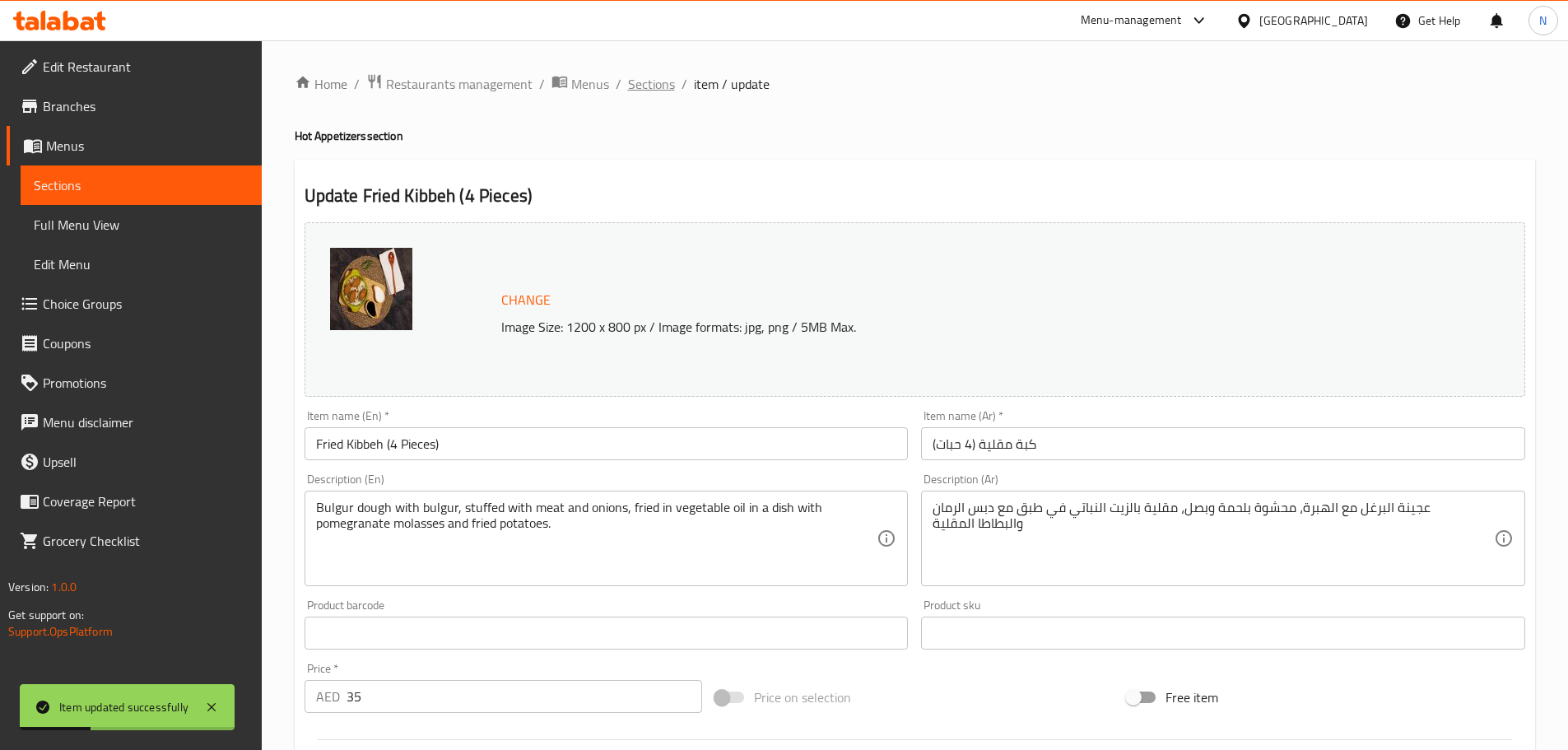
click at [652, 91] on span "Sections" at bounding box center [651, 84] width 47 height 20
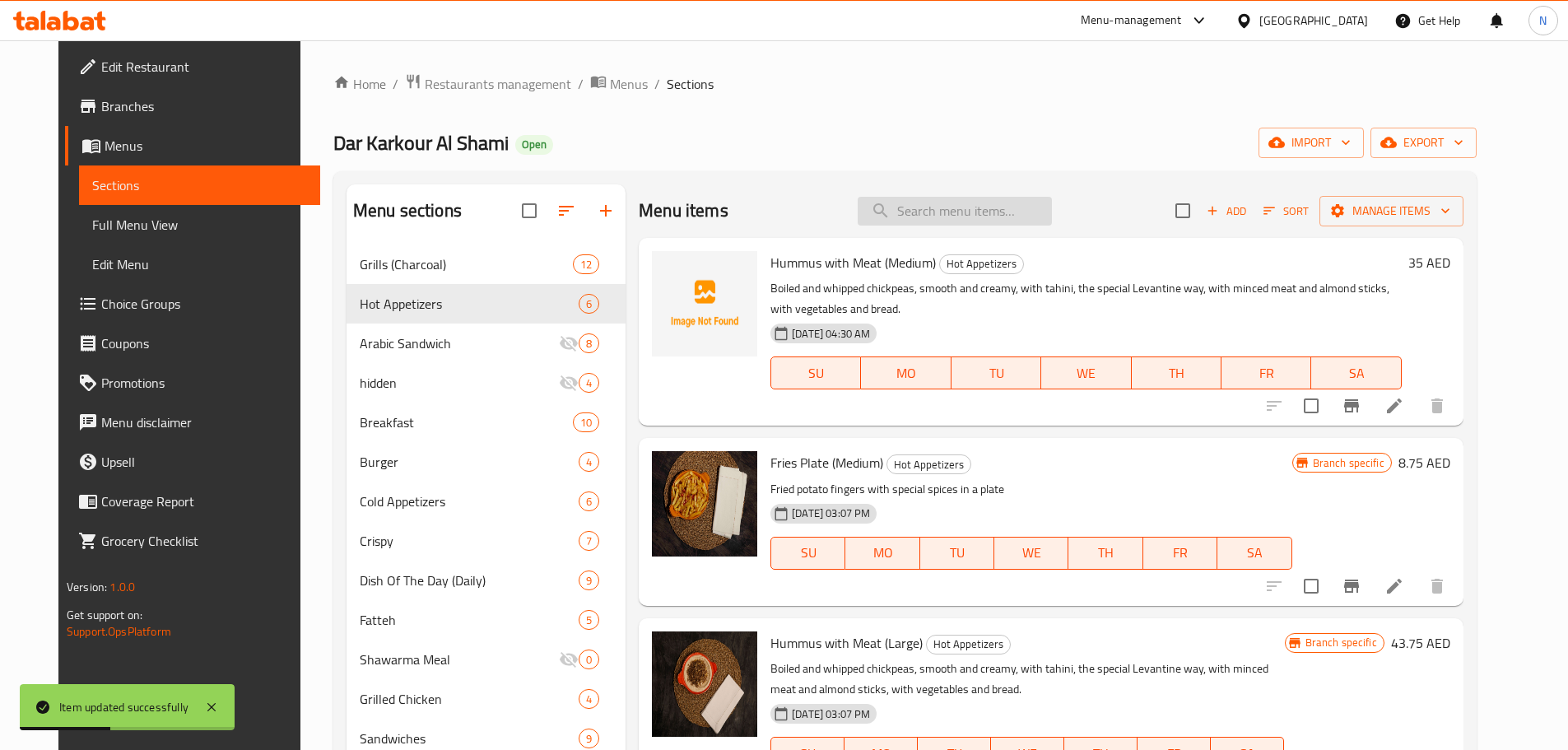
click at [929, 213] on input "search" at bounding box center [955, 211] width 195 height 29
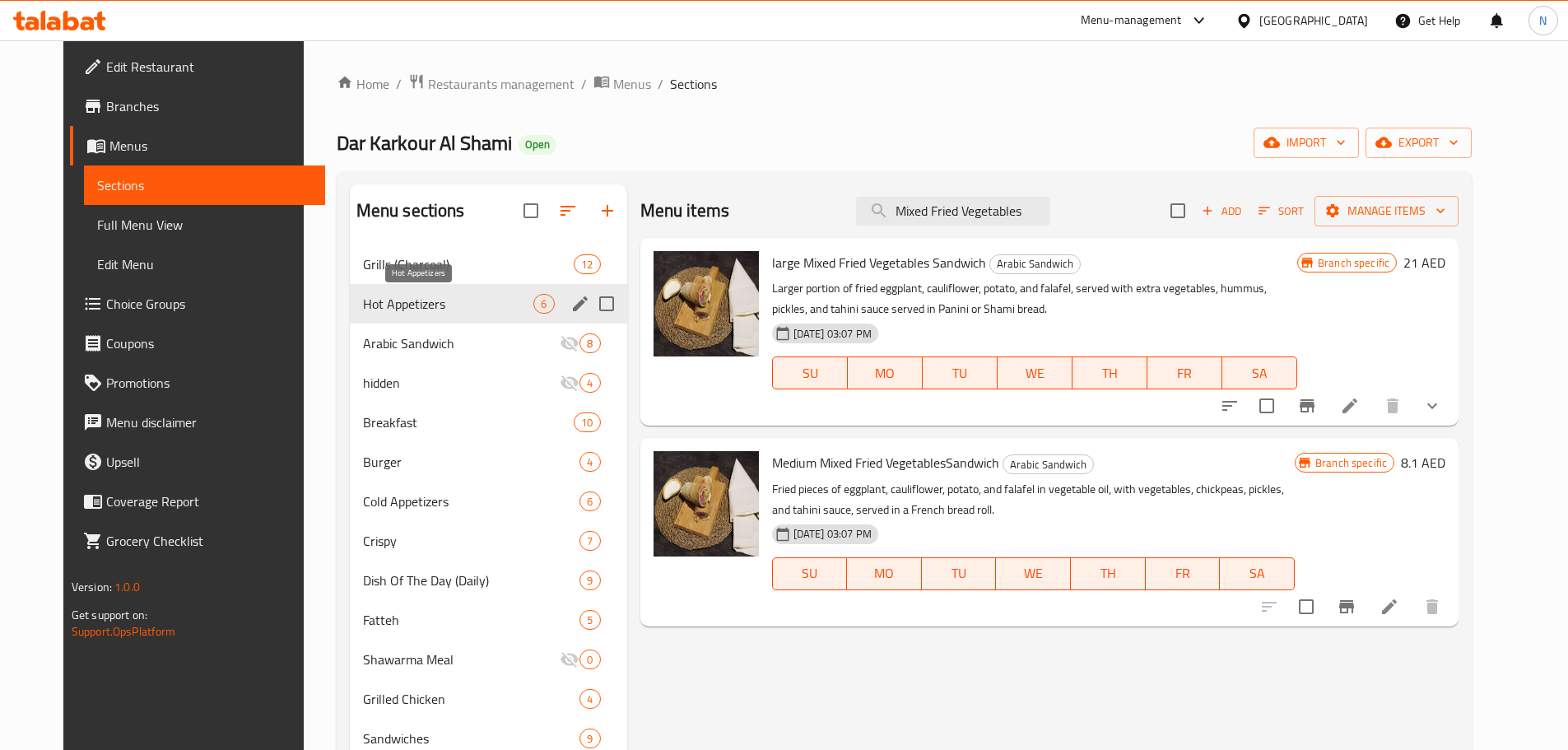
click at [431, 309] on span "Hot Appetizers" at bounding box center [449, 304] width 171 height 20
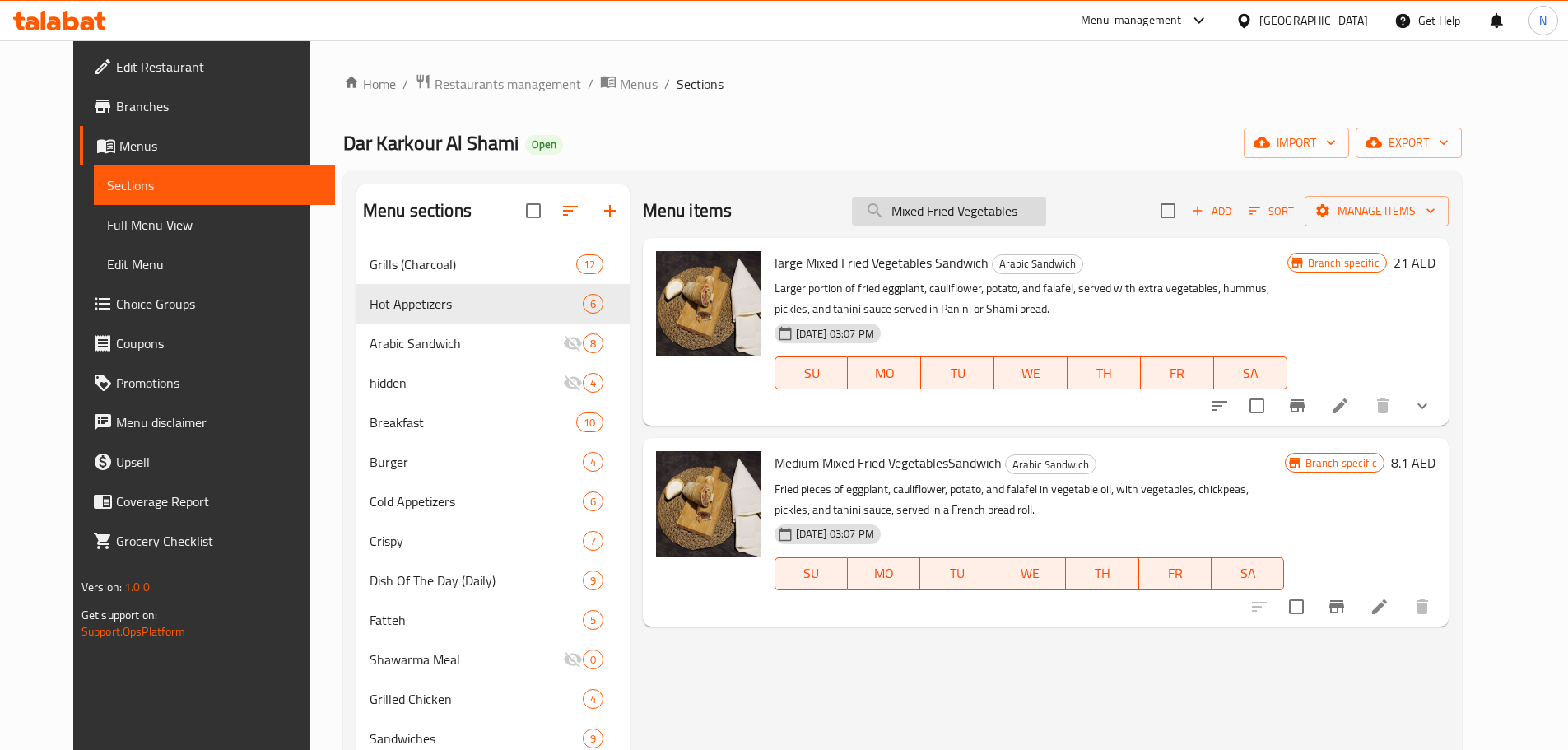
click at [927, 219] on input "Mixed Fried Vegetables" at bounding box center [949, 211] width 195 height 29
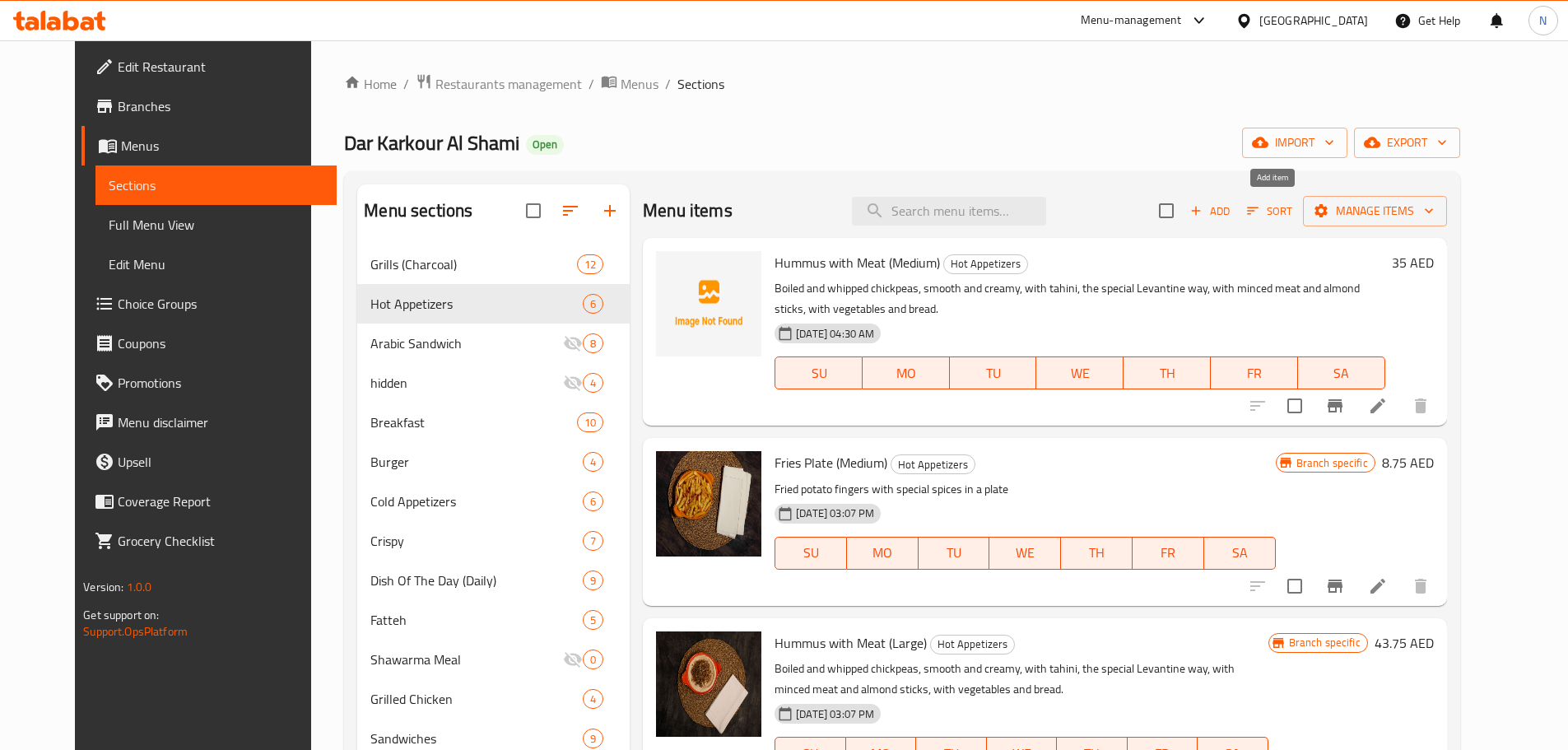
click at [1232, 216] on span "Add" at bounding box center [1210, 211] width 45 height 19
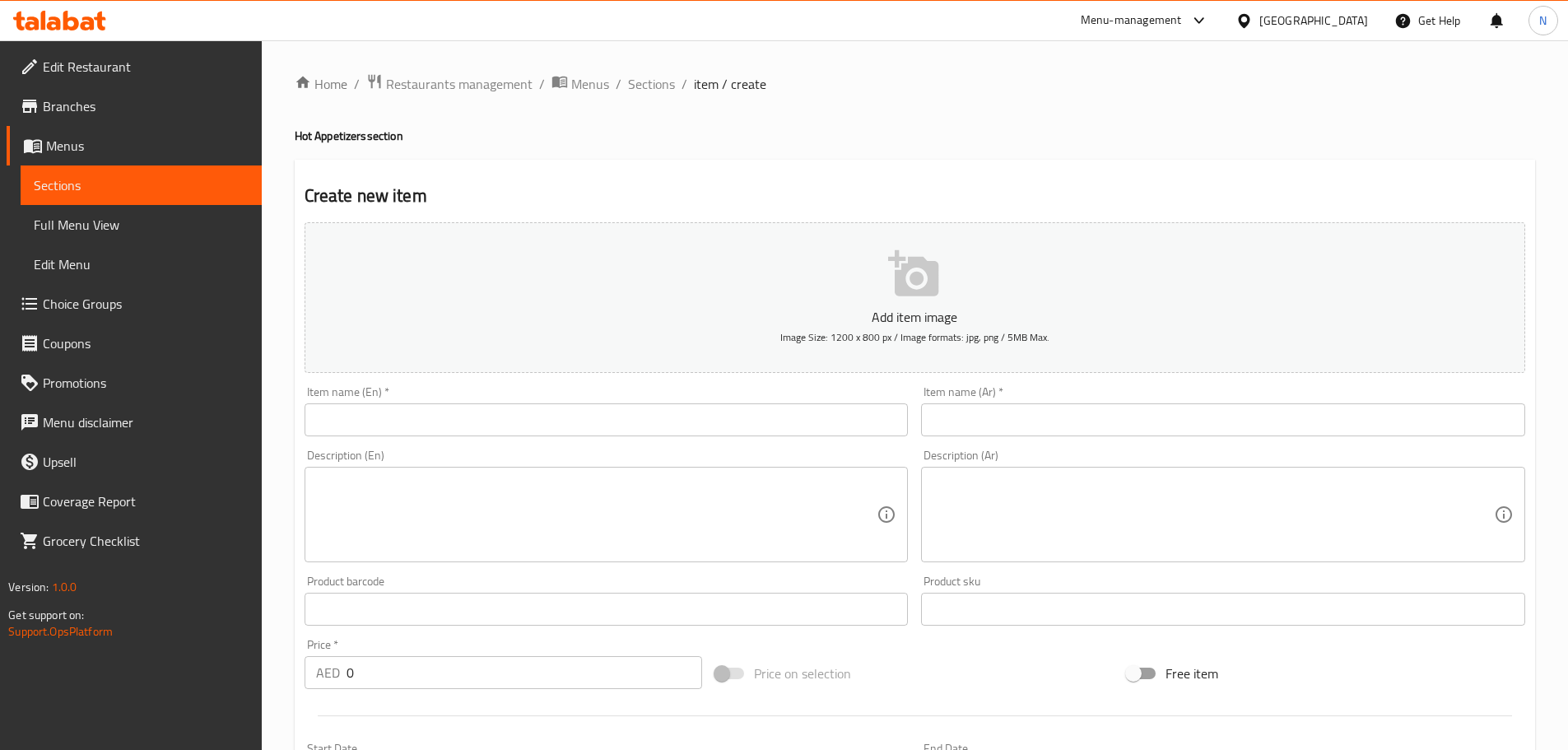
click at [839, 412] on input "text" at bounding box center [606, 420] width 604 height 33
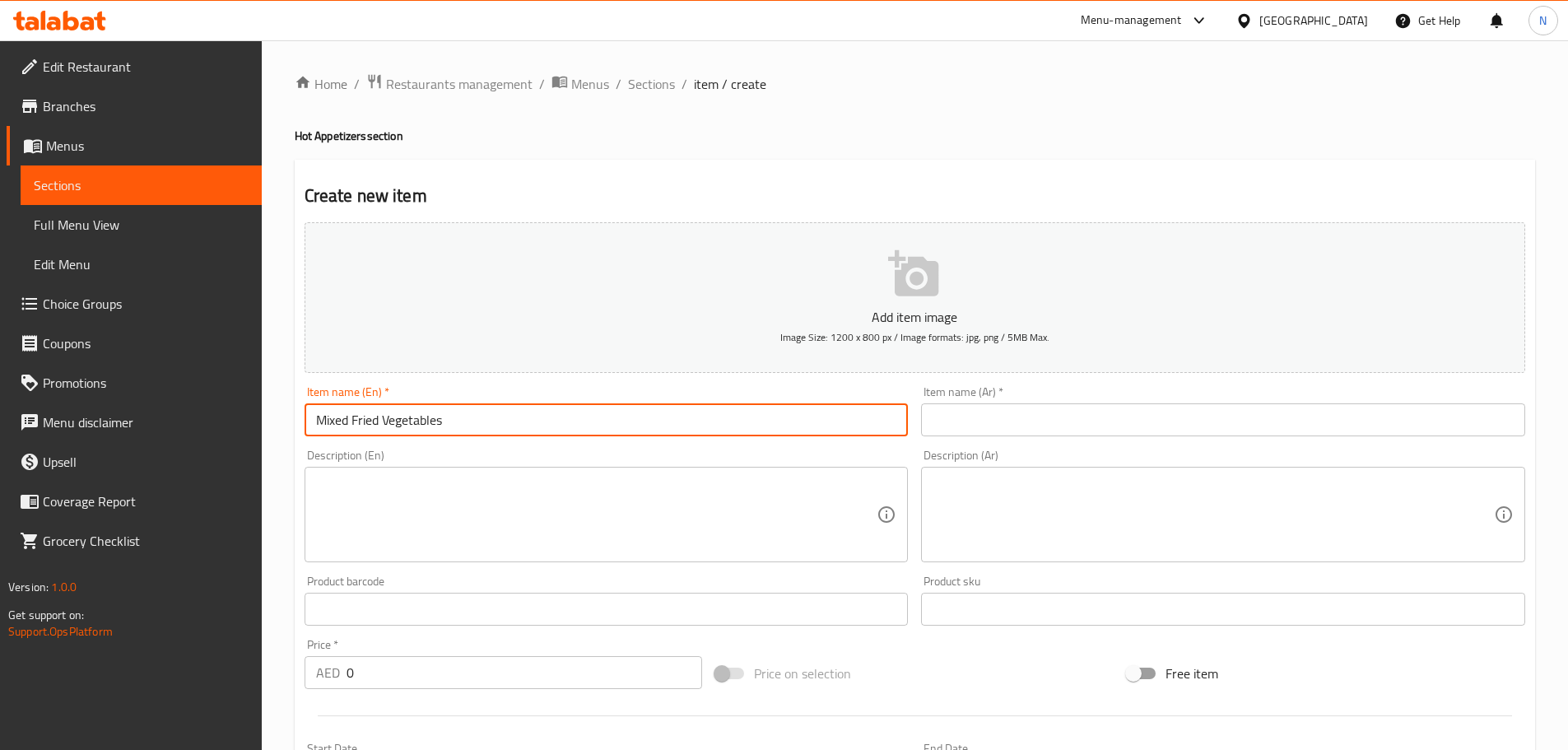
click at [972, 425] on input "text" at bounding box center [1223, 420] width 604 height 33
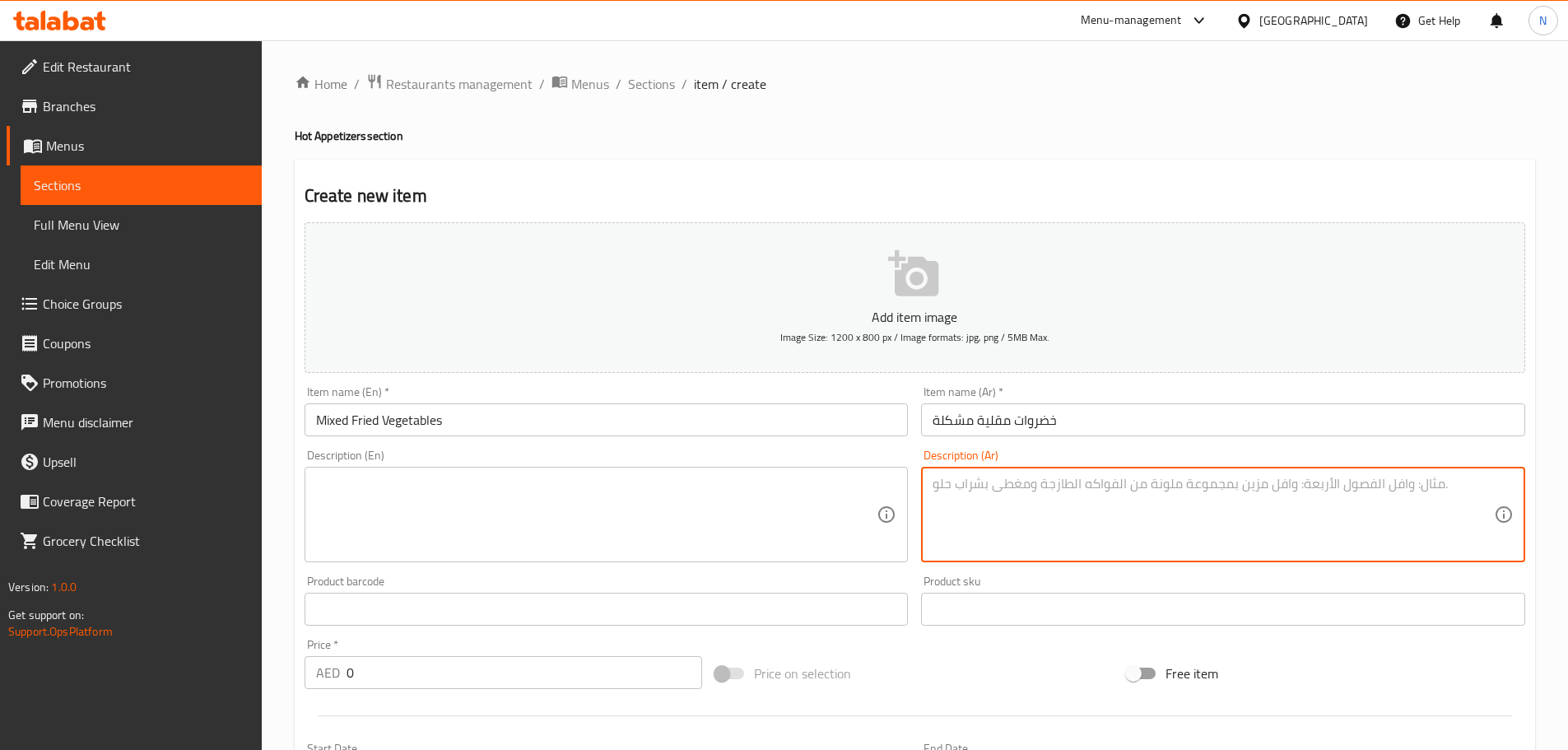
click at [1083, 524] on textarea at bounding box center [1213, 515] width 561 height 79
click at [441, 501] on textarea at bounding box center [596, 515] width 561 height 79
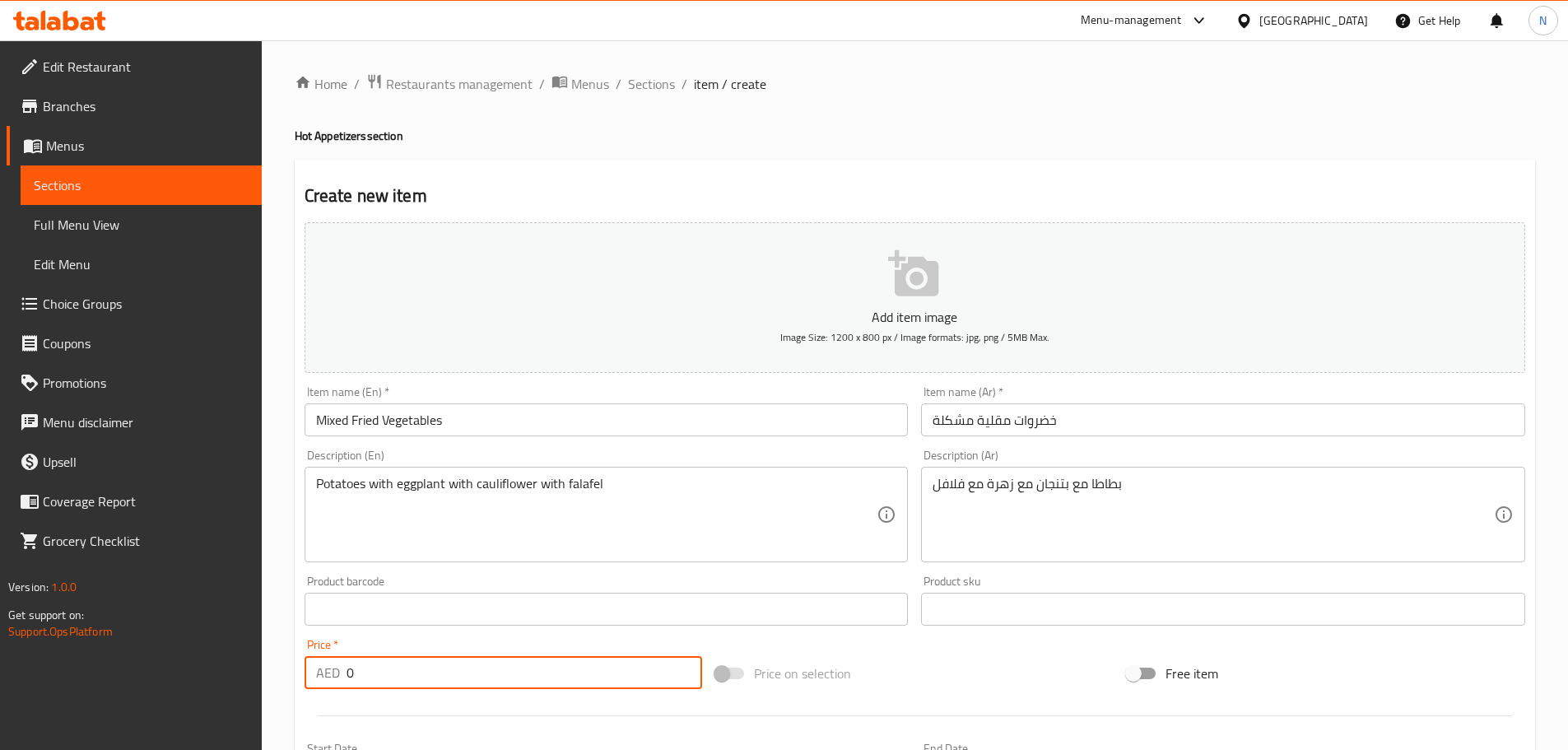
drag, startPoint x: 372, startPoint y: 671, endPoint x: 344, endPoint y: 675, distance: 28.3
click at [344, 675] on div "AED 0 Price *" at bounding box center [503, 672] width 398 height 33
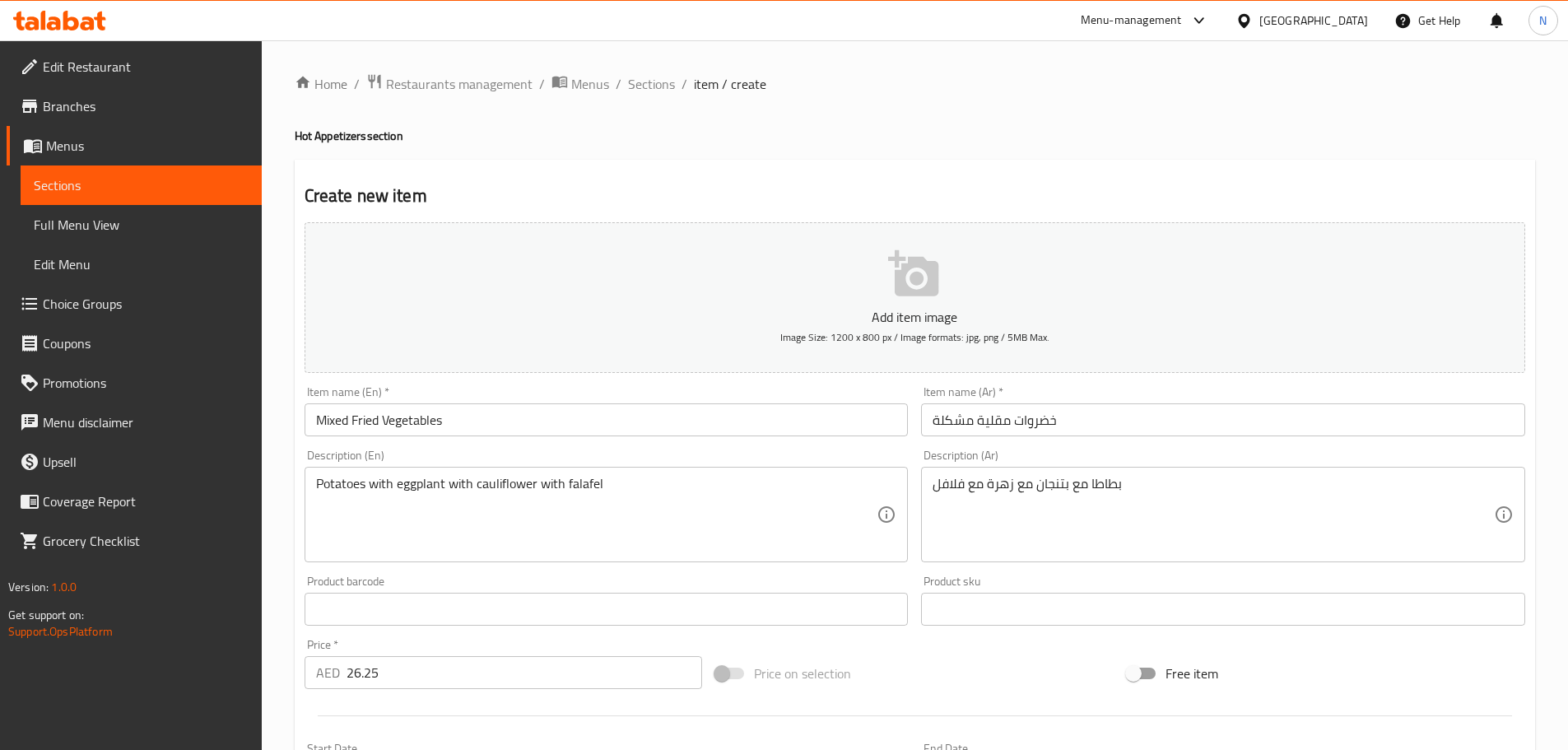
click at [945, 666] on div "Price on selection" at bounding box center [914, 673] width 411 height 45
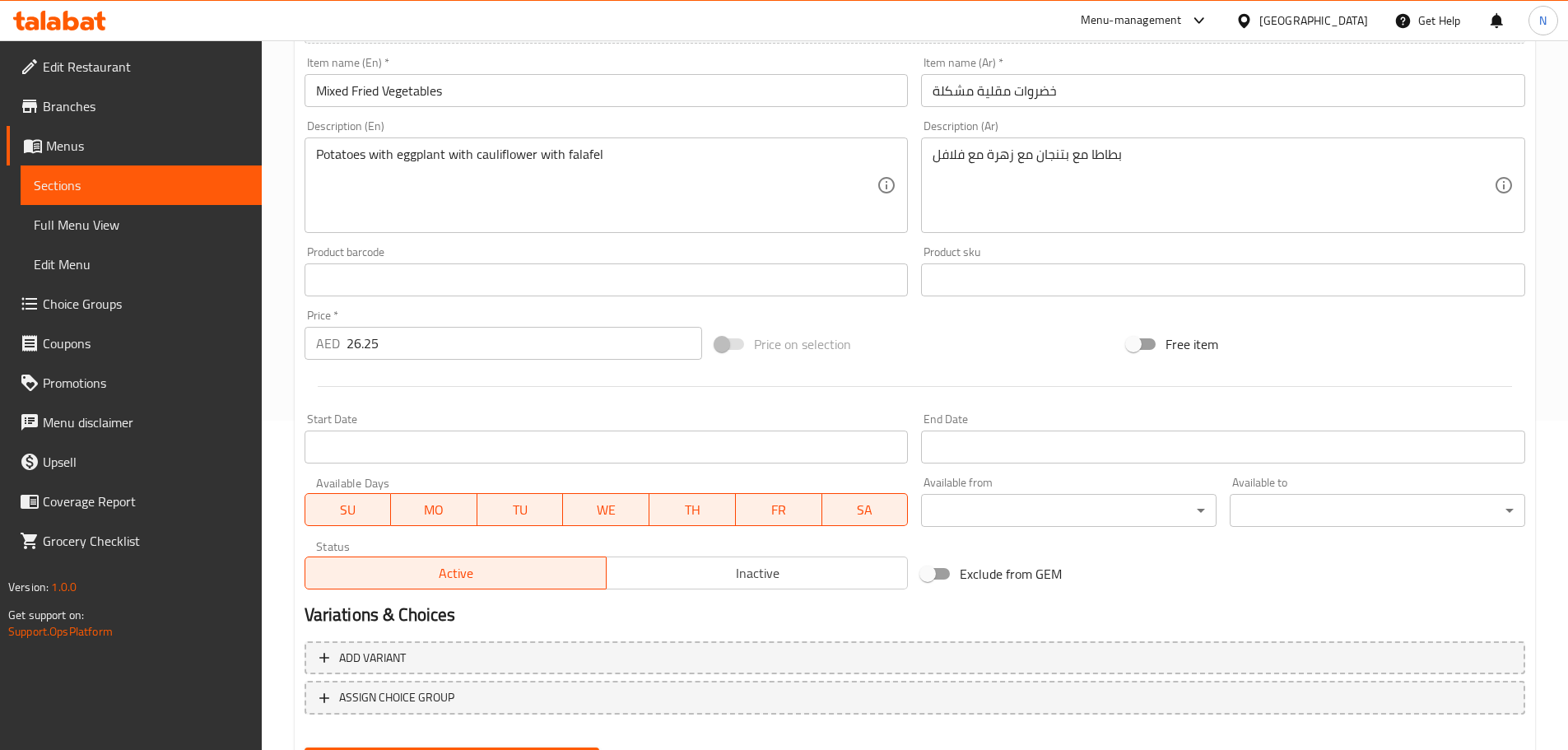
scroll to position [413, 0]
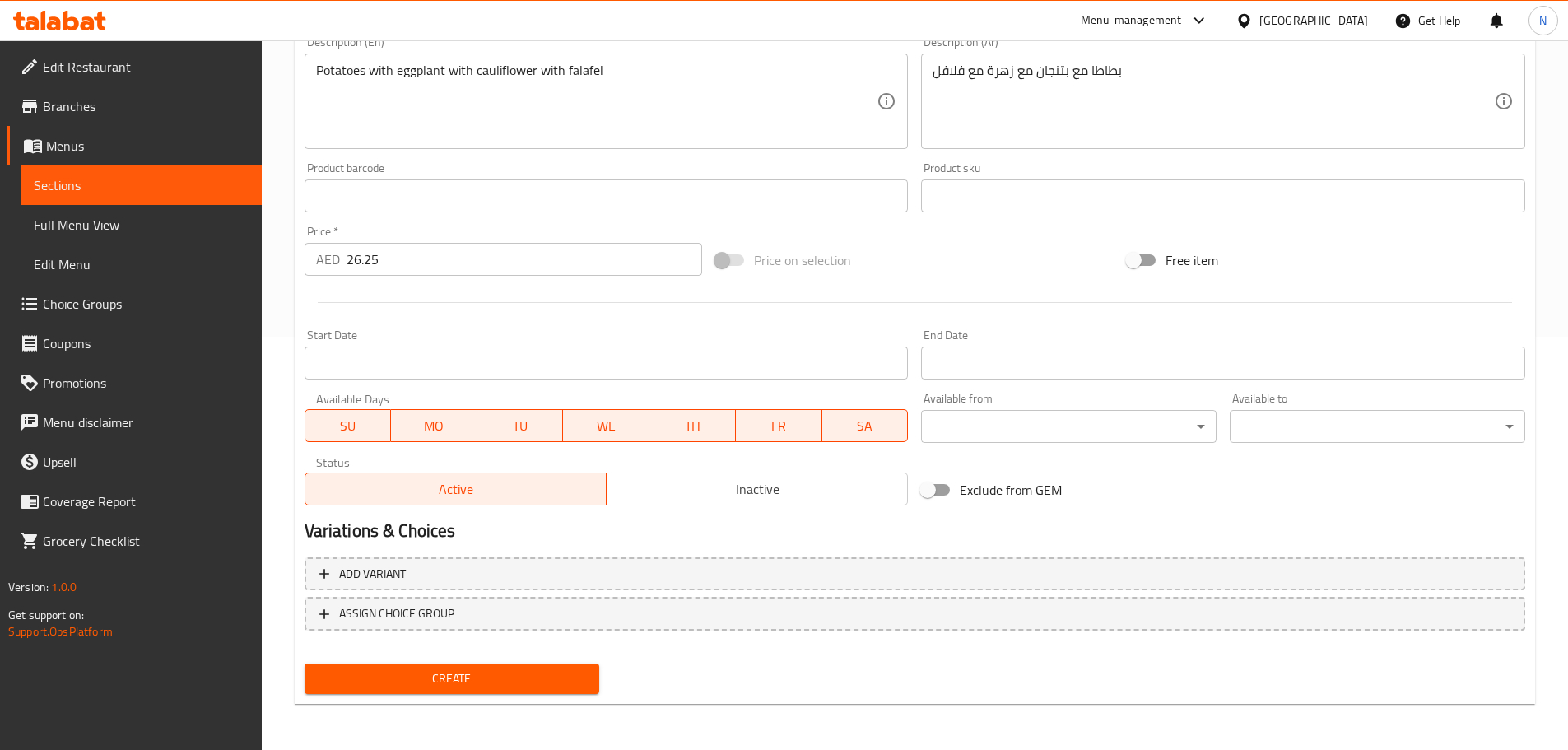
click at [470, 682] on span "Create" at bounding box center [452, 679] width 270 height 21
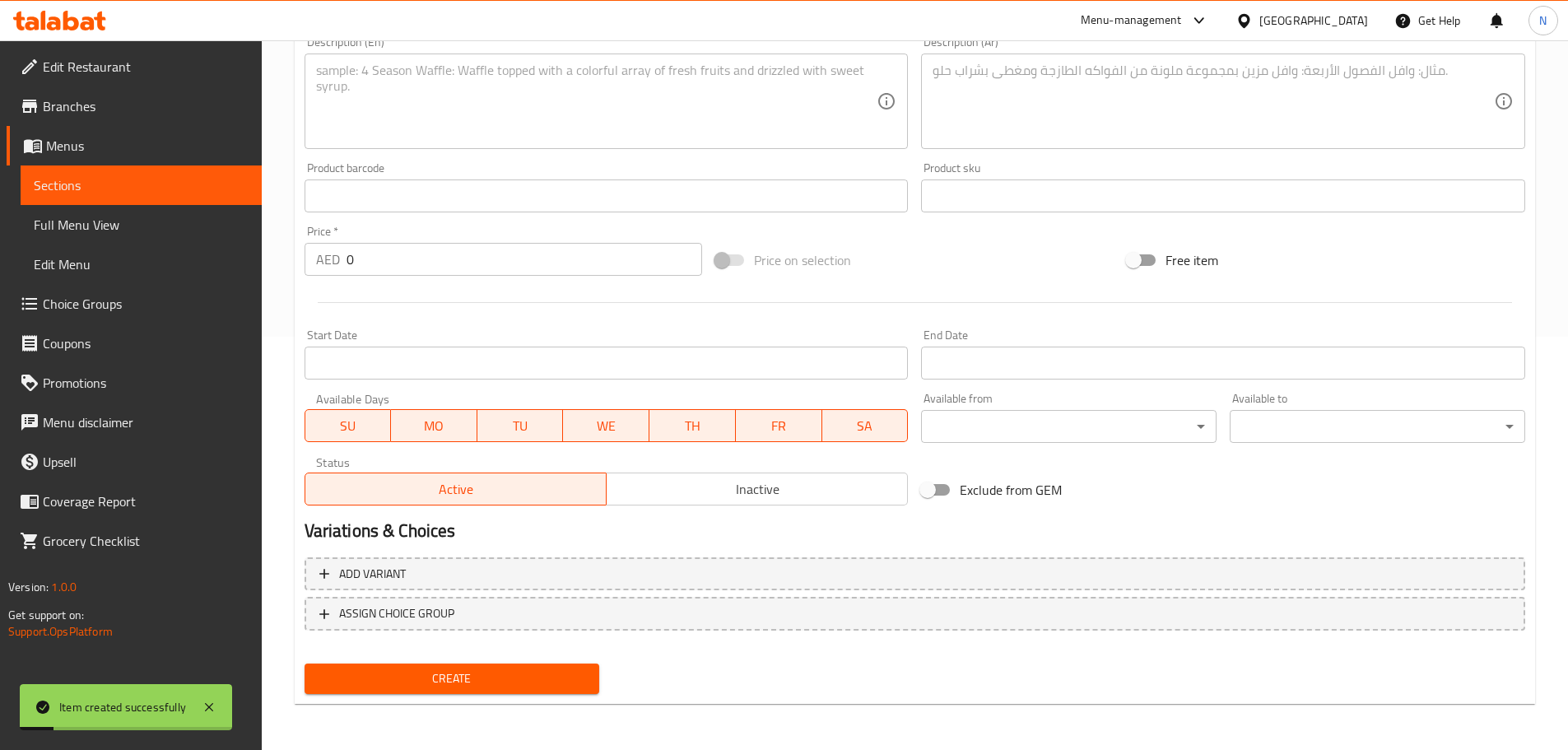
scroll to position [166, 0]
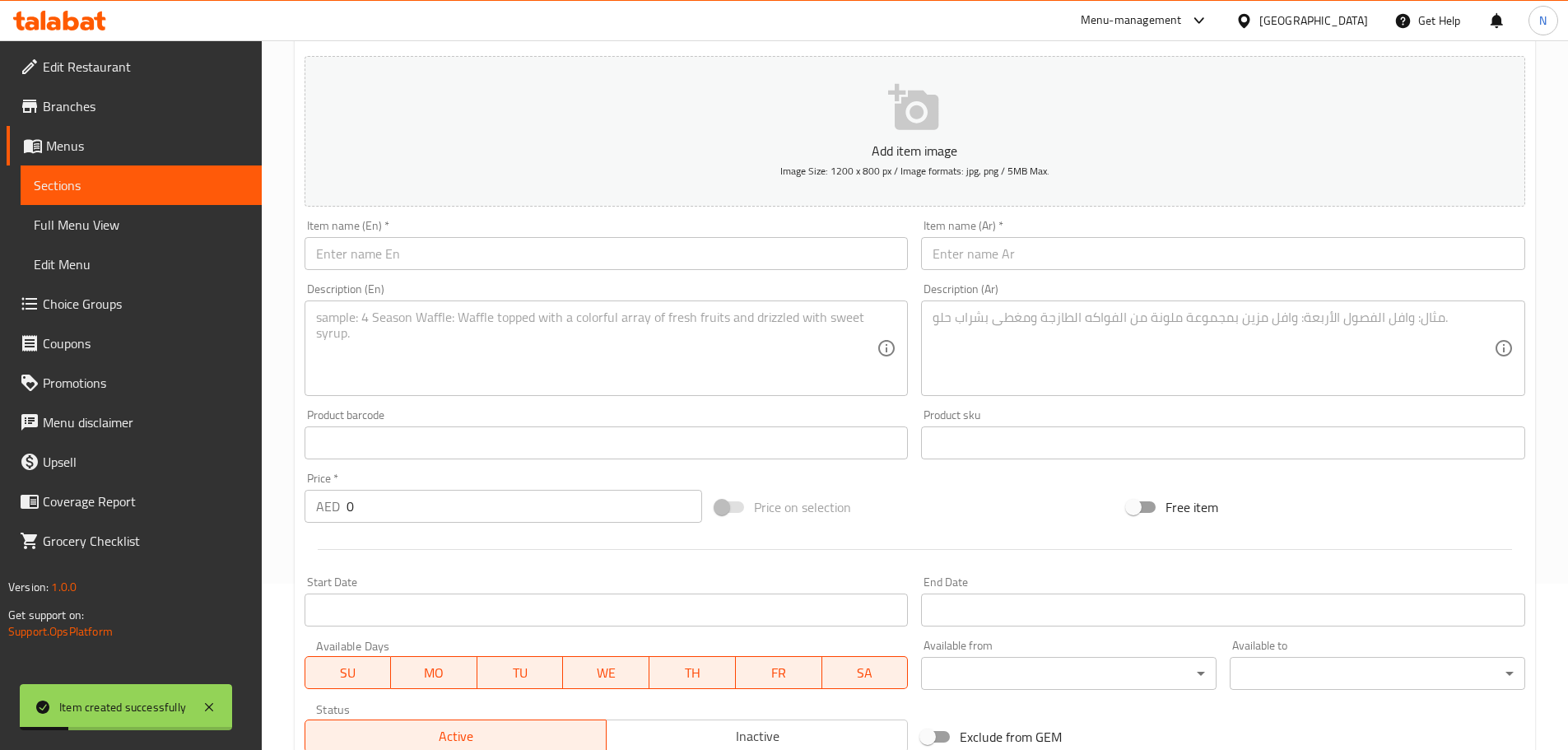
click at [537, 263] on input "text" at bounding box center [606, 254] width 604 height 33
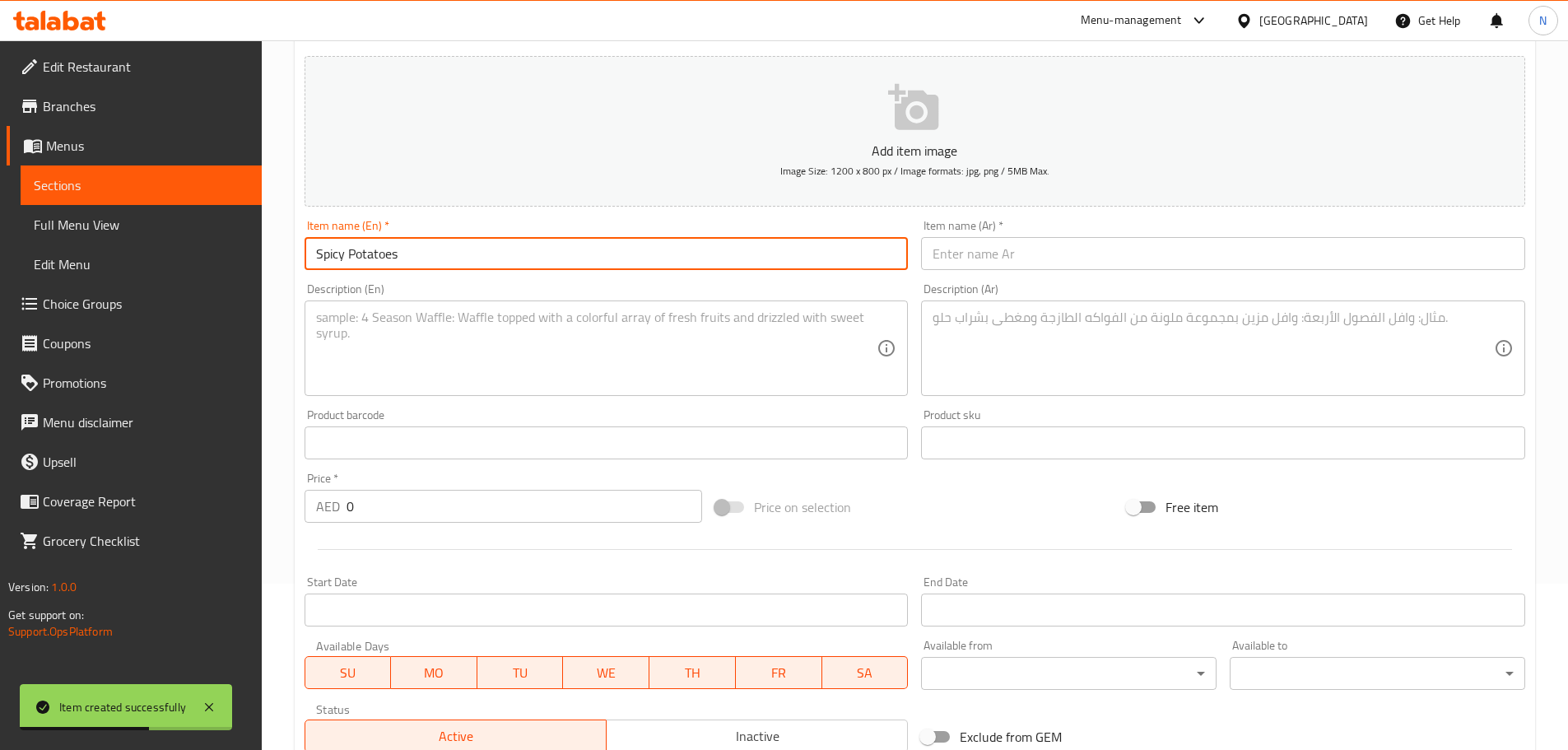
click at [1056, 245] on input "text" at bounding box center [1223, 254] width 604 height 33
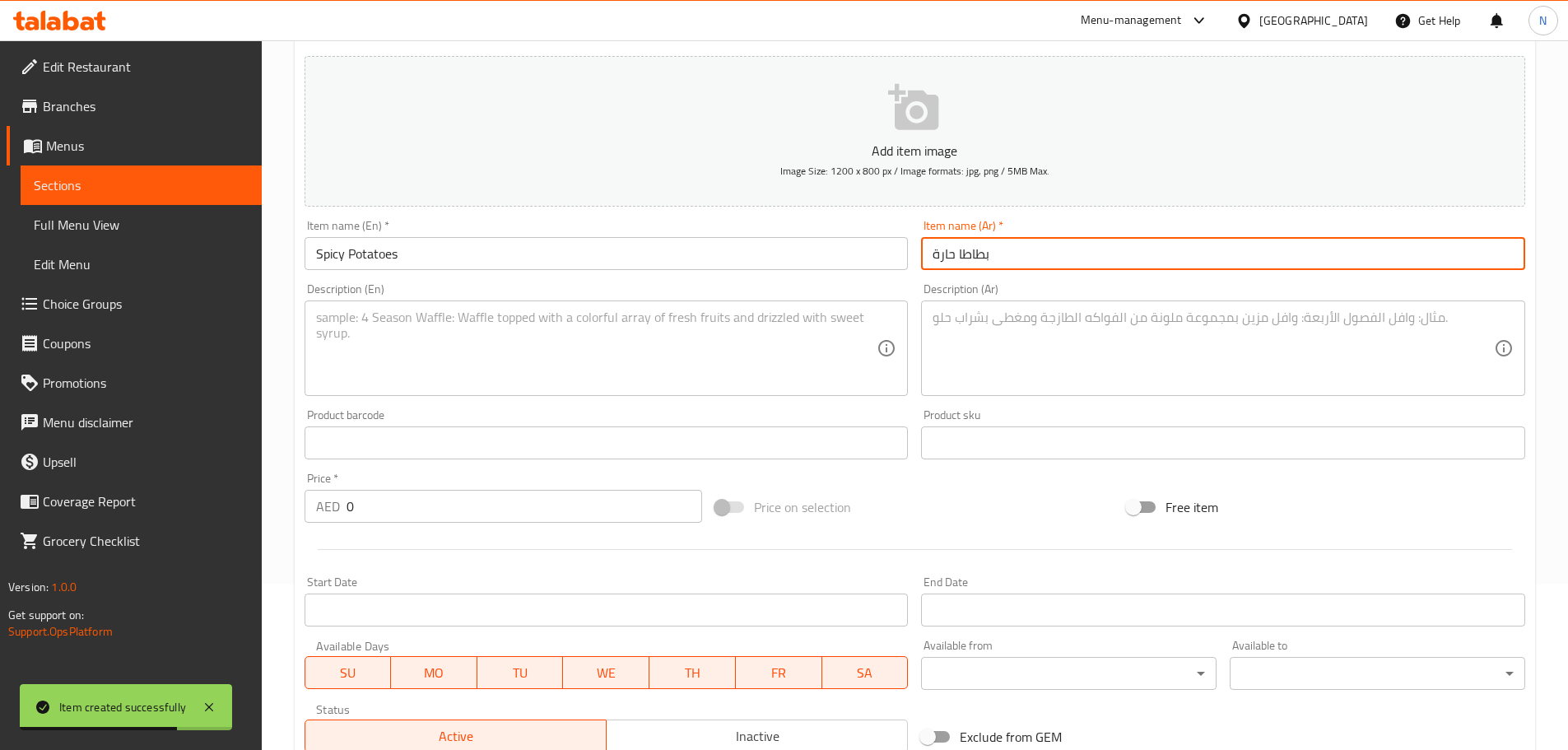
click at [362, 257] on input "Spicy Potatoes" at bounding box center [606, 254] width 604 height 33
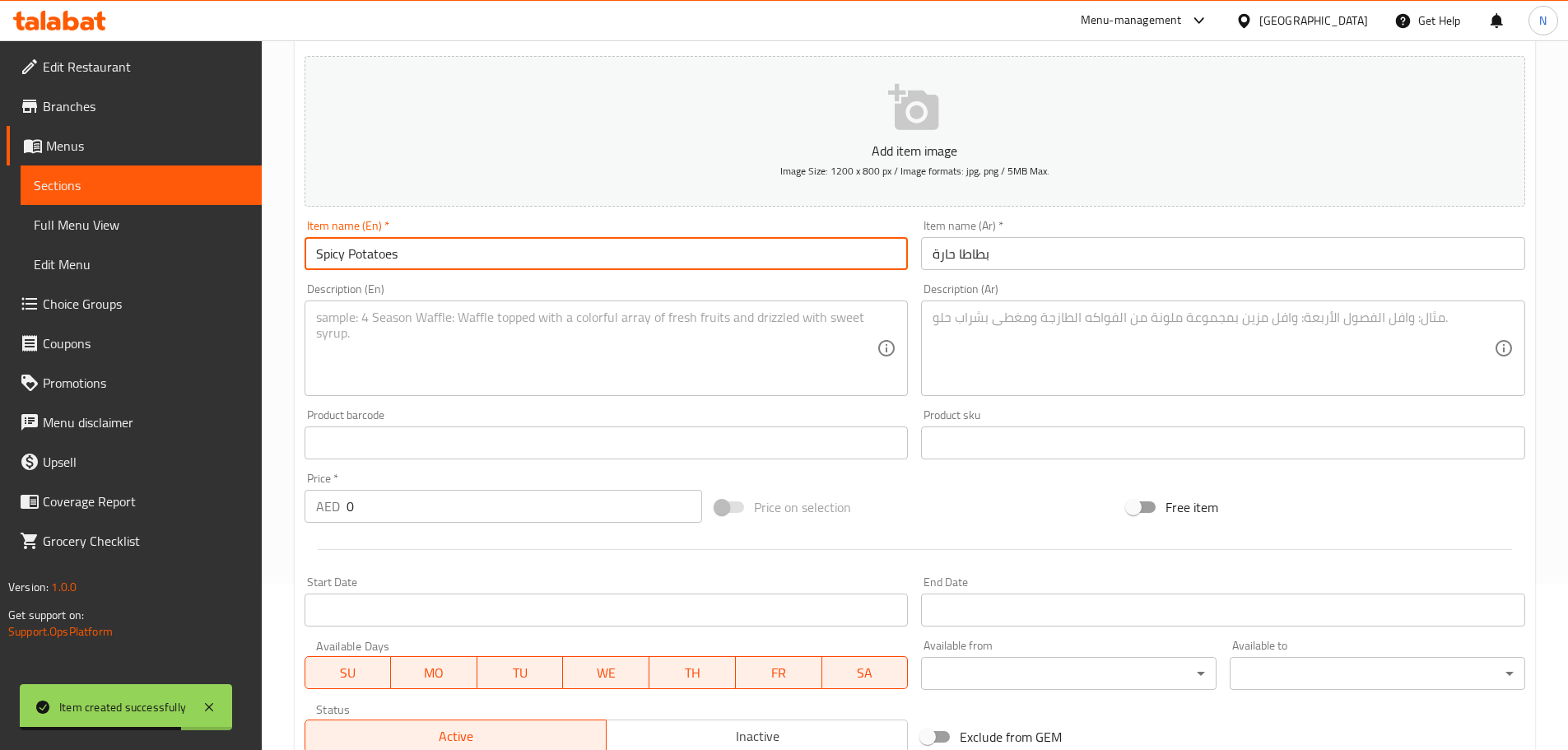
click at [362, 257] on input "Spicy Potatoes" at bounding box center [606, 254] width 604 height 33
click at [1001, 337] on textarea at bounding box center [1213, 349] width 561 height 79
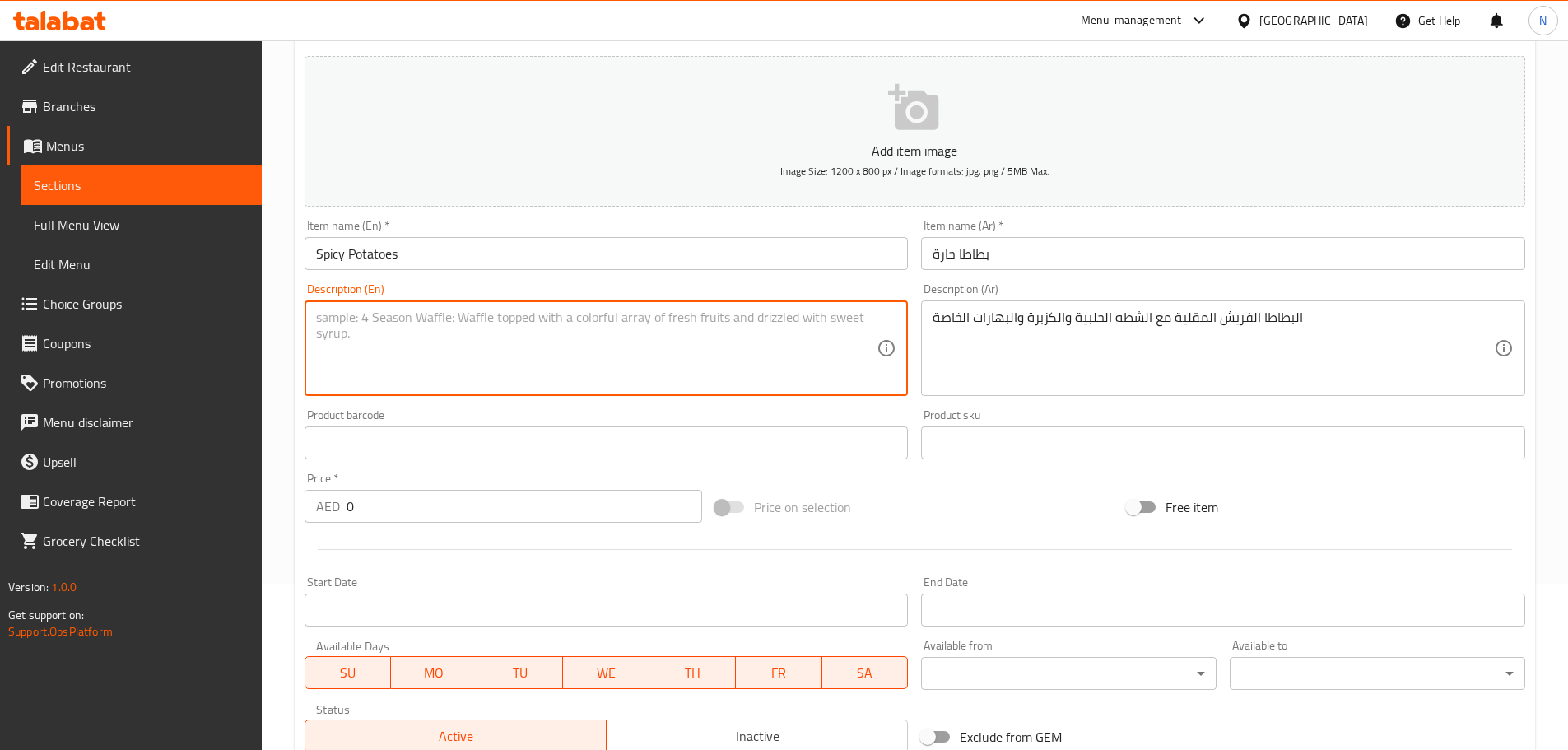
click at [609, 380] on textarea at bounding box center [596, 349] width 561 height 79
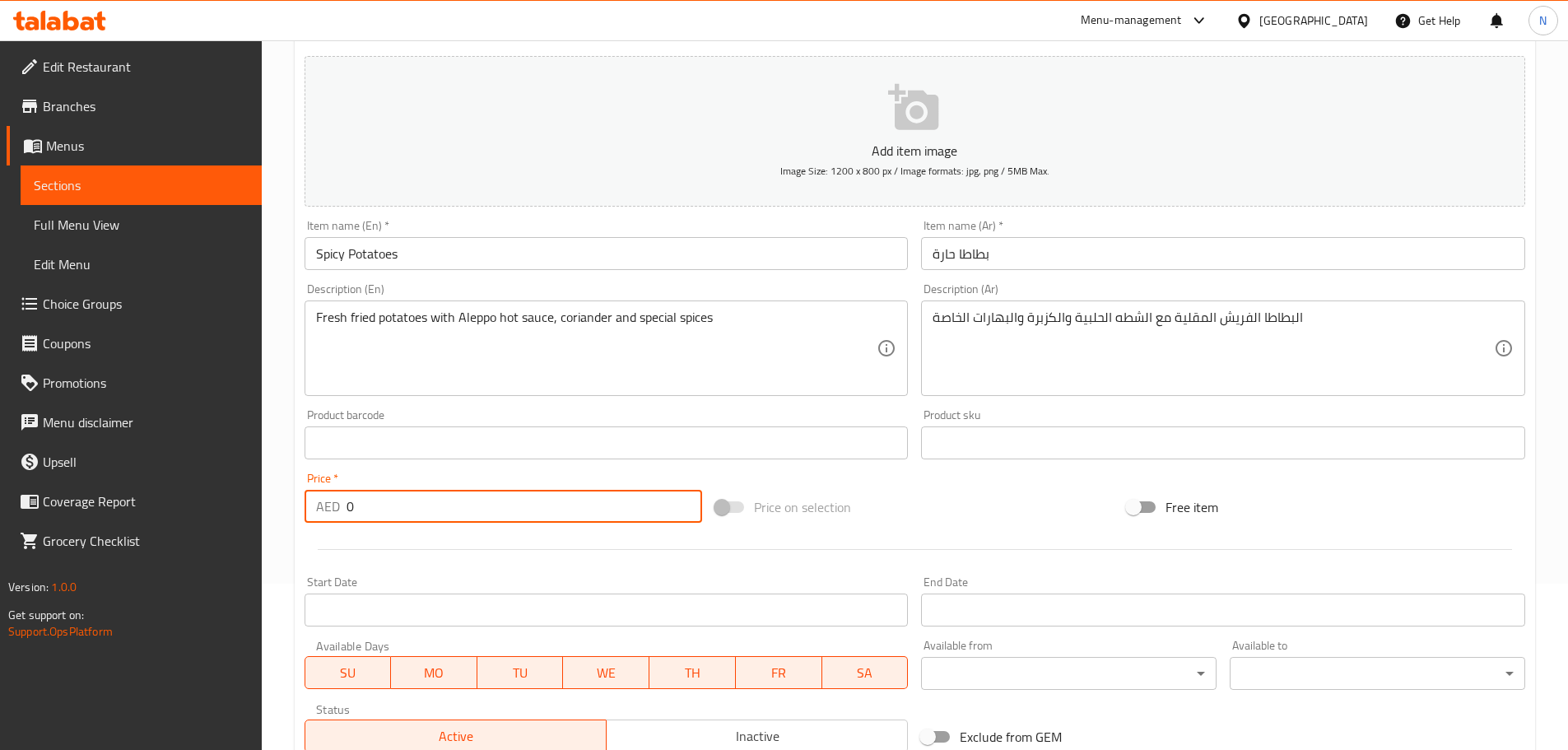
drag, startPoint x: 369, startPoint y: 499, endPoint x: 339, endPoint y: 499, distance: 30.0
click at [340, 499] on div "AED 0 Price *" at bounding box center [503, 506] width 398 height 33
click at [806, 517] on span "Price on selection" at bounding box center [802, 507] width 97 height 20
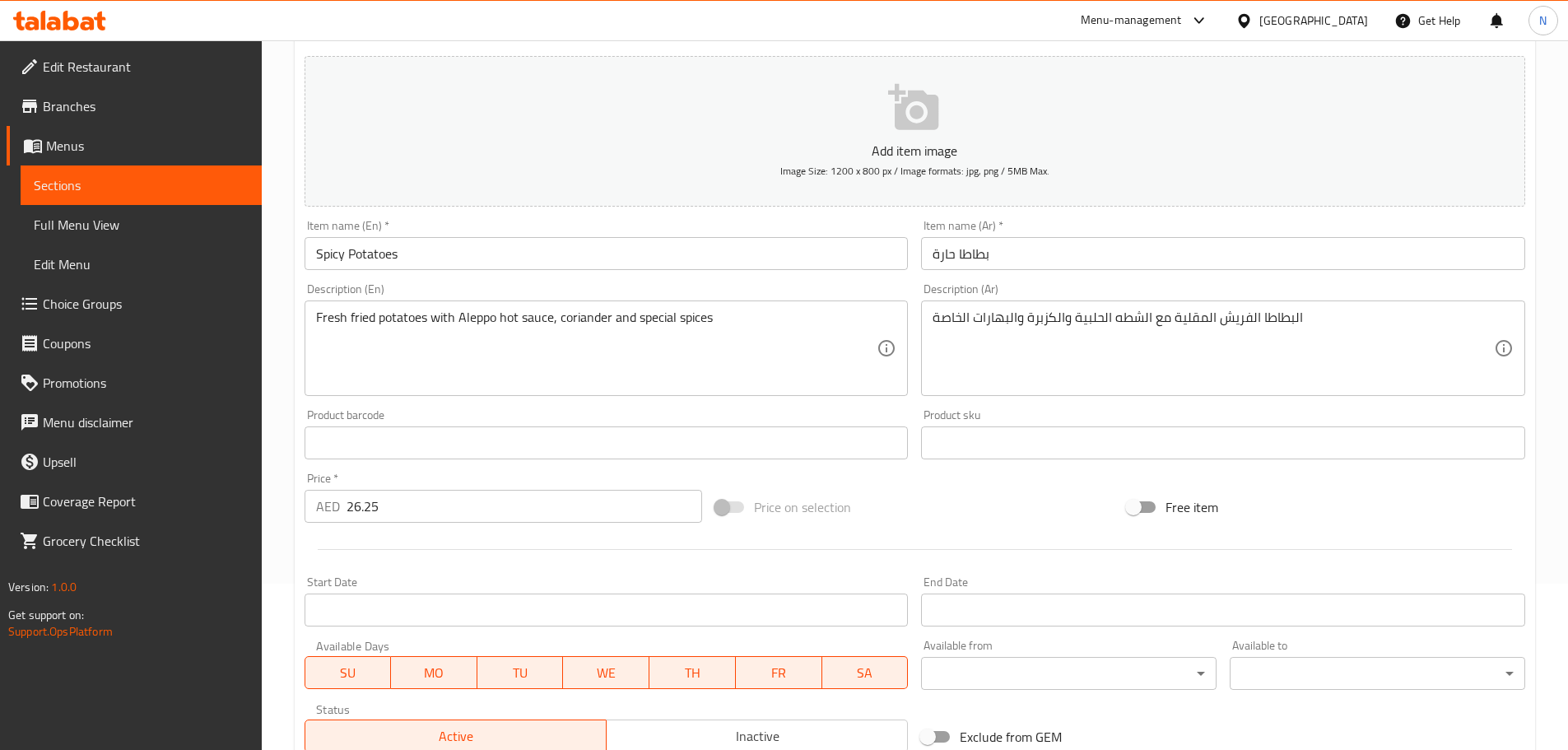
scroll to position [0, 0]
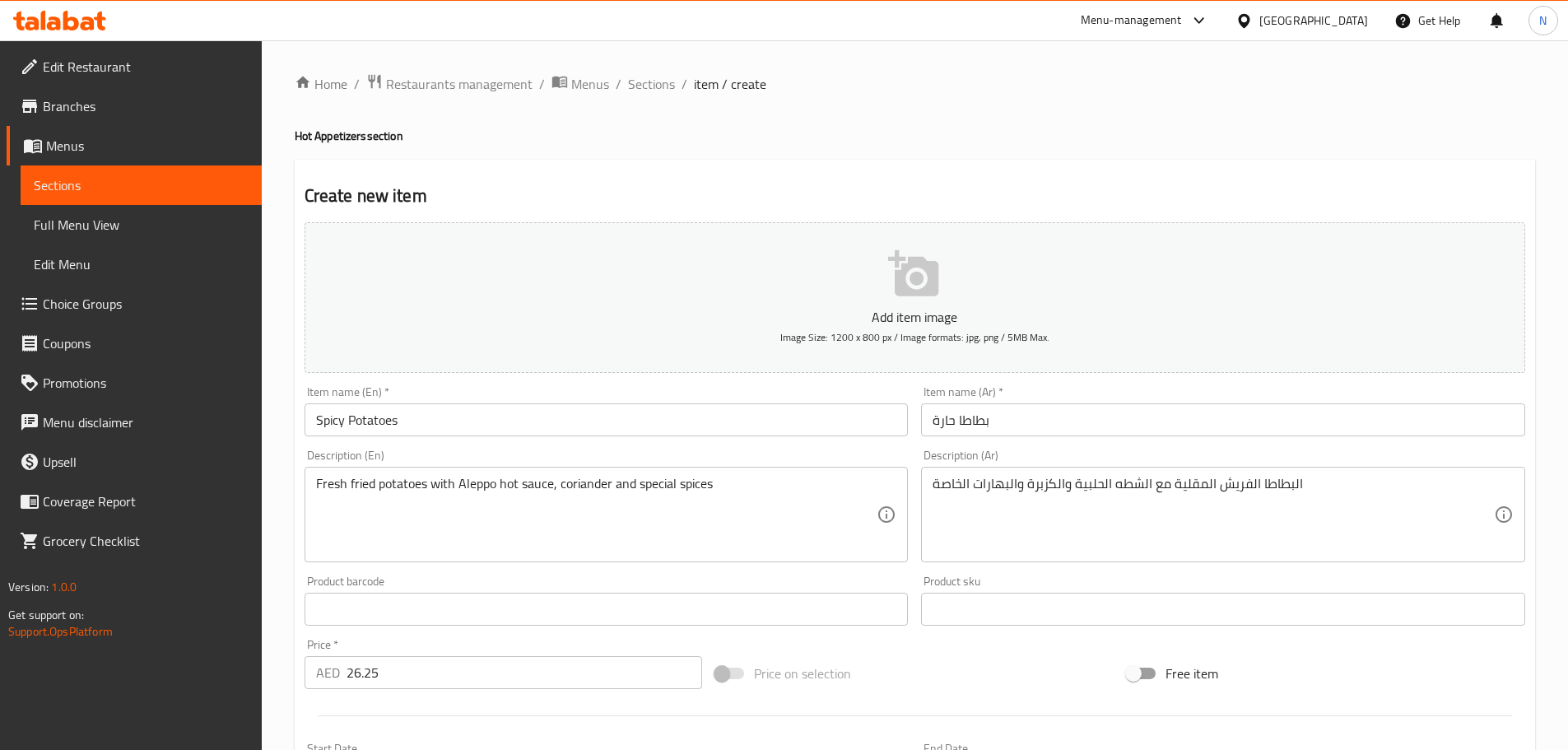
click at [973, 696] on div at bounding box center [915, 715] width 1233 height 40
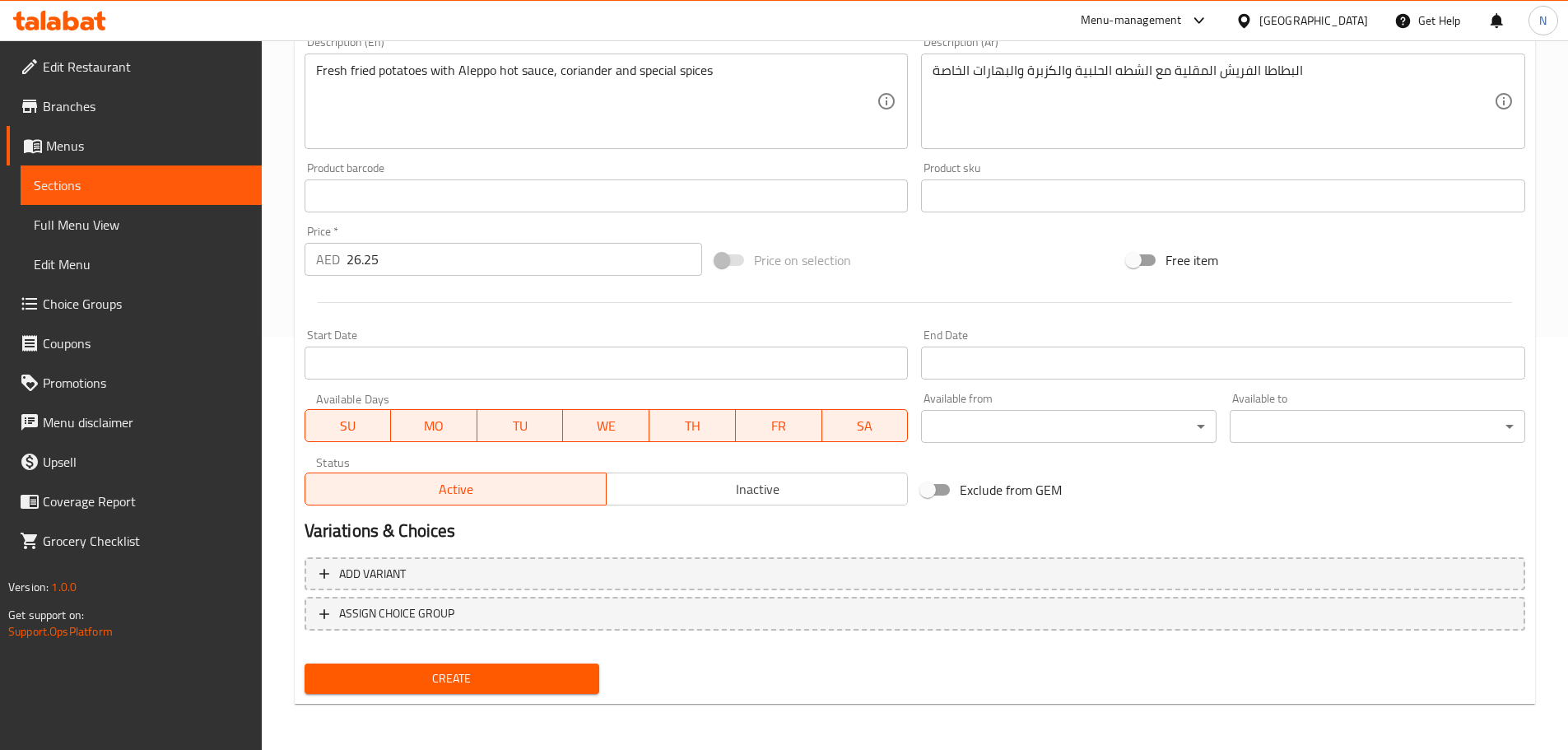
click at [524, 637] on div "Add variant ASSIGN CHOICE GROUP" at bounding box center [915, 604] width 1233 height 107
click at [521, 672] on span "Create" at bounding box center [452, 679] width 270 height 21
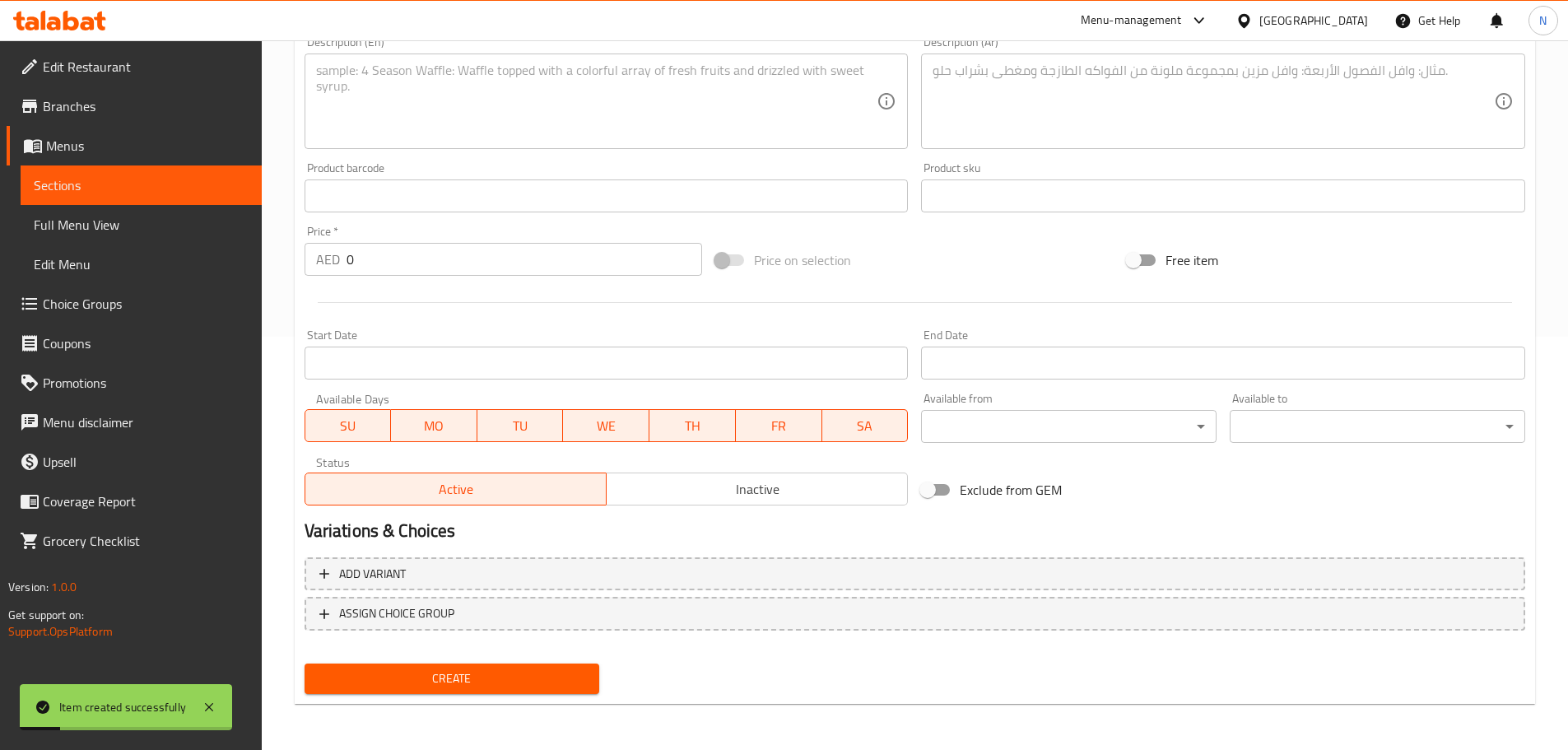
scroll to position [166, 0]
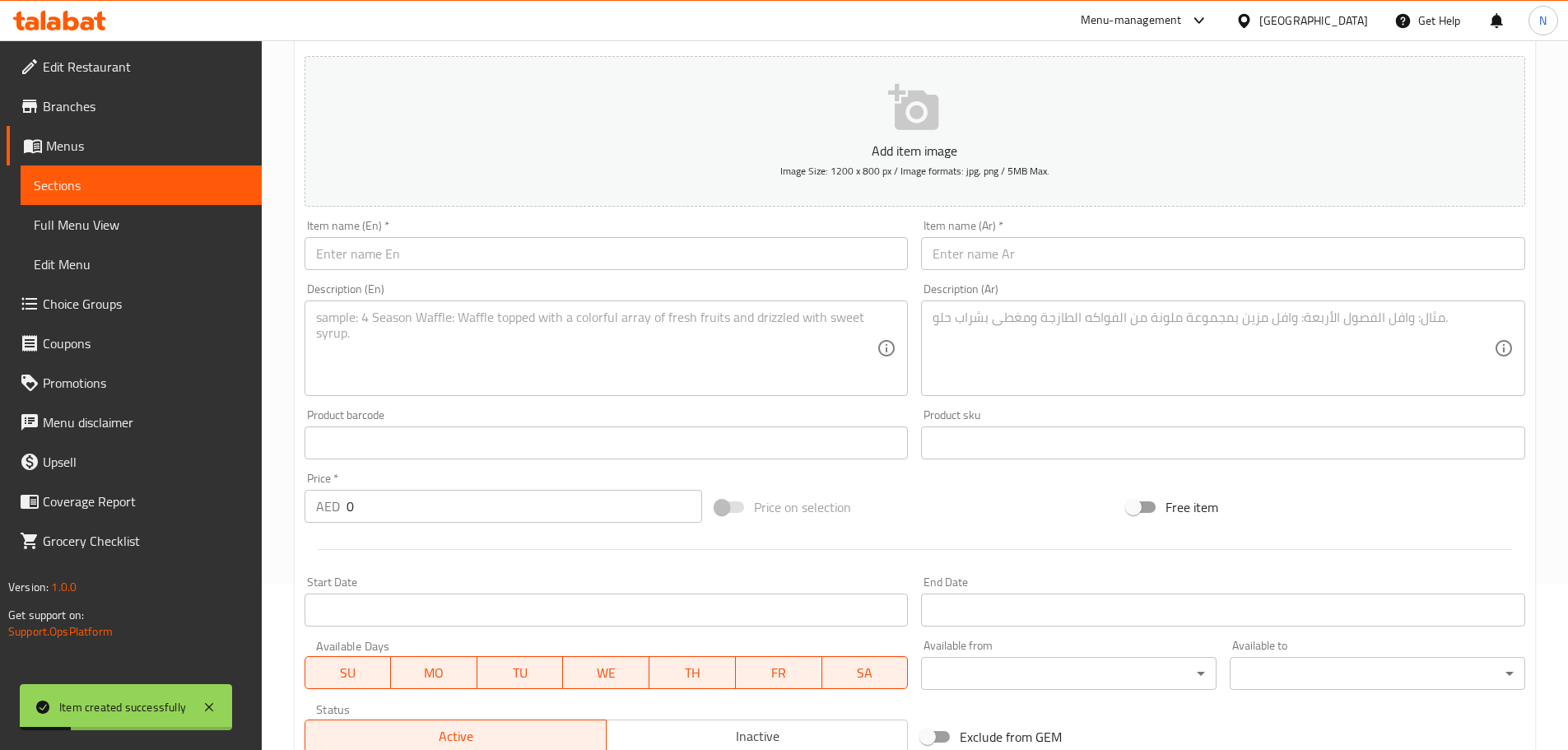
click at [597, 267] on input "text" at bounding box center [606, 254] width 604 height 33
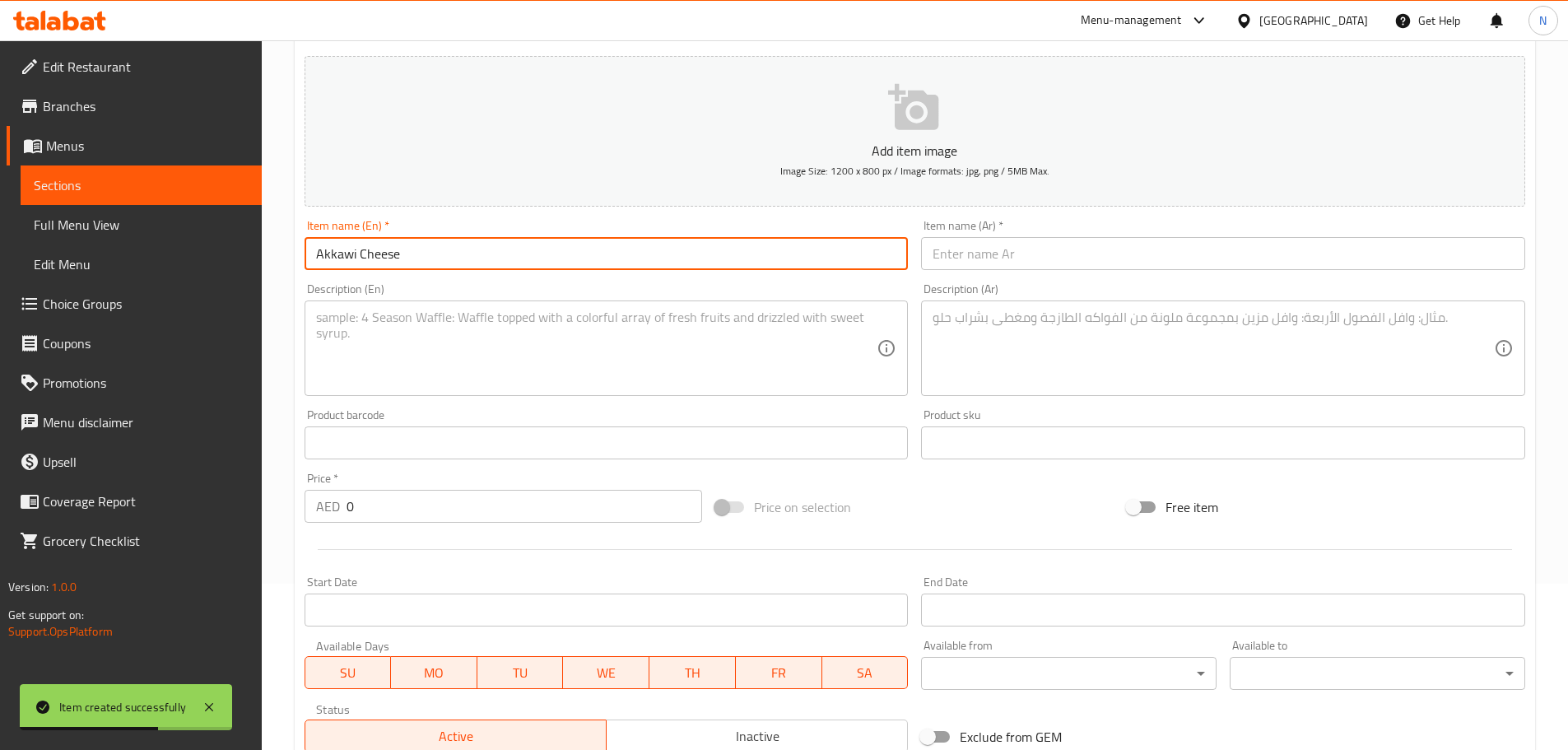
drag, startPoint x: 939, startPoint y: 252, endPoint x: 927, endPoint y: 323, distance: 72.0
click at [939, 252] on input "text" at bounding box center [1223, 254] width 604 height 33
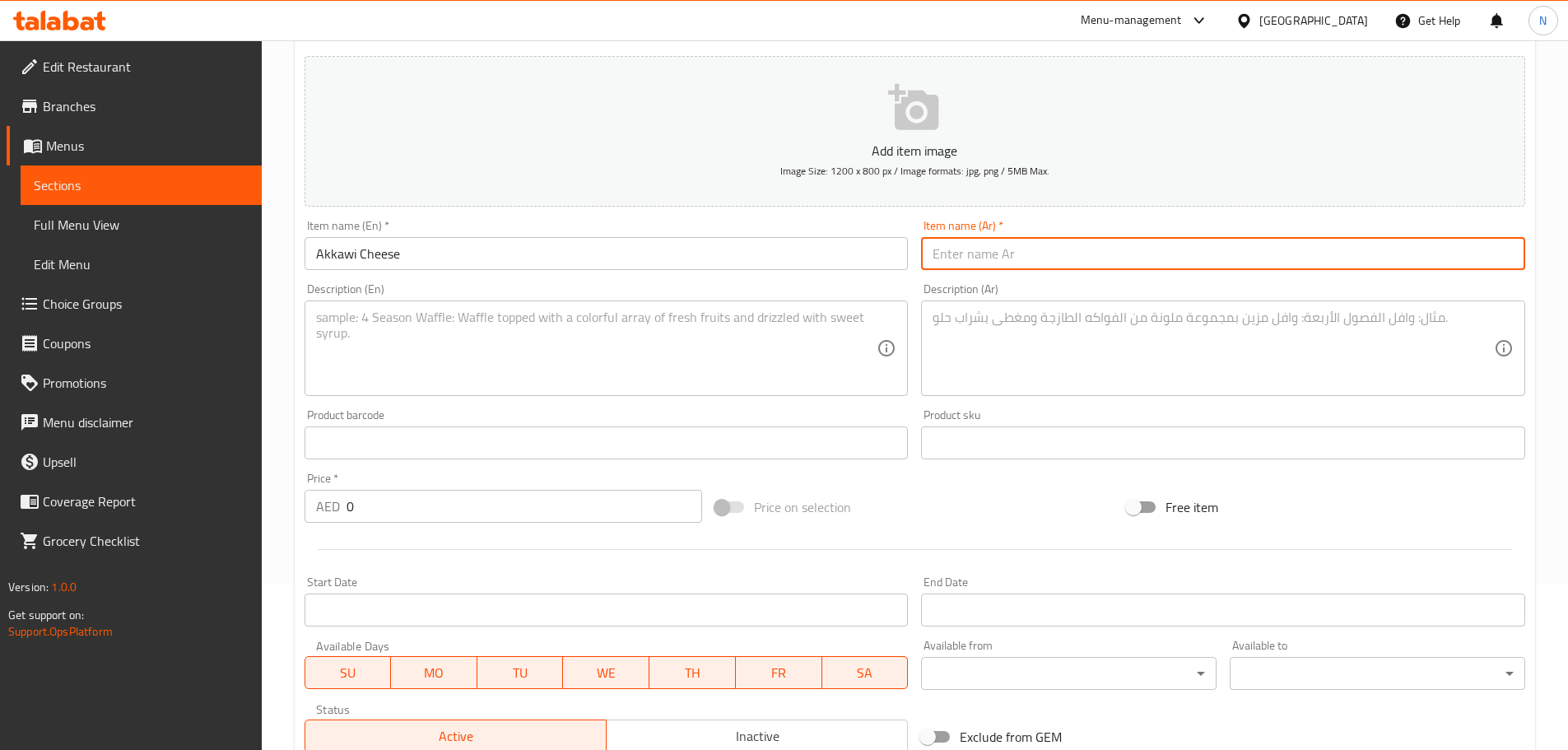
click at [1053, 257] on input "text" at bounding box center [1223, 254] width 604 height 33
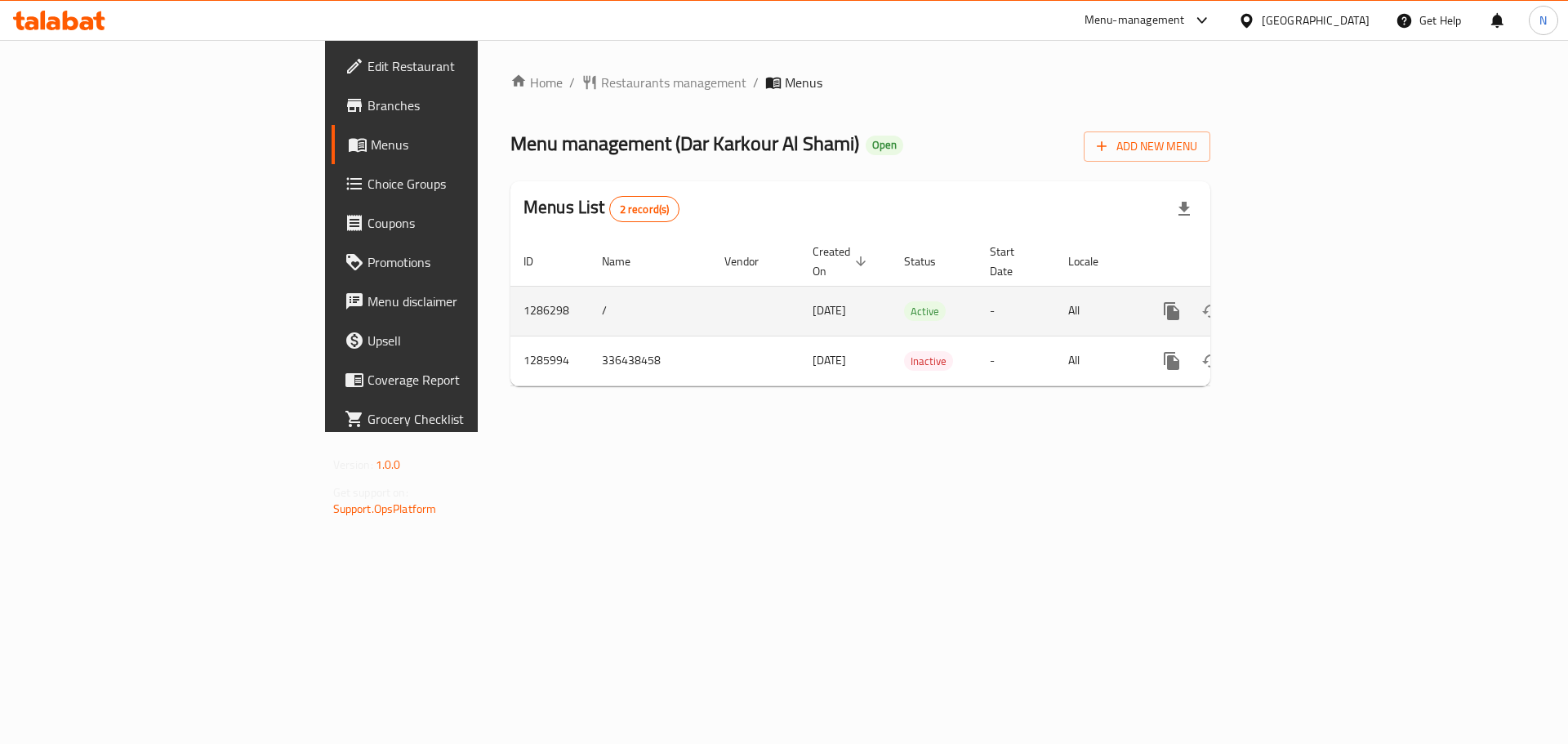
click at [1299, 301] on icon "enhanced table" at bounding box center [1289, 311] width 19 height 19
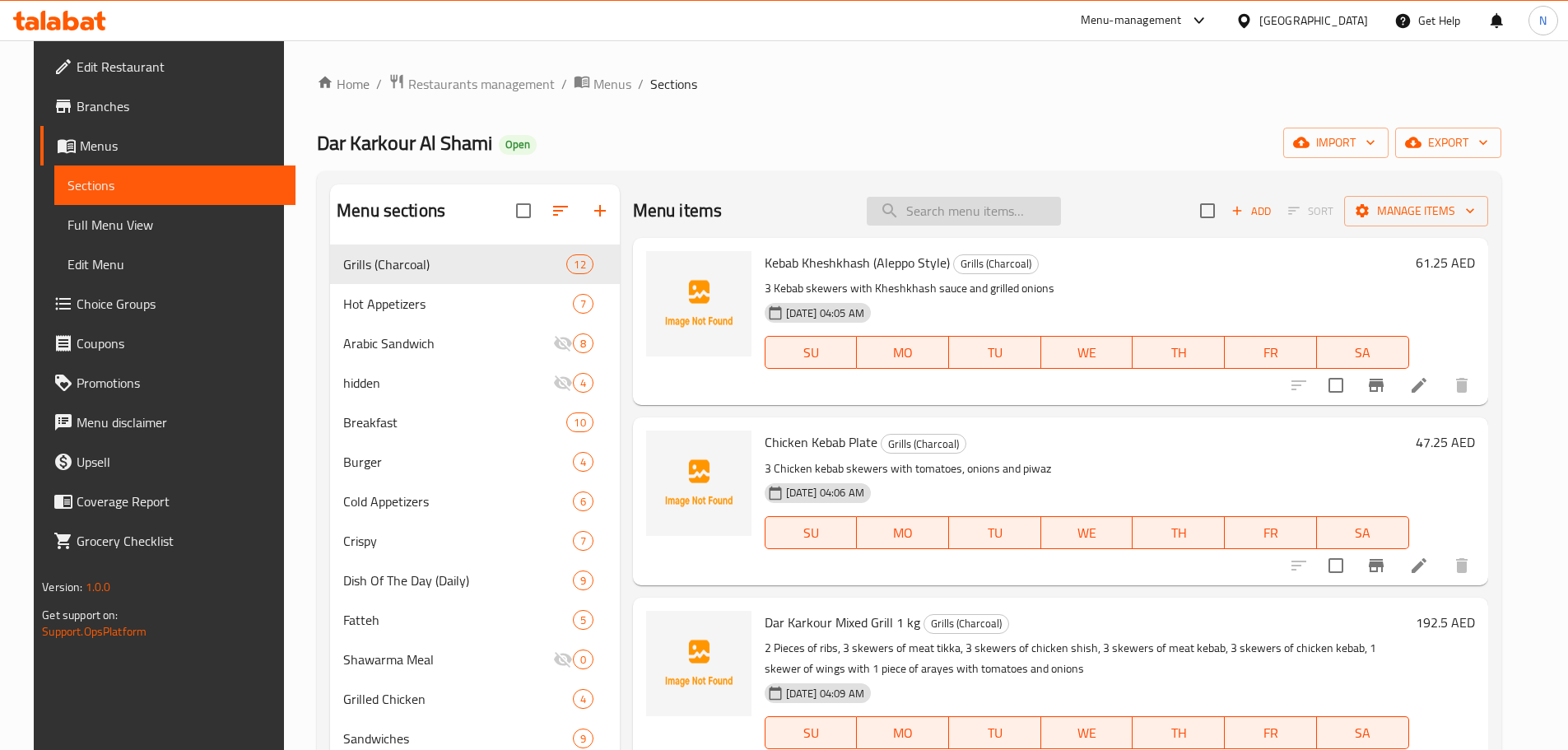
click at [938, 203] on input "search" at bounding box center [964, 211] width 195 height 29
paste input "Spicy Potatoes"
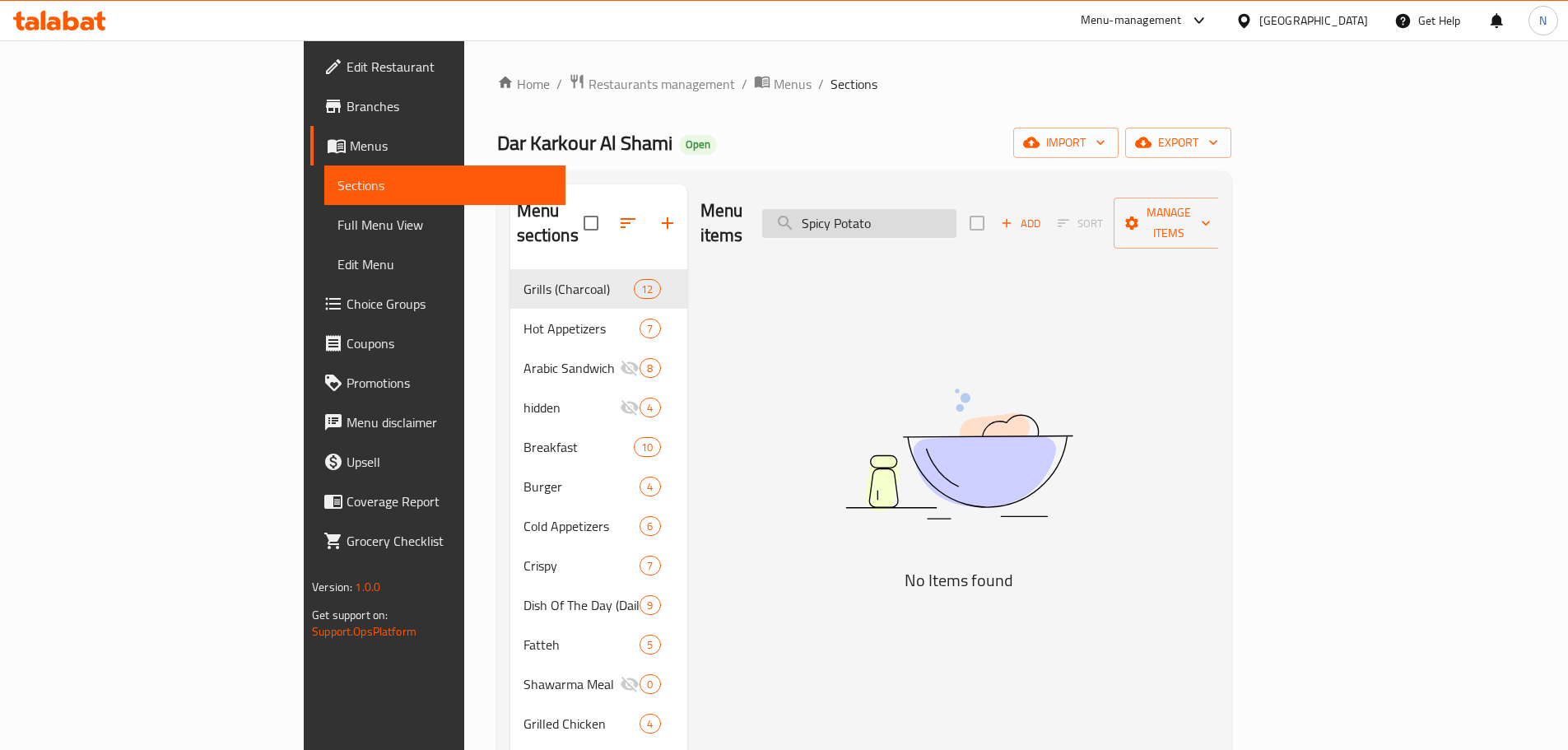
click at [957, 212] on input "Spicy Potato" at bounding box center [859, 223] width 195 height 29
paste input "Akkawi Cheese"
click at [957, 209] on input "Akkawi Cheese" at bounding box center [859, 223] width 195 height 29
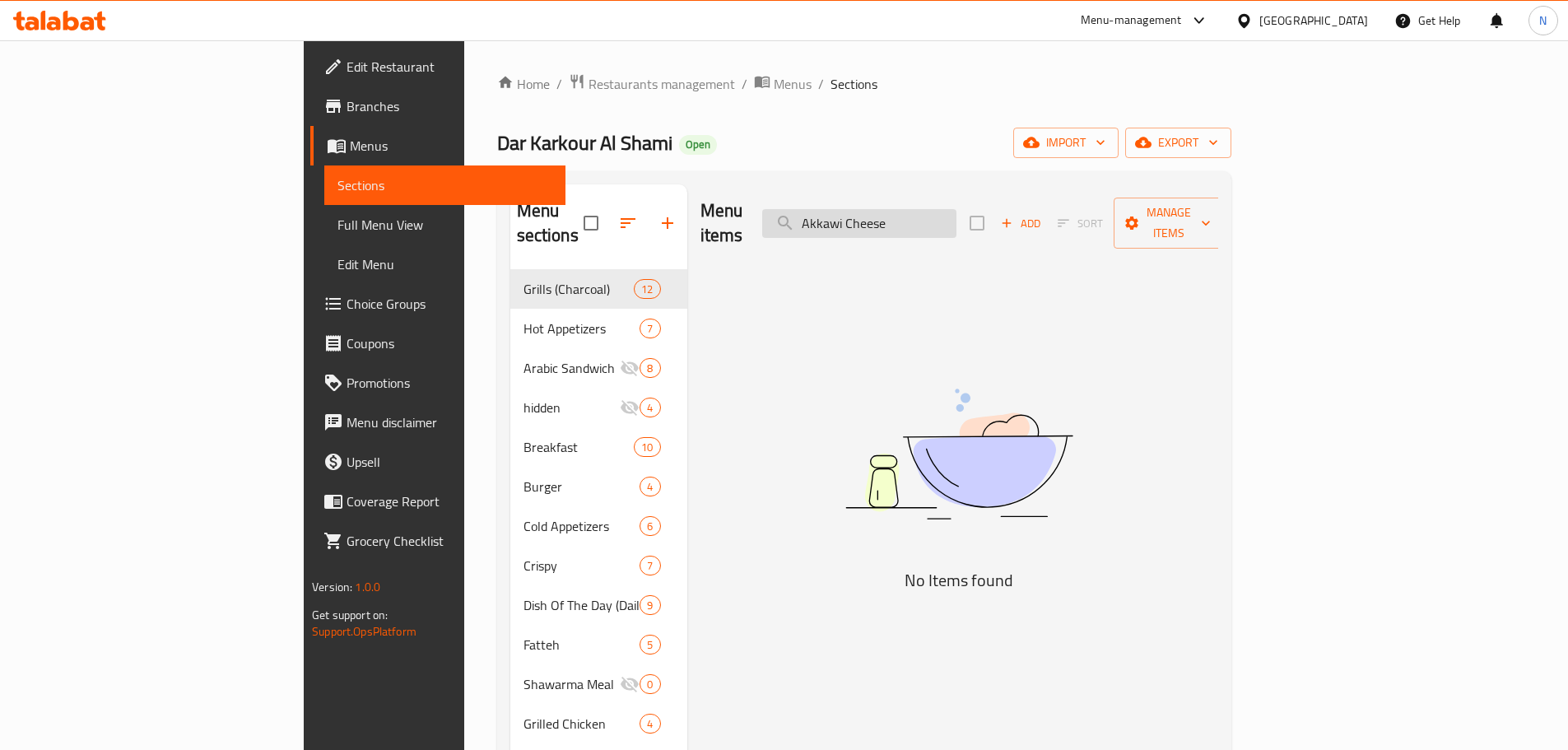
click at [957, 209] on input "Akkawi Cheese" at bounding box center [859, 223] width 195 height 29
type input "Akkawi"
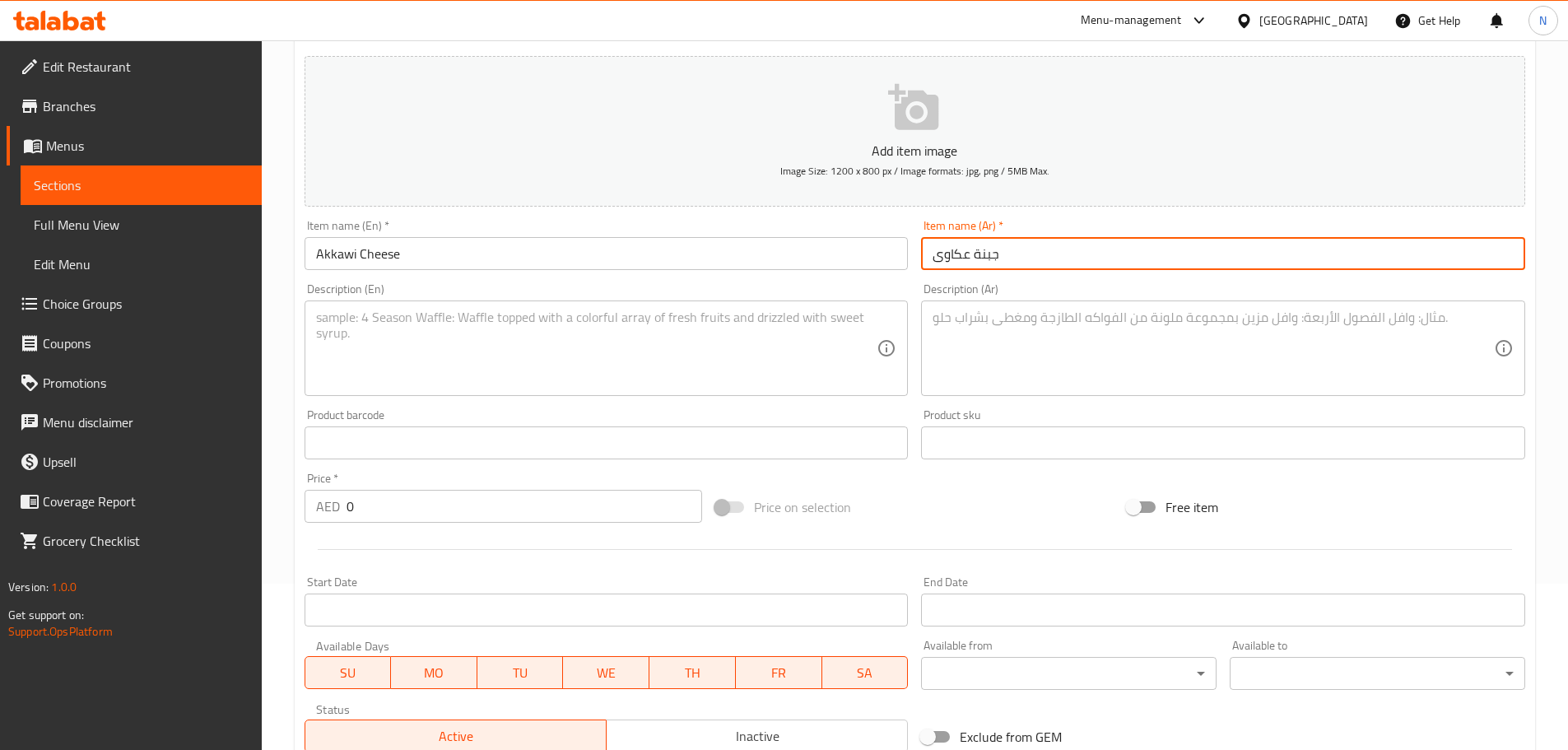
scroll to position [166, 0]
click at [1014, 389] on div "Description (Ar)" at bounding box center [1223, 348] width 604 height 96
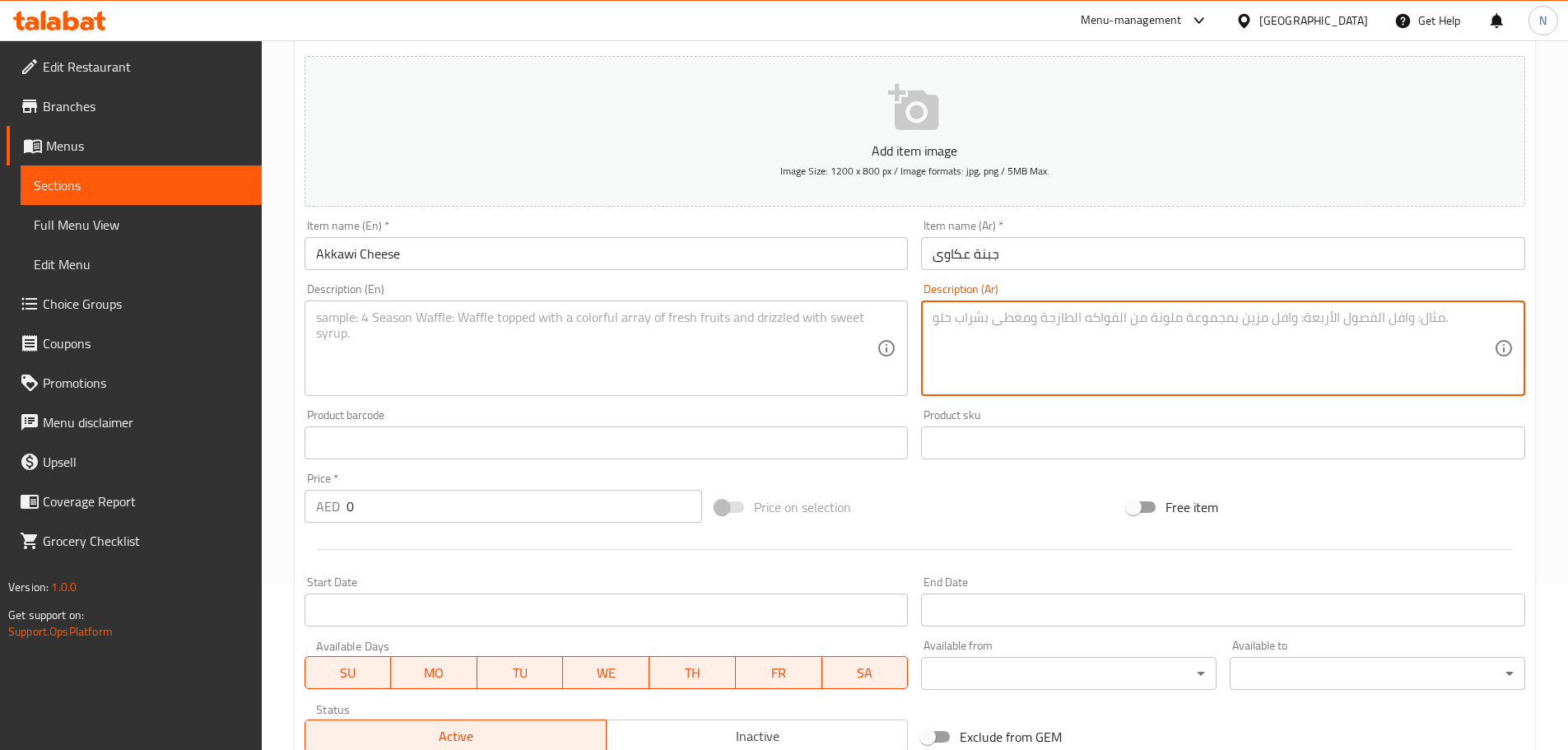
paste textarea "العجينة بطريقتنا الخاصة مع جبنة العكاوى"
type textarea "العجينة بطريقتنا الخاصة مع جبنة العكاوى"
click at [443, 322] on textarea at bounding box center [596, 349] width 561 height 79
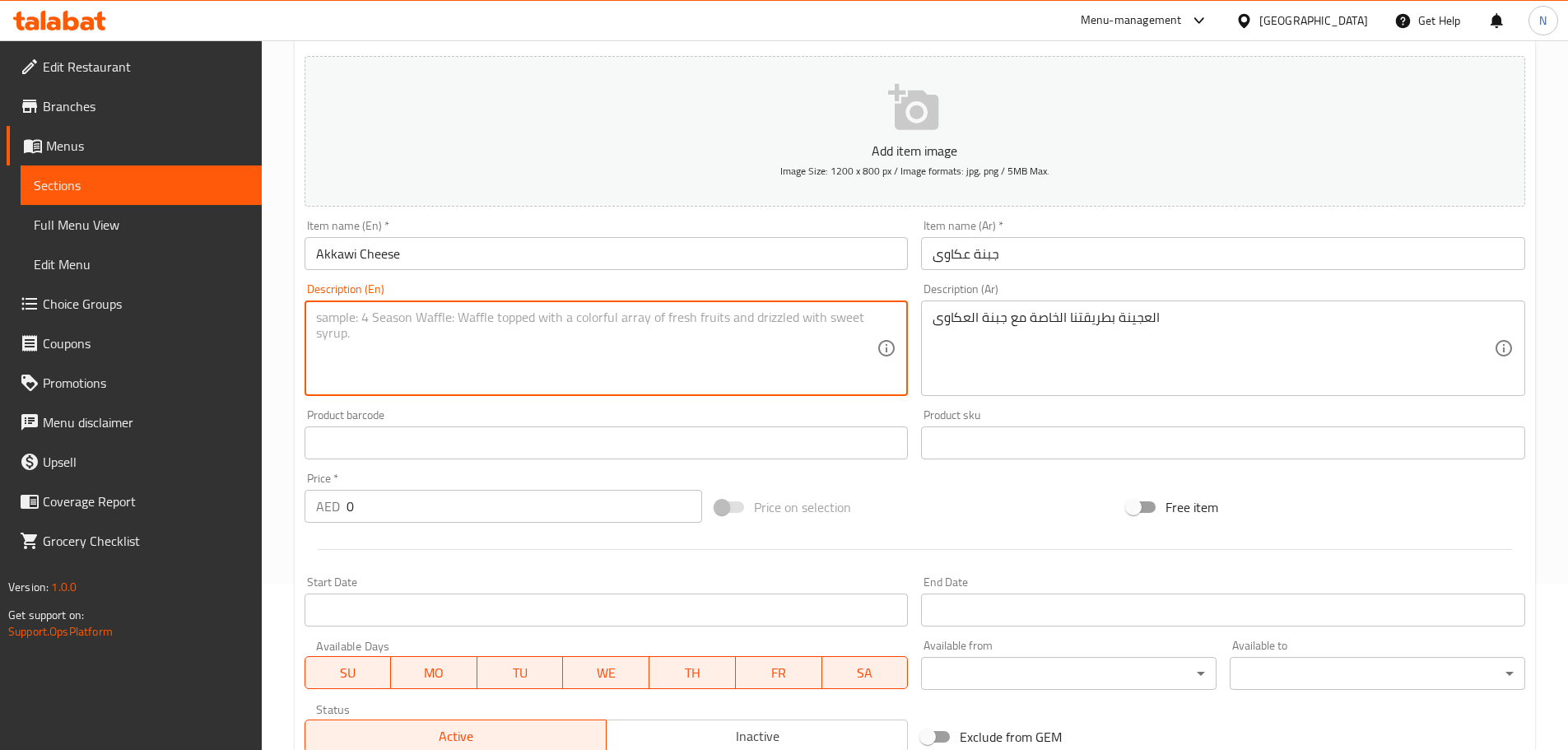
paste textarea "Our own dough with Akkawi cheese"
type textarea "Our own dough with Akkawi cheese"
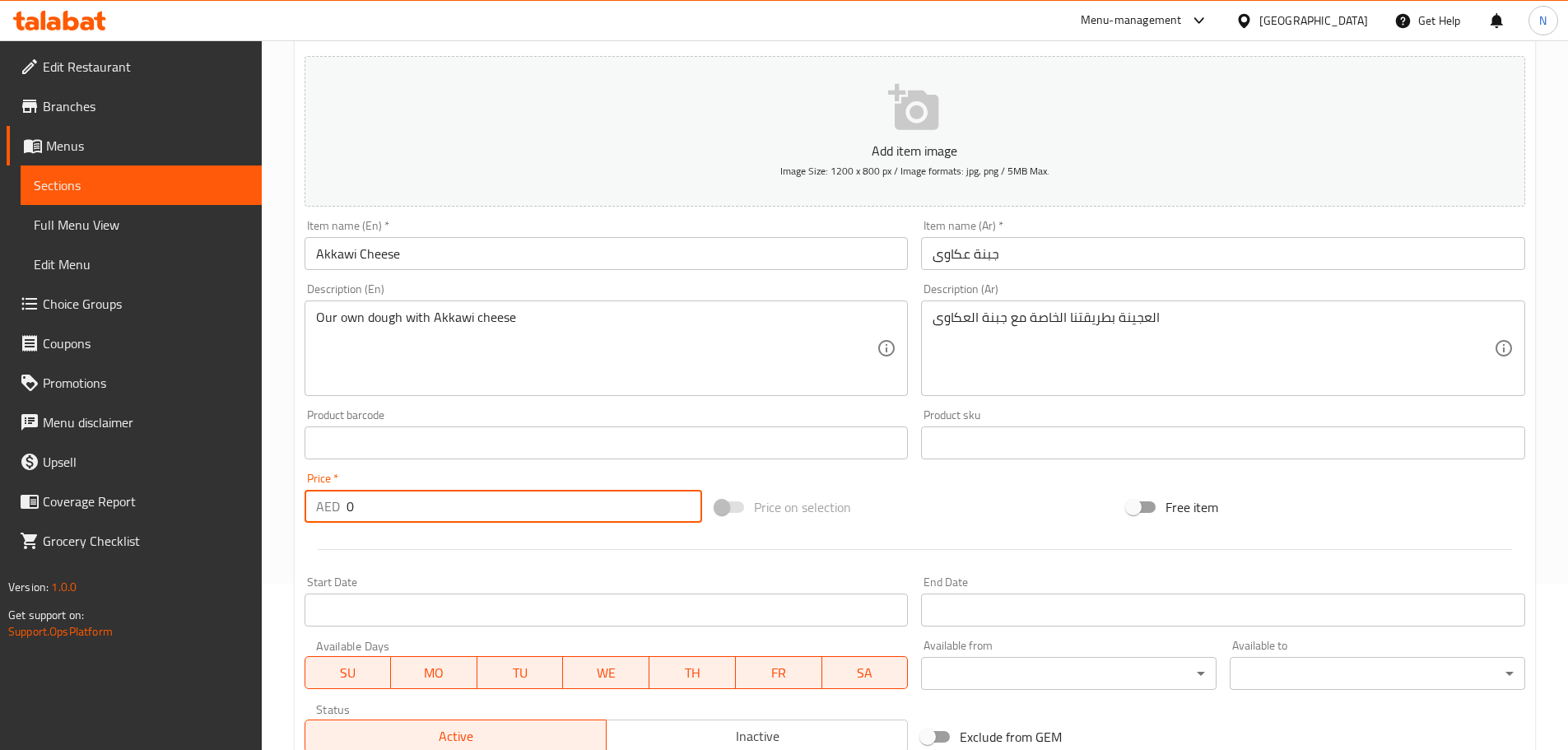
drag, startPoint x: 401, startPoint y: 492, endPoint x: 313, endPoint y: 511, distance: 90.0
click at [313, 511] on div "AED 0 Price *" at bounding box center [503, 506] width 398 height 33
type input "14"
click at [1010, 556] on div at bounding box center [915, 549] width 1233 height 40
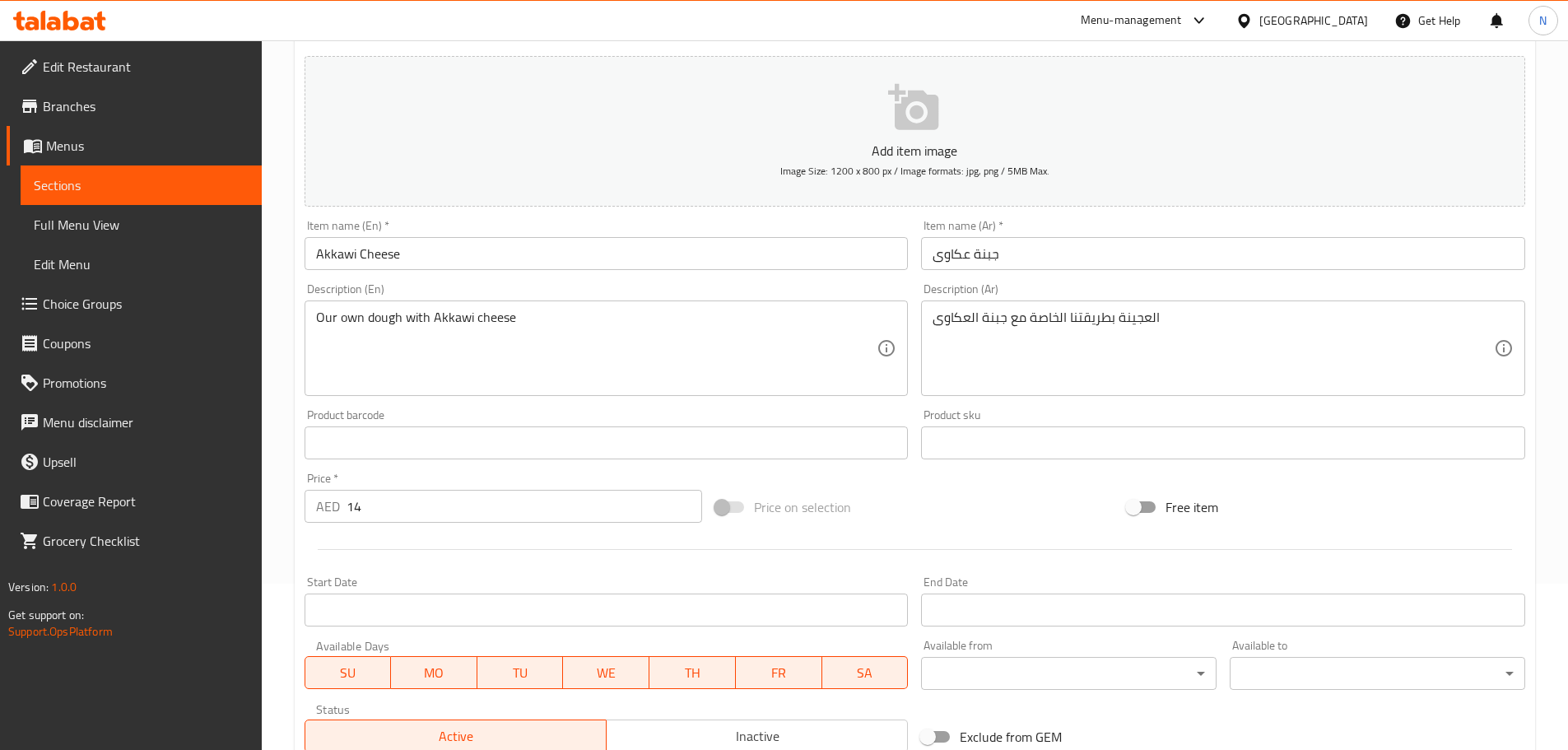
click at [946, 485] on div "Price on selection" at bounding box center [914, 507] width 411 height 45
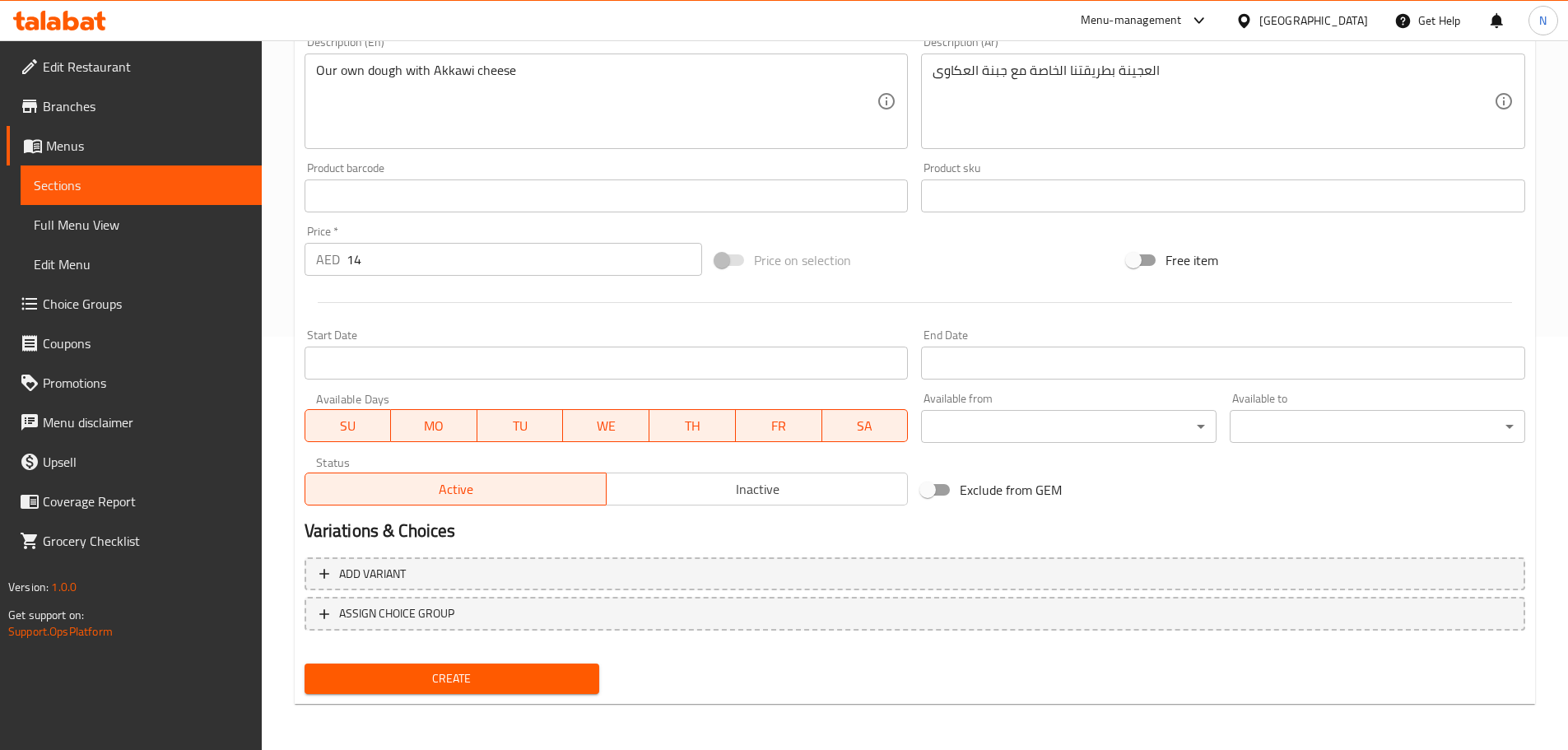
click at [490, 665] on button "Create" at bounding box center [452, 679] width 295 height 30
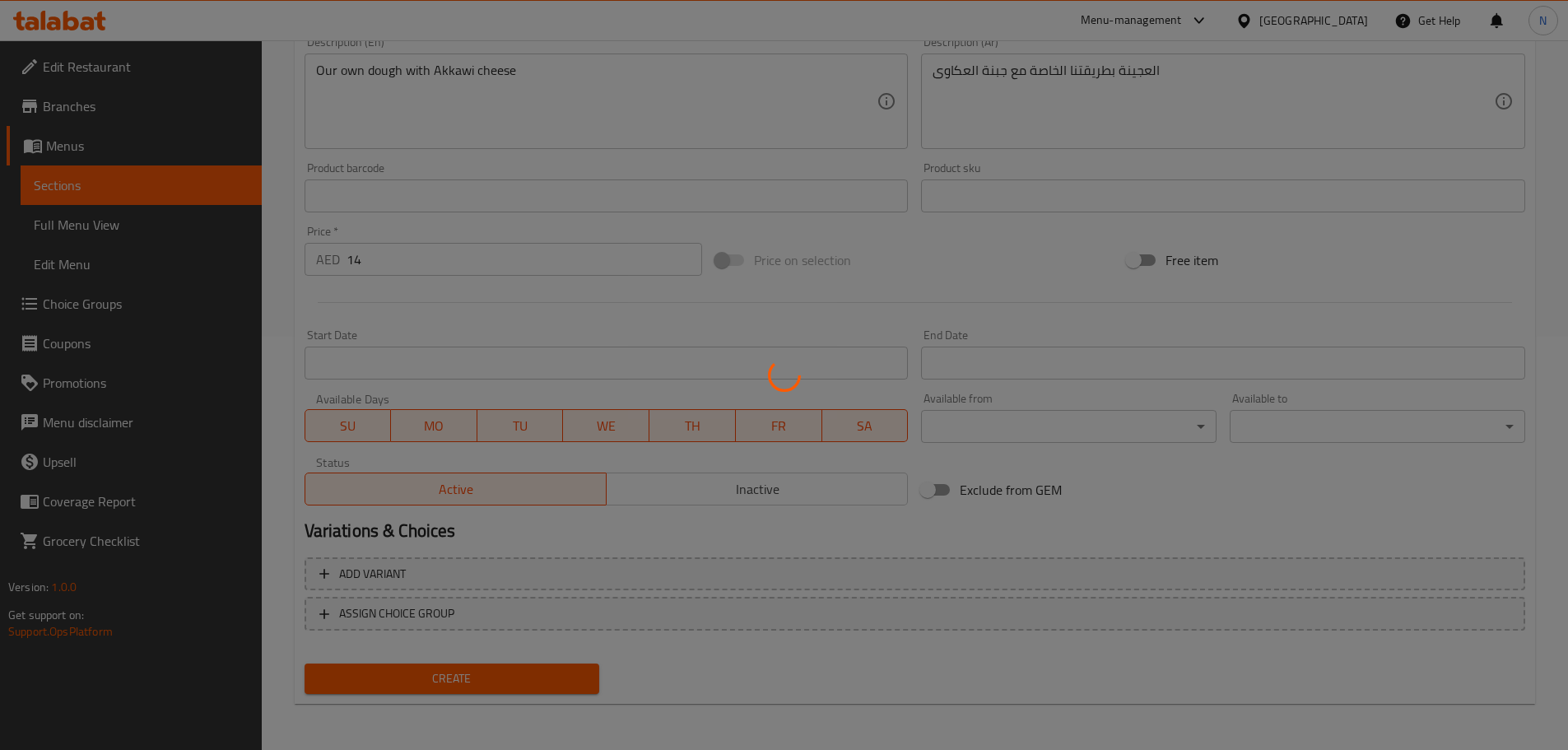
type input "0"
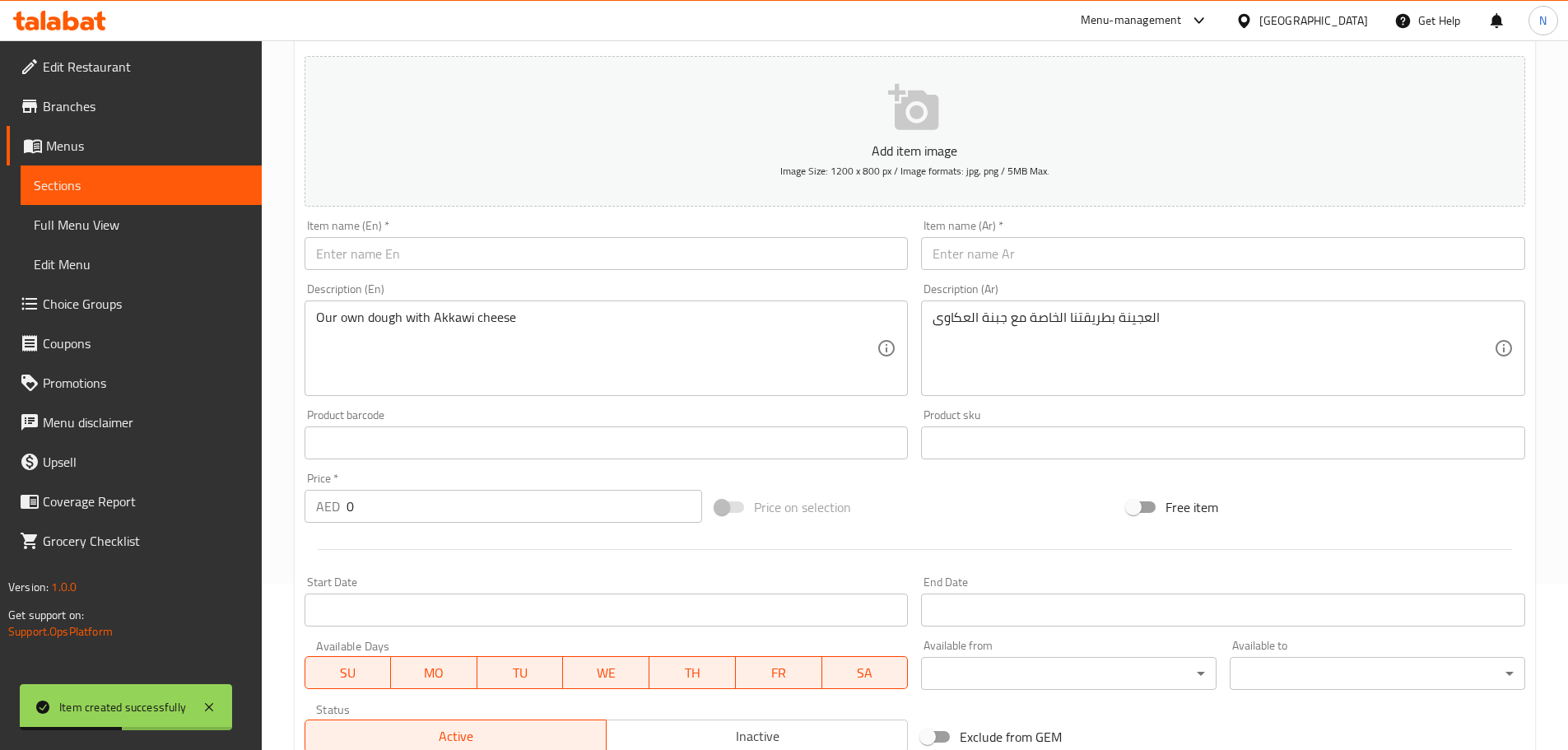
scroll to position [0, 0]
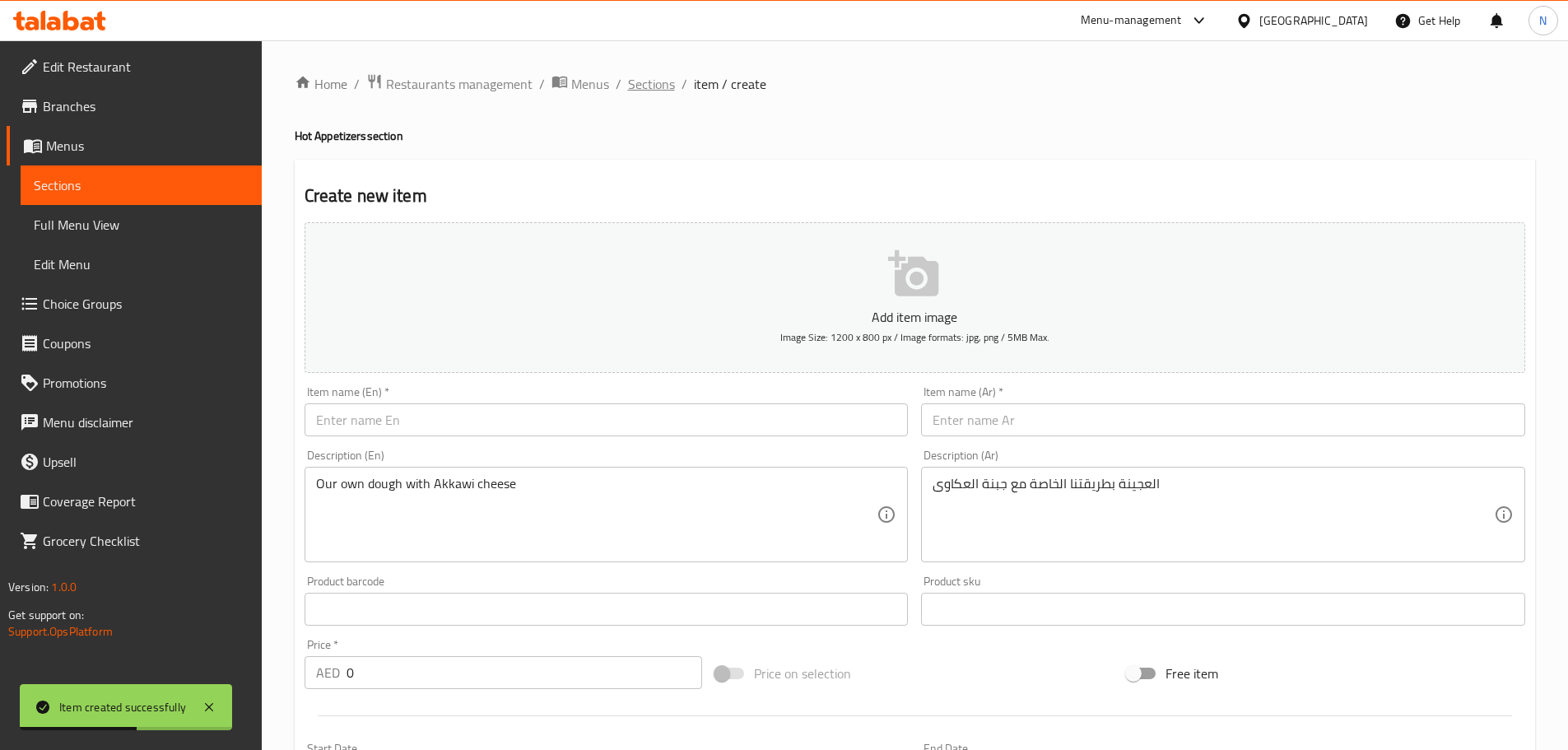
click at [628, 90] on span "Sections" at bounding box center [651, 84] width 47 height 20
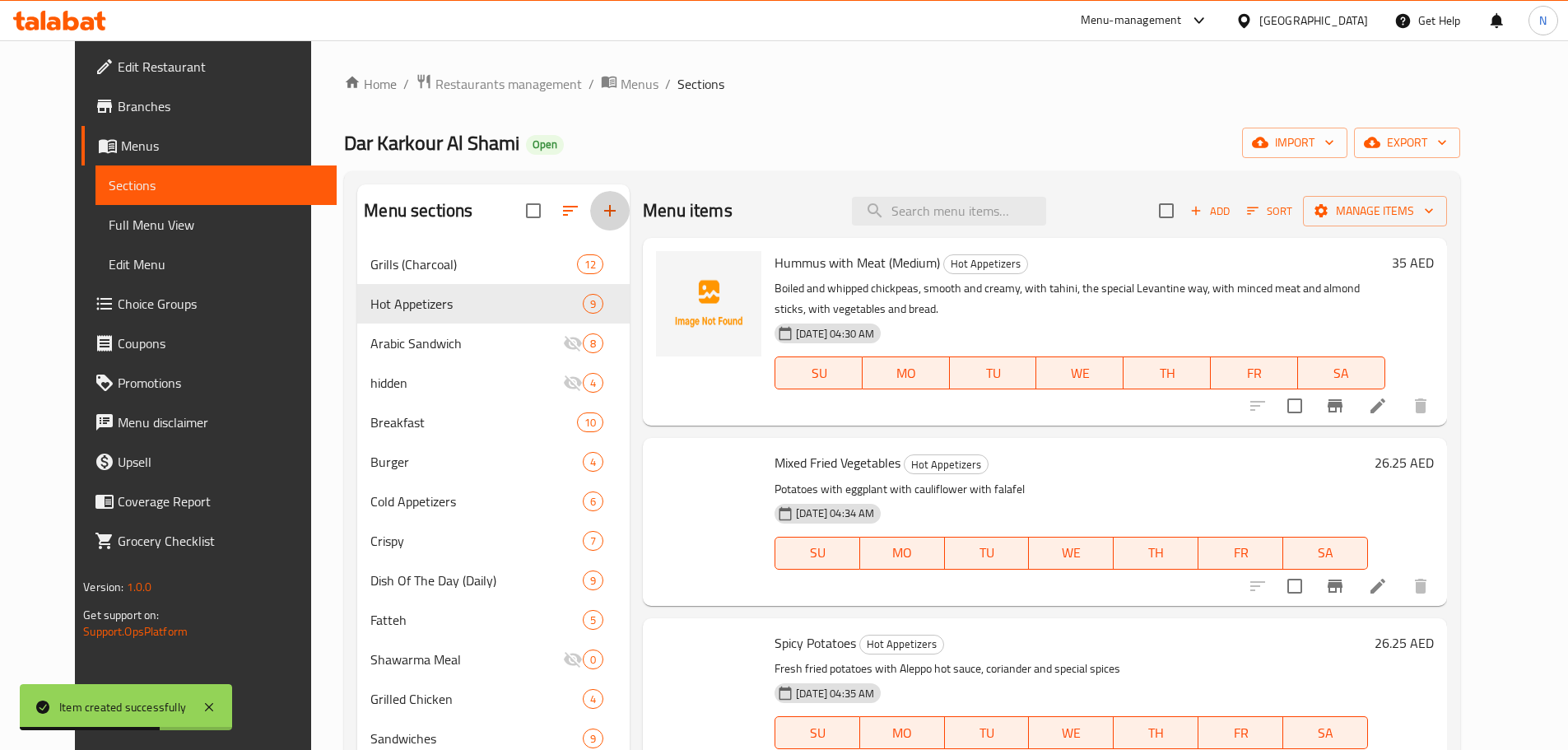
click at [601, 216] on icon "button" at bounding box center [610, 211] width 20 height 20
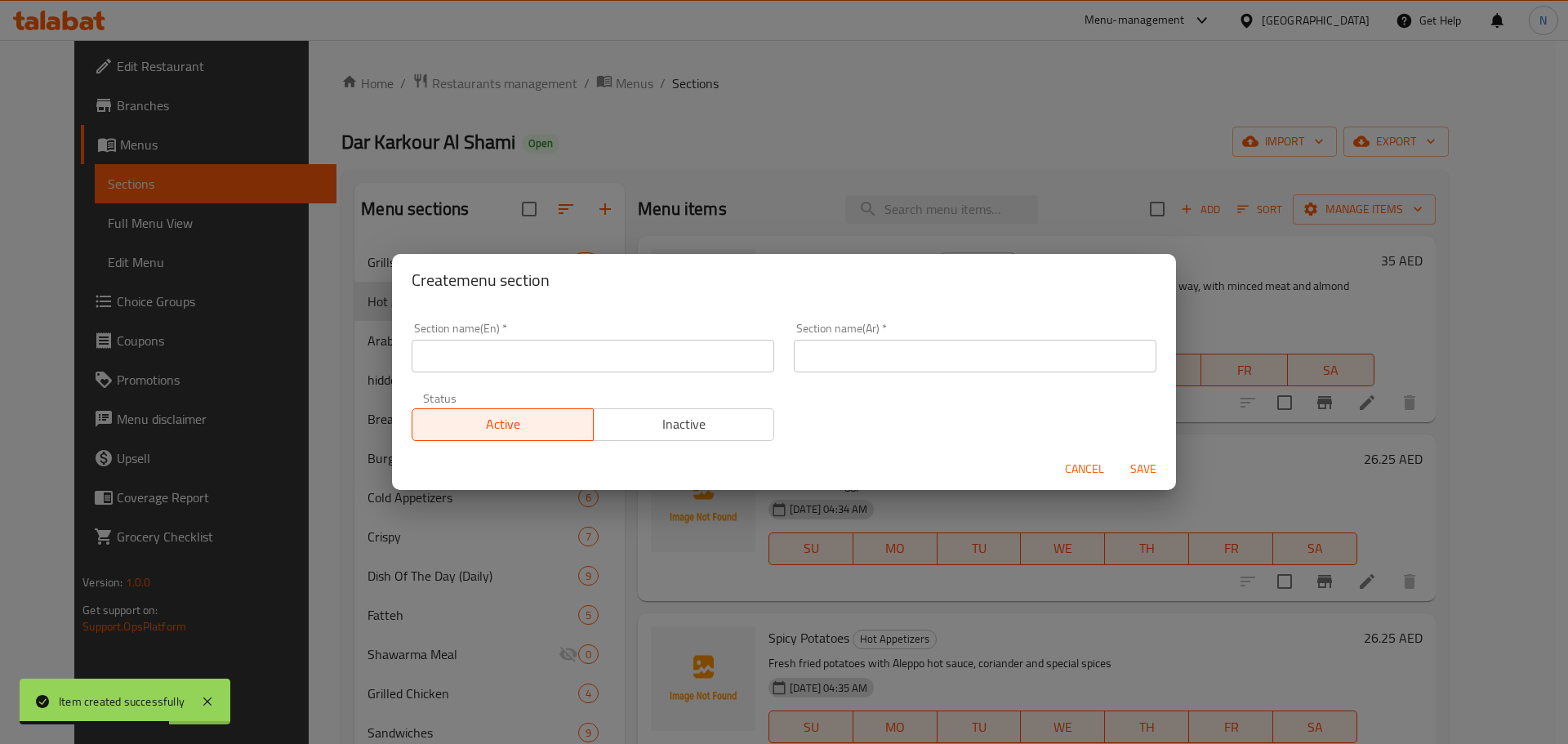
click at [565, 372] on input "text" at bounding box center [592, 356] width 362 height 33
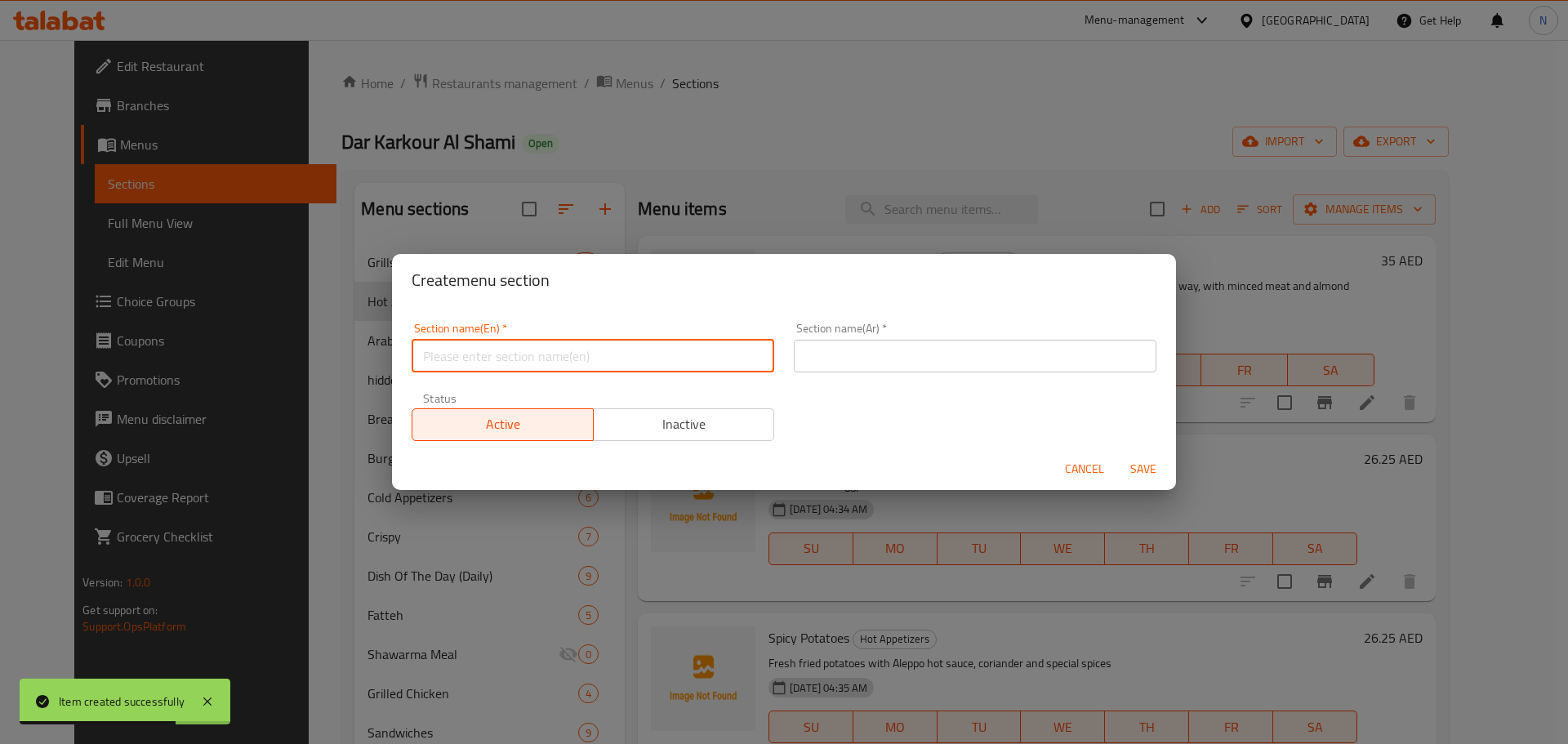
paste input "Manakeesh"
type input "Manakeesh"
click at [823, 344] on input "text" at bounding box center [974, 356] width 362 height 33
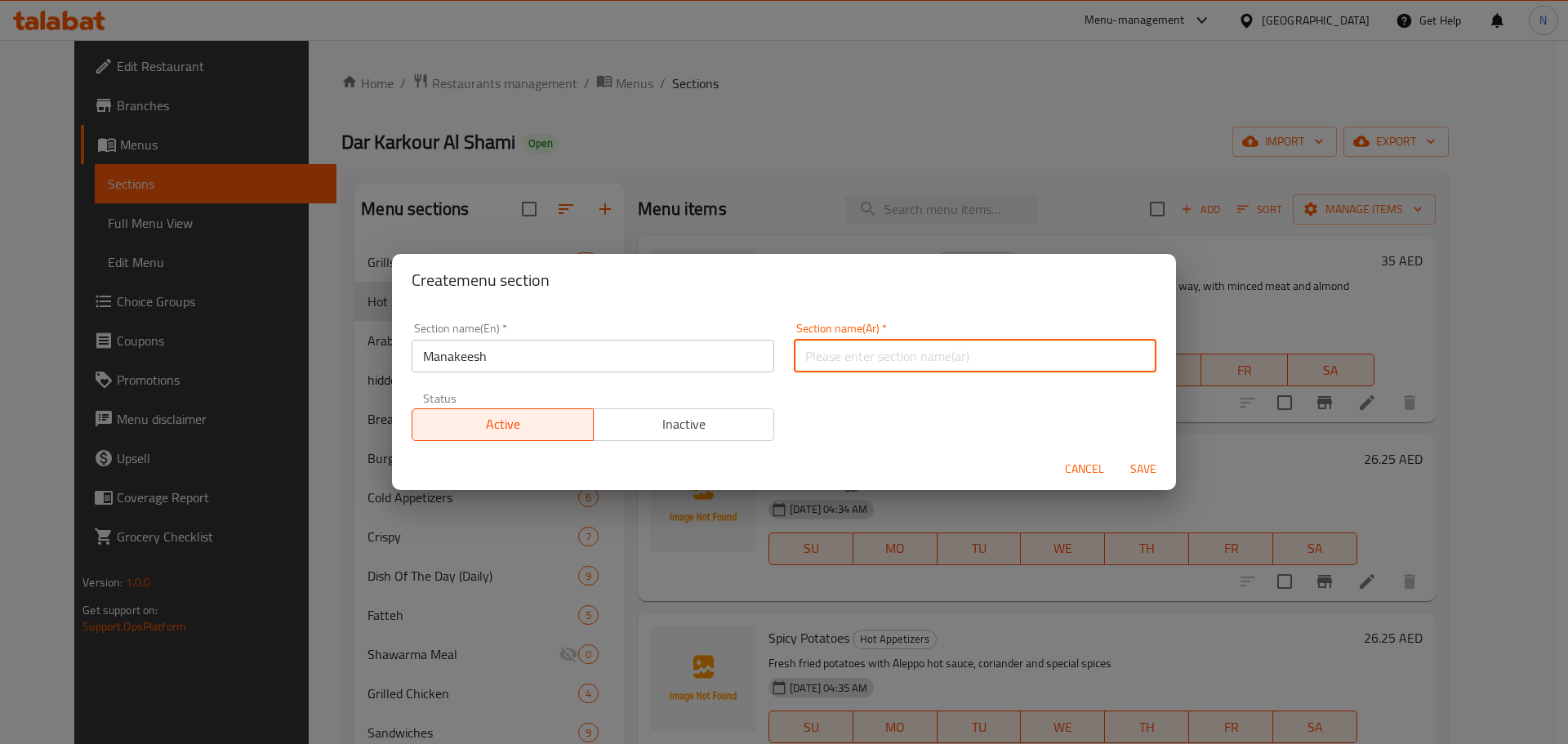
paste input "مناقيش"
click at [802, 359] on input "مناقيش" at bounding box center [974, 356] width 362 height 33
type input "المناقيش"
click at [1151, 464] on span "Save" at bounding box center [1143, 469] width 39 height 20
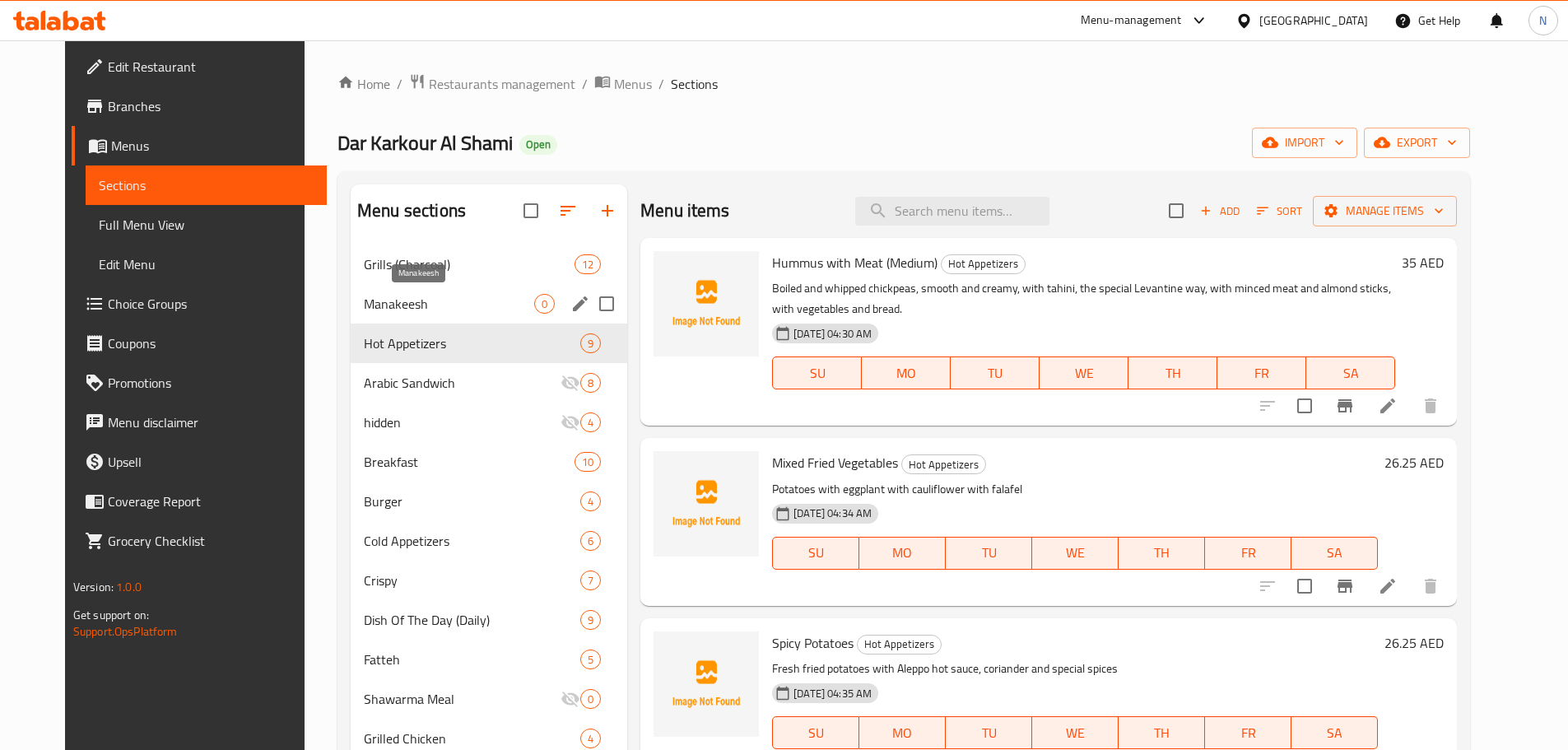
click at [443, 310] on span "Manakeesh" at bounding box center [449, 304] width 170 height 20
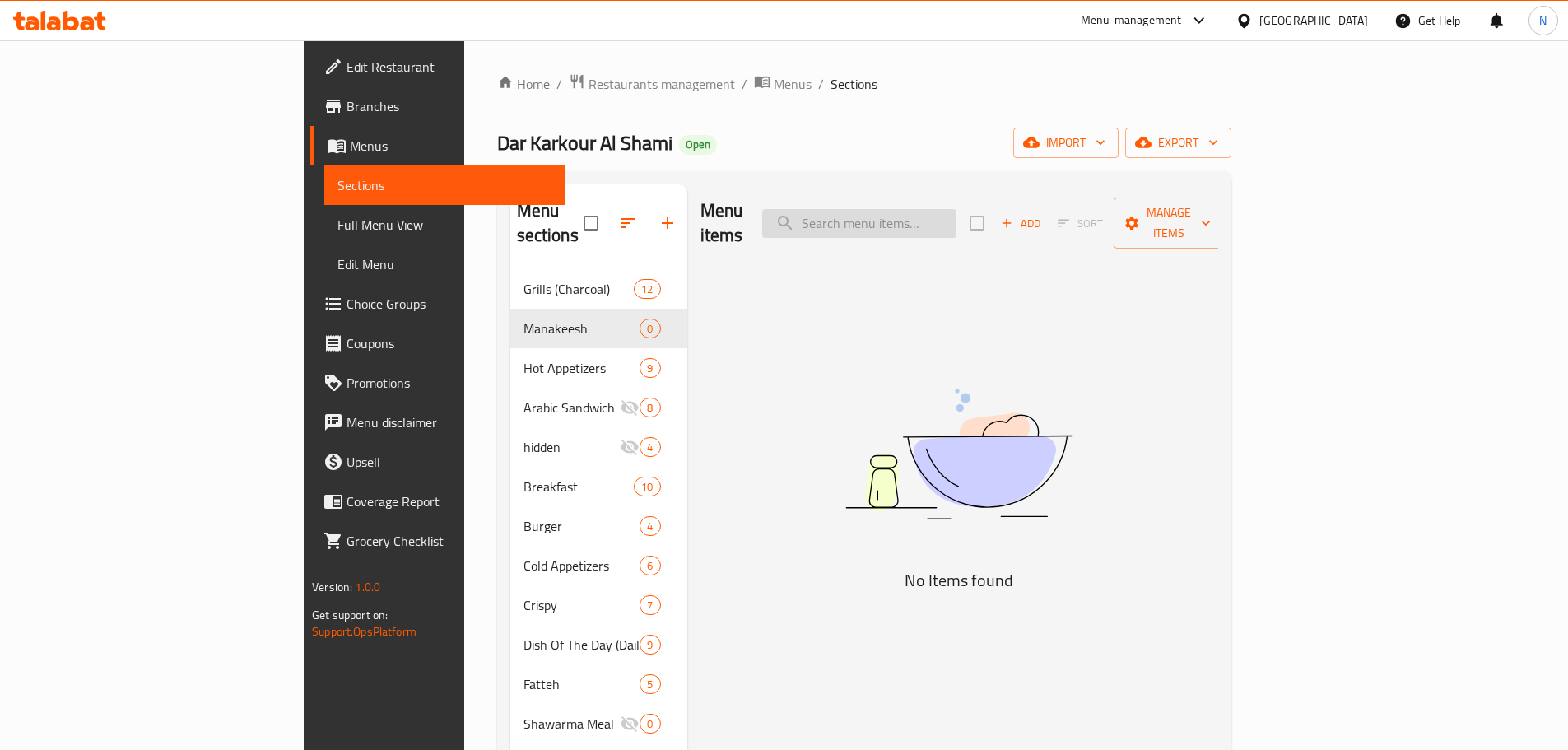
click at [908, 221] on input "search" at bounding box center [859, 223] width 195 height 29
paste input "Akkawi Cheese"
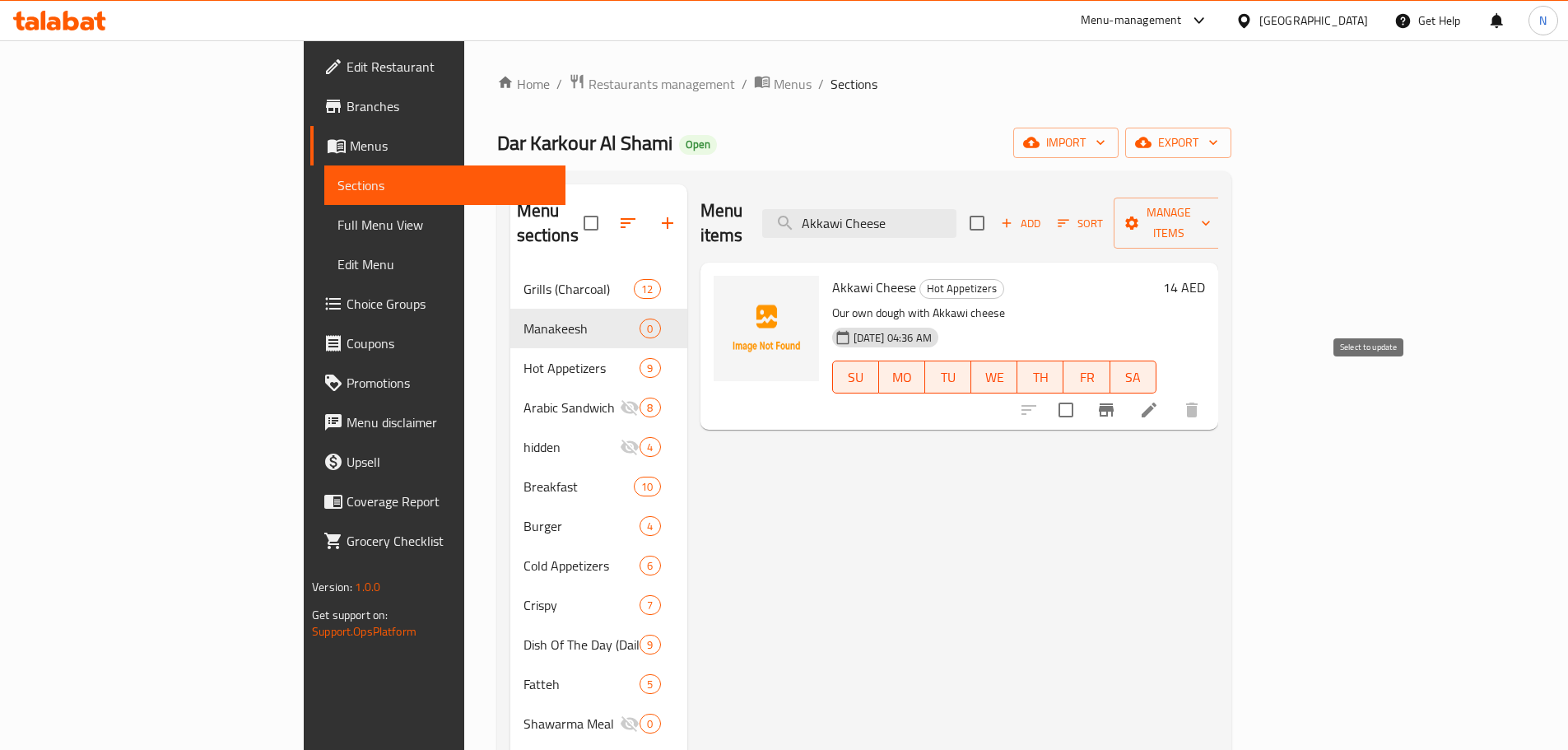
type input "Akkawi Cheese"
click at [1083, 393] on input "checkbox" at bounding box center [1066, 410] width 35 height 35
checkbox input "true"
click at [1211, 217] on span "Manage items" at bounding box center [1168, 223] width 84 height 41
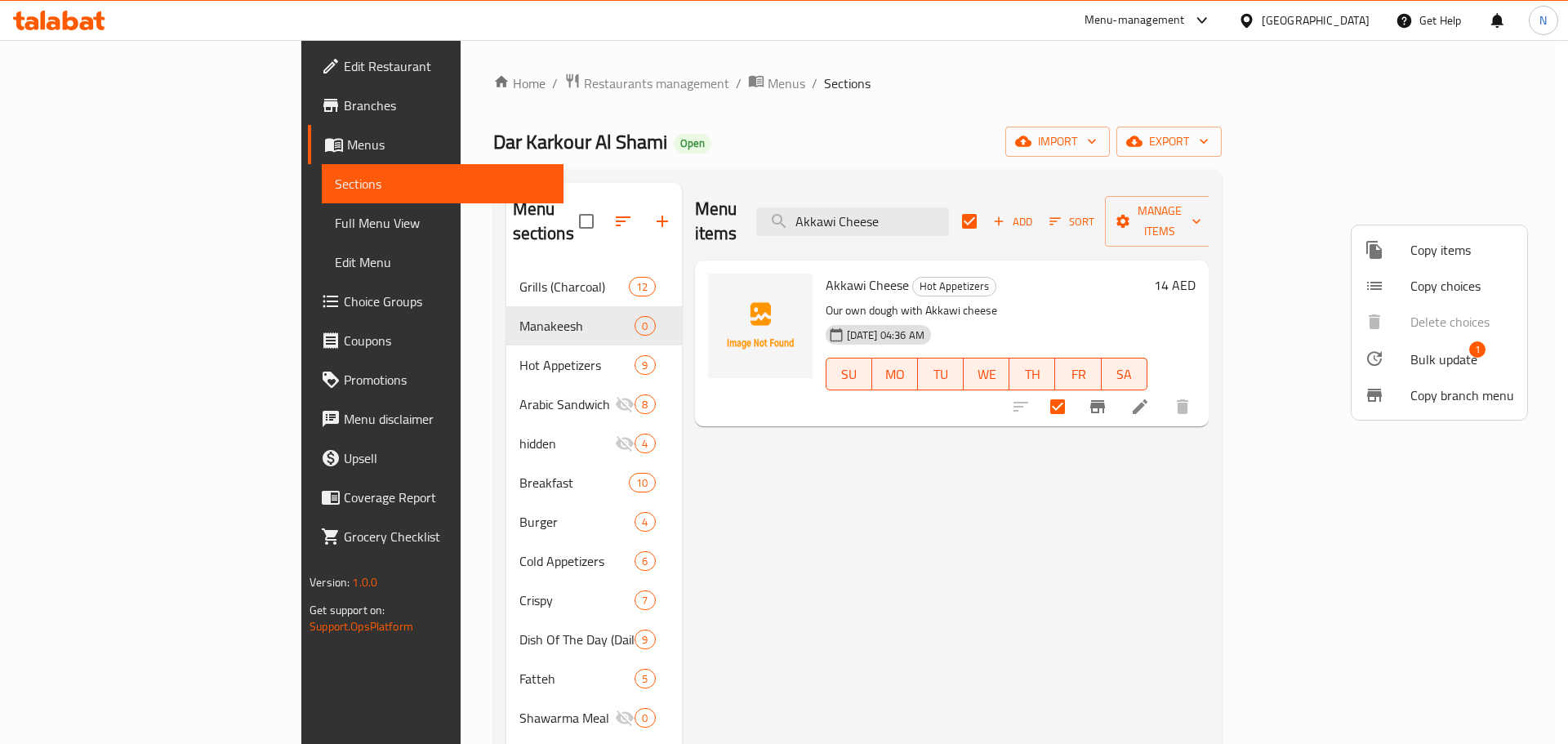
click at [1428, 358] on span "Bulk update" at bounding box center [1444, 360] width 67 height 19
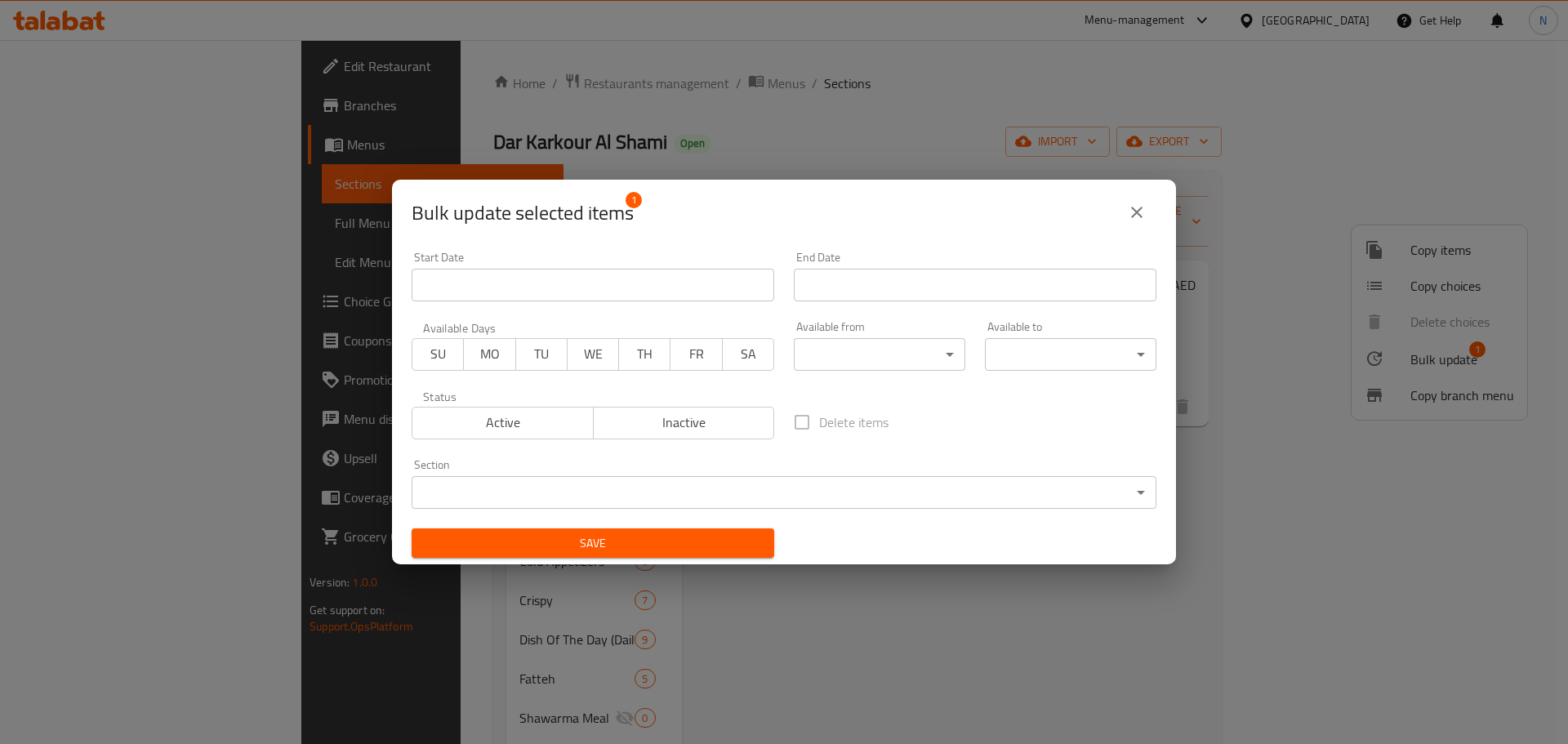
click at [509, 491] on body "​ Menu-management [GEOGRAPHIC_DATA] Get Help N Edit Restaurant Branches Menus S…" at bounding box center [784, 391] width 1568 height 704
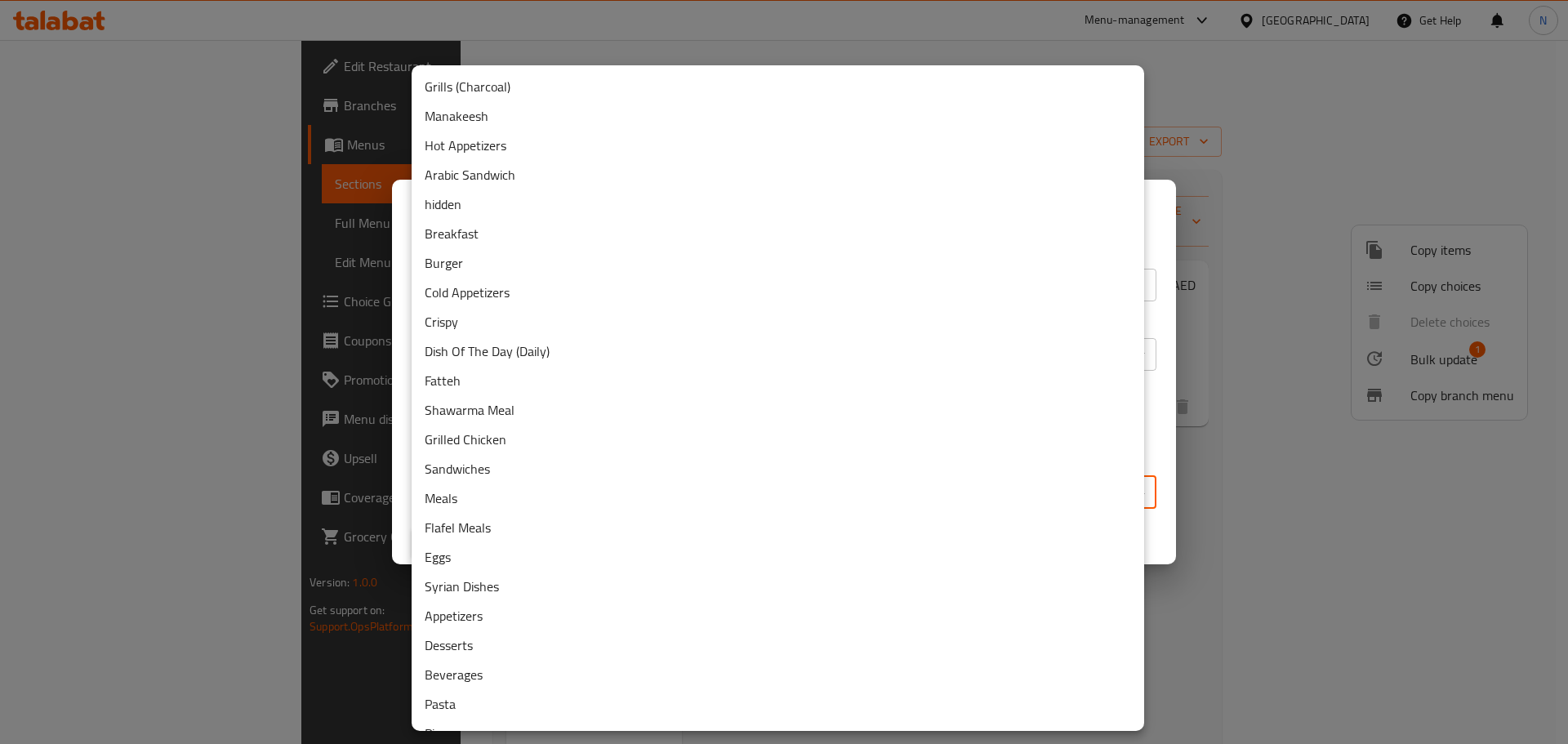
click at [554, 120] on li "Manakeesh" at bounding box center [777, 115] width 732 height 29
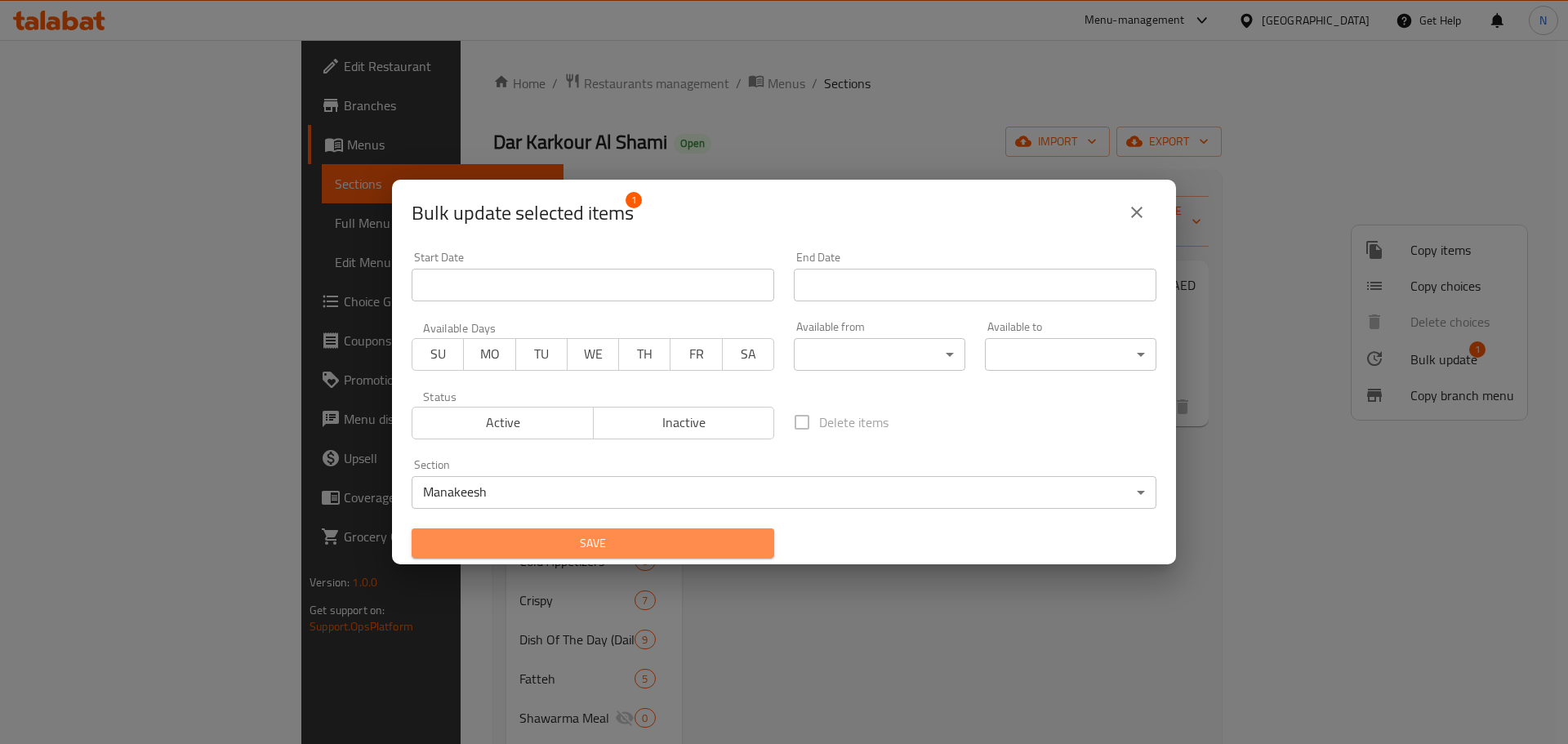
click at [619, 533] on span "Save" at bounding box center [593, 543] width 336 height 20
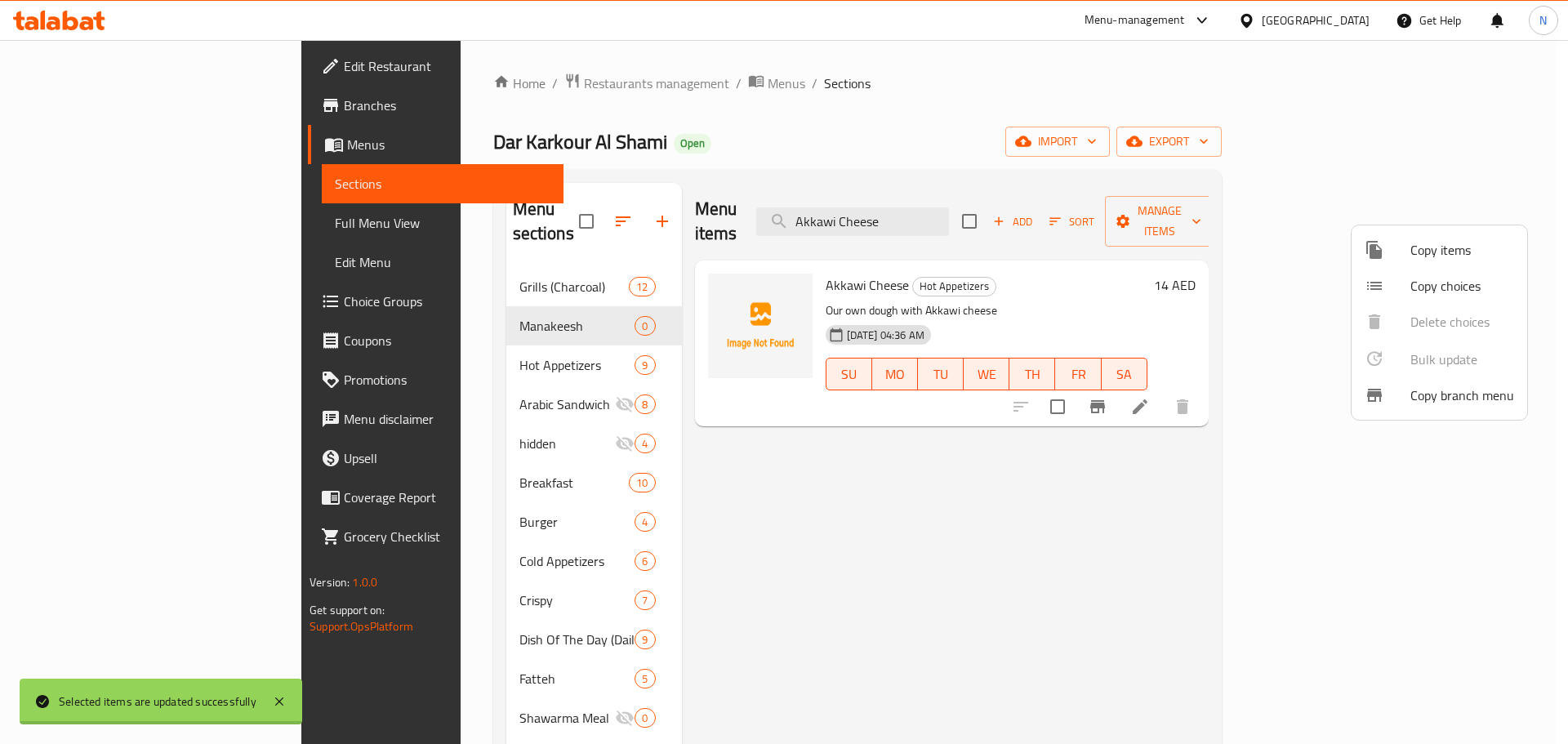
checkbox input "false"
click at [960, 202] on div at bounding box center [784, 372] width 1568 height 744
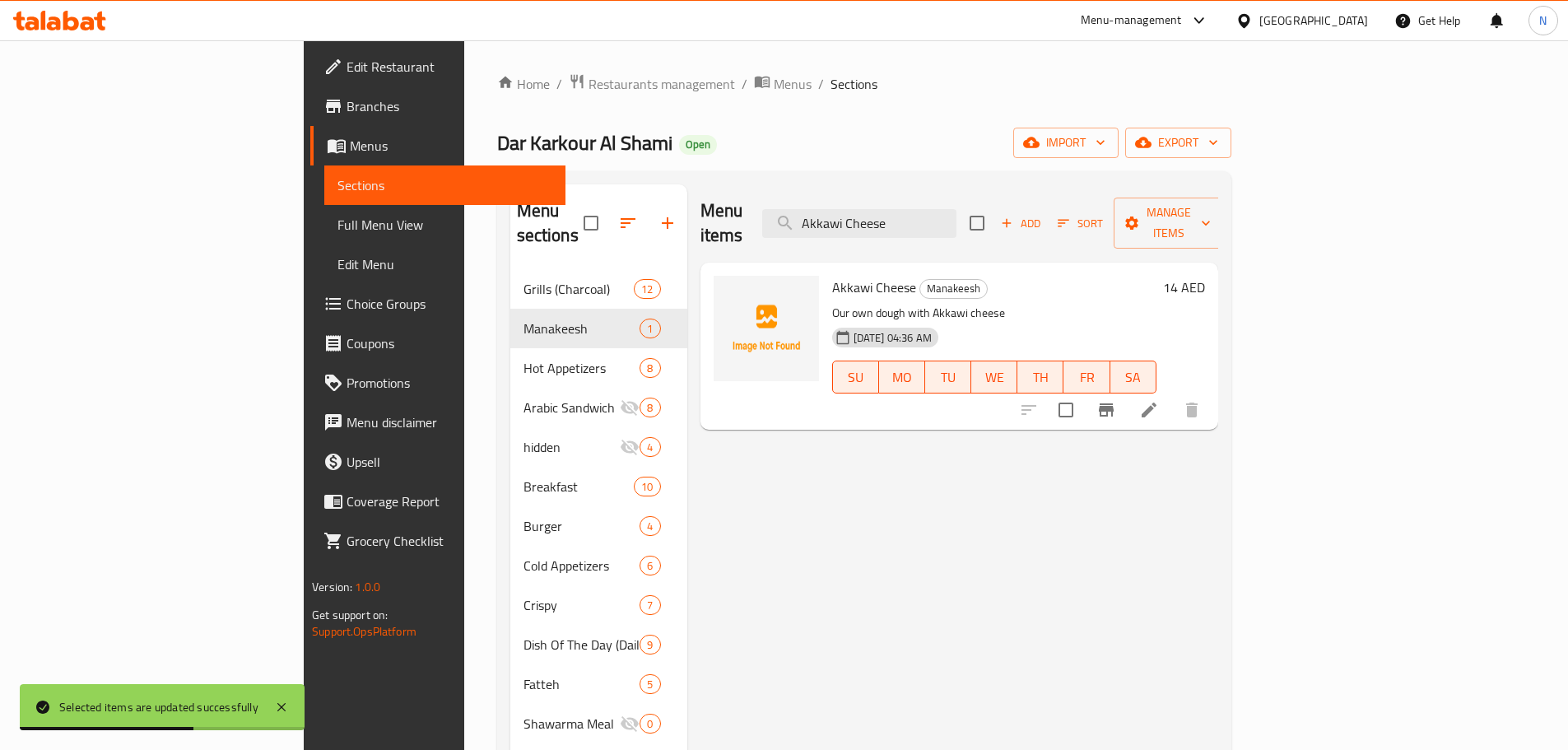
click at [957, 209] on input "Akkawi Cheese" at bounding box center [859, 223] width 195 height 29
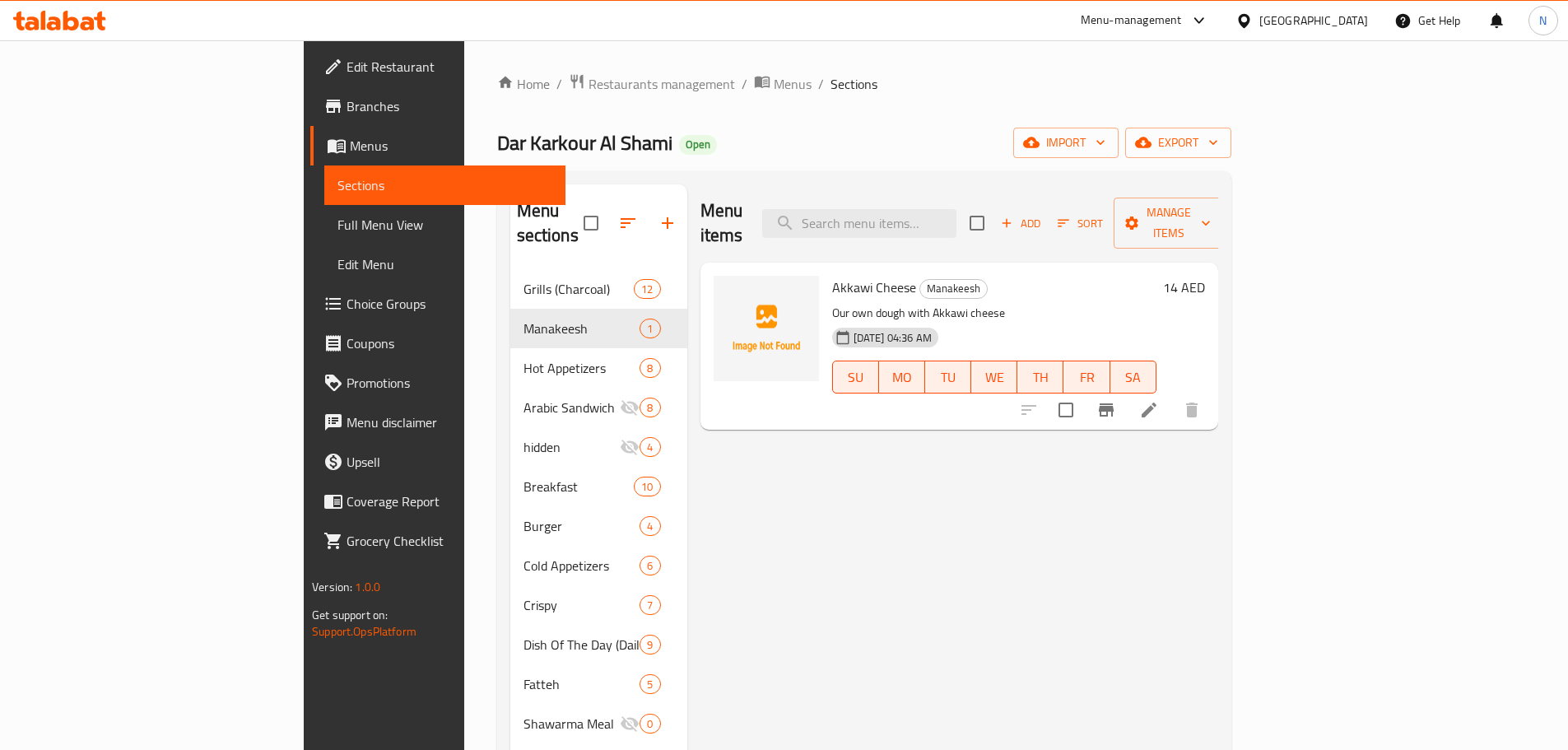
click at [1042, 214] on span "Add" at bounding box center [1021, 223] width 45 height 19
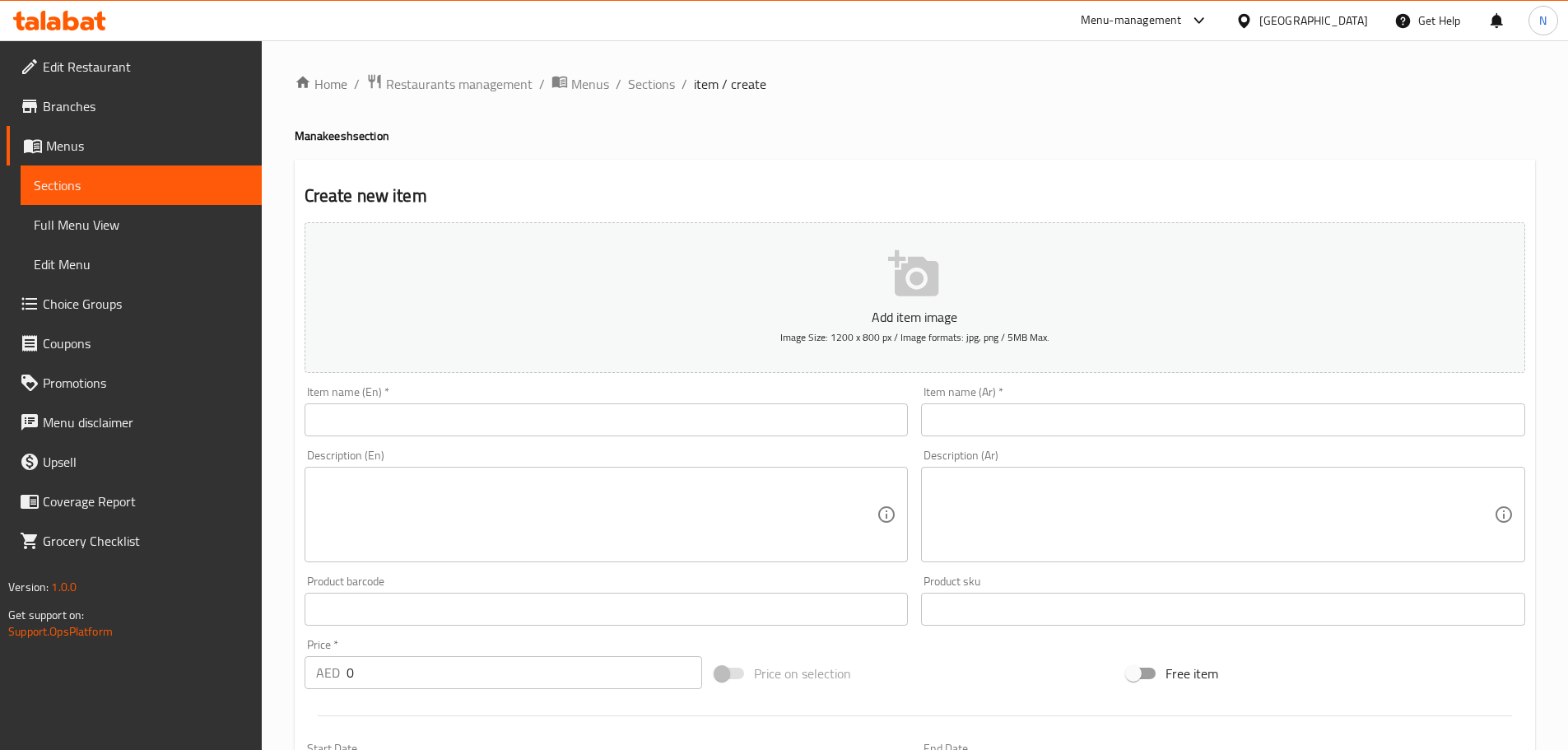
click at [1020, 412] on input "text" at bounding box center [1223, 420] width 604 height 33
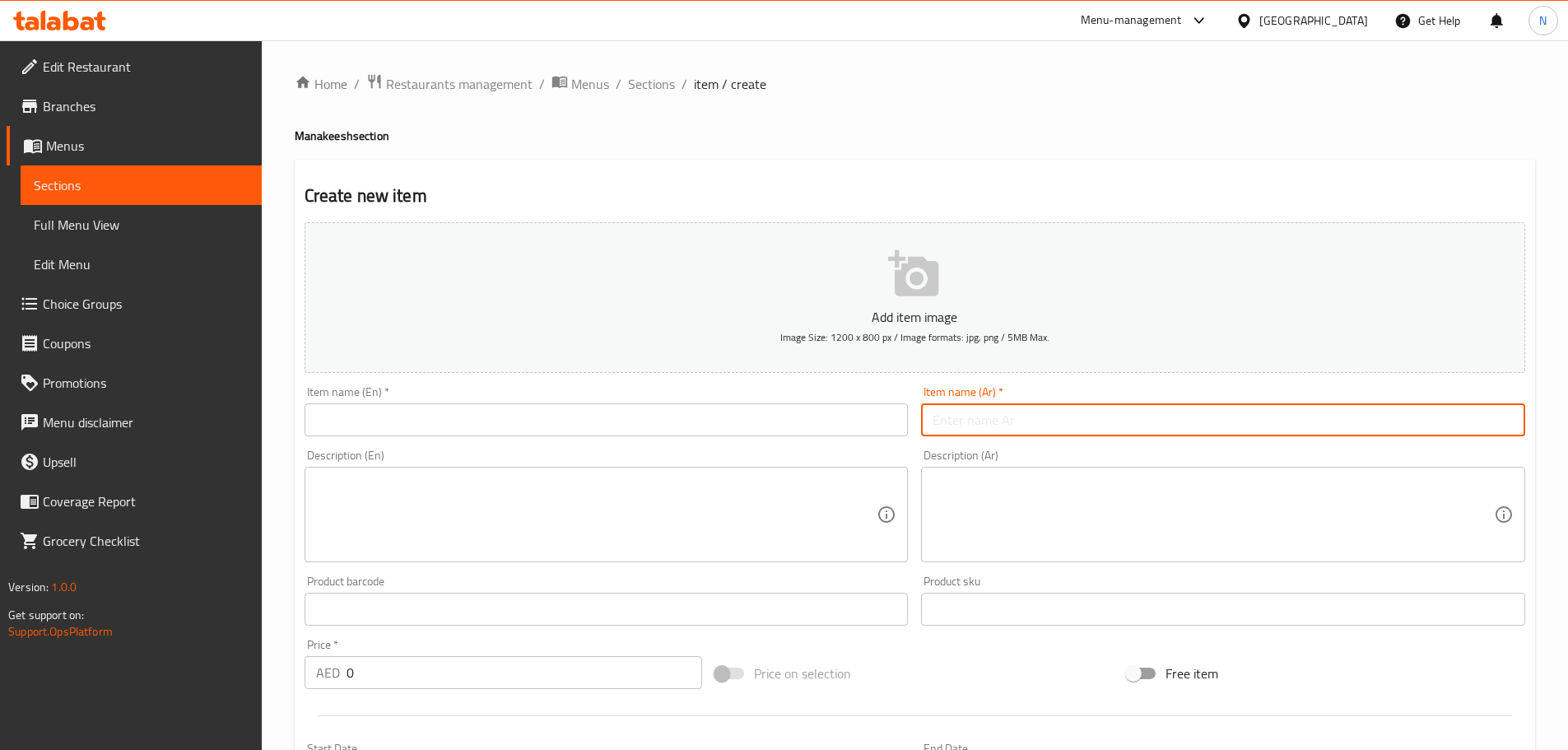
paste input "جبنة حلوم"
type input "جبنة حلوم"
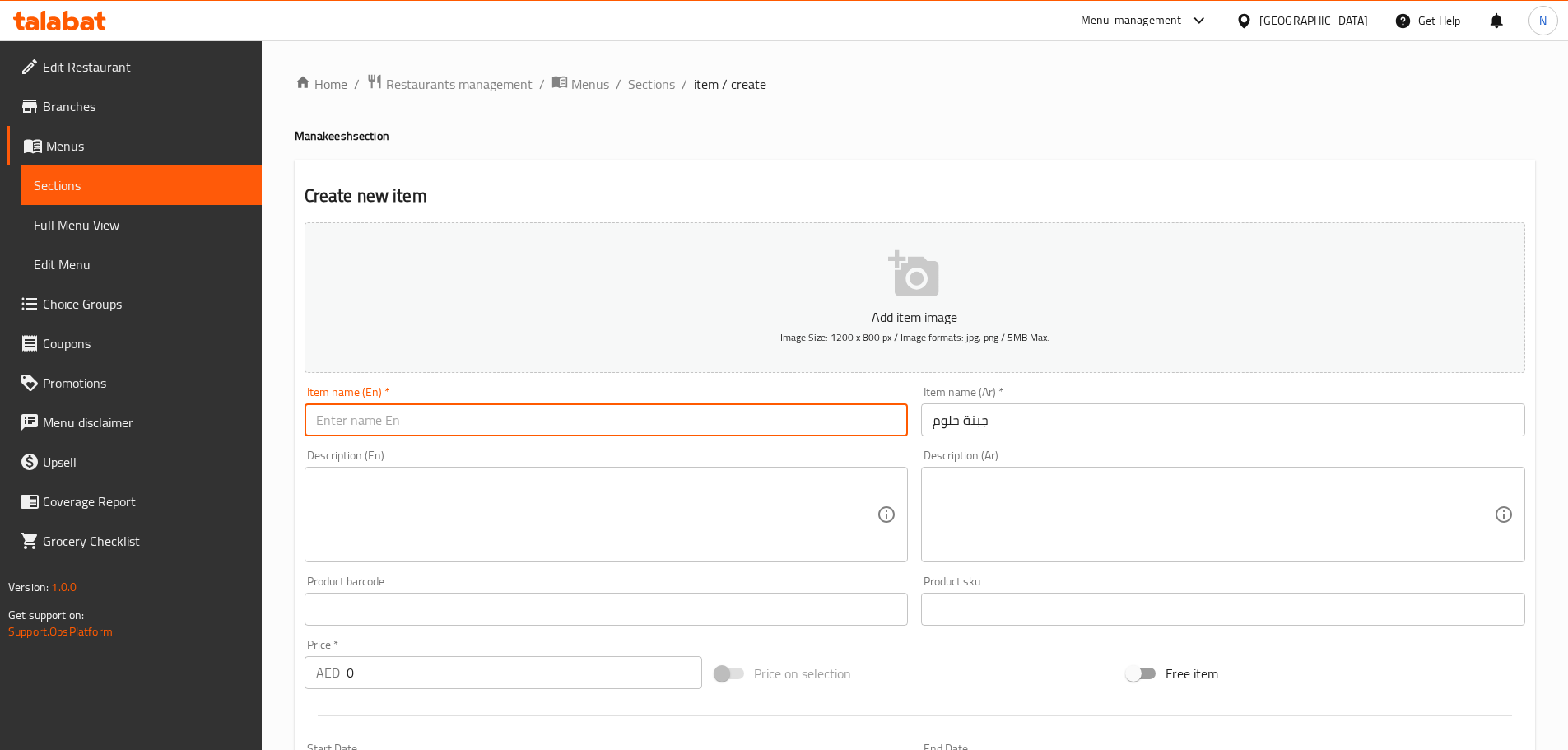
click at [707, 420] on input "text" at bounding box center [606, 420] width 604 height 33
paste input "Halloumi cheese"
click at [389, 418] on input "Halloumi cheese" at bounding box center [606, 420] width 604 height 33
type input "Halloumi Cheese"
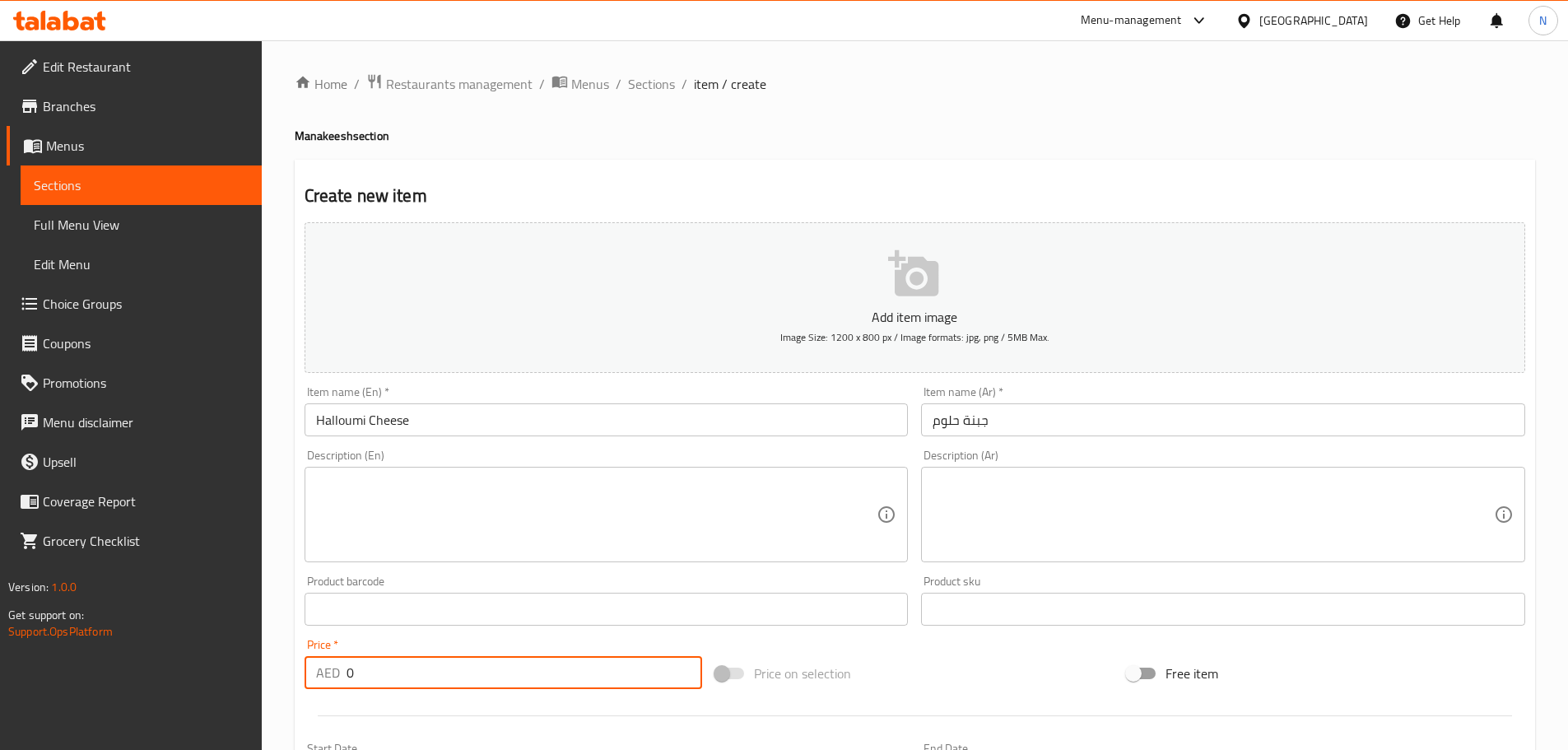
drag, startPoint x: 448, startPoint y: 675, endPoint x: 339, endPoint y: 679, distance: 109.1
click at [339, 679] on div "AED 0 Price *" at bounding box center [503, 672] width 398 height 33
type input "14"
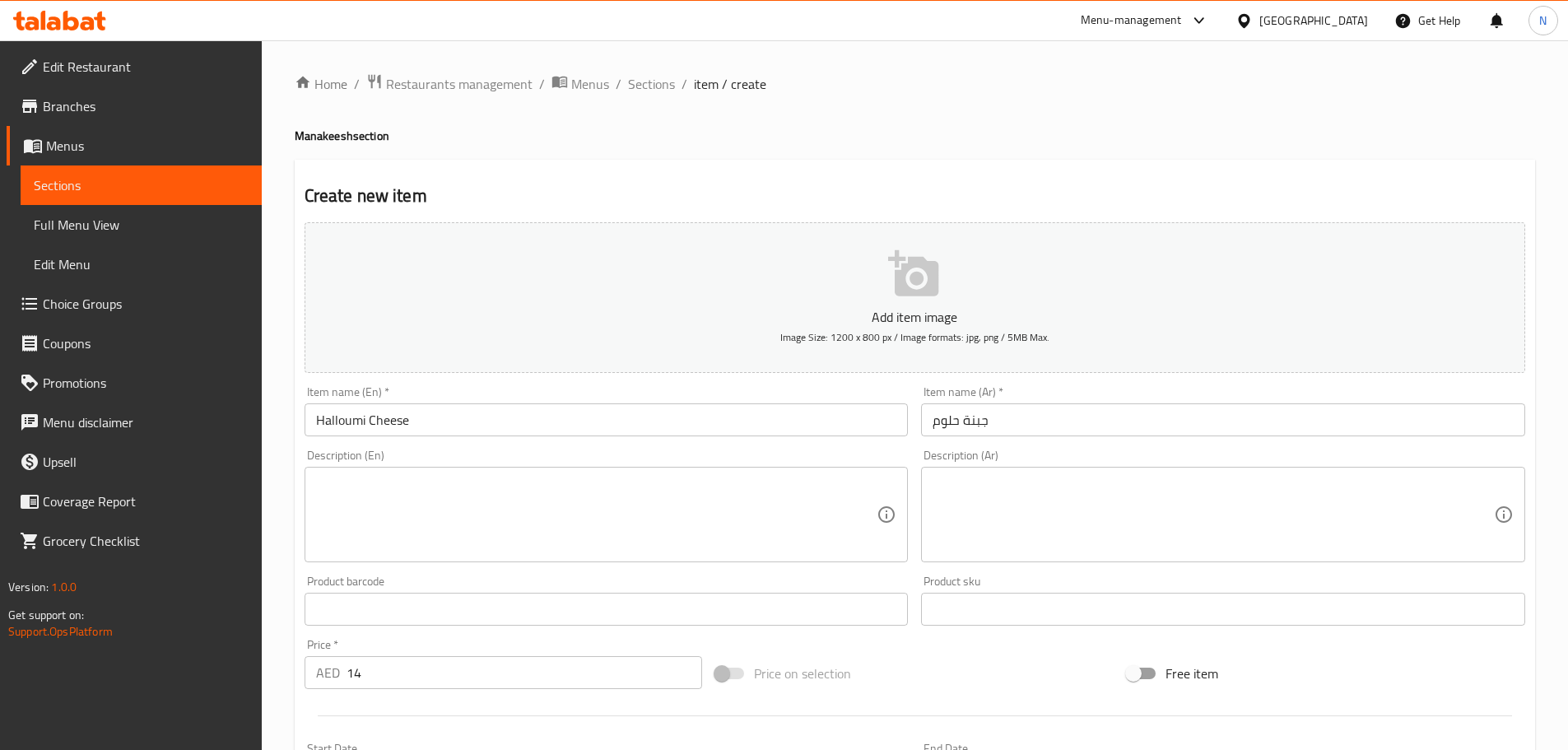
click at [911, 676] on div "Price on selection" at bounding box center [914, 673] width 411 height 45
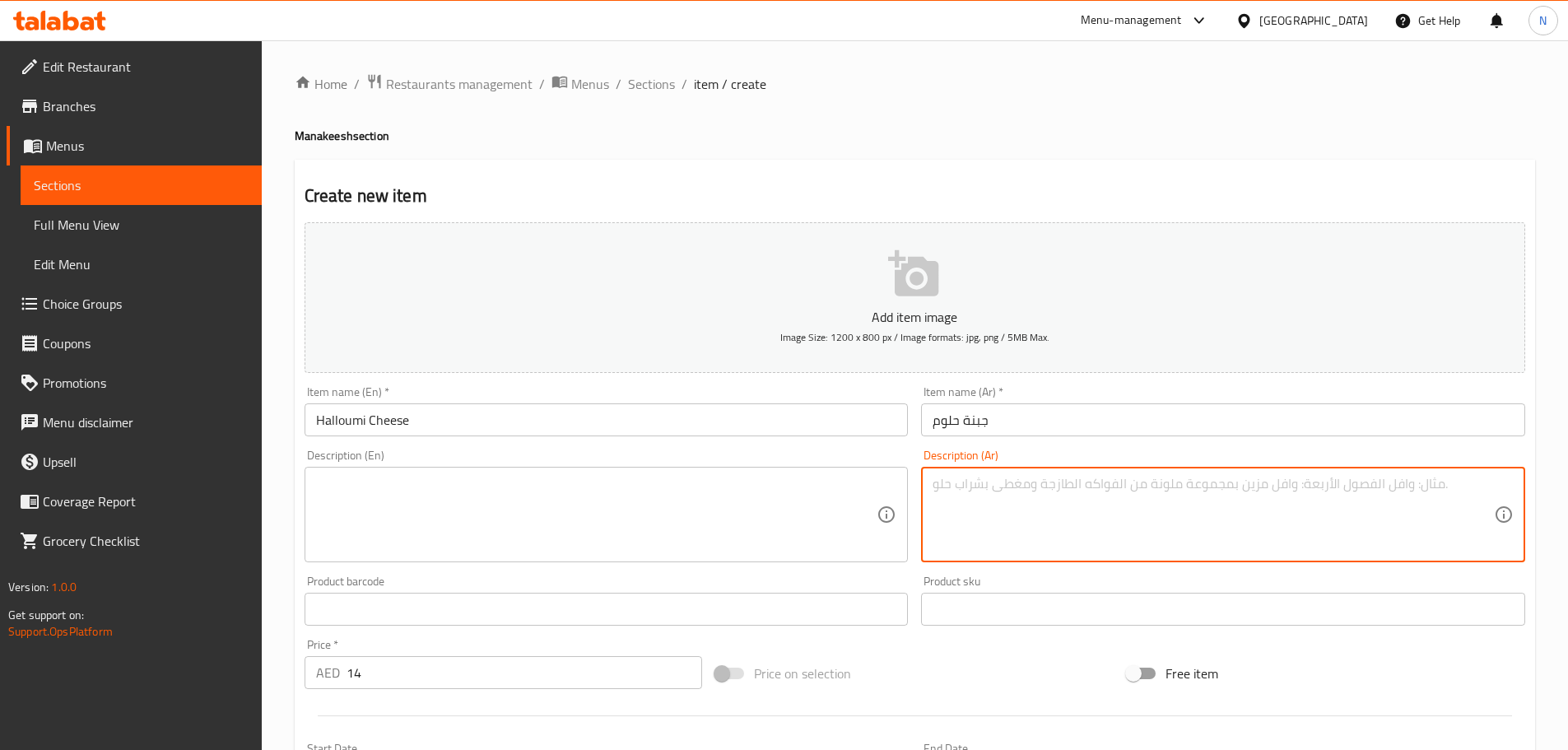
click at [1072, 485] on textarea at bounding box center [1213, 515] width 561 height 79
paste textarea "العجينة بطريقتنا الخاصة مع الجبنة وحبة البركة"
type textarea "العجينة بطريقتنا الخاصة مع الجبنة وحبة البركة"
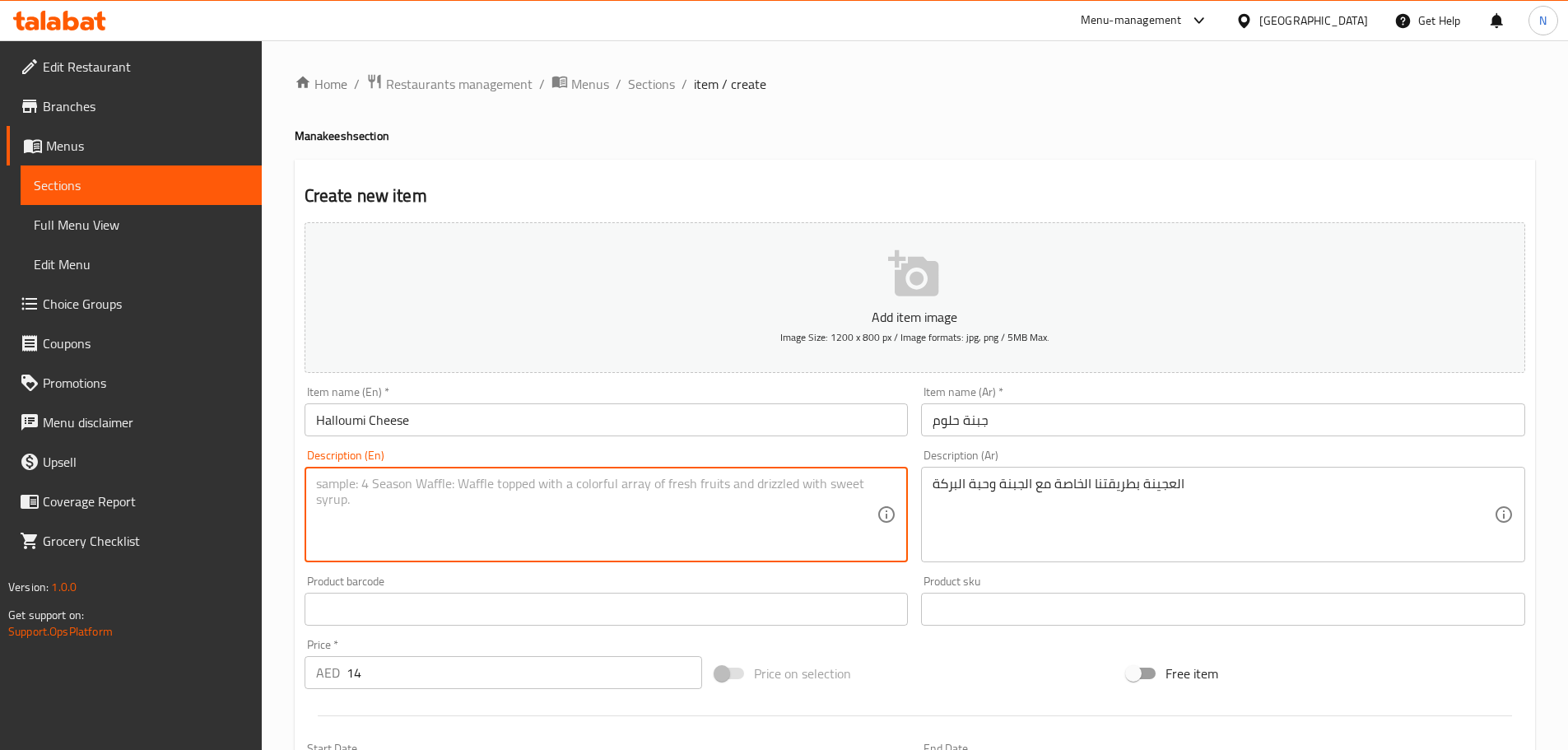
click at [666, 497] on textarea at bounding box center [596, 515] width 561 height 79
paste textarea "Our own dough with cheese and nigella seeds"
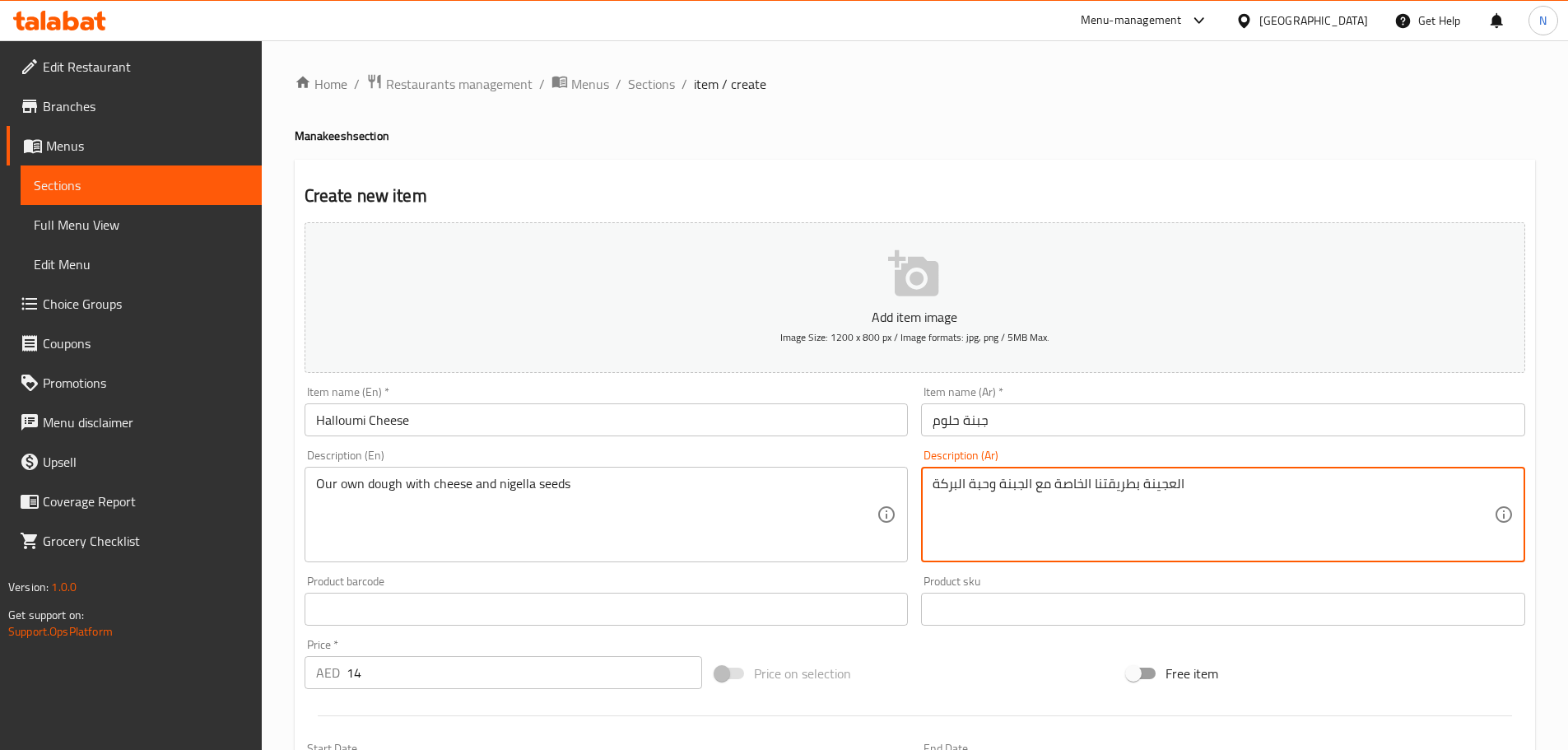
click at [950, 484] on textarea "العجينة بطريقتنا الخاصة مع الجبنة وحبة البركة" at bounding box center [1213, 515] width 561 height 79
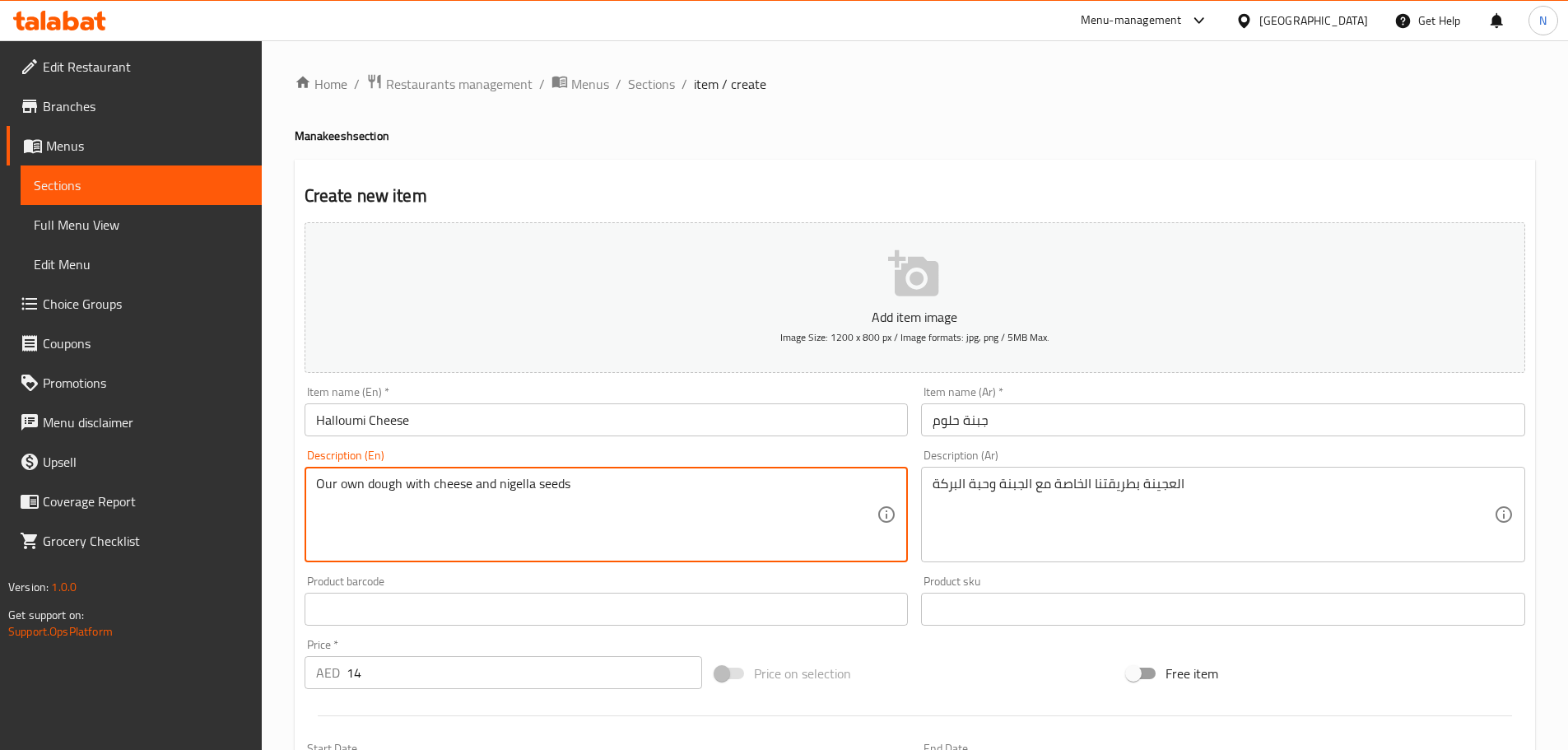
drag, startPoint x: 513, startPoint y: 488, endPoint x: 560, endPoint y: 481, distance: 47.5
click at [560, 481] on textarea "Our own dough with cheese and nigella seeds" at bounding box center [596, 515] width 561 height 79
paste textarea "Black Sesame"
click at [543, 476] on textarea "Our own dough with cheese and Black Sesame" at bounding box center [596, 515] width 561 height 79
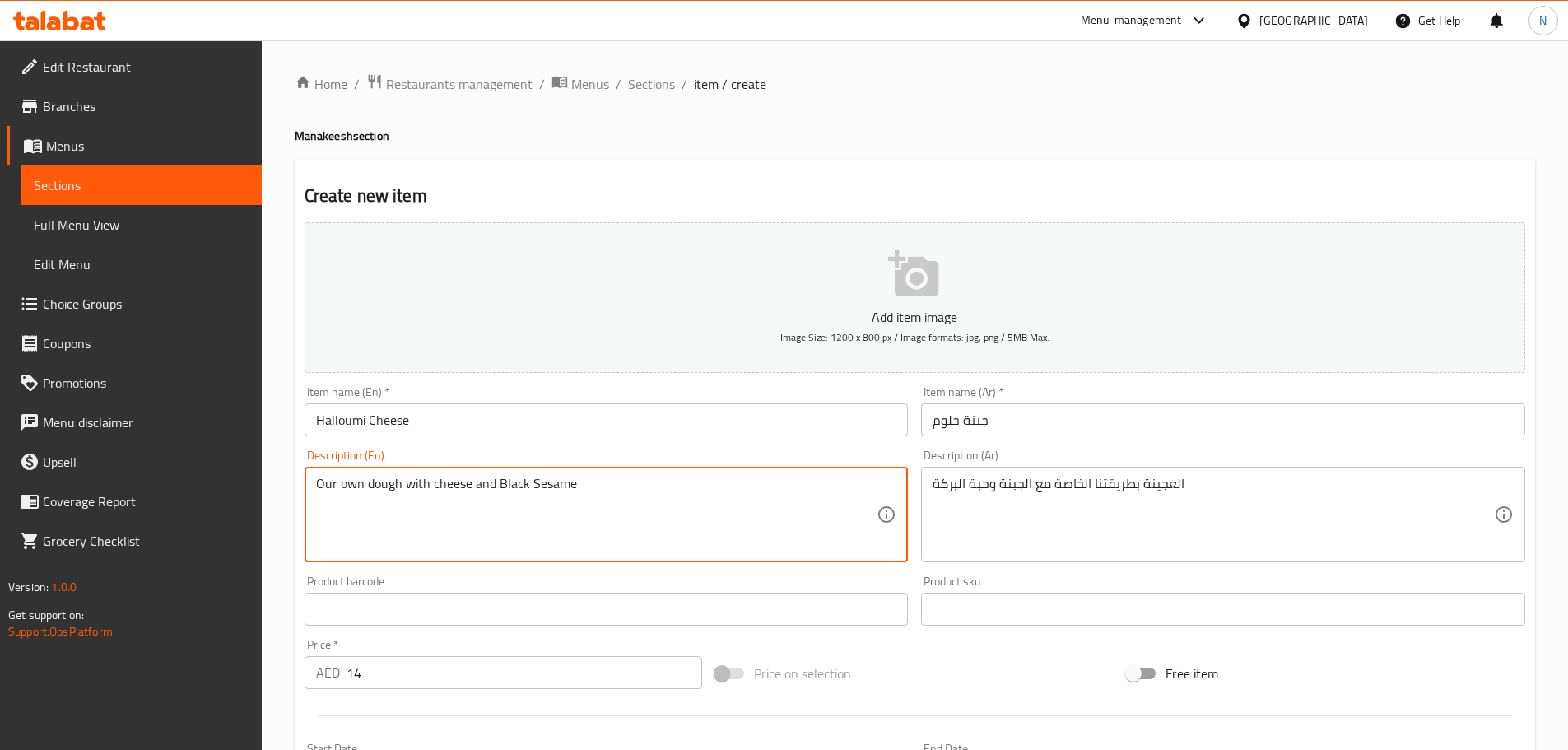
drag, startPoint x: 543, startPoint y: 476, endPoint x: 517, endPoint y: 481, distance: 26.5
click at [517, 481] on textarea "Our own dough with cheese and Black Sesame" at bounding box center [596, 515] width 561 height 79
click at [516, 481] on textarea "Our own dough with cheese and Black Sesame" at bounding box center [596, 515] width 561 height 79
drag, startPoint x: 516, startPoint y: 481, endPoint x: 561, endPoint y: 484, distance: 45.1
click at [561, 484] on textarea "Our own dough with cheese and Black Sesame" at bounding box center [596, 515] width 561 height 79
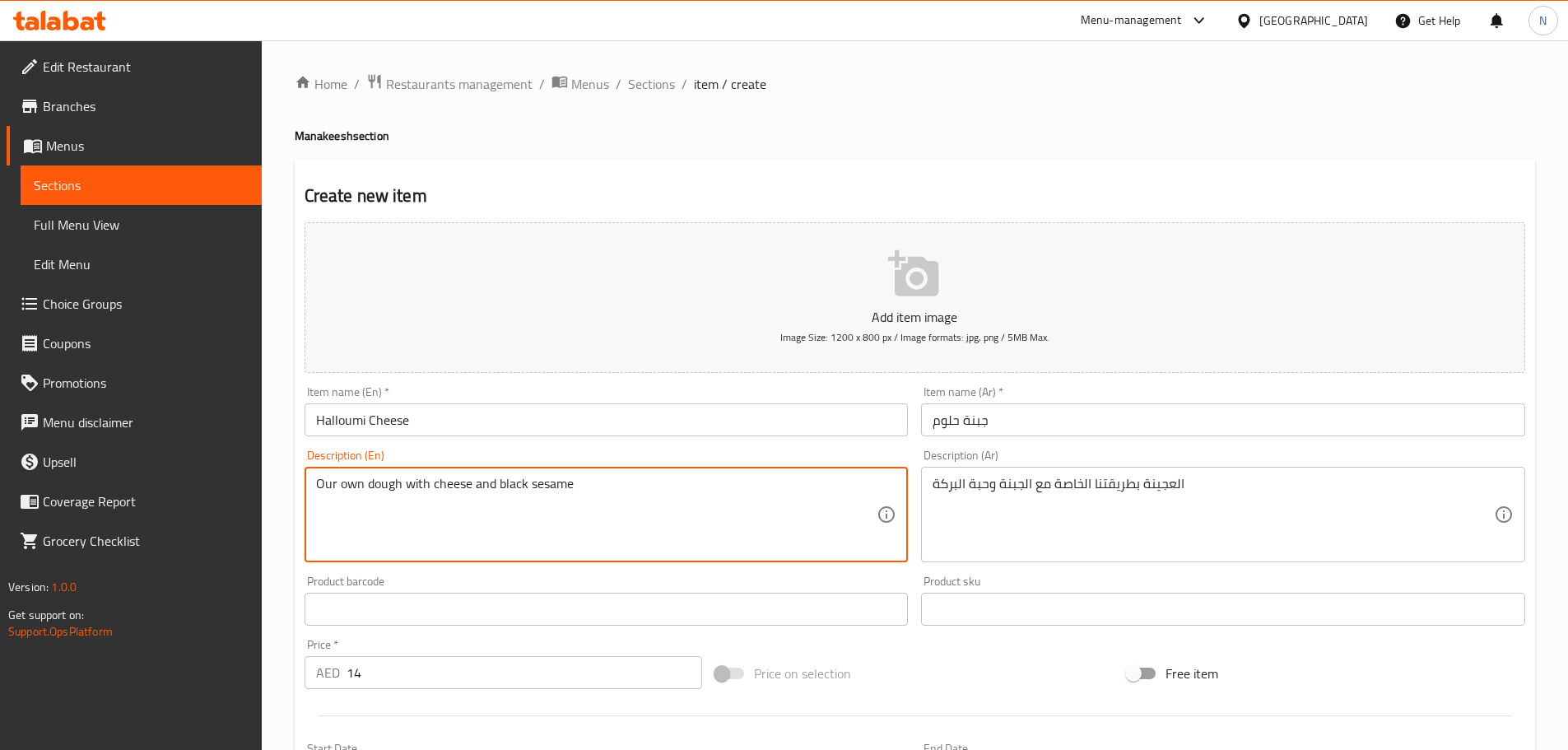
click at [634, 485] on textarea "Our own dough with cheese and black sesame" at bounding box center [596, 515] width 561 height 79
type textarea "Our own dough with cheese and black sesame"
click at [917, 679] on div "Price on selection" at bounding box center [914, 673] width 411 height 45
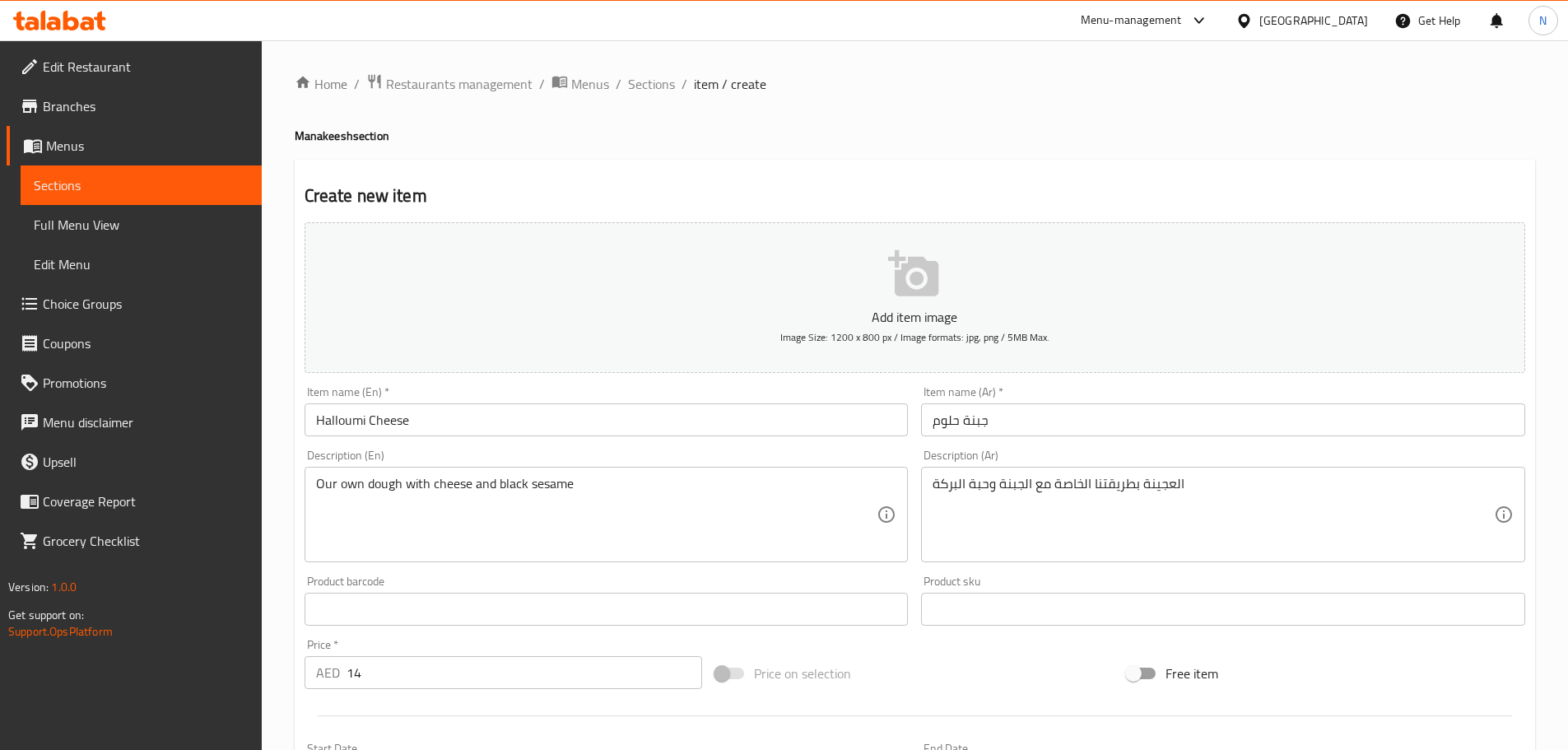
scroll to position [413, 0]
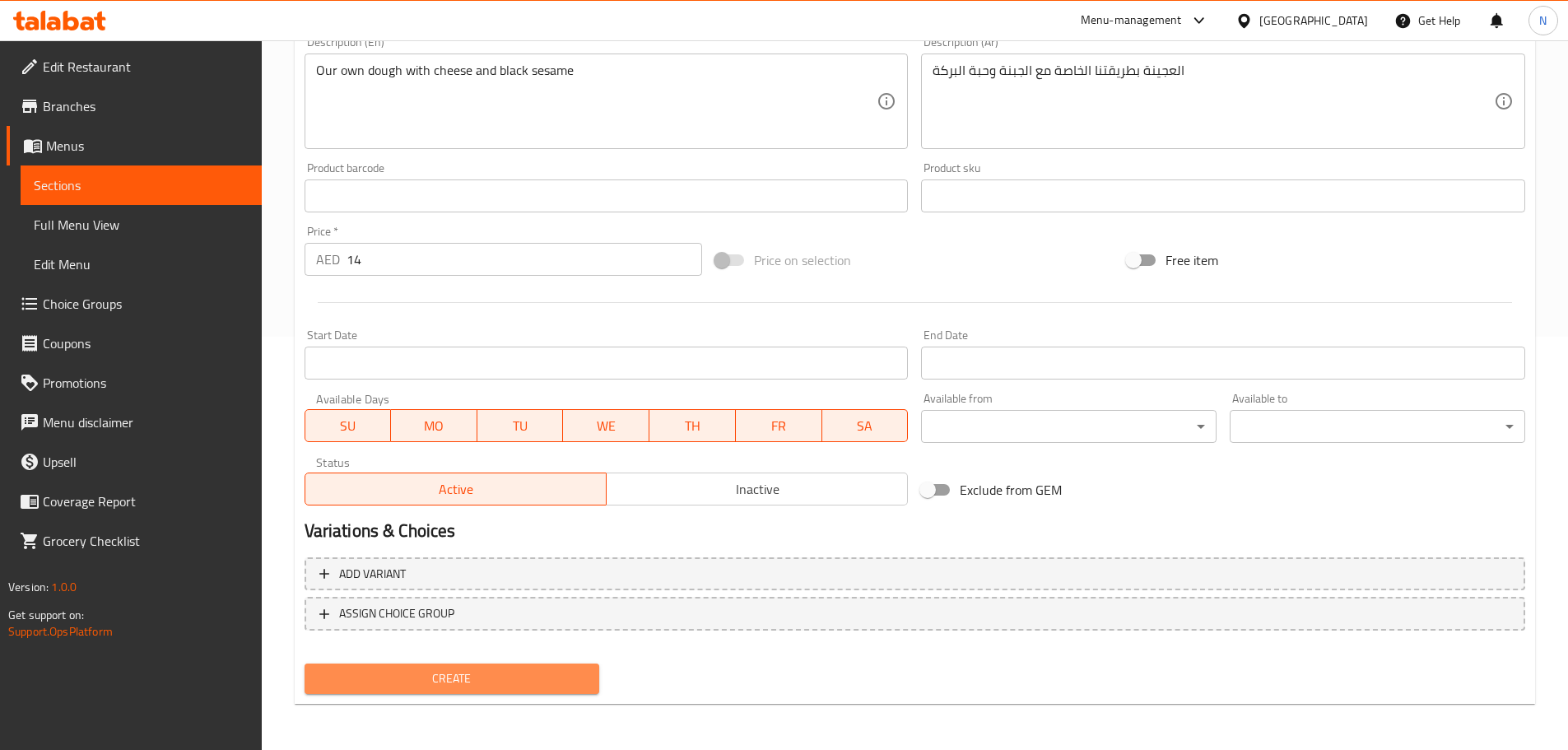
click at [488, 682] on span "Create" at bounding box center [452, 679] width 270 height 21
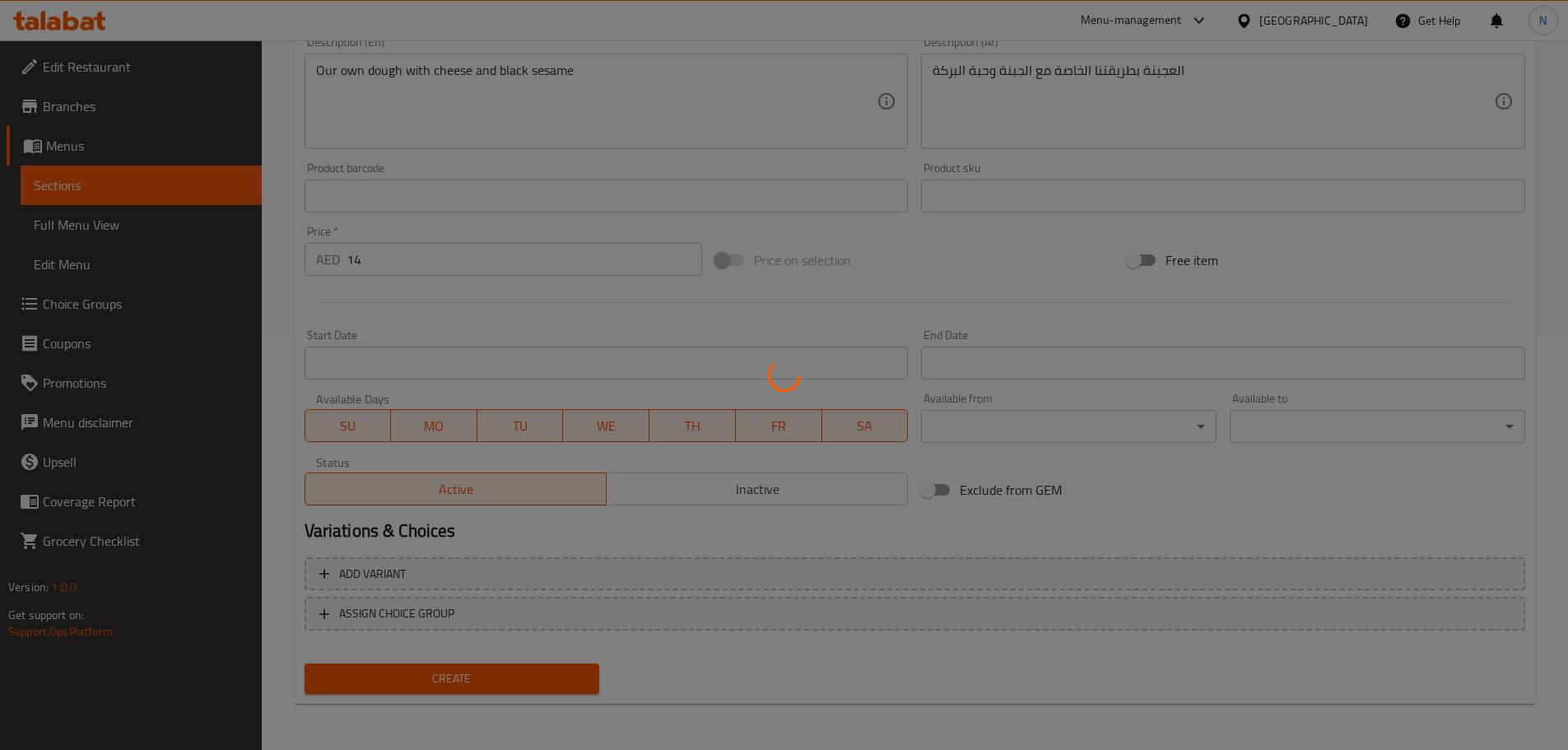
type input "0"
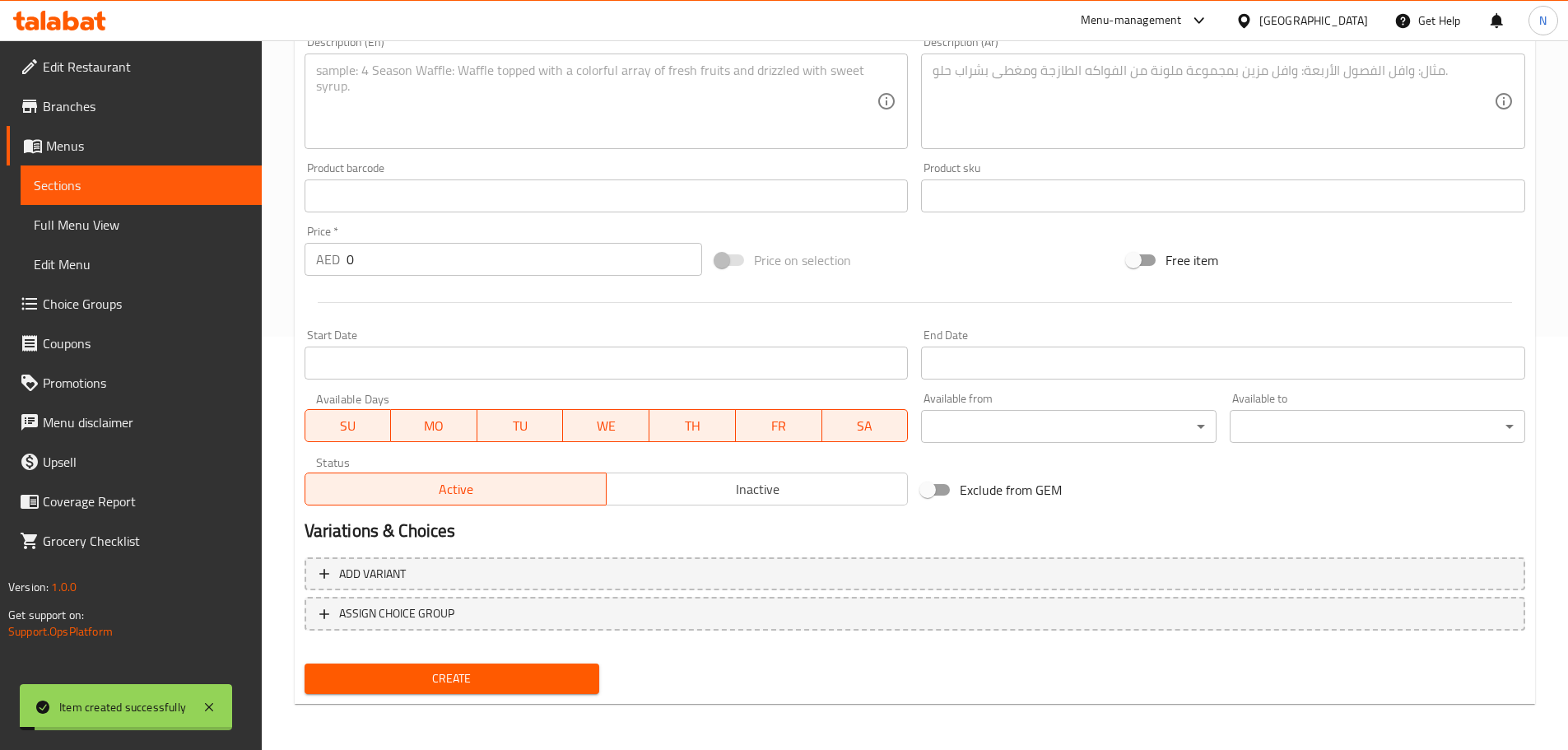
scroll to position [84, 0]
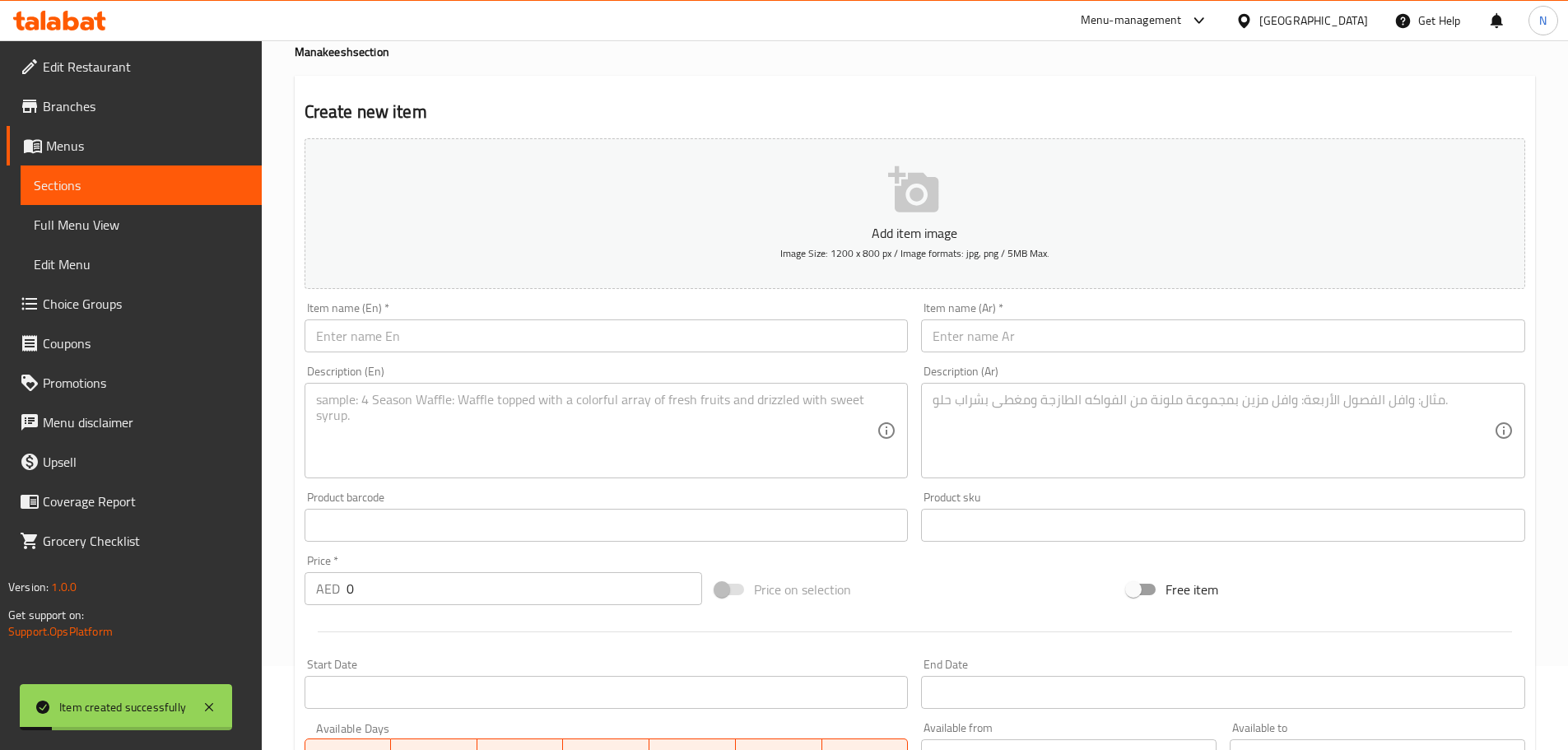
click at [998, 349] on input "text" at bounding box center [1223, 336] width 604 height 33
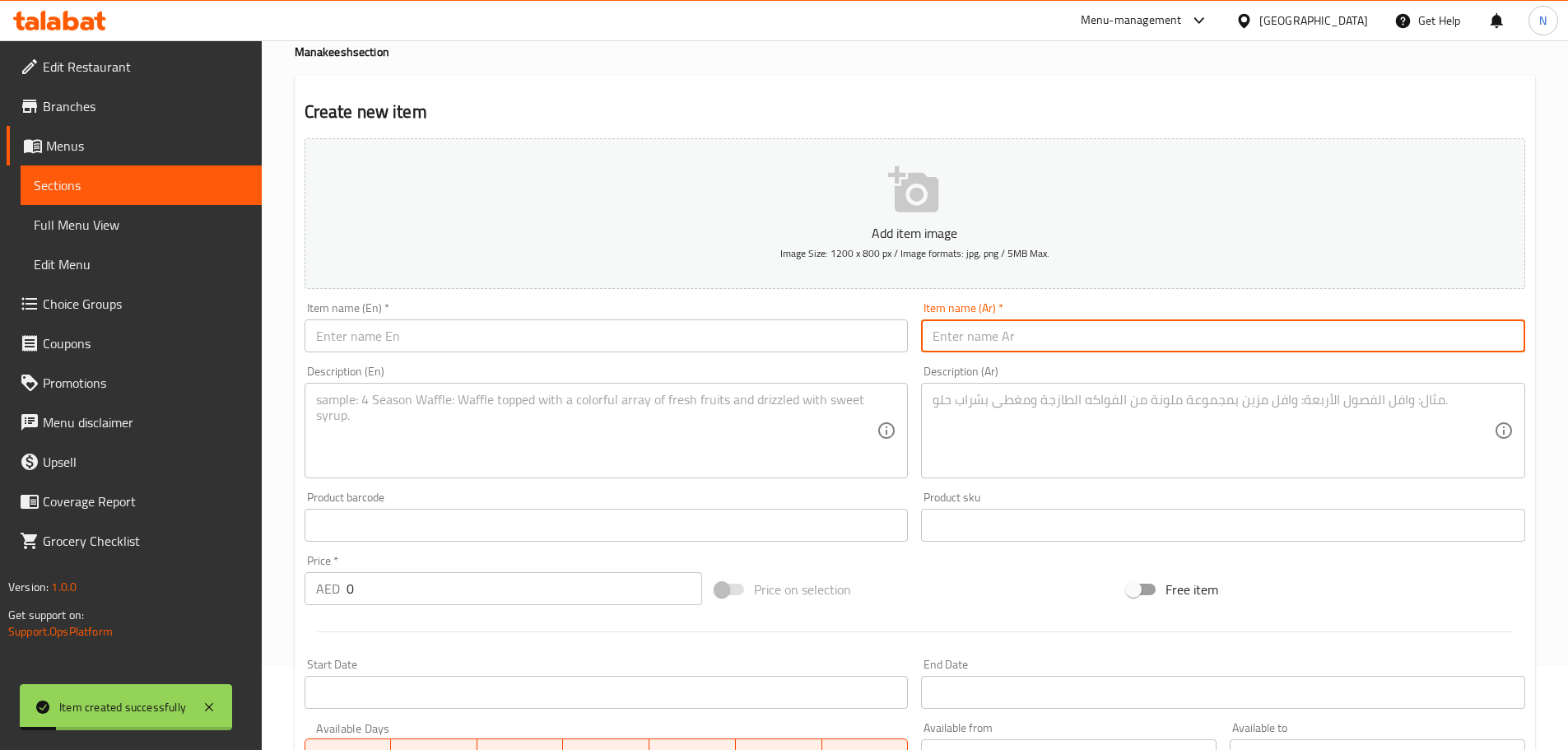
paste input "Meat with [PERSON_NAME]"
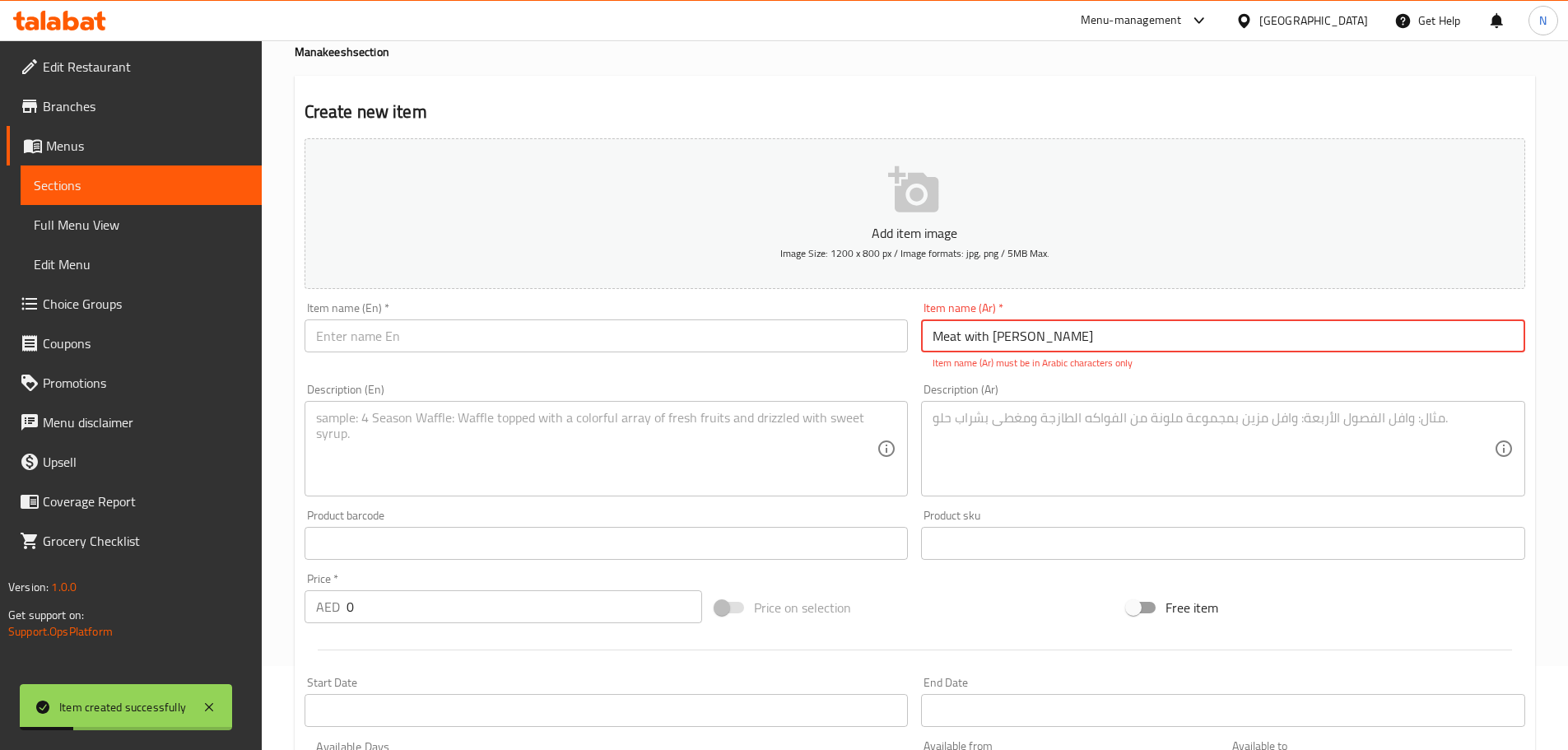
type input "Meat with [PERSON_NAME]"
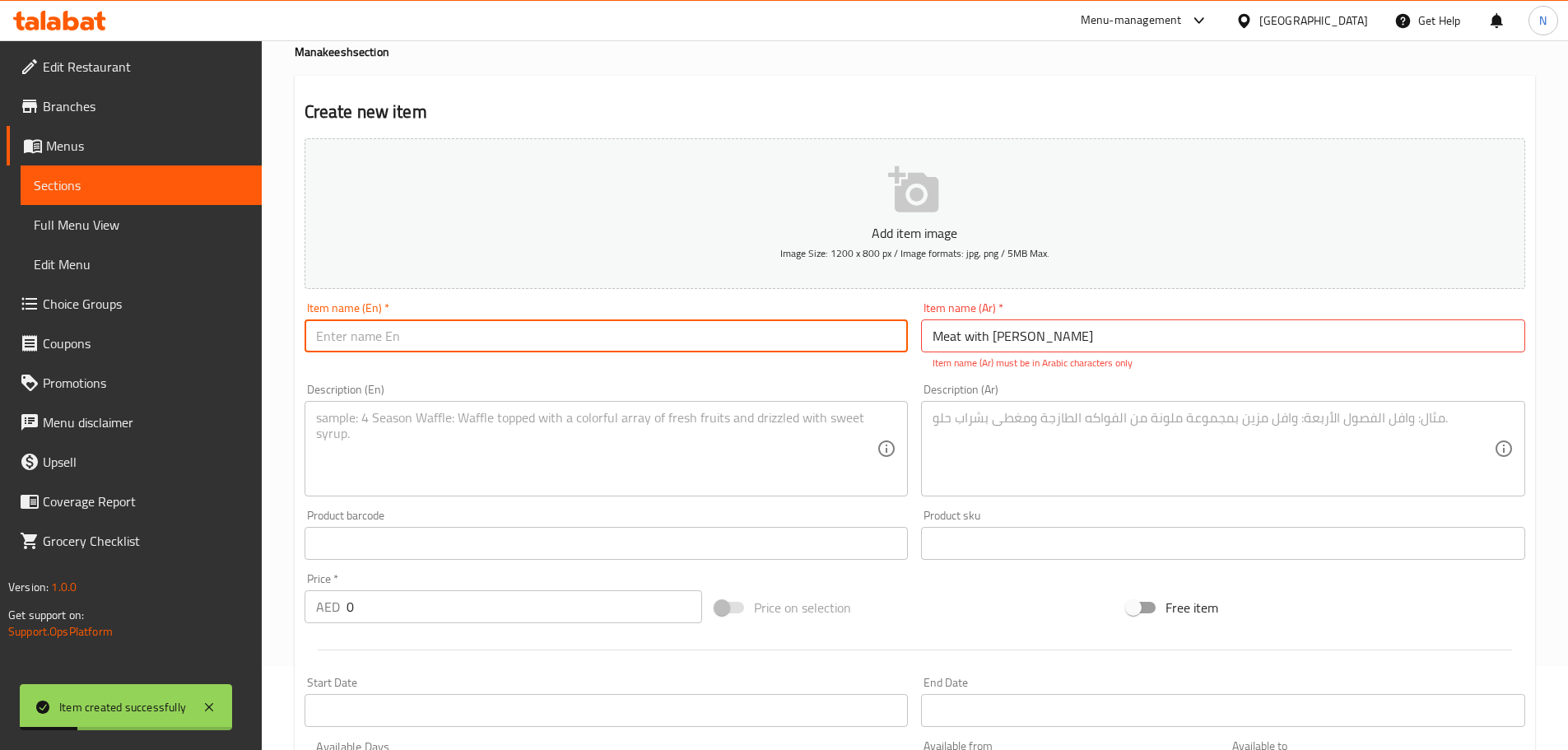
click at [872, 346] on input "text" at bounding box center [606, 336] width 604 height 33
paste input "Meat with [PERSON_NAME]"
type input "Meat With Dough"
click at [1045, 333] on input "Meat with [PERSON_NAME]" at bounding box center [1223, 336] width 604 height 33
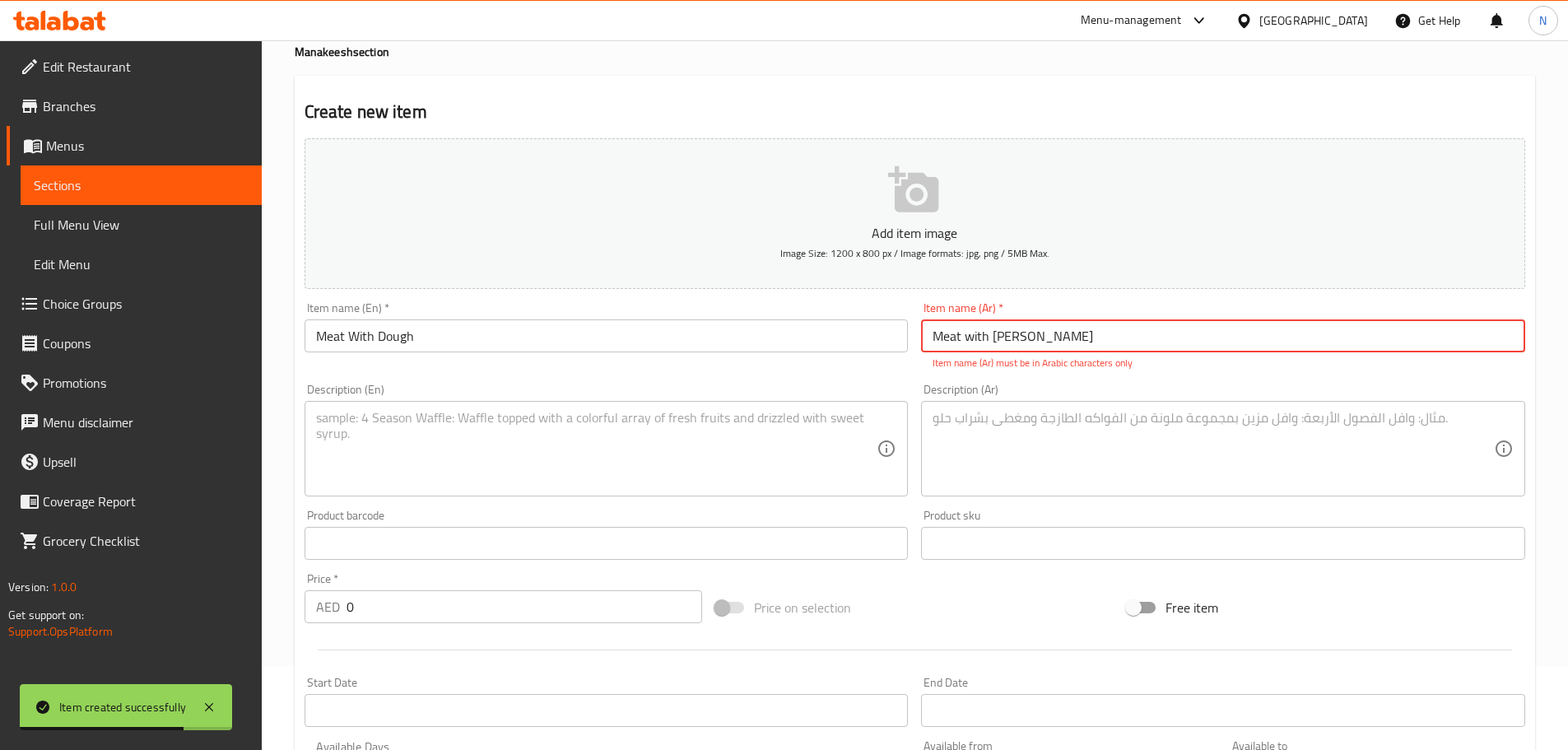
click at [1045, 333] on input "Meat with [PERSON_NAME]" at bounding box center [1223, 336] width 604 height 33
paste input "لحم بعجين"
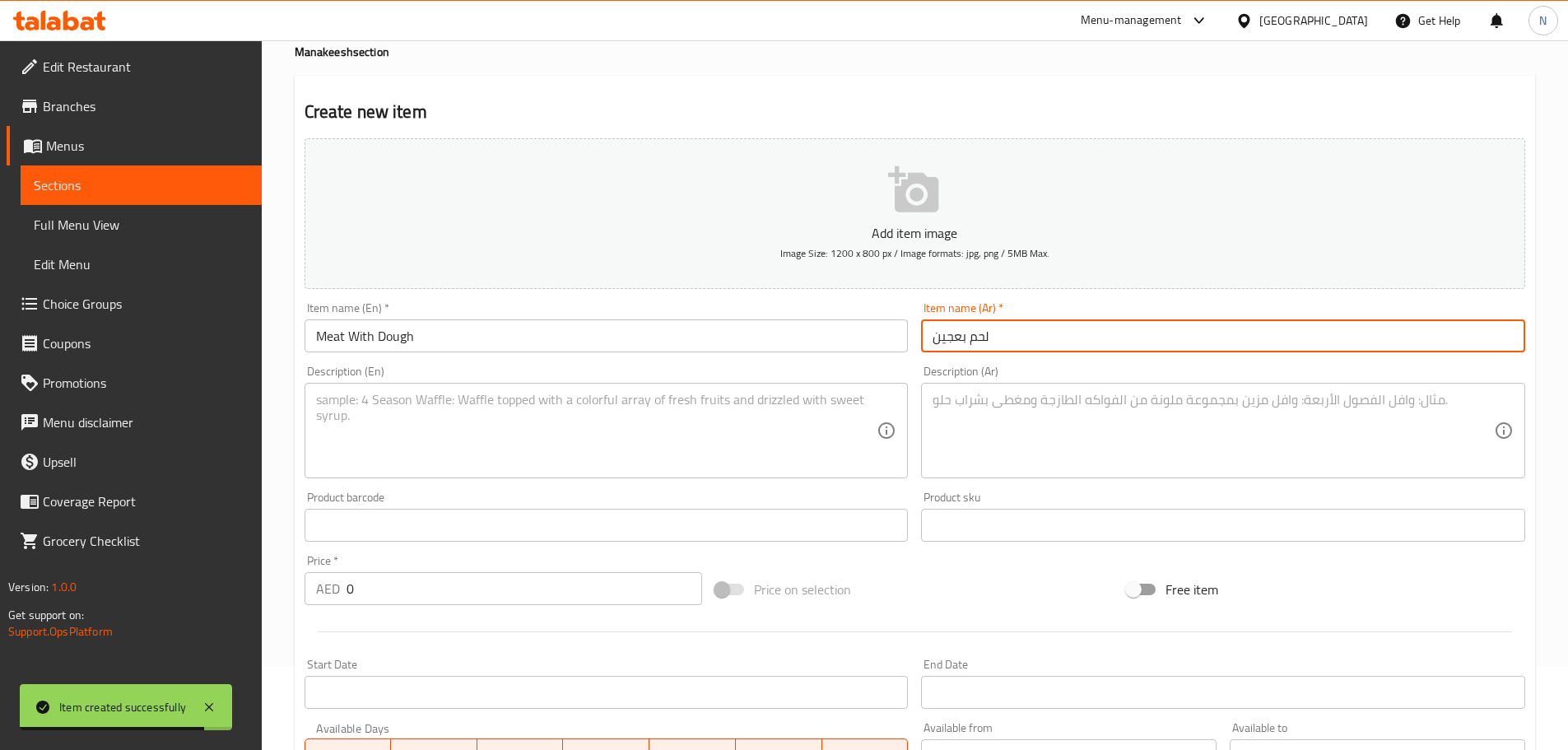
type input "لحم بعجين"
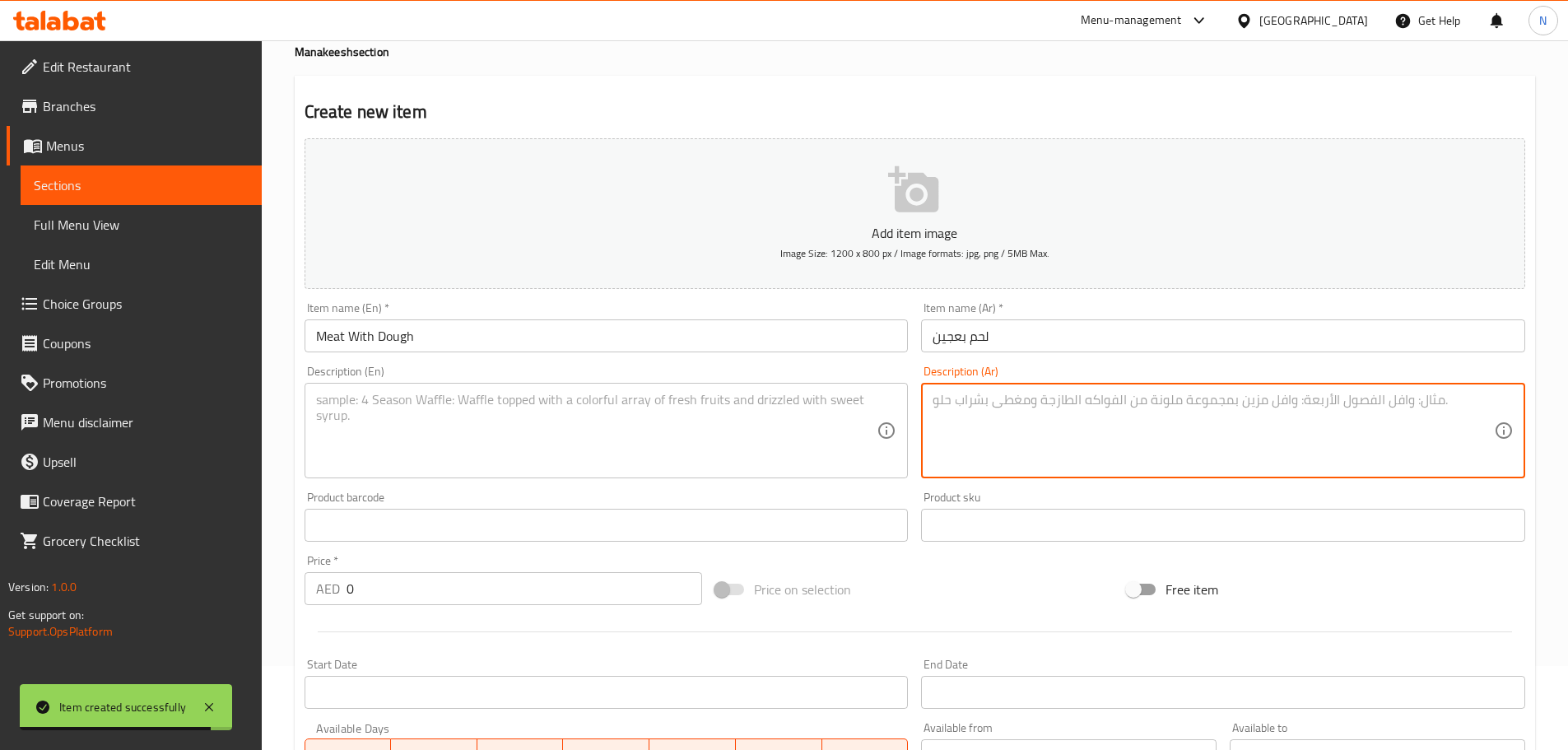
click at [989, 442] on textarea at bounding box center [1213, 431] width 561 height 79
click at [1098, 418] on textarea at bounding box center [1213, 431] width 561 height 79
paste textarea "العجينة بطريقتنا الخاصة لحم مع بصل مع فلفل مع طماطم مع دبس الرمان بهارتنا الخاصة"
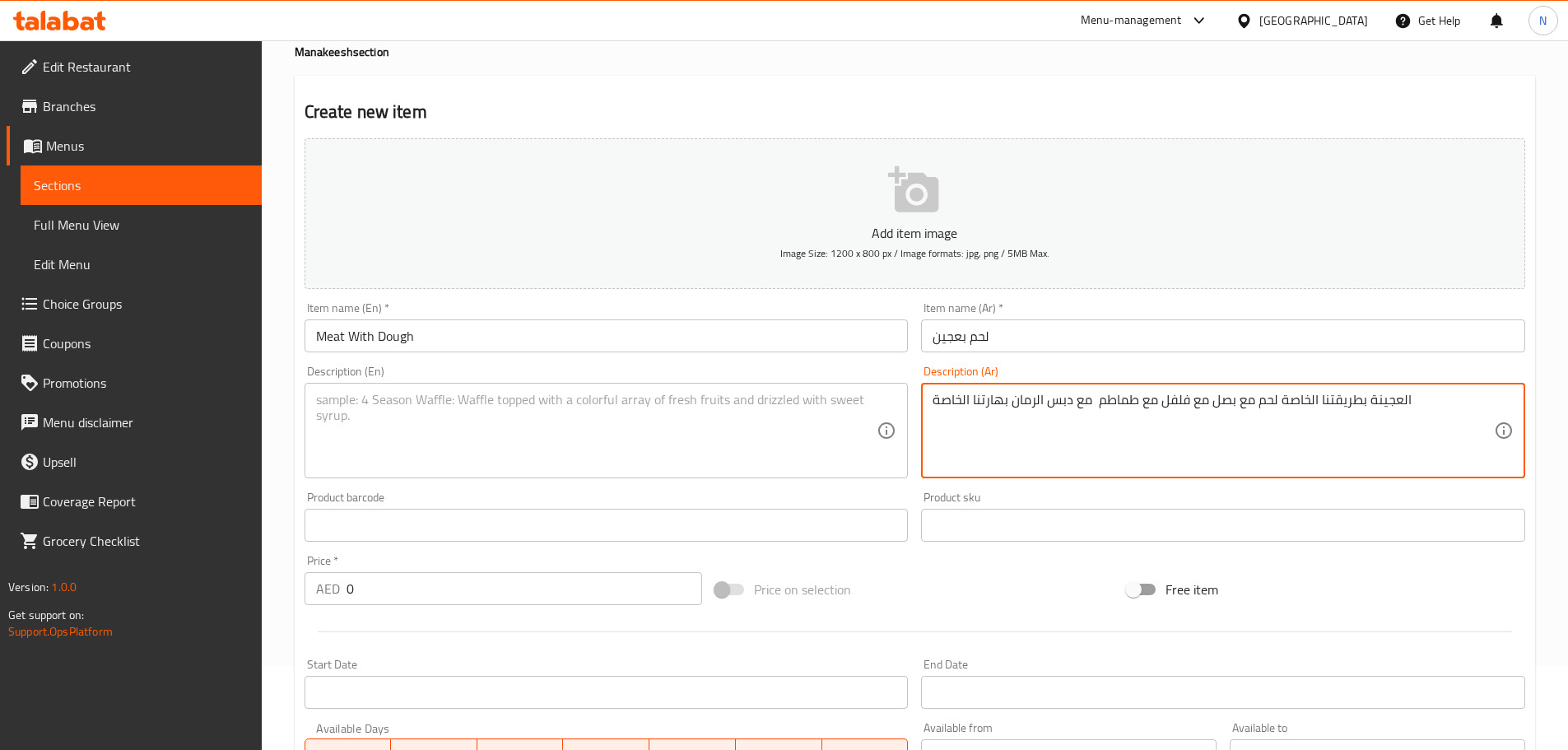
type textarea "العجينة بطريقتنا الخاصة لحم مع بصل مع فلفل مع طماطم مع دبس الرمان بهارتنا الخاصة"
click at [656, 433] on textarea at bounding box center [596, 431] width 561 height 79
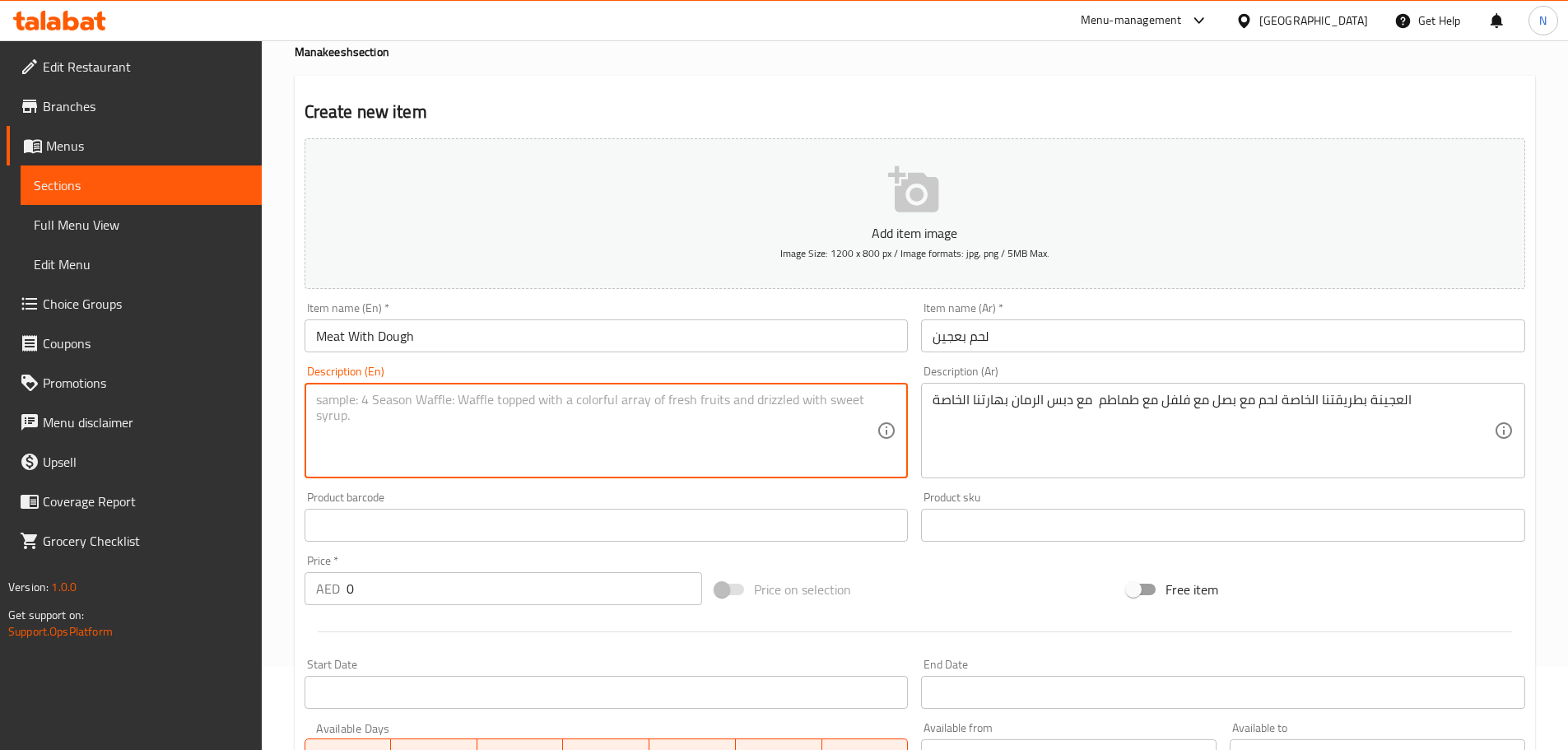
paste textarea "Our special dough: meat with onions, peppers, tomatoes, pomegranate molasses, a…"
click at [417, 405] on textarea "Our special dough: meat with onions, peppers, tomatoes, pomegranate molasses, a…" at bounding box center [596, 431] width 561 height 79
type textarea "Our special dough meat with onions, peppers, tomatoes, pomegranate molasses, an…"
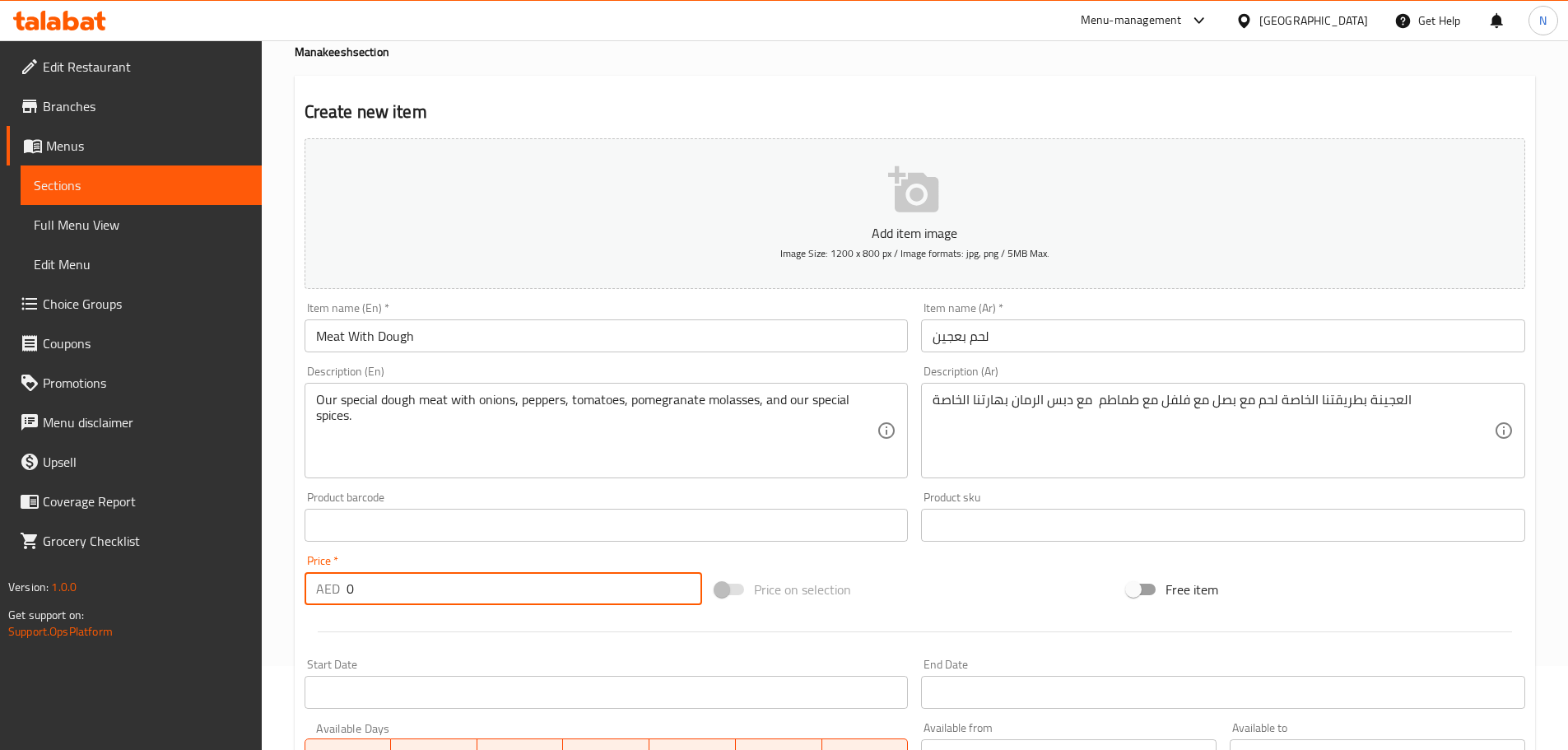
drag, startPoint x: 377, startPoint y: 605, endPoint x: 339, endPoint y: 604, distance: 38.0
click at [339, 604] on div "AED 0 Price *" at bounding box center [503, 588] width 398 height 33
paste input "17.5"
type input "17.5"
click at [1017, 559] on div "Add item image Image Size: 1200 x 800 px / Image formats: jpg, png / 5MB Max. I…" at bounding box center [915, 487] width 1233 height 710
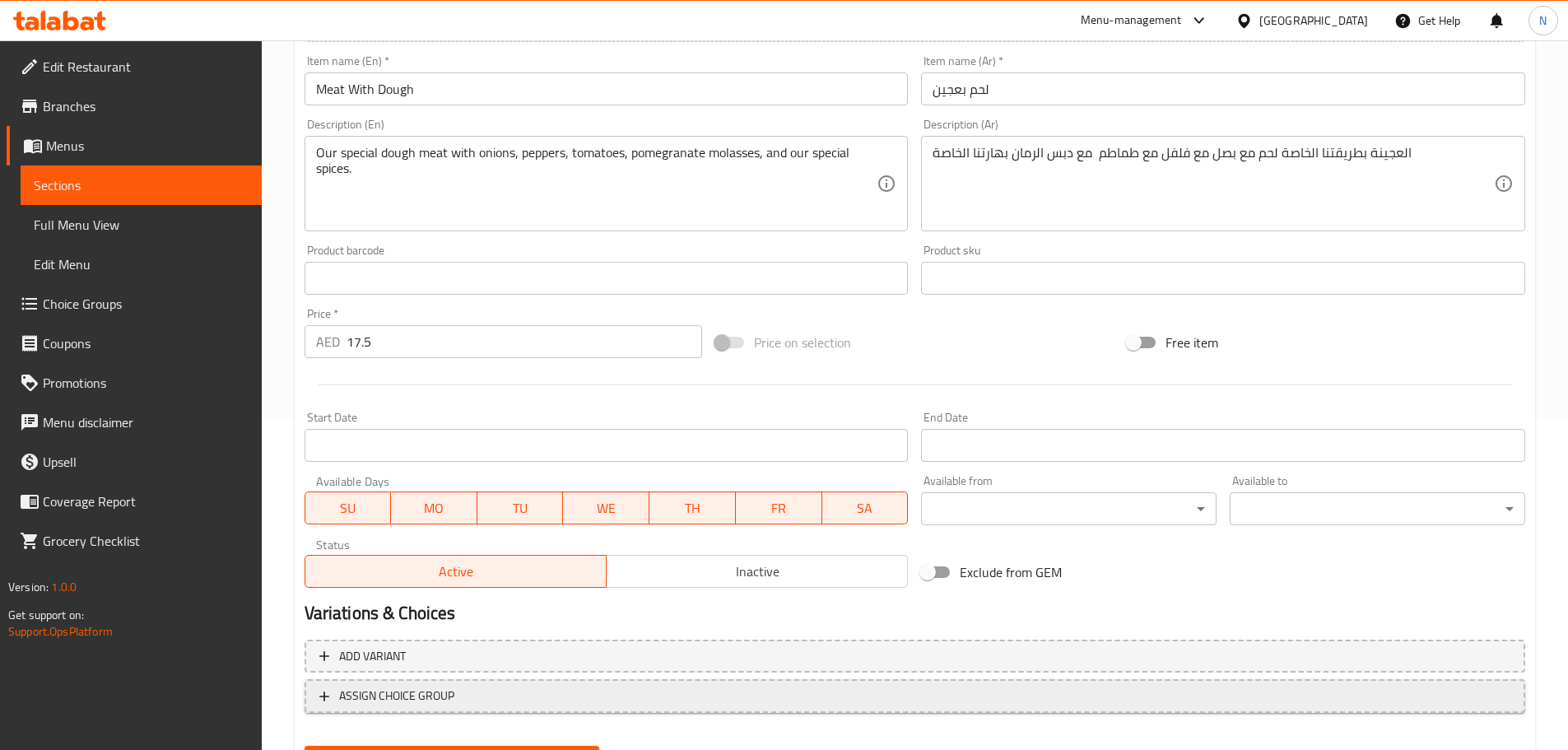
scroll to position [413, 0]
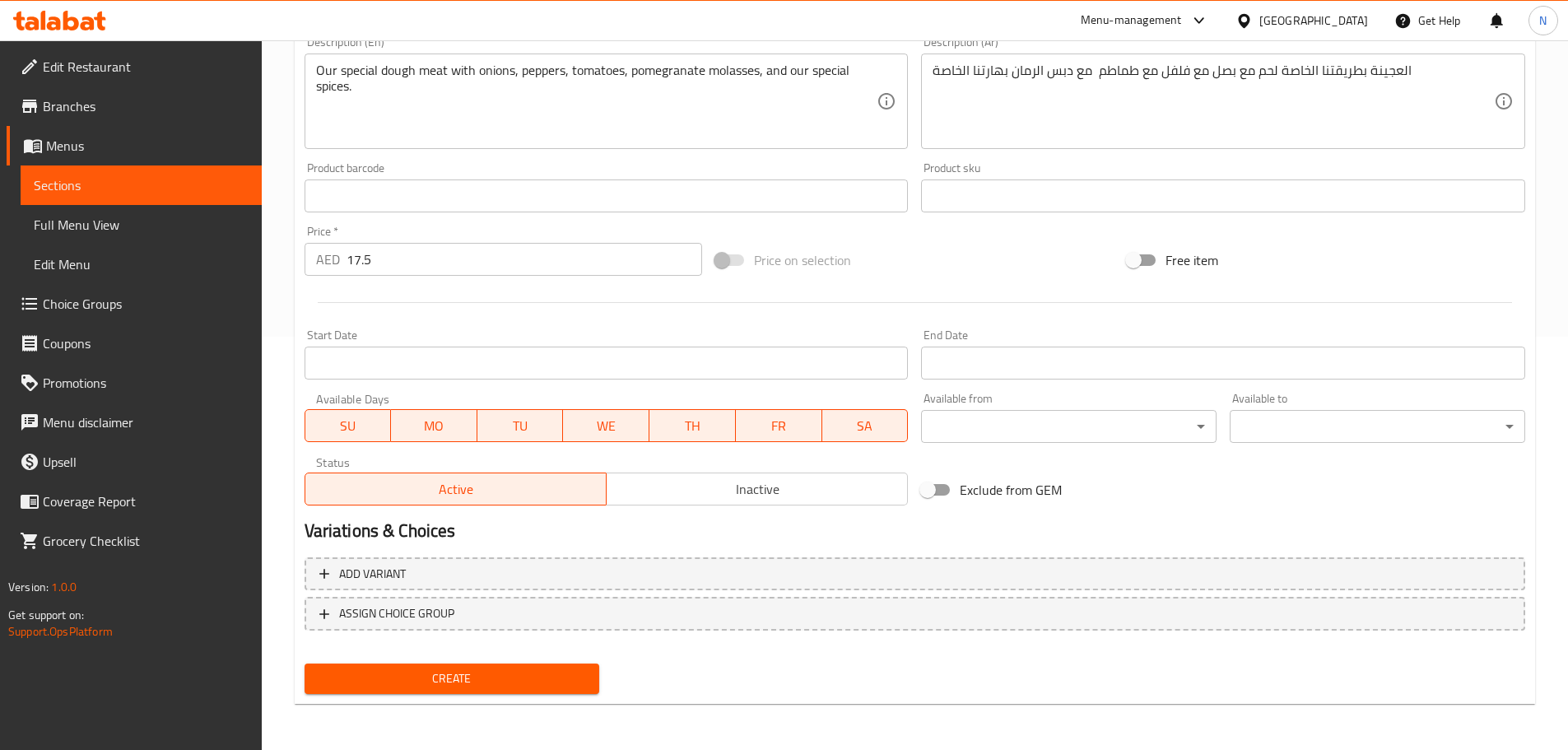
click at [520, 680] on span "Create" at bounding box center [452, 679] width 270 height 21
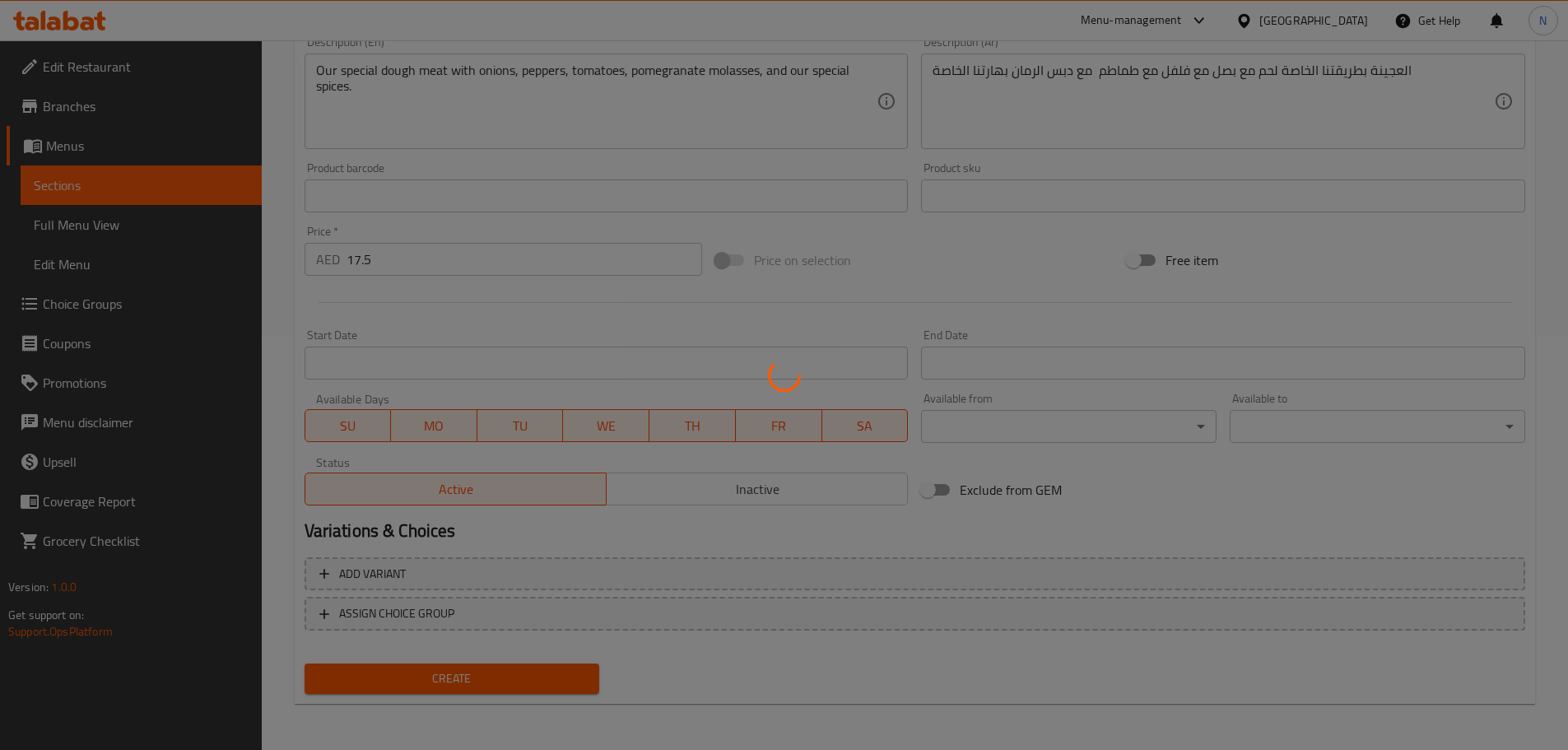
type input "0"
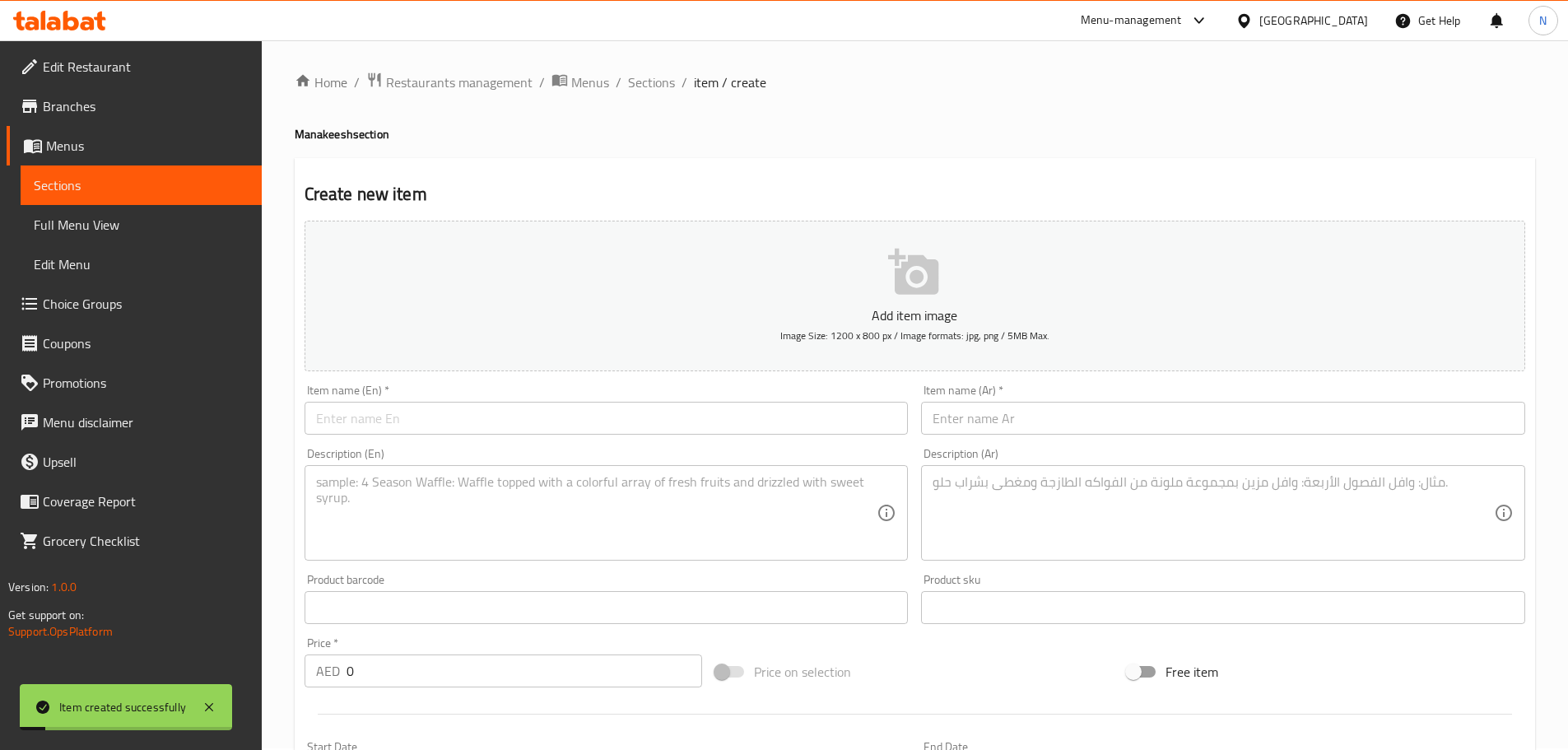
scroll to position [0, 0]
click at [640, 84] on span "Sections" at bounding box center [651, 84] width 47 height 20
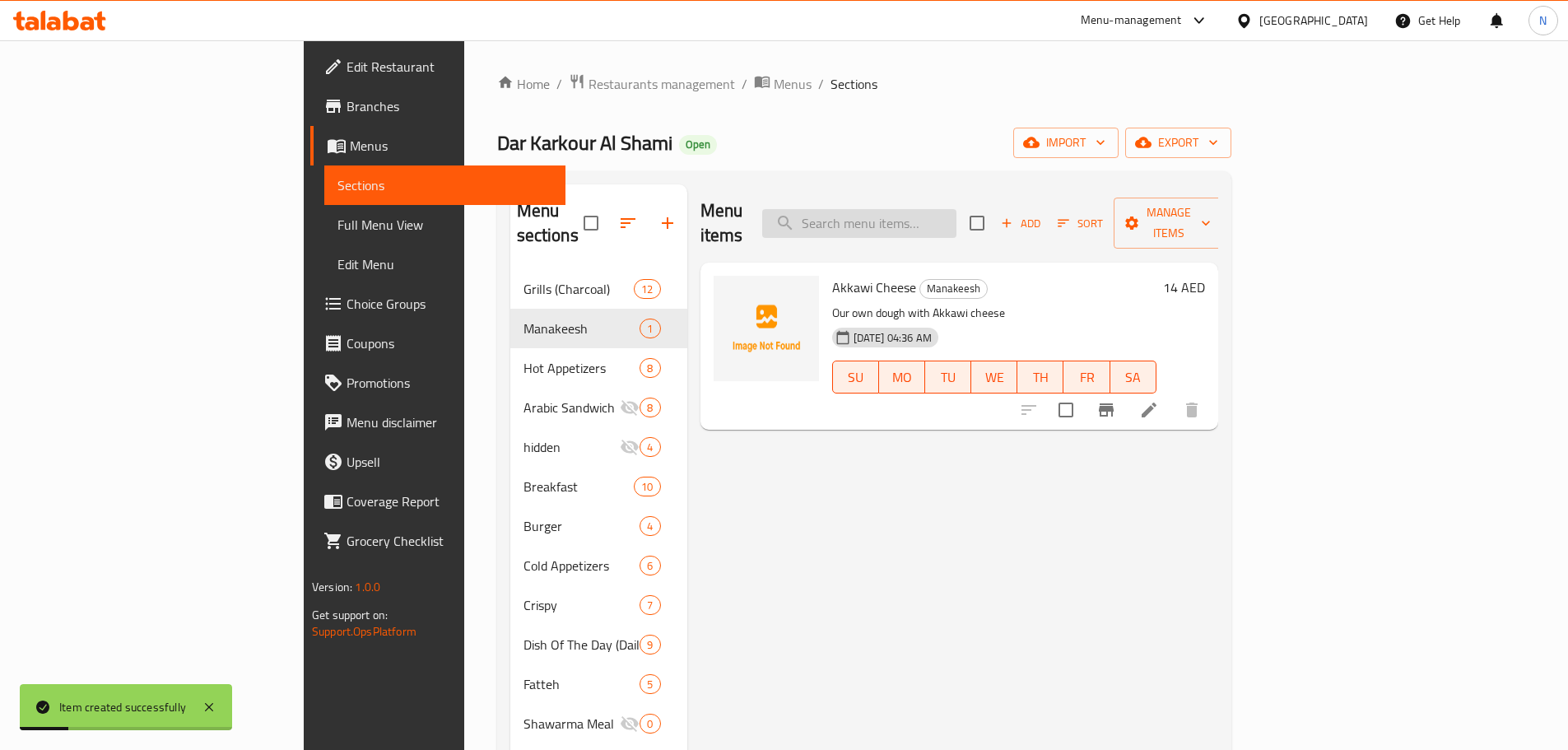
click at [928, 218] on input "search" at bounding box center [859, 223] width 195 height 29
paste input "Mohamara"
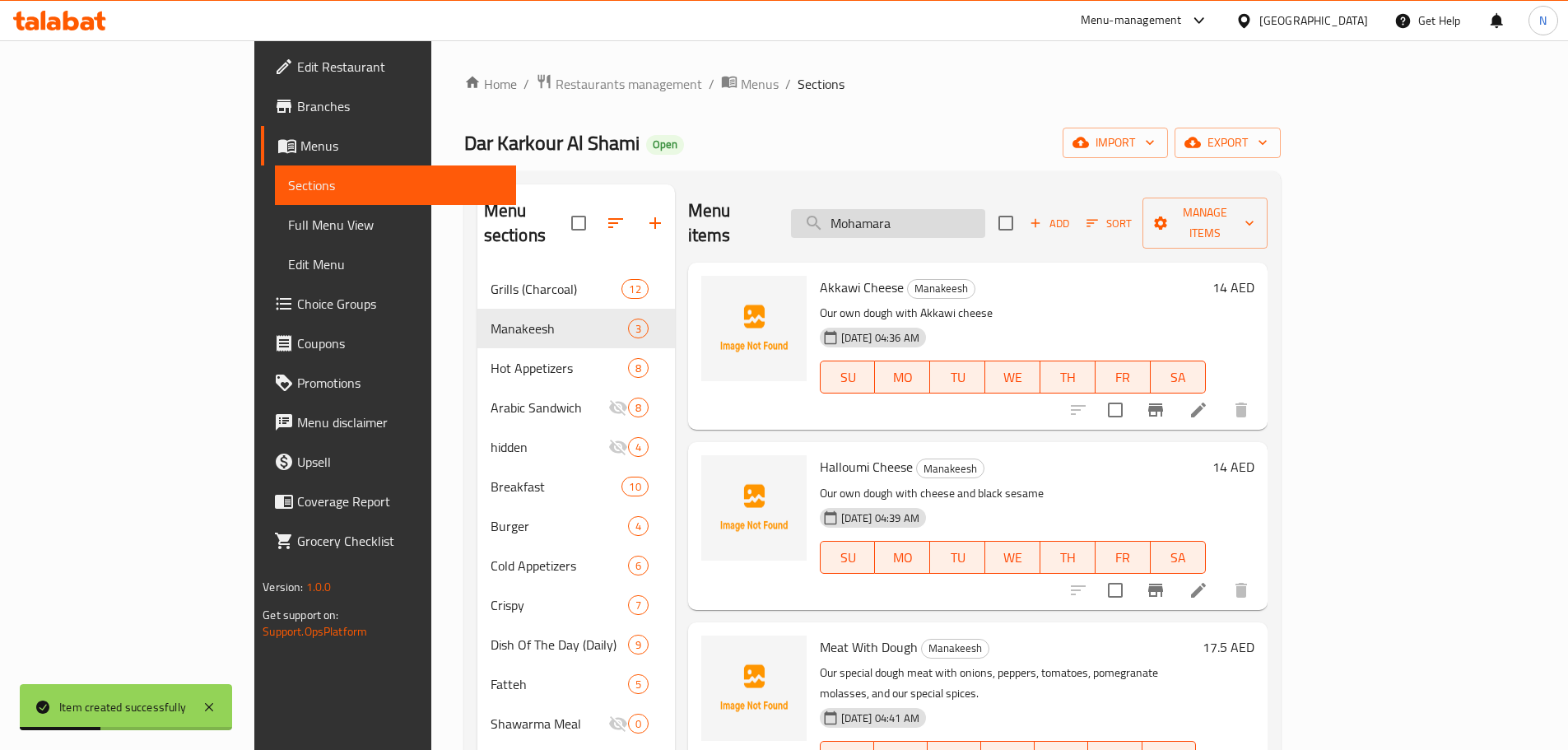
type input "Mohamara"
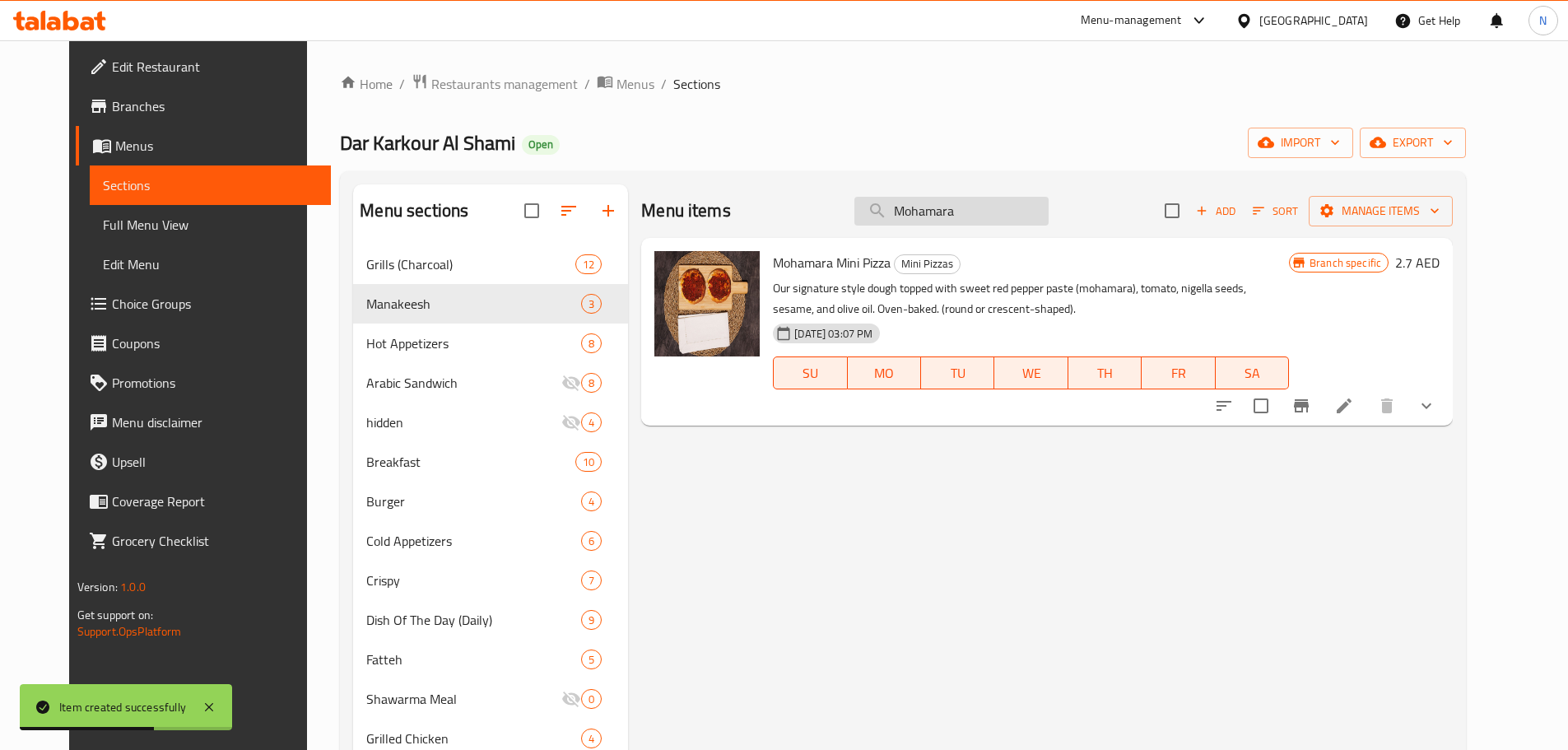
click at [950, 217] on input "Mohamara" at bounding box center [951, 211] width 195 height 29
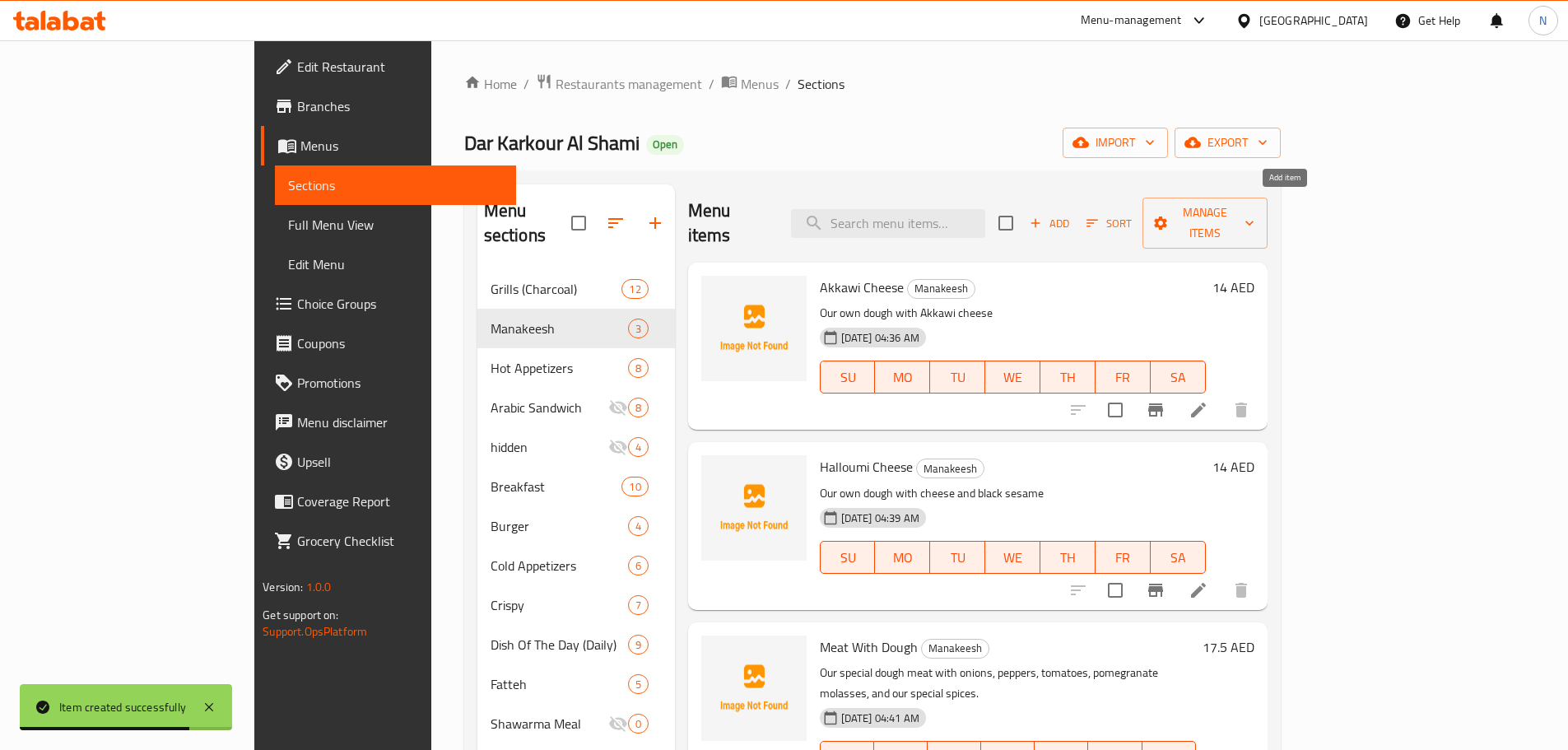
click at [1072, 214] on span "Add" at bounding box center [1049, 223] width 45 height 19
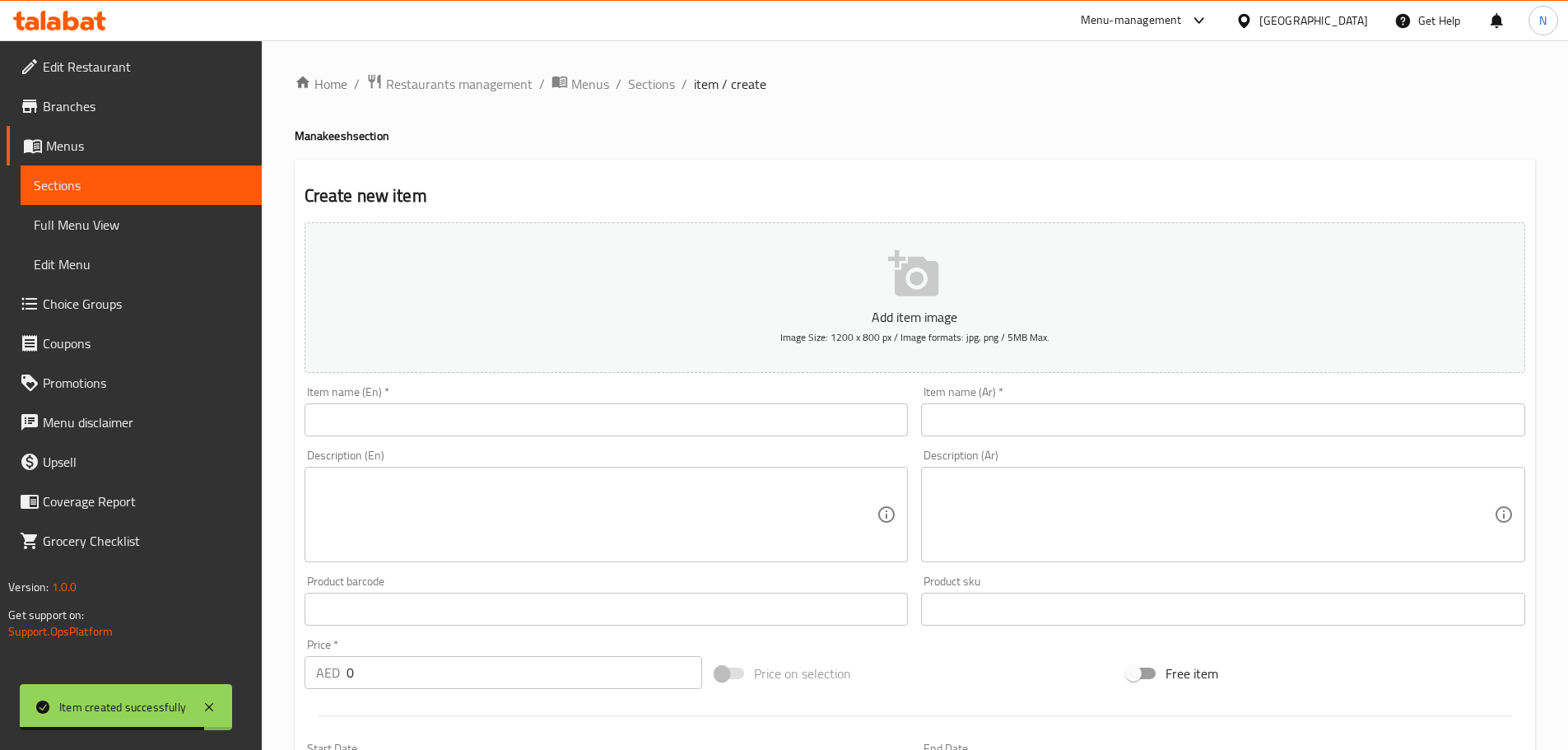
click at [756, 407] on input "text" at bounding box center [606, 420] width 604 height 33
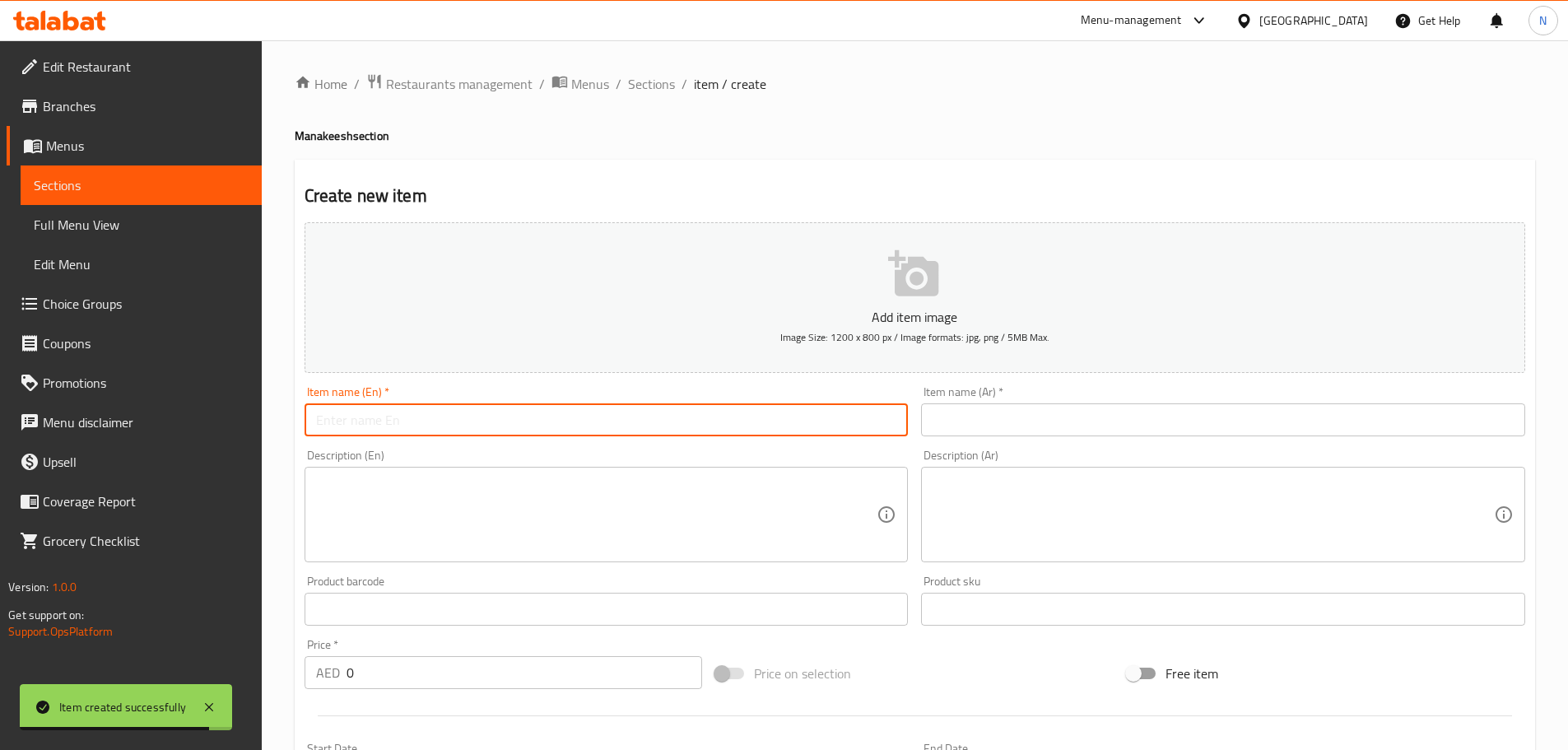
paste input "Mohamara"
type input "Mohamara"
click at [1040, 418] on input "text" at bounding box center [1223, 420] width 604 height 33
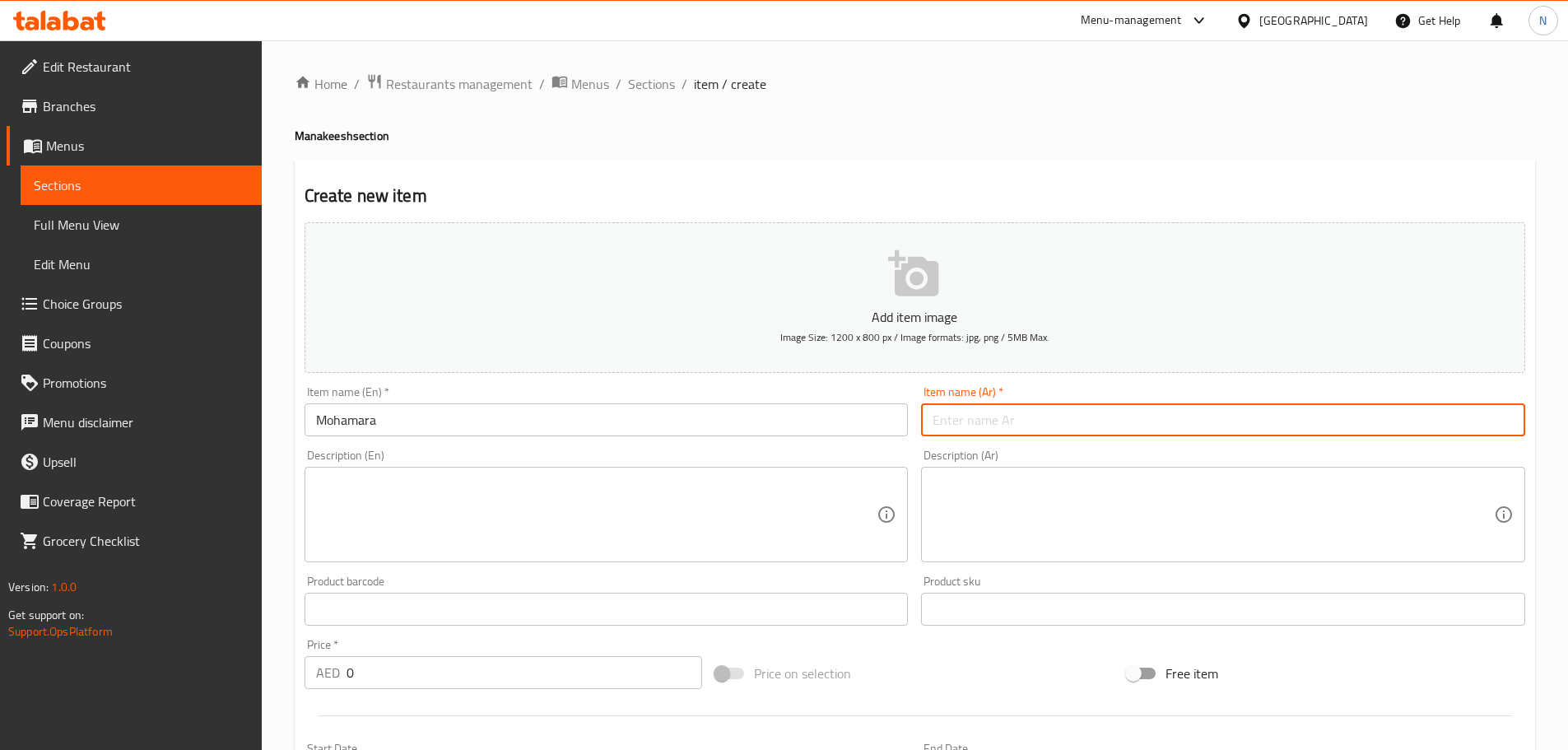
paste input "محمرة"
type input "محمرة"
click at [1117, 539] on textarea at bounding box center [1213, 515] width 561 height 79
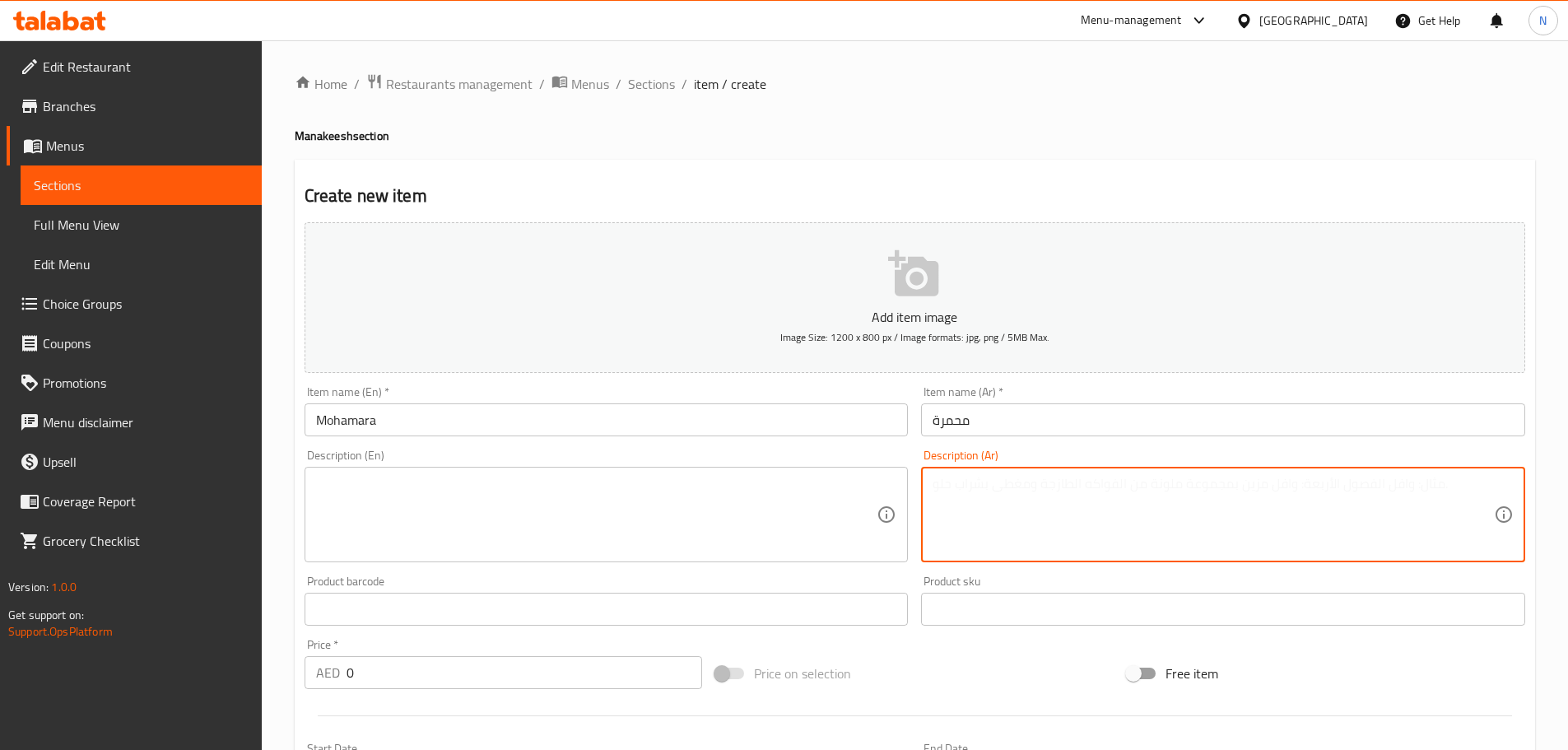
paste textarea "العجينة بطريقتنا الخاصة مع دبس الفلفل والطماطم وحبة البركة والسمسم وزيت الزيتون…"
type textarea "العجينة بطريقتنا الخاصة مع دبس الفلفل والطماطم وحبة البركة والسمسم وزيت الزيتون…"
drag, startPoint x: 524, startPoint y: 477, endPoint x: 522, endPoint y: 496, distance: 19.1
click at [523, 481] on div "Description (En)" at bounding box center [606, 514] width 604 height 96
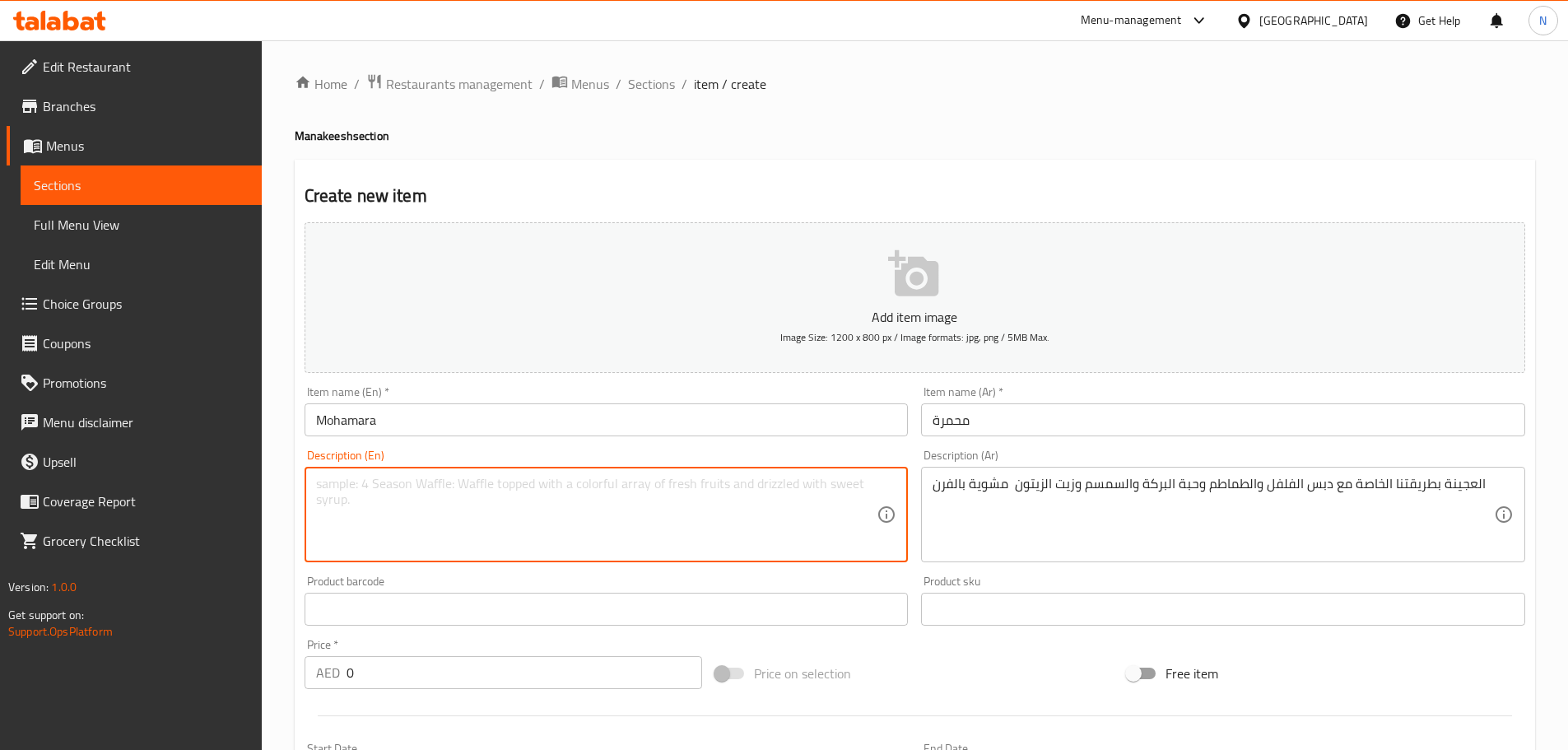
paste textarea "Our special dough with pepper paste, tomatoes, black cumin, sesame, and olive o…"
type textarea "Our special dough with pepper paste, tomatoes, black cumin, sesame, and olive o…"
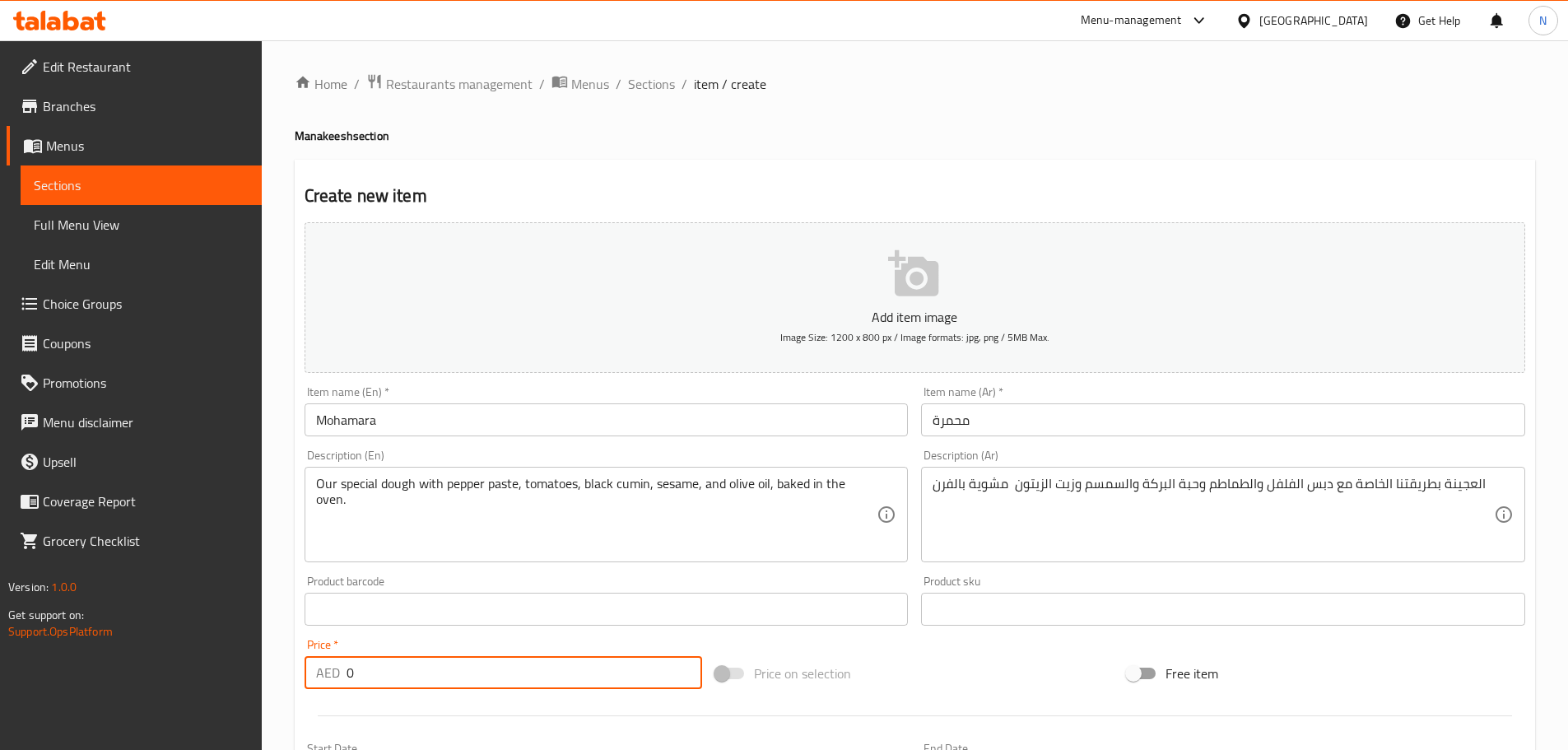
drag, startPoint x: 477, startPoint y: 674, endPoint x: 228, endPoint y: 686, distance: 249.3
click at [228, 686] on div "Edit Restaurant Branches Menus Sections Full Menu View Edit Menu Choice Groups …" at bounding box center [784, 602] width 1568 height 1123
paste input "10.5"
type input "10.5"
click at [851, 674] on div "Price on selection" at bounding box center [914, 673] width 411 height 45
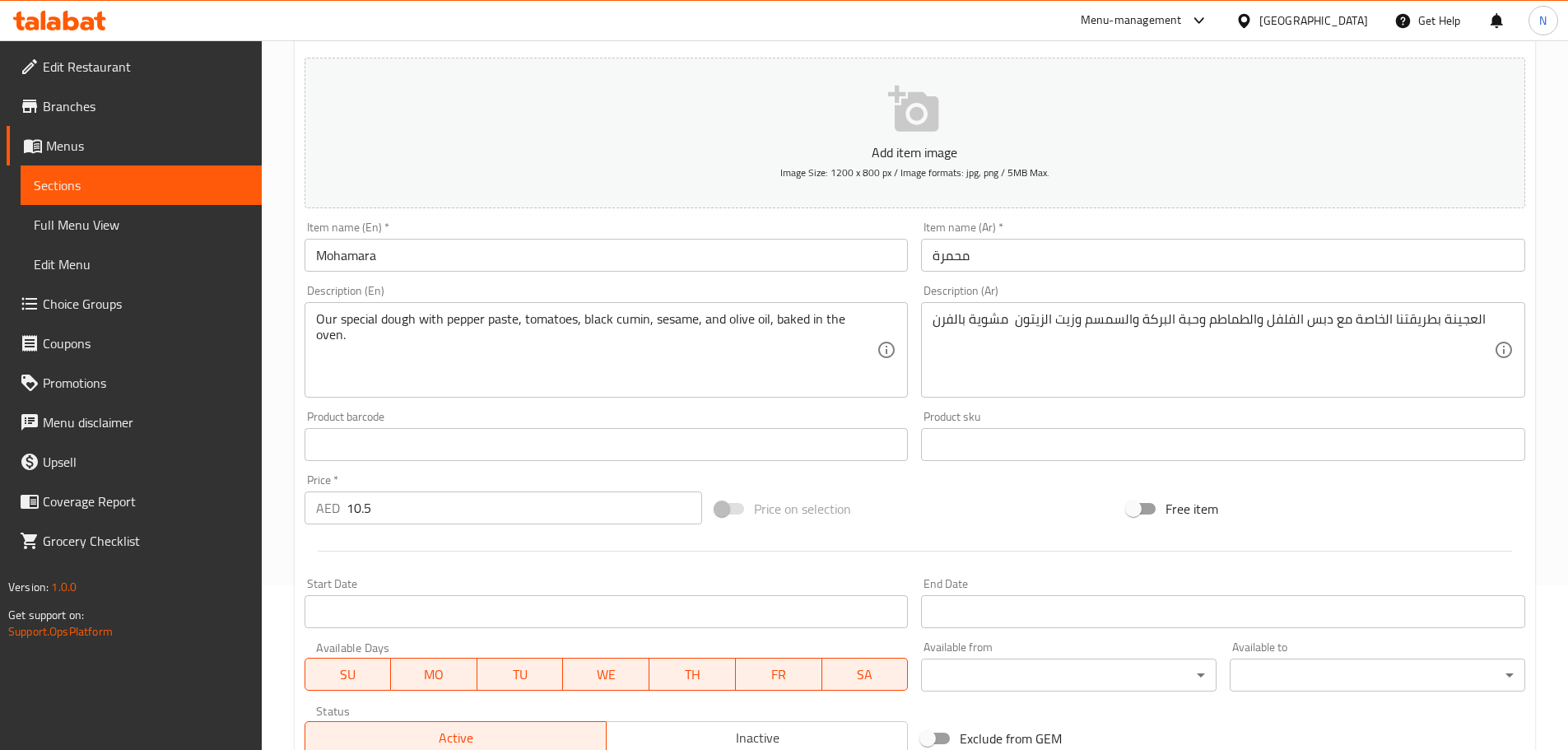
scroll to position [413, 0]
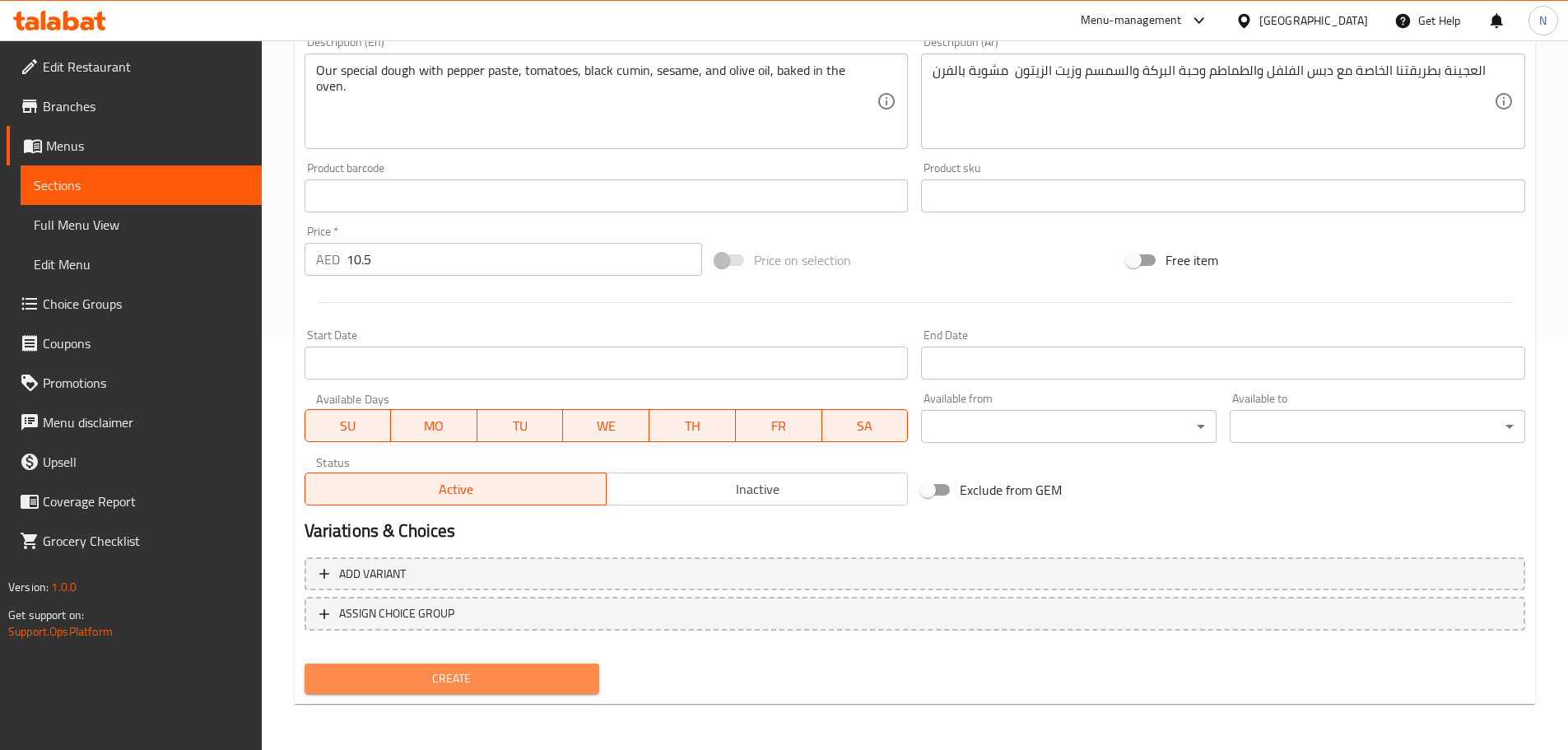
drag, startPoint x: 493, startPoint y: 673, endPoint x: 425, endPoint y: 593, distance: 105.0
click at [492, 674] on span "Create" at bounding box center [452, 679] width 270 height 21
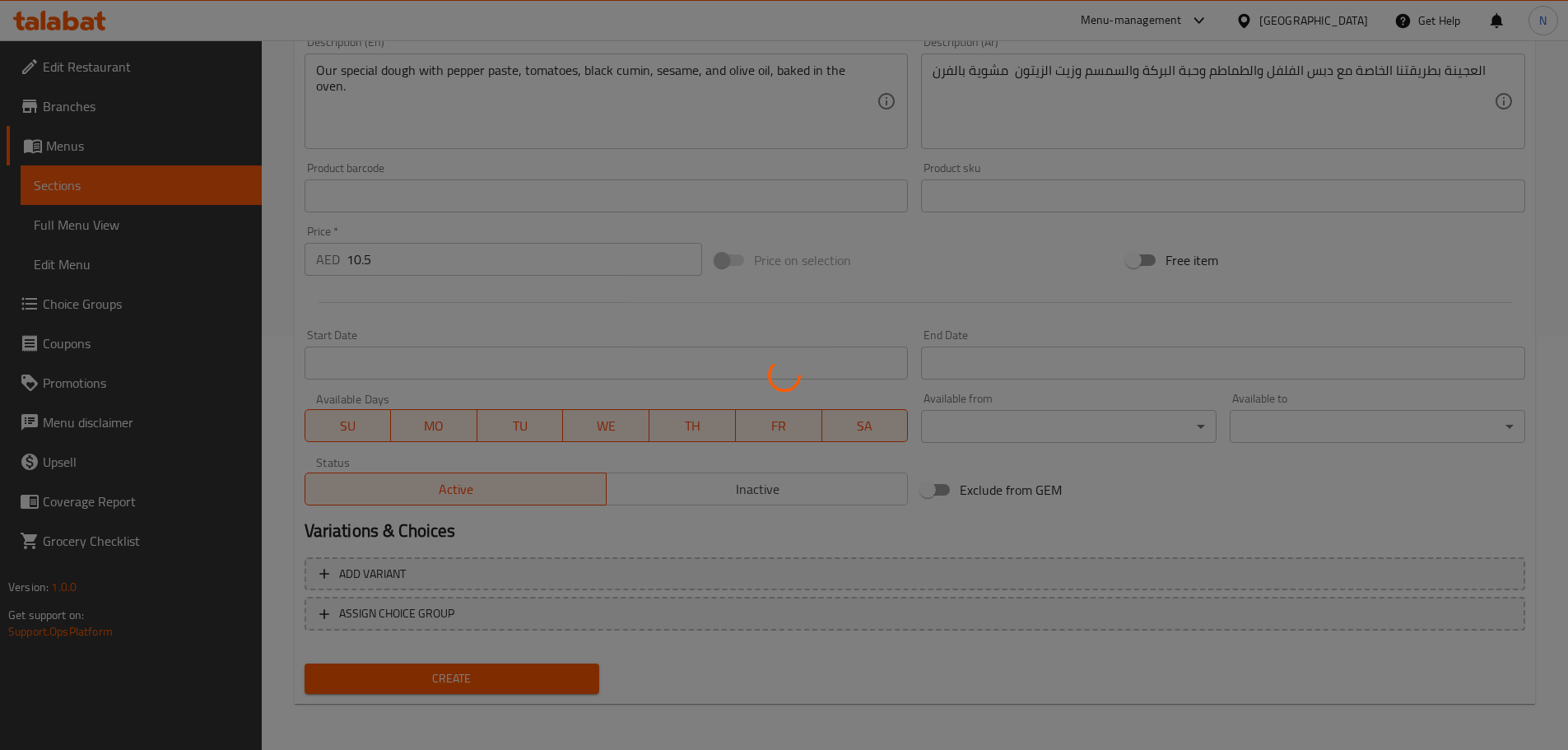
type input "0"
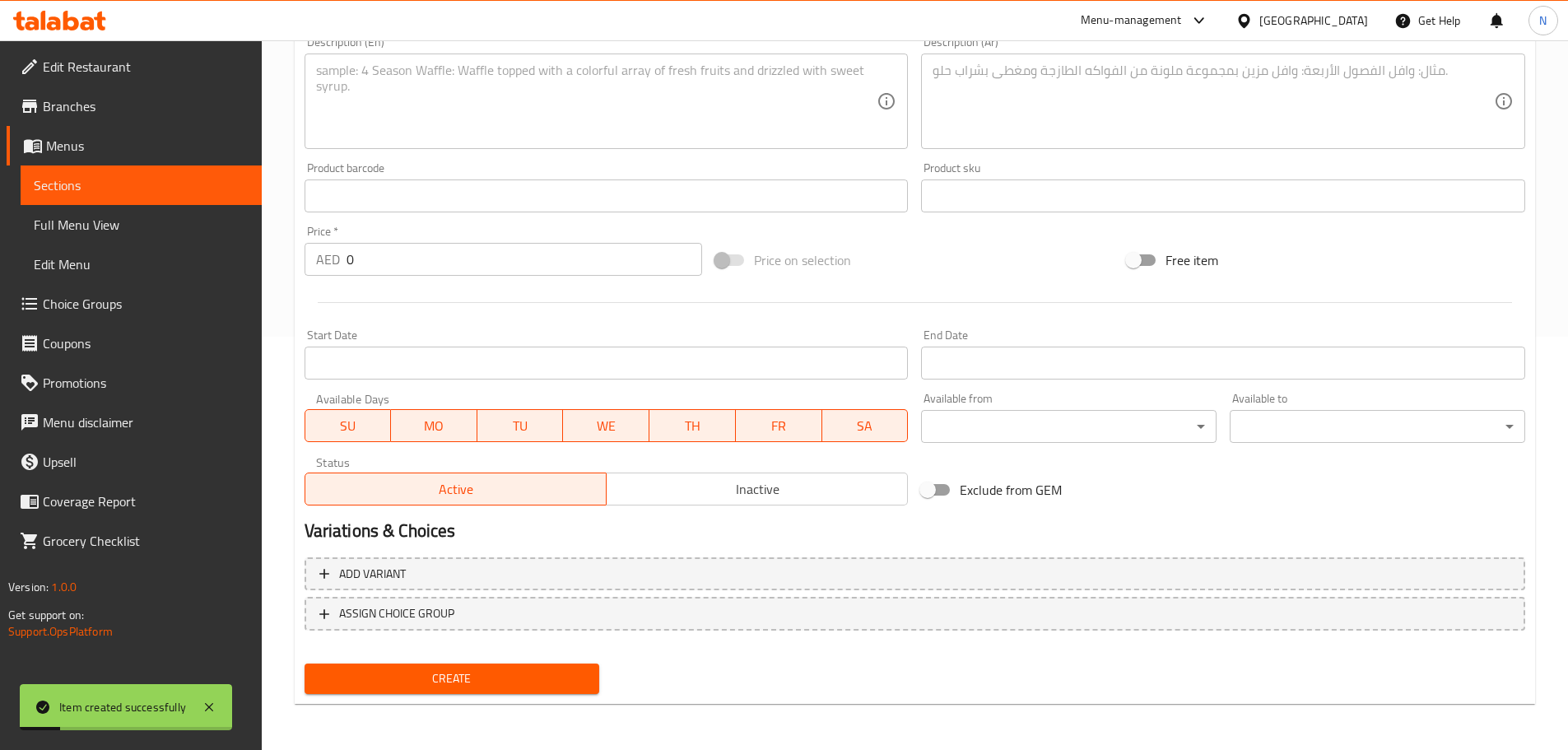
scroll to position [84, 0]
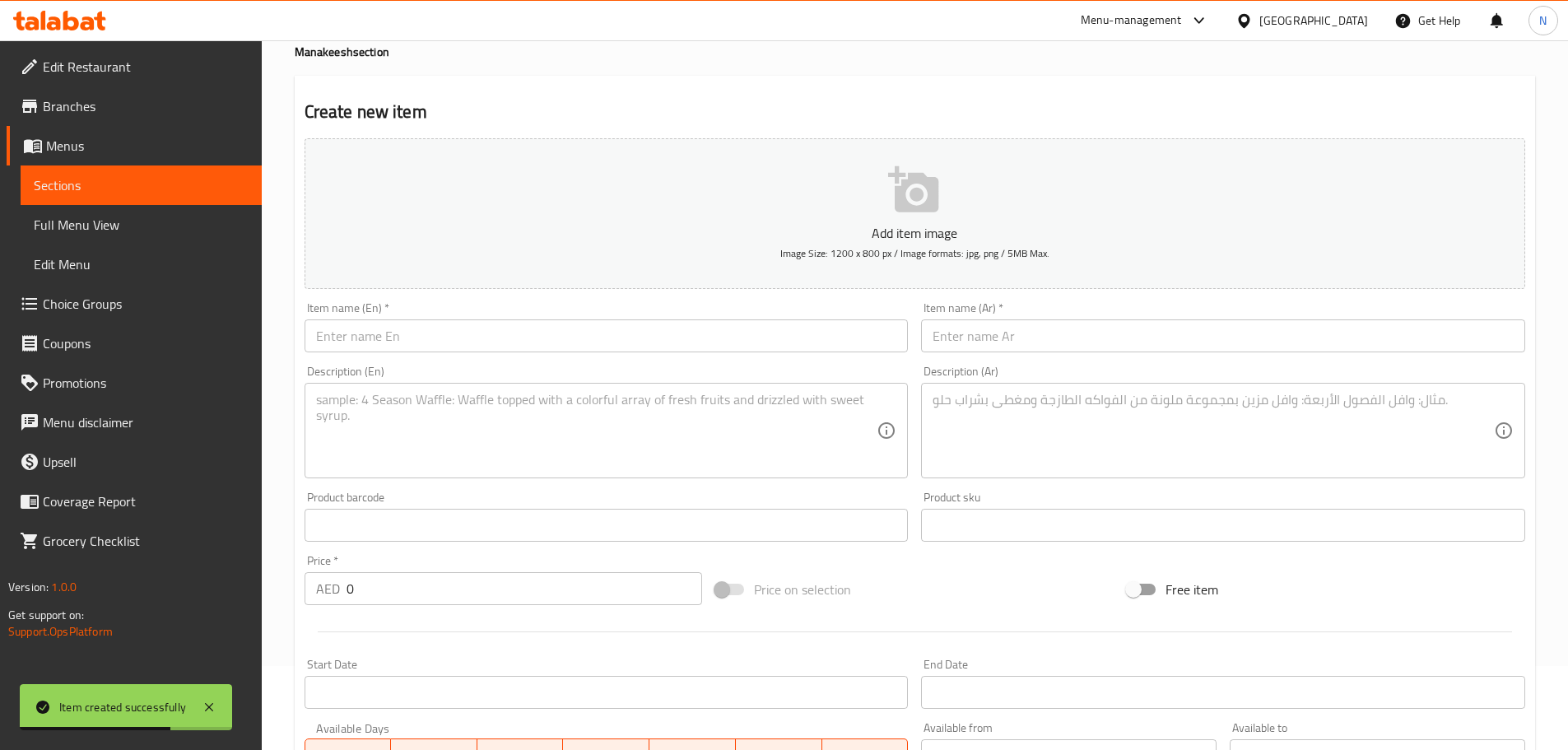
click at [465, 335] on input "text" at bounding box center [606, 336] width 604 height 33
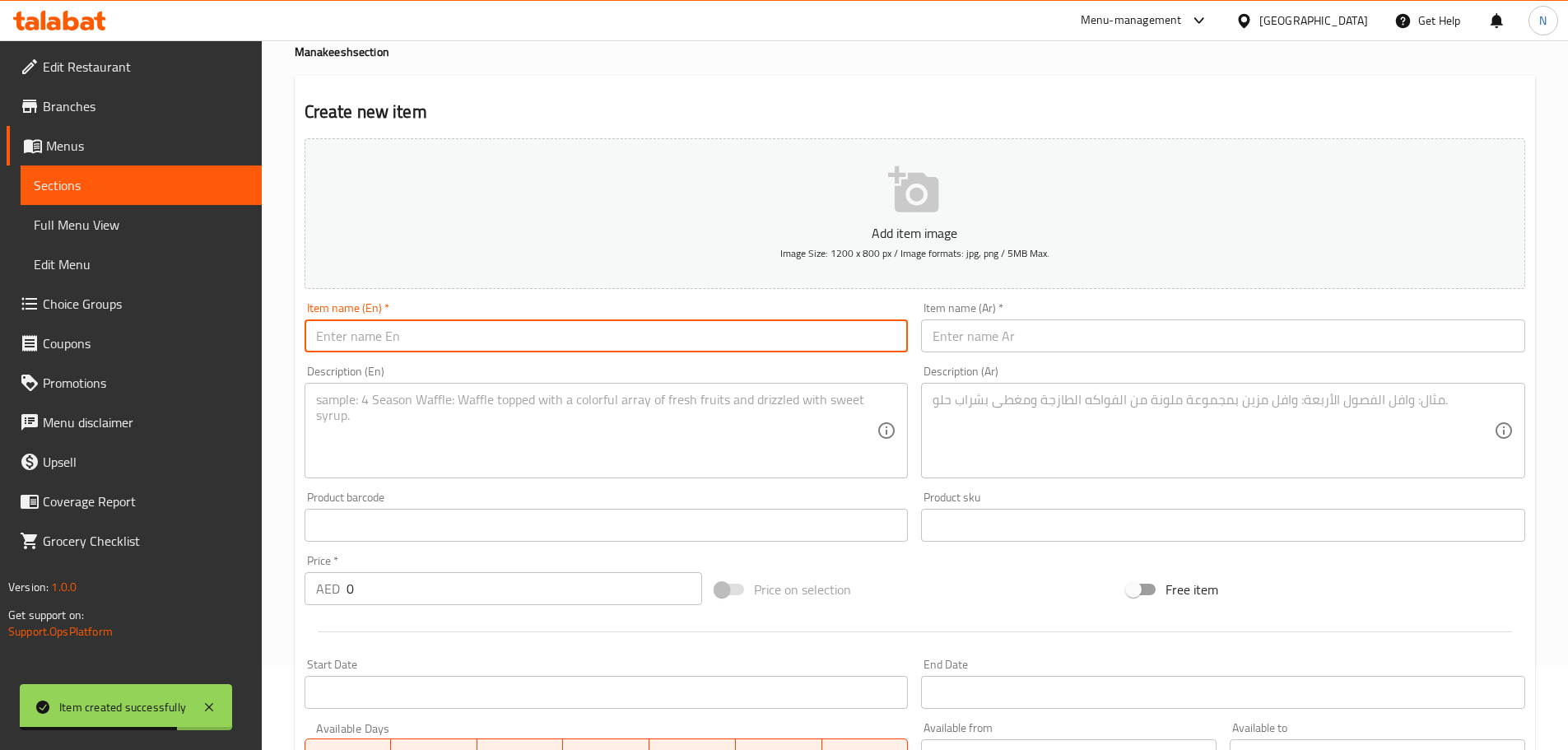
paste input "Mohamara with cheese"
click at [414, 342] on input "Mohamara with cheese" at bounding box center [606, 336] width 604 height 33
click at [413, 341] on input "Mohamara with cheese" at bounding box center [606, 336] width 604 height 33
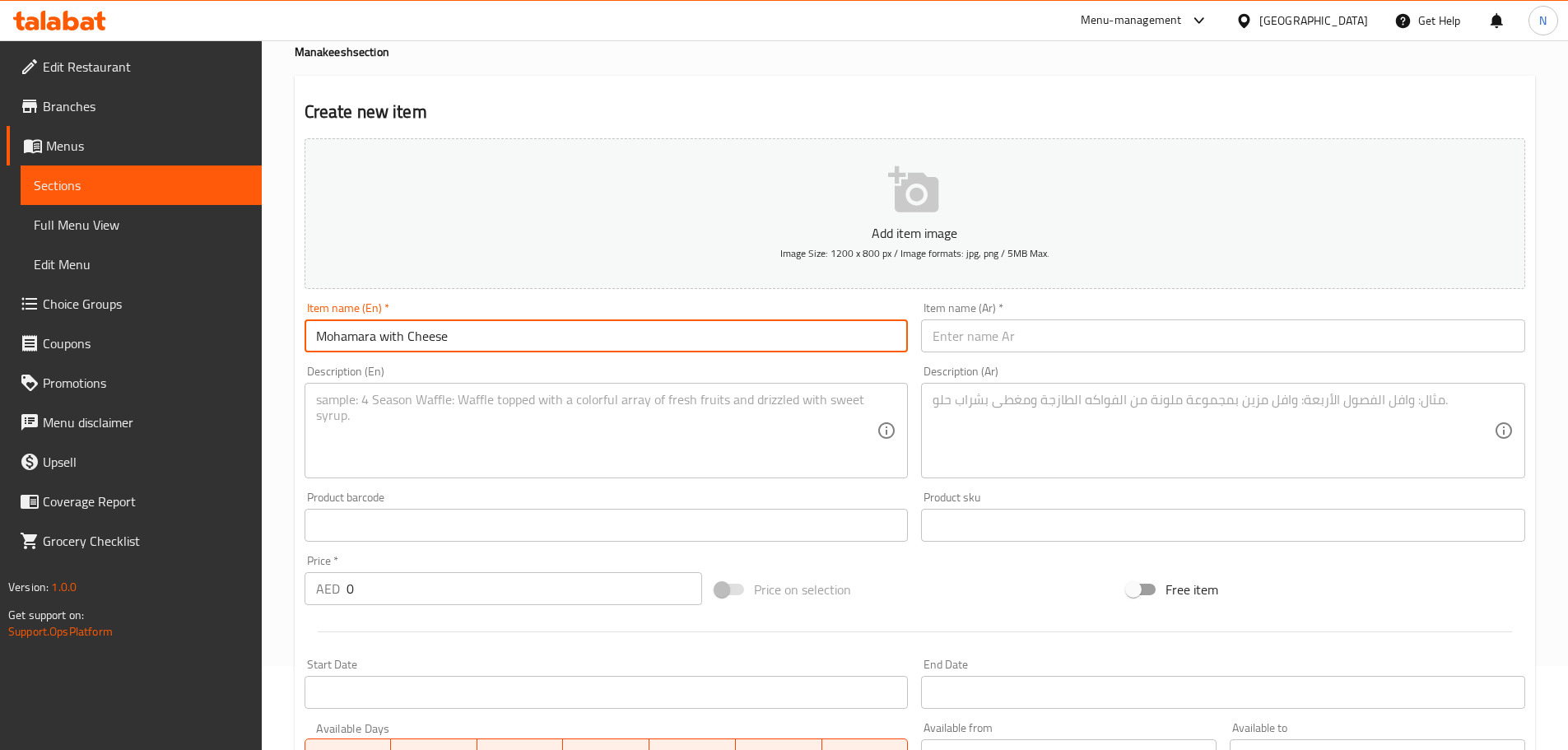
click at [389, 344] on input "Mohamara with Cheese" at bounding box center [606, 336] width 604 height 33
type input "Mohamara With Cheese"
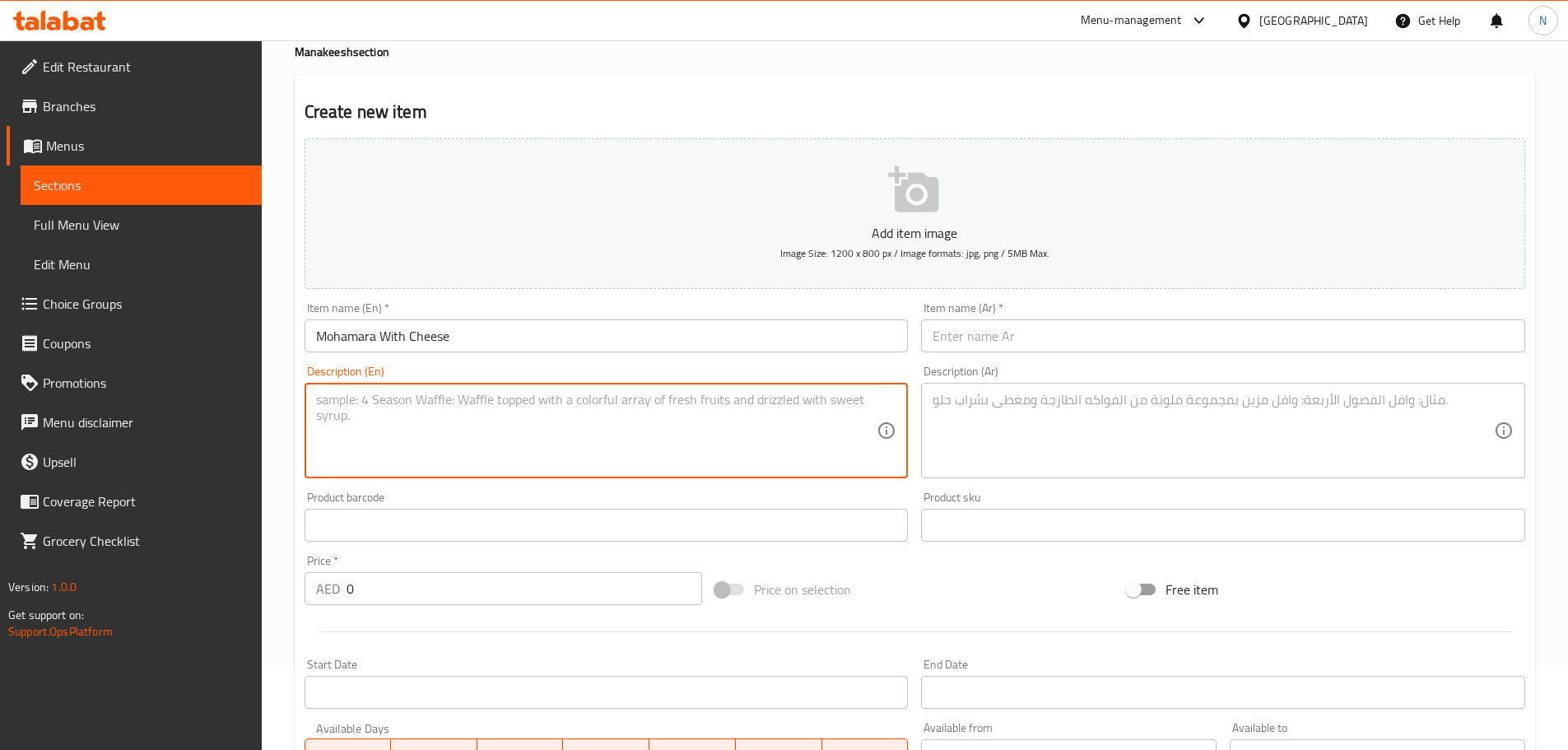
click at [571, 429] on textarea at bounding box center [596, 431] width 561 height 79
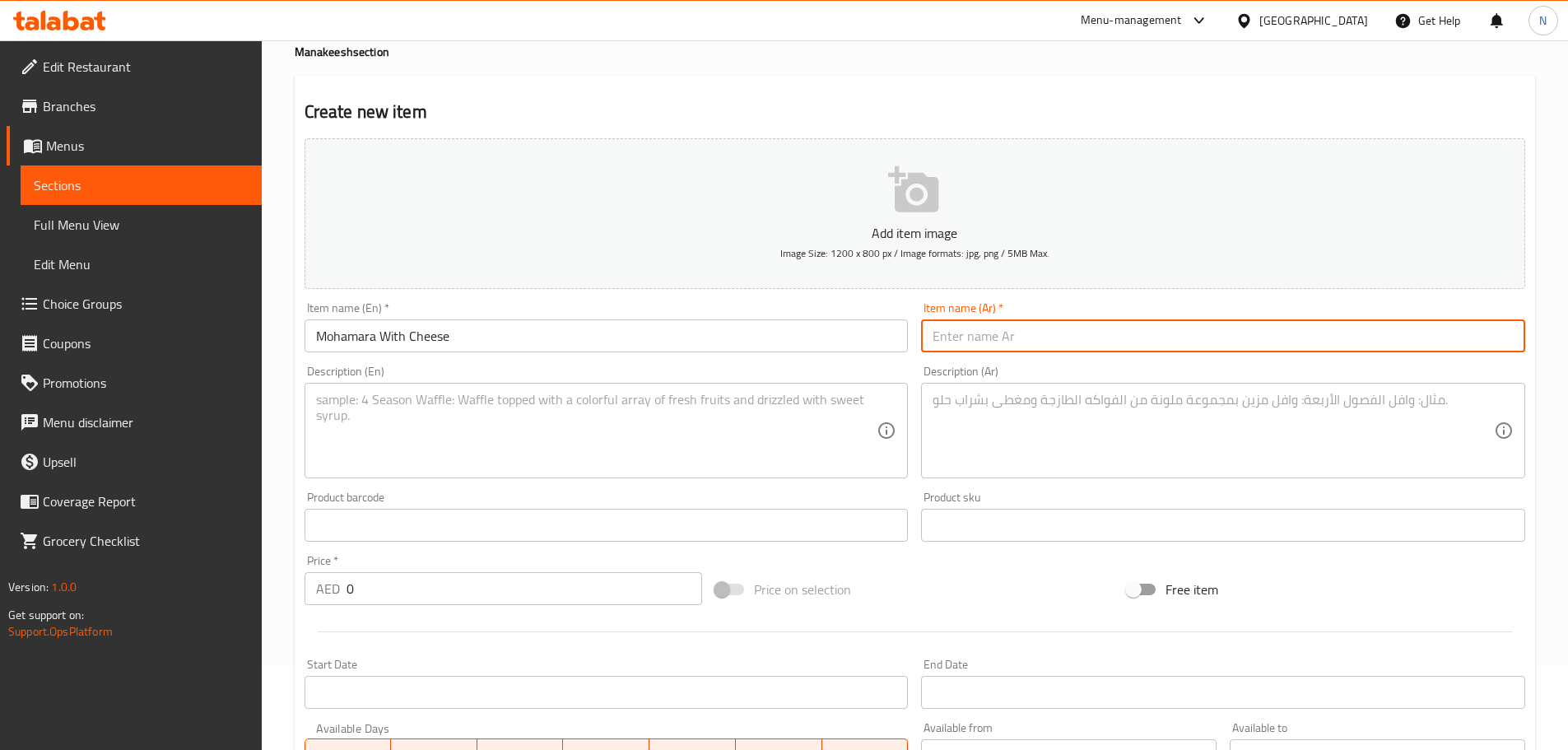
click at [943, 346] on input "text" at bounding box center [1223, 336] width 604 height 33
paste input "محمرة مع جبنة"
type input "محمرة مع جبنة"
click at [1100, 442] on textarea at bounding box center [1213, 431] width 561 height 79
paste textarea "العجينة بطريقتنا الخاصة مع معجون الفليفلة الشامية والطماطم وحبة البركة وزيت الز…"
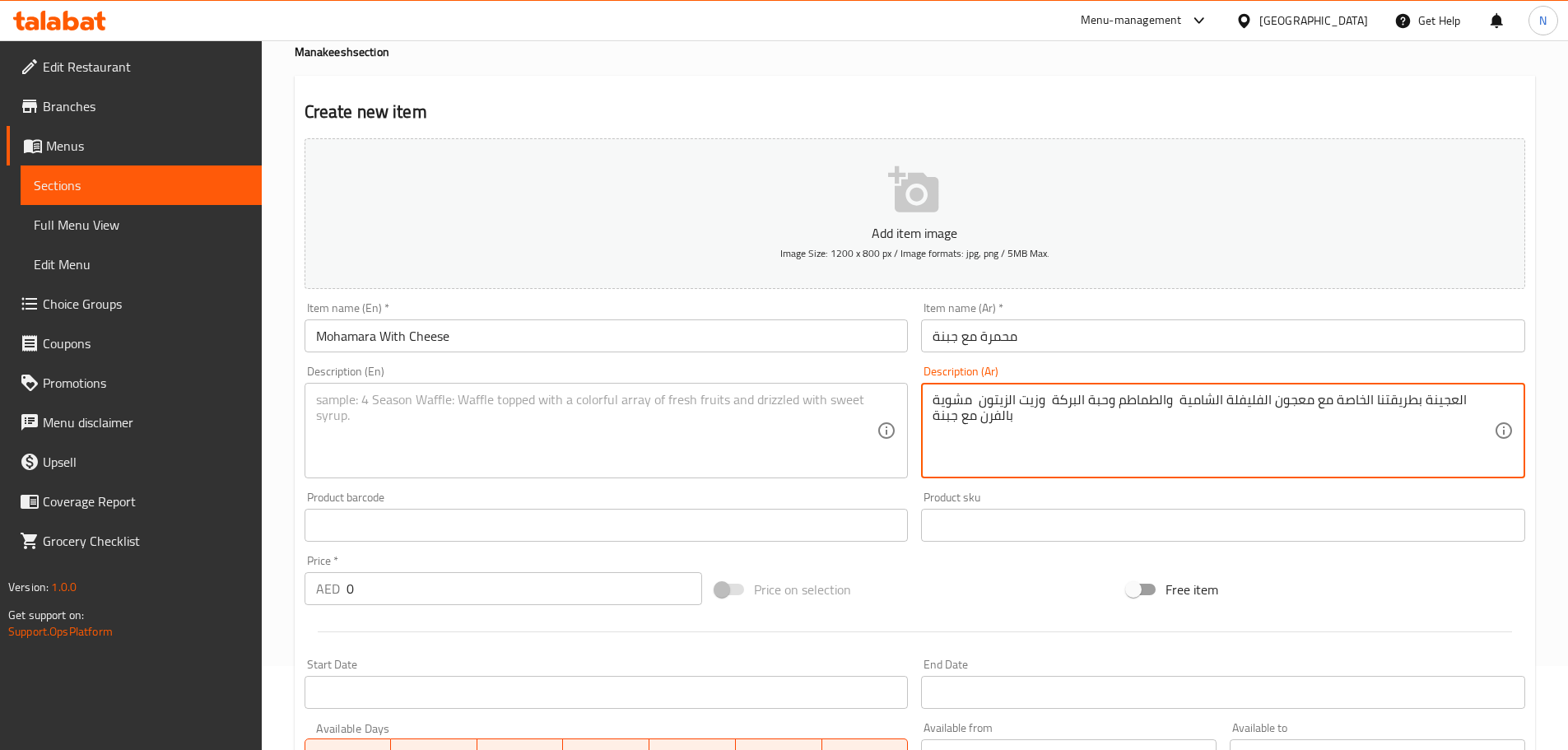
type textarea "العجينة بطريقتنا الخاصة مع معجون الفليفلة الشامية والطماطم وحبة البركة وزيت الز…"
click at [502, 429] on textarea at bounding box center [596, 431] width 561 height 79
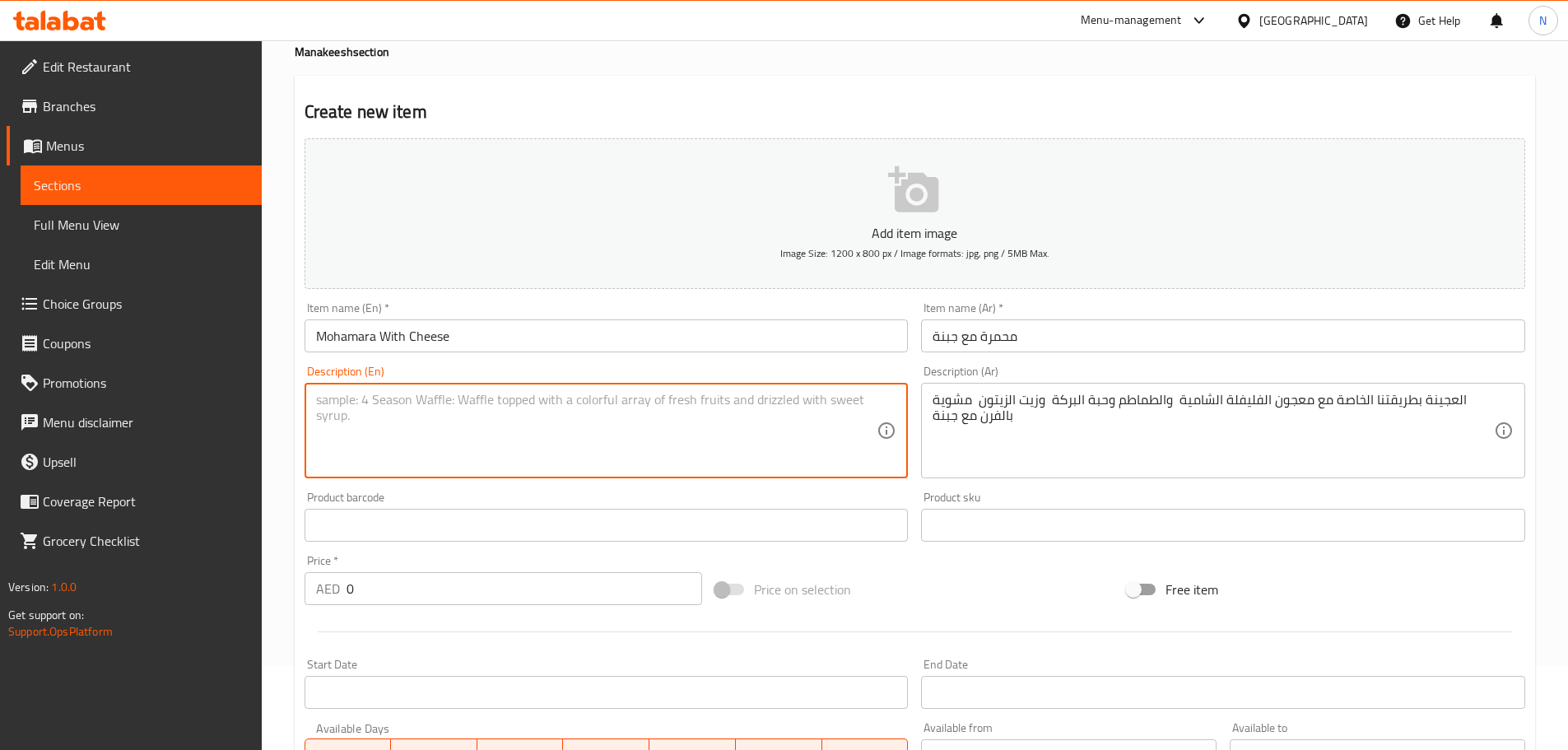
paste textarea "Our special dough with Syrian pepper paste, tomatoes, black cumin, and olive oi…"
type textarea "Our special dough with Syrian pepper paste, tomatoes, black cumin, and olive oi…"
click at [915, 577] on div "Price on selection" at bounding box center [914, 589] width 411 height 45
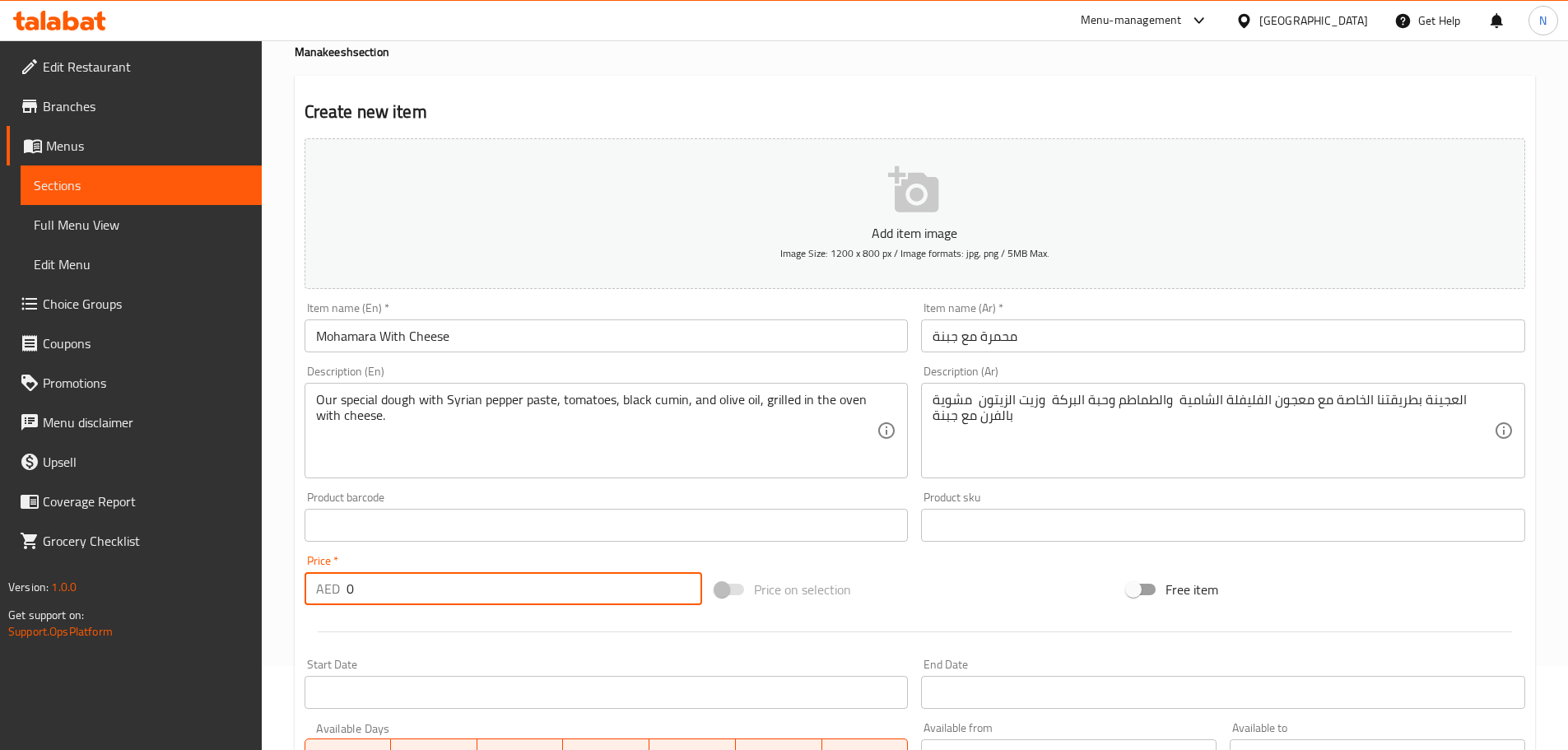
drag, startPoint x: 401, startPoint y: 586, endPoint x: 343, endPoint y: 602, distance: 60.2
click at [343, 597] on div "AED 0 Price *" at bounding box center [503, 588] width 398 height 33
paste input "14"
type input "14"
click at [911, 600] on div "Price on selection" at bounding box center [914, 589] width 411 height 45
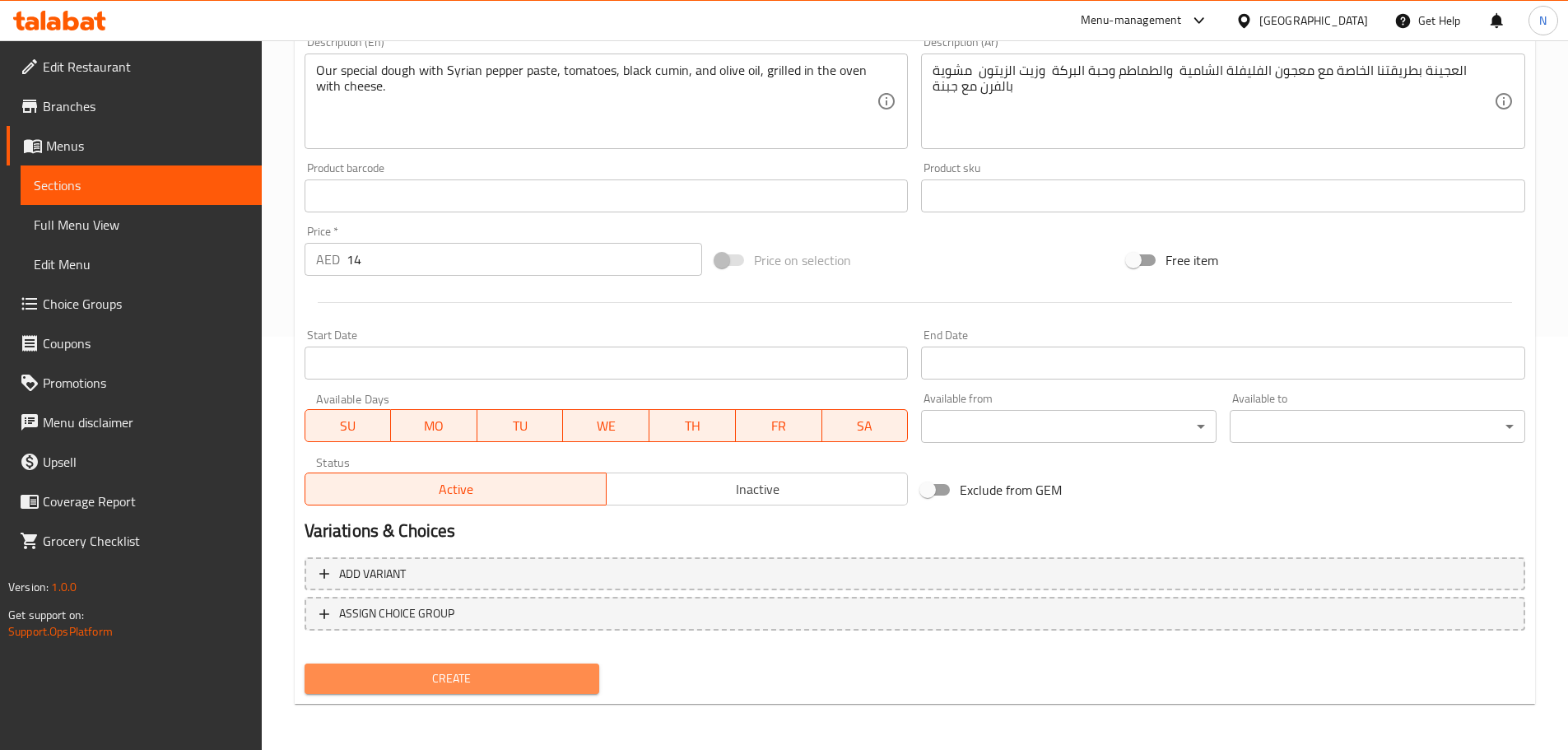
click at [513, 679] on span "Create" at bounding box center [452, 679] width 270 height 21
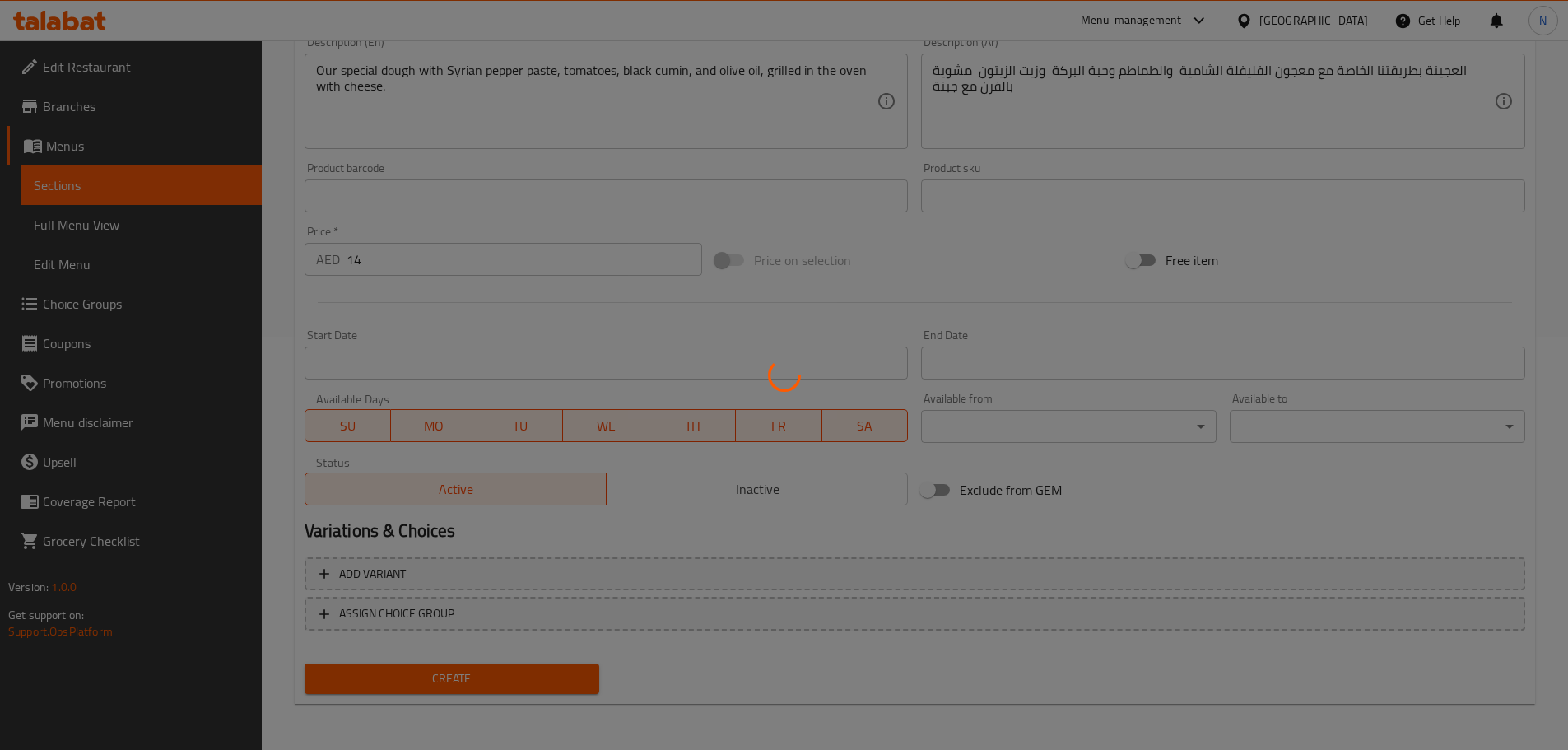
scroll to position [2, 0]
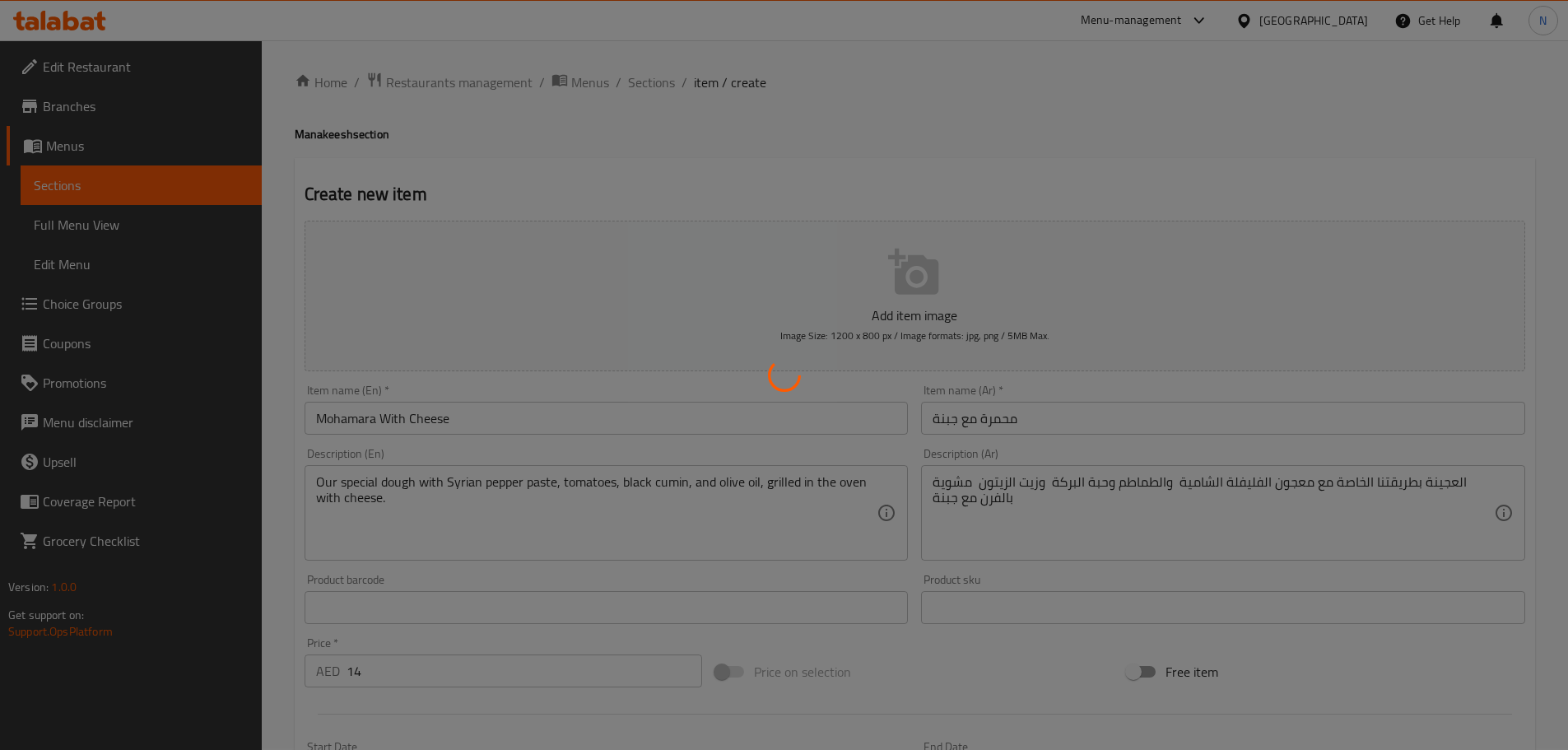
type input "0"
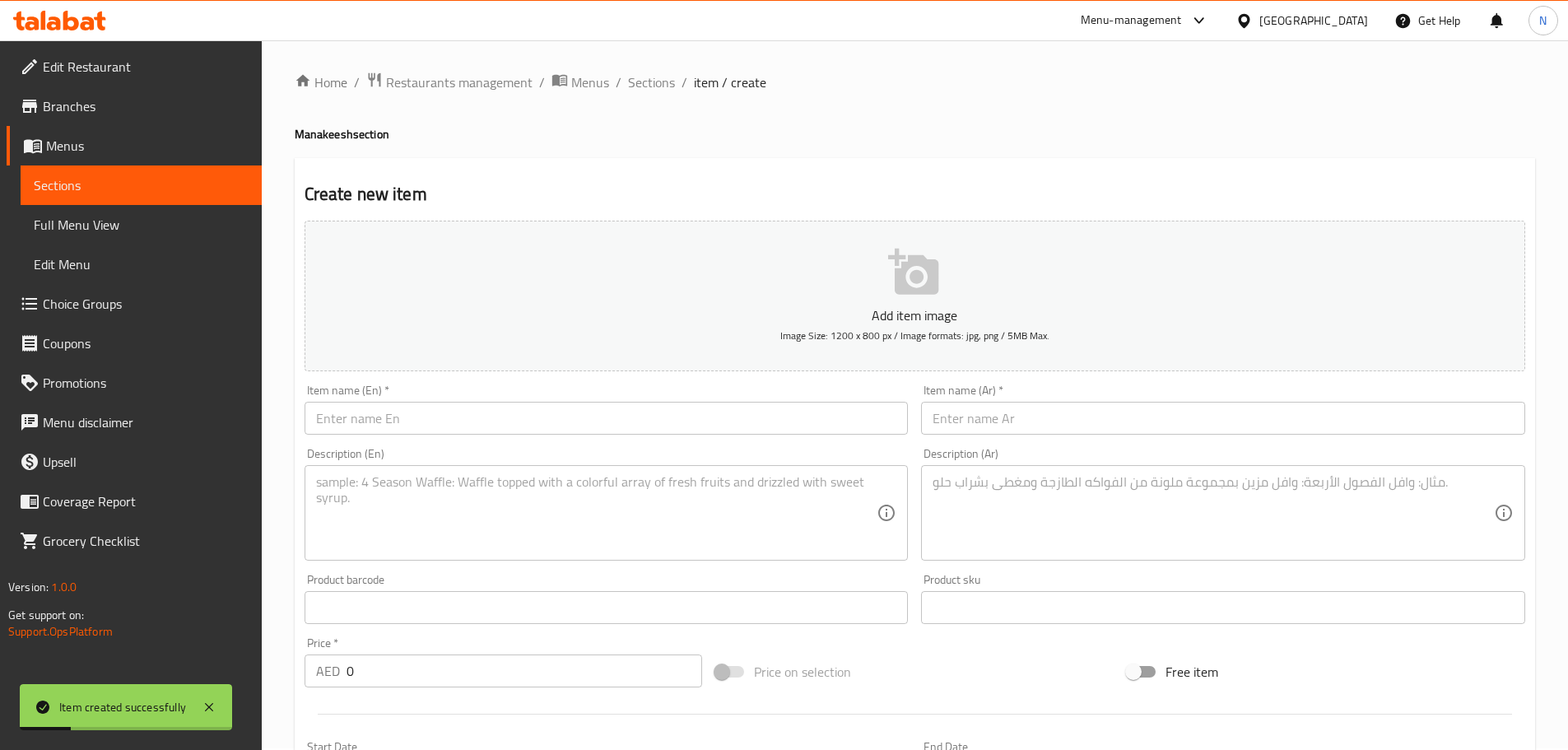
click at [477, 429] on input "text" at bounding box center [606, 418] width 604 height 33
paste input "Zatar"
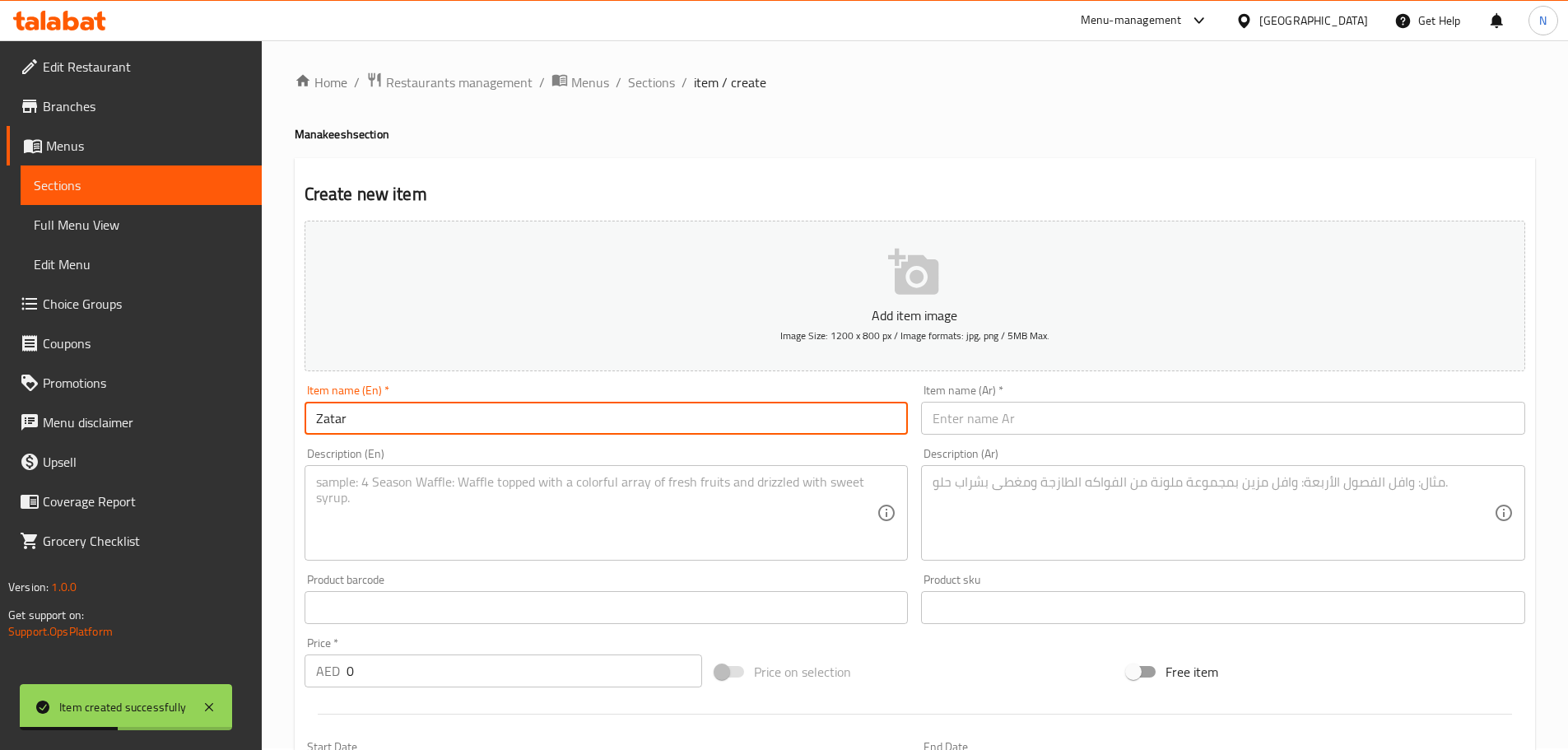
type input "Zatar"
click at [1032, 406] on input "text" at bounding box center [1223, 418] width 604 height 33
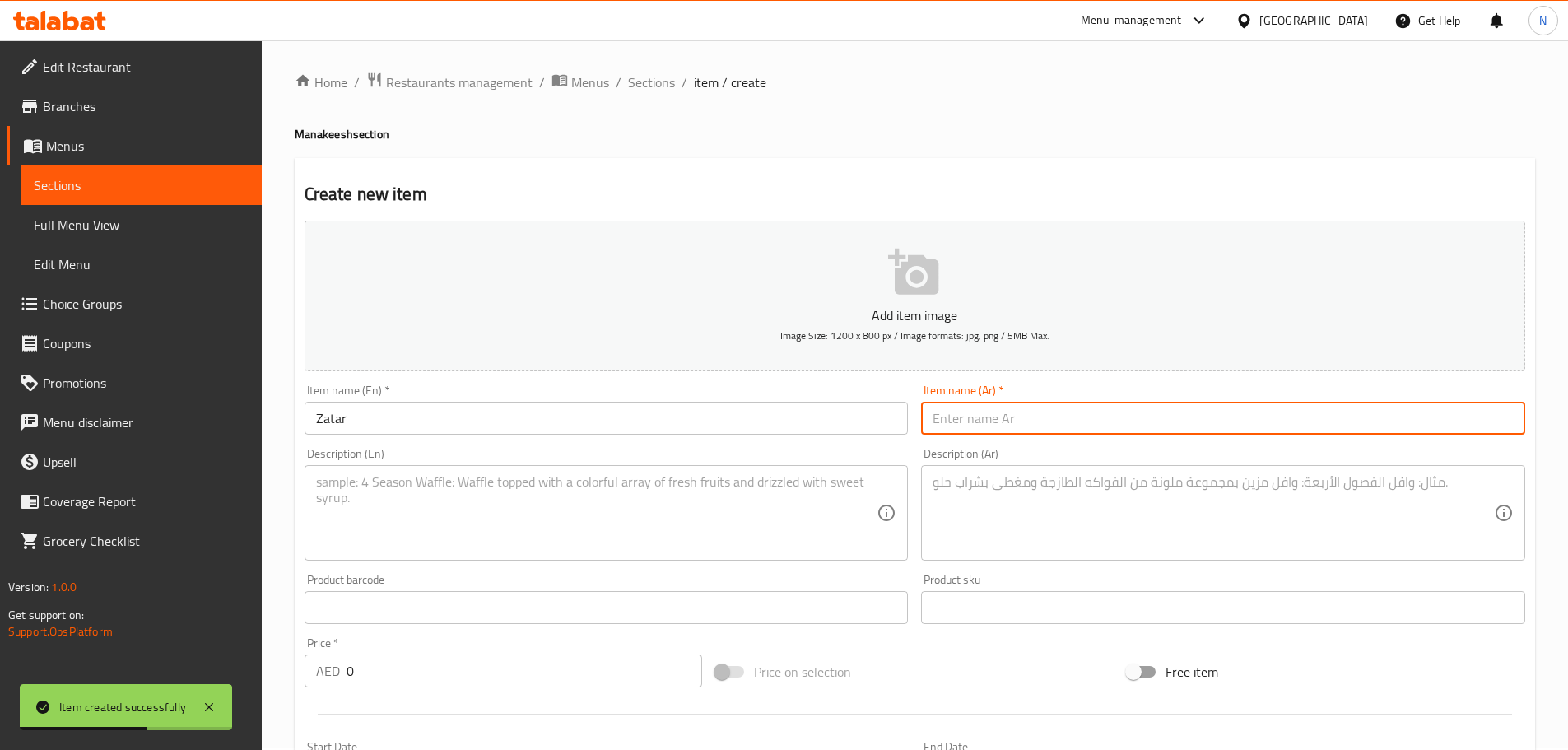
paste input "زعتر"
type input "زعتر"
click at [1041, 530] on textarea at bounding box center [1213, 513] width 561 height 79
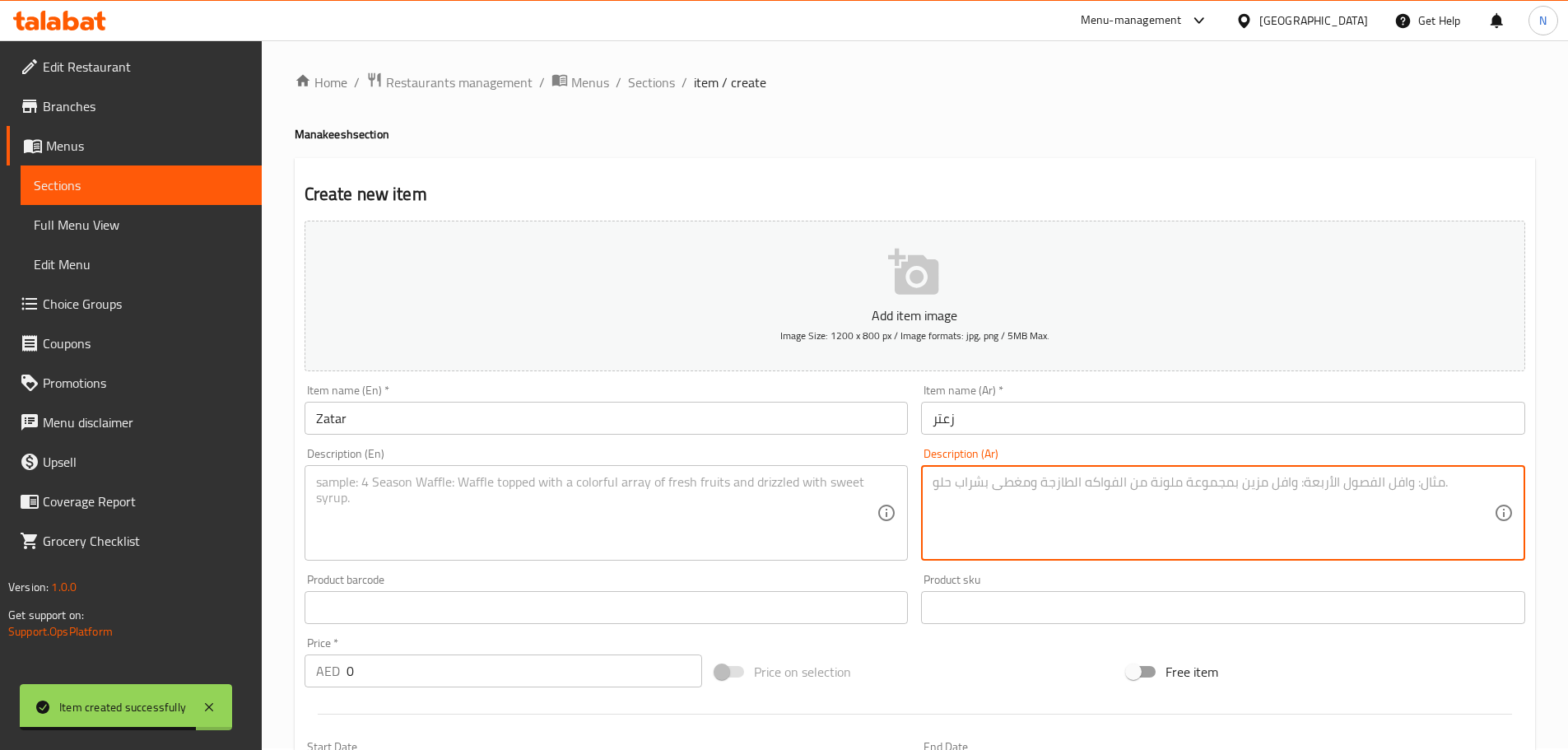
paste textarea "العجينة بطريقتنا الخاصة مع الزعتر الشامي والسمسم وزيت الزيتون مشوية بالفرن"
type textarea "العجينة بطريقتنا الخاصة مع الزعتر الشامي والسمسم وزيت الزيتون مشوية بالفرن"
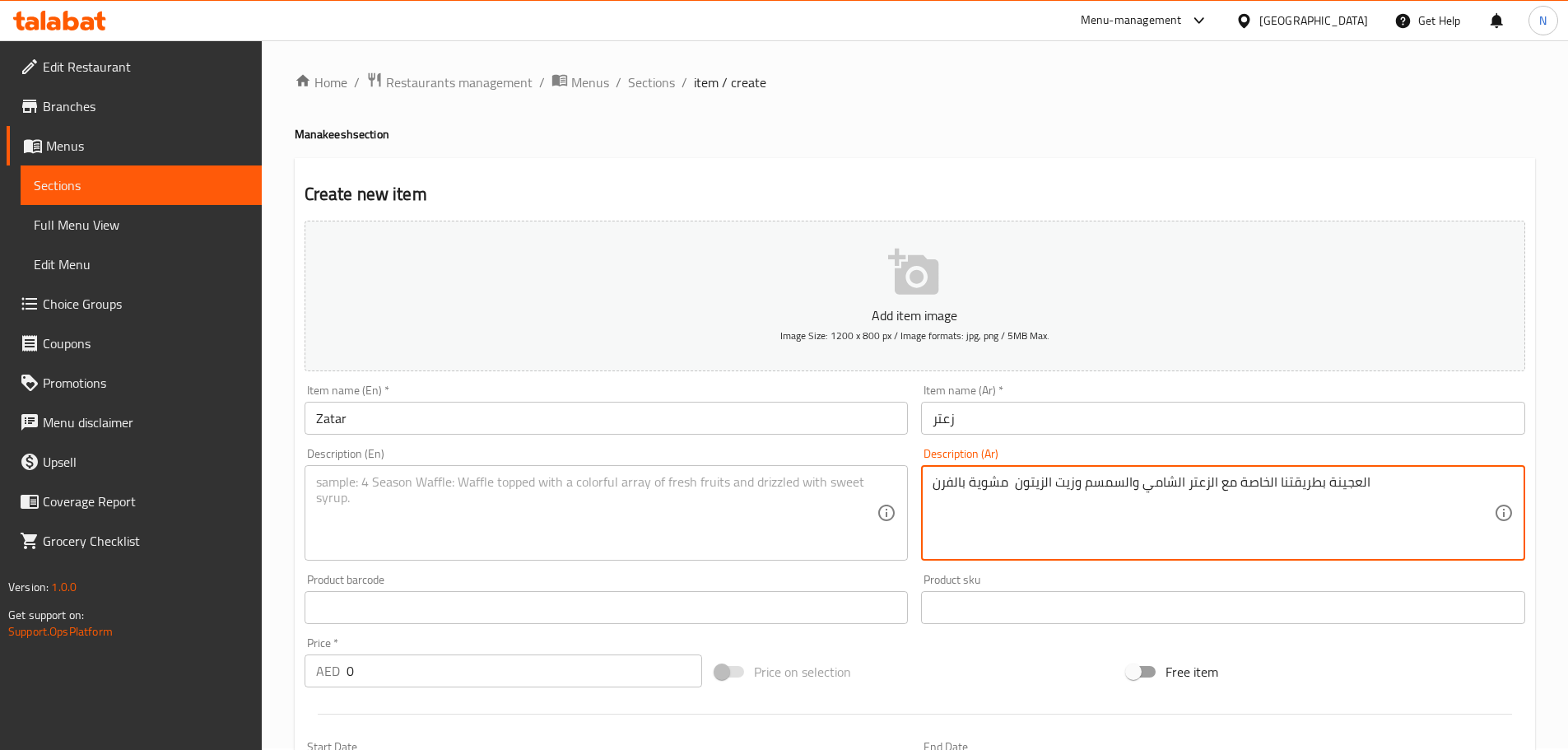
click at [556, 476] on div "Description (En)" at bounding box center [606, 512] width 604 height 96
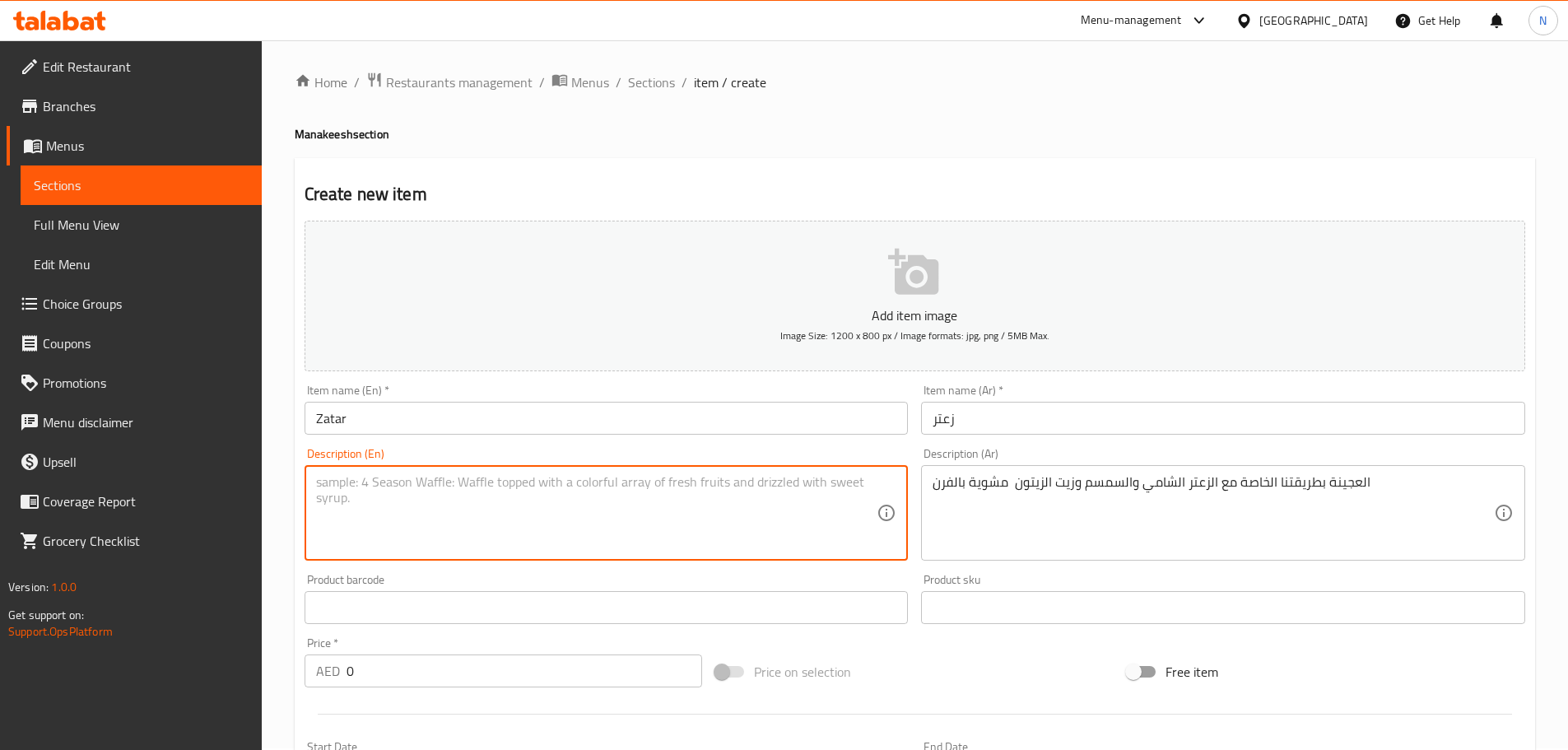
paste textarea "Our special dough with thyme, sesame, and olive oil, baked in the oven."
type textarea "Our special dough with thyme, sesame, and olive oil, baked in the oven."
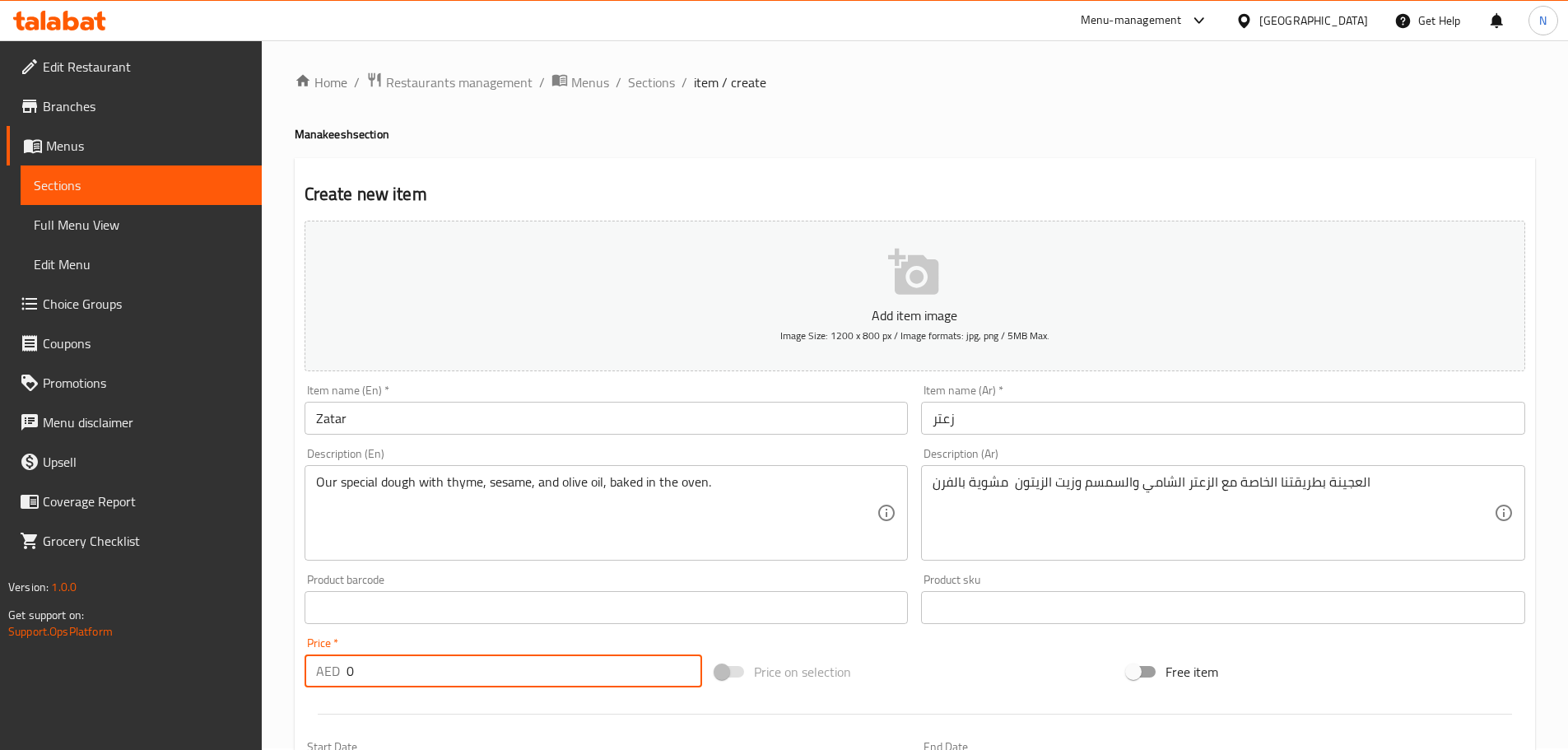
drag, startPoint x: 390, startPoint y: 674, endPoint x: 337, endPoint y: 676, distance: 53.0
click at [337, 676] on div "AED 0 Price *" at bounding box center [503, 671] width 398 height 33
type input "14"
click at [929, 645] on div "Add item image Image Size: 1200 x 800 px / Image formats: jpg, png / 5MB Max. I…" at bounding box center [915, 569] width 1233 height 710
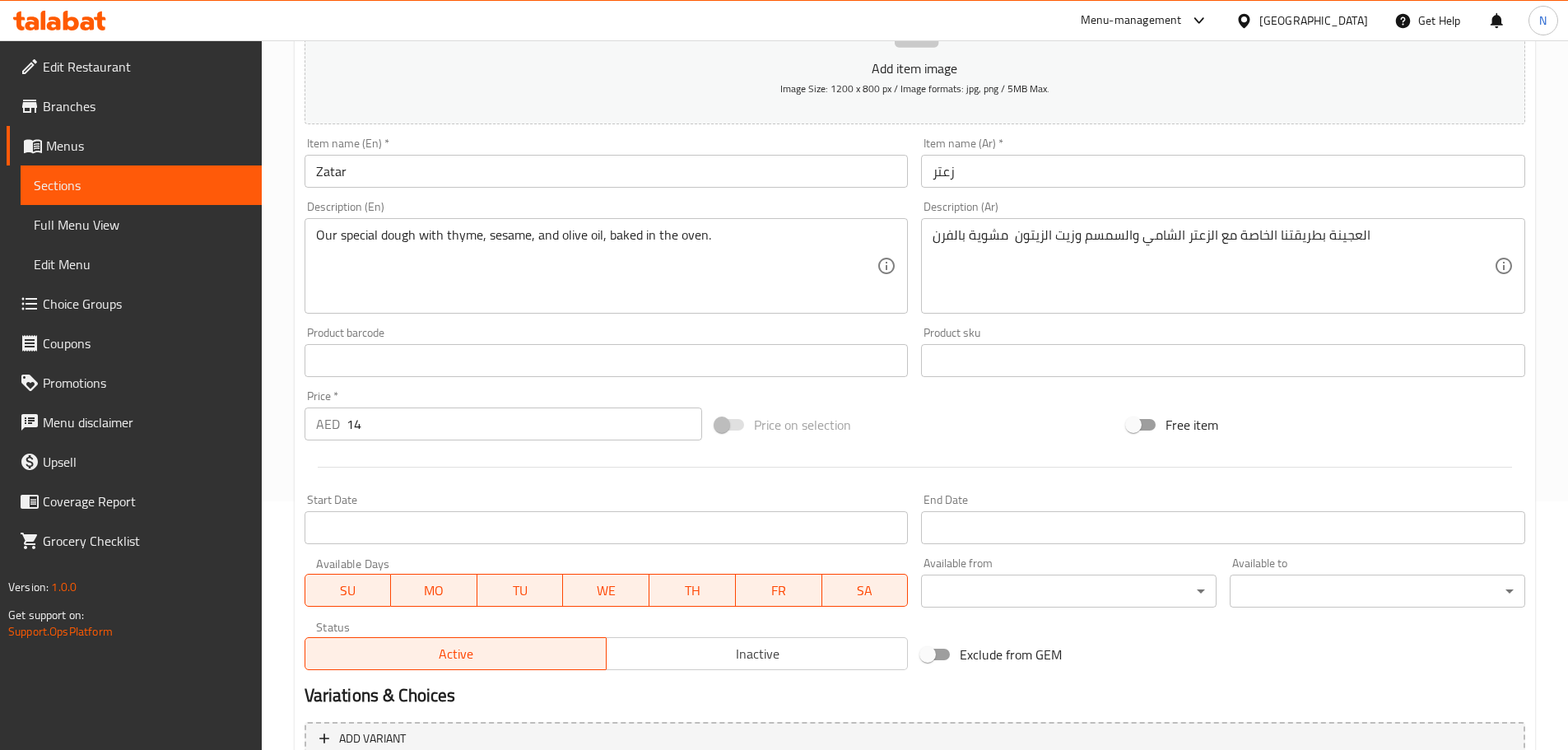
scroll to position [413, 0]
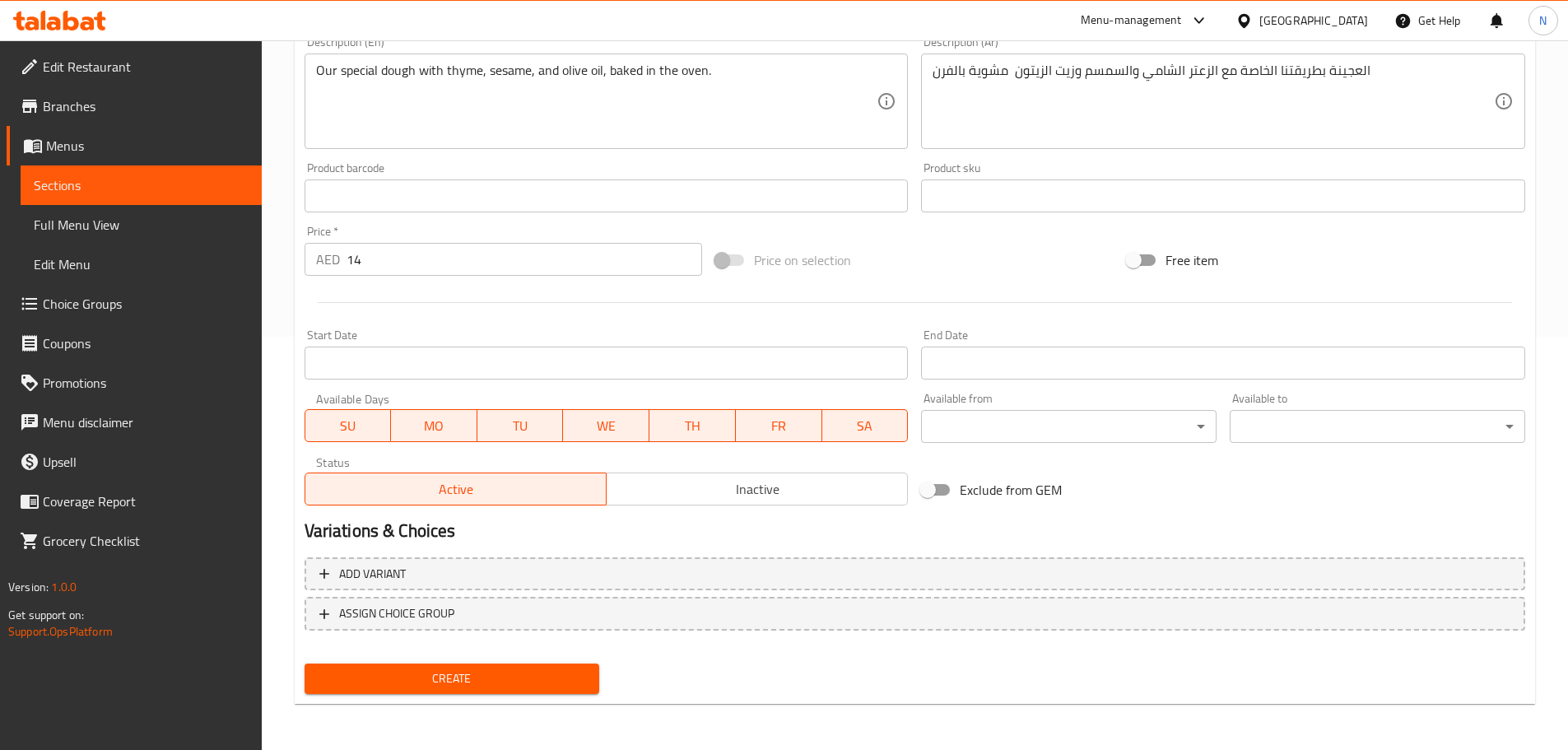
click at [524, 678] on span "Create" at bounding box center [452, 679] width 270 height 21
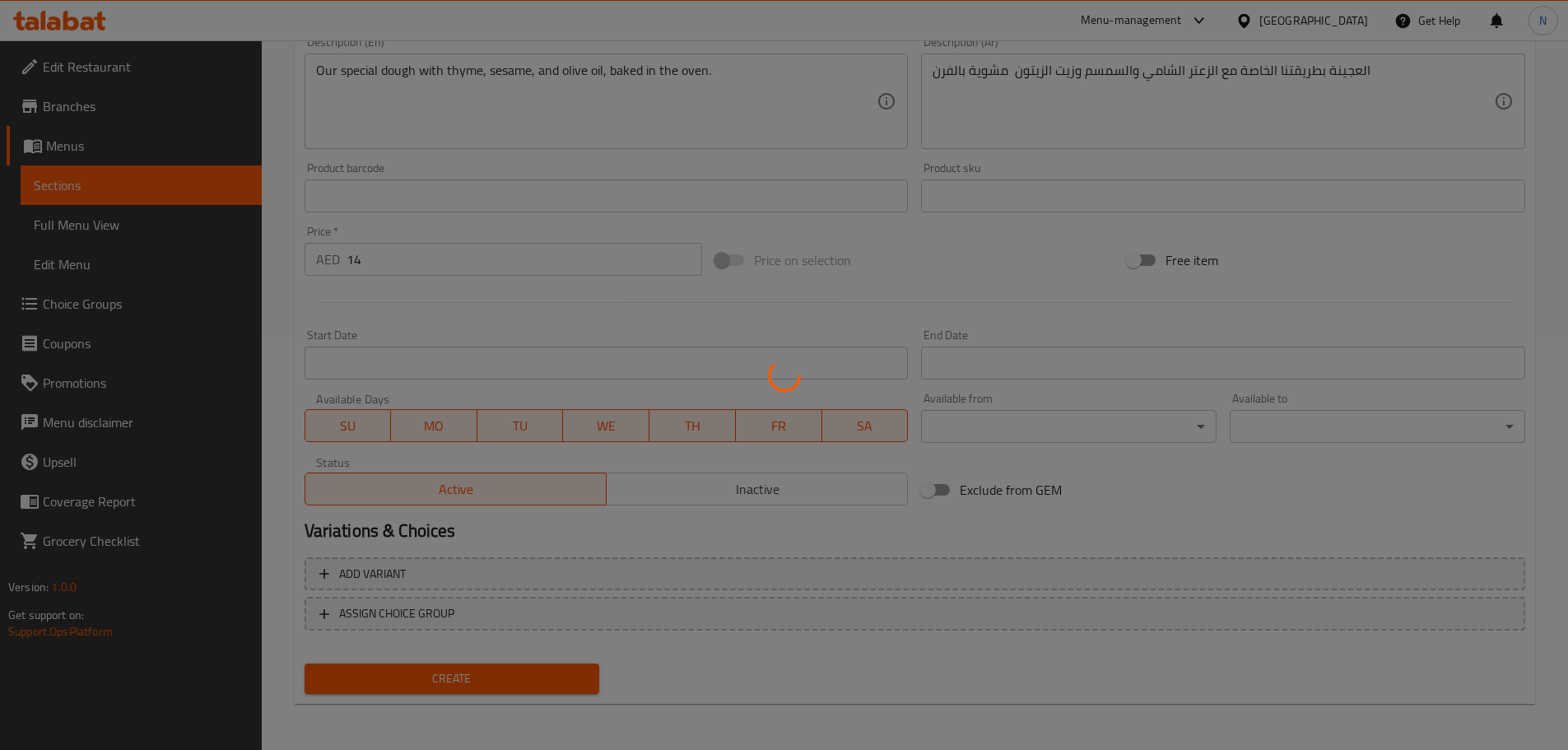
type input "0"
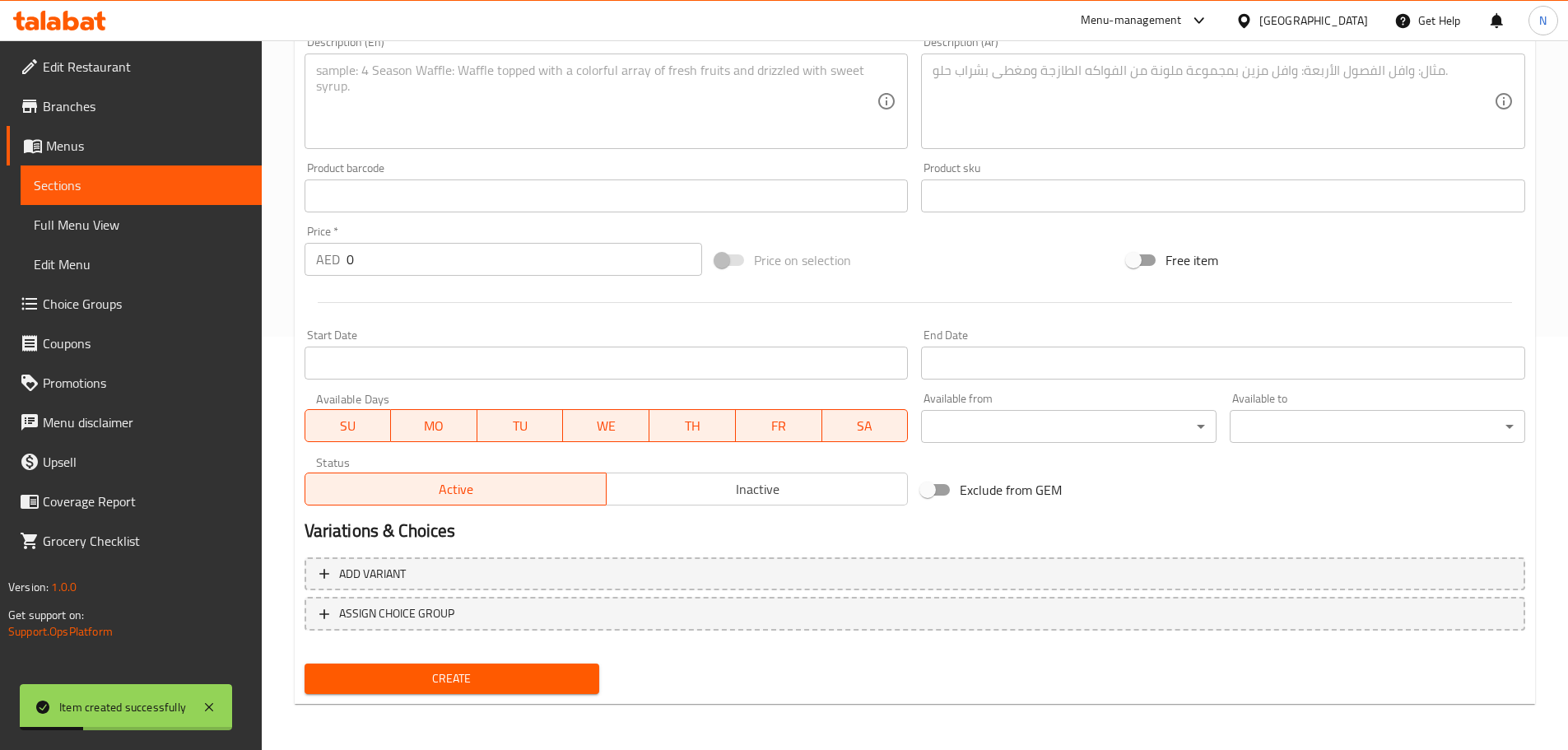
scroll to position [166, 0]
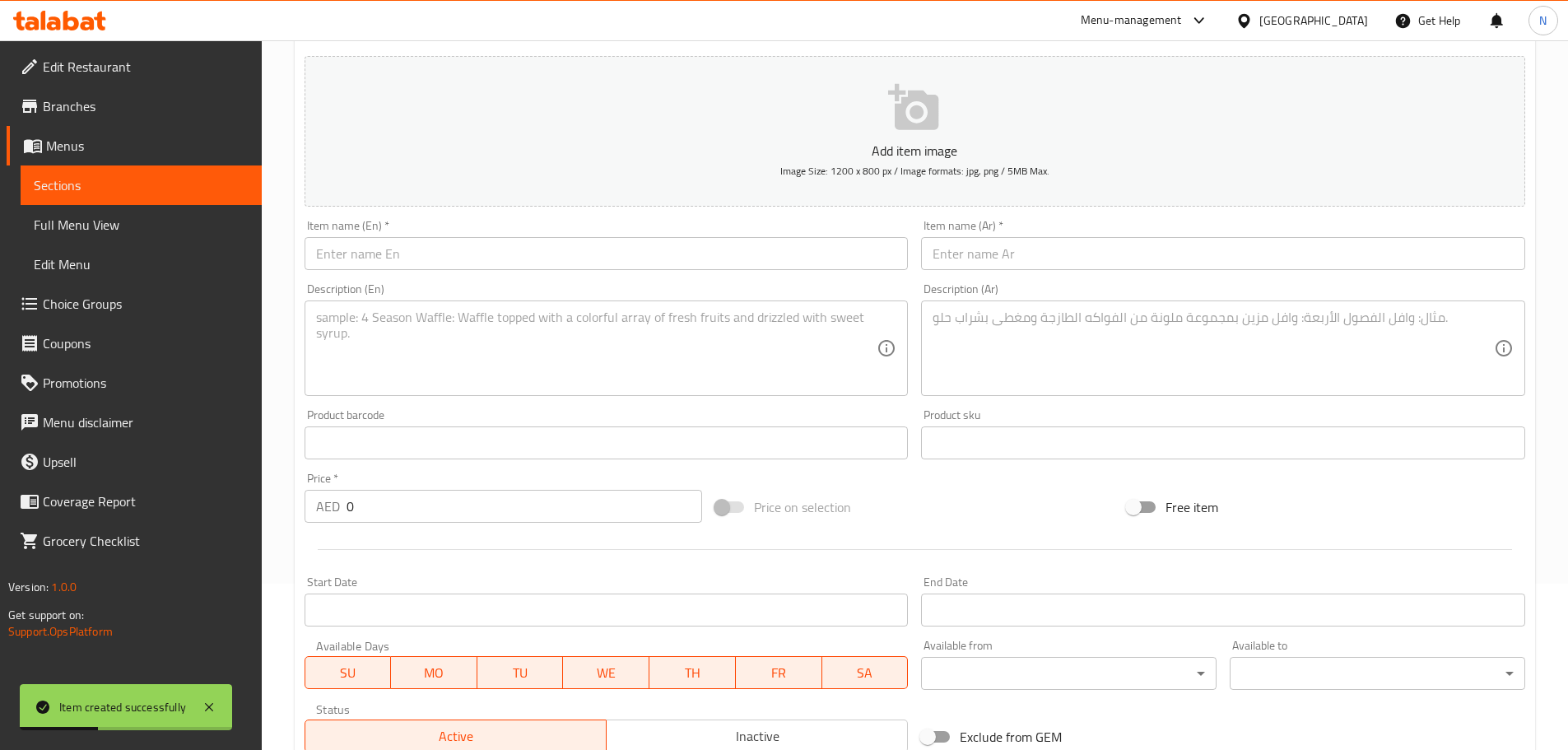
click at [566, 251] on input "text" at bounding box center [606, 254] width 604 height 33
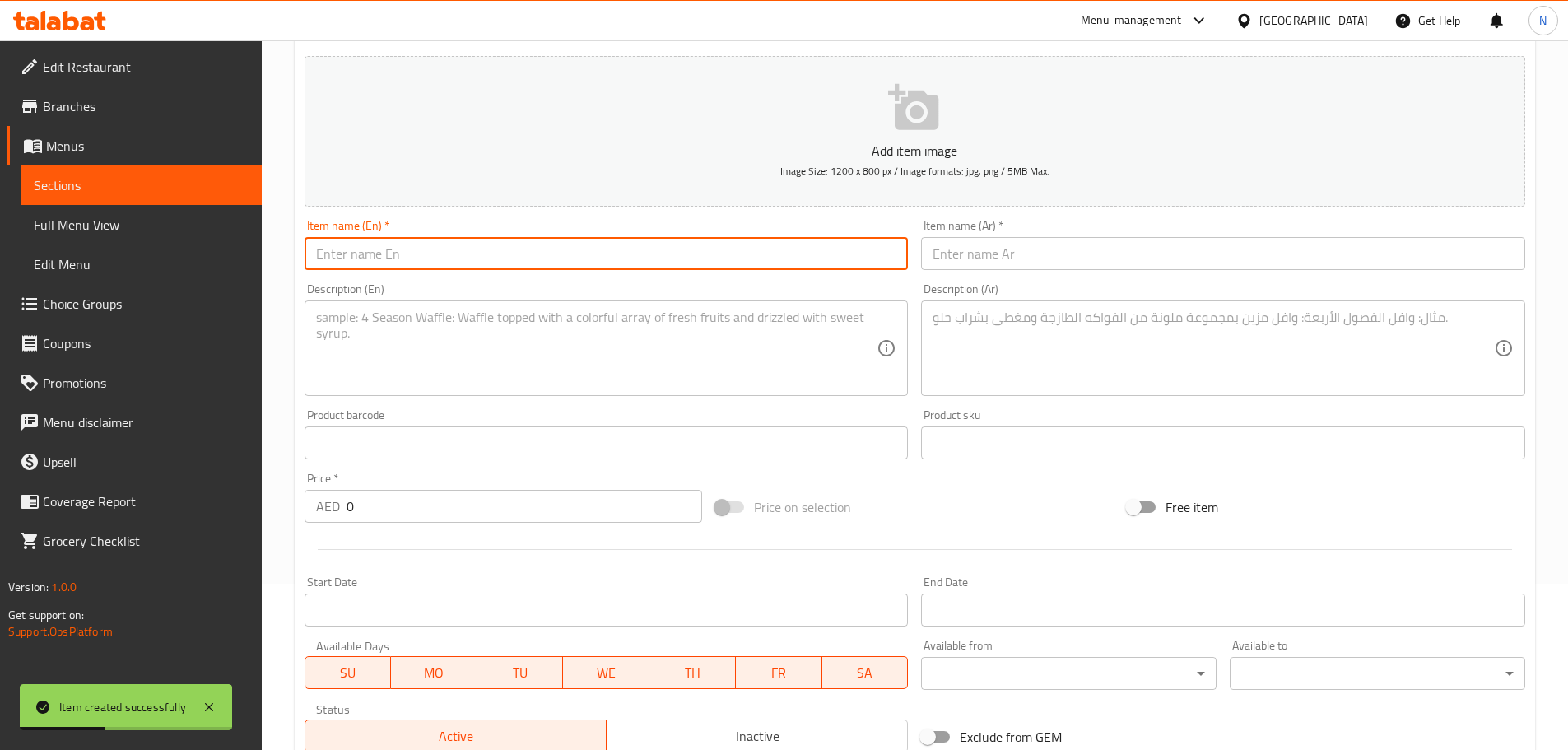
paste input "Zatar with cheese"
click at [401, 255] on input "Zatar with cheese" at bounding box center [606, 254] width 604 height 33
click at [357, 250] on input "Zatar with Cheese" at bounding box center [606, 254] width 604 height 33
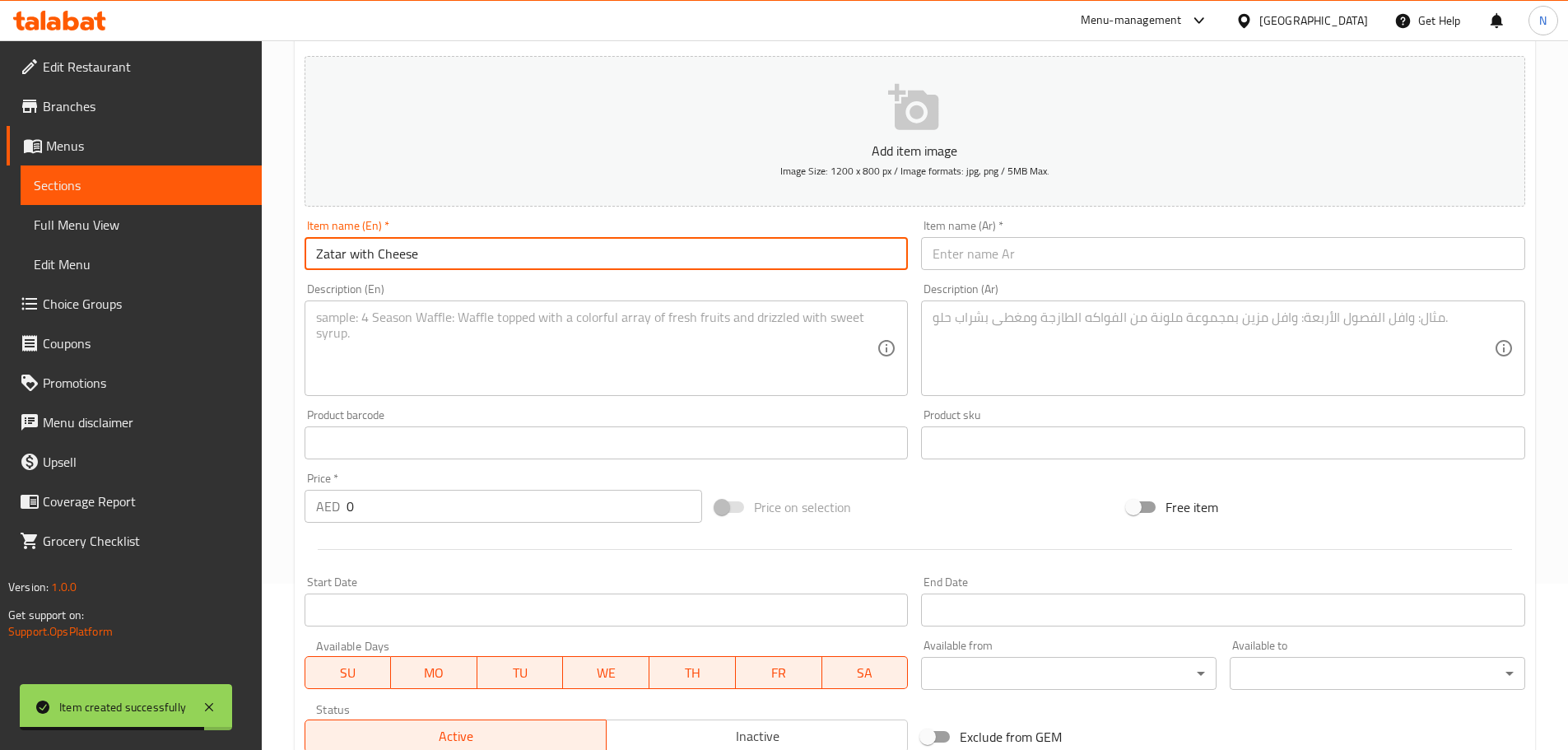
click at [357, 250] on input "Zatar with Cheese" at bounding box center [606, 254] width 604 height 33
type input "Zatar With Cheese"
click at [941, 253] on input "text" at bounding box center [1223, 254] width 604 height 33
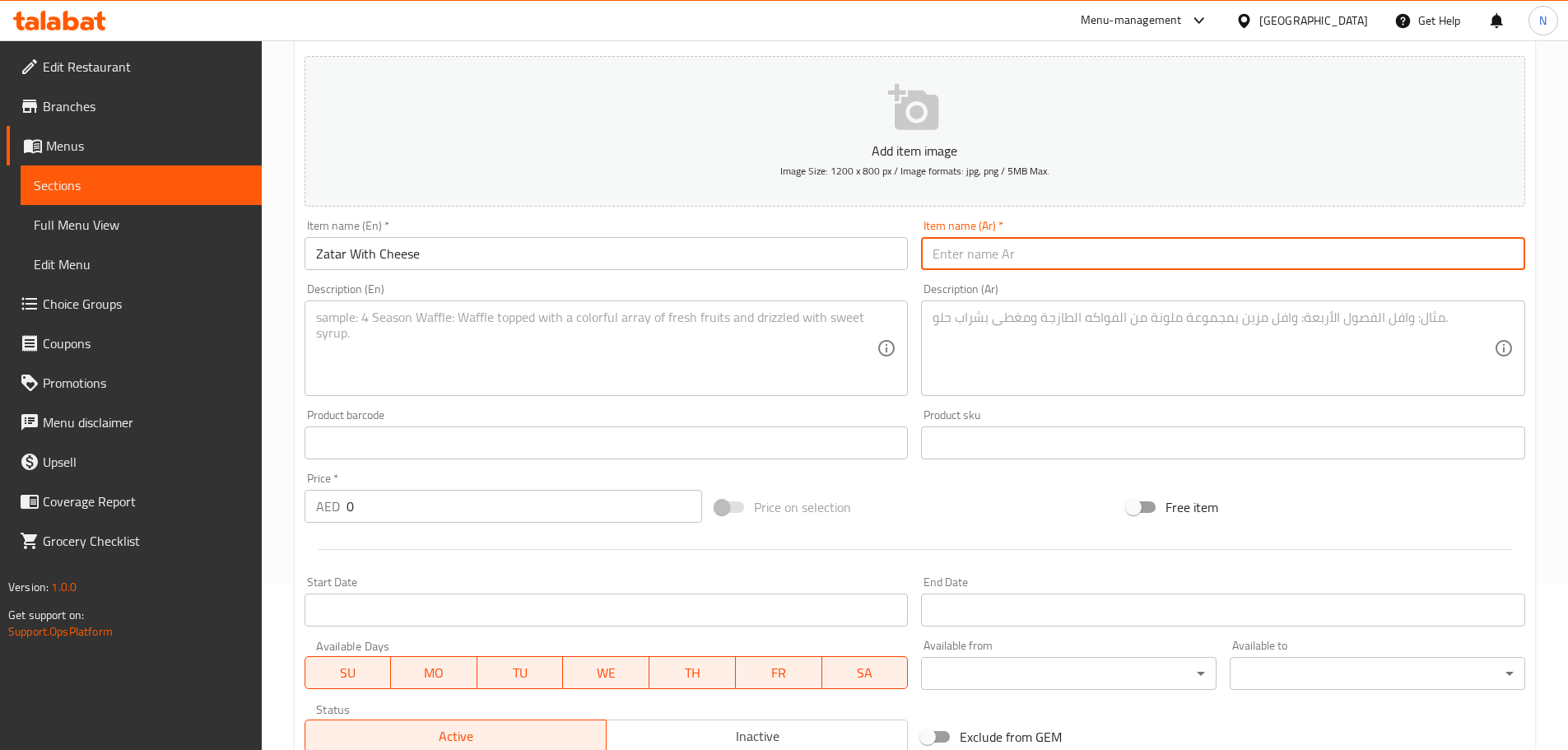
paste input "زعتر مع جبنة"
type input "زعتر مع جبنة"
click at [993, 329] on textarea at bounding box center [1213, 349] width 561 height 79
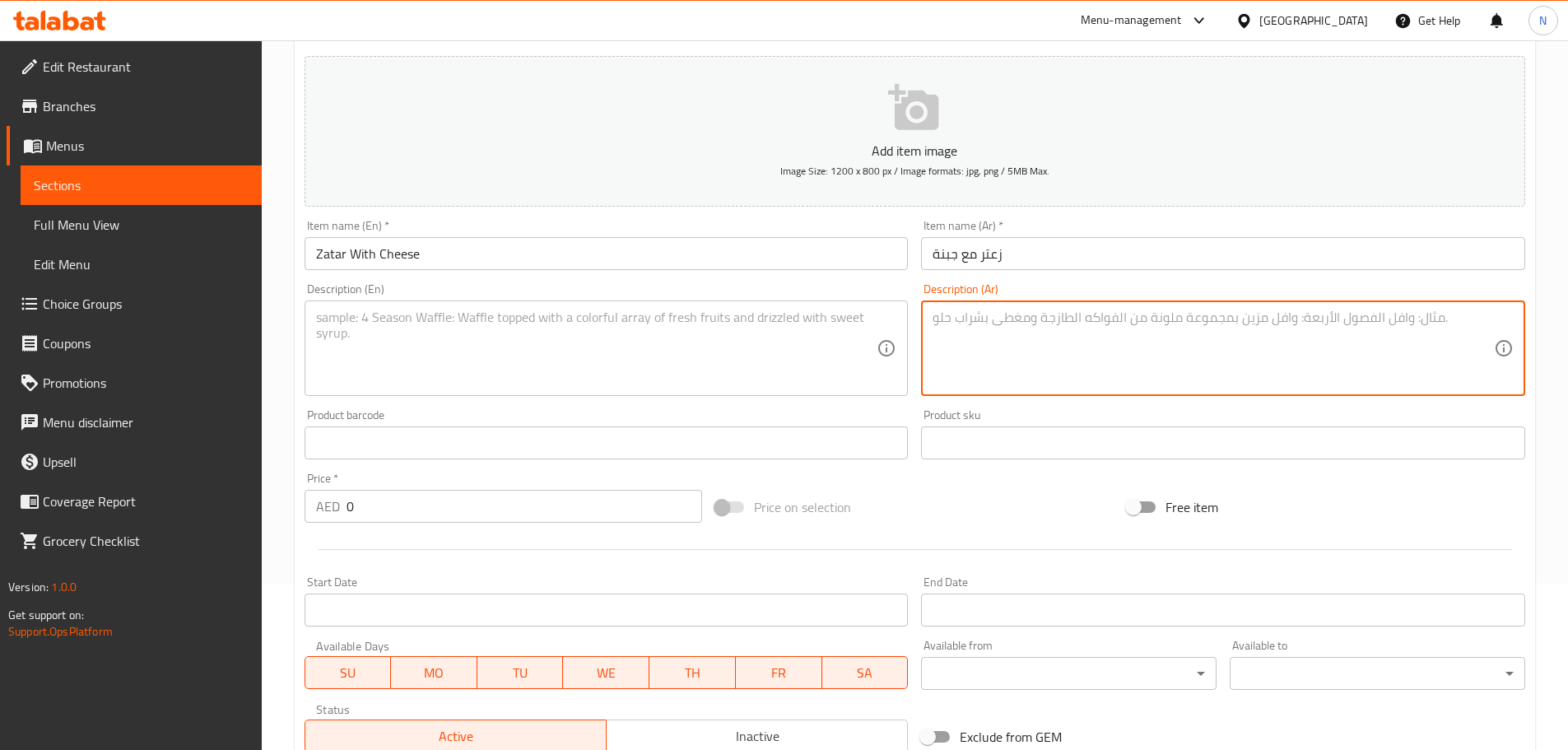
paste textarea "العجينة بطريقتنا الخاصة مع الزعتر الشامي والسمسم وزيت الزيتون مشوية بالفرن مع ج…"
type textarea "العجينة بطريقتنا الخاصة مع الزعتر الشامي والسمسم وزيت الزيتون مشوية بالفرن مع ج…"
click at [520, 378] on textarea at bounding box center [596, 349] width 561 height 79
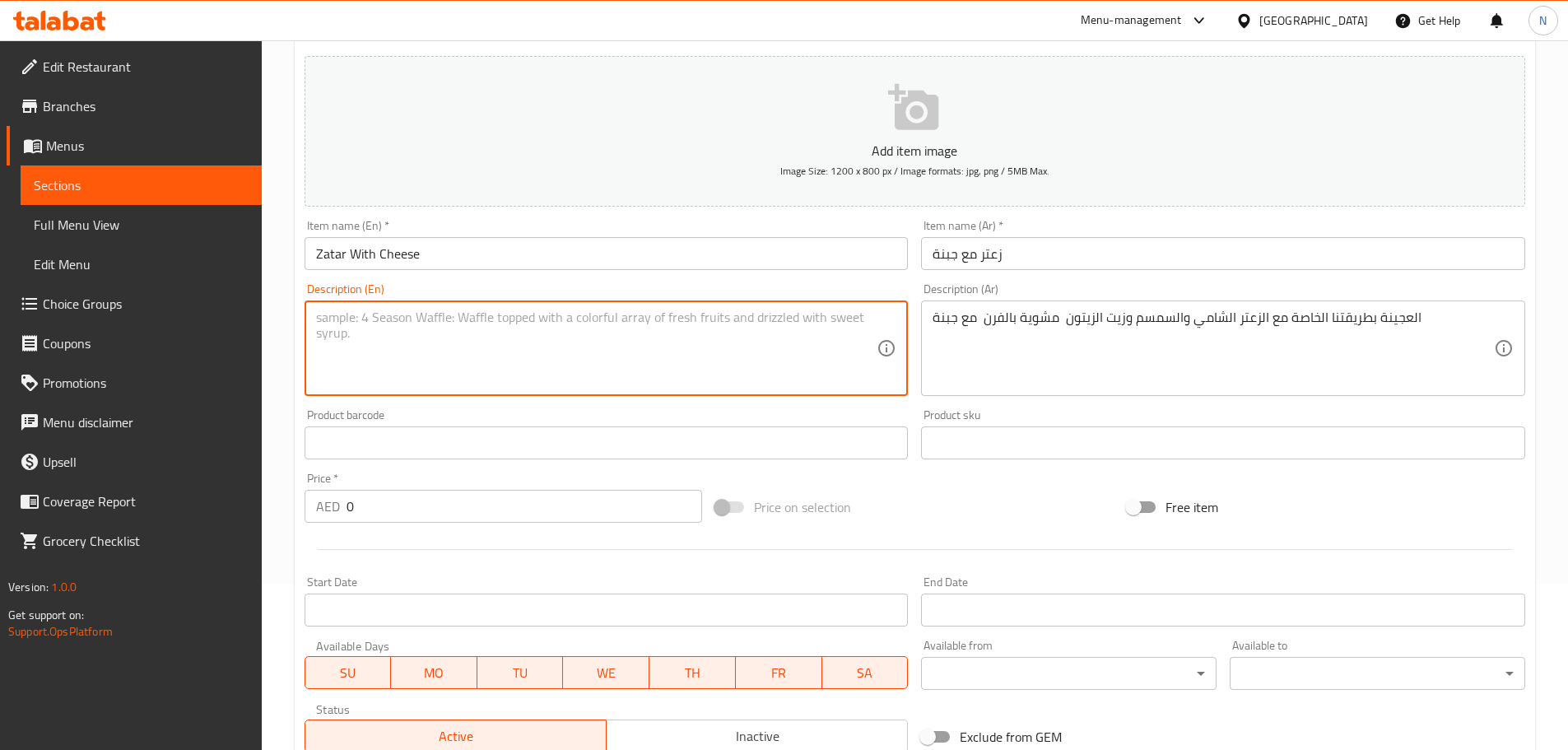
paste textarea "Our special dough with thyme, sesame, and olive oil, oven-baked with cheese."
type textarea "Our special dough with thyme, sesame, and olive oil, oven-baked with cheese."
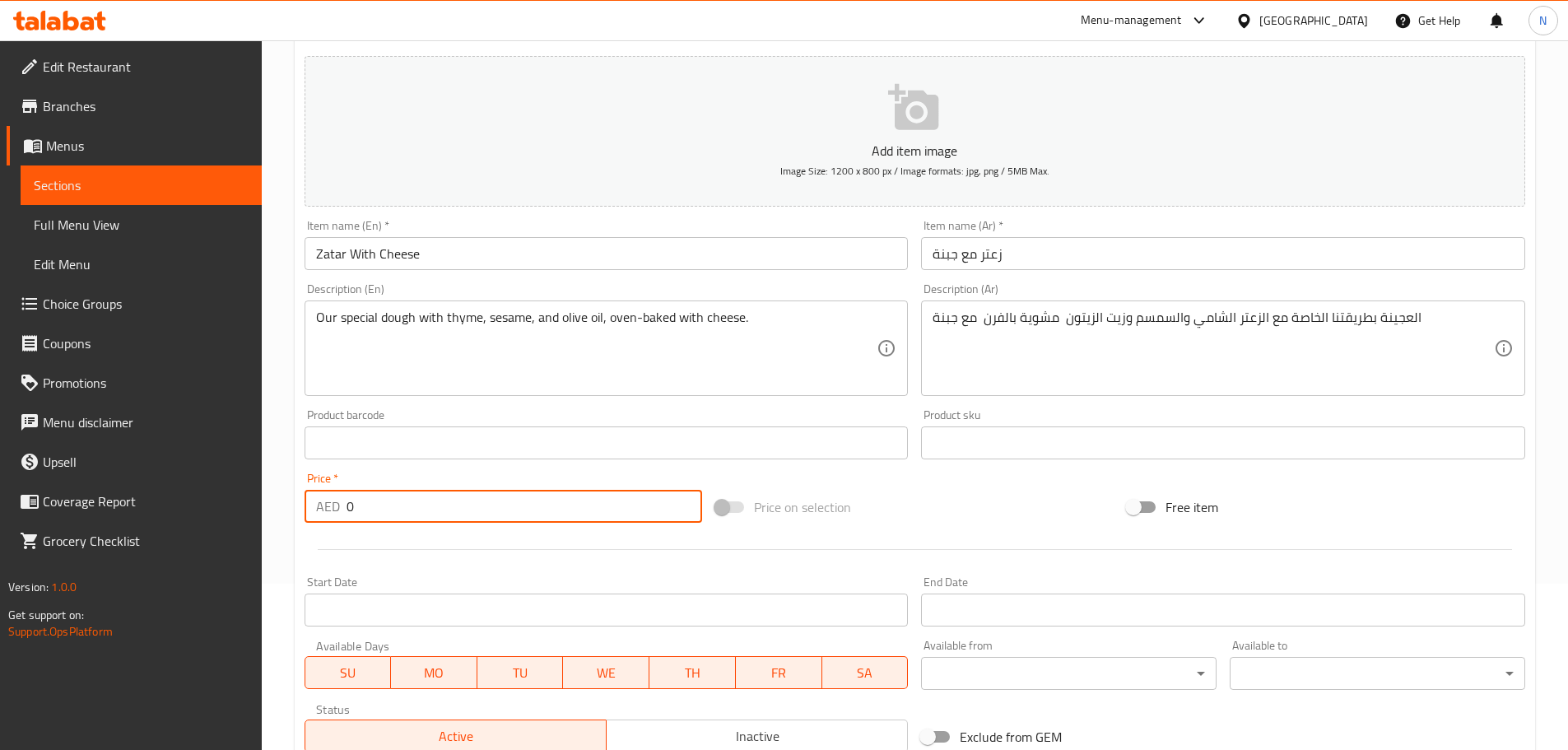
drag, startPoint x: 377, startPoint y: 505, endPoint x: 345, endPoint y: 505, distance: 32.0
click at [346, 505] on input "0" at bounding box center [524, 506] width 356 height 33
paste input "14"
type input "14"
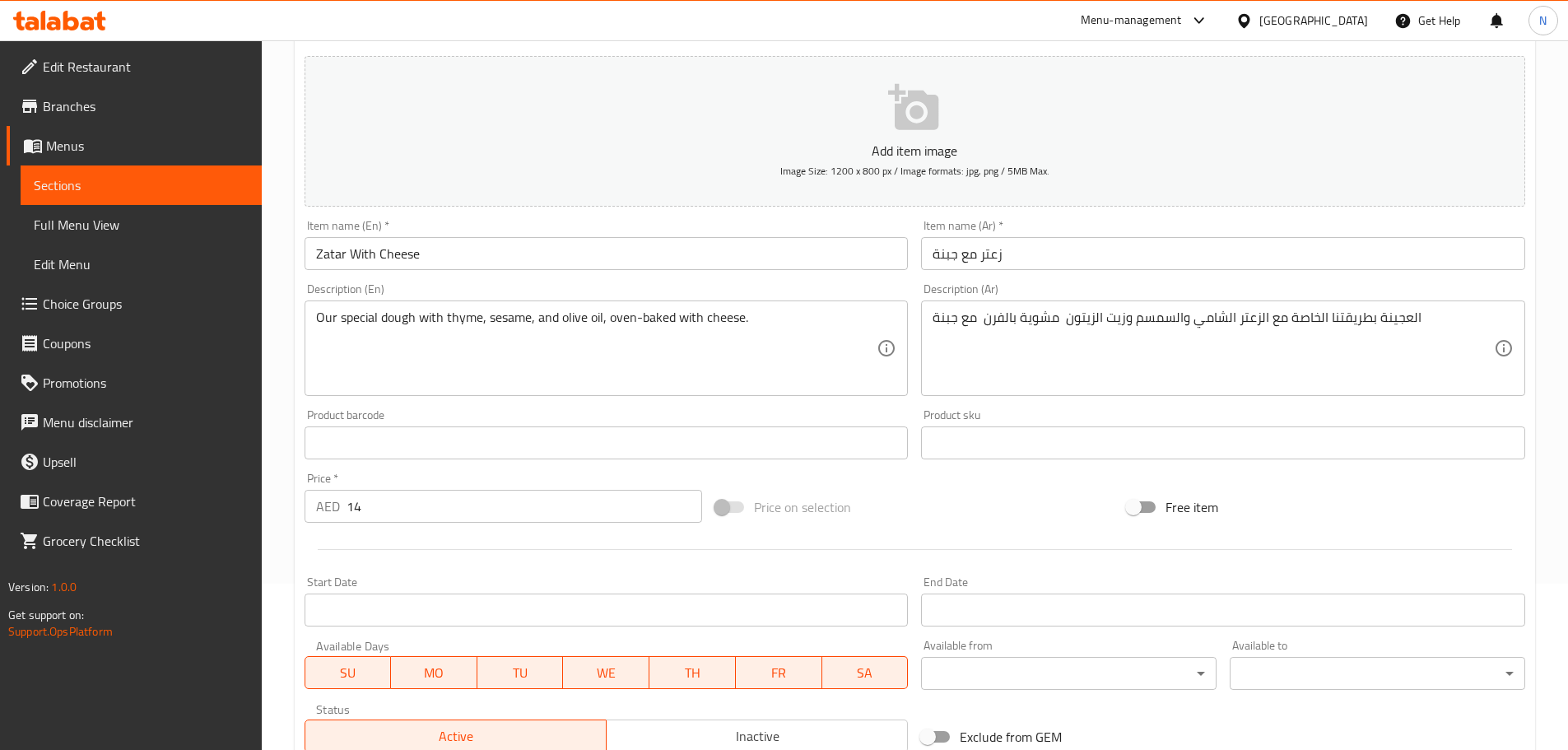
click at [913, 501] on div "Price on selection" at bounding box center [914, 507] width 411 height 45
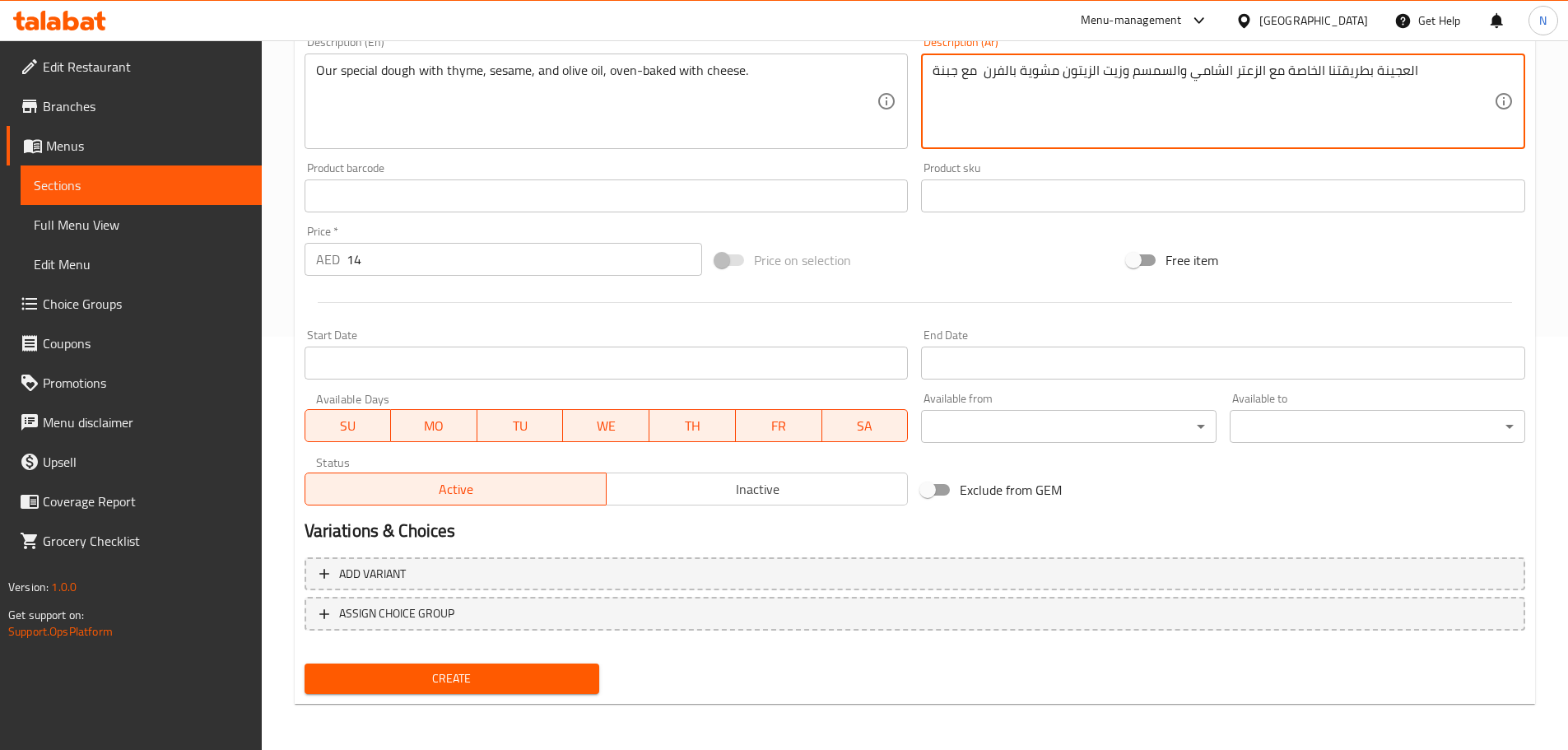
click at [1176, 74] on textarea "العجينة بطريقتنا الخاصة مع الزعتر الشامي والسمسم وزيت الزيتون مشوية بالفرن مع ج…" at bounding box center [1213, 102] width 561 height 79
click at [1123, 74] on textarea "العجينة بطريقتنا الخاصة مع الزعتر الشامي، السمسم وزيت الزيتون مشوية بالفرن مع ج…" at bounding box center [1213, 102] width 561 height 79
click at [978, 76] on textarea "العجينة بطريقتنا الخاصة مع الزعتر الشامي، السمسم، زيت الزيتون مشوية بالفرن مع ج…" at bounding box center [1213, 102] width 561 height 79
click at [972, 256] on div "Price on selection" at bounding box center [914, 261] width 411 height 45
click at [1116, 78] on textarea "العجينة بطريقتنا الخاصة مع الزعتر الشامي، السمسم، زيت الزيتون مشوية بالفرن مع ج…" at bounding box center [1213, 102] width 561 height 79
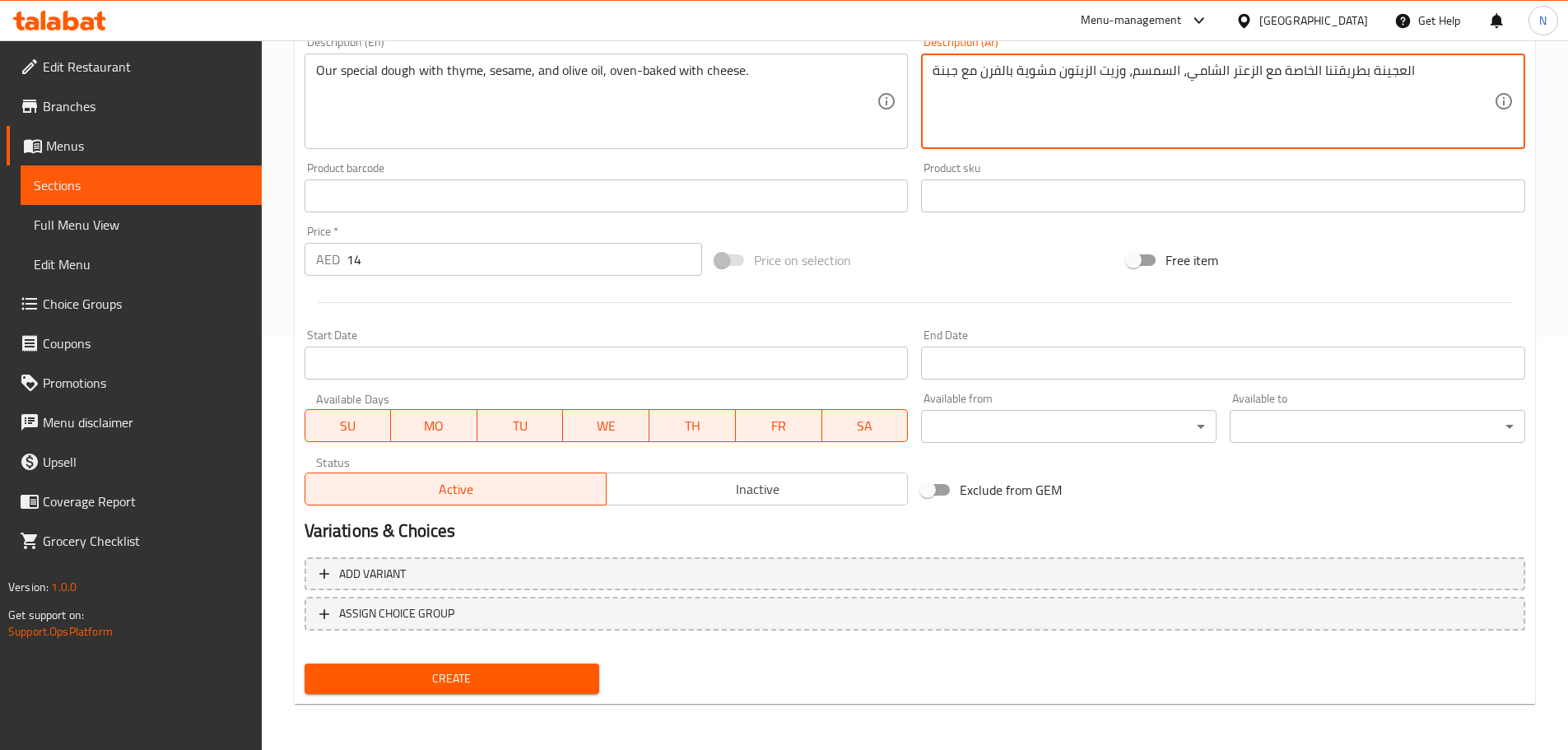
type textarea "العجينة بطريقتنا الخاصة مع الزعتر الشامي، السمسم، وزيت الزيتون مشوية بالفرن مع …"
click at [1031, 258] on div "Price on selection" at bounding box center [914, 261] width 411 height 45
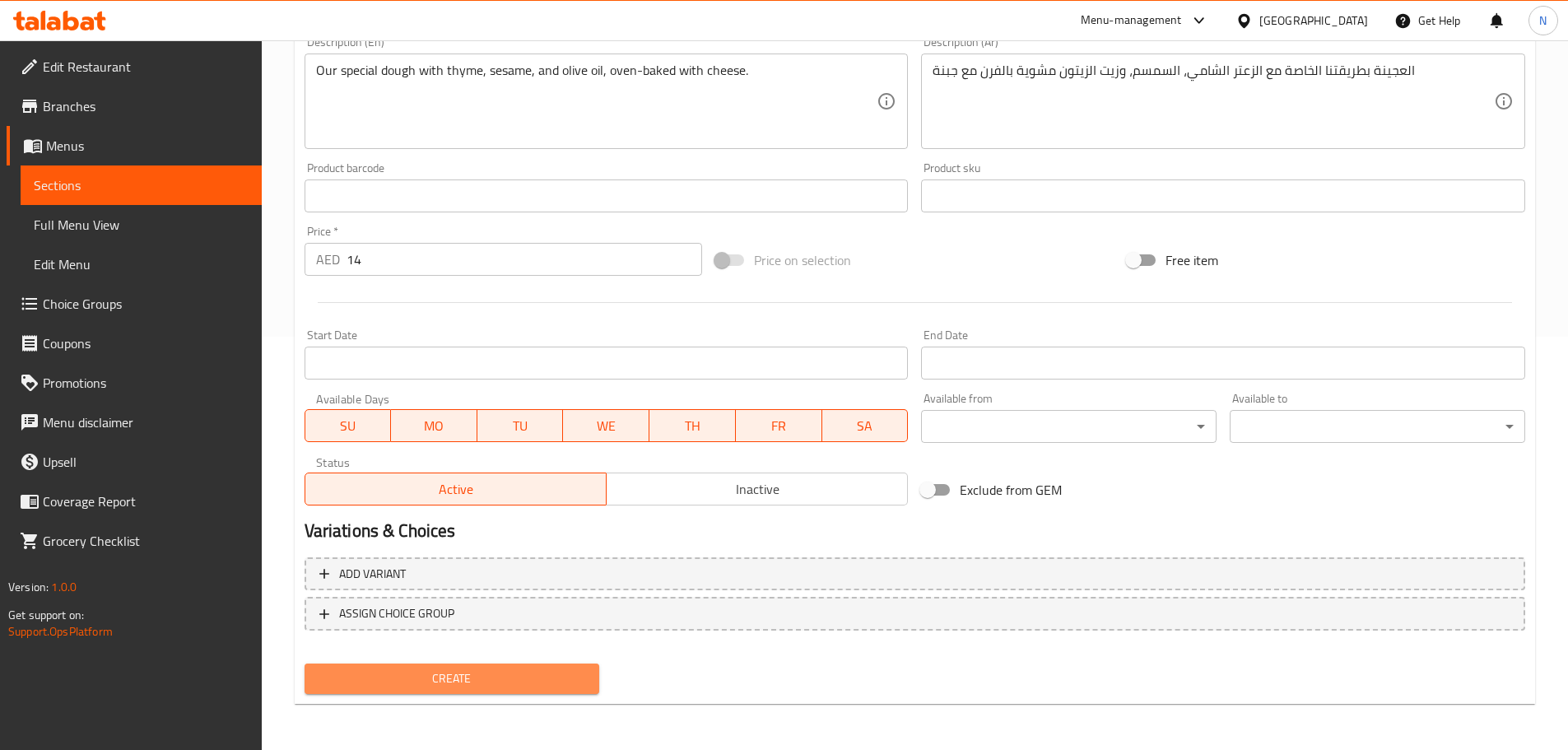
click at [491, 678] on span "Create" at bounding box center [452, 679] width 270 height 21
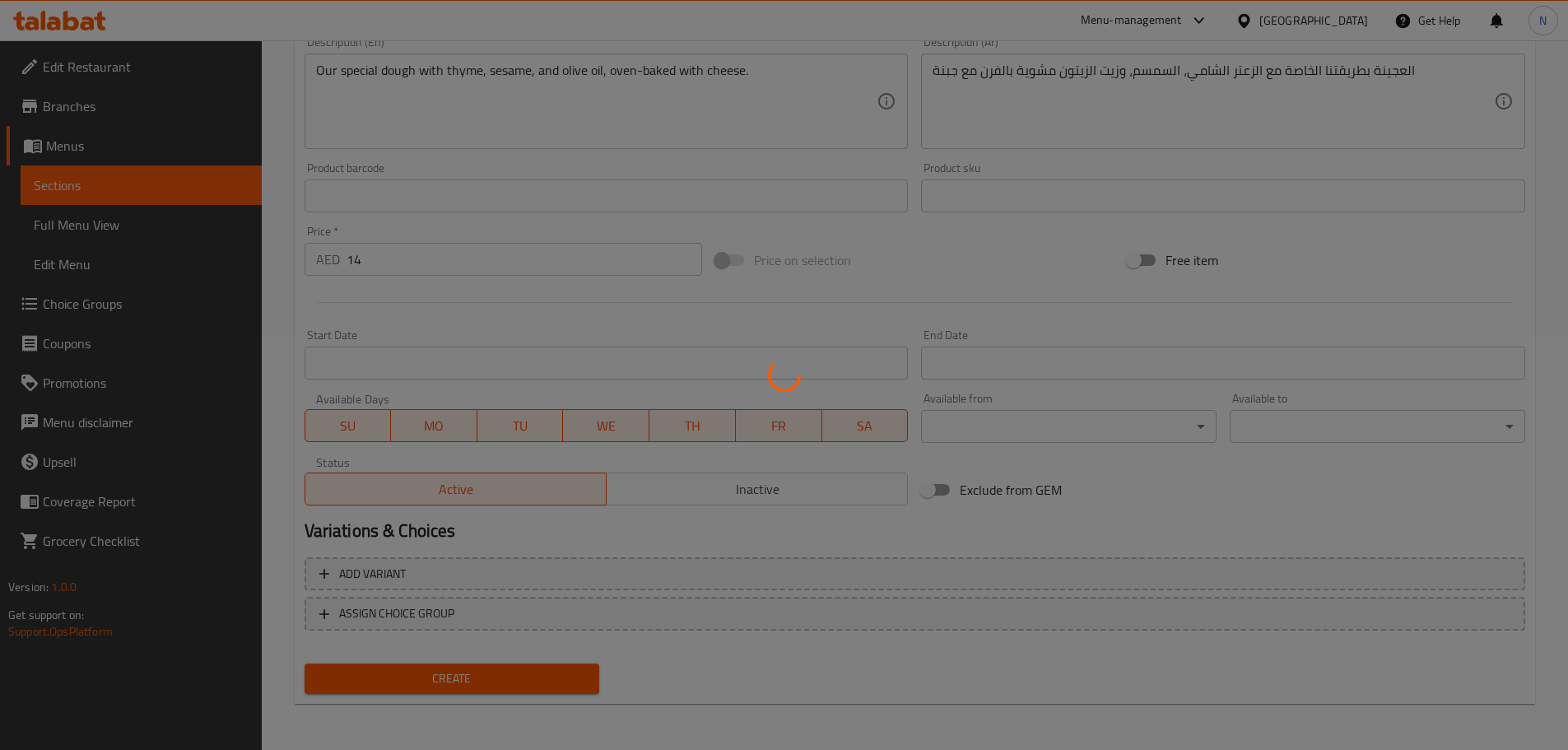
type input "0"
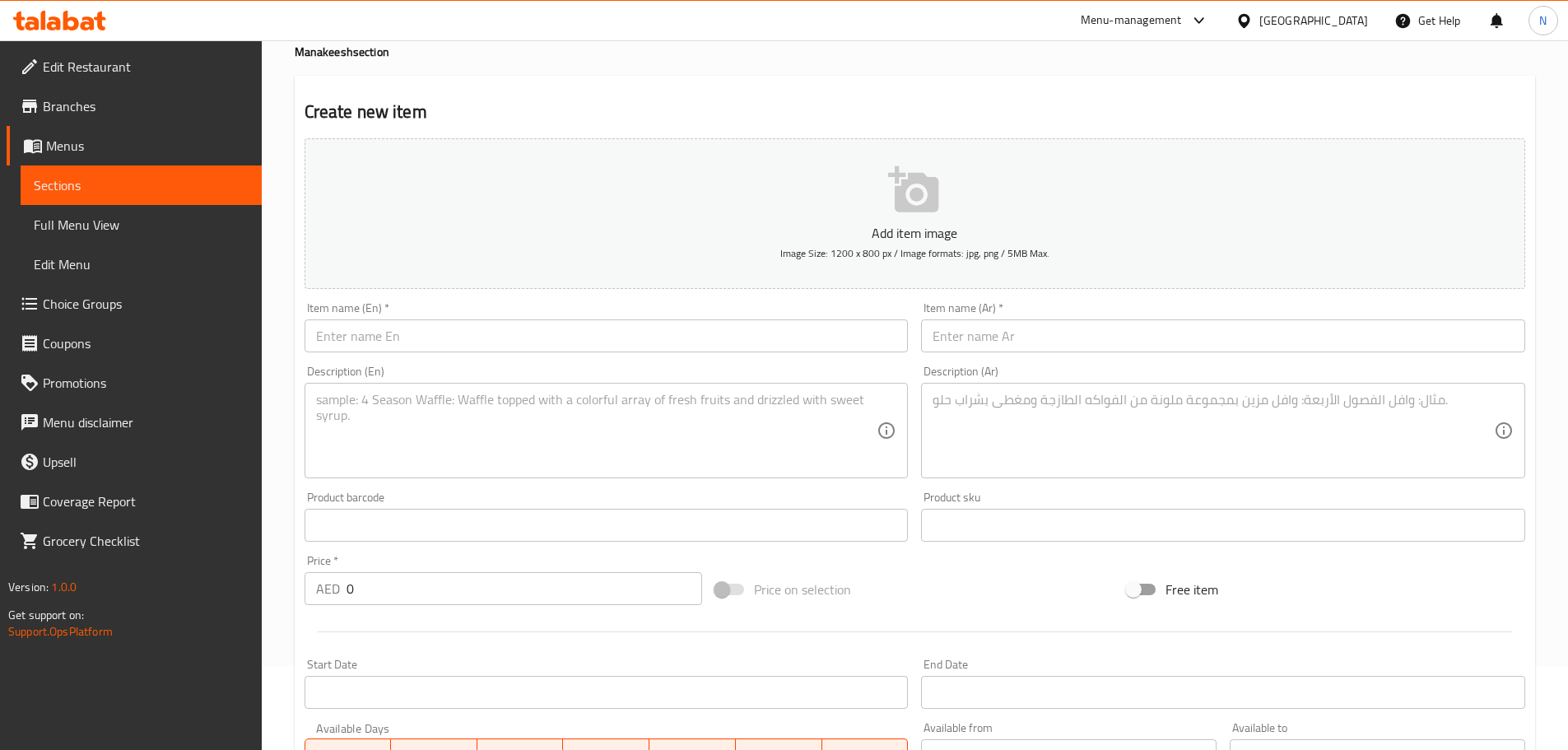
scroll to position [0, 0]
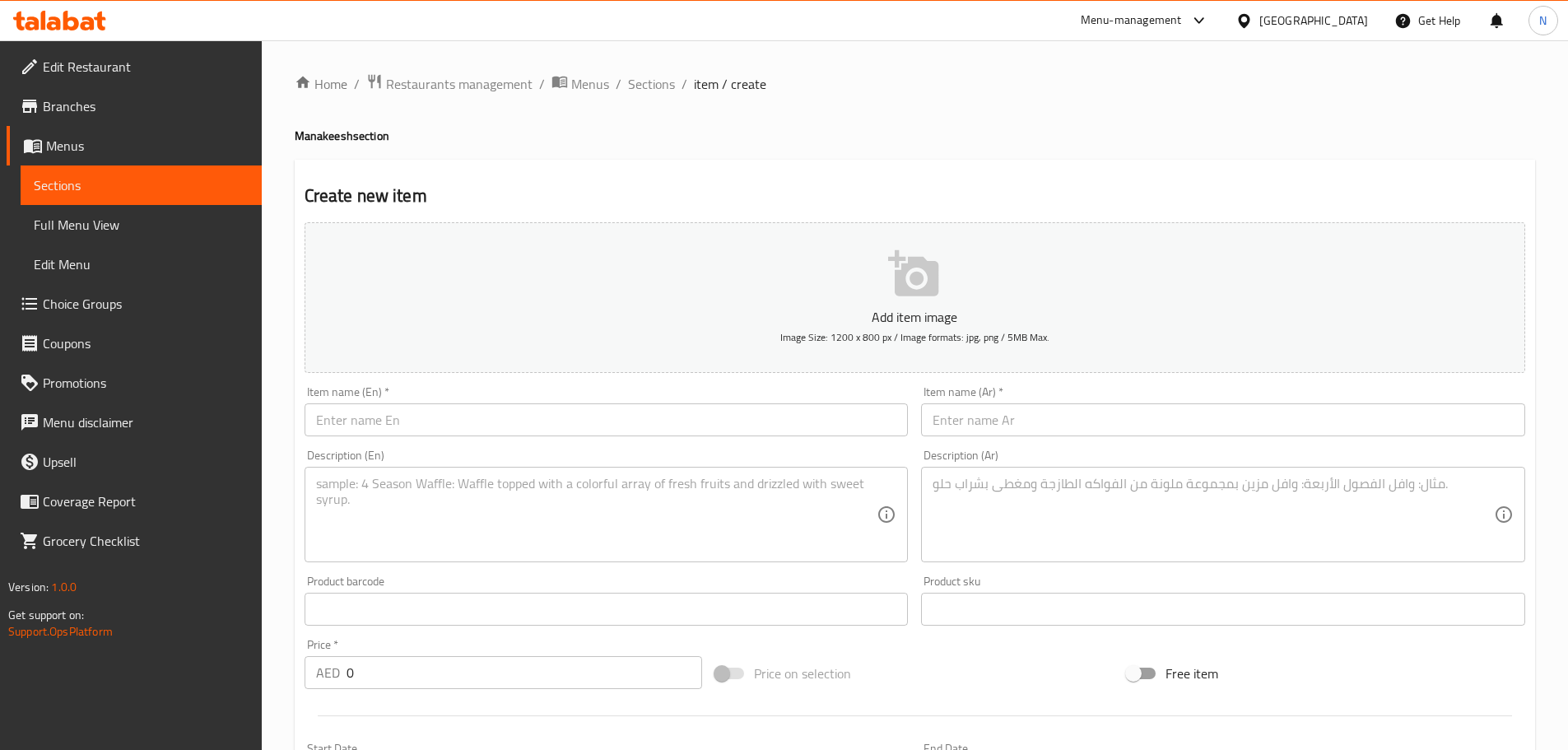
drag, startPoint x: 644, startPoint y: 80, endPoint x: 631, endPoint y: 116, distance: 38.3
click at [647, 79] on span "Sections" at bounding box center [651, 84] width 47 height 20
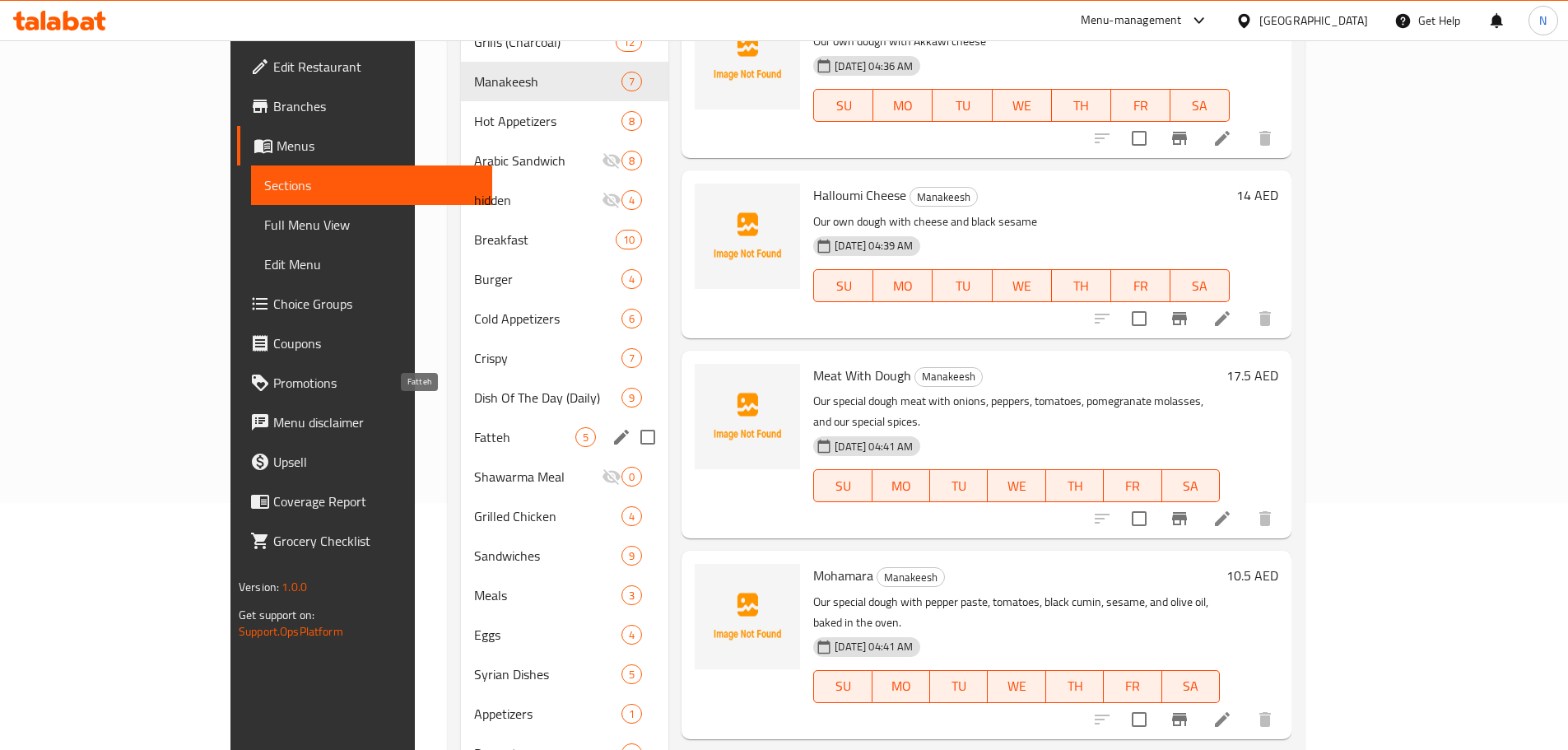
scroll to position [329, 0]
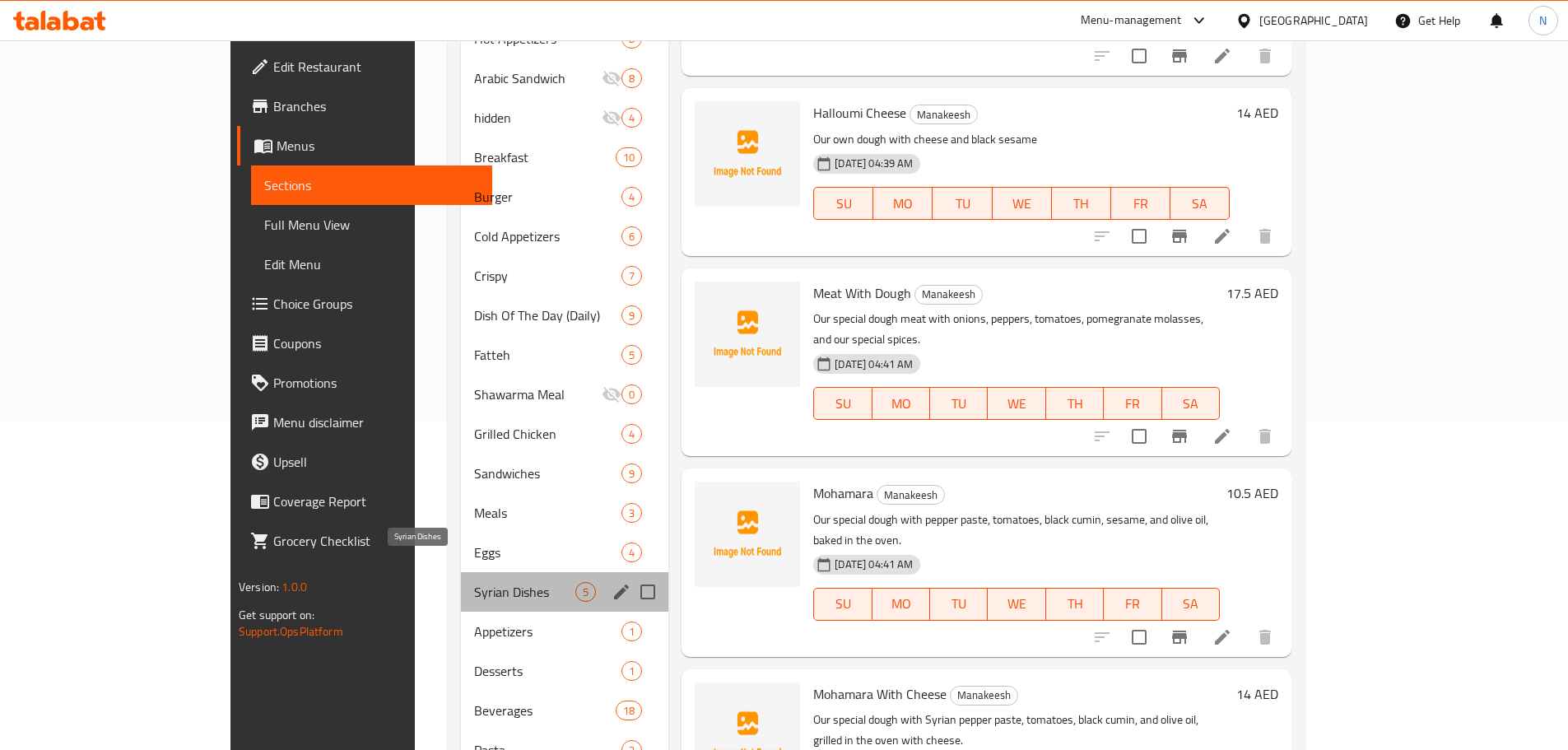
click at [474, 582] on span "Syrian Dishes" at bounding box center [524, 592] width 101 height 20
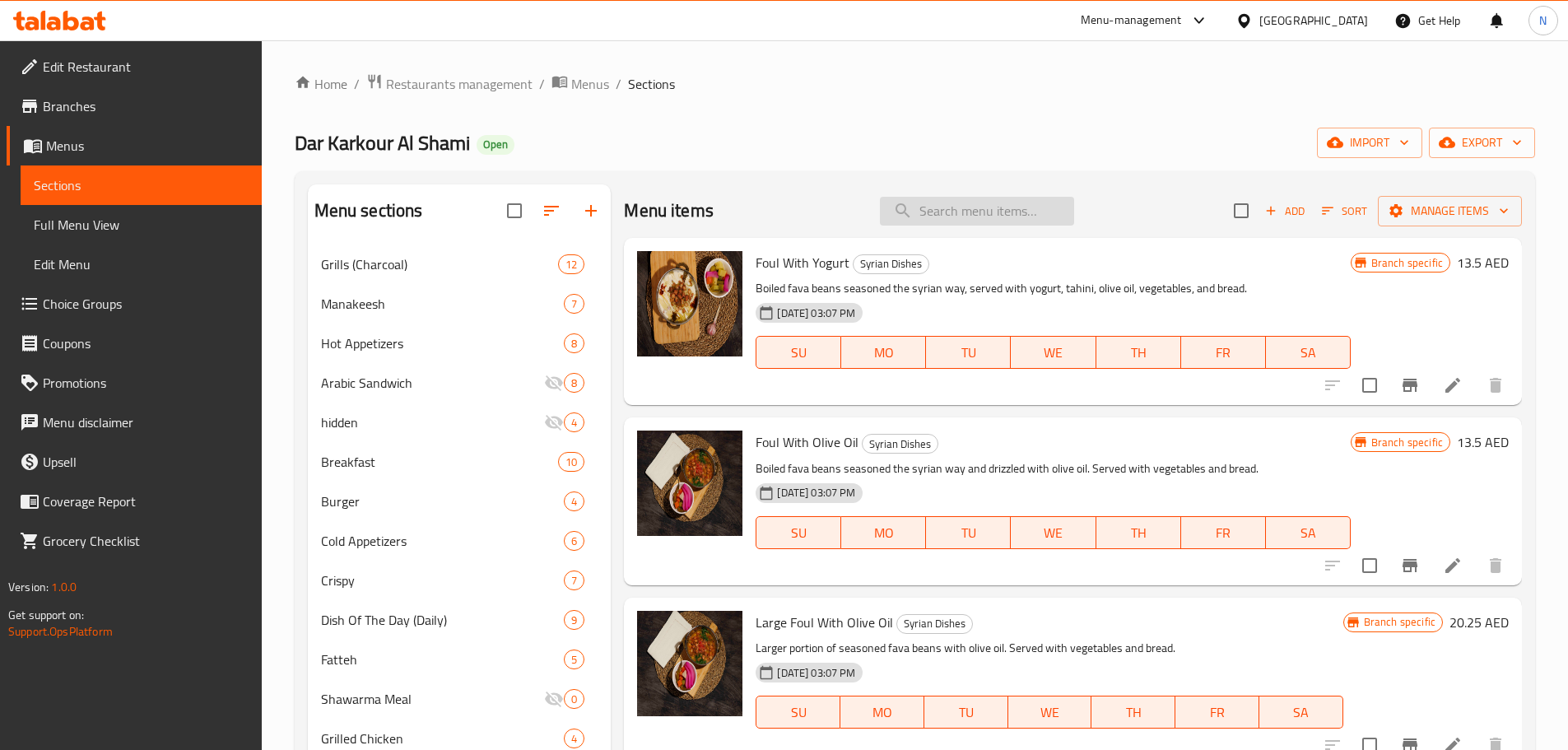
click at [926, 217] on input "search" at bounding box center [977, 211] width 195 height 29
paste input "Crispy Chicken Escalope"
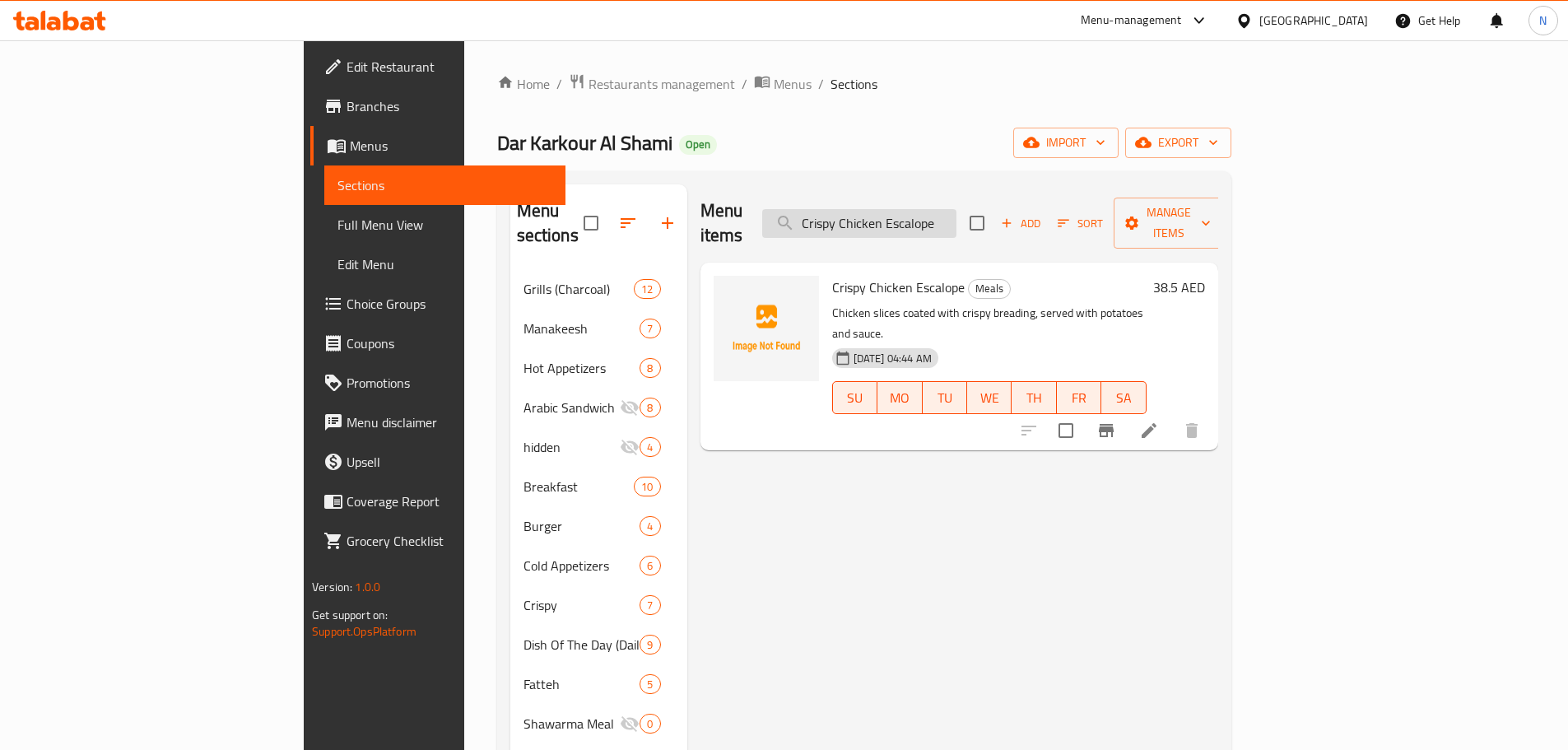
click at [938, 214] on input "Crispy Chicken Escalope" at bounding box center [859, 223] width 195 height 29
paste input "Grilled Chicken Breast with Alfredo Sauc"
type input "Grilled Chicken Breast with Alfredo Sauce"
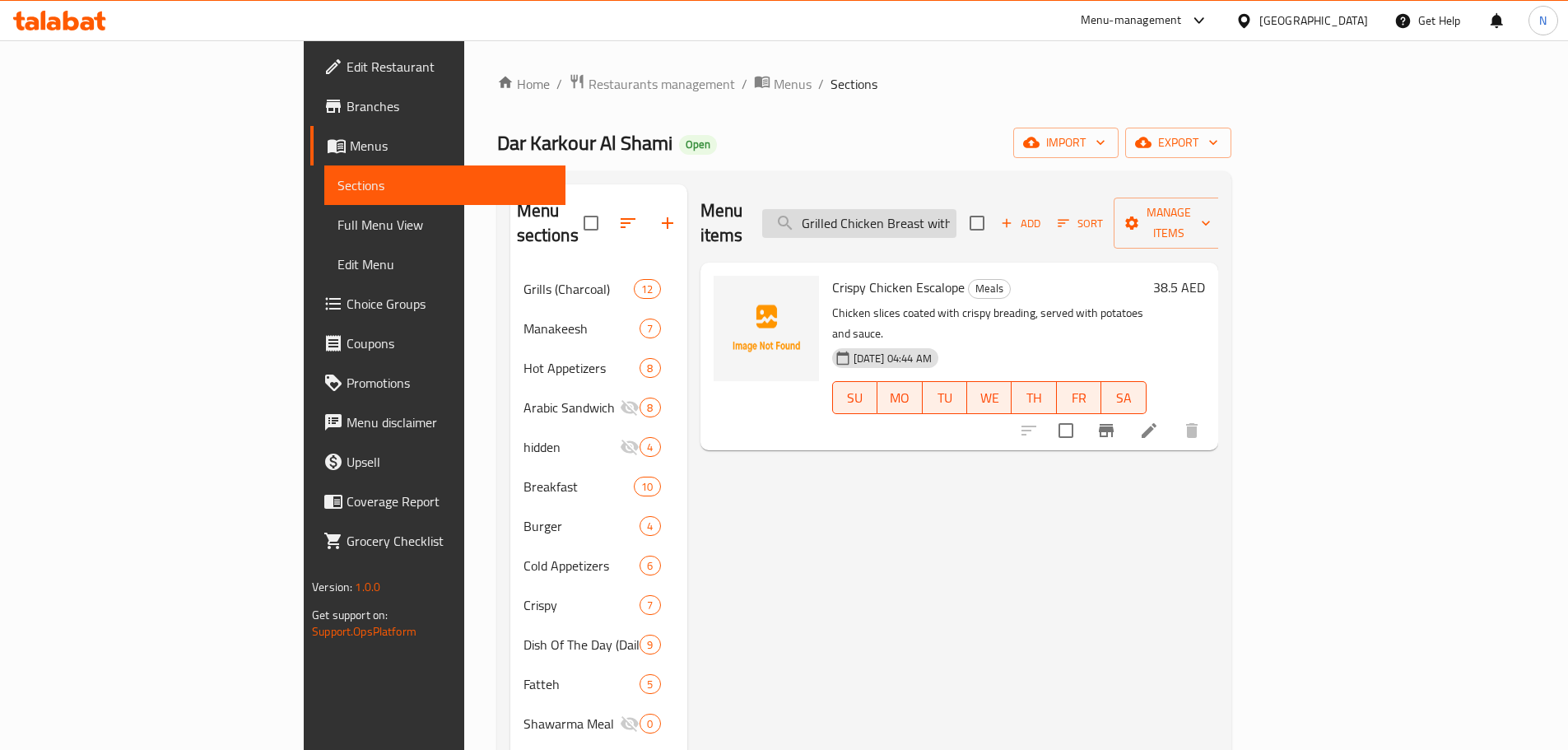
scroll to position [0, 79]
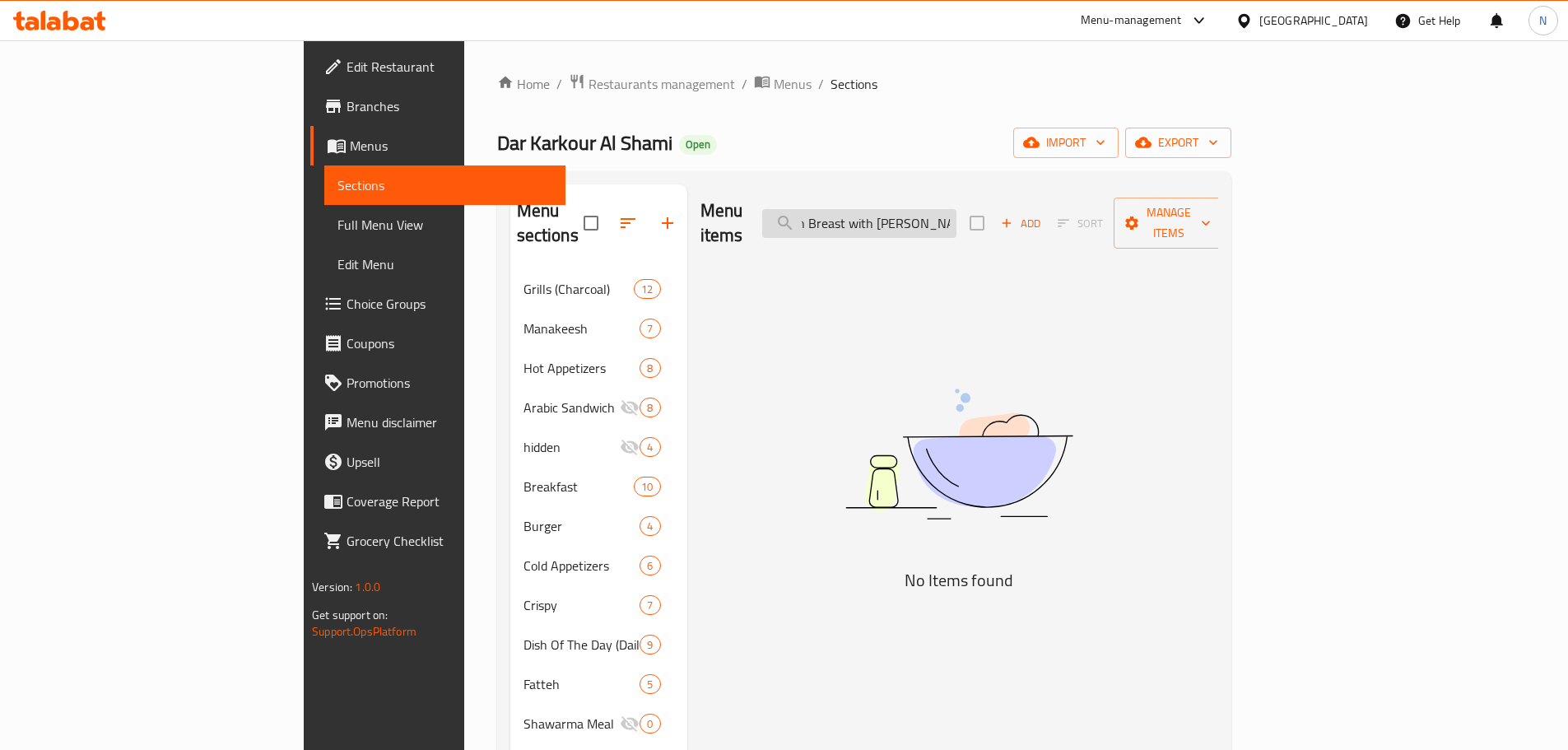
click at [957, 213] on input "Grilled Chicken Breast with Alfredo Sauce" at bounding box center [859, 223] width 195 height 29
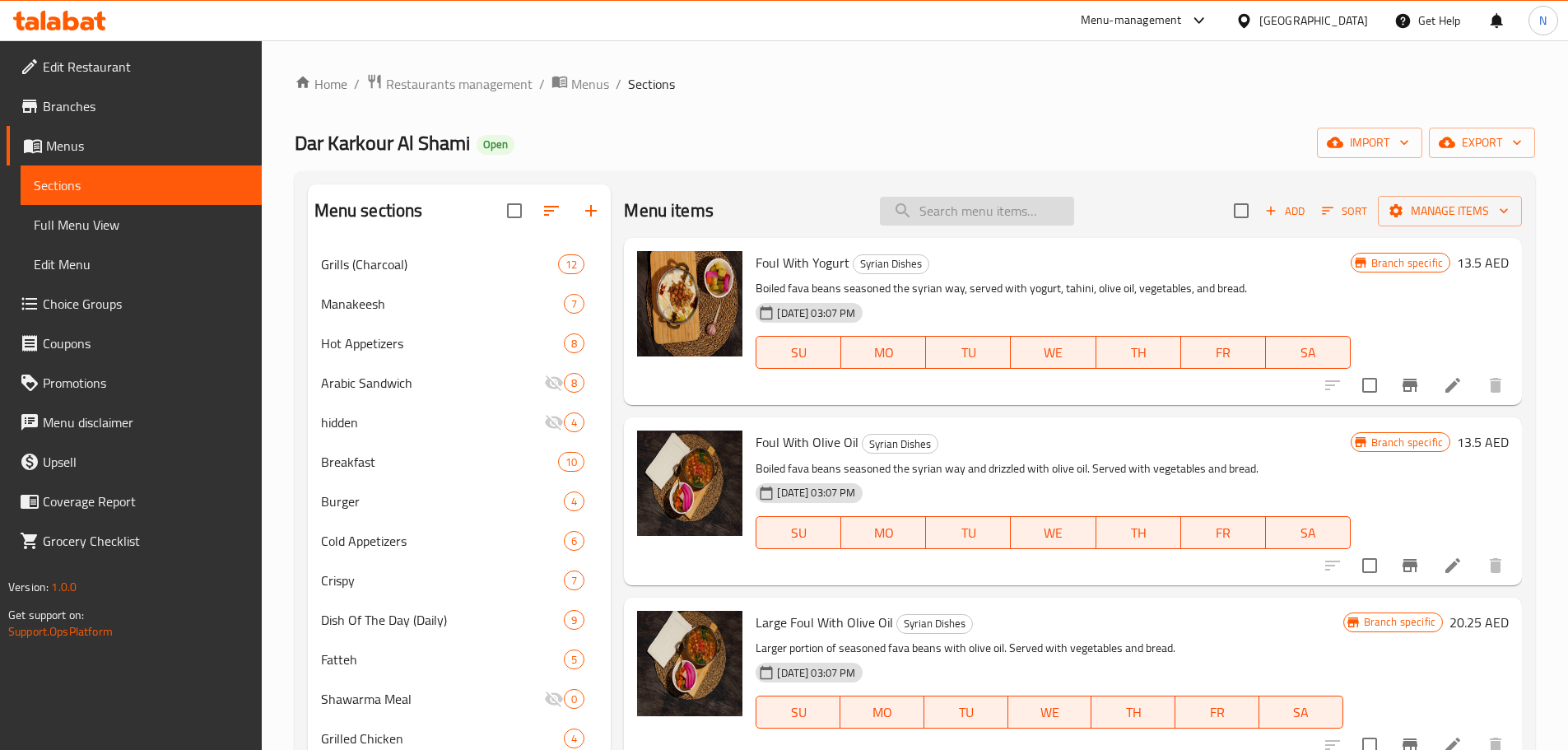
click at [917, 205] on input "search" at bounding box center [977, 211] width 195 height 29
paste input "Grilled Chicken Breast with Alfredo Sauce"
type input "Grilled Chicken Breast with Alfredo Sauce"
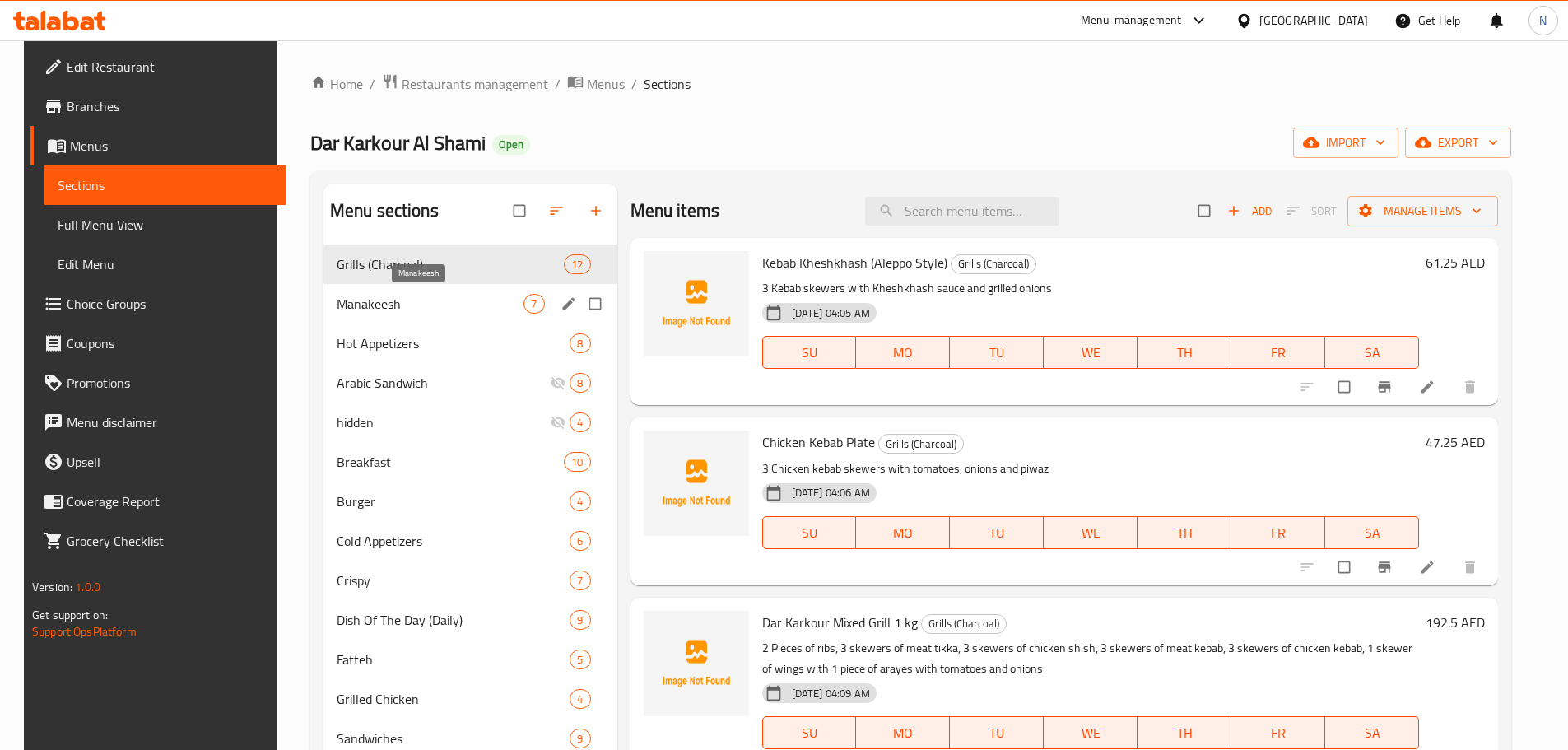
click at [449, 298] on span "Manakeesh" at bounding box center [430, 304] width 187 height 20
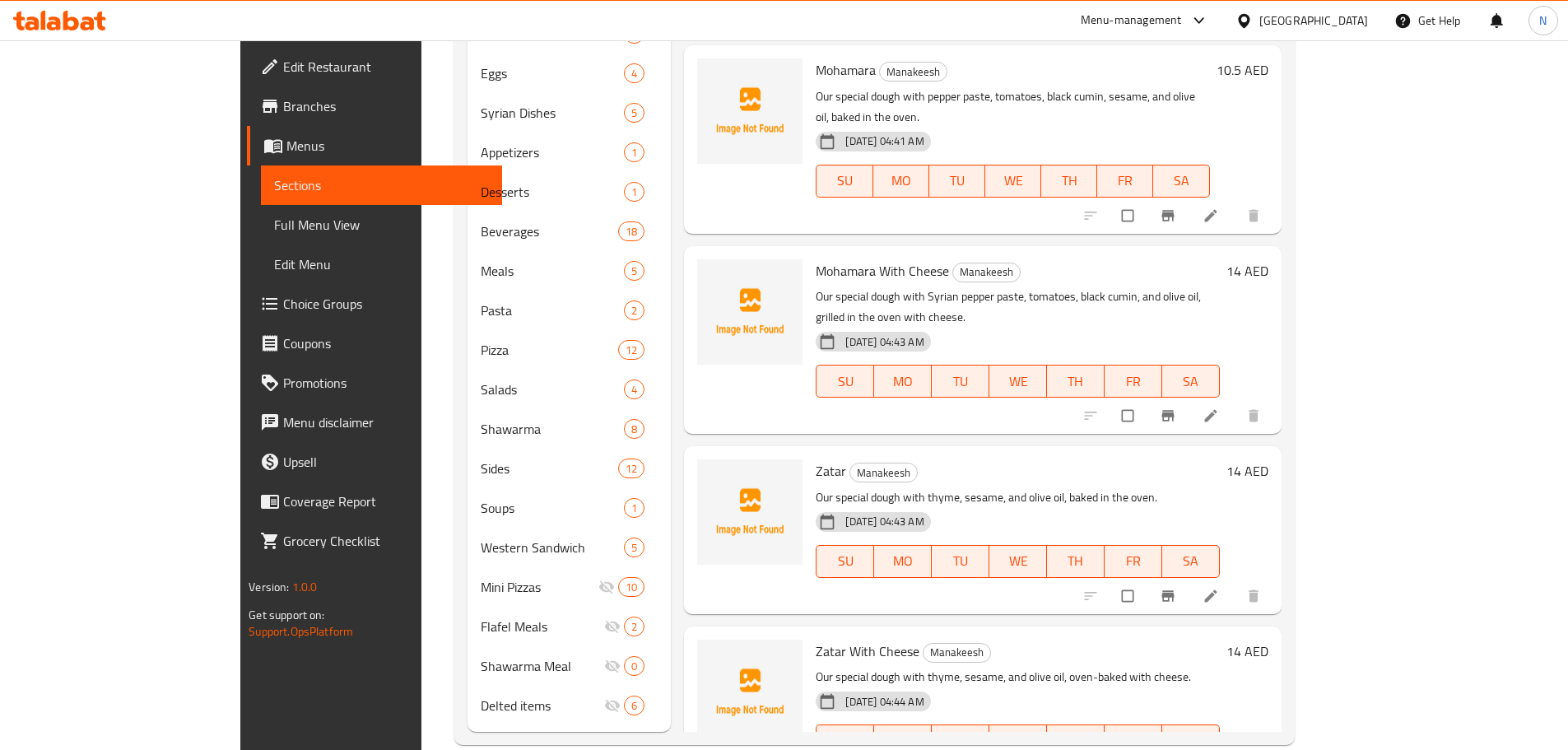
scroll to position [733, 0]
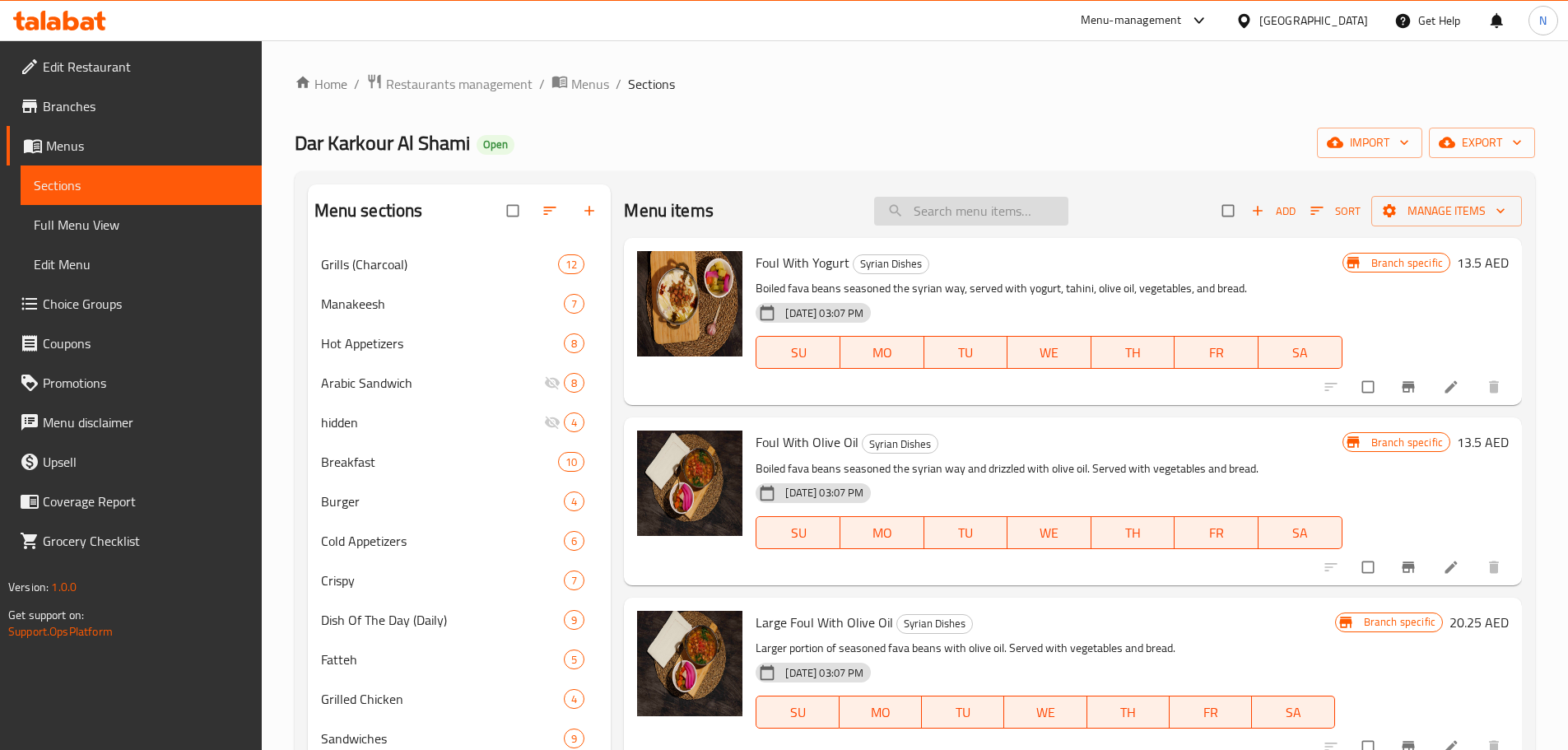
click at [989, 217] on input "search" at bounding box center [971, 211] width 195 height 29
paste input "Grilled Chicken Breast with [PERSON_NAME]"
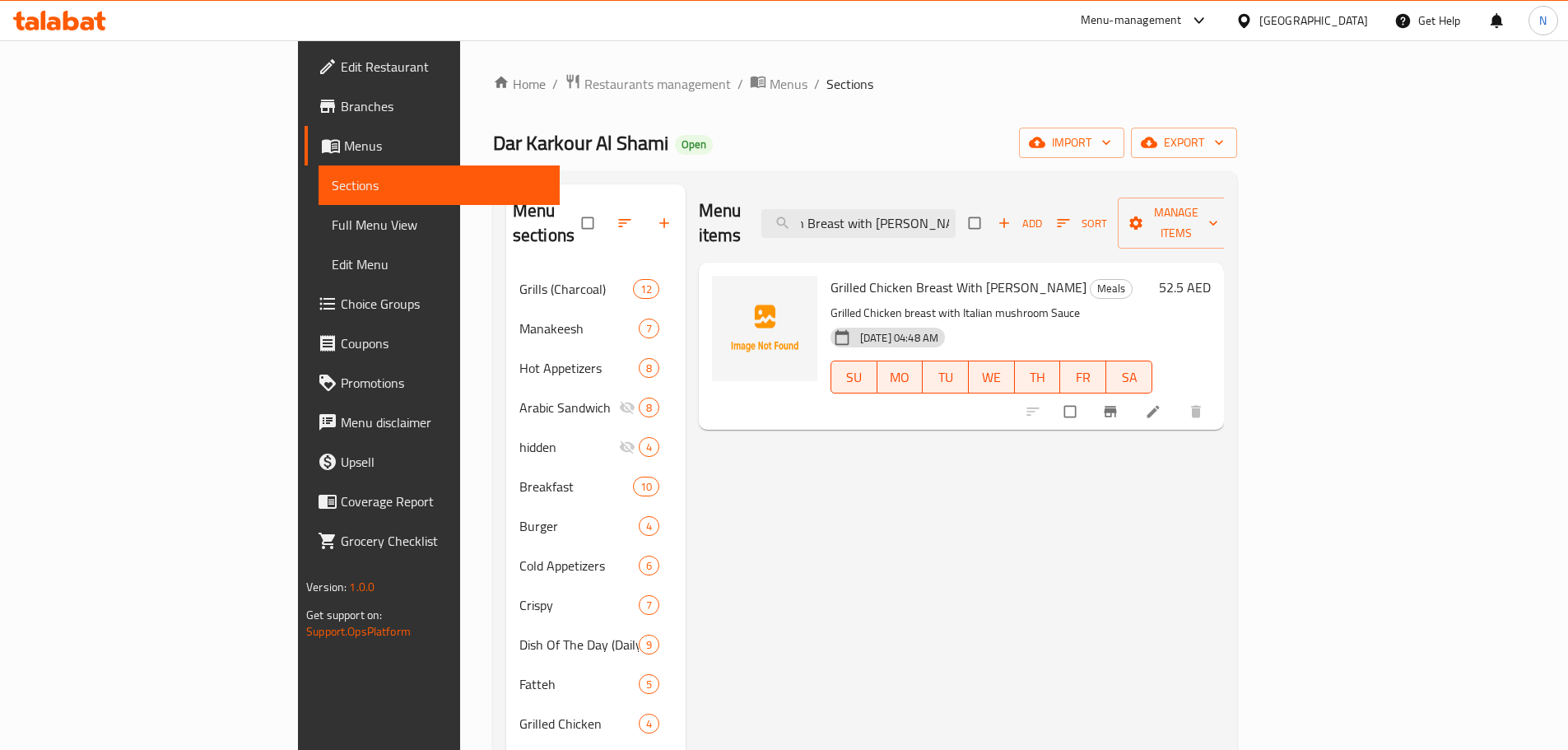
type input "Grilled Chicken Breast with [PERSON_NAME]"
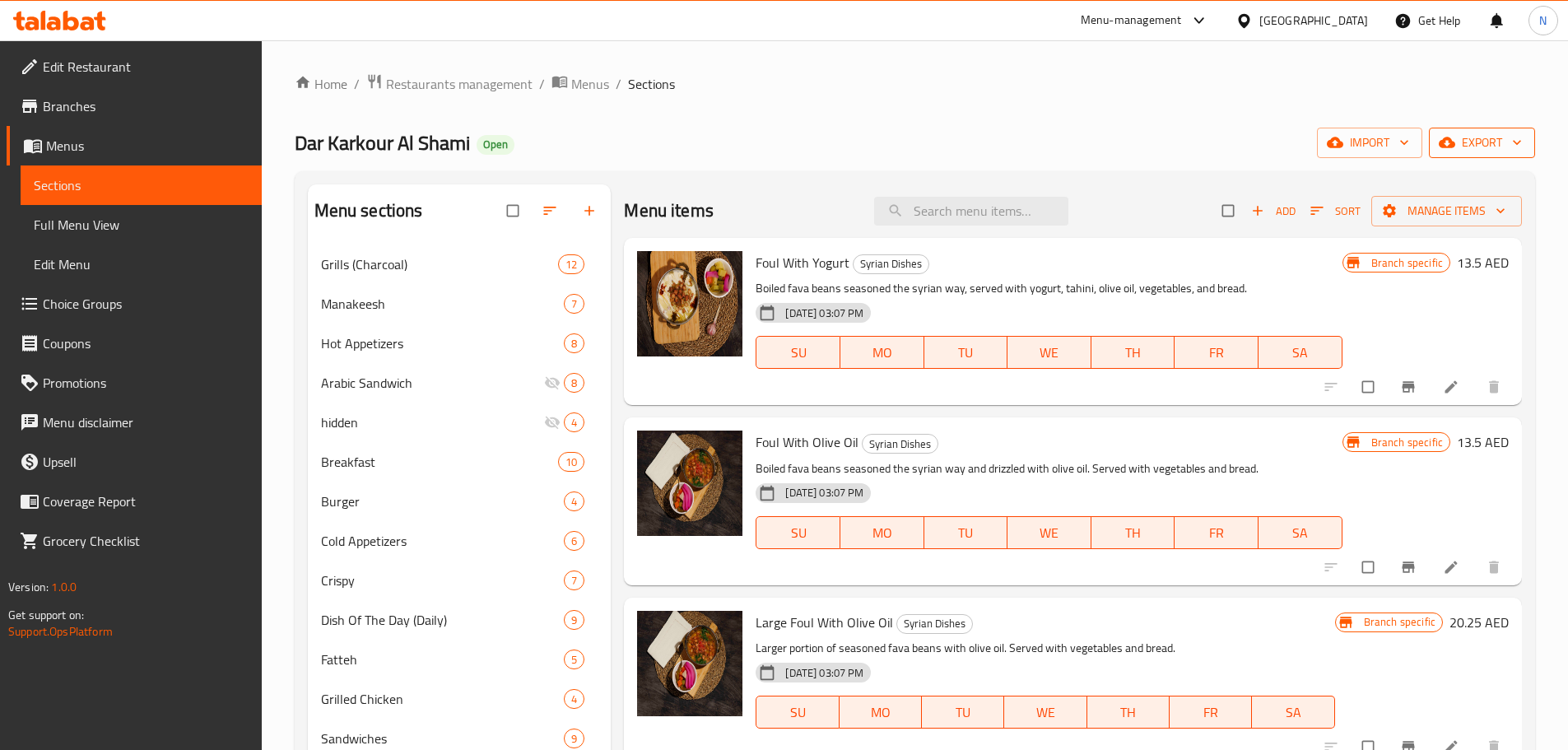
click at [1457, 152] on span "export" at bounding box center [1481, 142] width 79 height 21
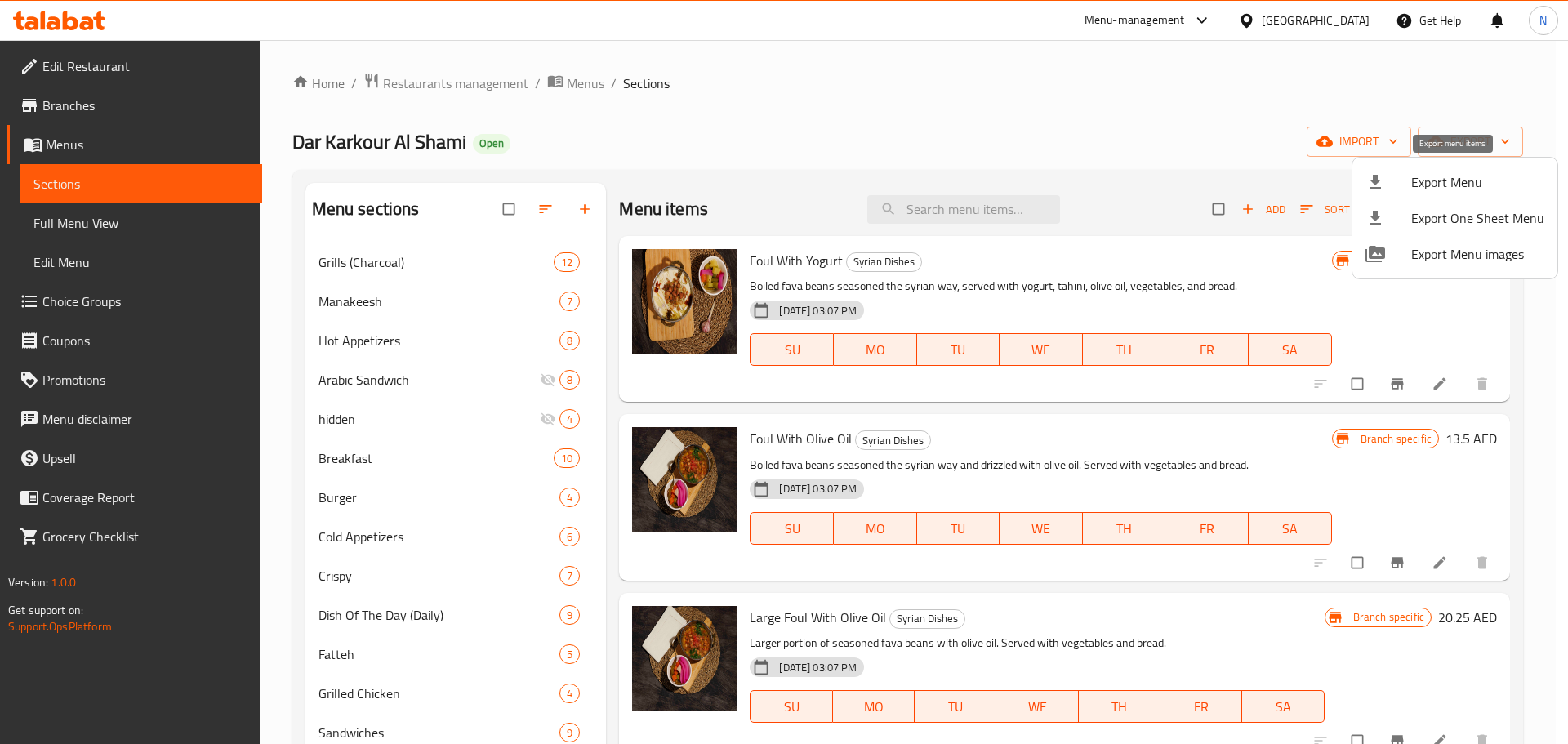
click at [1471, 182] on span "Export Menu" at bounding box center [1478, 182] width 133 height 19
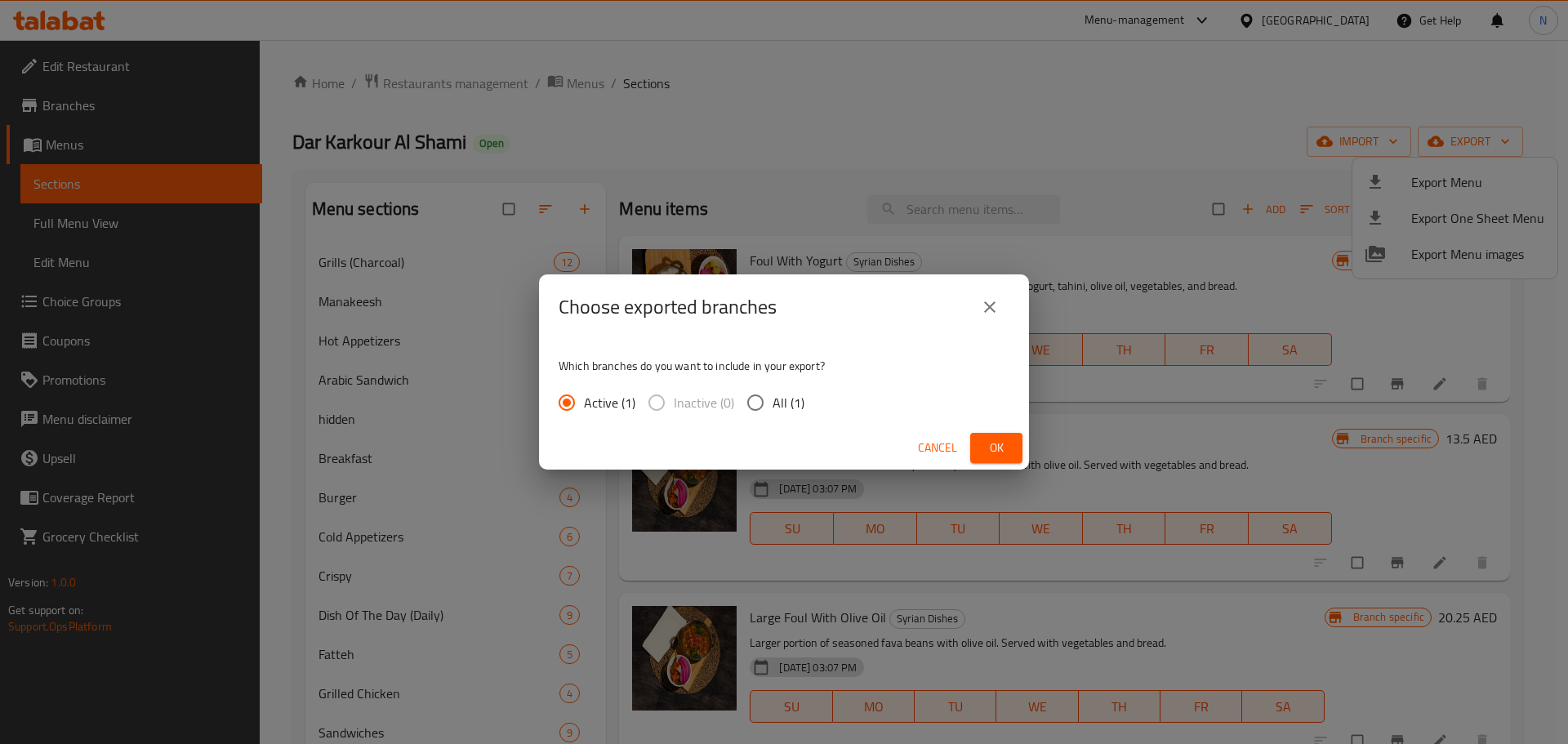
click at [1003, 438] on span "Ok" at bounding box center [996, 447] width 27 height 20
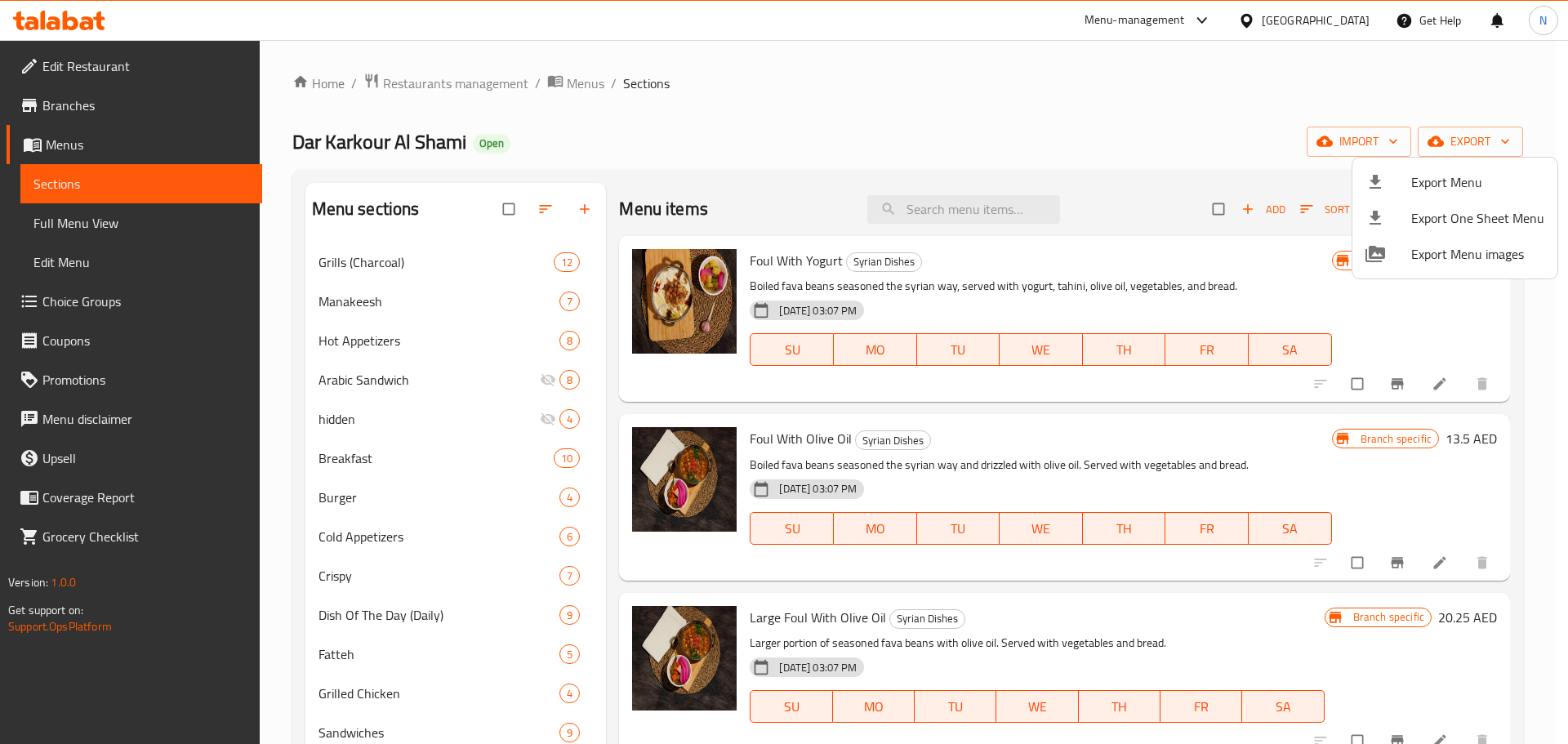
click at [97, 223] on div at bounding box center [784, 372] width 1568 height 744
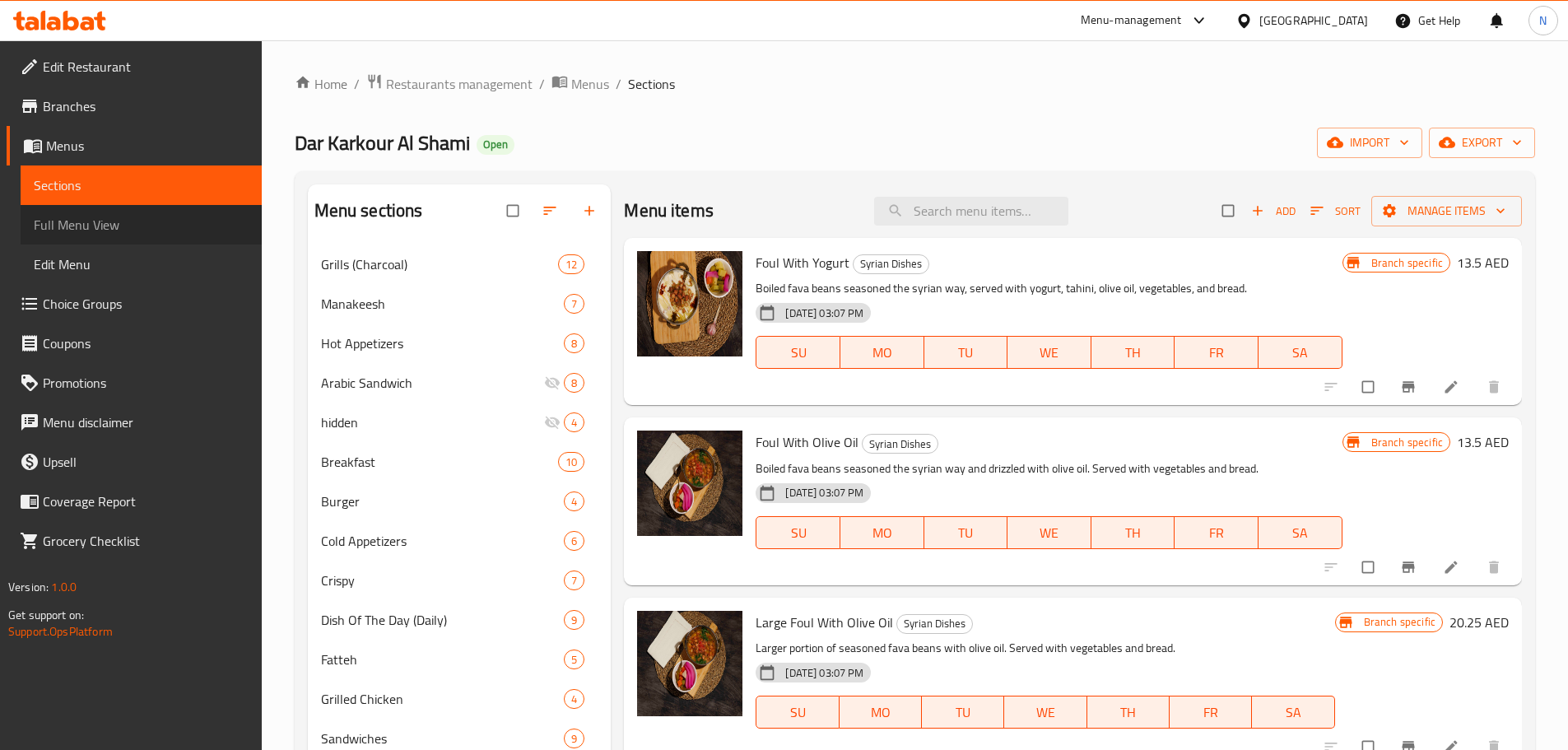
click at [100, 233] on span "Full Menu View" at bounding box center [141, 225] width 215 height 20
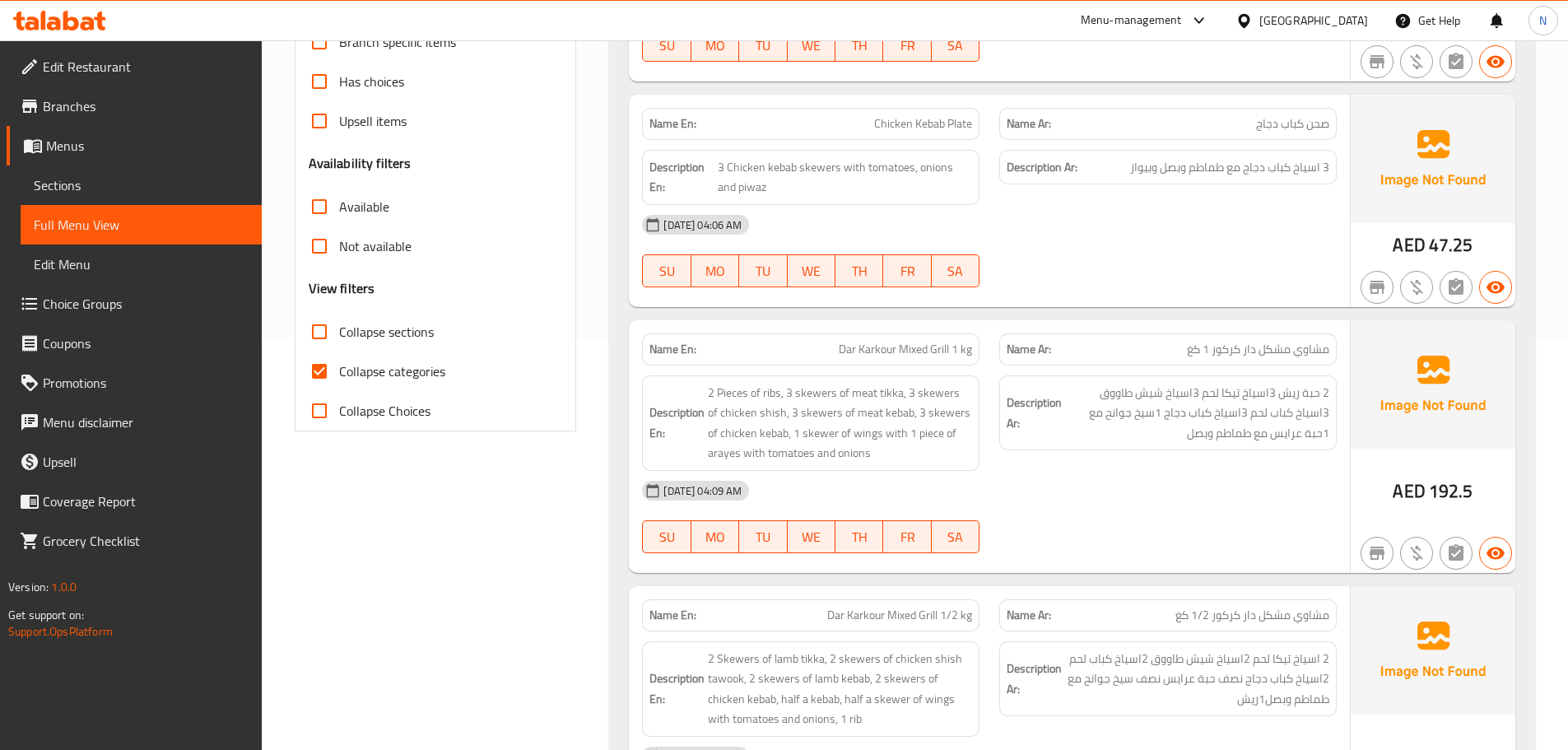
scroll to position [82, 0]
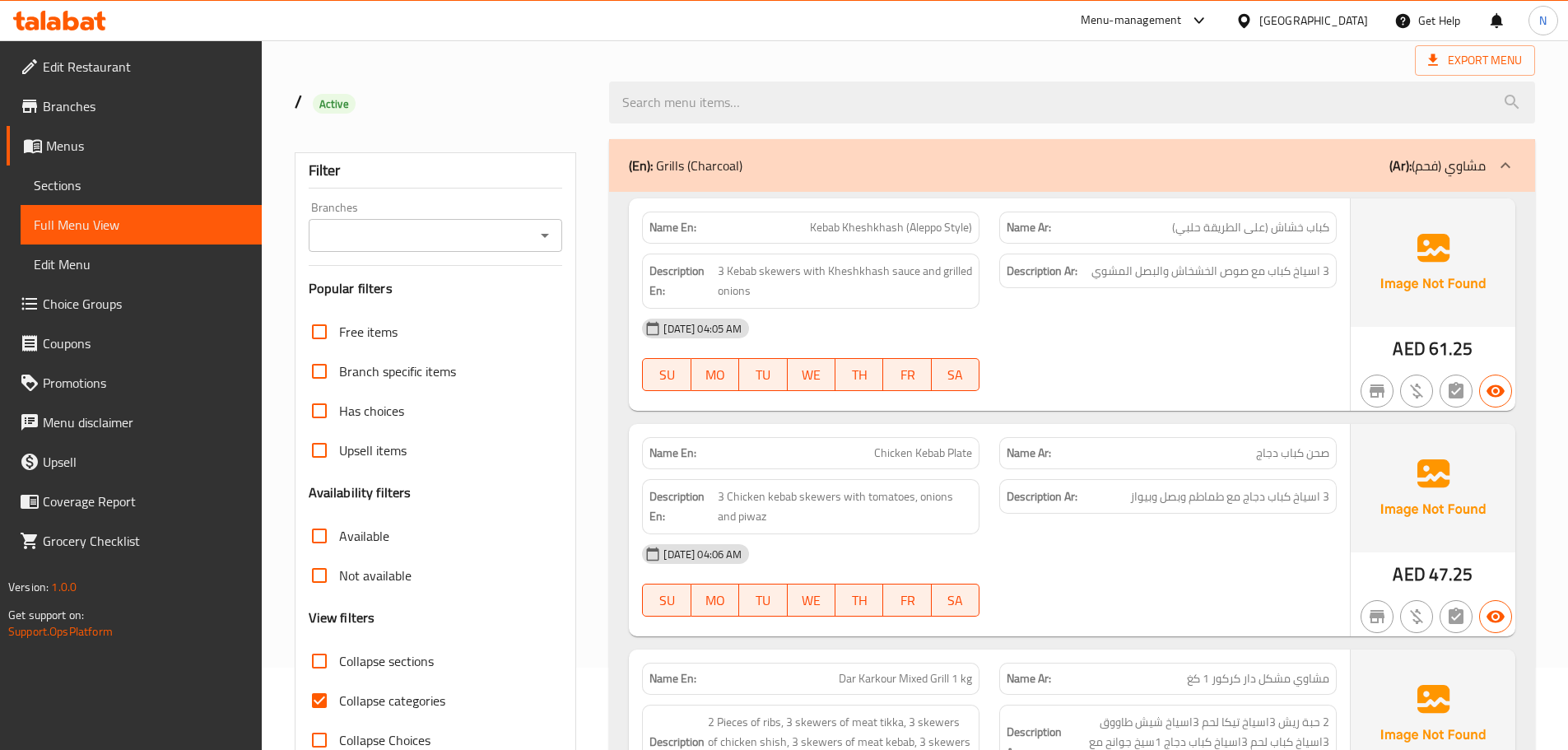
click at [87, 146] on span "Menus" at bounding box center [147, 146] width 203 height 20
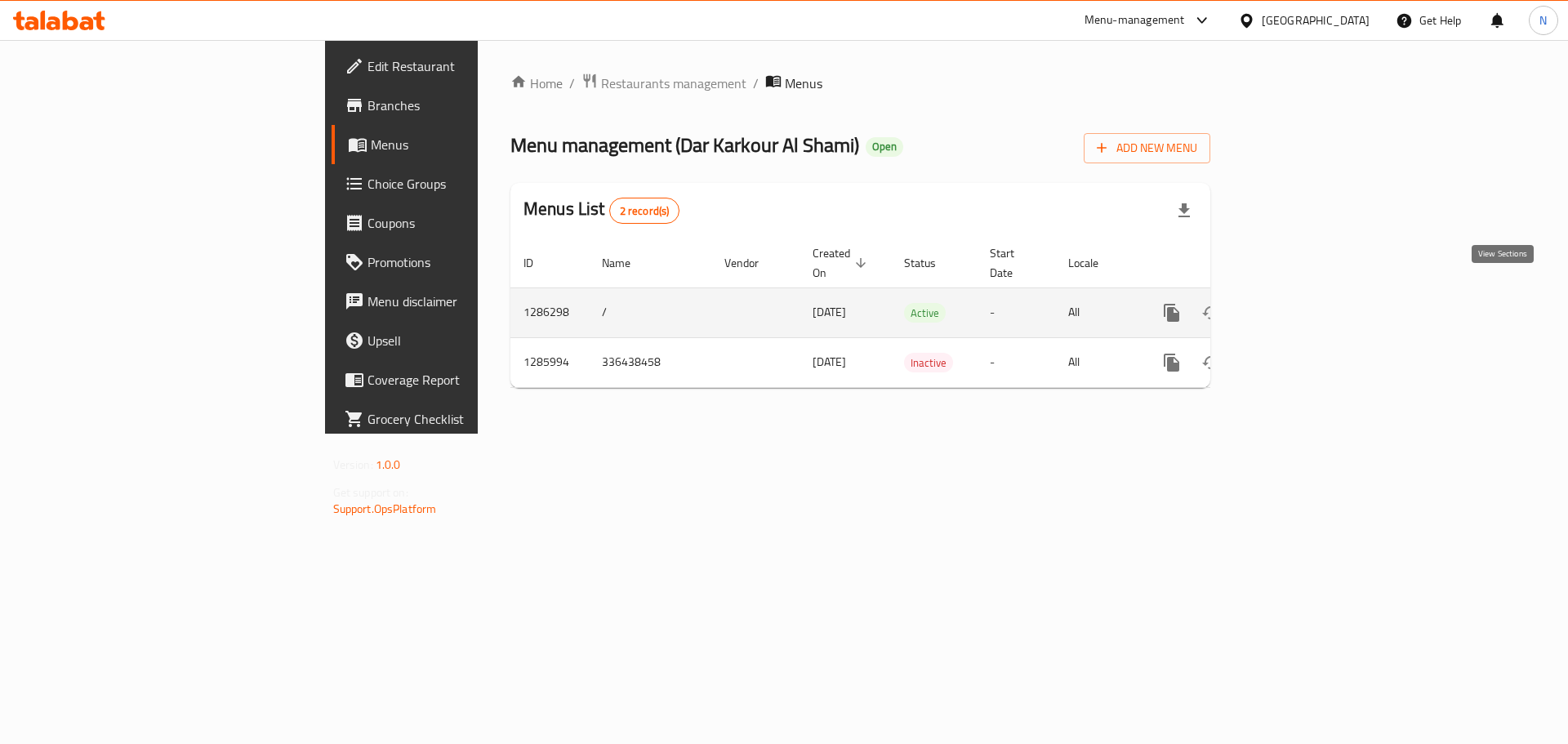
click at [1309, 297] on link "enhanced table" at bounding box center [1289, 313] width 39 height 39
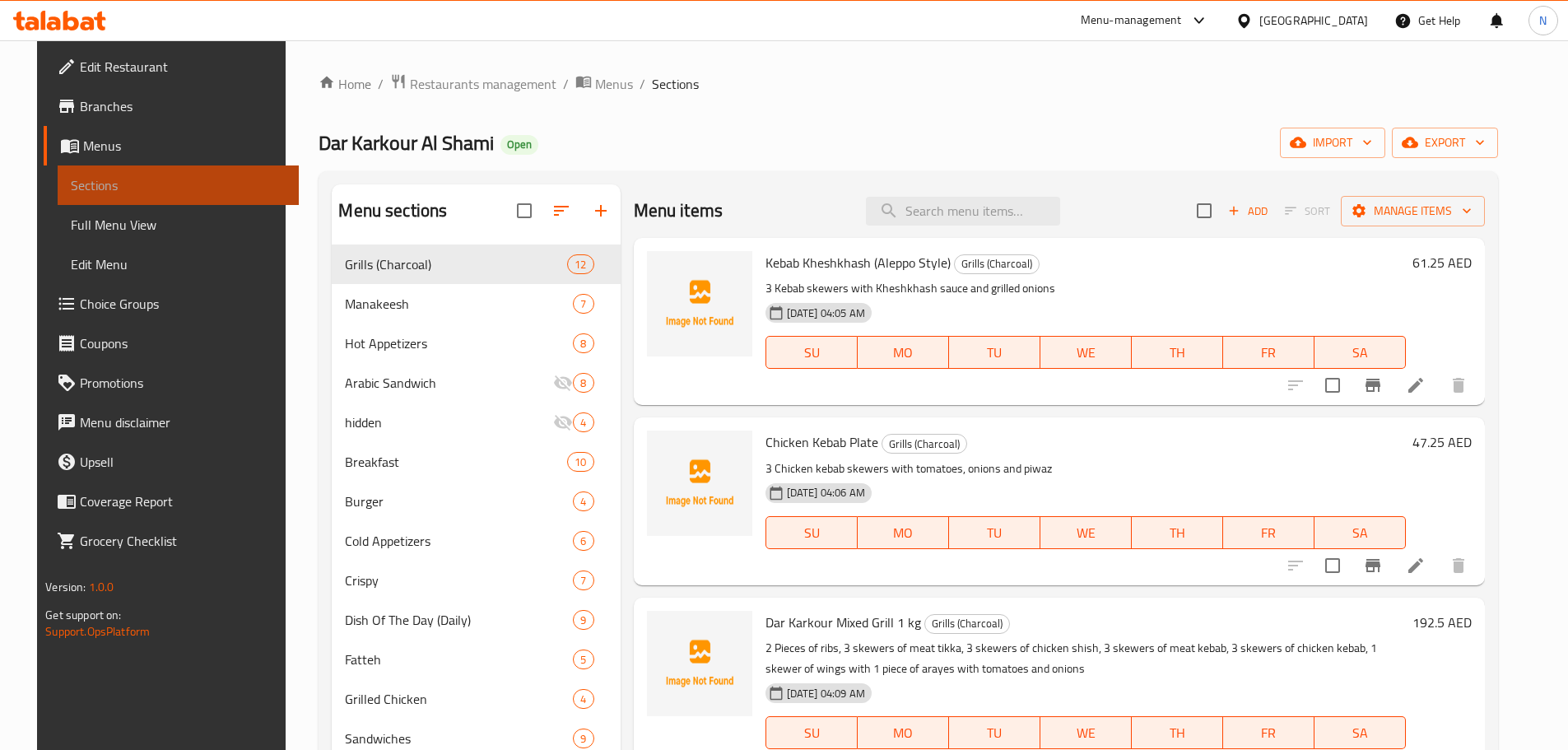
click at [174, 197] on link "Sections" at bounding box center [178, 185] width 241 height 39
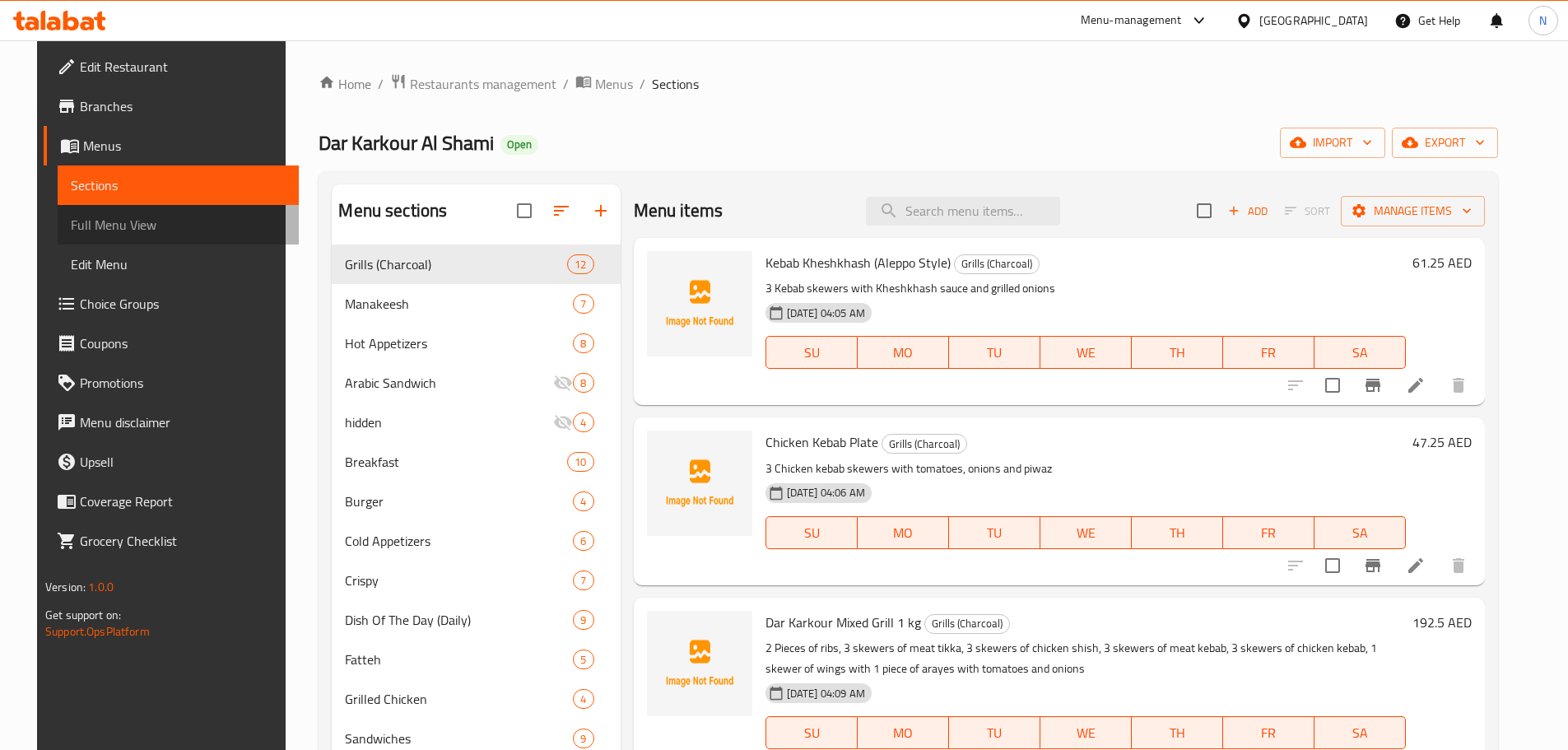
click at [71, 235] on span "Full Menu View" at bounding box center [178, 225] width 215 height 20
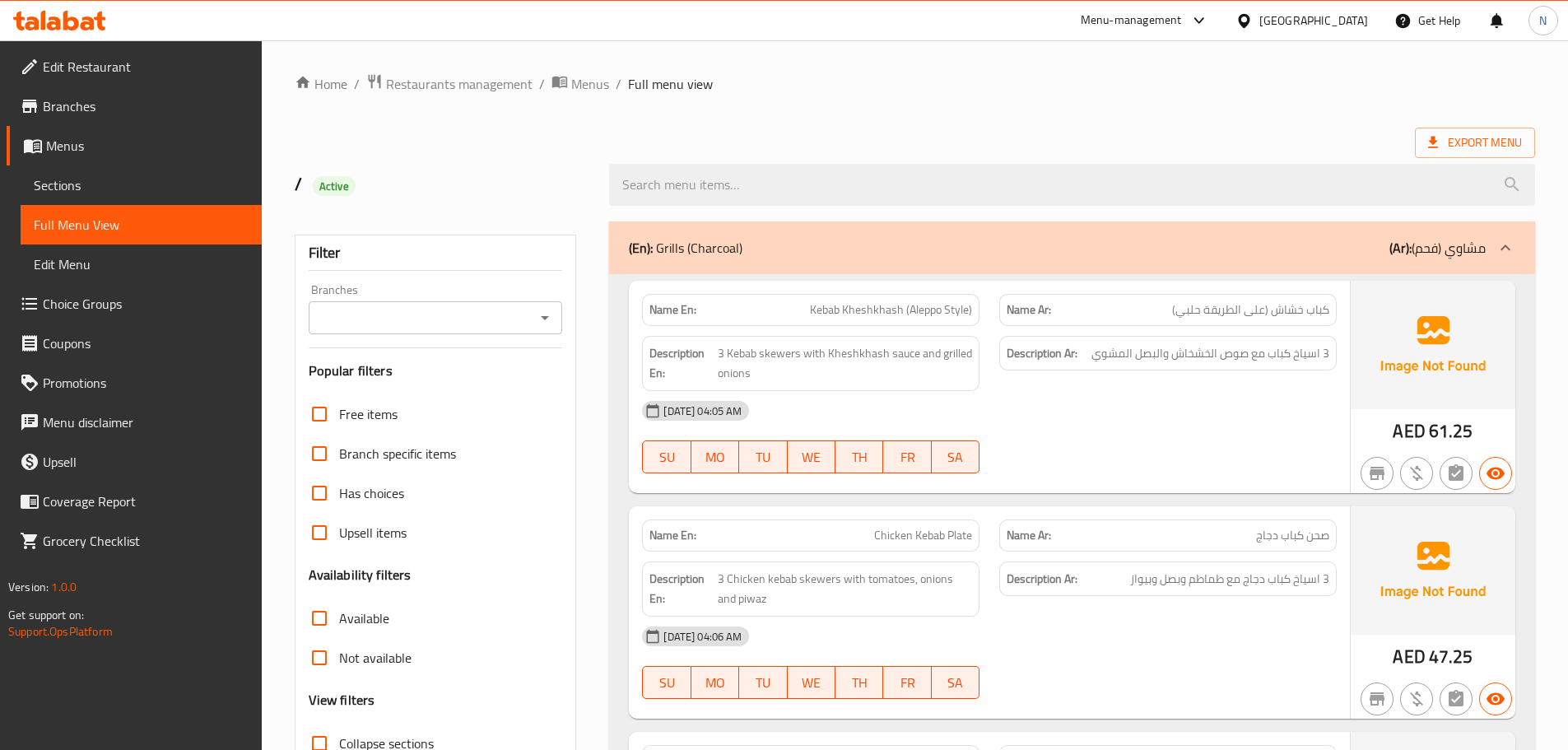
click at [444, 315] on input "Branches" at bounding box center [421, 318] width 217 height 23
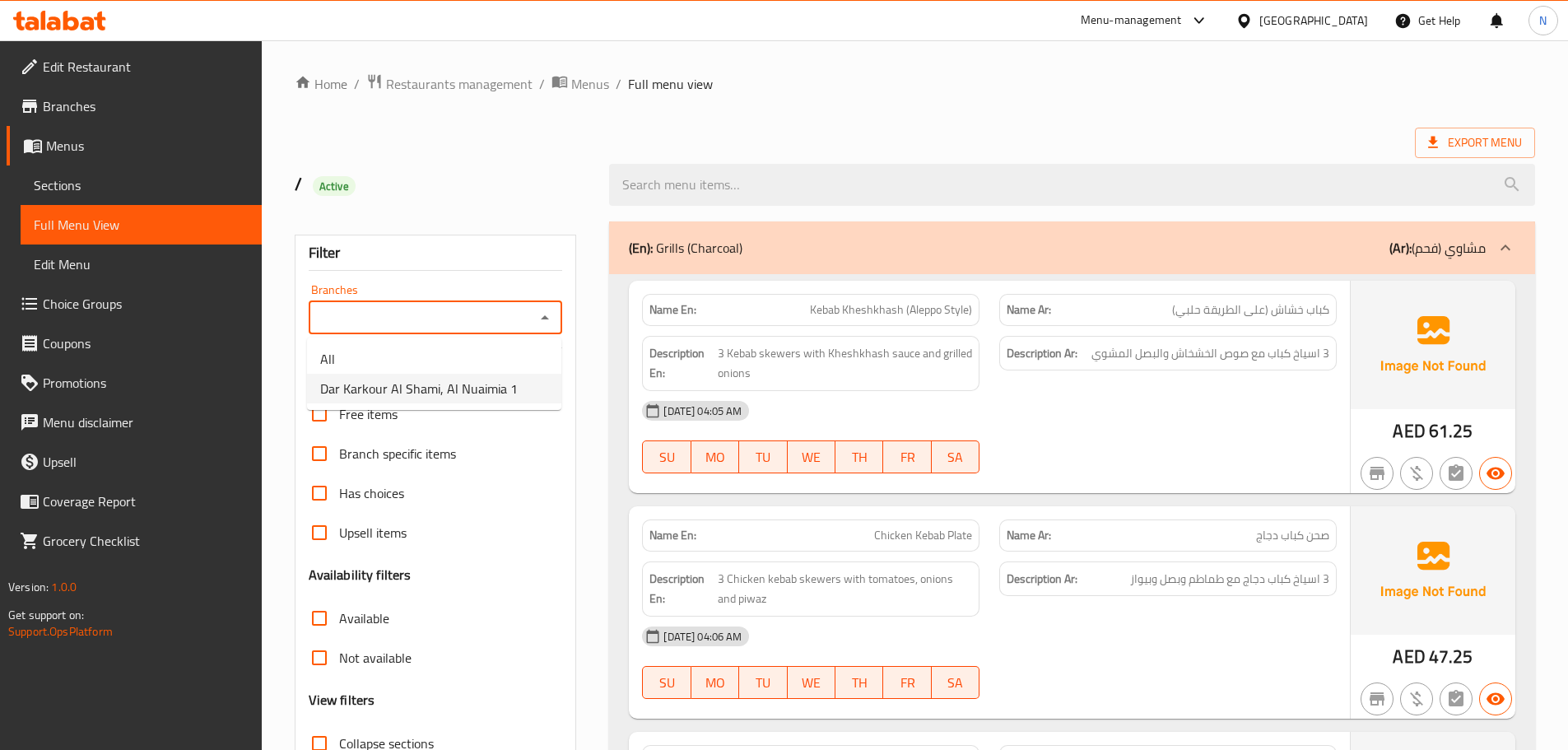
click at [434, 374] on li "Dar Karkour Al Shami, Al Nuaimia 1" at bounding box center [434, 388] width 254 height 29
type input "Dar Karkour Al Shami, Al Nuaimia 1"
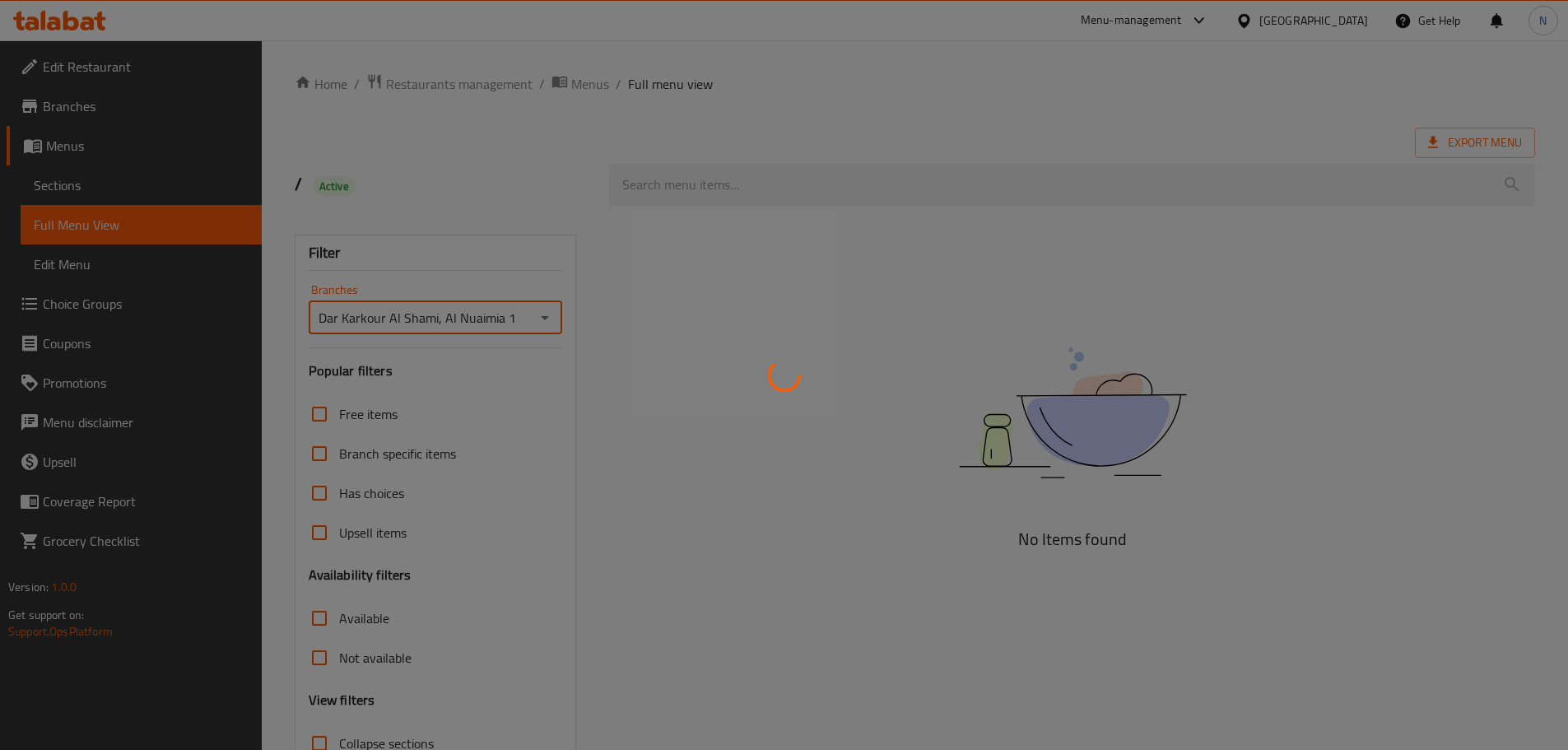
scroll to position [126, 0]
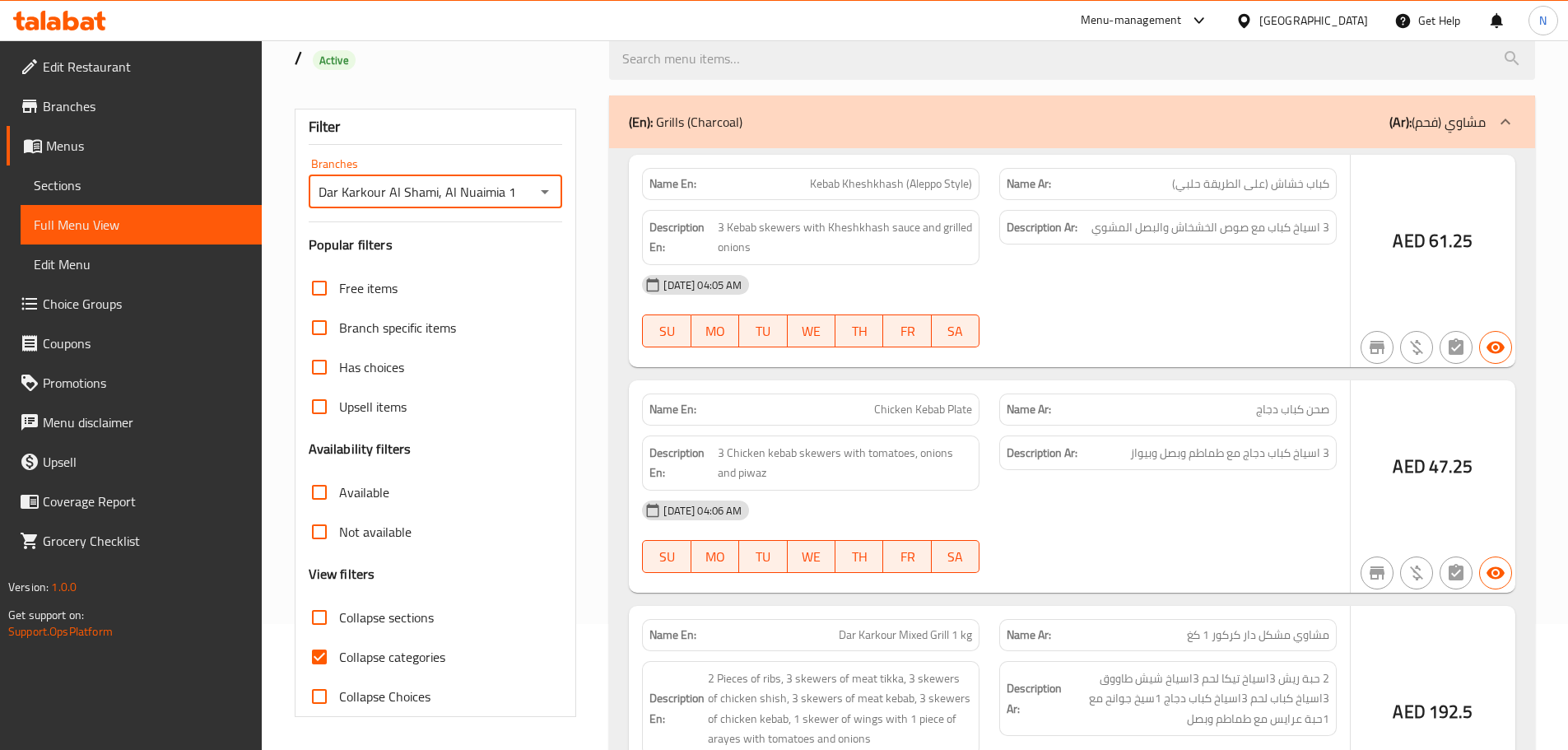
click at [322, 661] on div at bounding box center [784, 375] width 1568 height 750
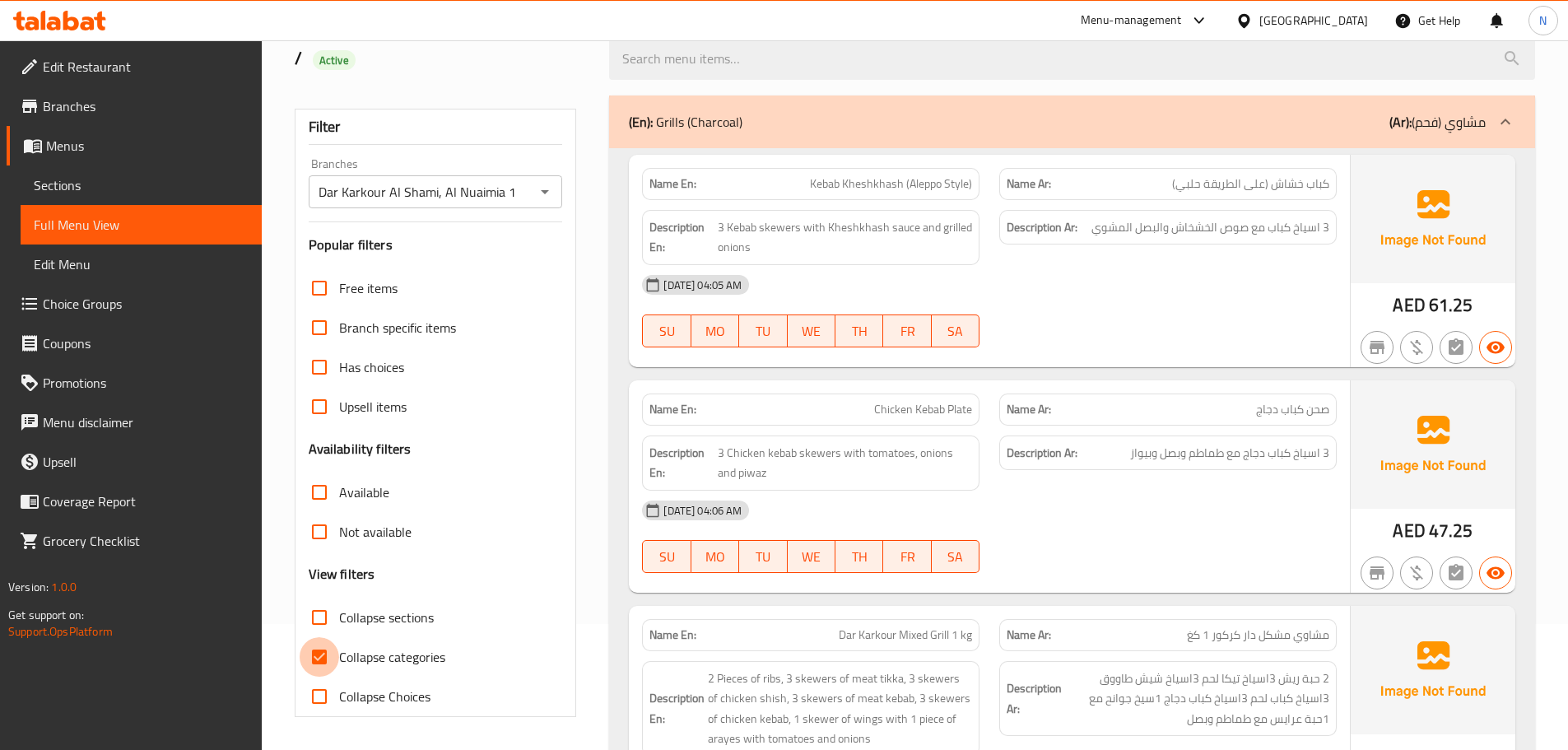
click at [316, 662] on input "Collapse categories" at bounding box center [319, 657] width 39 height 39
checkbox input "false"
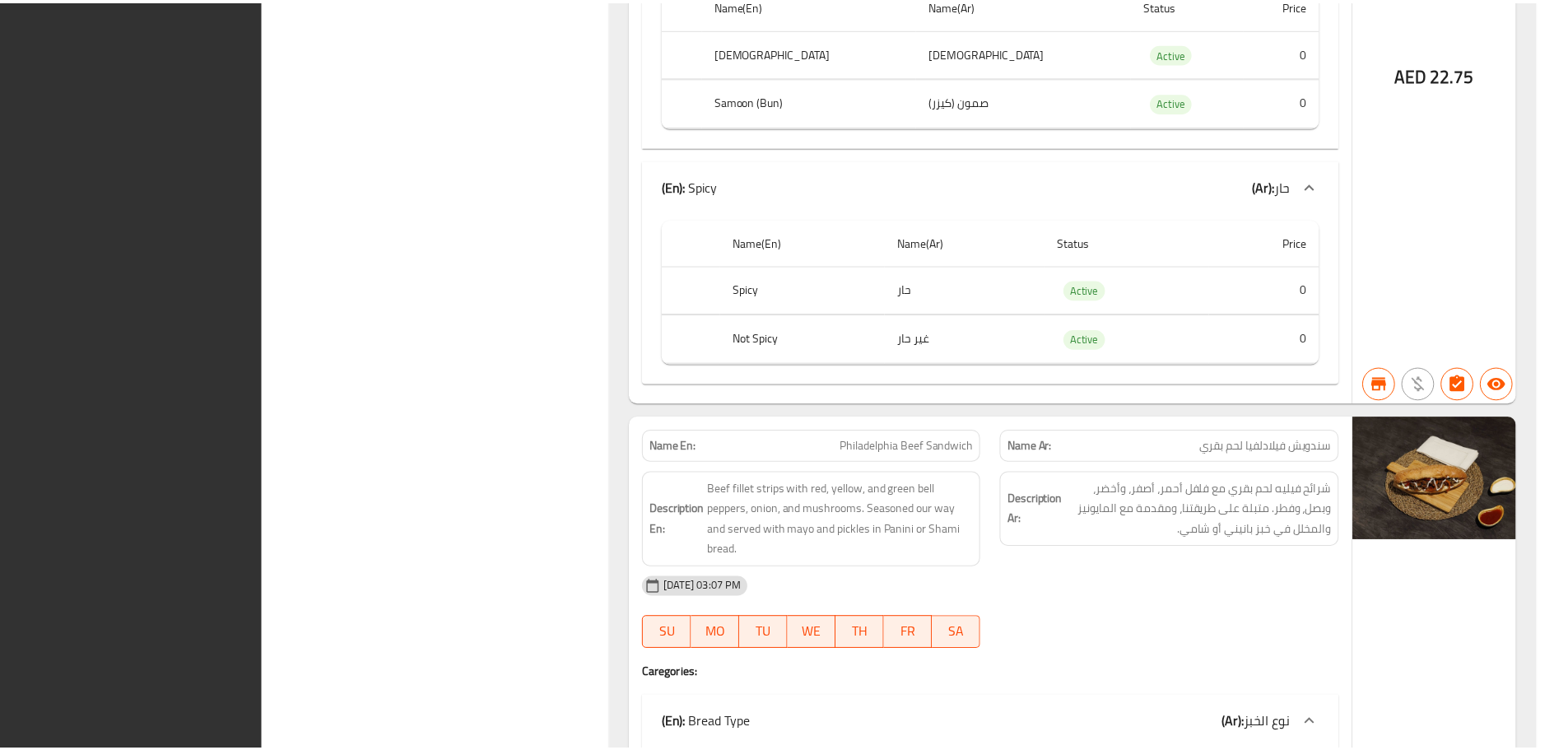
scroll to position [49441, 0]
